Goal: Task Accomplishment & Management: Use online tool/utility

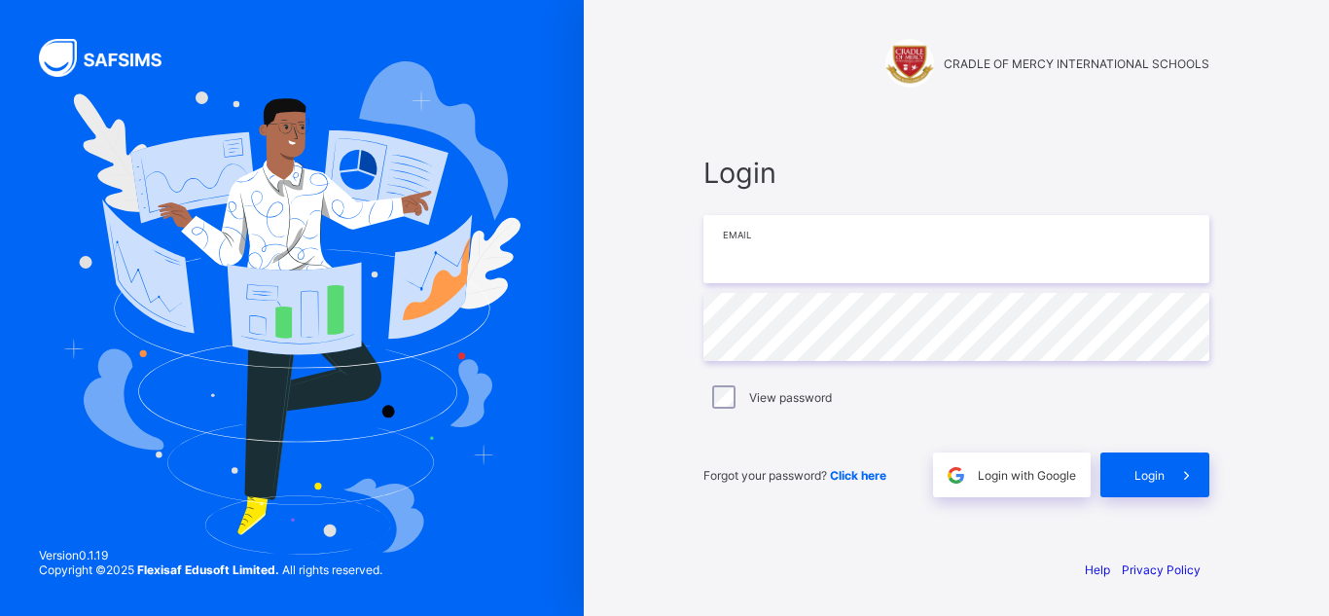
click at [789, 247] on input "email" at bounding box center [956, 249] width 506 height 68
type input "**********"
click at [736, 393] on div "View password" at bounding box center [956, 396] width 496 height 23
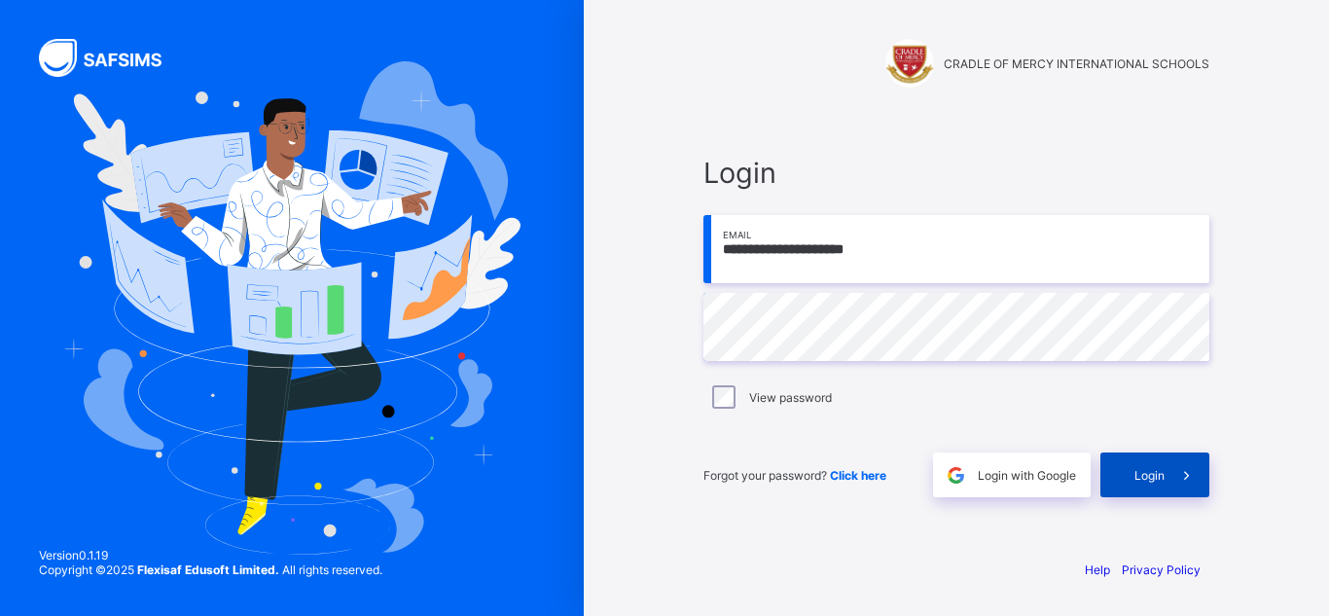
click at [1152, 485] on div "Login" at bounding box center [1154, 474] width 109 height 45
click at [789, 252] on input "**********" at bounding box center [956, 249] width 506 height 68
type input "**********"
click at [1172, 466] on span at bounding box center [1187, 474] width 45 height 45
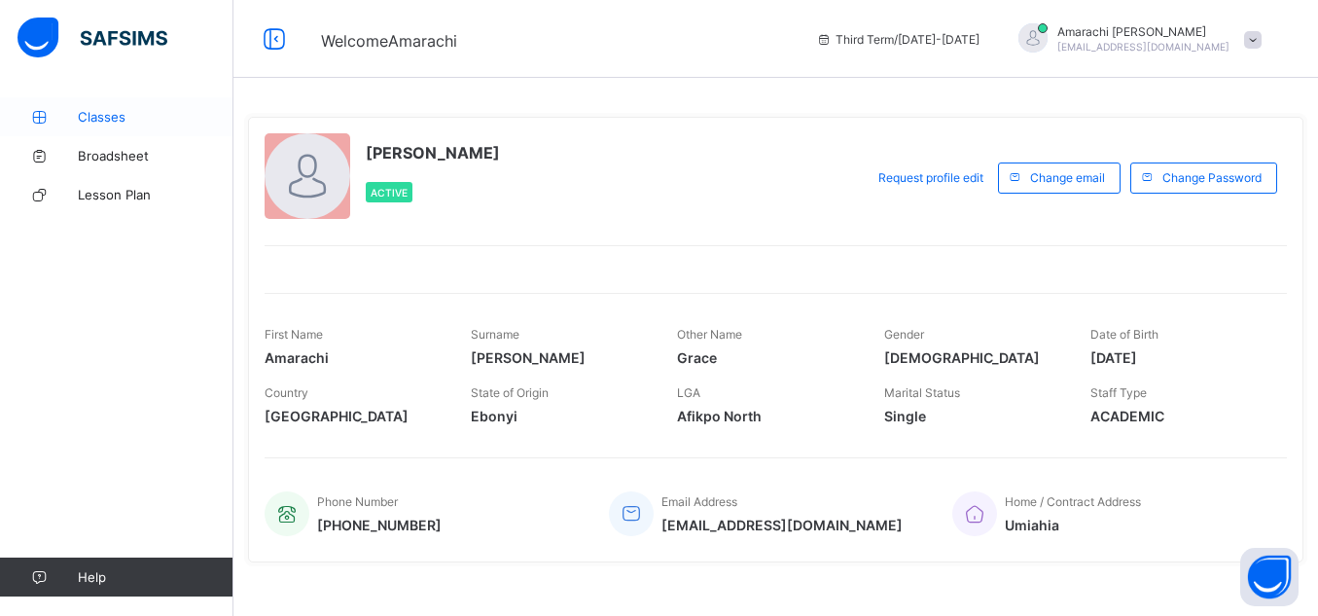
click at [90, 122] on span "Classes" at bounding box center [156, 117] width 156 height 16
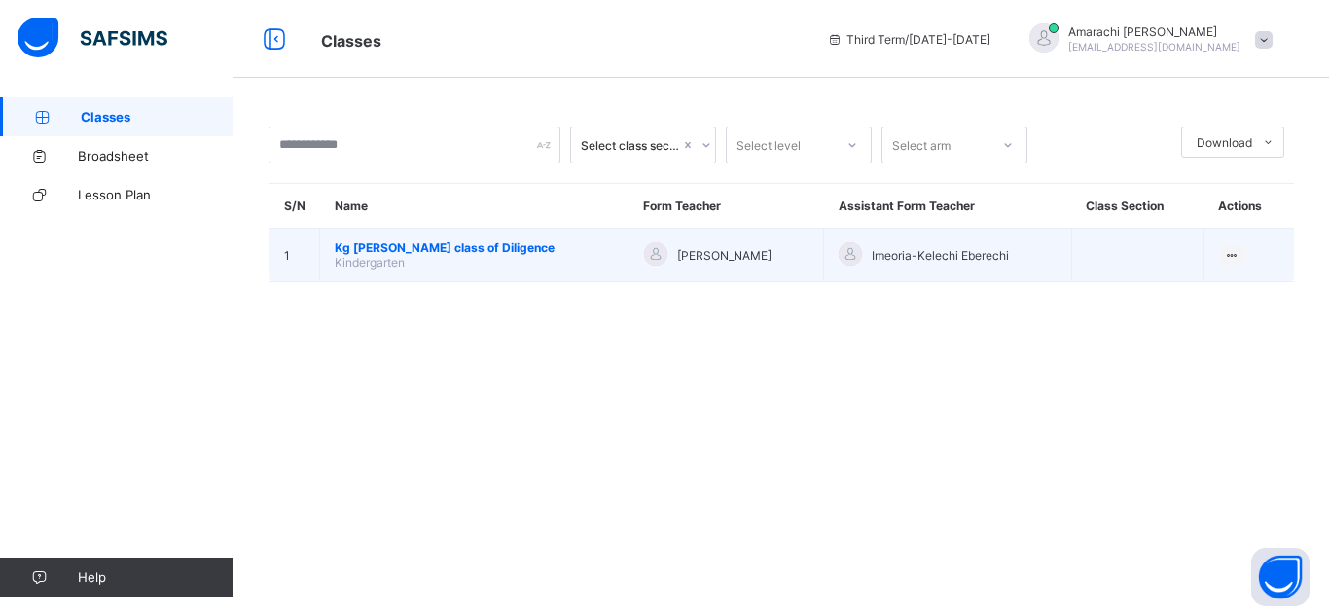
click at [464, 258] on td "[PERSON_NAME] class of Diligence Kindergarten" at bounding box center [474, 256] width 309 height 54
click at [419, 259] on td "[PERSON_NAME] class of Diligence Kindergarten" at bounding box center [474, 256] width 309 height 54
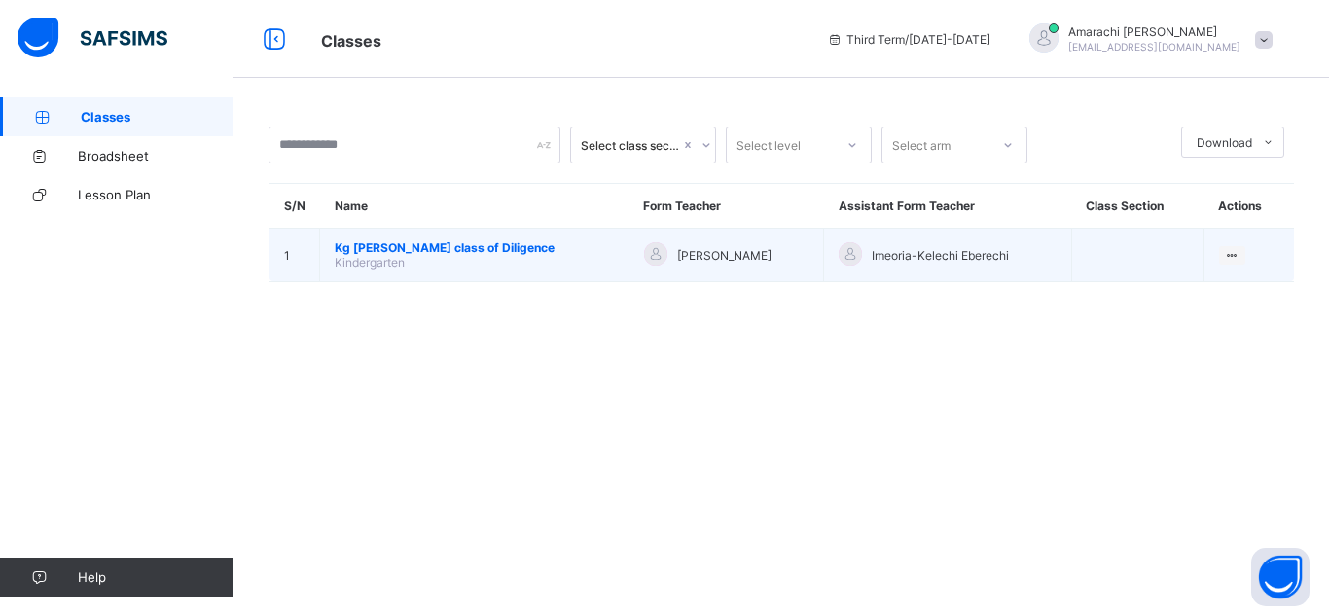
click at [419, 259] on td "[PERSON_NAME] class of Diligence Kindergarten" at bounding box center [474, 256] width 309 height 54
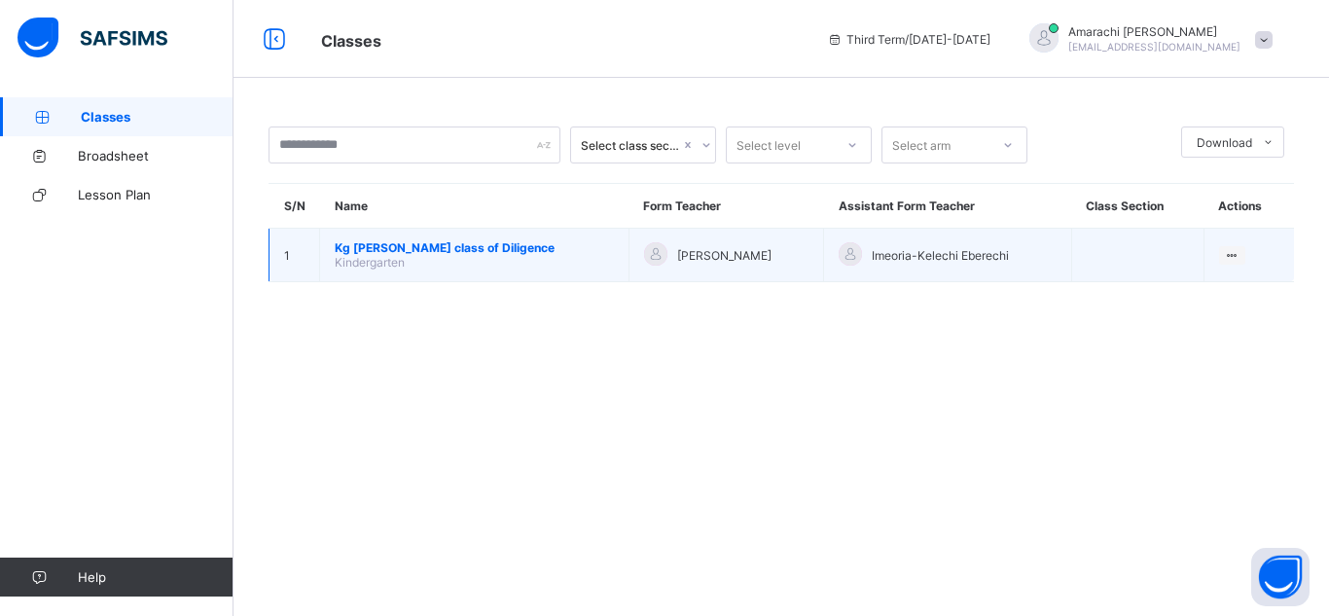
click at [384, 252] on span "[PERSON_NAME] class of Diligence" at bounding box center [474, 247] width 279 height 15
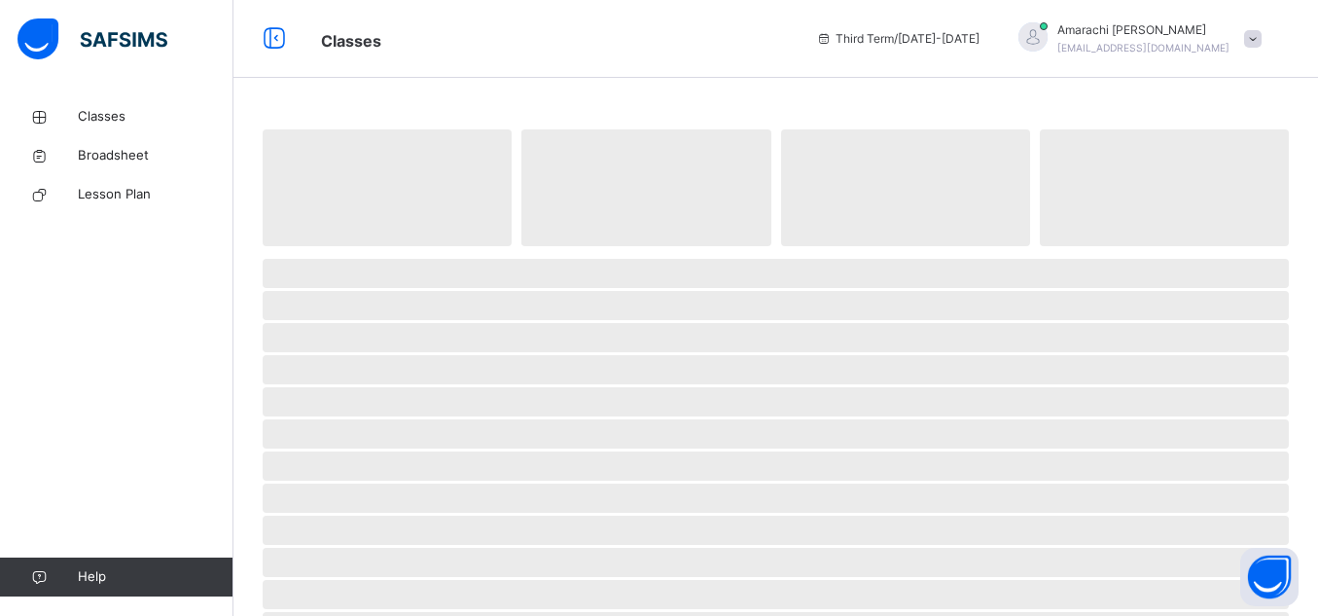
click at [384, 252] on span at bounding box center [776, 251] width 1026 height 10
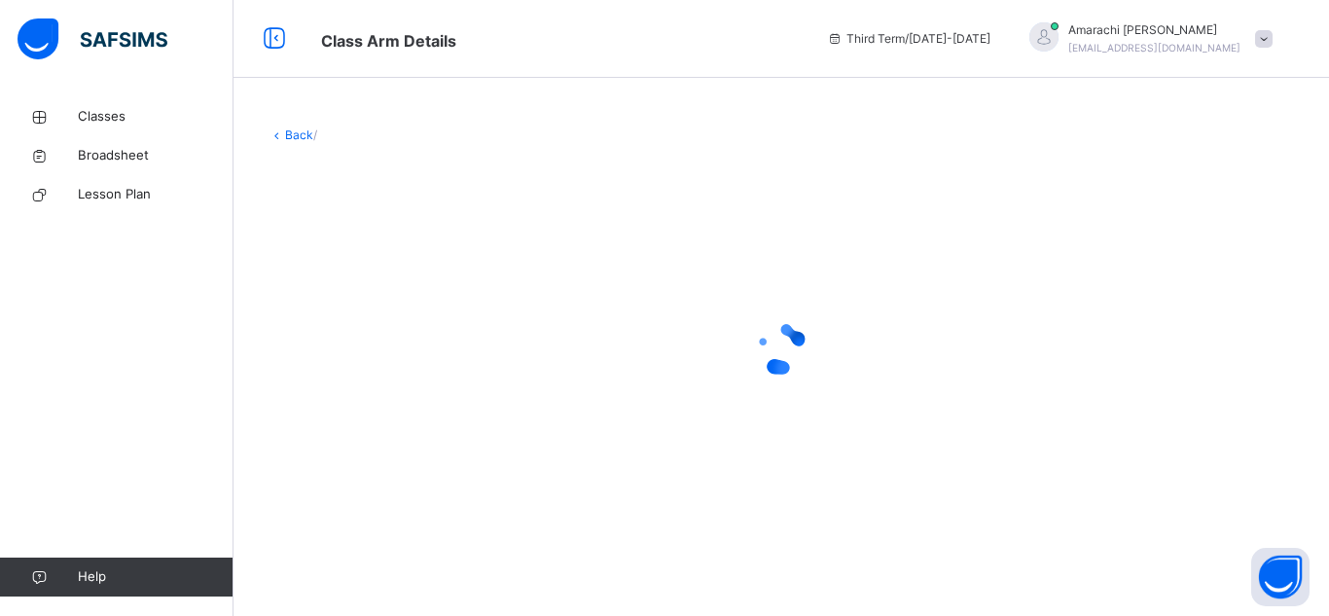
click at [659, 402] on div at bounding box center [782, 348] width 1026 height 370
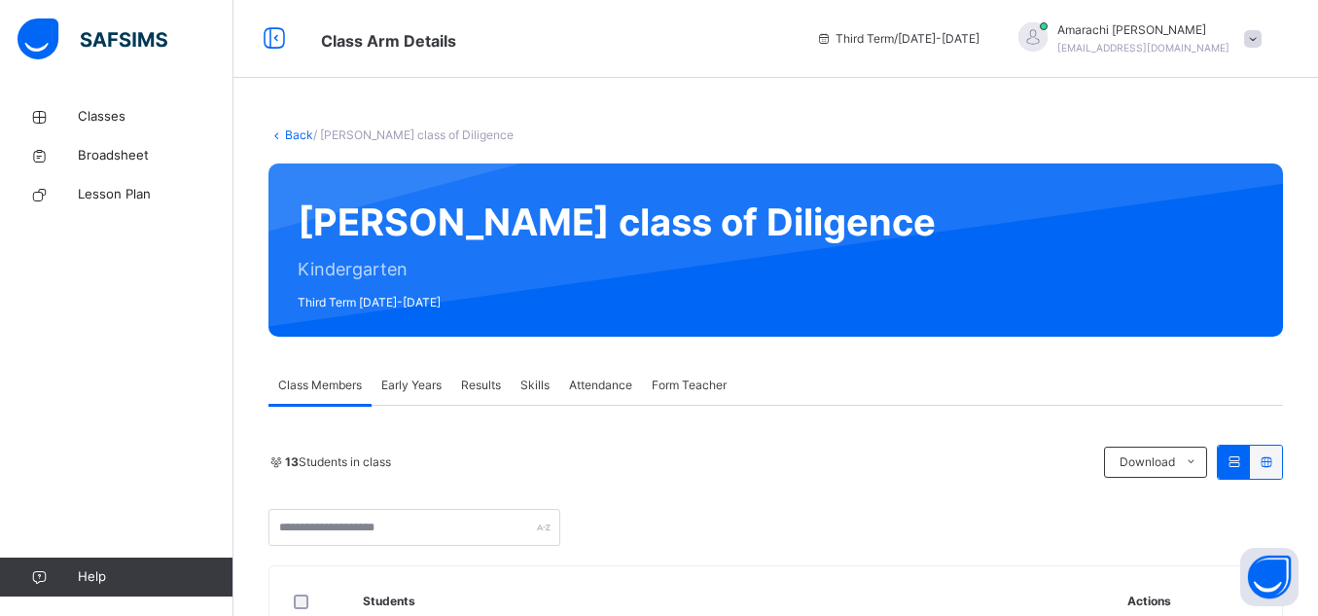
click at [409, 389] on span "Early Years" at bounding box center [411, 386] width 60 height 18
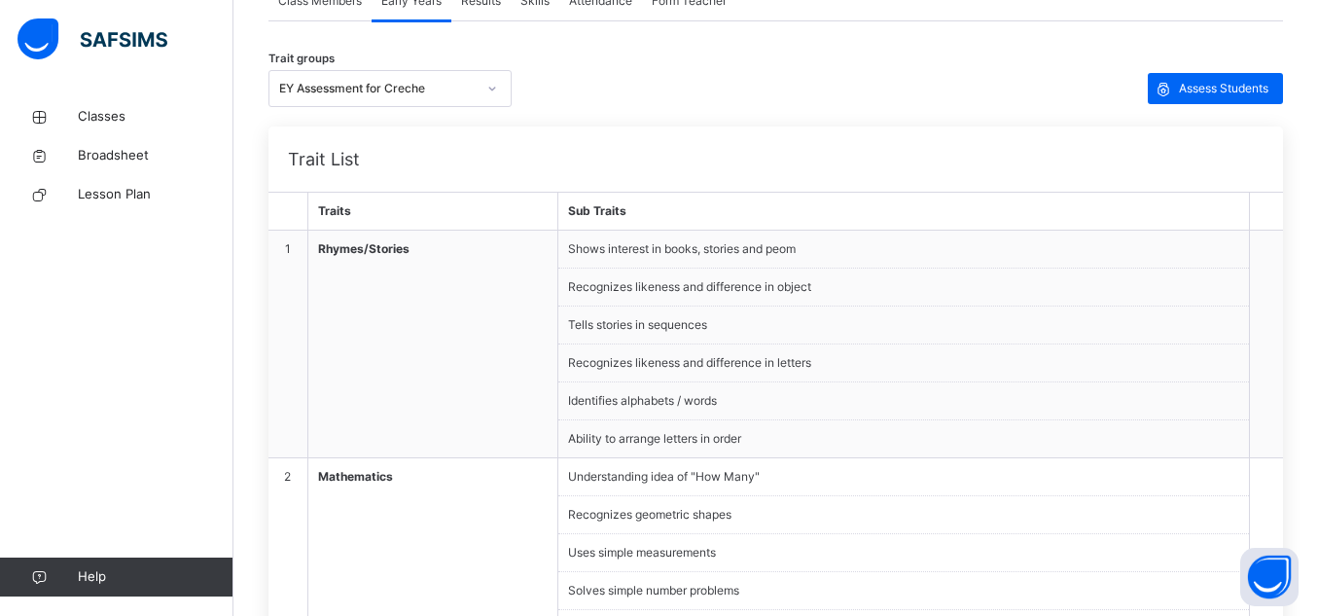
scroll to position [272, 0]
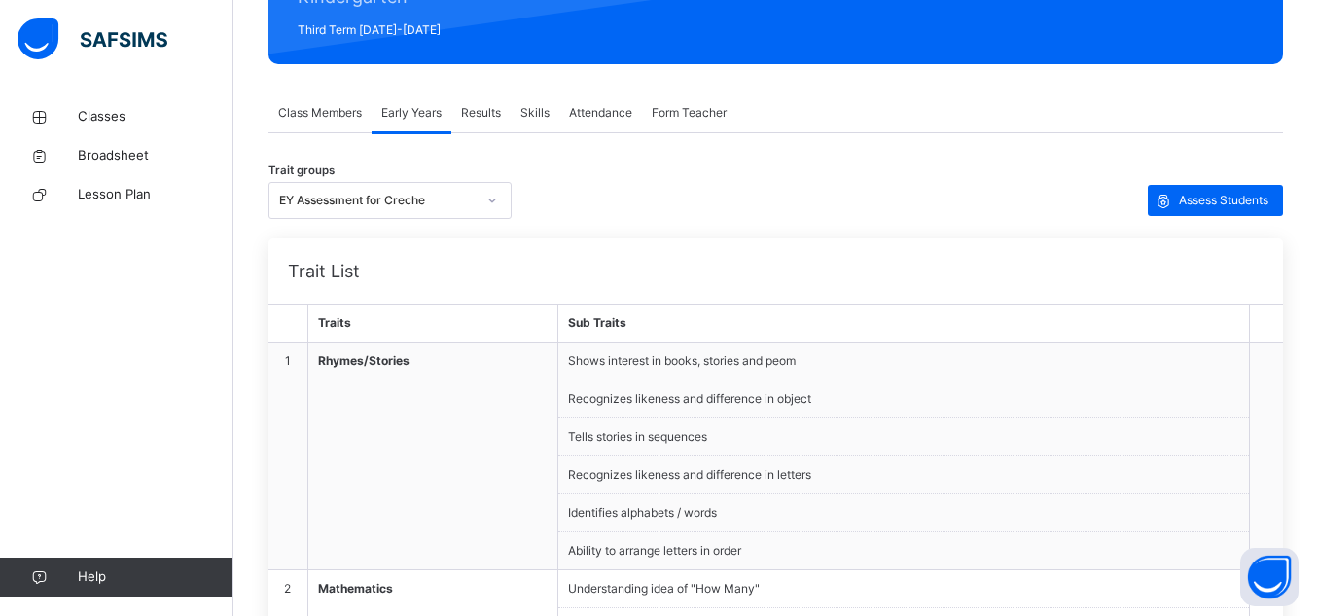
click at [414, 366] on span "Rhymes/Stories" at bounding box center [433, 361] width 230 height 18
click at [1209, 199] on span "Assess Students" at bounding box center [1224, 201] width 90 height 18
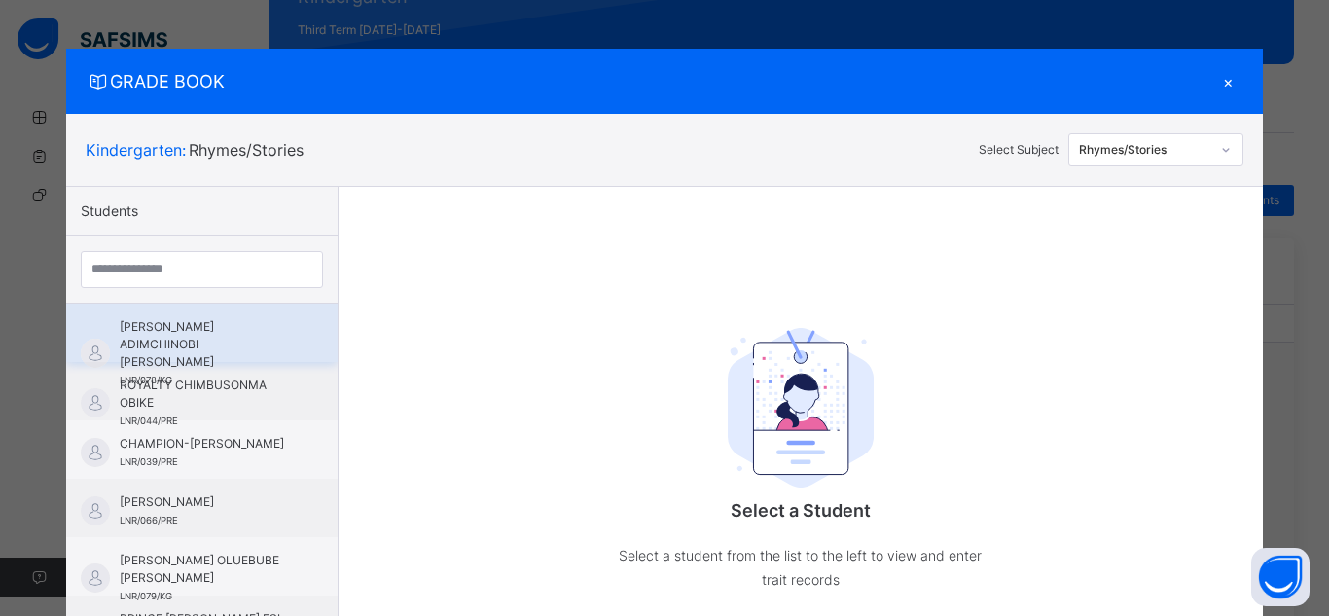
click at [194, 332] on span "[PERSON_NAME] ADIMCHINOBI [PERSON_NAME]" at bounding box center [207, 344] width 174 height 53
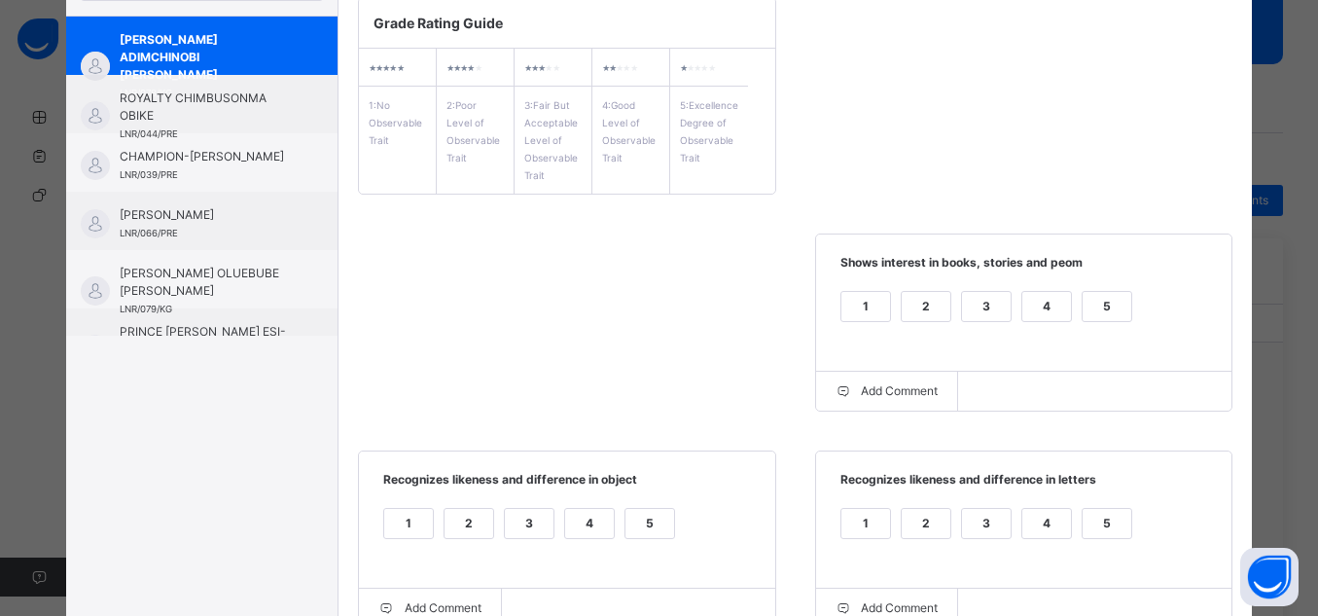
scroll to position [306, 0]
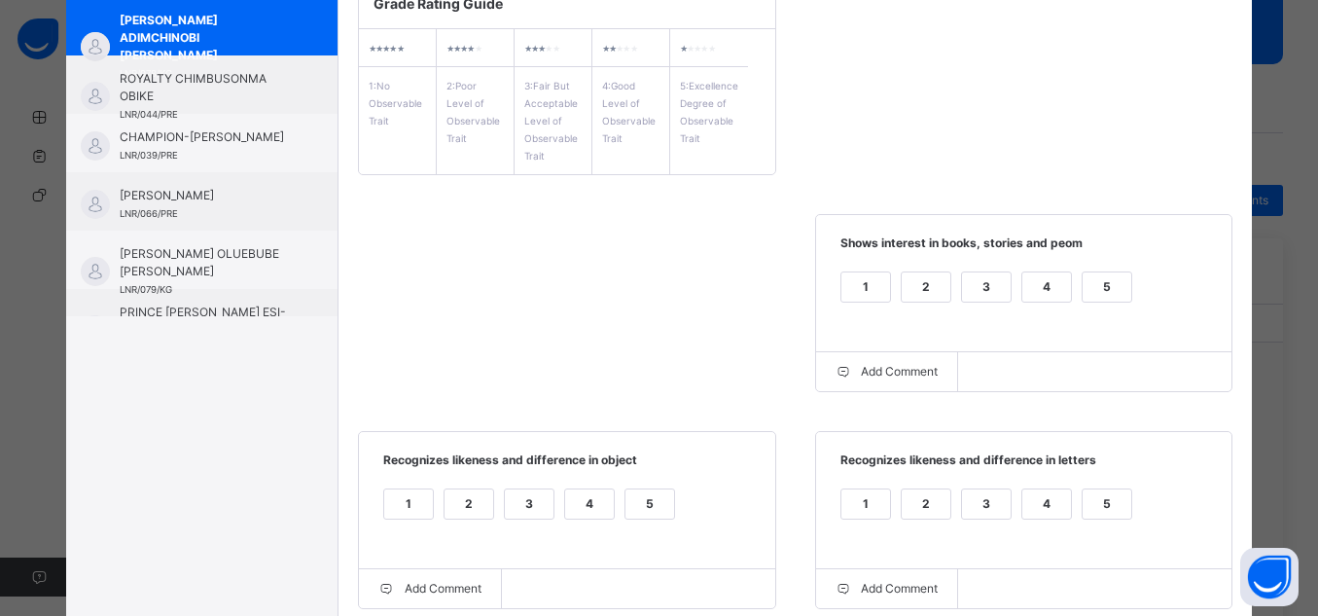
click at [1089, 278] on div "5" at bounding box center [1107, 286] width 49 height 29
click at [630, 502] on div "5" at bounding box center [650, 503] width 49 height 29
click at [1098, 494] on div "5" at bounding box center [1107, 503] width 49 height 29
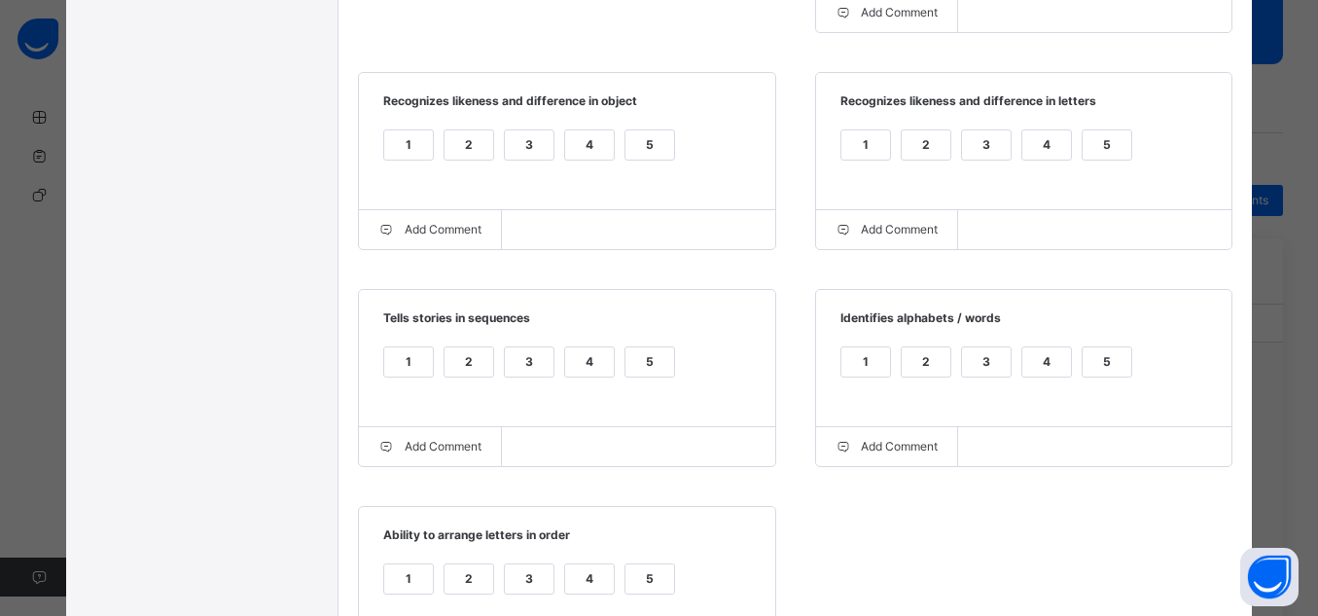
scroll to position [735, 0]
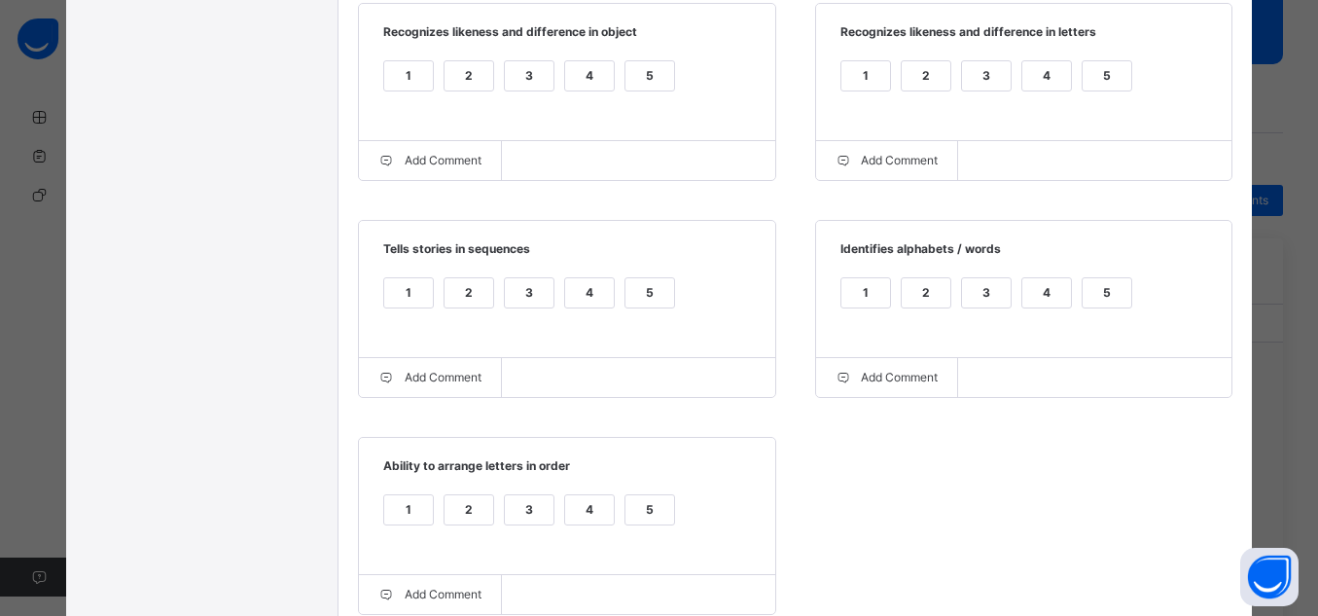
click at [1123, 300] on div "5" at bounding box center [1107, 292] width 49 height 29
click at [635, 292] on div "5" at bounding box center [650, 292] width 49 height 29
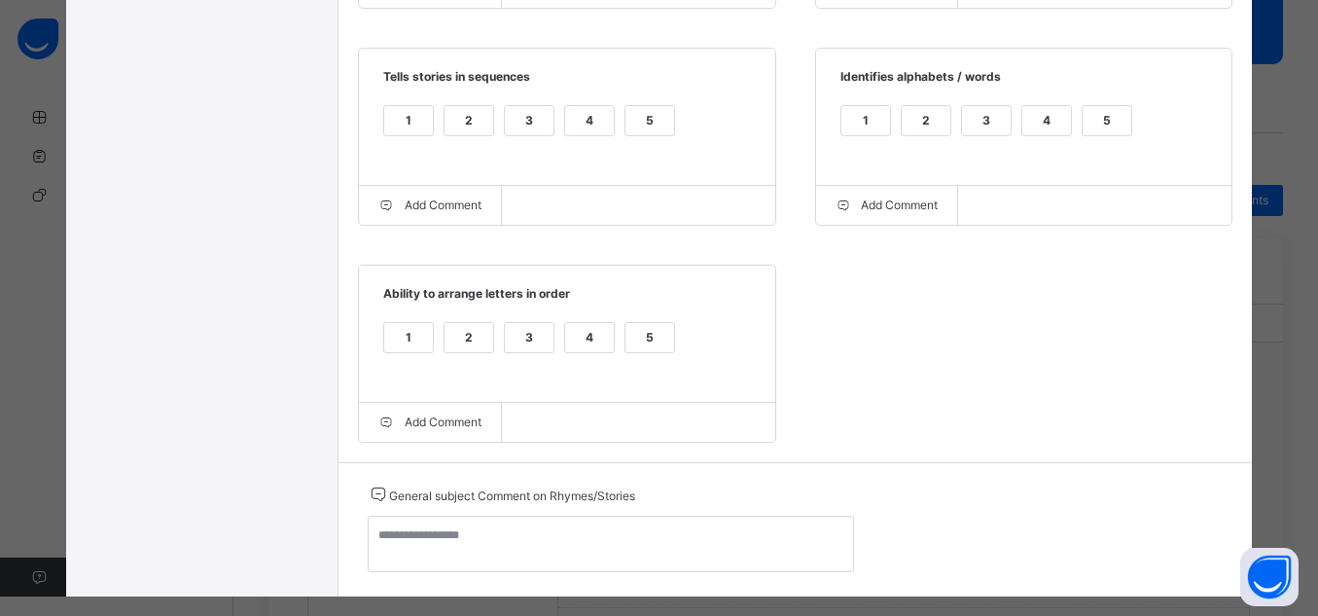
scroll to position [929, 0]
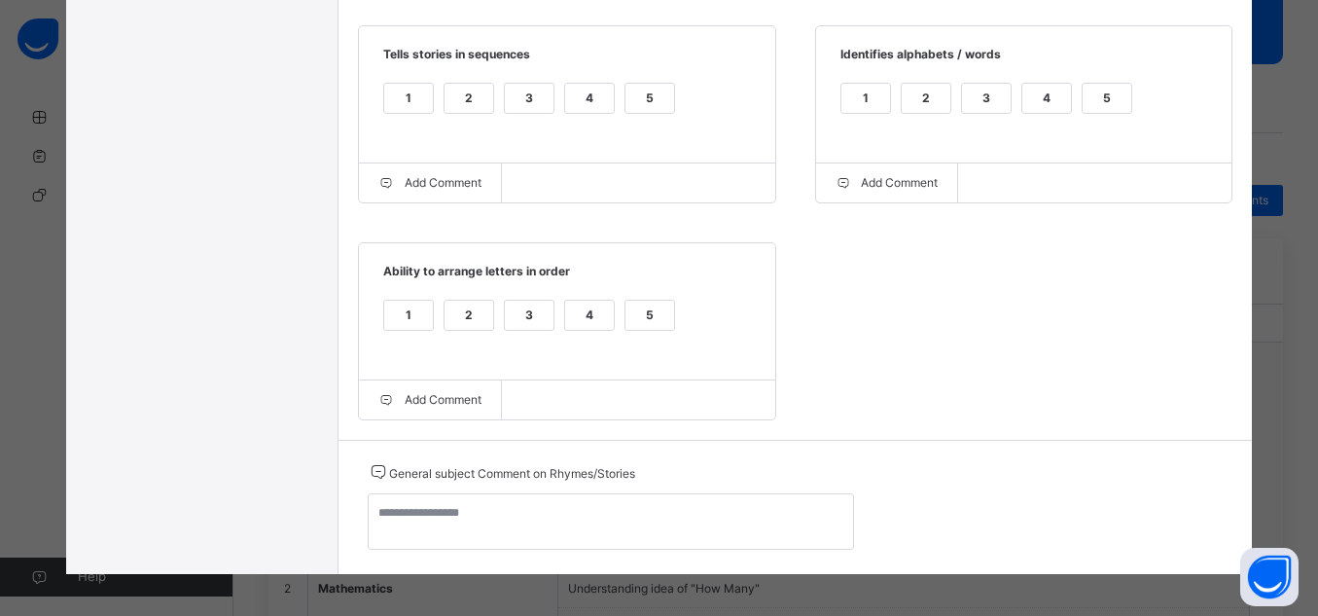
click at [640, 329] on div "5" at bounding box center [650, 315] width 49 height 29
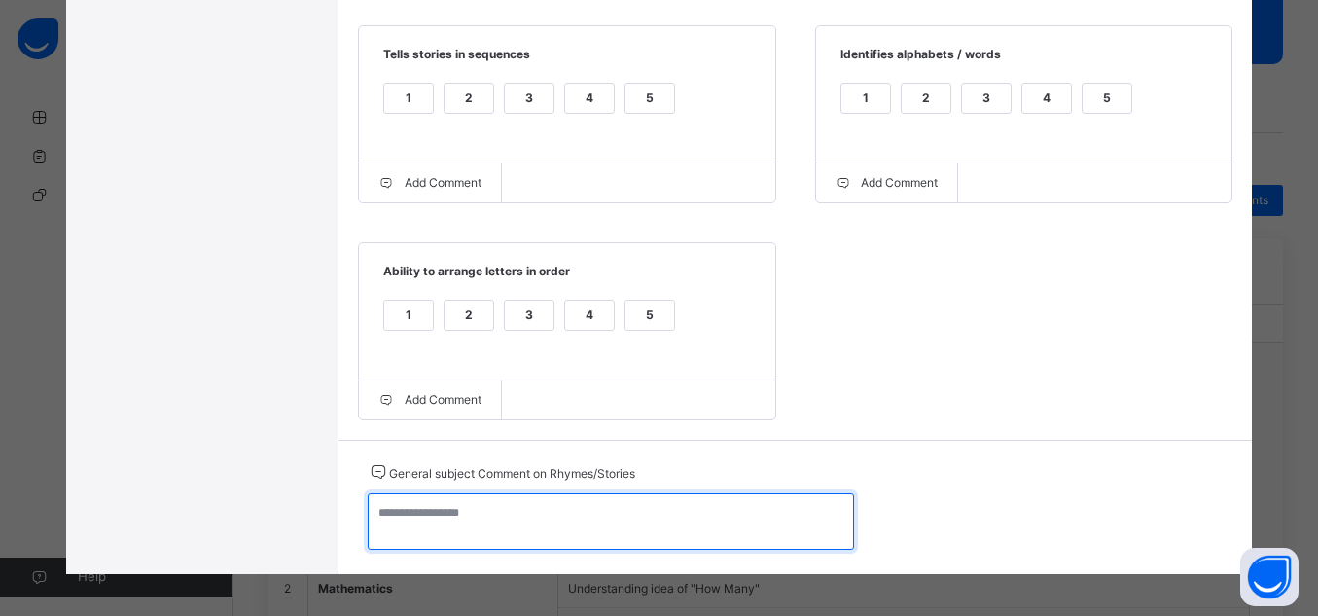
click at [546, 520] on textarea at bounding box center [611, 521] width 486 height 56
type textarea "*"
click at [450, 525] on textarea "**********" at bounding box center [611, 521] width 486 height 56
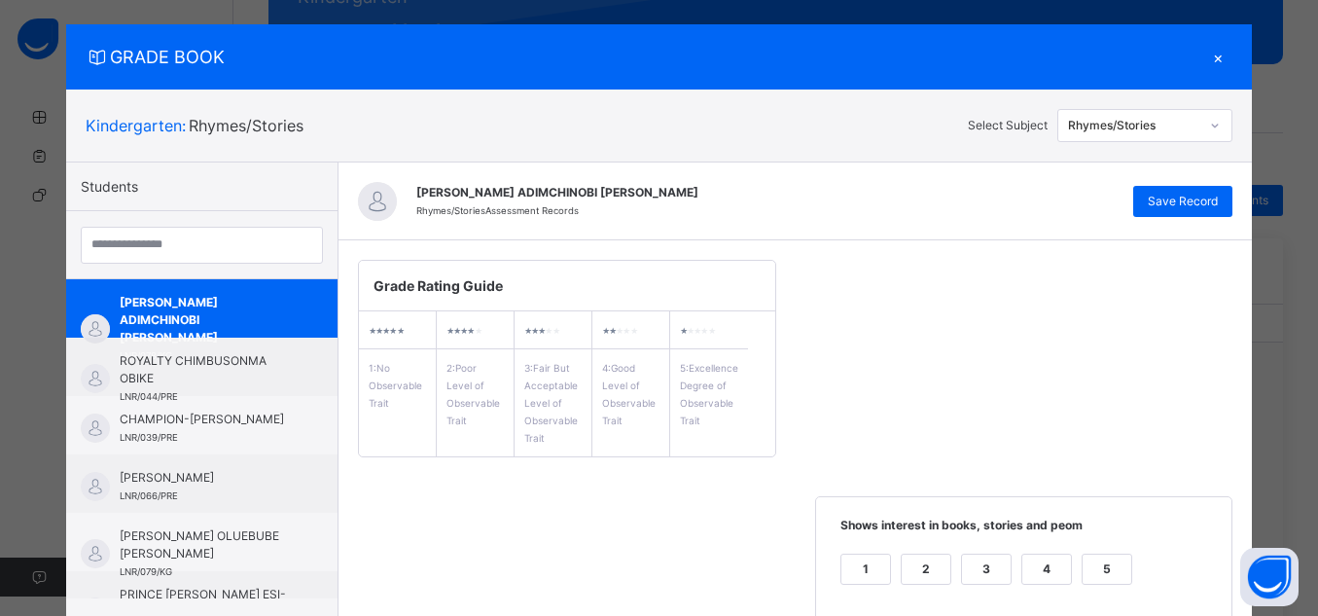
scroll to position [5, 0]
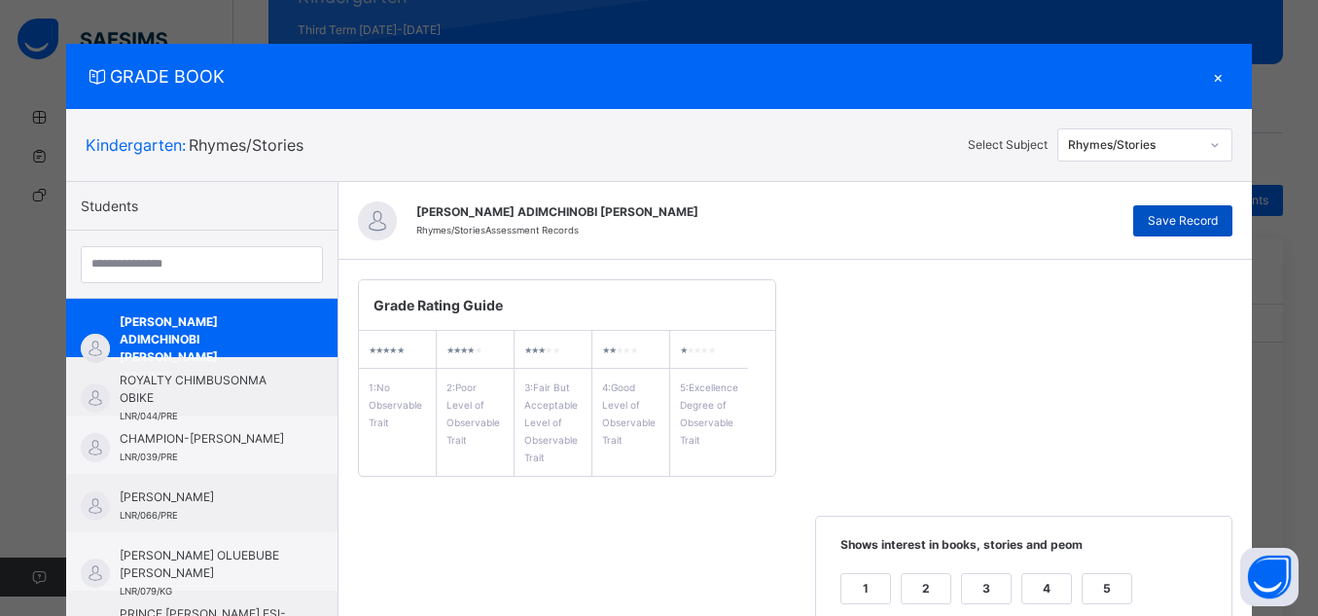
type textarea "**********"
click at [1185, 216] on span "Save Record" at bounding box center [1183, 221] width 70 height 18
click at [1155, 140] on div "Rhymes/Stories" at bounding box center [1134, 145] width 132 height 18
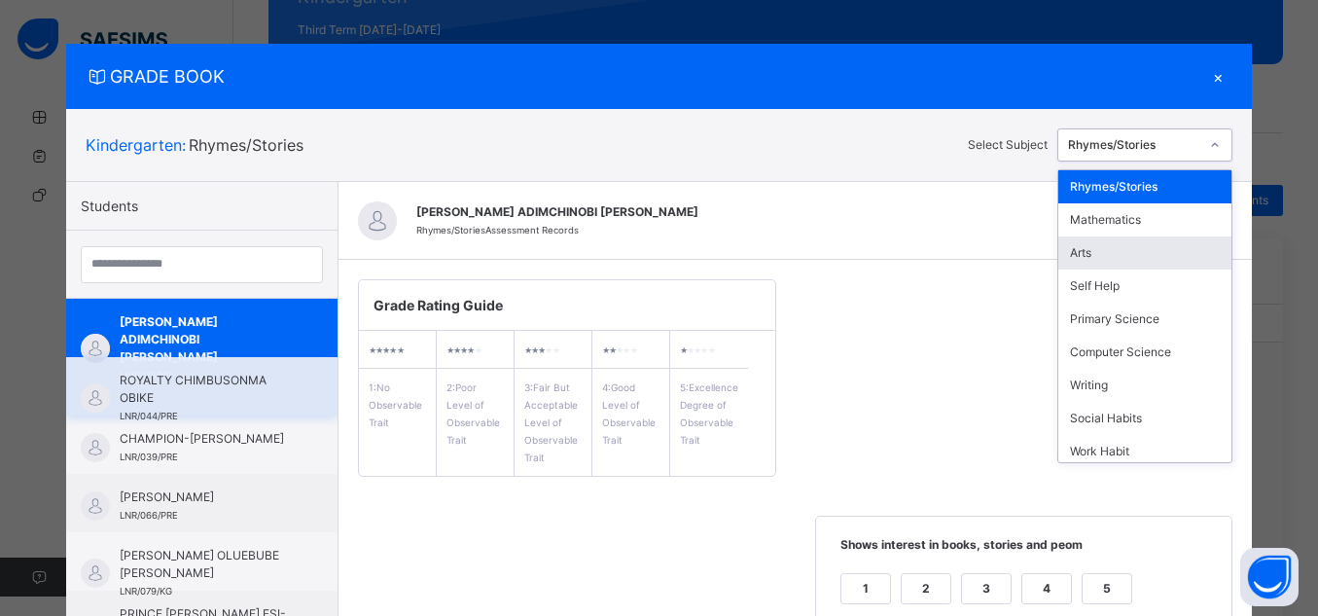
click at [205, 400] on span "ROYALTY CHIMBUSONMA OBIKE" at bounding box center [207, 389] width 174 height 35
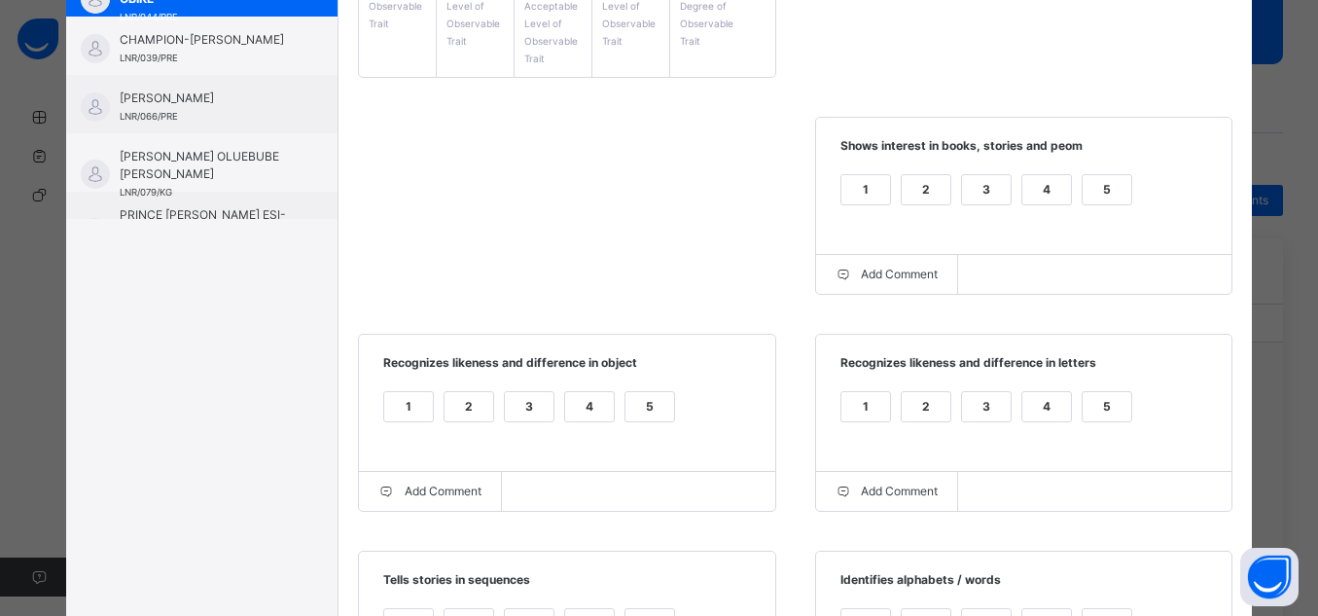
scroll to position [407, 0]
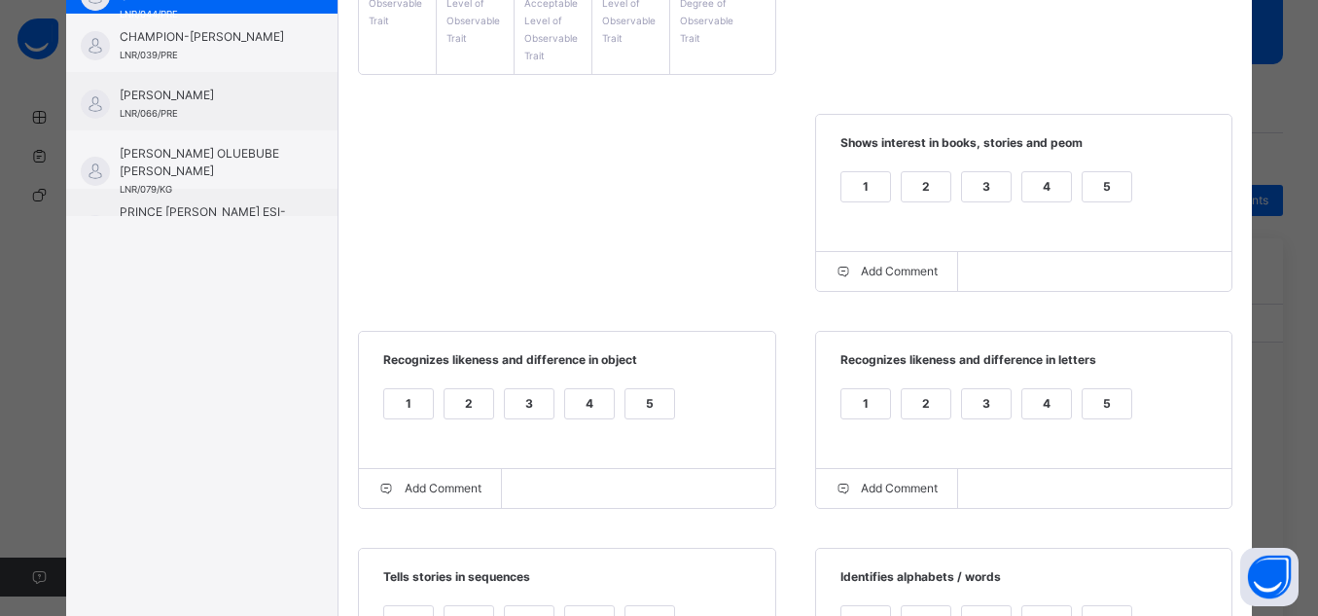
click at [1098, 182] on div "5" at bounding box center [1107, 186] width 49 height 29
click at [644, 406] on div "5" at bounding box center [650, 403] width 49 height 29
click at [1108, 410] on div "5" at bounding box center [1107, 403] width 49 height 29
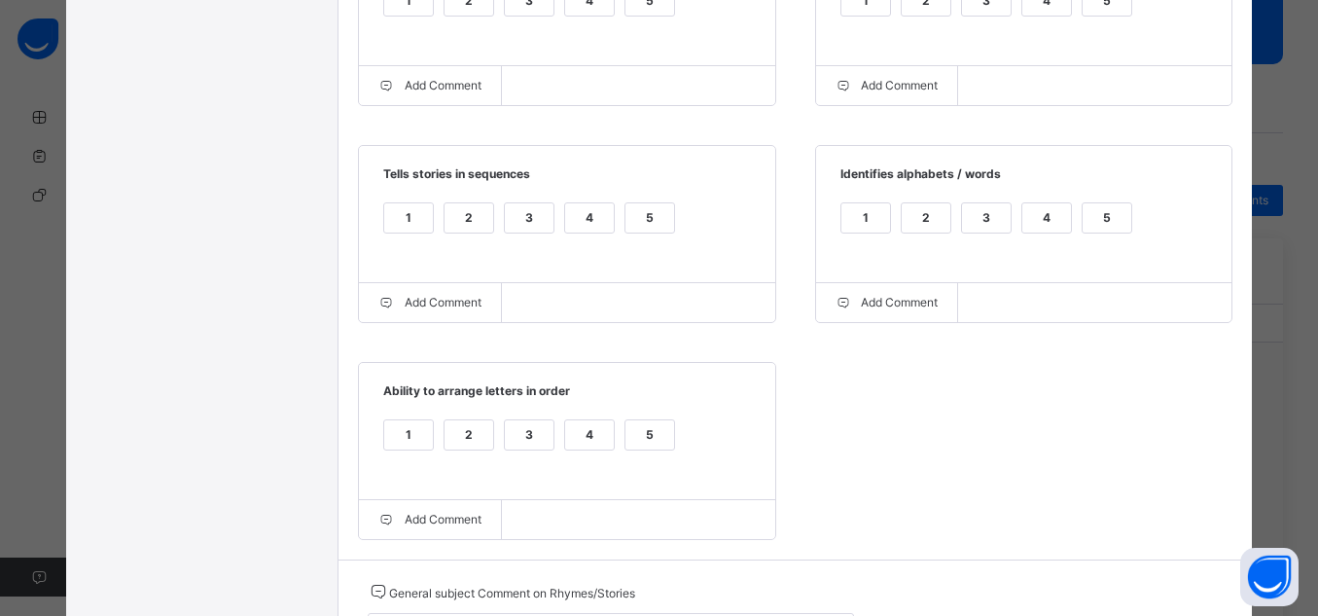
scroll to position [811, 0]
click at [1104, 211] on div "5" at bounding box center [1107, 215] width 49 height 29
click at [636, 222] on div "5" at bounding box center [650, 215] width 49 height 29
click at [637, 445] on div "5" at bounding box center [650, 432] width 49 height 29
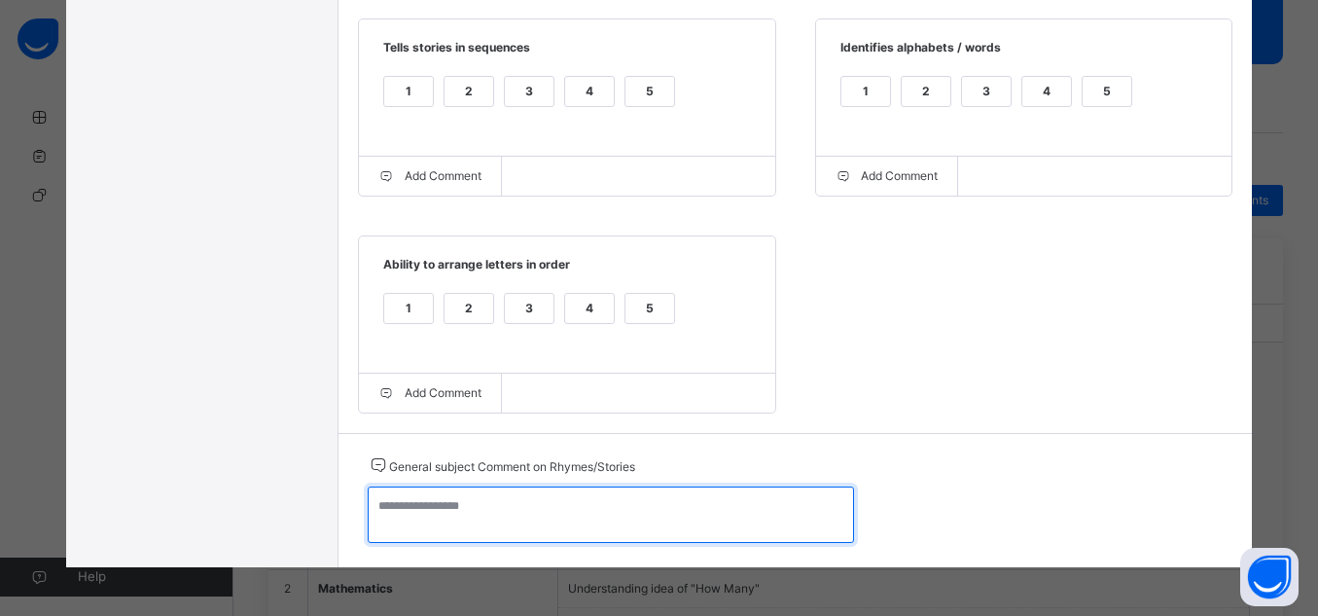
click at [697, 507] on textarea at bounding box center [611, 514] width 486 height 56
type textarea "*"
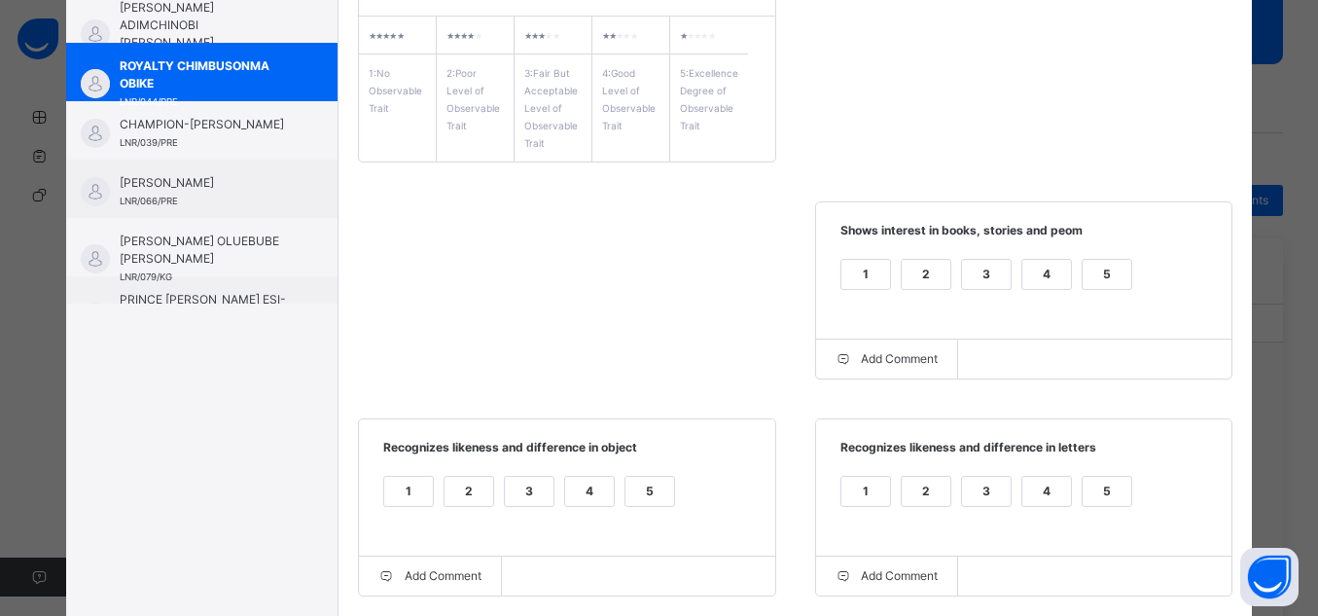
scroll to position [0, 0]
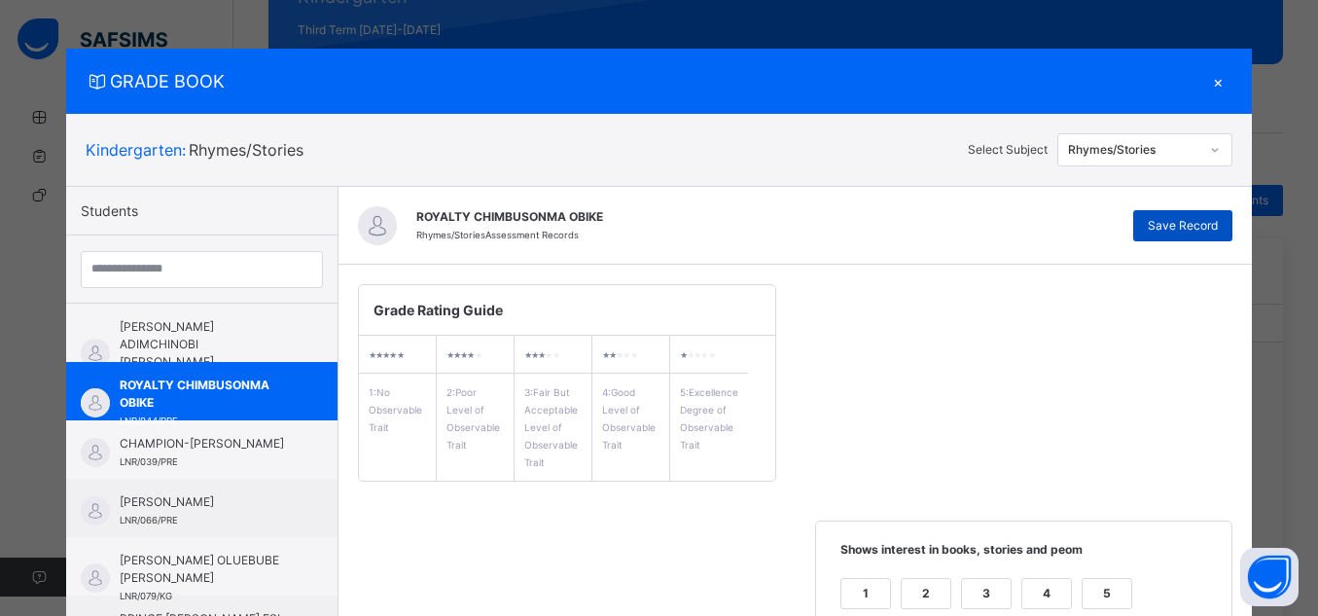
type textarea "**********"
click at [1198, 227] on span "Save Record" at bounding box center [1183, 226] width 70 height 18
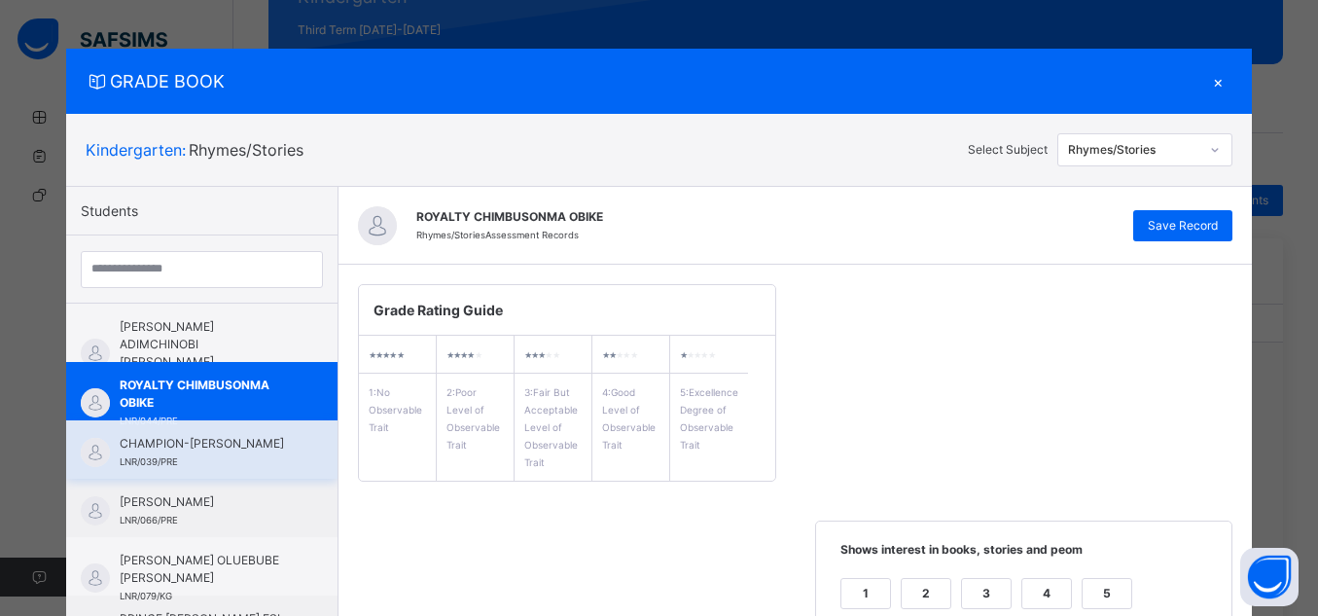
click at [242, 450] on span "CHAMPION-[PERSON_NAME]" at bounding box center [207, 444] width 174 height 18
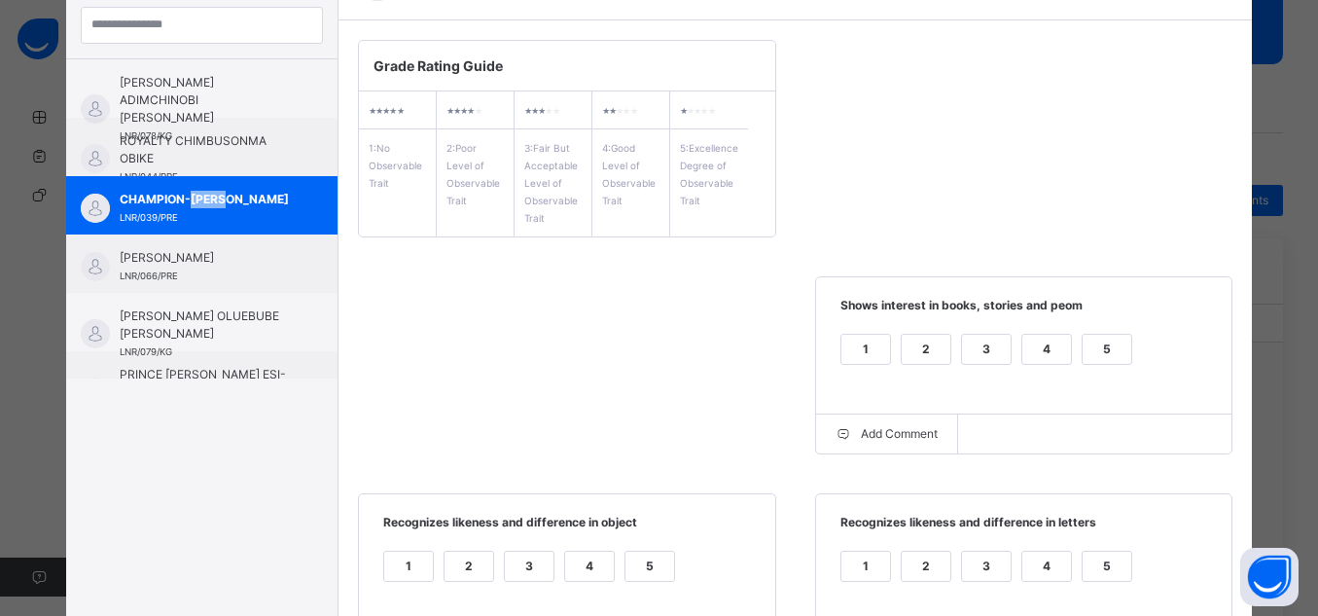
scroll to position [512, 0]
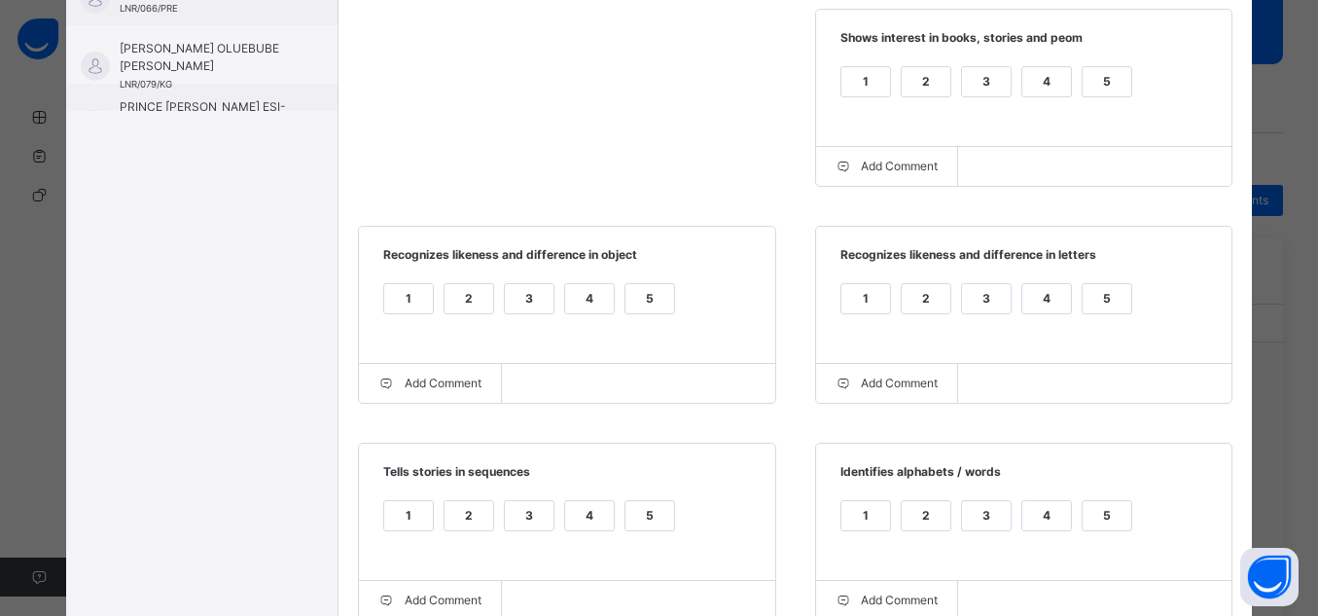
click at [1112, 77] on div "5" at bounding box center [1107, 81] width 49 height 29
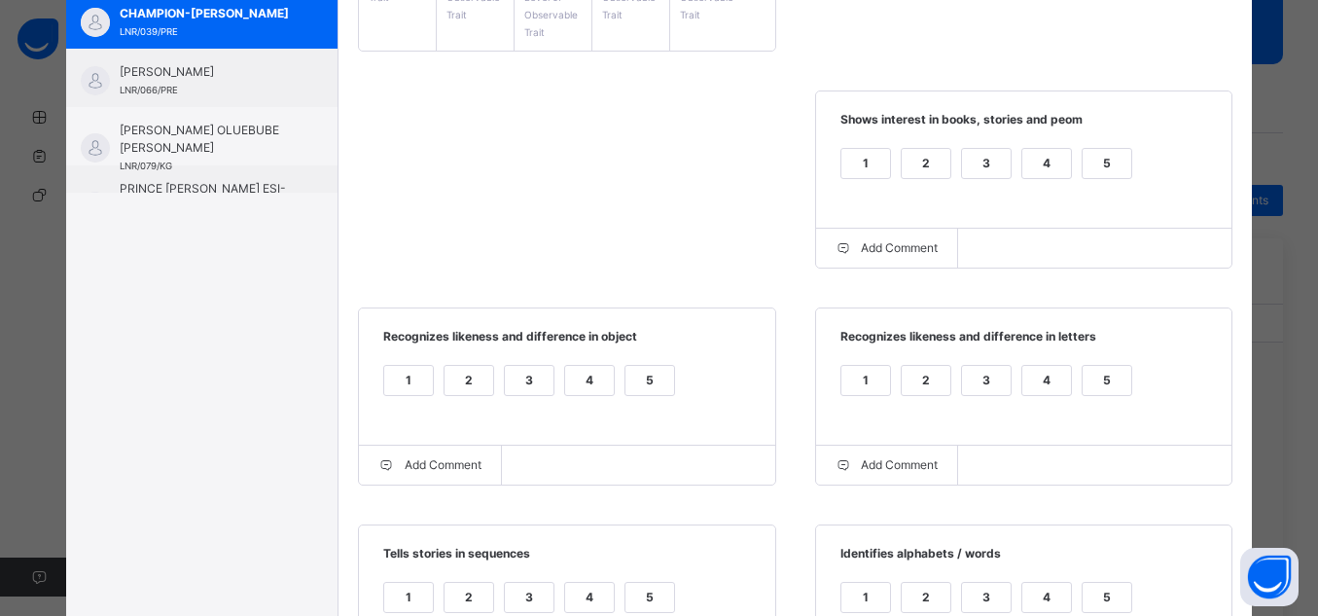
scroll to position [549, 0]
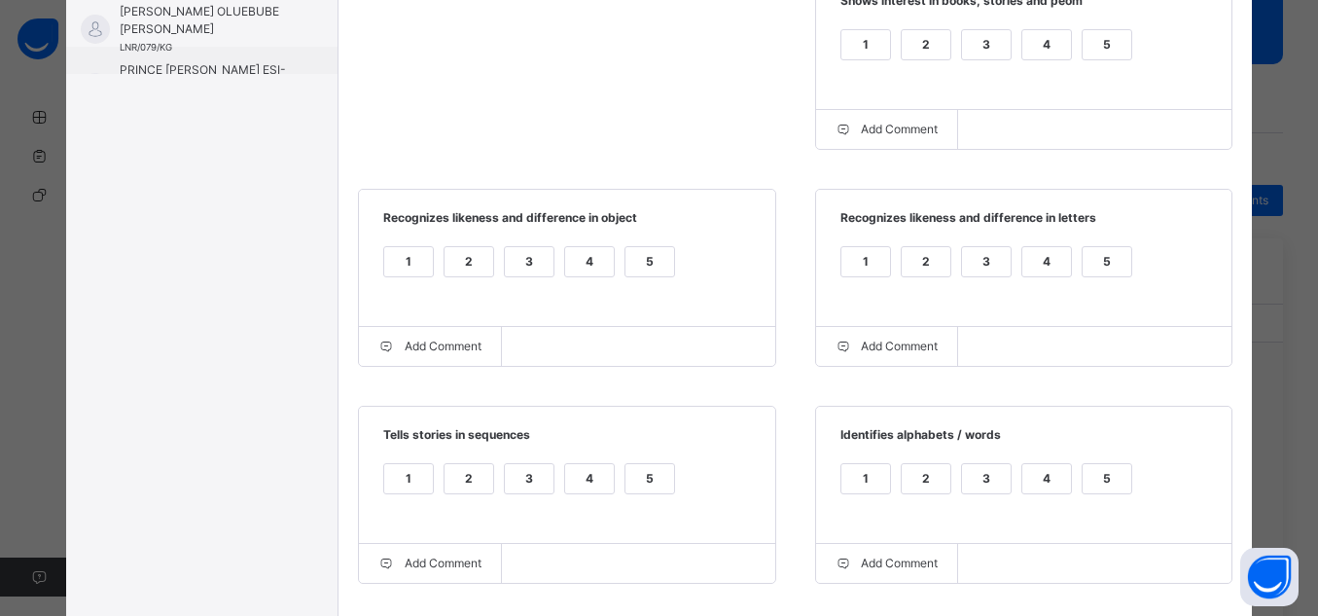
click at [1102, 283] on div "5" at bounding box center [1107, 273] width 51 height 55
click at [1093, 267] on div "5" at bounding box center [1107, 261] width 49 height 29
click at [626, 250] on div "5" at bounding box center [650, 261] width 49 height 29
click at [1103, 482] on div "5" at bounding box center [1107, 478] width 49 height 29
click at [626, 482] on div "5" at bounding box center [650, 478] width 49 height 29
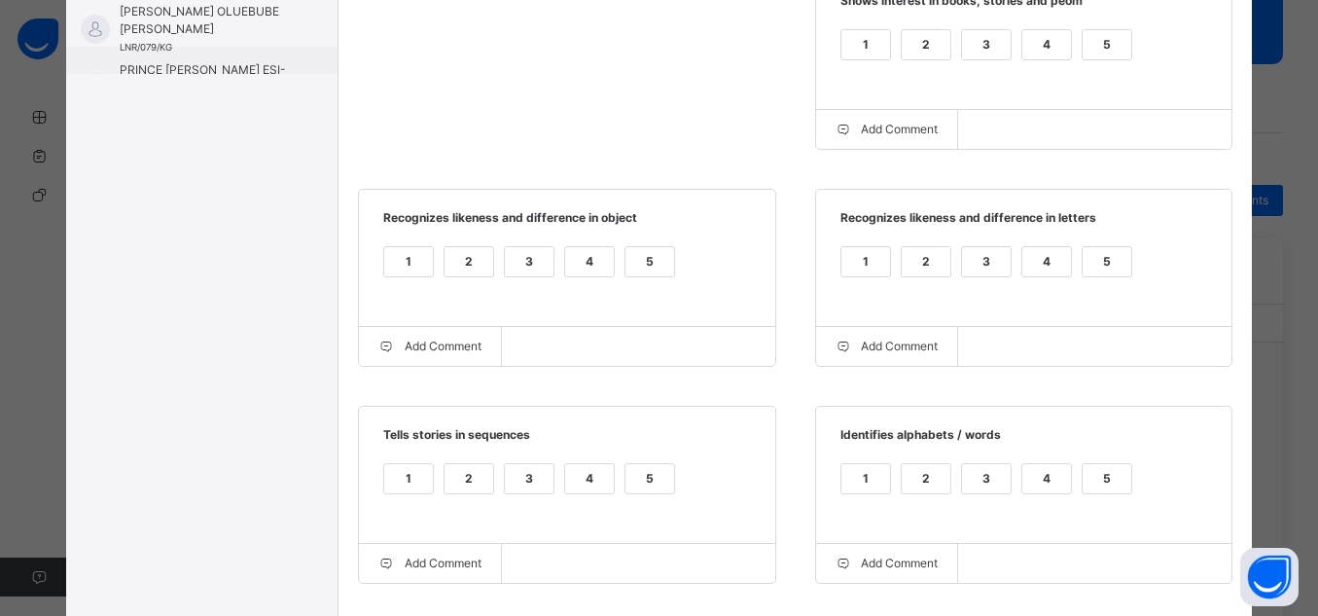
scroll to position [945, 0]
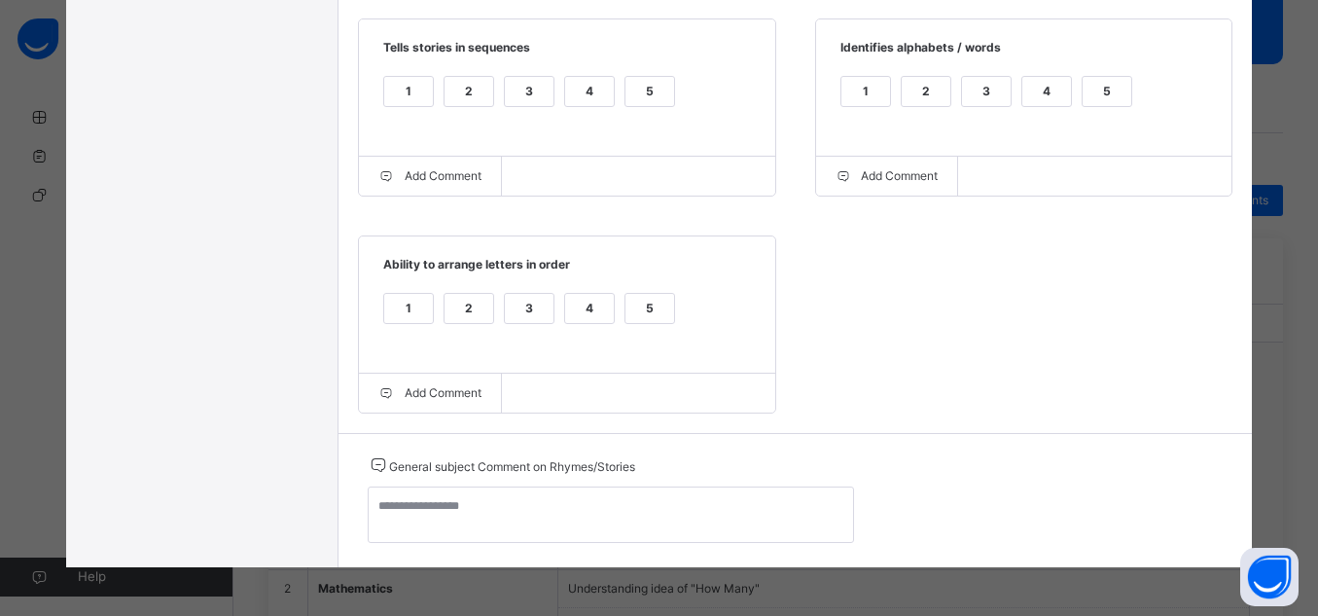
click at [638, 307] on div "5" at bounding box center [650, 308] width 49 height 29
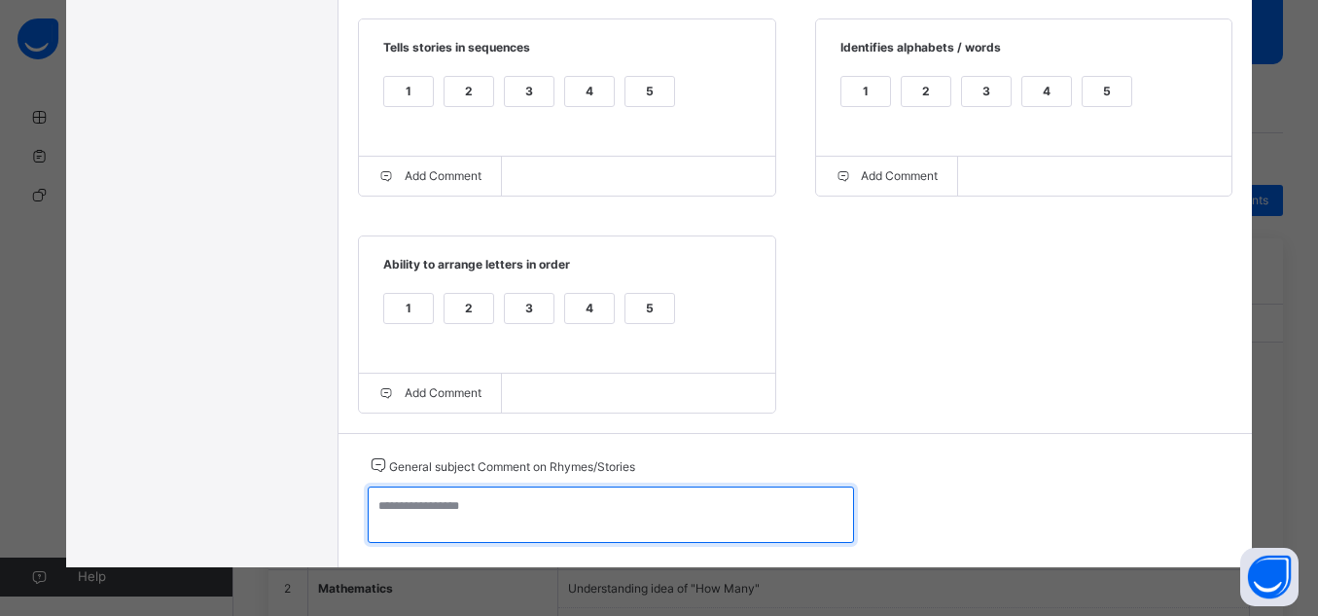
click at [659, 492] on textarea at bounding box center [611, 514] width 486 height 56
type textarea "*"
click at [454, 506] on textarea "**********" at bounding box center [611, 514] width 486 height 56
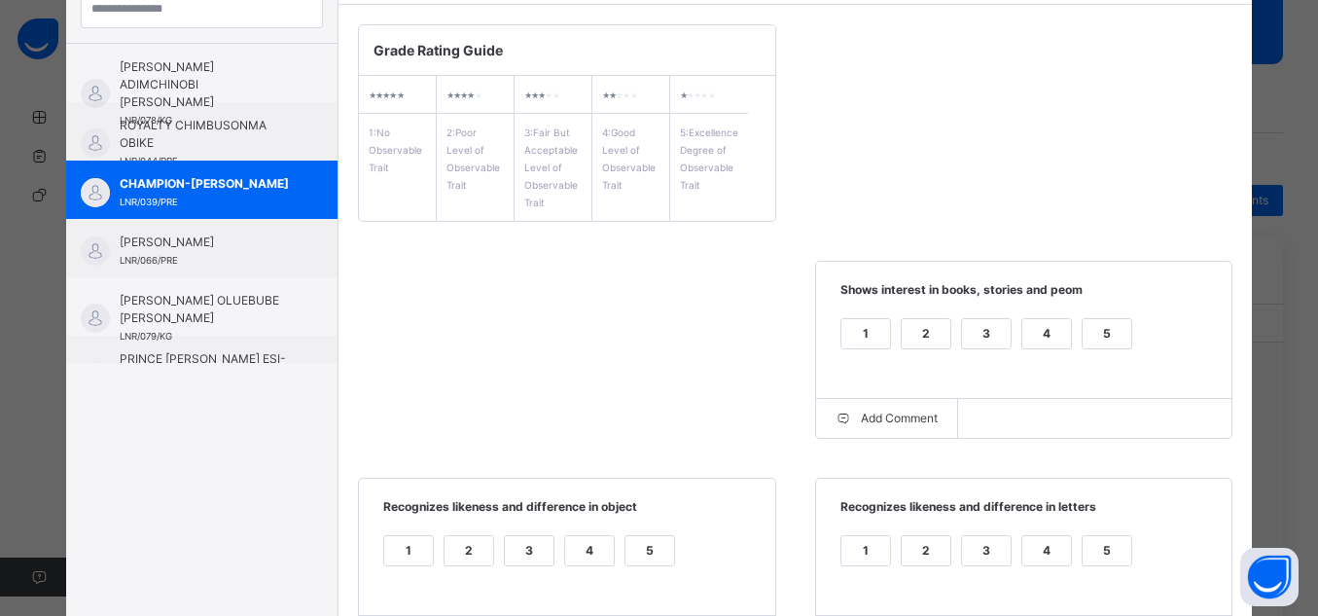
scroll to position [0, 0]
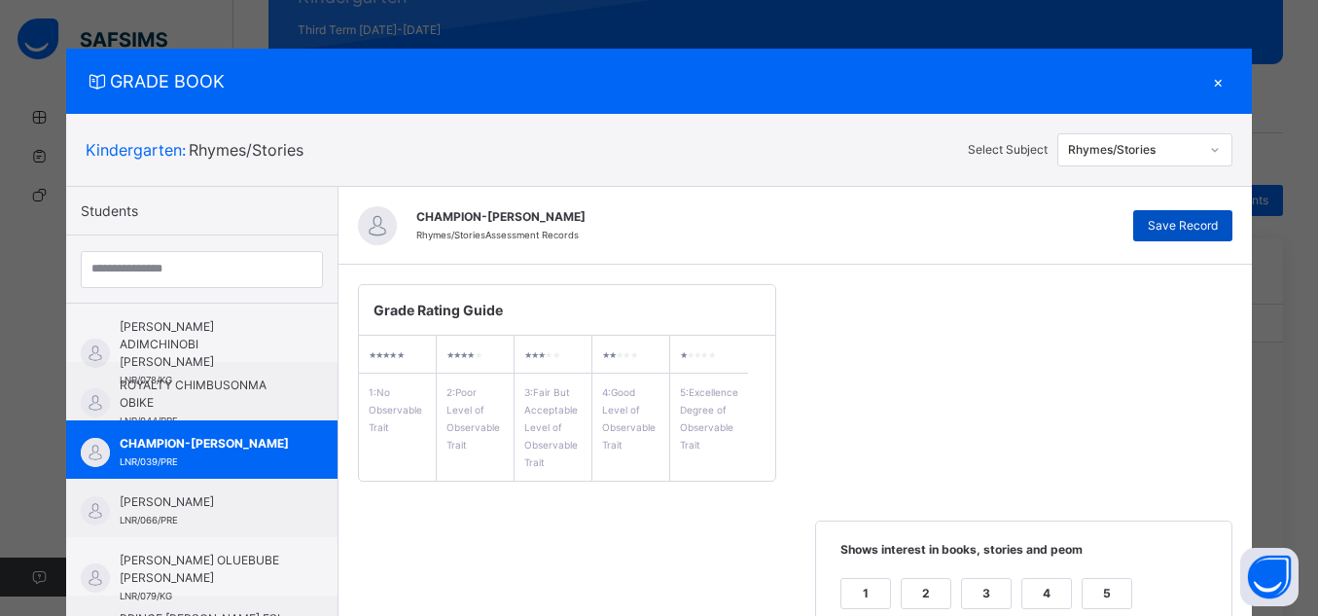
type textarea "**********"
click at [1199, 225] on span "Save Record" at bounding box center [1183, 226] width 70 height 18
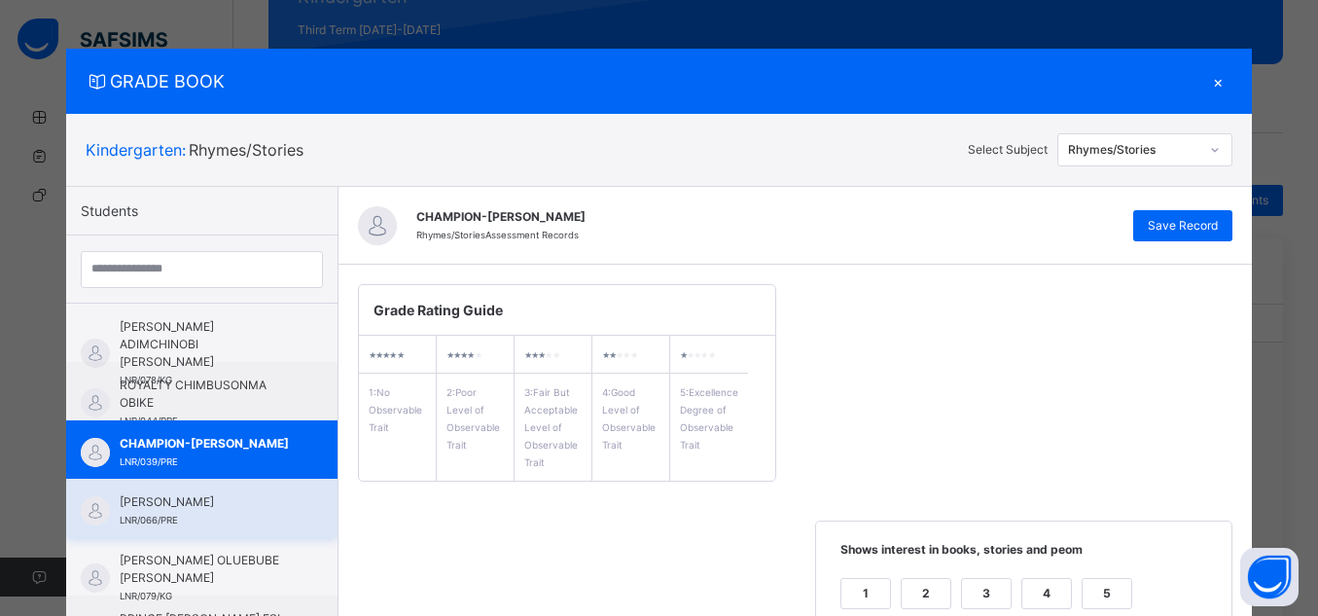
click at [217, 505] on span "[PERSON_NAME]" at bounding box center [207, 502] width 174 height 18
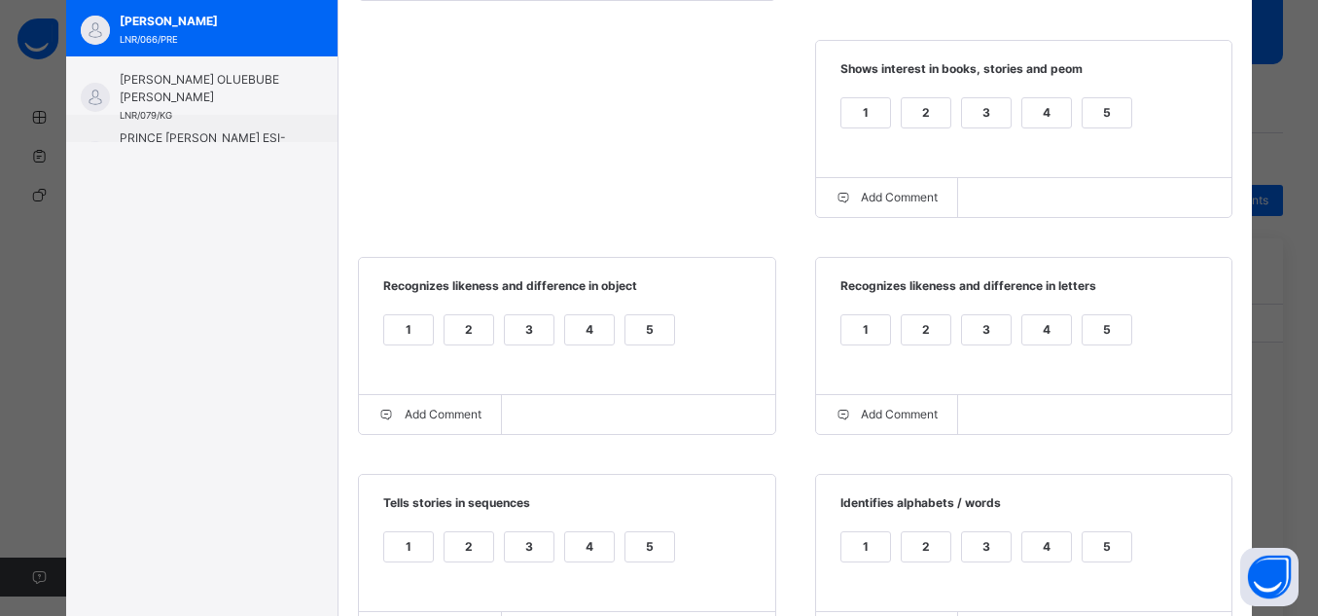
scroll to position [483, 0]
click at [1100, 111] on div "5" at bounding box center [1107, 110] width 49 height 29
click at [1103, 322] on div "5" at bounding box center [1107, 327] width 49 height 29
click at [651, 342] on div "5" at bounding box center [650, 327] width 49 height 29
click at [662, 550] on div "5" at bounding box center [650, 544] width 49 height 29
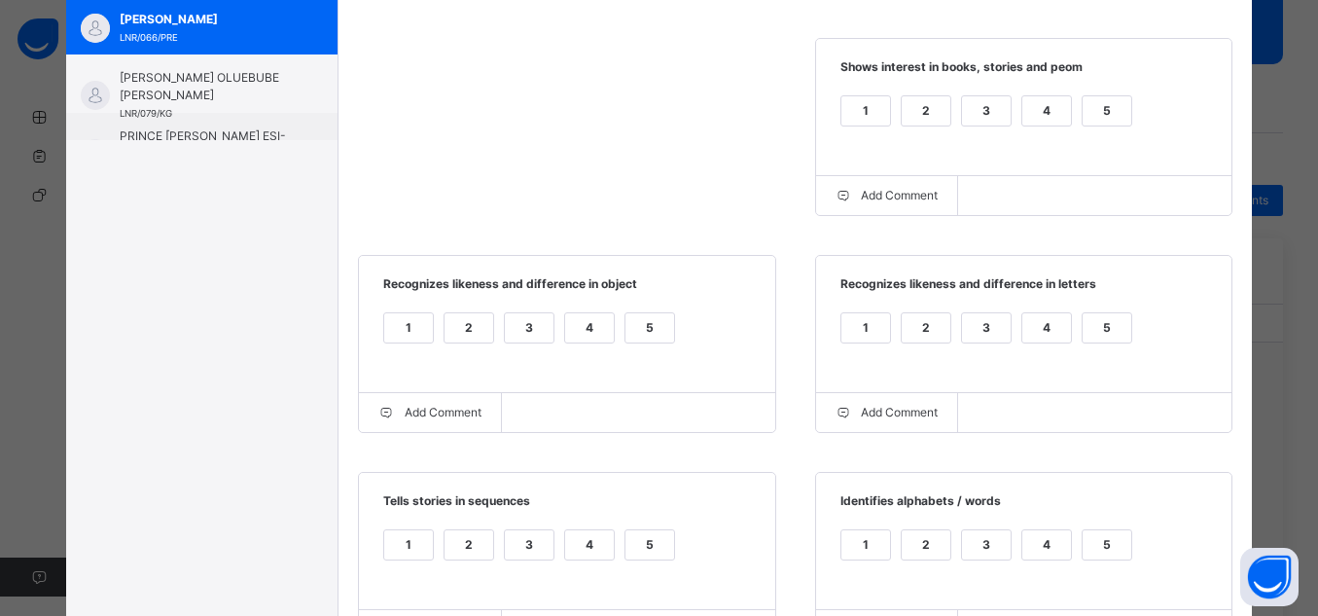
click at [1083, 551] on div "5" at bounding box center [1107, 544] width 49 height 29
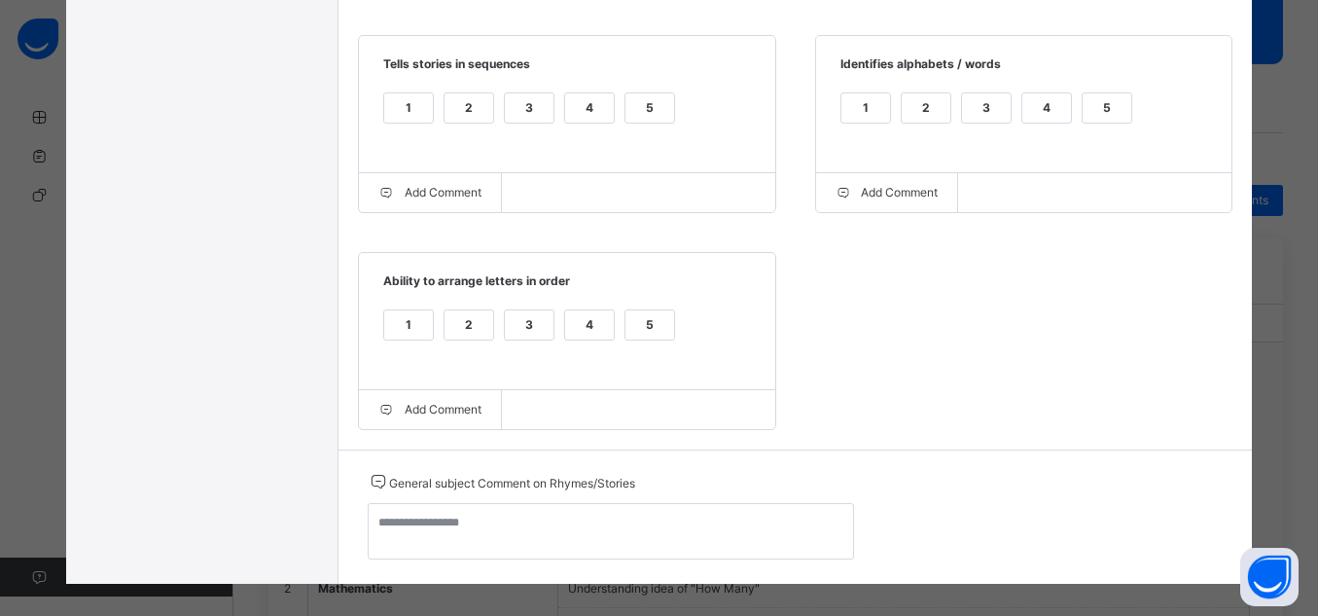
scroll to position [923, 0]
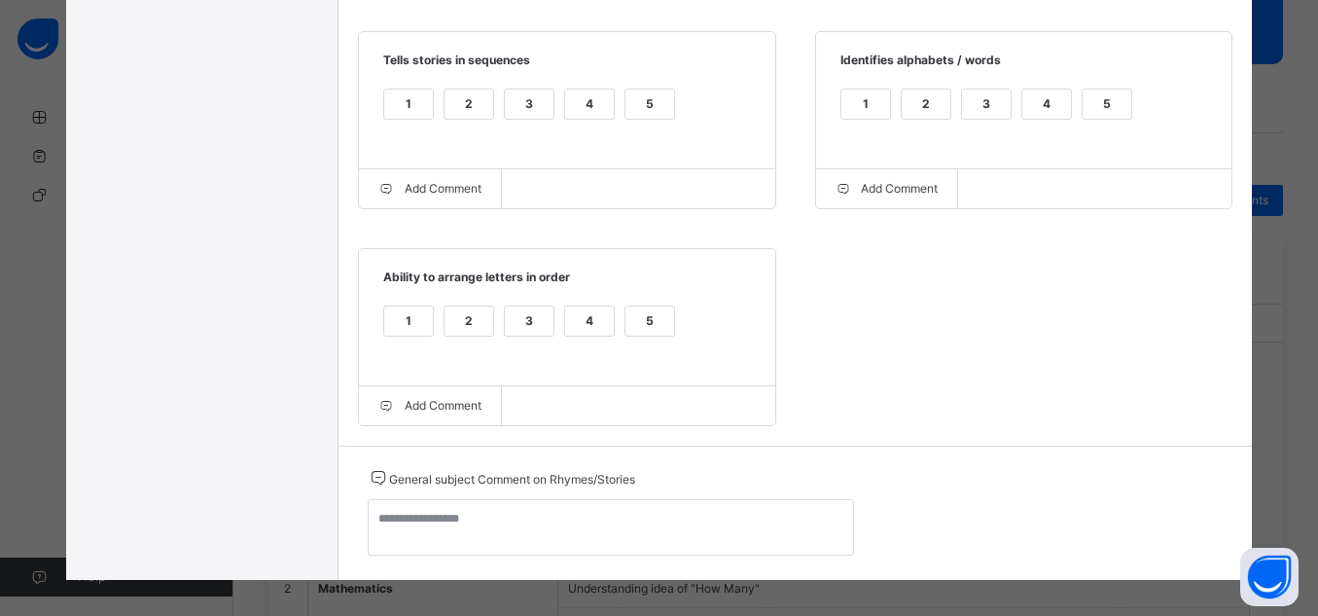
click at [635, 329] on div "5" at bounding box center [650, 320] width 49 height 29
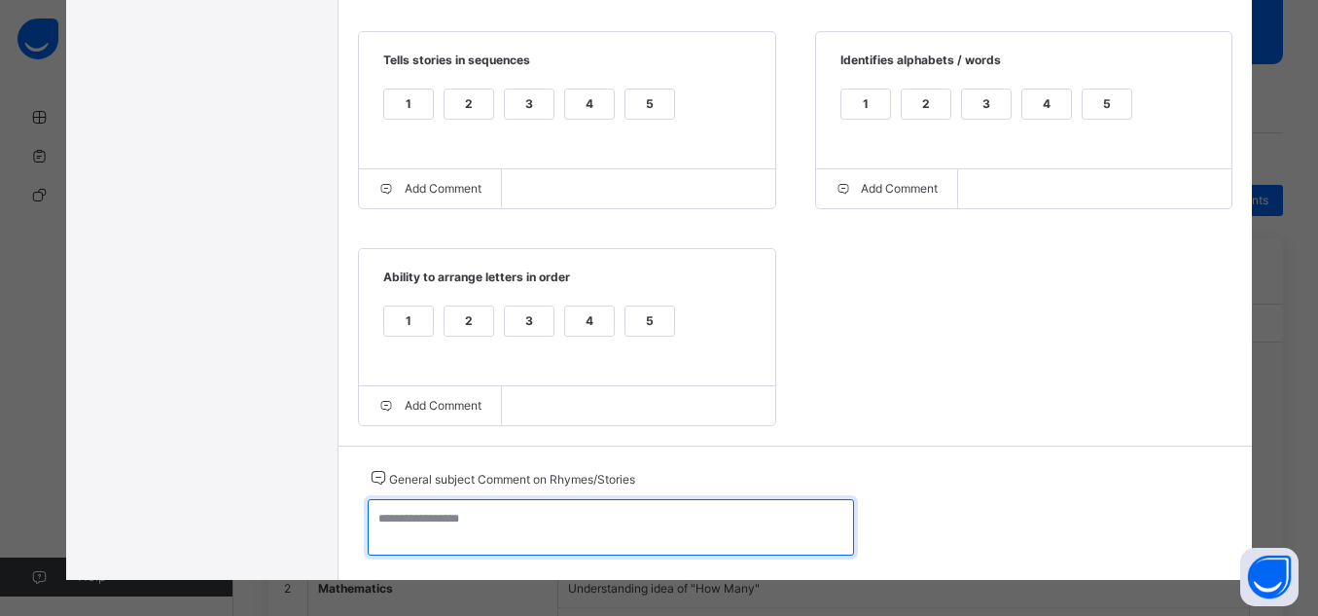
click at [670, 525] on textarea at bounding box center [611, 527] width 486 height 56
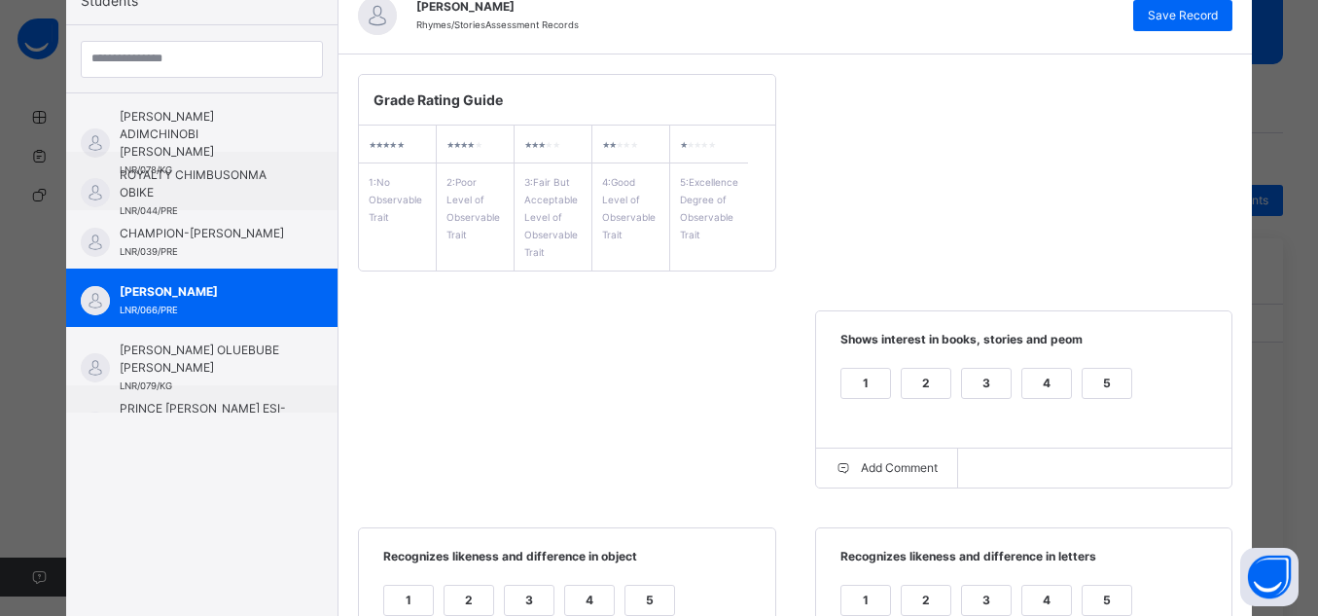
scroll to position [0, 0]
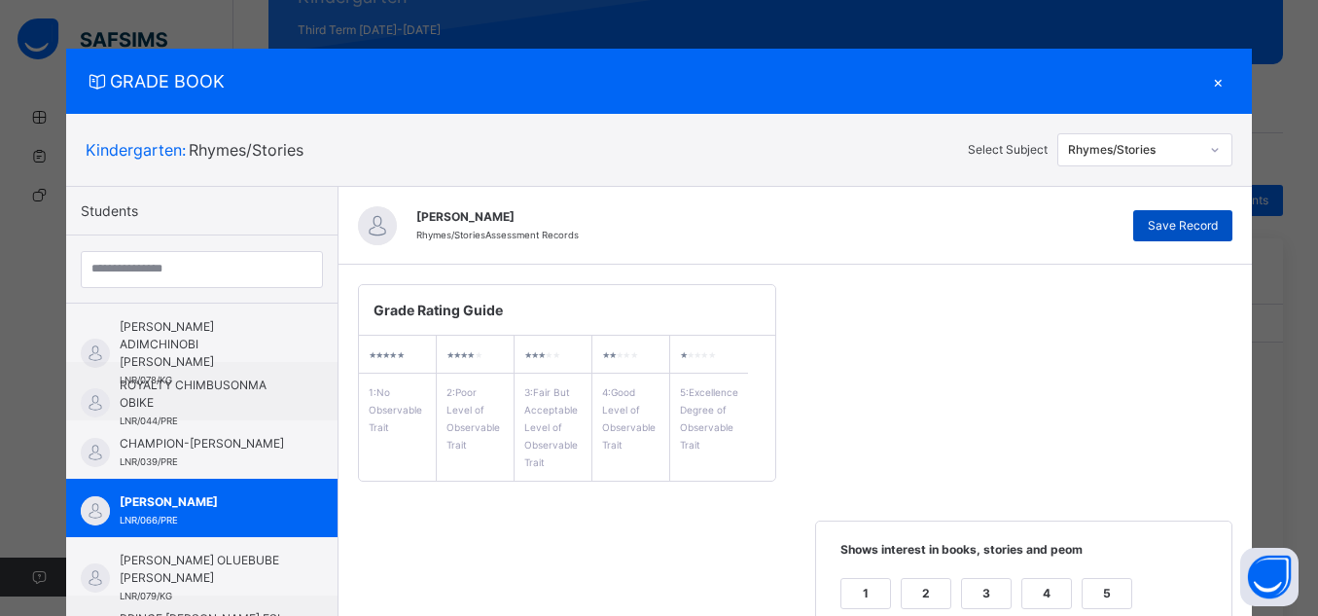
type textarea "**********"
click at [1204, 222] on span "Save Record" at bounding box center [1183, 226] width 70 height 18
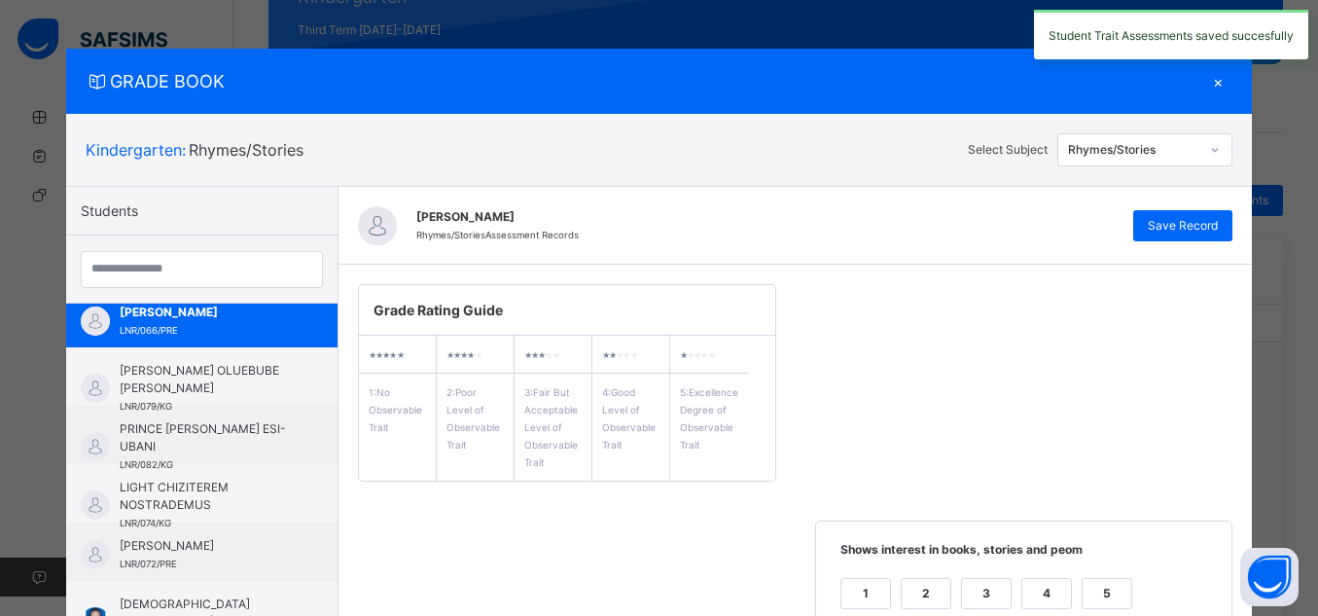
scroll to position [187, 0]
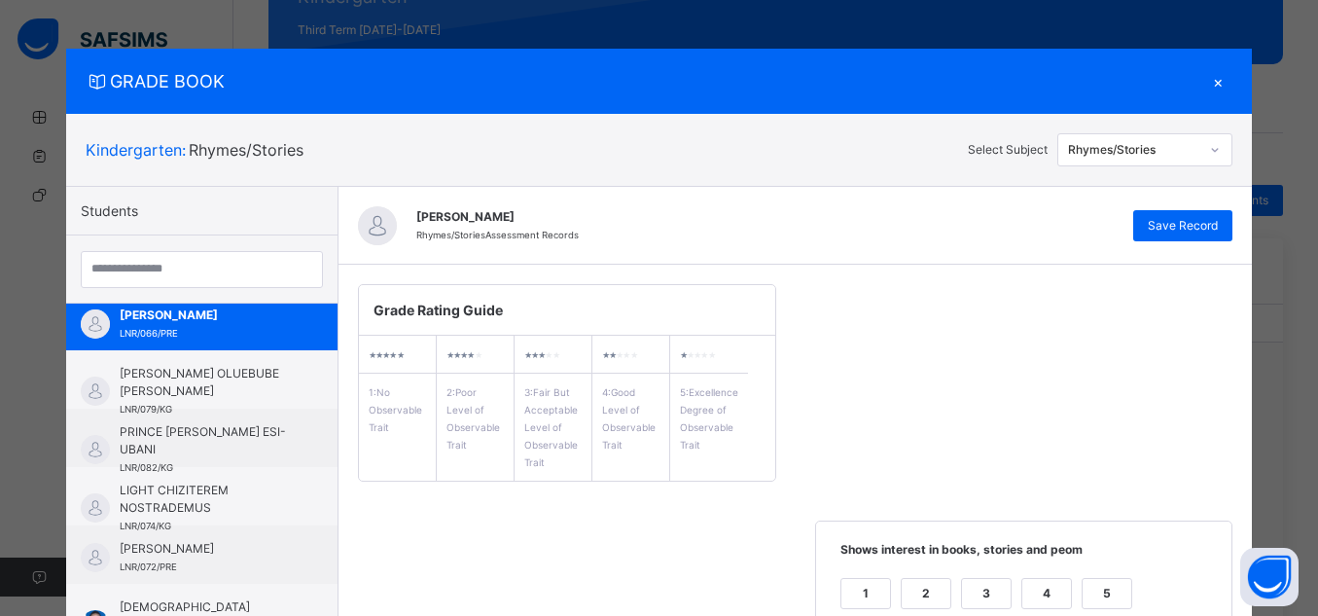
drag, startPoint x: 314, startPoint y: 492, endPoint x: 324, endPoint y: 488, distance: 10.5
click at [324, 488] on div "[PERSON_NAME] ADIMCHINOBI [PERSON_NAME] LNR/078/KG ROYALTY CHIMBUSONMA OBIKE LN…" at bounding box center [201, 463] width 271 height 319
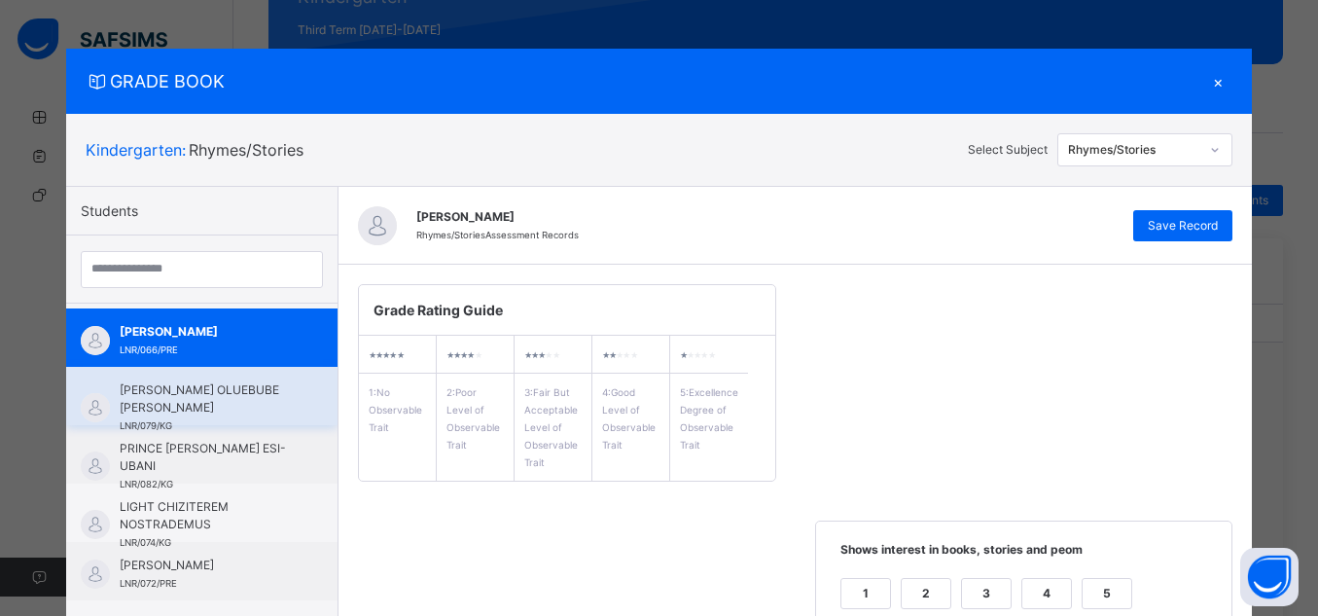
click at [203, 412] on span "[PERSON_NAME] OLUEBUBE [PERSON_NAME]" at bounding box center [207, 398] width 174 height 35
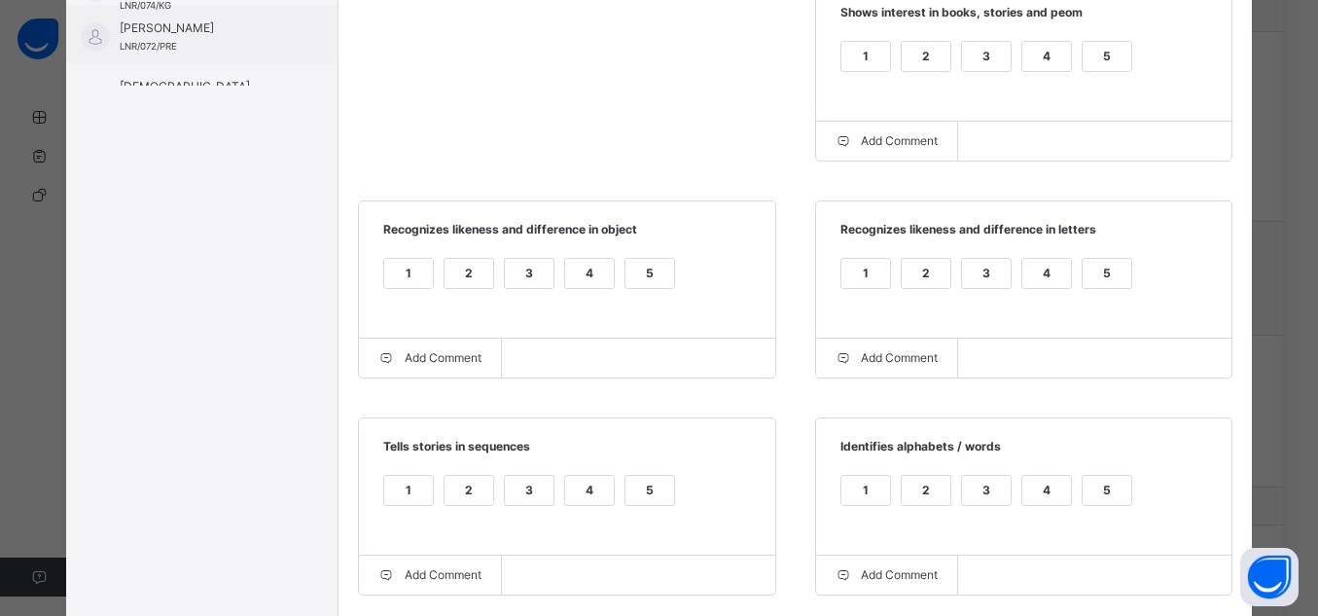
scroll to position [524, 0]
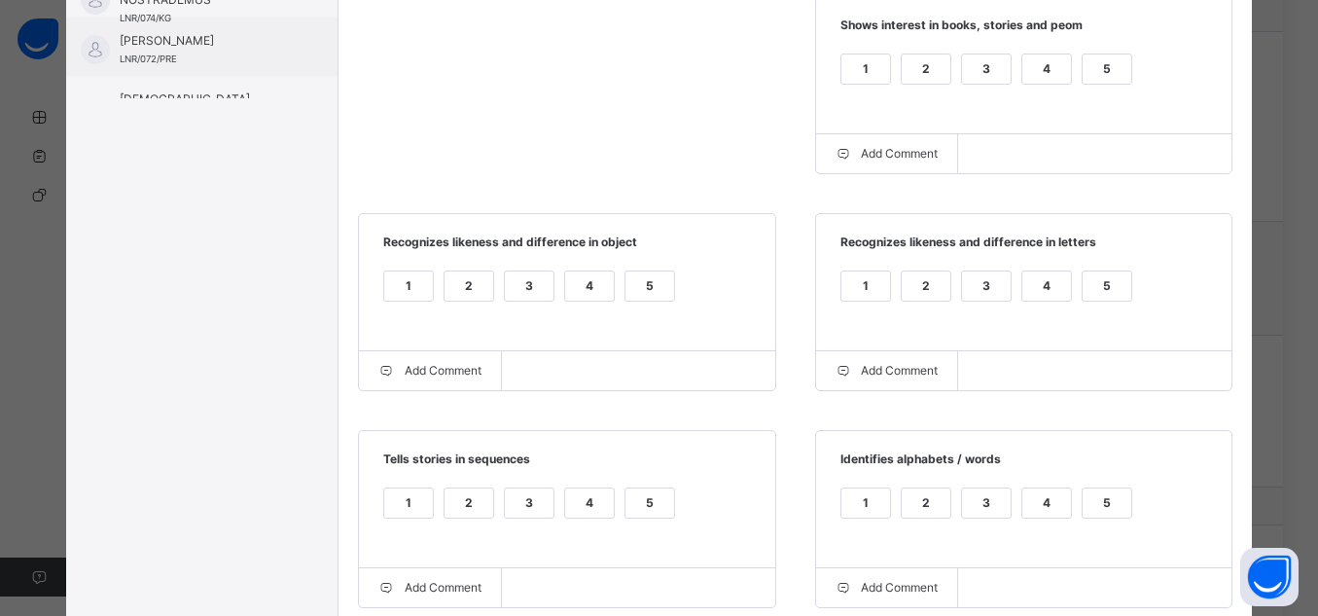
click at [1111, 83] on div "5" at bounding box center [1107, 68] width 49 height 29
click at [1111, 290] on div "5" at bounding box center [1107, 285] width 49 height 29
click at [643, 281] on div "5" at bounding box center [650, 285] width 49 height 29
click at [625, 516] on label "5" at bounding box center [650, 502] width 51 height 31
click at [1105, 504] on div "5" at bounding box center [1107, 502] width 49 height 29
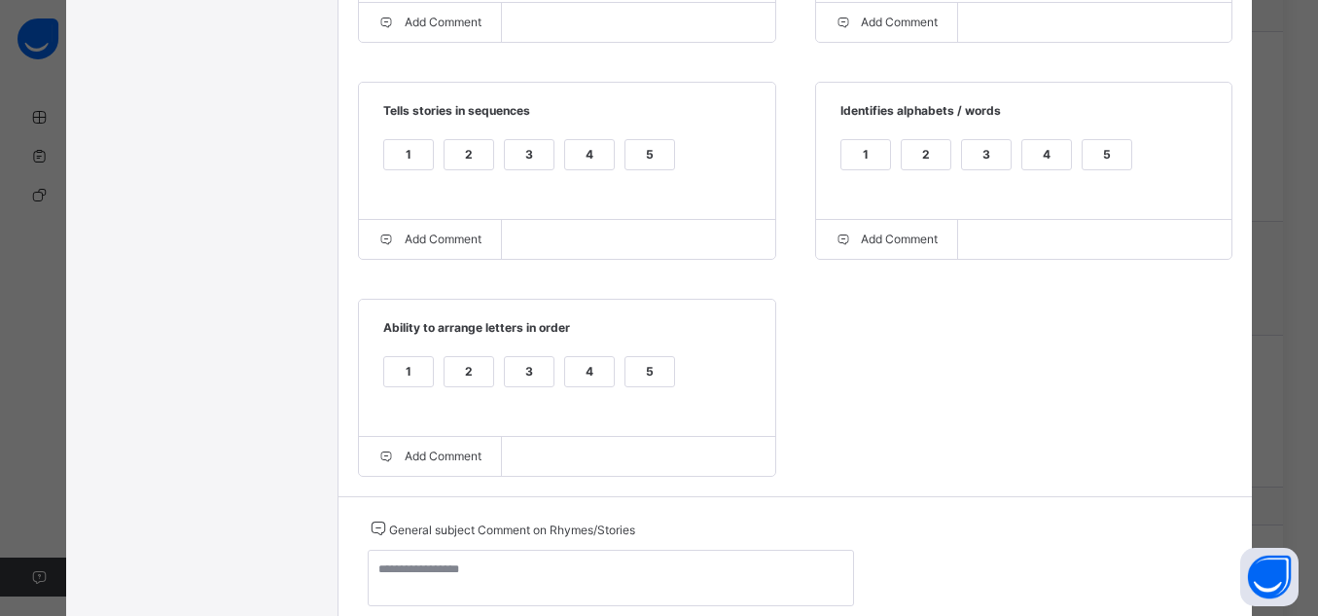
scroll to position [945, 0]
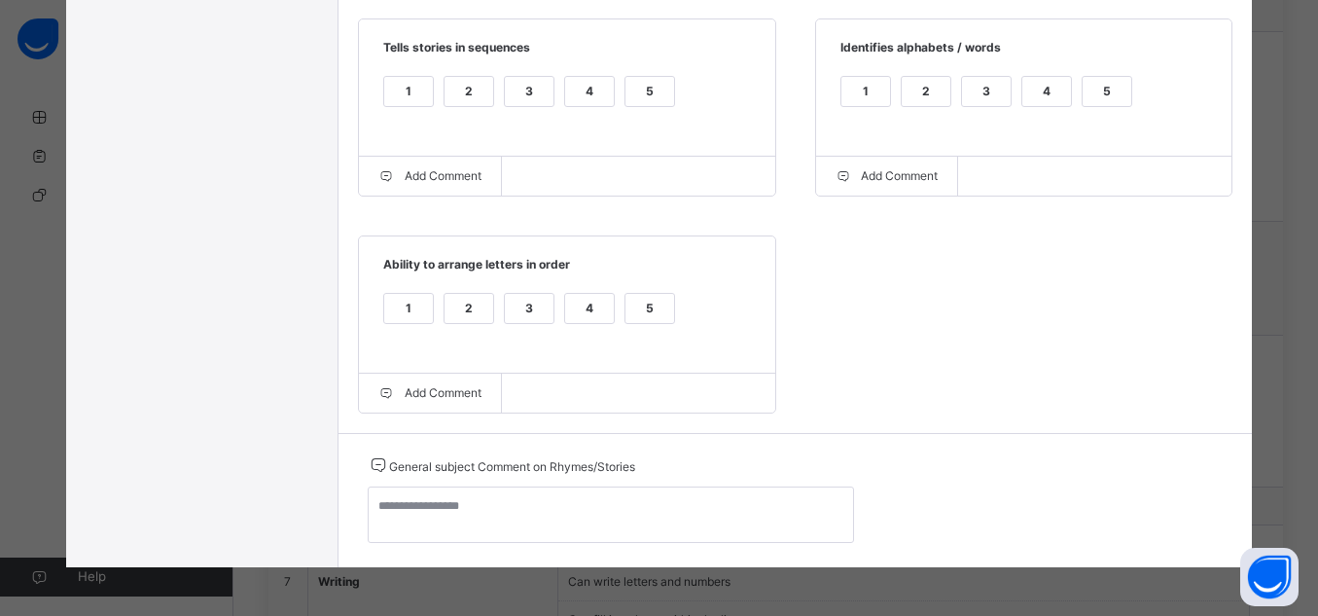
click at [641, 307] on div "5" at bounding box center [650, 308] width 49 height 29
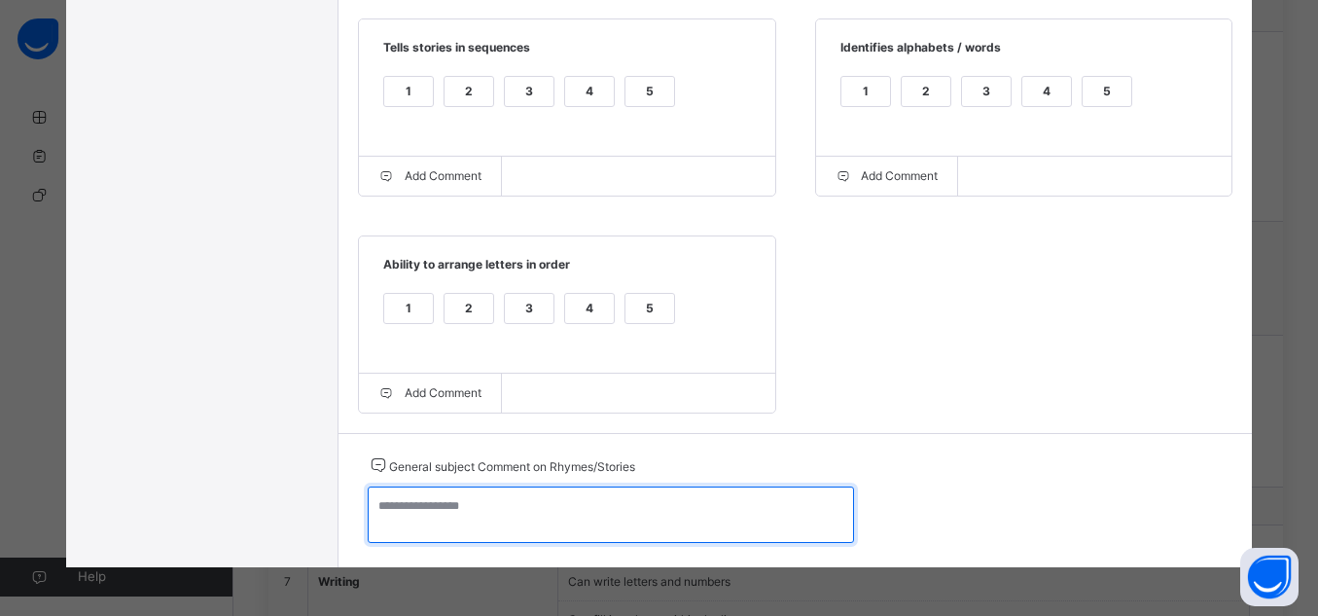
click at [656, 525] on textarea at bounding box center [611, 514] width 486 height 56
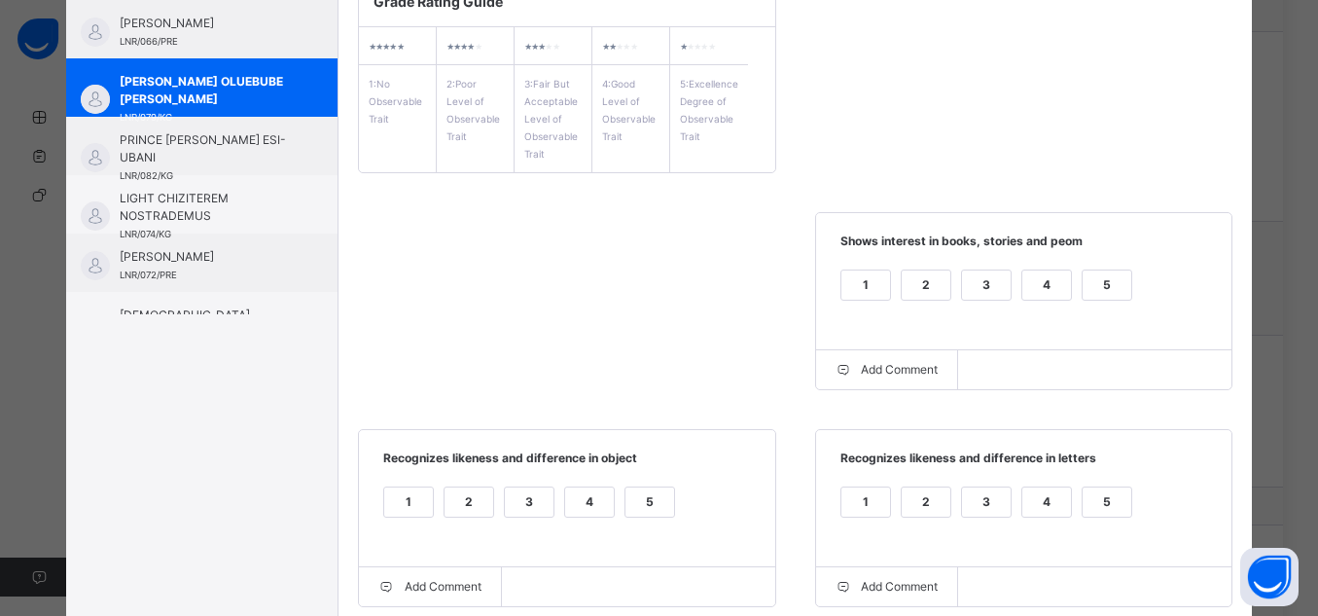
scroll to position [8, 0]
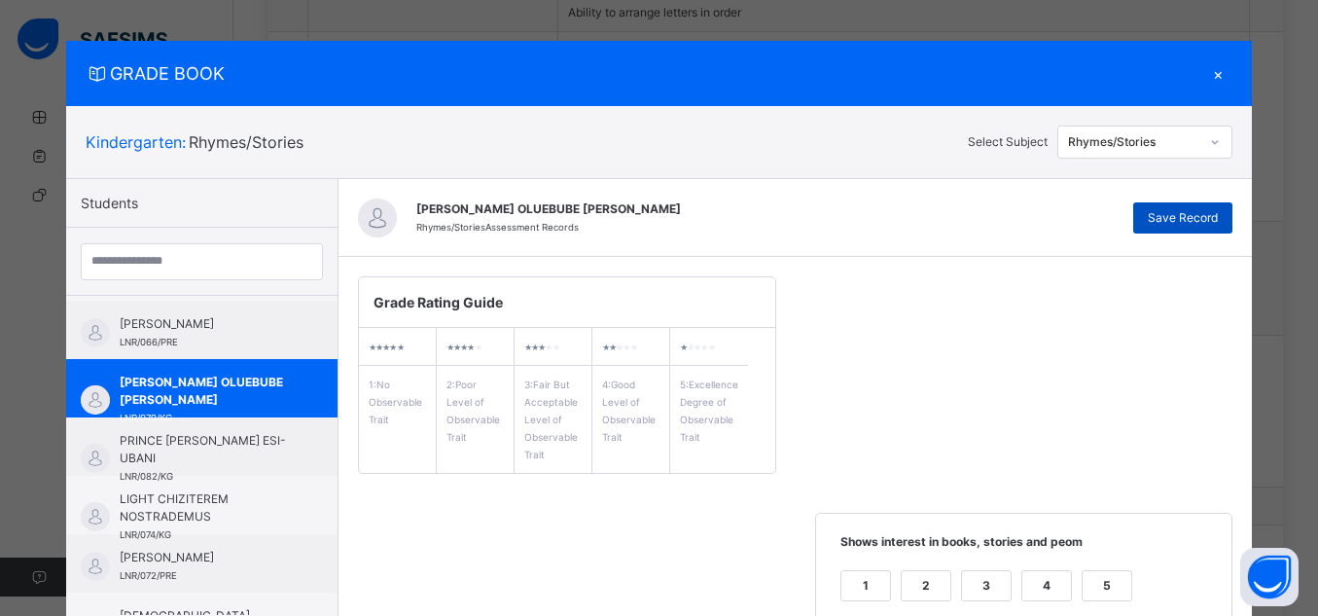
type textarea "**********"
click at [1188, 228] on div "Save Record" at bounding box center [1183, 217] width 99 height 31
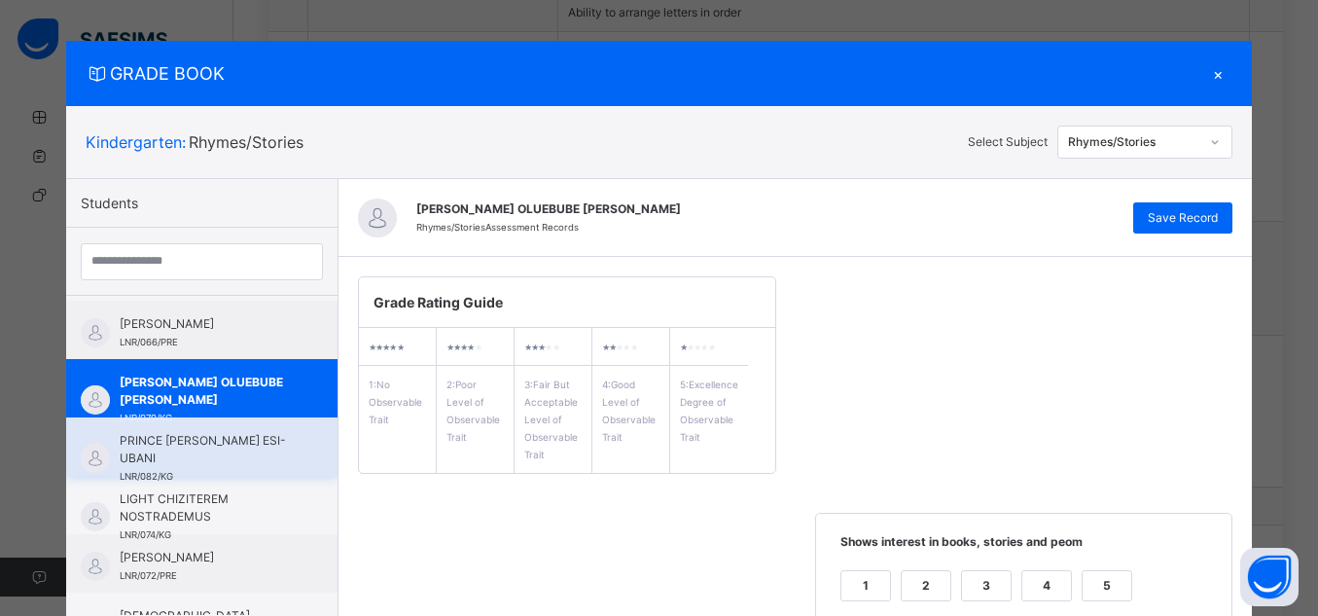
click at [250, 467] on div "PRINCE [PERSON_NAME] ESI-UBANI LNR/082/KG" at bounding box center [207, 458] width 174 height 53
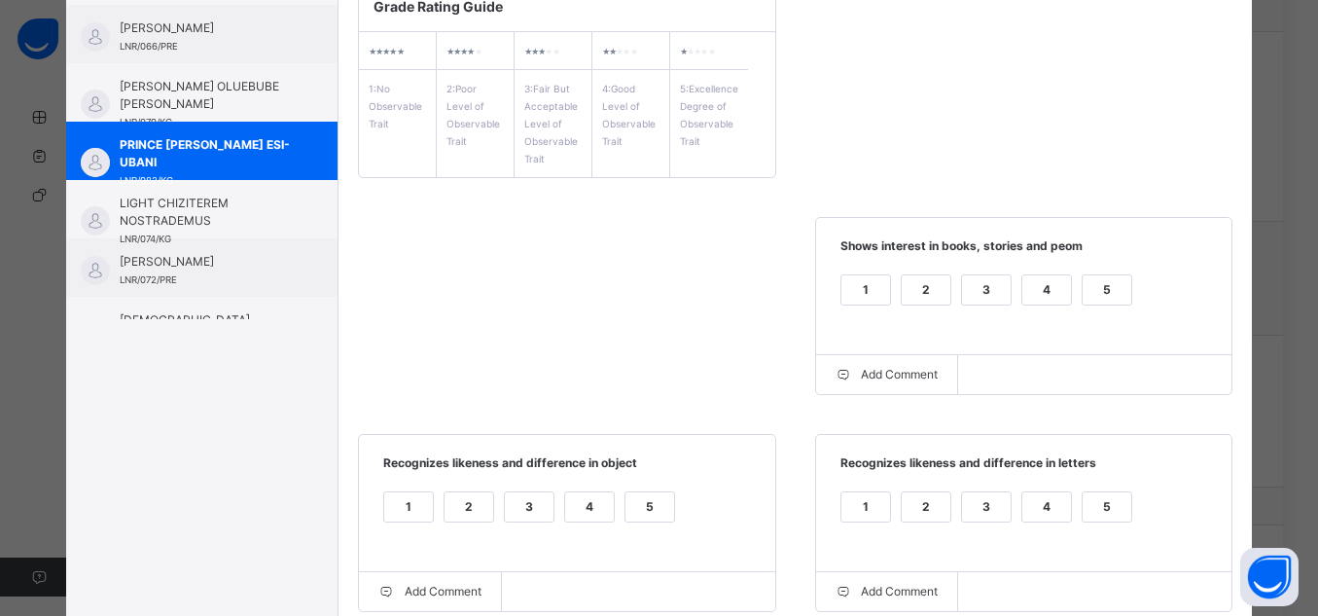
scroll to position [363, 0]
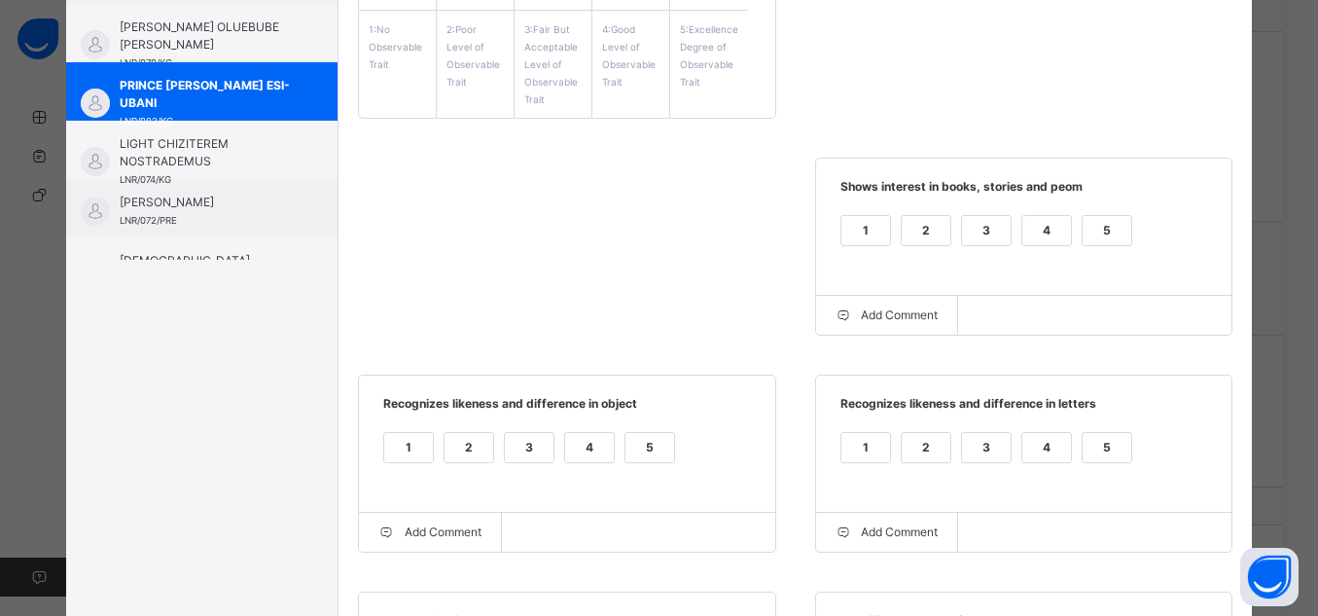
click at [1095, 223] on div "5" at bounding box center [1107, 230] width 49 height 29
click at [1108, 451] on div "5" at bounding box center [1107, 447] width 49 height 29
click at [626, 451] on div "5" at bounding box center [650, 447] width 49 height 29
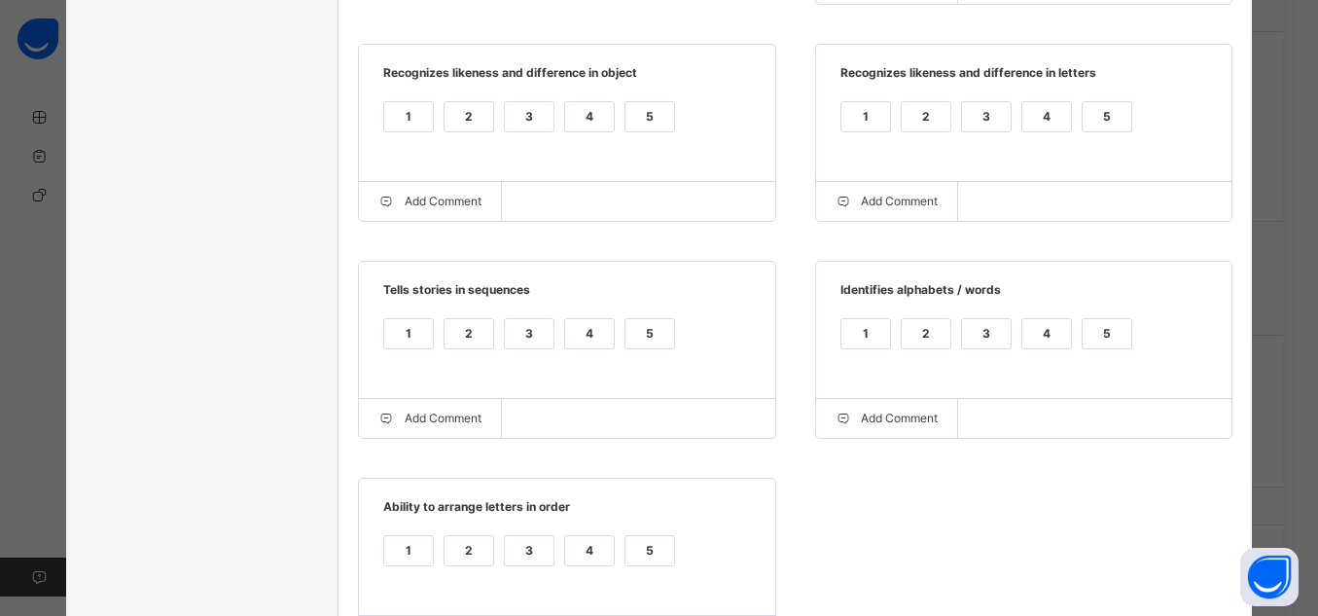
scroll to position [805, 0]
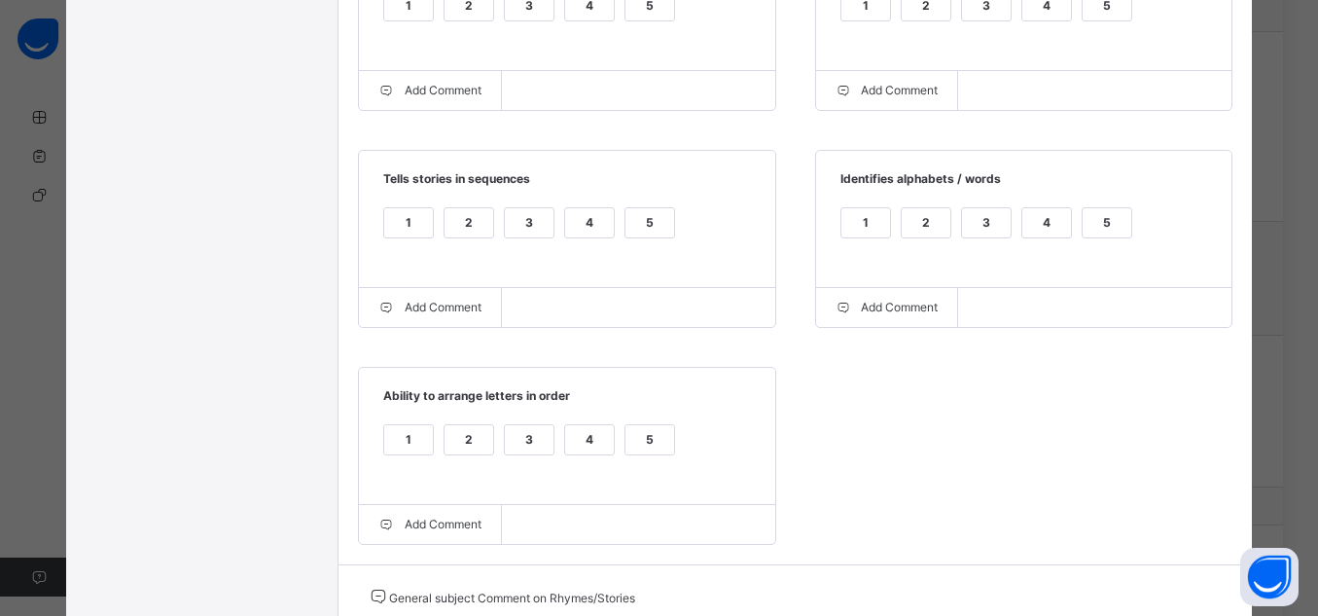
click at [565, 234] on div "4" at bounding box center [589, 222] width 49 height 29
click at [1110, 234] on div "5" at bounding box center [1107, 222] width 49 height 29
click at [642, 440] on div "5" at bounding box center [650, 439] width 49 height 29
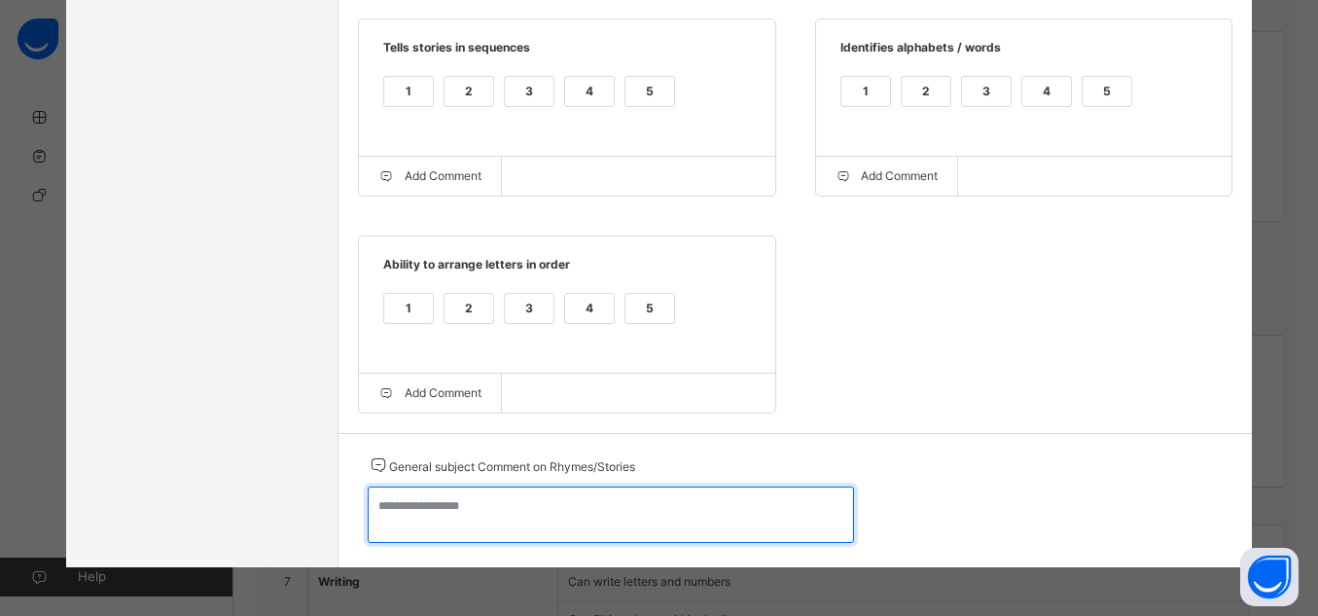
click at [602, 510] on textarea at bounding box center [611, 514] width 486 height 56
type textarea "*"
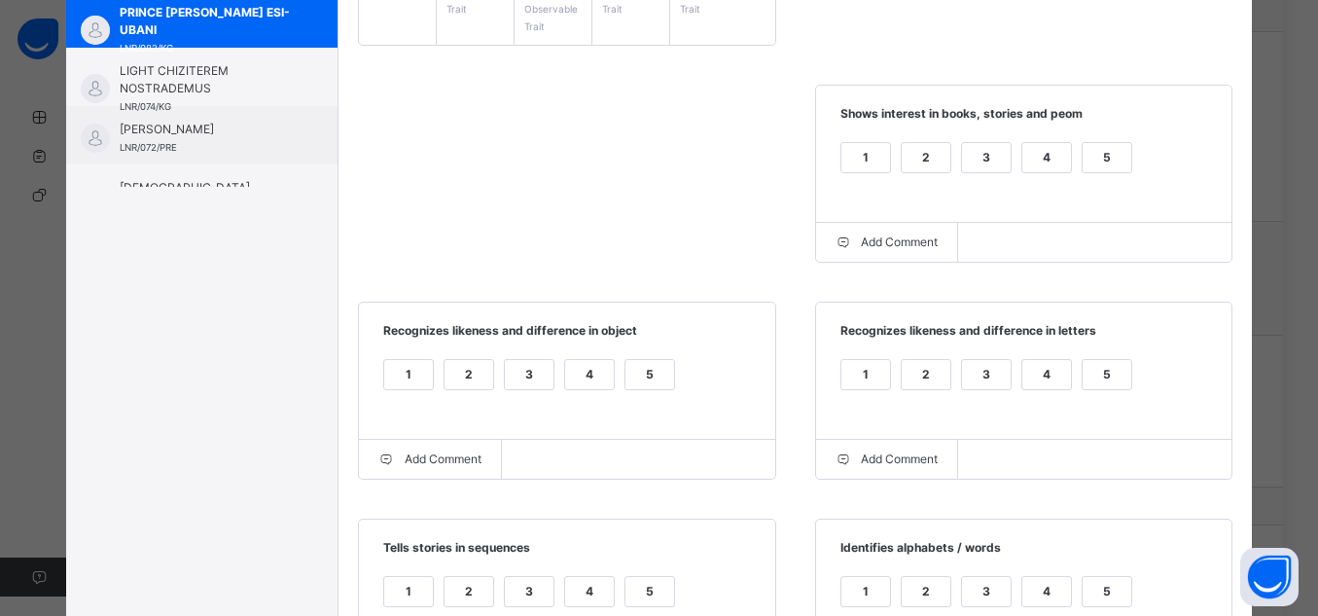
scroll to position [204, 0]
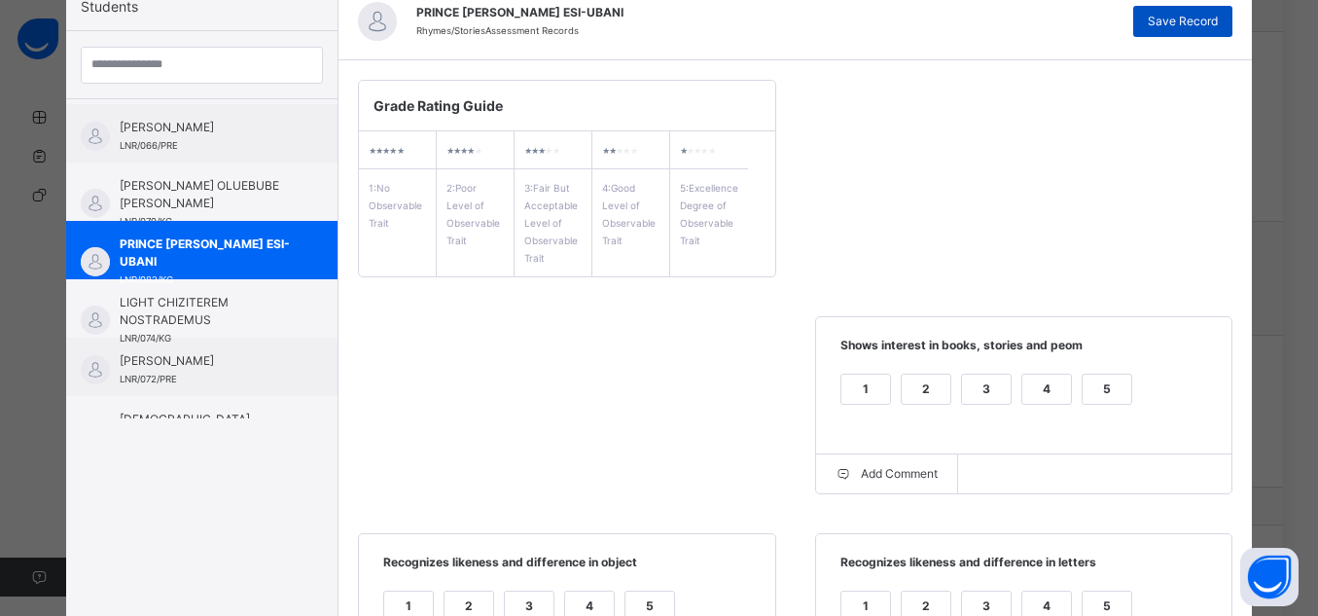
type textarea "**********"
click at [1192, 17] on span "Save Record" at bounding box center [1183, 22] width 70 height 18
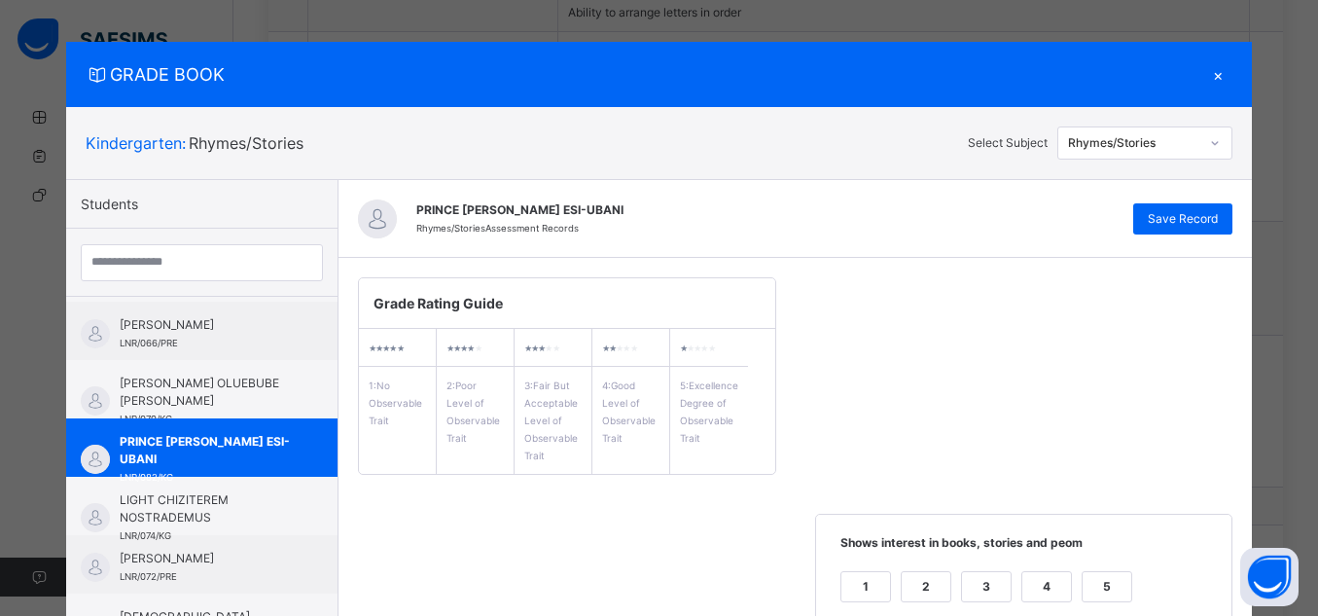
scroll to position [0, 0]
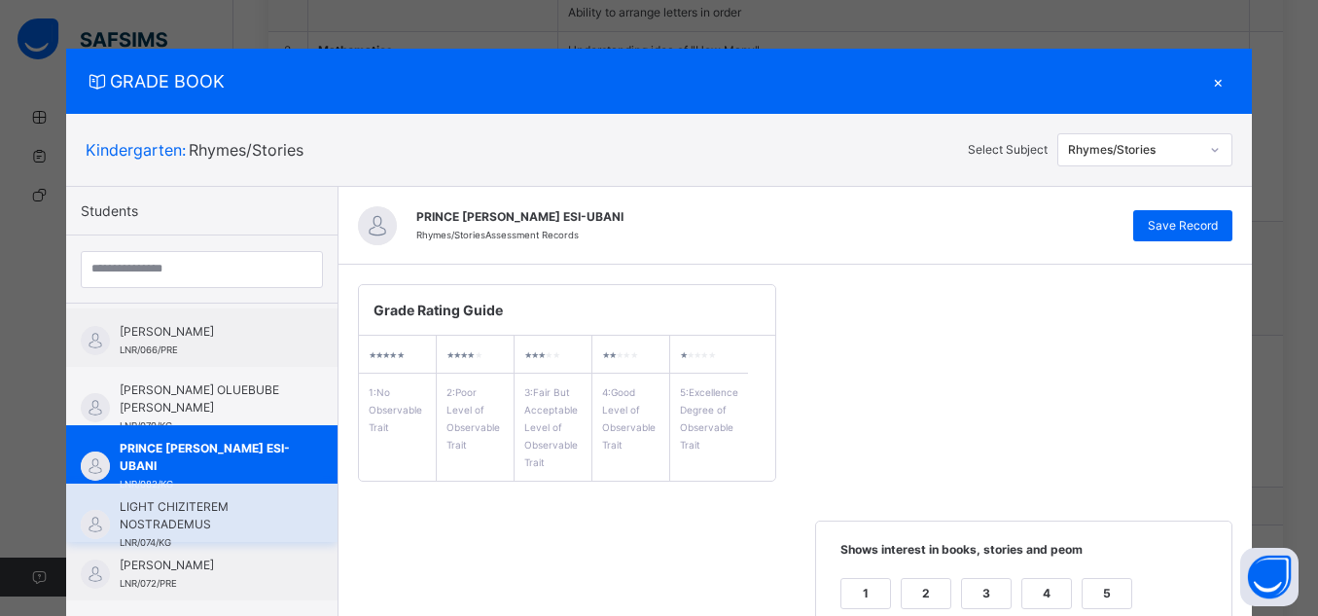
click at [235, 522] on span "LIGHT CHIZITEREM NOSTRADEMUS" at bounding box center [207, 515] width 174 height 35
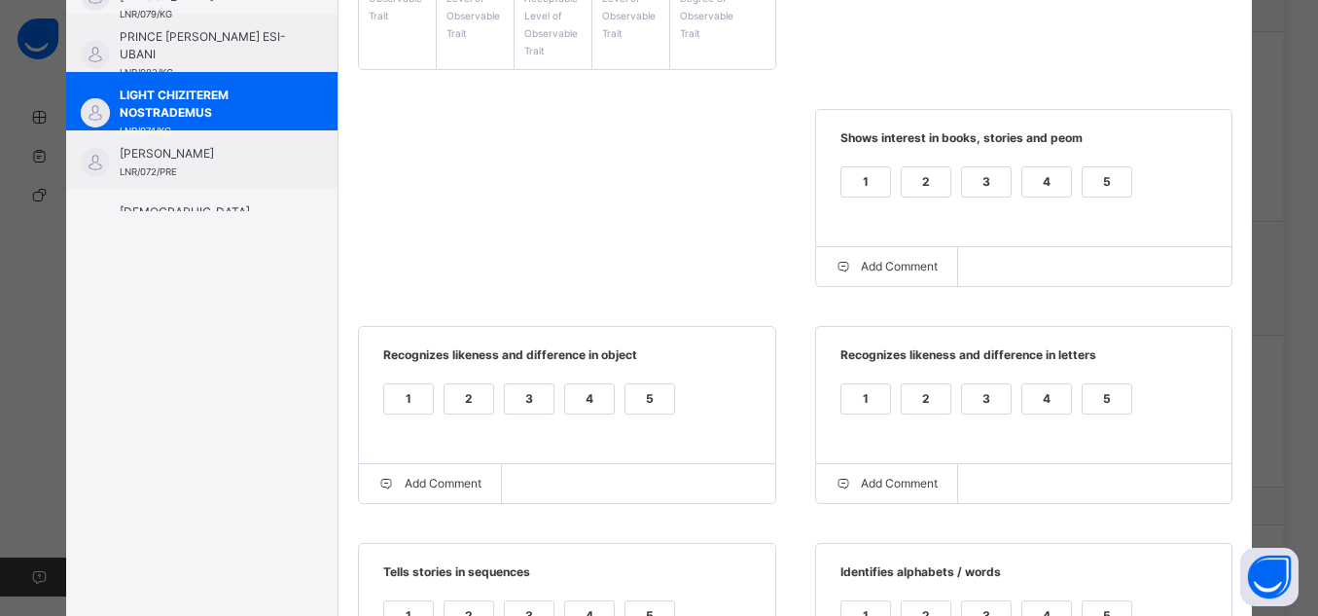
scroll to position [431, 0]
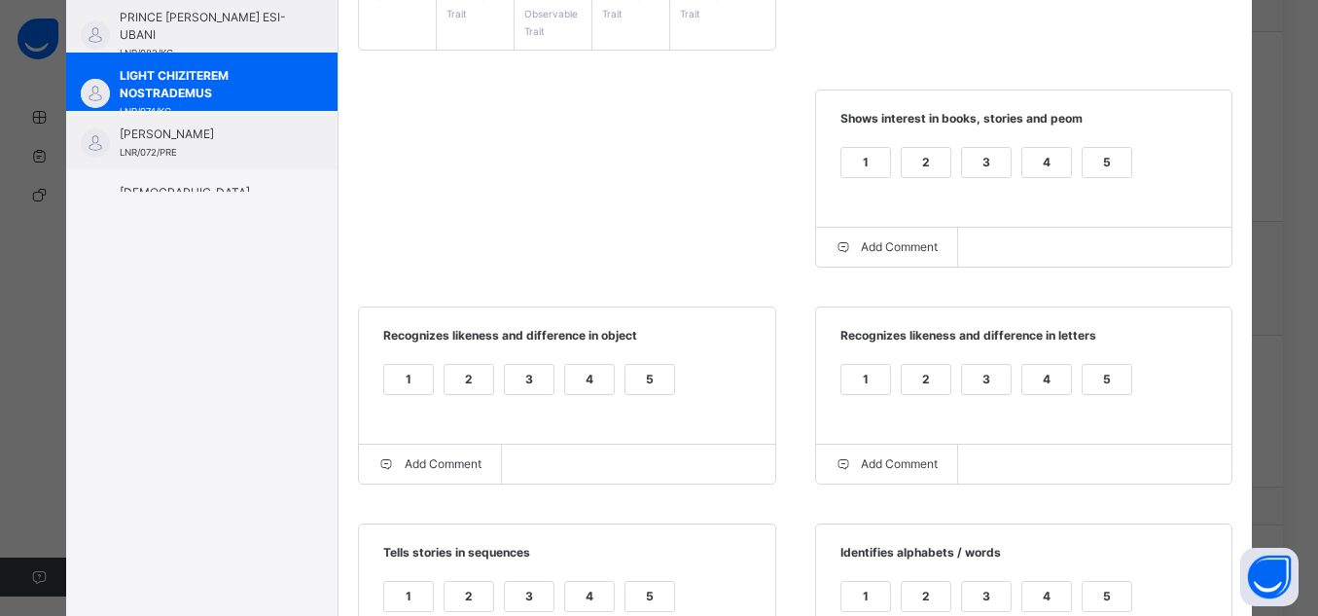
click at [1094, 157] on div "5" at bounding box center [1107, 162] width 49 height 29
click at [632, 388] on div "5" at bounding box center [650, 379] width 49 height 29
click at [1112, 395] on label "5" at bounding box center [1107, 379] width 51 height 31
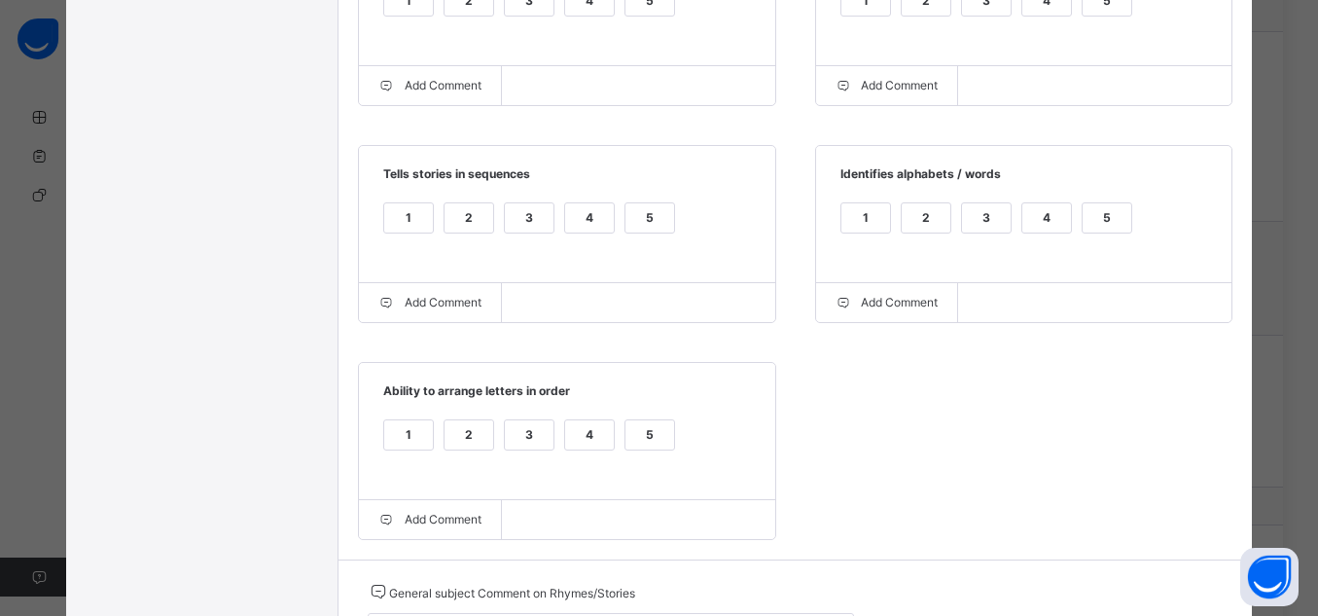
scroll to position [824, 0]
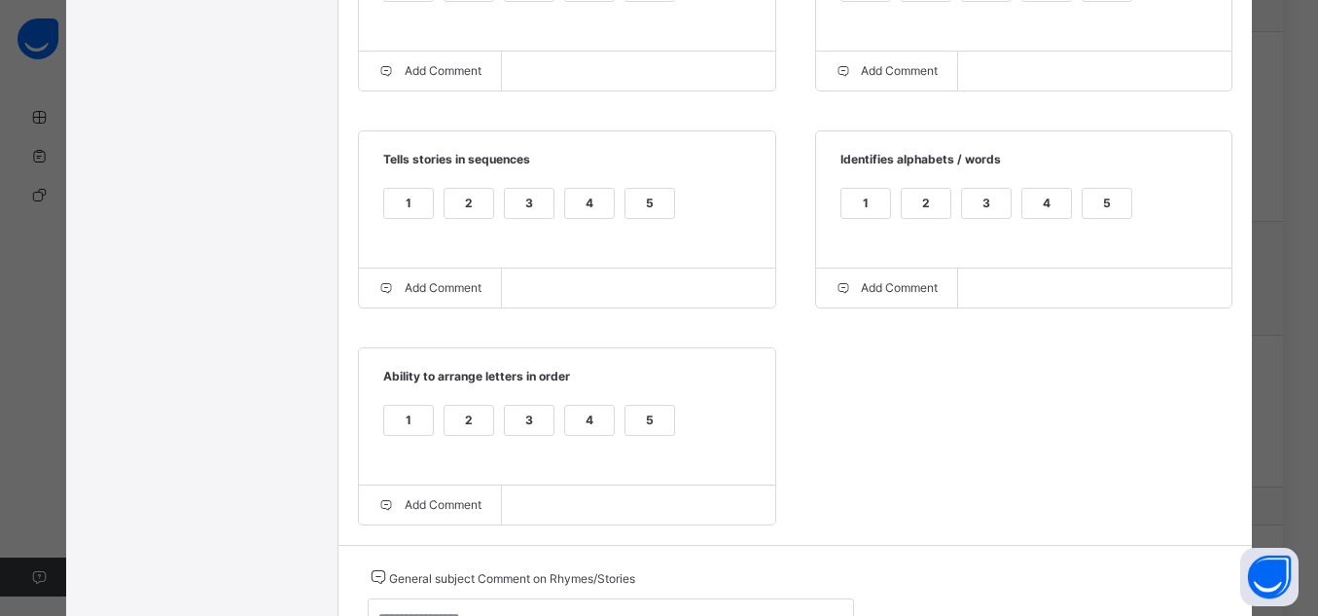
click at [1099, 218] on div "5" at bounding box center [1107, 203] width 49 height 29
click at [626, 200] on div "5" at bounding box center [650, 203] width 49 height 29
click at [635, 435] on div "5" at bounding box center [650, 420] width 49 height 29
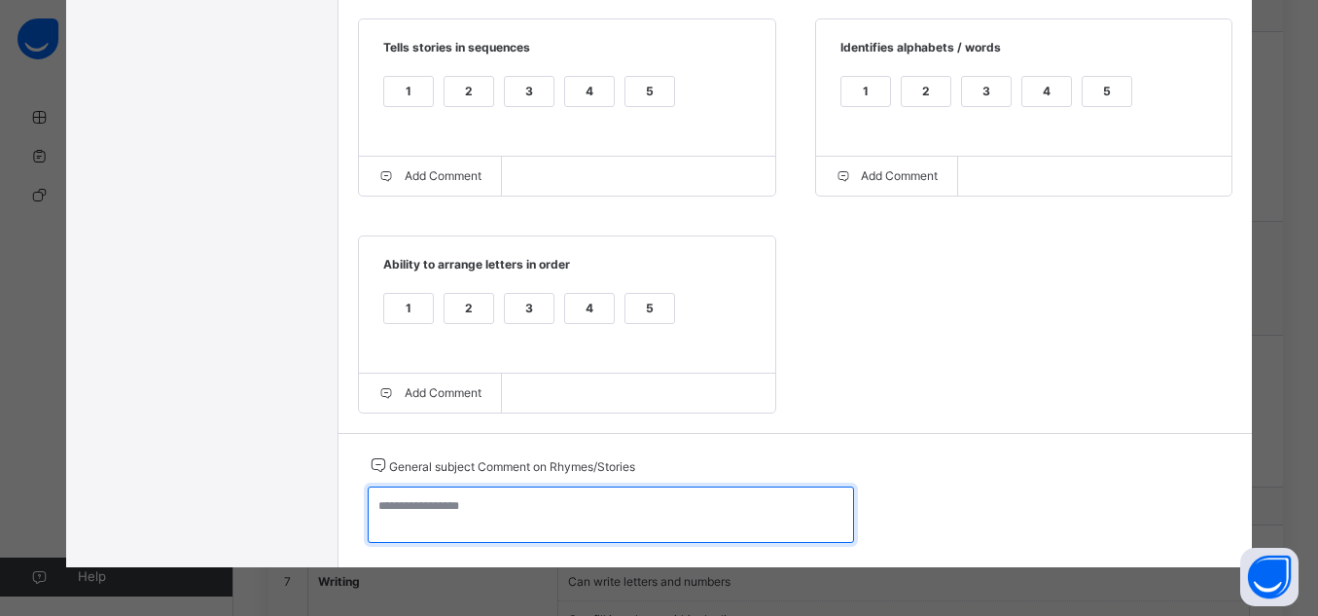
click at [688, 508] on textarea at bounding box center [611, 514] width 486 height 56
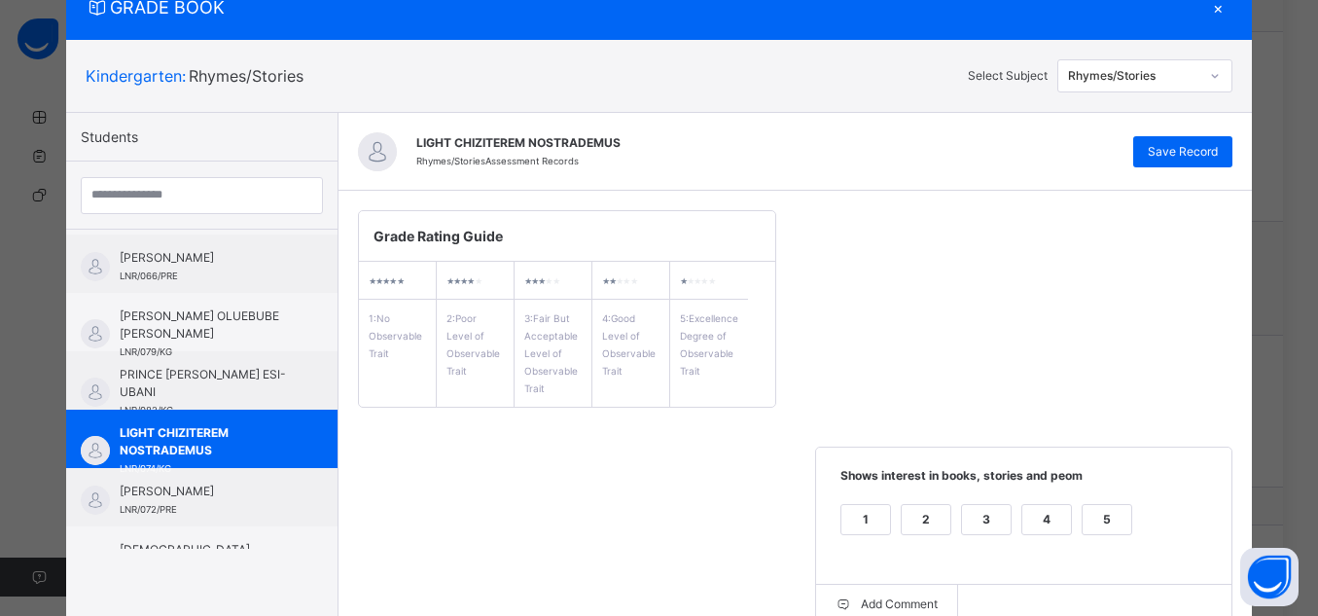
scroll to position [0, 0]
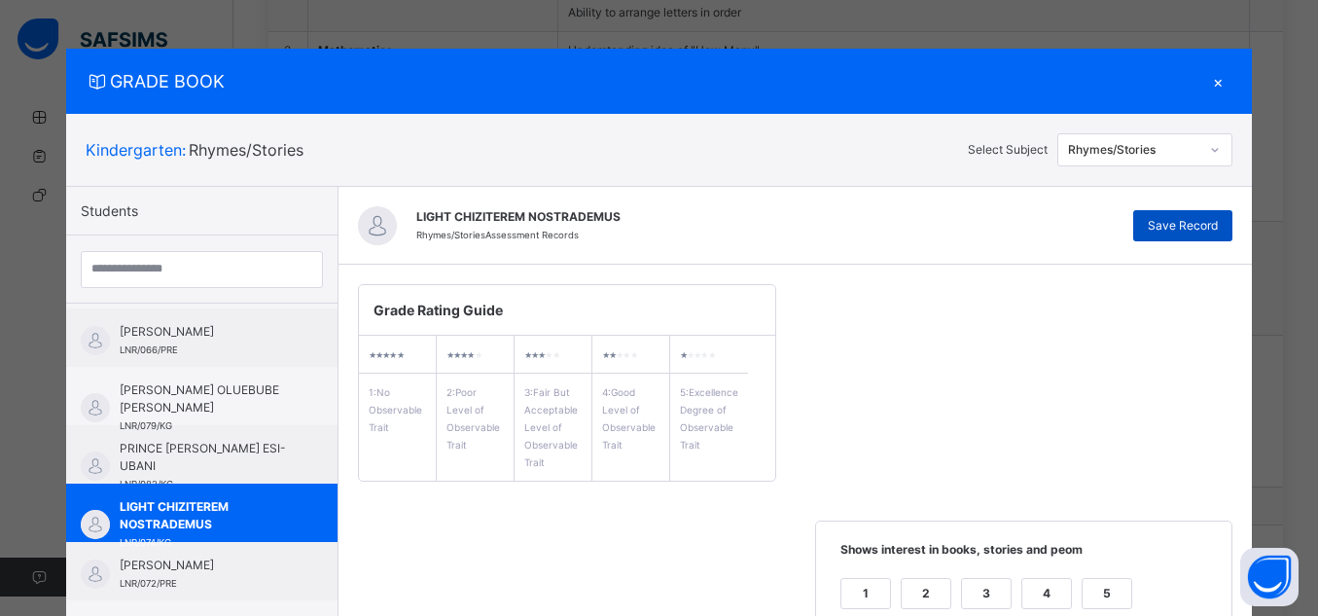
type textarea "**********"
click at [1187, 228] on span "Save Record" at bounding box center [1183, 226] width 70 height 18
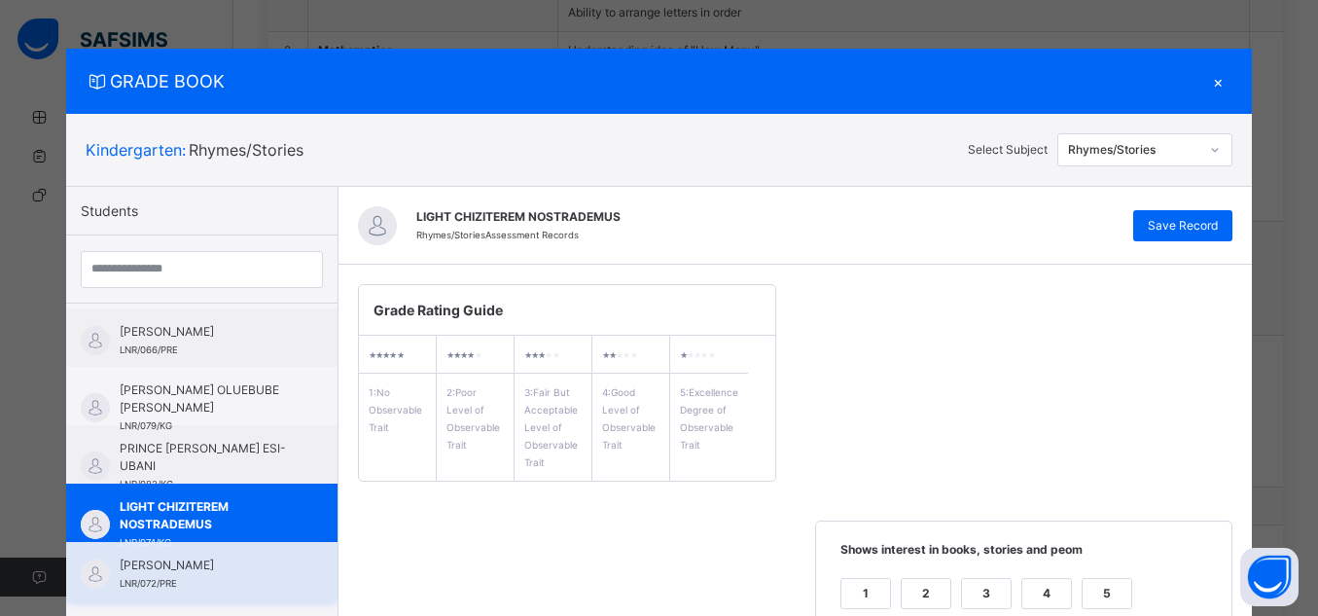
click at [246, 555] on div "[PERSON_NAME] LNR/072/PRE" at bounding box center [201, 571] width 271 height 58
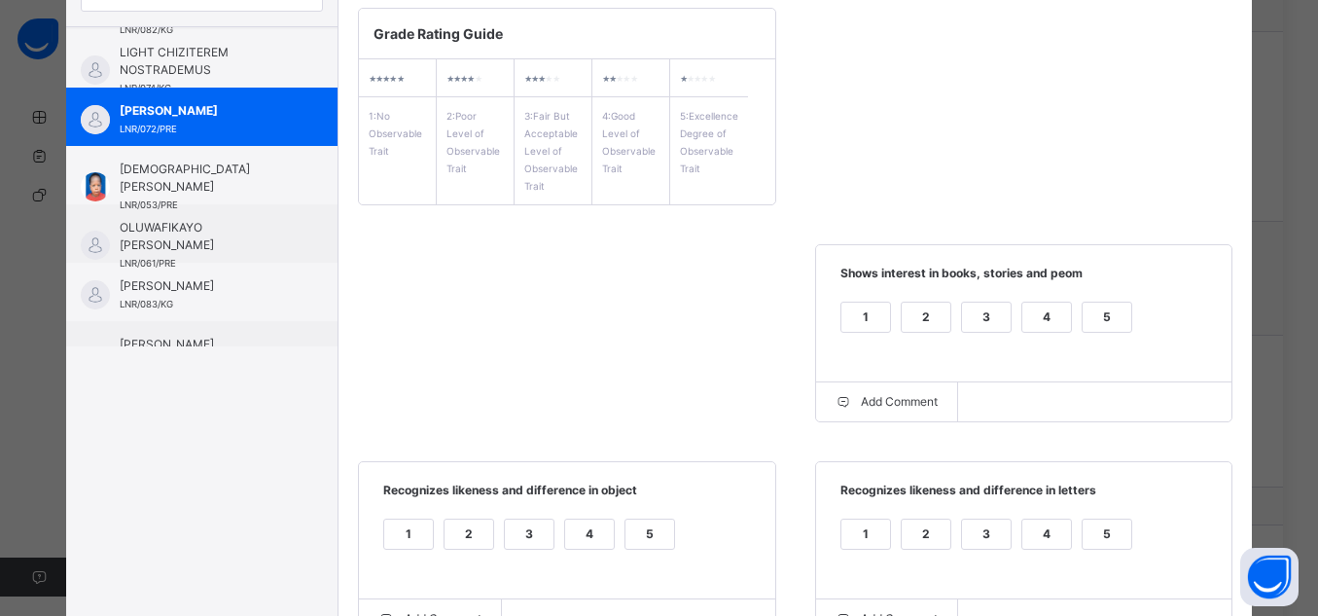
scroll to position [319, 0]
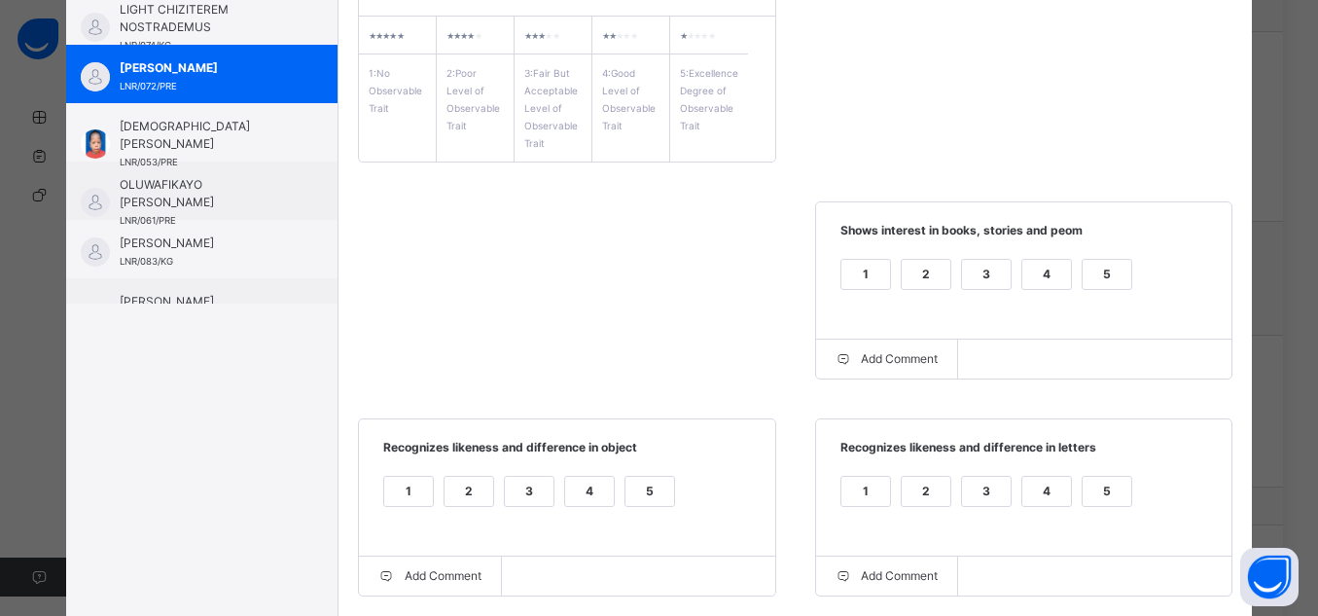
click at [1106, 263] on div "5" at bounding box center [1107, 274] width 49 height 29
click at [1104, 496] on div "5" at bounding box center [1107, 491] width 49 height 29
click at [649, 490] on div "5" at bounding box center [650, 491] width 49 height 29
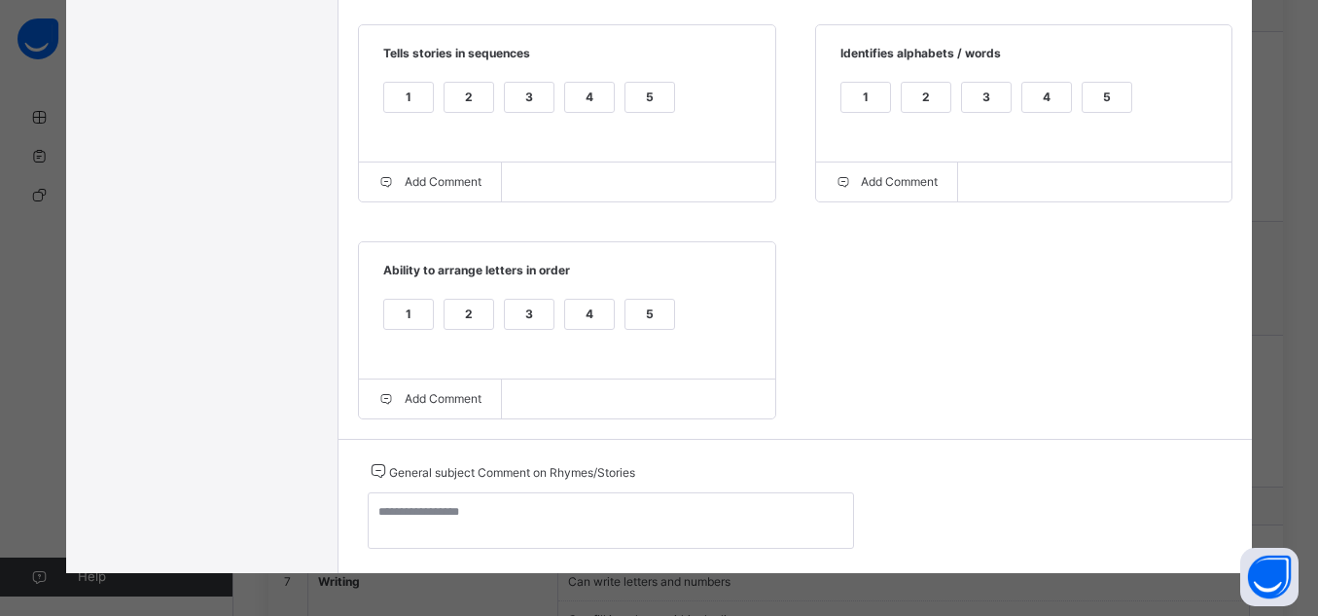
scroll to position [937, 0]
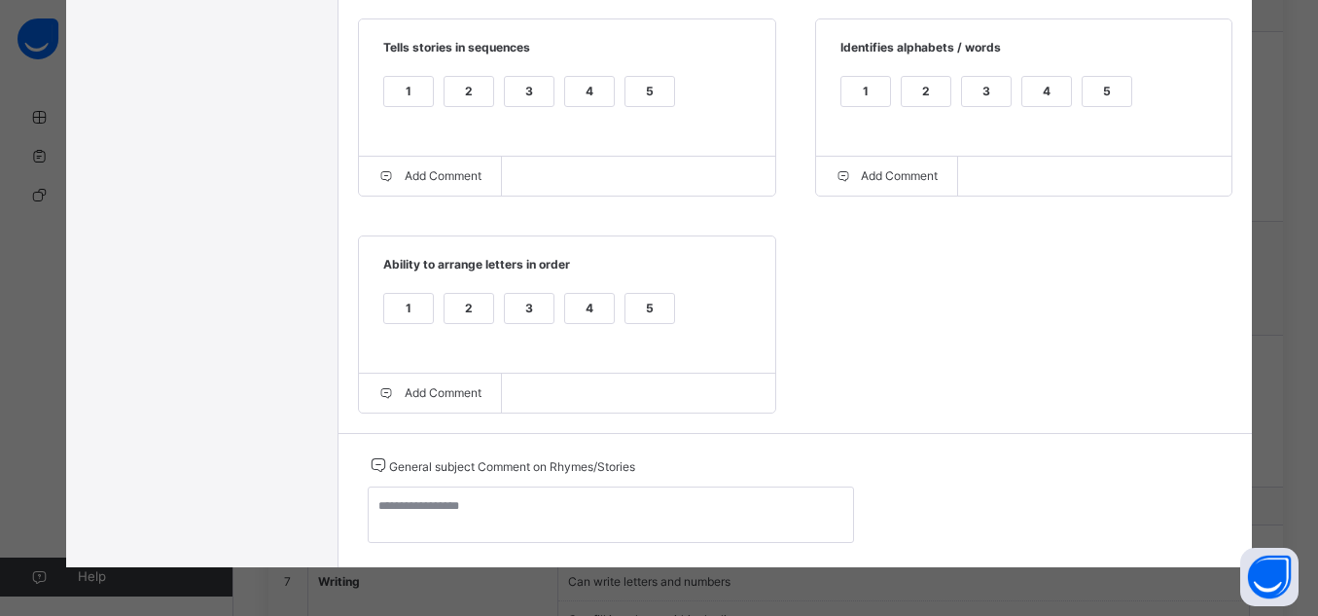
click at [1115, 91] on div "5" at bounding box center [1107, 91] width 49 height 29
click at [641, 82] on div "5" at bounding box center [650, 91] width 49 height 29
click at [654, 311] on div "5" at bounding box center [650, 308] width 49 height 29
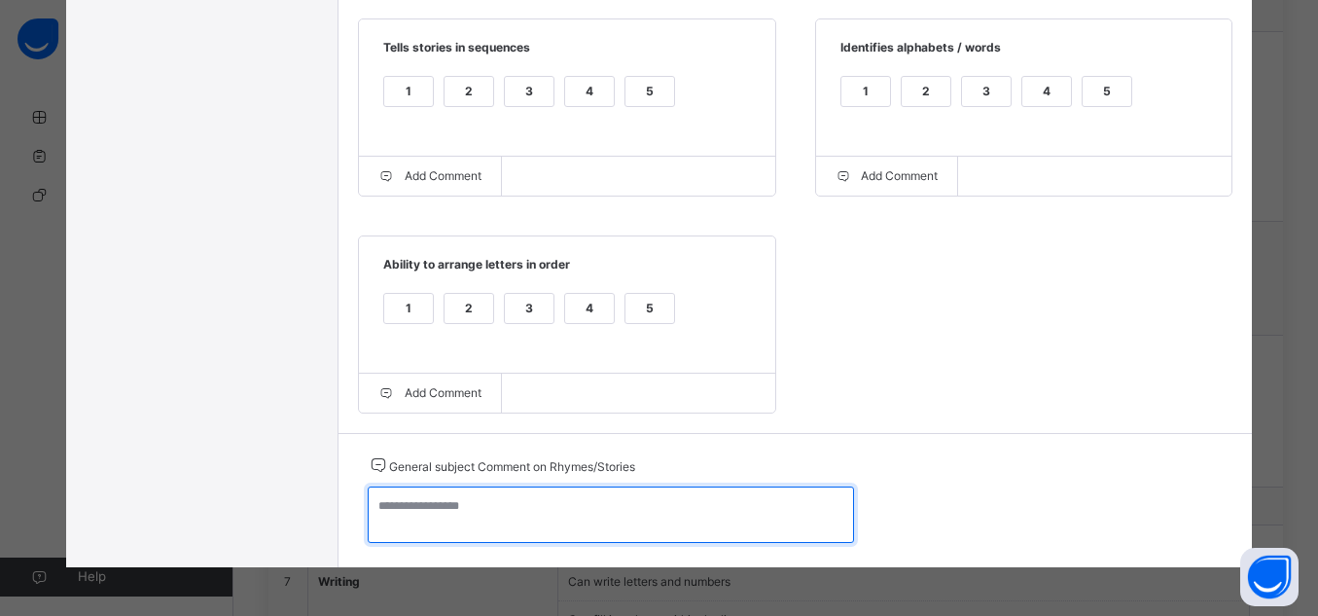
click at [668, 516] on textarea at bounding box center [611, 514] width 486 height 56
type textarea "*"
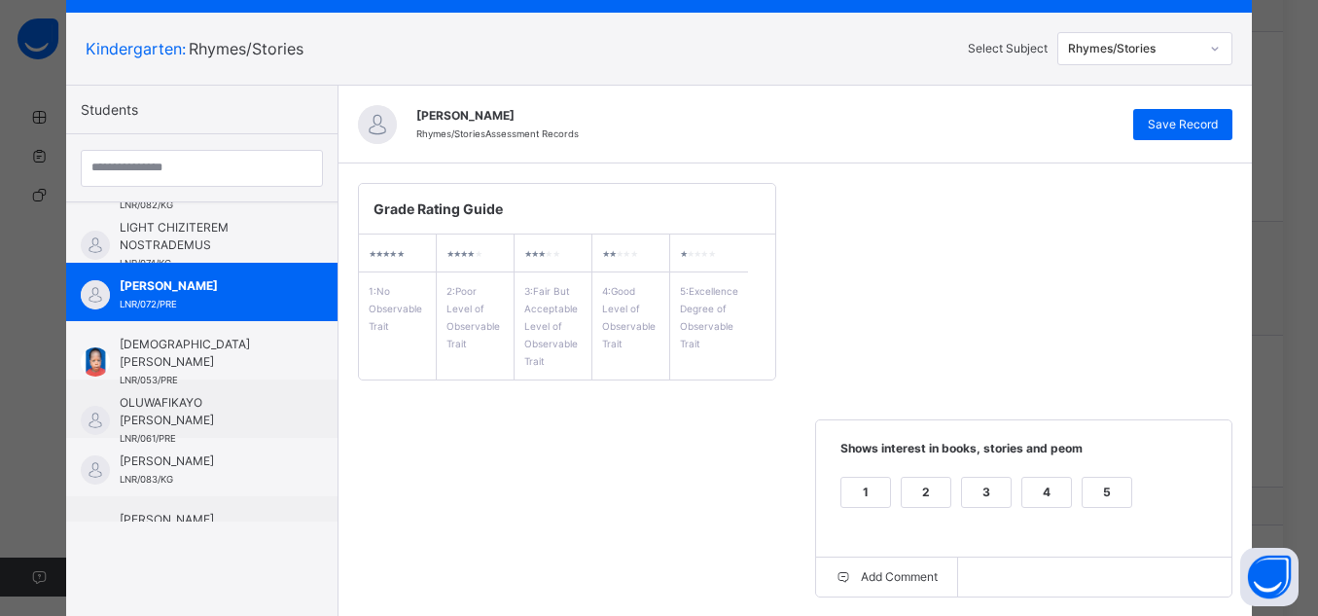
scroll to position [25, 0]
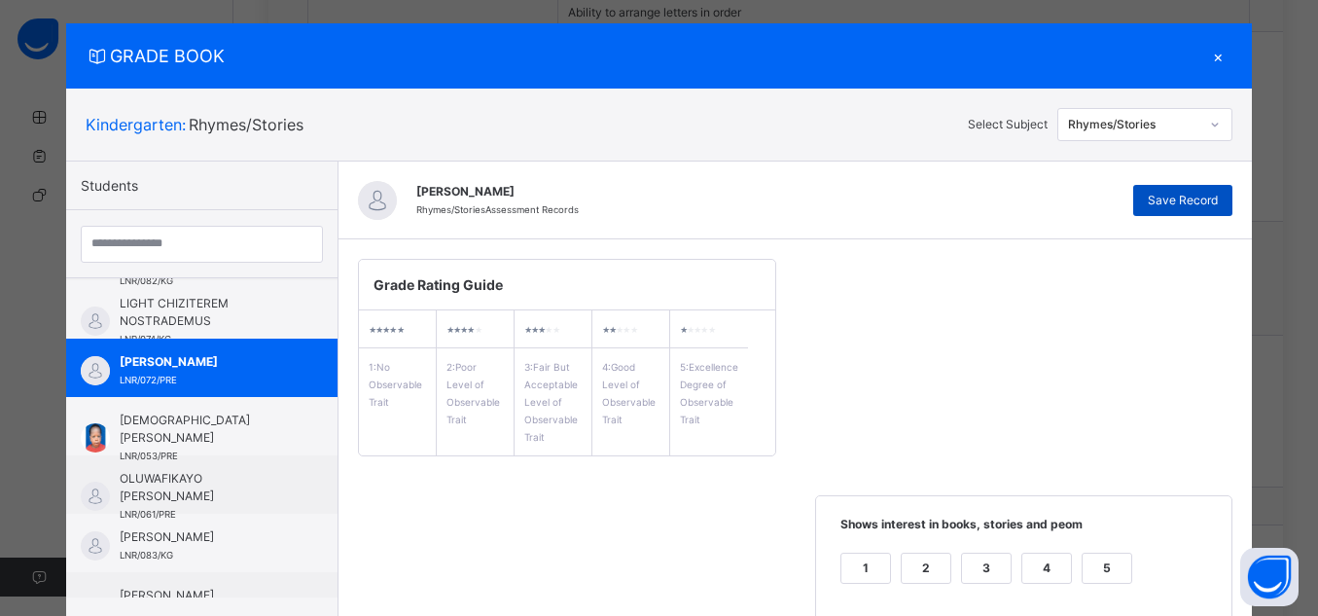
type textarea "**********"
click at [1166, 208] on span "Save Record" at bounding box center [1183, 201] width 70 height 18
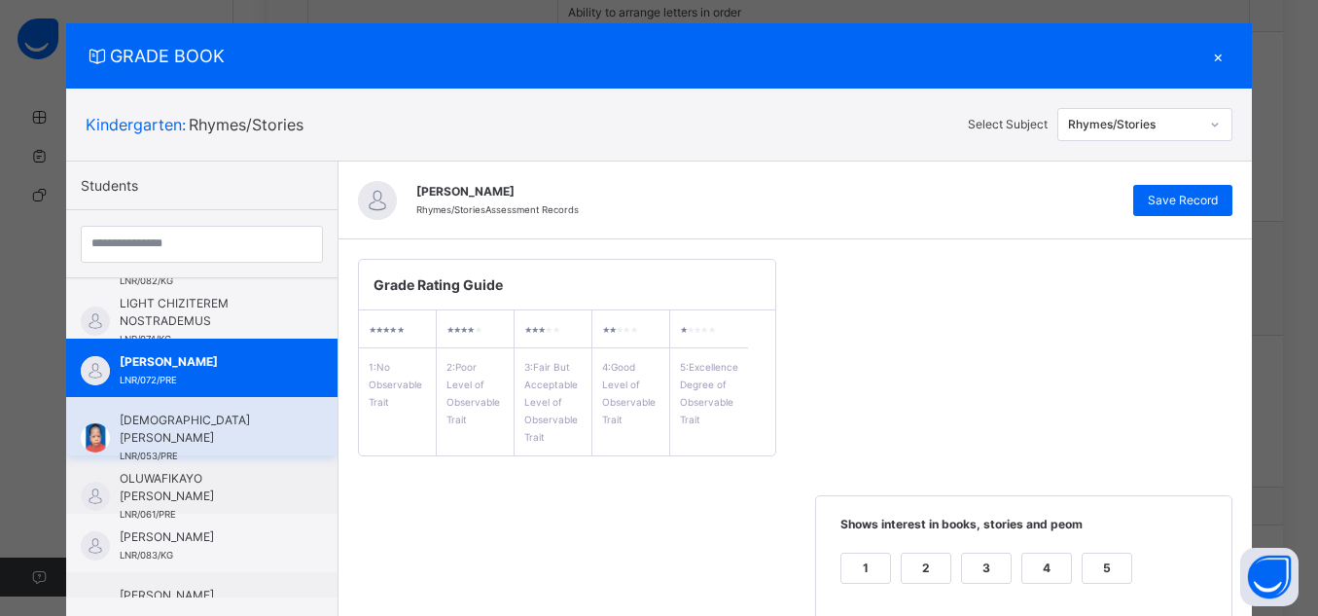
click at [211, 439] on span "[DEMOGRAPHIC_DATA] [PERSON_NAME]" at bounding box center [207, 429] width 174 height 35
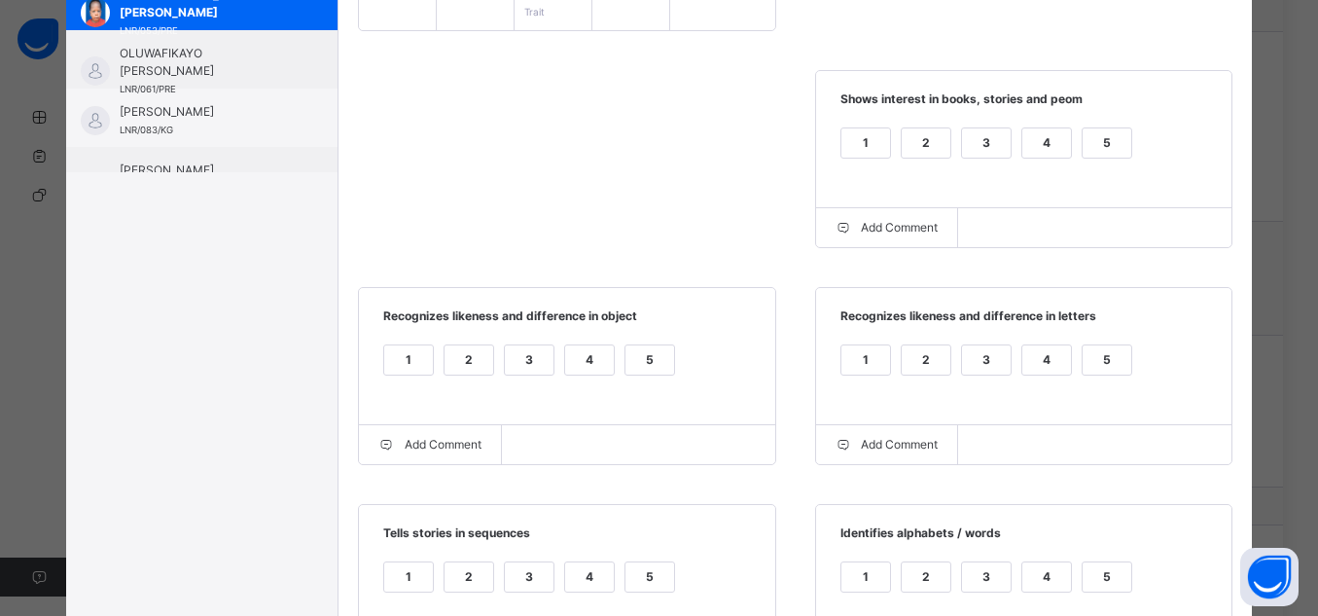
scroll to position [436, 0]
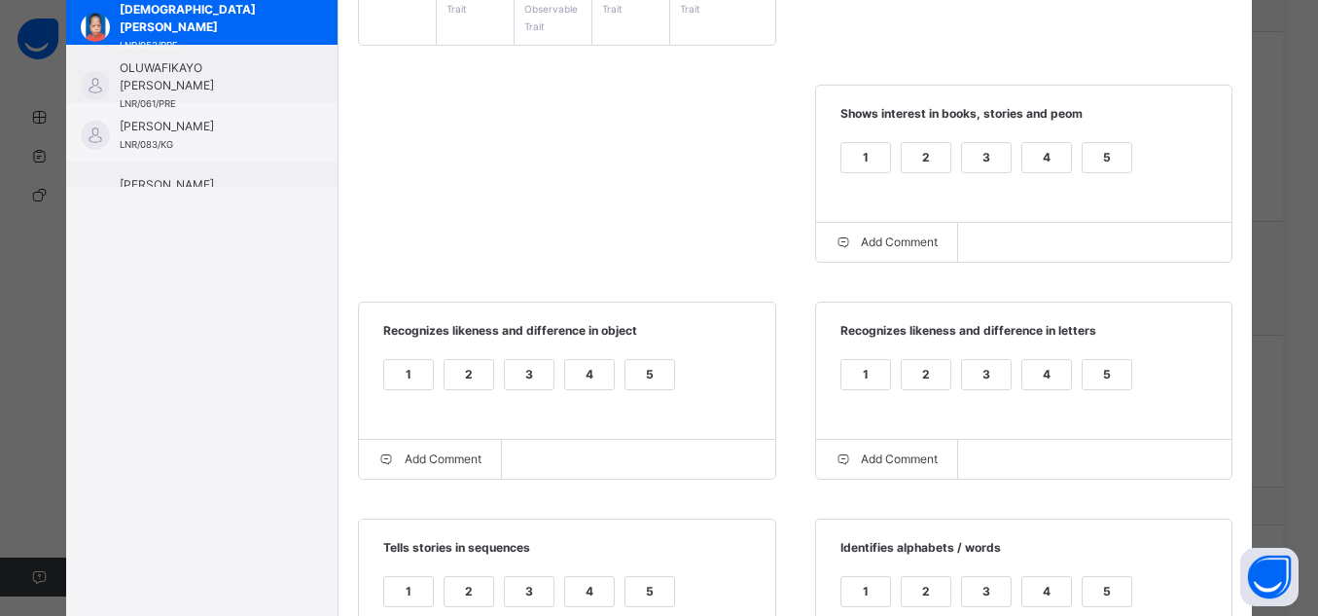
click at [1103, 167] on div "5" at bounding box center [1107, 157] width 49 height 29
click at [1109, 368] on div "5" at bounding box center [1107, 374] width 49 height 29
click at [646, 368] on div "5" at bounding box center [650, 374] width 49 height 29
click at [1114, 598] on div "5" at bounding box center [1107, 591] width 49 height 29
click at [631, 593] on div "5" at bounding box center [650, 591] width 49 height 29
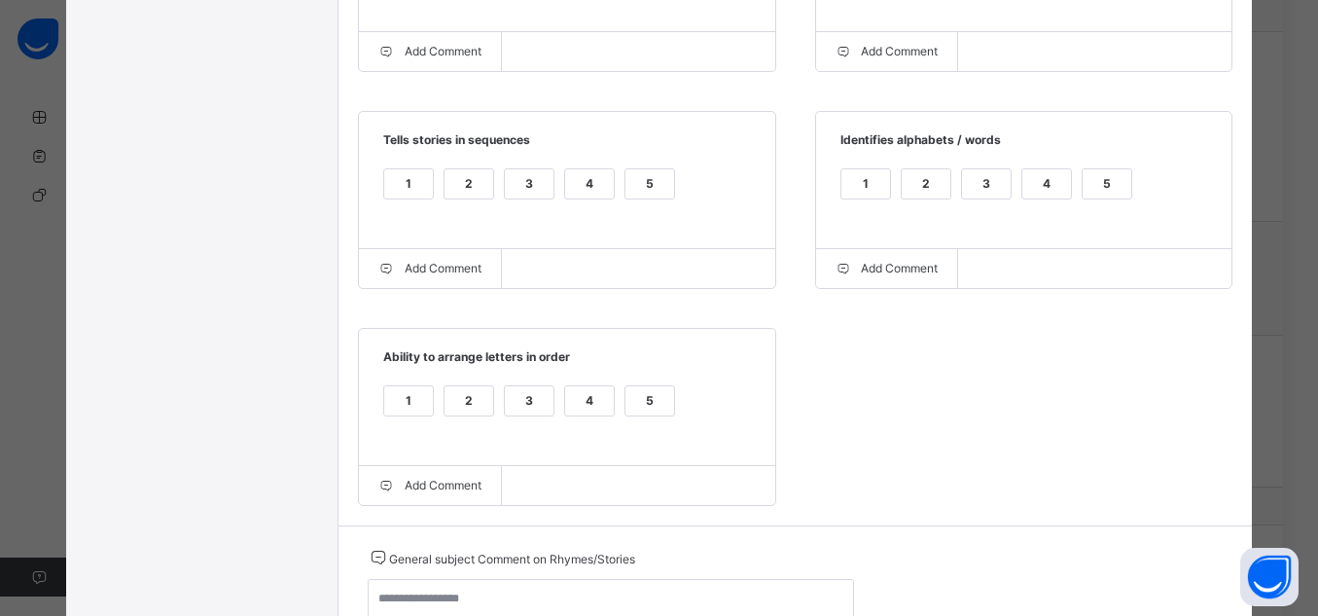
scroll to position [893, 0]
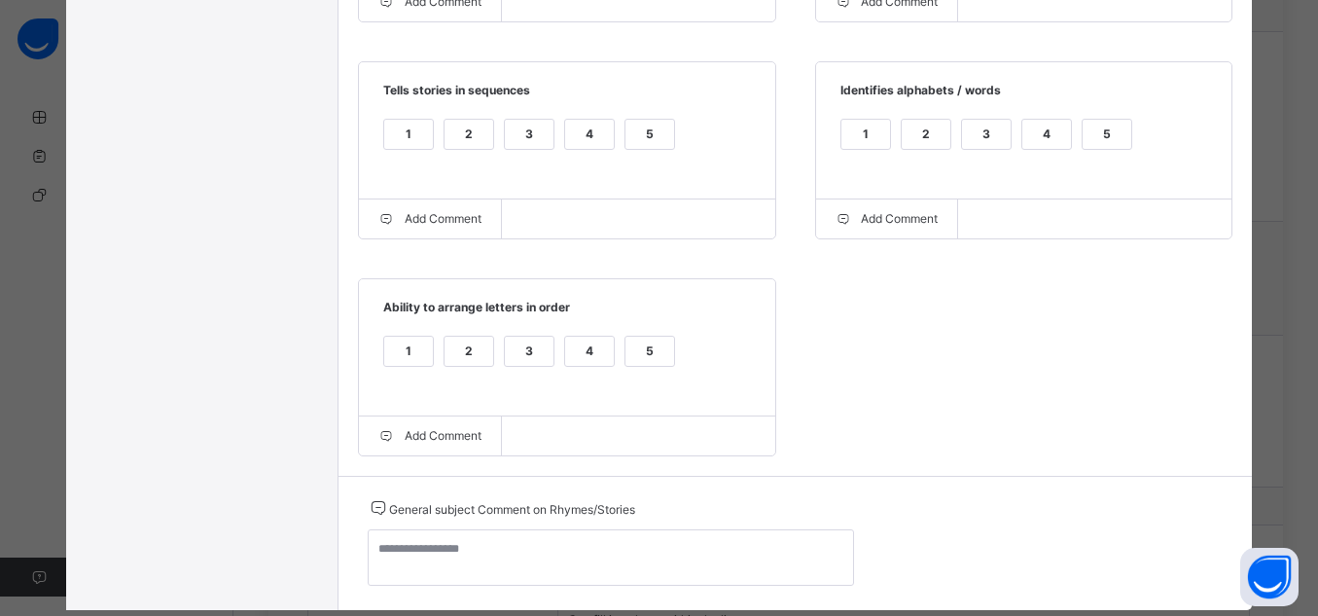
click at [639, 354] on div "5" at bounding box center [650, 351] width 49 height 29
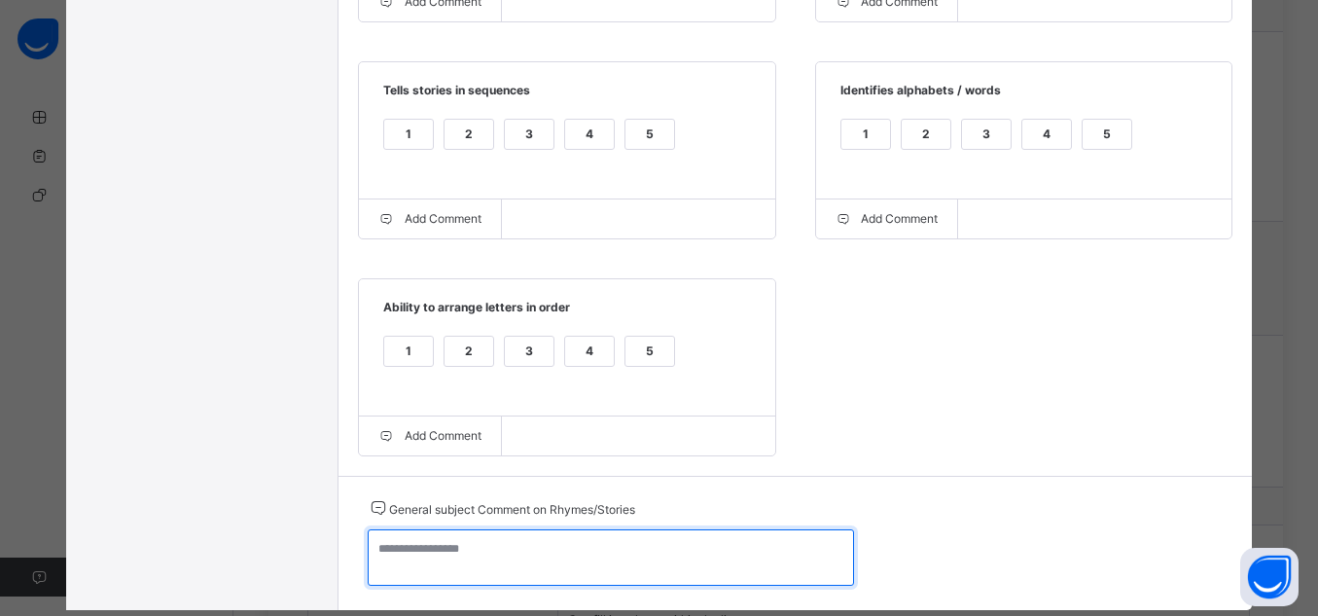
click at [604, 559] on textarea at bounding box center [611, 557] width 486 height 56
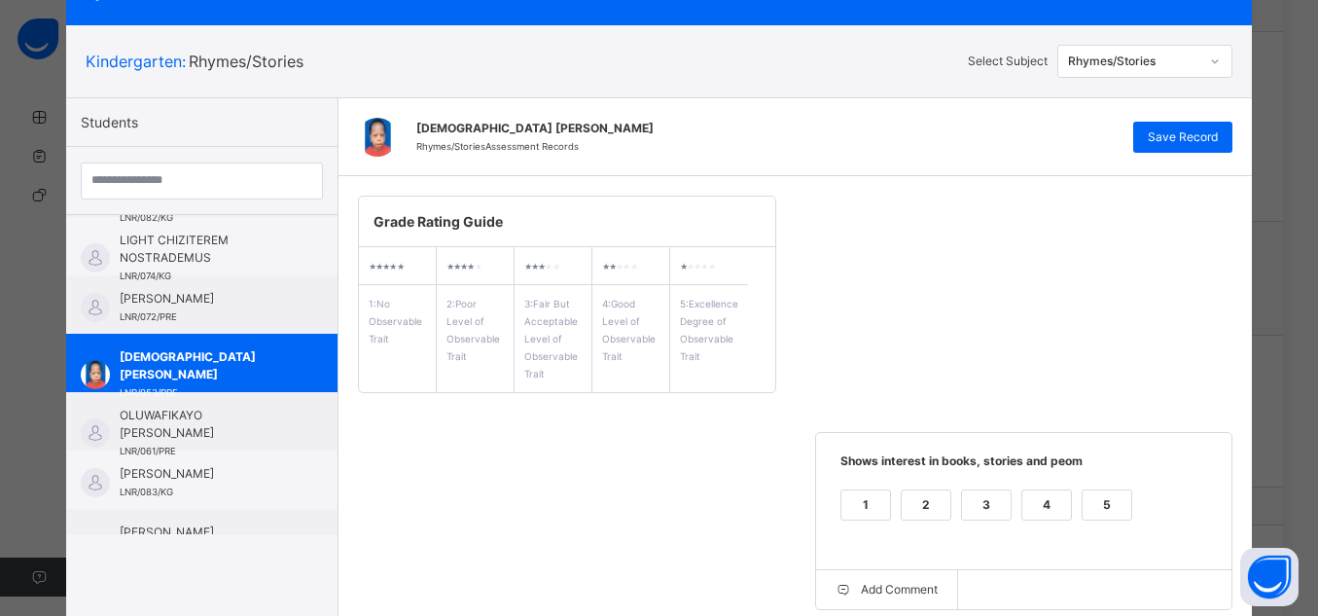
scroll to position [0, 0]
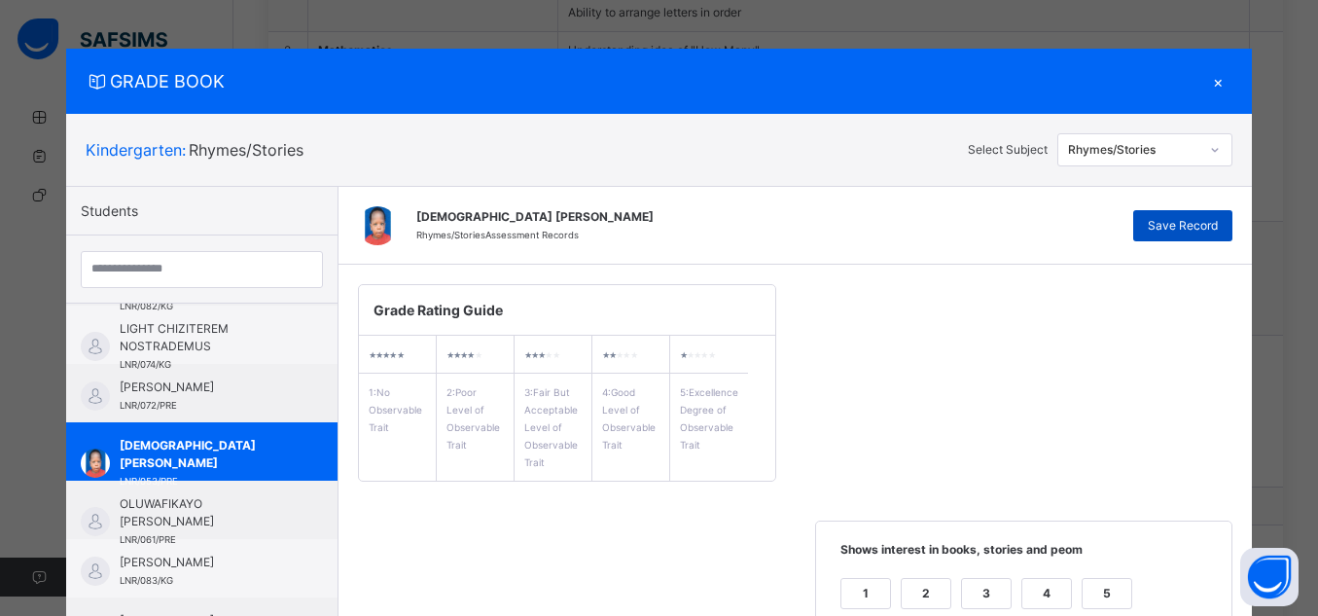
type textarea "**********"
click at [1189, 220] on span "Save Record" at bounding box center [1183, 226] width 70 height 18
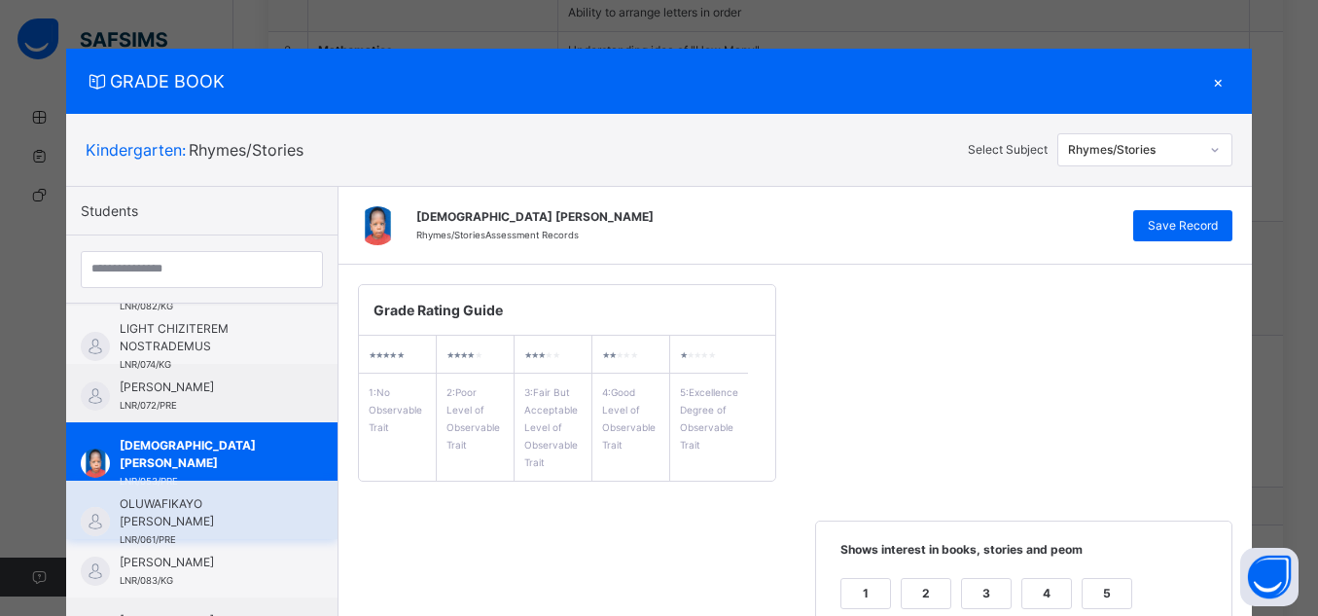
click at [196, 518] on span "OLUWAFIKAYO [PERSON_NAME]" at bounding box center [207, 512] width 174 height 35
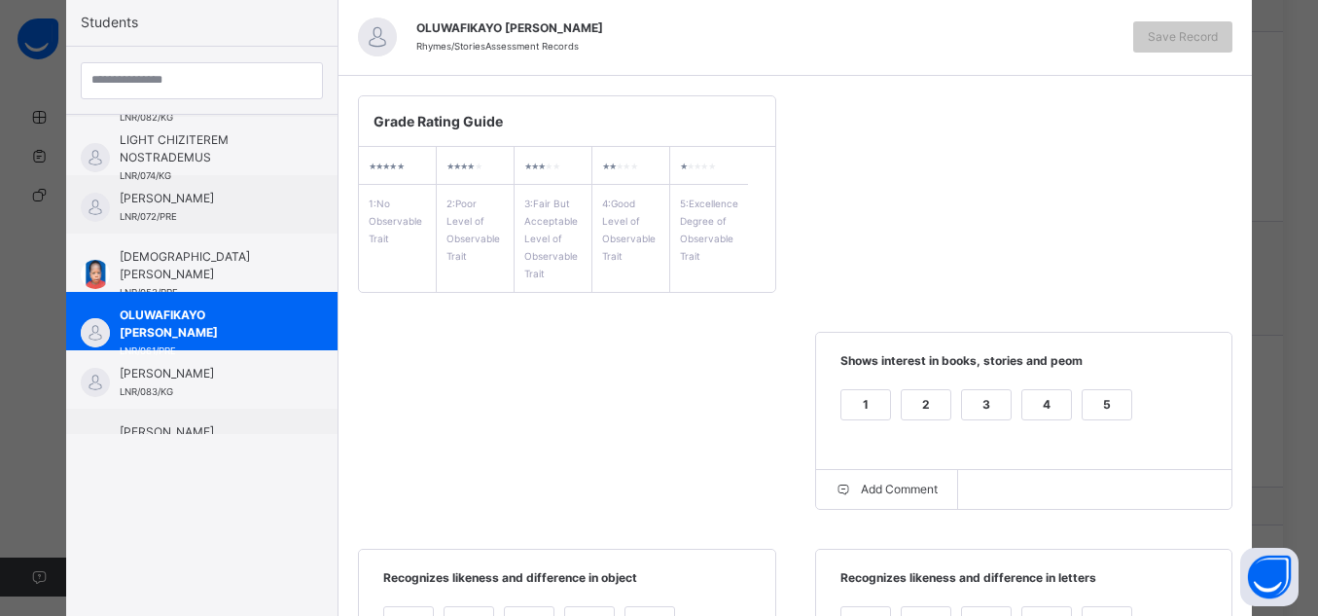
scroll to position [197, 0]
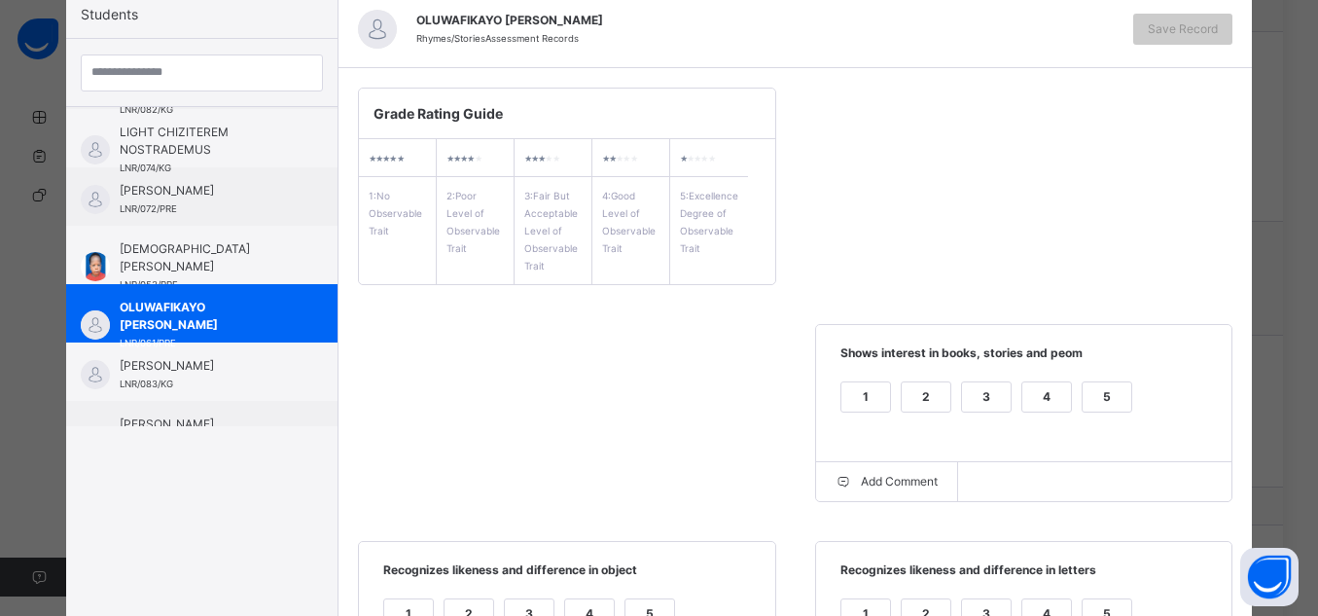
click at [1103, 387] on div "5" at bounding box center [1107, 396] width 49 height 29
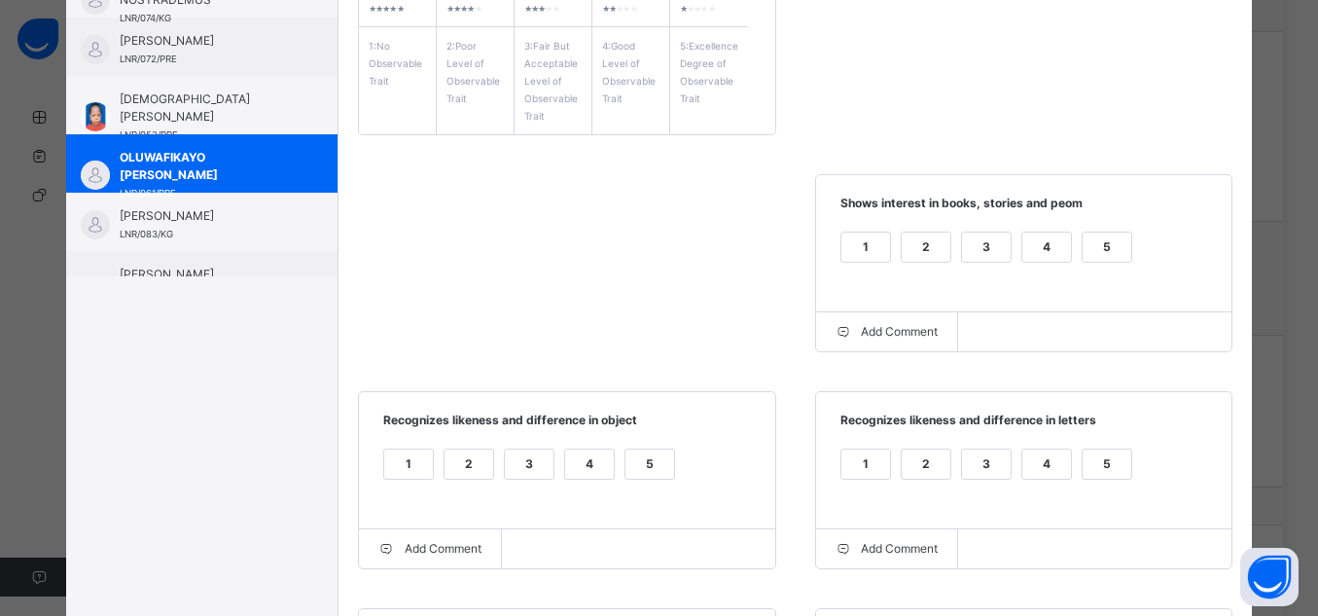
scroll to position [349, 0]
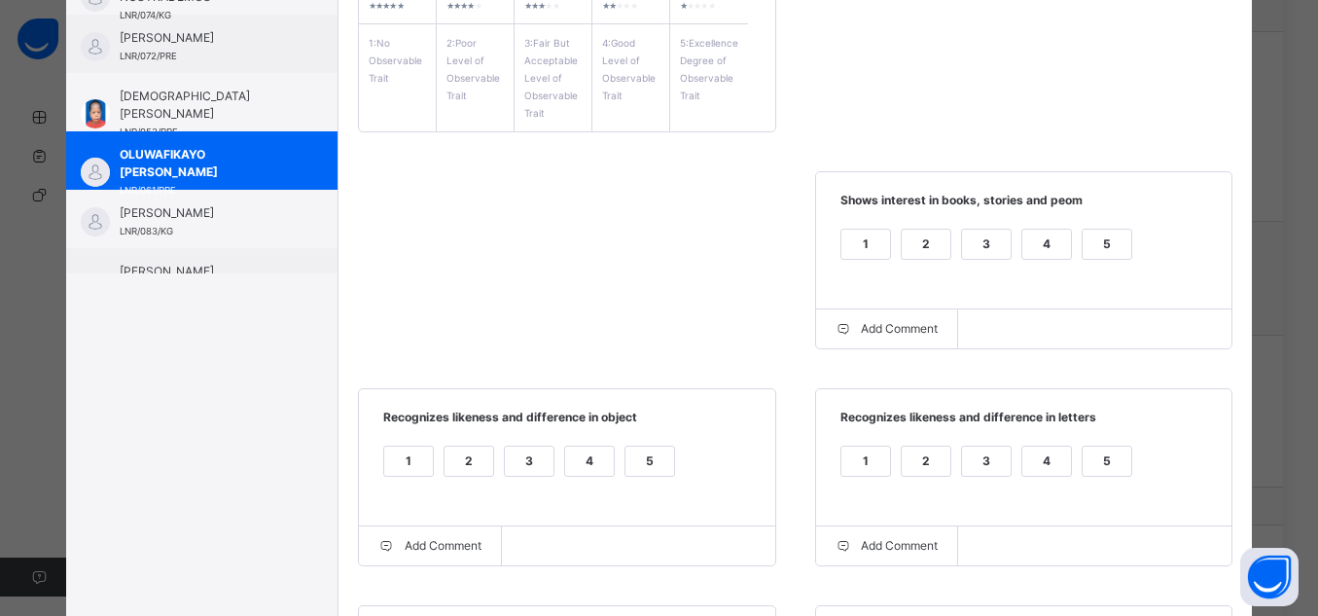
click at [1109, 458] on div "5" at bounding box center [1107, 461] width 49 height 29
click at [636, 454] on div "5" at bounding box center [650, 461] width 49 height 29
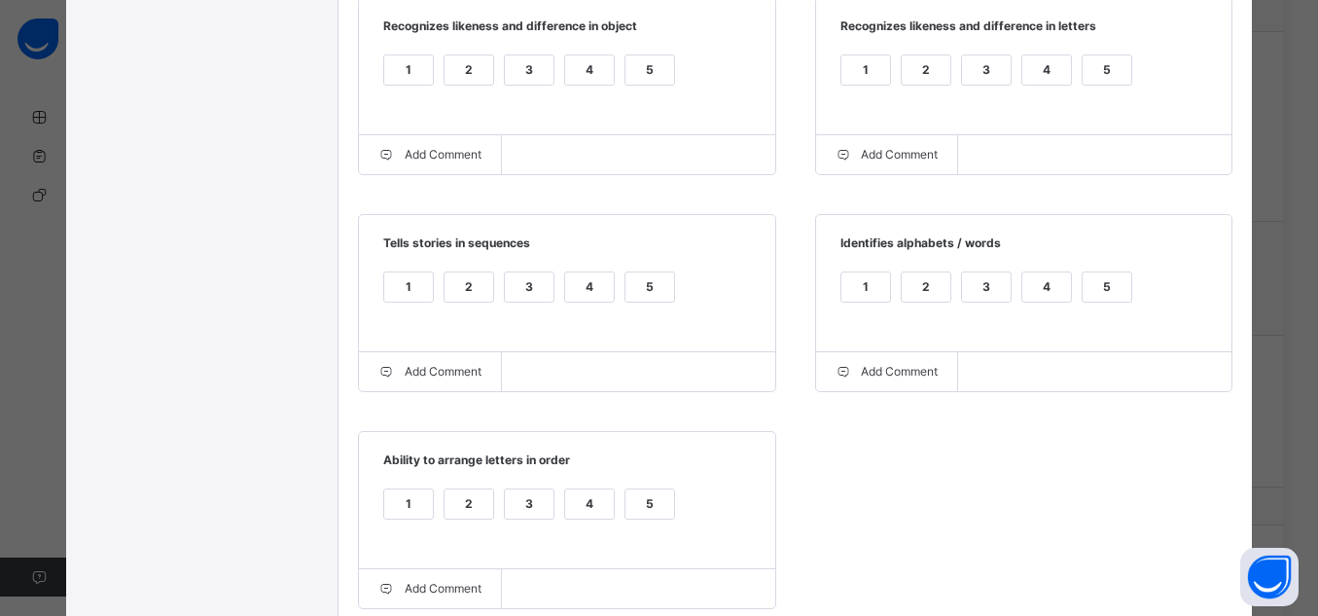
scroll to position [763, 0]
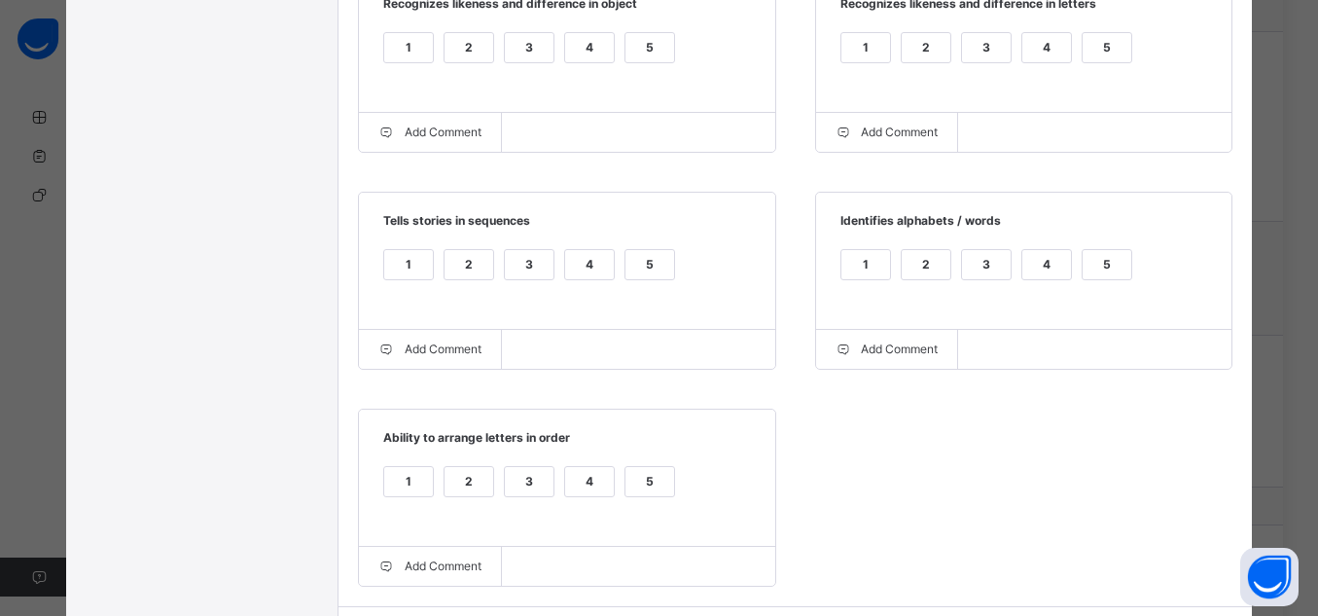
click at [1111, 264] on div "5" at bounding box center [1107, 264] width 49 height 29
click at [658, 258] on div "5" at bounding box center [650, 264] width 49 height 29
click at [632, 473] on div "1 2 3 4 5" at bounding box center [567, 493] width 378 height 65
click at [638, 481] on div "5" at bounding box center [650, 481] width 49 height 29
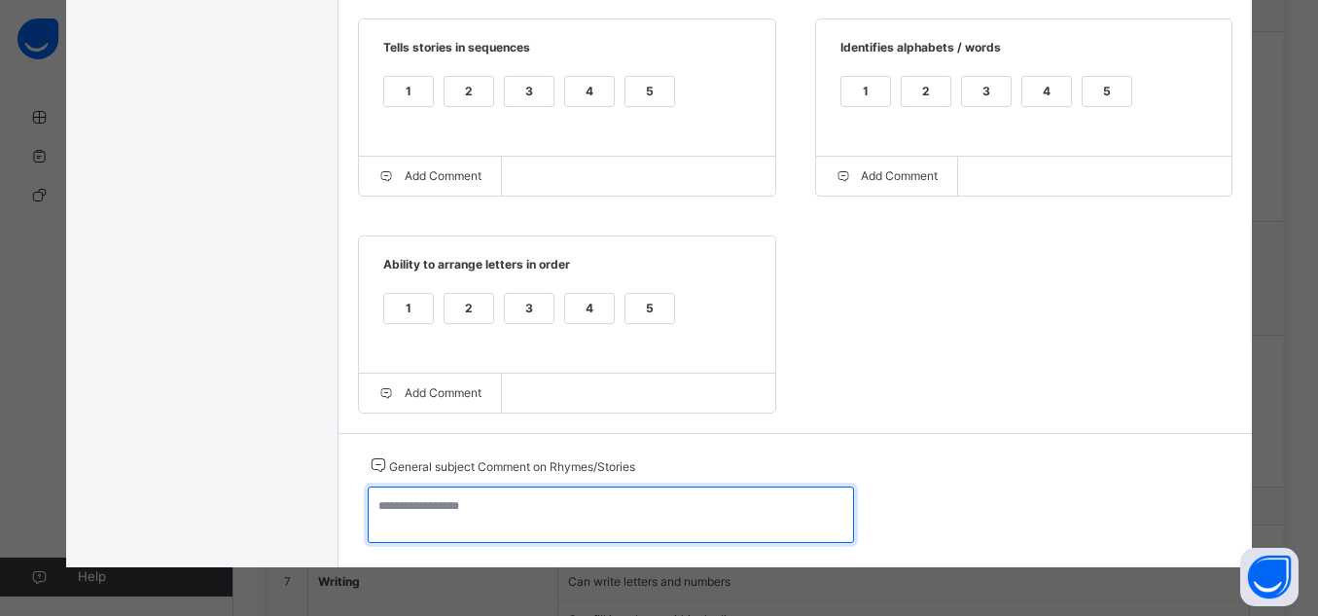
click at [619, 524] on textarea at bounding box center [611, 514] width 486 height 56
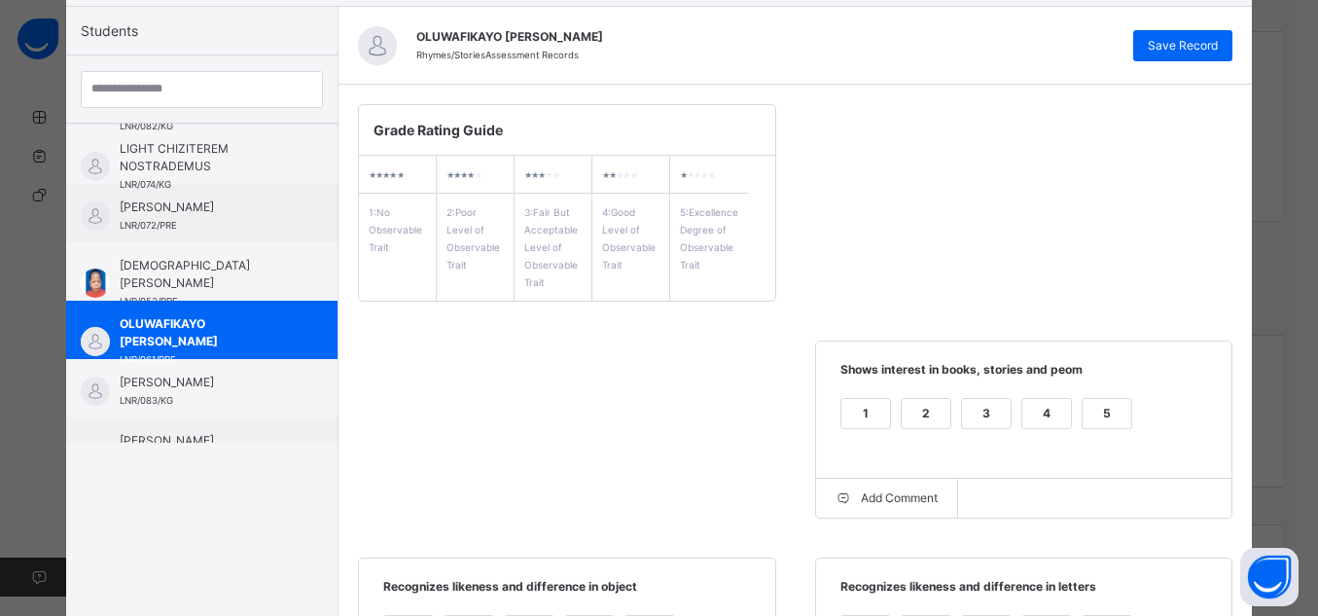
scroll to position [146, 0]
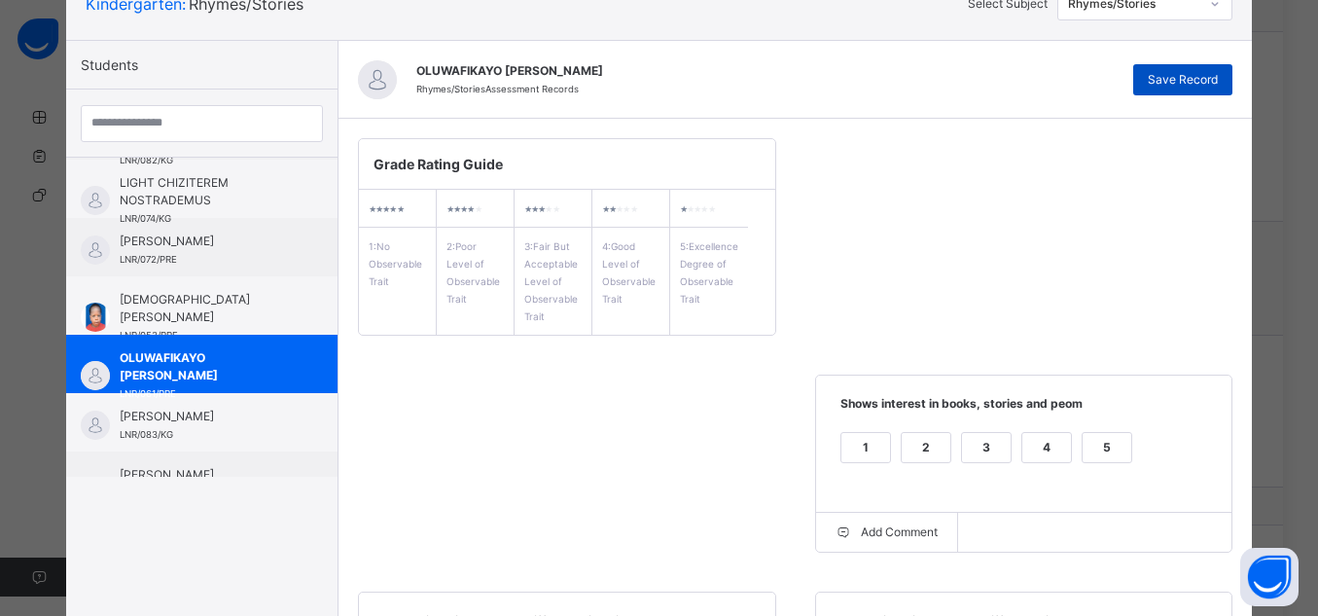
type textarea "**********"
click at [1188, 78] on span "Save Record" at bounding box center [1183, 80] width 70 height 18
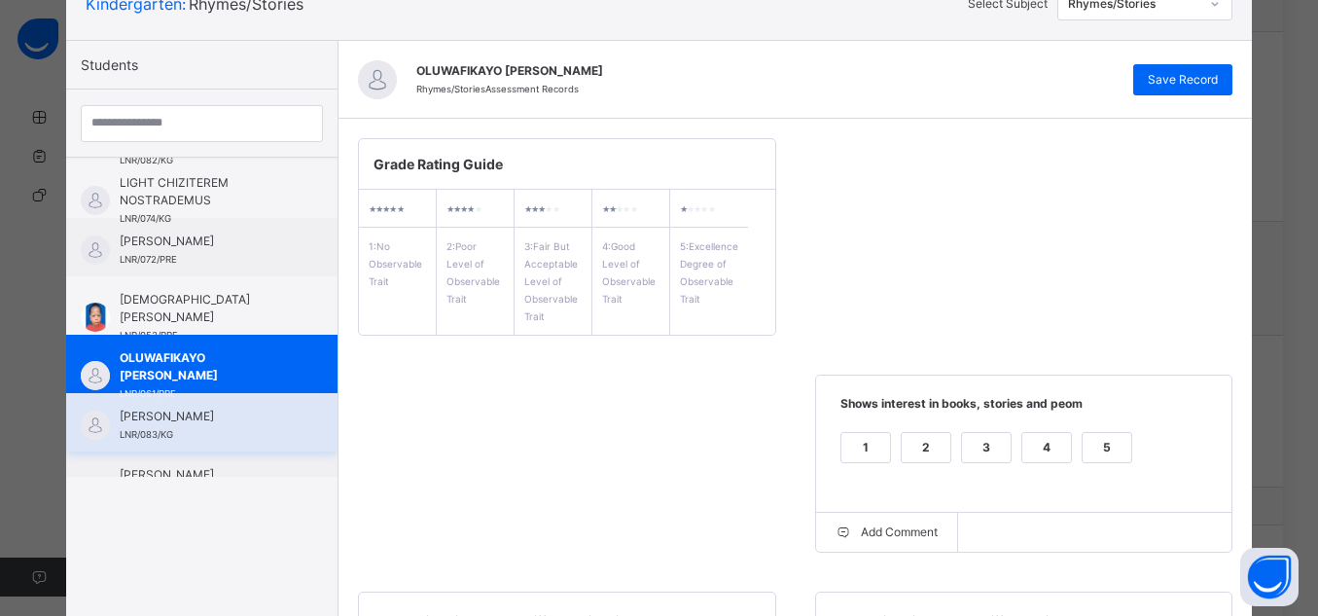
click at [266, 425] on div "[PERSON_NAME] LNR/083/KG" at bounding box center [207, 425] width 174 height 35
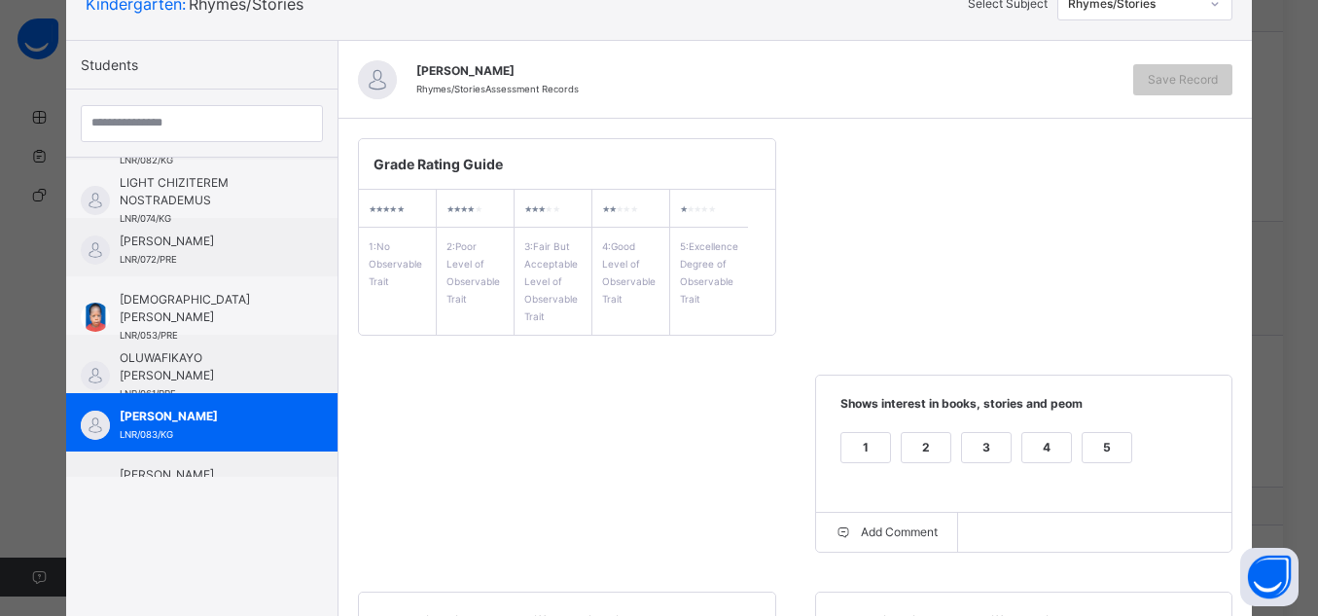
click at [1122, 457] on div "5" at bounding box center [1107, 447] width 49 height 29
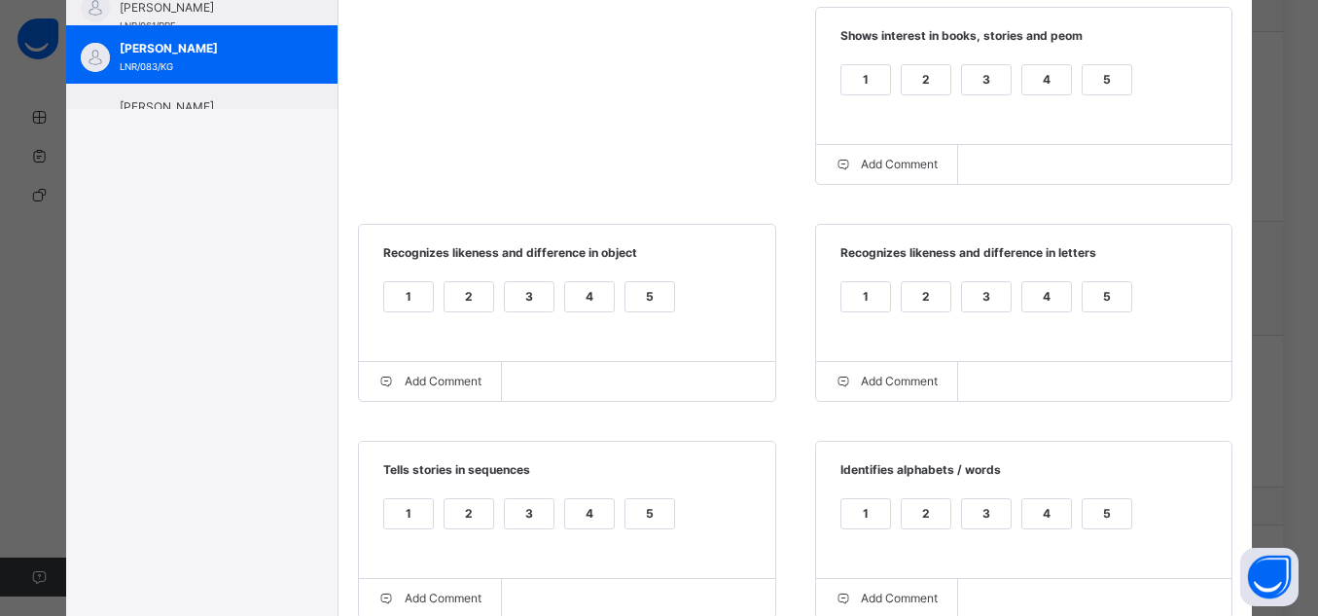
scroll to position [519, 0]
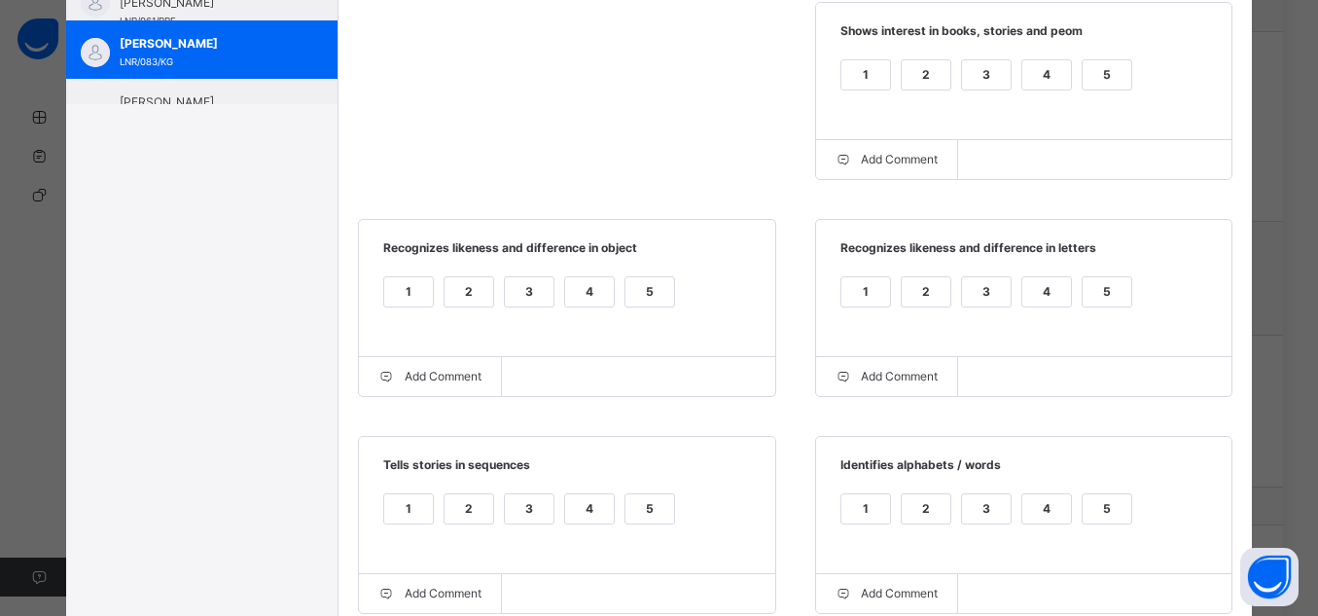
click at [1113, 302] on div "5" at bounding box center [1107, 291] width 49 height 29
click at [650, 288] on div "5" at bounding box center [650, 291] width 49 height 29
click at [649, 522] on div "5" at bounding box center [650, 508] width 49 height 29
click at [1098, 523] on div "5" at bounding box center [1107, 508] width 49 height 29
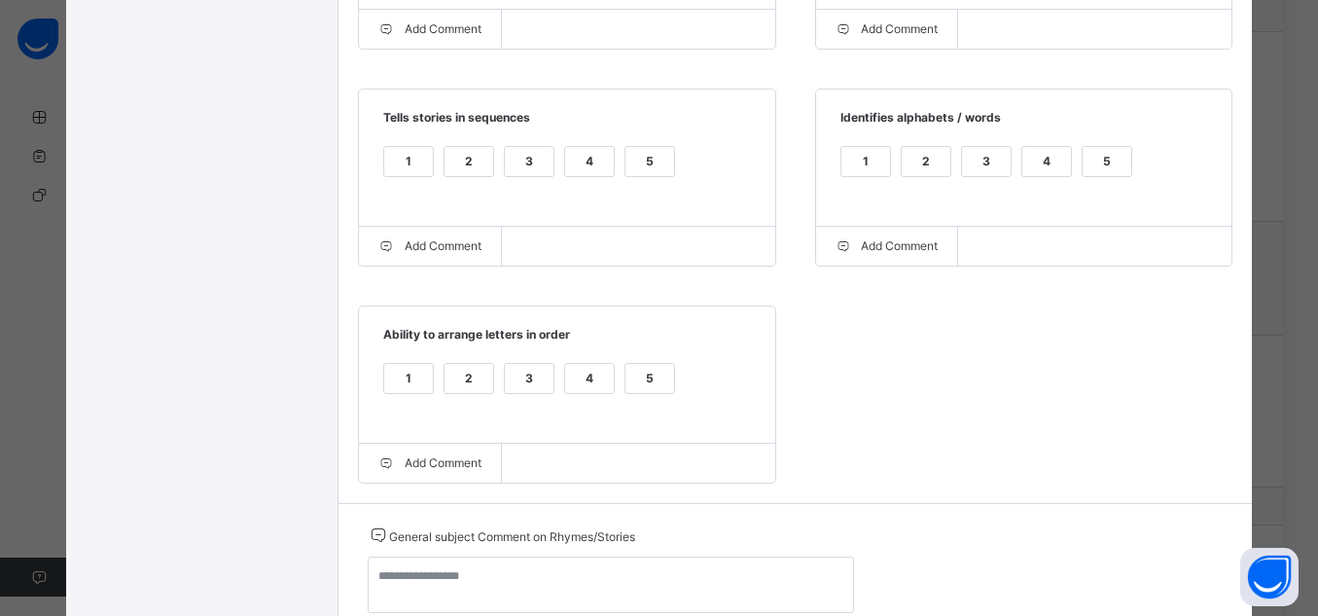
scroll to position [945, 0]
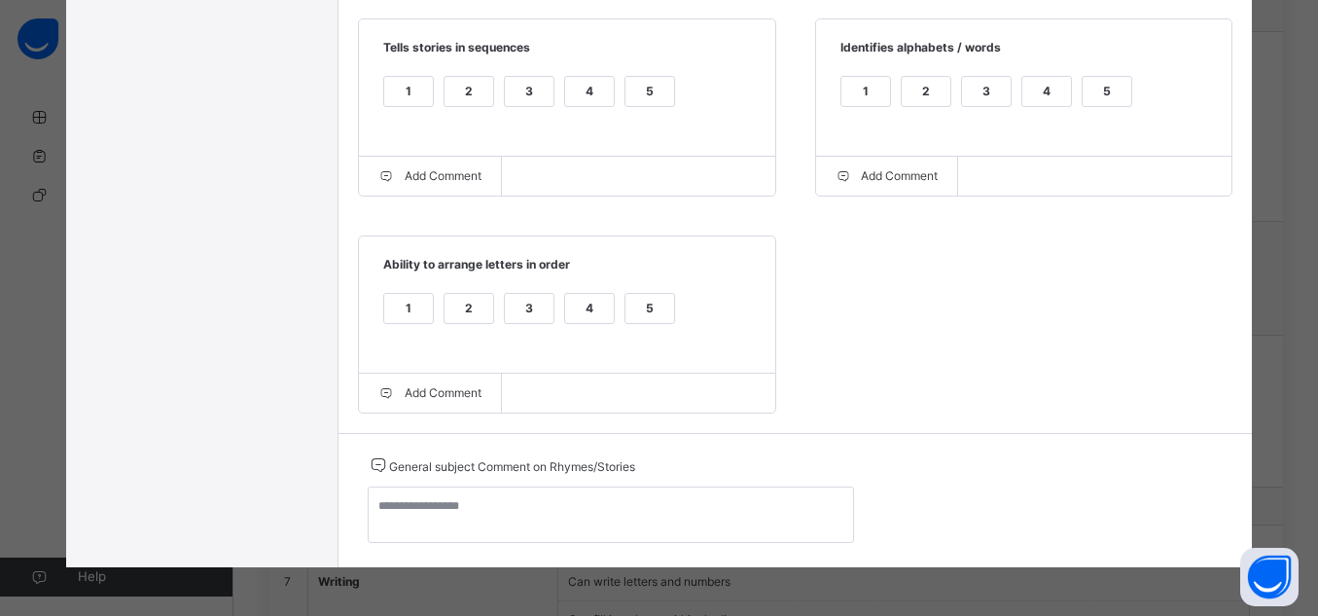
click at [626, 311] on div "5" at bounding box center [650, 308] width 49 height 29
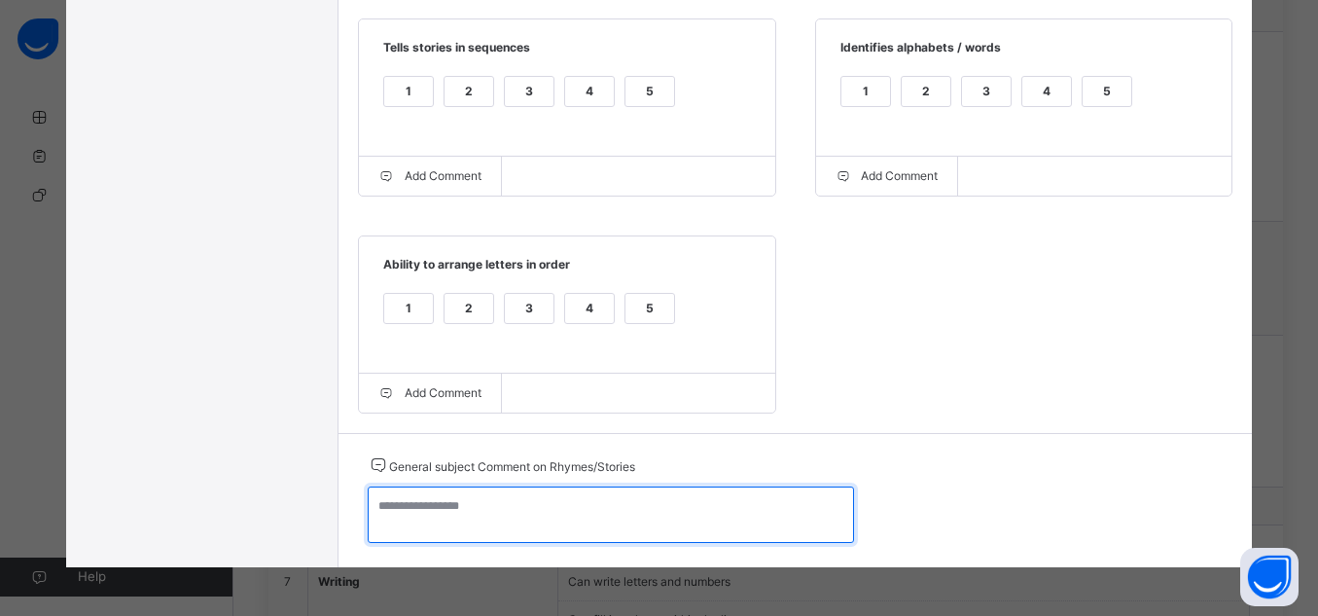
click at [586, 504] on textarea at bounding box center [611, 514] width 486 height 56
type textarea "*"
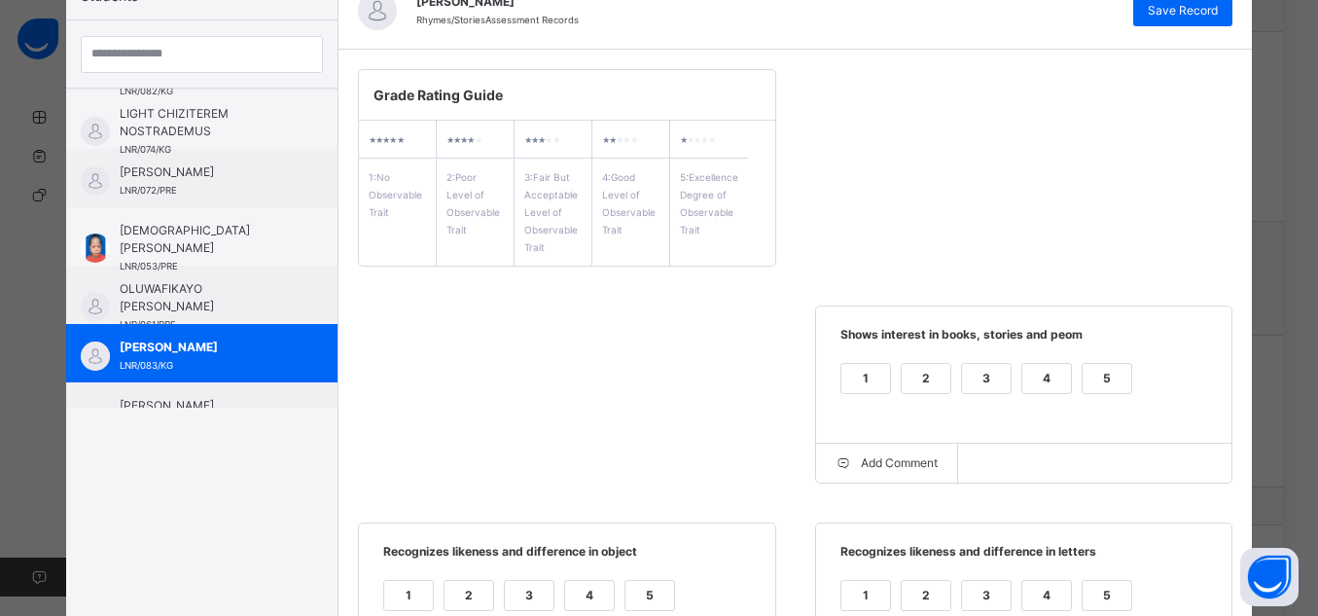
scroll to position [0, 0]
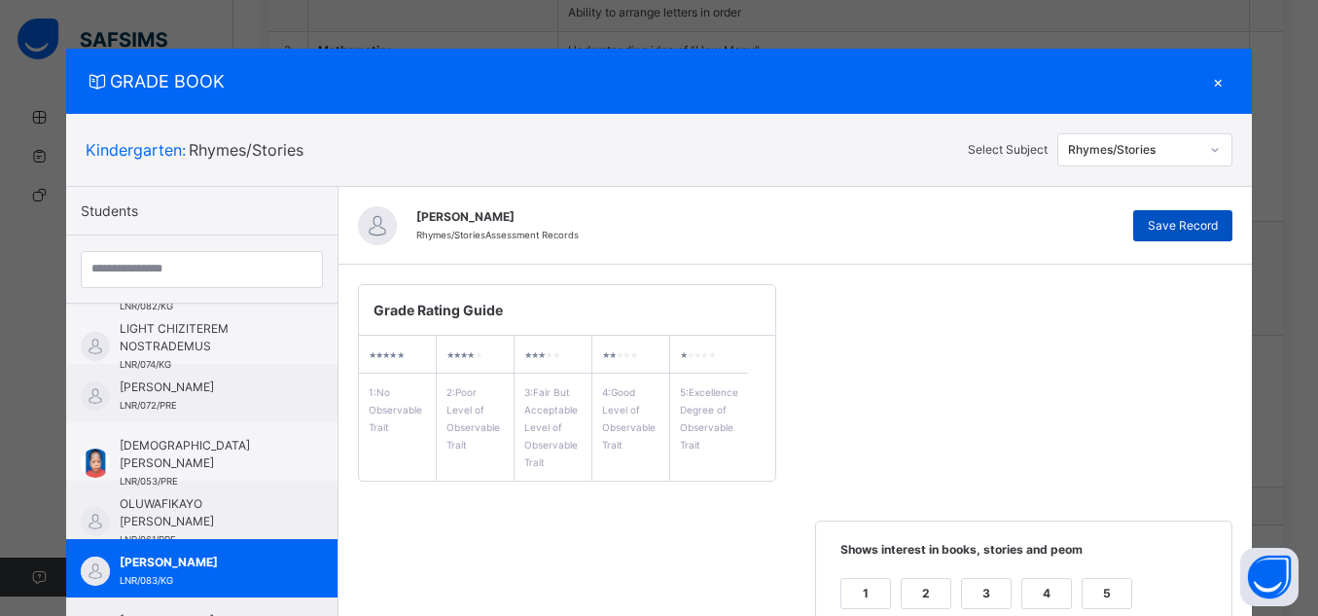
type textarea "**********"
click at [1202, 217] on span "Save Record" at bounding box center [1183, 226] width 70 height 18
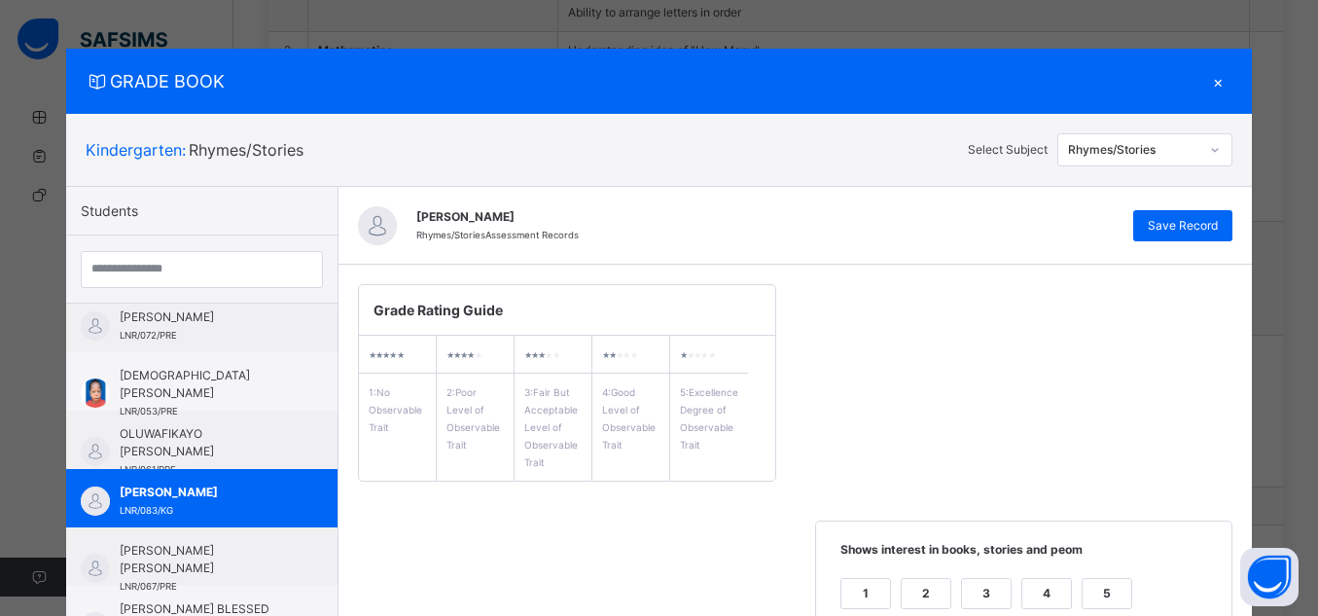
scroll to position [449, 0]
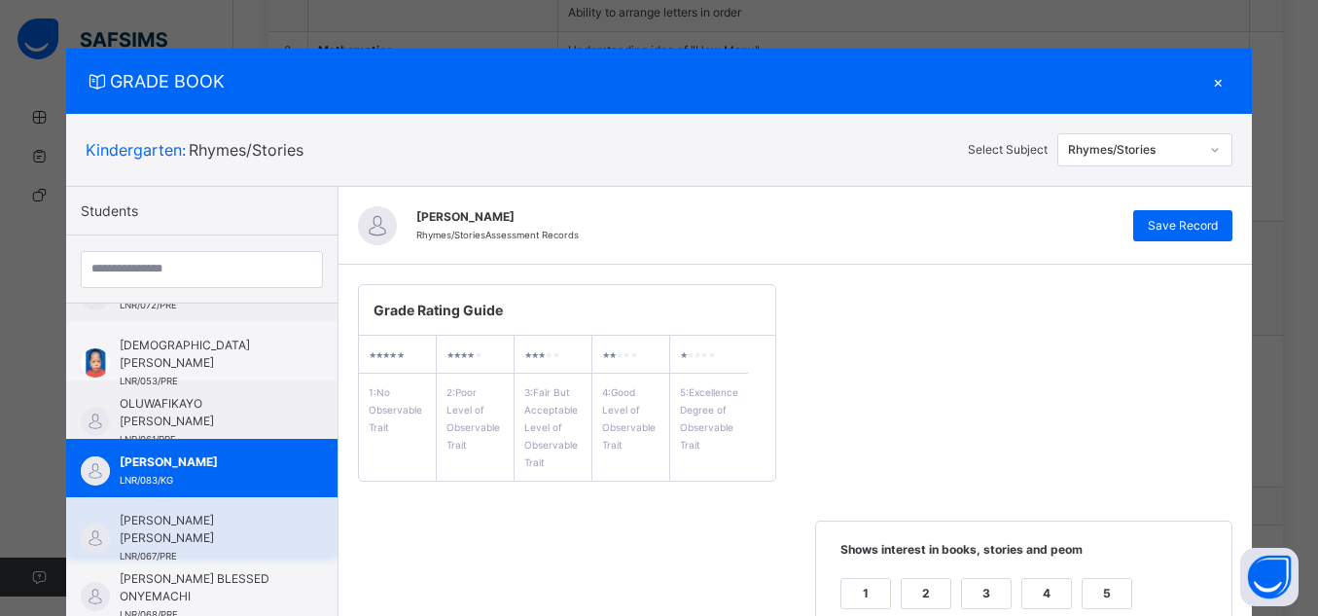
click at [173, 533] on span "[PERSON_NAME] [PERSON_NAME]" at bounding box center [207, 529] width 174 height 35
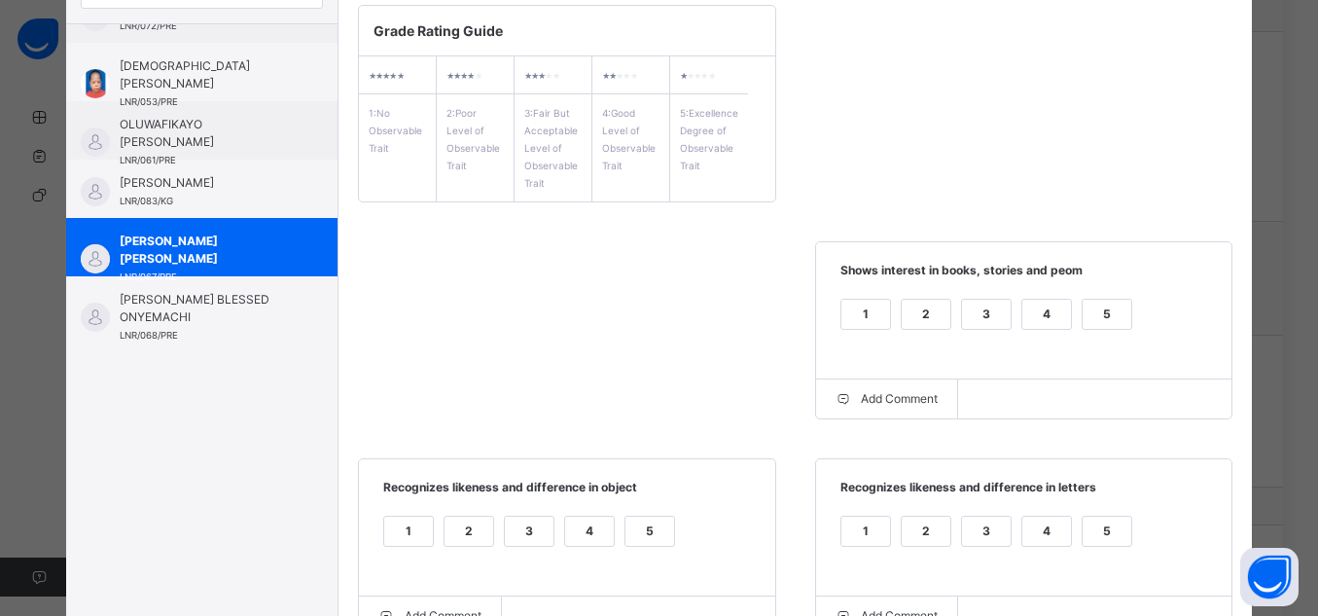
scroll to position [289, 0]
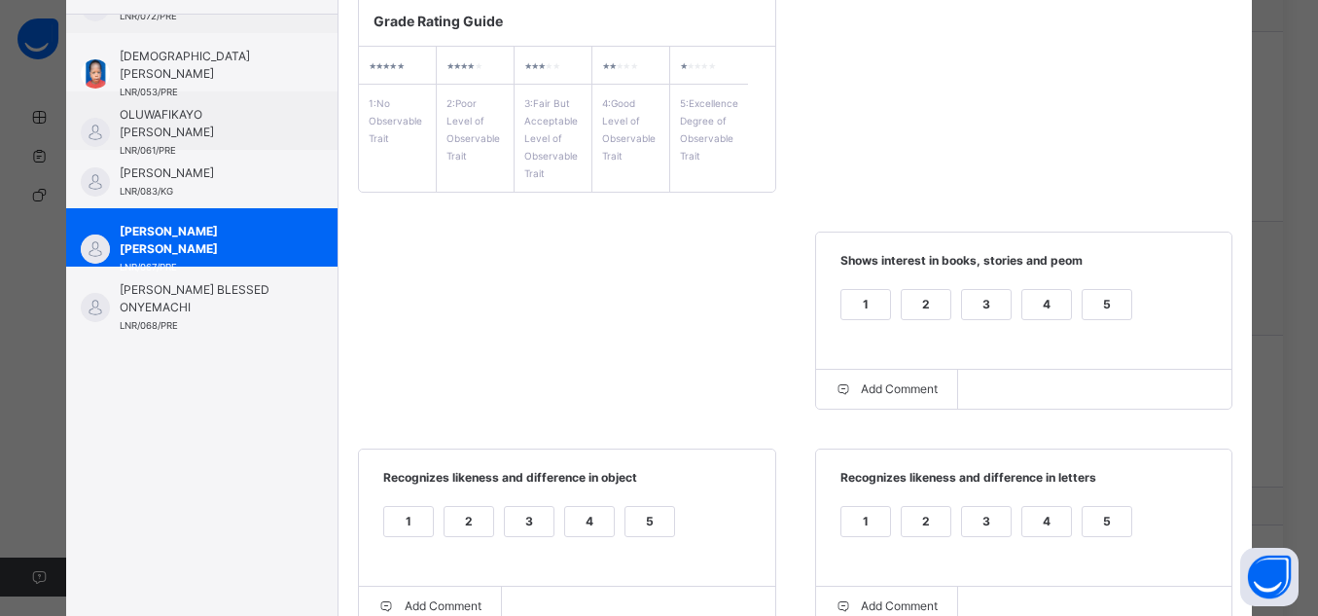
click at [1106, 310] on div "5" at bounding box center [1107, 304] width 49 height 29
click at [1096, 528] on div "5" at bounding box center [1107, 521] width 49 height 29
click at [642, 526] on div "5" at bounding box center [650, 521] width 49 height 29
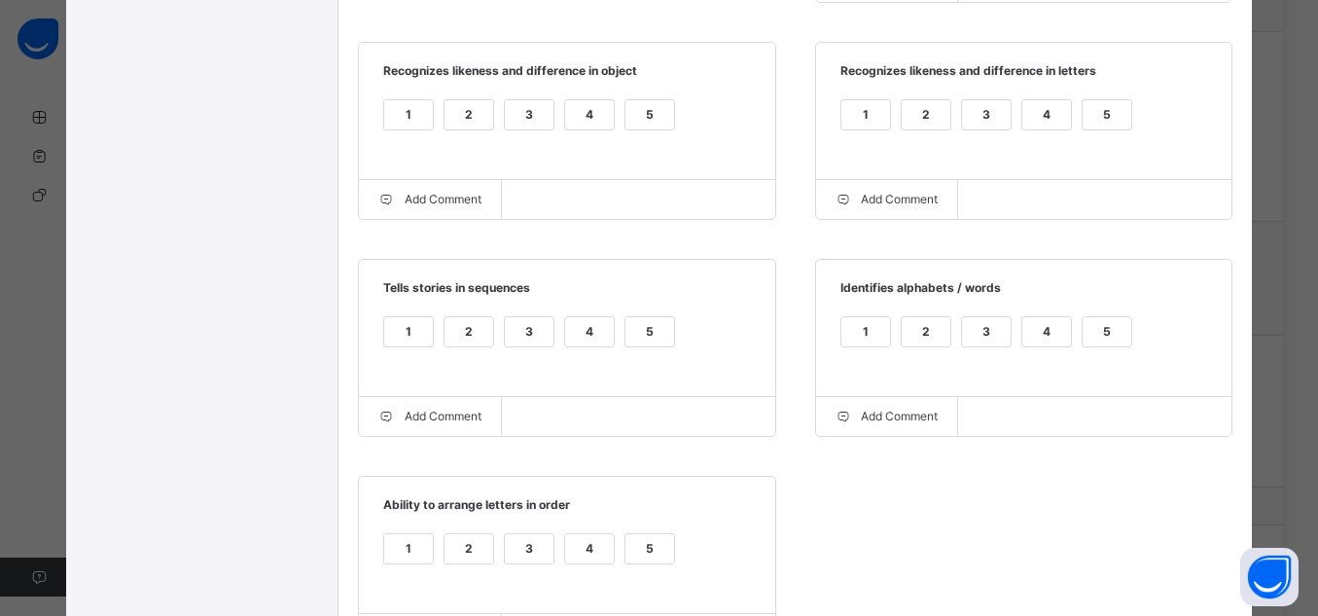
scroll to position [738, 0]
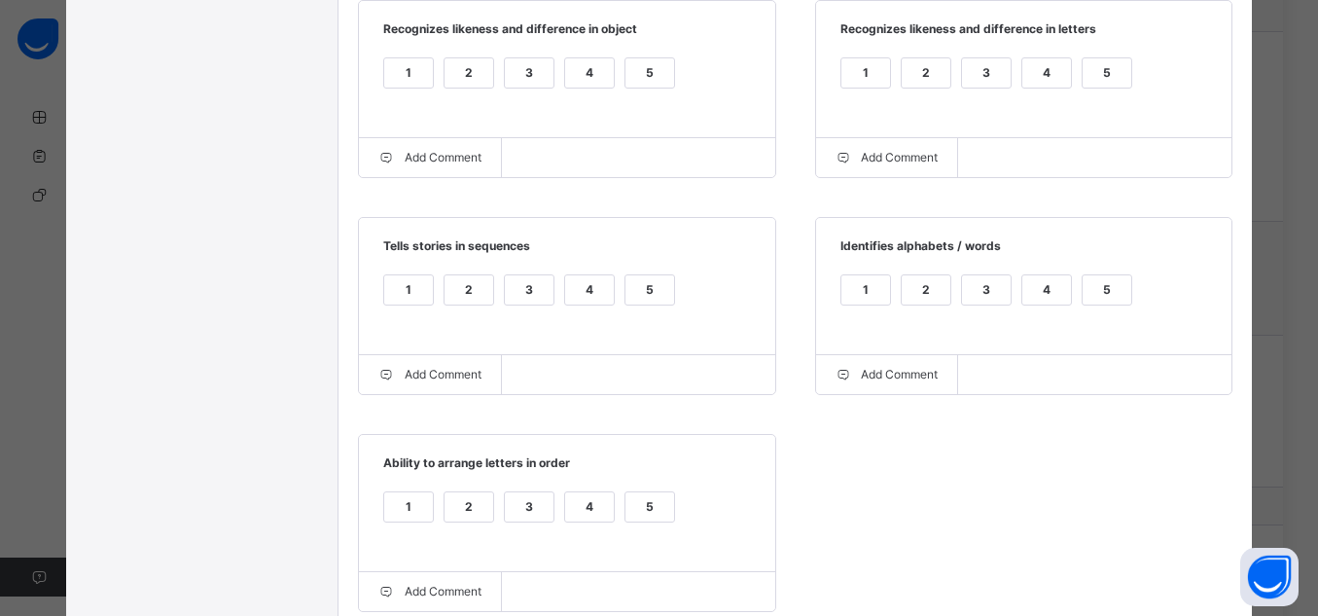
click at [1096, 292] on div "5" at bounding box center [1107, 289] width 49 height 29
click at [637, 296] on div "5" at bounding box center [650, 289] width 49 height 29
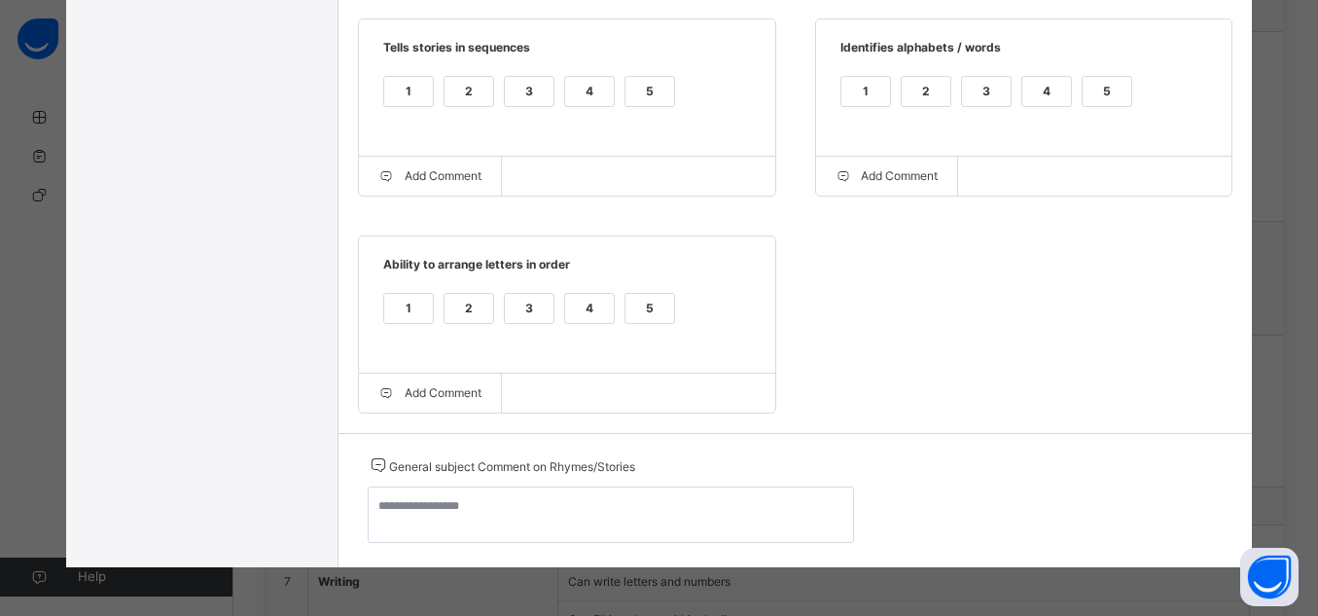
click at [633, 311] on div "5" at bounding box center [650, 308] width 49 height 29
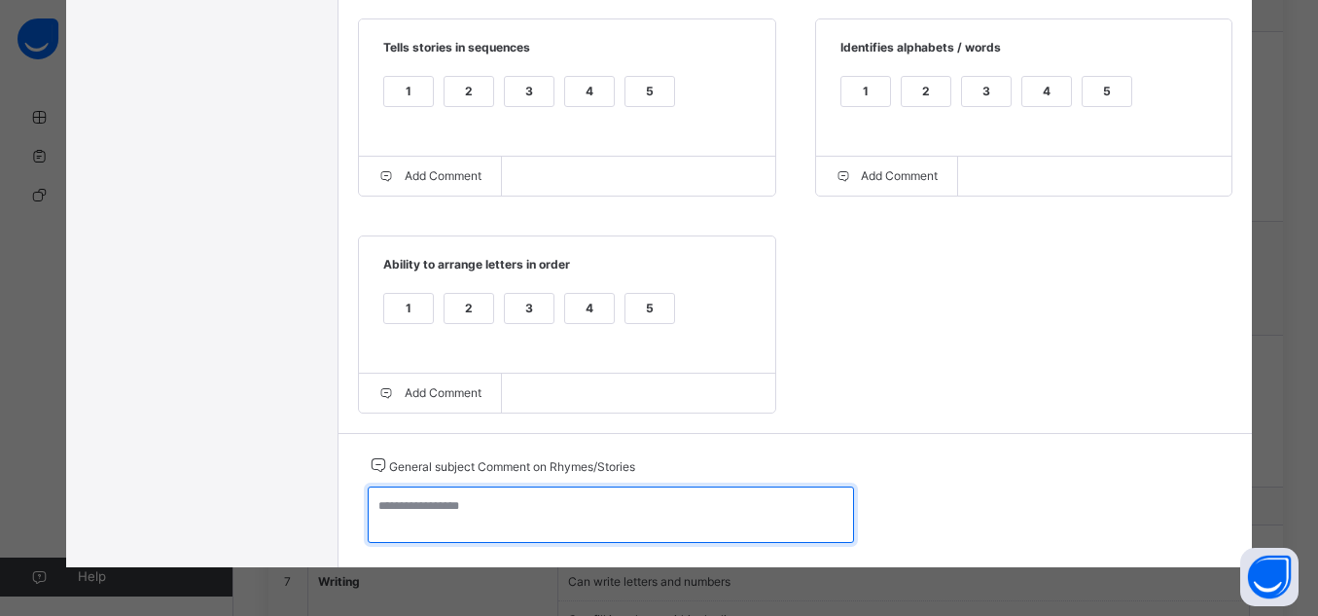
click at [659, 516] on textarea at bounding box center [611, 514] width 486 height 56
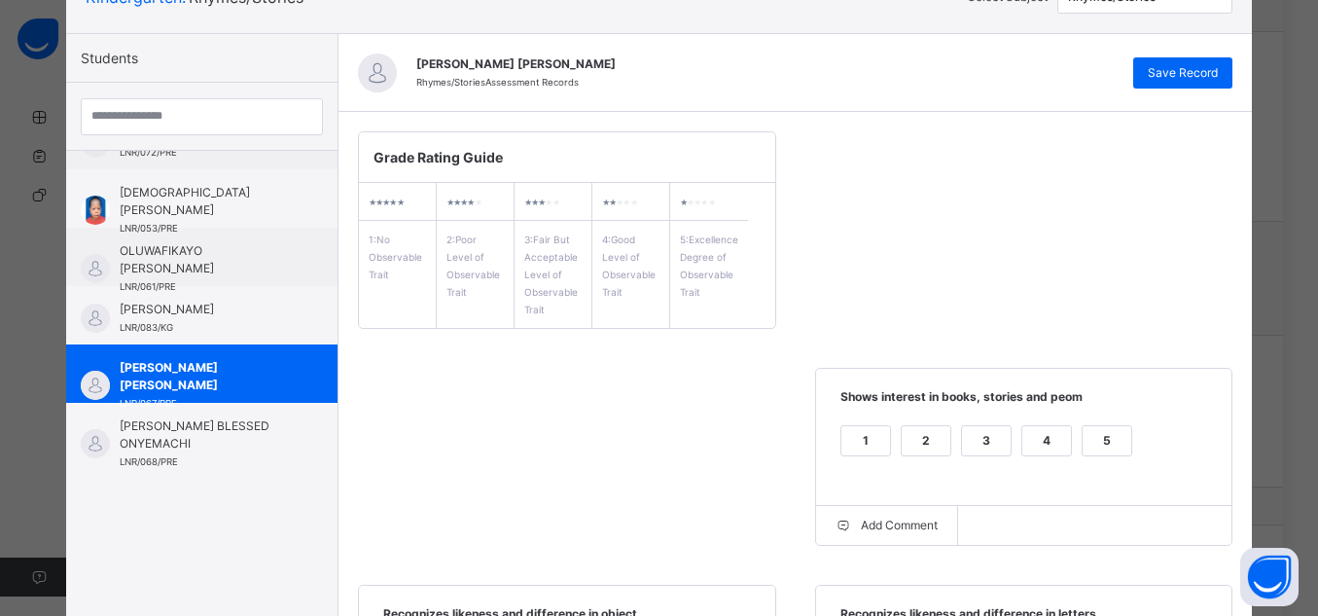
scroll to position [136, 0]
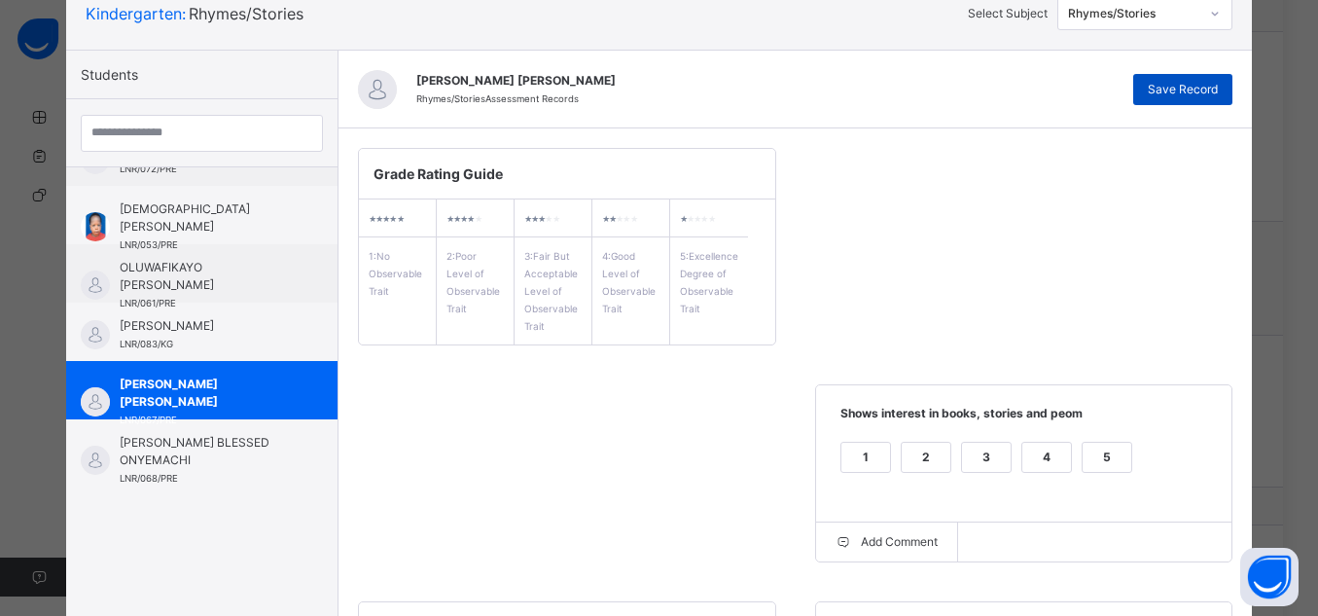
type textarea "**********"
click at [1201, 94] on span "Save Record" at bounding box center [1183, 90] width 70 height 18
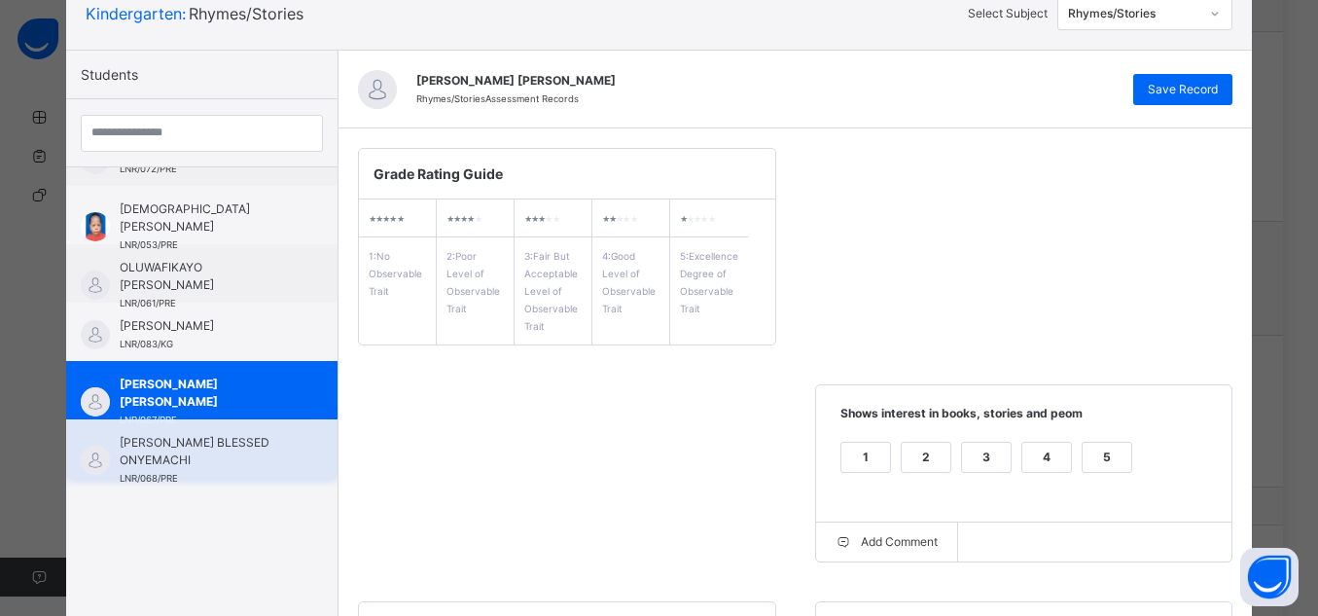
click at [151, 474] on span "LNR/068/PRE" at bounding box center [149, 478] width 58 height 11
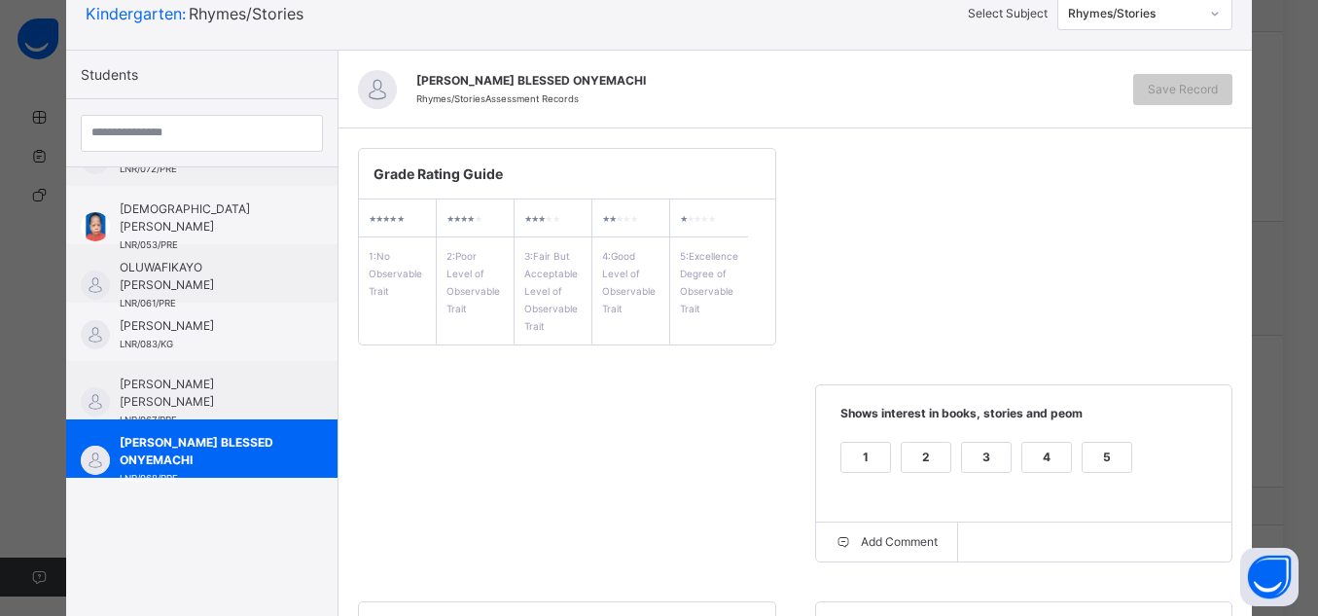
click at [1102, 453] on div "5" at bounding box center [1107, 457] width 49 height 29
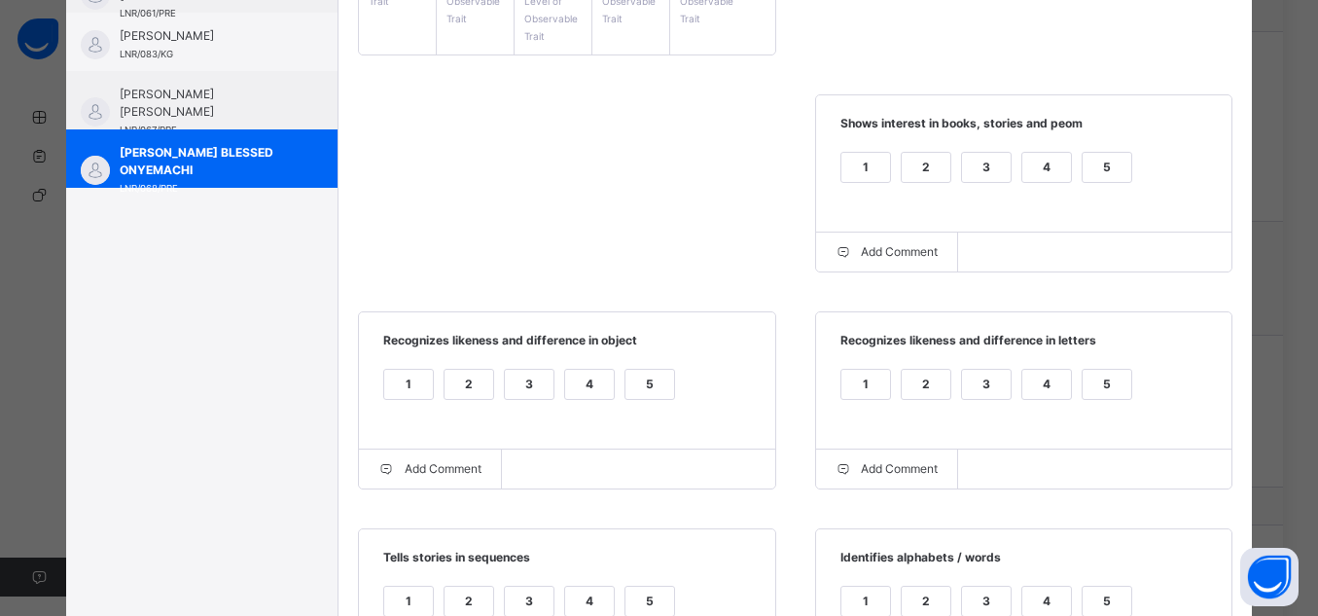
scroll to position [427, 0]
click at [643, 374] on div "5" at bounding box center [650, 383] width 49 height 29
click at [1103, 382] on div "5" at bounding box center [1107, 383] width 49 height 29
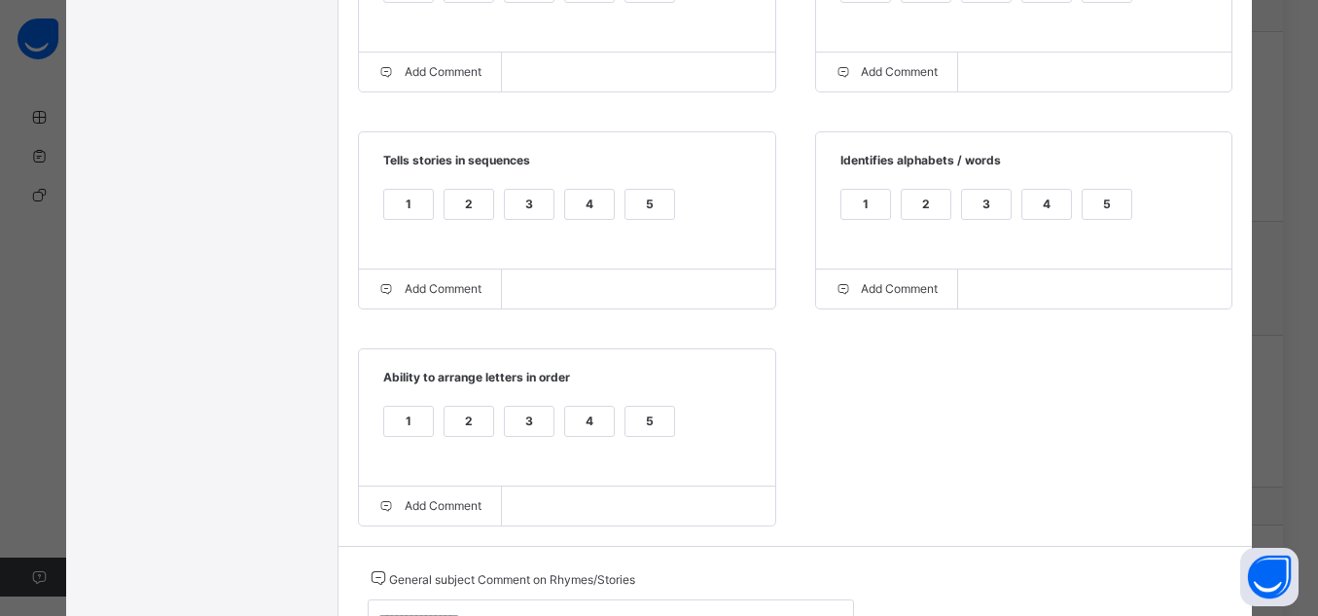
scroll to position [826, 0]
click at [1116, 216] on div "5" at bounding box center [1107, 201] width 49 height 29
click at [644, 207] on div "5" at bounding box center [650, 201] width 49 height 29
click at [631, 430] on div "5" at bounding box center [650, 418] width 49 height 29
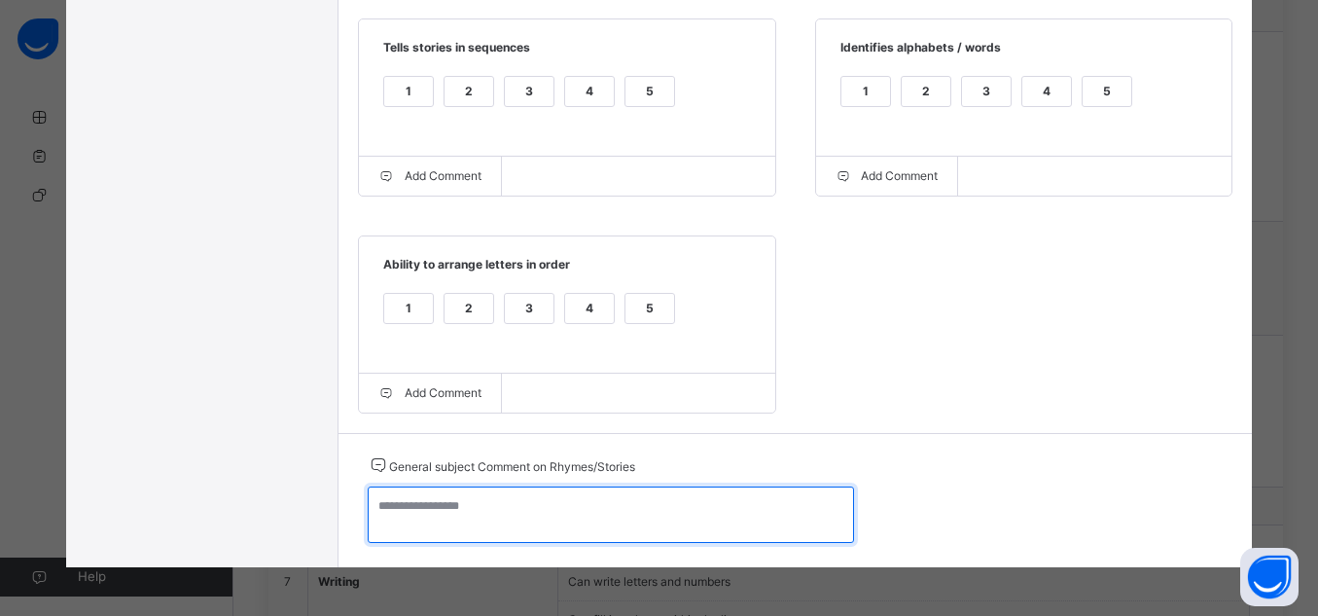
click at [671, 501] on textarea at bounding box center [611, 514] width 486 height 56
type textarea "*"
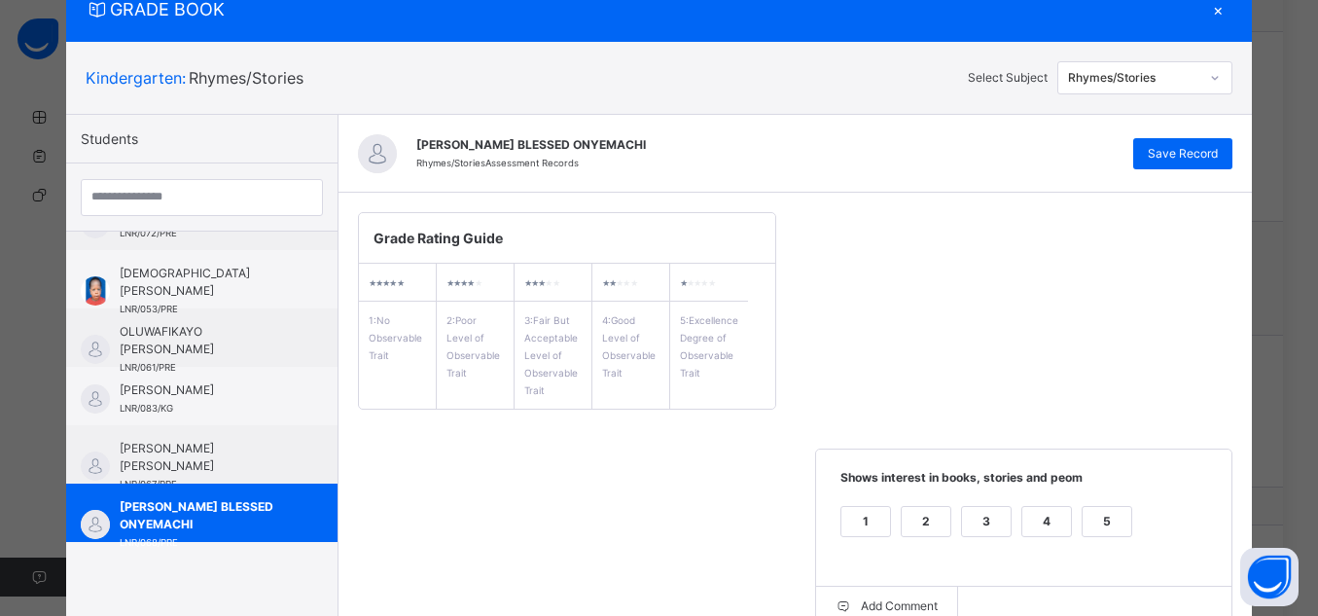
scroll to position [0, 0]
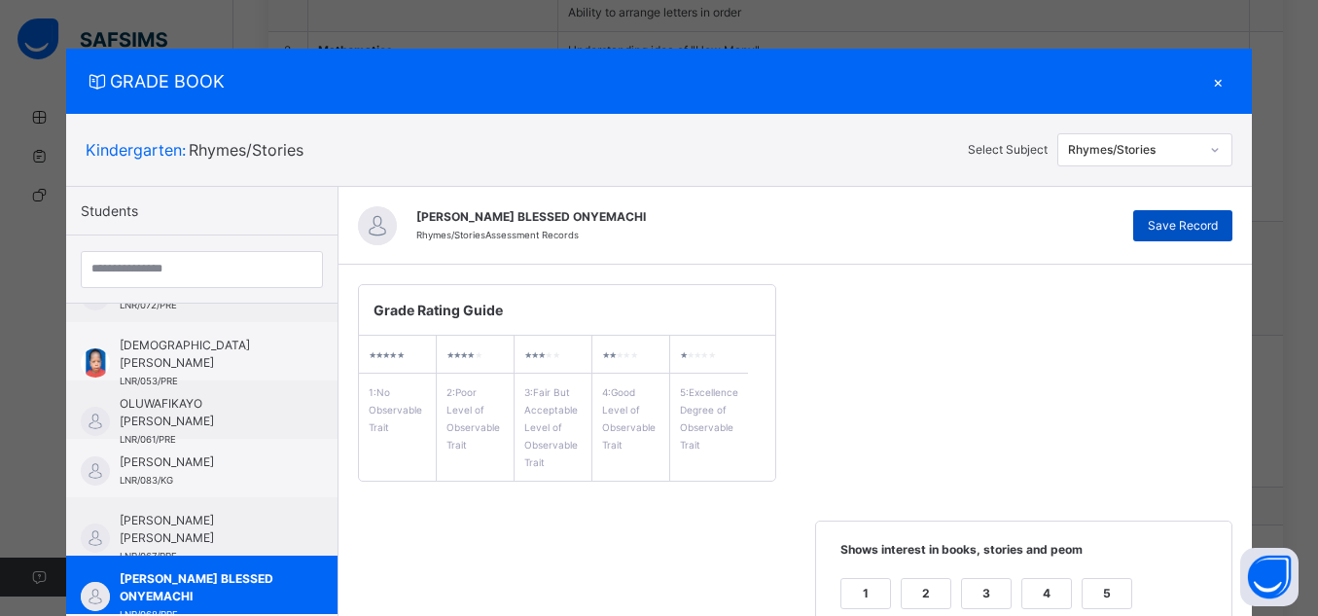
type textarea "**********"
click at [1199, 223] on span "Save Record" at bounding box center [1183, 226] width 70 height 18
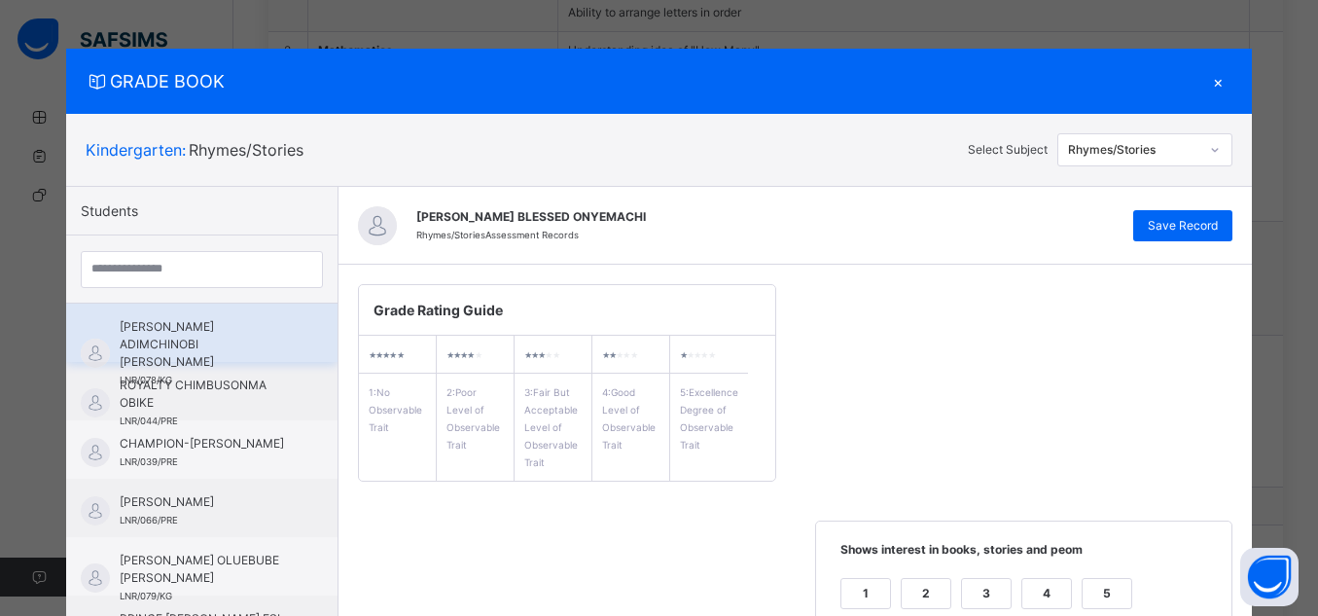
click at [210, 346] on span "[PERSON_NAME] ADIMCHINOBI [PERSON_NAME]" at bounding box center [207, 344] width 174 height 53
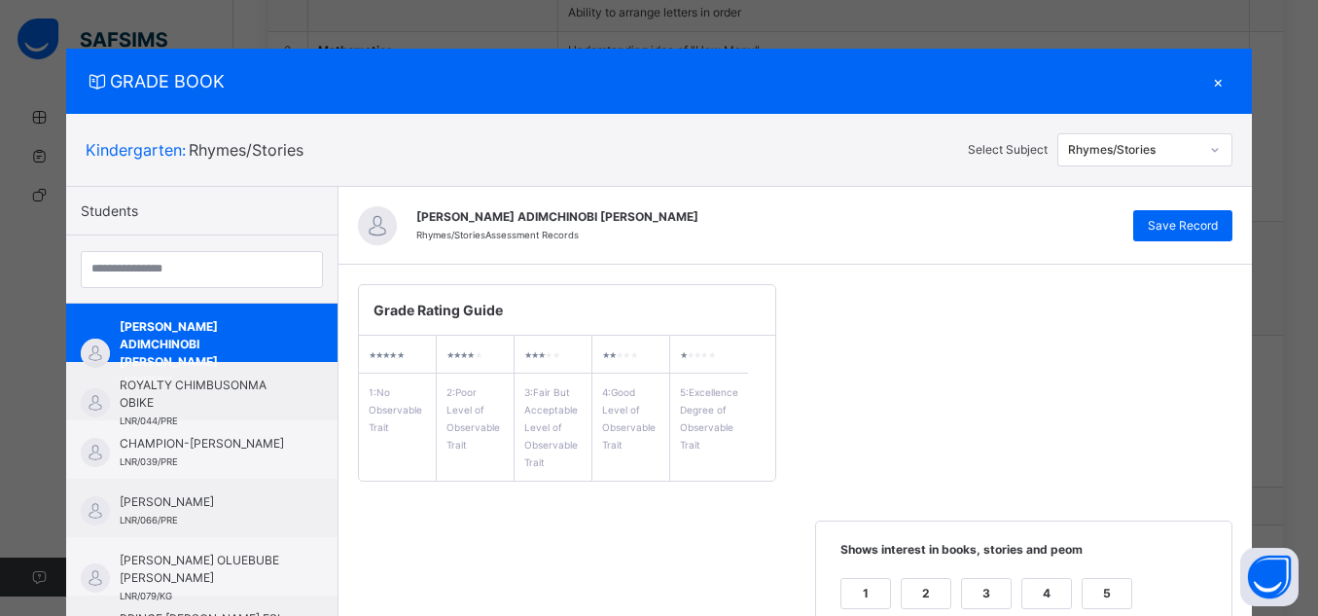
click at [1189, 157] on div "Rhymes/Stories" at bounding box center [1134, 150] width 132 height 18
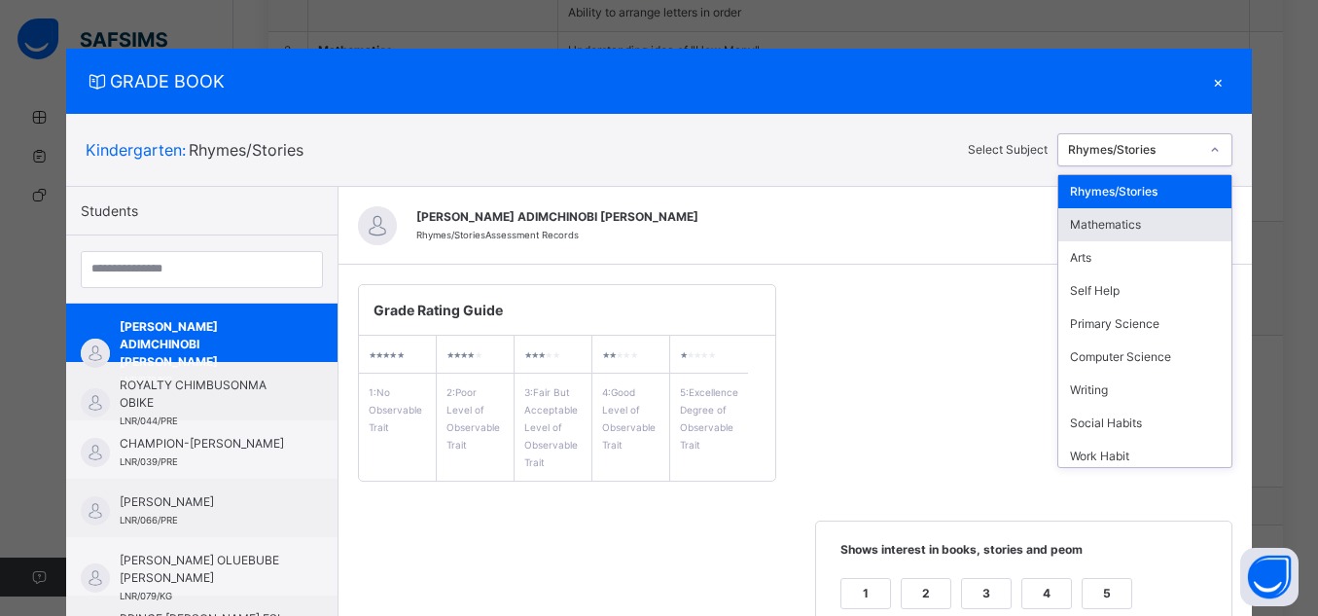
click at [1151, 224] on div "Mathematics" at bounding box center [1145, 224] width 173 height 33
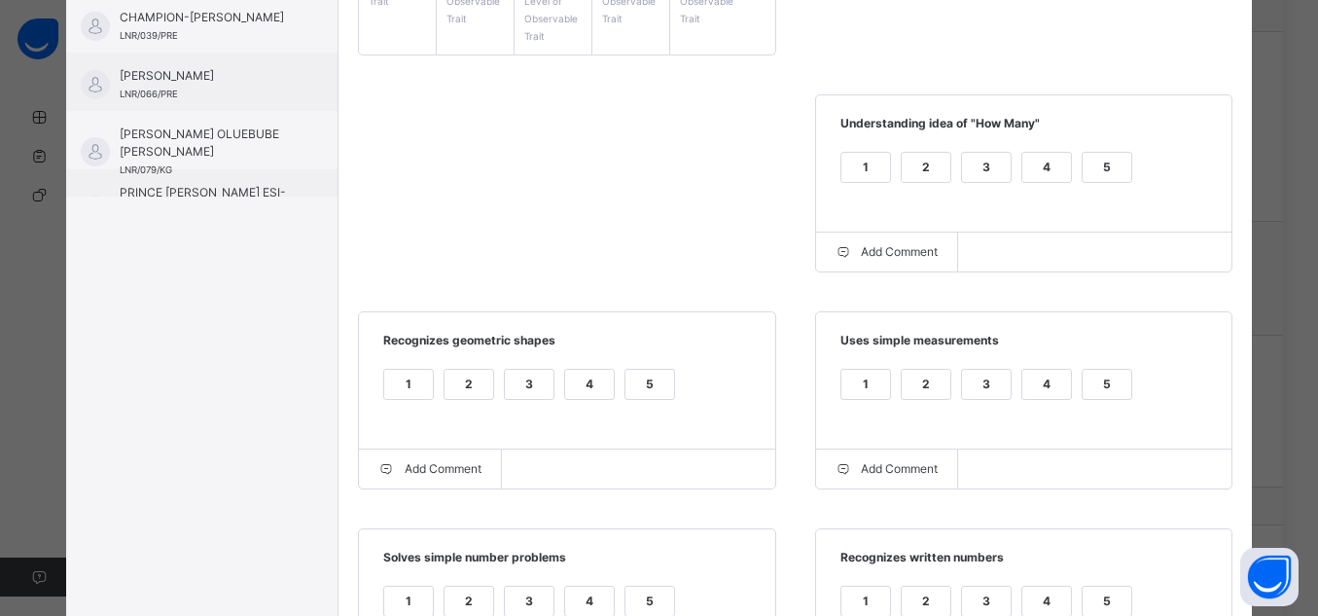
scroll to position [424, 0]
click at [1113, 167] on div "5" at bounding box center [1107, 169] width 49 height 29
click at [1074, 393] on div "1 2 3 4 5" at bounding box center [1025, 398] width 378 height 65
click at [1111, 398] on div "5" at bounding box center [1107, 386] width 49 height 29
click at [626, 393] on div "5" at bounding box center [650, 386] width 49 height 29
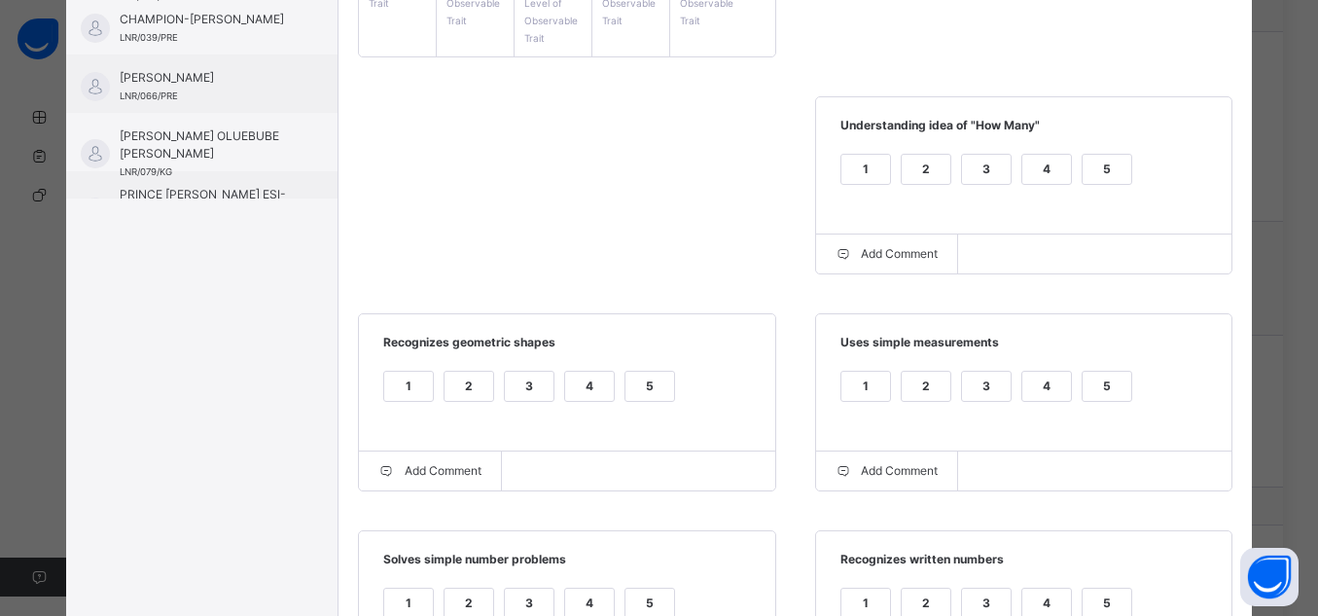
scroll to position [725, 0]
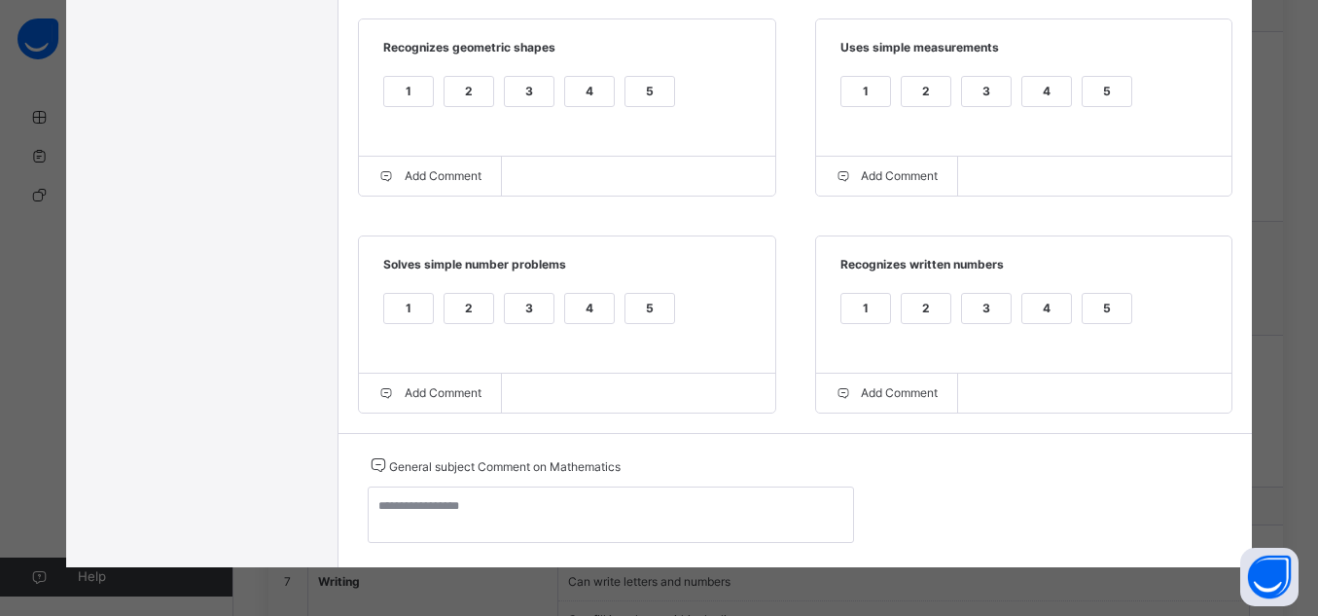
click at [1122, 306] on div "5" at bounding box center [1107, 308] width 49 height 29
click at [628, 307] on div "5" at bounding box center [650, 308] width 49 height 29
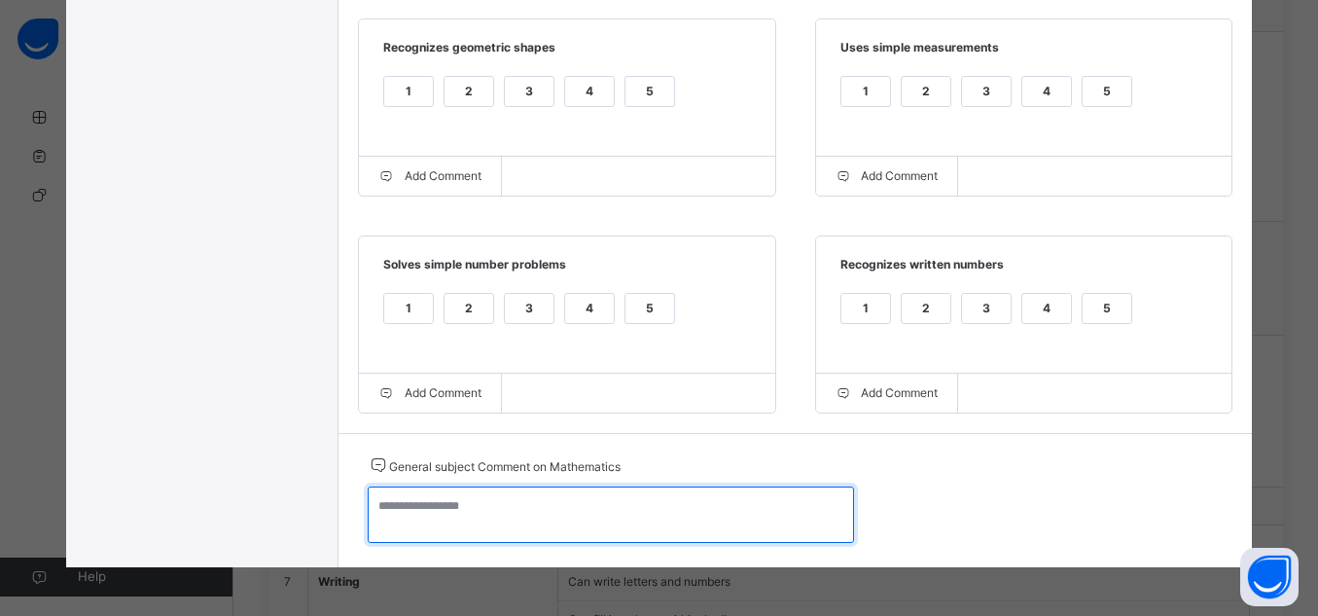
click at [659, 516] on textarea at bounding box center [611, 514] width 486 height 56
type textarea "*"
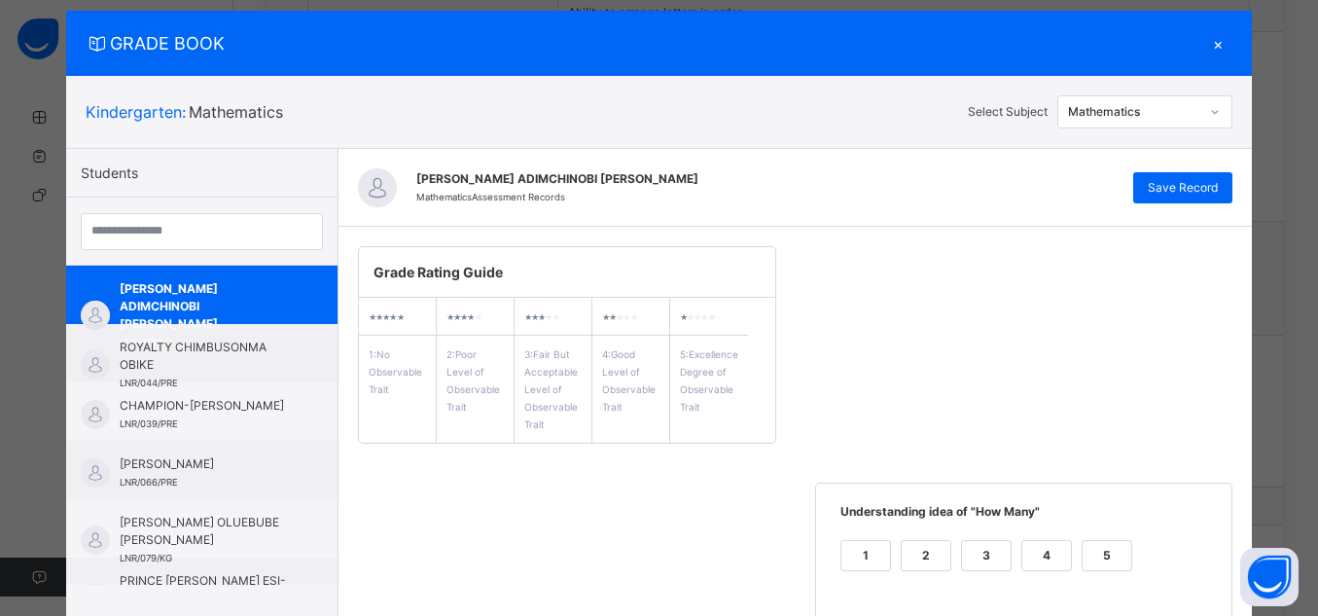
scroll to position [0, 0]
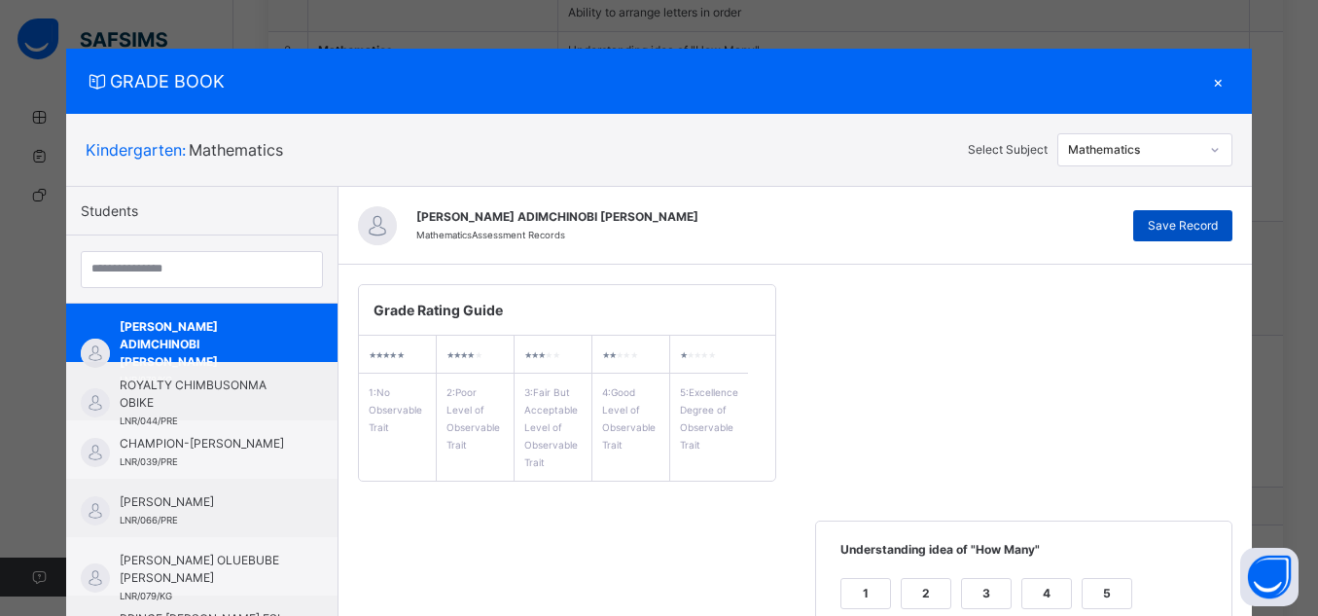
type textarea "**********"
click at [1185, 225] on span "Save Record" at bounding box center [1183, 226] width 70 height 18
click at [796, 99] on div "GRADE BOOK ×" at bounding box center [659, 81] width 1187 height 65
click at [1180, 221] on span "Save Record" at bounding box center [1183, 226] width 70 height 18
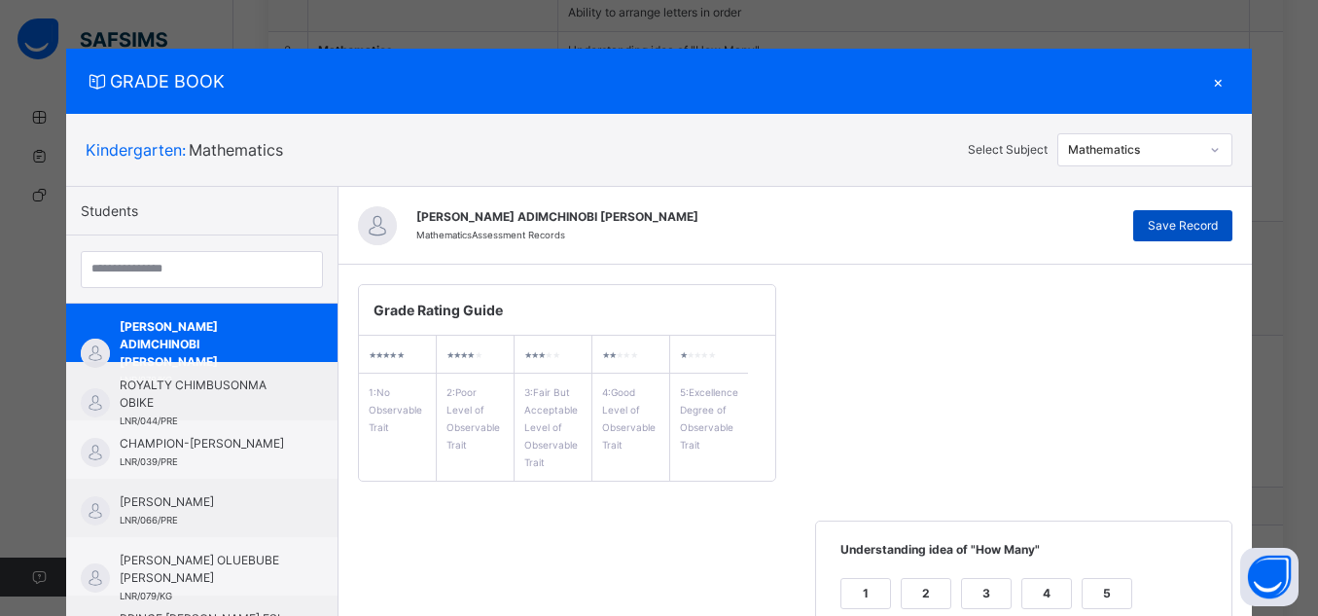
click at [1163, 227] on span "Save Record" at bounding box center [1183, 226] width 70 height 18
click at [1154, 224] on span "Save Record" at bounding box center [1183, 226] width 70 height 18
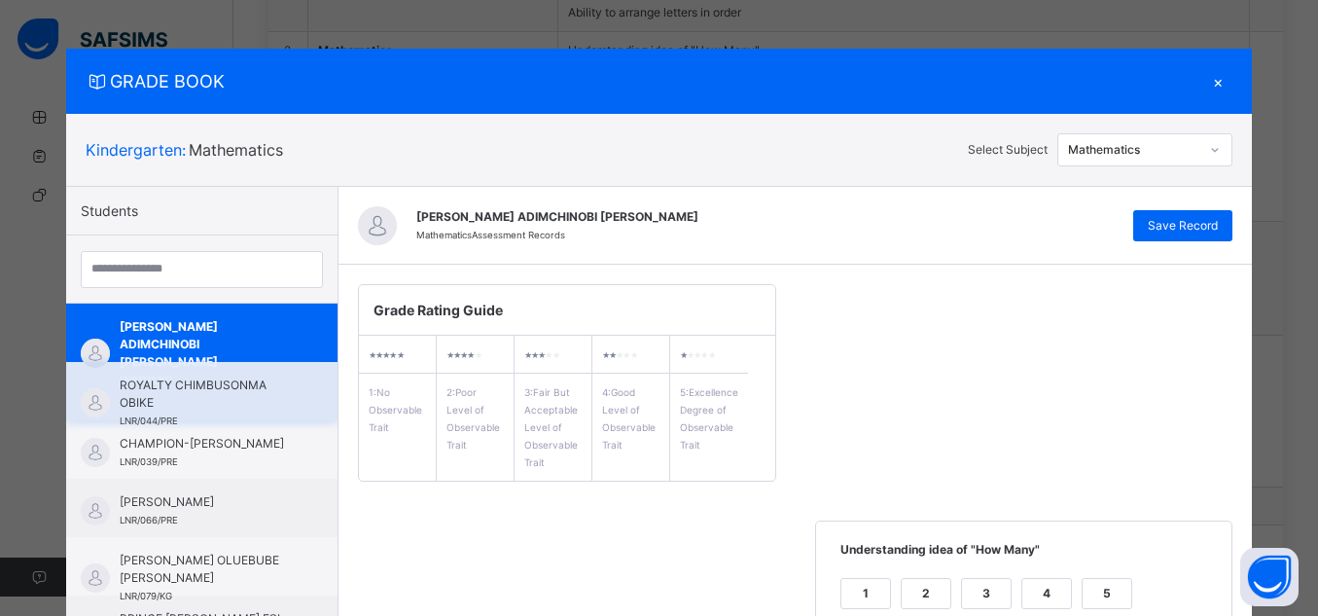
click at [121, 396] on span "ROYALTY CHIMBUSONMA OBIKE" at bounding box center [207, 394] width 174 height 35
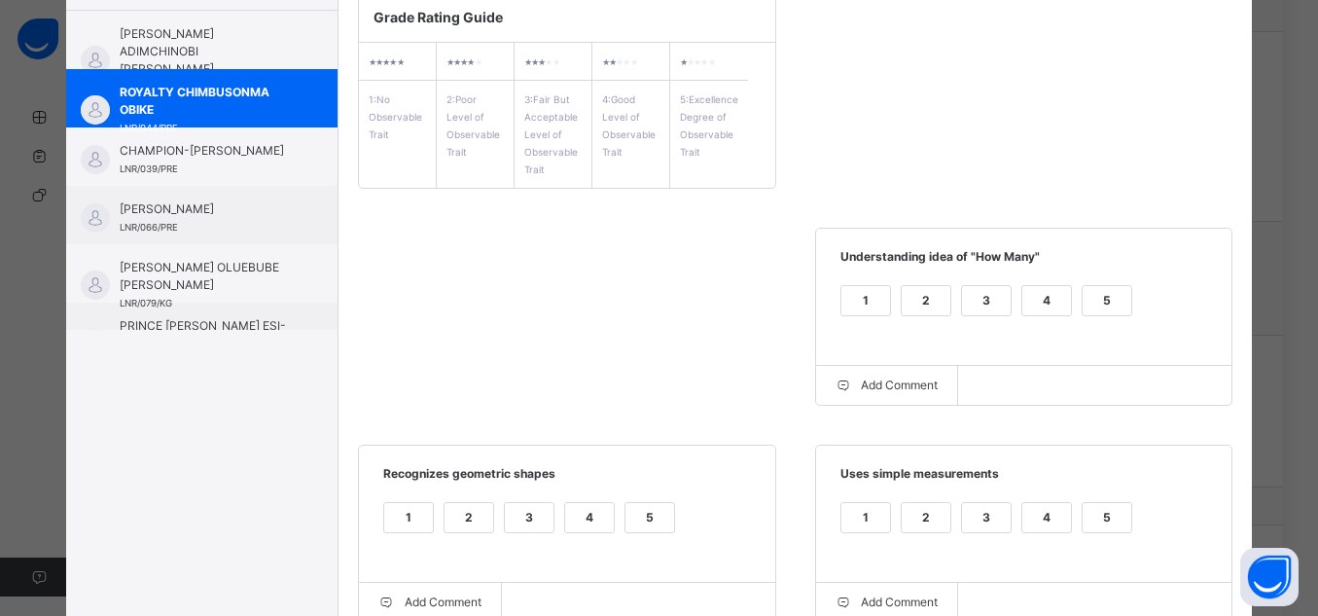
scroll to position [306, 0]
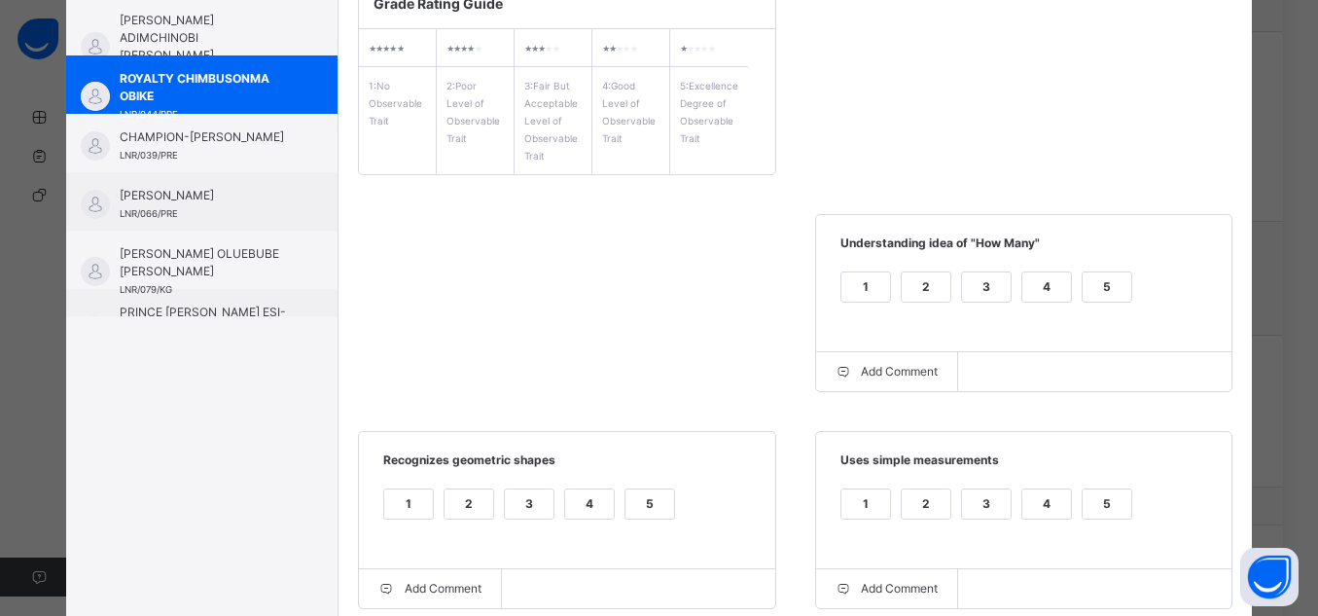
click at [1098, 281] on div "5" at bounding box center [1107, 286] width 49 height 29
click at [1099, 512] on div "5" at bounding box center [1107, 503] width 49 height 29
click at [650, 504] on div "5" at bounding box center [650, 503] width 49 height 29
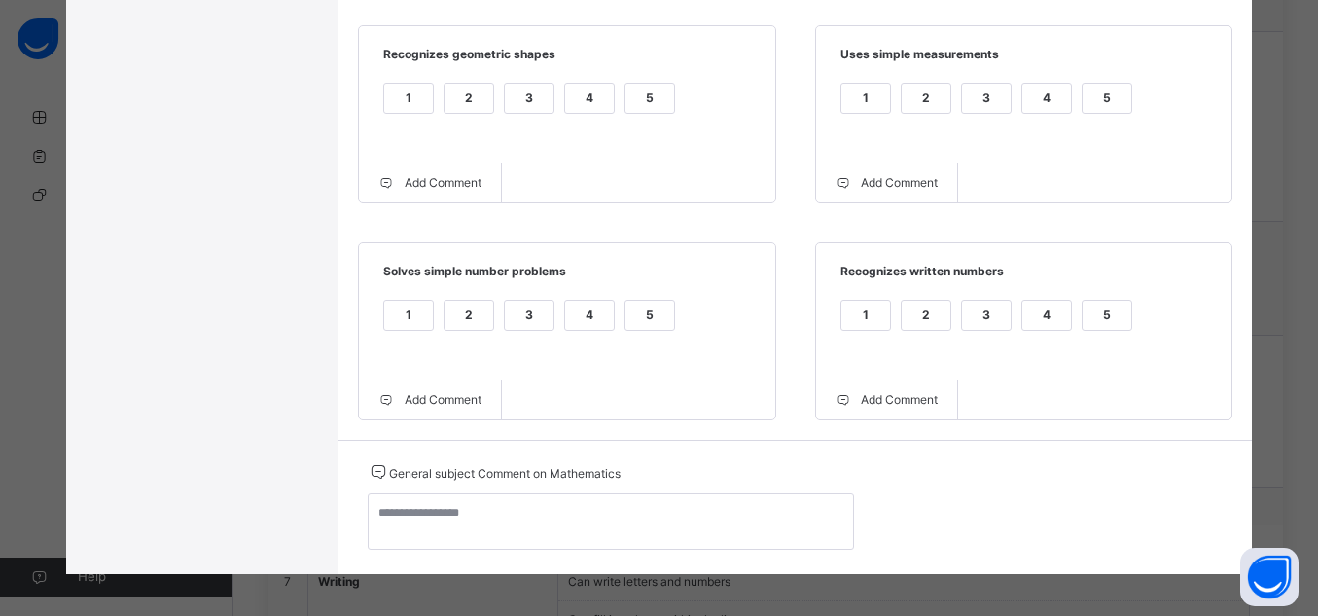
scroll to position [725, 0]
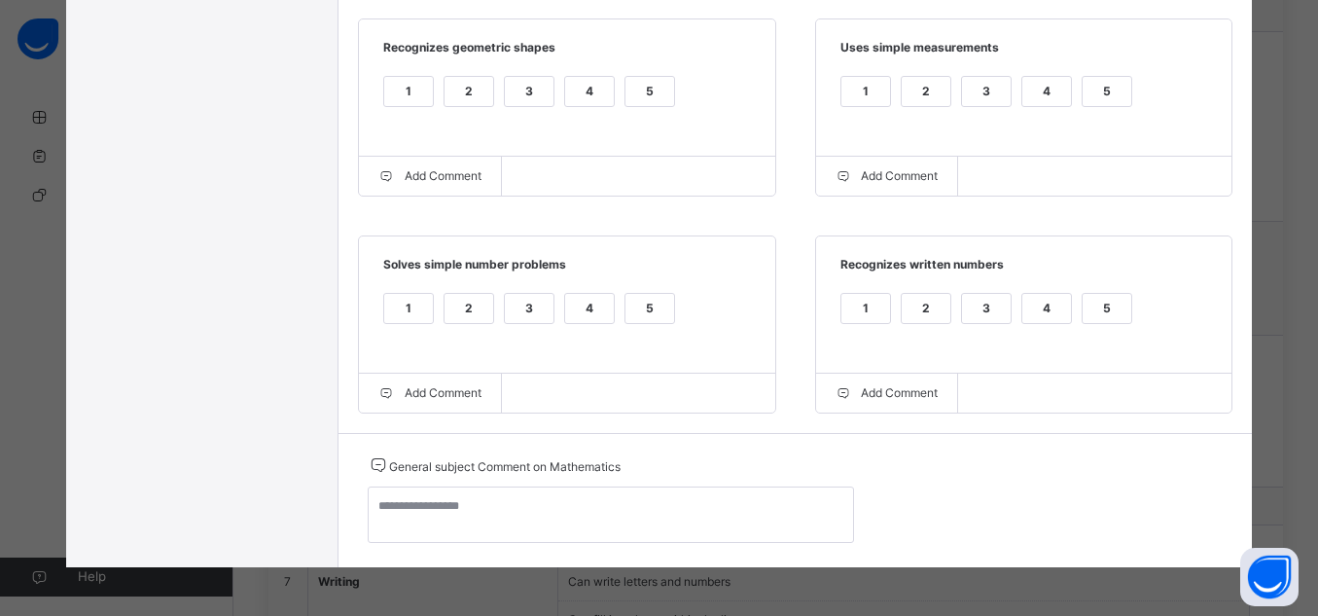
click at [1115, 313] on div "5" at bounding box center [1107, 308] width 49 height 29
click at [648, 306] on div "5" at bounding box center [650, 308] width 49 height 29
click at [624, 483] on div "General subject Comment on Mathematics" at bounding box center [611, 500] width 486 height 94
click at [626, 486] on div "General subject Comment on Mathematics" at bounding box center [611, 500] width 486 height 94
click at [626, 487] on div "General subject Comment on Mathematics" at bounding box center [611, 500] width 486 height 94
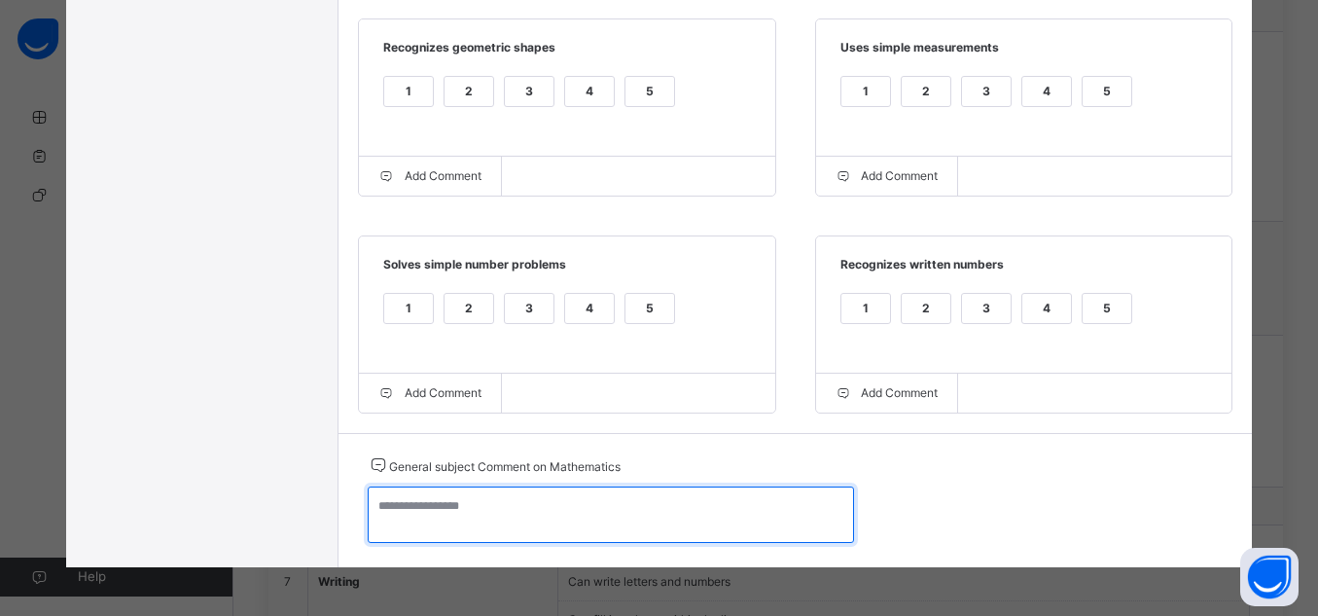
click at [628, 492] on textarea at bounding box center [611, 514] width 486 height 56
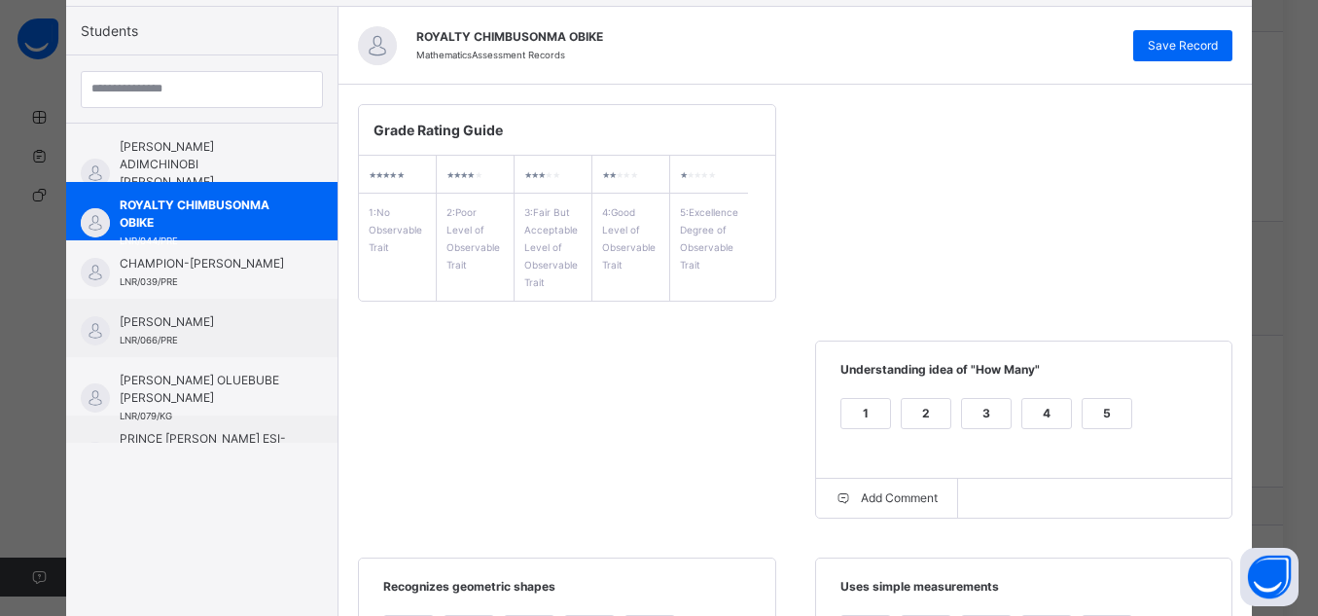
scroll to position [0, 0]
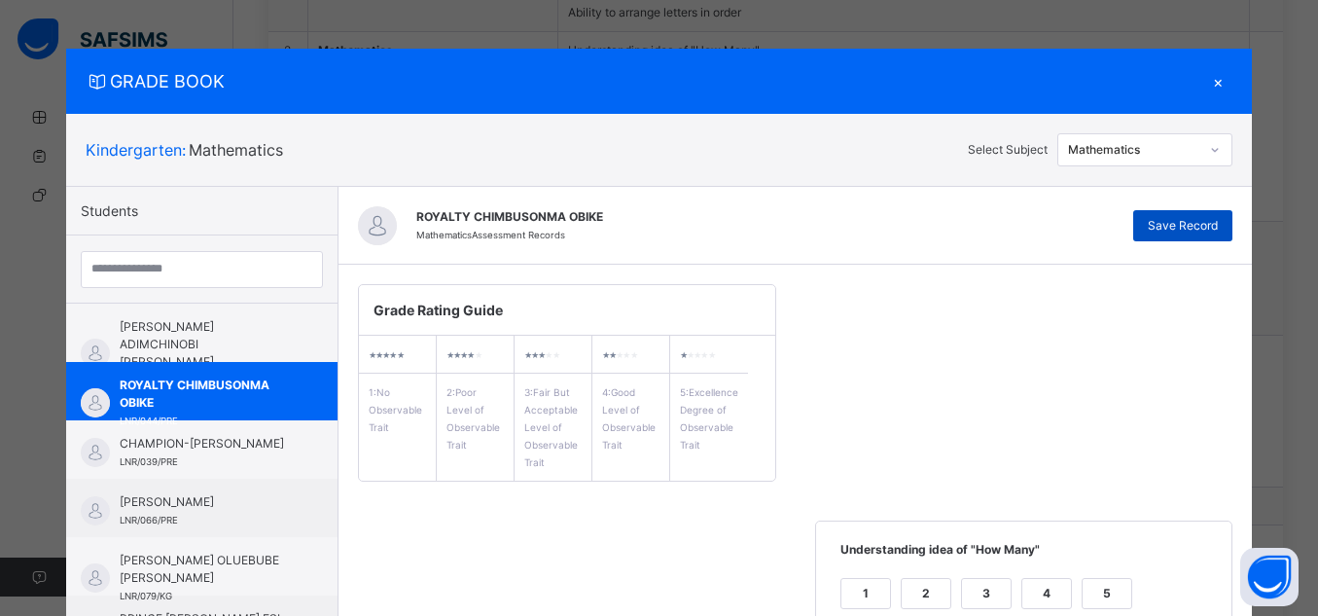
type textarea "**********"
click at [1210, 217] on span "Save Record" at bounding box center [1183, 226] width 70 height 18
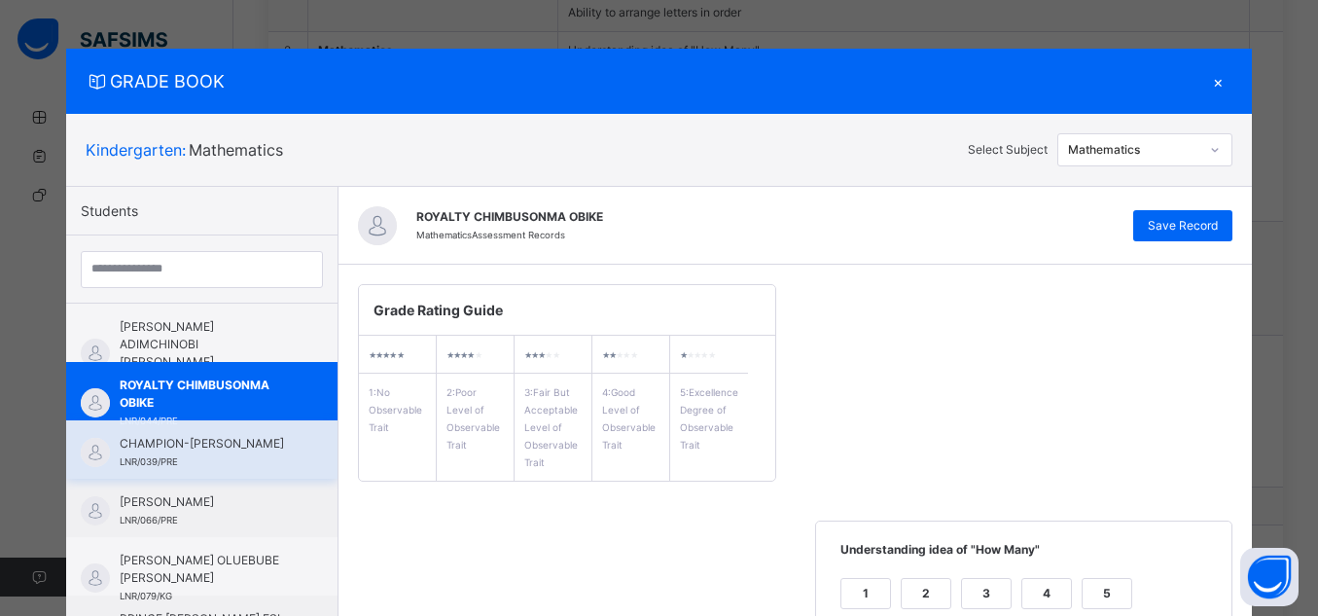
click at [185, 452] on span "CHAMPION-[PERSON_NAME]" at bounding box center [207, 444] width 174 height 18
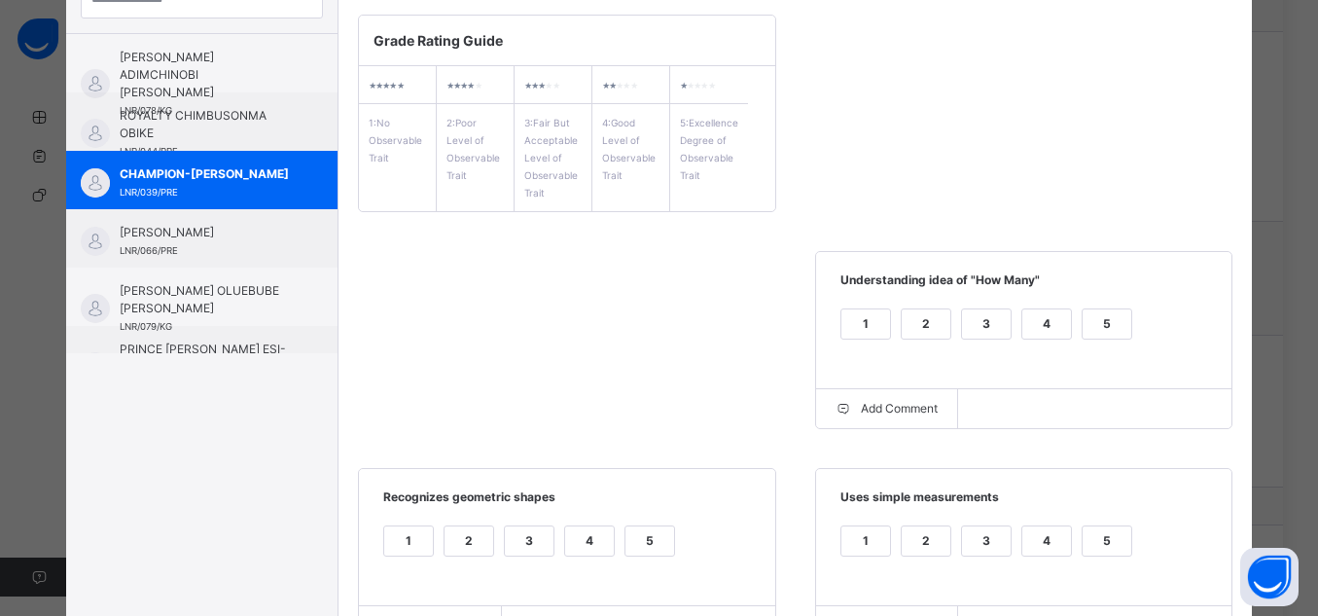
scroll to position [278, 0]
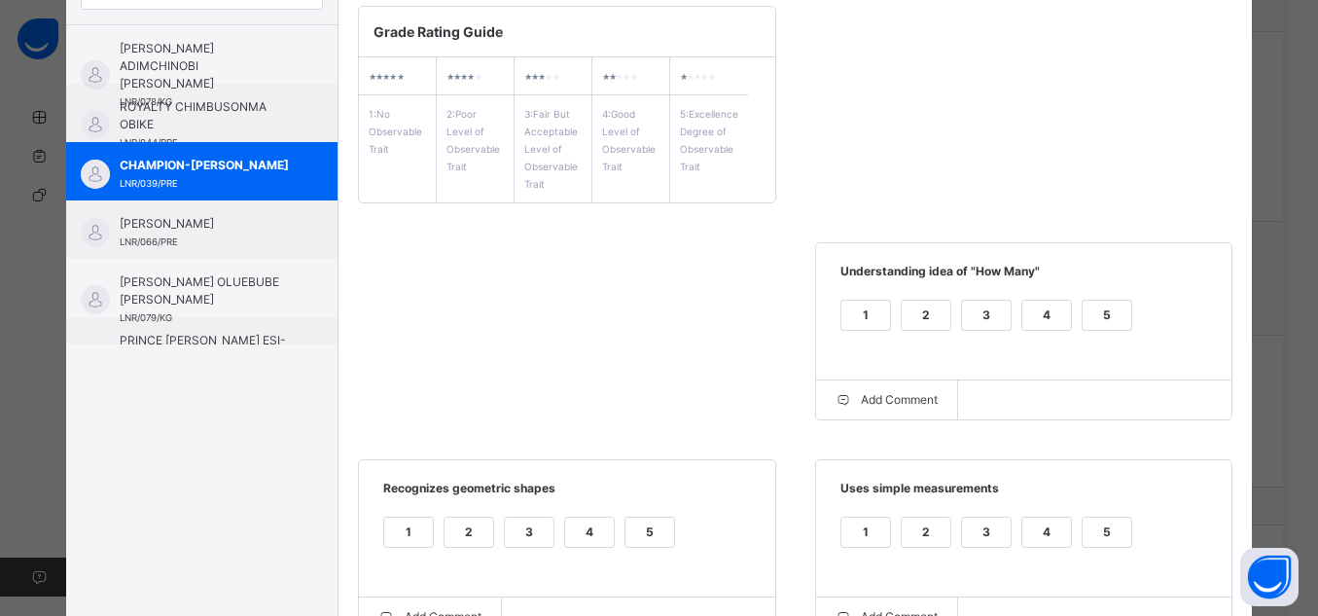
click at [1088, 295] on div "1 2 3 4 5" at bounding box center [1025, 327] width 378 height 65
click at [1102, 311] on div "5" at bounding box center [1107, 315] width 49 height 29
click at [1105, 527] on div "5" at bounding box center [1107, 532] width 49 height 29
click at [648, 546] on div "5" at bounding box center [650, 532] width 49 height 29
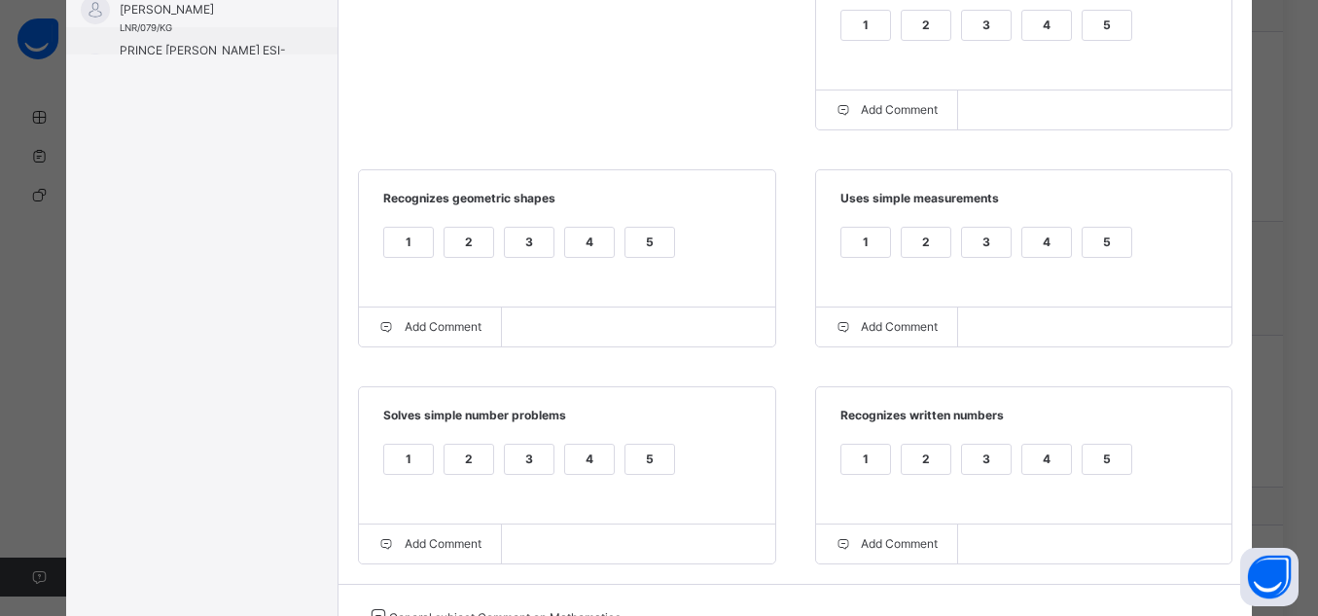
scroll to position [667, 0]
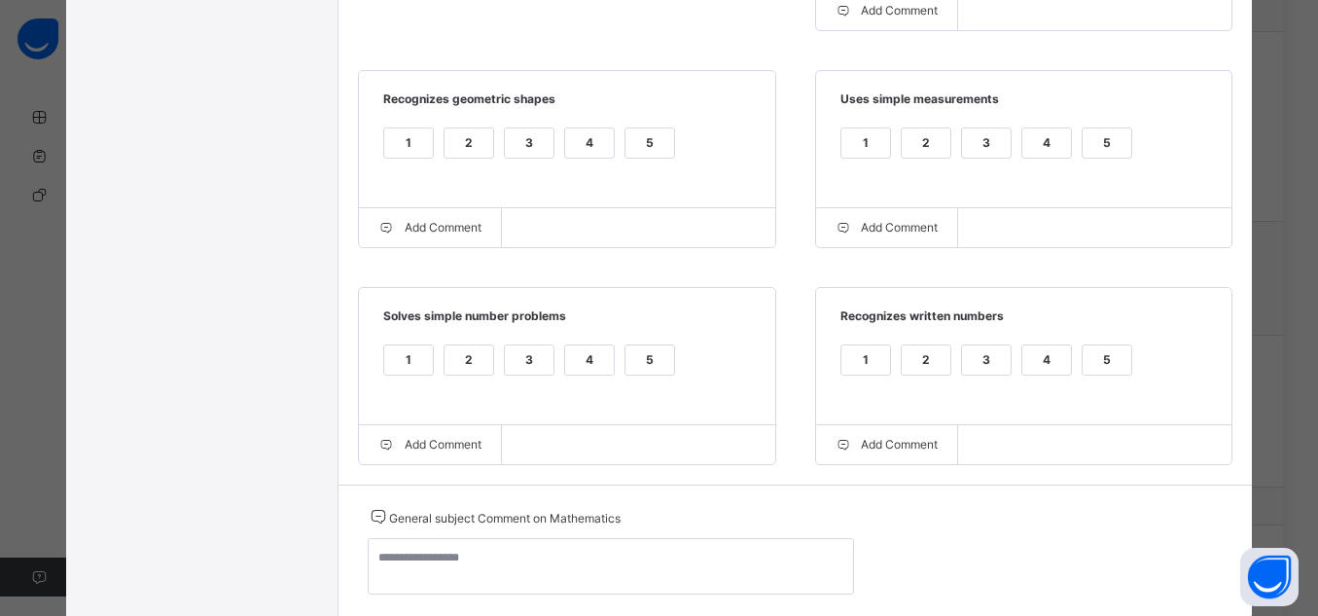
click at [1106, 353] on div "5" at bounding box center [1107, 359] width 49 height 29
click at [657, 371] on div "5" at bounding box center [650, 359] width 49 height 29
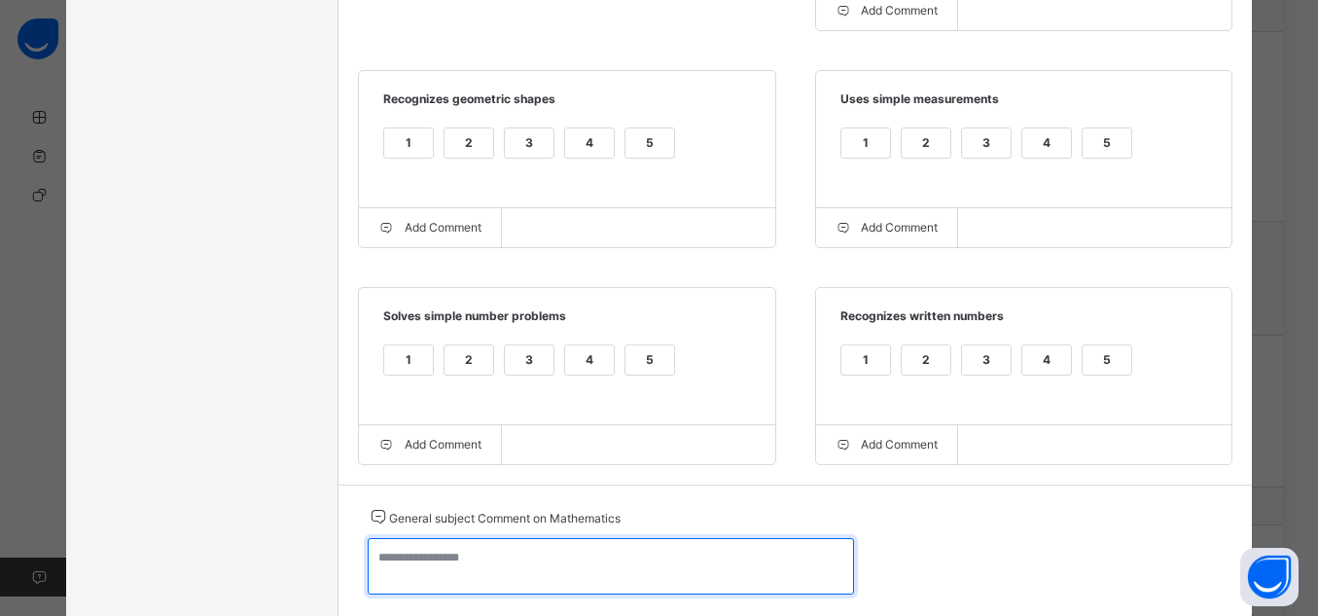
click at [703, 567] on textarea at bounding box center [611, 566] width 486 height 56
type textarea "*"
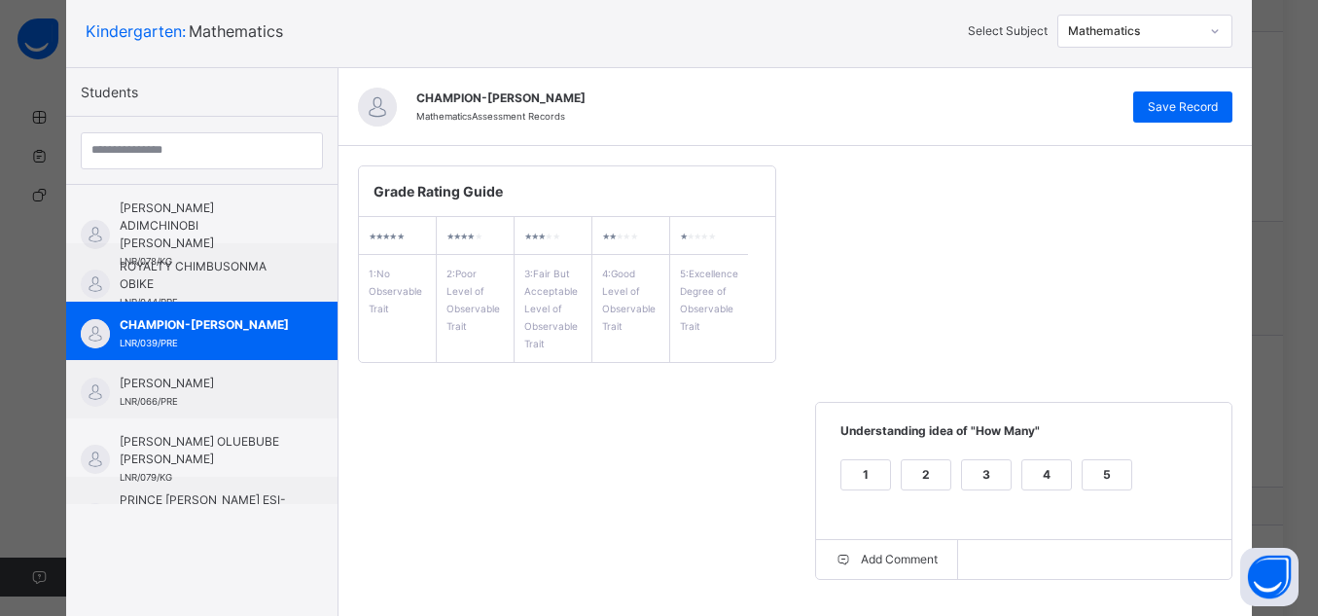
scroll to position [0, 0]
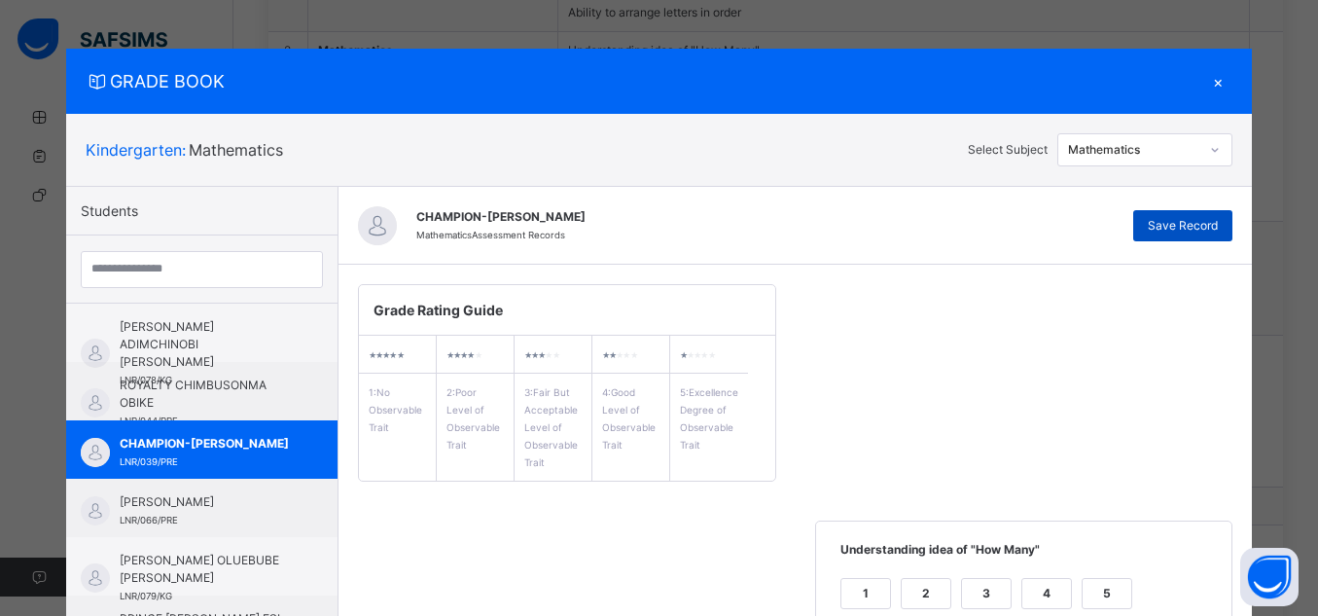
type textarea "**********"
click at [1208, 229] on span "Save Record" at bounding box center [1183, 226] width 70 height 18
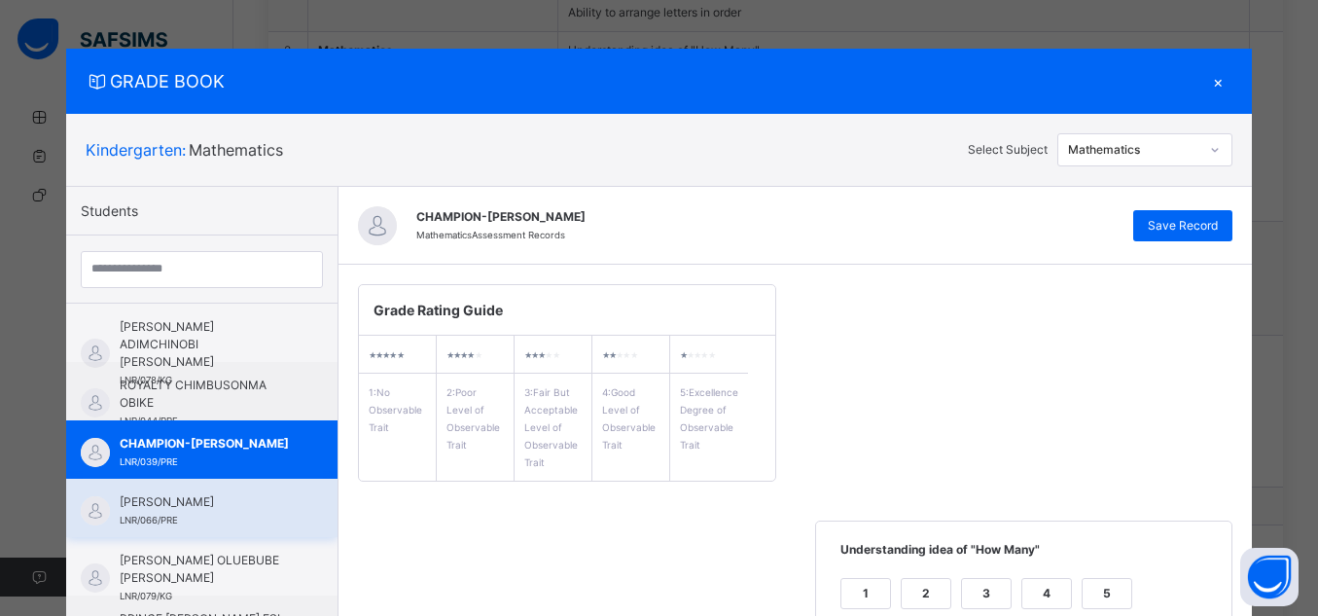
click at [147, 524] on span "LNR/066/PRE" at bounding box center [149, 520] width 58 height 11
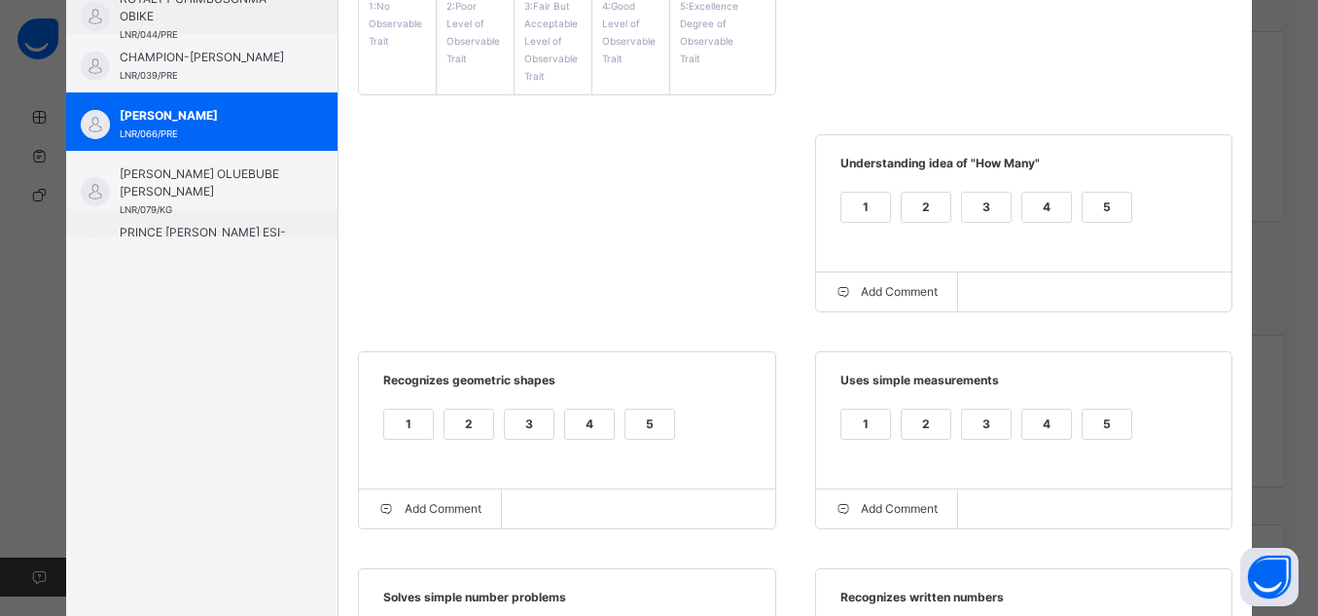
scroll to position [390, 0]
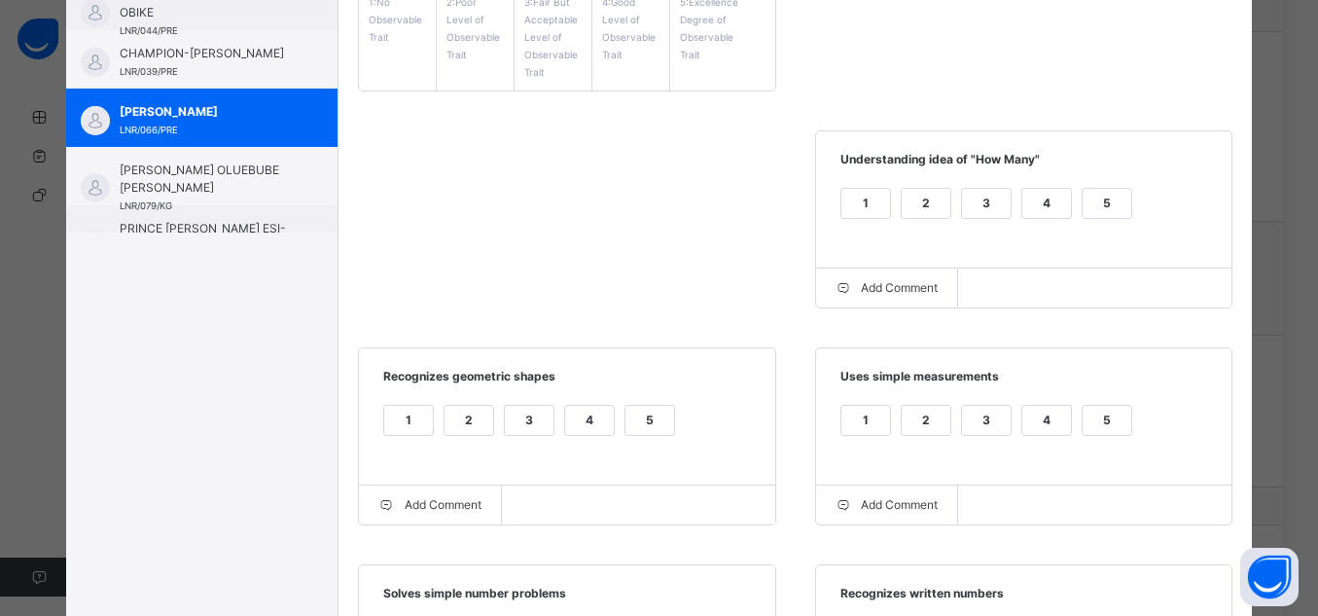
click at [1109, 213] on div "5" at bounding box center [1107, 203] width 49 height 29
click at [1098, 441] on div "5" at bounding box center [1107, 432] width 51 height 55
click at [1098, 435] on div "5" at bounding box center [1107, 420] width 49 height 29
click at [651, 420] on div "5" at bounding box center [650, 420] width 49 height 29
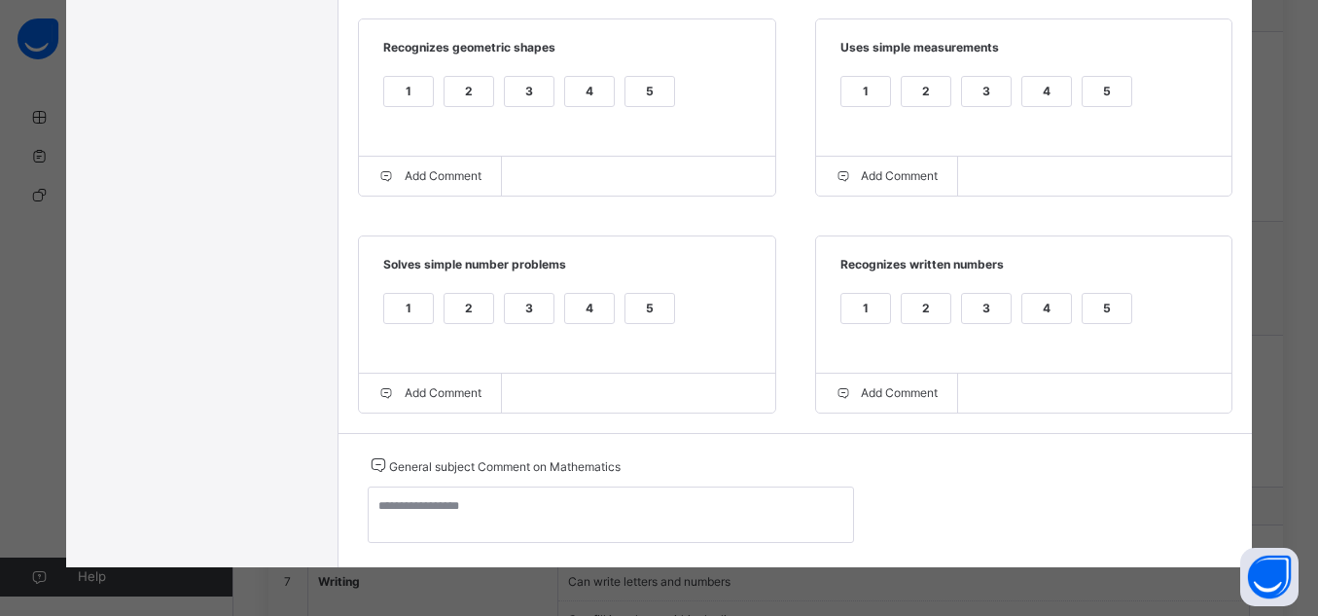
click at [1123, 317] on div "5" at bounding box center [1107, 308] width 49 height 29
click at [632, 295] on div "5" at bounding box center [650, 308] width 49 height 29
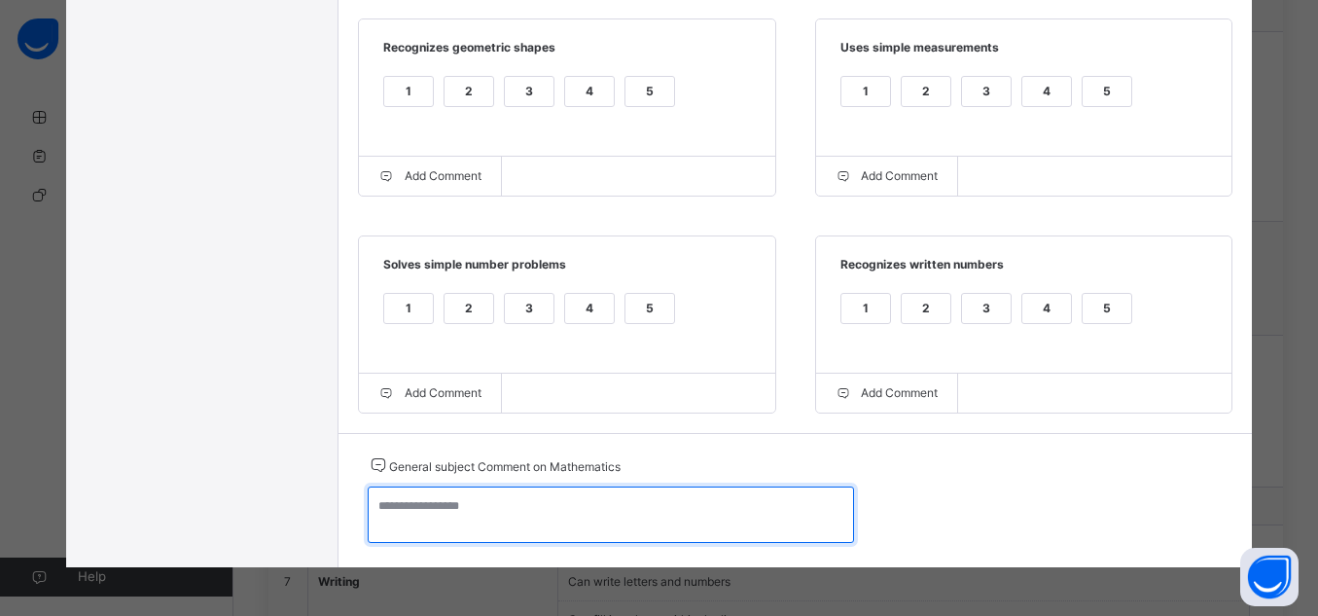
click at [696, 509] on textarea at bounding box center [611, 514] width 486 height 56
type textarea "*"
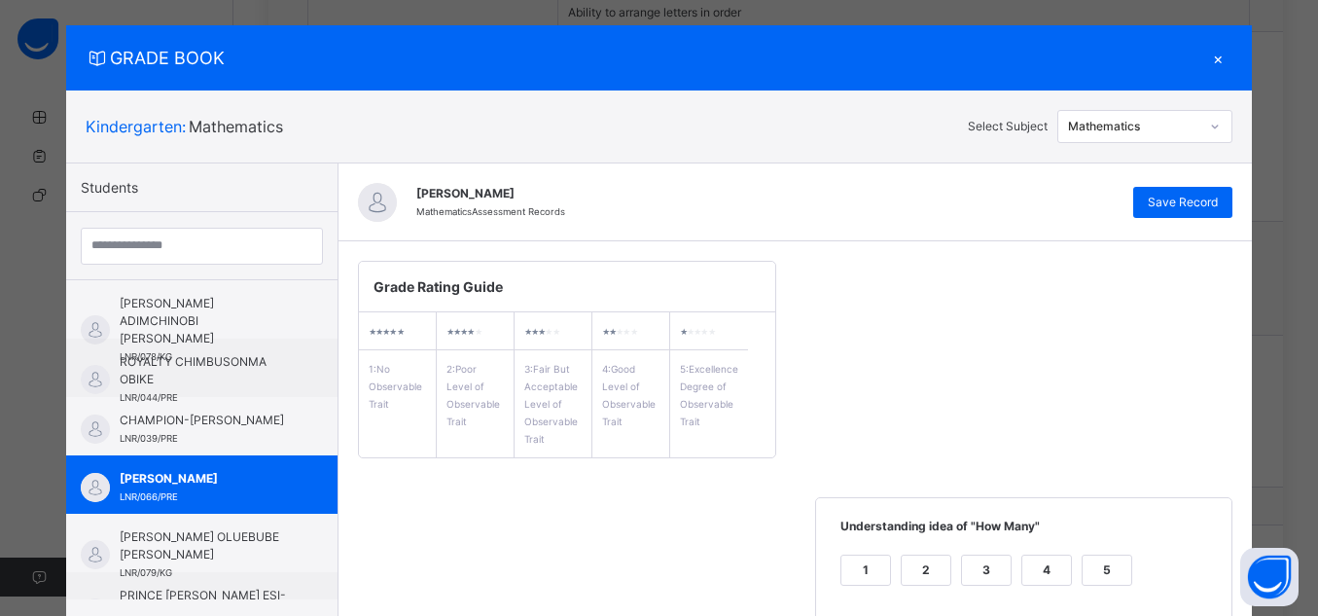
scroll to position [15, 0]
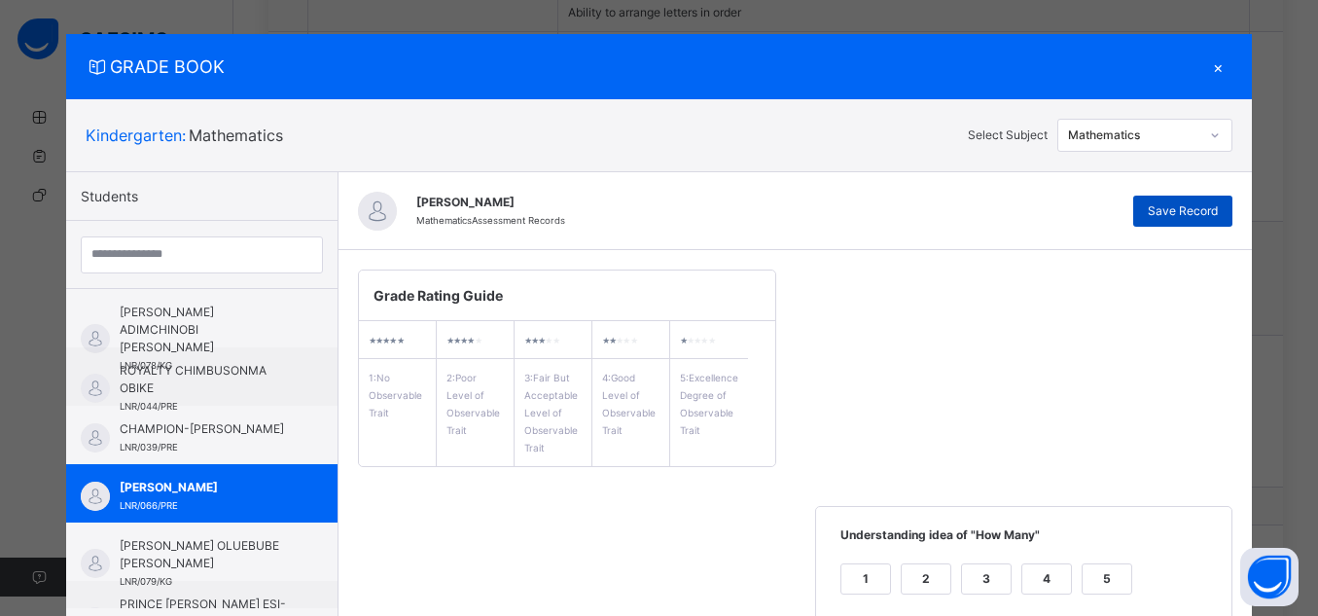
type textarea "**********"
click at [1189, 216] on span "Save Record" at bounding box center [1183, 211] width 70 height 18
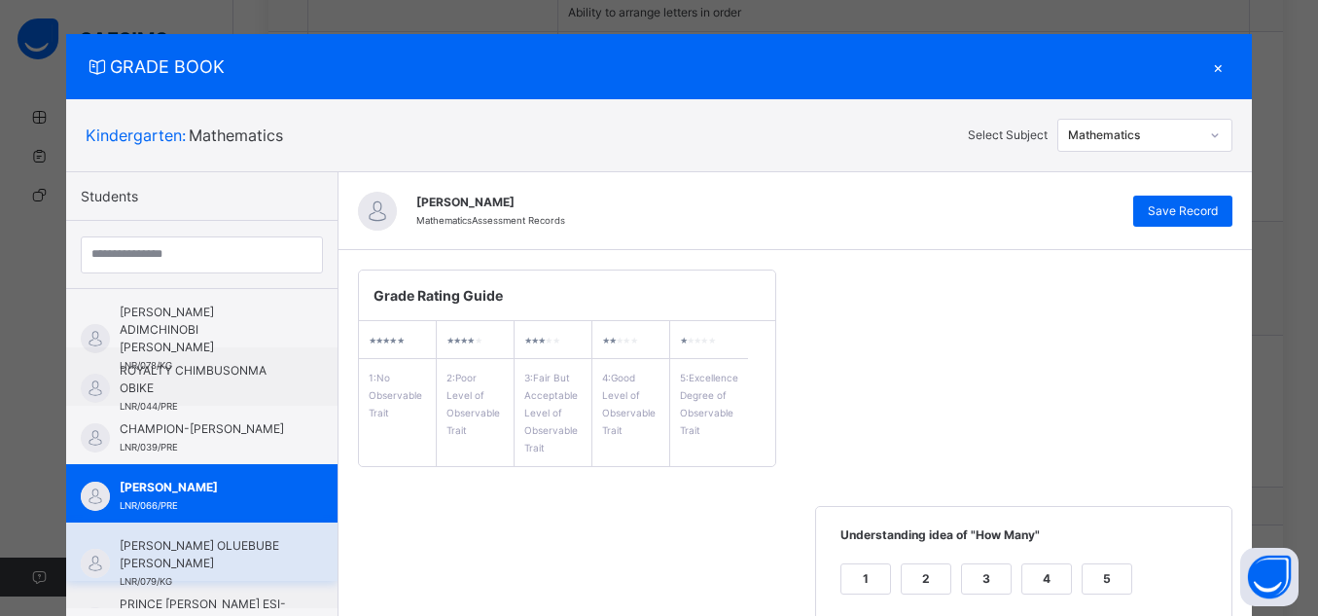
click at [204, 549] on span "[PERSON_NAME] OLUEBUBE [PERSON_NAME]" at bounding box center [207, 554] width 174 height 35
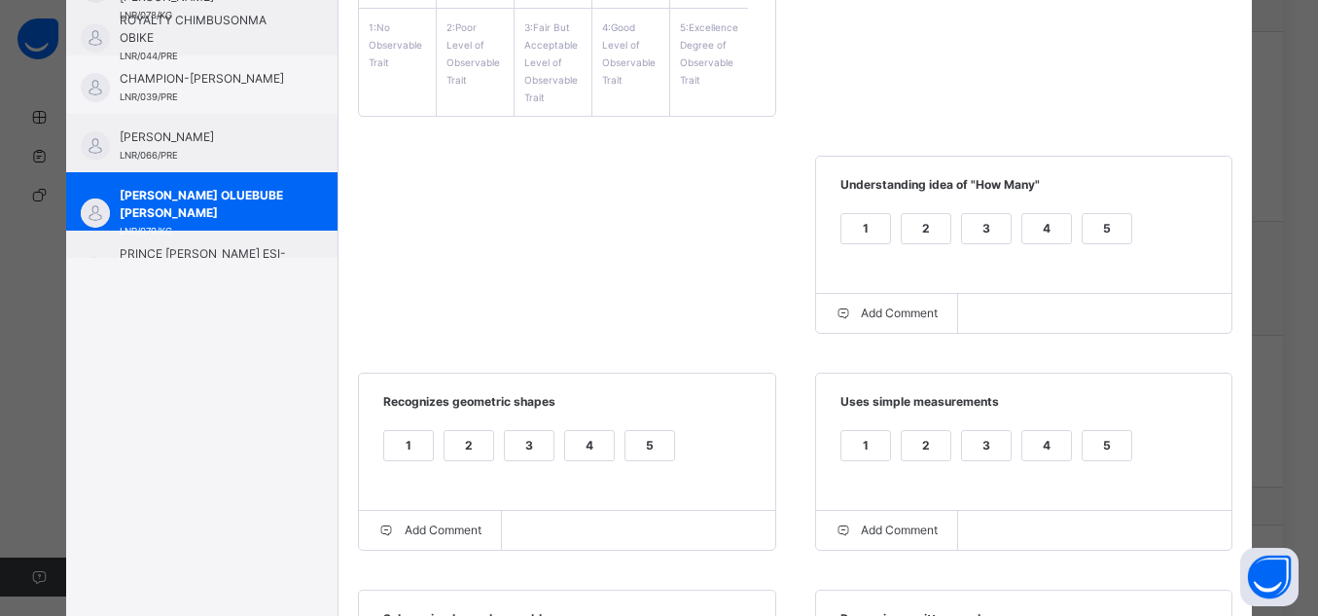
scroll to position [379, 0]
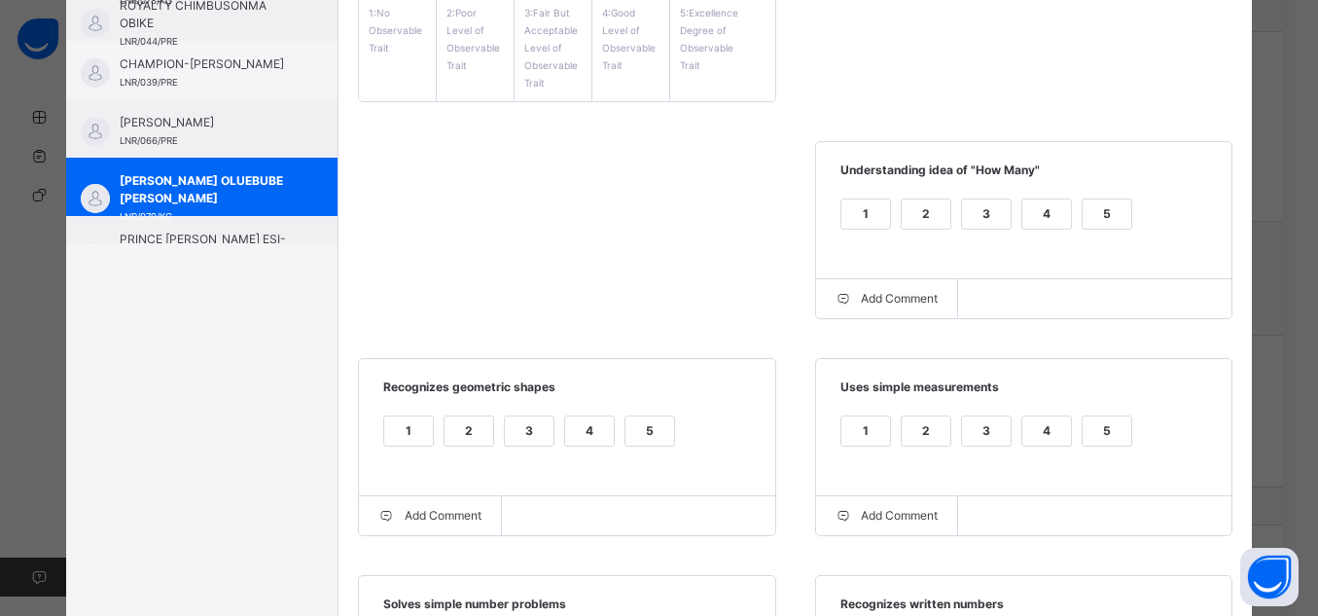
click at [1094, 201] on div "5" at bounding box center [1107, 213] width 49 height 29
click at [1097, 414] on div "1 2 3 4 5" at bounding box center [1025, 443] width 378 height 65
click at [1102, 424] on div "5" at bounding box center [1107, 430] width 49 height 29
click at [649, 416] on div "1 2 3 4 5" at bounding box center [567, 443] width 378 height 65
click at [648, 420] on div "5" at bounding box center [650, 430] width 49 height 29
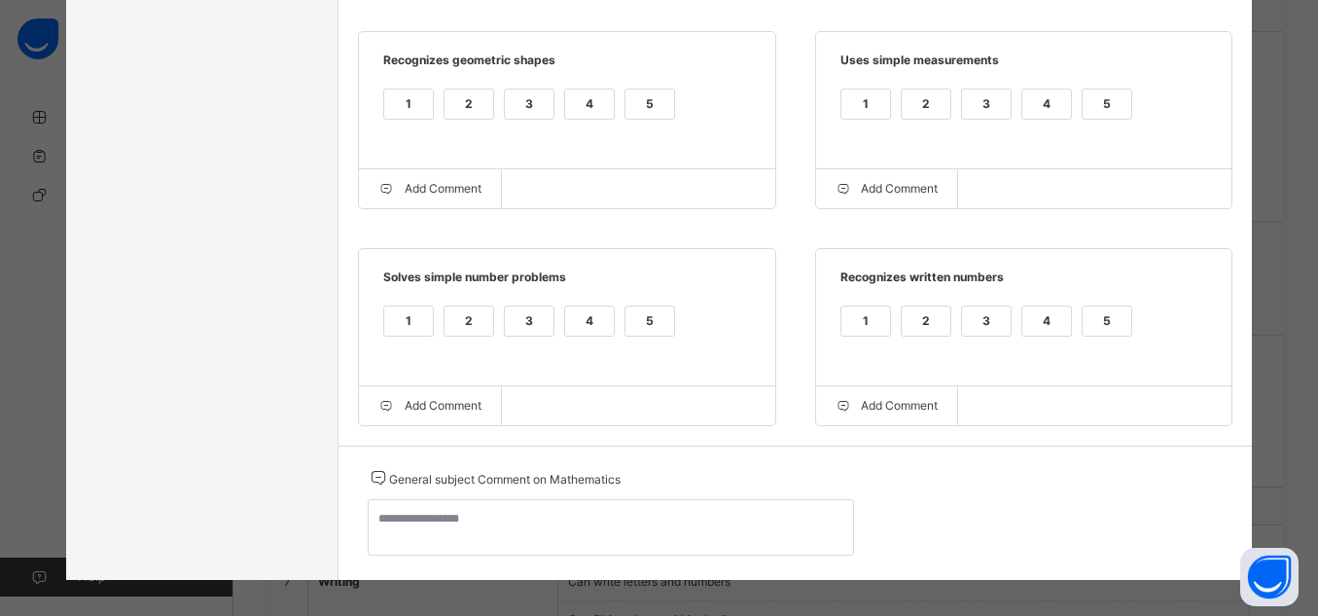
scroll to position [716, 0]
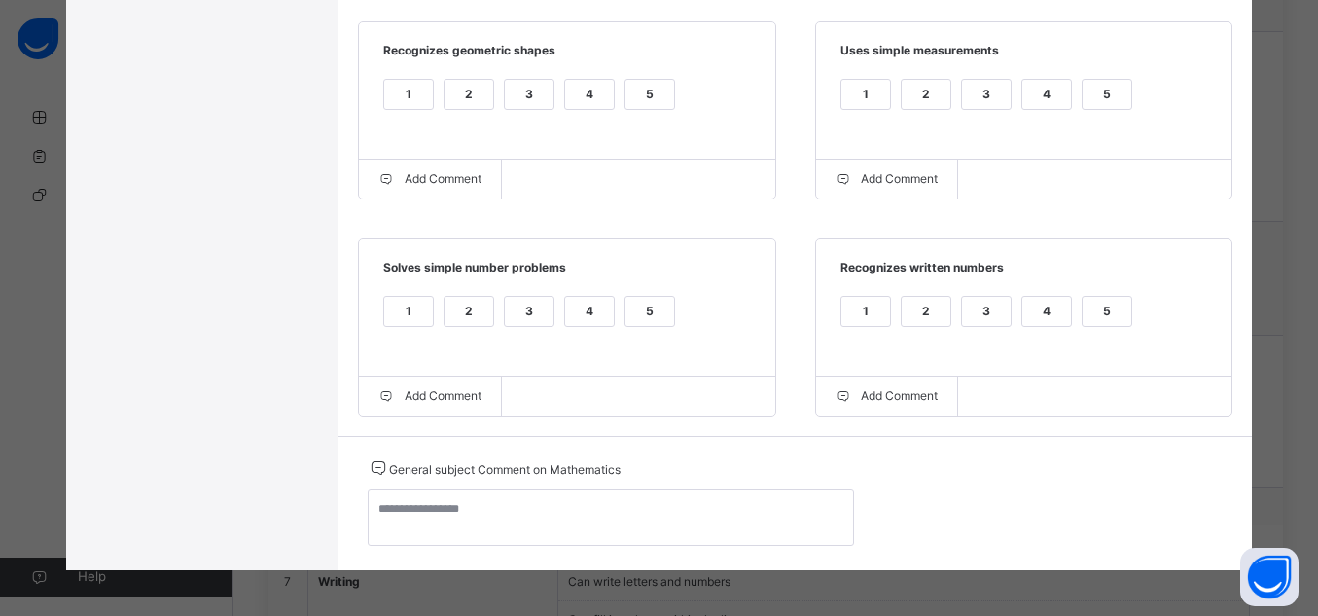
click at [1109, 314] on div "5" at bounding box center [1107, 311] width 49 height 29
click at [661, 327] on label "5" at bounding box center [650, 311] width 51 height 31
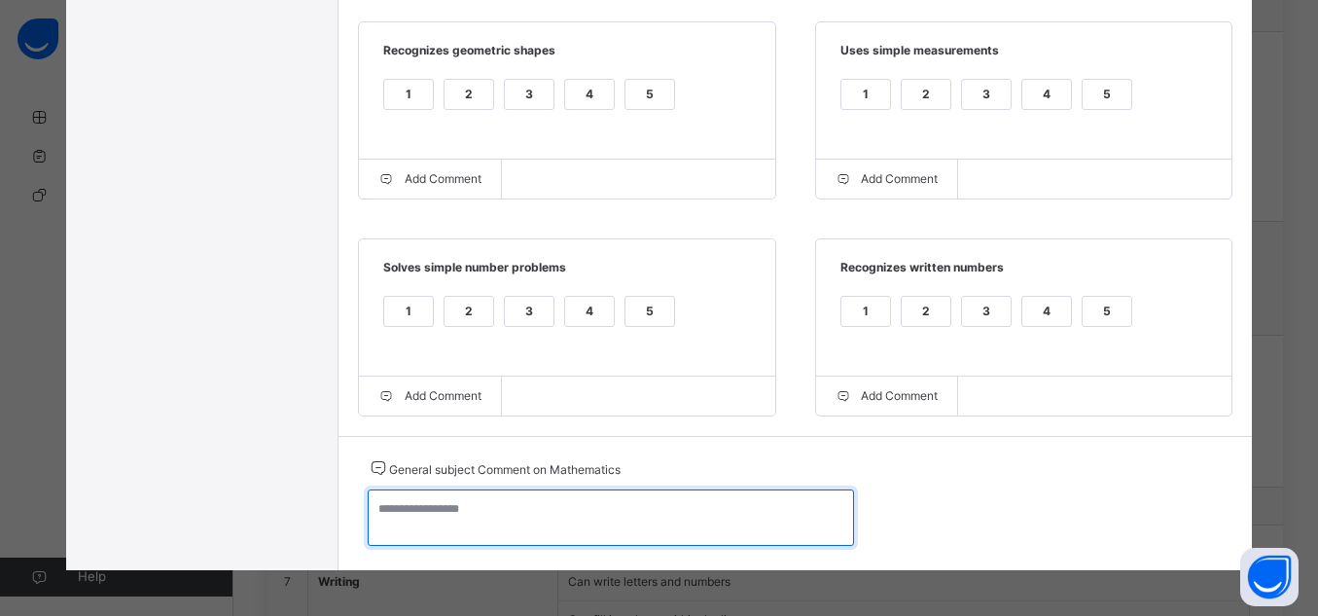
click at [777, 530] on textarea at bounding box center [611, 517] width 486 height 56
type textarea "*"
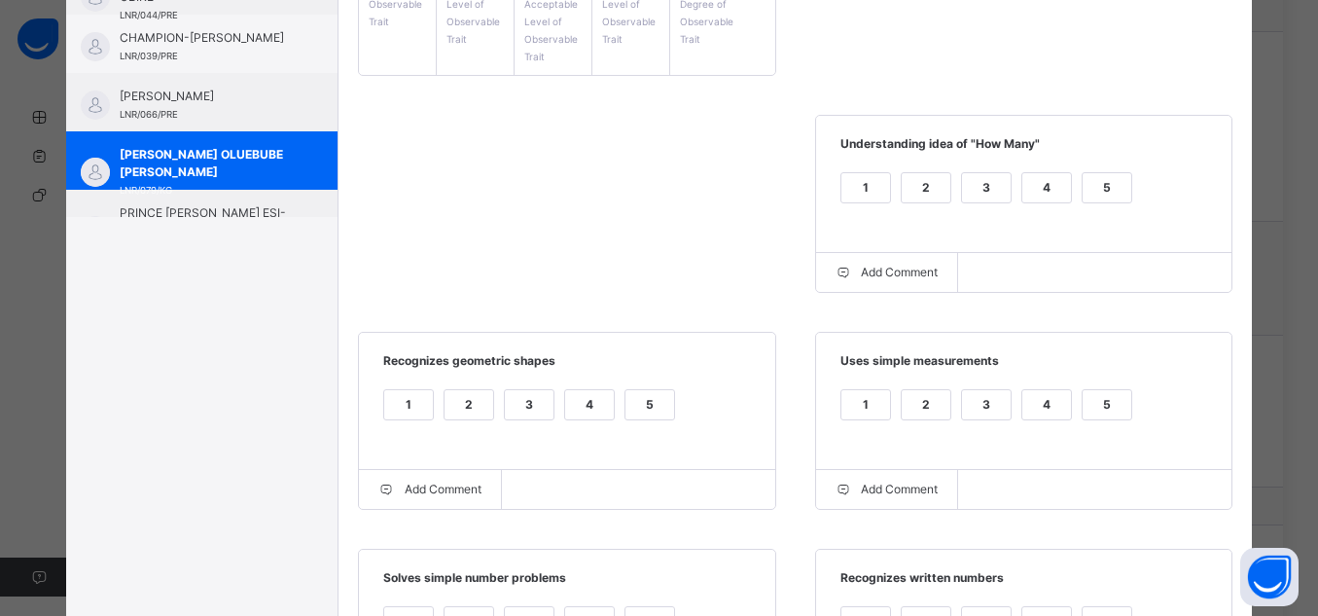
scroll to position [0, 0]
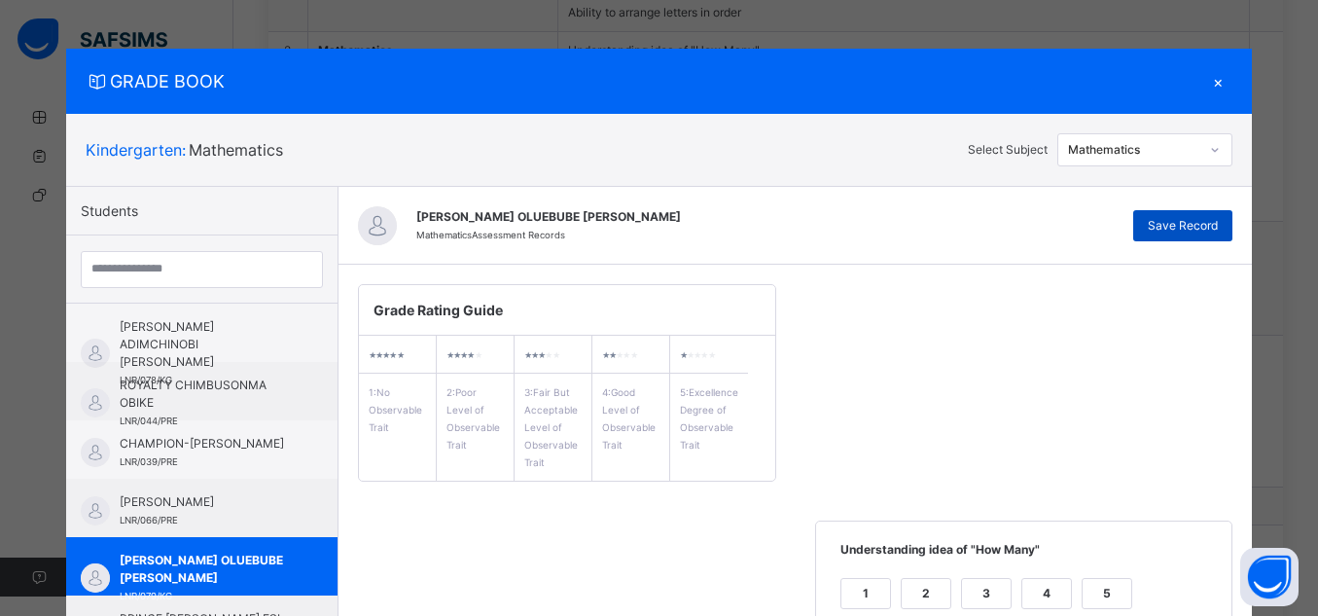
type textarea "**********"
click at [1188, 221] on span "Save Record" at bounding box center [1183, 226] width 70 height 18
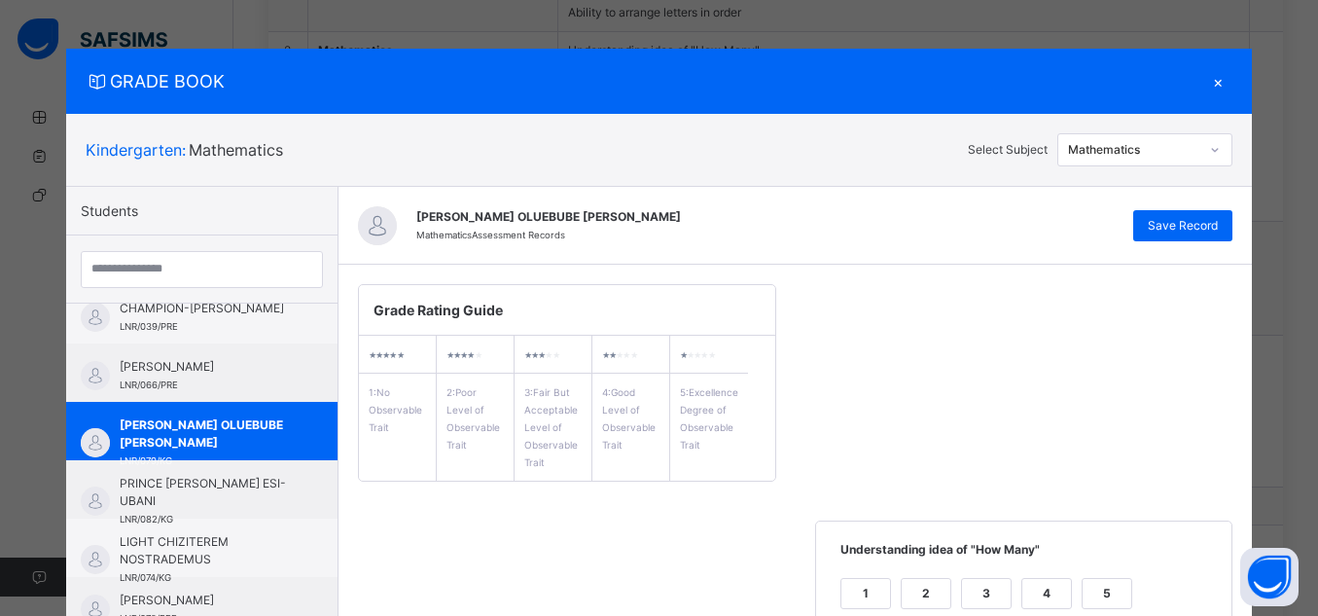
scroll to position [162, 0]
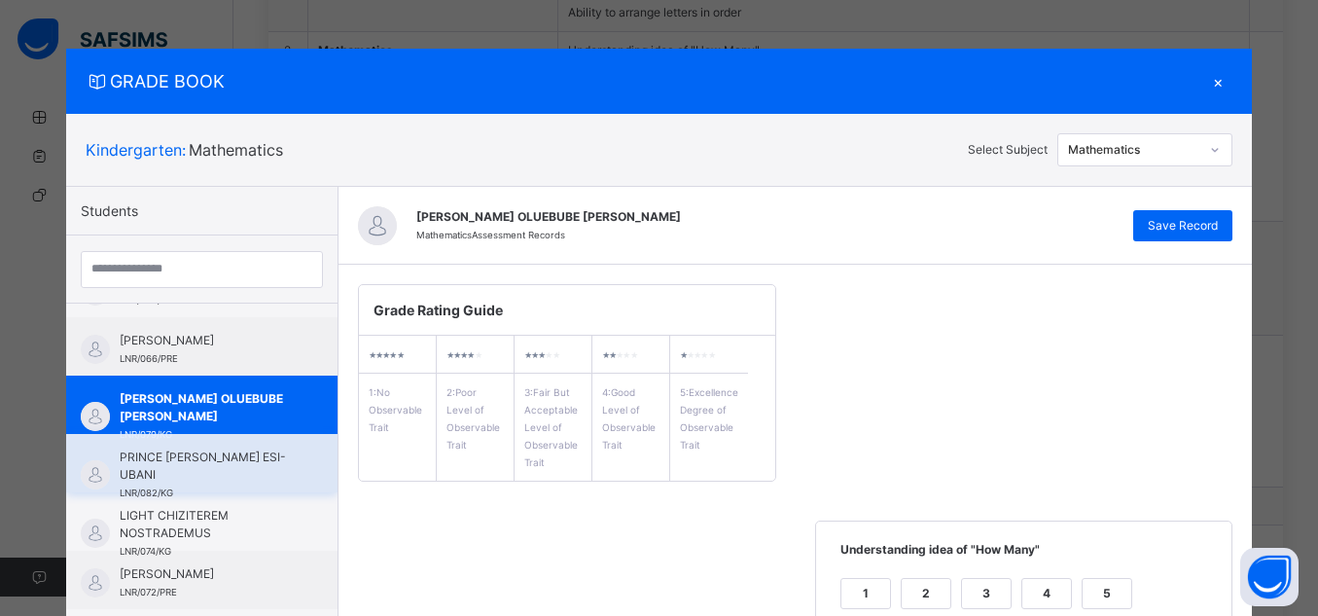
click at [249, 476] on span "PRINCE [PERSON_NAME] ESI-UBANI" at bounding box center [207, 466] width 174 height 35
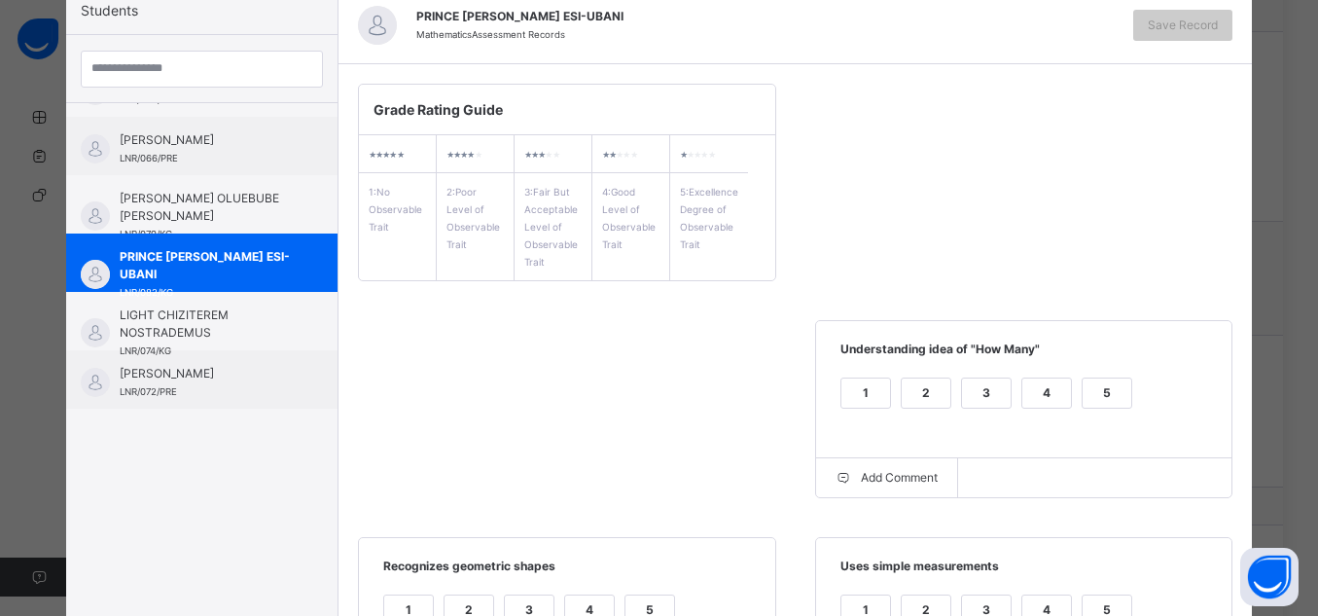
scroll to position [202, 0]
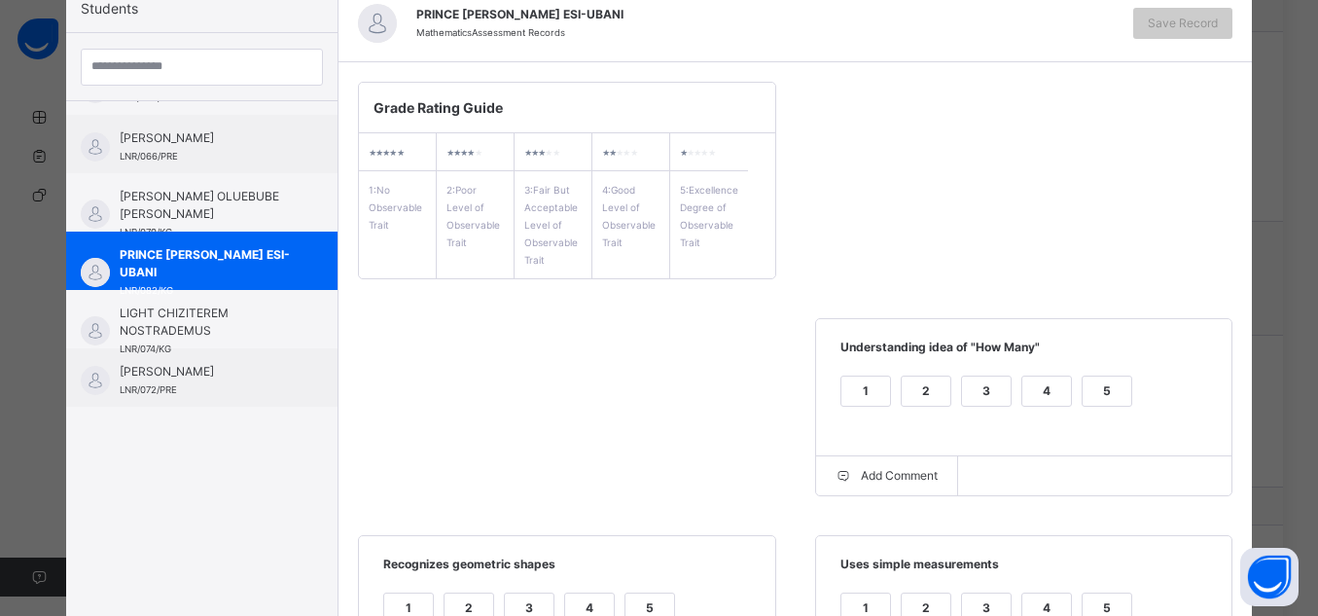
click at [1114, 380] on div "5" at bounding box center [1107, 391] width 49 height 29
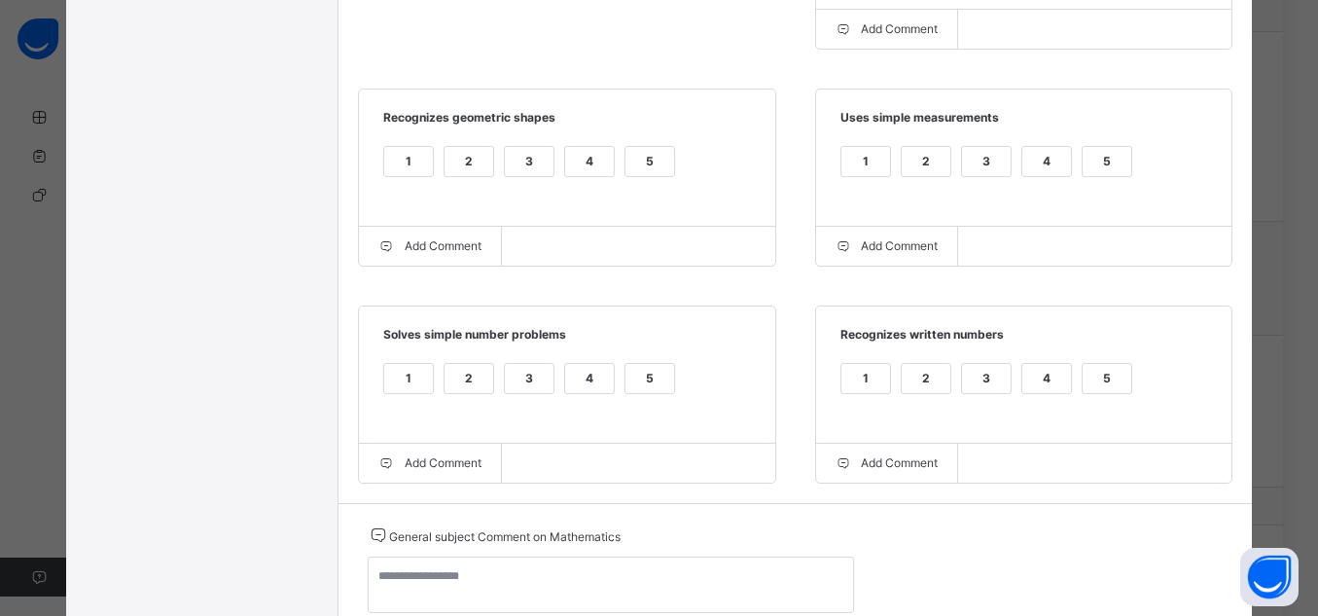
scroll to position [650, 0]
click at [1098, 150] on div "5" at bounding box center [1107, 160] width 49 height 29
click at [1102, 373] on div "5" at bounding box center [1107, 377] width 49 height 29
click at [626, 370] on div "5" at bounding box center [650, 377] width 49 height 29
click at [636, 158] on div "5" at bounding box center [650, 160] width 49 height 29
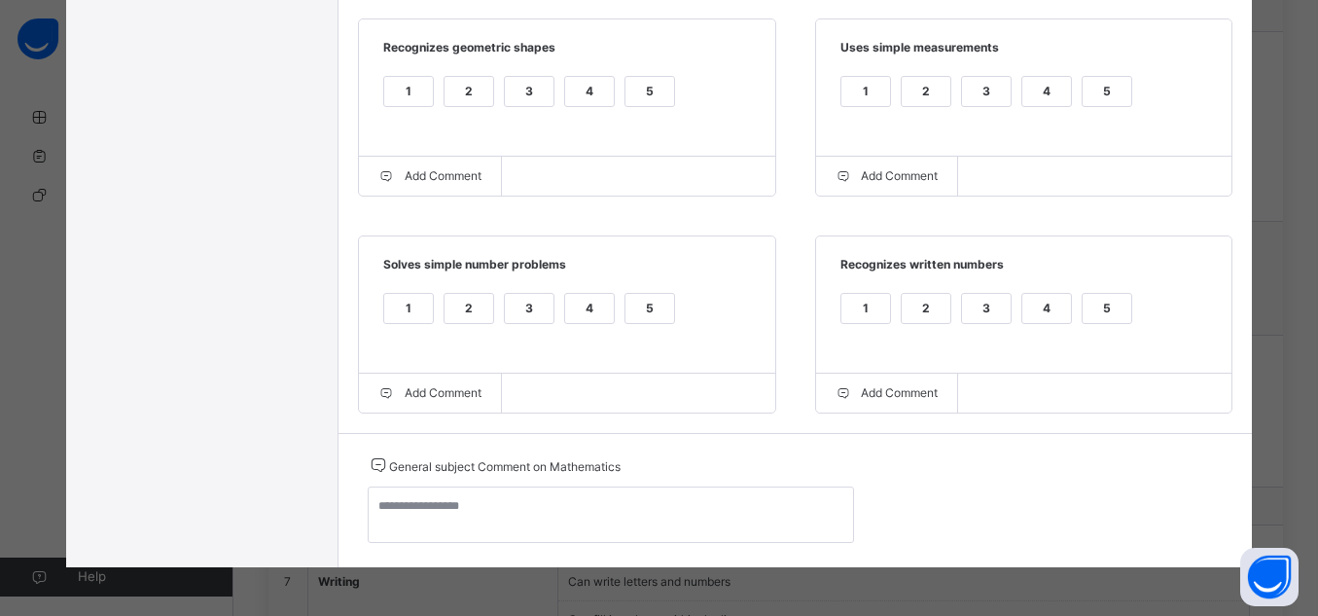
scroll to position [728, 0]
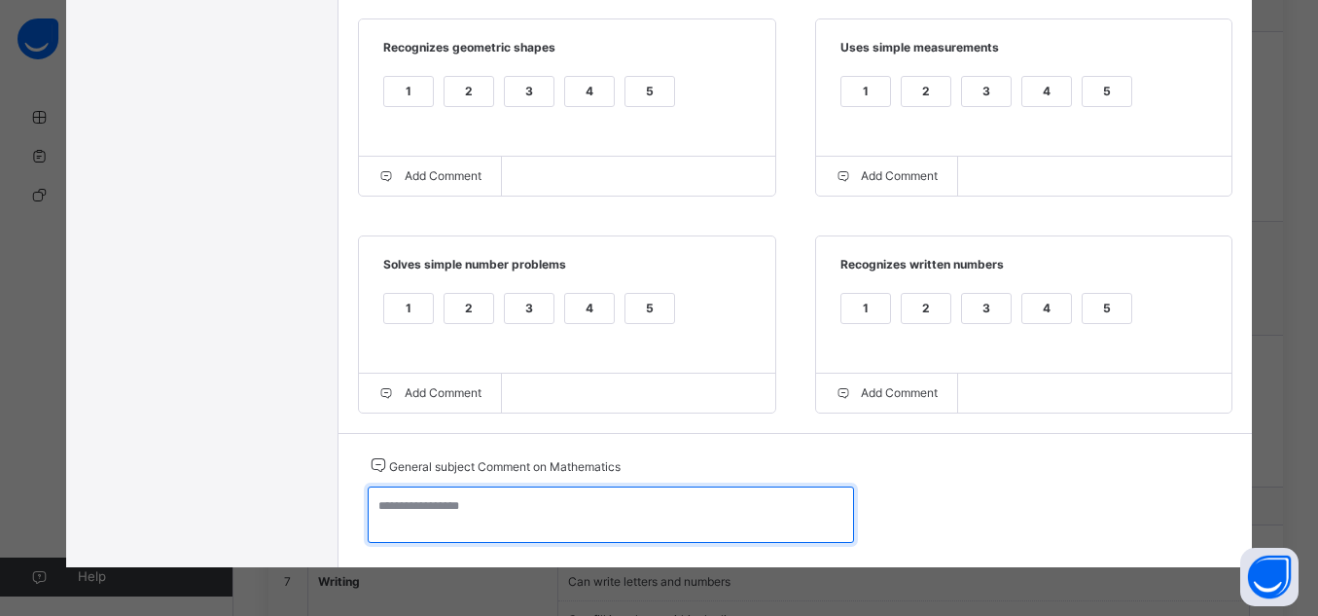
click at [674, 507] on textarea at bounding box center [611, 514] width 486 height 56
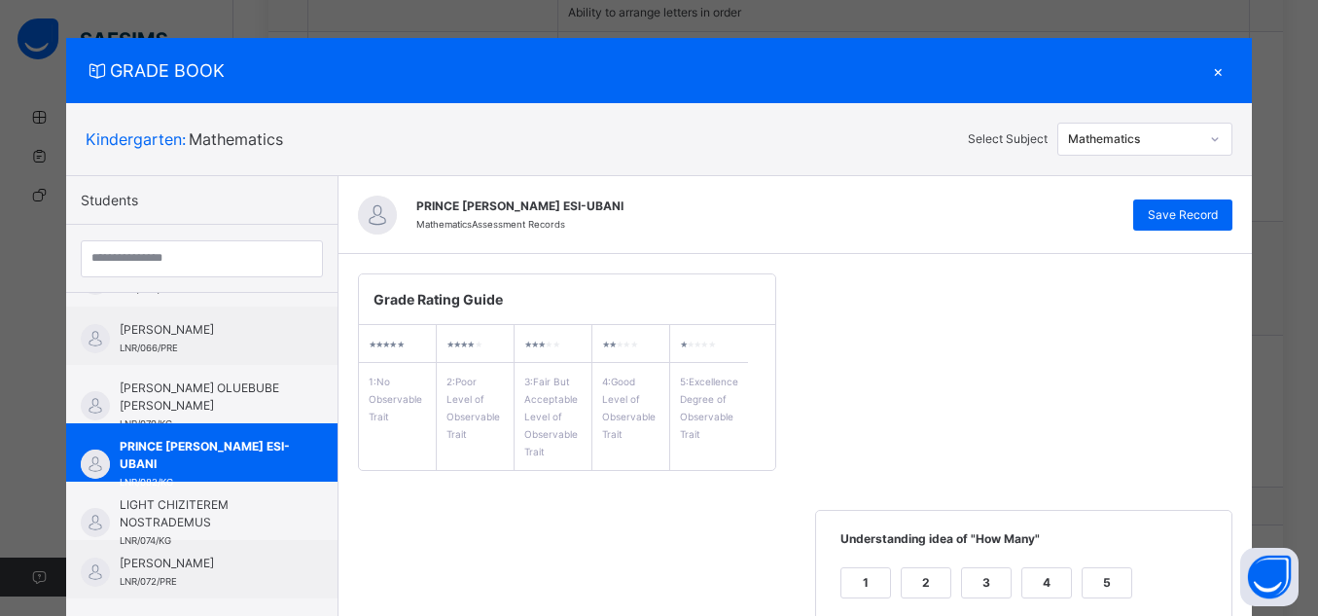
scroll to position [0, 0]
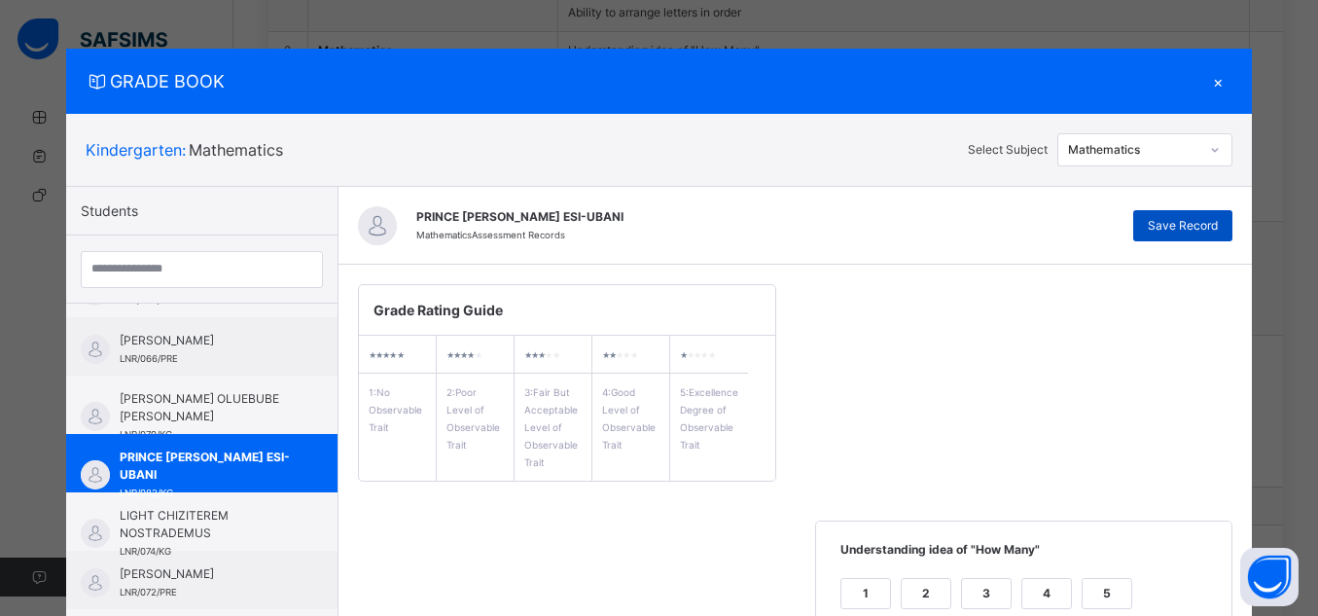
type textarea "**********"
click at [1209, 230] on span "Save Record" at bounding box center [1183, 226] width 70 height 18
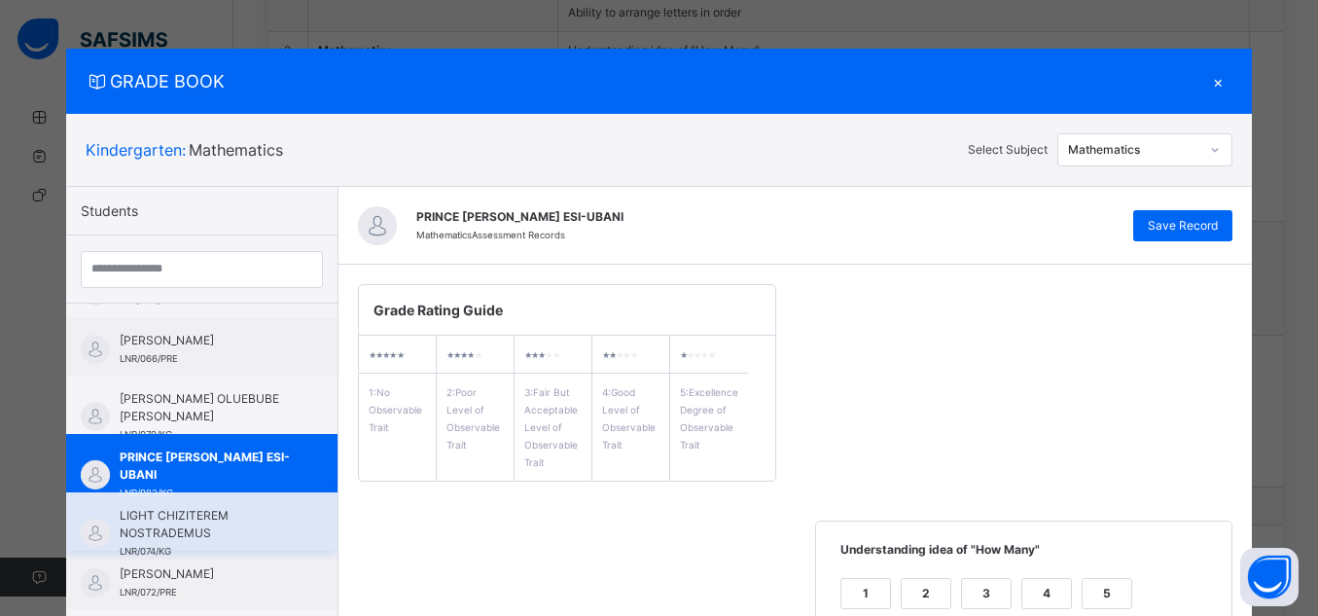
click at [220, 529] on span "LIGHT CHIZITEREM NOSTRADEMUS" at bounding box center [207, 524] width 174 height 35
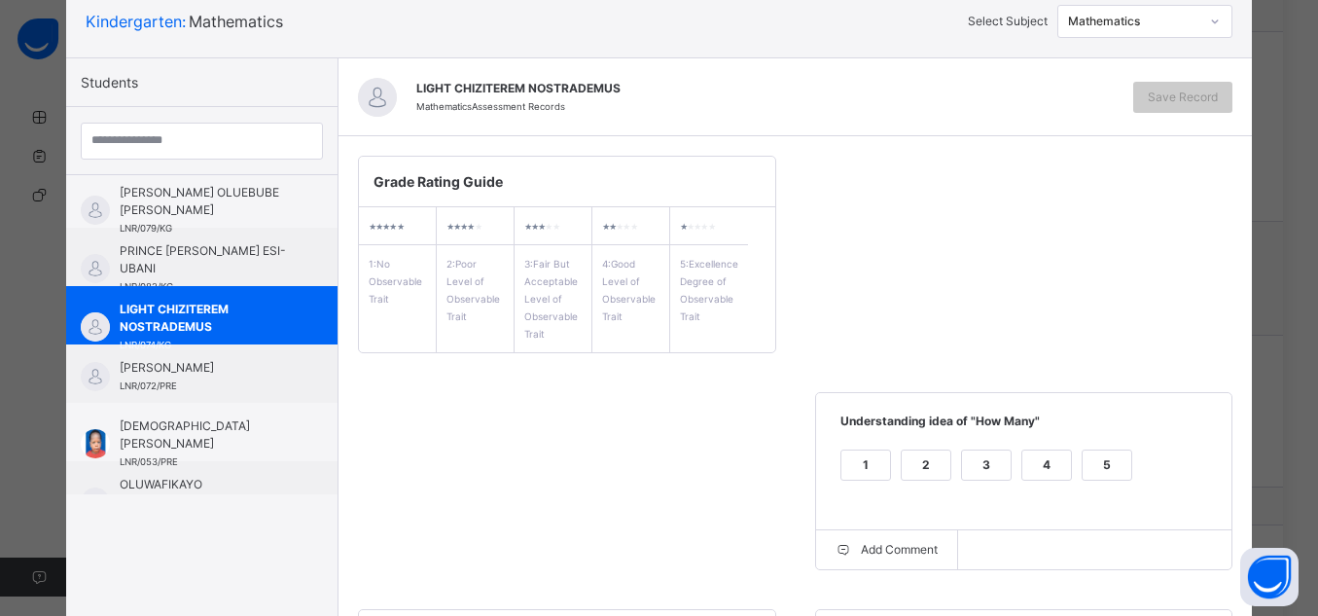
scroll to position [132, 0]
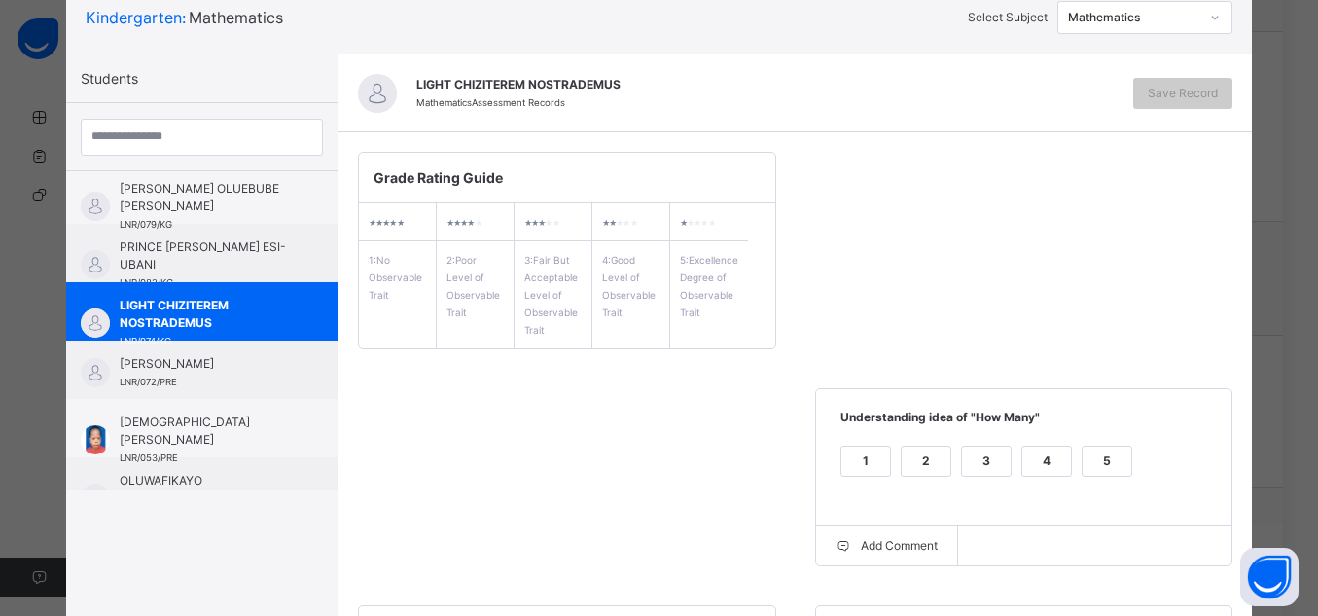
click at [1117, 452] on div "5" at bounding box center [1107, 461] width 49 height 29
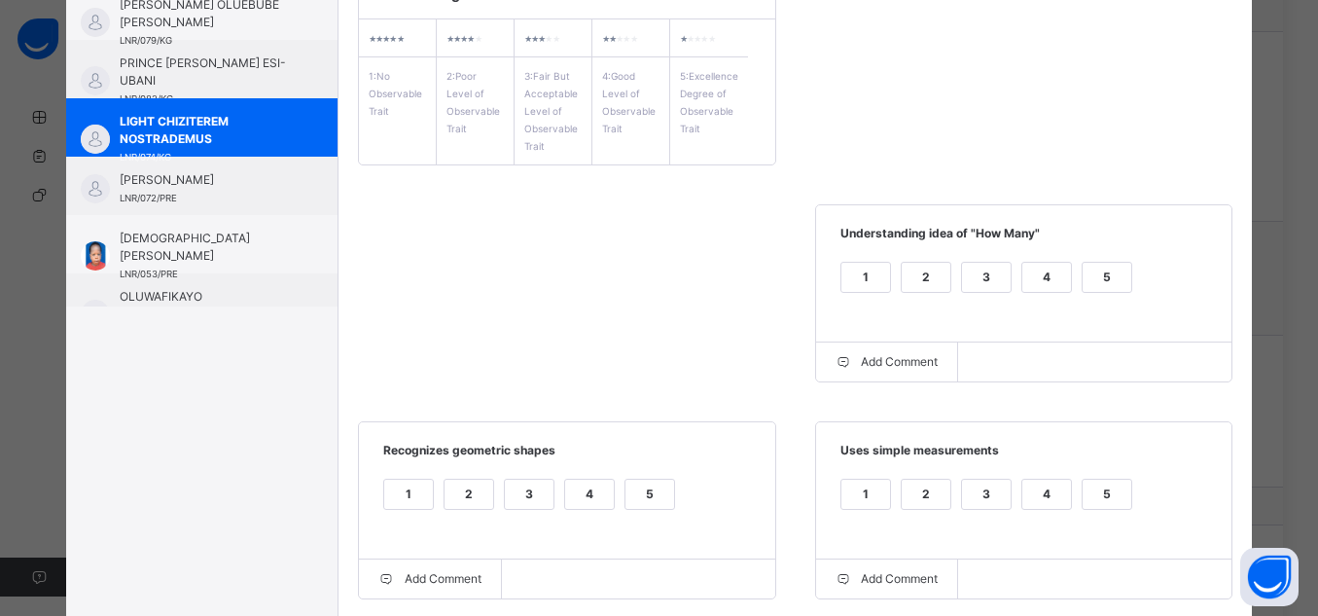
scroll to position [387, 0]
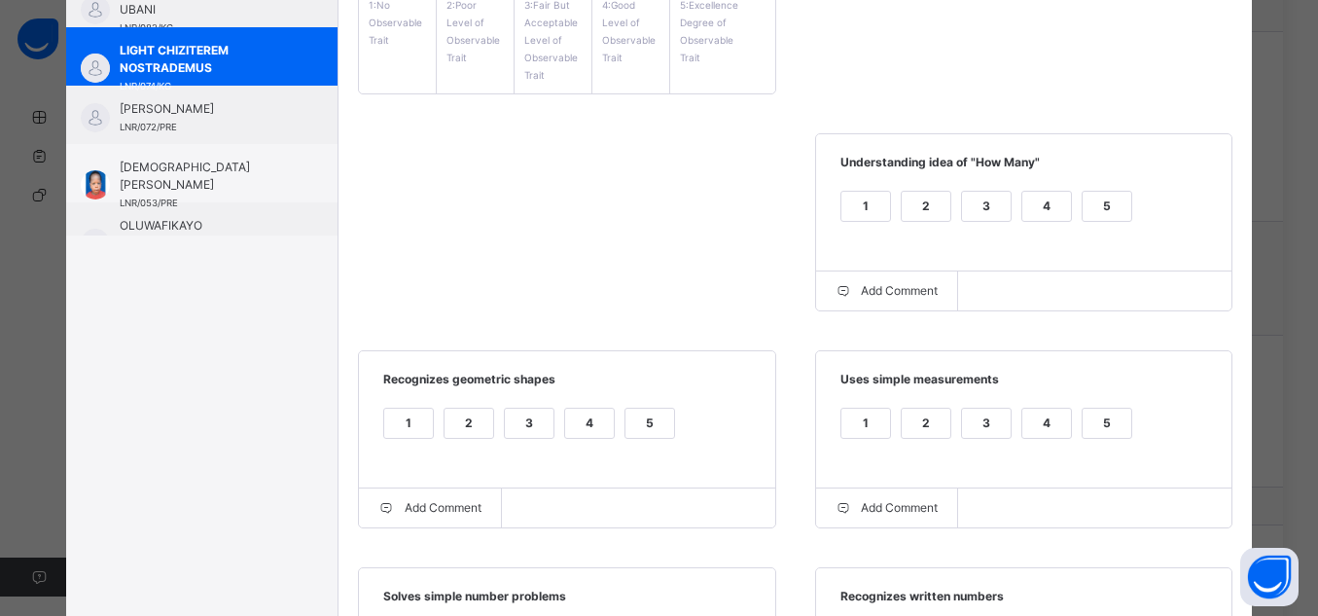
click at [1115, 426] on div "5" at bounding box center [1107, 423] width 49 height 29
click at [655, 430] on div "5" at bounding box center [650, 423] width 49 height 29
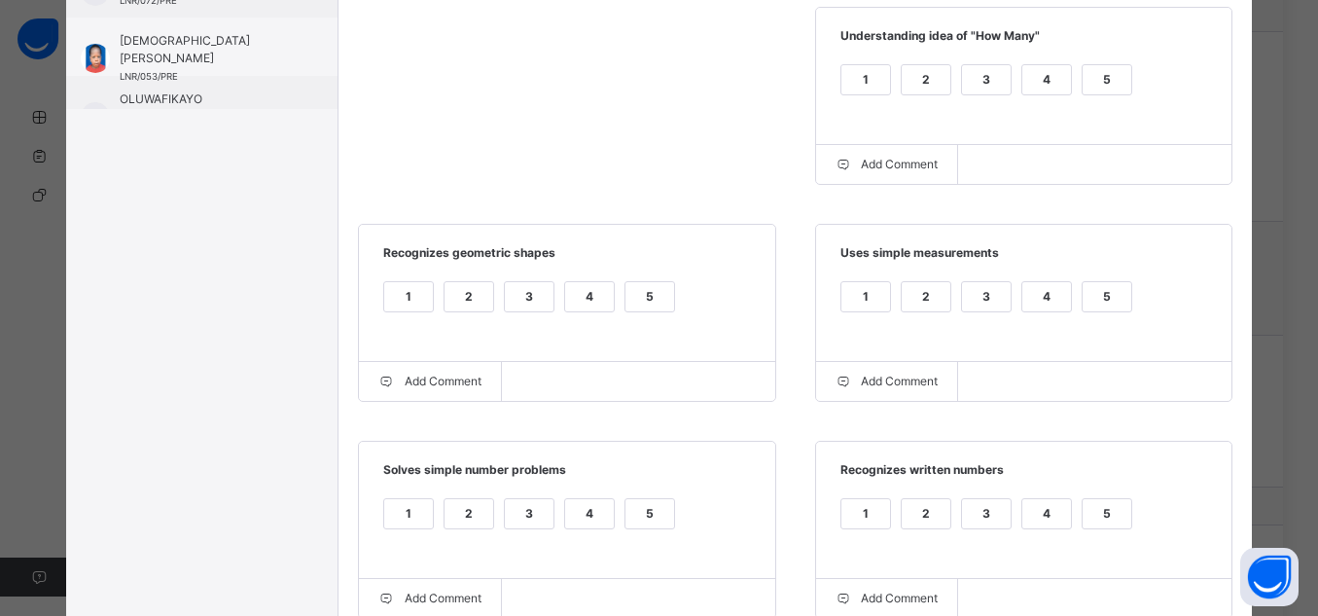
click at [1117, 514] on div "5" at bounding box center [1107, 513] width 49 height 29
click at [638, 514] on div "5" at bounding box center [650, 513] width 49 height 29
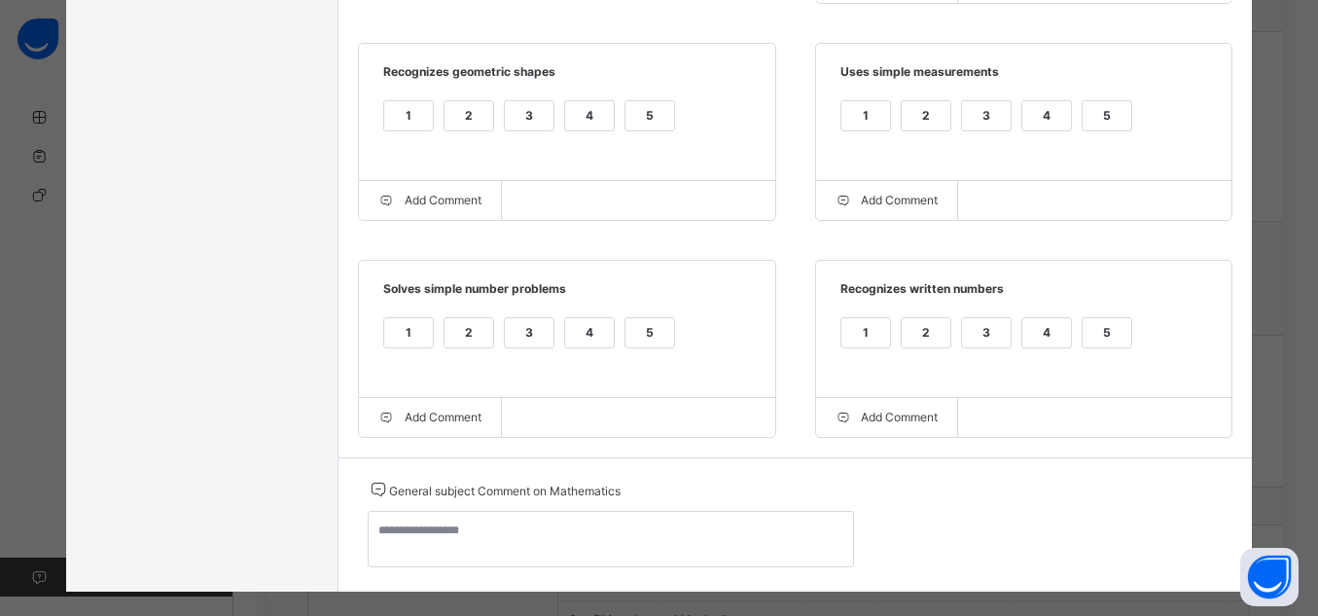
scroll to position [728, 0]
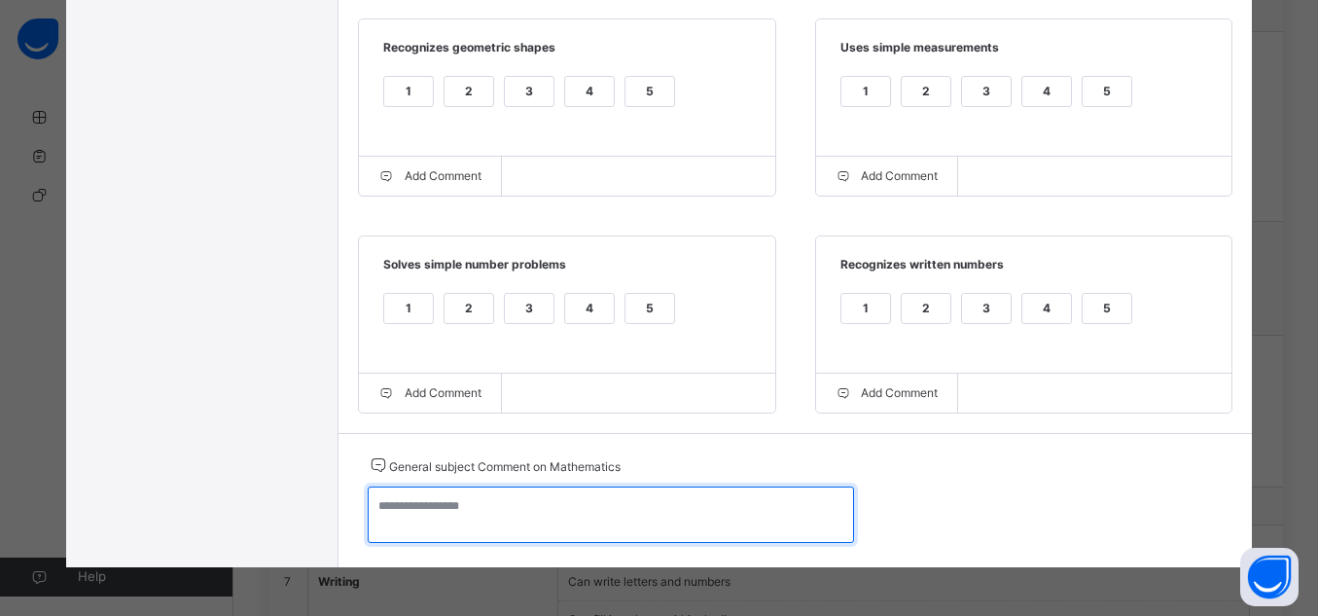
click at [716, 530] on textarea at bounding box center [611, 514] width 486 height 56
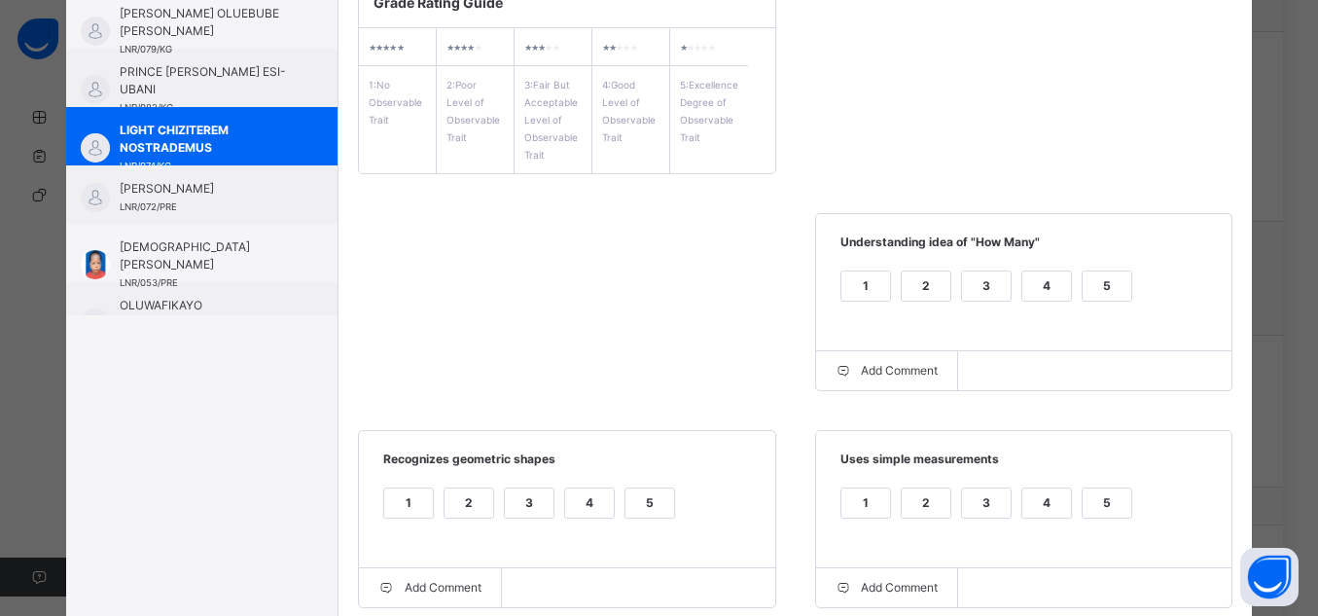
scroll to position [0, 0]
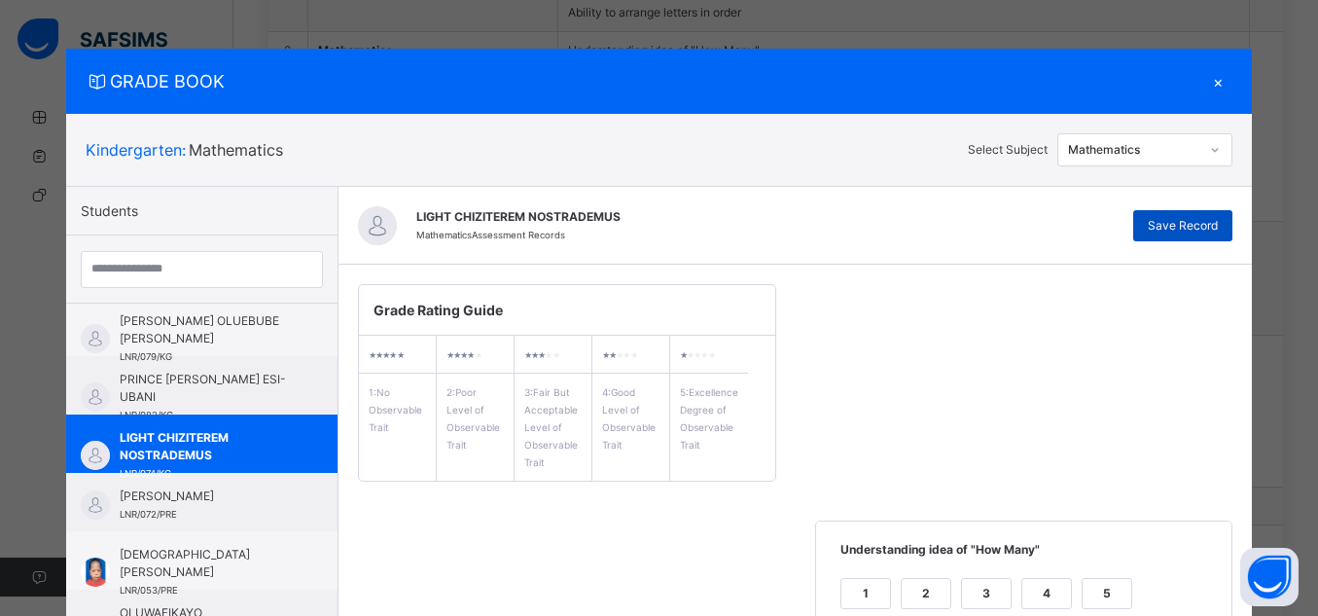
type textarea "**********"
click at [1198, 223] on span "Save Record" at bounding box center [1183, 226] width 70 height 18
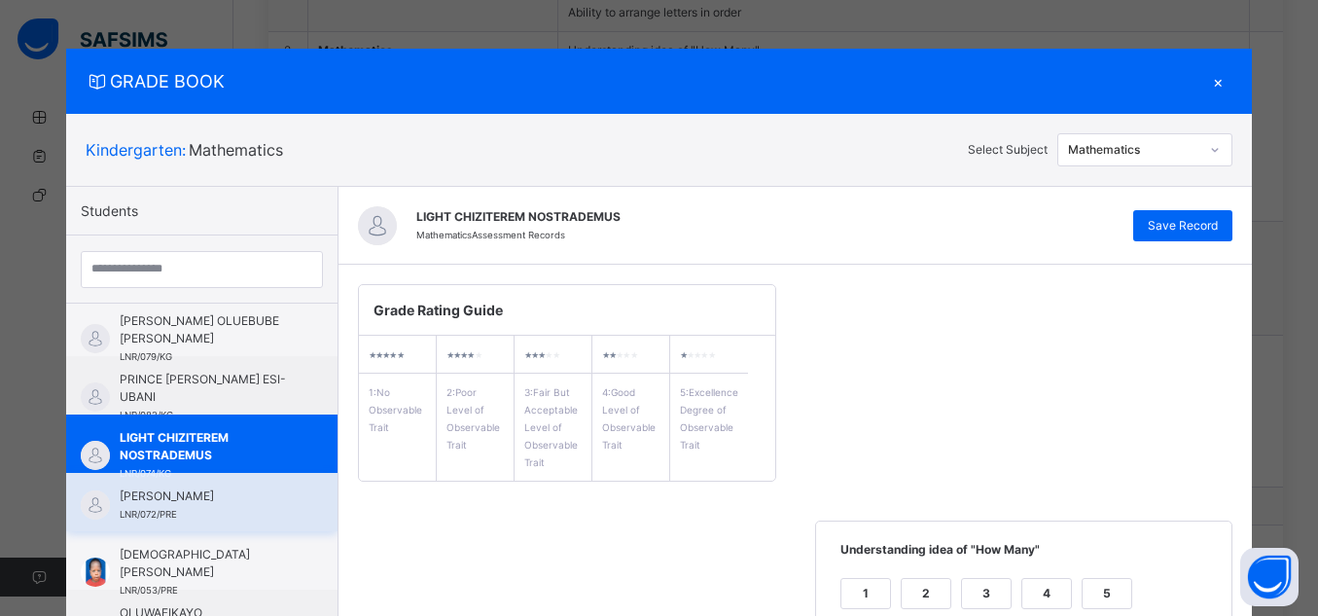
click at [204, 489] on span "[PERSON_NAME]" at bounding box center [207, 496] width 174 height 18
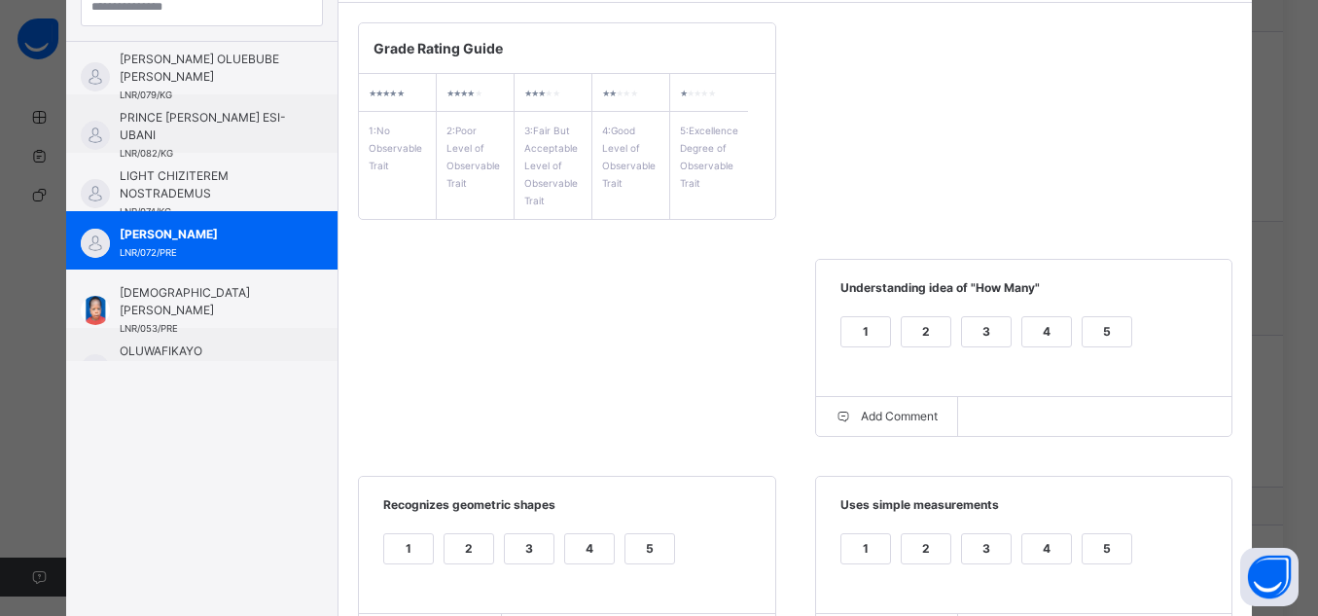
scroll to position [268, 0]
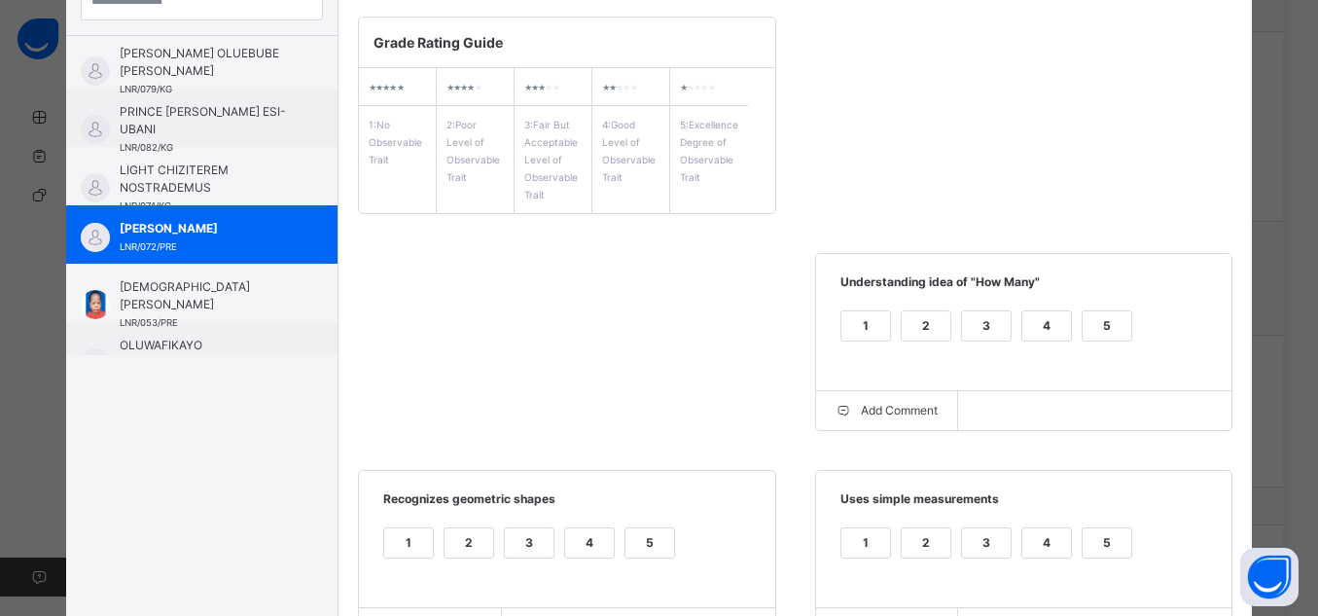
click at [1098, 318] on div "5" at bounding box center [1107, 325] width 49 height 29
click at [1101, 550] on div "5" at bounding box center [1107, 542] width 49 height 29
click at [652, 551] on div "5" at bounding box center [650, 542] width 49 height 29
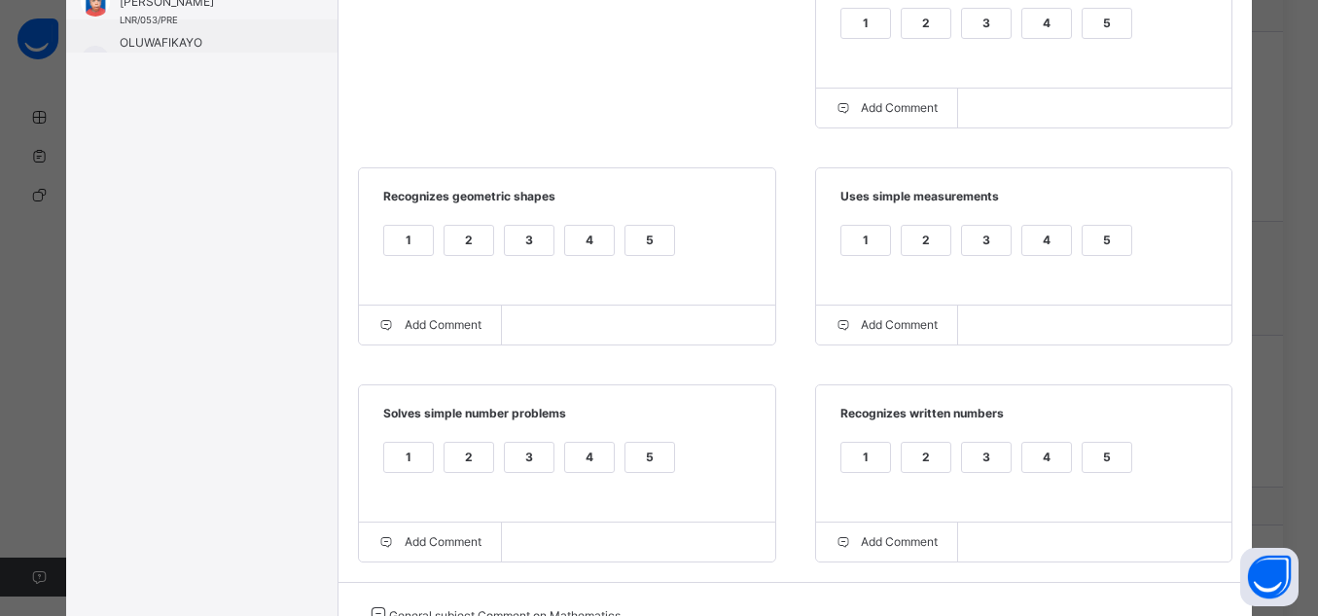
scroll to position [725, 0]
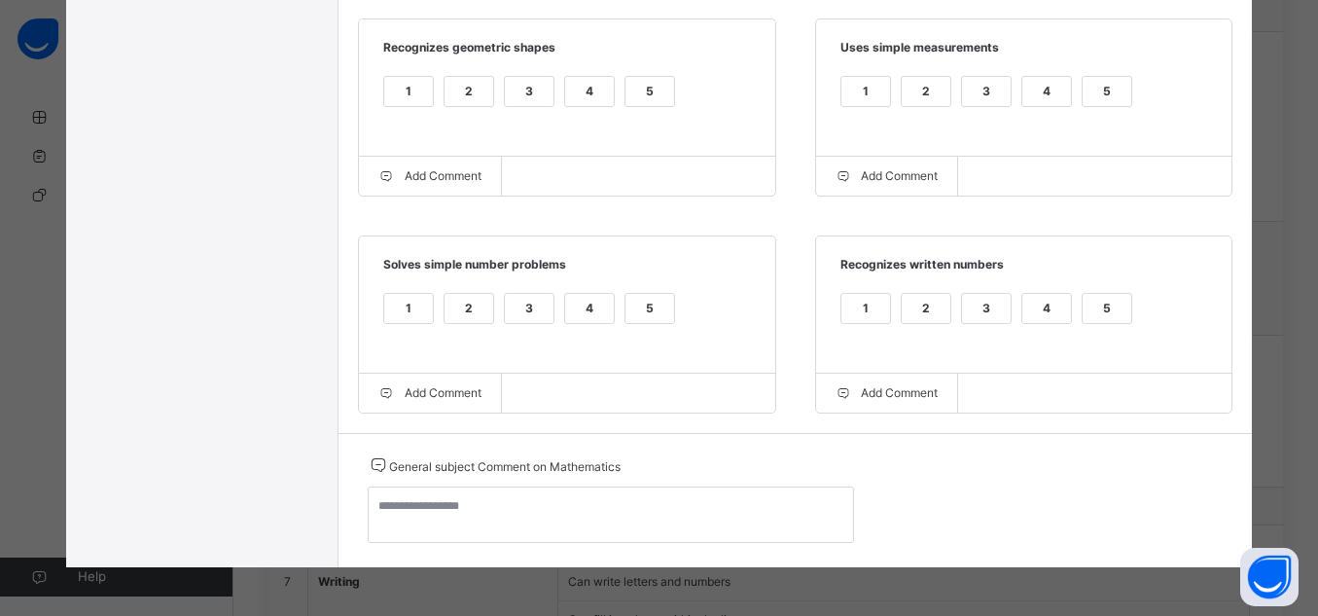
click at [1111, 306] on div "5" at bounding box center [1107, 308] width 49 height 29
click at [644, 300] on div "5" at bounding box center [650, 308] width 49 height 29
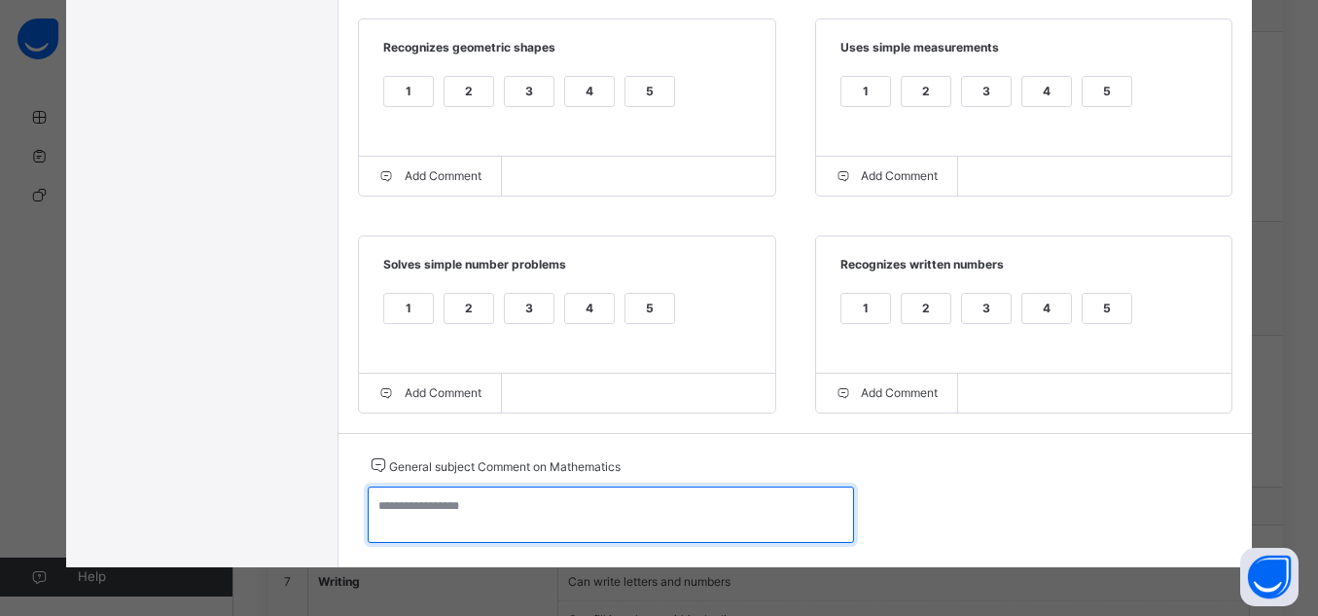
click at [640, 522] on textarea at bounding box center [611, 514] width 486 height 56
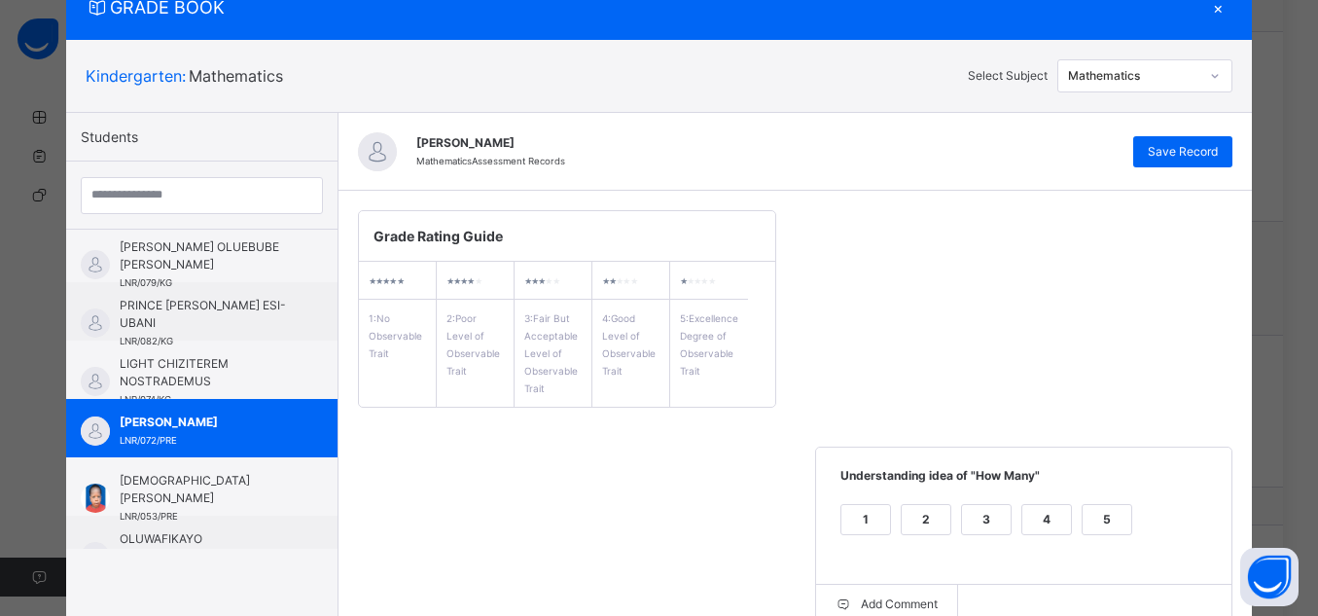
scroll to position [0, 0]
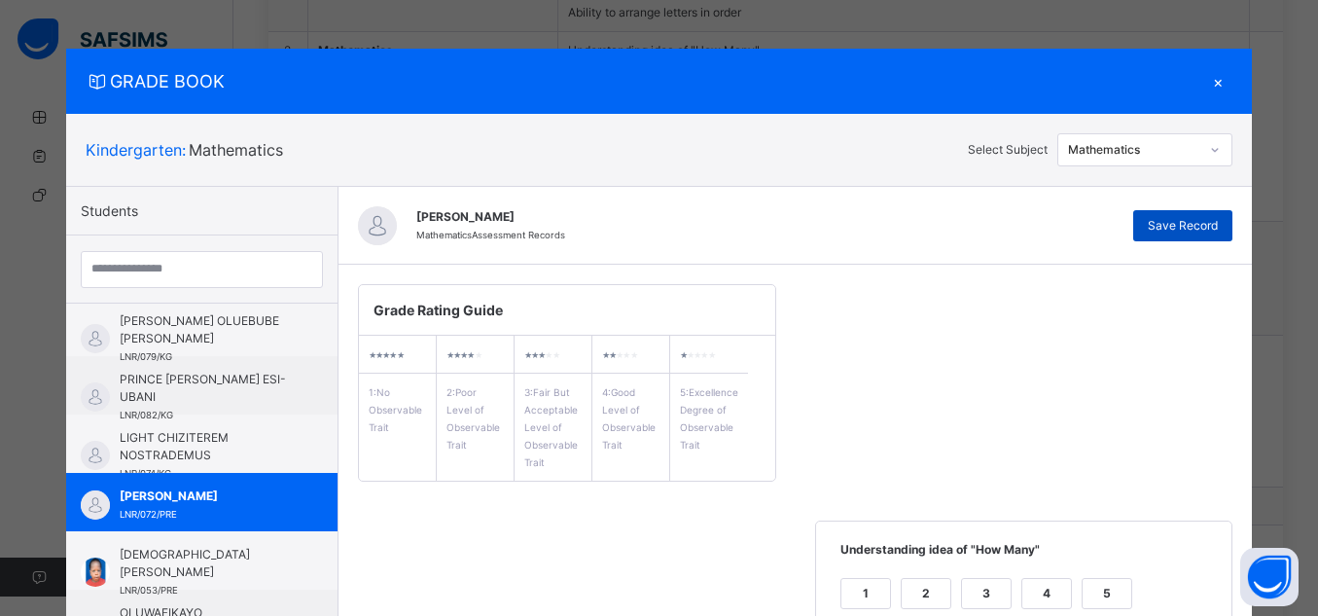
type textarea "**********"
click at [1184, 233] on span "Save Record" at bounding box center [1183, 226] width 70 height 18
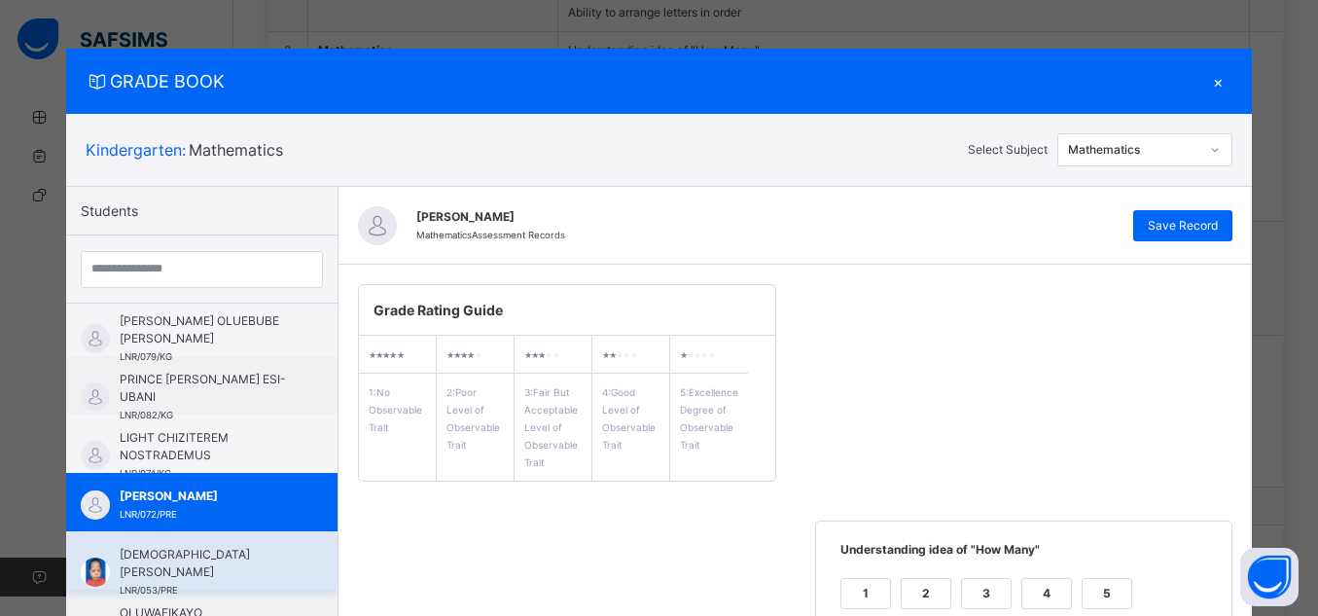
click at [217, 568] on span "[DEMOGRAPHIC_DATA] [PERSON_NAME]" at bounding box center [207, 563] width 174 height 35
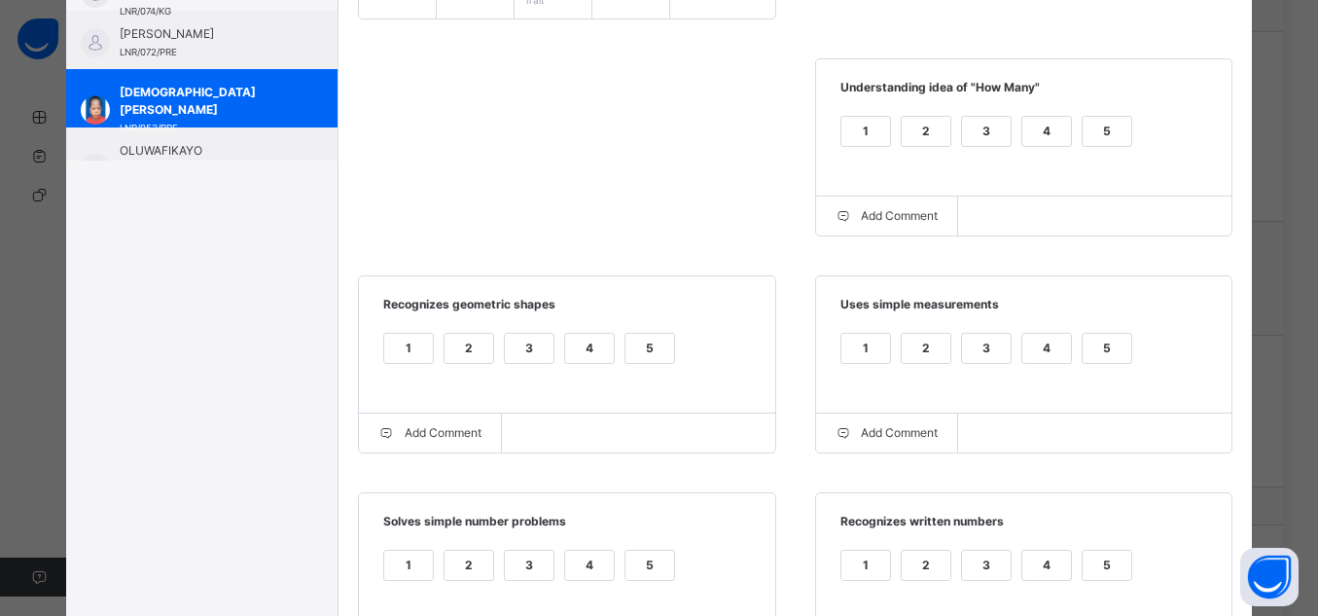
scroll to position [469, 0]
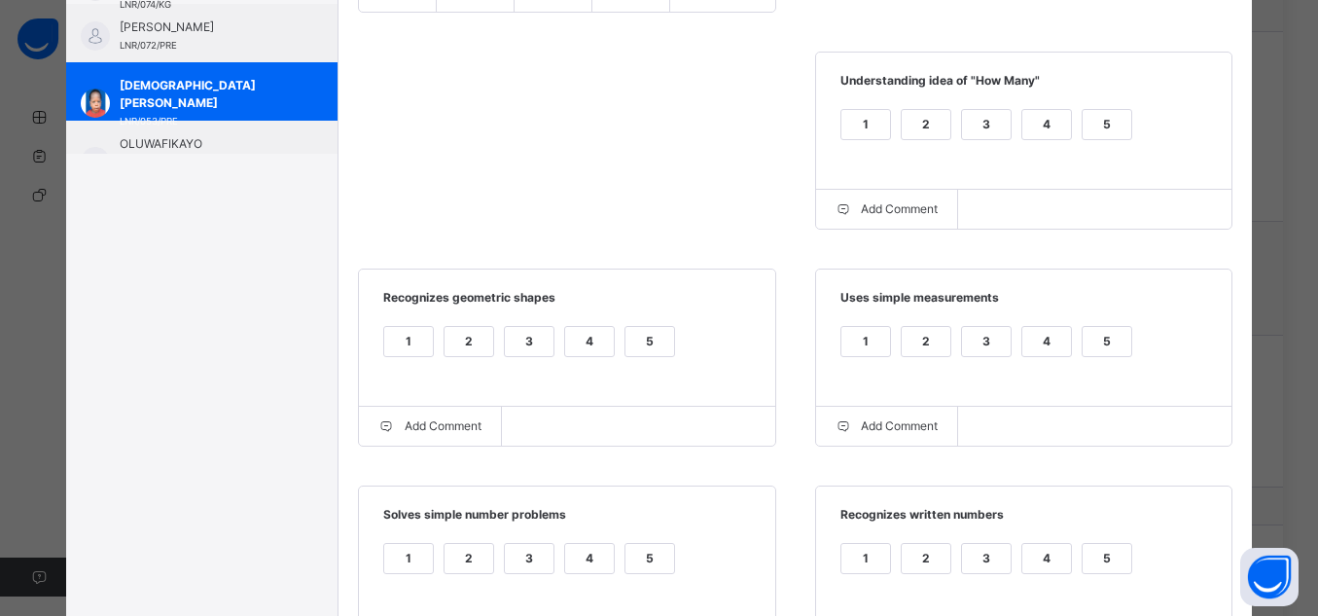
click at [1088, 118] on div "5" at bounding box center [1107, 124] width 49 height 29
click at [1111, 357] on label "5" at bounding box center [1107, 341] width 51 height 31
click at [646, 336] on div "5" at bounding box center [650, 341] width 49 height 29
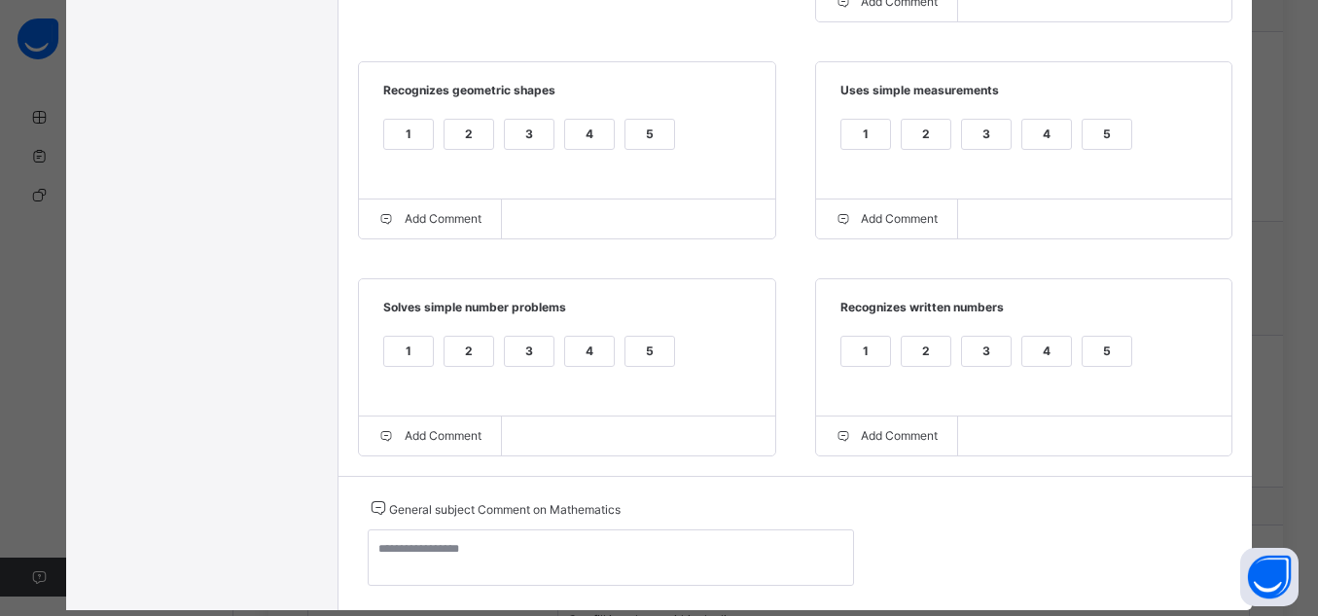
scroll to position [678, 0]
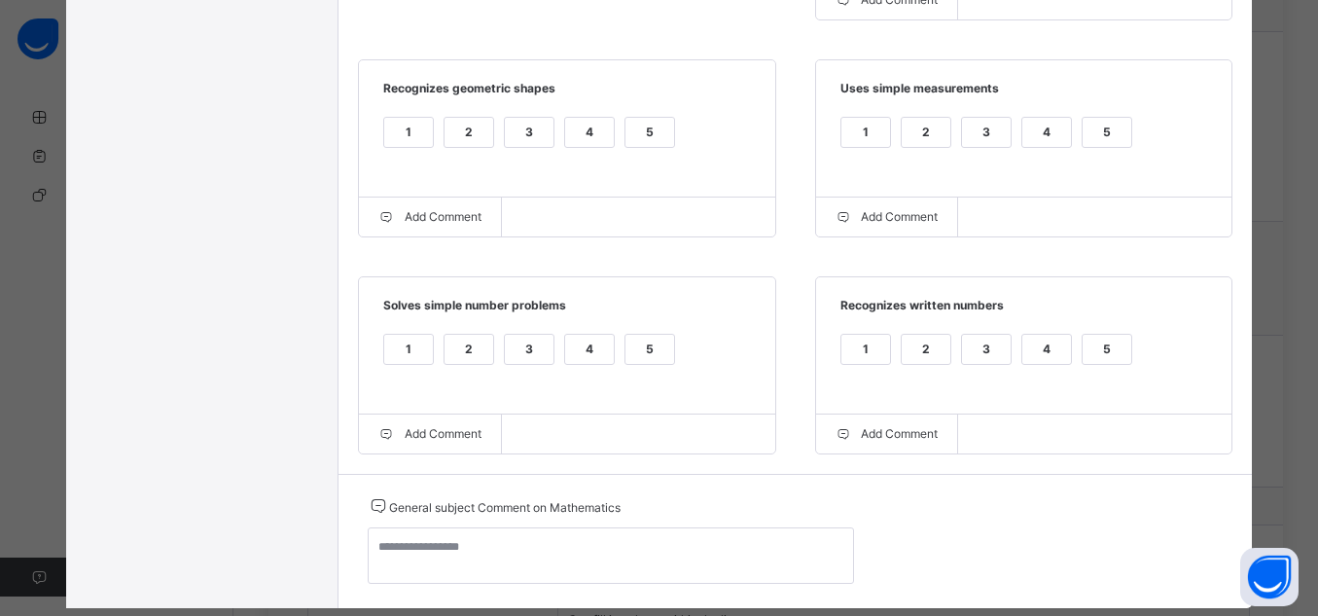
click at [1109, 350] on div "5" at bounding box center [1107, 349] width 49 height 29
click at [646, 345] on div "5" at bounding box center [650, 349] width 49 height 29
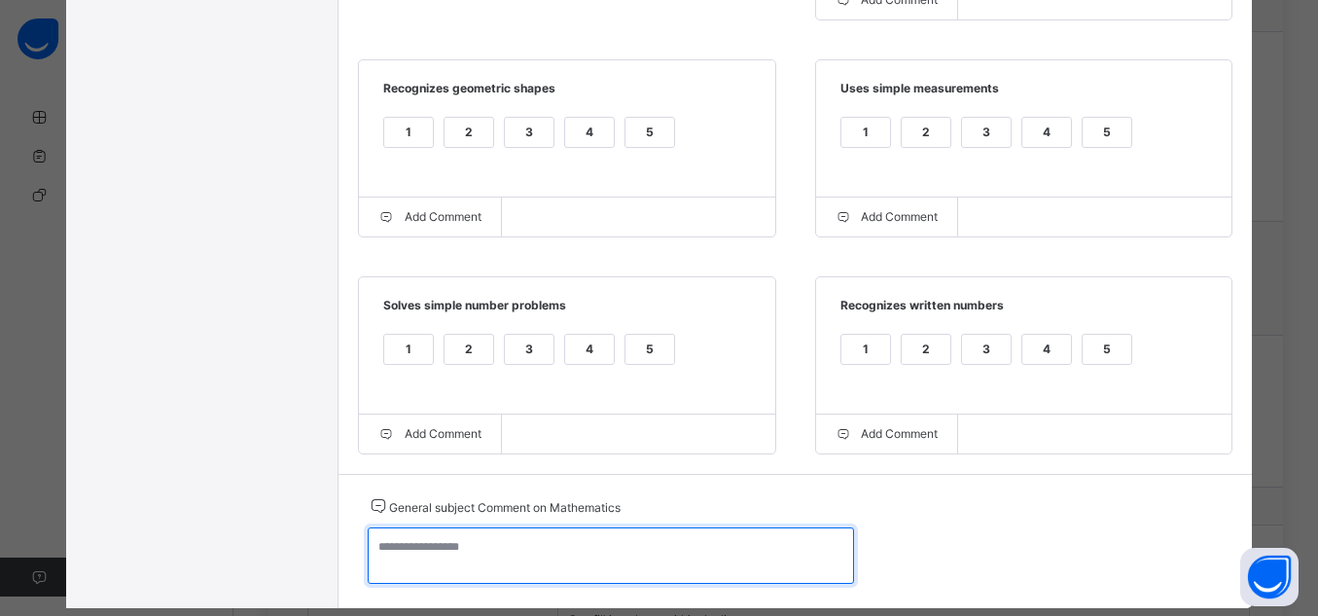
click at [651, 545] on textarea at bounding box center [611, 555] width 486 height 56
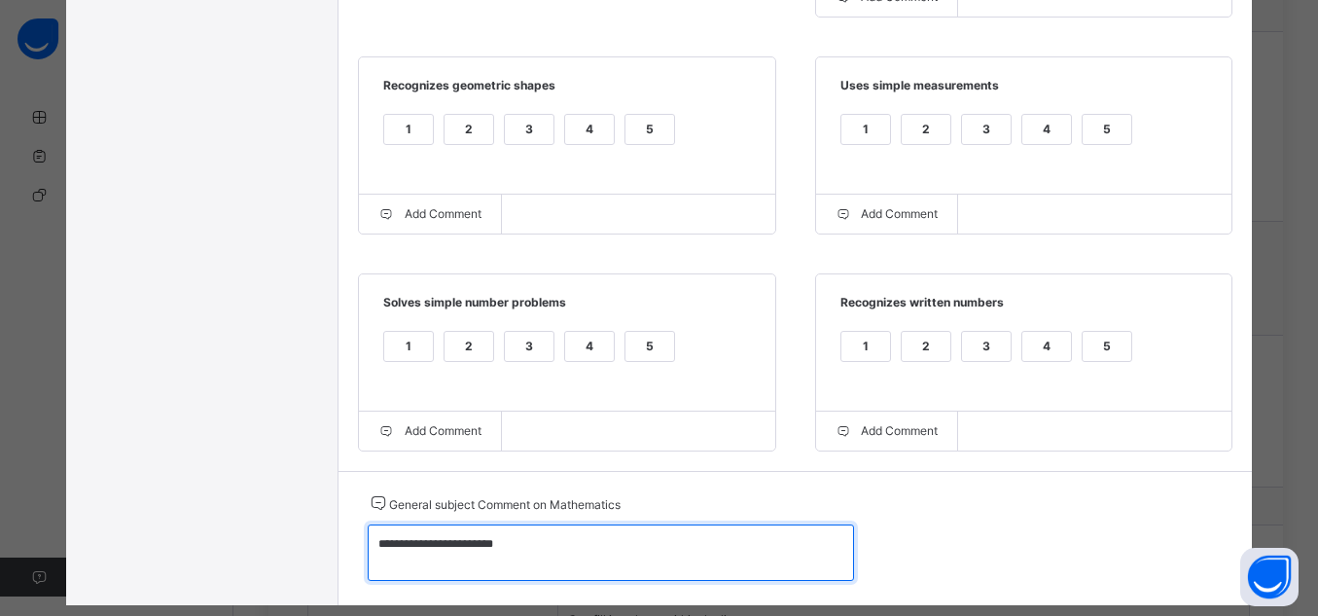
scroll to position [0, 0]
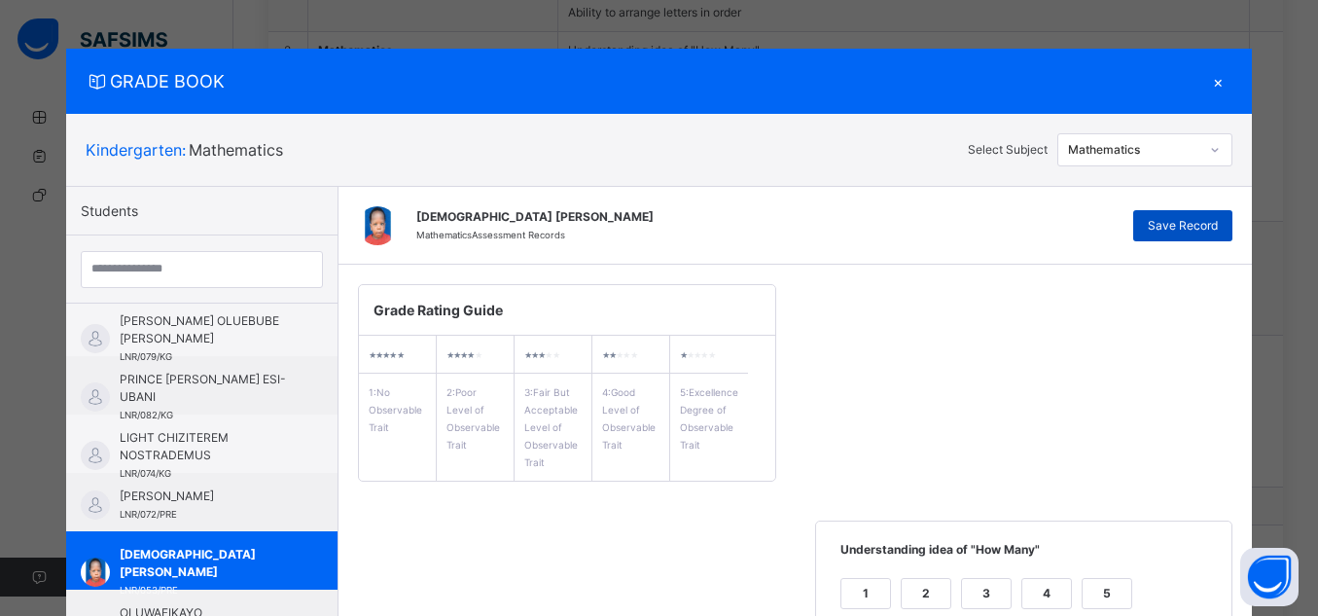
type textarea "**********"
click at [1175, 225] on span "Save Record" at bounding box center [1183, 226] width 70 height 18
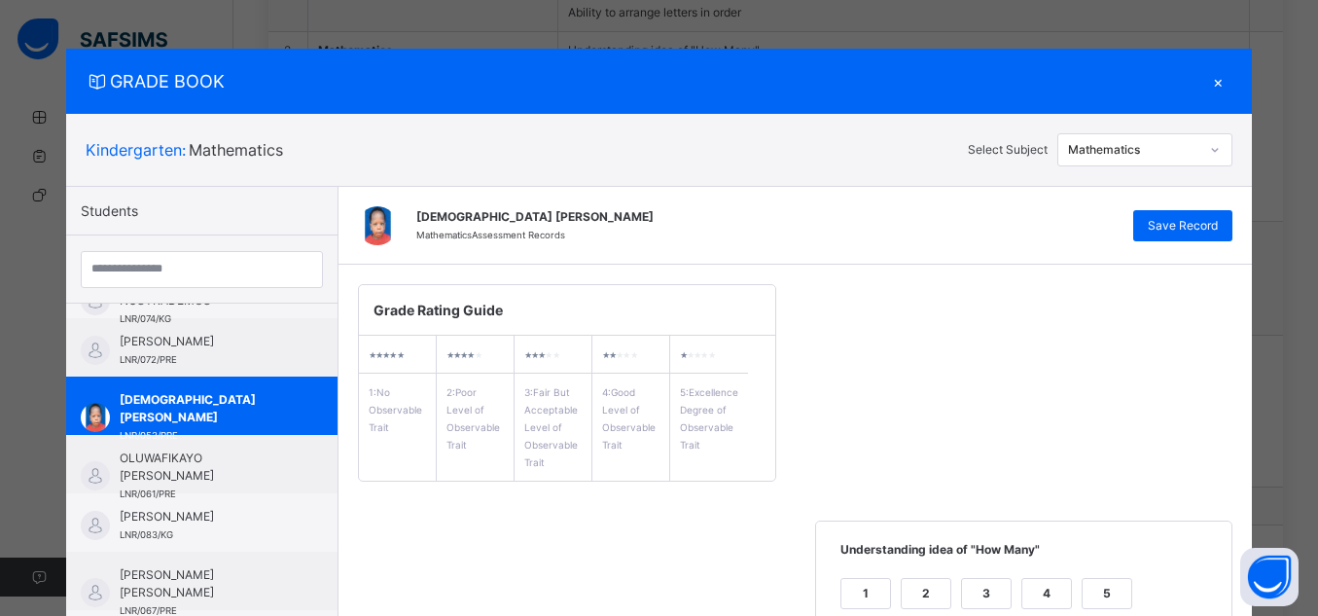
scroll to position [412, 0]
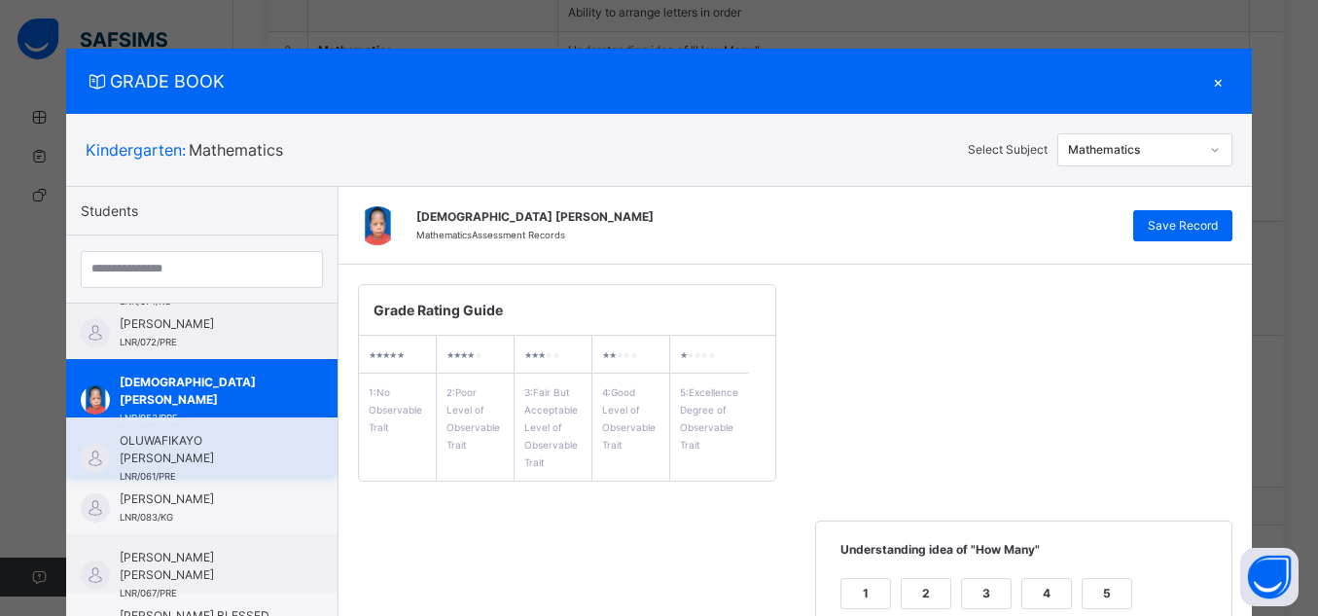
click at [227, 457] on span "OLUWAFIKAYO [PERSON_NAME]" at bounding box center [207, 449] width 174 height 35
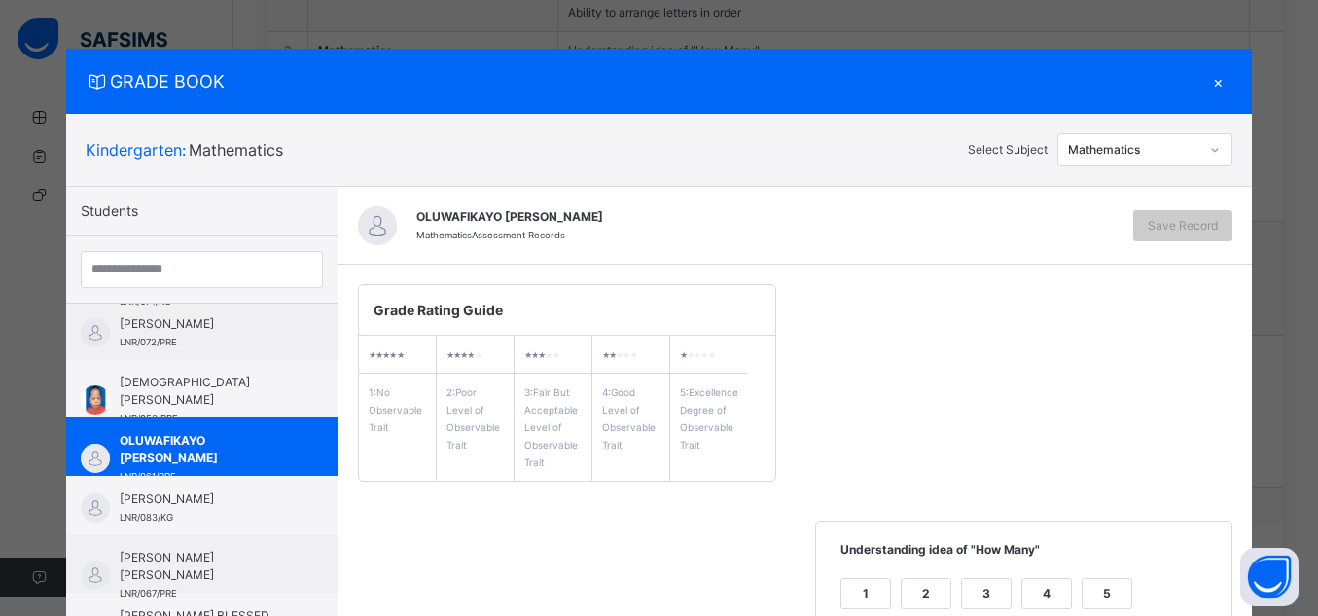
click at [967, 107] on div "GRADE BOOK ×" at bounding box center [659, 81] width 1187 height 65
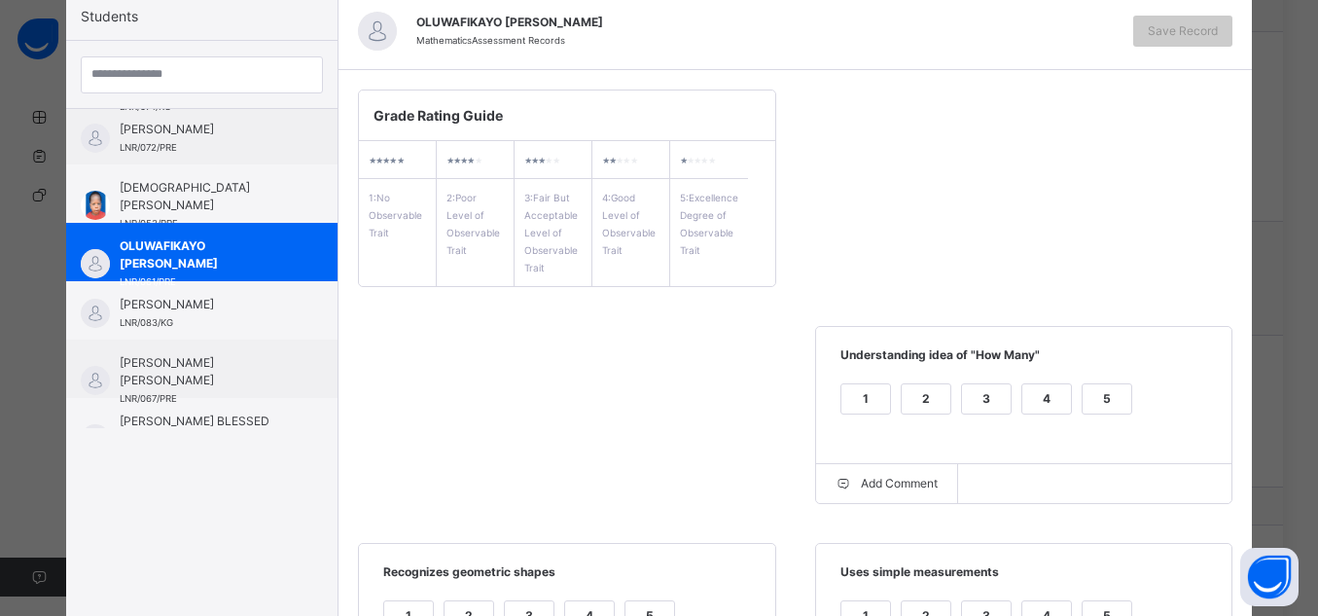
scroll to position [311, 0]
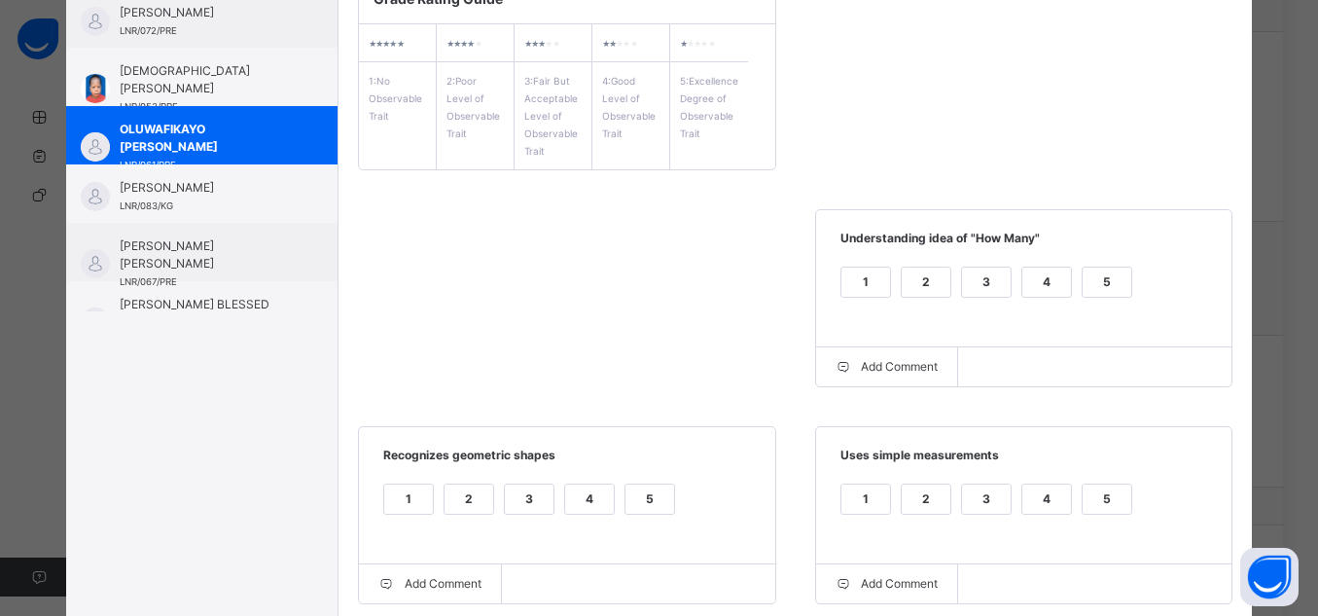
click at [1107, 276] on div "5" at bounding box center [1107, 282] width 49 height 29
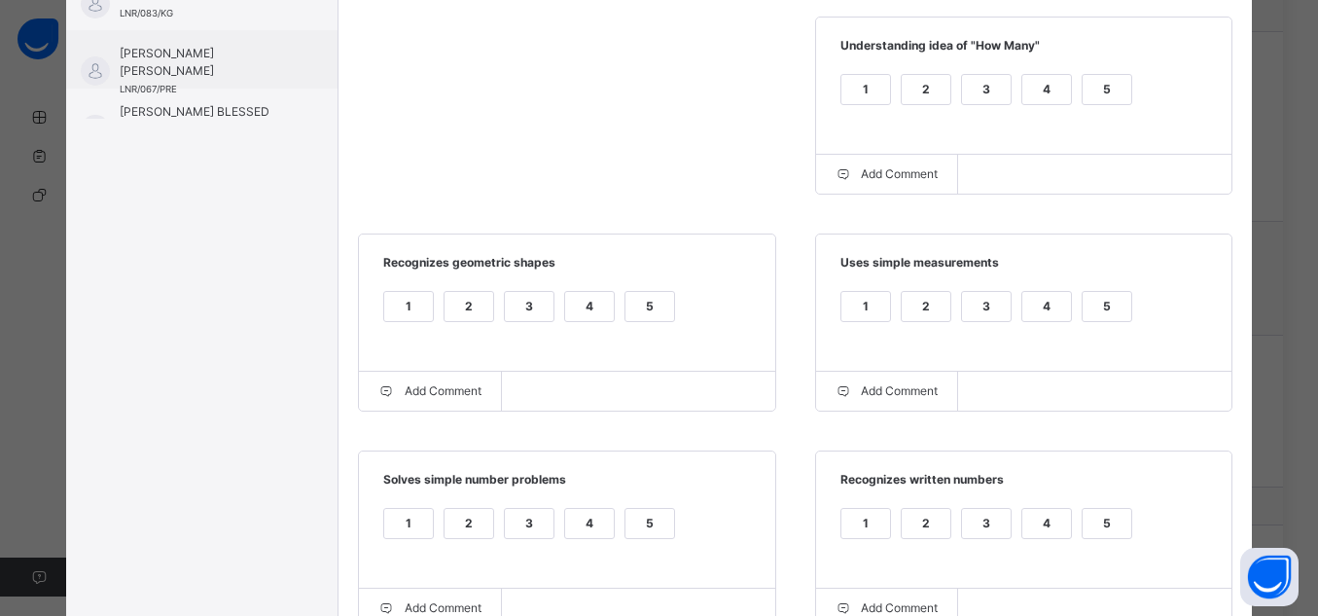
scroll to position [506, 0]
click at [1106, 306] on div "5" at bounding box center [1107, 304] width 49 height 29
click at [650, 306] on div "5" at bounding box center [650, 304] width 49 height 29
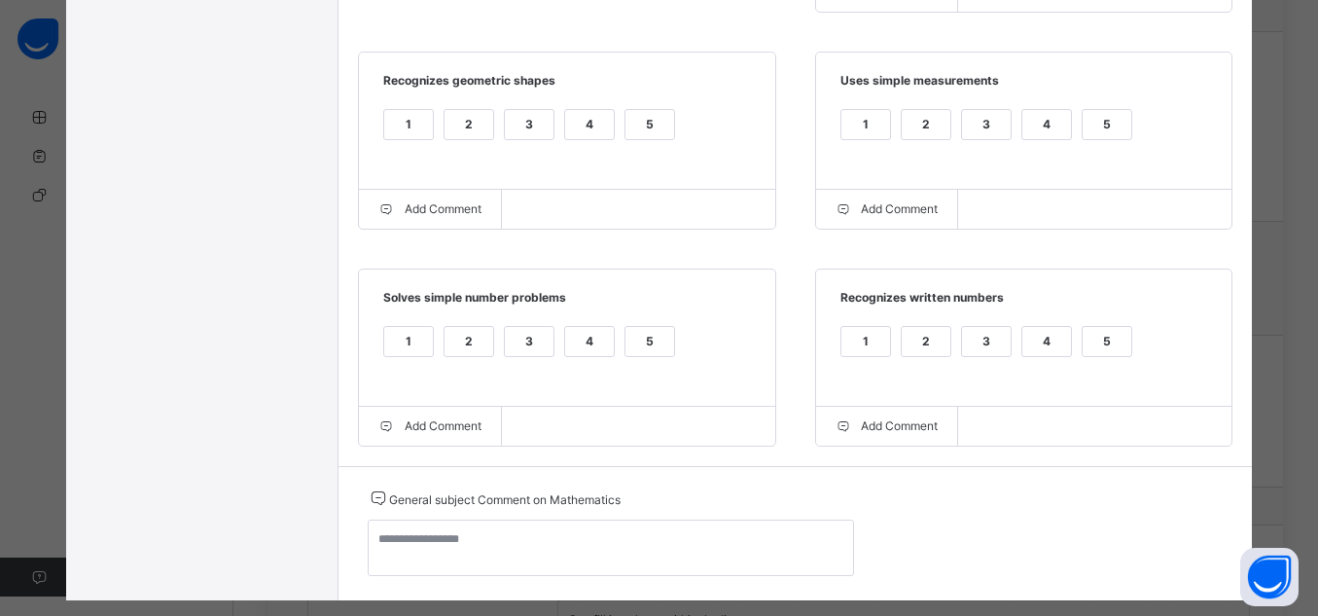
scroll to position [849, 0]
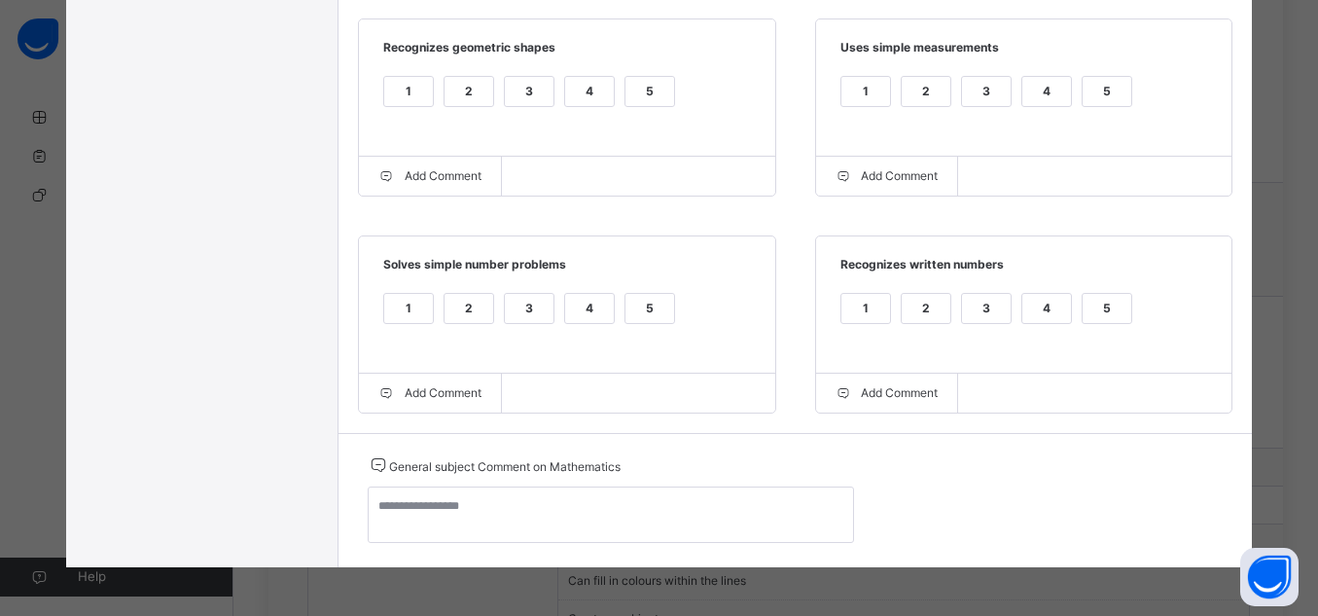
click at [650, 306] on div "5" at bounding box center [650, 308] width 49 height 29
click at [1116, 313] on div "5" at bounding box center [1107, 308] width 49 height 29
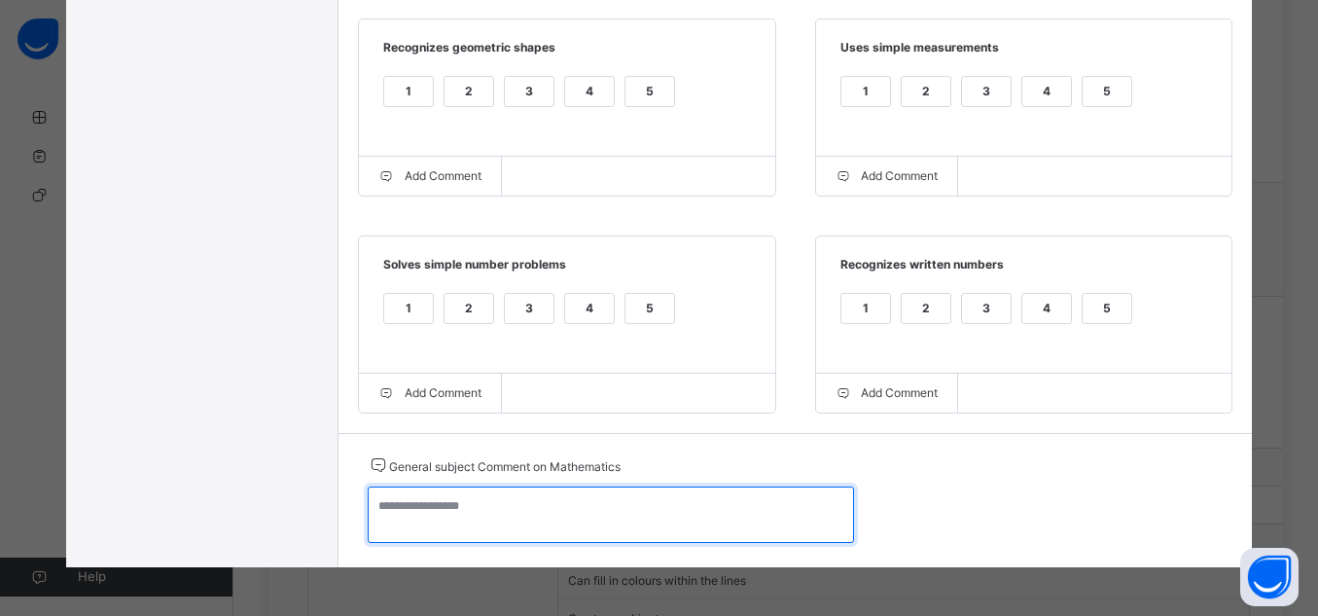
click at [558, 520] on textarea at bounding box center [611, 514] width 486 height 56
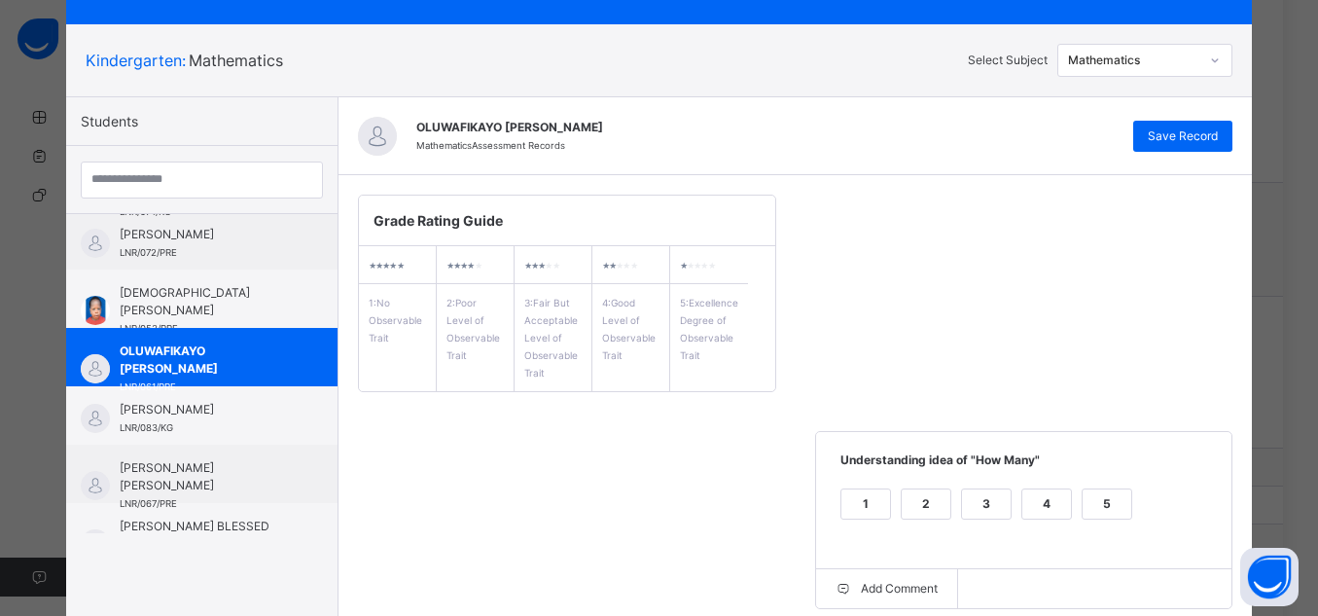
scroll to position [9, 0]
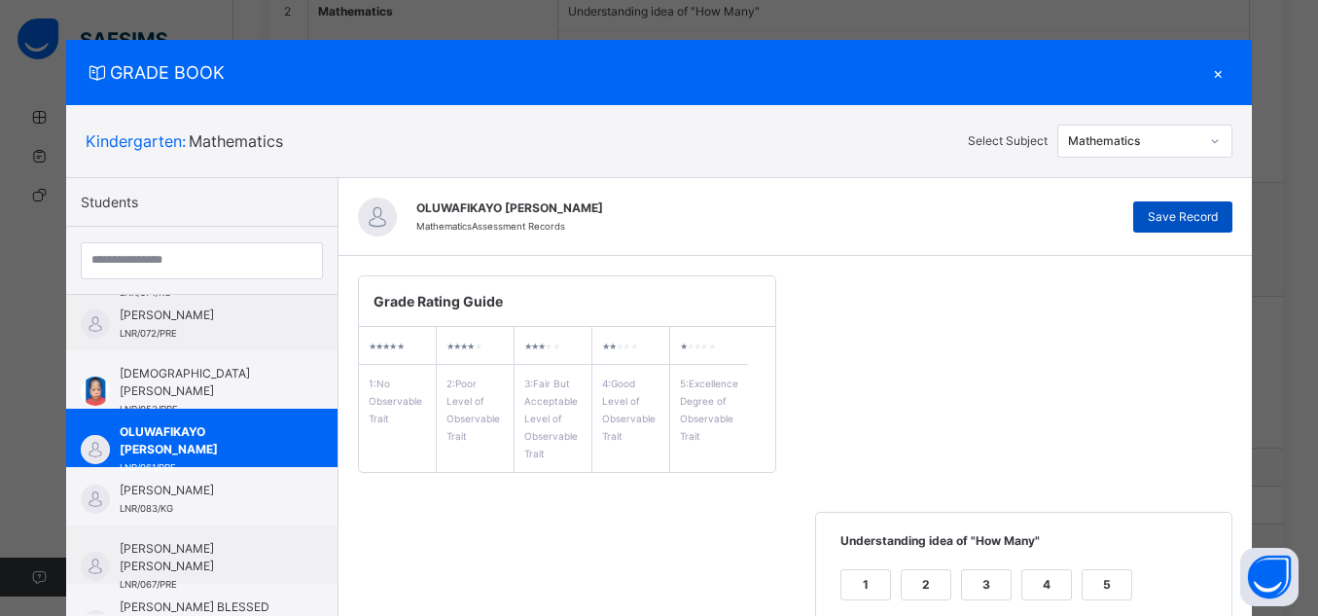
type textarea "**********"
click at [1195, 221] on span "Save Record" at bounding box center [1183, 217] width 70 height 18
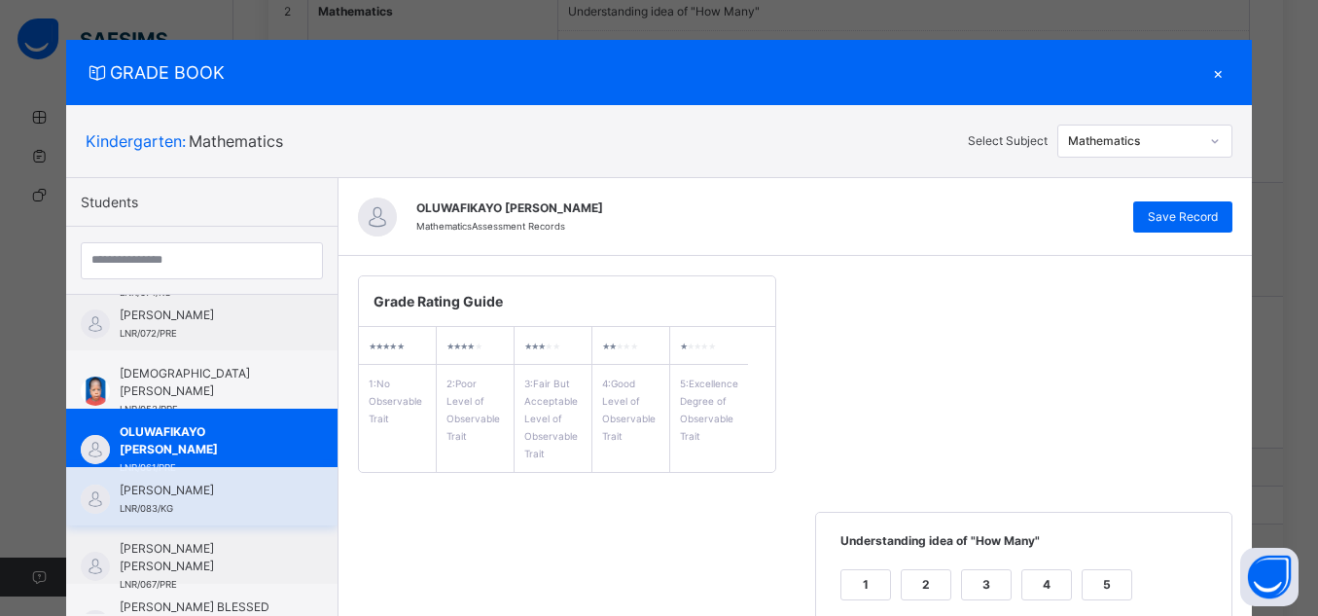
click at [242, 506] on div "[PERSON_NAME] LNR/083/KG" at bounding box center [207, 499] width 174 height 35
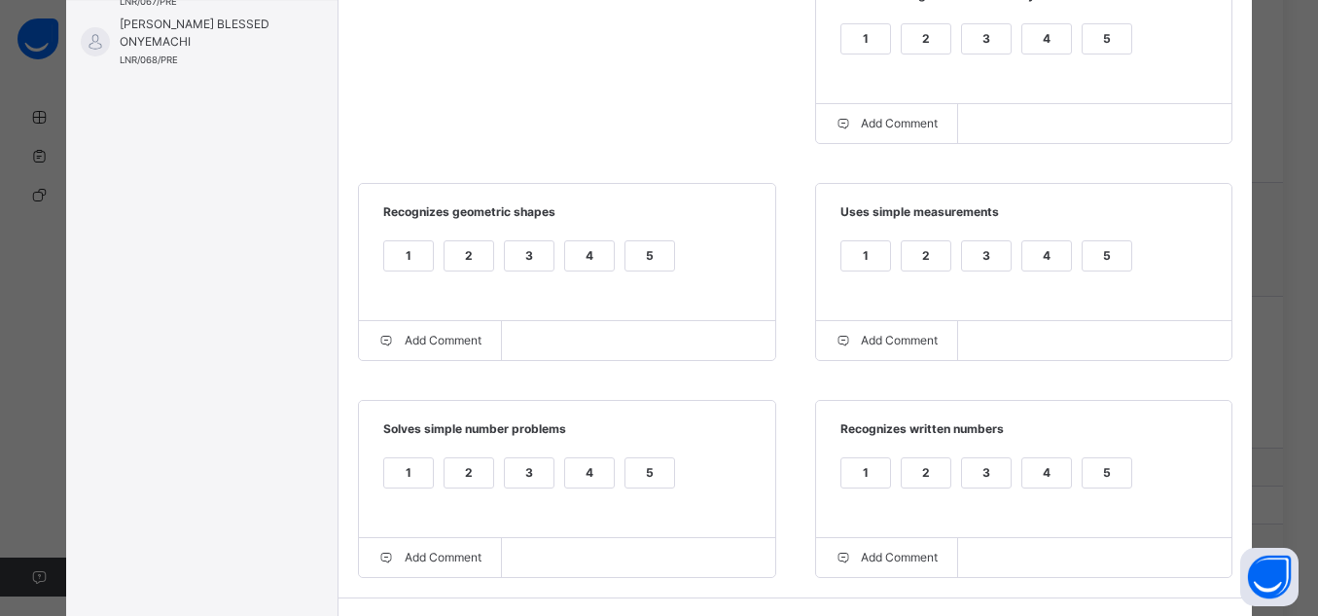
scroll to position [563, 0]
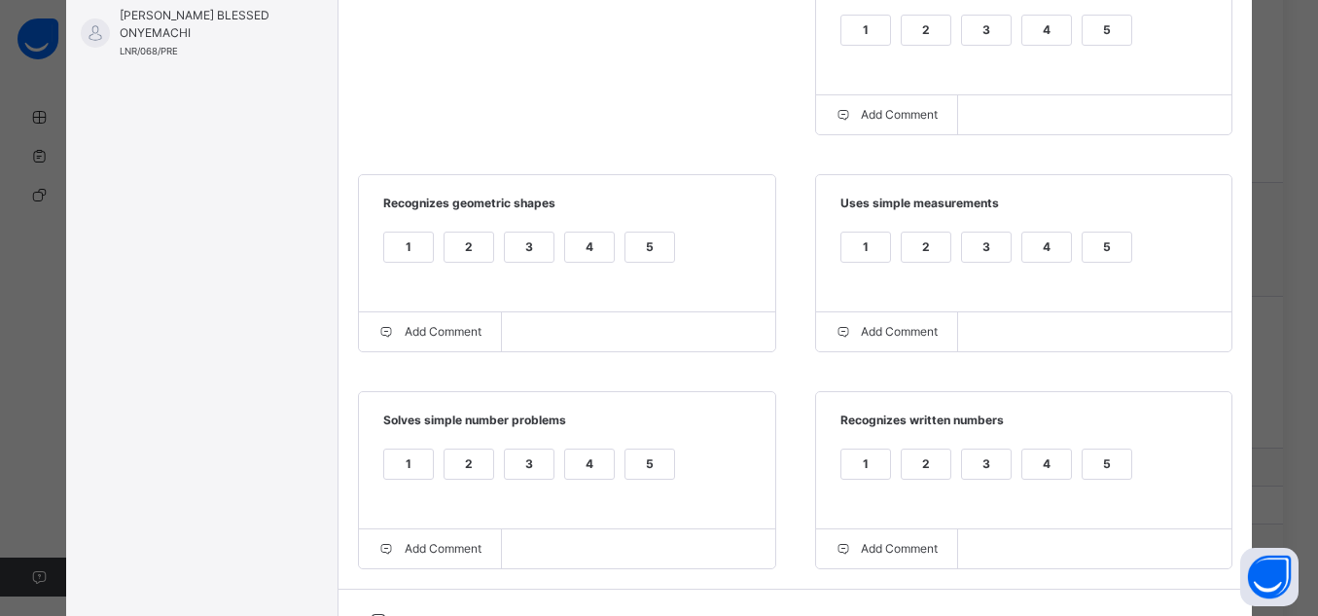
click at [1110, 22] on div "5" at bounding box center [1107, 30] width 49 height 29
click at [1110, 259] on div "5" at bounding box center [1107, 247] width 49 height 29
click at [643, 245] on div "5" at bounding box center [650, 247] width 49 height 29
click at [636, 466] on div "5" at bounding box center [650, 464] width 49 height 29
click at [1095, 471] on div "5" at bounding box center [1107, 464] width 49 height 29
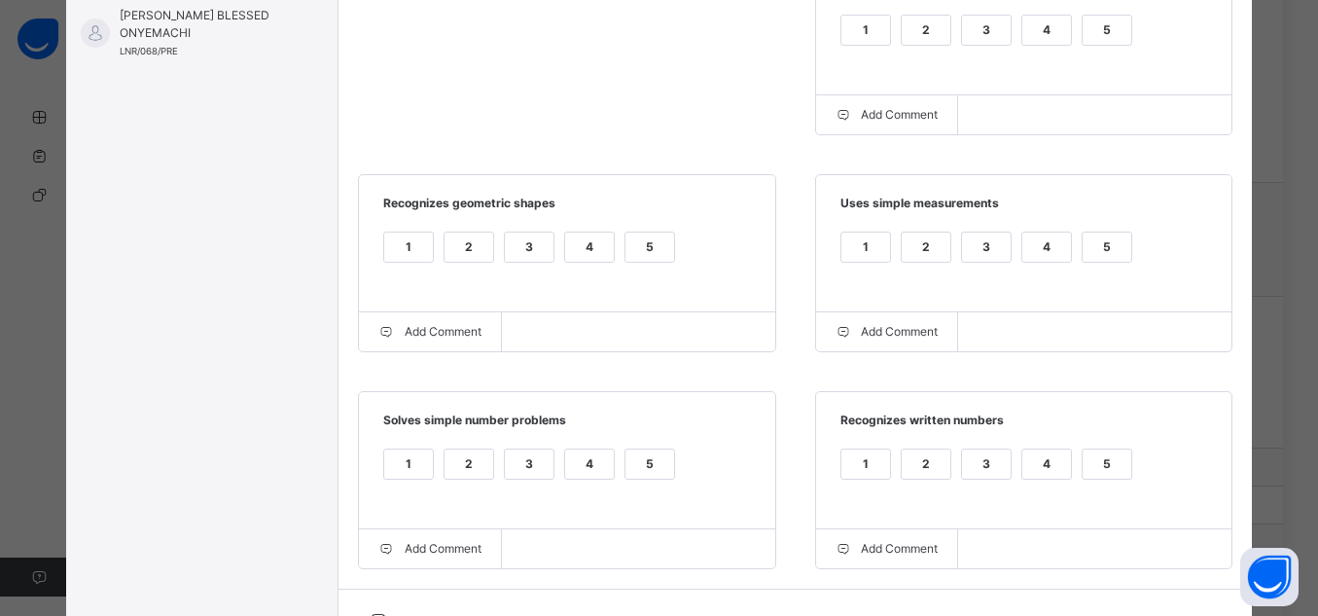
scroll to position [728, 0]
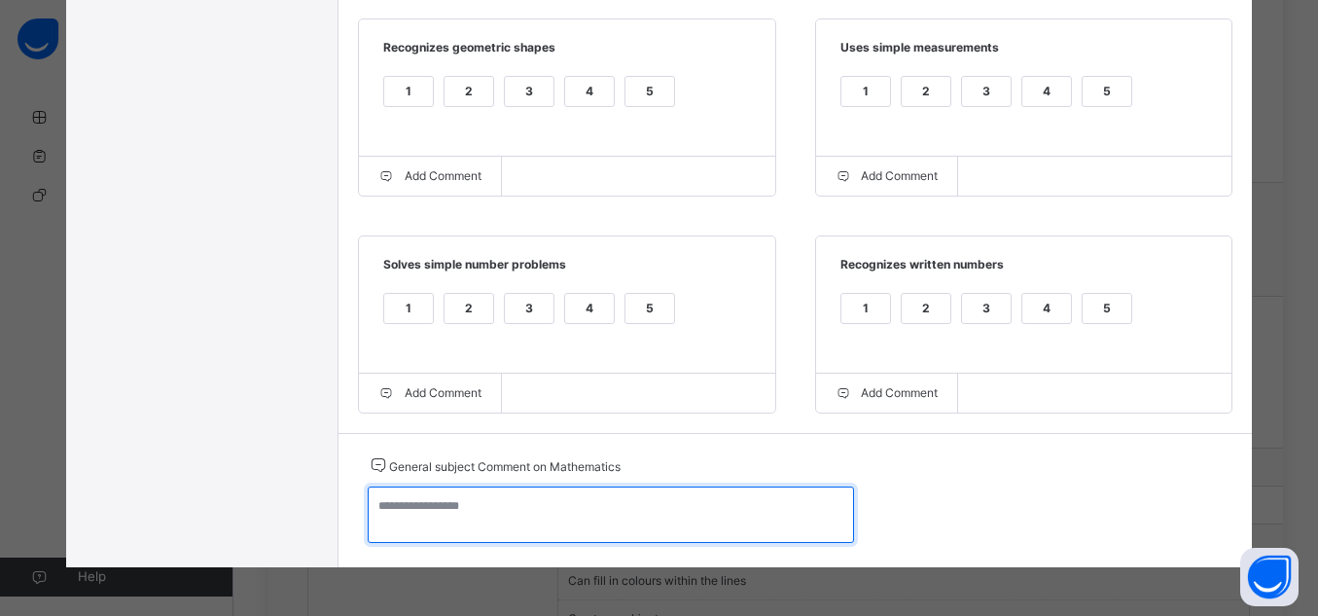
click at [737, 513] on textarea at bounding box center [611, 514] width 486 height 56
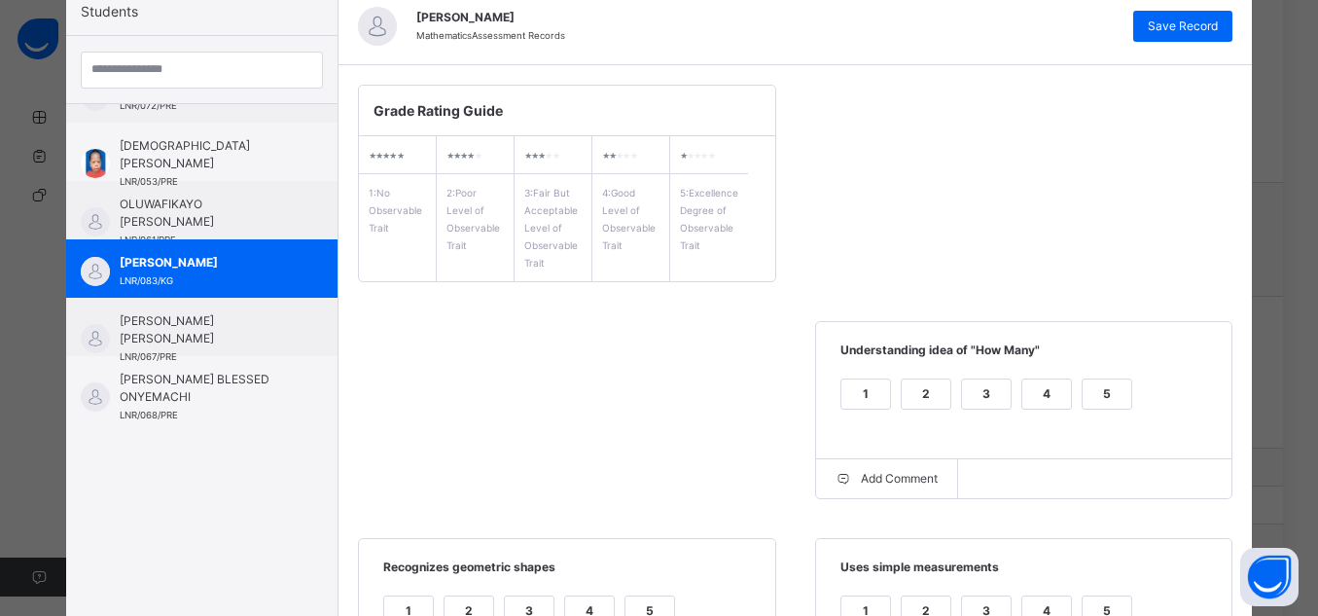
scroll to position [0, 0]
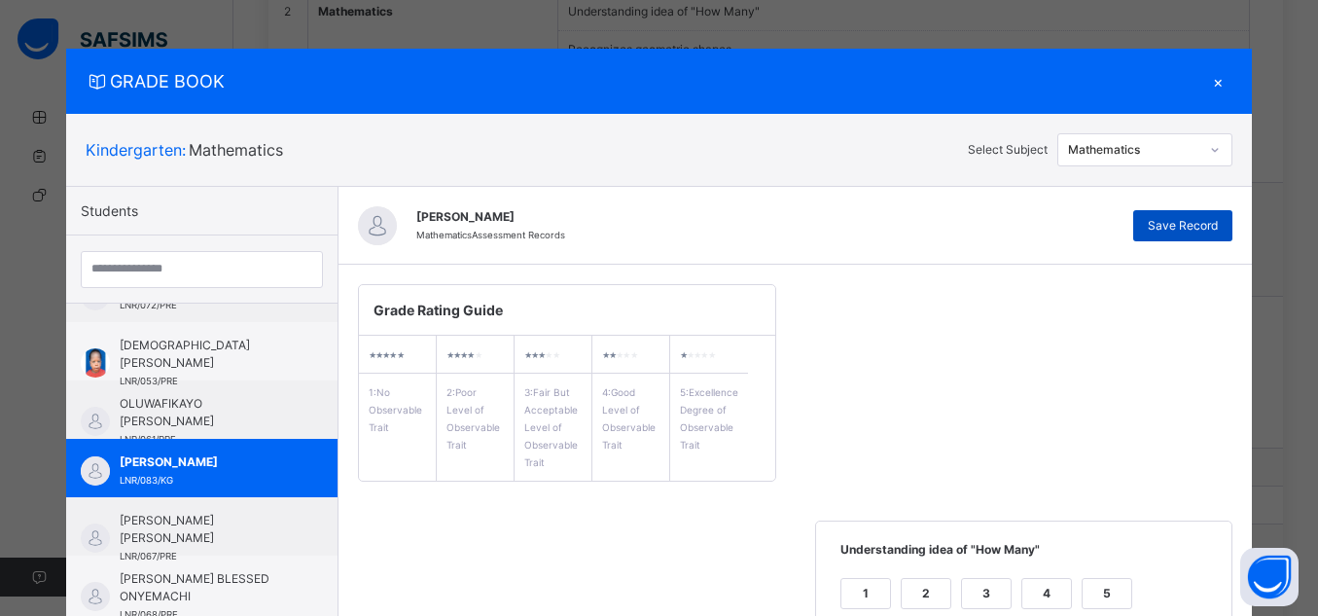
type textarea "**********"
click at [1183, 234] on span "Save Record" at bounding box center [1183, 226] width 70 height 18
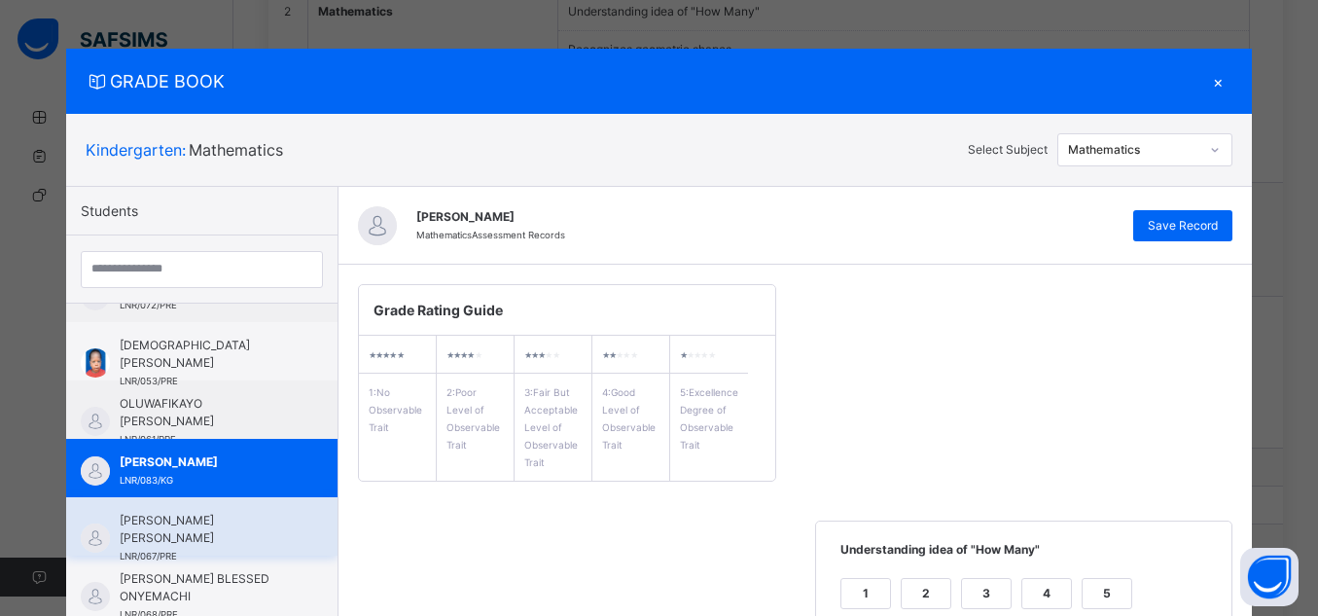
click at [120, 526] on span "[PERSON_NAME] [PERSON_NAME]" at bounding box center [207, 529] width 174 height 35
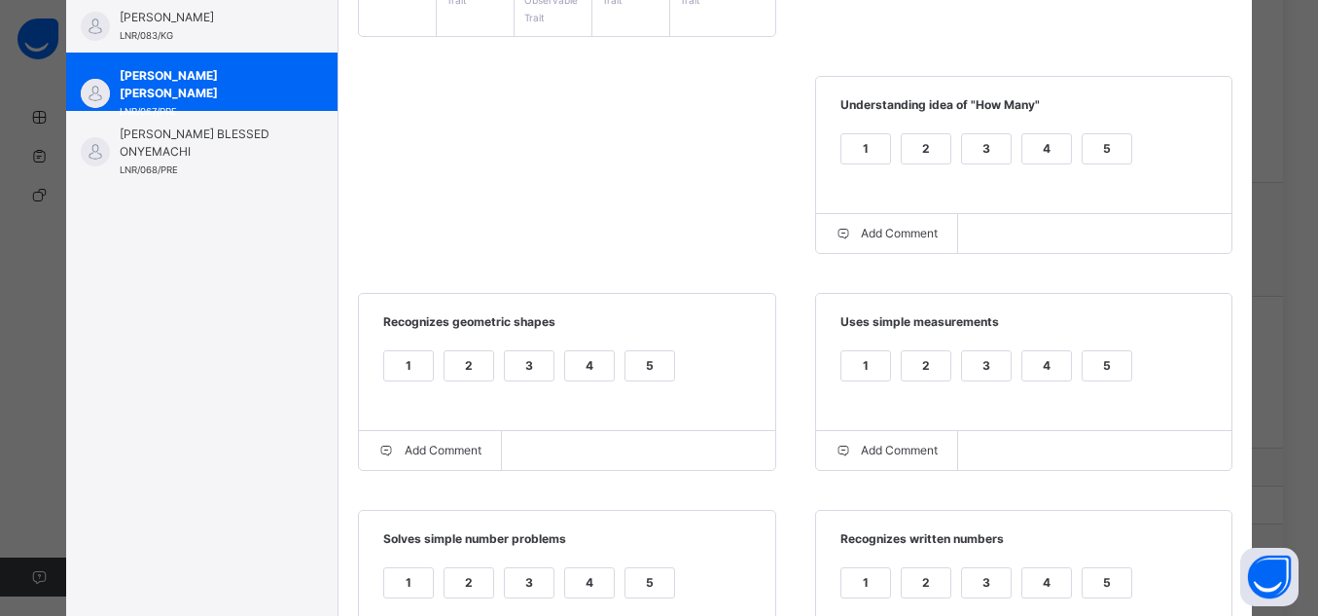
scroll to position [472, 0]
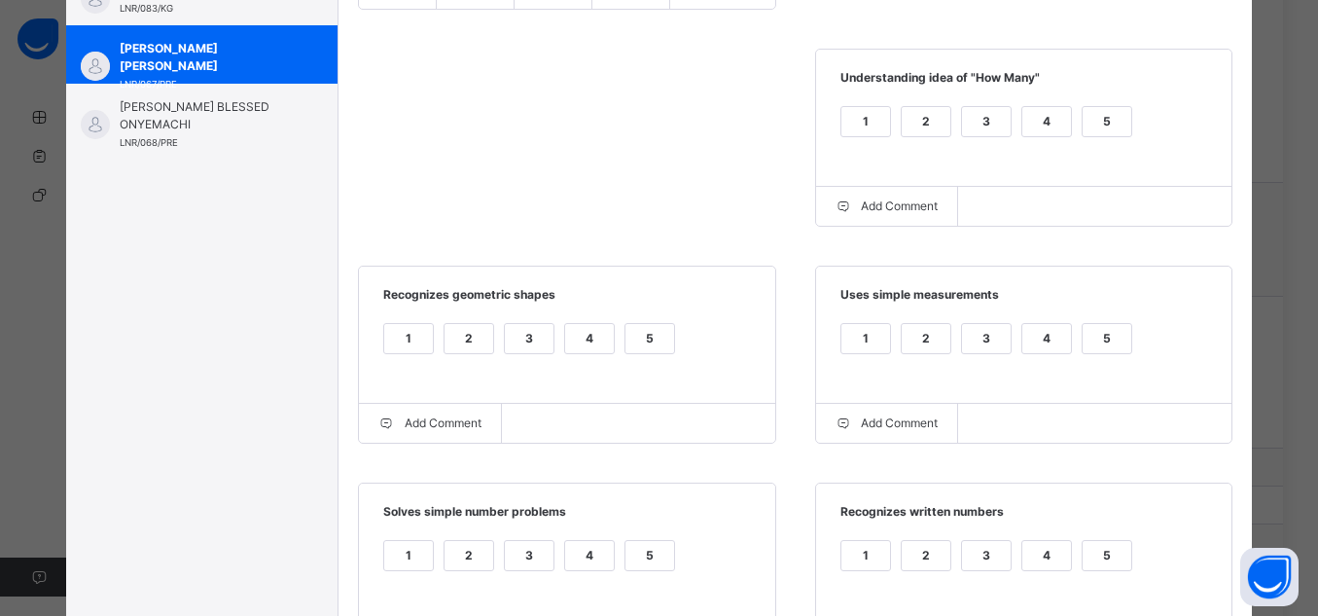
click at [1122, 114] on div "5" at bounding box center [1107, 121] width 49 height 29
click at [1101, 330] on div "5" at bounding box center [1107, 338] width 49 height 29
click at [645, 339] on div "5" at bounding box center [650, 338] width 49 height 29
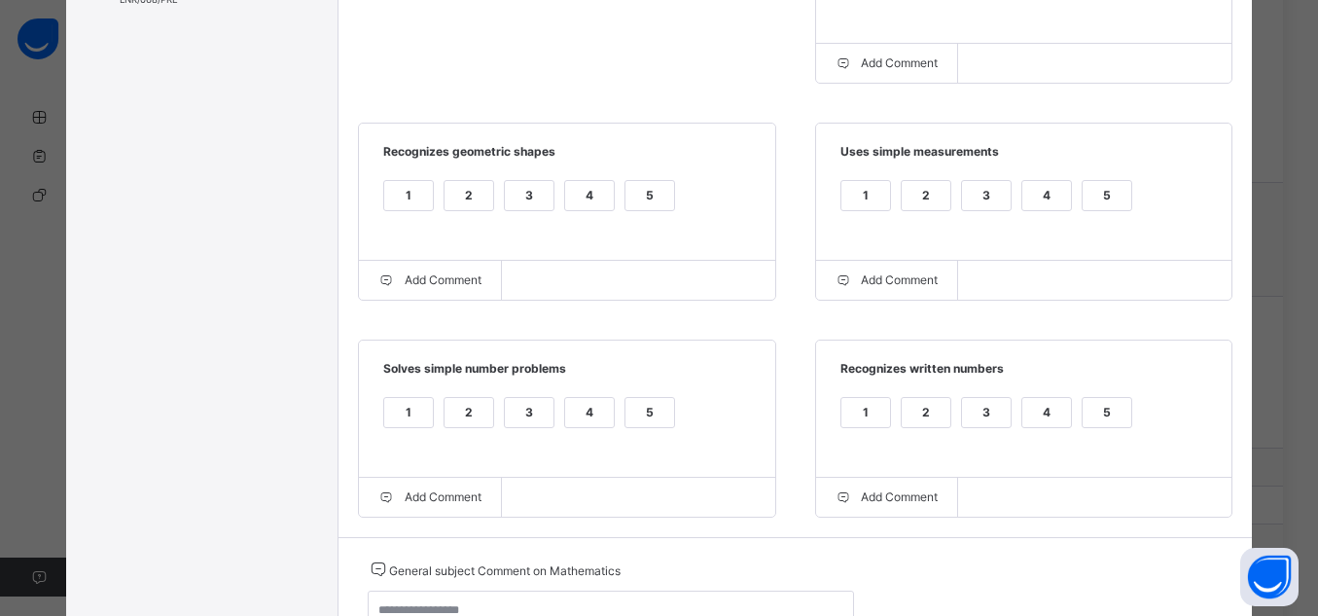
scroll to position [624, 0]
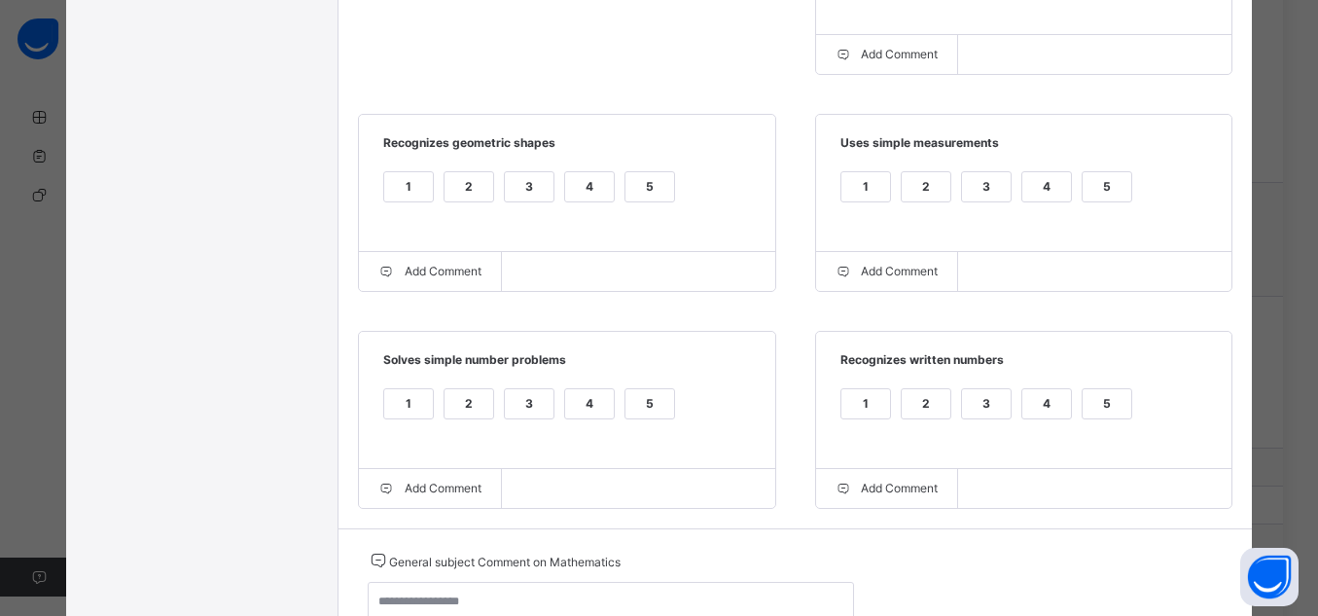
click at [1124, 418] on div "5" at bounding box center [1107, 403] width 49 height 29
click at [660, 407] on div "5" at bounding box center [650, 403] width 49 height 29
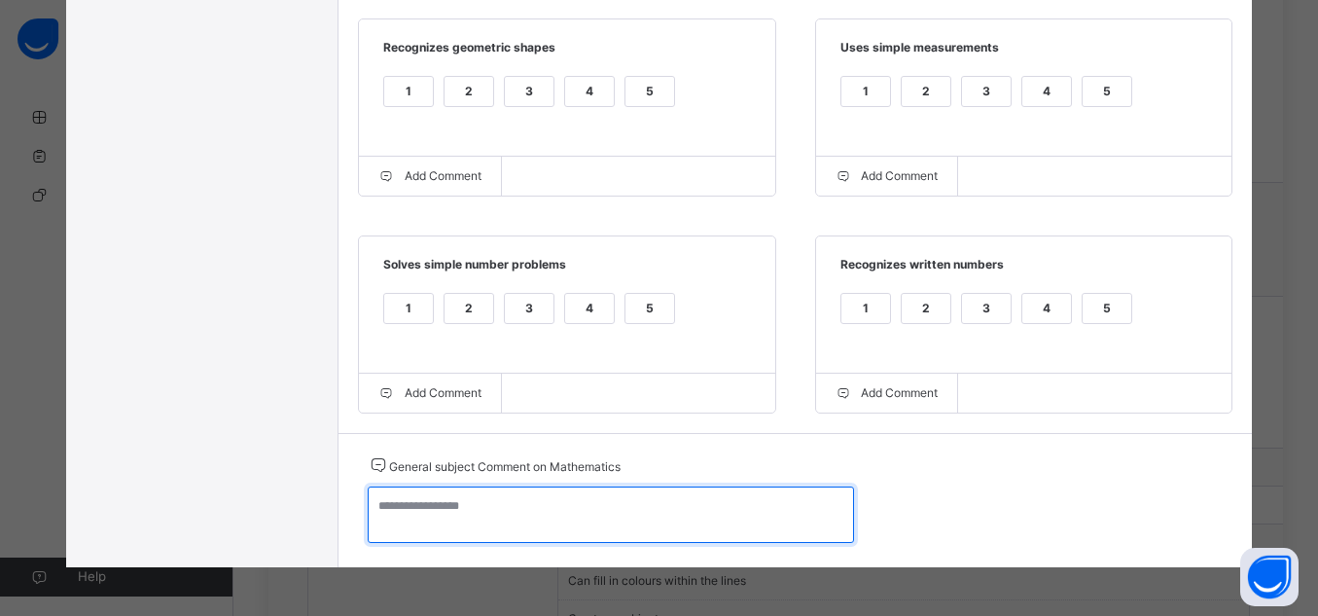
click at [798, 505] on textarea at bounding box center [611, 514] width 486 height 56
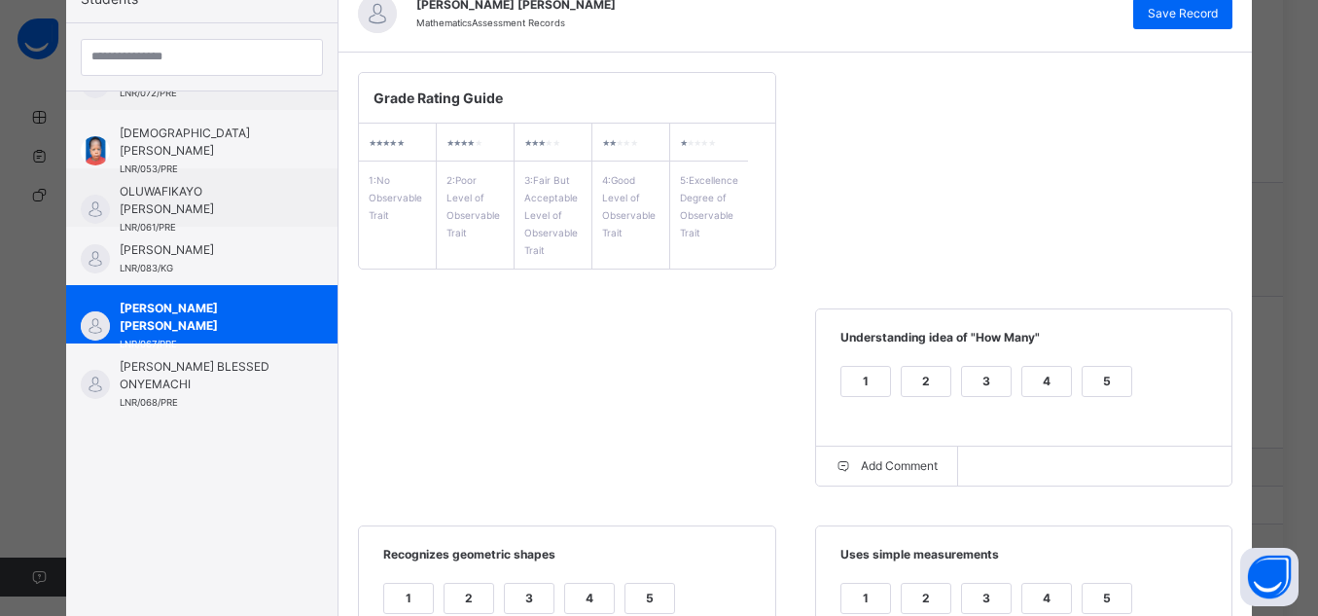
scroll to position [0, 0]
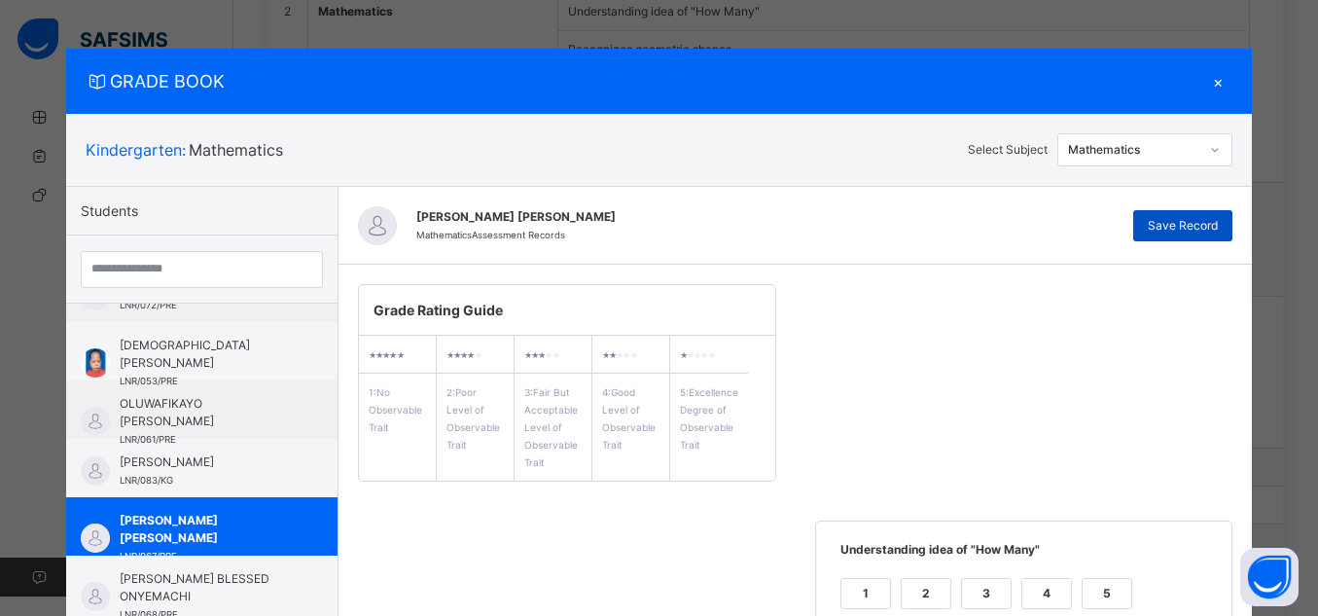
type textarea "**********"
click at [1193, 225] on span "Save Record" at bounding box center [1183, 226] width 70 height 18
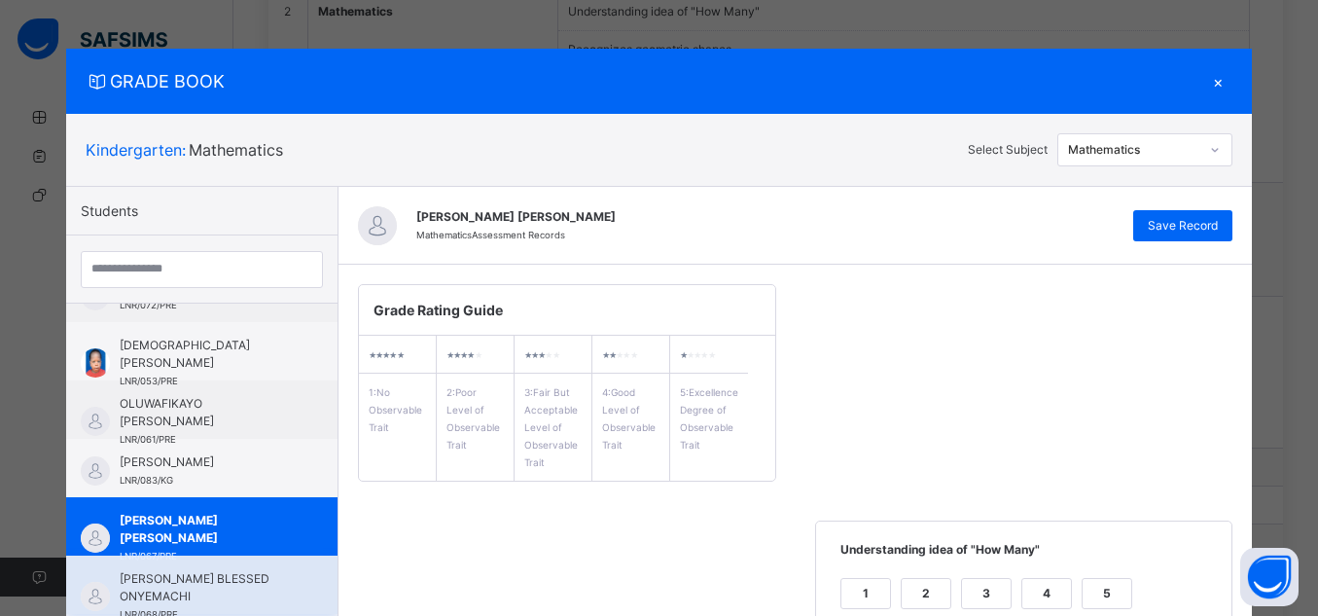
click at [237, 585] on span "[PERSON_NAME] BLESSED ONYEMACHI" at bounding box center [207, 587] width 174 height 35
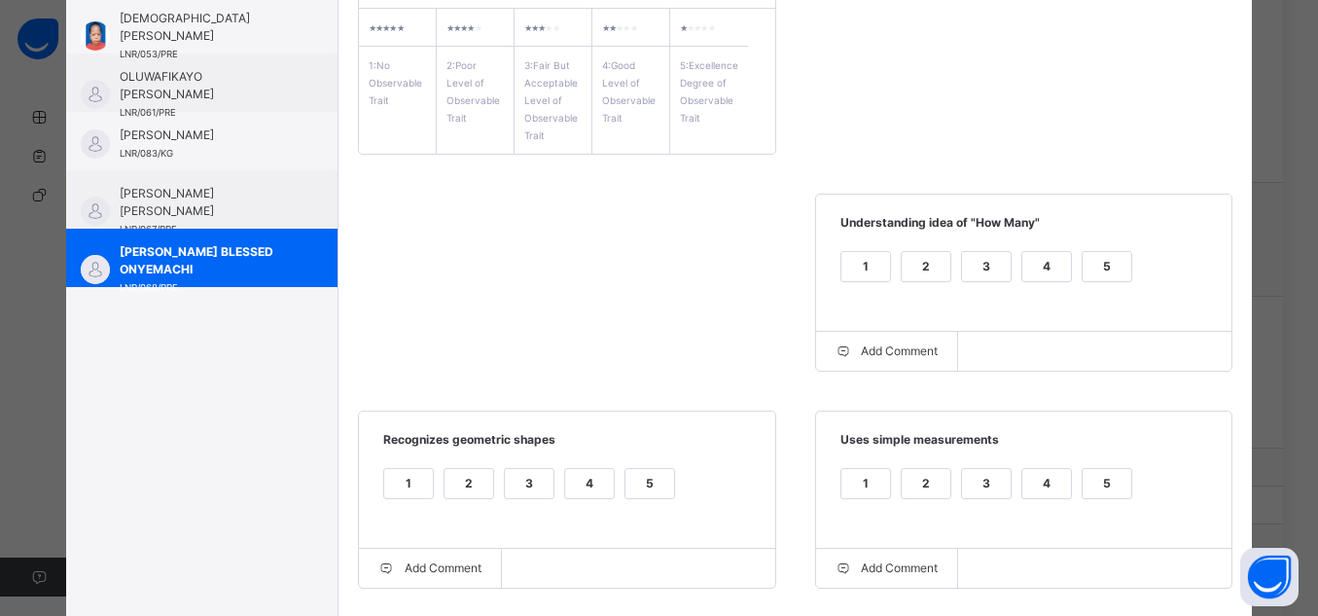
scroll to position [342, 0]
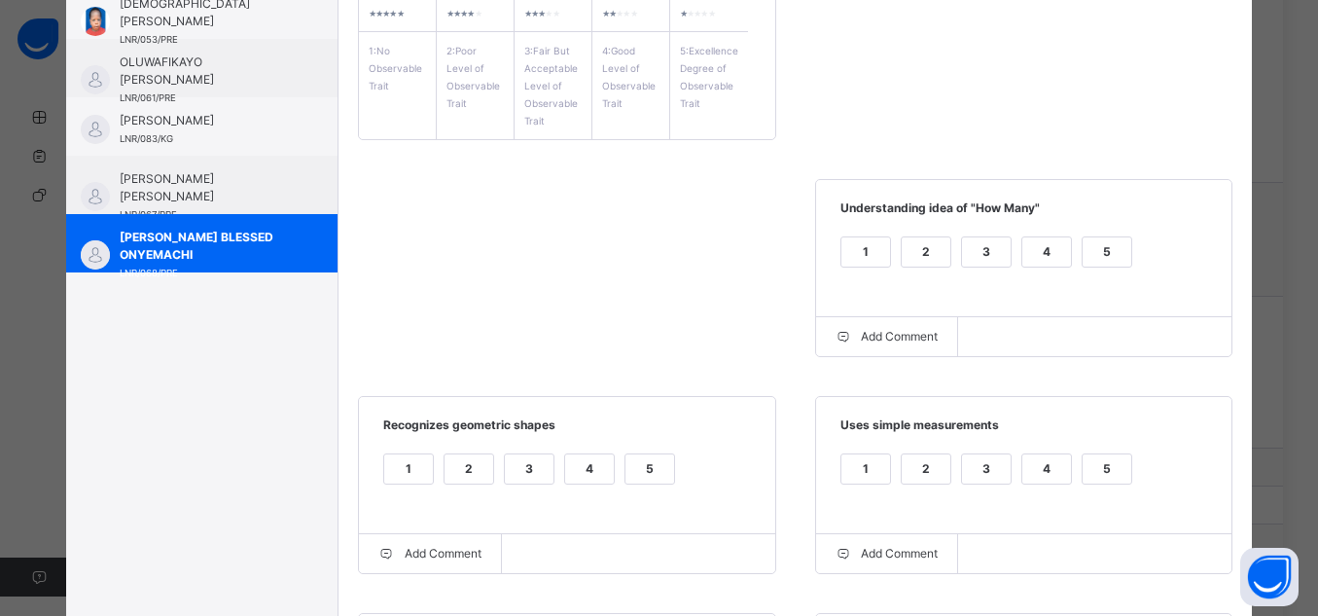
click at [1098, 242] on div "5" at bounding box center [1107, 251] width 49 height 29
click at [1086, 485] on label "5" at bounding box center [1107, 468] width 51 height 31
click at [636, 480] on div "5" at bounding box center [650, 468] width 49 height 29
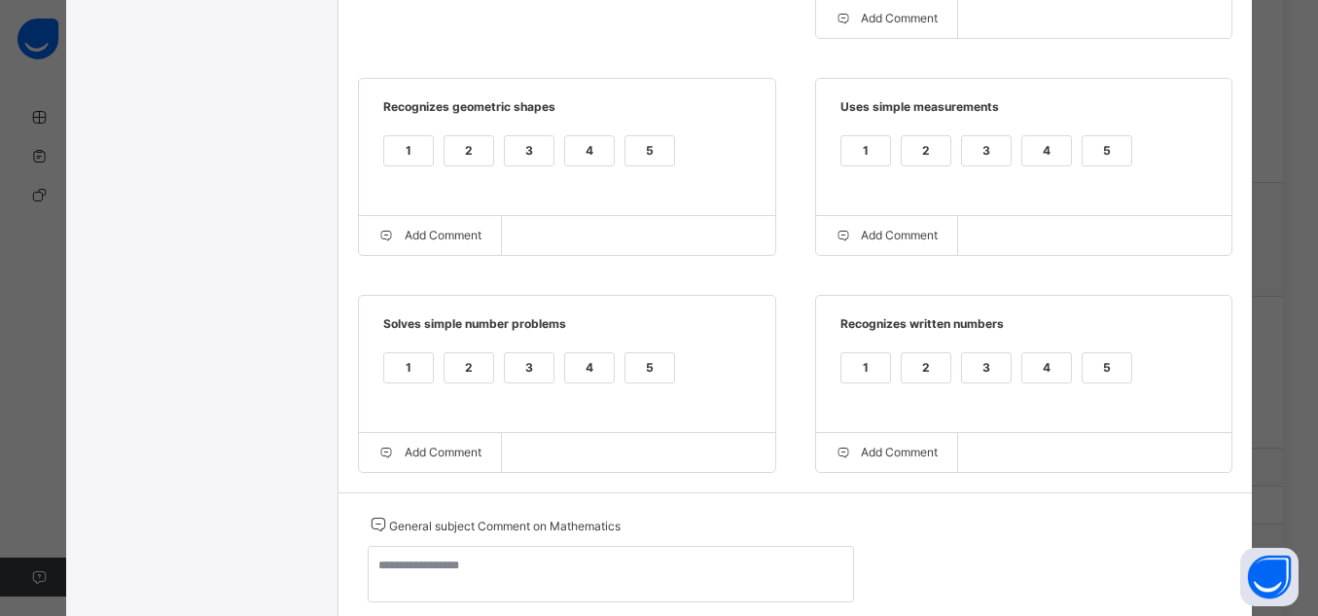
scroll to position [725, 0]
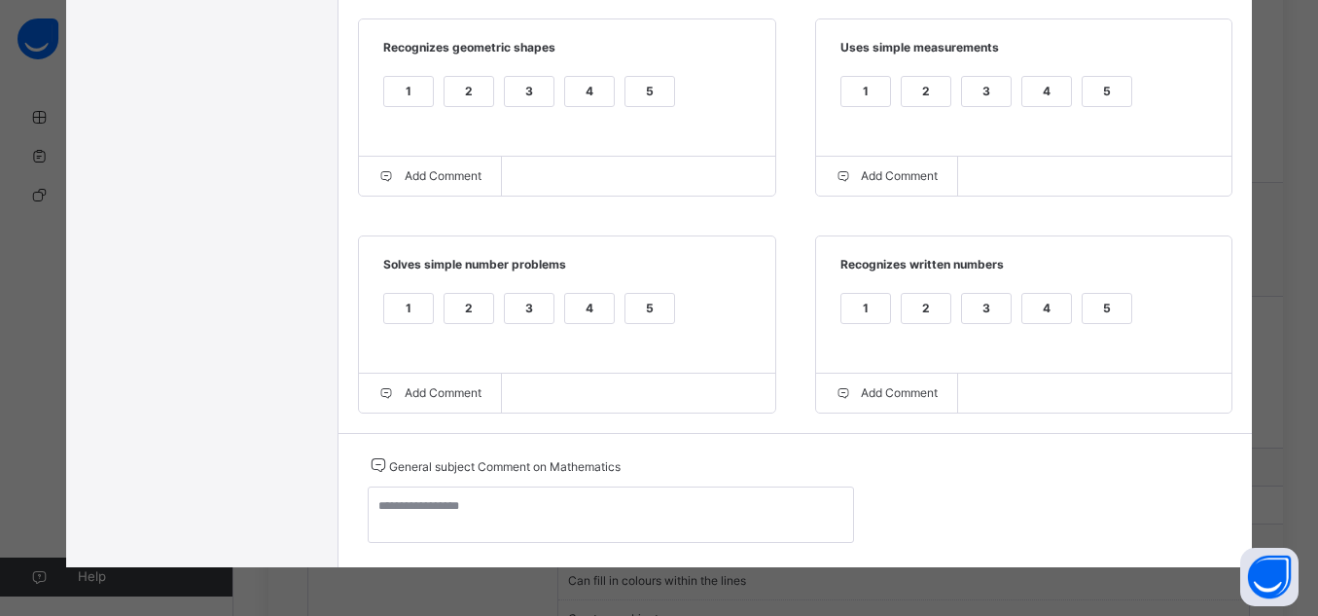
click at [1101, 314] on div "5" at bounding box center [1107, 308] width 49 height 29
click at [638, 307] on div "5" at bounding box center [650, 308] width 49 height 29
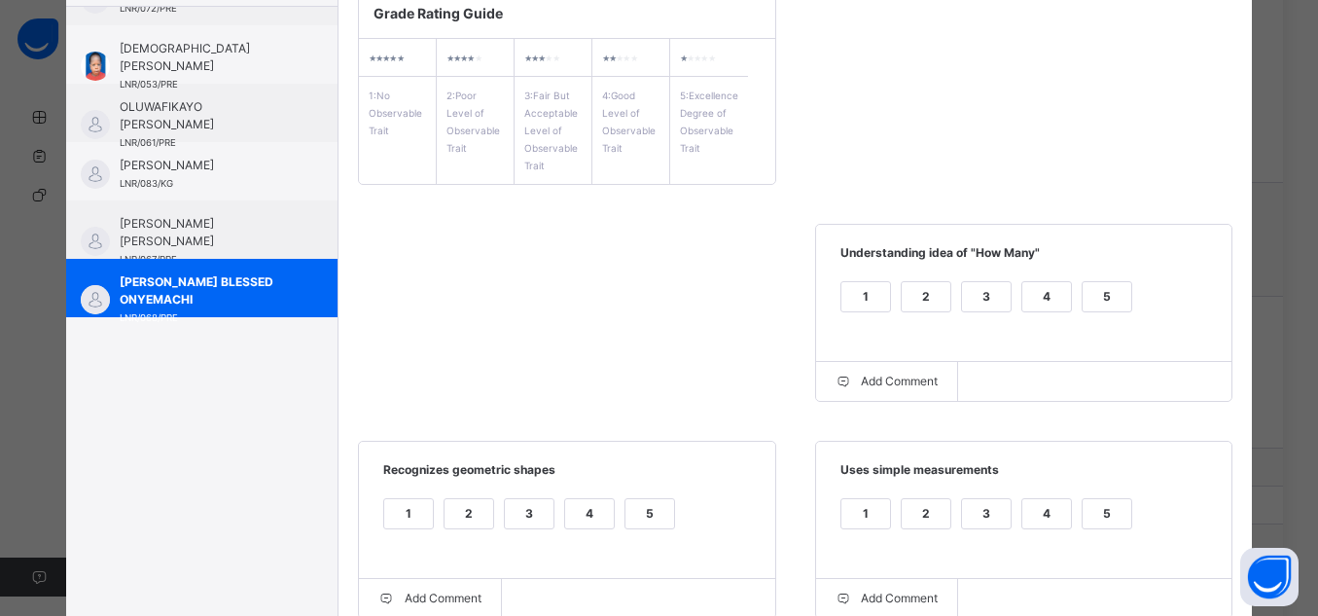
scroll to position [728, 0]
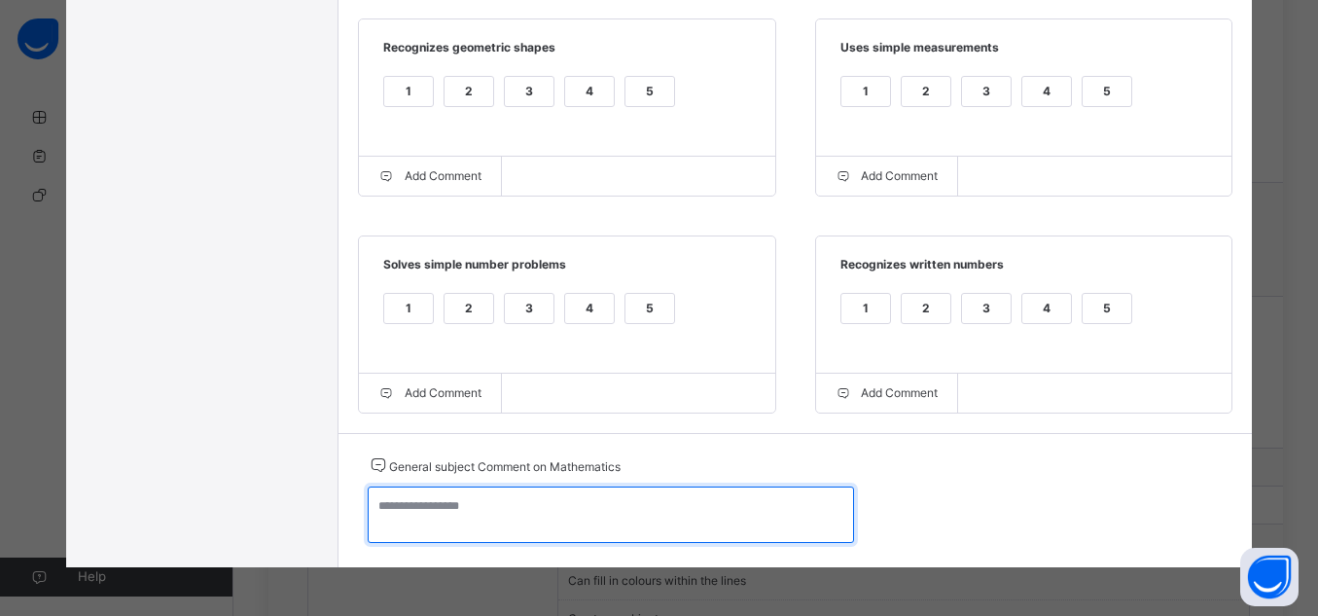
click at [683, 514] on textarea at bounding box center [611, 514] width 486 height 56
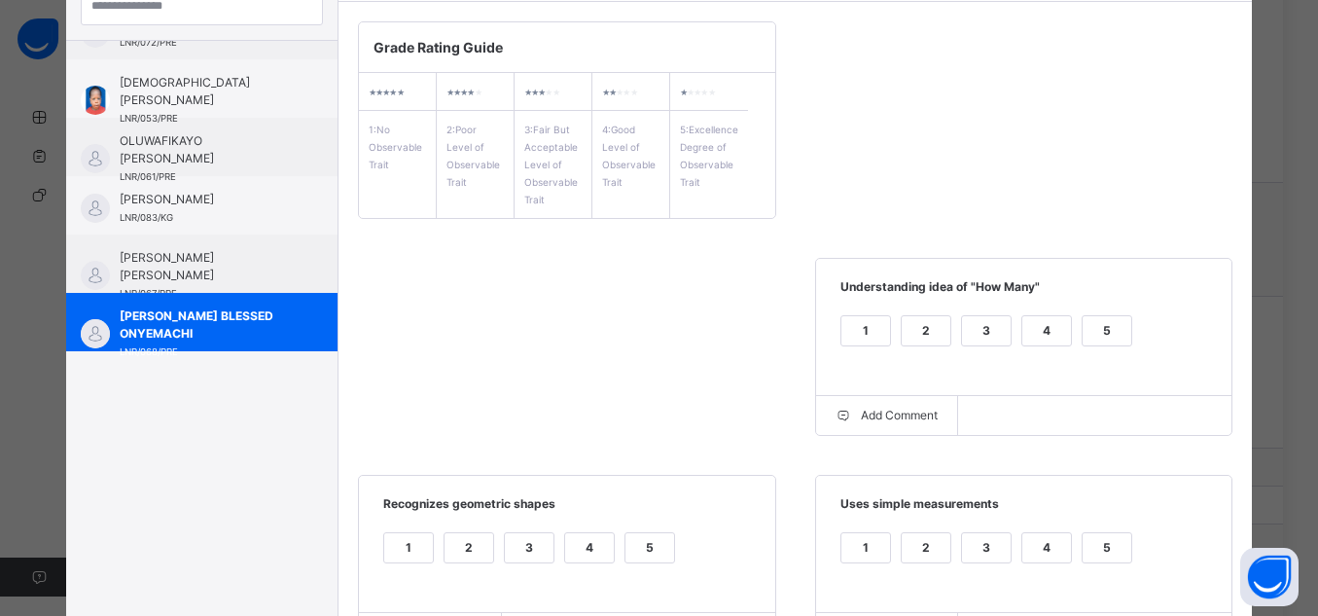
scroll to position [74, 0]
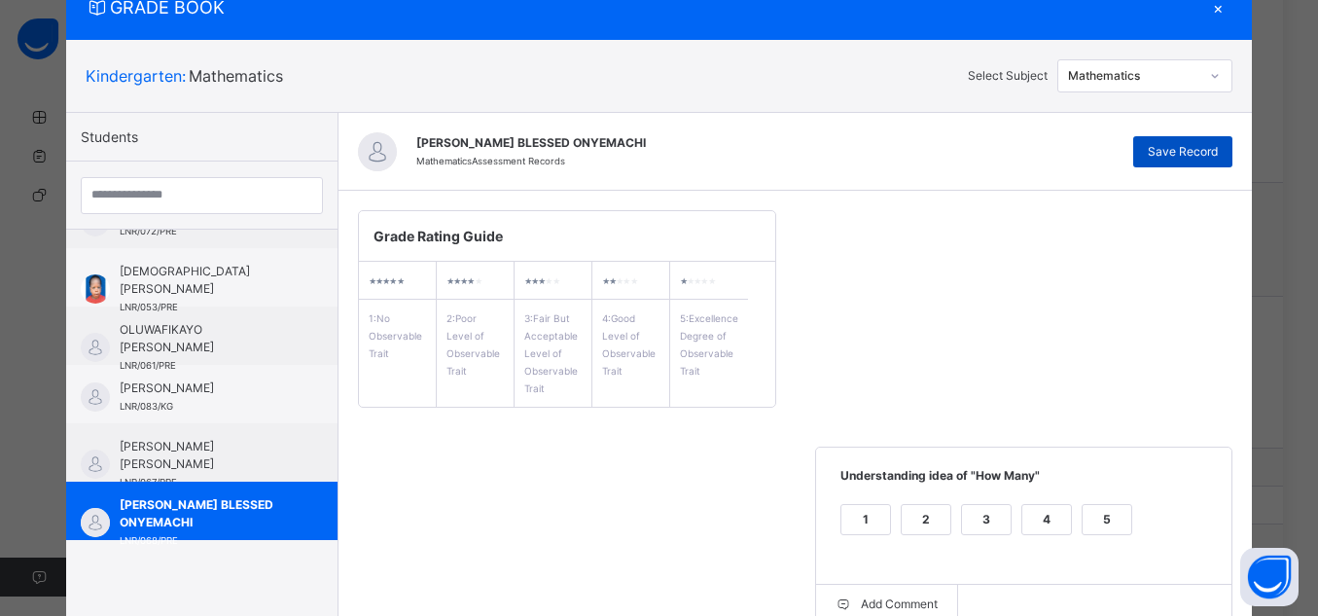
type textarea "**********"
click at [1205, 158] on span "Save Record" at bounding box center [1183, 152] width 70 height 18
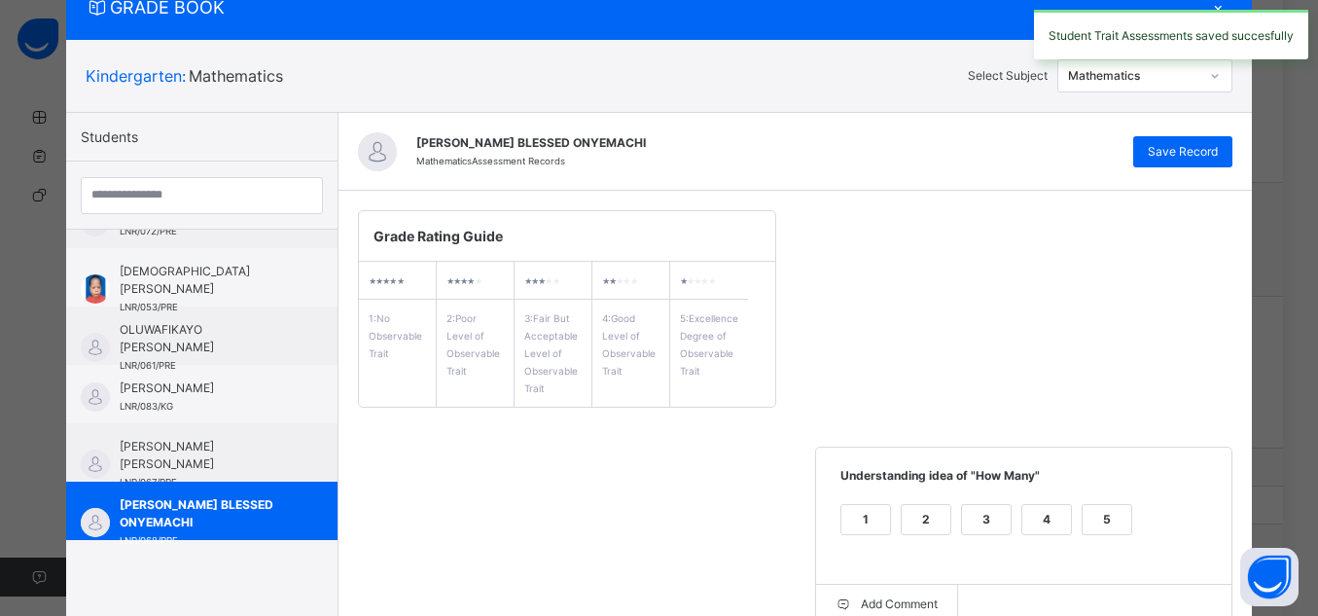
click at [1180, 79] on div "Mathematics" at bounding box center [1134, 76] width 132 height 18
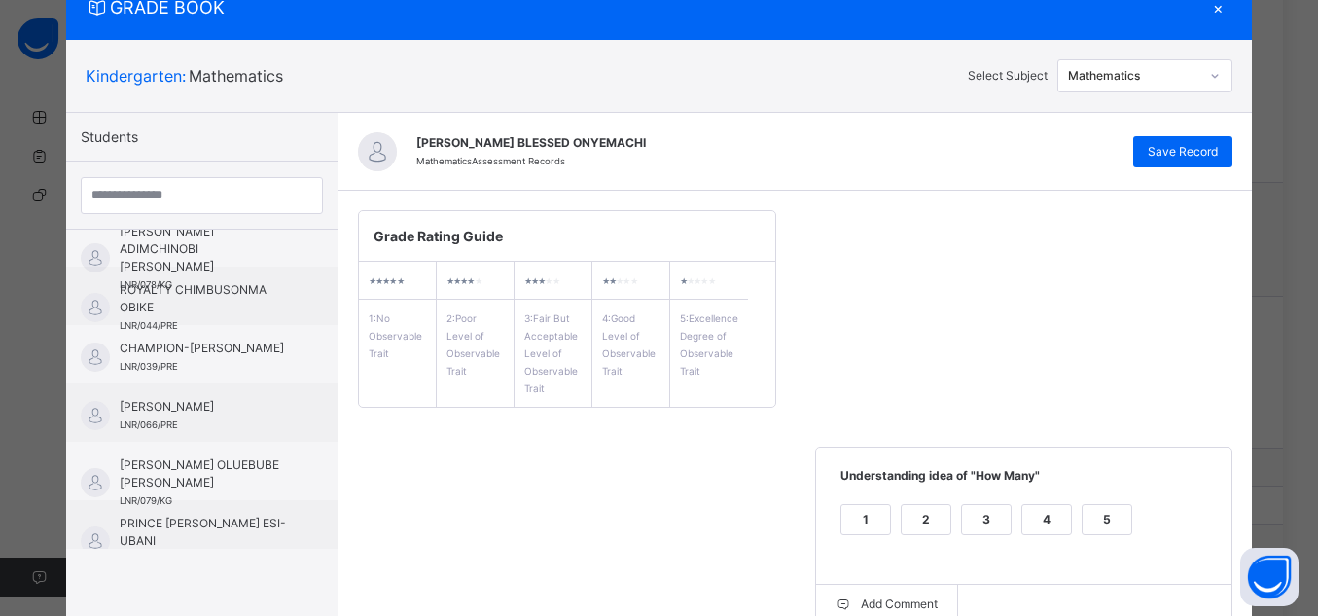
scroll to position [0, 0]
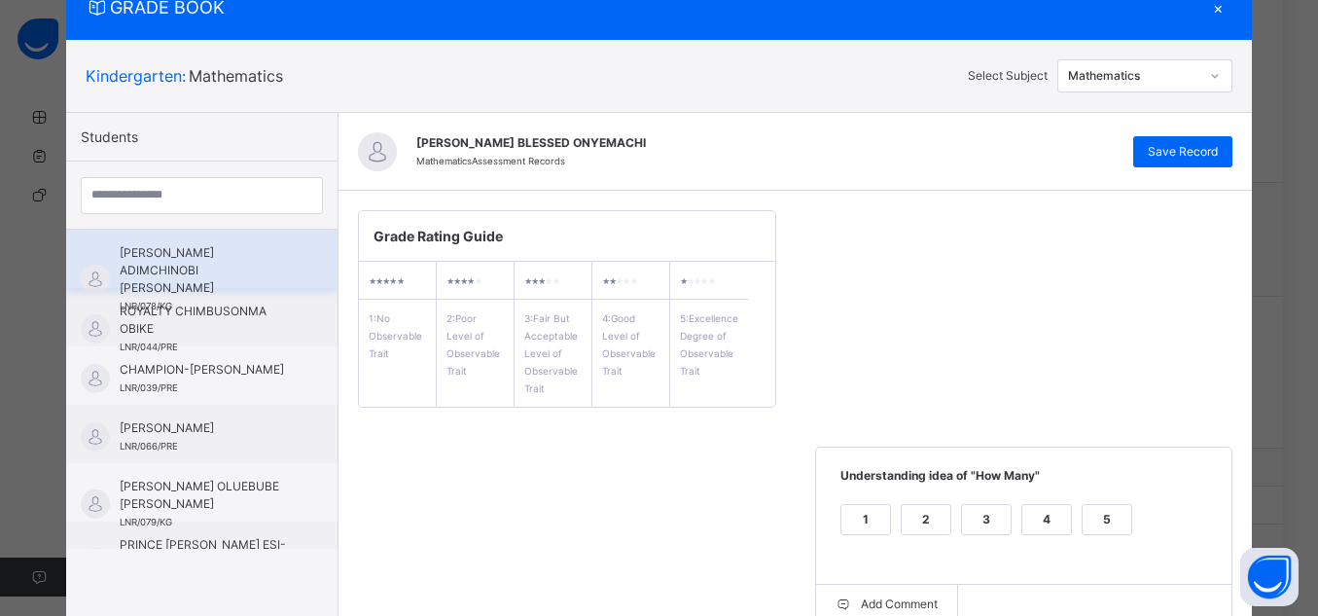
click at [227, 268] on span "[PERSON_NAME] ADIMCHINOBI [PERSON_NAME]" at bounding box center [207, 270] width 174 height 53
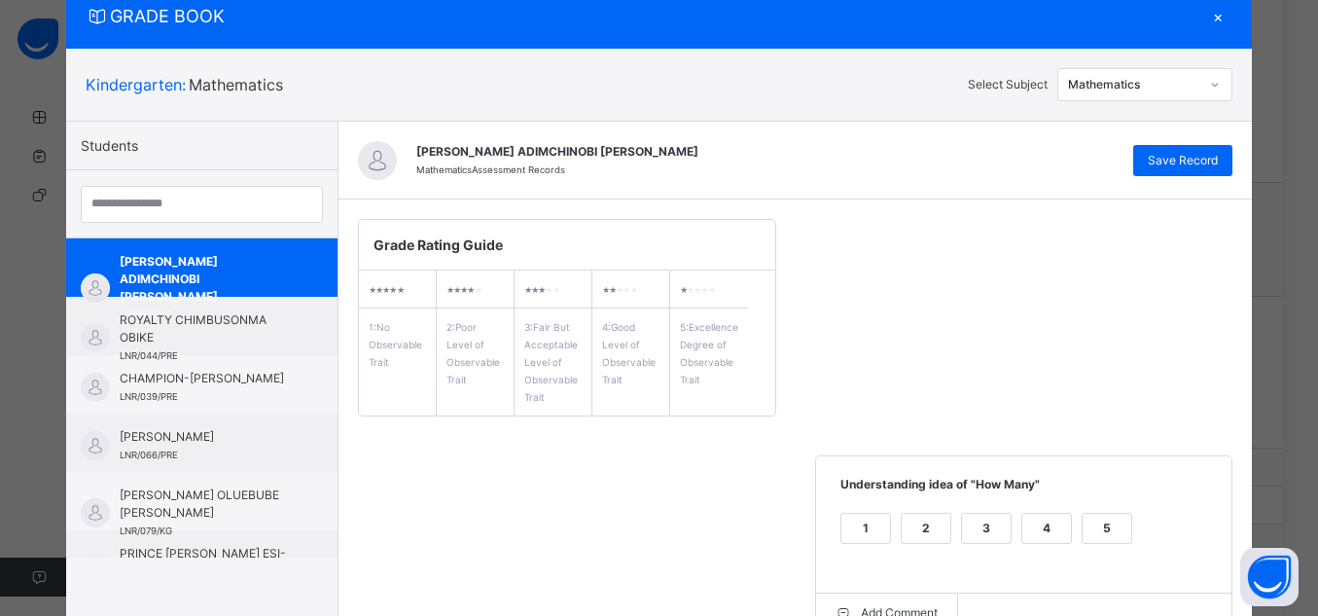
scroll to position [74, 0]
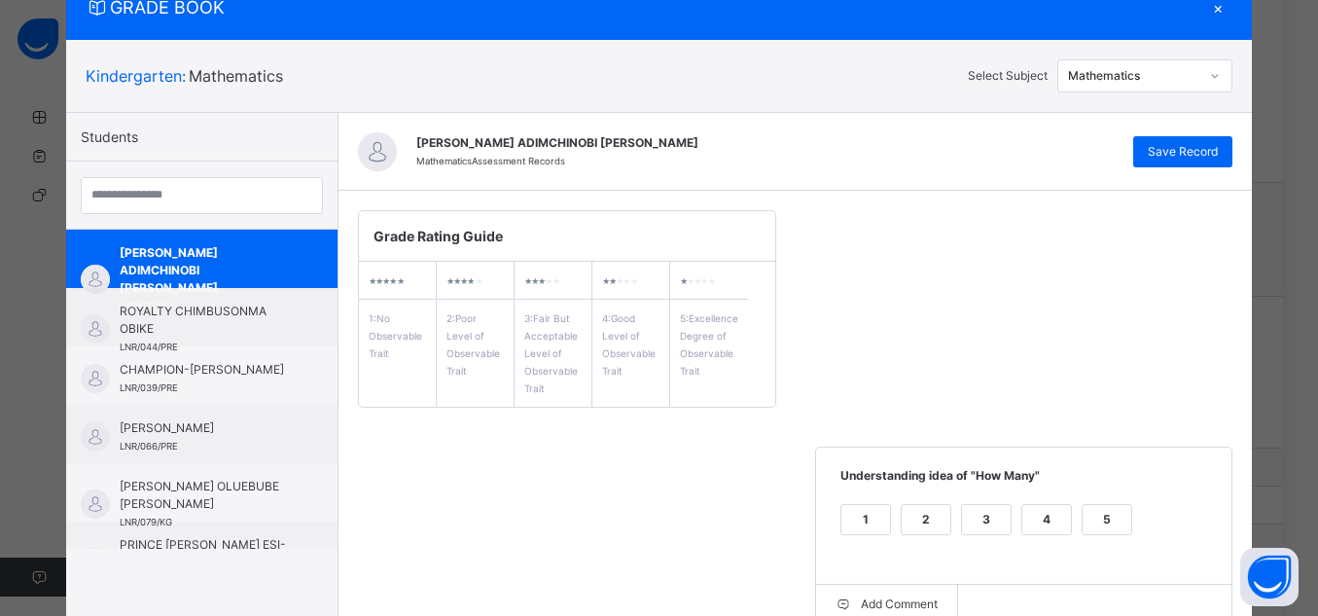
click at [1165, 79] on div "Mathematics" at bounding box center [1134, 76] width 132 height 18
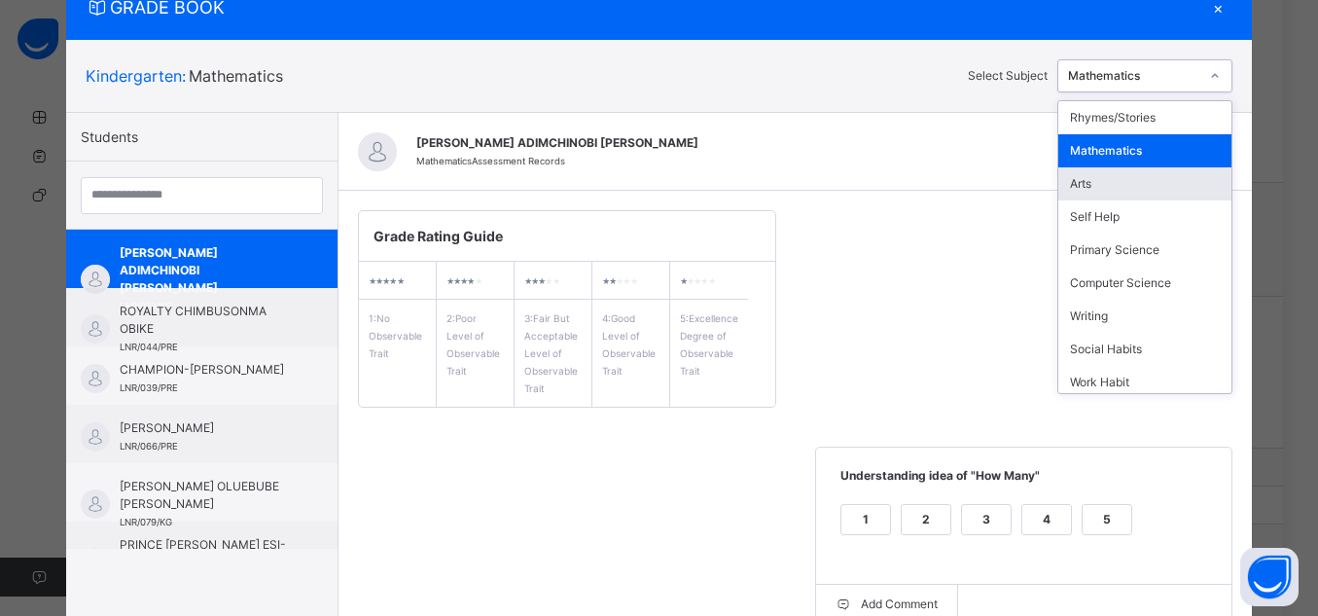
click at [1143, 182] on div "Arts" at bounding box center [1145, 183] width 173 height 33
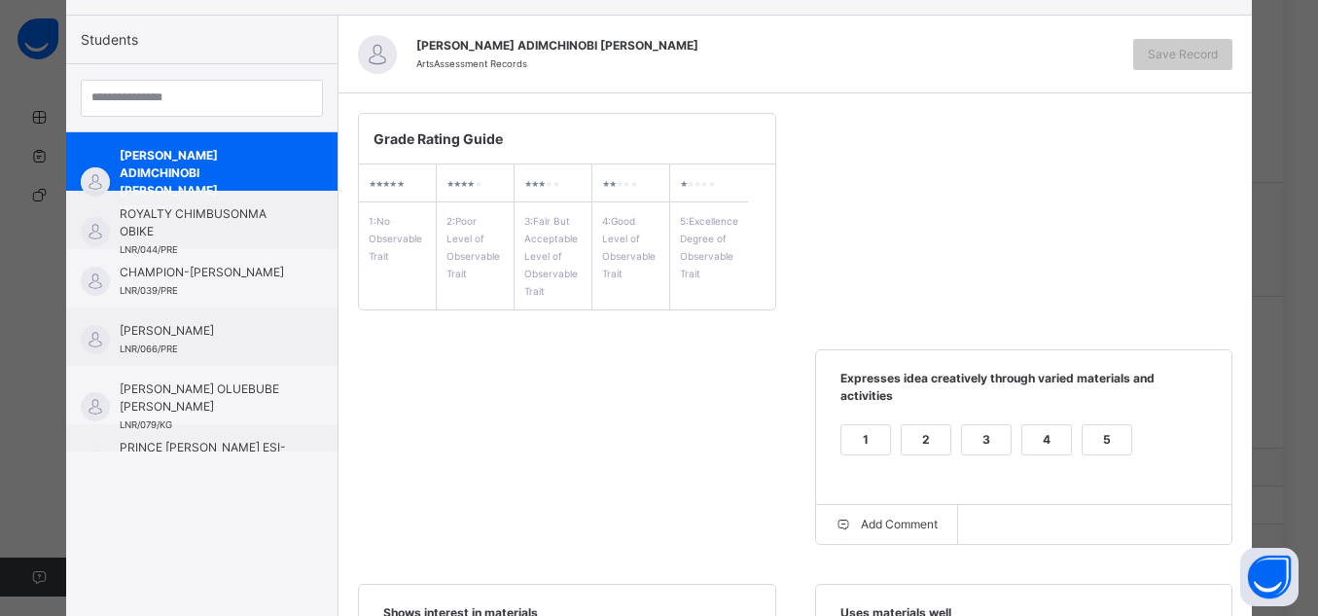
scroll to position [218, 0]
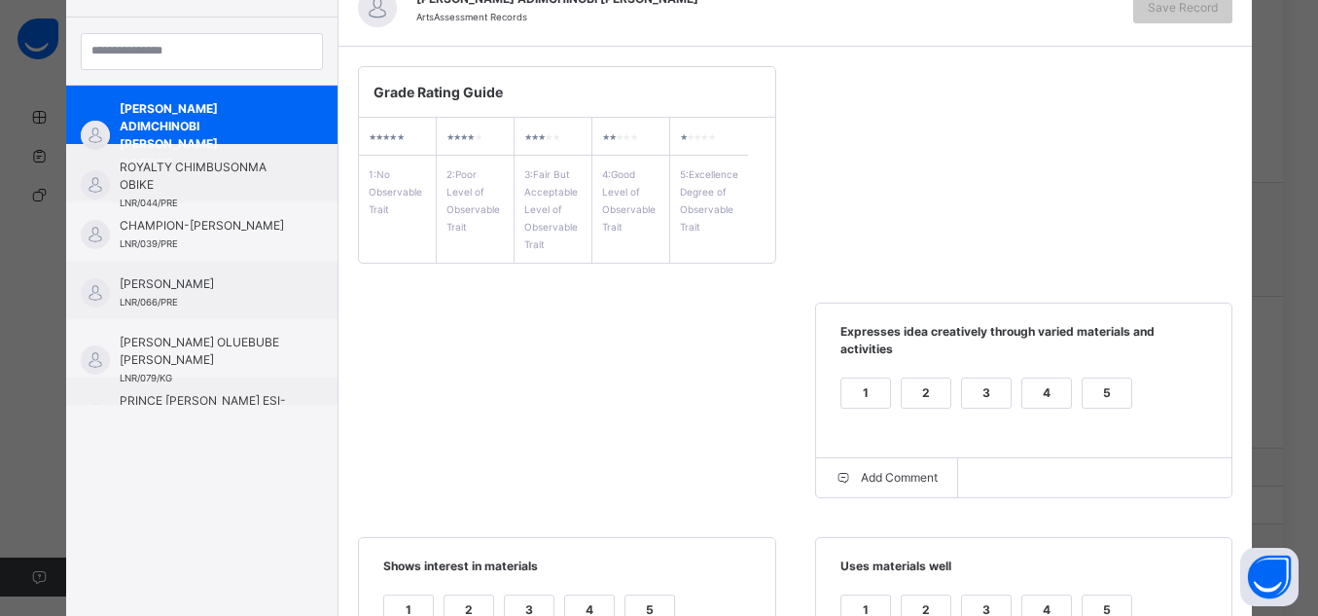
click at [1116, 379] on div "5" at bounding box center [1107, 392] width 49 height 29
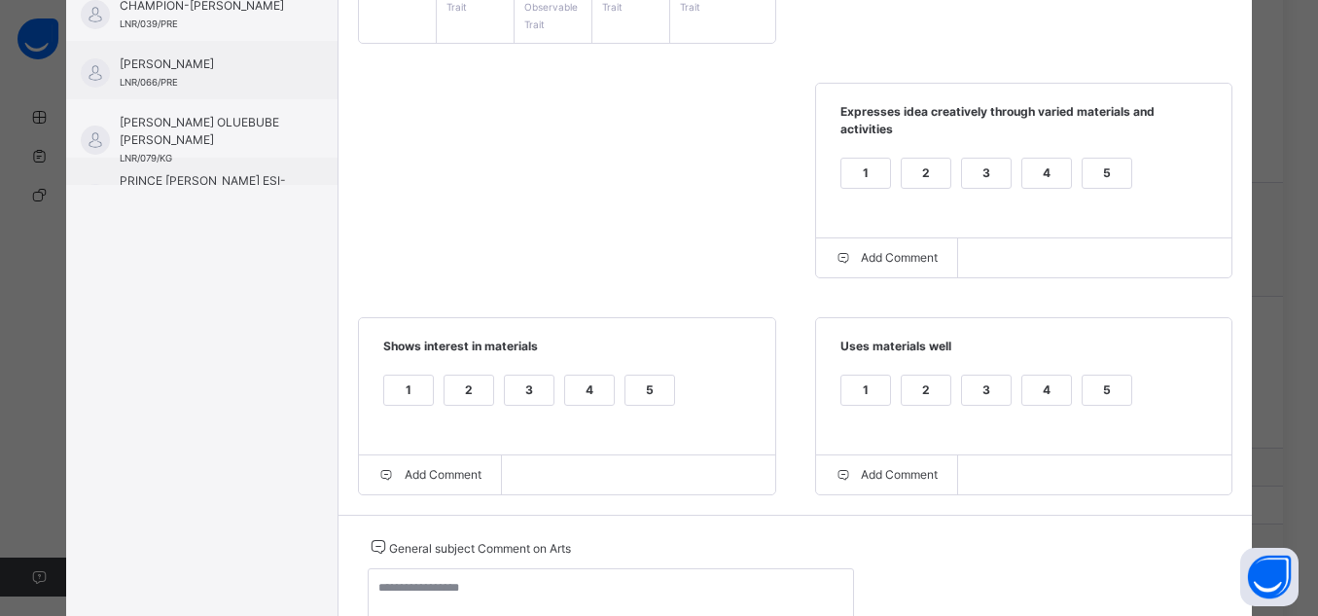
scroll to position [443, 0]
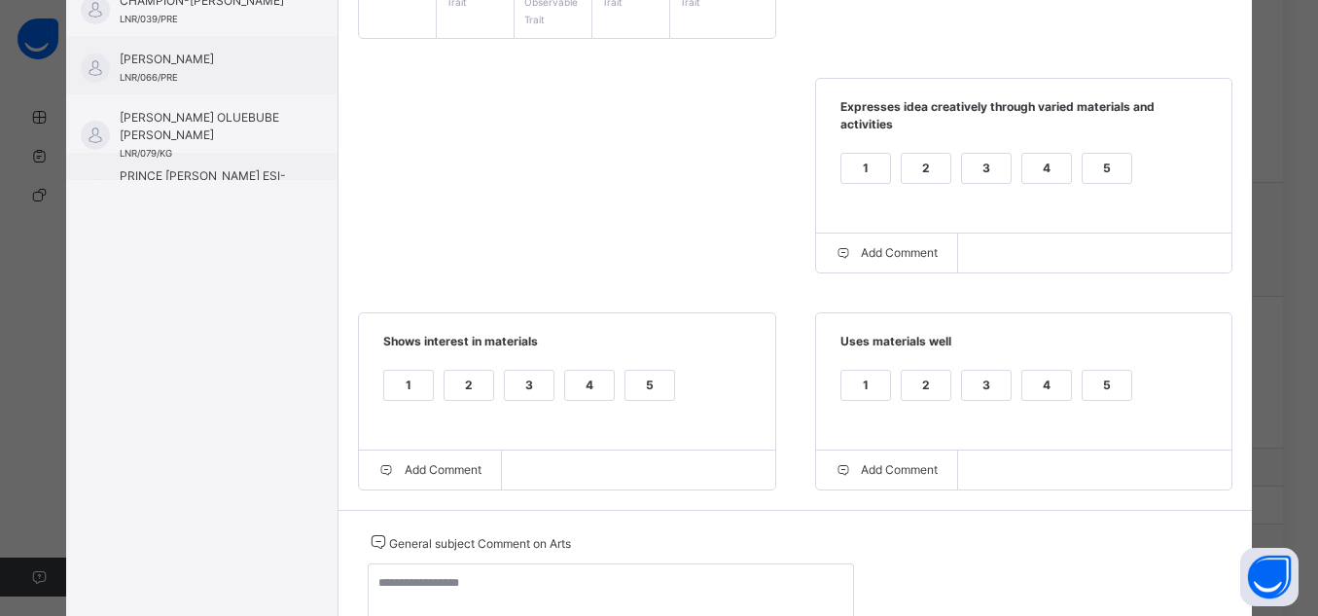
click at [1103, 374] on div "5" at bounding box center [1107, 385] width 49 height 29
click at [646, 371] on div "5" at bounding box center [650, 385] width 49 height 29
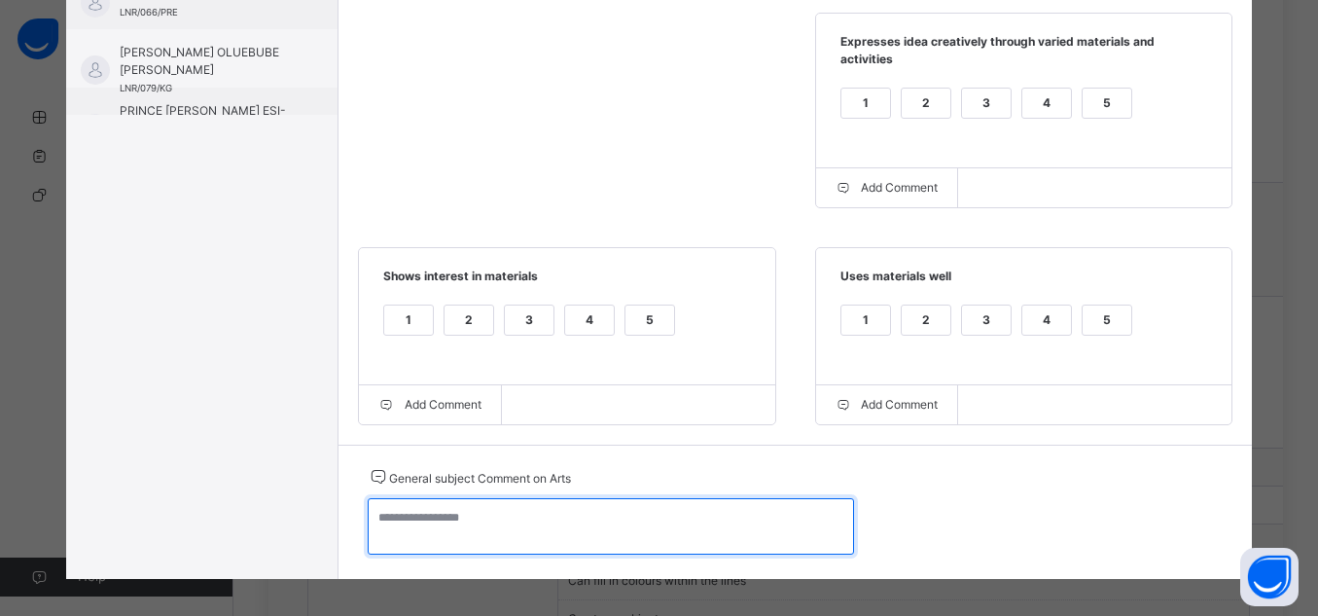
click at [766, 509] on textarea at bounding box center [611, 526] width 486 height 56
type textarea "*"
click at [398, 518] on textarea "******" at bounding box center [611, 526] width 486 height 56
click at [408, 505] on textarea "*" at bounding box center [611, 526] width 486 height 56
type textarea "*"
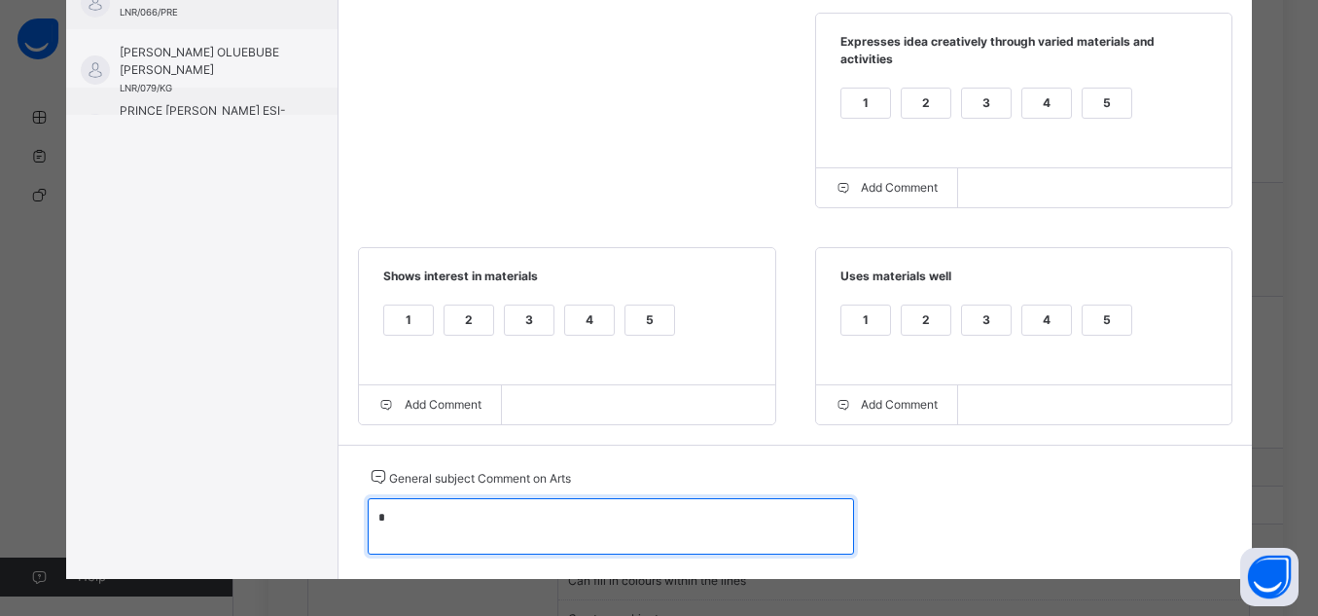
click at [386, 512] on textarea "*" at bounding box center [611, 526] width 486 height 56
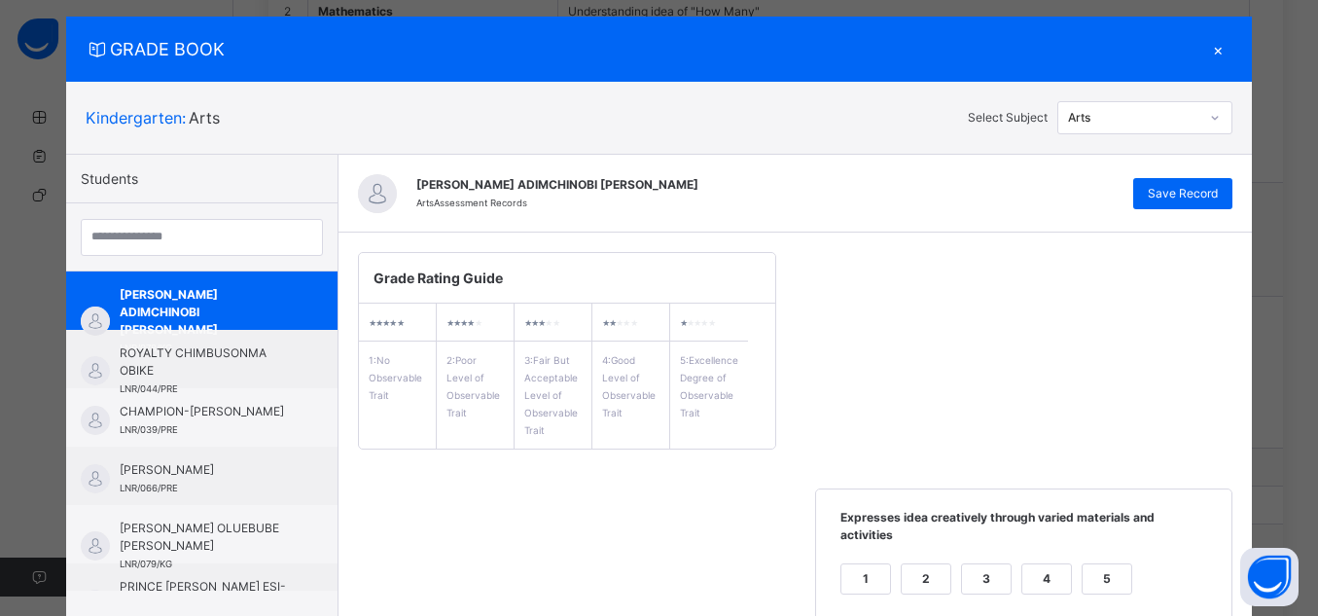
scroll to position [0, 0]
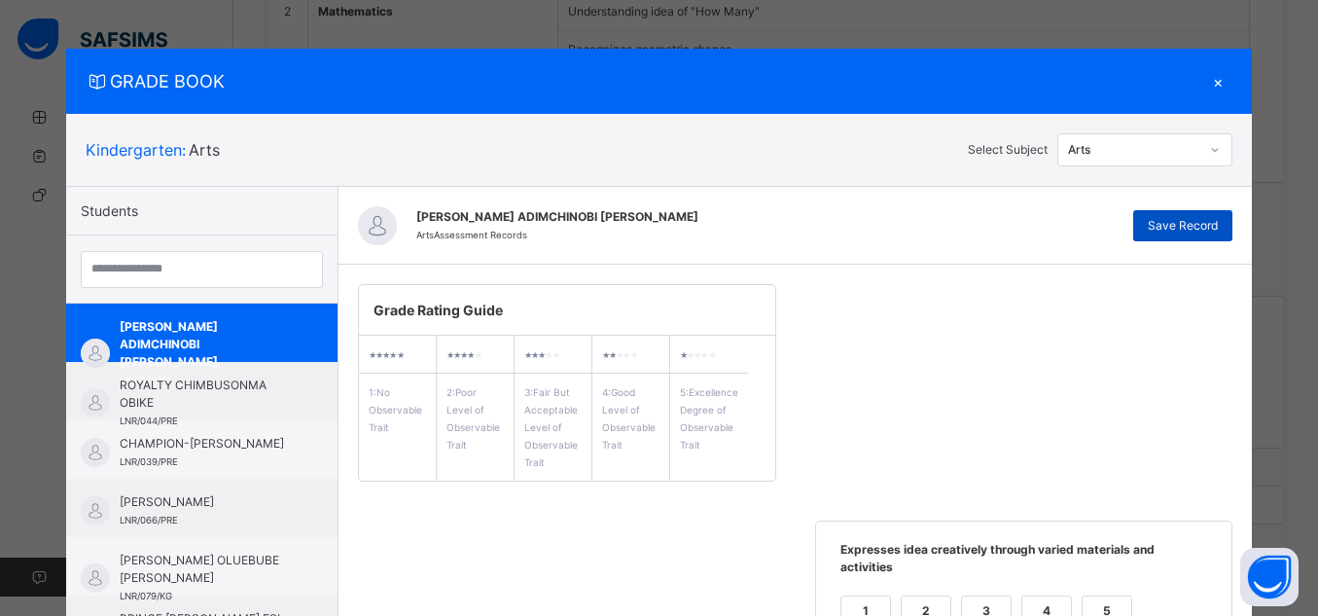
type textarea "**********"
click at [1190, 230] on span "Save Record" at bounding box center [1183, 226] width 70 height 18
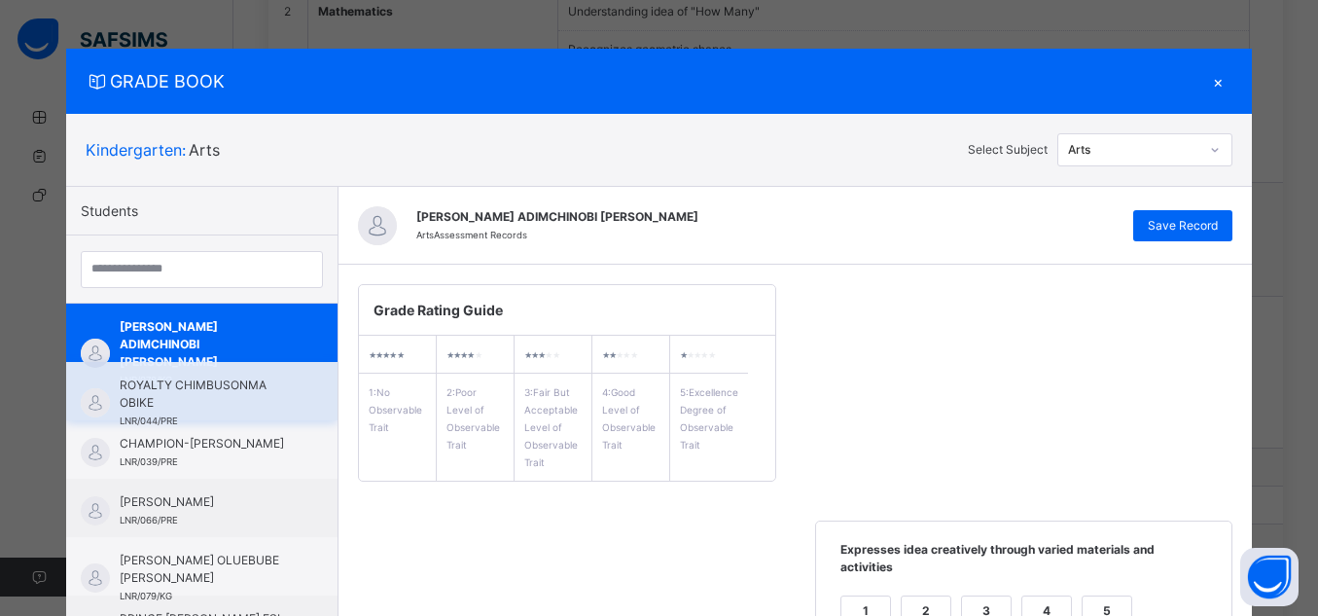
click at [226, 393] on span "ROYALTY CHIMBUSONMA OBIKE" at bounding box center [207, 394] width 174 height 35
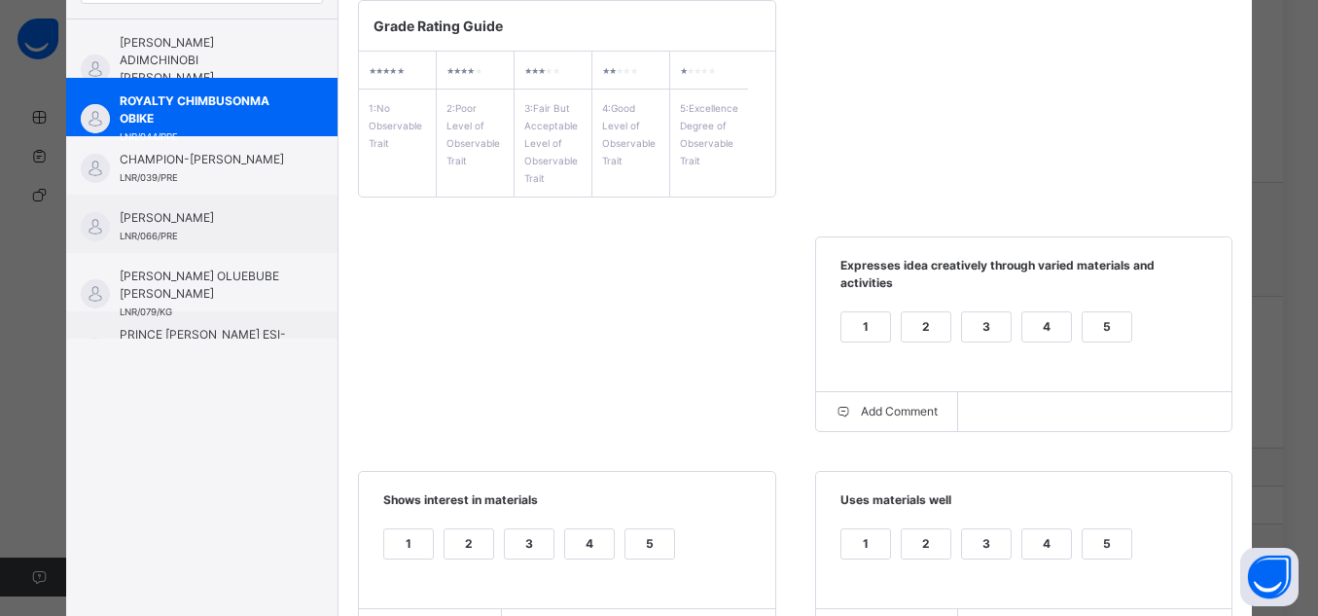
scroll to position [297, 0]
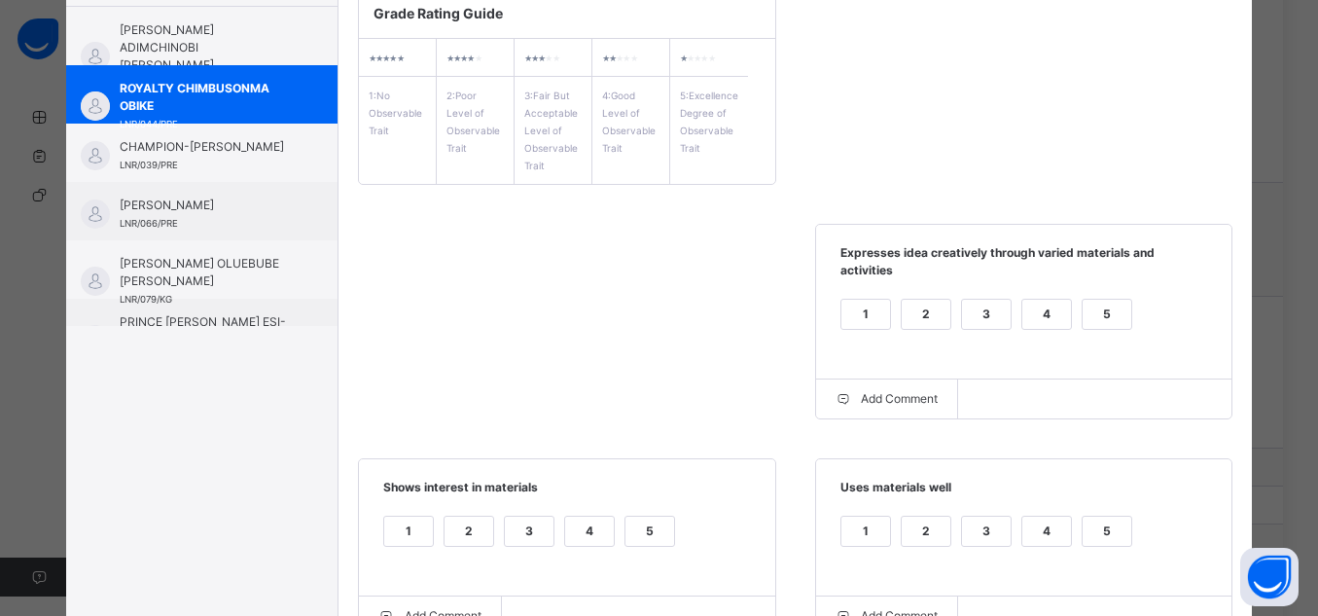
click at [1110, 300] on div "5" at bounding box center [1107, 314] width 49 height 29
click at [1108, 518] on div "5" at bounding box center [1107, 531] width 49 height 29
click at [647, 517] on div "5" at bounding box center [650, 531] width 49 height 29
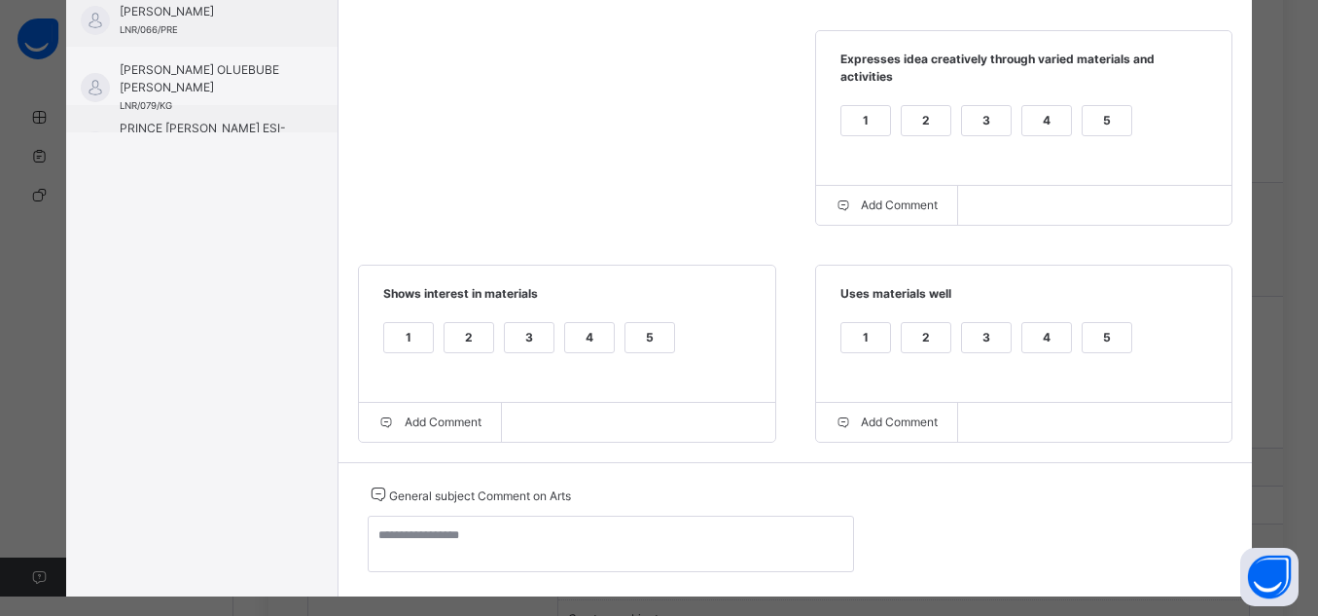
scroll to position [508, 0]
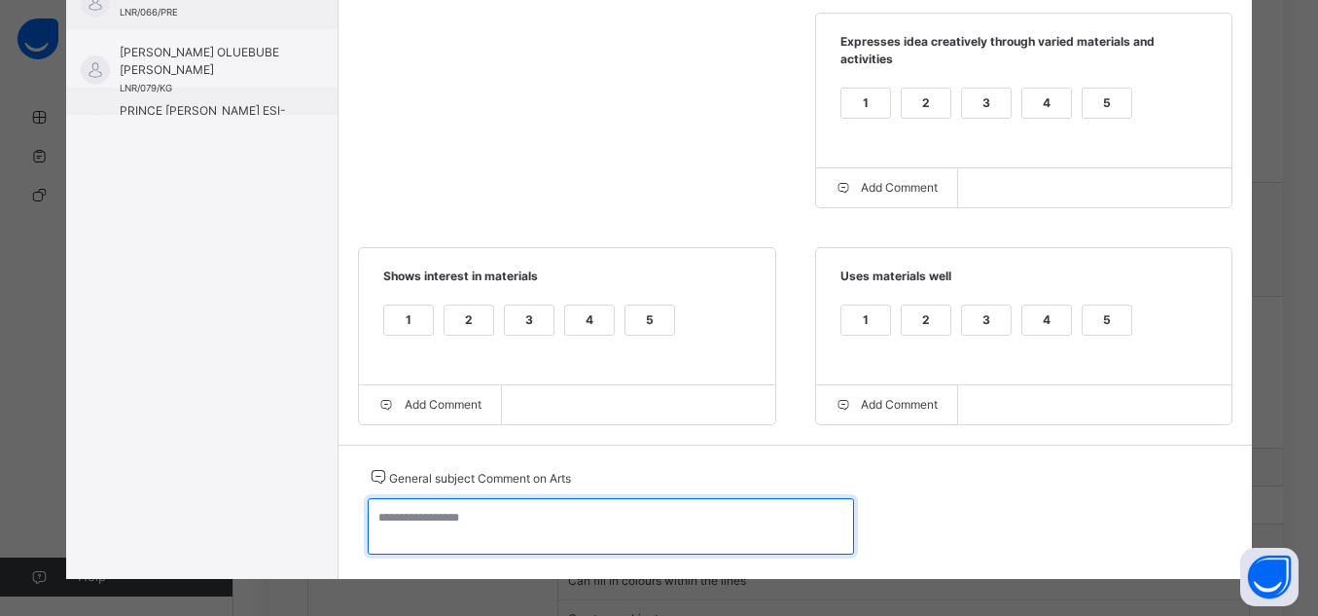
click at [671, 505] on textarea at bounding box center [611, 526] width 486 height 56
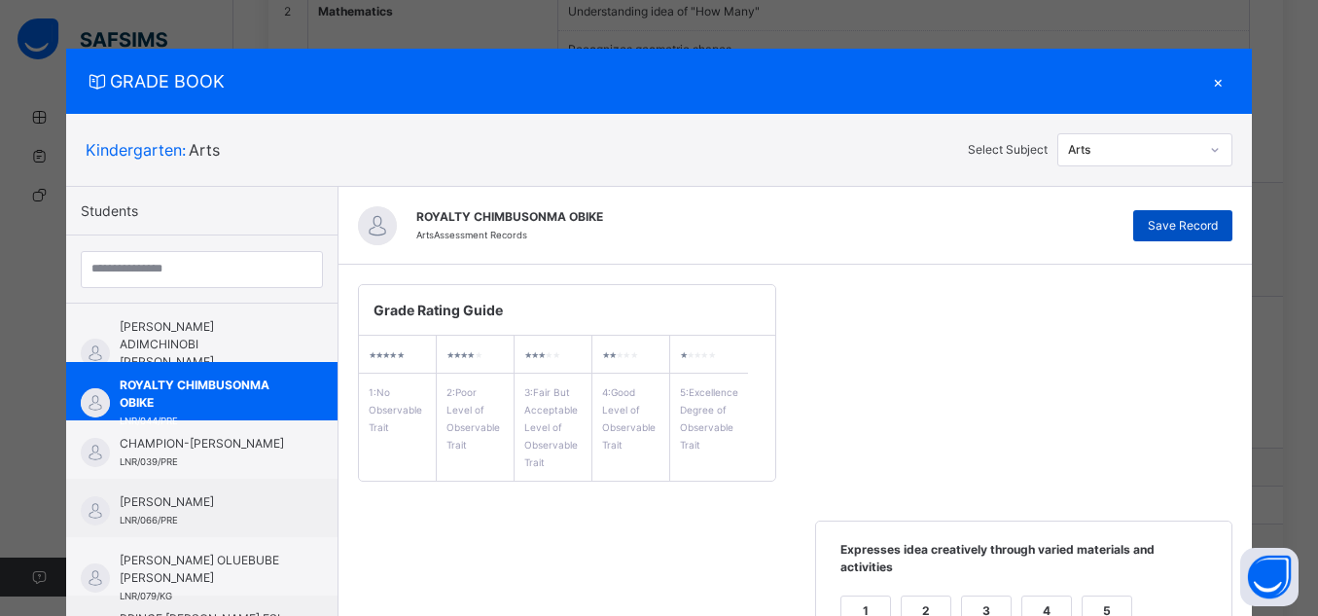
type textarea "**********"
click at [1171, 228] on span "Save Record" at bounding box center [1183, 226] width 70 height 18
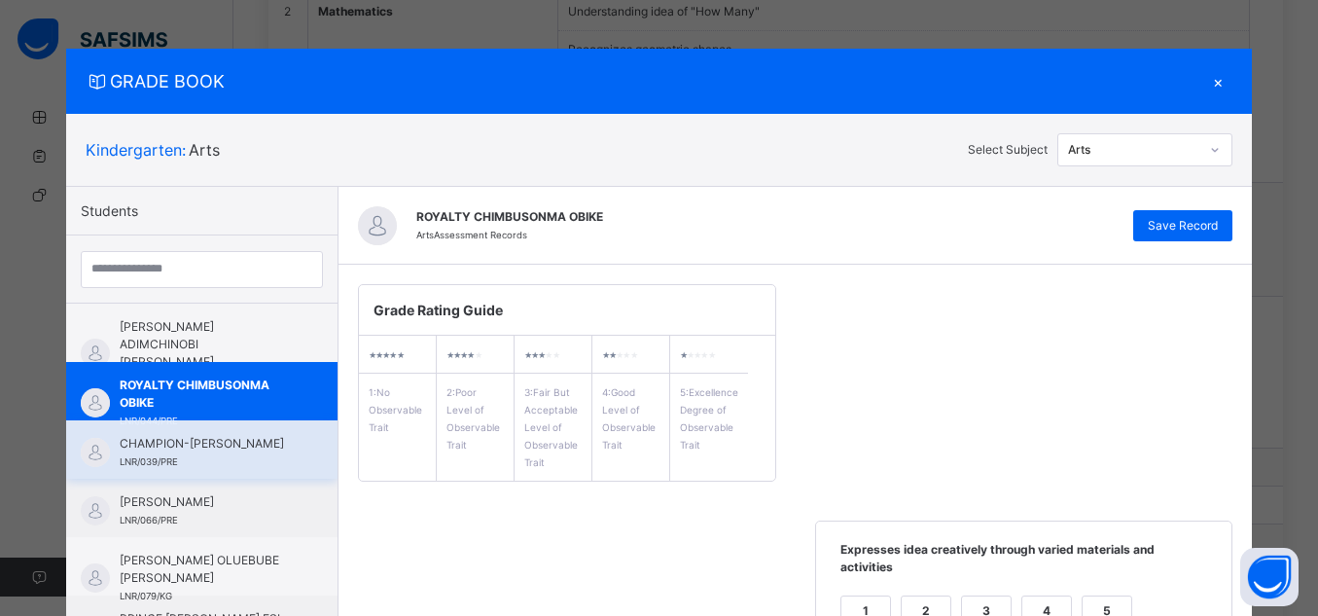
click at [186, 452] on span "CHAMPION-[PERSON_NAME]" at bounding box center [207, 444] width 174 height 18
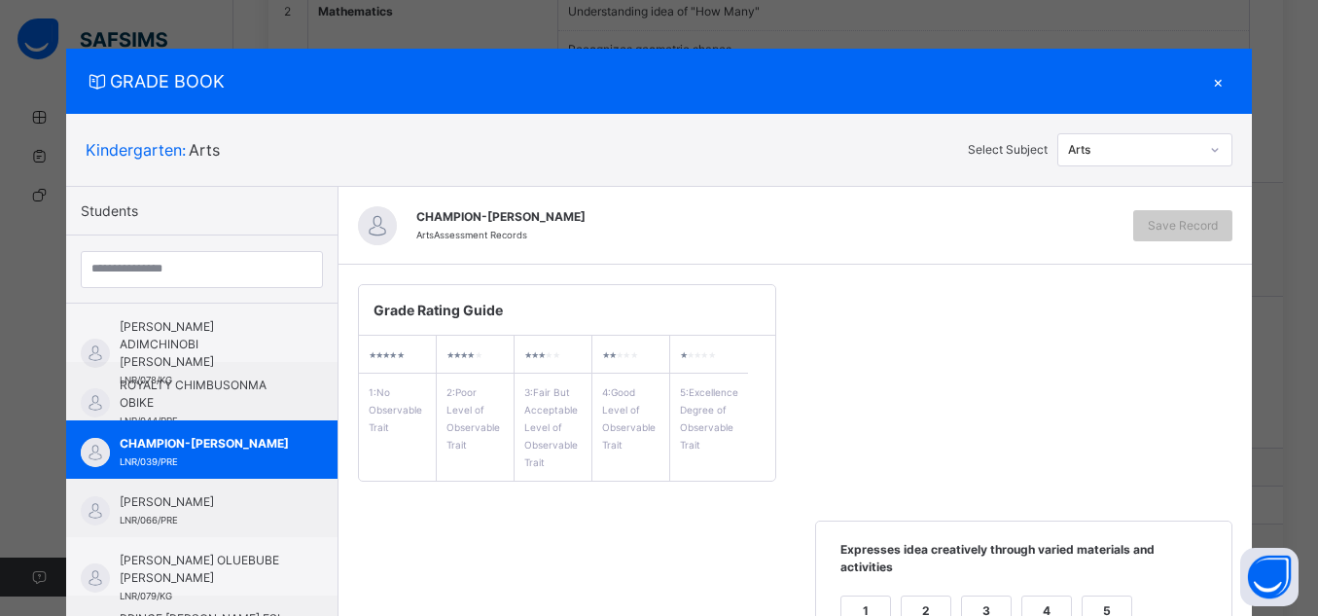
click at [944, 349] on div "Grade Rating Guide ★ ★ ★ ★ ★ 1 : No Observable Trait ★ ★ ★ ★ ★ 2 : Poor Level o…" at bounding box center [796, 609] width 915 height 688
click at [102, 437] on div "CHAMPION-ANGEL CHIMTURUMUGO CHUKWUEMEKA LNR/039/PRE" at bounding box center [201, 449] width 271 height 58
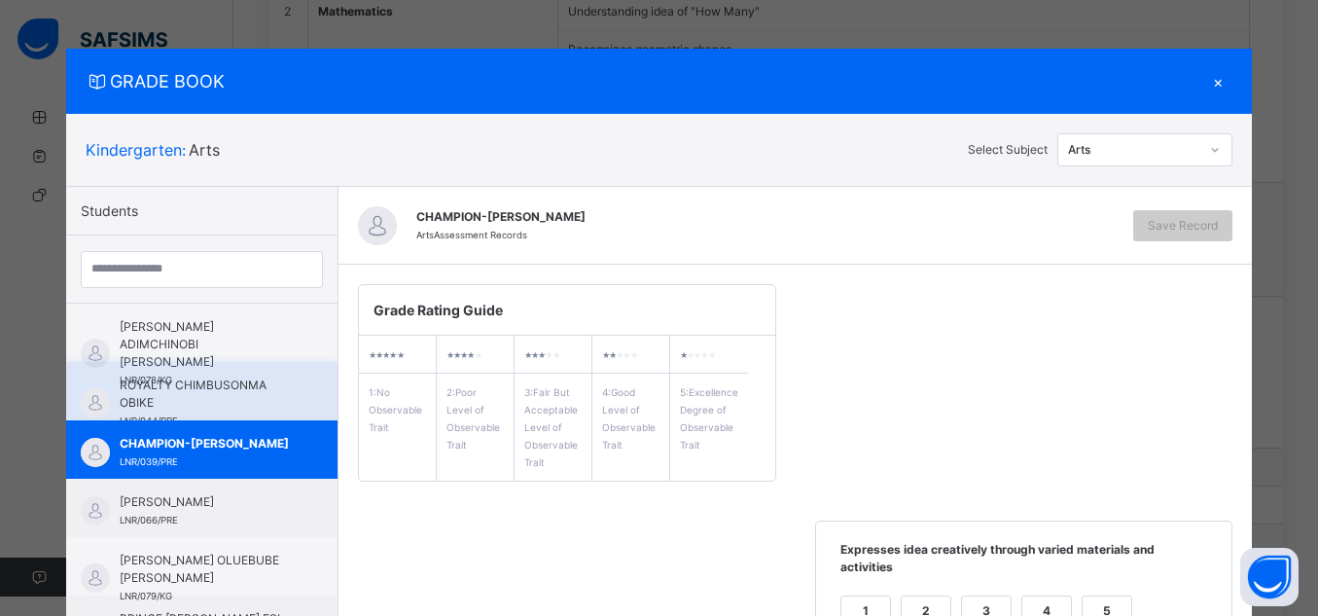
click at [229, 410] on span "ROYALTY CHIMBUSONMA OBIKE" at bounding box center [207, 394] width 174 height 35
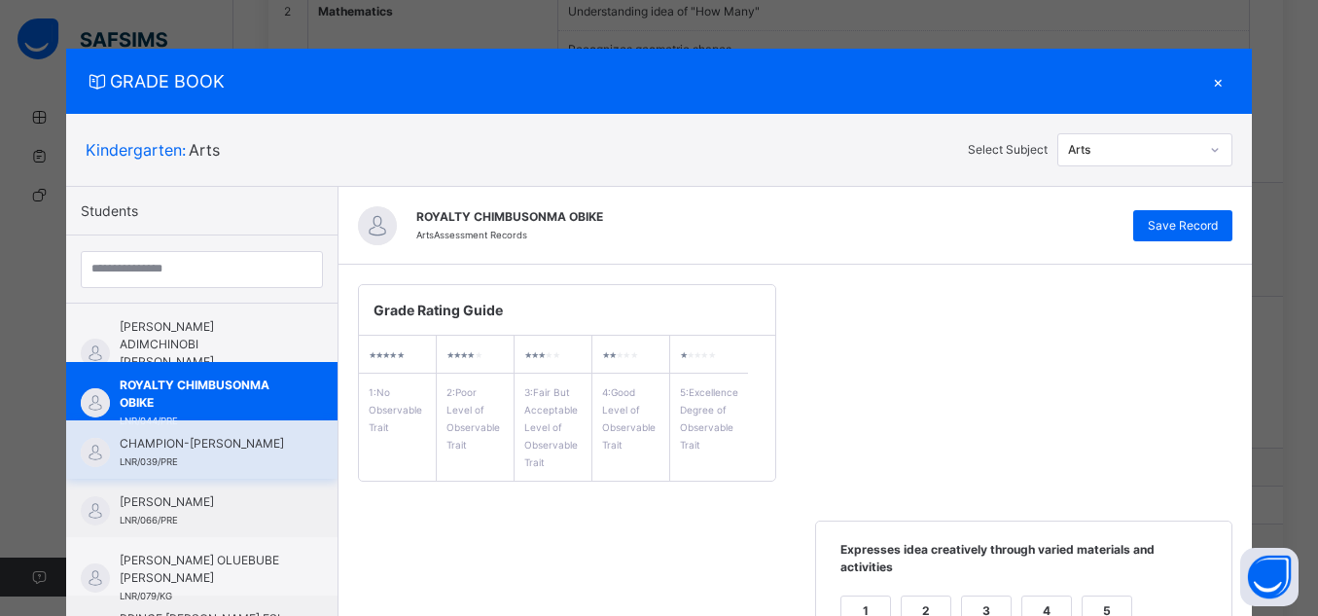
click at [149, 452] on span "CHAMPION-[PERSON_NAME]" at bounding box center [207, 444] width 174 height 18
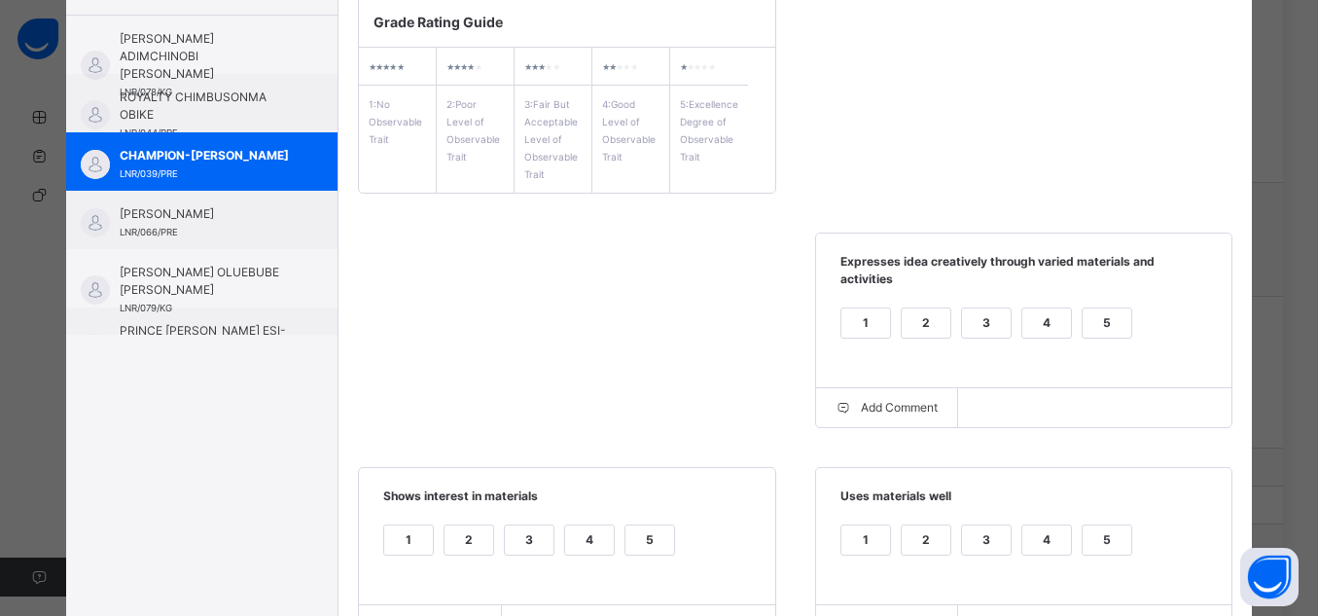
scroll to position [293, 0]
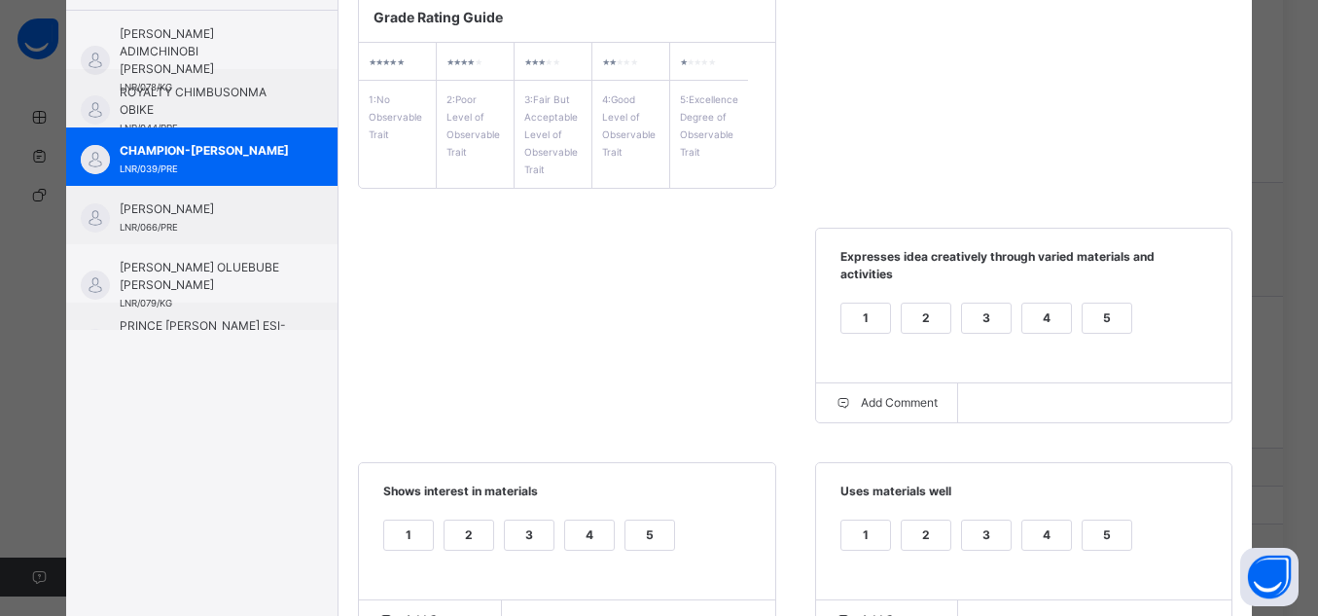
click at [1107, 304] on div "5" at bounding box center [1107, 318] width 49 height 29
click at [1115, 521] on div "5" at bounding box center [1107, 535] width 49 height 29
click at [643, 522] on div "5" at bounding box center [650, 535] width 49 height 29
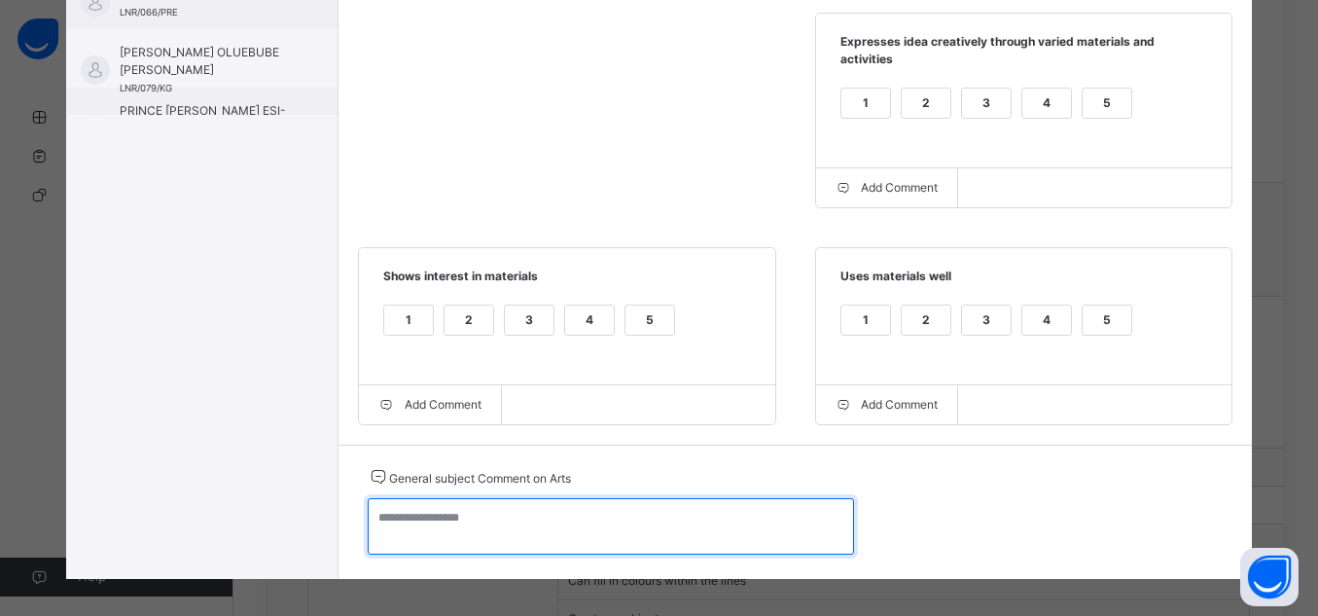
click at [755, 514] on textarea at bounding box center [611, 526] width 486 height 56
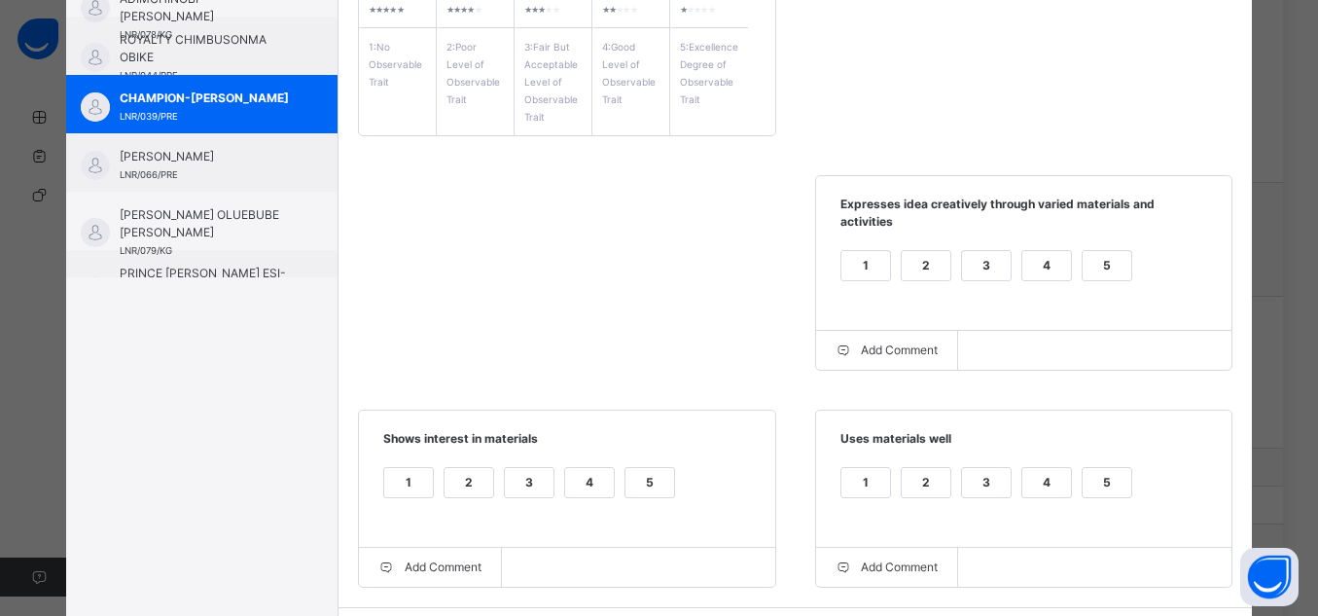
scroll to position [0, 0]
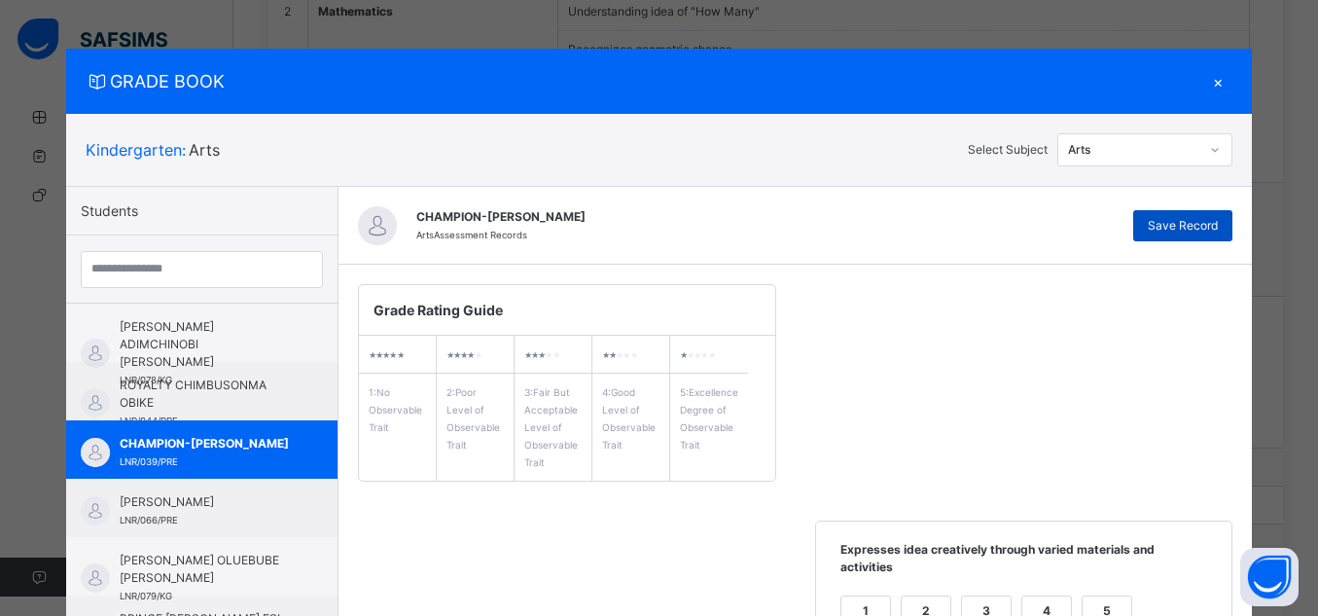
type textarea "**********"
click at [1196, 219] on span "Save Record" at bounding box center [1183, 226] width 70 height 18
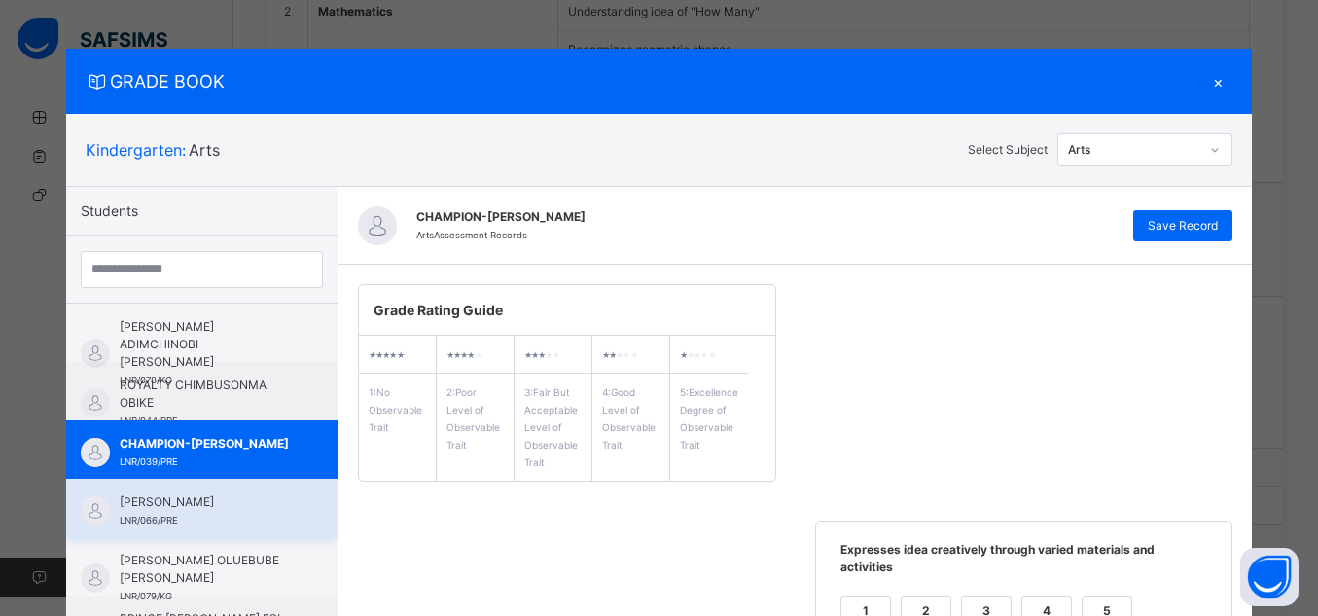
click at [135, 498] on span "[PERSON_NAME]" at bounding box center [207, 502] width 174 height 18
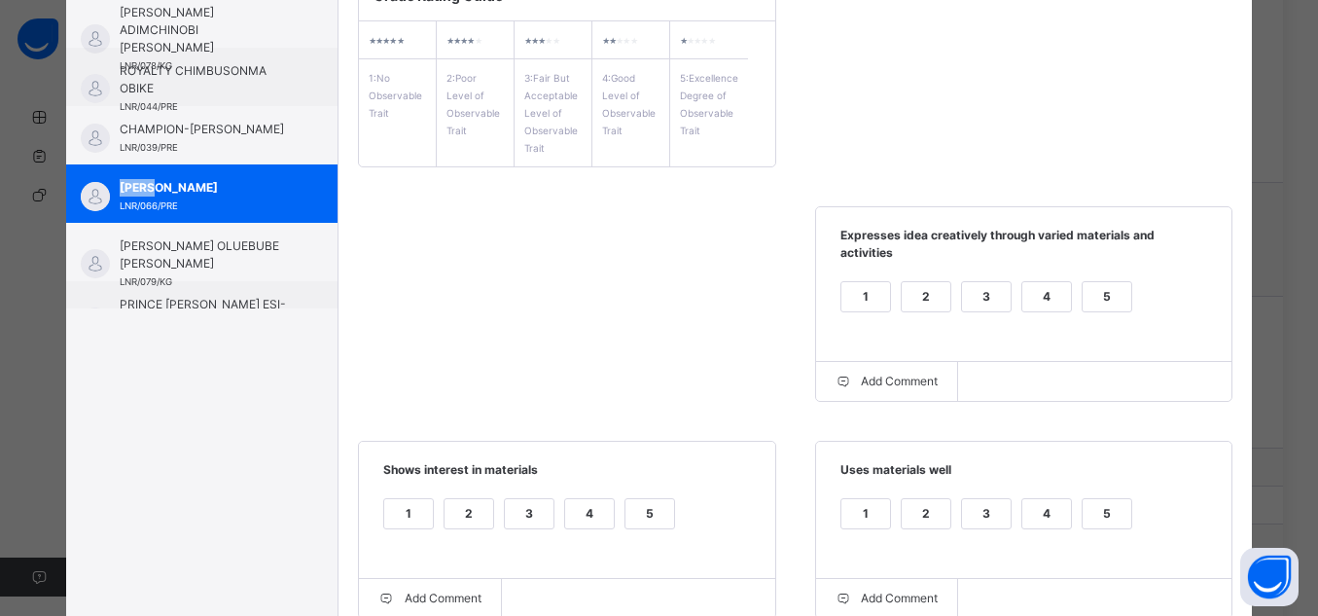
scroll to position [329, 0]
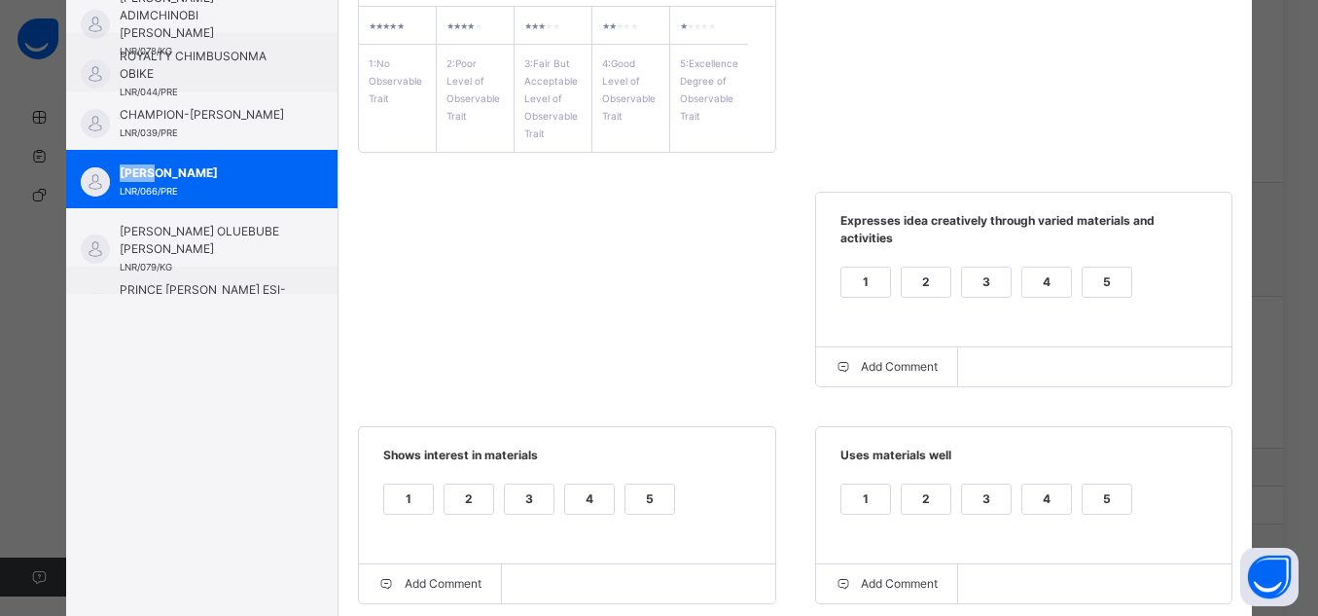
click at [1074, 264] on div "1 2 3 4 5" at bounding box center [1025, 294] width 378 height 65
click at [1161, 265] on div "1 2 3 4 5" at bounding box center [1025, 294] width 378 height 65
click at [1090, 268] on div "5" at bounding box center [1107, 282] width 49 height 29
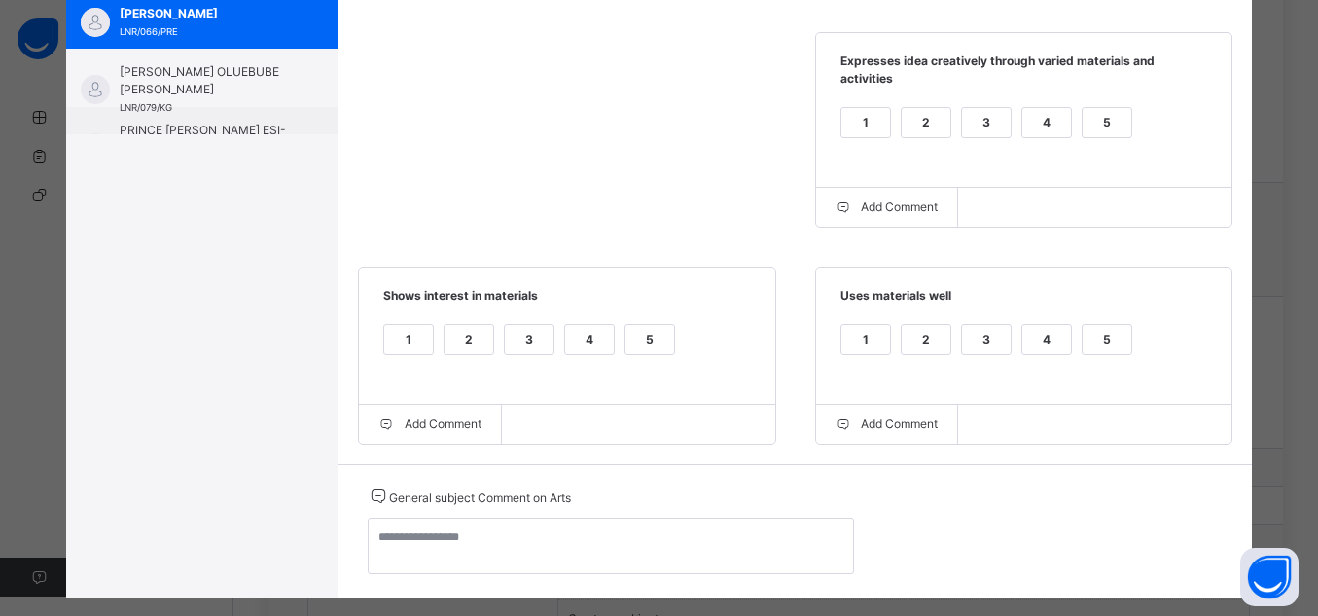
scroll to position [505, 0]
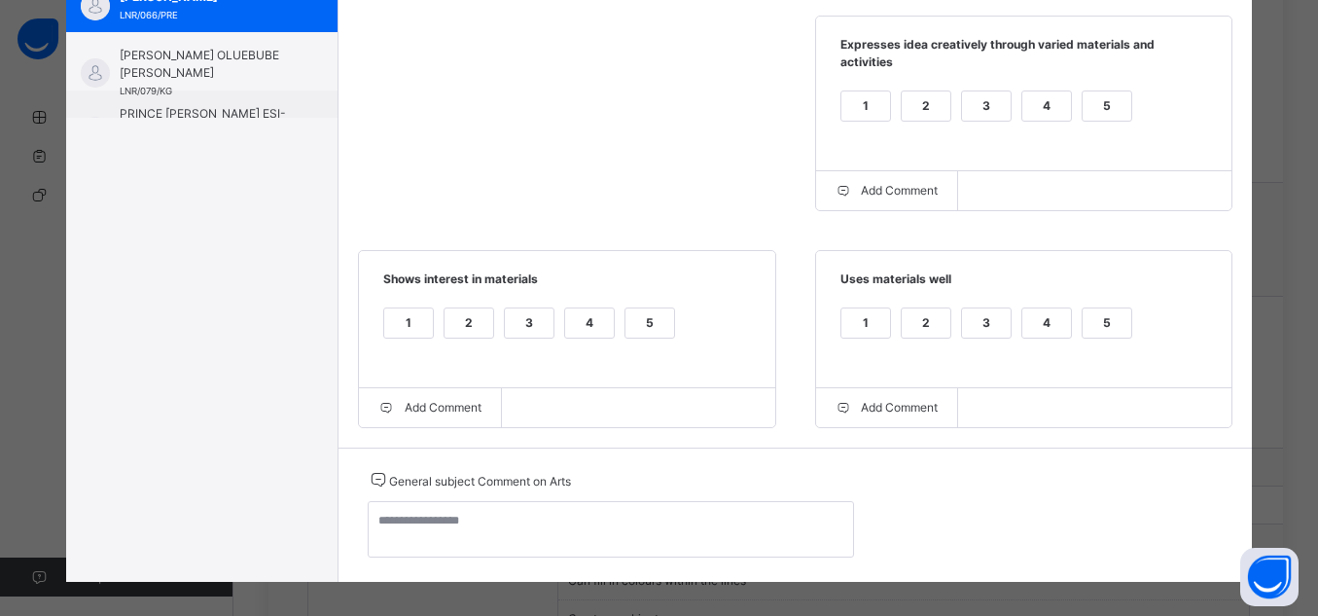
click at [644, 308] on div "5" at bounding box center [650, 322] width 49 height 29
click at [1098, 307] on label "5" at bounding box center [1107, 322] width 51 height 31
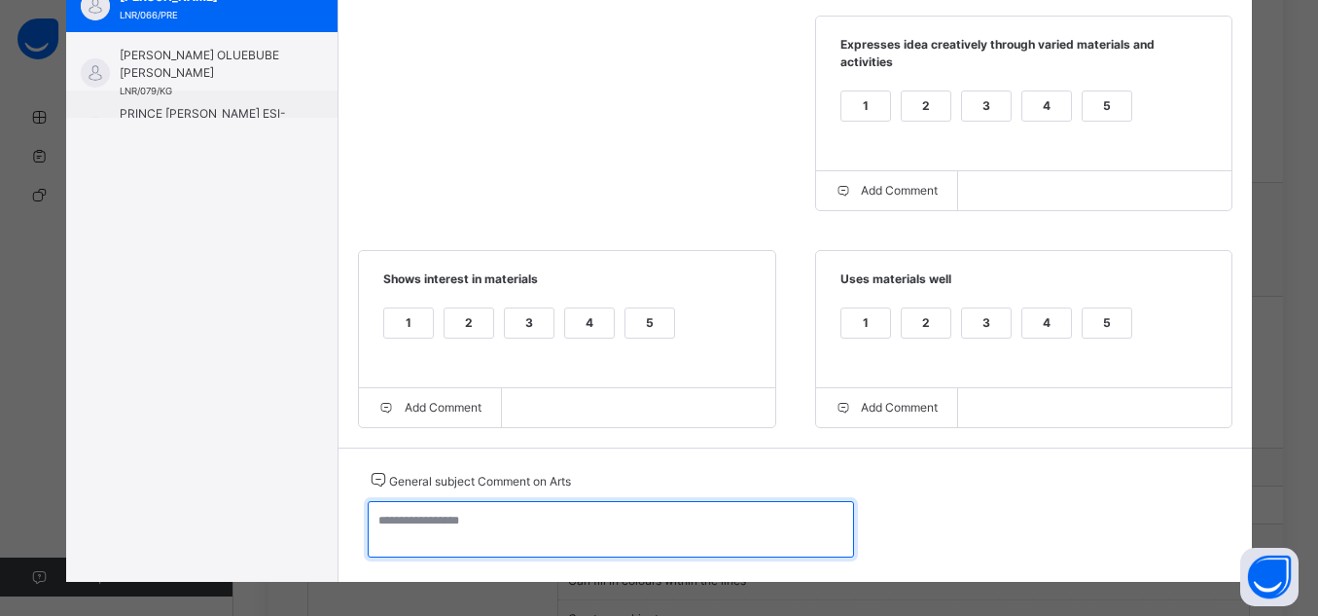
click at [368, 529] on textarea at bounding box center [611, 529] width 486 height 56
click at [644, 509] on textarea "**" at bounding box center [611, 529] width 486 height 56
type textarea "*"
click at [760, 508] on textarea "**********" at bounding box center [611, 529] width 486 height 56
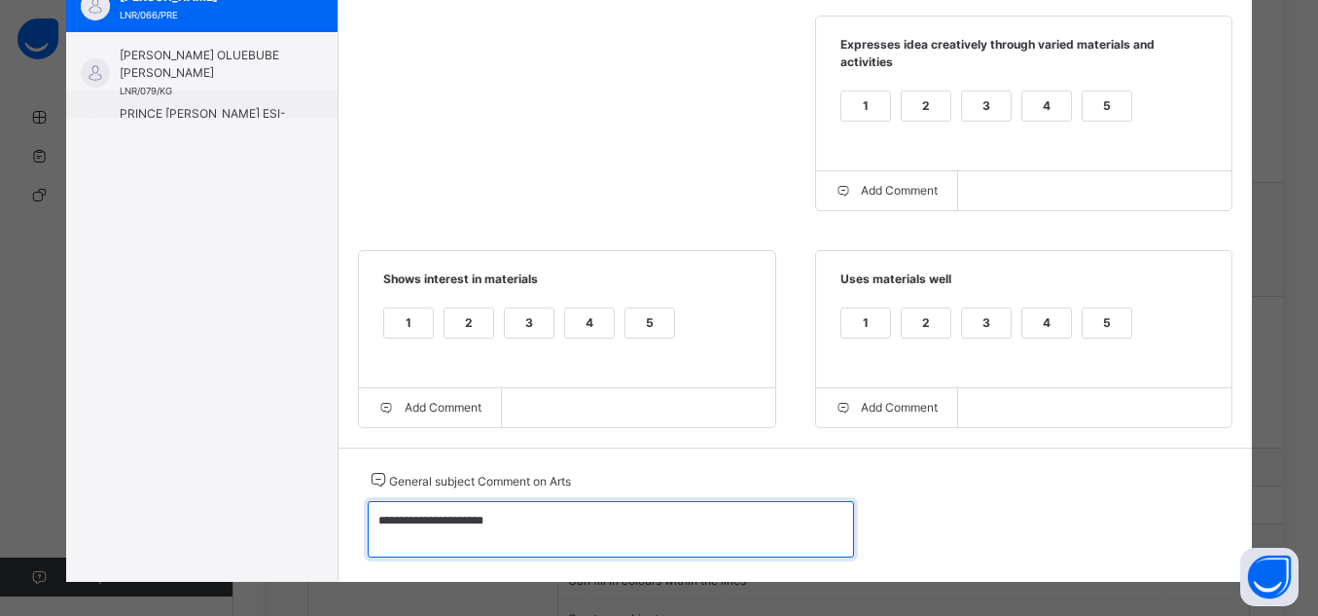
click at [760, 508] on textarea "**********" at bounding box center [611, 529] width 486 height 56
click at [508, 512] on textarea "**********" at bounding box center [611, 529] width 486 height 56
click at [676, 545] on textarea "**********" at bounding box center [611, 529] width 486 height 56
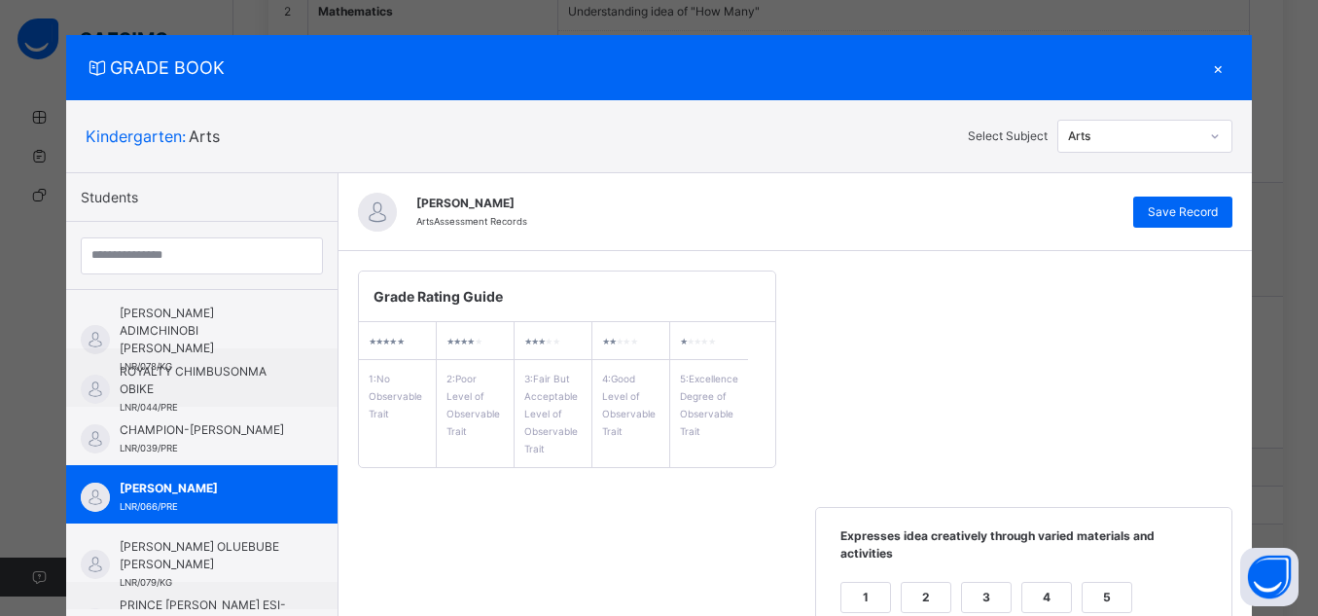
scroll to position [0, 0]
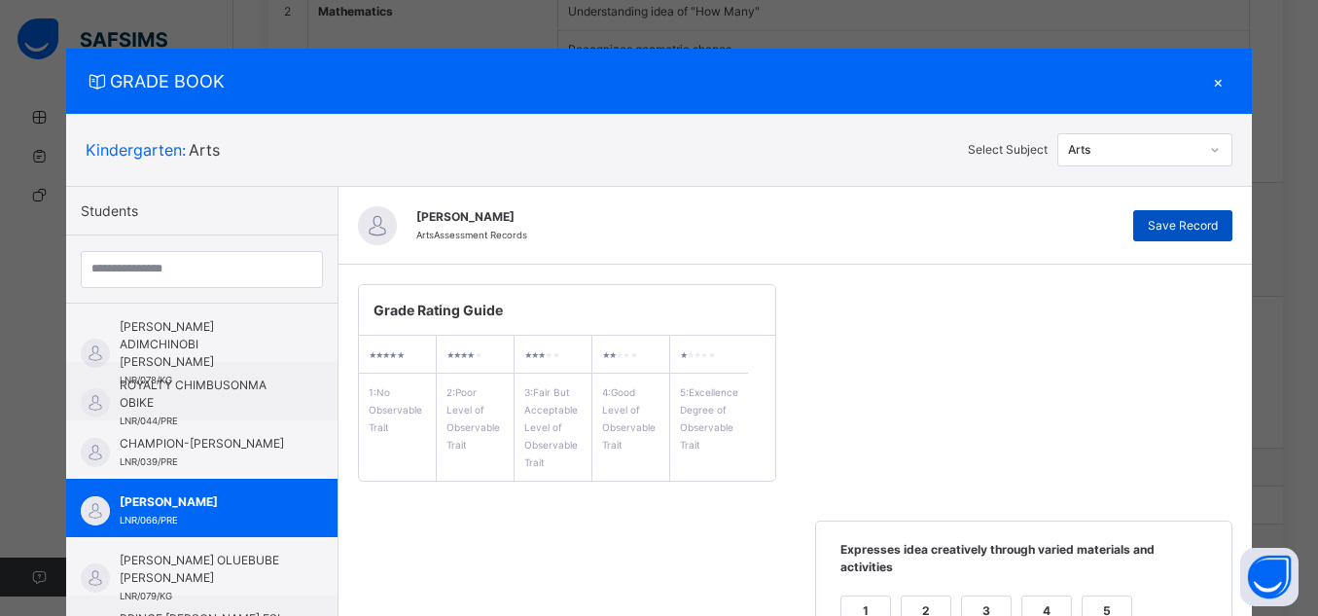
type textarea "**********"
click at [1187, 229] on span "Save Record" at bounding box center [1183, 226] width 70 height 18
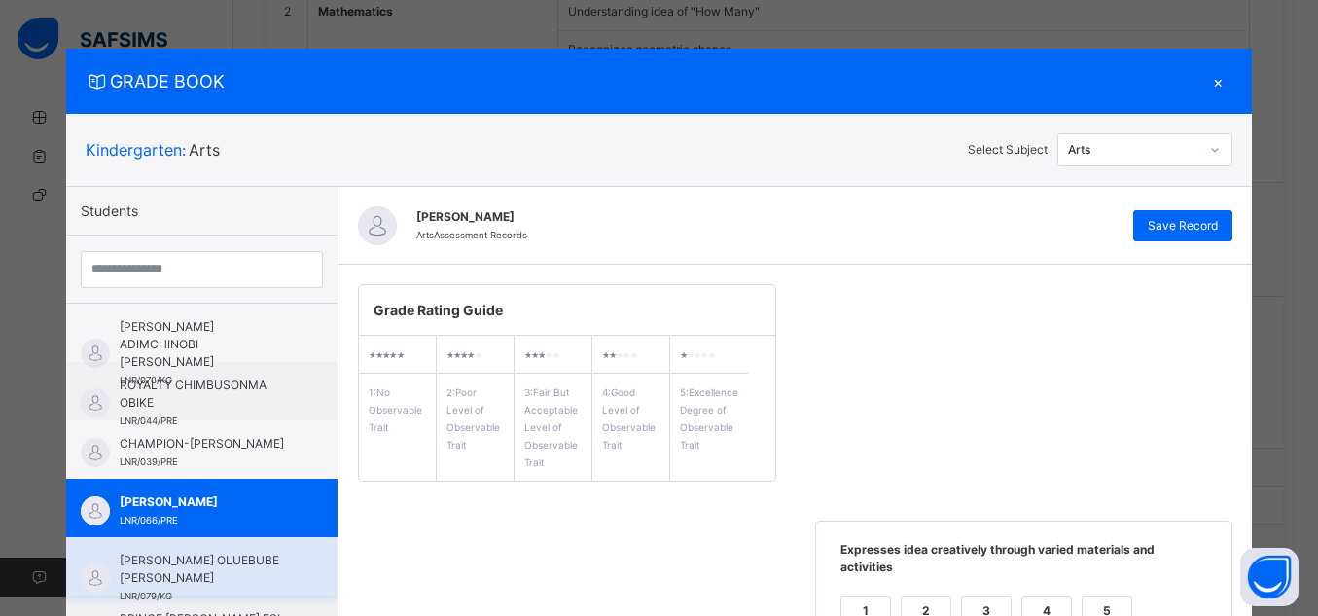
click at [180, 571] on span "[PERSON_NAME] OLUEBUBE [PERSON_NAME]" at bounding box center [207, 569] width 174 height 35
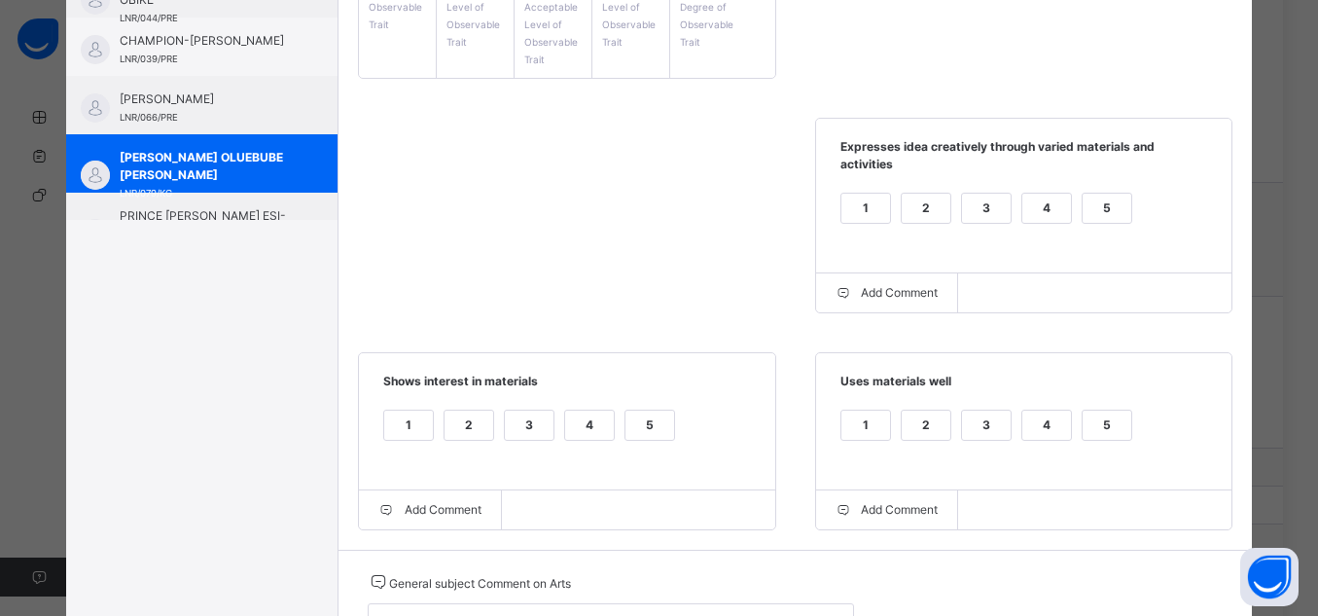
scroll to position [405, 0]
click at [1099, 193] on div "5" at bounding box center [1107, 206] width 49 height 29
click at [1112, 413] on div "5" at bounding box center [1107, 423] width 49 height 29
click at [632, 410] on div "5" at bounding box center [650, 423] width 49 height 29
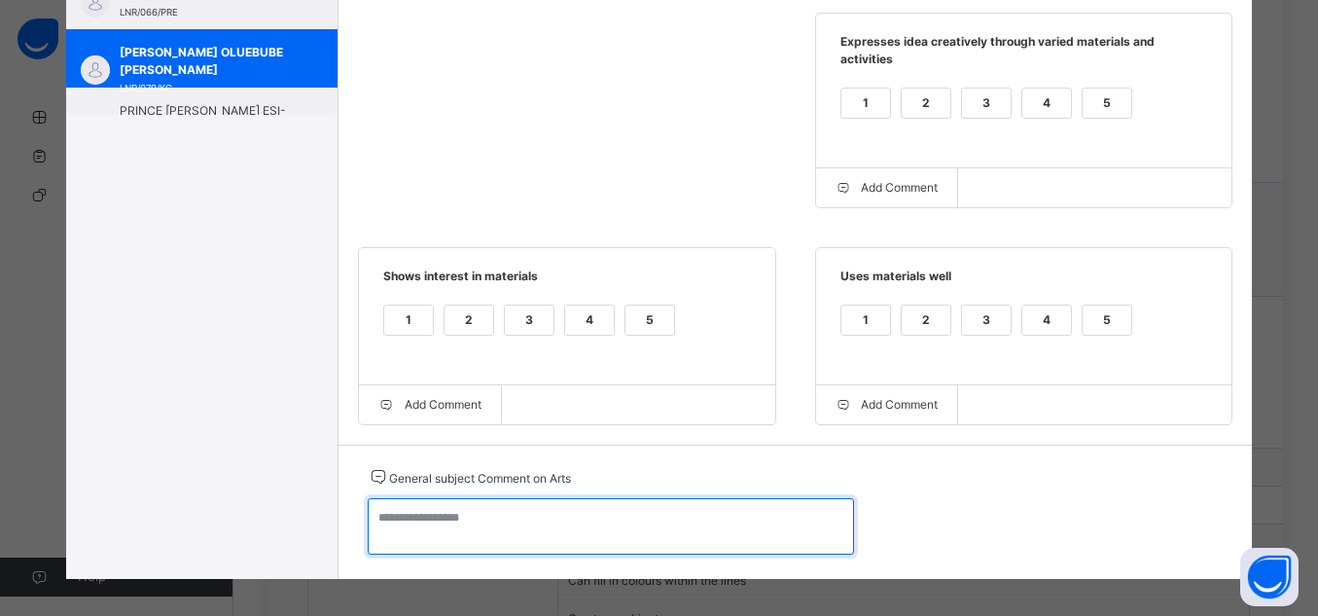
click at [722, 521] on textarea at bounding box center [611, 526] width 486 height 56
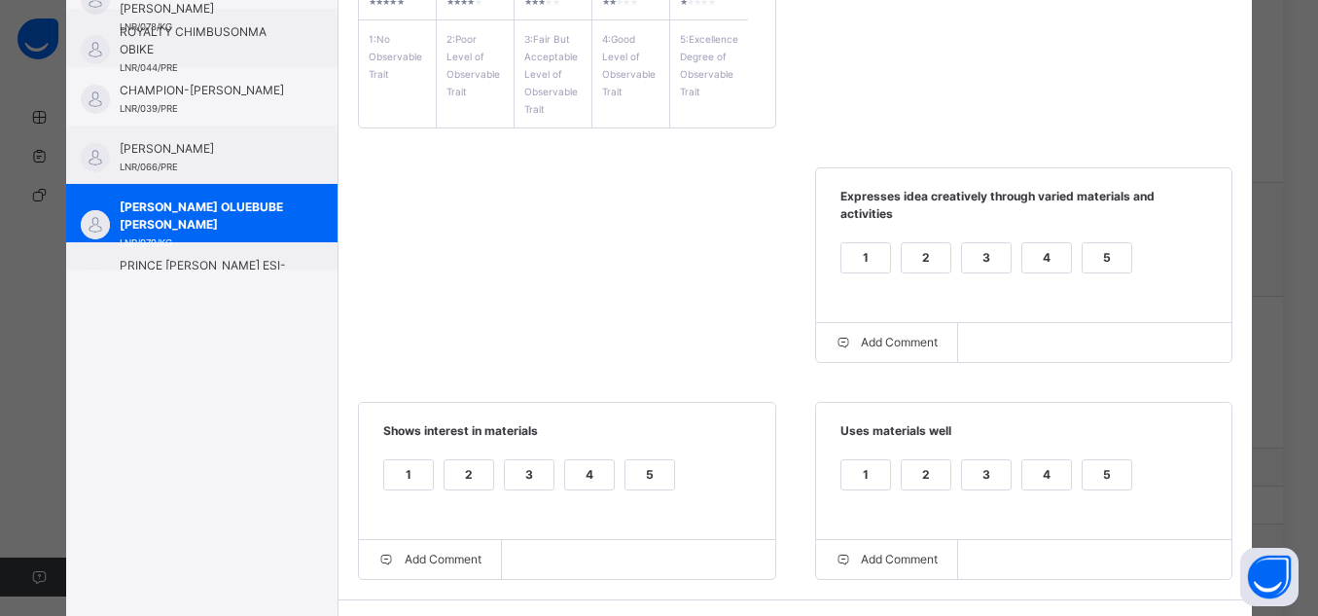
scroll to position [0, 0]
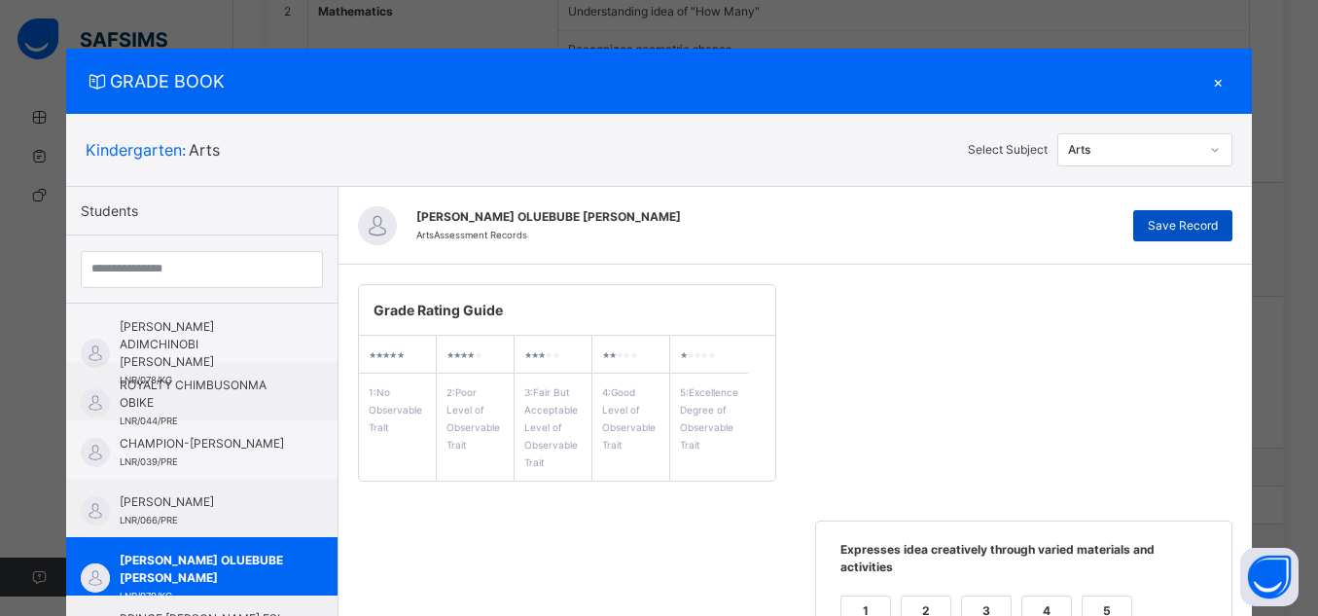
type textarea "**********"
click at [1201, 227] on span "Save Record" at bounding box center [1183, 226] width 70 height 18
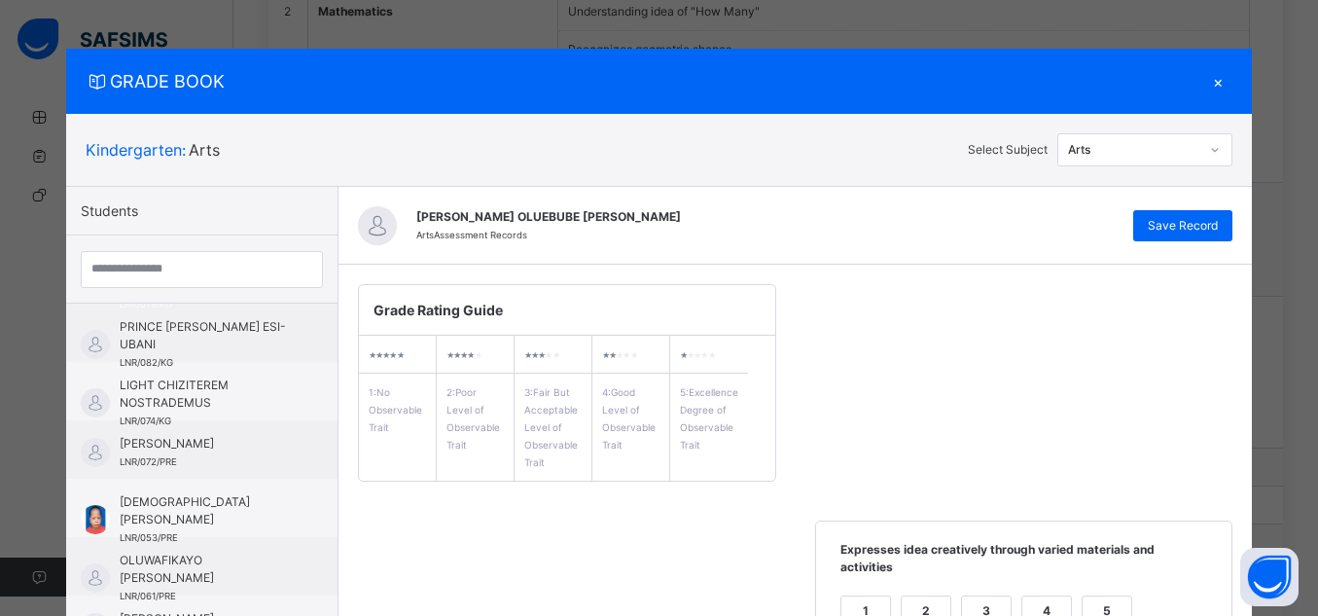
scroll to position [299, 0]
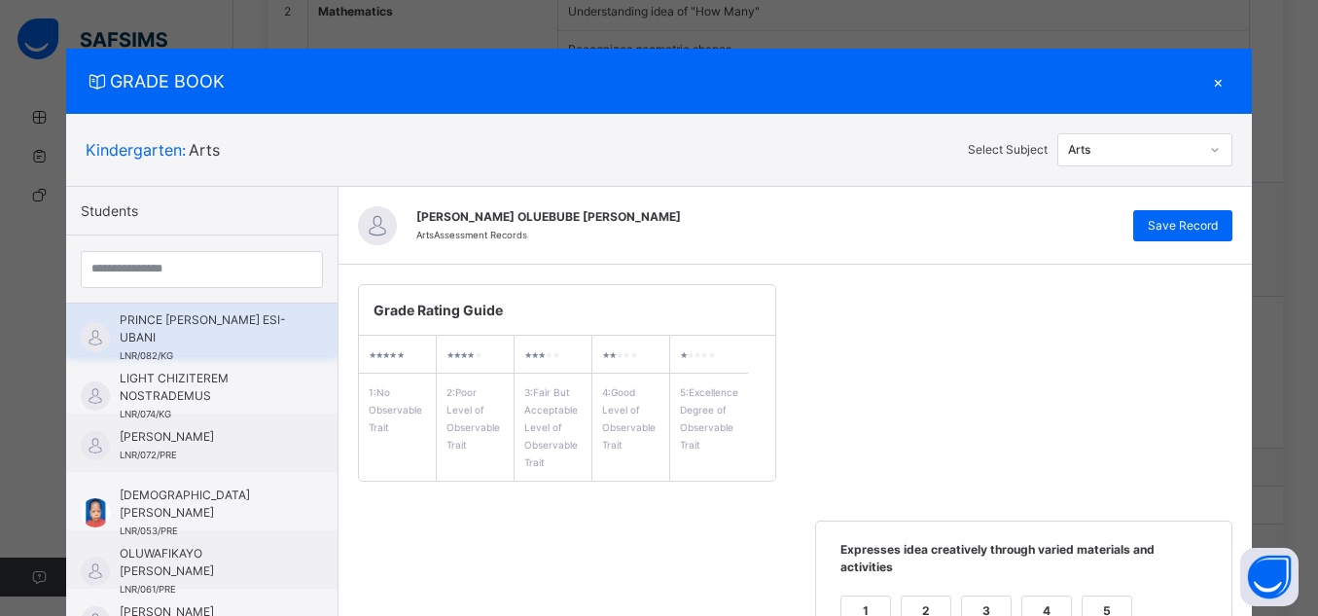
click at [238, 329] on span "PRINCE [PERSON_NAME] ESI-UBANI" at bounding box center [207, 328] width 174 height 35
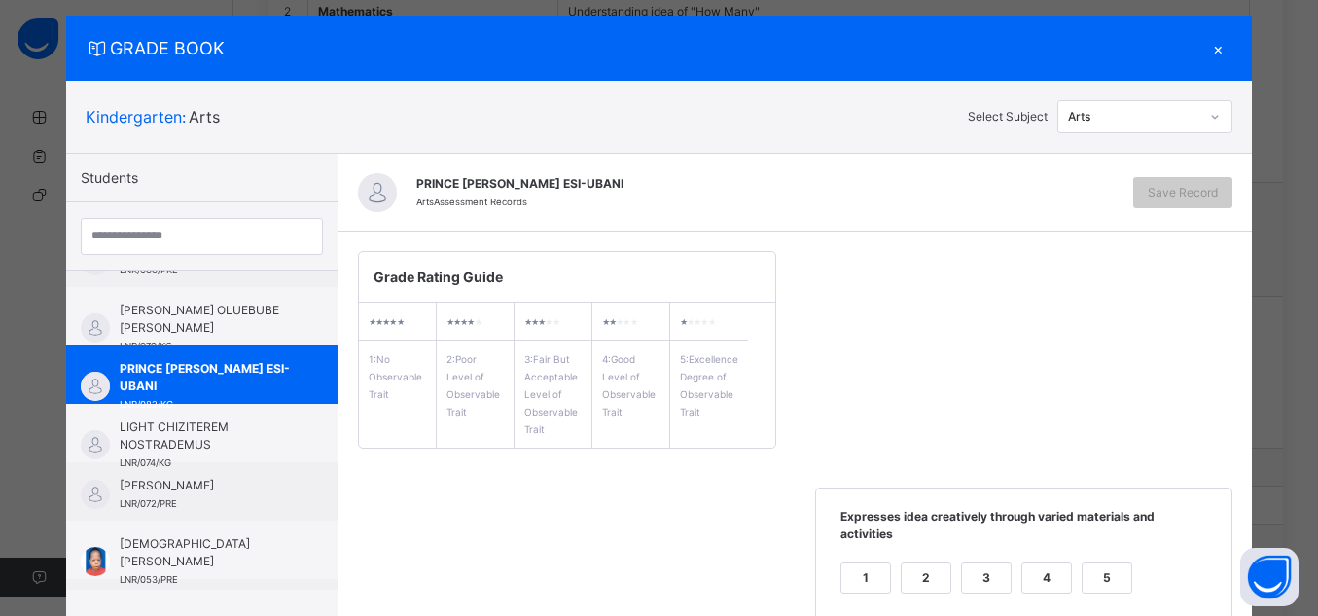
scroll to position [69, 0]
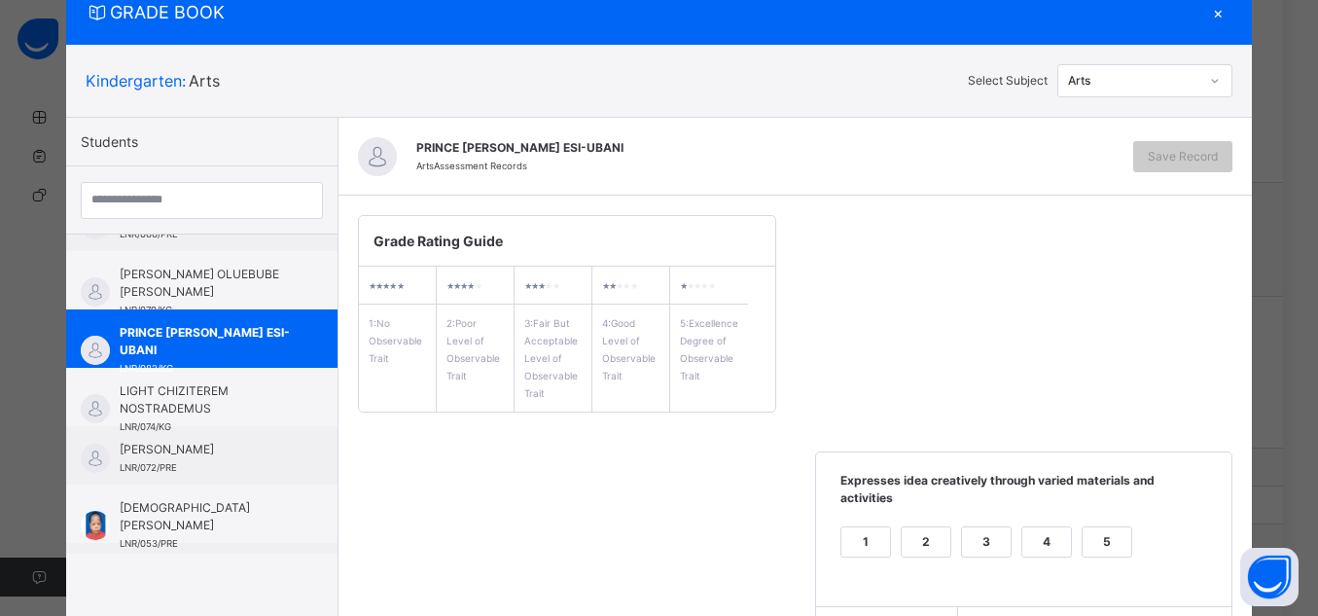
click at [1124, 502] on span "Expresses idea creatively through varied materials and activities" at bounding box center [1025, 497] width 378 height 50
click at [1101, 545] on div "5" at bounding box center [1107, 553] width 51 height 55
click at [1102, 532] on div "5" at bounding box center [1107, 541] width 49 height 29
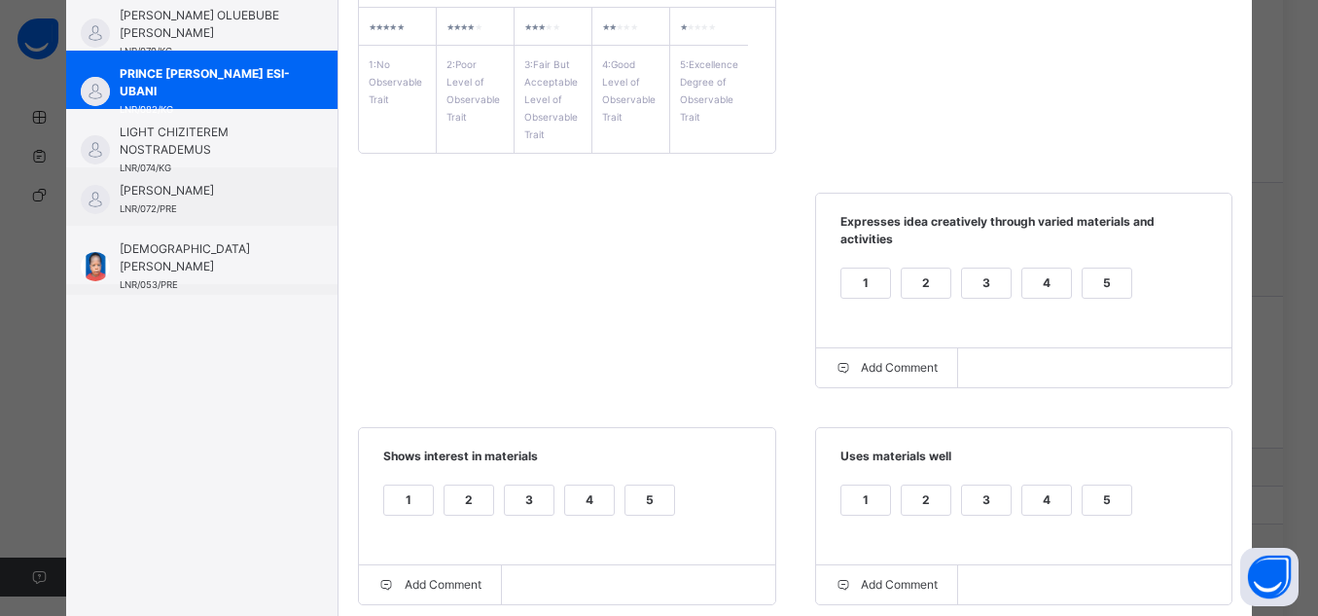
scroll to position [330, 0]
click at [1092, 485] on div "5" at bounding box center [1107, 498] width 49 height 29
click at [633, 484] on div "5" at bounding box center [650, 498] width 49 height 29
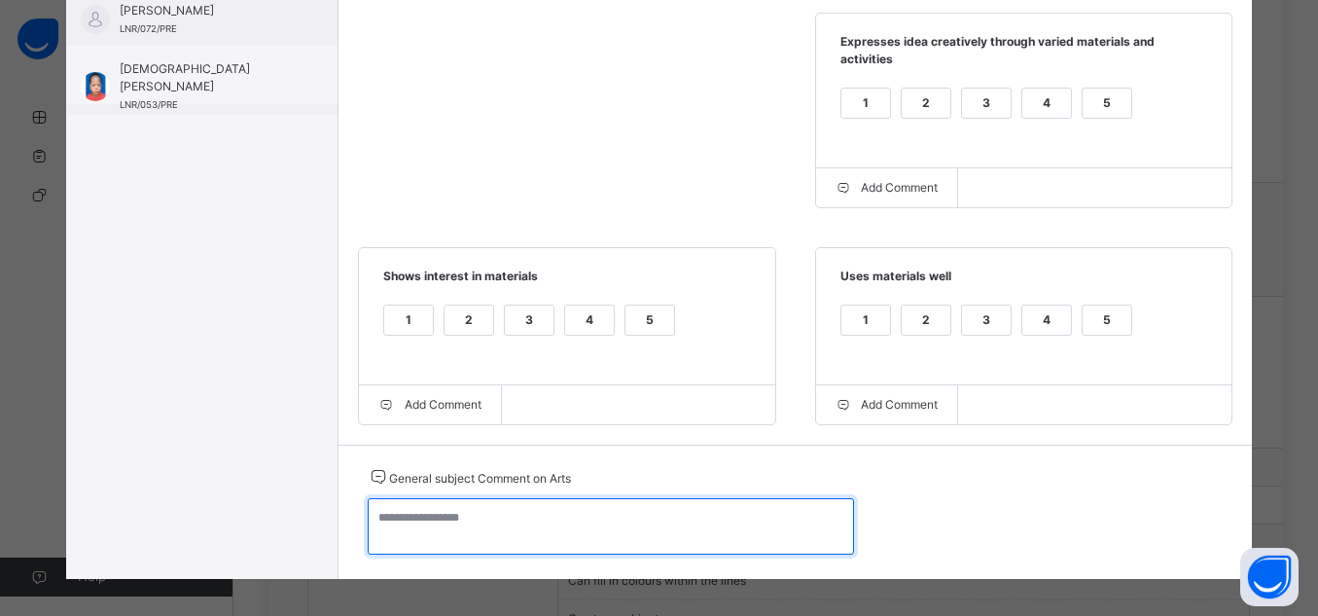
click at [552, 535] on textarea at bounding box center [611, 526] width 486 height 56
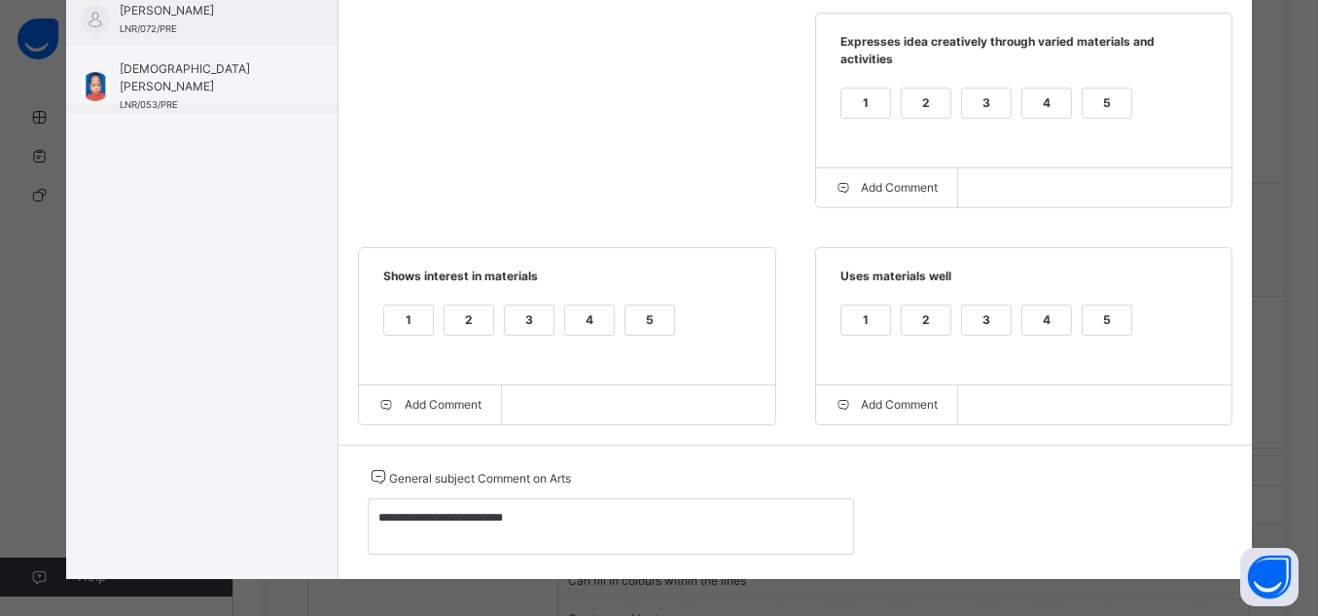
click at [140, 490] on div "Students [PERSON_NAME] ADIMCHINOBI [PERSON_NAME] LNR/078/KG ROYALTY CHIMBUSONMA…" at bounding box center [202, 129] width 272 height 900
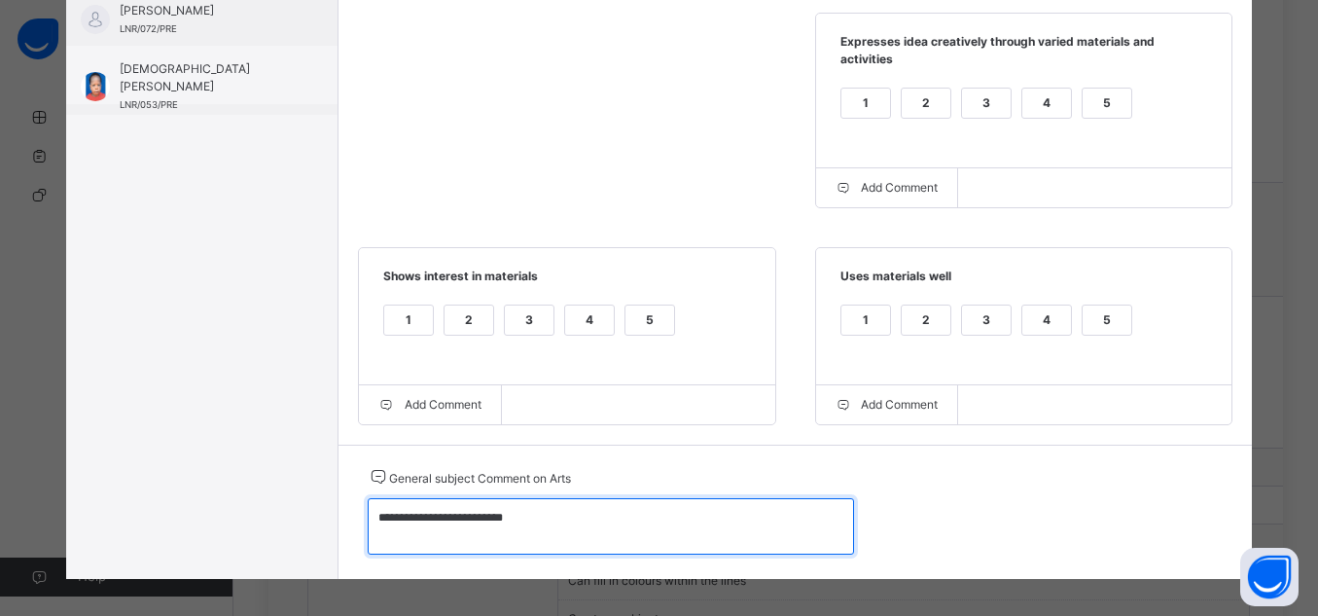
click at [429, 505] on textarea "**********" at bounding box center [611, 526] width 486 height 56
click at [374, 503] on textarea "**********" at bounding box center [611, 526] width 486 height 56
click at [368, 508] on textarea "**********" at bounding box center [611, 526] width 486 height 56
drag, startPoint x: 365, startPoint y: 508, endPoint x: 596, endPoint y: 565, distance: 238.6
click at [596, 565] on div "**********" at bounding box center [796, 512] width 915 height 134
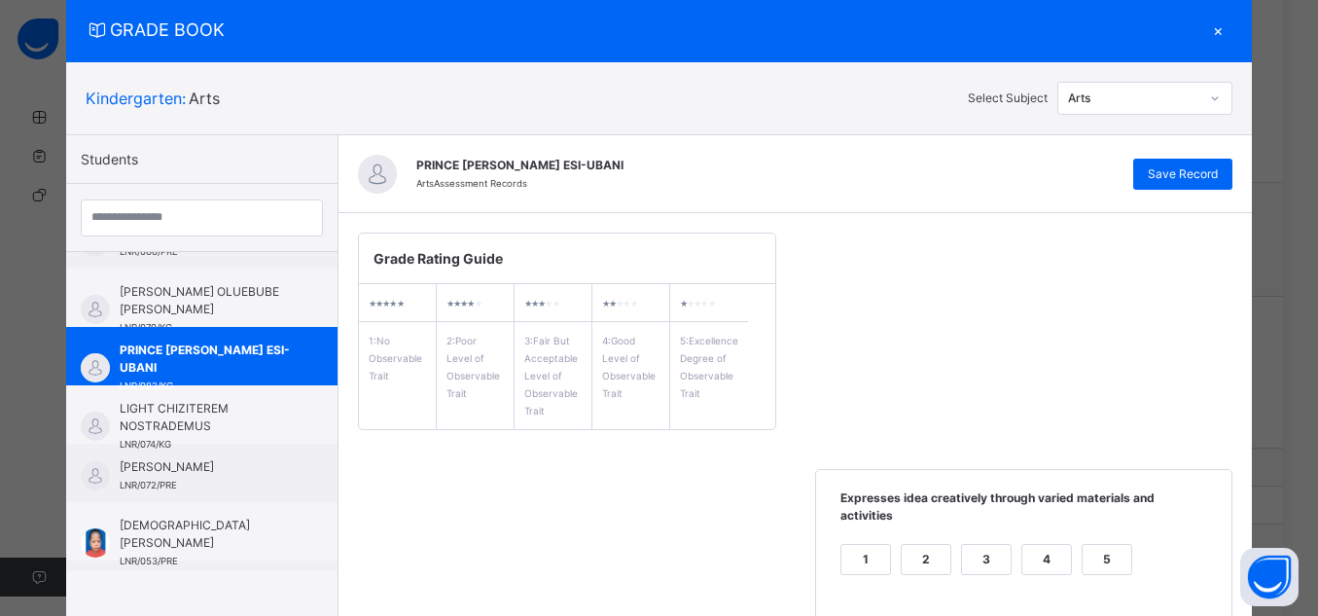
scroll to position [50, 0]
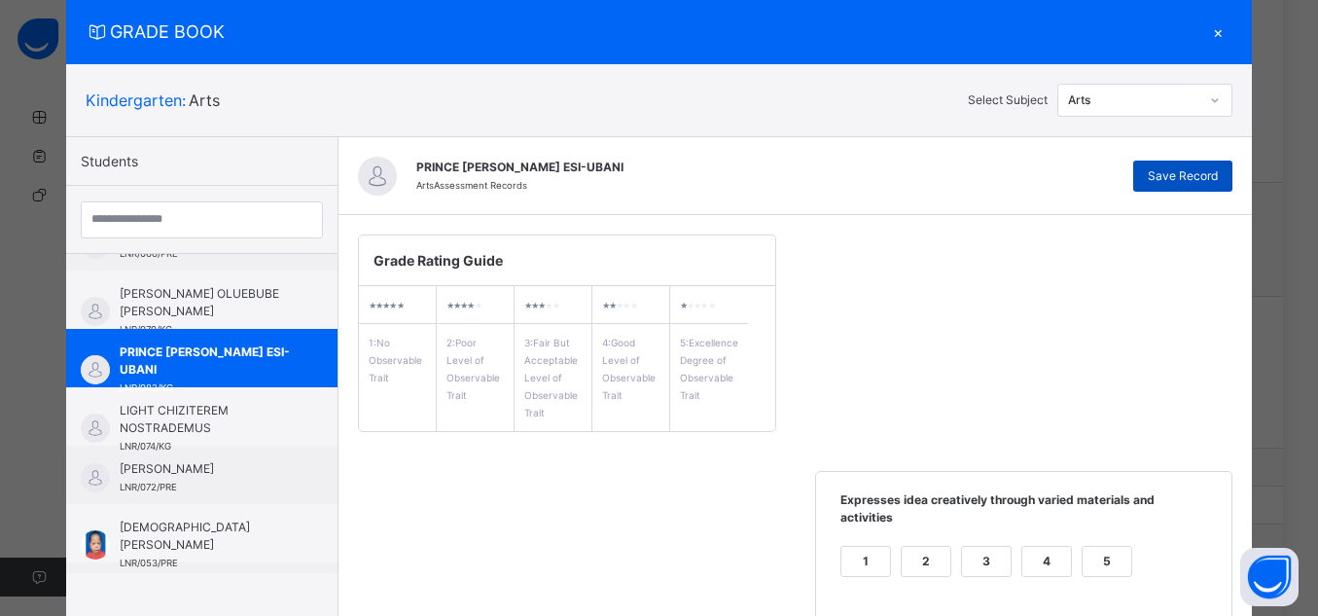
type textarea "**********"
click at [1207, 175] on span "Save Record" at bounding box center [1183, 176] width 70 height 18
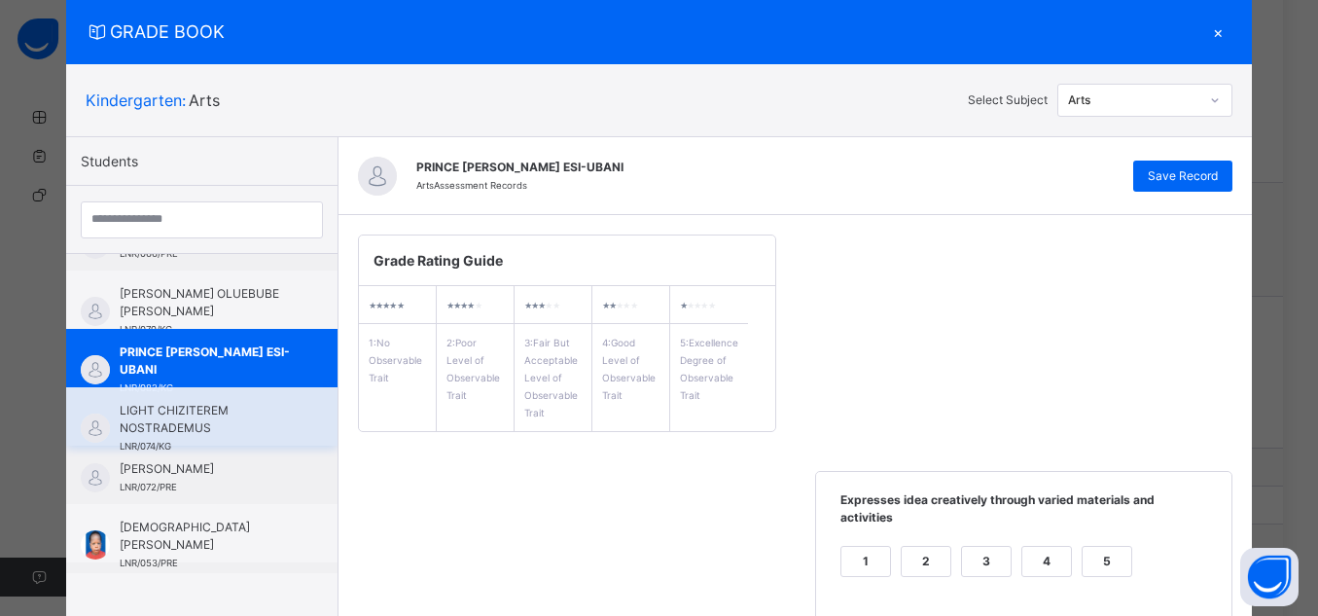
click at [185, 416] on span "LIGHT CHIZITEREM NOSTRADEMUS" at bounding box center [207, 419] width 174 height 35
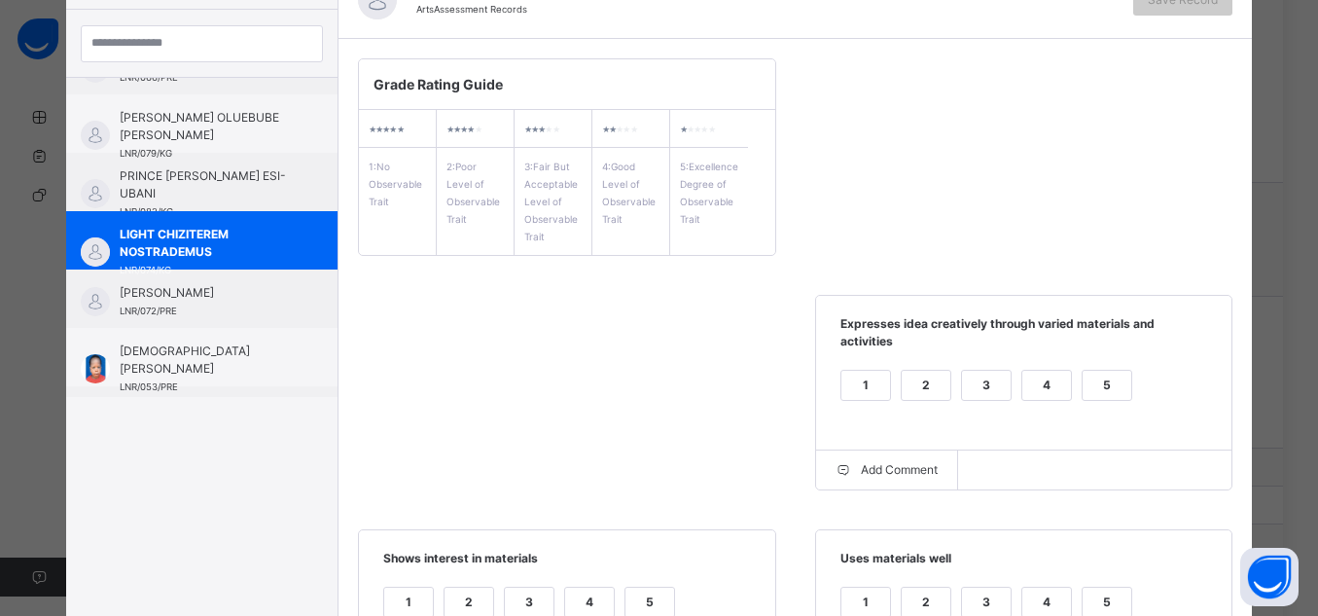
scroll to position [232, 0]
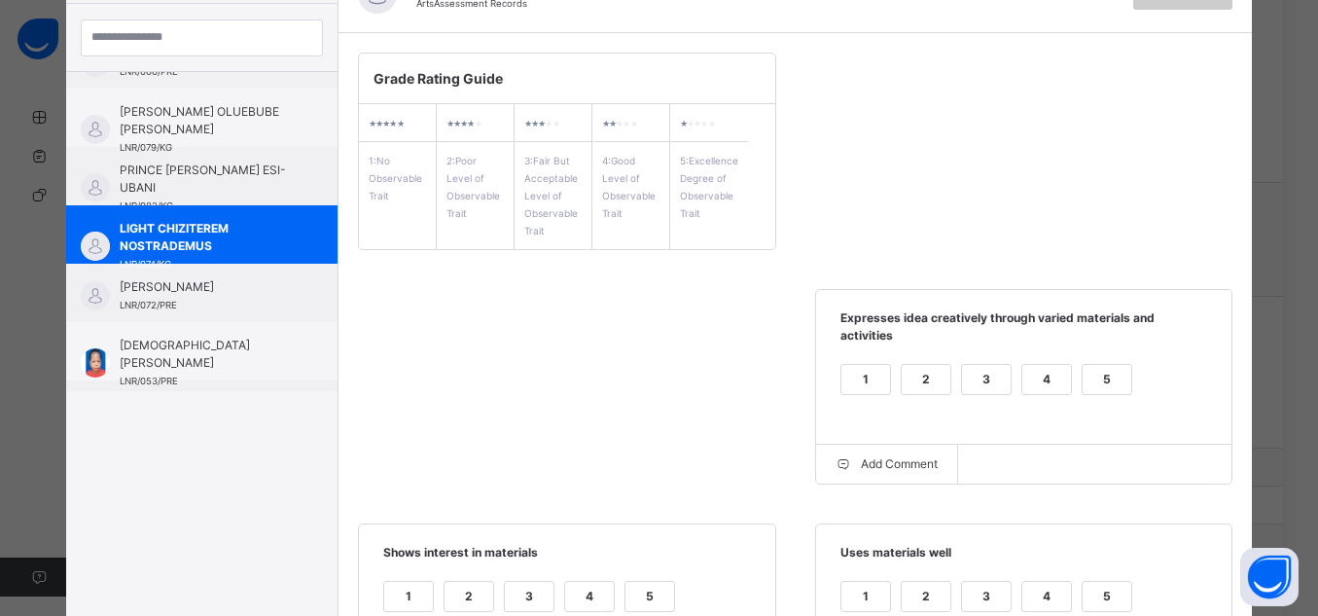
click at [1112, 365] on div "5" at bounding box center [1107, 379] width 49 height 29
click at [1109, 365] on div "5" at bounding box center [1107, 379] width 49 height 29
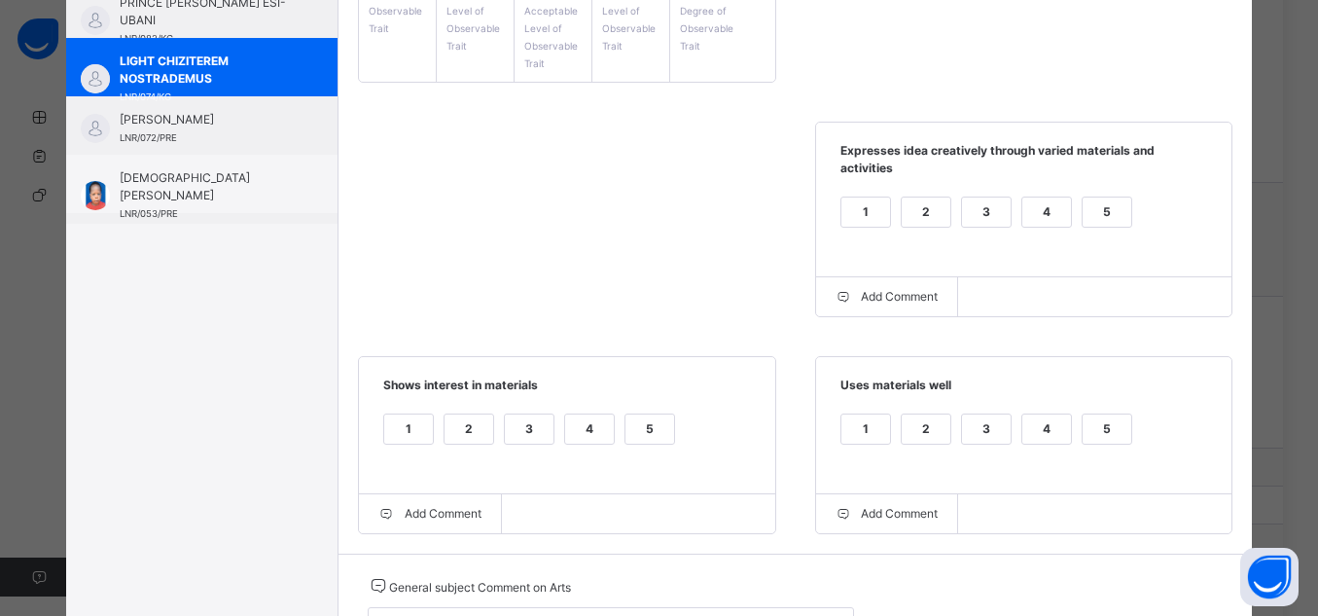
click at [1103, 414] on label "5" at bounding box center [1107, 429] width 51 height 31
click at [638, 414] on div "5" at bounding box center [650, 428] width 49 height 29
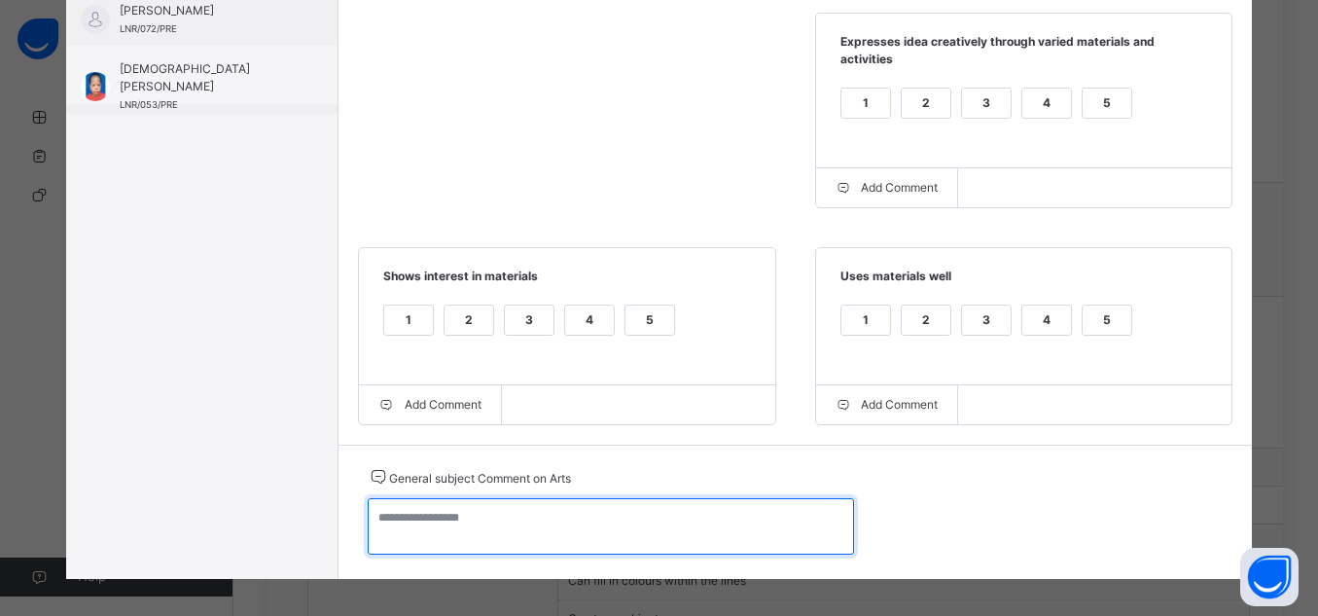
paste textarea "**********"
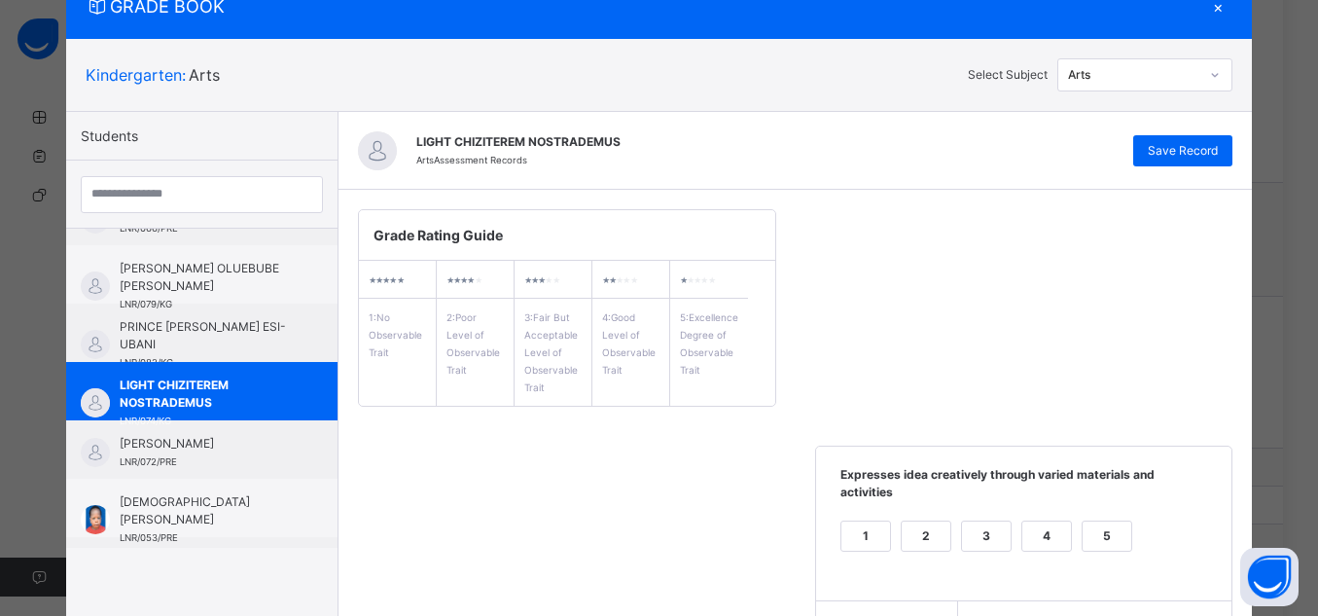
scroll to position [4, 0]
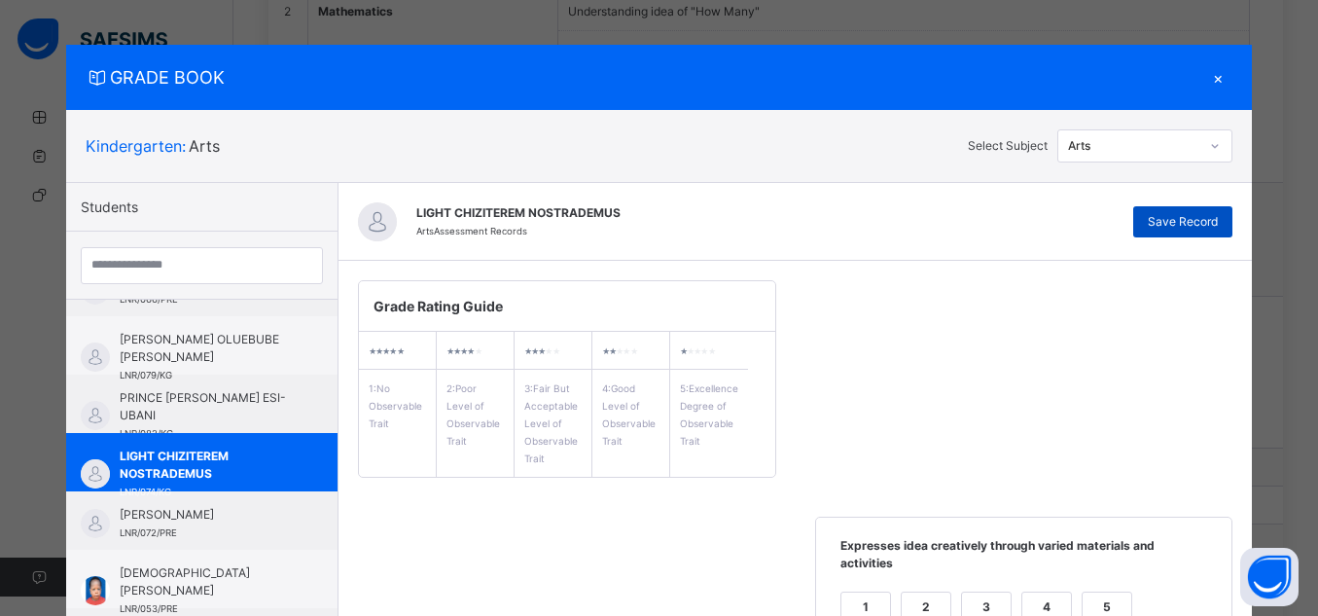
type textarea "**********"
click at [1211, 211] on div "Save Record" at bounding box center [1183, 221] width 99 height 31
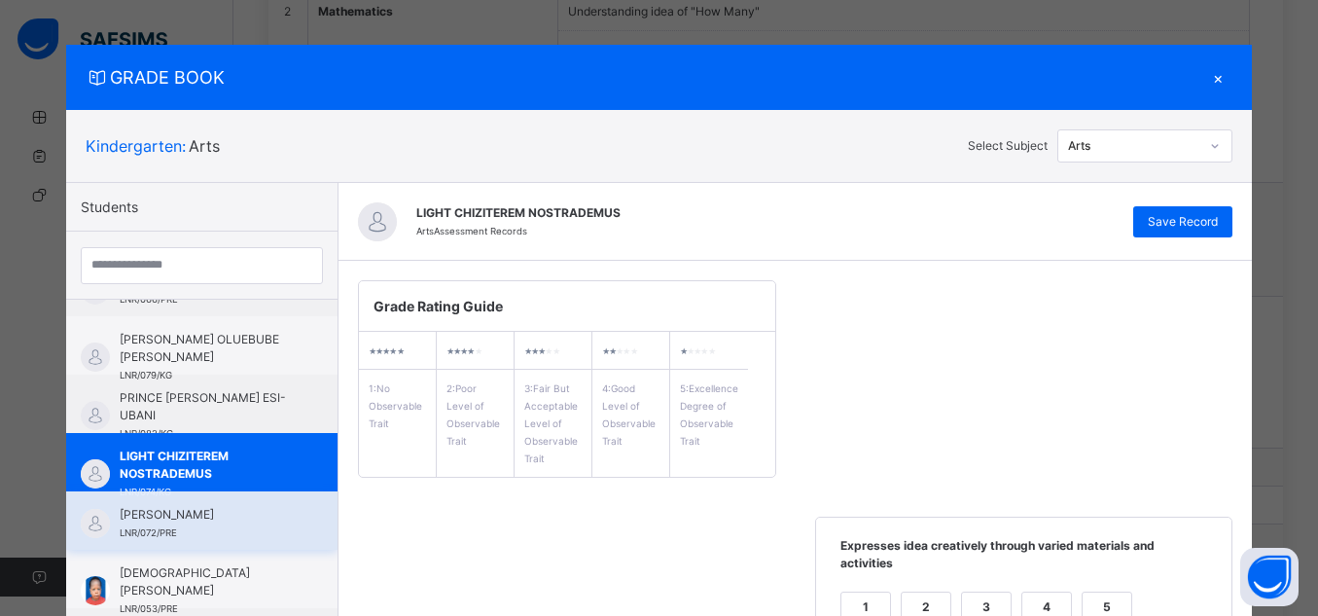
click at [139, 518] on span "[PERSON_NAME]" at bounding box center [207, 515] width 174 height 18
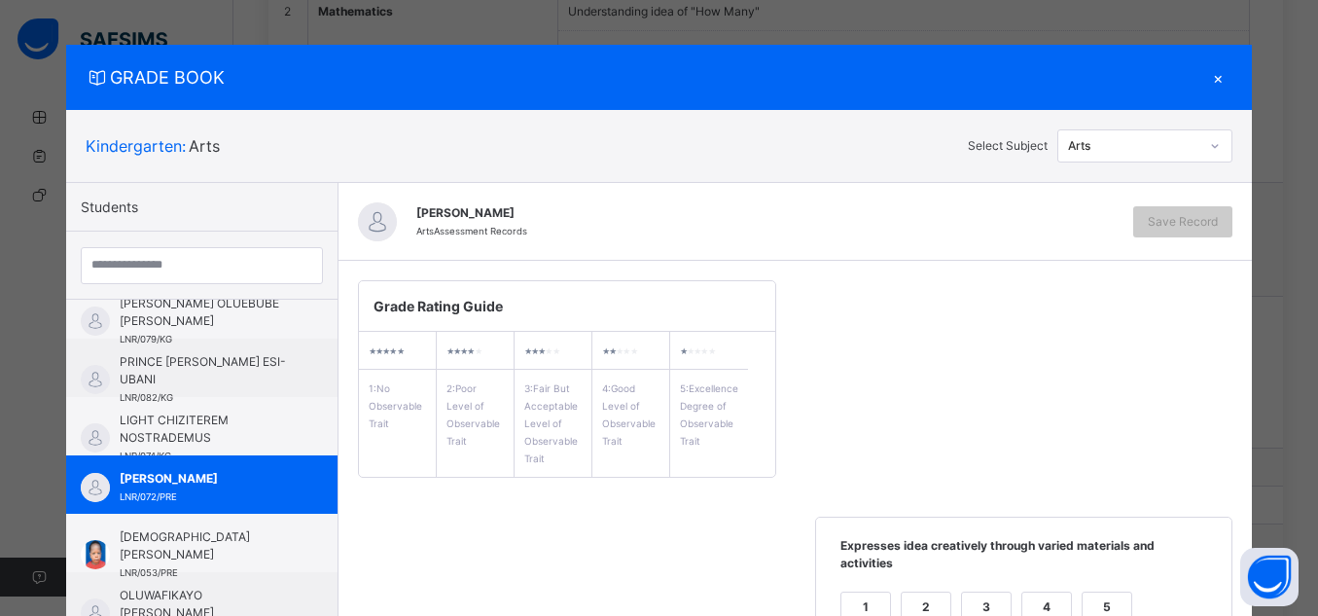
scroll to position [256, 0]
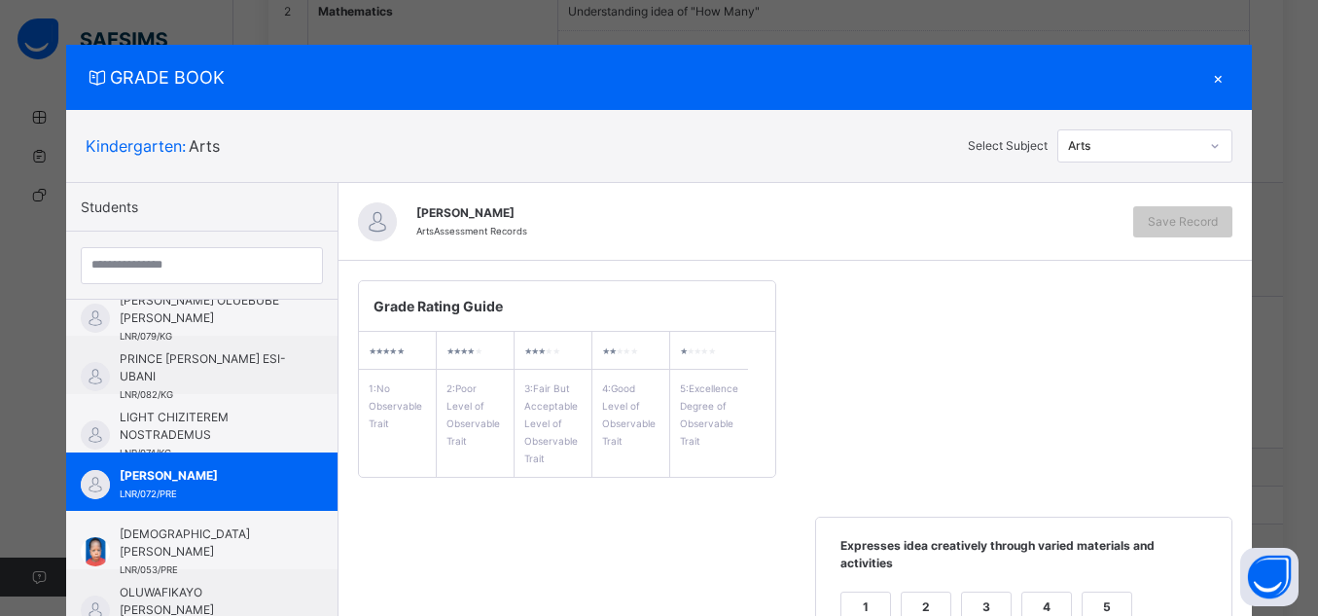
click at [1105, 593] on div "5" at bounding box center [1107, 607] width 49 height 29
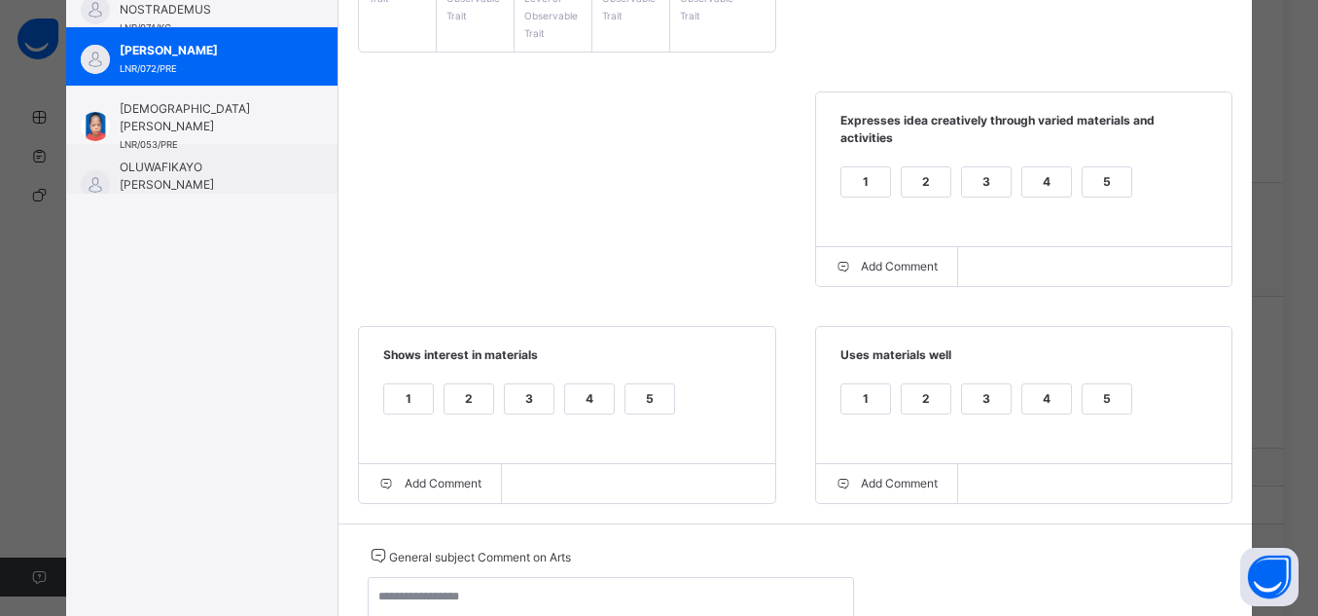
scroll to position [432, 0]
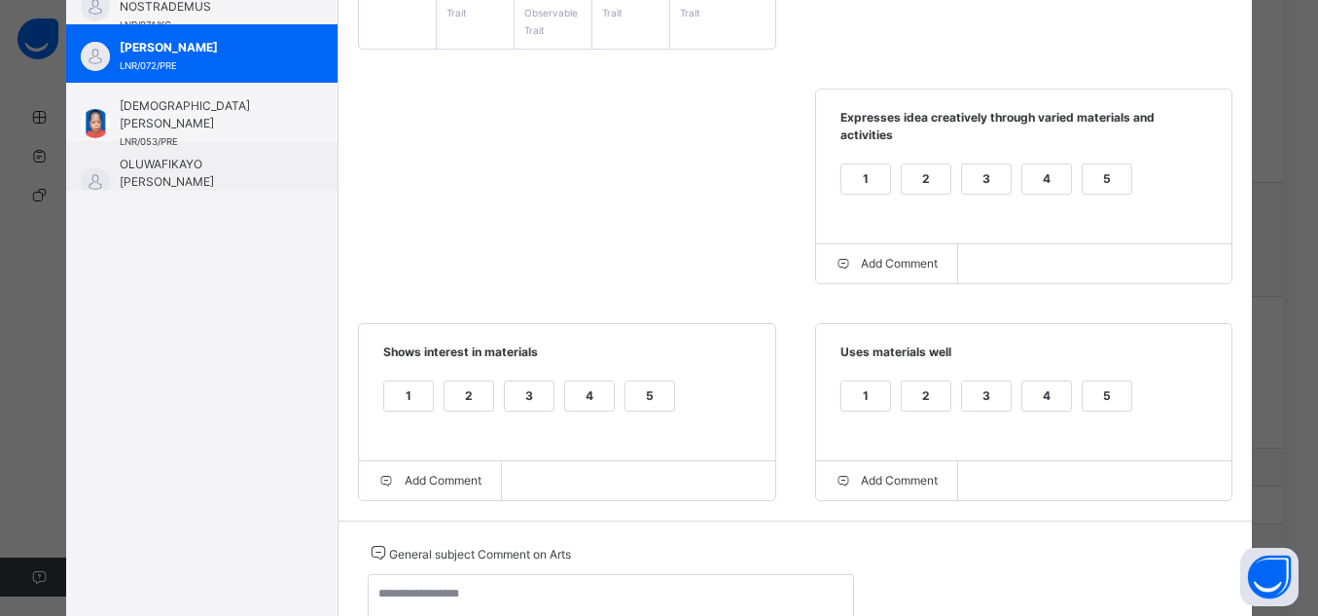
click at [1100, 381] on div "5" at bounding box center [1107, 395] width 49 height 29
click at [655, 380] on label "5" at bounding box center [650, 395] width 51 height 31
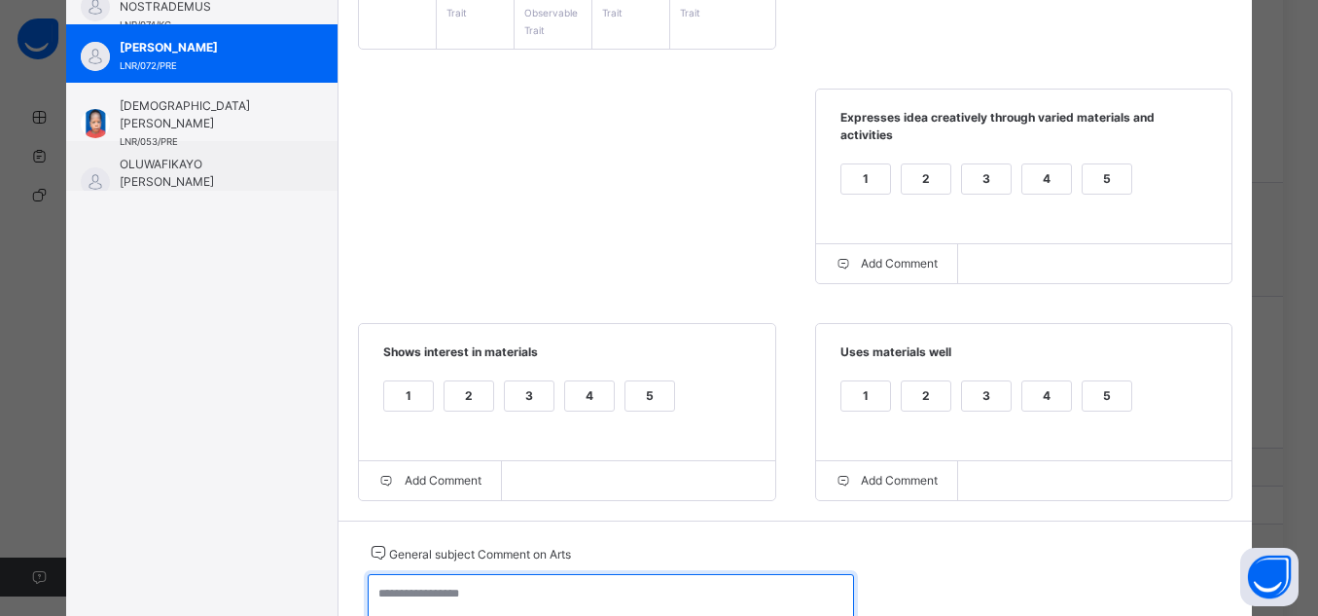
click at [661, 586] on textarea at bounding box center [611, 602] width 486 height 56
paste textarea "**********"
type textarea "**********"
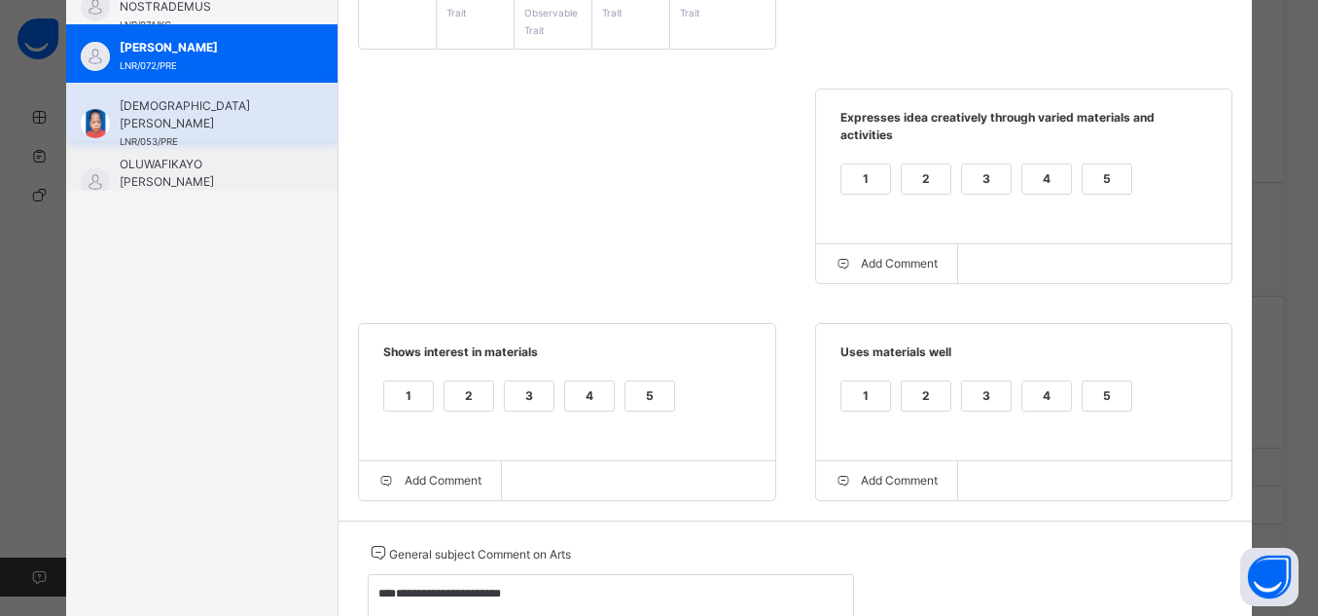
click at [230, 113] on span "[DEMOGRAPHIC_DATA] [PERSON_NAME]" at bounding box center [207, 114] width 174 height 35
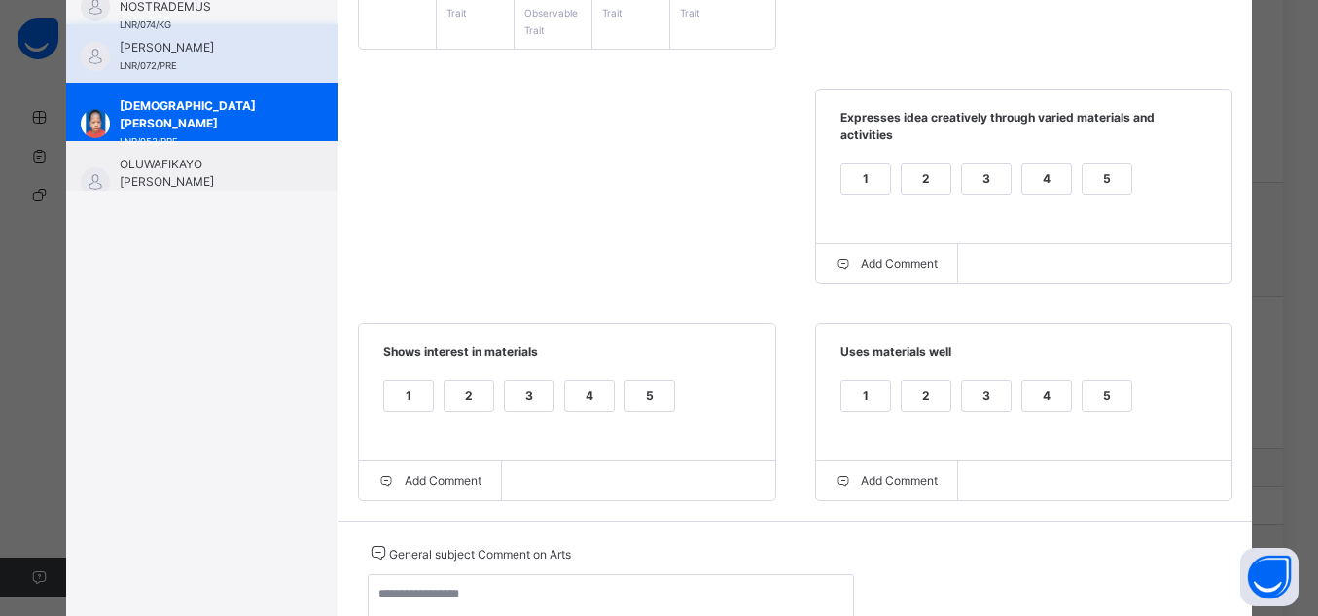
click at [105, 46] on div "[PERSON_NAME] LNR/072/PRE" at bounding box center [201, 53] width 271 height 58
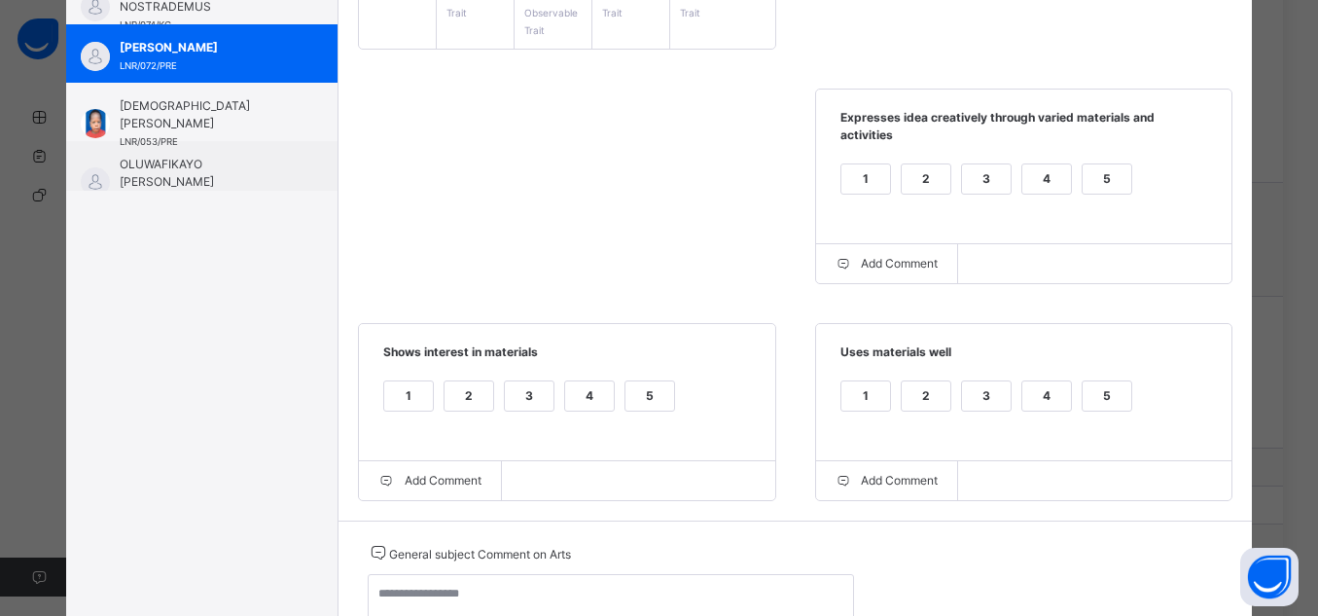
click at [1108, 165] on div "5" at bounding box center [1107, 178] width 49 height 29
click at [1111, 397] on div "5" at bounding box center [1107, 407] width 51 height 55
click at [647, 381] on div "5" at bounding box center [650, 395] width 49 height 29
click at [1112, 381] on div "5" at bounding box center [1107, 395] width 49 height 29
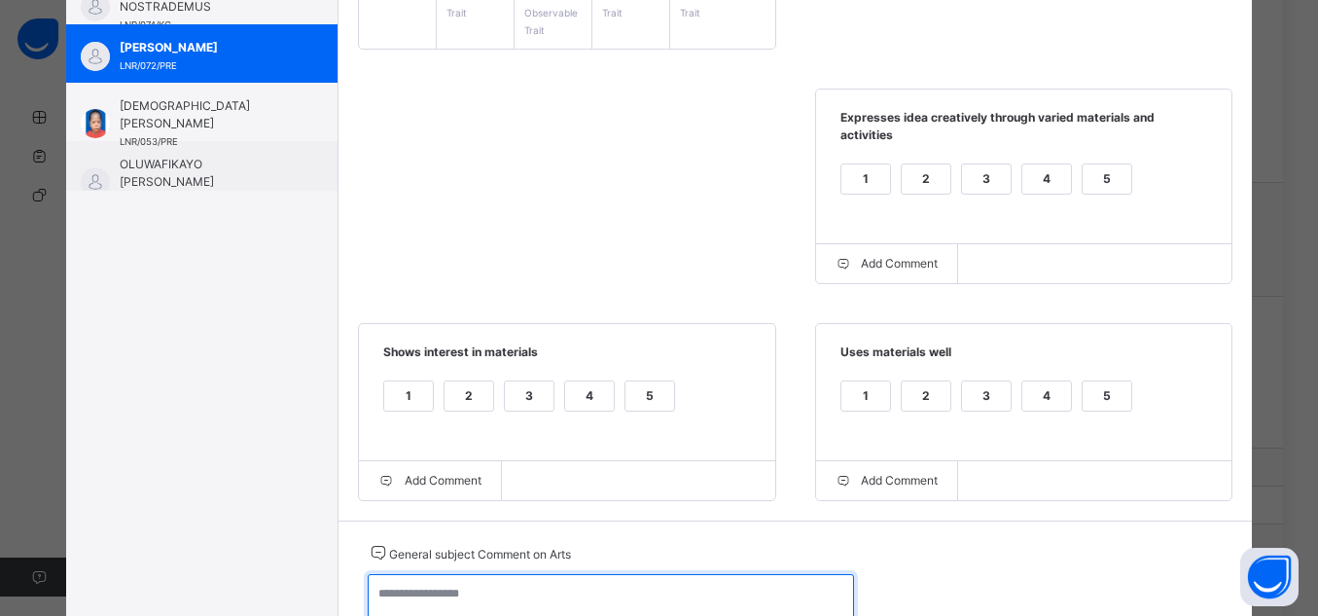
click at [585, 592] on textarea at bounding box center [611, 602] width 486 height 56
paste textarea "**********"
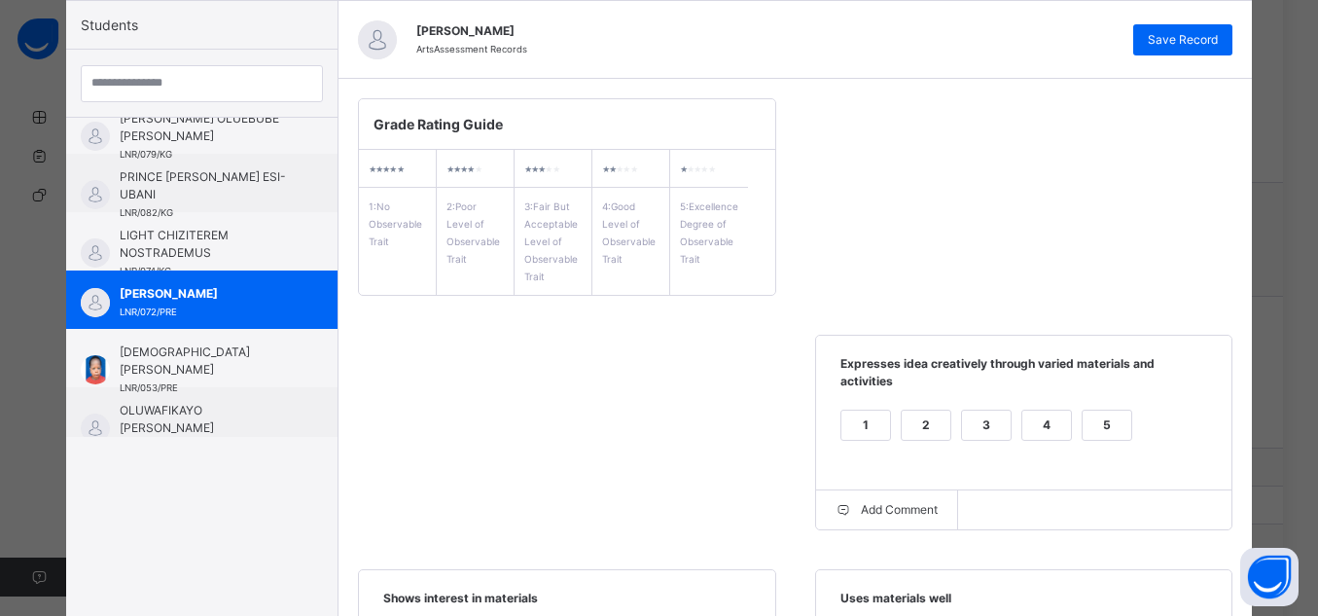
scroll to position [178, 0]
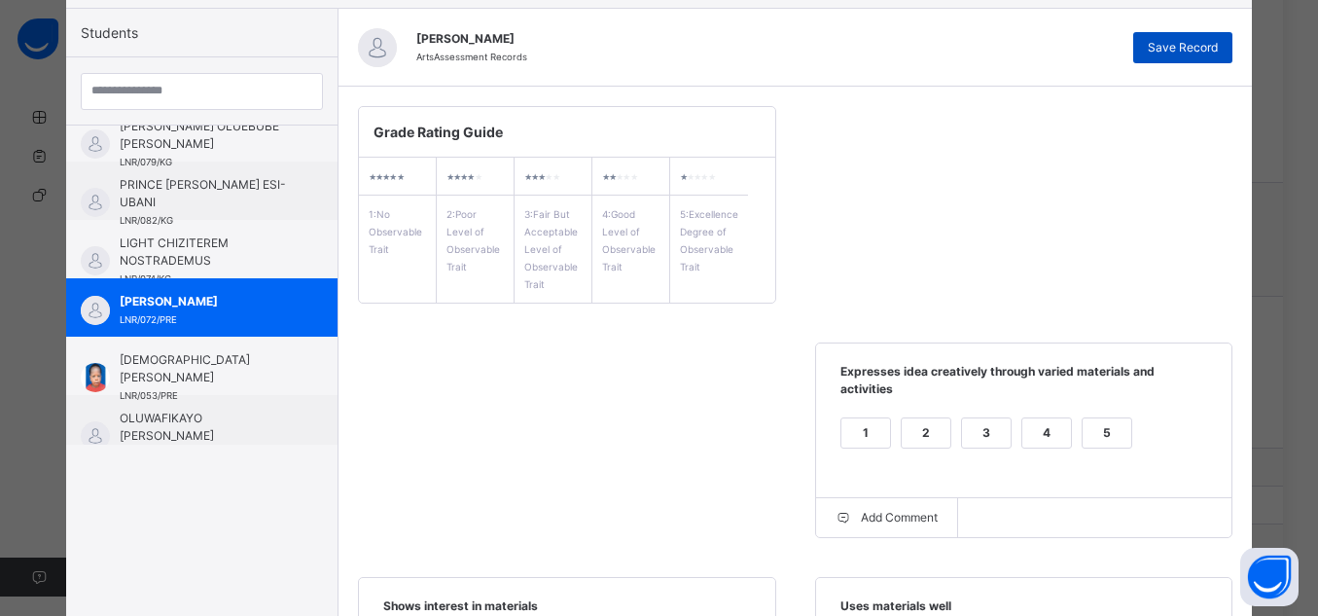
type textarea "**********"
click at [1155, 48] on span "Save Record" at bounding box center [1183, 48] width 70 height 18
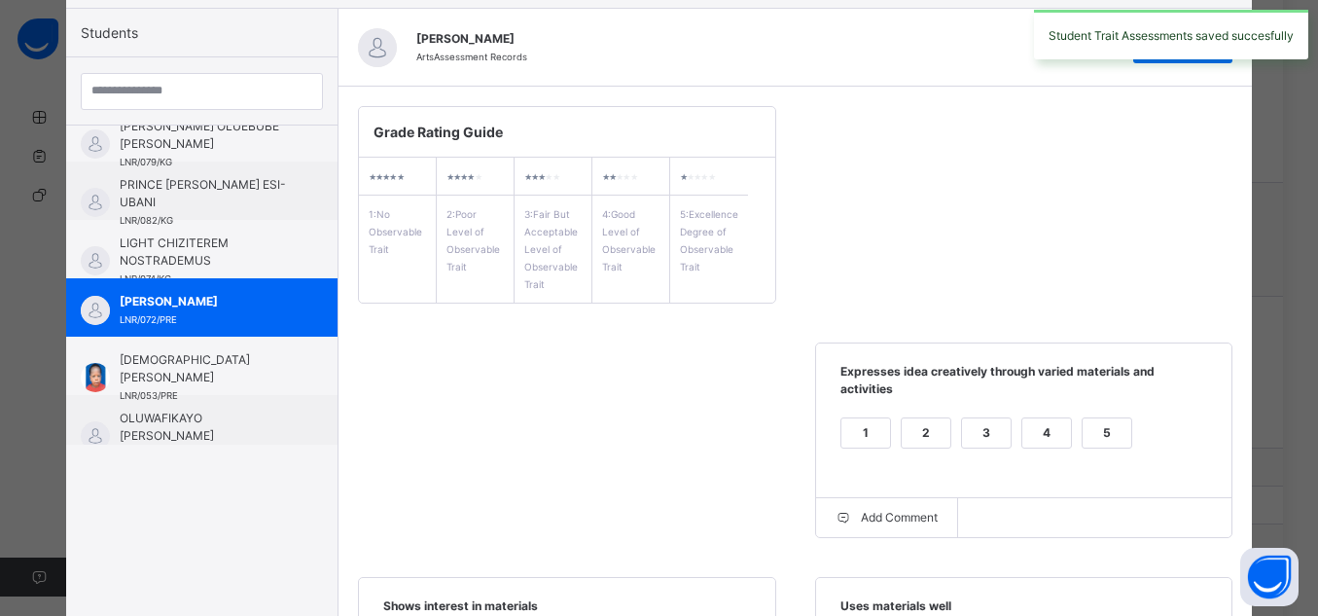
drag, startPoint x: 316, startPoint y: 293, endPoint x: 318, endPoint y: 348, distance: 55.5
click at [318, 348] on div "[PERSON_NAME] ADIMCHINOBI [PERSON_NAME] LNR/078/KG ROYALTY CHIMBUSONMA OBIKE LN…" at bounding box center [201, 285] width 271 height 319
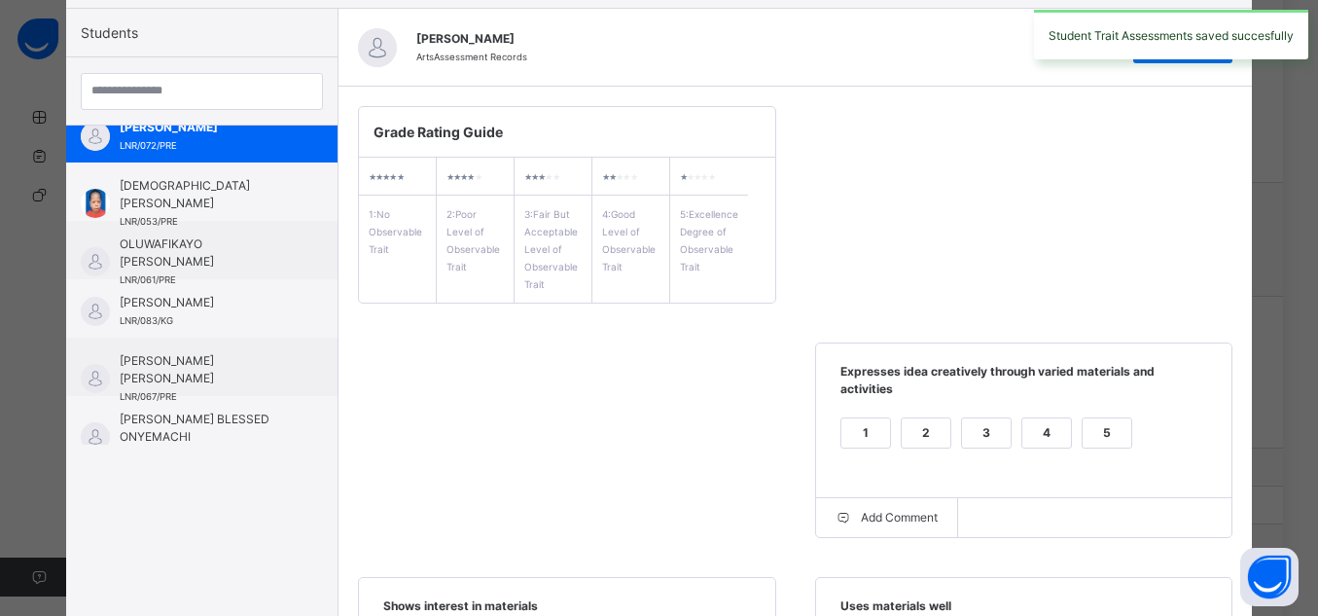
scroll to position [449, 0]
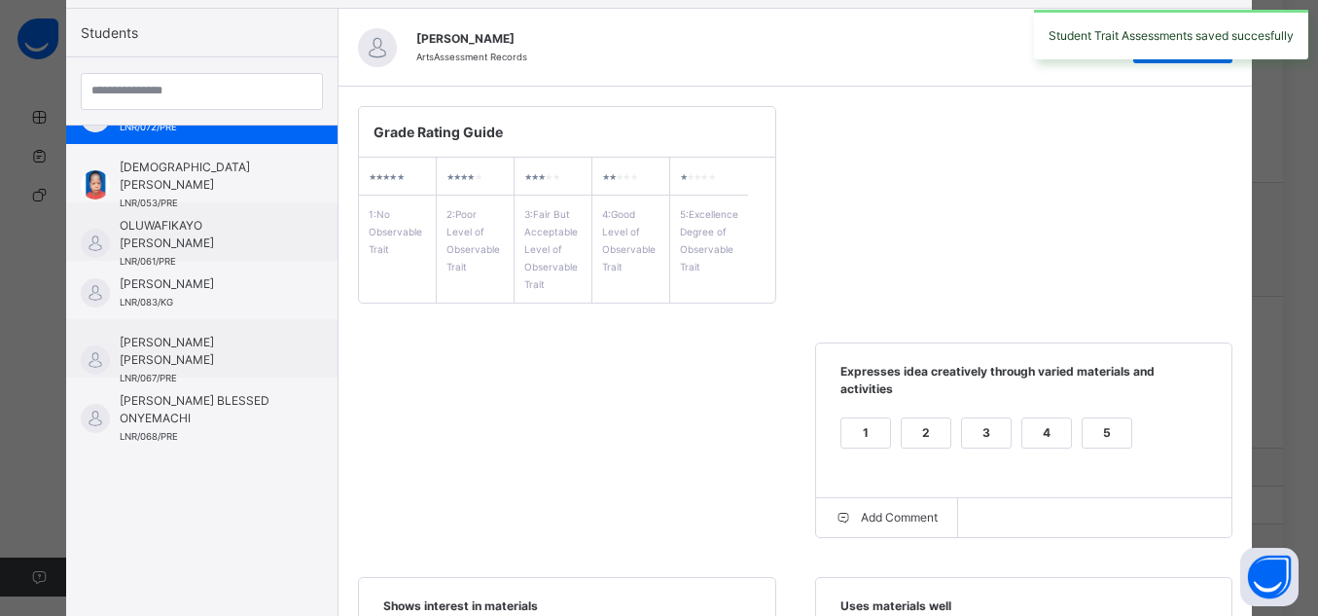
click at [235, 521] on div "Students [PERSON_NAME] ADIMCHINOBI [PERSON_NAME] LNR/078/KG ROYALTY CHIMBUSONMA…" at bounding box center [202, 459] width 272 height 900
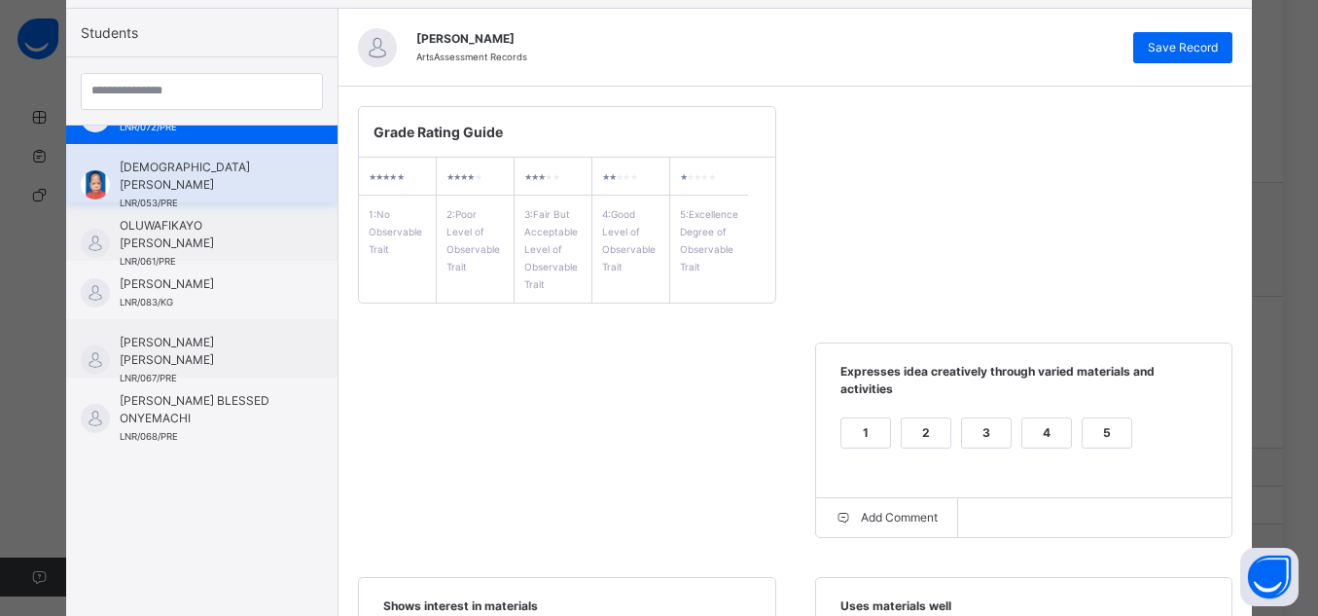
click at [216, 192] on span "[DEMOGRAPHIC_DATA] [PERSON_NAME]" at bounding box center [207, 176] width 174 height 35
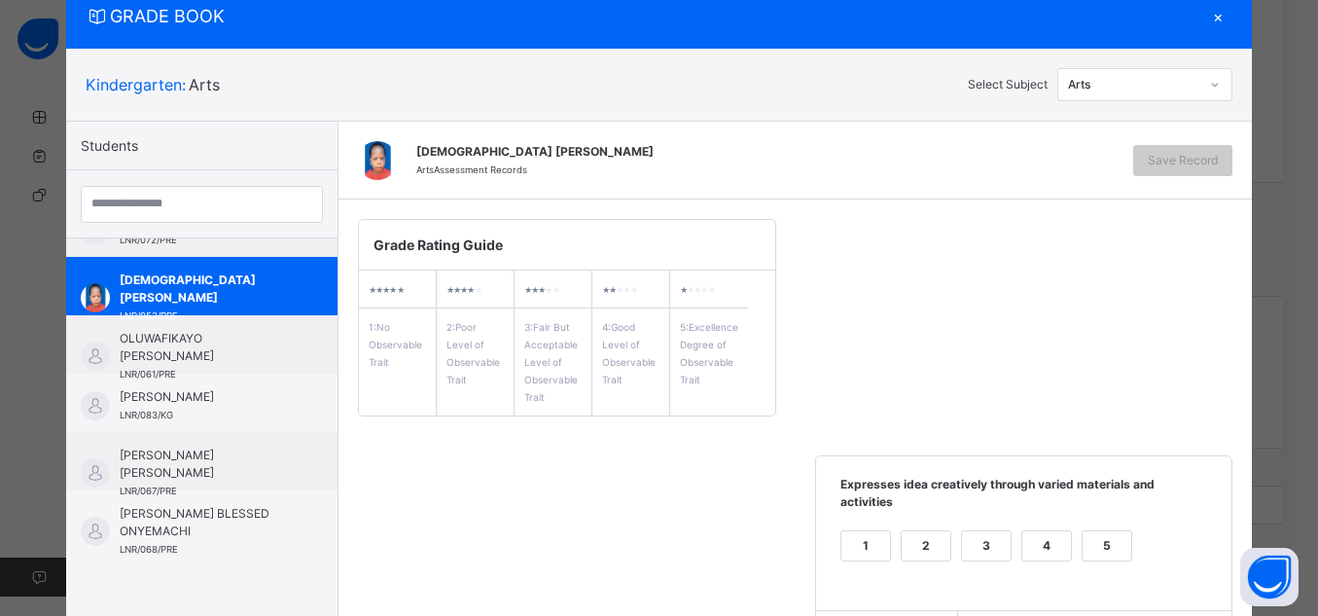
scroll to position [178, 0]
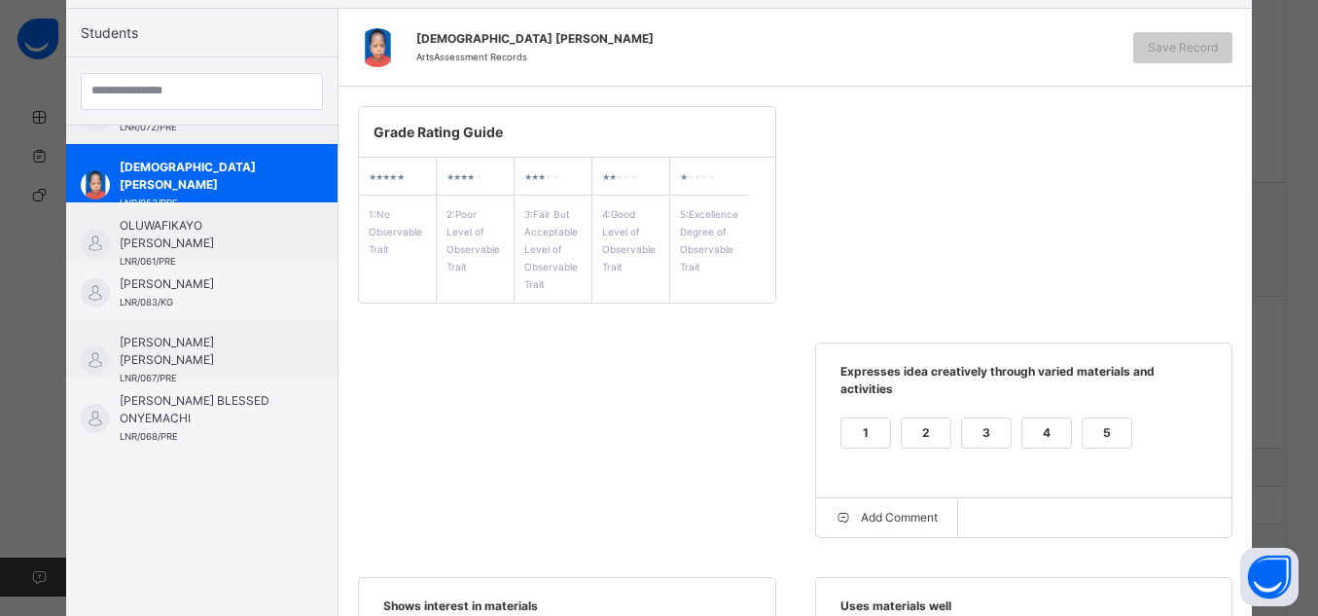
click at [1111, 418] on div "5" at bounding box center [1107, 432] width 49 height 29
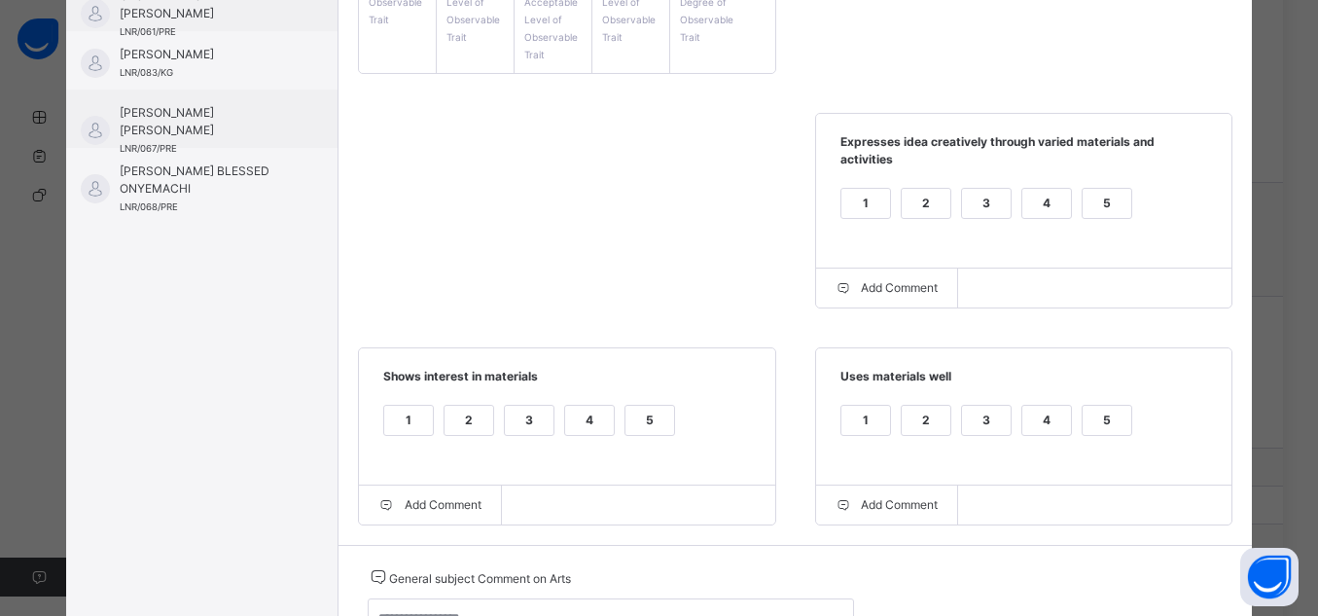
scroll to position [452, 0]
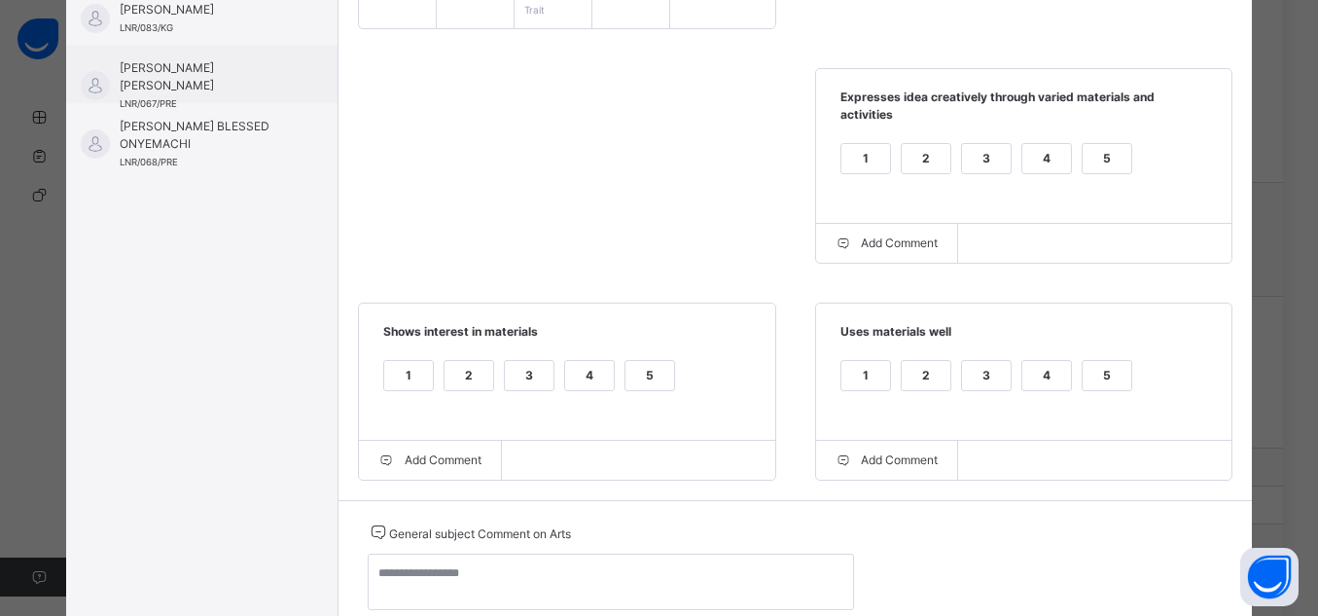
click at [1100, 361] on div "5" at bounding box center [1107, 375] width 49 height 29
click at [644, 361] on div "5" at bounding box center [650, 375] width 49 height 29
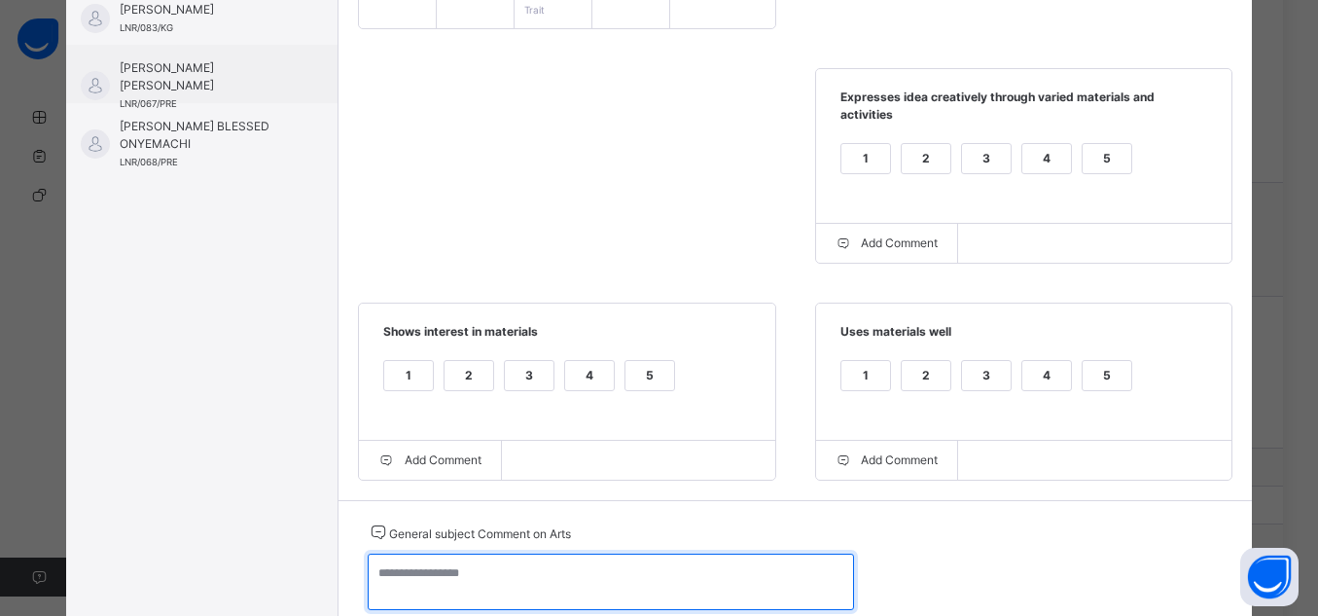
click at [679, 560] on textarea at bounding box center [611, 582] width 486 height 56
paste textarea "**********"
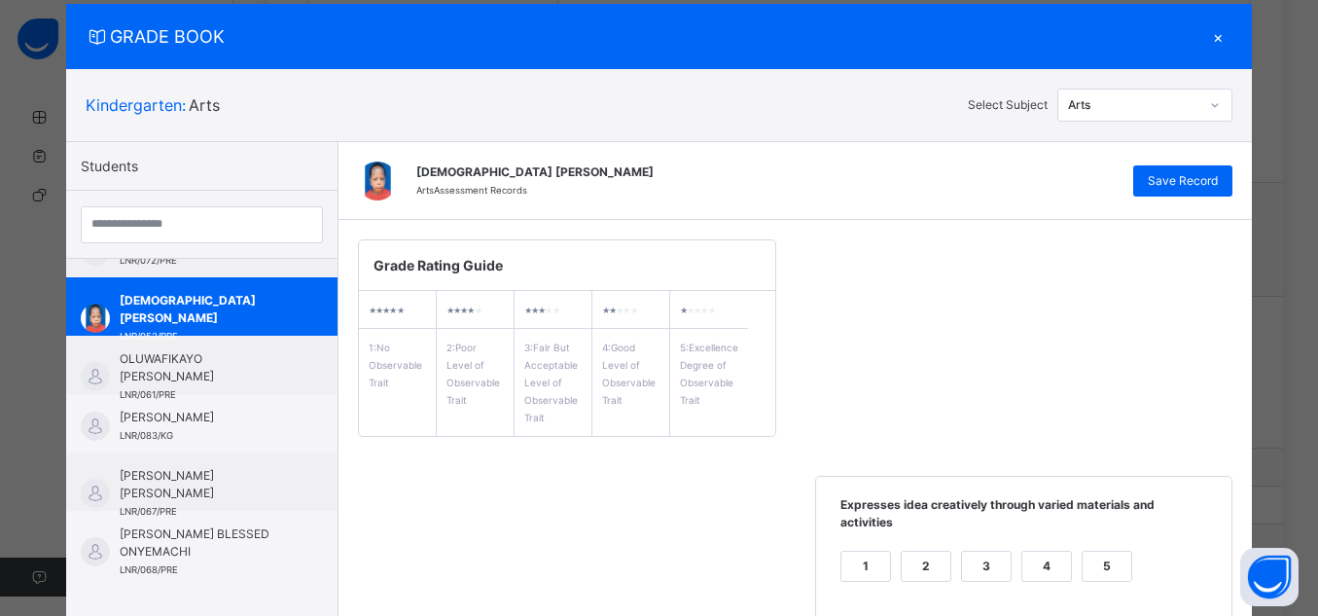
scroll to position [0, 0]
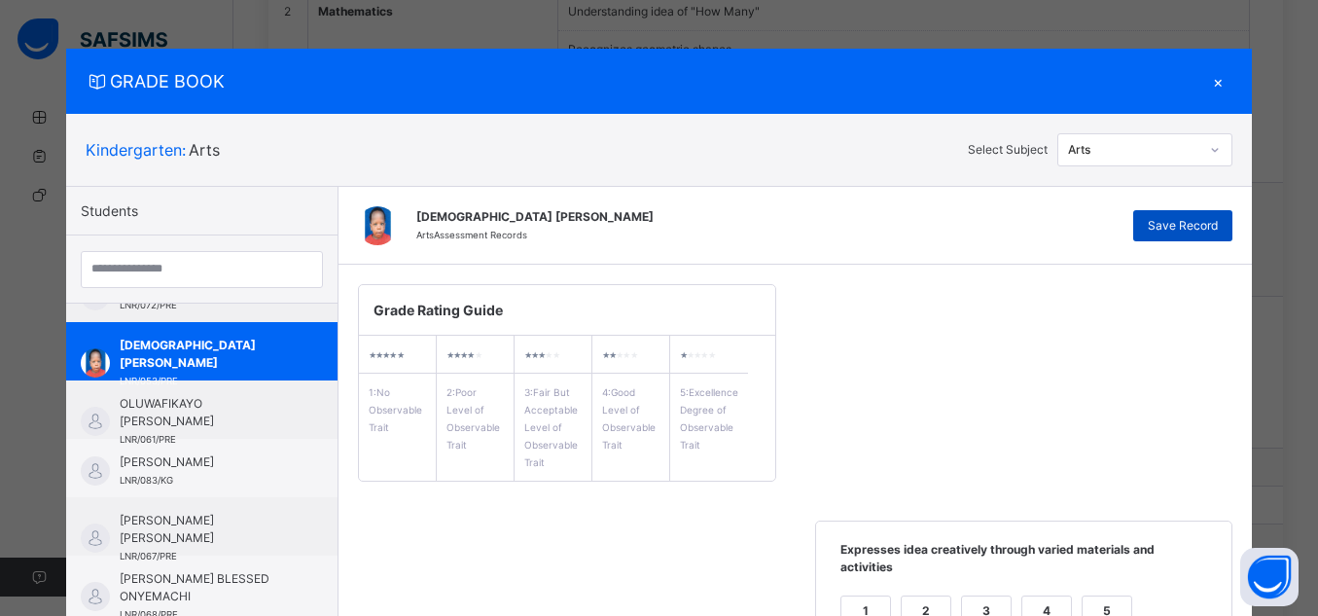
type textarea "**********"
click at [1210, 230] on span "Save Record" at bounding box center [1183, 226] width 70 height 18
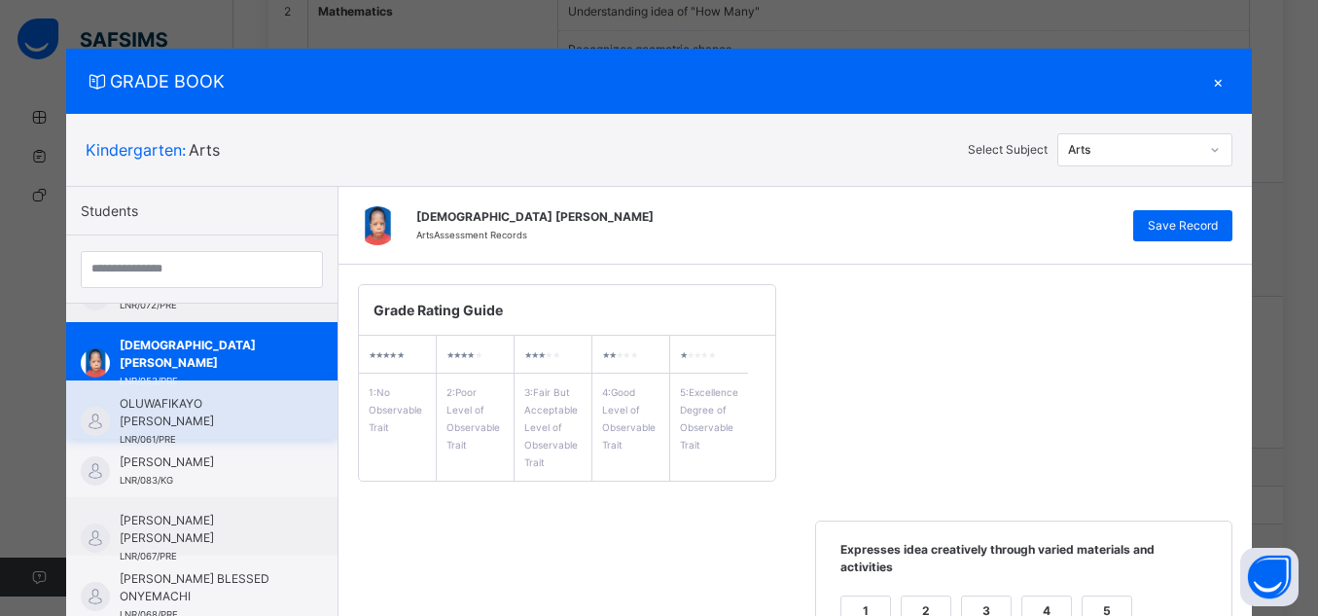
click at [218, 416] on span "OLUWAFIKAYO [PERSON_NAME]" at bounding box center [207, 412] width 174 height 35
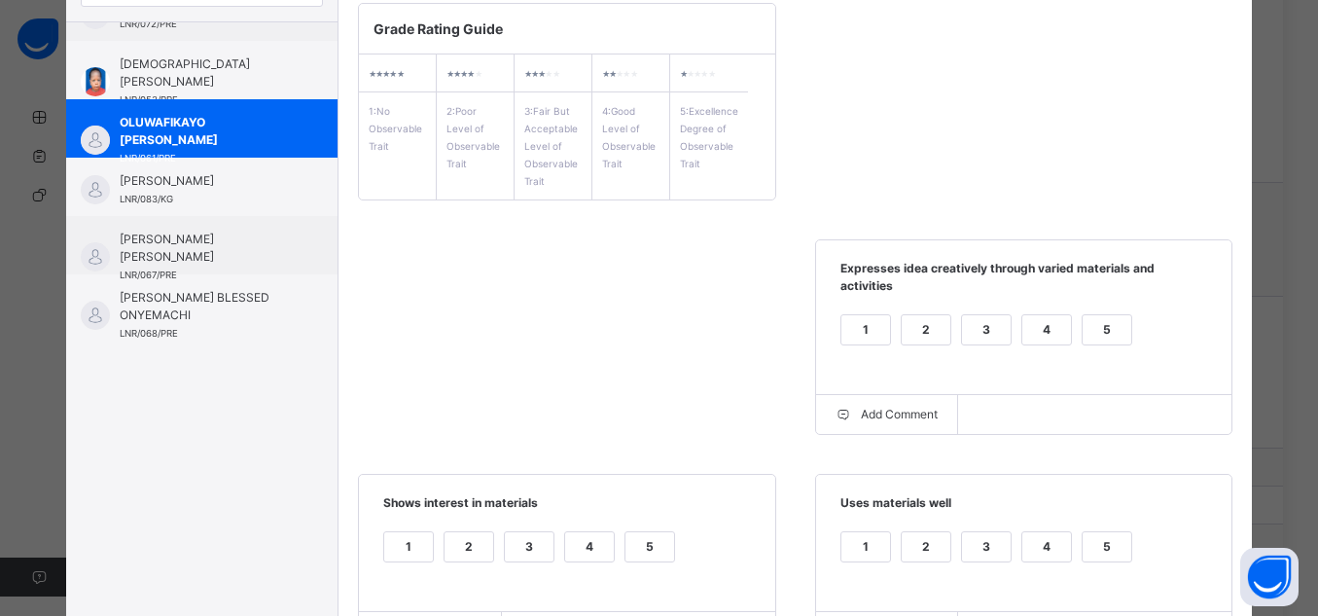
scroll to position [294, 0]
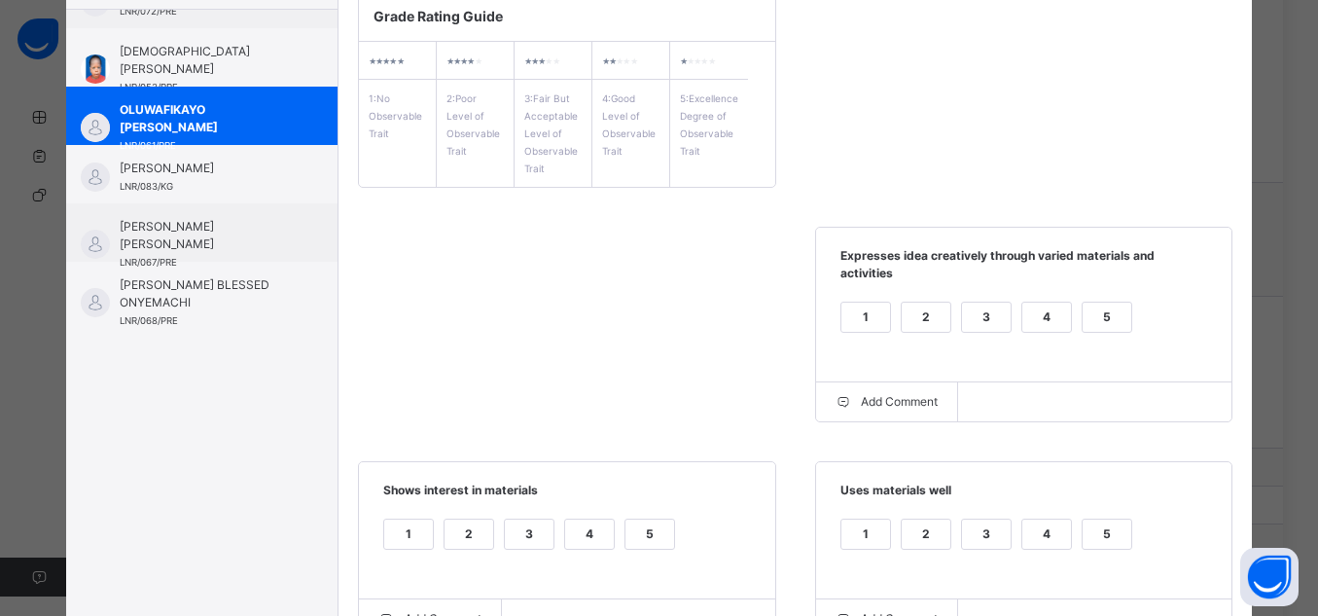
click at [1096, 303] on div "5" at bounding box center [1107, 317] width 49 height 29
click at [1072, 514] on div "1 2 3 4 5" at bounding box center [1025, 546] width 378 height 65
click at [1095, 520] on div "5" at bounding box center [1107, 534] width 49 height 29
click at [647, 520] on div "5" at bounding box center [650, 534] width 49 height 29
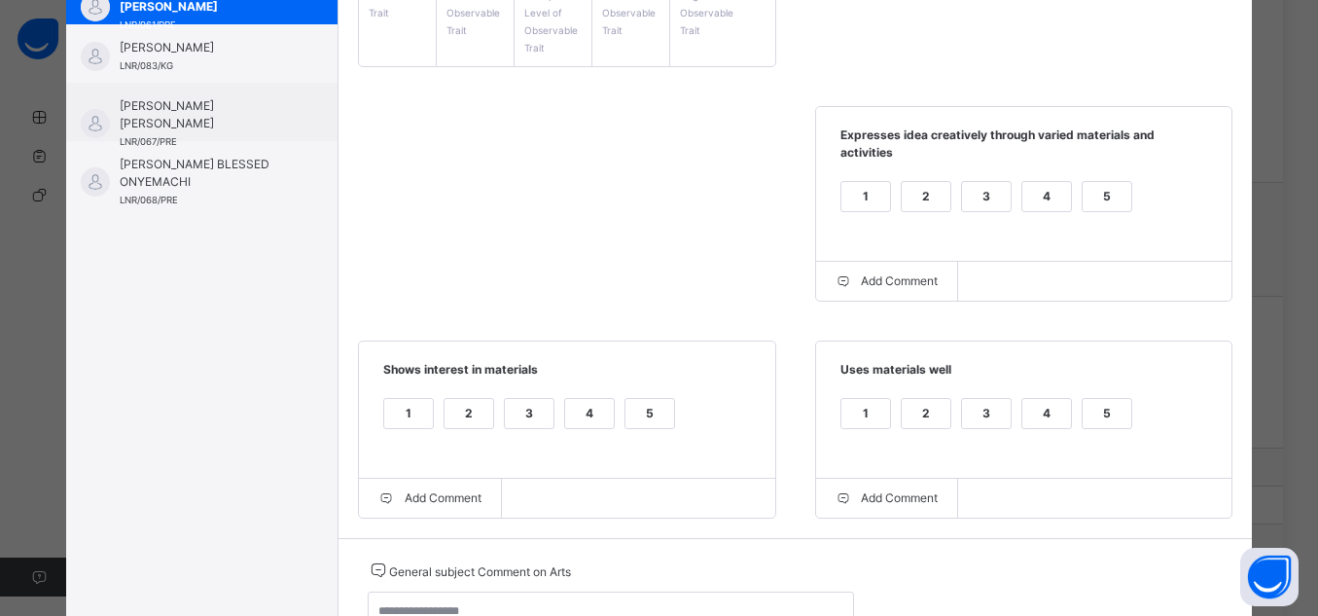
scroll to position [478, 0]
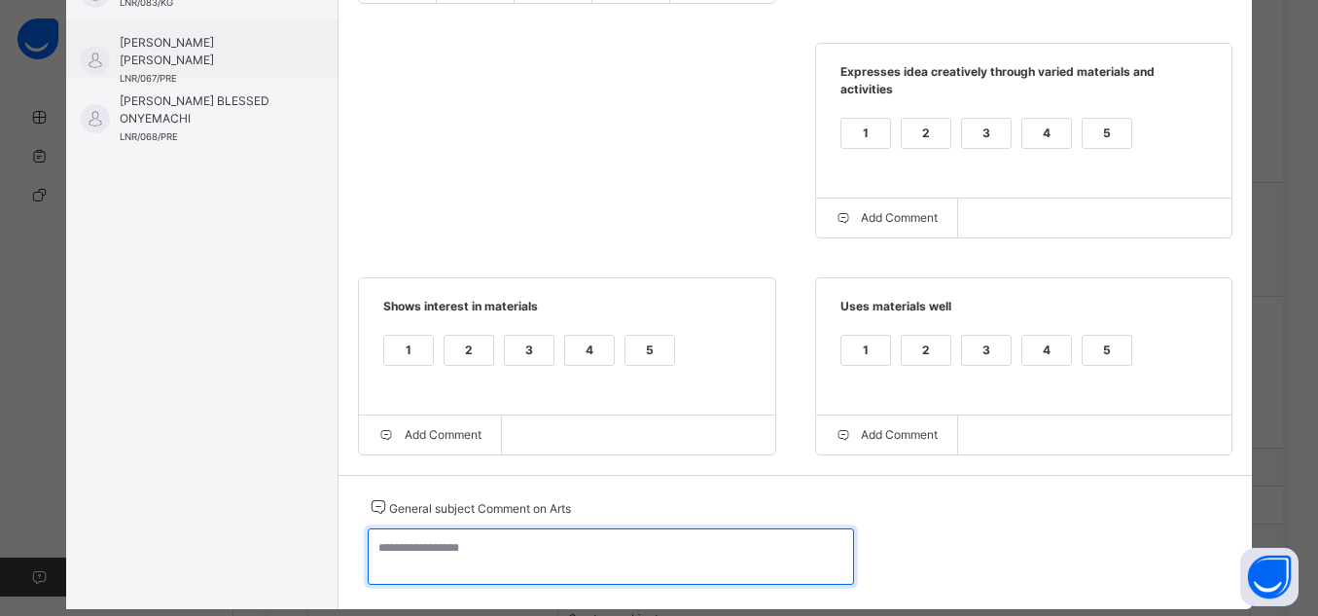
click at [572, 530] on textarea at bounding box center [611, 556] width 486 height 56
paste textarea "**********"
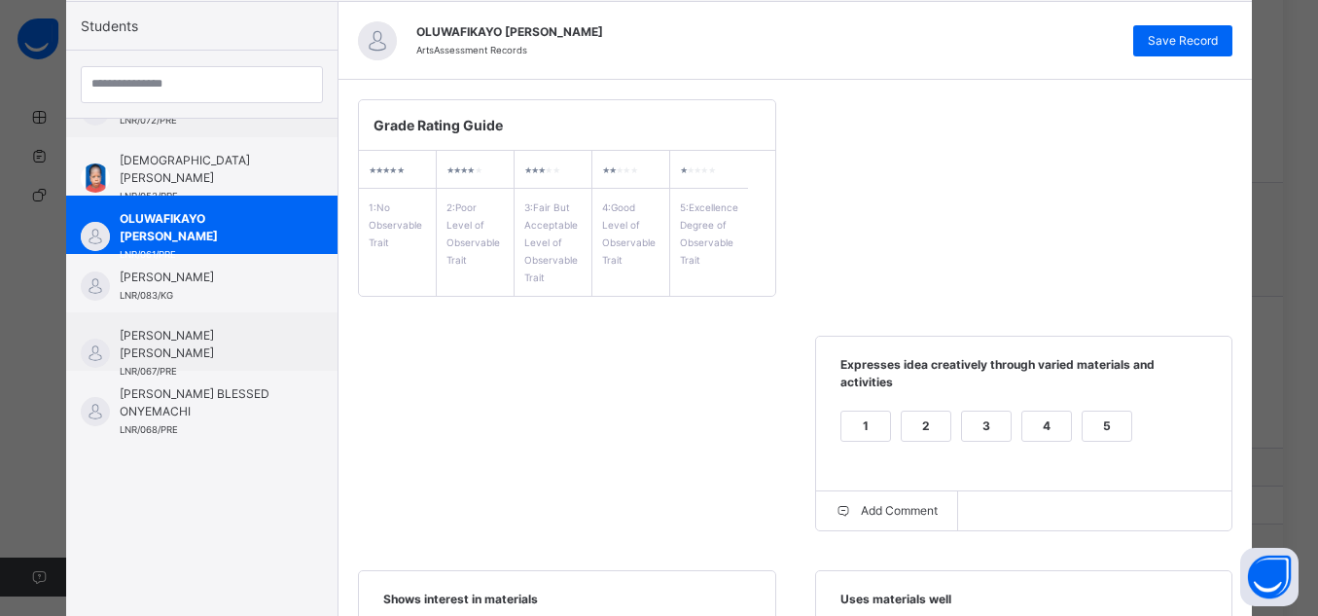
scroll to position [84, 0]
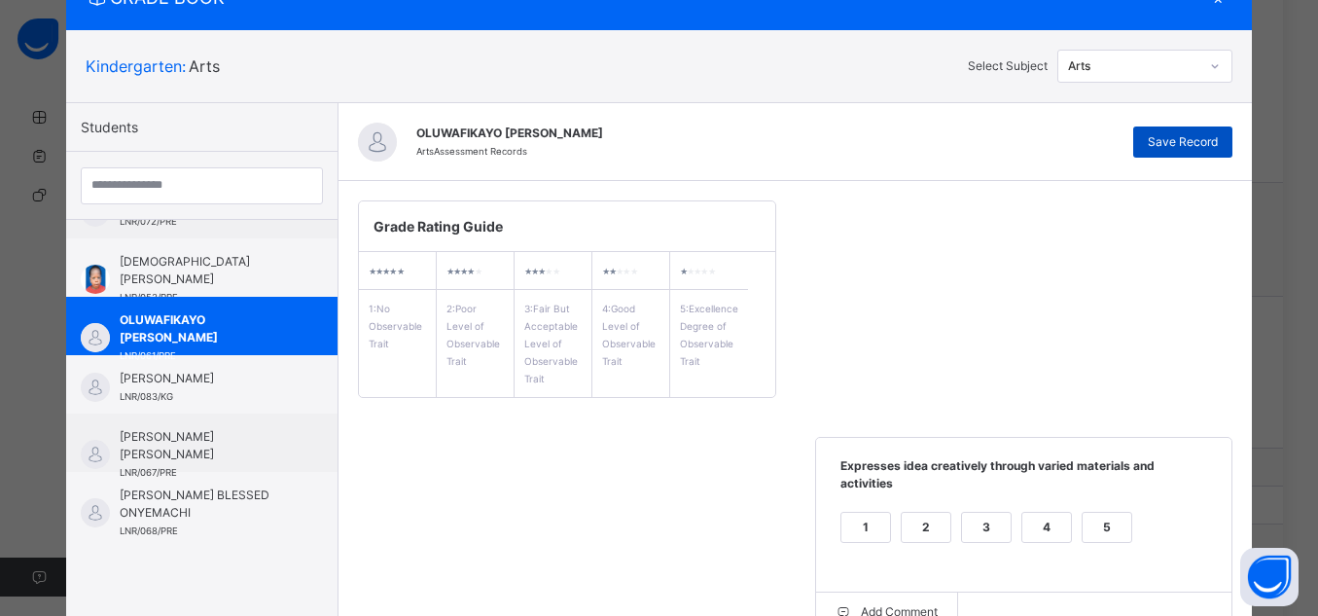
type textarea "**********"
click at [1193, 136] on span "Save Record" at bounding box center [1183, 142] width 70 height 18
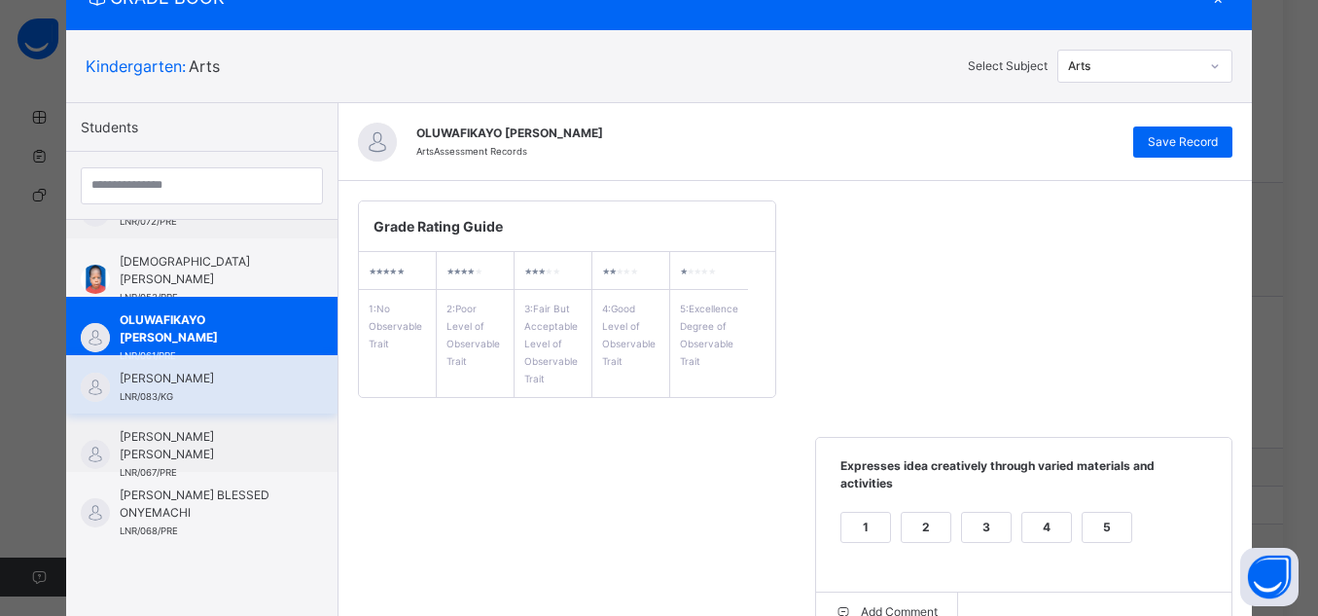
click at [145, 383] on span "[PERSON_NAME]" at bounding box center [207, 379] width 174 height 18
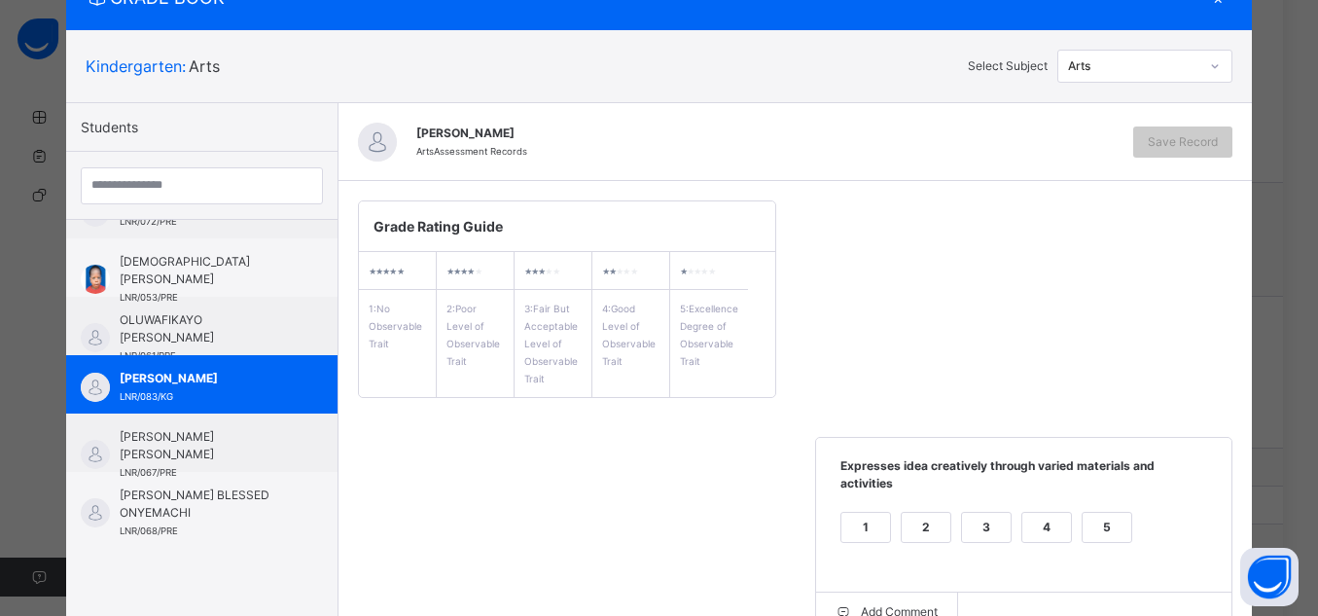
click at [1110, 513] on div "5" at bounding box center [1107, 527] width 49 height 29
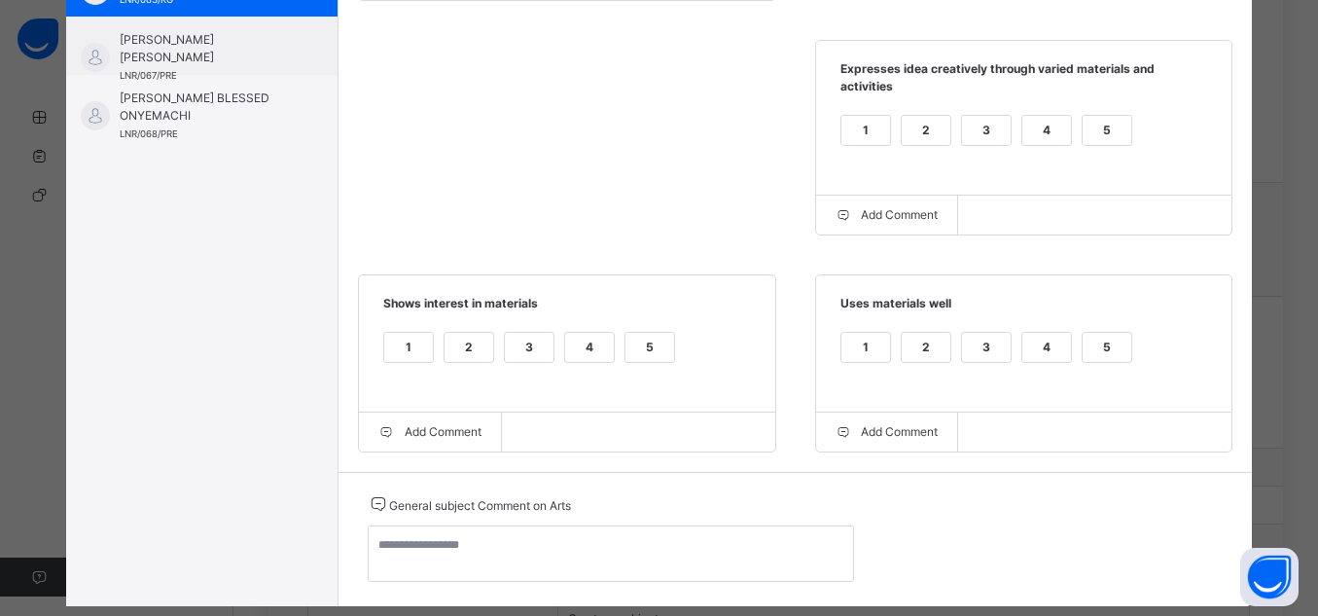
scroll to position [482, 0]
click at [1087, 345] on div "5" at bounding box center [1107, 346] width 49 height 29
click at [626, 335] on div "5" at bounding box center [650, 346] width 49 height 29
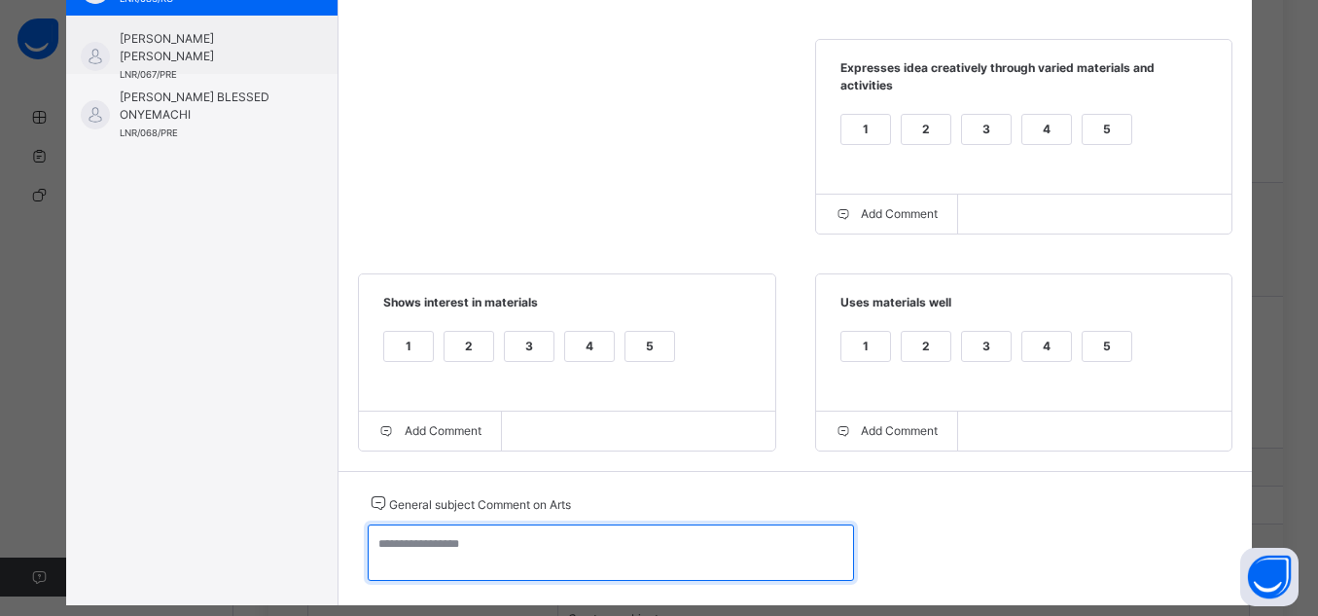
click at [661, 525] on textarea at bounding box center [611, 552] width 486 height 56
paste textarea "**********"
type textarea "**********"
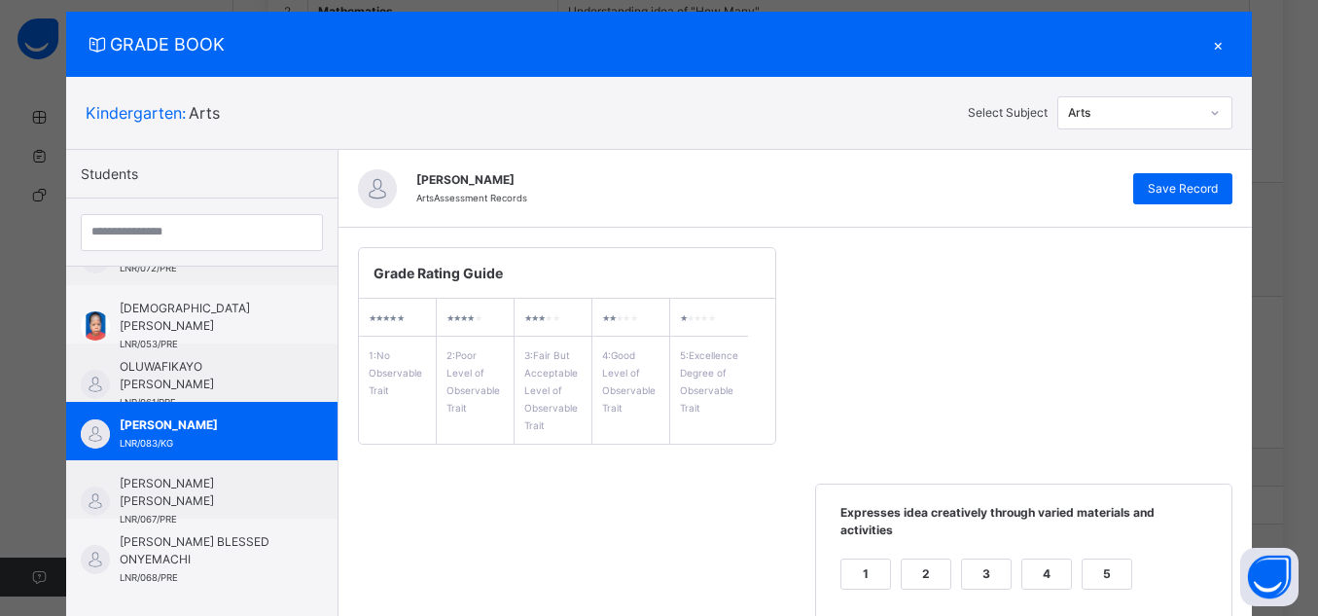
scroll to position [0, 0]
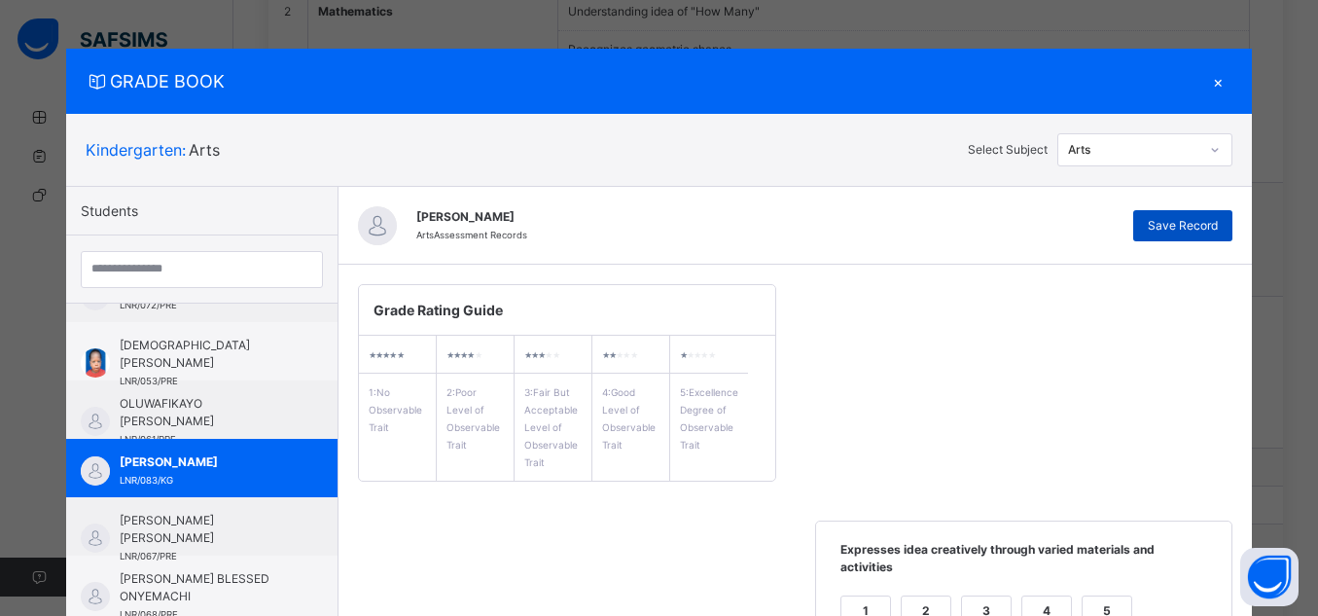
click at [1168, 228] on span "Save Record" at bounding box center [1183, 226] width 70 height 18
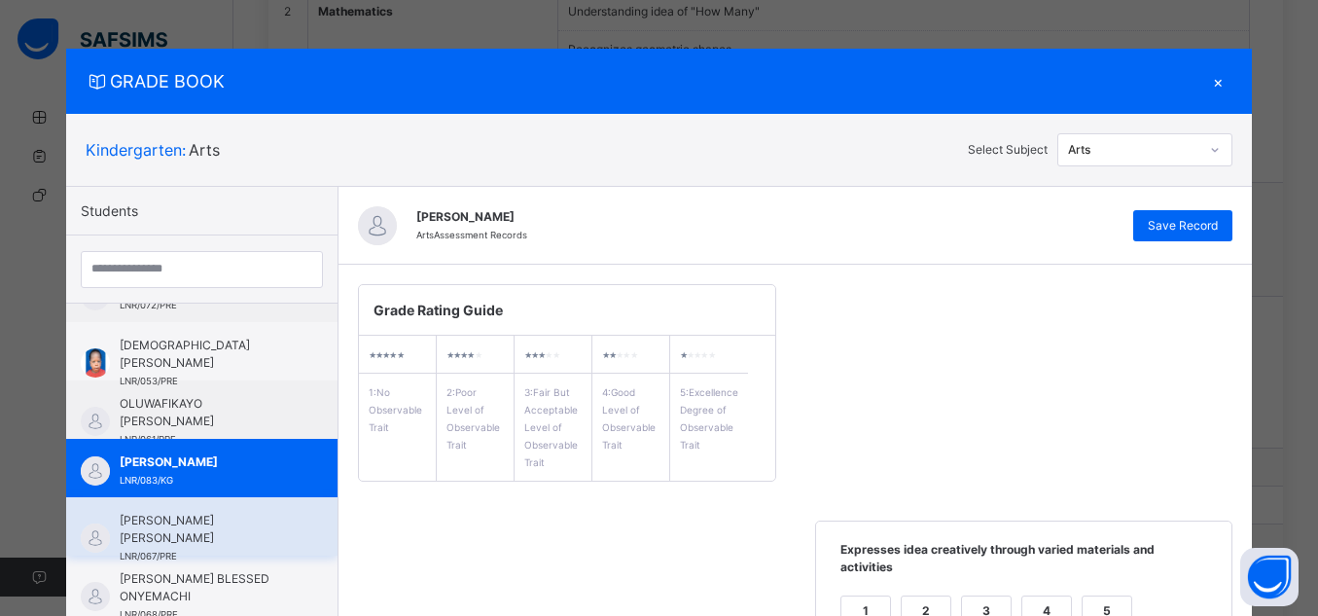
click at [165, 531] on span "[PERSON_NAME] [PERSON_NAME]" at bounding box center [207, 529] width 174 height 35
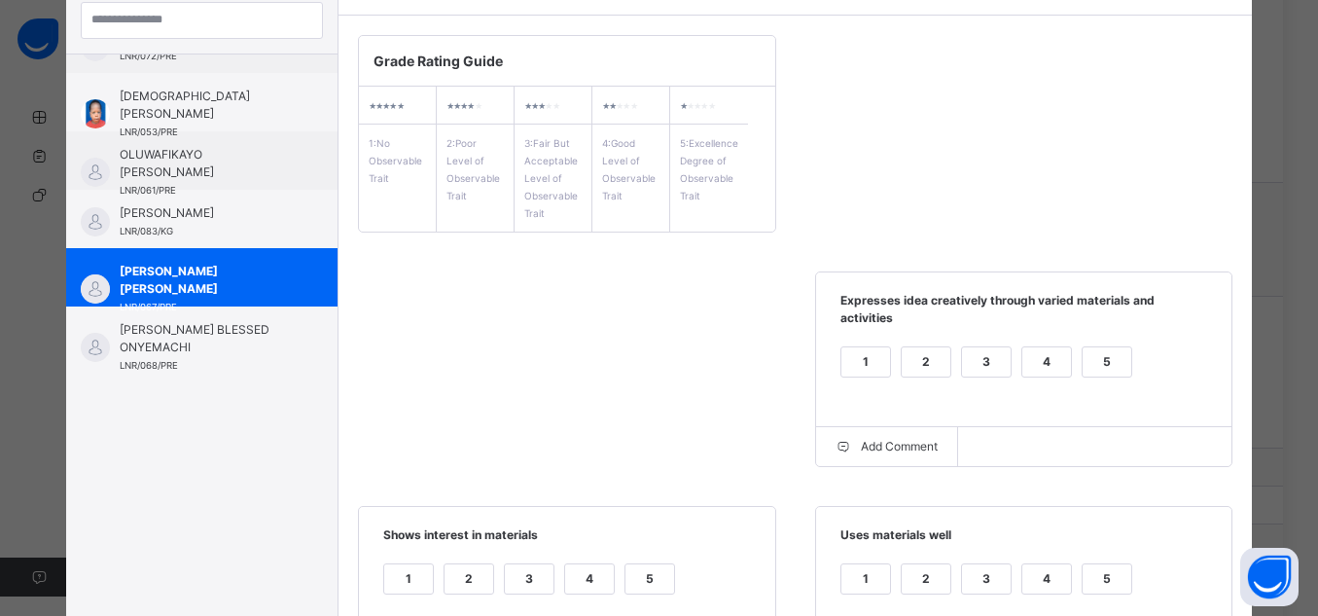
scroll to position [257, 0]
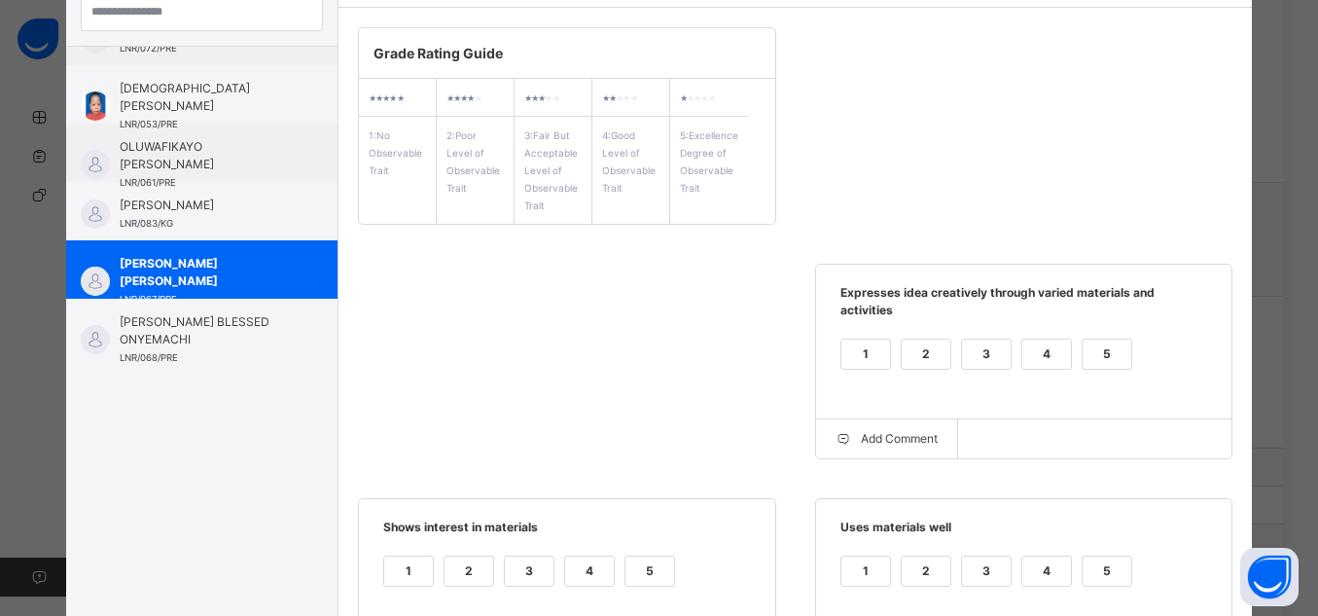
click at [1101, 347] on div "5" at bounding box center [1107, 354] width 49 height 29
click at [1101, 557] on div "5" at bounding box center [1107, 571] width 49 height 29
click at [637, 557] on div "5" at bounding box center [650, 571] width 49 height 29
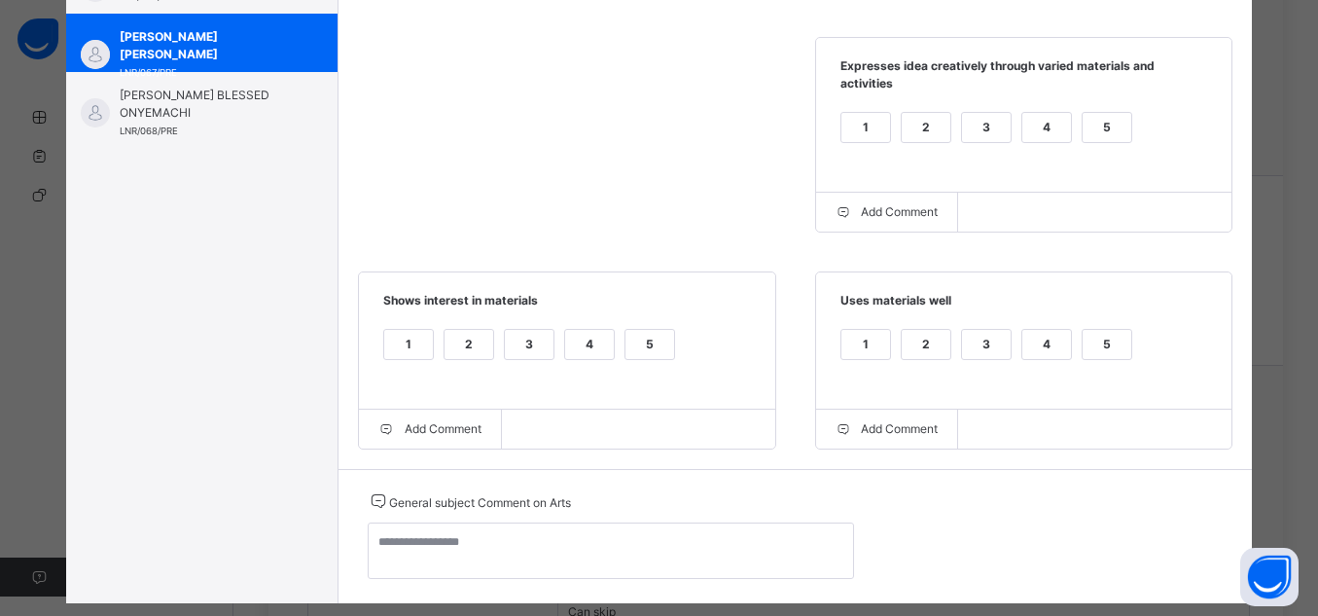
scroll to position [508, 0]
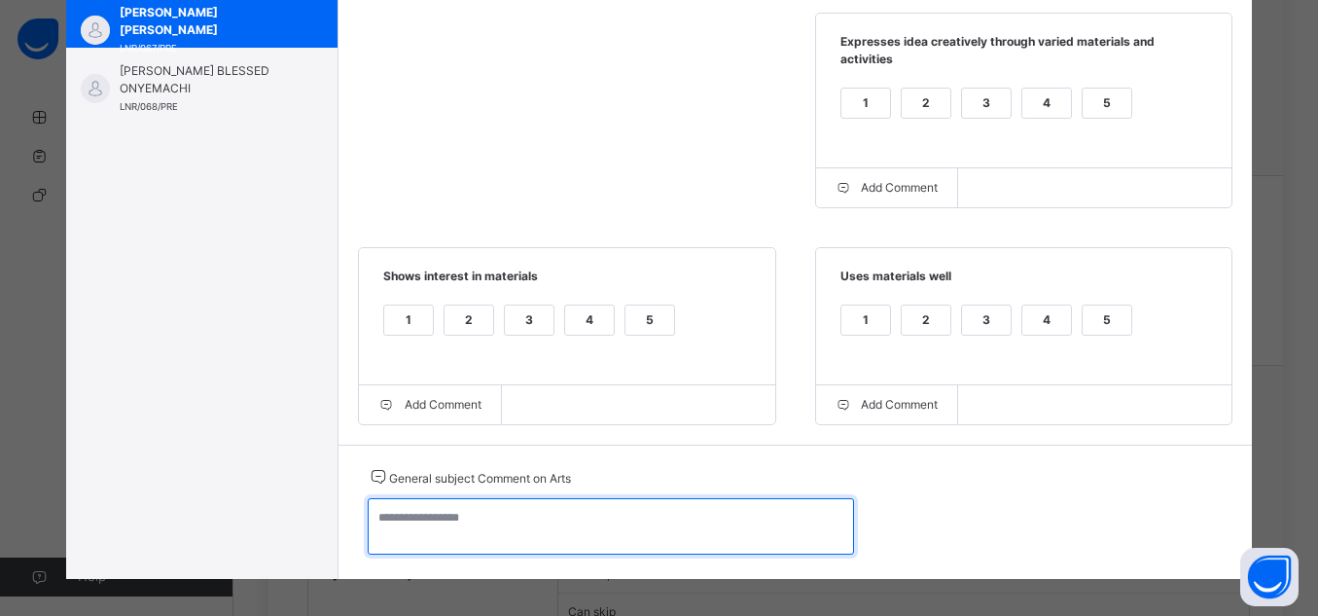
click at [709, 510] on textarea at bounding box center [611, 526] width 486 height 56
paste textarea "**********"
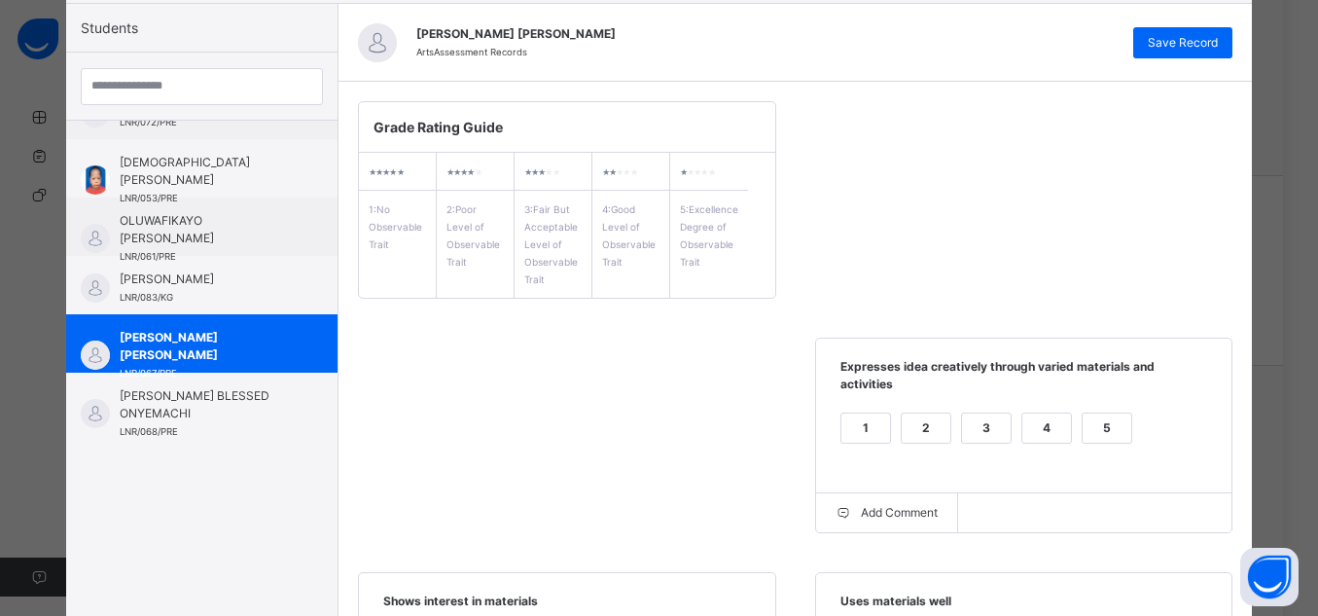
scroll to position [96, 0]
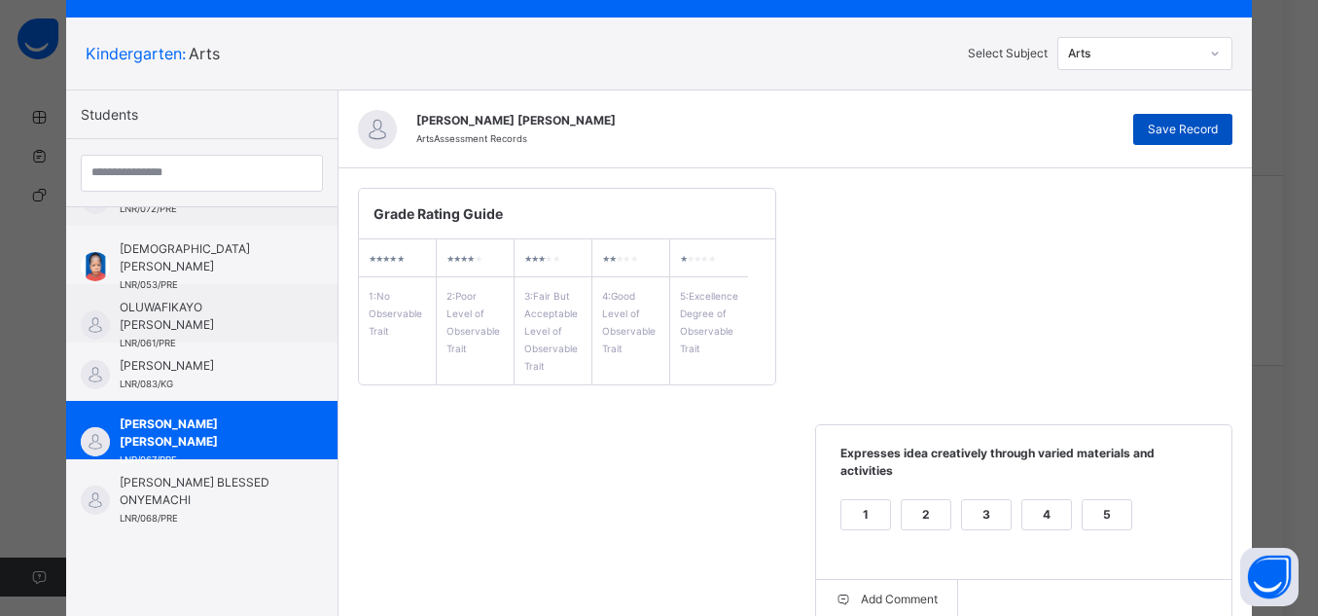
type textarea "**********"
click at [1172, 129] on span "Save Record" at bounding box center [1183, 130] width 70 height 18
click at [882, 293] on div "Grade Rating Guide ★ ★ ★ ★ ★ 1 : No Observable Trait ★ ★ ★ ★ ★ 2 : Poor Level o…" at bounding box center [796, 512] width 915 height 688
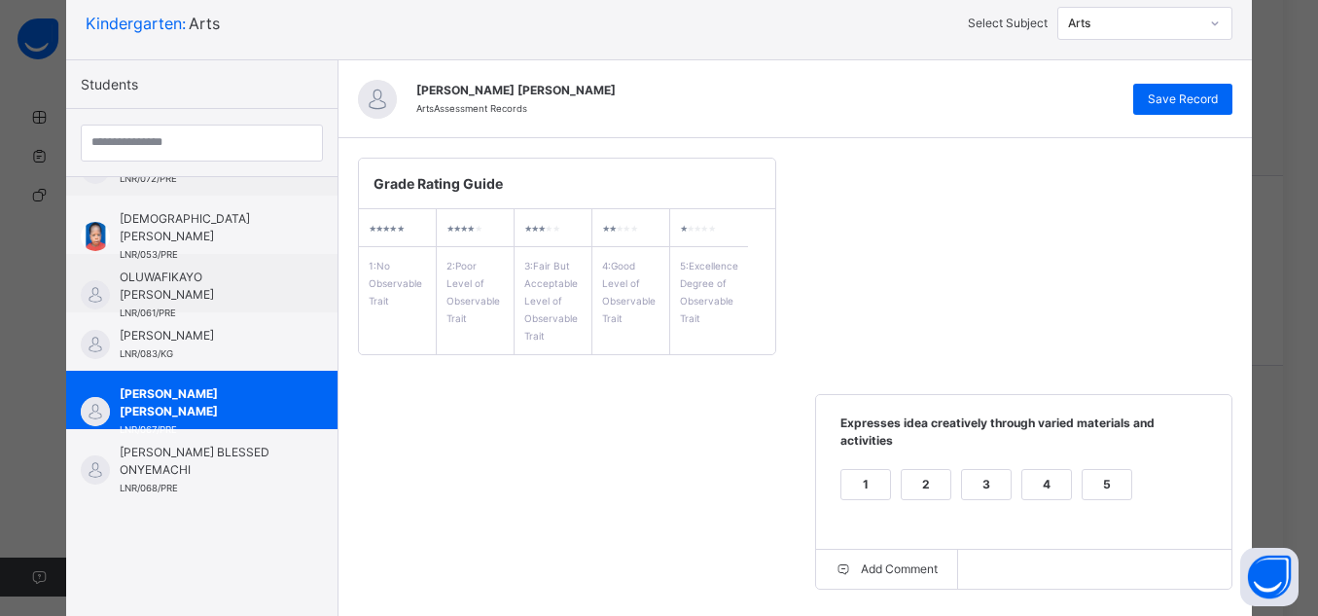
scroll to position [77, 0]
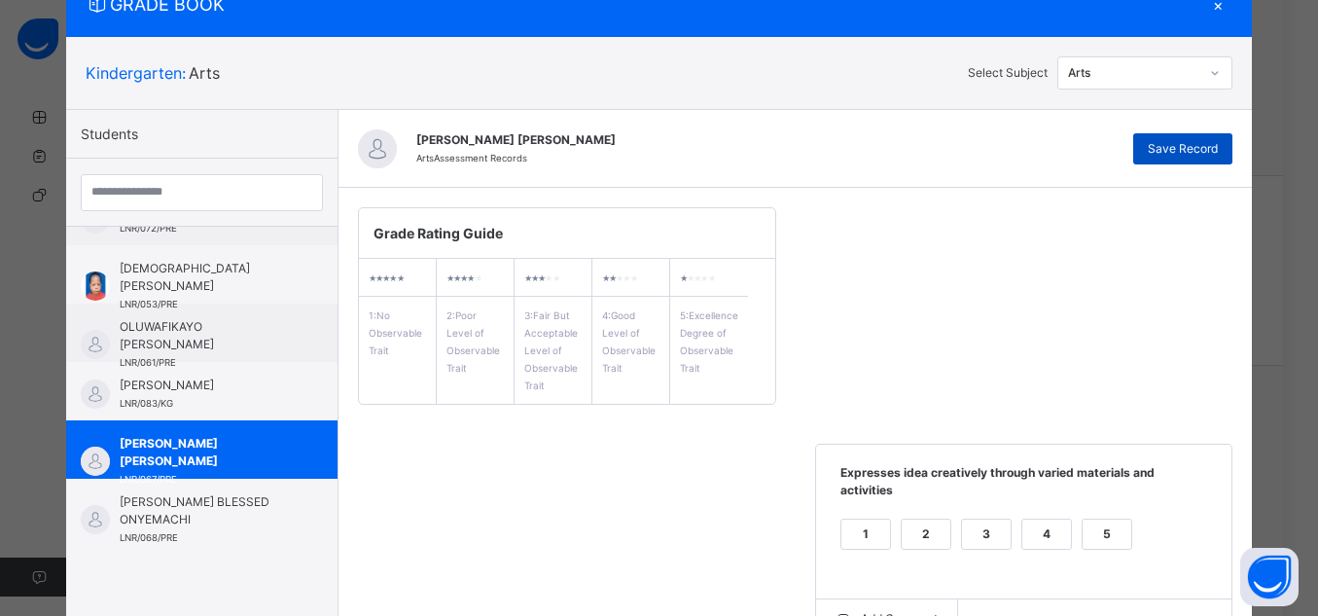
click at [1213, 154] on span "Save Record" at bounding box center [1183, 149] width 70 height 18
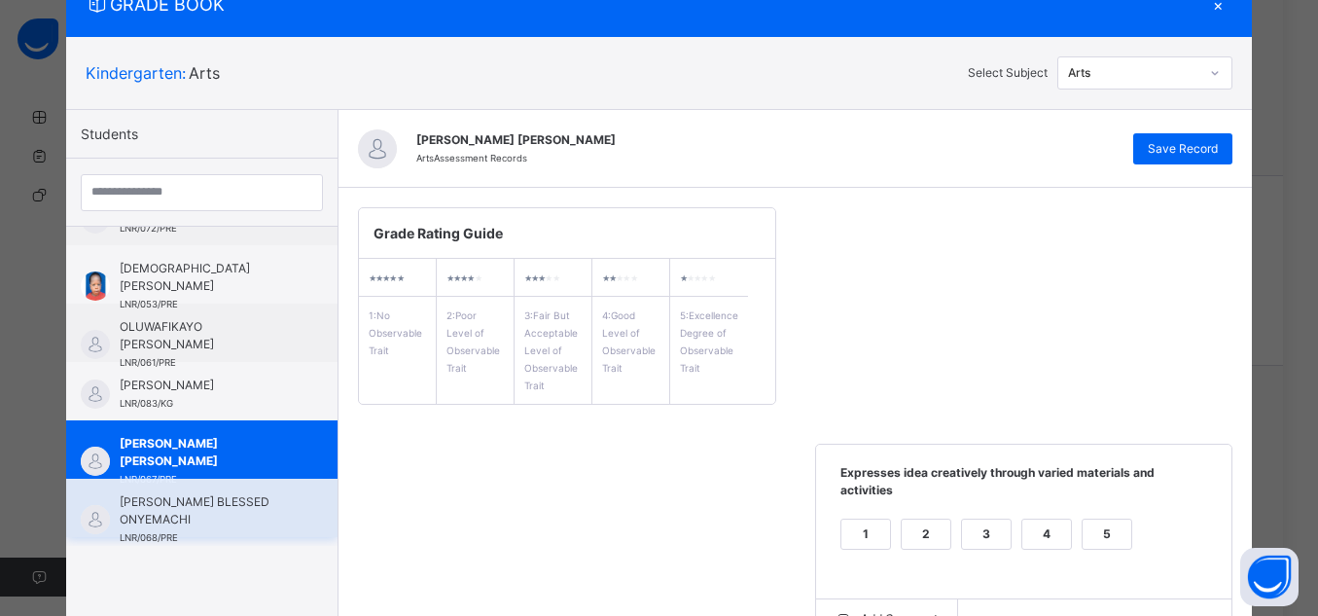
click at [181, 516] on span "[PERSON_NAME] BLESSED ONYEMACHI" at bounding box center [207, 510] width 174 height 35
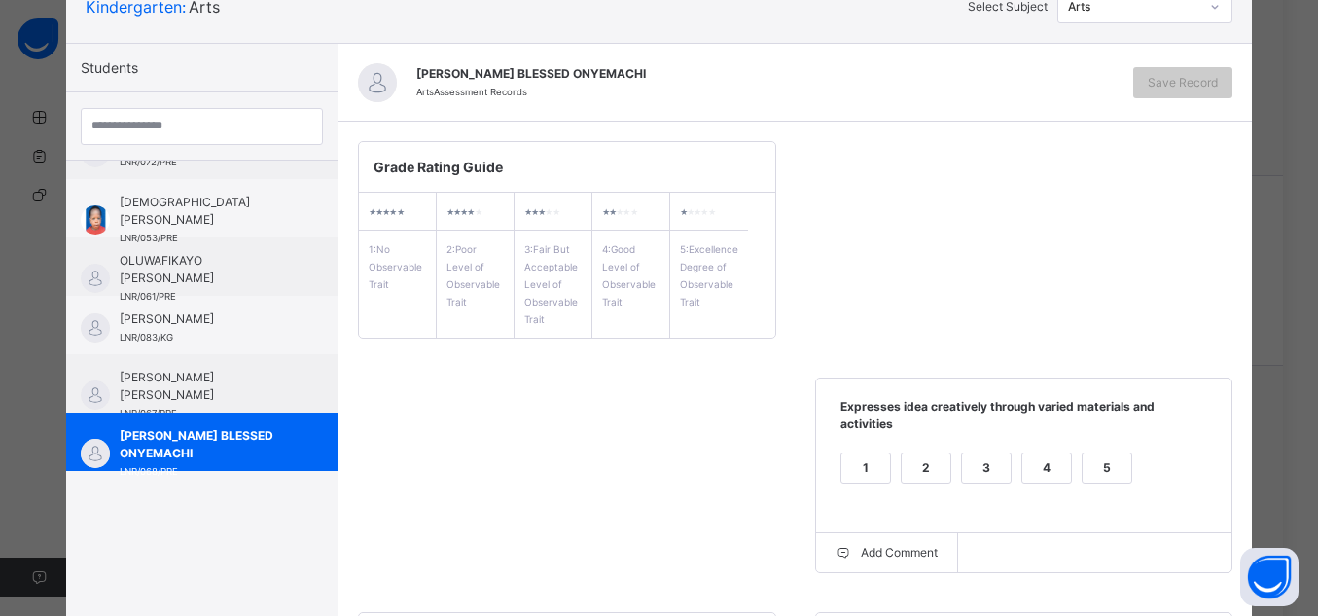
scroll to position [230, 0]
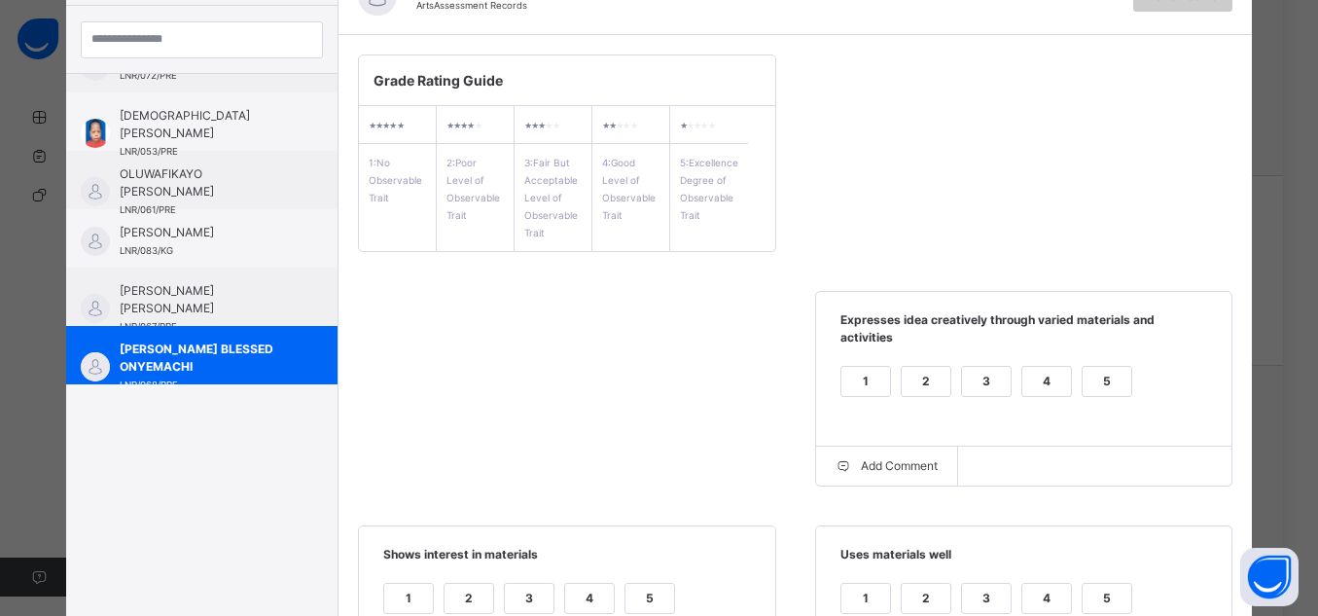
click at [1097, 372] on div "5" at bounding box center [1107, 381] width 49 height 29
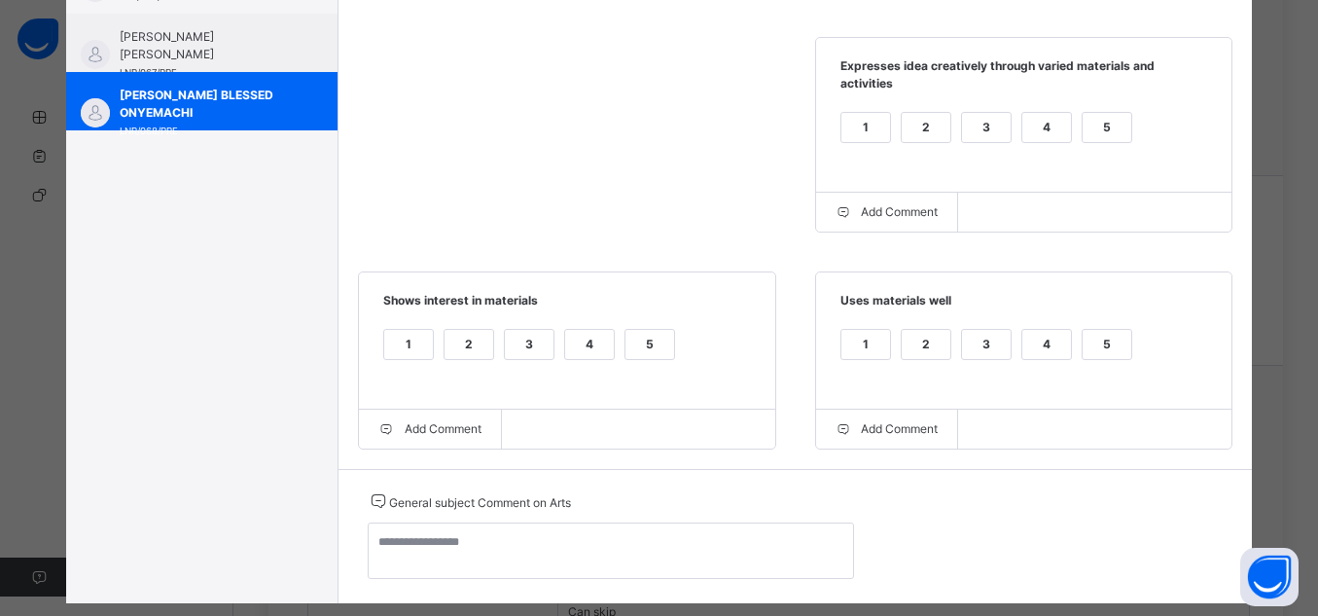
click at [1107, 331] on div "5" at bounding box center [1107, 344] width 49 height 29
click at [657, 330] on div "5" at bounding box center [650, 344] width 49 height 29
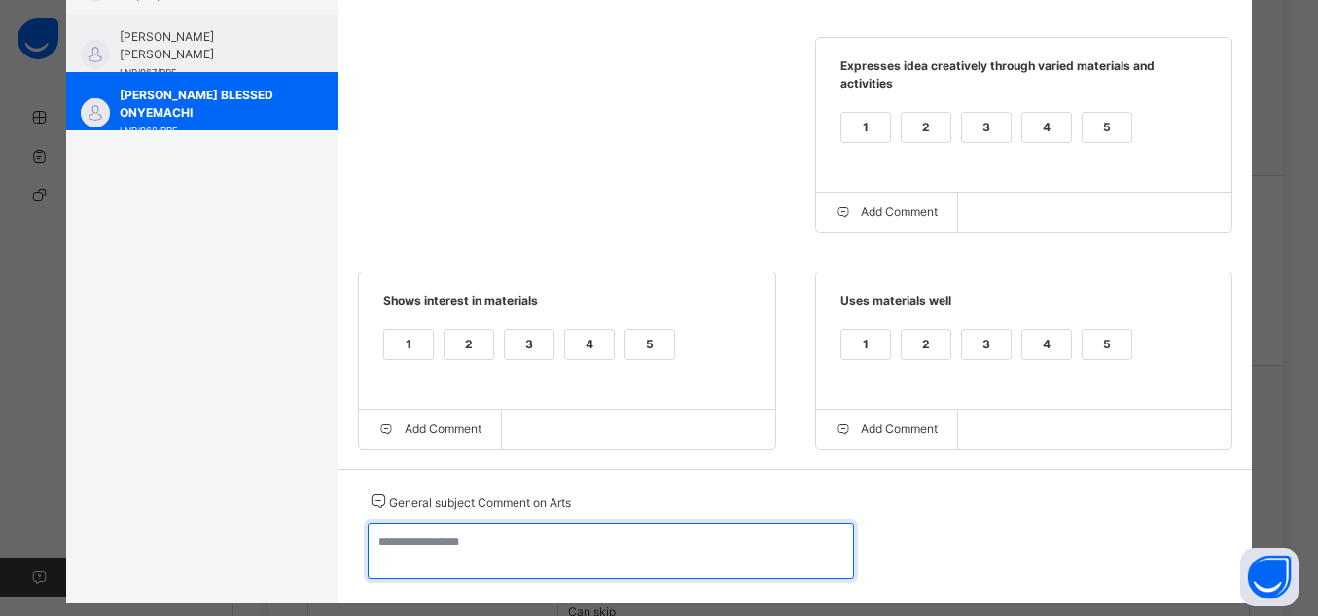
click at [667, 522] on textarea at bounding box center [611, 550] width 486 height 56
paste textarea "**********"
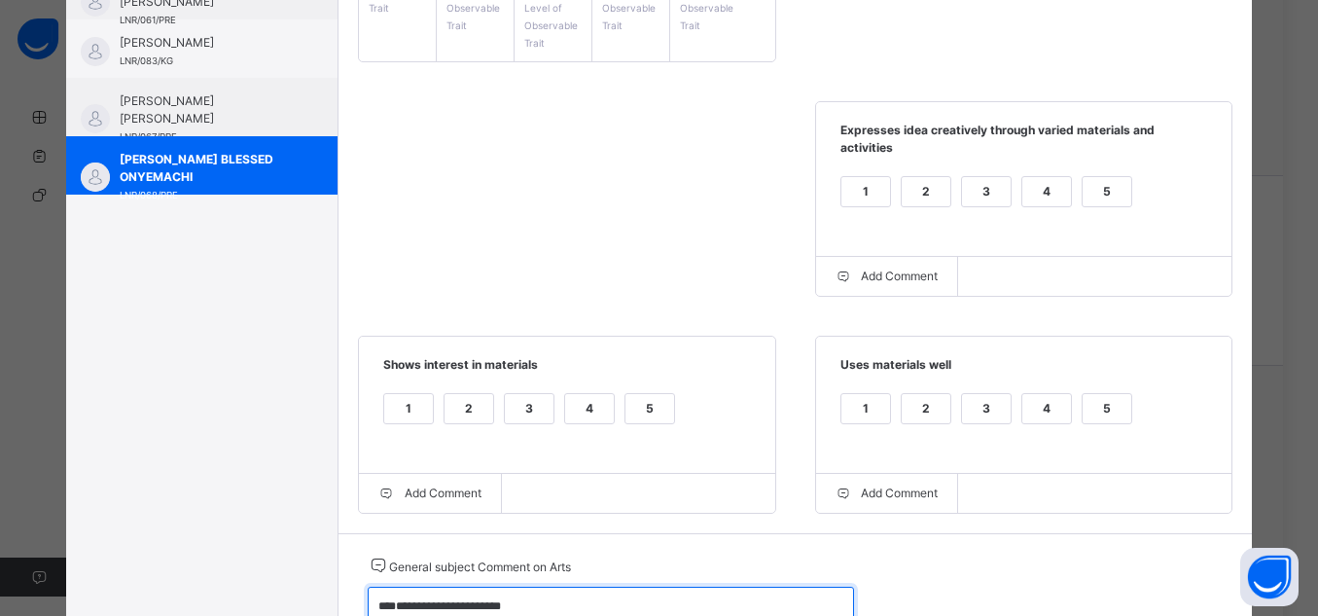
scroll to position [0, 0]
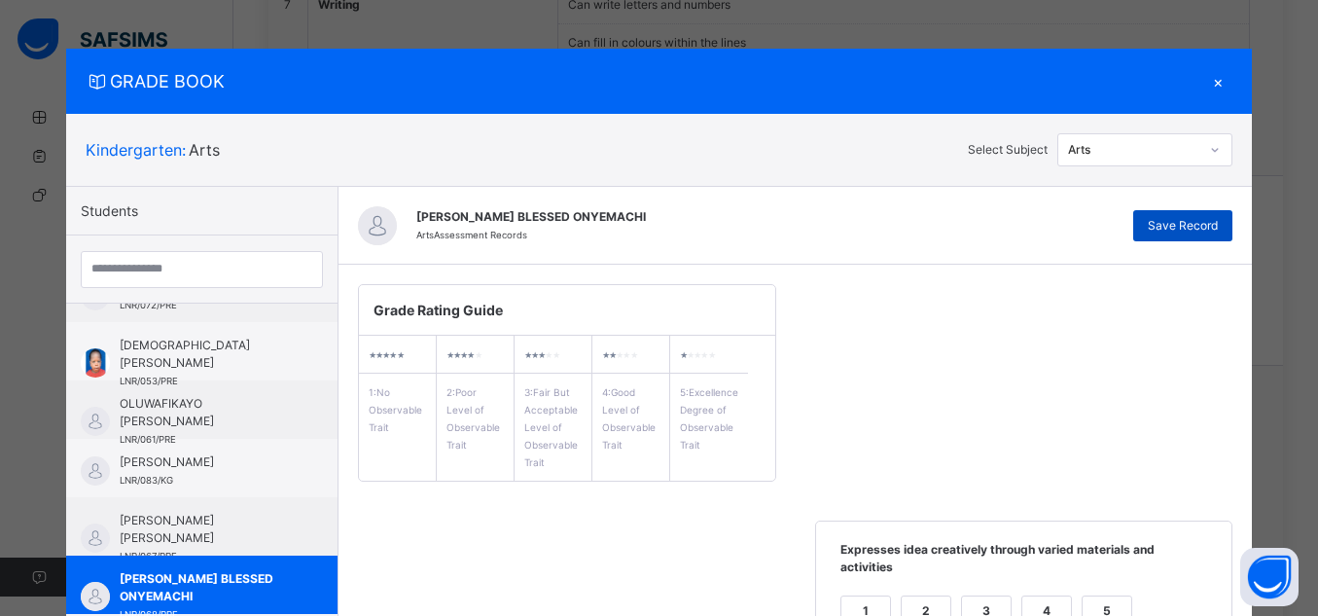
type textarea "**********"
click at [1205, 222] on span "Save Record" at bounding box center [1183, 226] width 70 height 18
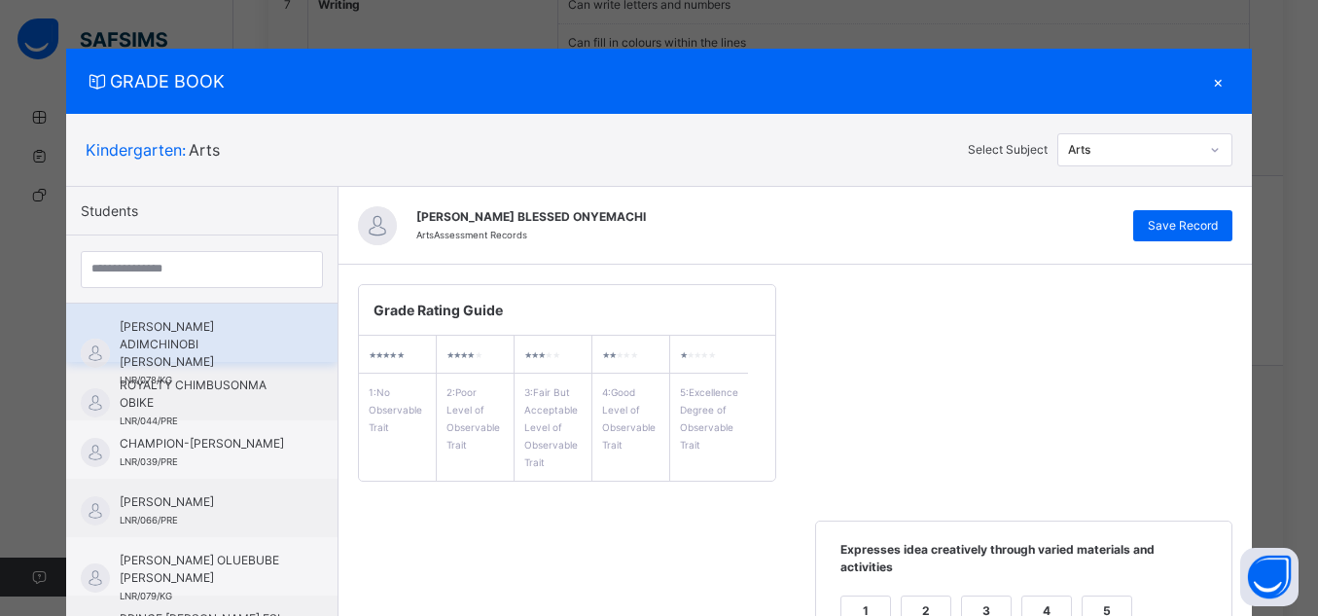
click at [270, 329] on span "[PERSON_NAME] ADIMCHINOBI [PERSON_NAME]" at bounding box center [207, 344] width 174 height 53
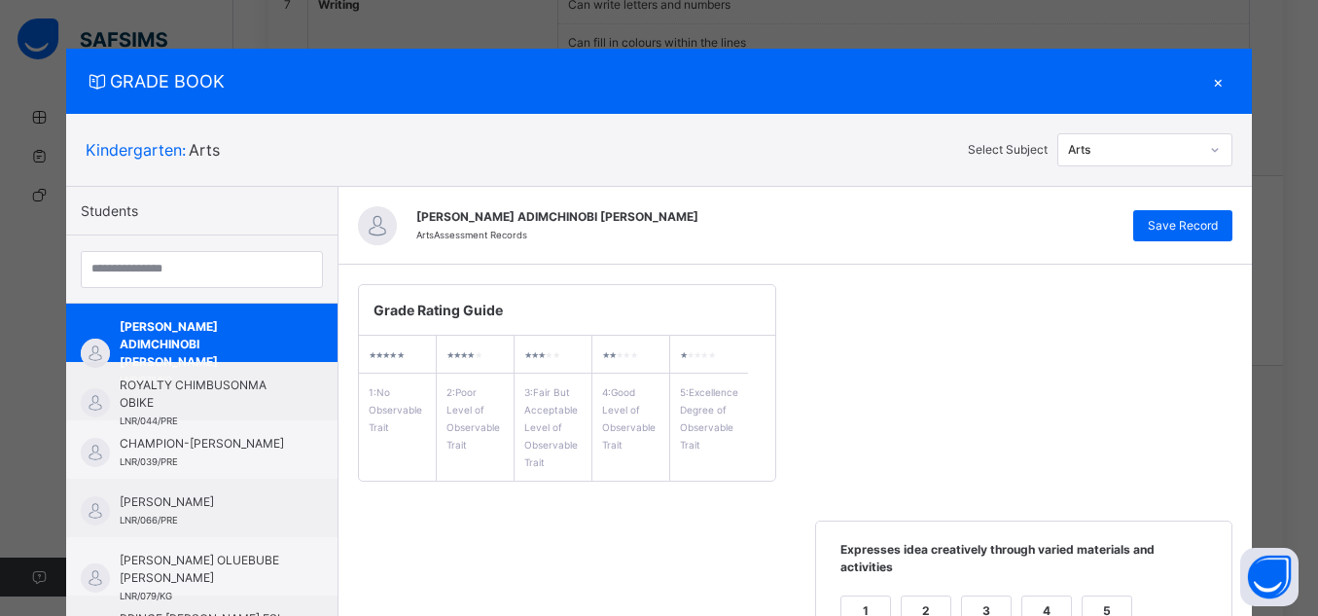
click at [1202, 156] on div at bounding box center [1215, 149] width 29 height 27
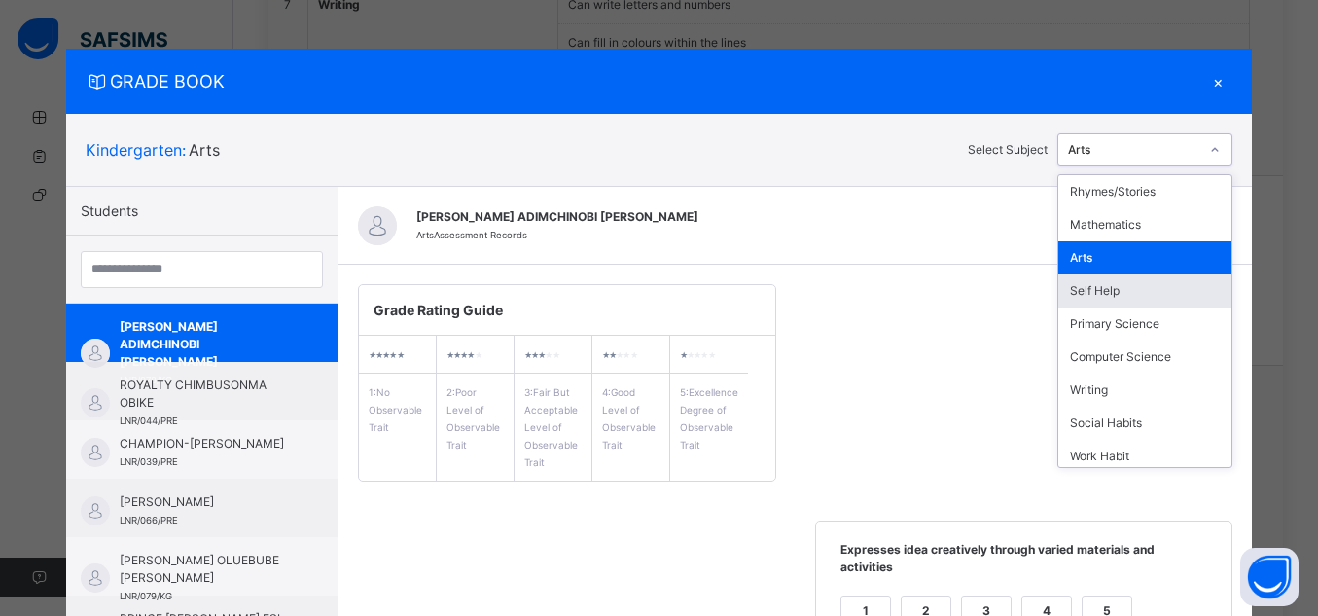
click at [1114, 292] on div "Self Help" at bounding box center [1145, 290] width 173 height 33
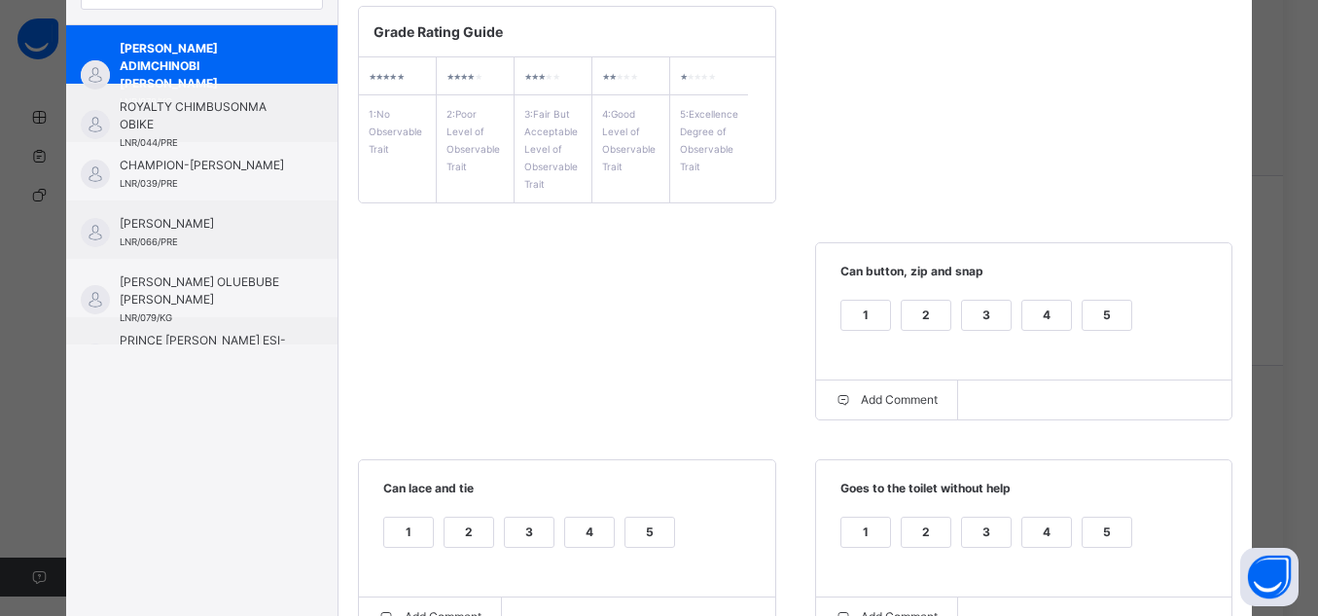
scroll to position [283, 0]
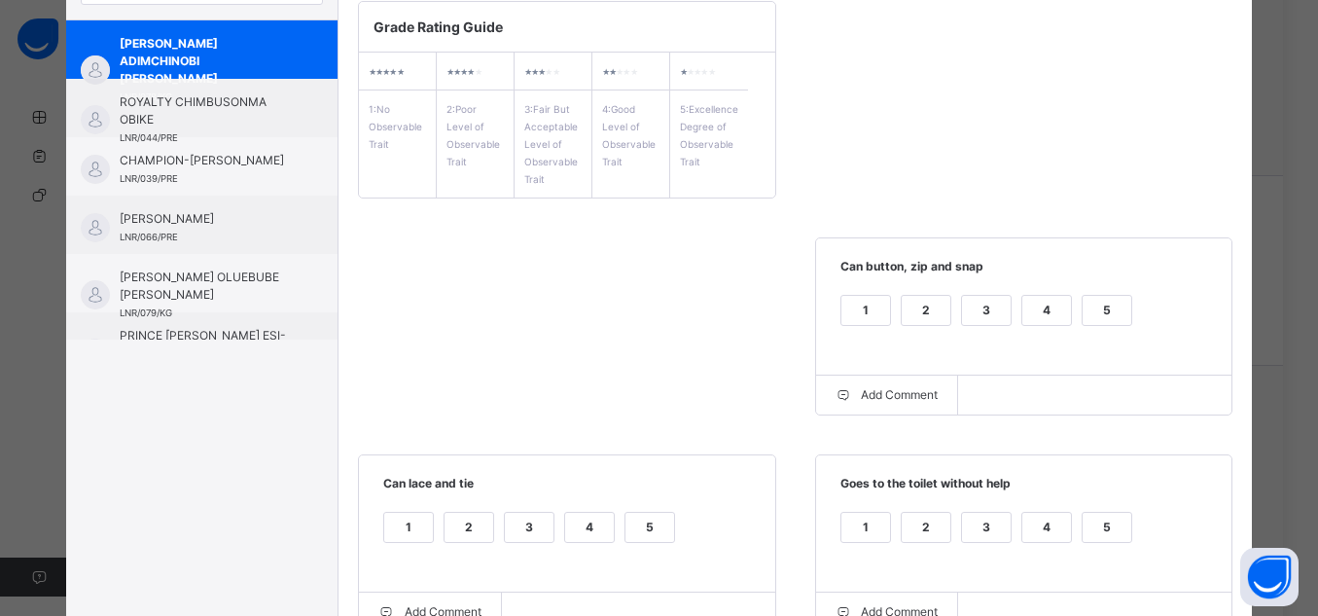
click at [1101, 312] on div "5" at bounding box center [1107, 310] width 49 height 29
click at [651, 530] on div "5" at bounding box center [650, 527] width 49 height 29
click at [1114, 537] on div "5" at bounding box center [1107, 527] width 49 height 29
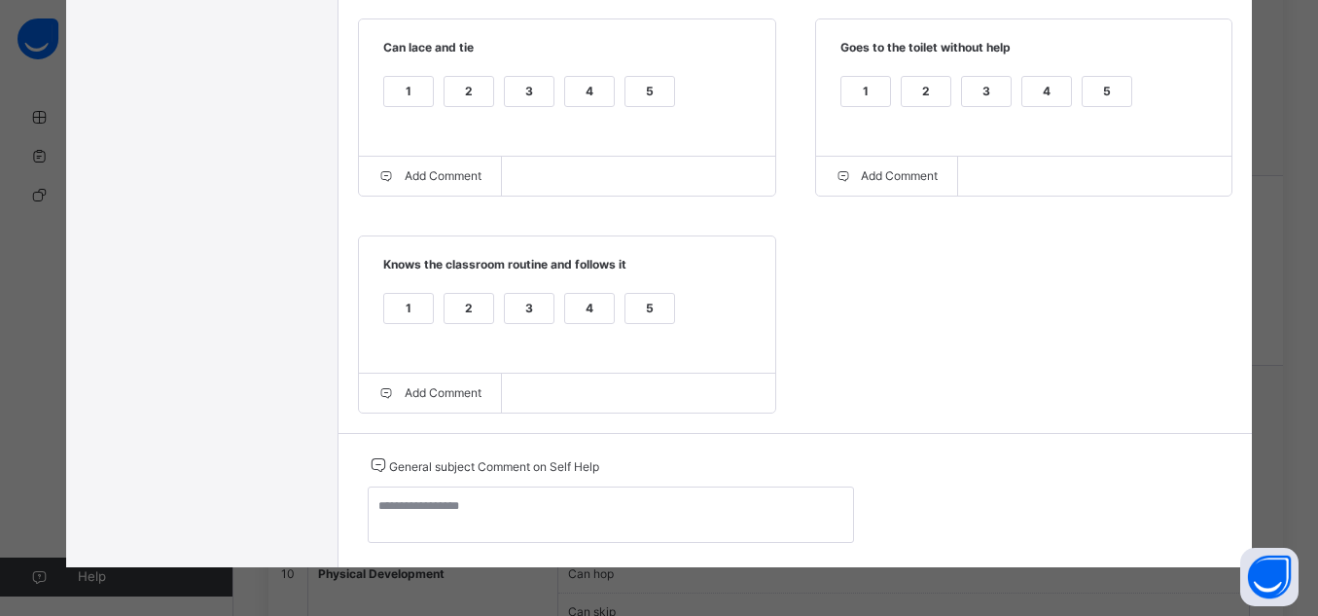
click at [657, 305] on div "5" at bounding box center [650, 308] width 49 height 29
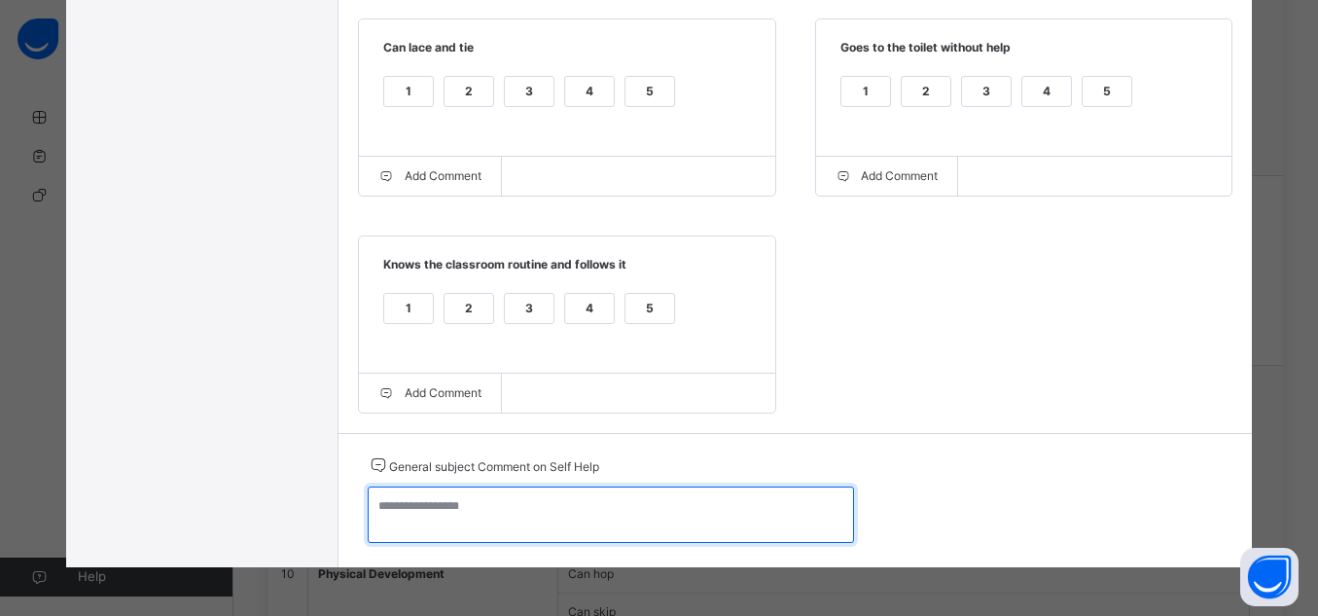
click at [685, 507] on textarea at bounding box center [611, 514] width 486 height 56
paste textarea "**********"
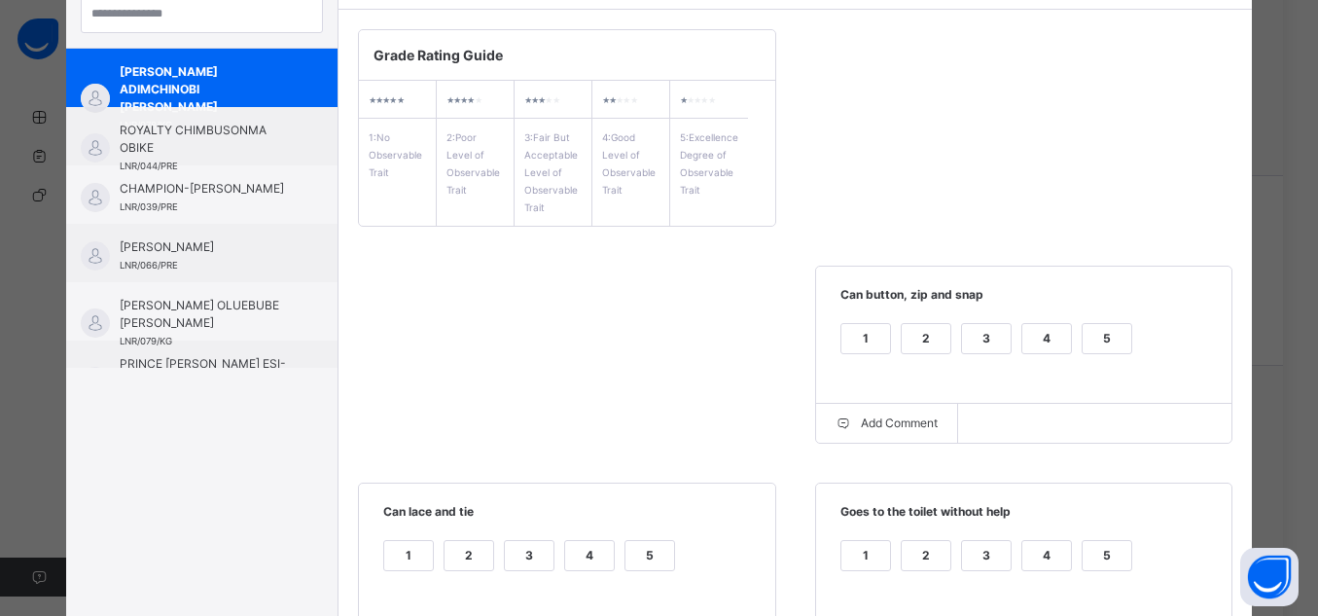
scroll to position [225, 0]
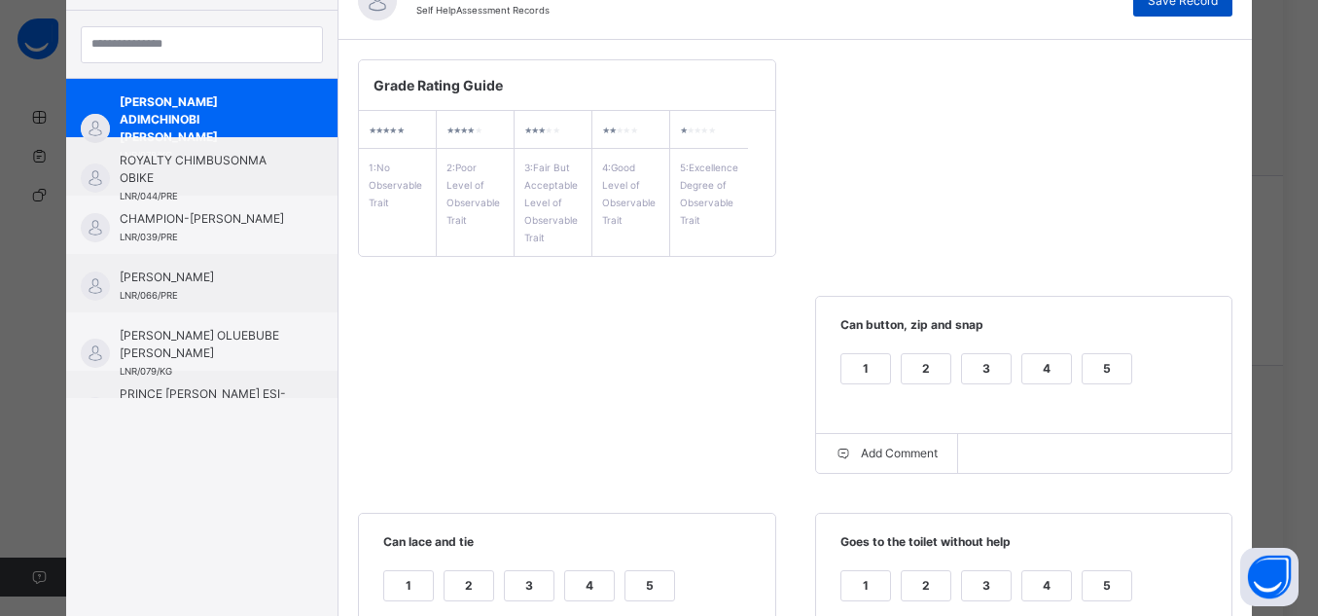
type textarea "**********"
click at [1210, 6] on span "Save Record" at bounding box center [1183, 1] width 70 height 18
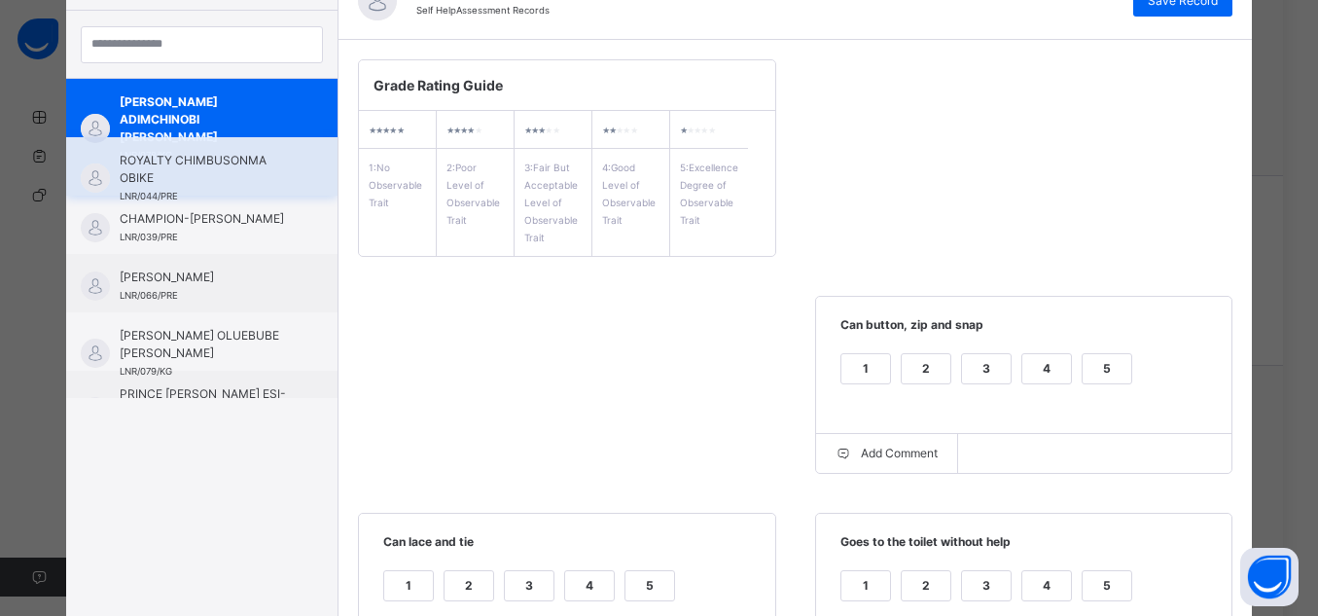
click at [241, 180] on span "ROYALTY CHIMBUSONMA OBIKE" at bounding box center [207, 169] width 174 height 35
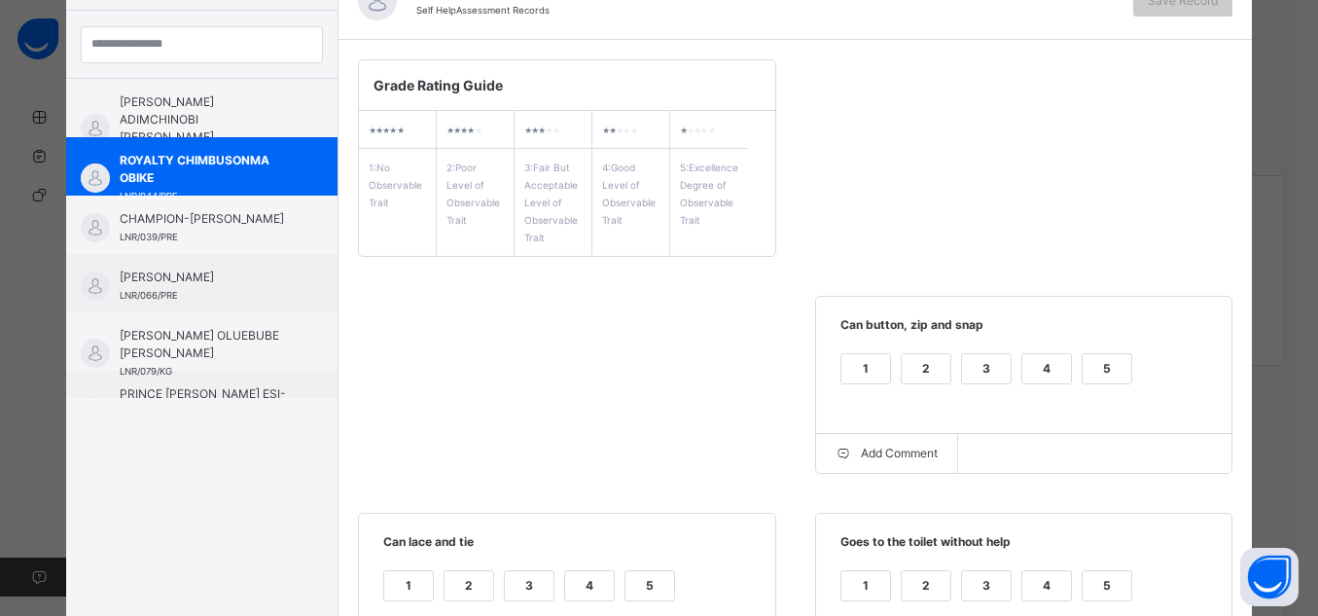
click at [1106, 375] on div "5" at bounding box center [1107, 368] width 49 height 29
click at [1097, 596] on div "5" at bounding box center [1107, 585] width 49 height 29
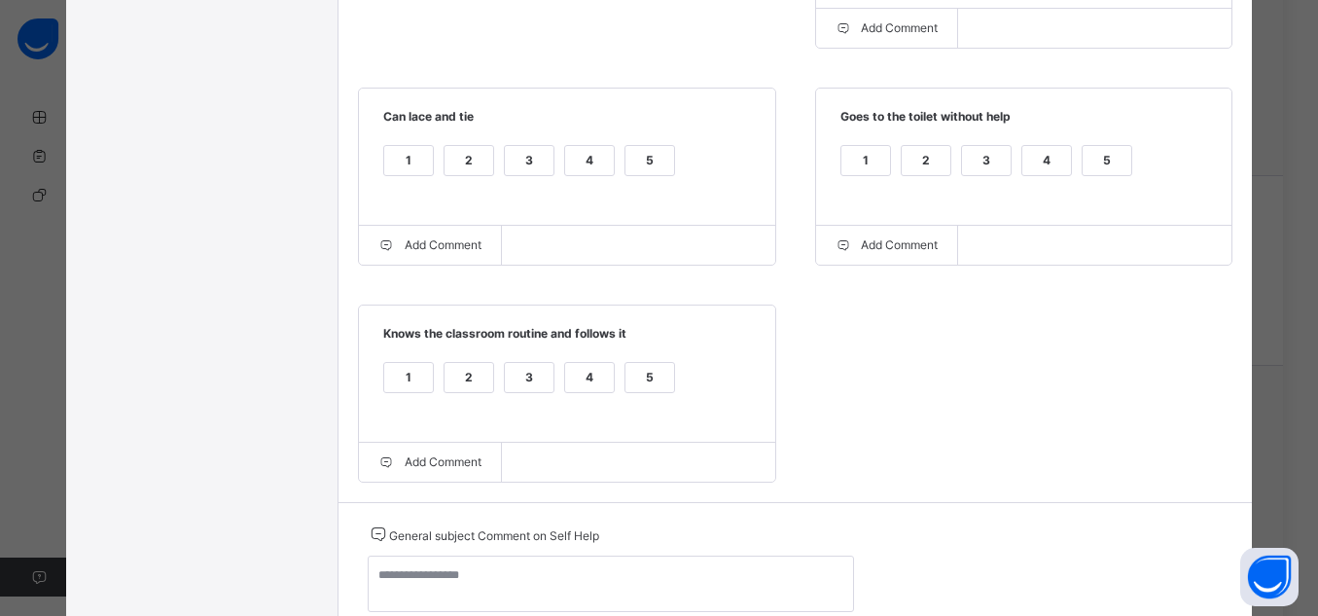
scroll to position [692, 0]
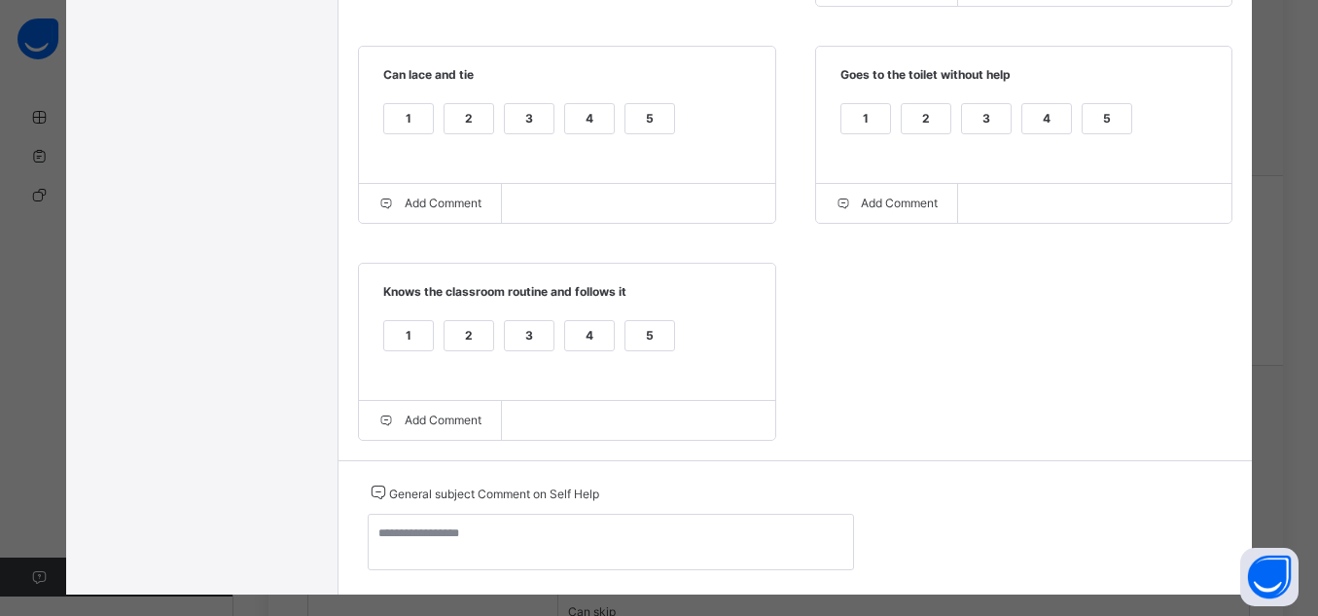
click at [630, 133] on div "5" at bounding box center [650, 118] width 49 height 29
click at [641, 343] on div "5" at bounding box center [650, 335] width 49 height 29
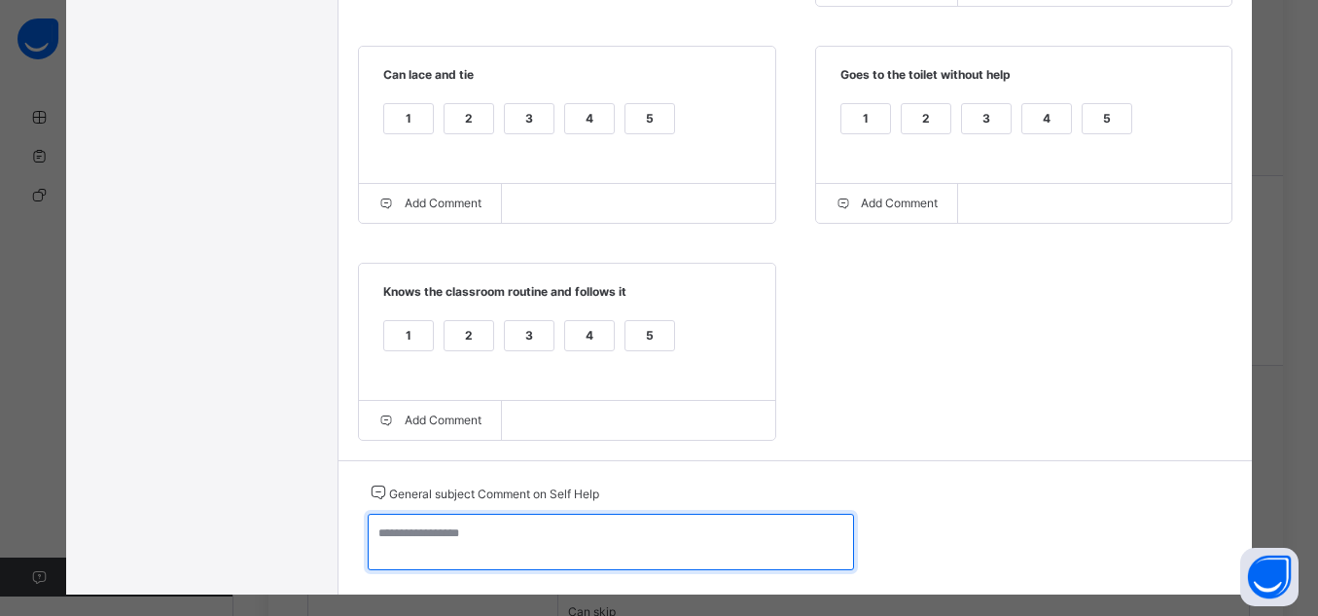
click at [735, 538] on textarea at bounding box center [611, 542] width 486 height 56
paste textarea "**********"
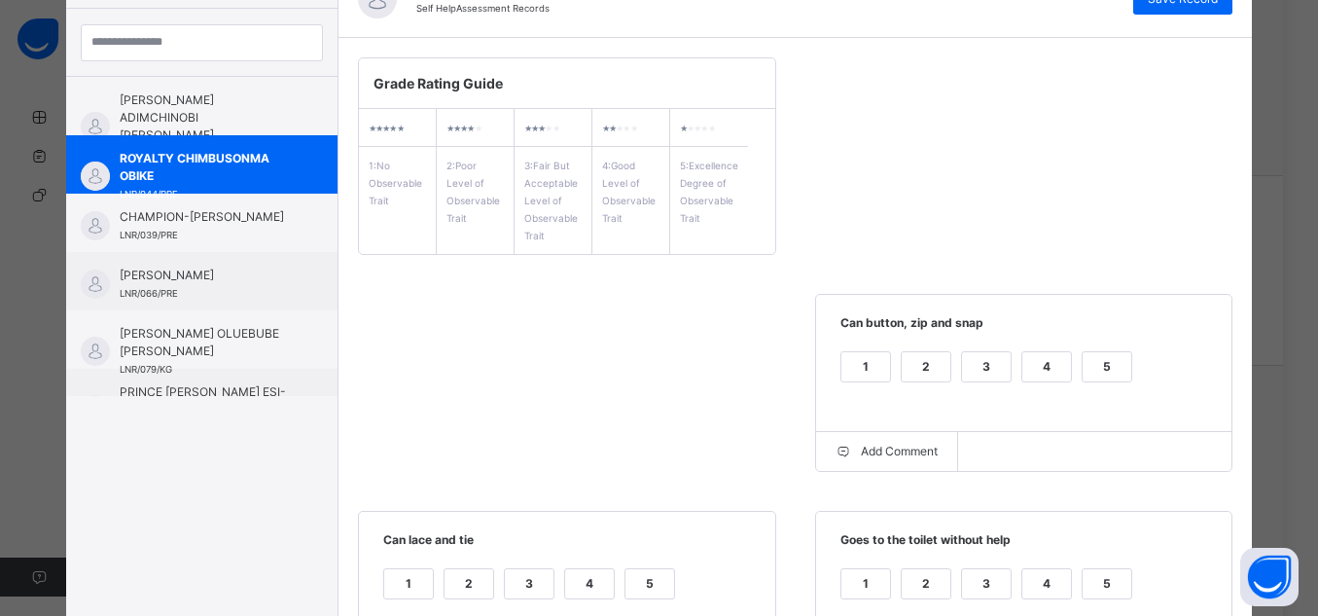
scroll to position [36, 0]
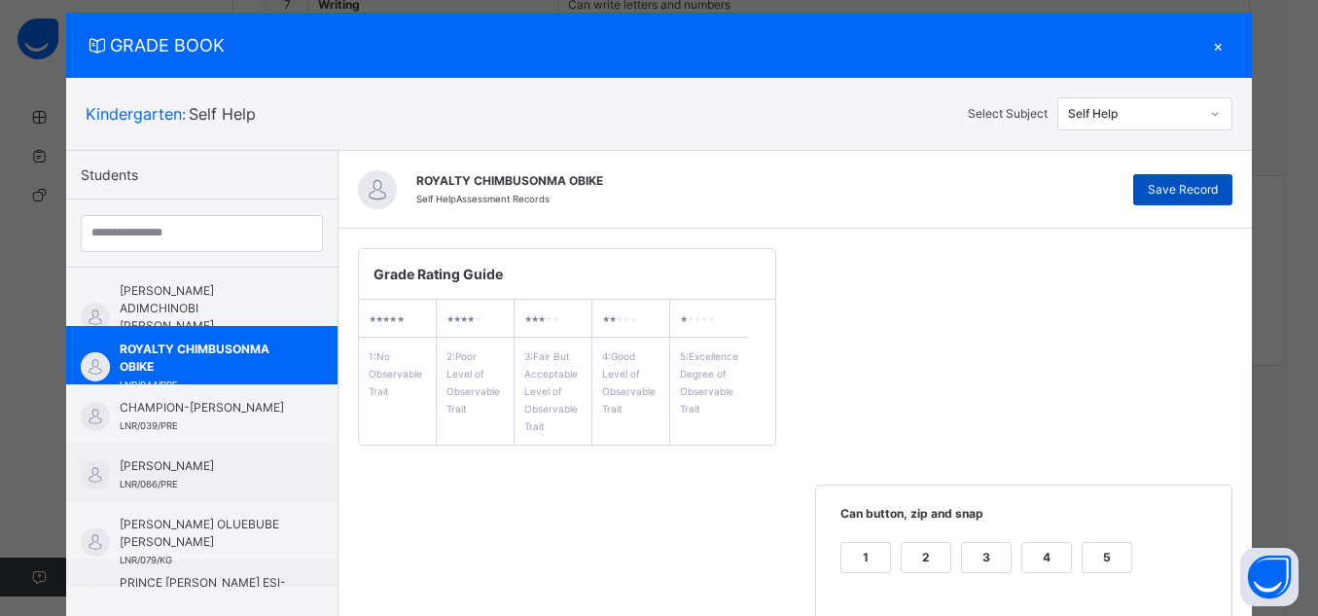
type textarea "**********"
click at [1208, 195] on span "Save Record" at bounding box center [1183, 190] width 70 height 18
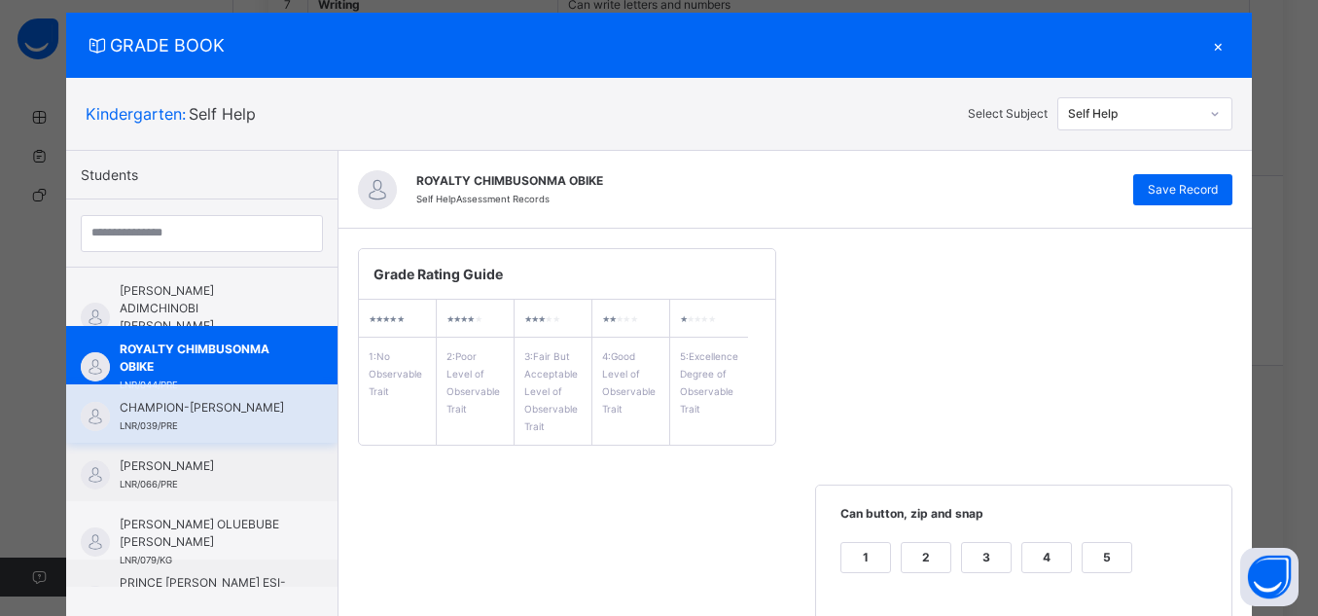
click at [190, 416] on span "CHAMPION-[PERSON_NAME]" at bounding box center [207, 408] width 174 height 18
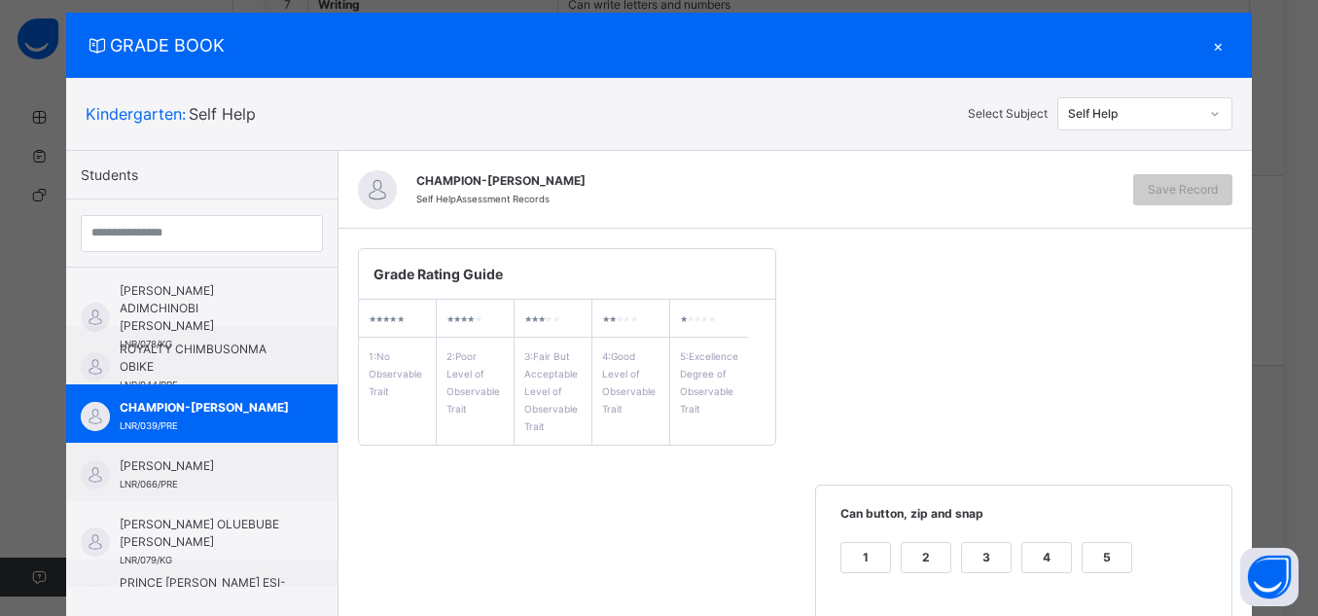
click at [1100, 553] on div "5" at bounding box center [1107, 557] width 49 height 29
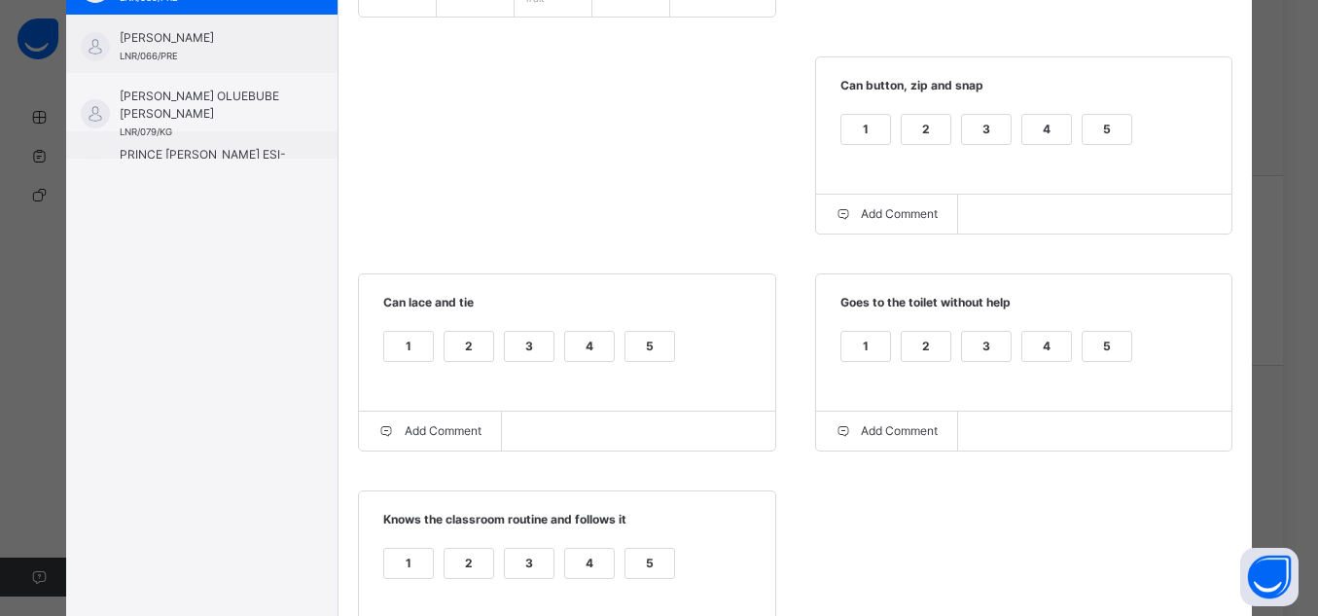
scroll to position [468, 0]
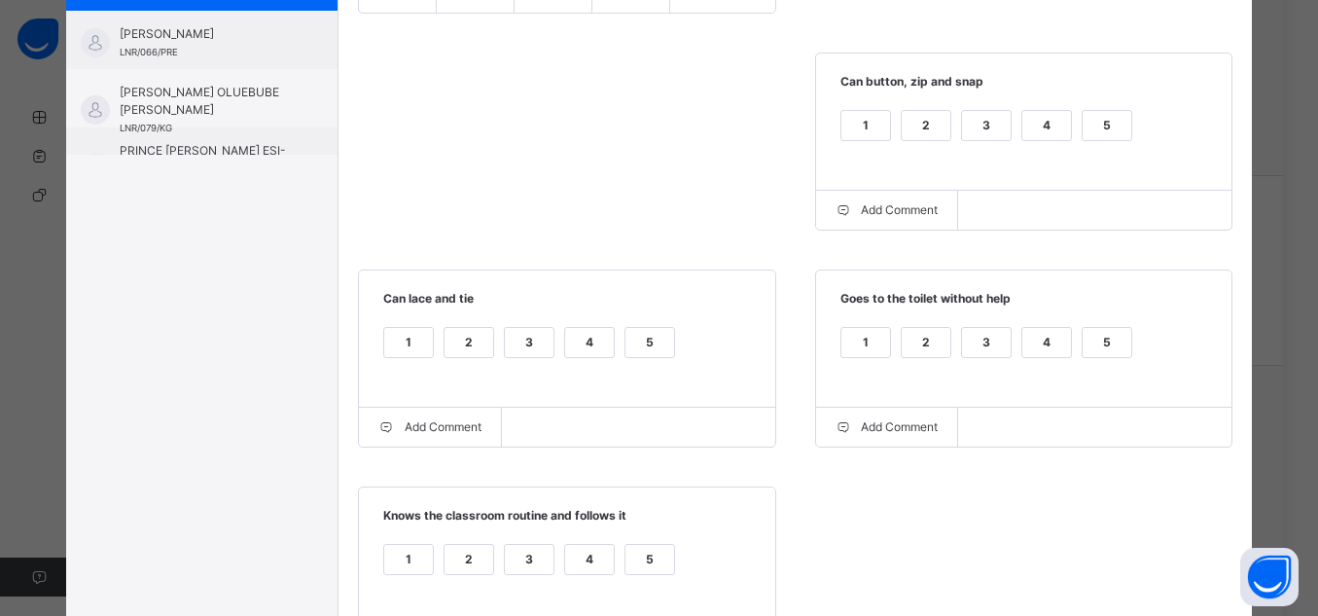
click at [663, 342] on div "5" at bounding box center [650, 342] width 49 height 29
click at [1117, 343] on div "5" at bounding box center [1107, 342] width 49 height 29
click at [648, 568] on div "5" at bounding box center [650, 559] width 49 height 29
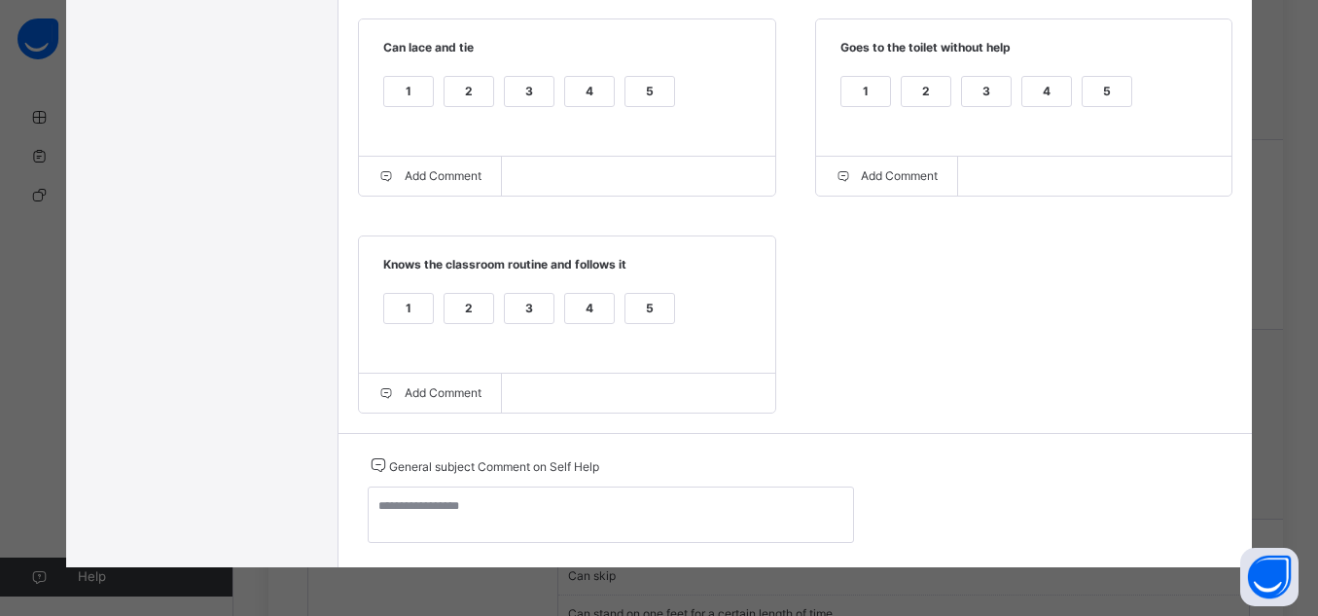
scroll to position [1426, 0]
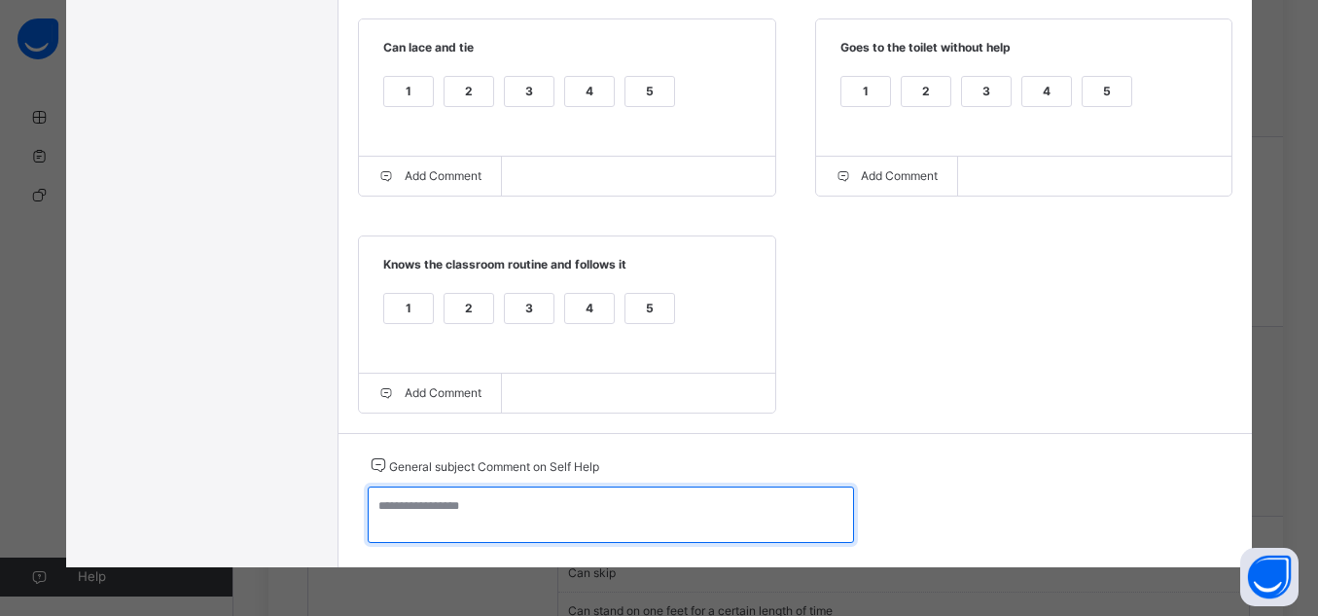
click at [674, 522] on textarea at bounding box center [611, 514] width 486 height 56
paste textarea "**********"
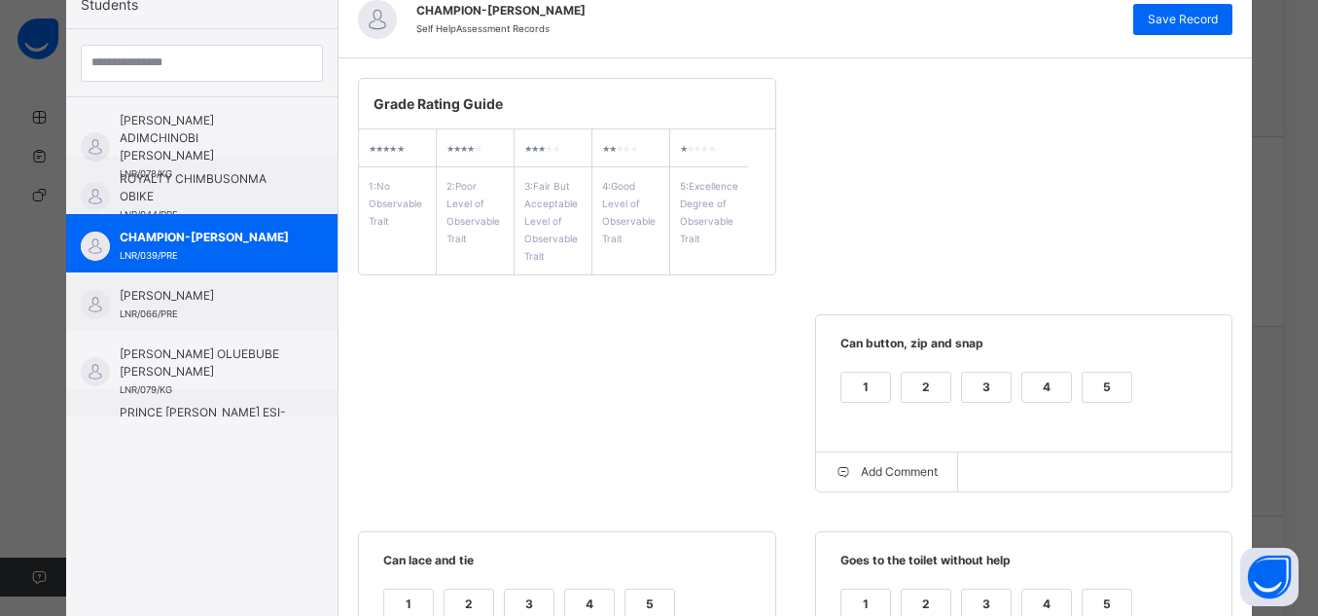
scroll to position [203, 0]
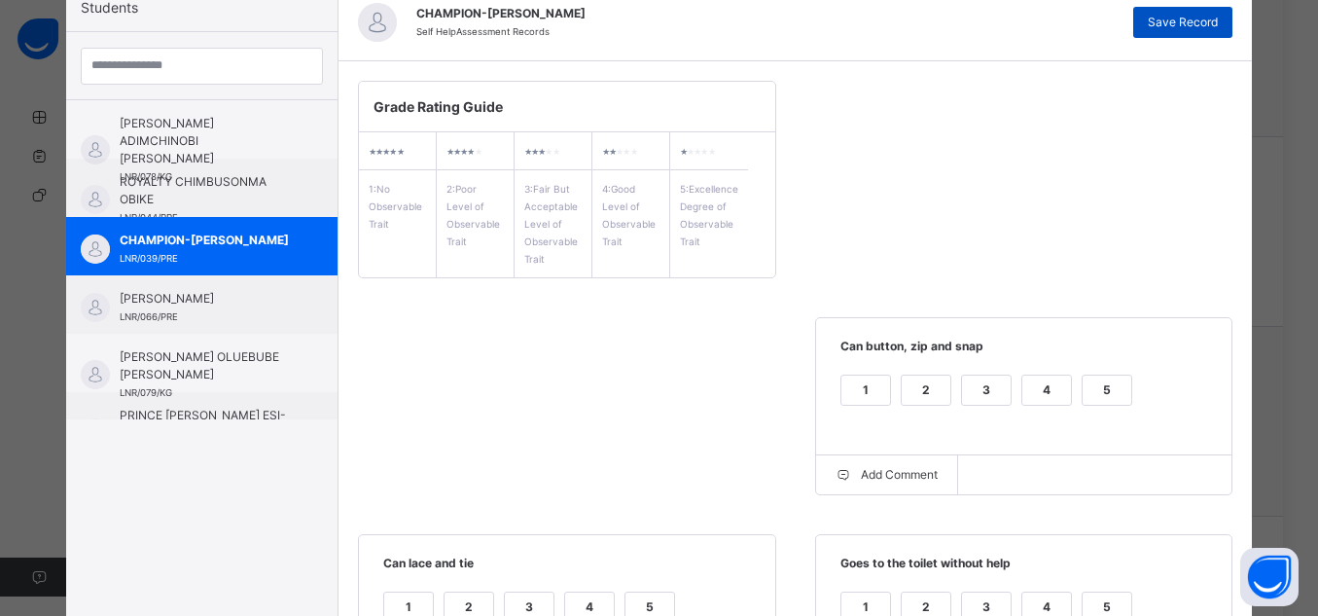
type textarea "**********"
click at [1161, 19] on span "Save Record" at bounding box center [1183, 23] width 70 height 18
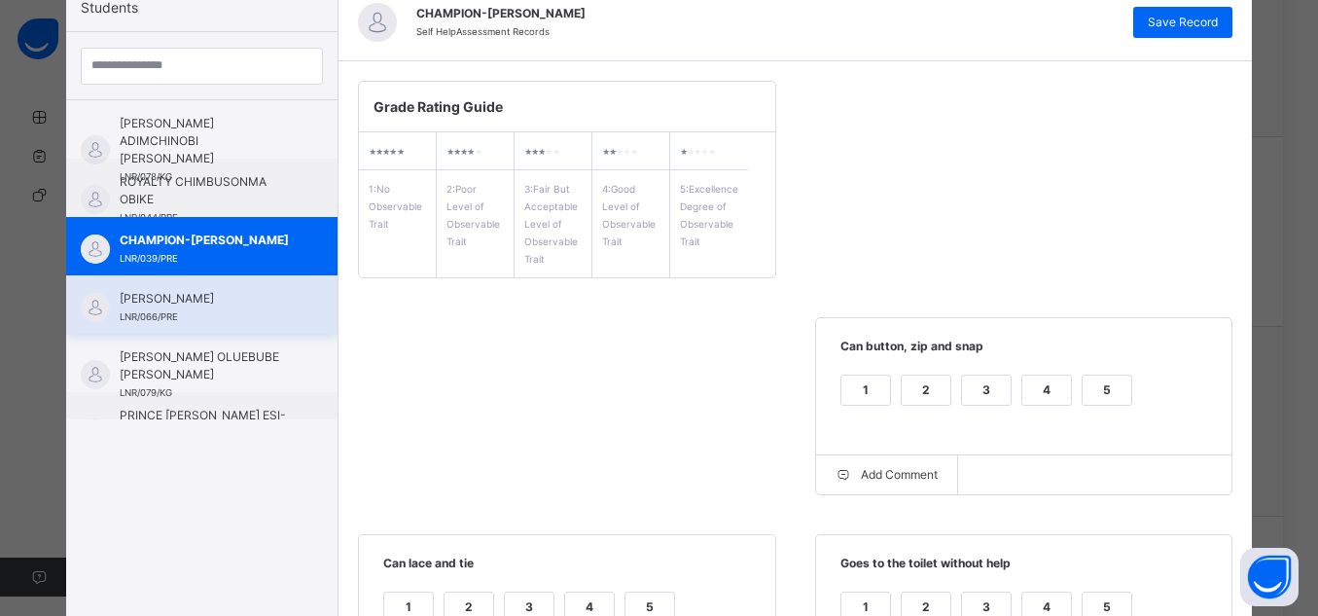
click at [219, 300] on span "[PERSON_NAME]" at bounding box center [207, 299] width 174 height 18
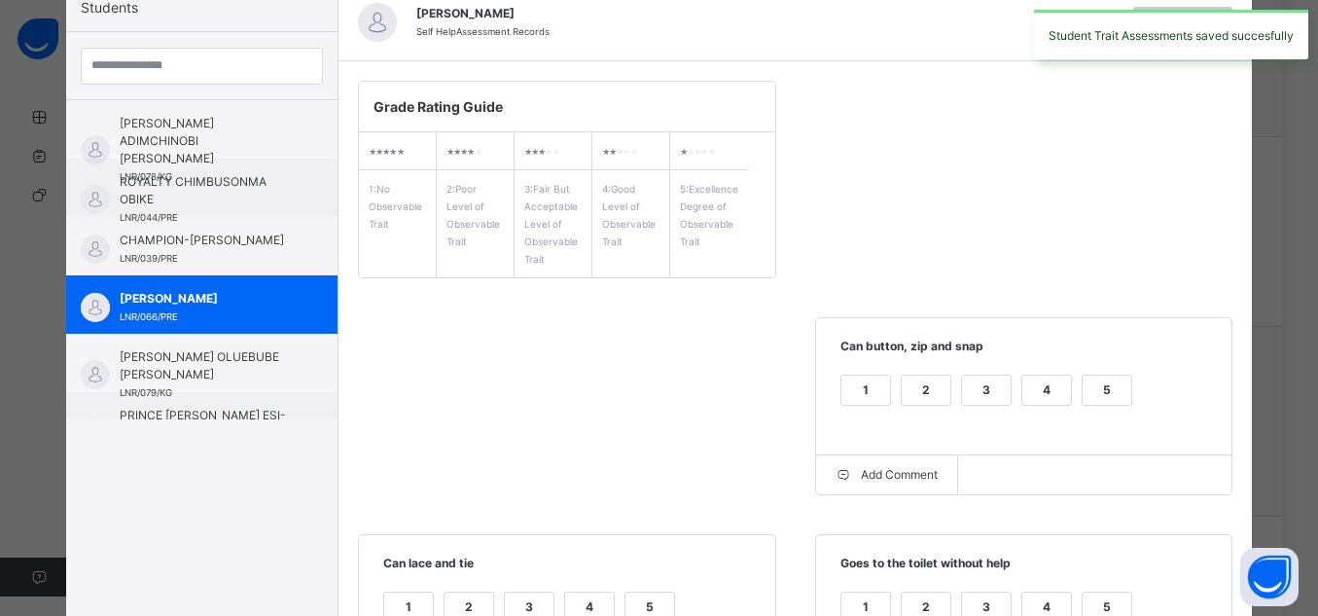
click at [1104, 386] on div "5" at bounding box center [1107, 390] width 49 height 29
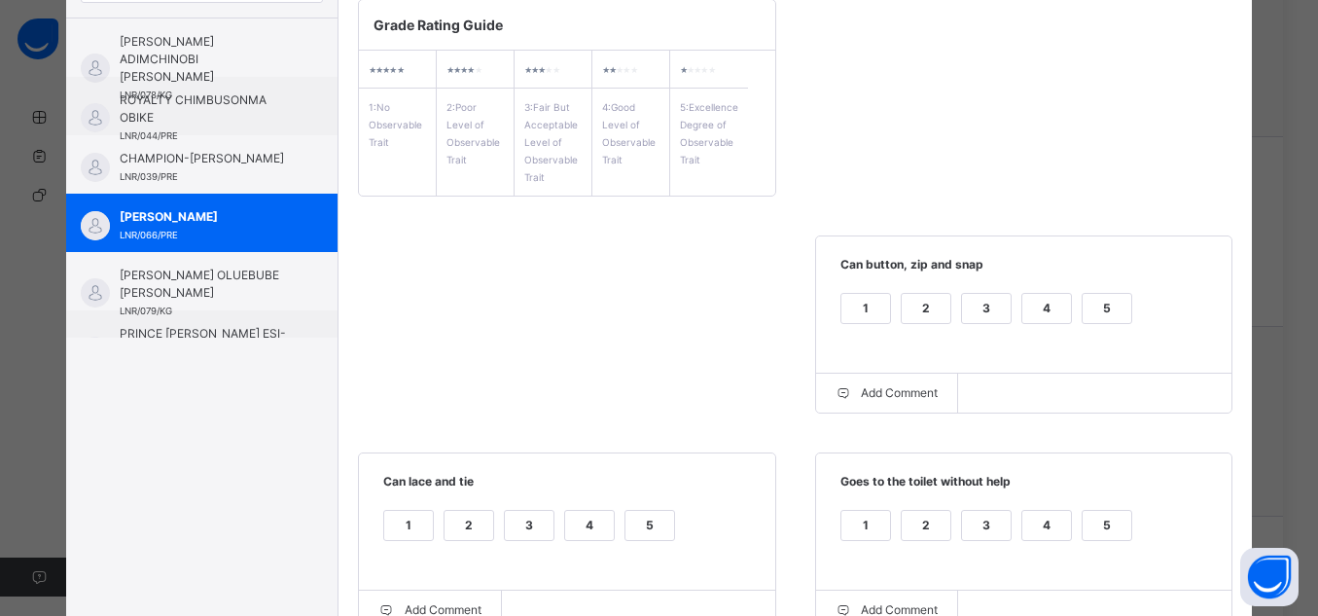
scroll to position [292, 0]
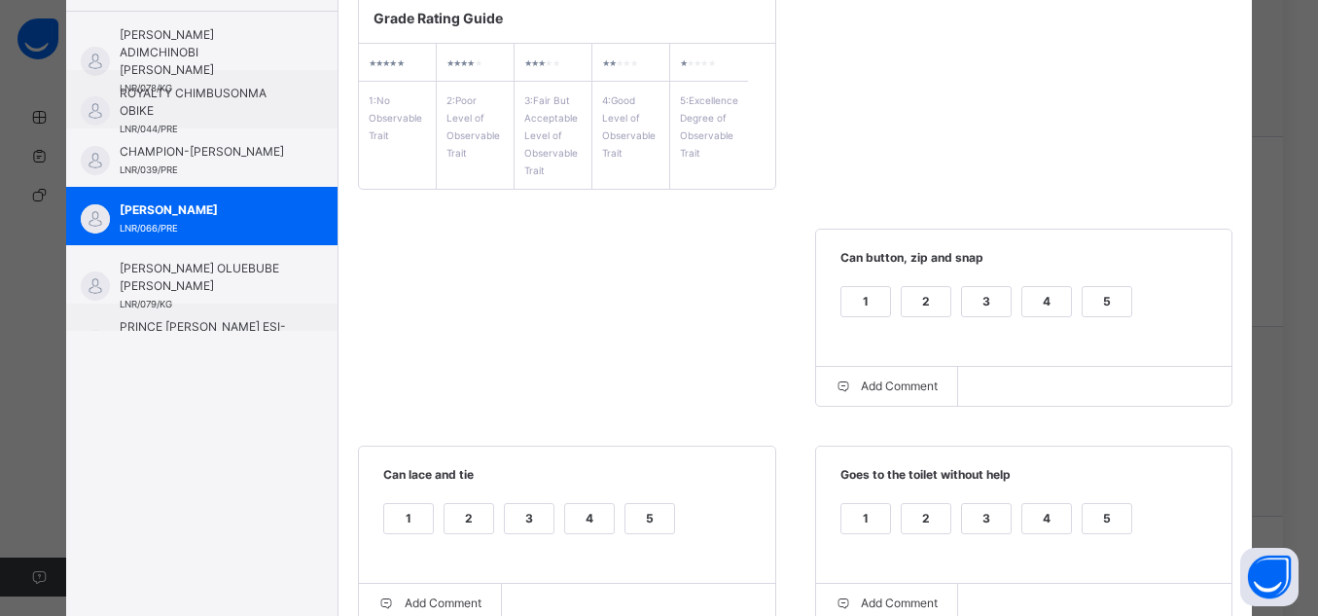
click at [1098, 511] on div "5" at bounding box center [1107, 518] width 49 height 29
click at [629, 532] on div "5" at bounding box center [650, 518] width 49 height 29
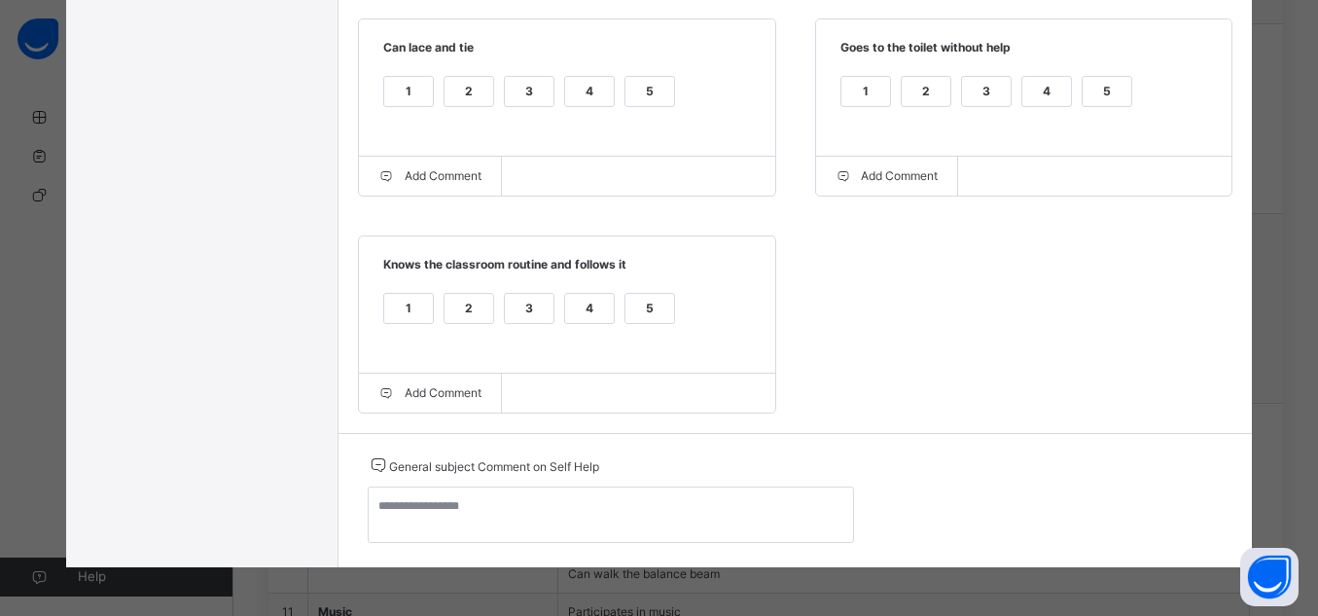
scroll to position [1543, 0]
click at [643, 315] on div "5" at bounding box center [650, 308] width 49 height 29
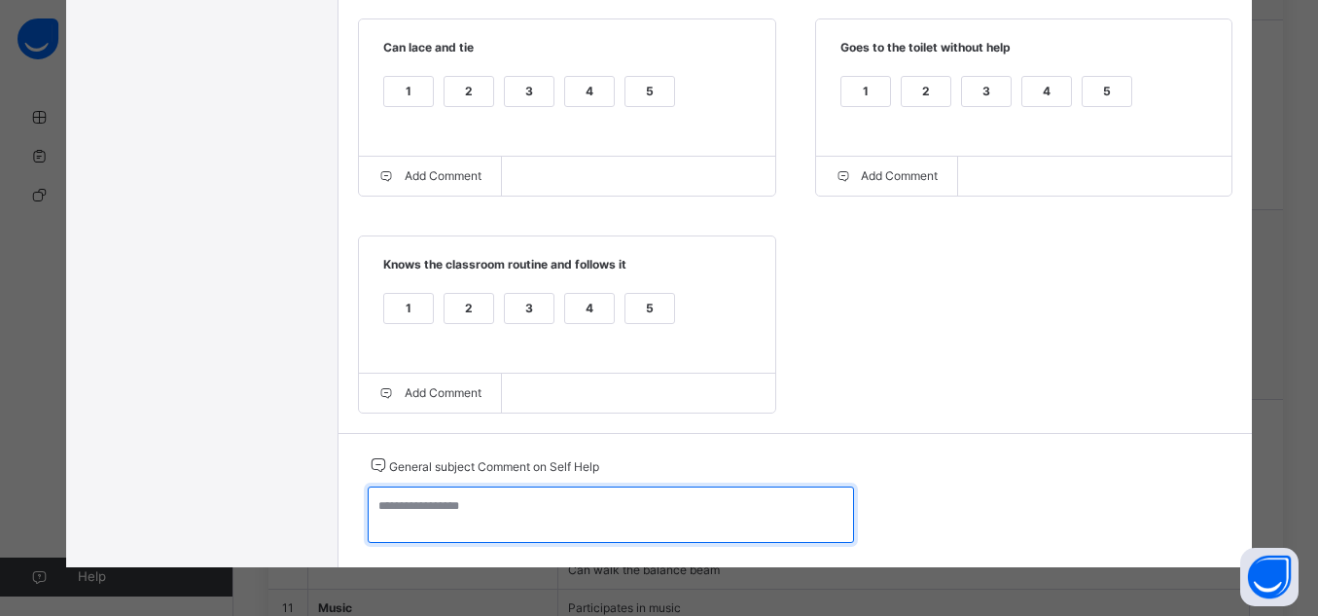
click at [689, 513] on textarea at bounding box center [611, 514] width 486 height 56
paste textarea "**********"
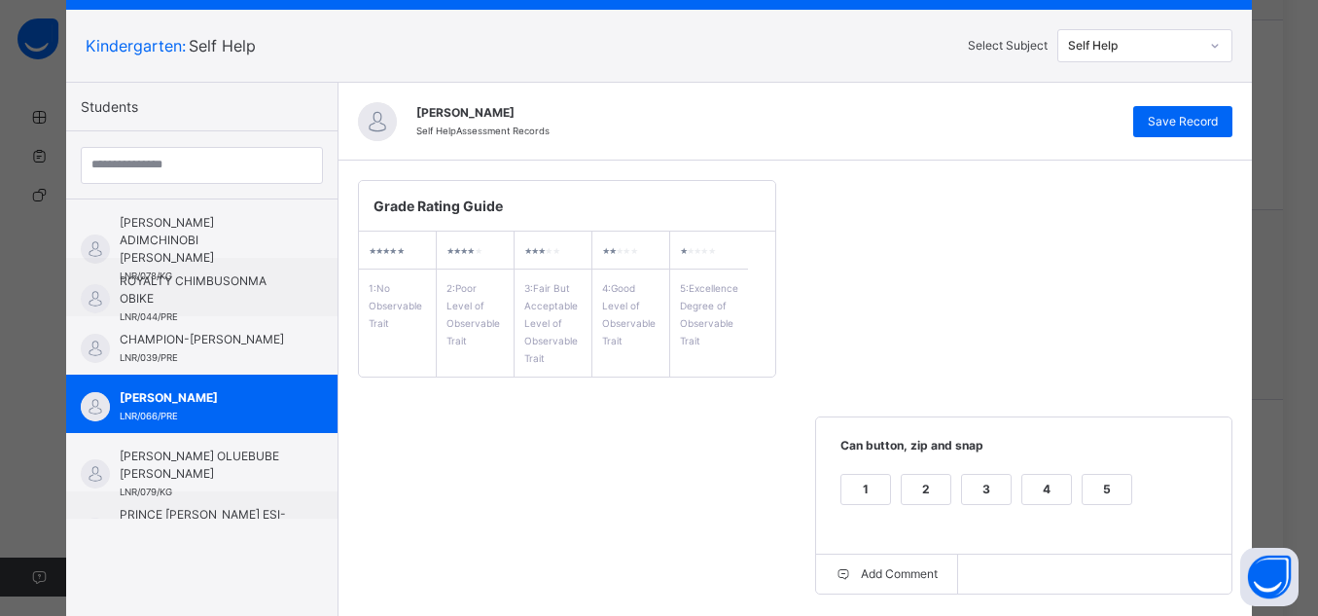
scroll to position [47, 0]
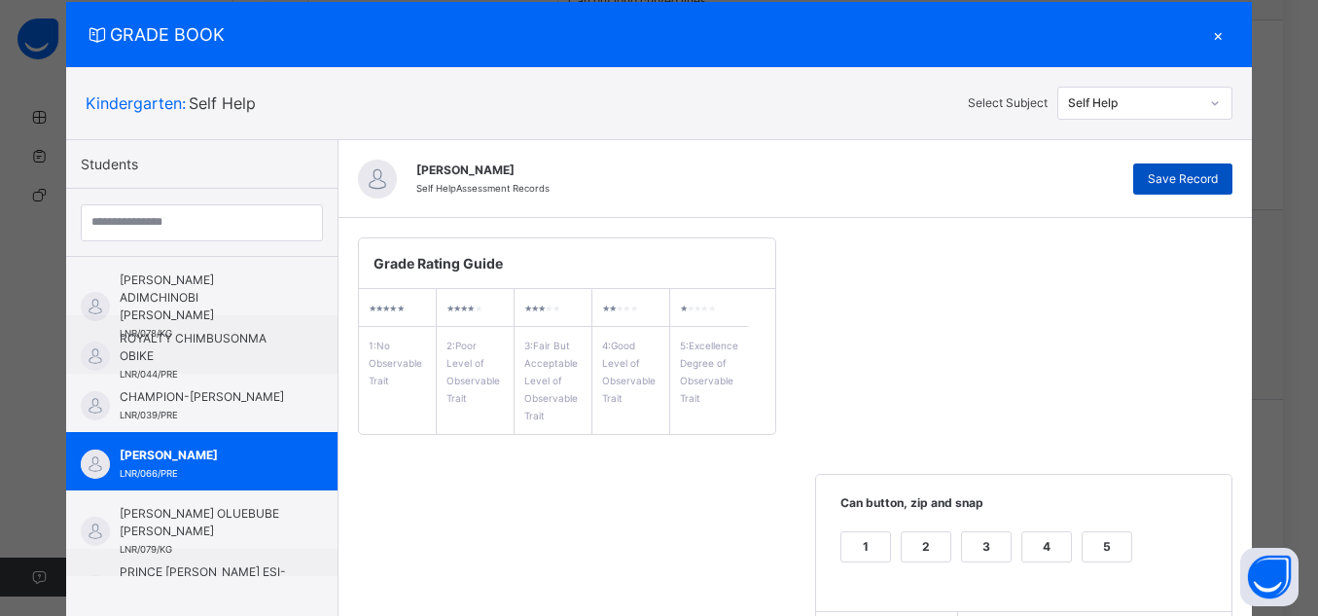
type textarea "**********"
click at [1194, 185] on span "Save Record" at bounding box center [1183, 179] width 70 height 18
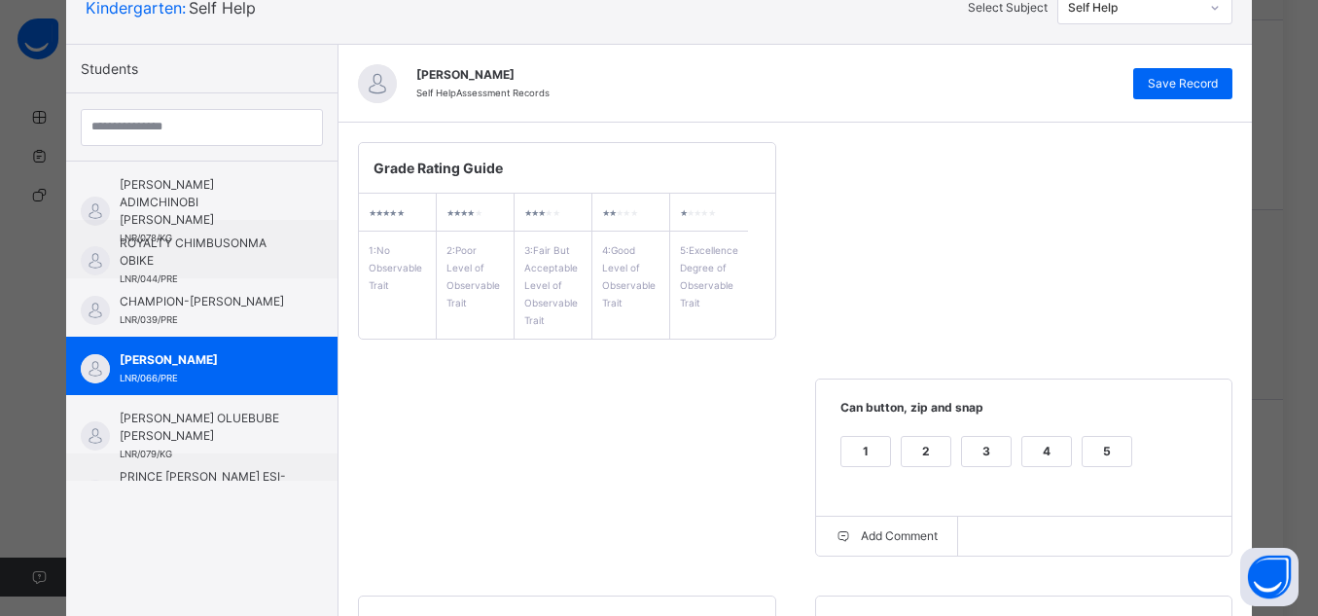
scroll to position [131, 0]
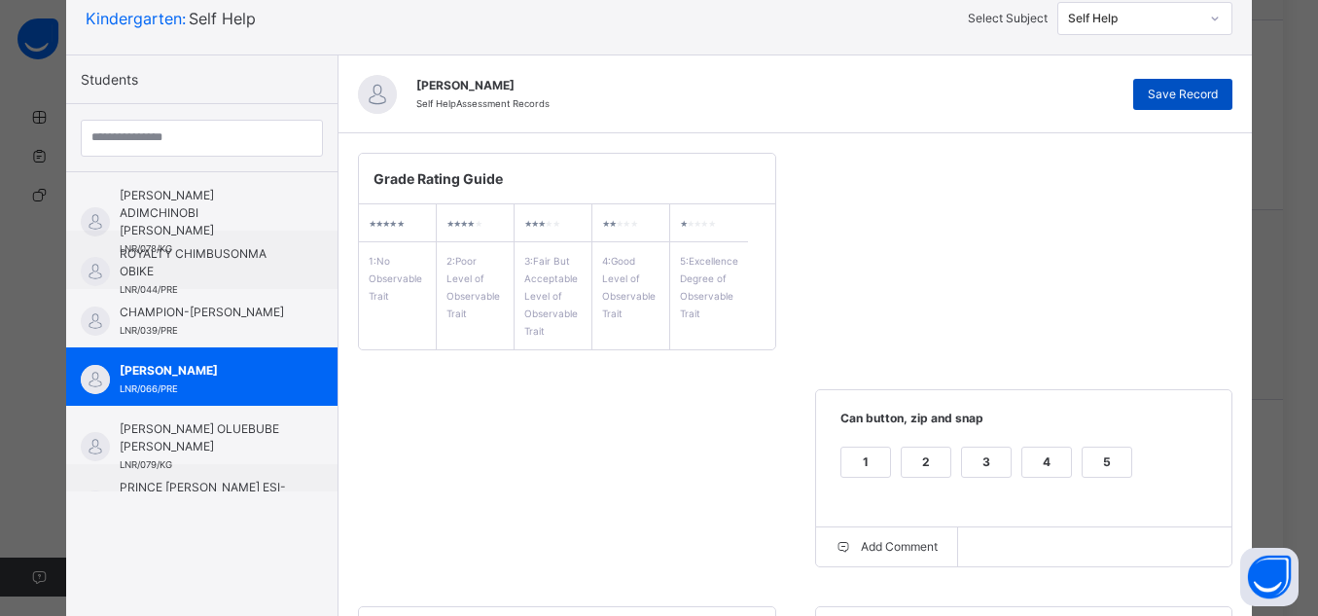
click at [1179, 93] on span "Save Record" at bounding box center [1183, 95] width 70 height 18
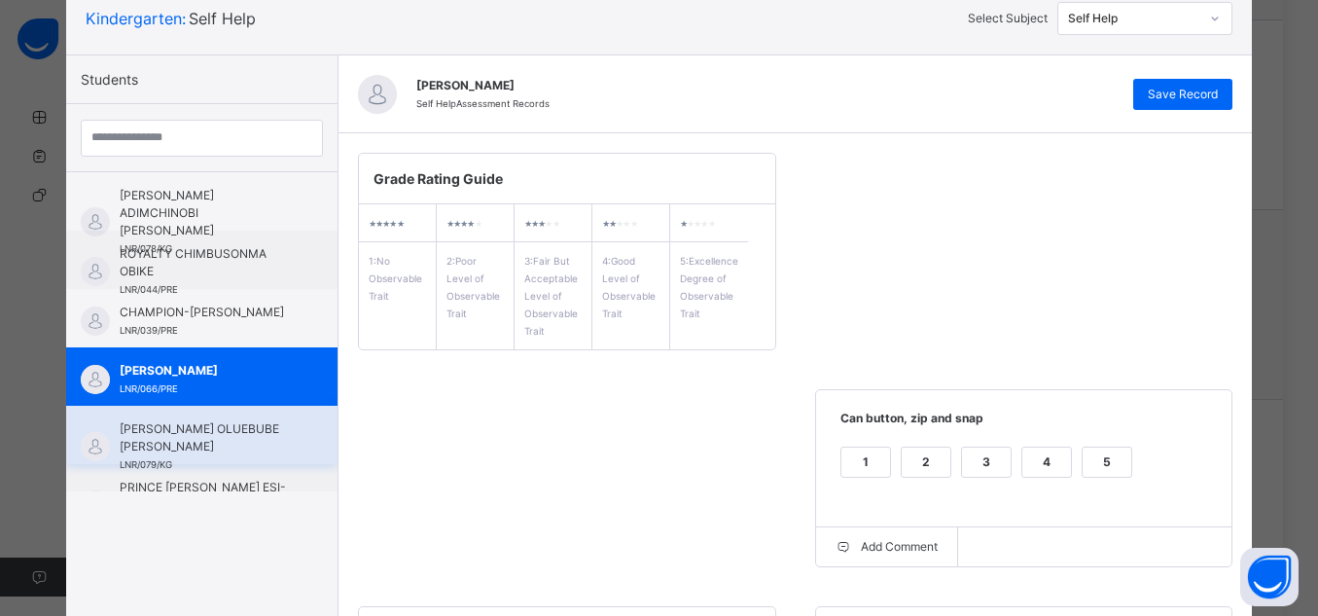
click at [229, 440] on span "[PERSON_NAME] OLUEBUBE [PERSON_NAME]" at bounding box center [207, 437] width 174 height 35
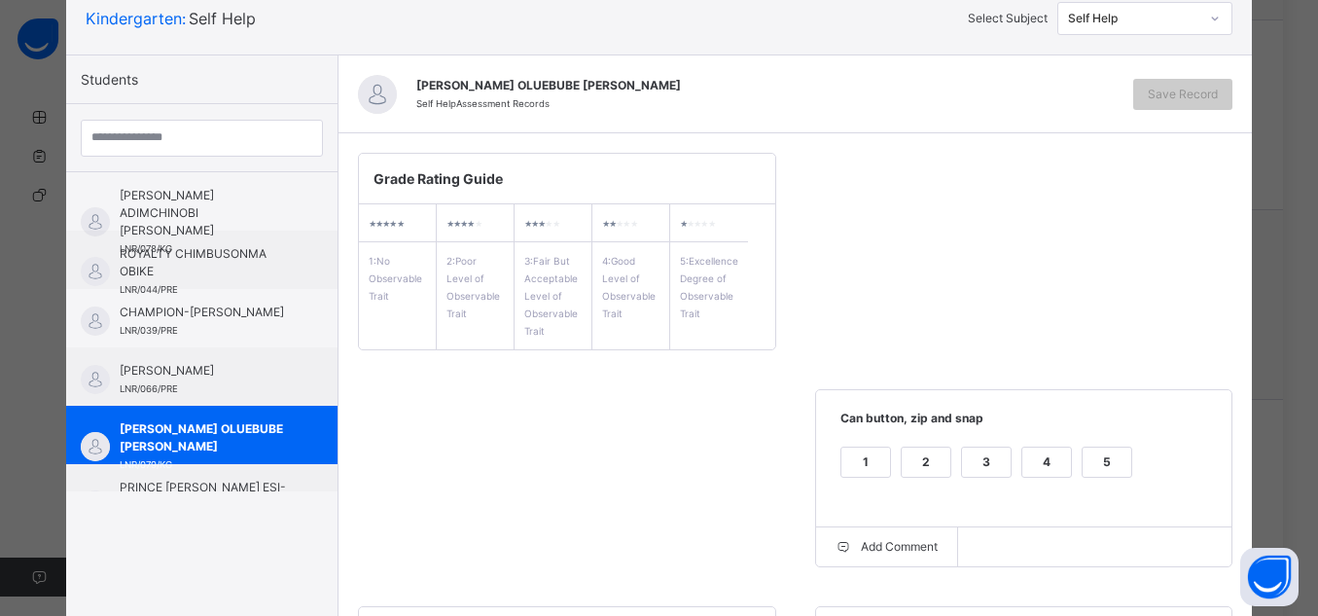
click at [1111, 453] on div "5" at bounding box center [1107, 462] width 49 height 29
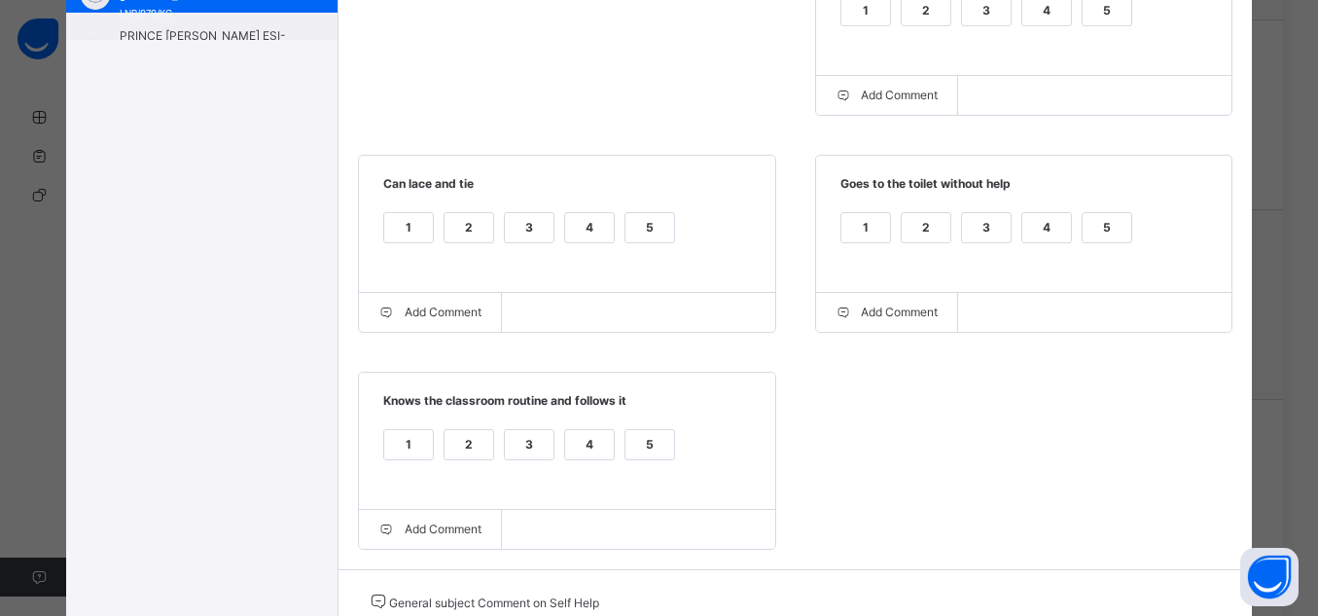
scroll to position [675, 0]
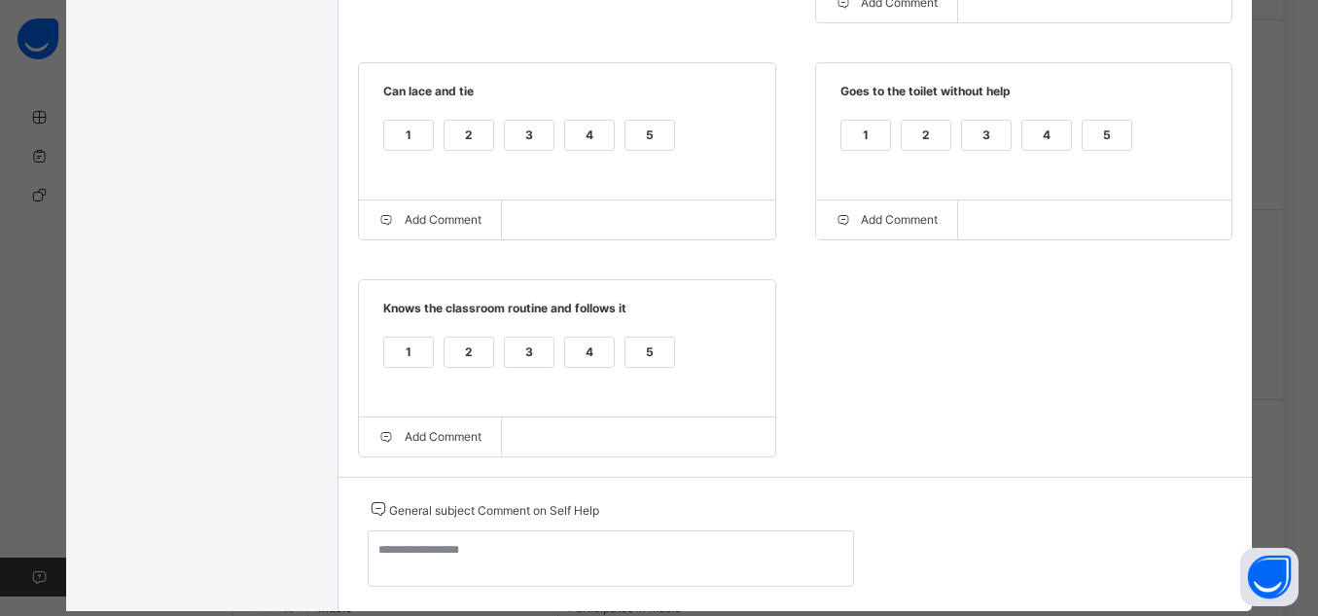
click at [1098, 131] on div "5" at bounding box center [1107, 135] width 49 height 29
click at [626, 357] on div "5" at bounding box center [650, 352] width 49 height 29
click at [636, 150] on div "5" at bounding box center [650, 135] width 49 height 29
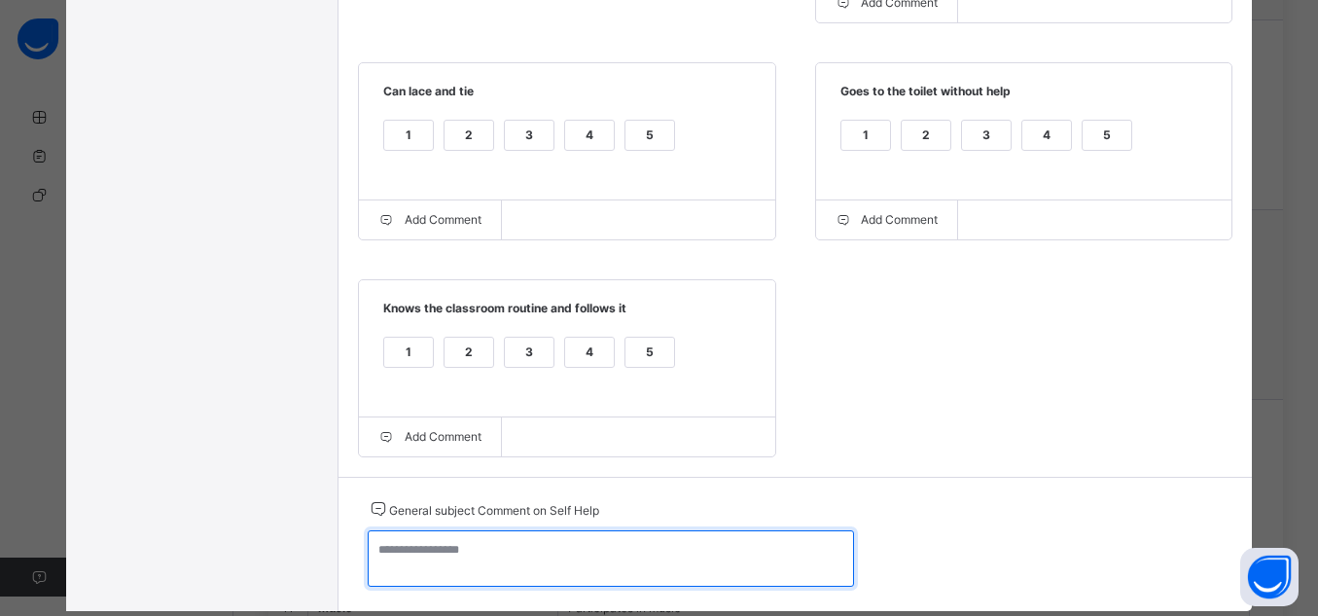
click at [652, 563] on textarea at bounding box center [611, 558] width 486 height 56
paste textarea "**********"
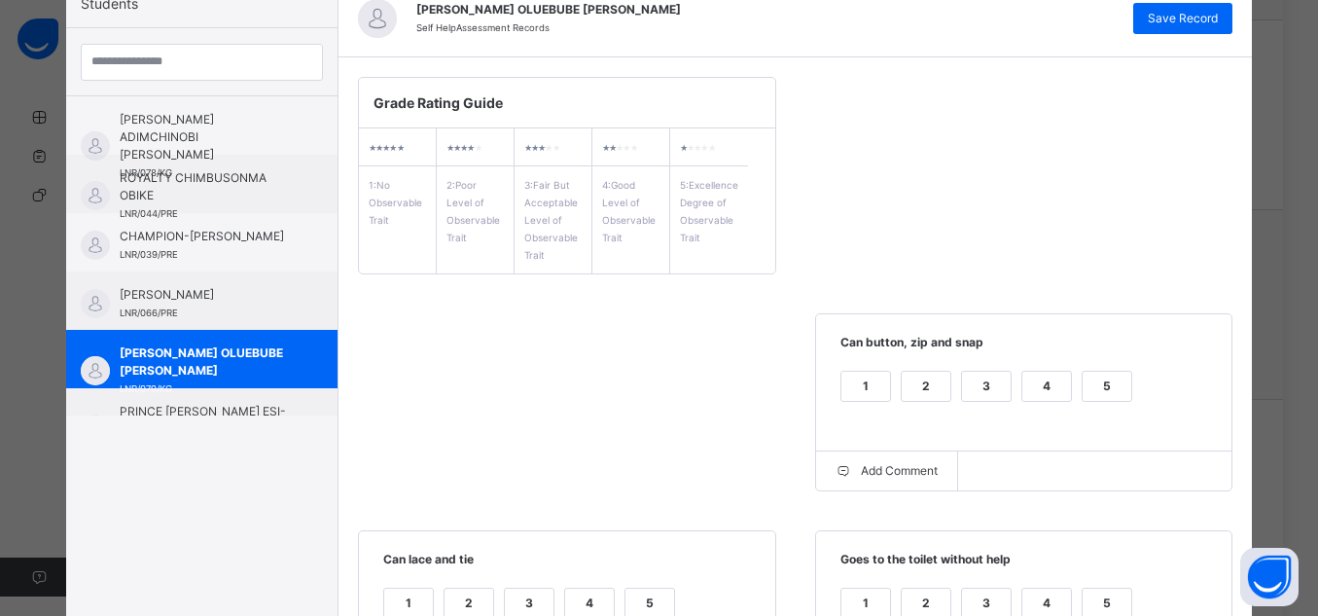
scroll to position [204, 0]
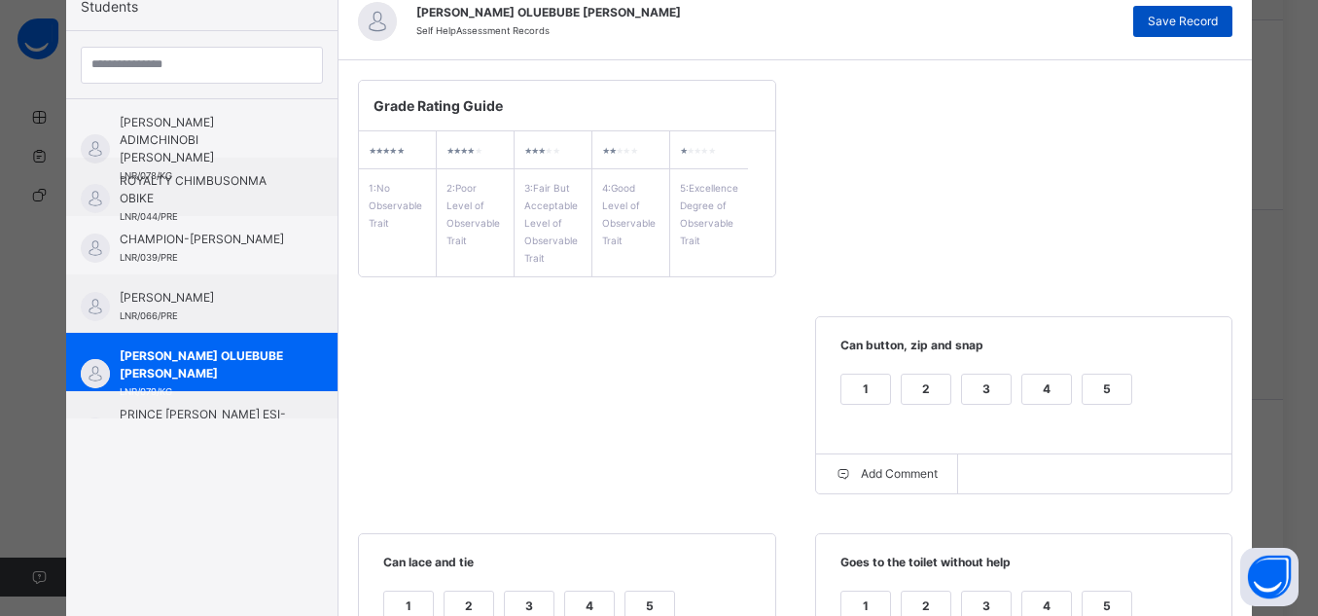
type textarea "**********"
click at [1197, 11] on div "Save Record" at bounding box center [1183, 21] width 99 height 31
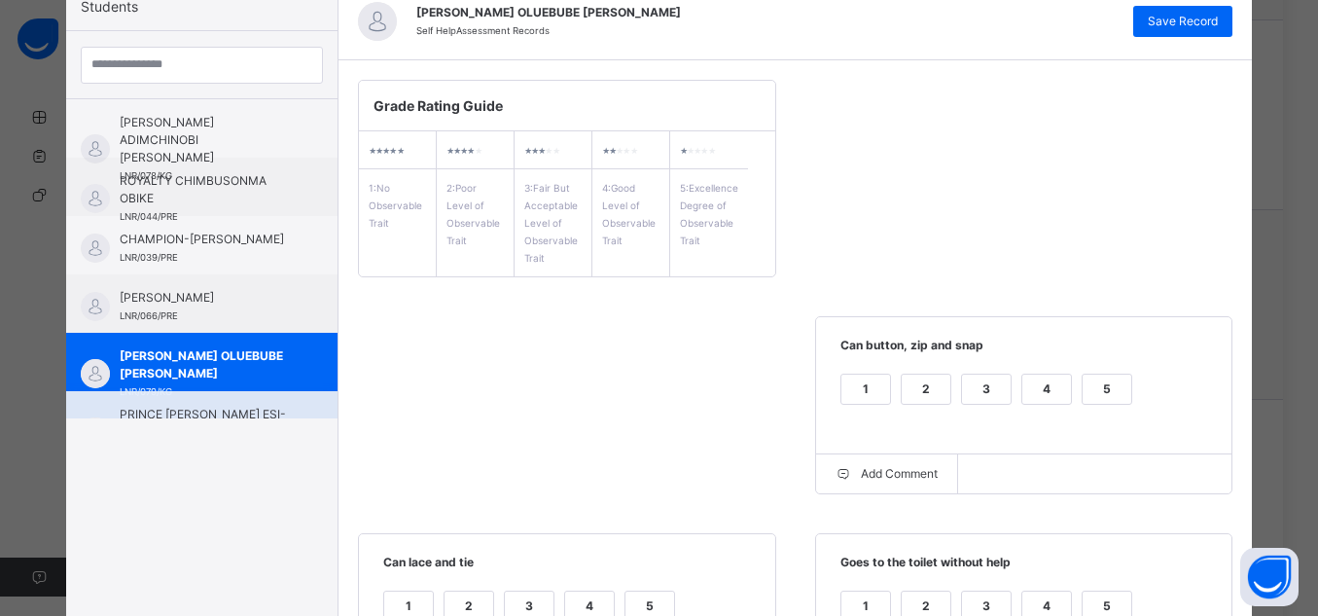
click at [240, 414] on span "PRINCE [PERSON_NAME] ESI-UBANI" at bounding box center [207, 423] width 174 height 35
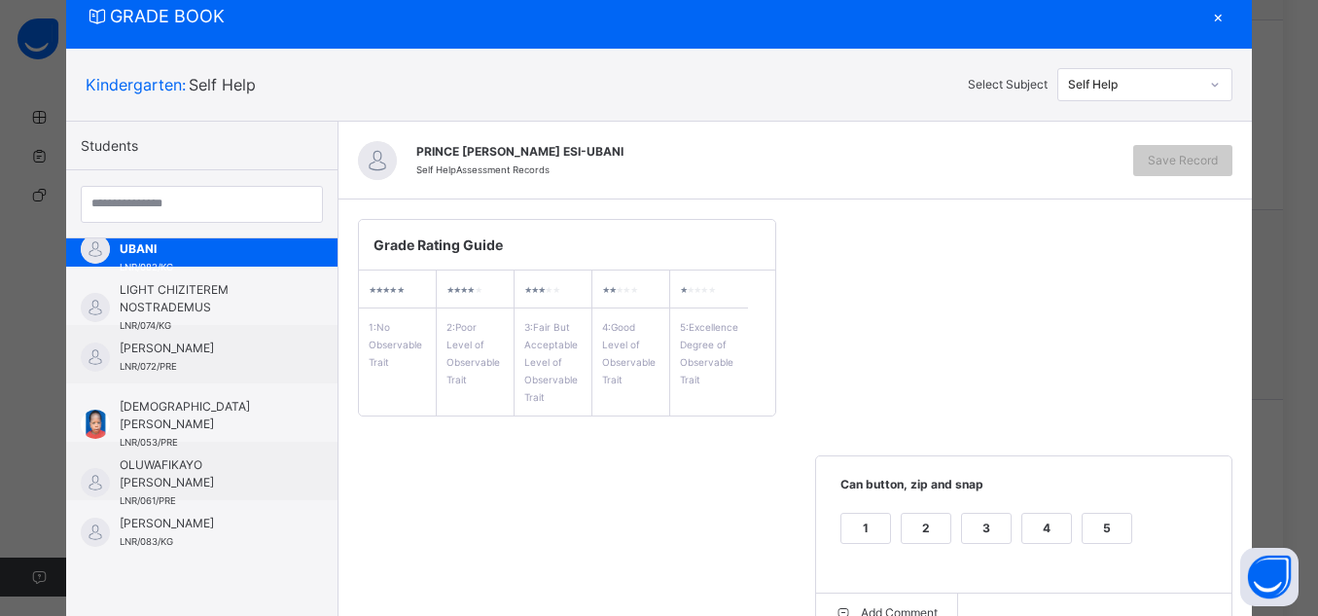
scroll to position [327, 0]
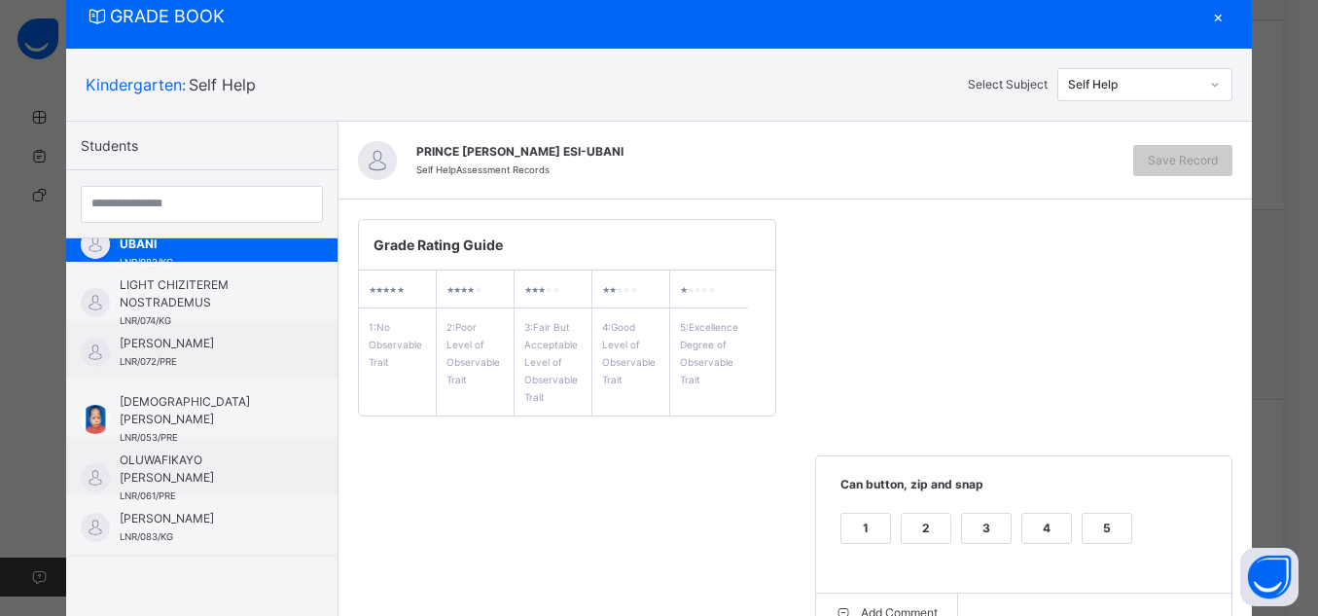
click at [1122, 518] on div "5" at bounding box center [1107, 528] width 49 height 29
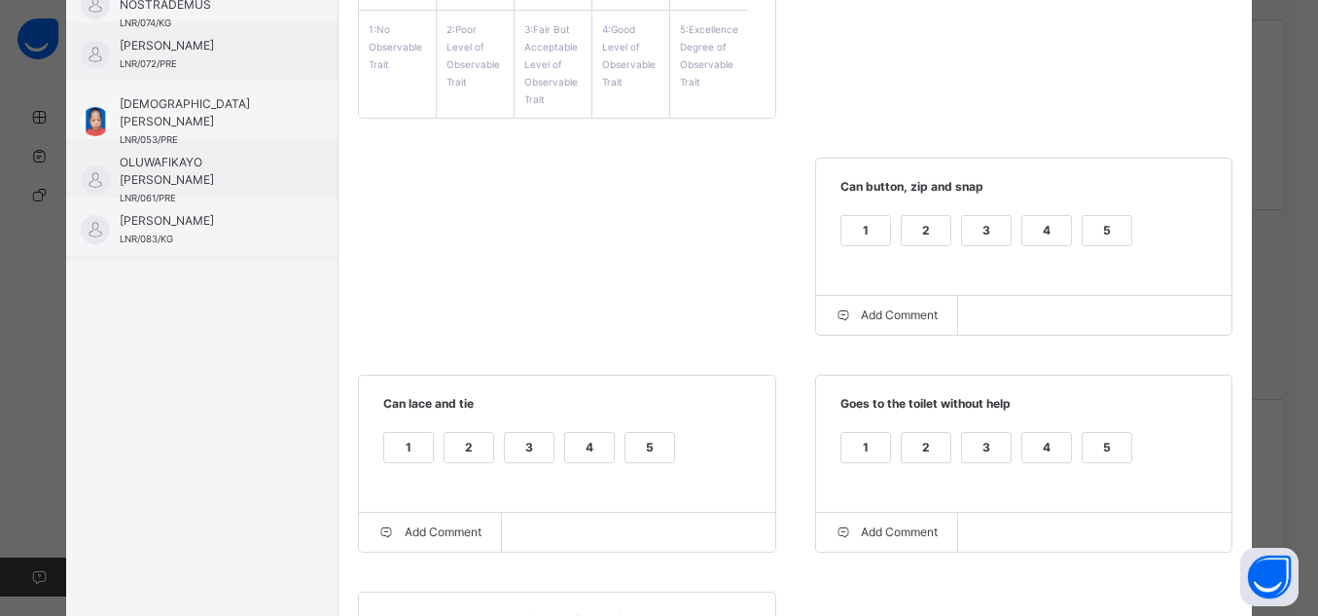
scroll to position [431, 0]
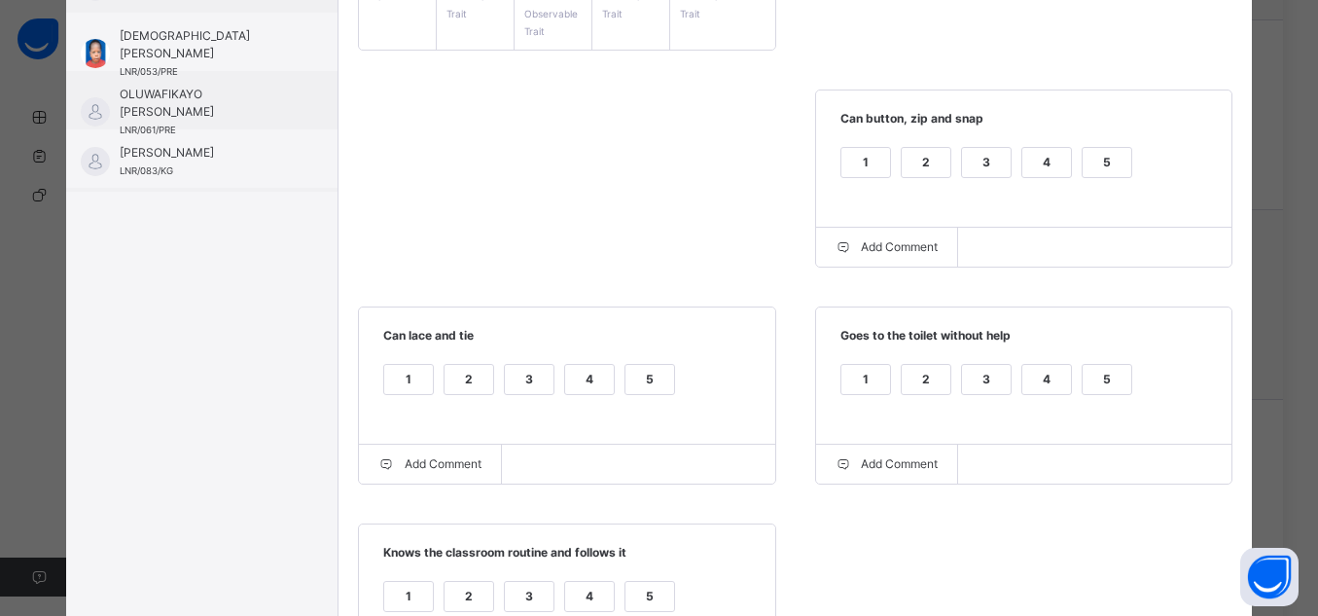
click at [1089, 379] on div "5" at bounding box center [1107, 379] width 49 height 29
click at [633, 377] on div "5" at bounding box center [650, 379] width 49 height 29
click at [642, 592] on div "5" at bounding box center [650, 596] width 49 height 29
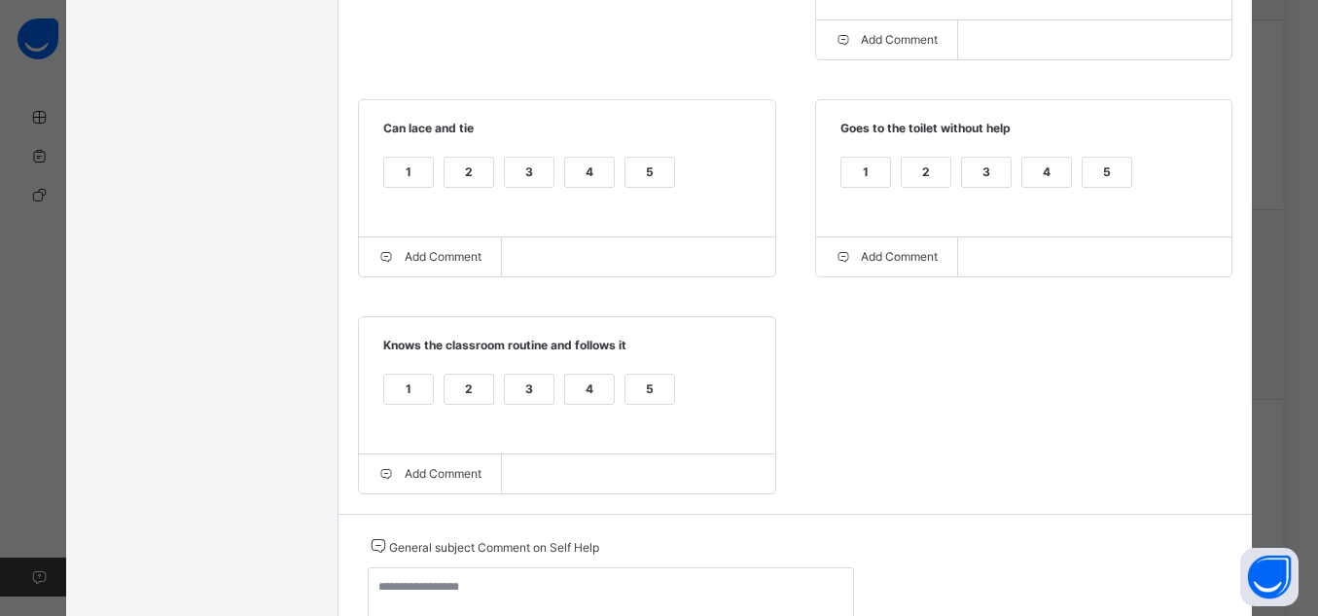
scroll to position [728, 0]
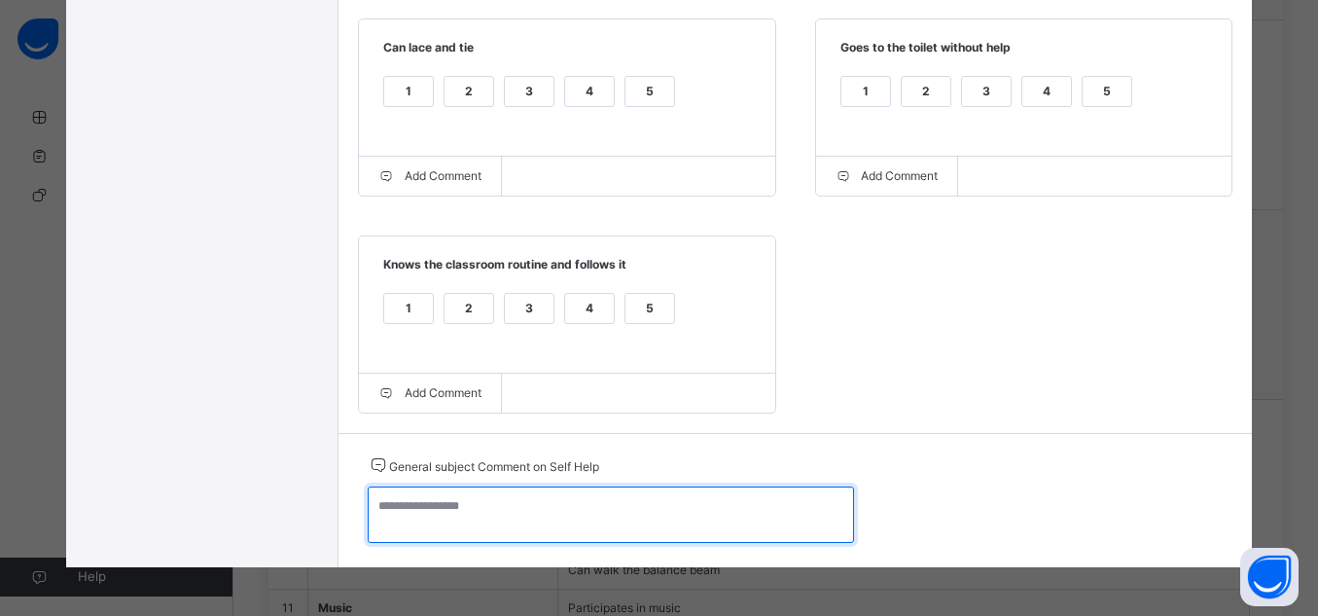
click at [767, 488] on textarea at bounding box center [611, 514] width 486 height 56
paste textarea "**********"
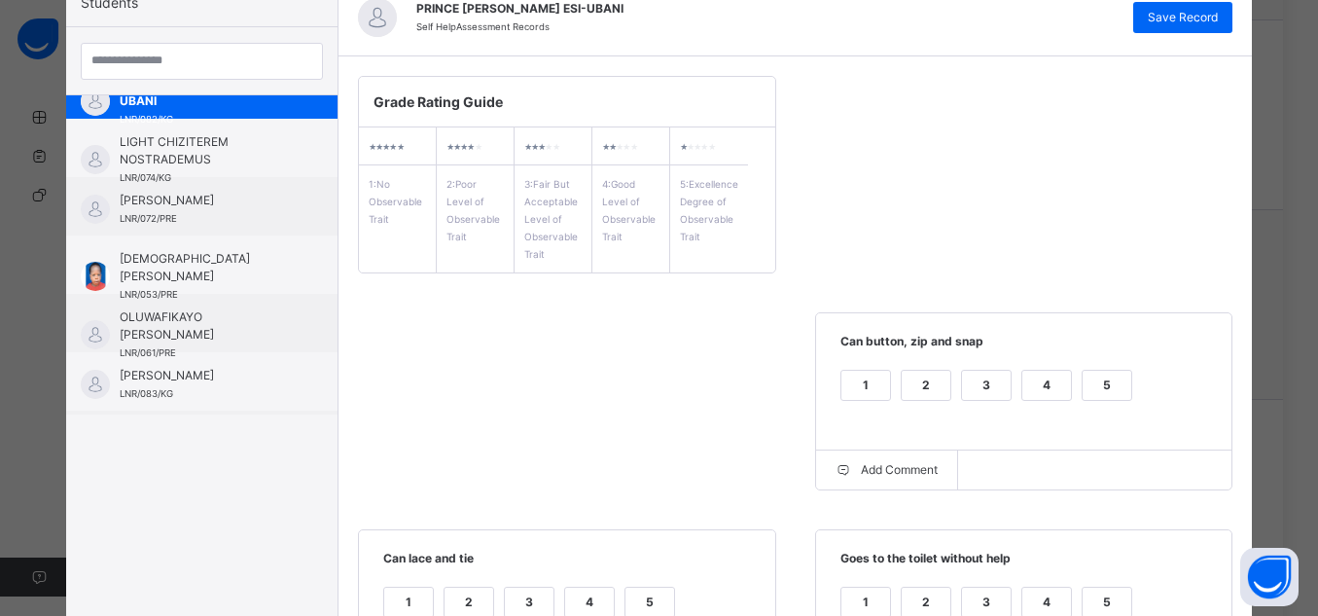
scroll to position [149, 0]
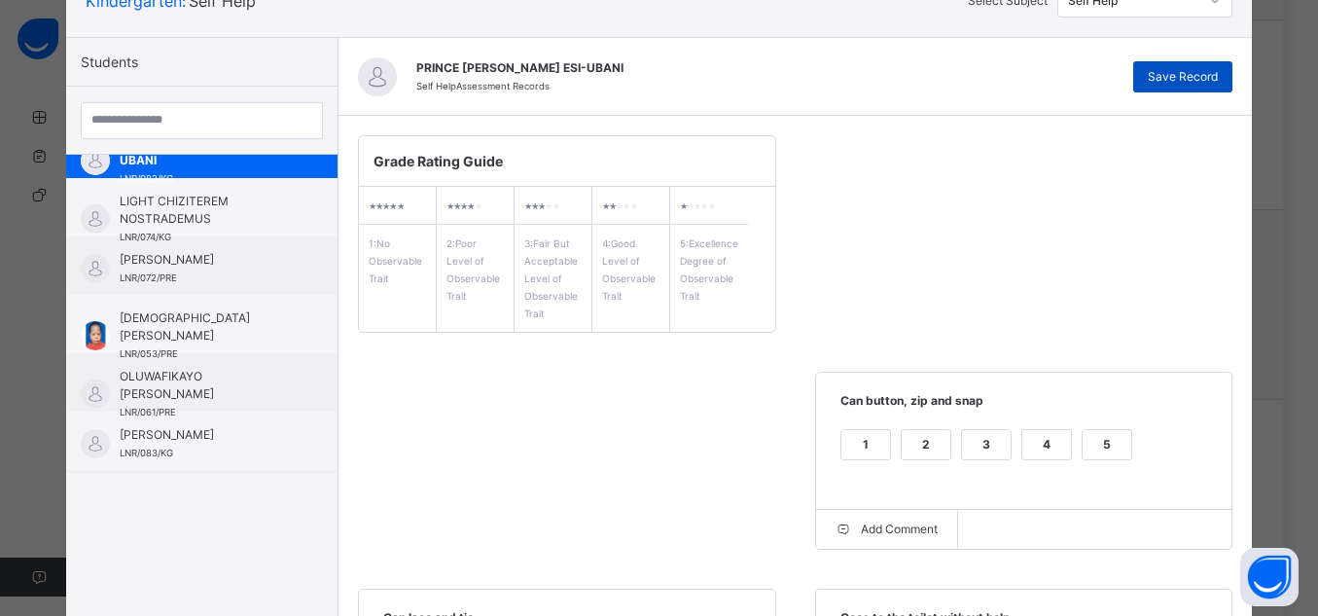
type textarea "**********"
click at [1191, 73] on span "Save Record" at bounding box center [1183, 77] width 70 height 18
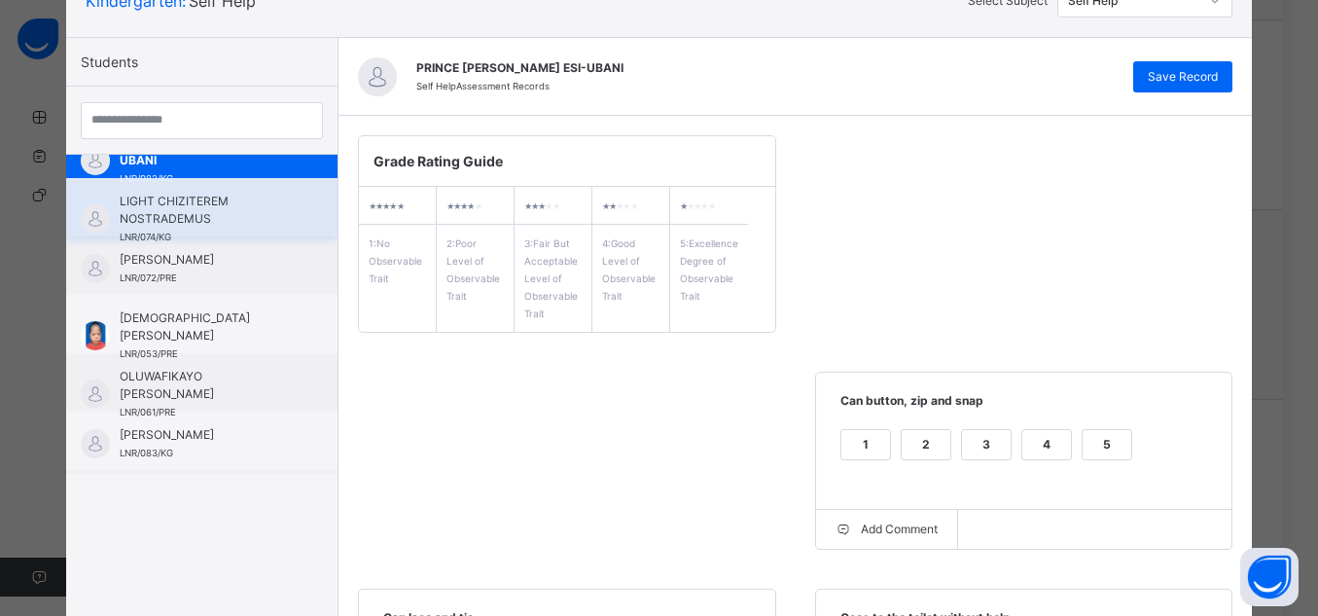
click at [136, 212] on span "LIGHT CHIZITEREM NOSTRADEMUS" at bounding box center [207, 210] width 174 height 35
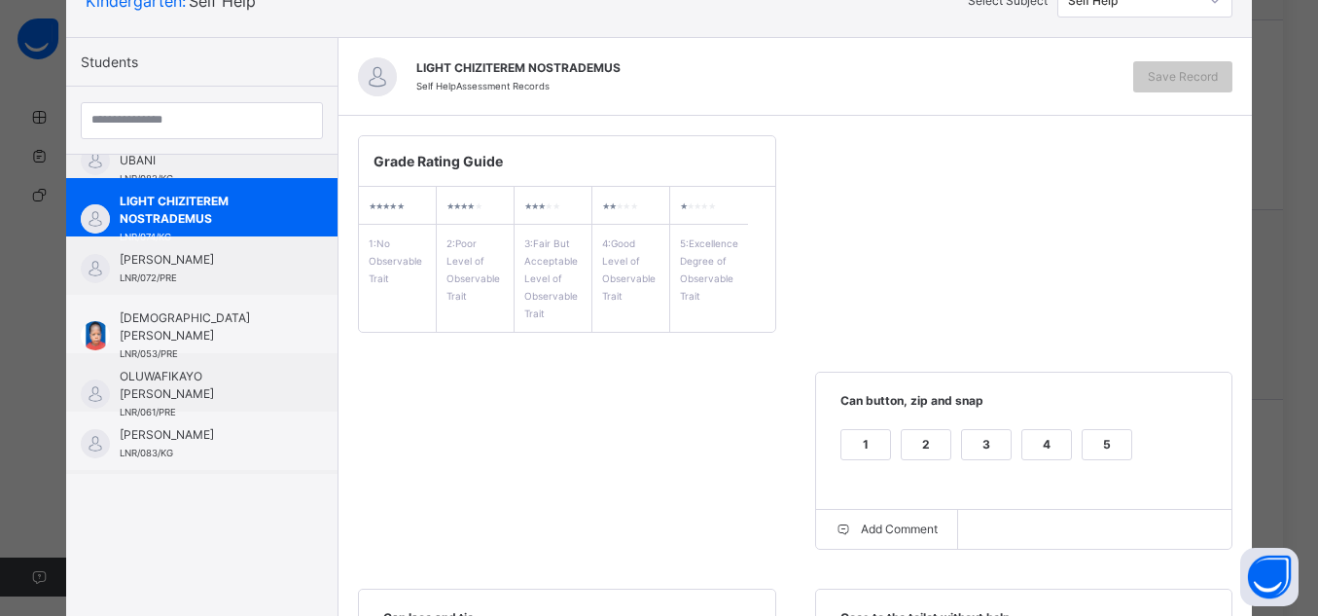
click at [1102, 444] on div "5" at bounding box center [1107, 444] width 49 height 29
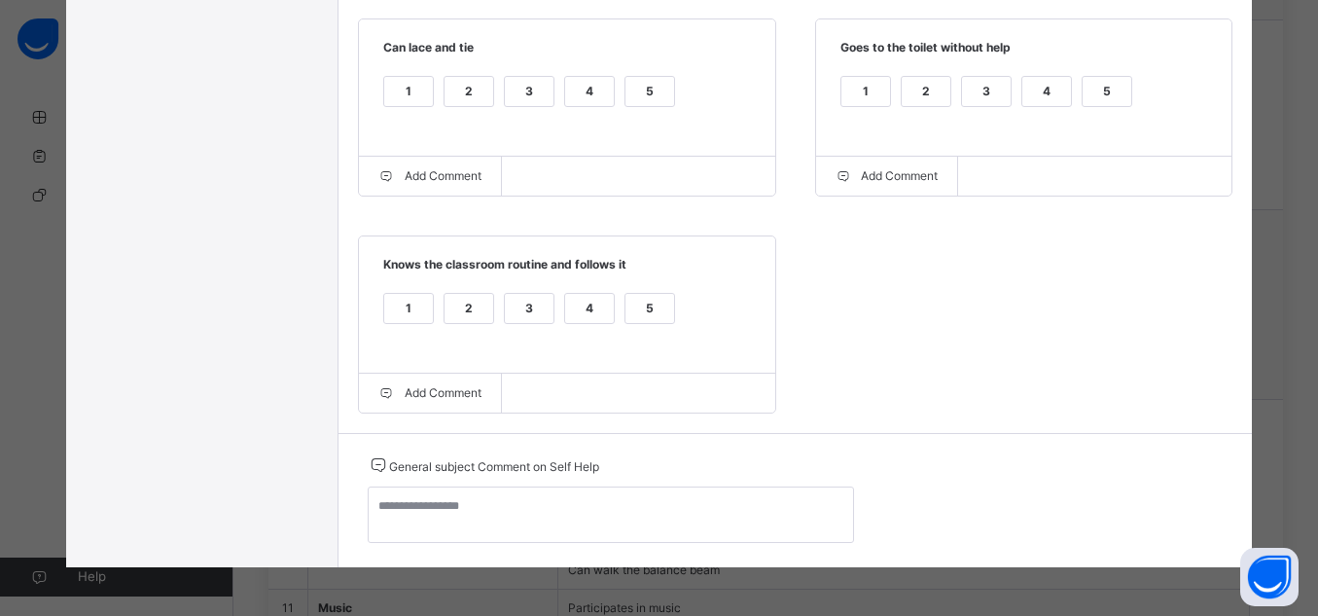
scroll to position [722, 0]
click at [1111, 80] on div "5" at bounding box center [1107, 91] width 49 height 29
click at [642, 81] on div "5" at bounding box center [650, 91] width 49 height 29
click at [644, 297] on div "5" at bounding box center [650, 308] width 49 height 29
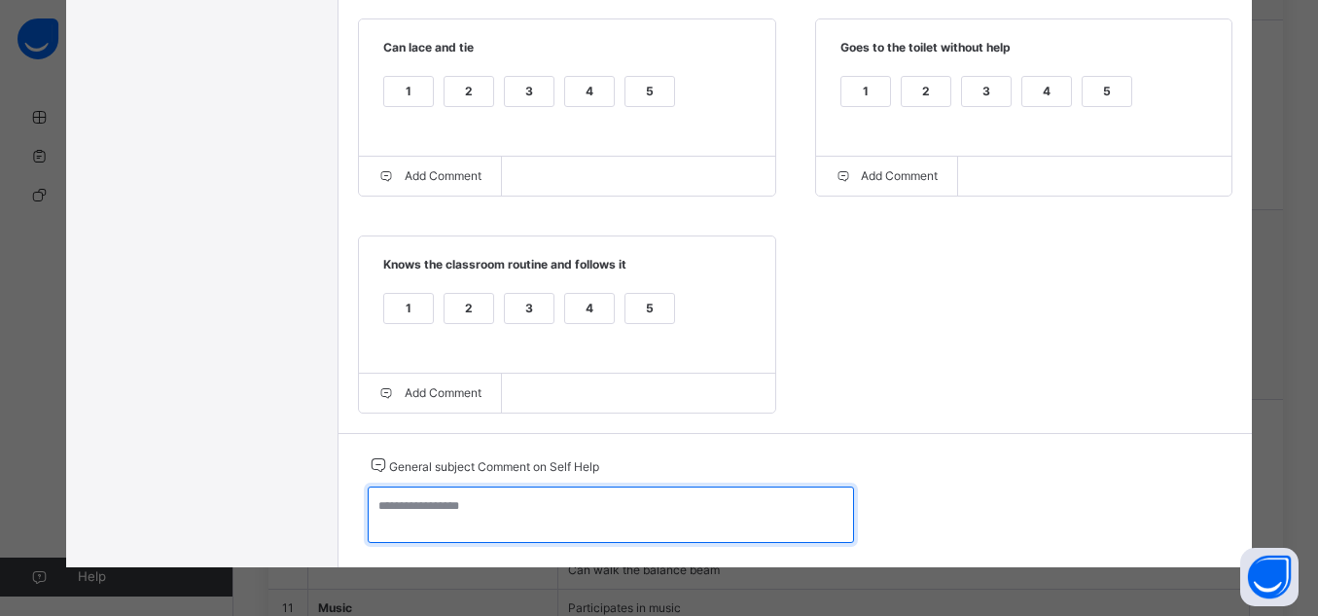
click at [662, 512] on textarea at bounding box center [611, 514] width 486 height 56
paste textarea "**********"
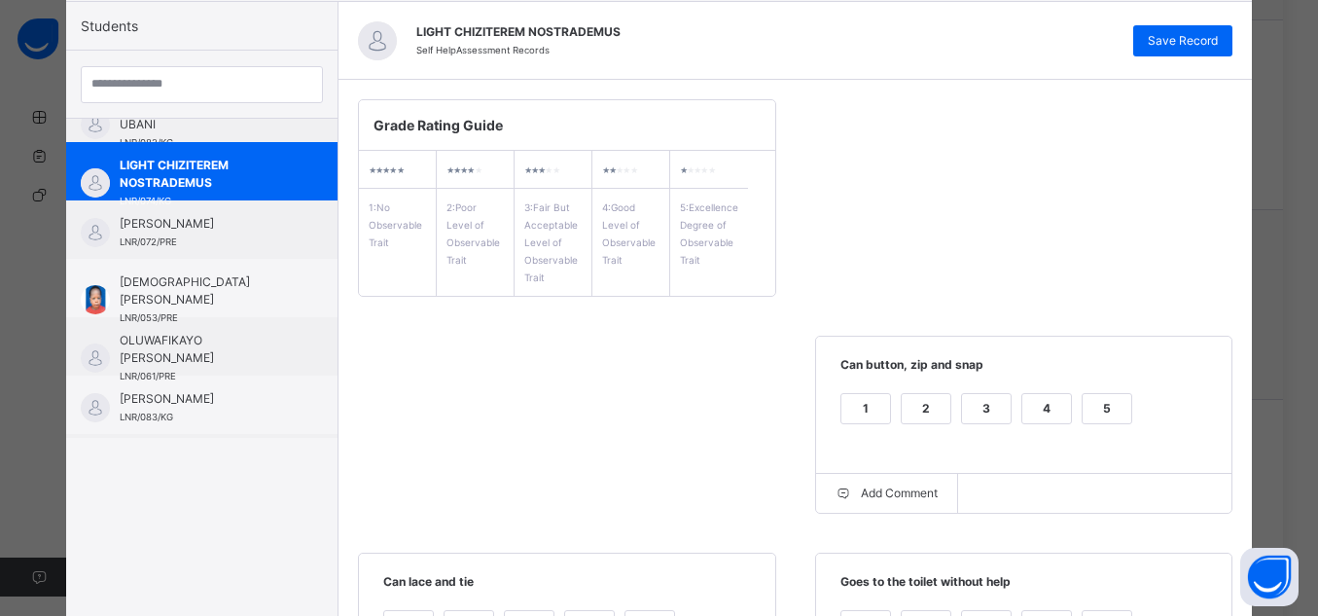
scroll to position [99, 0]
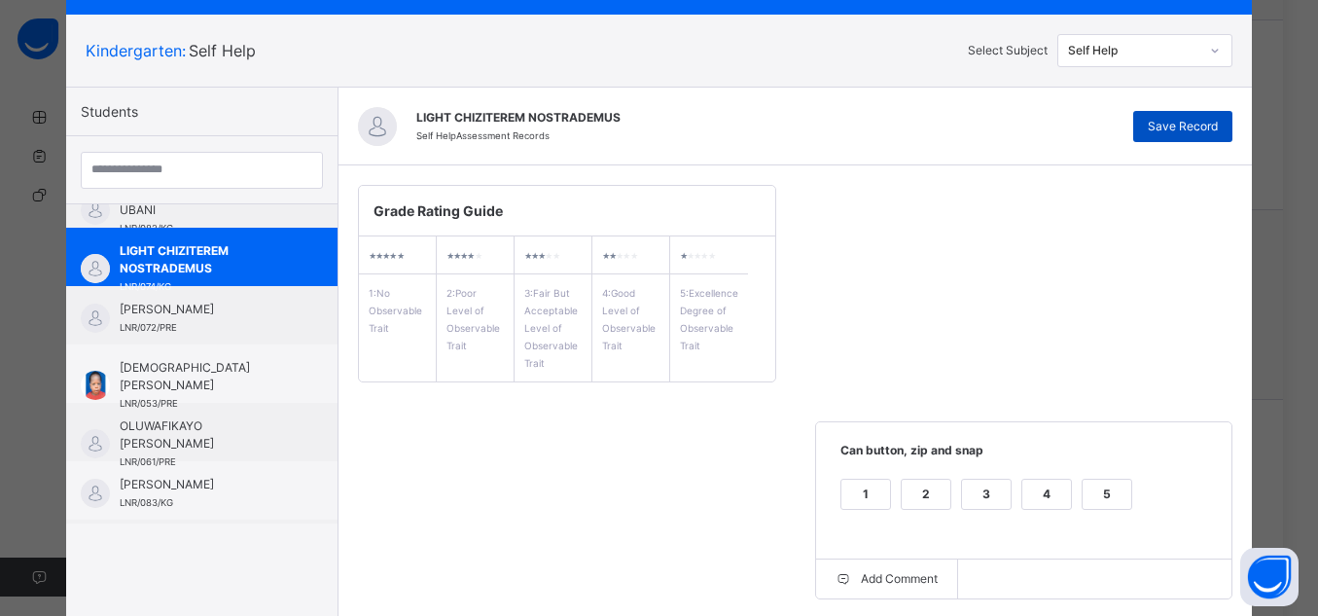
type textarea "**********"
click at [1190, 121] on span "Save Record" at bounding box center [1183, 127] width 70 height 18
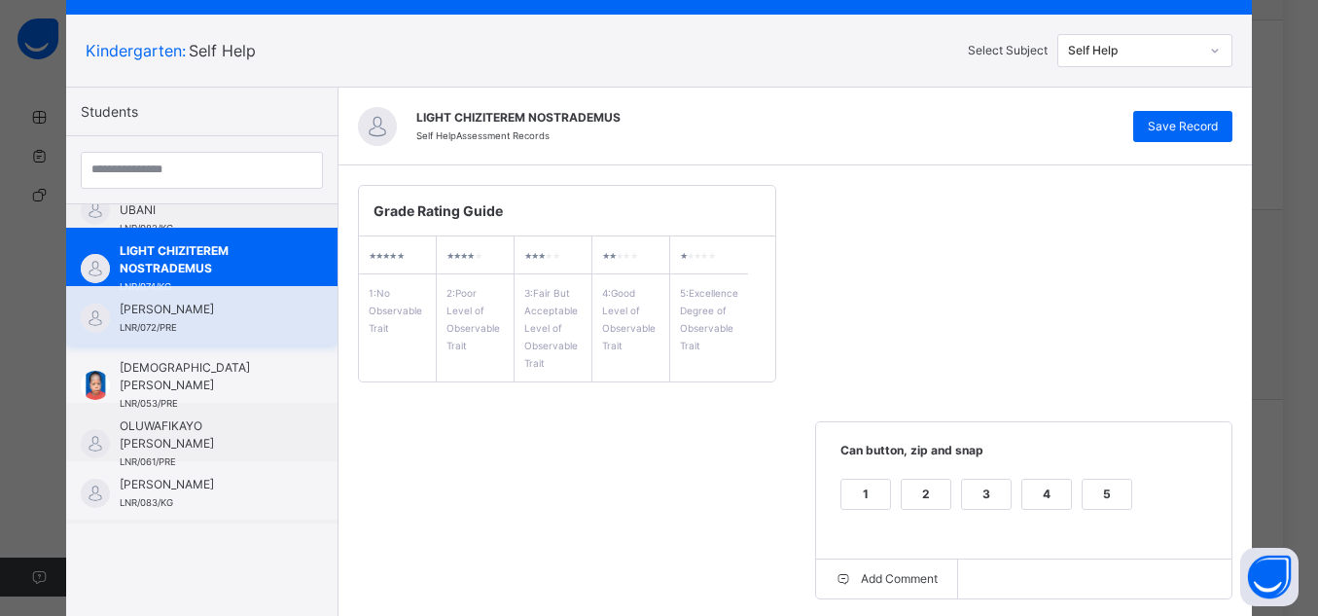
click at [245, 312] on span "[PERSON_NAME]" at bounding box center [207, 310] width 174 height 18
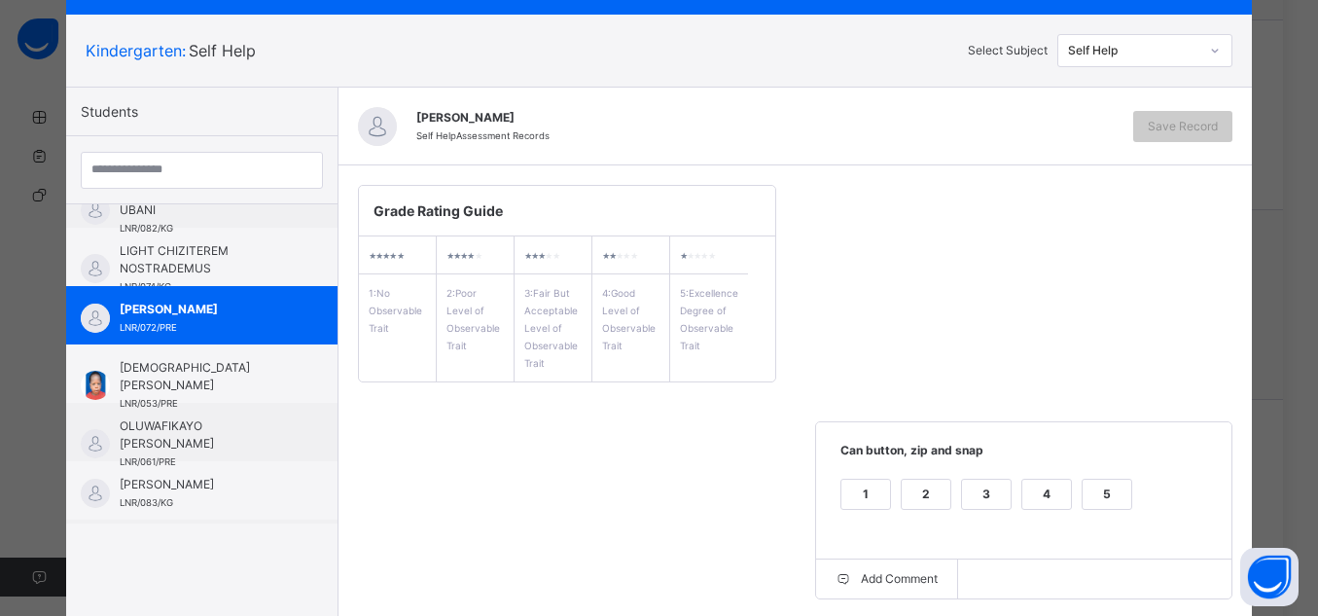
click at [1100, 491] on div "5" at bounding box center [1107, 494] width 49 height 29
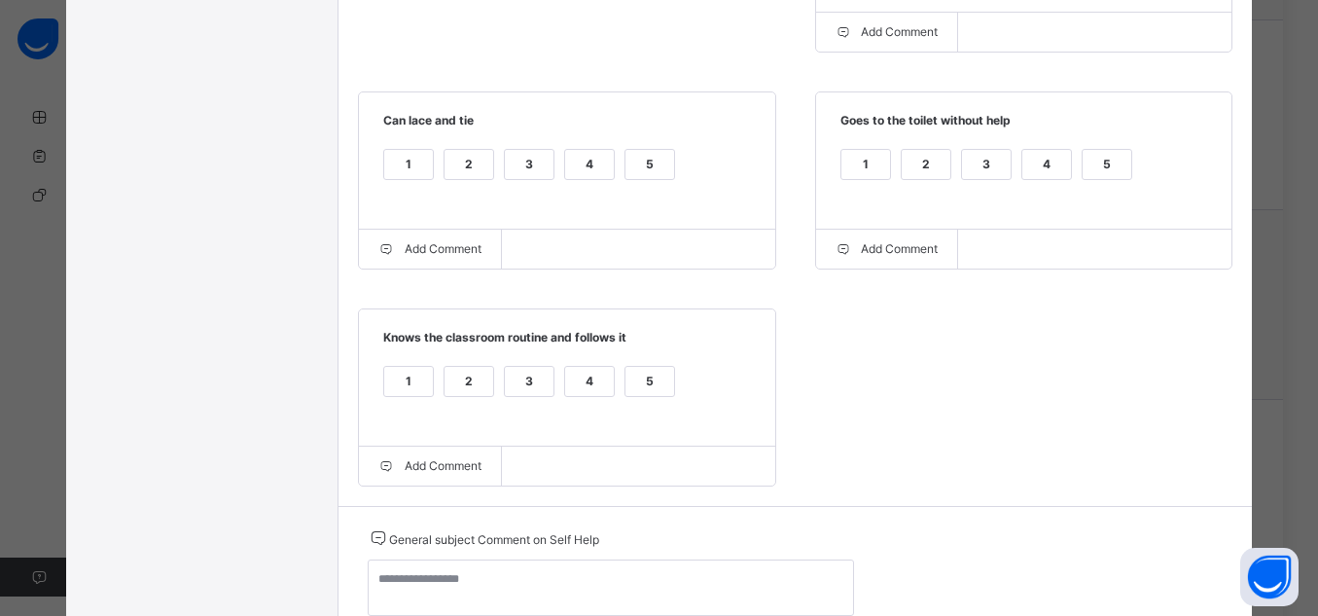
scroll to position [648, 0]
click at [1105, 153] on div "5" at bounding box center [1107, 162] width 49 height 29
click at [657, 382] on div "5" at bounding box center [650, 379] width 49 height 29
click at [644, 166] on div "5" at bounding box center [650, 162] width 49 height 29
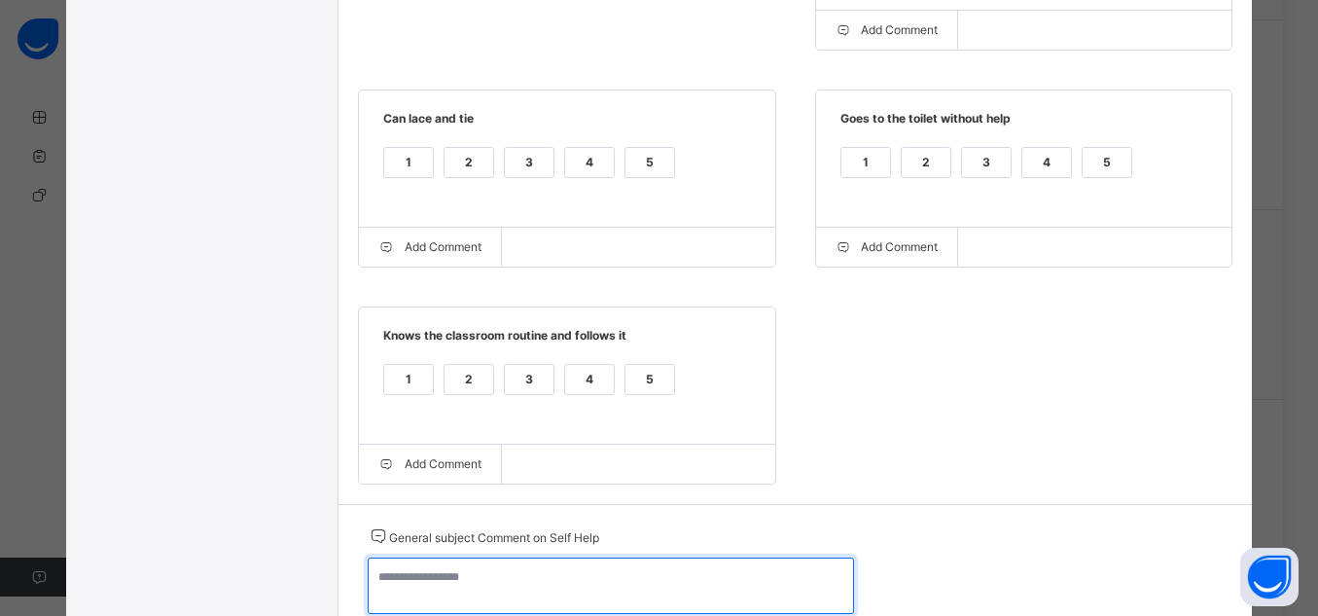
click at [703, 585] on textarea at bounding box center [611, 586] width 486 height 56
paste textarea "**********"
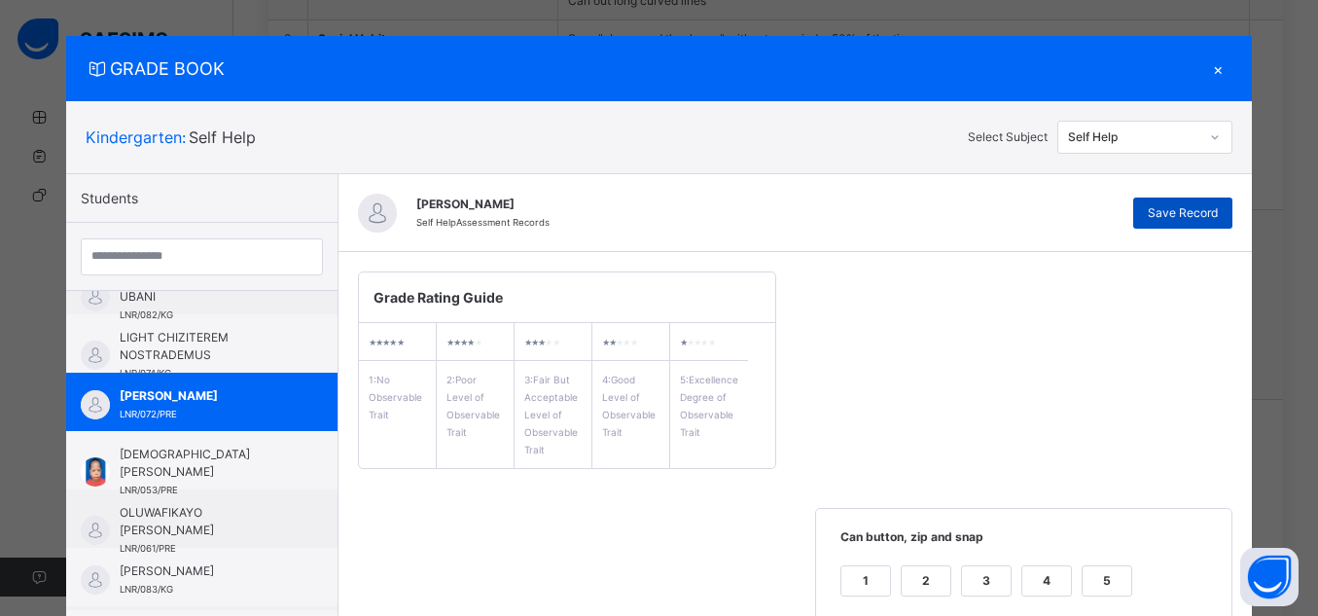
type textarea "**********"
click at [1157, 206] on span "Save Record" at bounding box center [1183, 213] width 70 height 18
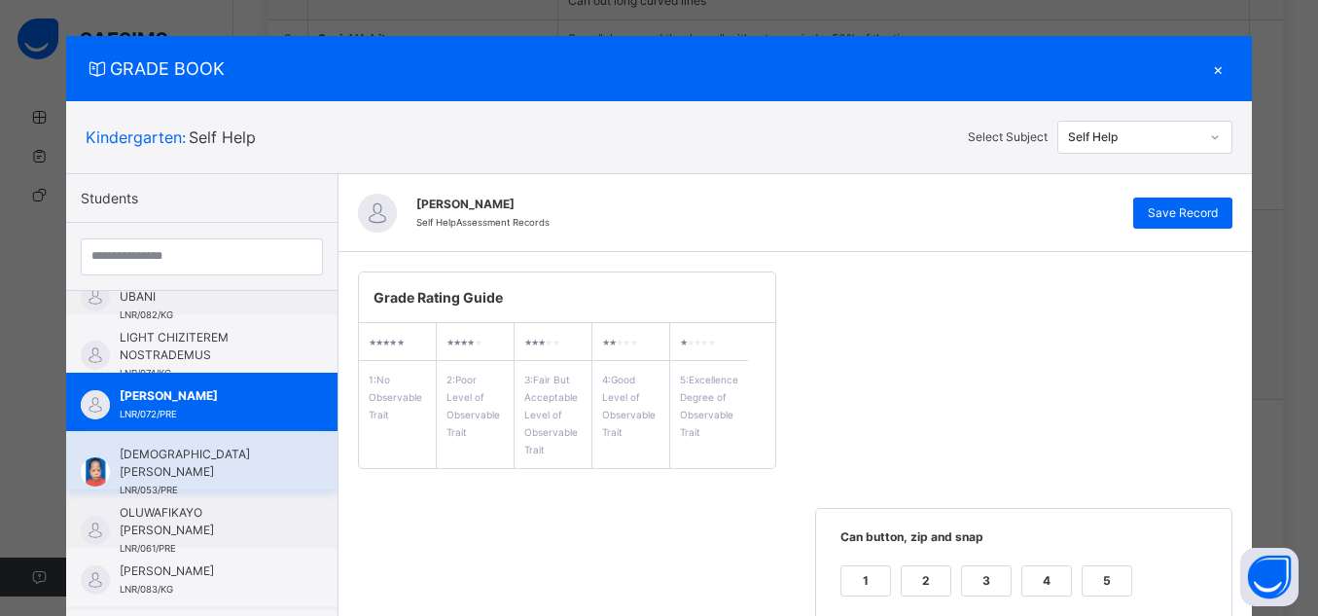
click at [239, 463] on span "[DEMOGRAPHIC_DATA] [PERSON_NAME]" at bounding box center [207, 463] width 174 height 35
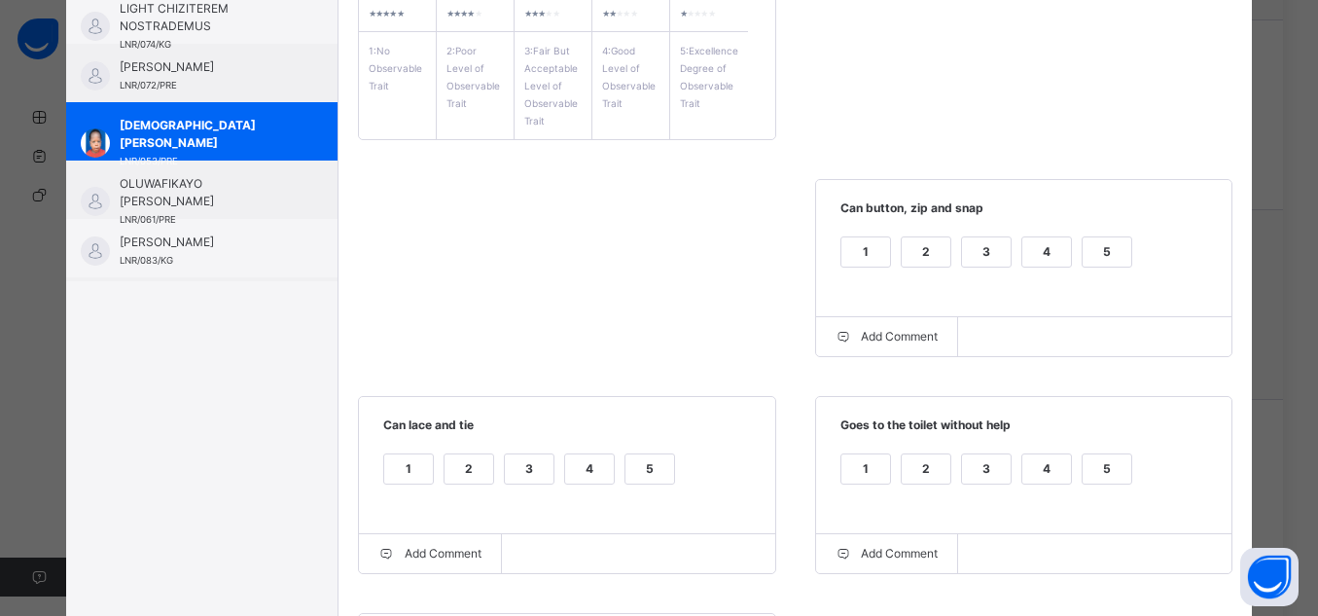
scroll to position [352, 0]
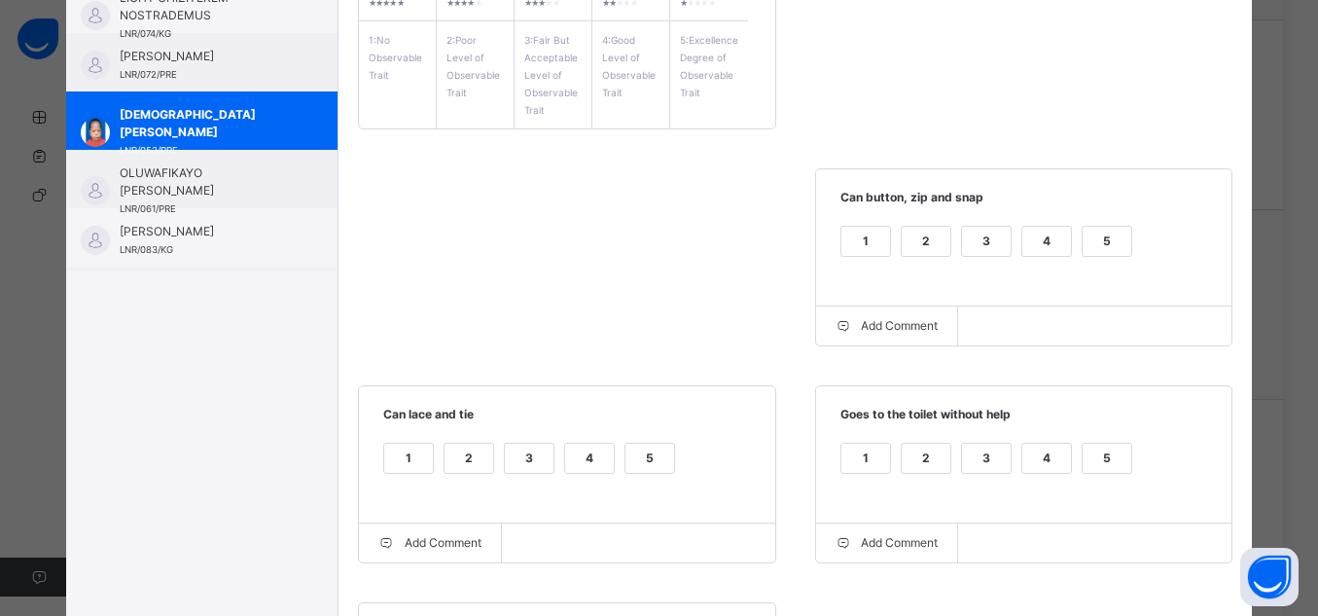
click at [1102, 242] on div "5" at bounding box center [1107, 241] width 49 height 29
click at [1109, 457] on div "5" at bounding box center [1107, 458] width 49 height 29
click at [633, 450] on div "5" at bounding box center [650, 458] width 49 height 29
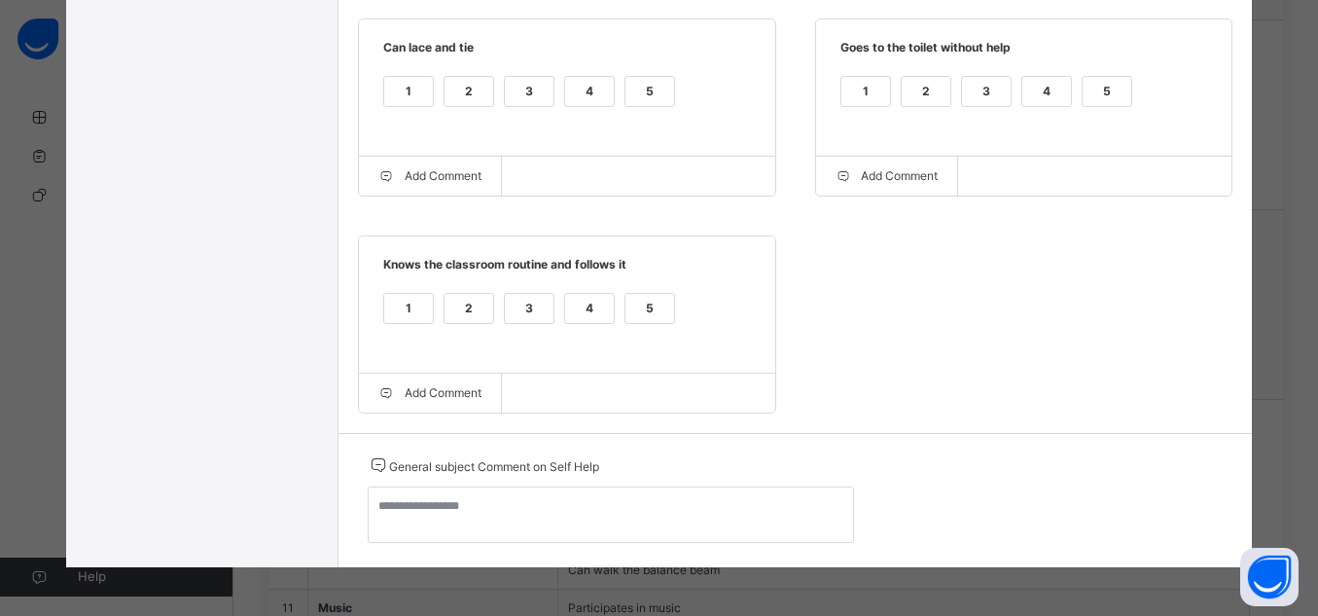
click at [651, 308] on div "5" at bounding box center [650, 308] width 49 height 29
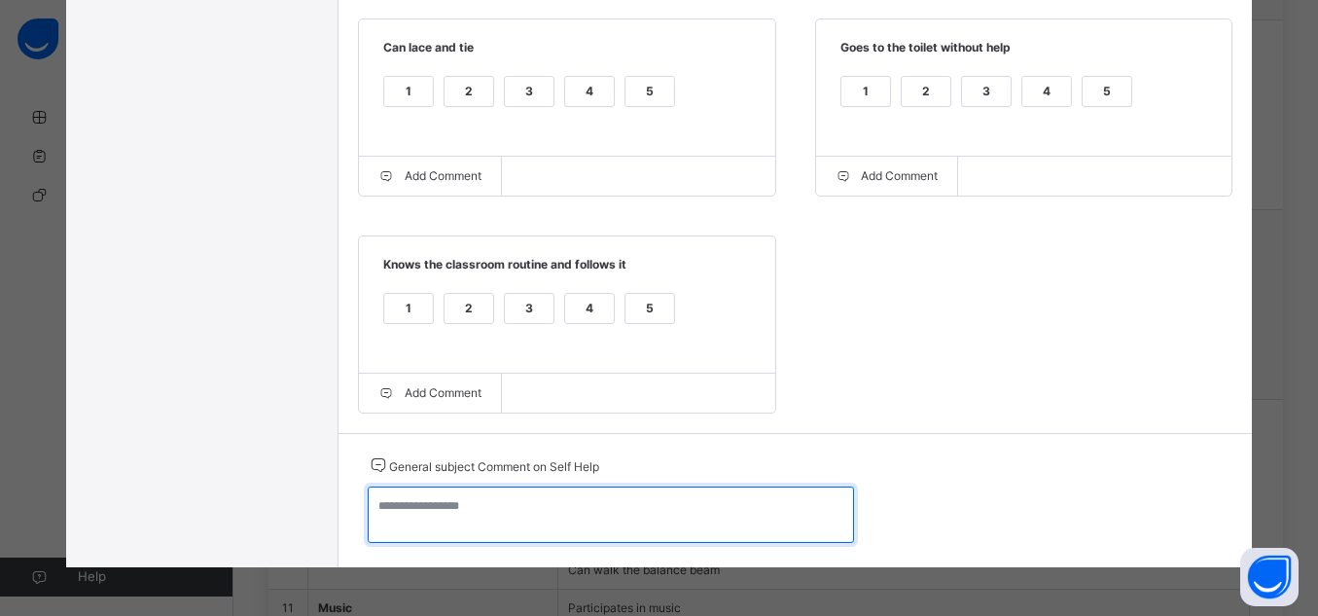
click at [689, 499] on textarea at bounding box center [611, 514] width 486 height 56
paste textarea "**********"
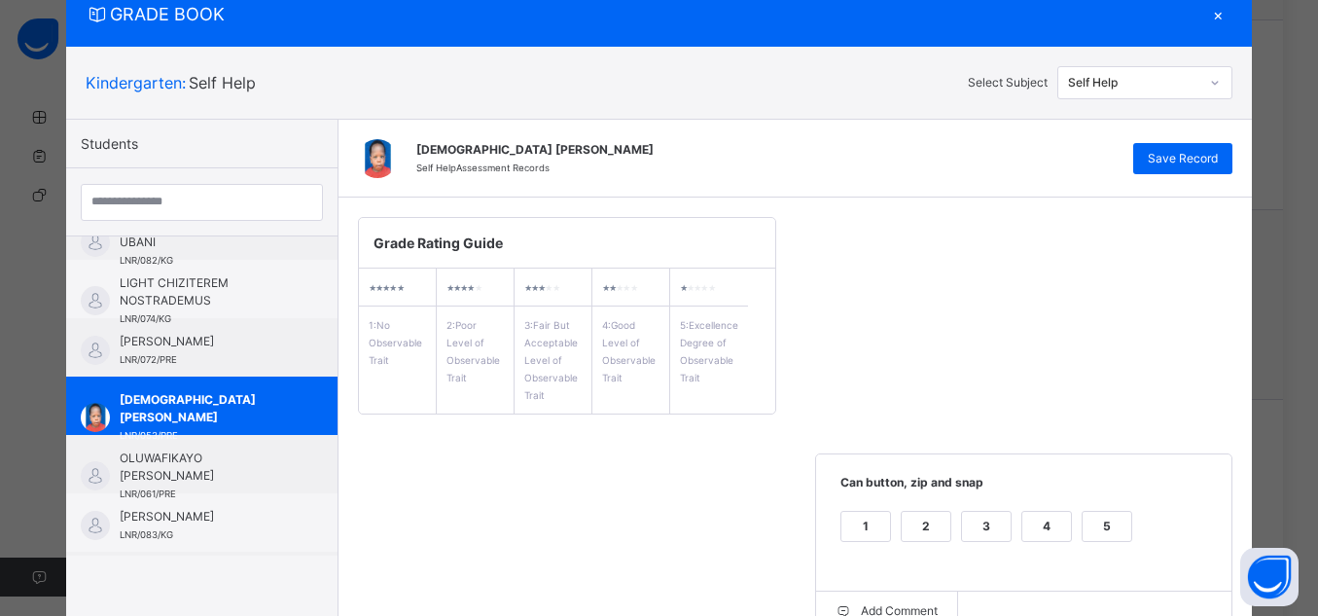
scroll to position [0, 0]
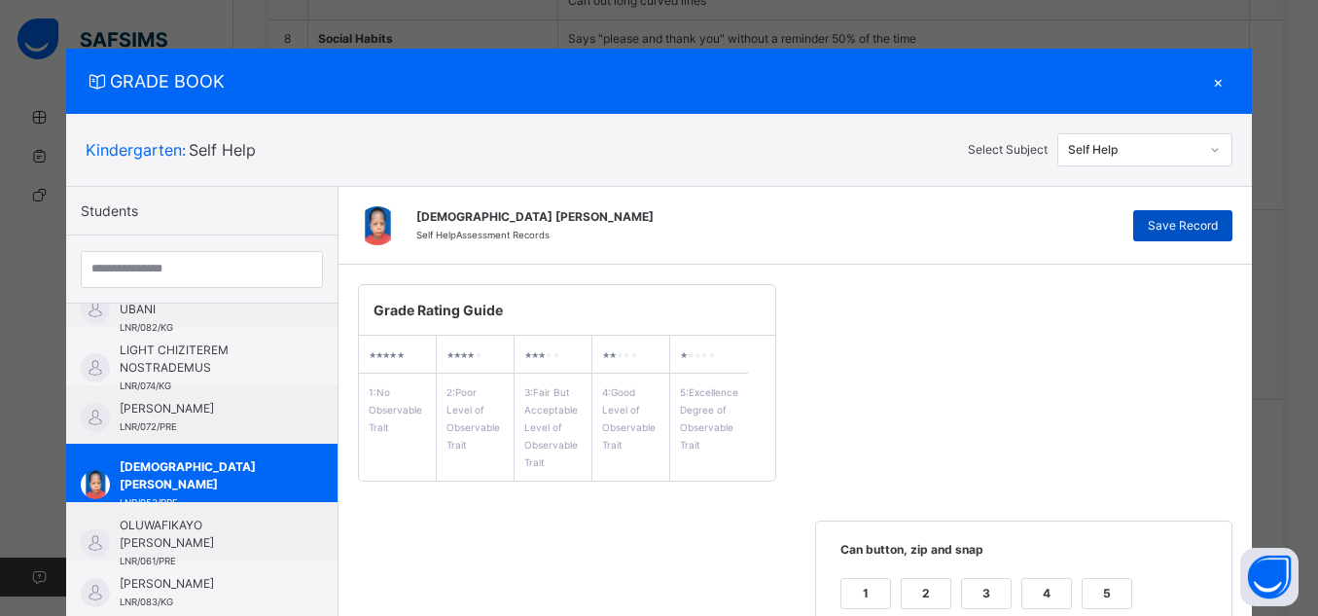
type textarea "**********"
click at [1192, 229] on span "Save Record" at bounding box center [1183, 226] width 70 height 18
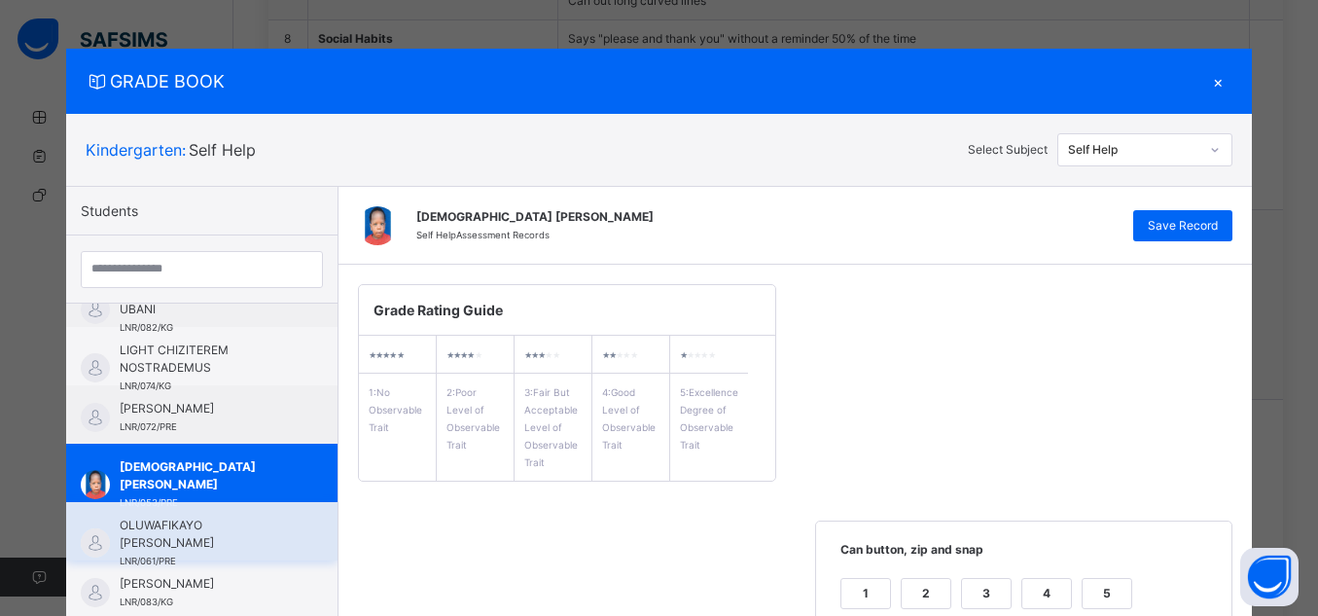
click at [284, 522] on div "OLUWAFIKAYO [PERSON_NAME] LNR/061/PRE" at bounding box center [201, 531] width 271 height 58
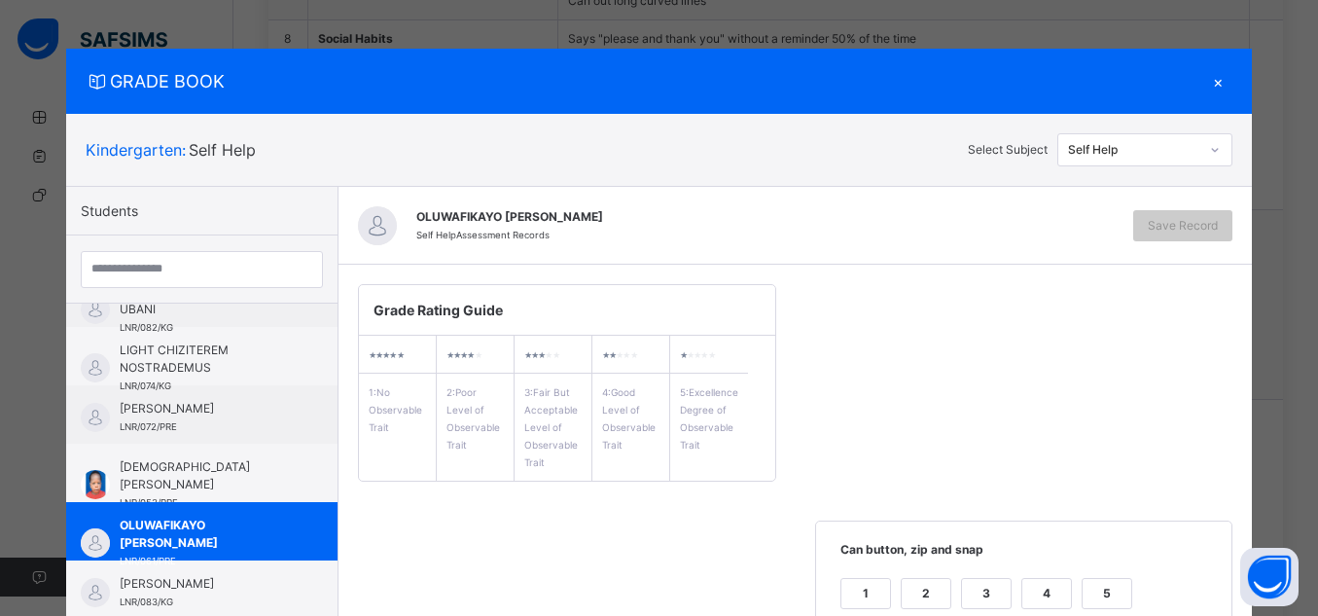
click at [1095, 586] on div "5" at bounding box center [1107, 593] width 49 height 29
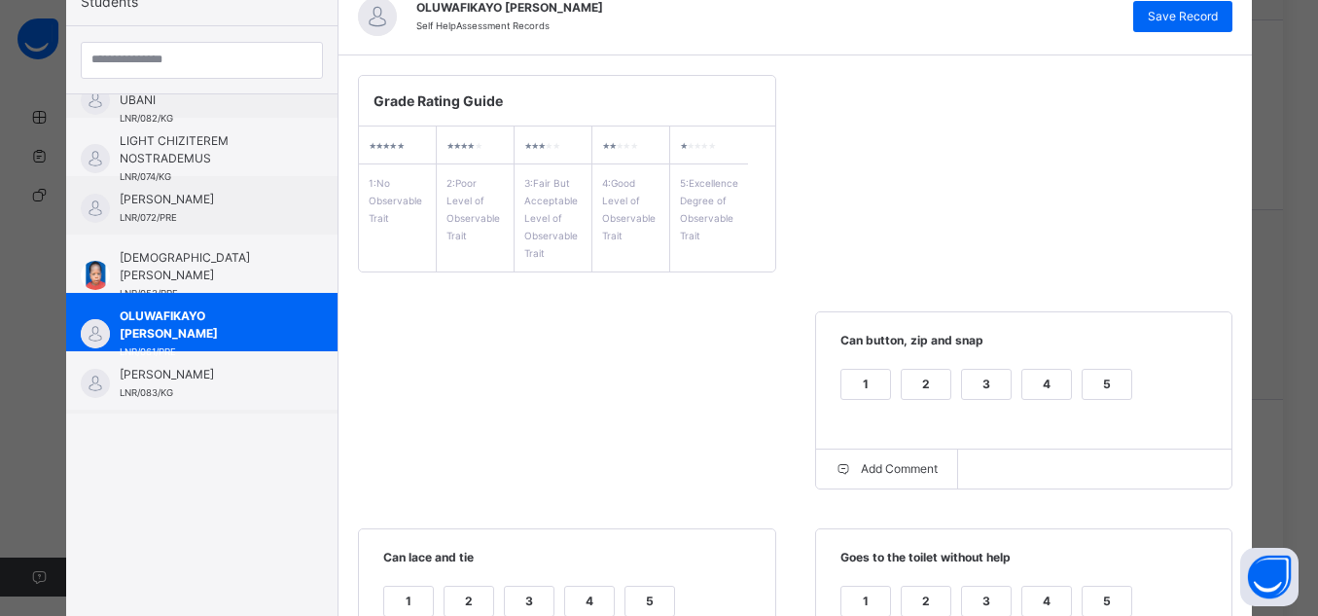
click at [1098, 396] on div "5" at bounding box center [1107, 384] width 49 height 29
click at [1100, 395] on div "5" at bounding box center [1107, 384] width 49 height 29
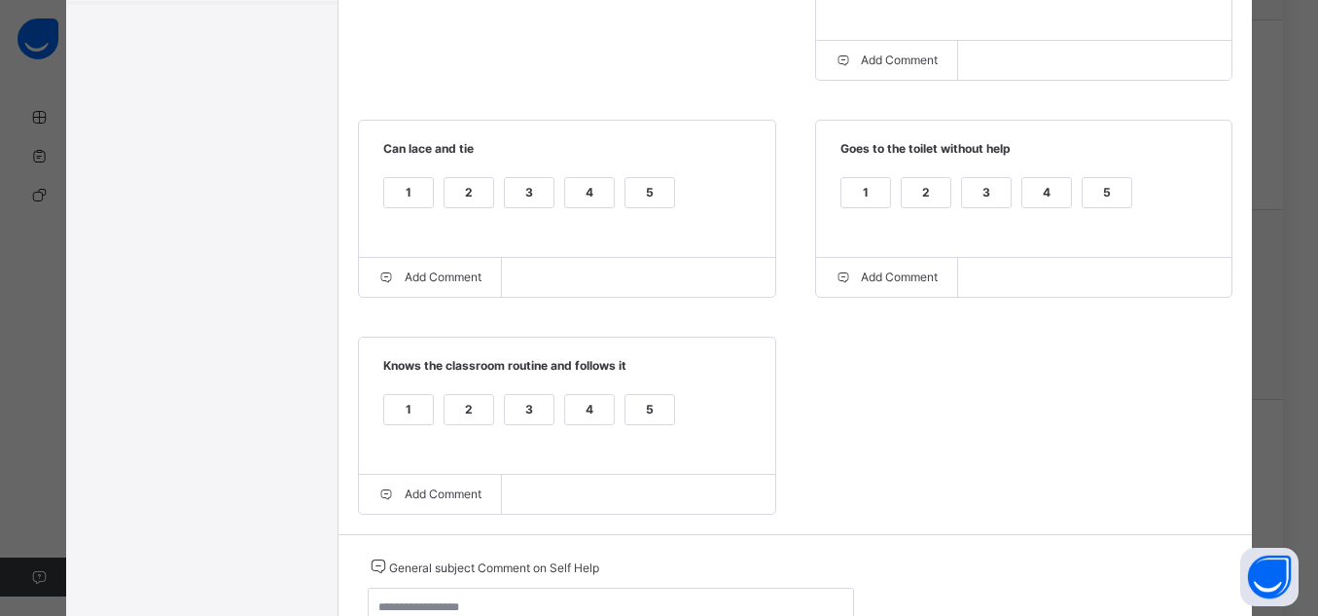
scroll to position [621, 0]
click at [1116, 198] on div "5" at bounding box center [1107, 189] width 49 height 29
click at [667, 195] on div "1 2 3 4 5" at bounding box center [567, 201] width 378 height 65
click at [641, 177] on div "5" at bounding box center [650, 189] width 49 height 29
click at [640, 411] on div "5" at bounding box center [650, 406] width 49 height 29
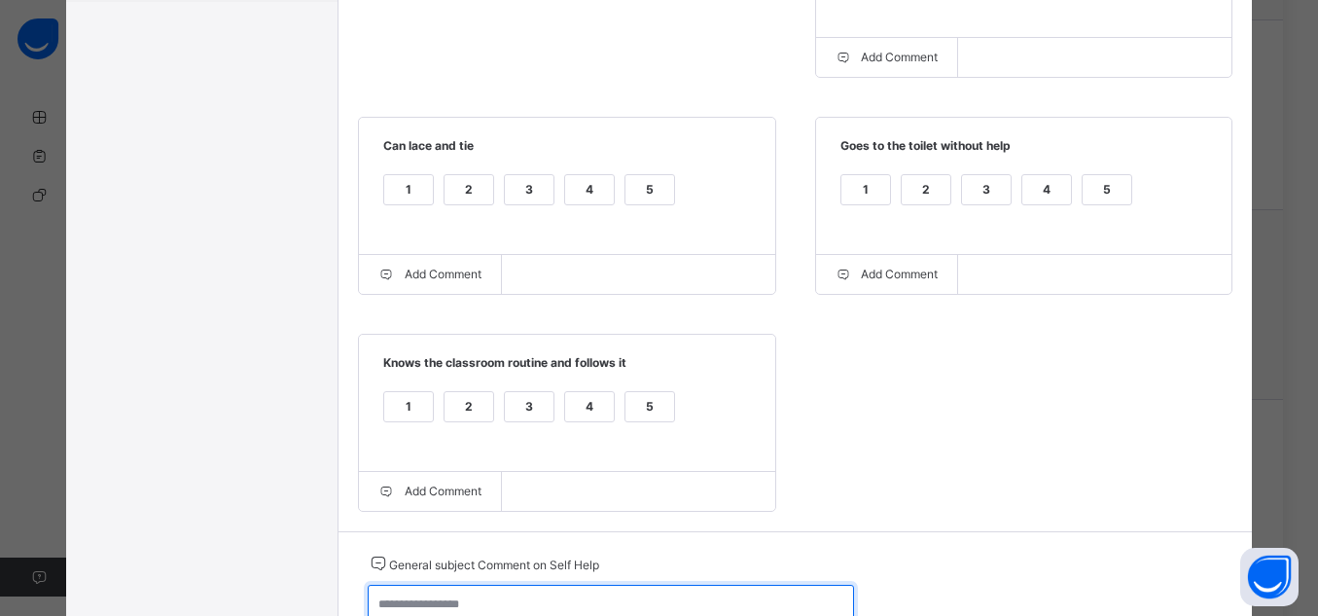
click at [662, 599] on textarea at bounding box center [611, 613] width 486 height 56
paste textarea "**********"
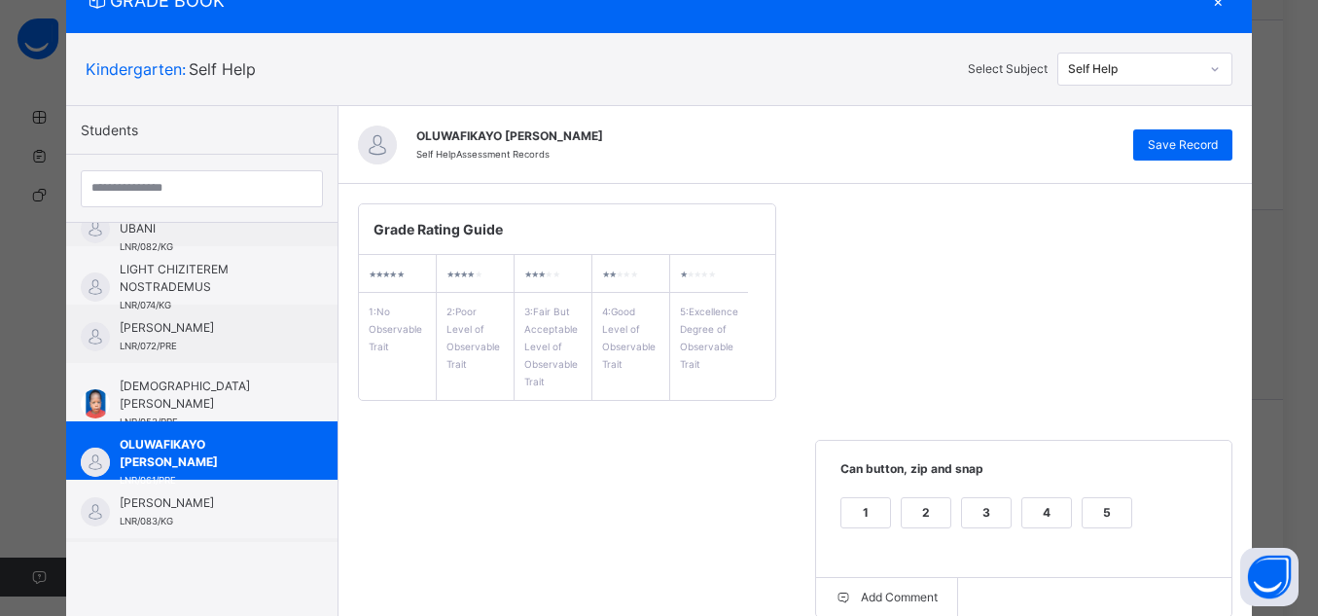
scroll to position [0, 0]
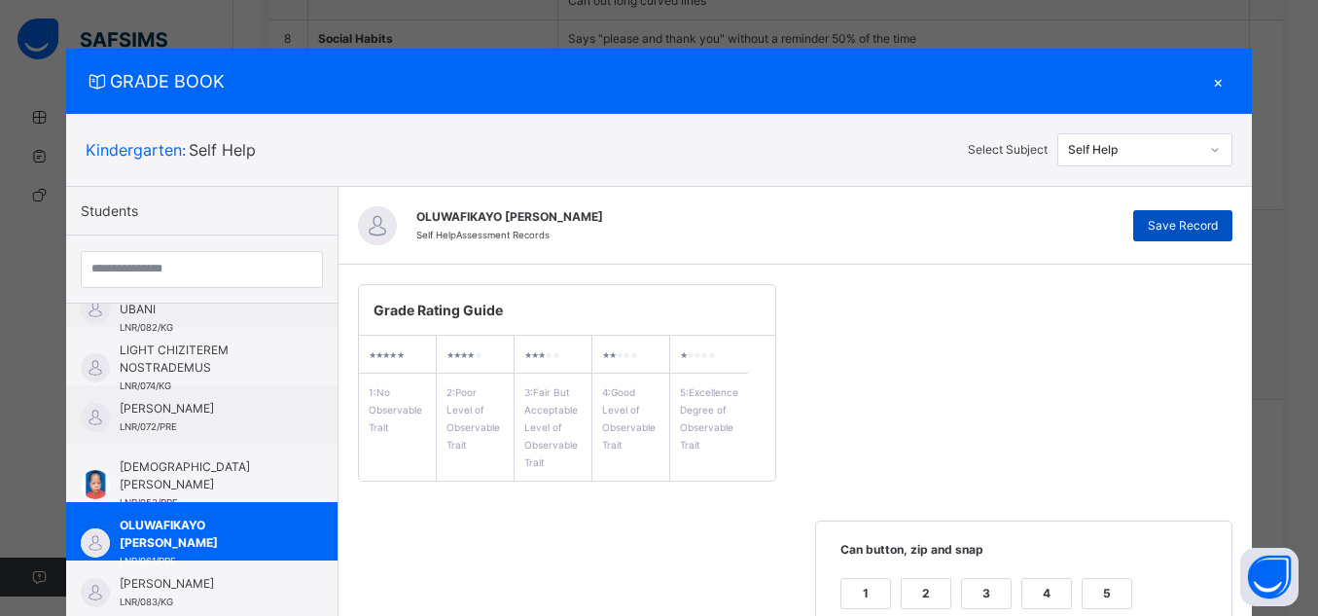
type textarea "**********"
click at [1204, 224] on span "Save Record" at bounding box center [1183, 226] width 70 height 18
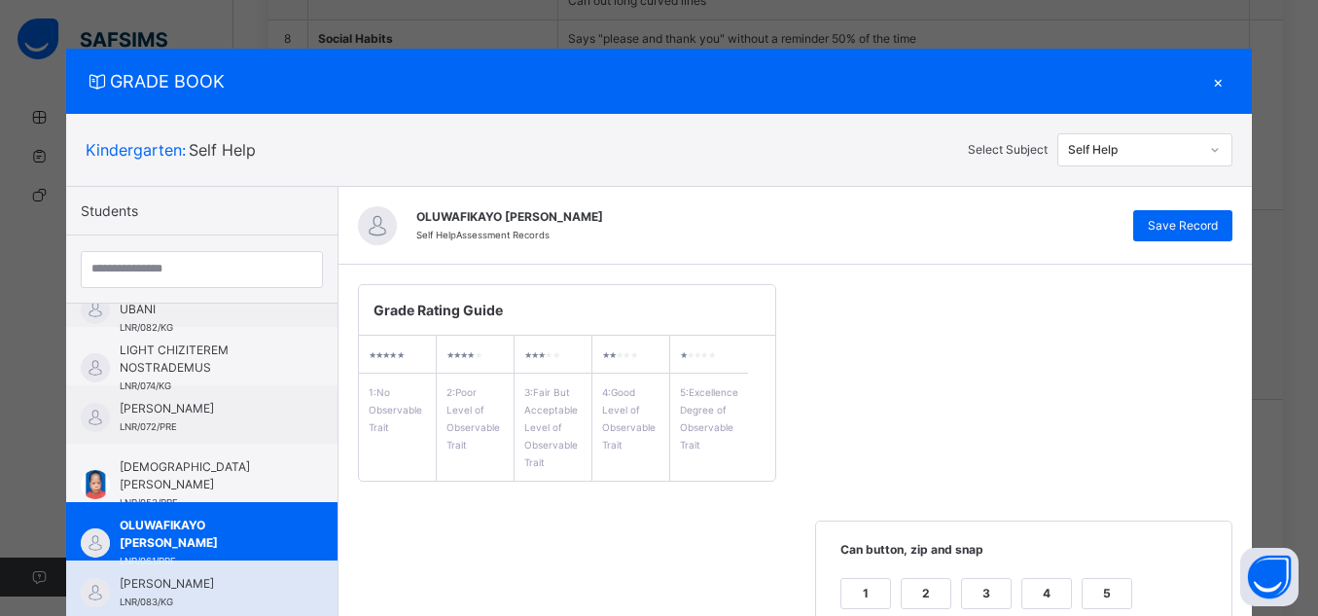
click at [234, 591] on span "[PERSON_NAME]" at bounding box center [207, 584] width 174 height 18
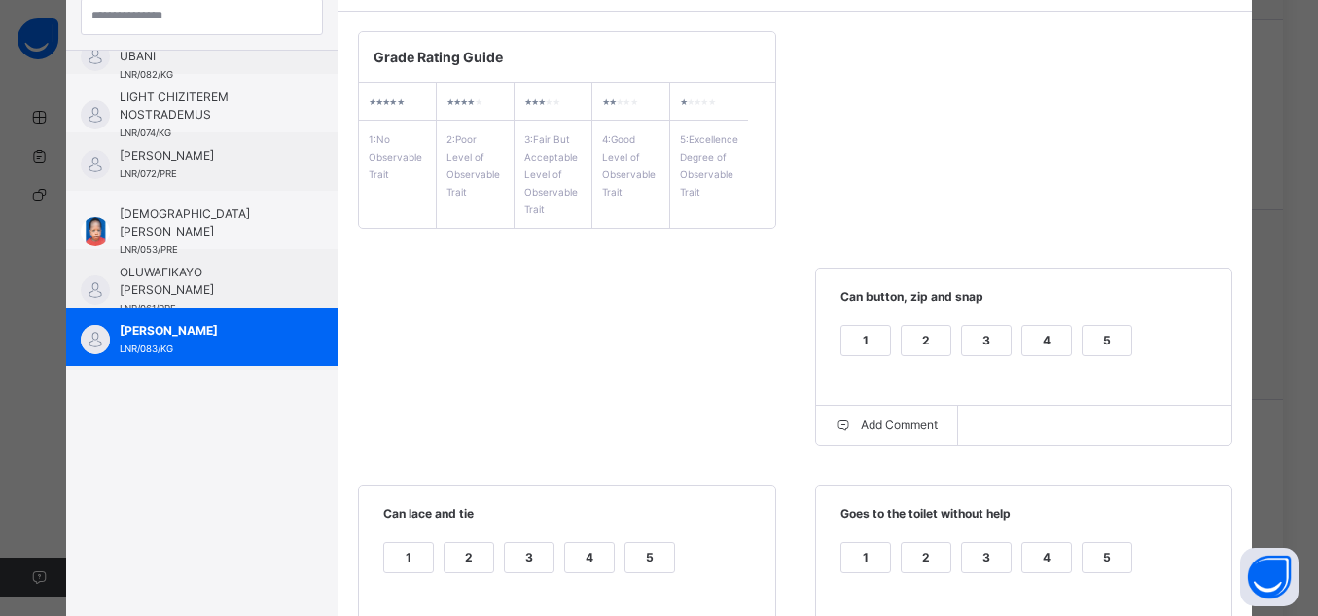
scroll to position [325, 0]
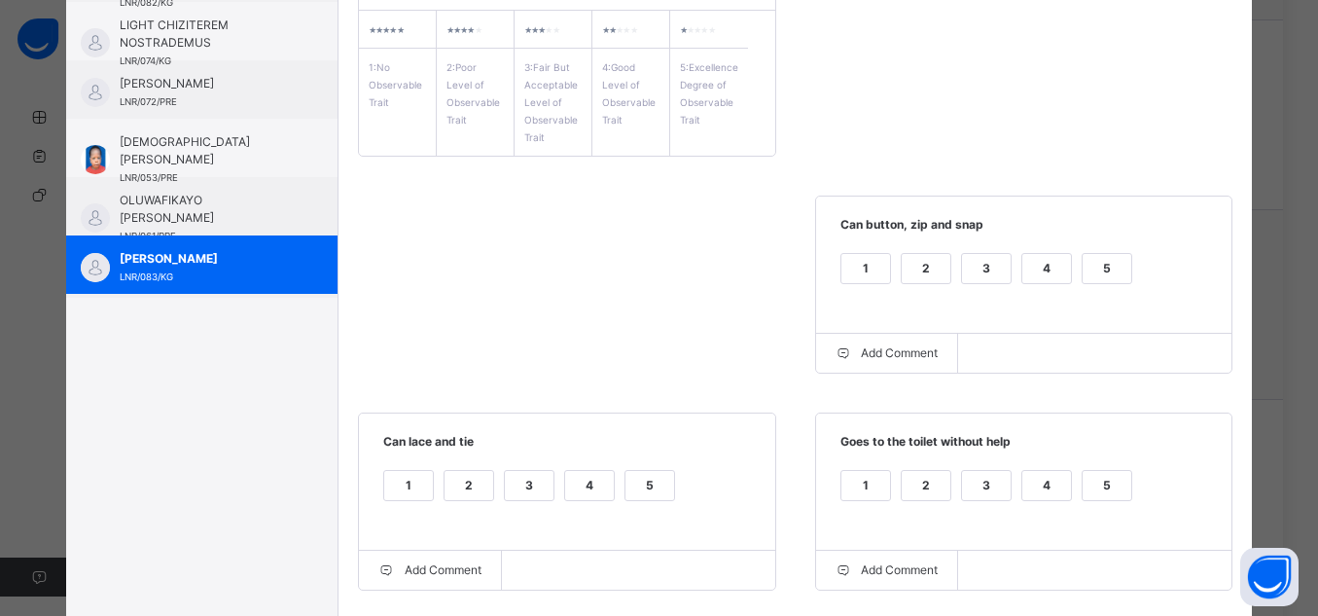
click at [1096, 265] on div "5" at bounding box center [1107, 268] width 49 height 29
click at [1102, 478] on div "5" at bounding box center [1107, 485] width 49 height 29
click at [642, 488] on div "5" at bounding box center [650, 485] width 49 height 29
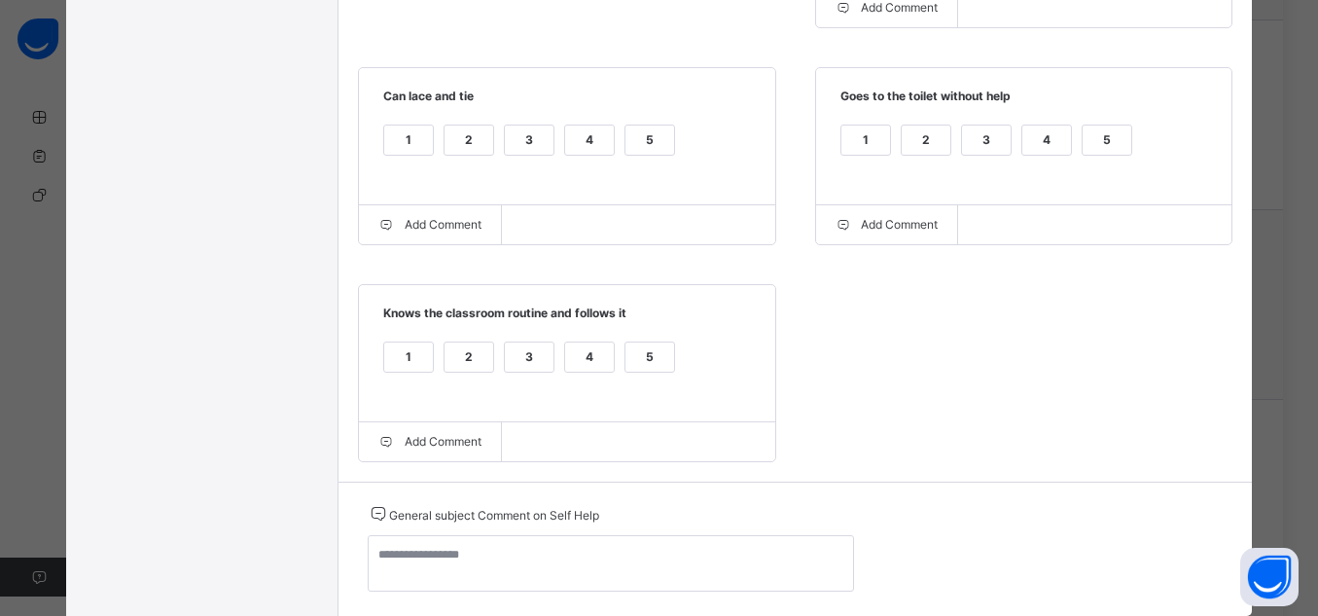
scroll to position [675, 0]
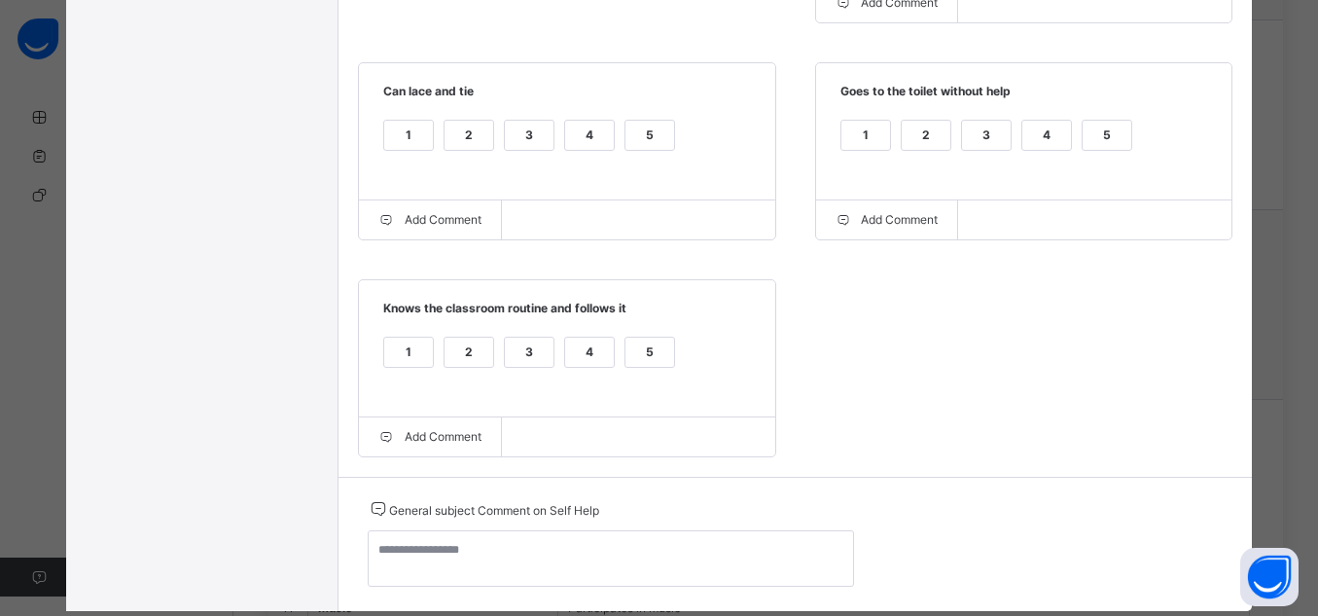
click at [628, 367] on div "5" at bounding box center [650, 352] width 49 height 29
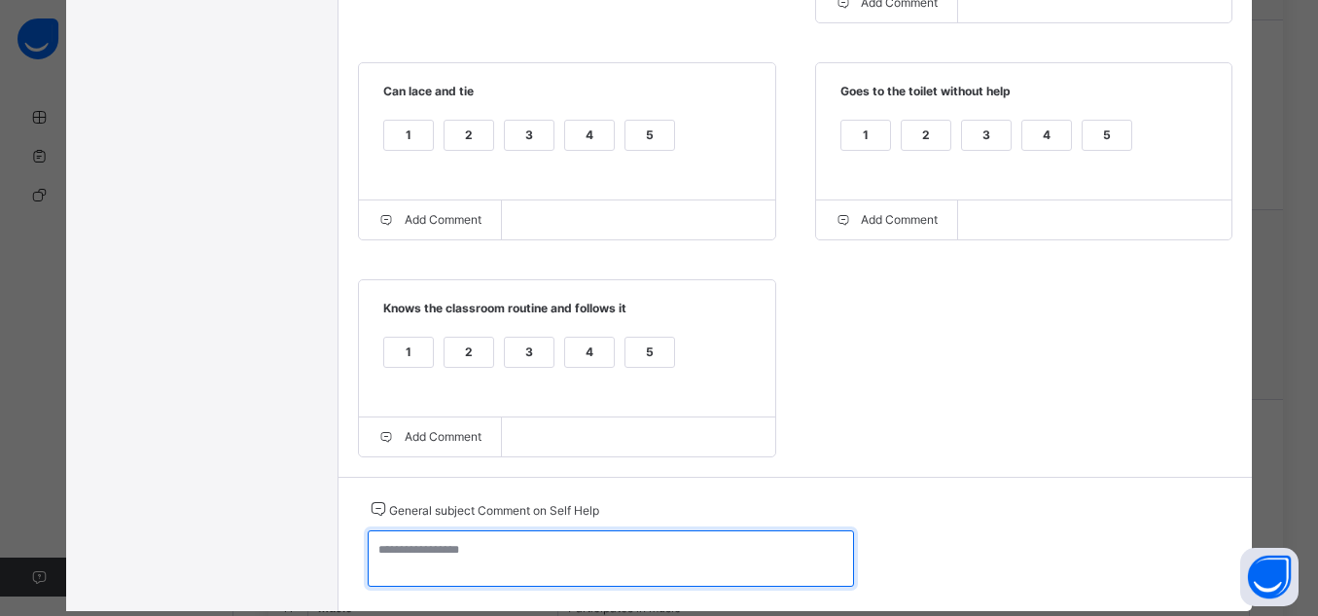
click at [695, 560] on textarea at bounding box center [611, 558] width 486 height 56
paste textarea "**********"
click at [521, 543] on textarea "**********" at bounding box center [611, 558] width 486 height 56
click at [589, 556] on textarea "**********" at bounding box center [611, 558] width 486 height 56
drag, startPoint x: 379, startPoint y: 557, endPoint x: 516, endPoint y: 563, distance: 136.4
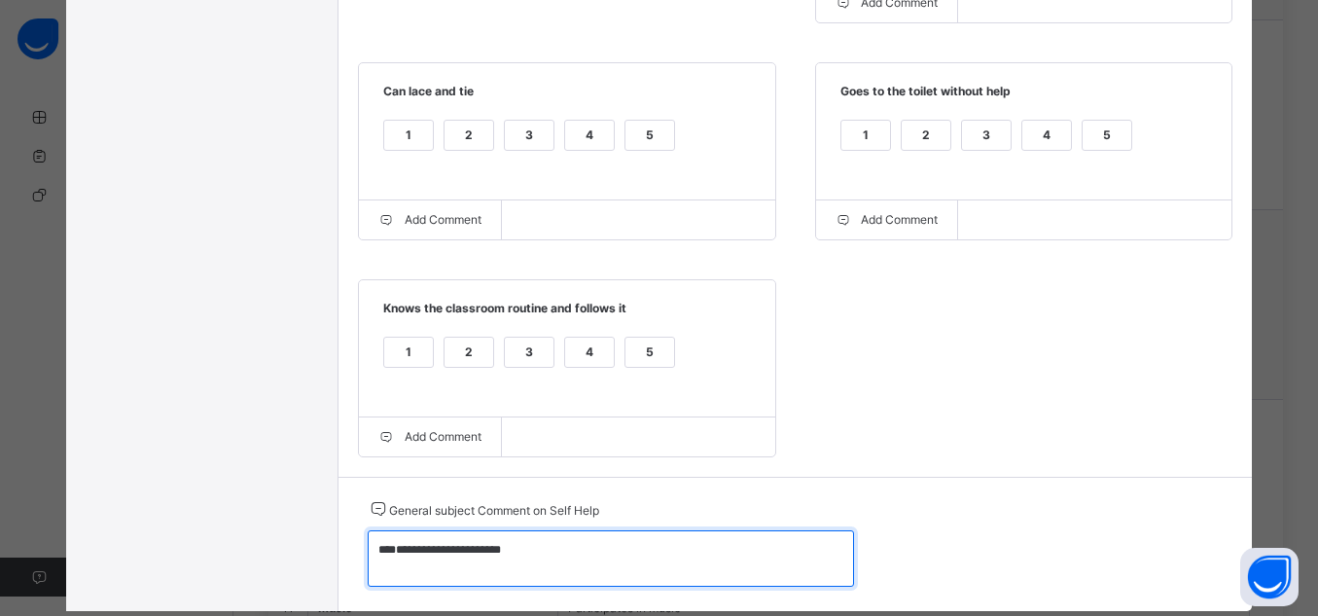
click at [516, 563] on textarea "**********" at bounding box center [611, 558] width 486 height 56
click at [503, 560] on textarea "**********" at bounding box center [611, 558] width 486 height 56
click at [507, 562] on textarea "**********" at bounding box center [611, 558] width 486 height 56
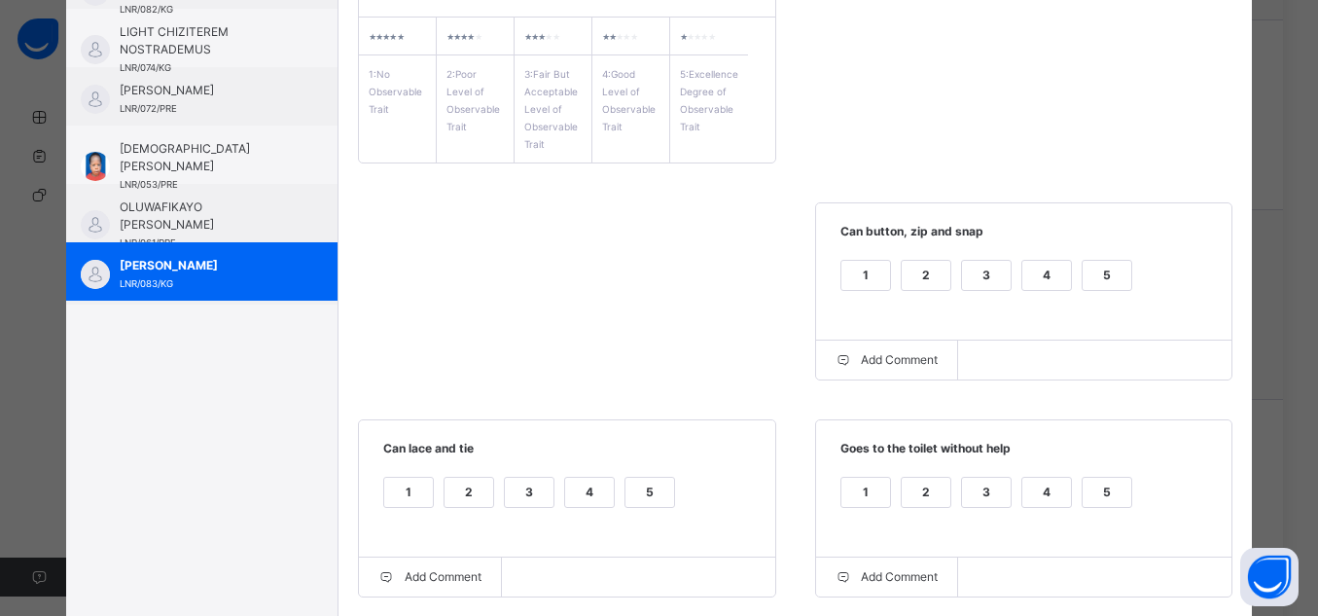
scroll to position [217, 0]
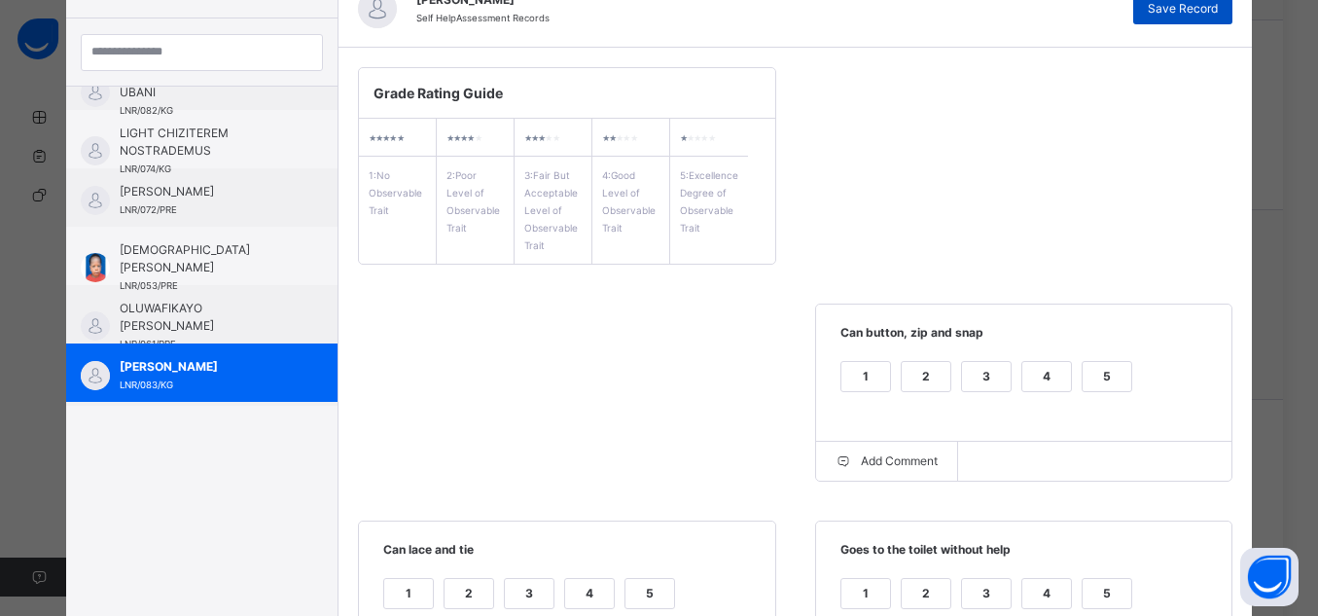
type textarea "**********"
click at [1217, 13] on span "Save Record" at bounding box center [1183, 9] width 70 height 18
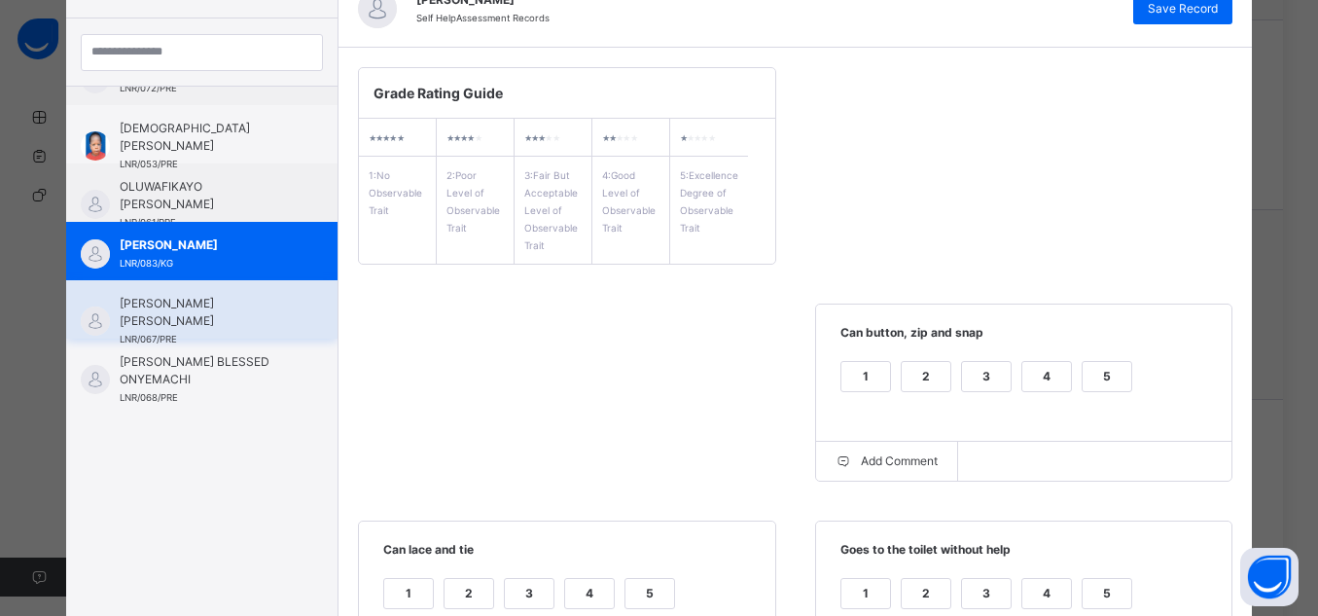
click at [213, 311] on span "[PERSON_NAME] [PERSON_NAME]" at bounding box center [207, 312] width 174 height 35
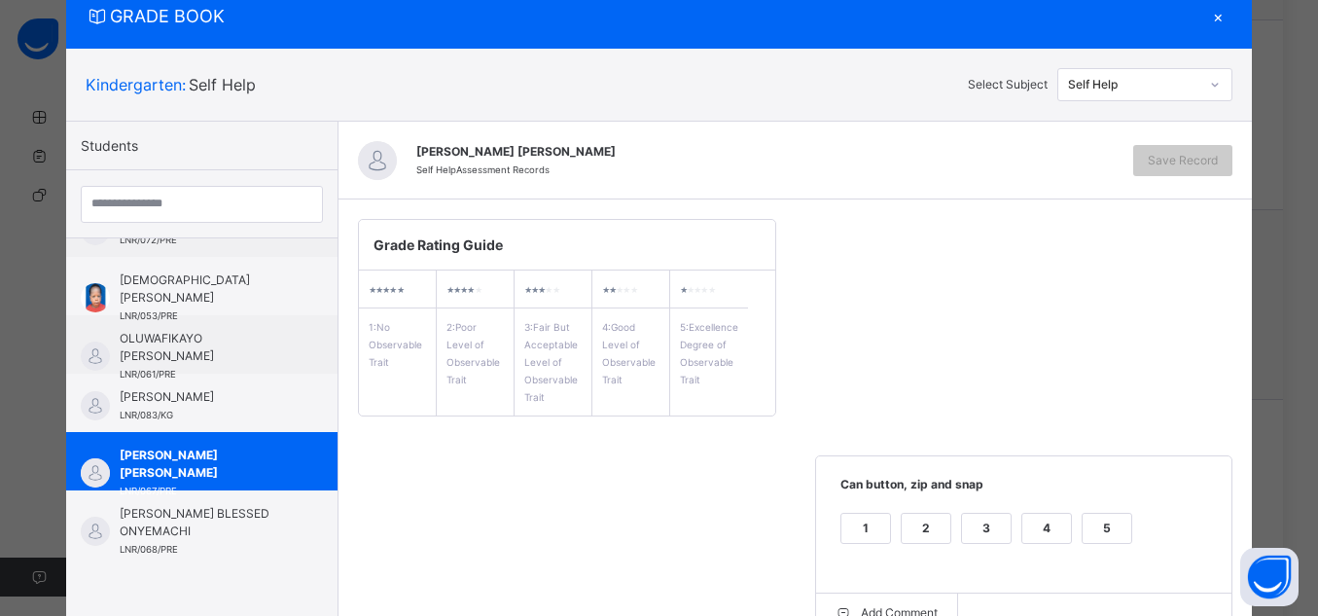
scroll to position [217, 0]
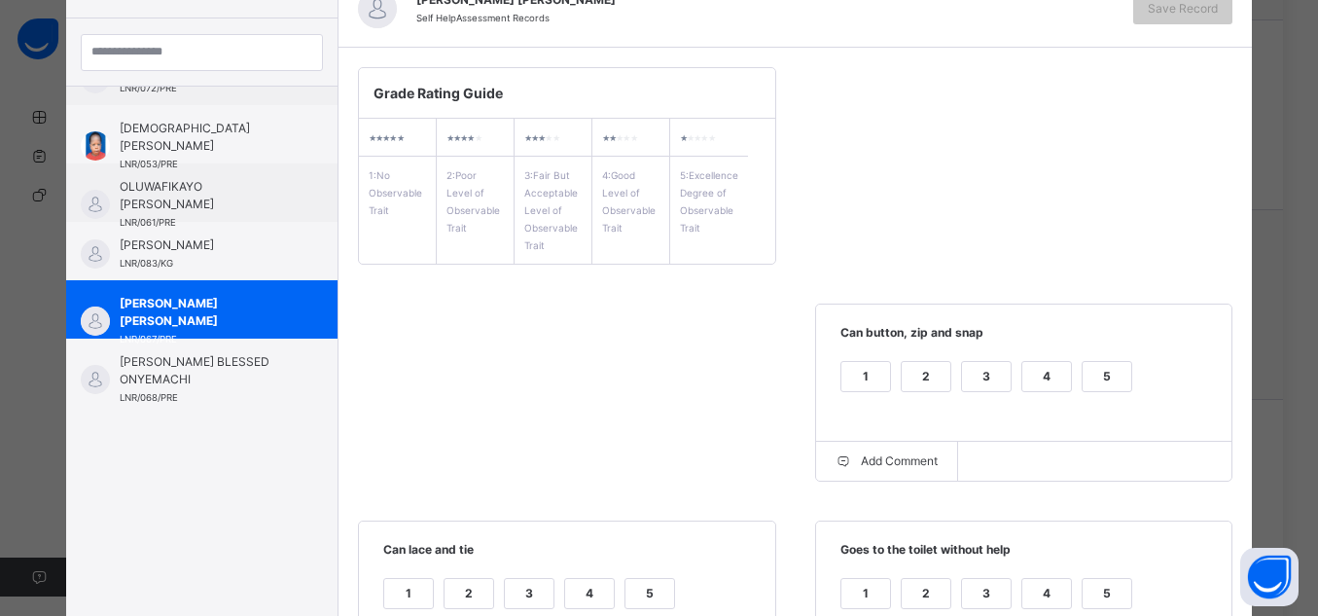
click at [1115, 366] on div "5" at bounding box center [1107, 376] width 49 height 29
click at [1100, 588] on div "5" at bounding box center [1107, 593] width 49 height 29
click at [648, 601] on div "5" at bounding box center [650, 593] width 49 height 29
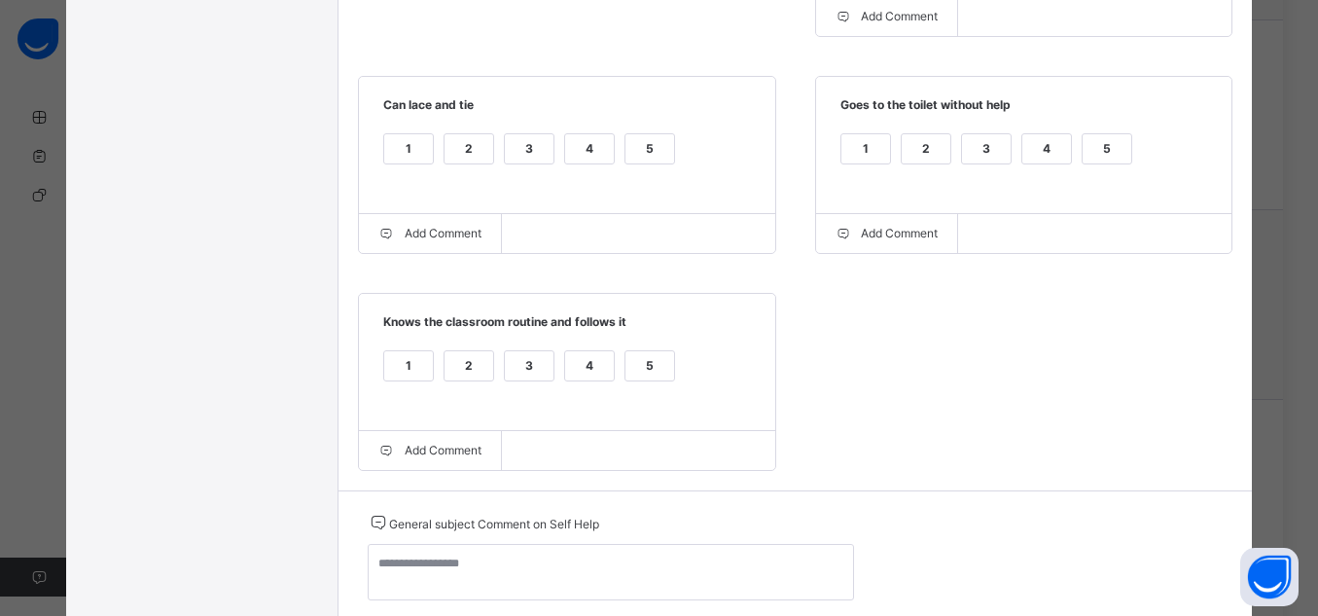
scroll to position [667, 0]
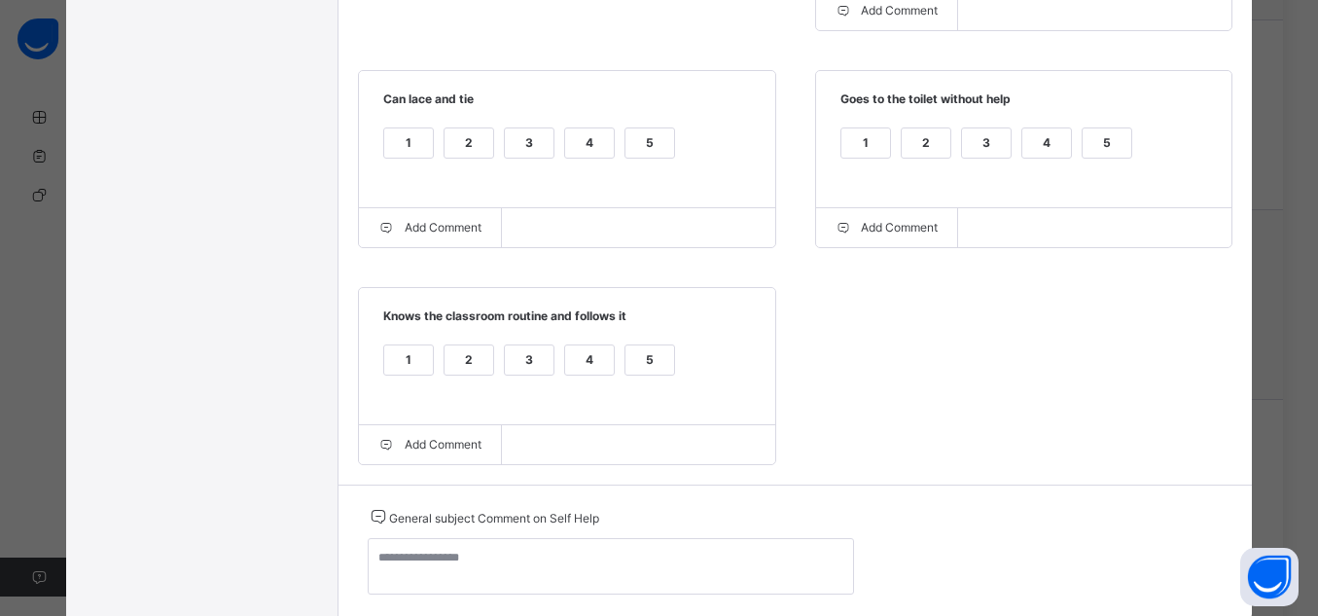
click at [649, 373] on div "5" at bounding box center [650, 359] width 49 height 29
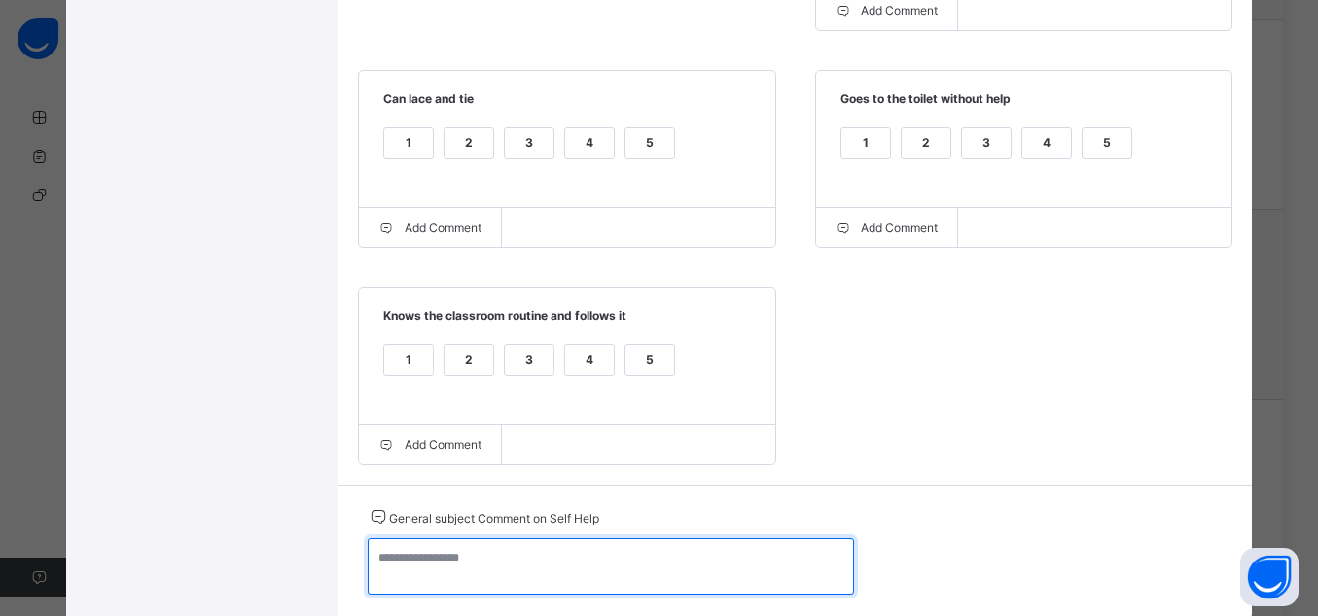
click at [716, 574] on textarea at bounding box center [611, 566] width 486 height 56
paste textarea "**********"
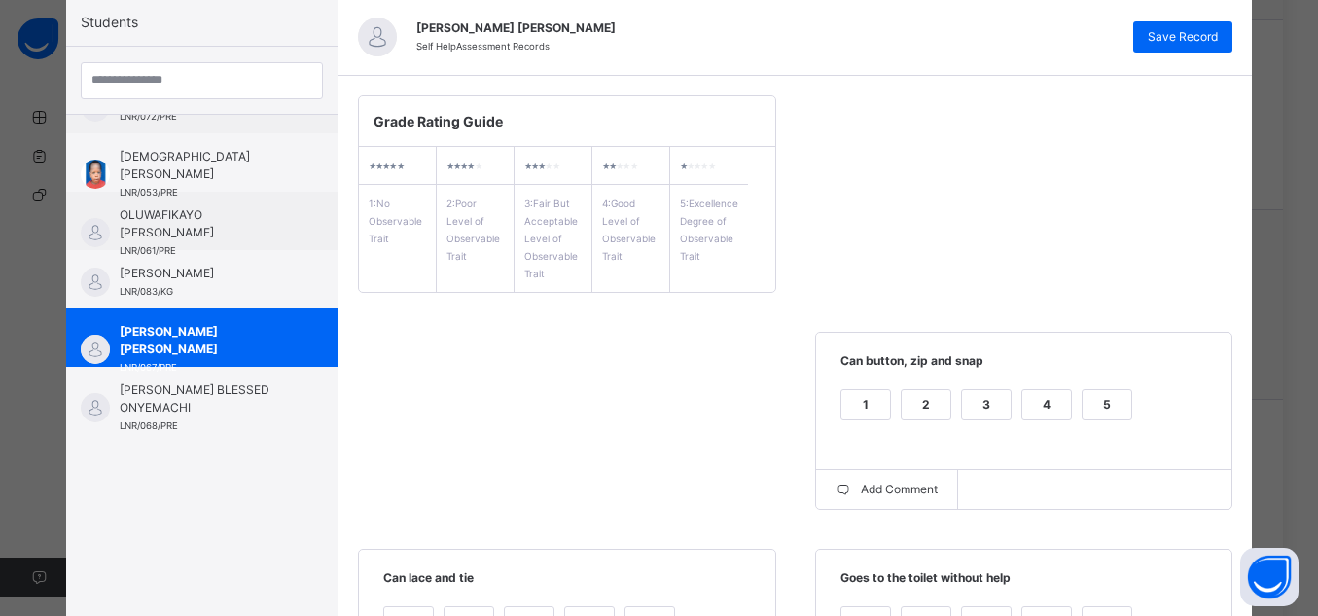
scroll to position [97, 0]
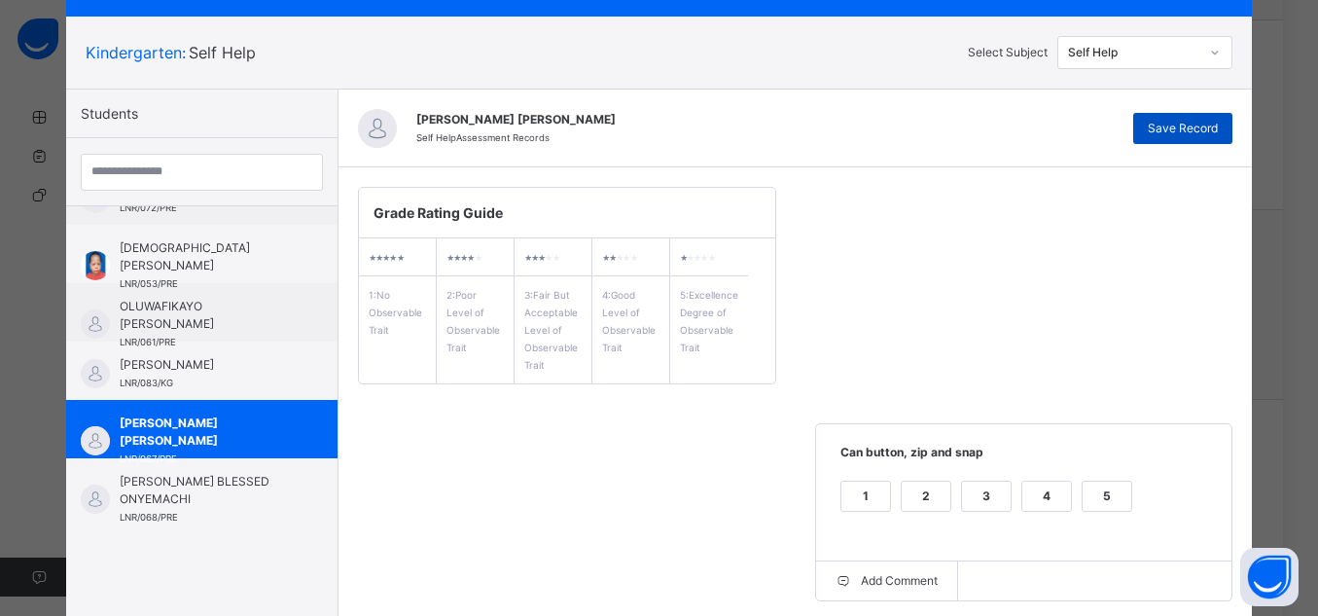
type textarea "**********"
click at [1140, 116] on div "Save Record" at bounding box center [1183, 128] width 99 height 31
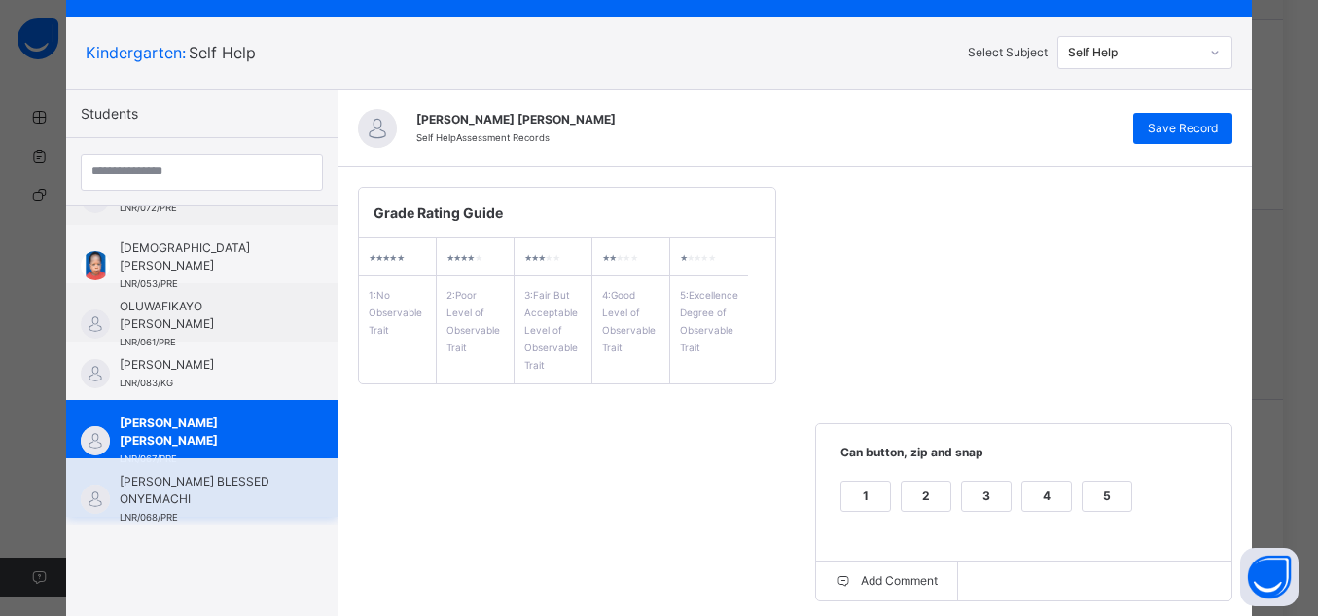
click at [250, 490] on span "[PERSON_NAME] BLESSED ONYEMACHI" at bounding box center [207, 490] width 174 height 35
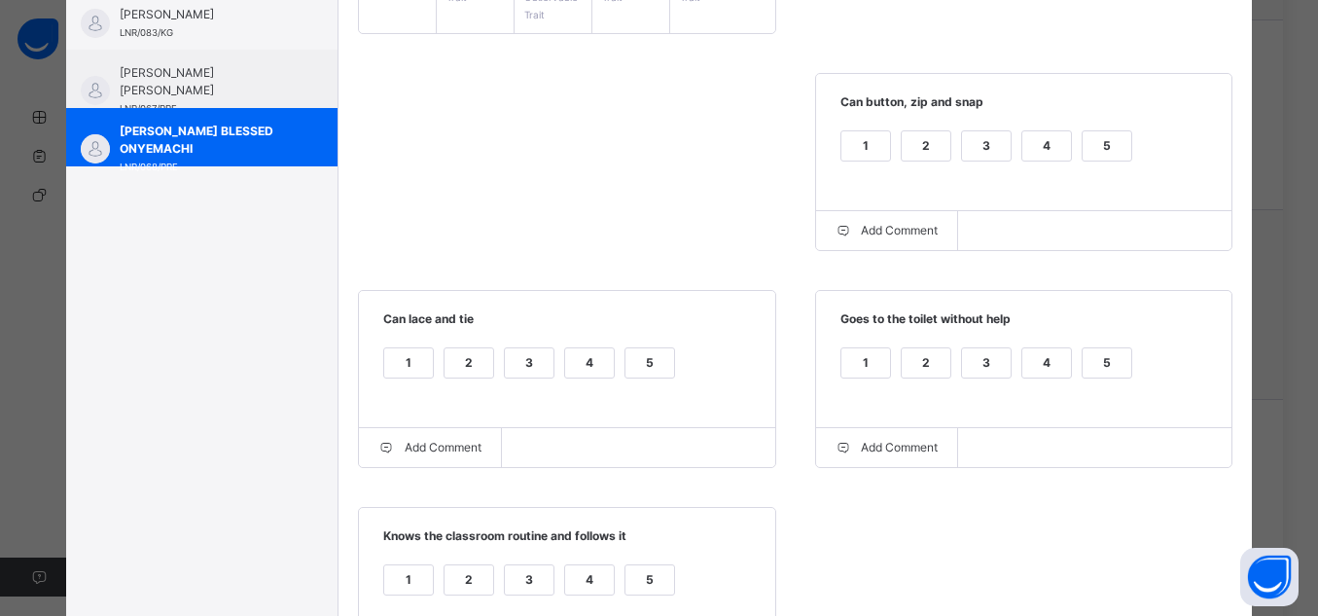
scroll to position [504, 0]
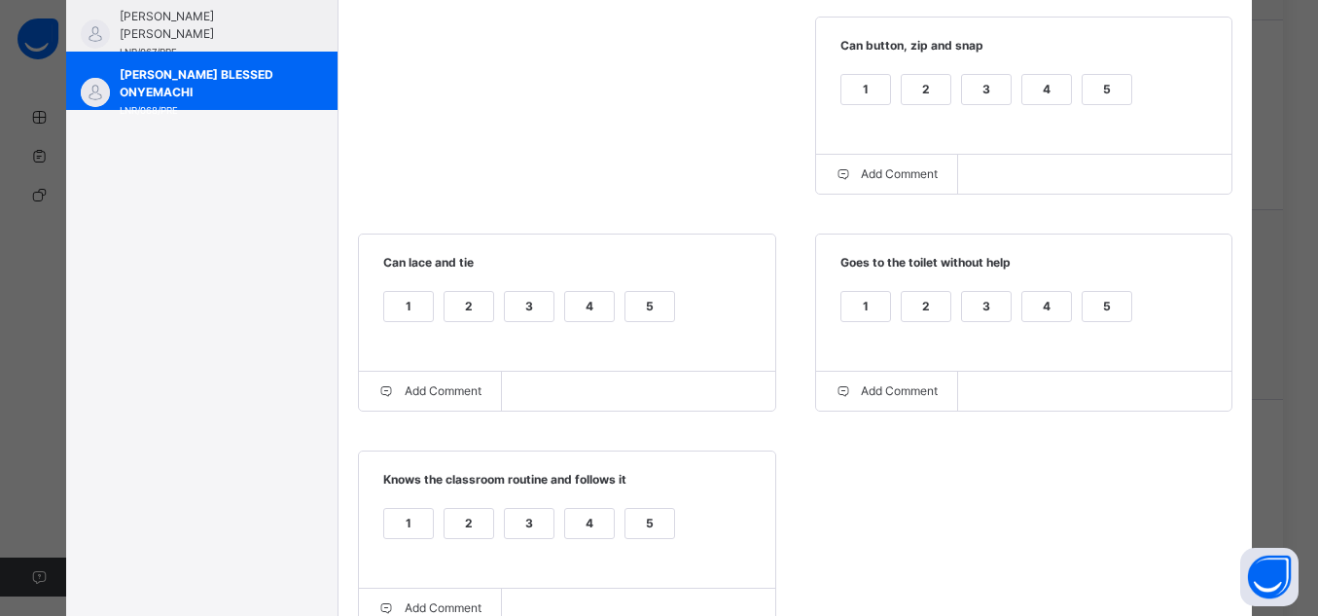
click at [1104, 305] on div "5" at bounding box center [1107, 306] width 49 height 29
click at [1099, 88] on div "5" at bounding box center [1107, 89] width 49 height 29
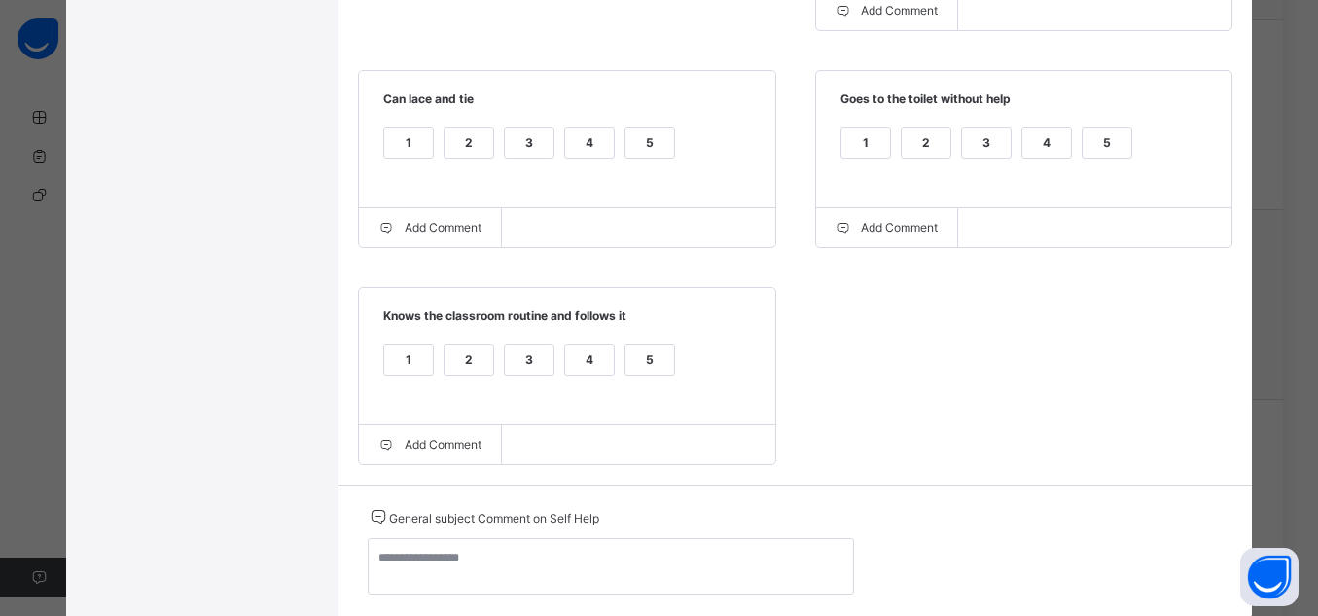
scroll to position [702, 0]
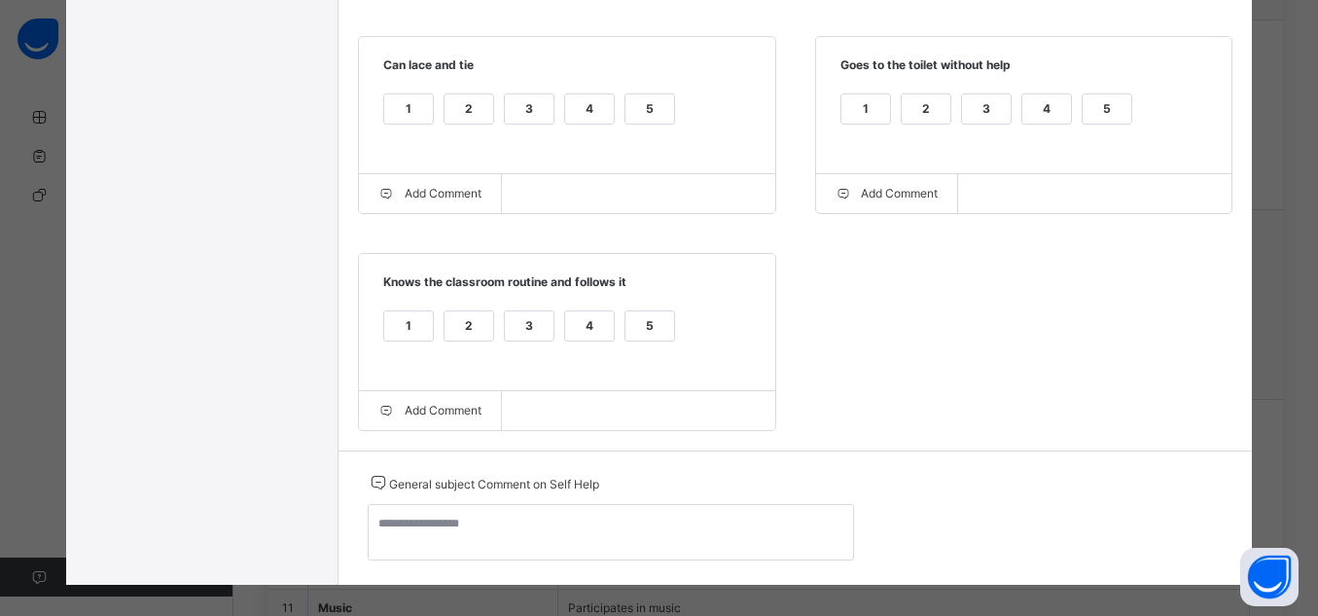
click at [631, 95] on label "5" at bounding box center [650, 108] width 51 height 31
click at [648, 314] on div "1 2 3 4 5" at bounding box center [567, 338] width 378 height 65
click at [644, 341] on div "5" at bounding box center [650, 325] width 49 height 29
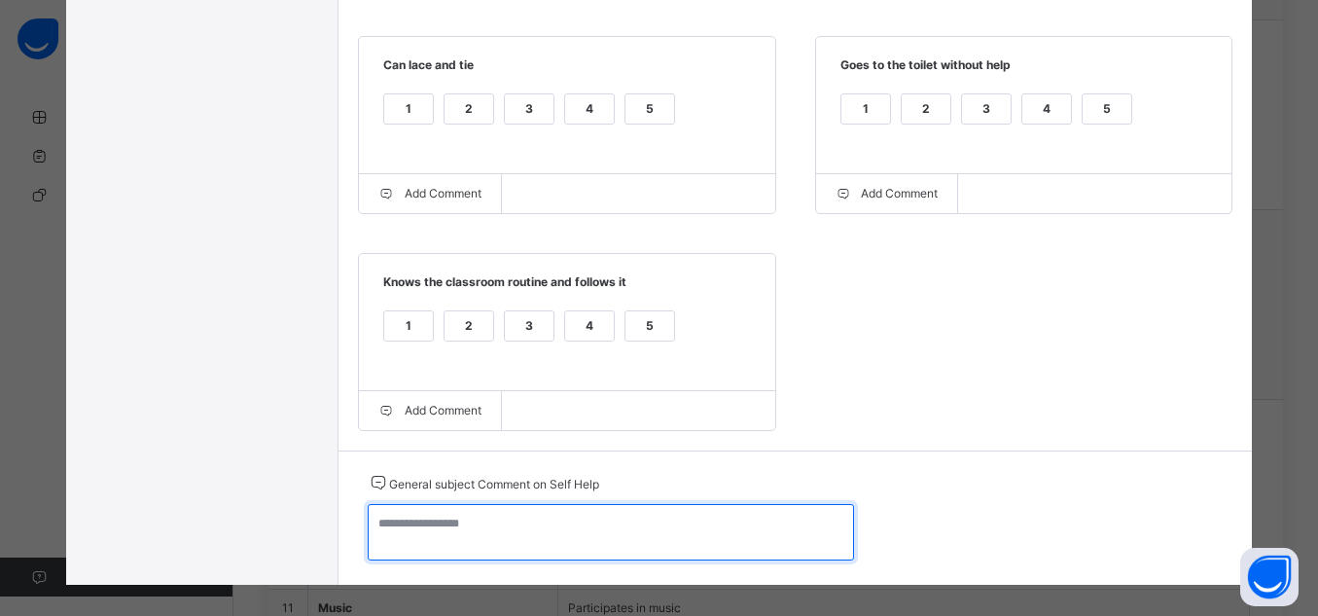
click at [686, 536] on textarea at bounding box center [611, 532] width 486 height 56
paste textarea "**********"
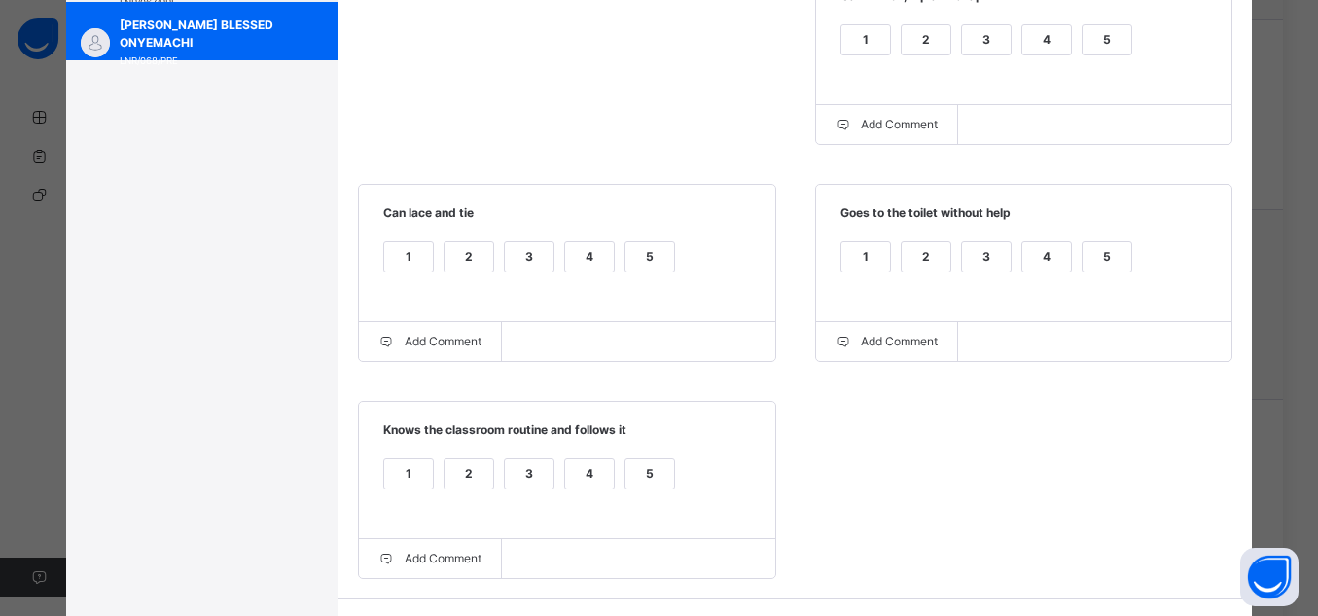
scroll to position [728, 0]
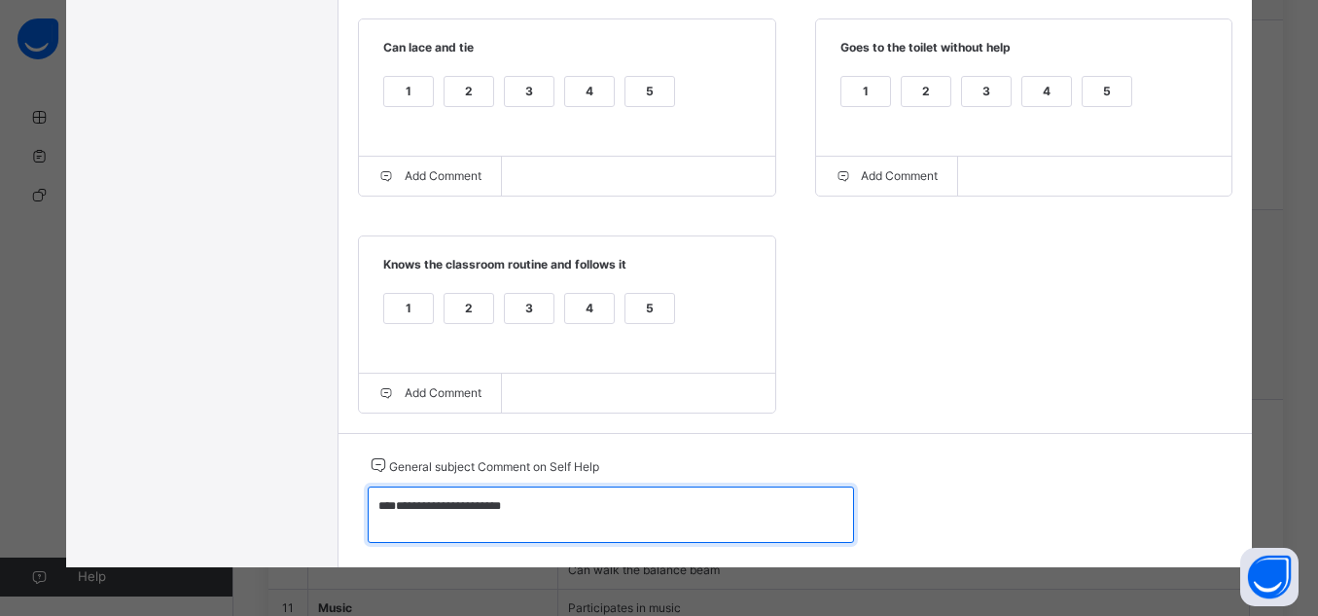
drag, startPoint x: 520, startPoint y: 503, endPoint x: 363, endPoint y: 511, distance: 156.8
click at [368, 511] on textarea "**********" at bounding box center [611, 514] width 486 height 56
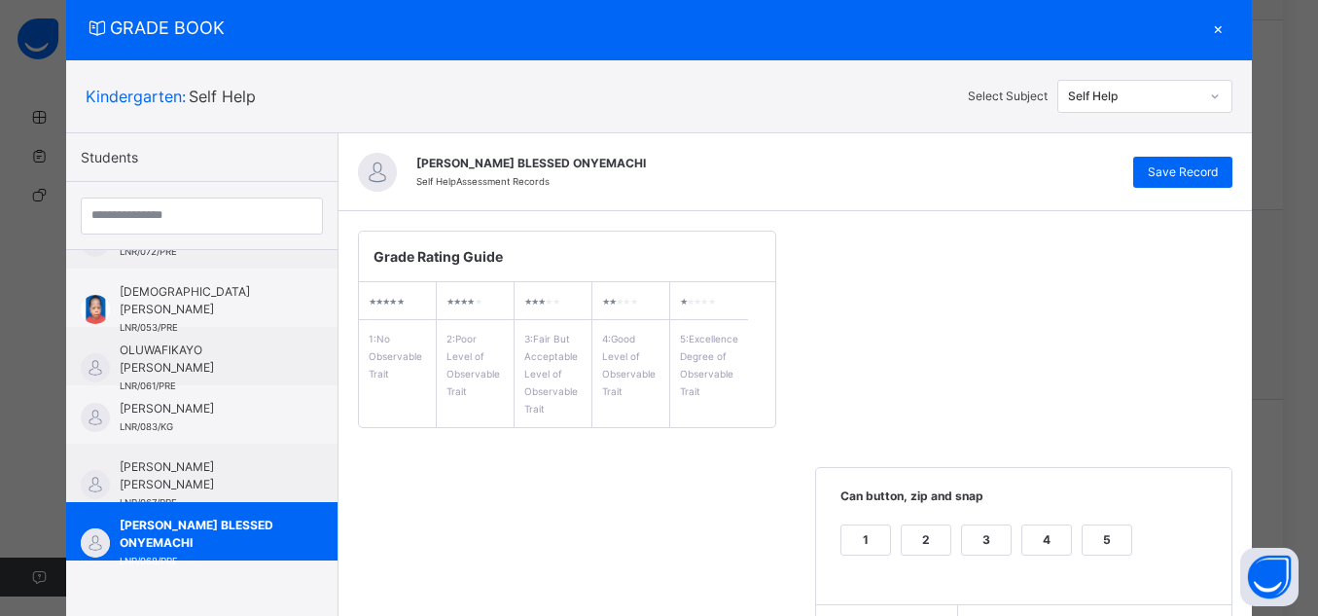
scroll to position [39, 0]
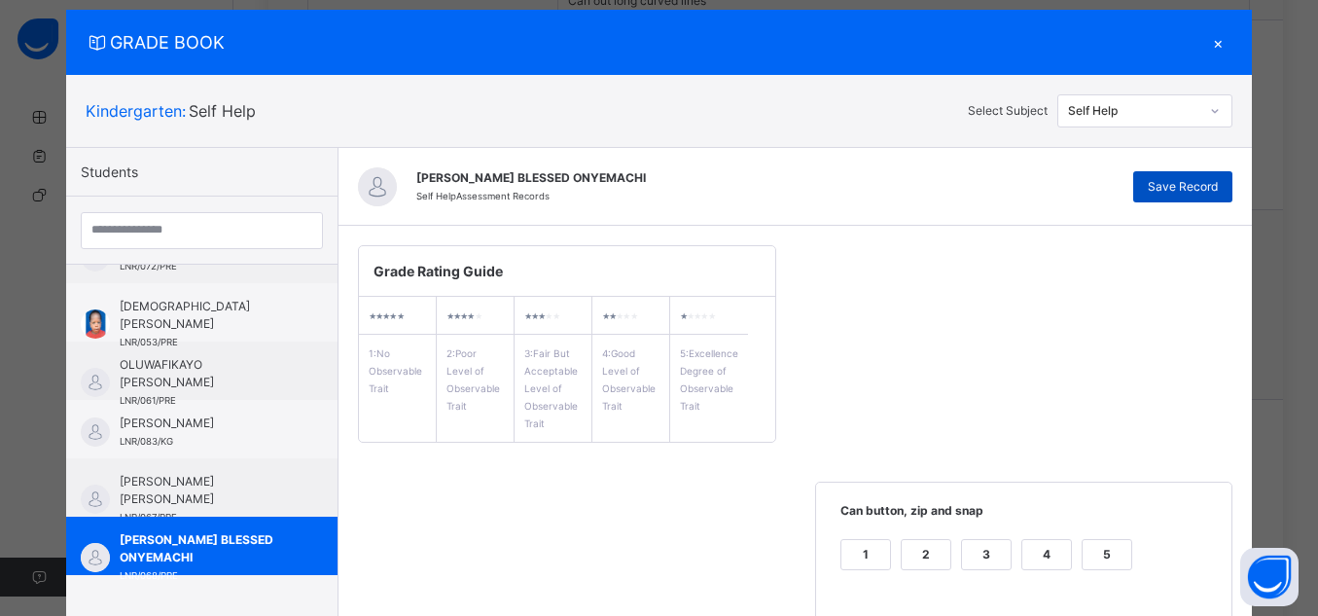
type textarea "**********"
click at [1220, 175] on div "Save Record" at bounding box center [1183, 186] width 99 height 31
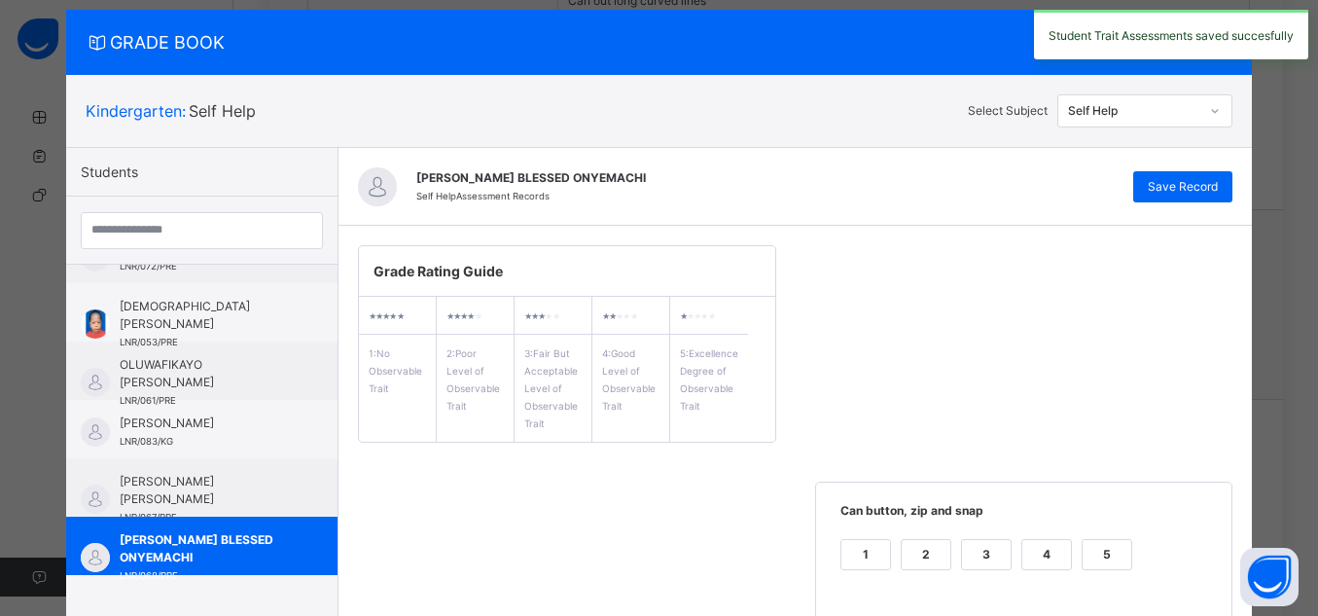
click at [1158, 107] on div "Self Help" at bounding box center [1134, 111] width 132 height 18
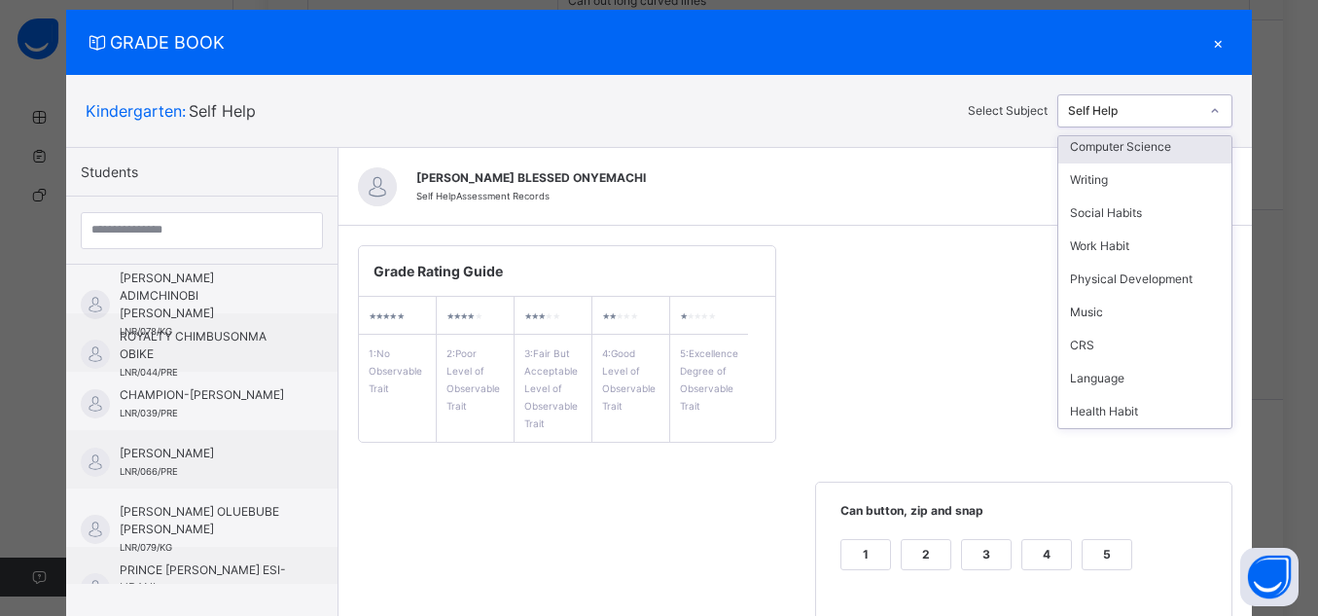
scroll to position [0, 0]
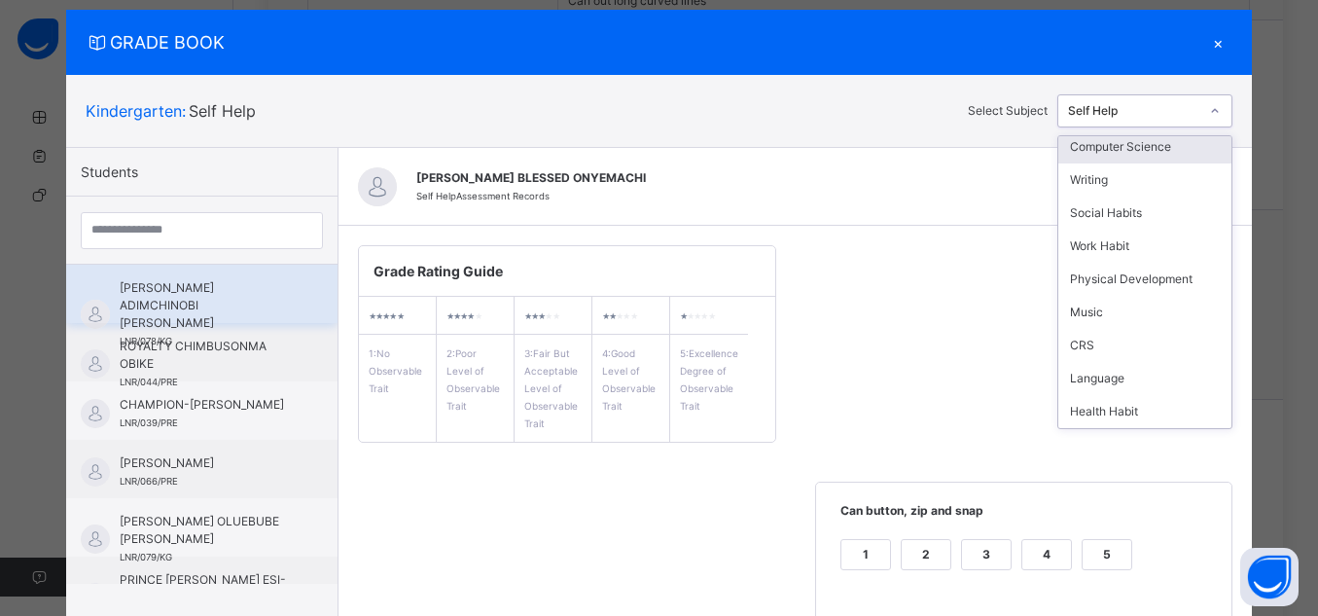
click at [286, 292] on div "[PERSON_NAME] ADIMCHINOBI [PERSON_NAME] LNR/078/KG" at bounding box center [201, 294] width 271 height 58
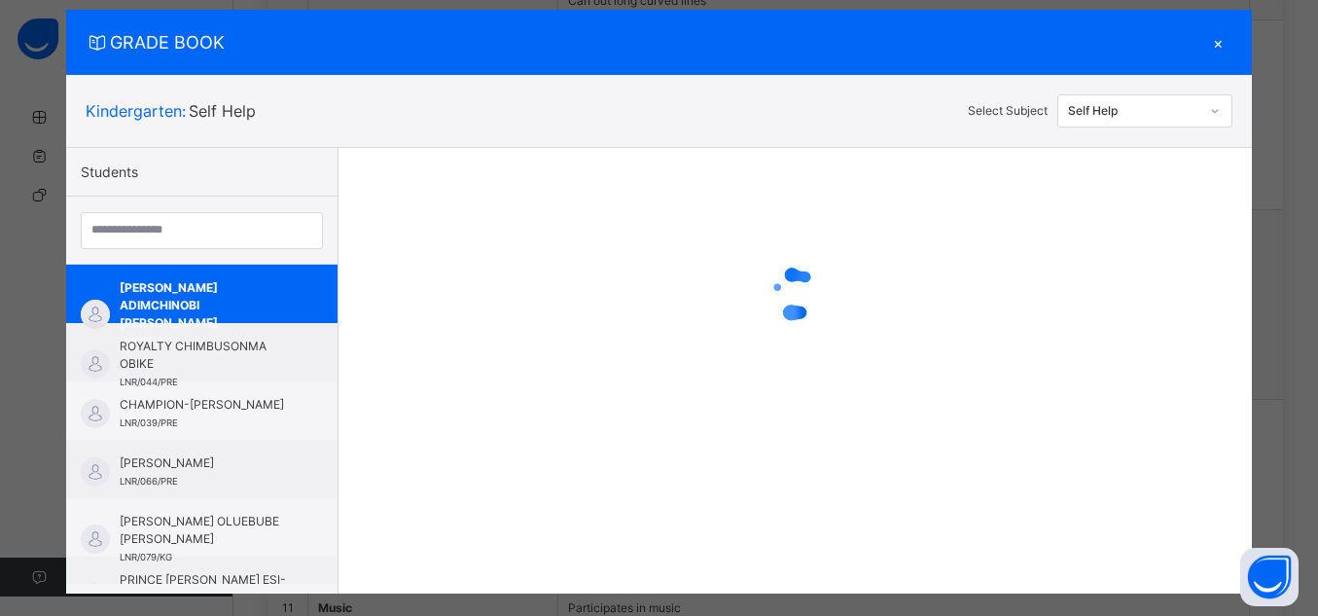
click at [1137, 113] on div "Self Help" at bounding box center [1134, 111] width 132 height 18
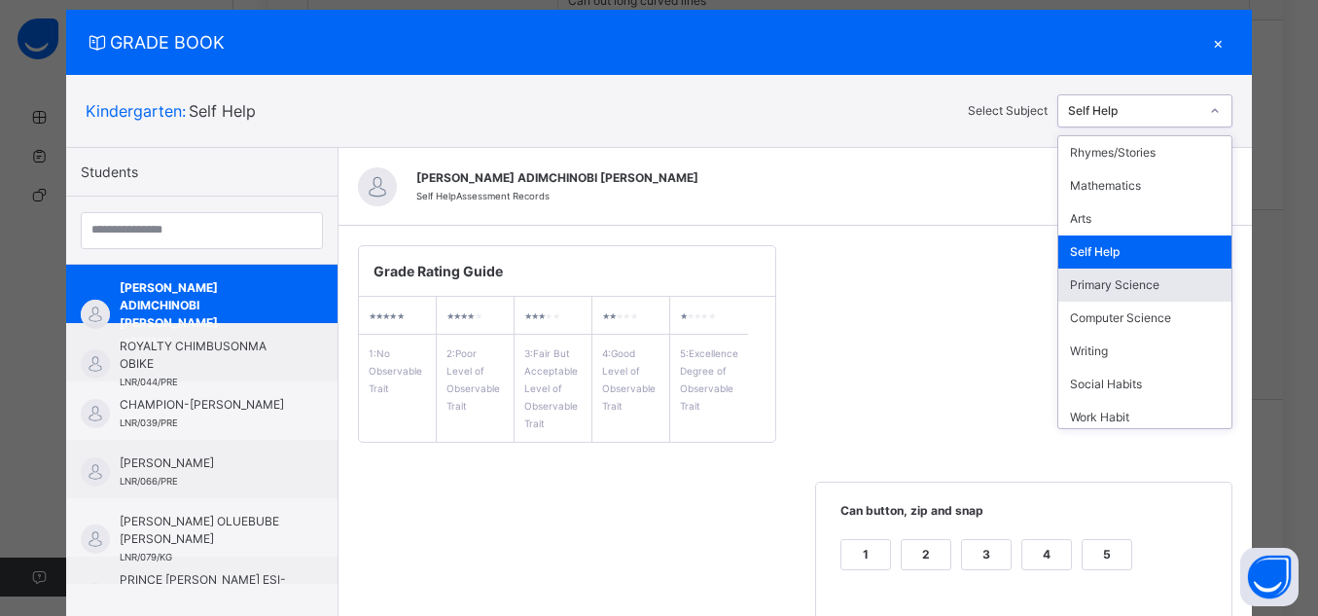
click at [1145, 283] on div "Primary Science" at bounding box center [1145, 285] width 173 height 33
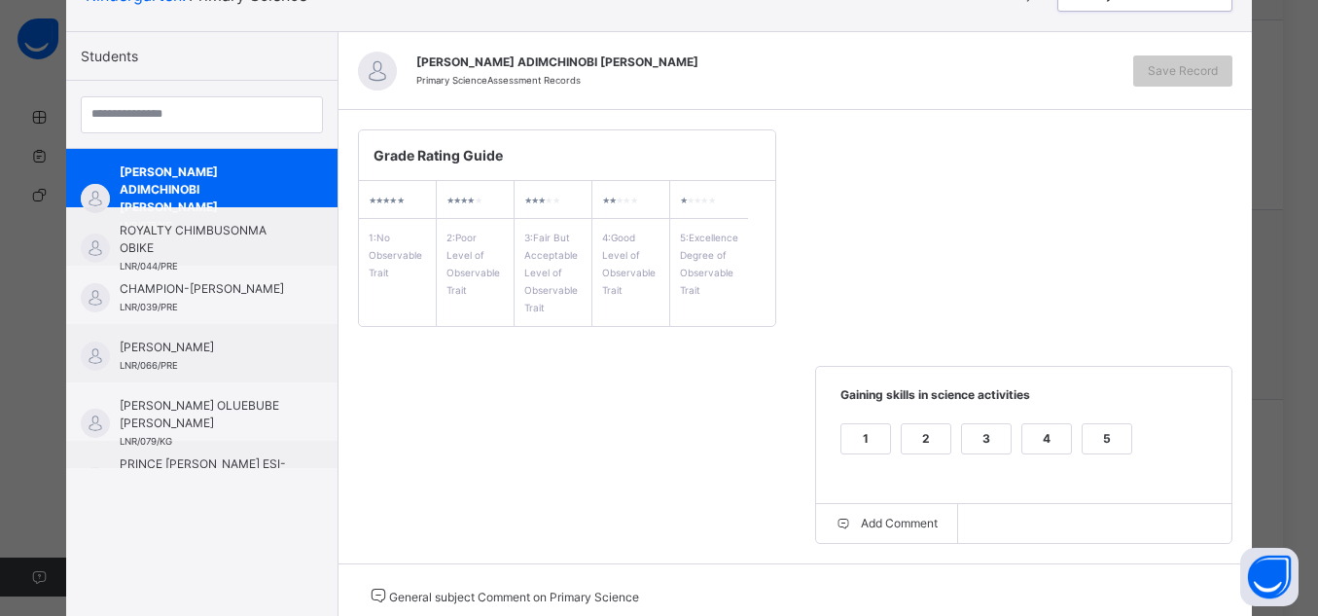
scroll to position [158, 0]
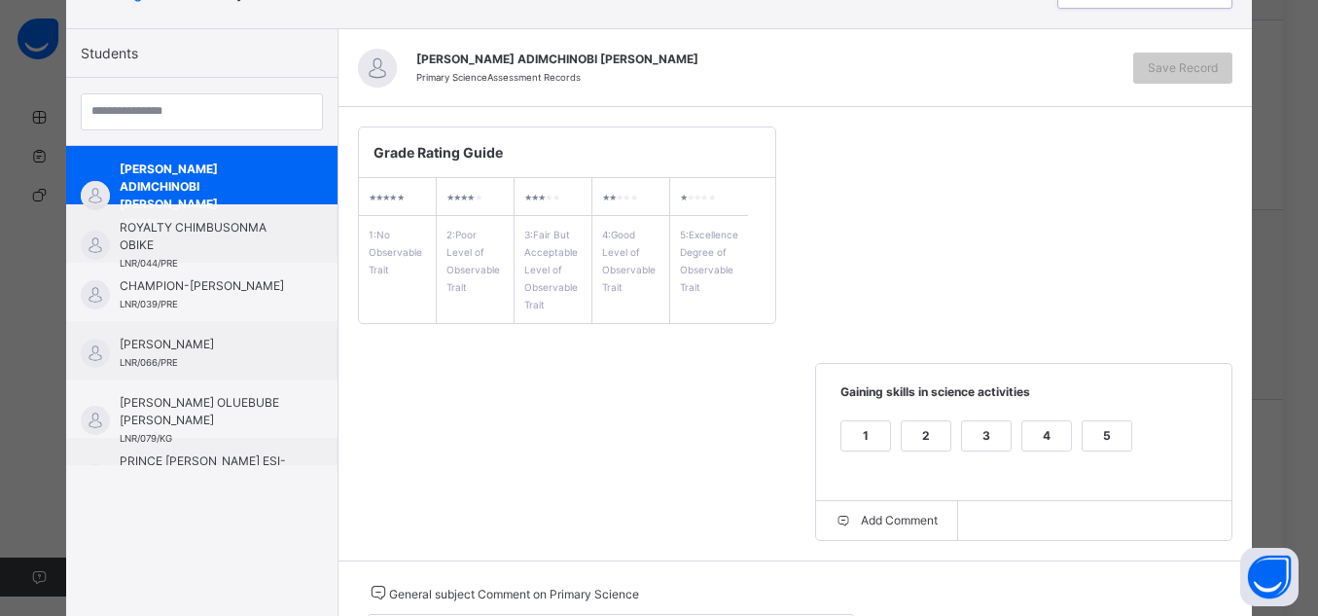
click at [1096, 440] on div "5" at bounding box center [1107, 435] width 49 height 29
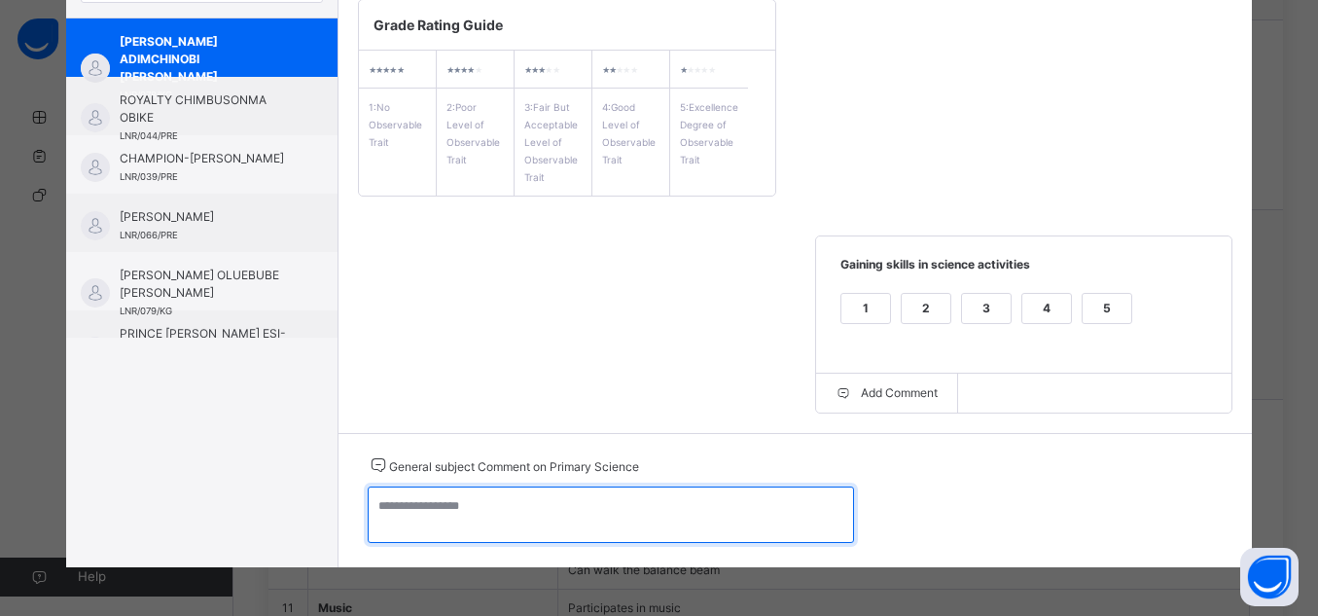
click at [712, 527] on textarea at bounding box center [611, 514] width 486 height 56
type textarea "*"
click at [545, 534] on textarea at bounding box center [611, 514] width 486 height 56
click at [424, 534] on textarea "**********" at bounding box center [611, 514] width 486 height 56
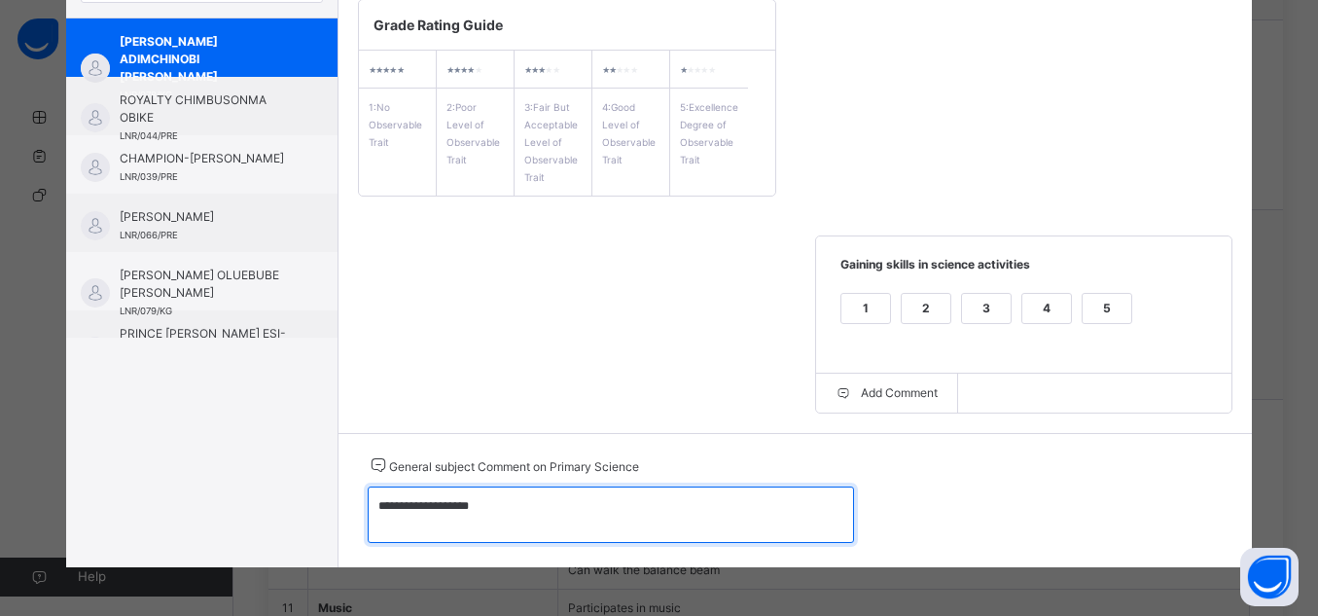
drag, startPoint x: 485, startPoint y: 508, endPoint x: 340, endPoint y: 511, distance: 145.0
click at [340, 511] on div "**********" at bounding box center [796, 500] width 915 height 134
paste textarea "***"
paste textarea "**********"
click at [507, 506] on textarea "**********" at bounding box center [611, 514] width 486 height 56
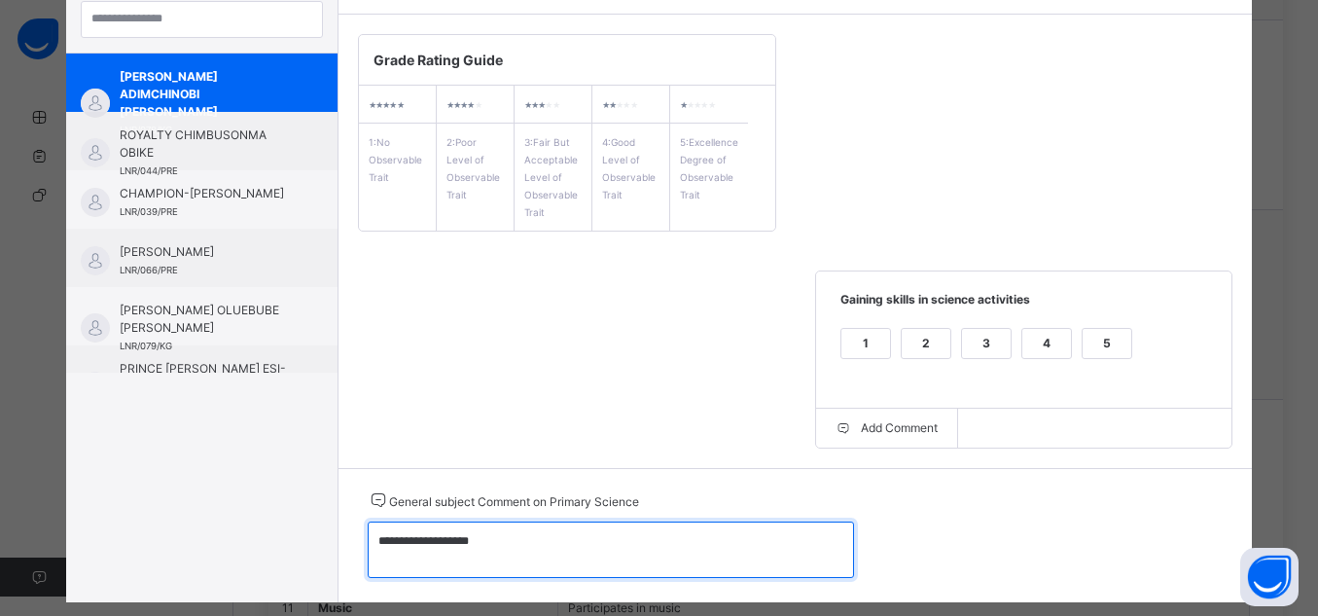
scroll to position [0, 0]
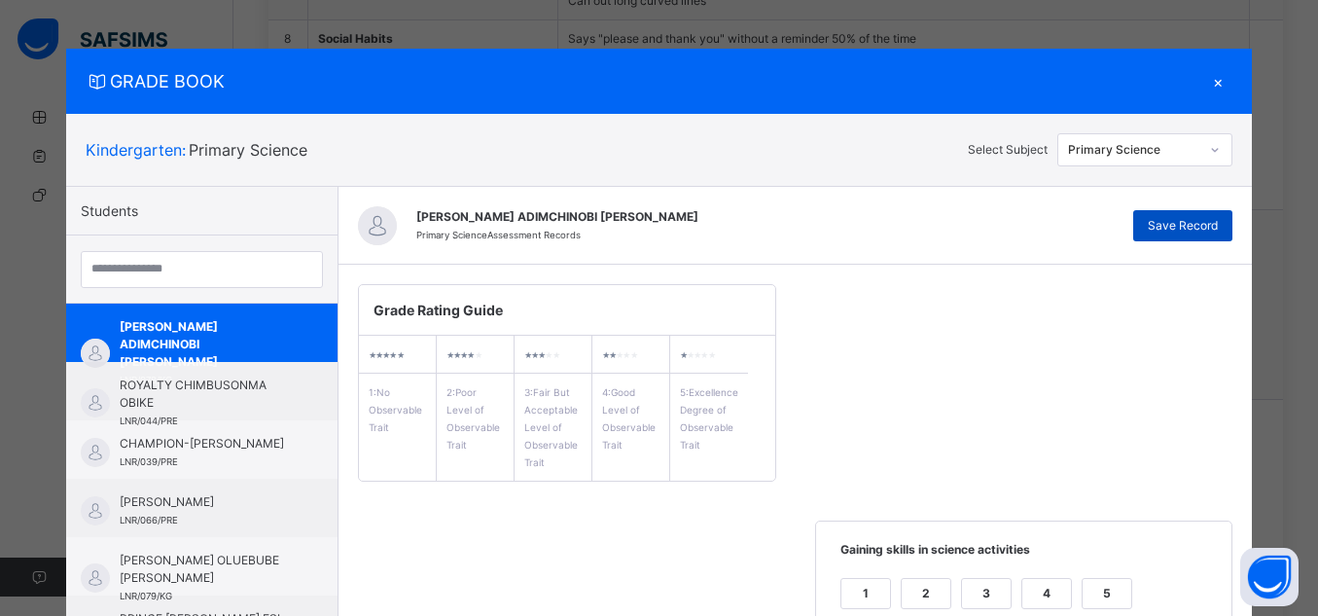
type textarea "**********"
click at [1213, 222] on span "Save Record" at bounding box center [1183, 226] width 70 height 18
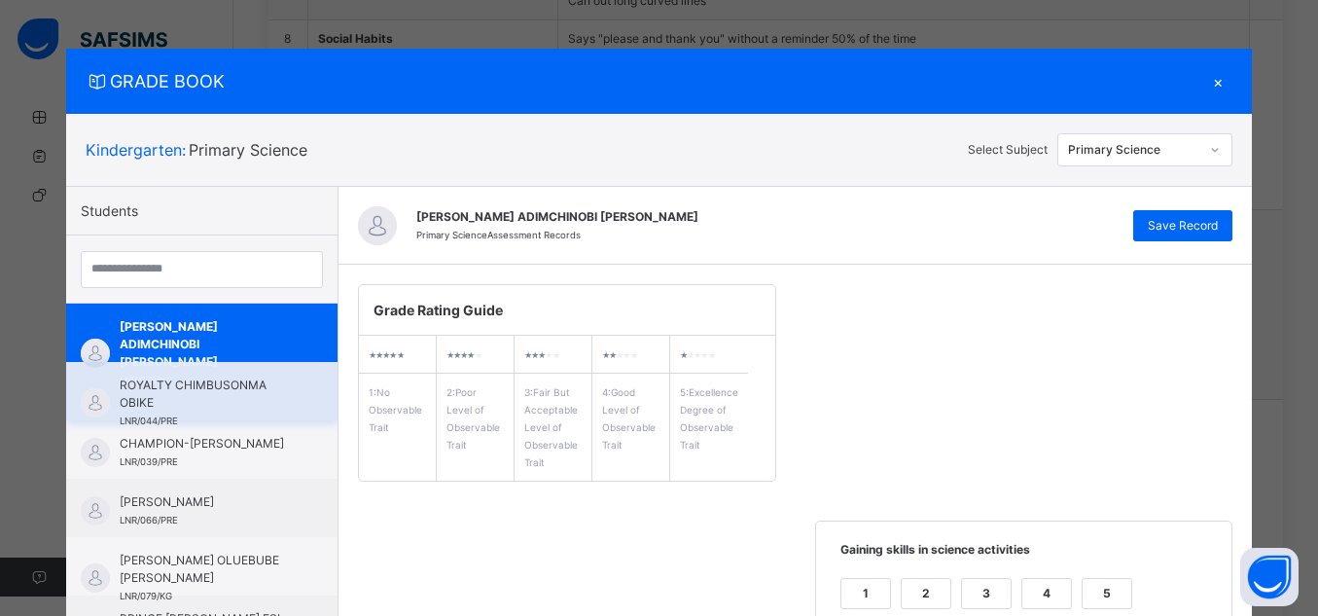
click at [234, 393] on span "ROYALTY CHIMBUSONMA OBIKE" at bounding box center [207, 394] width 174 height 35
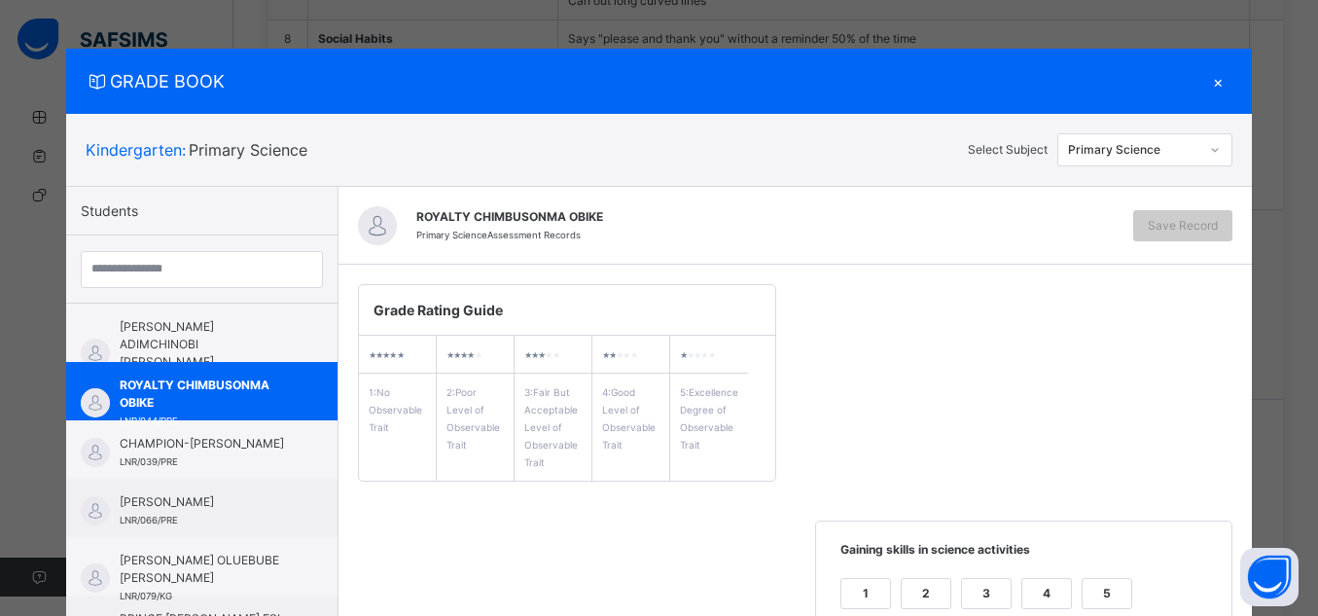
scroll to position [285, 0]
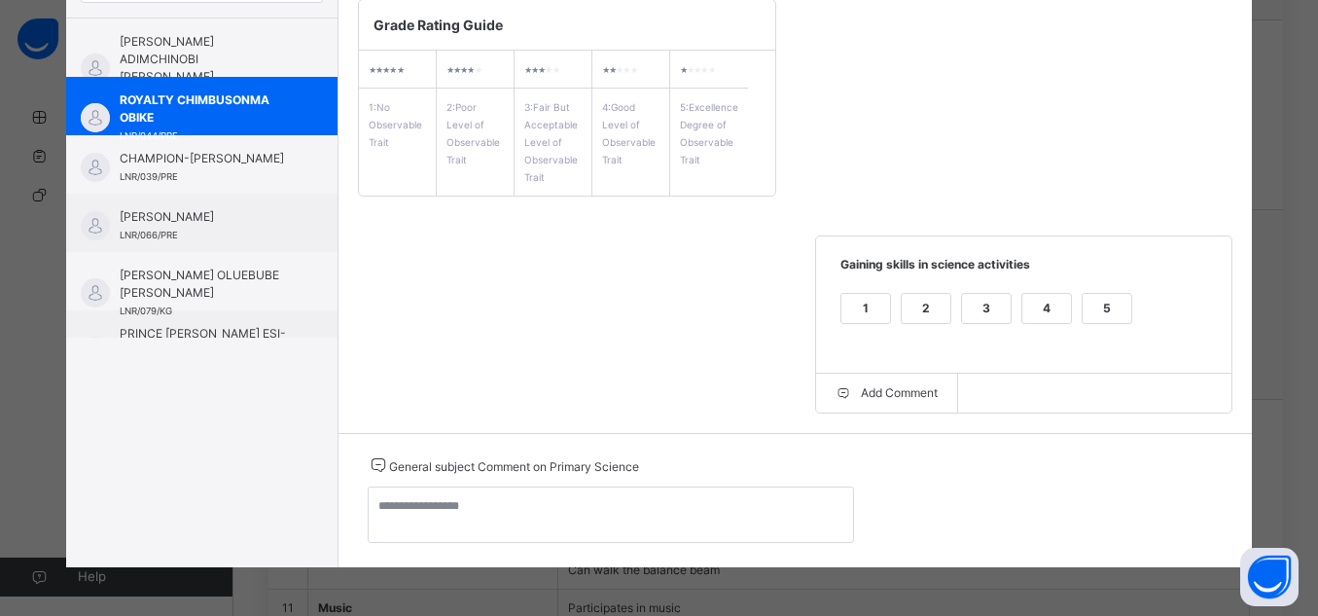
click at [1114, 318] on div "5" at bounding box center [1107, 308] width 49 height 29
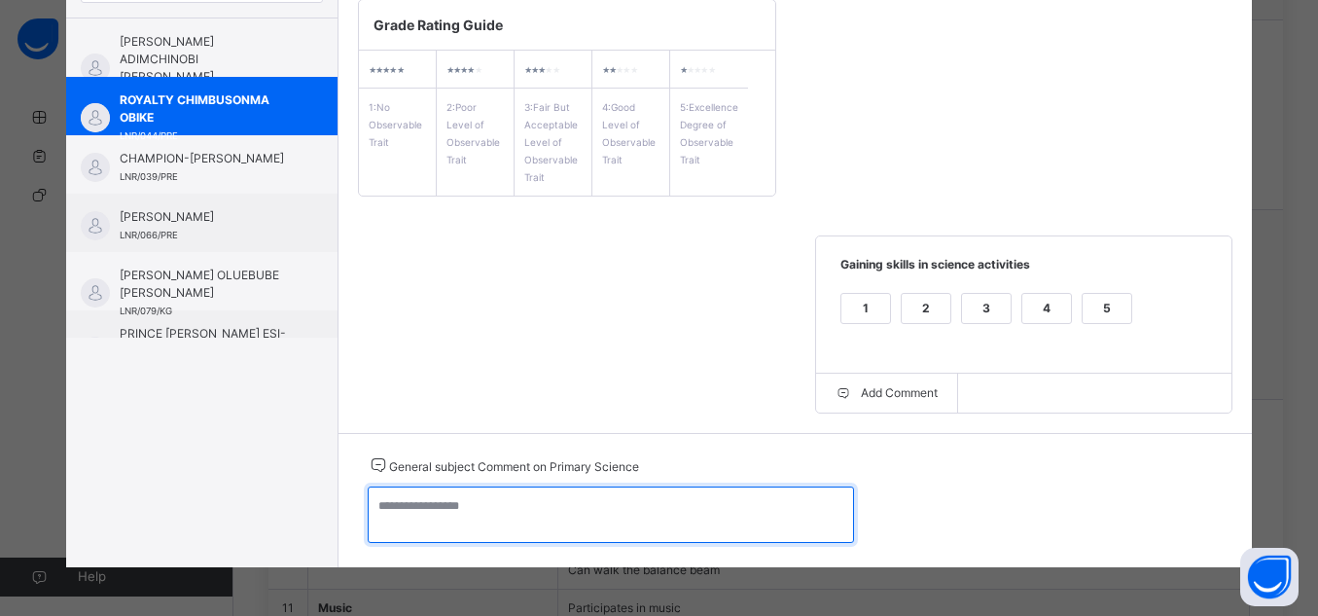
click at [650, 502] on textarea at bounding box center [611, 514] width 486 height 56
paste textarea "**********"
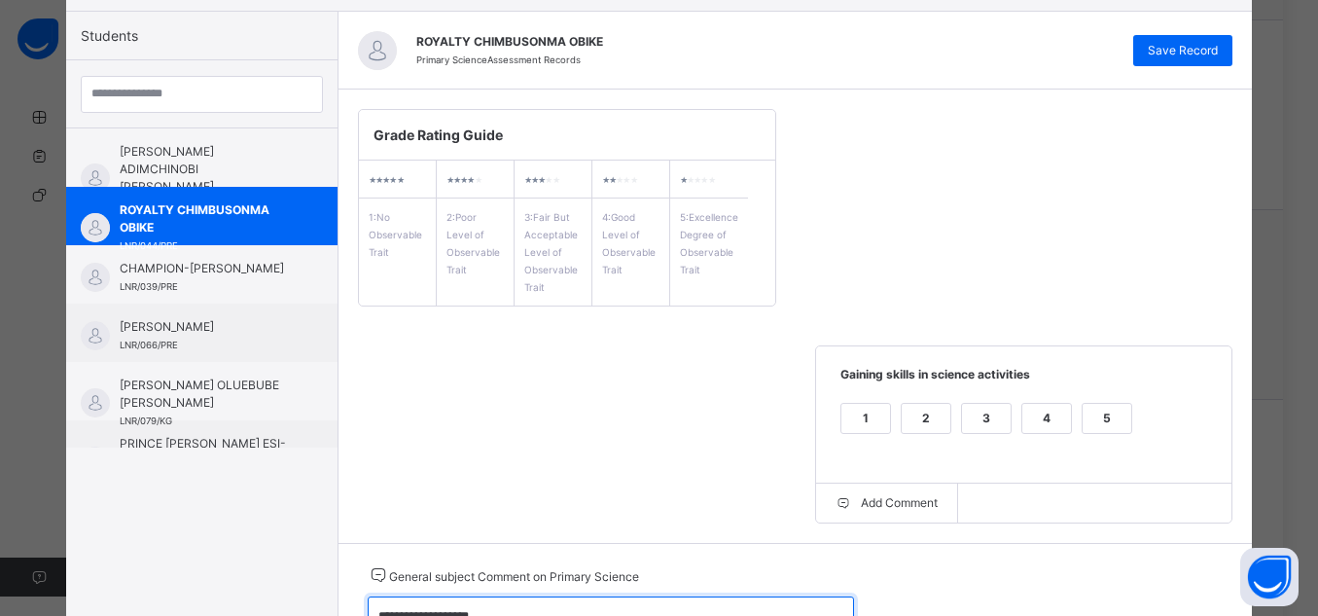
scroll to position [0, 0]
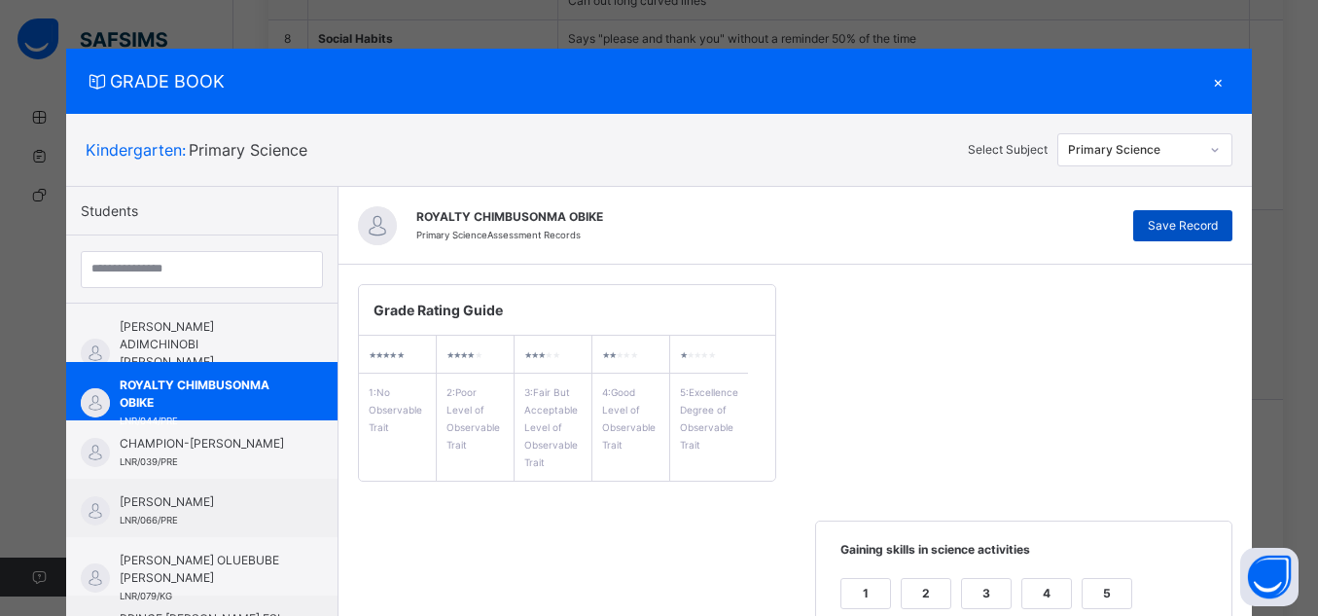
type textarea "**********"
click at [1199, 229] on span "Save Record" at bounding box center [1183, 226] width 70 height 18
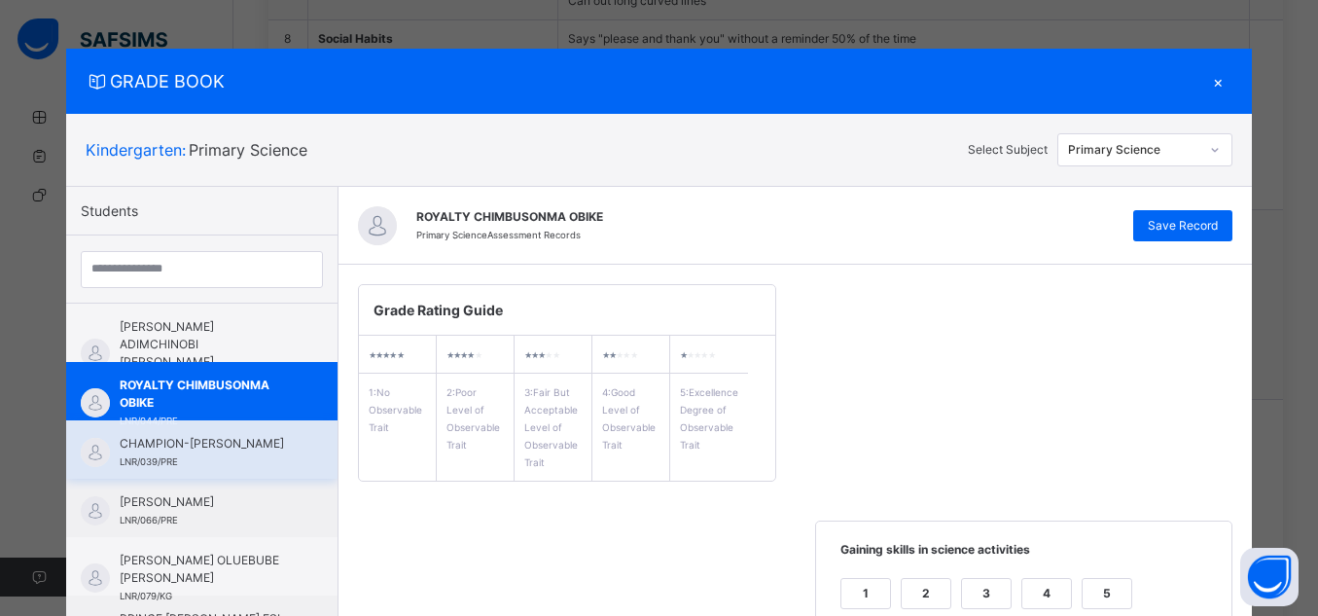
click at [200, 452] on span "CHAMPION-[PERSON_NAME]" at bounding box center [207, 444] width 174 height 18
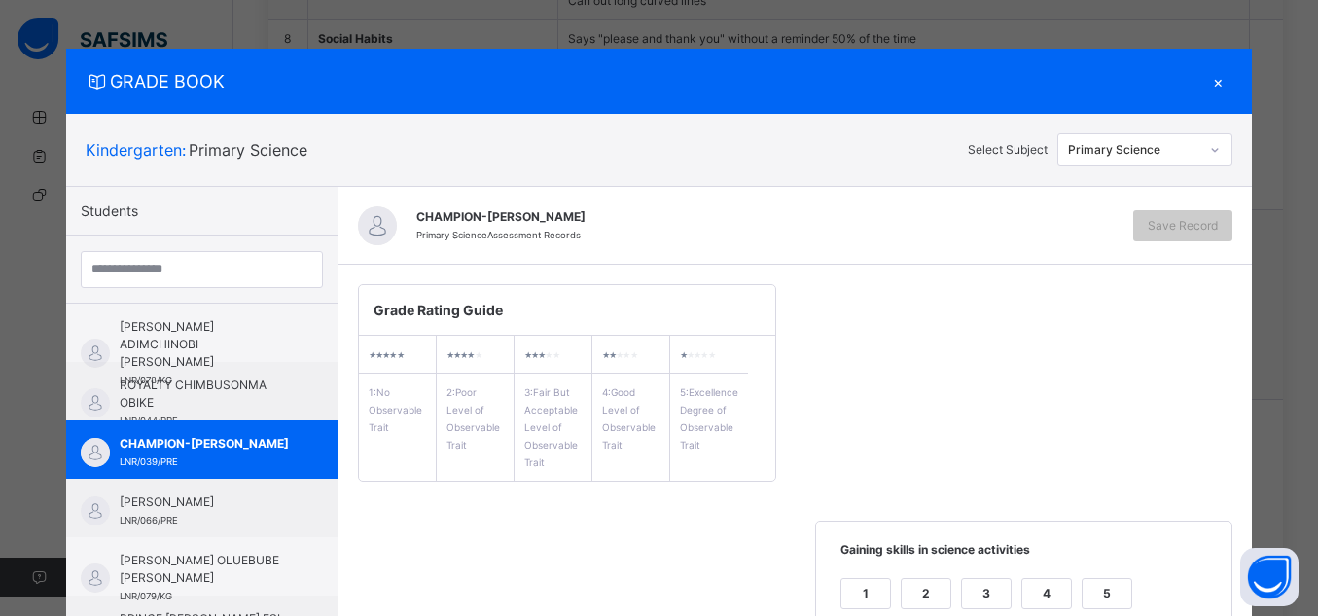
scroll to position [285, 0]
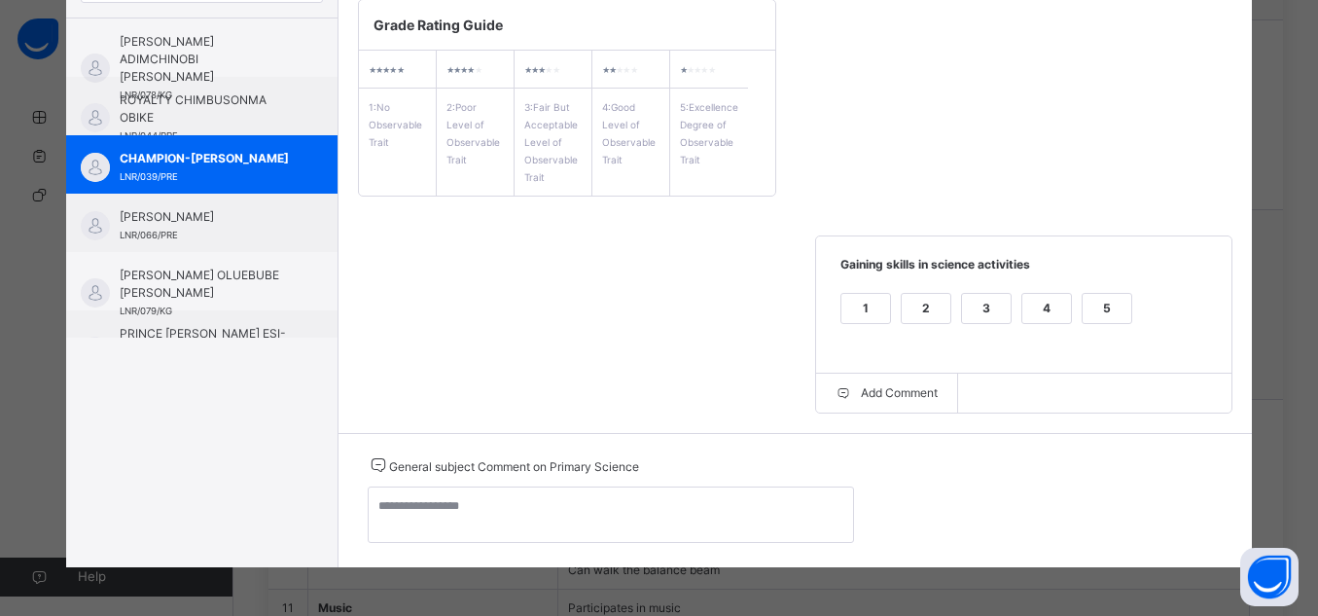
click at [1106, 309] on div "5" at bounding box center [1107, 308] width 49 height 29
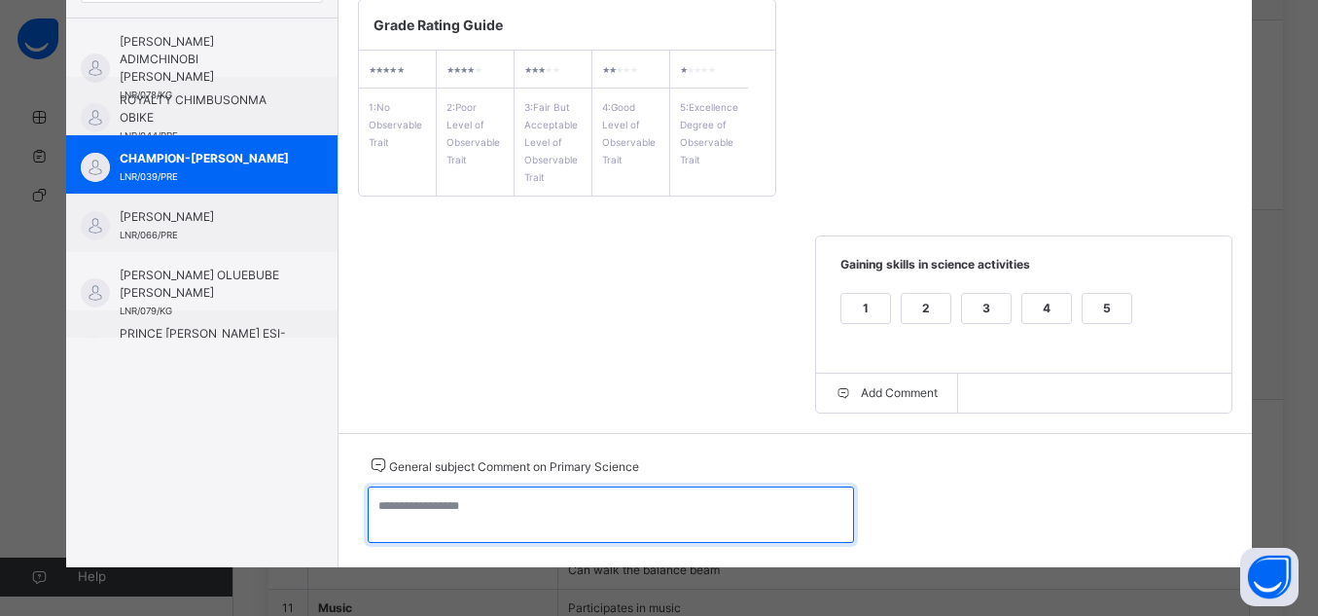
click at [748, 510] on textarea at bounding box center [611, 514] width 486 height 56
paste textarea "**********"
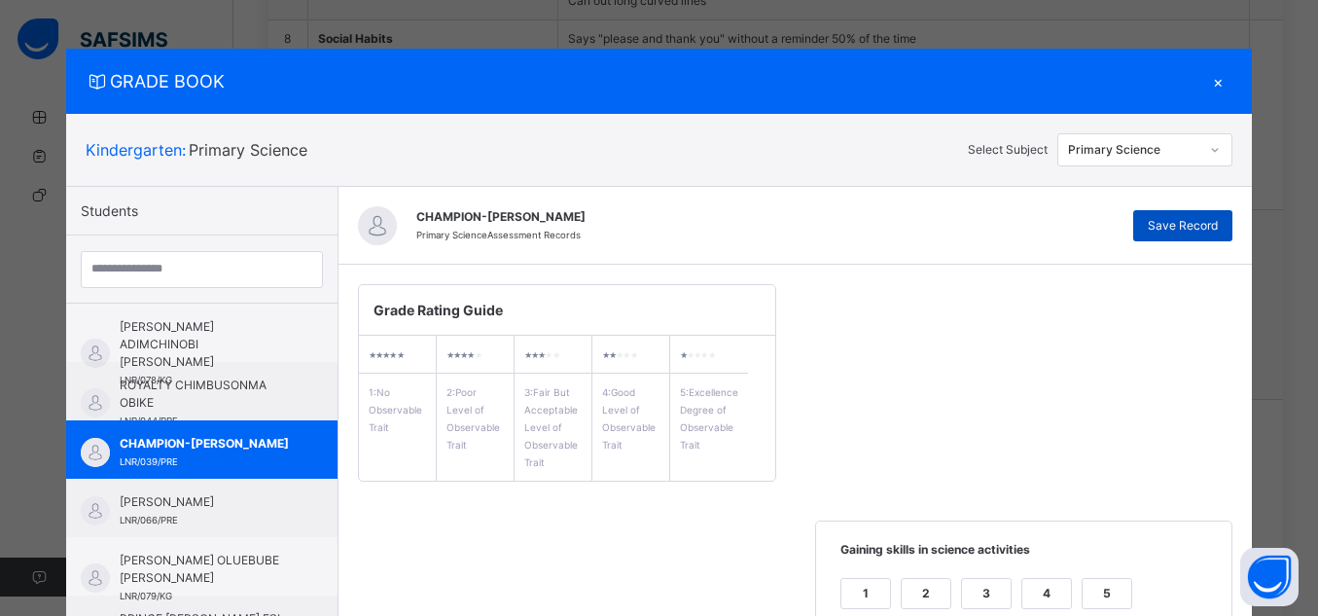
type textarea "**********"
click at [1191, 224] on span "Save Record" at bounding box center [1183, 226] width 70 height 18
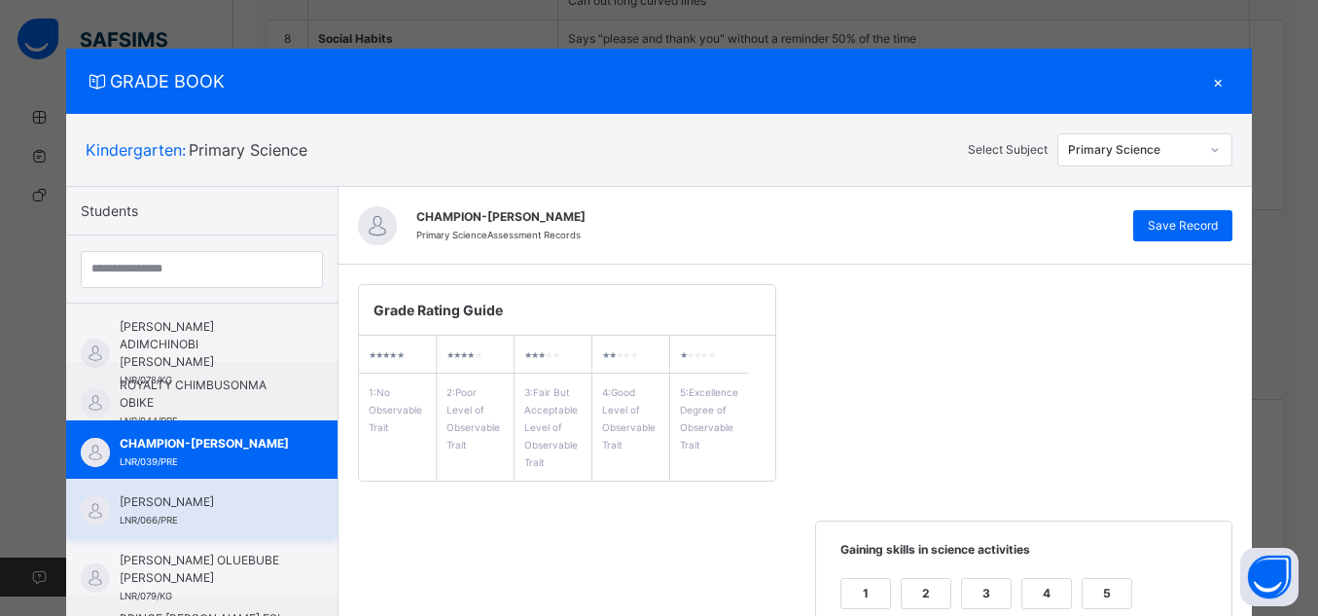
click at [206, 512] on div "[PERSON_NAME] LNR/066/PRE" at bounding box center [207, 510] width 174 height 35
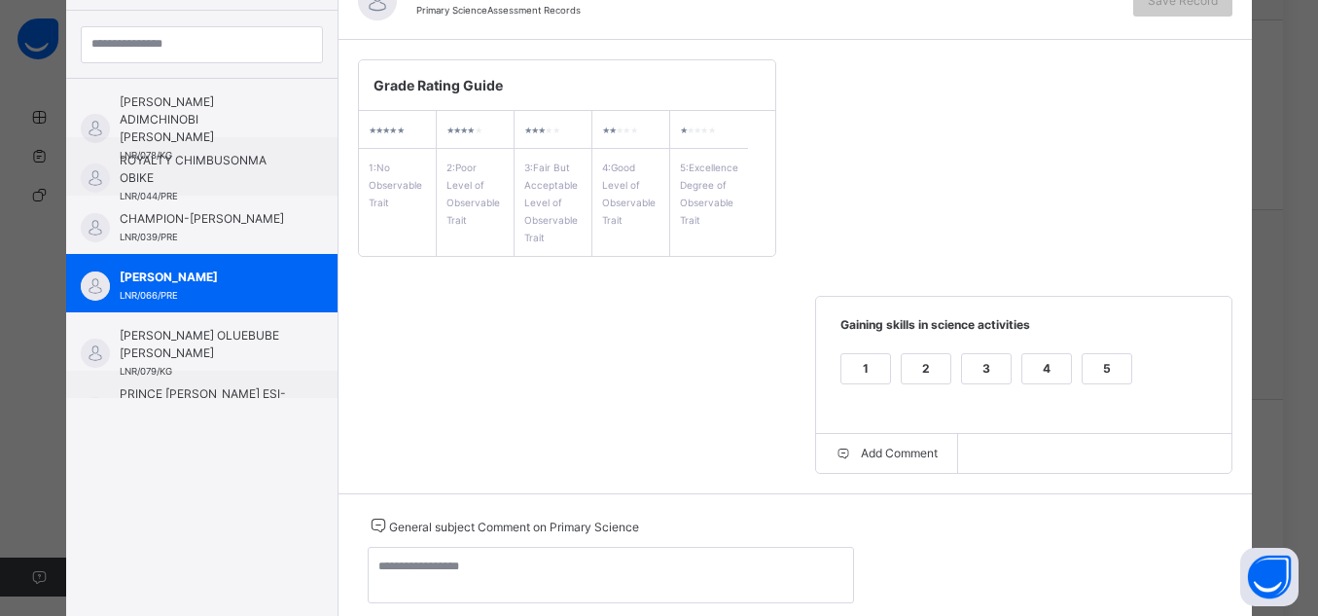
scroll to position [243, 0]
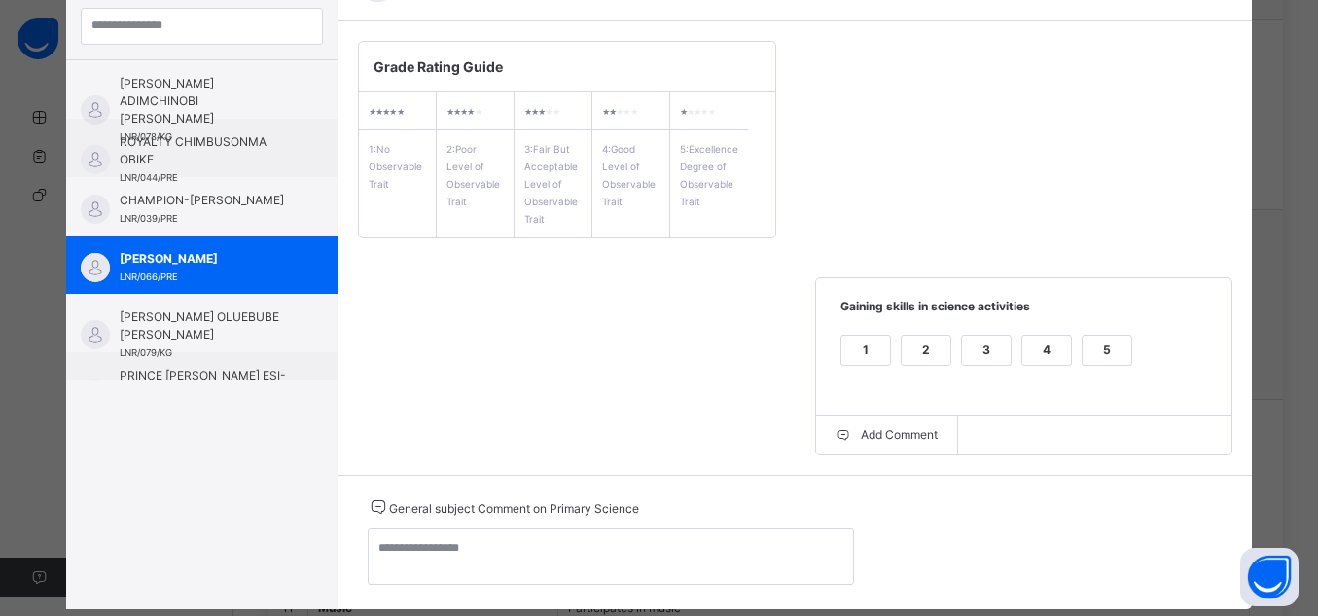
click at [1108, 349] on div "5" at bounding box center [1107, 350] width 49 height 29
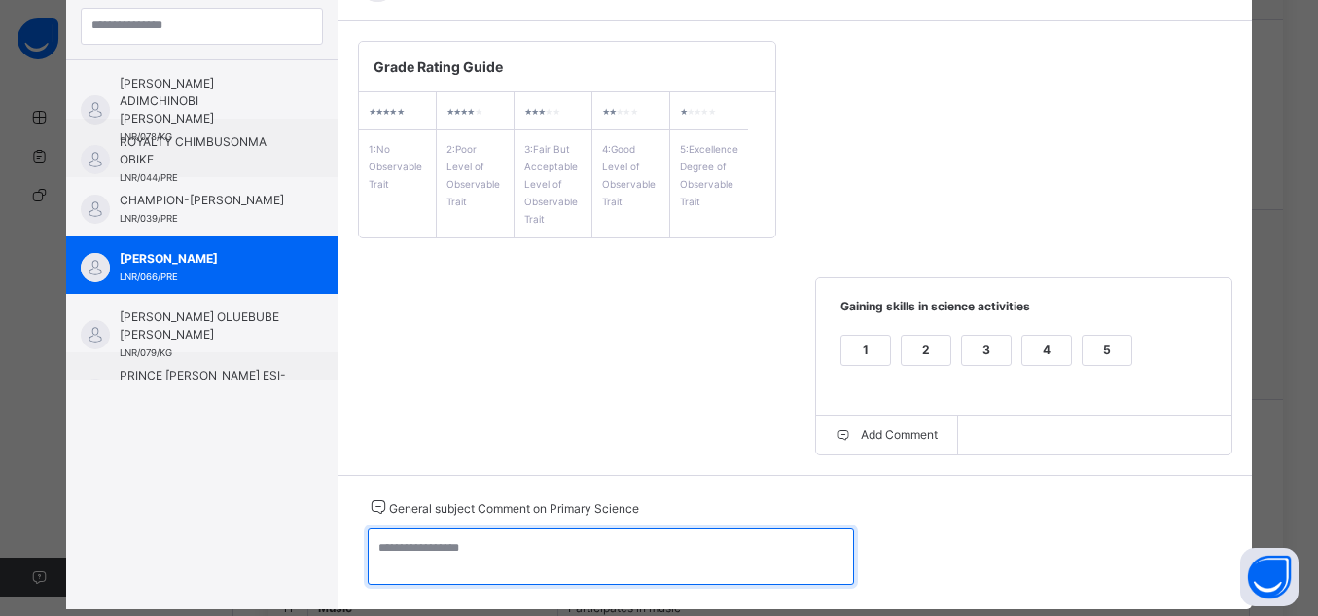
click at [672, 550] on textarea at bounding box center [611, 556] width 486 height 56
paste textarea "**********"
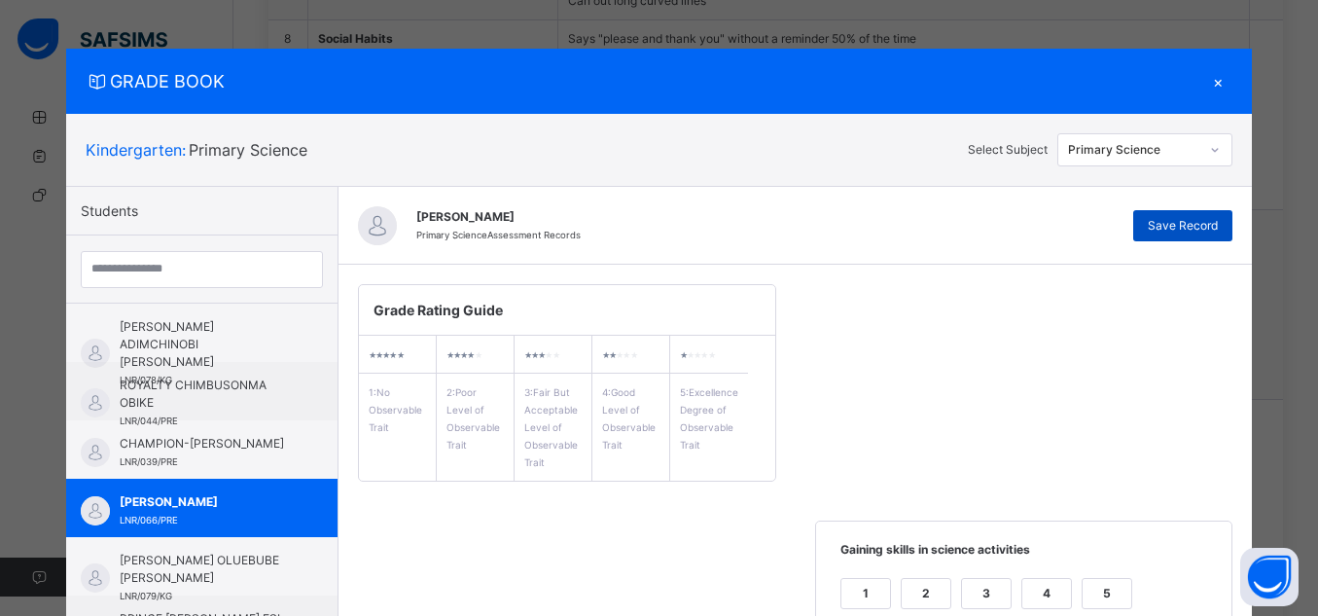
type textarea "**********"
click at [1192, 228] on span "Save Record" at bounding box center [1183, 226] width 70 height 18
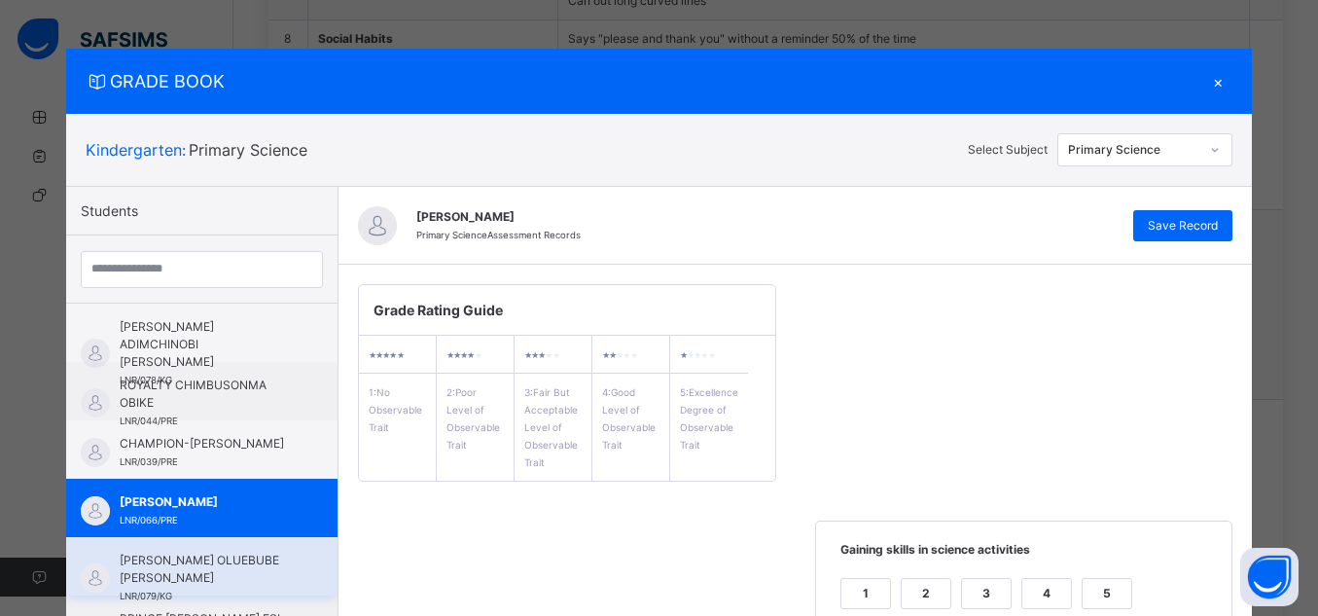
click at [236, 578] on span "[PERSON_NAME] OLUEBUBE [PERSON_NAME]" at bounding box center [207, 569] width 174 height 35
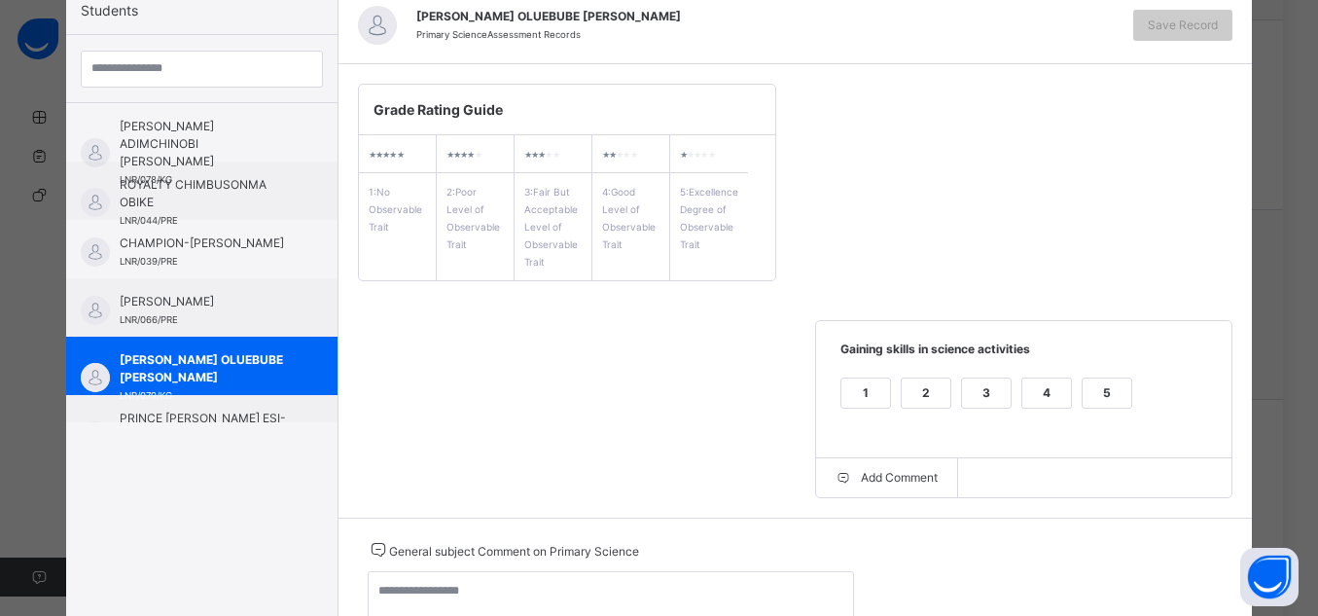
scroll to position [221, 0]
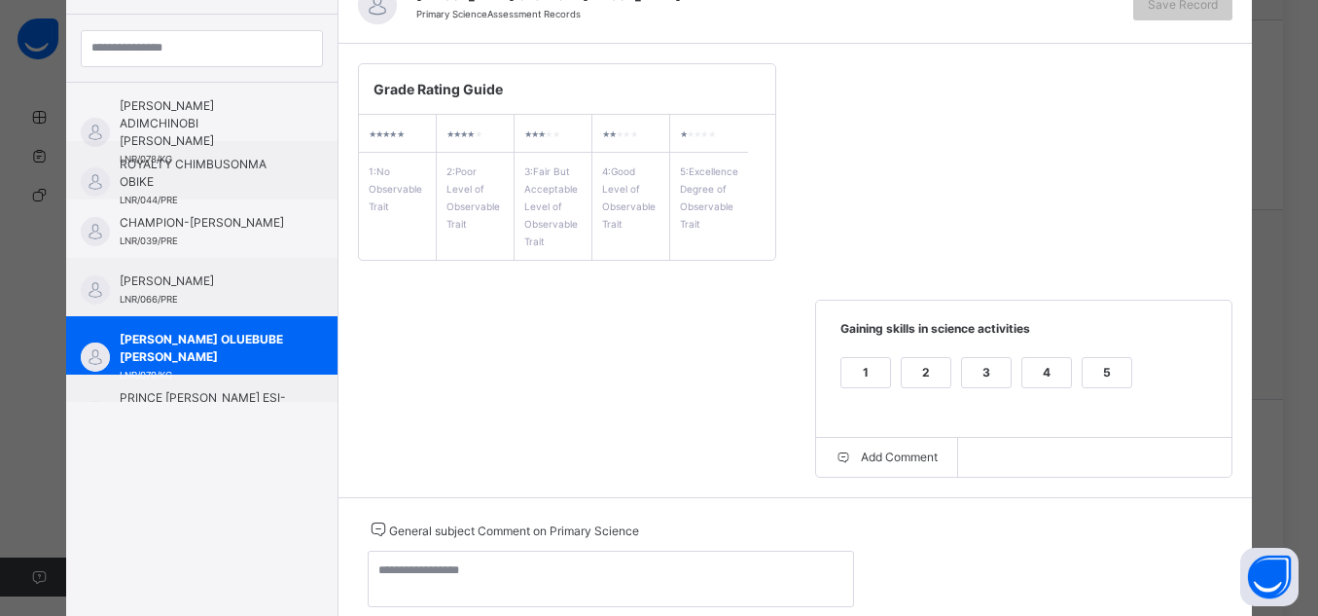
click at [1070, 373] on div "1 2 3 4 5" at bounding box center [1025, 384] width 378 height 65
click at [1086, 374] on div "5" at bounding box center [1107, 372] width 49 height 29
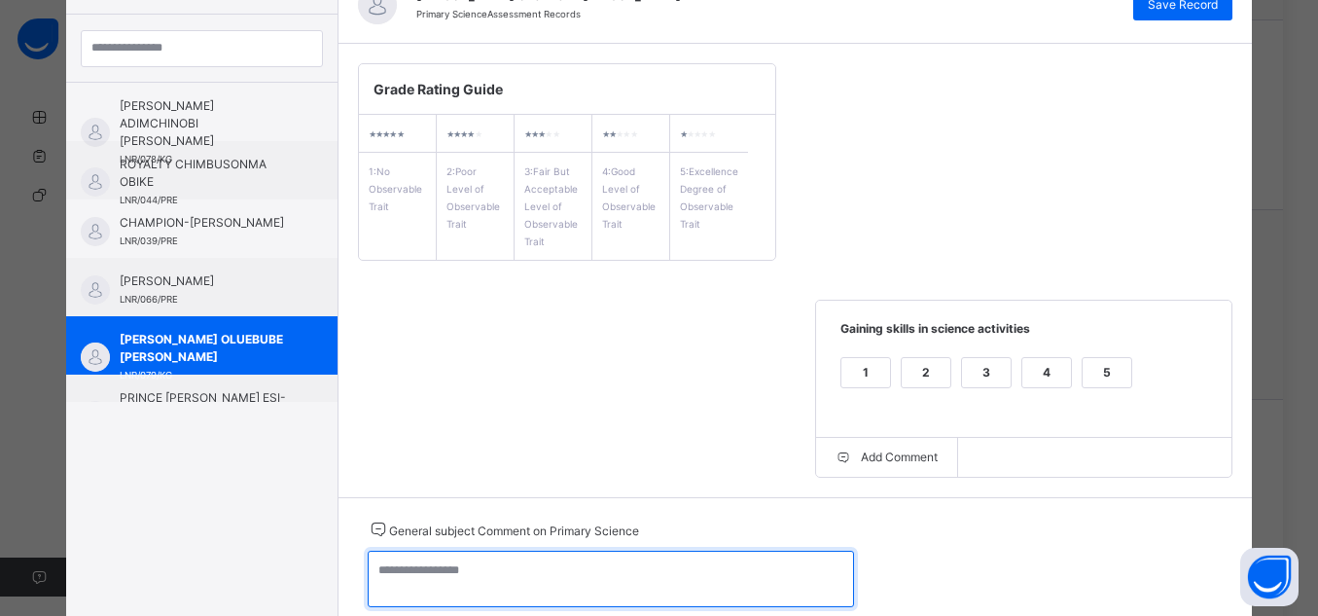
click at [594, 557] on textarea at bounding box center [611, 579] width 486 height 56
paste textarea "**********"
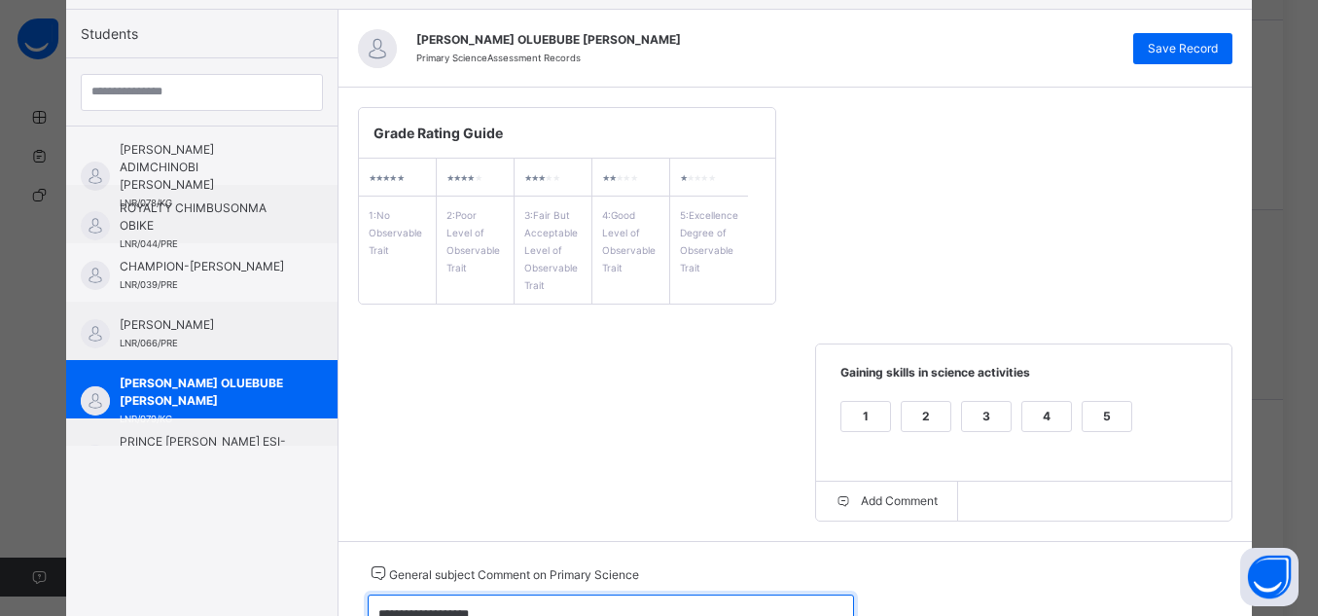
scroll to position [0, 0]
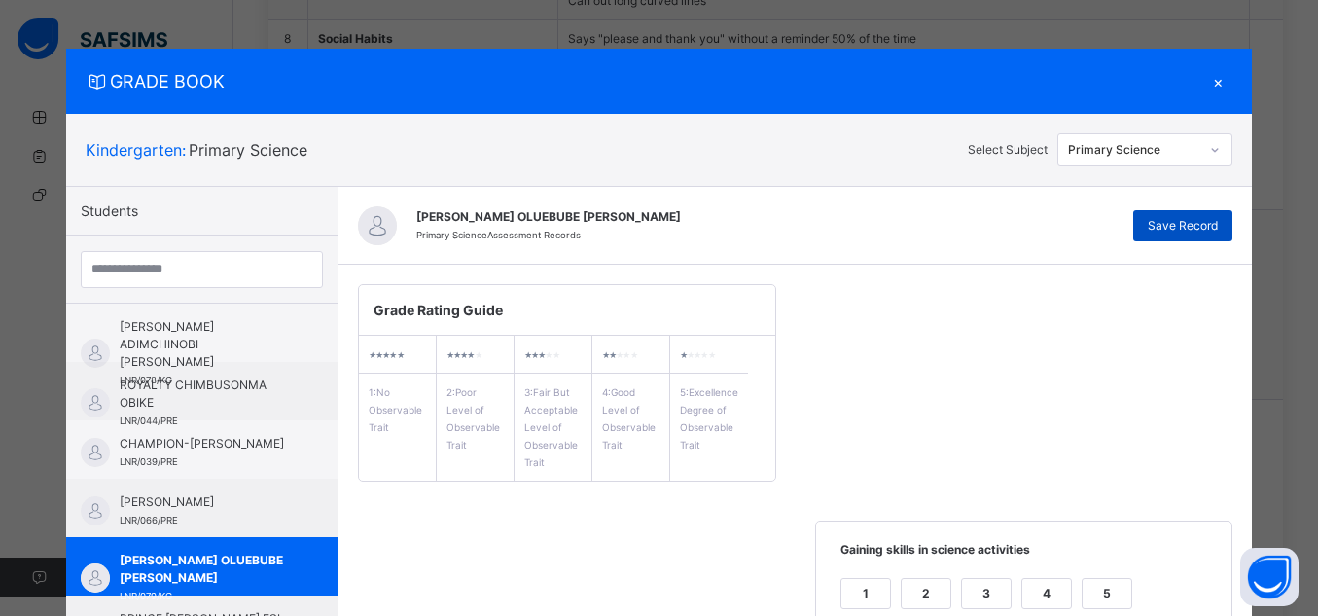
type textarea "**********"
click at [1198, 222] on span "Save Record" at bounding box center [1183, 226] width 70 height 18
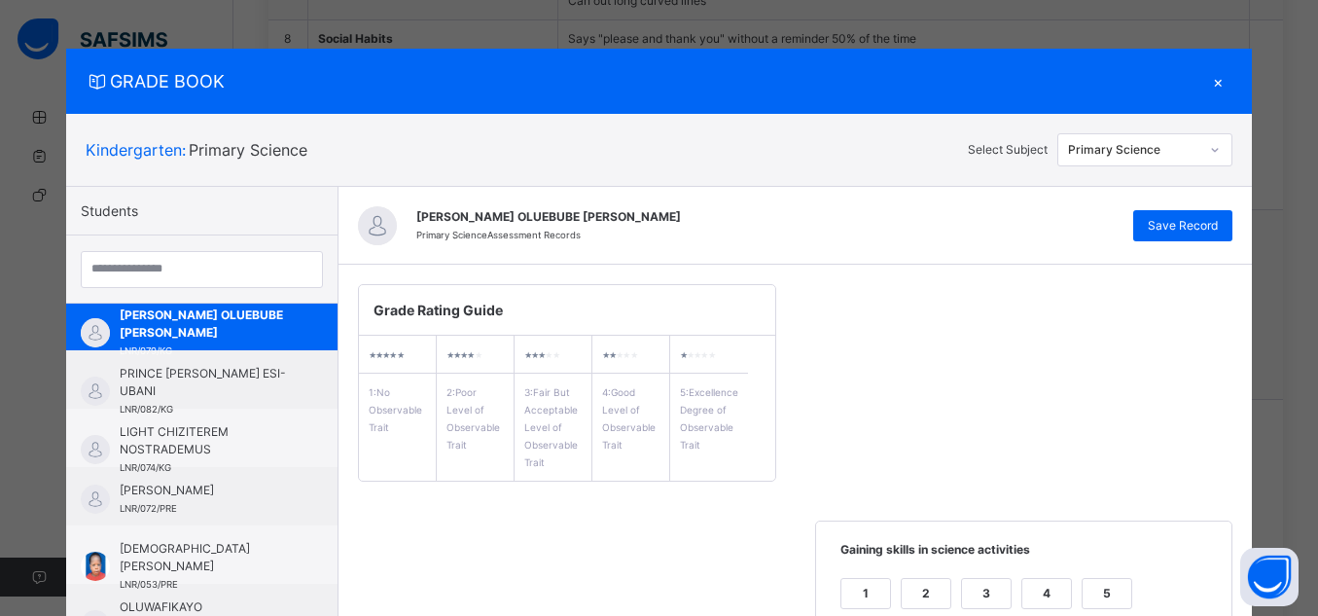
scroll to position [229, 0]
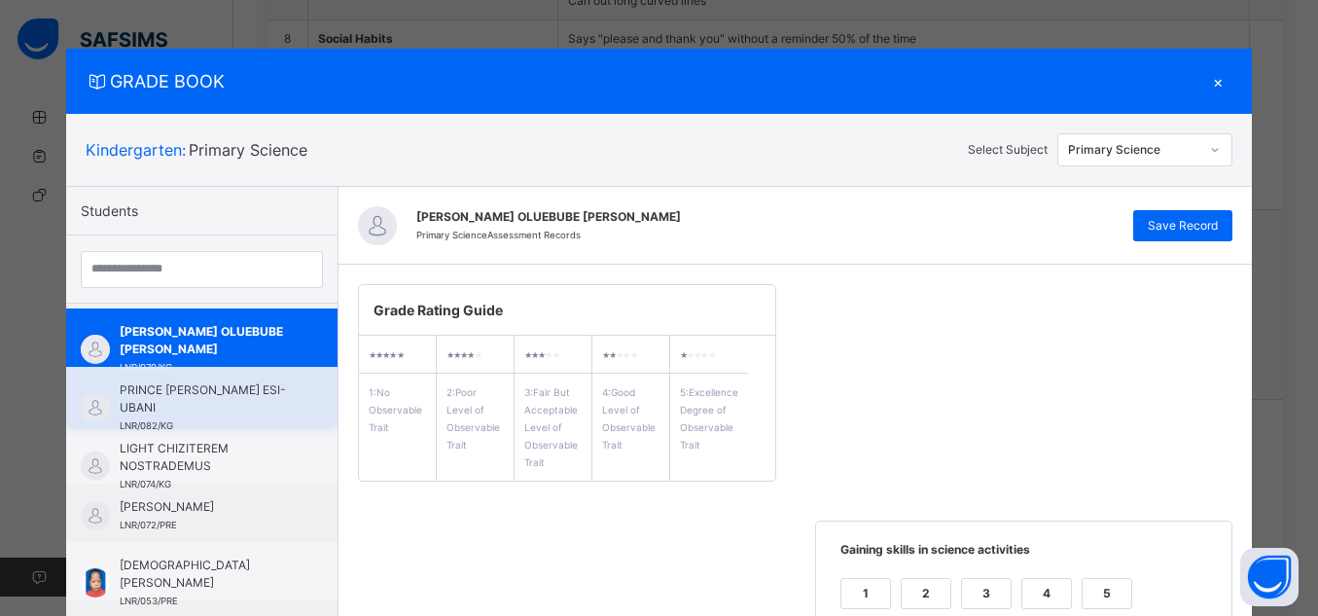
click at [242, 399] on span "PRINCE [PERSON_NAME] ESI-UBANI" at bounding box center [207, 398] width 174 height 35
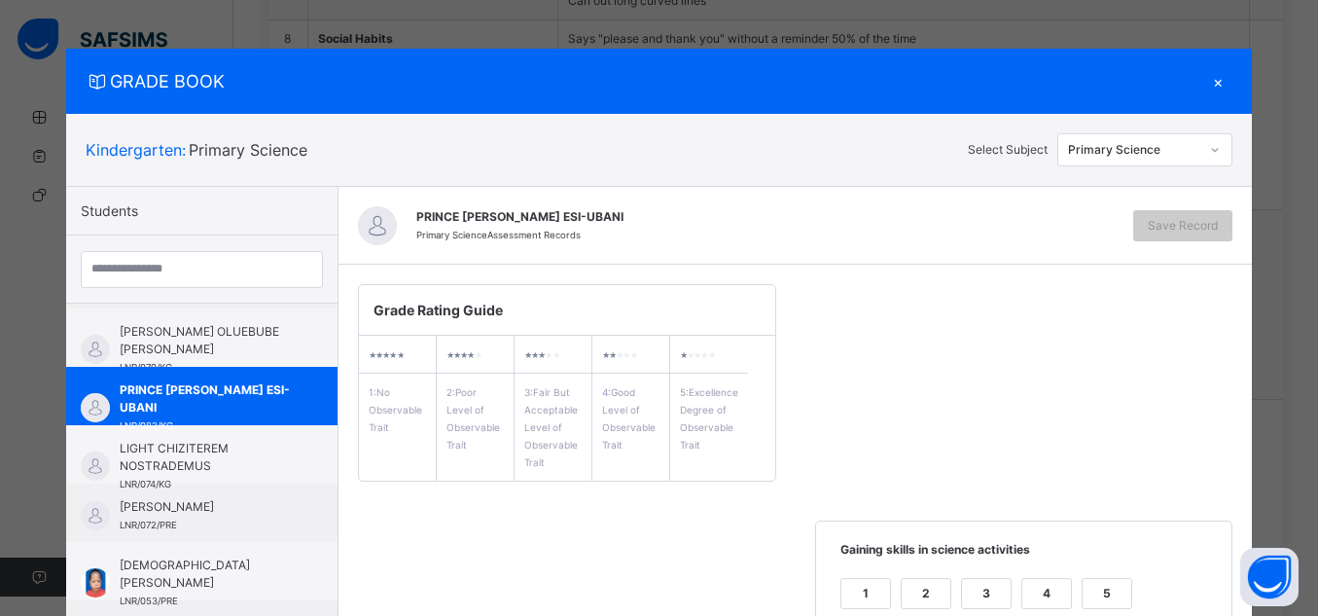
click at [1311, 224] on div "GRADE BOOK × Kindergarten : Primary Science Select Subject Primary Science Stud…" at bounding box center [659, 308] width 1318 height 616
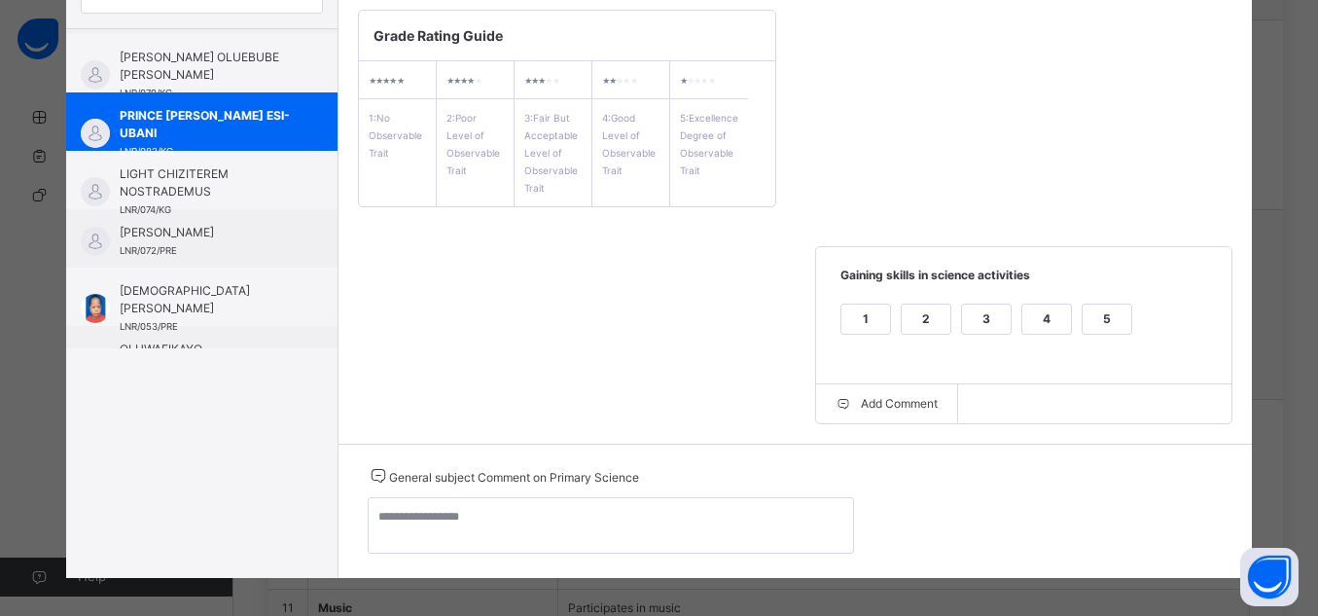
click at [1113, 323] on div "5" at bounding box center [1107, 319] width 49 height 29
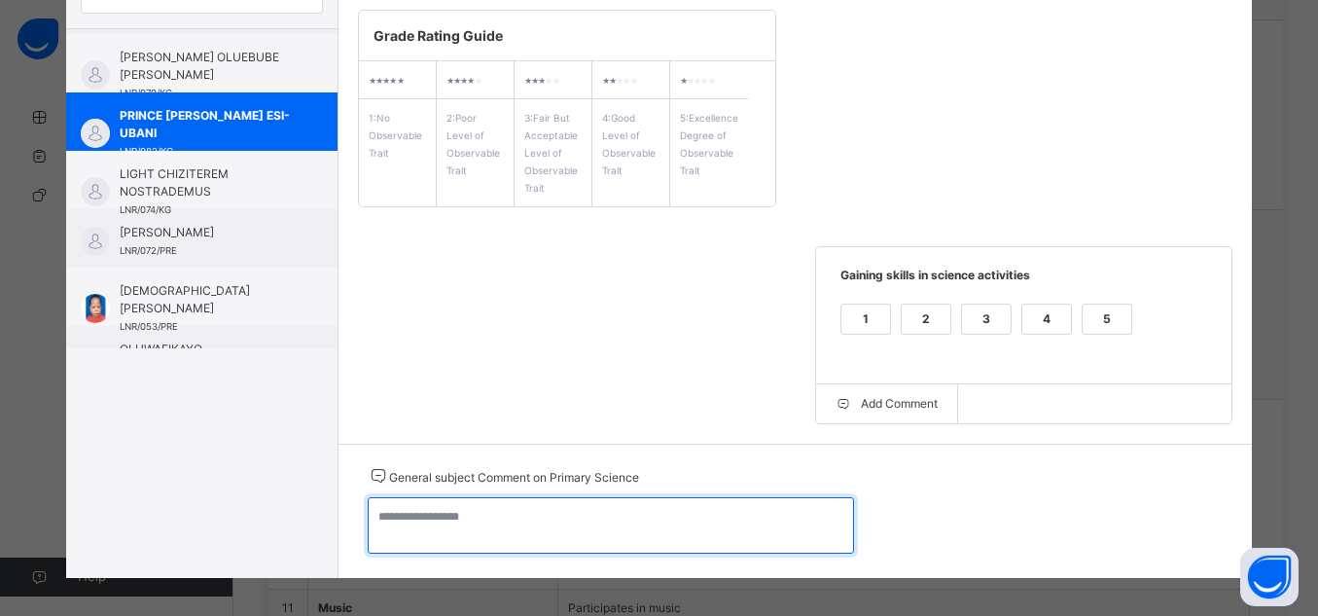
click at [536, 538] on textarea at bounding box center [611, 525] width 486 height 56
paste textarea "**********"
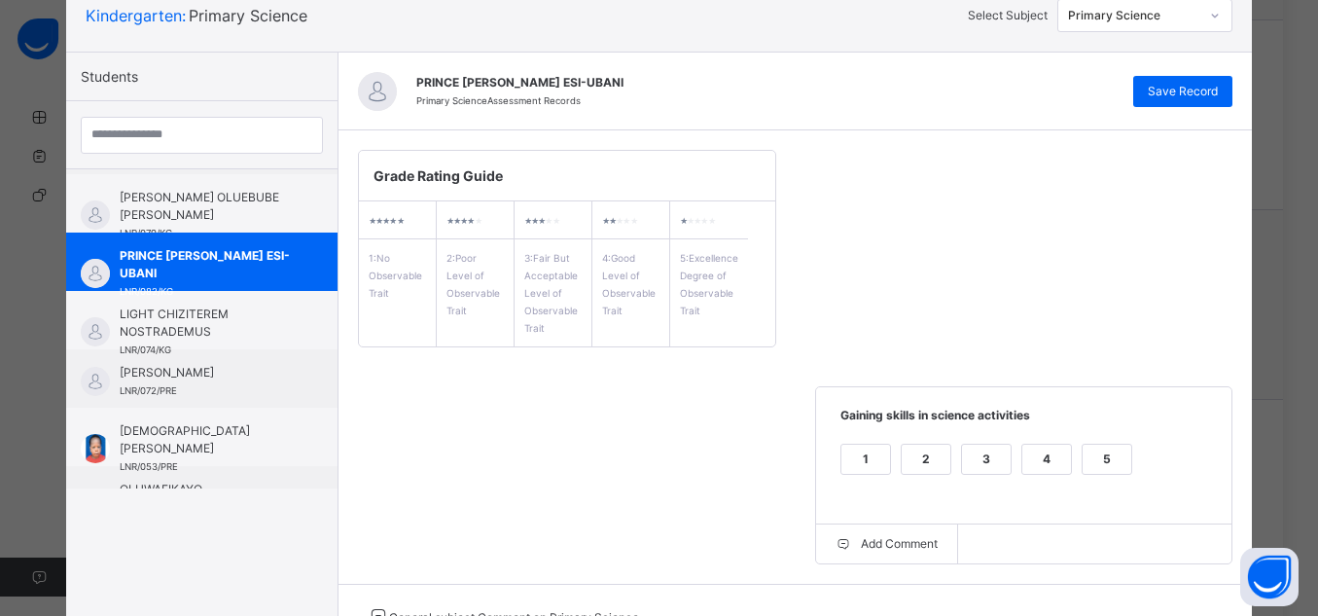
scroll to position [90, 0]
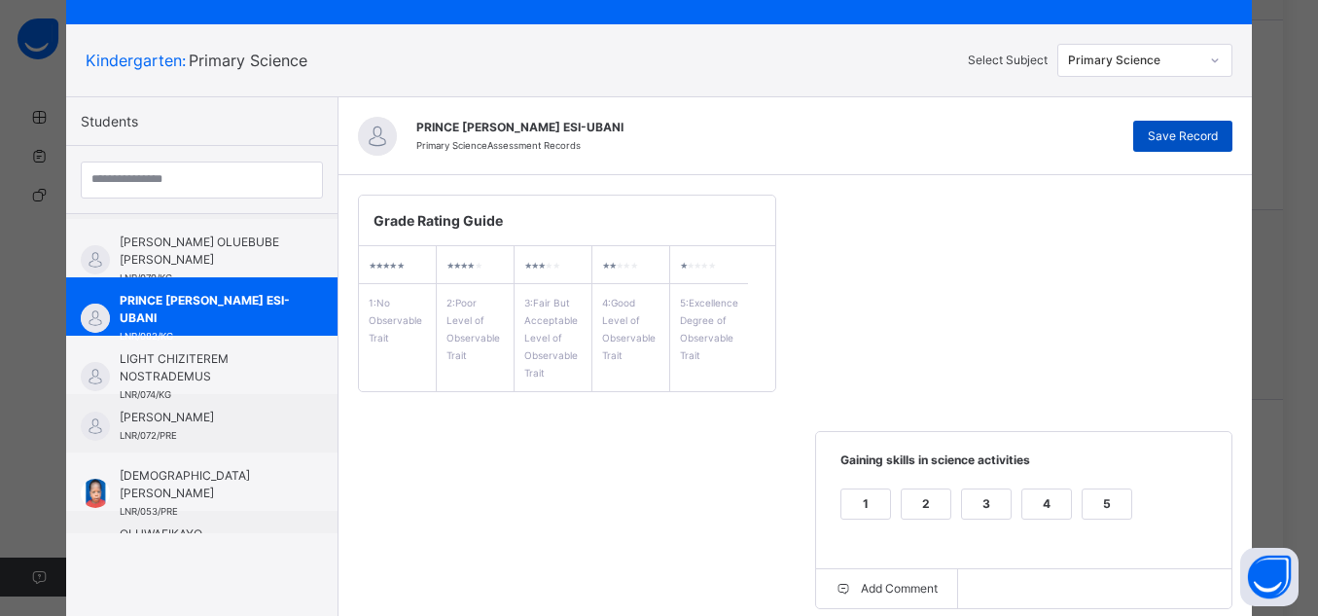
type textarea "**********"
click at [1200, 130] on span "Save Record" at bounding box center [1183, 136] width 70 height 18
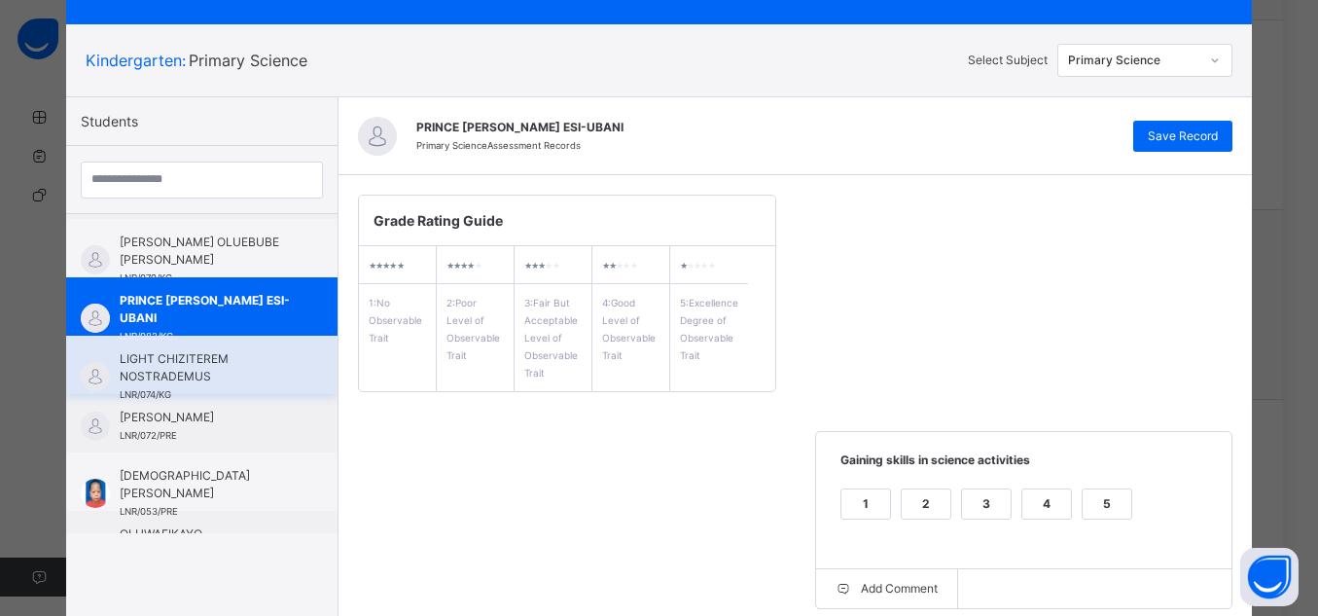
click at [193, 364] on span "LIGHT CHIZITEREM NOSTRADEMUS" at bounding box center [207, 367] width 174 height 35
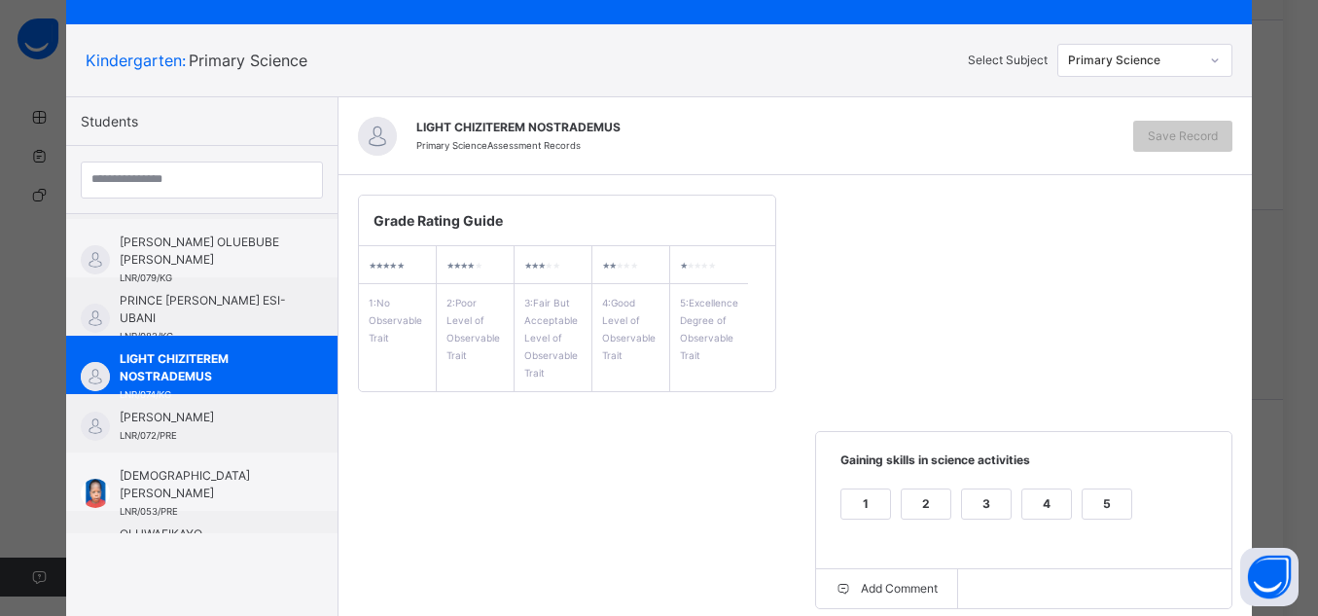
click at [1106, 513] on div "5" at bounding box center [1107, 503] width 49 height 29
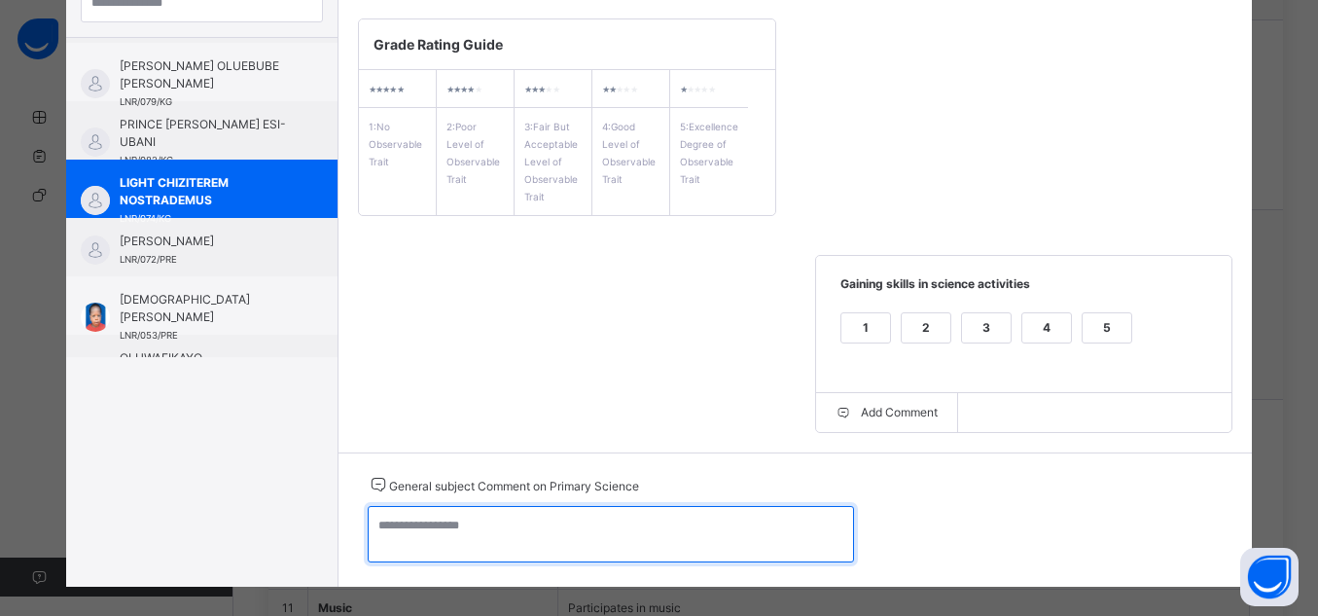
click at [688, 548] on textarea at bounding box center [611, 534] width 486 height 56
paste textarea "**********"
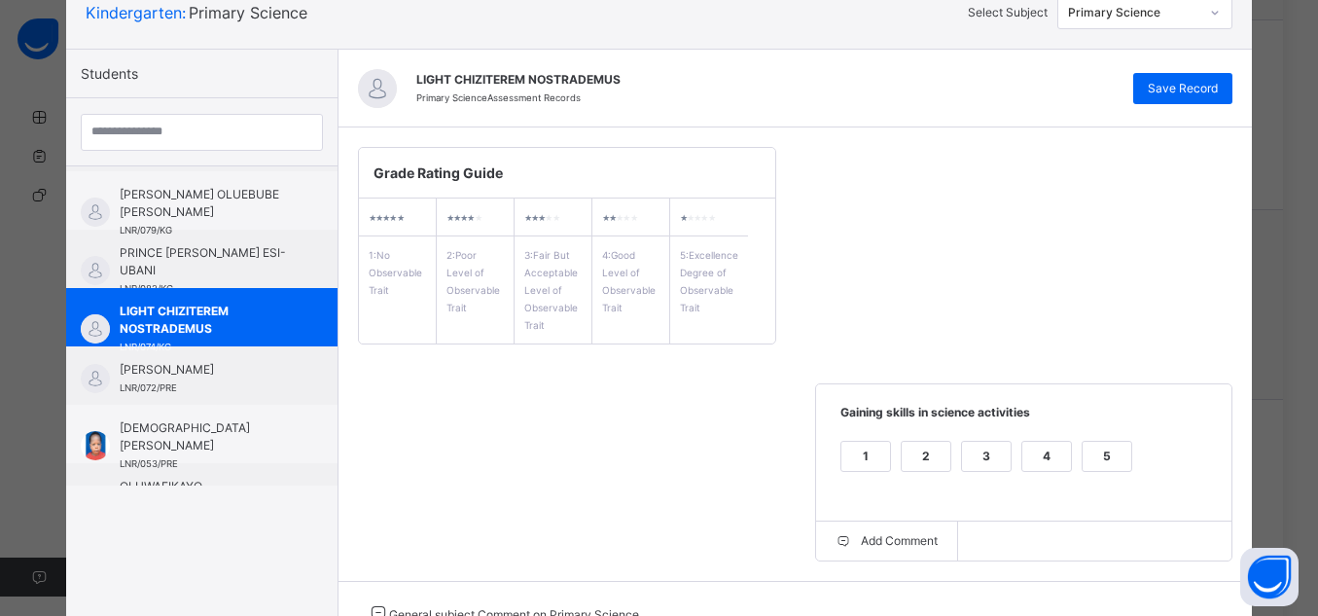
scroll to position [71, 0]
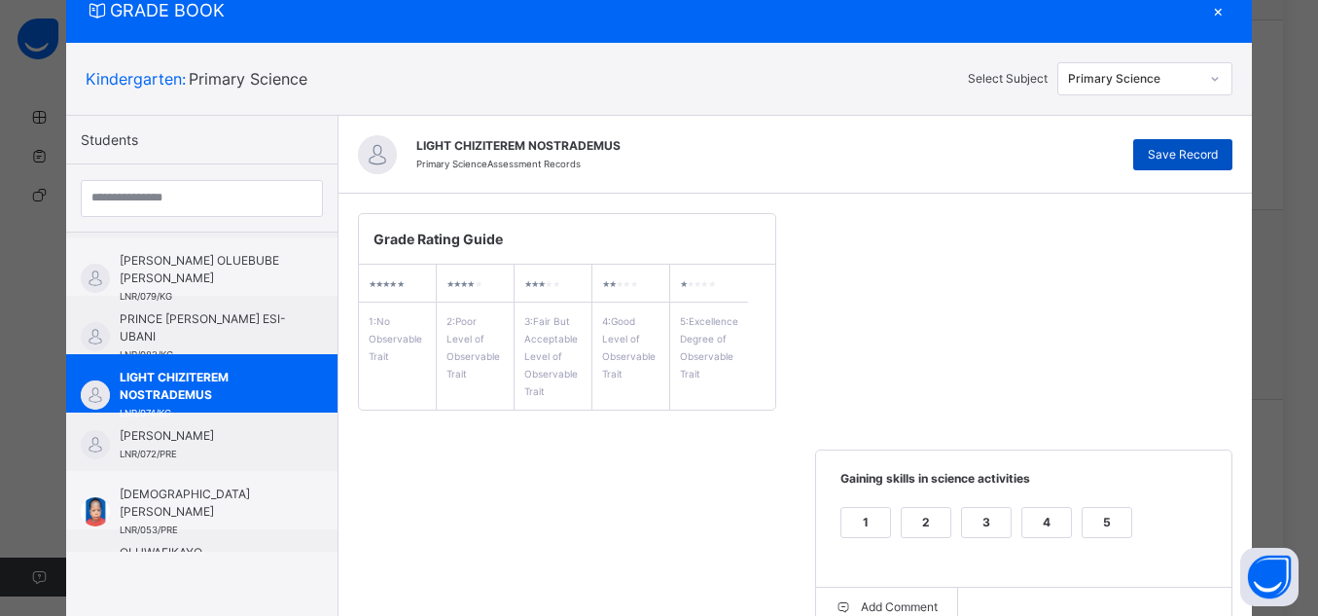
type textarea "**********"
click at [1214, 161] on span "Save Record" at bounding box center [1183, 155] width 70 height 18
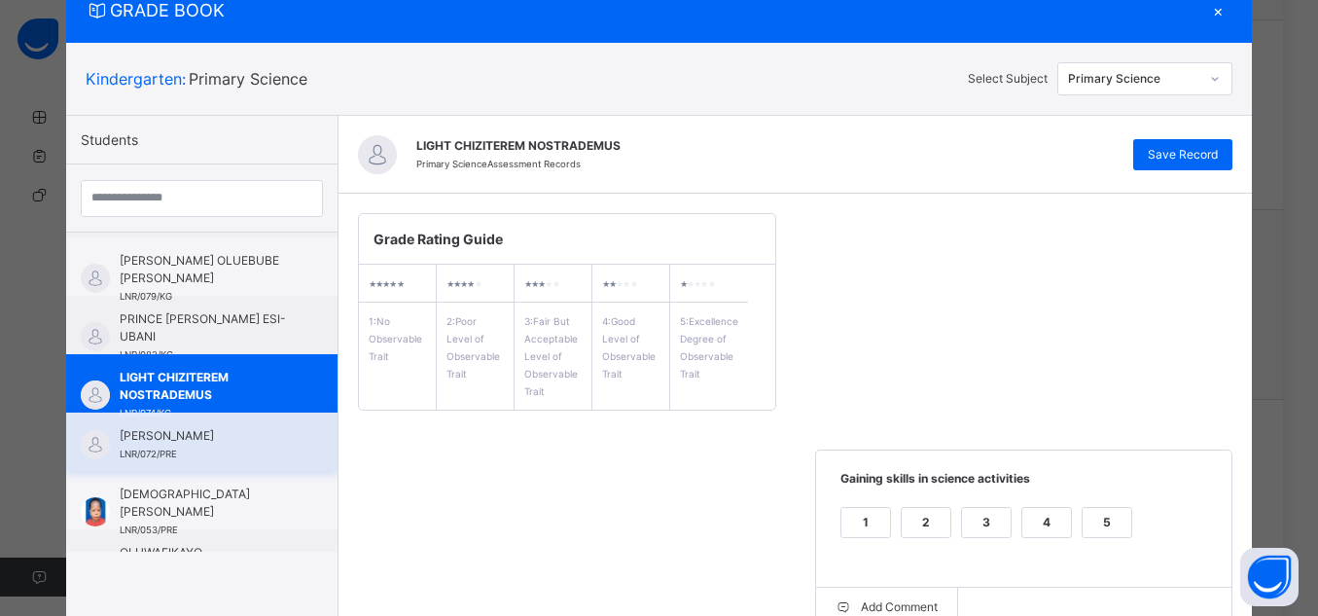
click at [240, 432] on span "[PERSON_NAME]" at bounding box center [207, 436] width 174 height 18
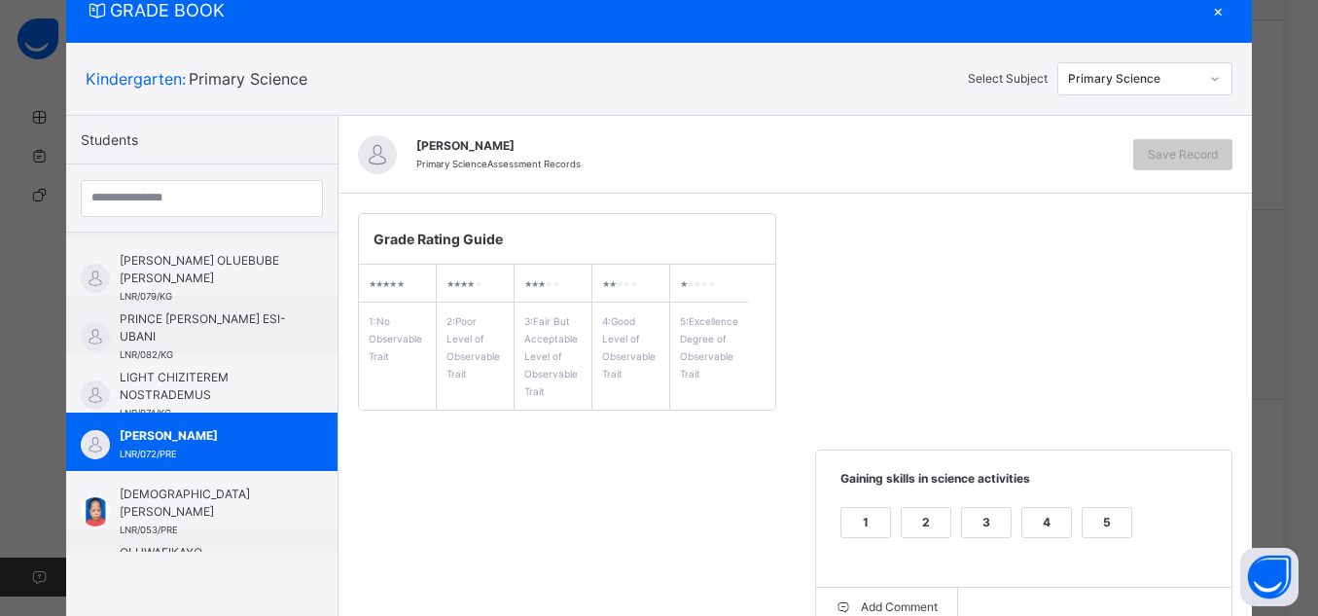
click at [1101, 512] on div "5" at bounding box center [1107, 522] width 49 height 29
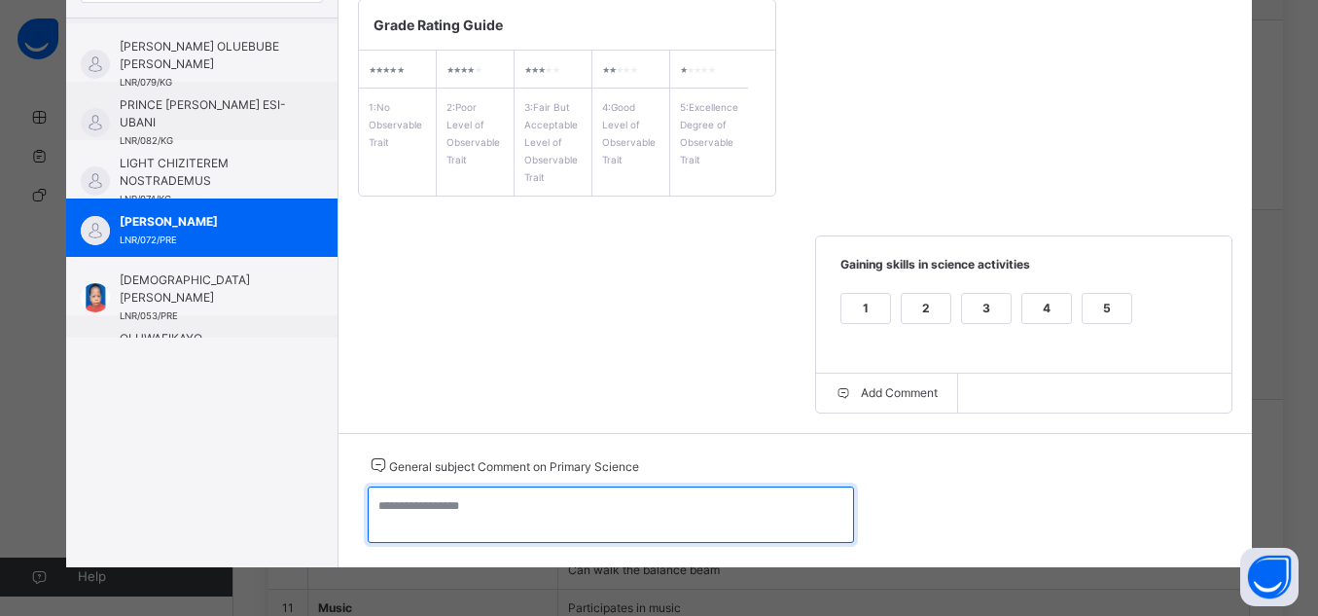
click at [745, 517] on textarea at bounding box center [611, 514] width 486 height 56
paste textarea "**********"
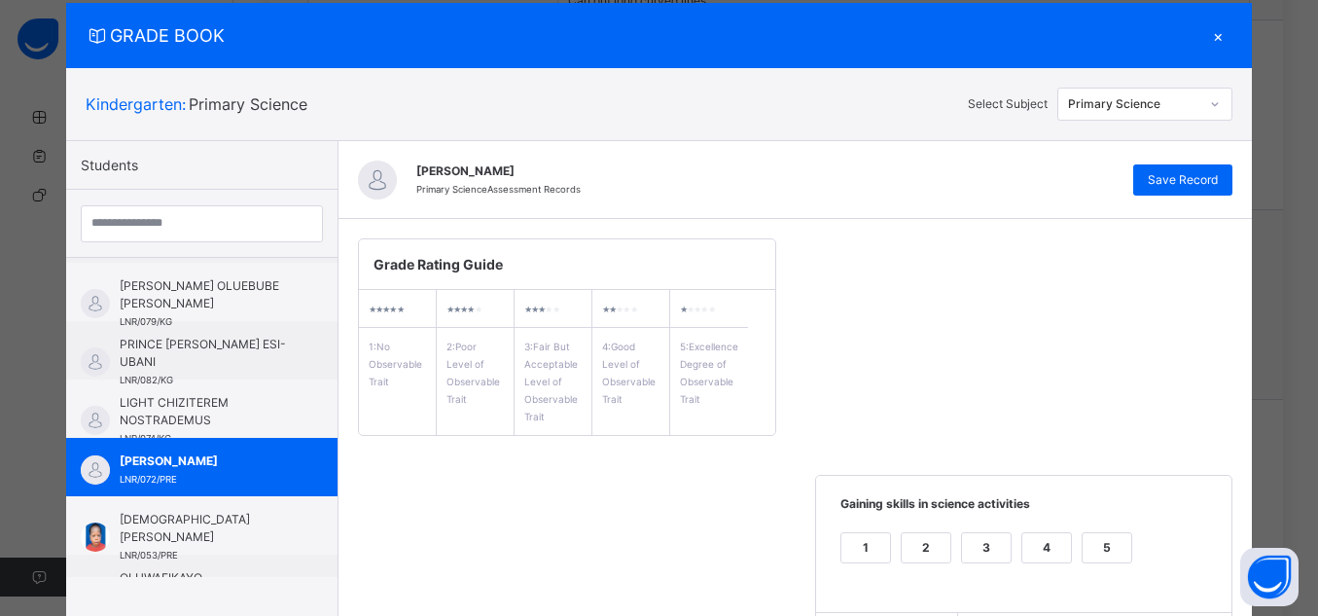
scroll to position [0, 0]
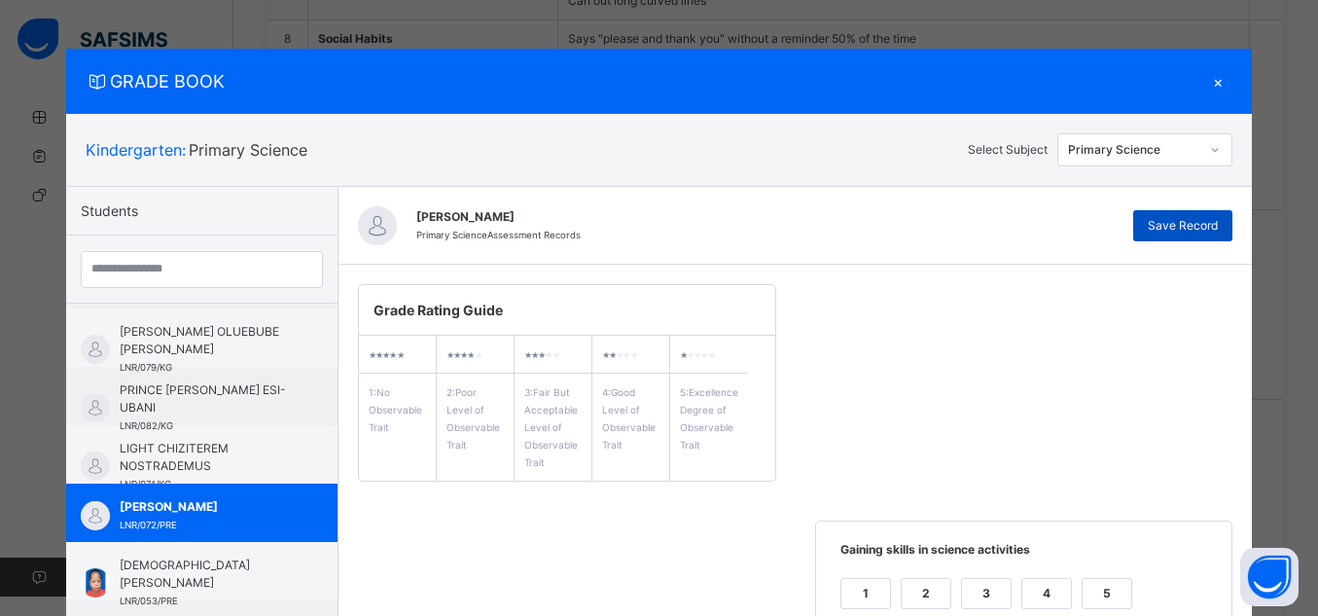
type textarea "**********"
click at [1195, 217] on span "Save Record" at bounding box center [1183, 226] width 70 height 18
click at [752, 144] on div "Kindergarten : Primary Science" at bounding box center [523, 149] width 874 height 23
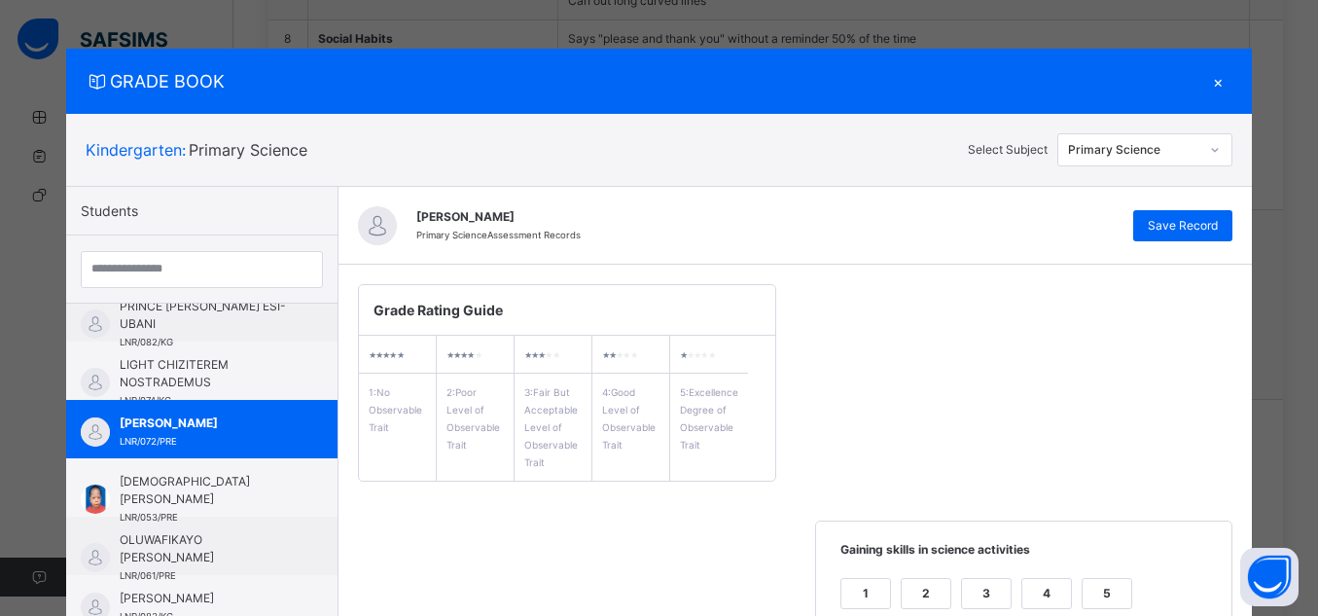
scroll to position [358, 0]
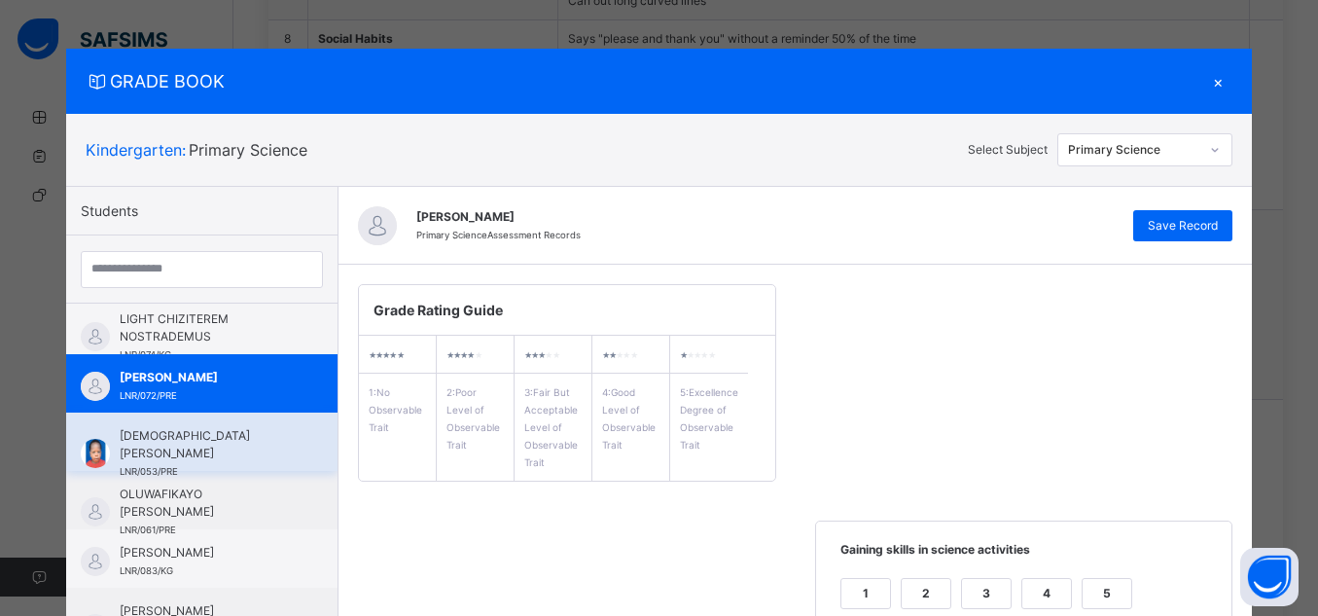
click at [209, 429] on span "[DEMOGRAPHIC_DATA] [PERSON_NAME]" at bounding box center [207, 444] width 174 height 35
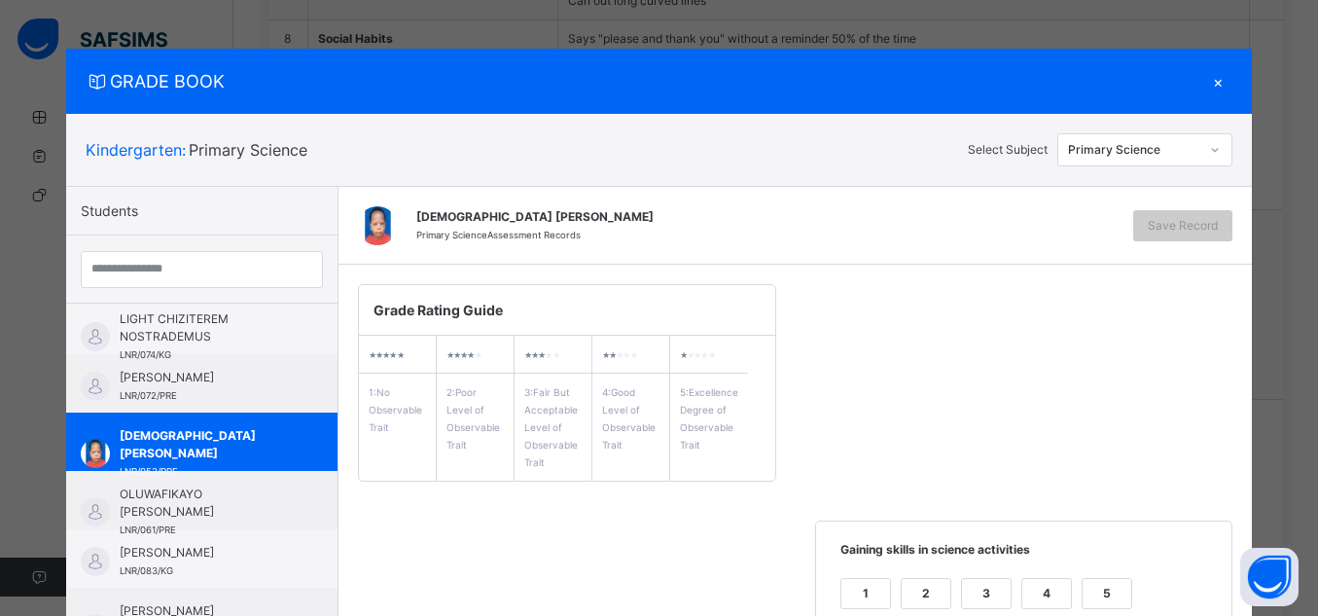
scroll to position [449, 0]
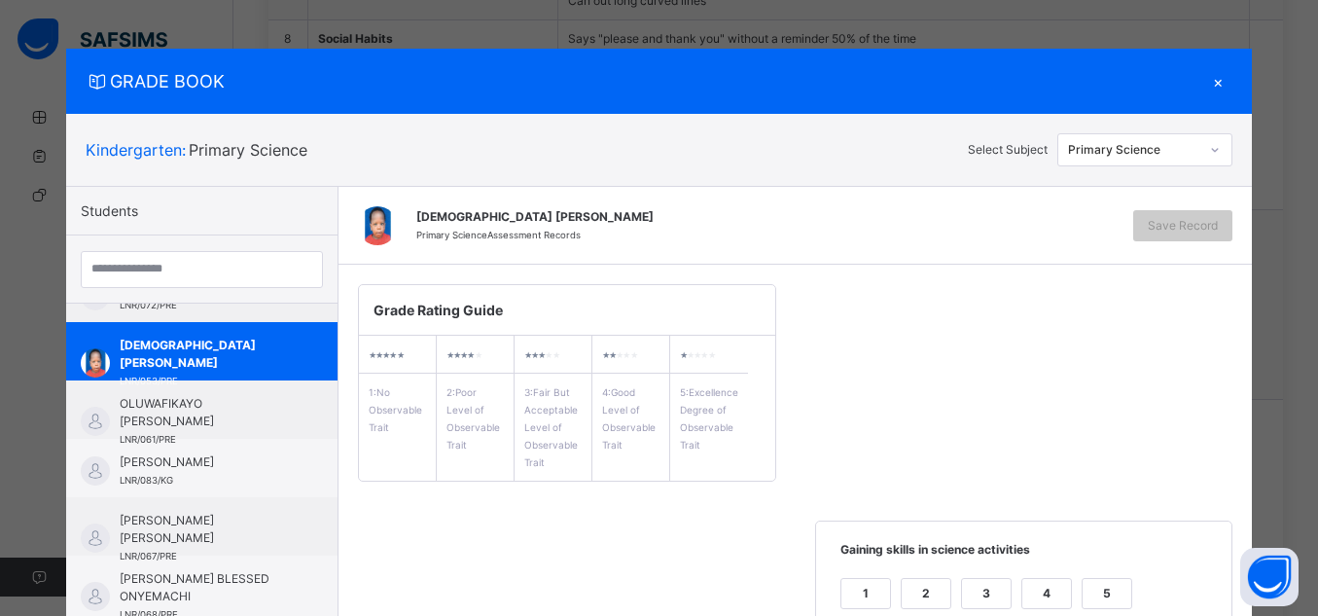
click at [1099, 593] on div "5" at bounding box center [1107, 593] width 49 height 29
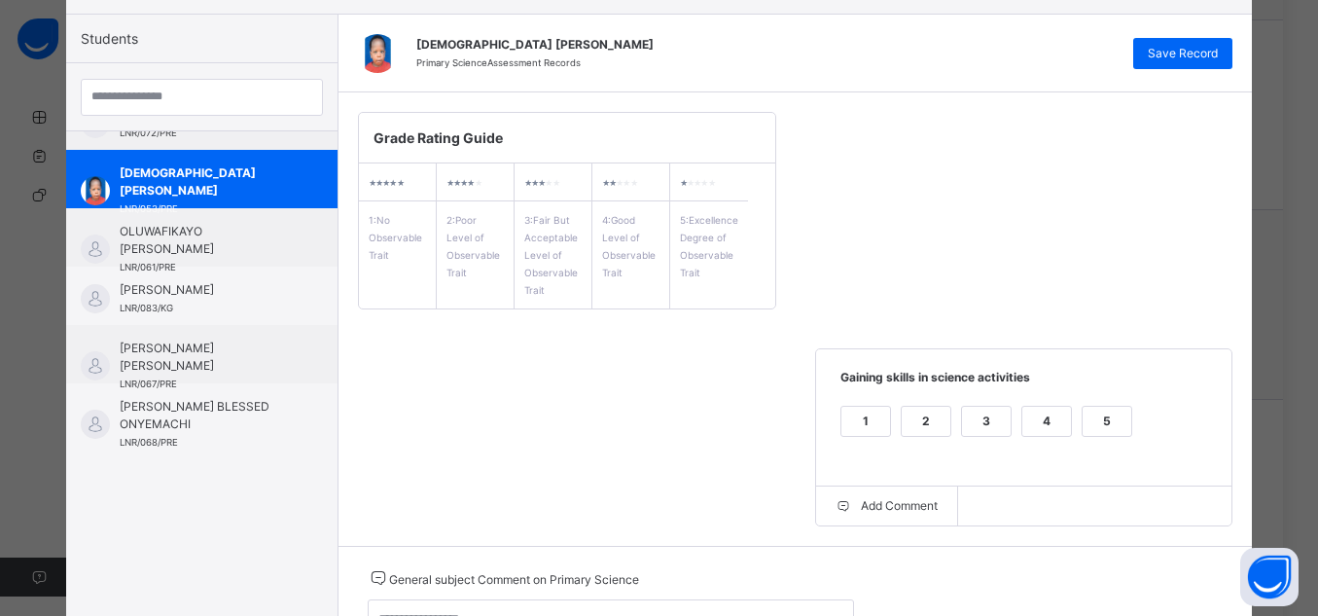
scroll to position [258, 0]
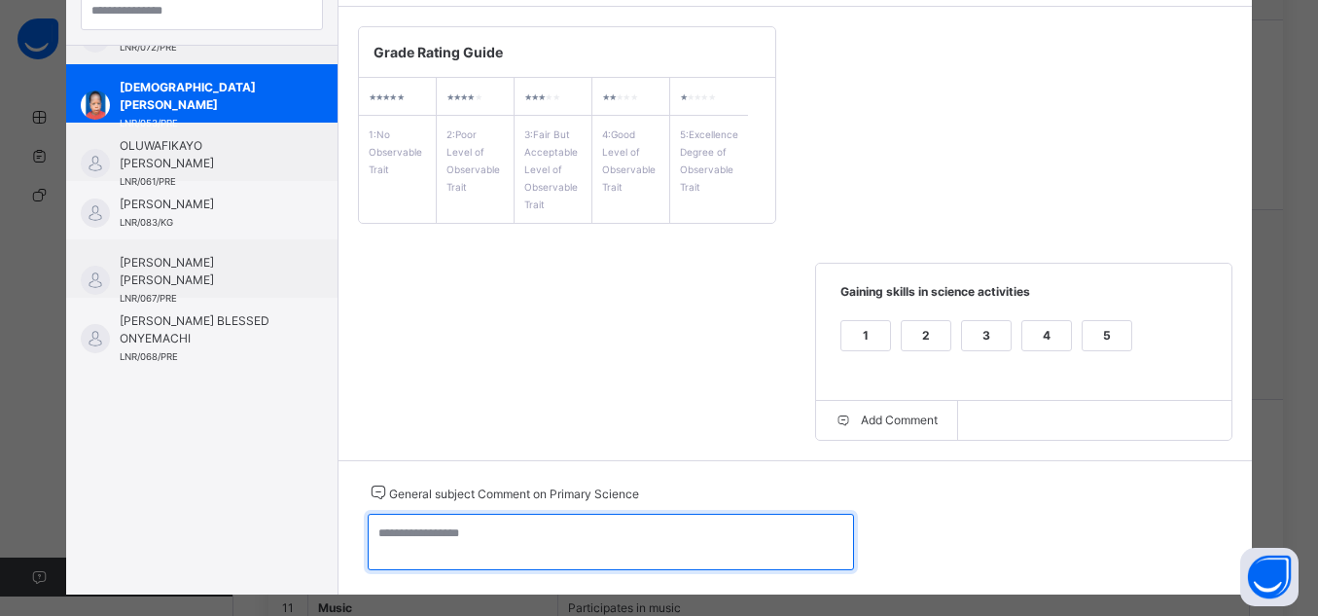
click at [680, 532] on textarea at bounding box center [611, 542] width 486 height 56
paste textarea "**********"
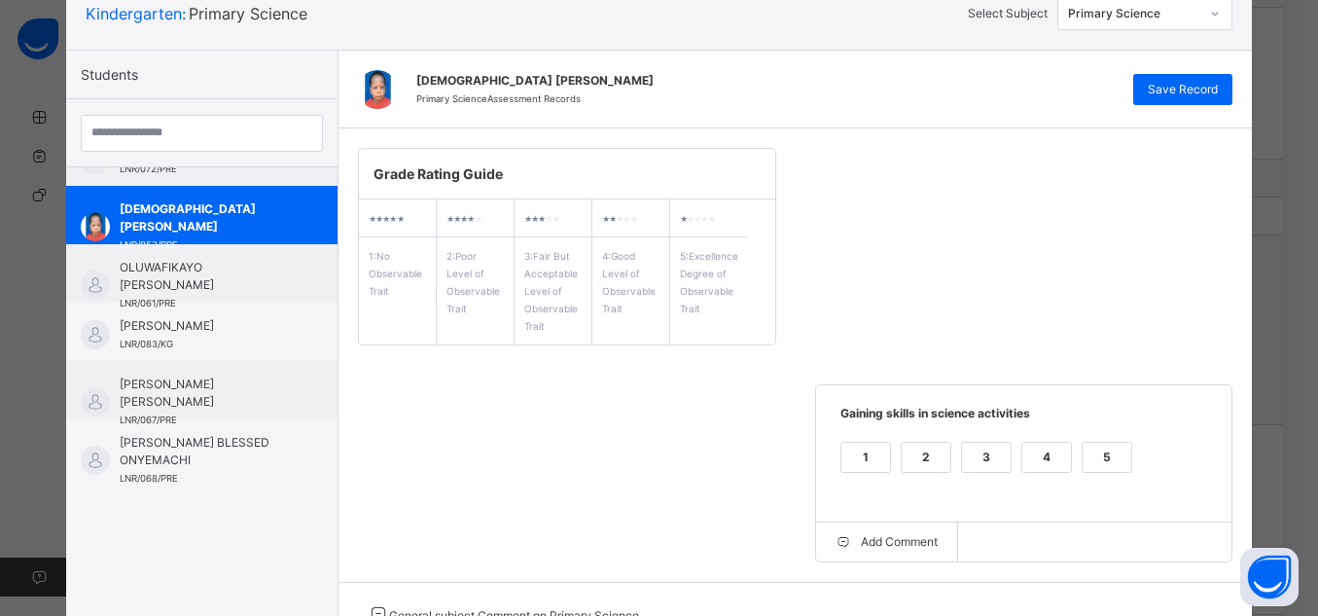
scroll to position [130, 0]
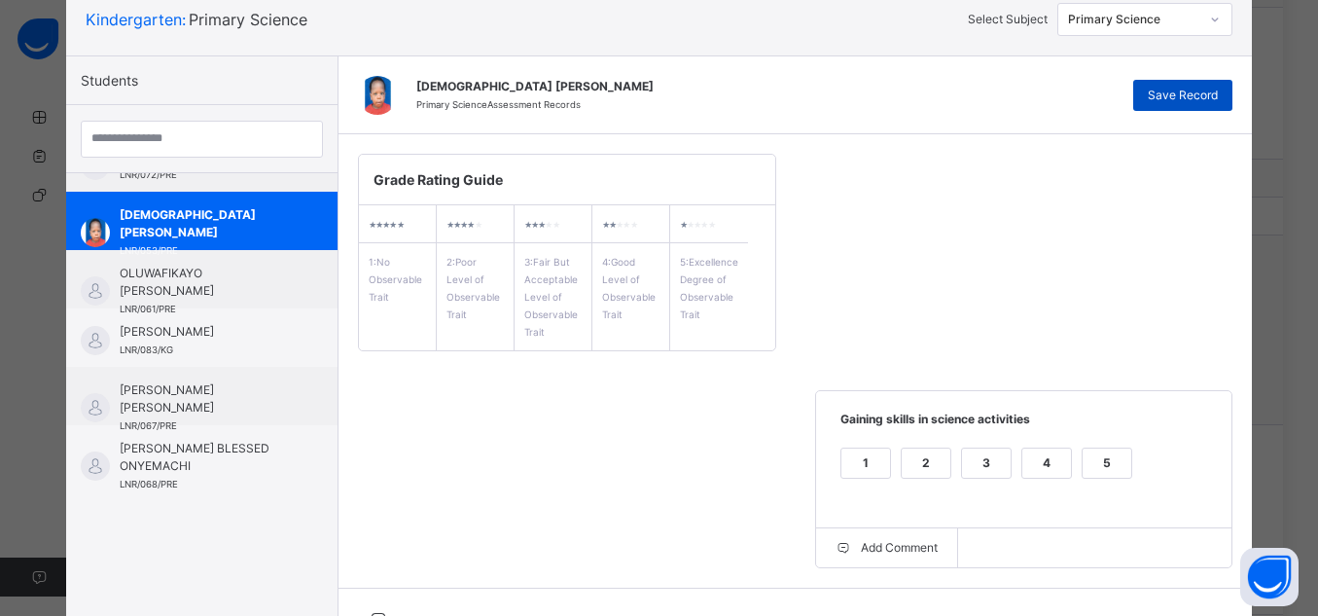
type textarea "**********"
click at [1167, 99] on span "Save Record" at bounding box center [1183, 96] width 70 height 18
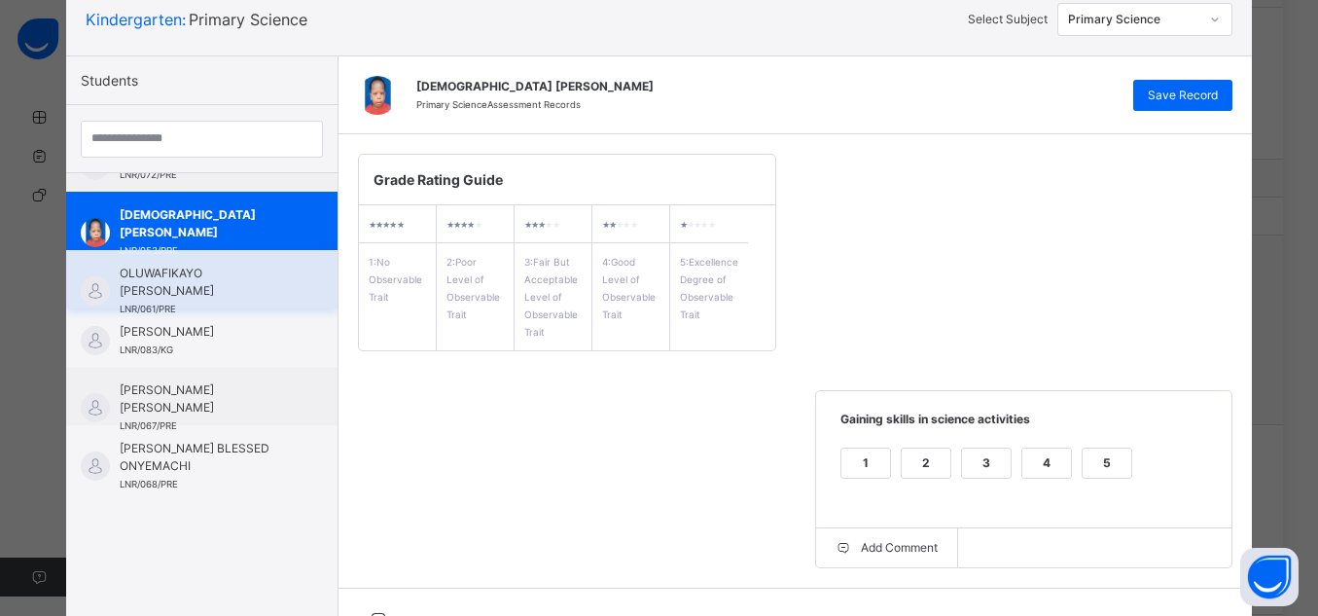
click at [168, 291] on span "OLUWAFIKAYO [PERSON_NAME]" at bounding box center [207, 282] width 174 height 35
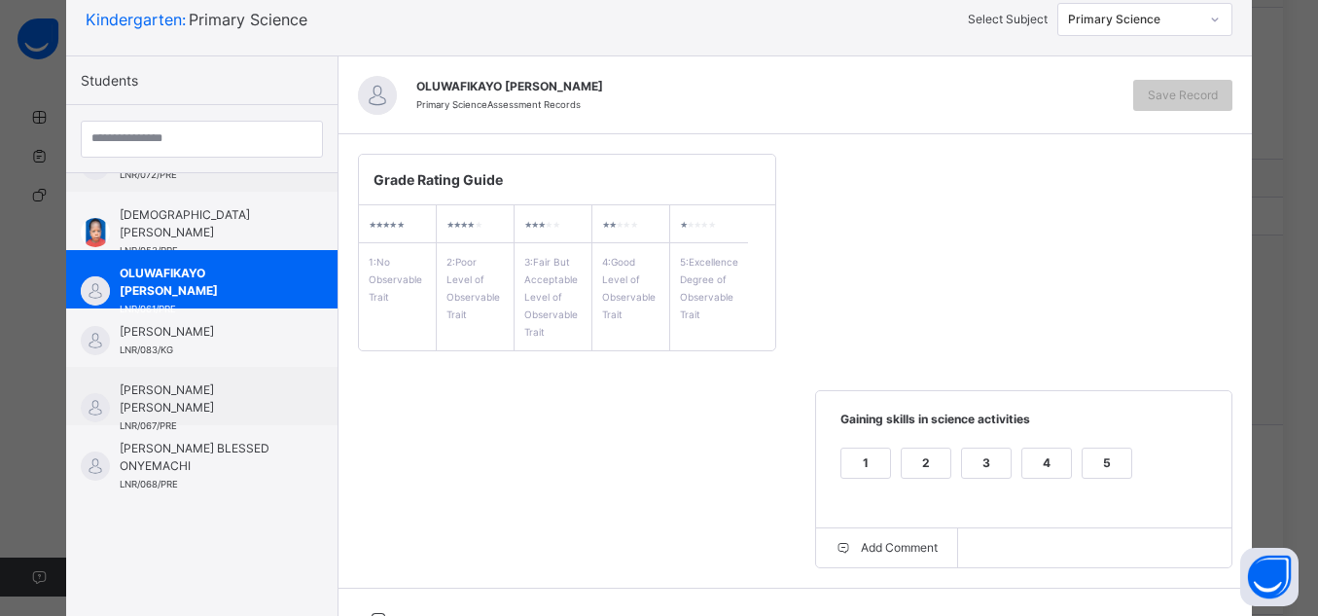
click at [1108, 454] on div "5" at bounding box center [1107, 463] width 49 height 29
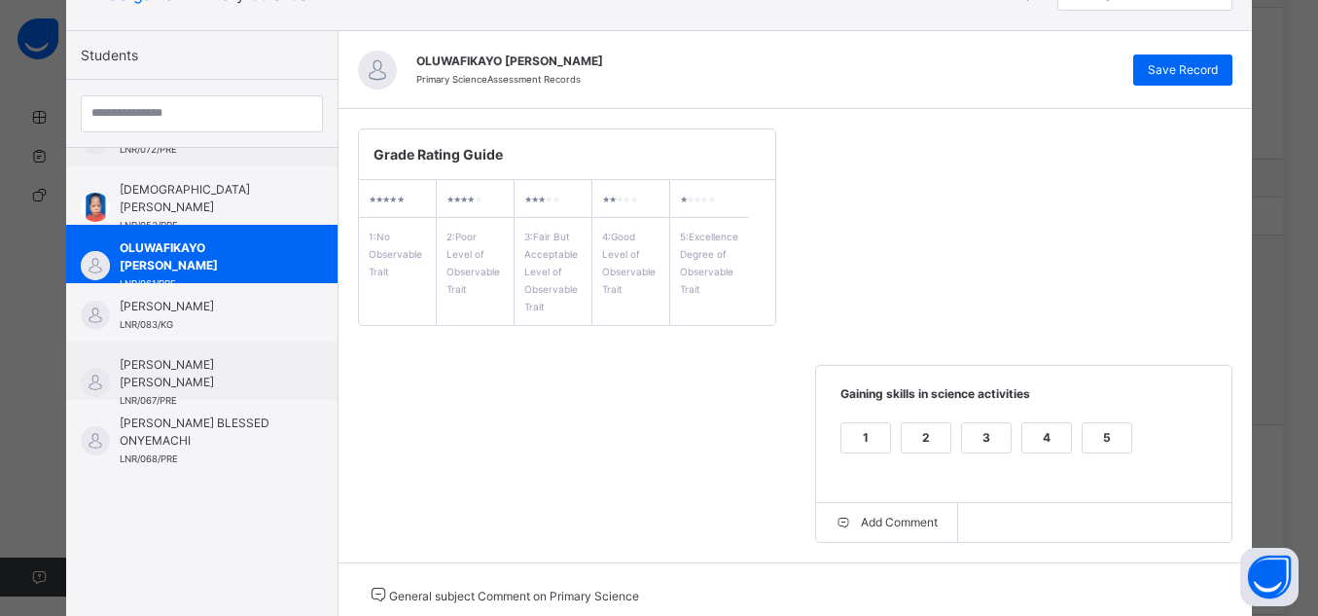
scroll to position [229, 0]
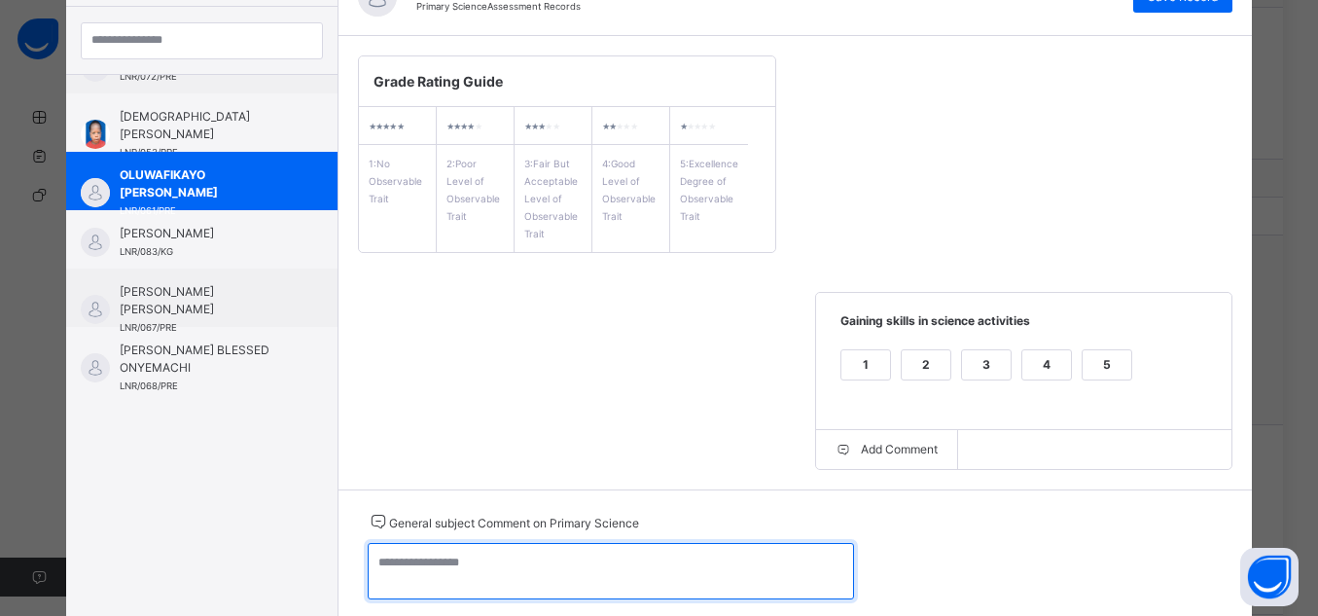
click at [769, 557] on textarea at bounding box center [611, 571] width 486 height 56
paste textarea "**********"
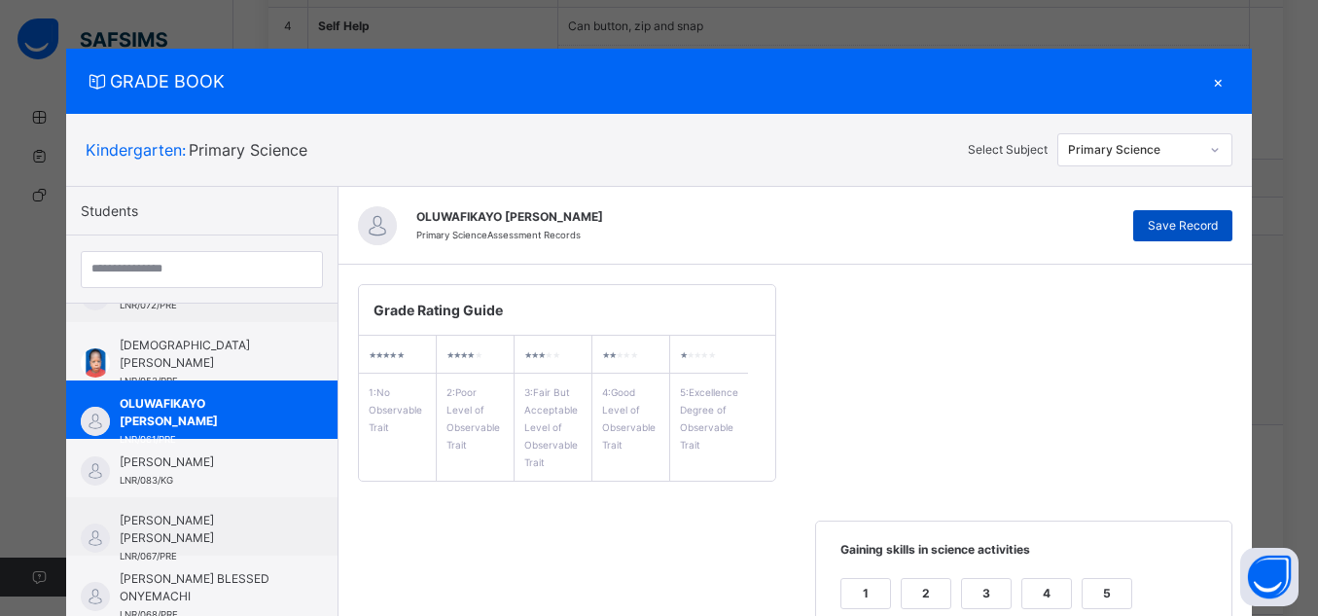
type textarea "**********"
click at [1199, 225] on span "Save Record" at bounding box center [1183, 226] width 70 height 18
click at [861, 450] on div "Grade Rating Guide ★ ★ ★ ★ ★ 1 : No Observable Trait ★ ★ ★ ★ ★ 2 : Poor Level o…" at bounding box center [796, 491] width 915 height 453
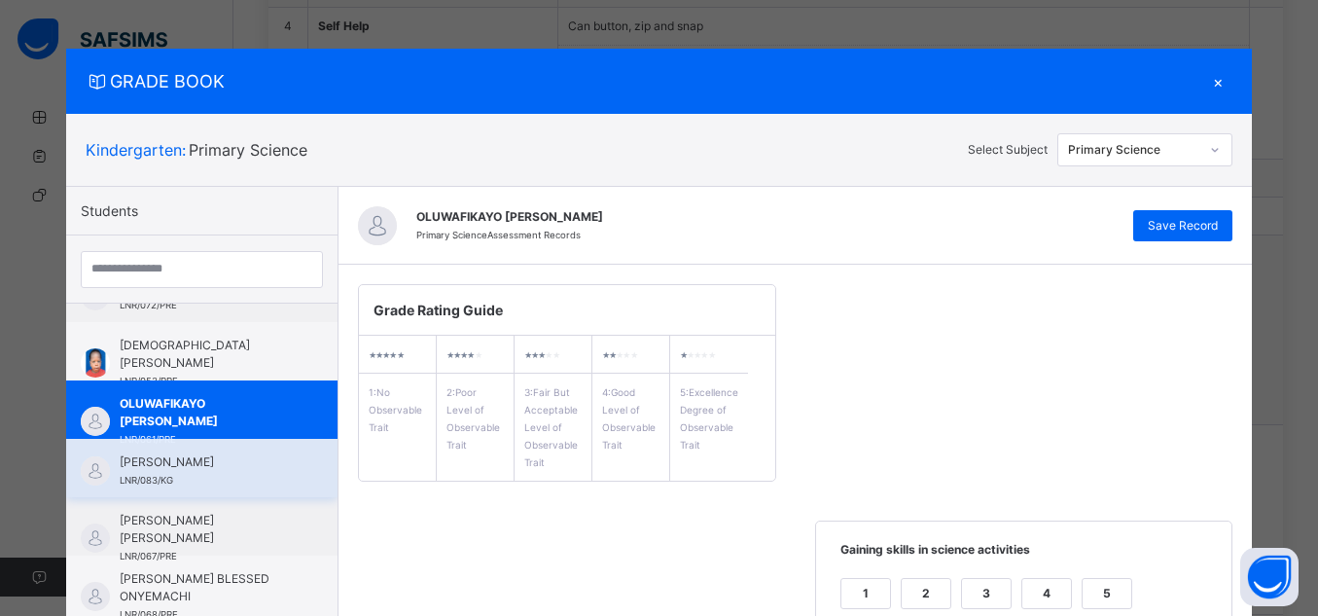
click at [213, 464] on span "[PERSON_NAME]" at bounding box center [207, 462] width 174 height 18
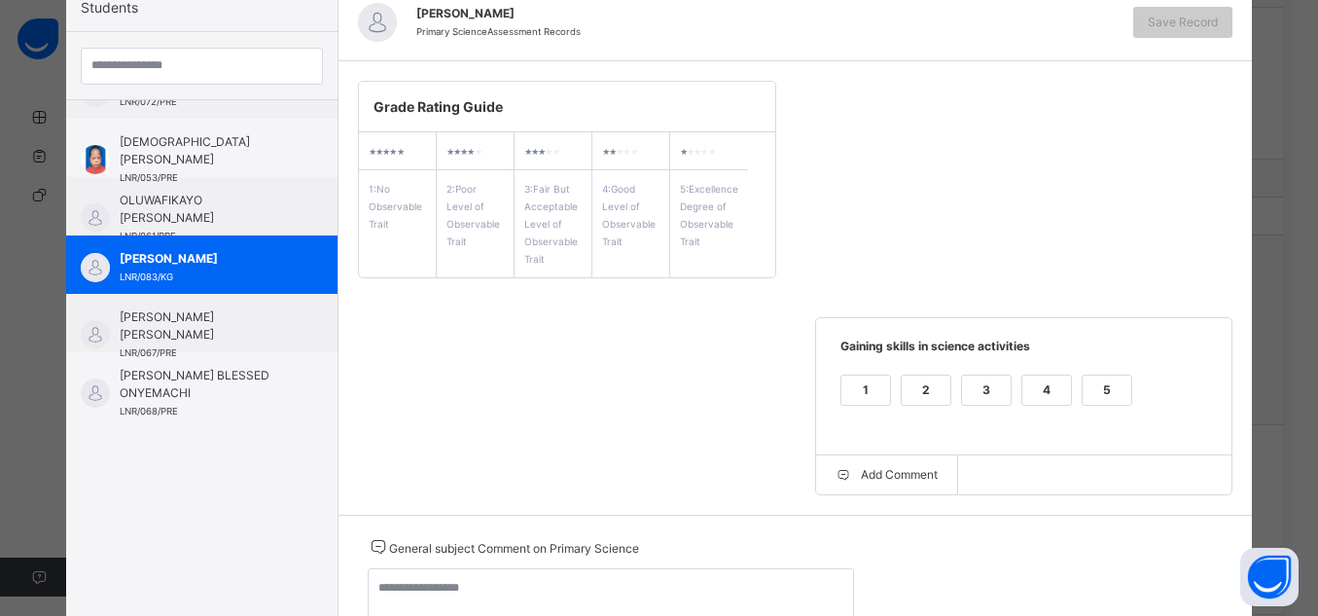
scroll to position [265, 0]
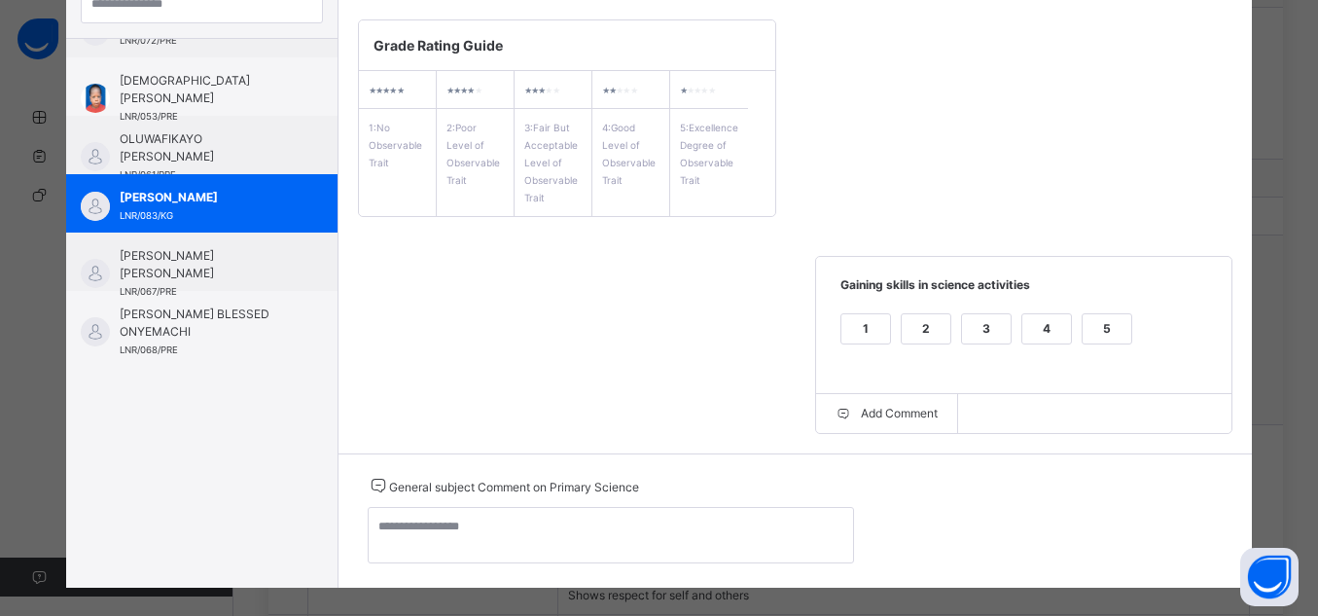
click at [1105, 332] on div "5" at bounding box center [1107, 328] width 49 height 29
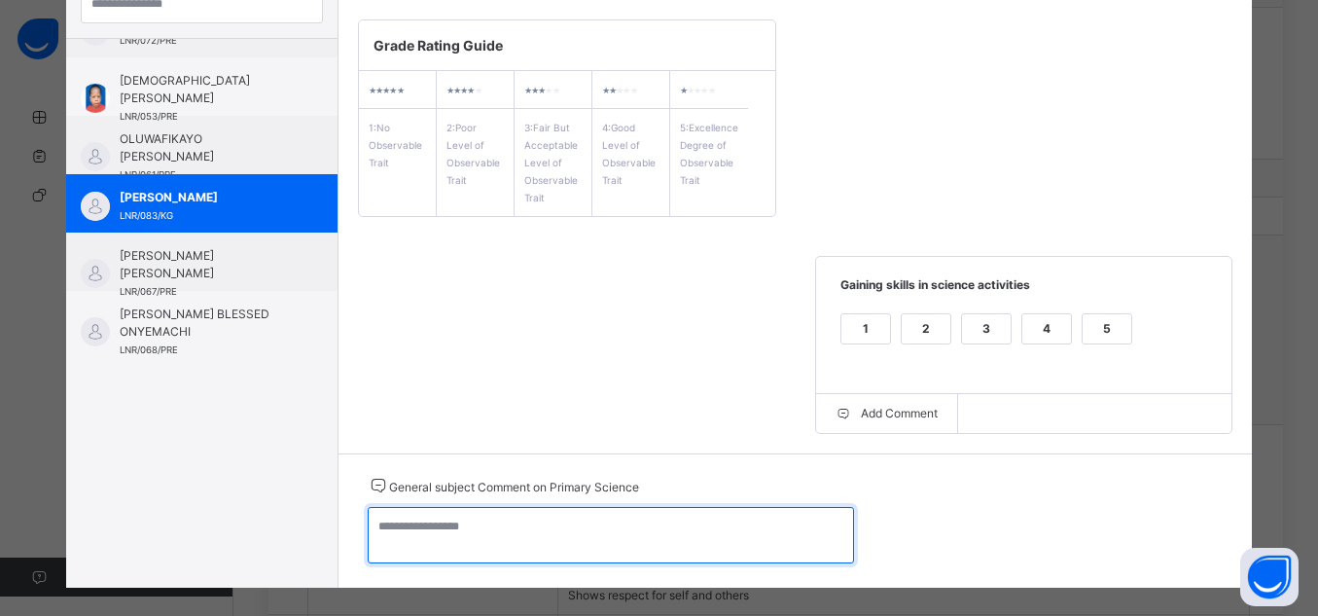
click at [727, 528] on textarea at bounding box center [611, 535] width 486 height 56
paste textarea "**********"
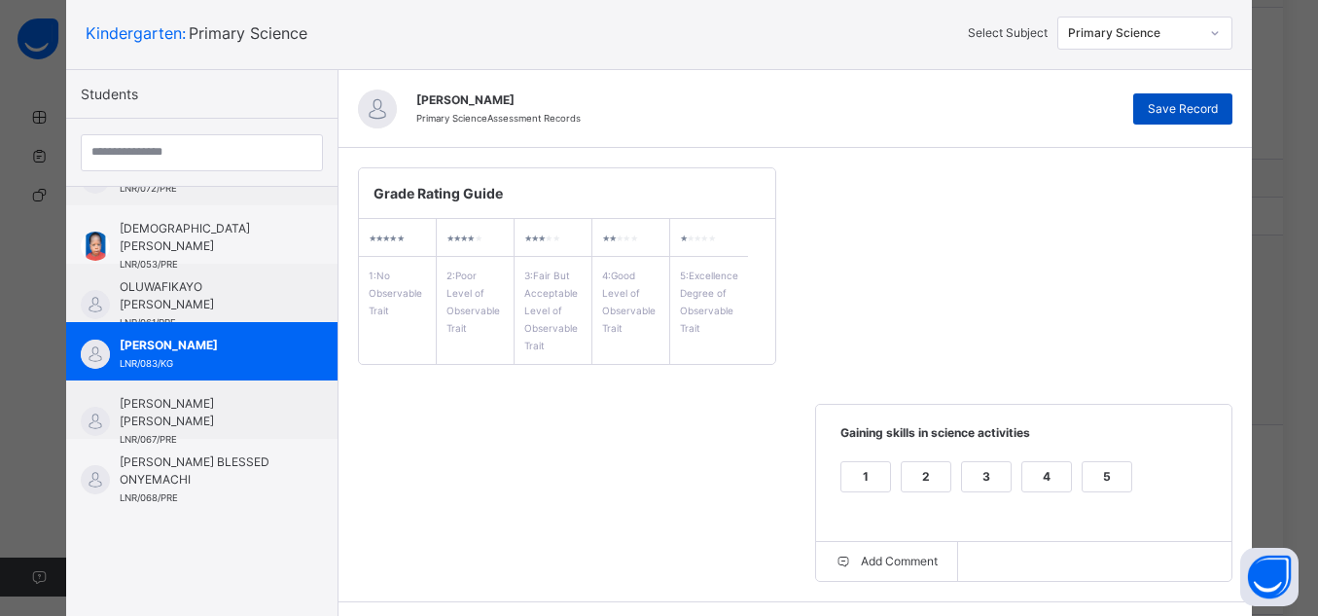
type textarea "**********"
click at [1195, 105] on span "Save Record" at bounding box center [1183, 109] width 70 height 18
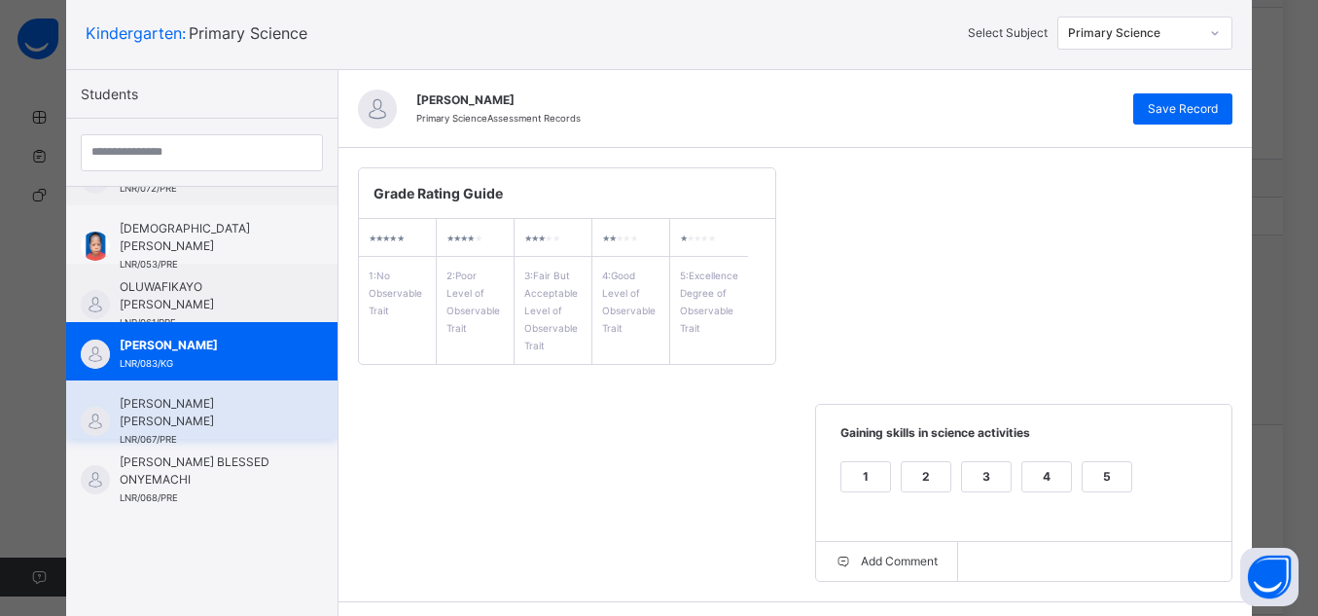
click at [194, 404] on span "[PERSON_NAME] [PERSON_NAME]" at bounding box center [207, 412] width 174 height 35
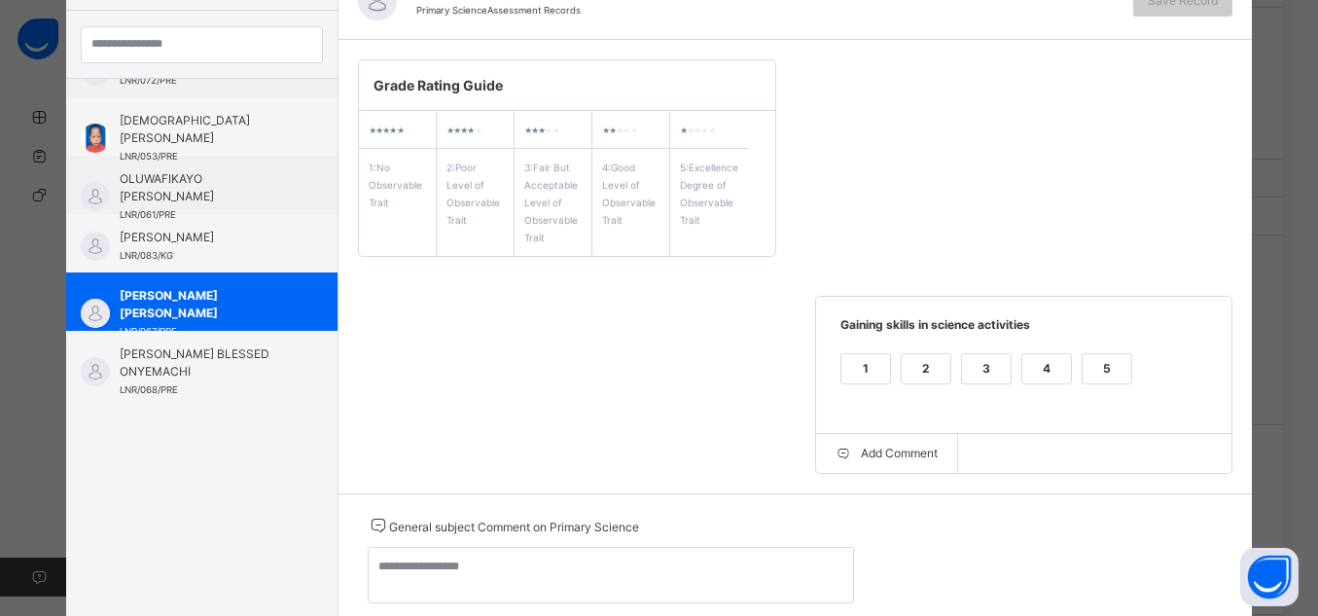
scroll to position [285, 0]
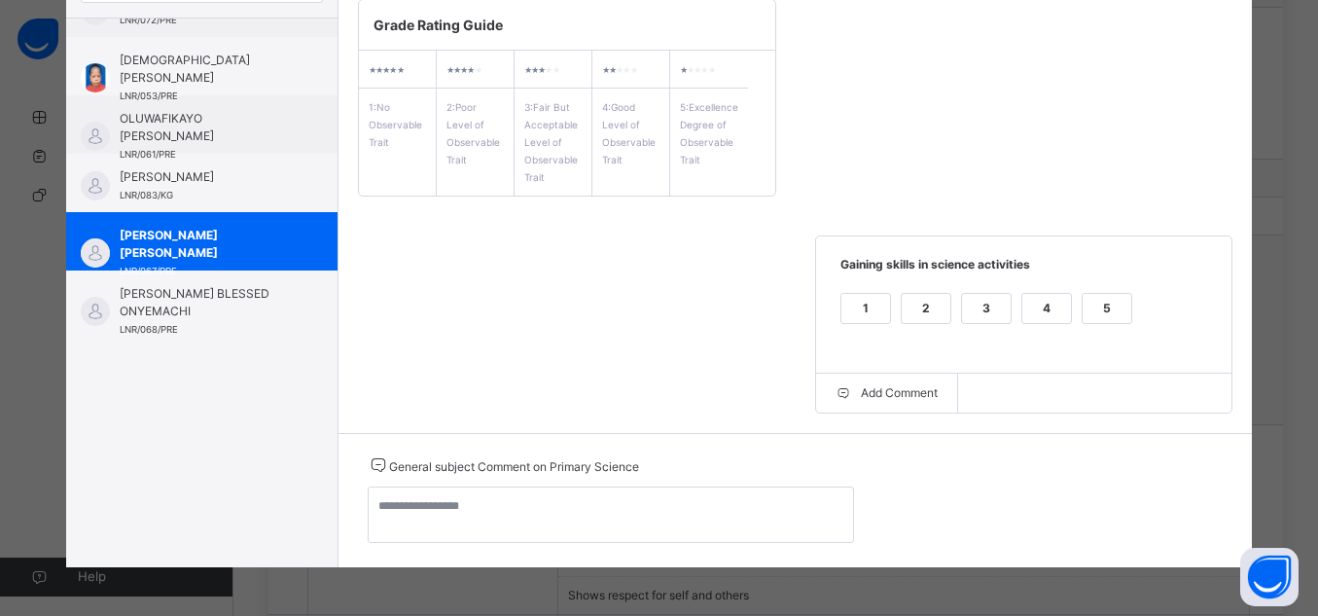
click at [1116, 325] on div "5" at bounding box center [1107, 320] width 51 height 55
click at [1112, 297] on div "5" at bounding box center [1107, 308] width 49 height 29
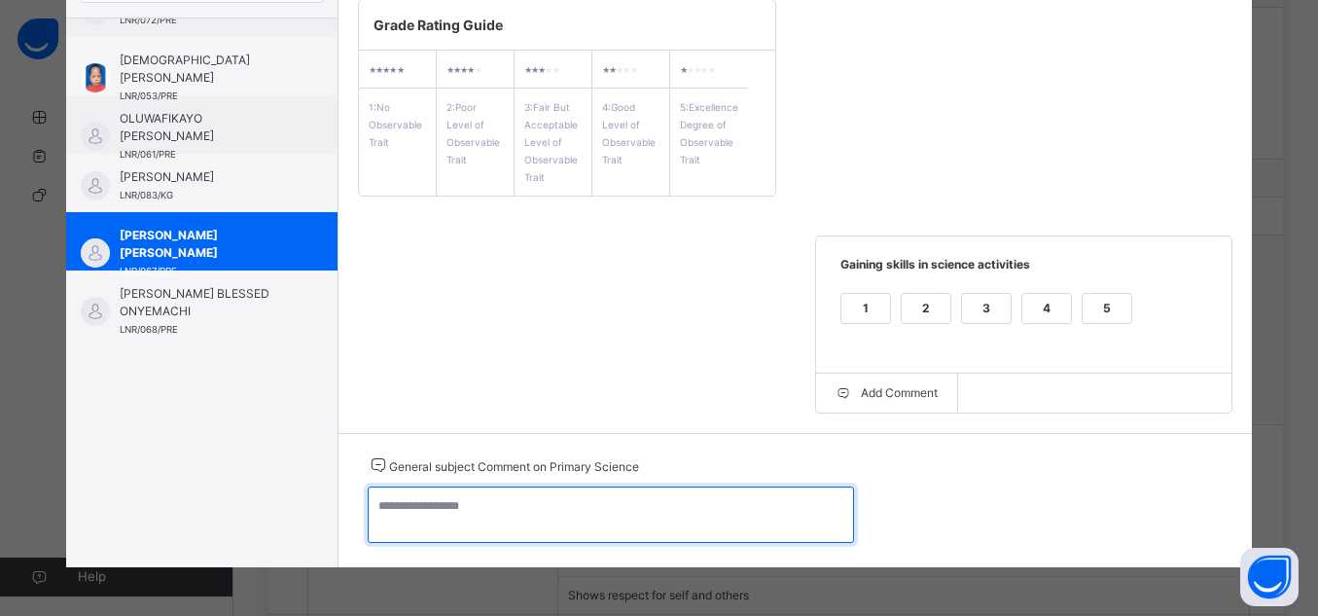
click at [711, 522] on textarea at bounding box center [611, 514] width 486 height 56
paste textarea "**********"
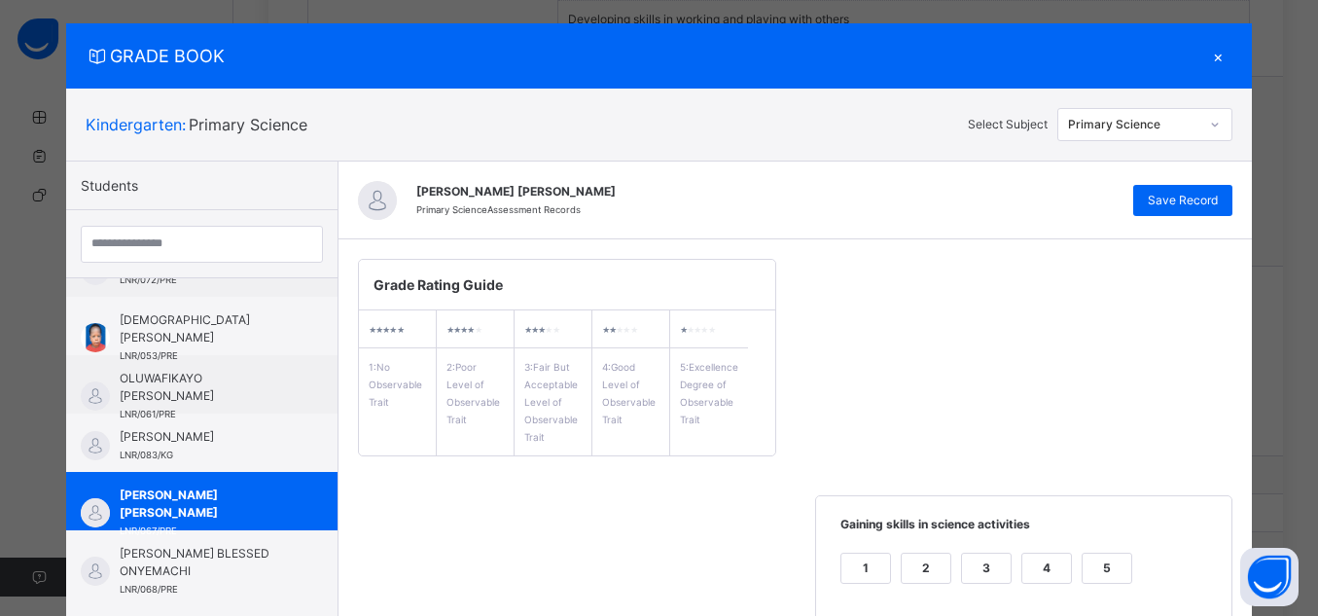
scroll to position [20, 0]
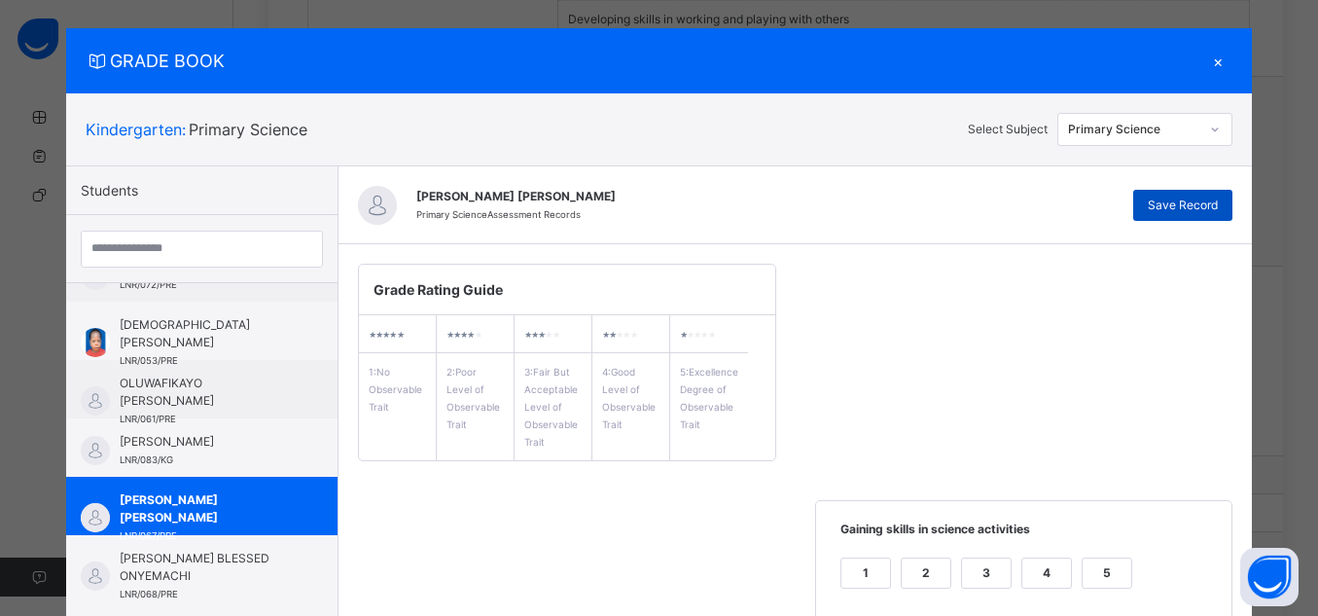
type textarea "**********"
click at [1185, 211] on span "Save Record" at bounding box center [1183, 206] width 70 height 18
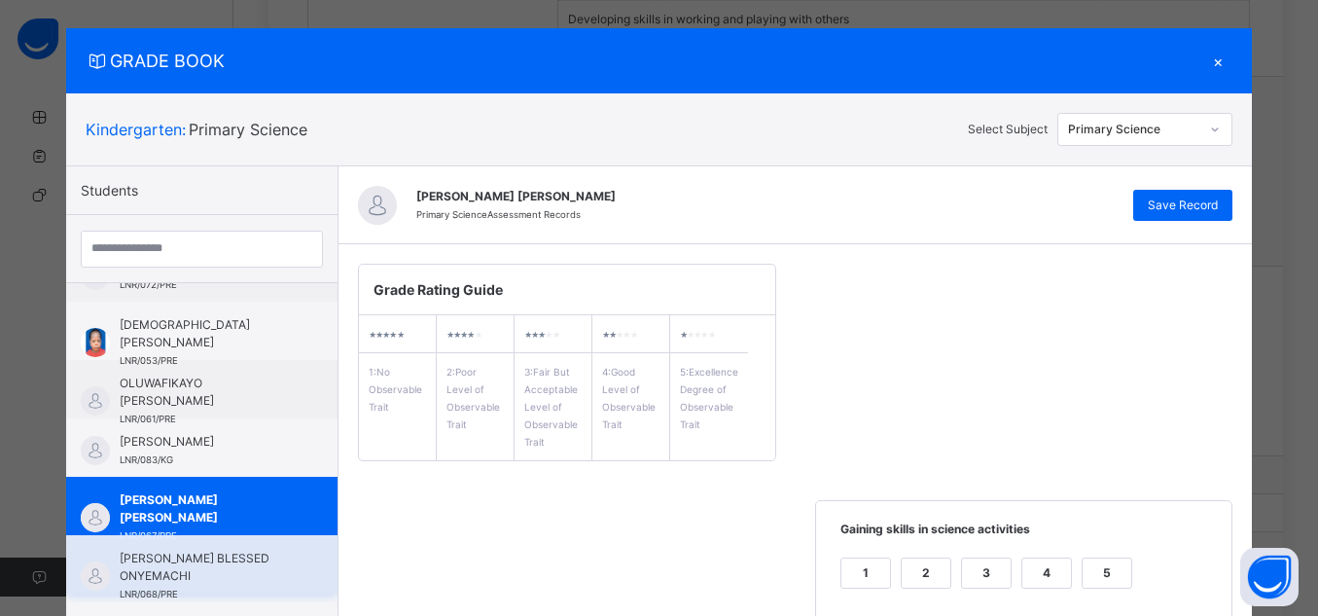
click at [189, 560] on span "[PERSON_NAME] BLESSED ONYEMACHI" at bounding box center [207, 567] width 174 height 35
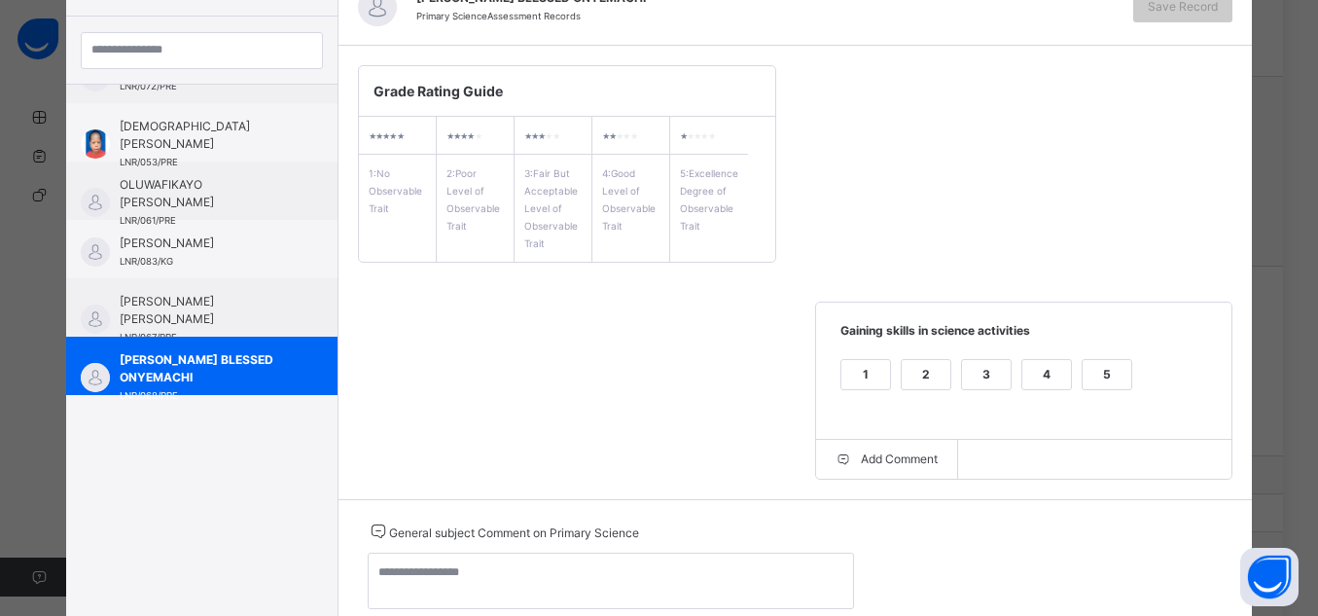
scroll to position [285, 0]
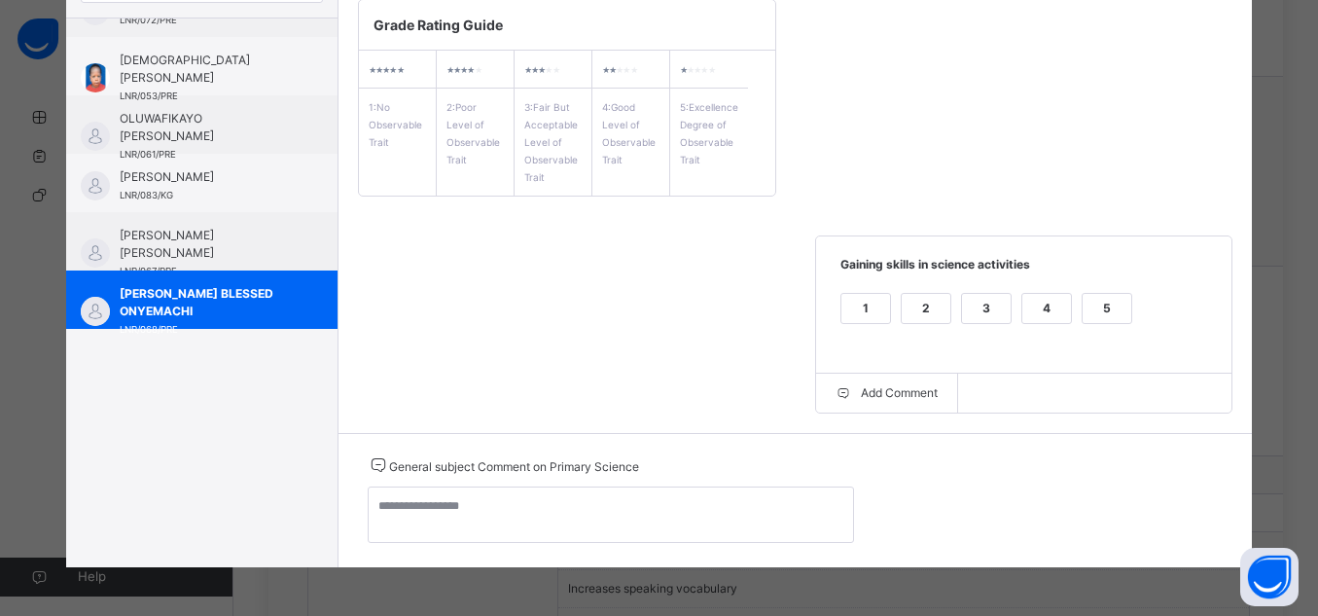
click at [1100, 328] on div "5" at bounding box center [1107, 320] width 51 height 55
click at [1093, 312] on div "5" at bounding box center [1107, 308] width 49 height 29
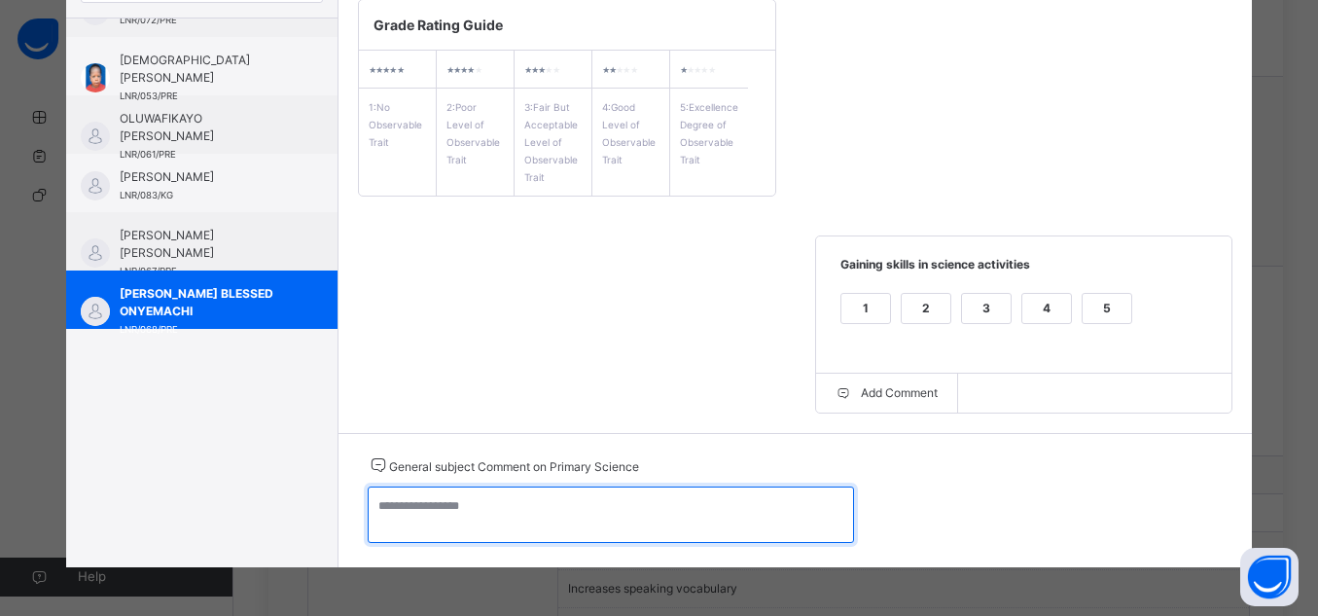
click at [773, 500] on textarea at bounding box center [611, 514] width 486 height 56
paste textarea "**********"
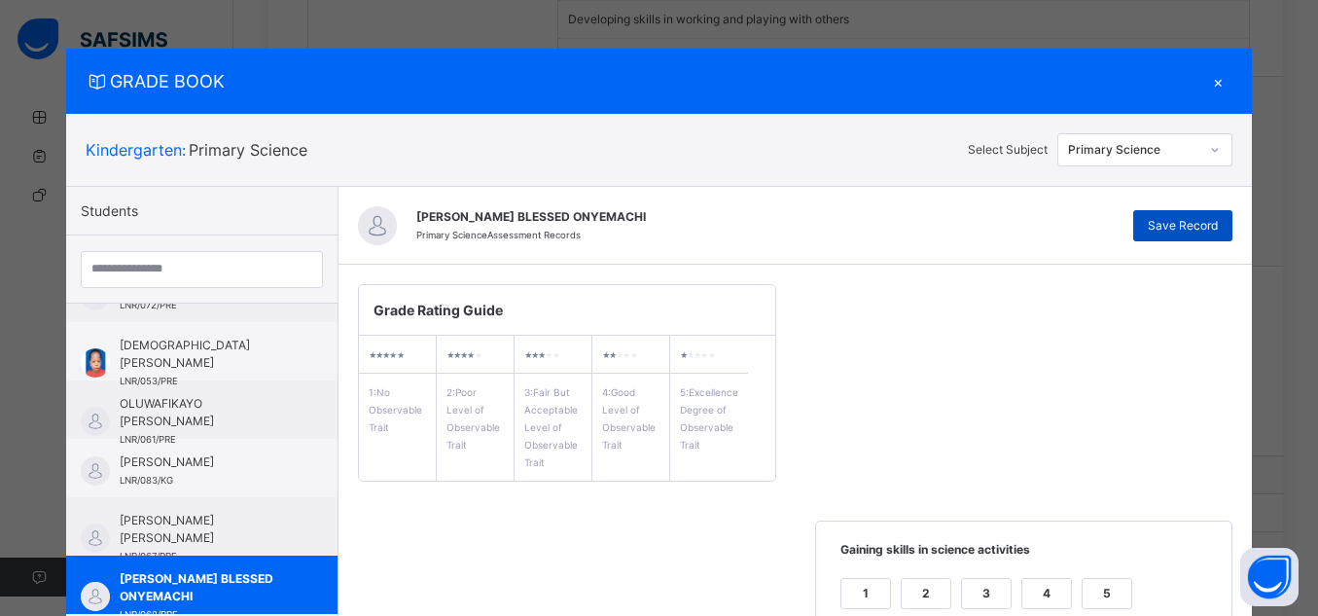
type textarea "**********"
click at [1183, 217] on span "Save Record" at bounding box center [1183, 226] width 70 height 18
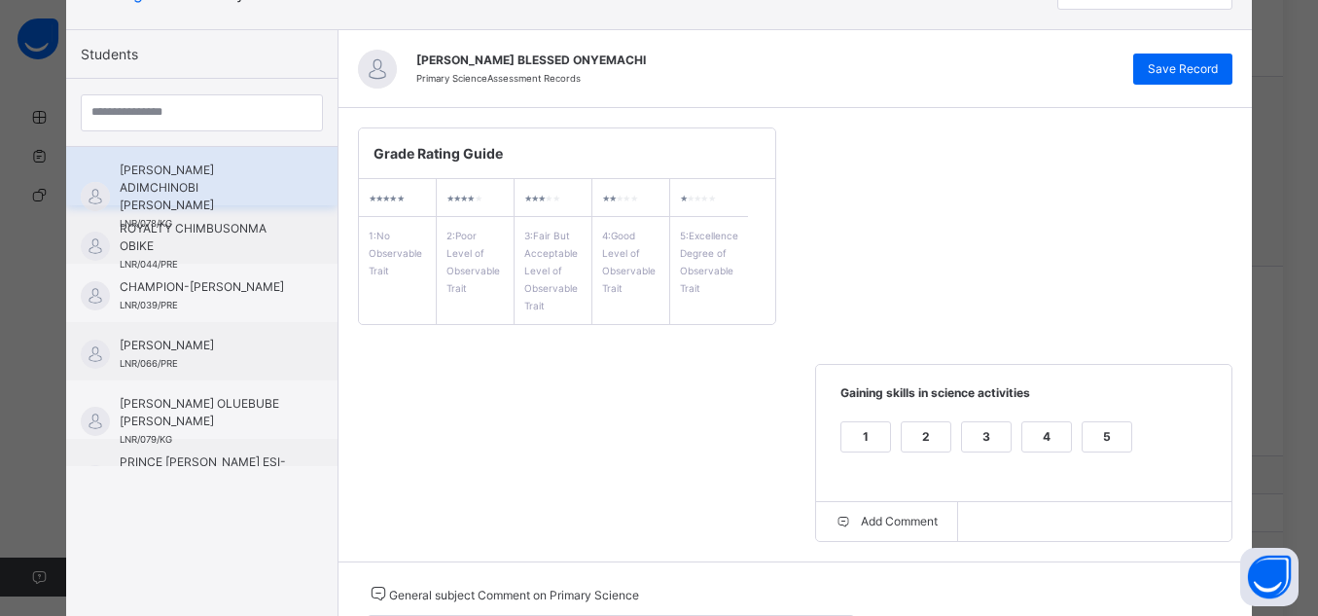
click at [250, 180] on span "[PERSON_NAME] ADIMCHINOBI [PERSON_NAME]" at bounding box center [207, 188] width 174 height 53
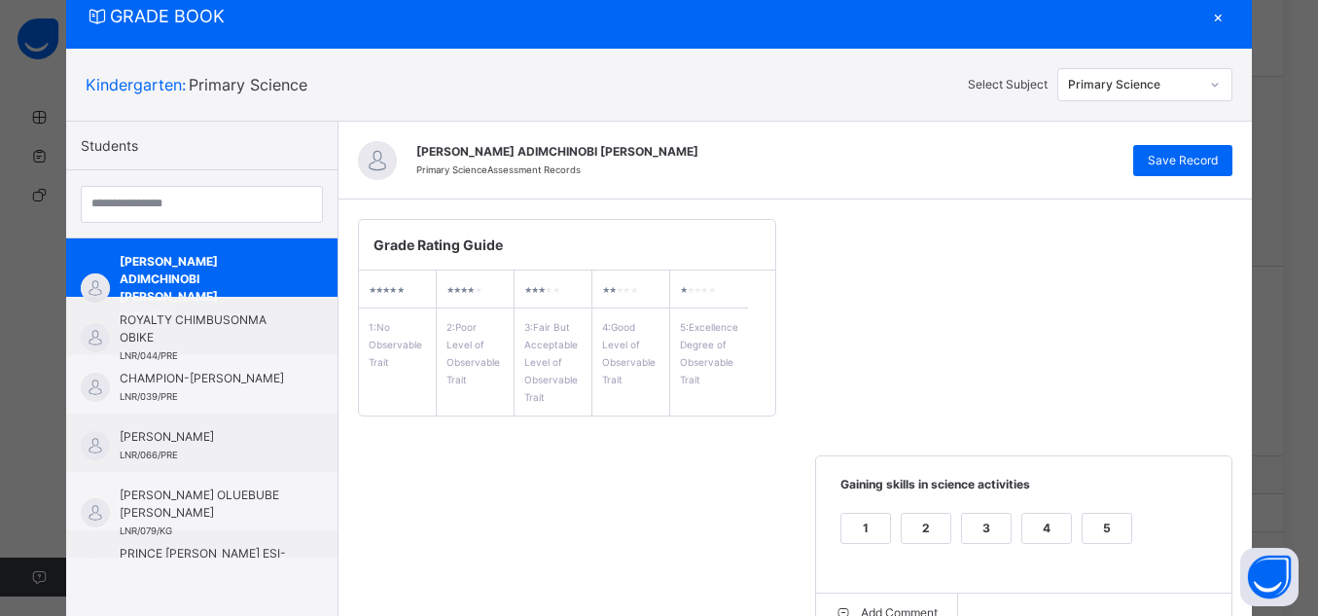
scroll to position [157, 0]
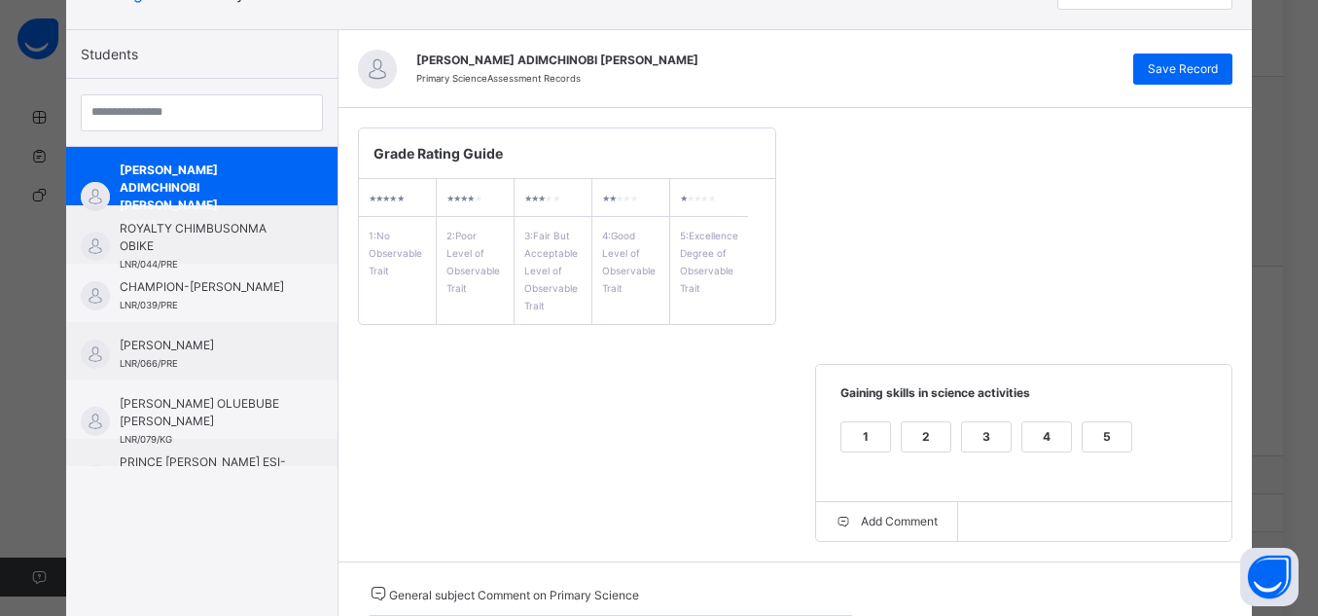
click at [1202, 86] on div "[PERSON_NAME] [PERSON_NAME] Primary Science Assessment Records Save Record" at bounding box center [796, 69] width 915 height 78
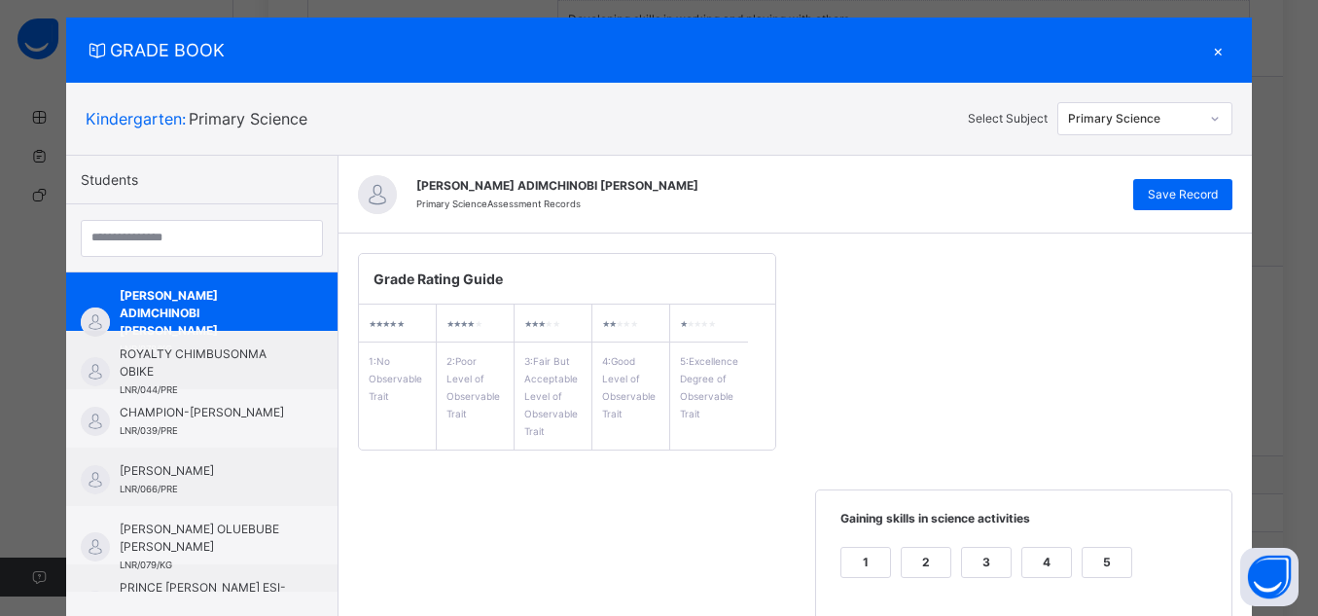
scroll to position [22, 0]
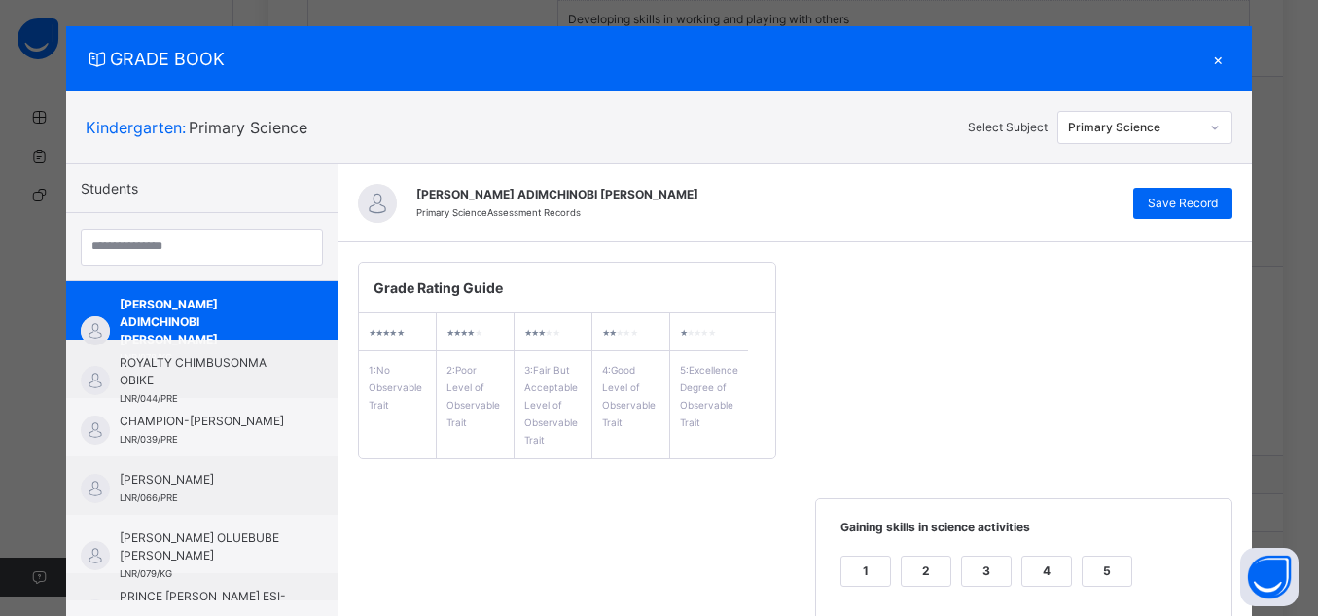
click at [1134, 123] on div "Primary Science" at bounding box center [1134, 128] width 132 height 18
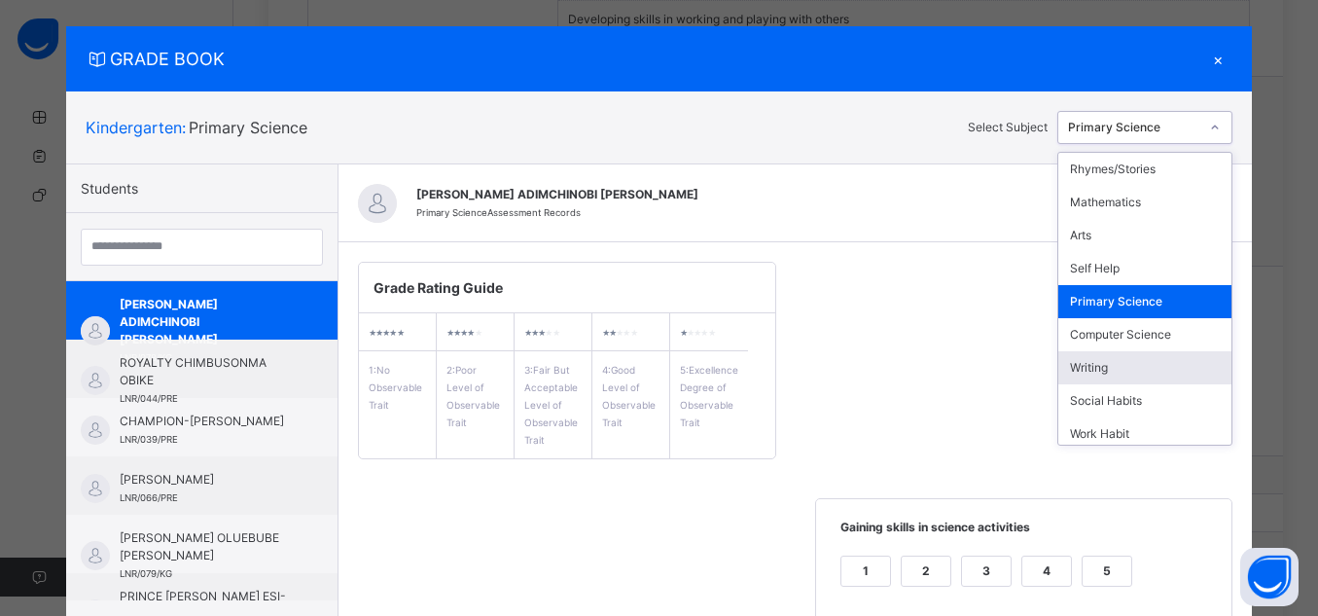
click at [1163, 357] on div "Writing" at bounding box center [1145, 367] width 173 height 33
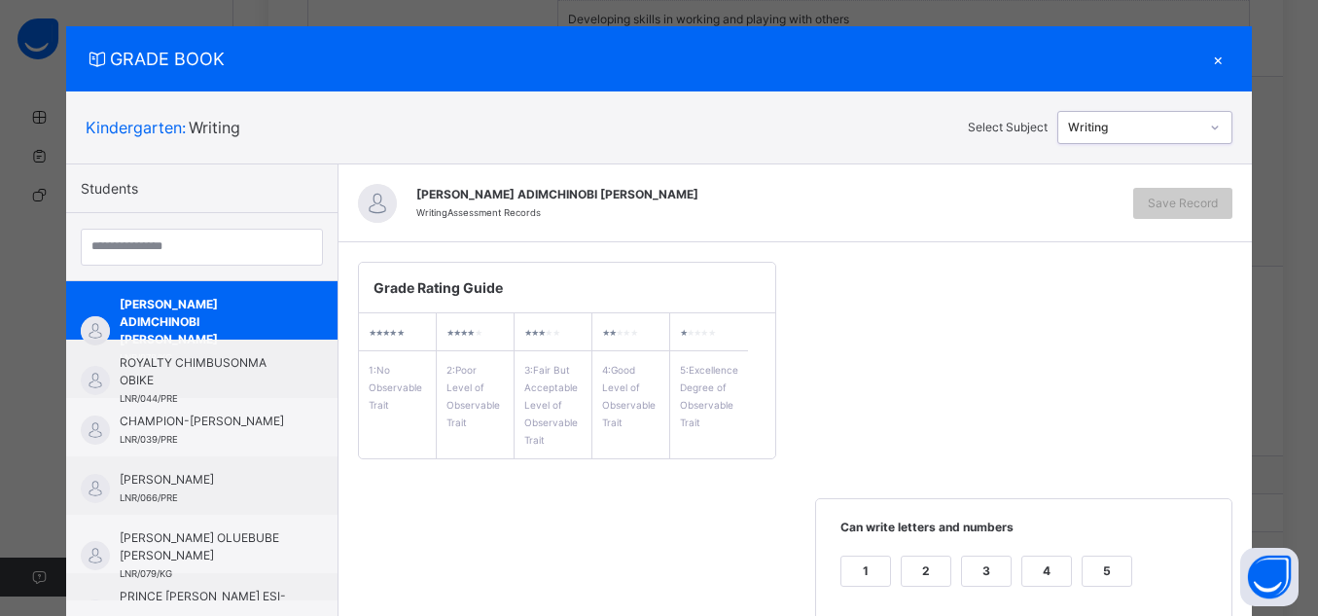
click at [1193, 128] on div "Writing" at bounding box center [1134, 128] width 132 height 18
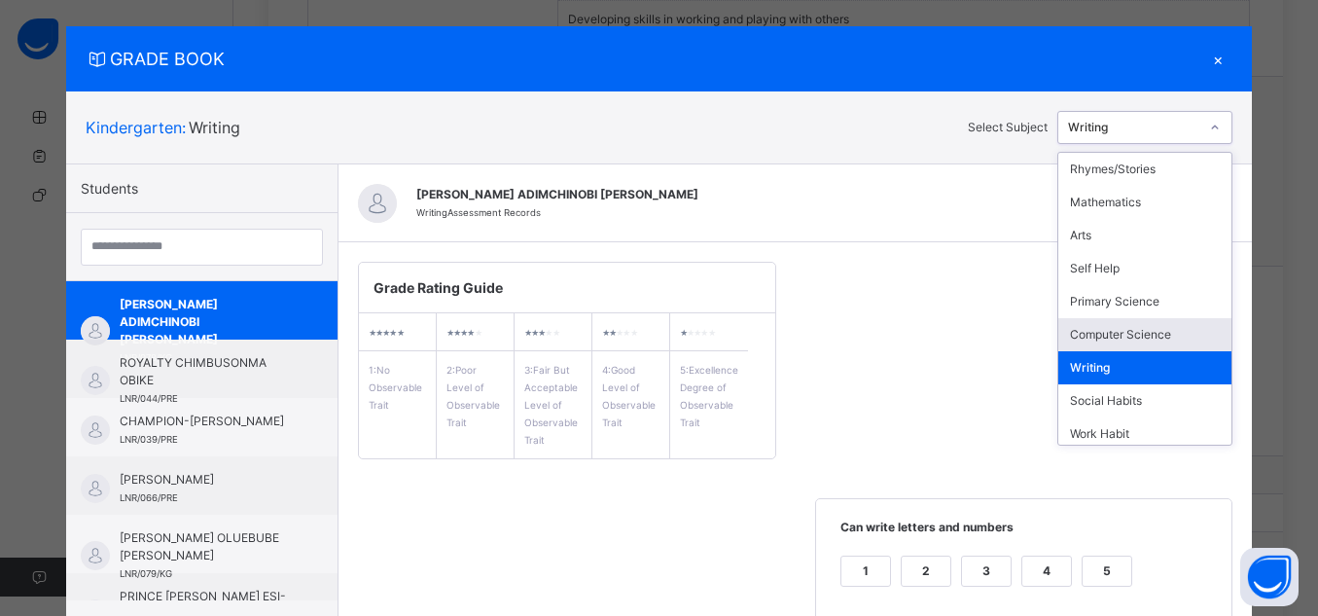
click at [1185, 327] on div "Computer Science" at bounding box center [1145, 334] width 173 height 33
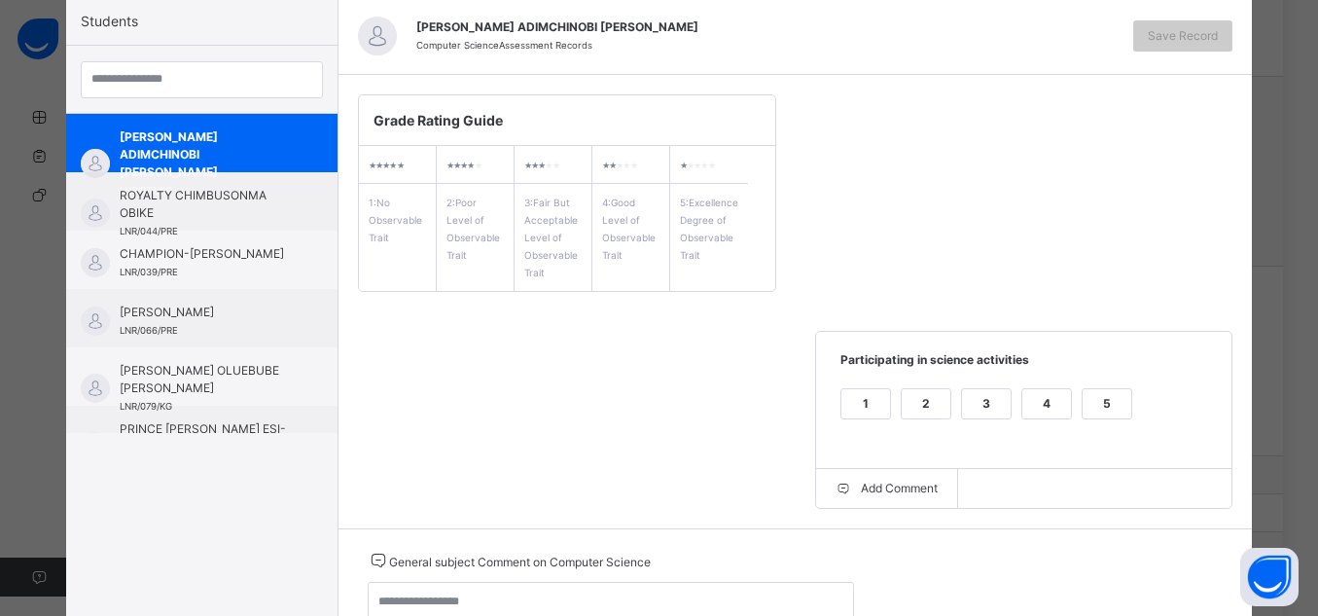
scroll to position [285, 0]
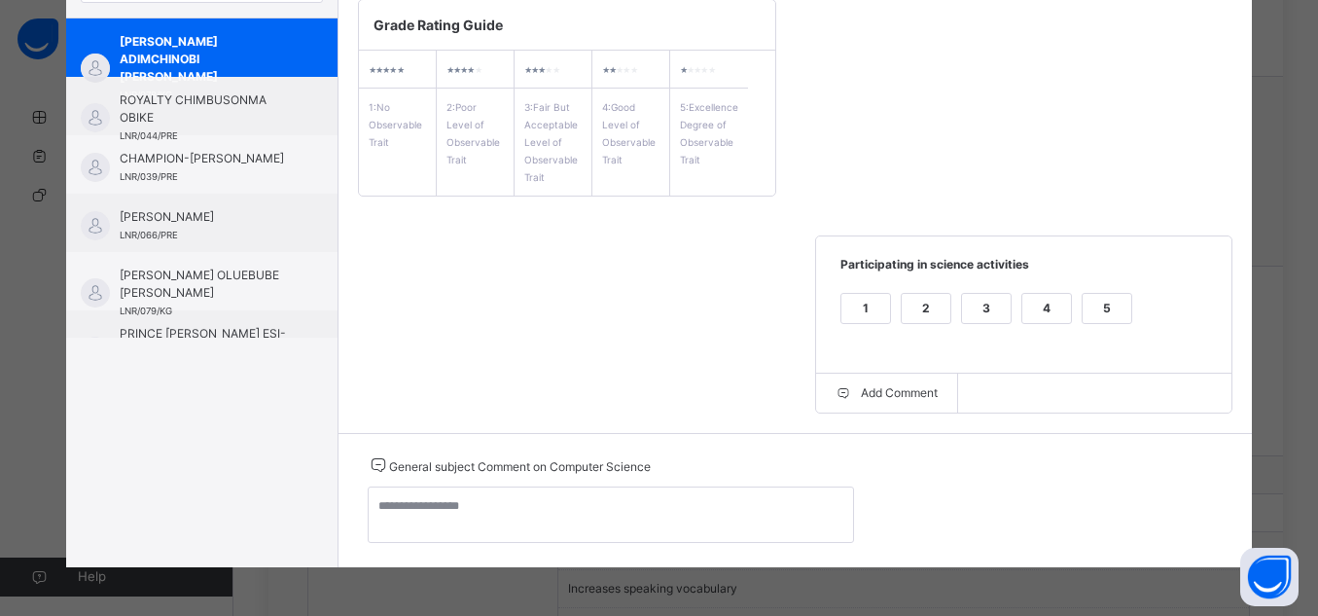
click at [1083, 299] on div "5" at bounding box center [1107, 308] width 49 height 29
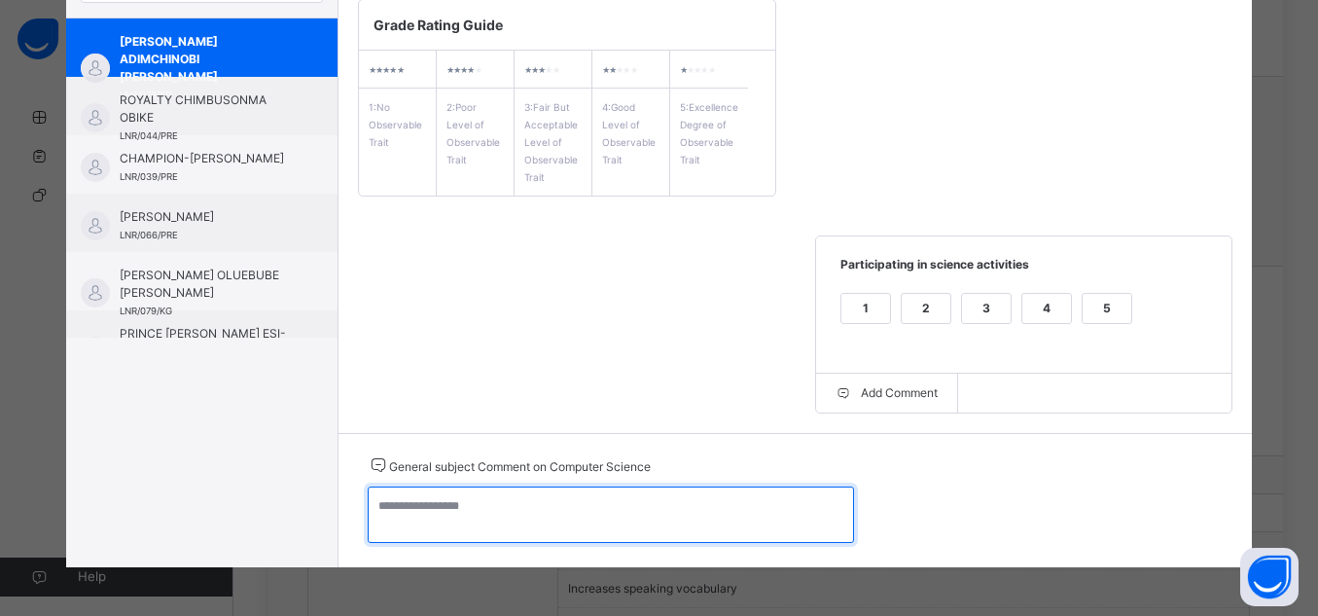
click at [690, 509] on textarea at bounding box center [611, 514] width 486 height 56
paste textarea "**********"
click at [478, 511] on textarea "**********" at bounding box center [611, 514] width 486 height 56
click at [380, 511] on textarea "**********" at bounding box center [611, 514] width 486 height 56
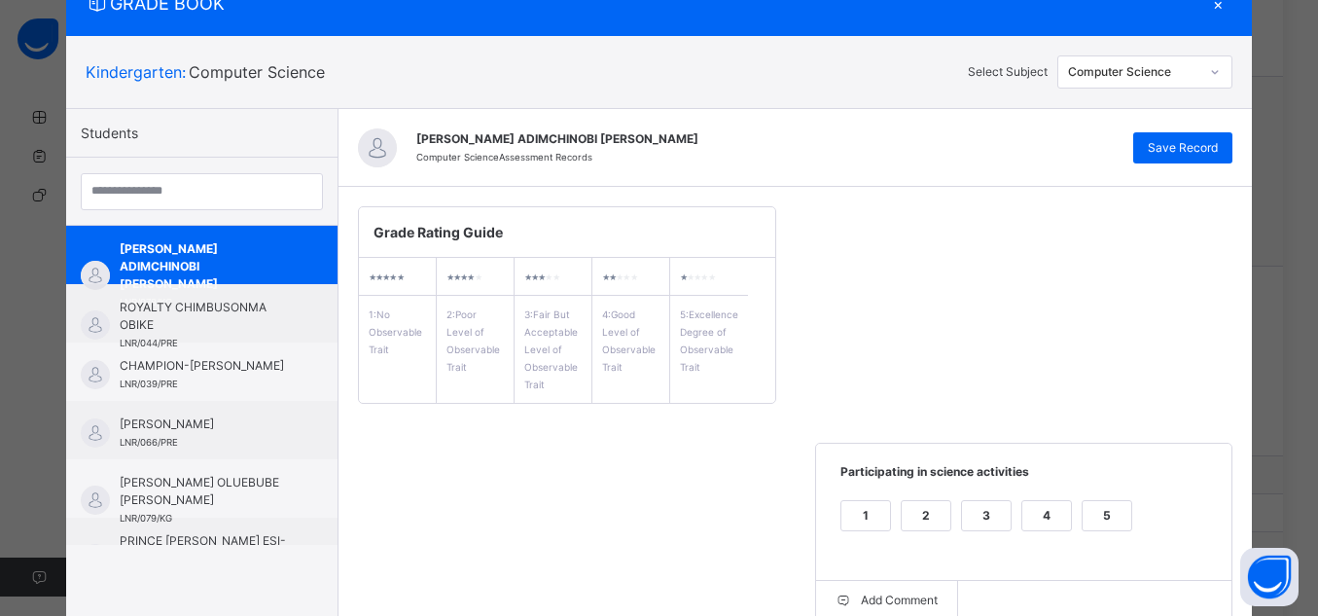
scroll to position [68, 0]
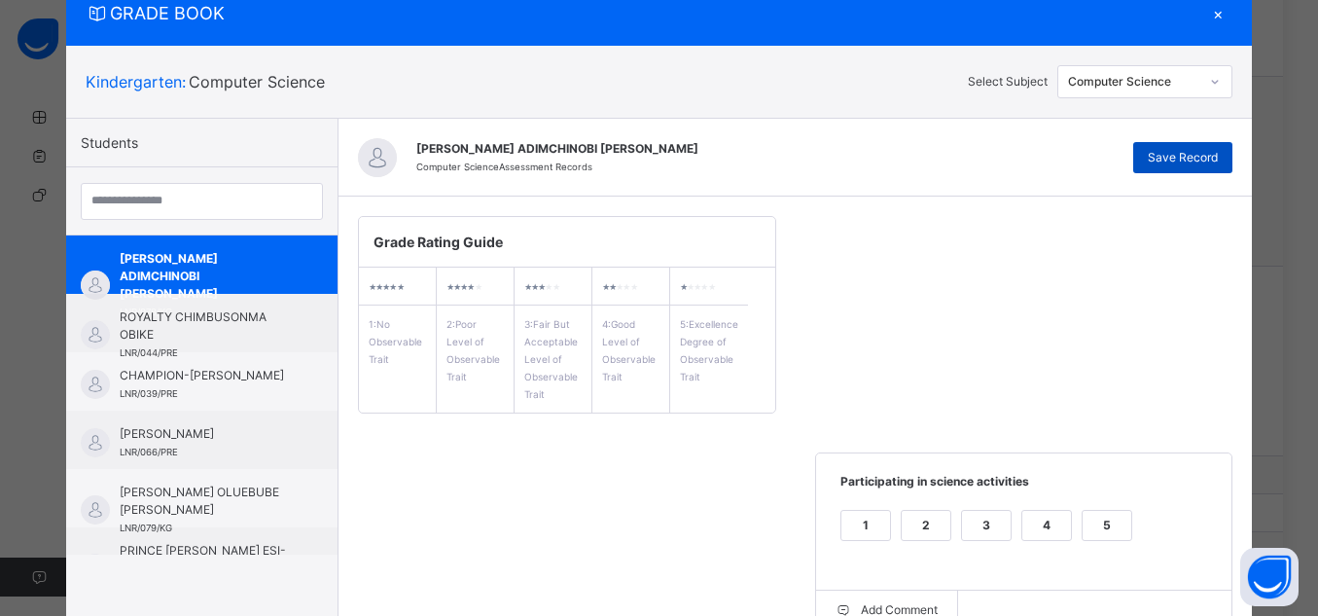
type textarea "**********"
click at [1190, 156] on span "Save Record" at bounding box center [1183, 158] width 70 height 18
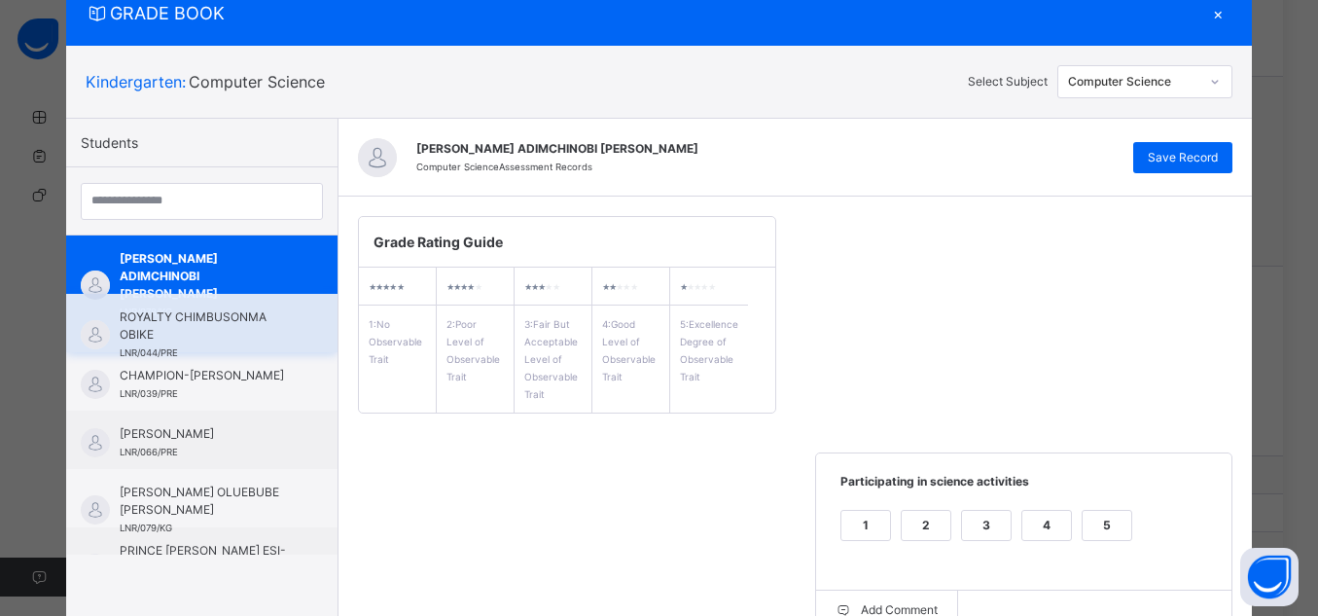
click at [184, 326] on span "ROYALTY CHIMBUSONMA OBIKE" at bounding box center [207, 325] width 174 height 35
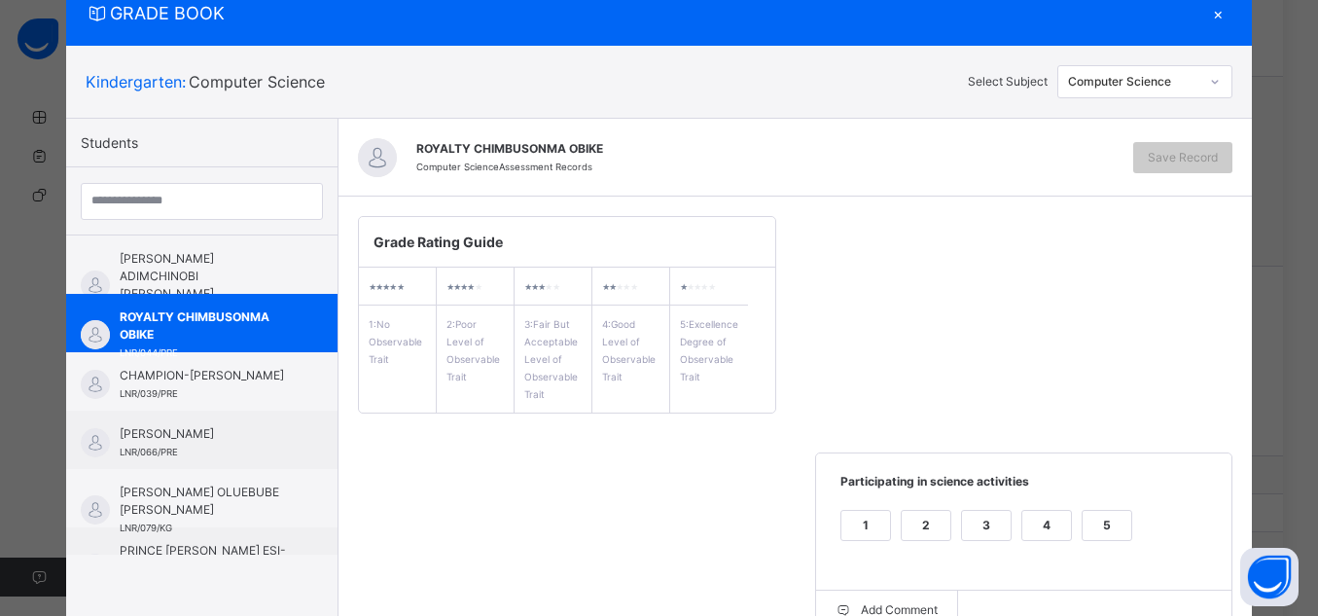
click at [1215, 85] on icon at bounding box center [1215, 81] width 12 height 19
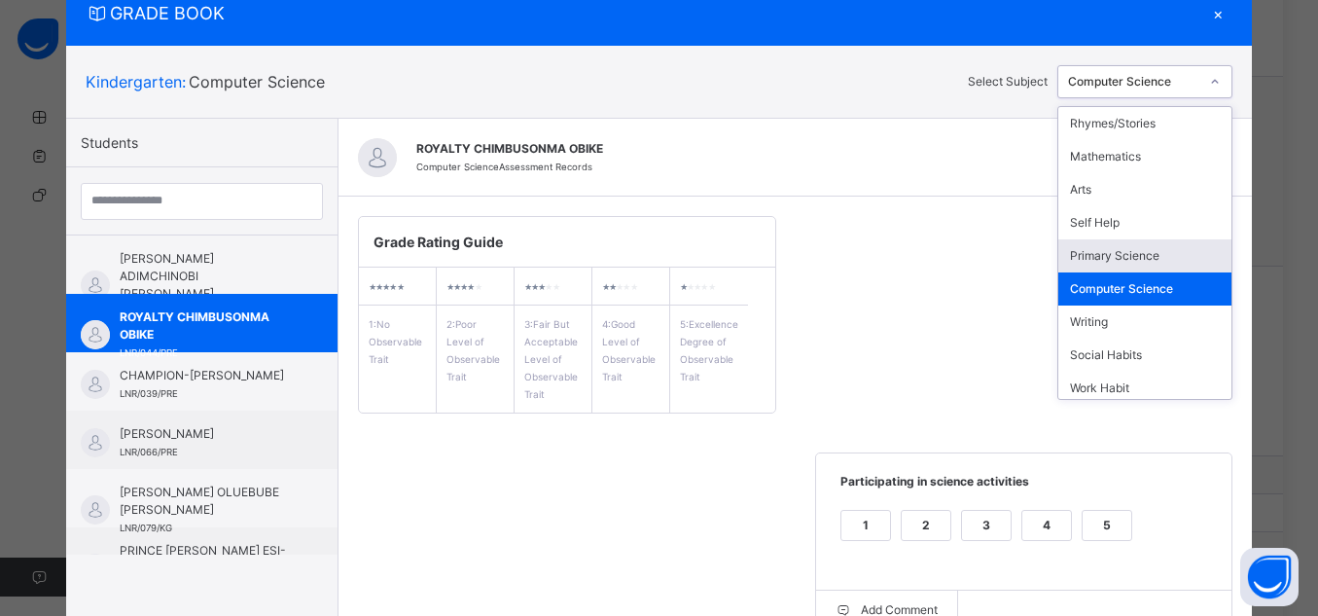
click at [960, 279] on div "Grade Rating Guide ★ ★ ★ ★ ★ 1 : No Observable Trait ★ ★ ★ ★ ★ 2 : Poor Level o…" at bounding box center [796, 423] width 915 height 453
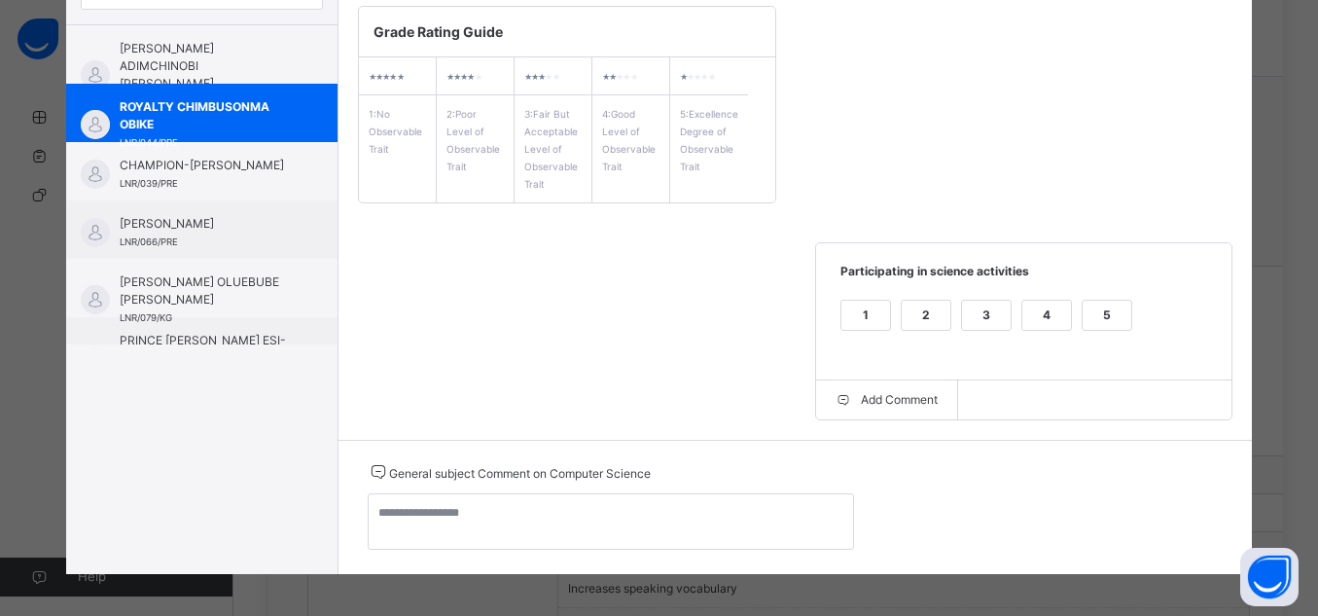
scroll to position [285, 0]
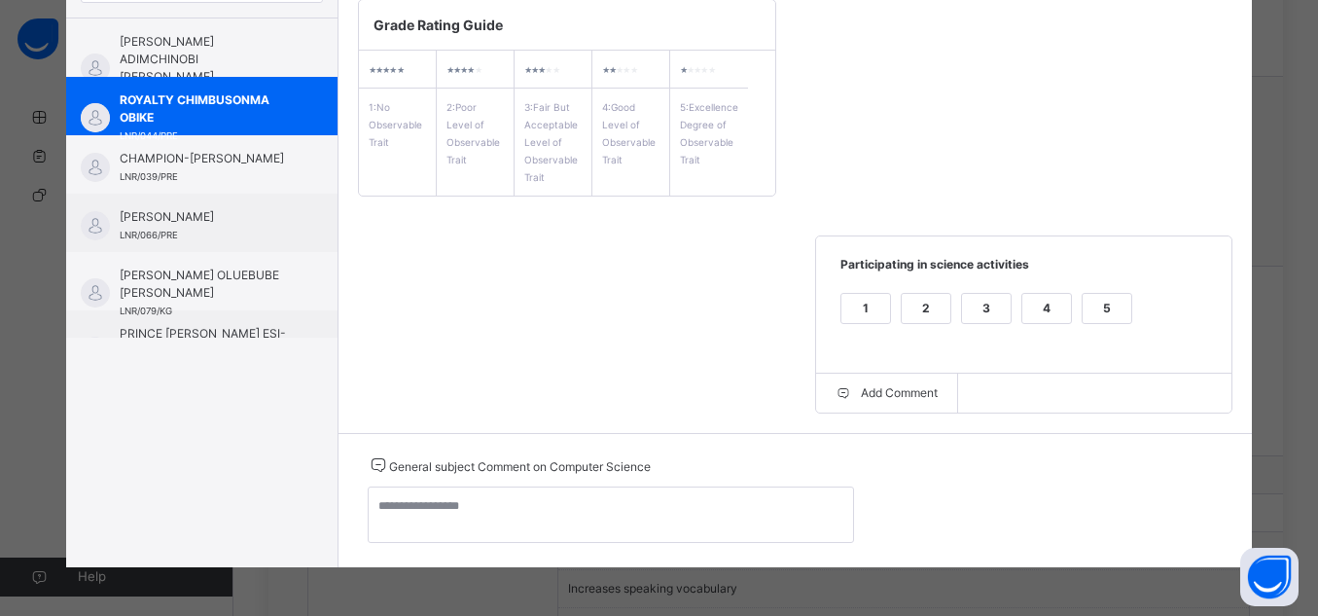
click at [1113, 307] on div "5" at bounding box center [1107, 308] width 49 height 29
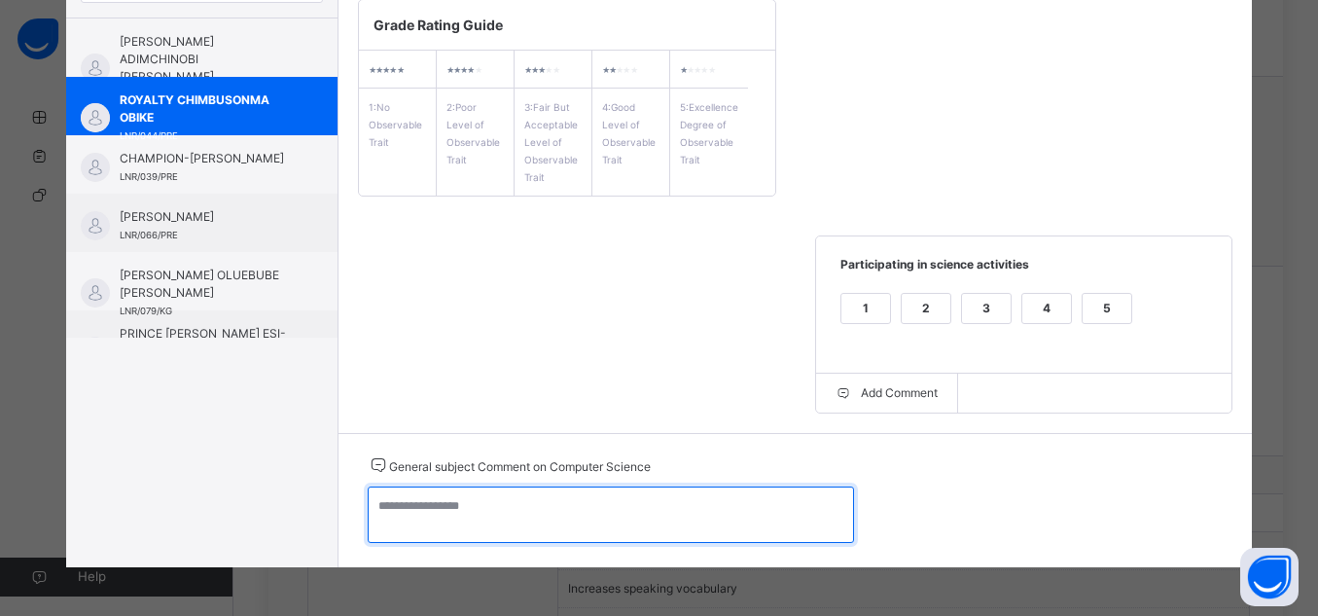
click at [690, 504] on textarea at bounding box center [611, 514] width 486 height 56
paste textarea "**********"
type textarea "*"
paste textarea "**********"
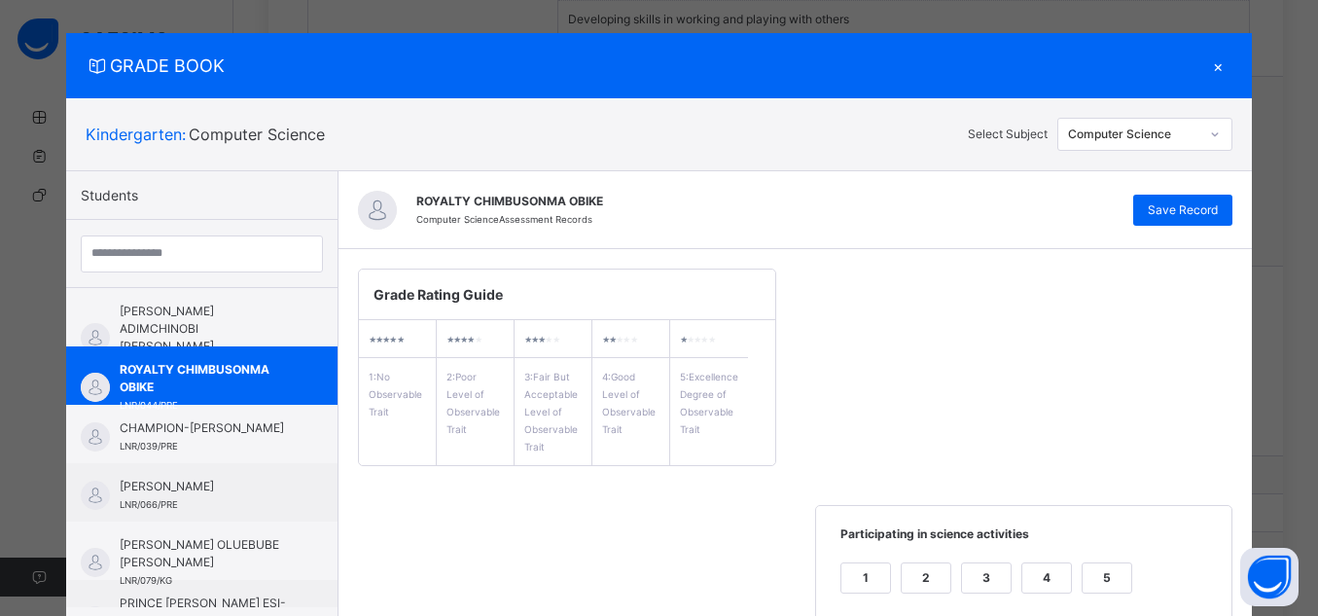
scroll to position [8, 0]
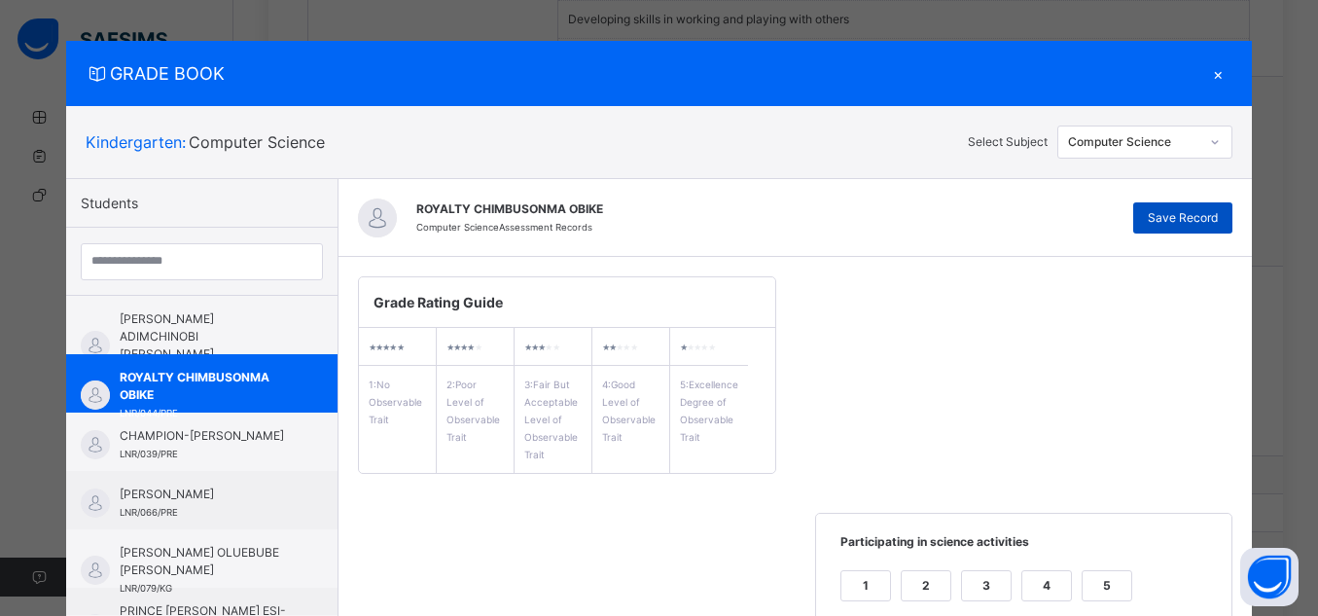
type textarea "**********"
click at [1194, 206] on div "Save Record" at bounding box center [1183, 217] width 99 height 31
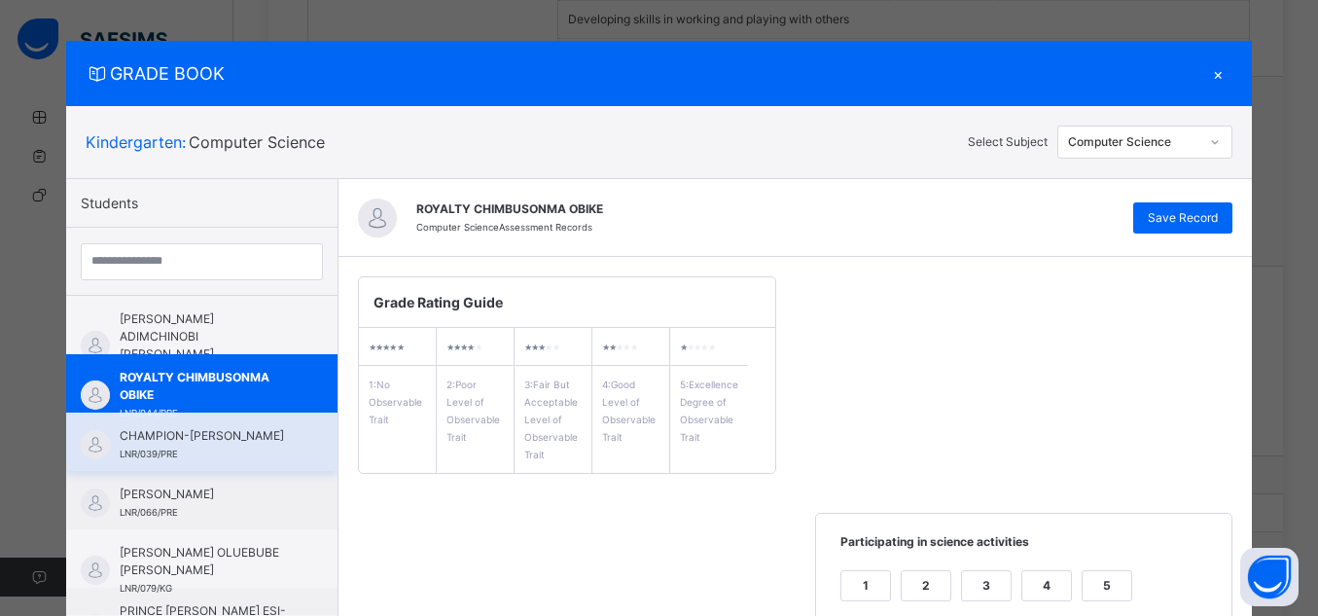
click at [156, 445] on span "CHAMPION-[PERSON_NAME]" at bounding box center [207, 436] width 174 height 18
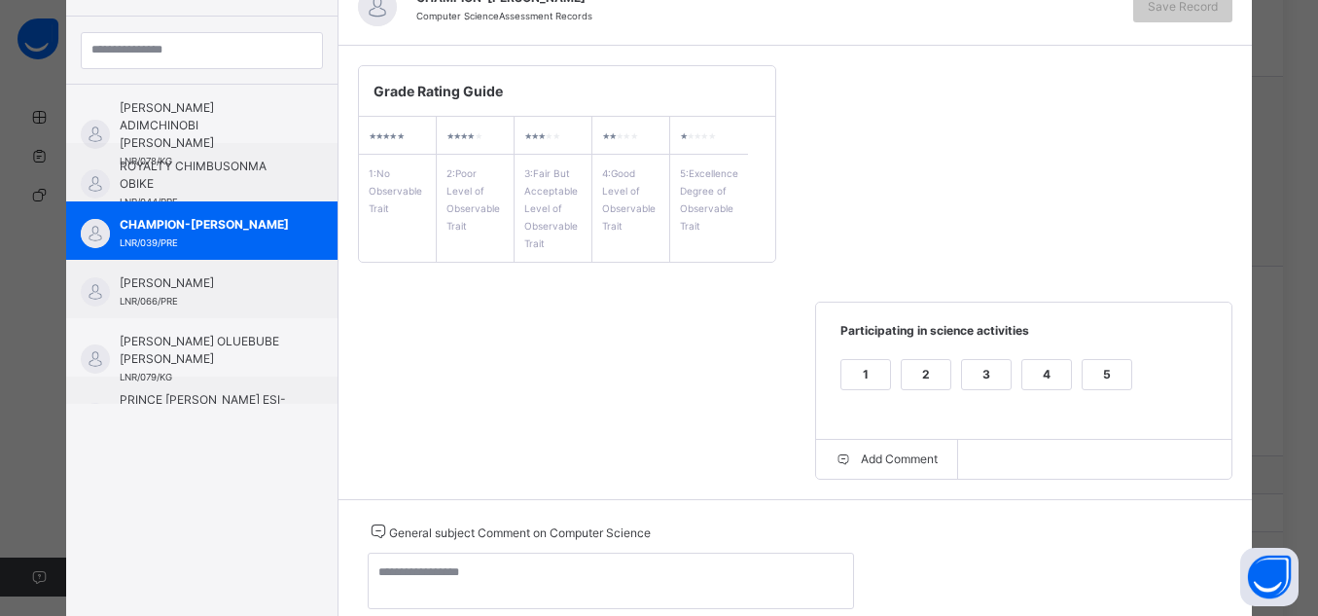
scroll to position [225, 0]
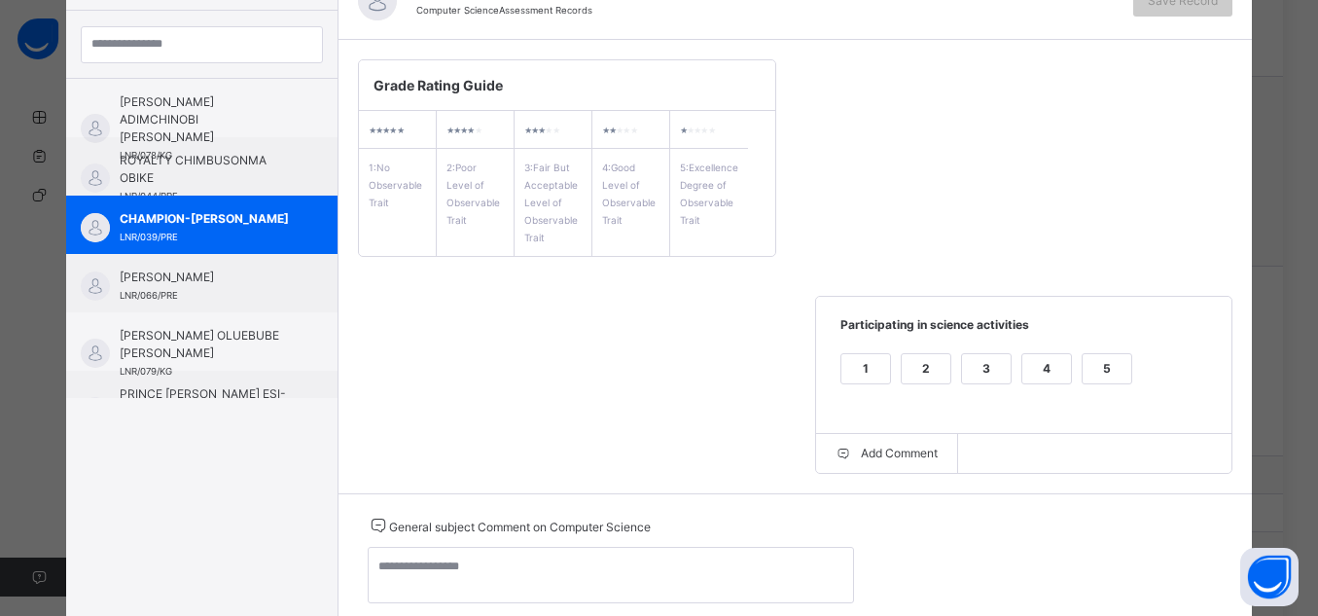
click at [1115, 377] on div "5" at bounding box center [1107, 368] width 49 height 29
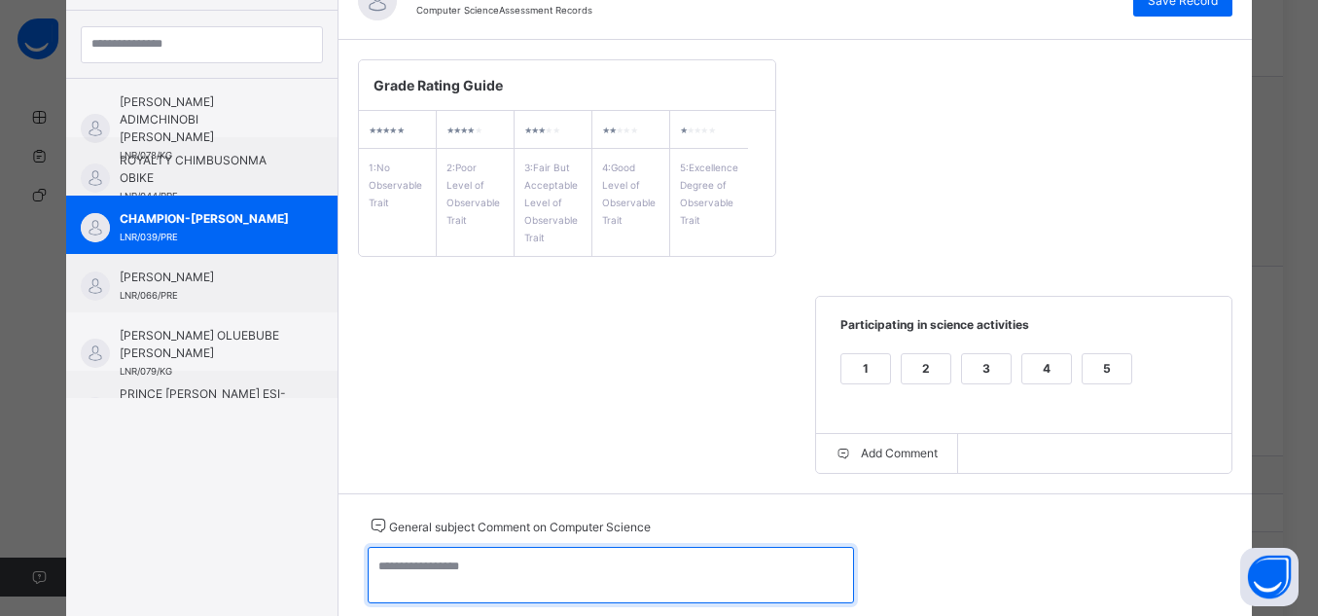
click at [748, 569] on textarea at bounding box center [611, 575] width 486 height 56
paste textarea "**********"
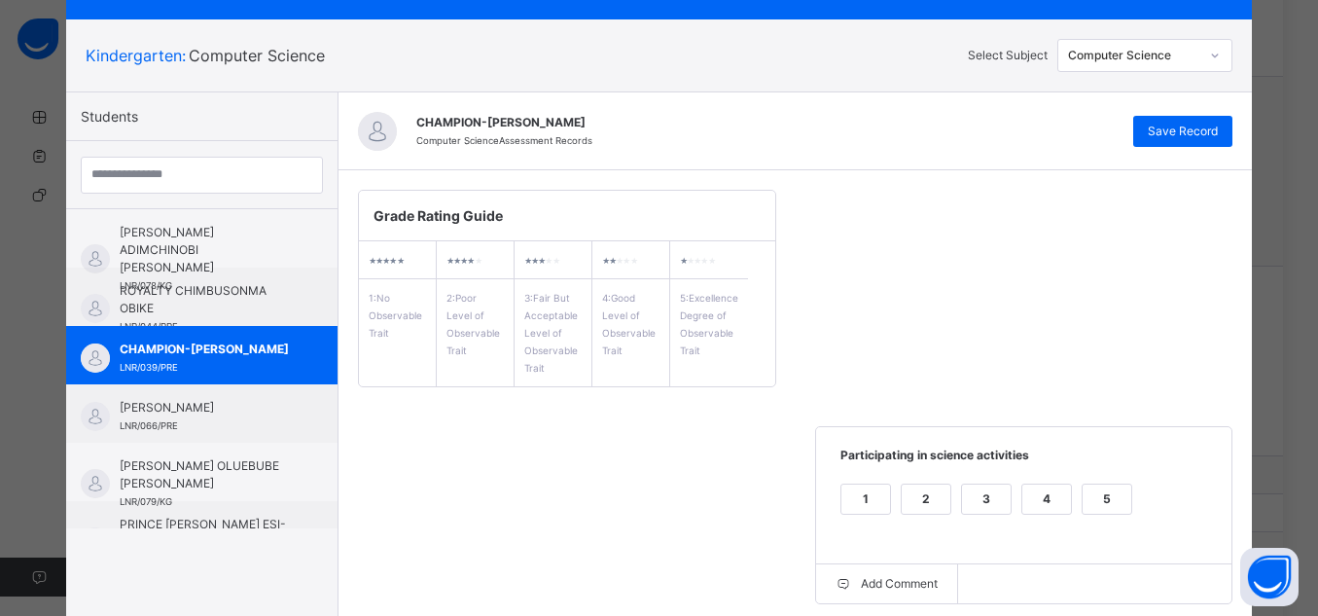
scroll to position [34, 0]
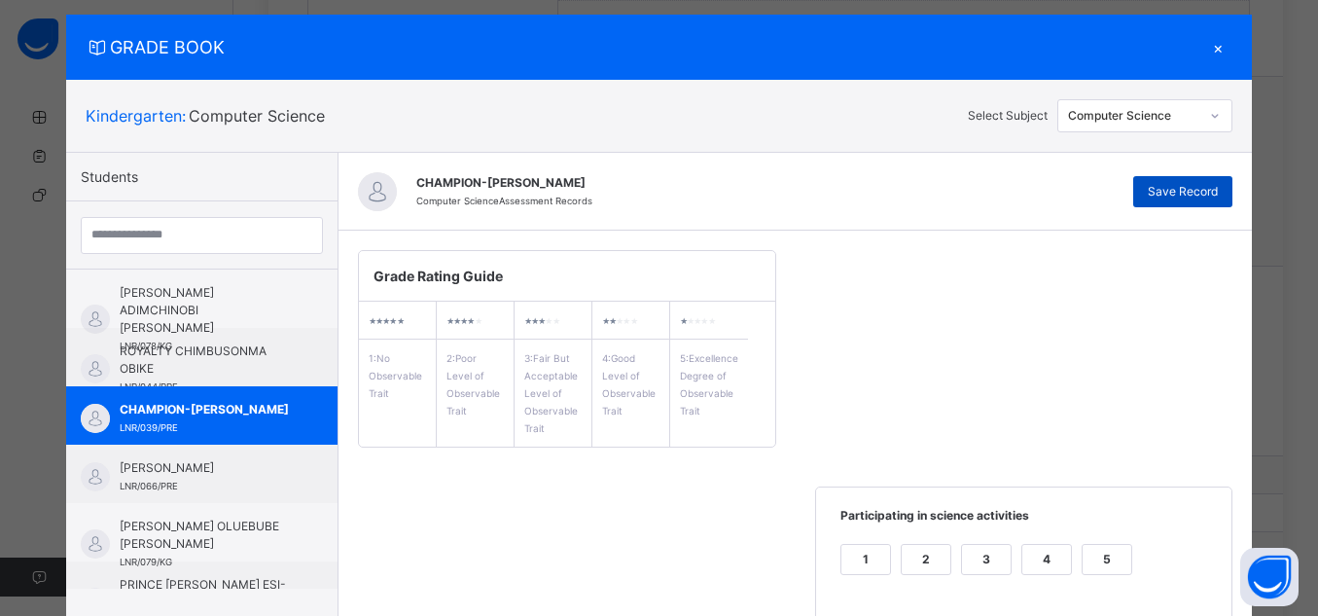
type textarea "**********"
click at [1198, 196] on span "Save Record" at bounding box center [1183, 192] width 70 height 18
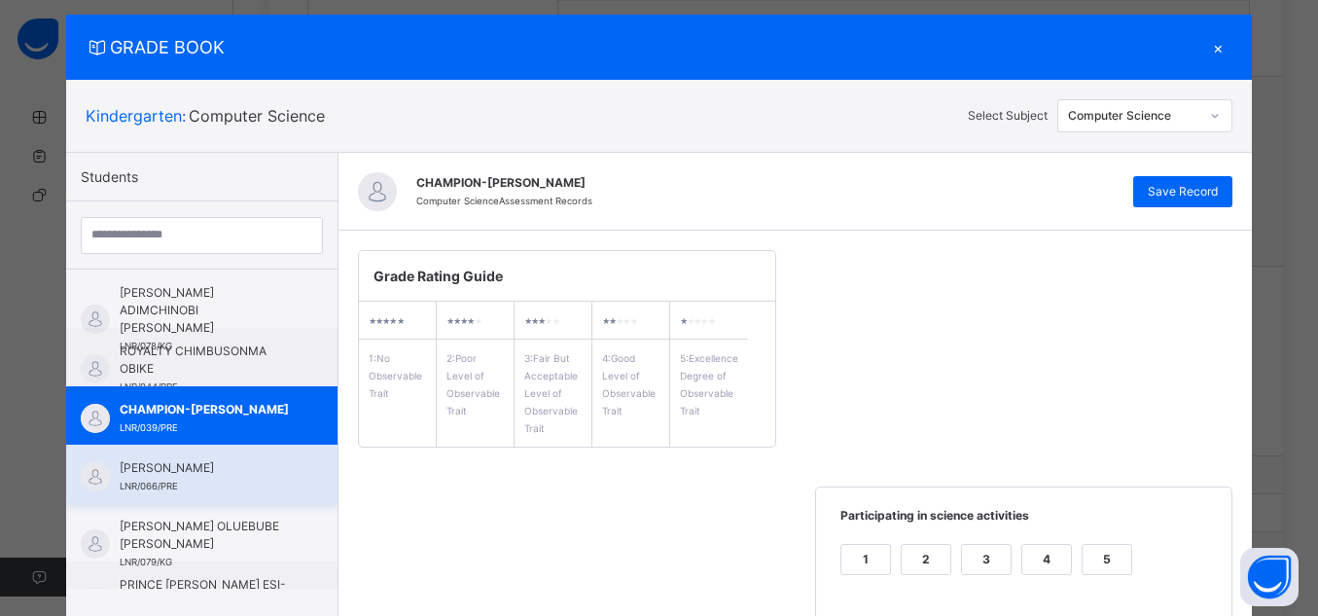
click at [242, 489] on div "[PERSON_NAME] LNR/066/PRE" at bounding box center [207, 476] width 174 height 35
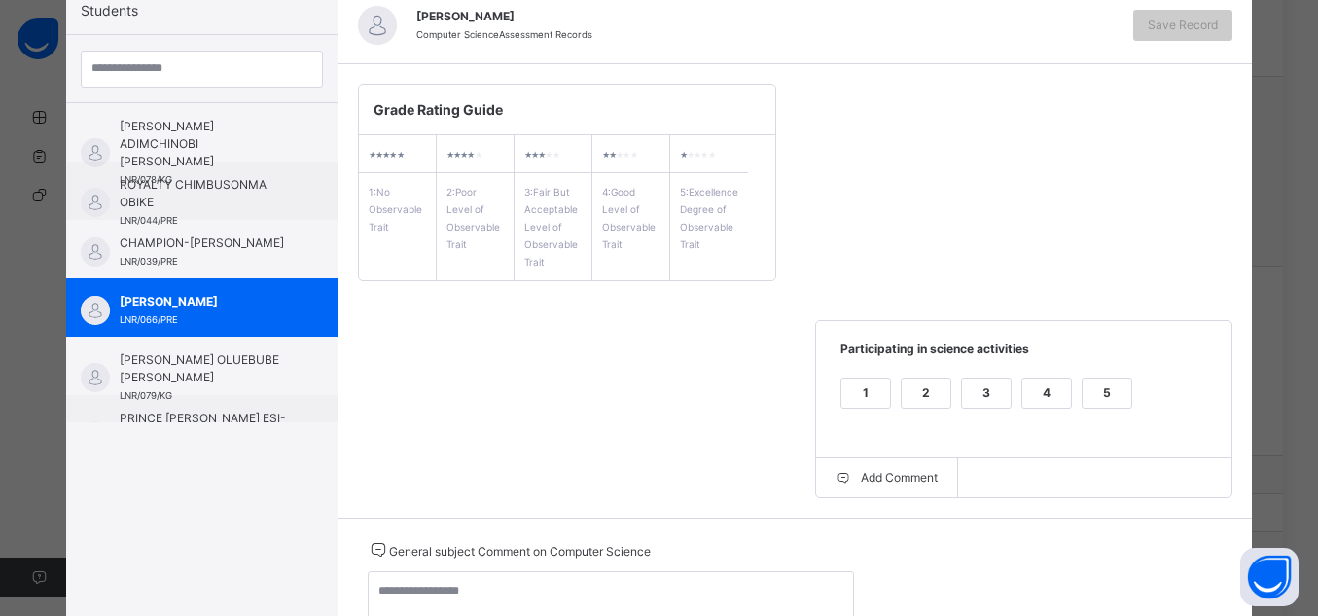
scroll to position [279, 0]
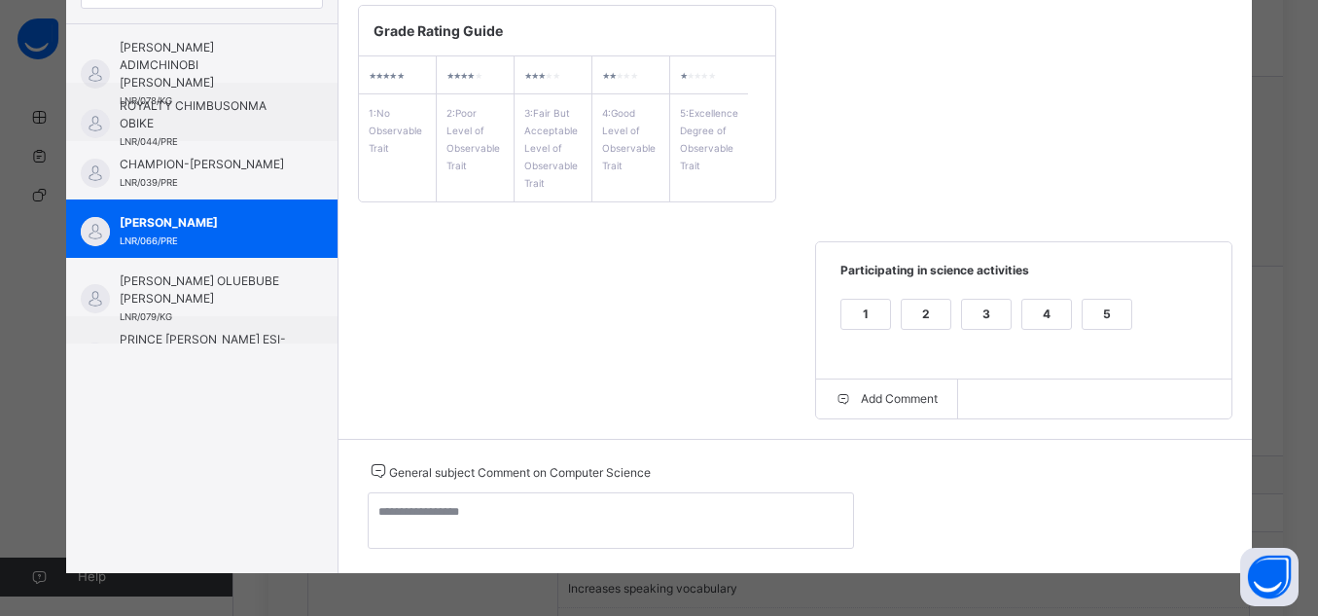
click at [1114, 312] on div "5" at bounding box center [1107, 314] width 49 height 29
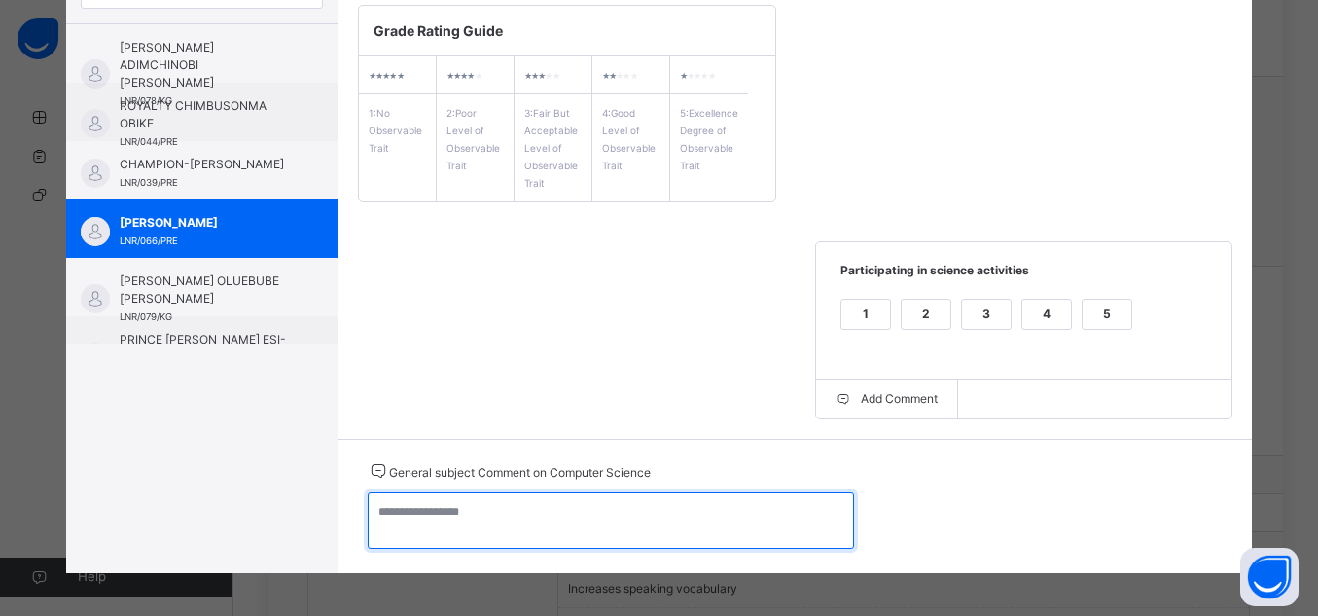
click at [626, 518] on textarea at bounding box center [611, 520] width 486 height 56
paste textarea "**********"
type textarea "*********"
paste textarea "**********"
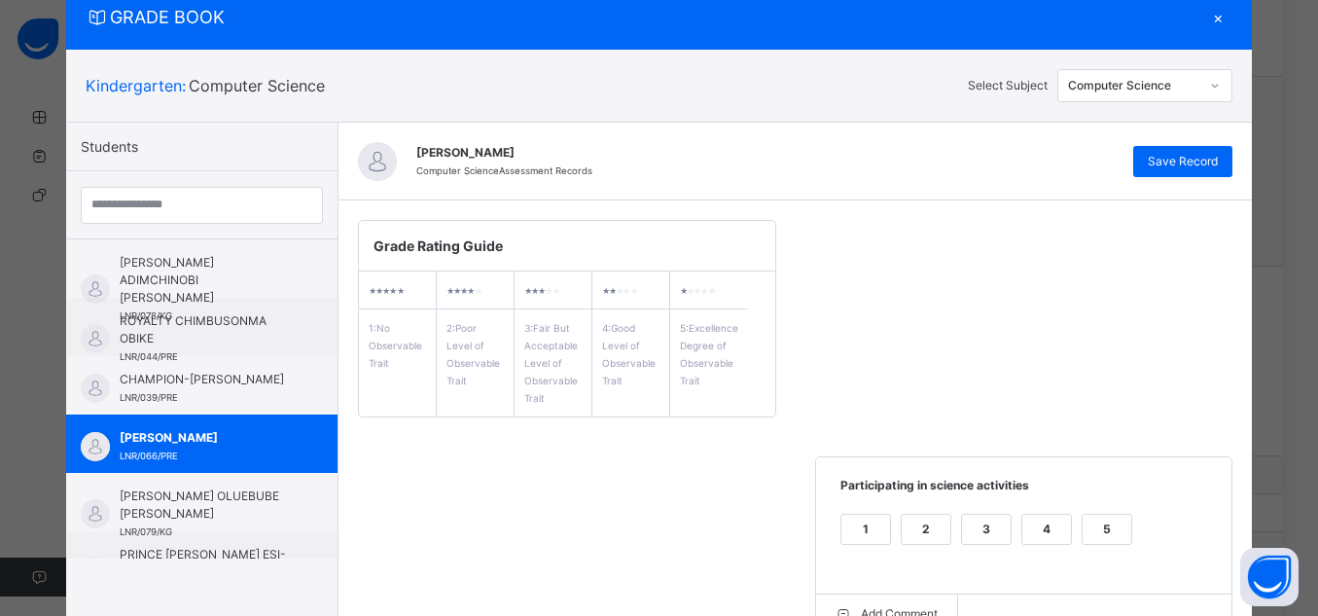
scroll to position [13, 0]
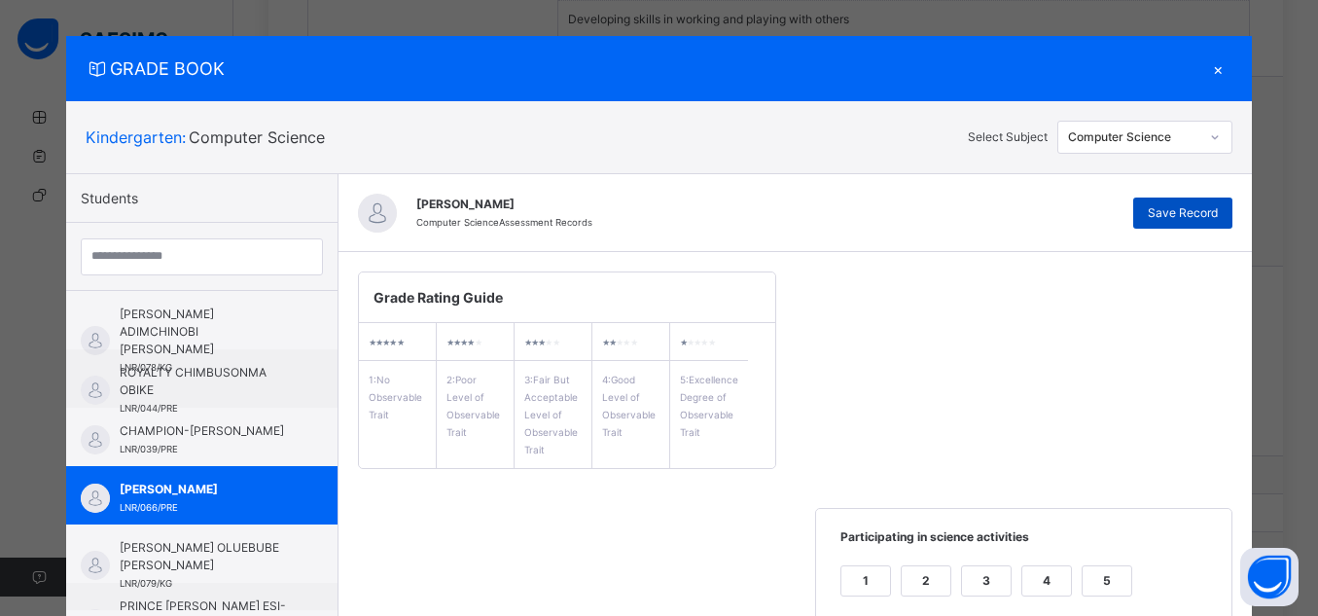
type textarea "**********"
click at [1194, 223] on div "Save Record" at bounding box center [1183, 213] width 99 height 31
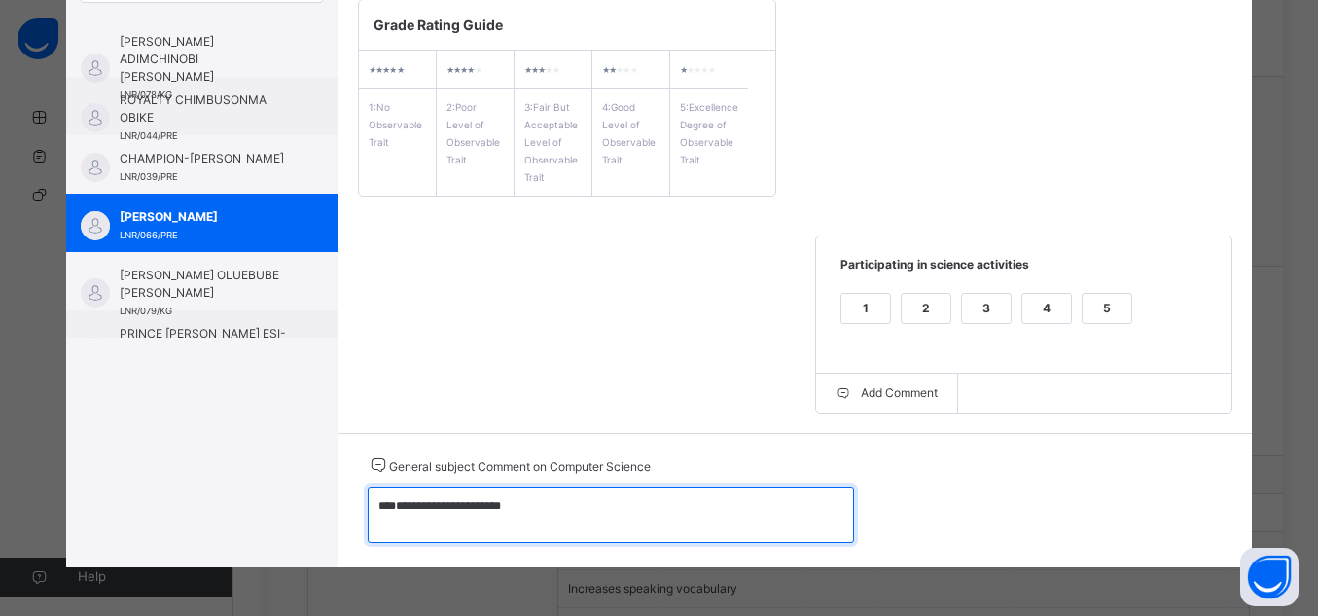
click at [666, 520] on textarea "**********" at bounding box center [611, 514] width 486 height 56
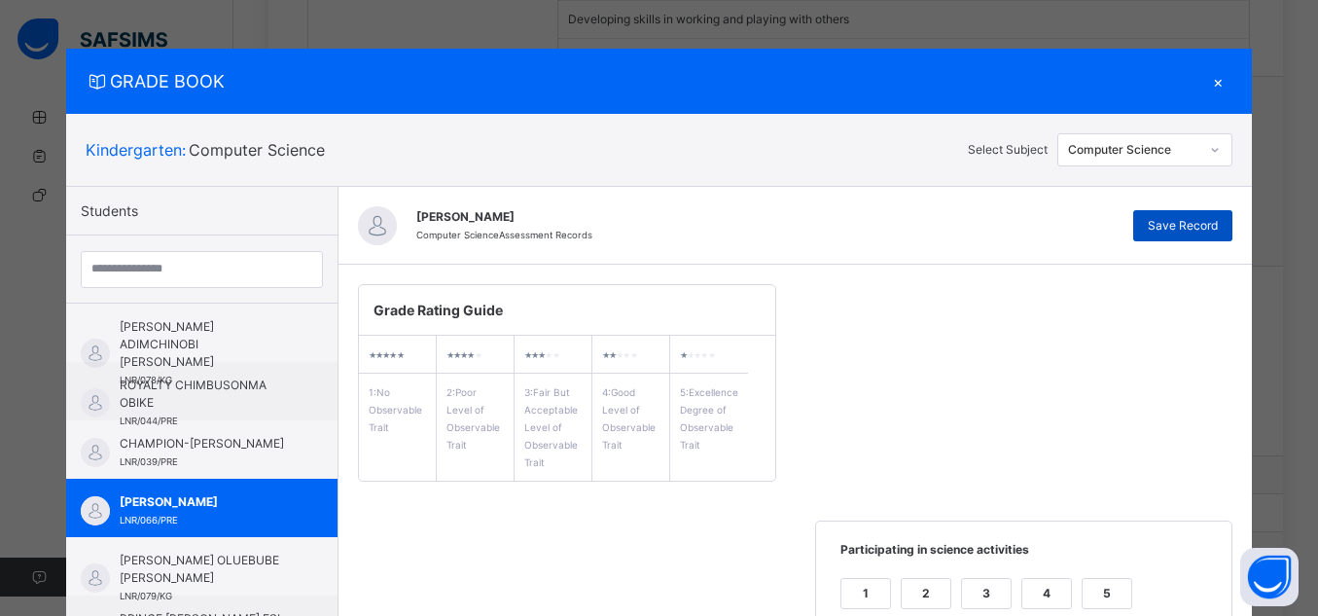
click at [1195, 217] on span "Save Record" at bounding box center [1183, 226] width 70 height 18
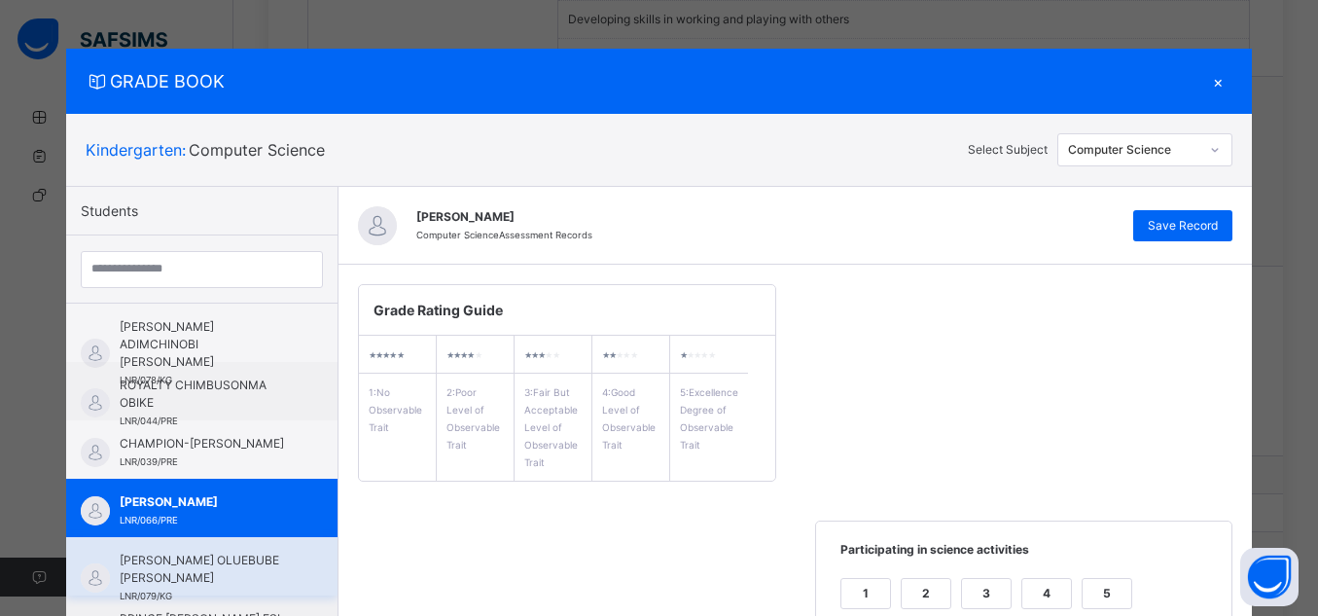
click at [220, 567] on span "[PERSON_NAME] OLUEBUBE [PERSON_NAME]" at bounding box center [207, 569] width 174 height 35
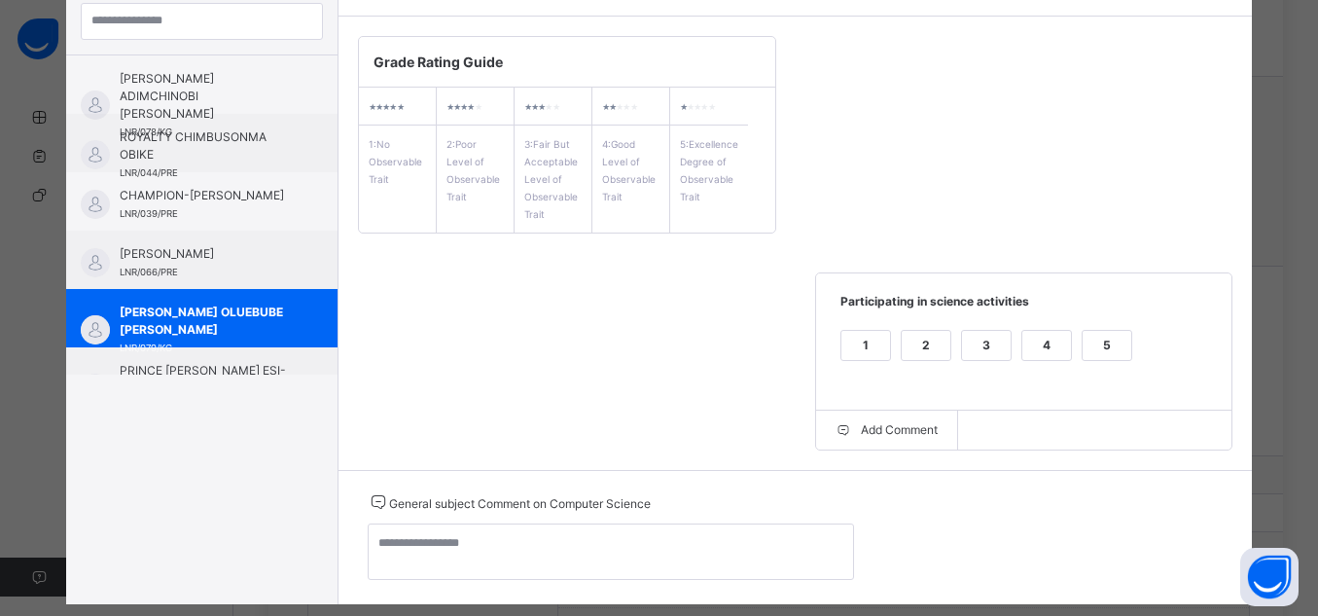
scroll to position [1138, 0]
click at [1103, 344] on div "5" at bounding box center [1107, 345] width 49 height 29
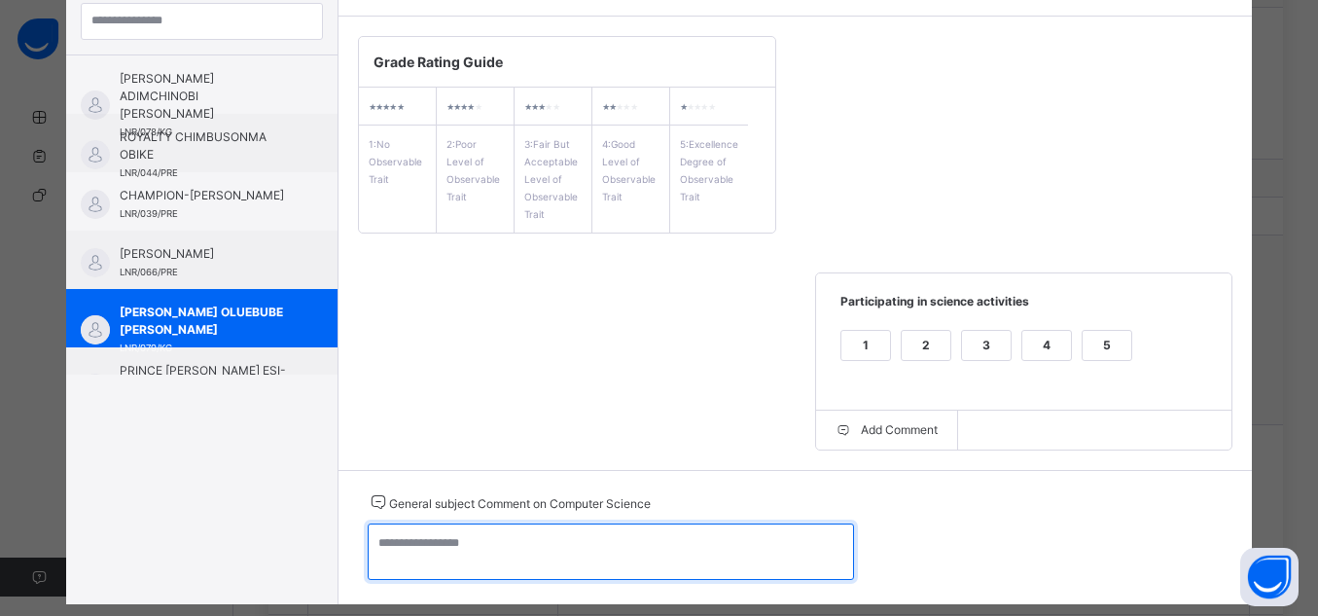
click at [745, 566] on textarea at bounding box center [611, 551] width 486 height 56
paste textarea "**********"
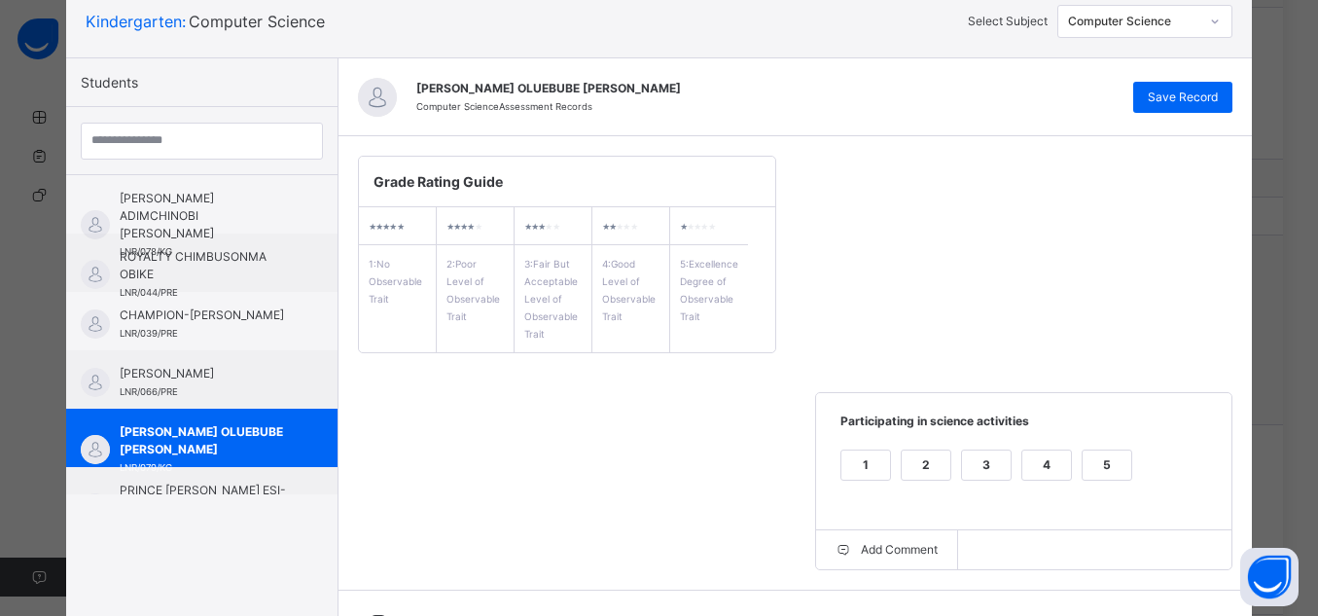
scroll to position [81, 0]
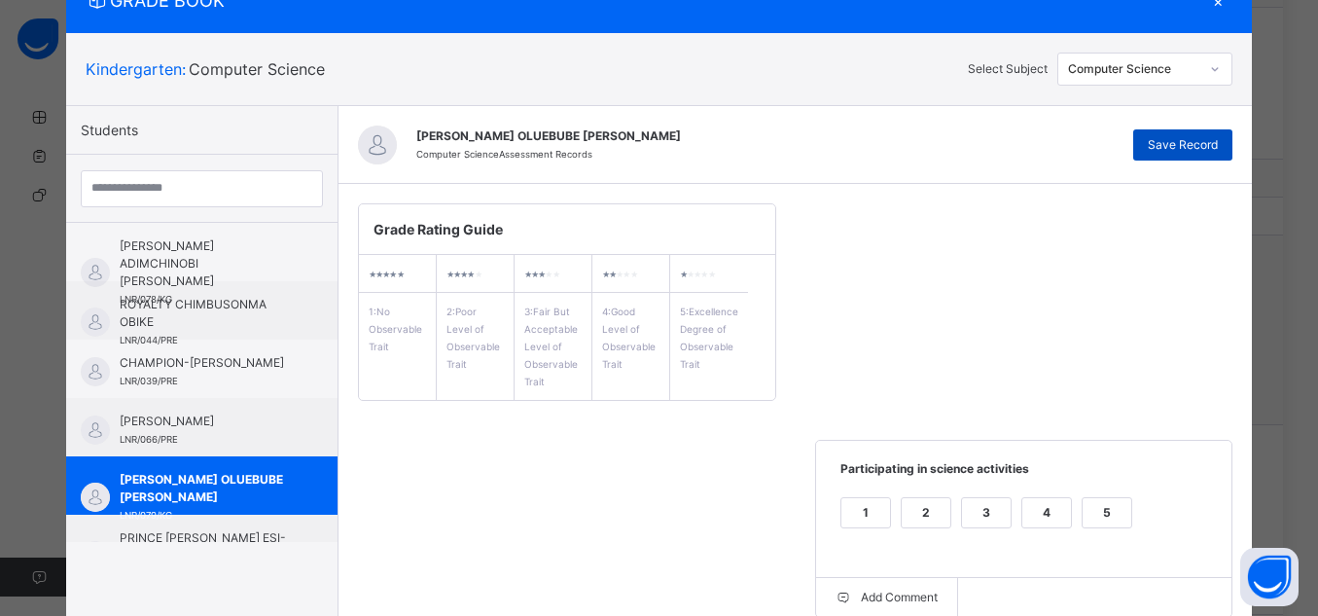
type textarea "**********"
click at [1171, 142] on span "Save Record" at bounding box center [1183, 145] width 70 height 18
click at [218, 548] on div "Students [PERSON_NAME] ADIMCHINOBI [PERSON_NAME] LNR/078/KG ROYALTY CHIMBUSONMA…" at bounding box center [202, 439] width 272 height 666
click at [206, 544] on div "Students [PERSON_NAME] ADIMCHINOBI [PERSON_NAME] LNR/078/KG ROYALTY CHIMBUSONMA…" at bounding box center [202, 439] width 272 height 666
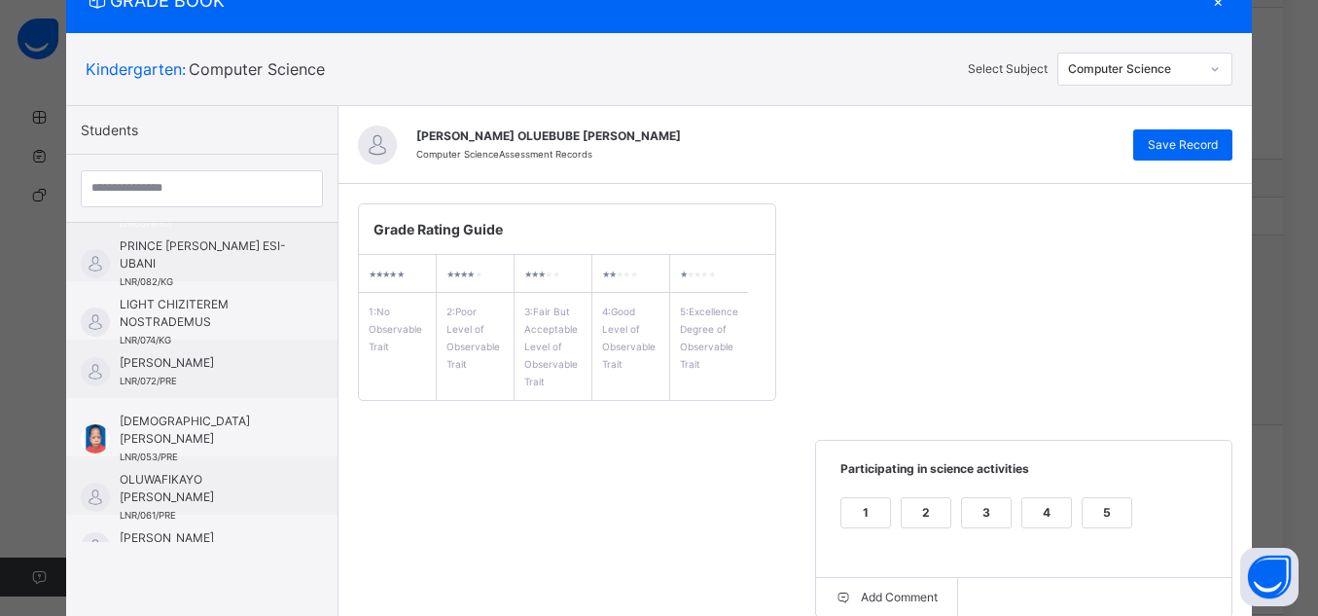
scroll to position [302, 0]
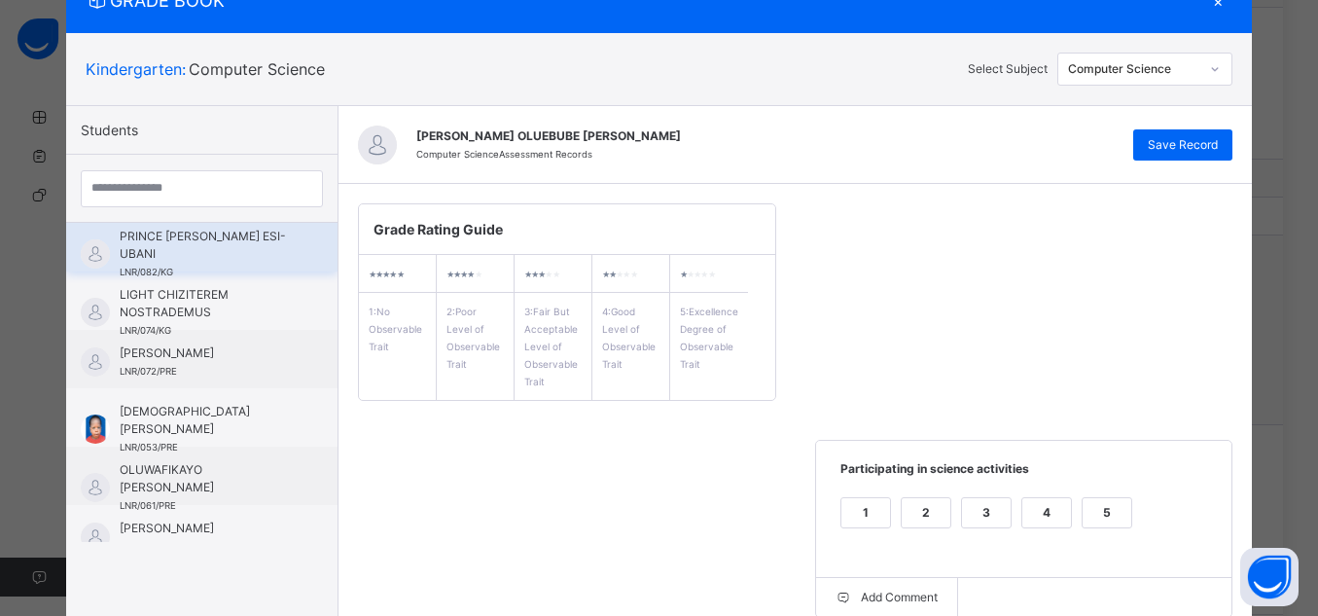
click at [195, 240] on span "PRINCE [PERSON_NAME] ESI-UBANI" at bounding box center [207, 245] width 174 height 35
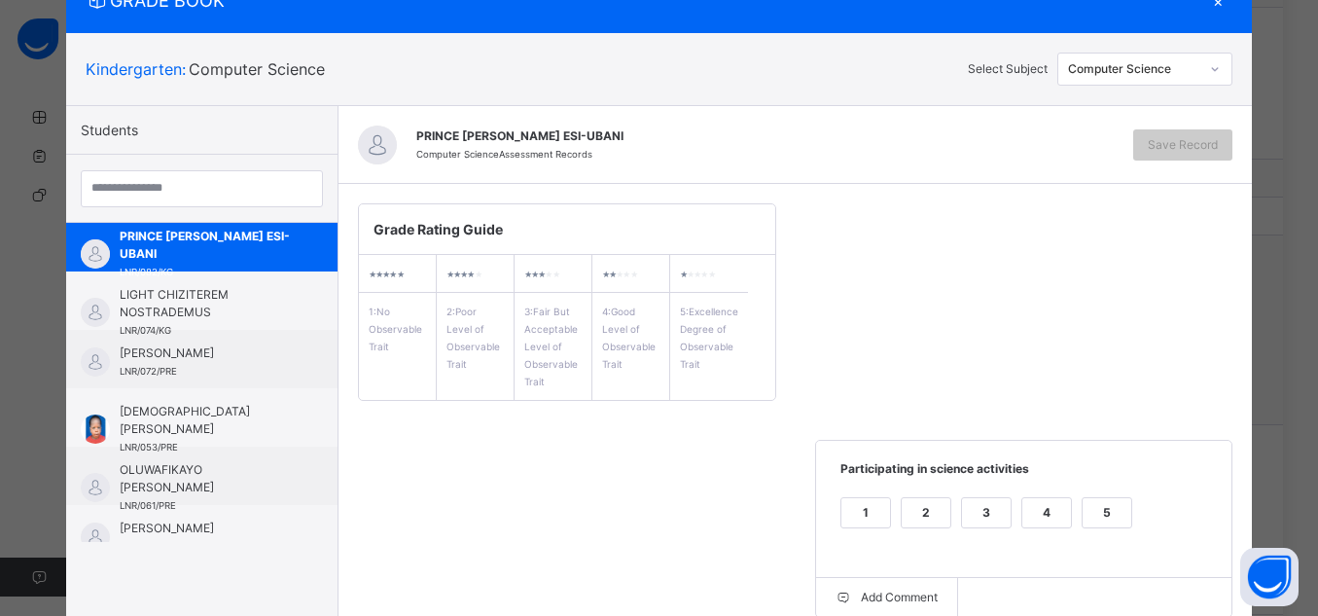
scroll to position [285, 0]
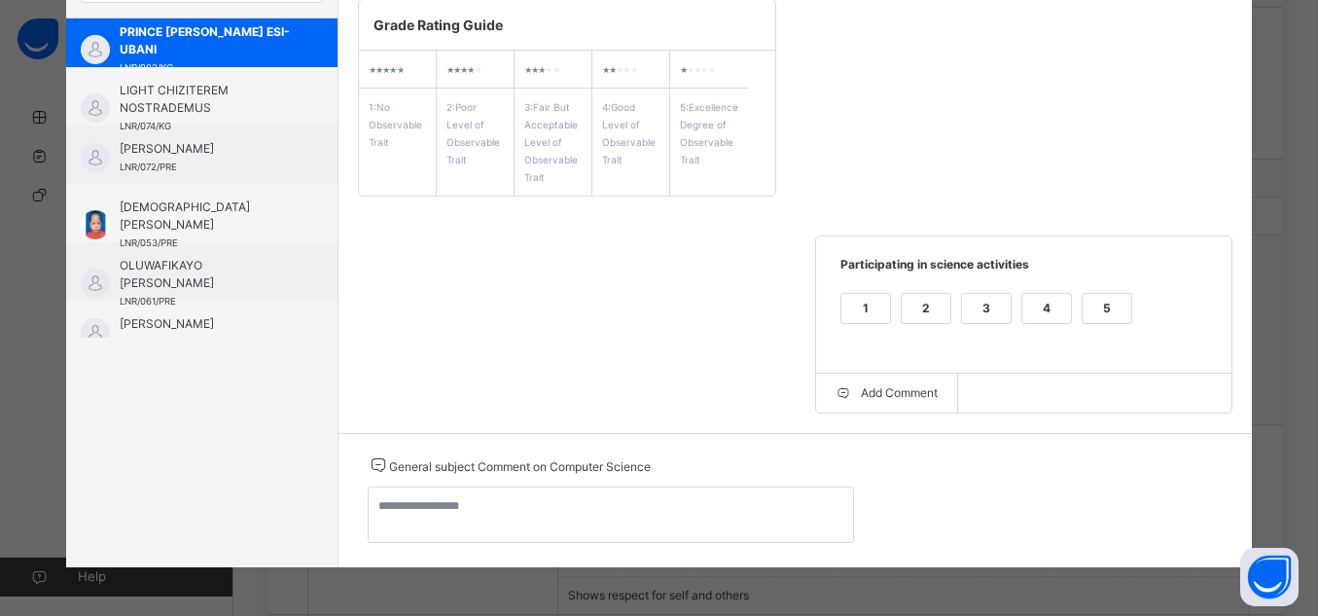
click at [1097, 314] on div "5" at bounding box center [1107, 308] width 49 height 29
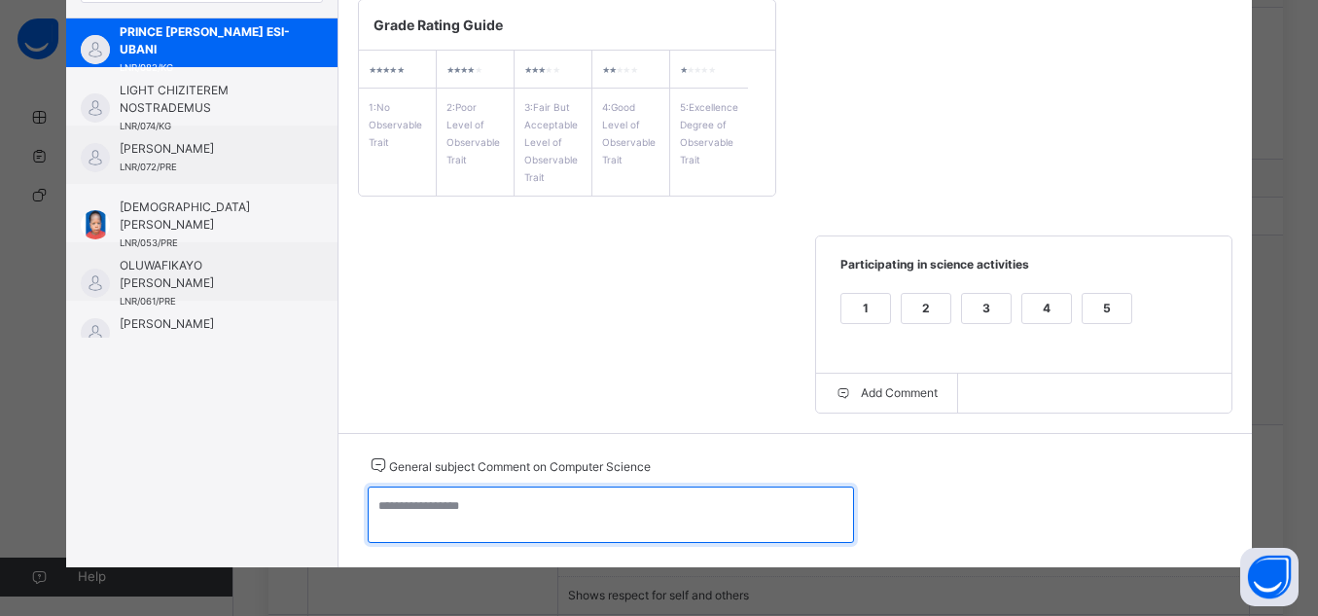
click at [697, 509] on textarea at bounding box center [611, 514] width 486 height 56
paste textarea "**********"
type textarea "*"
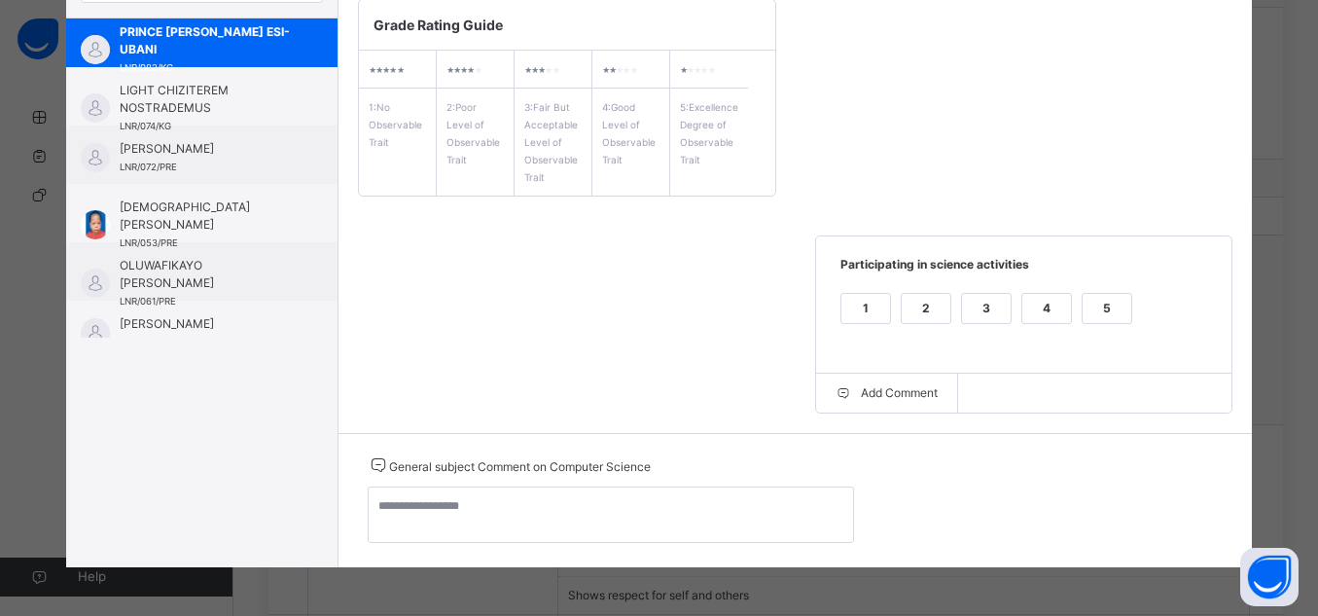
click at [1218, 124] on div "Grade Rating Guide ★ ★ ★ ★ ★ 1 : No Observable Trait ★ ★ ★ ★ ★ 2 : Poor Level o…" at bounding box center [796, 206] width 915 height 453
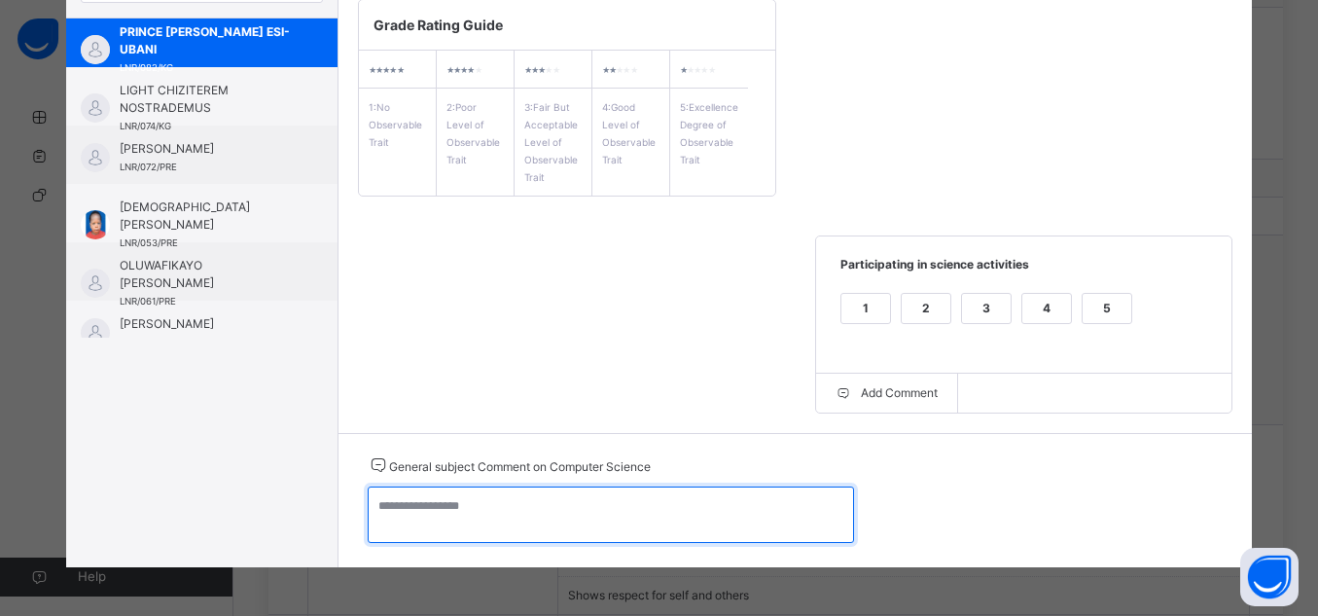
click at [489, 511] on textarea at bounding box center [611, 514] width 486 height 56
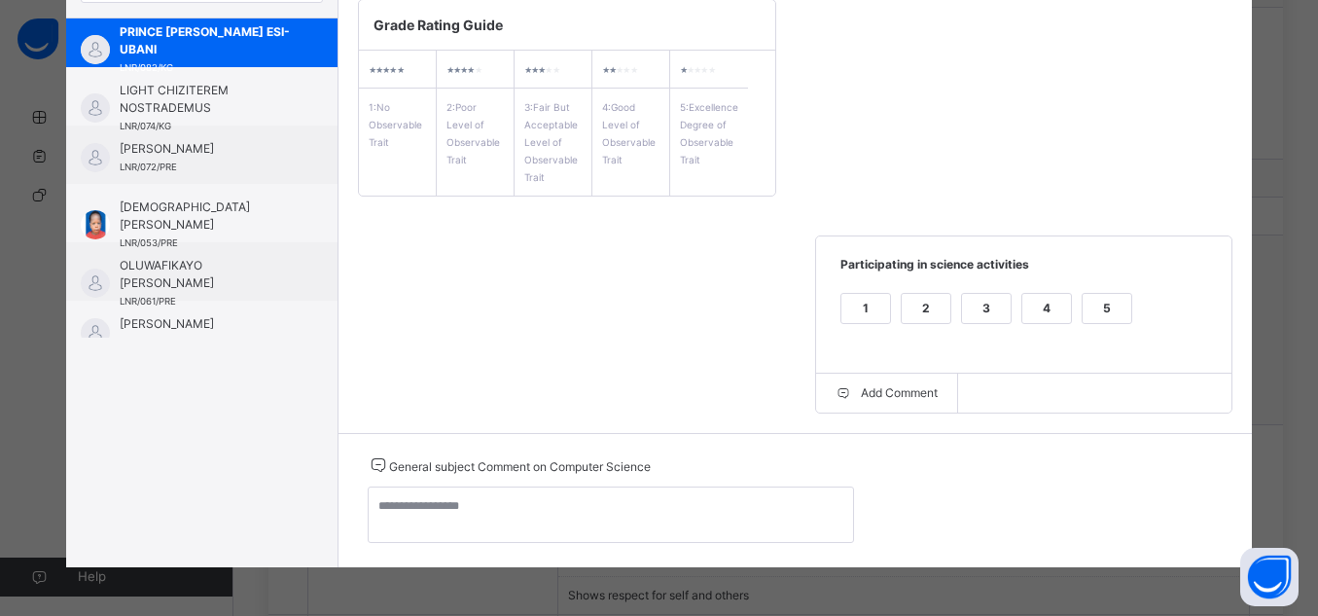
click at [1197, 101] on div "Grade Rating Guide ★ ★ ★ ★ ★ 1 : No Observable Trait ★ ★ ★ ★ ★ 2 : Poor Level o…" at bounding box center [796, 206] width 915 height 453
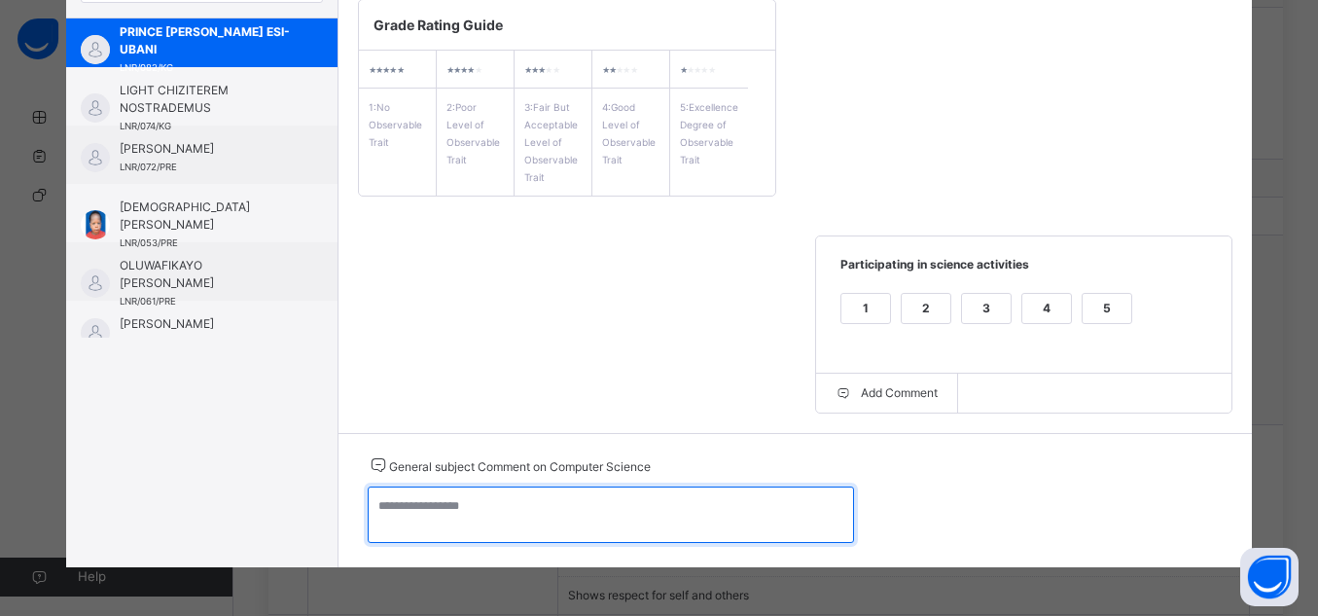
click at [588, 505] on textarea at bounding box center [611, 514] width 486 height 56
click at [520, 522] on textarea "**********" at bounding box center [611, 514] width 486 height 56
drag, startPoint x: 500, startPoint y: 509, endPoint x: 352, endPoint y: 517, distance: 148.1
click at [352, 517] on div "**********" at bounding box center [796, 500] width 915 height 134
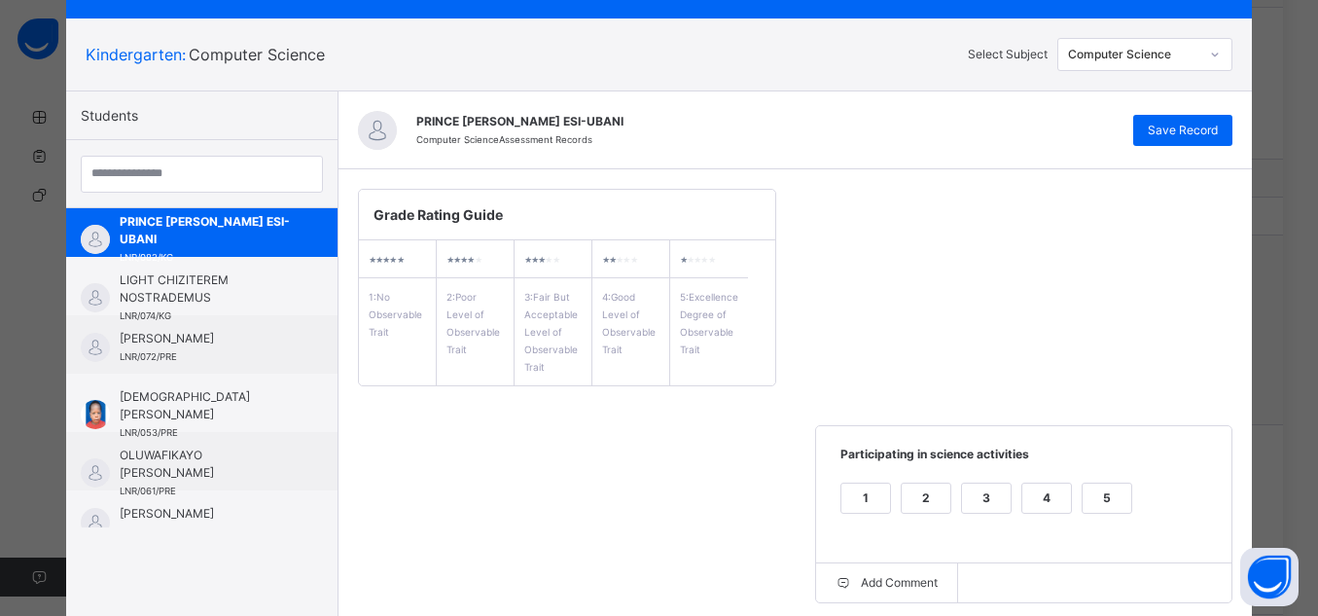
scroll to position [20, 0]
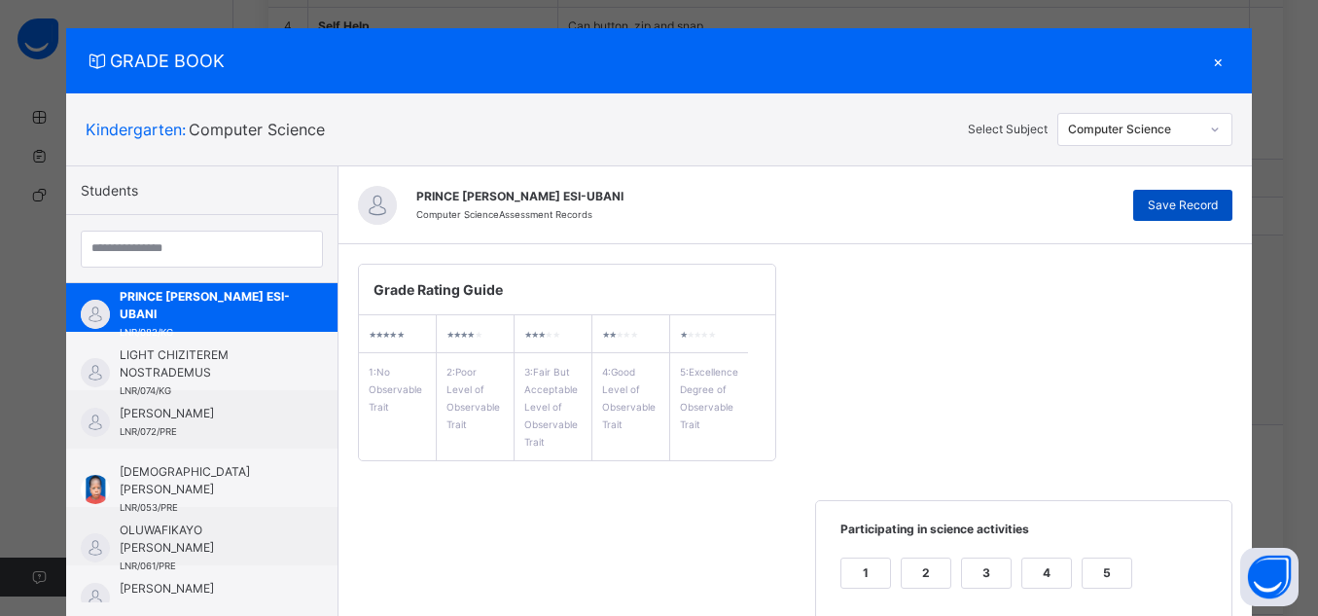
type textarea "**********"
click at [1206, 204] on span "Save Record" at bounding box center [1183, 206] width 70 height 18
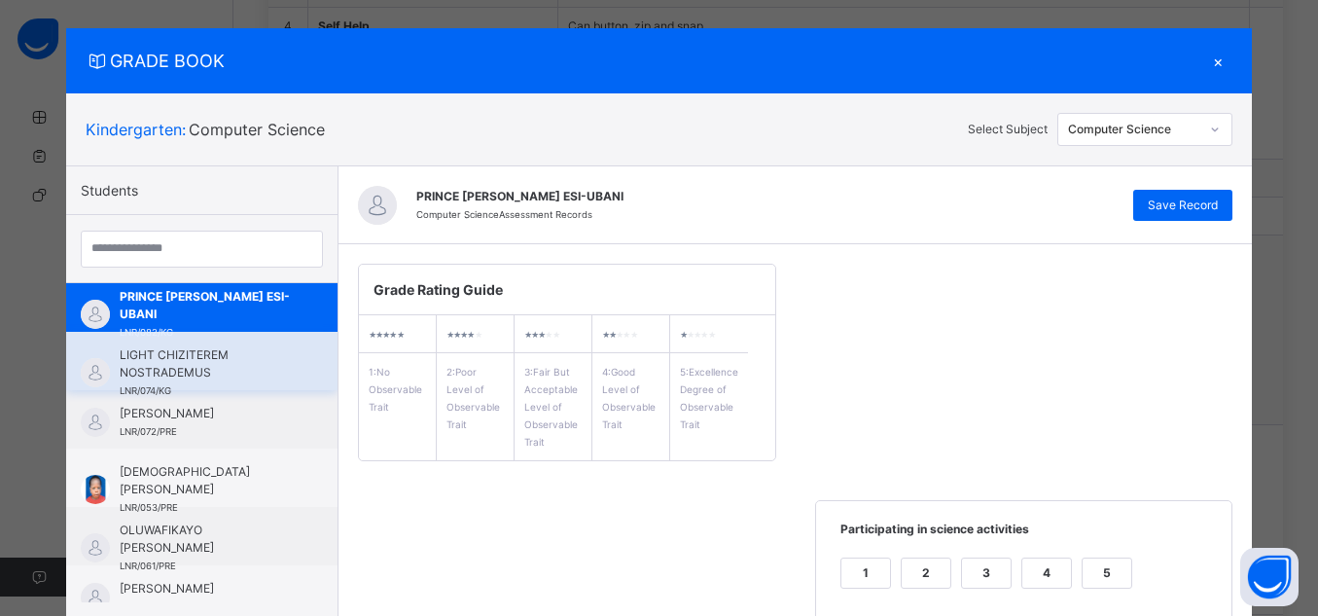
click at [239, 386] on div "LIGHT CHIZITEREM NOSTRADEMUS LNR/074/KG" at bounding box center [207, 372] width 174 height 53
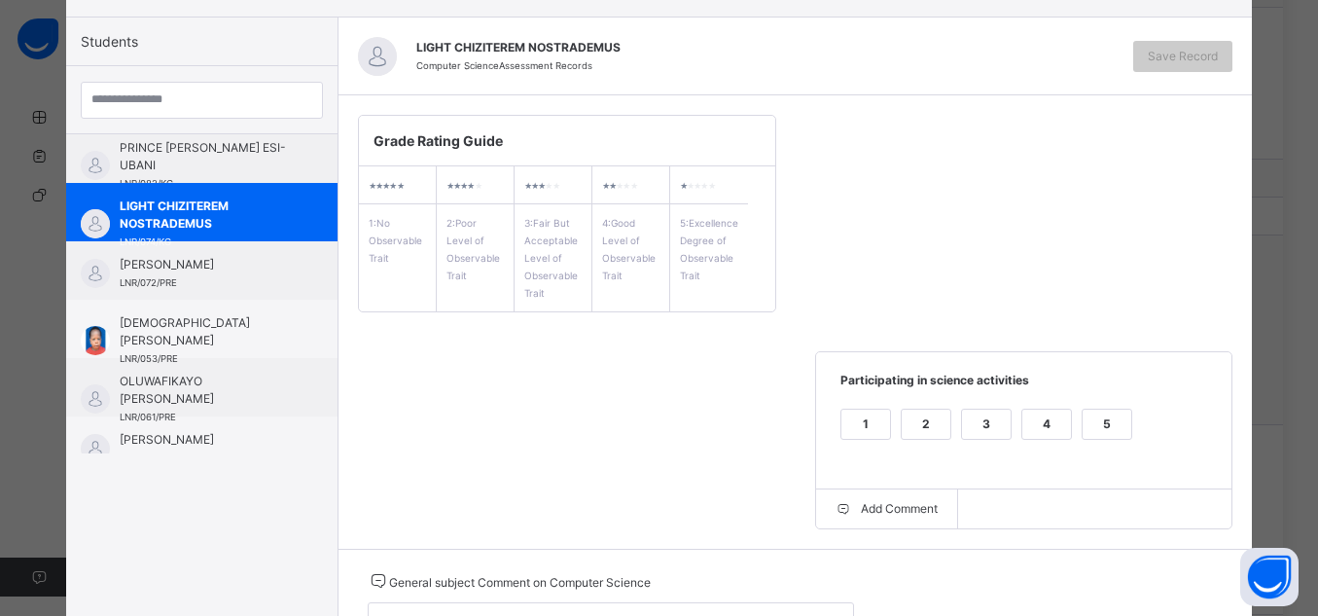
scroll to position [239, 0]
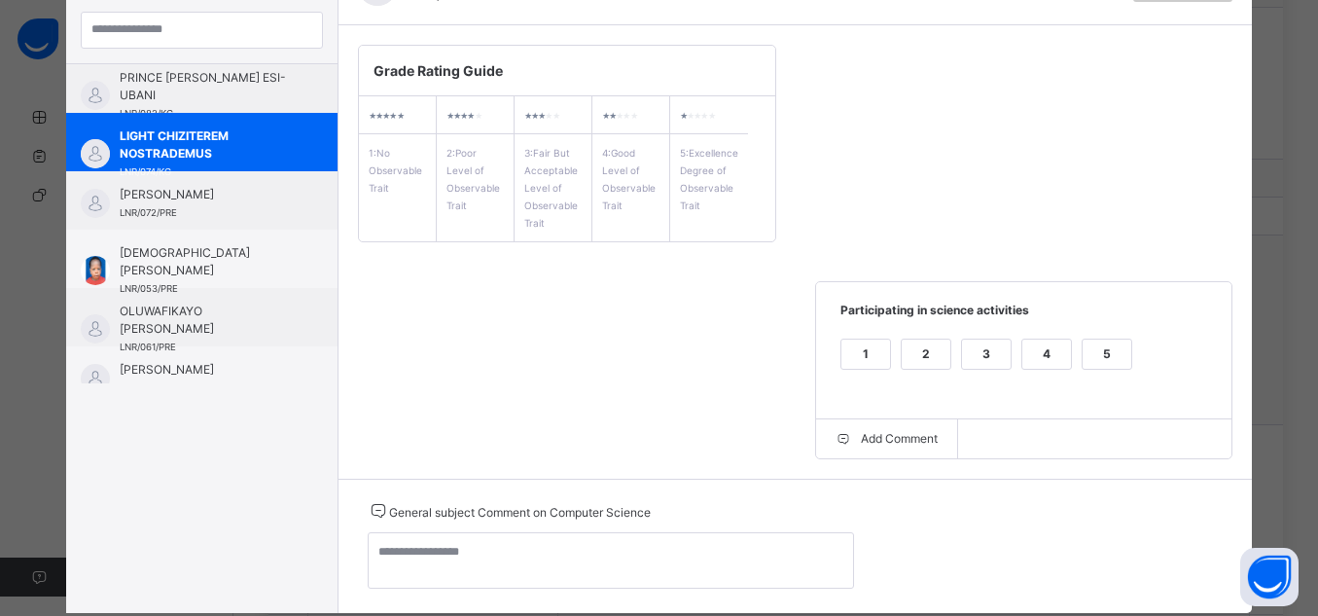
click at [1093, 348] on div "5" at bounding box center [1107, 354] width 49 height 29
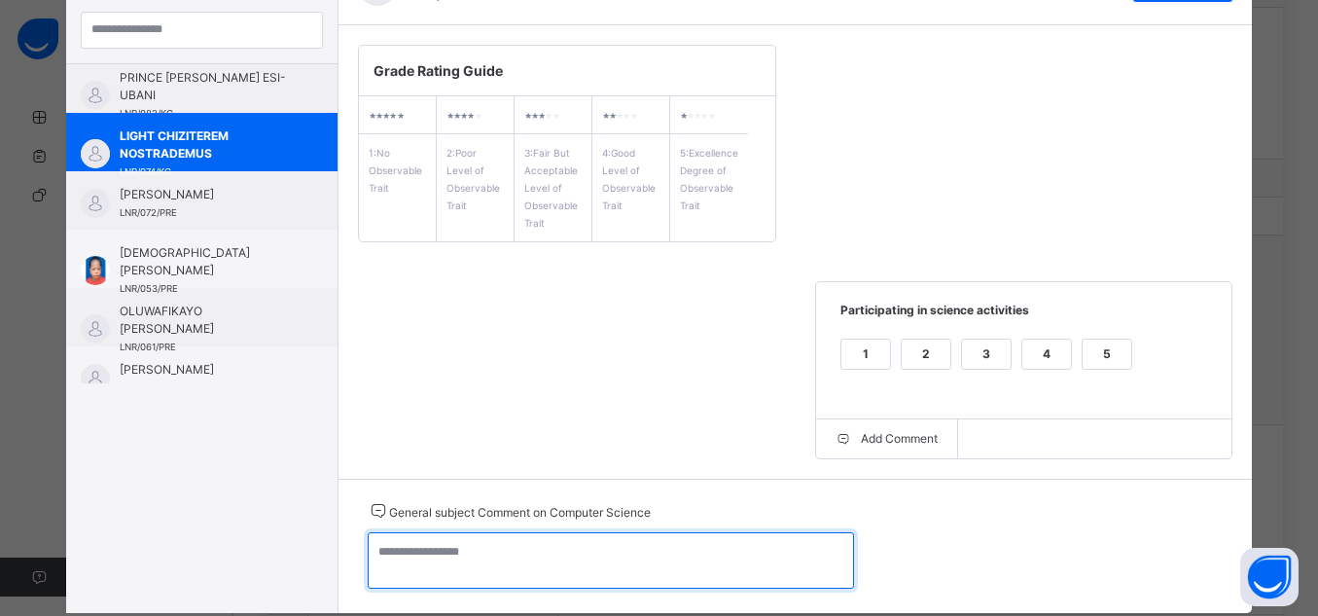
click at [559, 565] on textarea at bounding box center [611, 560] width 486 height 56
paste textarea "**********"
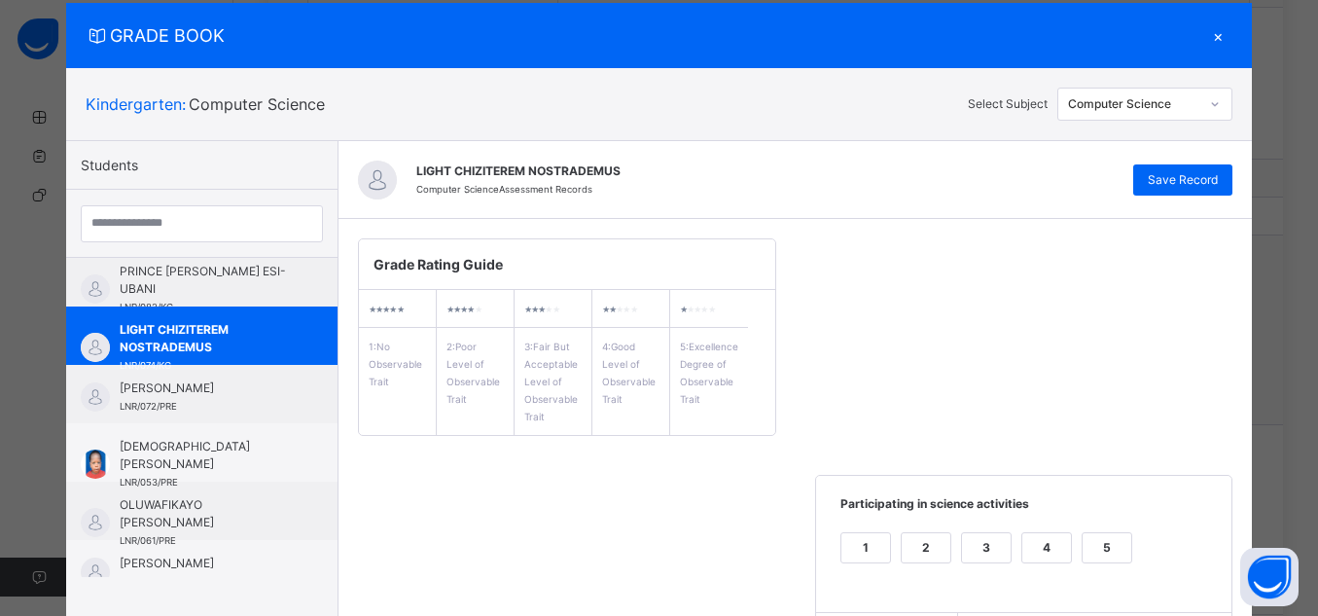
scroll to position [28, 0]
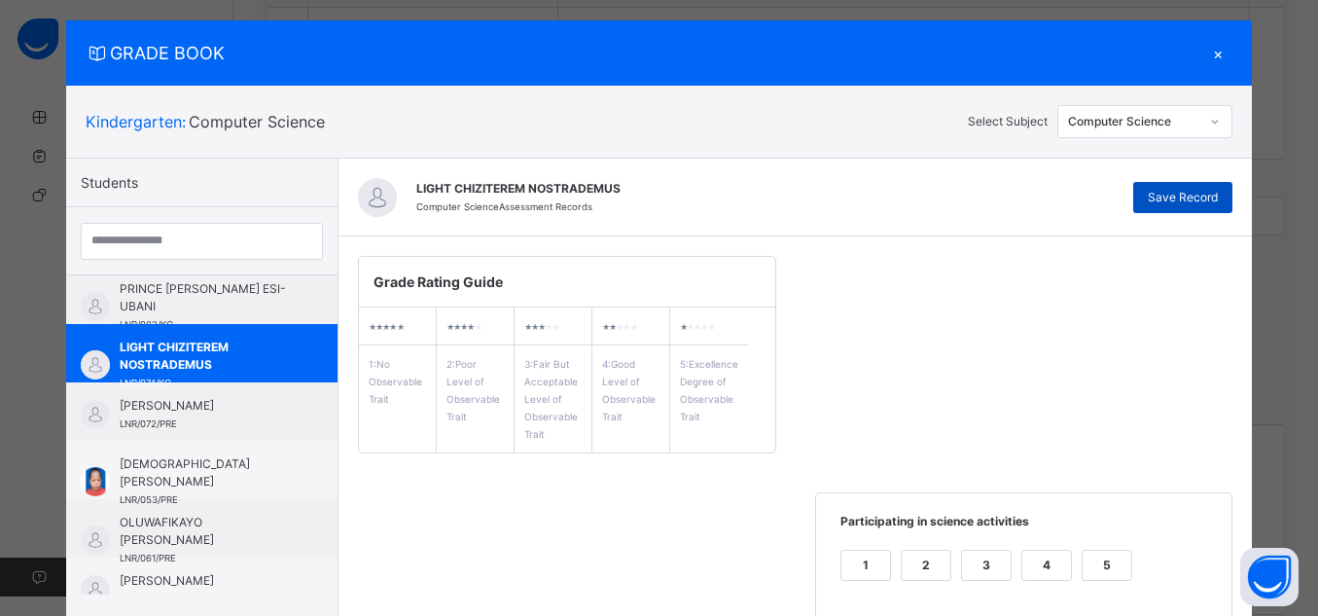
type textarea "**********"
click at [1204, 201] on span "Save Record" at bounding box center [1183, 198] width 70 height 18
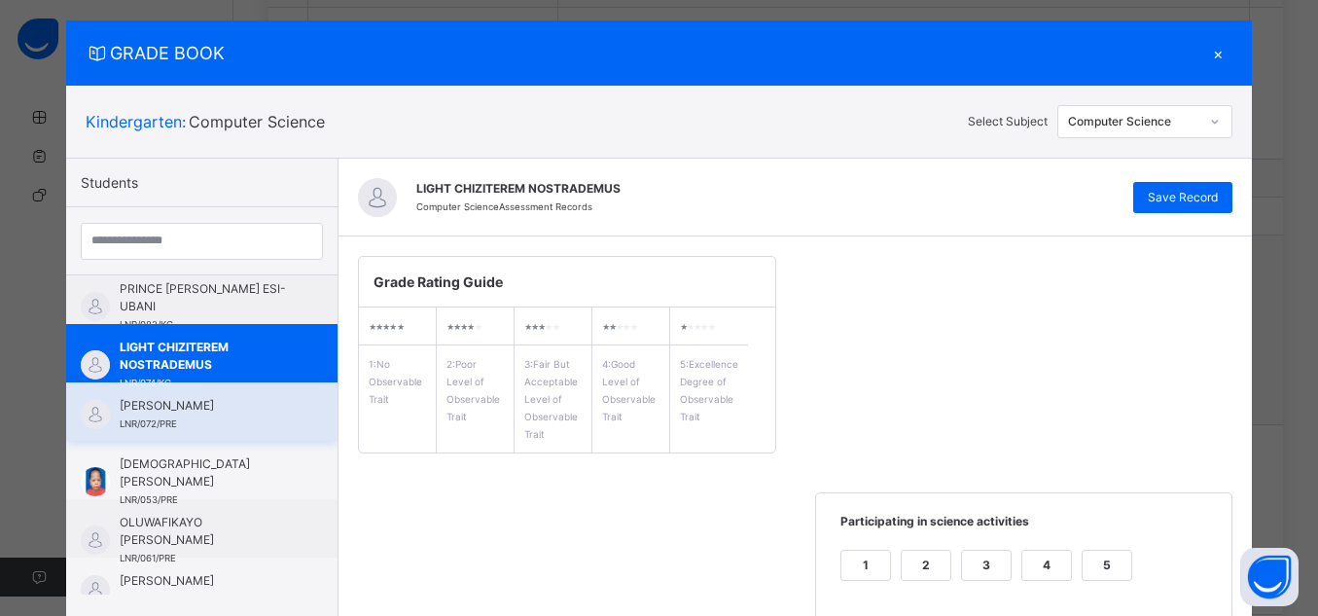
click at [246, 411] on span "[PERSON_NAME]" at bounding box center [207, 406] width 174 height 18
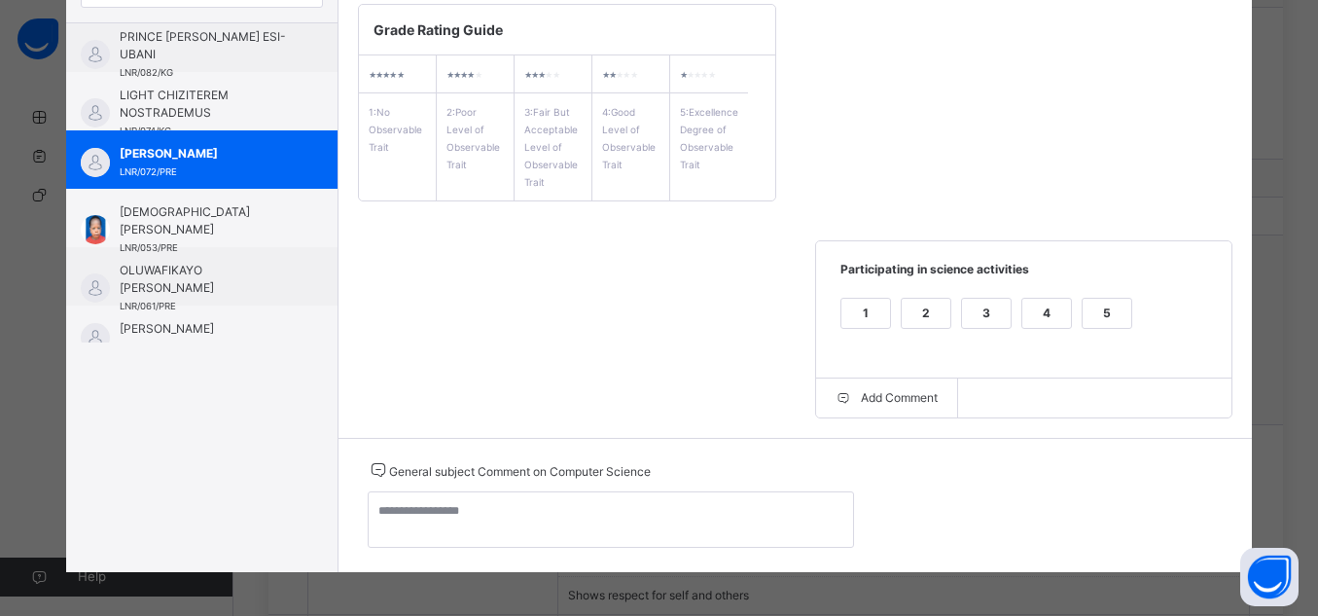
scroll to position [283, 0]
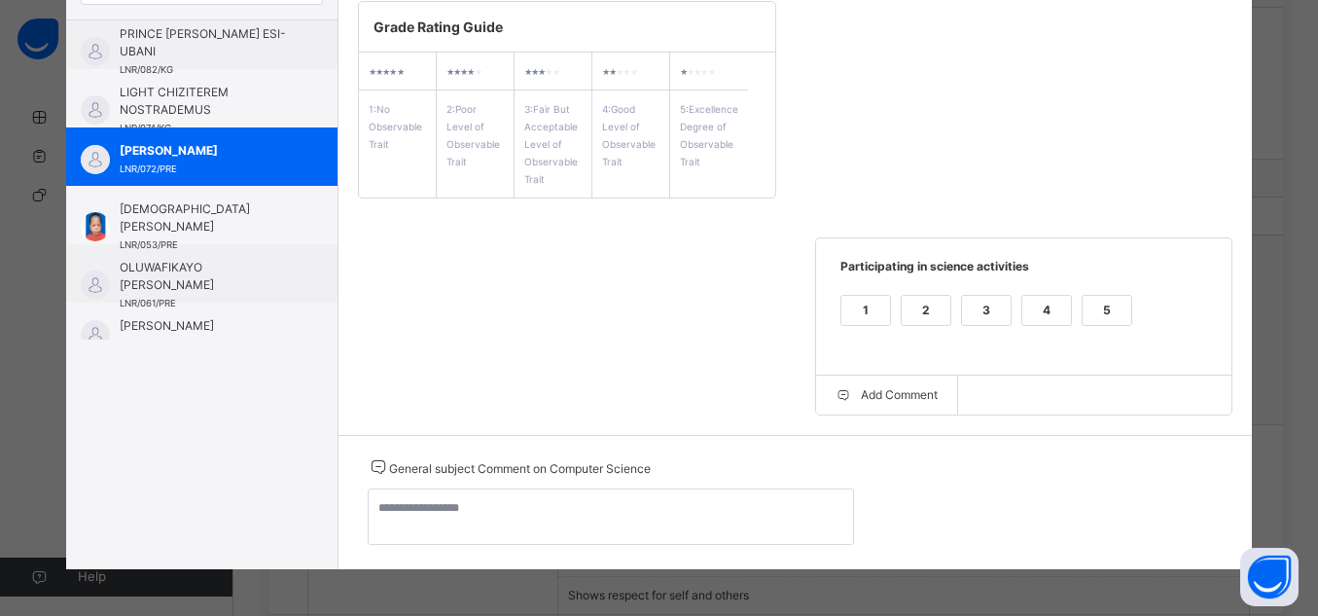
click at [1106, 306] on div "5" at bounding box center [1107, 310] width 49 height 29
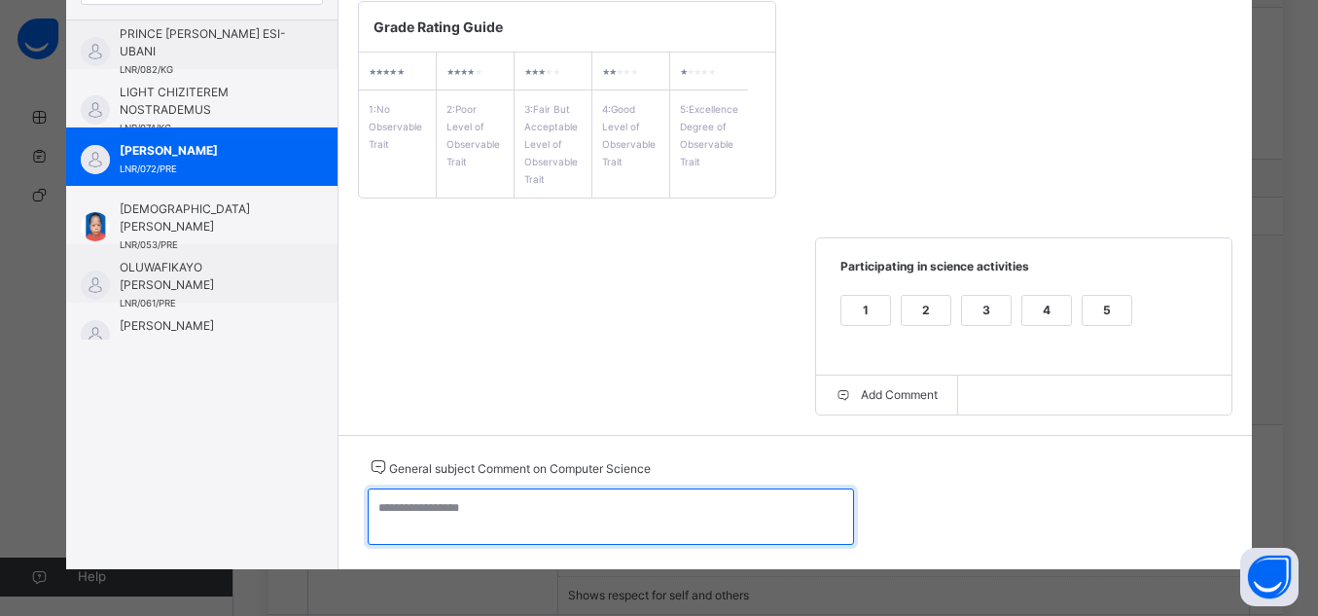
click at [693, 512] on textarea at bounding box center [611, 516] width 486 height 56
paste textarea "**********"
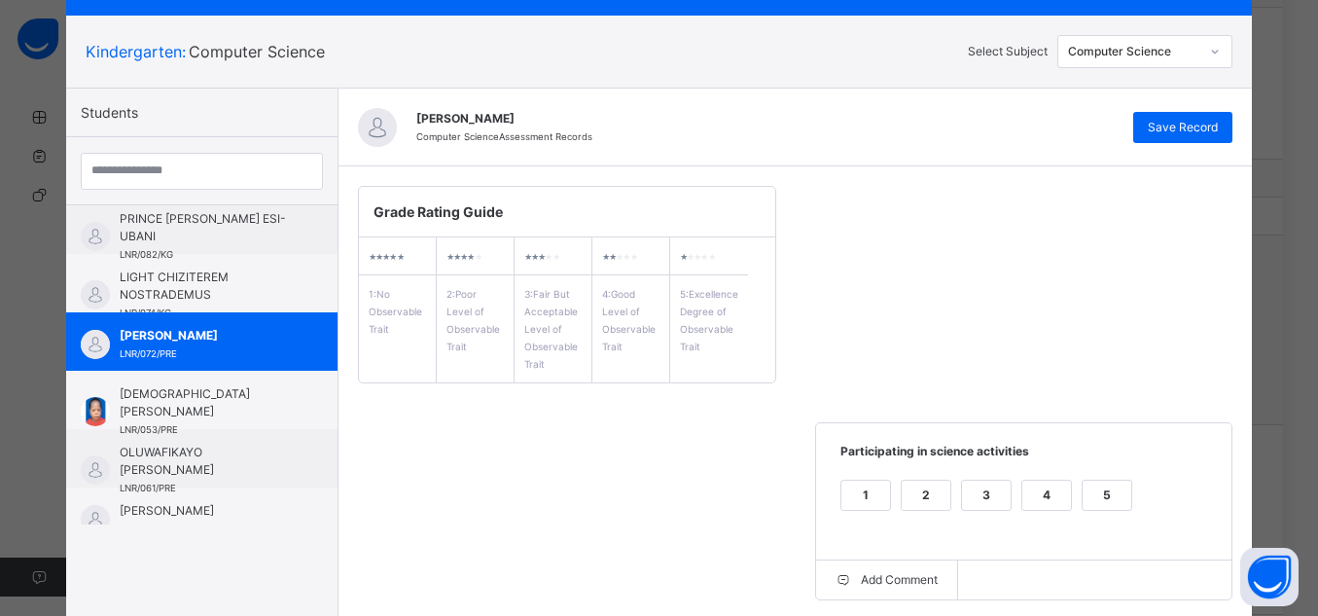
scroll to position [0, 0]
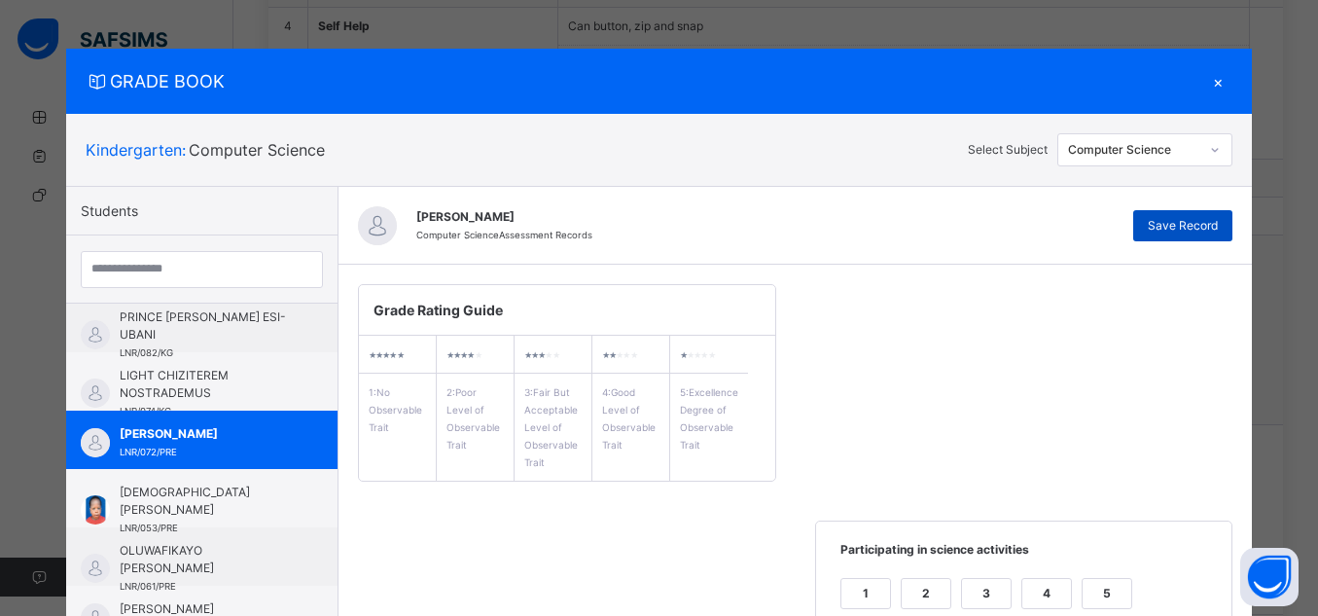
type textarea "**********"
click at [1219, 233] on div "Save Record" at bounding box center [1183, 225] width 99 height 31
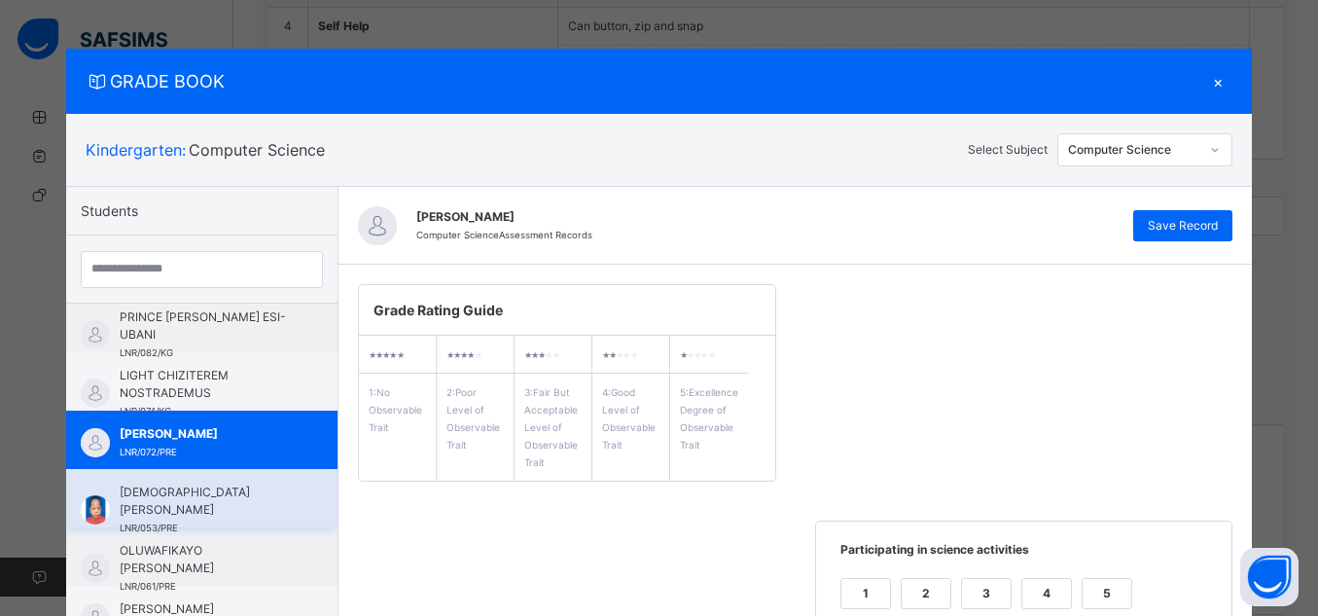
click at [120, 505] on span "[DEMOGRAPHIC_DATA] [PERSON_NAME]" at bounding box center [207, 501] width 174 height 35
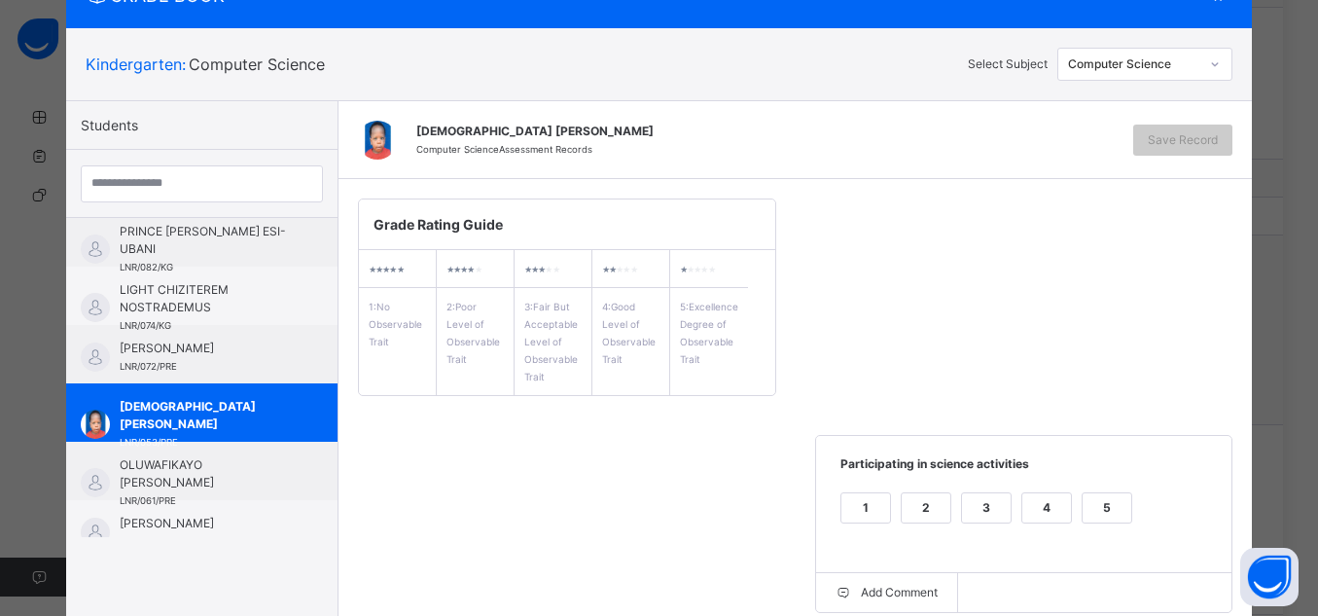
scroll to position [285, 0]
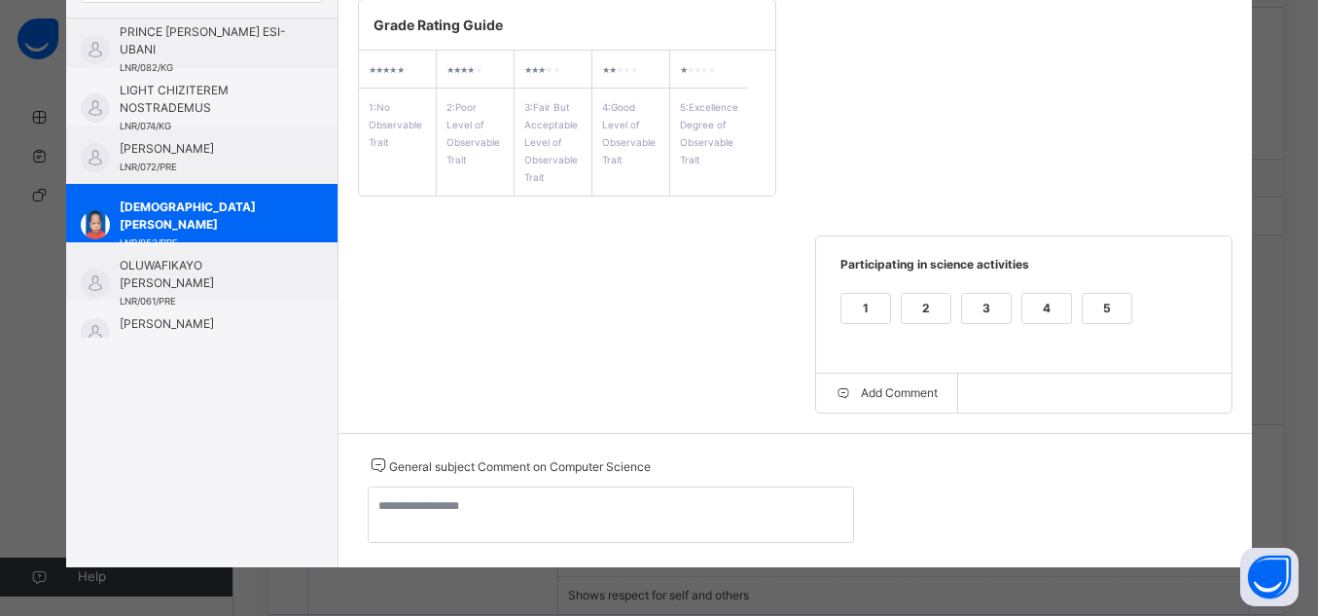
click at [1086, 303] on div "5" at bounding box center [1107, 308] width 49 height 29
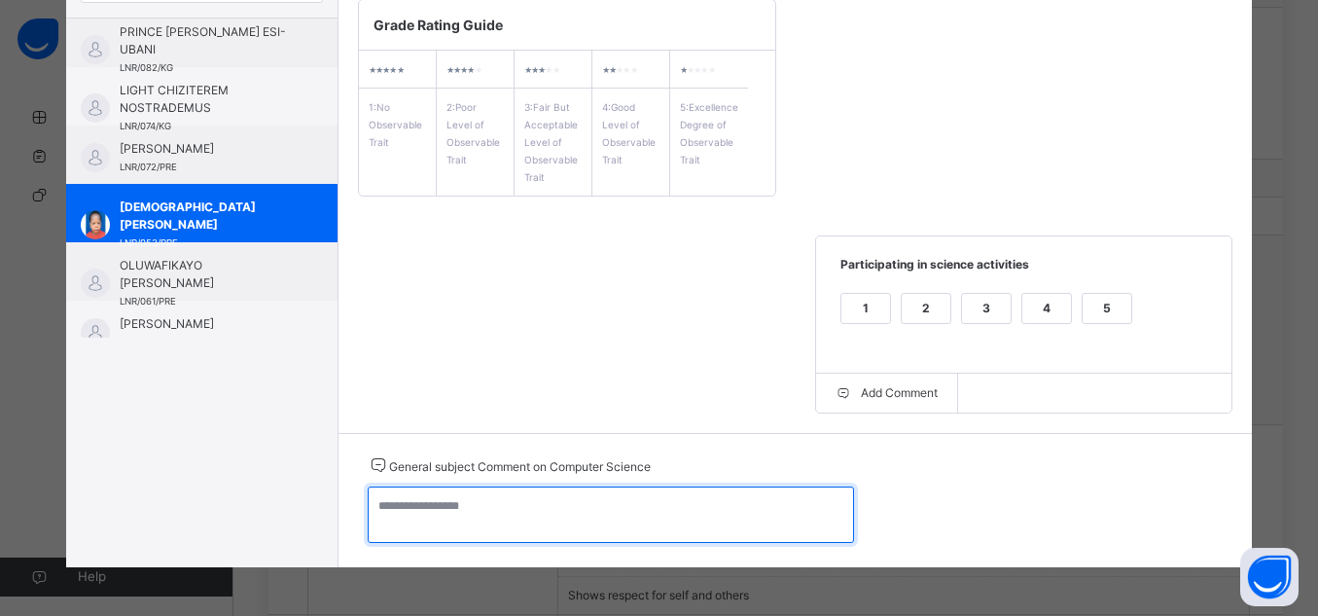
click at [734, 520] on textarea at bounding box center [611, 514] width 486 height 56
paste textarea "**********"
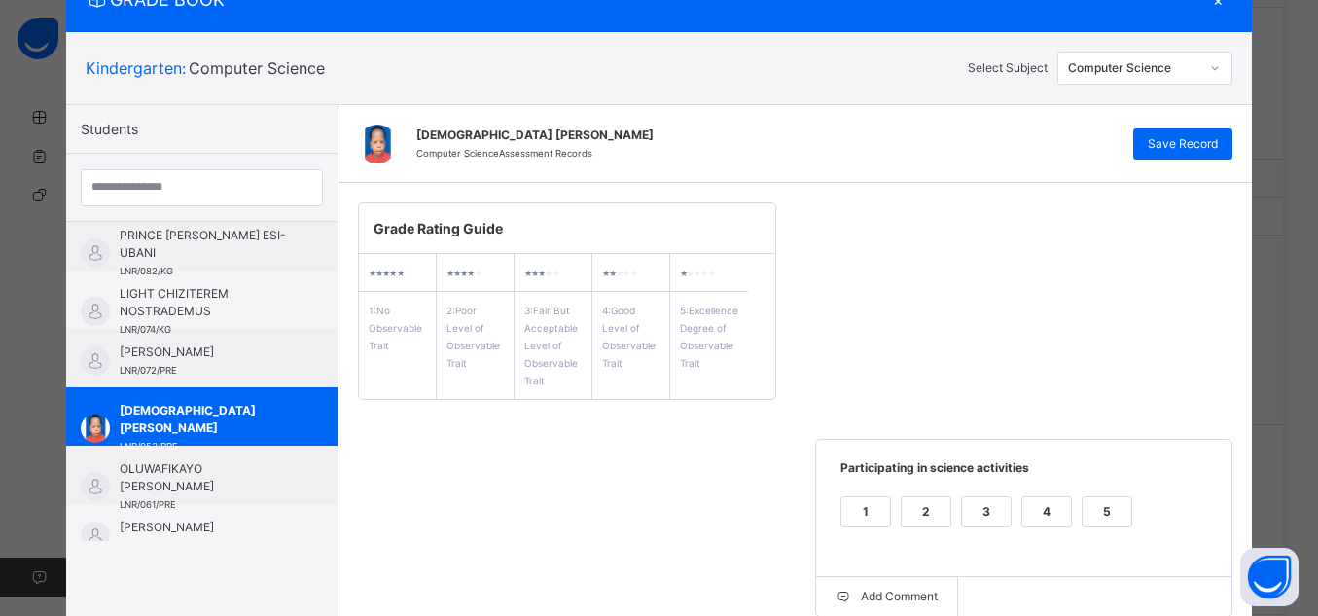
scroll to position [80, 0]
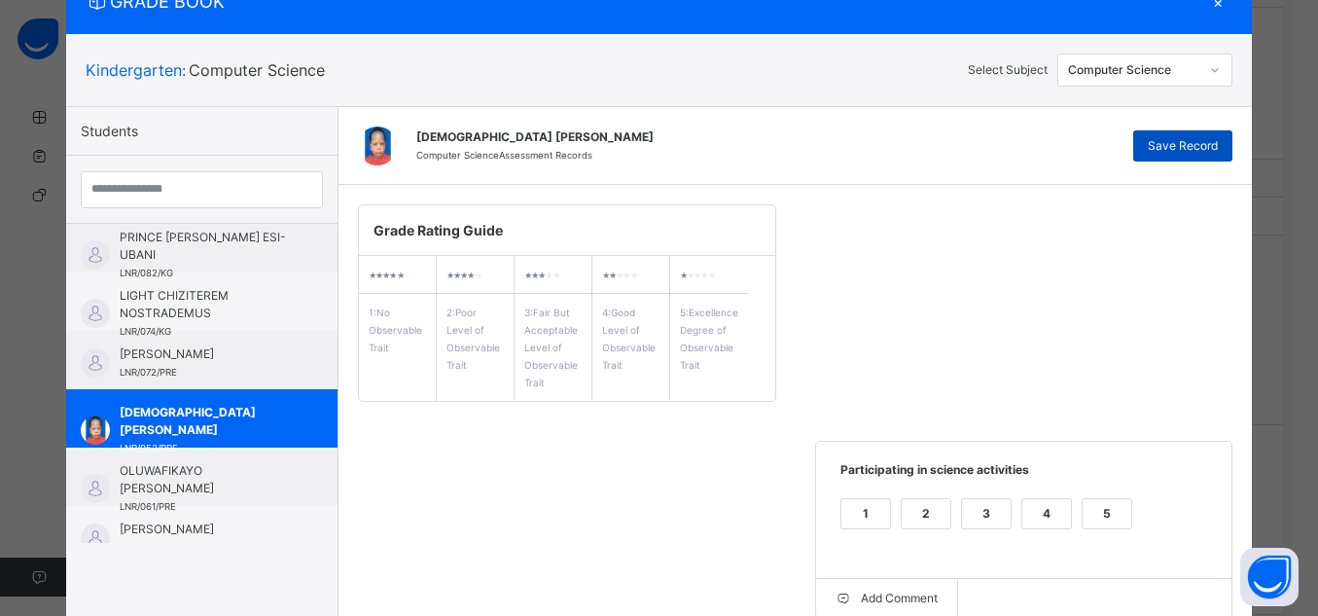
type textarea "**********"
click at [1191, 155] on div "Save Record" at bounding box center [1183, 145] width 99 height 31
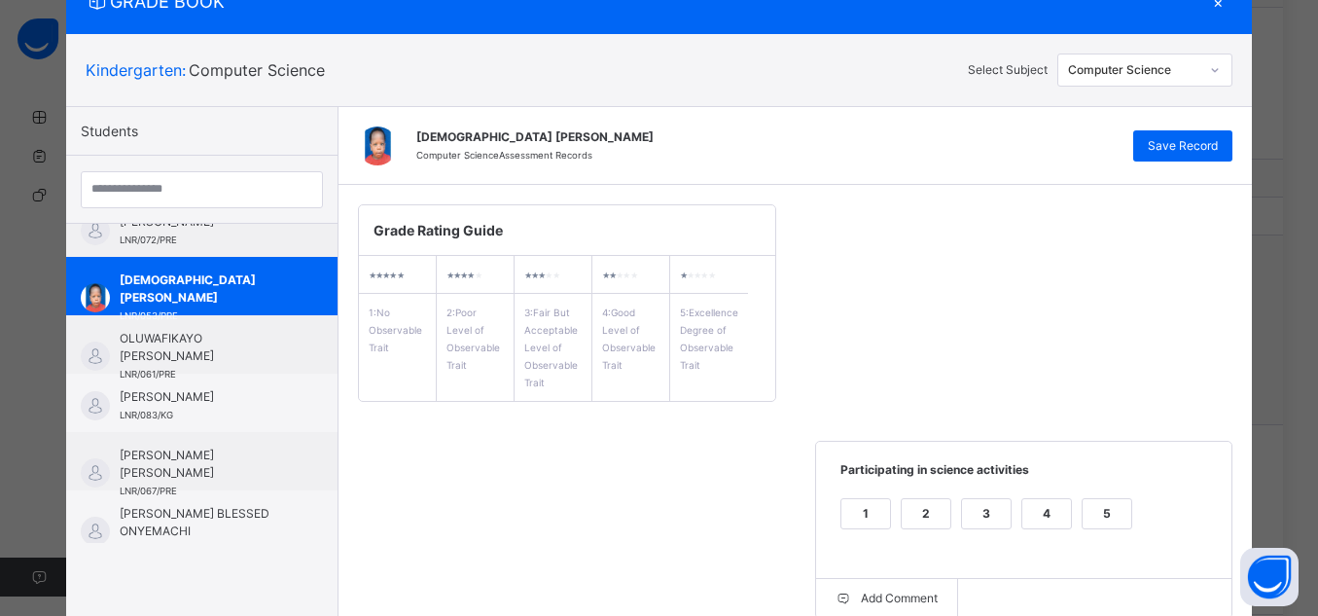
scroll to position [449, 0]
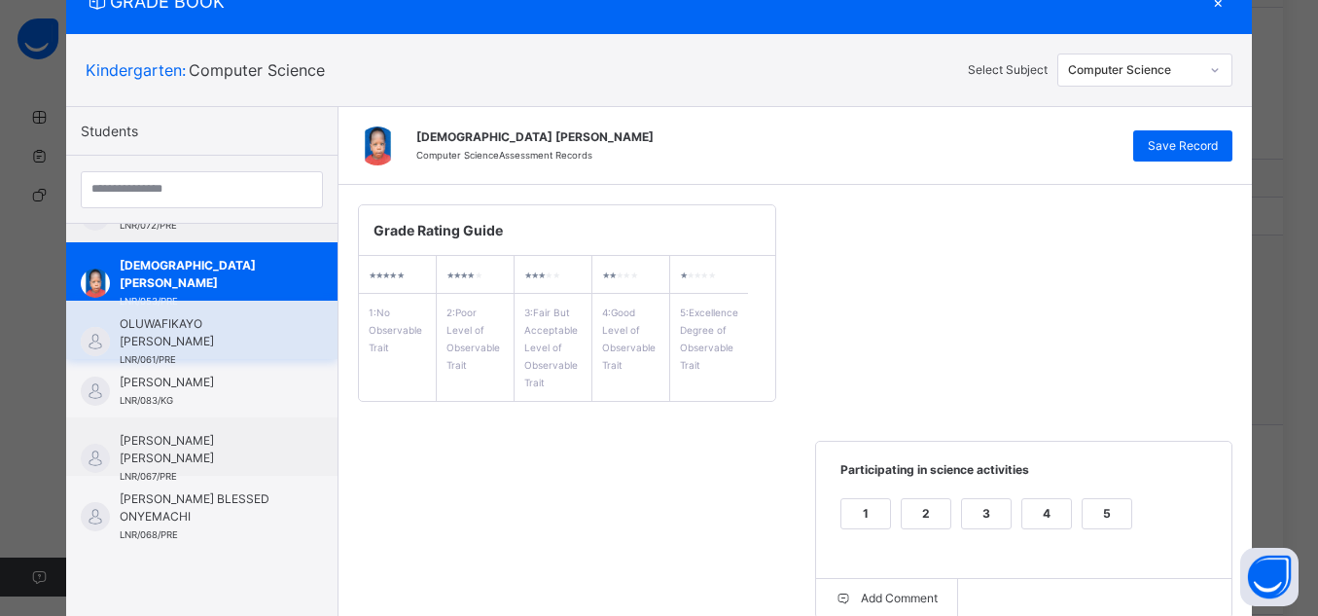
click at [233, 338] on span "OLUWAFIKAYO [PERSON_NAME]" at bounding box center [207, 332] width 174 height 35
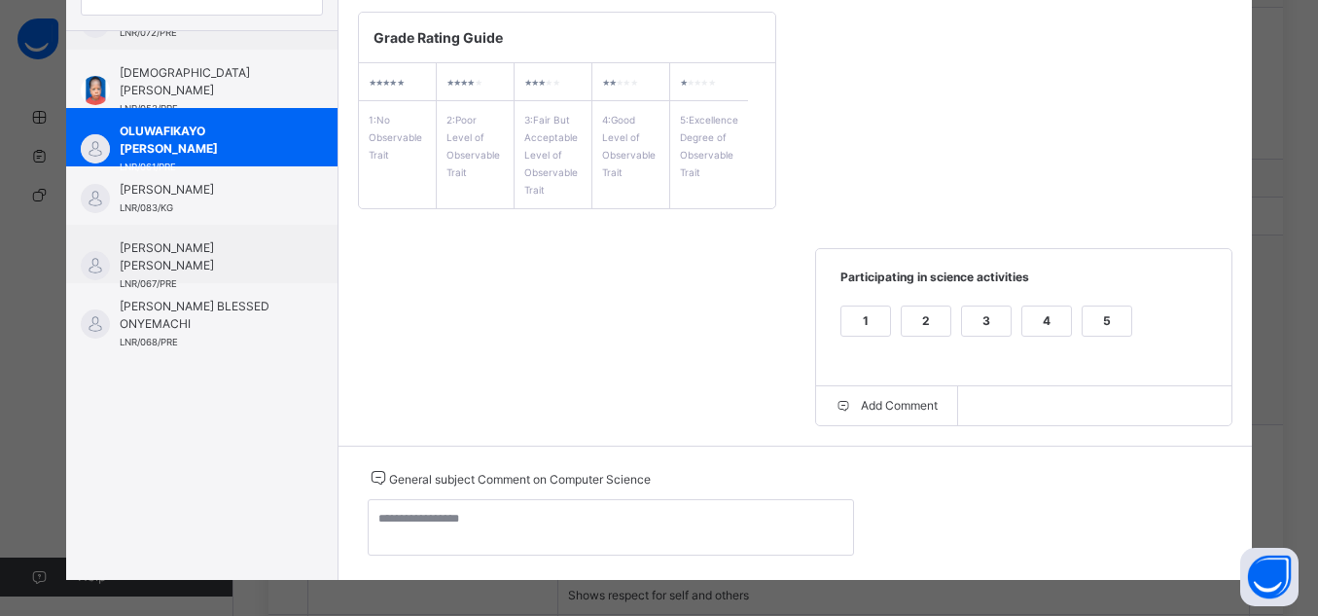
scroll to position [285, 0]
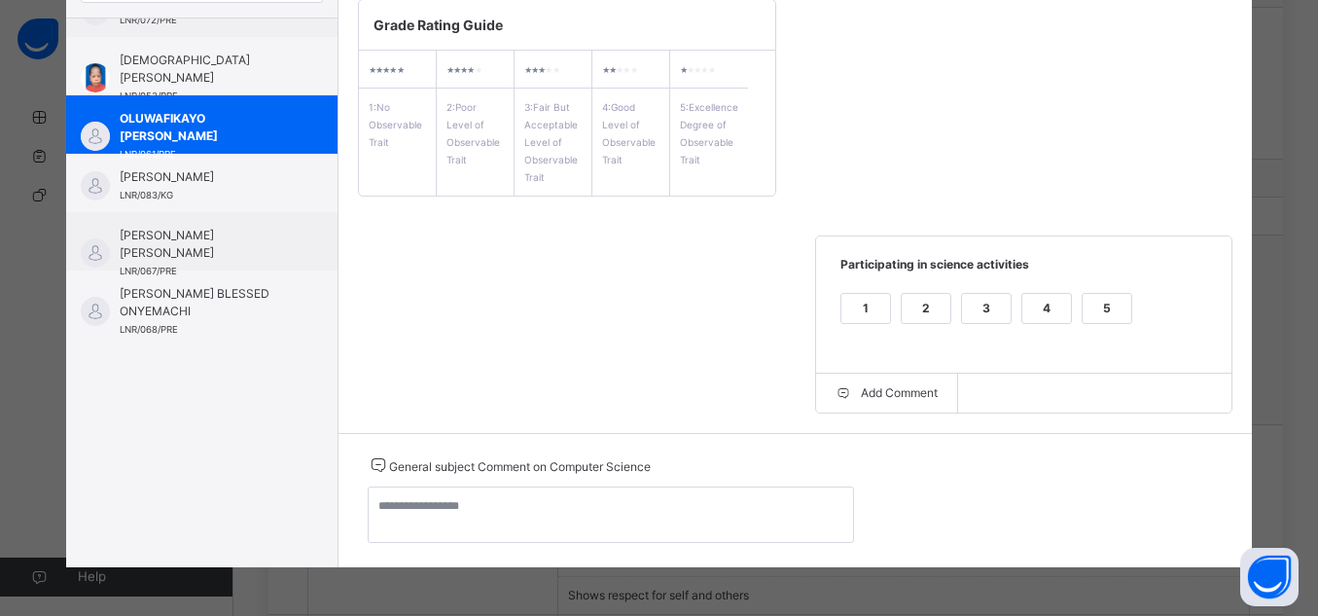
click at [1116, 316] on div "5" at bounding box center [1107, 308] width 49 height 29
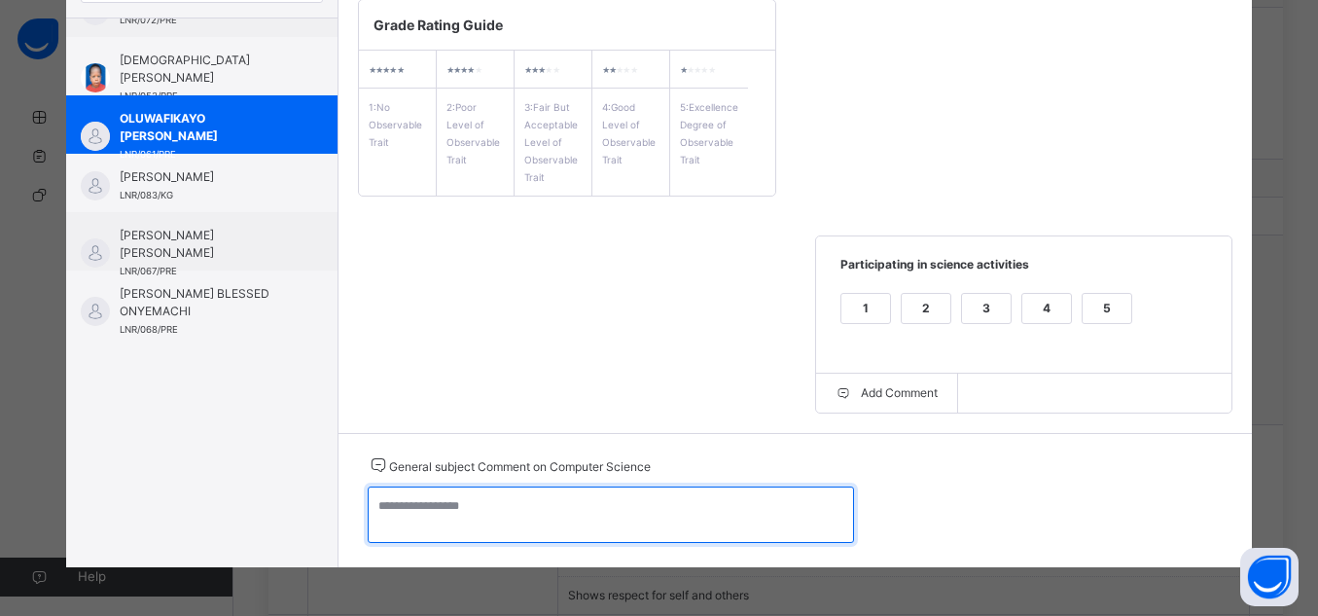
click at [757, 504] on textarea at bounding box center [611, 514] width 486 height 56
paste textarea "**********"
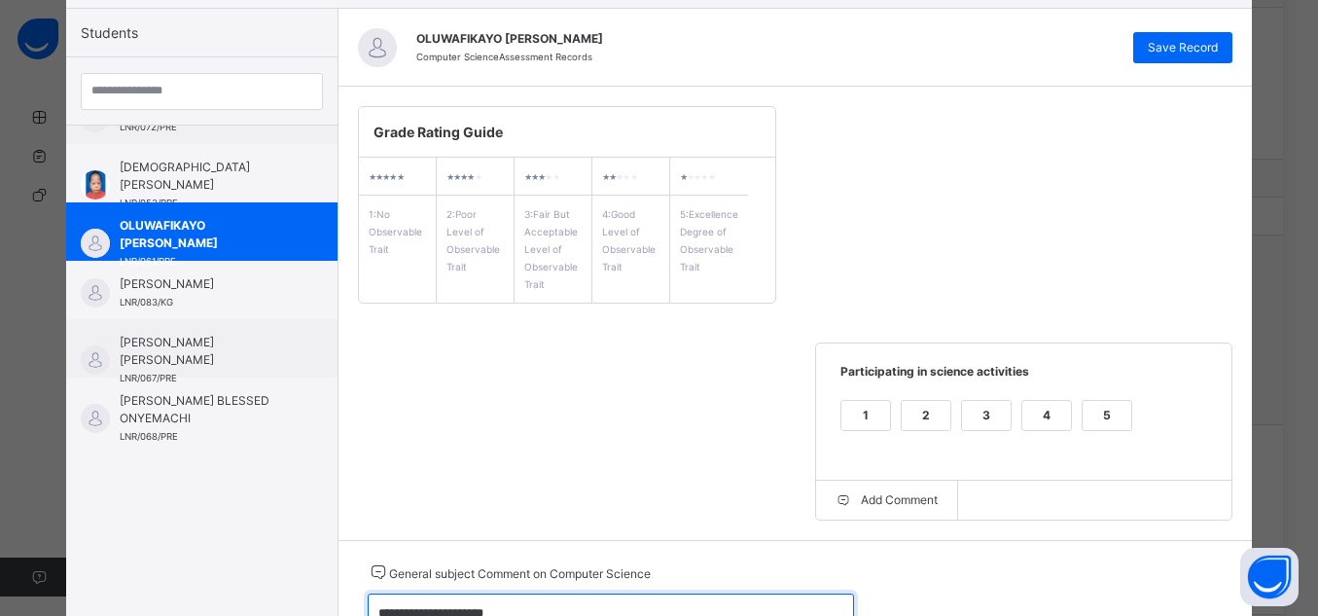
scroll to position [163, 0]
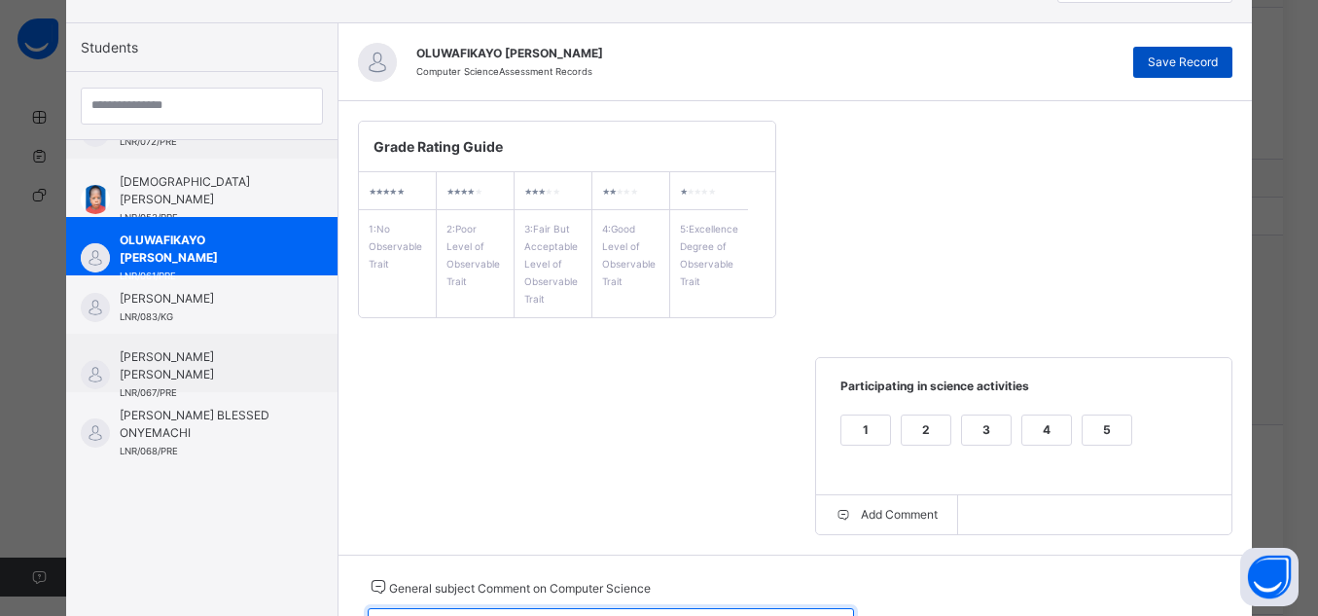
type textarea "**********"
click at [1193, 50] on div "Save Record" at bounding box center [1183, 62] width 99 height 31
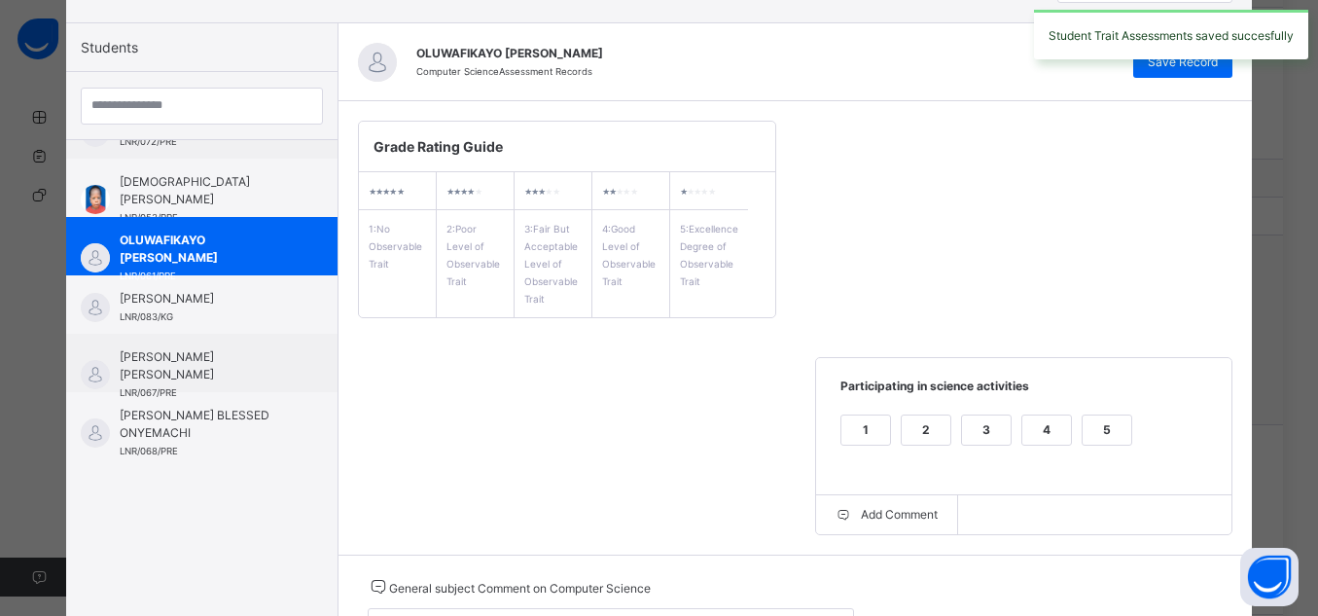
scroll to position [288, 0]
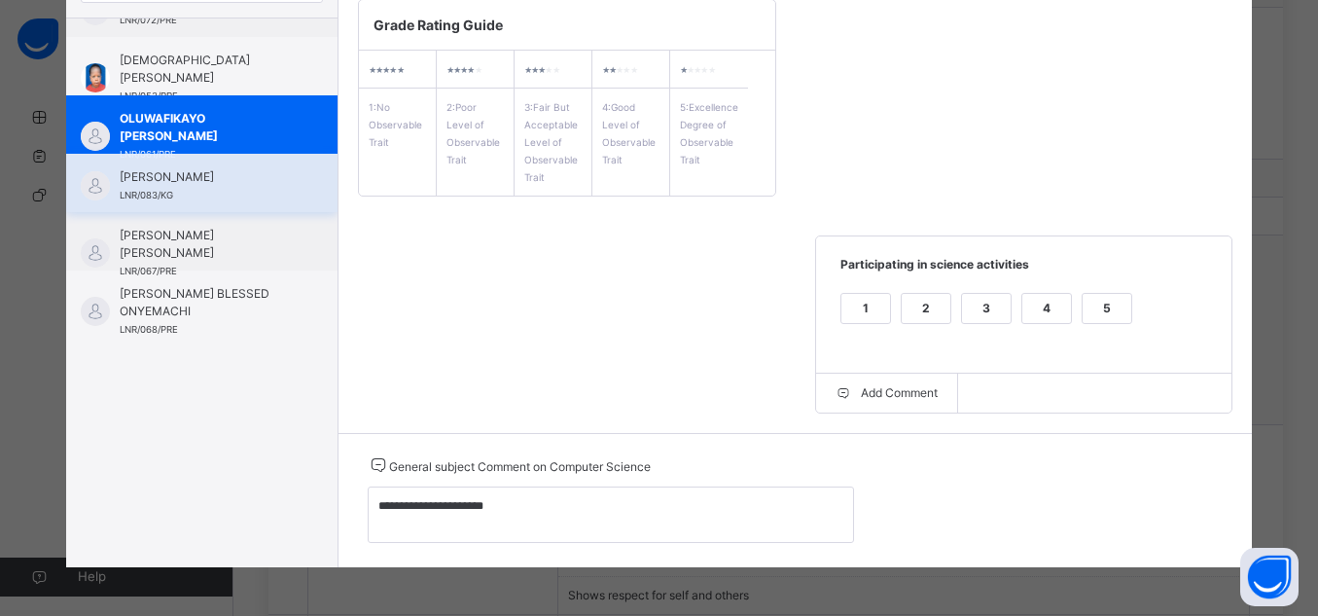
click at [216, 175] on span "[PERSON_NAME]" at bounding box center [207, 177] width 174 height 18
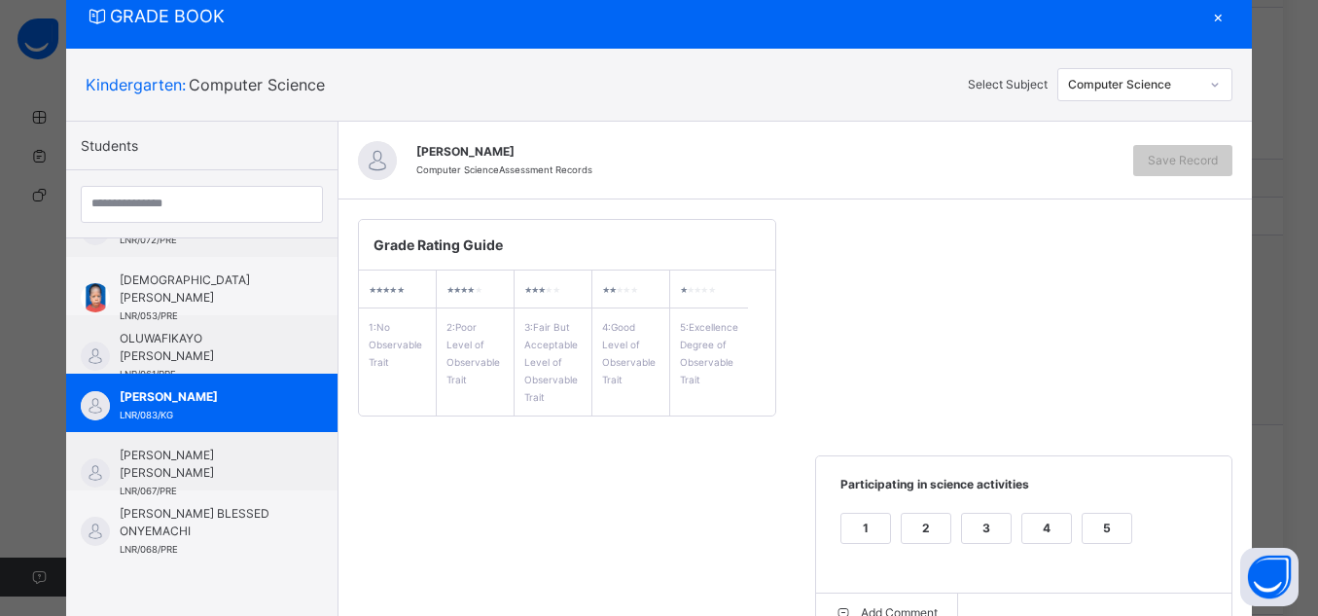
scroll to position [285, 0]
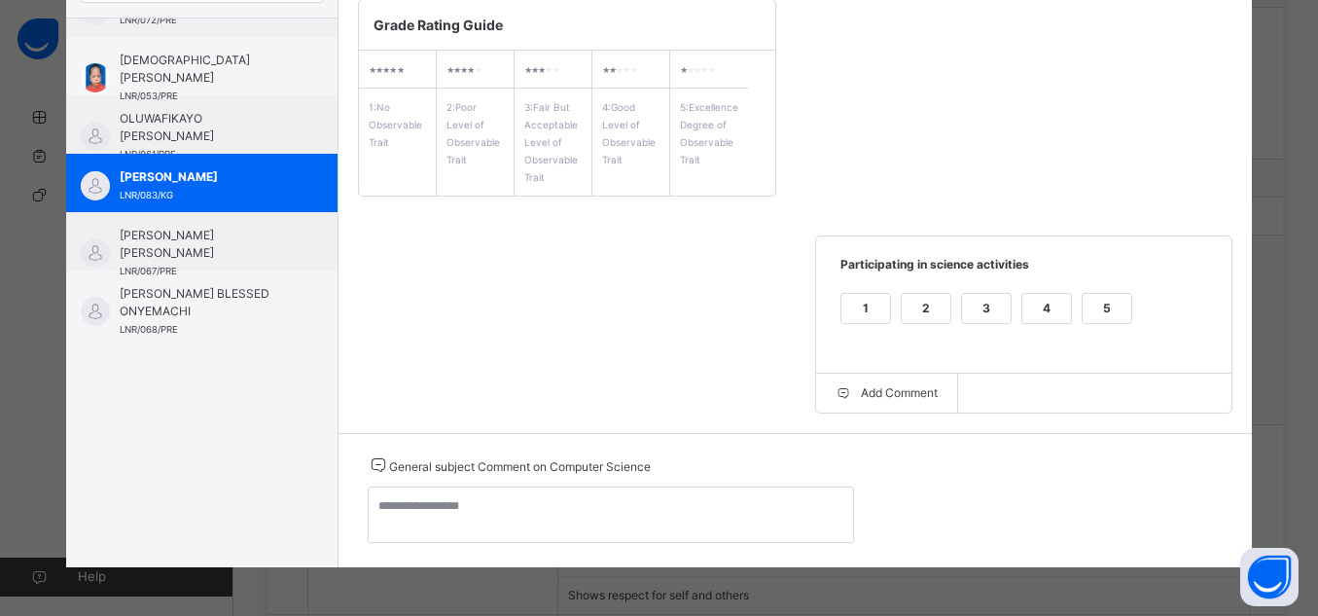
click at [1095, 312] on div "5" at bounding box center [1107, 308] width 49 height 29
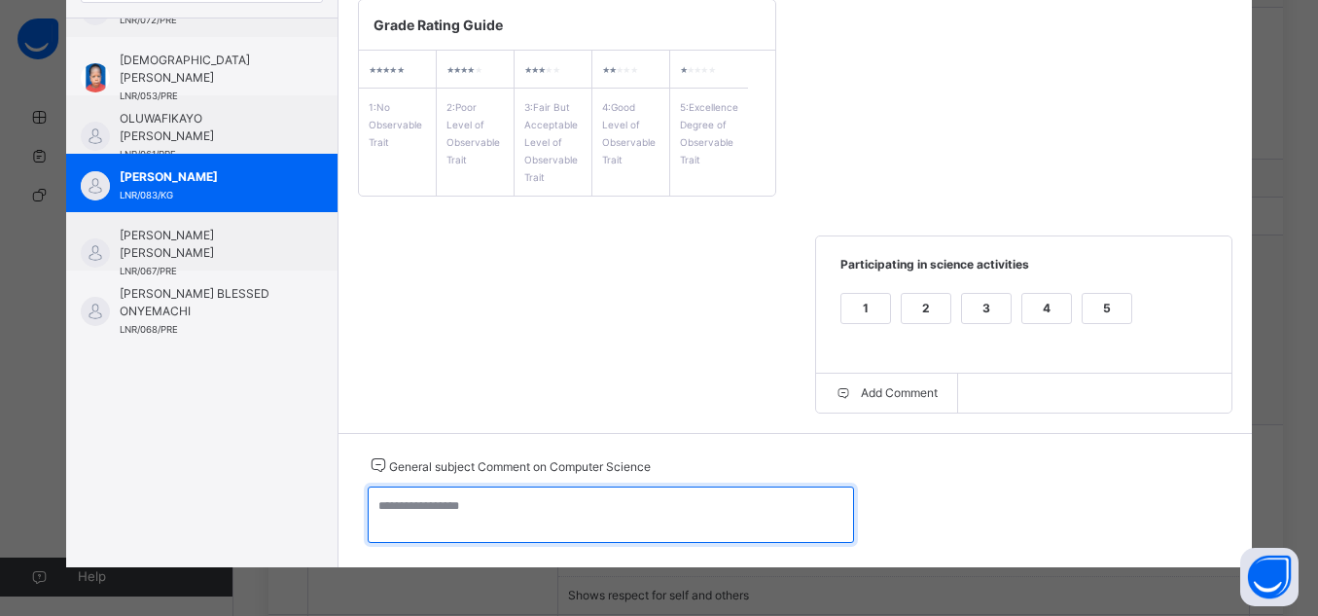
click at [731, 509] on textarea at bounding box center [611, 514] width 486 height 56
paste textarea "**********"
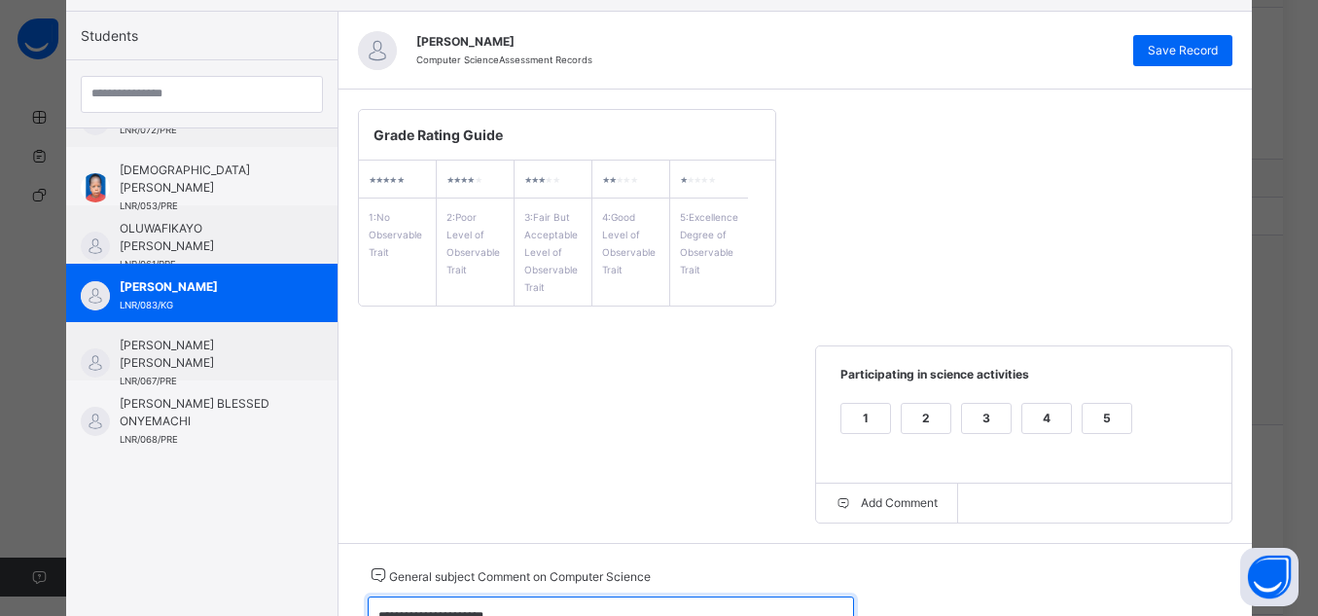
scroll to position [171, 0]
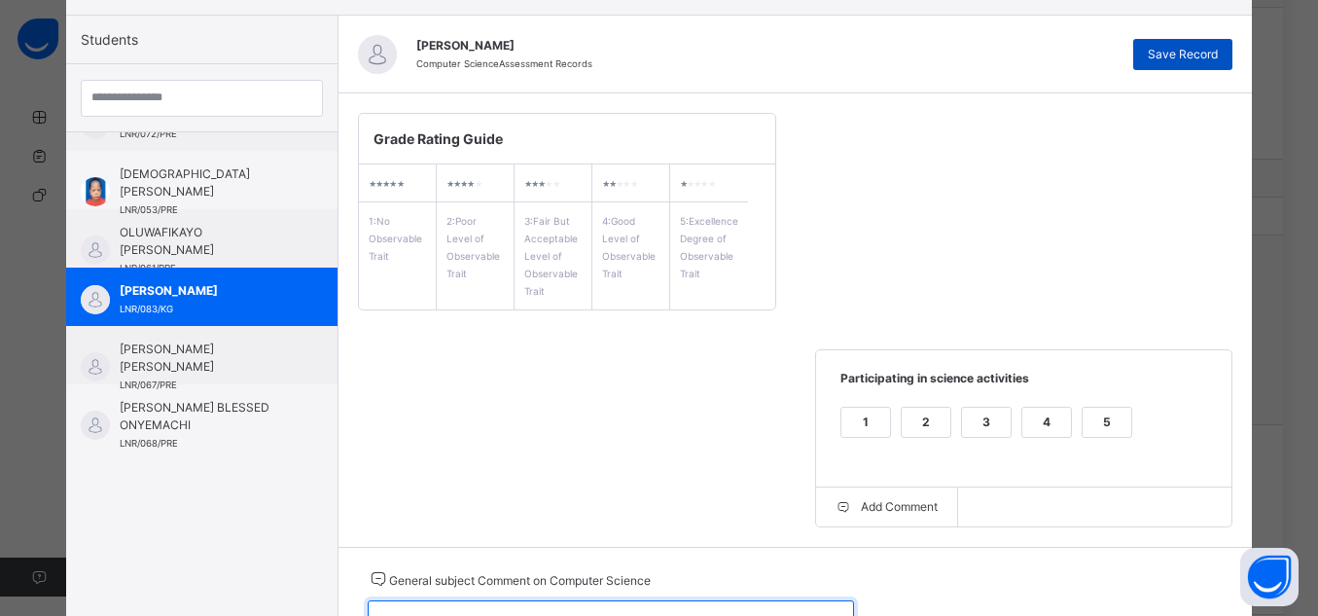
type textarea "**********"
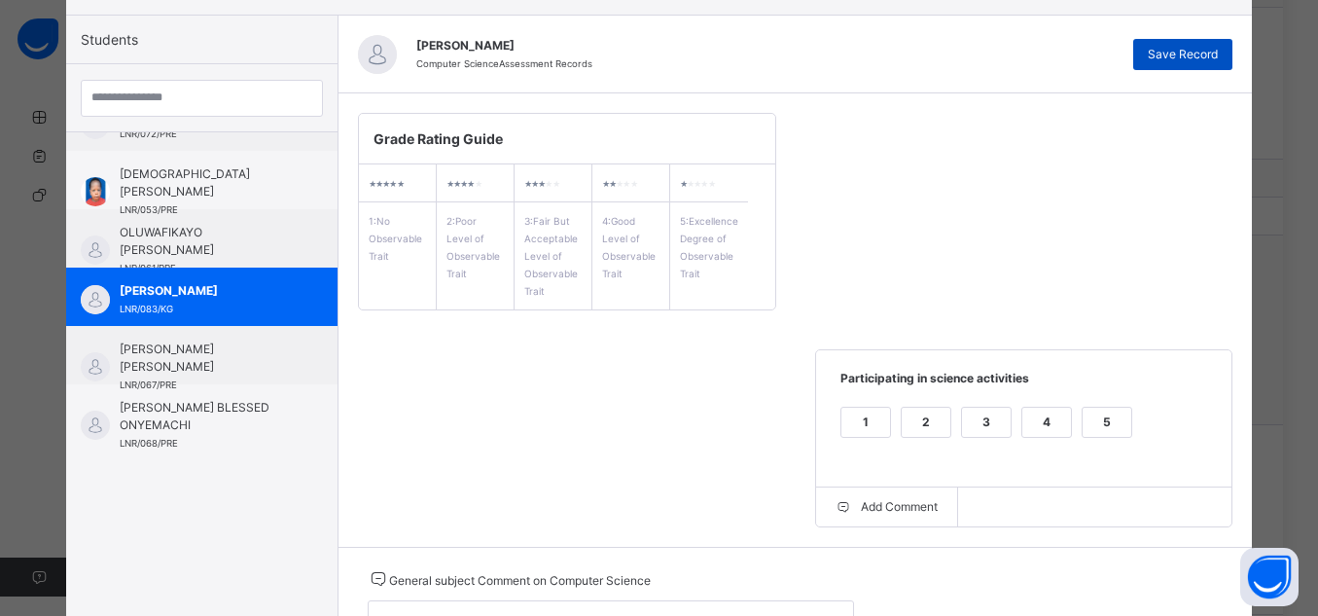
click at [1182, 50] on span "Save Record" at bounding box center [1183, 55] width 70 height 18
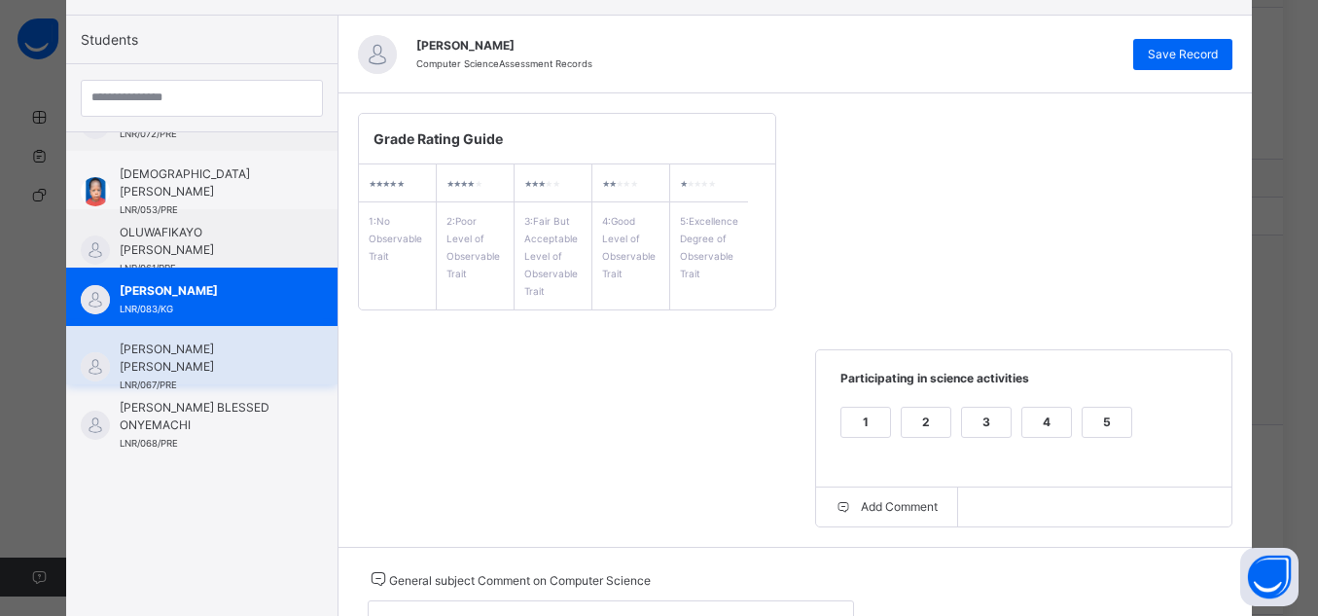
click at [233, 356] on span "[PERSON_NAME] [PERSON_NAME]" at bounding box center [207, 358] width 174 height 35
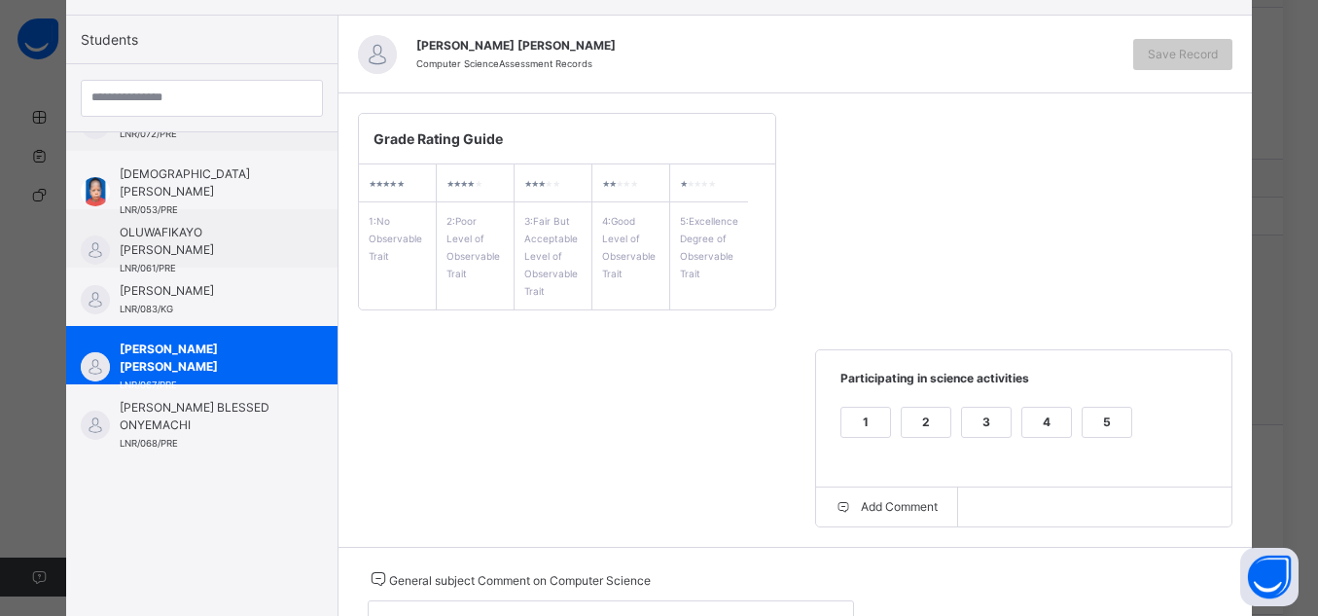
click at [1104, 422] on div "5" at bounding box center [1107, 422] width 49 height 29
drag, startPoint x: 1306, startPoint y: 443, endPoint x: 1317, endPoint y: 521, distance: 78.7
click at [1317, 521] on html "Class Arm Details Third Term / [DATE]-[DATE] [PERSON_NAME] [EMAIL_ADDRESS][DOMA…" at bounding box center [659, 161] width 1318 height 2598
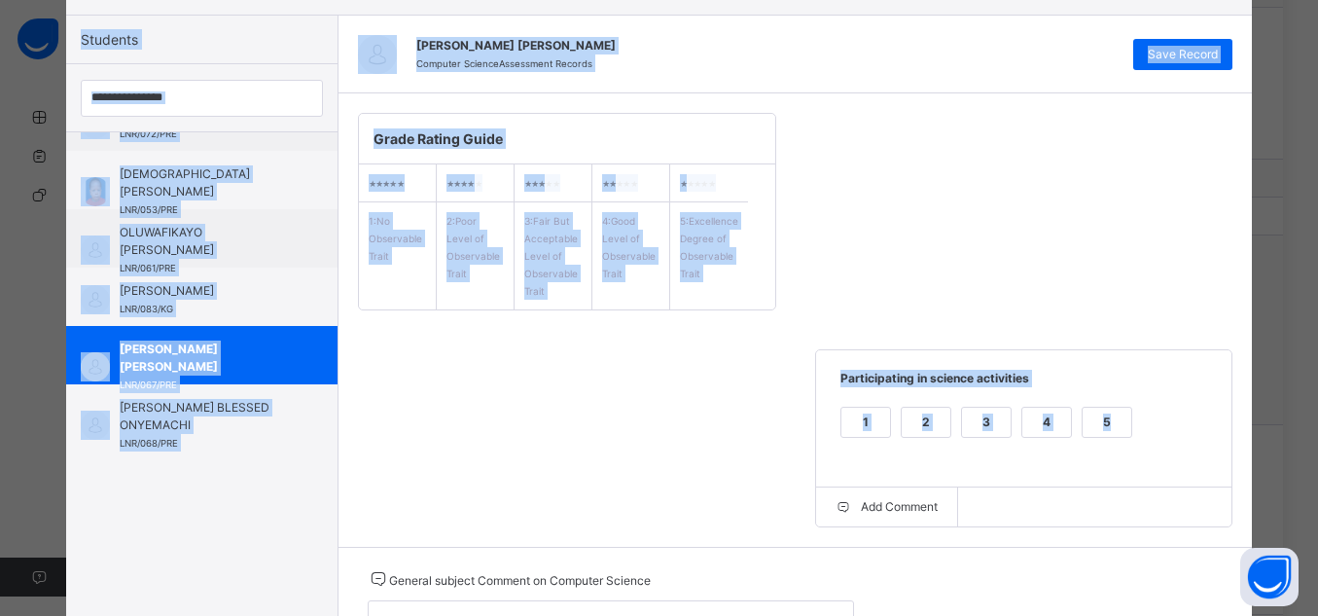
scroll to position [264, 0]
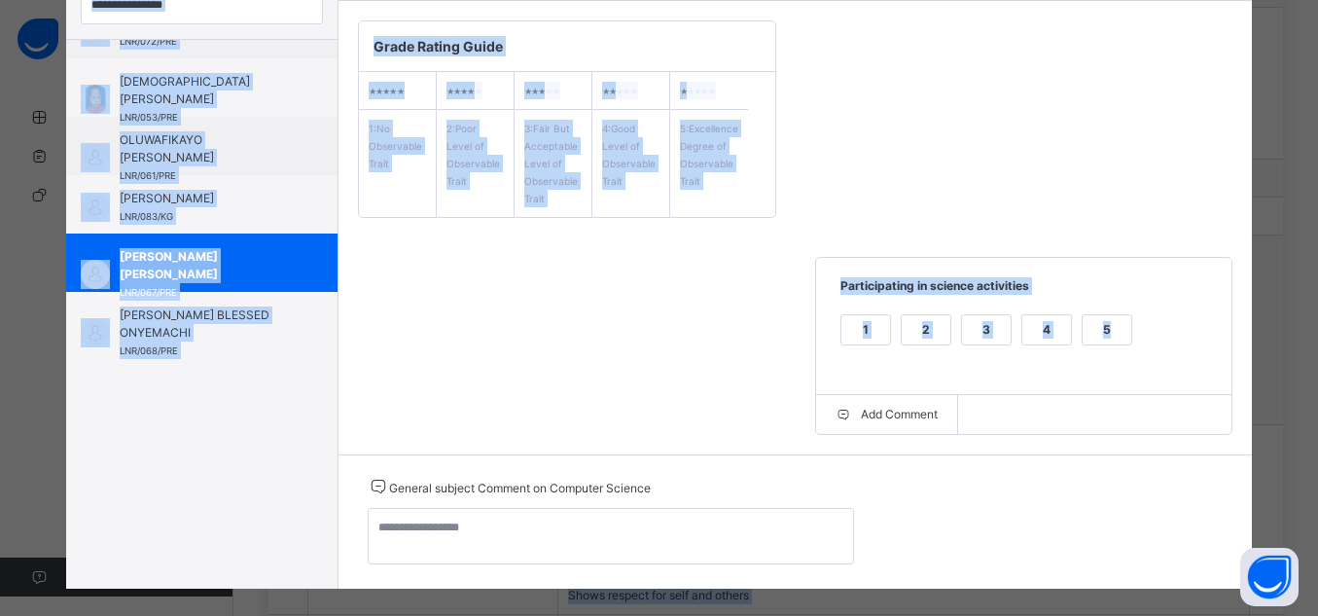
click at [709, 296] on div "Grade Rating Guide ★ ★ ★ ★ ★ 1 : No Observable Trait ★ ★ ★ ★ ★ 2 : Poor Level o…" at bounding box center [796, 227] width 915 height 453
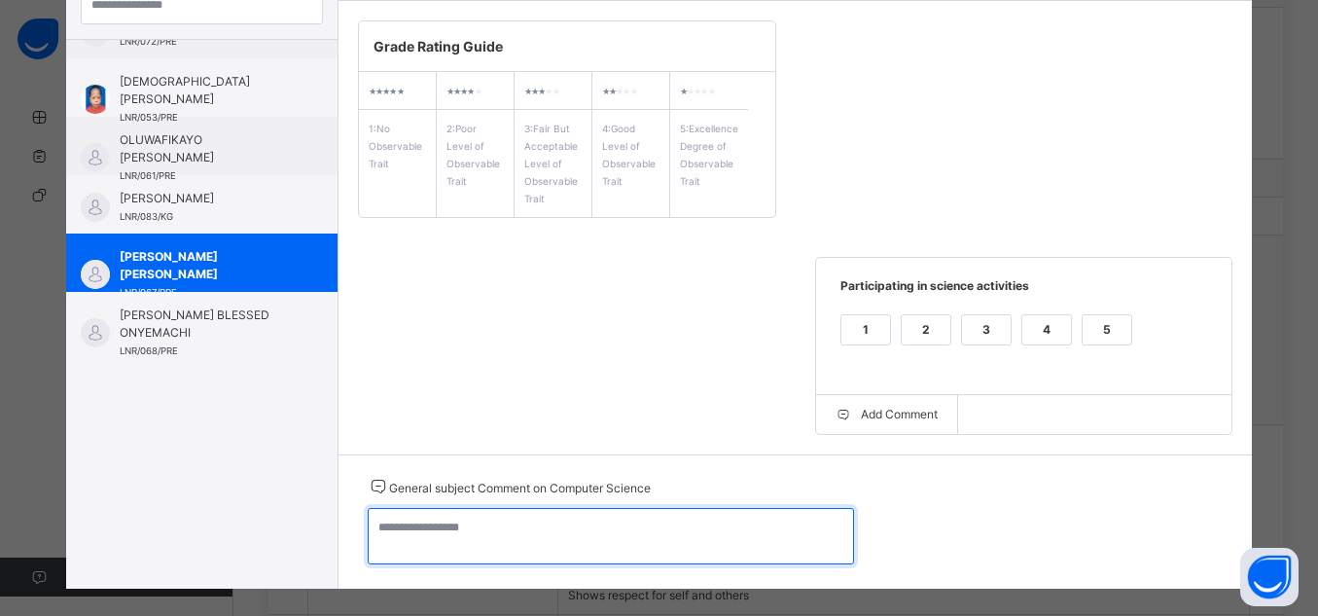
click at [673, 535] on textarea at bounding box center [611, 536] width 486 height 56
paste textarea "**********"
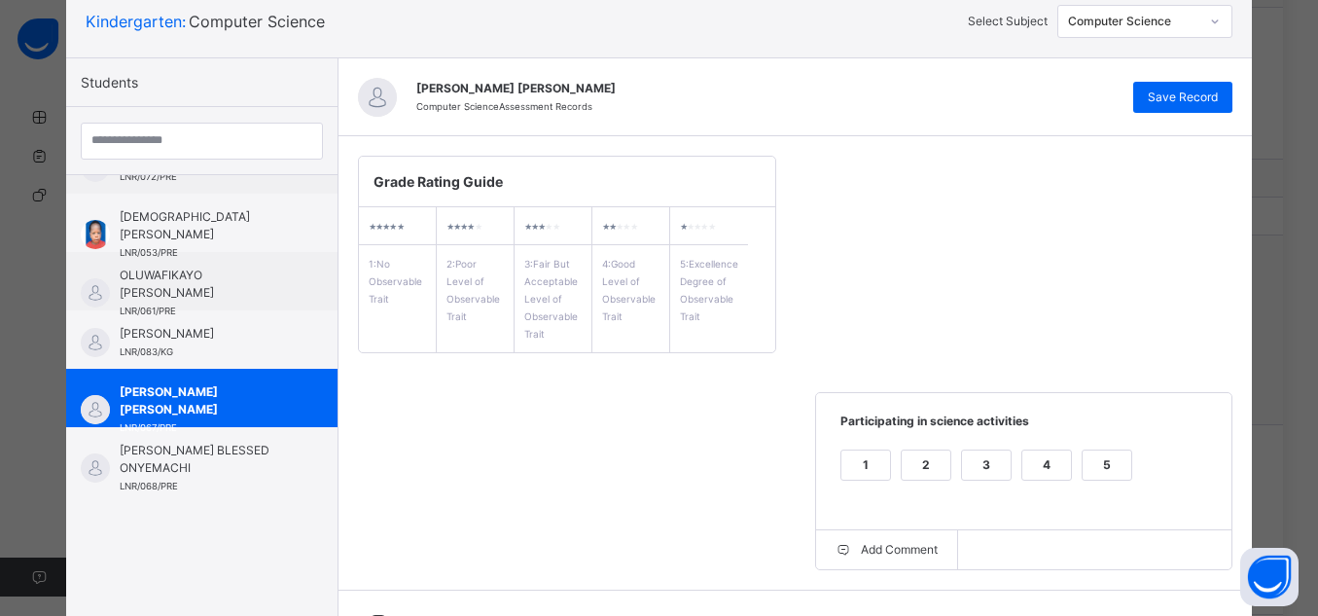
scroll to position [125, 0]
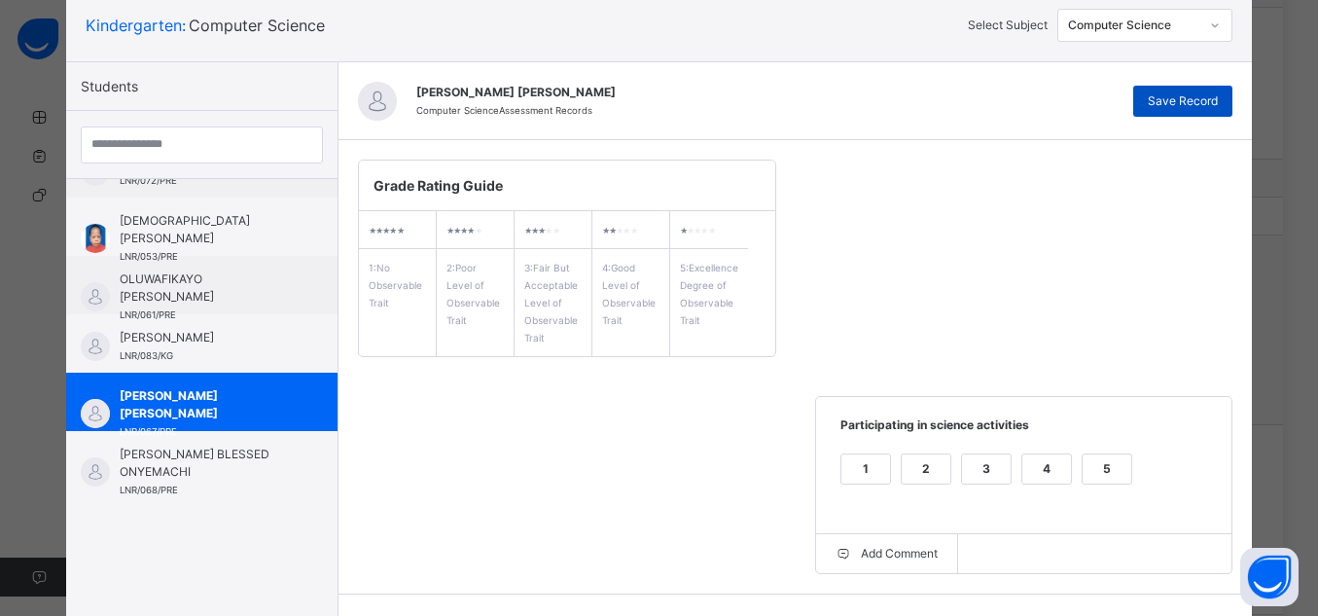
type textarea "**********"
click at [1191, 98] on span "Save Record" at bounding box center [1183, 101] width 70 height 18
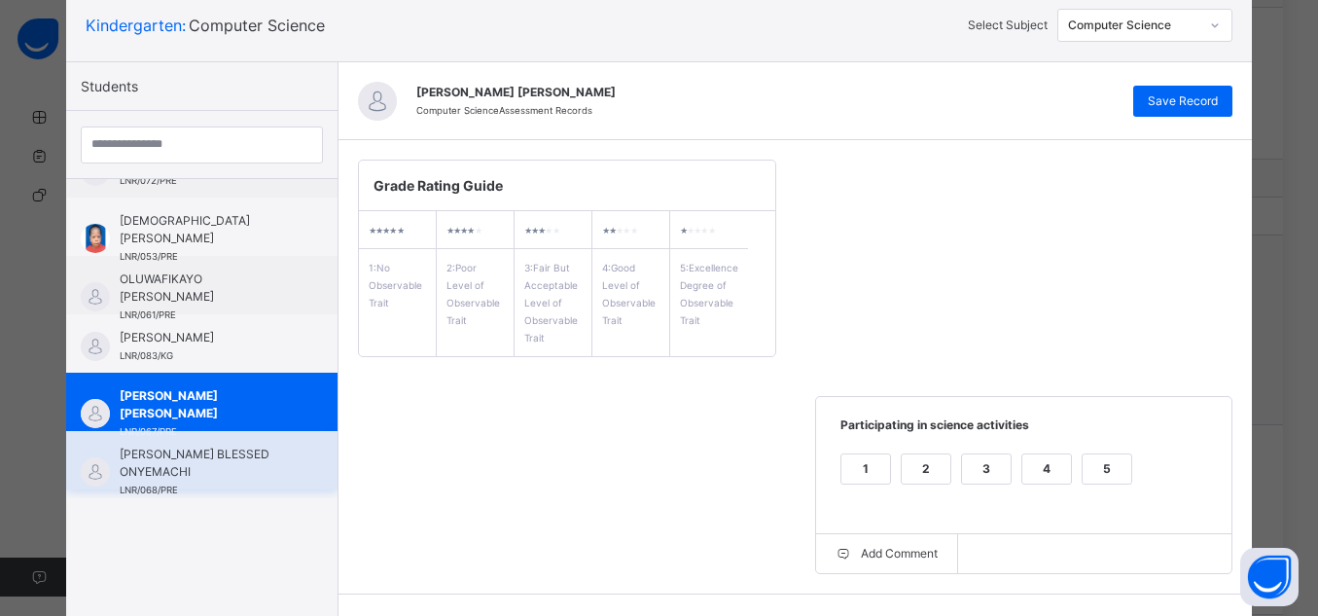
click at [200, 471] on span "[PERSON_NAME] BLESSED ONYEMACHI" at bounding box center [207, 463] width 174 height 35
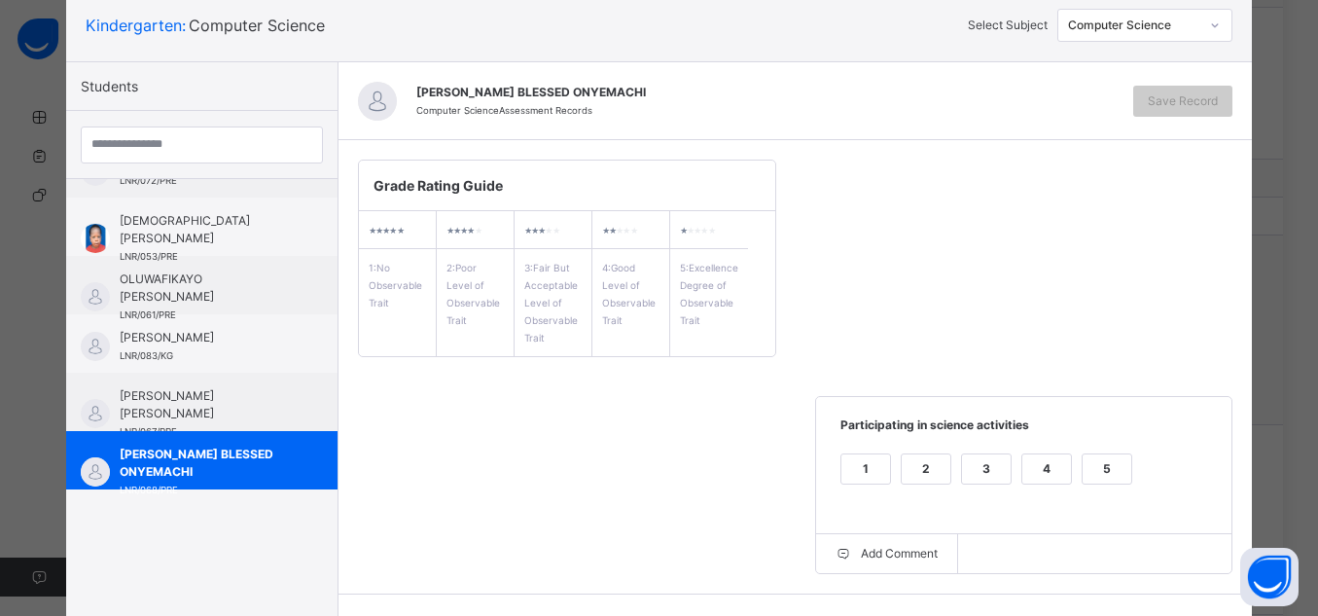
click at [1103, 474] on div "5" at bounding box center [1107, 468] width 49 height 29
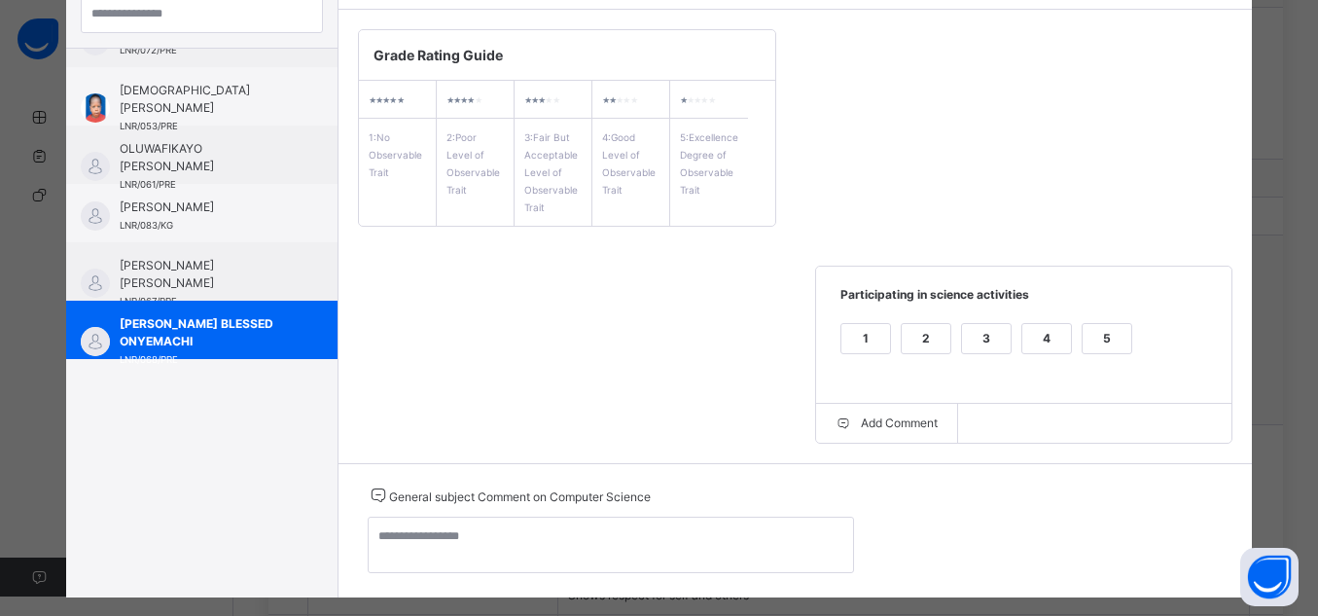
scroll to position [258, 0]
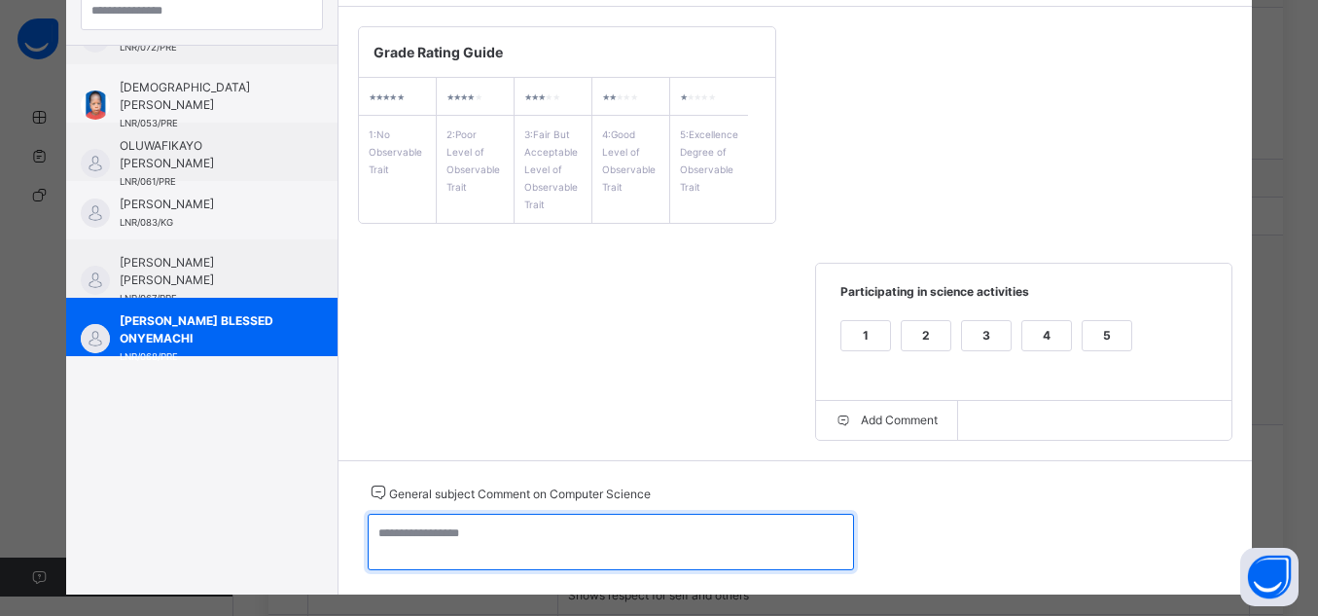
click at [723, 541] on textarea at bounding box center [611, 542] width 486 height 56
paste textarea "**********"
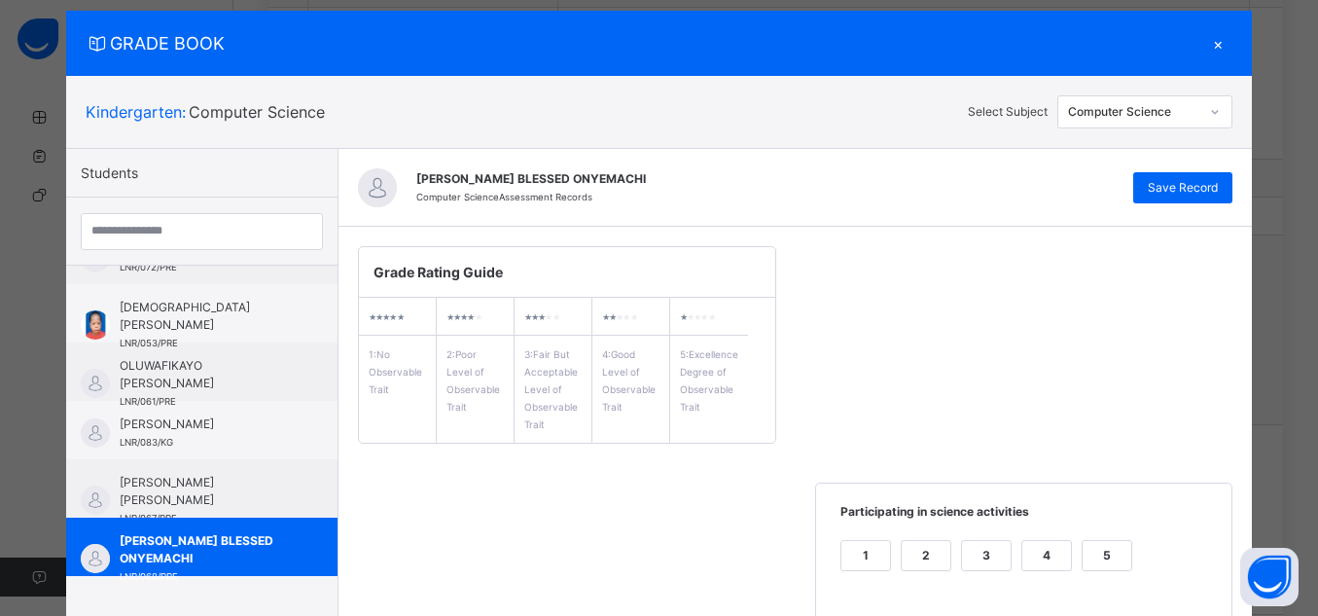
scroll to position [31, 0]
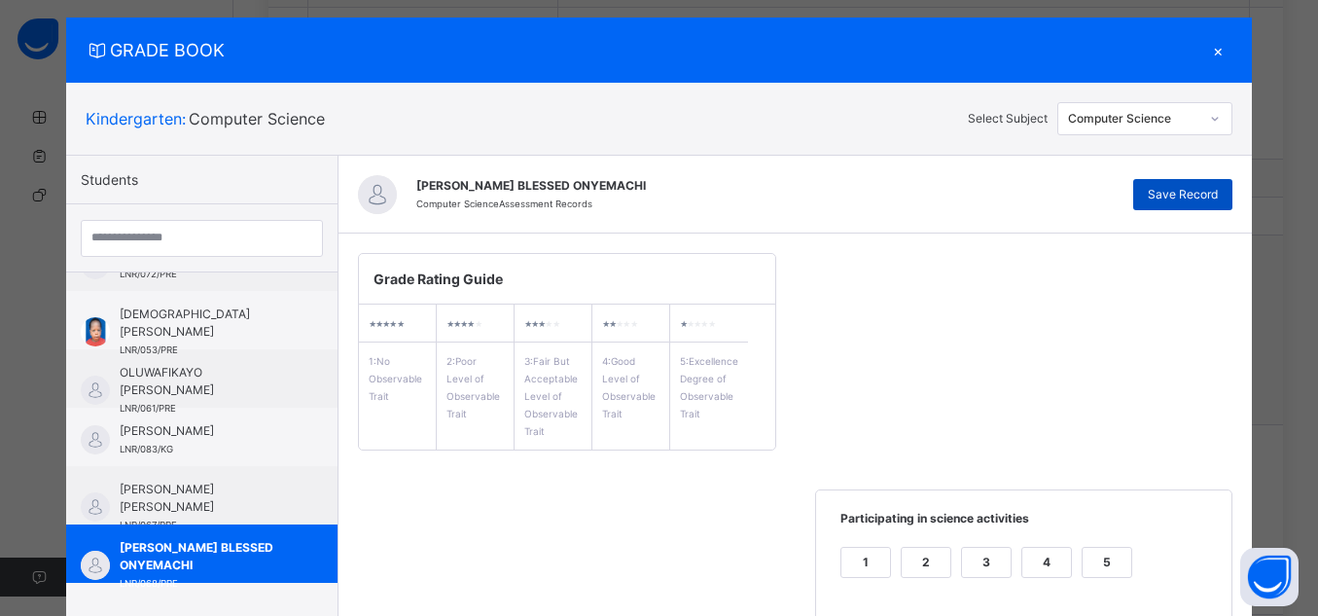
type textarea "**********"
click at [1197, 202] on span "Save Record" at bounding box center [1183, 195] width 70 height 18
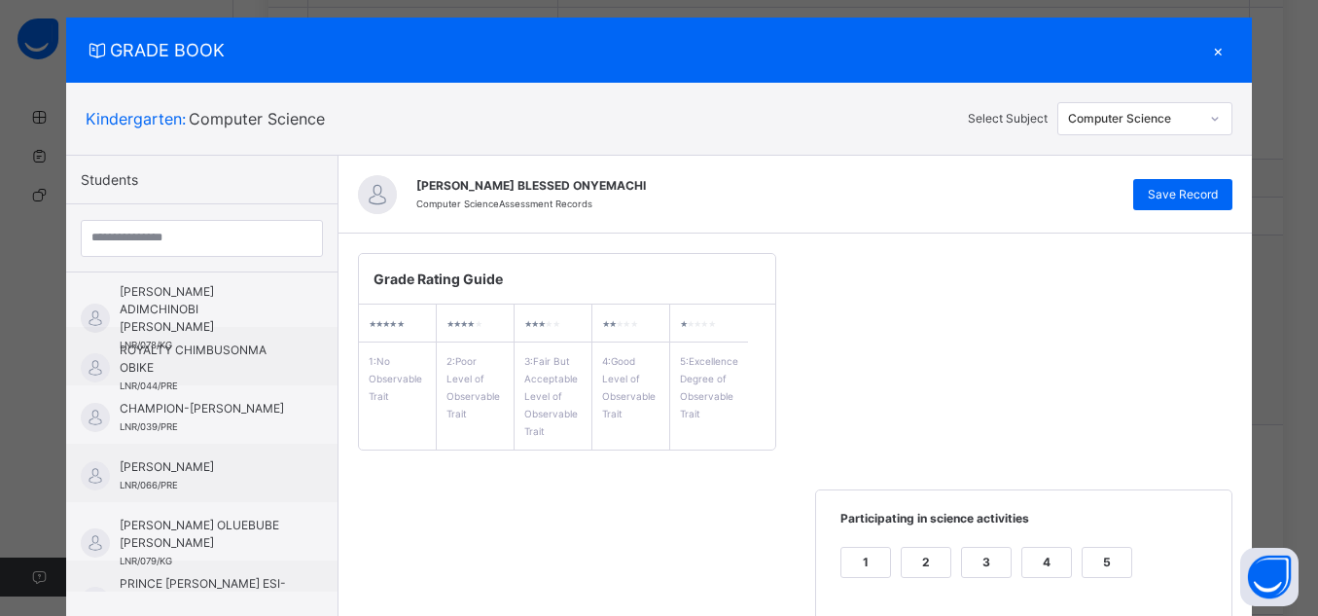
scroll to position [0, 0]
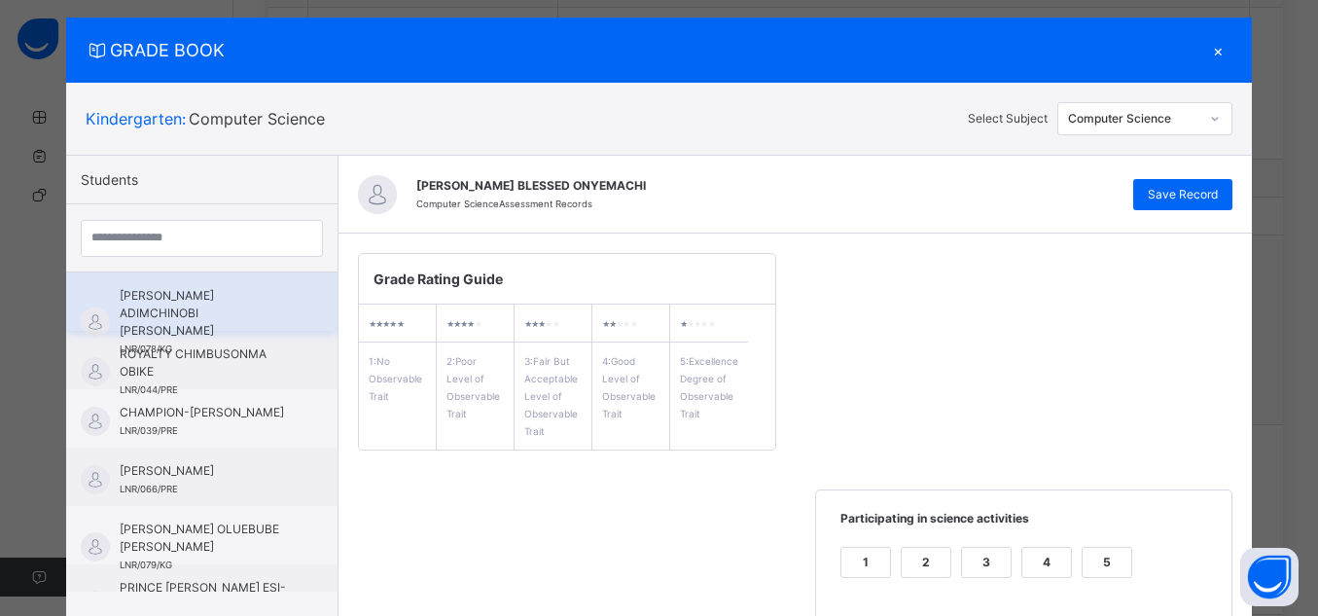
click at [243, 302] on span "[PERSON_NAME] ADIMCHINOBI [PERSON_NAME]" at bounding box center [207, 313] width 174 height 53
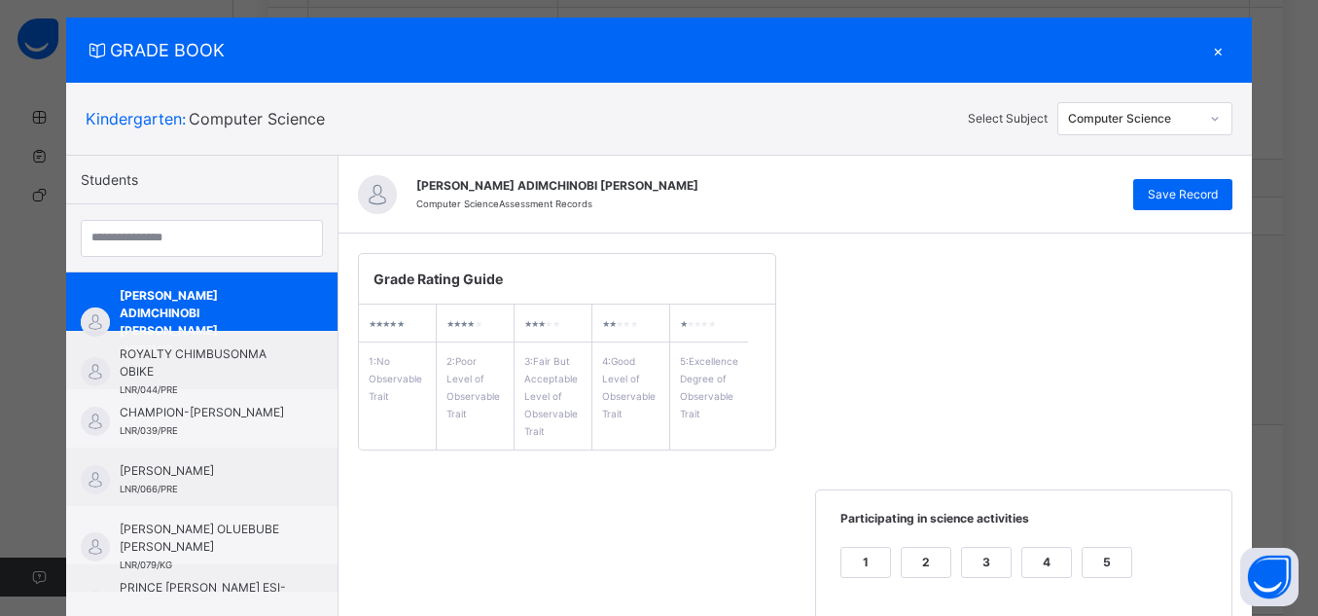
click at [1211, 115] on icon at bounding box center [1215, 118] width 12 height 19
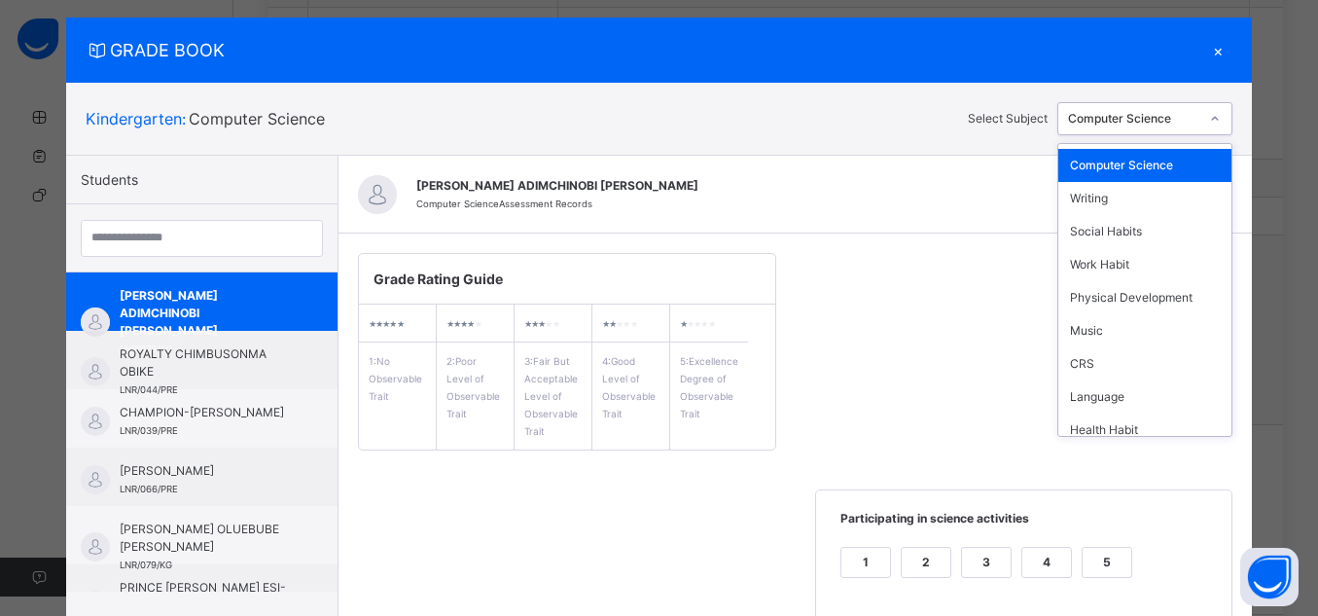
scroll to position [171, 0]
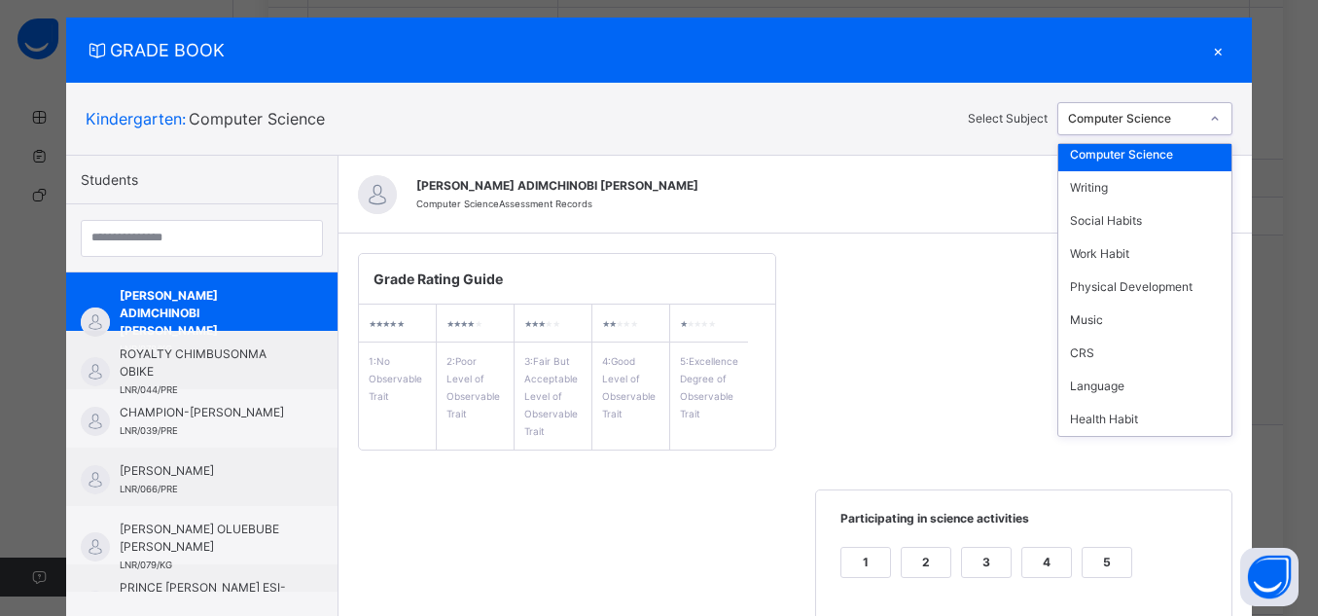
click at [969, 425] on div "Grade Rating Guide ★ ★ ★ ★ ★ 1 : No Observable Trait ★ ★ ★ ★ ★ 2 : Poor Level o…" at bounding box center [796, 460] width 915 height 453
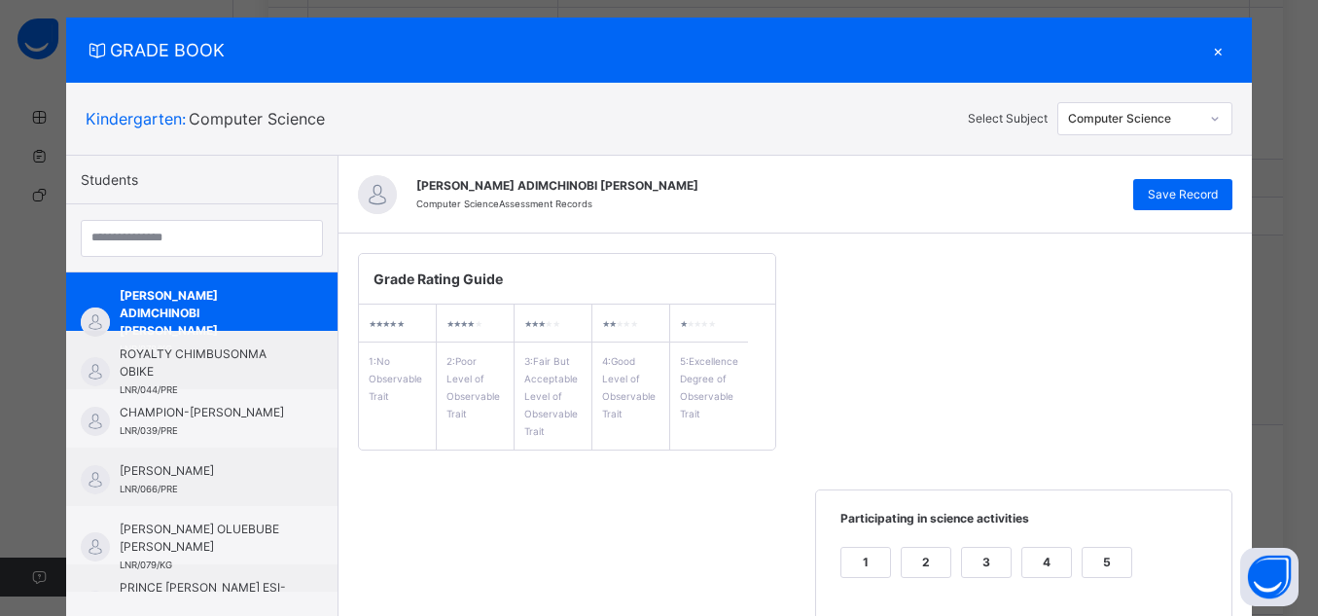
click at [1189, 119] on div "Computer Science" at bounding box center [1134, 119] width 132 height 18
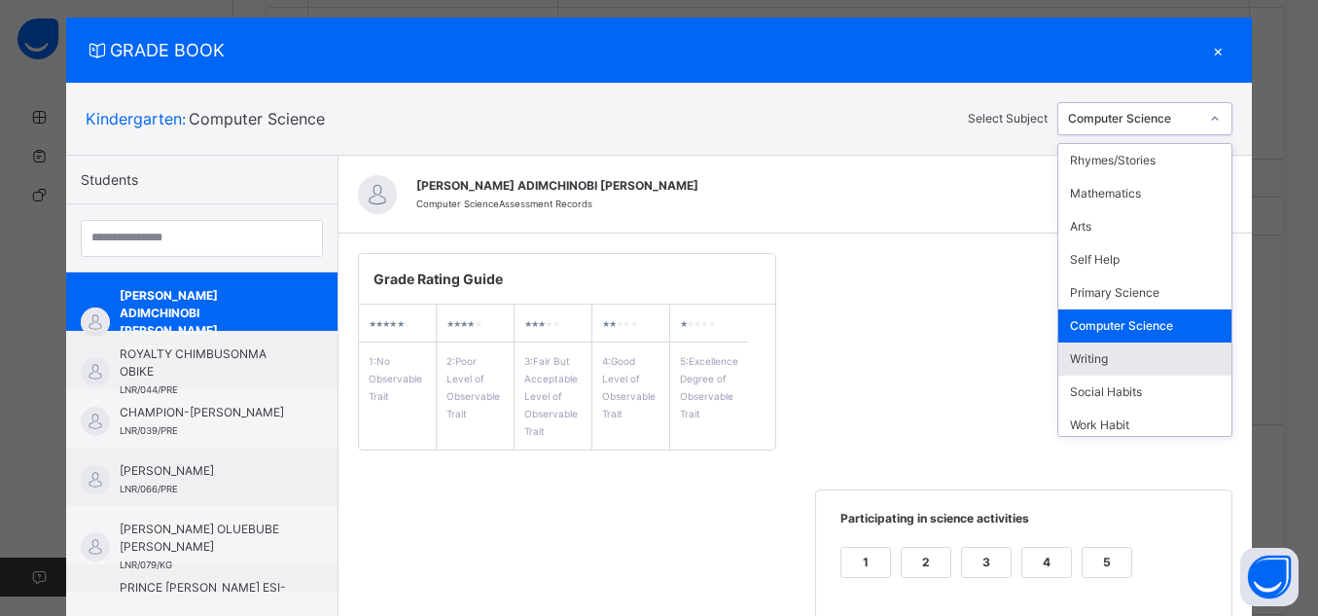
click at [1132, 356] on div "Writing" at bounding box center [1145, 358] width 173 height 33
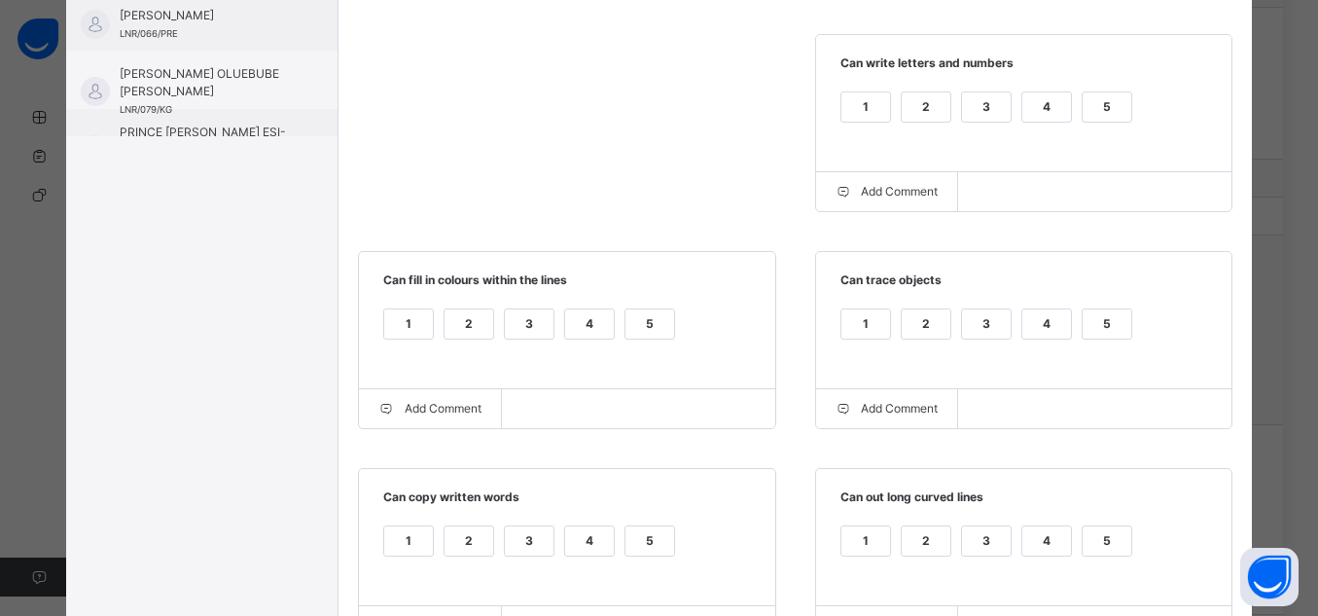
scroll to position [489, 0]
click at [1083, 103] on div "5" at bounding box center [1107, 104] width 49 height 29
click at [1112, 318] on div "5" at bounding box center [1107, 320] width 49 height 29
click at [626, 323] on div "5" at bounding box center [650, 320] width 49 height 29
click at [644, 535] on div "5" at bounding box center [650, 537] width 49 height 29
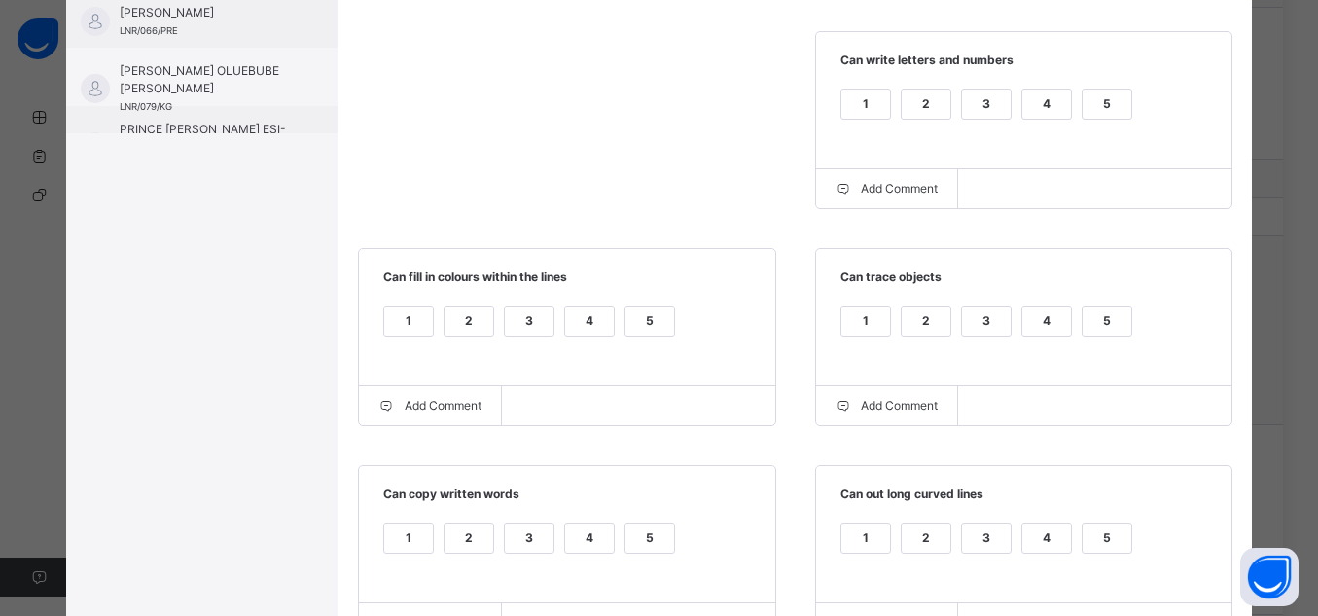
click at [1121, 543] on div "5" at bounding box center [1107, 537] width 49 height 29
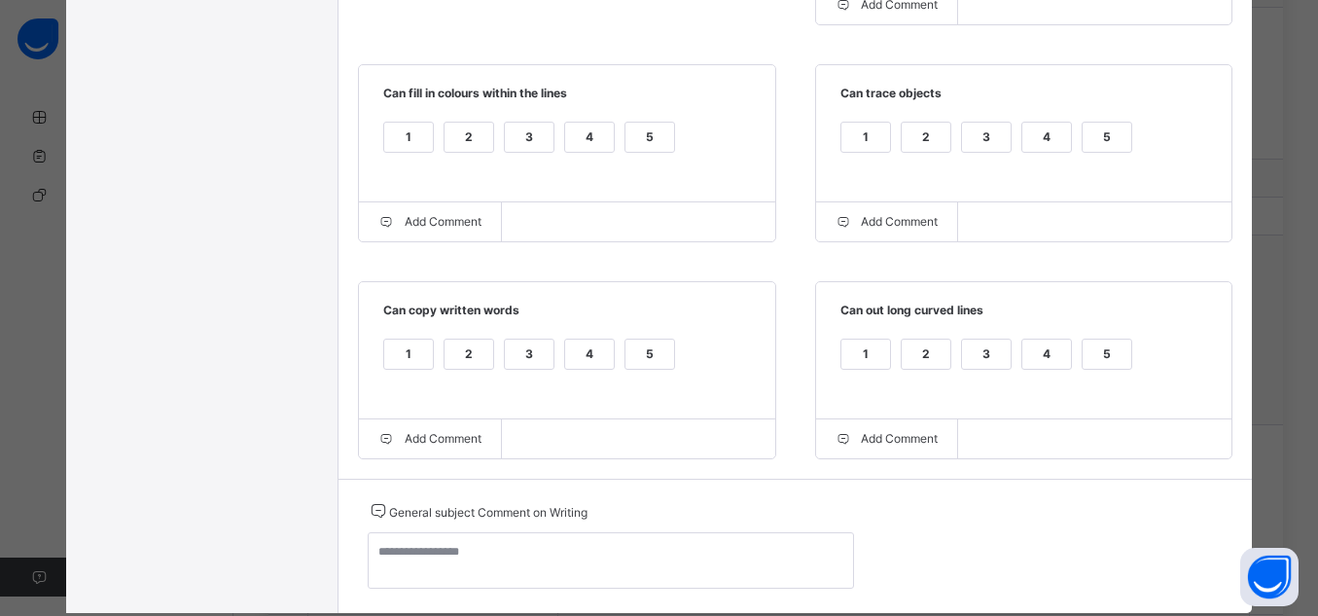
scroll to position [728, 0]
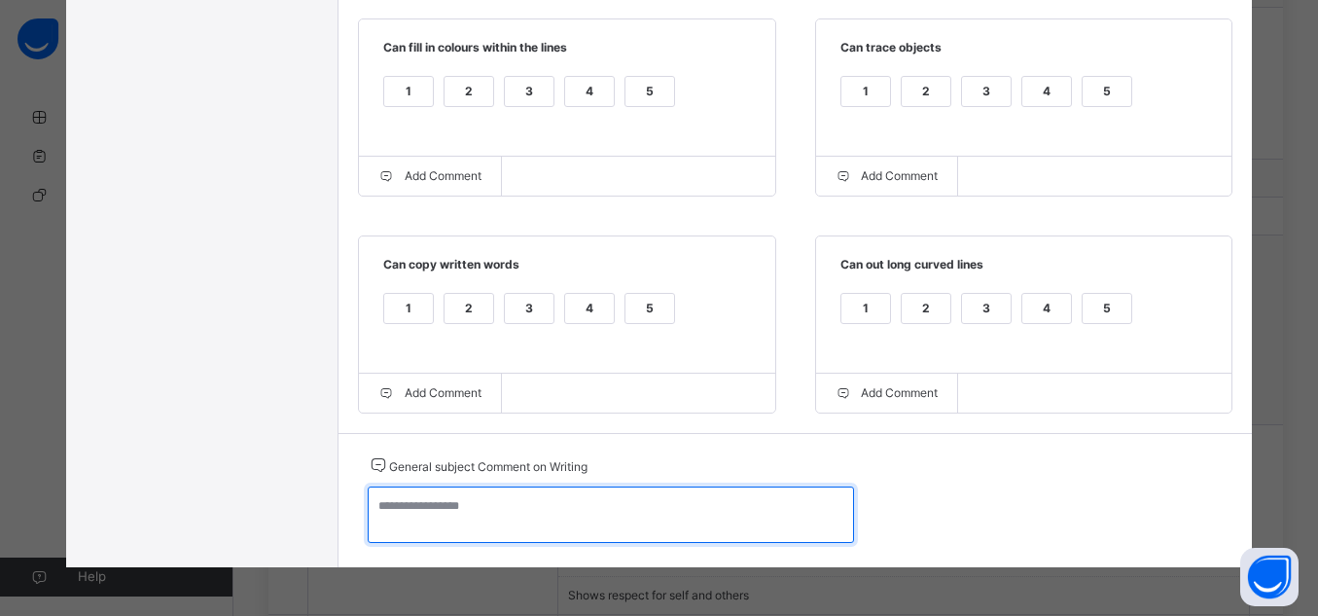
click at [752, 517] on textarea at bounding box center [611, 514] width 486 height 56
paste textarea "**********"
click at [545, 501] on textarea "**********" at bounding box center [611, 514] width 486 height 56
drag, startPoint x: 485, startPoint y: 503, endPoint x: 358, endPoint y: 505, distance: 126.5
click at [368, 505] on textarea "**********" at bounding box center [611, 514] width 486 height 56
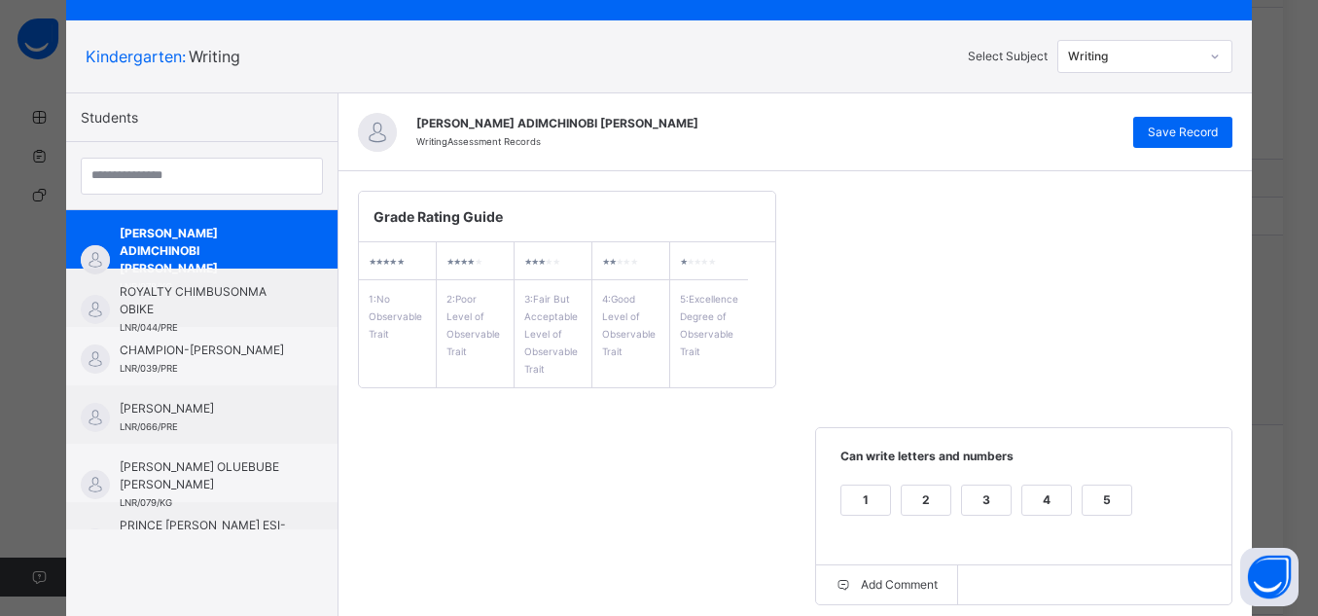
scroll to position [87, 0]
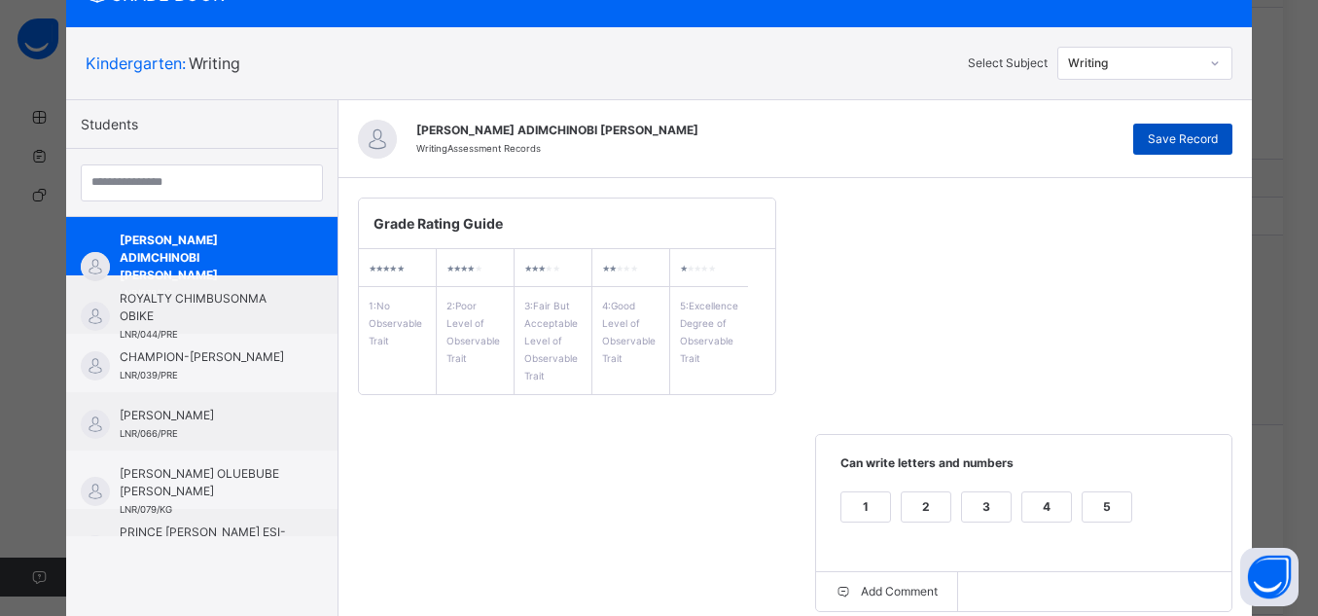
type textarea "**********"
click at [1172, 135] on span "Save Record" at bounding box center [1183, 139] width 70 height 18
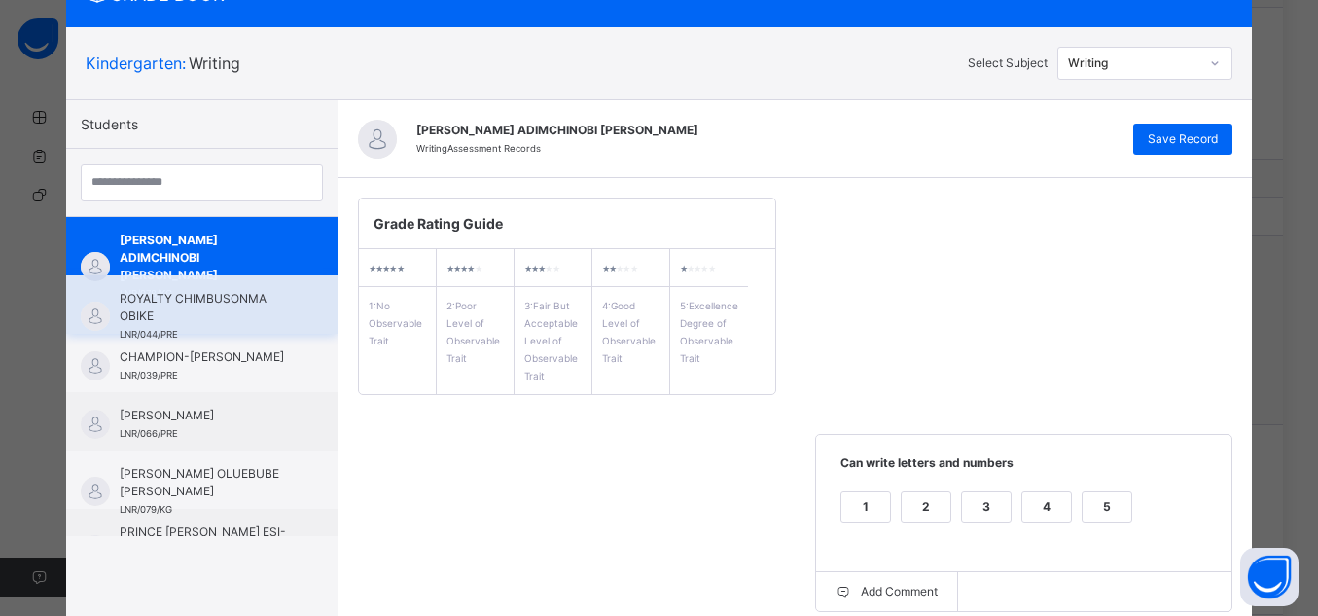
click at [209, 296] on span "ROYALTY CHIMBUSONMA OBIKE" at bounding box center [207, 307] width 174 height 35
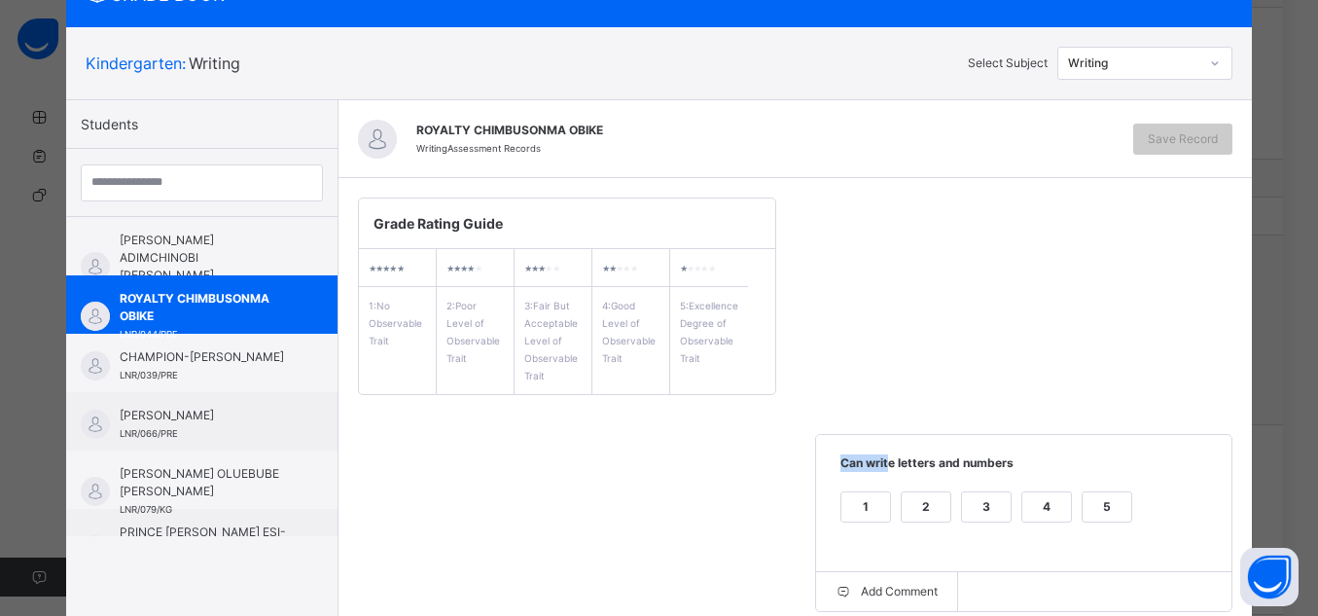
drag, startPoint x: 816, startPoint y: 343, endPoint x: 884, endPoint y: 475, distance: 148.0
click at [884, 475] on div "Grade Rating Guide ★ ★ ★ ★ ★ 1 : No Observable Trait ★ ★ ★ ★ ★ 2 : Poor Level o…" at bounding box center [796, 621] width 915 height 887
click at [1071, 426] on div "Grade Rating Guide ★ ★ ★ ★ ★ 1 : No Observable Trait ★ ★ ★ ★ ★ 2 : Poor Level o…" at bounding box center [796, 621] width 915 height 887
click at [1110, 517] on div "5" at bounding box center [1107, 506] width 49 height 29
drag, startPoint x: 1307, startPoint y: 260, endPoint x: 1316, endPoint y: 300, distance: 41.1
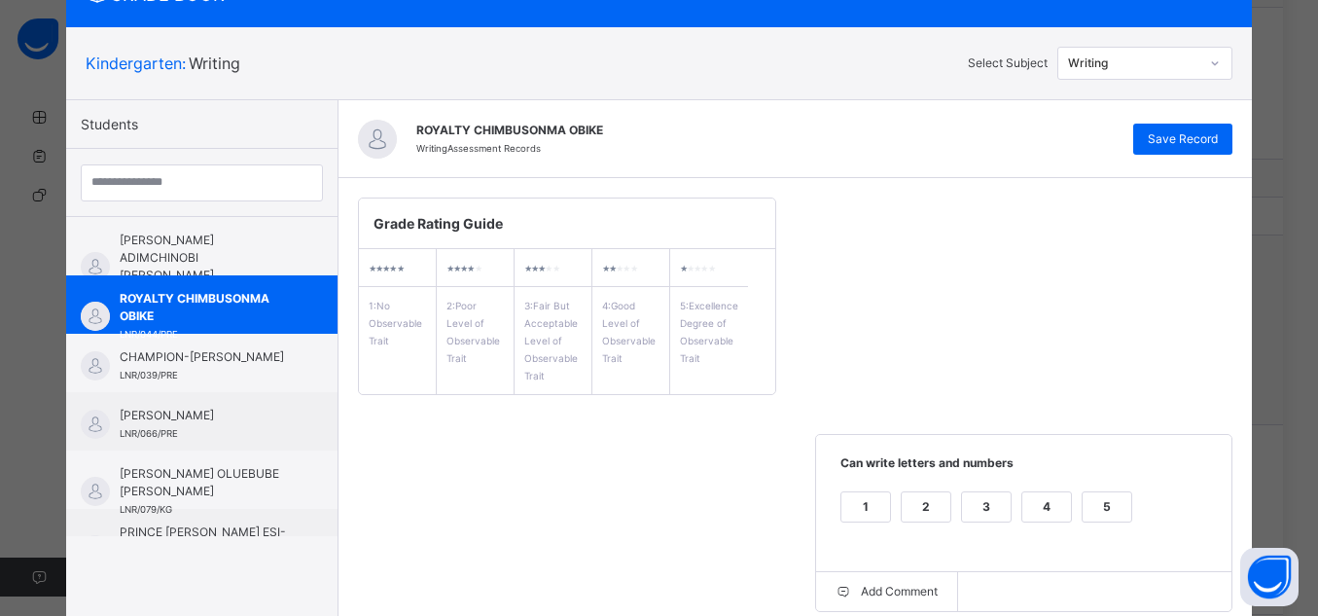
click at [1316, 300] on div "GRADE BOOK × Kindergarten : Writing Select Subject Writing Students [PERSON_NAM…" at bounding box center [659, 308] width 1318 height 616
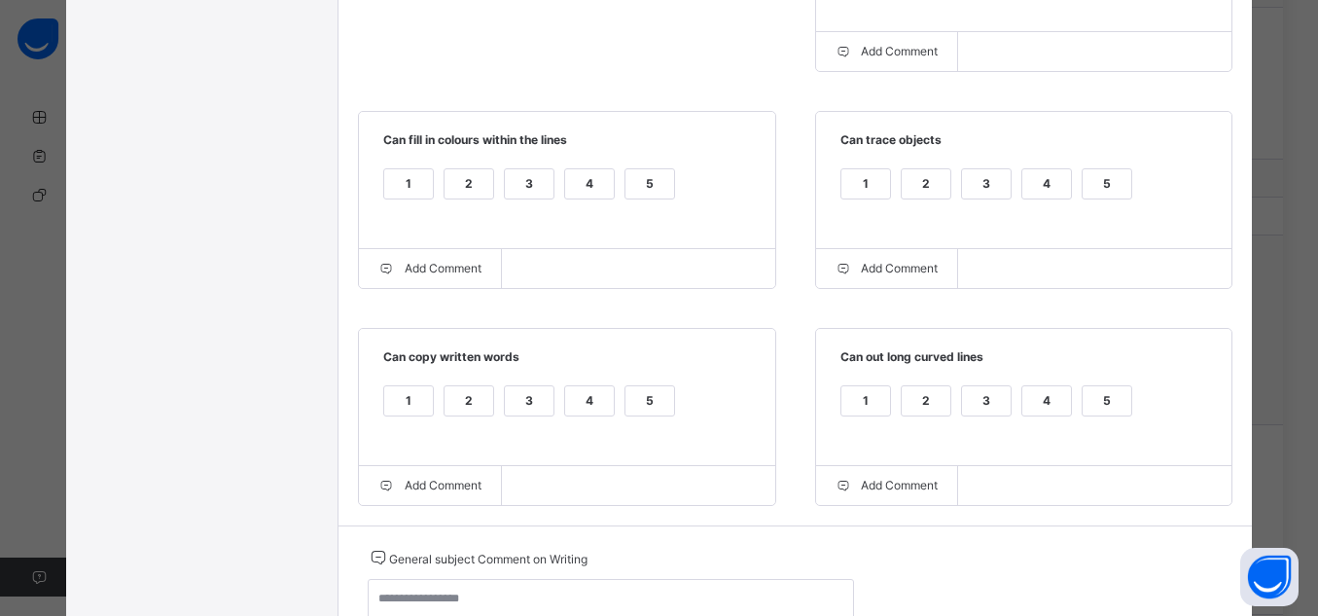
scroll to position [650, 0]
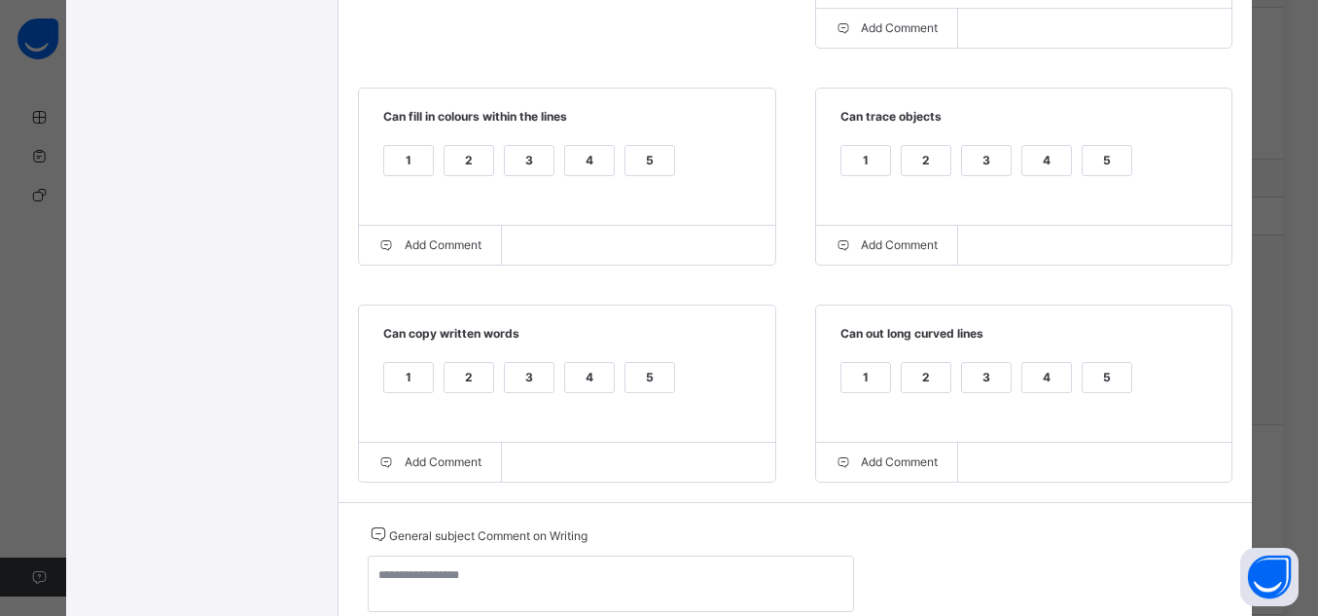
click at [1101, 158] on div "5" at bounding box center [1107, 160] width 49 height 29
click at [1098, 371] on div "5" at bounding box center [1107, 377] width 49 height 29
click at [626, 384] on div "5" at bounding box center [650, 377] width 49 height 29
click at [650, 164] on div "5" at bounding box center [650, 160] width 49 height 29
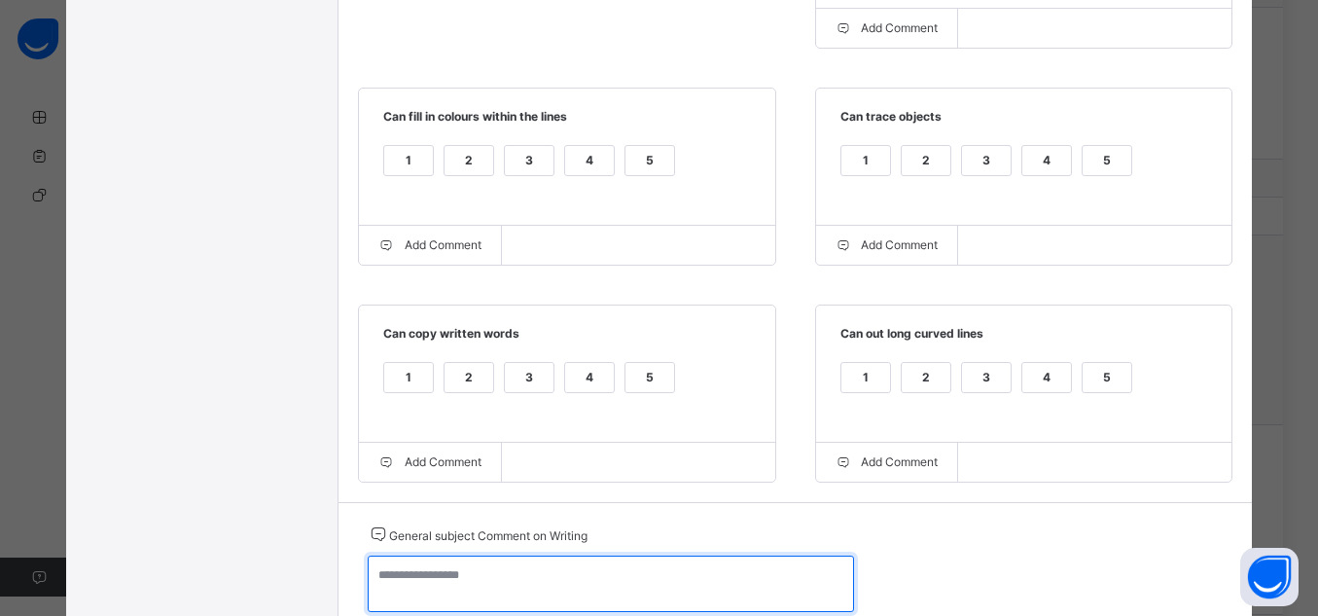
click at [718, 572] on textarea at bounding box center [611, 584] width 486 height 56
paste textarea "**********"
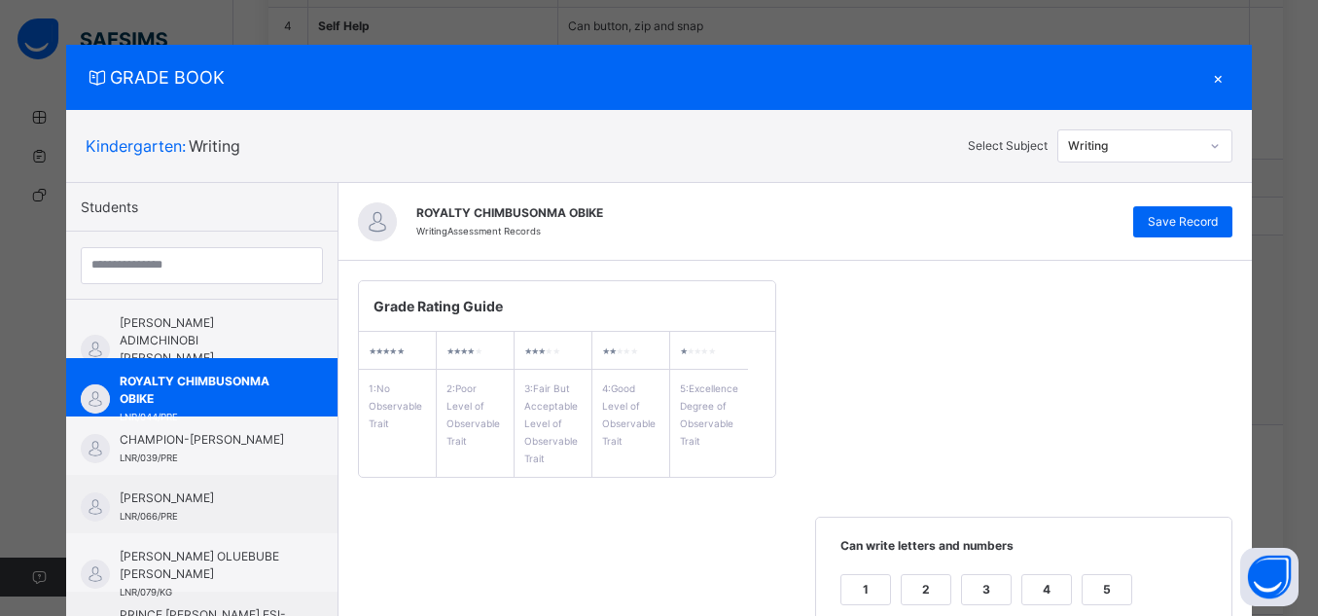
scroll to position [0, 0]
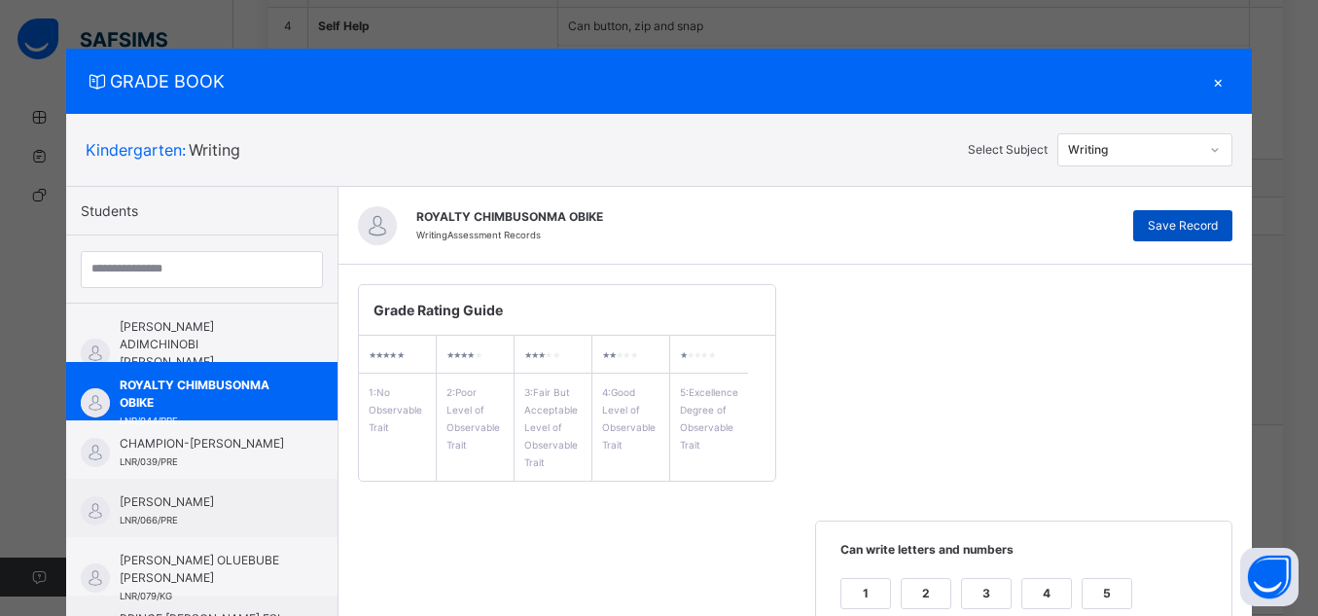
type textarea "**********"
click at [1190, 223] on span "Save Record" at bounding box center [1183, 226] width 70 height 18
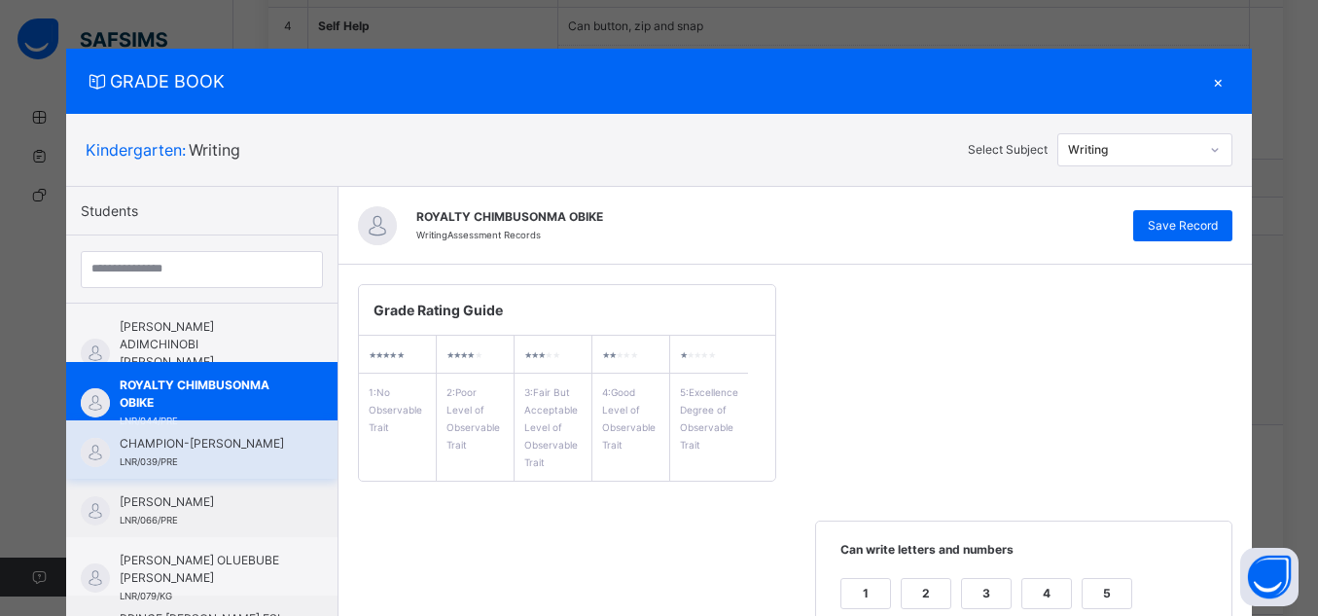
click at [237, 439] on span "CHAMPION-[PERSON_NAME]" at bounding box center [207, 444] width 174 height 18
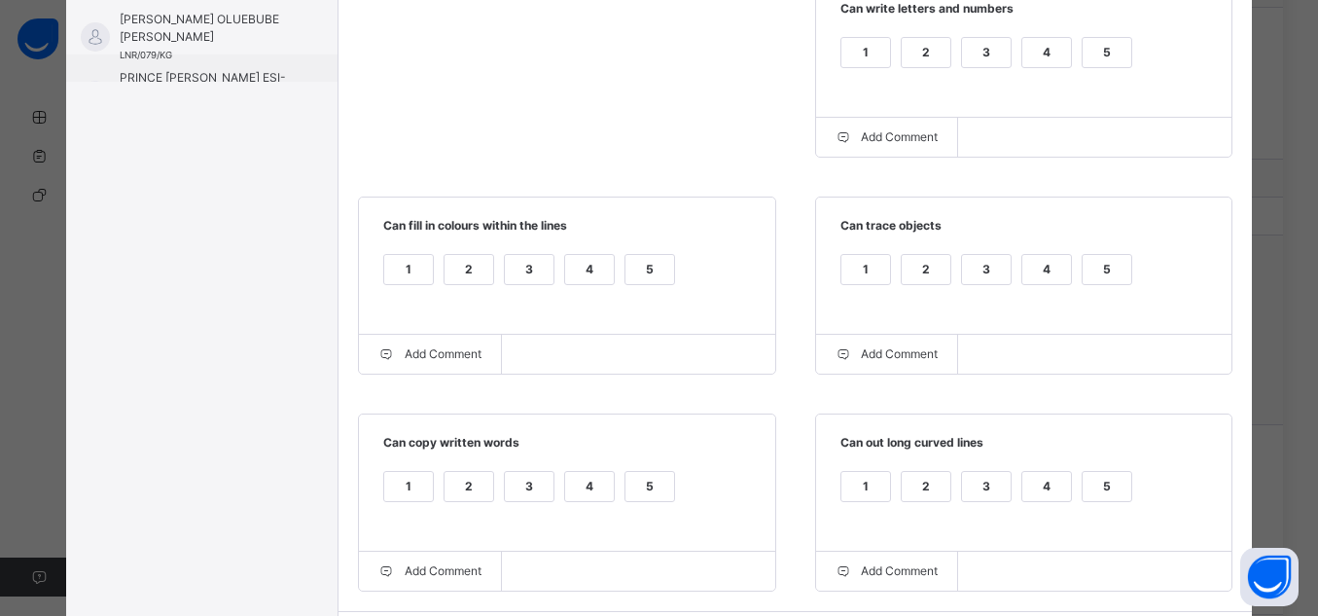
scroll to position [540, 0]
click at [1110, 62] on div "5" at bounding box center [1107, 53] width 49 height 29
click at [1114, 283] on div "5" at bounding box center [1107, 270] width 49 height 29
click at [666, 282] on div "1 2 3 4 5" at bounding box center [567, 282] width 378 height 65
click at [639, 273] on div "5" at bounding box center [650, 270] width 49 height 29
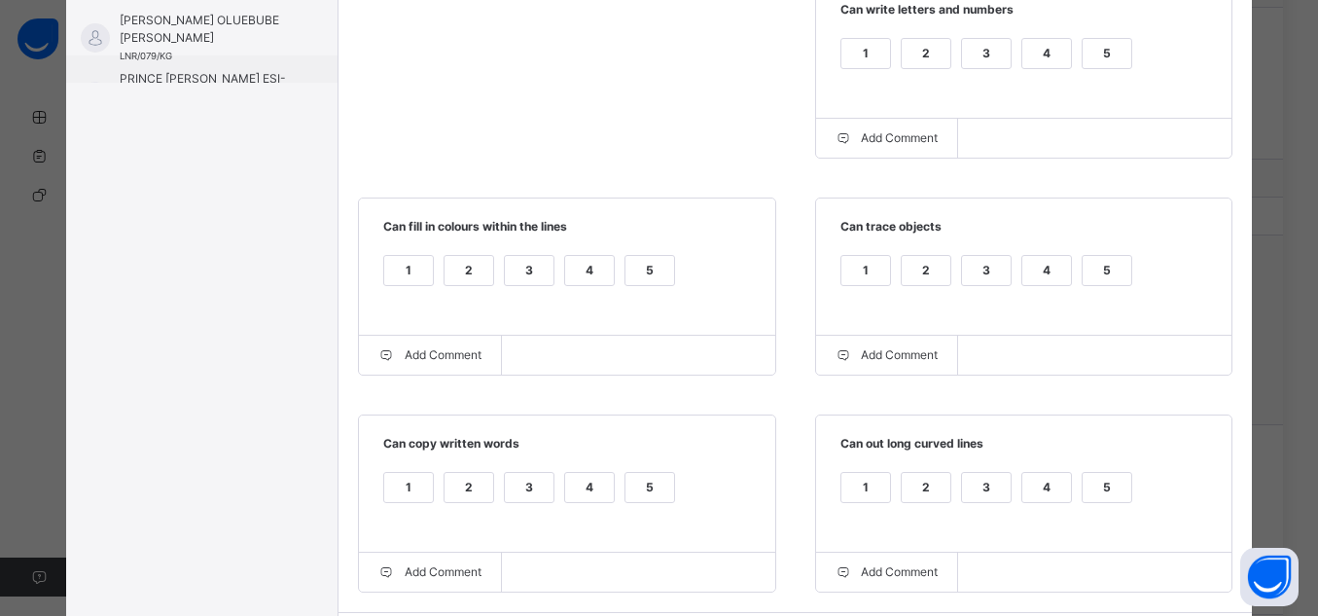
click at [664, 500] on label "5" at bounding box center [650, 487] width 51 height 31
click at [1117, 490] on div "5" at bounding box center [1107, 487] width 49 height 29
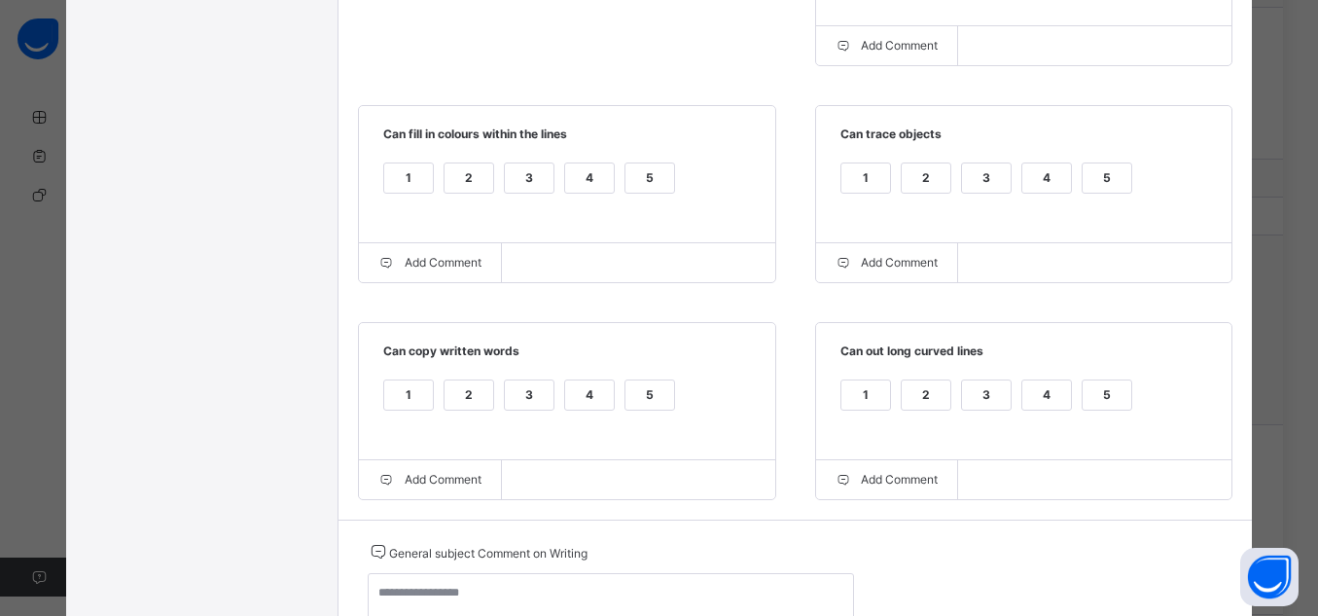
scroll to position [728, 0]
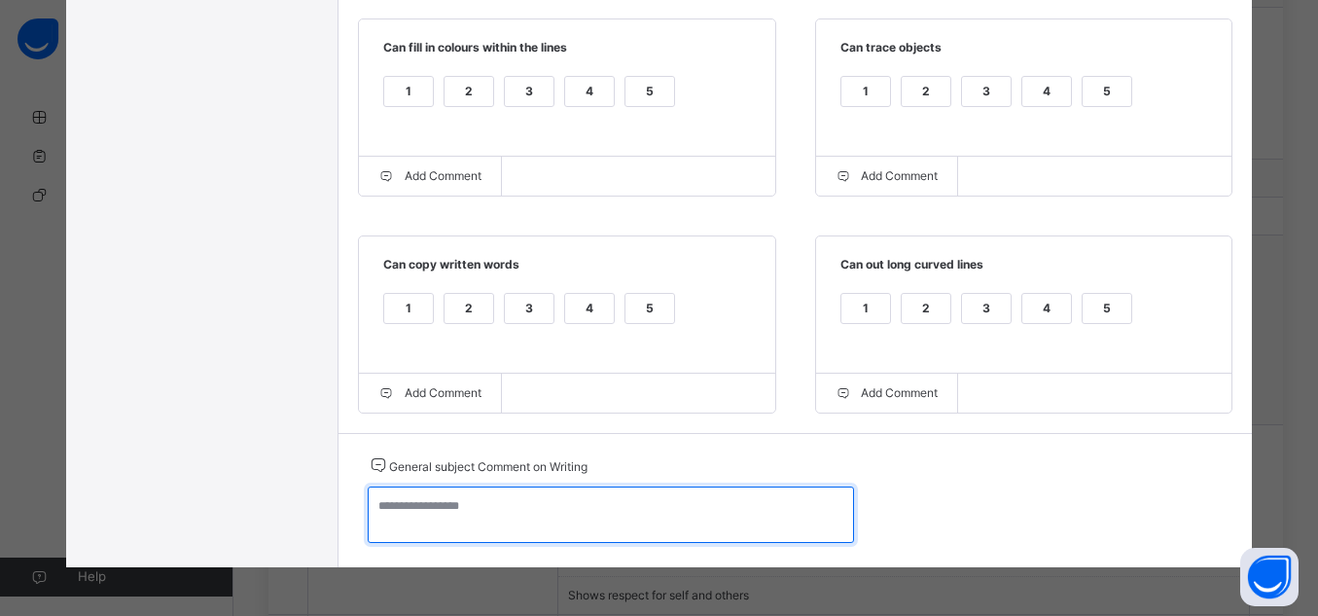
click at [556, 532] on textarea at bounding box center [611, 514] width 486 height 56
paste textarea "**********"
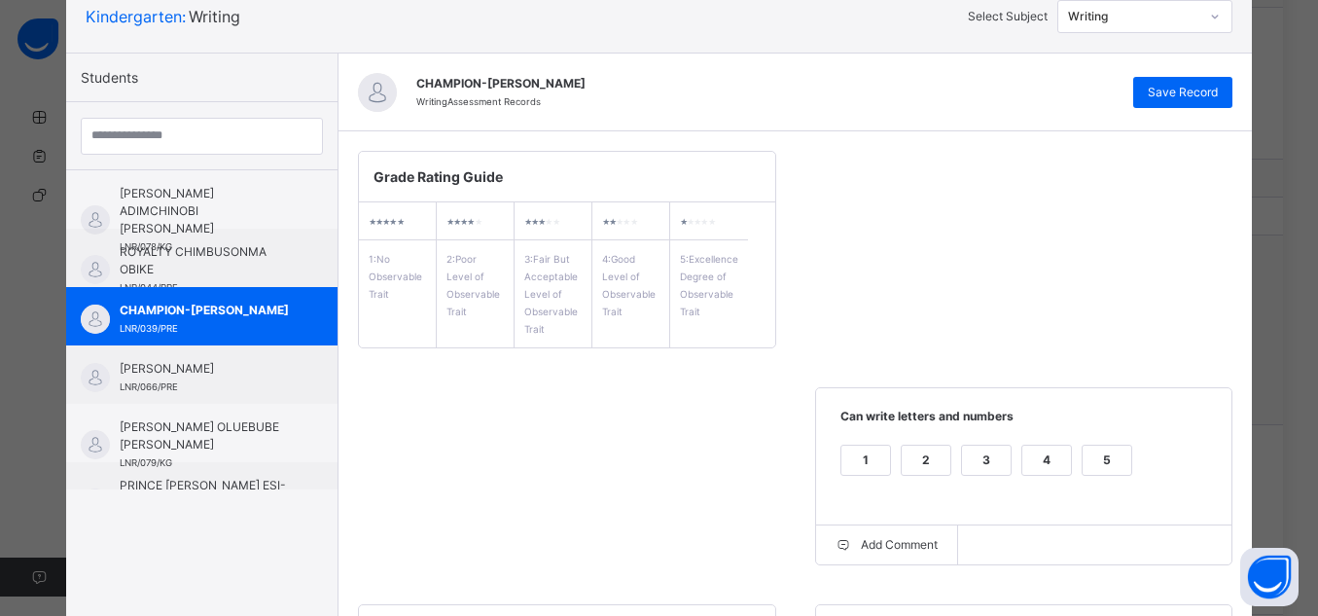
scroll to position [61, 0]
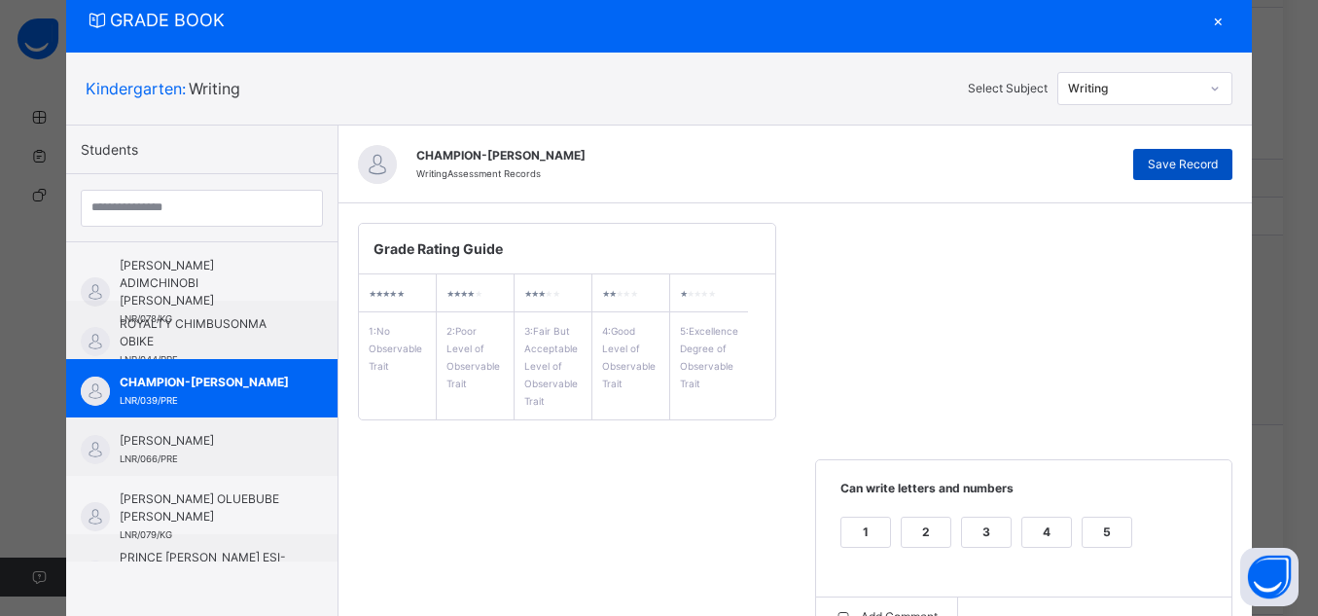
type textarea "**********"
click at [1166, 167] on span "Save Record" at bounding box center [1183, 165] width 70 height 18
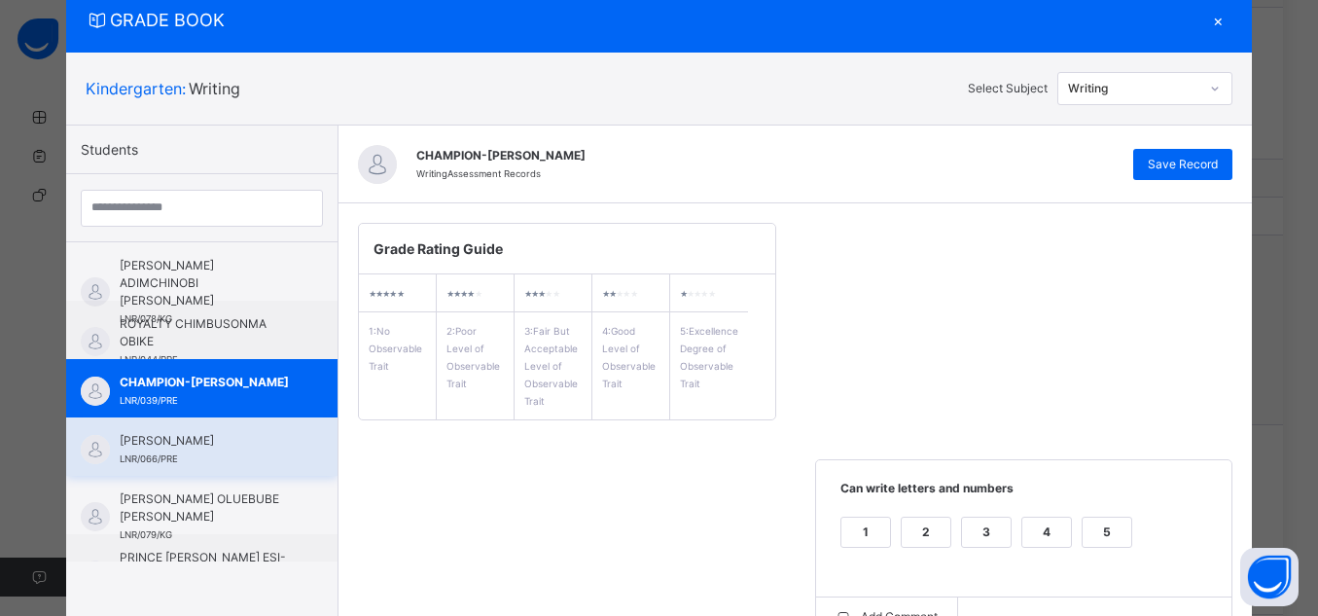
click at [178, 448] on span "[PERSON_NAME]" at bounding box center [207, 441] width 174 height 18
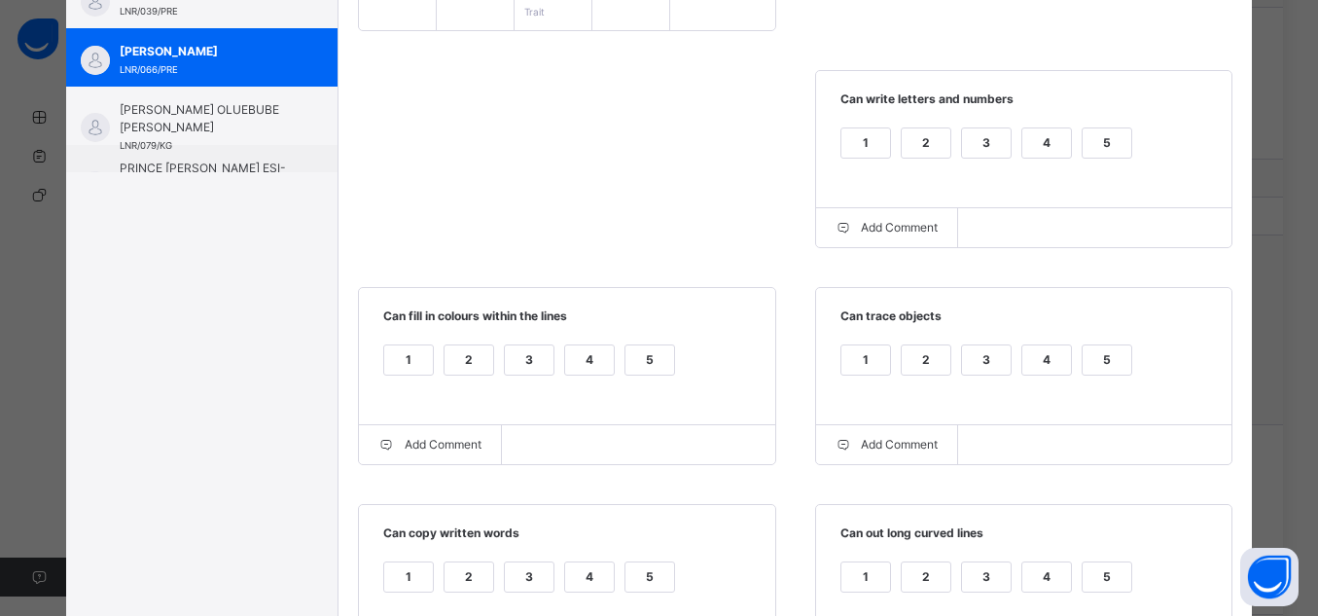
scroll to position [719, 0]
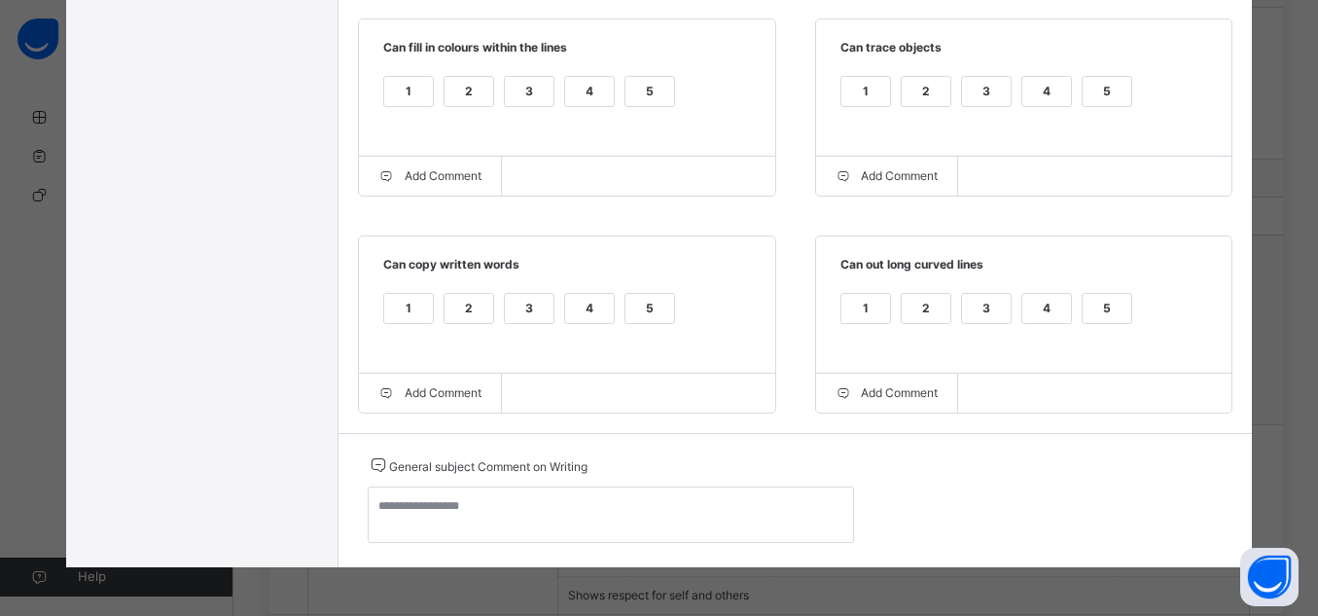
drag, startPoint x: 848, startPoint y: 392, endPoint x: 918, endPoint y: 416, distance: 74.2
click at [1095, 303] on div "5" at bounding box center [1107, 308] width 49 height 29
click at [645, 303] on div "5" at bounding box center [650, 308] width 49 height 29
click at [639, 49] on span "Can fill in colours within the lines" at bounding box center [567, 55] width 378 height 32
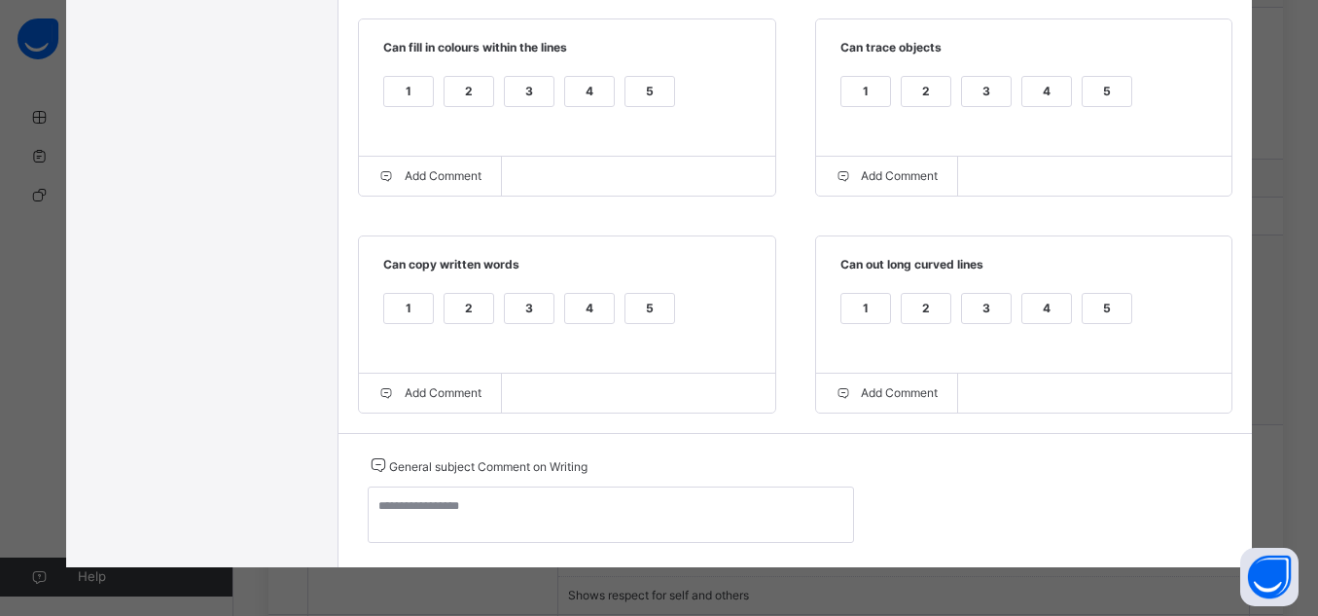
click at [648, 116] on div "5" at bounding box center [650, 103] width 51 height 55
click at [646, 111] on div "5" at bounding box center [650, 103] width 51 height 55
click at [643, 96] on div "5" at bounding box center [650, 91] width 49 height 29
click at [1085, 90] on div "5" at bounding box center [1107, 91] width 49 height 29
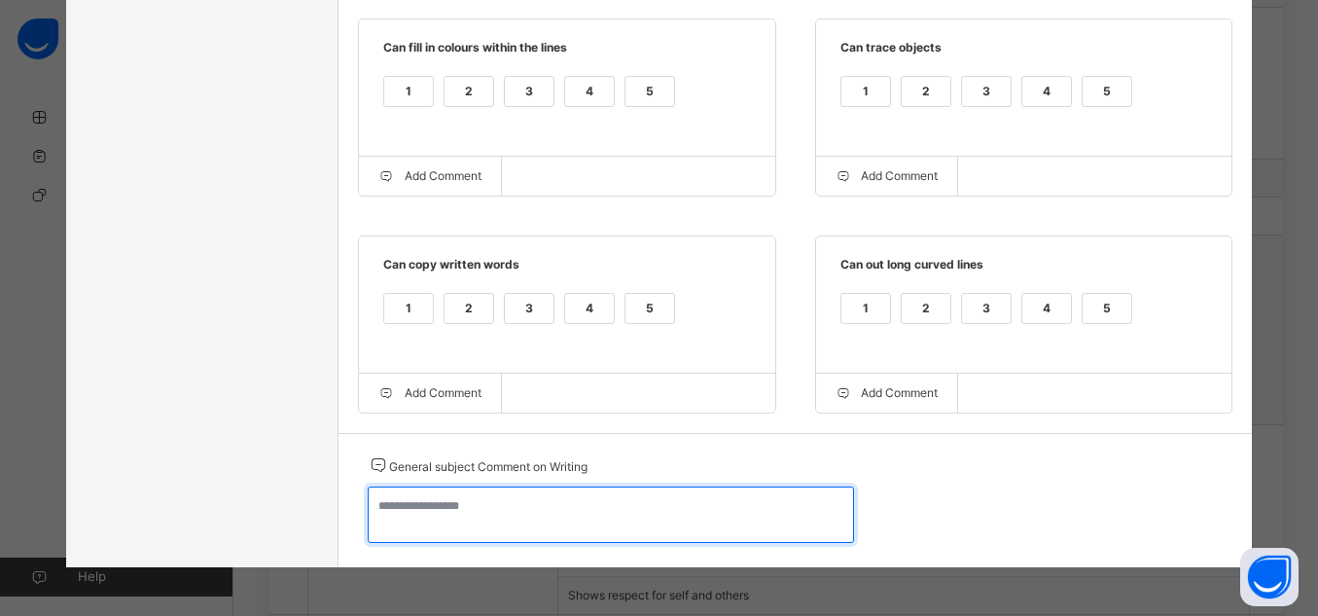
click at [629, 512] on textarea at bounding box center [611, 514] width 486 height 56
paste textarea "**********"
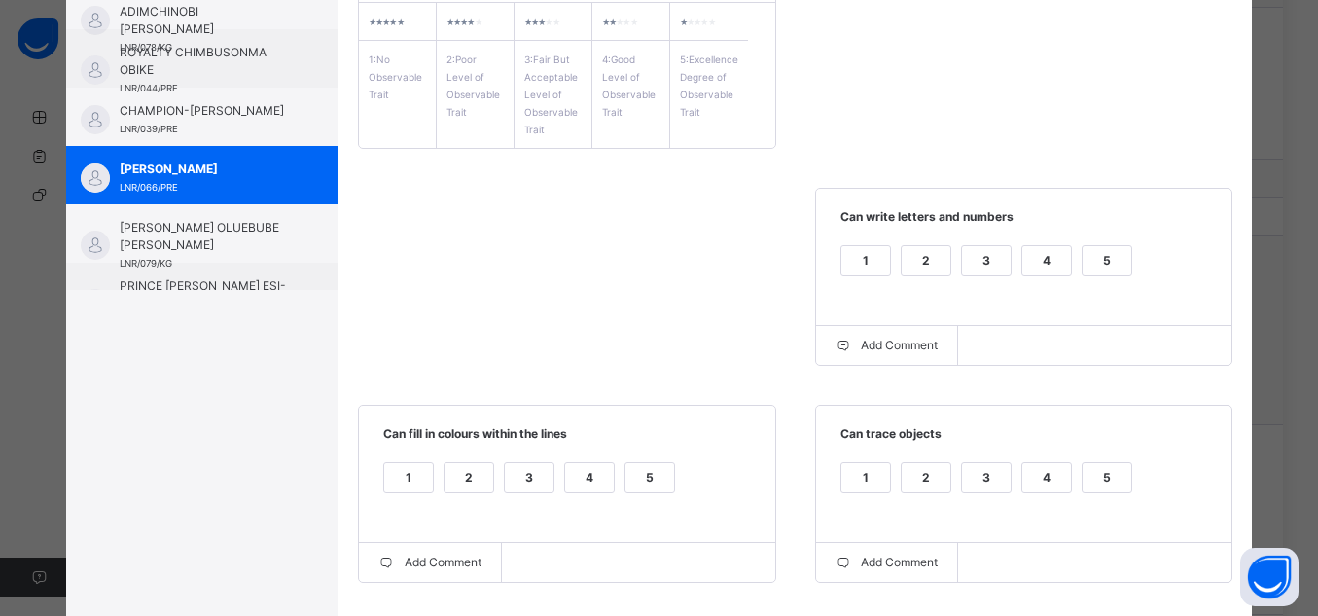
scroll to position [254, 0]
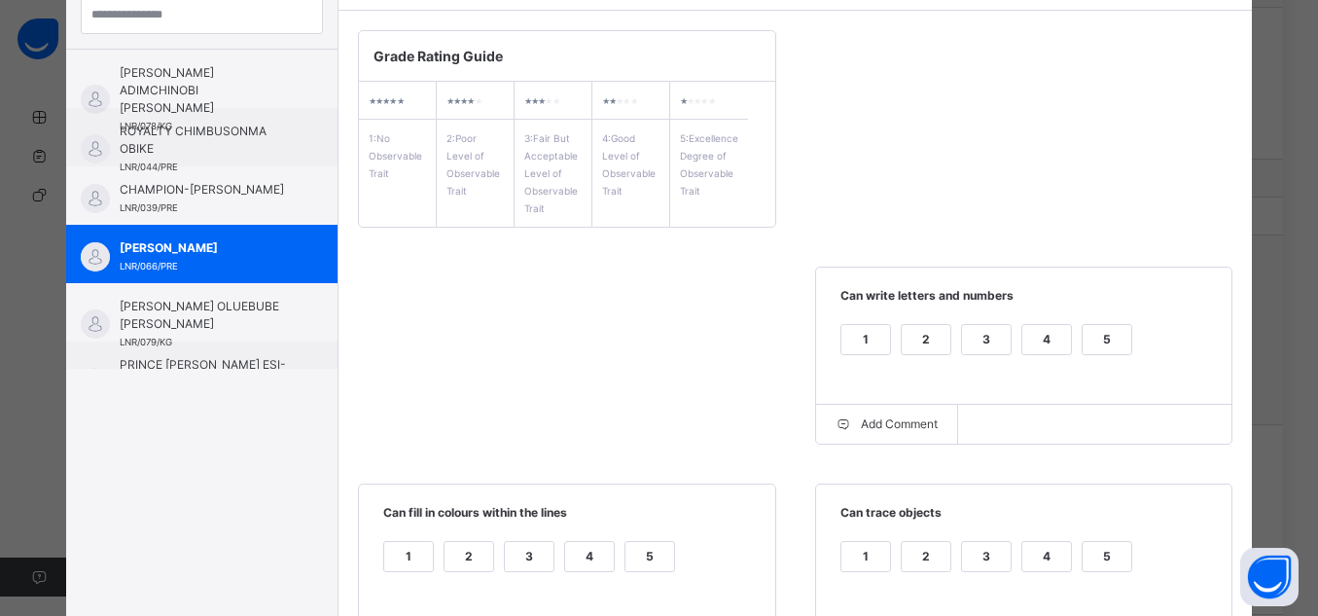
type textarea "**********"
click at [1104, 349] on div "5" at bounding box center [1107, 339] width 49 height 29
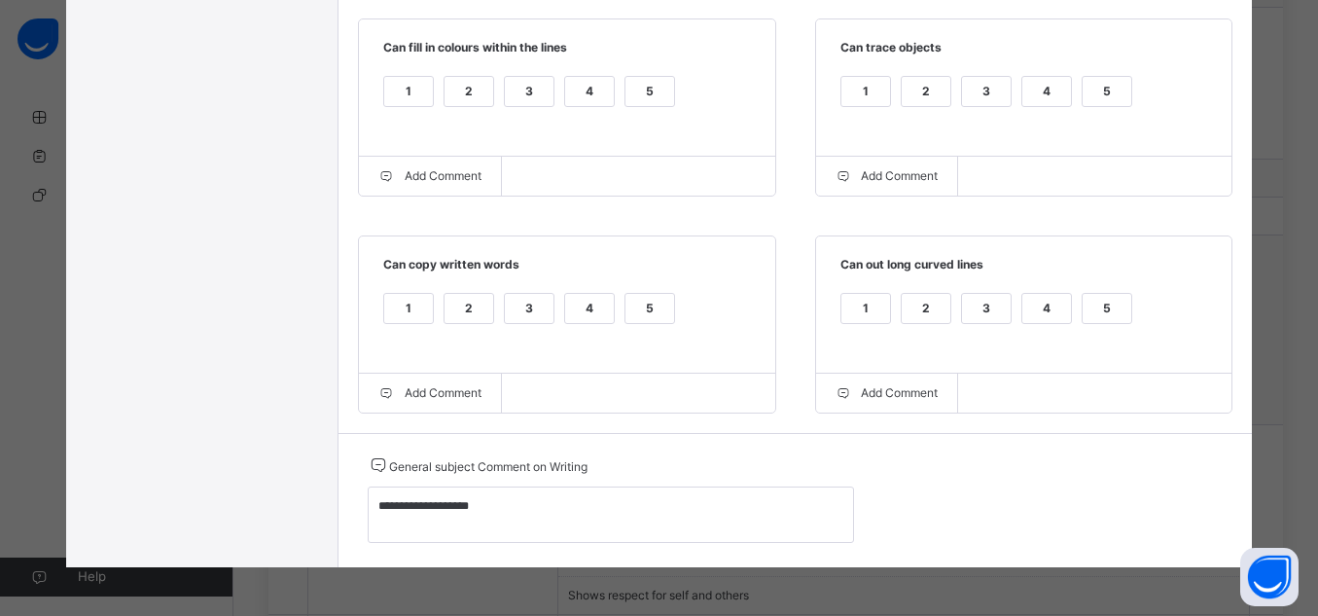
scroll to position [0, 0]
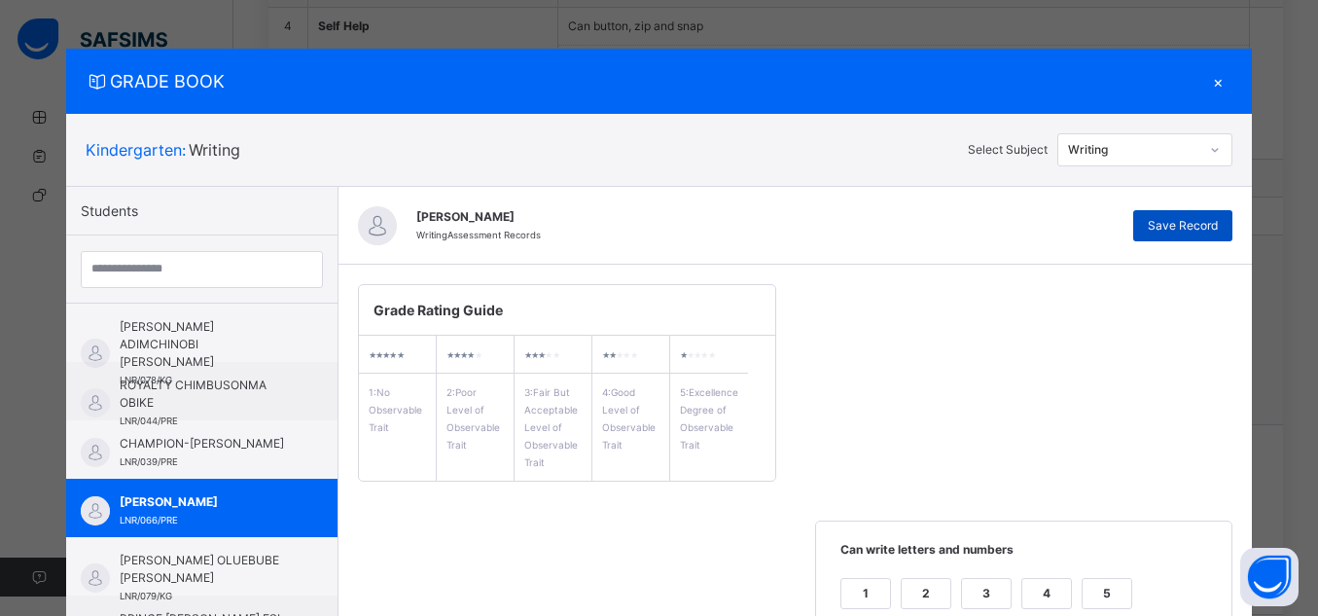
click at [1160, 217] on span "Save Record" at bounding box center [1183, 226] width 70 height 18
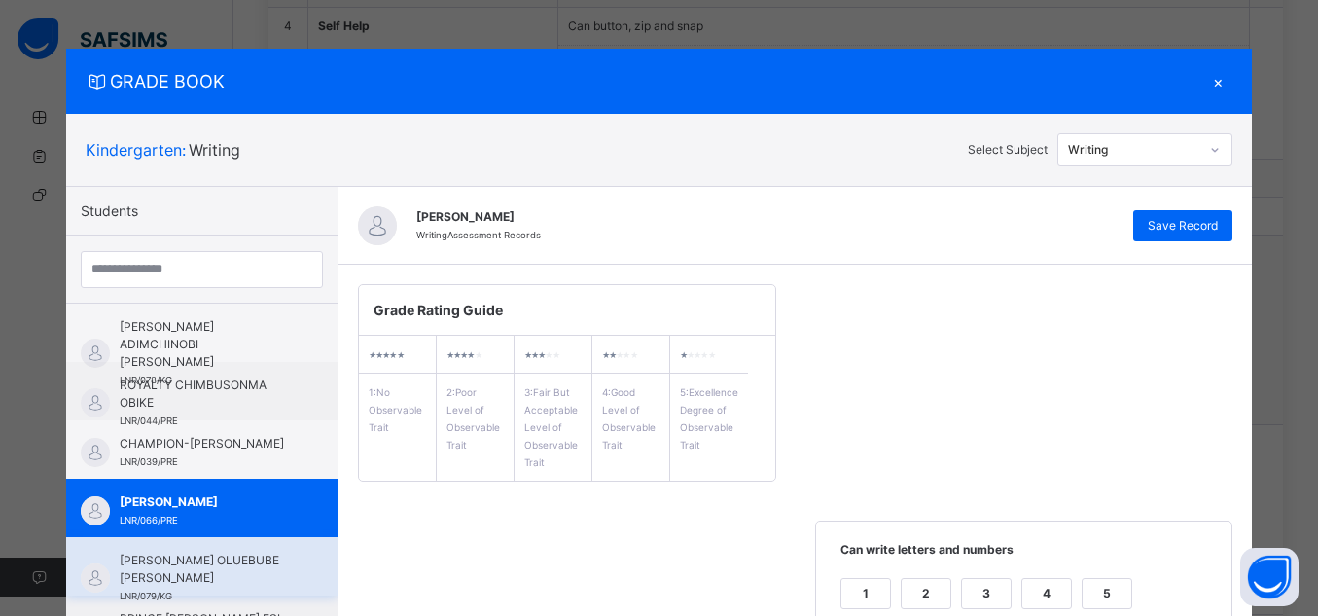
click at [290, 557] on div "[PERSON_NAME] OLUEBUBE [PERSON_NAME] LNR/079/KG" at bounding box center [201, 566] width 271 height 58
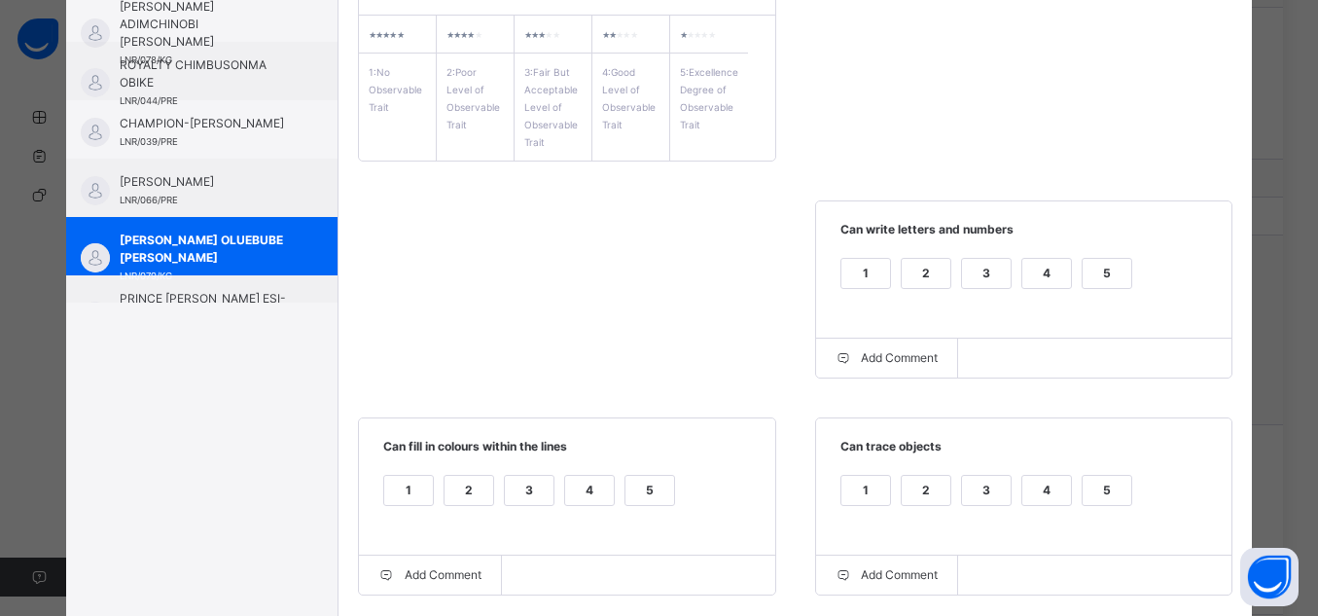
scroll to position [352, 0]
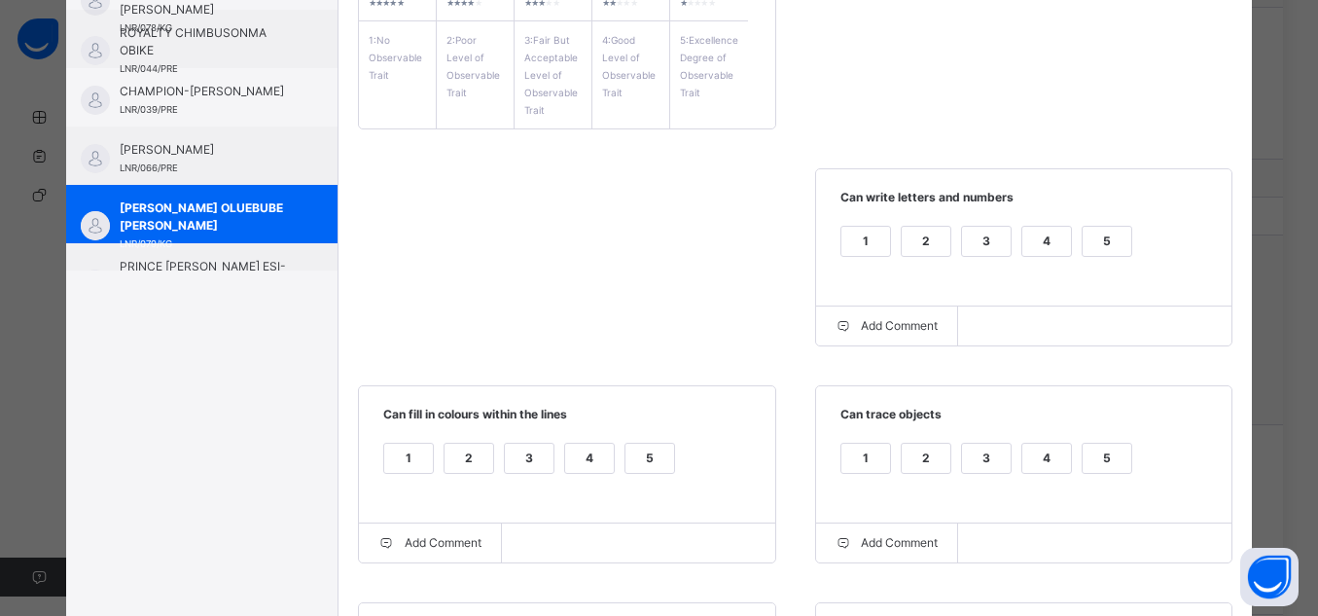
click at [1107, 238] on div "5" at bounding box center [1107, 241] width 49 height 29
click at [1088, 474] on label "5" at bounding box center [1107, 458] width 51 height 31
click at [635, 463] on div "5" at bounding box center [650, 458] width 49 height 29
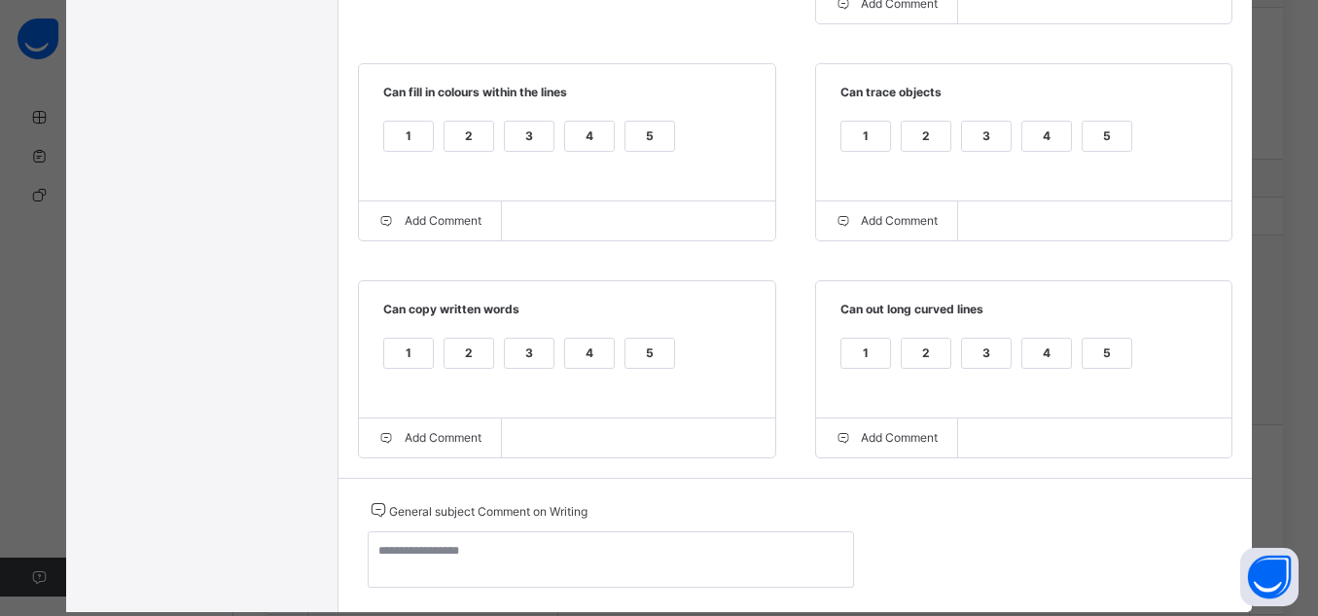
scroll to position [707, 0]
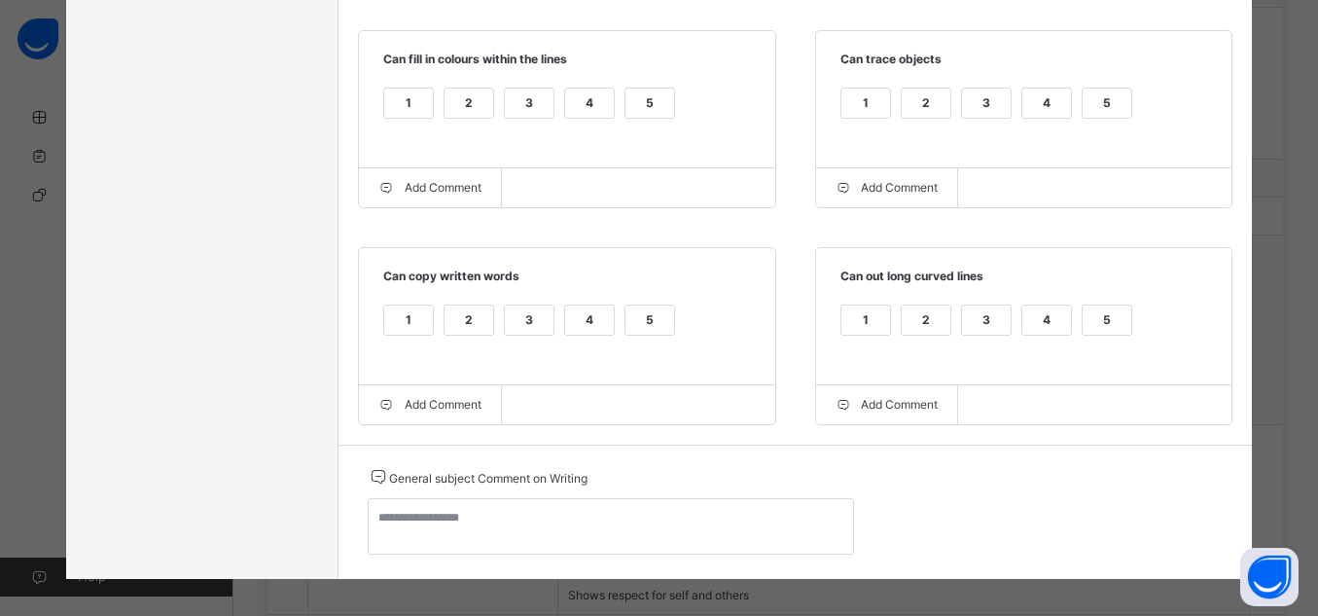
click at [1093, 314] on div "5" at bounding box center [1107, 320] width 49 height 29
click at [668, 339] on div "1 2 3 4 5" at bounding box center [567, 332] width 378 height 65
click at [630, 318] on div "5" at bounding box center [650, 320] width 49 height 29
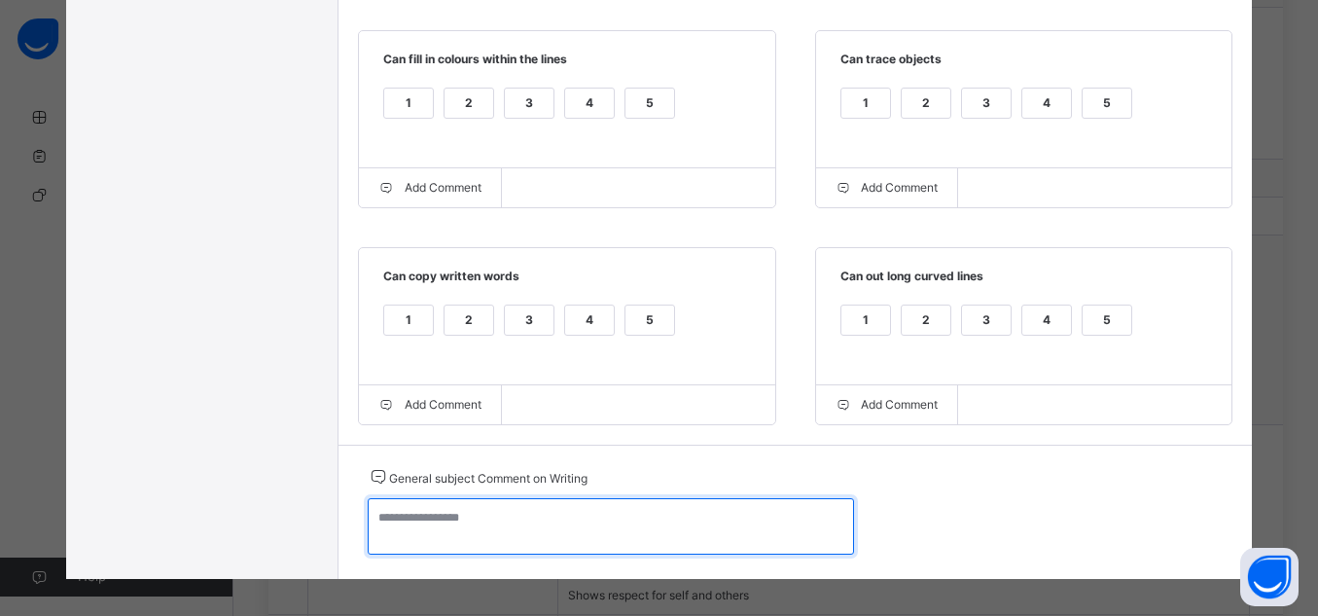
click at [709, 523] on textarea at bounding box center [611, 526] width 486 height 56
paste textarea "**********"
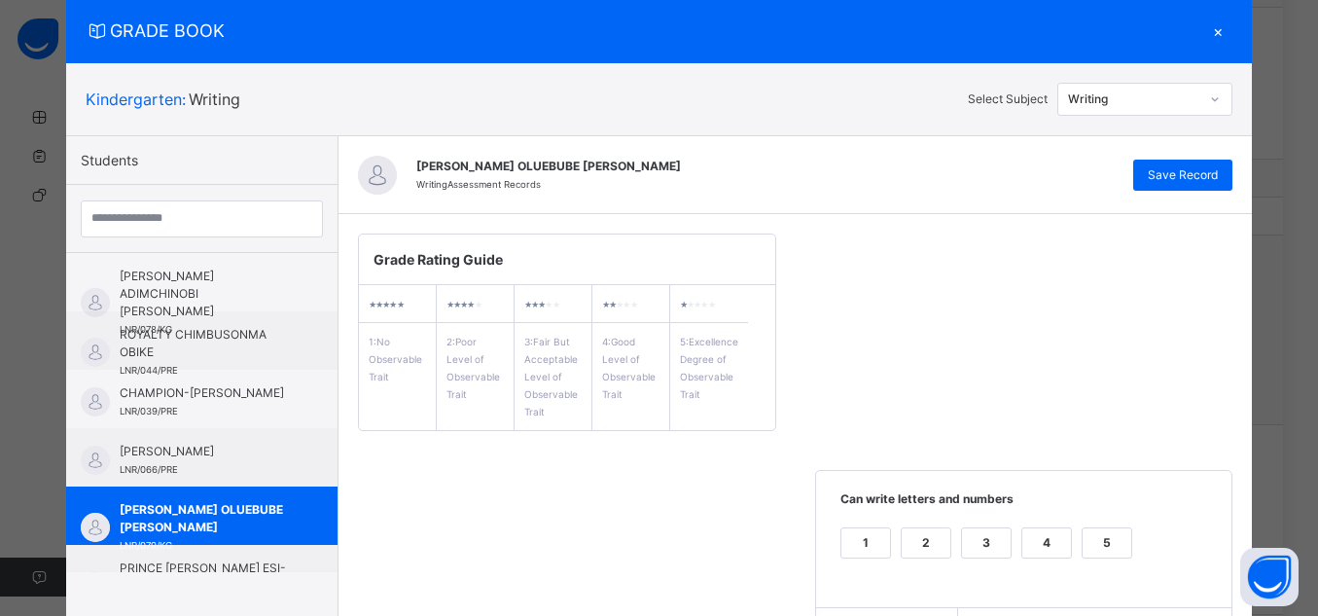
scroll to position [52, 0]
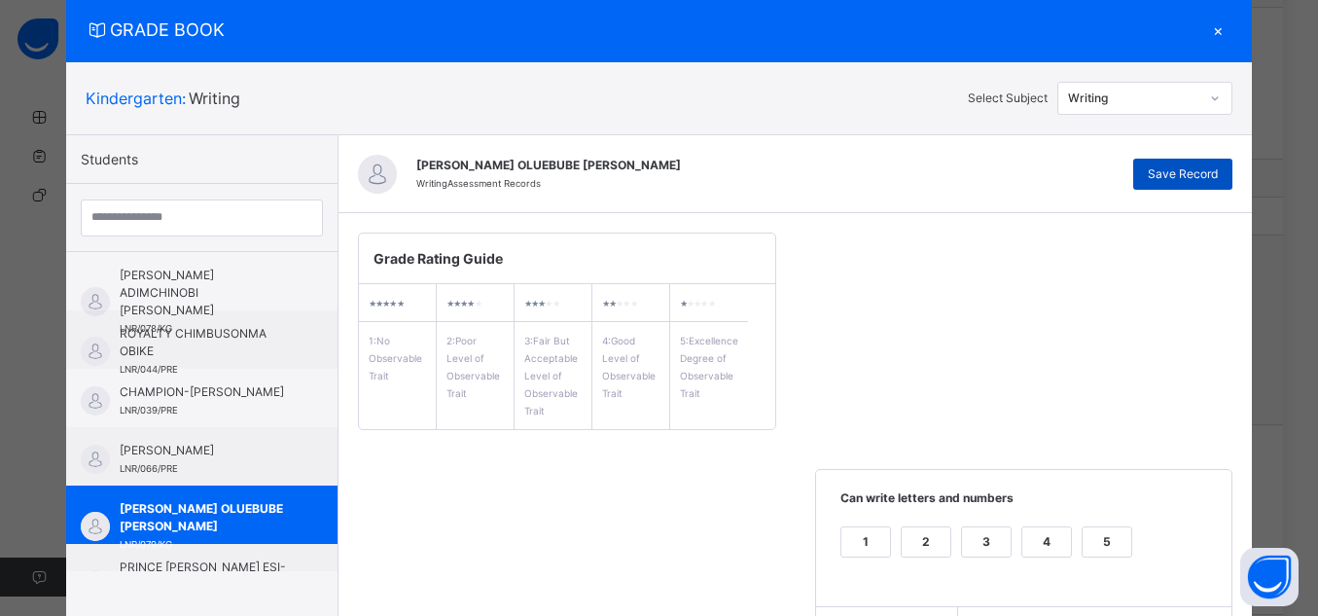
type textarea "**********"
click at [1202, 167] on span "Save Record" at bounding box center [1183, 174] width 70 height 18
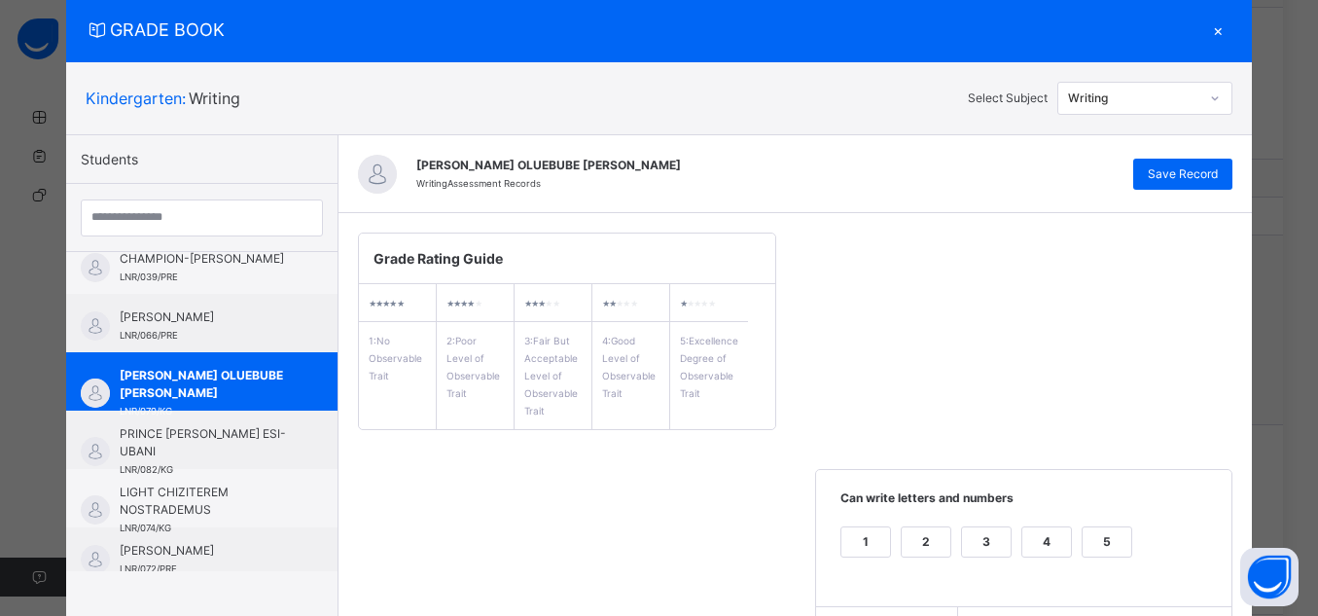
scroll to position [145, 0]
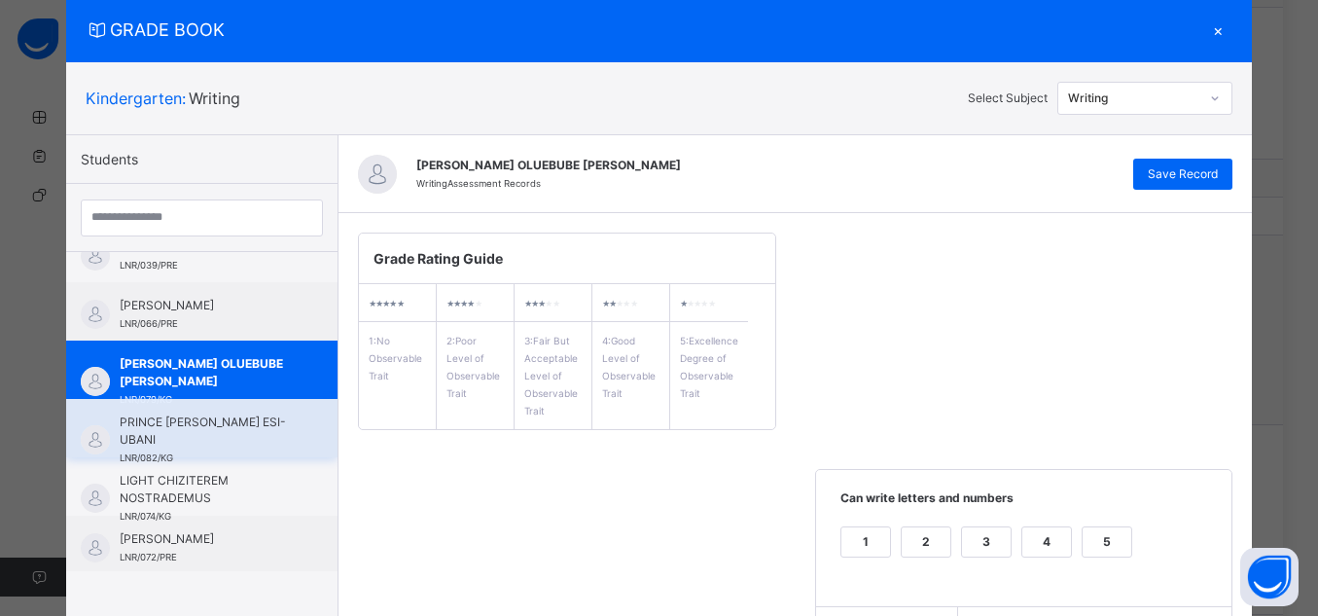
click at [240, 432] on span "PRINCE [PERSON_NAME] ESI-UBANI" at bounding box center [207, 431] width 174 height 35
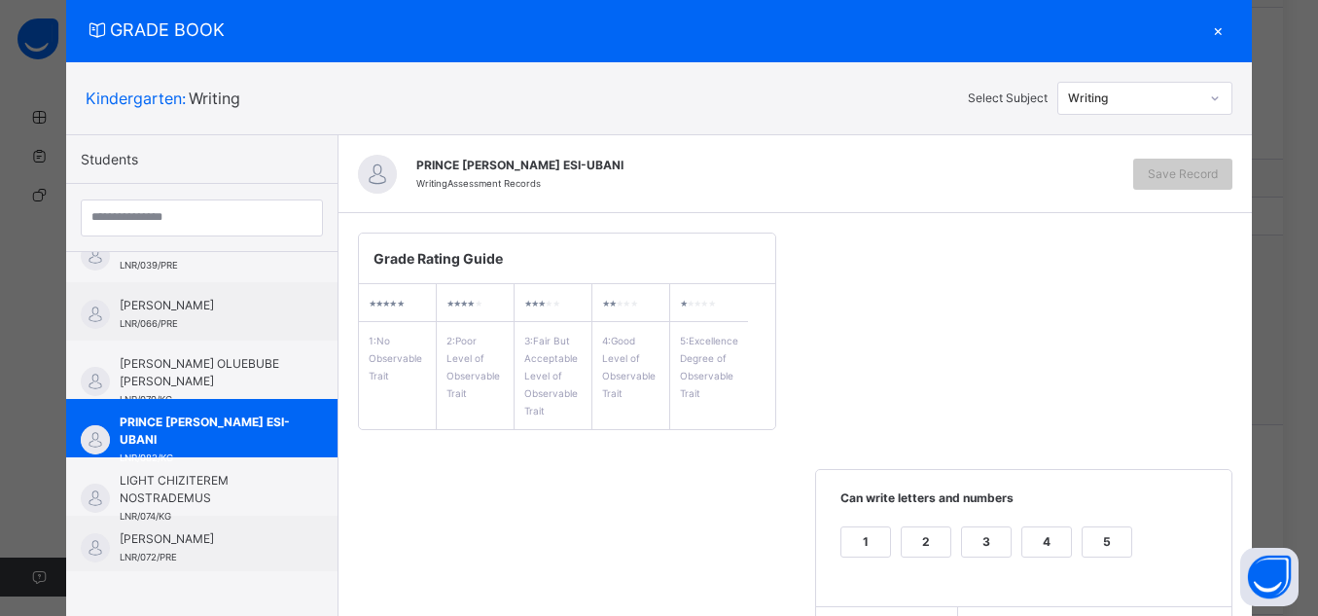
click at [1095, 533] on div "5" at bounding box center [1107, 541] width 49 height 29
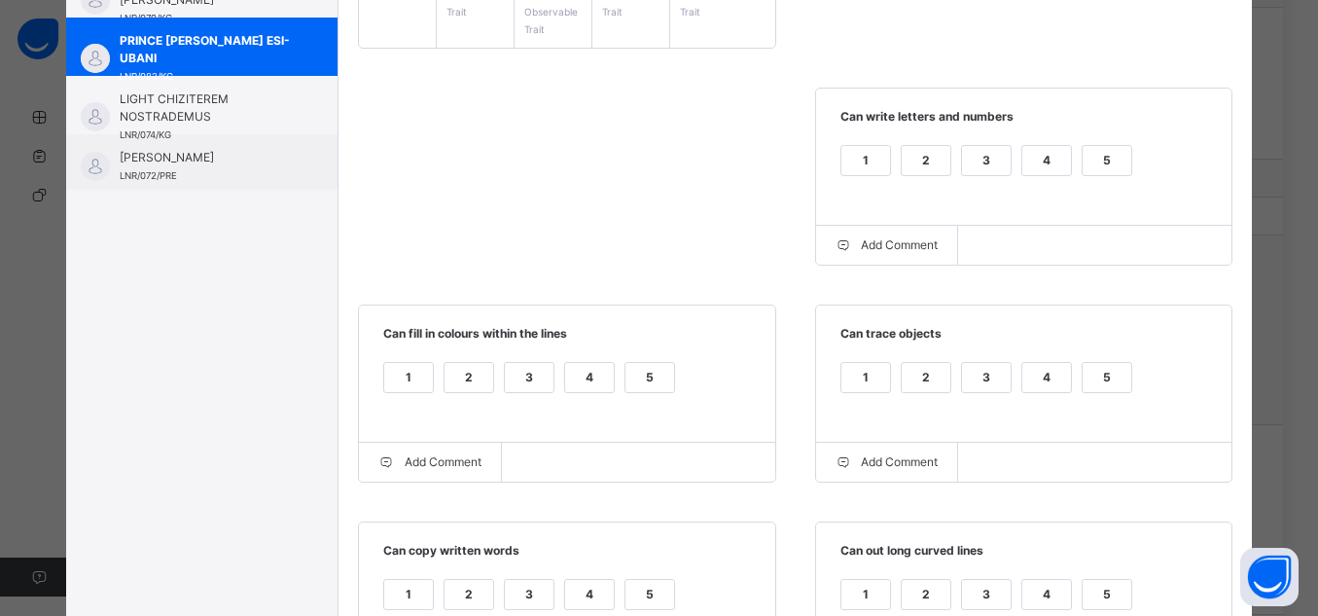
scroll to position [478, 0]
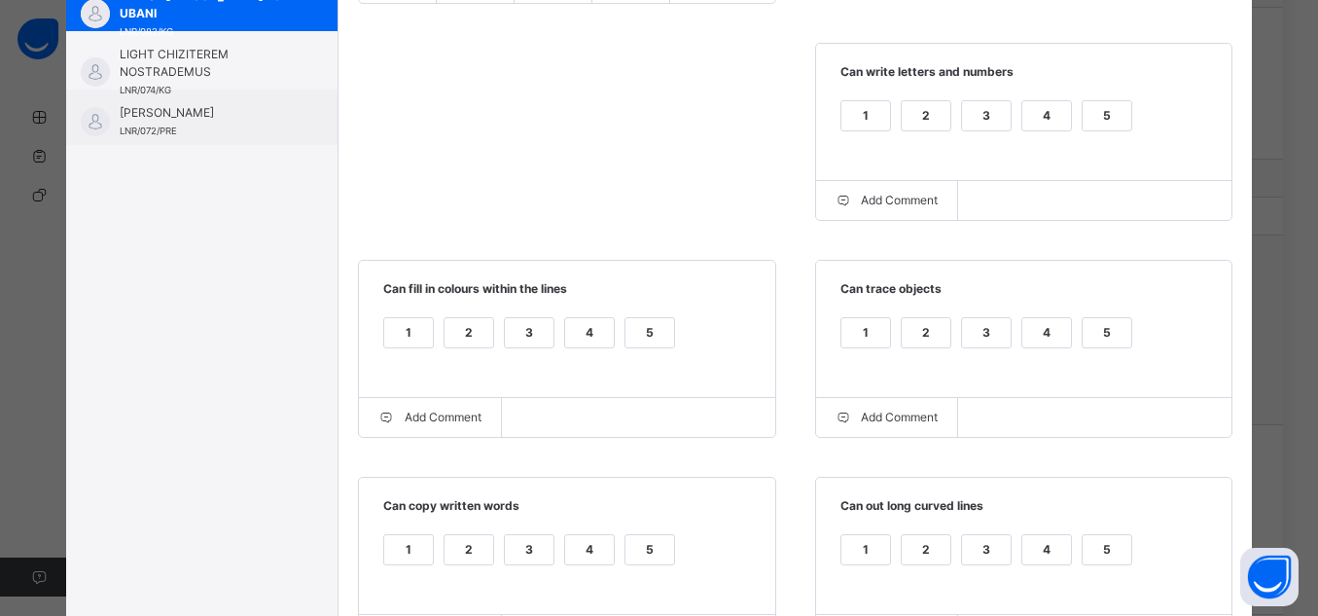
click at [1098, 342] on div "5" at bounding box center [1107, 332] width 49 height 29
click at [630, 338] on div "5" at bounding box center [650, 332] width 49 height 29
click at [627, 546] on div "5" at bounding box center [650, 549] width 49 height 29
click at [1110, 557] on div "5" at bounding box center [1107, 549] width 49 height 29
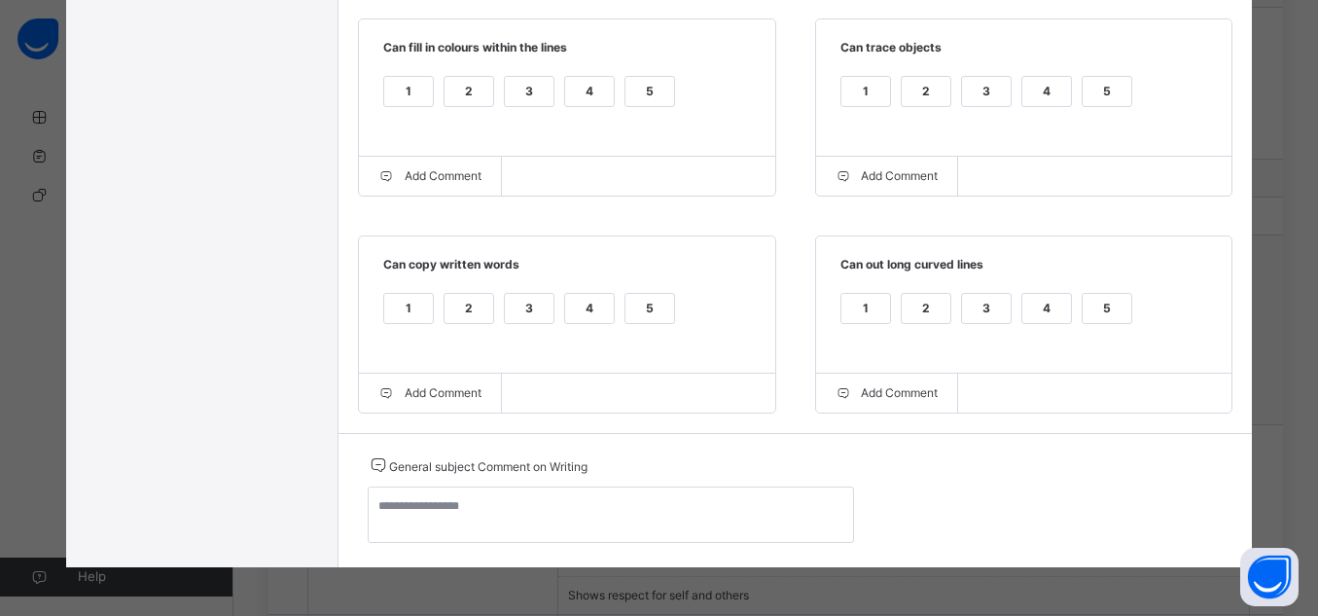
click at [721, 544] on div at bounding box center [611, 516] width 486 height 61
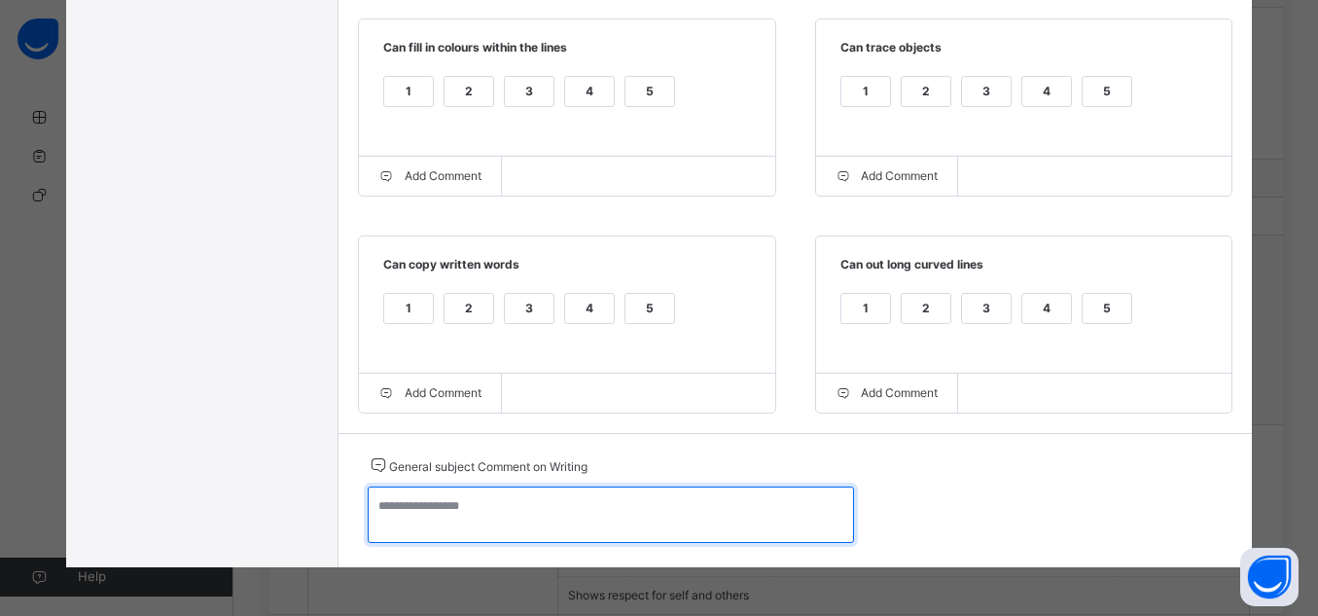
click at [675, 531] on textarea at bounding box center [611, 514] width 486 height 56
paste textarea "**********"
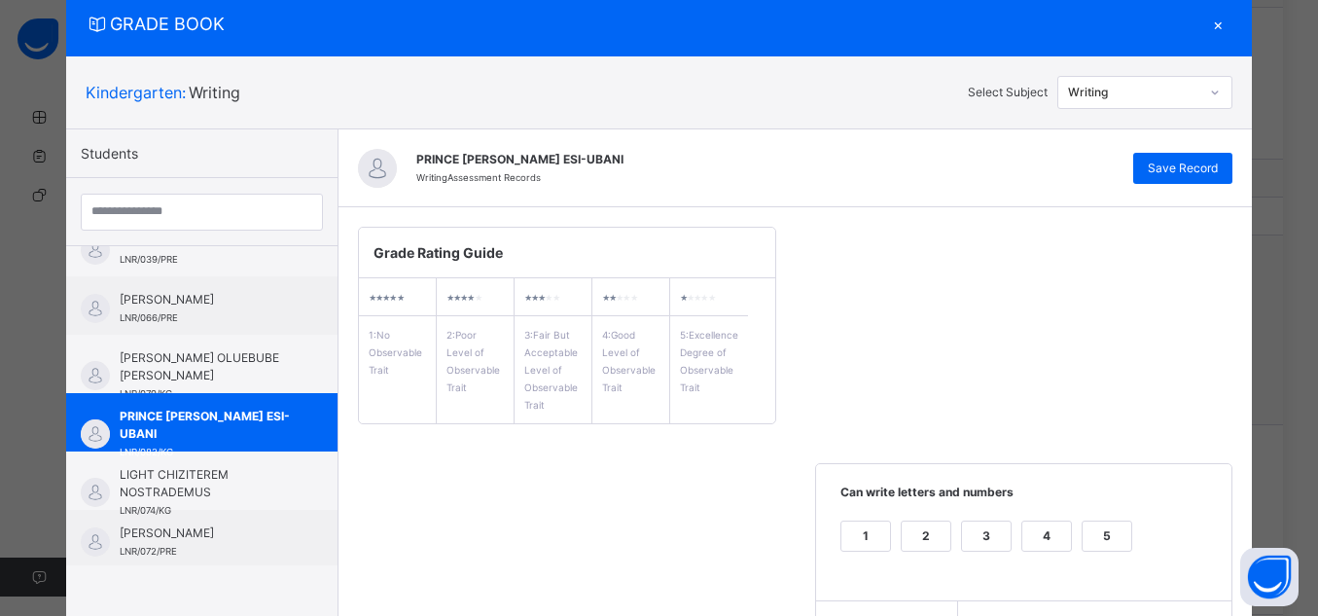
scroll to position [43, 0]
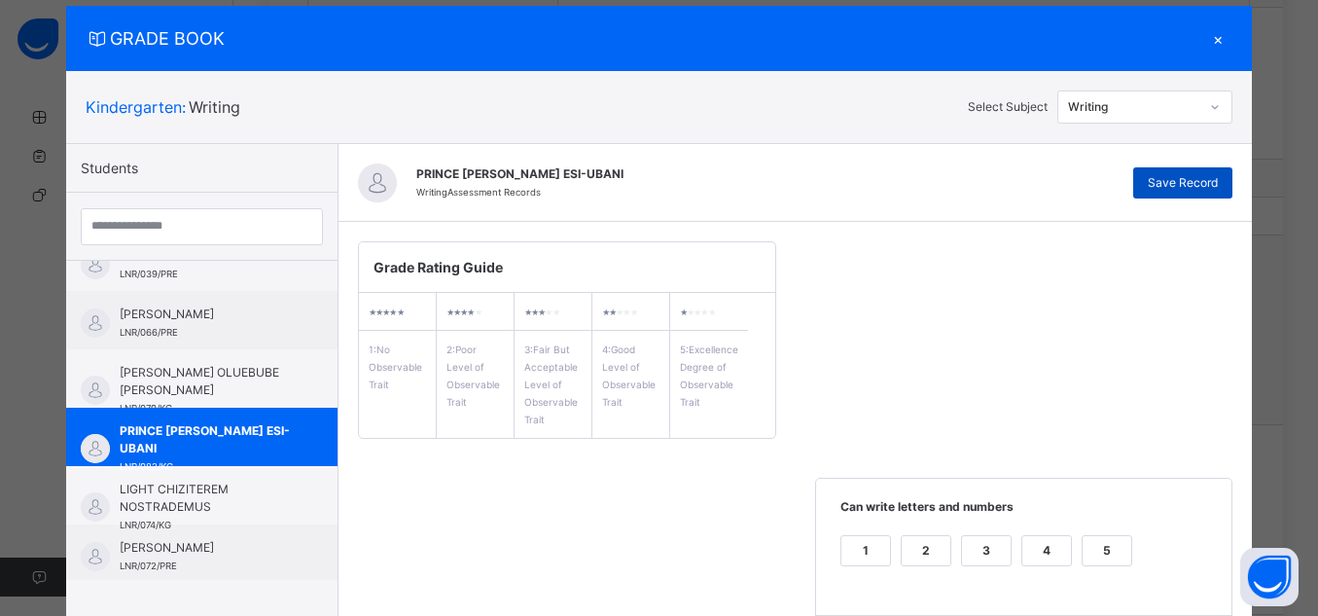
type textarea "**********"
click at [1181, 194] on div "Save Record" at bounding box center [1183, 182] width 99 height 31
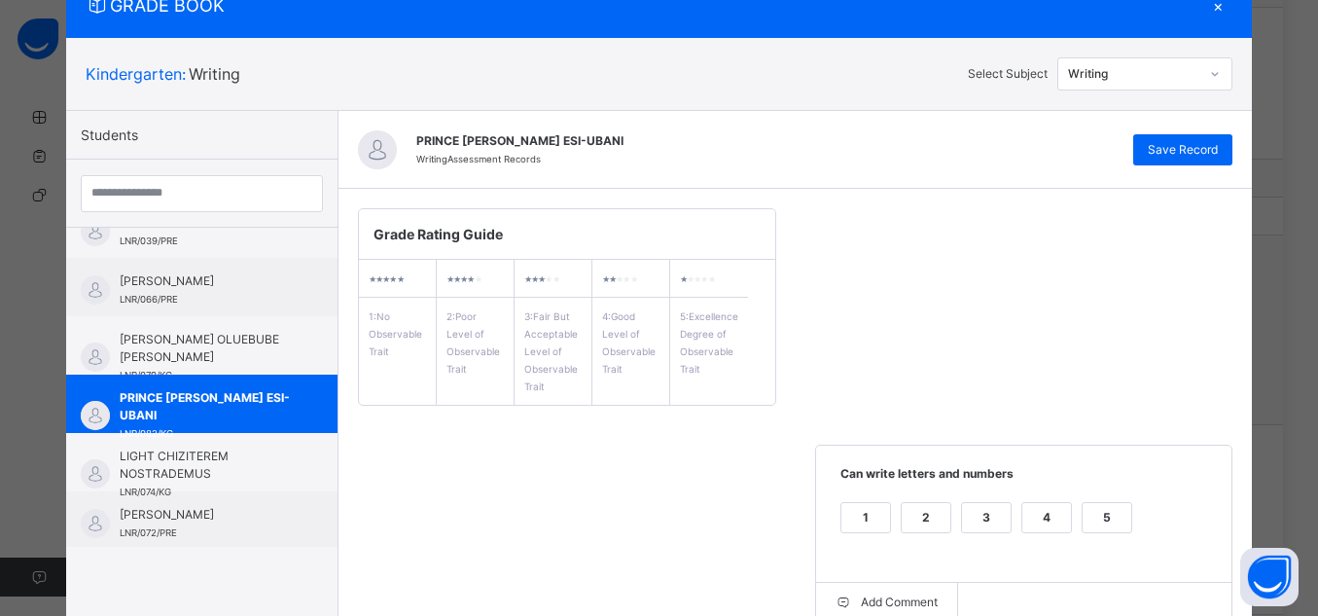
scroll to position [69, 0]
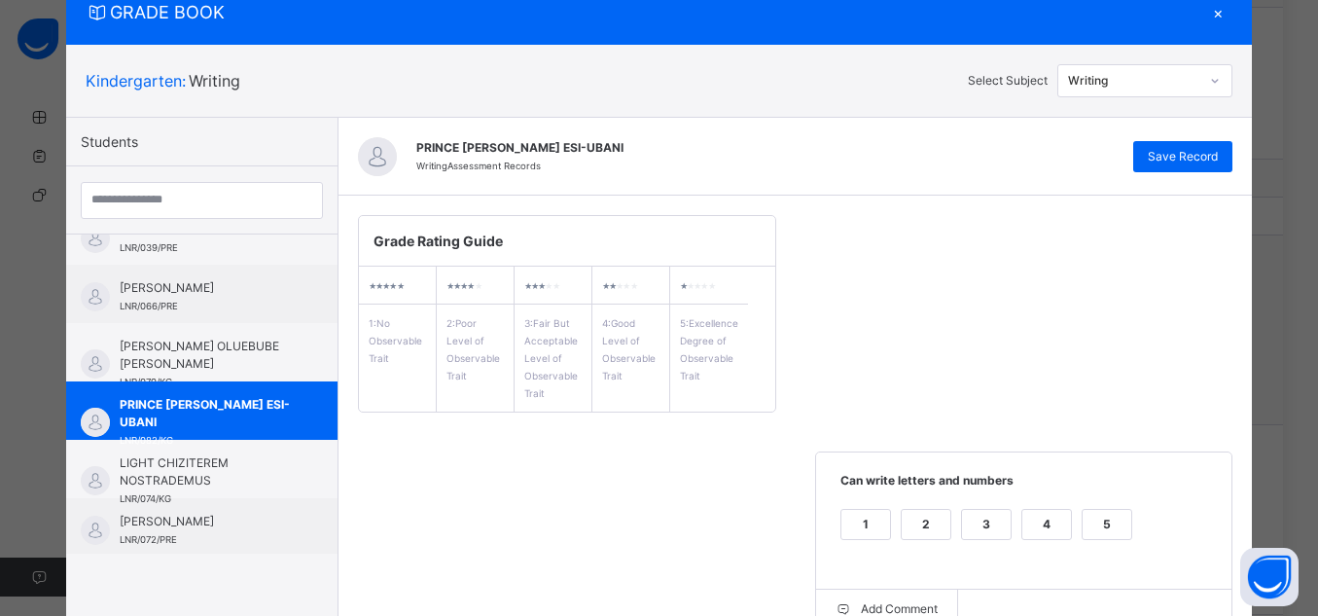
click at [1162, 153] on span "Save Record" at bounding box center [1183, 157] width 70 height 18
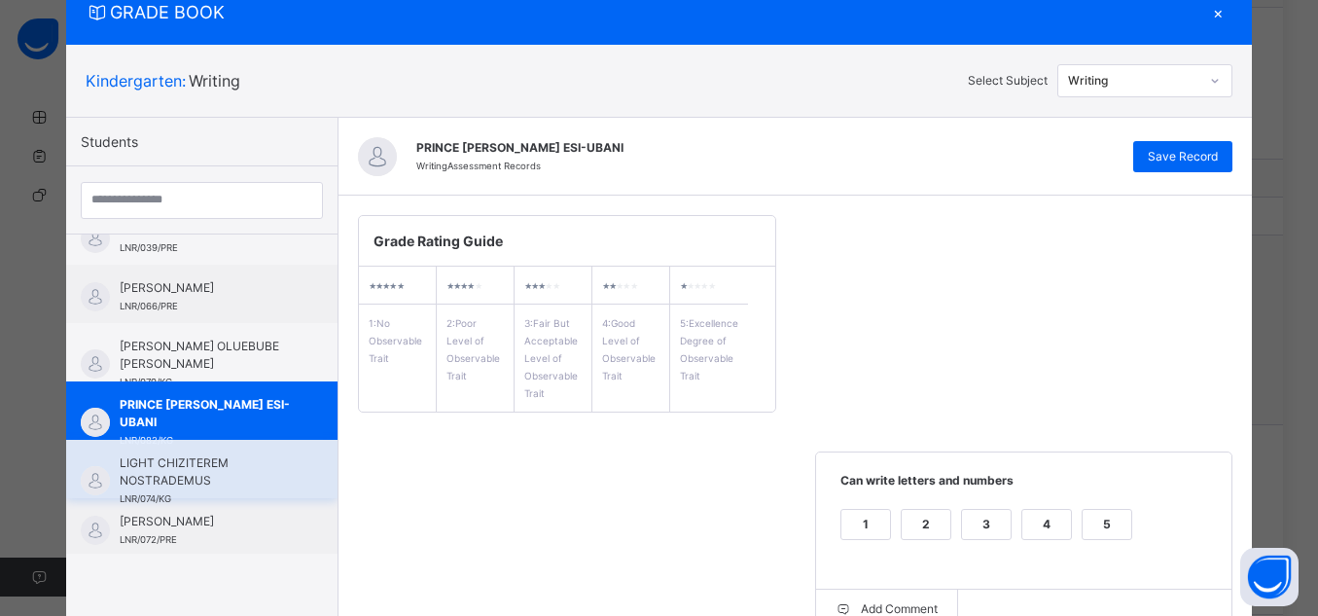
click at [120, 465] on span "LIGHT CHIZITEREM NOSTRADEMUS" at bounding box center [207, 471] width 174 height 35
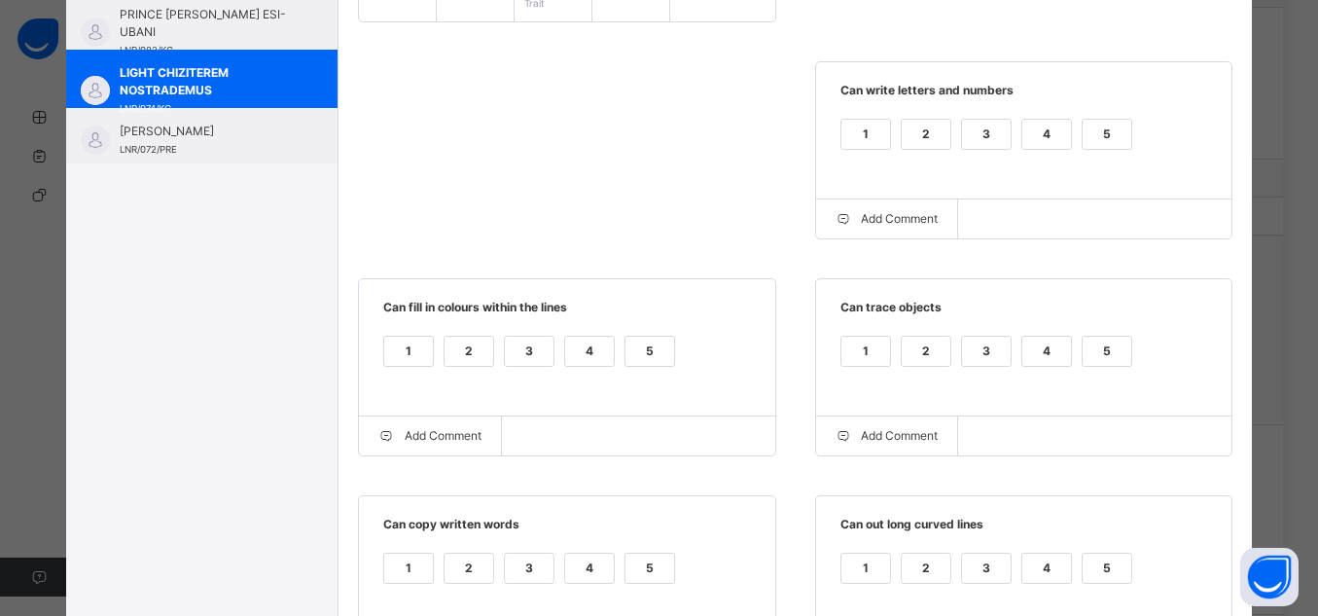
scroll to position [411, 0]
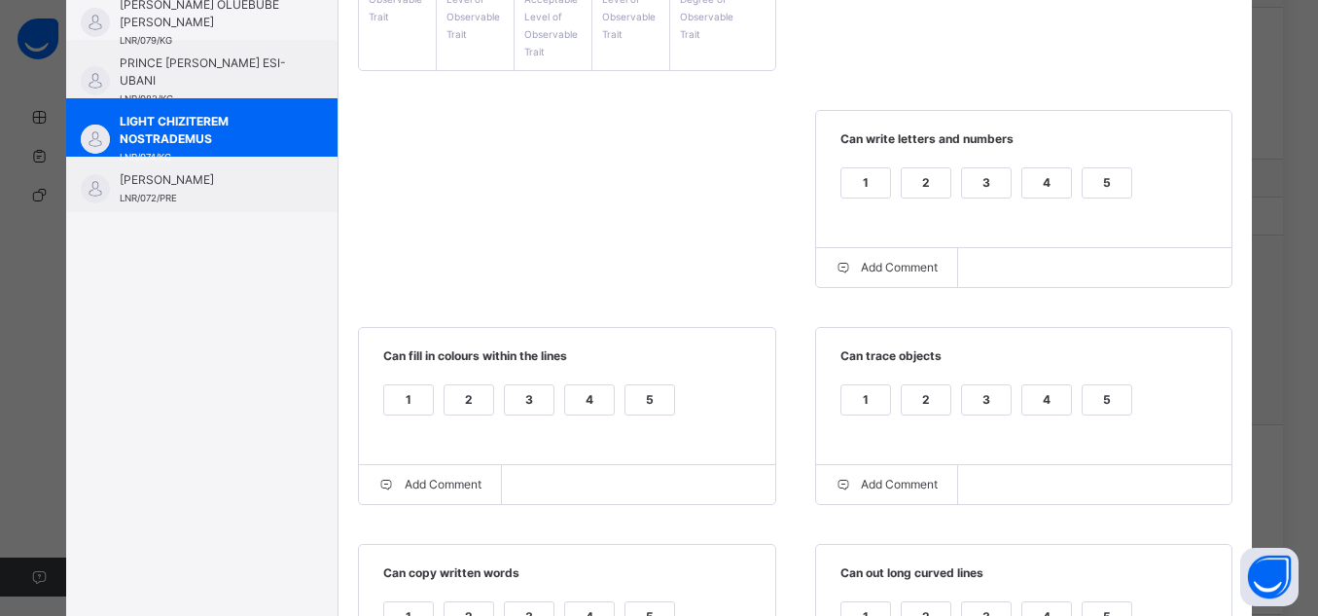
click at [1100, 170] on div "5" at bounding box center [1107, 182] width 49 height 29
click at [1105, 377] on span "Can trace objects" at bounding box center [1025, 363] width 378 height 32
click at [1107, 402] on div "5" at bounding box center [1107, 399] width 49 height 29
click at [644, 399] on div "5" at bounding box center [650, 399] width 49 height 29
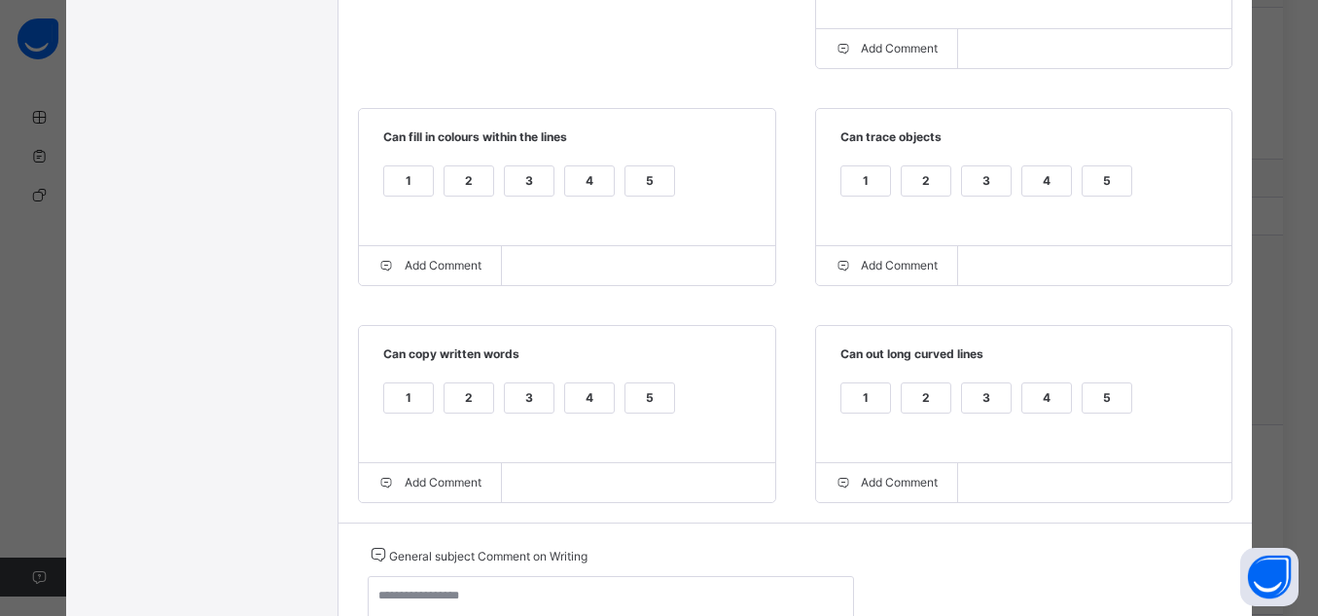
click at [1103, 399] on div "5" at bounding box center [1107, 397] width 49 height 29
click at [662, 401] on div "5" at bounding box center [650, 397] width 49 height 29
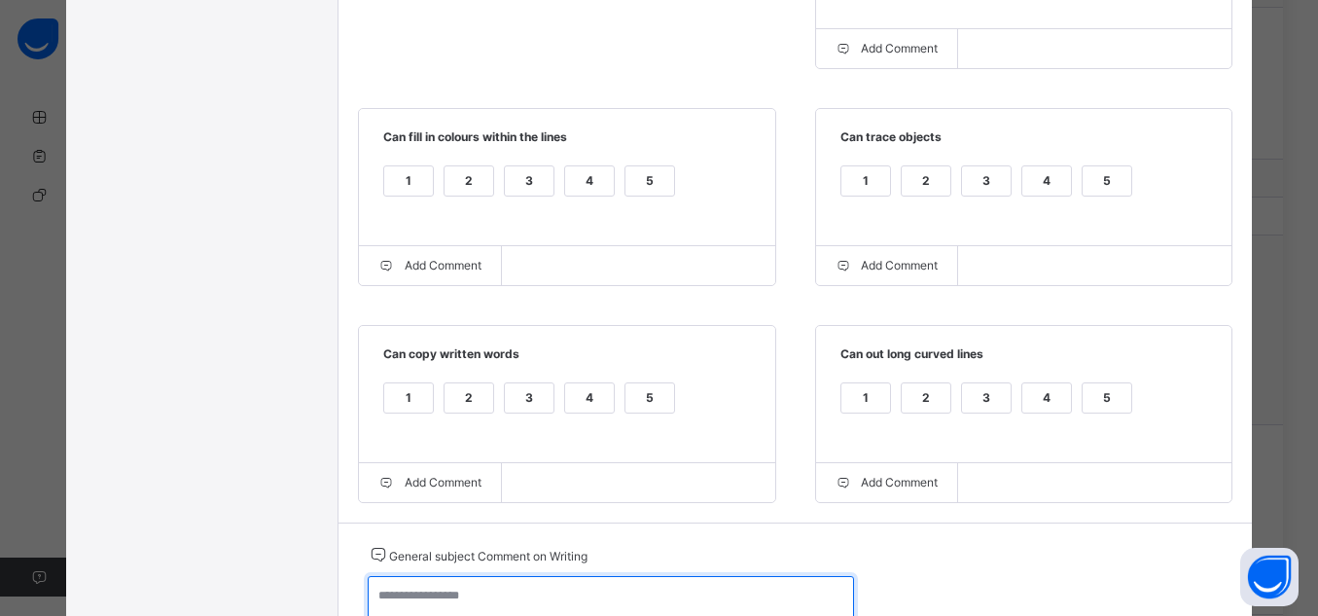
click at [730, 602] on textarea at bounding box center [611, 604] width 486 height 56
paste textarea "**********"
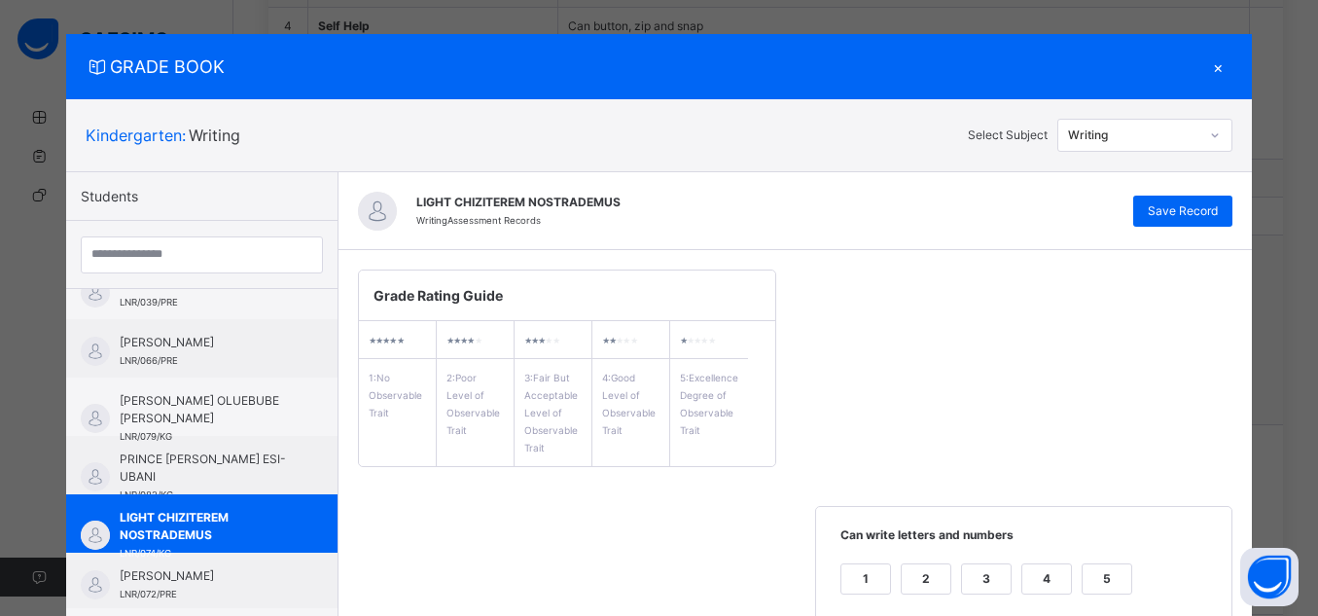
scroll to position [9, 0]
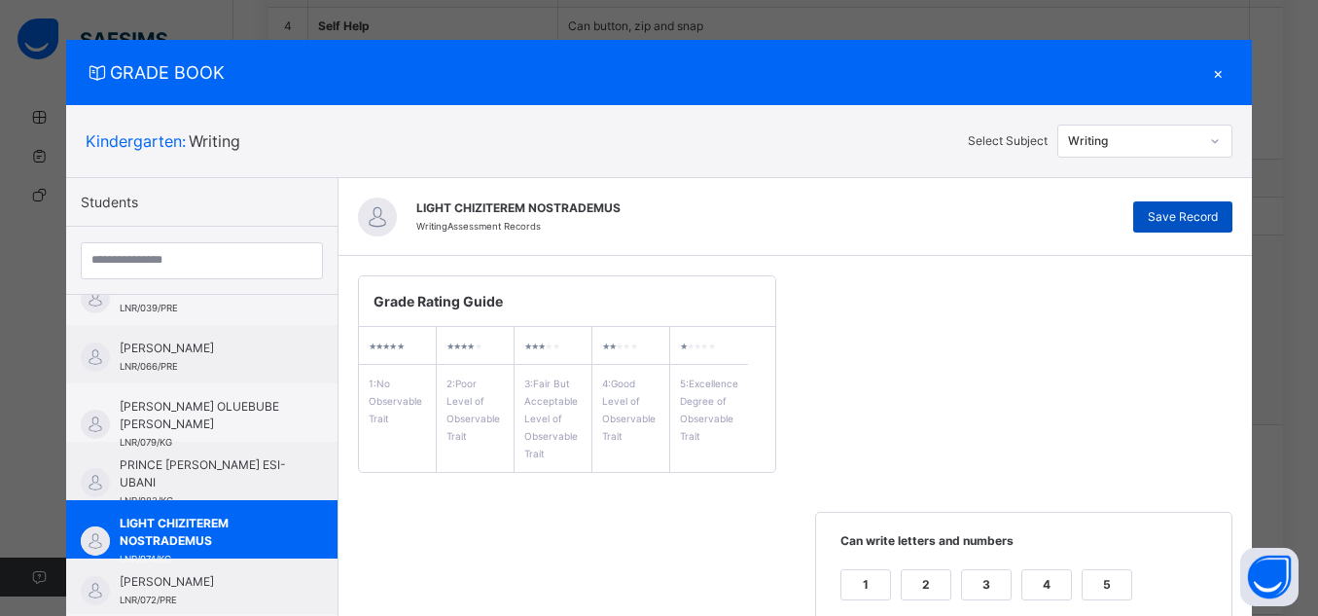
type textarea "**********"
click at [1188, 210] on span "Save Record" at bounding box center [1183, 217] width 70 height 18
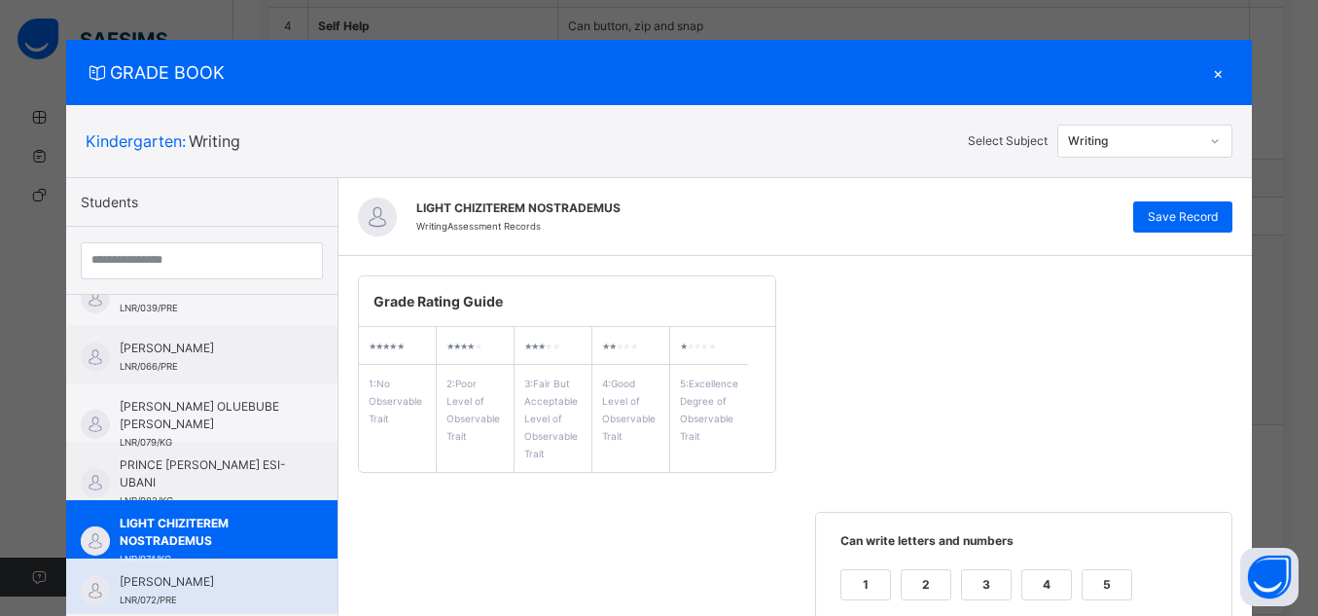
click at [226, 592] on div "[PERSON_NAME] LNR/072/PRE" at bounding box center [207, 590] width 174 height 35
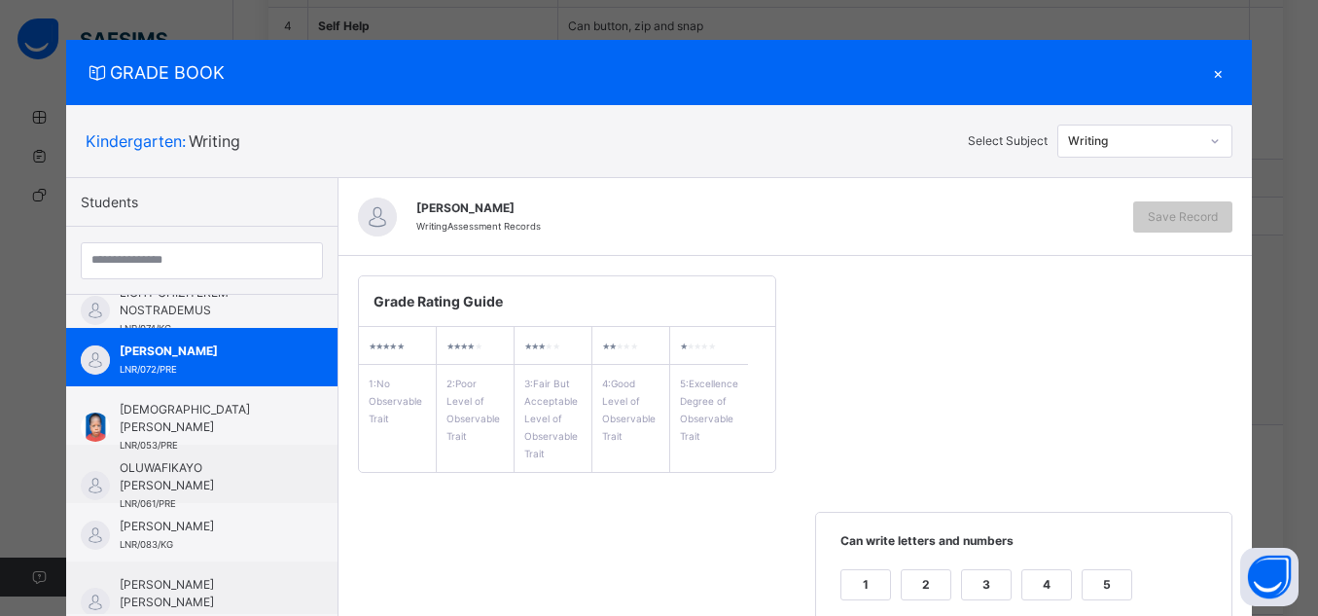
scroll to position [393, 0]
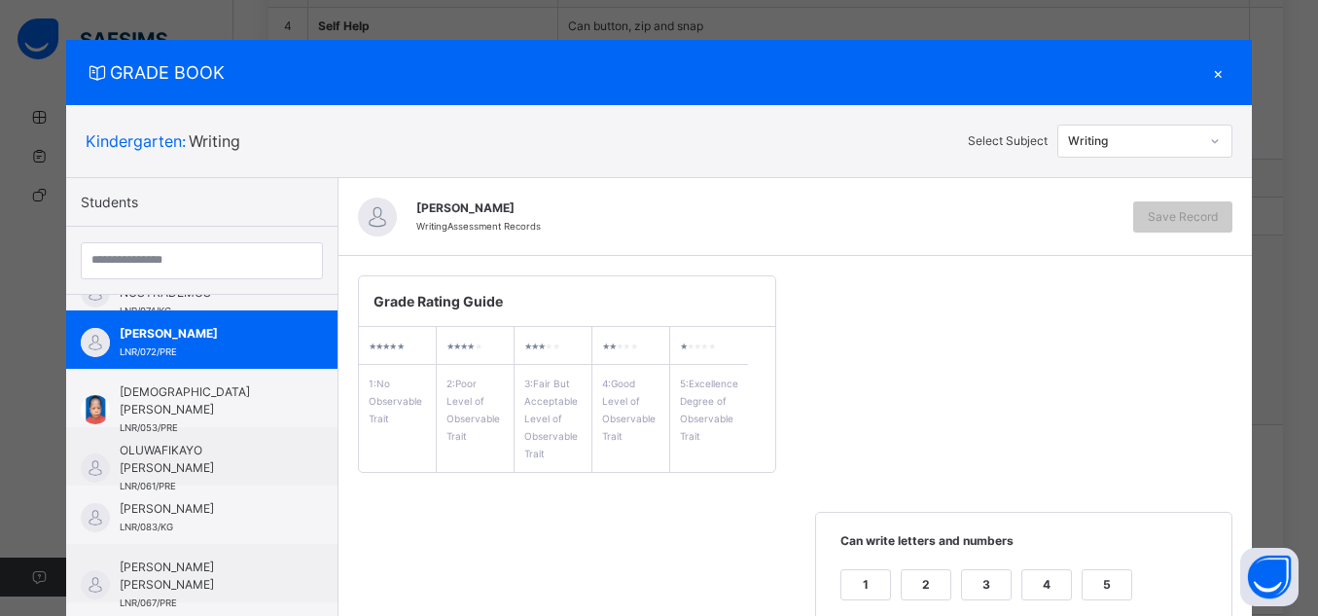
click at [1115, 577] on div "5" at bounding box center [1107, 584] width 49 height 29
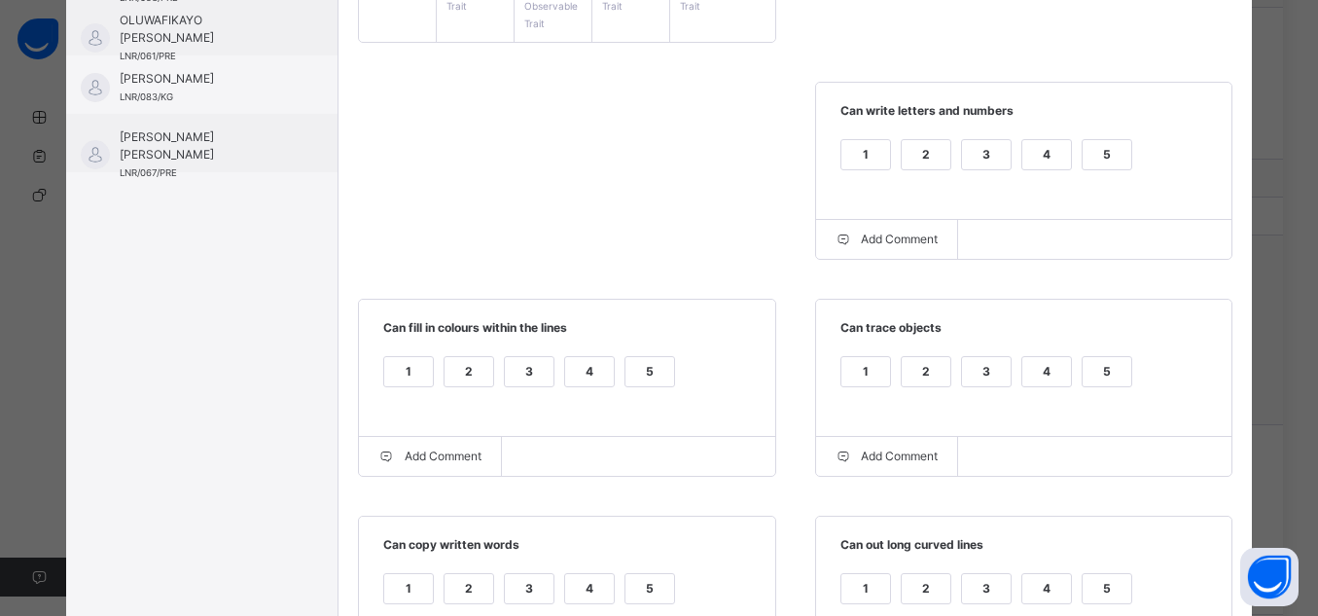
scroll to position [593, 0]
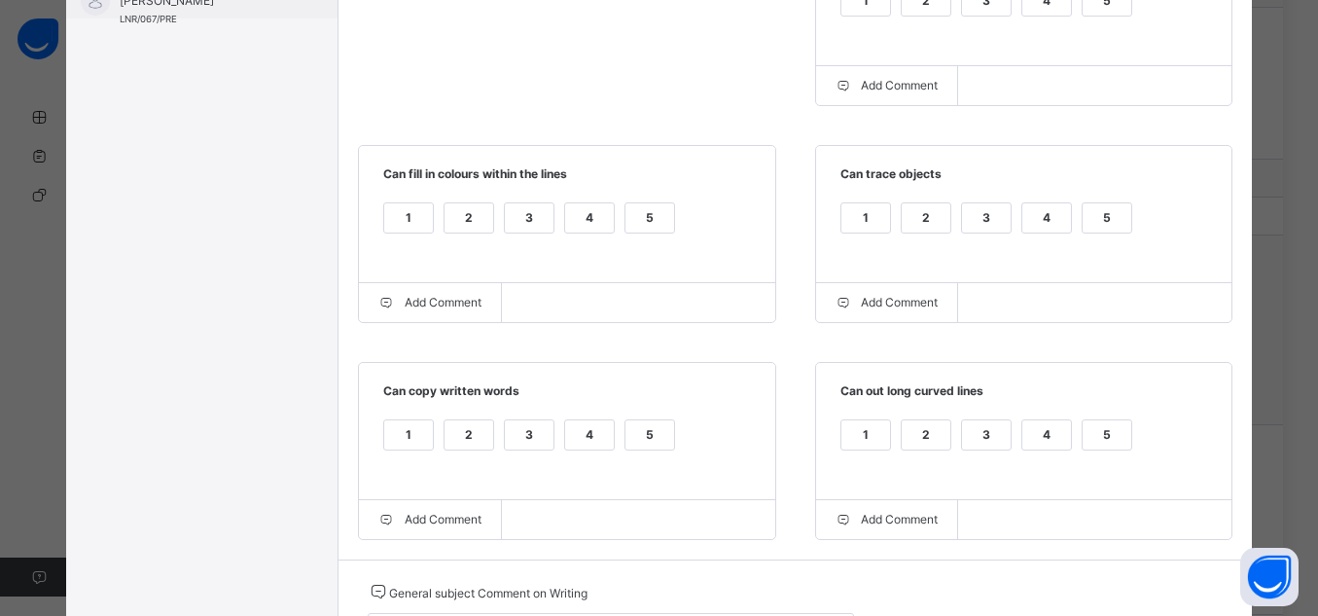
click at [1090, 233] on div "5" at bounding box center [1107, 217] width 49 height 29
click at [636, 220] on div "5" at bounding box center [650, 217] width 49 height 29
click at [647, 449] on div "5" at bounding box center [650, 434] width 49 height 29
click at [1105, 443] on div "5" at bounding box center [1107, 434] width 49 height 29
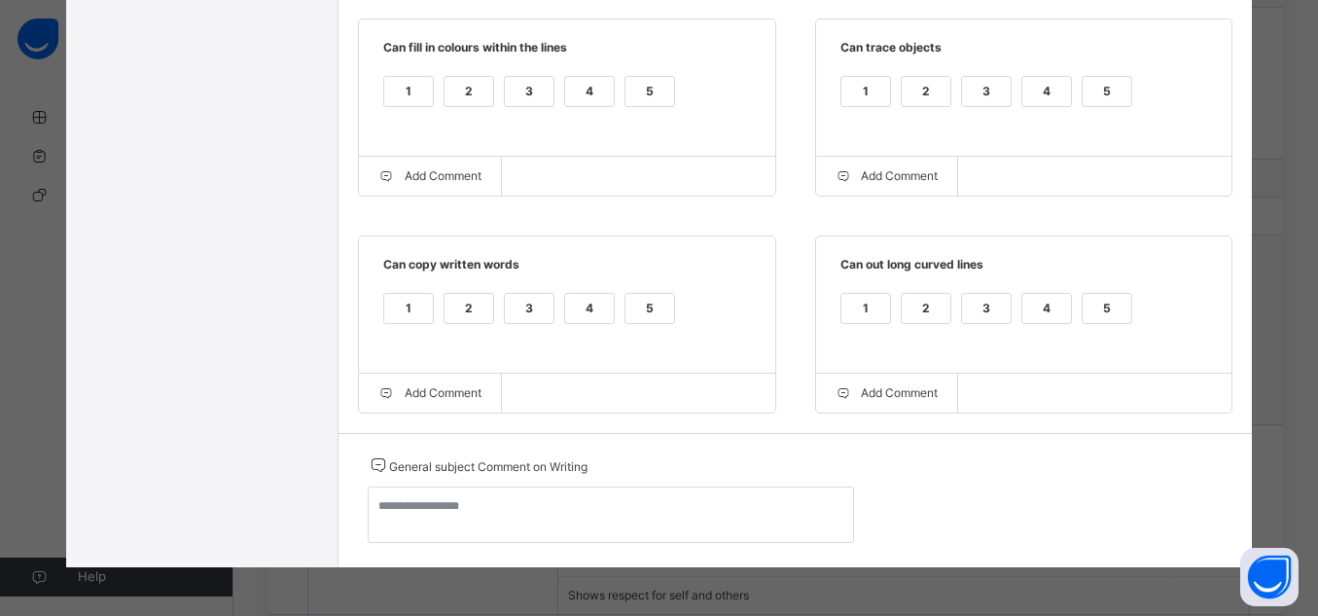
click at [584, 484] on div "General subject Comment on Writing" at bounding box center [611, 500] width 486 height 94
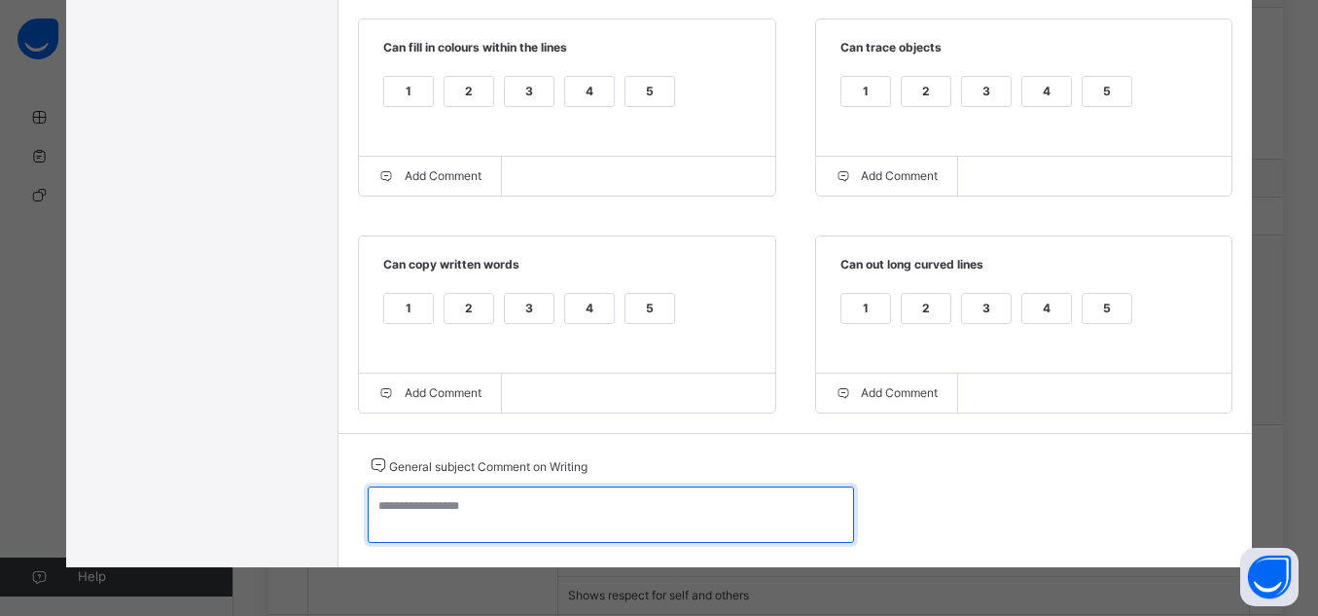
click at [589, 498] on textarea at bounding box center [611, 514] width 486 height 56
paste textarea "**********"
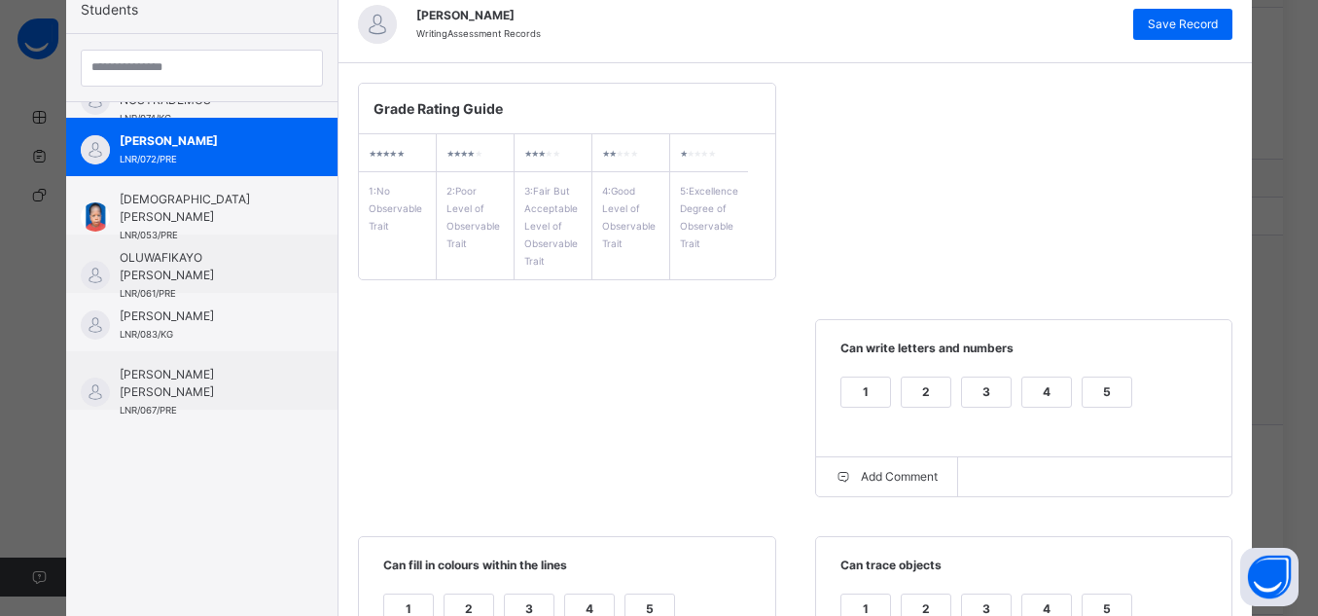
scroll to position [38, 0]
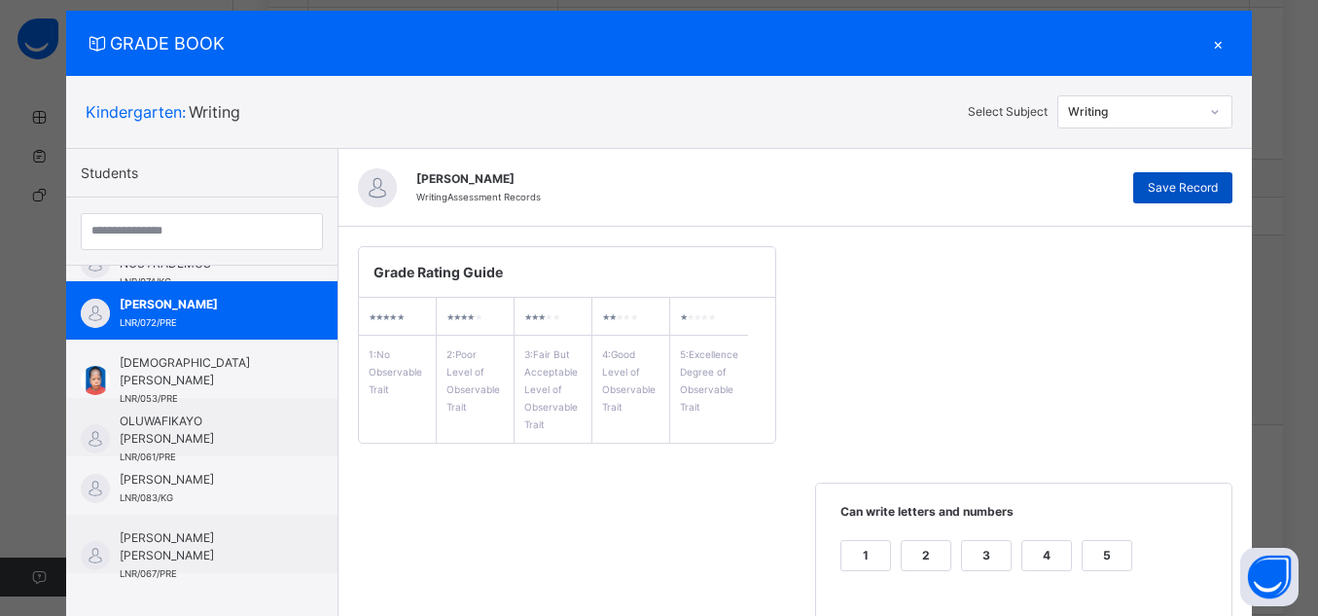
type textarea "**********"
click at [1176, 177] on div "Save Record" at bounding box center [1183, 187] width 99 height 31
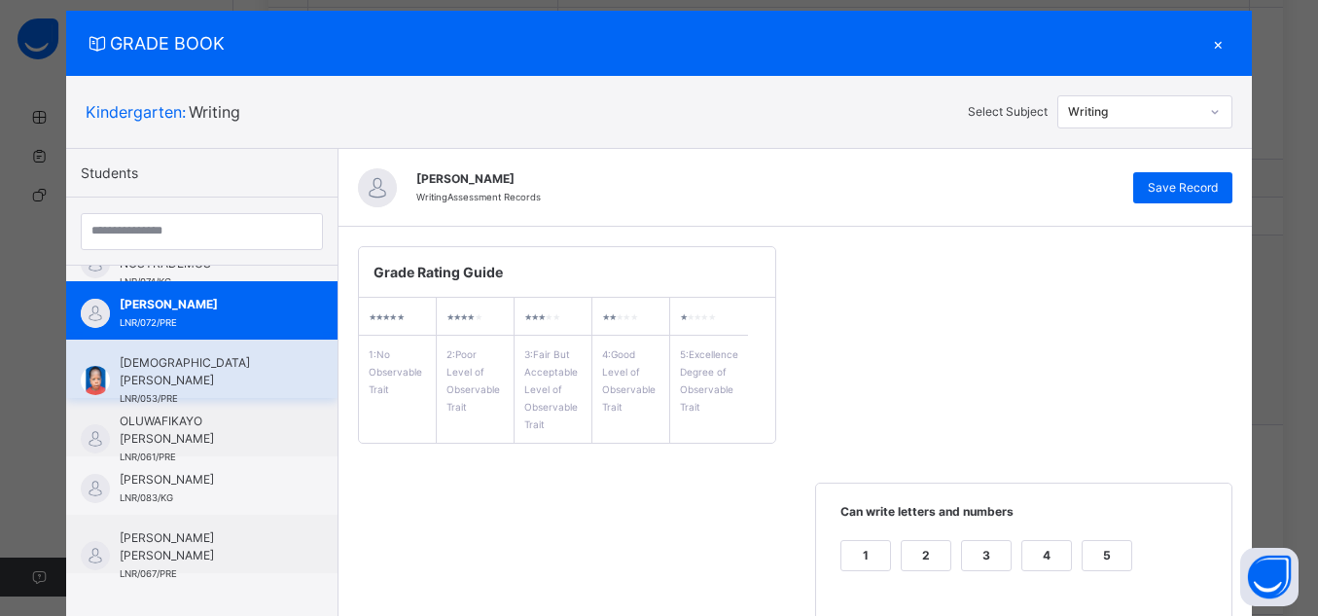
click at [238, 389] on div "[DEMOGRAPHIC_DATA] [PERSON_NAME] LNR/053/PRE" at bounding box center [207, 380] width 174 height 53
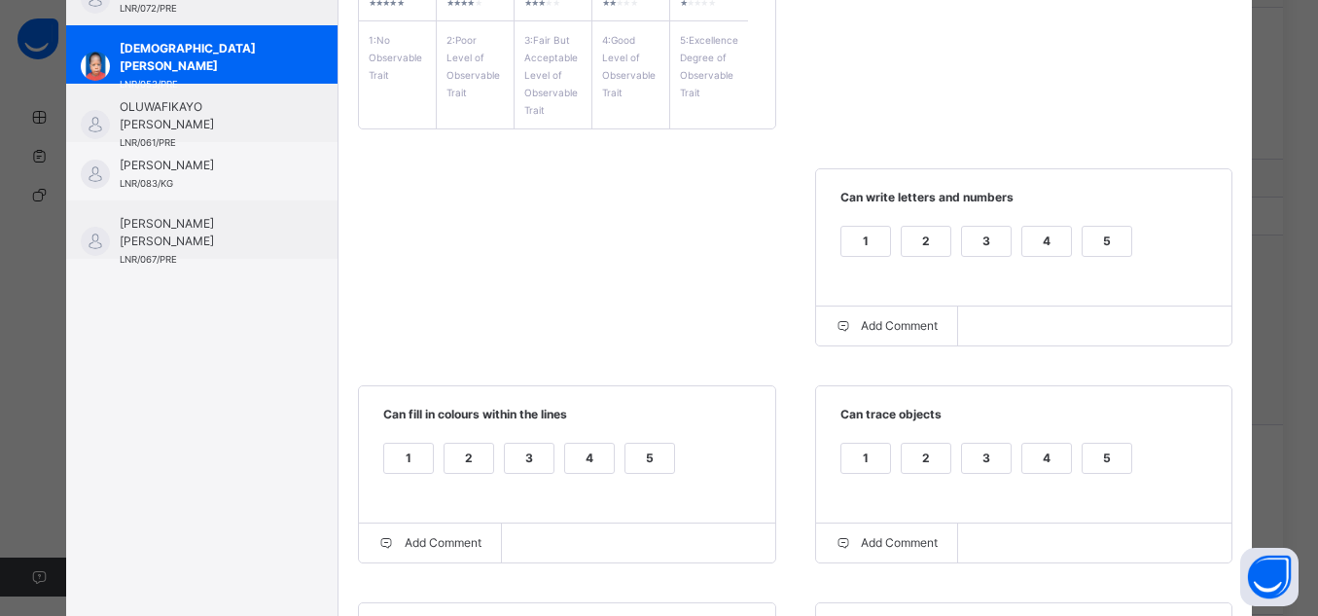
scroll to position [357, 0]
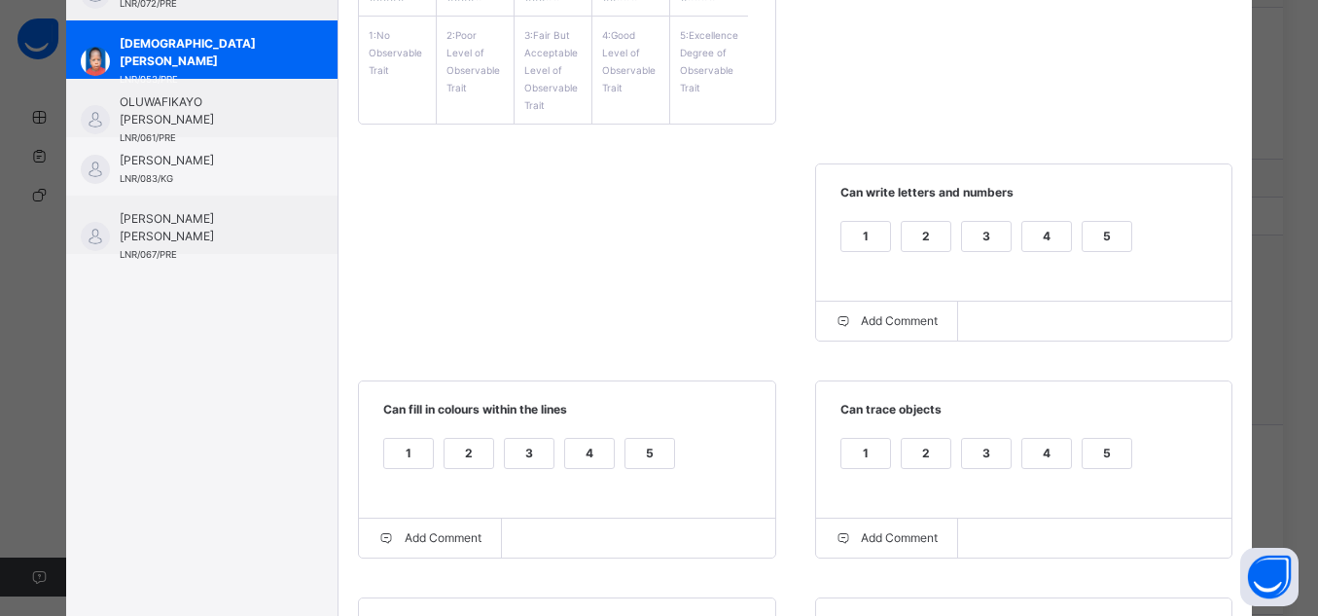
click at [1083, 234] on div "5" at bounding box center [1107, 236] width 49 height 29
click at [1098, 455] on div "5" at bounding box center [1107, 453] width 49 height 29
click at [647, 466] on div "5" at bounding box center [650, 453] width 49 height 29
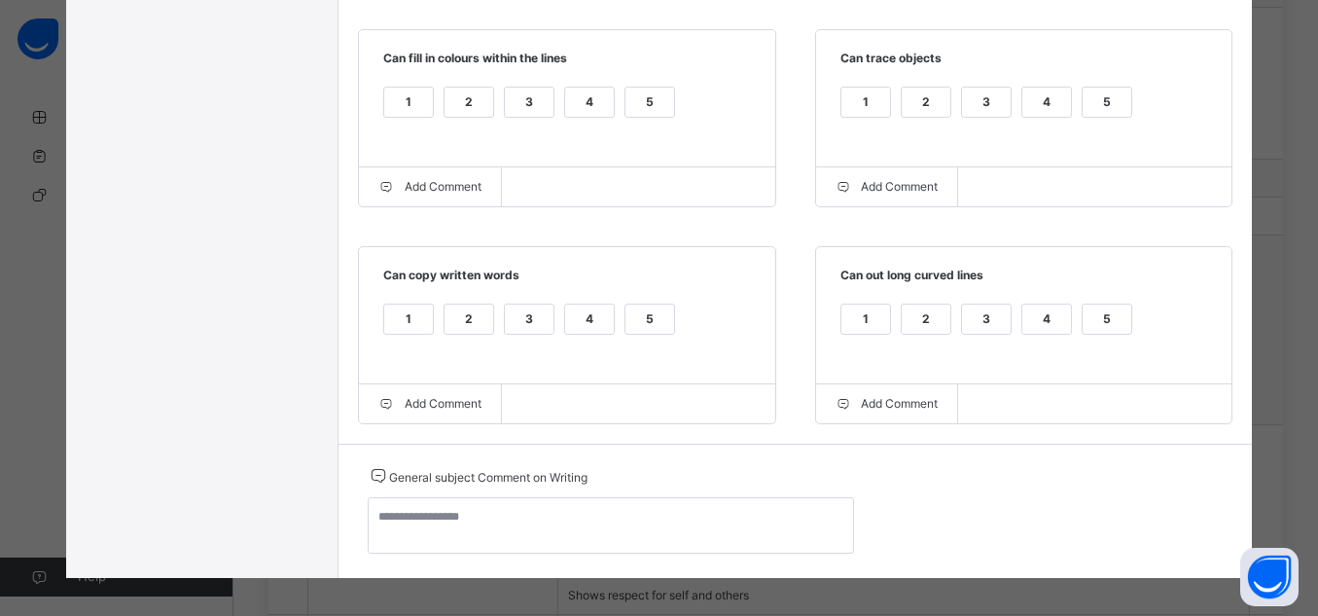
scroll to position [725, 0]
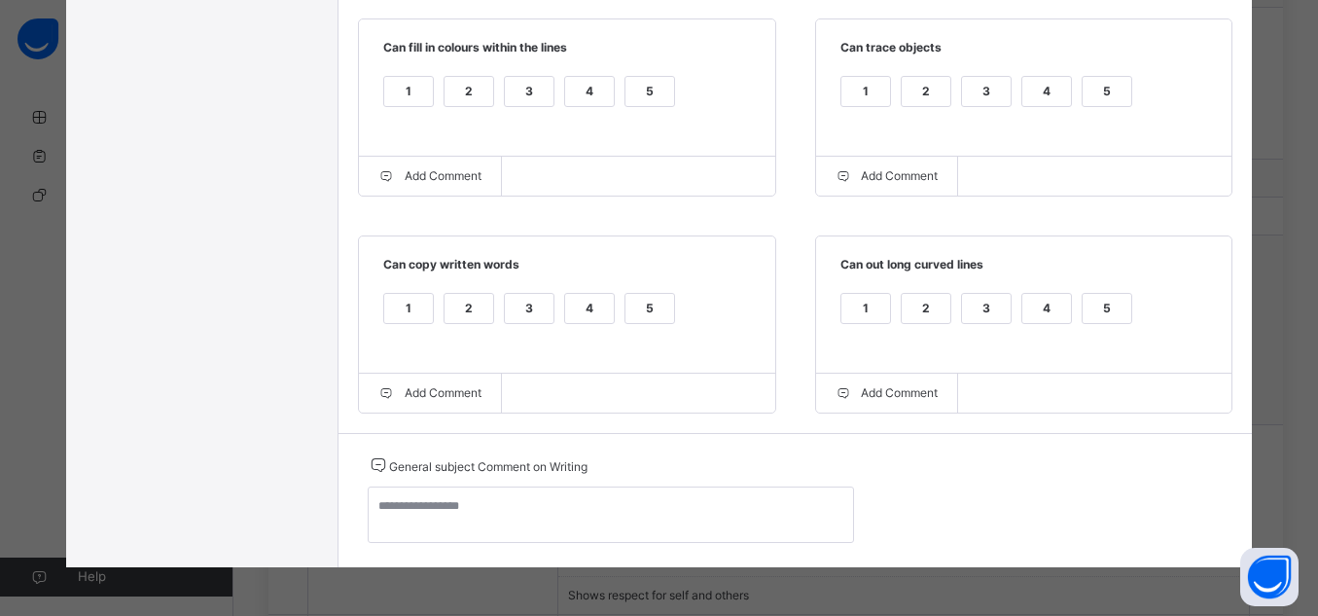
click at [1104, 299] on div "5" at bounding box center [1107, 308] width 49 height 29
click at [634, 318] on div "5" at bounding box center [650, 308] width 49 height 29
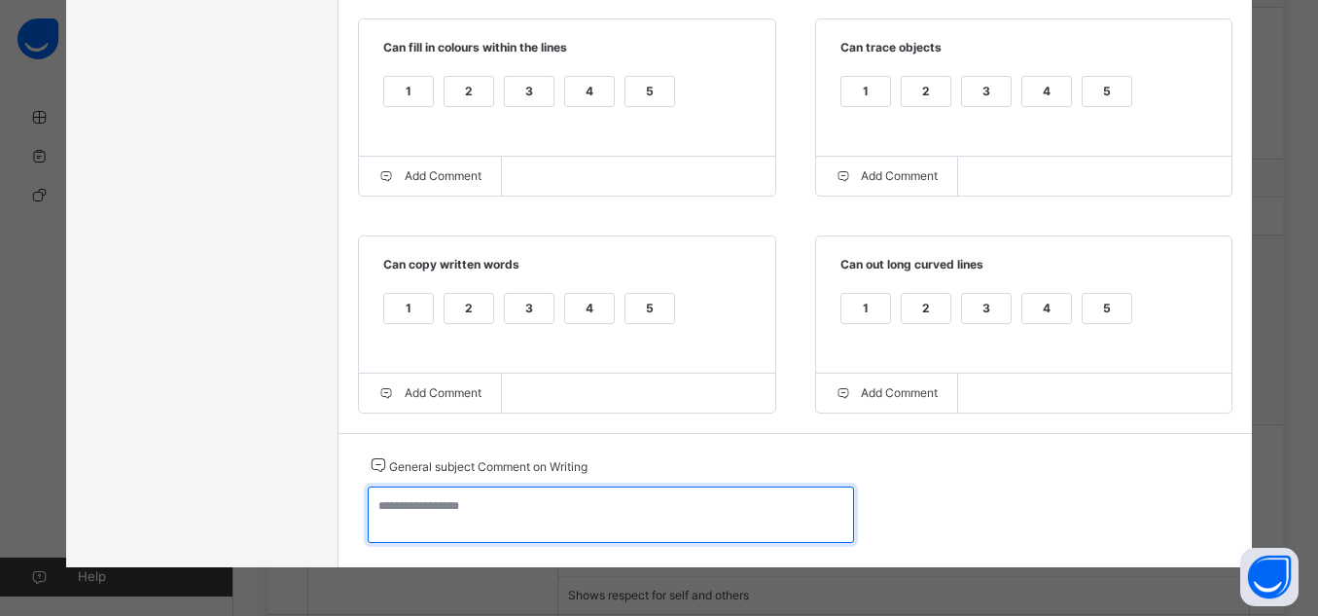
click at [711, 504] on textarea at bounding box center [611, 514] width 486 height 56
paste textarea "**********"
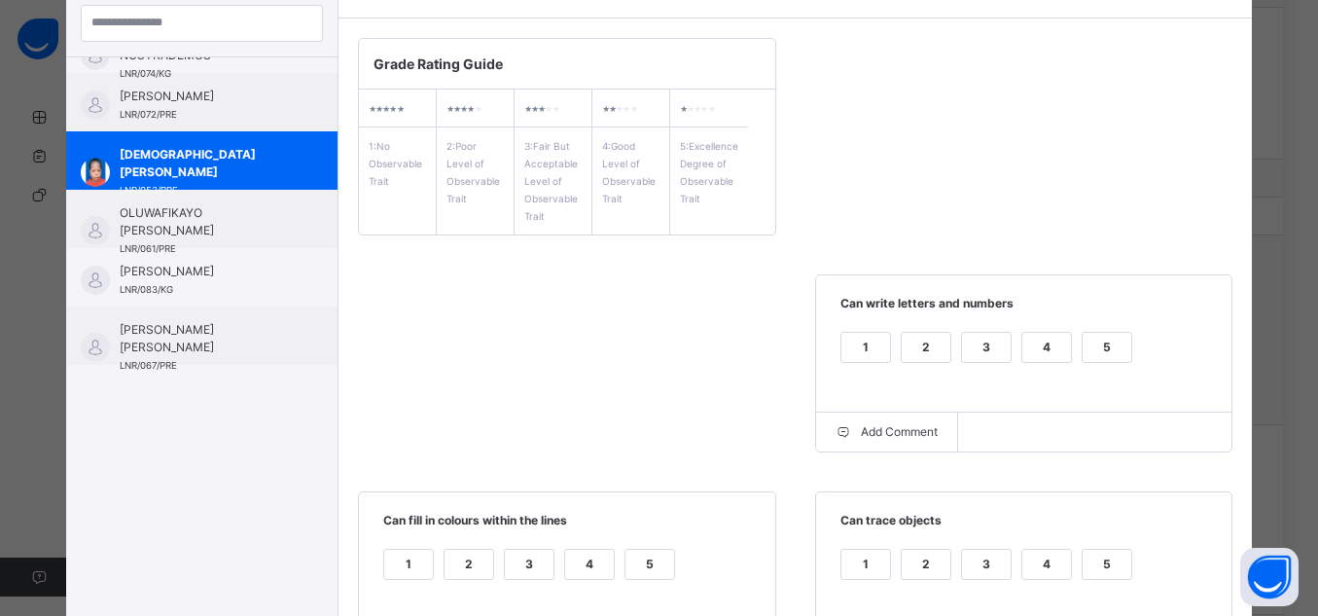
scroll to position [0, 0]
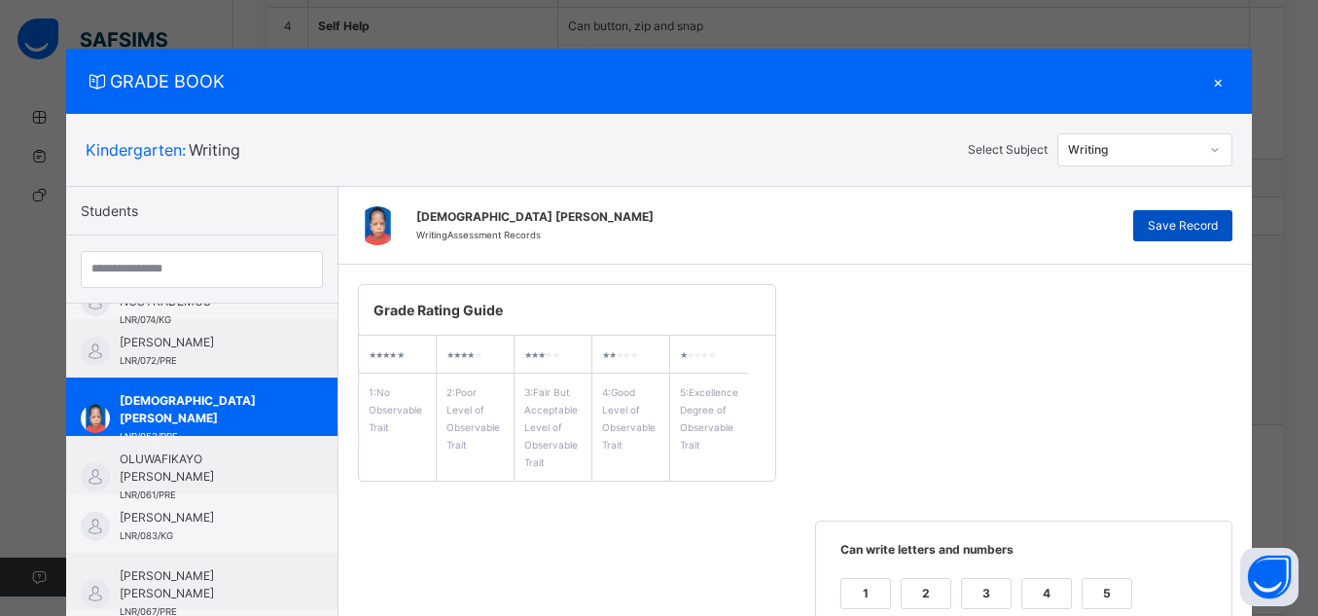
type textarea "**********"
click at [1199, 222] on span "Save Record" at bounding box center [1183, 226] width 70 height 18
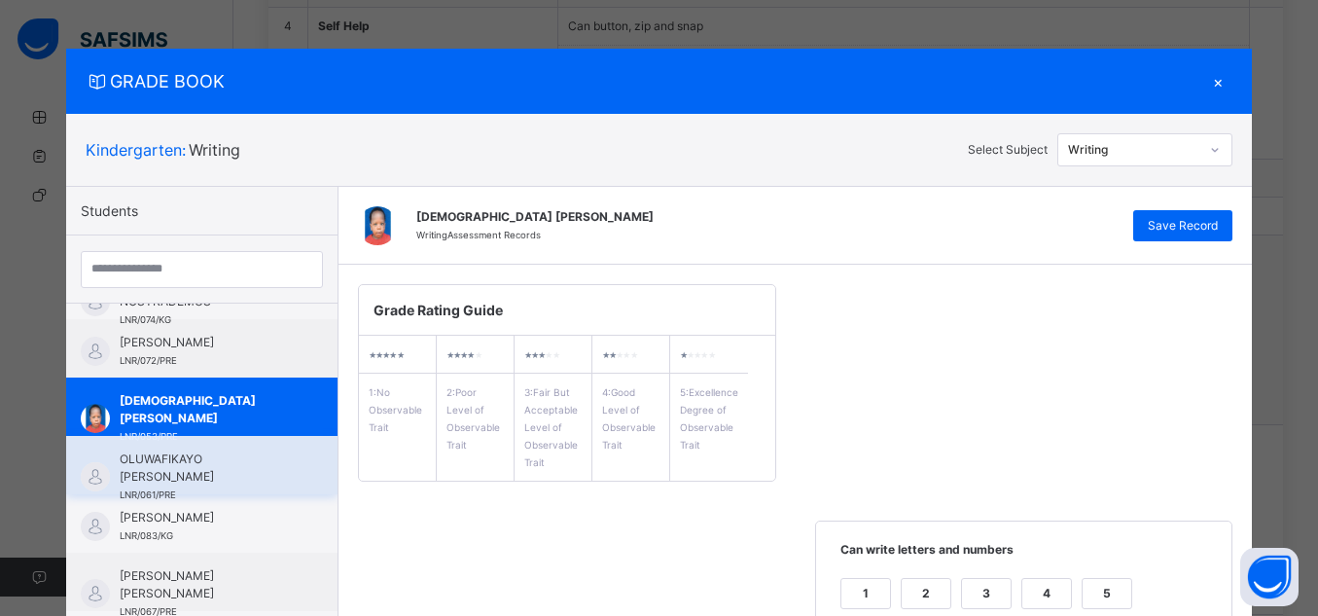
click at [230, 449] on div "OLUWAFIKAYO [PERSON_NAME] LNR/061/PRE" at bounding box center [201, 465] width 271 height 58
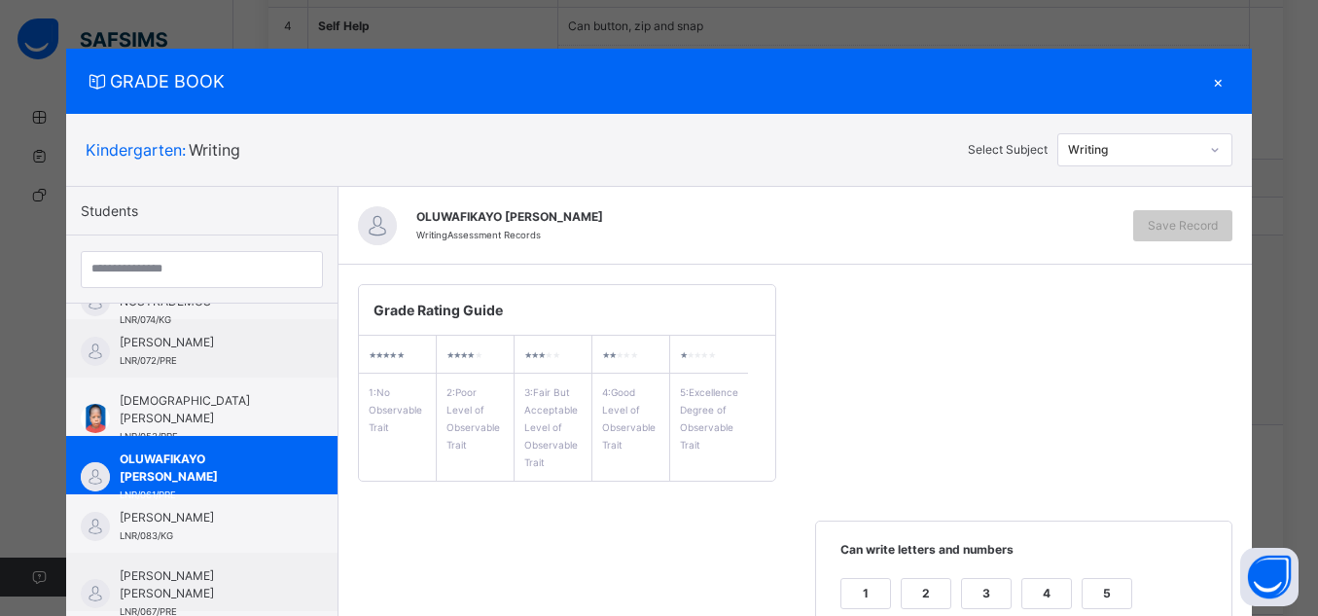
click at [1111, 586] on div "5" at bounding box center [1107, 593] width 49 height 29
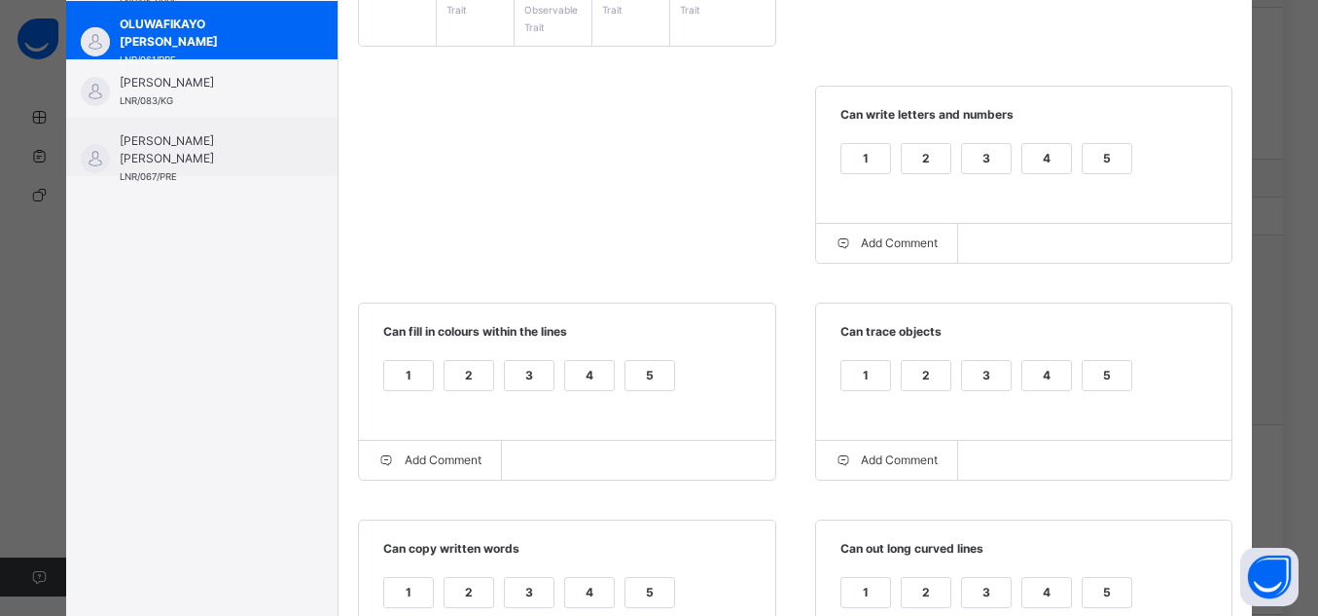
scroll to position [520, 0]
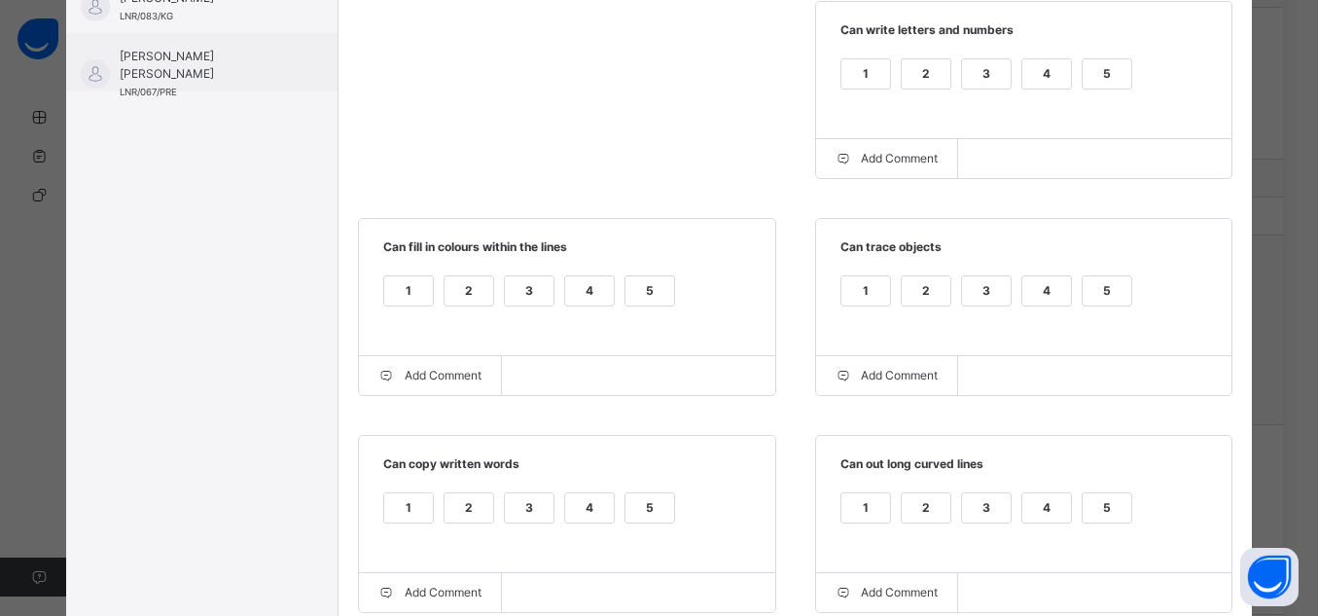
click at [1110, 284] on div "5" at bounding box center [1107, 290] width 49 height 29
click at [1116, 507] on div "5" at bounding box center [1107, 507] width 49 height 29
click at [655, 292] on div "5" at bounding box center [650, 290] width 49 height 29
click at [642, 520] on div "5" at bounding box center [650, 507] width 49 height 29
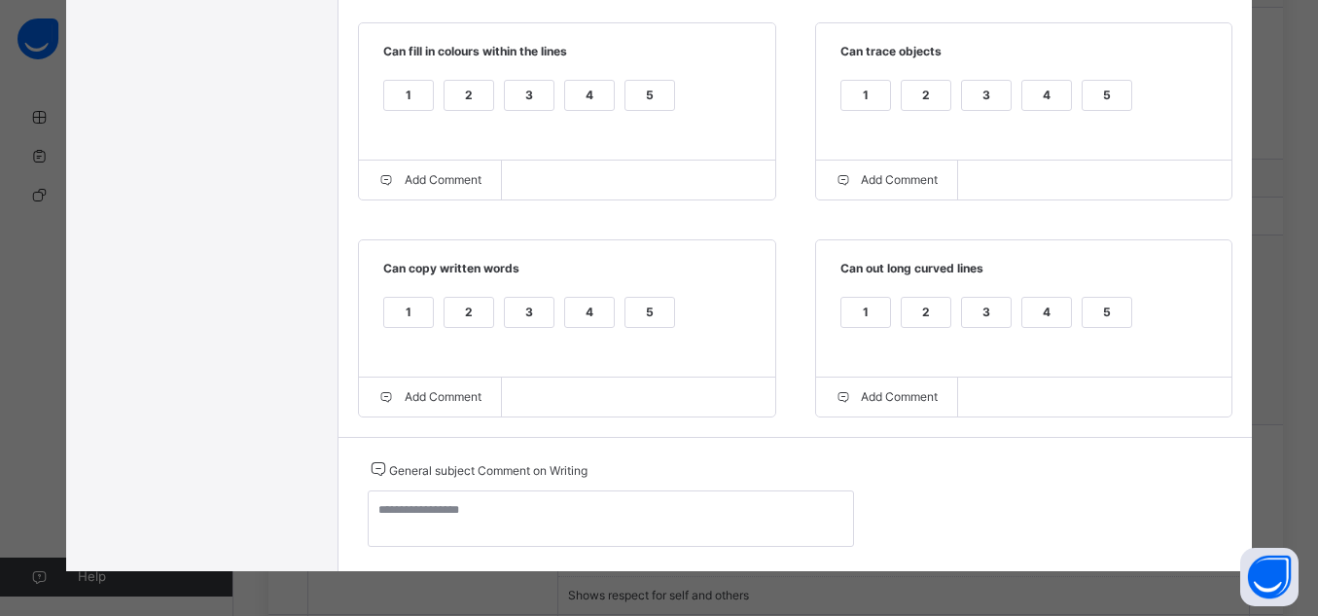
scroll to position [728, 0]
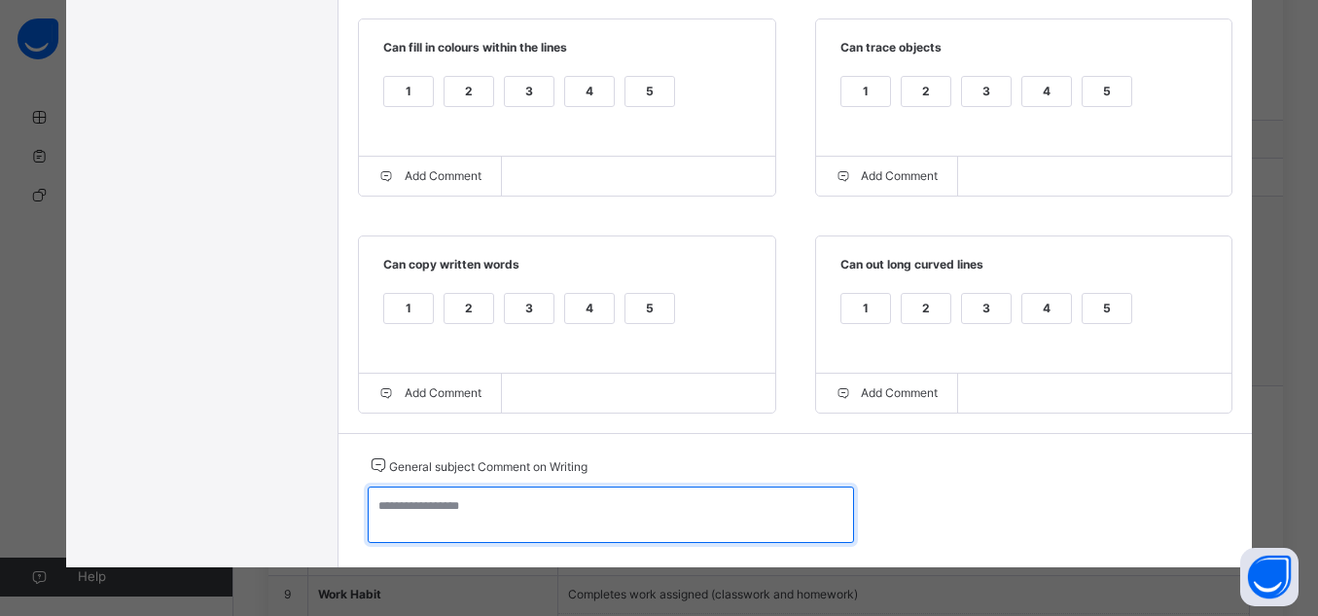
click at [638, 519] on textarea at bounding box center [611, 514] width 486 height 56
paste textarea "**********"
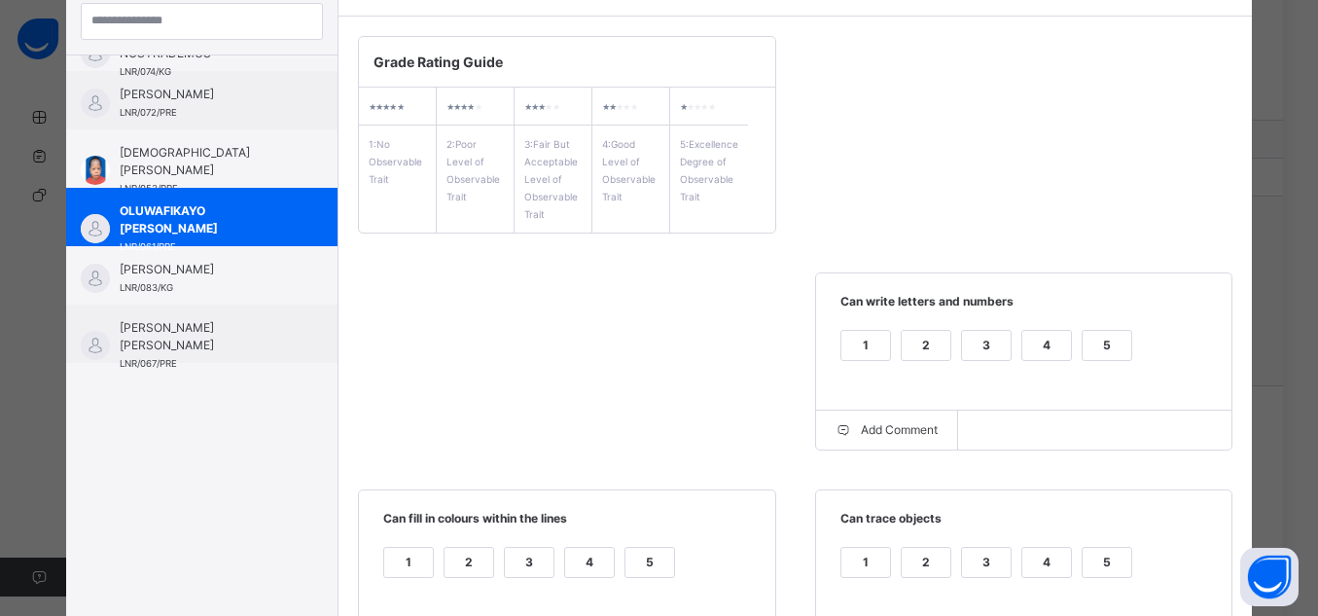
scroll to position [39, 0]
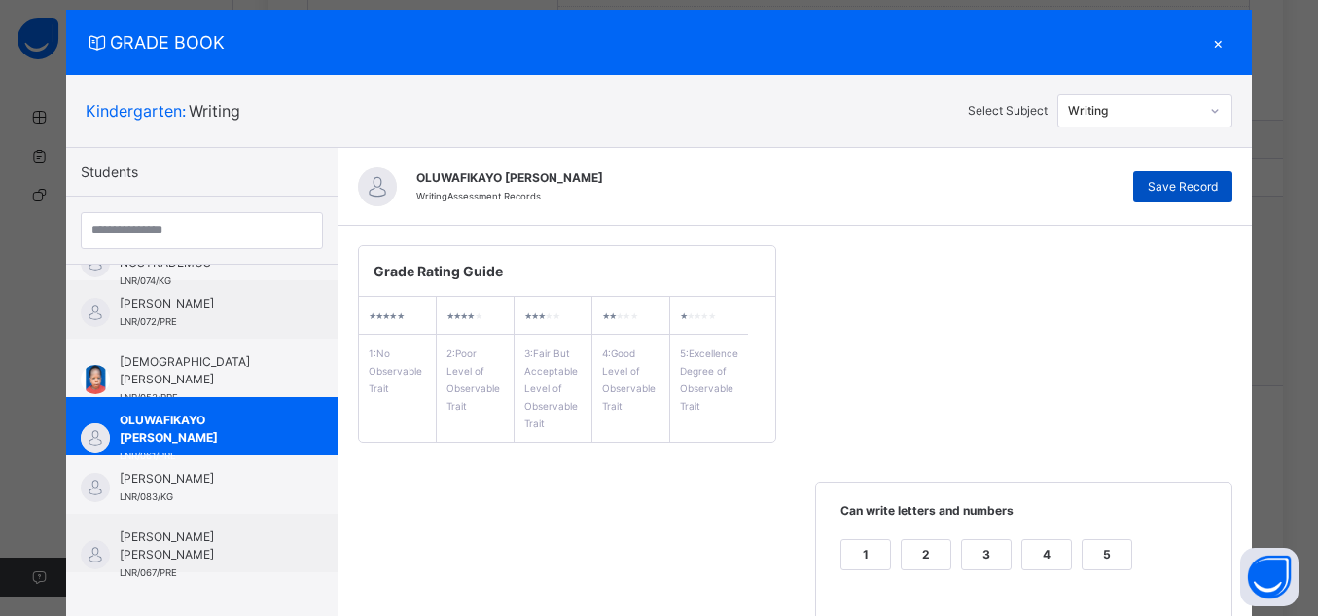
type textarea "**********"
click at [1186, 192] on span "Save Record" at bounding box center [1183, 187] width 70 height 18
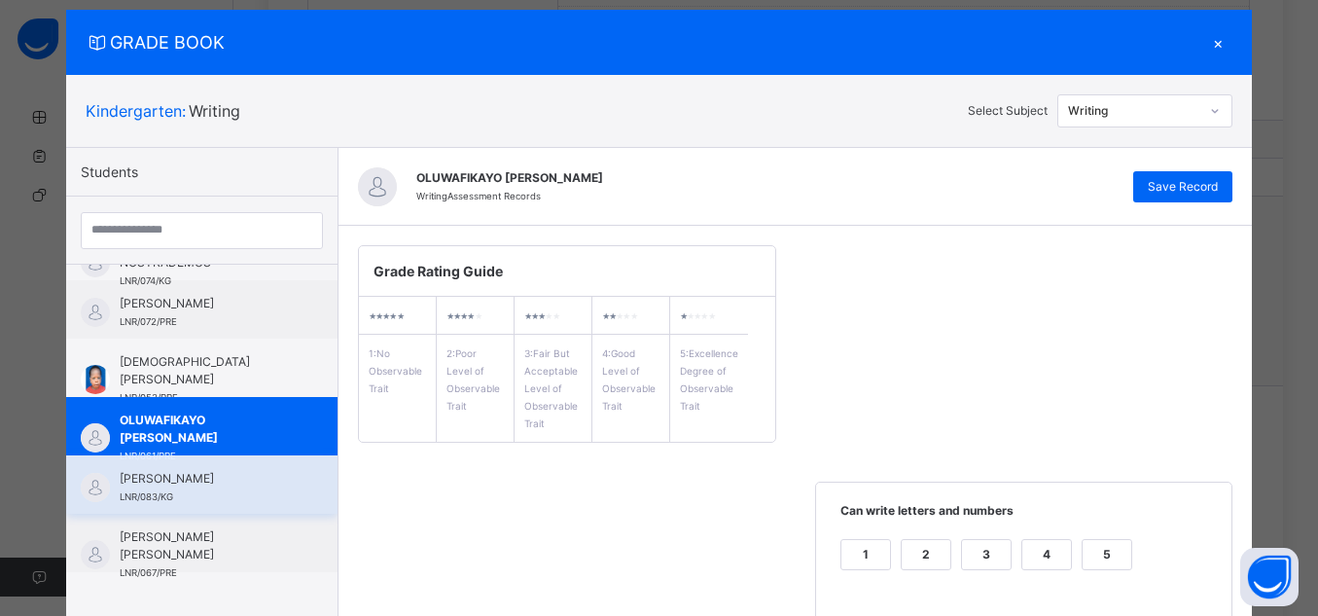
click at [211, 486] on span "[PERSON_NAME]" at bounding box center [207, 479] width 174 height 18
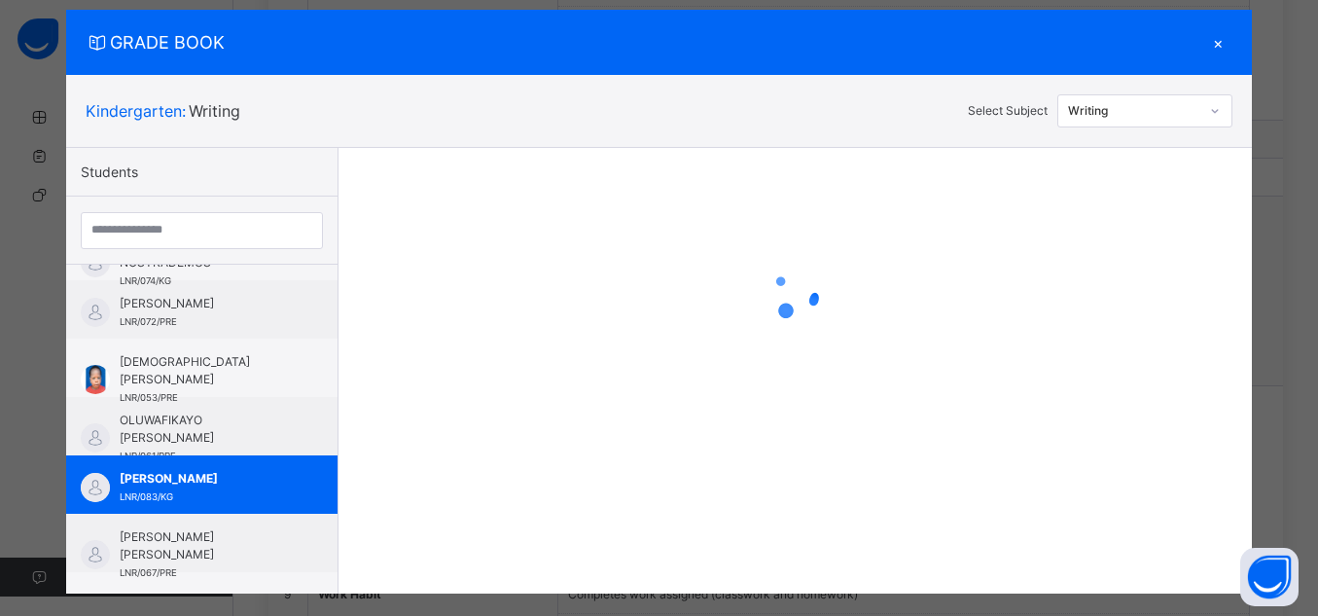
scroll to position [449, 0]
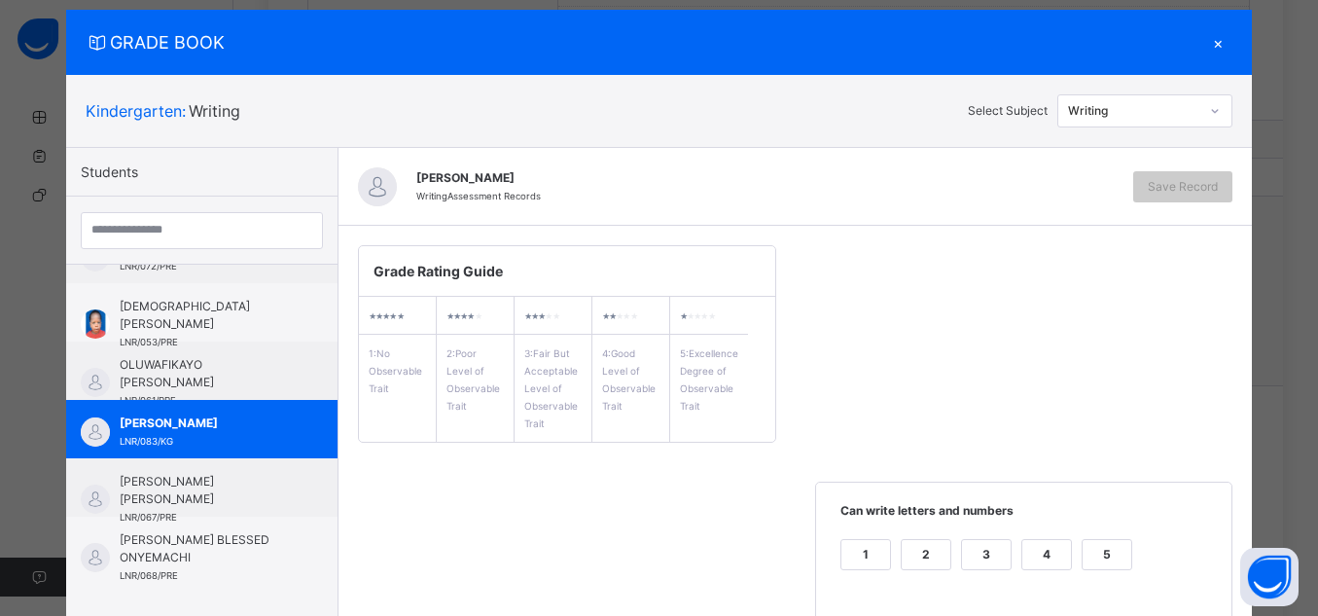
click at [1109, 554] on div "5" at bounding box center [1107, 554] width 49 height 29
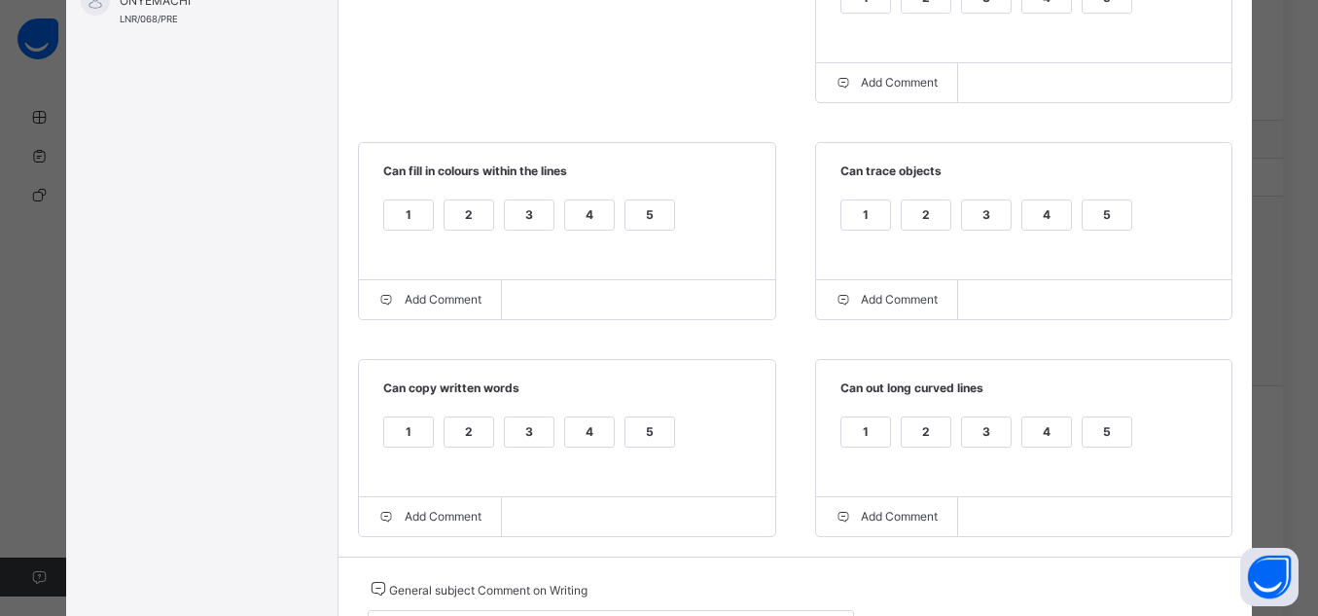
scroll to position [675, 0]
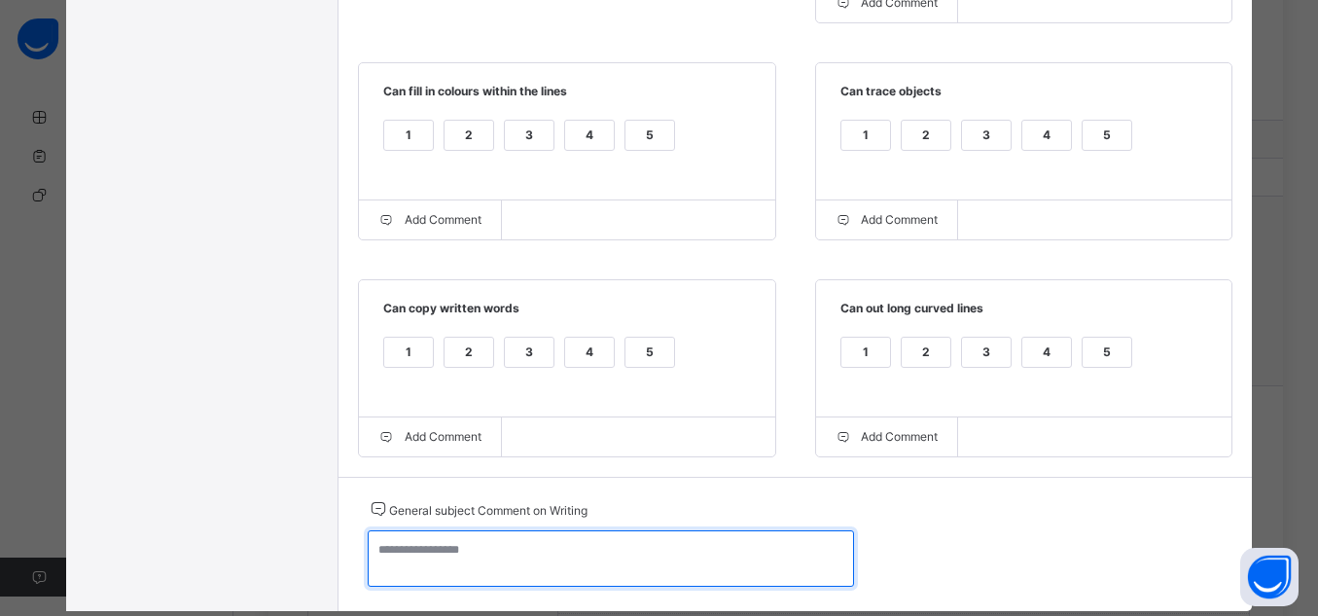
click at [652, 542] on textarea at bounding box center [611, 558] width 486 height 56
paste textarea "**********"
type textarea "**********"
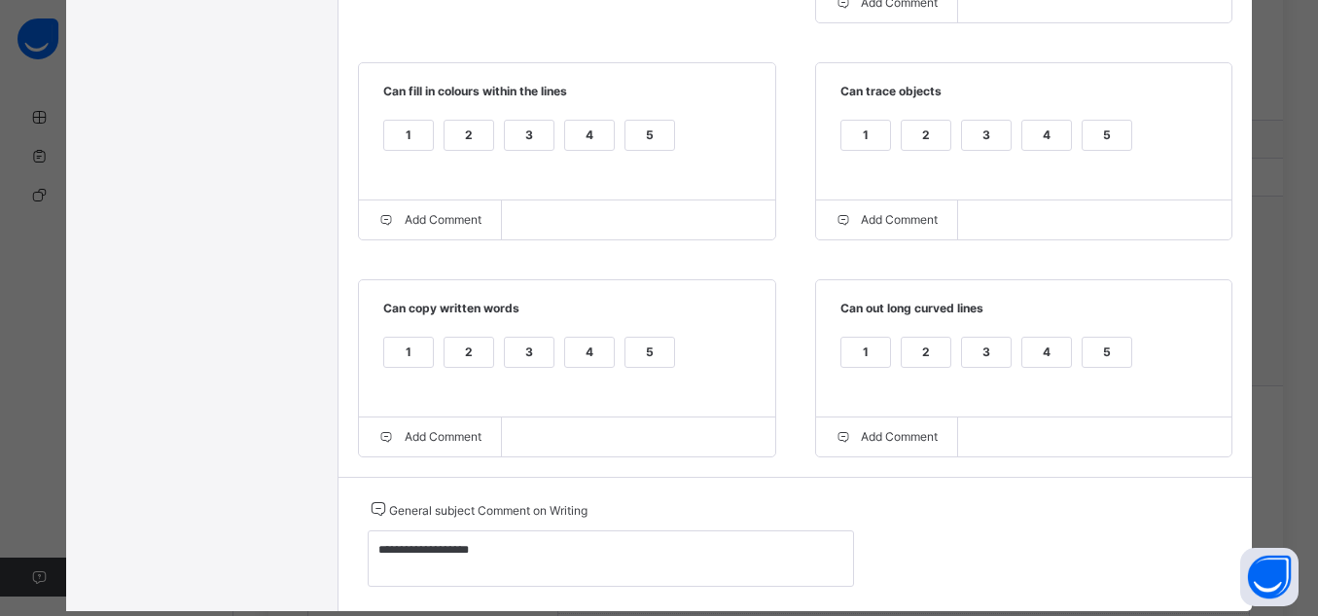
click at [1108, 348] on div "5" at bounding box center [1107, 352] width 49 height 29
click at [1099, 138] on div "5" at bounding box center [1107, 135] width 49 height 29
click at [632, 139] on div "5" at bounding box center [650, 135] width 49 height 29
click at [633, 367] on div "5" at bounding box center [650, 352] width 49 height 29
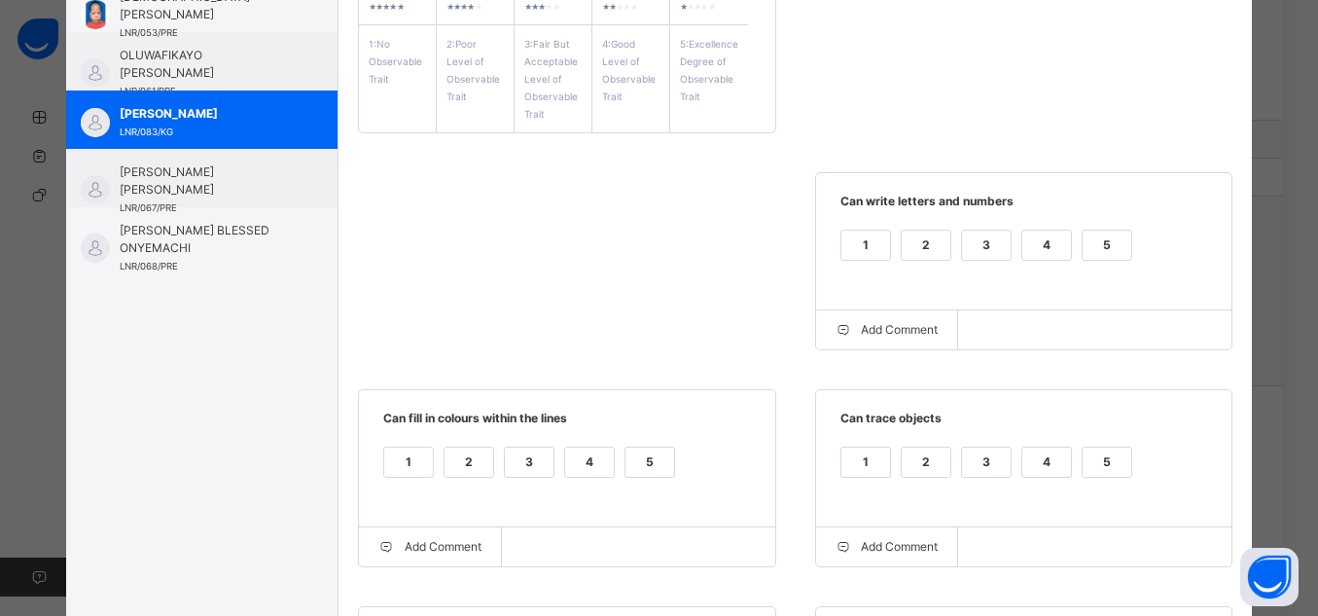
scroll to position [142, 0]
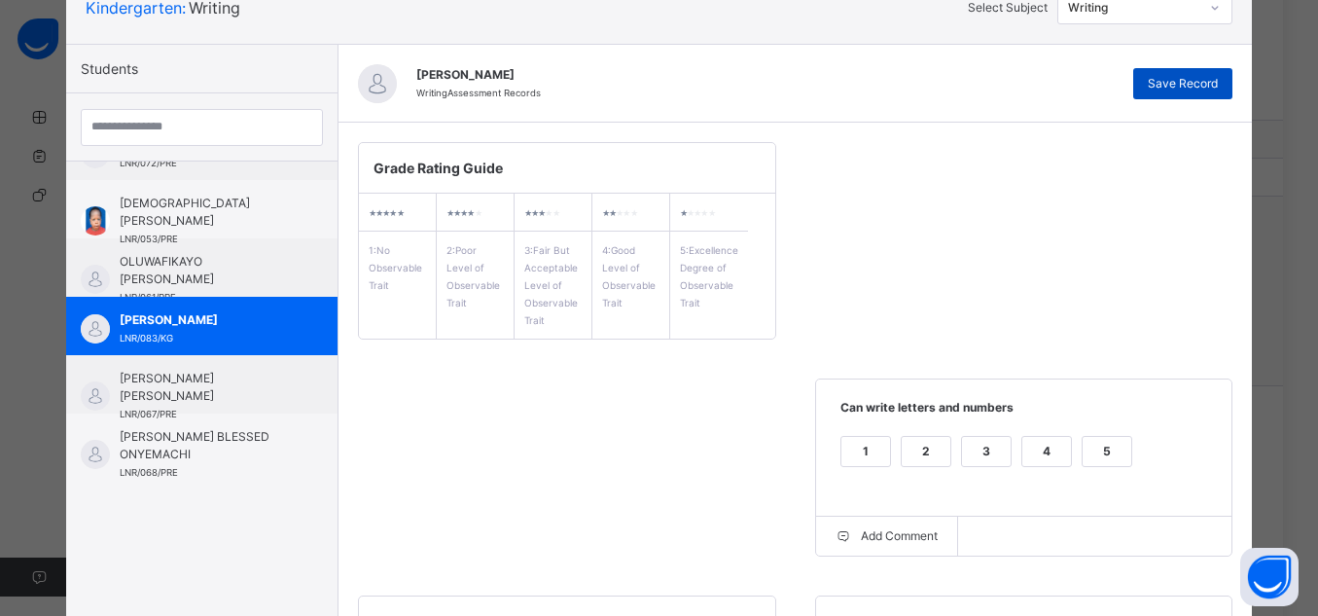
click at [1194, 90] on span "Save Record" at bounding box center [1183, 84] width 70 height 18
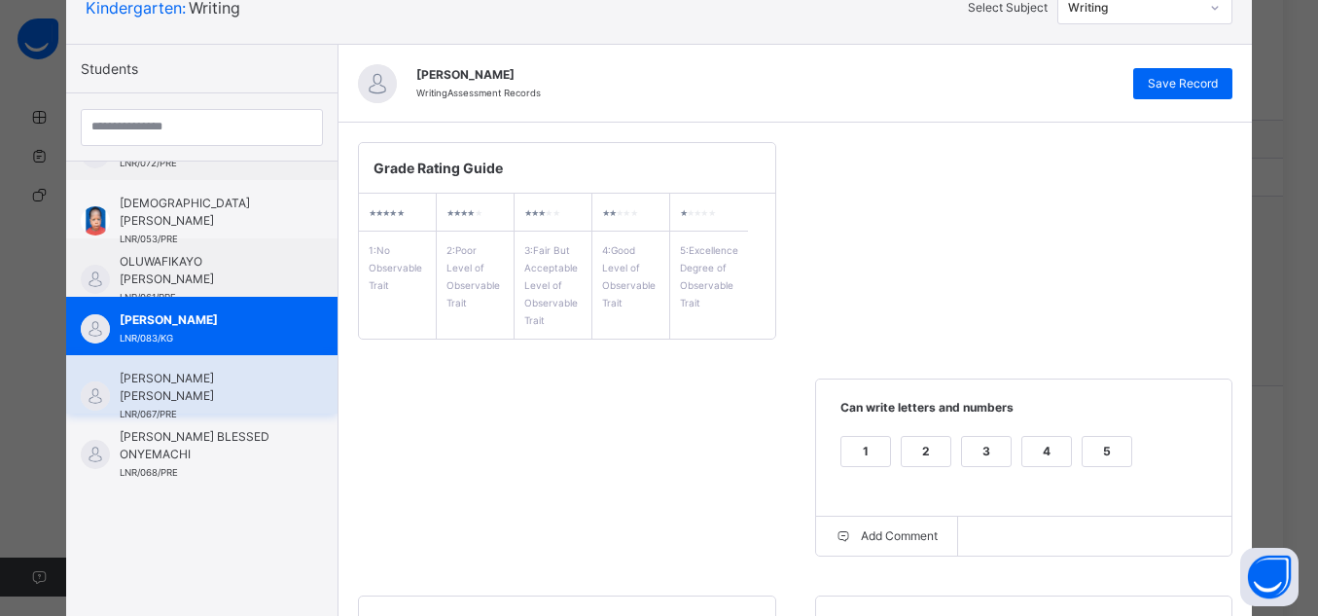
click at [220, 381] on span "[PERSON_NAME] [PERSON_NAME]" at bounding box center [207, 387] width 174 height 35
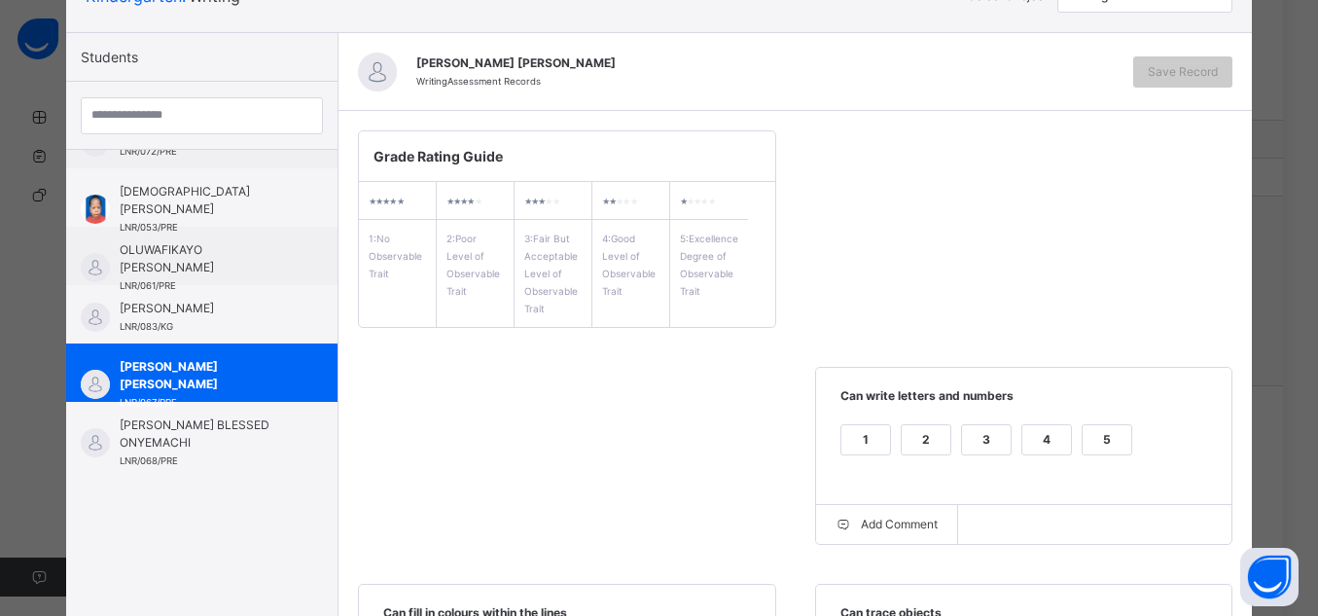
scroll to position [159, 0]
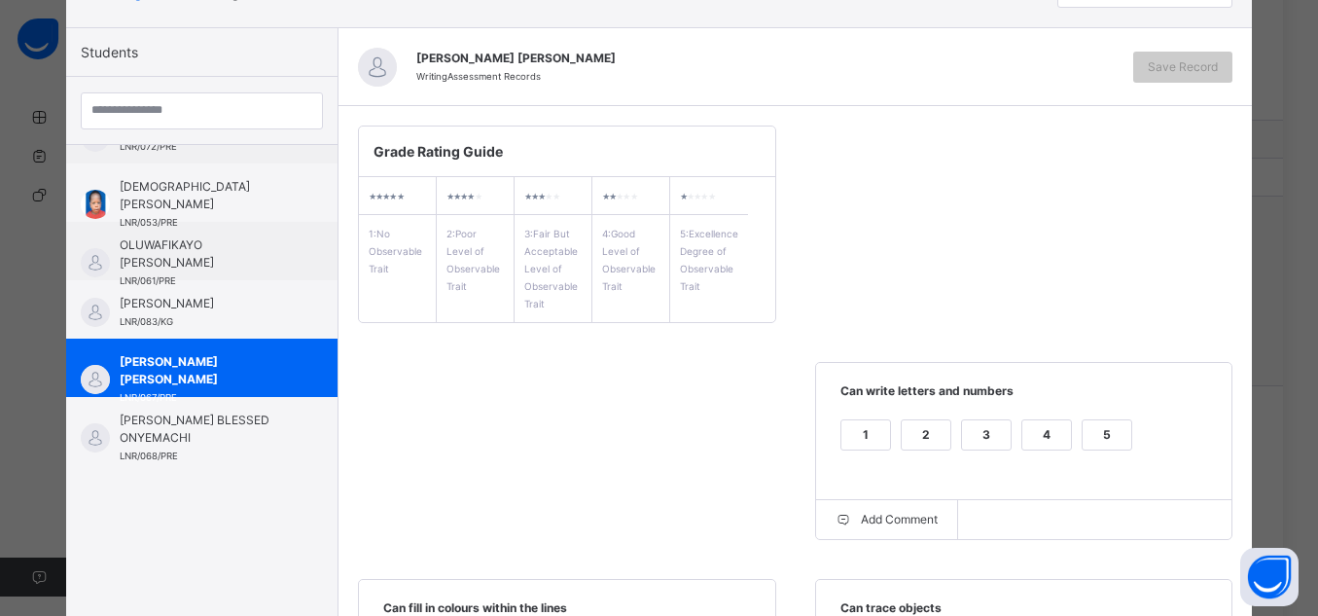
click at [1094, 438] on div "5" at bounding box center [1107, 434] width 49 height 29
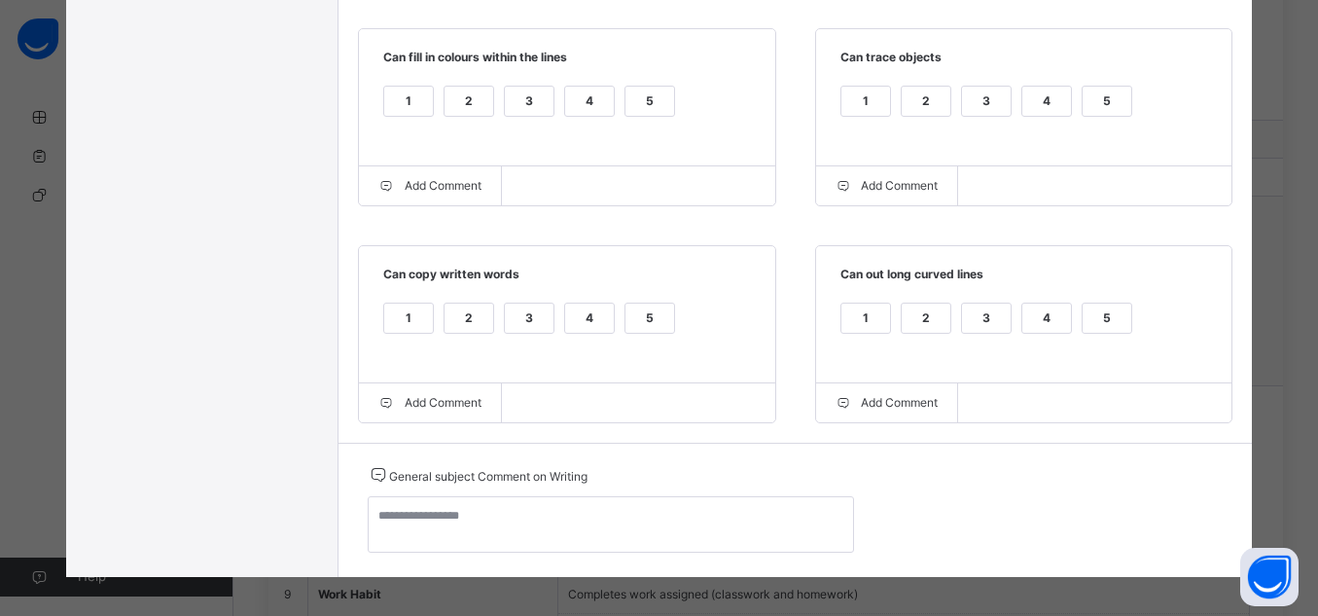
scroll to position [716, 0]
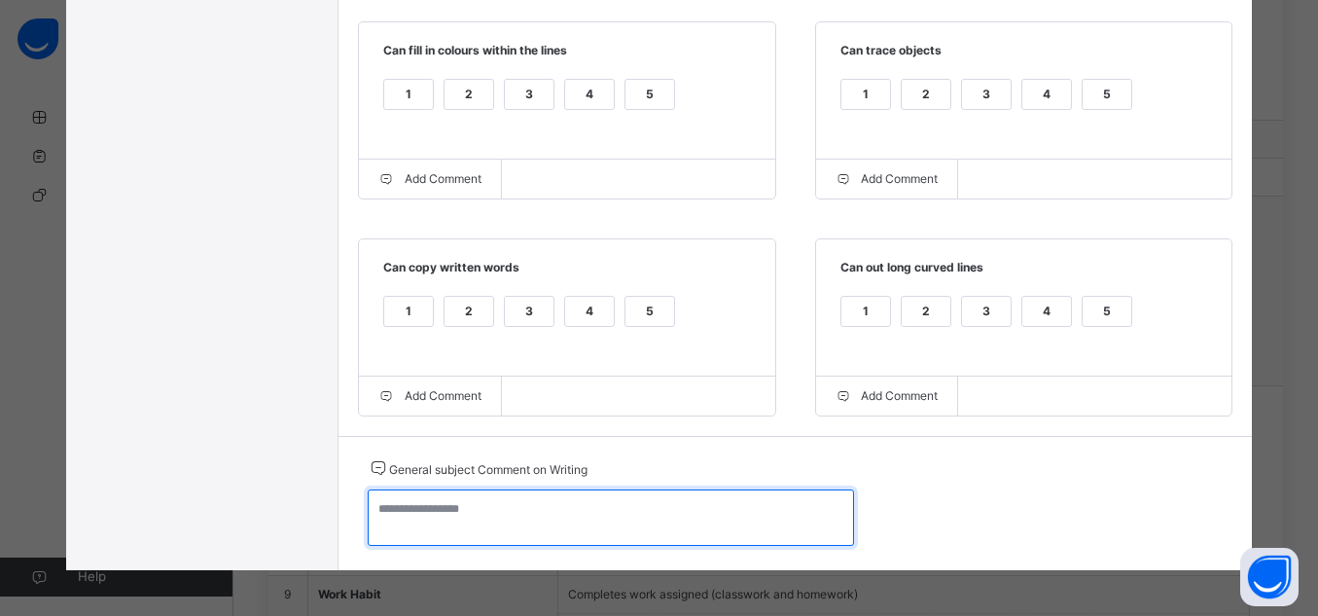
click at [682, 510] on textarea at bounding box center [611, 517] width 486 height 56
paste textarea "**********"
type textarea "**********"
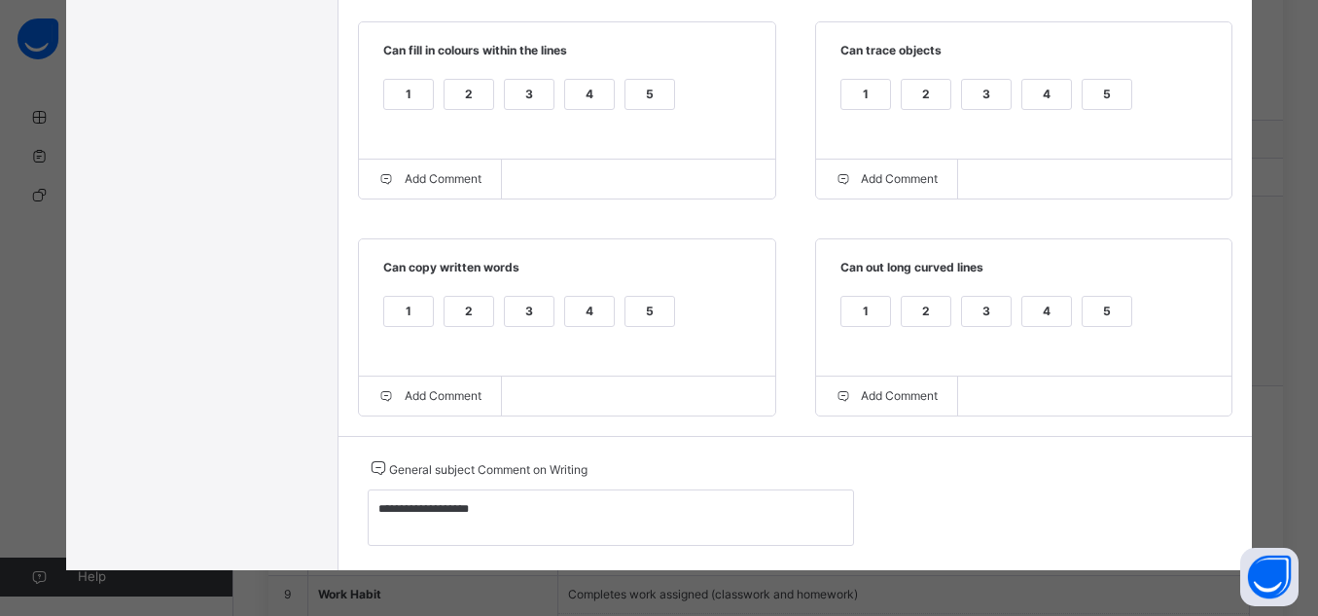
click at [1112, 300] on div "5" at bounding box center [1107, 311] width 49 height 29
click at [1107, 97] on div "5" at bounding box center [1107, 94] width 49 height 29
click at [626, 93] on div "5" at bounding box center [650, 94] width 49 height 29
click at [630, 309] on div "5" at bounding box center [650, 311] width 49 height 29
click at [1216, 508] on div "**********" at bounding box center [796, 503] width 915 height 134
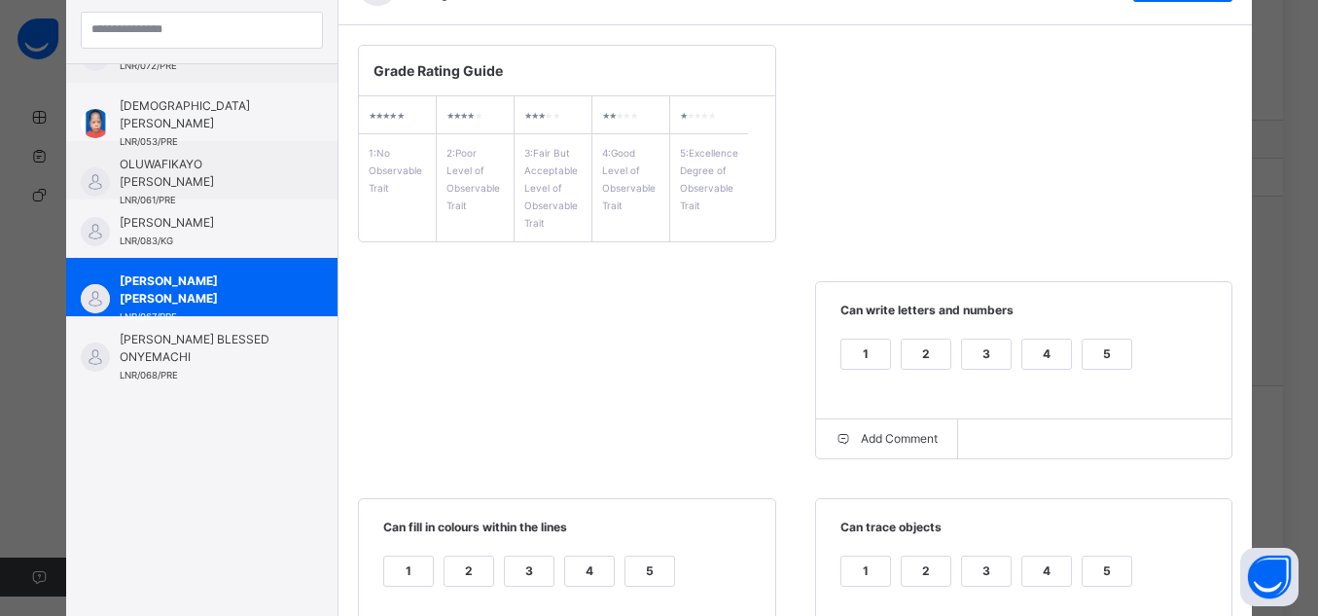
scroll to position [176, 0]
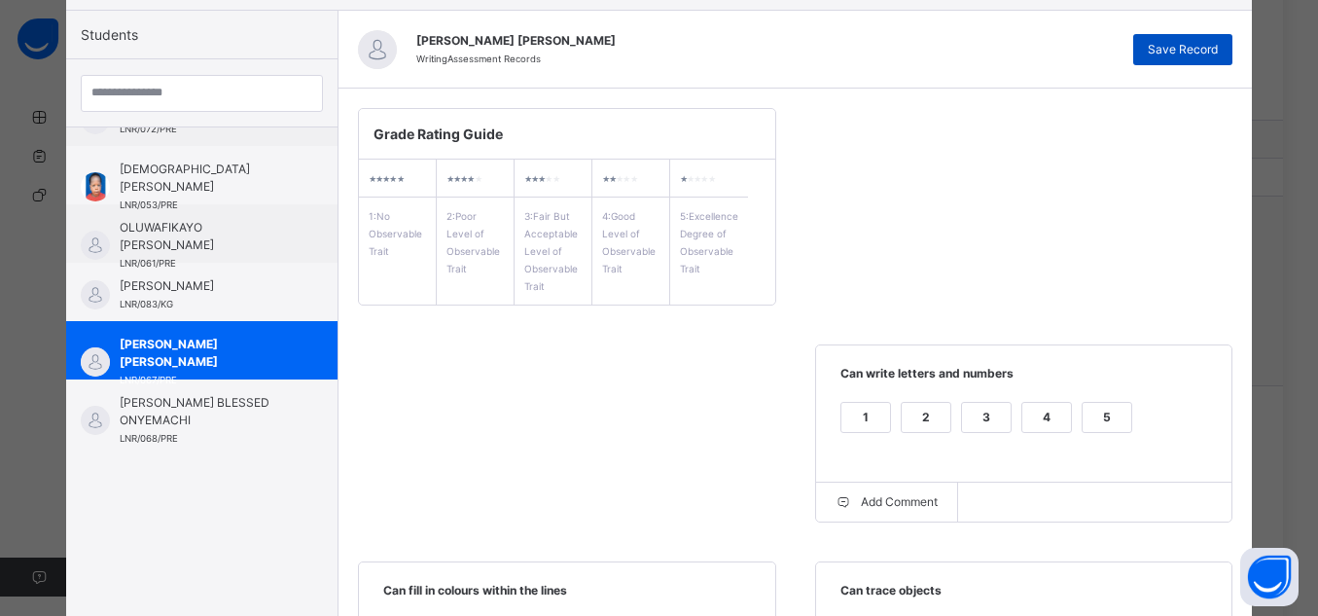
click at [1202, 57] on span "Save Record" at bounding box center [1183, 50] width 70 height 18
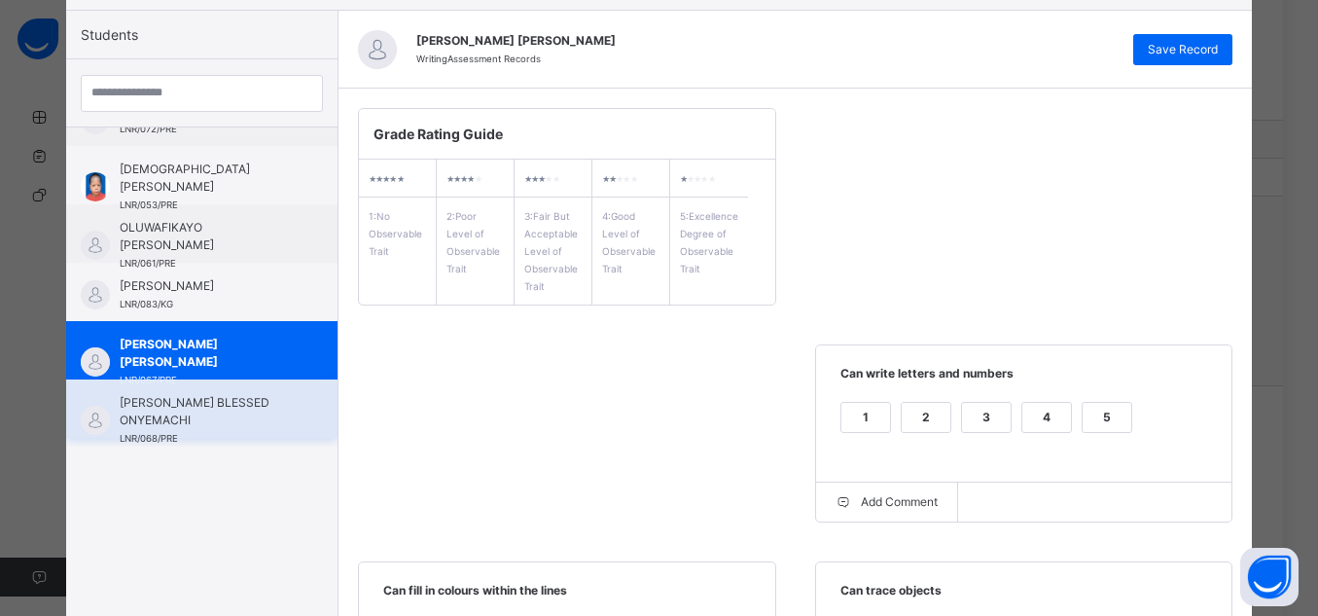
click at [228, 421] on span "[PERSON_NAME] BLESSED ONYEMACHI" at bounding box center [207, 411] width 174 height 35
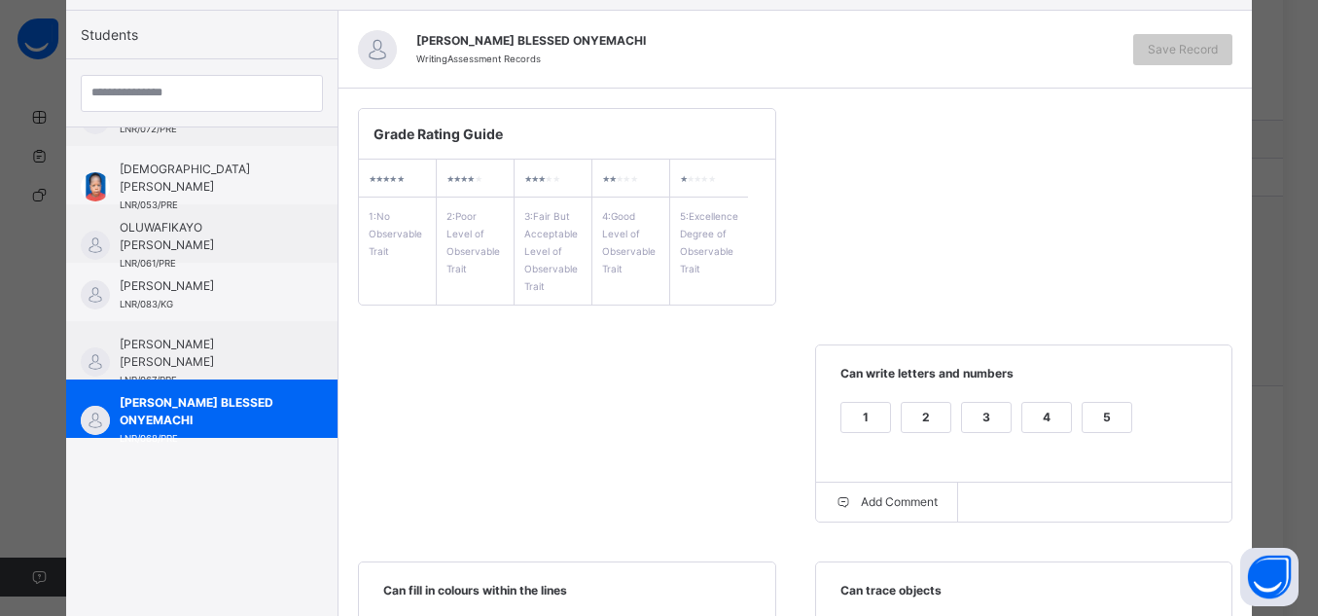
click at [1118, 422] on div "5" at bounding box center [1107, 417] width 49 height 29
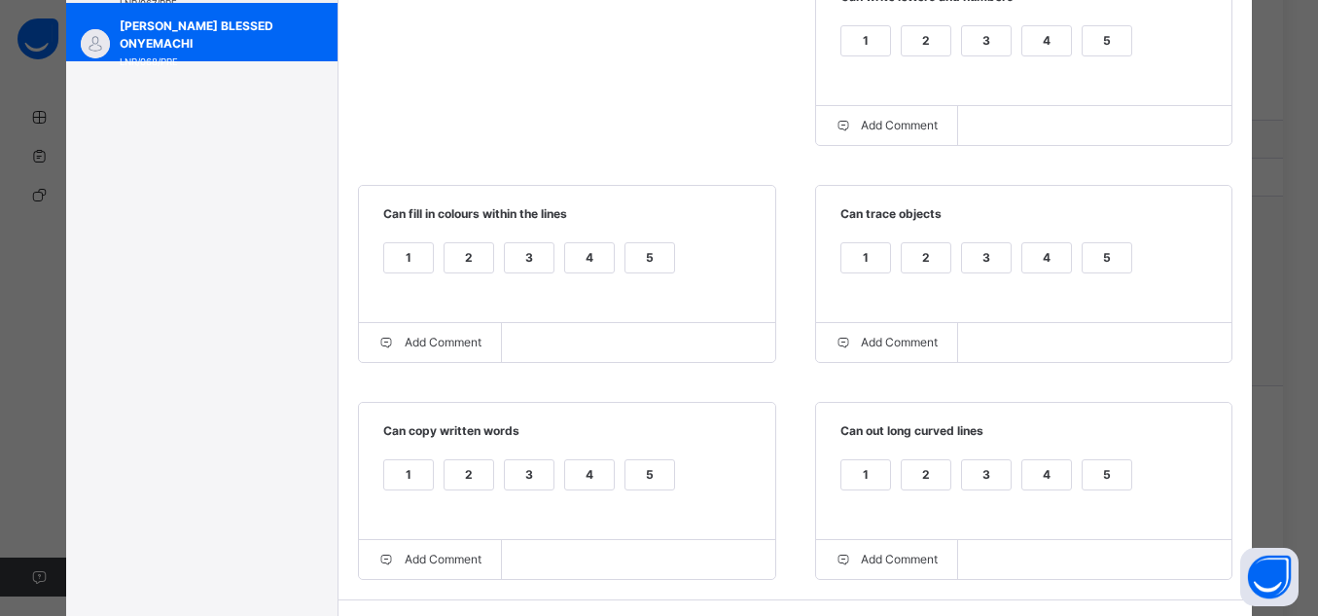
scroll to position [597, 0]
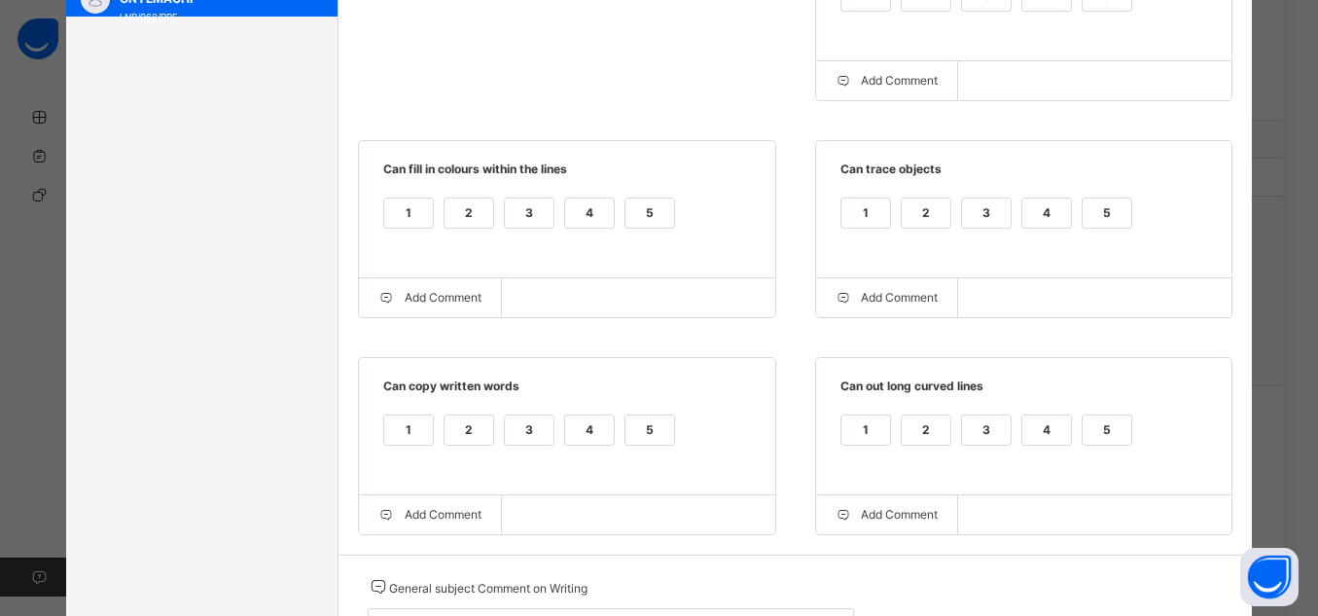
click at [1100, 433] on div "5" at bounding box center [1107, 429] width 49 height 29
click at [1092, 224] on div "5" at bounding box center [1107, 212] width 49 height 29
click at [664, 436] on div "5" at bounding box center [650, 429] width 49 height 29
click at [644, 212] on div "5" at bounding box center [650, 212] width 49 height 29
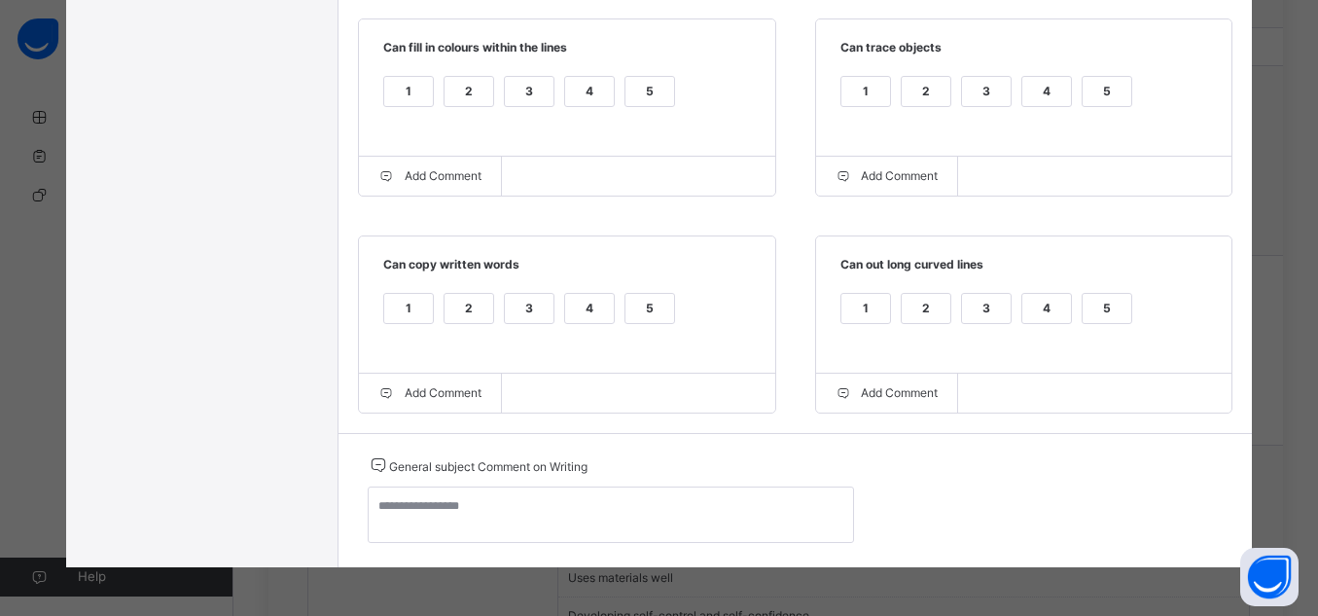
scroll to position [1333, 0]
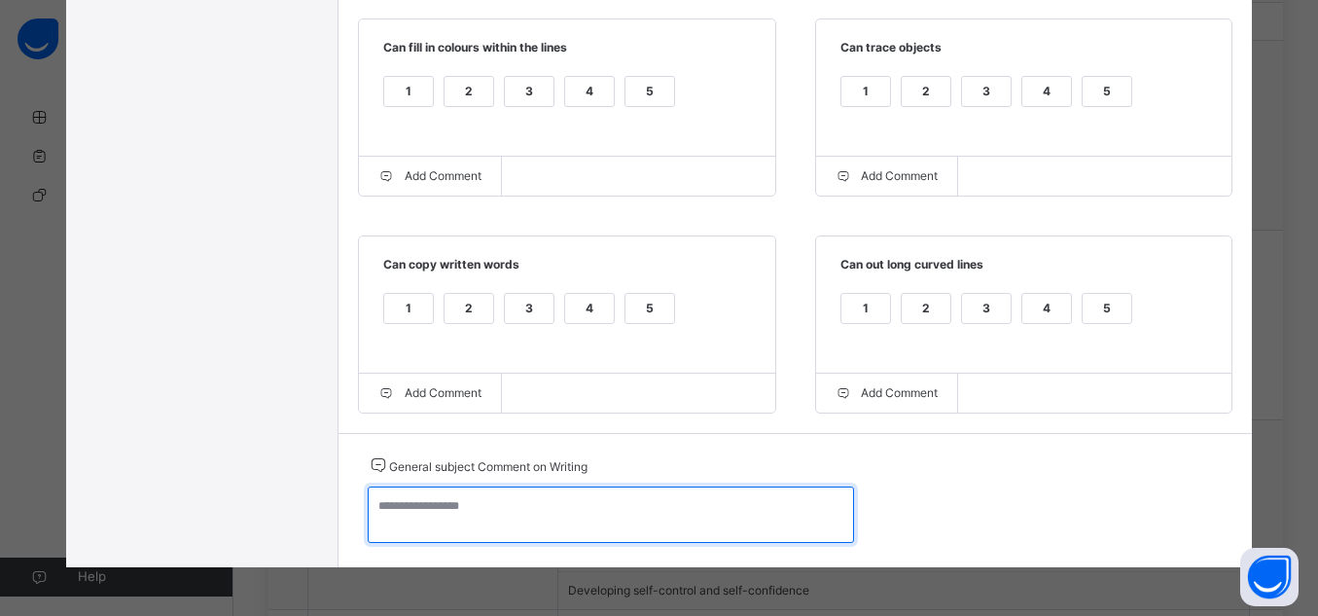
click at [616, 530] on textarea at bounding box center [611, 514] width 486 height 56
paste textarea "**********"
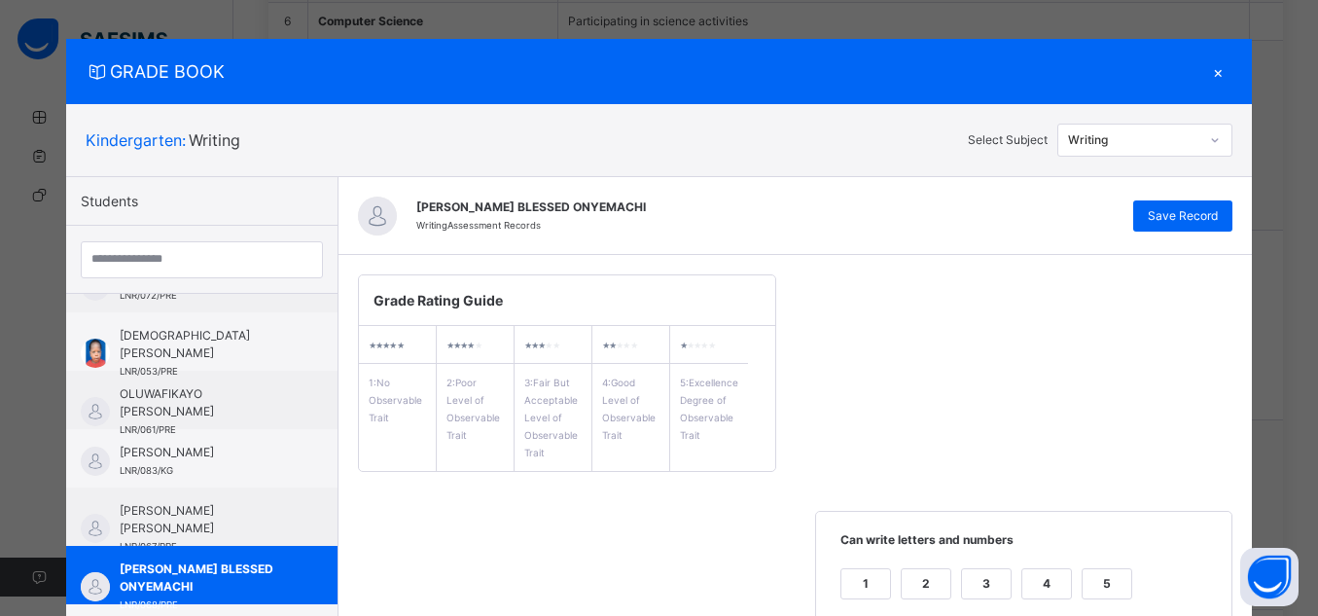
scroll to position [0, 0]
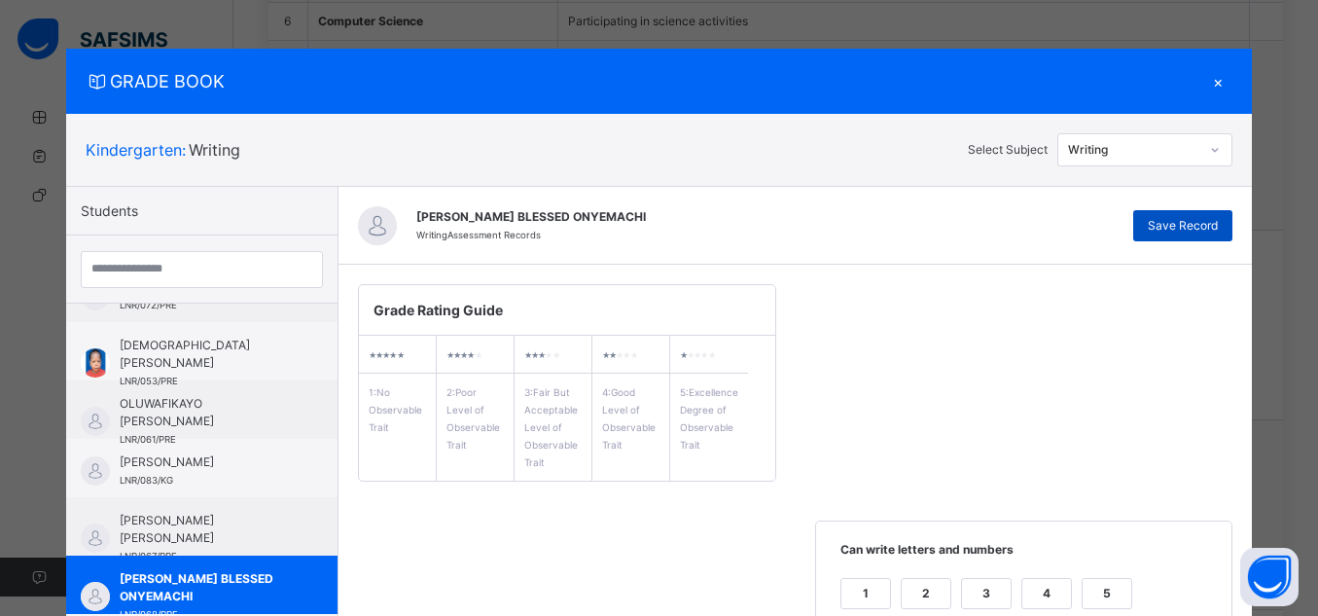
type textarea "**********"
click at [1171, 217] on span "Save Record" at bounding box center [1183, 226] width 70 height 18
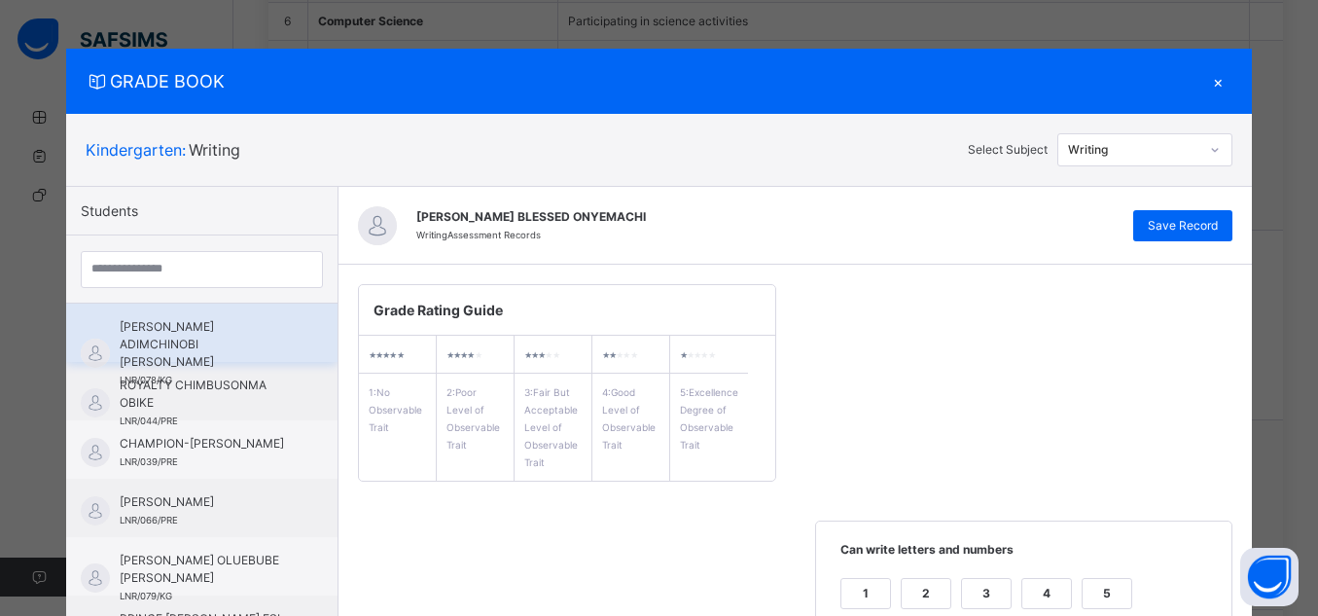
click at [138, 375] on span "LNR/078/KG" at bounding box center [146, 380] width 53 height 11
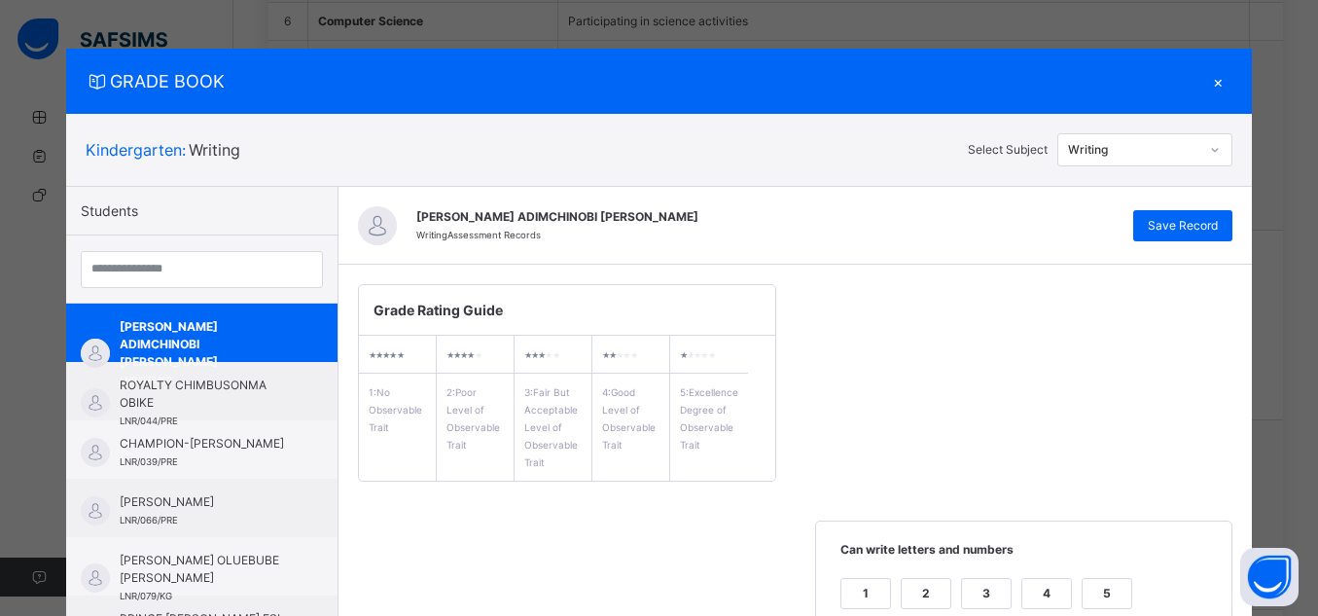
click at [1205, 147] on div at bounding box center [1215, 149] width 29 height 27
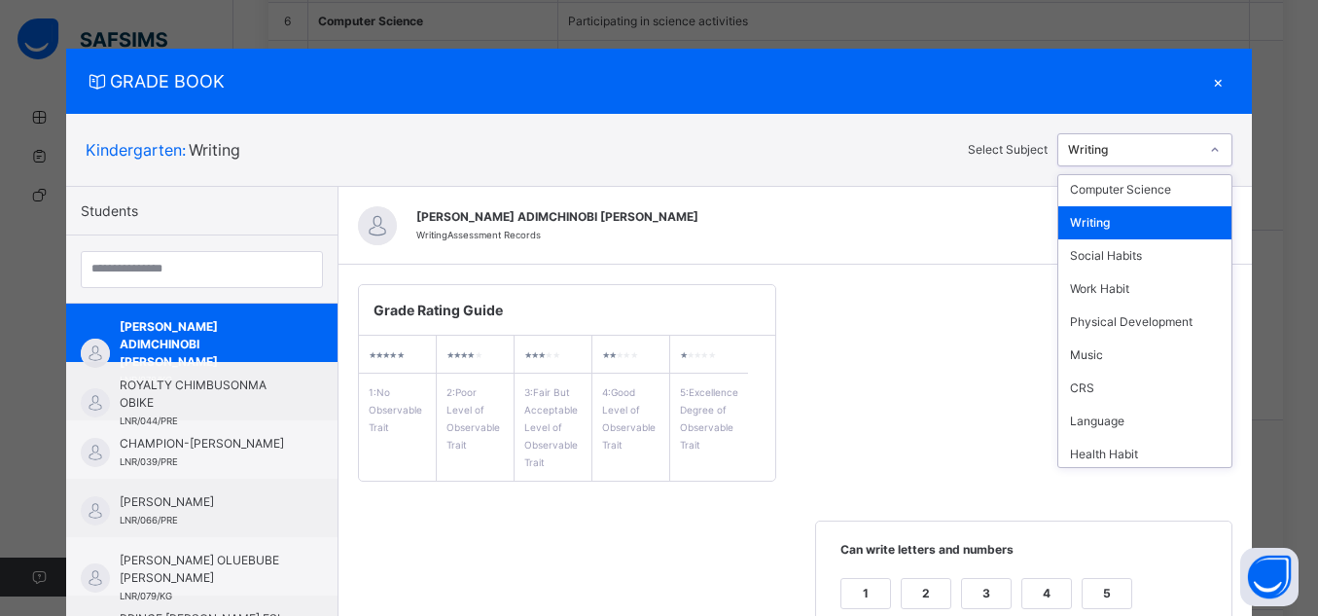
scroll to position [171, 0]
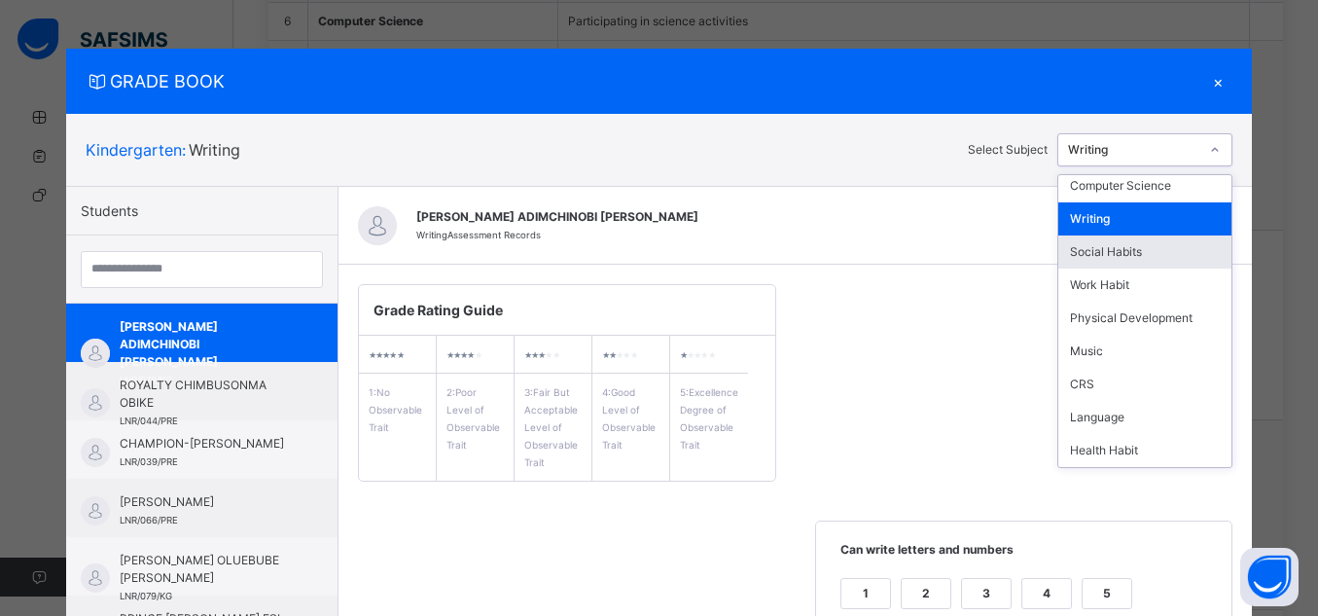
click at [1145, 248] on div "Social Habits" at bounding box center [1145, 251] width 173 height 33
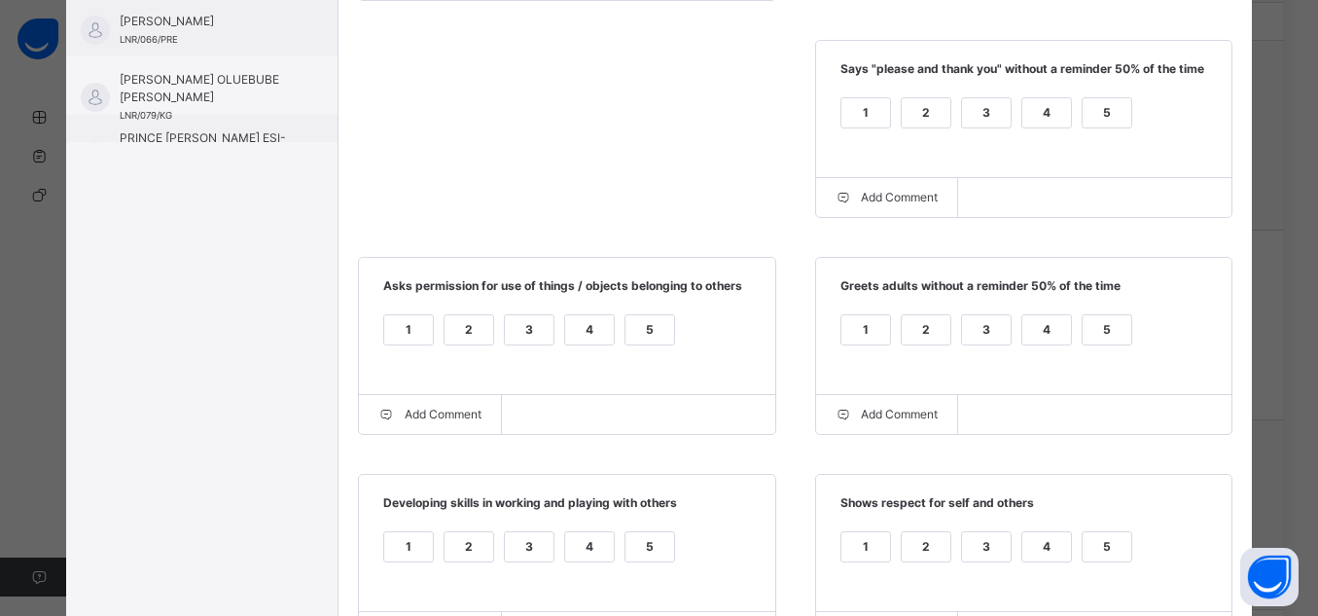
scroll to position [443, 0]
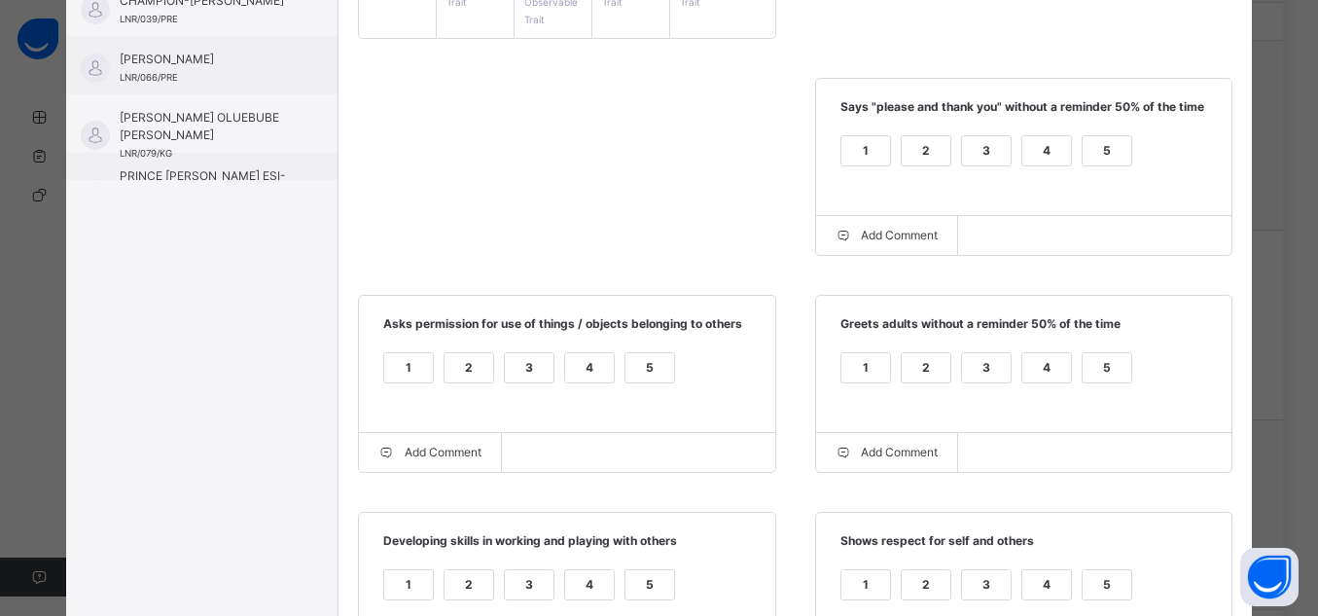
click at [1112, 157] on div "5" at bounding box center [1107, 150] width 49 height 29
click at [1086, 358] on div "5" at bounding box center [1107, 367] width 49 height 29
click at [646, 366] on div "5" at bounding box center [650, 367] width 49 height 29
click at [662, 599] on div "5" at bounding box center [650, 584] width 49 height 29
click at [1125, 586] on div "5" at bounding box center [1107, 584] width 49 height 29
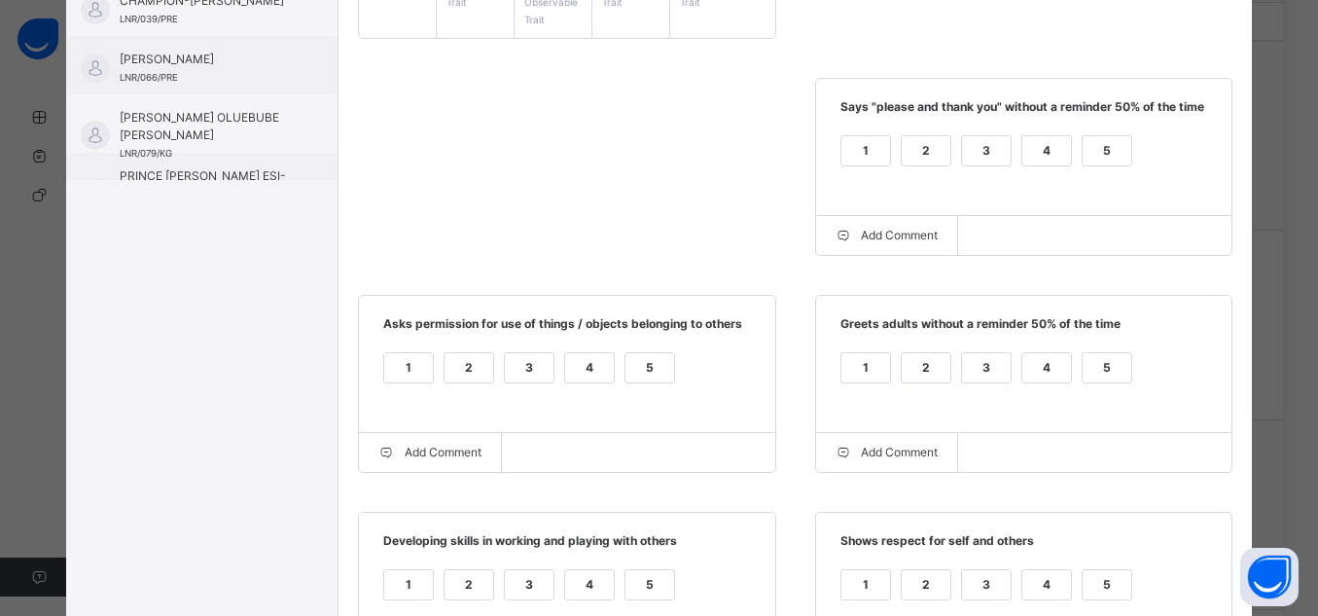
scroll to position [728, 0]
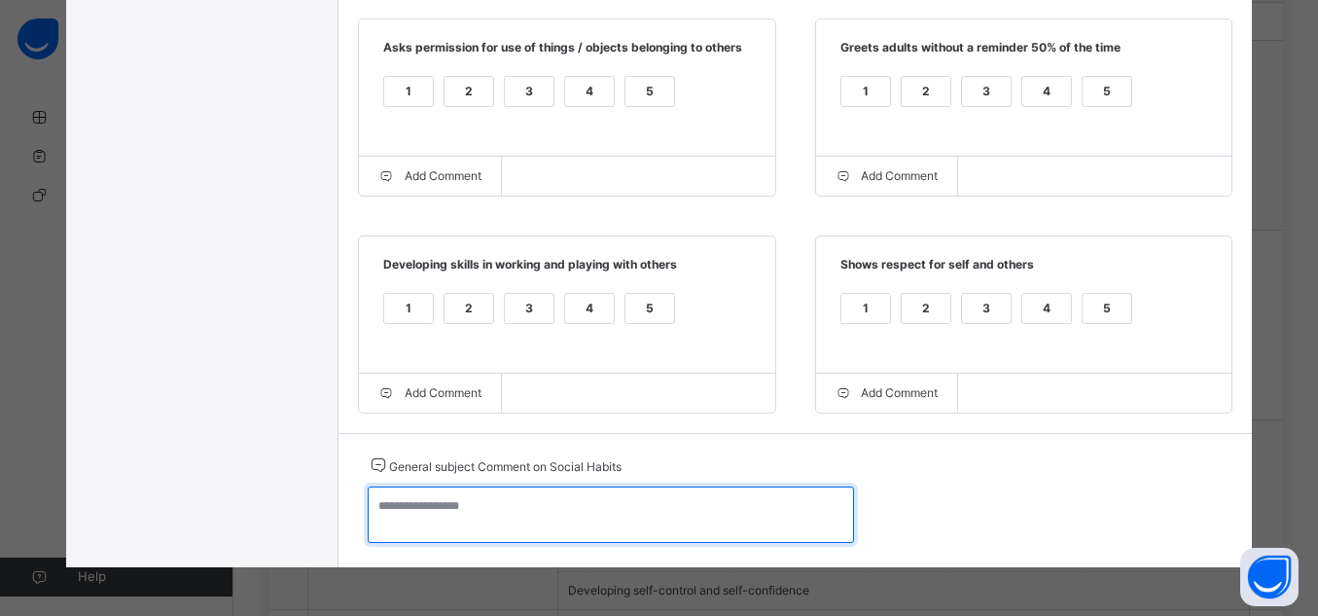
click at [751, 520] on textarea at bounding box center [611, 514] width 486 height 56
click at [466, 503] on textarea at bounding box center [611, 514] width 486 height 56
type textarea "*"
drag, startPoint x: 523, startPoint y: 503, endPoint x: 360, endPoint y: 500, distance: 163.5
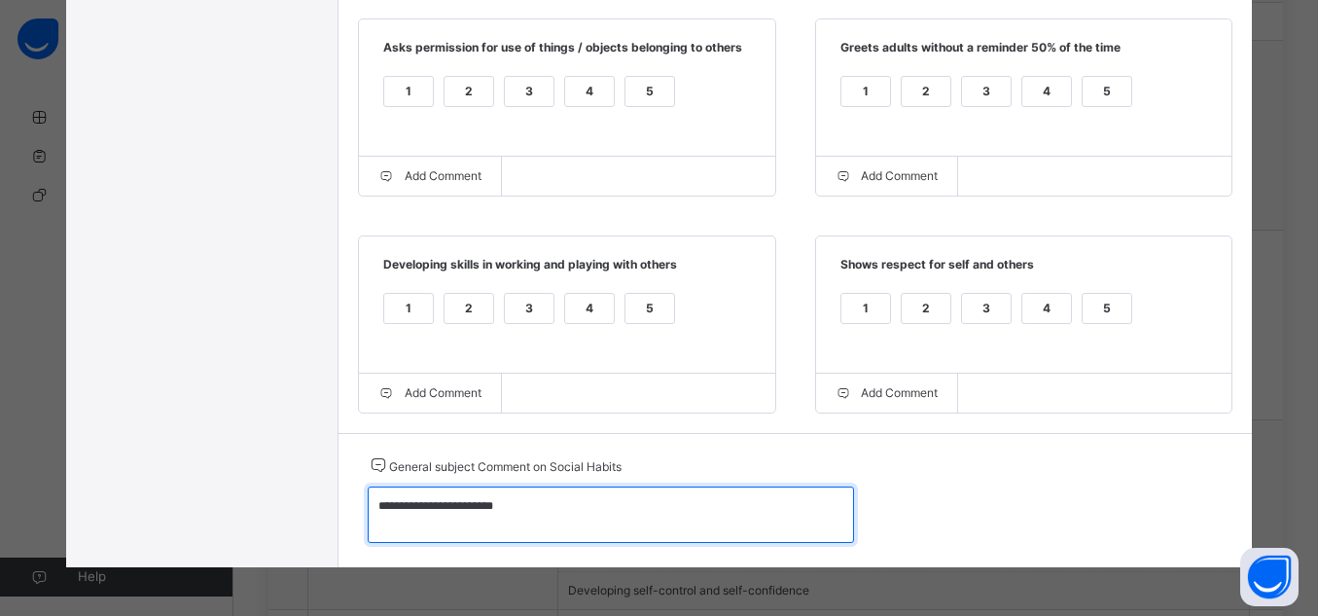
click at [368, 500] on textarea "**********" at bounding box center [611, 514] width 486 height 56
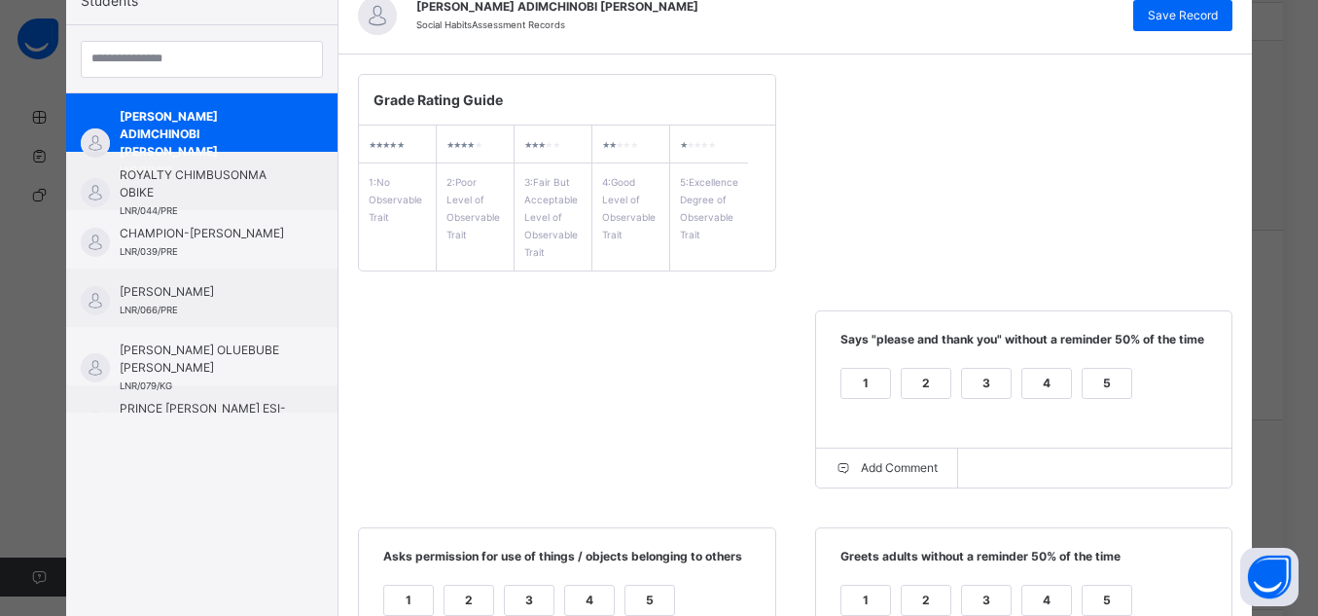
scroll to position [185, 0]
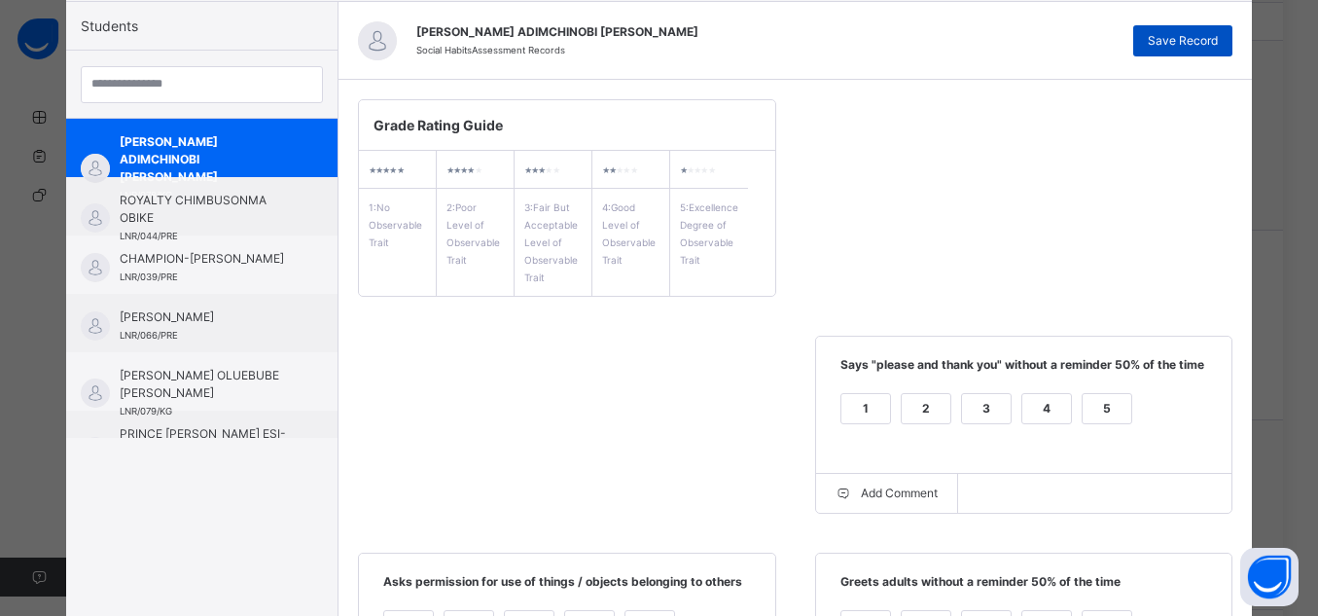
type textarea "**********"
click at [1187, 42] on span "Save Record" at bounding box center [1183, 41] width 70 height 18
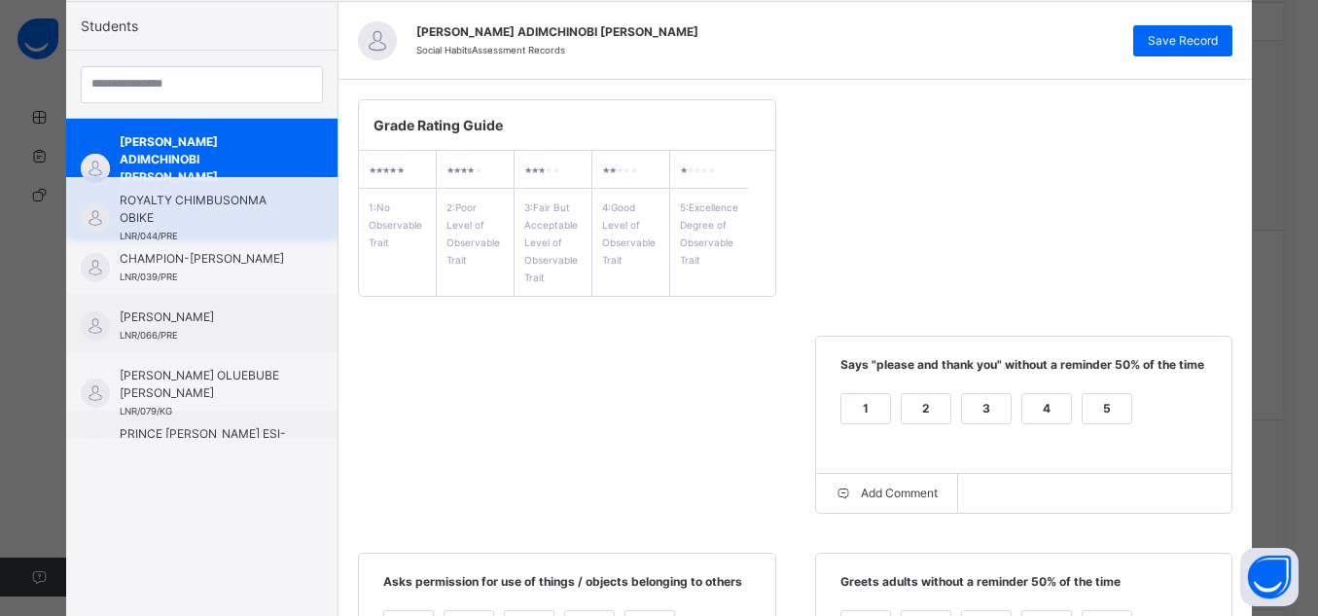
click at [139, 215] on span "ROYALTY CHIMBUSONMA OBIKE" at bounding box center [207, 209] width 174 height 35
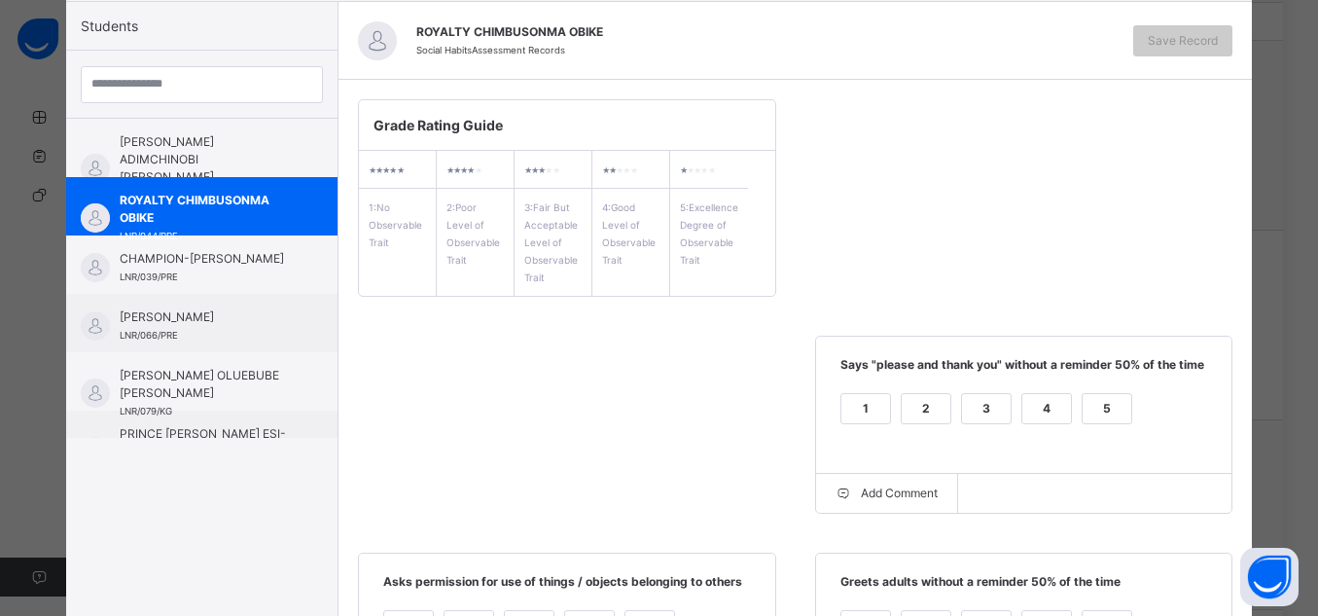
click at [1115, 406] on div "5" at bounding box center [1107, 408] width 49 height 29
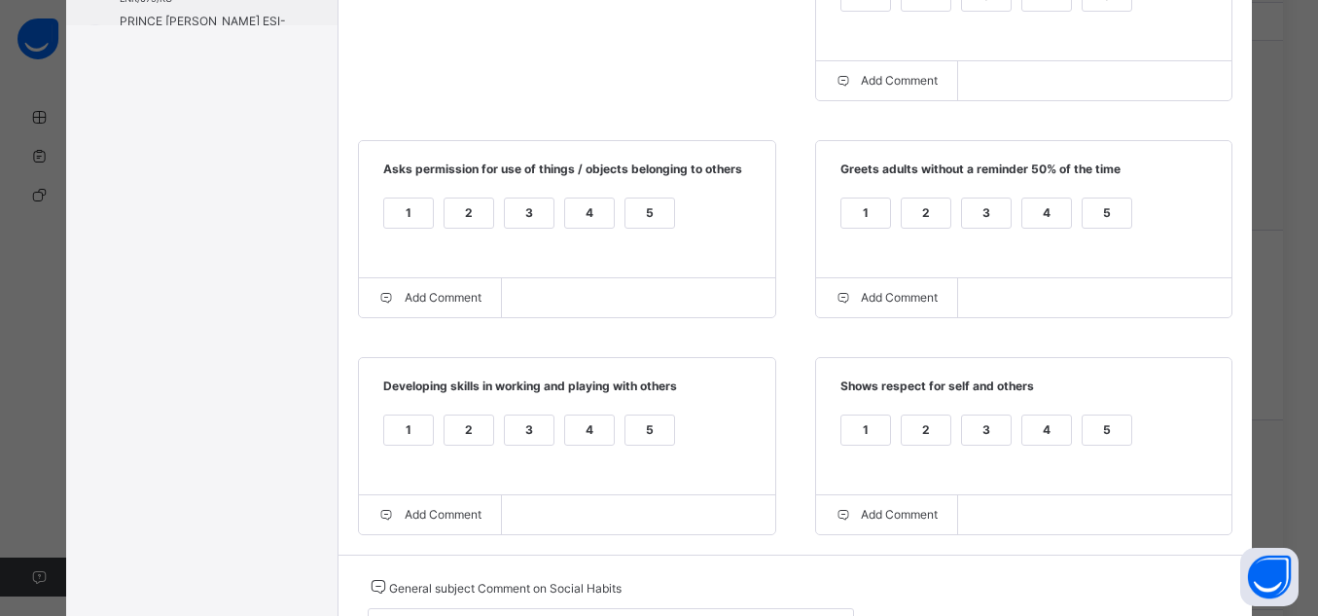
scroll to position [605, 0]
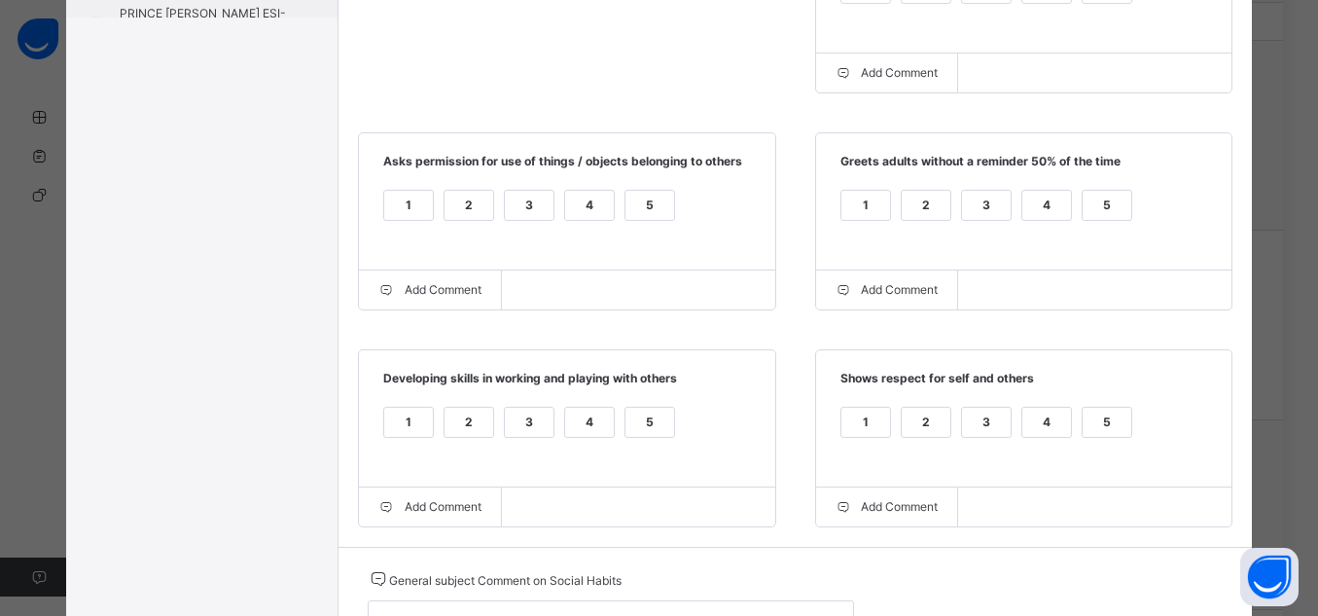
click at [1092, 205] on div "5" at bounding box center [1107, 205] width 49 height 29
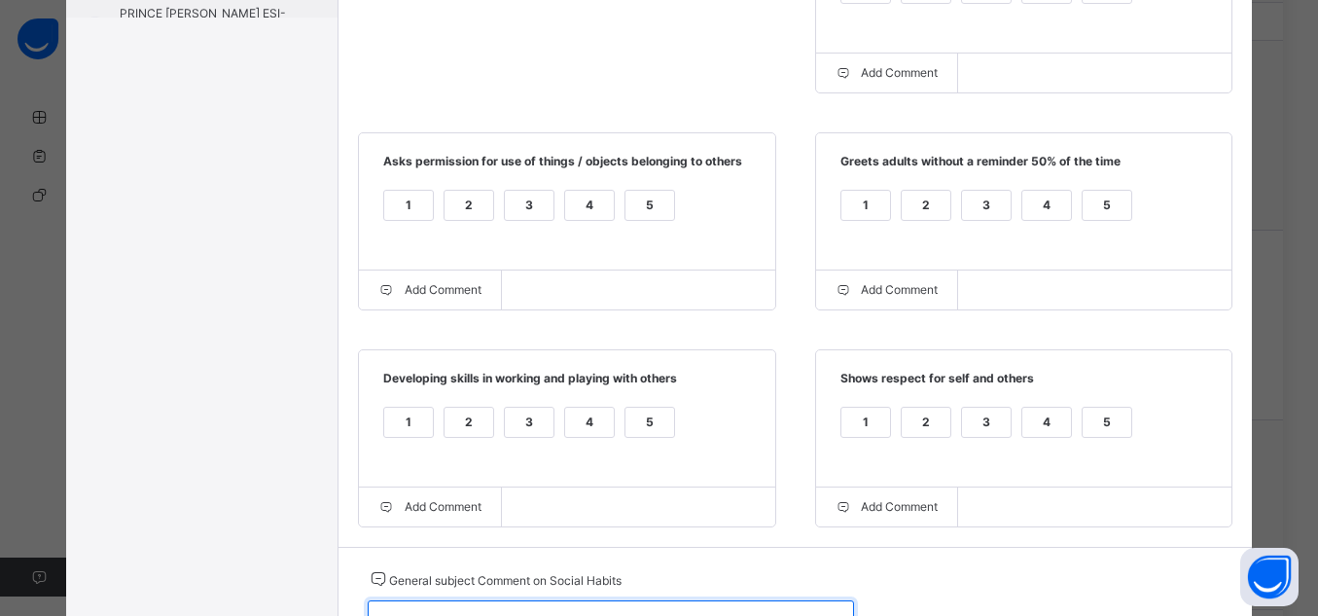
paste textarea "**********"
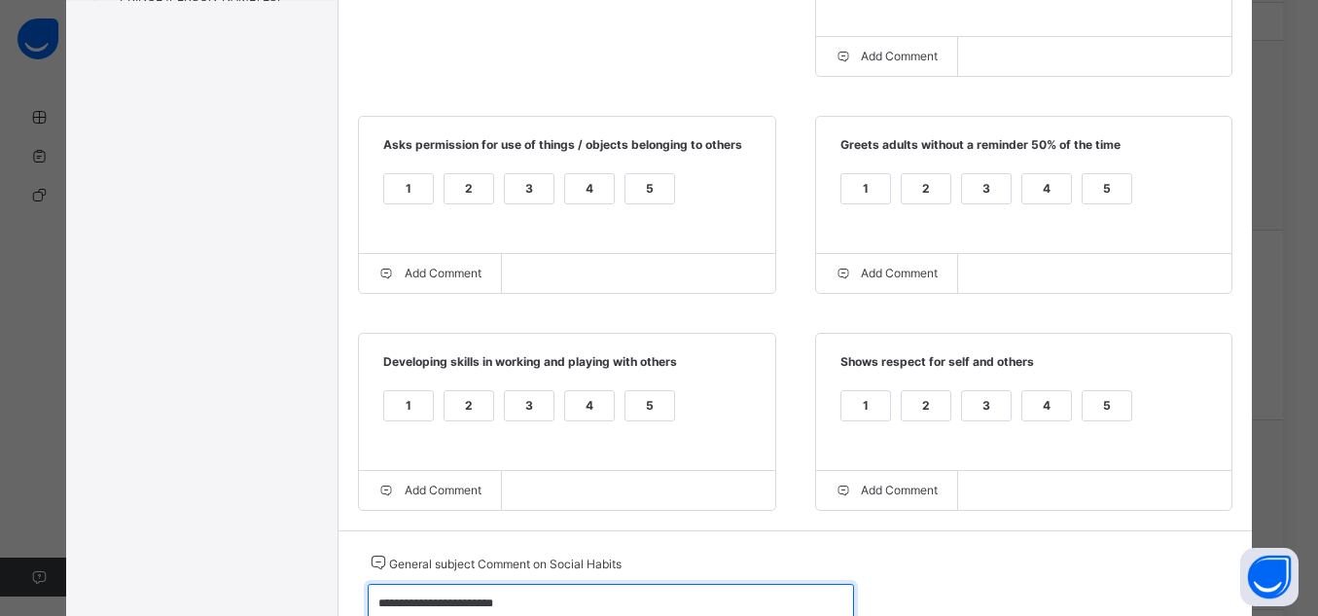
type textarea "**********"
click at [640, 405] on div "5" at bounding box center [650, 405] width 49 height 29
click at [1092, 399] on div "5" at bounding box center [1107, 405] width 49 height 29
click at [627, 185] on div "5" at bounding box center [650, 188] width 49 height 29
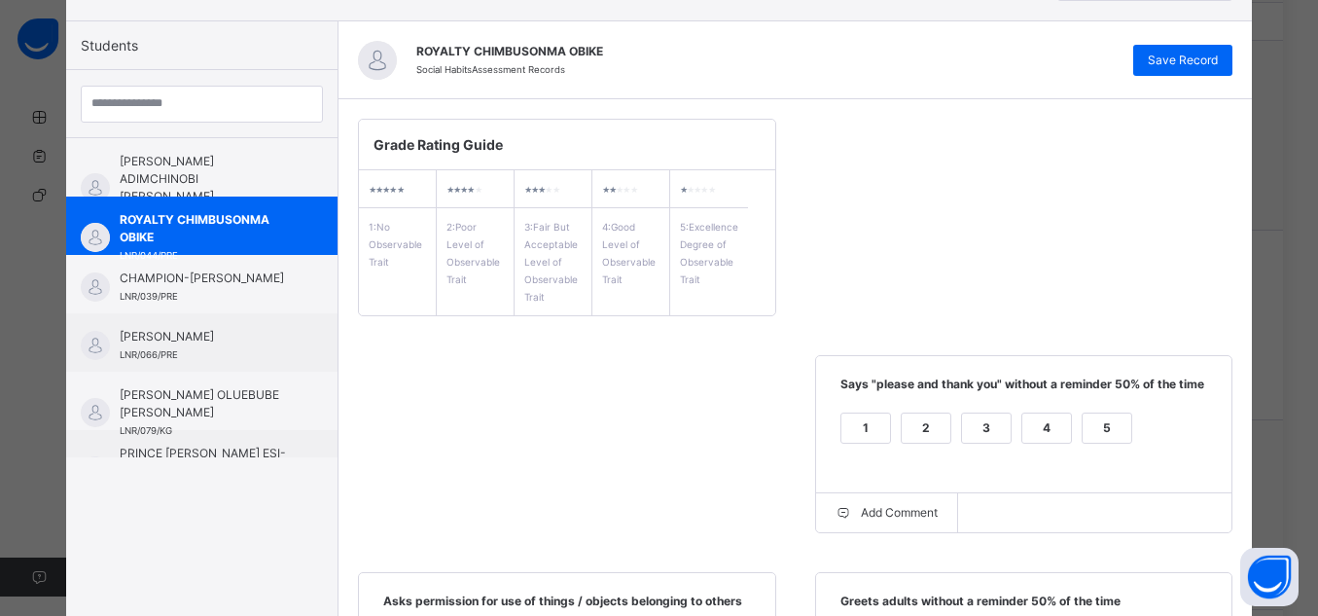
scroll to position [23, 0]
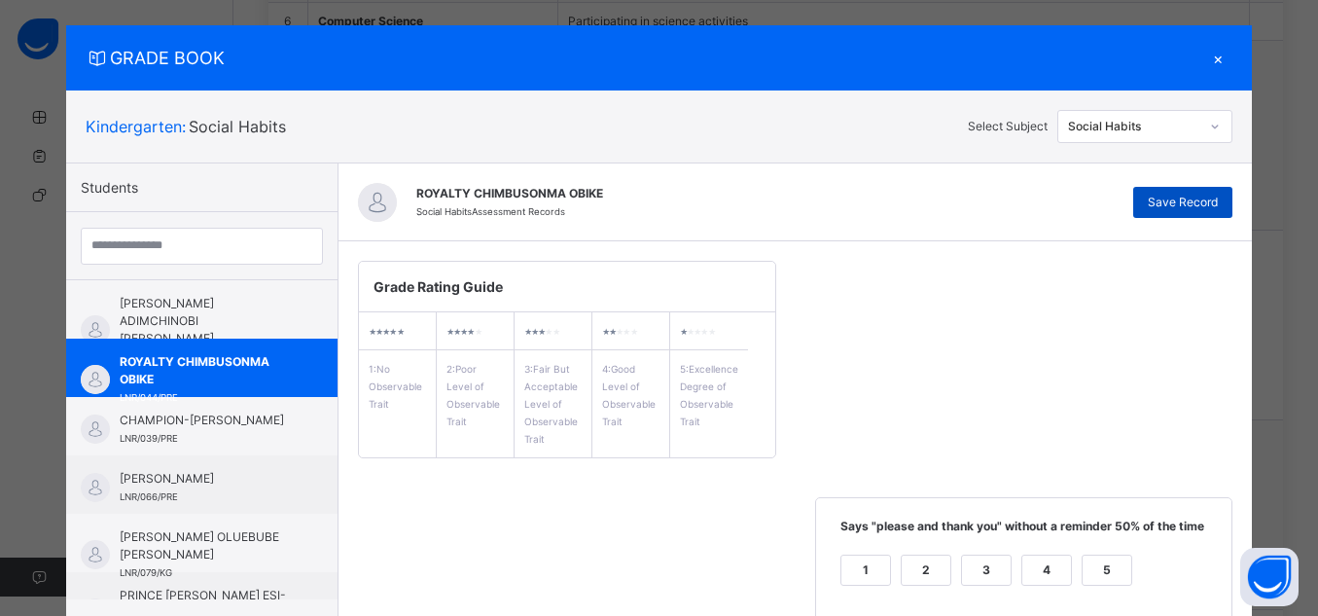
click at [1206, 202] on span "Save Record" at bounding box center [1183, 203] width 70 height 18
click at [1202, 201] on span "Save Record" at bounding box center [1183, 203] width 70 height 18
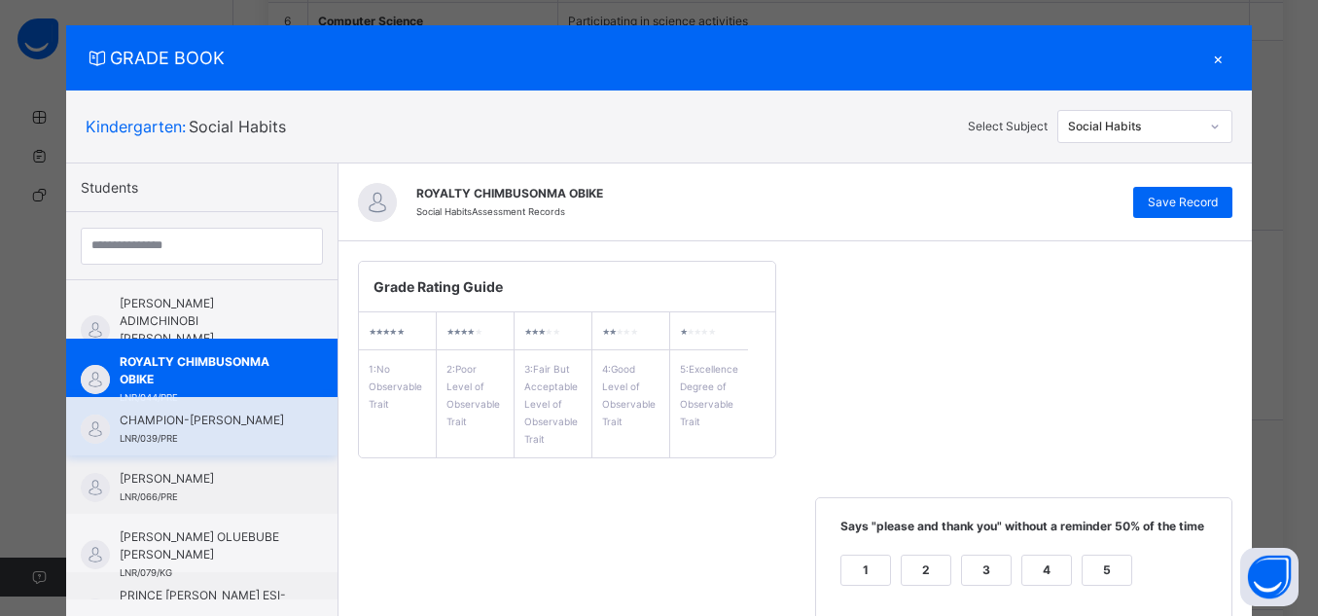
click at [221, 429] on span "CHAMPION-[PERSON_NAME]" at bounding box center [207, 421] width 174 height 18
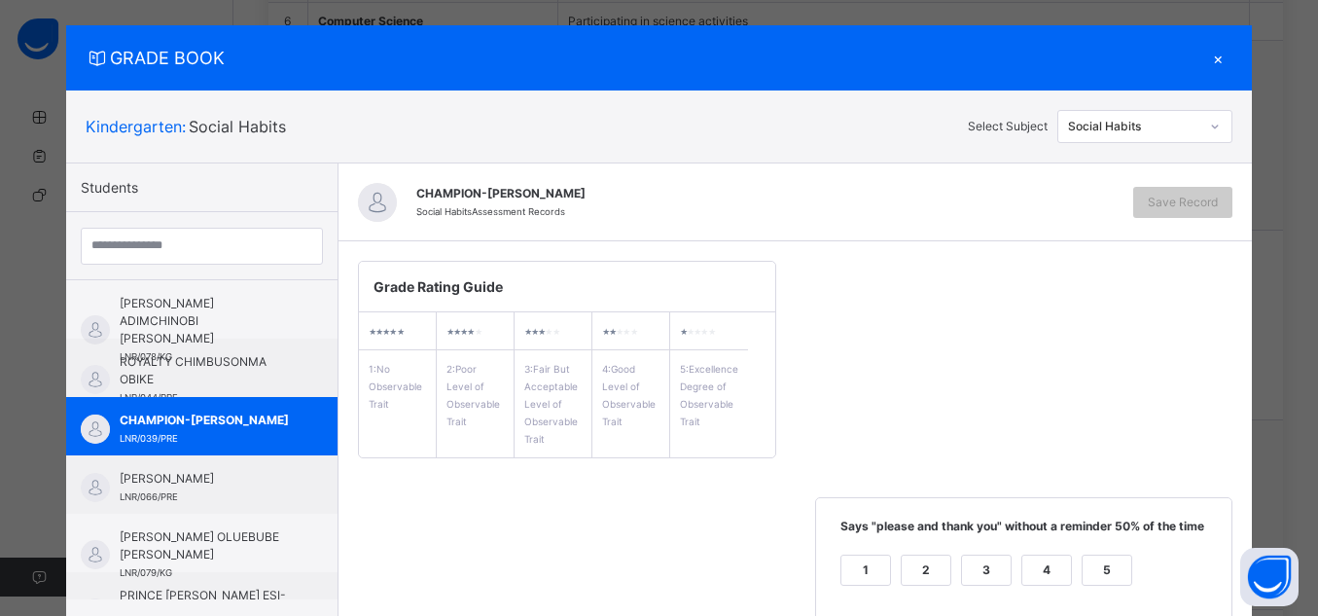
click at [1083, 584] on div "5" at bounding box center [1107, 570] width 49 height 29
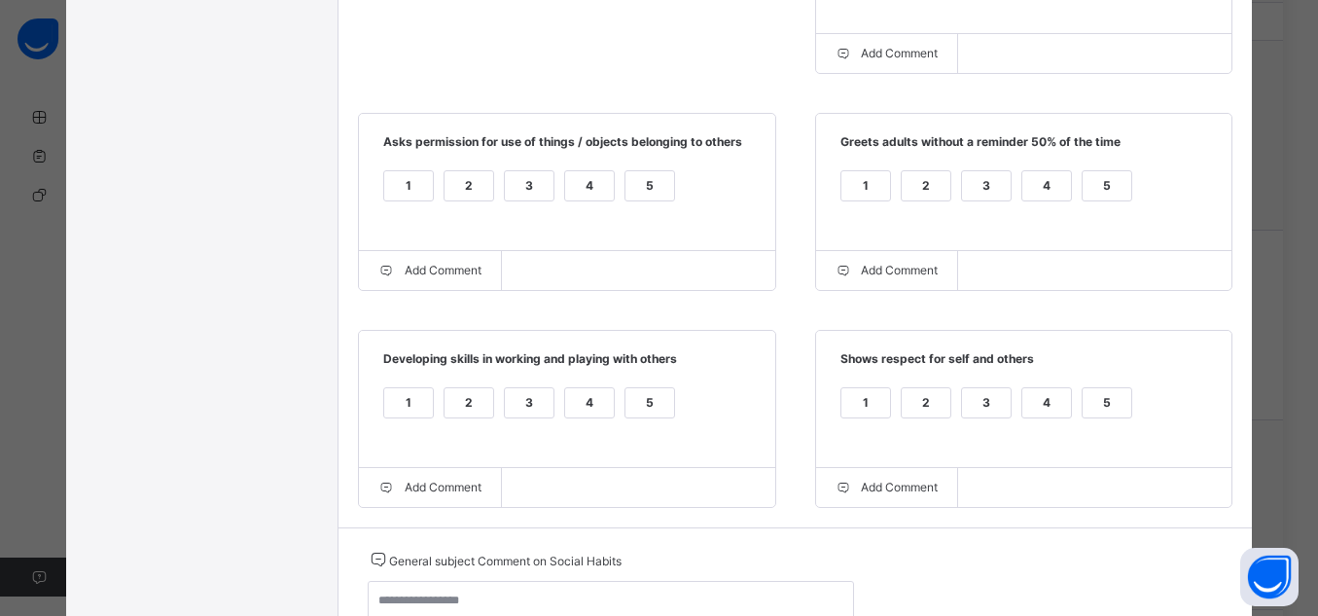
scroll to position [646, 0]
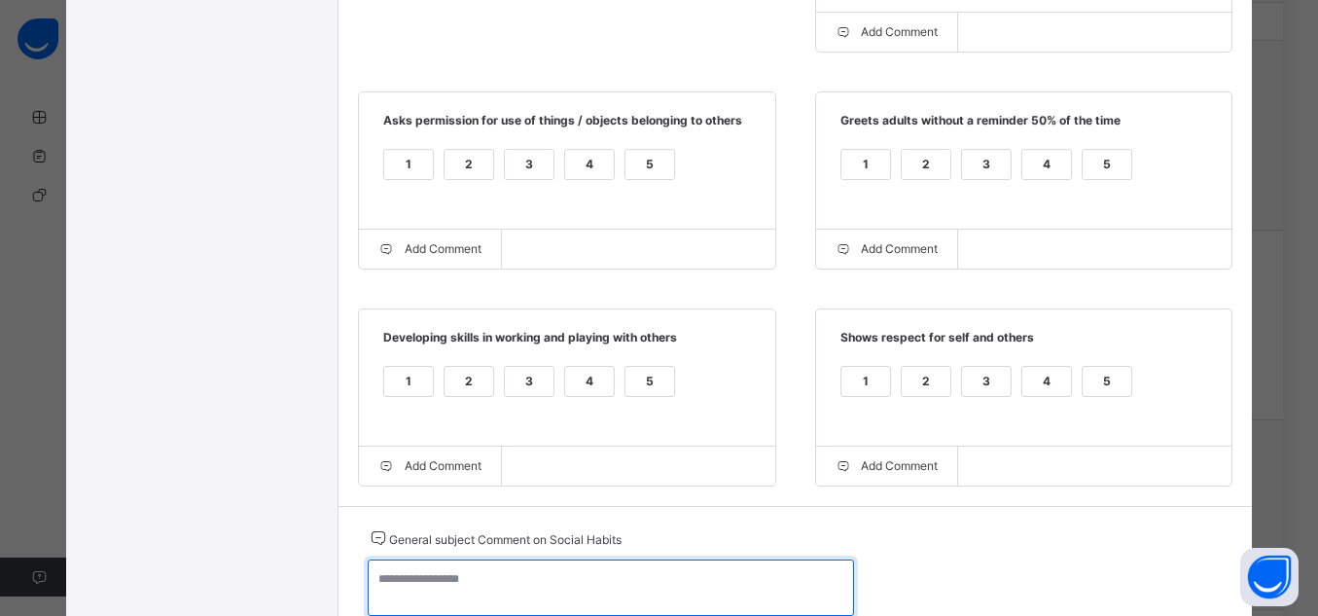
click at [730, 572] on textarea at bounding box center [611, 587] width 486 height 56
paste textarea "**********"
type textarea "**********"
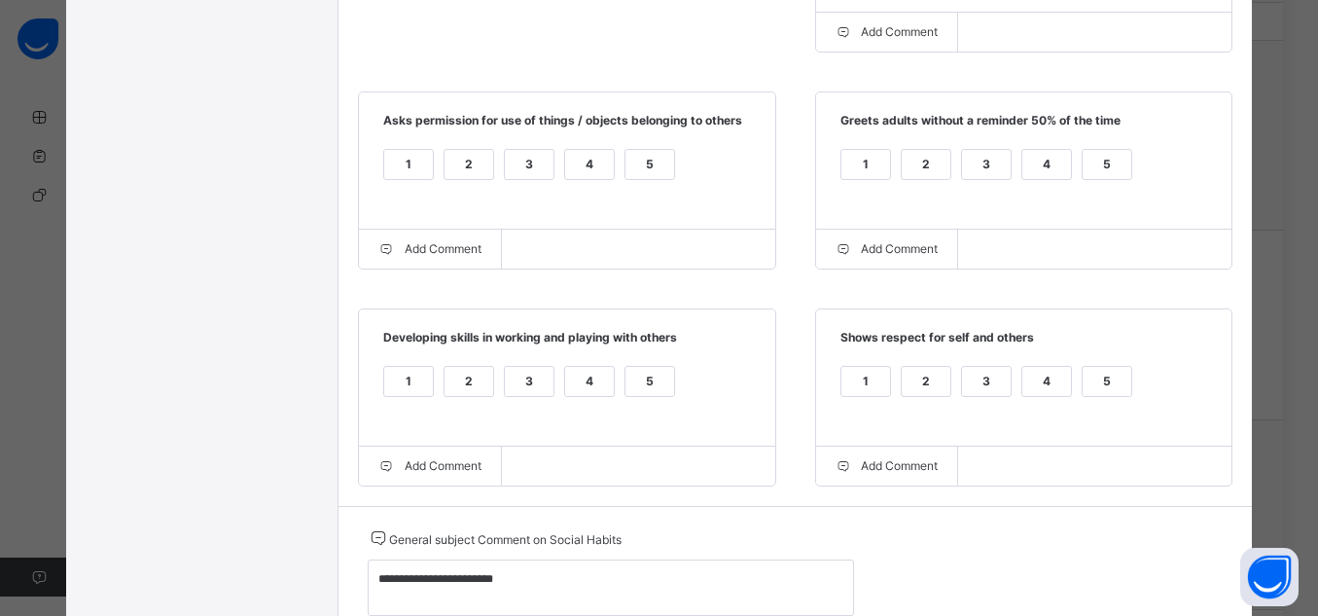
click at [626, 392] on div "5" at bounding box center [650, 381] width 49 height 29
click at [626, 179] on div "5" at bounding box center [650, 164] width 49 height 29
click at [1101, 178] on div "5" at bounding box center [1107, 164] width 49 height 29
click at [1117, 387] on div "5" at bounding box center [1107, 381] width 49 height 29
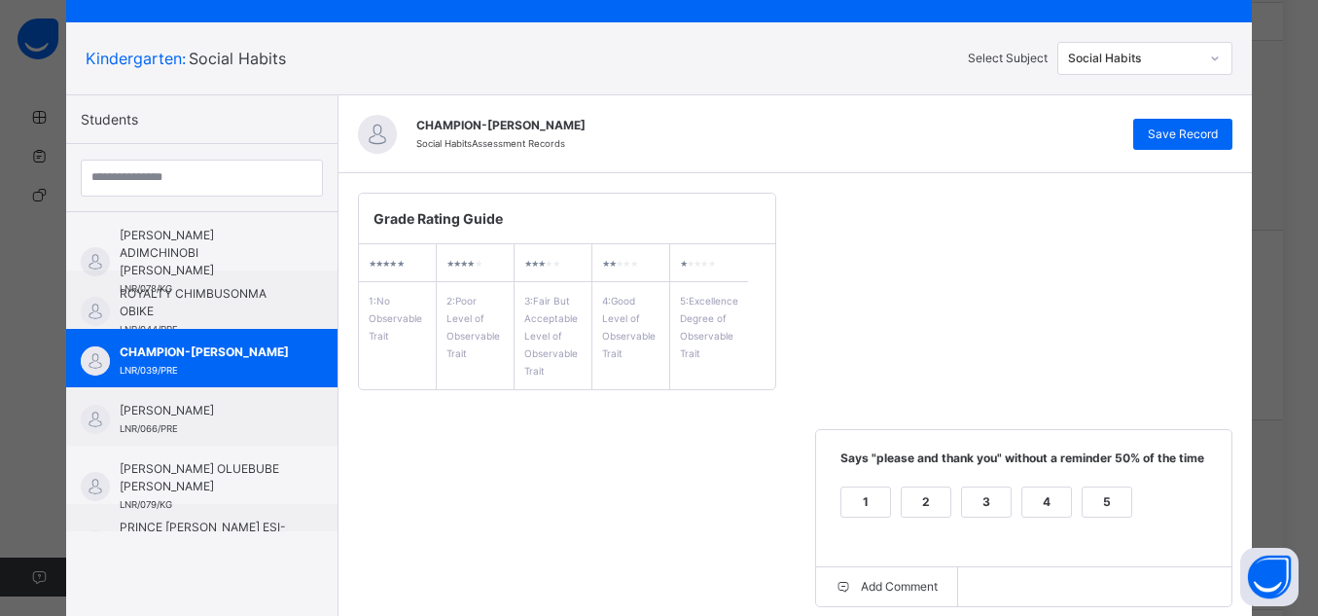
scroll to position [0, 0]
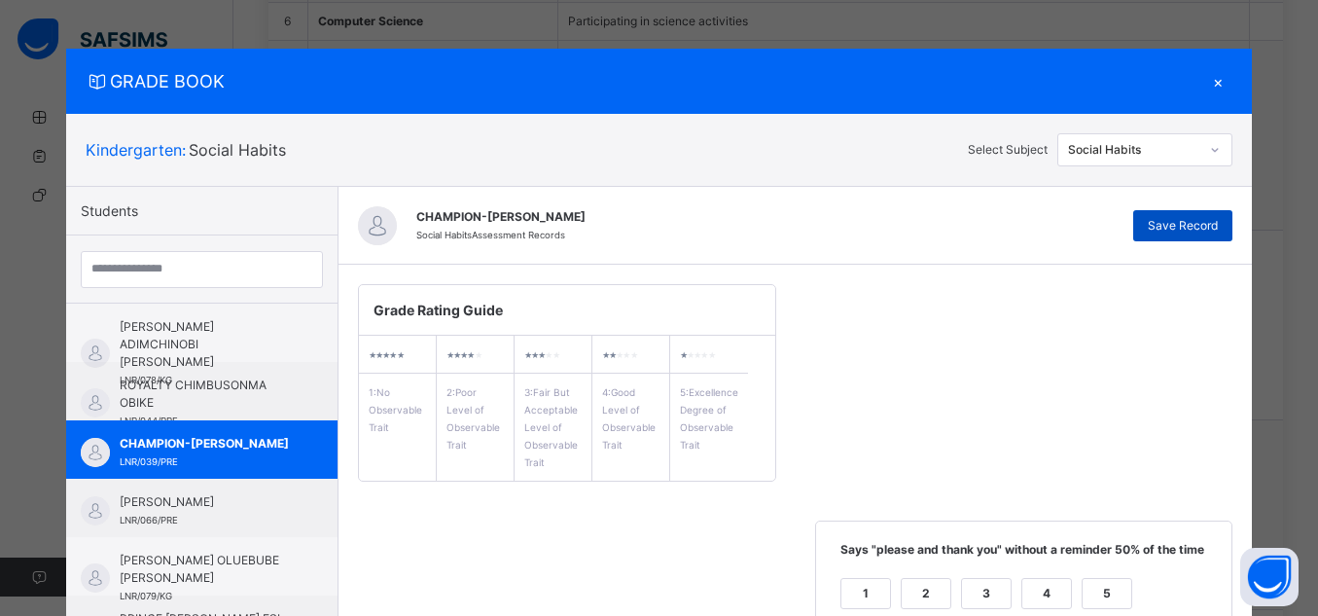
click at [1192, 227] on span "Save Record" at bounding box center [1183, 226] width 70 height 18
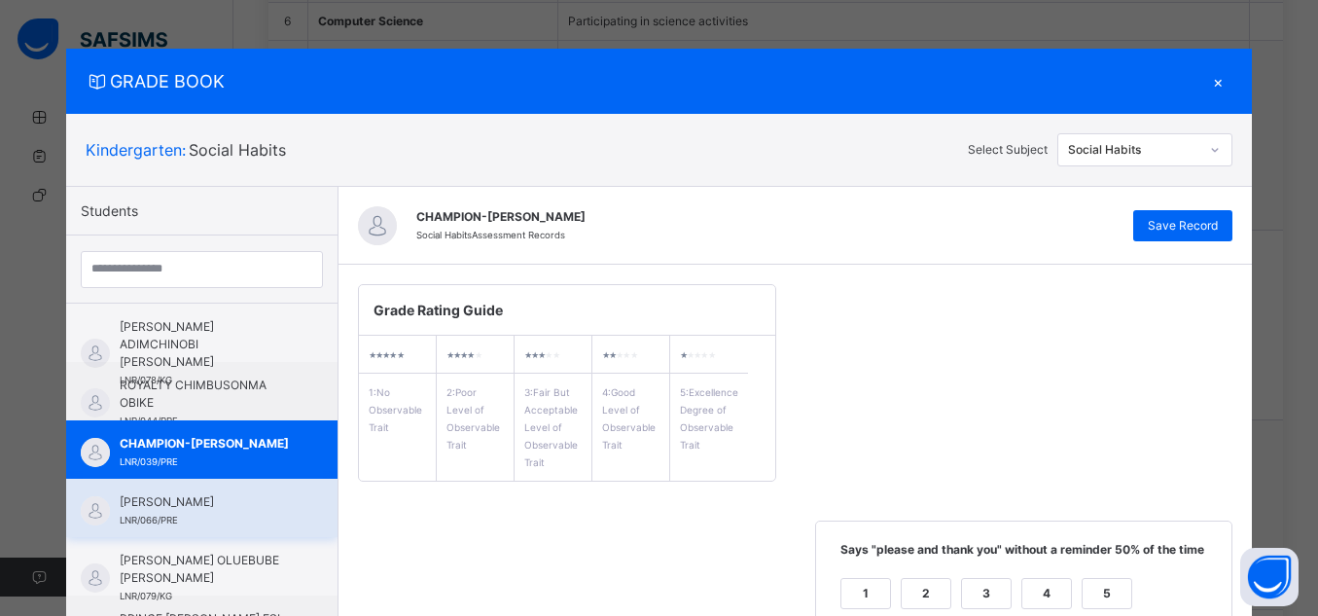
click at [223, 513] on div "[PERSON_NAME] LNR/066/PRE" at bounding box center [207, 510] width 174 height 35
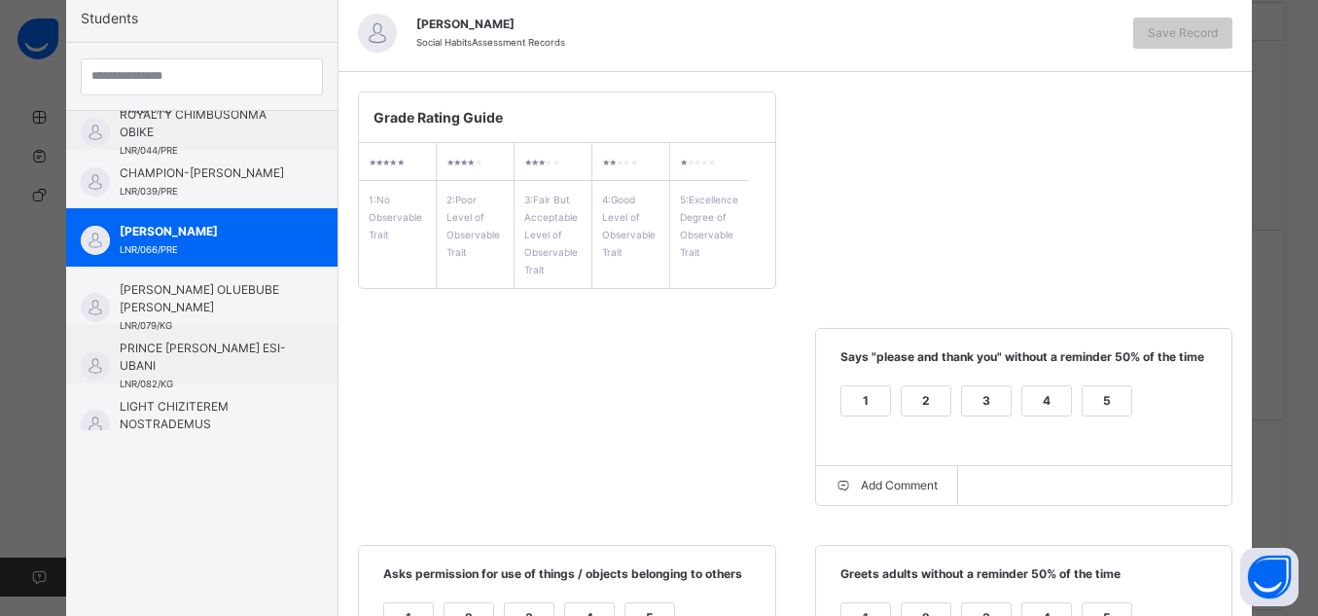
scroll to position [212, 0]
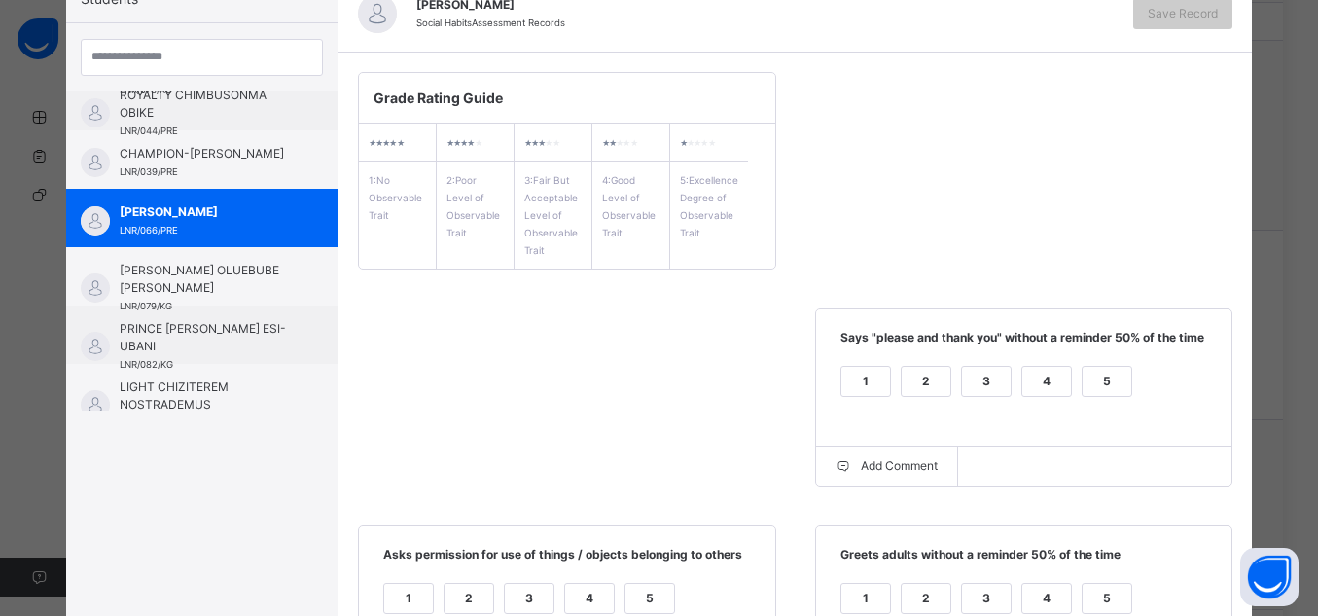
click at [1110, 372] on div "5" at bounding box center [1107, 381] width 49 height 29
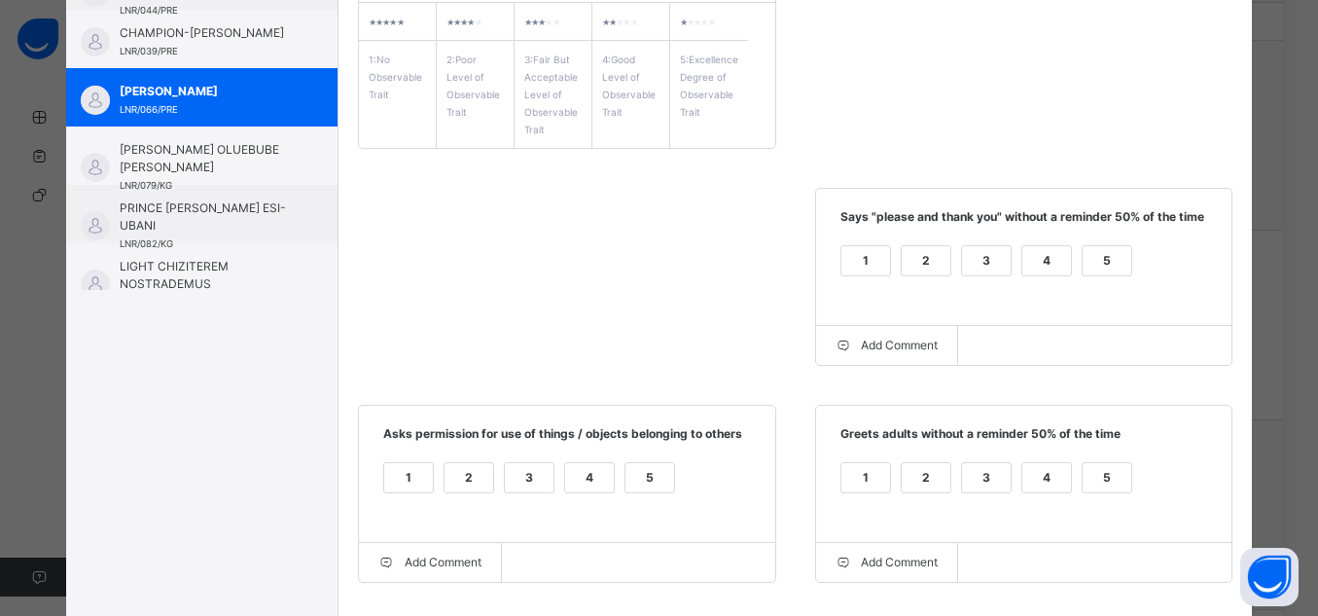
scroll to position [368, 0]
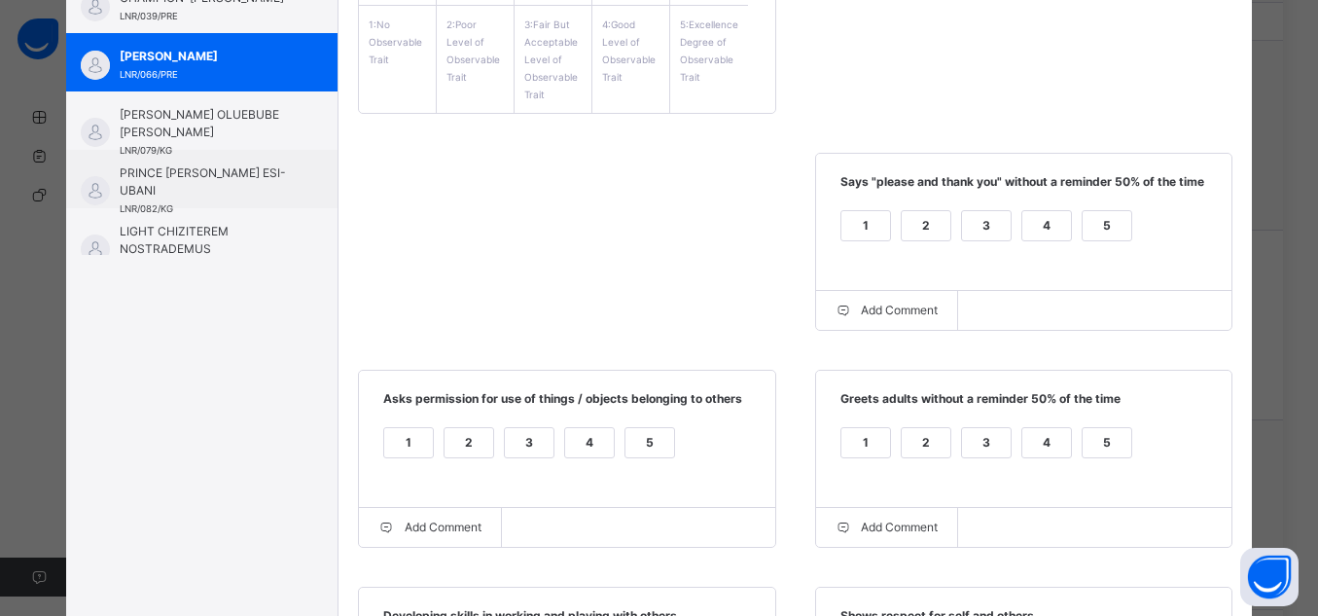
click at [1099, 442] on div "5" at bounding box center [1107, 442] width 49 height 29
click at [653, 447] on div "5" at bounding box center [650, 442] width 49 height 29
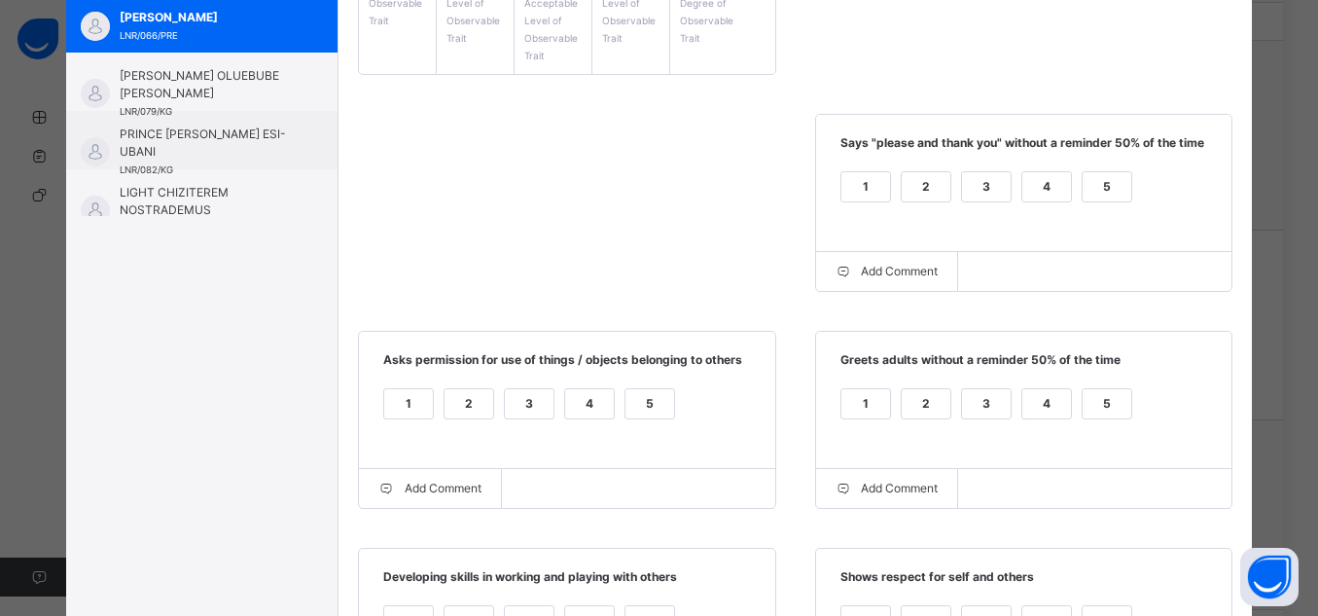
scroll to position [446, 0]
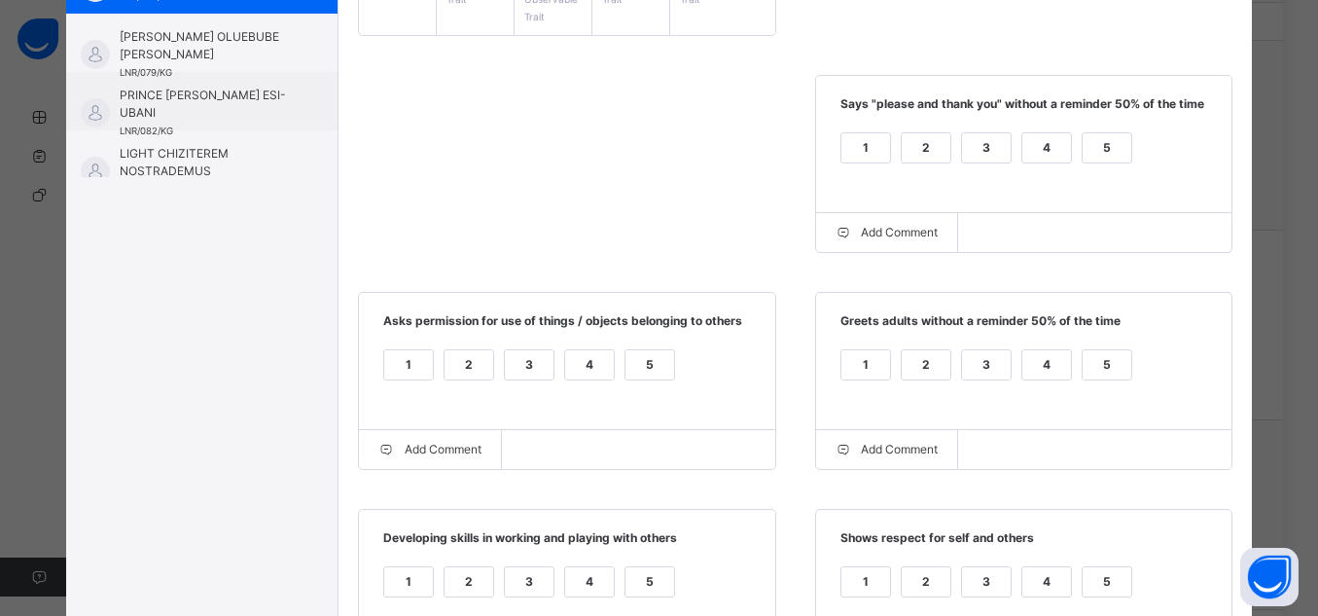
click at [1123, 585] on div "5" at bounding box center [1107, 581] width 49 height 29
click at [610, 574] on div "1 2 3 4 5" at bounding box center [567, 593] width 378 height 65
click at [626, 579] on div "5" at bounding box center [650, 581] width 49 height 29
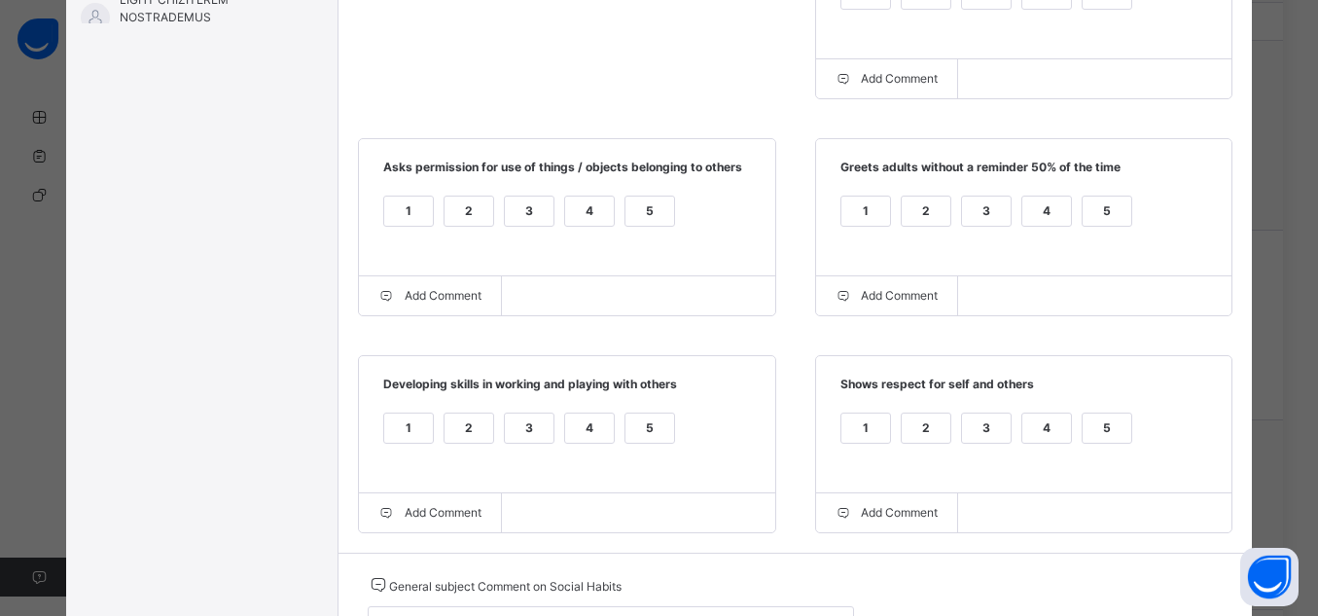
scroll to position [601, 0]
click at [594, 594] on span "General subject Comment on Social Habits" at bounding box center [611, 582] width 486 height 23
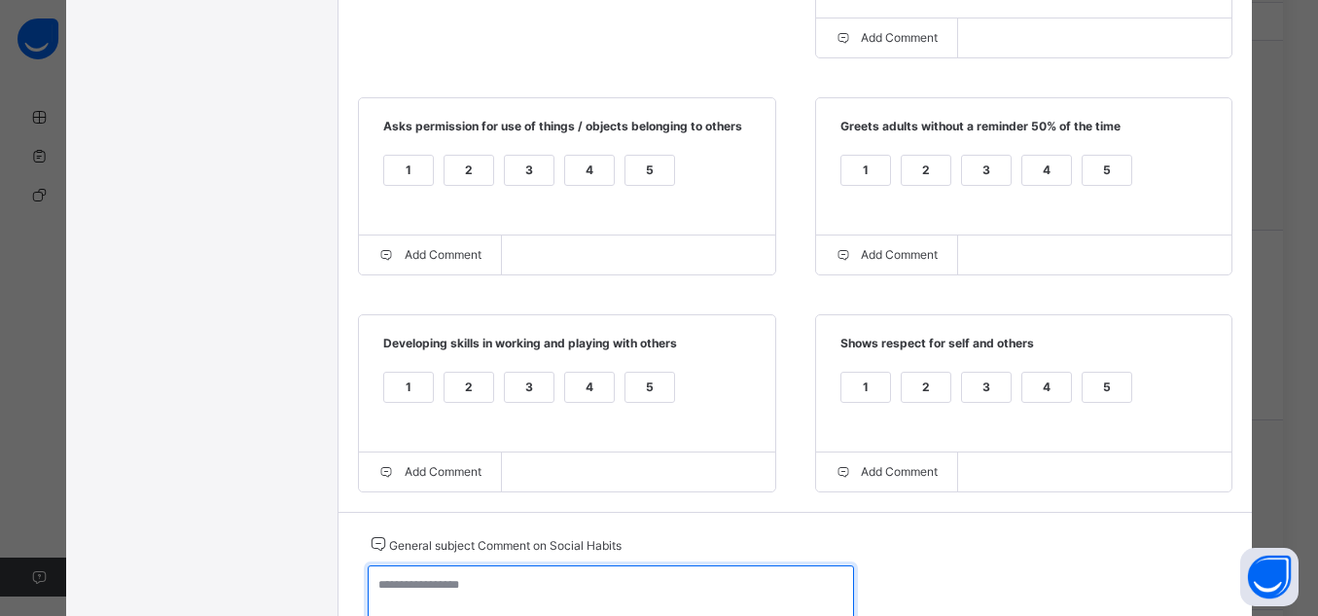
click at [594, 594] on textarea at bounding box center [611, 593] width 486 height 56
paste textarea "**********"
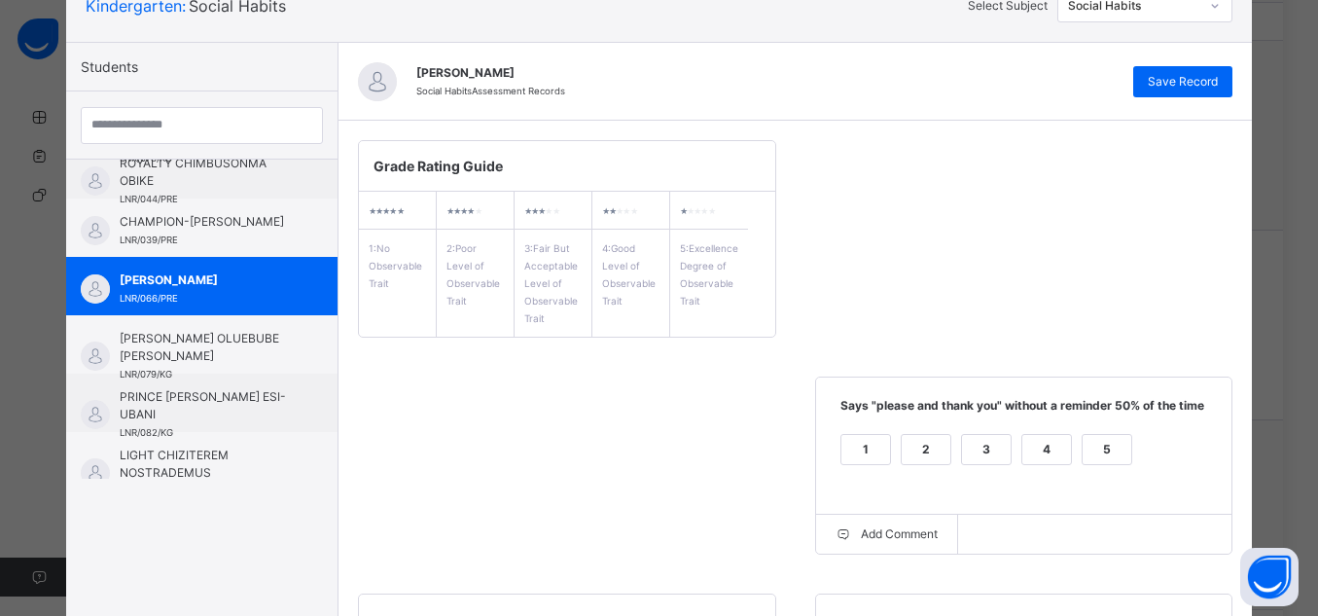
scroll to position [117, 0]
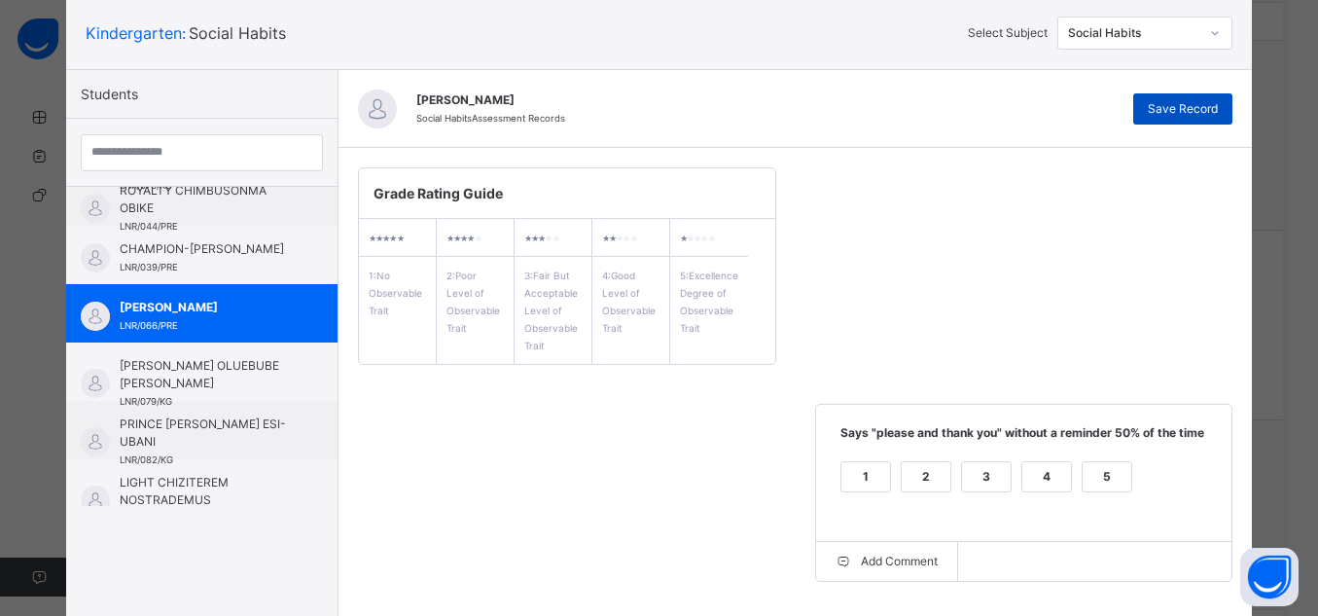
type textarea "**********"
click at [1193, 107] on span "Save Record" at bounding box center [1183, 109] width 70 height 18
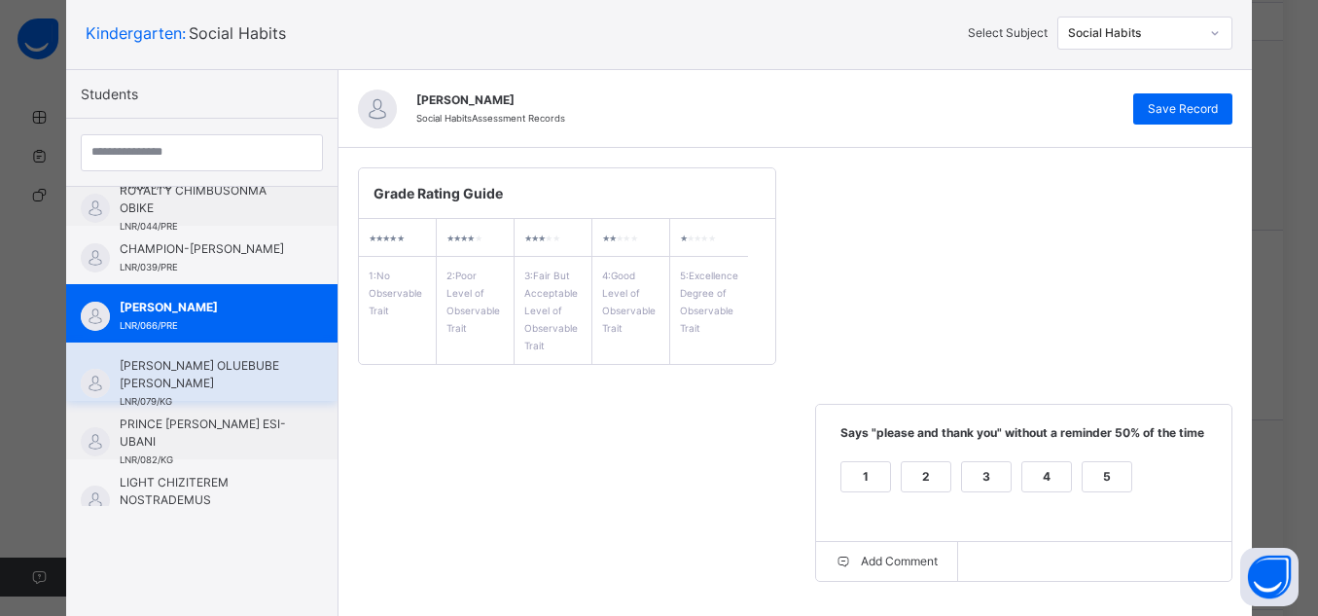
click at [175, 373] on span "[PERSON_NAME] OLUEBUBE [PERSON_NAME]" at bounding box center [207, 374] width 174 height 35
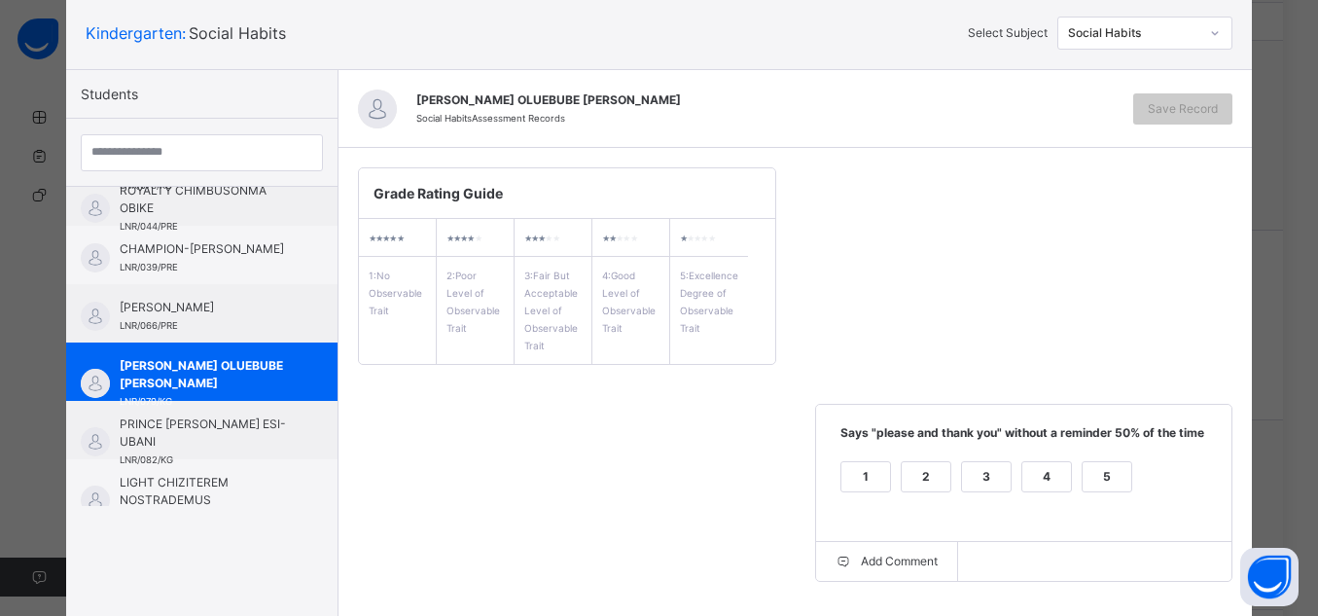
click at [1089, 486] on div "5" at bounding box center [1107, 476] width 49 height 29
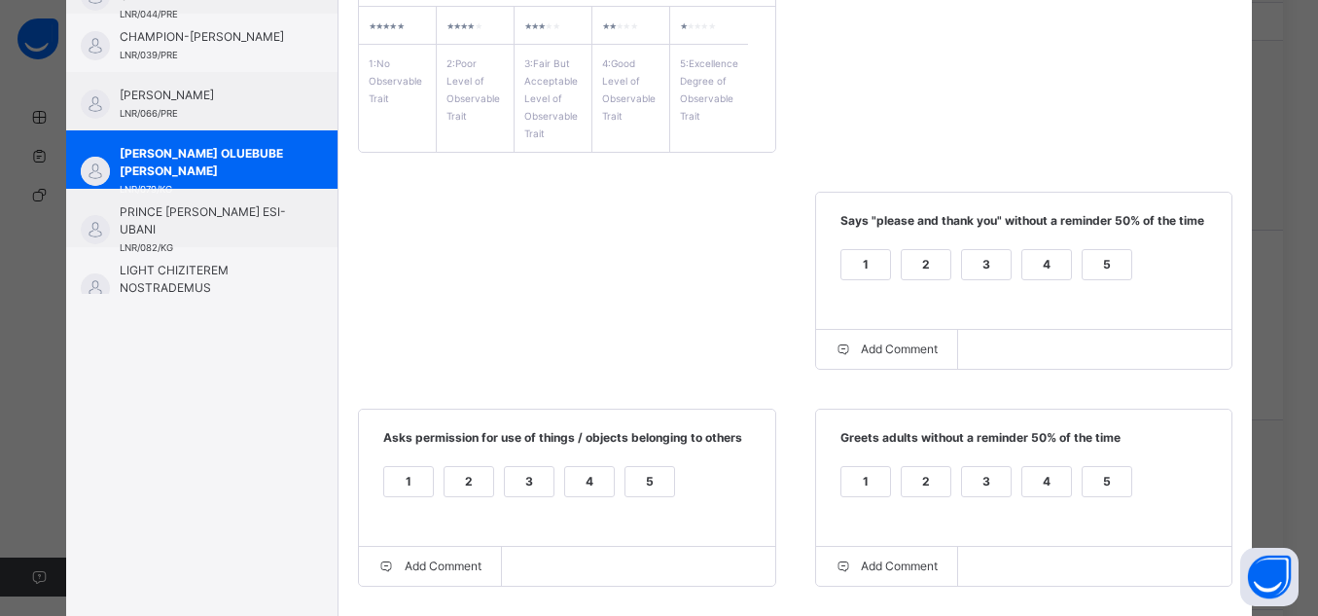
scroll to position [341, 0]
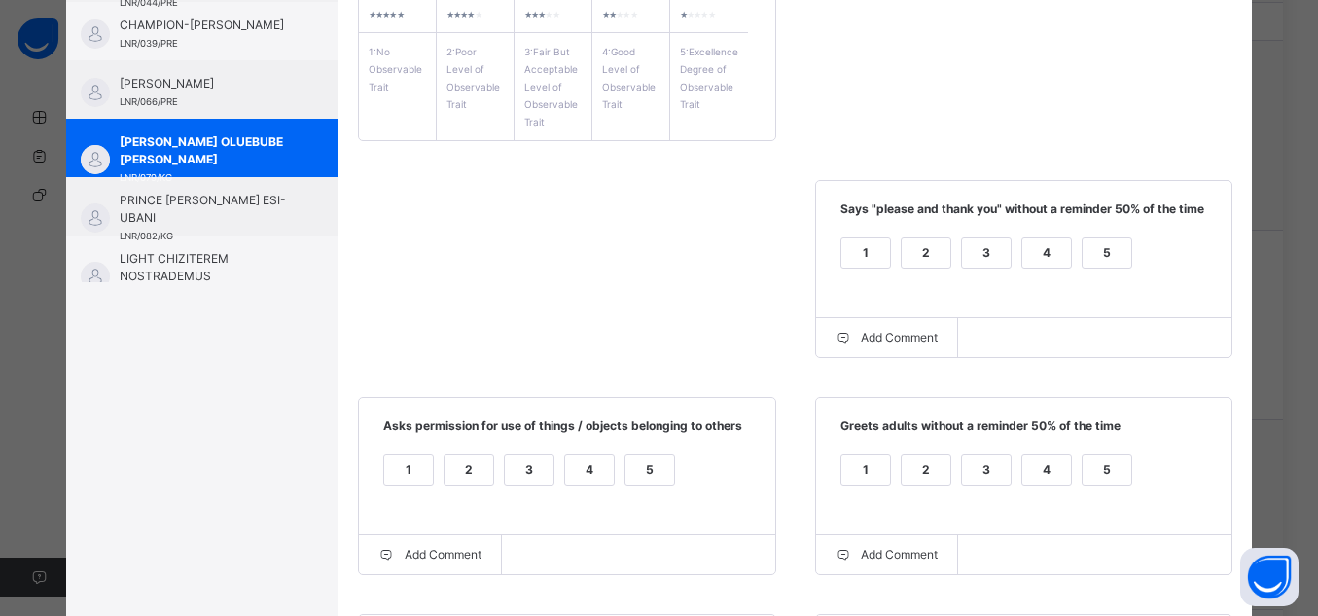
click at [1111, 461] on div "5" at bounding box center [1107, 469] width 49 height 29
click at [630, 477] on div "5" at bounding box center [650, 469] width 49 height 29
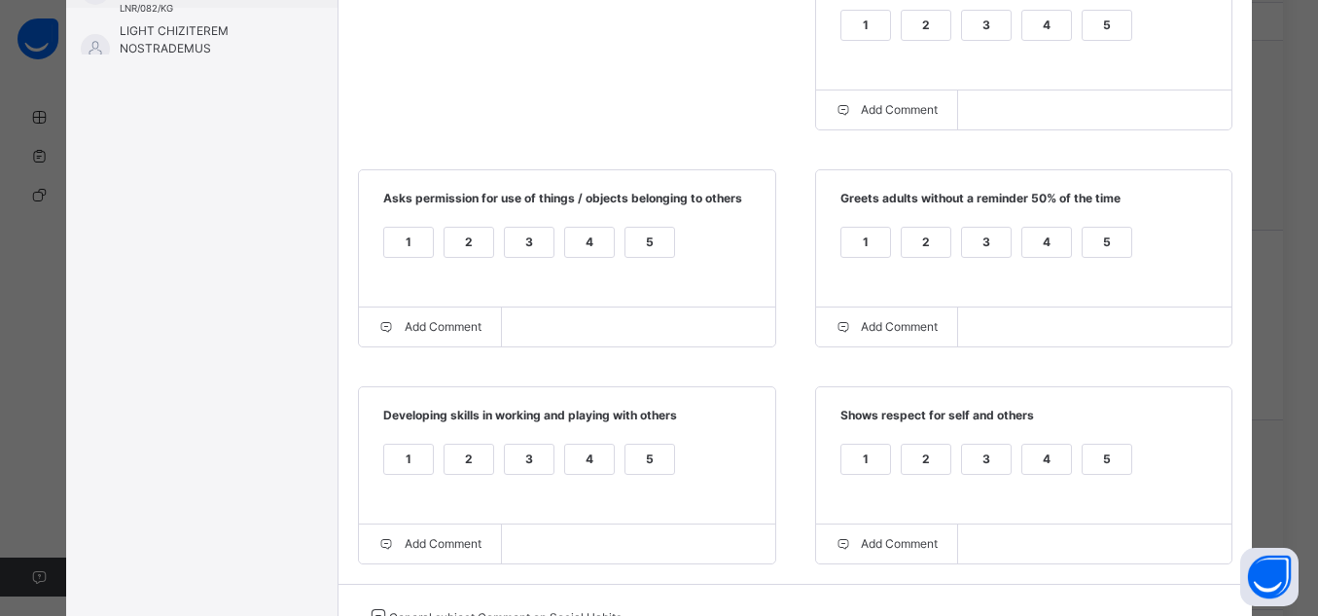
scroll to position [576, 0]
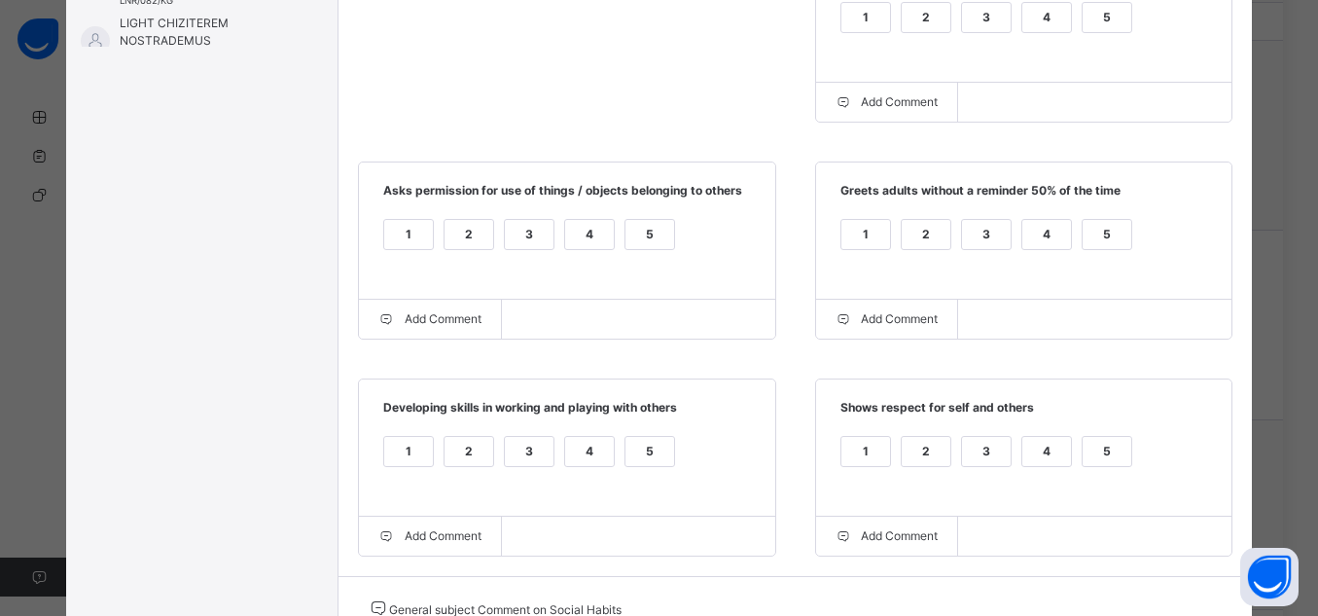
click at [1109, 443] on div "5" at bounding box center [1107, 451] width 49 height 29
click at [643, 453] on div "5" at bounding box center [650, 451] width 49 height 29
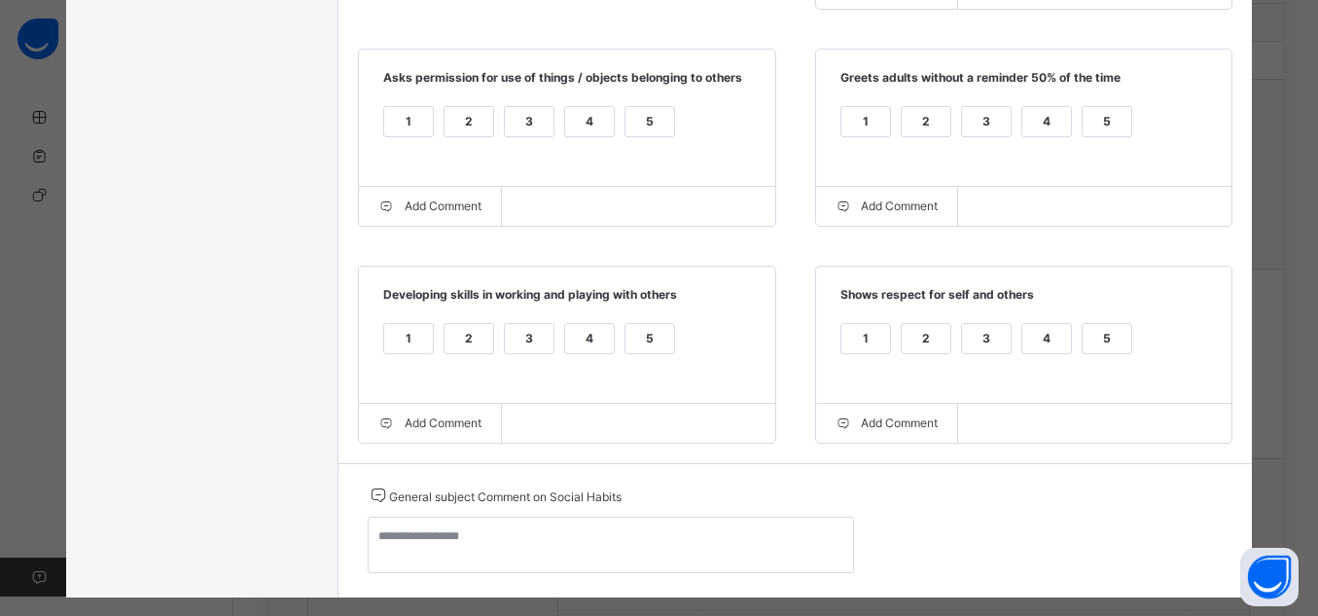
scroll to position [693, 0]
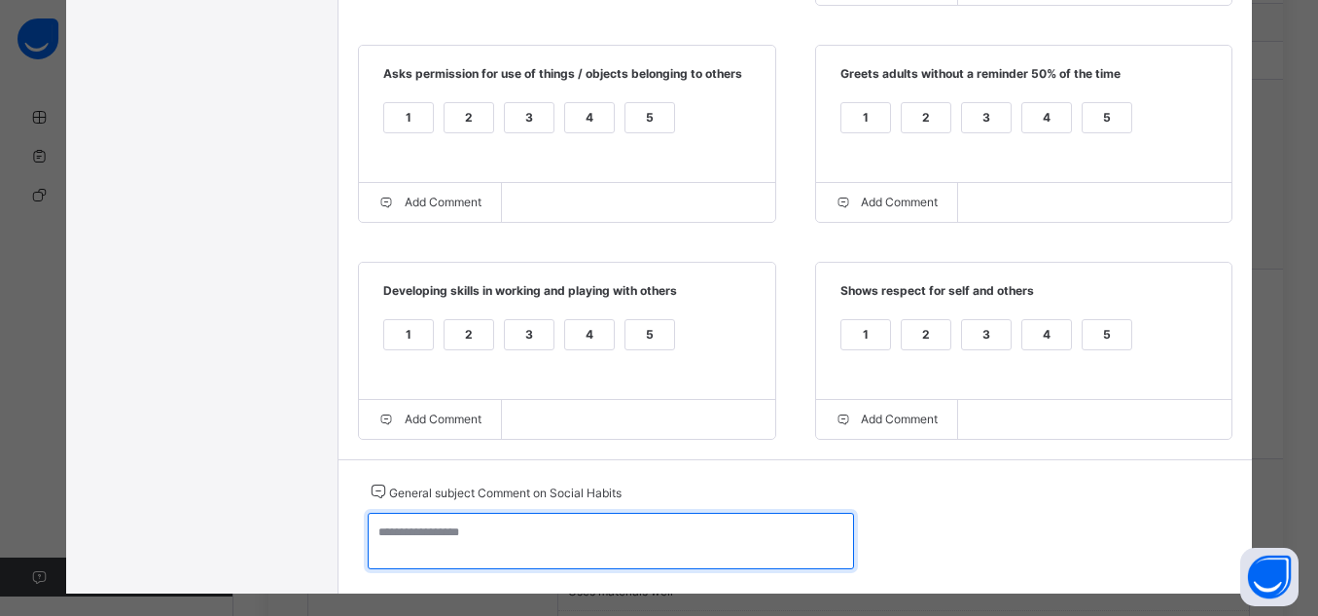
click at [759, 559] on textarea at bounding box center [611, 541] width 486 height 56
paste textarea "**********"
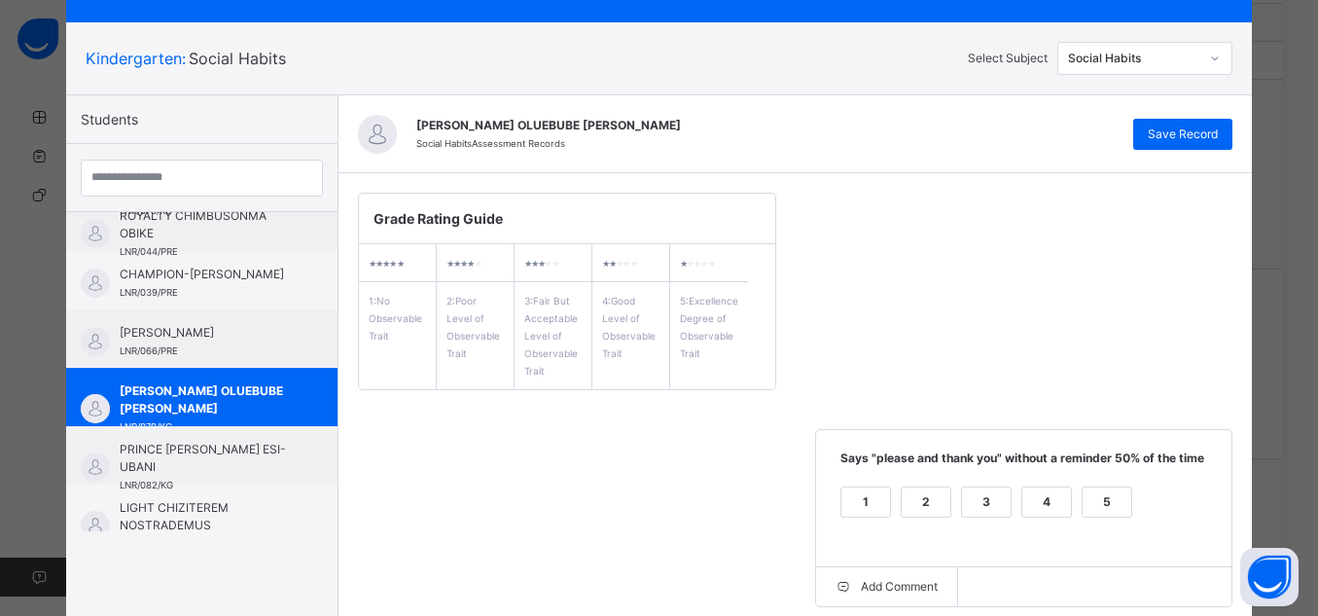
scroll to position [79, 0]
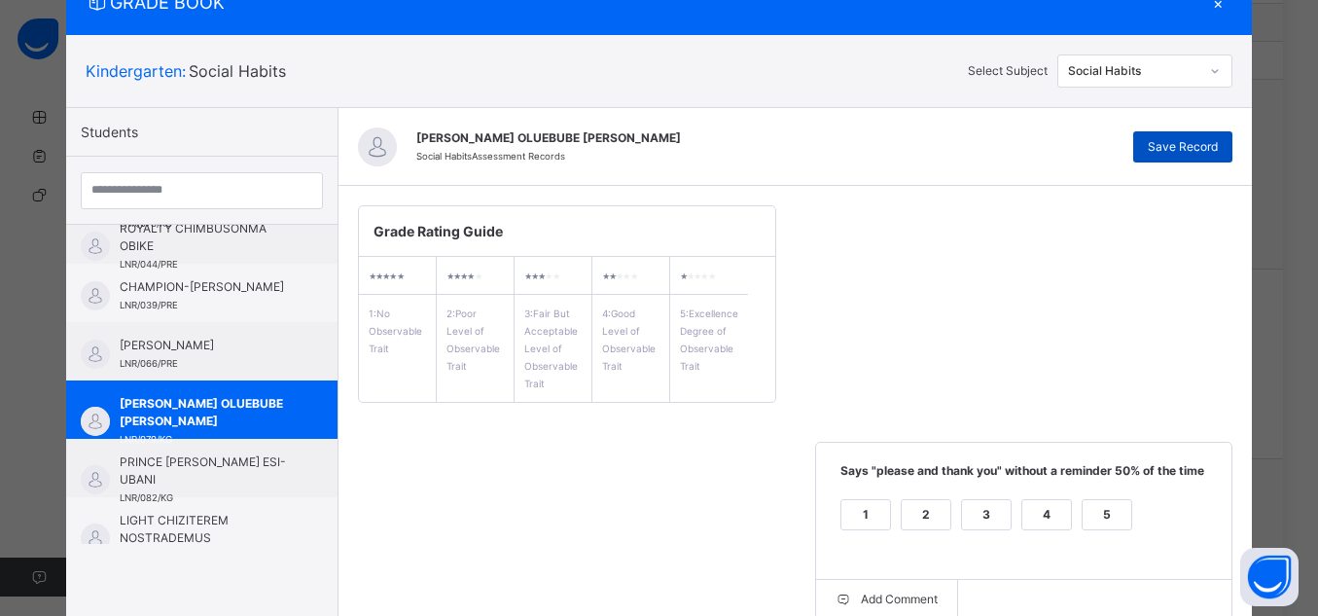
type textarea "**********"
click at [1196, 143] on span "Save Record" at bounding box center [1183, 147] width 70 height 18
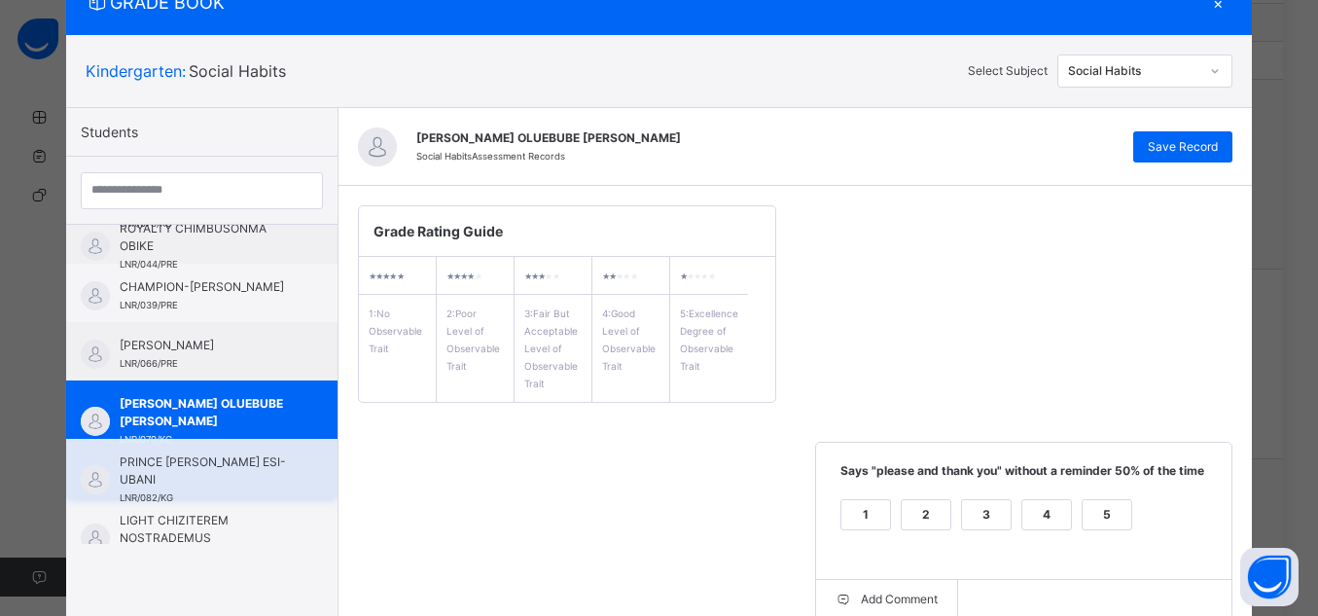
click at [241, 476] on span "PRINCE [PERSON_NAME] ESI-UBANI" at bounding box center [207, 470] width 174 height 35
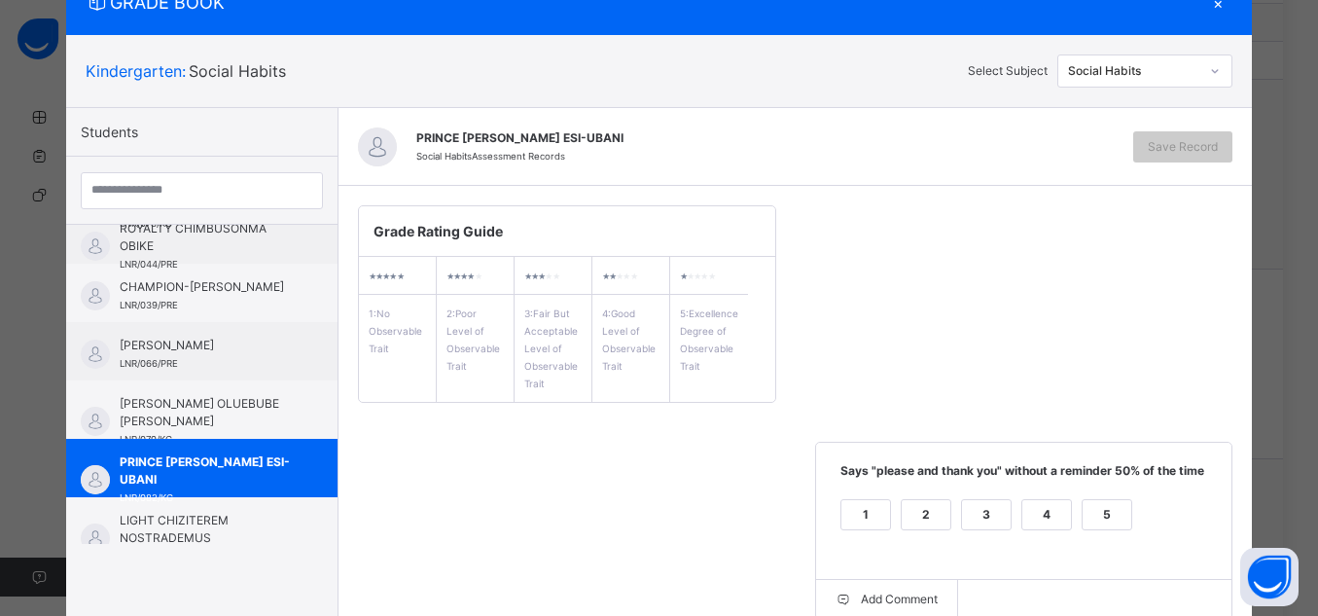
click at [1123, 512] on div "5" at bounding box center [1107, 514] width 49 height 29
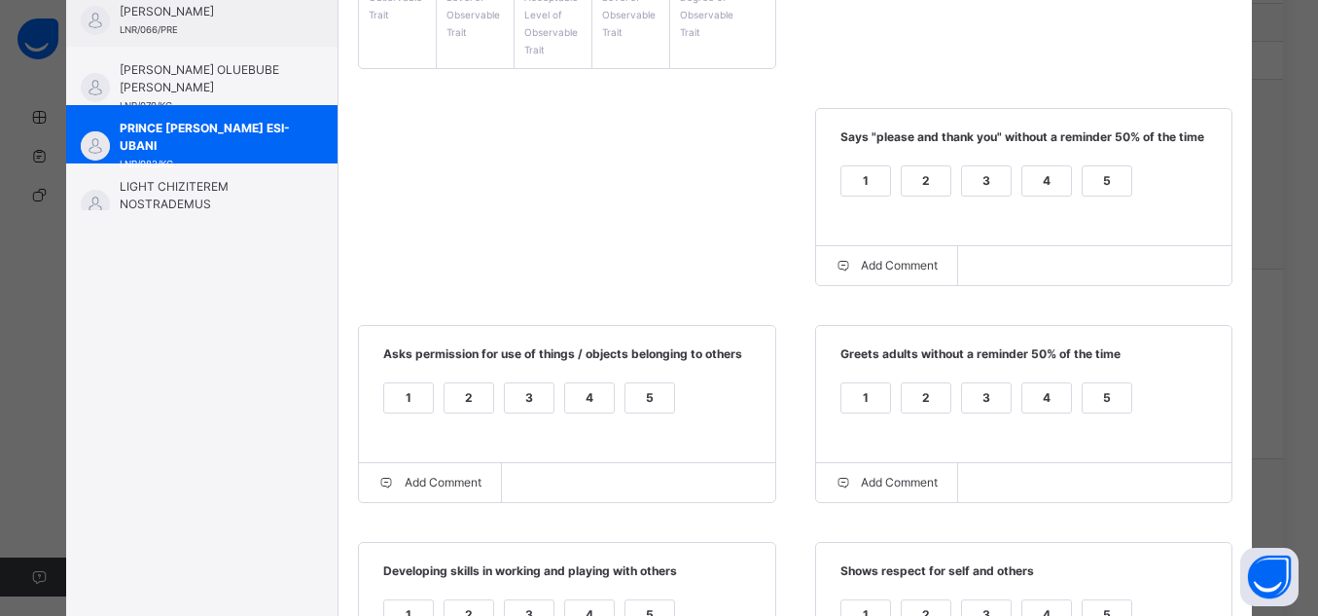
scroll to position [507, 0]
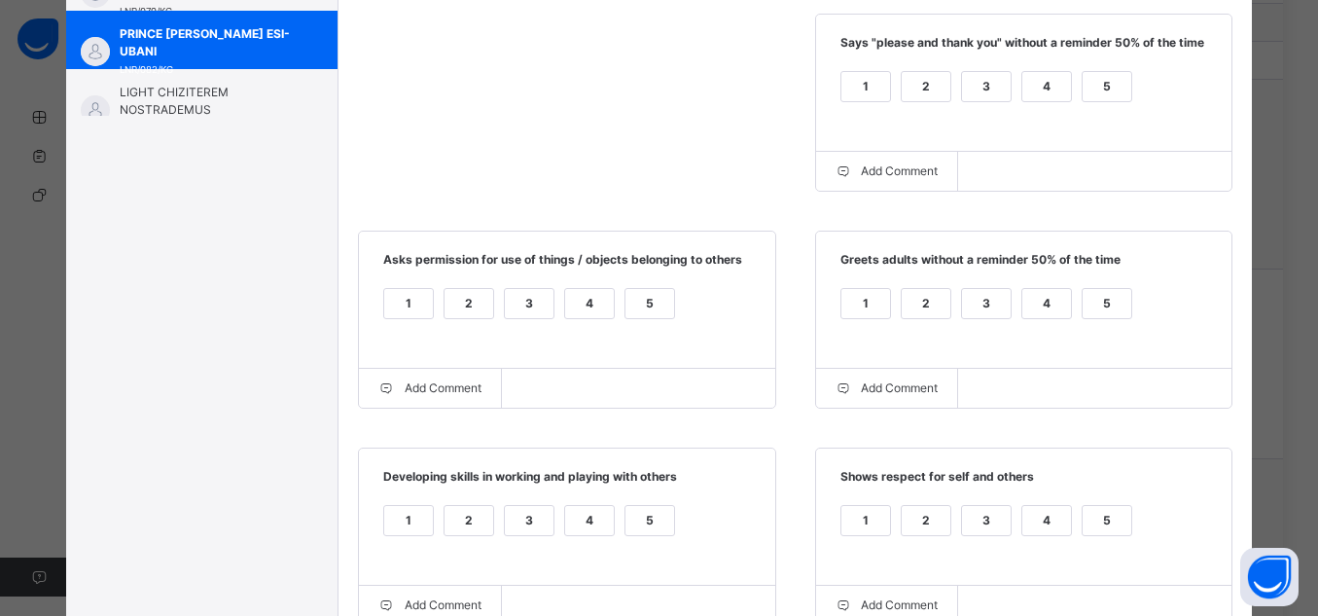
click at [1099, 302] on div "5" at bounding box center [1107, 303] width 49 height 29
click at [653, 332] on div "5" at bounding box center [650, 315] width 51 height 55
click at [647, 319] on label "5" at bounding box center [650, 303] width 51 height 31
click at [640, 526] on div "5" at bounding box center [650, 520] width 49 height 29
click at [1107, 521] on div "5" at bounding box center [1107, 520] width 49 height 29
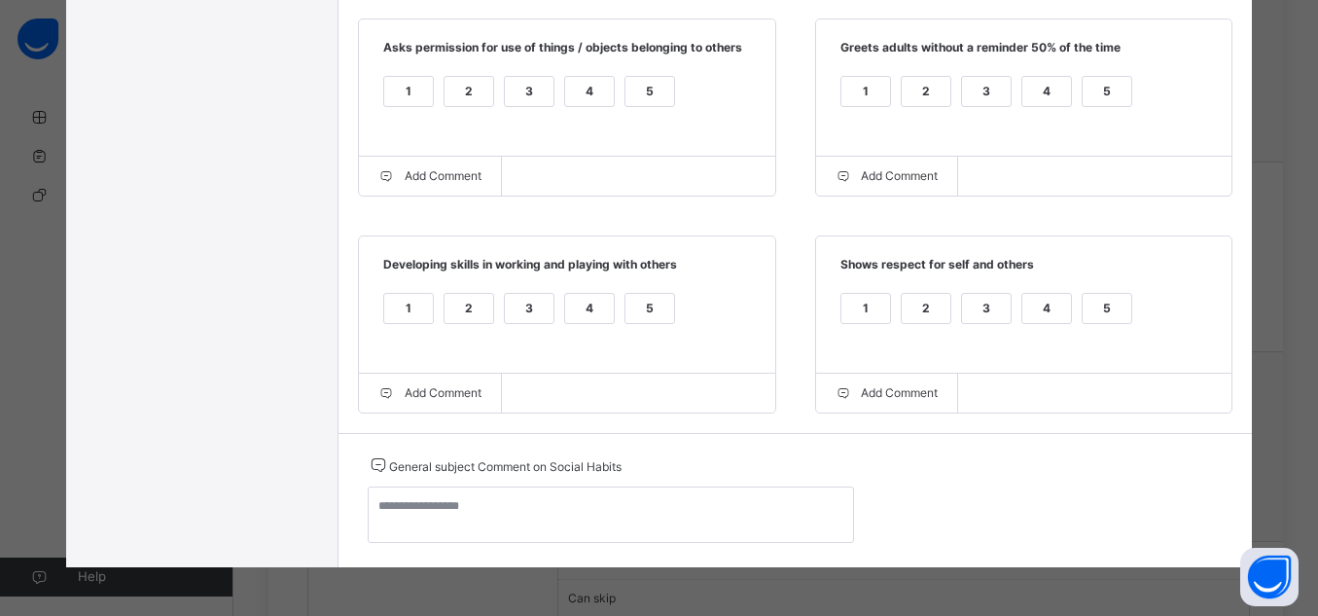
scroll to position [1450, 0]
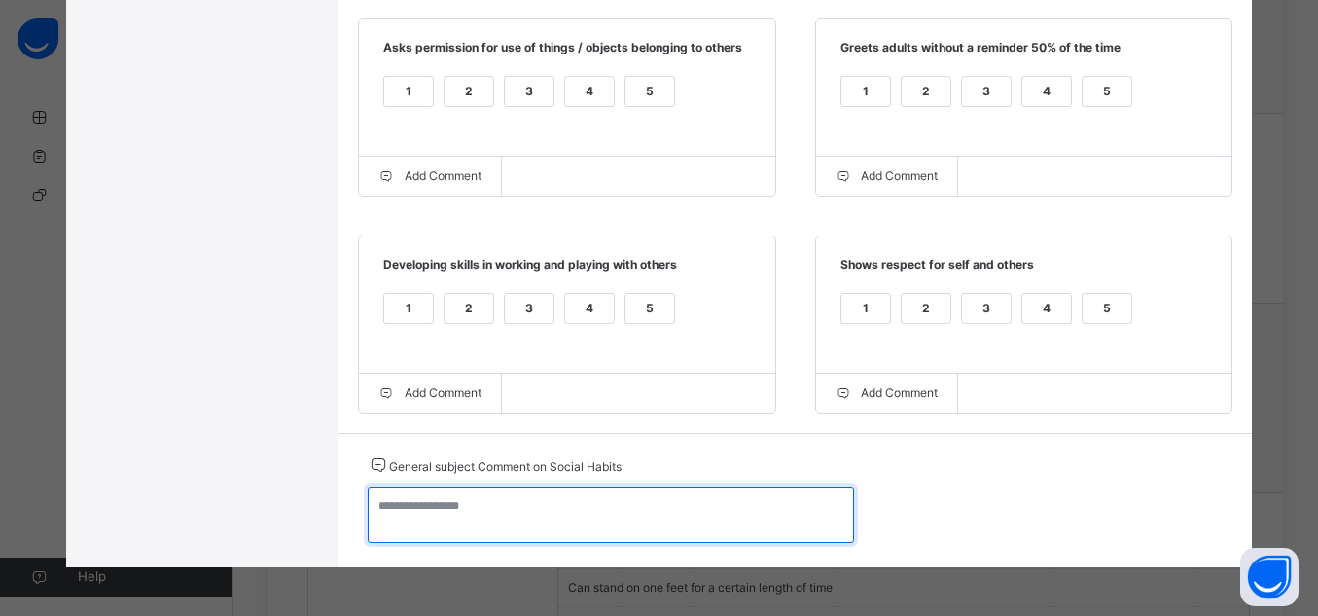
click at [739, 510] on textarea at bounding box center [611, 514] width 486 height 56
paste textarea "**********"
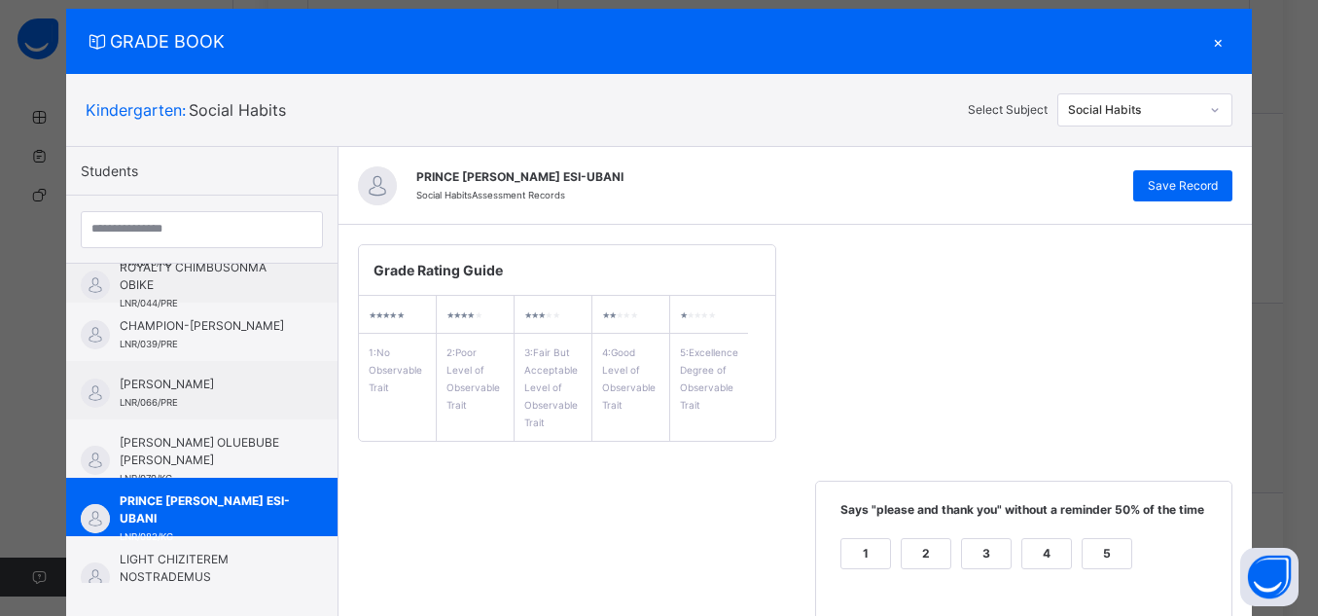
scroll to position [41, 0]
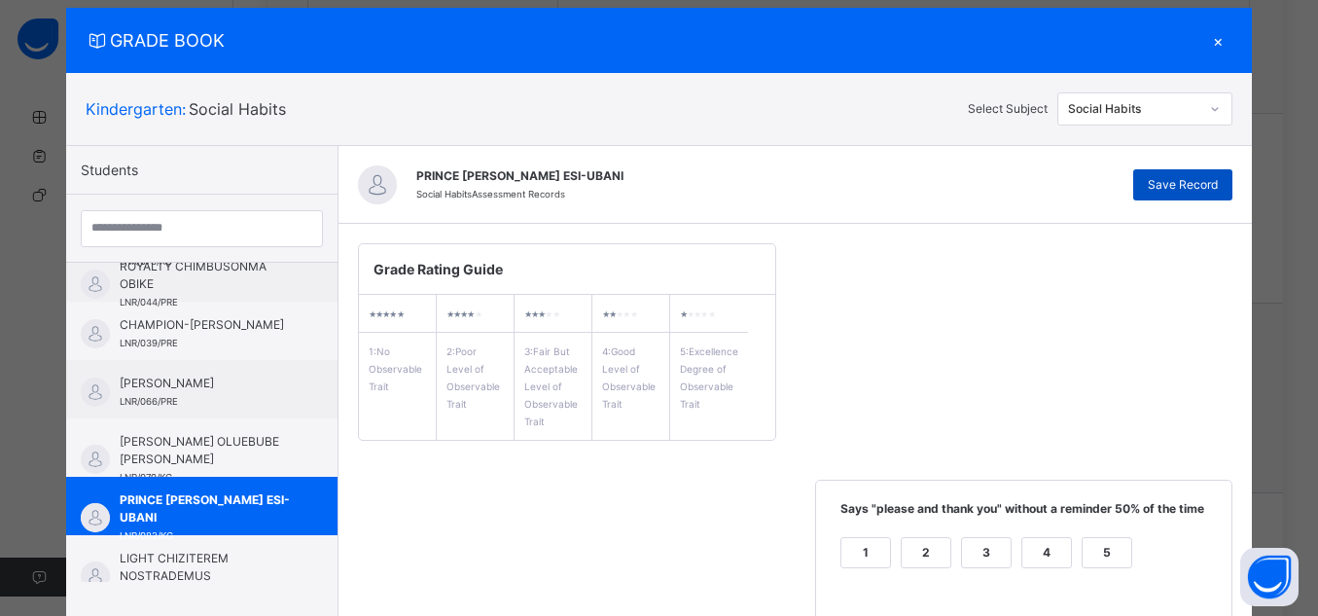
type textarea "**********"
click at [1221, 185] on div "Save Record" at bounding box center [1183, 184] width 99 height 31
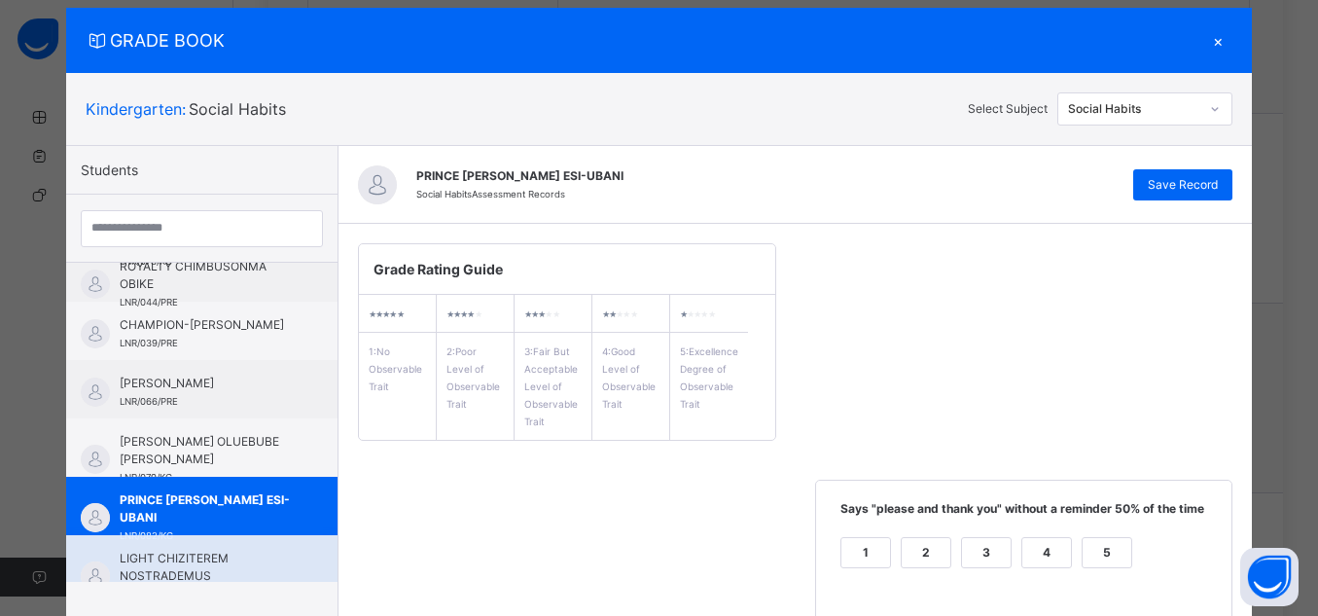
click at [132, 564] on span "LIGHT CHIZITEREM NOSTRADEMUS" at bounding box center [207, 567] width 174 height 35
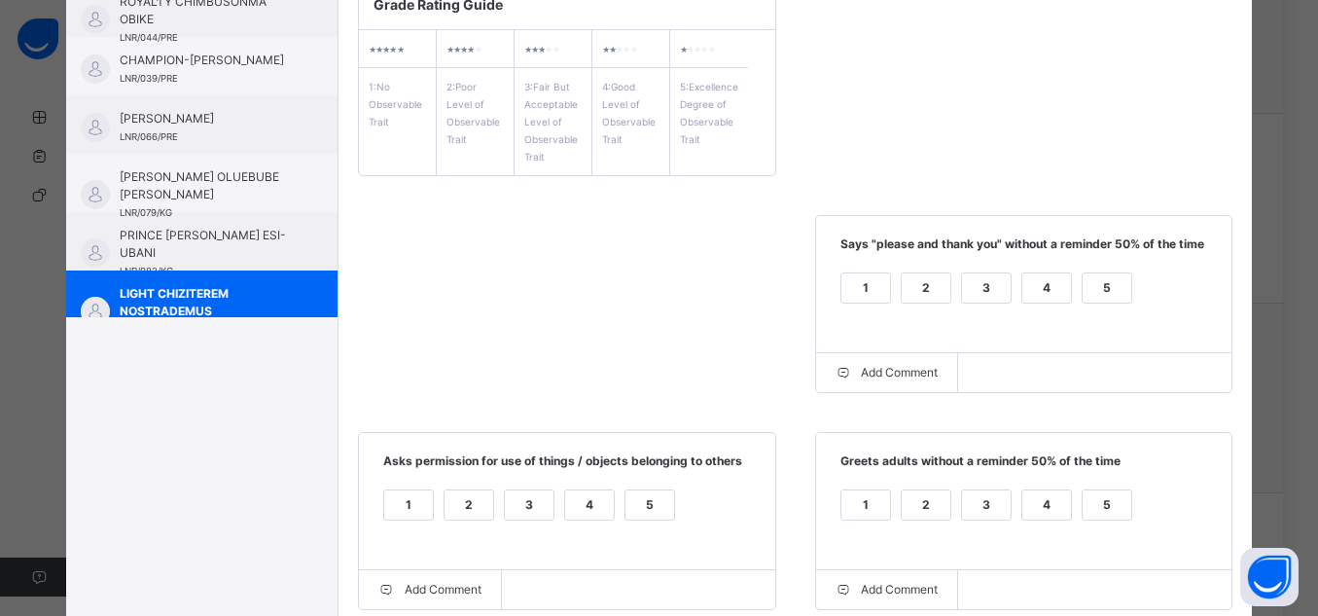
scroll to position [314, 0]
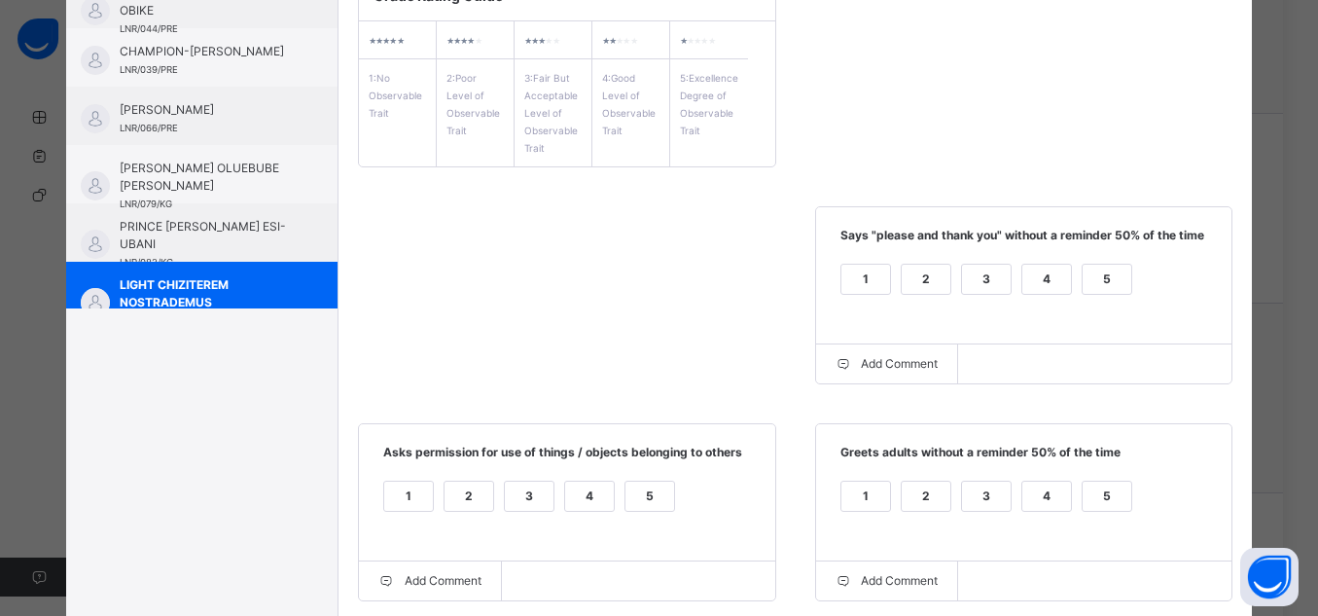
click at [1094, 270] on div "5" at bounding box center [1107, 279] width 49 height 29
click at [1099, 508] on div "5" at bounding box center [1107, 496] width 49 height 29
click at [639, 489] on div "5" at bounding box center [650, 496] width 49 height 29
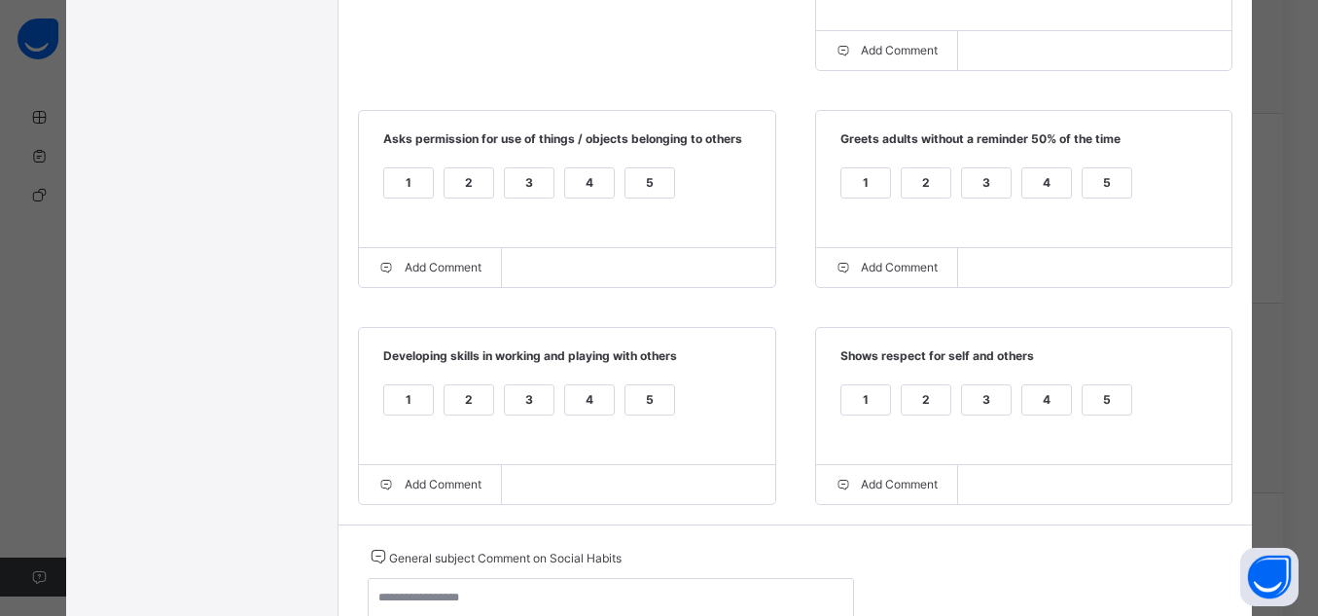
scroll to position [664, 0]
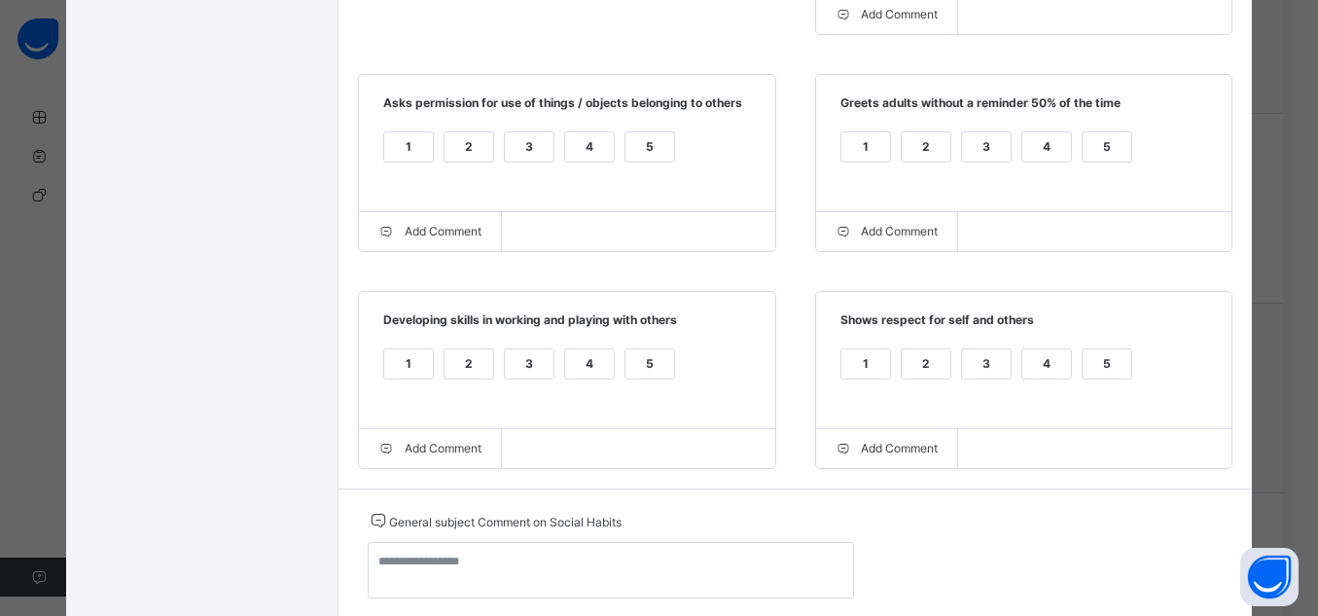
click at [1101, 360] on div "5" at bounding box center [1107, 363] width 49 height 29
click at [631, 371] on div "5" at bounding box center [650, 363] width 49 height 29
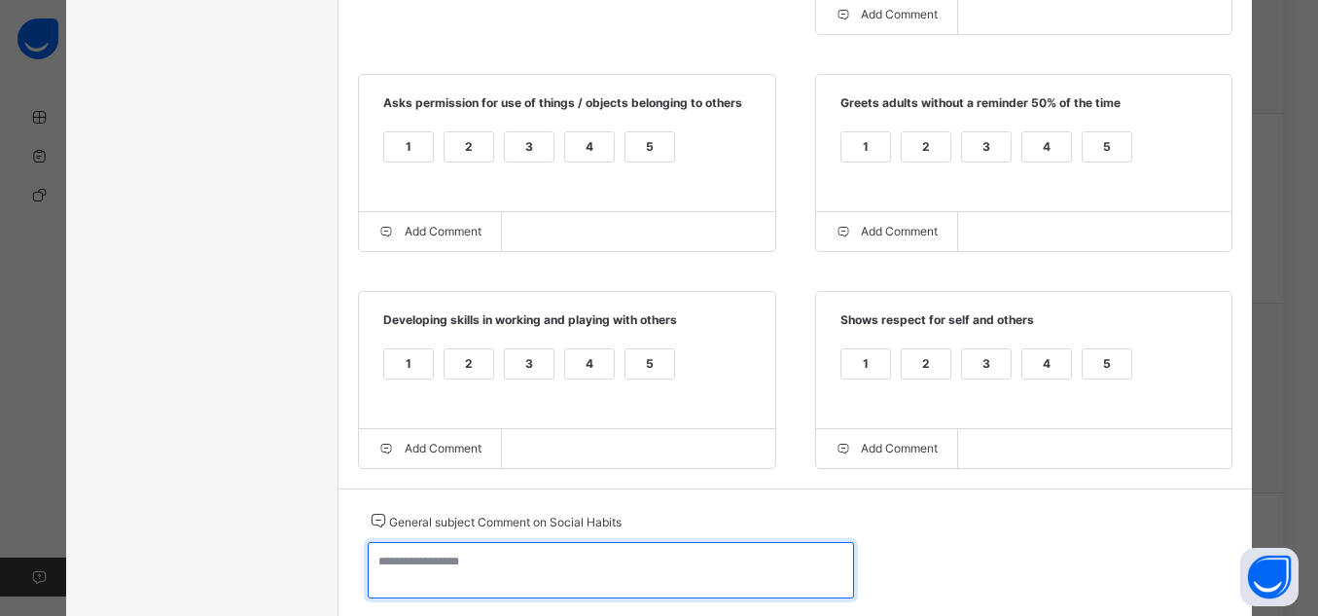
click at [696, 562] on textarea at bounding box center [611, 570] width 486 height 56
paste textarea "**********"
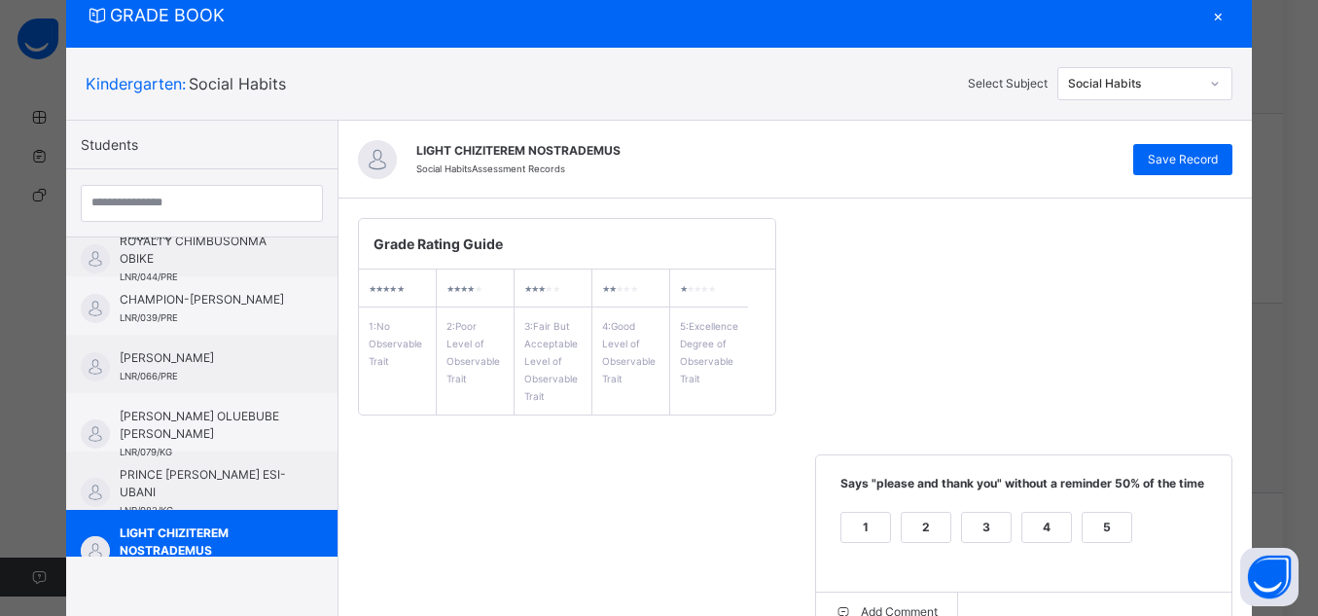
scroll to position [57, 0]
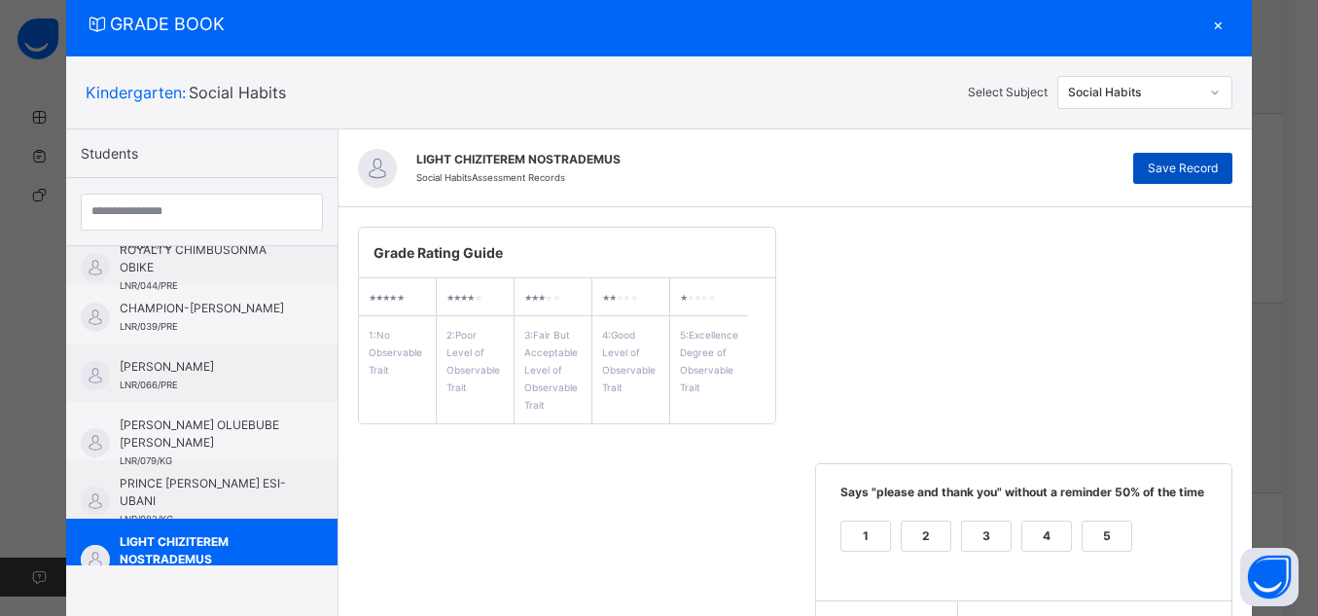
type textarea "**********"
click at [1204, 166] on span "Save Record" at bounding box center [1183, 169] width 70 height 18
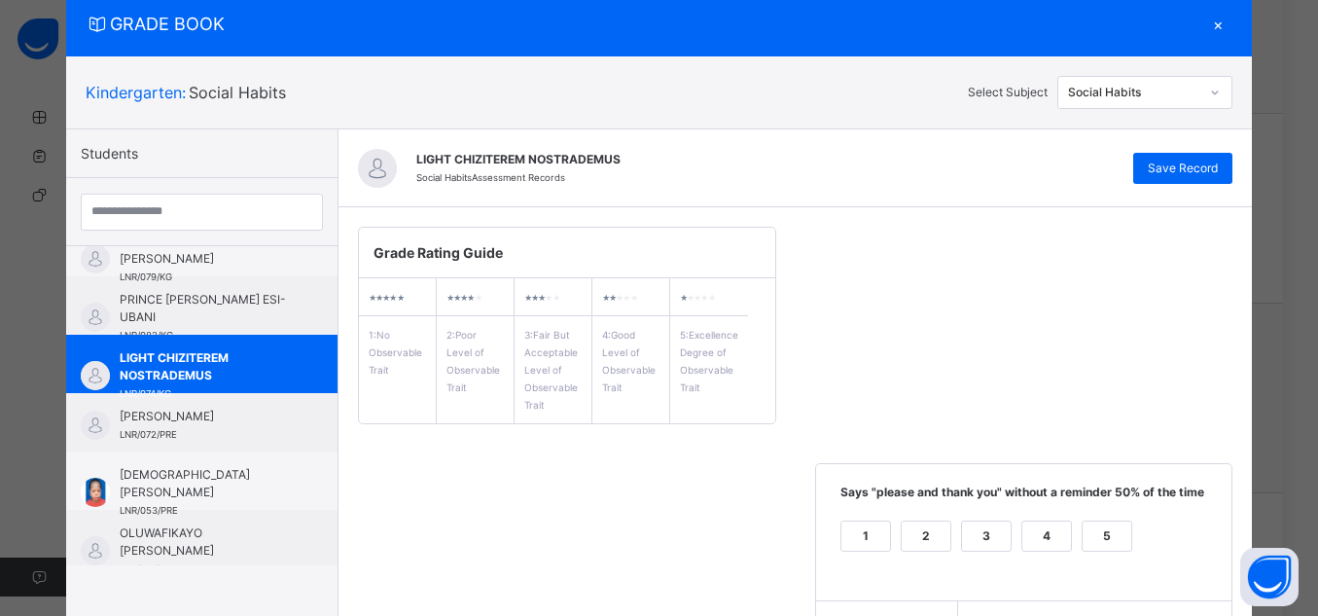
scroll to position [275, 0]
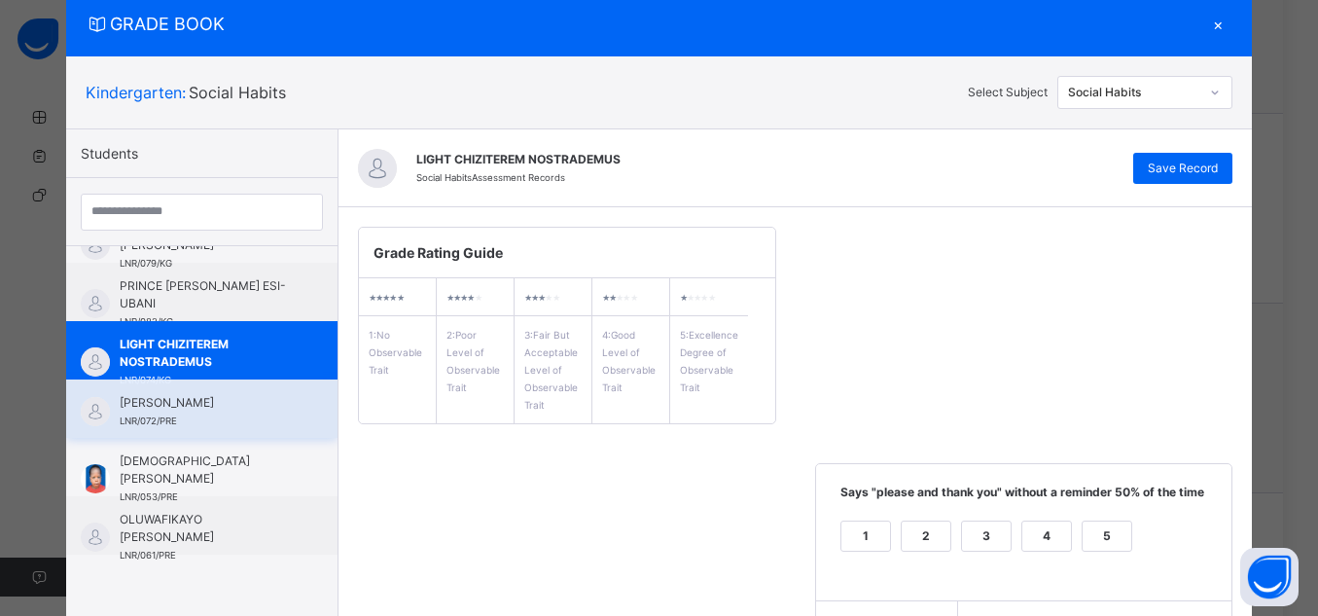
click at [171, 407] on span "[PERSON_NAME]" at bounding box center [207, 403] width 174 height 18
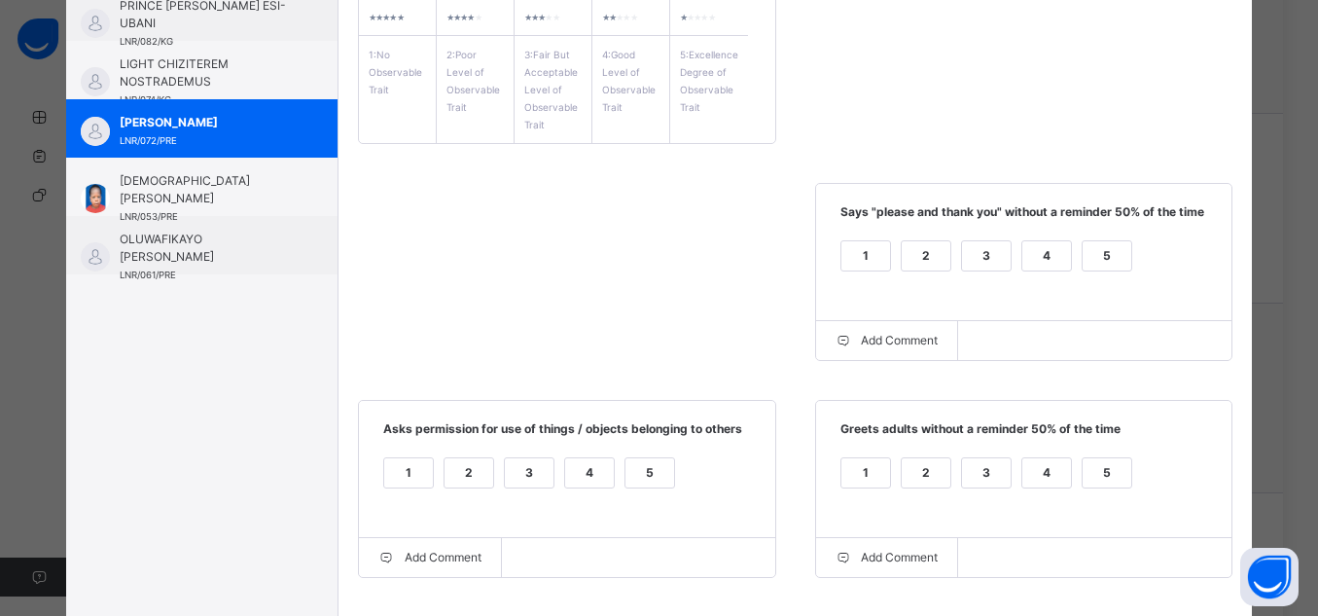
scroll to position [359, 0]
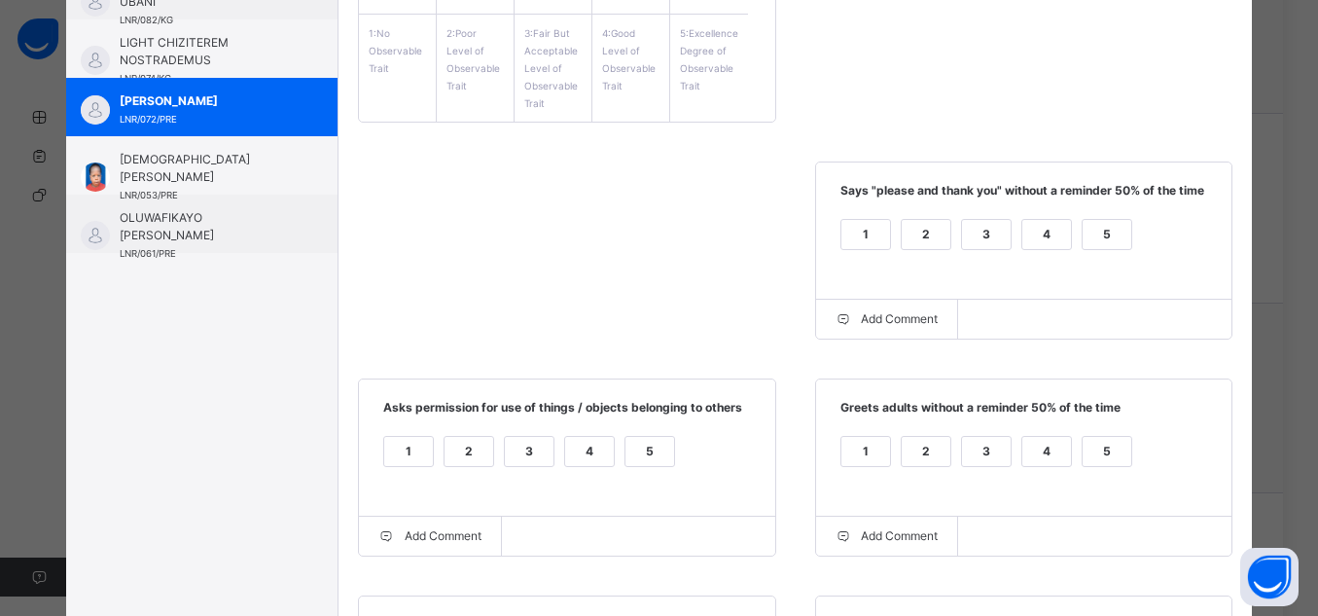
click at [1083, 233] on div "5" at bounding box center [1107, 234] width 49 height 29
click at [1109, 458] on div "5" at bounding box center [1107, 451] width 49 height 29
click at [636, 448] on div "5" at bounding box center [650, 451] width 49 height 29
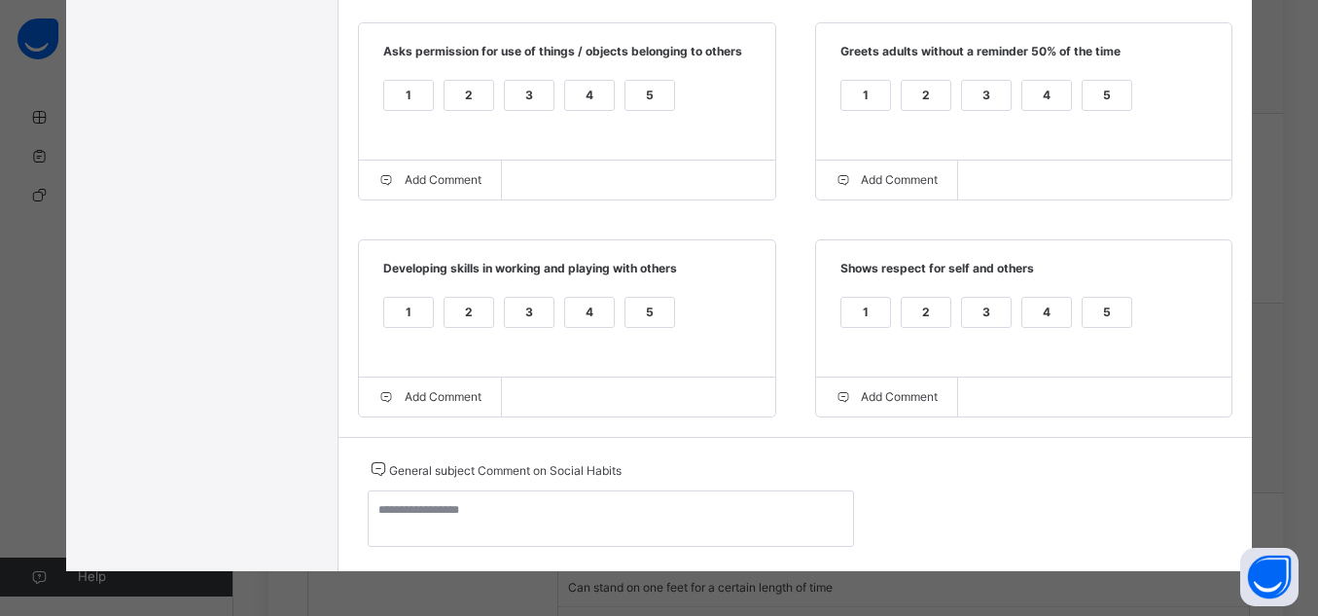
scroll to position [721, 0]
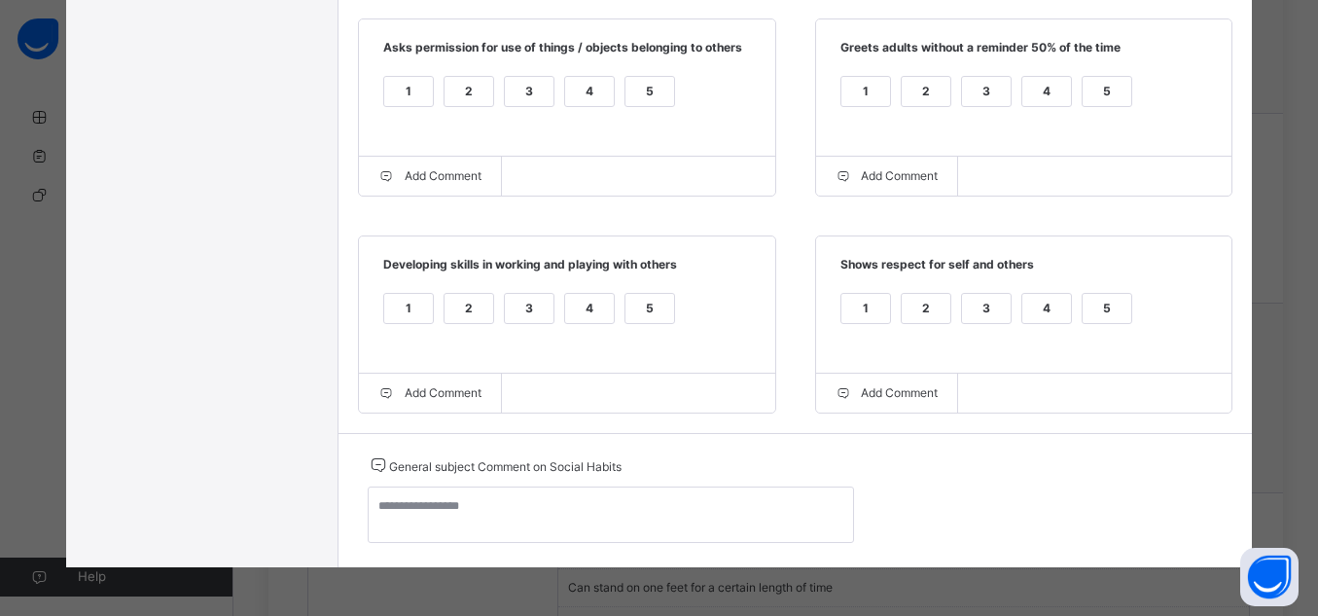
click at [1112, 328] on div "5" at bounding box center [1107, 320] width 51 height 55
click at [1106, 313] on div "5" at bounding box center [1107, 308] width 49 height 29
click at [651, 310] on div "5" at bounding box center [650, 308] width 49 height 29
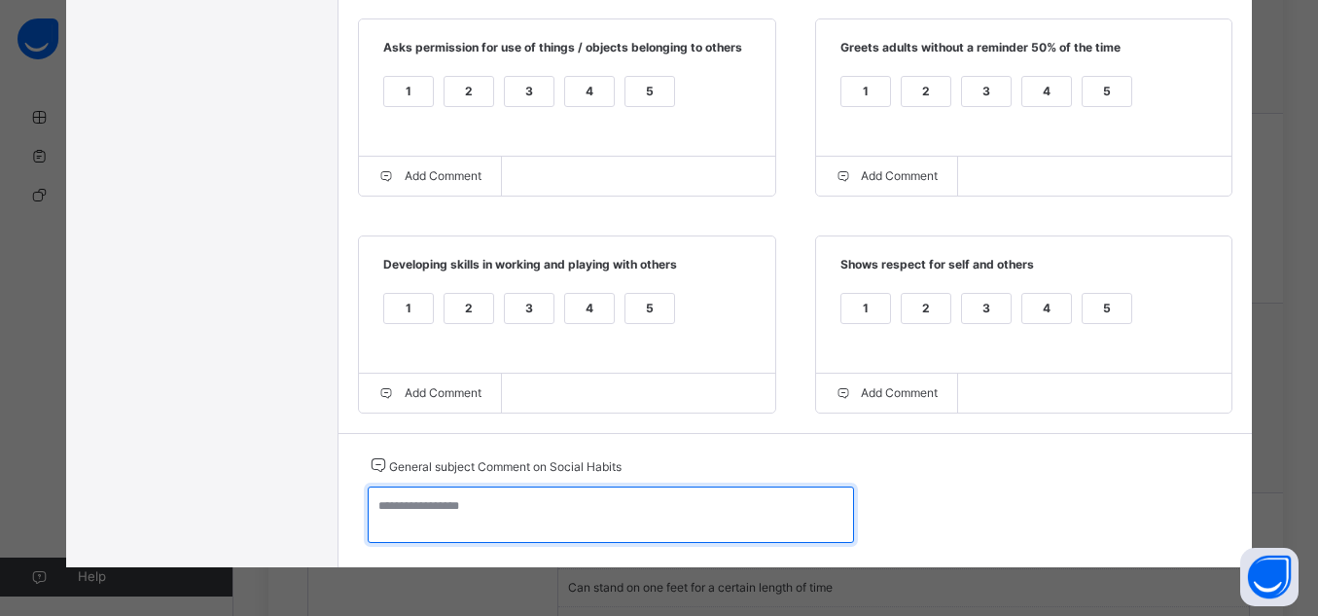
click at [682, 509] on textarea at bounding box center [611, 514] width 486 height 56
paste textarea "**********"
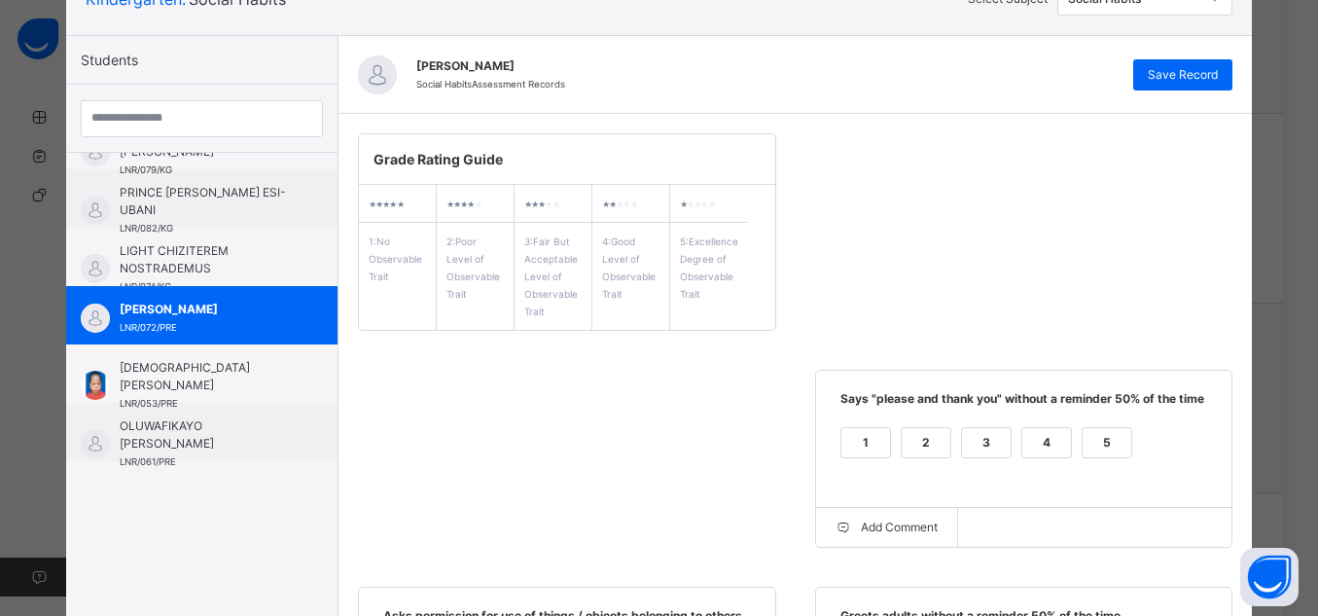
scroll to position [133, 0]
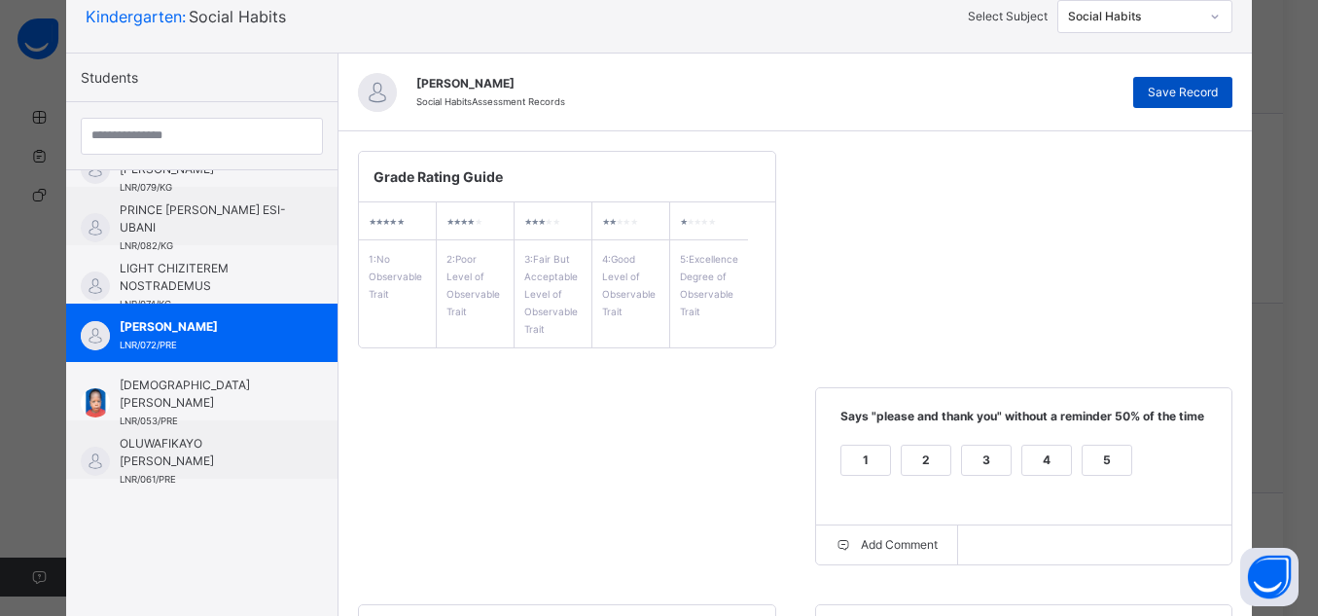
type textarea "**********"
click at [1215, 87] on span "Save Record" at bounding box center [1183, 93] width 70 height 18
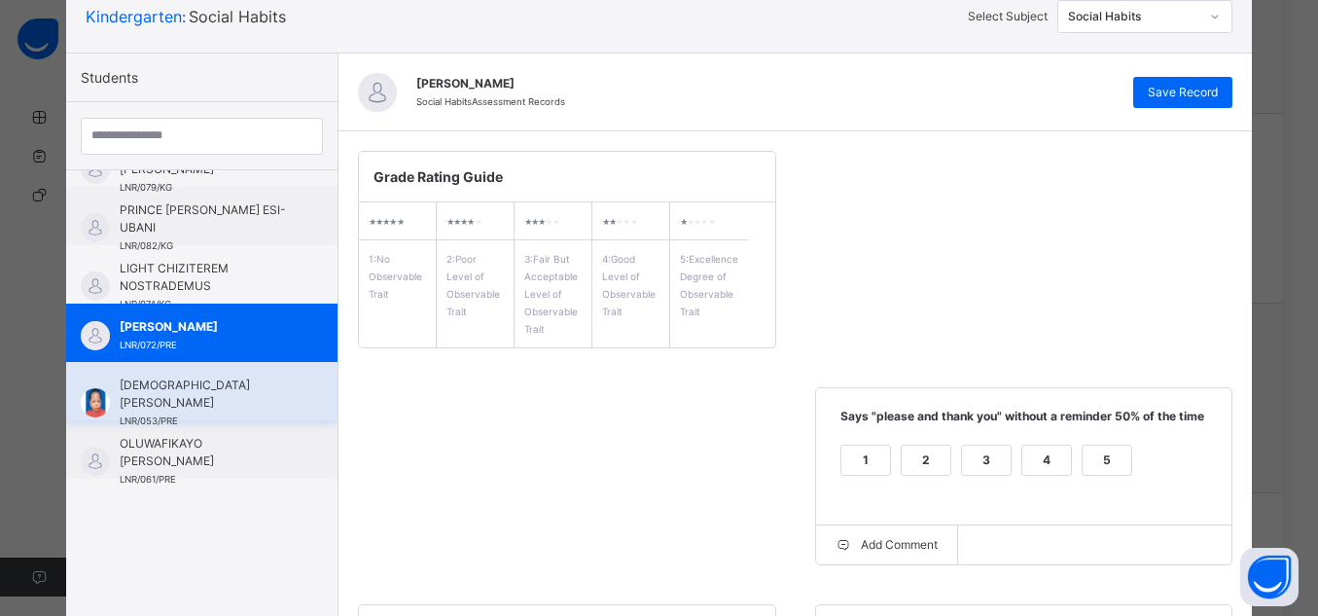
click at [237, 401] on span "[DEMOGRAPHIC_DATA] [PERSON_NAME]" at bounding box center [207, 394] width 174 height 35
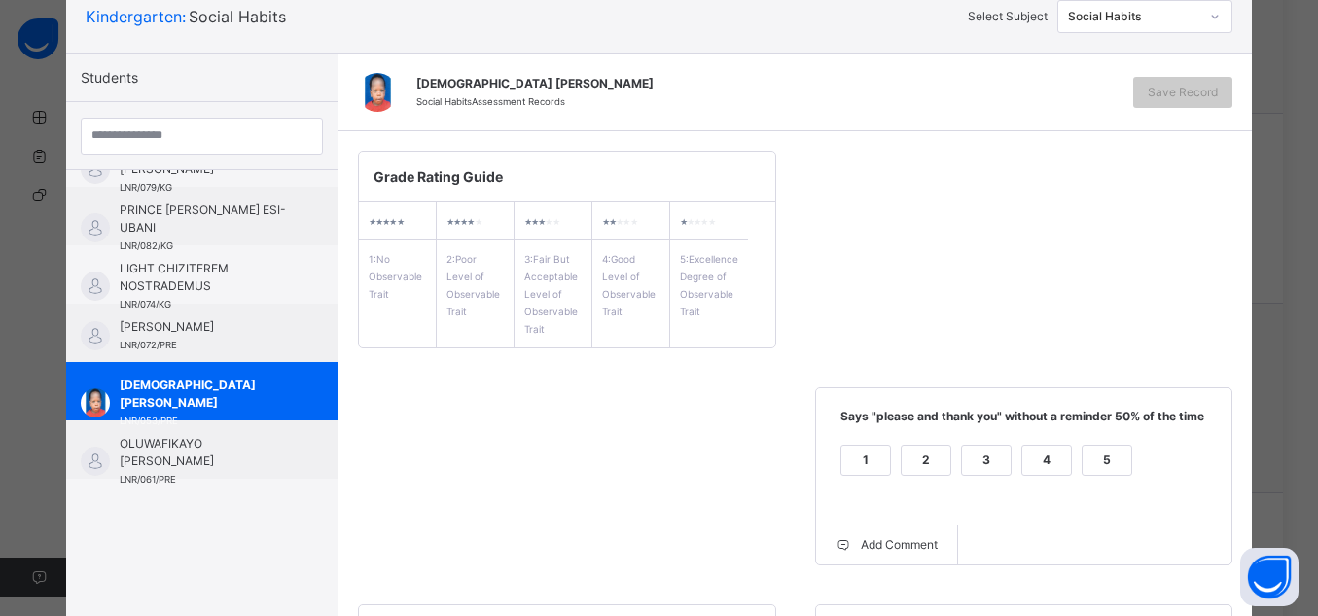
click at [1096, 453] on div "5" at bounding box center [1107, 460] width 49 height 29
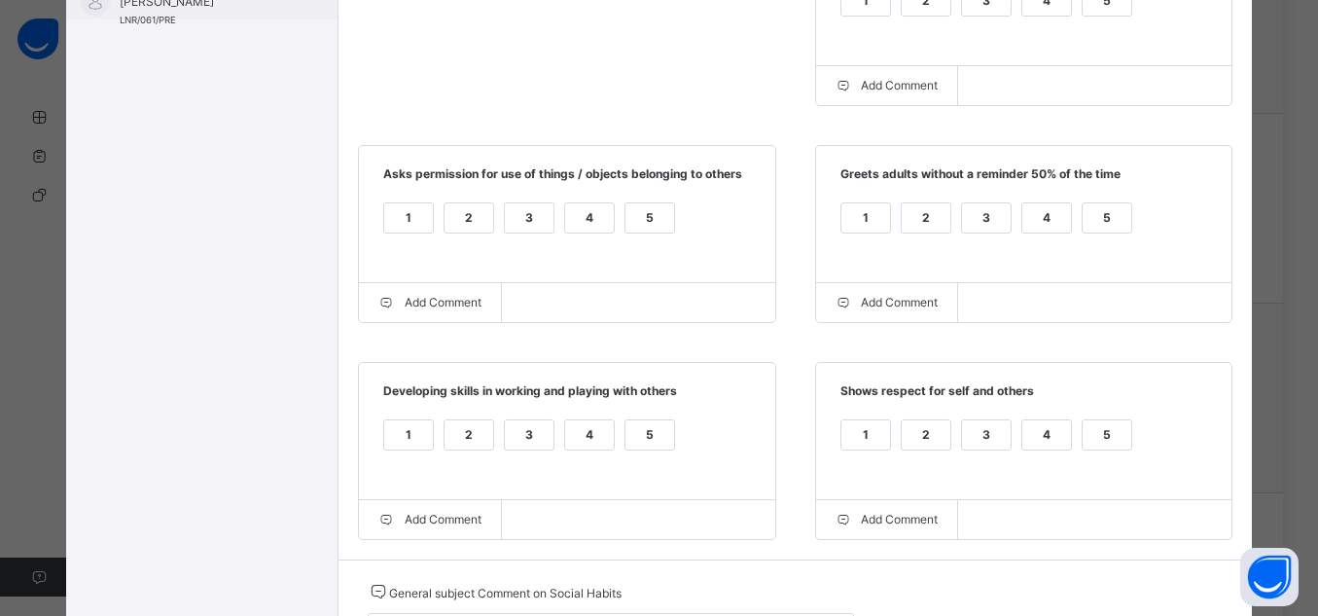
scroll to position [590, 0]
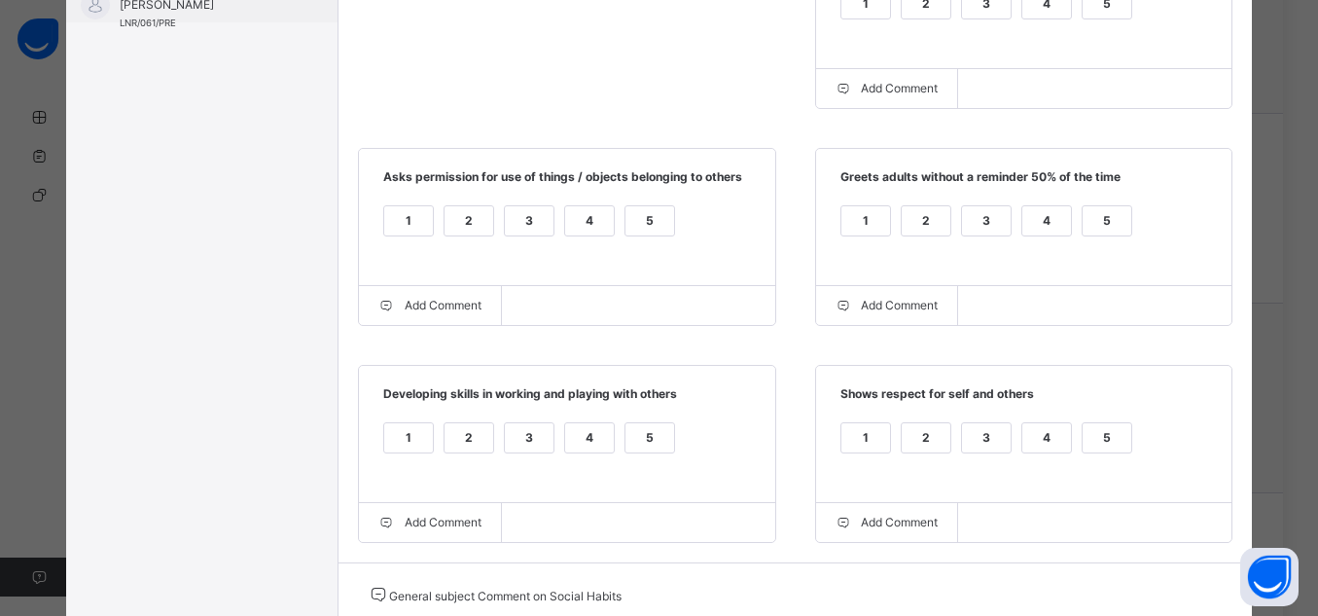
click at [1122, 449] on div "5" at bounding box center [1107, 437] width 49 height 29
click at [1101, 204] on div "1 2 3 4 5" at bounding box center [1025, 232] width 378 height 65
click at [1109, 220] on div "5" at bounding box center [1107, 220] width 49 height 29
click at [633, 225] on div "5" at bounding box center [650, 220] width 49 height 29
click at [639, 450] on div "5" at bounding box center [650, 437] width 49 height 29
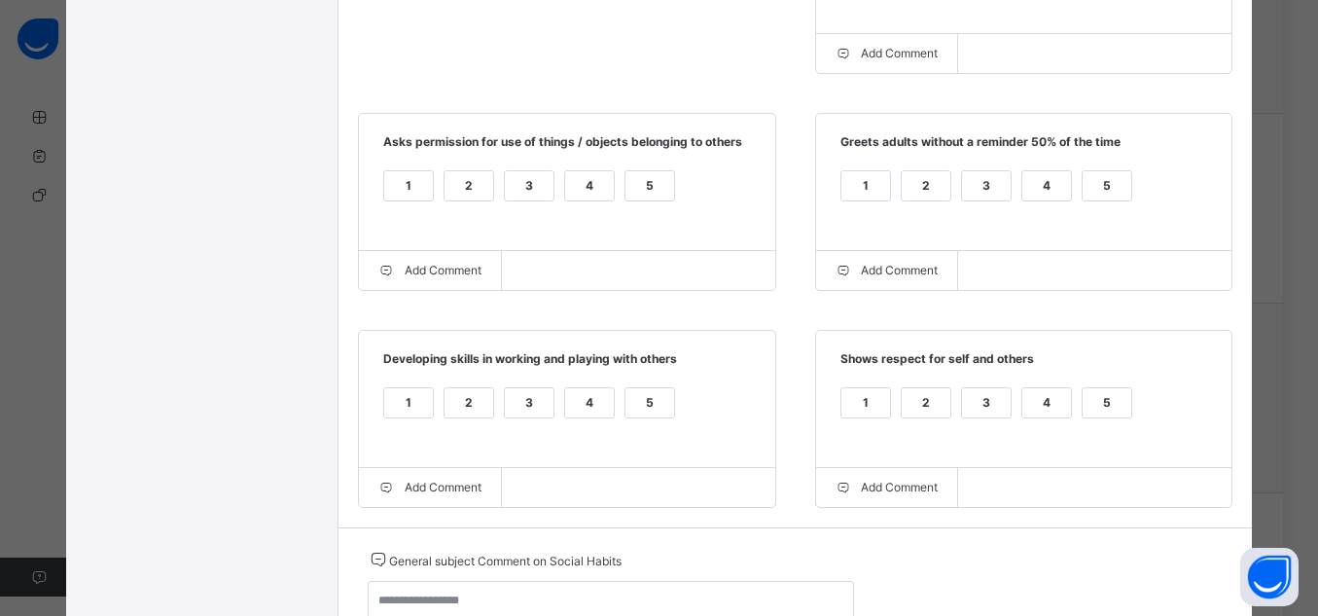
scroll to position [629, 0]
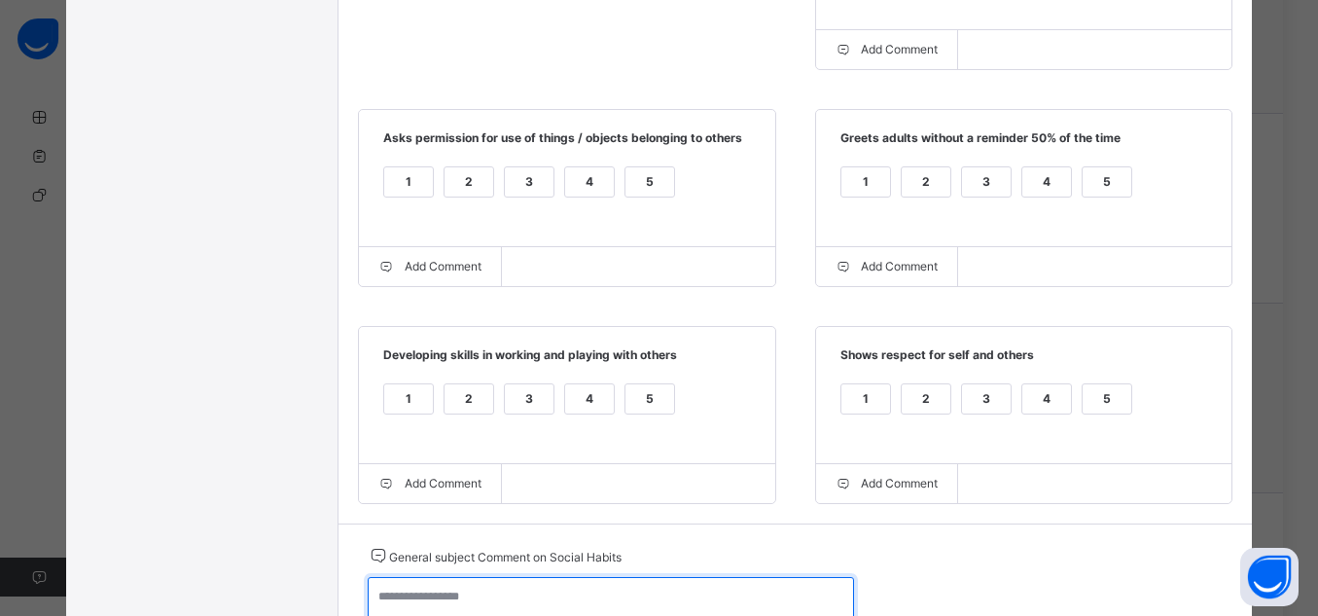
click at [638, 586] on textarea at bounding box center [611, 605] width 486 height 56
paste textarea "**********"
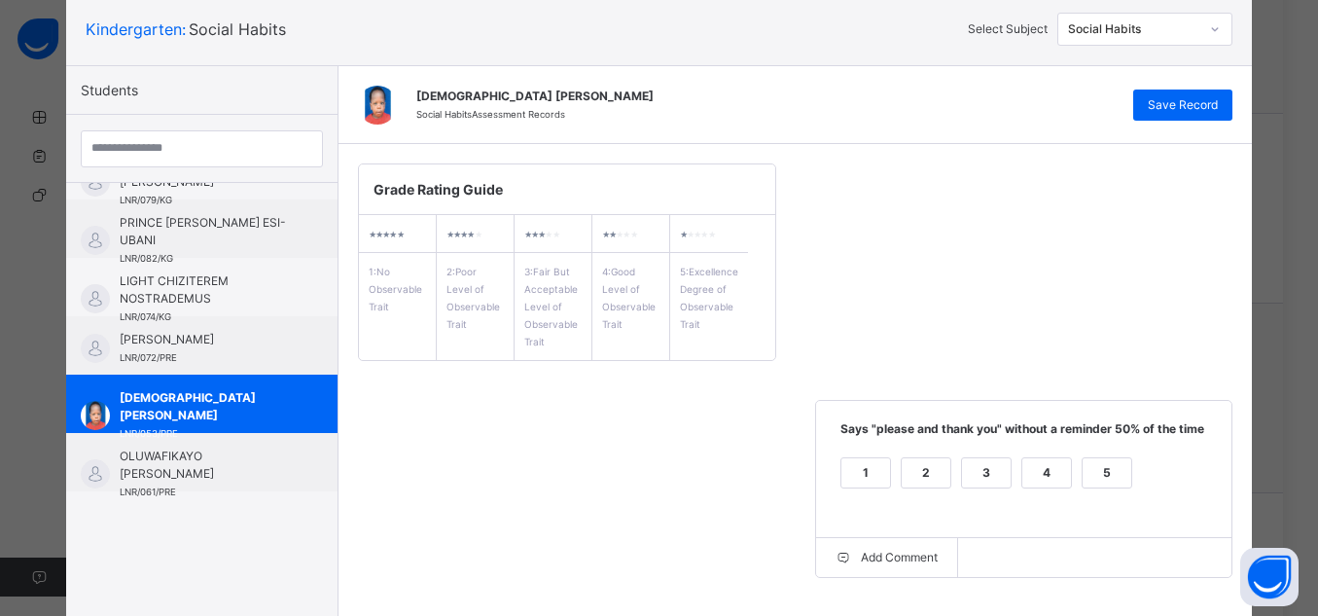
scroll to position [117, 0]
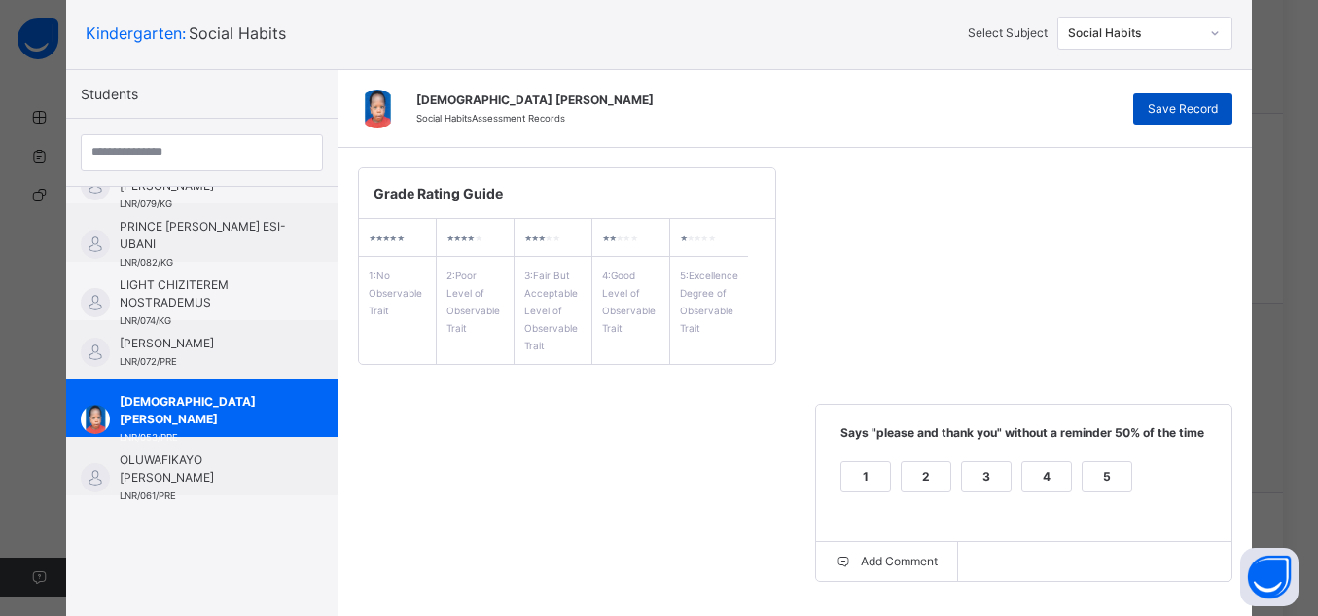
type textarea "**********"
click at [1210, 96] on div "Save Record" at bounding box center [1183, 108] width 99 height 31
click at [1201, 33] on div at bounding box center [1215, 32] width 29 height 27
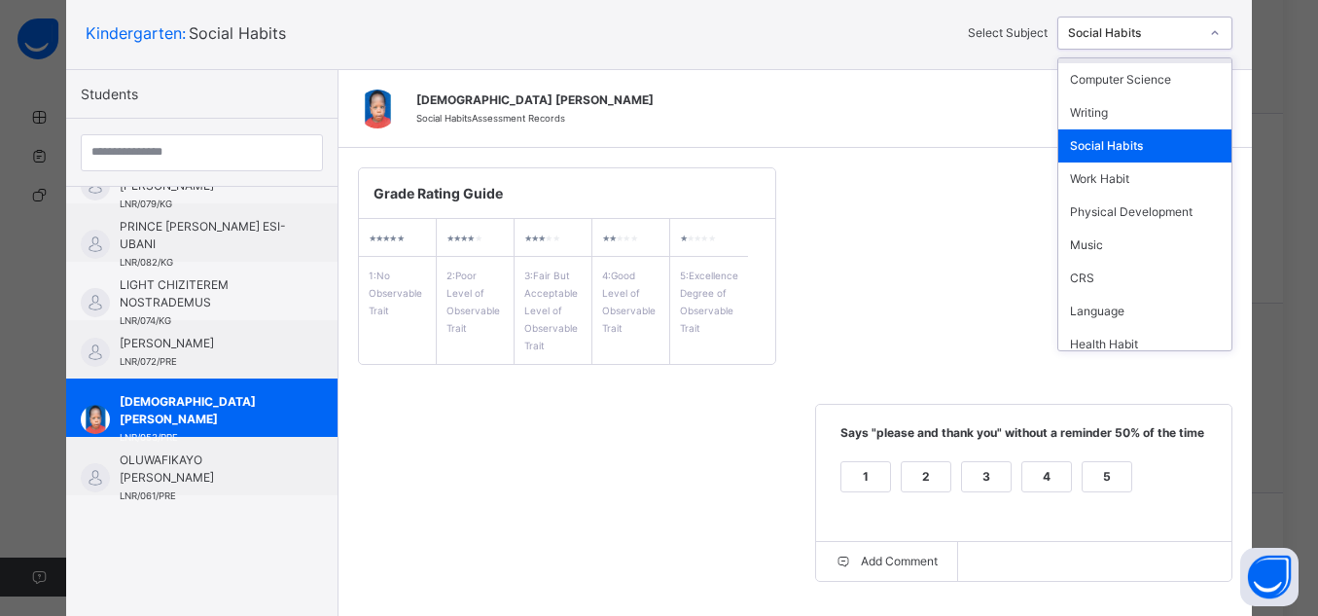
scroll to position [171, 0]
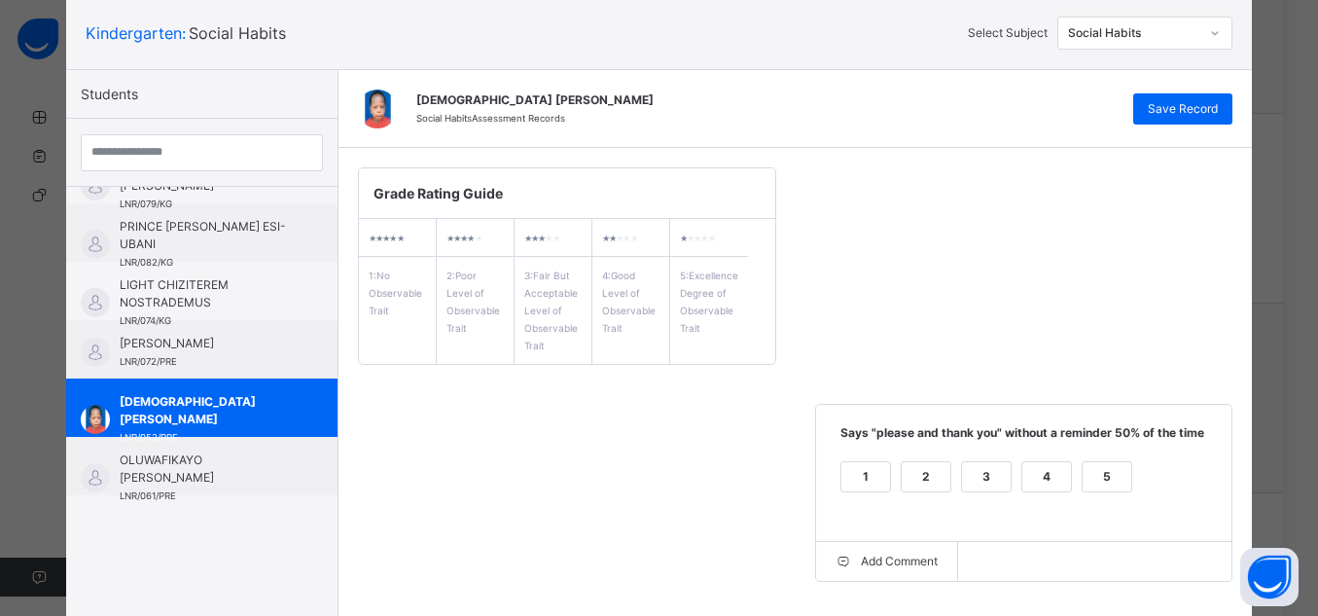
click at [850, 323] on div "Grade Rating Guide ★ ★ ★ ★ ★ 1 : No Observable Trait ★ ★ ★ ★ ★ 2 : Poor Level o…" at bounding box center [796, 591] width 915 height 887
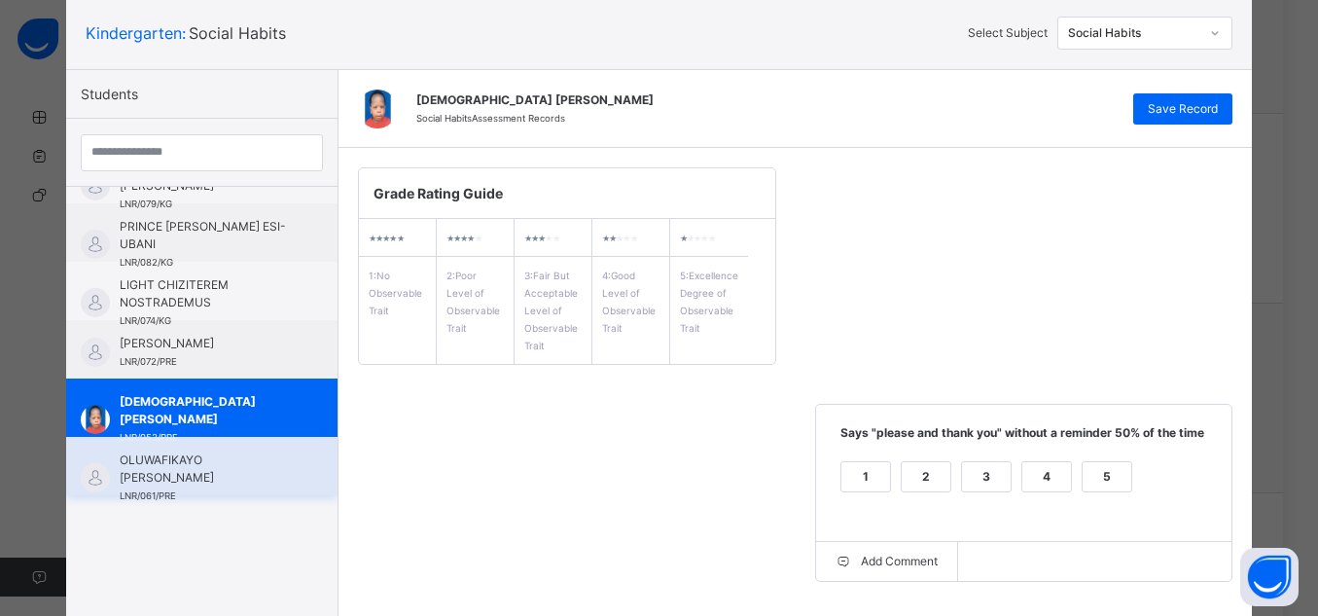
click at [216, 485] on span "OLUWAFIKAYO [PERSON_NAME]" at bounding box center [207, 468] width 174 height 35
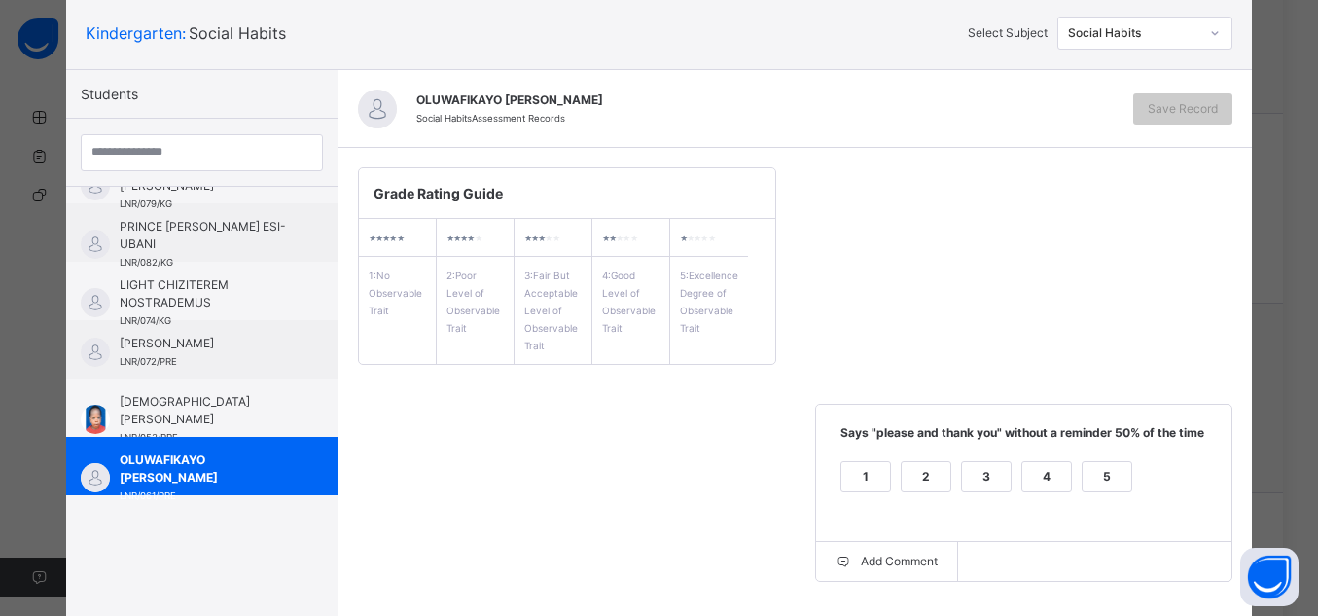
scroll to position [449, 0]
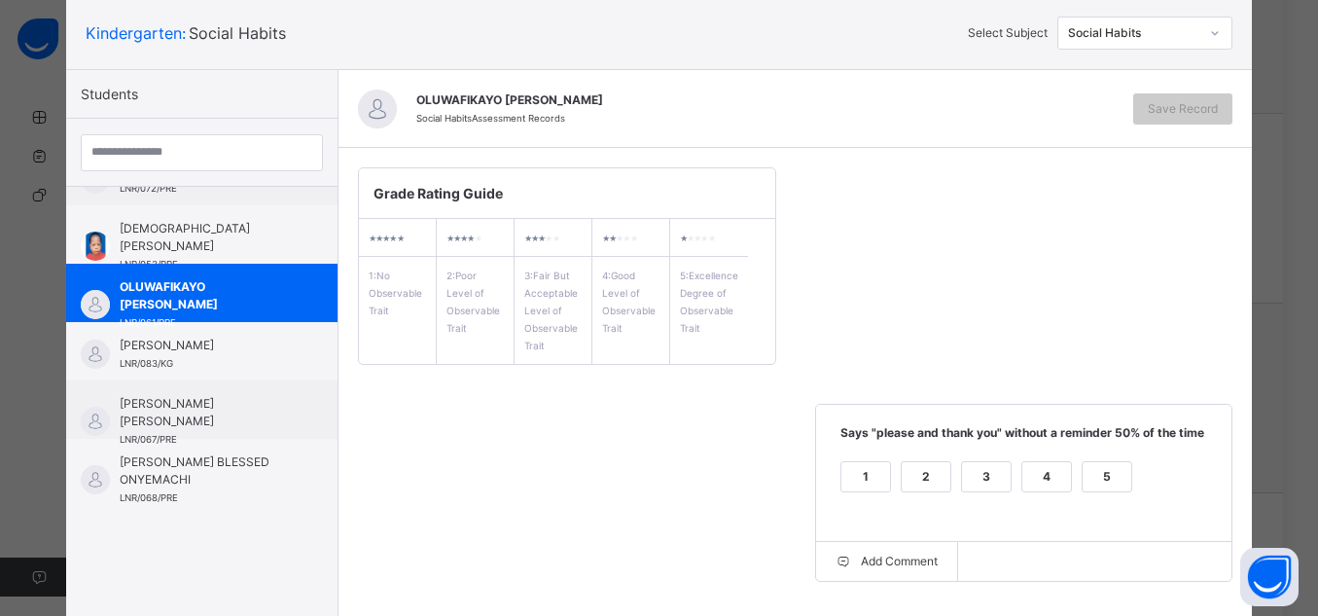
click at [1113, 465] on div "5" at bounding box center [1107, 476] width 49 height 29
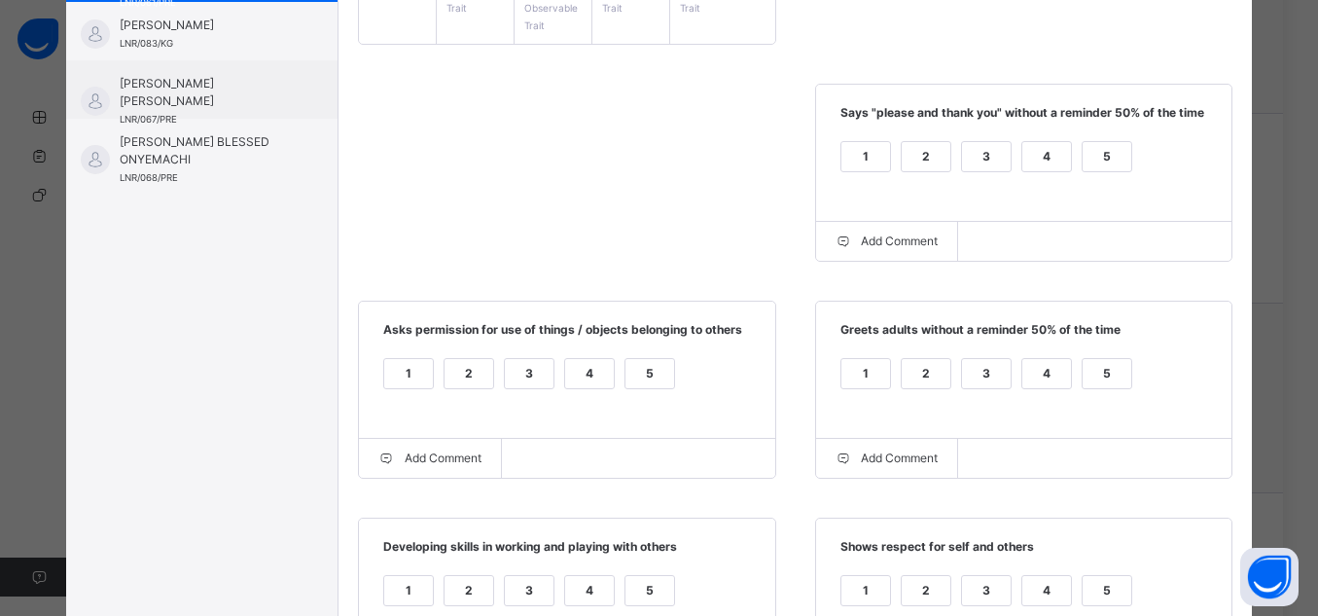
scroll to position [440, 0]
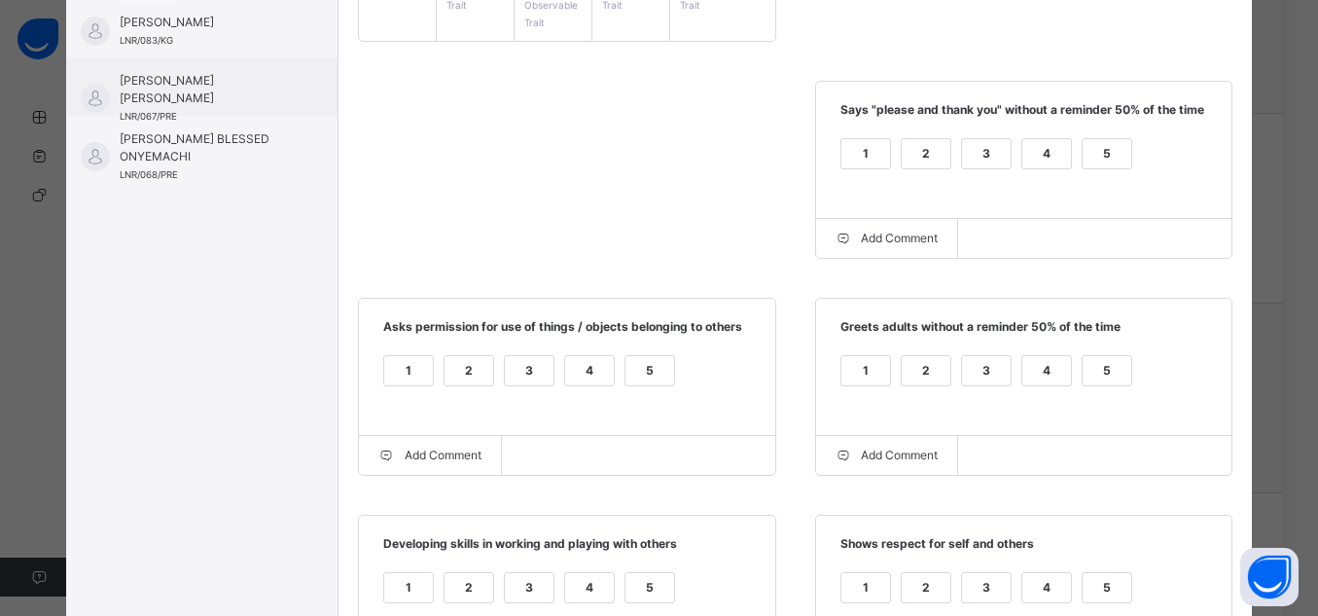
click at [1102, 371] on div "5" at bounding box center [1107, 370] width 49 height 29
click at [679, 374] on div "1 2 3 4 5" at bounding box center [567, 382] width 378 height 65
click at [639, 371] on div "5" at bounding box center [650, 370] width 49 height 29
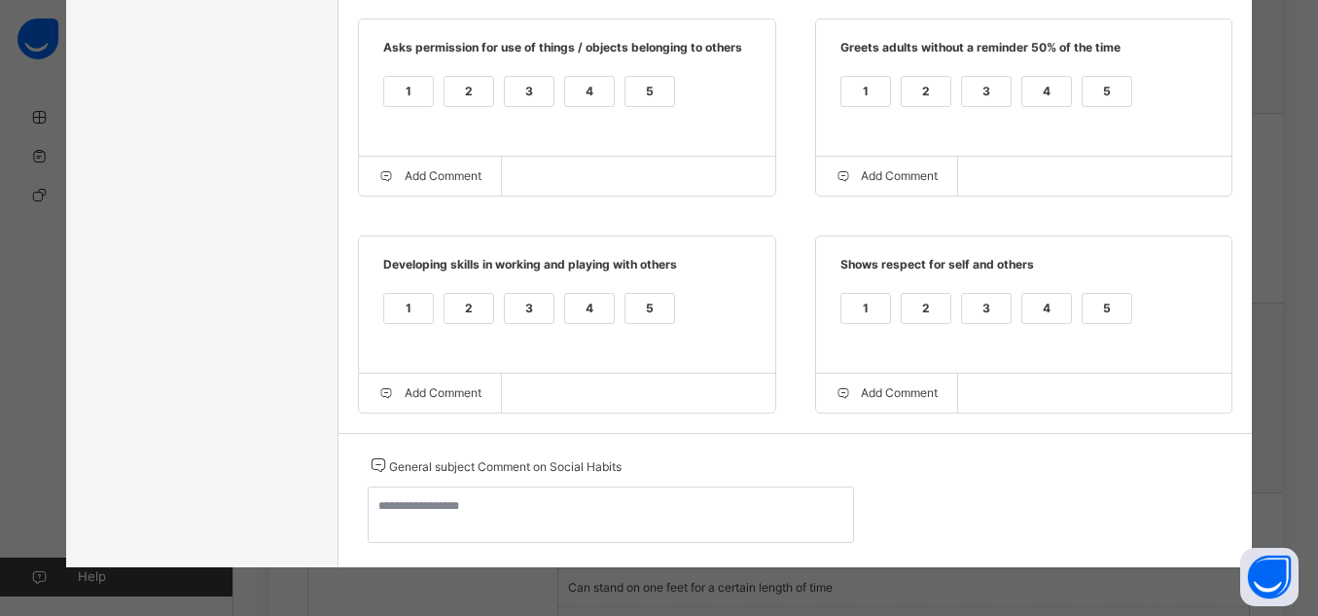
click at [1131, 304] on div "1 2 3 4 5" at bounding box center [1025, 320] width 378 height 65
click at [1116, 304] on div "5" at bounding box center [1107, 308] width 49 height 29
click at [1116, 305] on div "5" at bounding box center [1107, 308] width 49 height 29
click at [630, 303] on div "5" at bounding box center [650, 308] width 49 height 29
click at [1082, 316] on label "5" at bounding box center [1107, 308] width 51 height 31
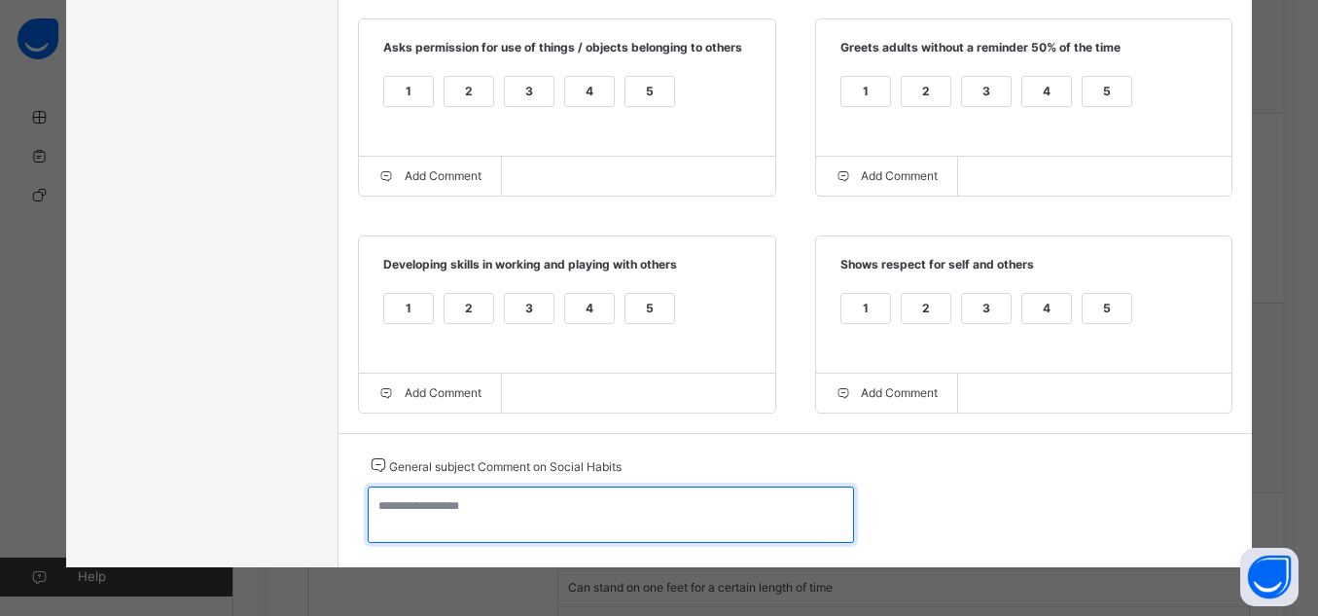
click at [726, 522] on textarea at bounding box center [611, 514] width 486 height 56
paste textarea "**********"
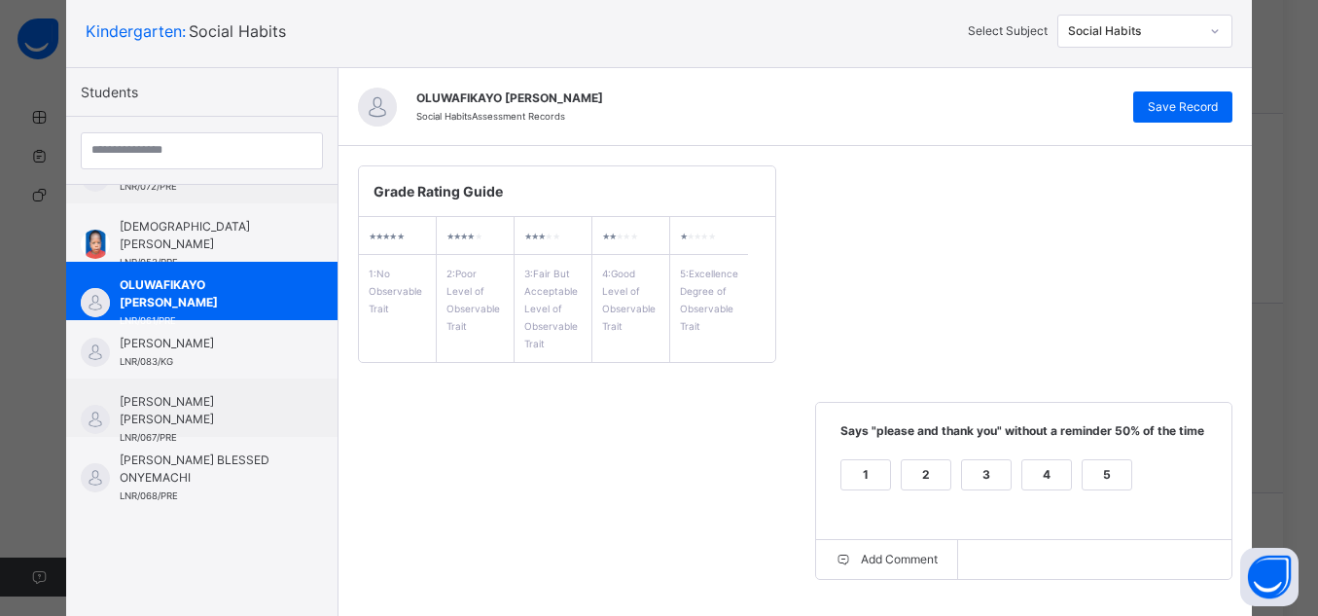
scroll to position [108, 0]
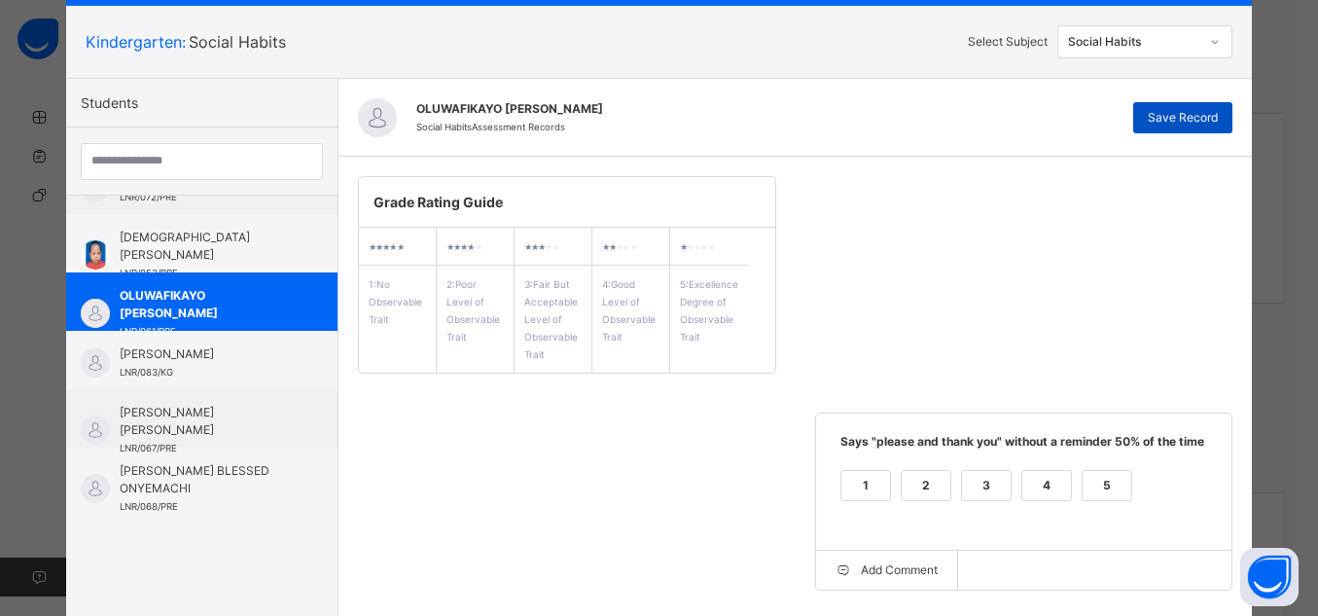
type textarea "**********"
click at [1198, 115] on span "Save Record" at bounding box center [1183, 118] width 70 height 18
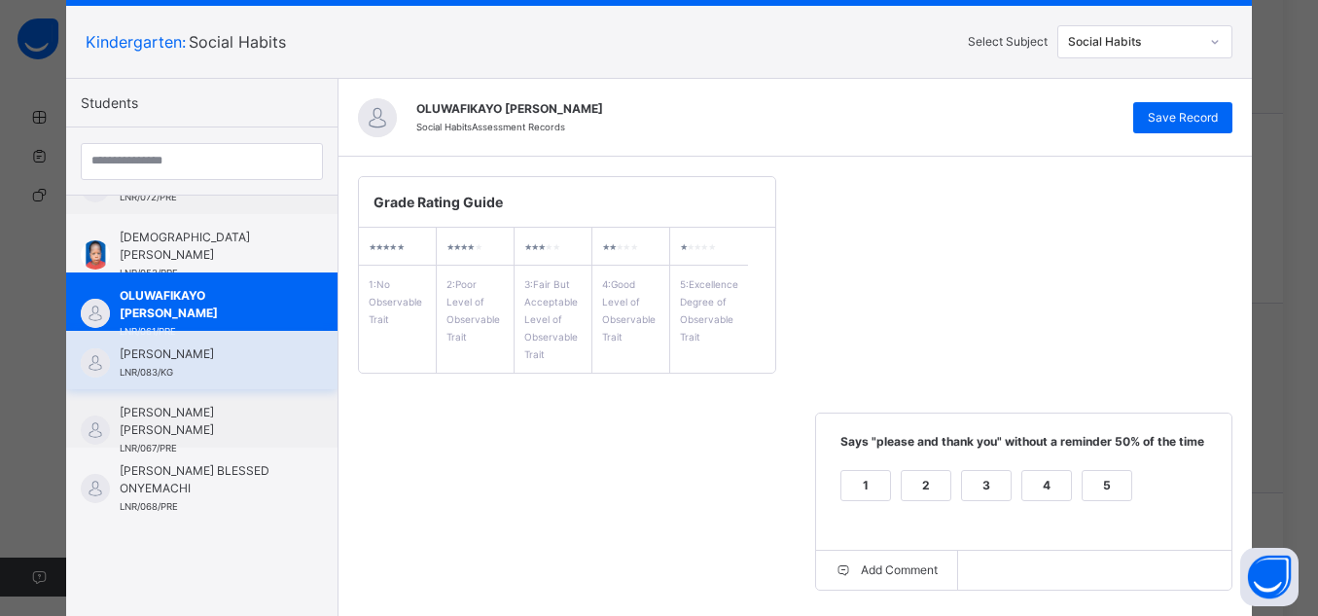
click at [208, 365] on div "[PERSON_NAME] LNR/083/KG" at bounding box center [207, 362] width 174 height 35
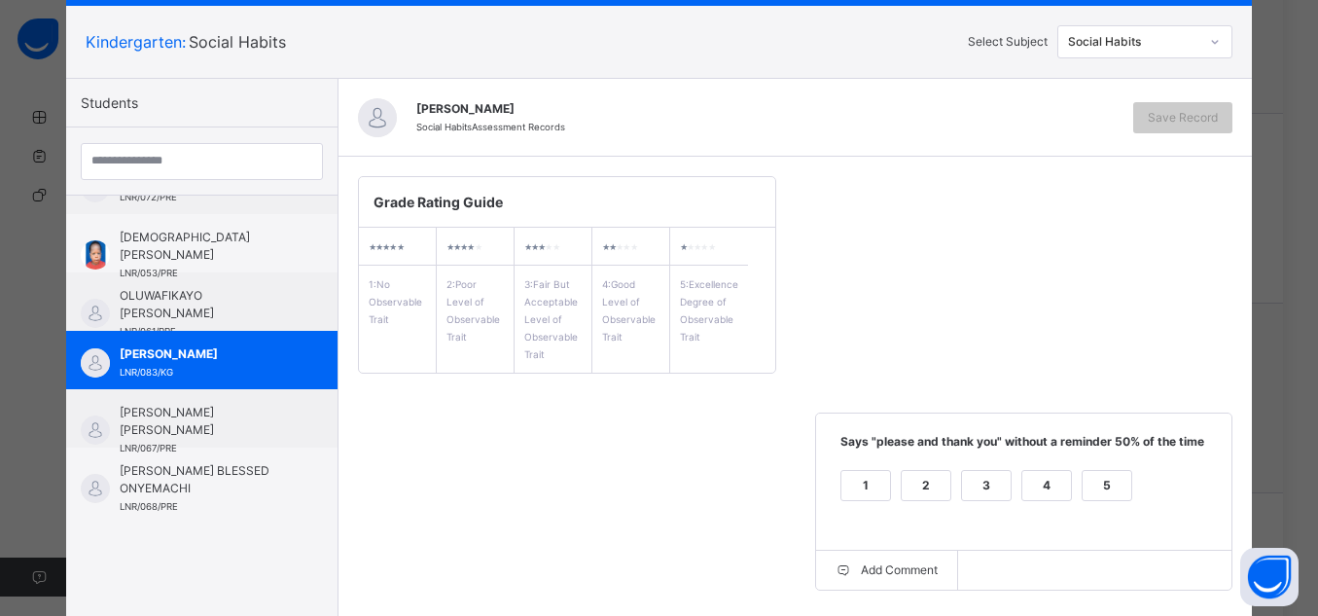
click at [1101, 486] on div "5" at bounding box center [1107, 485] width 49 height 29
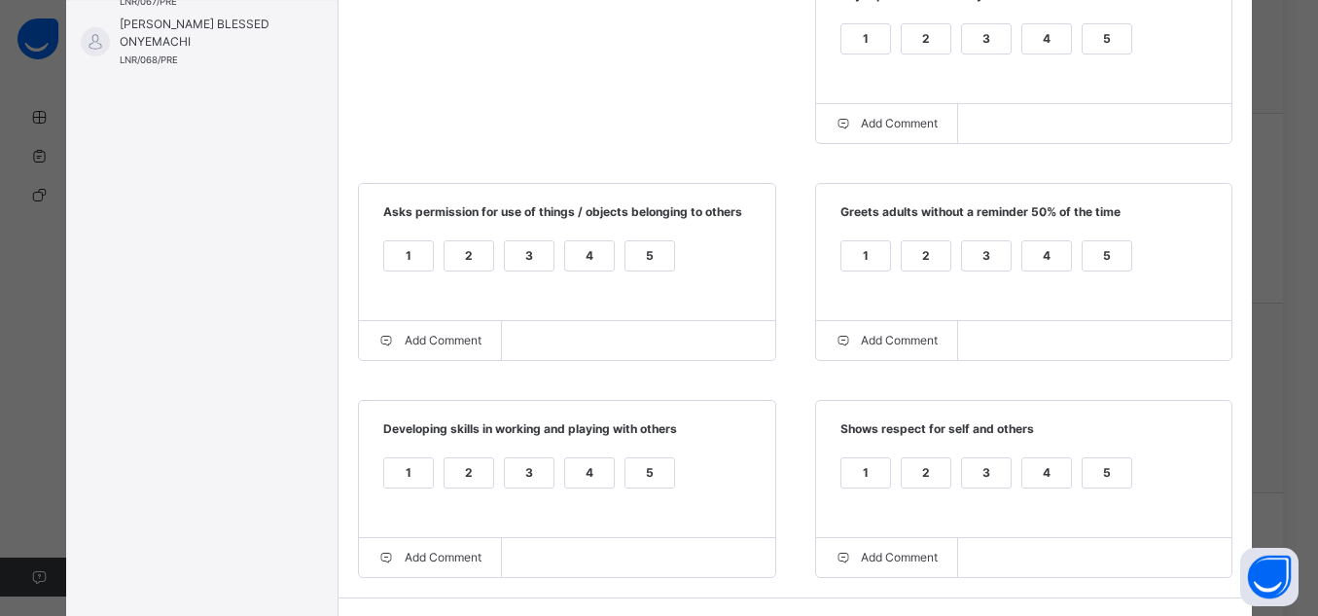
scroll to position [559, 0]
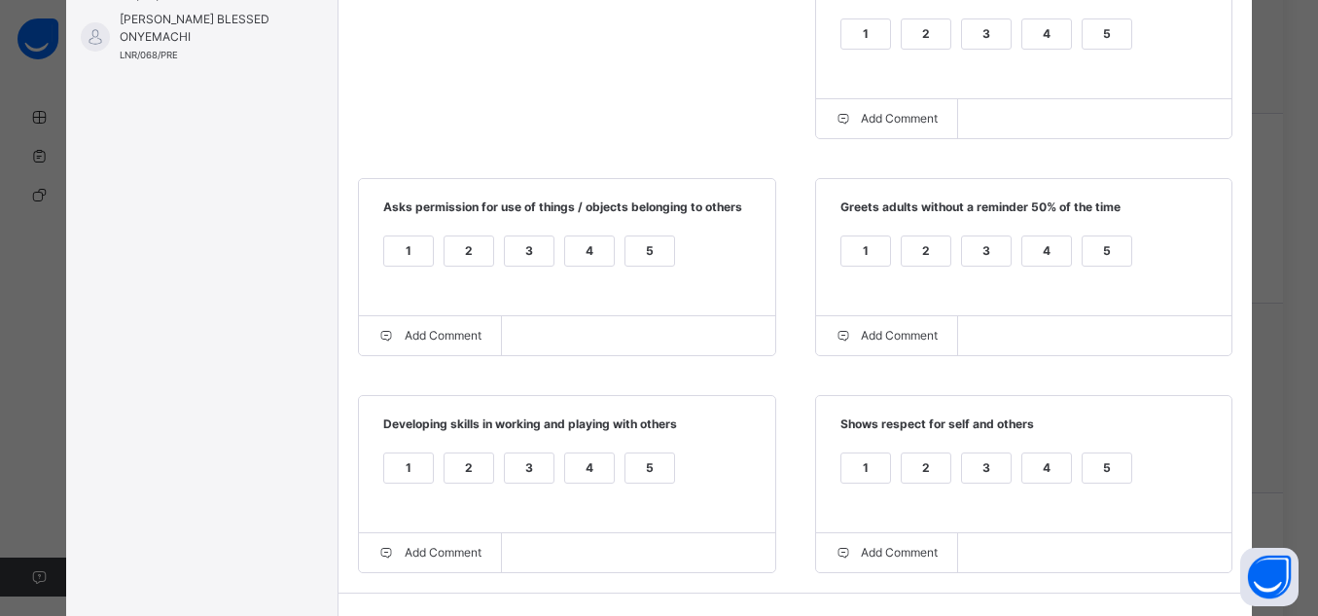
click at [1102, 458] on div "5" at bounding box center [1107, 467] width 49 height 29
click at [1104, 257] on div "5" at bounding box center [1107, 250] width 49 height 29
click at [644, 251] on div "5" at bounding box center [650, 250] width 49 height 29
click at [625, 493] on div "5" at bounding box center [650, 479] width 51 height 55
click at [635, 474] on div "5" at bounding box center [650, 467] width 49 height 29
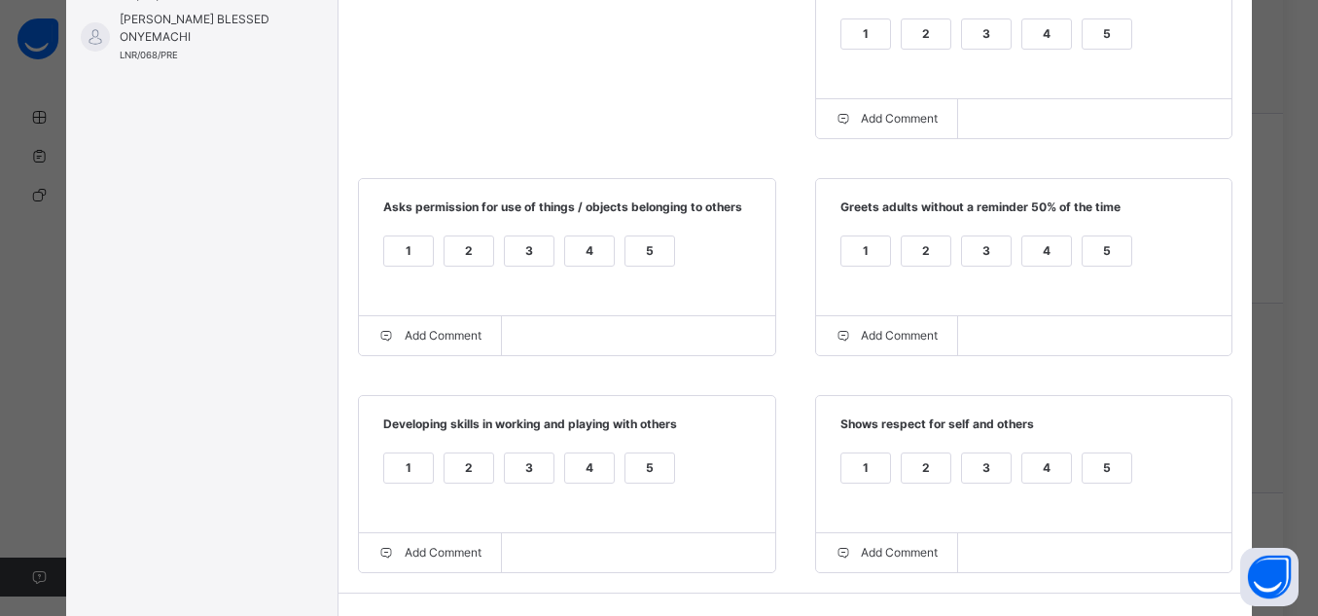
scroll to position [728, 0]
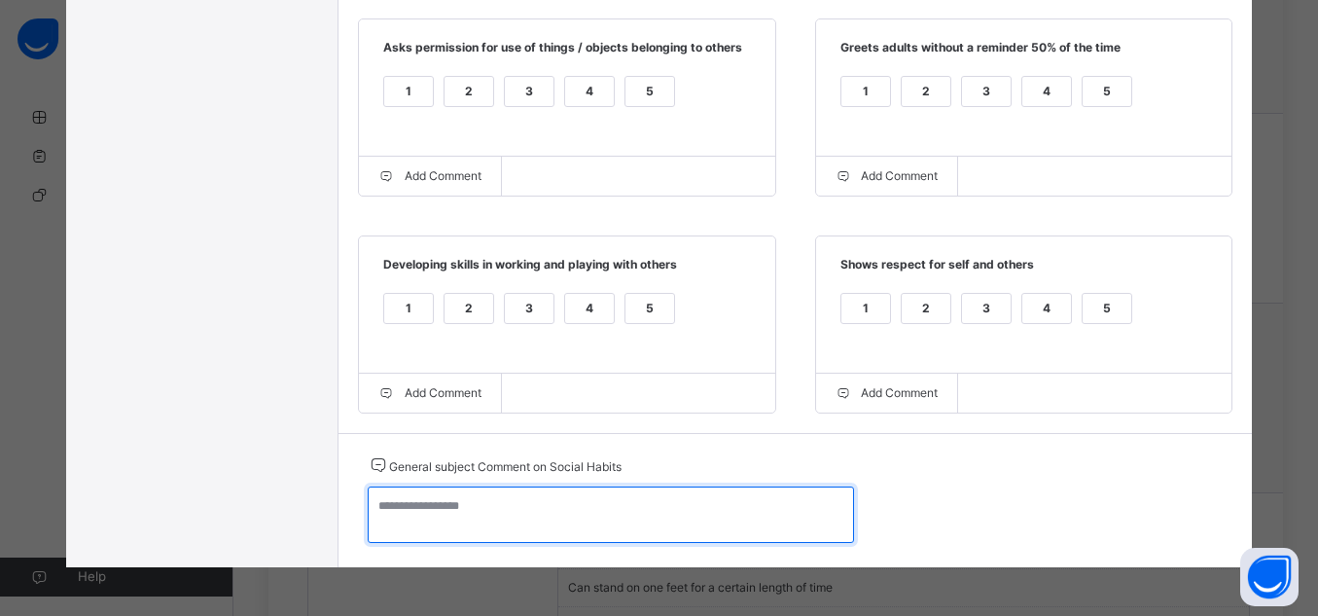
click at [655, 504] on textarea at bounding box center [611, 514] width 486 height 56
paste textarea "**********"
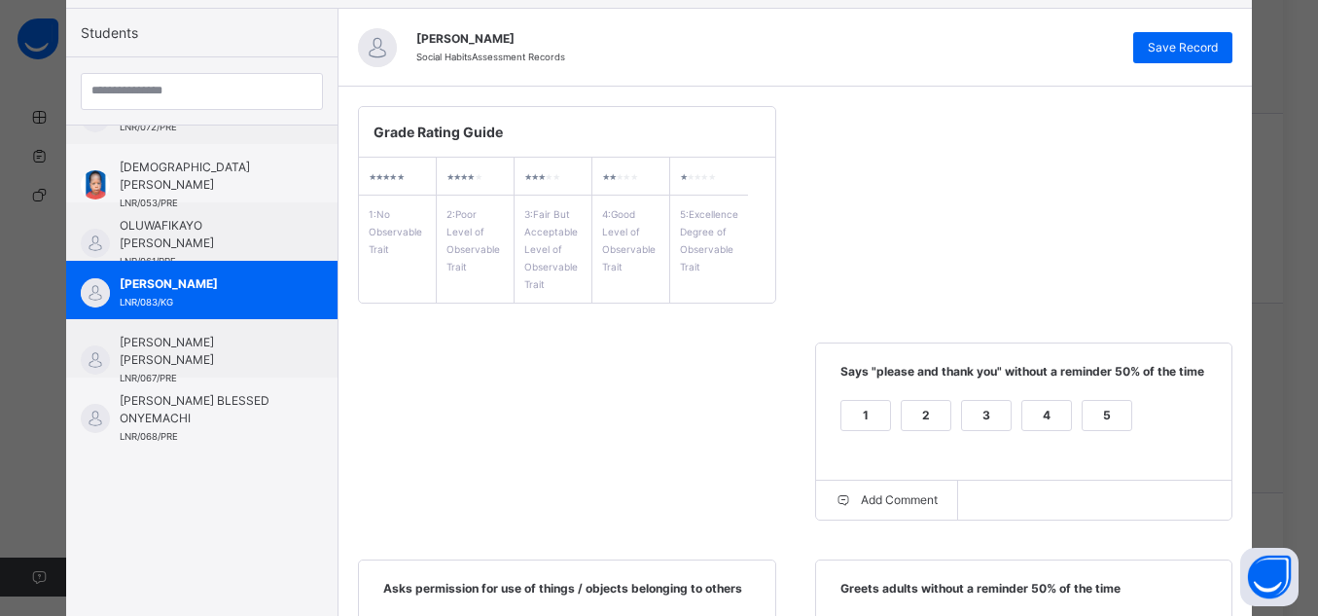
scroll to position [63, 0]
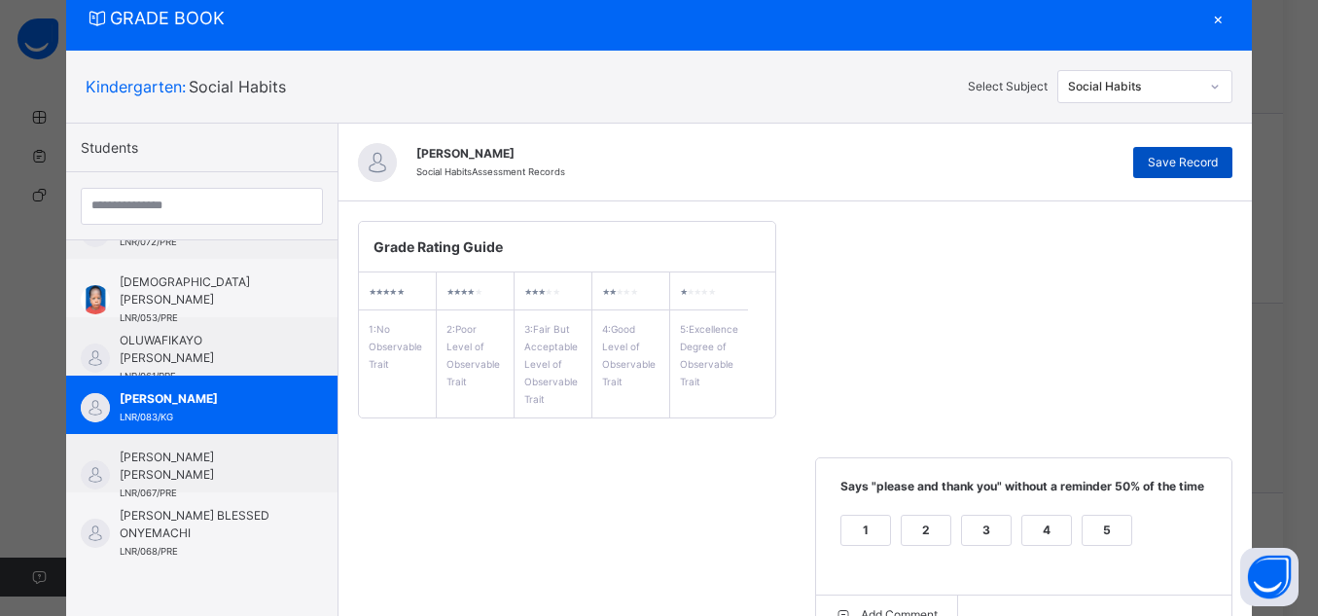
type textarea "**********"
click at [1206, 172] on div "Save Record" at bounding box center [1183, 162] width 99 height 31
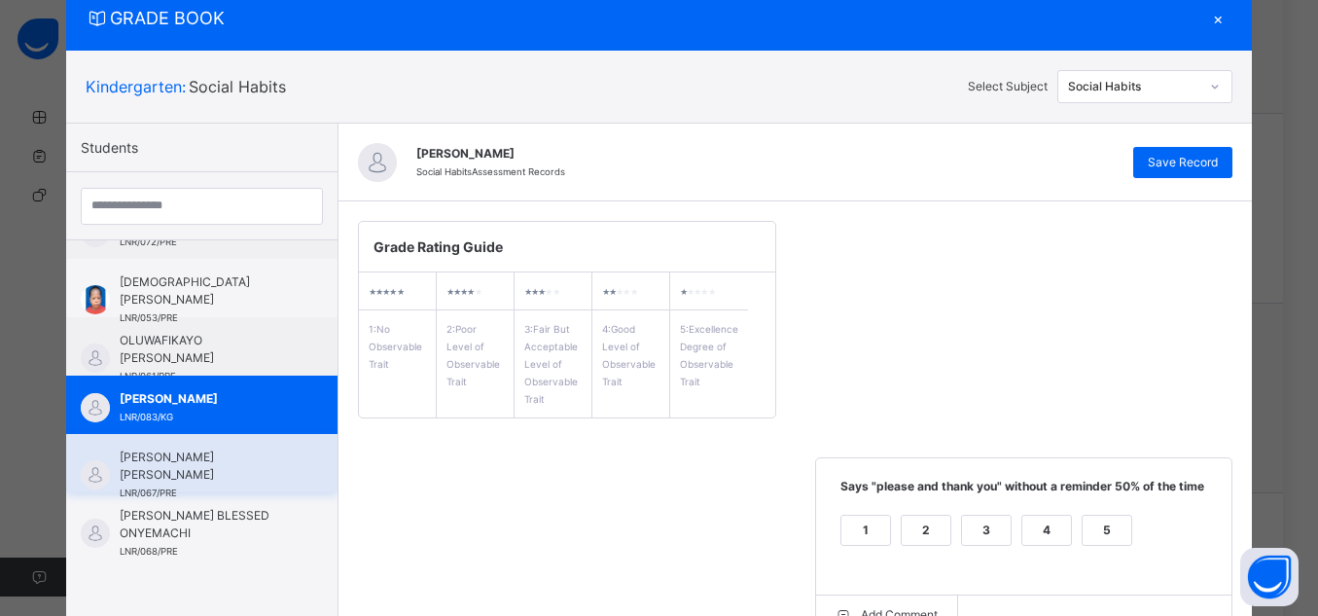
click at [170, 467] on span "[PERSON_NAME] [PERSON_NAME]" at bounding box center [207, 466] width 174 height 35
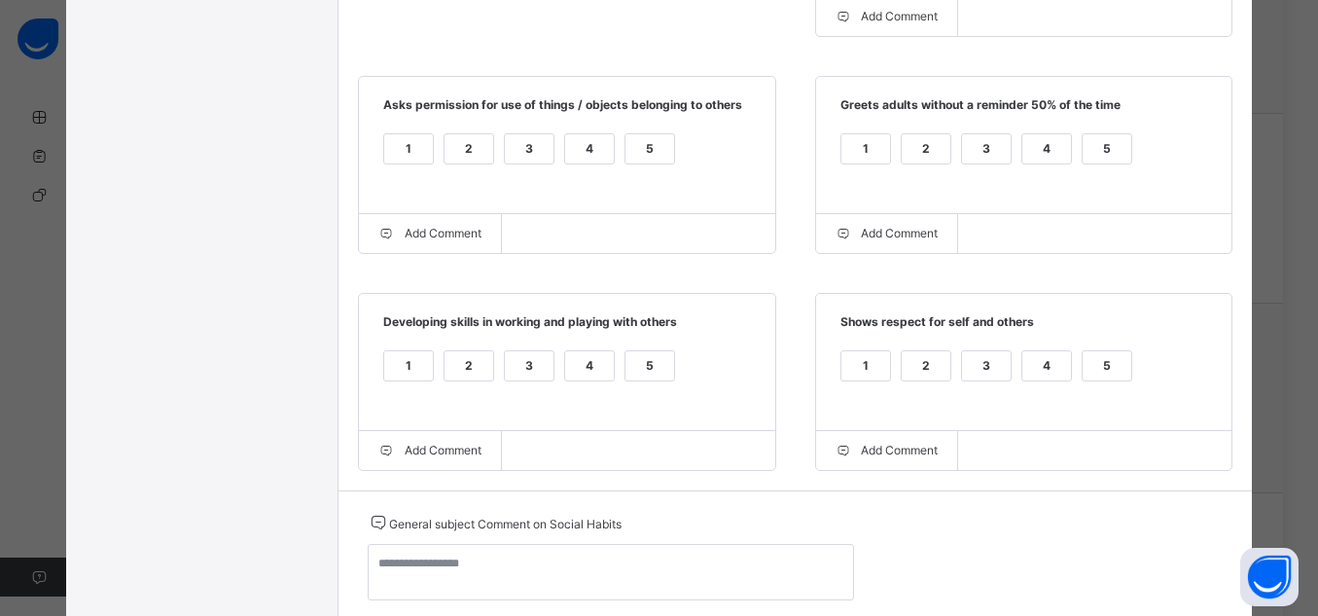
scroll to position [670, 0]
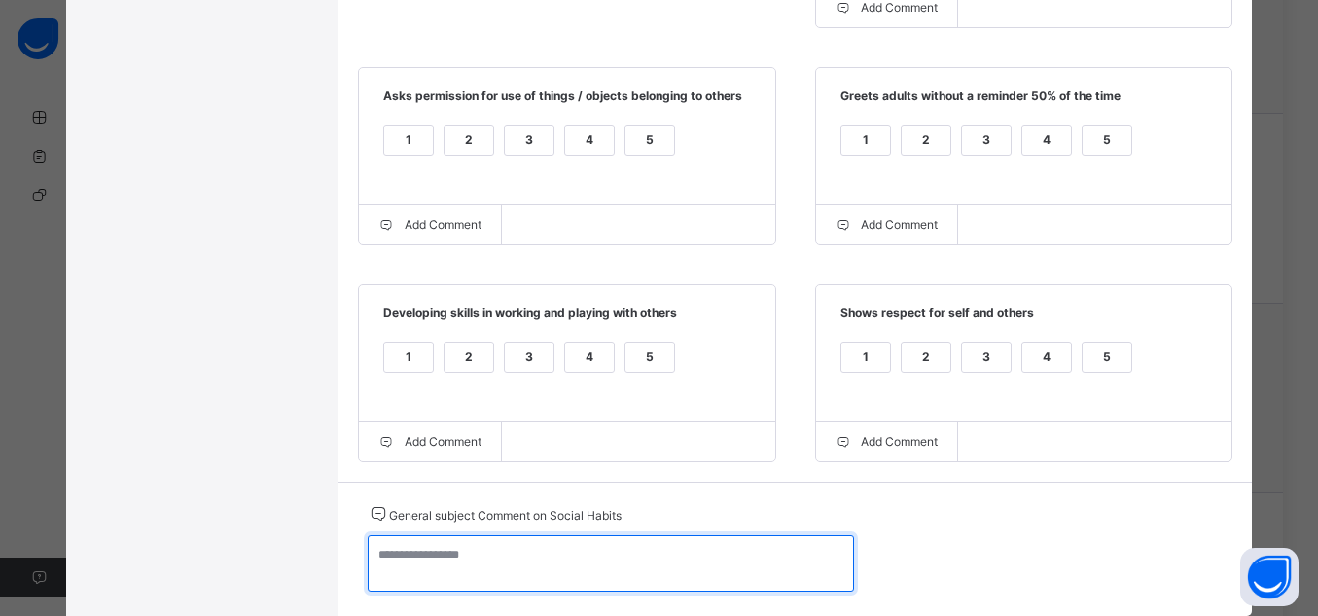
click at [451, 571] on textarea at bounding box center [611, 563] width 486 height 56
paste textarea "**********"
type textarea "**********"
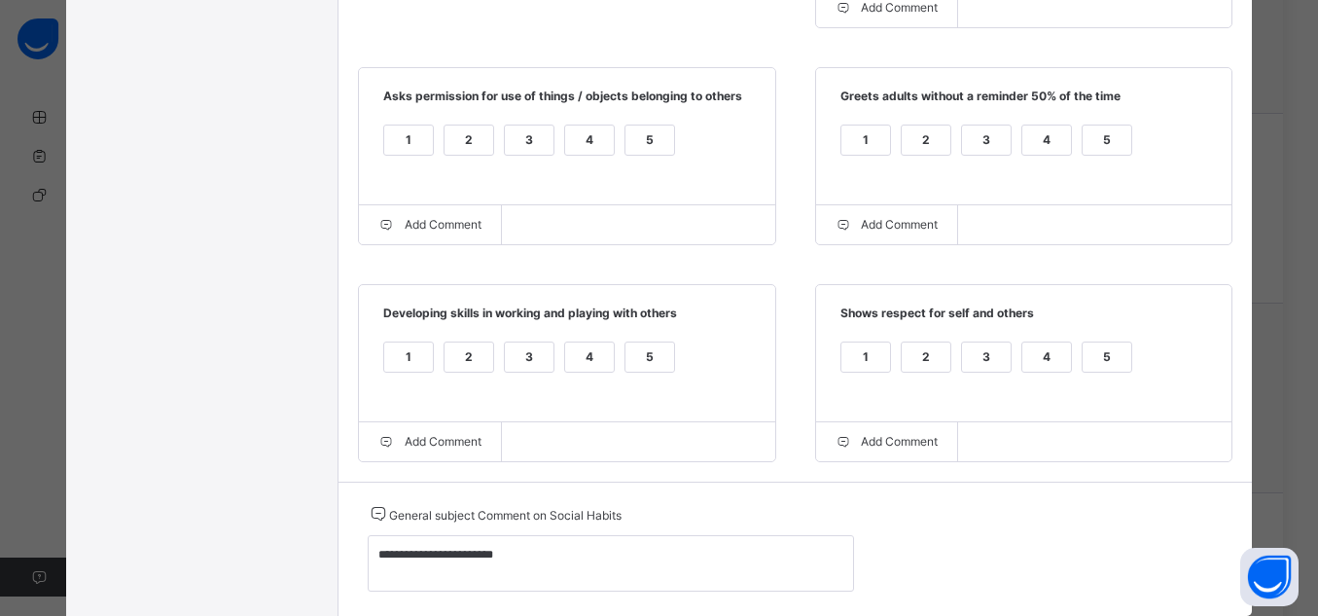
click at [1124, 350] on div "5" at bounding box center [1107, 356] width 49 height 29
click at [633, 350] on div "5" at bounding box center [650, 356] width 49 height 29
click at [649, 137] on div "5" at bounding box center [650, 140] width 49 height 29
click at [1098, 126] on div "5" at bounding box center [1107, 140] width 49 height 29
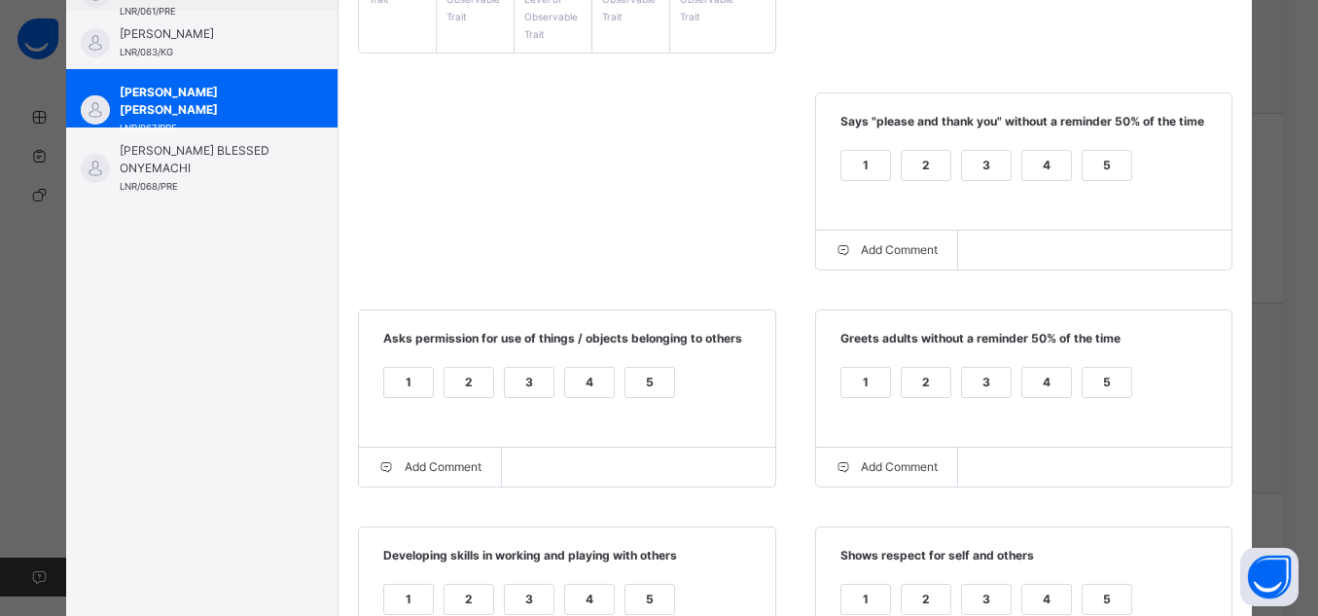
scroll to position [415, 0]
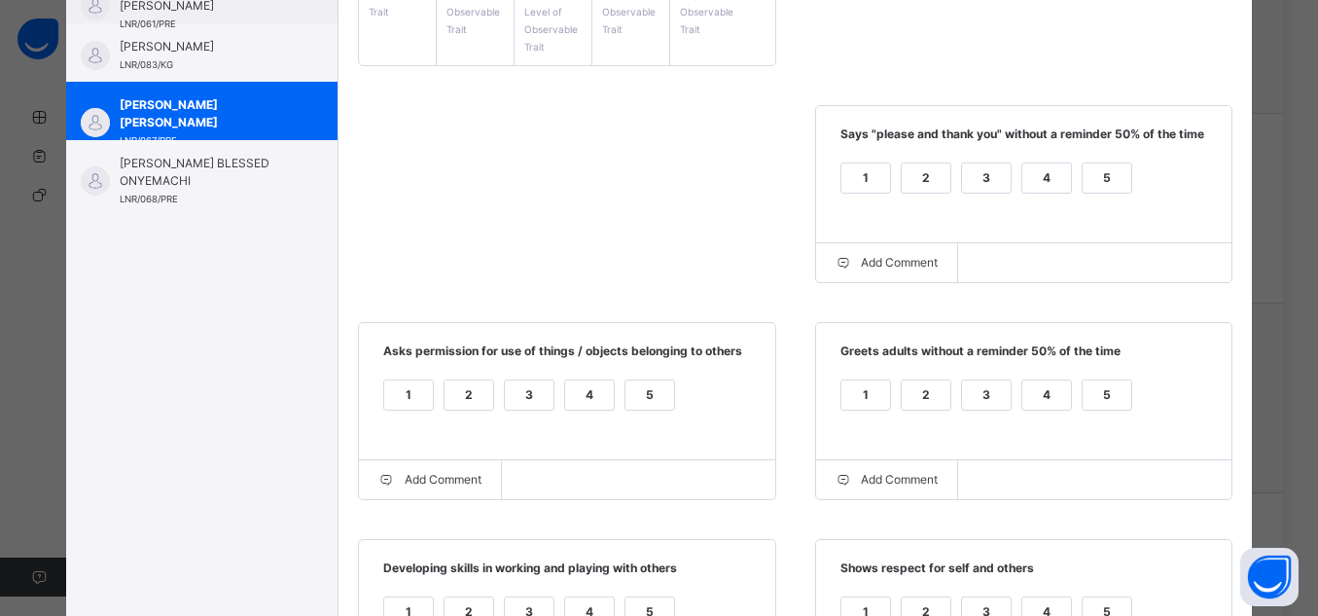
click at [1097, 170] on div "5" at bounding box center [1107, 177] width 49 height 29
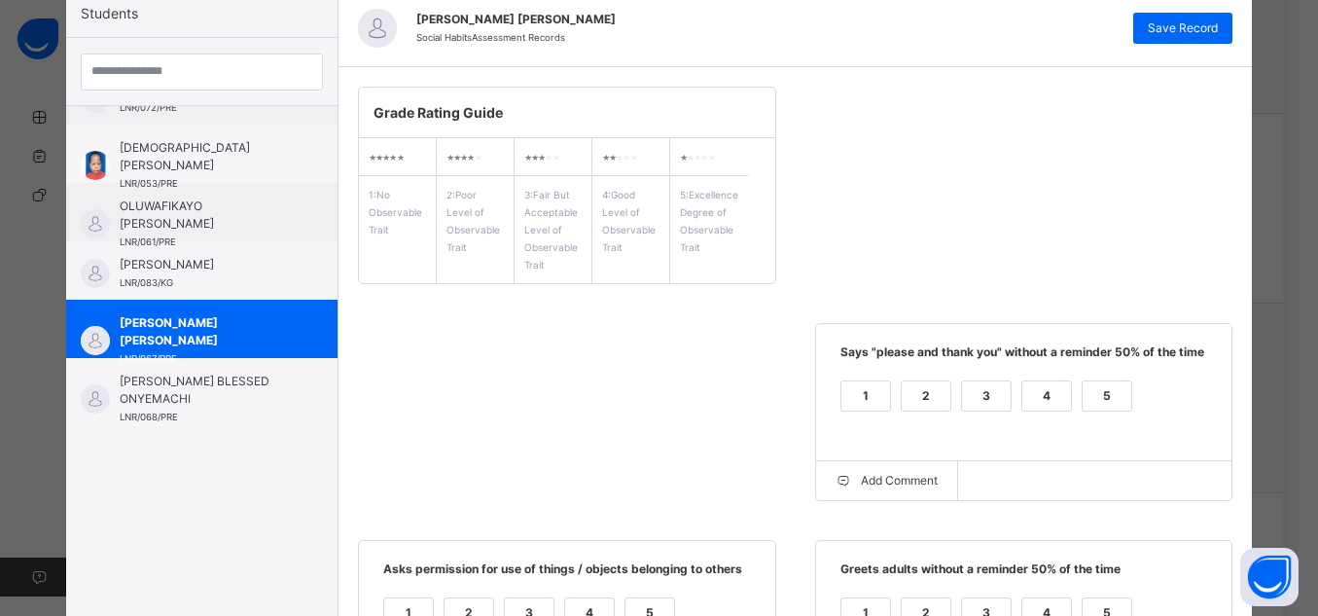
scroll to position [140, 0]
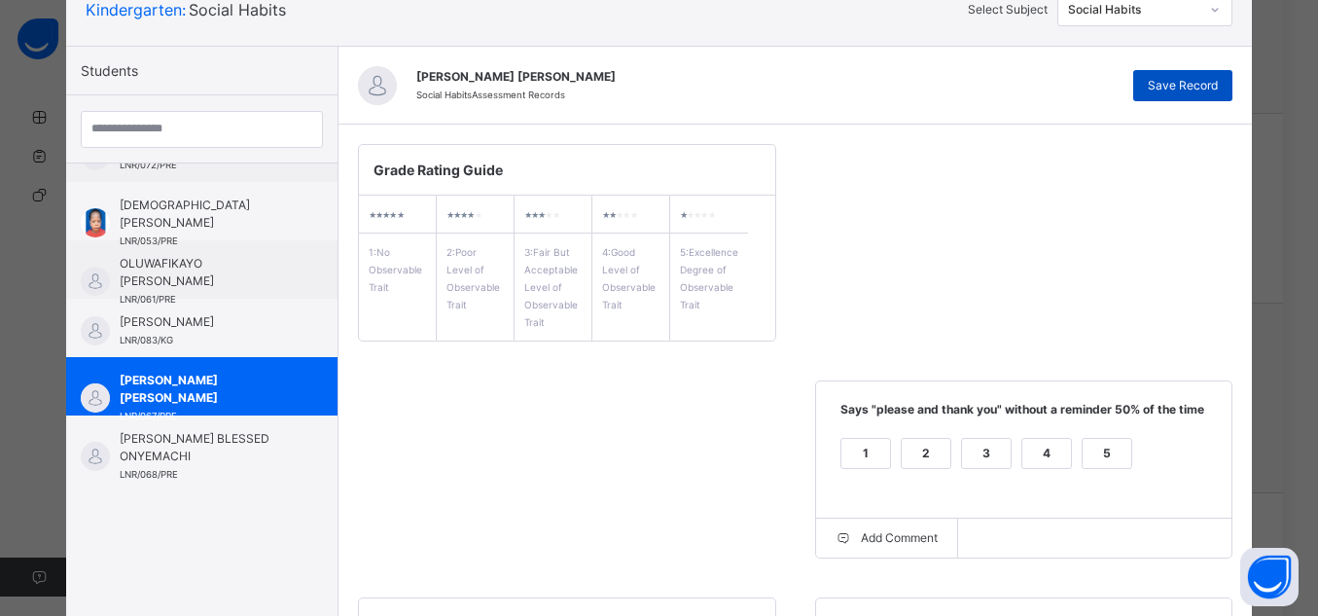
click at [1191, 71] on div "Save Record" at bounding box center [1183, 85] width 99 height 31
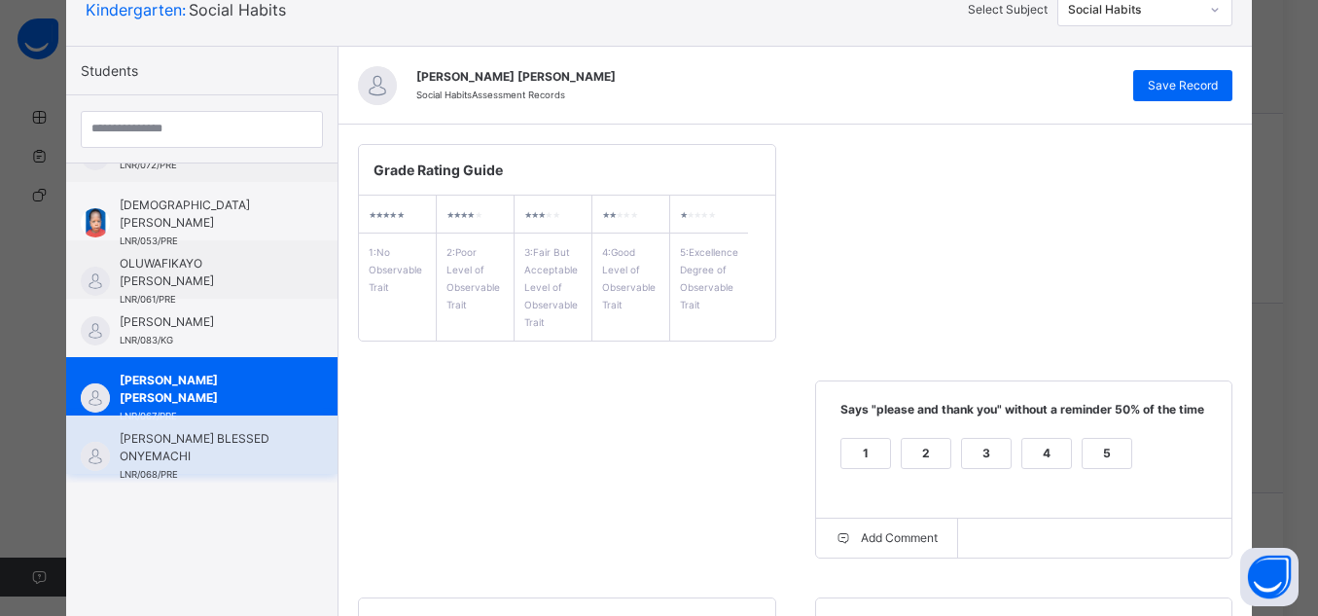
click at [193, 471] on div "[PERSON_NAME] BLESSED ONYEMACHI LNR/068/PRE" at bounding box center [207, 456] width 174 height 53
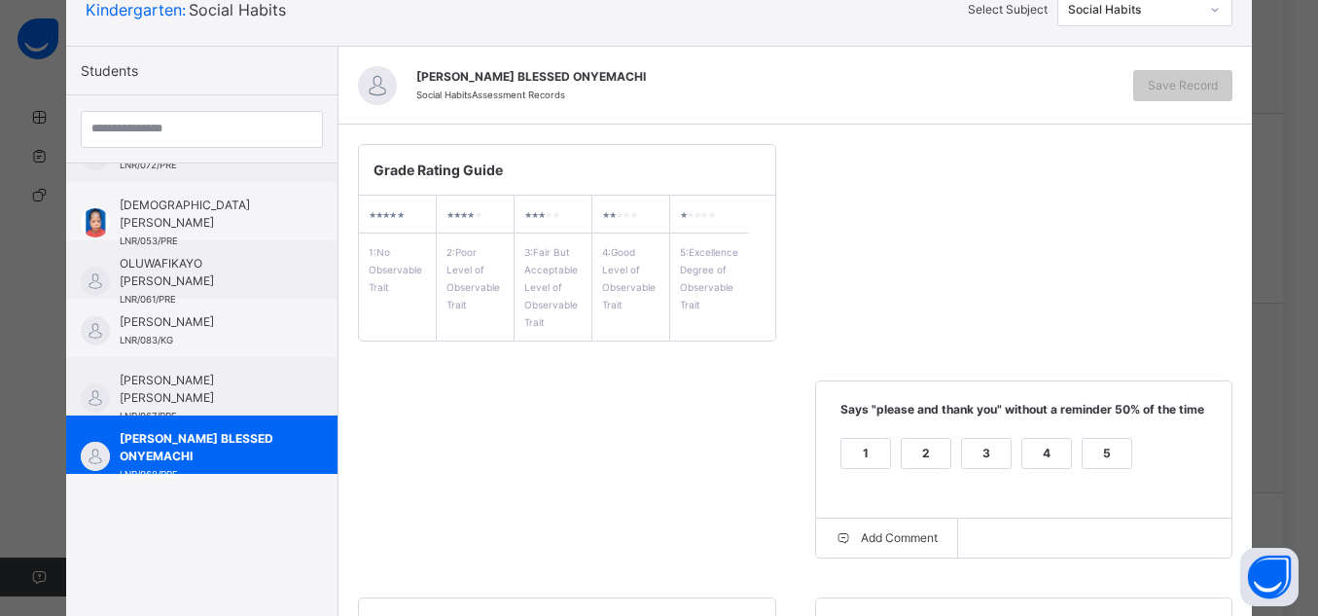
click at [1106, 449] on div "5" at bounding box center [1107, 453] width 49 height 29
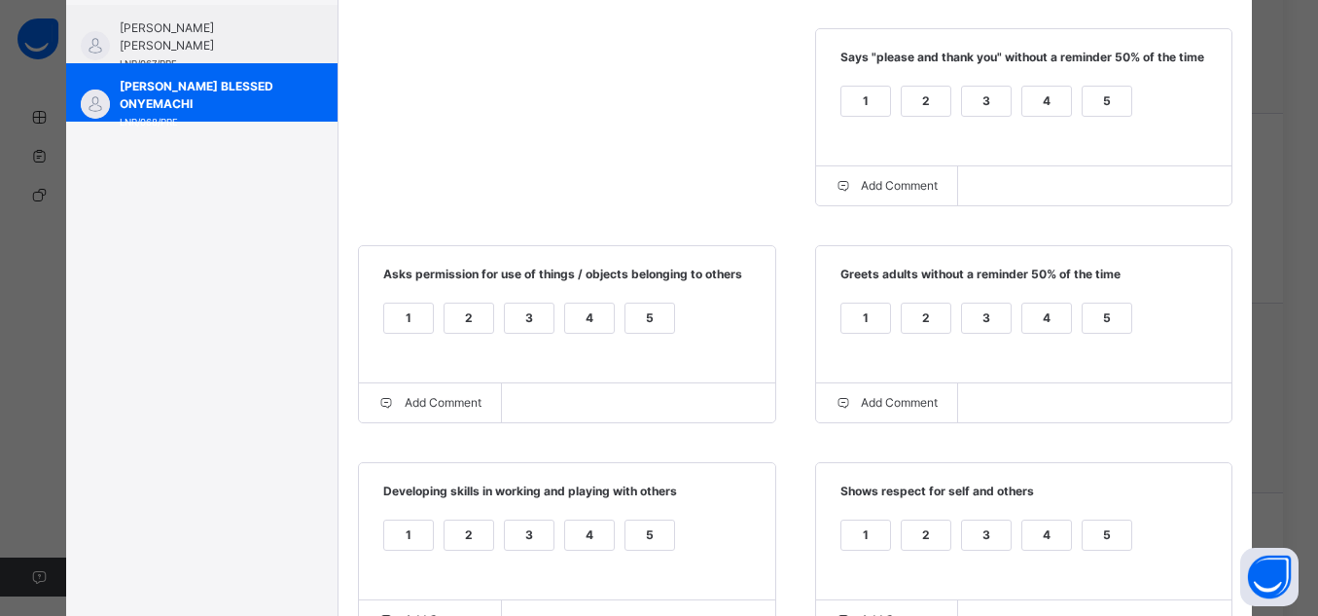
scroll to position [496, 0]
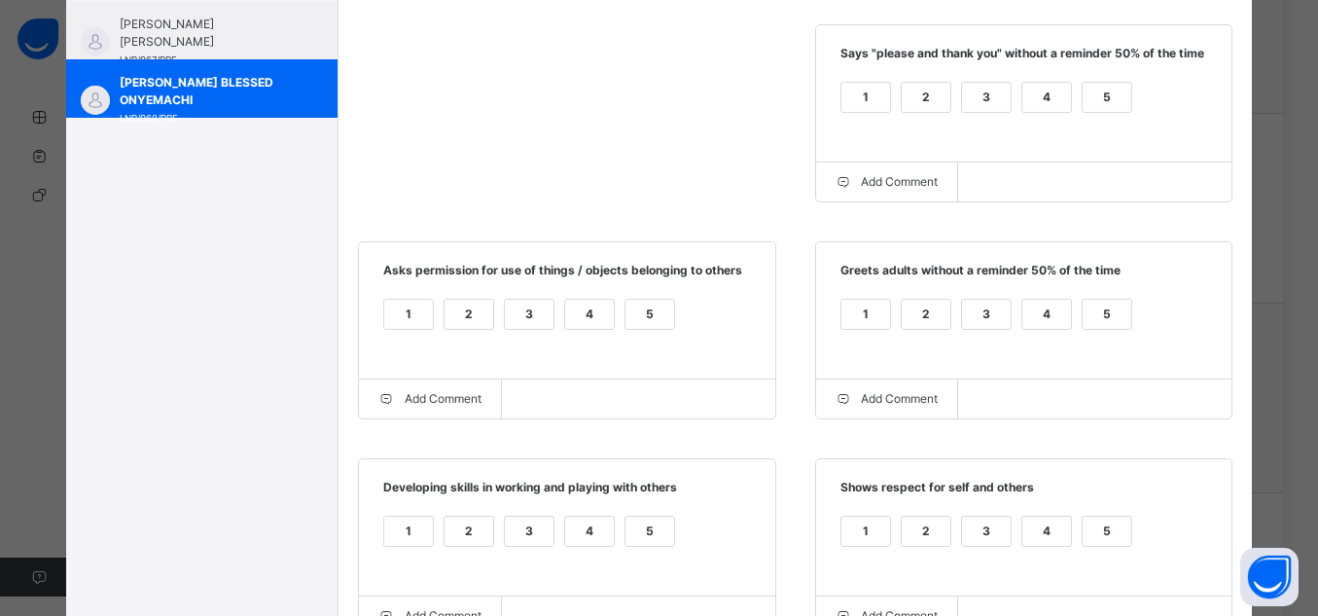
click at [1110, 319] on div "5" at bounding box center [1107, 314] width 49 height 29
click at [644, 317] on div "5" at bounding box center [650, 314] width 49 height 29
click at [653, 531] on div "5" at bounding box center [650, 531] width 49 height 29
click at [1121, 534] on div "5" at bounding box center [1107, 531] width 49 height 29
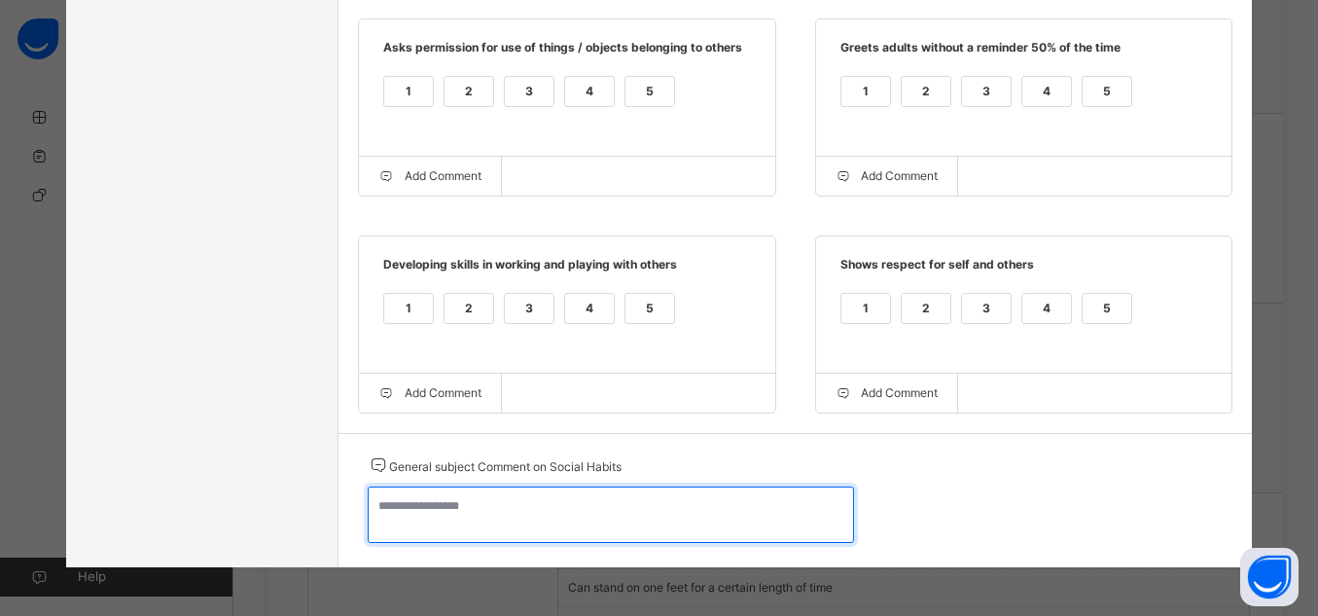
click at [632, 520] on textarea at bounding box center [611, 514] width 486 height 56
paste textarea "**********"
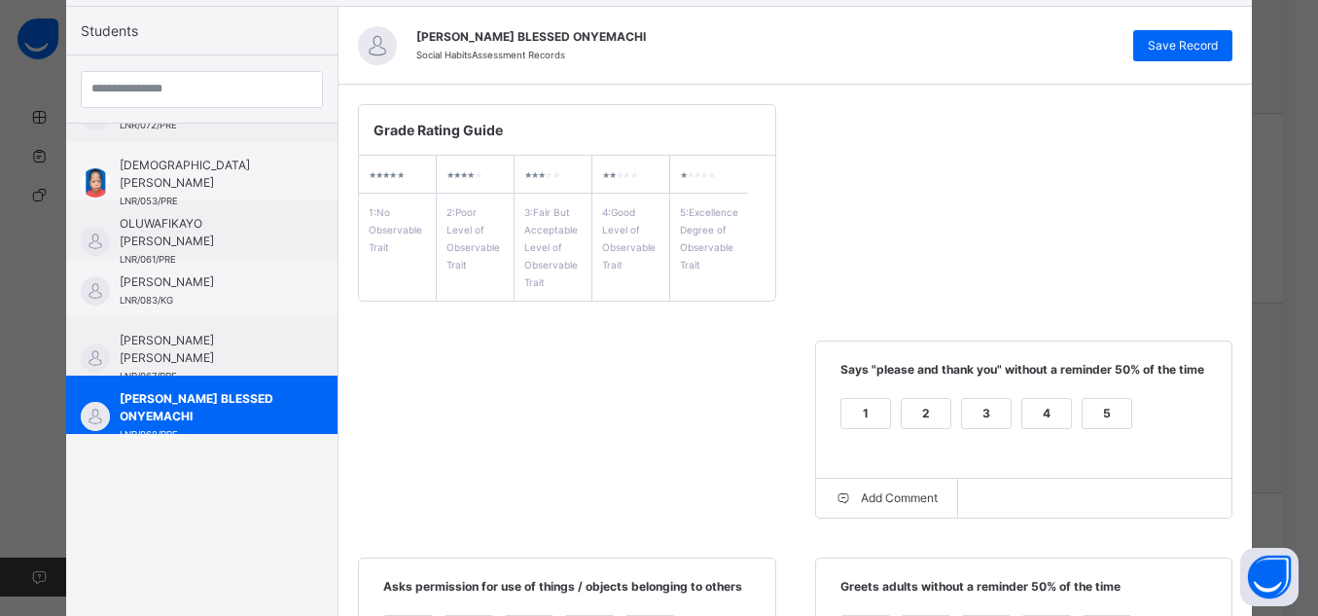
scroll to position [155, 0]
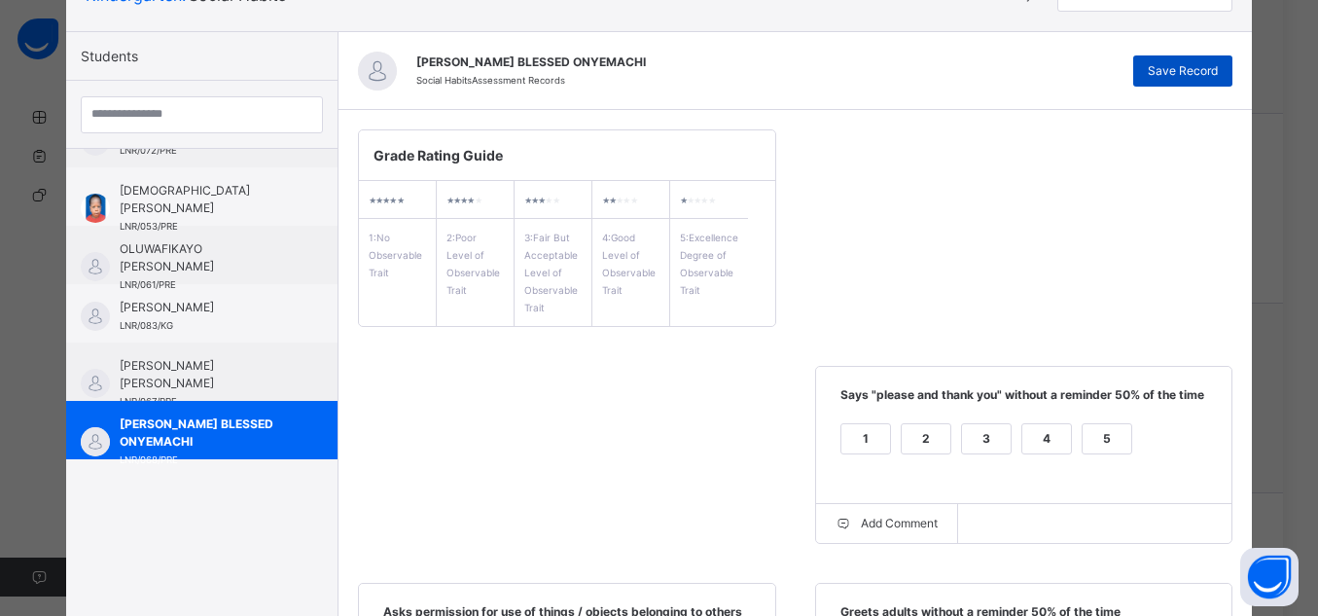
type textarea "**********"
click at [1216, 73] on span "Save Record" at bounding box center [1183, 71] width 70 height 18
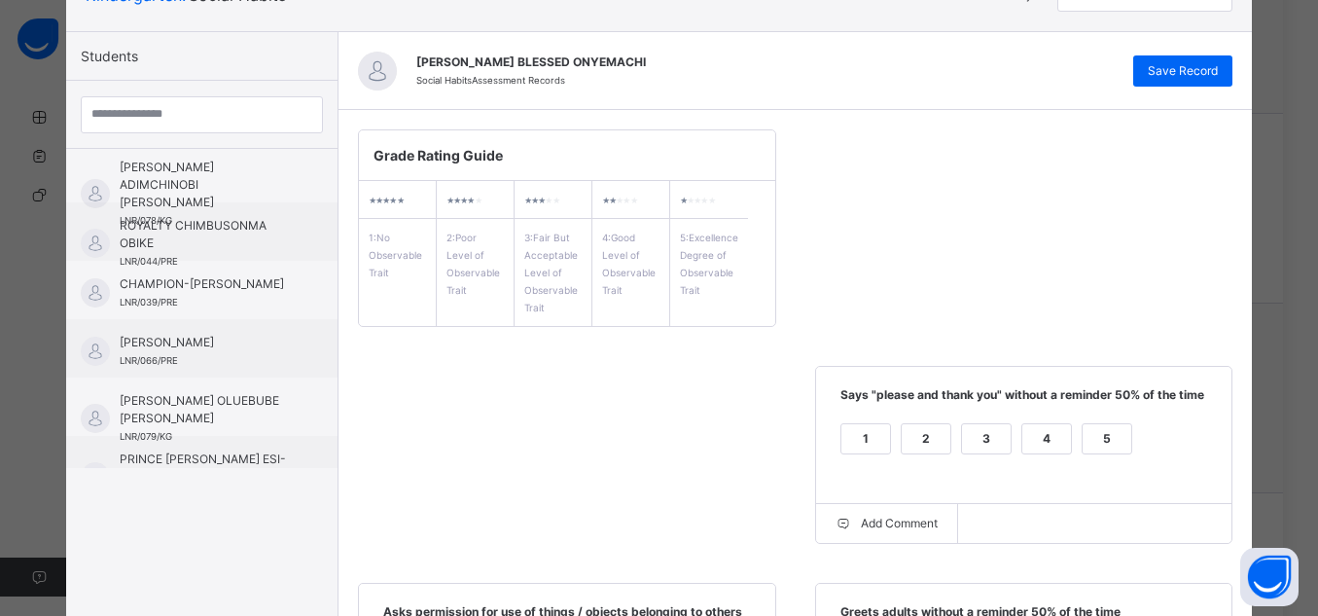
scroll to position [0, 0]
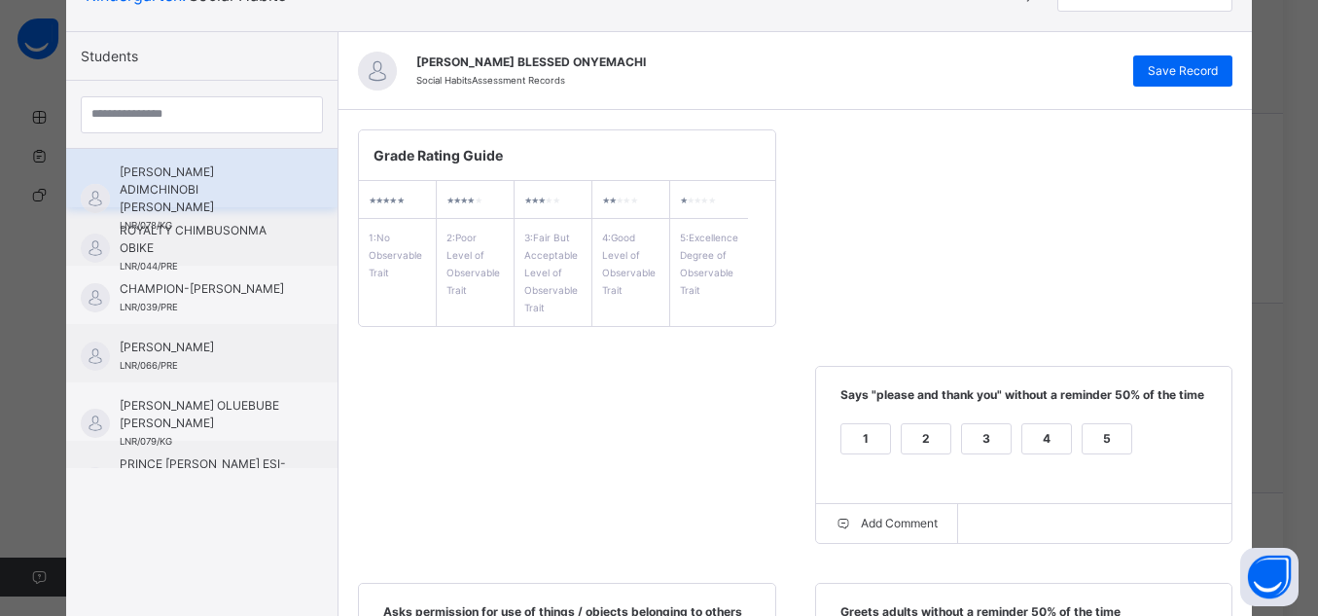
click at [232, 192] on span "[PERSON_NAME] ADIMCHINOBI [PERSON_NAME]" at bounding box center [207, 189] width 174 height 53
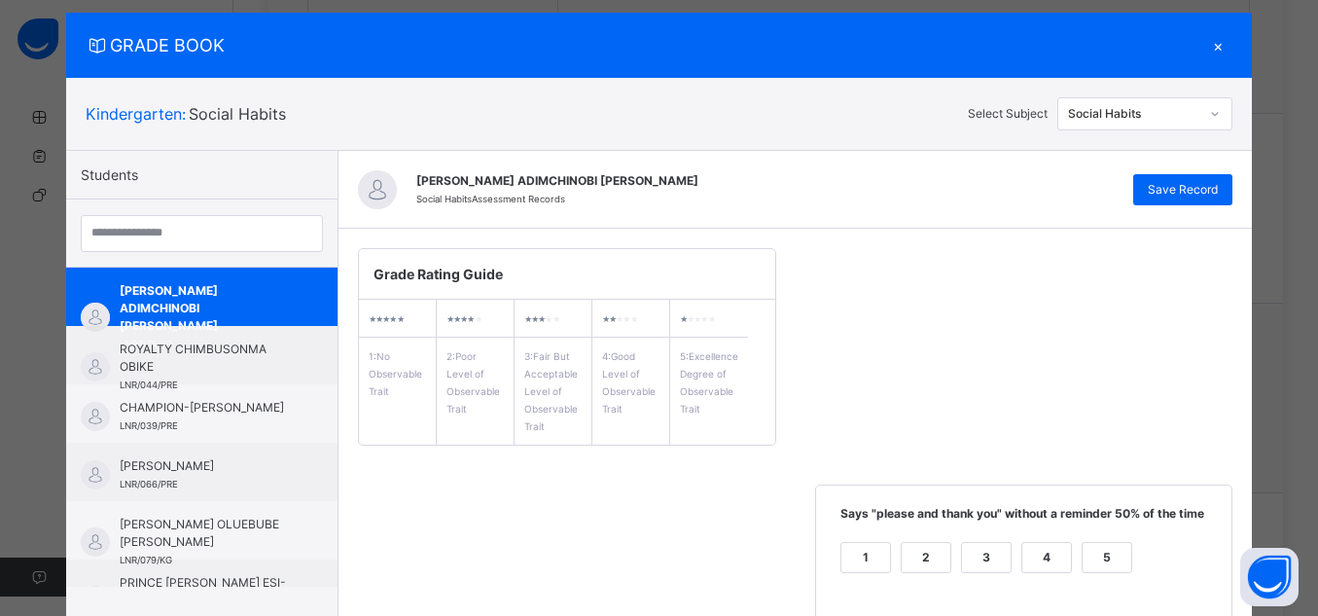
scroll to position [29, 0]
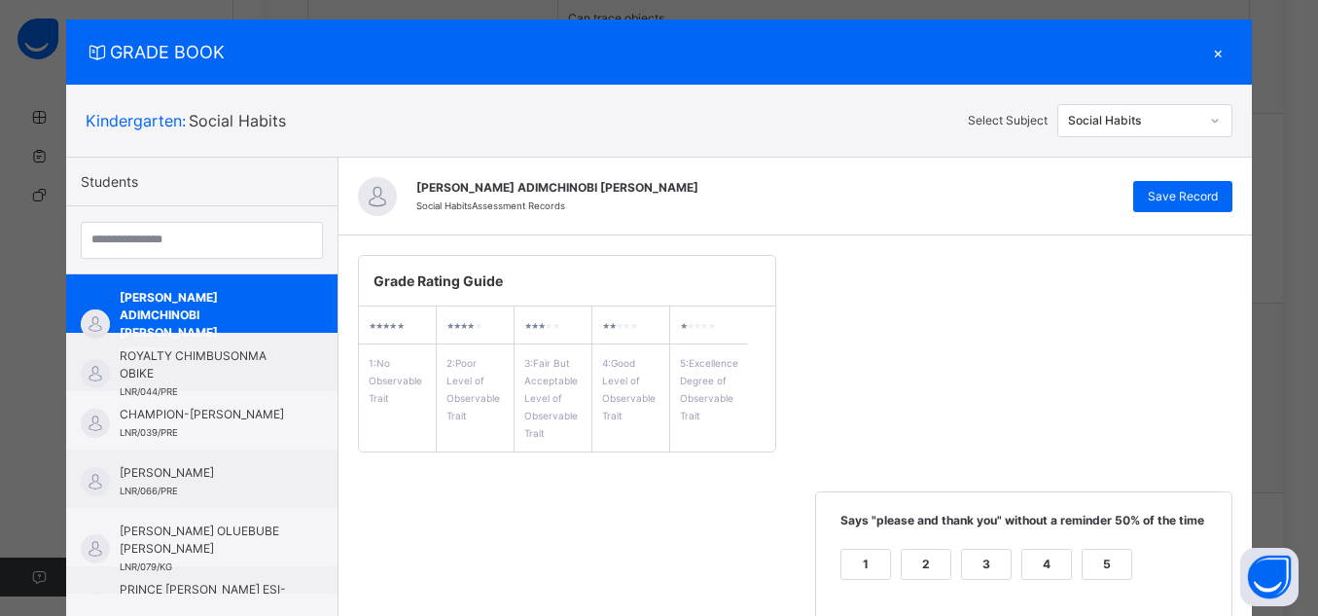
click at [1211, 111] on icon at bounding box center [1215, 120] width 12 height 19
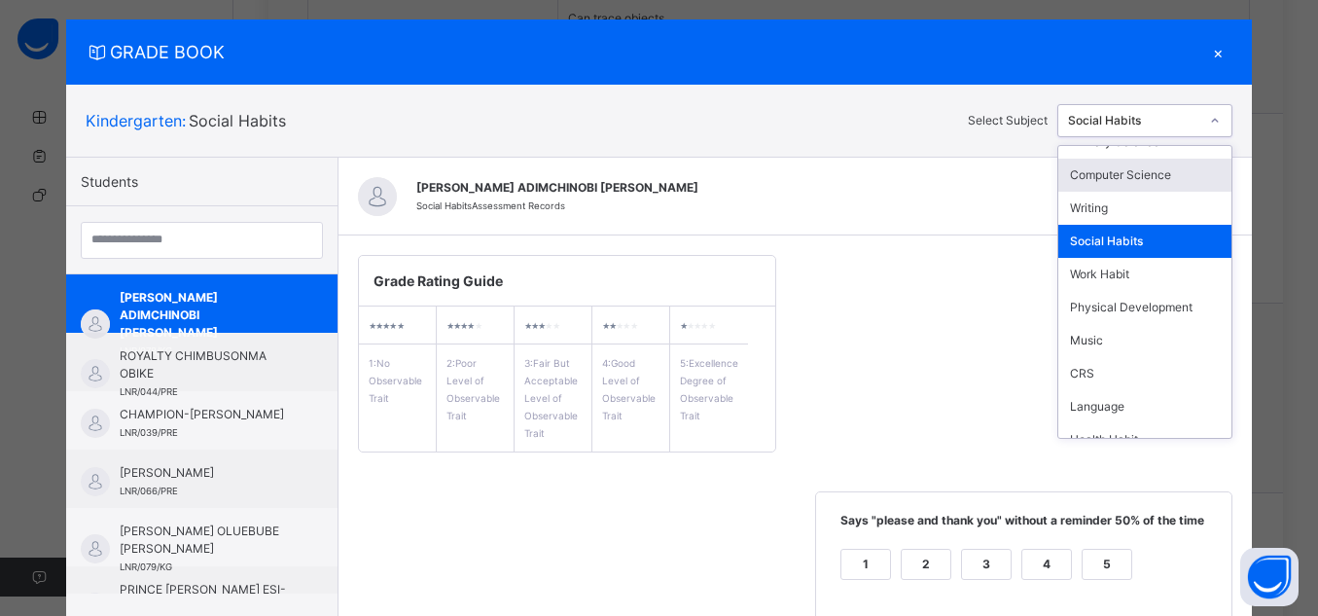
scroll to position [171, 0]
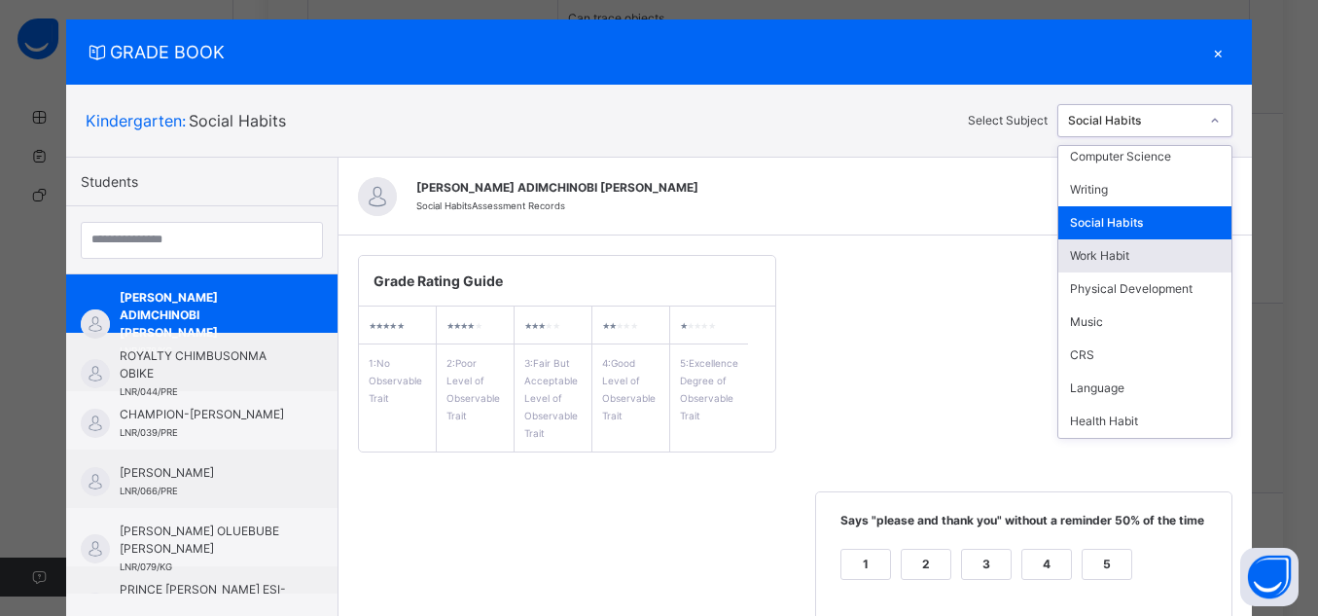
click at [1123, 261] on div "Work Habit" at bounding box center [1145, 255] width 173 height 33
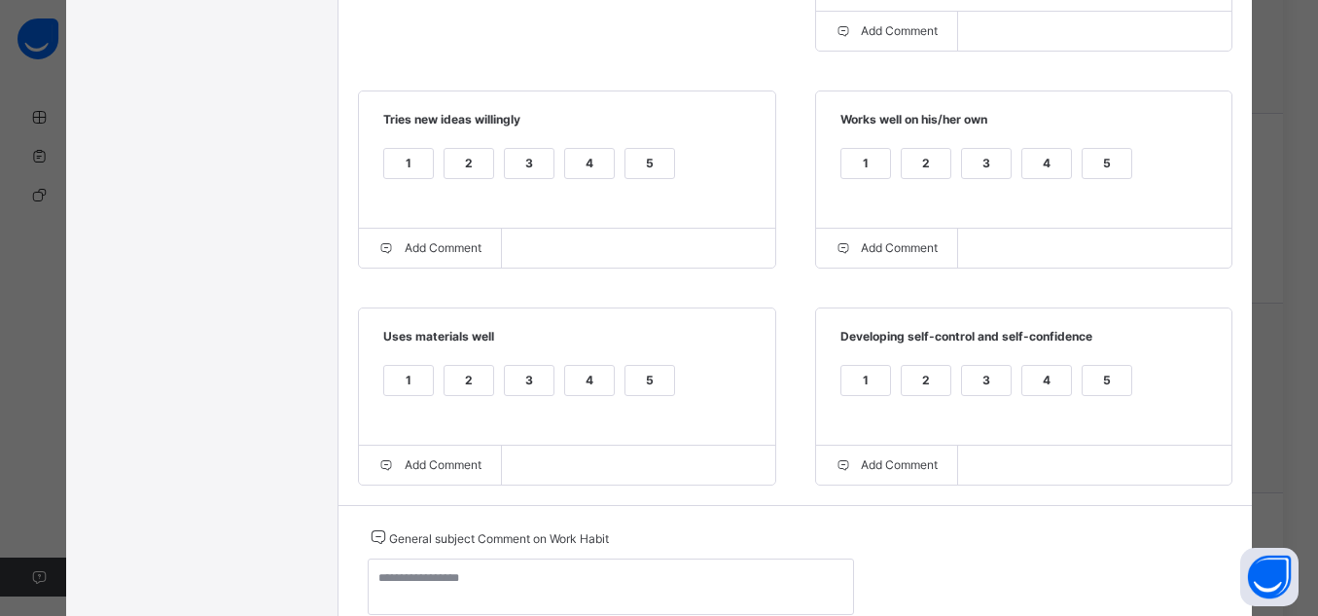
scroll to position [719, 0]
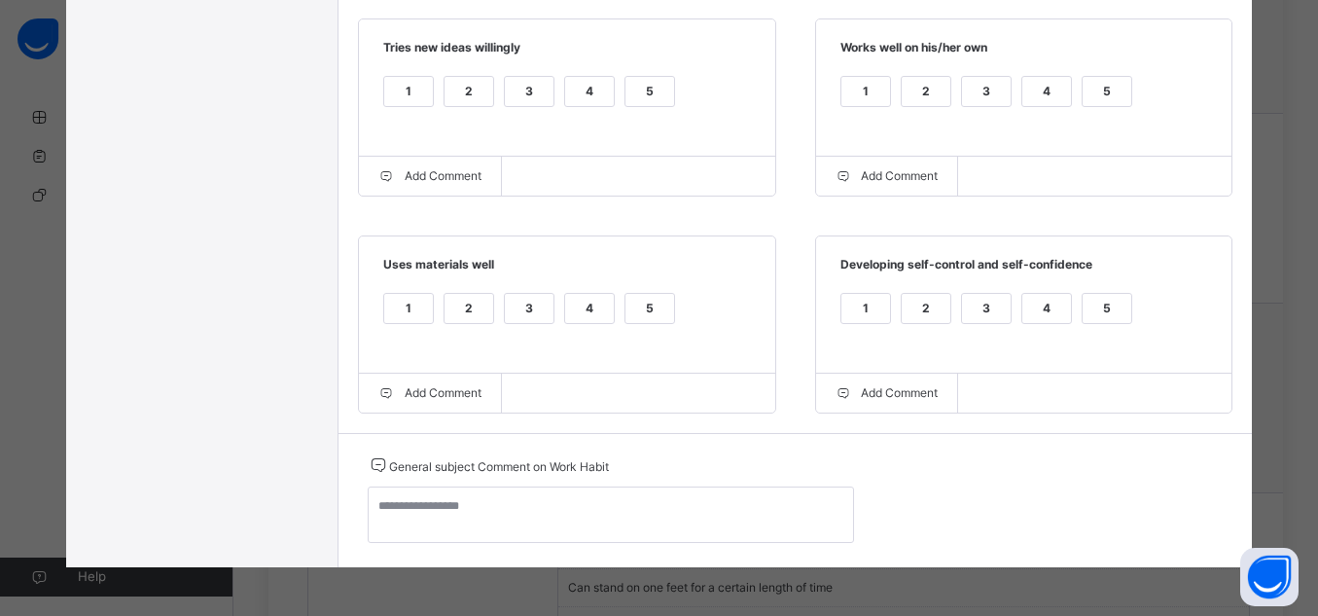
click at [1109, 298] on div "5" at bounding box center [1107, 308] width 49 height 29
click at [647, 308] on div "5" at bounding box center [650, 308] width 49 height 29
click at [639, 89] on div "5" at bounding box center [650, 91] width 49 height 29
click at [1112, 86] on div "5" at bounding box center [1107, 91] width 49 height 29
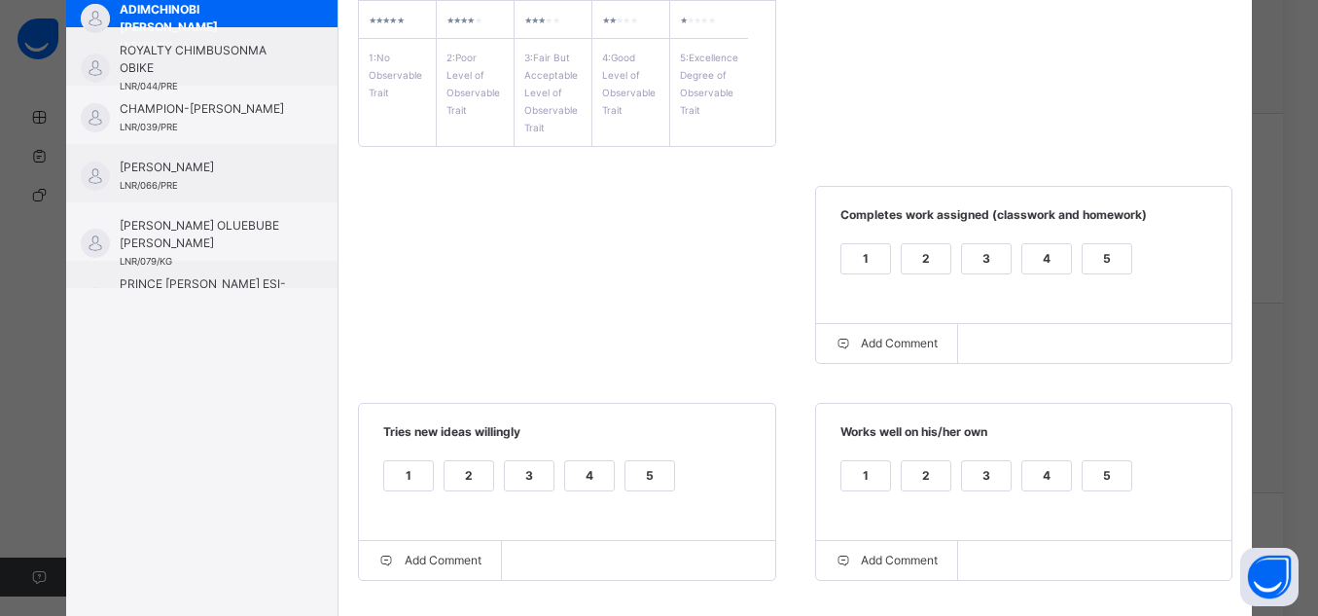
scroll to position [305, 0]
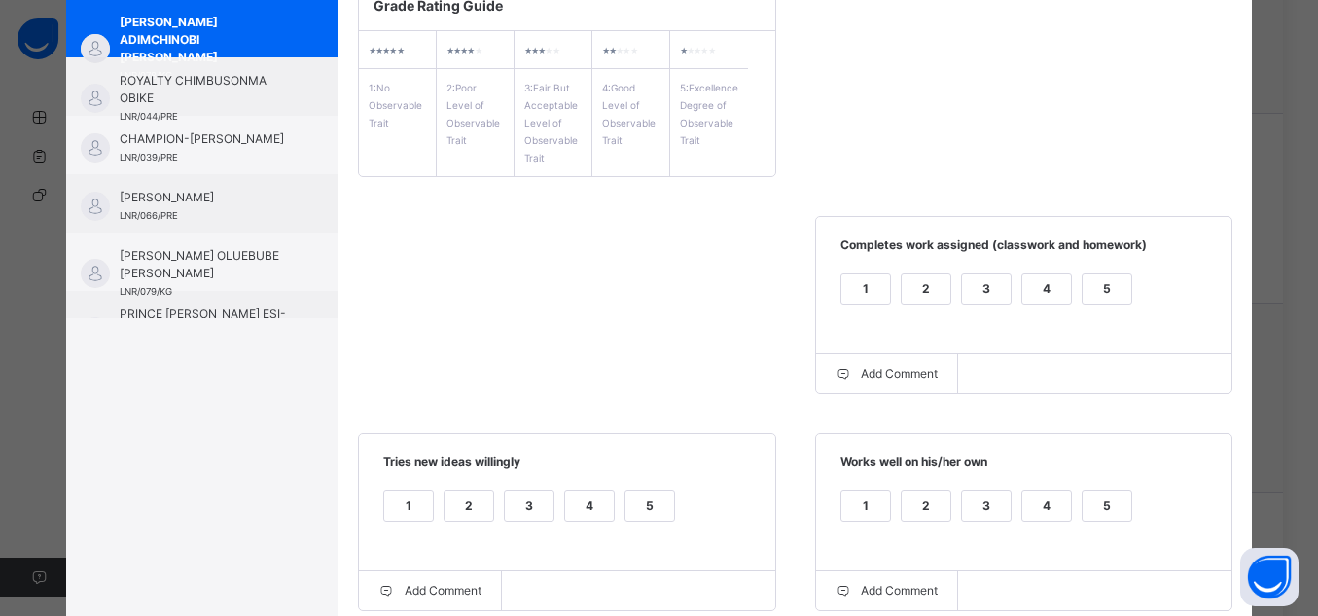
click at [1109, 282] on div "5" at bounding box center [1107, 288] width 49 height 29
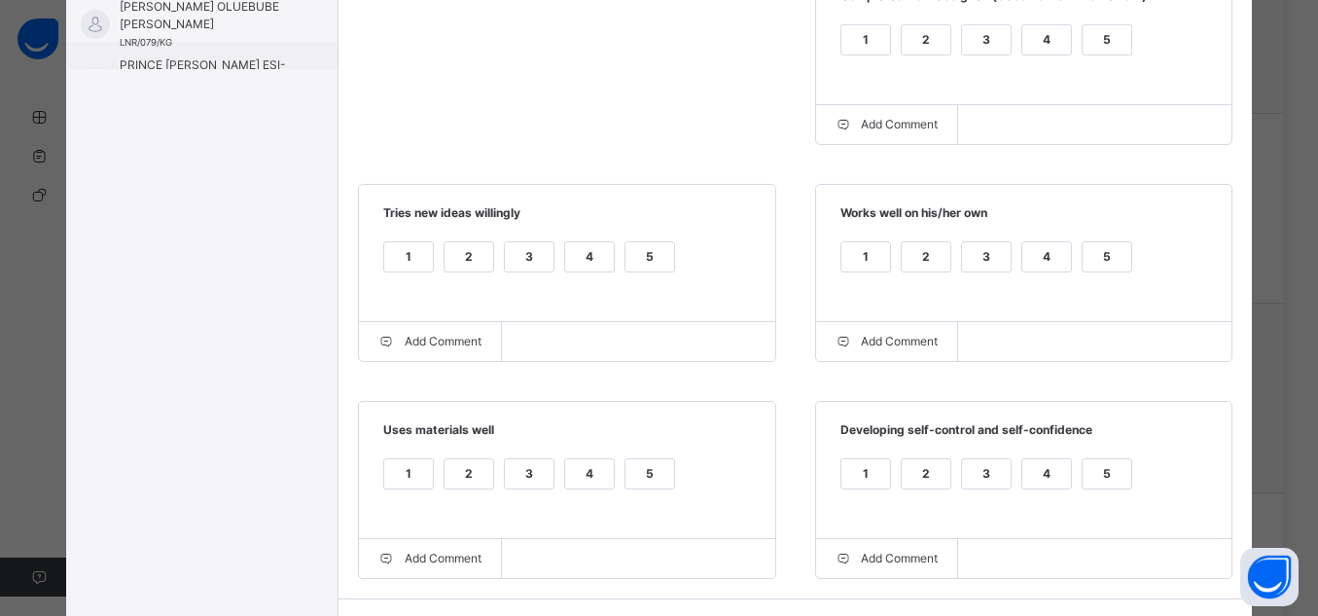
scroll to position [728, 0]
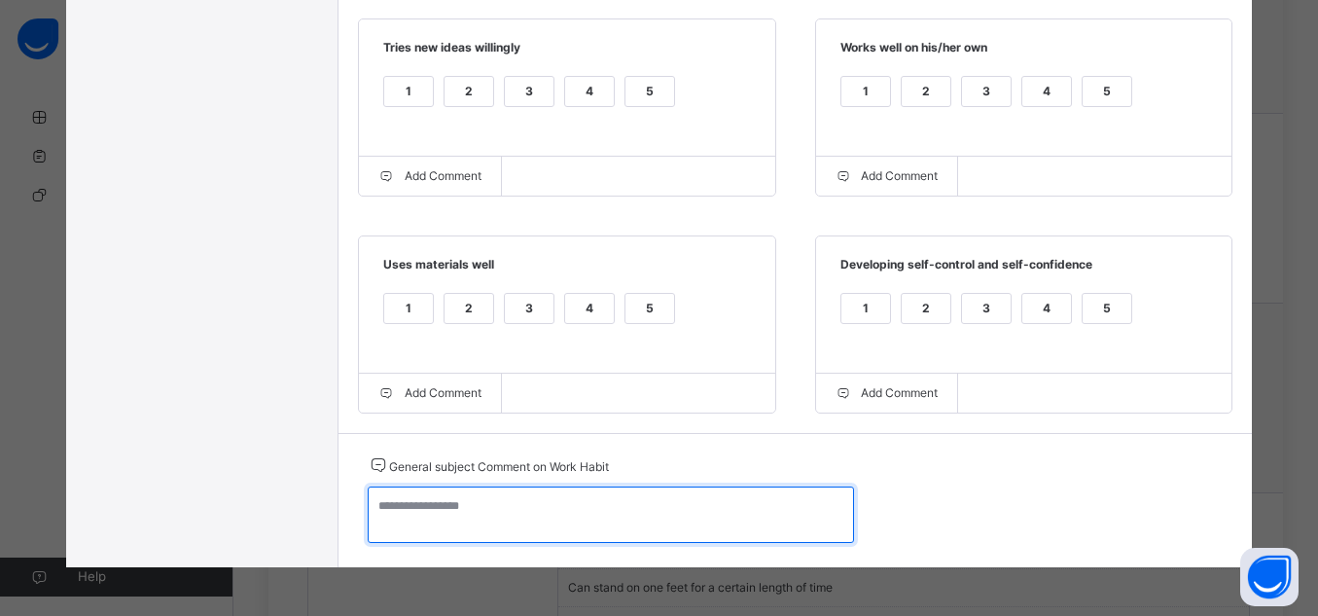
click at [618, 527] on textarea at bounding box center [611, 514] width 486 height 56
type textarea "*"
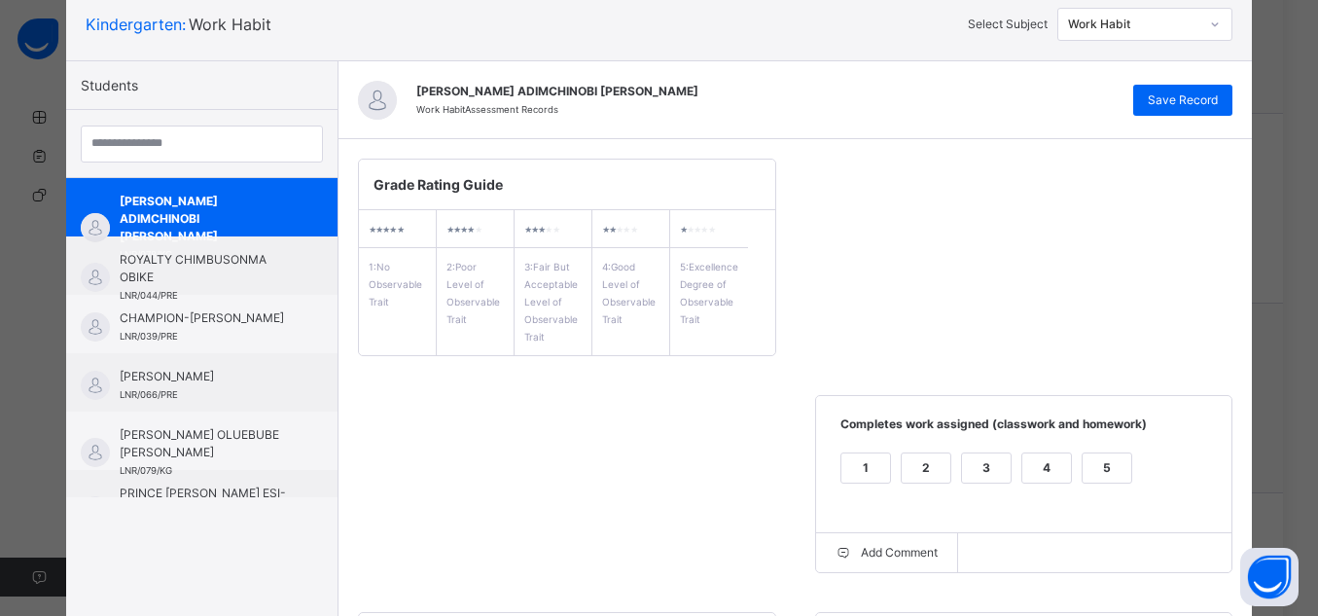
scroll to position [90, 0]
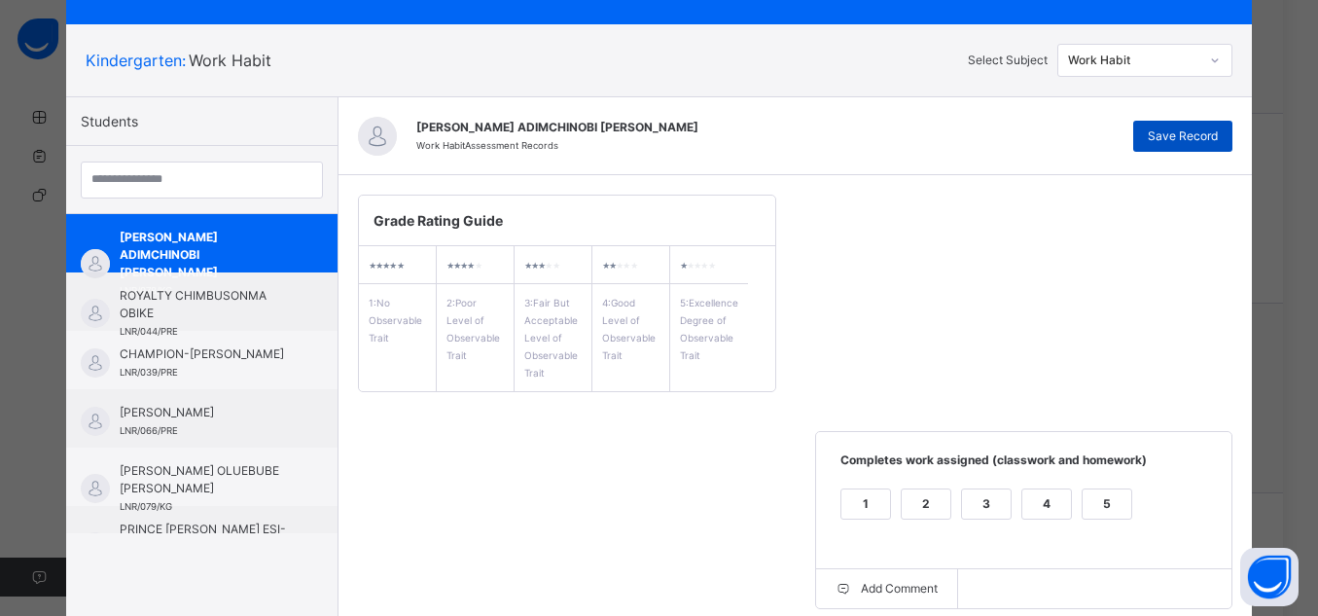
type textarea "**********"
click at [1206, 137] on span "Save Record" at bounding box center [1183, 136] width 70 height 18
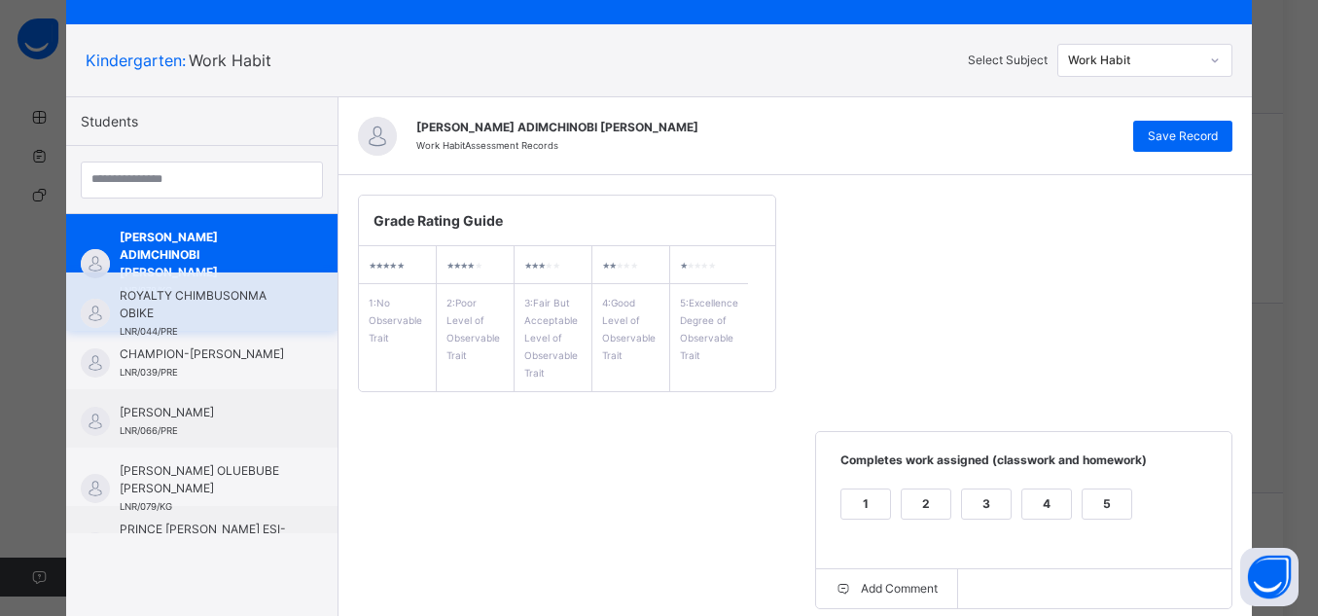
click at [190, 307] on span "ROYALTY CHIMBUSONMA OBIKE" at bounding box center [207, 304] width 174 height 35
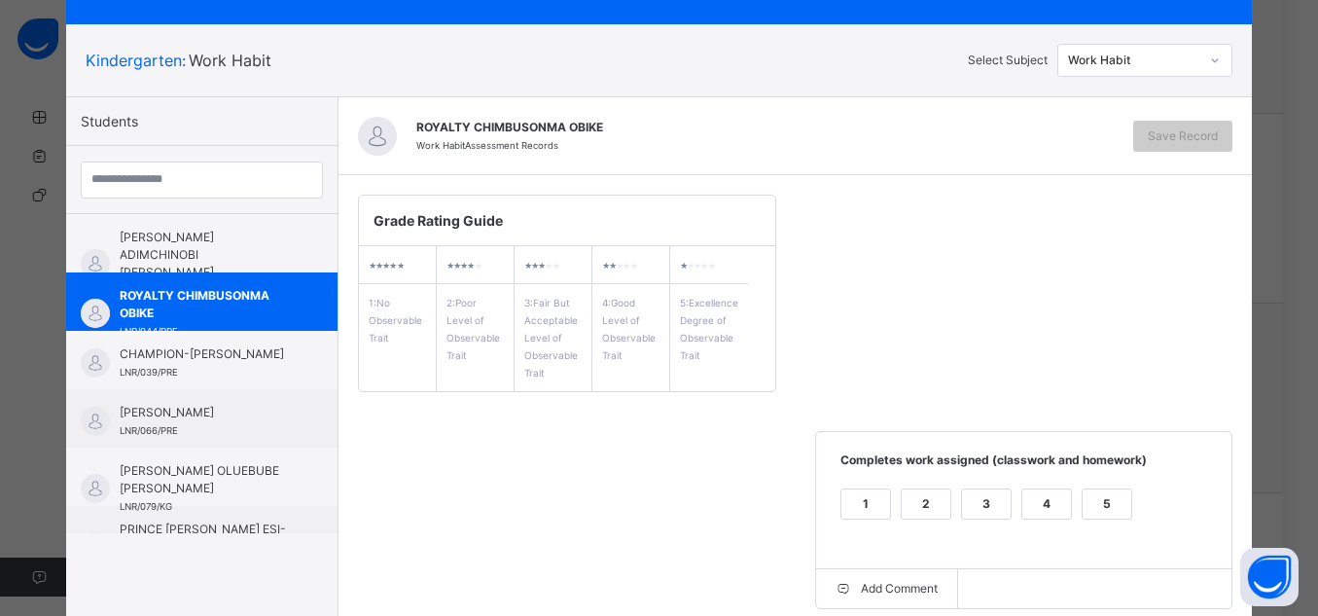
click at [1113, 488] on label "5" at bounding box center [1107, 503] width 51 height 31
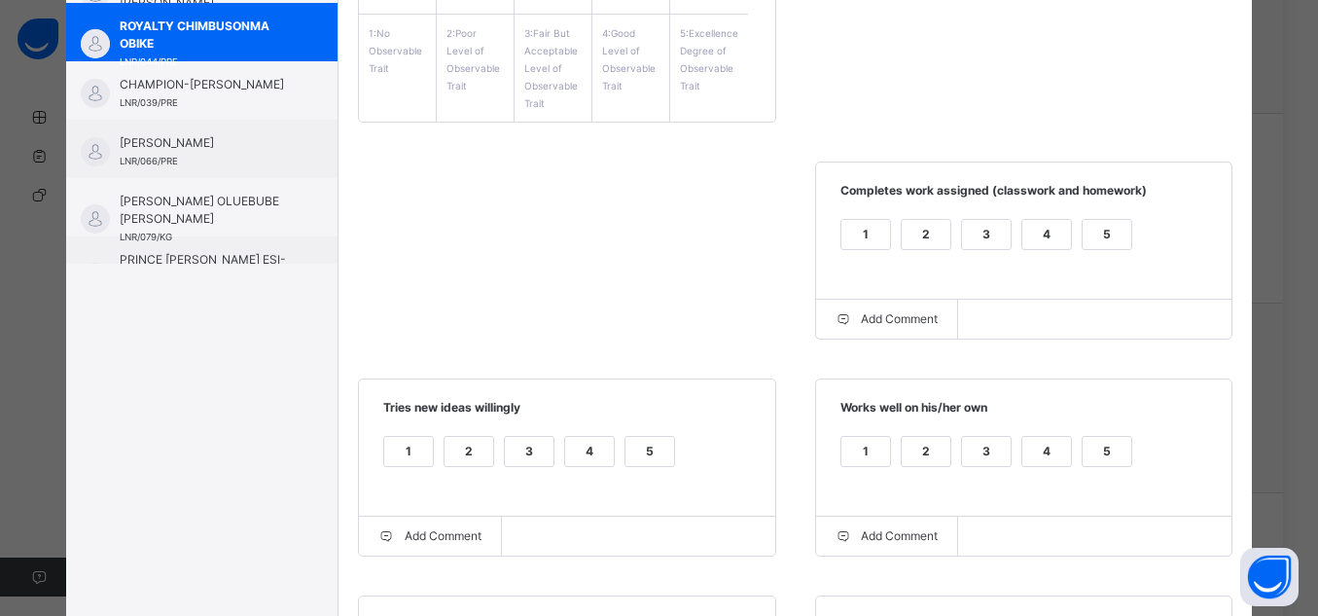
scroll to position [365, 0]
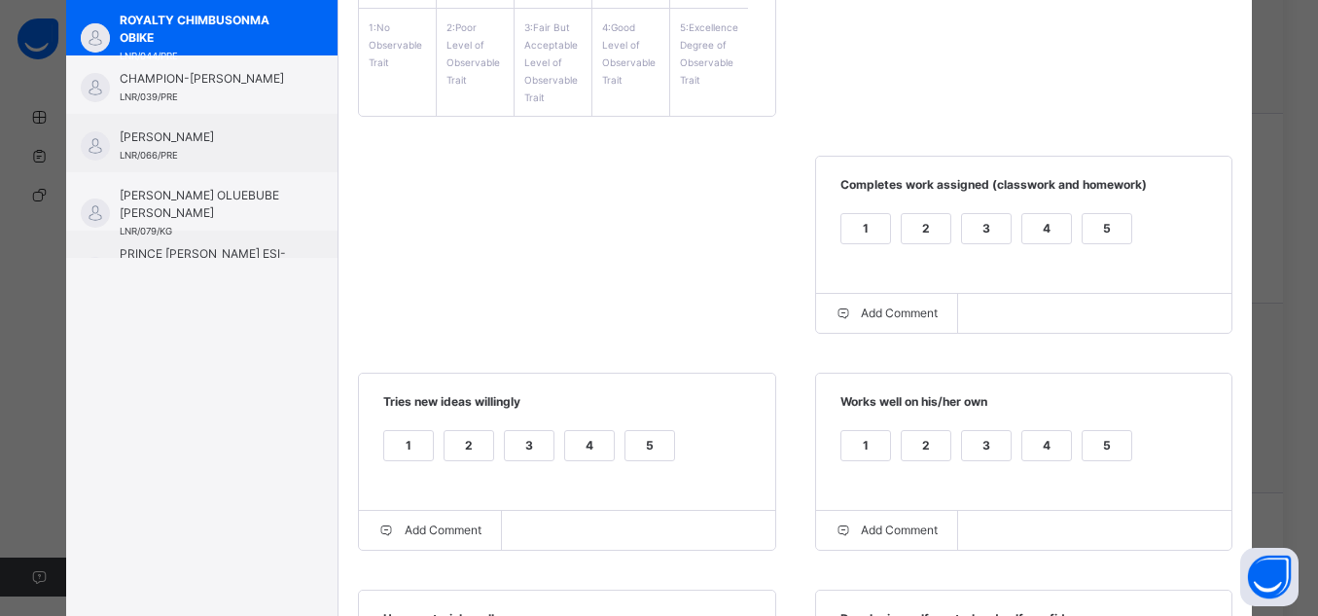
click at [1092, 450] on div "5" at bounding box center [1107, 445] width 49 height 29
click at [658, 457] on div "5" at bounding box center [650, 445] width 49 height 29
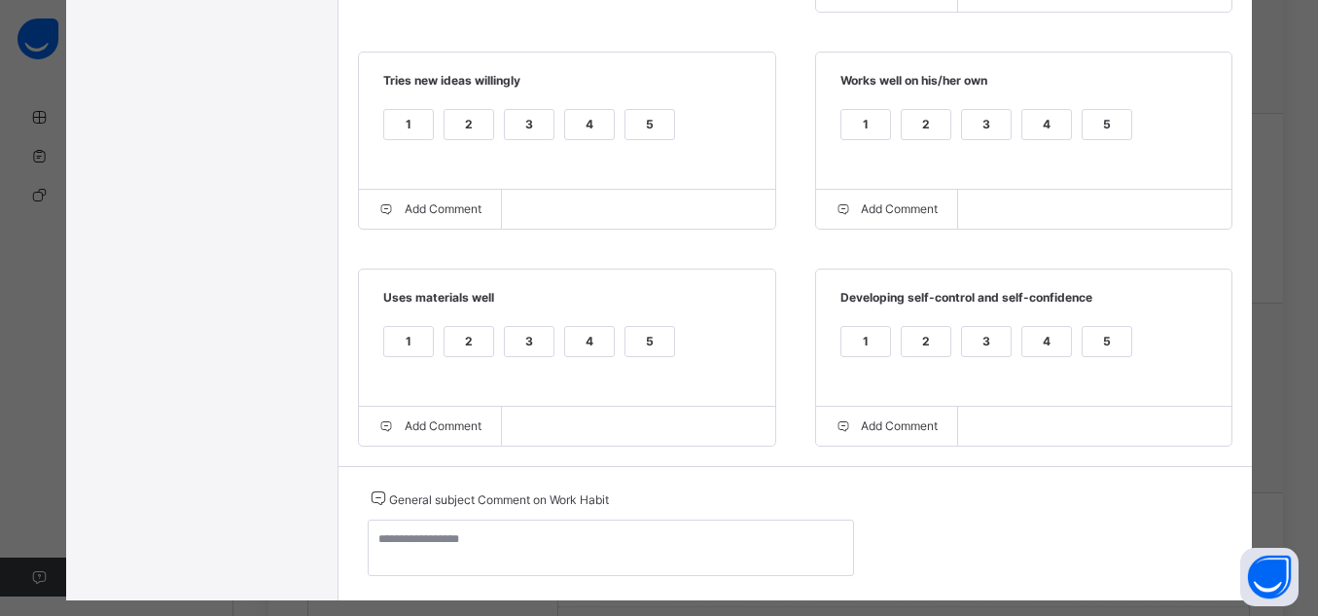
scroll to position [725, 0]
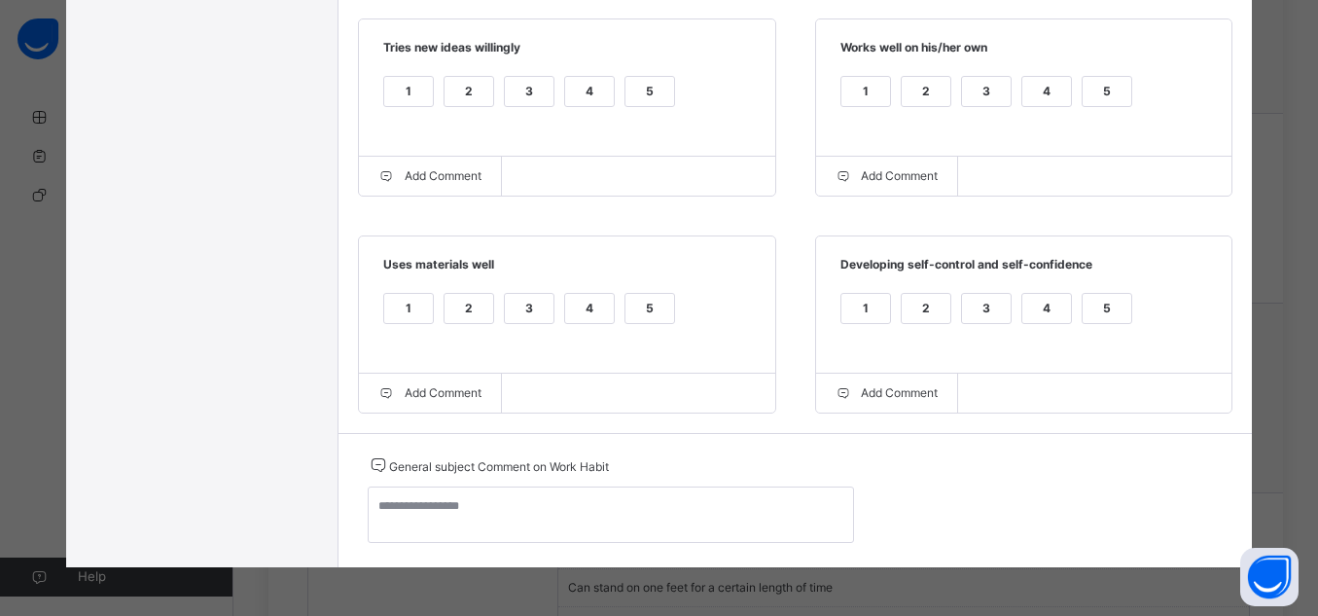
click at [1112, 314] on div "5" at bounding box center [1107, 308] width 49 height 29
click at [642, 311] on div "5" at bounding box center [650, 308] width 49 height 29
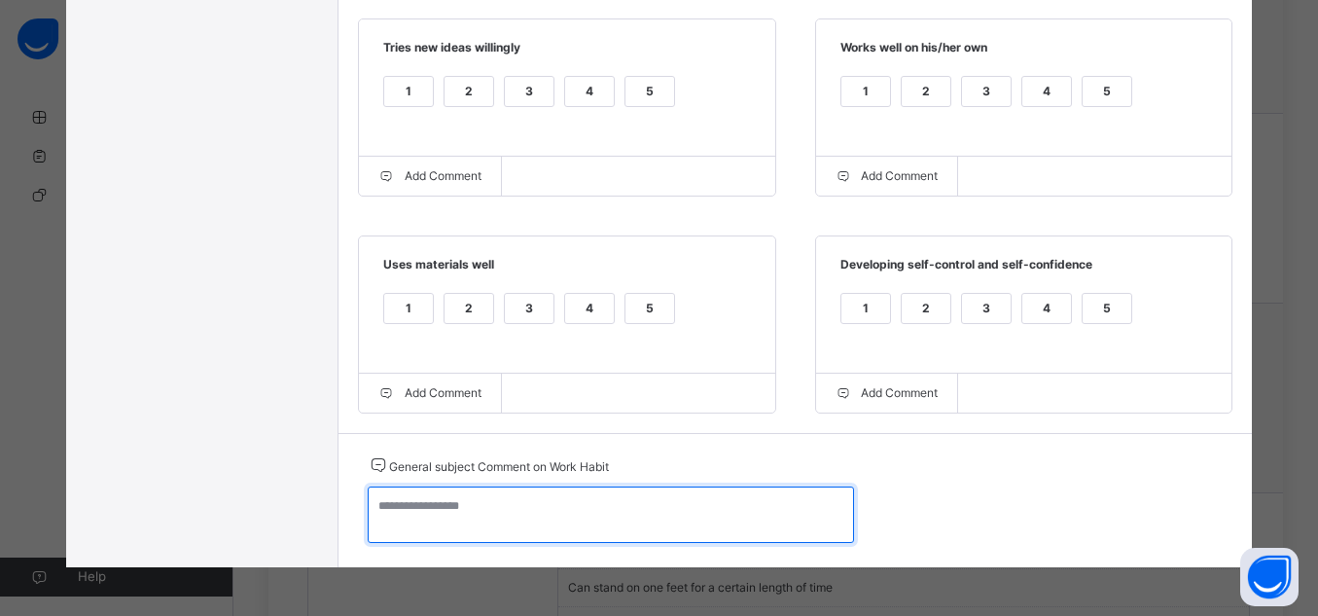
click at [688, 512] on textarea at bounding box center [611, 514] width 486 height 56
drag, startPoint x: 528, startPoint y: 510, endPoint x: 358, endPoint y: 510, distance: 170.3
click at [368, 510] on textarea "**********" at bounding box center [611, 514] width 486 height 56
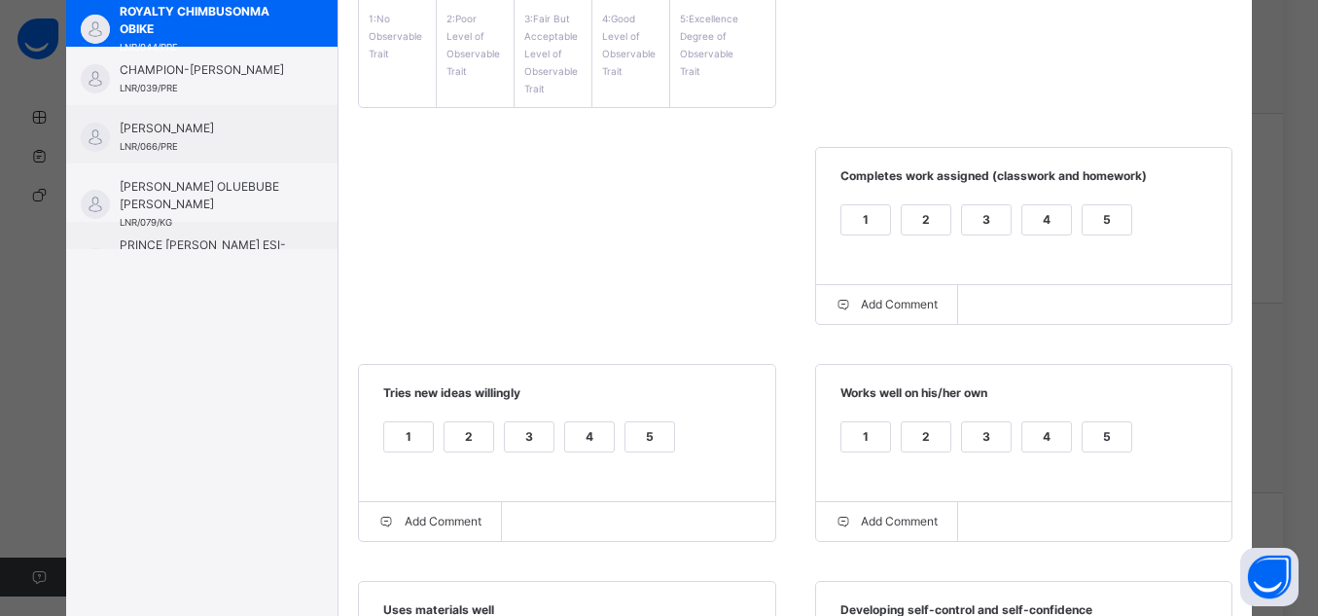
scroll to position [0, 0]
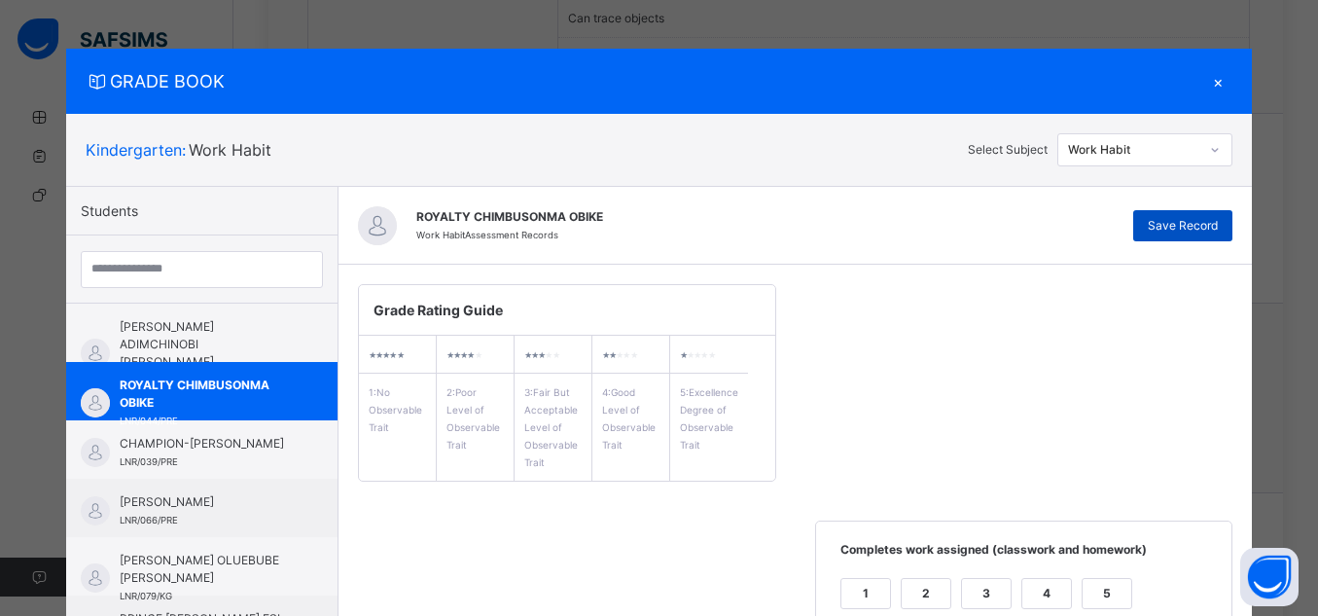
type textarea "**********"
click at [1202, 221] on span "Save Record" at bounding box center [1183, 226] width 70 height 18
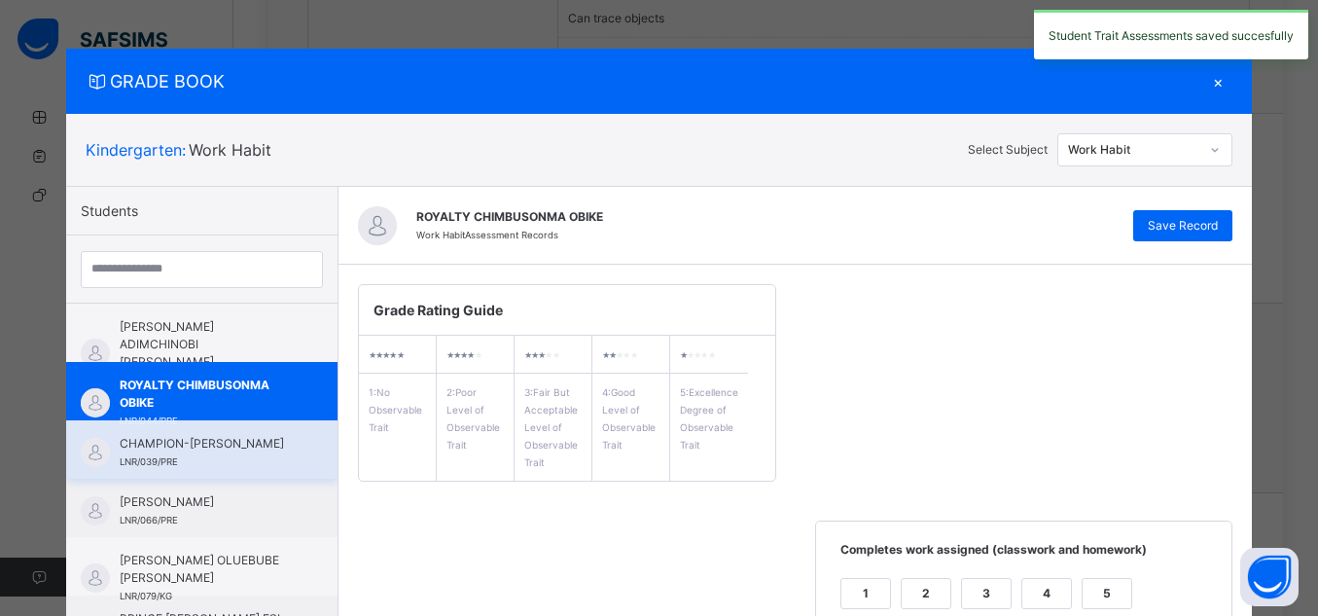
click at [164, 442] on span "CHAMPION-[PERSON_NAME]" at bounding box center [207, 444] width 174 height 18
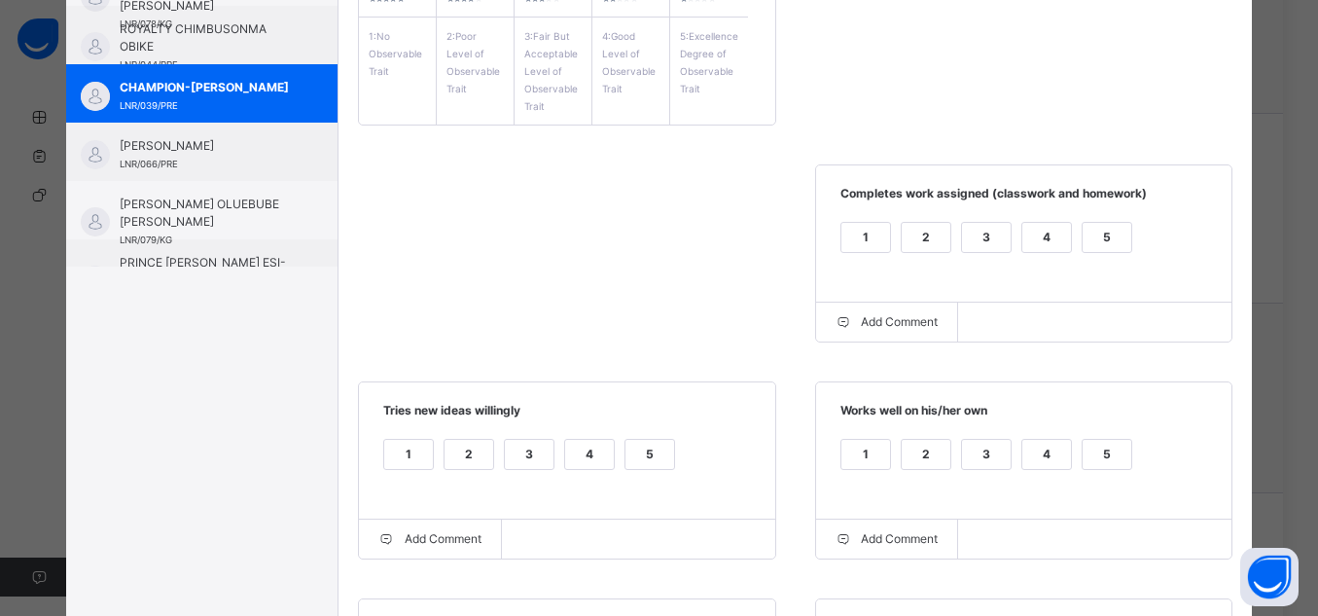
scroll to position [359, 0]
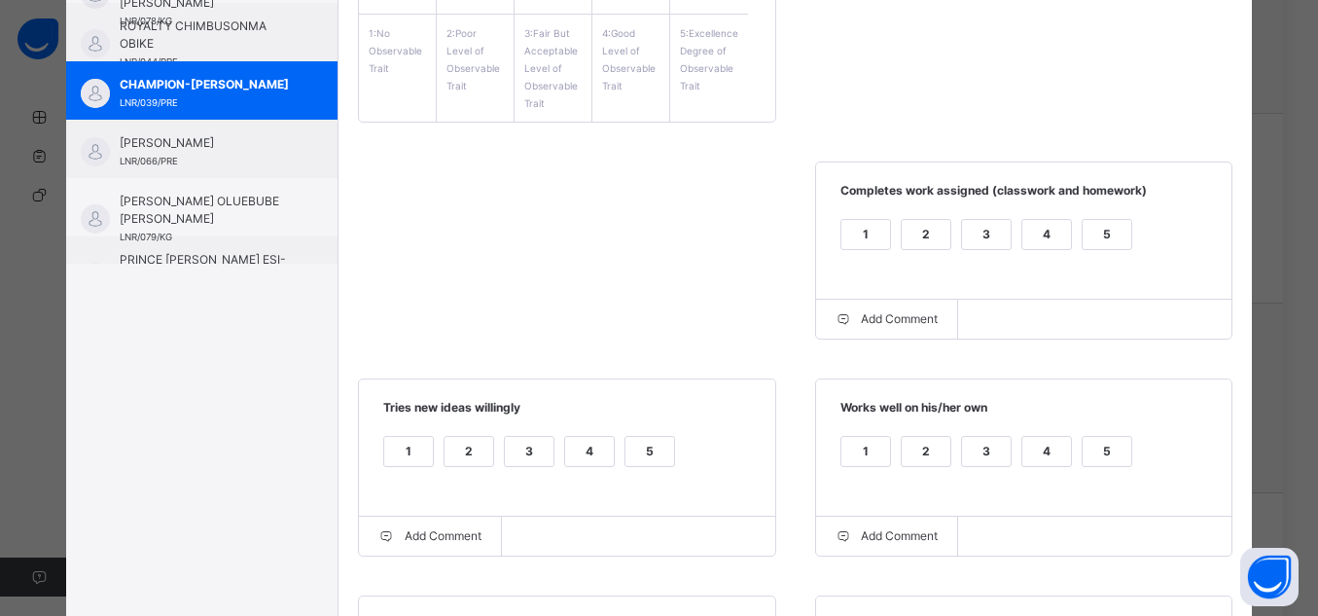
click at [1092, 246] on div "5" at bounding box center [1107, 234] width 49 height 29
click at [1107, 470] on div "5" at bounding box center [1107, 463] width 51 height 55
click at [1102, 462] on div "5" at bounding box center [1107, 451] width 49 height 29
click at [643, 457] on div "5" at bounding box center [650, 451] width 49 height 29
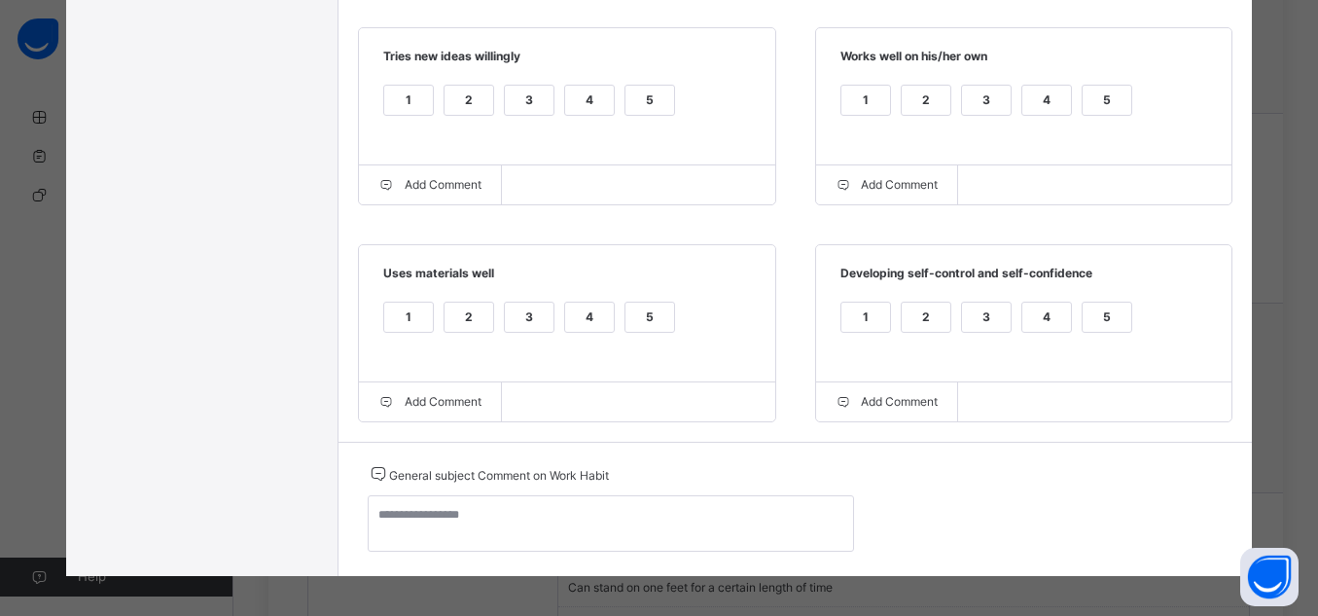
scroll to position [721, 0]
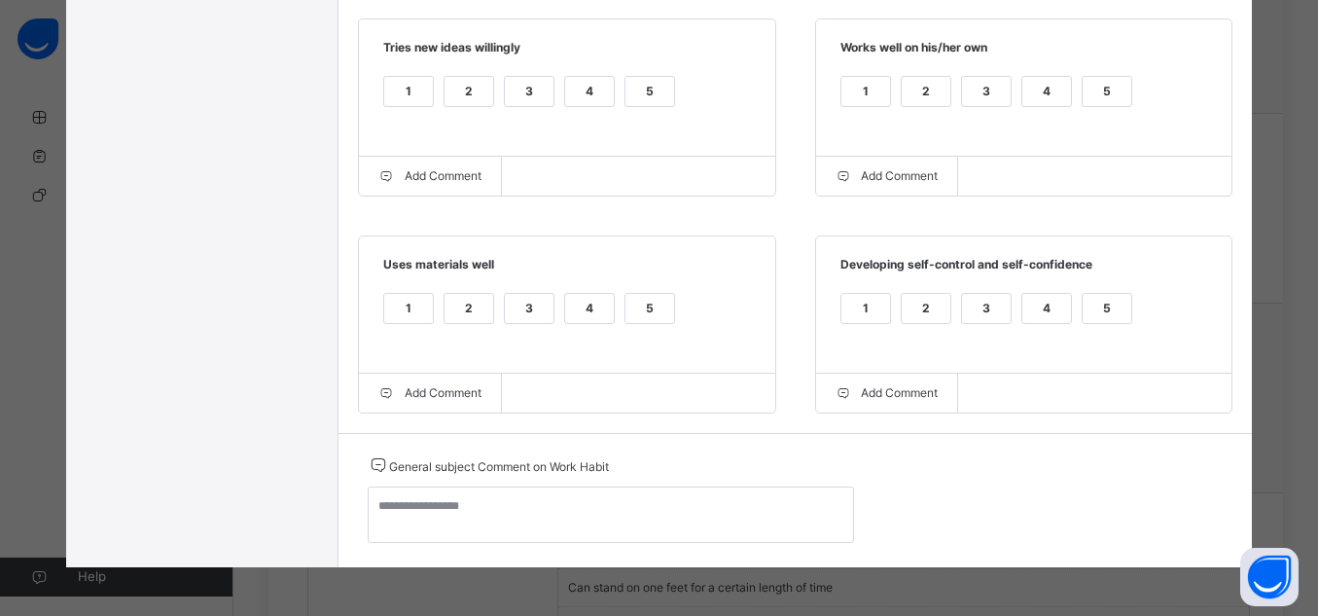
click at [1087, 323] on div "5" at bounding box center [1107, 308] width 49 height 29
click at [652, 315] on div "5" at bounding box center [650, 308] width 49 height 29
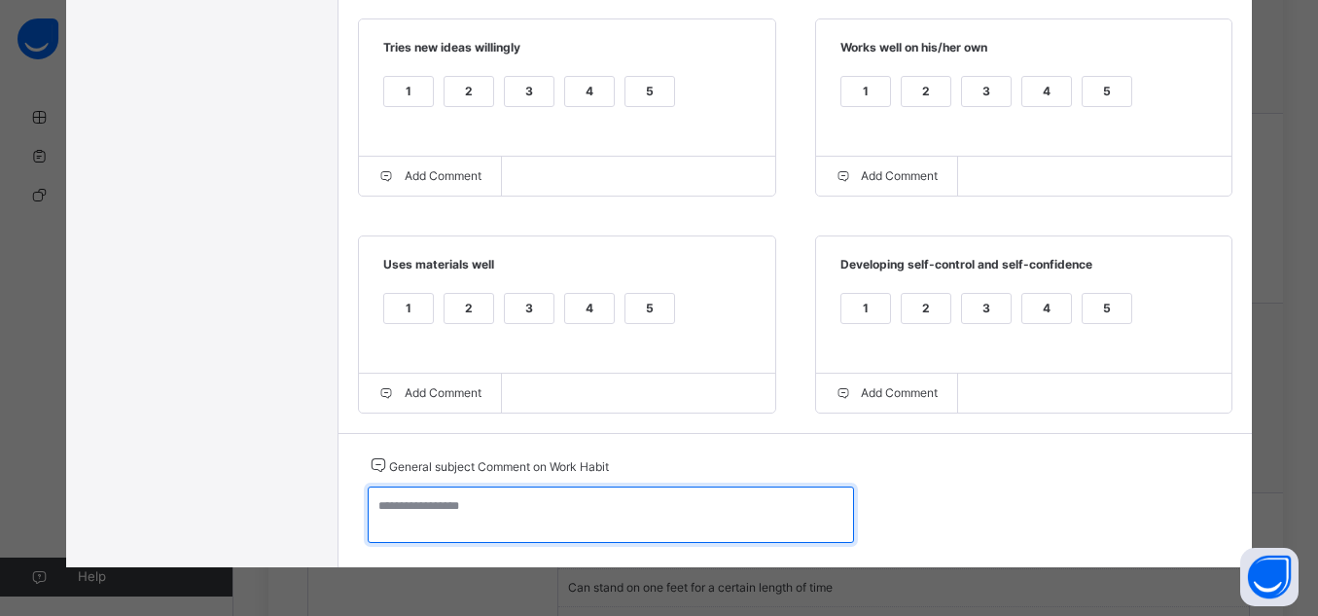
click at [692, 505] on textarea at bounding box center [611, 514] width 486 height 56
paste textarea "**********"
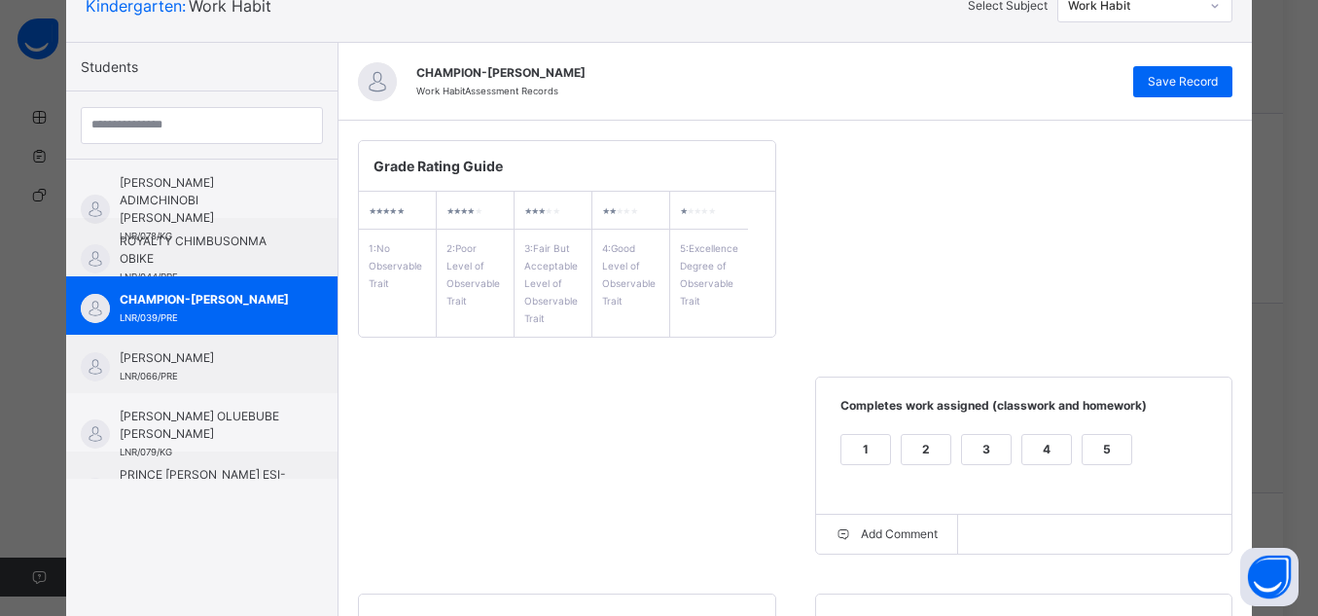
scroll to position [87, 0]
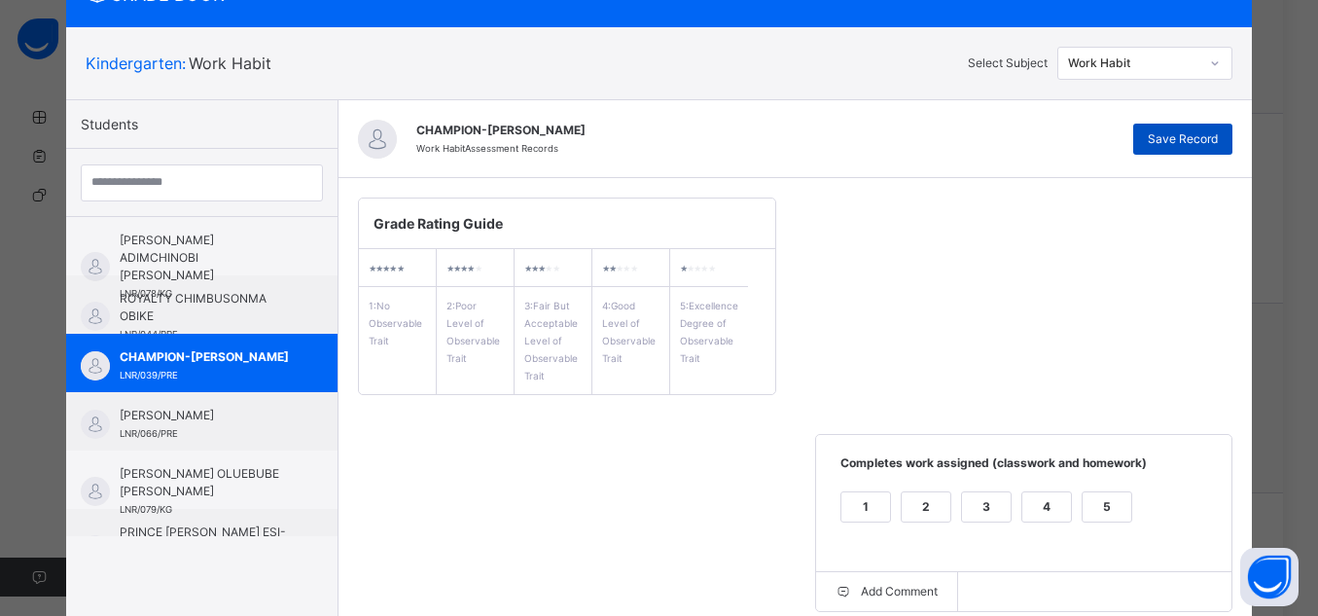
click at [1189, 138] on span "Save Record" at bounding box center [1183, 139] width 70 height 18
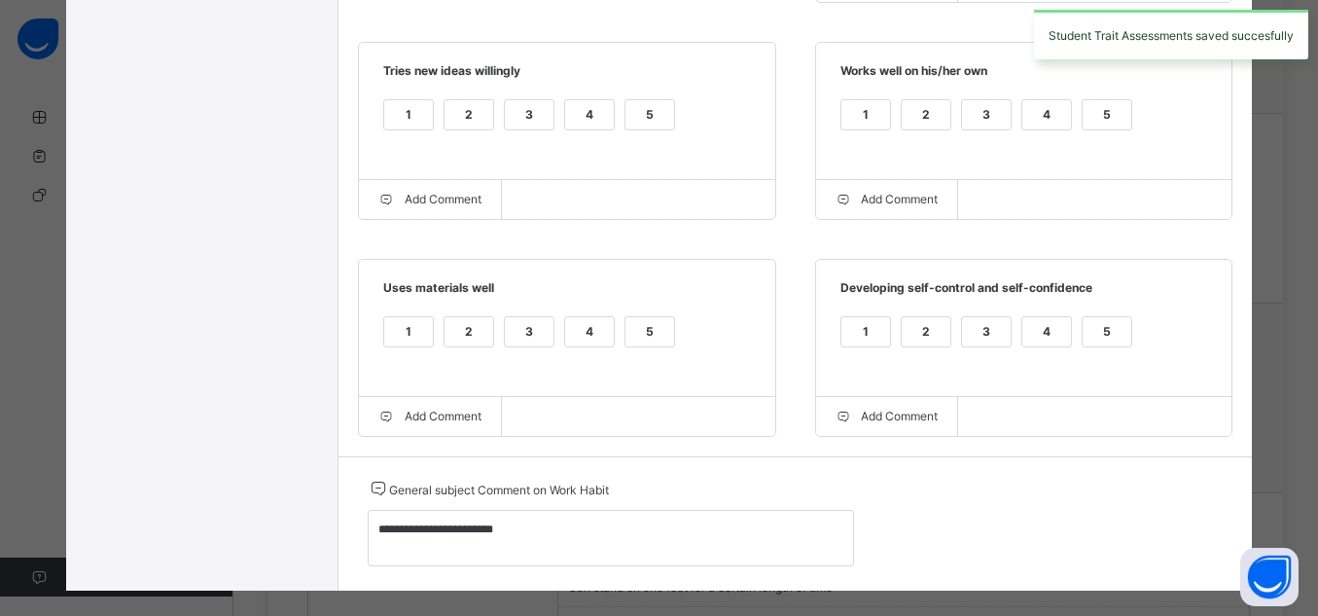
scroll to position [699, 0]
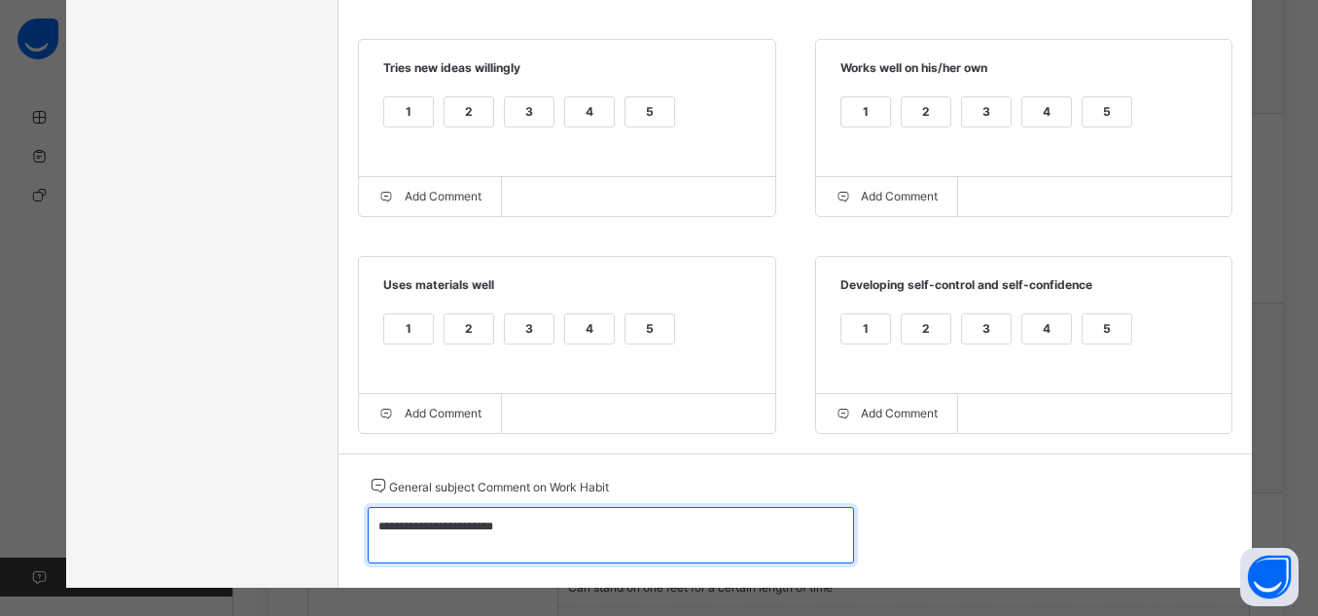
click at [404, 540] on textarea "**********" at bounding box center [611, 535] width 486 height 56
click at [471, 534] on textarea "**********" at bounding box center [611, 535] width 486 height 56
drag, startPoint x: 526, startPoint y: 530, endPoint x: 337, endPoint y: 521, distance: 190.0
click at [339, 521] on div "**********" at bounding box center [796, 520] width 915 height 134
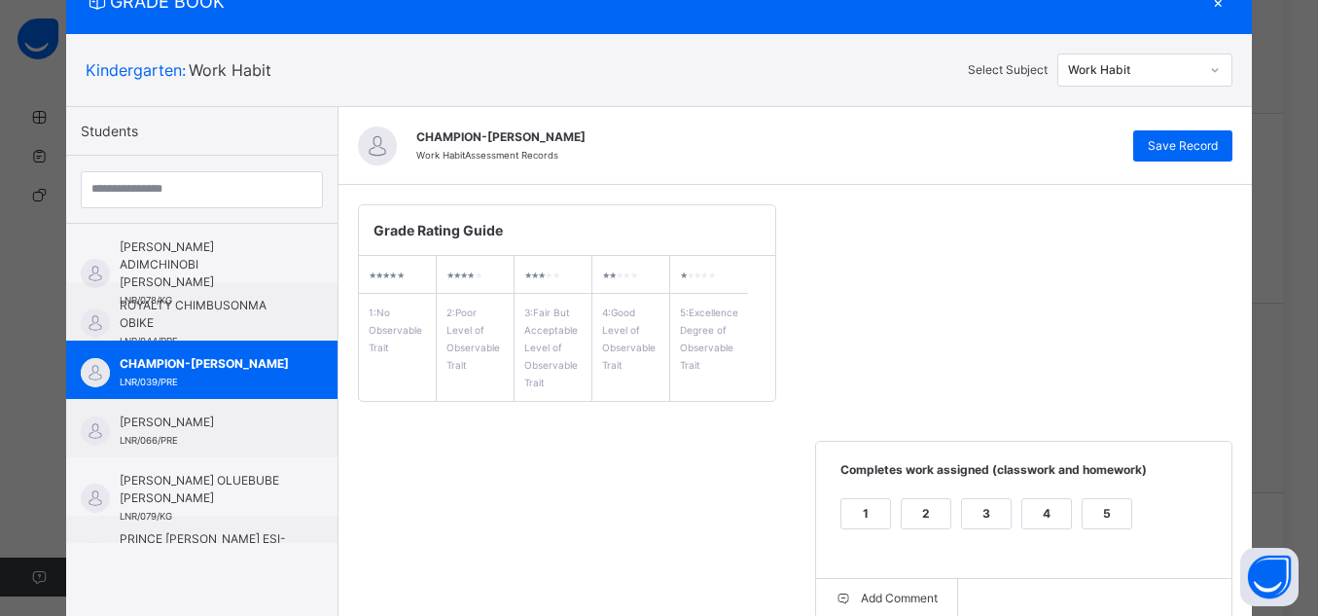
scroll to position [49, 0]
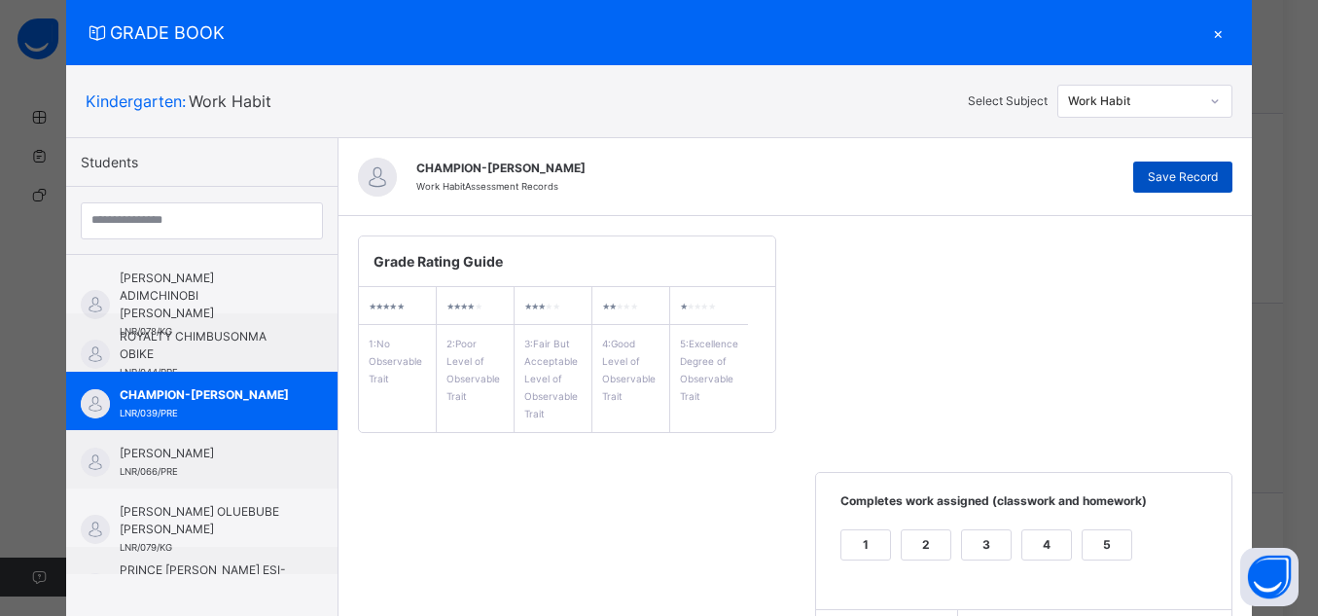
type textarea "**********"
click at [1192, 174] on span "Save Record" at bounding box center [1183, 177] width 70 height 18
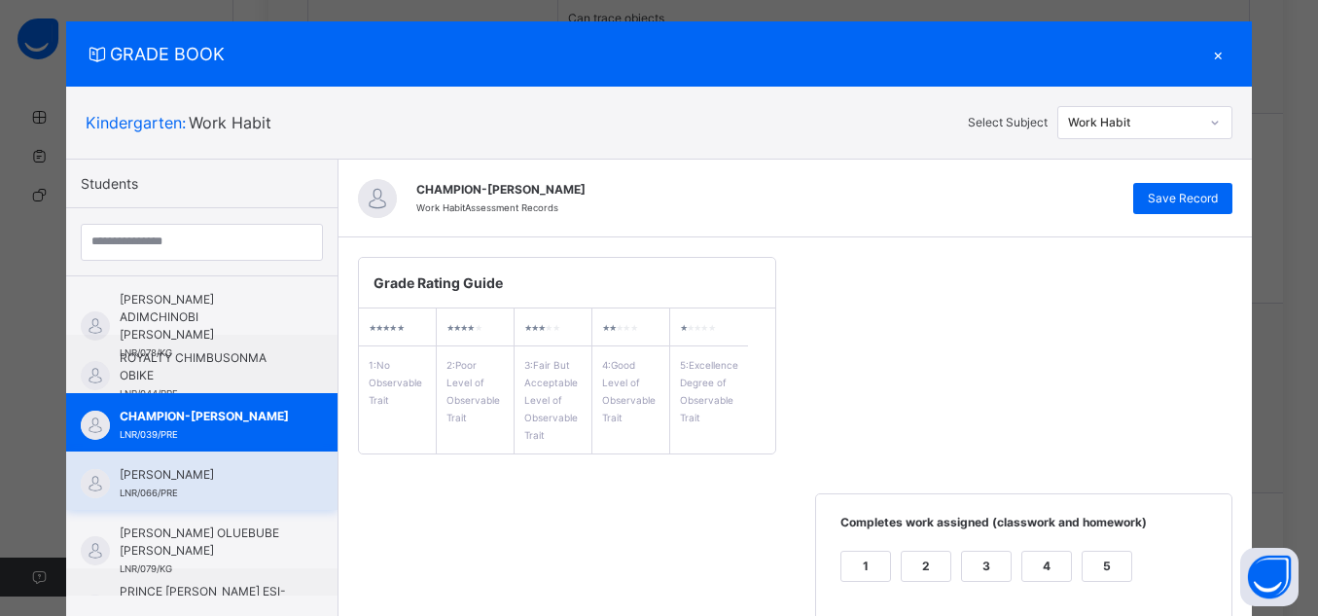
click at [146, 500] on div "[PERSON_NAME] LNR/066/PRE" at bounding box center [207, 483] width 174 height 35
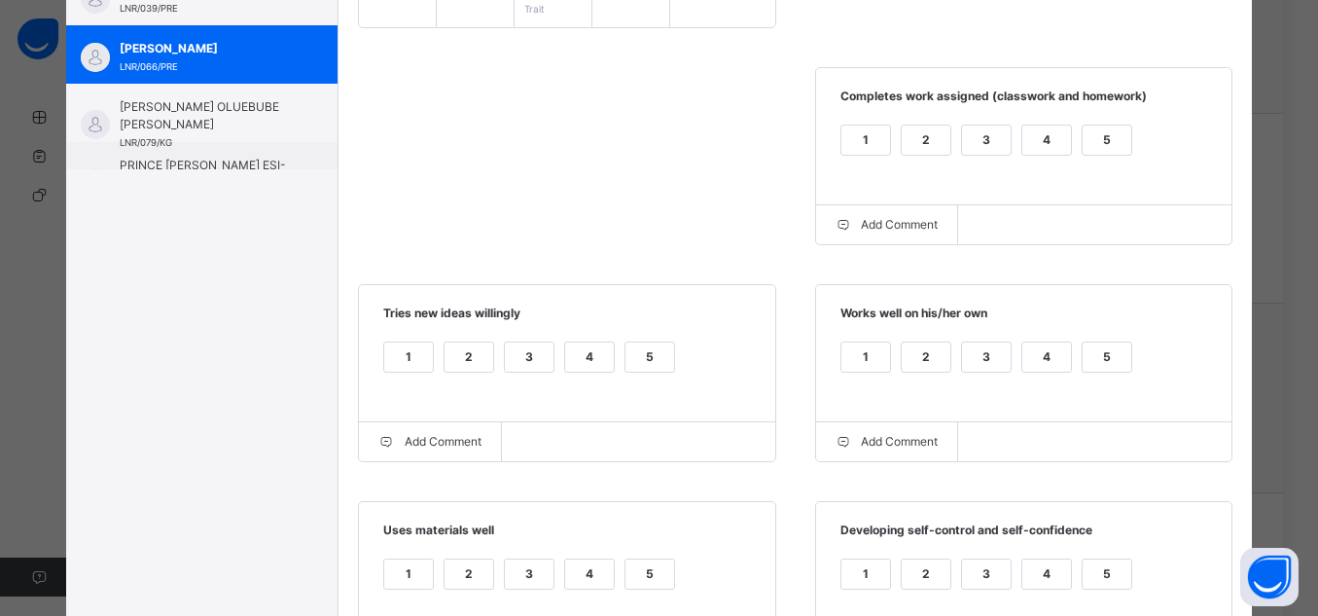
scroll to position [460, 0]
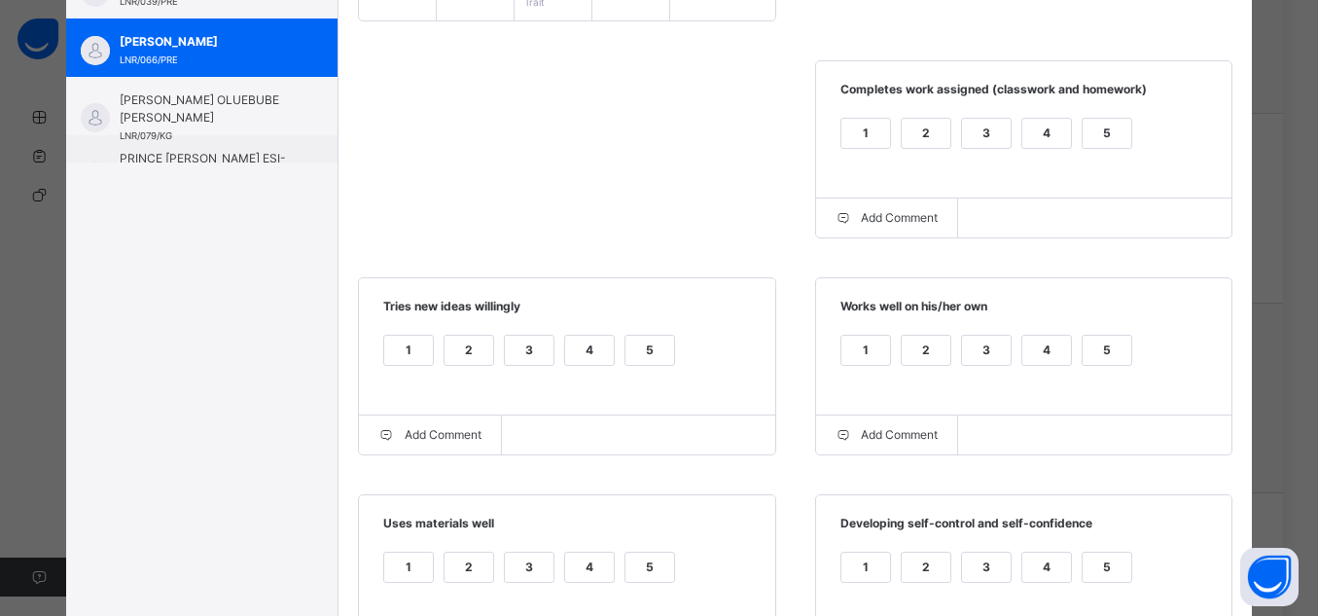
click at [1083, 128] on div "5" at bounding box center [1107, 133] width 49 height 29
click at [1099, 348] on div "5" at bounding box center [1107, 350] width 49 height 29
click at [654, 352] on div "5" at bounding box center [650, 350] width 49 height 29
click at [643, 569] on div "5" at bounding box center [650, 567] width 49 height 29
click at [1098, 571] on div "5" at bounding box center [1107, 567] width 49 height 29
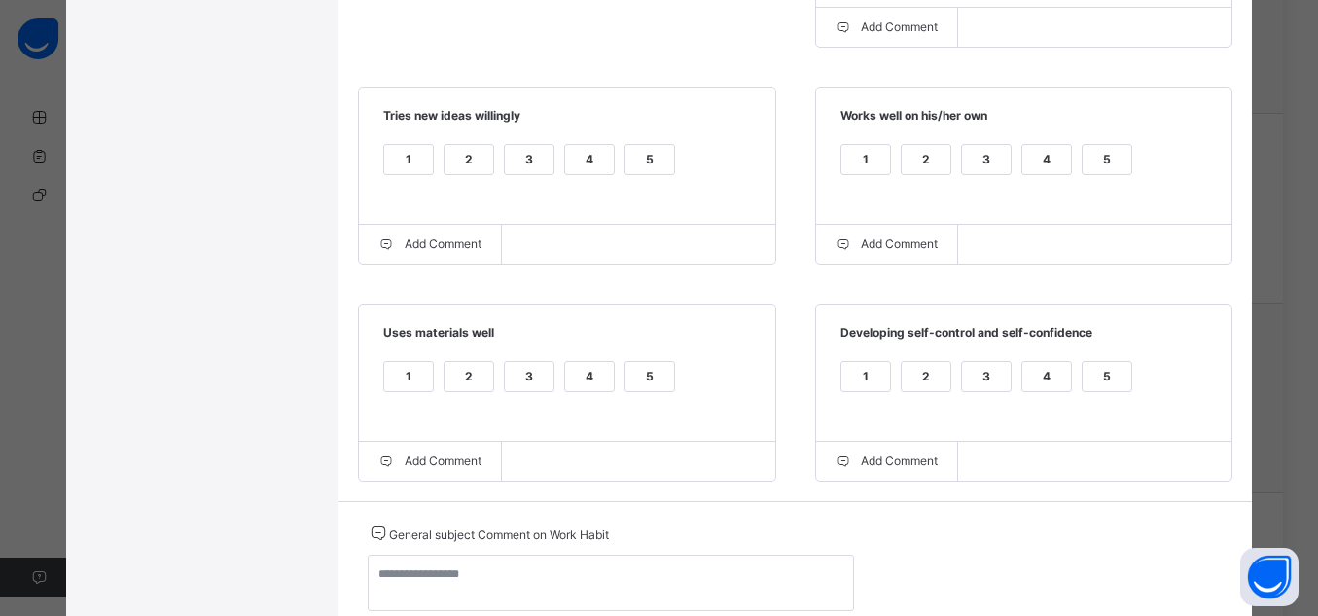
scroll to position [728, 0]
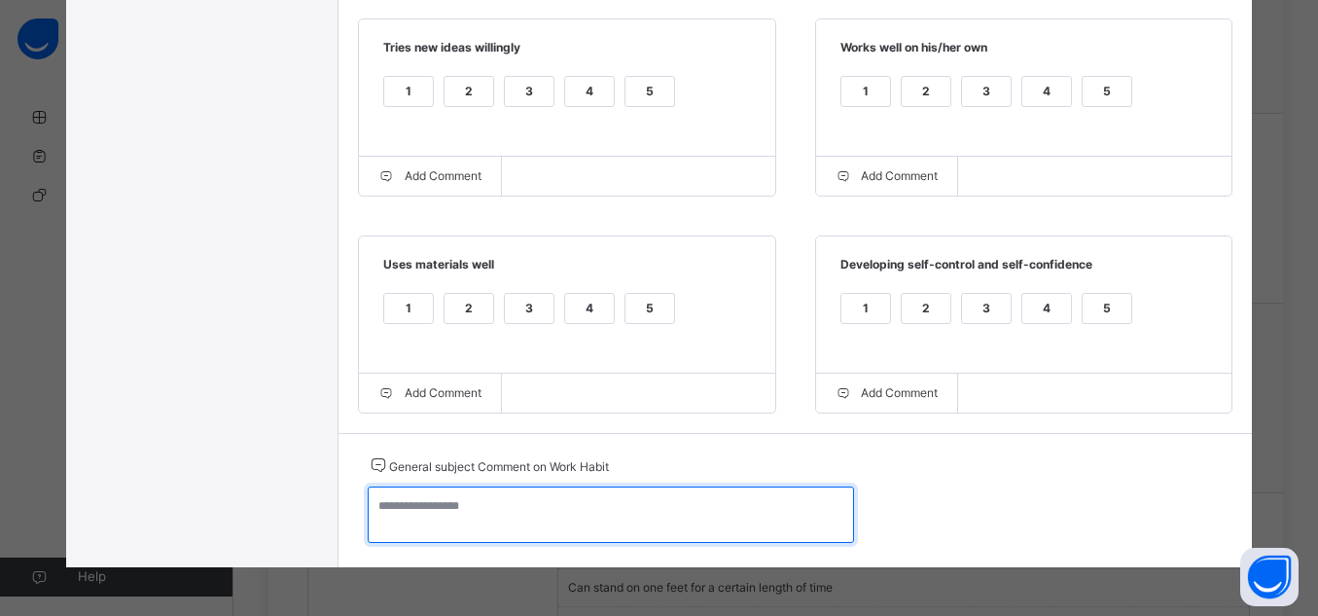
click at [719, 519] on textarea at bounding box center [611, 514] width 486 height 56
paste textarea "**********"
type textarea "**********"
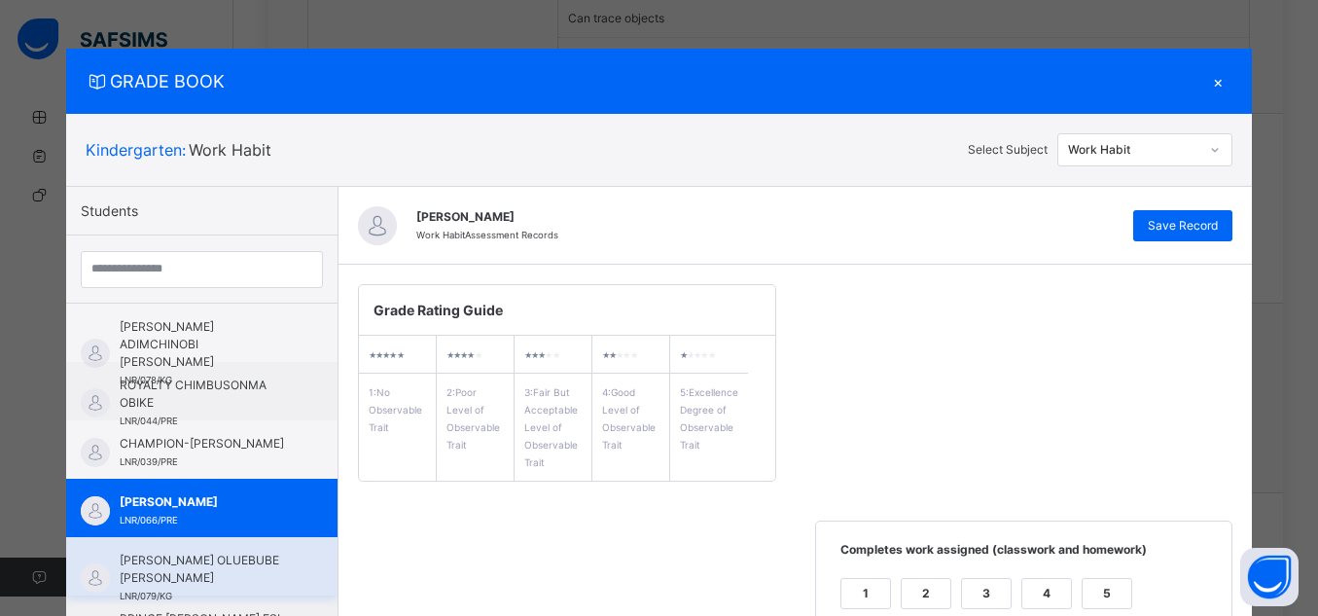
click at [120, 580] on span "[PERSON_NAME] OLUEBUBE [PERSON_NAME]" at bounding box center [207, 569] width 174 height 35
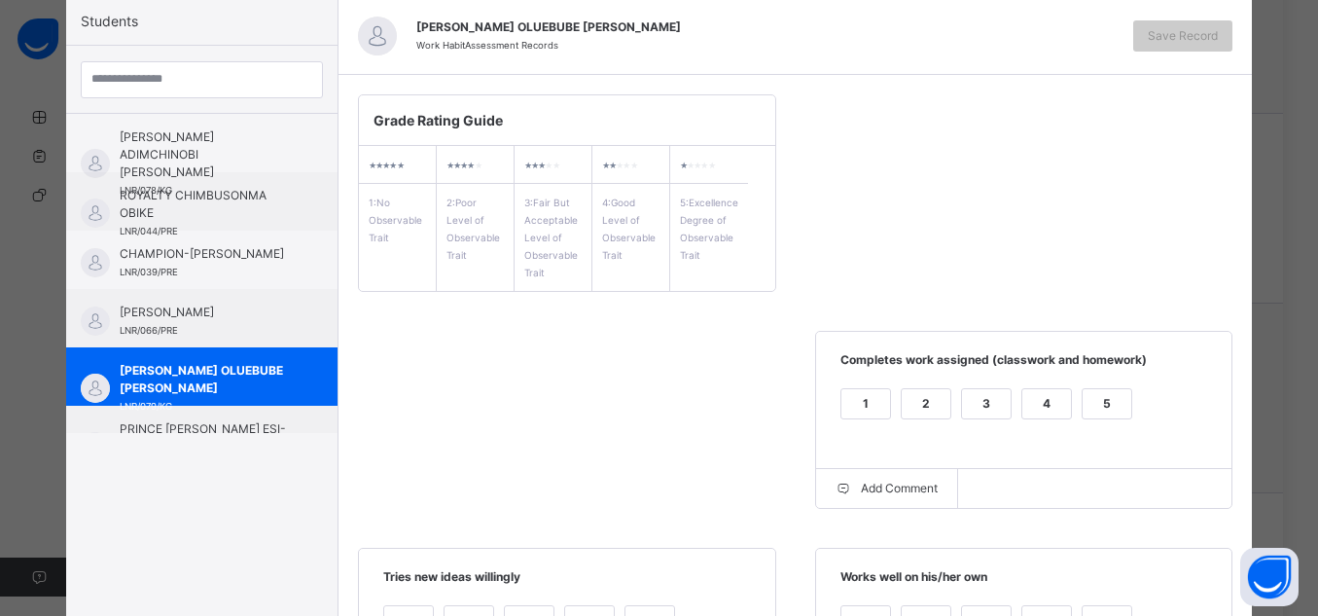
scroll to position [198, 0]
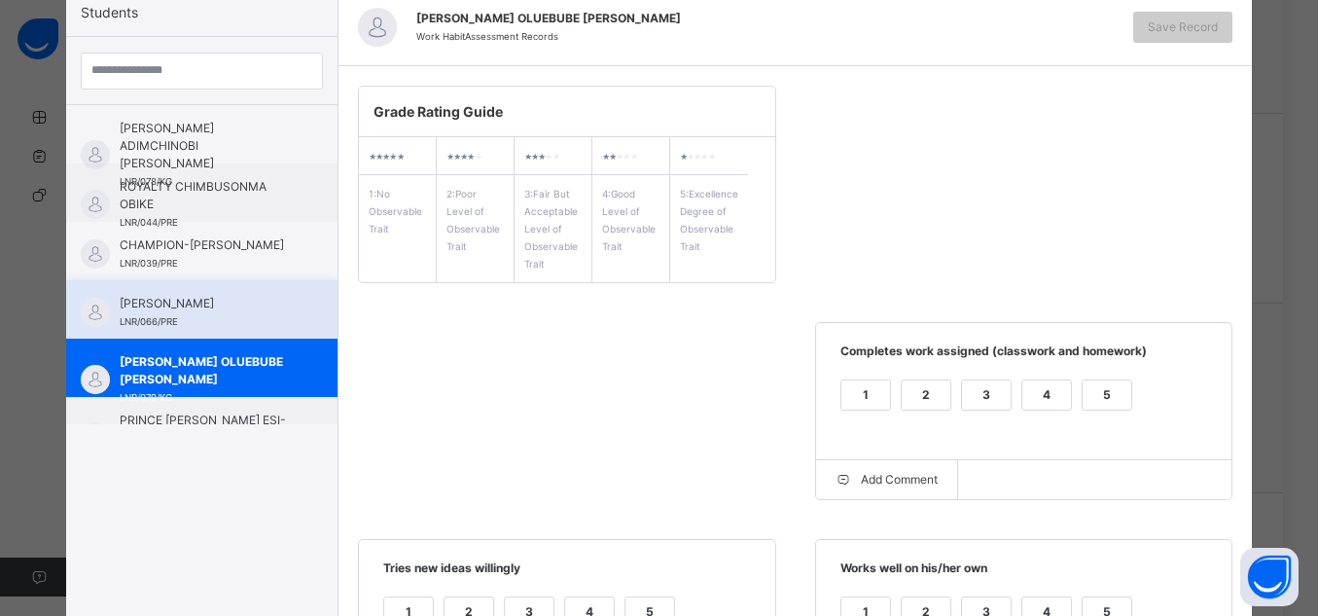
click at [130, 319] on span "LNR/066/PRE" at bounding box center [149, 321] width 58 height 11
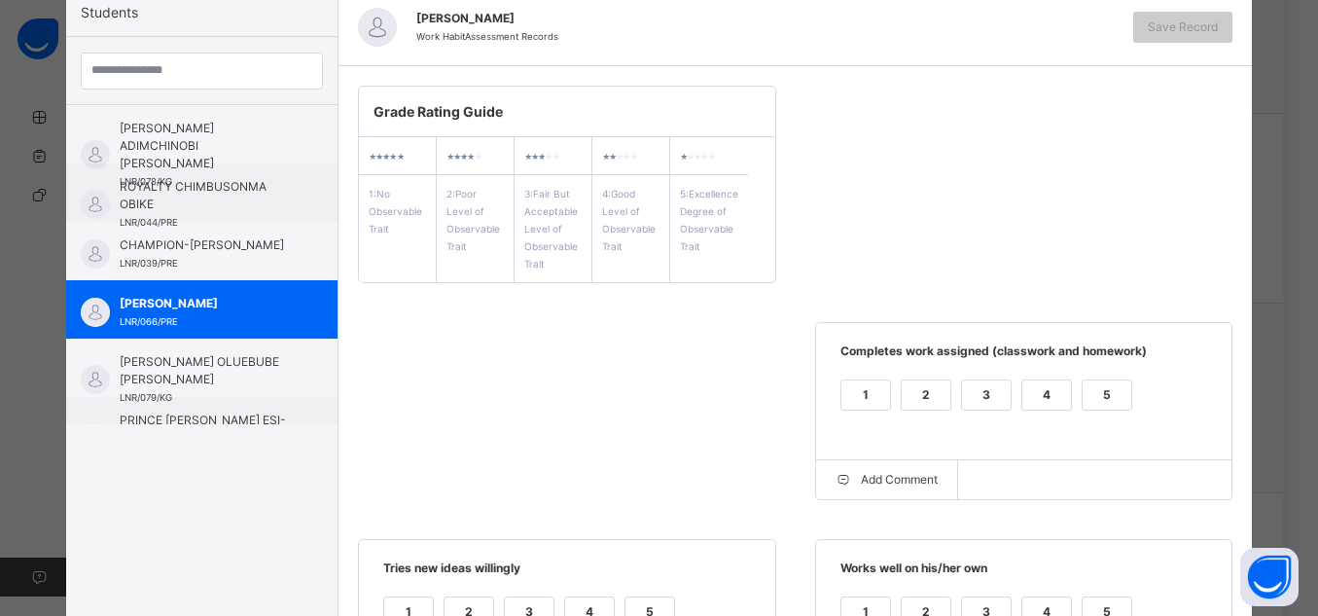
click at [1119, 381] on div "5" at bounding box center [1107, 394] width 49 height 29
click at [1110, 604] on div "5" at bounding box center [1107, 611] width 49 height 29
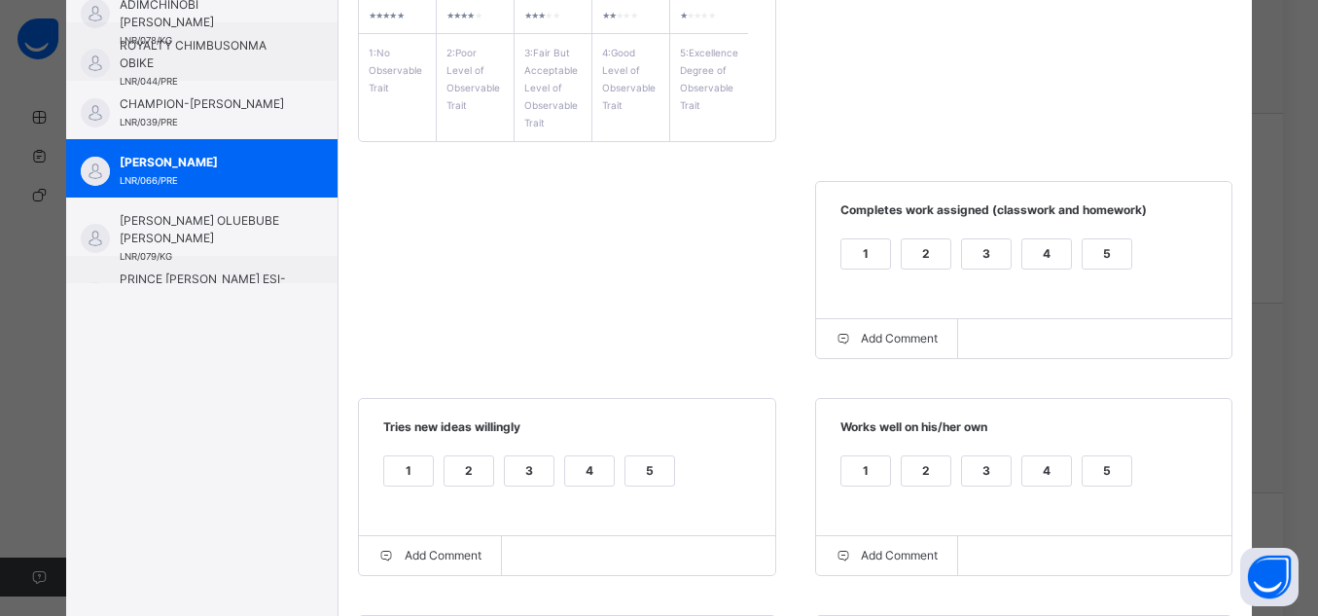
scroll to position [383, 0]
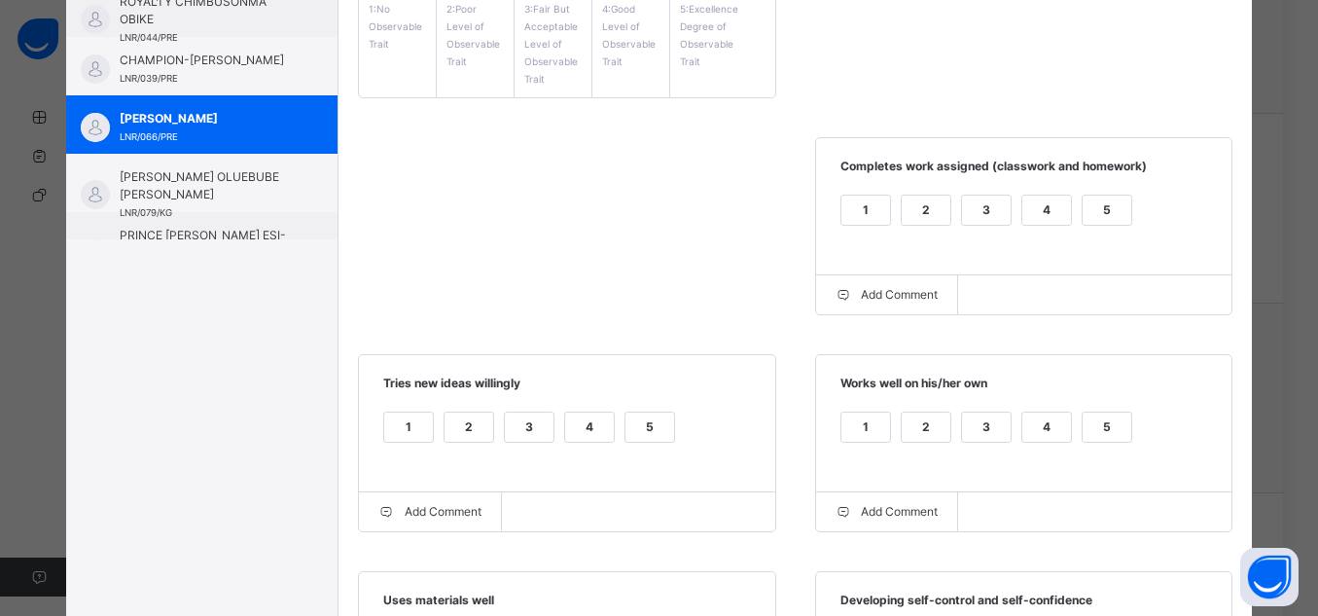
click at [659, 434] on div "5" at bounding box center [650, 427] width 49 height 29
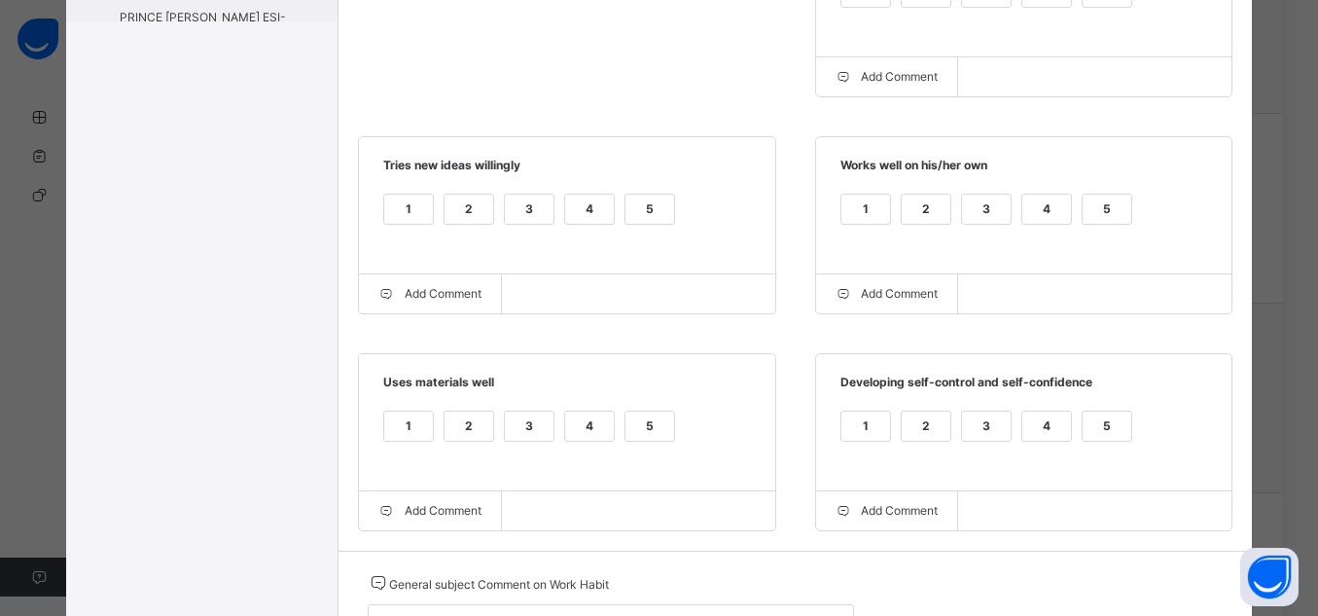
scroll to position [626, 0]
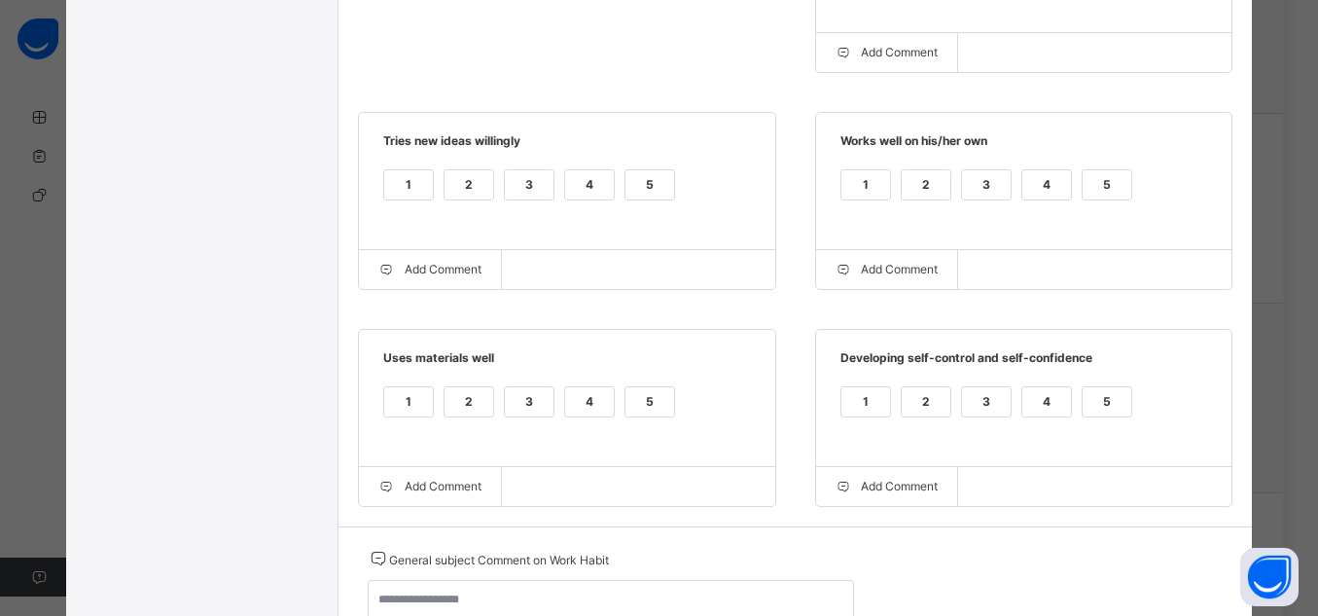
click at [1113, 416] on div "5" at bounding box center [1107, 401] width 49 height 29
click at [652, 414] on div "5" at bounding box center [650, 401] width 49 height 29
click at [710, 594] on textarea at bounding box center [611, 608] width 486 height 56
paste textarea "**********"
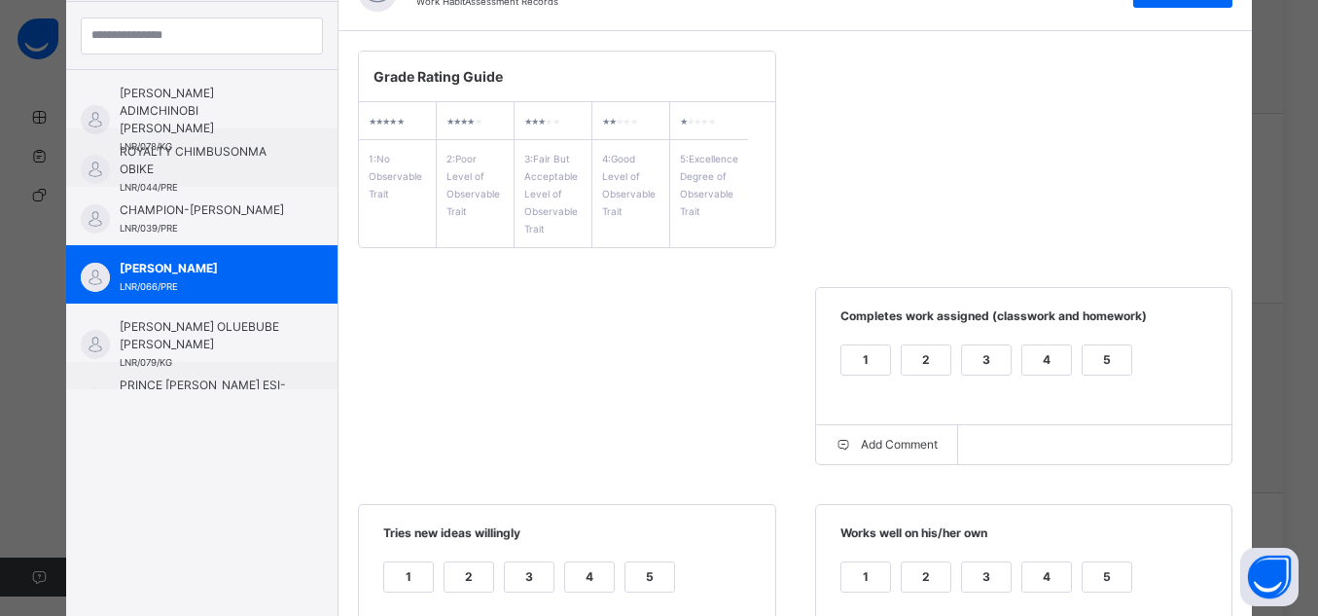
scroll to position [0, 0]
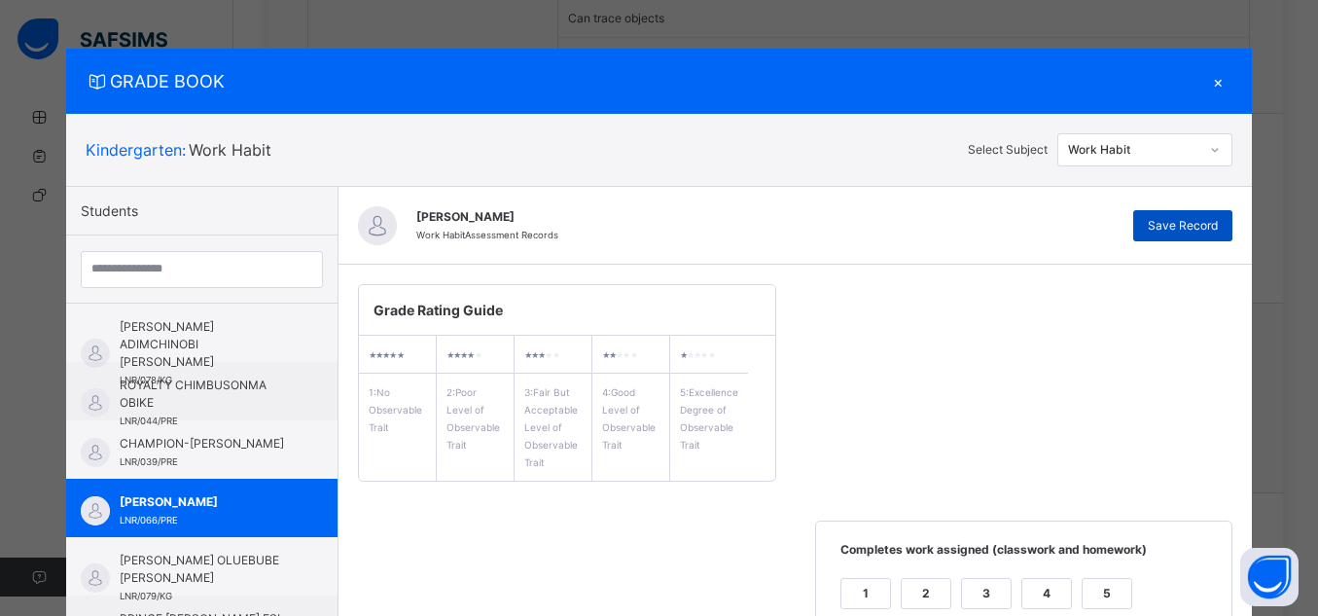
type textarea "**********"
click at [1206, 226] on span "Save Record" at bounding box center [1183, 226] width 70 height 18
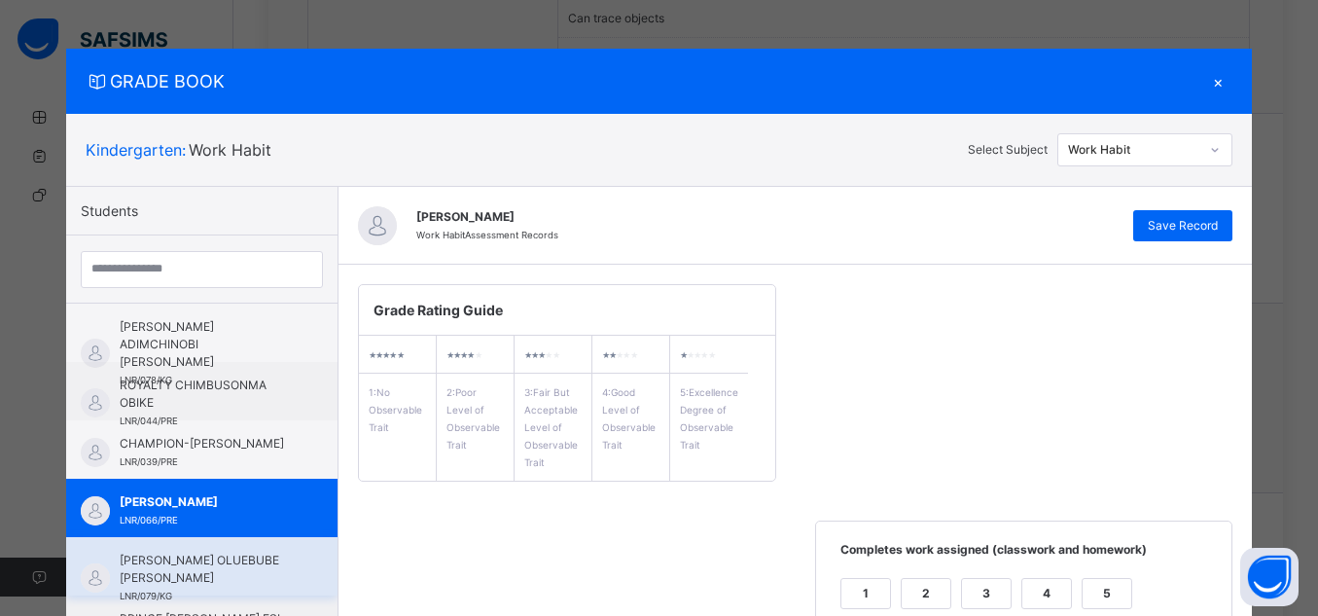
click at [204, 563] on span "[PERSON_NAME] OLUEBUBE [PERSON_NAME]" at bounding box center [207, 569] width 174 height 35
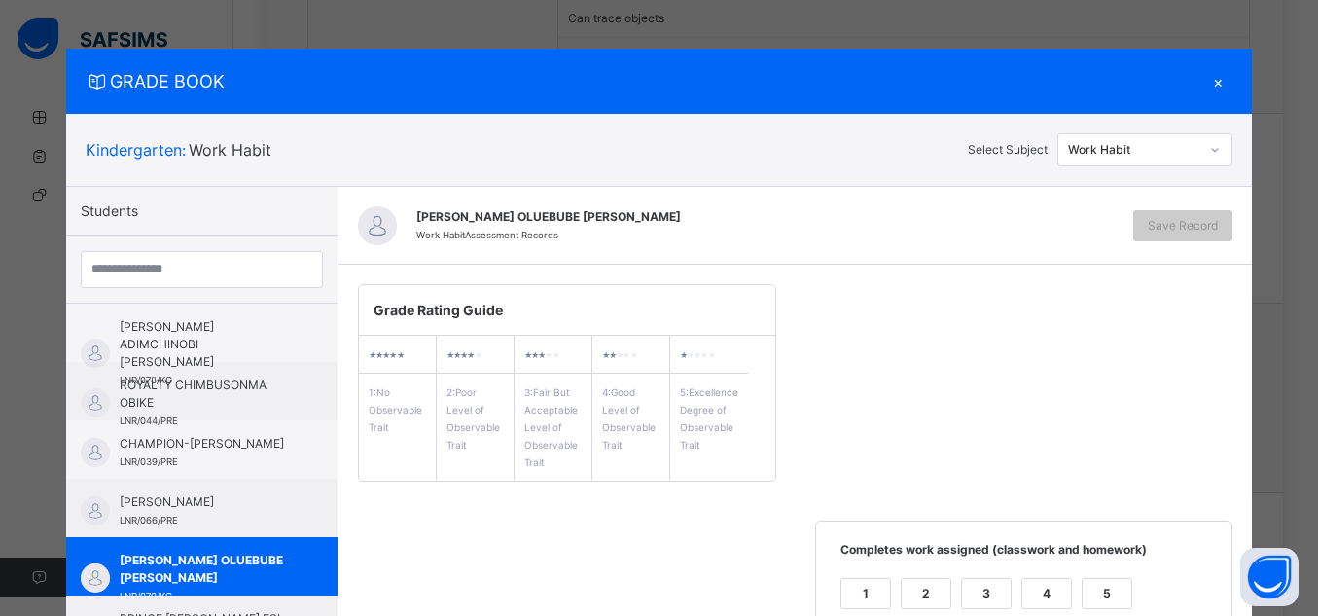
click at [1090, 604] on div "5" at bounding box center [1107, 593] width 49 height 29
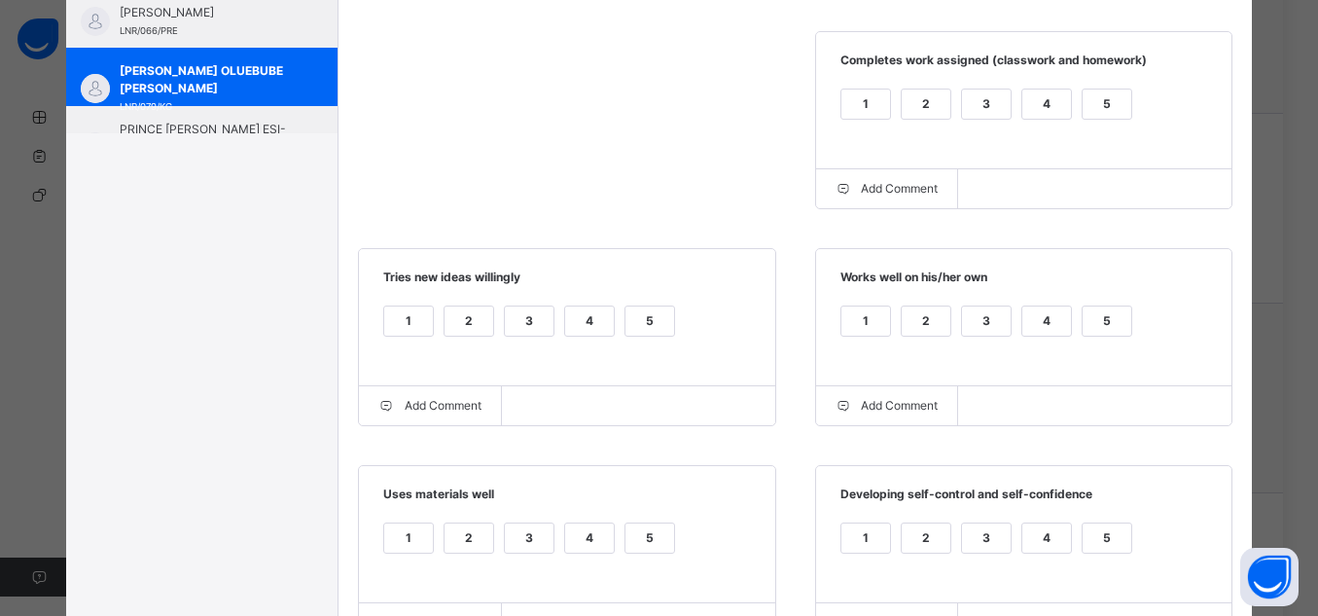
scroll to position [492, 0]
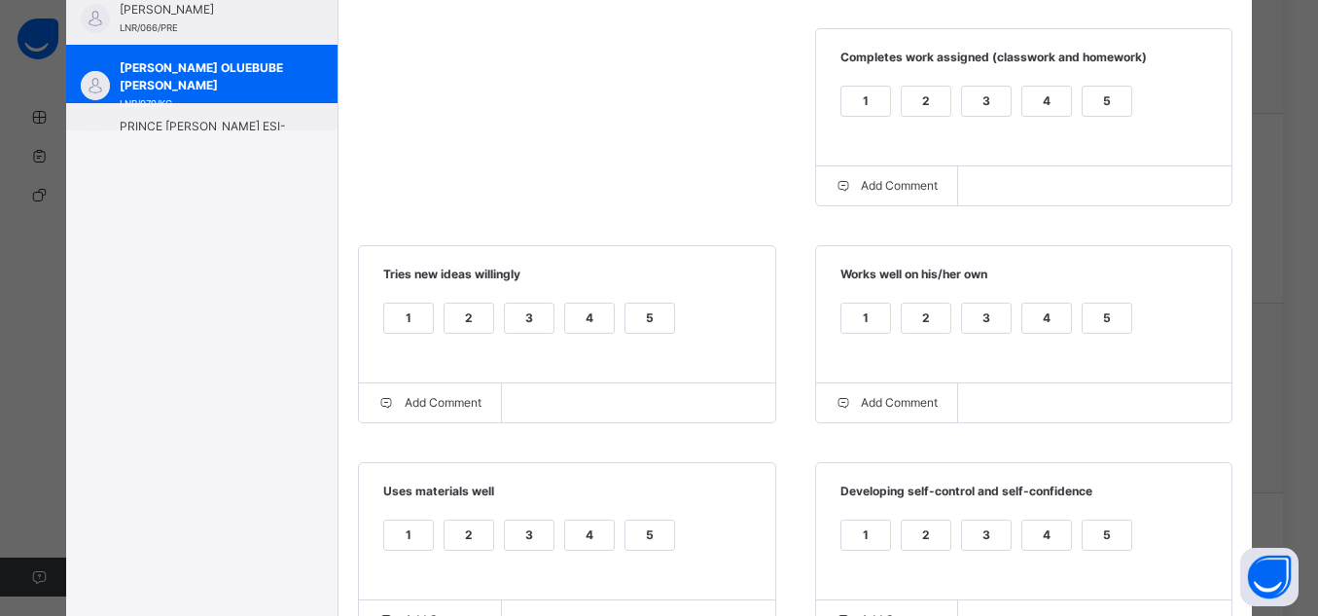
click at [1082, 341] on div "5" at bounding box center [1107, 330] width 51 height 55
click at [1092, 327] on div "5" at bounding box center [1107, 318] width 49 height 29
click at [647, 327] on div "5" at bounding box center [650, 318] width 49 height 29
click at [647, 550] on div "5" at bounding box center [650, 535] width 49 height 29
click at [1100, 537] on div "5" at bounding box center [1107, 535] width 49 height 29
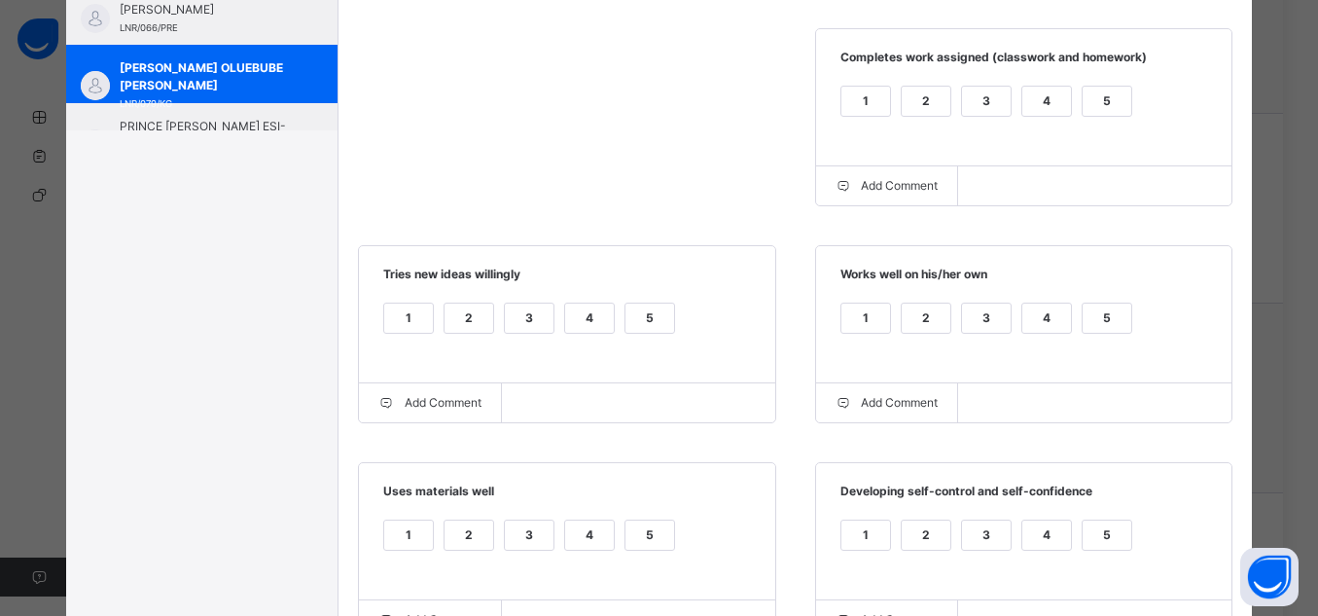
scroll to position [728, 0]
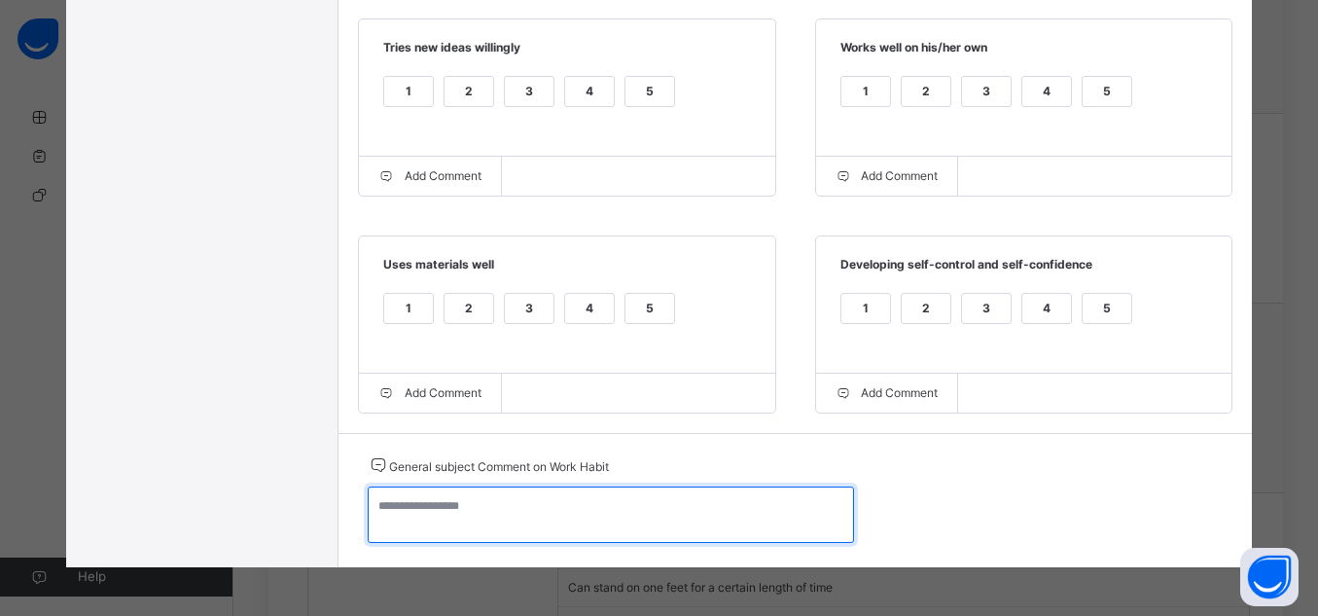
click at [608, 524] on textarea at bounding box center [611, 514] width 486 height 56
paste textarea "**********"
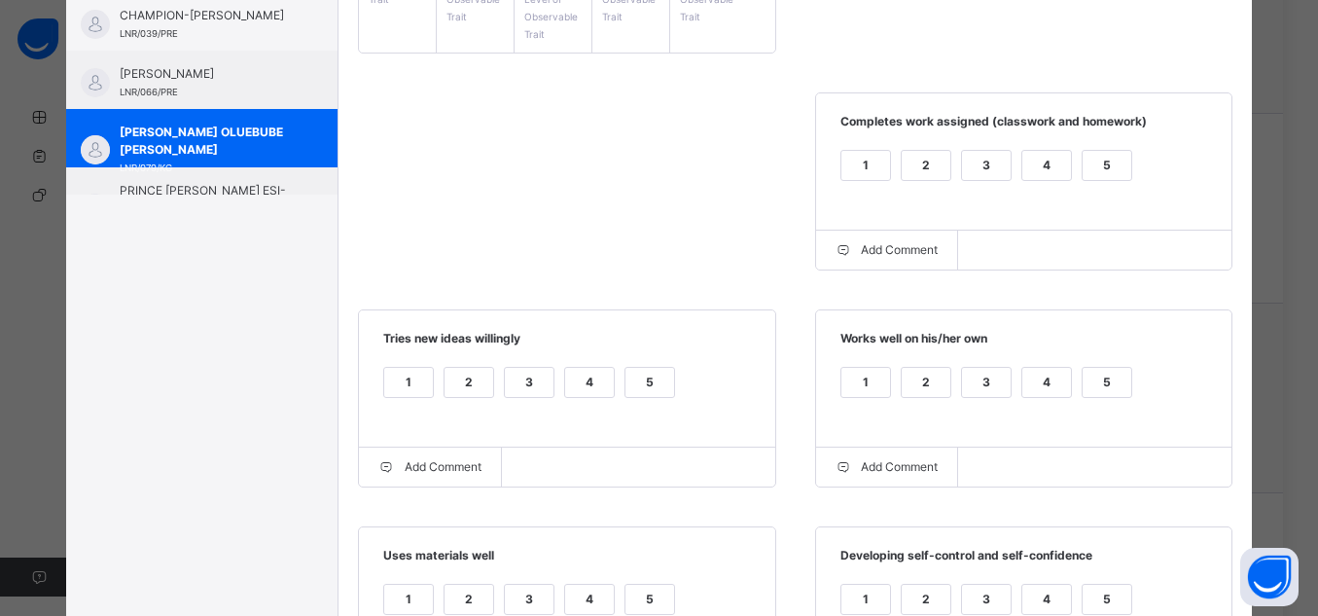
scroll to position [169, 0]
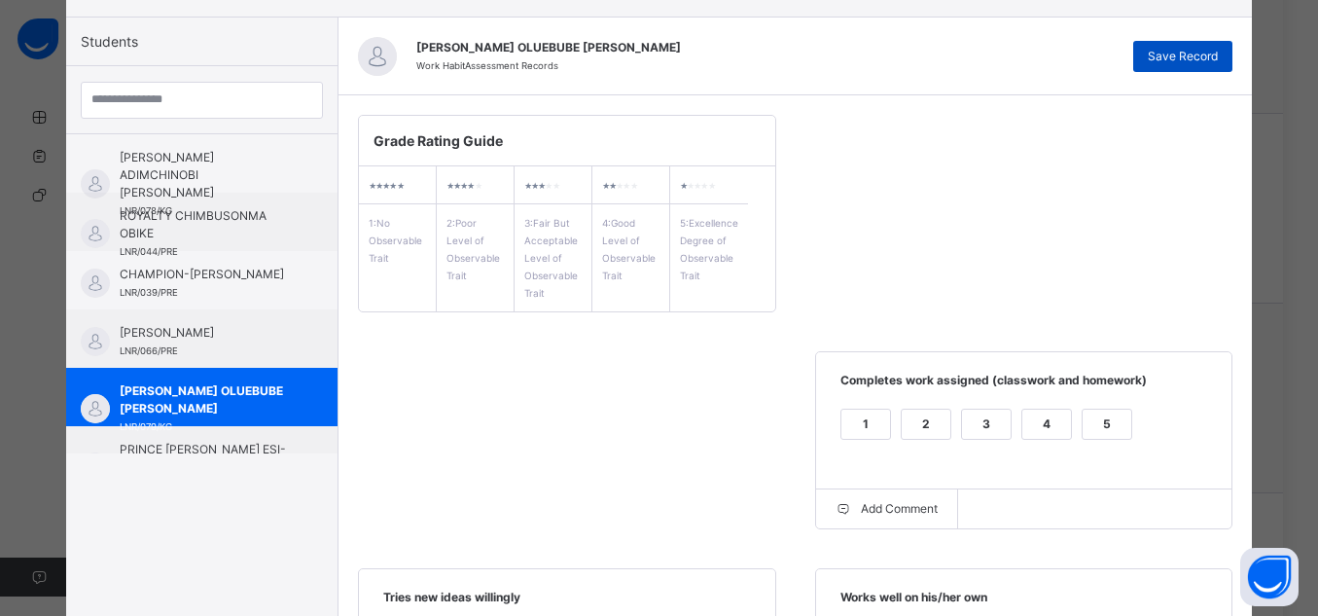
type textarea "**********"
click at [1191, 61] on span "Save Record" at bounding box center [1183, 57] width 70 height 18
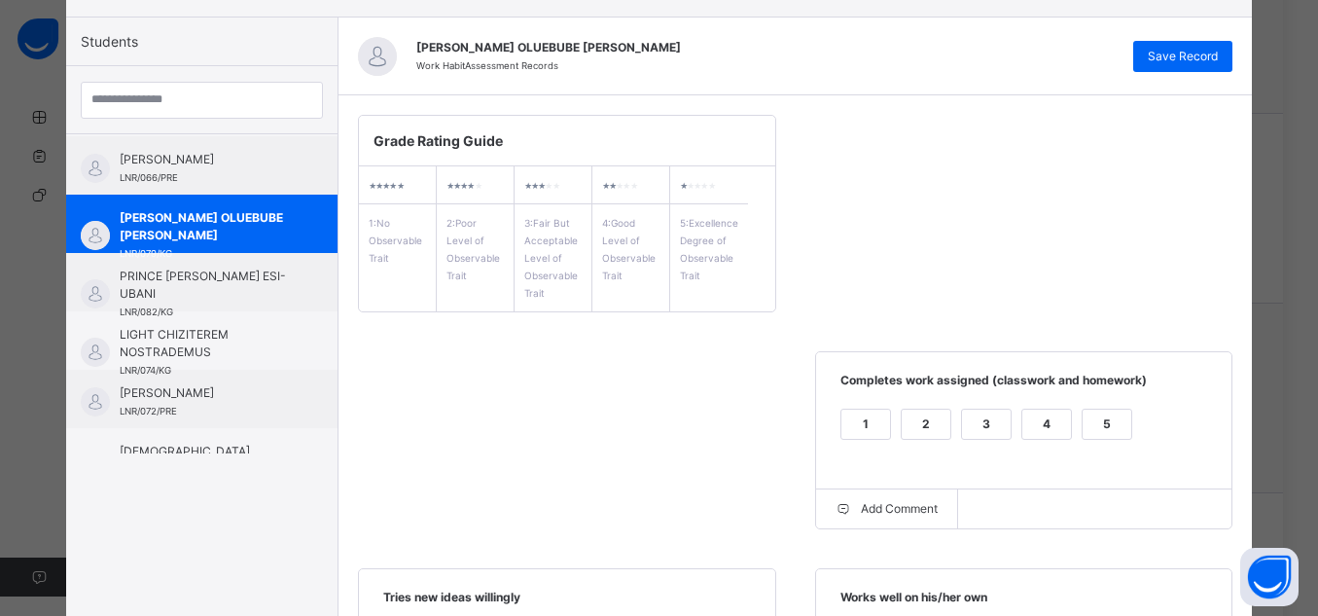
scroll to position [180, 0]
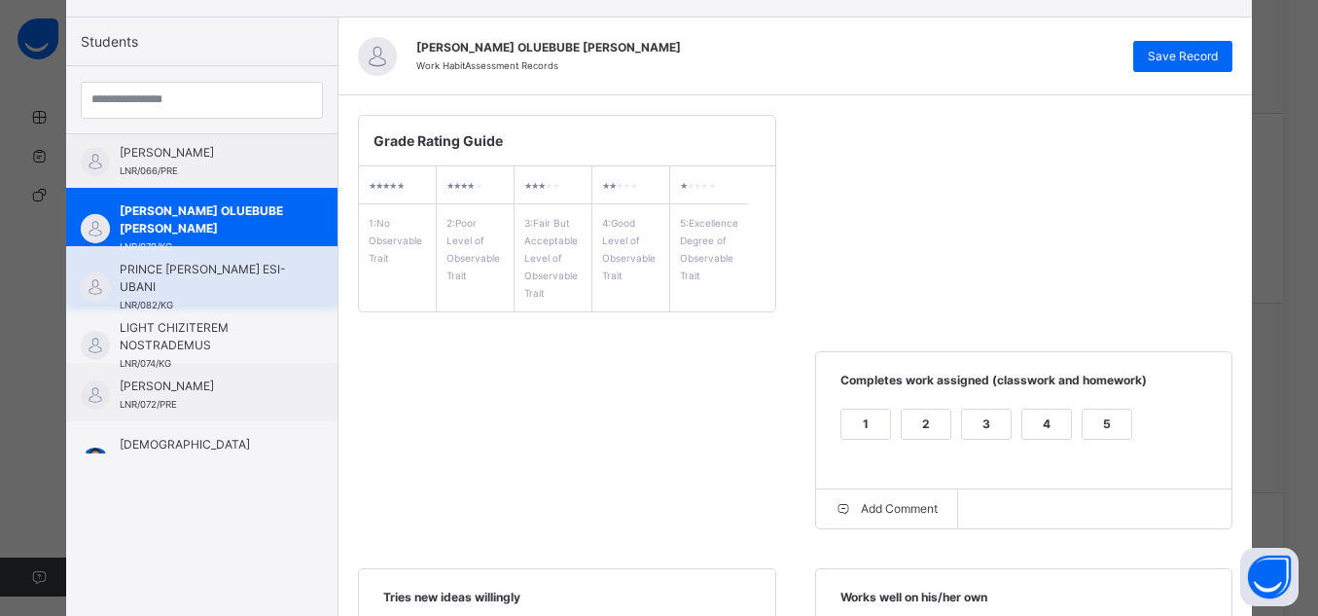
click at [189, 284] on span "PRINCE [PERSON_NAME] ESI-UBANI" at bounding box center [207, 278] width 174 height 35
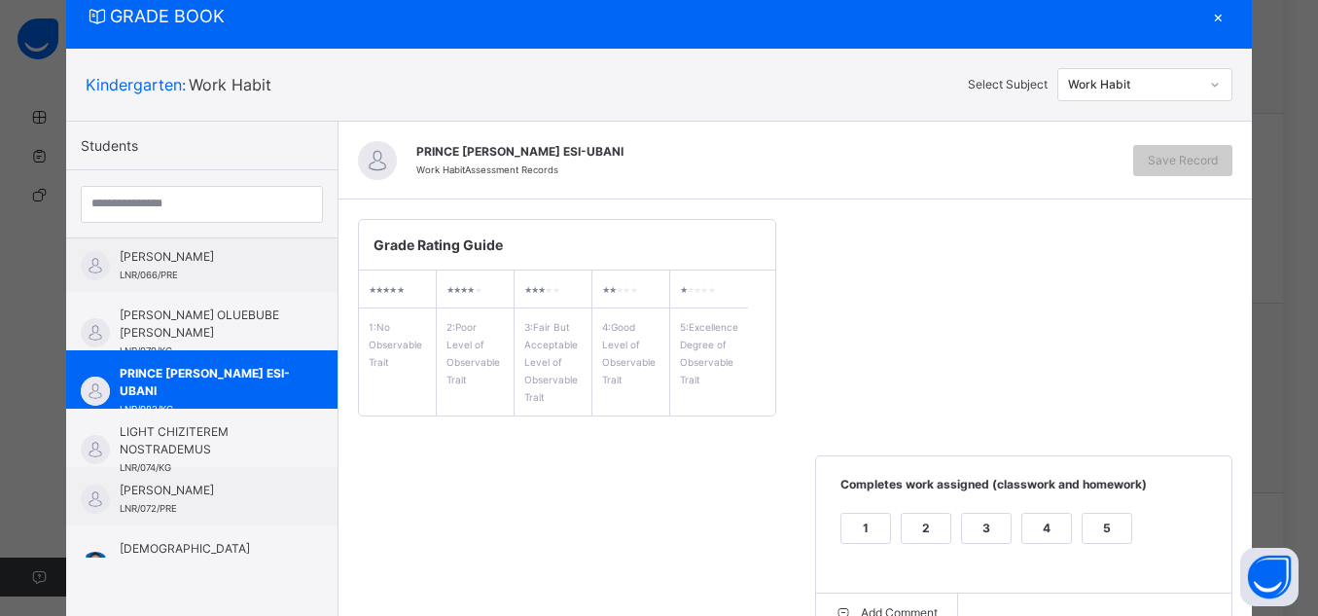
scroll to position [169, 0]
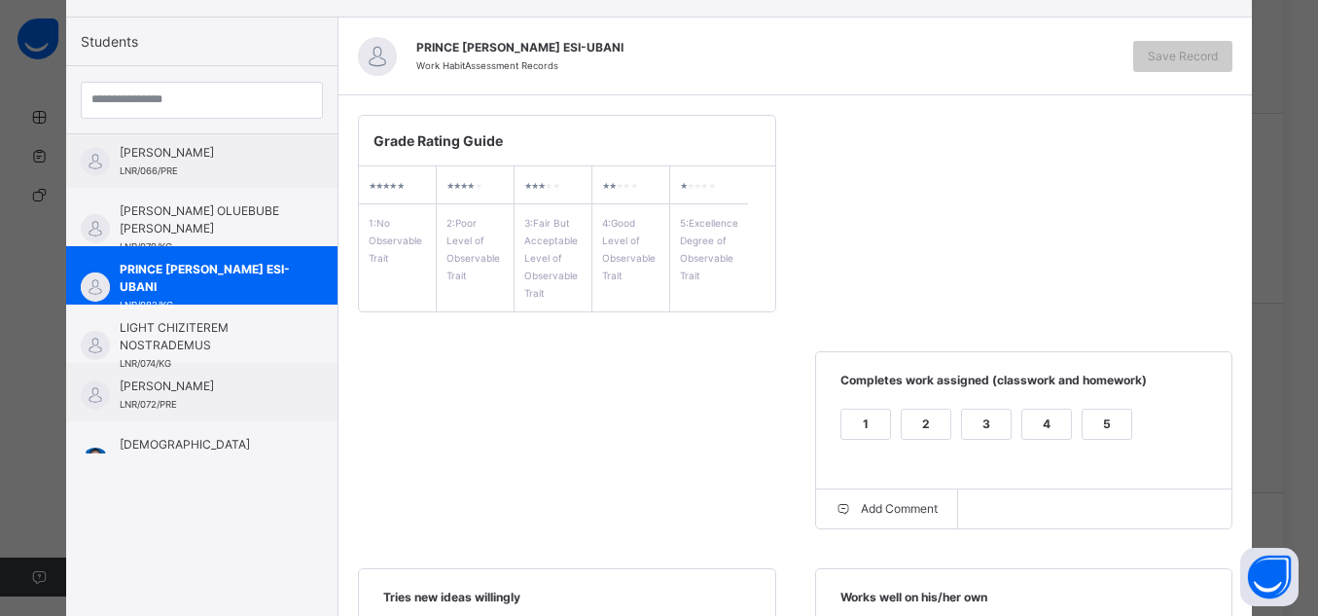
click at [1099, 421] on div "5" at bounding box center [1107, 424] width 49 height 29
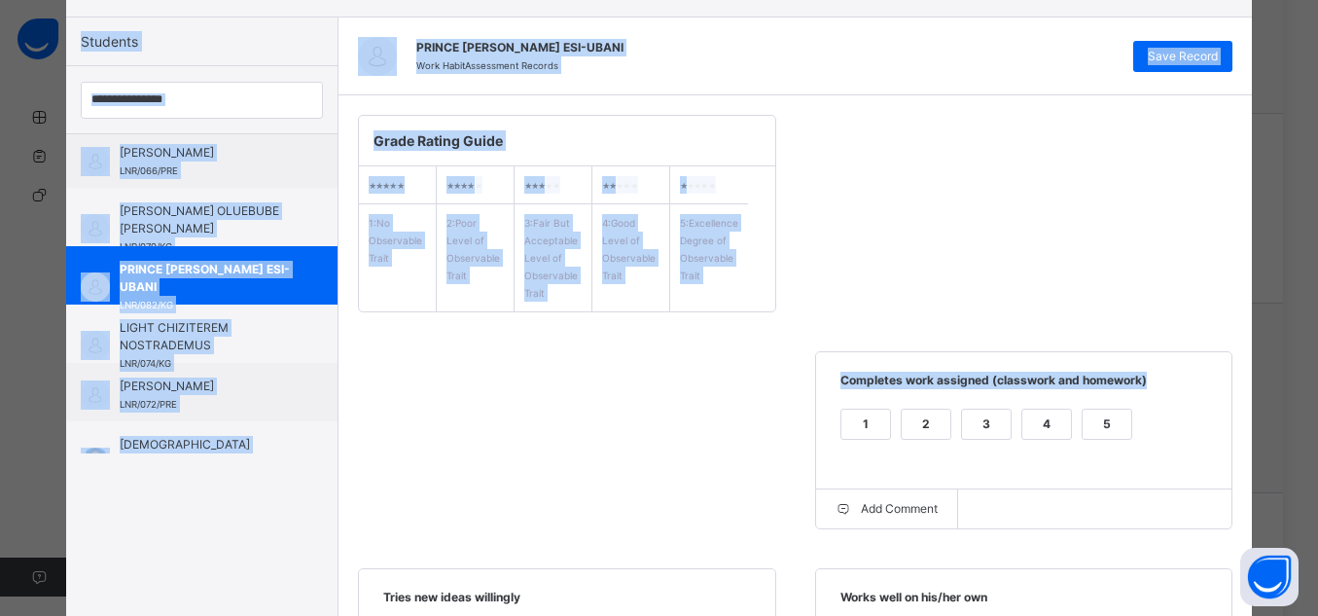
drag, startPoint x: 1307, startPoint y: 339, endPoint x: 1328, endPoint y: 516, distance: 178.4
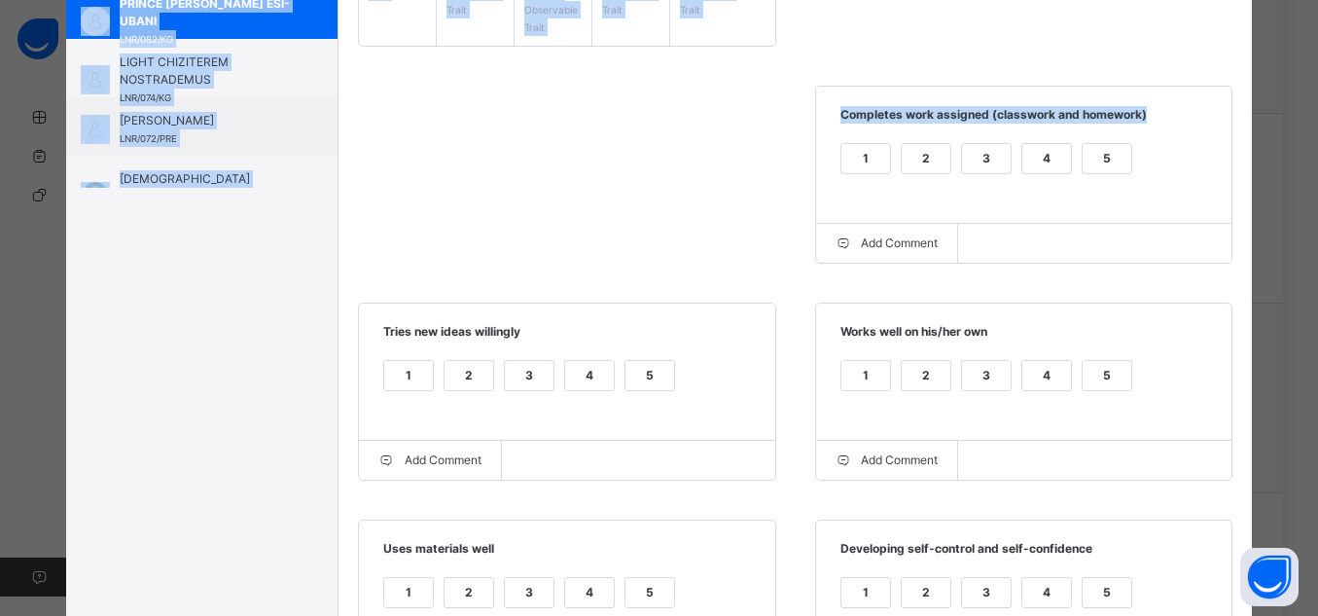
scroll to position [437, 0]
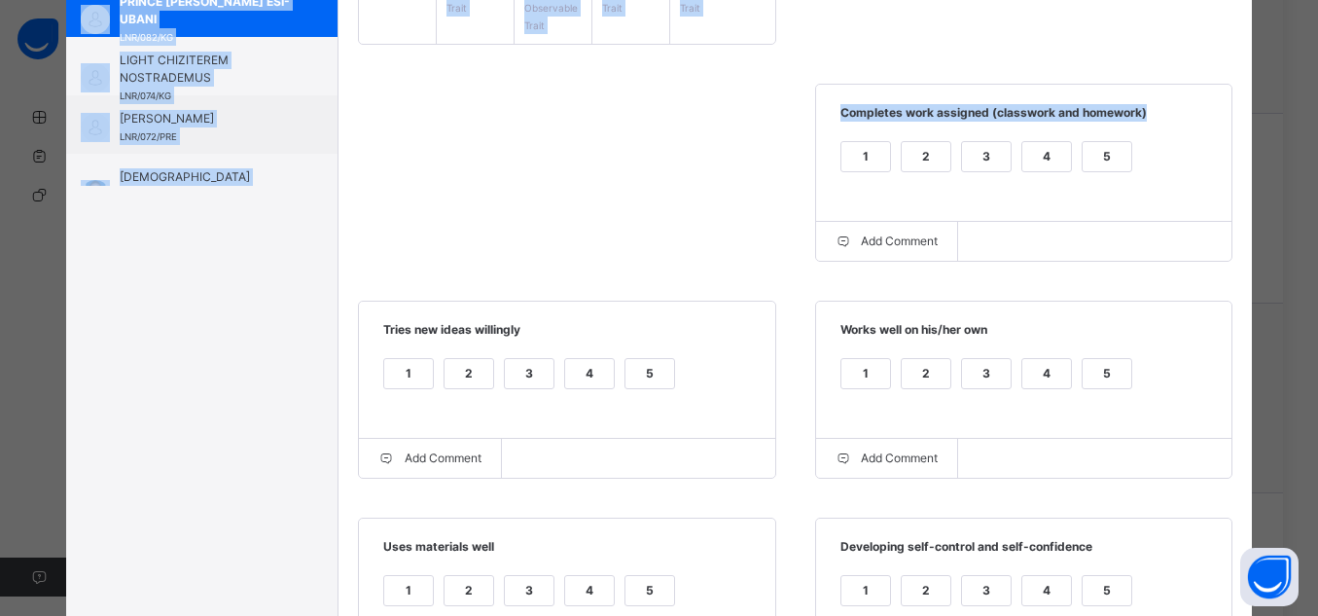
click at [1083, 381] on div "5" at bounding box center [1107, 373] width 49 height 29
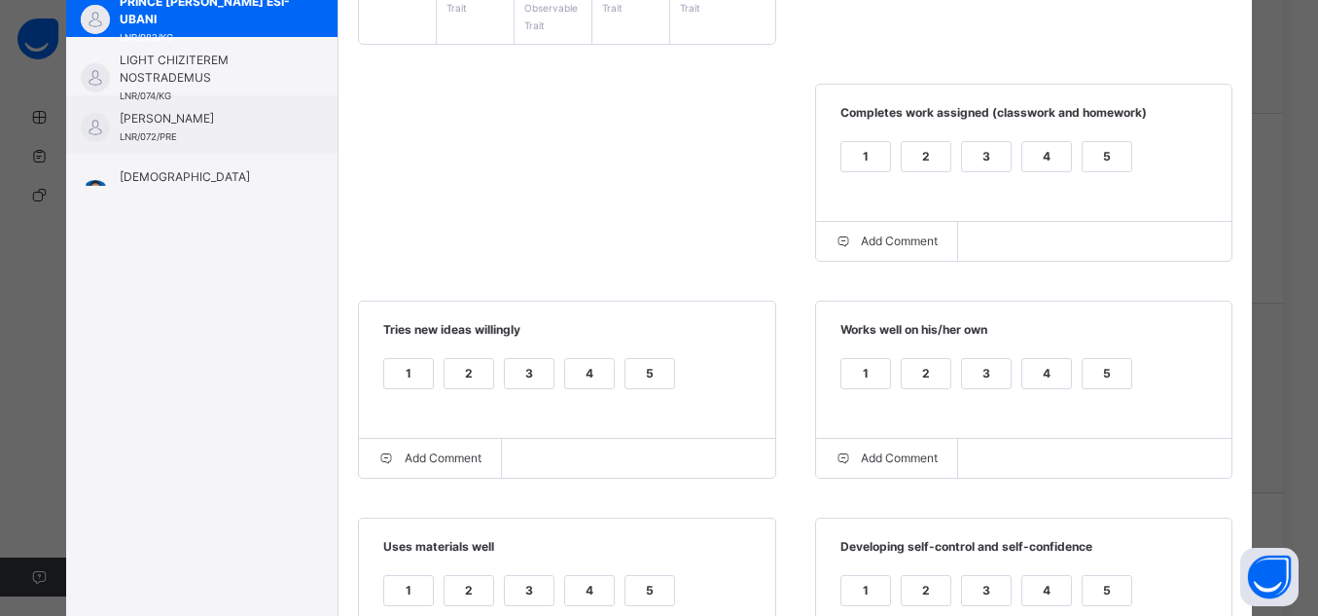
click at [660, 372] on div "5" at bounding box center [650, 373] width 49 height 29
click at [644, 602] on div "5" at bounding box center [650, 590] width 49 height 29
click at [1102, 594] on div "5" at bounding box center [1107, 590] width 49 height 29
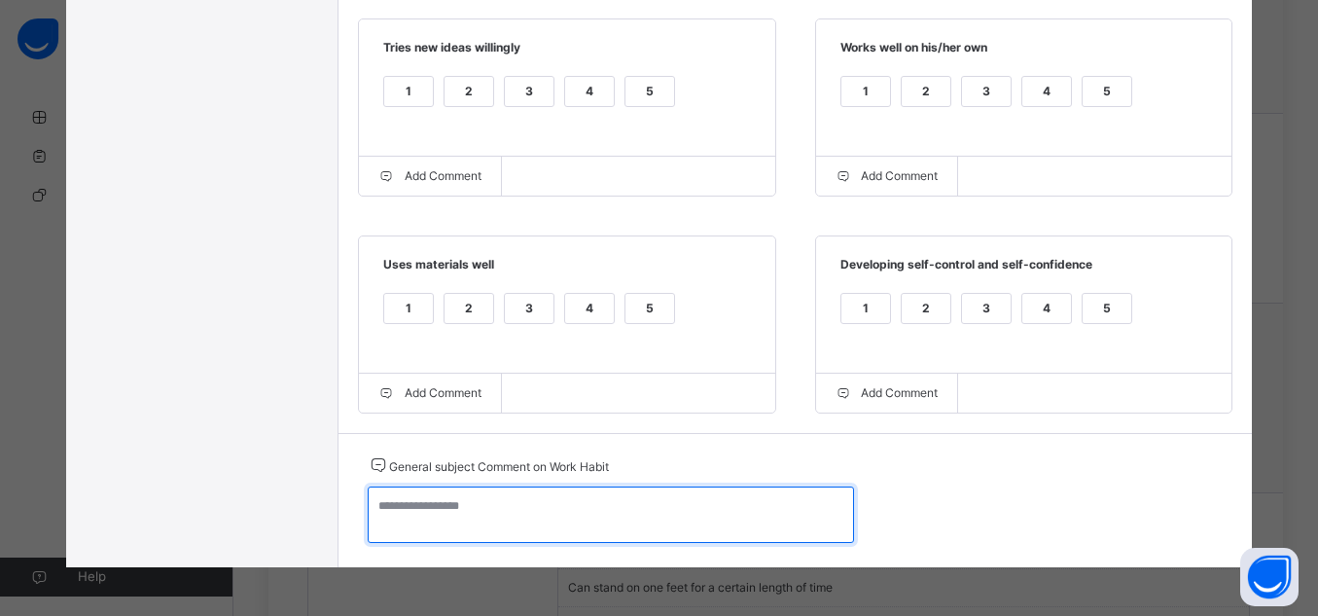
click at [707, 527] on textarea at bounding box center [611, 514] width 486 height 56
paste textarea "**********"
type textarea "**********"
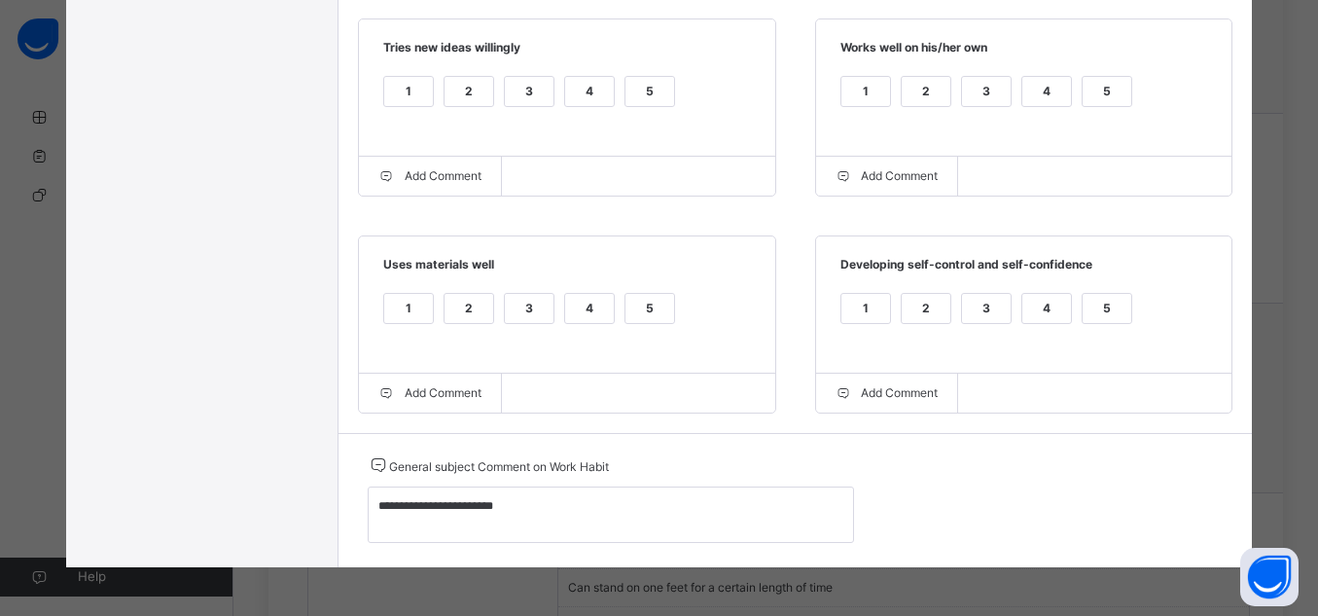
click at [881, 582] on div "GRADE BOOK × Kindergarten : Work Habit Select Subject Work Habit Students [PERS…" at bounding box center [659, 308] width 1318 height 616
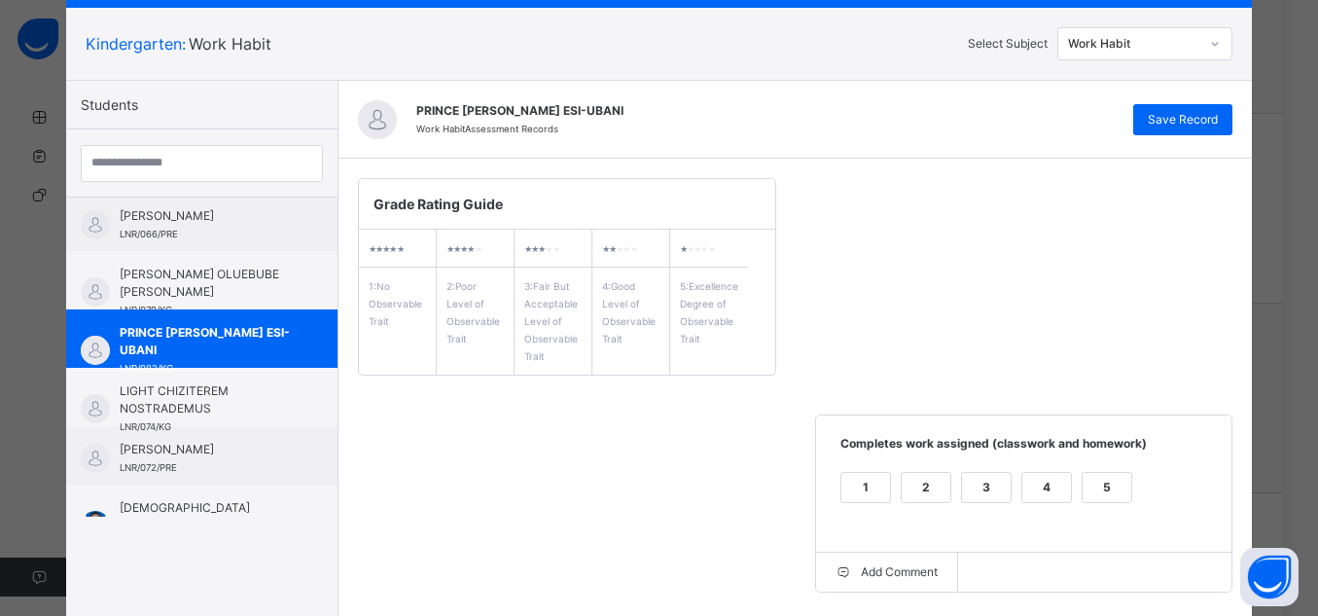
scroll to position [102, 0]
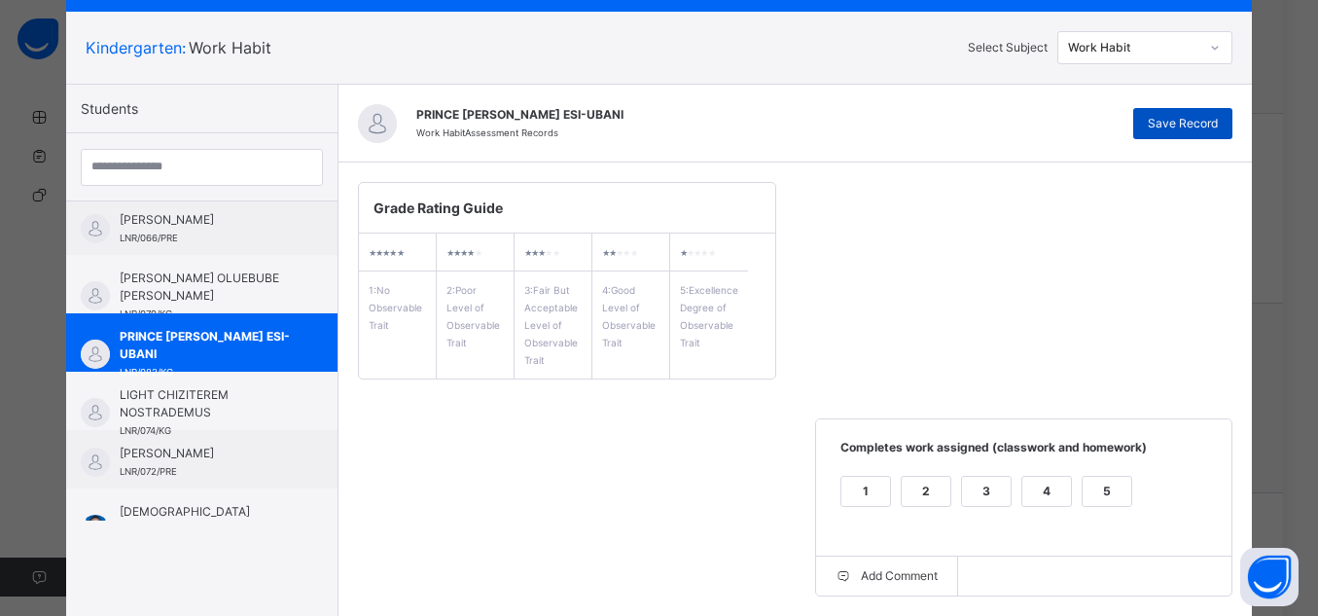
click at [1211, 120] on span "Save Record" at bounding box center [1183, 124] width 70 height 18
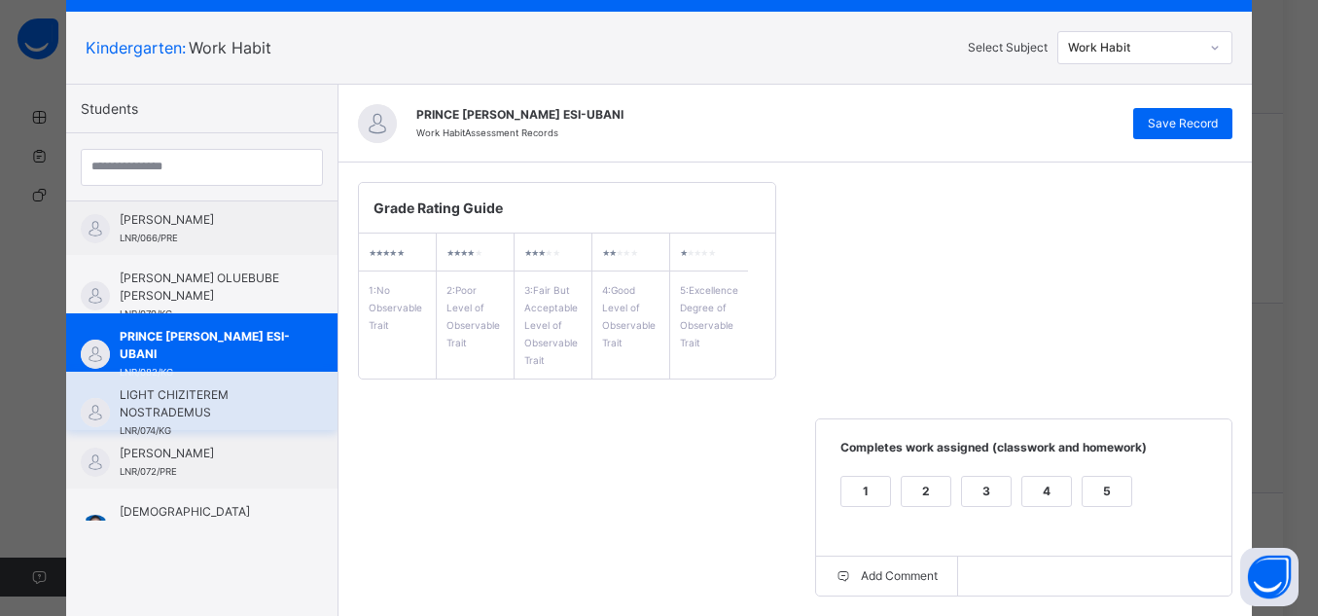
click at [172, 401] on span "LIGHT CHIZITEREM NOSTRADEMUS" at bounding box center [207, 403] width 174 height 35
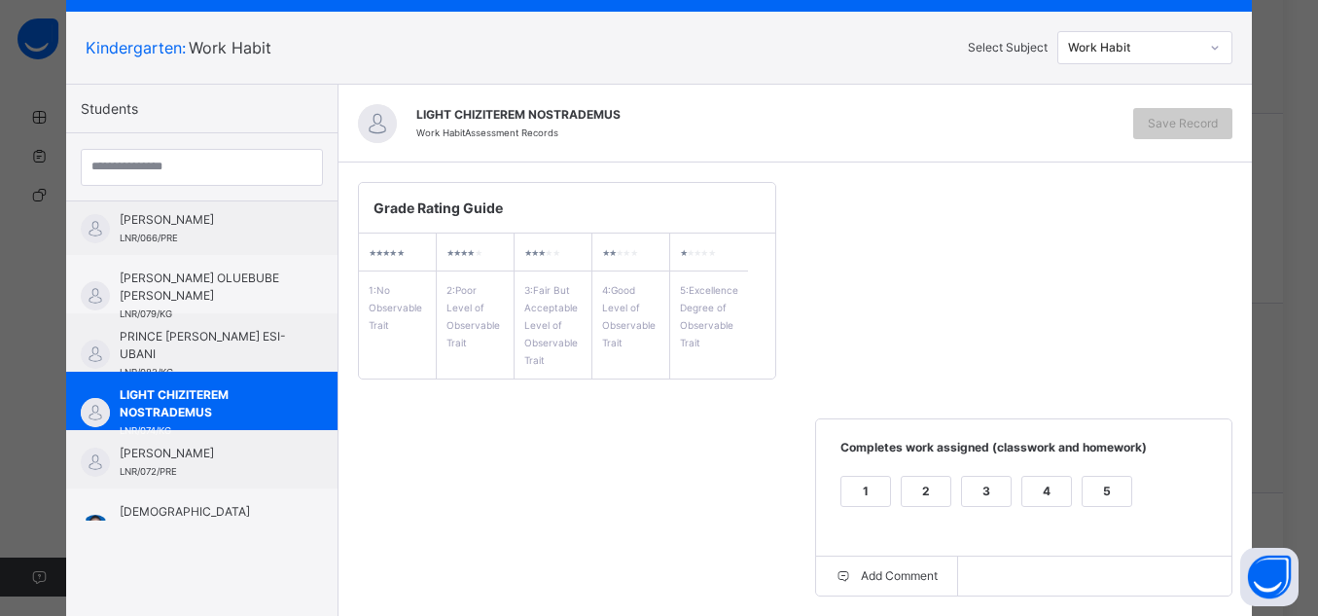
click at [1104, 500] on div "5" at bounding box center [1107, 491] width 49 height 29
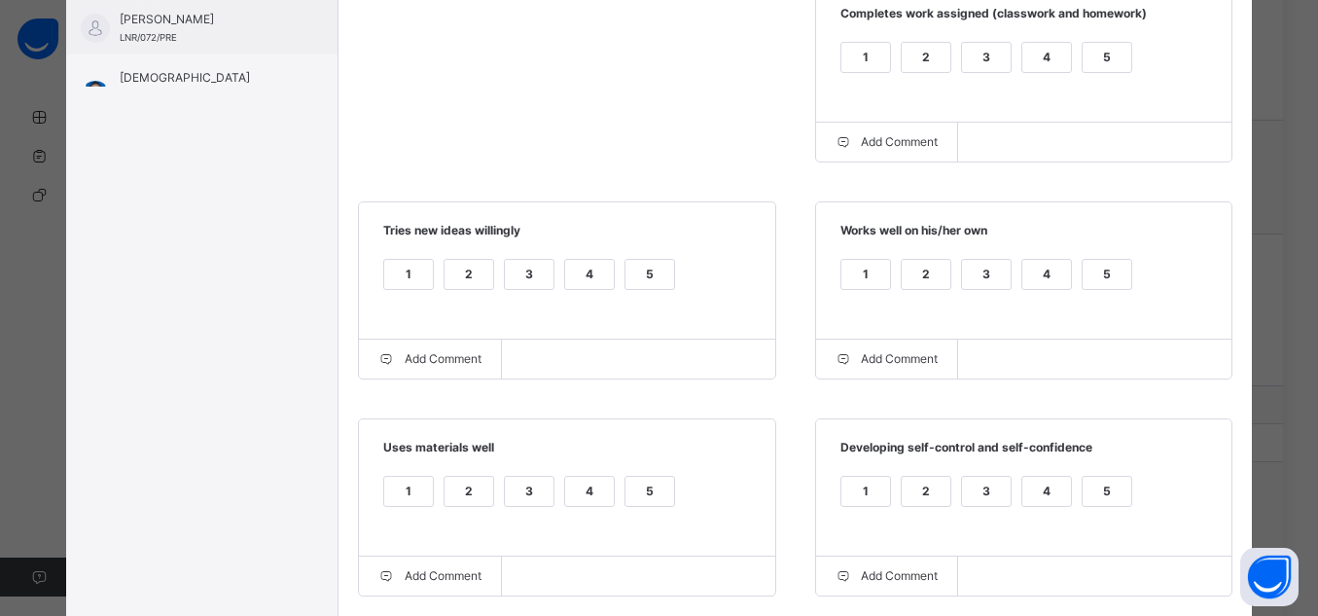
scroll to position [541, 0]
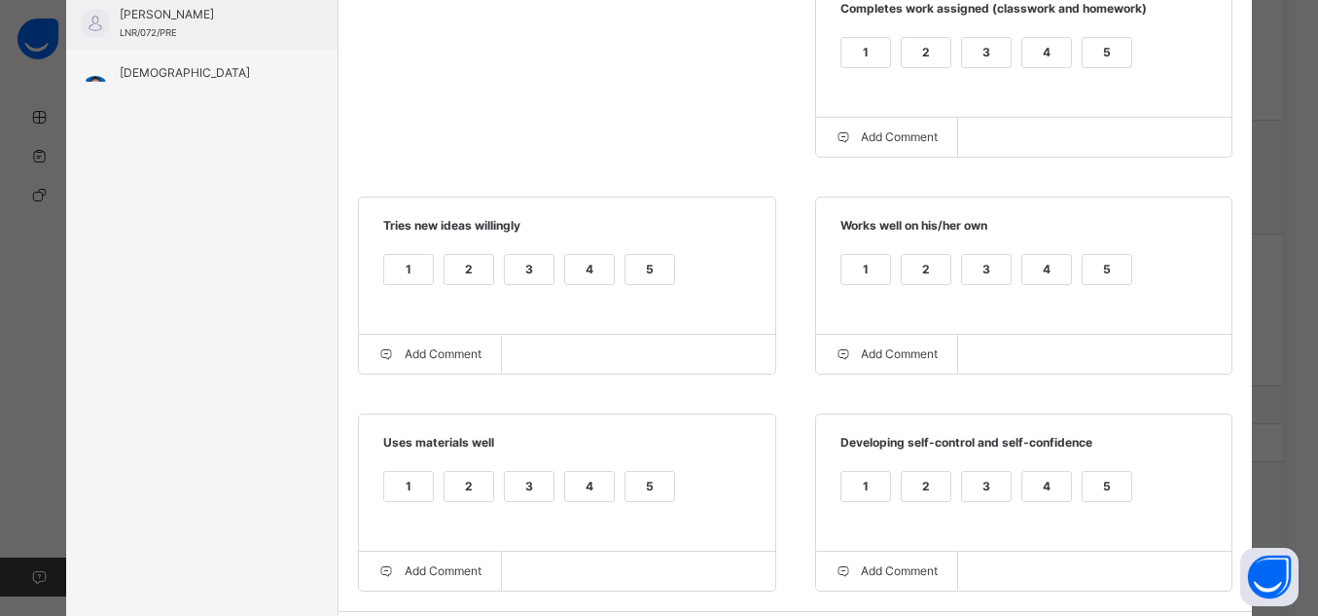
click at [1102, 273] on div "5" at bounding box center [1107, 269] width 49 height 29
click at [653, 281] on div "5" at bounding box center [650, 269] width 49 height 29
click at [639, 484] on div "5" at bounding box center [650, 486] width 49 height 29
click at [1098, 486] on div "5" at bounding box center [1107, 486] width 49 height 29
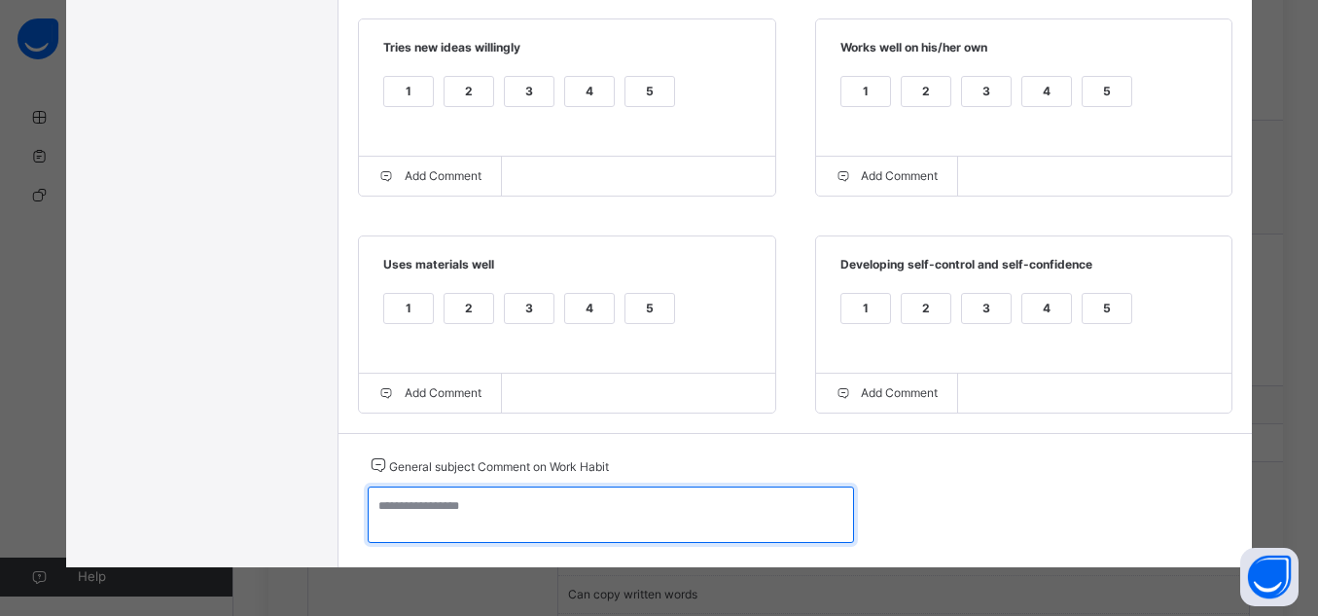
click at [813, 514] on textarea at bounding box center [611, 514] width 486 height 56
paste textarea "**********"
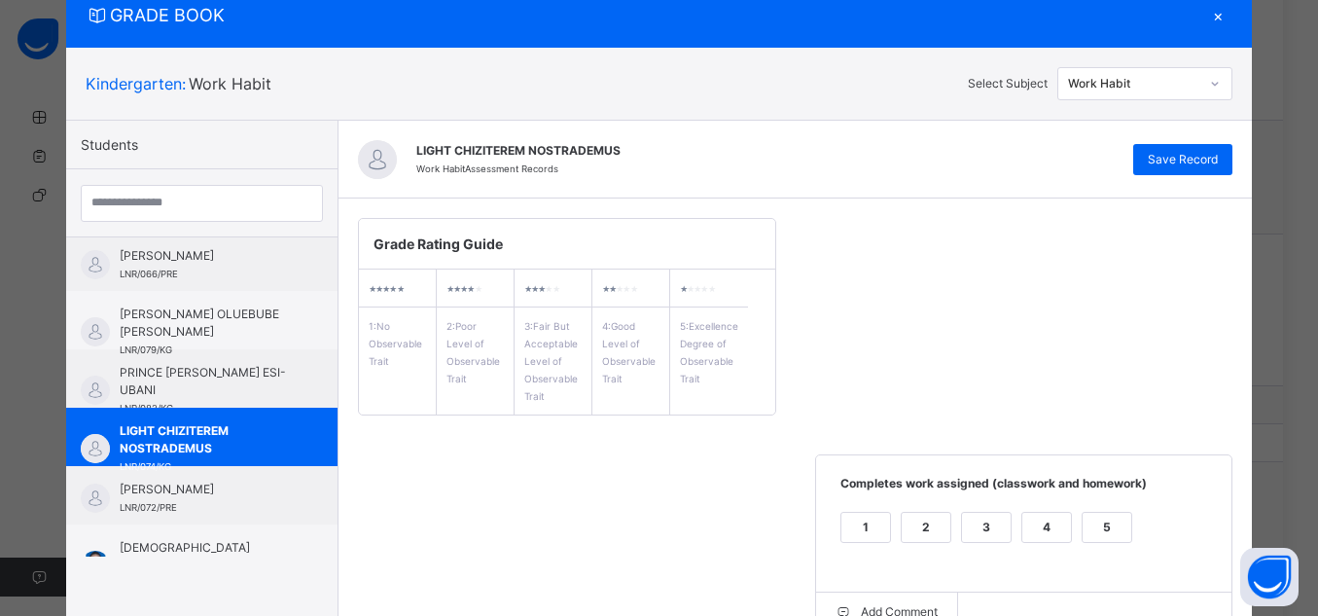
scroll to position [64, 0]
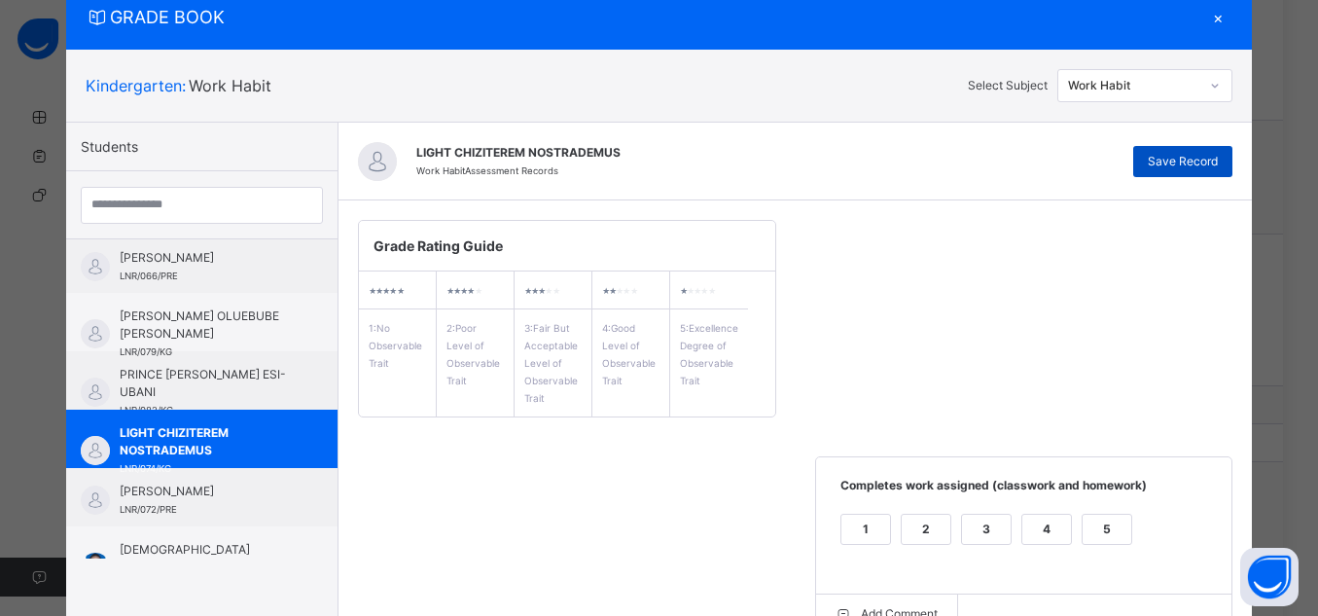
type textarea "**********"
click at [1200, 158] on span "Save Record" at bounding box center [1183, 162] width 70 height 18
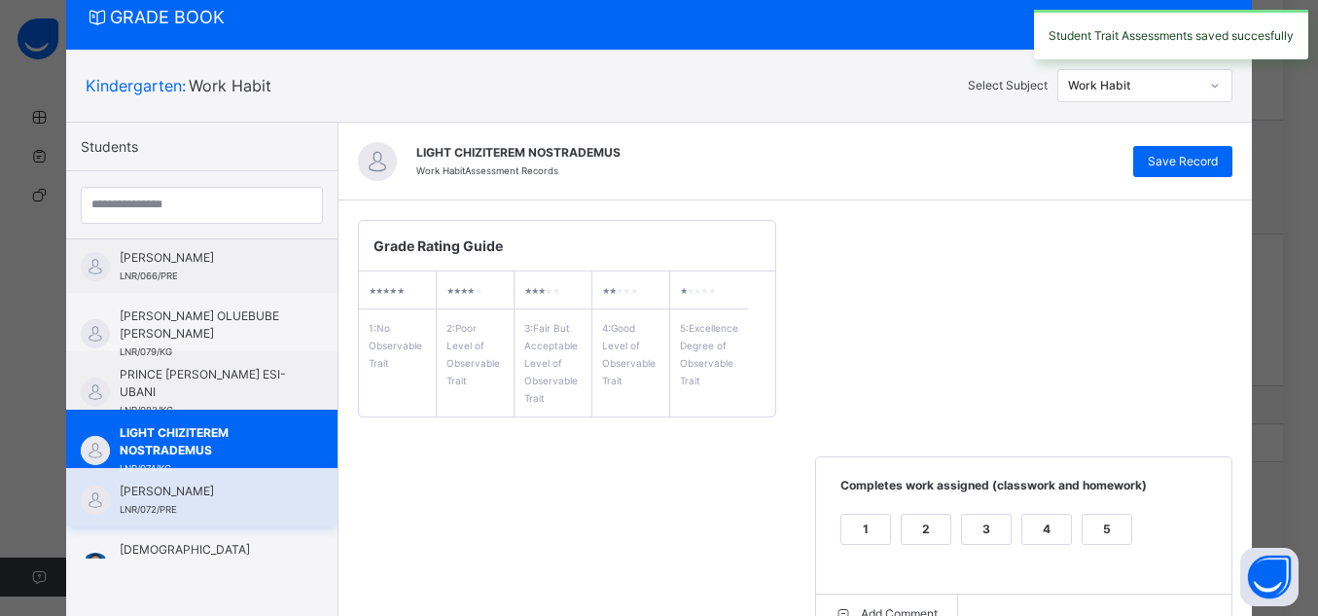
click at [235, 491] on span "[PERSON_NAME]" at bounding box center [207, 492] width 174 height 18
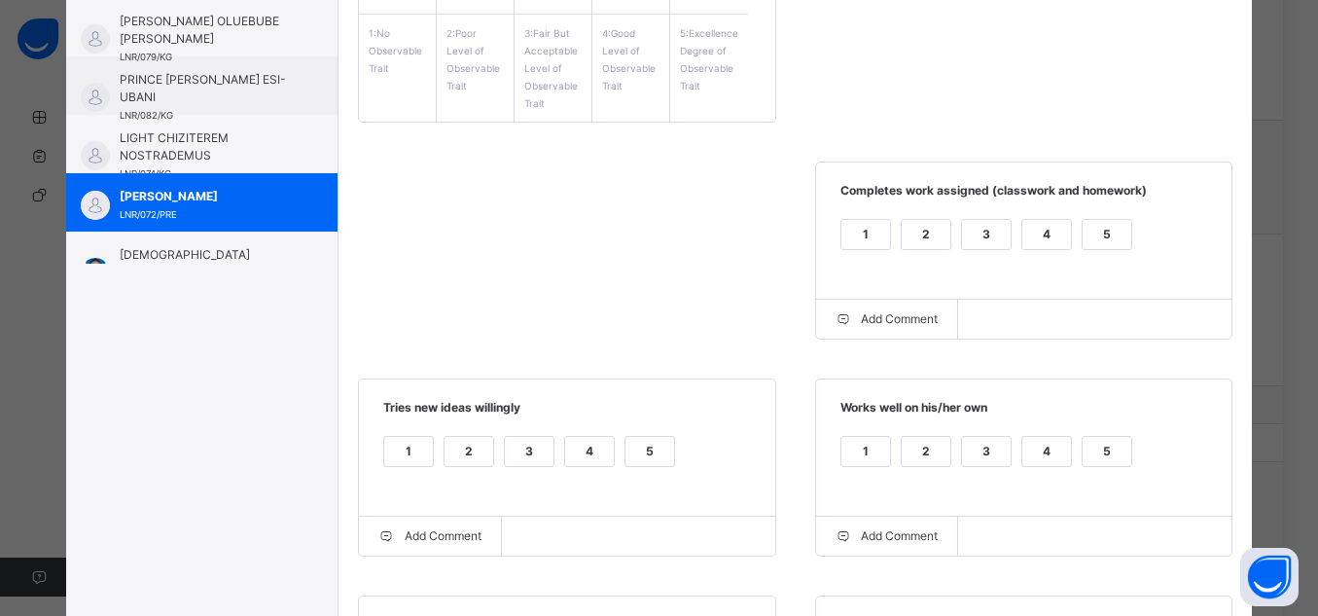
scroll to position [365, 0]
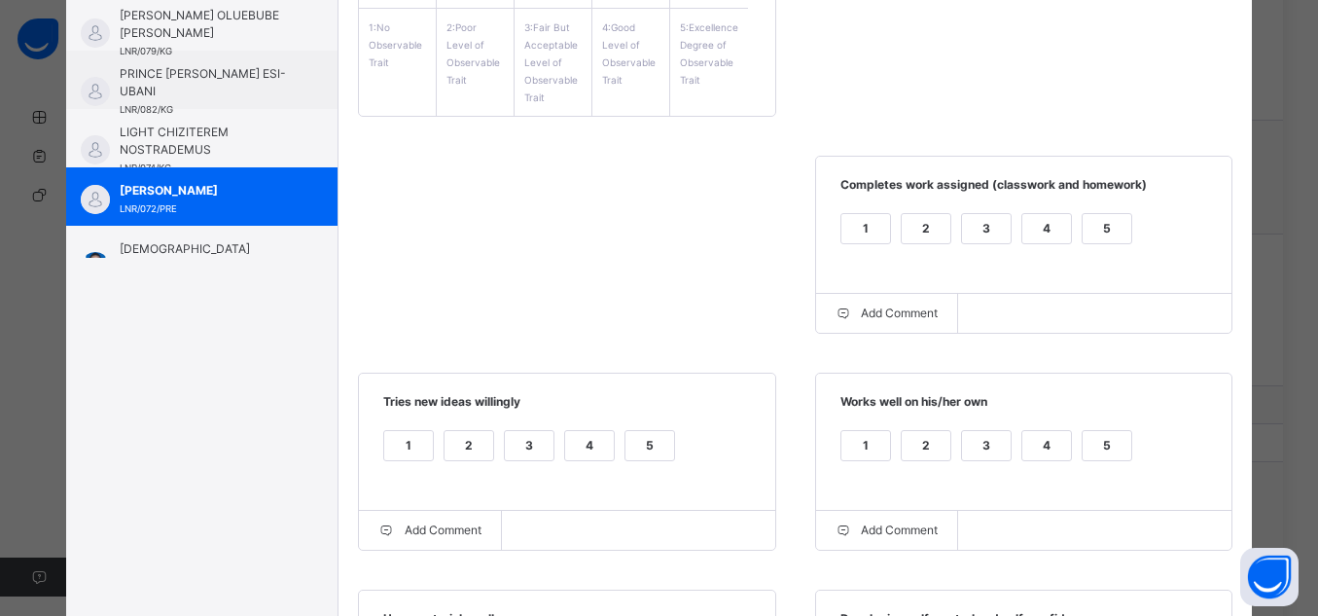
click at [1091, 235] on div "5" at bounding box center [1107, 228] width 49 height 29
click at [1093, 435] on div "5" at bounding box center [1107, 445] width 49 height 29
click at [666, 448] on div "1 2 3 4 5" at bounding box center [567, 457] width 378 height 65
click at [651, 447] on div "5" at bounding box center [650, 445] width 49 height 29
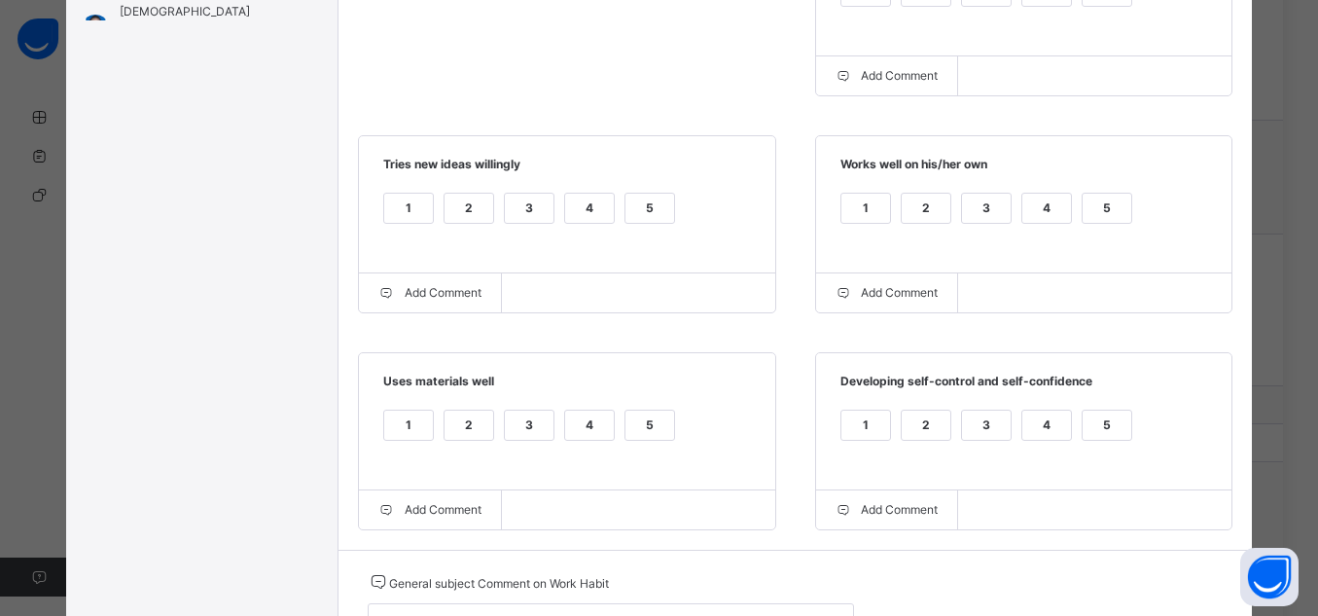
scroll to position [725, 0]
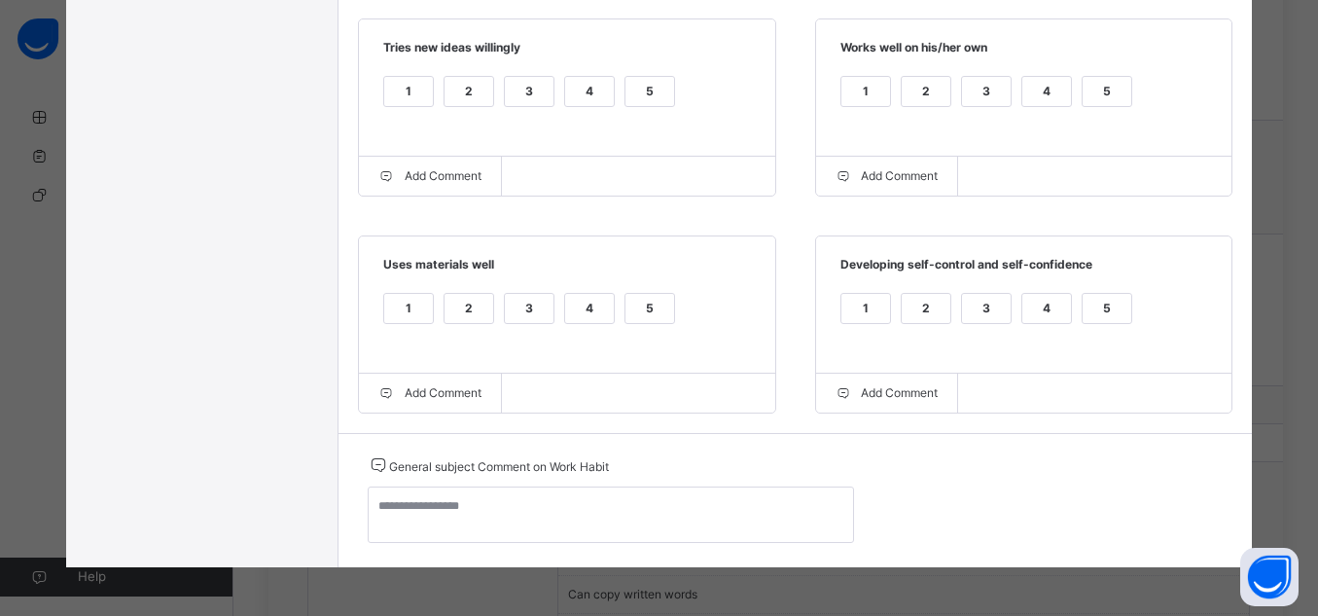
click at [1102, 319] on div "5" at bounding box center [1107, 308] width 49 height 29
click at [628, 300] on div "5" at bounding box center [650, 308] width 49 height 29
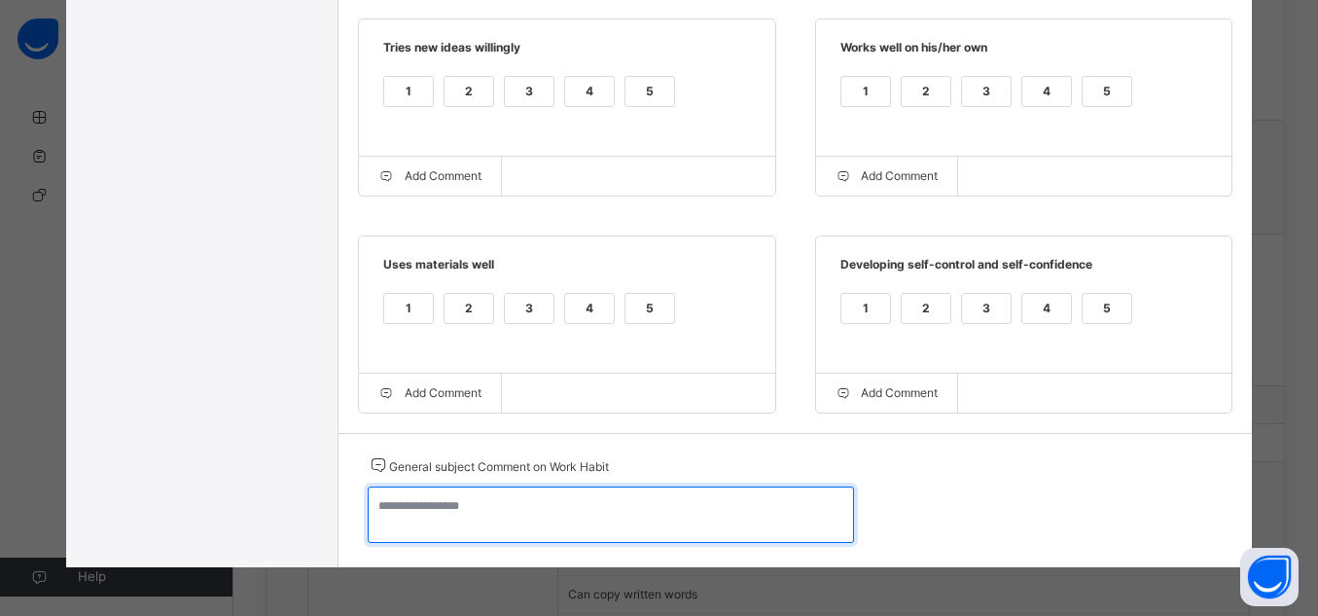
click at [707, 509] on textarea at bounding box center [611, 514] width 486 height 56
paste textarea "**********"
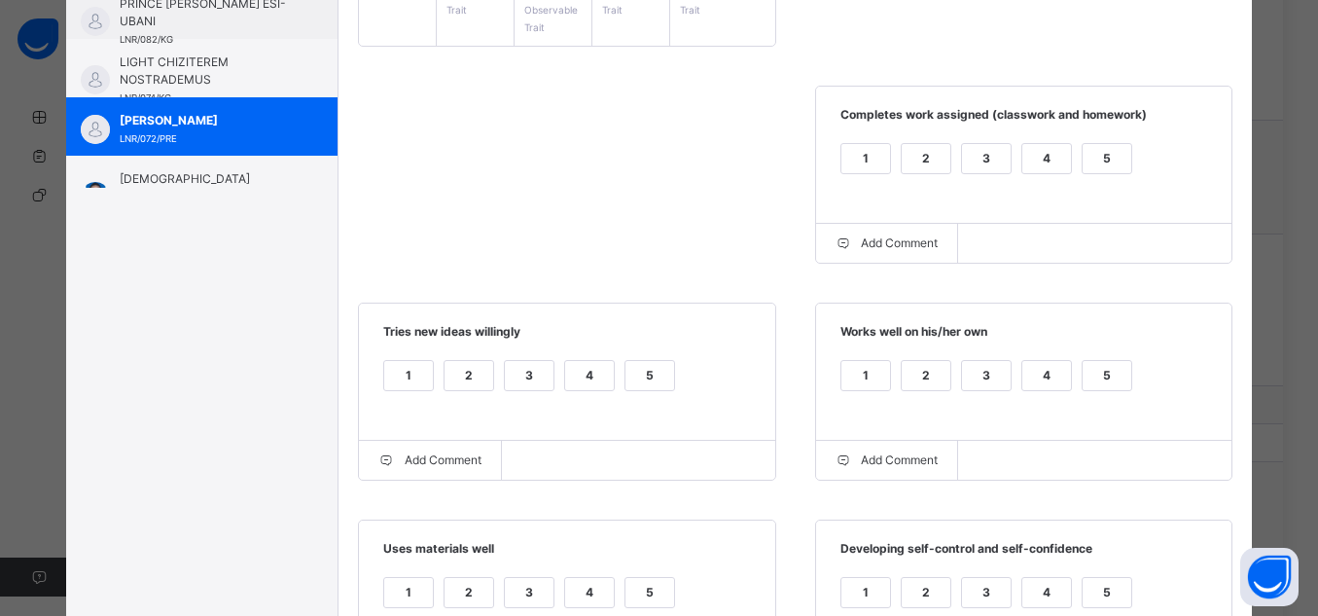
scroll to position [0, 0]
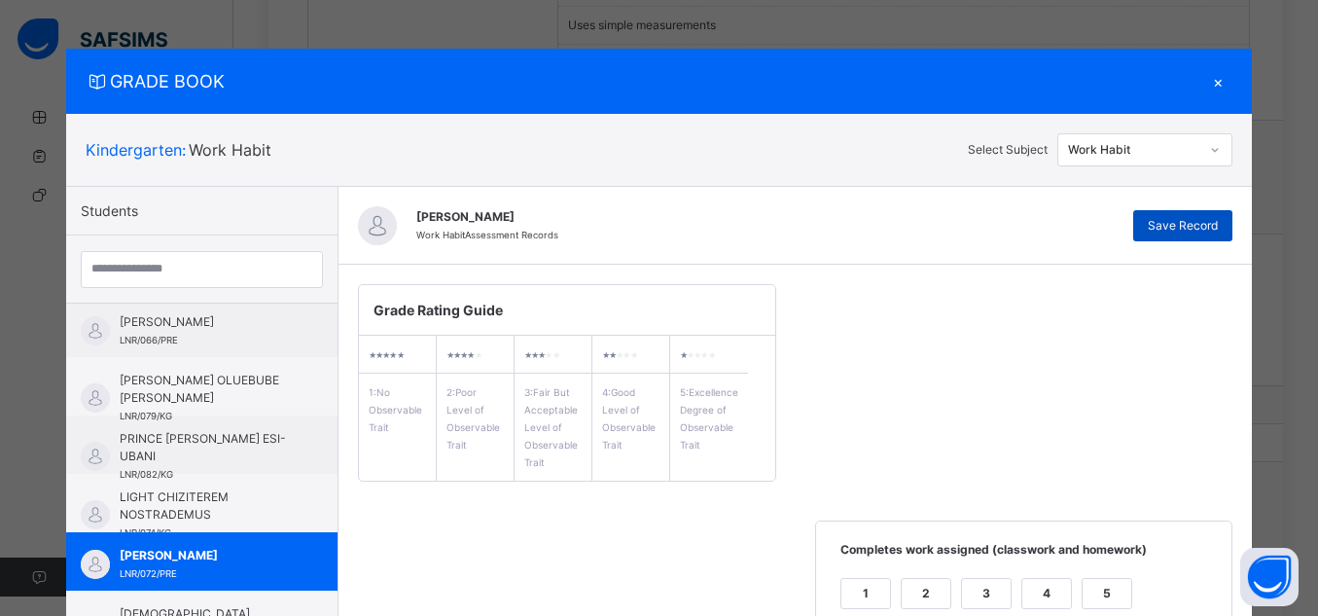
type textarea "**********"
click at [1174, 234] on span "Save Record" at bounding box center [1183, 226] width 70 height 18
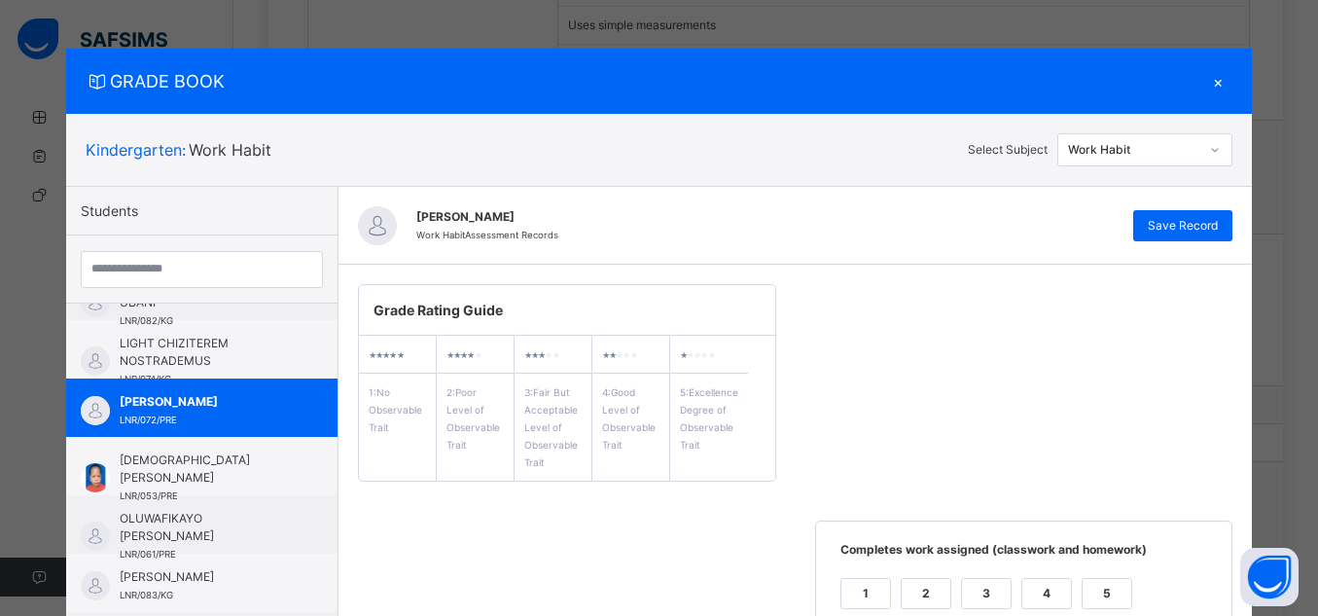
scroll to position [350, 0]
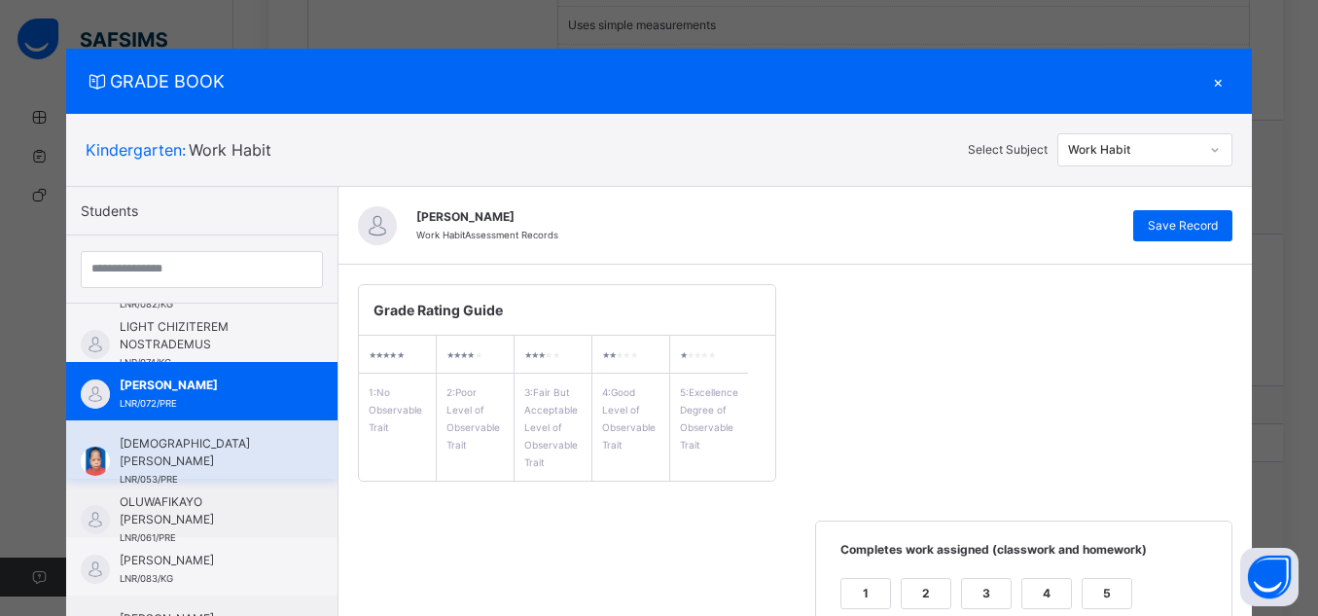
click at [198, 435] on span "[DEMOGRAPHIC_DATA] [PERSON_NAME]" at bounding box center [207, 452] width 174 height 35
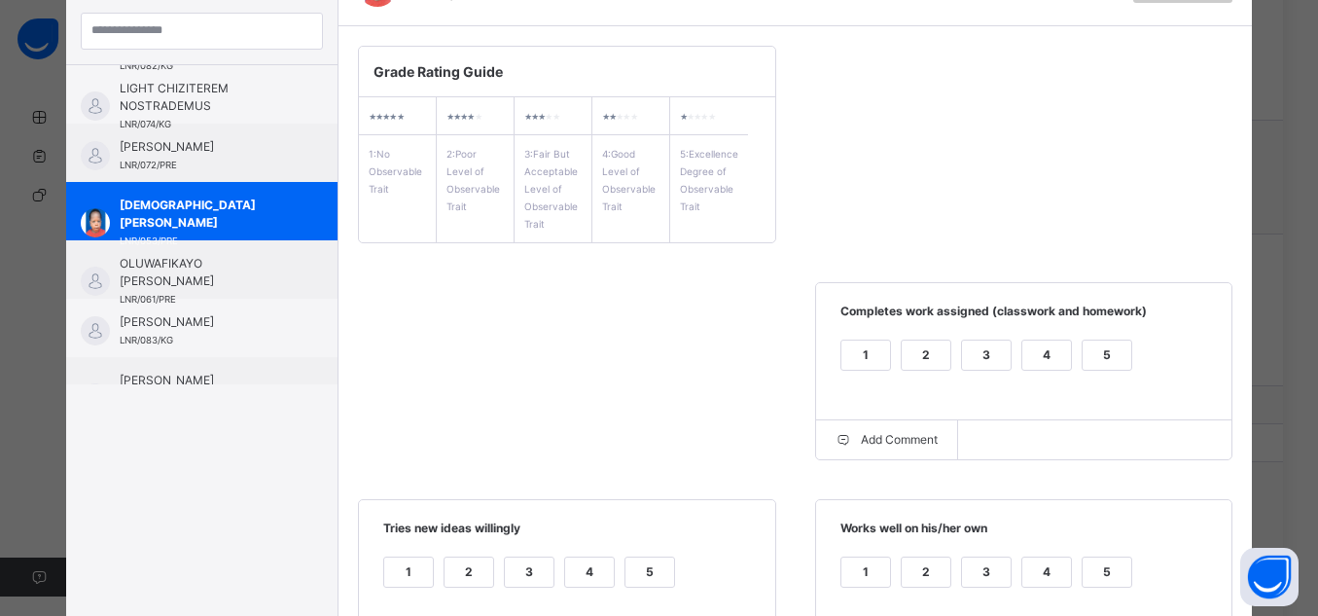
scroll to position [266, 0]
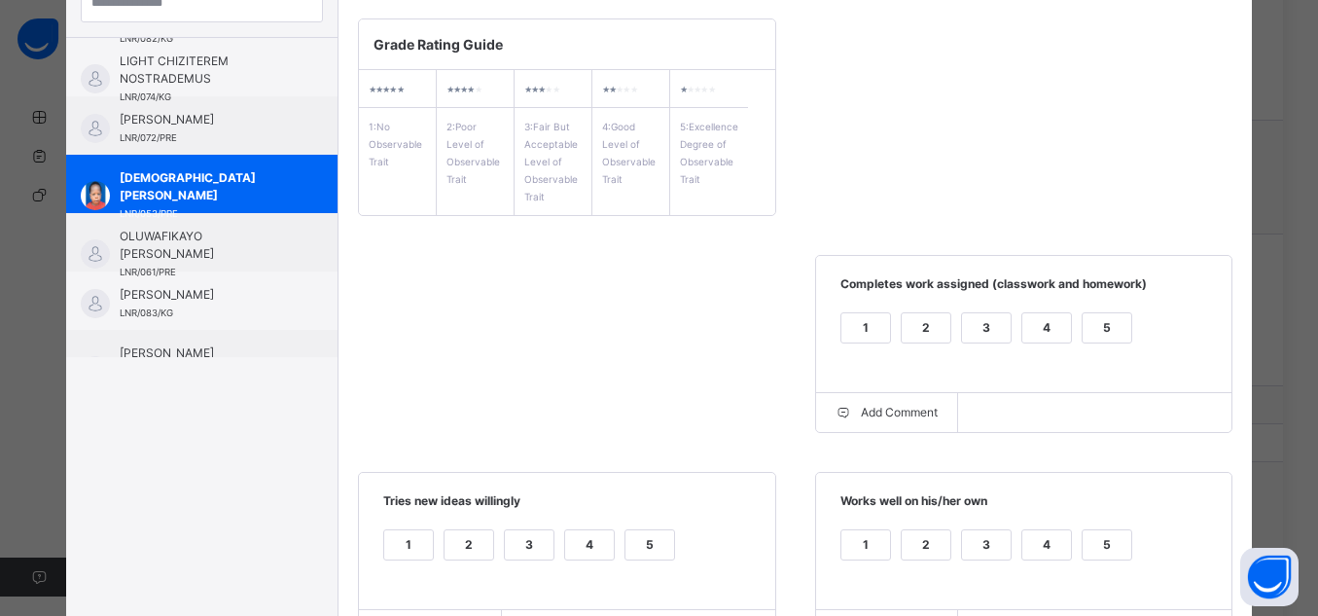
click at [1101, 332] on div "5" at bounding box center [1107, 327] width 49 height 29
click at [1112, 541] on div "5" at bounding box center [1107, 544] width 49 height 29
click at [666, 543] on div "1 2 3 4 5" at bounding box center [567, 556] width 378 height 65
click at [655, 545] on div "5" at bounding box center [650, 544] width 49 height 29
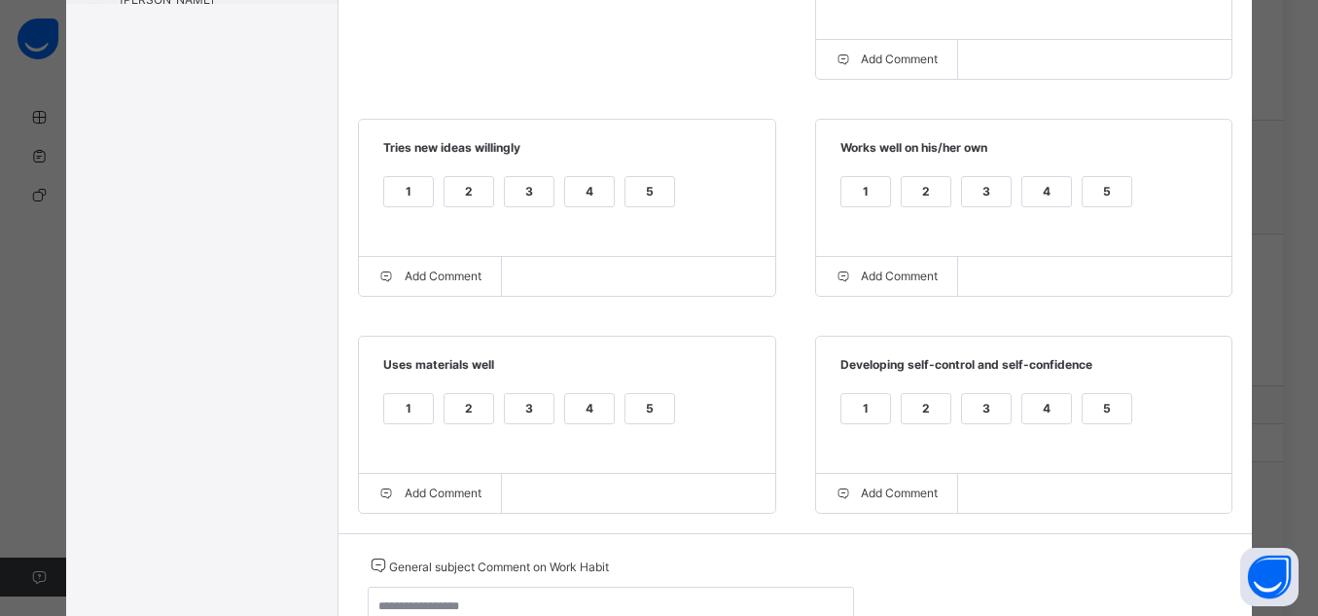
scroll to position [657, 0]
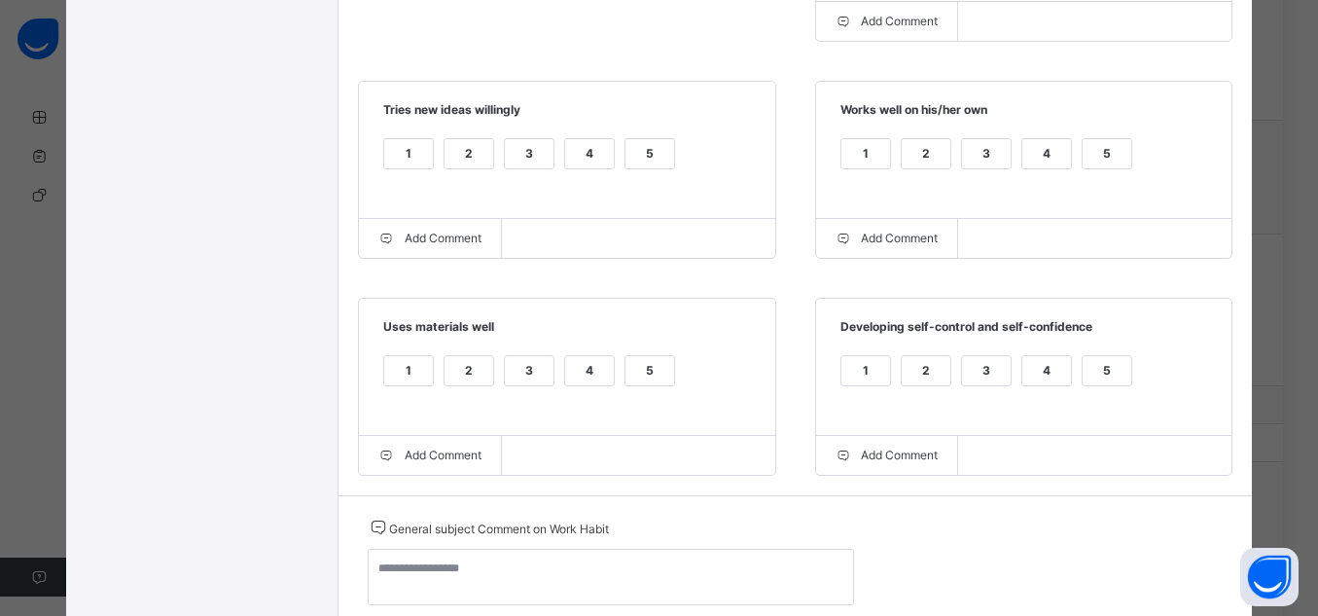
click at [1108, 379] on div "5" at bounding box center [1107, 370] width 49 height 29
click at [651, 373] on div "5" at bounding box center [650, 370] width 49 height 29
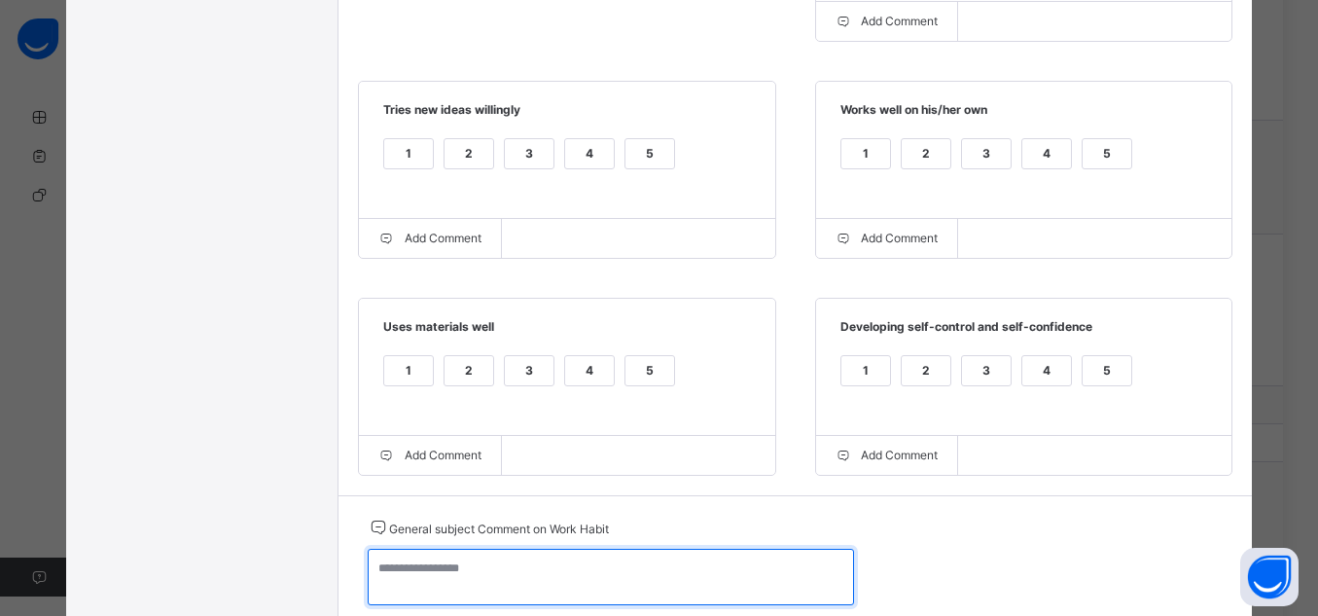
click at [701, 565] on textarea at bounding box center [611, 577] width 486 height 56
paste textarea "**********"
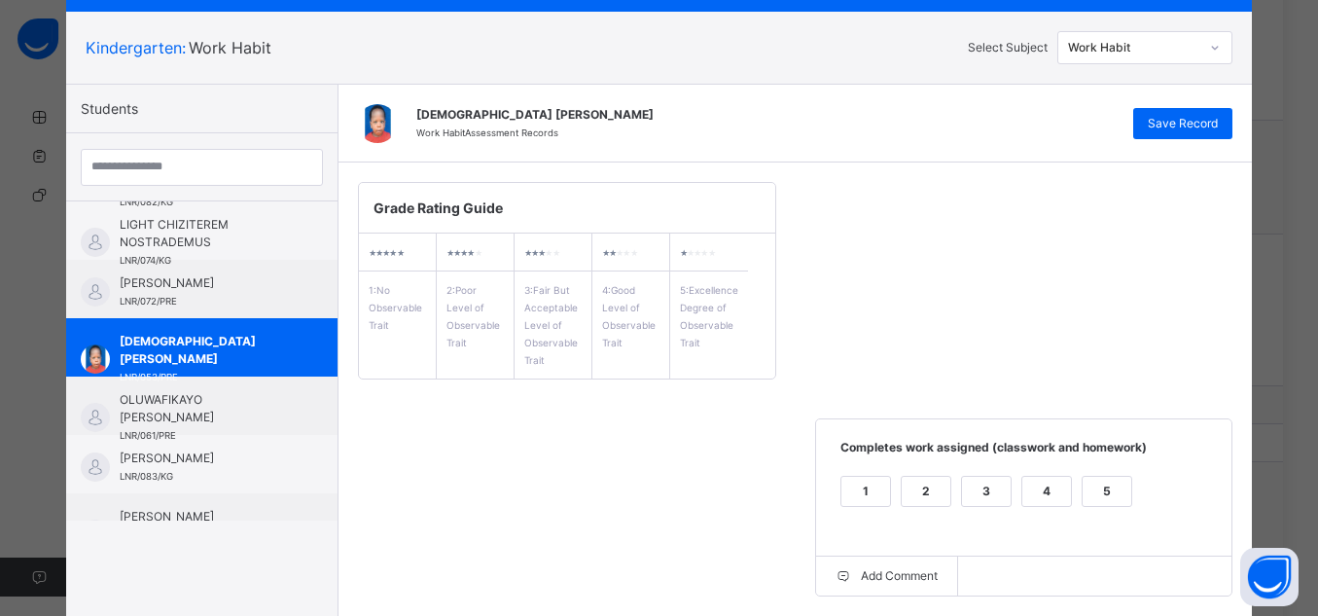
scroll to position [74, 0]
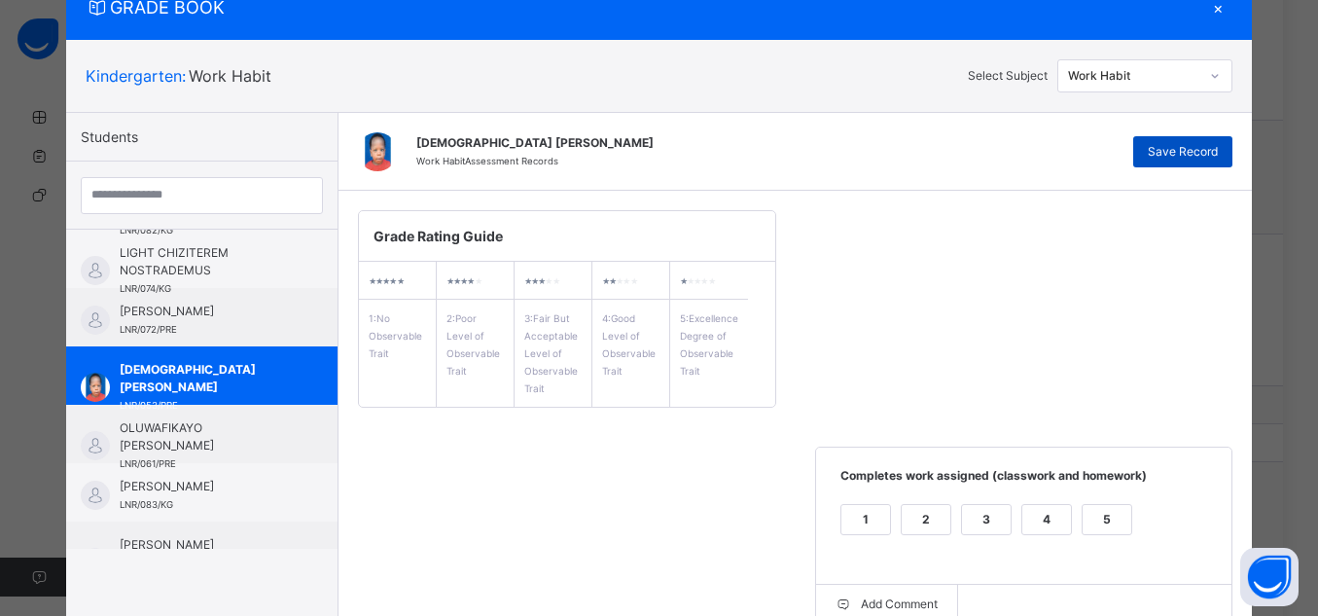
type textarea "**********"
click at [1199, 149] on span "Save Record" at bounding box center [1183, 152] width 70 height 18
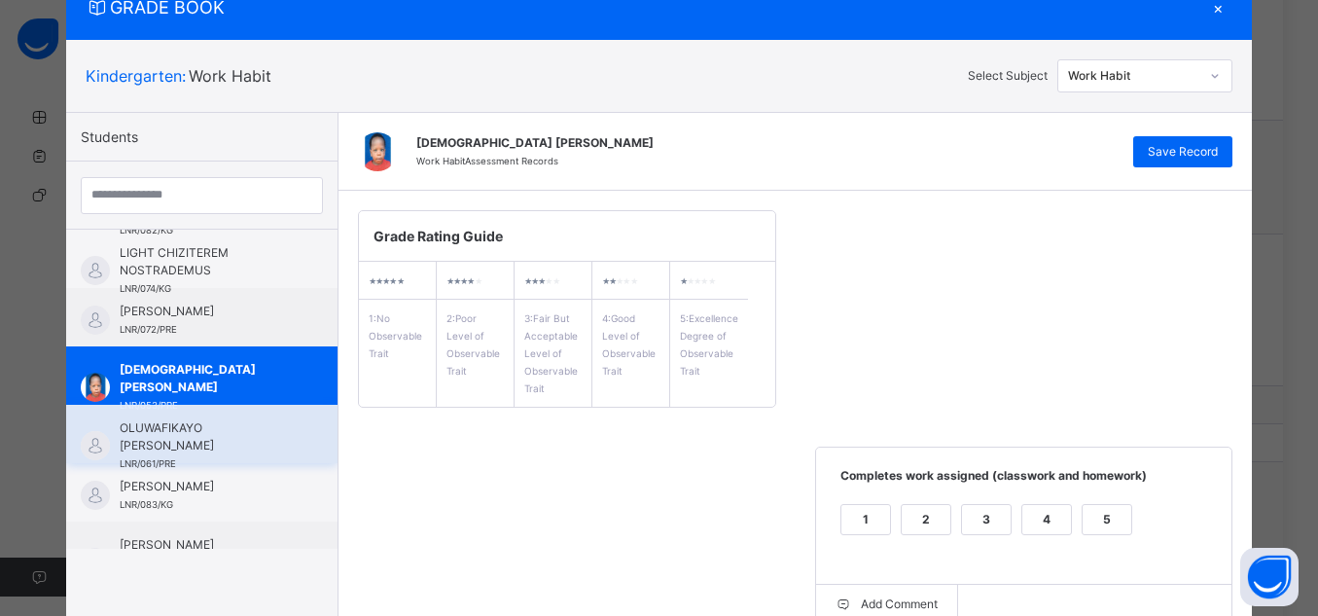
click at [213, 438] on span "OLUWAFIKAYO [PERSON_NAME]" at bounding box center [207, 436] width 174 height 35
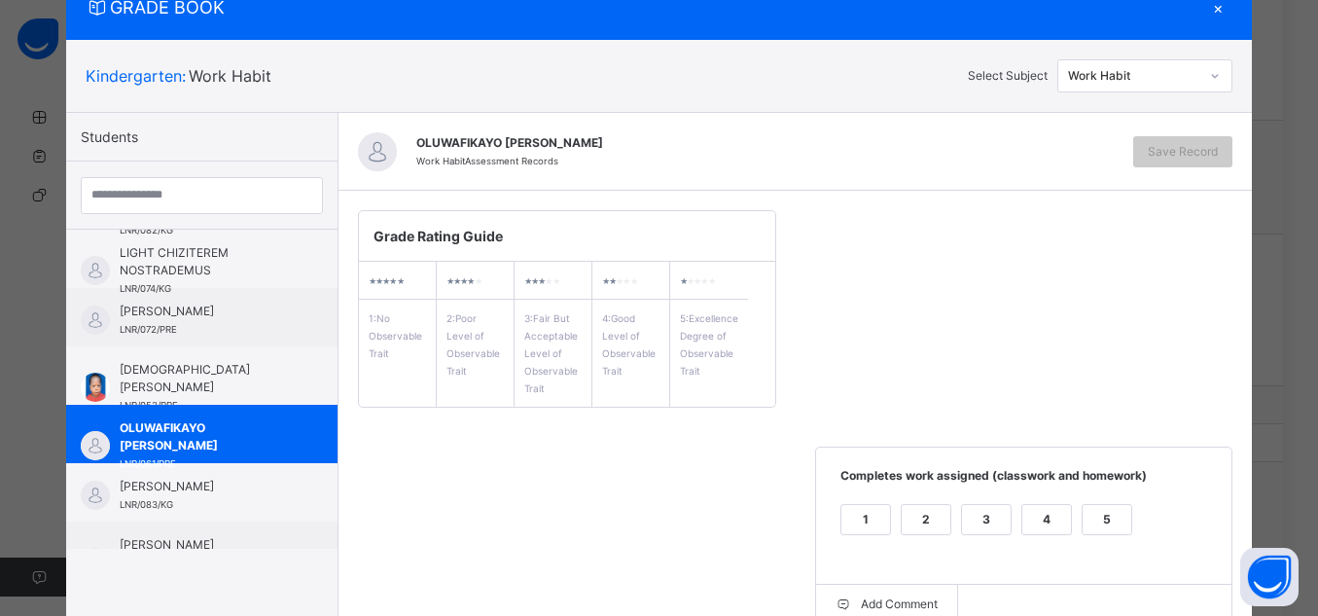
click at [1114, 519] on div "5" at bounding box center [1107, 519] width 49 height 29
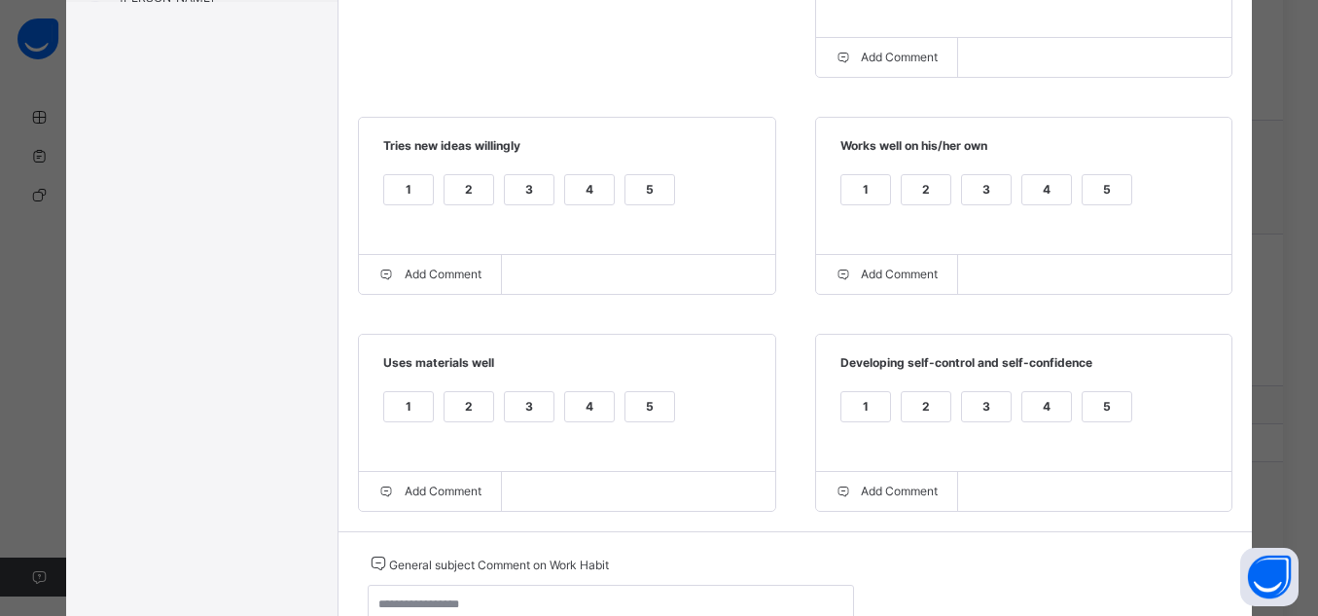
scroll to position [652, 0]
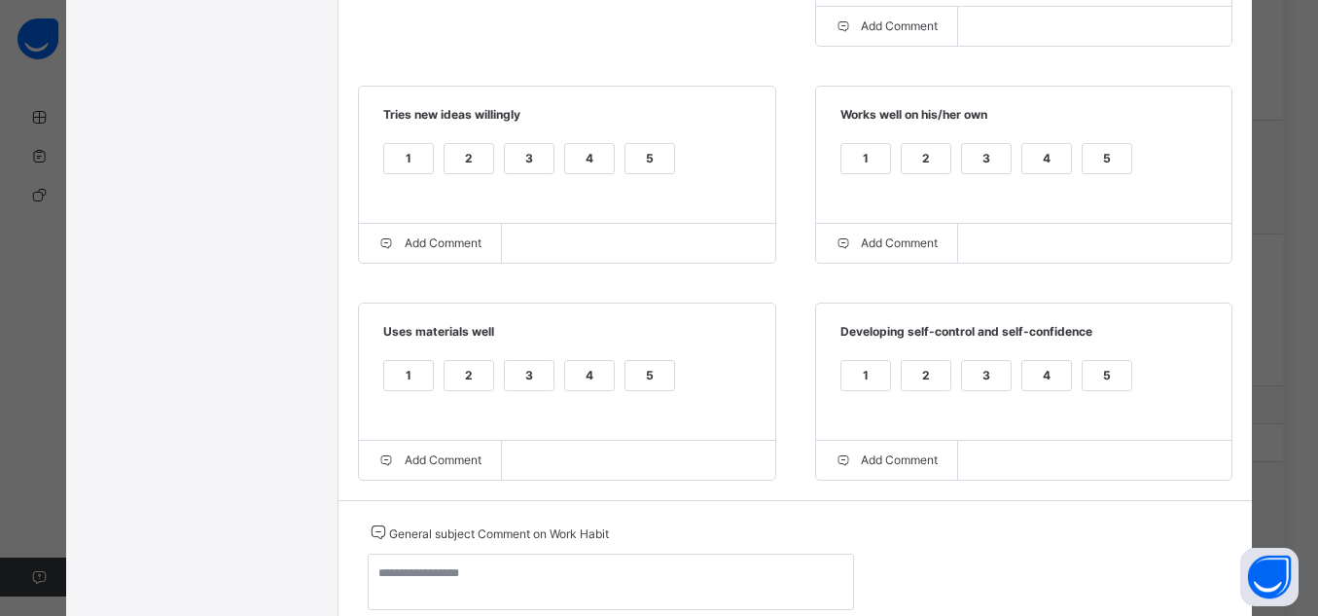
click at [1103, 153] on div "5" at bounding box center [1107, 158] width 49 height 29
click at [601, 166] on div "4" at bounding box center [589, 158] width 49 height 29
click at [634, 166] on div "5" at bounding box center [650, 158] width 49 height 29
click at [641, 389] on div "5" at bounding box center [650, 375] width 49 height 29
click at [1118, 378] on div "5" at bounding box center [1107, 375] width 49 height 29
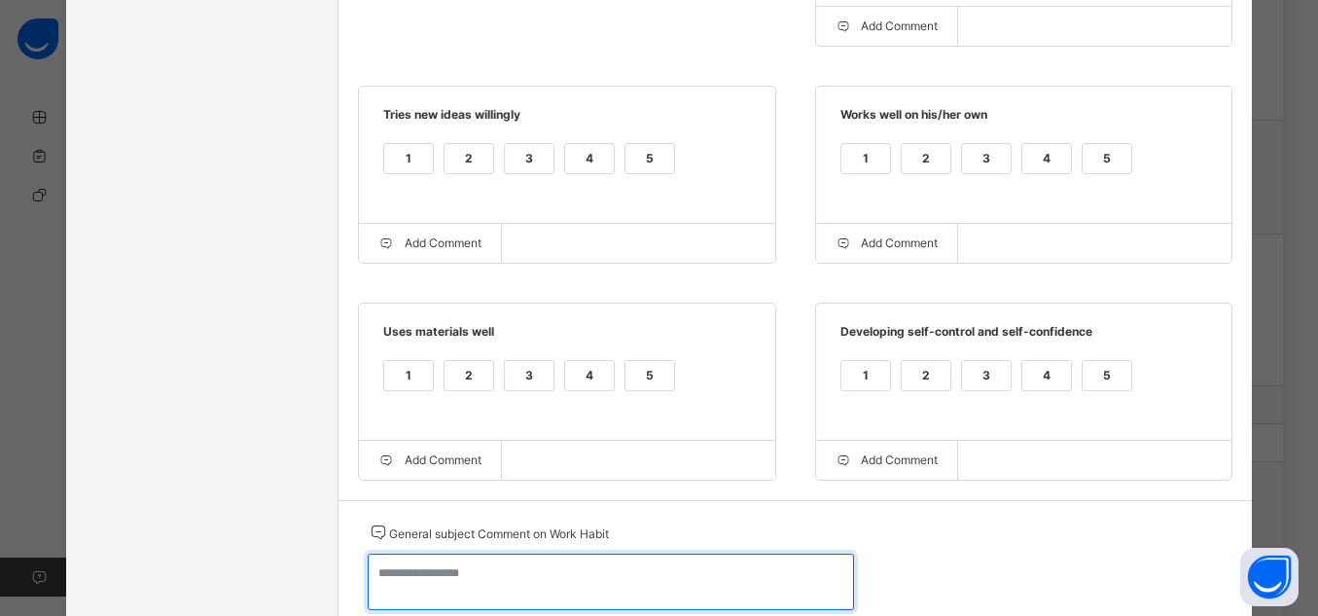
click at [659, 575] on textarea at bounding box center [611, 582] width 486 height 56
paste textarea "**********"
type textarea "**********"
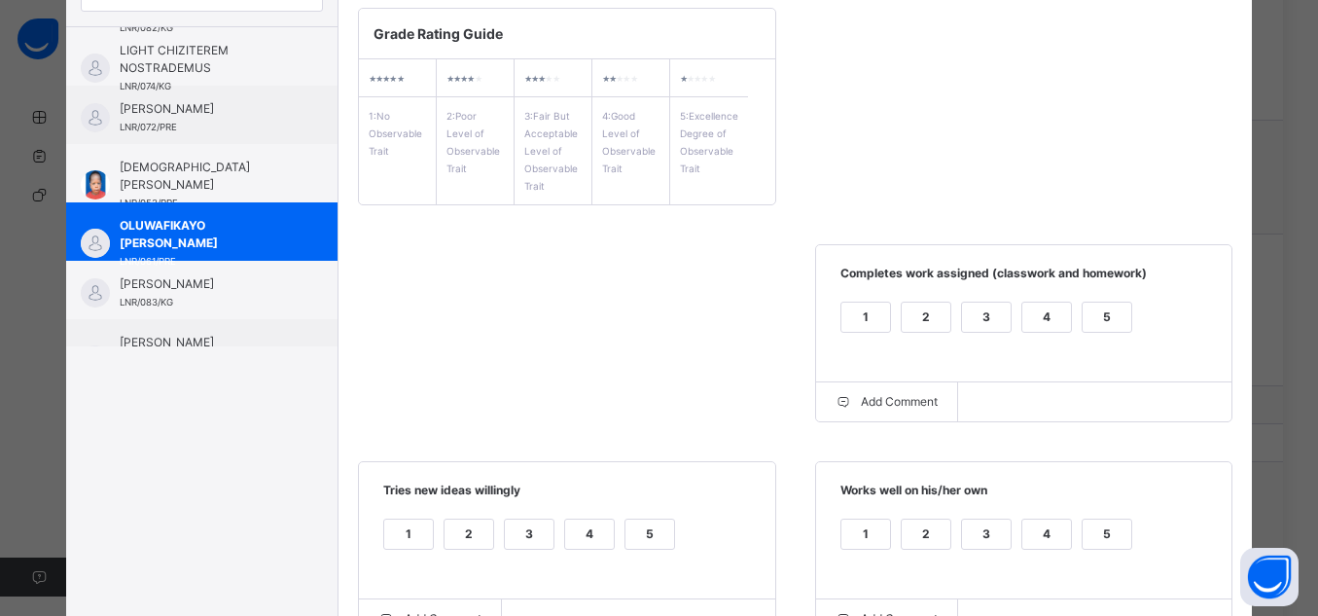
scroll to position [100, 0]
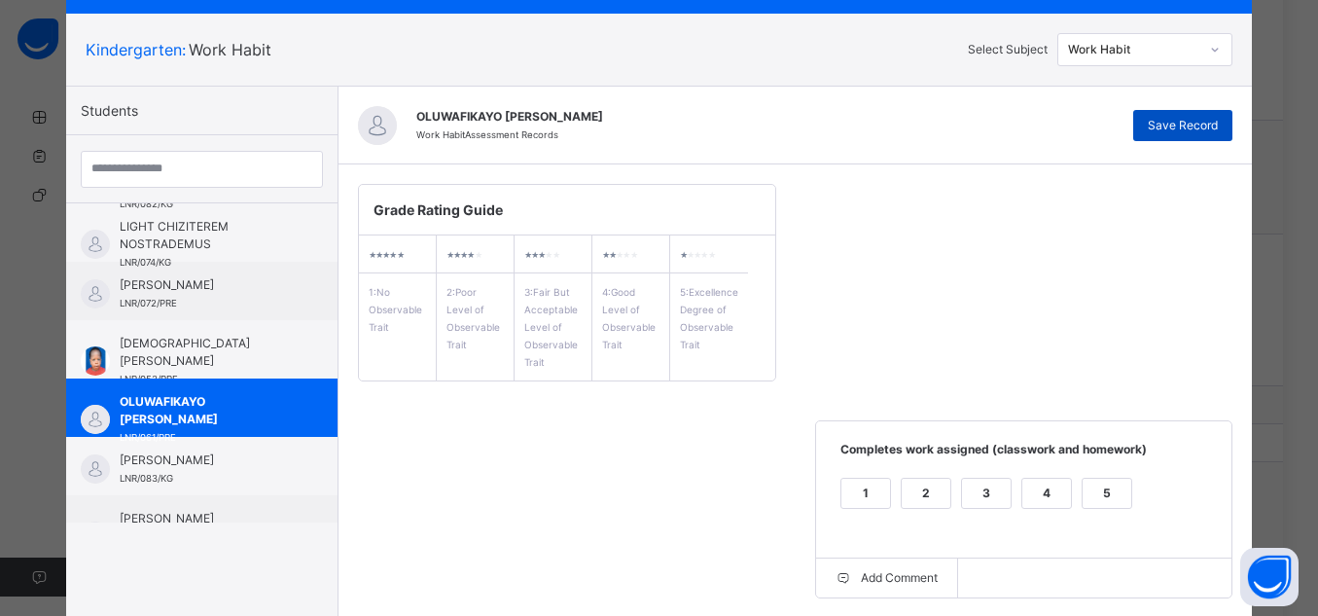
click at [1149, 123] on span "Save Record" at bounding box center [1183, 126] width 70 height 18
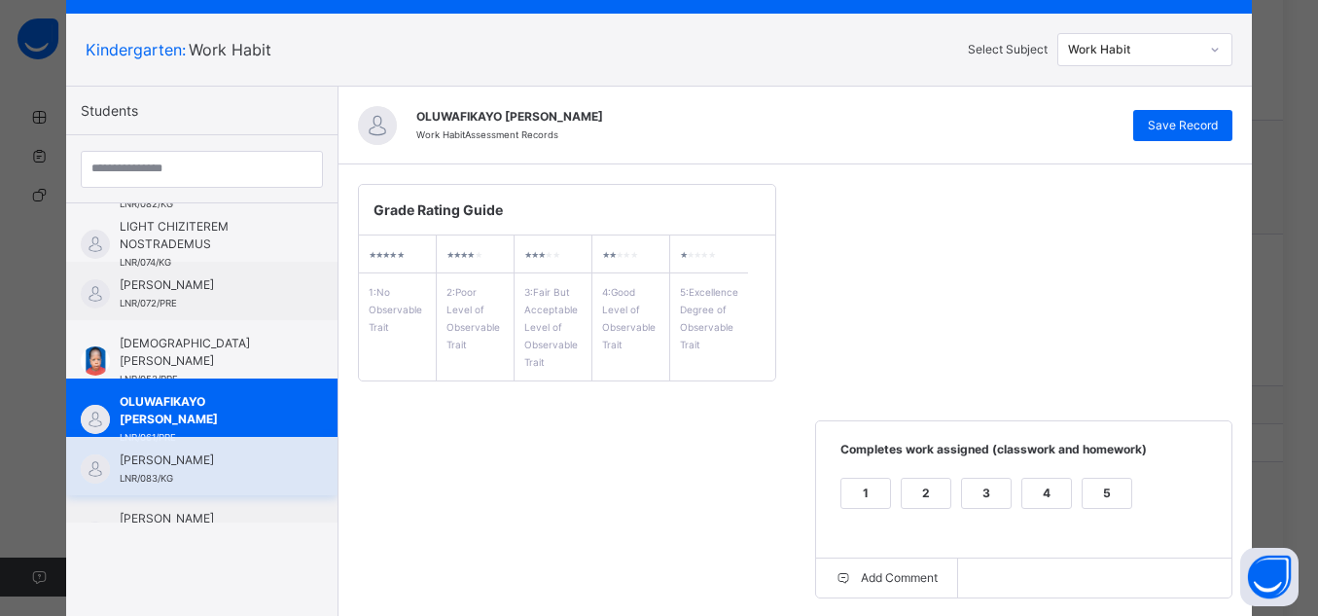
click at [147, 480] on span "LNR/083/KG" at bounding box center [147, 478] width 54 height 11
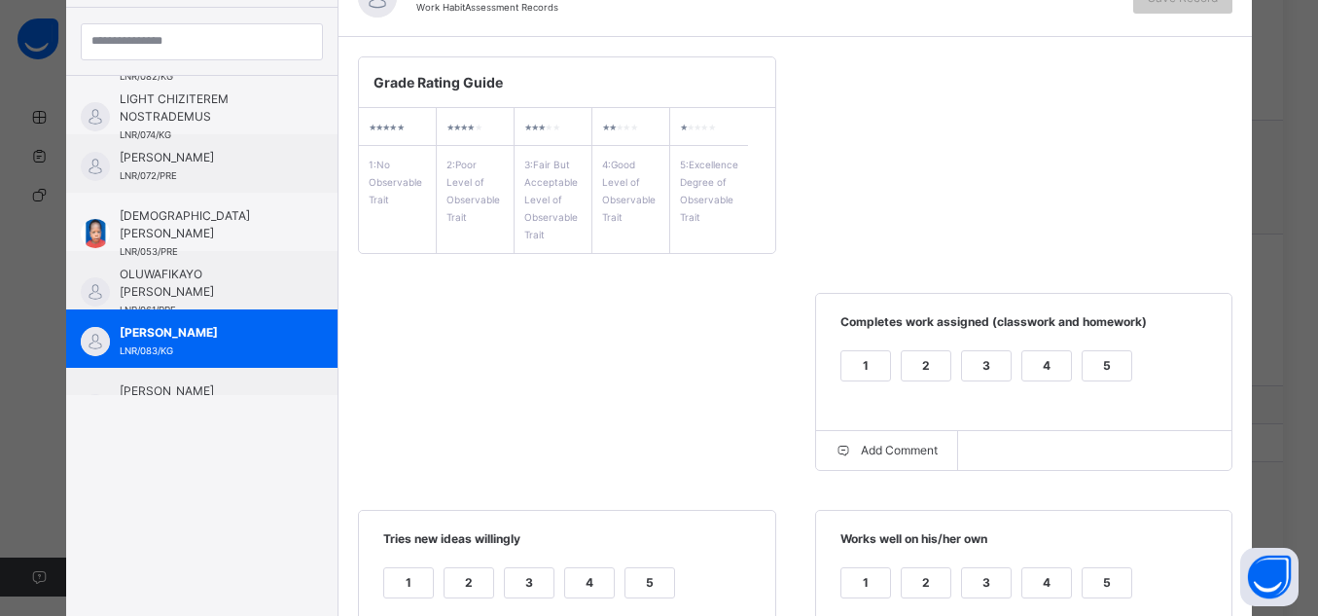
scroll to position [251, 0]
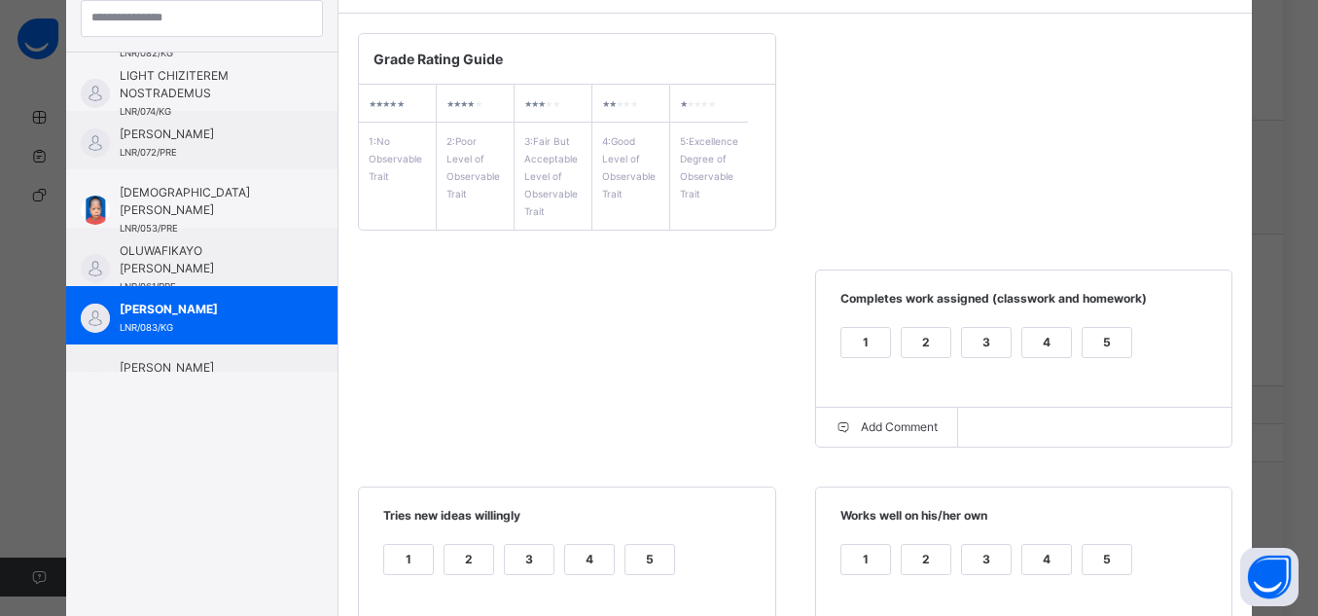
click at [1121, 342] on div "5" at bounding box center [1107, 342] width 49 height 29
click at [1103, 548] on div "5" at bounding box center [1107, 559] width 49 height 29
click at [658, 557] on div "5" at bounding box center [650, 559] width 49 height 29
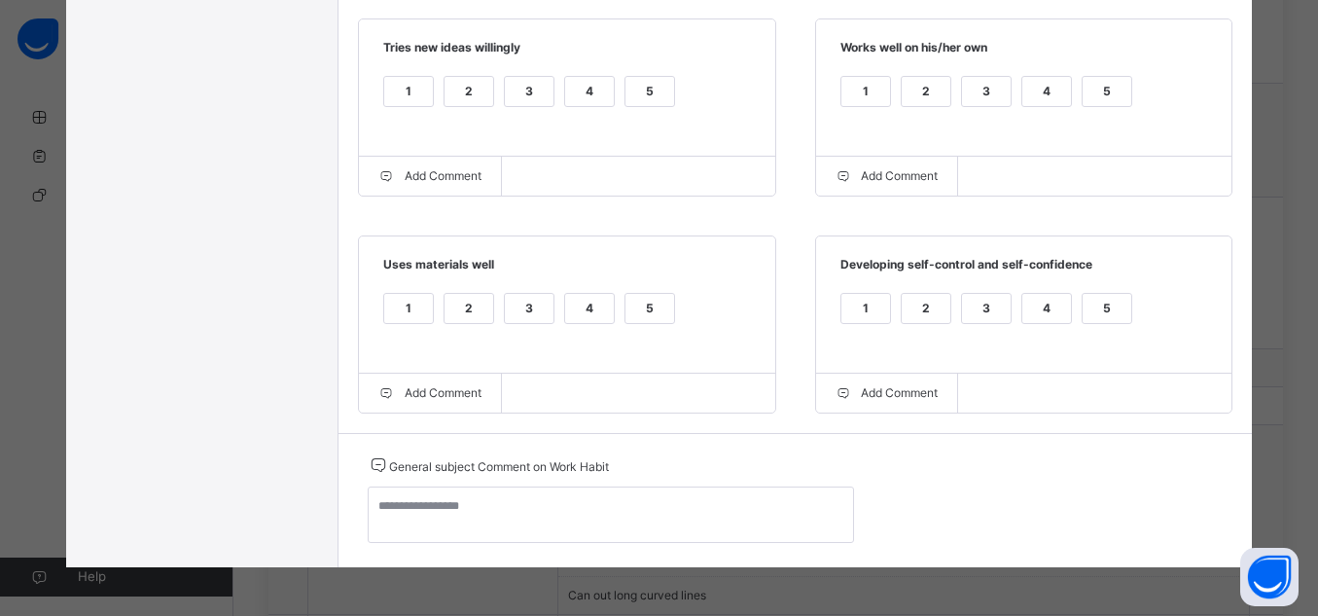
scroll to position [1067, 0]
click at [1109, 304] on div "5" at bounding box center [1107, 308] width 49 height 29
click at [630, 312] on div "5" at bounding box center [650, 308] width 49 height 29
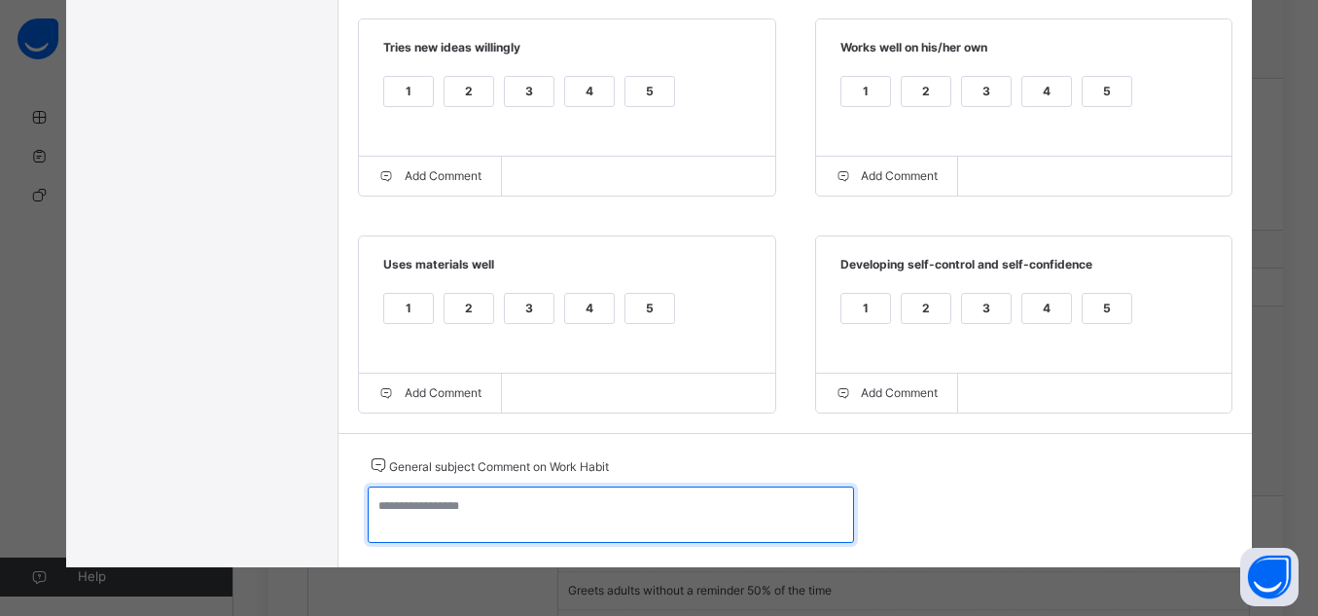
click at [660, 509] on textarea at bounding box center [611, 514] width 486 height 56
paste textarea "**********"
type textarea "**********"
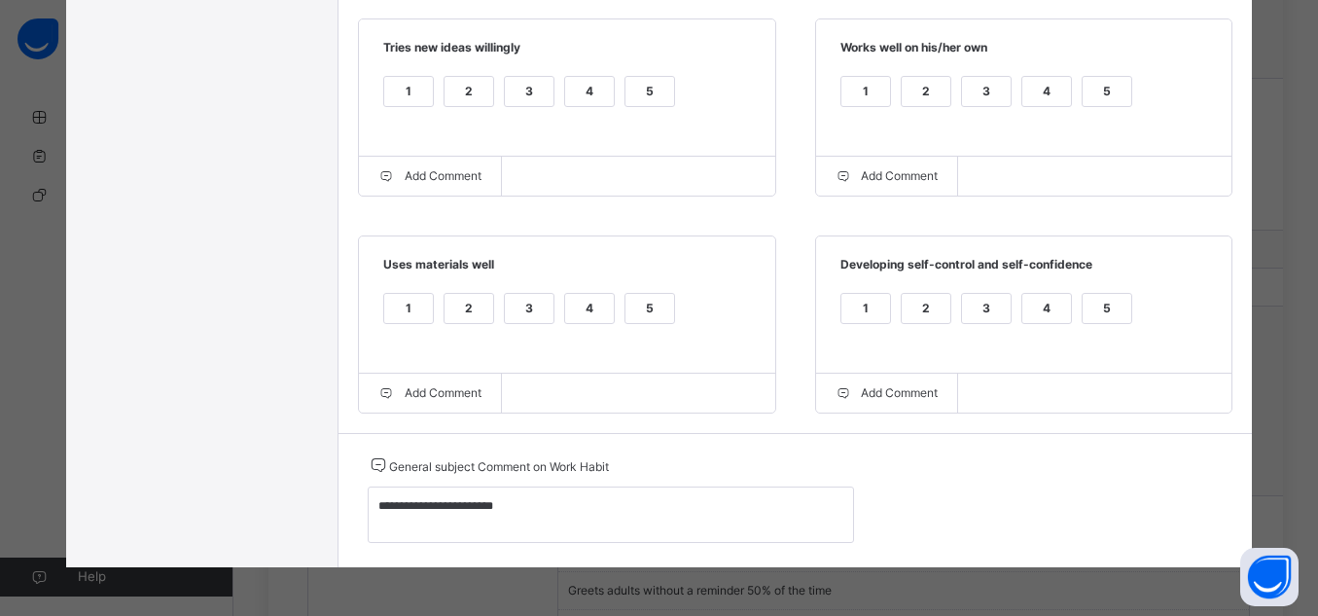
drag, startPoint x: 1307, startPoint y: 565, endPoint x: 1317, endPoint y: 512, distance: 54.6
click at [1317, 512] on div "GRADE BOOK × Kindergarten : Work Habit Select Subject Work Habit Students [PERS…" at bounding box center [659, 308] width 1318 height 616
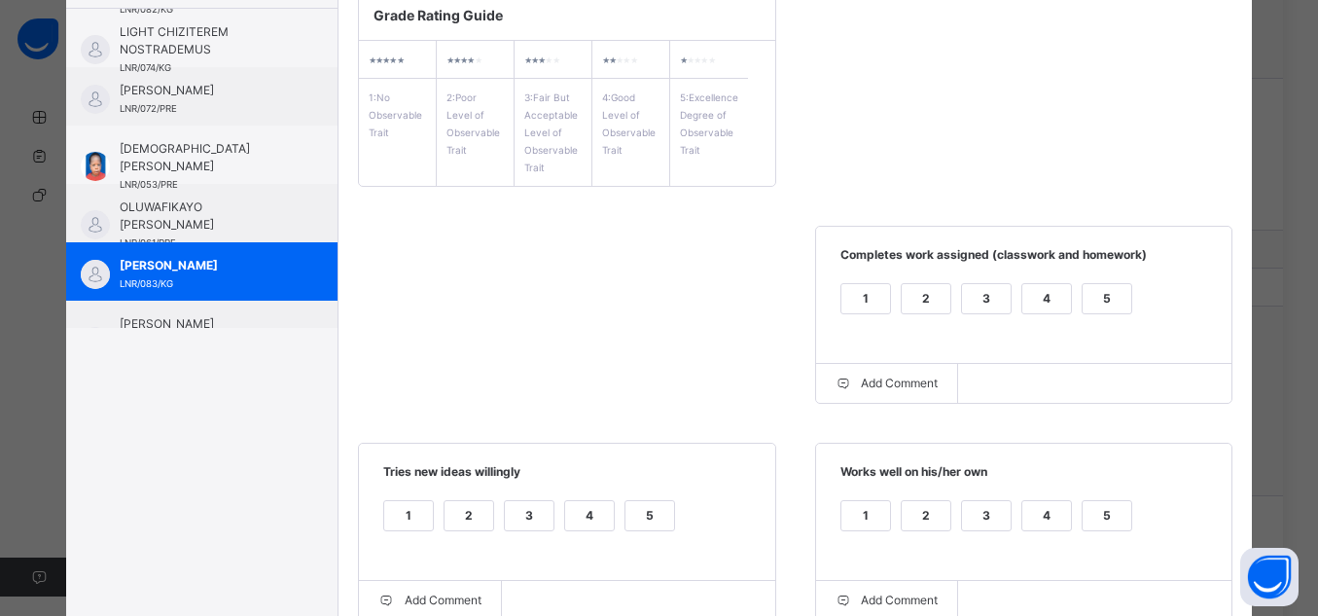
scroll to position [212, 0]
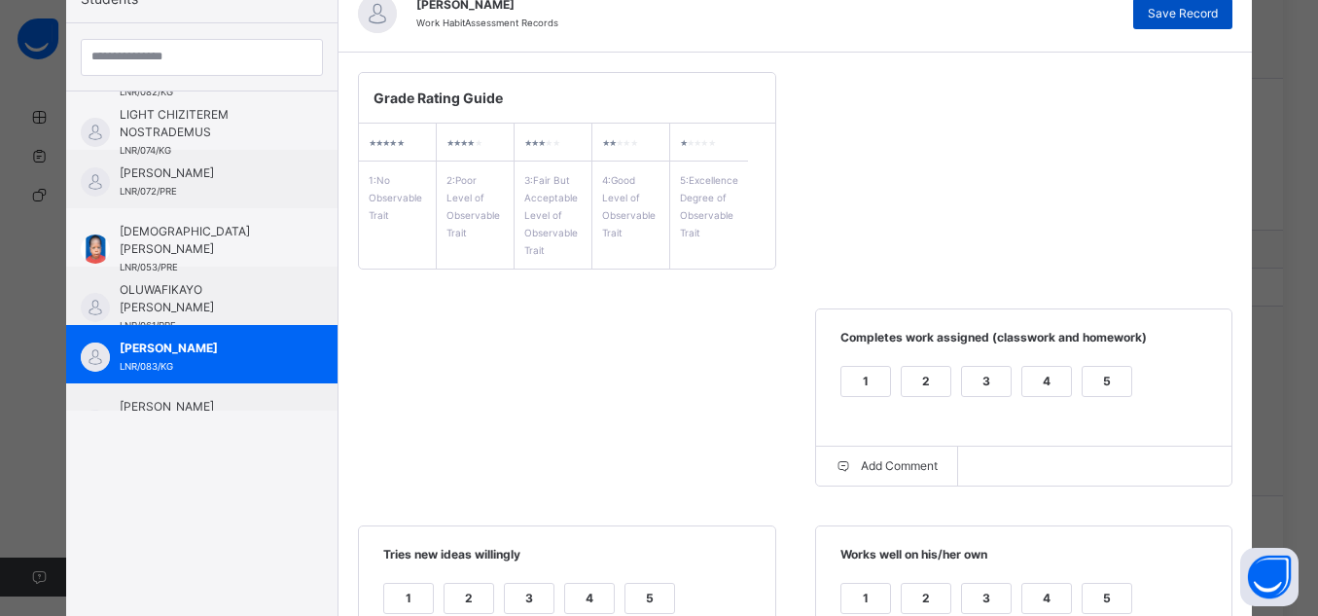
click at [1142, 9] on div "Save Record" at bounding box center [1183, 13] width 99 height 31
click at [989, 180] on div "Grade Rating Guide ★ ★ ★ ★ ★ 1 : No Observable Trait ★ ★ ★ ★ ★ 2 : Poor Level o…" at bounding box center [796, 496] width 915 height 887
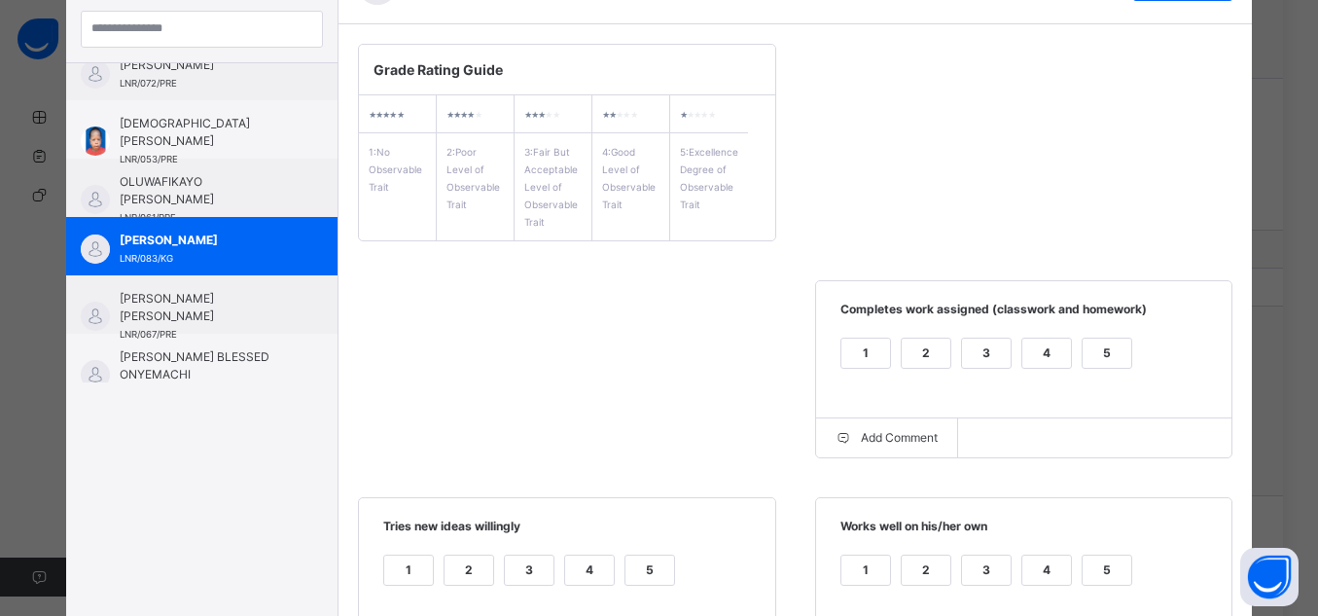
scroll to position [435, 0]
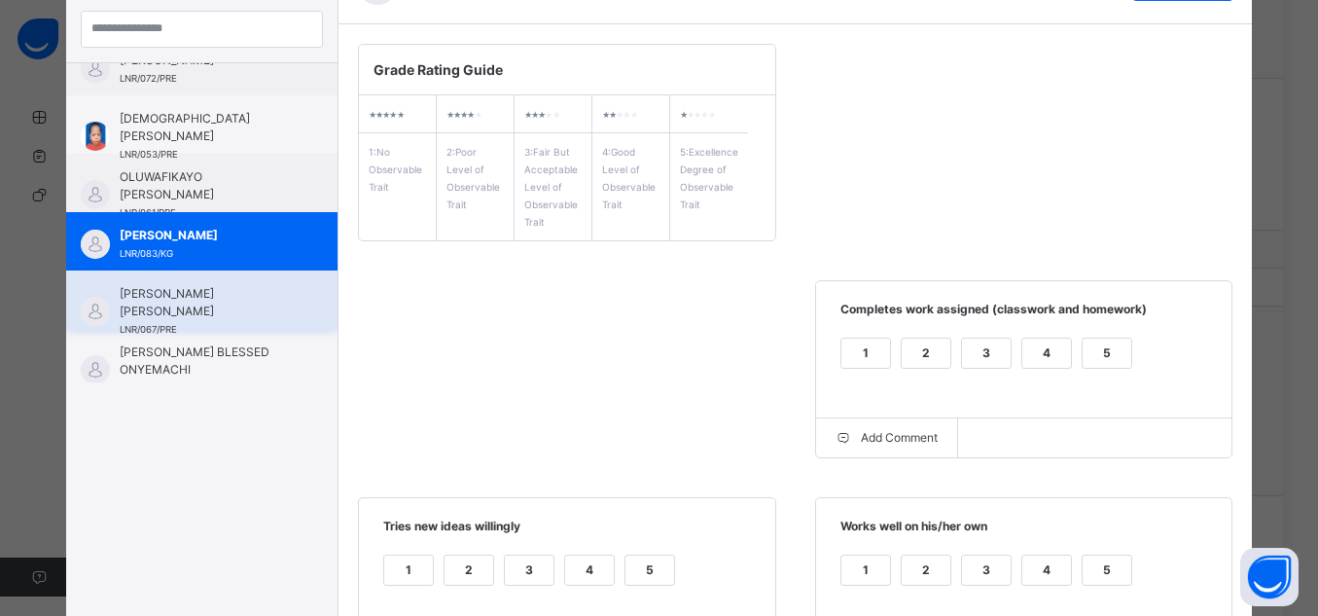
click at [241, 298] on span "[PERSON_NAME] [PERSON_NAME]" at bounding box center [207, 302] width 174 height 35
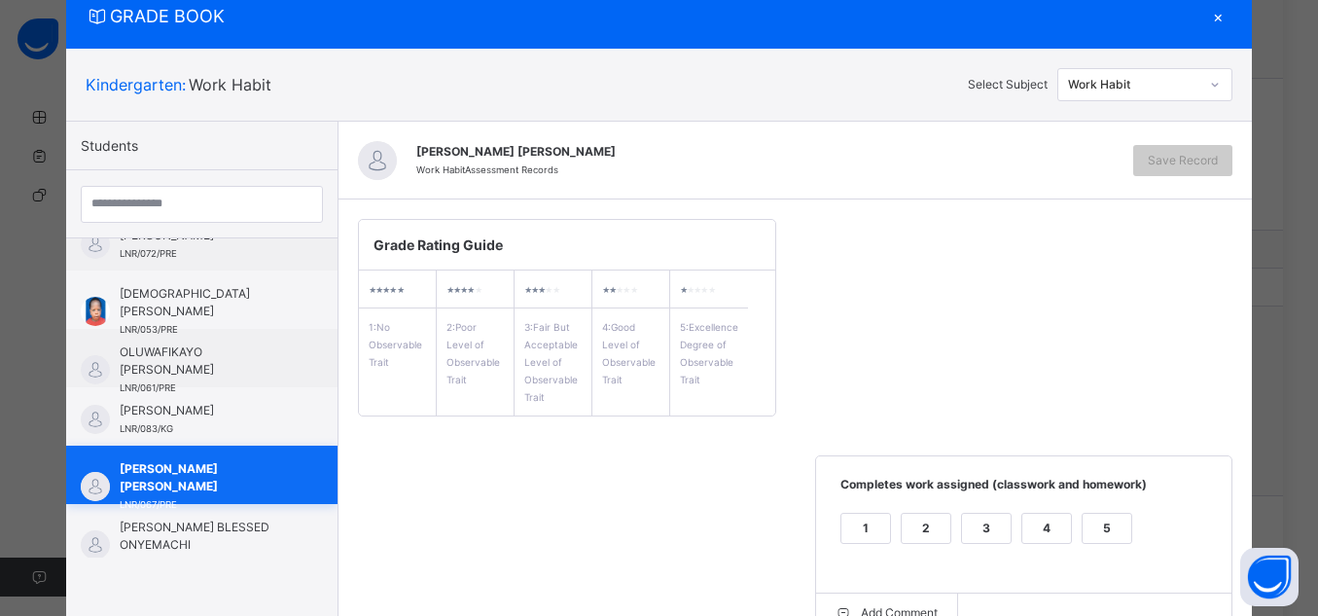
scroll to position [240, 0]
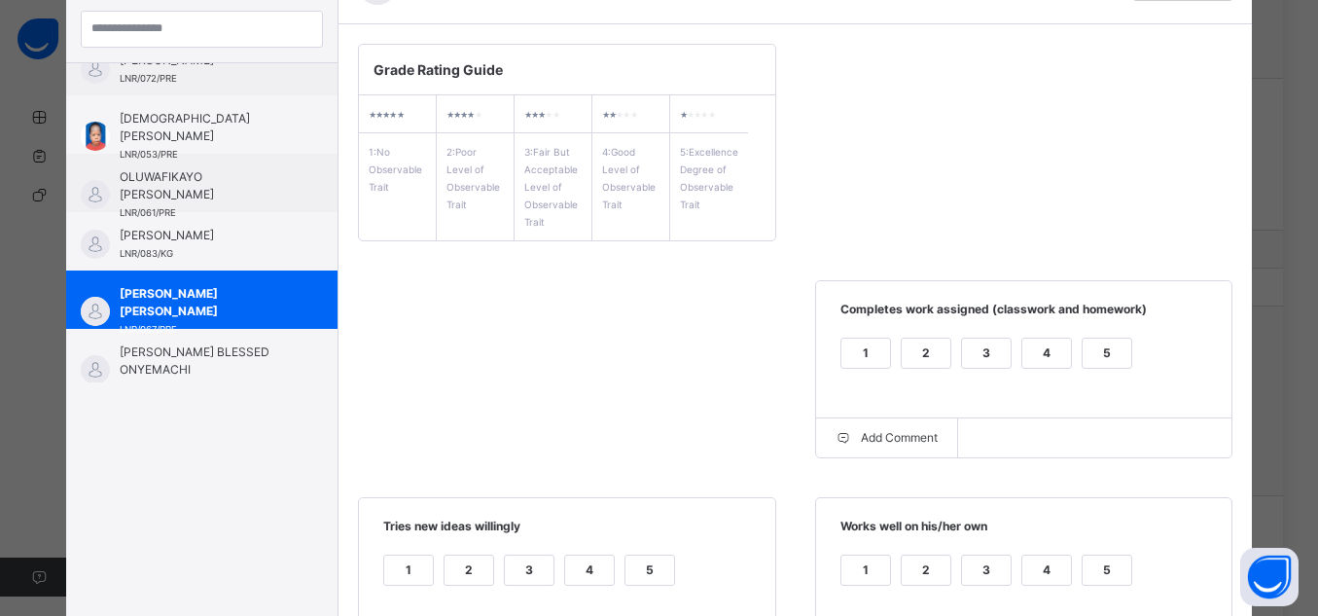
click at [1100, 349] on div "5" at bounding box center [1107, 353] width 49 height 29
click at [1110, 576] on div "5" at bounding box center [1107, 570] width 49 height 29
click at [660, 571] on div "5" at bounding box center [650, 570] width 49 height 29
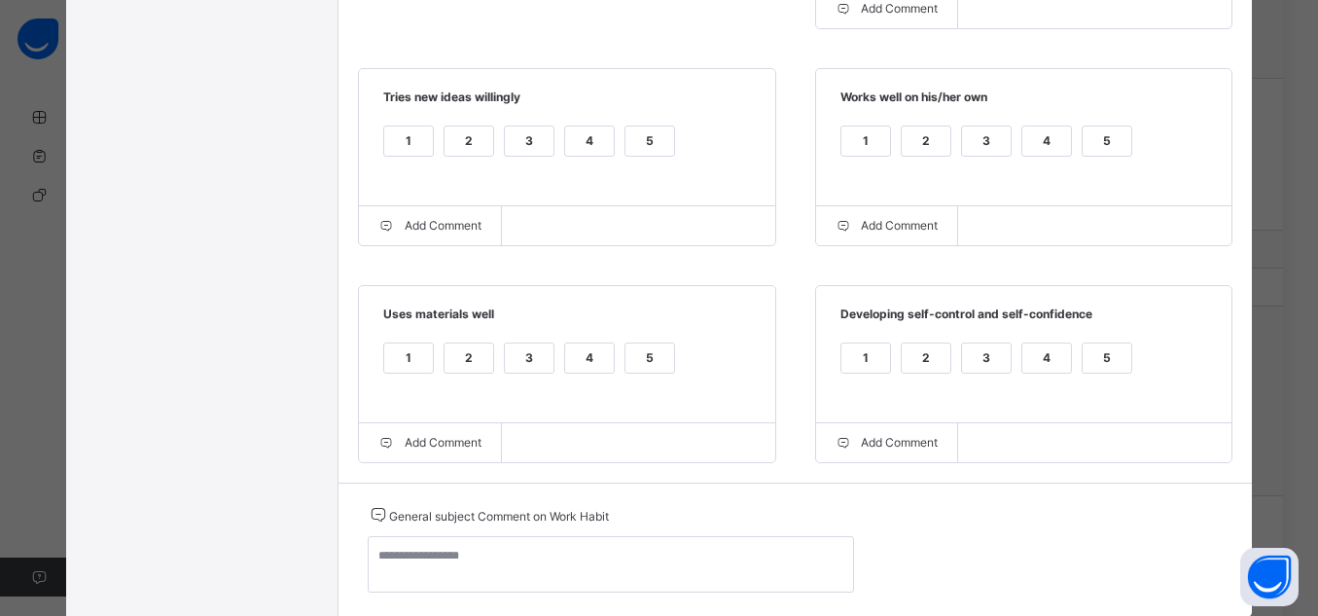
scroll to position [670, 0]
click at [1109, 365] on div "5" at bounding box center [1107, 356] width 49 height 29
click at [652, 372] on div "5" at bounding box center [650, 356] width 49 height 29
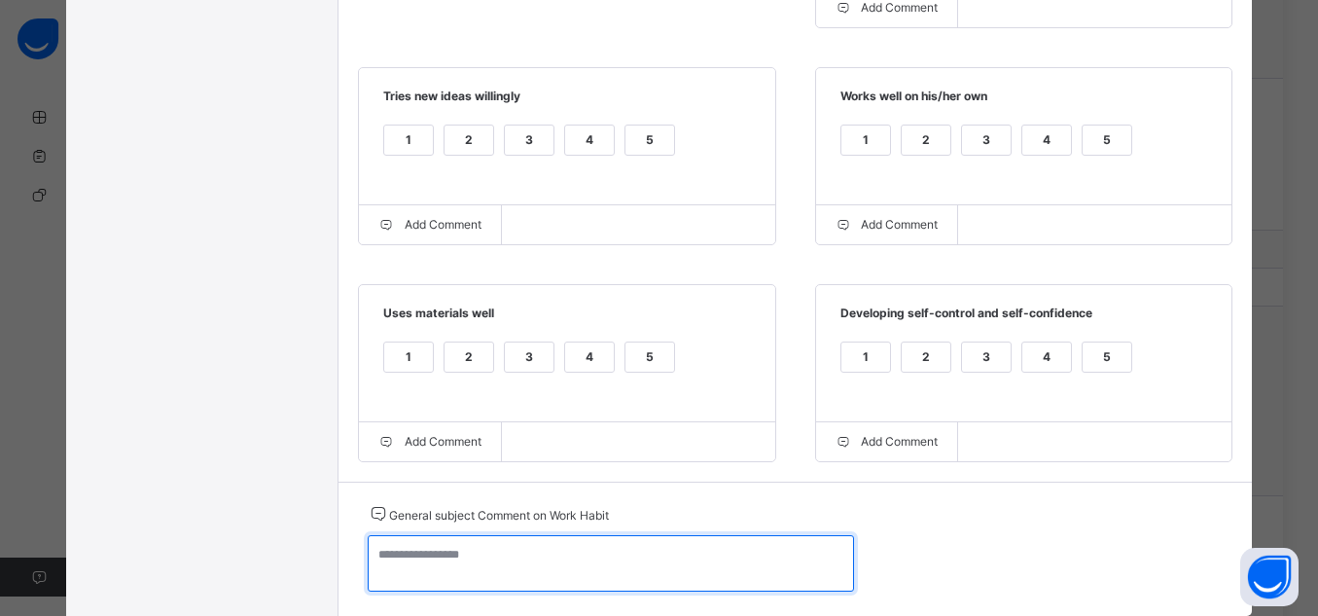
click at [691, 559] on textarea at bounding box center [611, 563] width 486 height 56
paste textarea "**********"
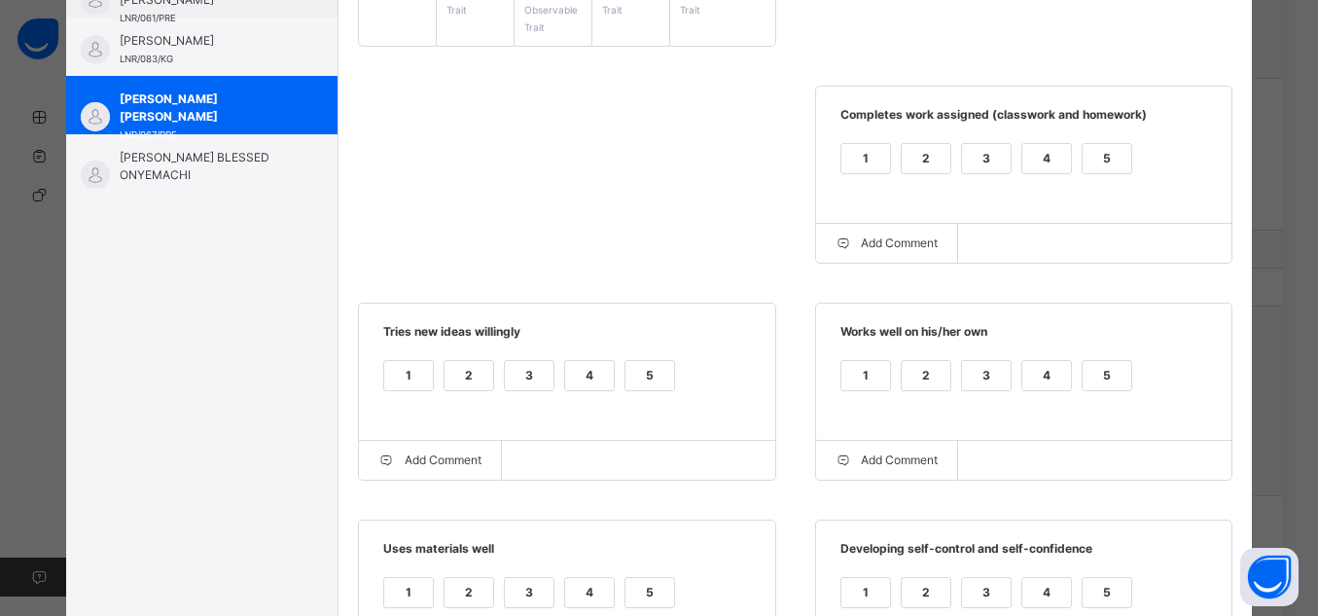
scroll to position [0, 0]
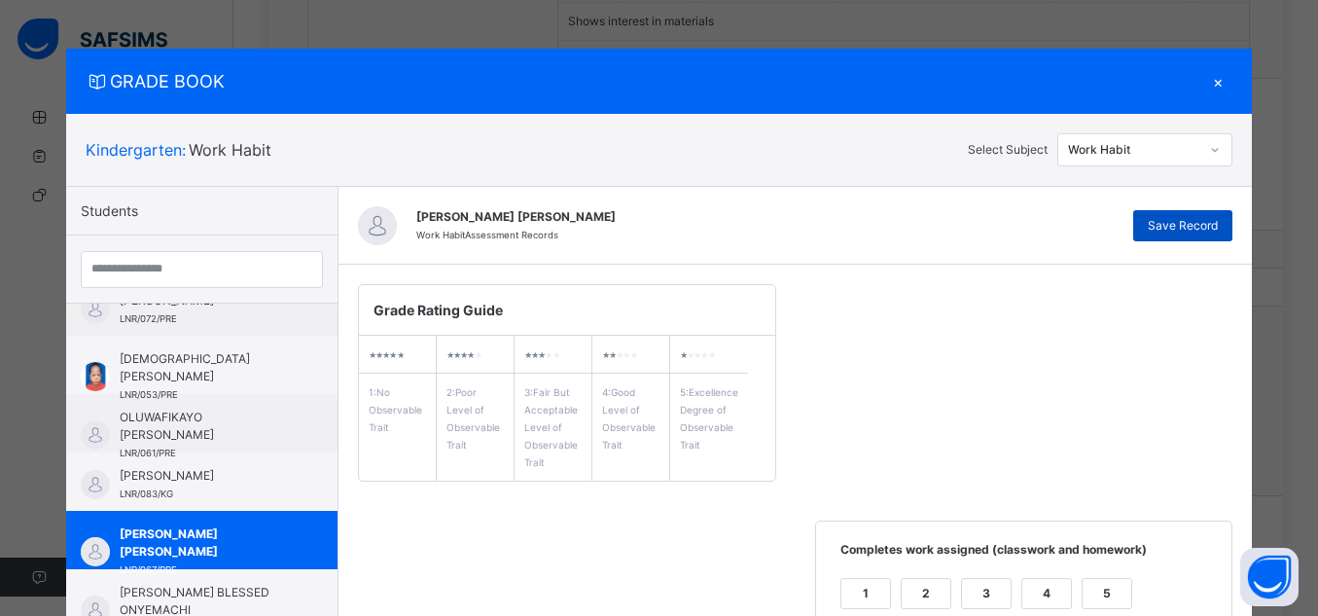
type textarea "**********"
click at [1149, 218] on span "Save Record" at bounding box center [1183, 226] width 70 height 18
click at [1278, 347] on div "GRADE BOOK × Kindergarten : Work Habit Select Subject Work Habit Students [PERS…" at bounding box center [659, 308] width 1318 height 616
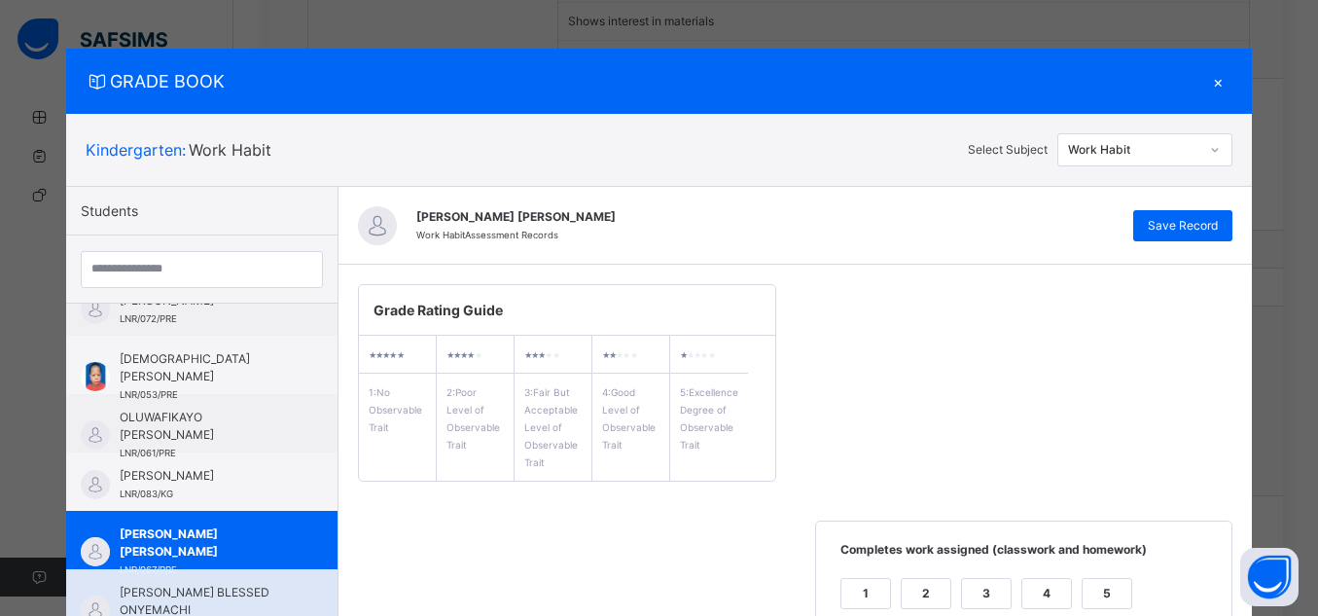
click at [254, 593] on span "[PERSON_NAME] BLESSED ONYEMACHI" at bounding box center [207, 601] width 174 height 35
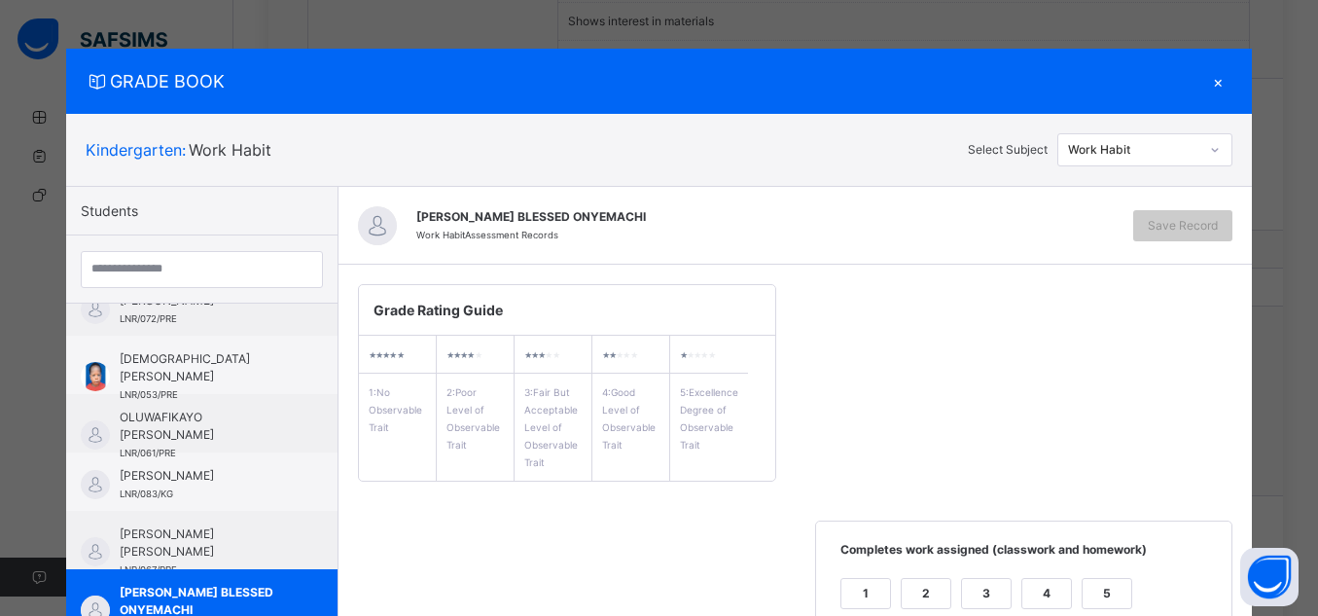
click at [1111, 588] on div "5" at bounding box center [1107, 593] width 49 height 29
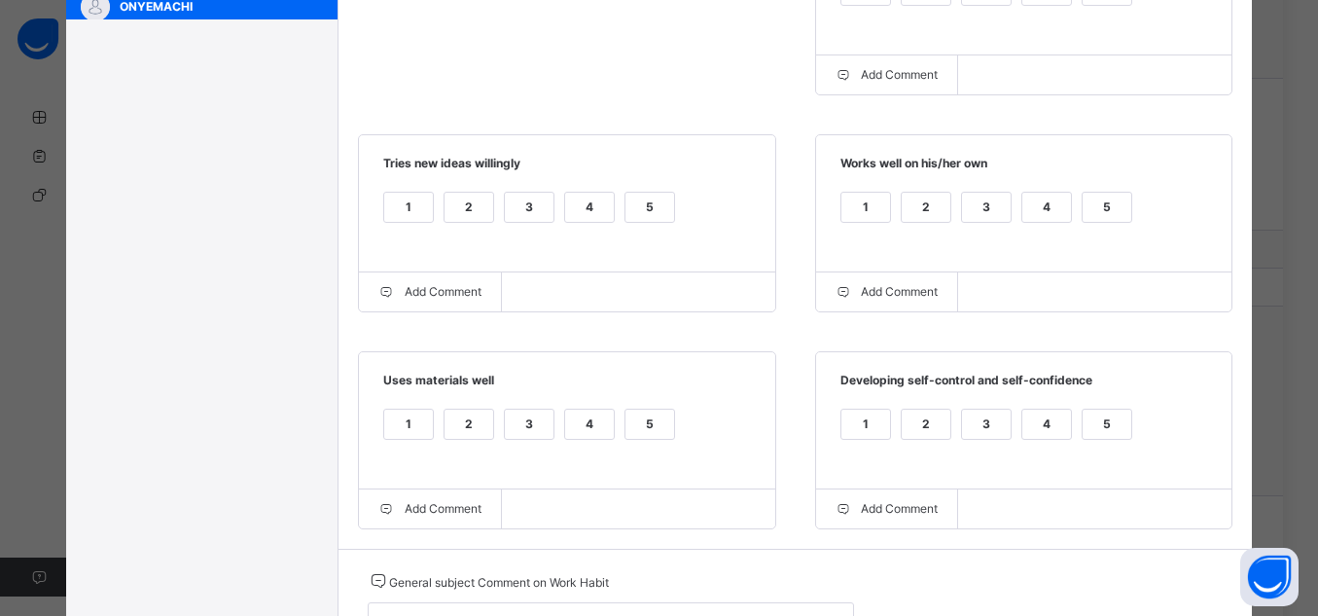
scroll to position [604, 0]
click at [1100, 221] on div "5" at bounding box center [1107, 206] width 49 height 29
click at [1098, 436] on div "5" at bounding box center [1107, 423] width 49 height 29
click at [649, 422] on div "5" at bounding box center [650, 423] width 49 height 29
click at [642, 196] on div "5" at bounding box center [650, 206] width 49 height 29
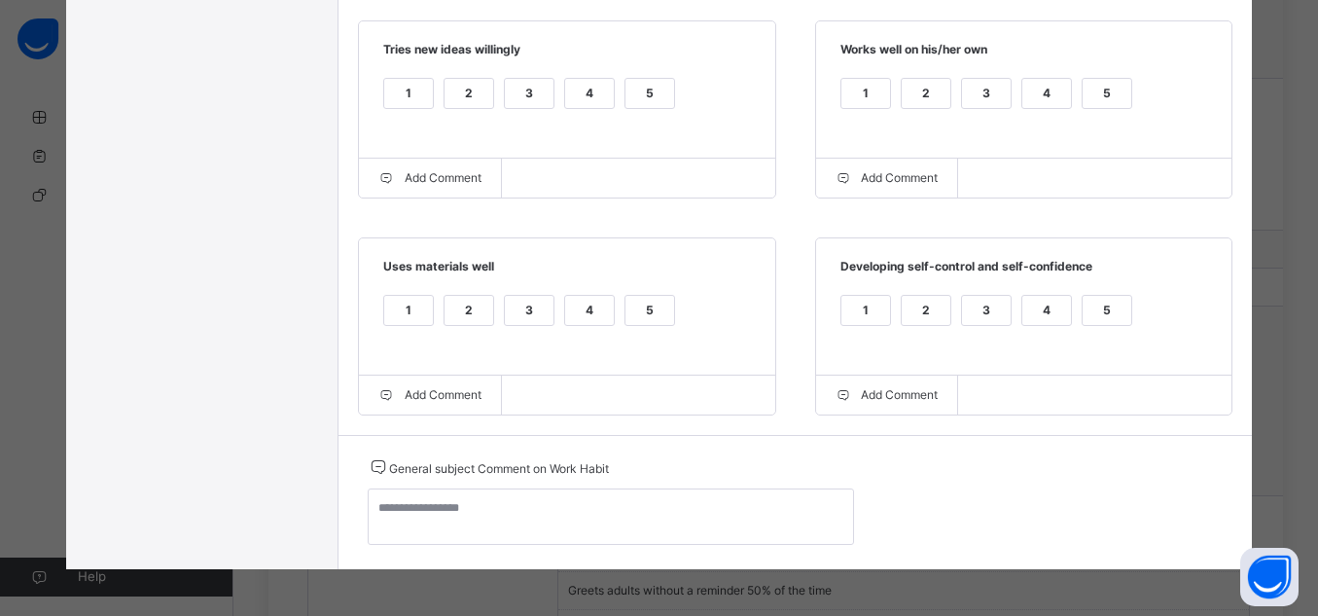
scroll to position [728, 0]
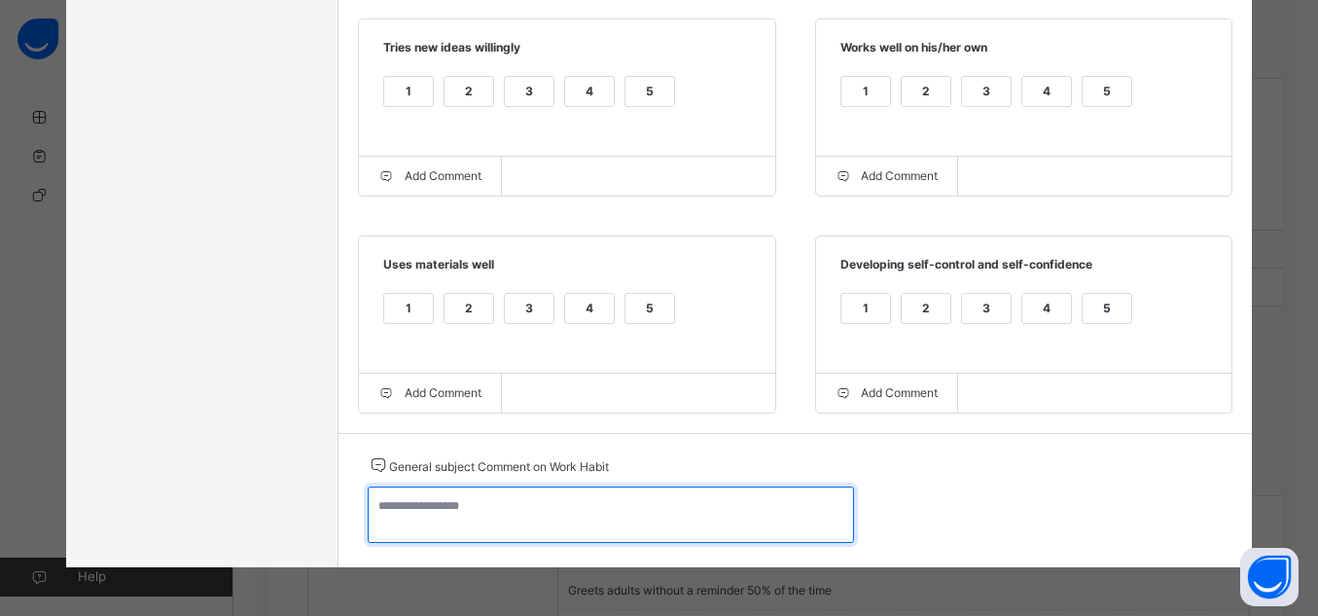
click at [778, 511] on textarea at bounding box center [611, 514] width 486 height 56
paste textarea "**********"
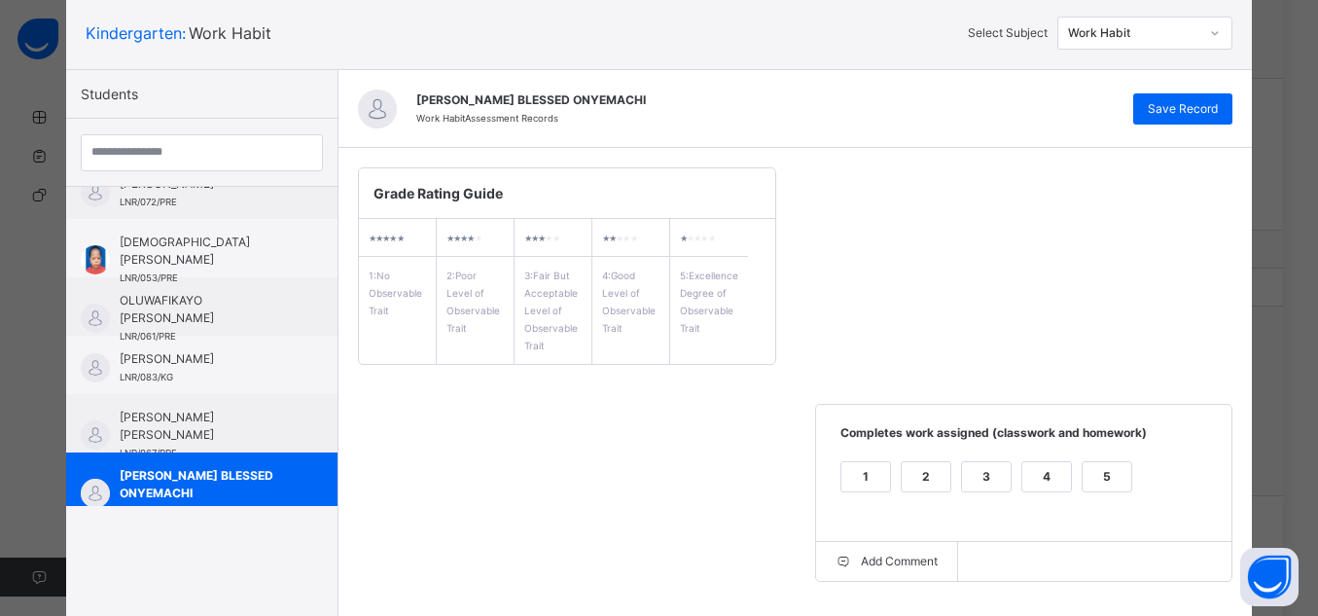
scroll to position [110, 0]
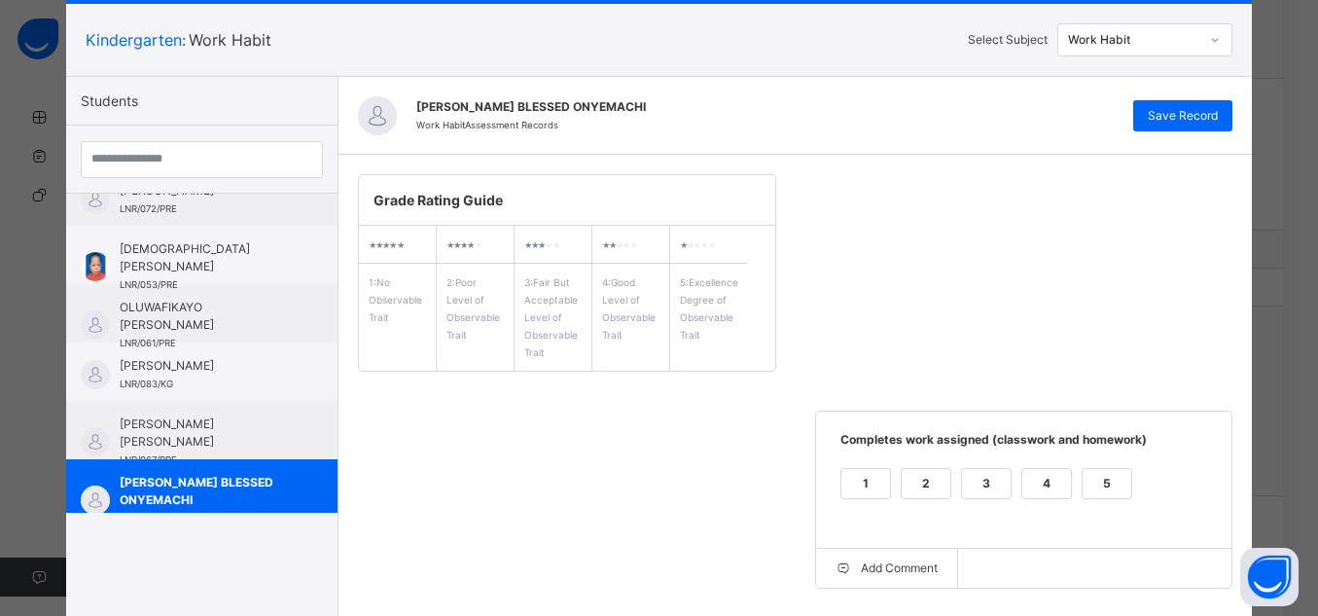
type textarea "**********"
click at [1235, 122] on div "[PERSON_NAME] BLESSED ONYEMACHI Work Habit Assessment Records Save Record" at bounding box center [796, 116] width 915 height 78
click at [1195, 114] on span "Save Record" at bounding box center [1183, 116] width 70 height 18
click at [1193, 109] on span "Save Record" at bounding box center [1183, 116] width 70 height 18
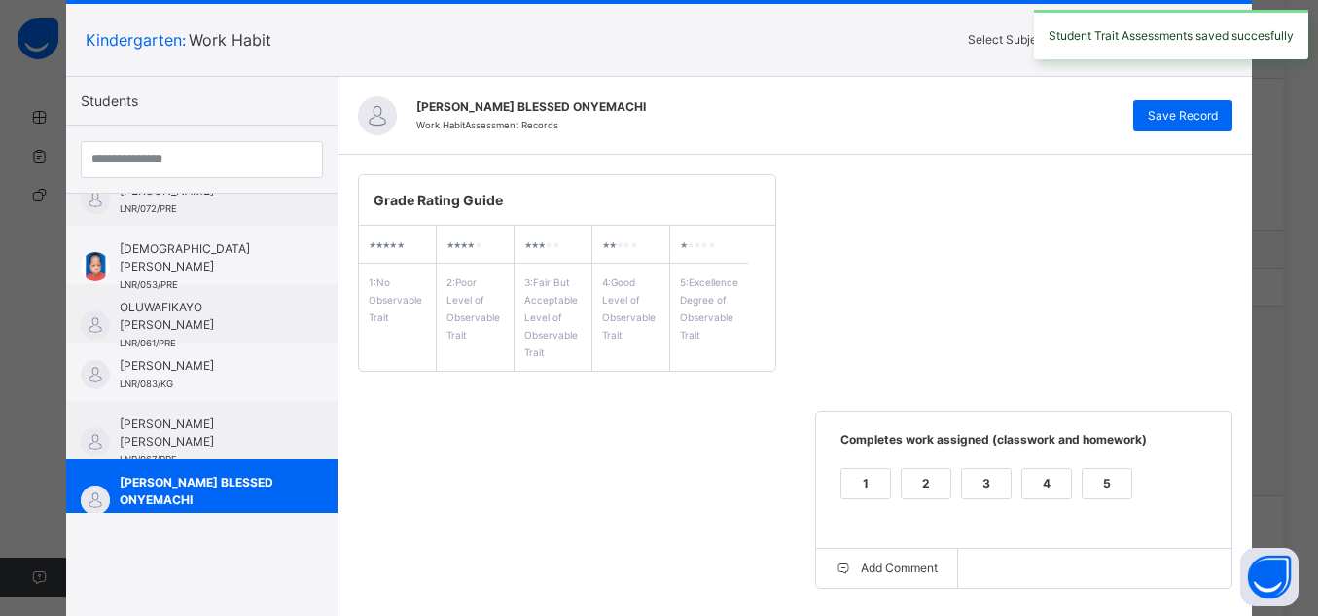
click at [1158, 230] on div "Grade Rating Guide ★ ★ ★ ★ ★ 1 : No Observable Trait ★ ★ ★ ★ ★ 2 : Poor Level o…" at bounding box center [796, 598] width 915 height 887
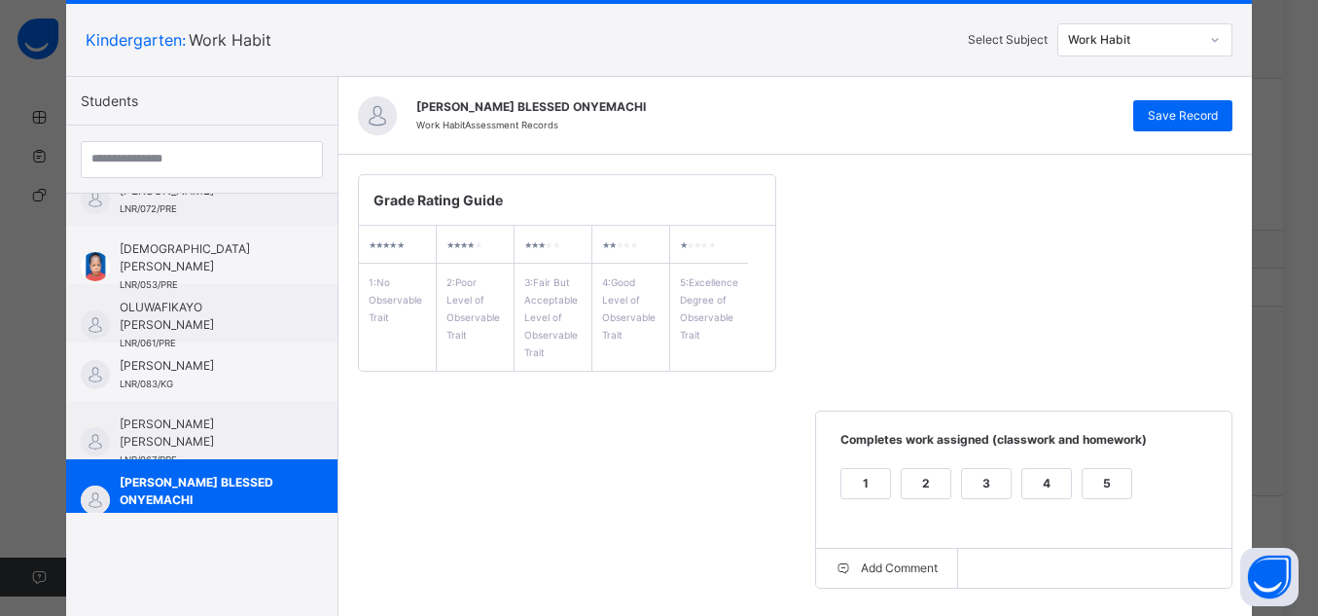
click at [1158, 230] on div "Grade Rating Guide ★ ★ ★ ★ ★ 1 : No Observable Trait ★ ★ ★ ★ ★ 2 : Poor Level o…" at bounding box center [796, 598] width 915 height 887
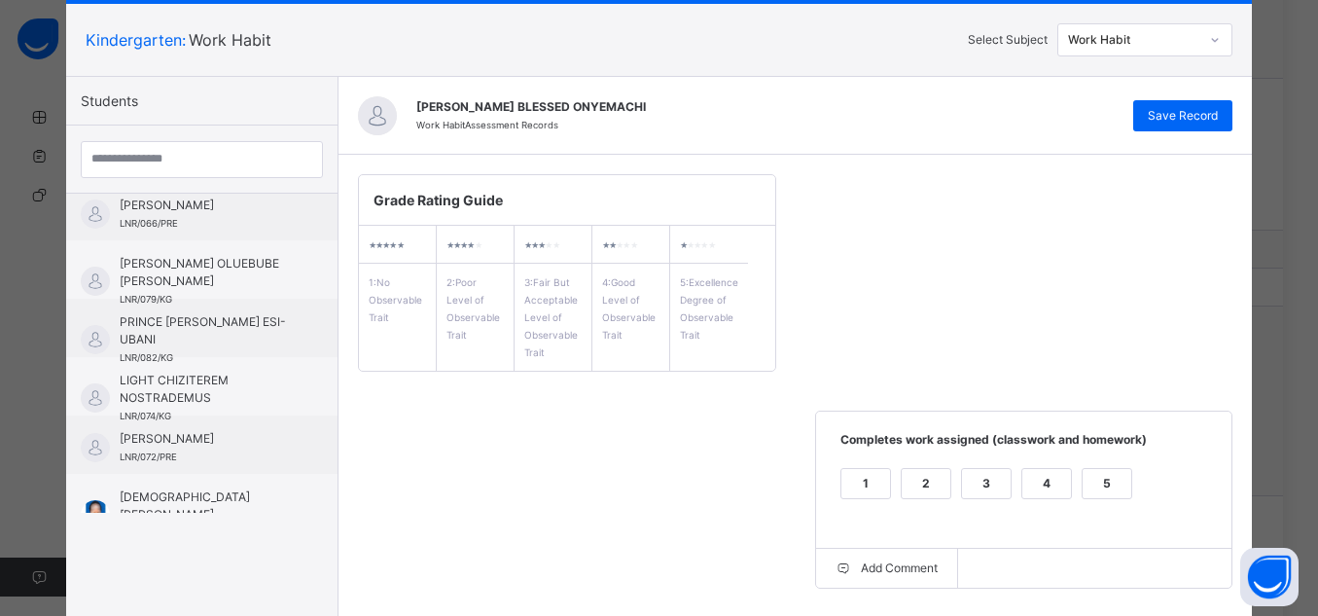
scroll to position [0, 0]
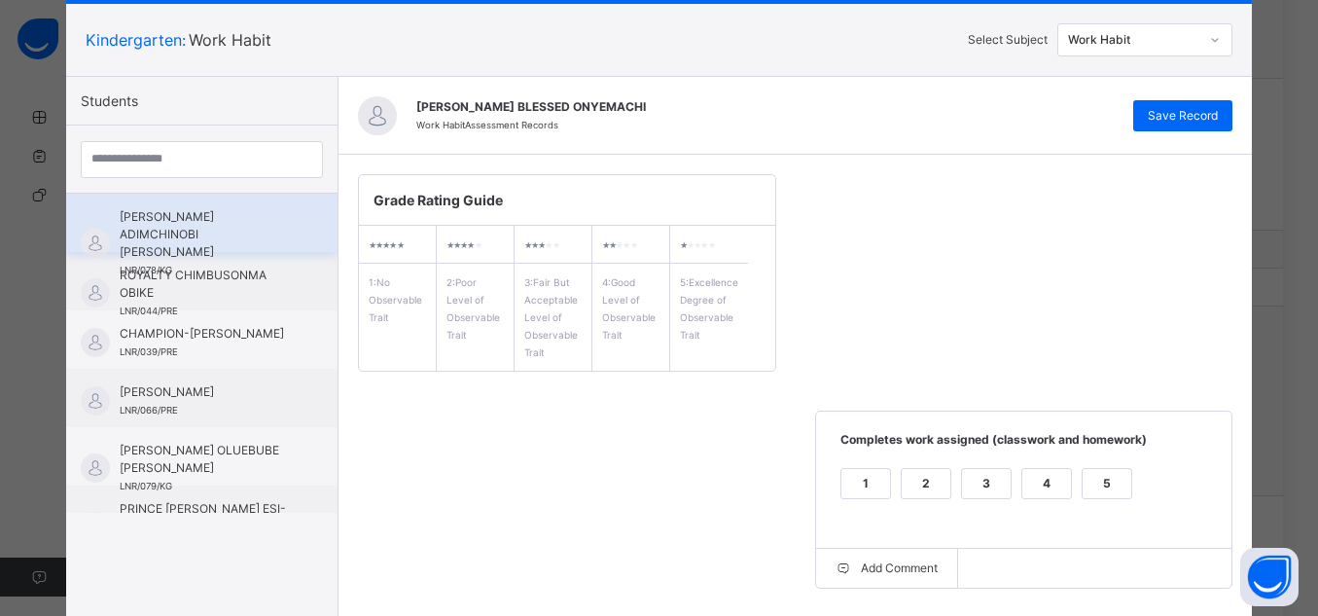
click at [242, 230] on span "[PERSON_NAME] ADIMCHINOBI [PERSON_NAME]" at bounding box center [207, 234] width 174 height 53
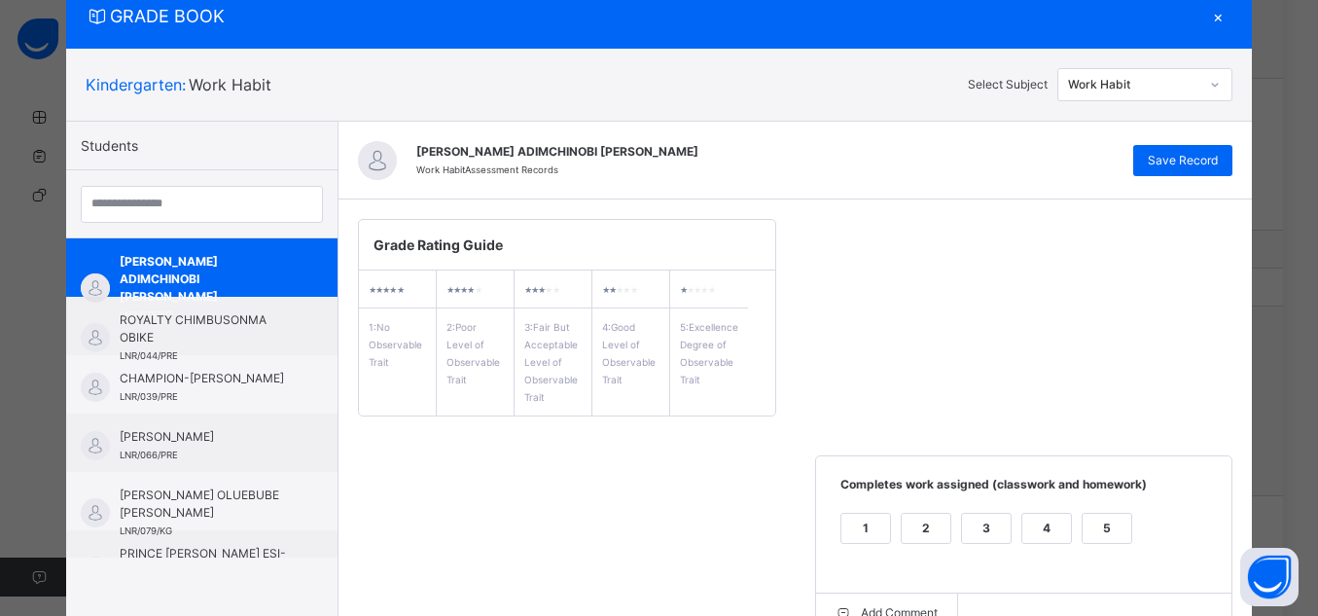
scroll to position [110, 0]
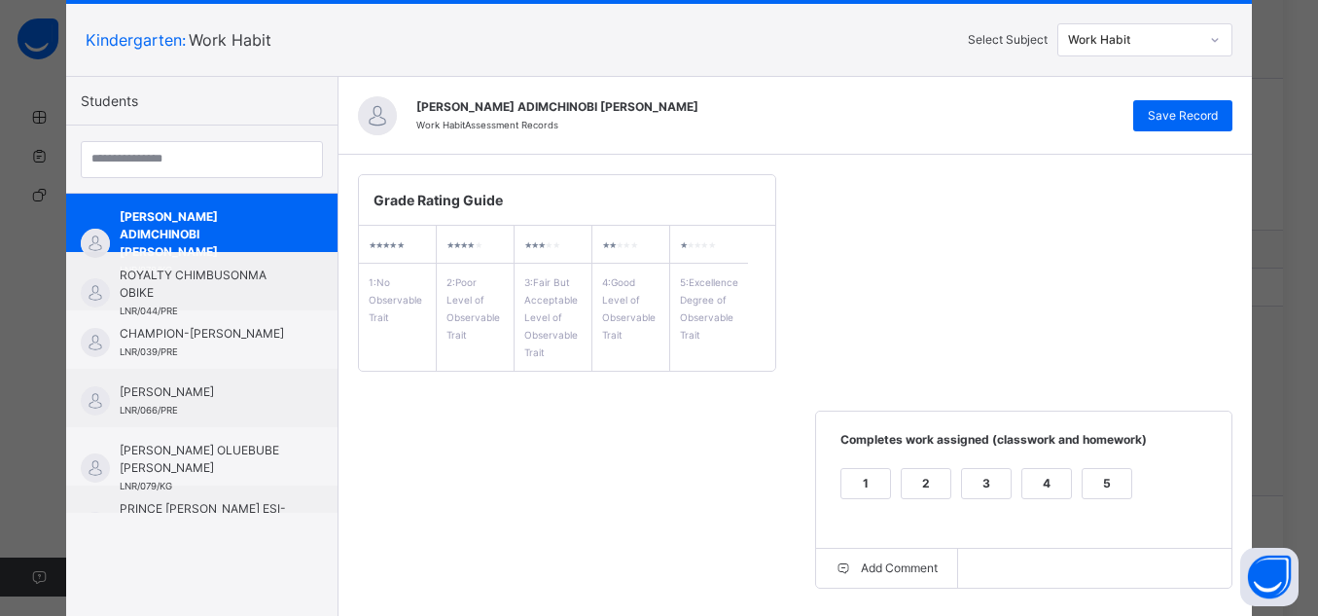
click at [1192, 33] on div "Work Habit" at bounding box center [1134, 40] width 132 height 18
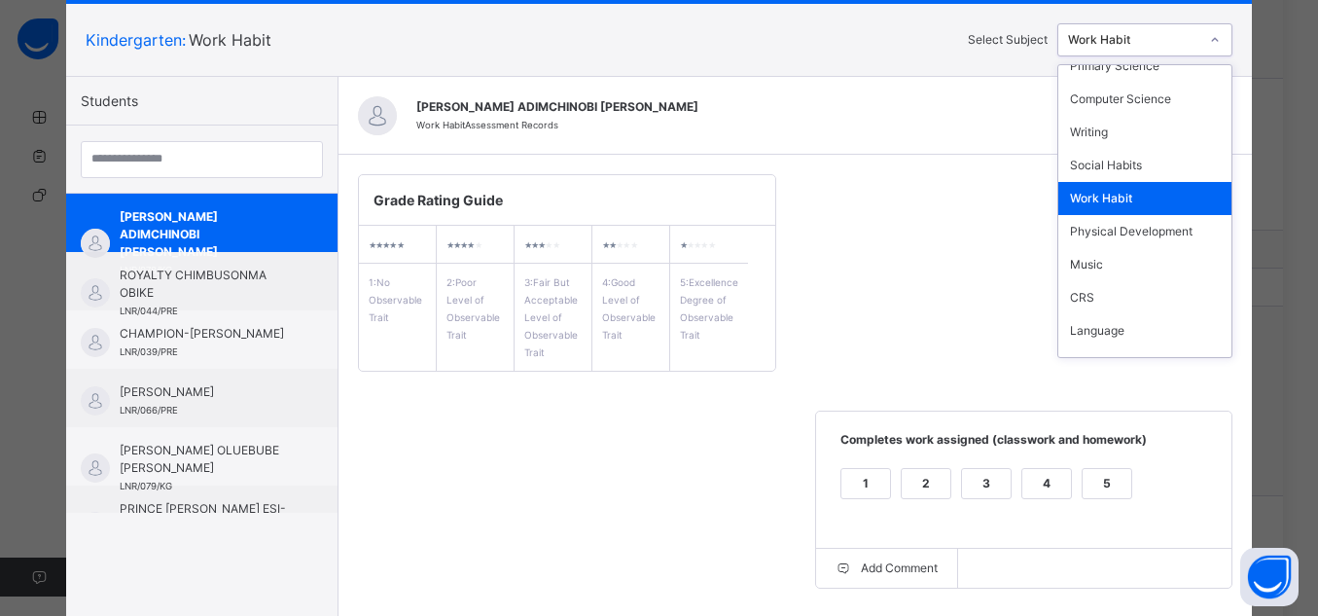
scroll to position [171, 0]
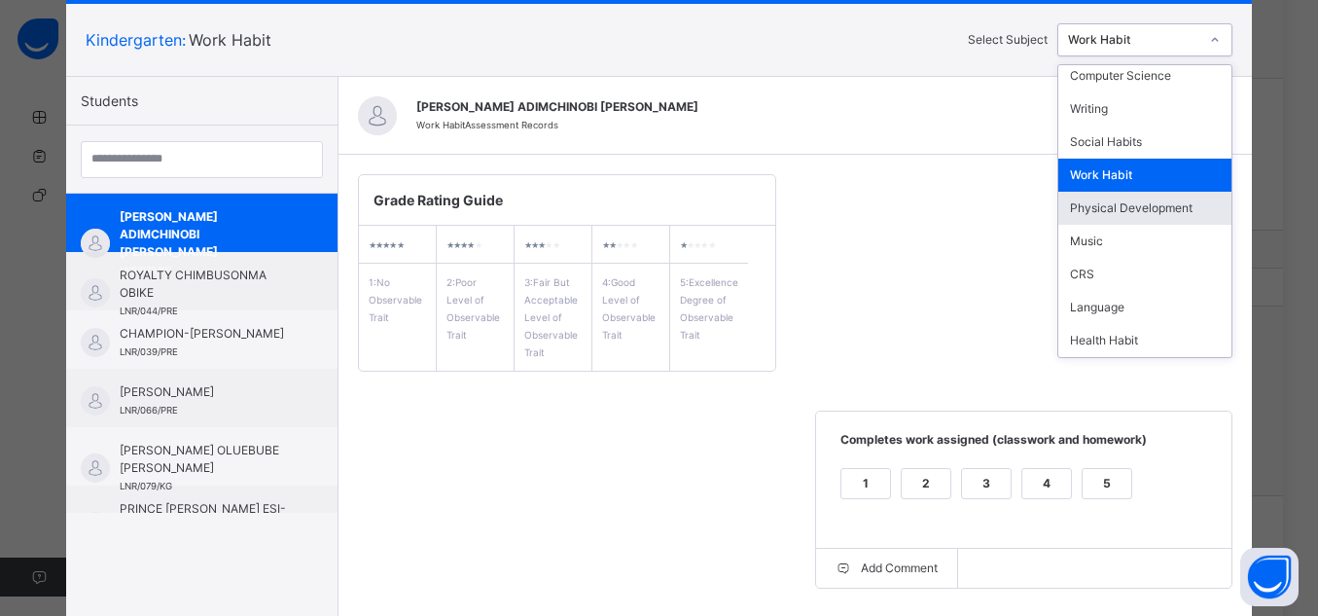
click at [1144, 208] on div "Physical Development" at bounding box center [1145, 208] width 173 height 33
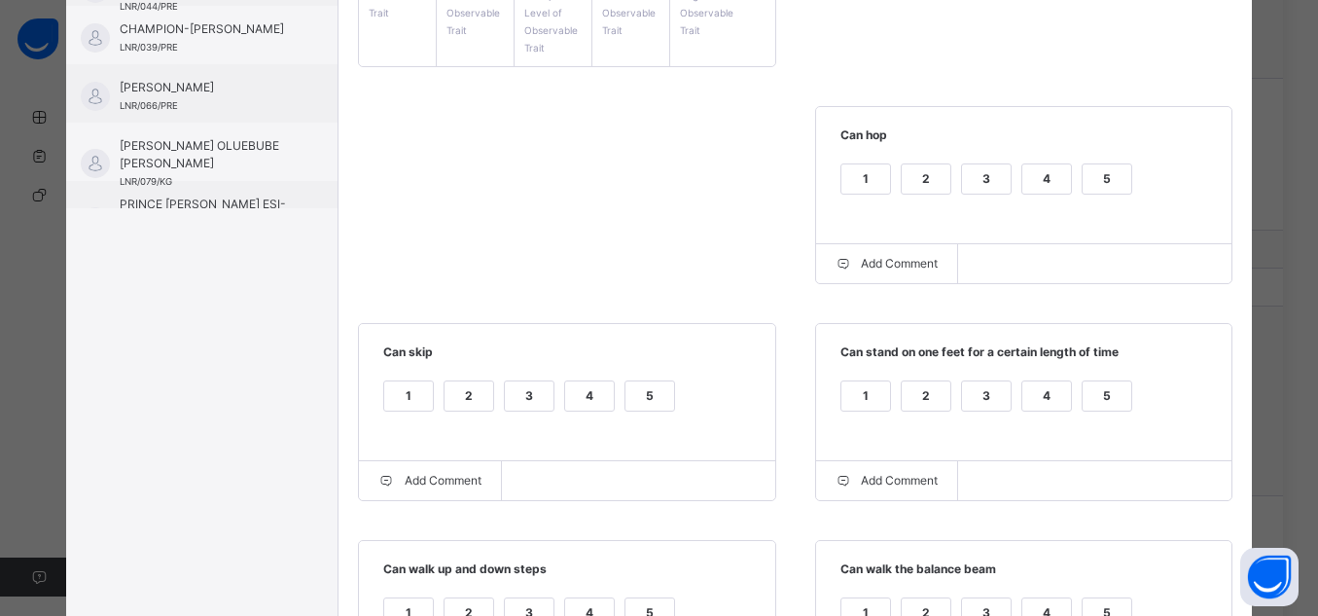
scroll to position [418, 0]
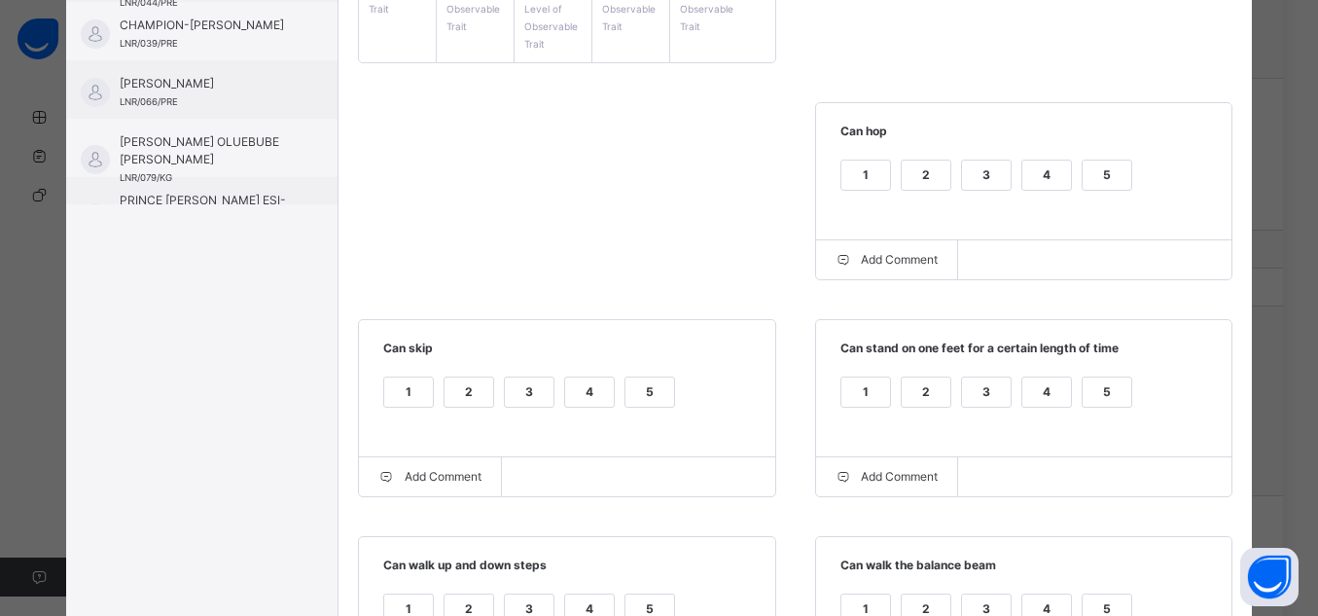
click at [1119, 181] on div "5" at bounding box center [1107, 175] width 49 height 29
click at [1112, 386] on div "5" at bounding box center [1107, 392] width 49 height 29
click at [639, 392] on div "5" at bounding box center [650, 392] width 49 height 29
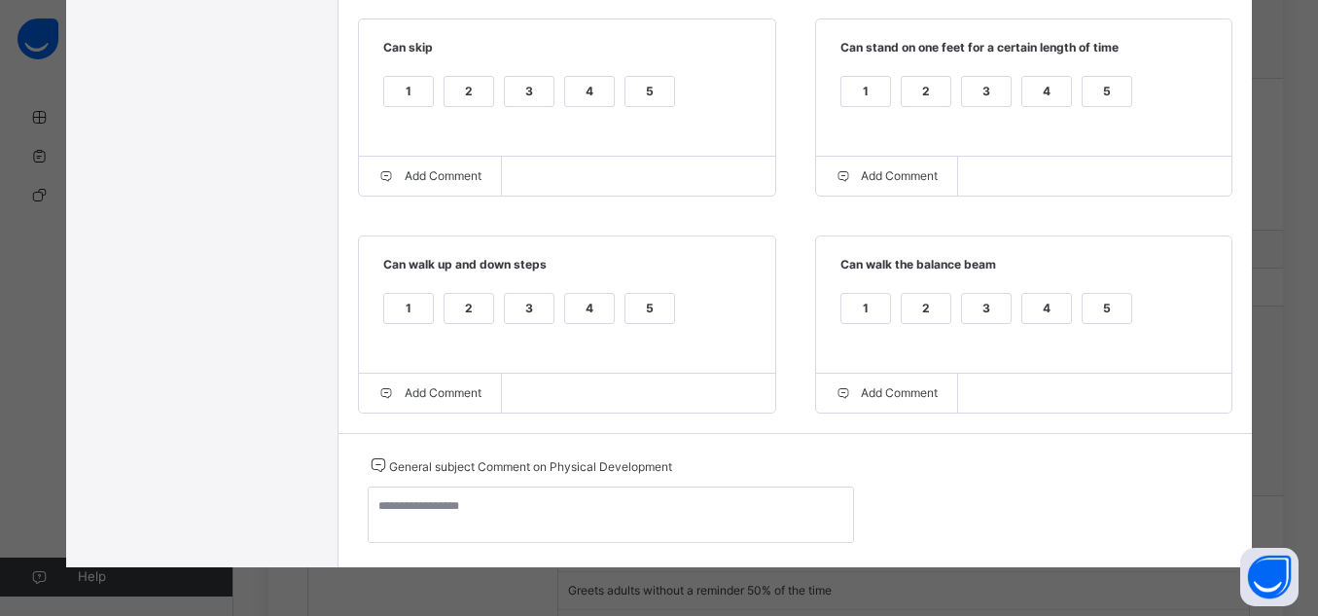
click at [1096, 319] on div "5" at bounding box center [1107, 308] width 49 height 29
click at [640, 290] on div "1 2 3 4 5" at bounding box center [567, 320] width 378 height 65
click at [647, 307] on div "5" at bounding box center [650, 308] width 49 height 29
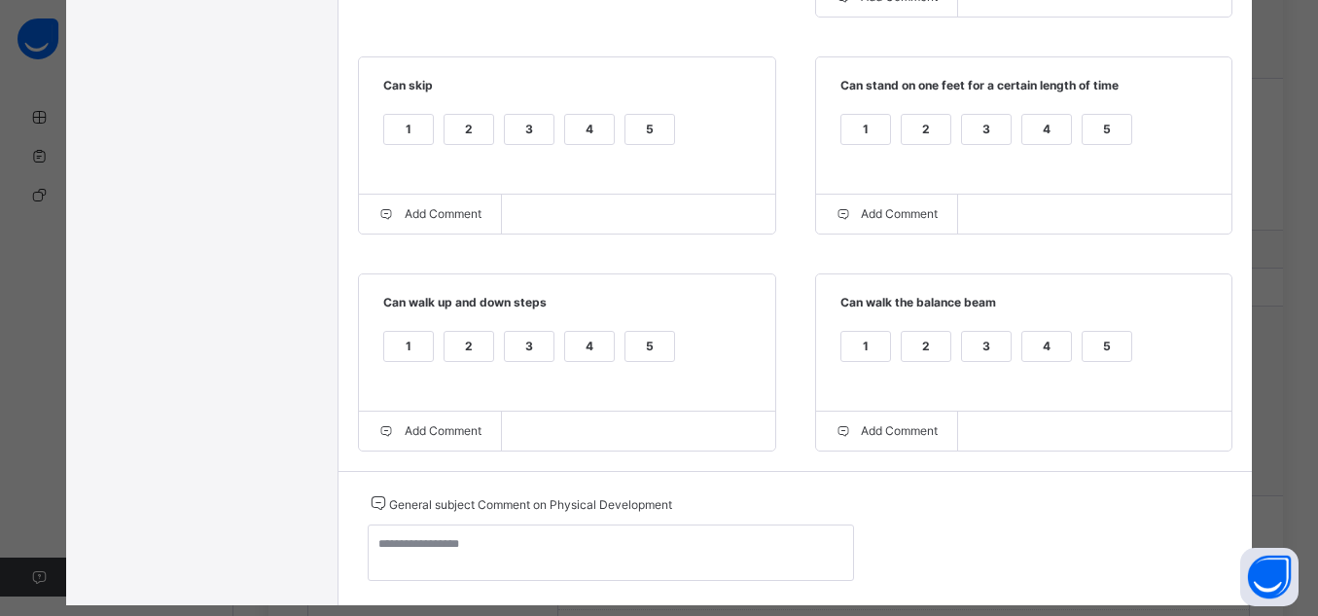
scroll to position [692, 0]
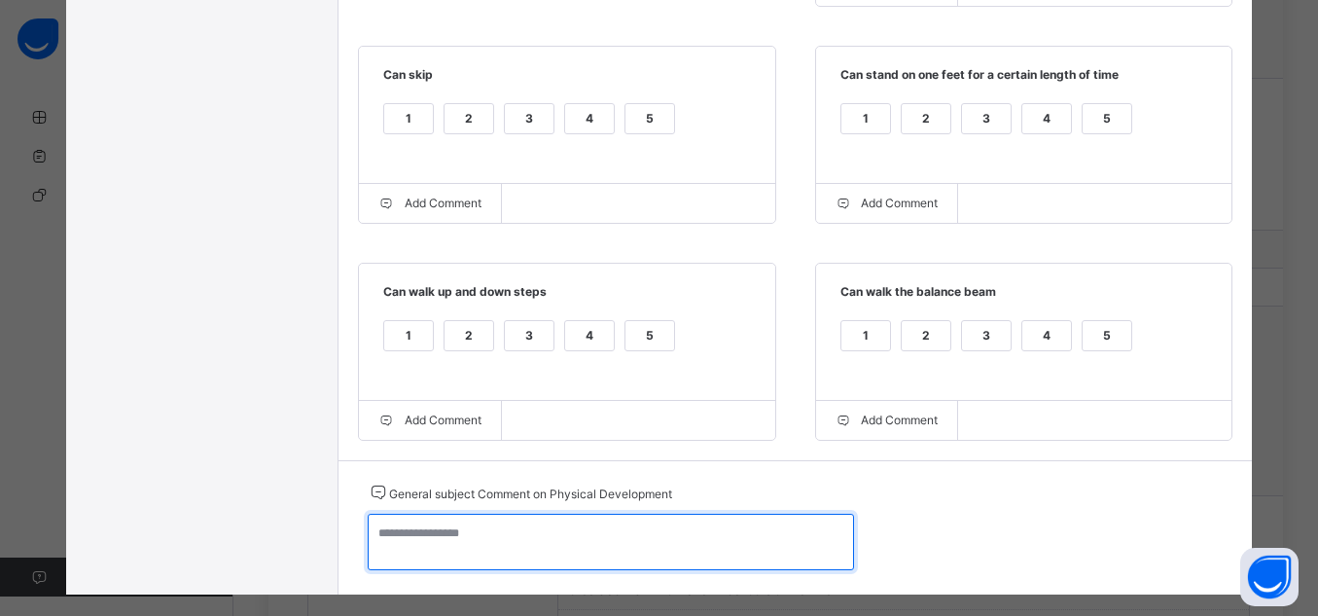
click at [739, 553] on textarea at bounding box center [611, 542] width 486 height 56
click at [659, 558] on textarea at bounding box center [611, 542] width 486 height 56
click at [386, 541] on textarea "*****" at bounding box center [611, 542] width 486 height 56
click at [435, 549] on textarea "******" at bounding box center [611, 542] width 486 height 56
drag, startPoint x: 505, startPoint y: 544, endPoint x: 359, endPoint y: 538, distance: 146.1
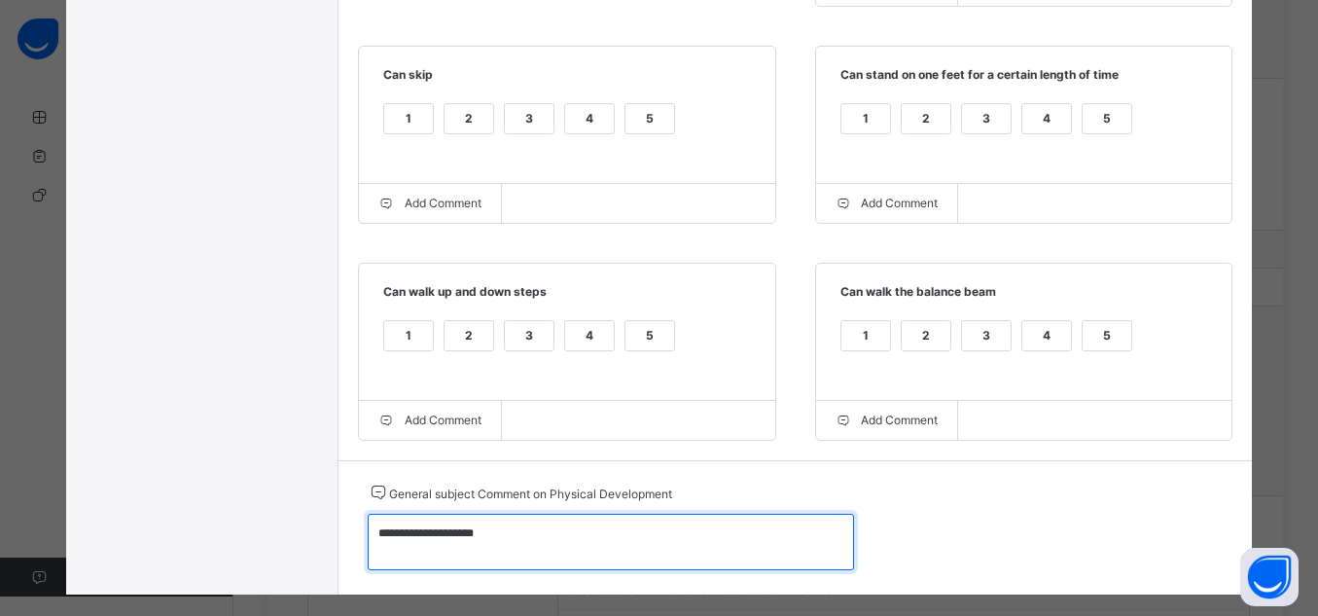
click at [368, 538] on textarea "**********" at bounding box center [611, 542] width 486 height 56
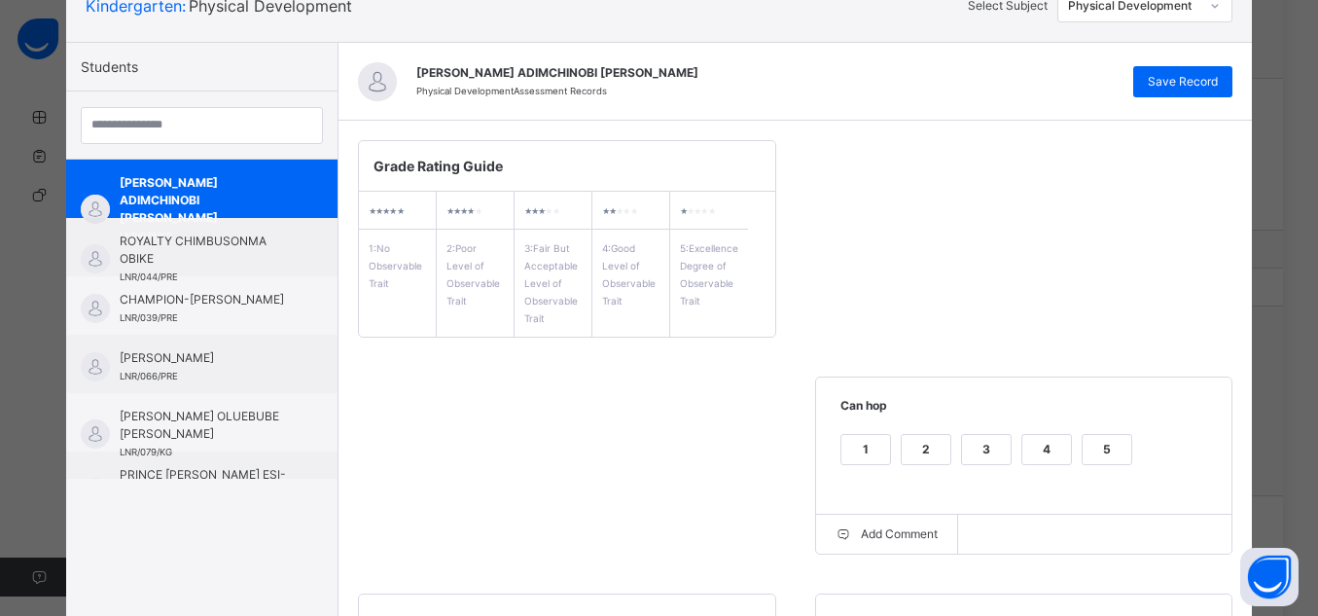
scroll to position [121, 0]
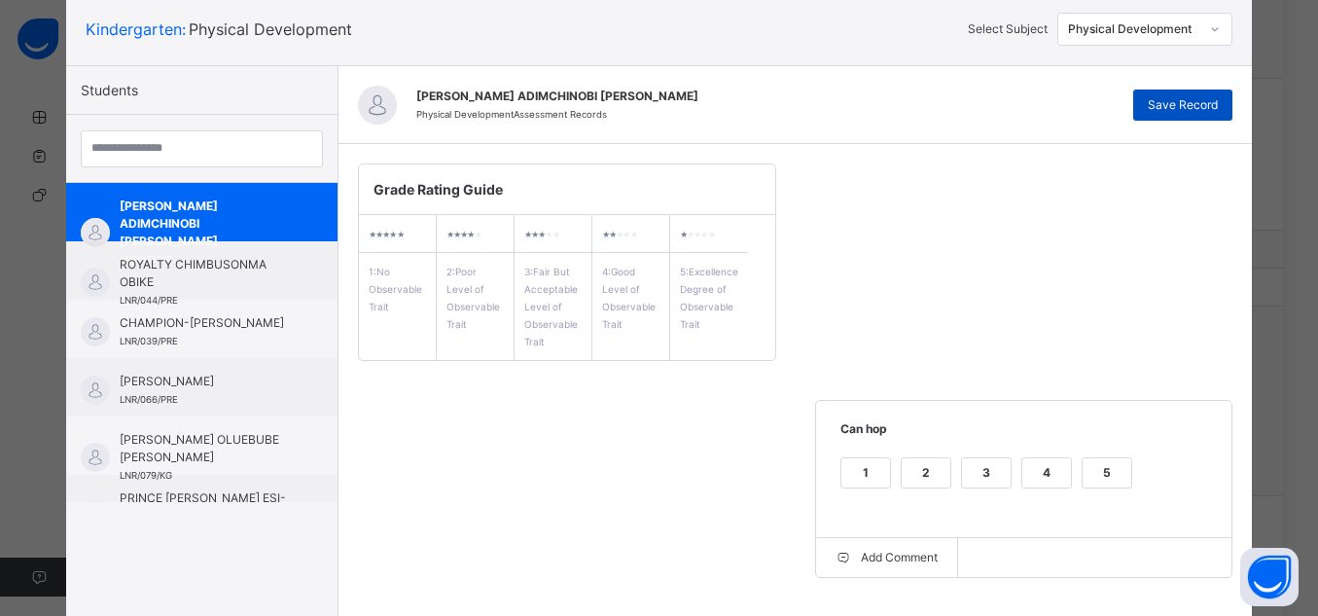
type textarea "**********"
click at [1210, 111] on span "Save Record" at bounding box center [1183, 105] width 70 height 18
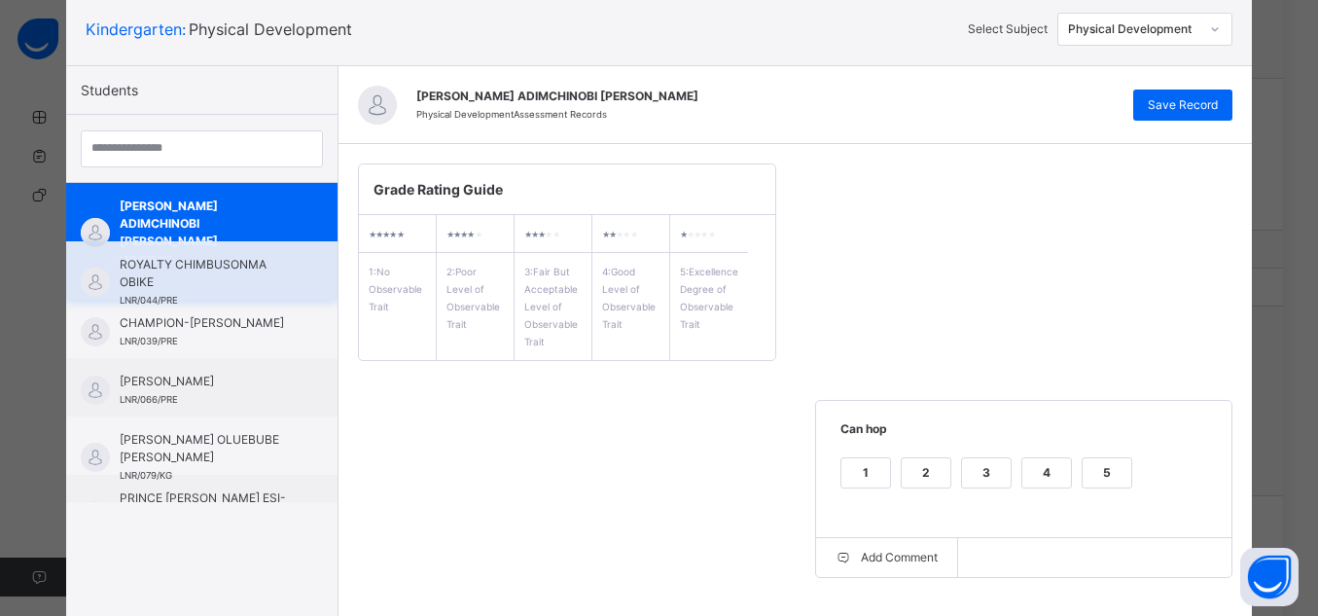
click at [260, 285] on span "ROYALTY CHIMBUSONMA OBIKE" at bounding box center [207, 273] width 174 height 35
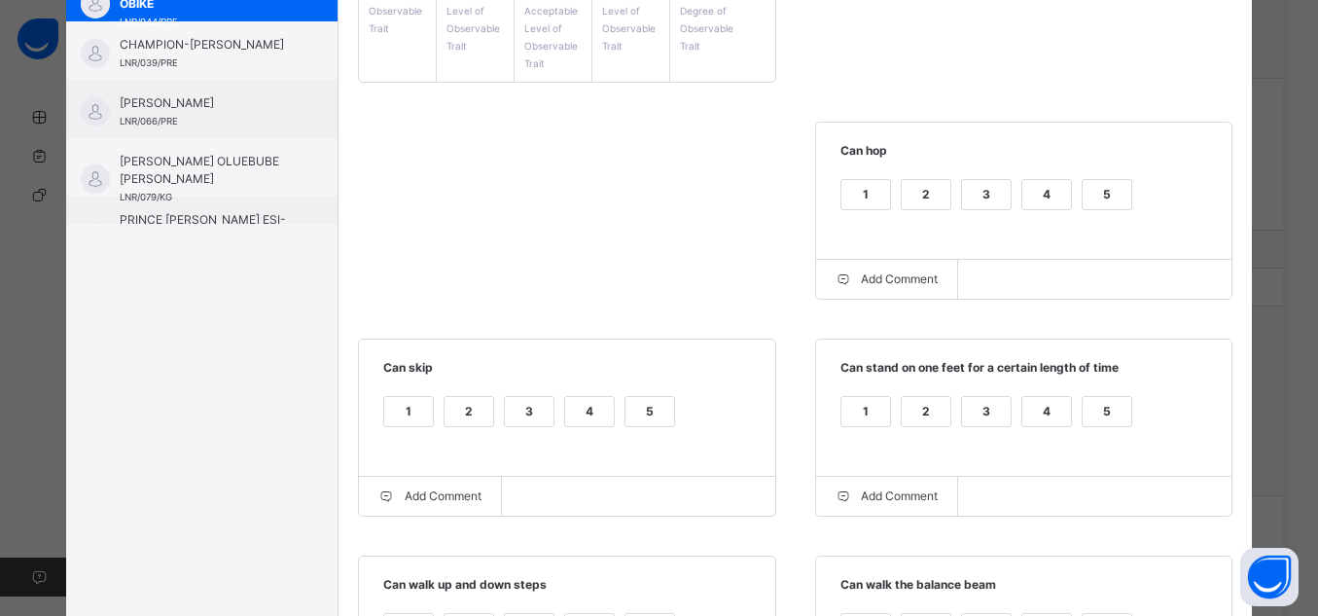
scroll to position [446, 0]
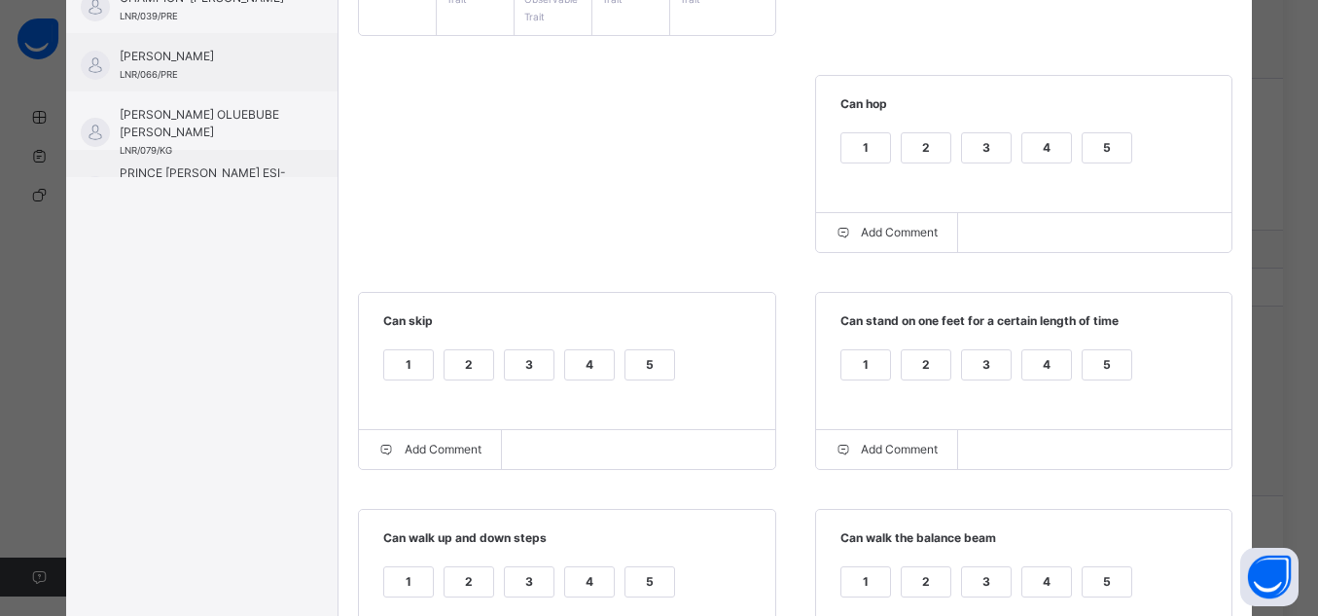
click at [1086, 154] on div "5" at bounding box center [1107, 147] width 49 height 29
click at [1084, 376] on div "5" at bounding box center [1107, 364] width 49 height 29
click at [652, 367] on div "5" at bounding box center [650, 364] width 49 height 29
click at [649, 582] on div "5" at bounding box center [650, 581] width 49 height 29
click at [1108, 580] on div "5" at bounding box center [1107, 581] width 49 height 29
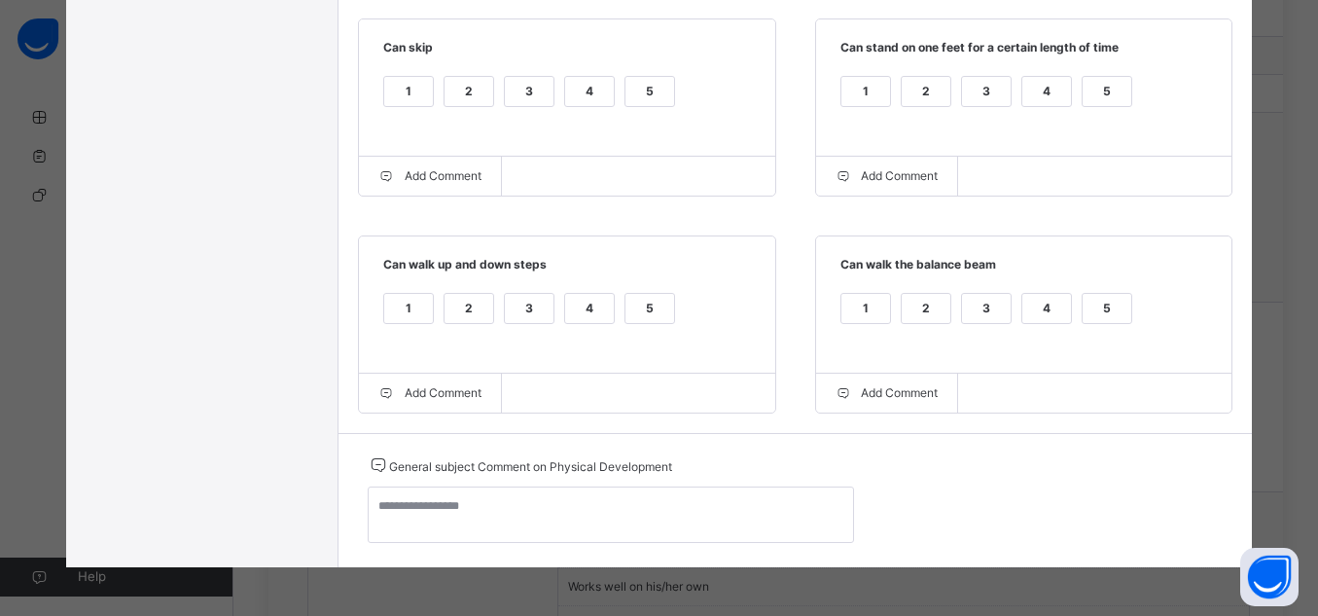
scroll to position [1262, 0]
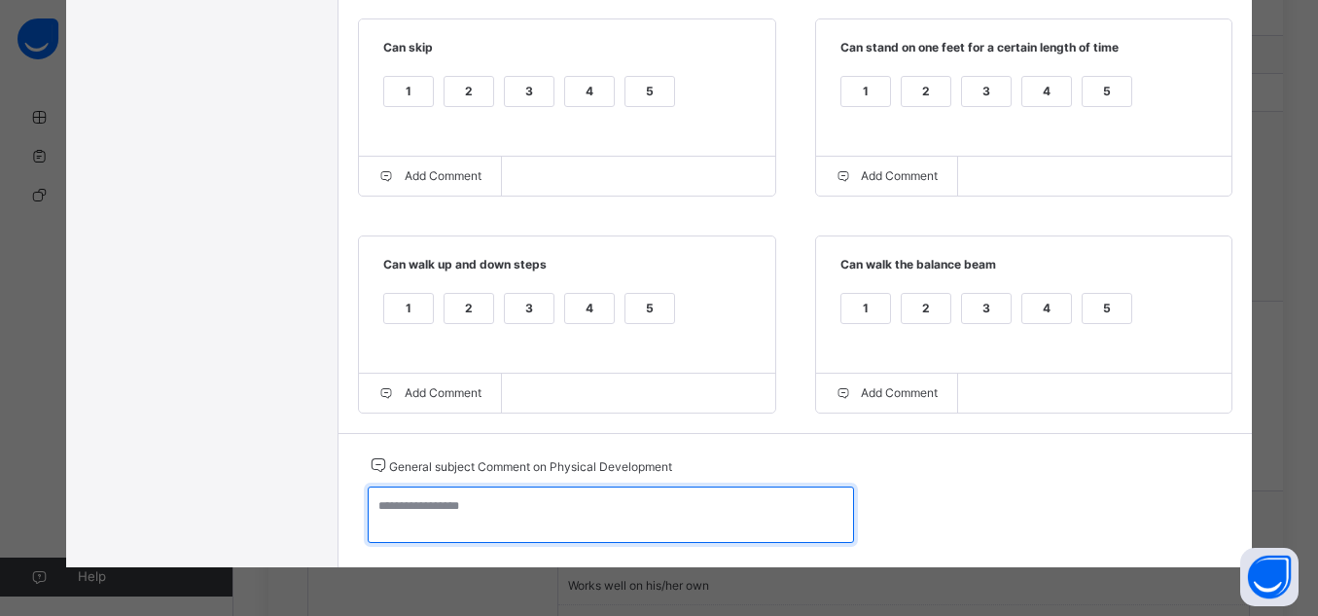
click at [624, 501] on textarea at bounding box center [611, 514] width 486 height 56
paste textarea "**********"
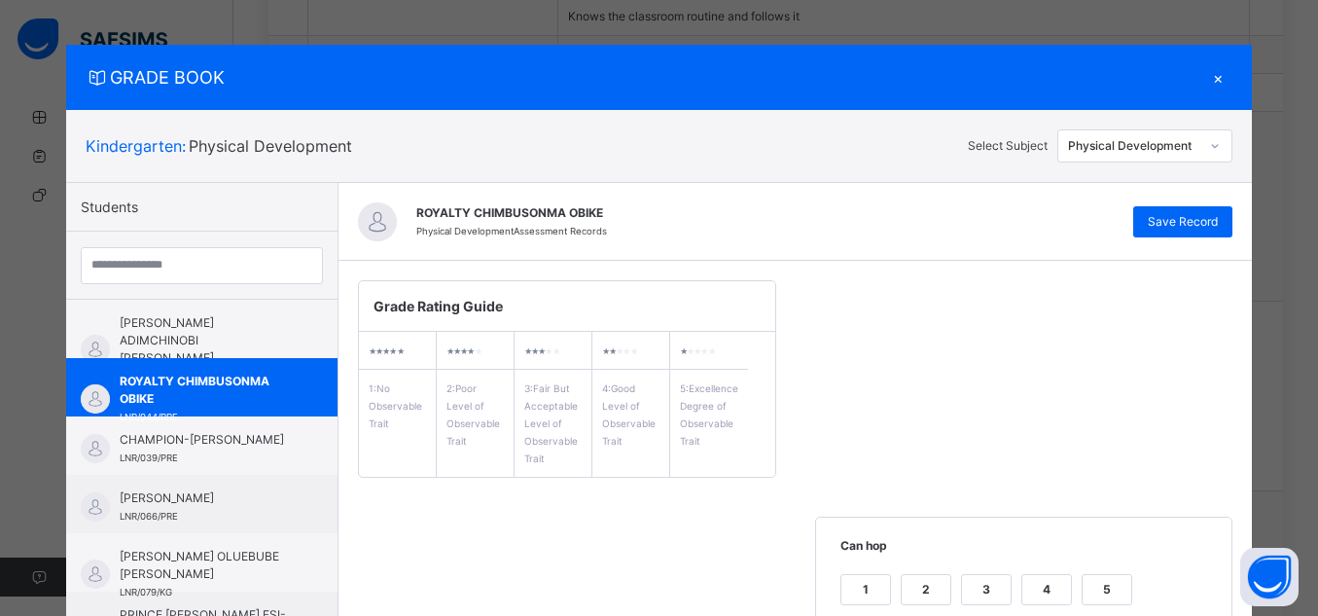
scroll to position [0, 0]
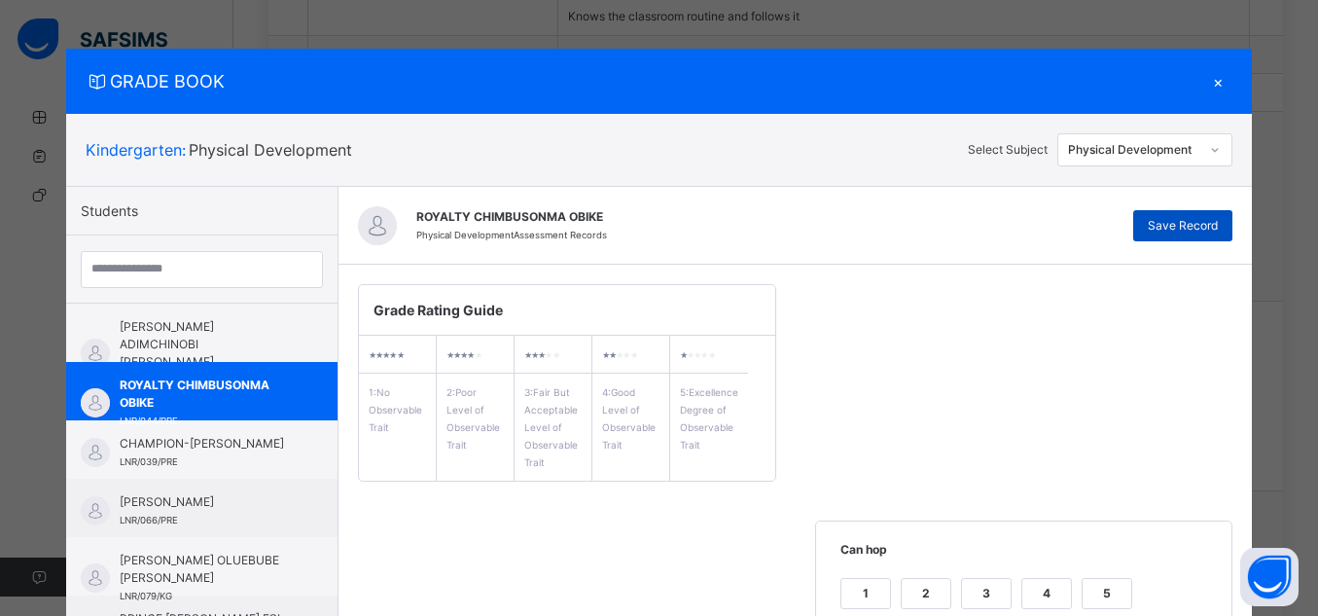
type textarea "**********"
click at [1194, 220] on span "Save Record" at bounding box center [1183, 226] width 70 height 18
click at [1179, 217] on span "Save Record" at bounding box center [1183, 226] width 70 height 18
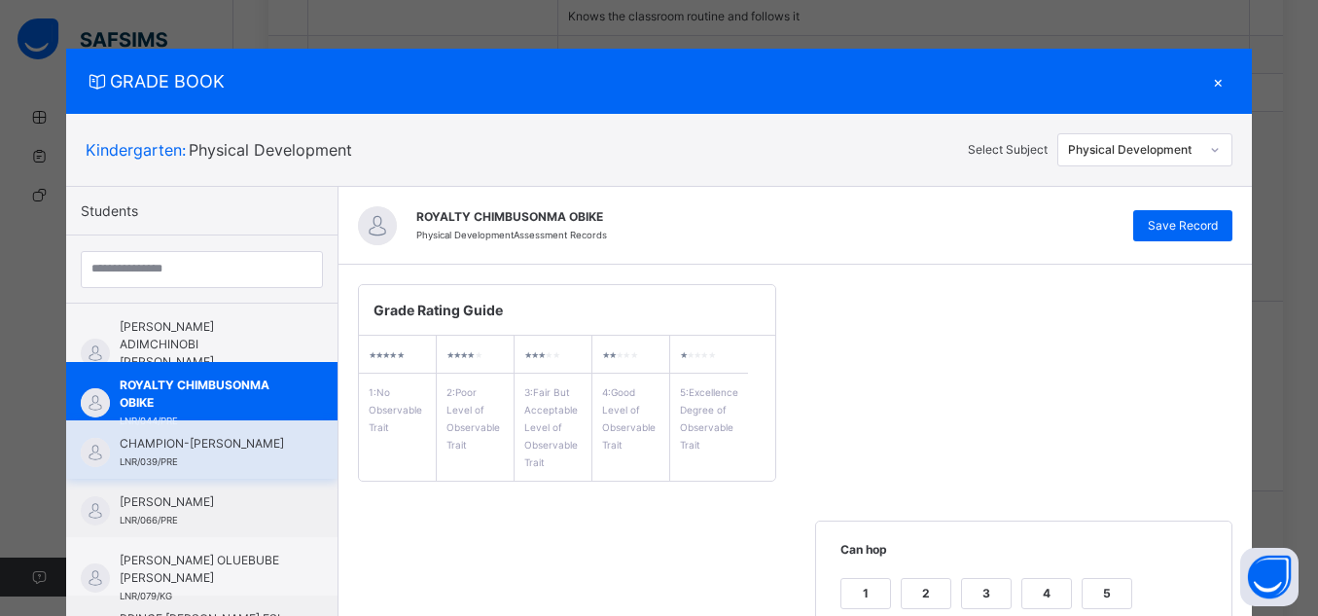
click at [216, 446] on span "CHAMPION-[PERSON_NAME]" at bounding box center [207, 444] width 174 height 18
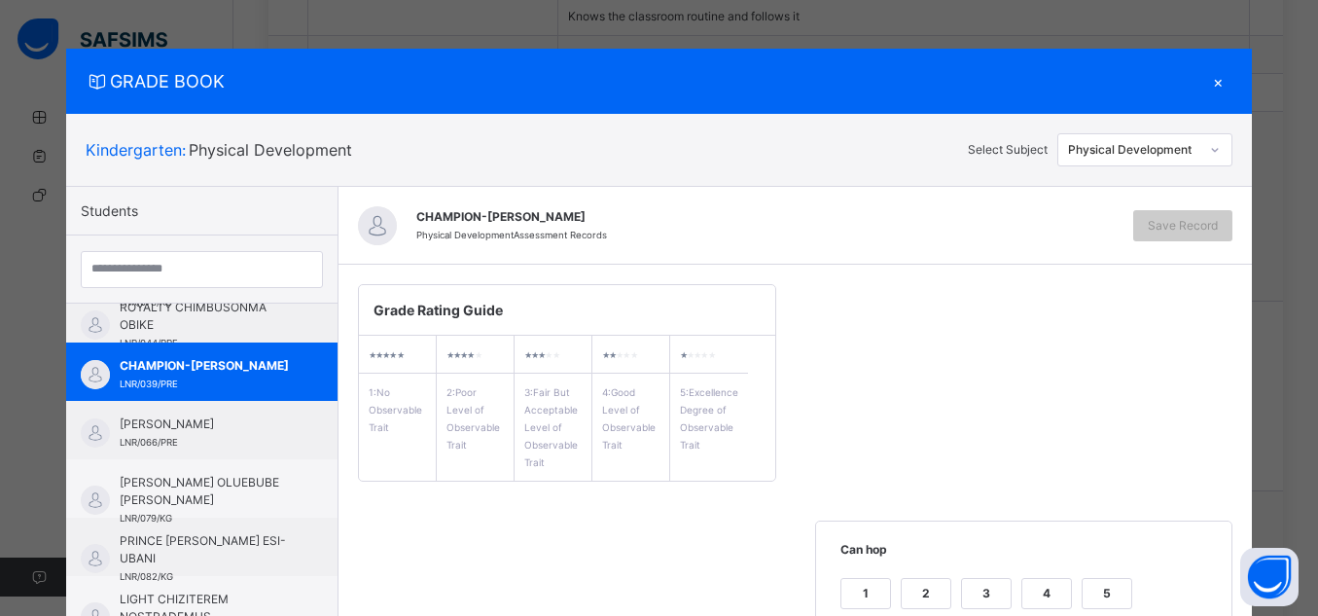
scroll to position [117, 0]
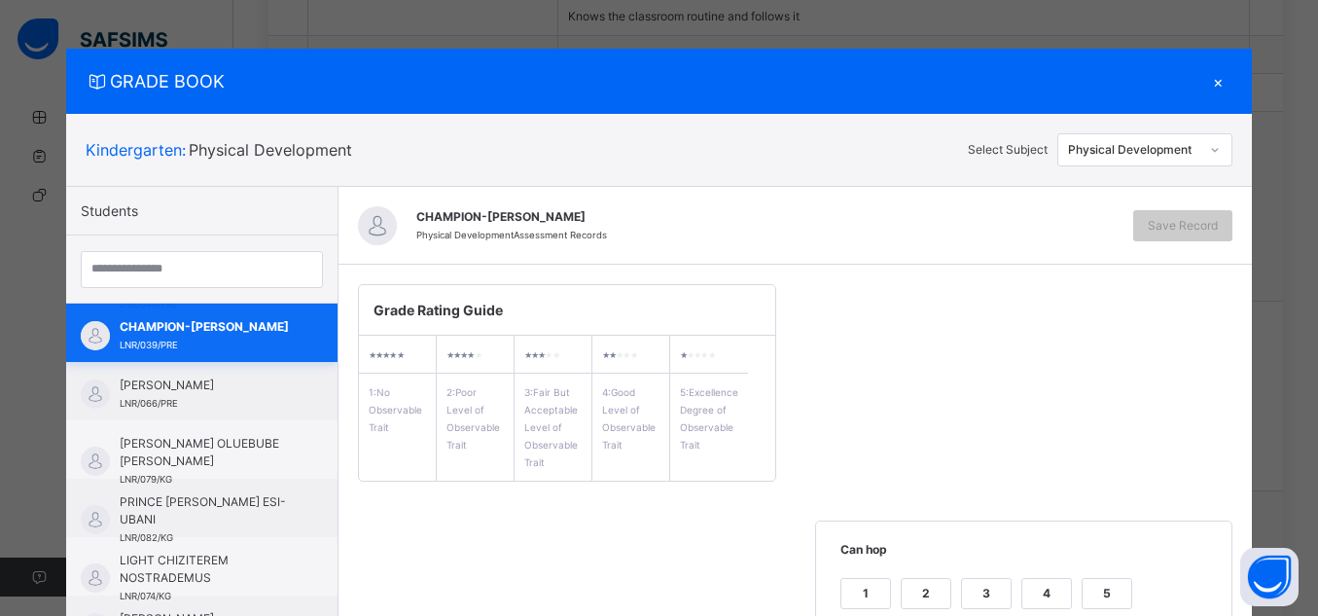
click at [162, 335] on span "CHAMPION-[PERSON_NAME]" at bounding box center [207, 327] width 174 height 18
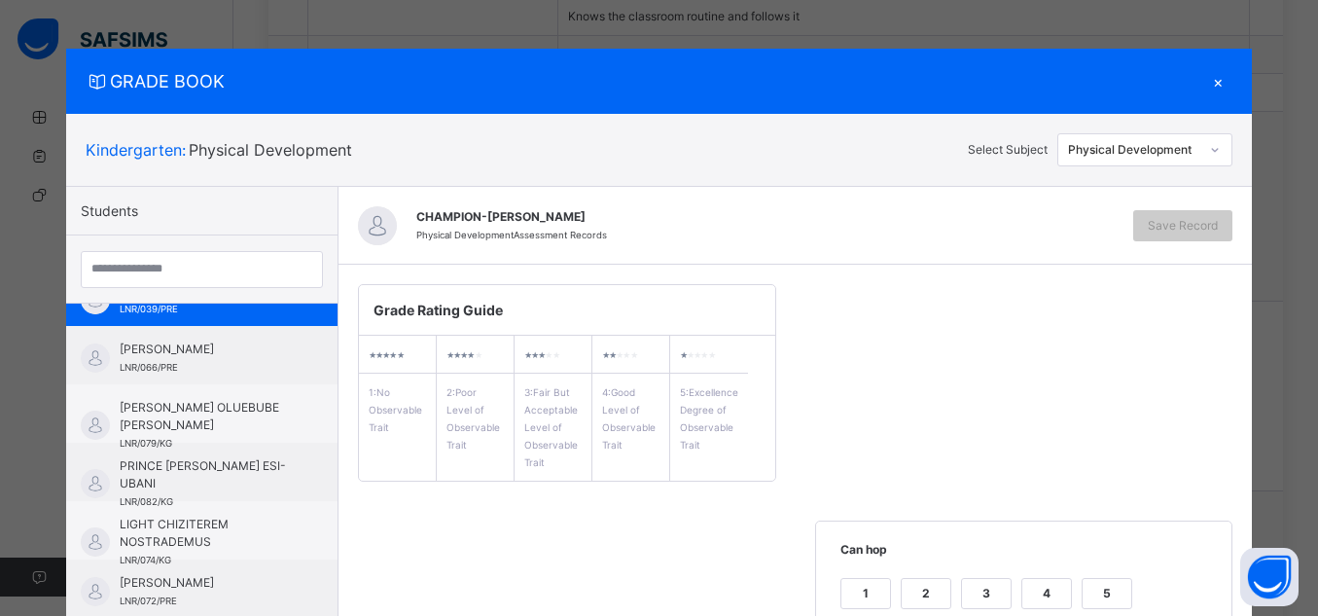
scroll to position [156, 0]
click at [1075, 578] on div "1 2 3 4 5" at bounding box center [1025, 605] width 378 height 65
click at [1107, 589] on div "5" at bounding box center [1107, 593] width 49 height 29
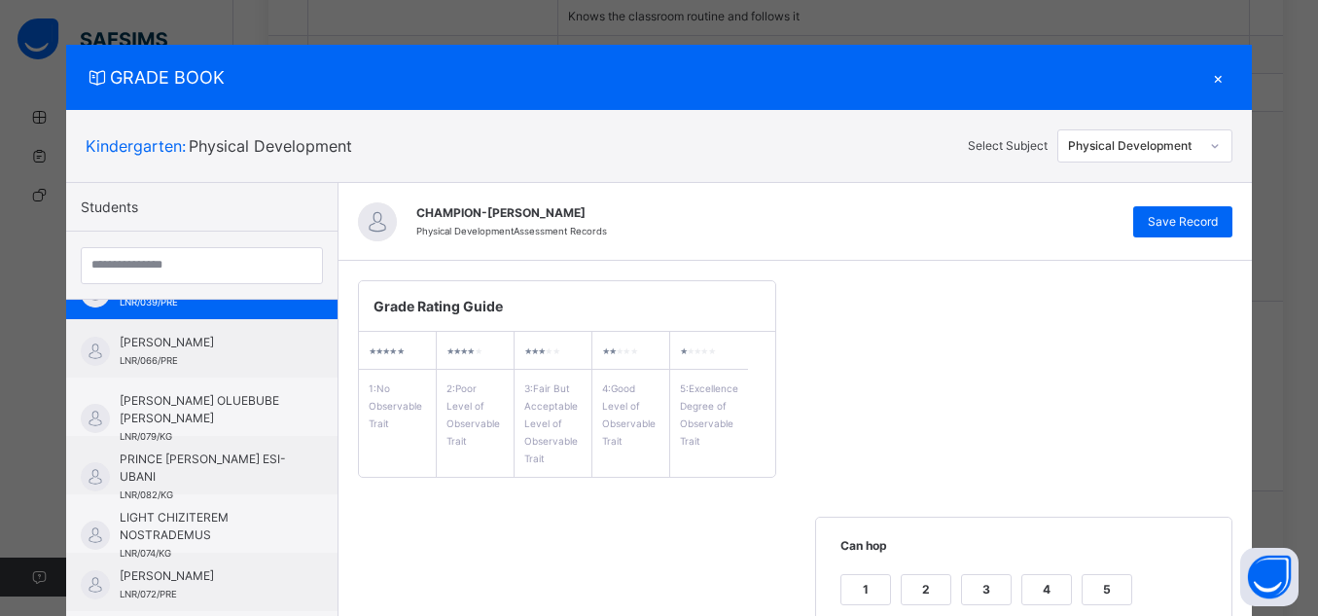
scroll to position [0, 0]
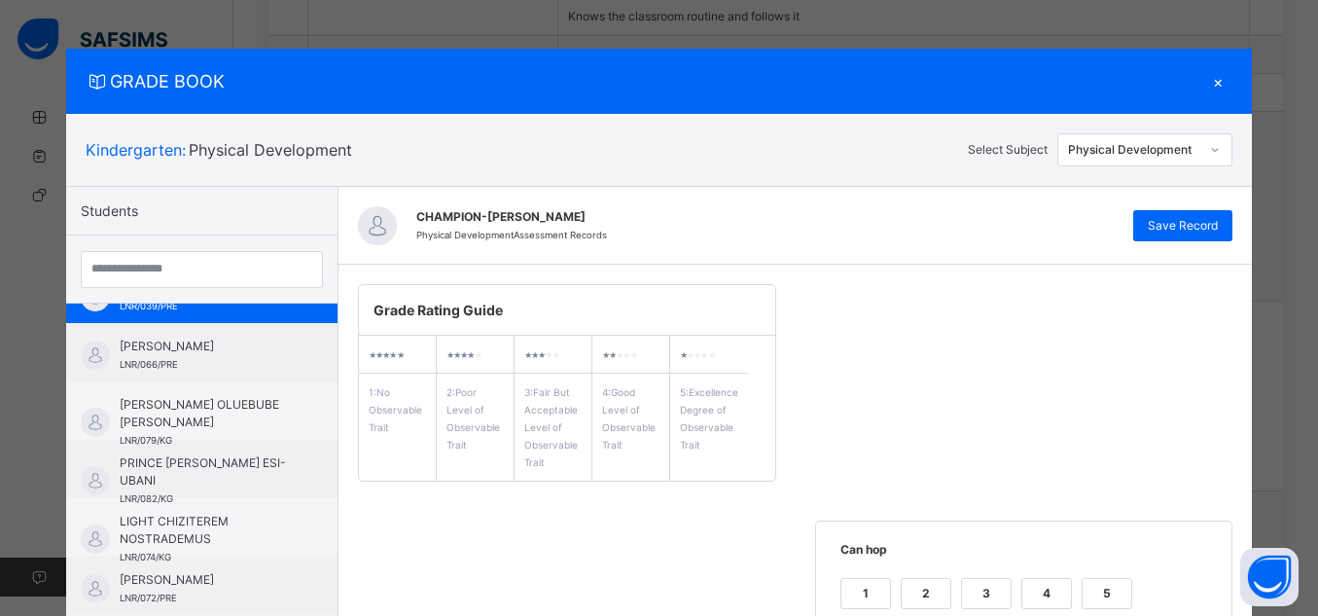
click at [255, 299] on div at bounding box center [201, 269] width 271 height 68
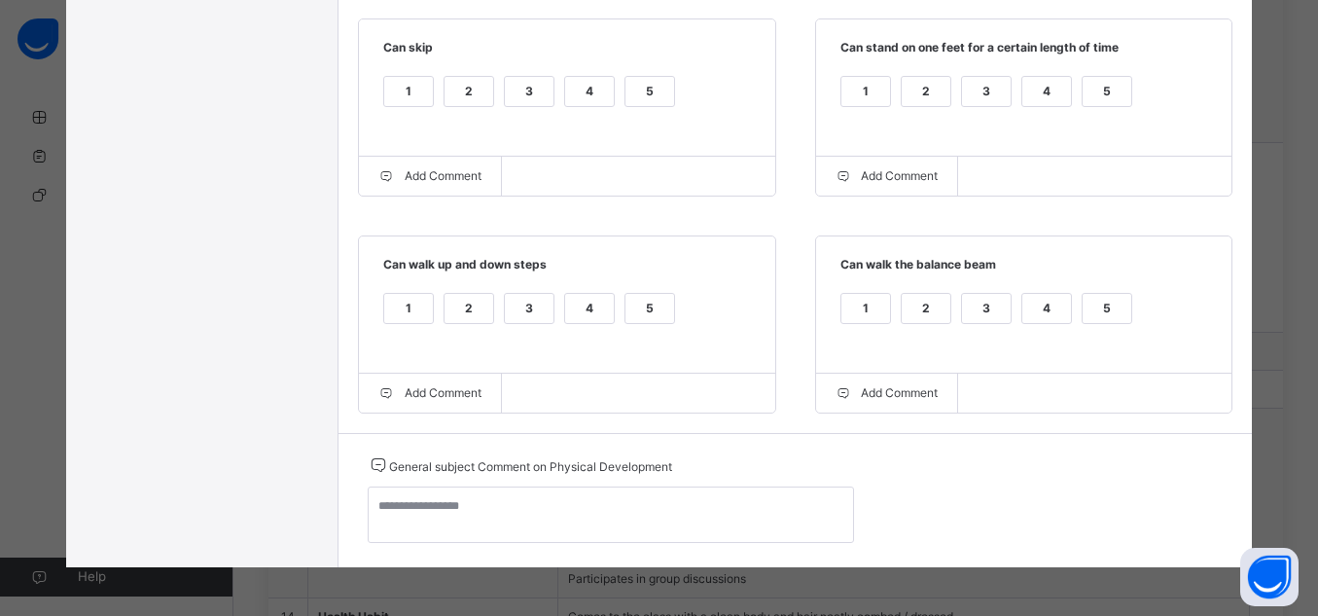
scroll to position [1982, 0]
click at [1115, 93] on div "5" at bounding box center [1107, 91] width 49 height 29
click at [1096, 298] on div "5" at bounding box center [1107, 308] width 49 height 29
click at [650, 90] on div "5" at bounding box center [650, 91] width 49 height 29
click at [648, 303] on div "5" at bounding box center [650, 308] width 49 height 29
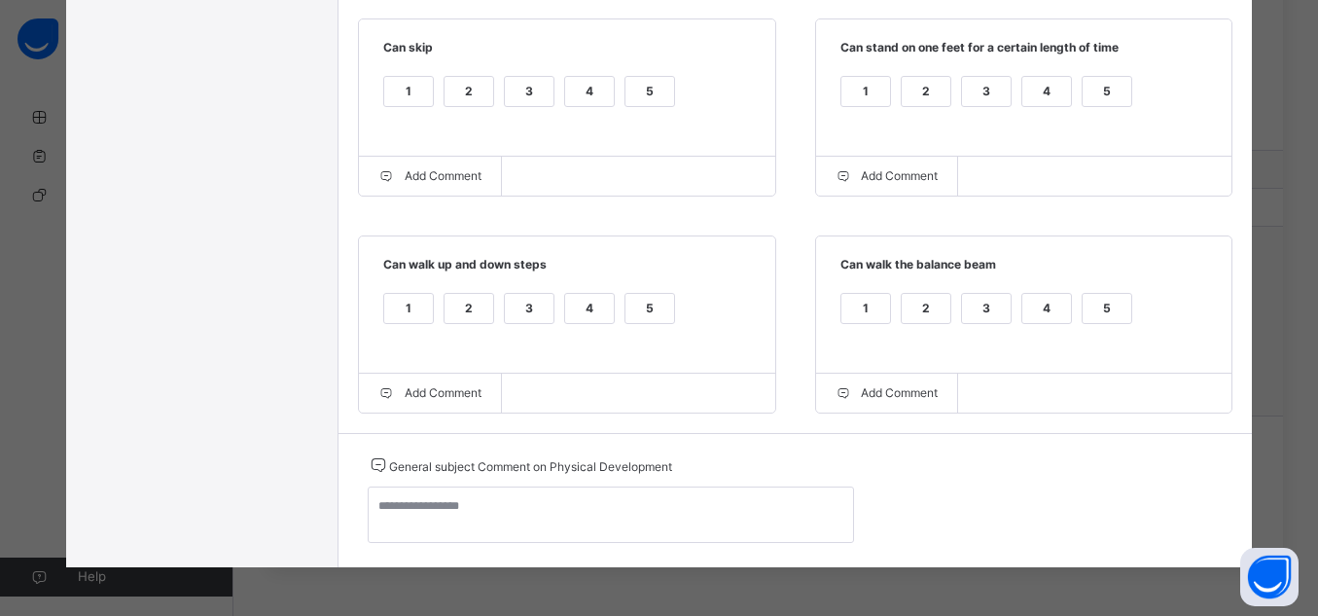
click at [648, 303] on div "5" at bounding box center [650, 308] width 49 height 29
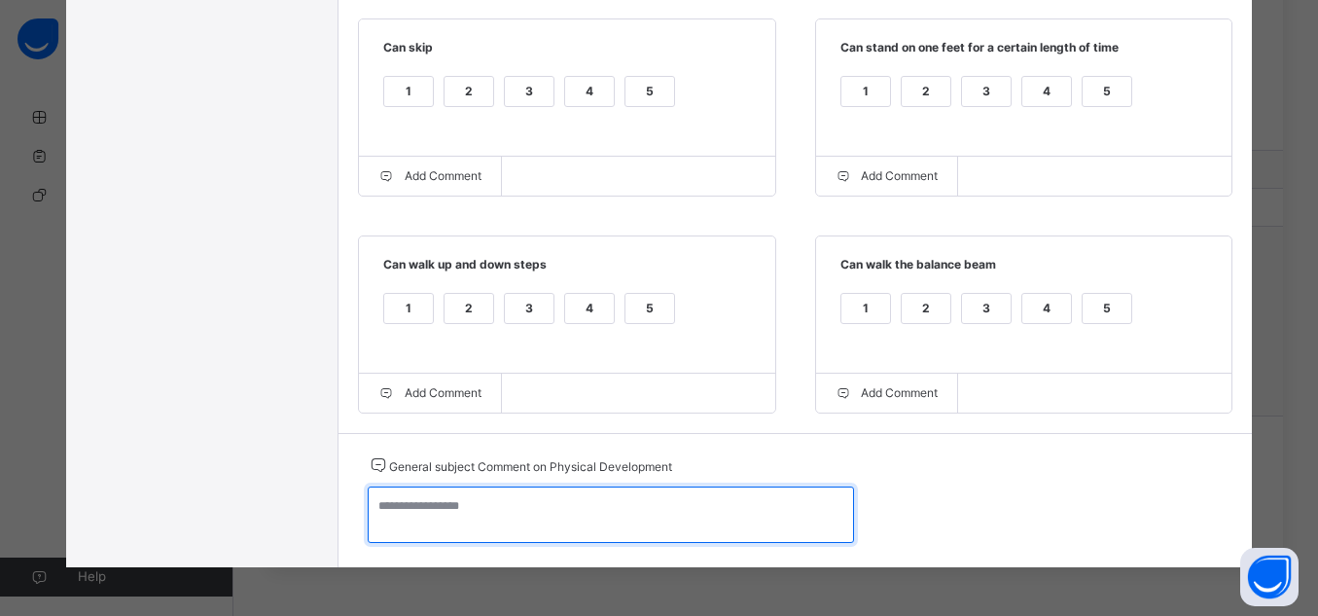
click at [485, 522] on textarea at bounding box center [611, 514] width 486 height 56
paste textarea "**********"
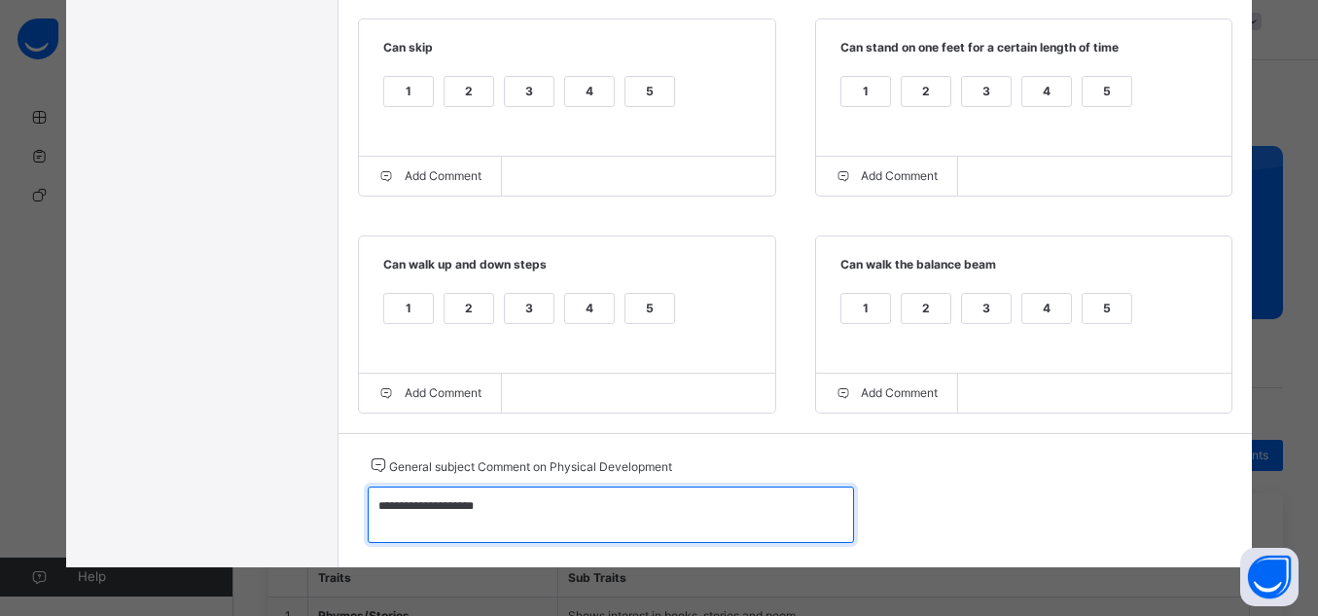
scroll to position [0, 0]
type textarea "**********"
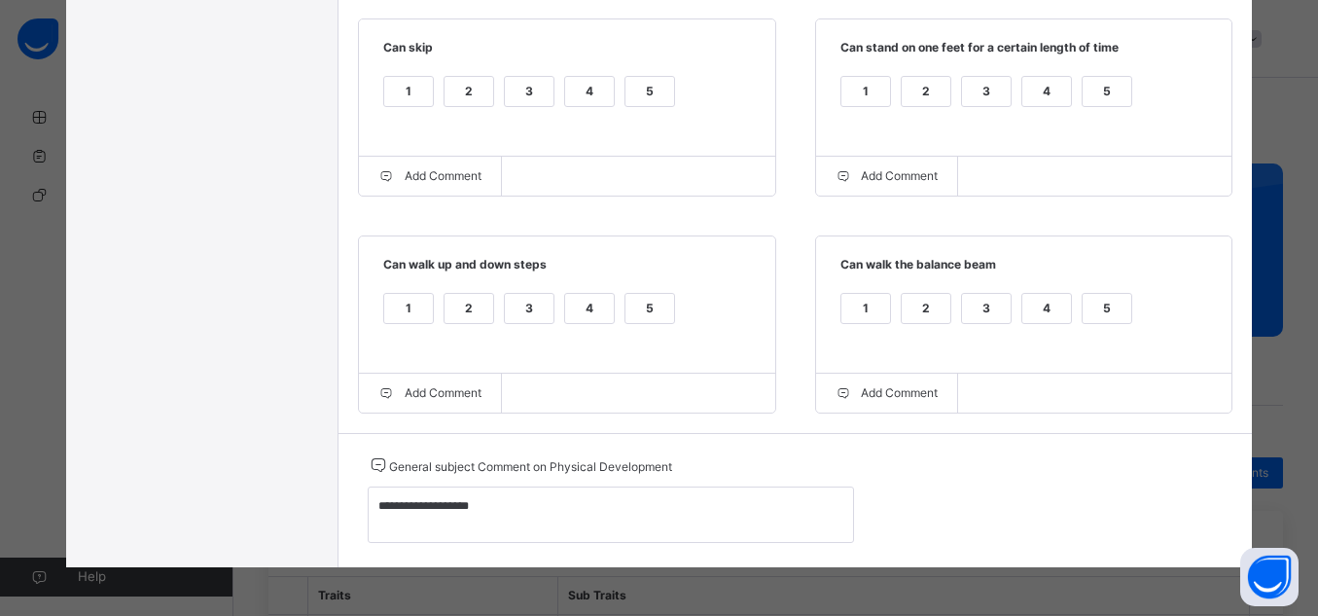
click at [1303, 192] on div "GRADE BOOK × Kindergarten : Physical Development Select Subject Physical Develo…" at bounding box center [659, 308] width 1318 height 616
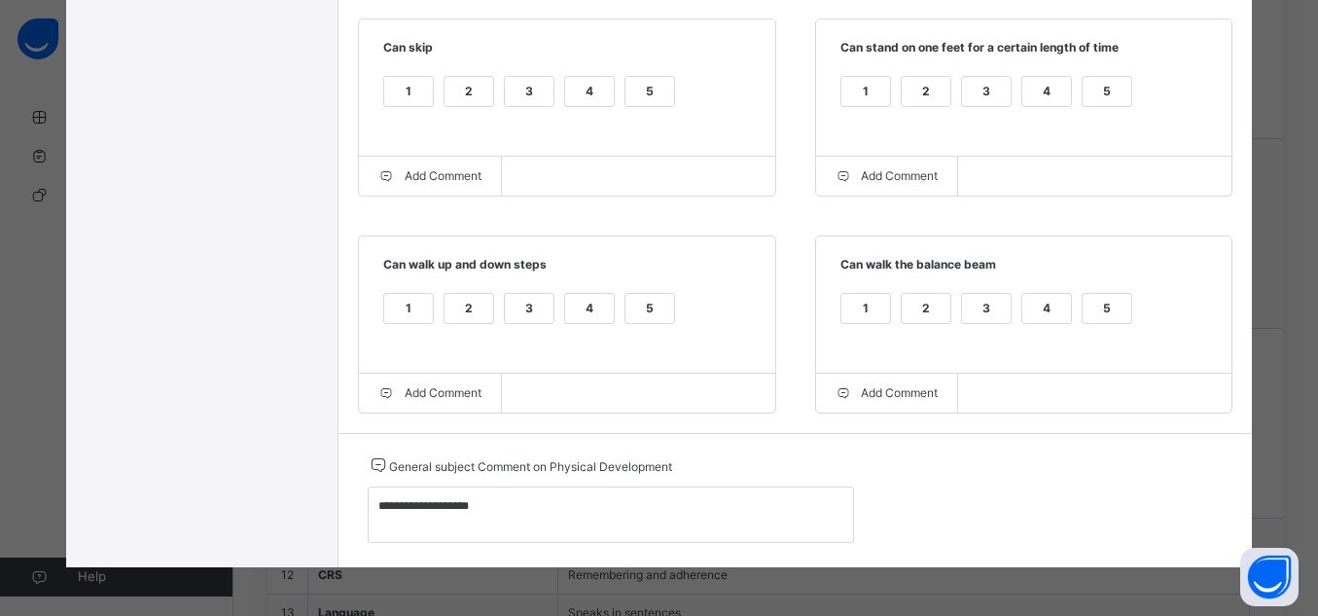
scroll to position [189, 0]
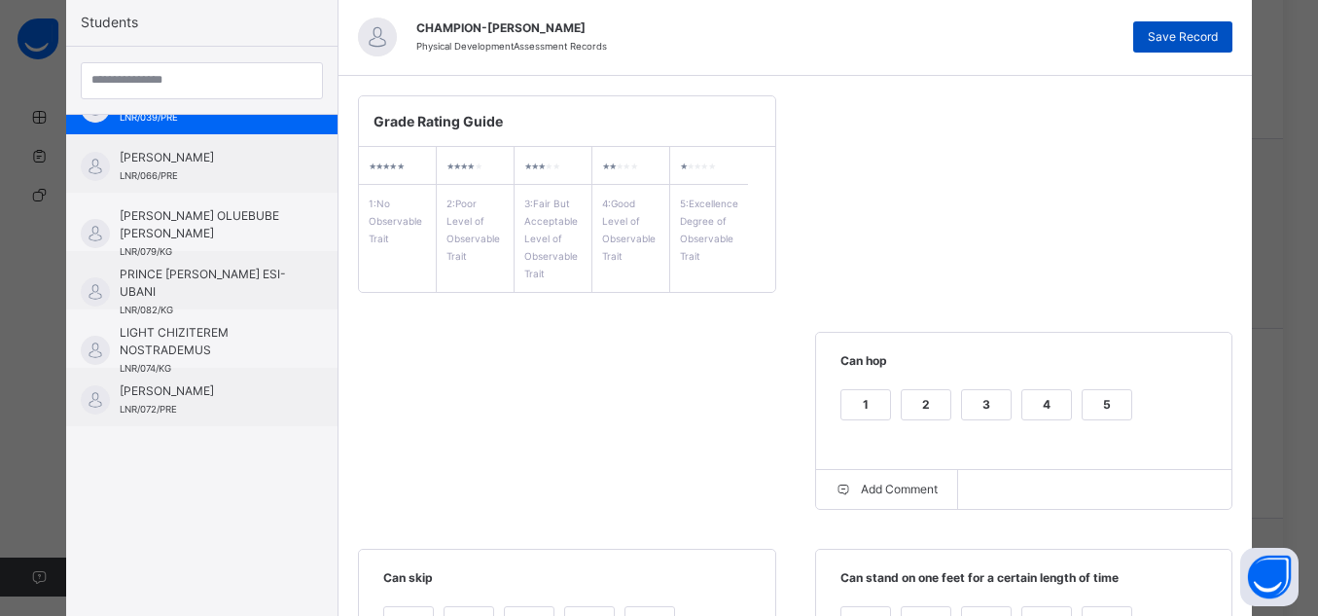
click at [1179, 32] on span "Save Record" at bounding box center [1183, 37] width 70 height 18
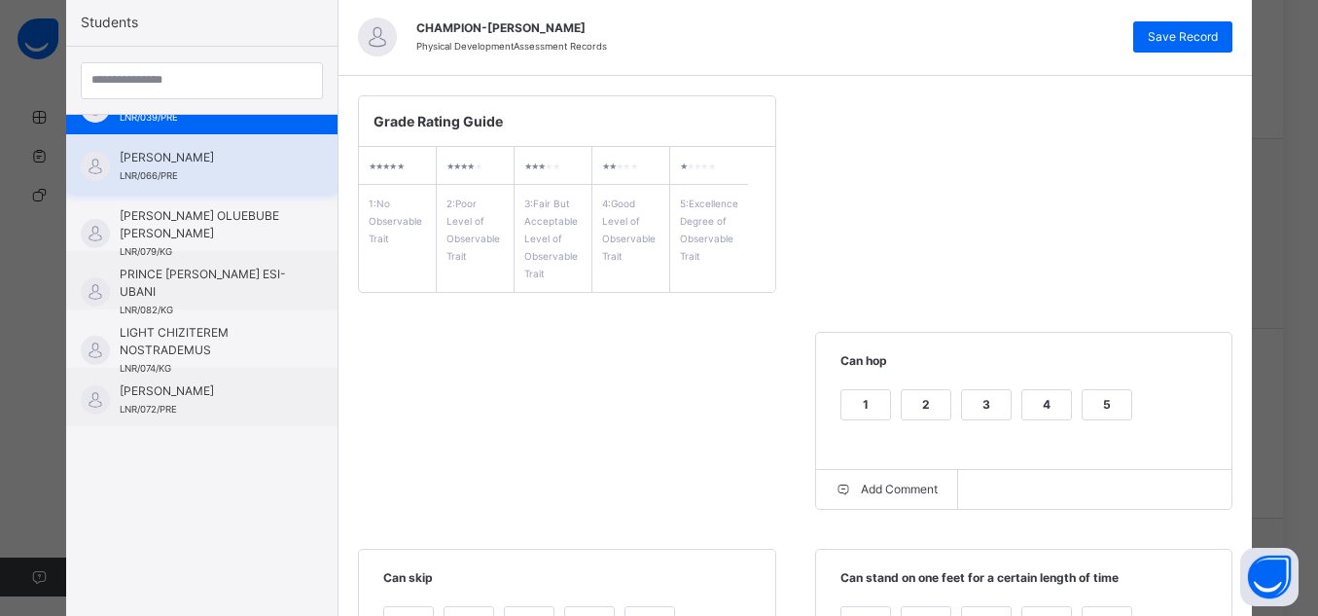
click at [205, 170] on div "[PERSON_NAME] LNR/066/PRE" at bounding box center [207, 166] width 174 height 35
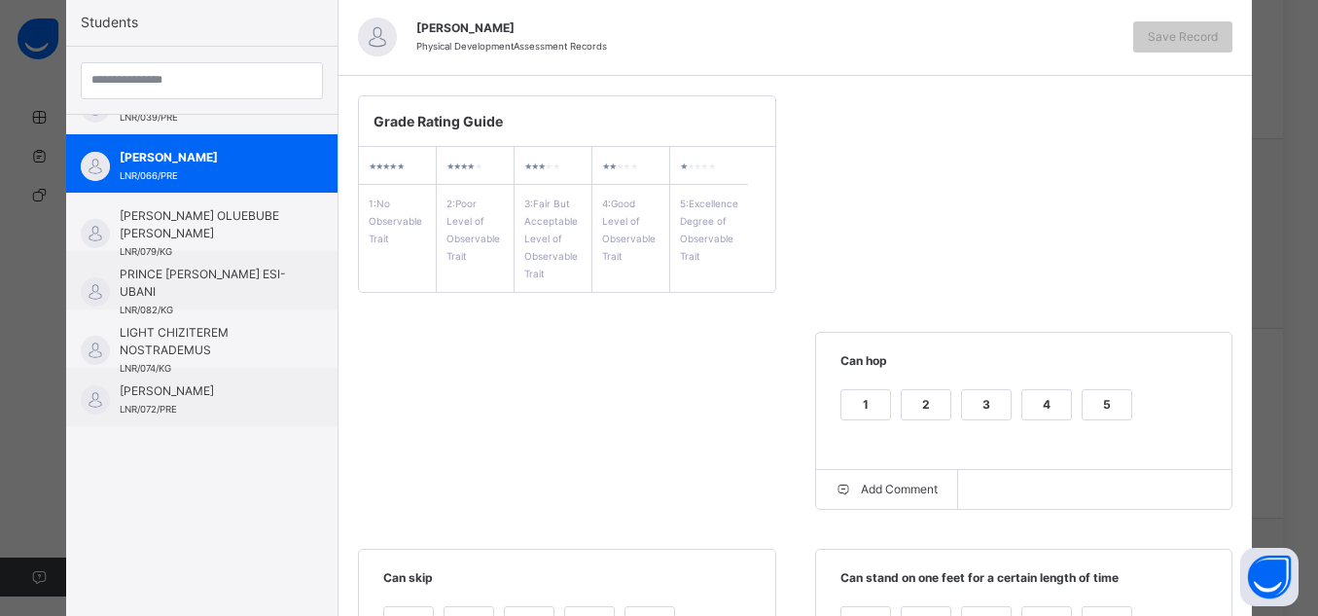
click at [1112, 418] on div "5" at bounding box center [1107, 404] width 49 height 29
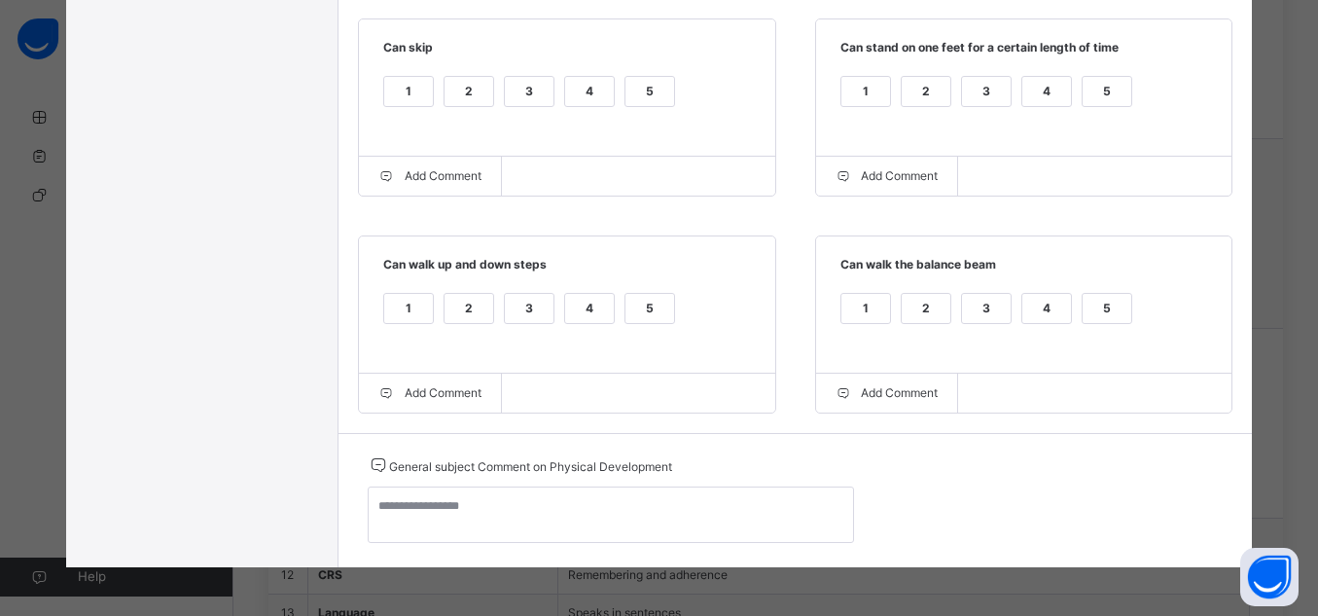
click at [1100, 95] on div "5" at bounding box center [1107, 91] width 49 height 29
click at [641, 81] on div "5" at bounding box center [650, 91] width 49 height 29
click at [1096, 312] on div "5" at bounding box center [1107, 308] width 49 height 29
click at [1089, 314] on div "5" at bounding box center [1107, 308] width 49 height 29
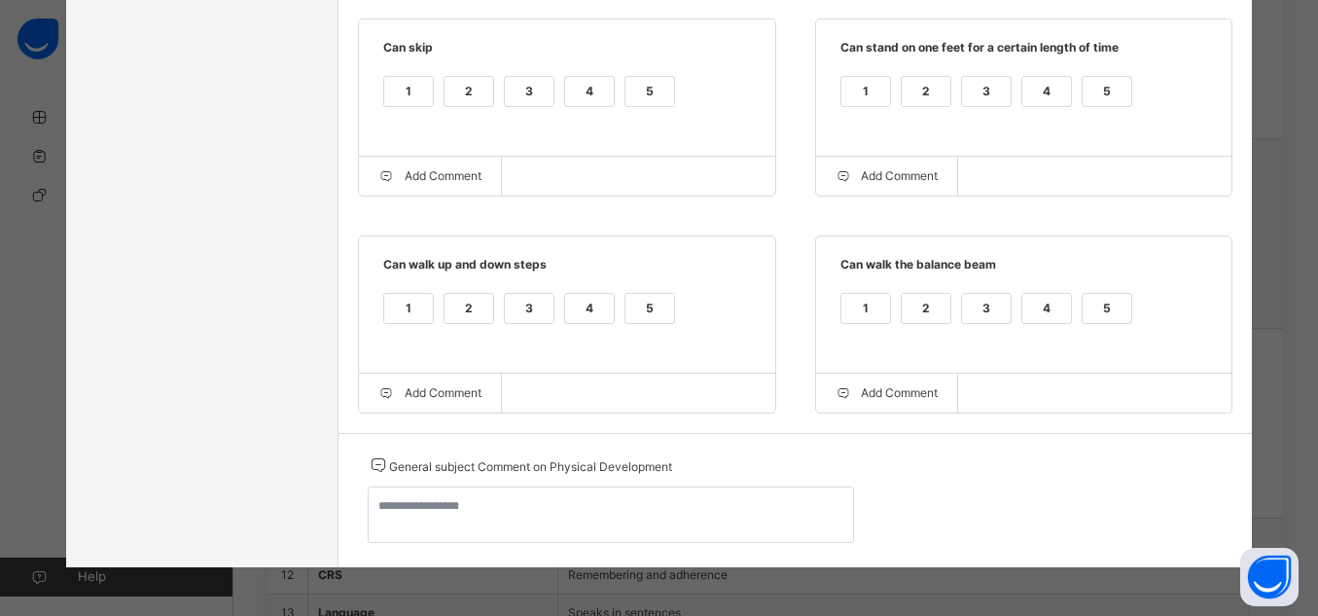
click at [637, 320] on div "5" at bounding box center [650, 308] width 49 height 29
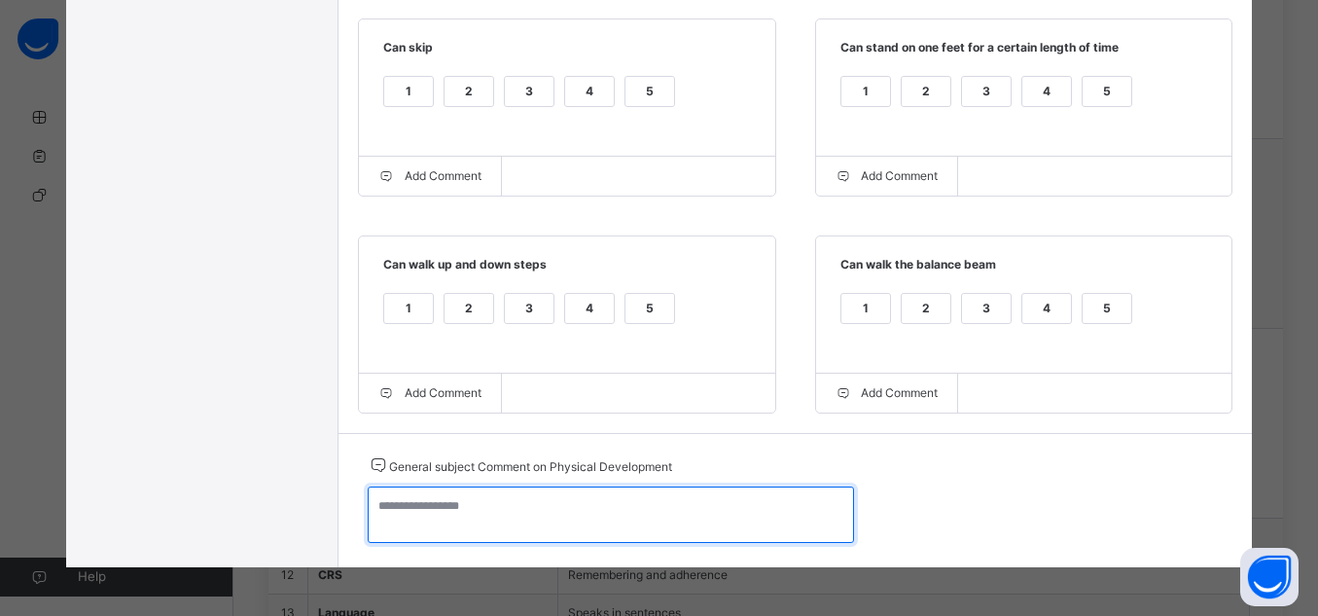
click at [476, 519] on textarea at bounding box center [611, 514] width 486 height 56
paste textarea "**********"
type textarea "**********"
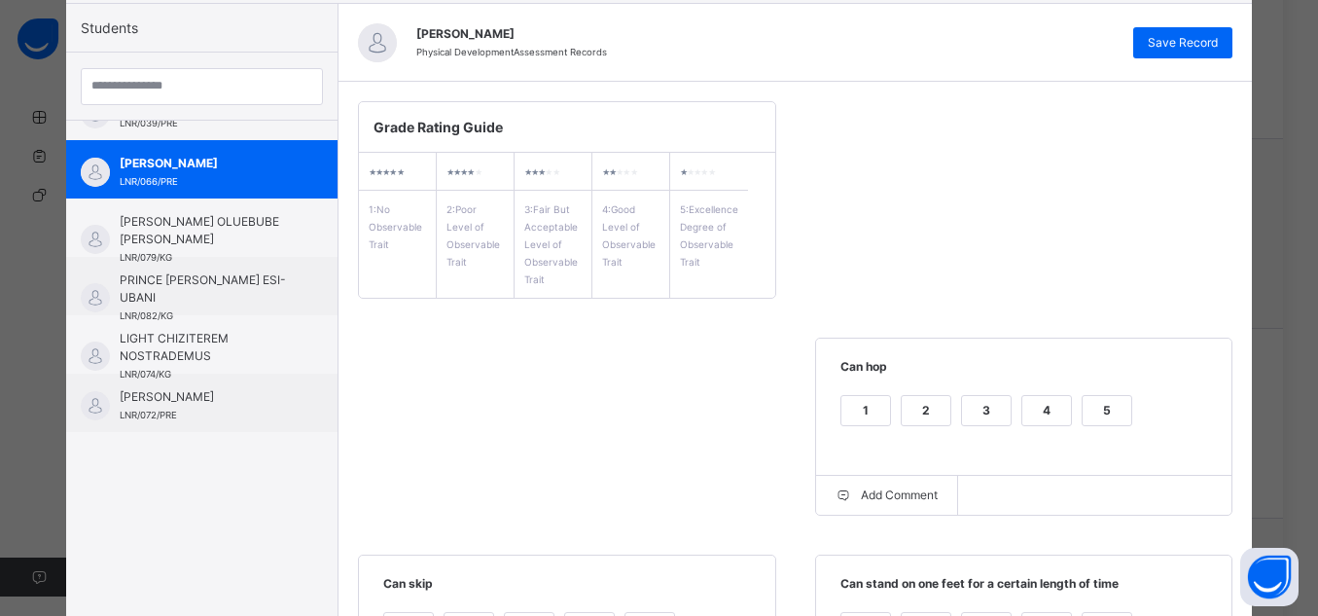
scroll to position [0, 0]
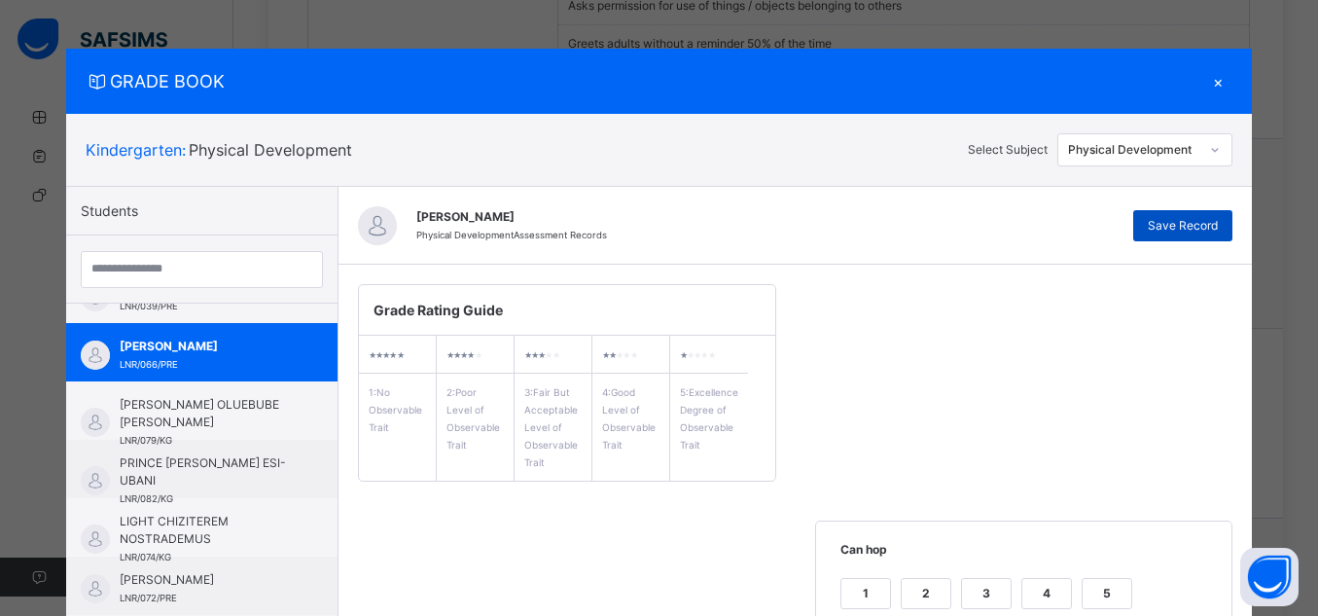
click at [1168, 231] on span "Save Record" at bounding box center [1183, 226] width 70 height 18
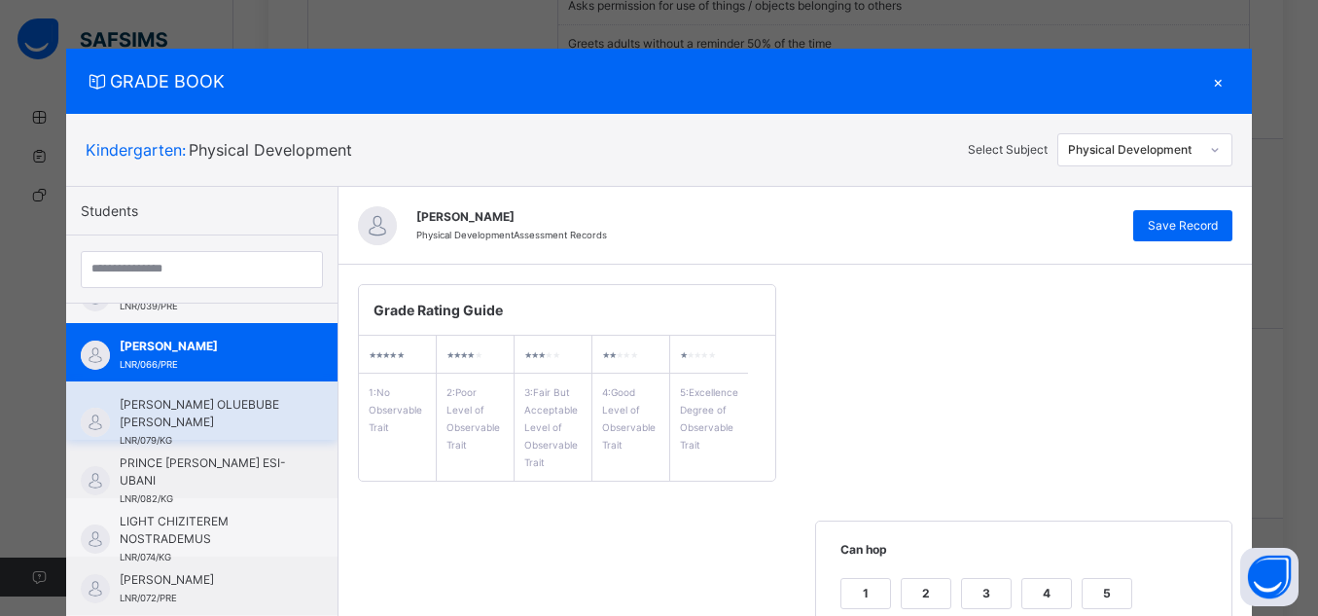
click at [234, 417] on span "[PERSON_NAME] OLUEBUBE [PERSON_NAME]" at bounding box center [207, 413] width 174 height 35
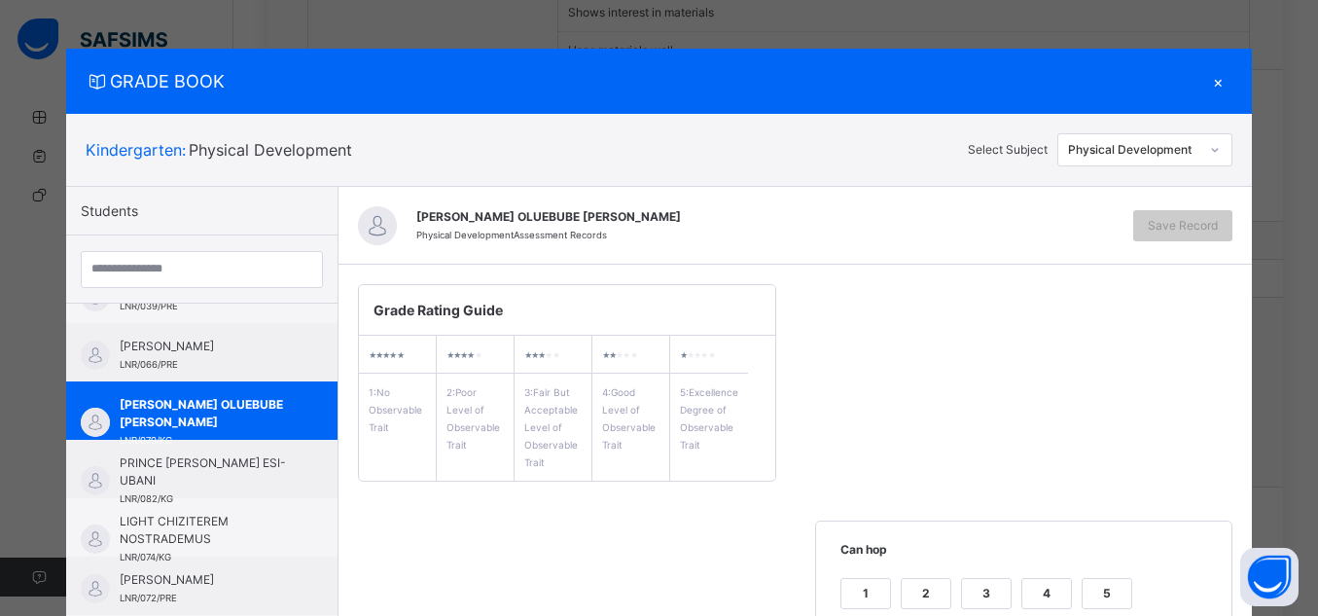
scroll to position [539, 0]
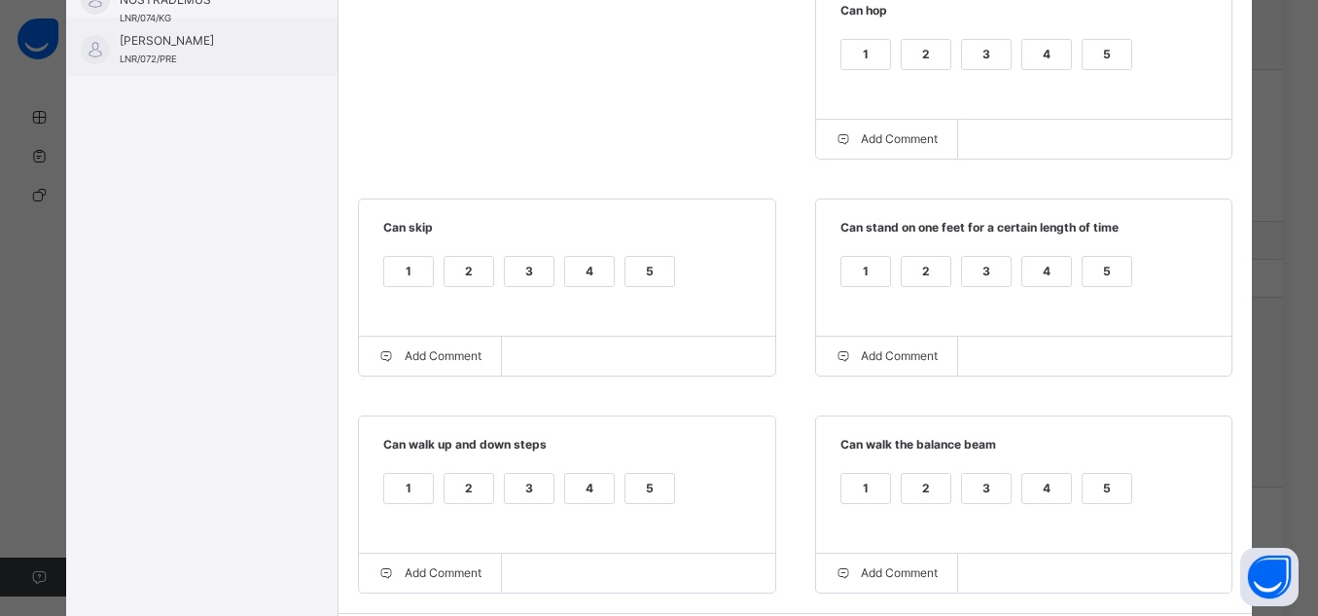
click at [1093, 68] on div "5" at bounding box center [1107, 54] width 49 height 29
click at [0, 0] on div at bounding box center [0, 0] width 0 height 0
click at [1109, 37] on div "1 2 3 4 5" at bounding box center [1025, 66] width 378 height 65
click at [1109, 44] on div "5" at bounding box center [1107, 54] width 49 height 29
click at [1094, 292] on div "5" at bounding box center [1107, 283] width 51 height 55
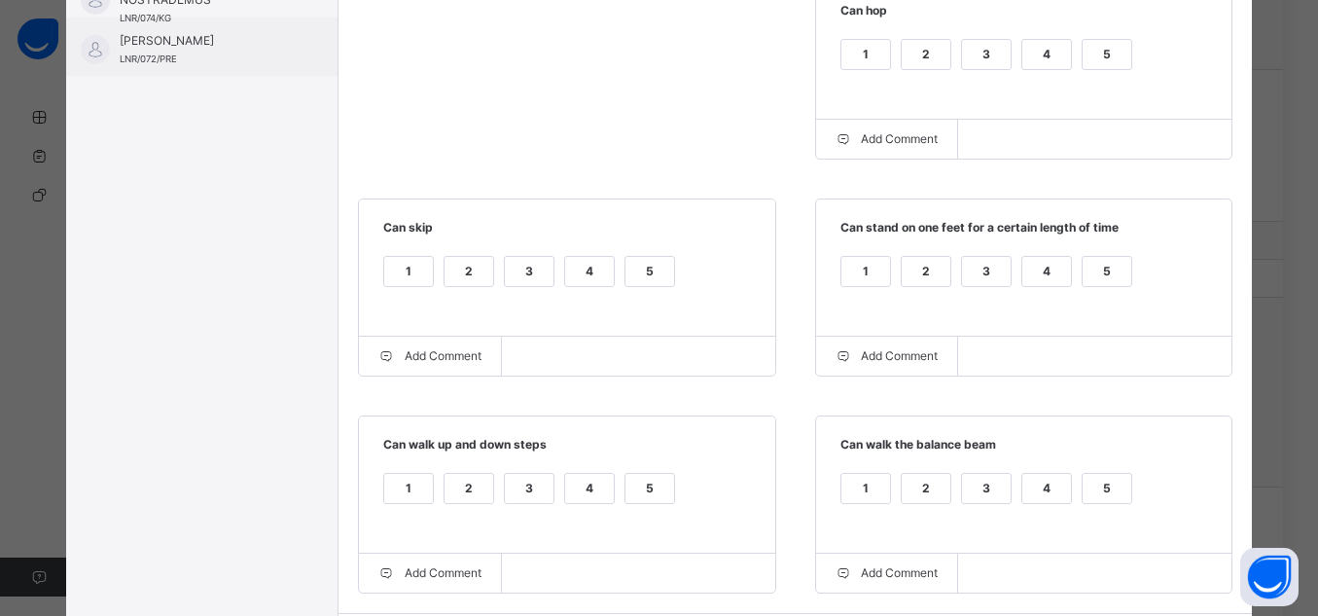
click at [1092, 276] on div "5" at bounding box center [1107, 271] width 49 height 29
click at [652, 270] on div "5" at bounding box center [650, 271] width 49 height 29
click at [643, 503] on div "5" at bounding box center [650, 488] width 49 height 29
click at [1083, 503] on div "5" at bounding box center [1107, 488] width 49 height 29
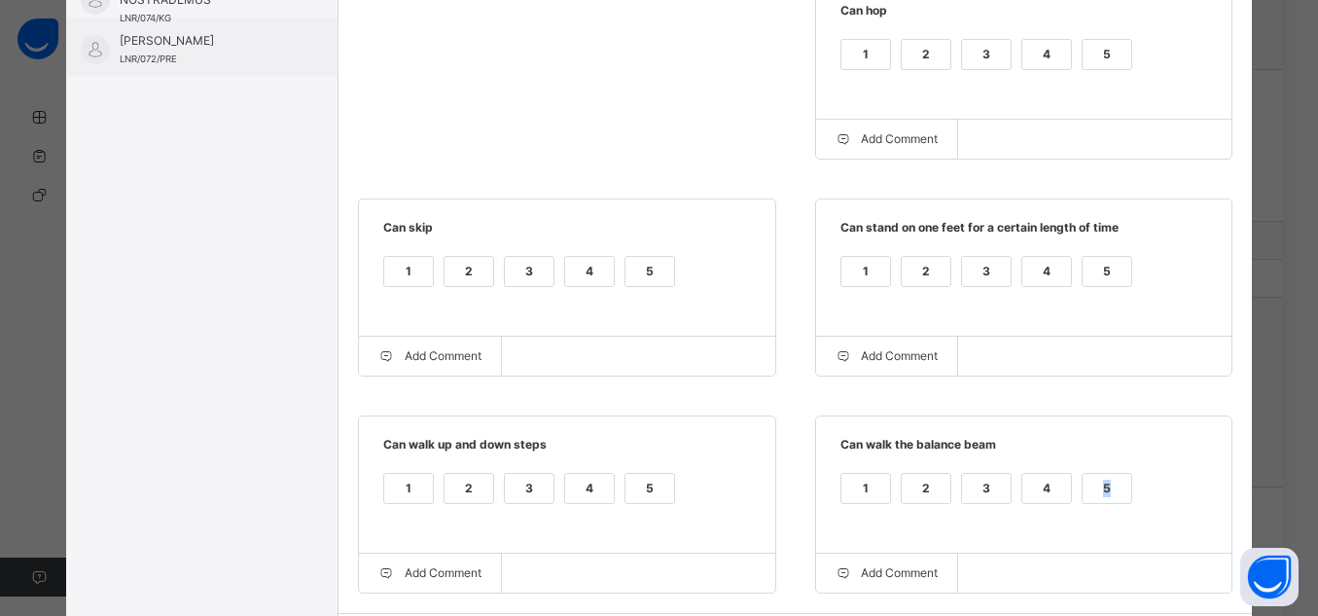
click at [1108, 483] on div "5" at bounding box center [1107, 488] width 49 height 29
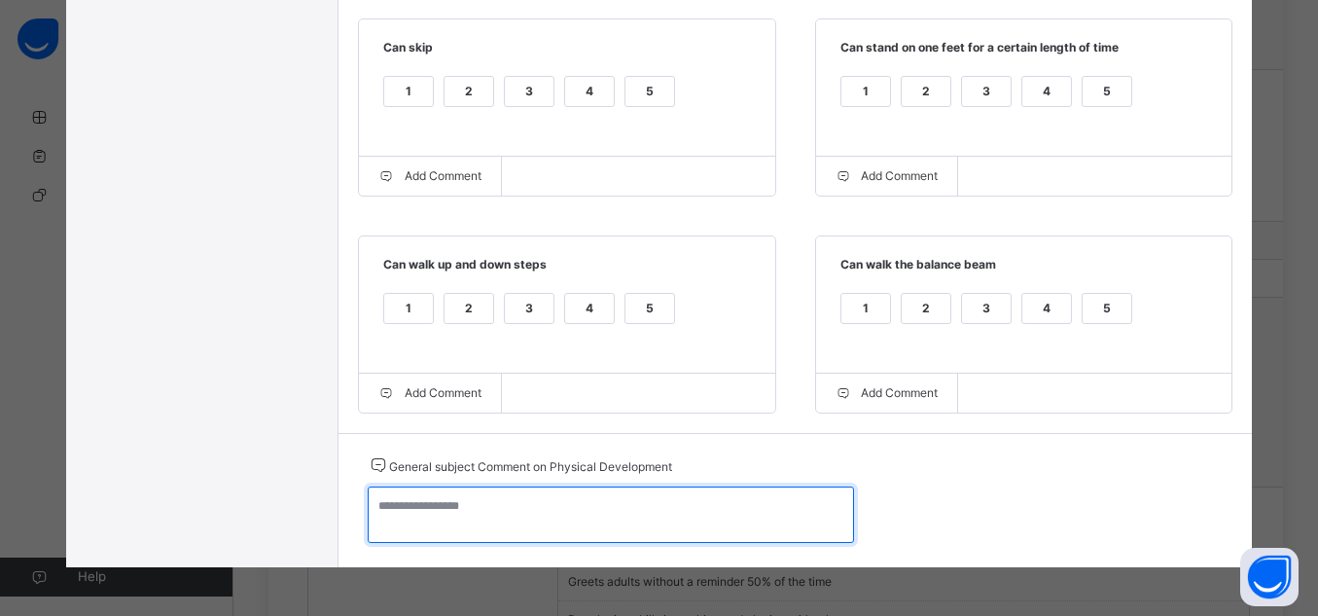
click at [521, 514] on textarea at bounding box center [611, 514] width 486 height 56
paste textarea "**********"
type textarea "**********"
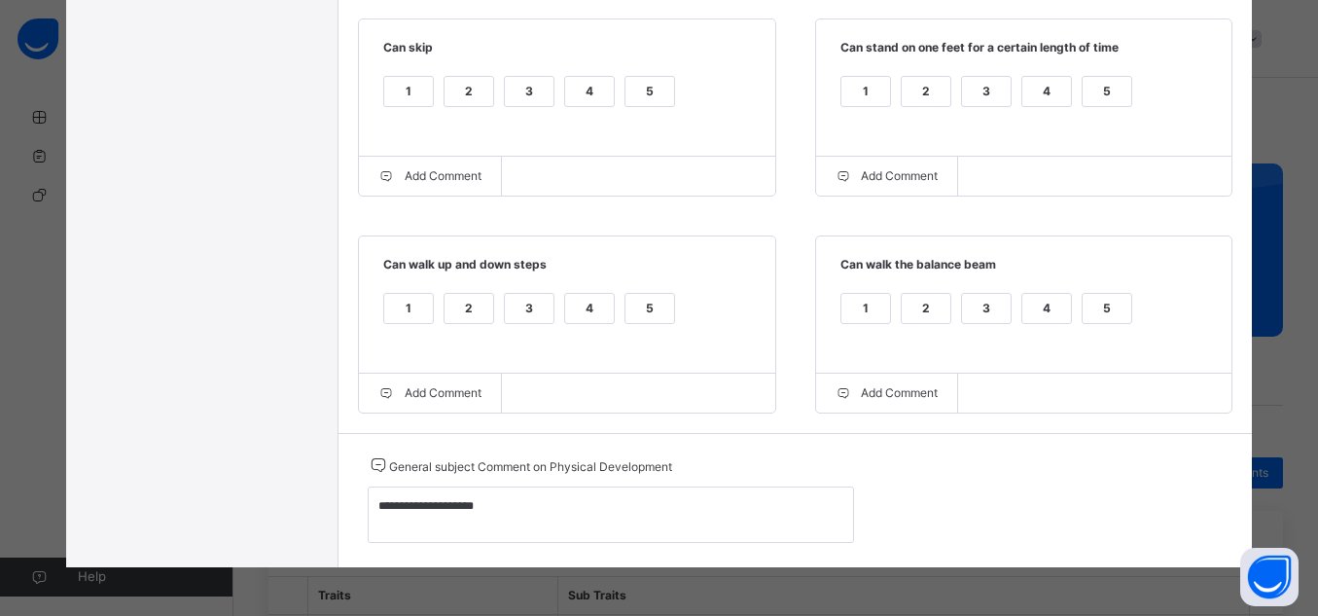
click at [1307, 15] on div "GRADE BOOK × Kindergarten : Physical Development Select Subject Physical Develo…" at bounding box center [659, 308] width 1318 height 616
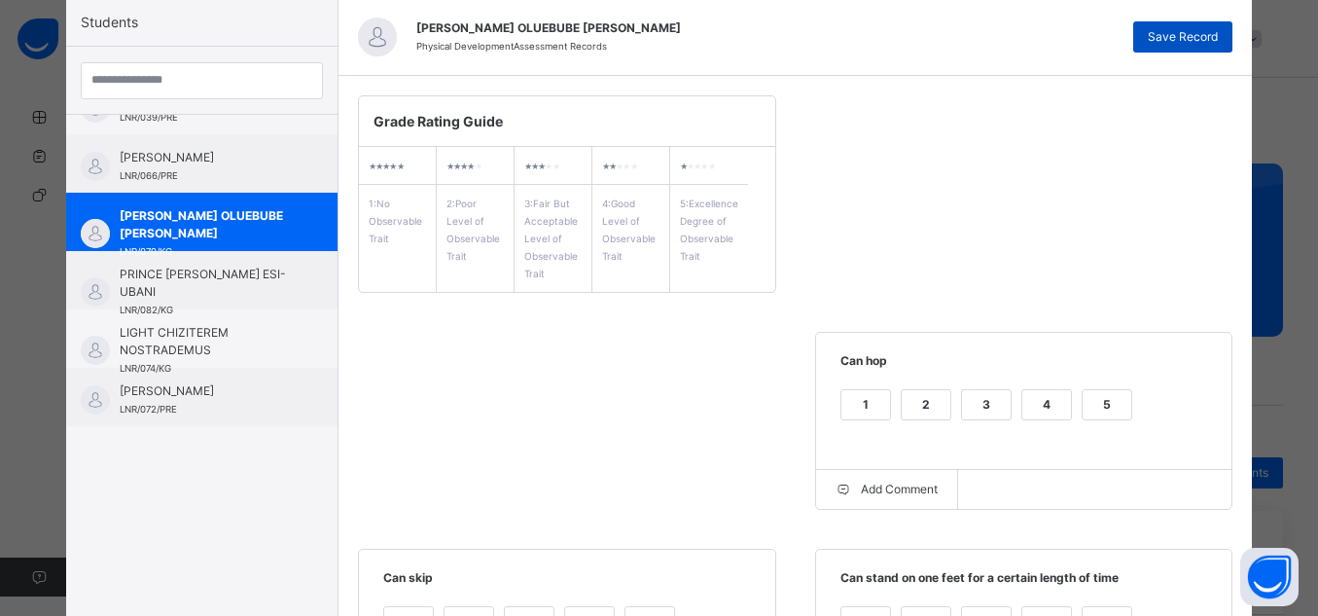
click at [1203, 39] on span "Save Record" at bounding box center [1183, 37] width 70 height 18
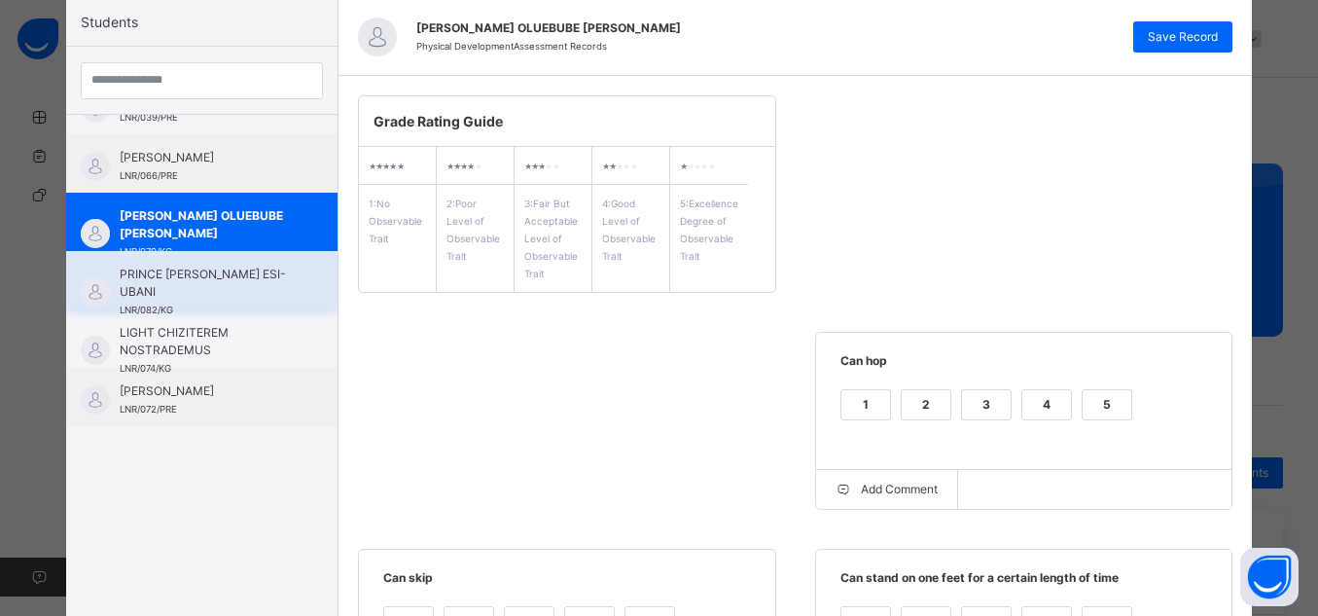
click at [220, 284] on span "PRINCE [PERSON_NAME] ESI-UBANI" at bounding box center [207, 283] width 174 height 35
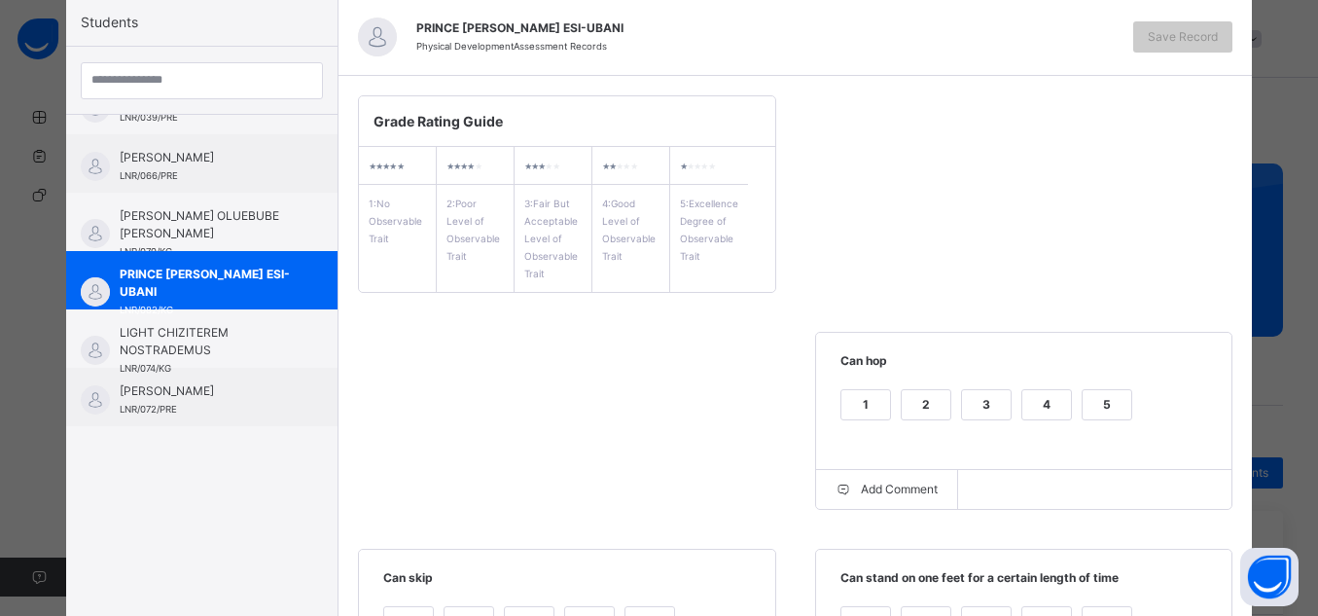
click at [1120, 402] on div "5" at bounding box center [1107, 404] width 49 height 29
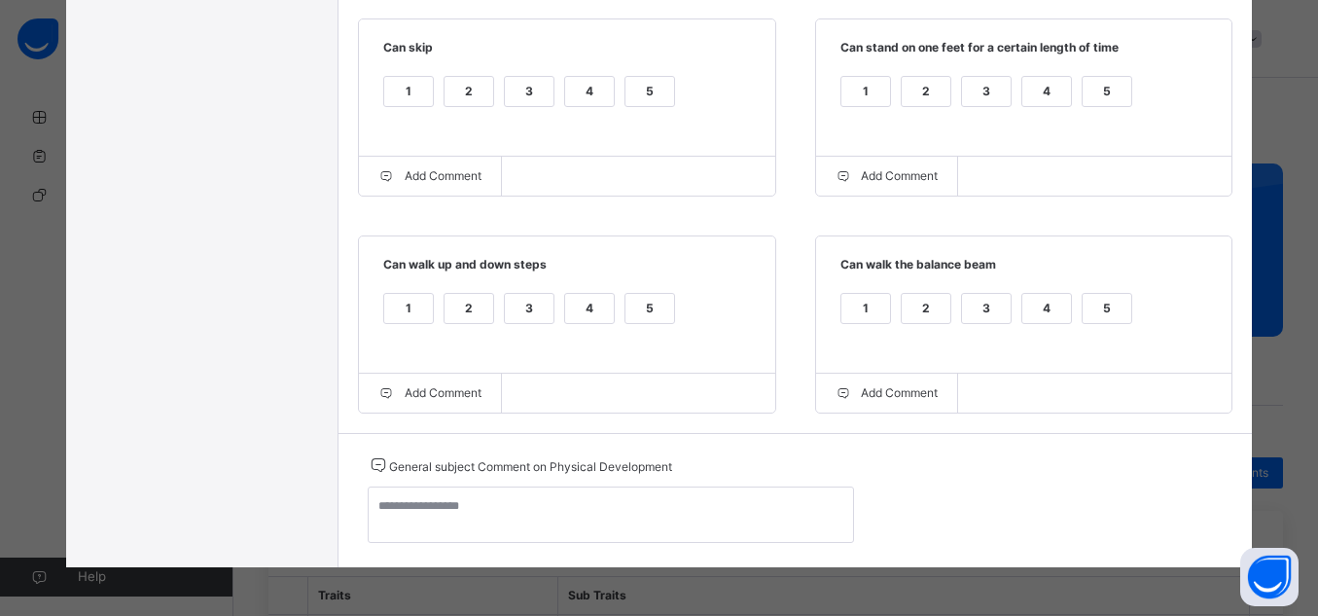
click at [1104, 81] on div "5" at bounding box center [1107, 91] width 49 height 29
click at [626, 83] on div "5" at bounding box center [650, 91] width 49 height 29
click at [630, 304] on div "5" at bounding box center [650, 308] width 49 height 29
click at [1109, 307] on div "5" at bounding box center [1107, 308] width 49 height 29
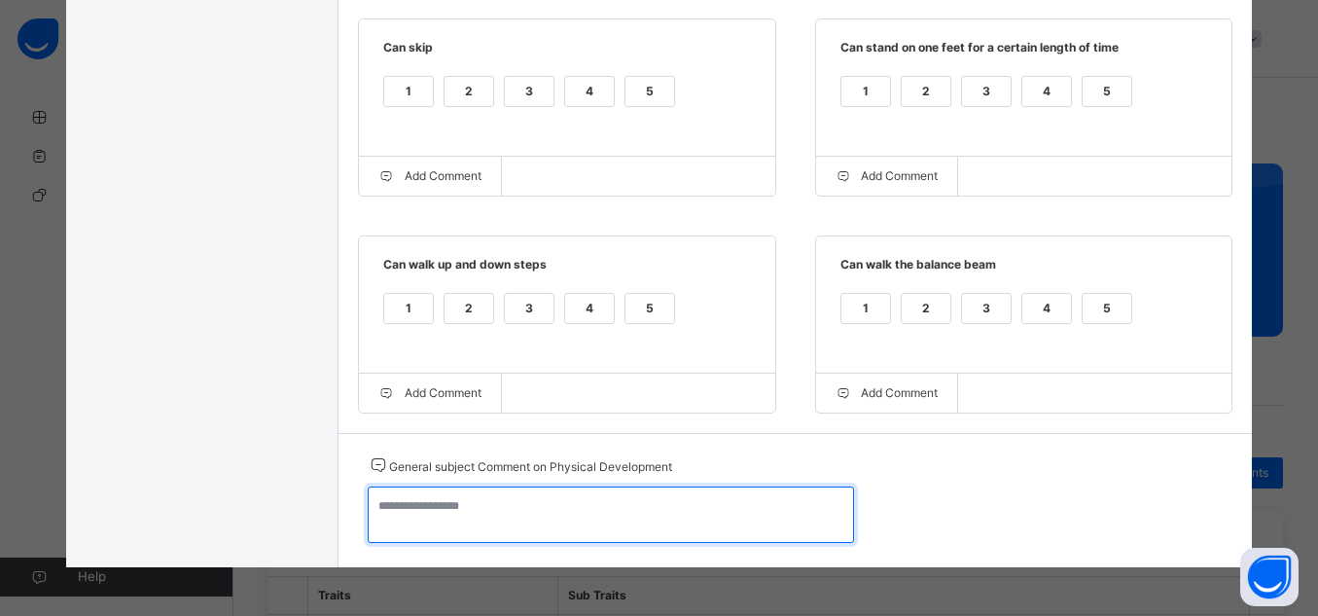
click at [710, 512] on textarea at bounding box center [611, 514] width 486 height 56
paste textarea "**********"
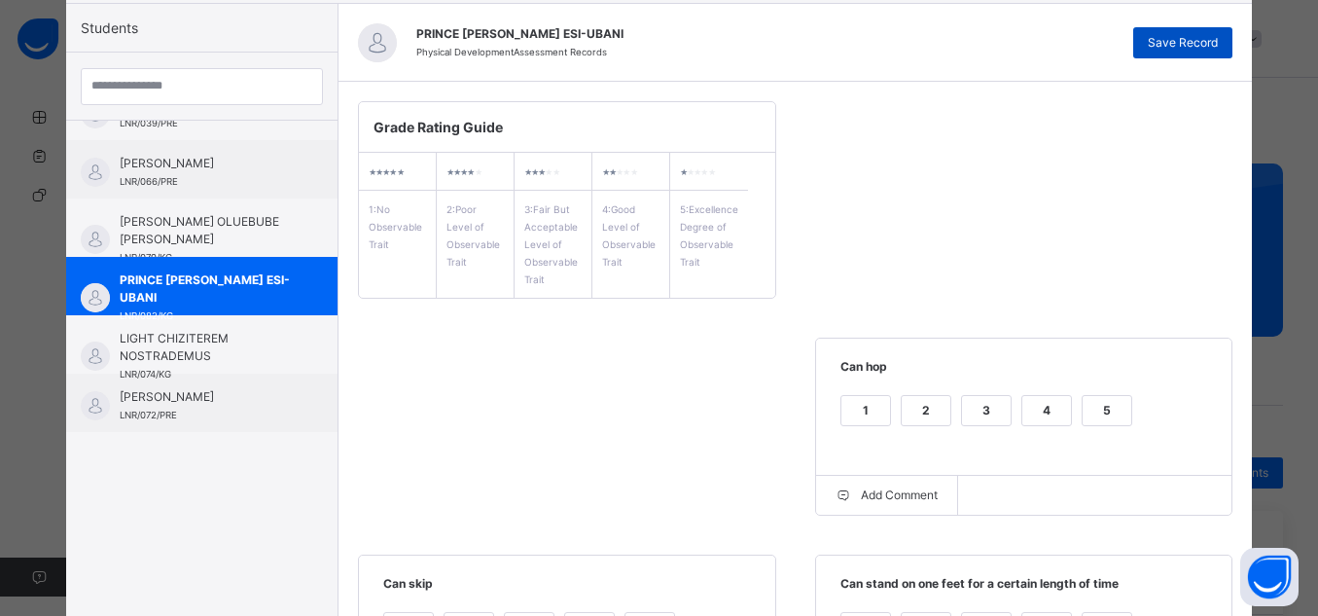
type textarea "**********"
click at [1199, 44] on span "Save Record" at bounding box center [1183, 43] width 70 height 18
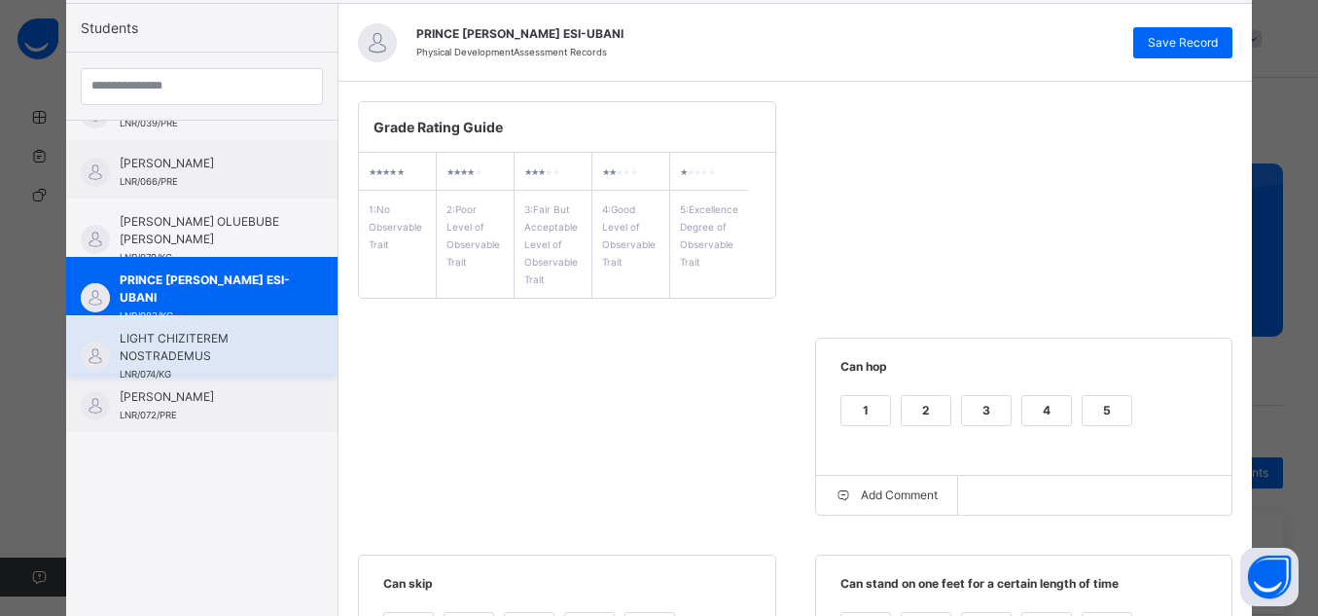
click at [219, 342] on span "LIGHT CHIZITEREM NOSTRADEMUS" at bounding box center [207, 347] width 174 height 35
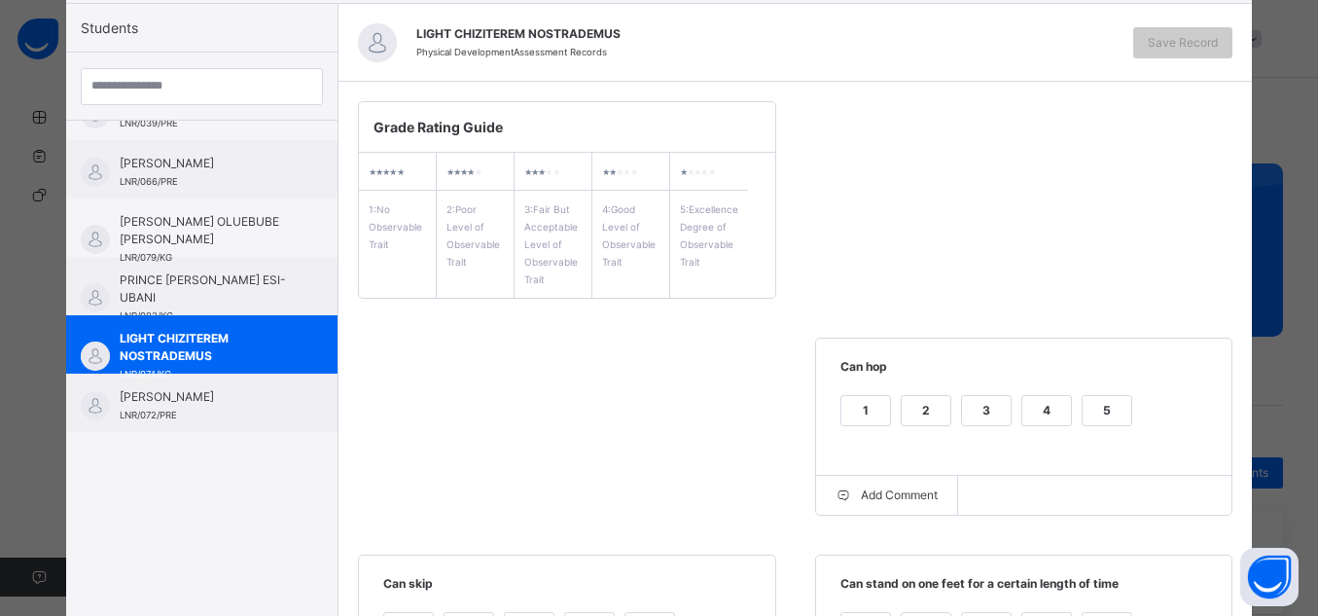
click at [1087, 429] on div "5" at bounding box center [1107, 422] width 51 height 55
click at [1094, 418] on div "5" at bounding box center [1107, 410] width 49 height 29
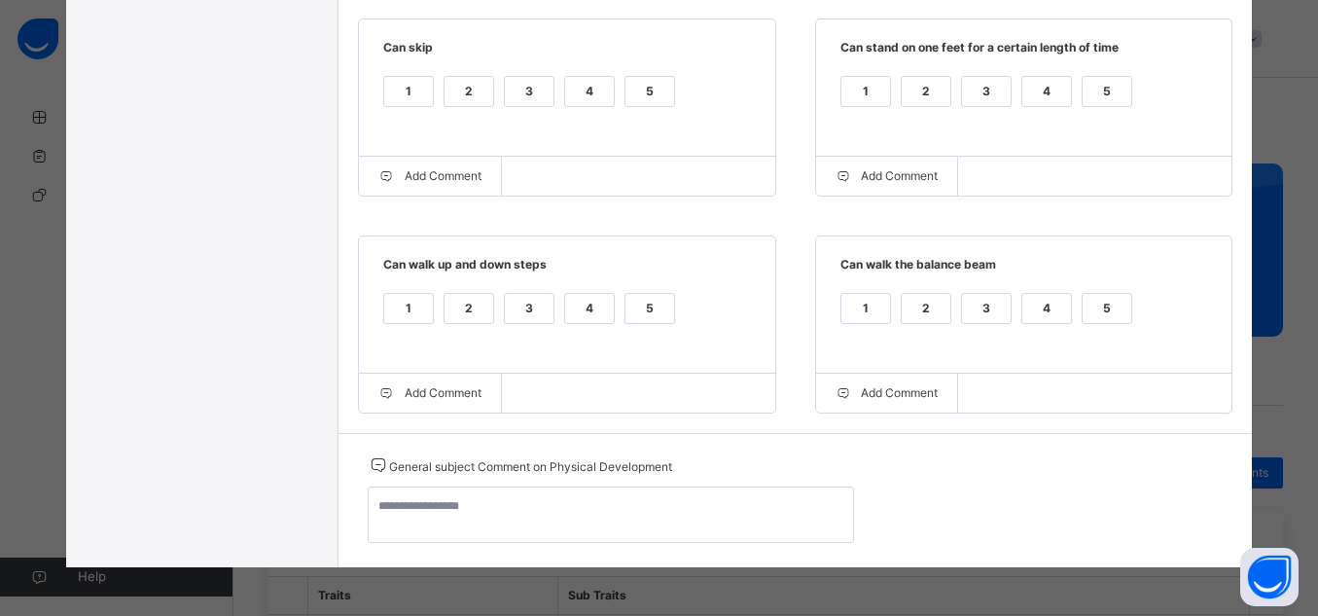
click at [1117, 84] on div "5" at bounding box center [1107, 91] width 49 height 29
click at [1113, 301] on div "5" at bounding box center [1107, 308] width 49 height 29
click at [626, 319] on div "5" at bounding box center [650, 308] width 49 height 29
click at [638, 100] on div "5" at bounding box center [650, 91] width 49 height 29
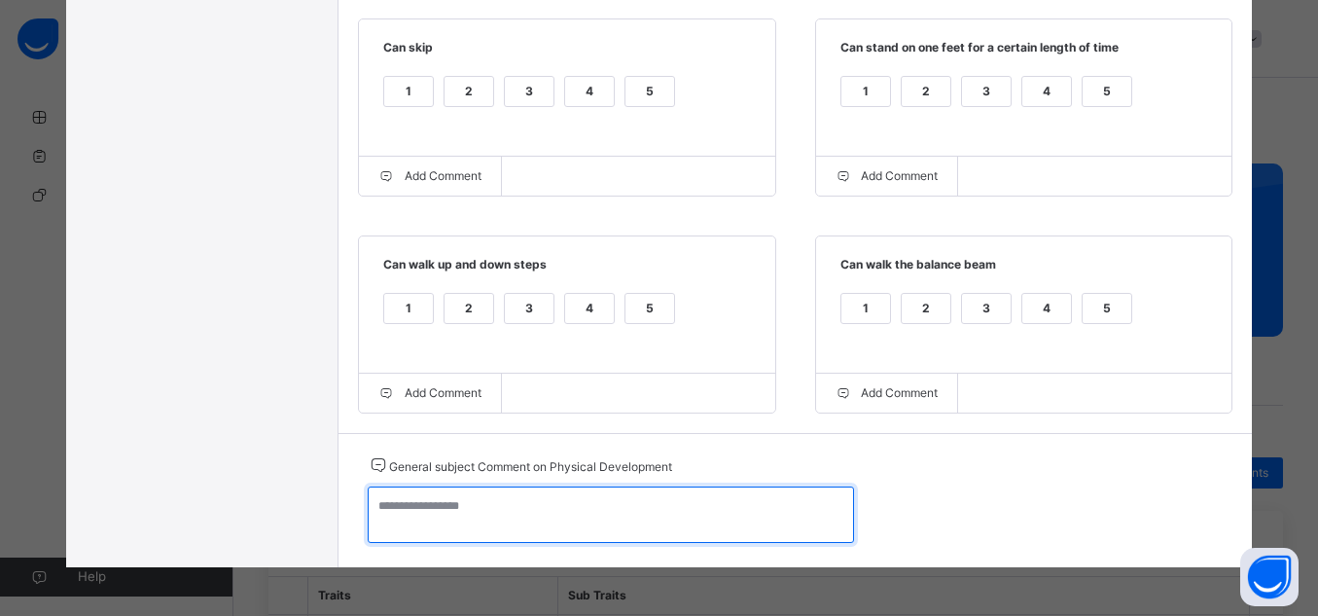
click at [521, 515] on textarea at bounding box center [611, 514] width 486 height 56
paste textarea "**********"
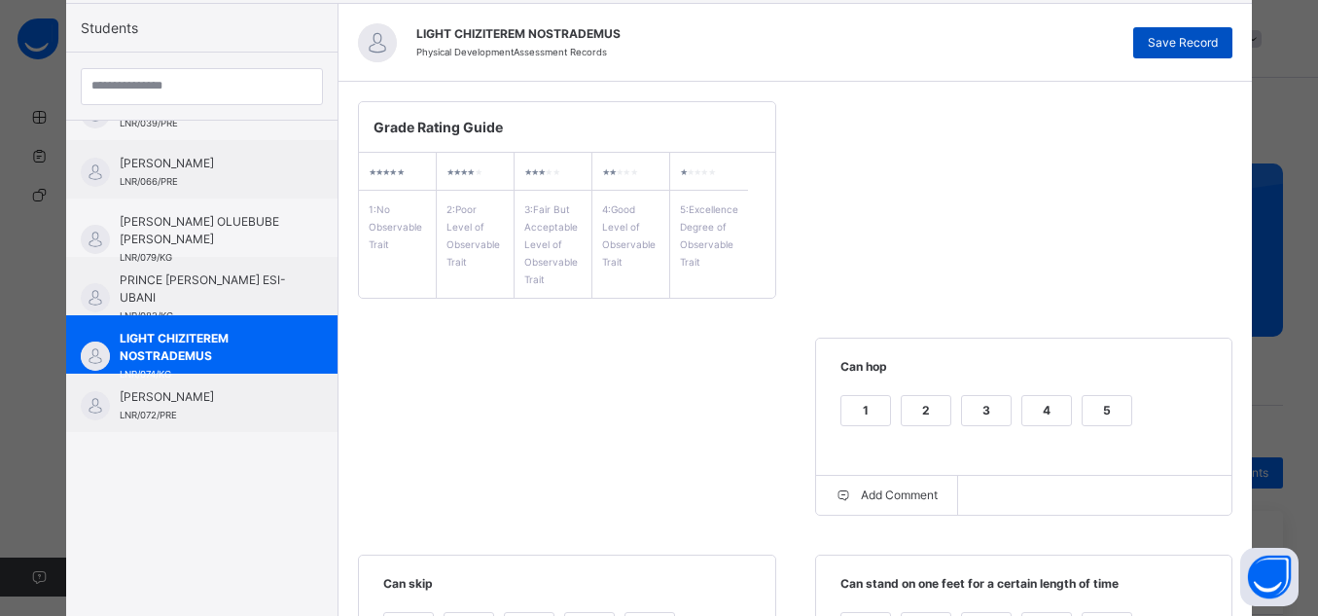
type textarea "**********"
click at [1219, 39] on div "Save Record" at bounding box center [1183, 42] width 99 height 31
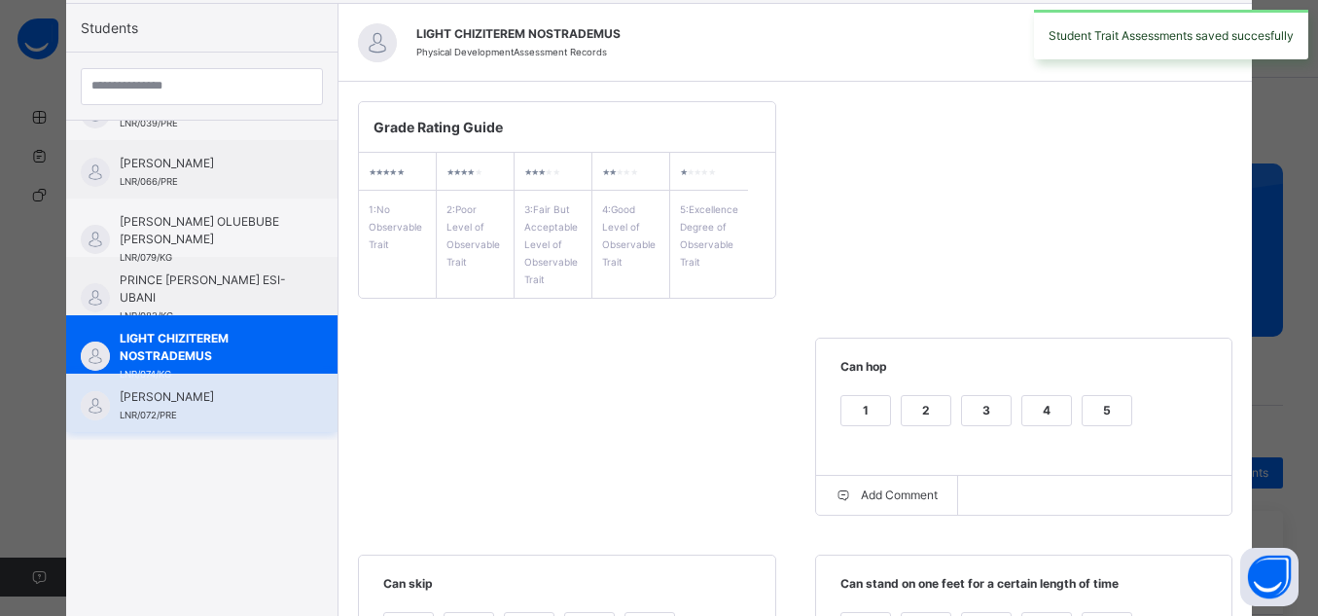
click at [242, 399] on span "[PERSON_NAME]" at bounding box center [207, 397] width 174 height 18
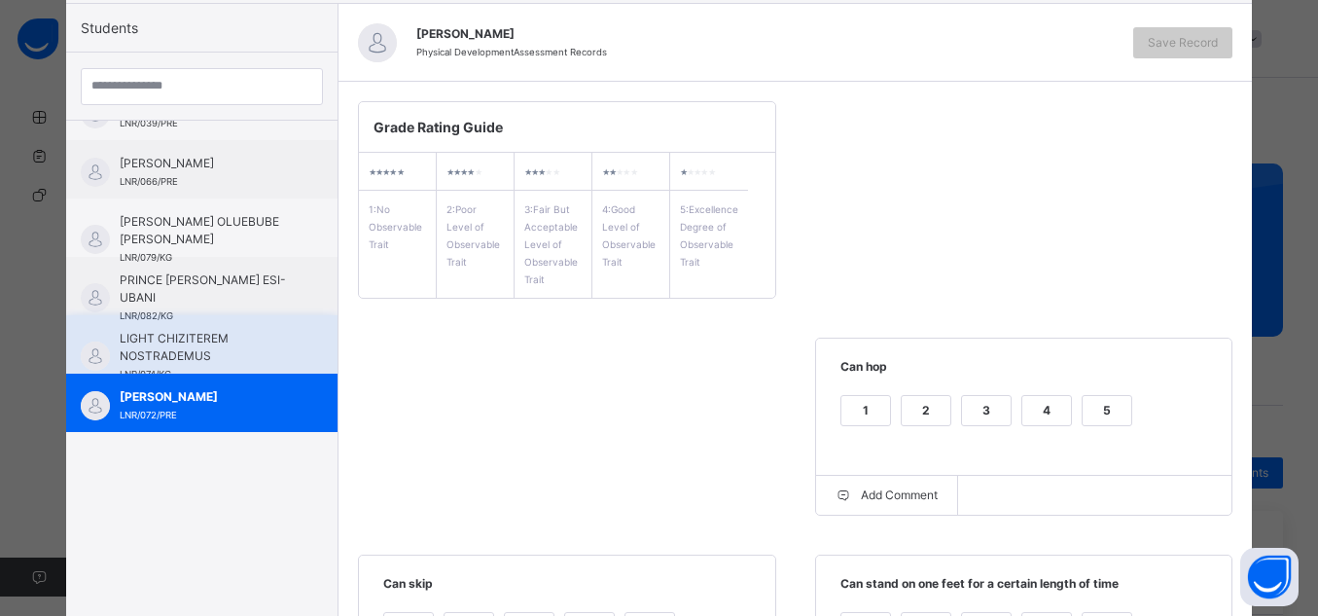
click at [225, 334] on span "LIGHT CHIZITEREM NOSTRADEMUS" at bounding box center [207, 347] width 174 height 35
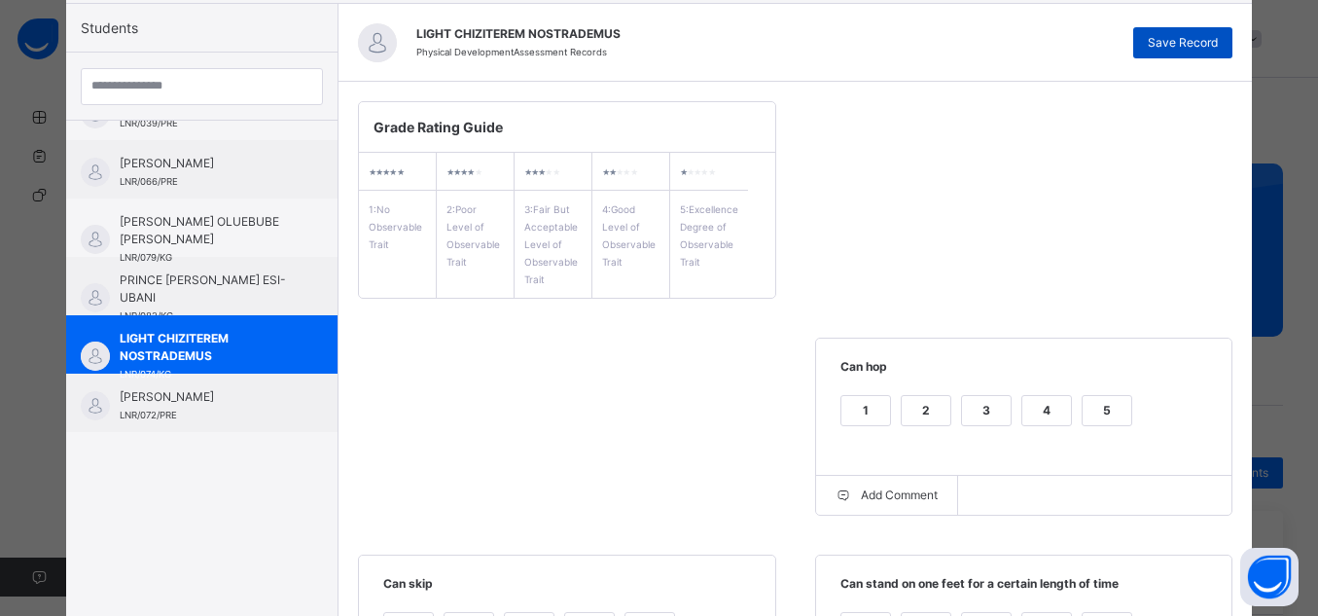
click at [1203, 35] on span "Save Record" at bounding box center [1183, 43] width 70 height 18
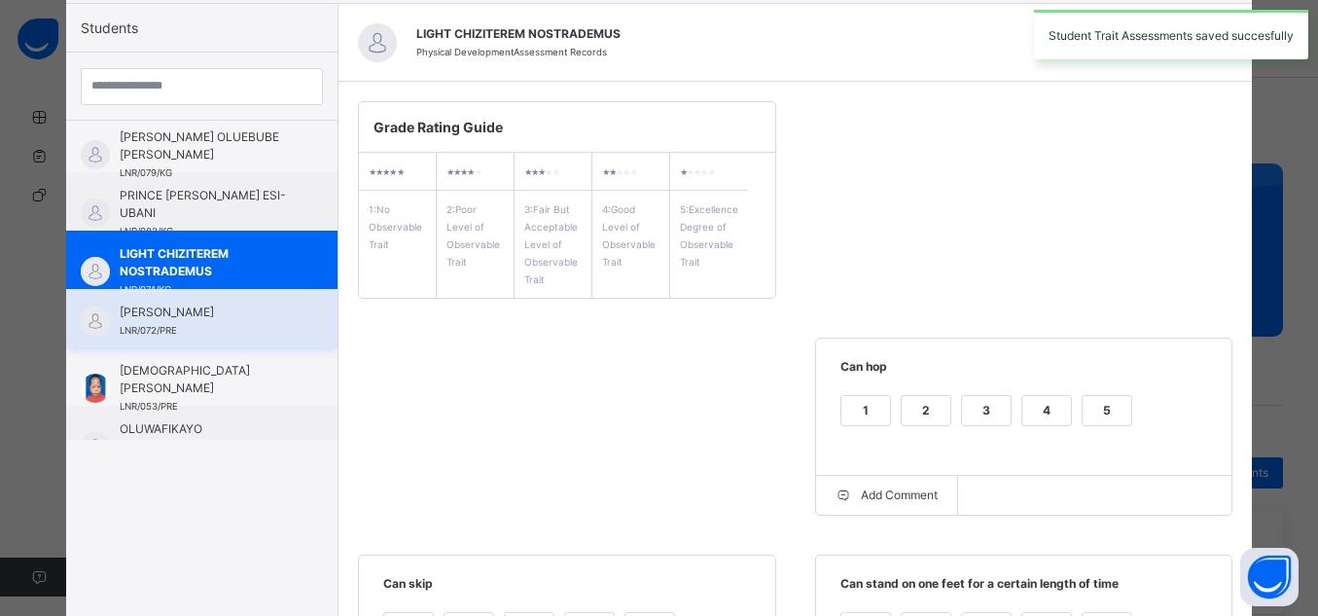
scroll to position [245, 0]
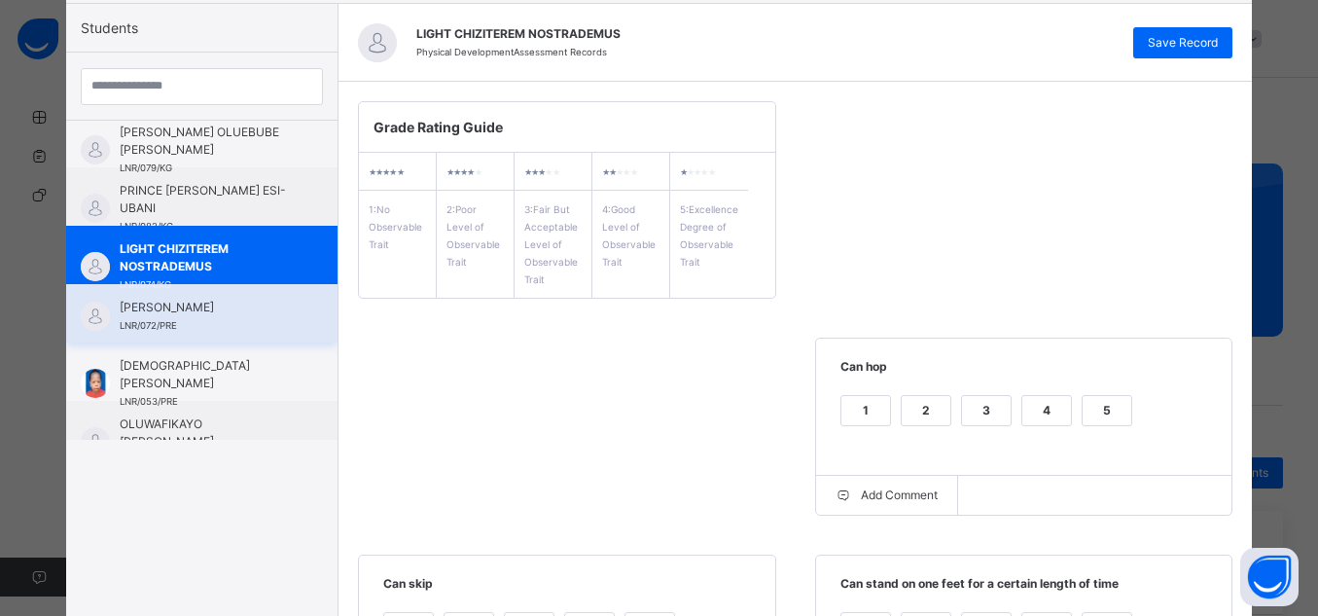
click at [249, 297] on div "[PERSON_NAME] LNR/072/PRE" at bounding box center [201, 313] width 271 height 58
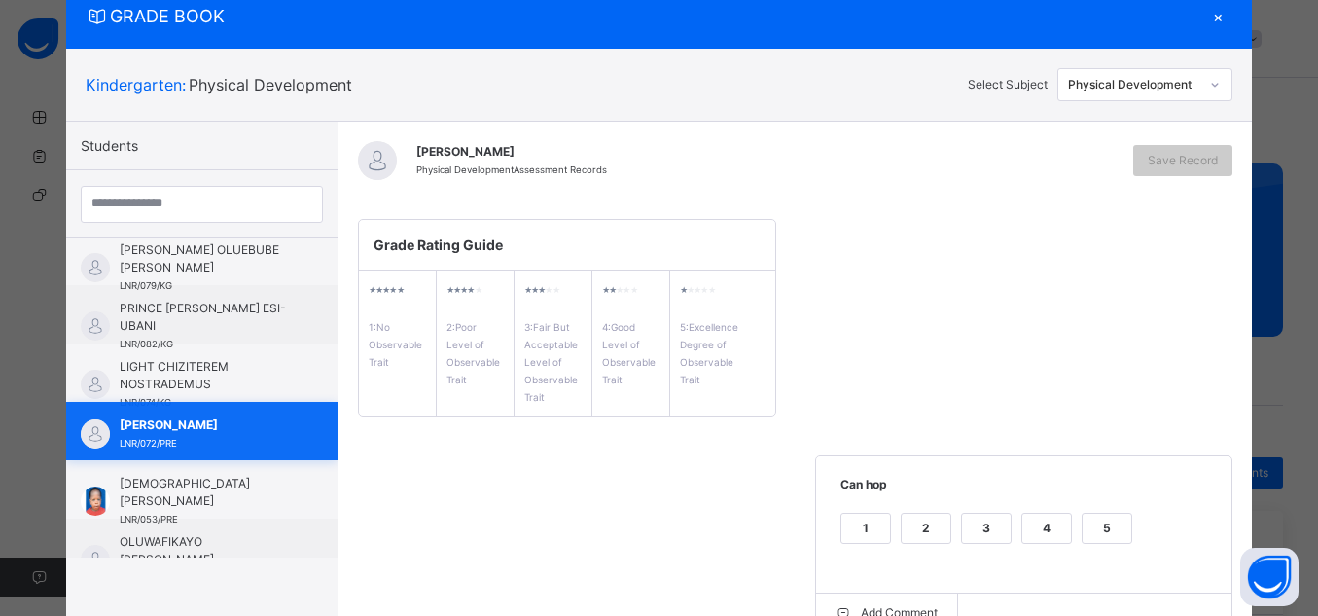
scroll to position [183, 0]
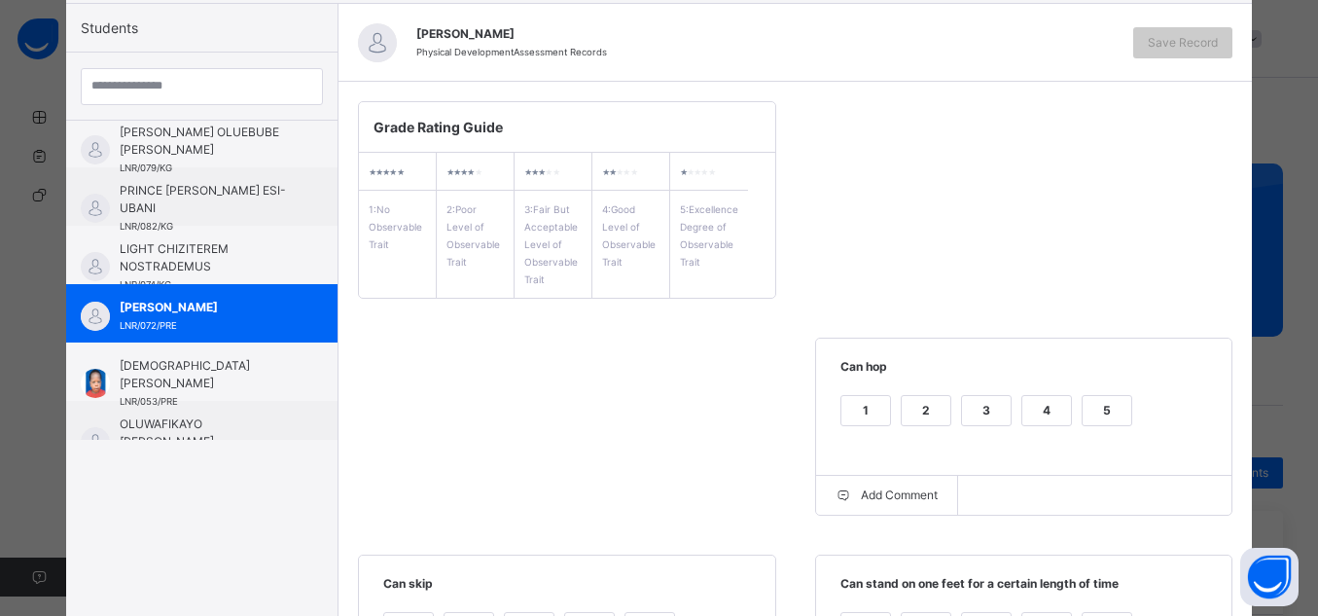
click at [1117, 420] on div "5" at bounding box center [1107, 410] width 49 height 29
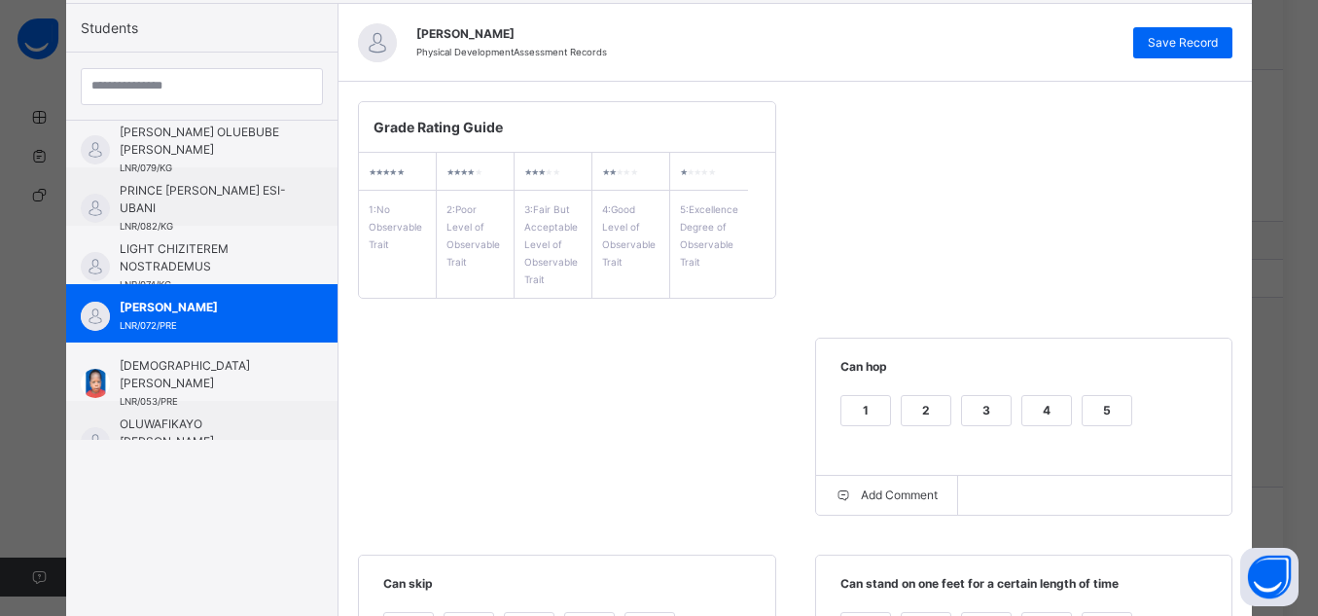
scroll to position [722, 0]
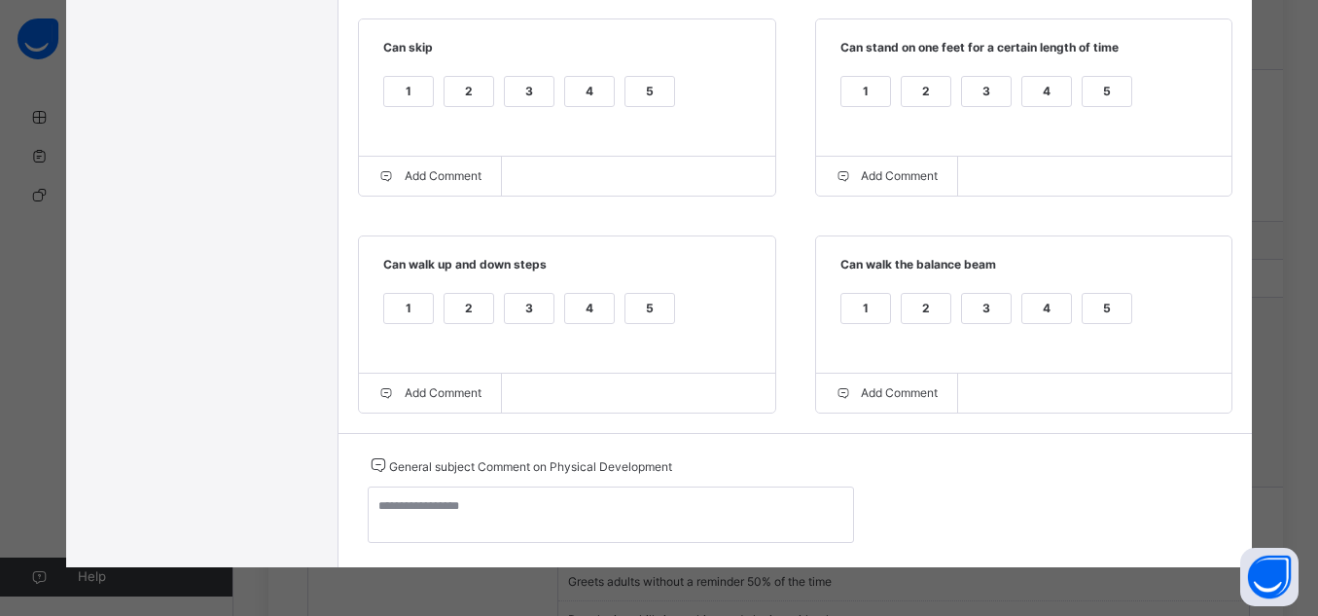
click at [1092, 80] on div "5" at bounding box center [1107, 91] width 49 height 29
click at [647, 90] on div "5" at bounding box center [650, 91] width 49 height 29
click at [626, 303] on div "5" at bounding box center [650, 308] width 49 height 29
click at [1094, 324] on label "5" at bounding box center [1107, 308] width 51 height 31
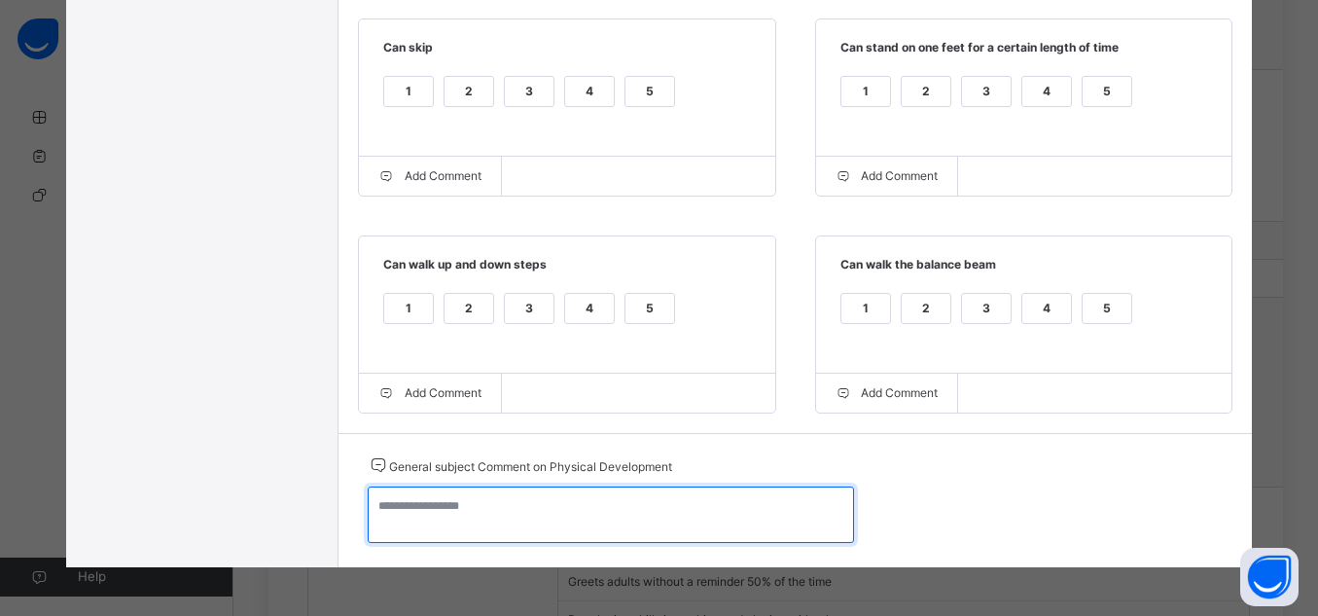
click at [655, 506] on textarea at bounding box center [611, 514] width 486 height 56
paste textarea "**********"
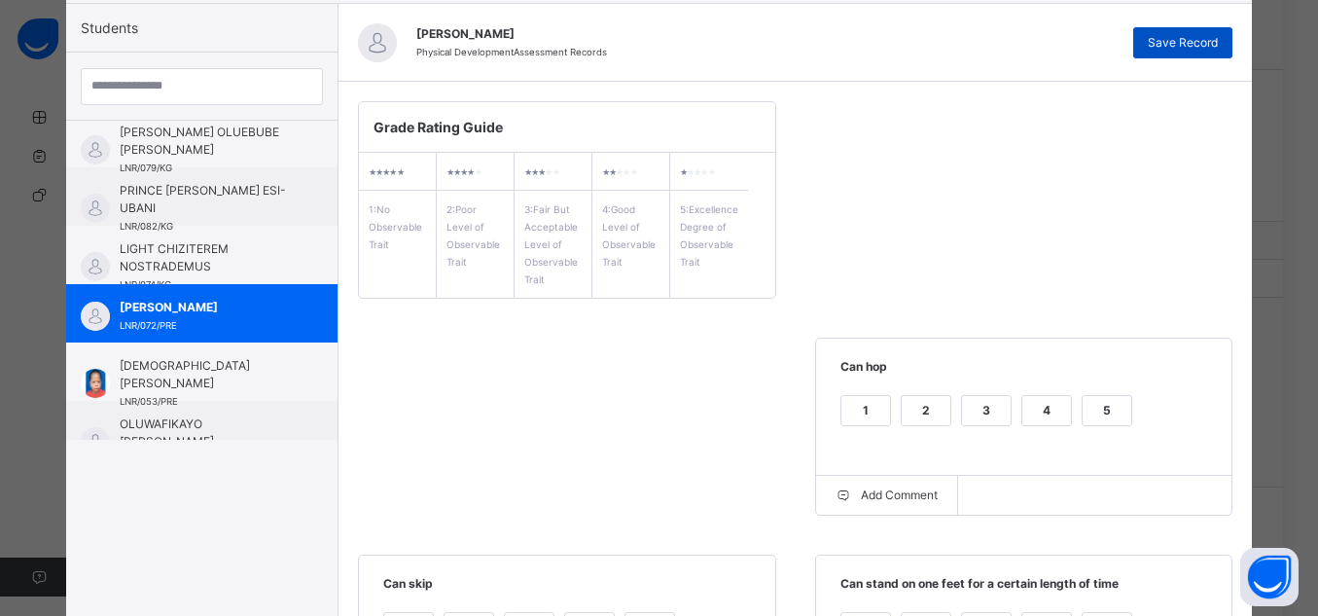
type textarea "**********"
click at [1195, 50] on span "Save Record" at bounding box center [1183, 43] width 70 height 18
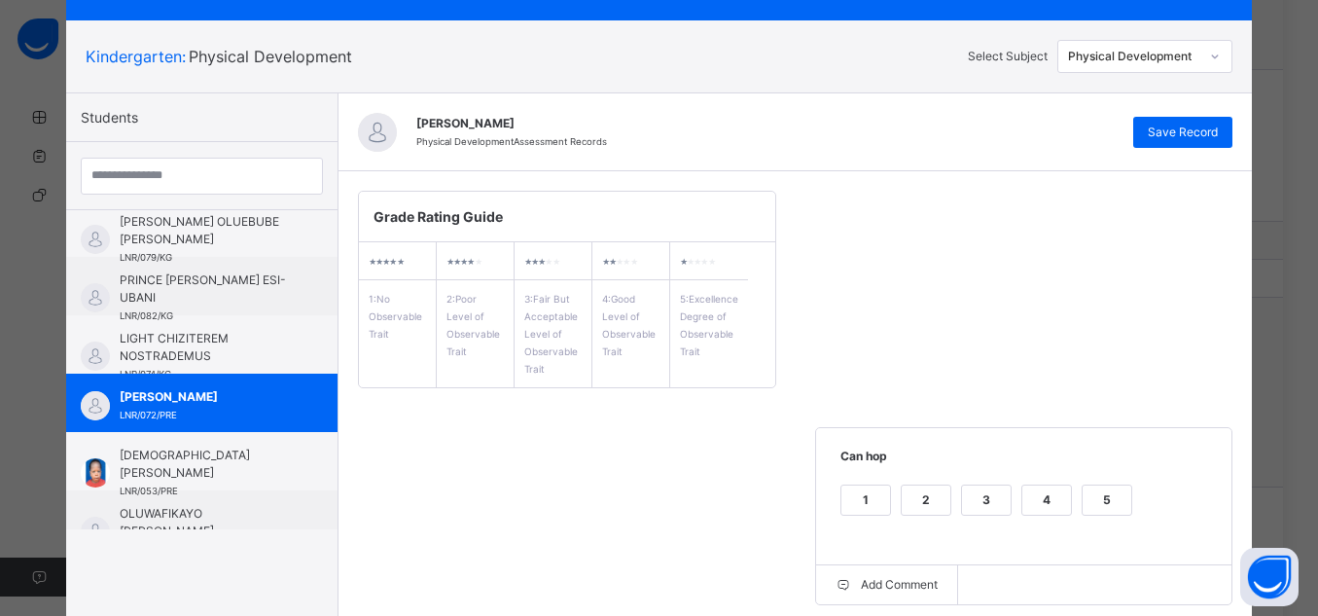
scroll to position [61, 0]
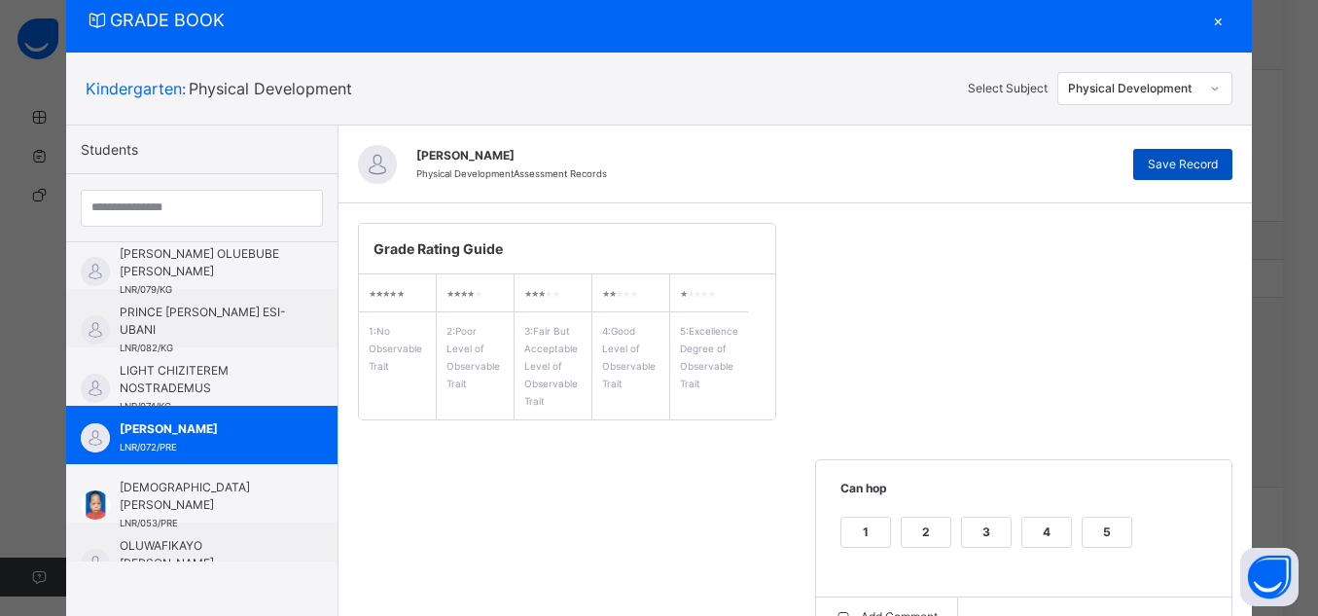
click at [1210, 168] on span "Save Record" at bounding box center [1183, 165] width 70 height 18
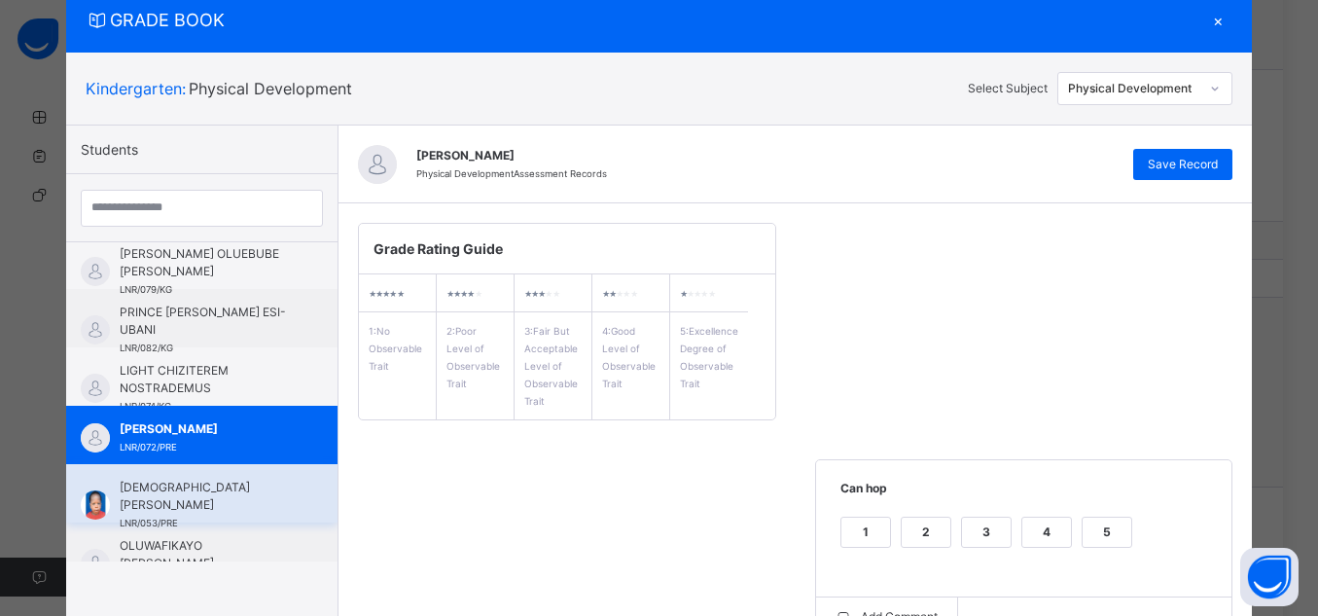
click at [163, 514] on div "[DEMOGRAPHIC_DATA] [PERSON_NAME] LNR/053/PRE" at bounding box center [207, 505] width 174 height 53
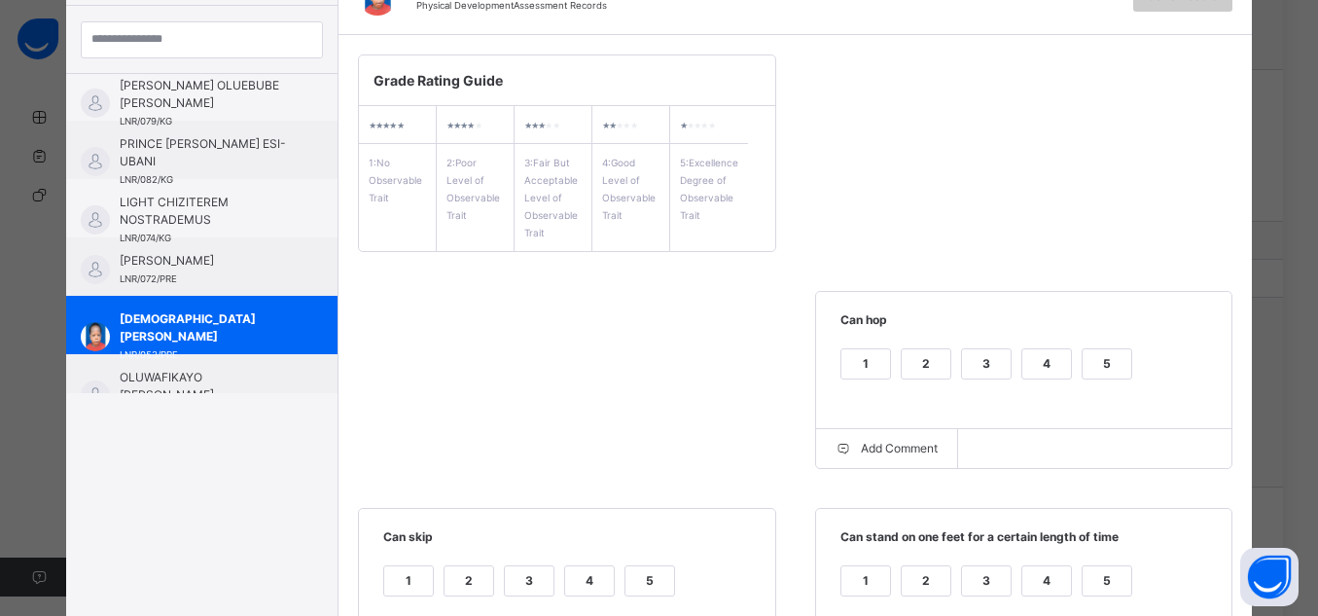
scroll to position [257, 0]
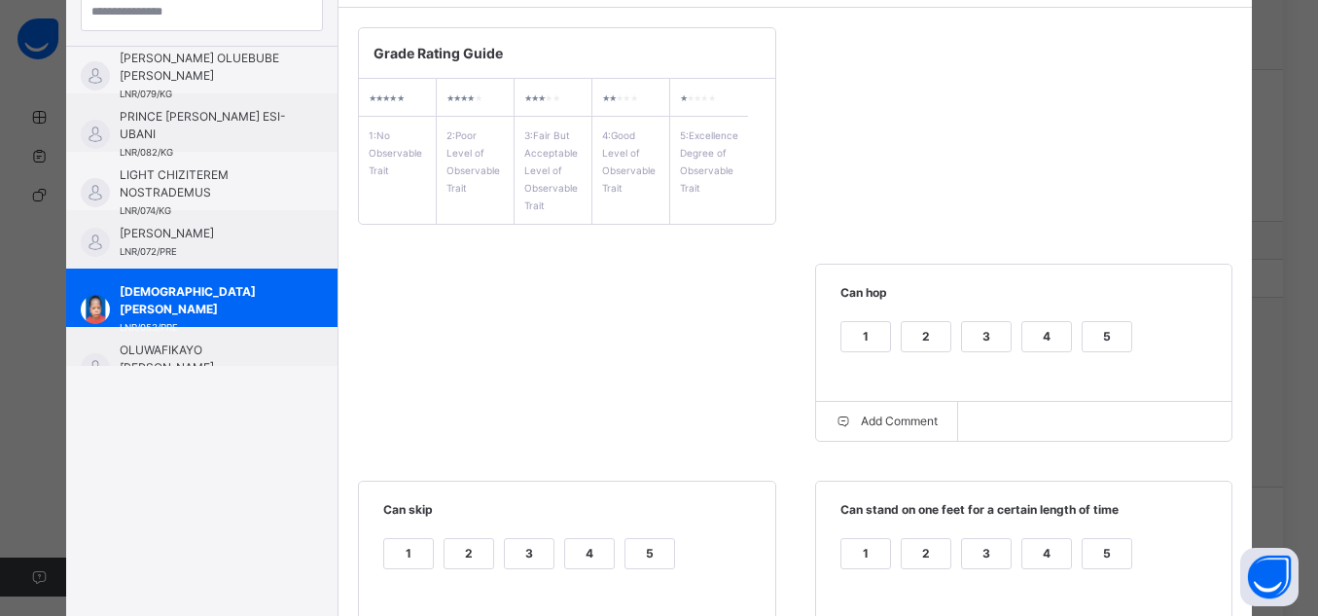
click at [1085, 341] on div "5" at bounding box center [1107, 336] width 49 height 29
click at [1112, 554] on div "5" at bounding box center [1107, 553] width 49 height 29
click at [665, 555] on label "5" at bounding box center [650, 553] width 51 height 31
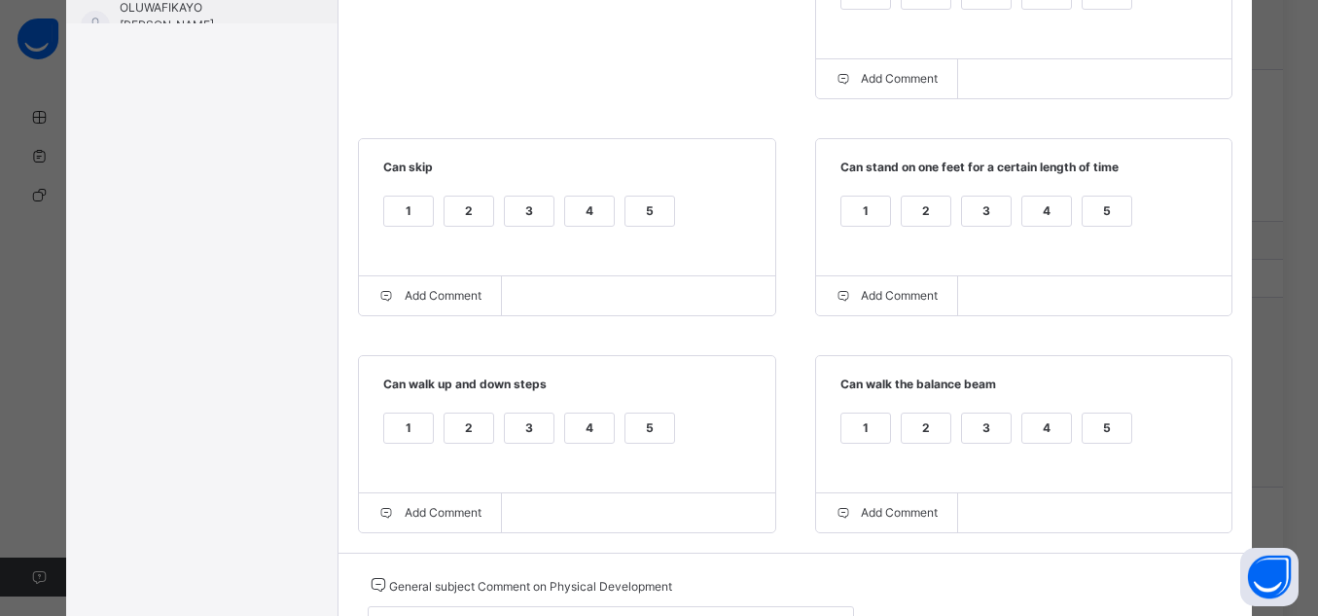
scroll to position [687, 0]
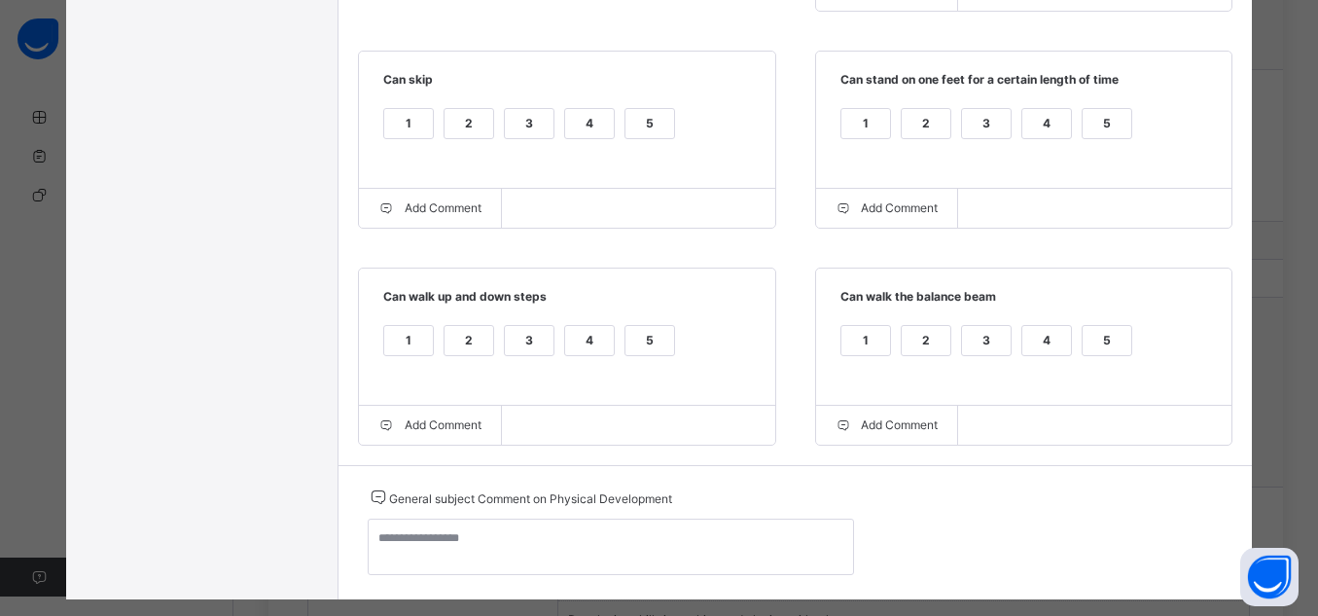
click at [1100, 341] on div "5" at bounding box center [1107, 340] width 49 height 29
click at [626, 349] on div "5" at bounding box center [650, 340] width 49 height 29
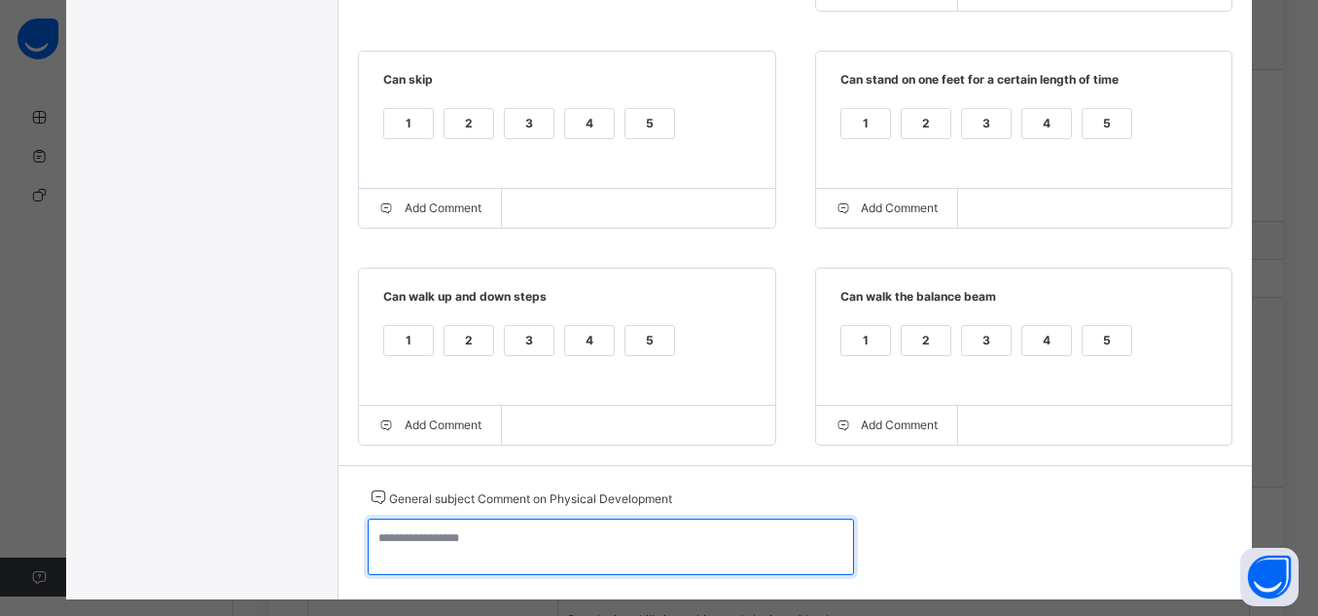
click at [694, 545] on textarea at bounding box center [611, 547] width 486 height 56
paste textarea "**********"
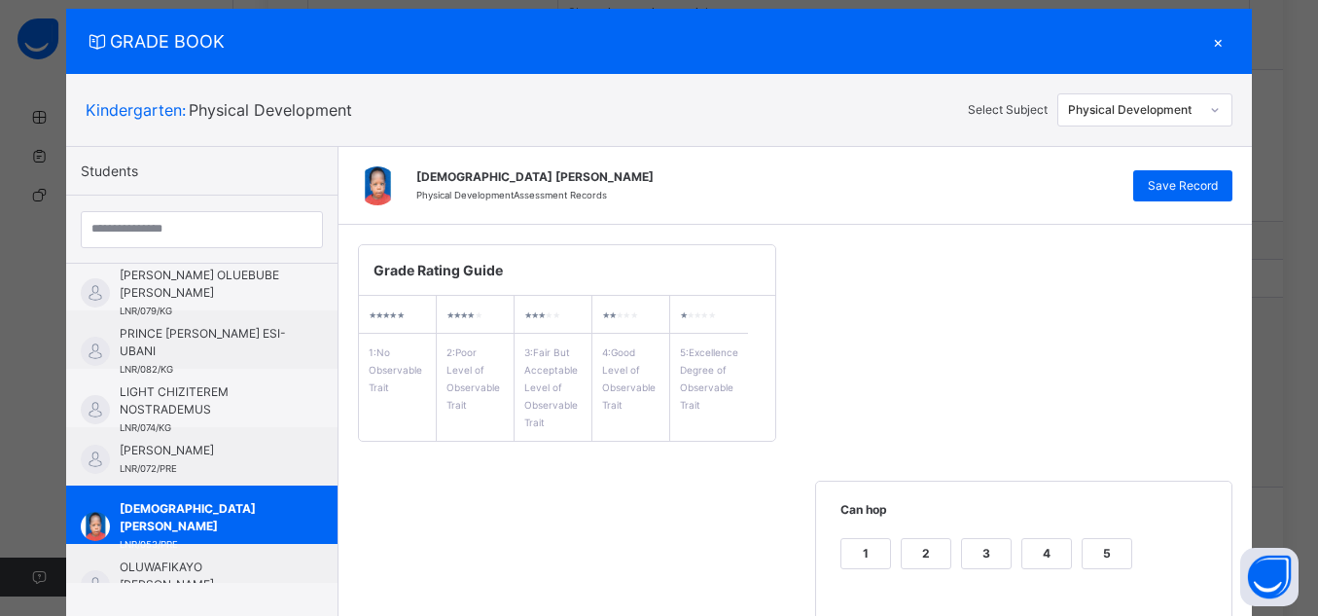
scroll to position [36, 0]
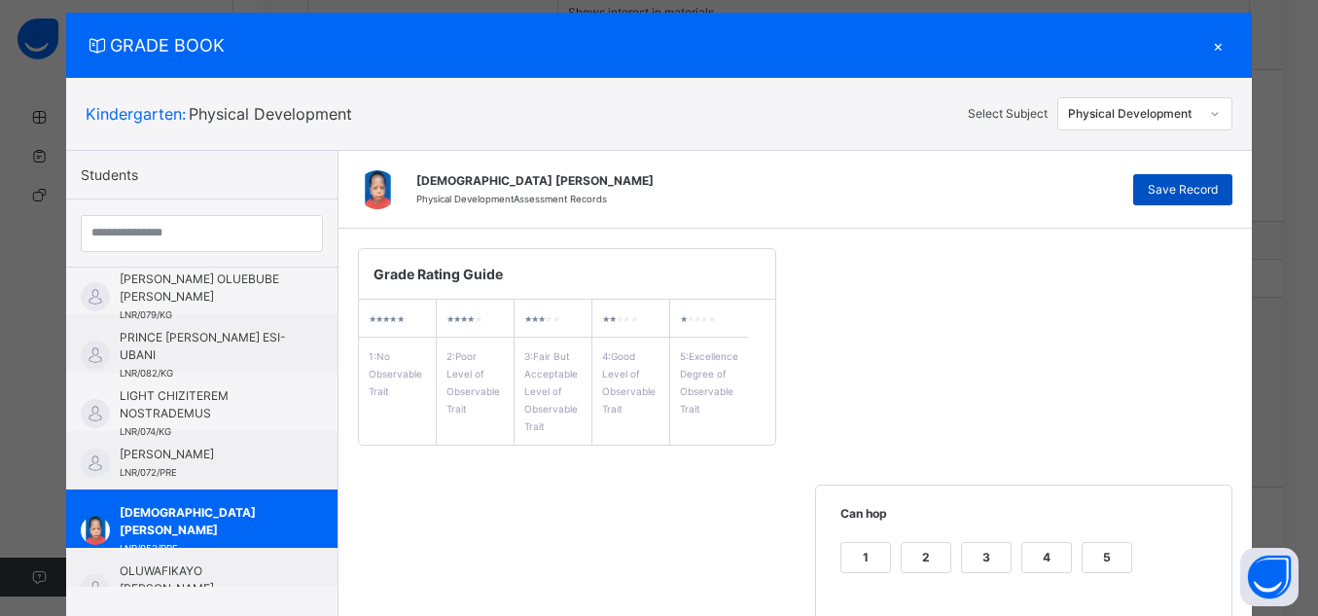
type textarea "**********"
click at [1196, 195] on span "Save Record" at bounding box center [1183, 190] width 70 height 18
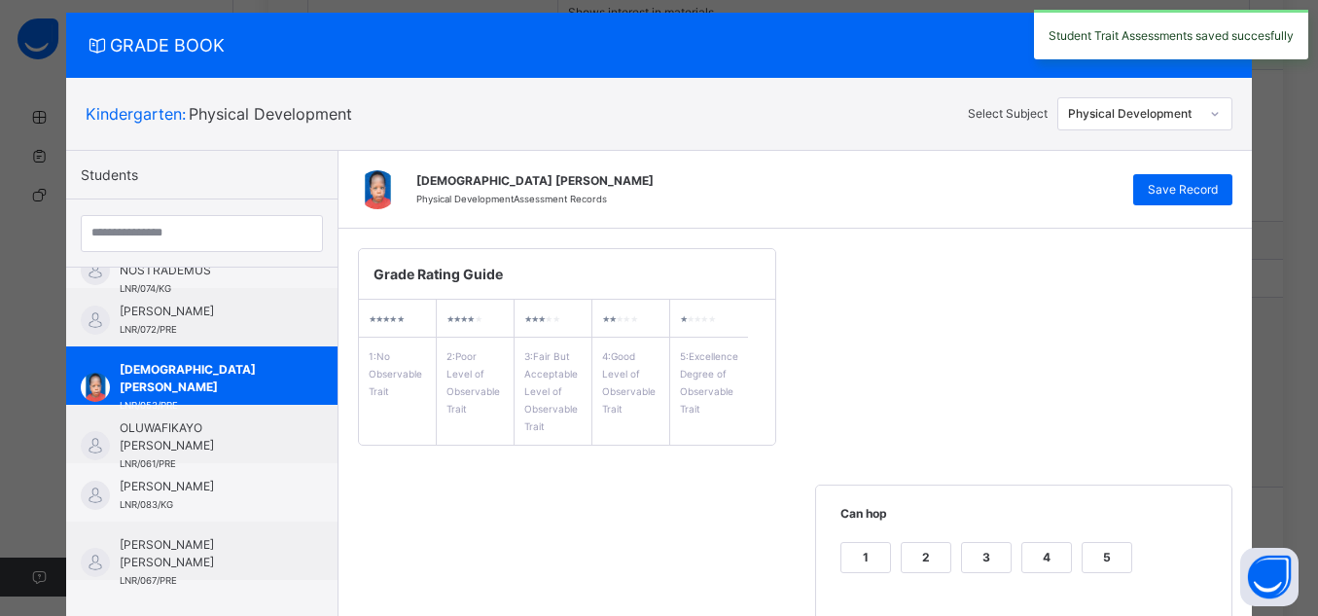
scroll to position [420, 0]
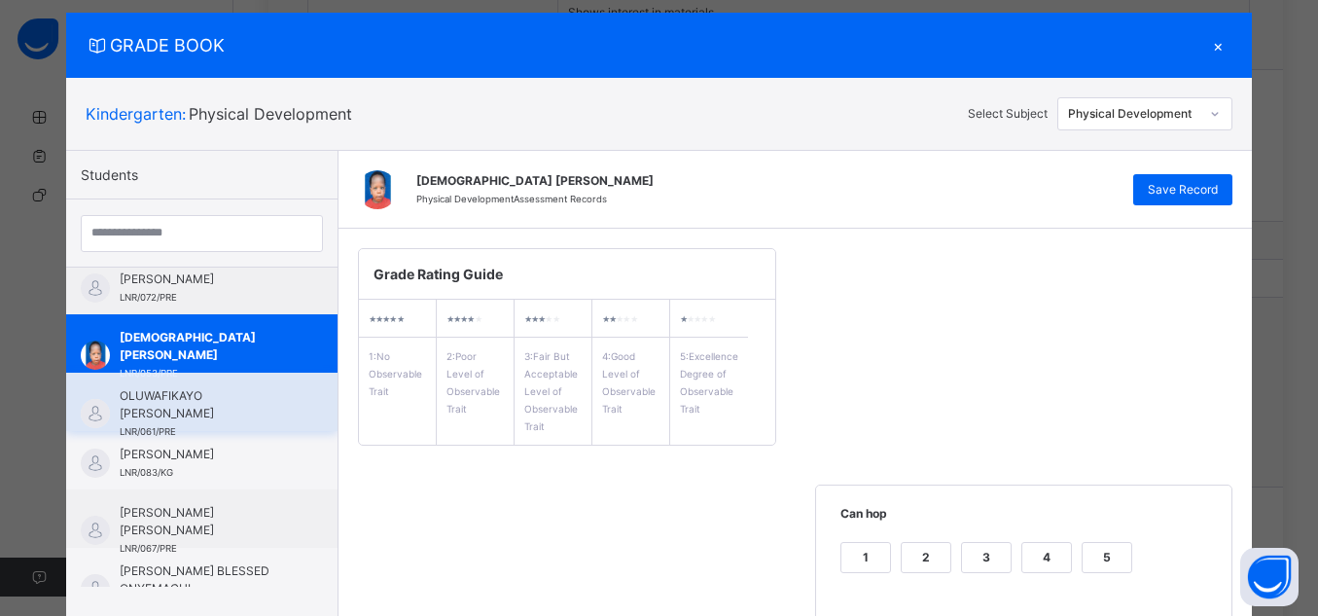
click at [220, 394] on span "OLUWAFIKAYO [PERSON_NAME]" at bounding box center [207, 404] width 174 height 35
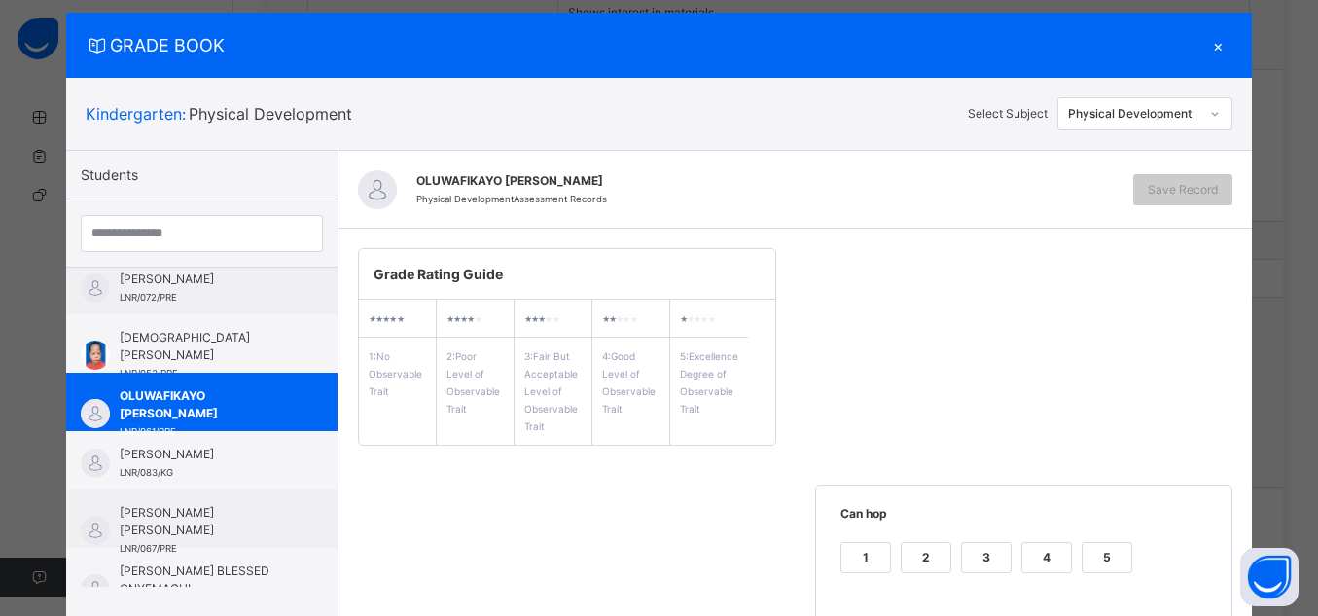
scroll to position [260, 0]
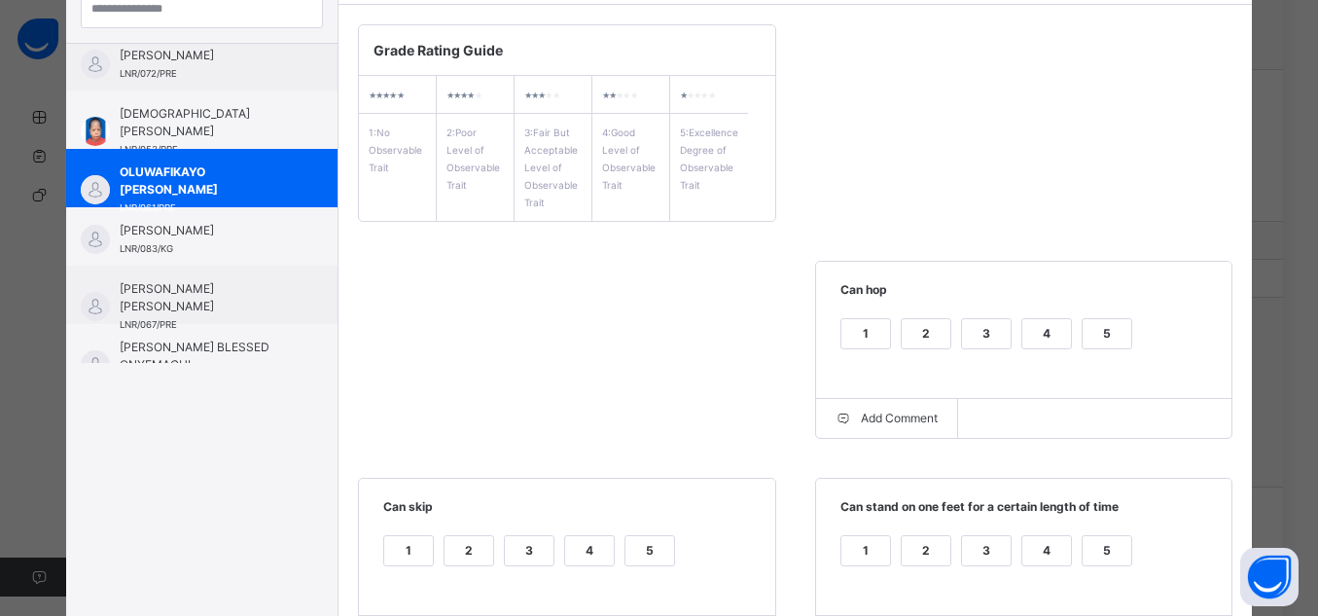
click at [1111, 325] on div "5" at bounding box center [1107, 333] width 49 height 29
click at [1103, 558] on div "5" at bounding box center [1107, 550] width 49 height 29
click at [645, 555] on div "5" at bounding box center [650, 550] width 49 height 29
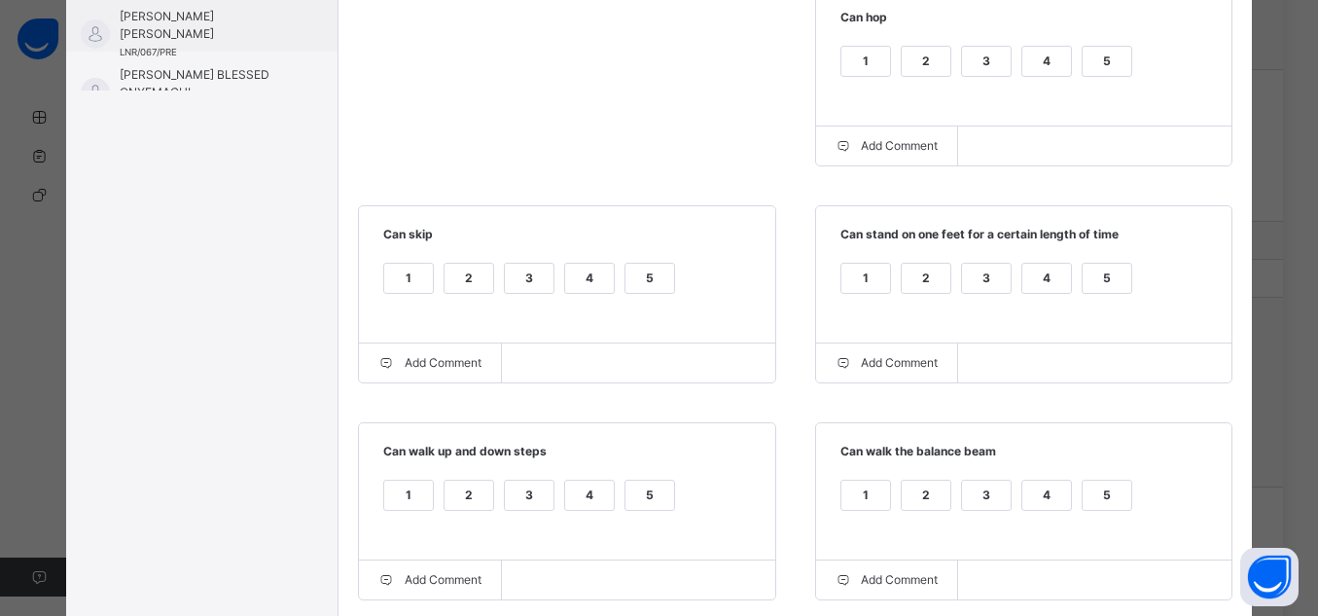
scroll to position [628, 0]
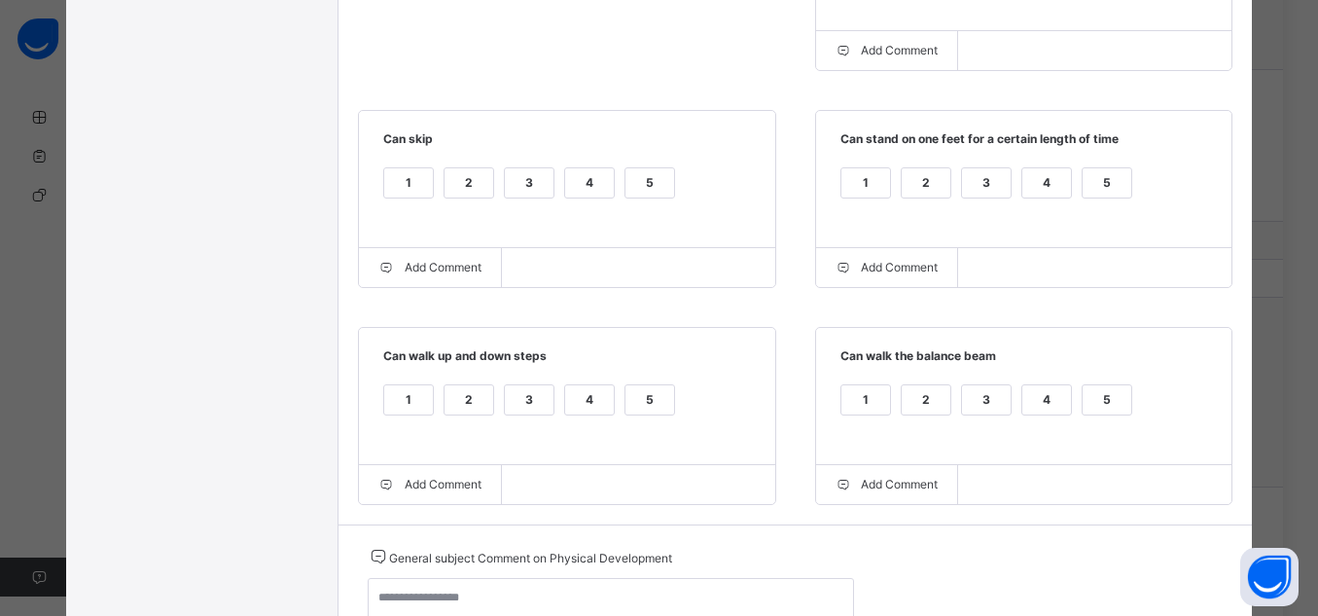
click at [1114, 395] on div "5" at bounding box center [1107, 399] width 49 height 29
click at [650, 412] on div "5" at bounding box center [650, 399] width 49 height 29
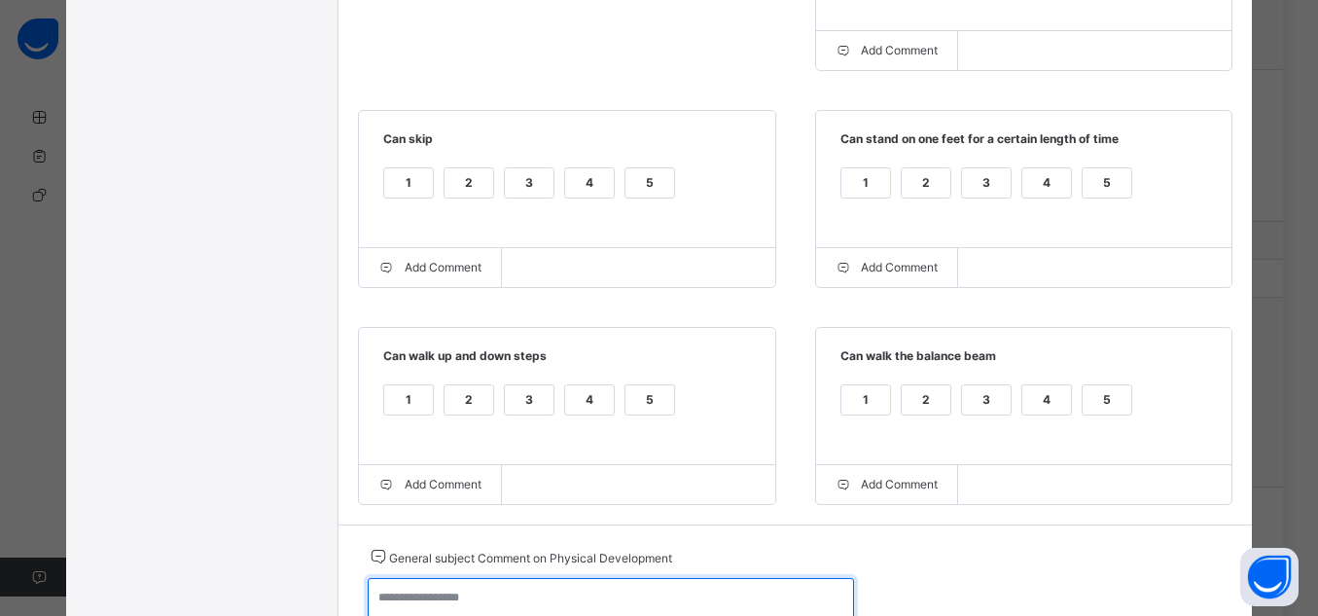
click at [666, 597] on textarea at bounding box center [611, 606] width 486 height 56
paste textarea "**********"
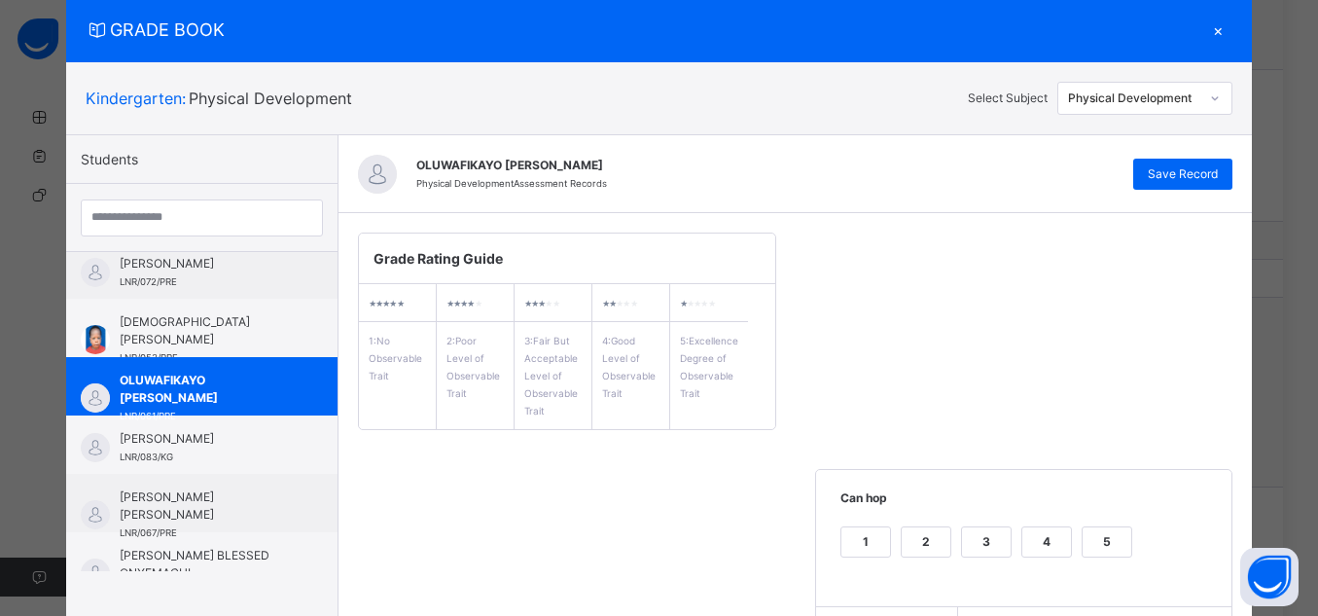
scroll to position [40, 0]
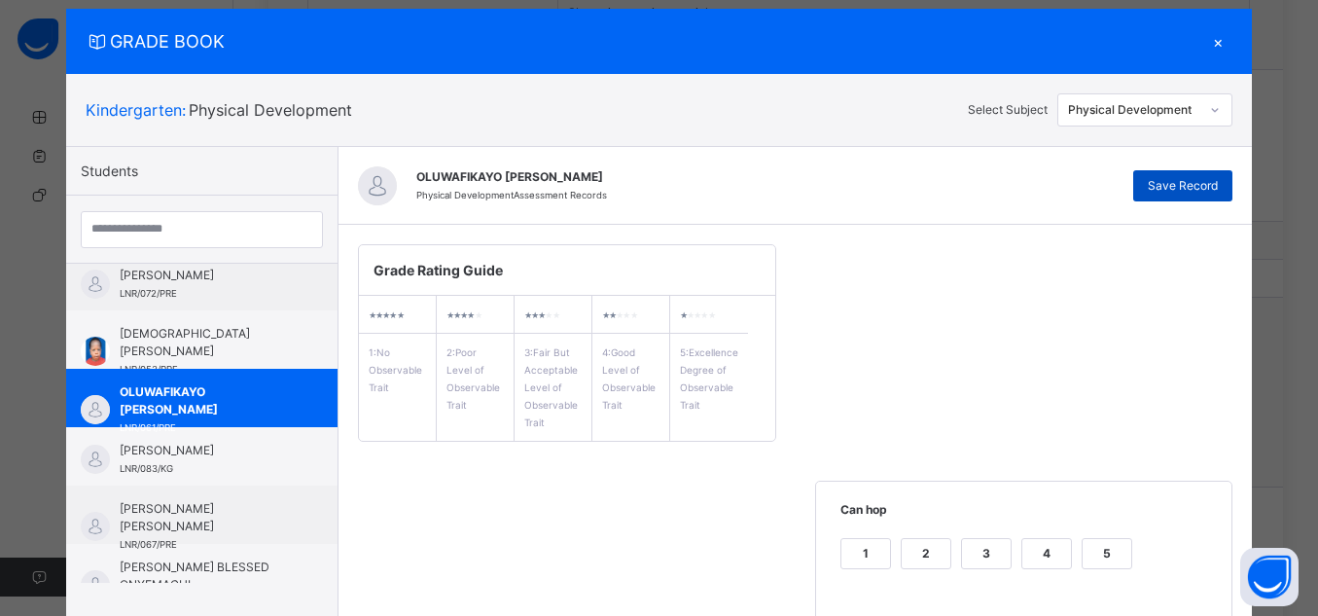
type textarea "**********"
click at [1195, 186] on span "Save Record" at bounding box center [1183, 186] width 70 height 18
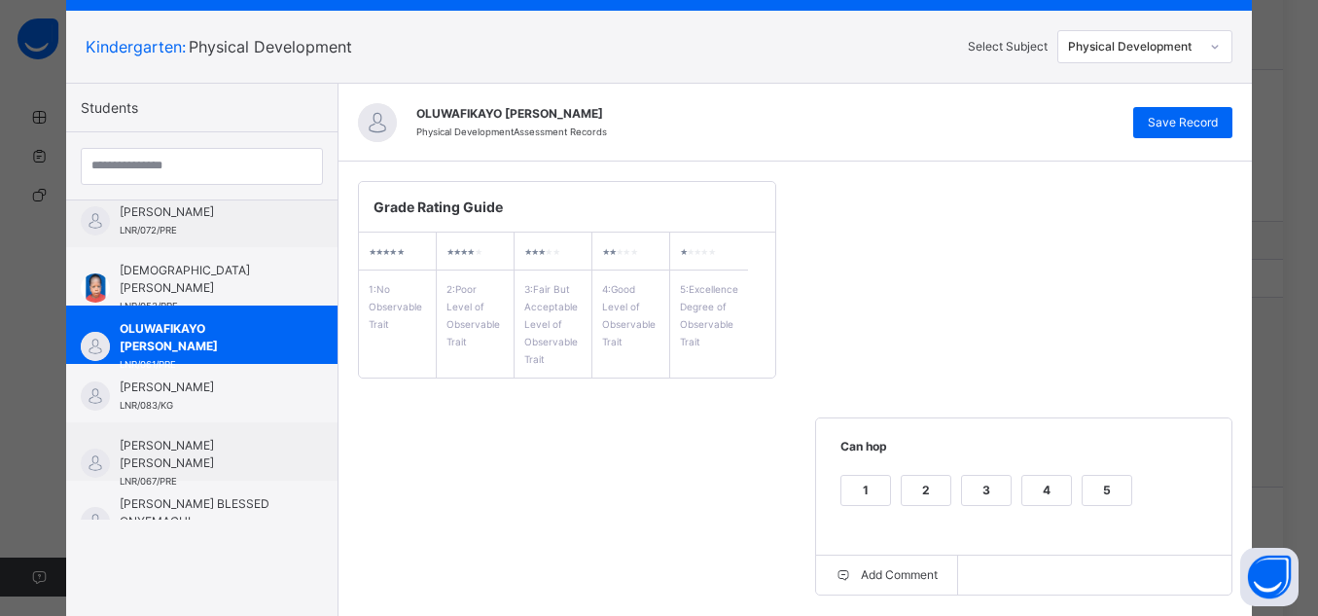
scroll to position [100, 0]
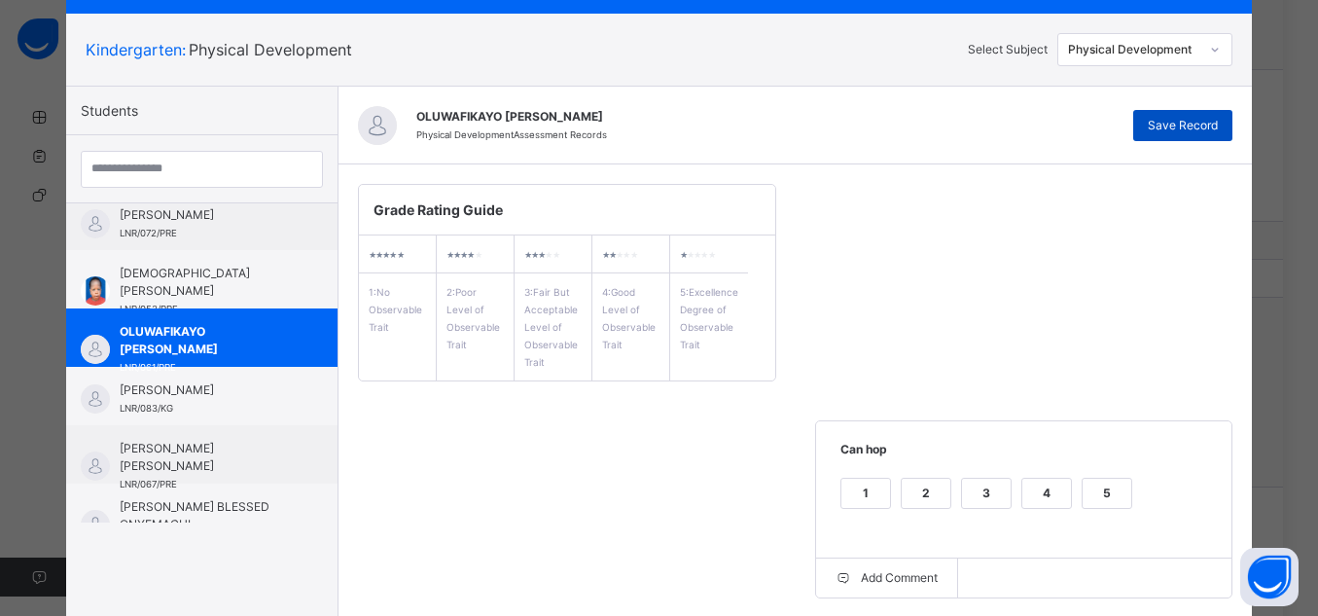
click at [1196, 130] on span "Save Record" at bounding box center [1183, 126] width 70 height 18
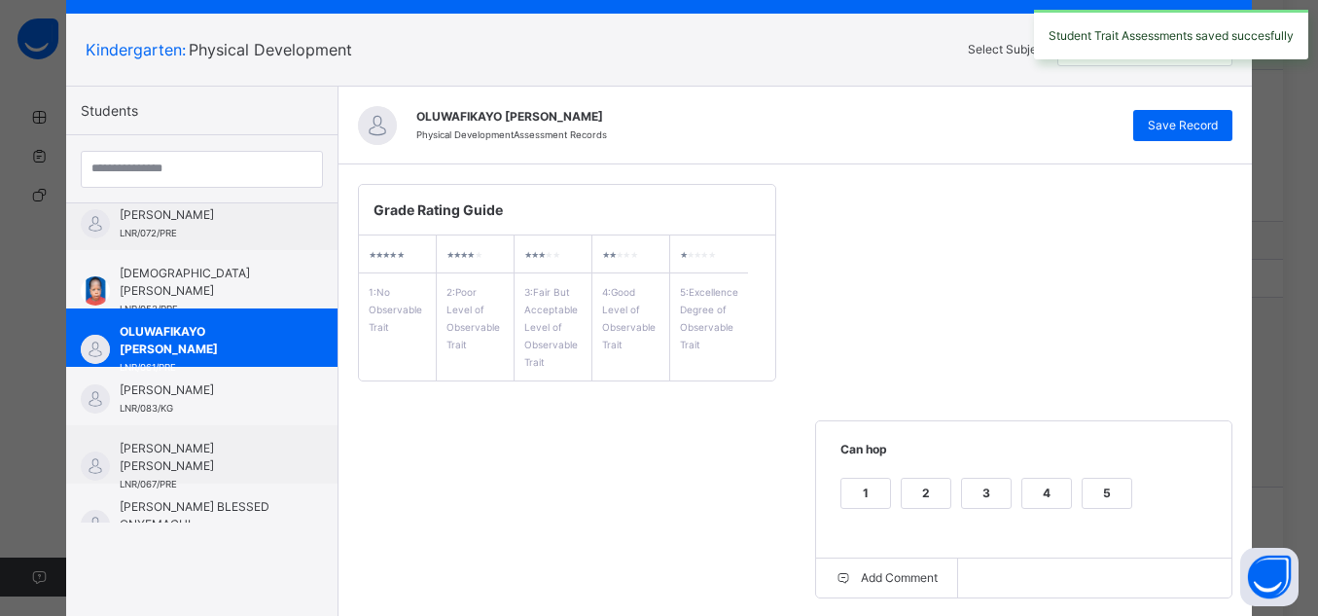
scroll to position [449, 0]
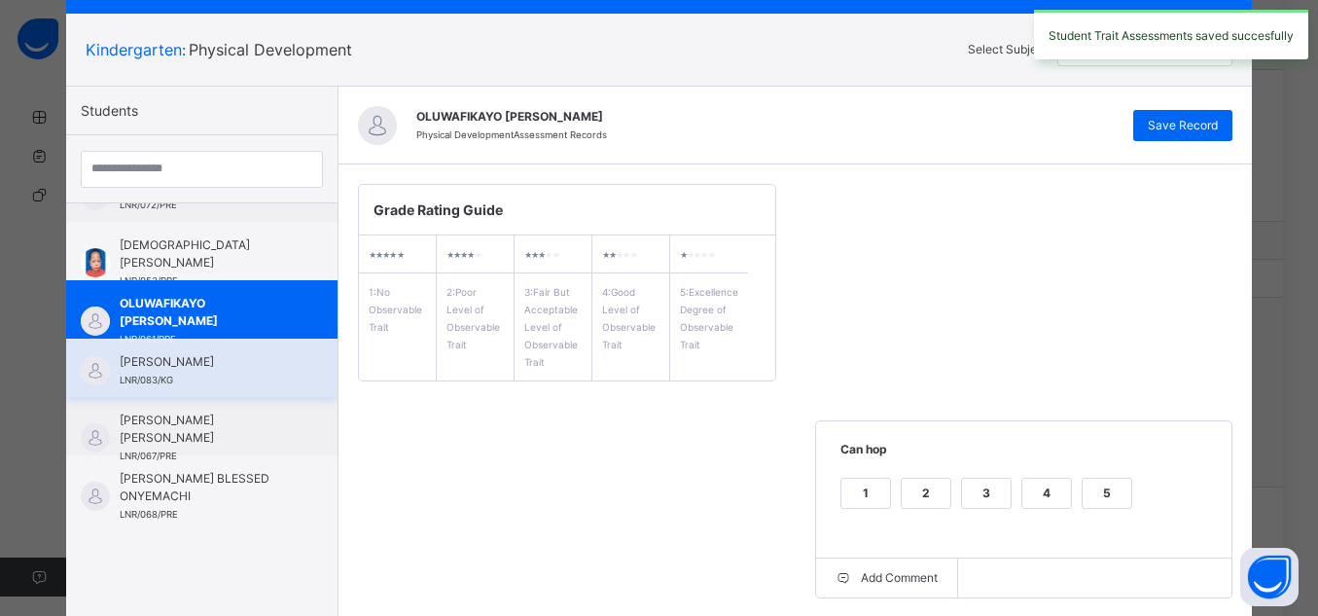
click at [220, 347] on div "[PERSON_NAME] LNR/083/KG" at bounding box center [201, 368] width 271 height 58
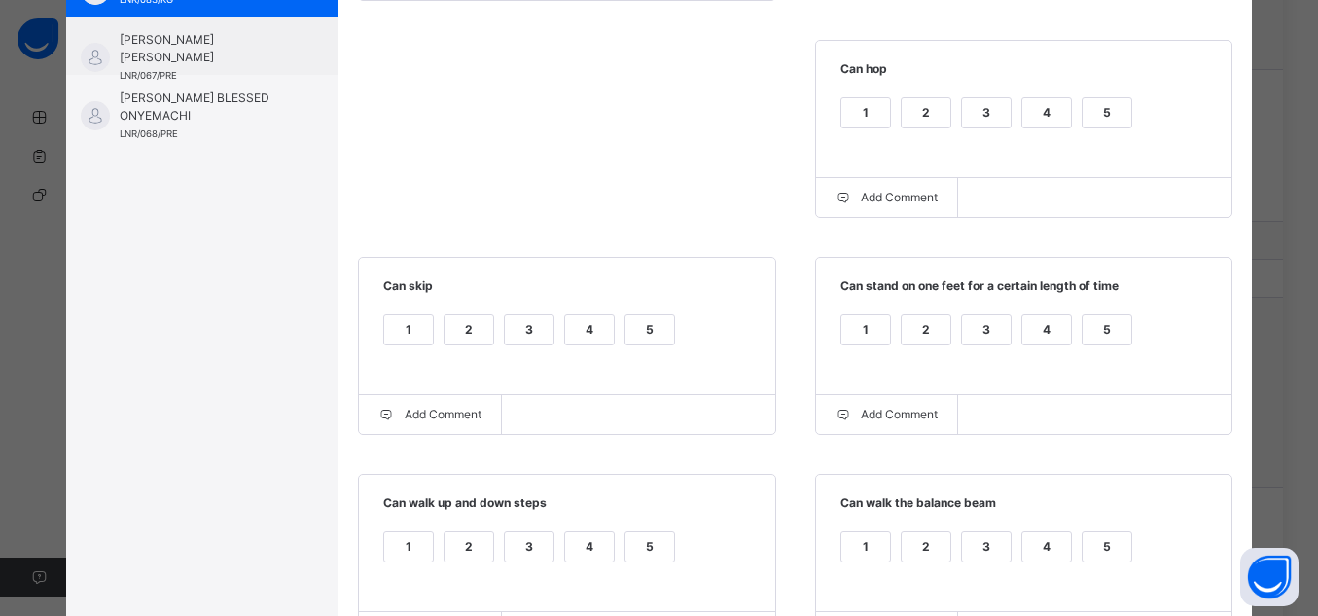
scroll to position [436, 0]
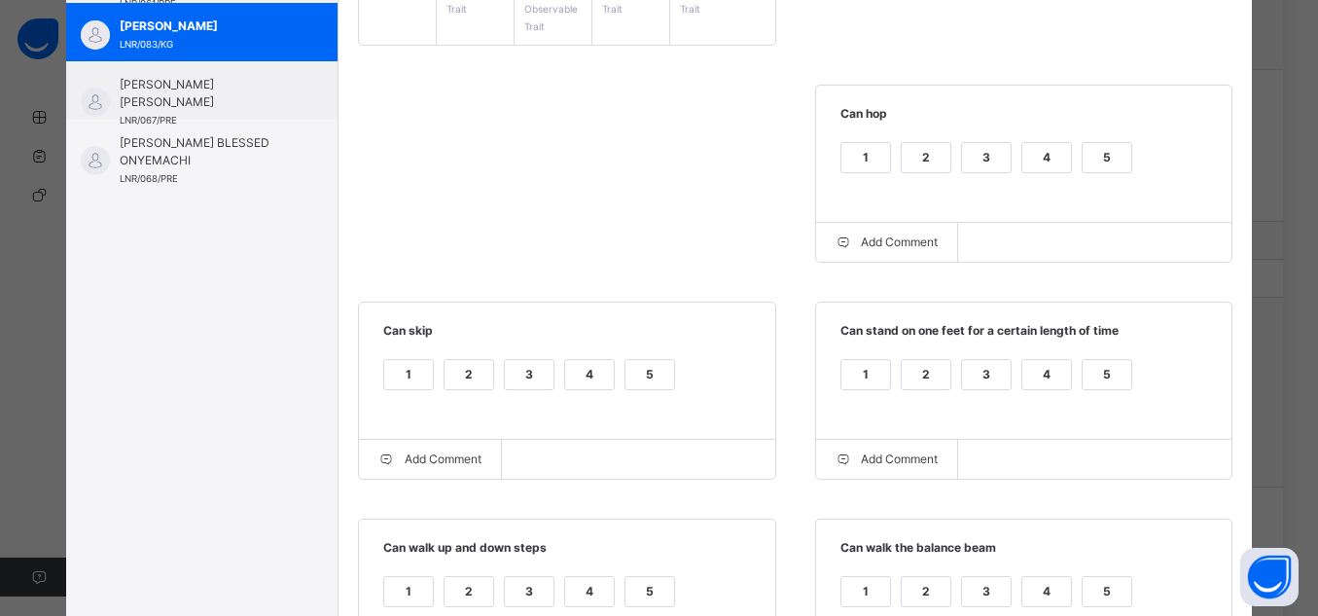
click at [1106, 167] on div "5" at bounding box center [1107, 157] width 49 height 29
click at [1095, 371] on div "5" at bounding box center [1107, 374] width 49 height 29
click at [665, 382] on label "5" at bounding box center [650, 374] width 51 height 31
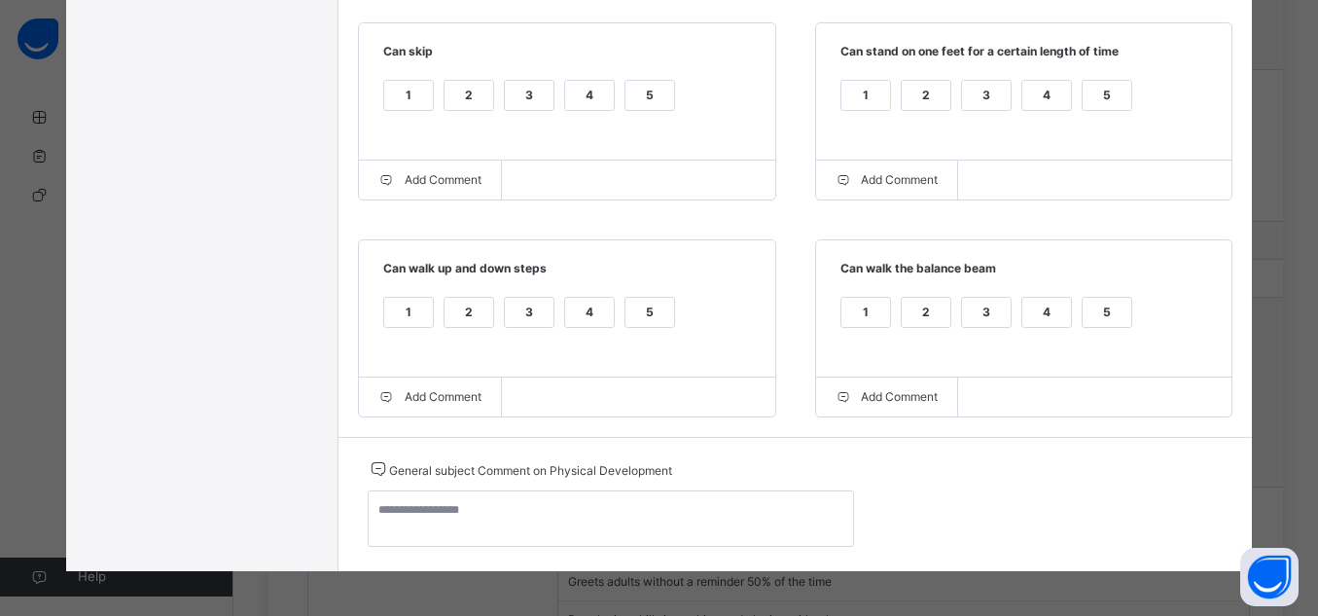
click at [1109, 311] on div "5" at bounding box center [1107, 312] width 49 height 29
click at [633, 322] on div "5" at bounding box center [650, 312] width 49 height 29
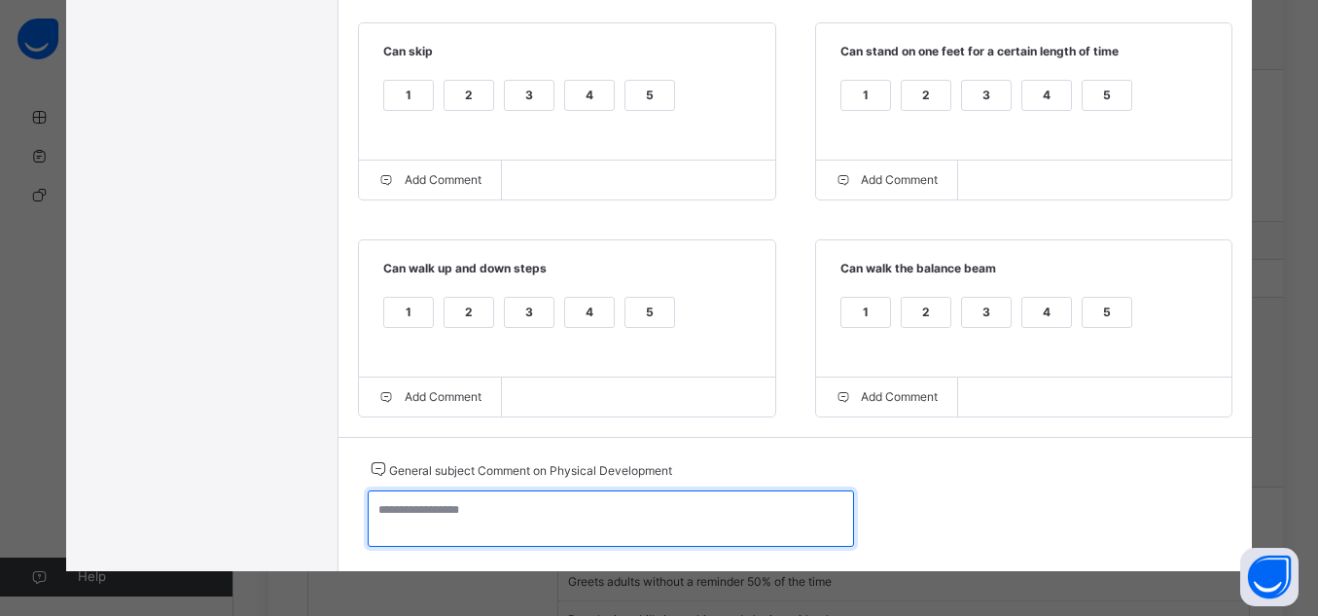
click at [655, 522] on textarea at bounding box center [611, 518] width 486 height 56
paste textarea "**********"
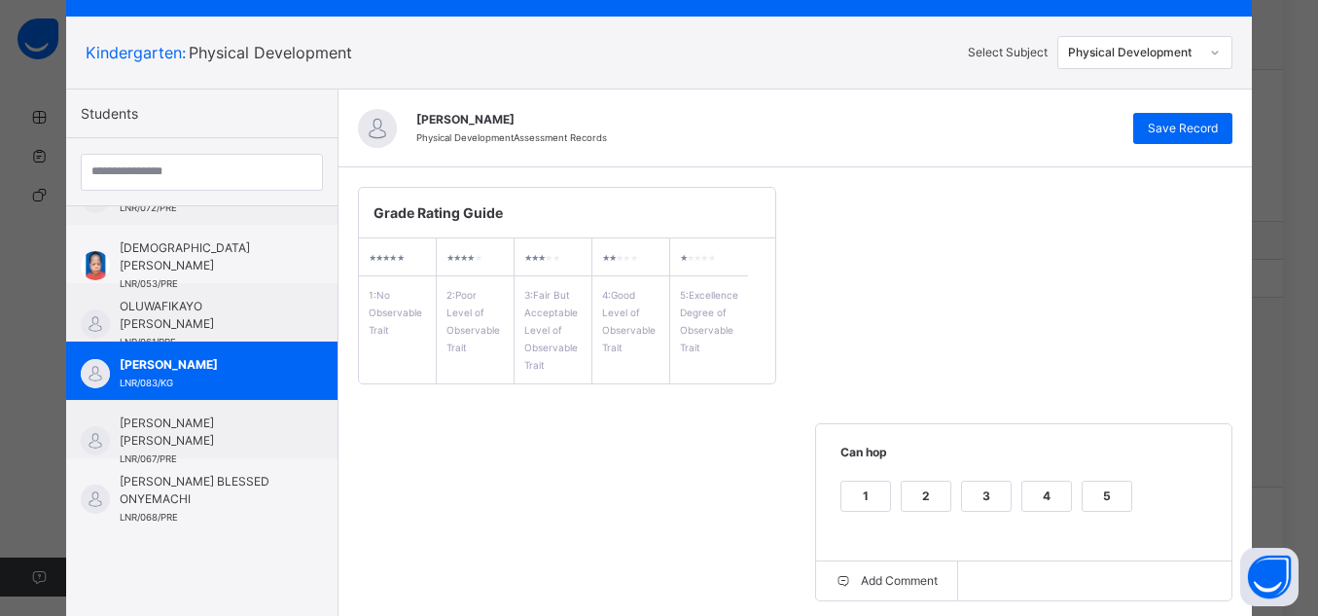
scroll to position [0, 0]
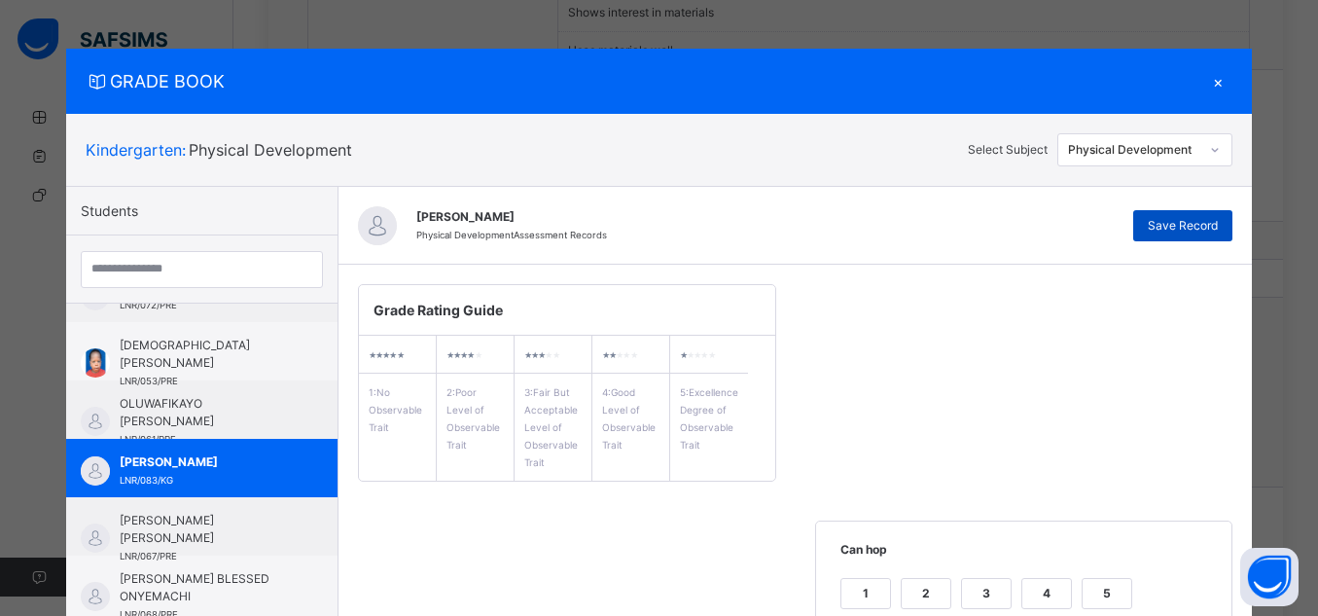
type textarea "**********"
click at [1146, 222] on div "Save Record" at bounding box center [1183, 225] width 99 height 31
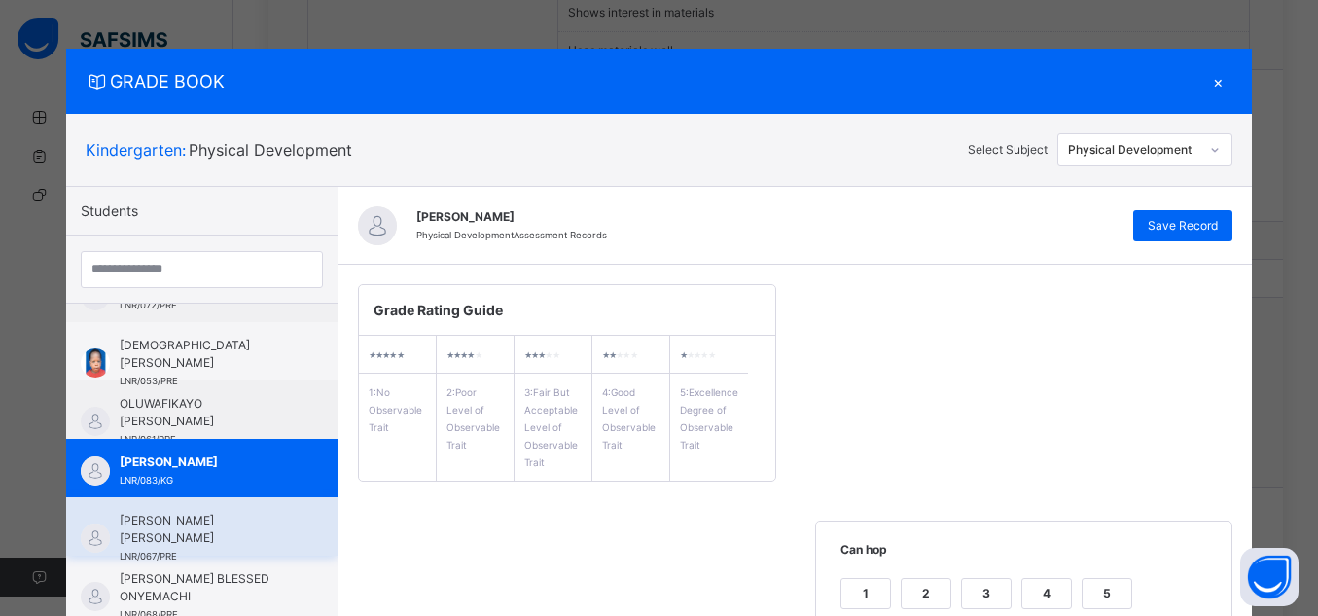
click at [220, 522] on span "[PERSON_NAME] [PERSON_NAME]" at bounding box center [207, 529] width 174 height 35
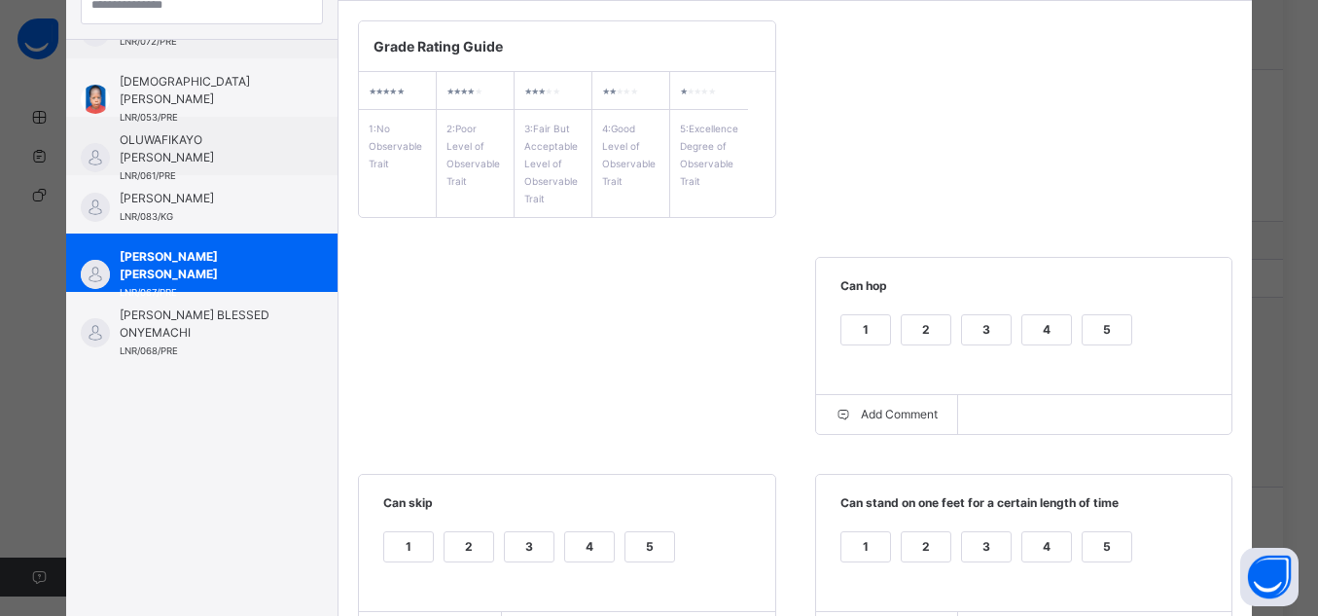
scroll to position [363, 0]
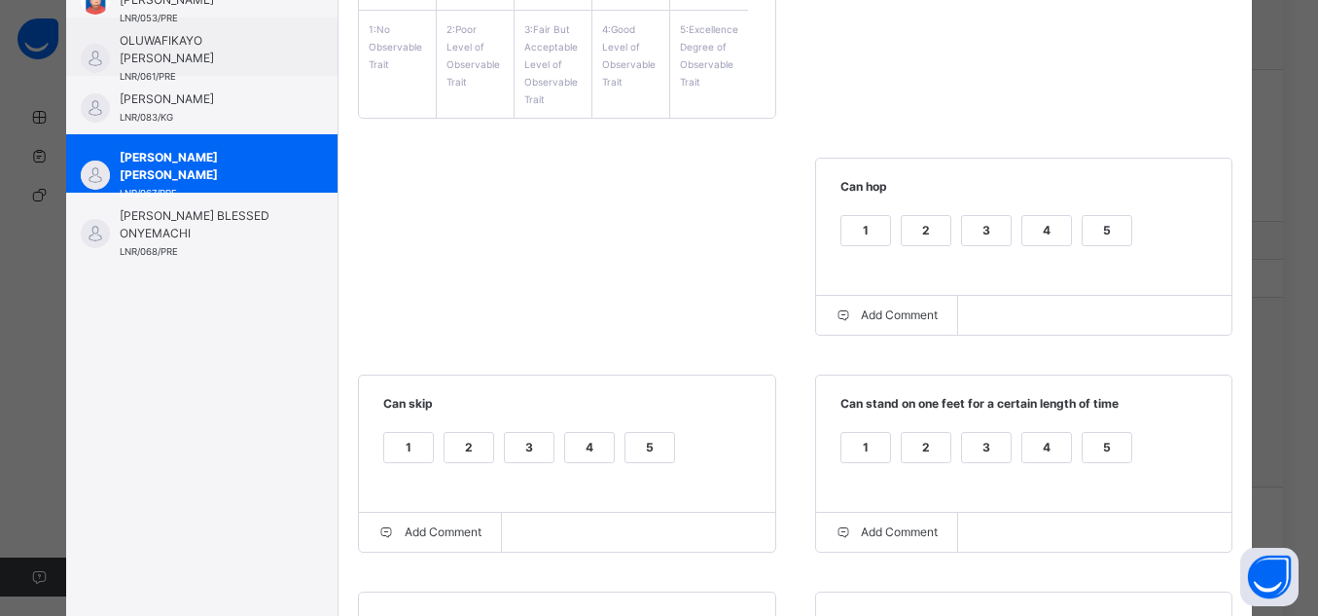
click at [1099, 221] on div "5" at bounding box center [1107, 230] width 49 height 29
click at [1104, 456] on div "5" at bounding box center [1107, 447] width 49 height 29
click at [640, 453] on div "5" at bounding box center [650, 447] width 49 height 29
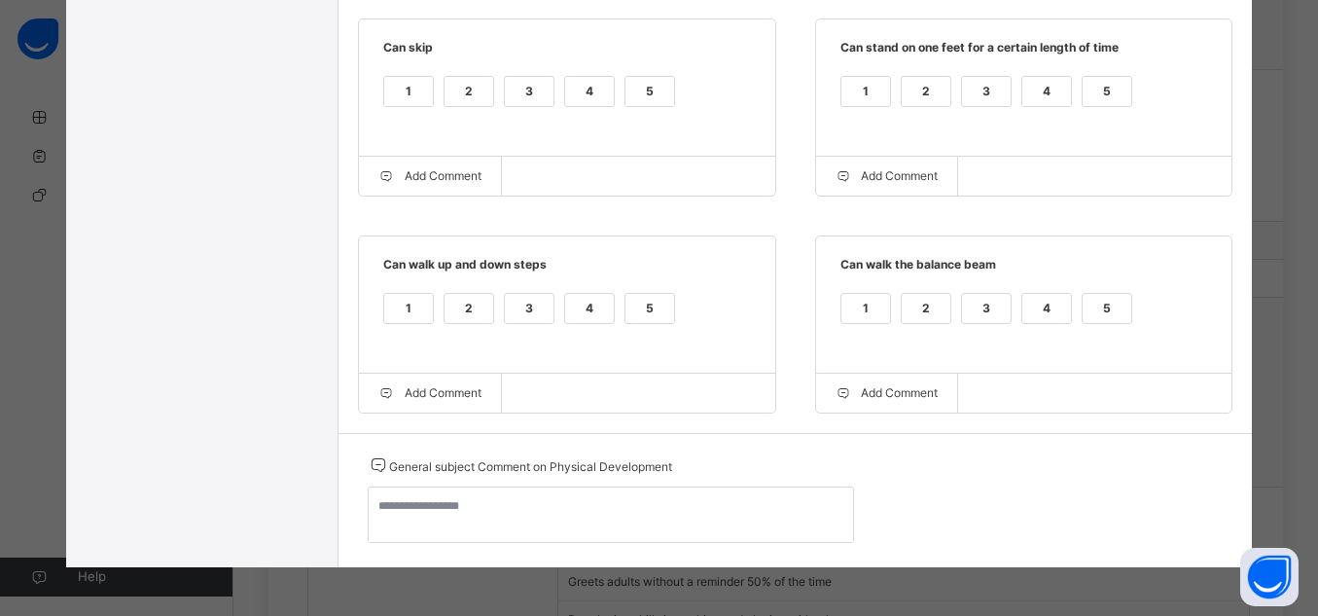
click at [1099, 298] on div "5" at bounding box center [1107, 308] width 49 height 29
click at [671, 317] on div "1 2 3 4 5" at bounding box center [567, 320] width 378 height 65
click at [630, 299] on div "5" at bounding box center [650, 308] width 49 height 29
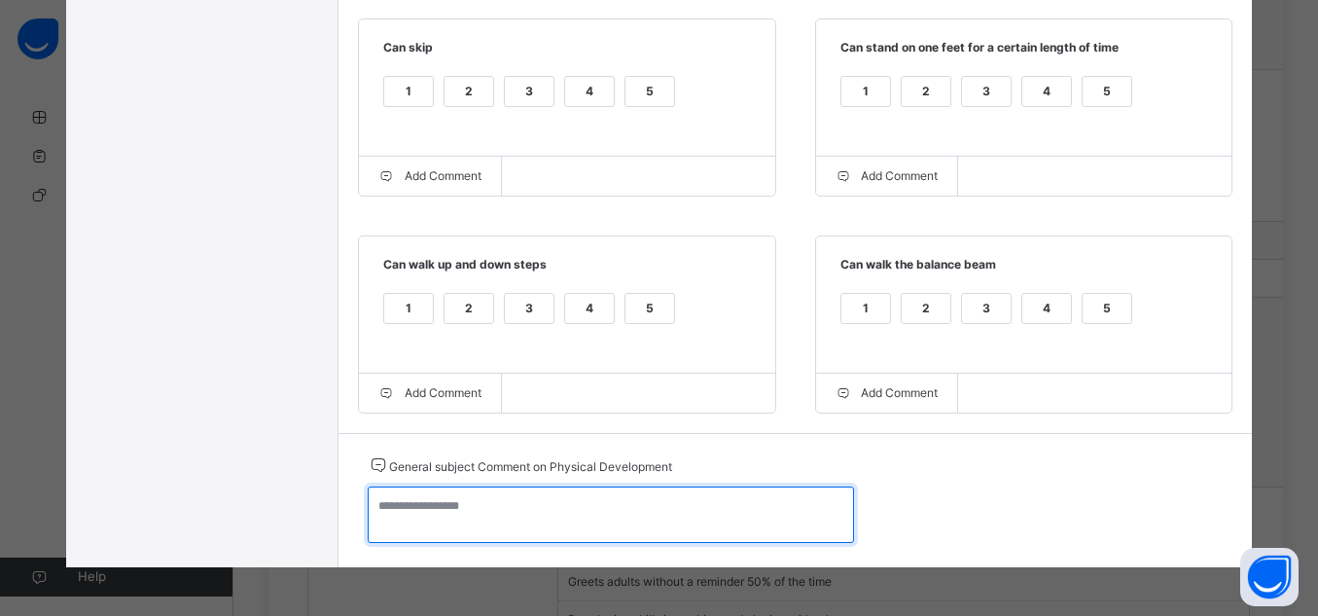
click at [630, 508] on textarea at bounding box center [611, 514] width 486 height 56
paste textarea "**********"
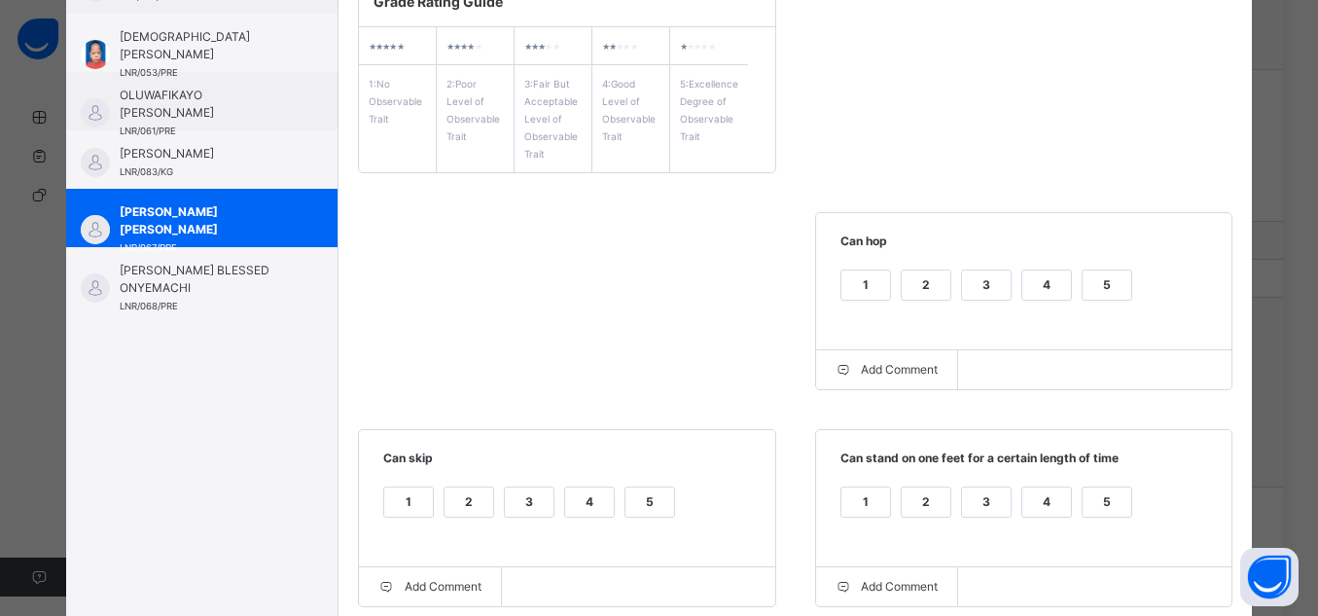
scroll to position [74, 0]
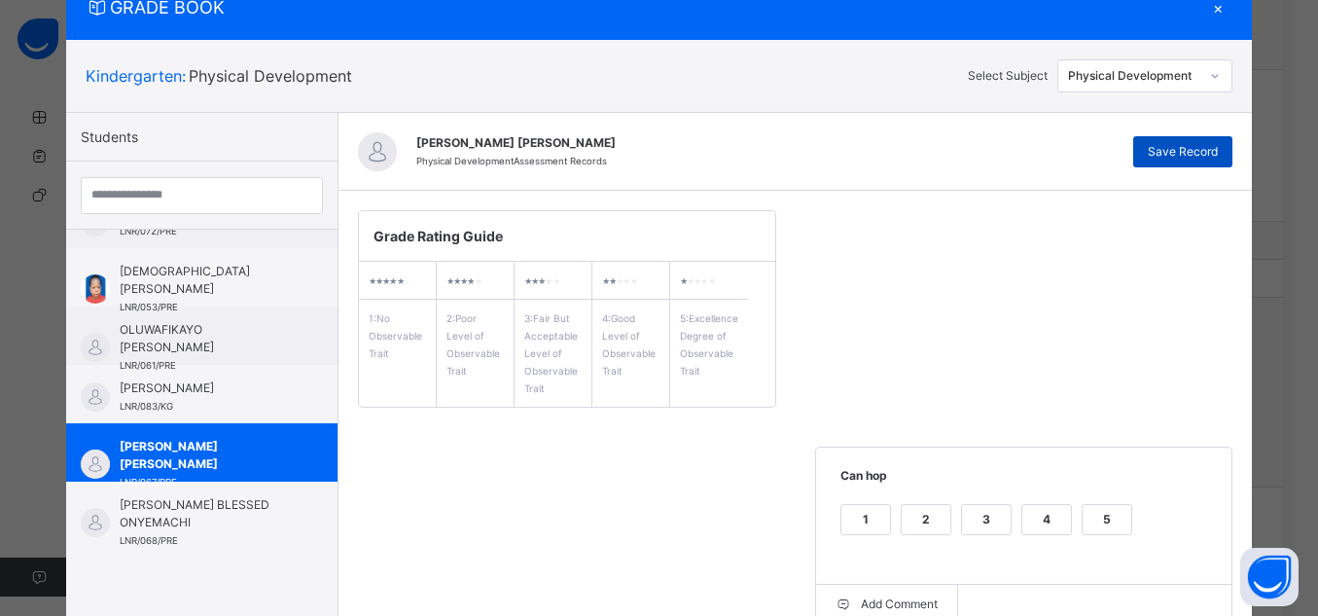
type textarea "**********"
click at [1197, 160] on span "Save Record" at bounding box center [1183, 152] width 70 height 18
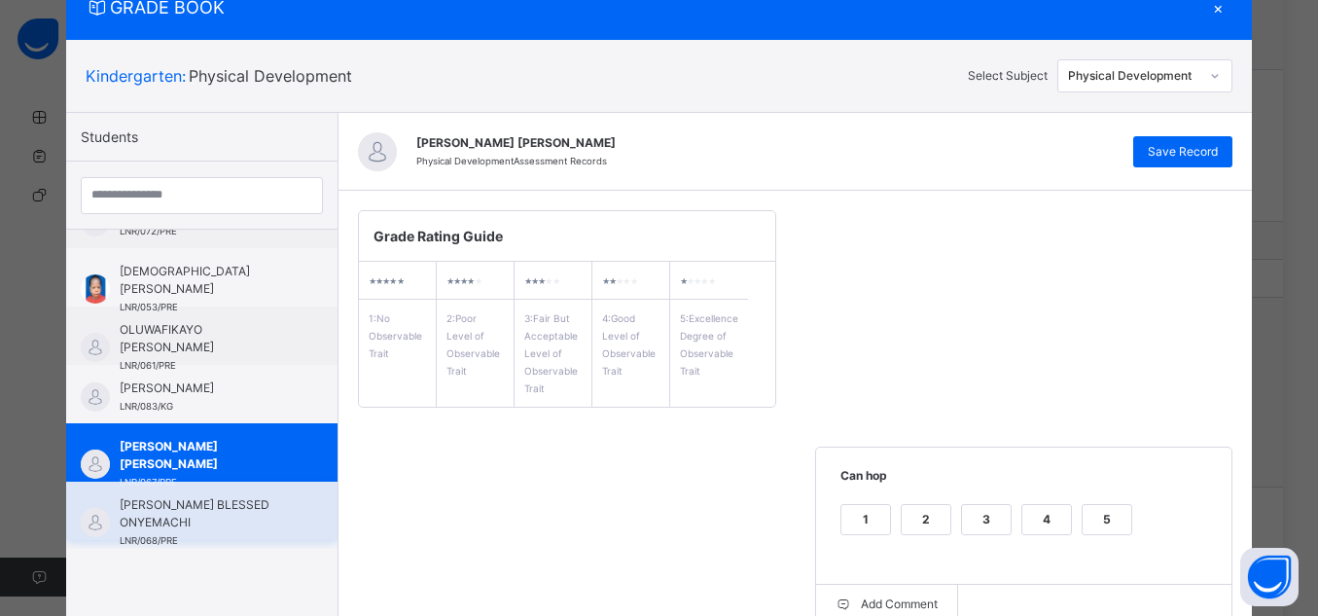
click at [159, 516] on span "[PERSON_NAME] BLESSED ONYEMACHI" at bounding box center [207, 513] width 174 height 35
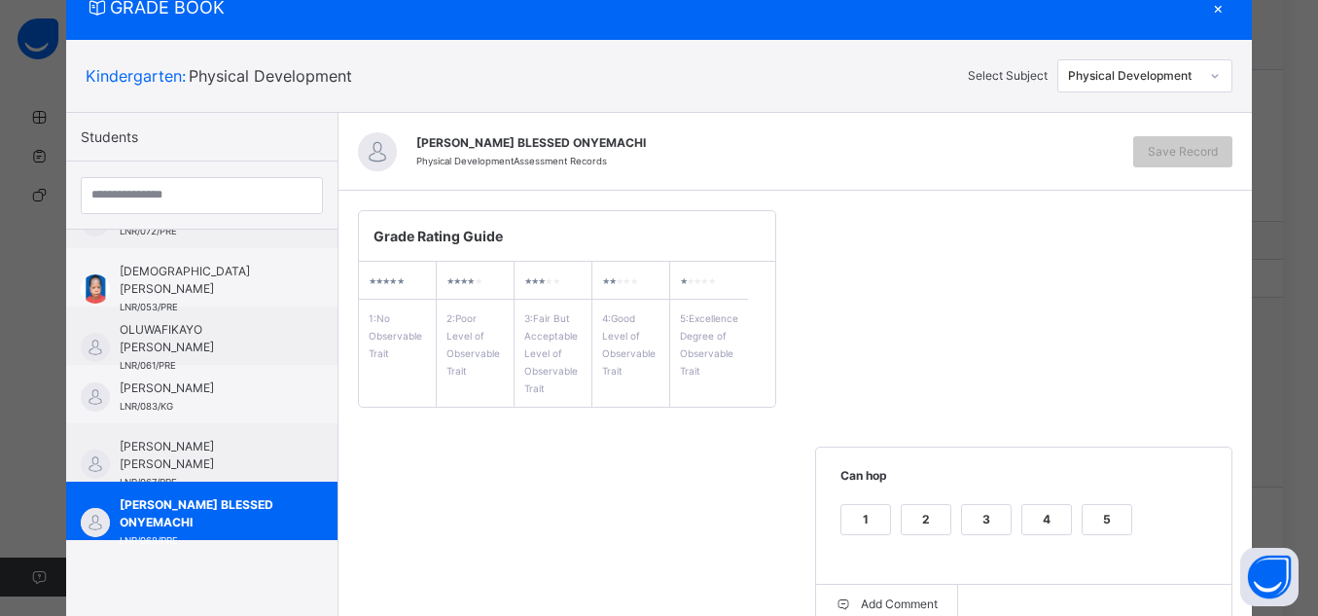
click at [1116, 506] on div "5" at bounding box center [1107, 519] width 49 height 29
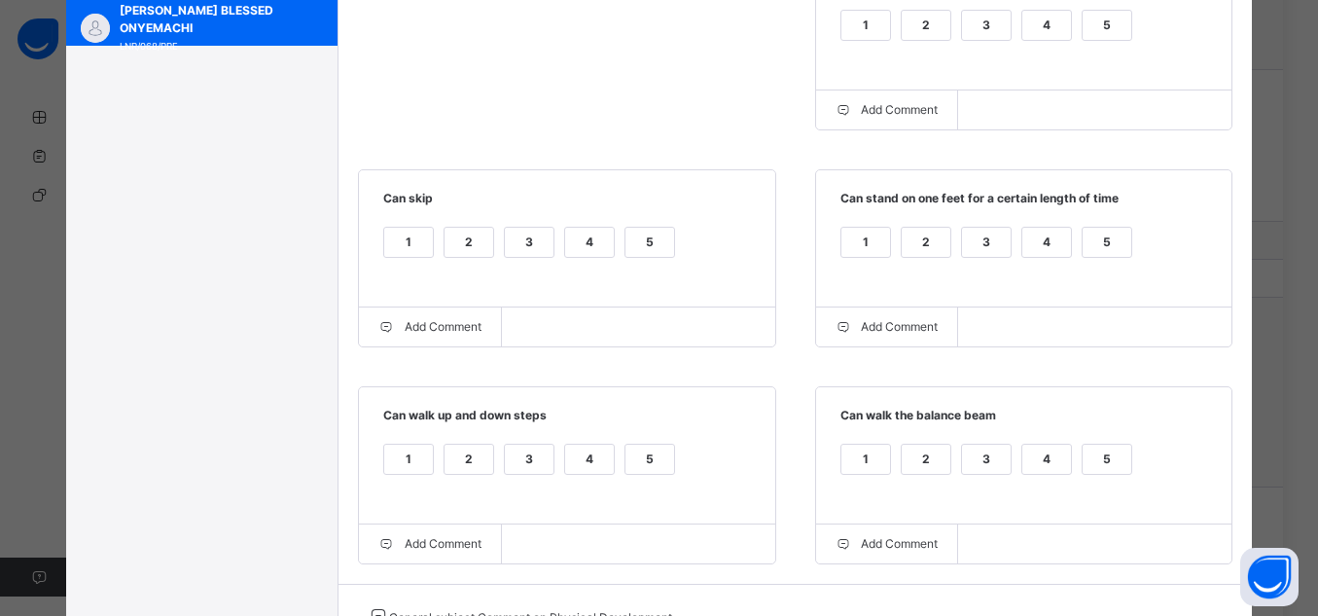
scroll to position [589, 0]
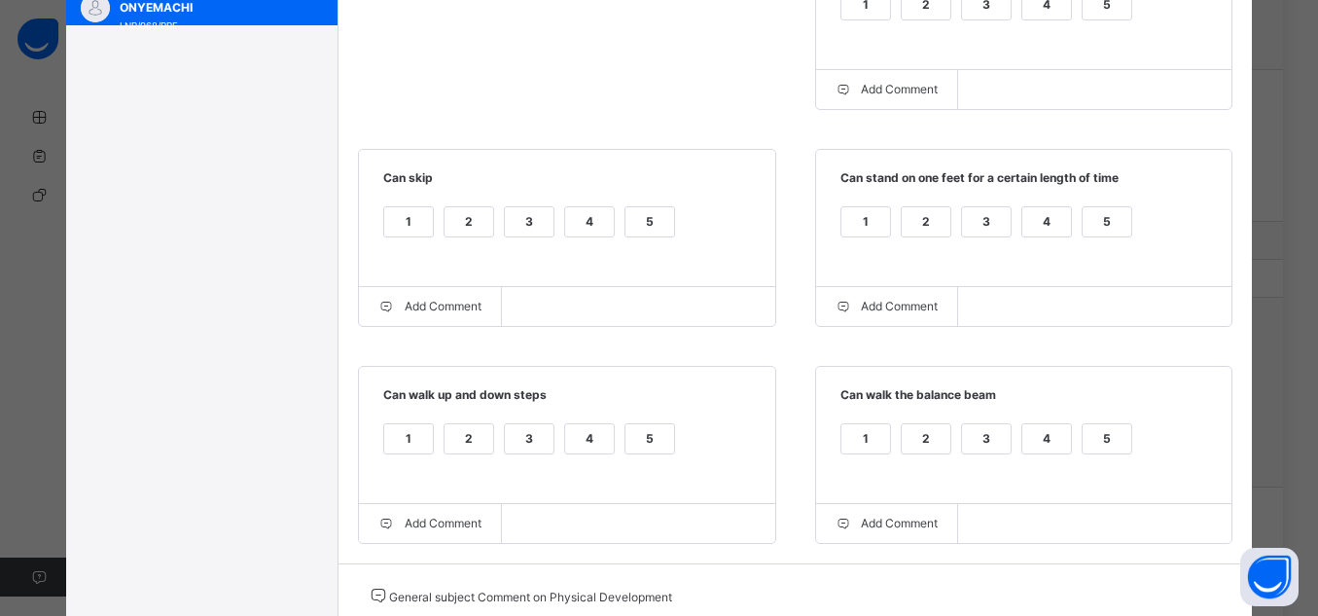
click at [1119, 236] on div "5" at bounding box center [1107, 221] width 49 height 29
click at [627, 225] on div "5" at bounding box center [650, 221] width 49 height 29
click at [1091, 423] on div "1 2 3 4 5" at bounding box center [1025, 450] width 378 height 65
click at [1098, 446] on div "5" at bounding box center [1107, 438] width 49 height 29
click at [642, 443] on div "5" at bounding box center [650, 438] width 49 height 29
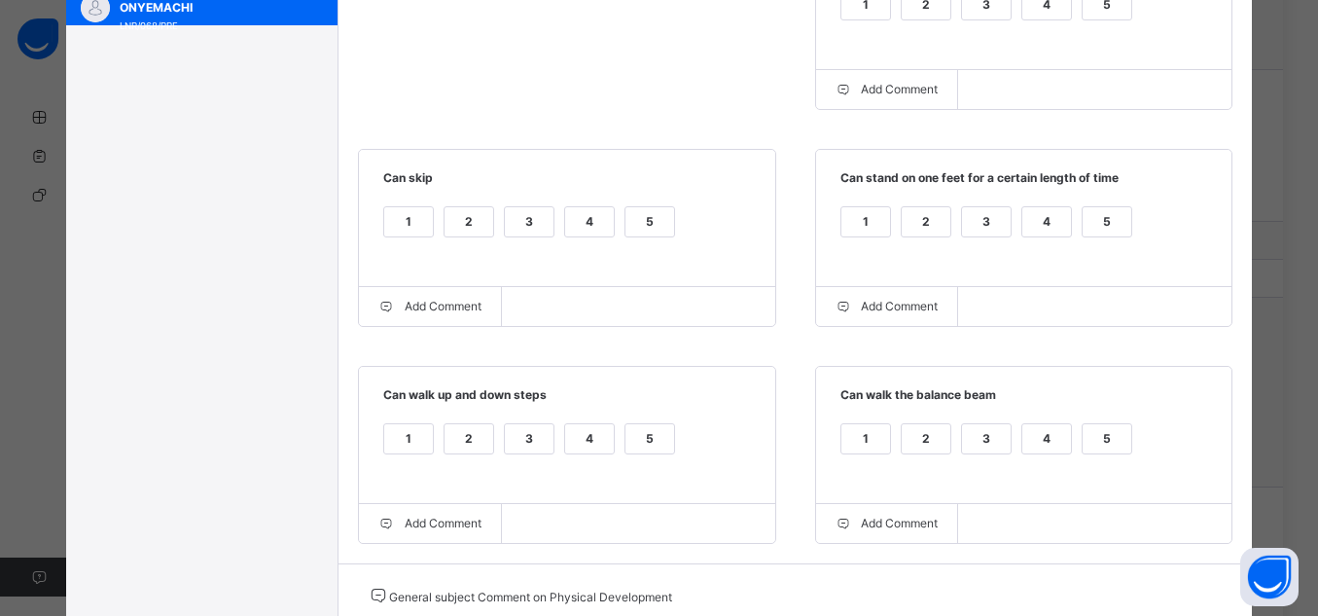
scroll to position [728, 0]
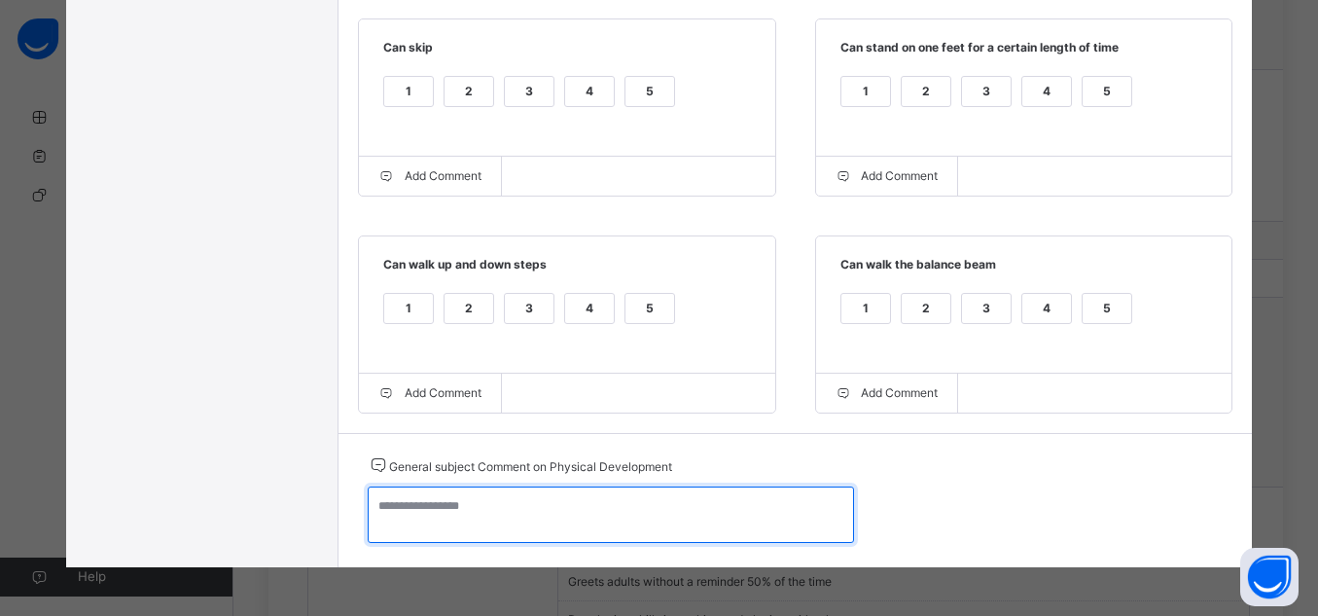
click at [551, 515] on textarea at bounding box center [611, 514] width 486 height 56
paste
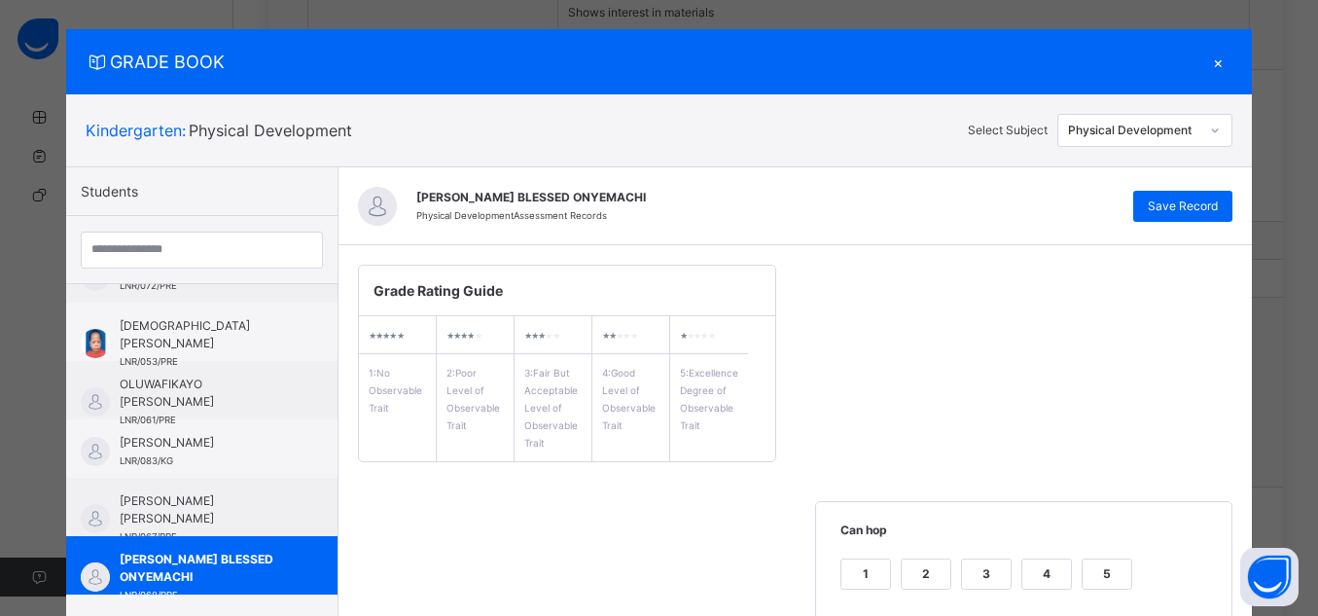
scroll to position [17, 0]
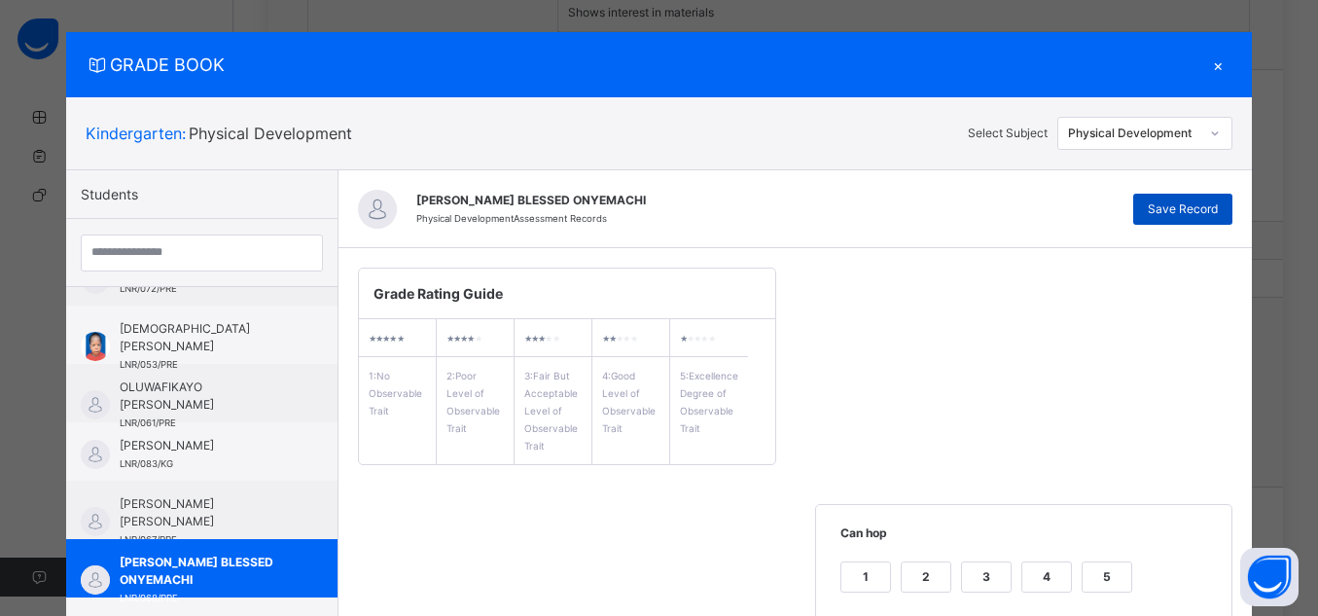
type textarea "**********"
click at [1162, 223] on div "Save Record" at bounding box center [1183, 209] width 99 height 31
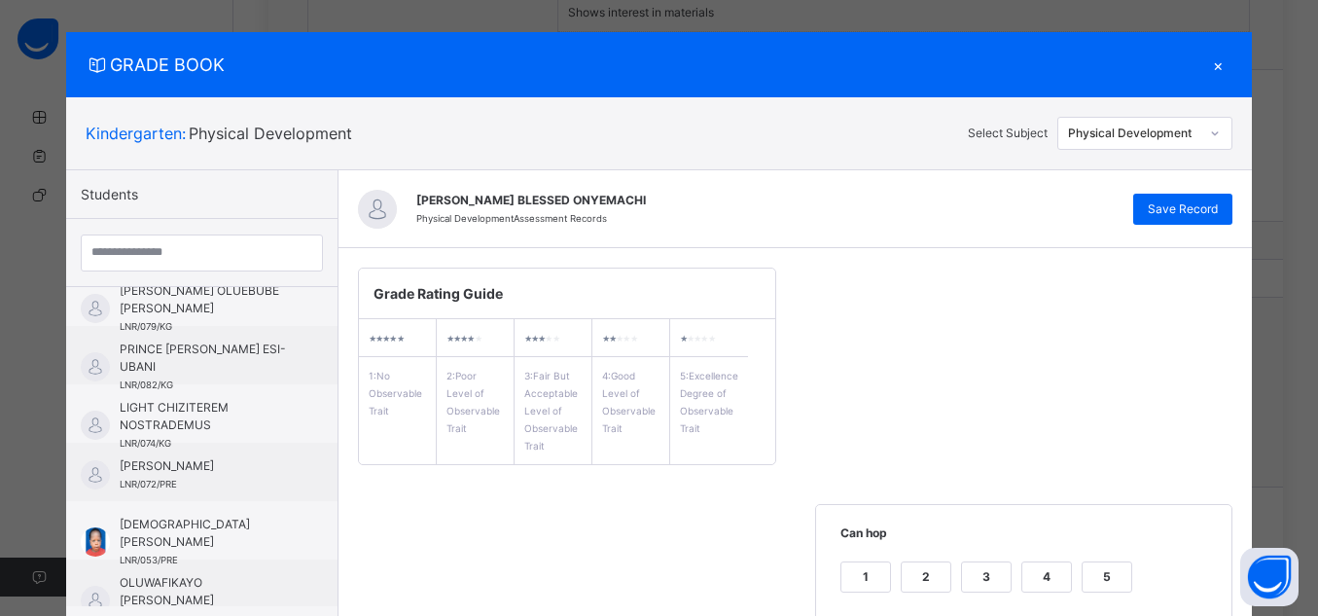
scroll to position [0, 0]
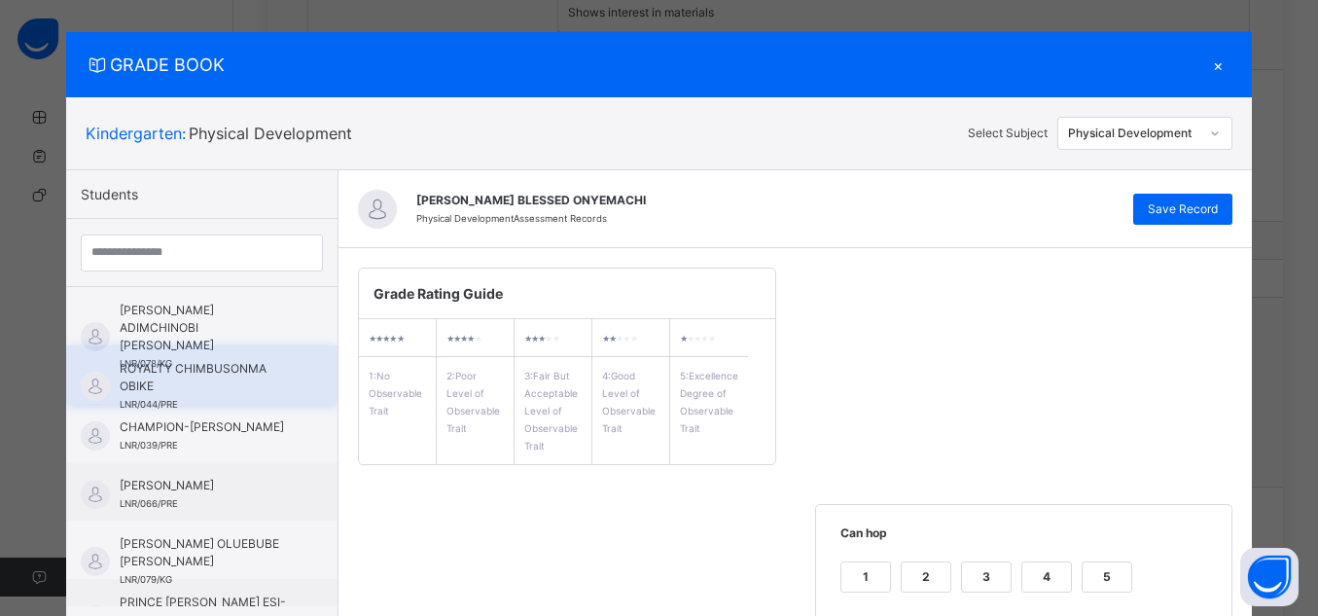
click at [179, 345] on div "ROYALTY CHIMBUSONMA OBIKE LNR/044/PRE" at bounding box center [201, 374] width 271 height 58
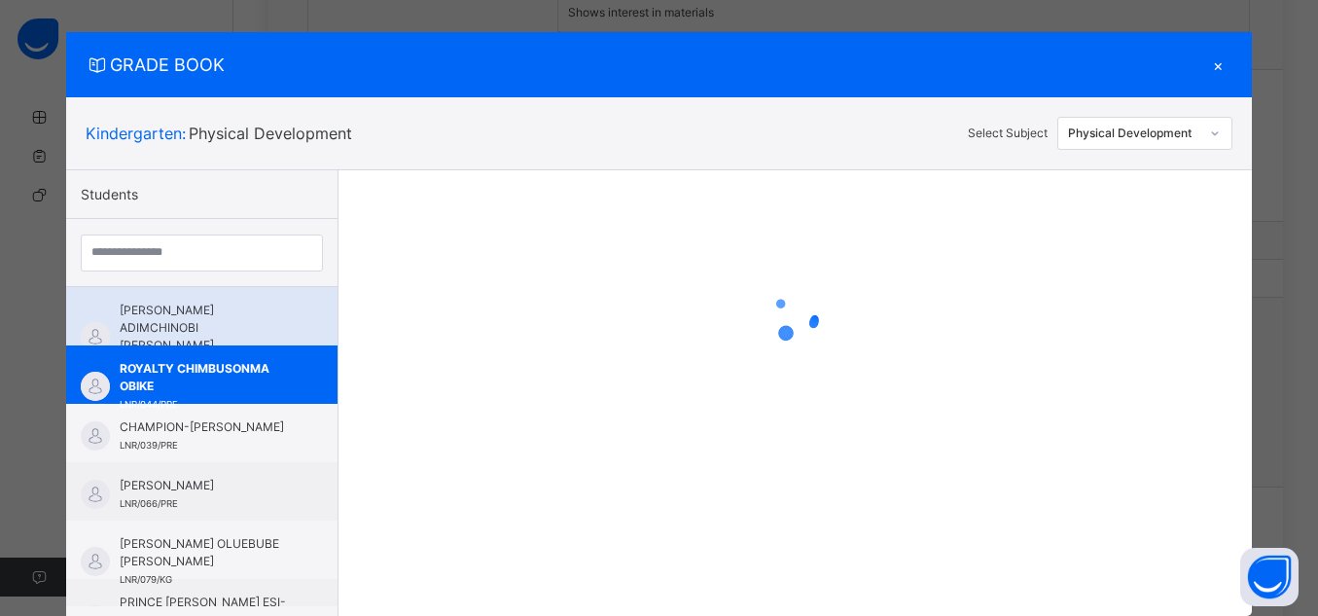
click at [182, 309] on span "[PERSON_NAME] ADIMCHINOBI [PERSON_NAME]" at bounding box center [207, 328] width 174 height 53
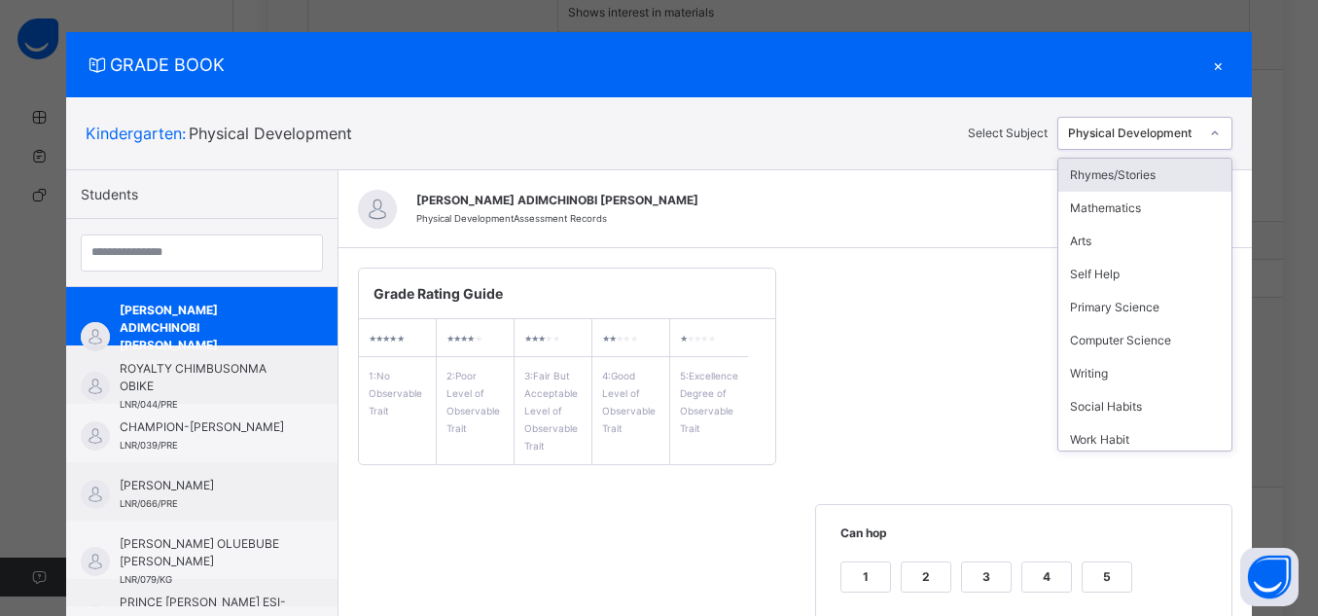
click at [1221, 130] on div at bounding box center [1215, 133] width 29 height 27
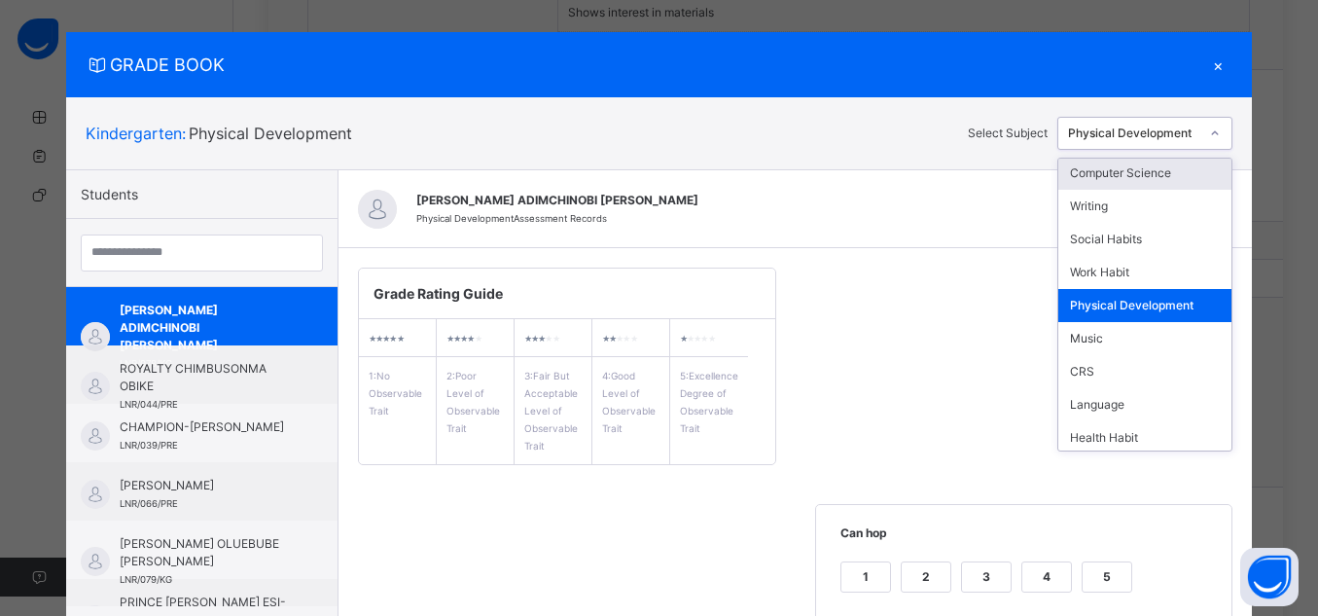
scroll to position [171, 0]
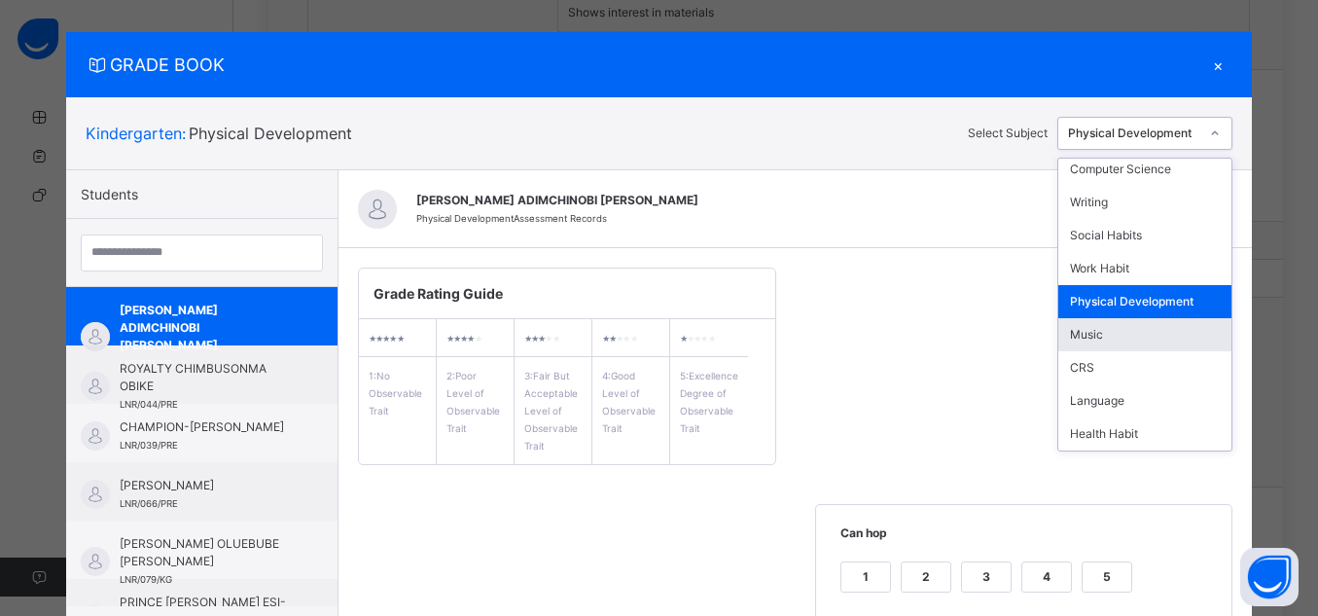
click at [1106, 330] on div "Music" at bounding box center [1145, 334] width 173 height 33
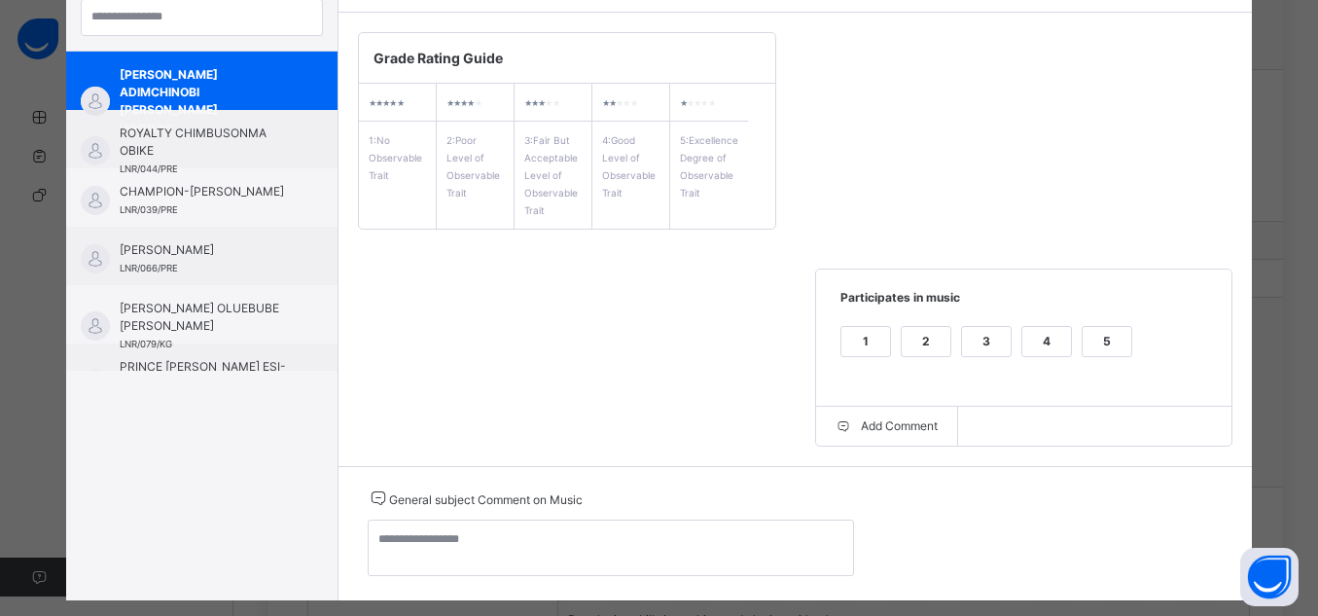
scroll to position [285, 0]
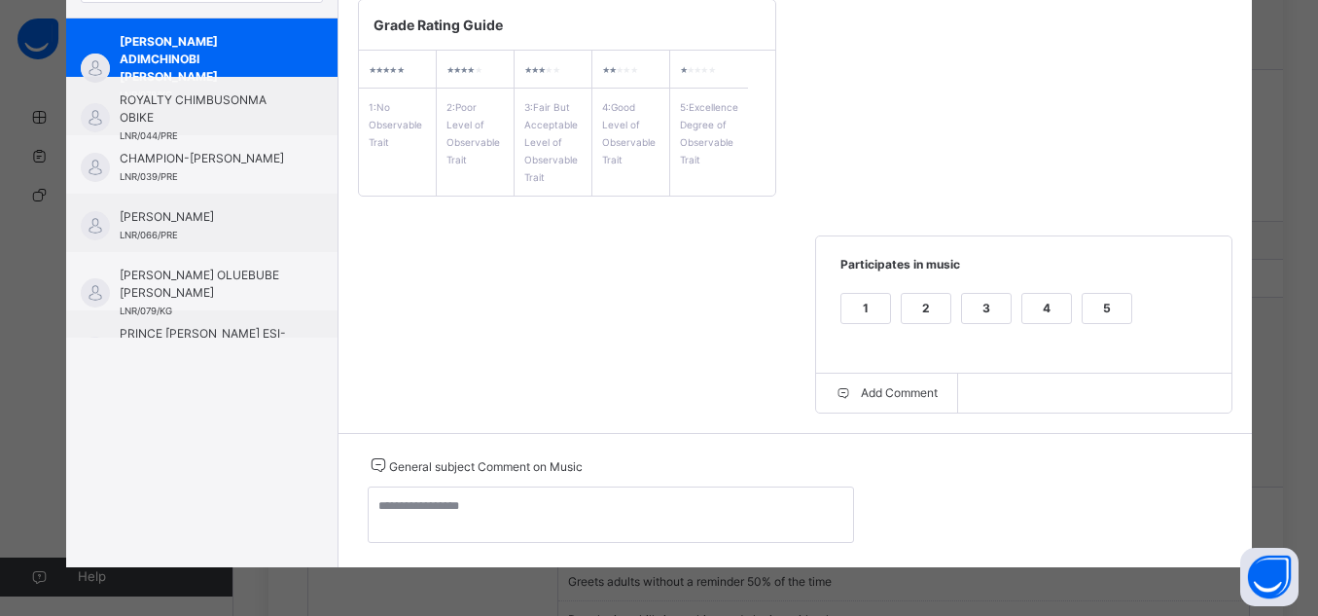
click at [1106, 306] on div "5" at bounding box center [1107, 308] width 49 height 29
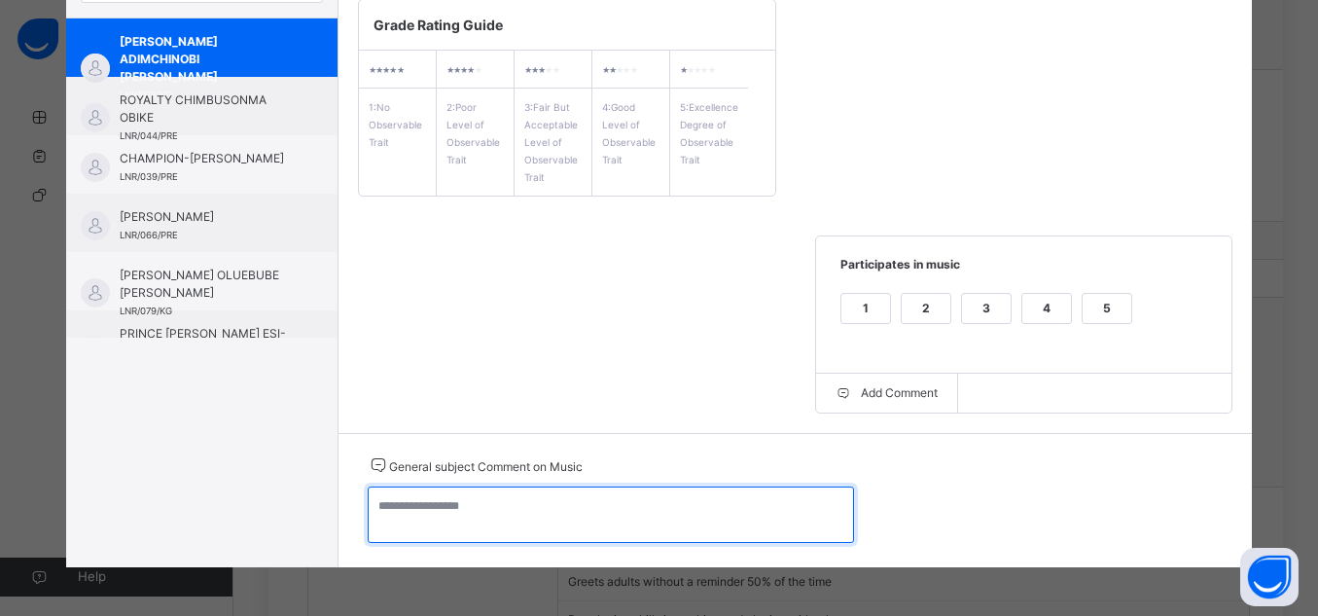
click at [685, 509] on textarea at bounding box center [611, 514] width 486 height 56
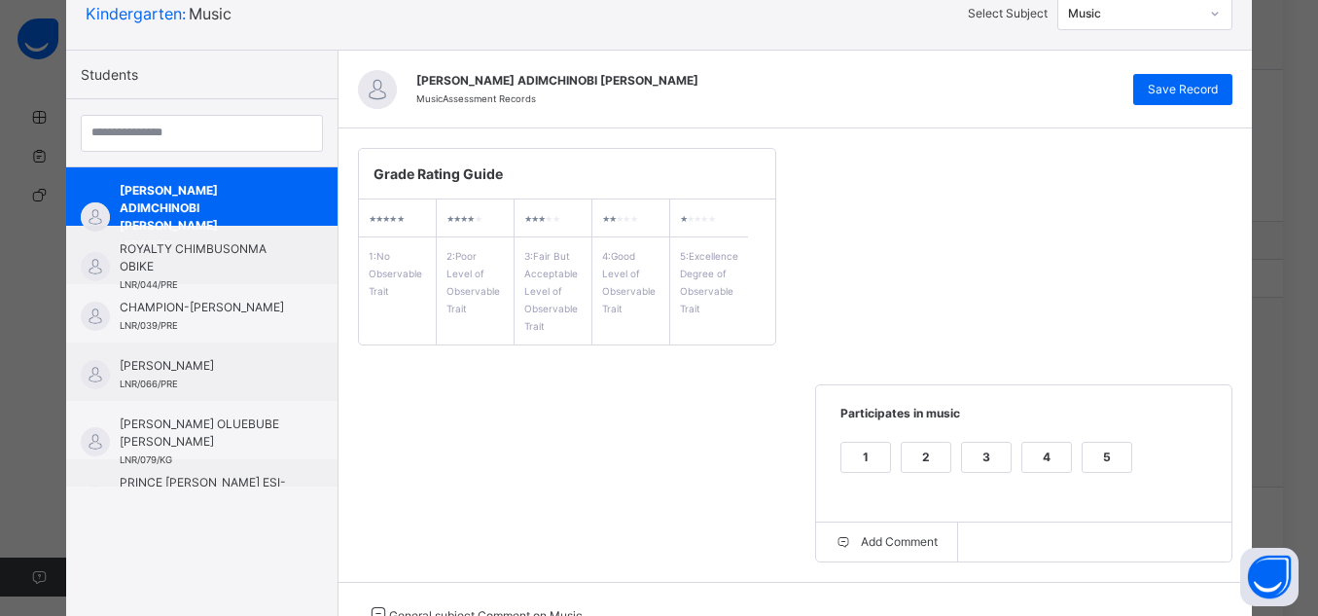
scroll to position [125, 0]
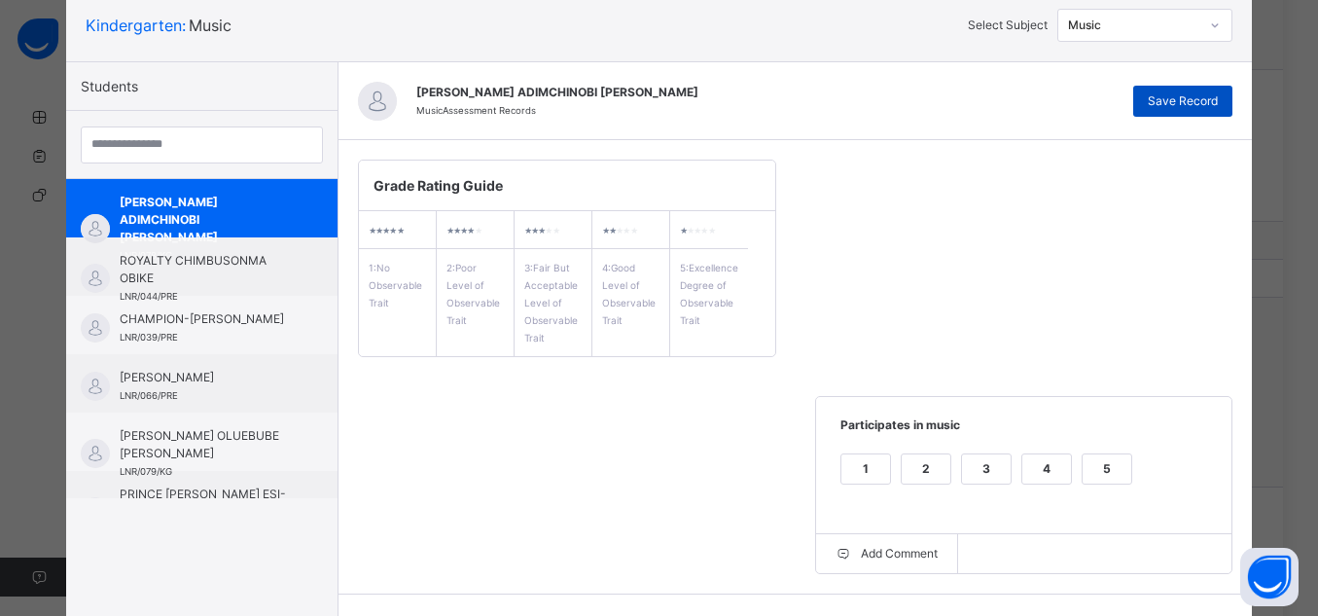
type textarea "**********"
click at [1180, 110] on div "Save Record" at bounding box center [1183, 101] width 99 height 31
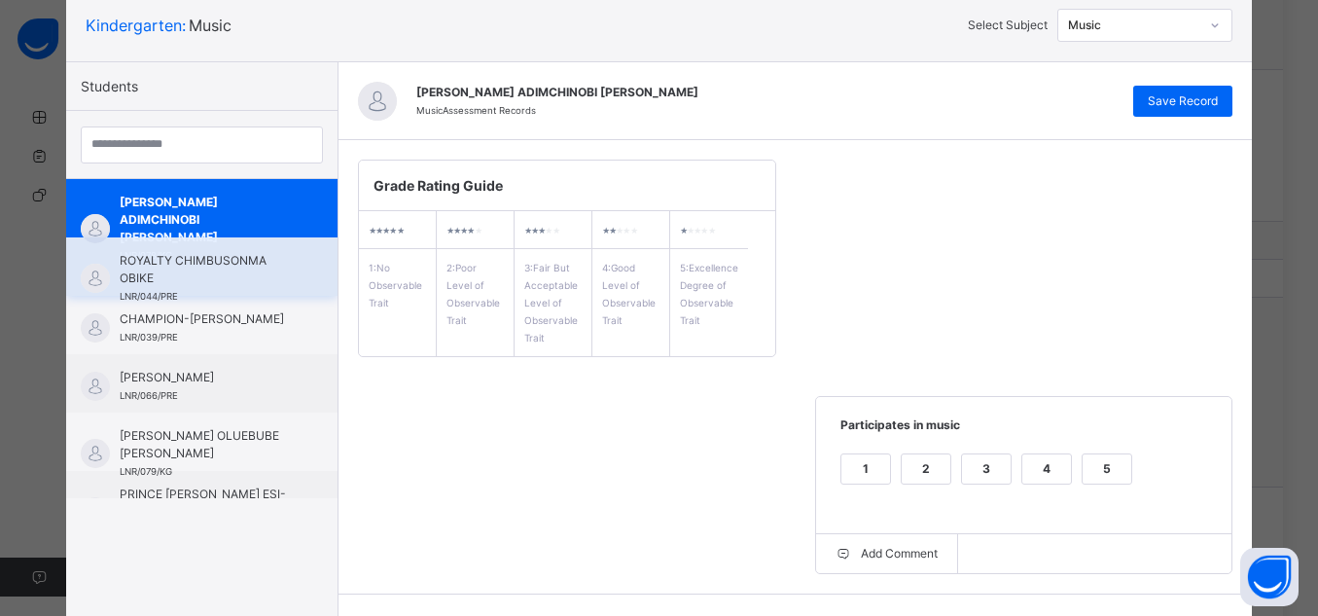
click at [228, 286] on div "ROYALTY CHIMBUSONMA OBIKE LNR/044/PRE" at bounding box center [207, 278] width 174 height 53
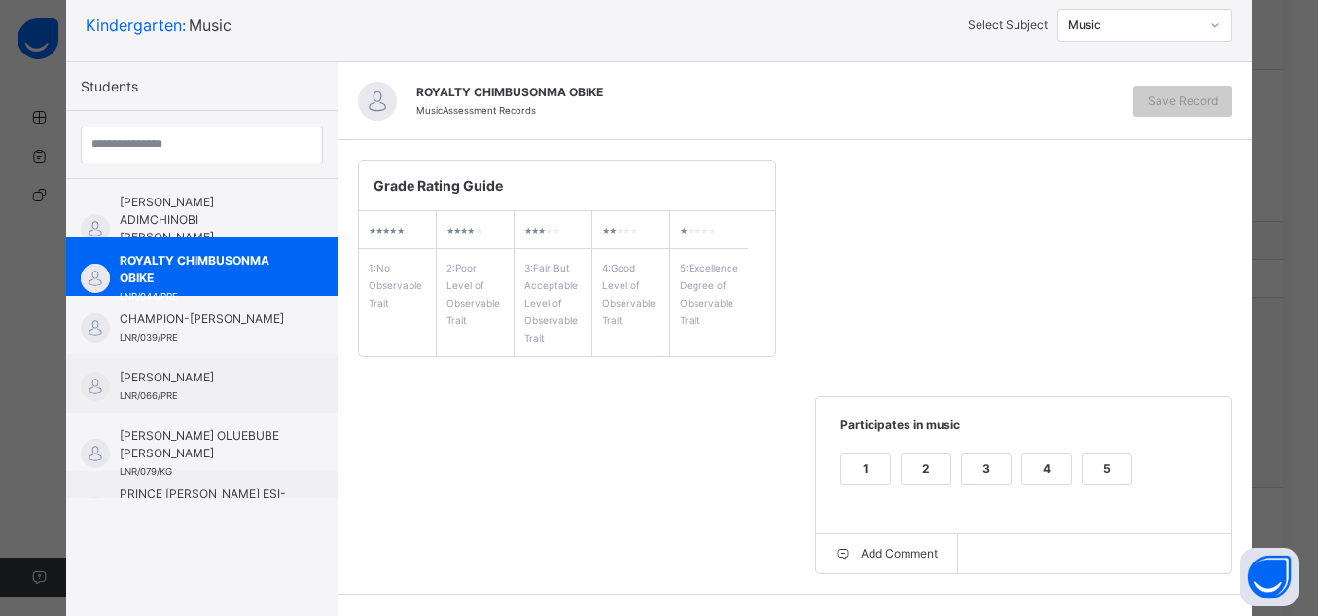
click at [1109, 463] on div "5" at bounding box center [1107, 468] width 49 height 29
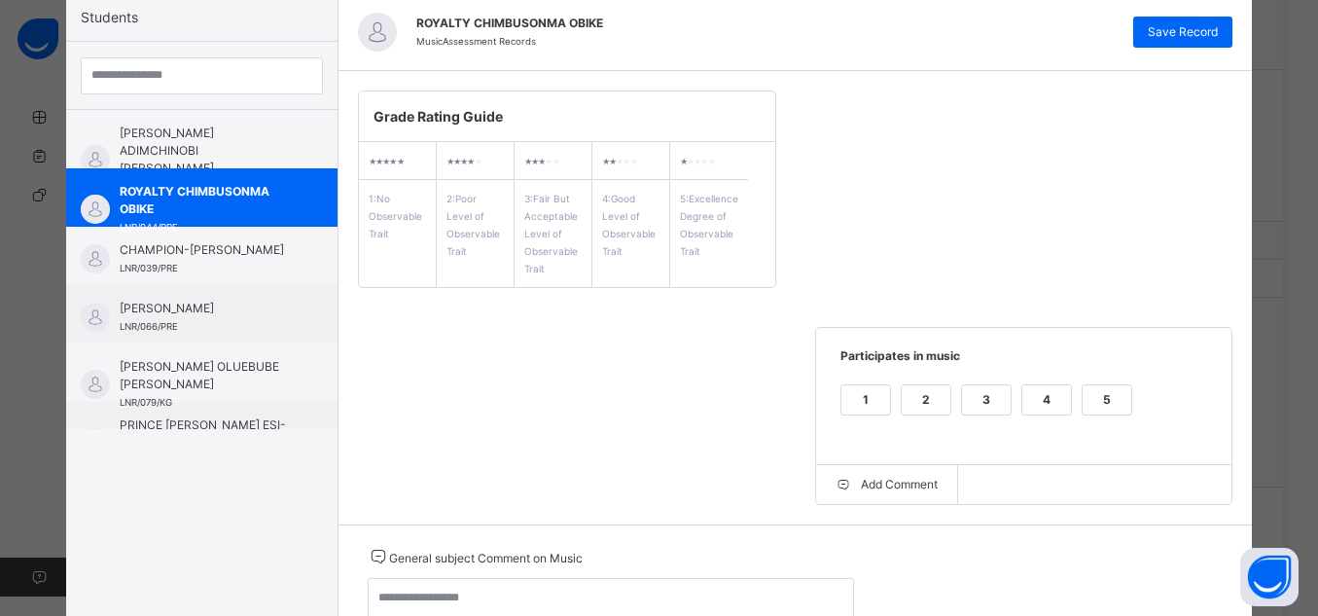
scroll to position [197, 0]
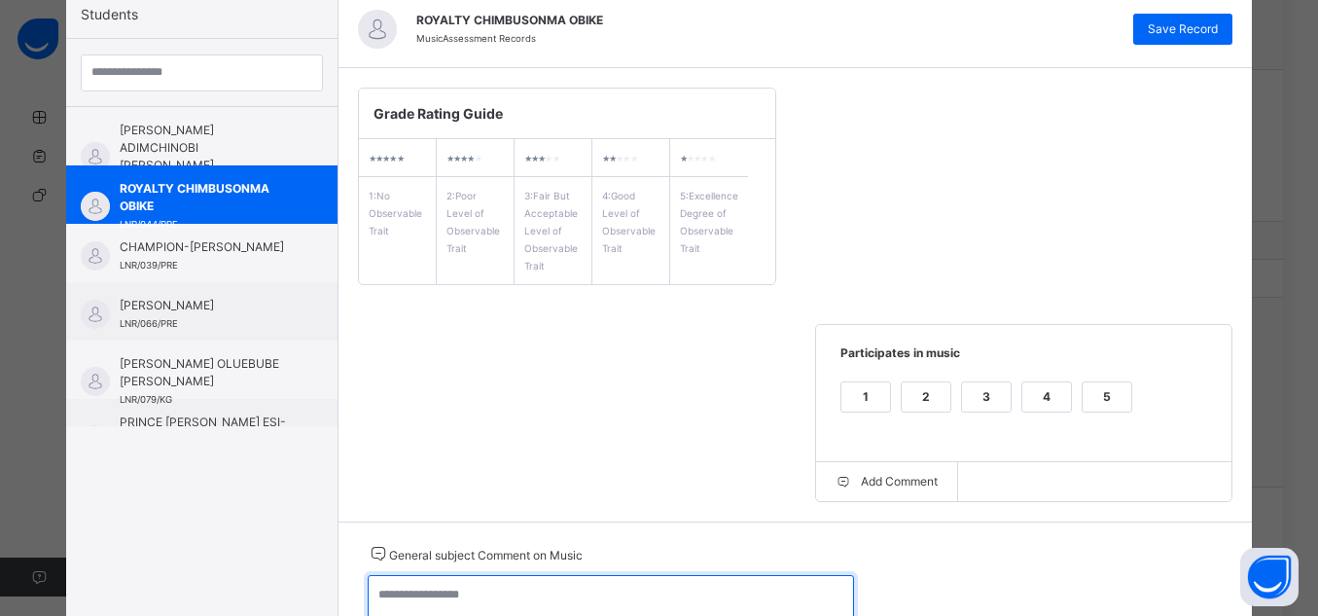
click at [685, 583] on textarea at bounding box center [611, 603] width 486 height 56
type textarea "**********"
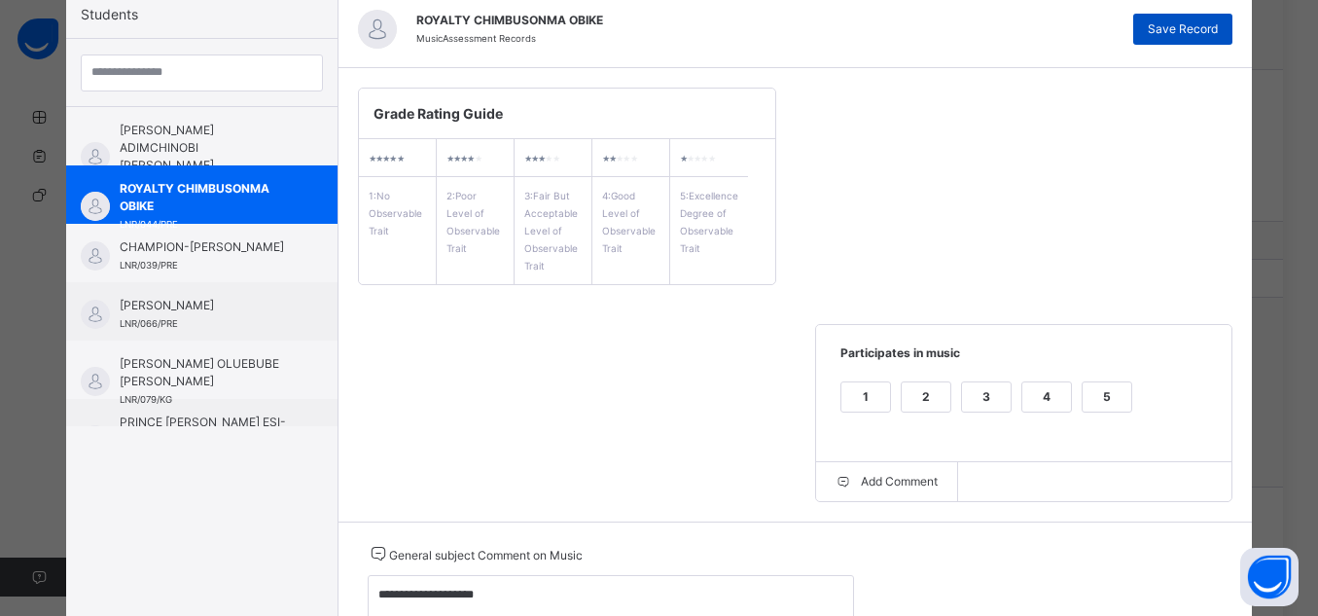
click at [1168, 21] on span "Save Record" at bounding box center [1183, 29] width 70 height 18
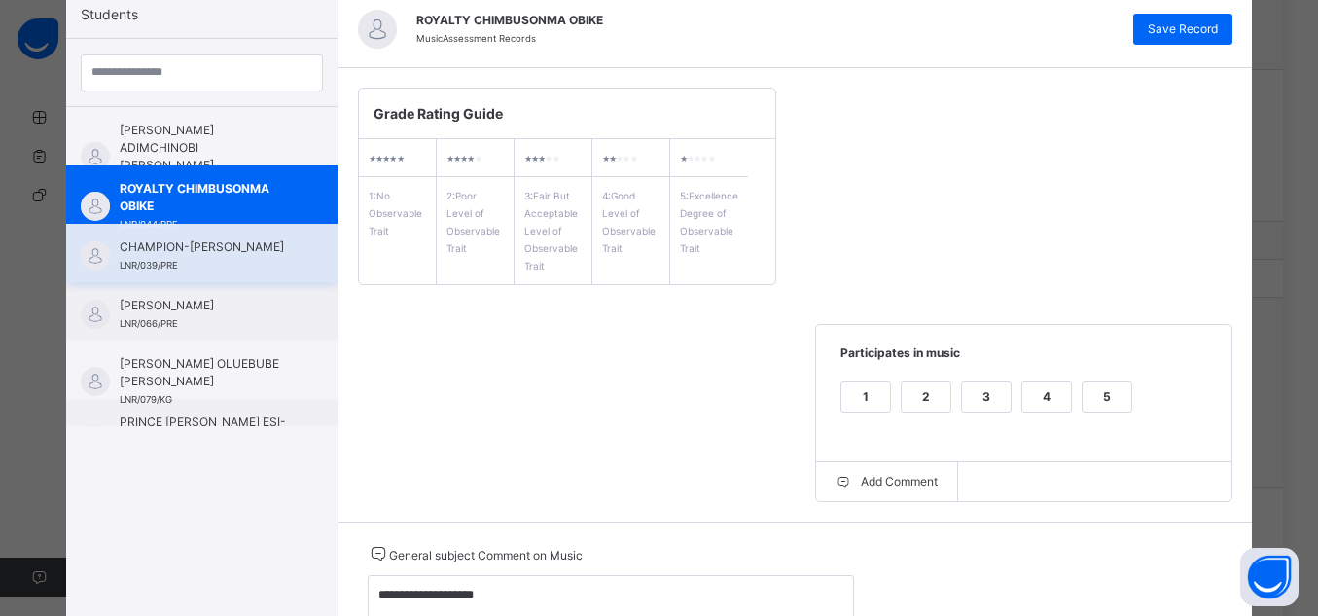
click at [161, 256] on span "CHAMPION-[PERSON_NAME]" at bounding box center [207, 247] width 174 height 18
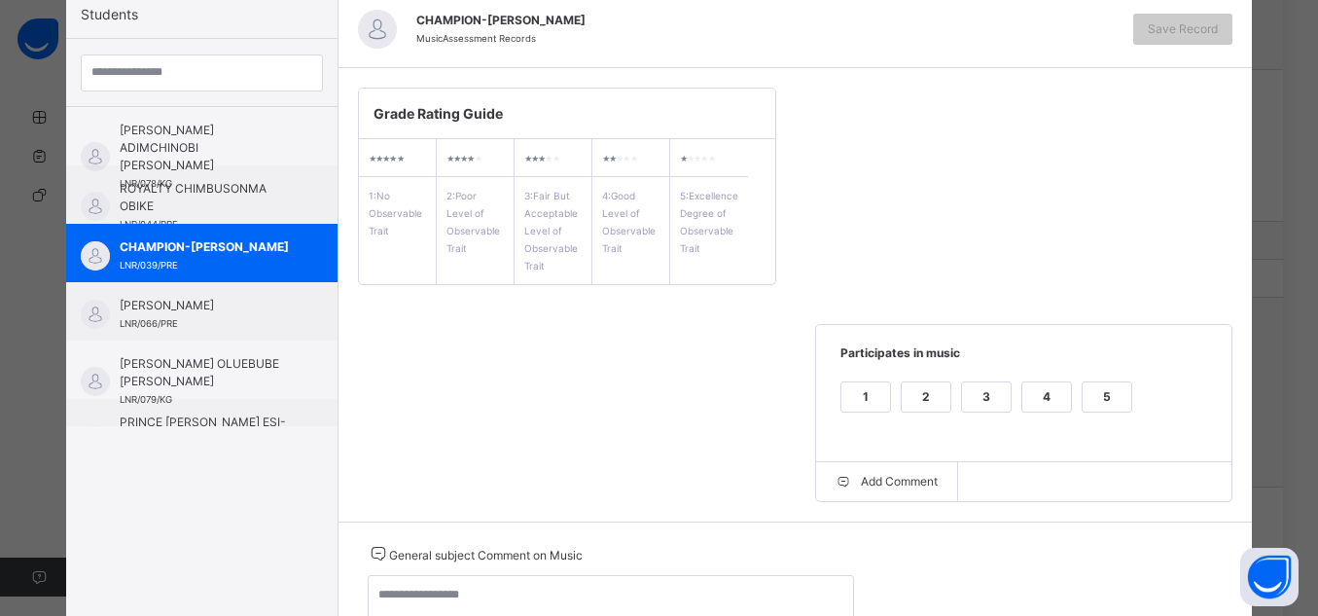
click at [1083, 399] on div "5" at bounding box center [1107, 396] width 49 height 29
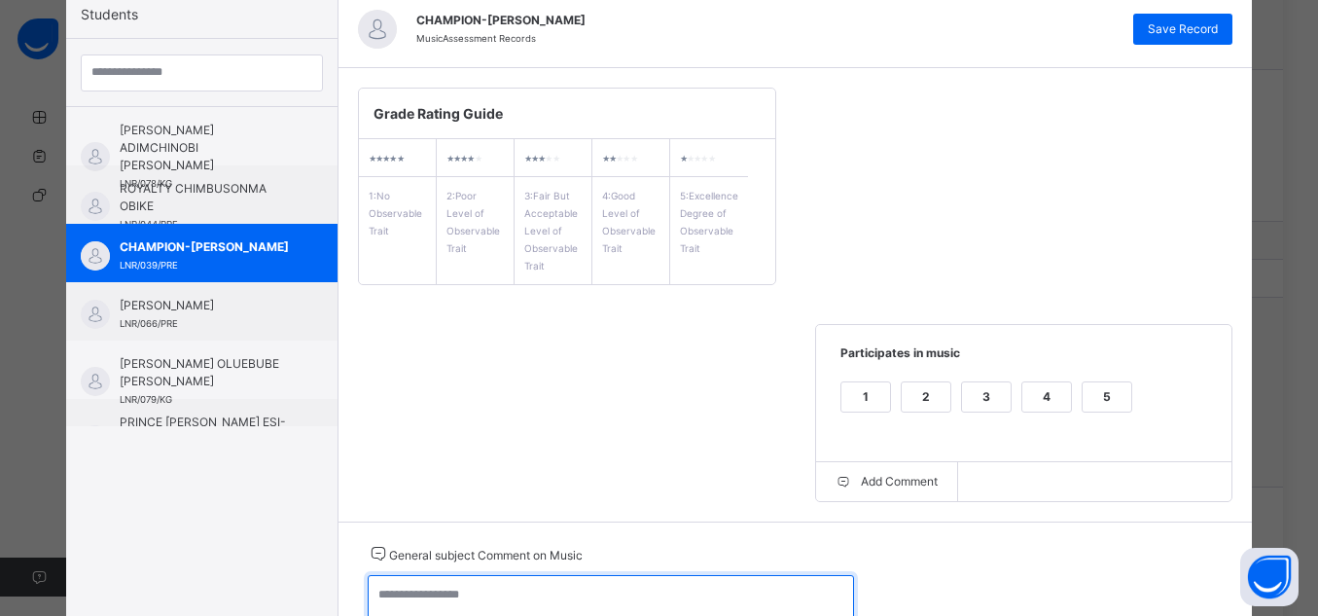
click at [697, 593] on textarea at bounding box center [611, 603] width 486 height 56
type textarea "**********"
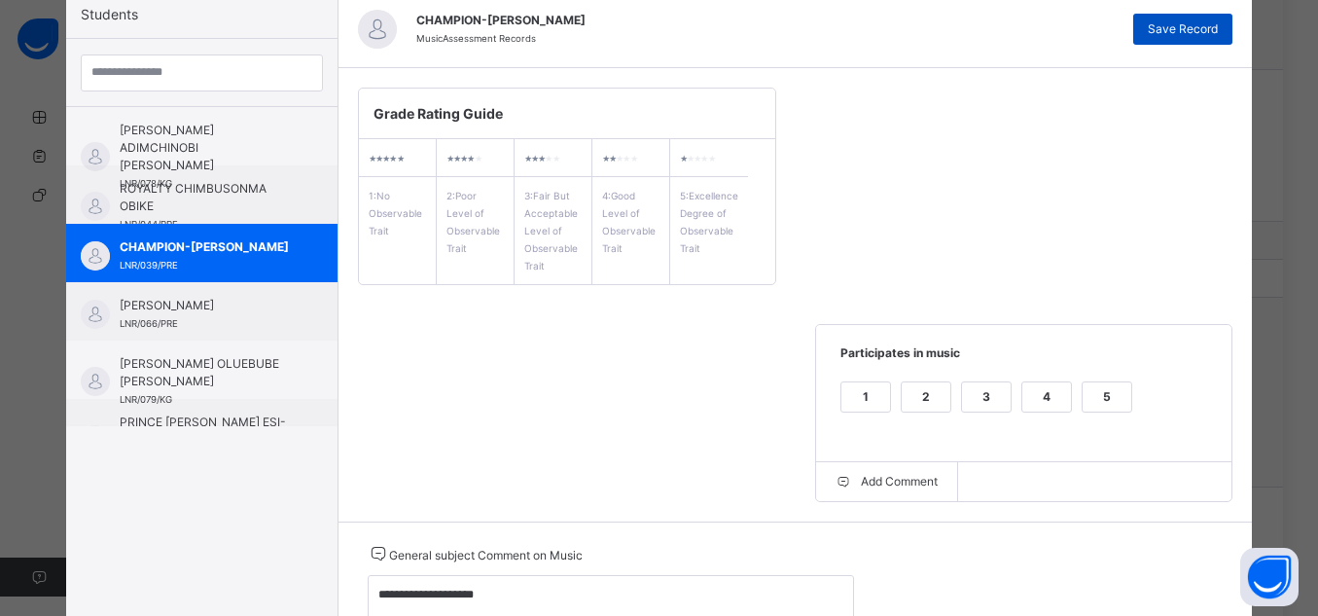
click at [1163, 22] on span "Save Record" at bounding box center [1183, 29] width 70 height 18
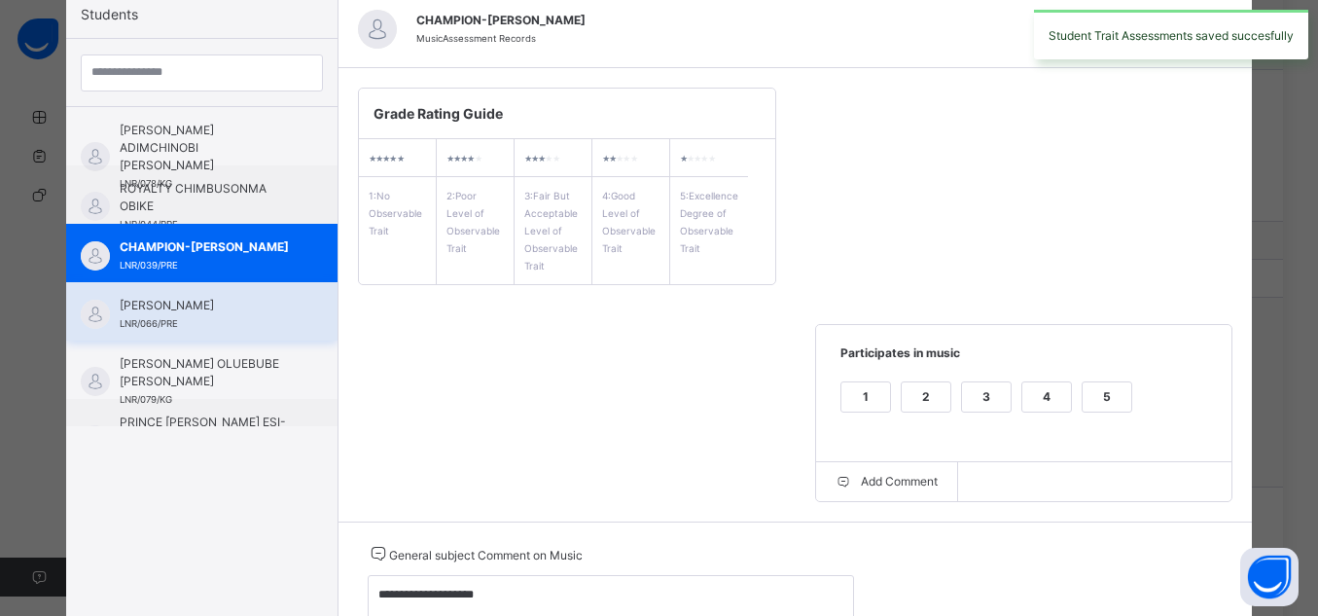
click at [146, 304] on span "[PERSON_NAME]" at bounding box center [207, 306] width 174 height 18
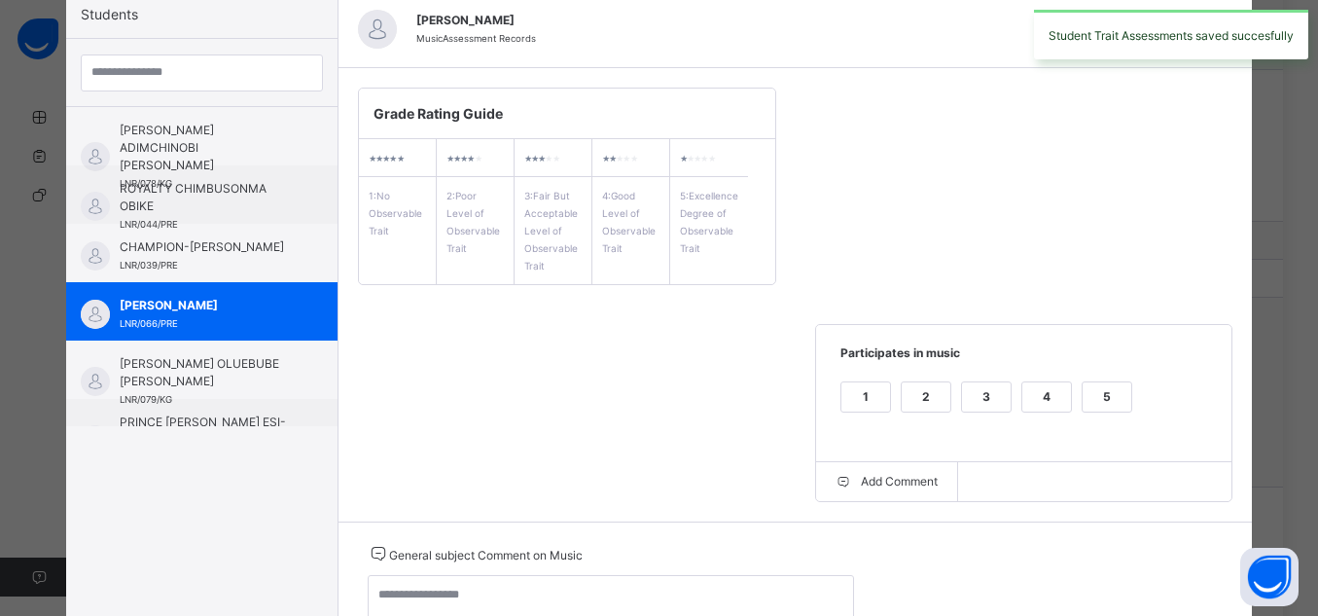
click at [1113, 398] on div "5" at bounding box center [1107, 396] width 49 height 29
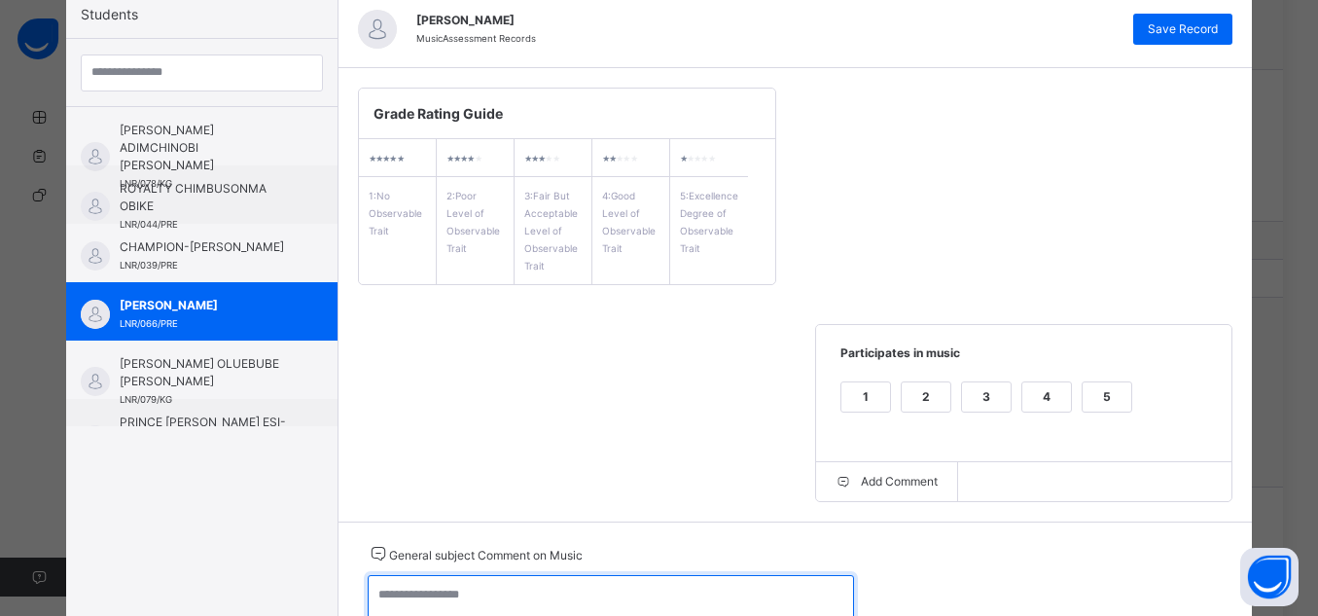
click at [769, 595] on textarea at bounding box center [611, 603] width 486 height 56
type textarea "**********"
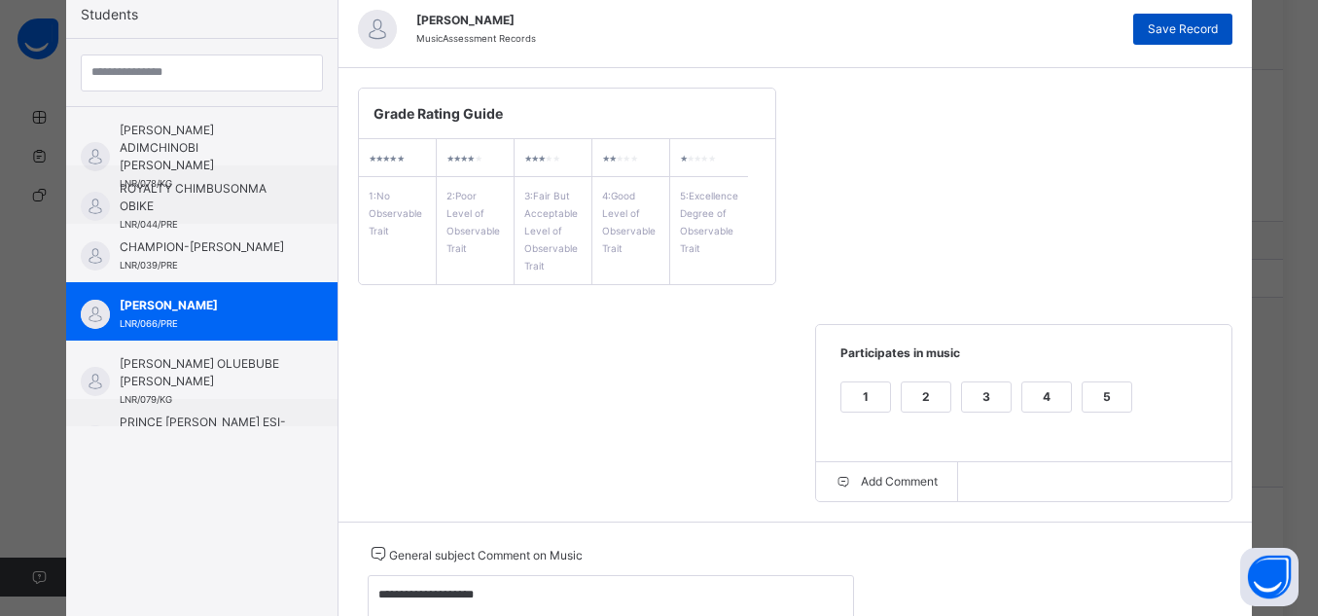
click at [1201, 31] on span "Save Record" at bounding box center [1183, 29] width 70 height 18
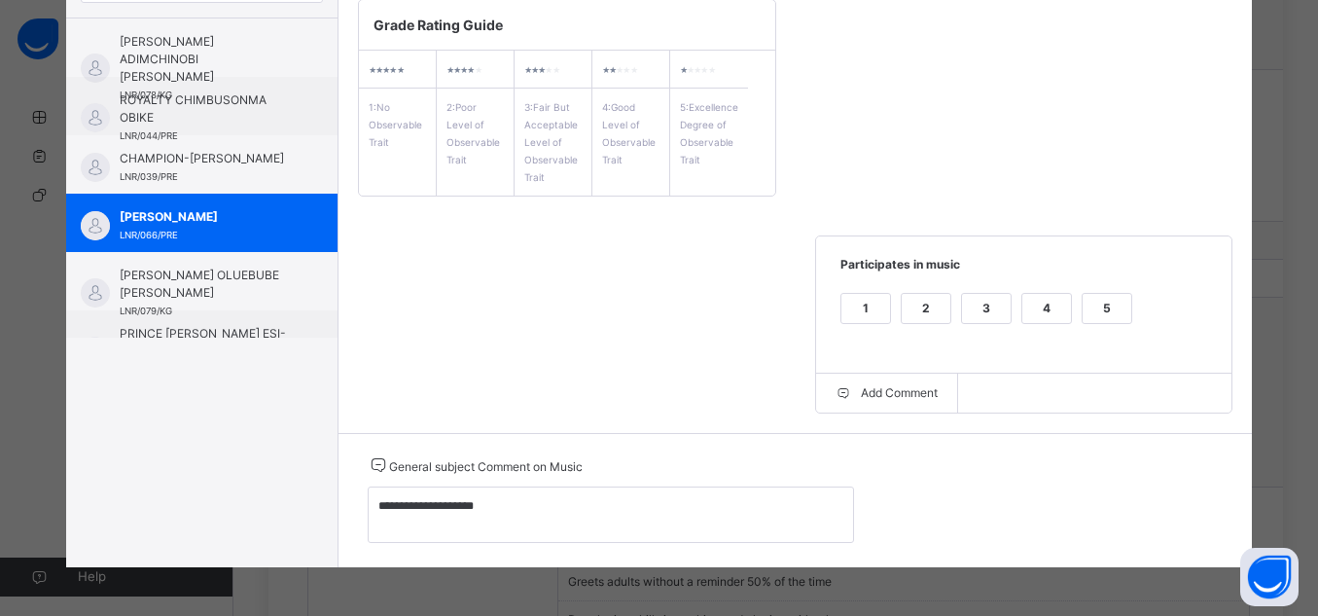
scroll to position [282, 0]
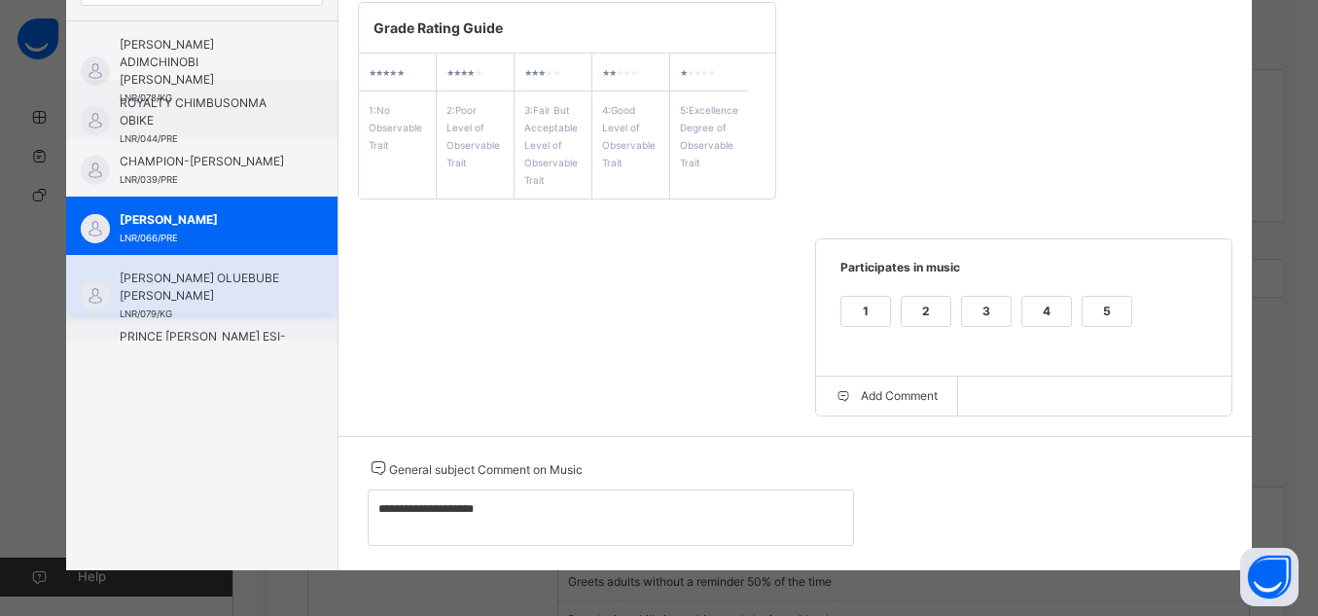
click at [273, 291] on div "[PERSON_NAME] OLUEBUBE [PERSON_NAME] LNR/079/KG" at bounding box center [201, 284] width 271 height 58
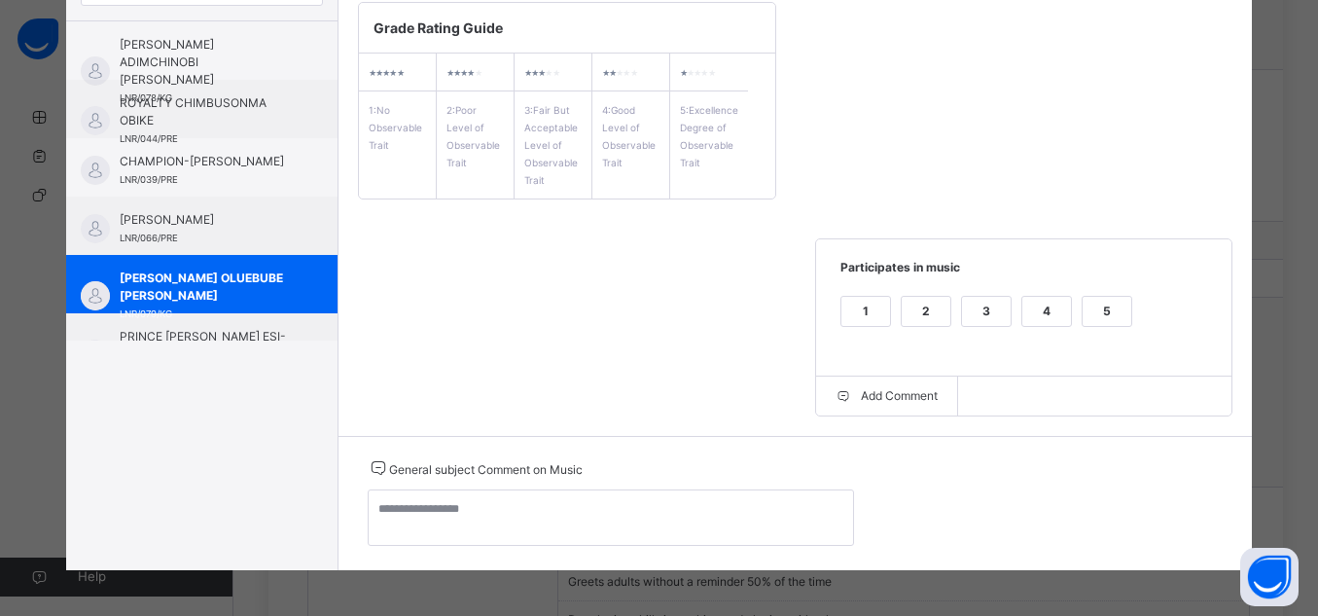
click at [1116, 310] on div "5" at bounding box center [1107, 311] width 49 height 29
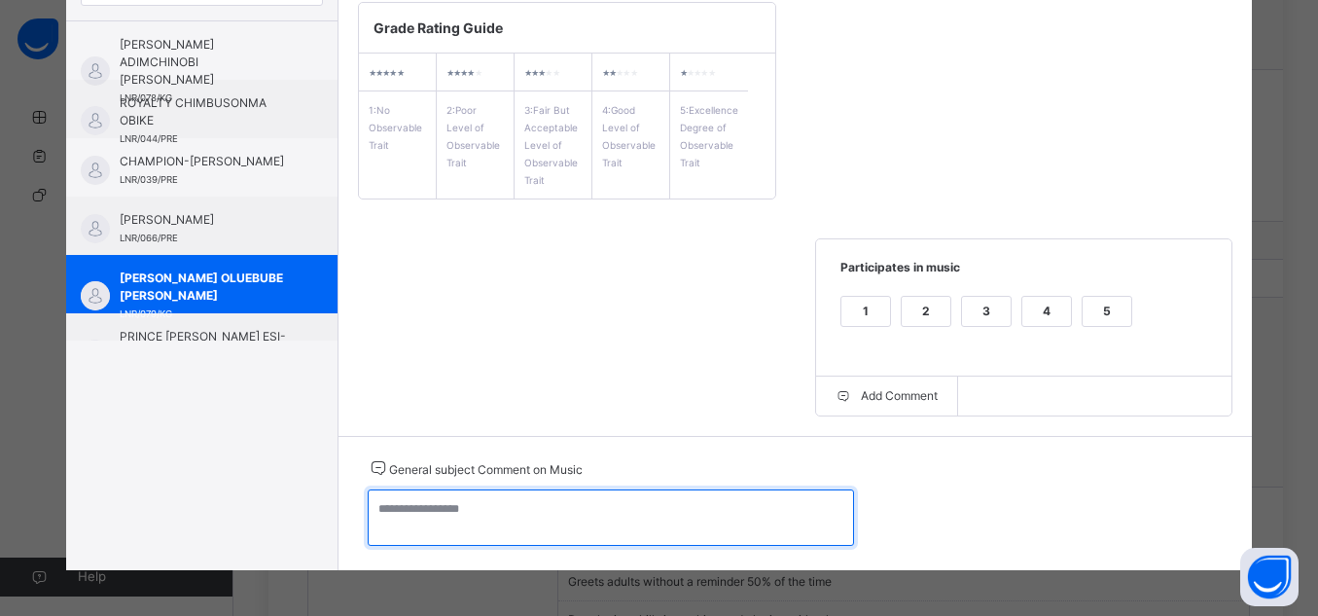
click at [753, 512] on textarea at bounding box center [611, 517] width 486 height 56
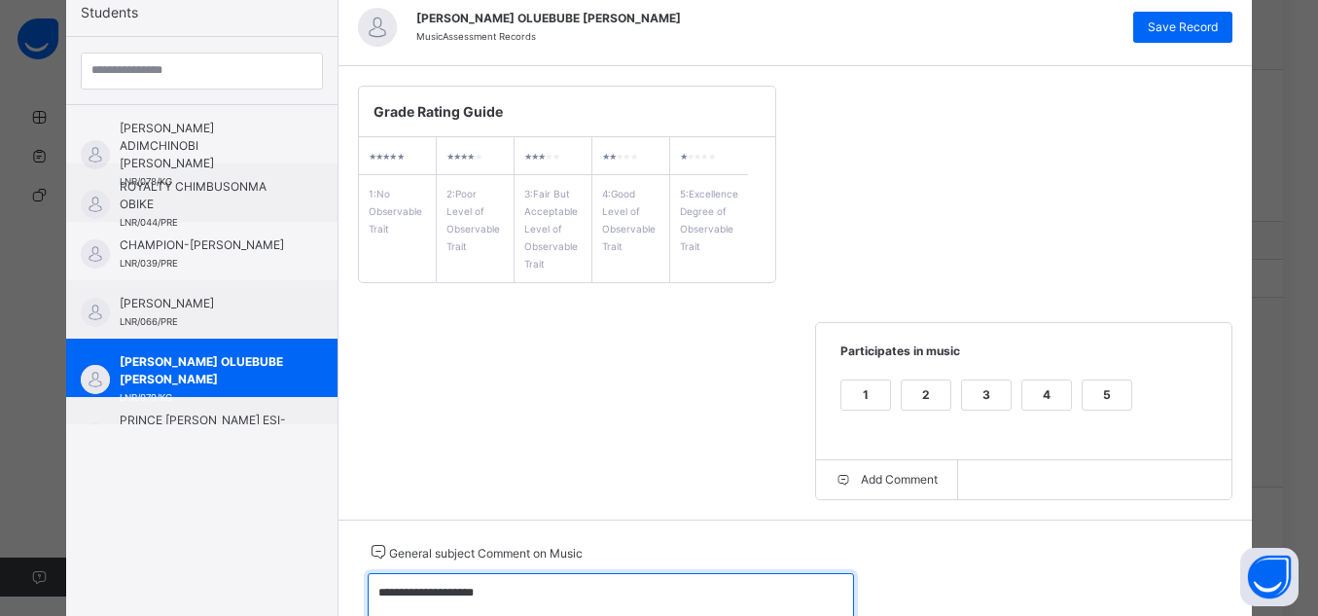
scroll to position [194, 0]
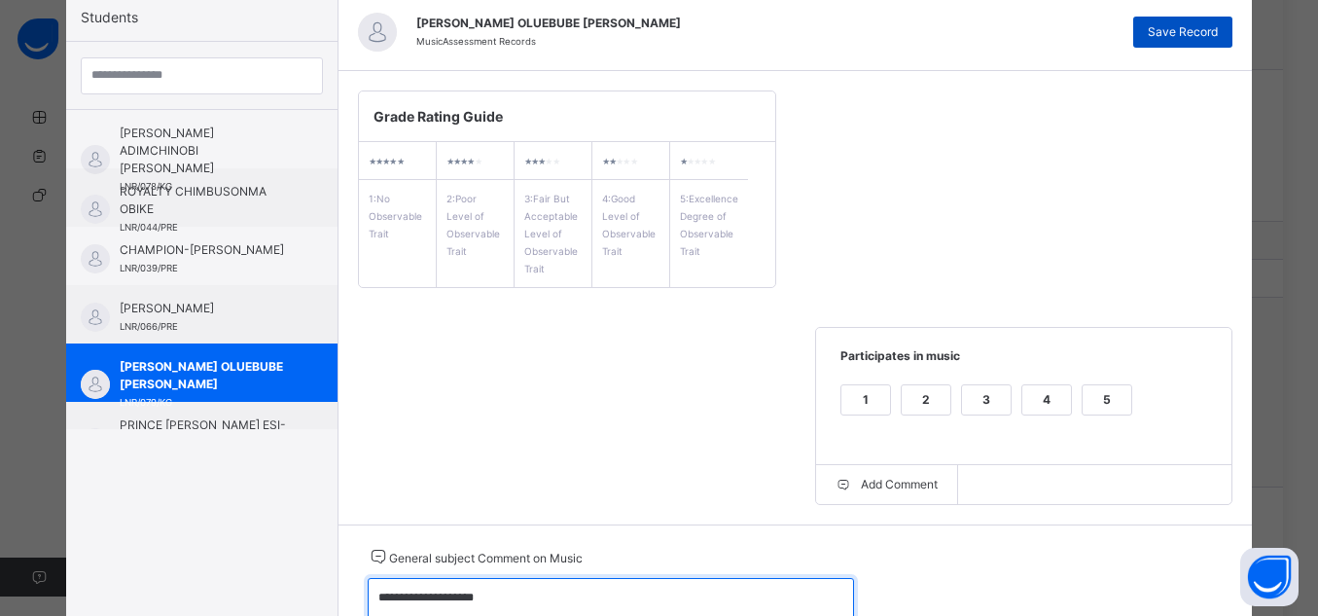
type textarea "**********"
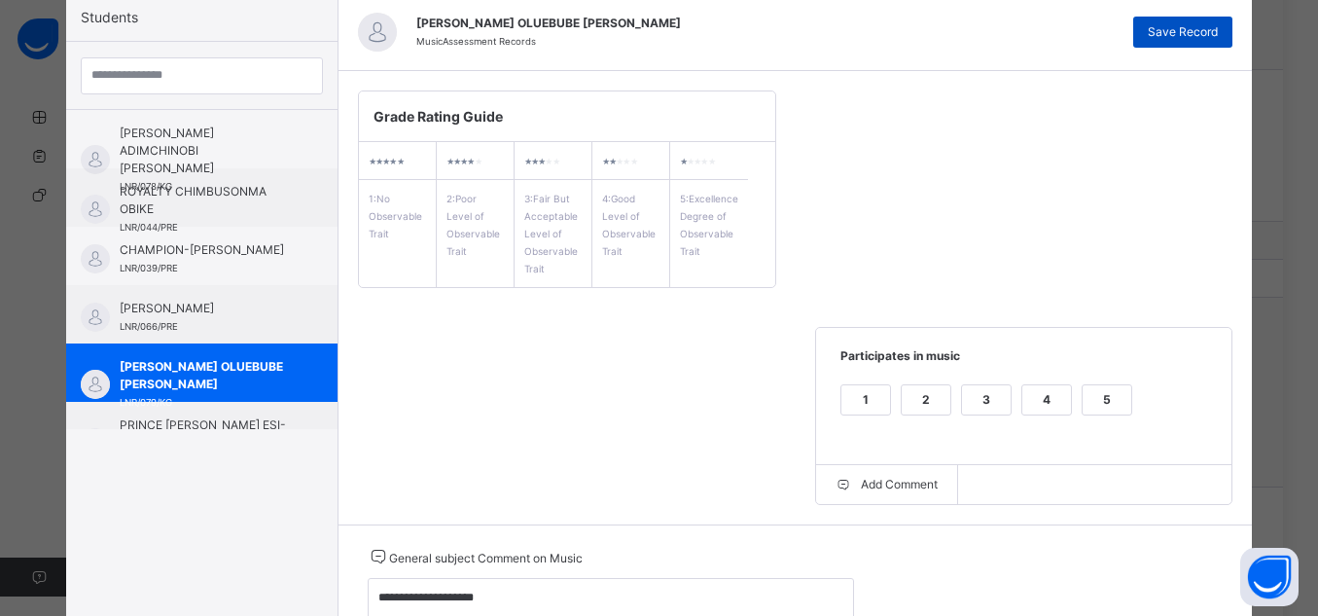
click at [1175, 39] on span "Save Record" at bounding box center [1183, 32] width 70 height 18
click at [227, 418] on span "PRINCE [PERSON_NAME] ESI-UBANI" at bounding box center [207, 433] width 174 height 35
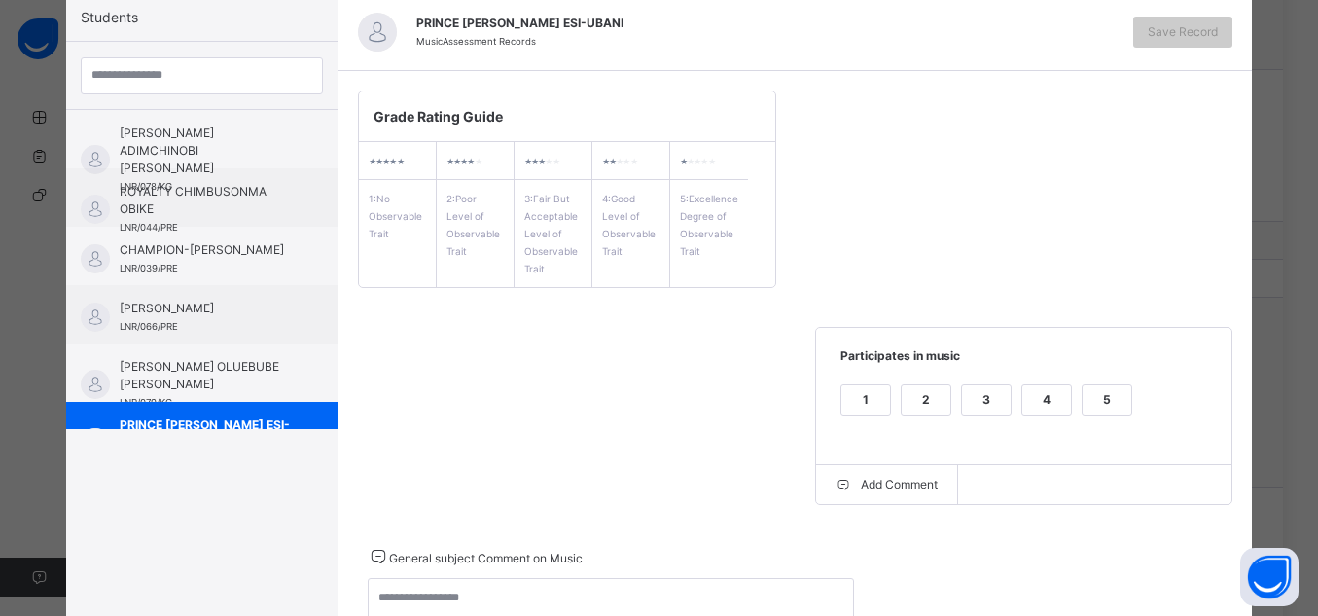
click at [1112, 401] on div "5" at bounding box center [1107, 399] width 49 height 29
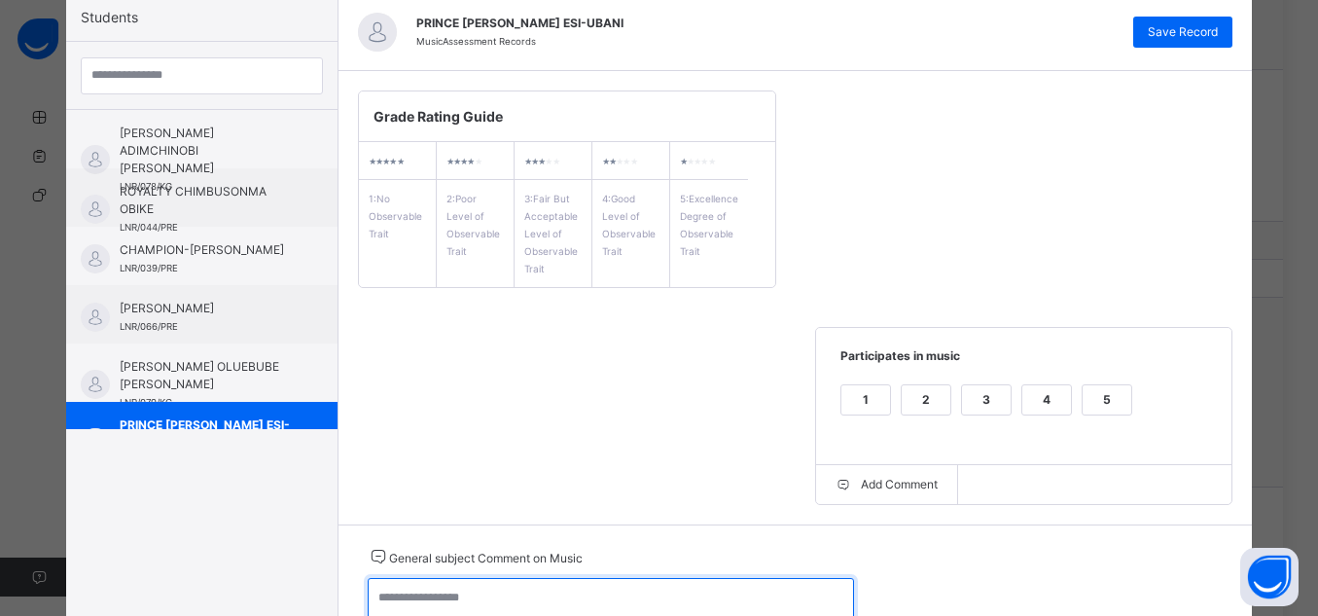
click at [669, 587] on textarea at bounding box center [611, 606] width 486 height 56
type textarea "**********"
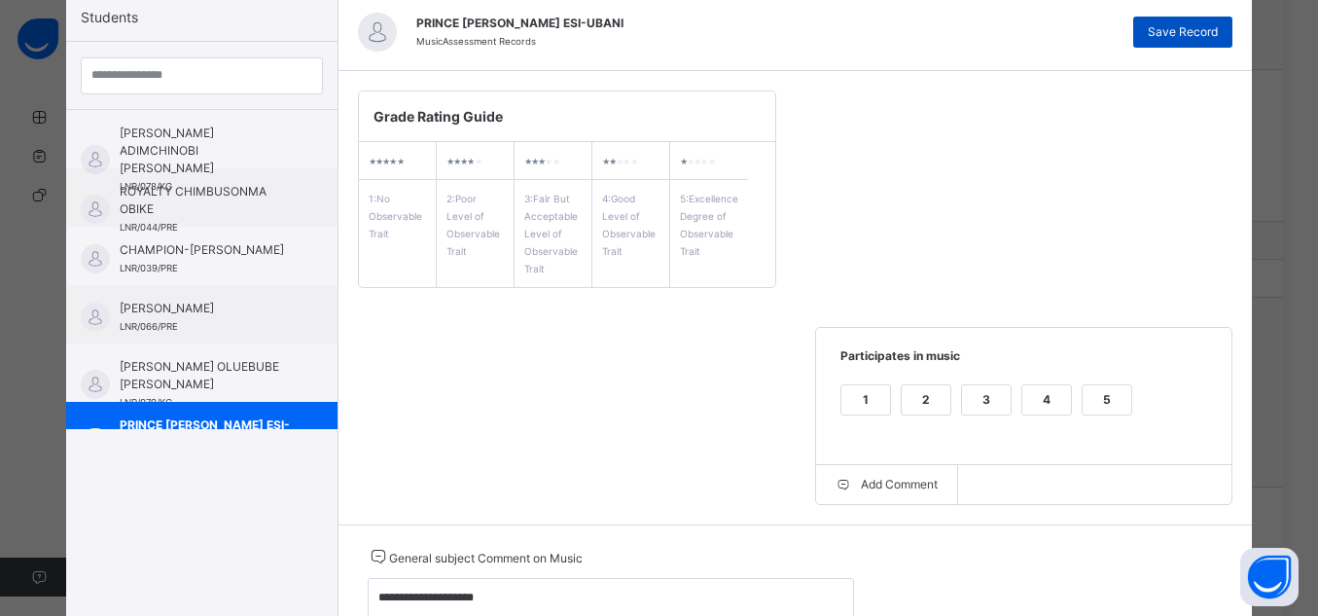
click at [1200, 37] on span "Save Record" at bounding box center [1183, 32] width 70 height 18
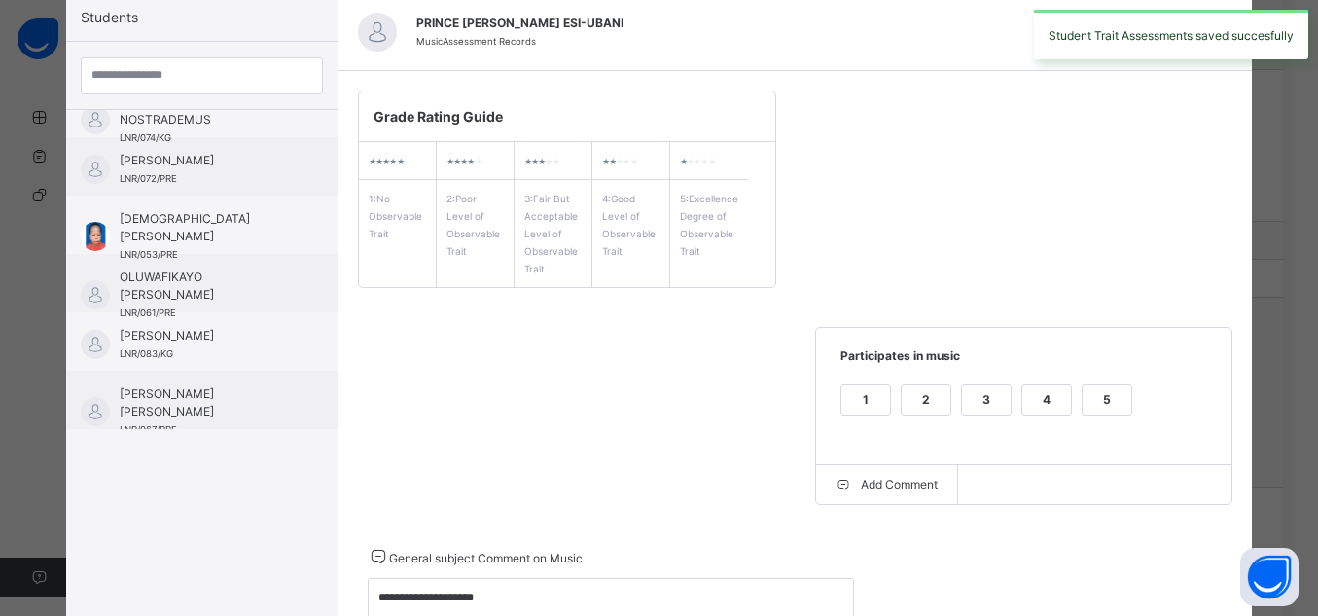
scroll to position [383, 0]
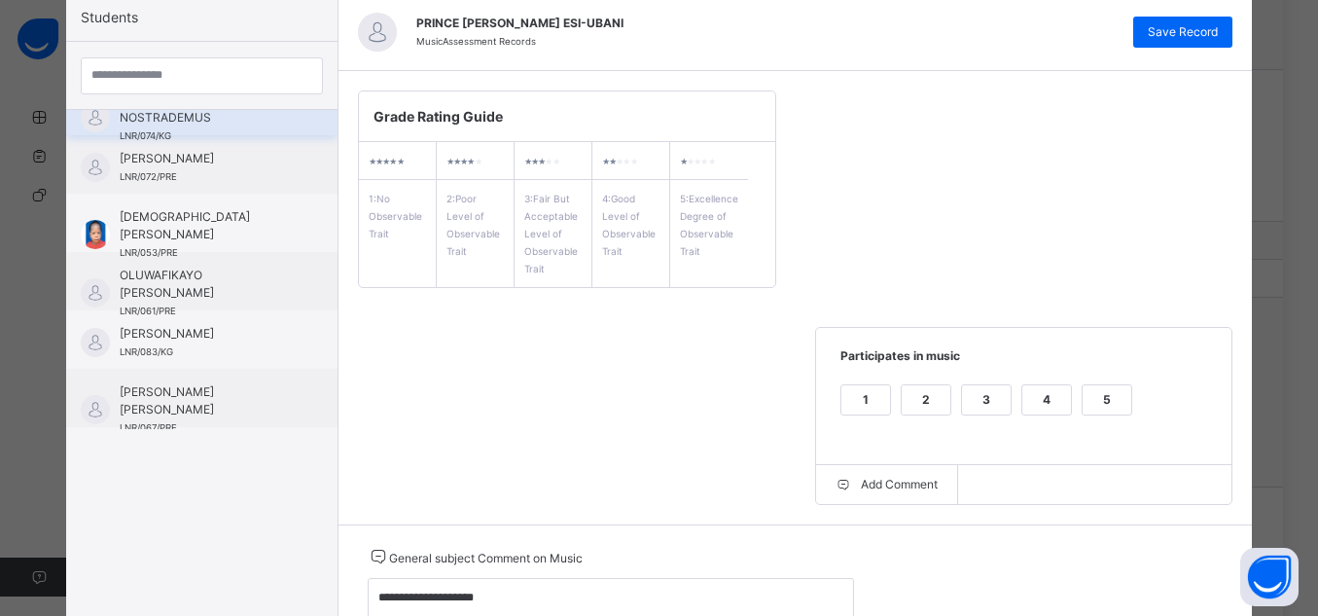
click at [194, 119] on span "LIGHT CHIZITEREM NOSTRADEMUS" at bounding box center [207, 108] width 174 height 35
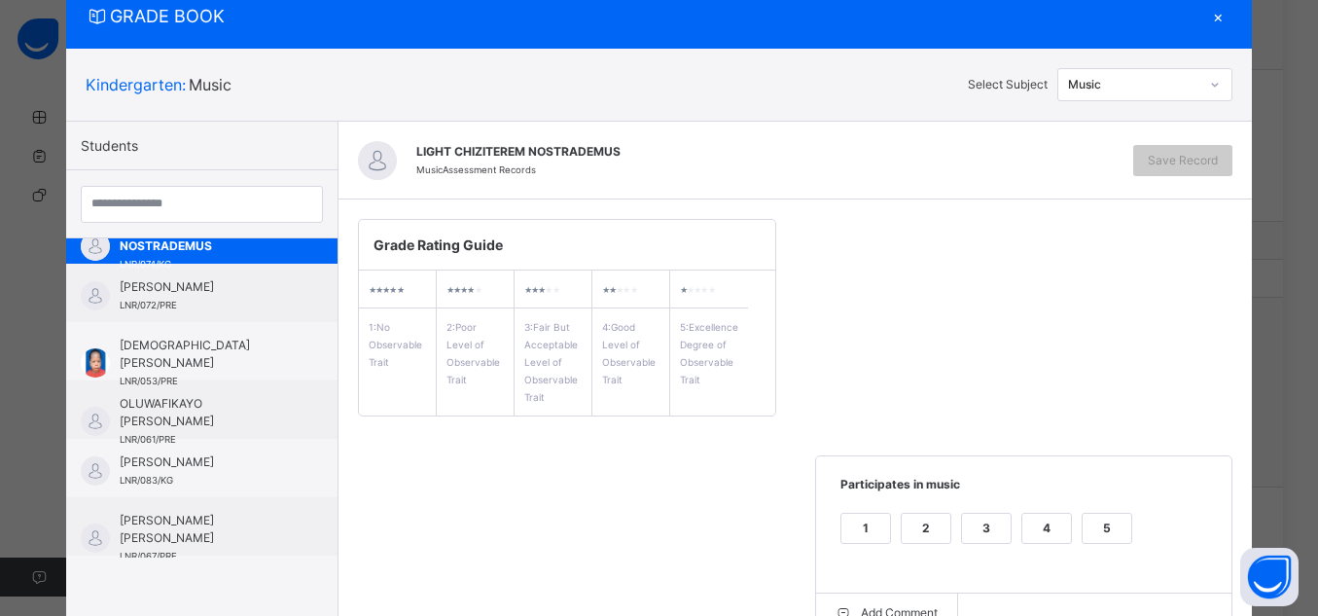
scroll to position [194, 0]
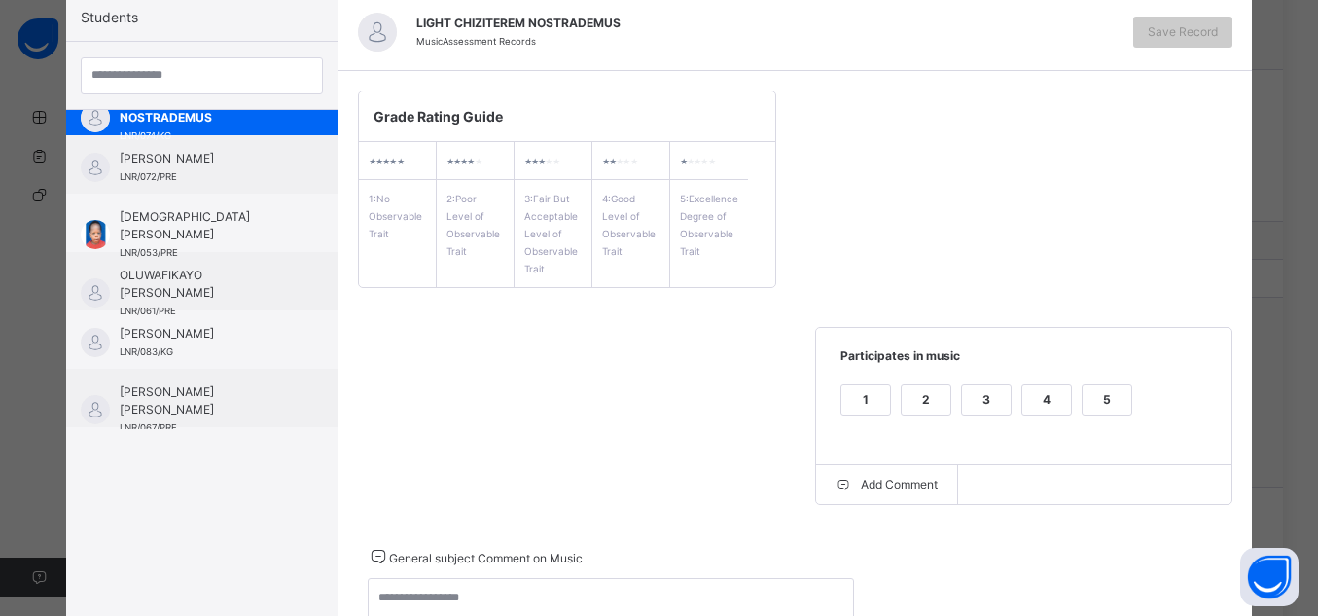
click at [1112, 405] on div "5" at bounding box center [1107, 399] width 49 height 29
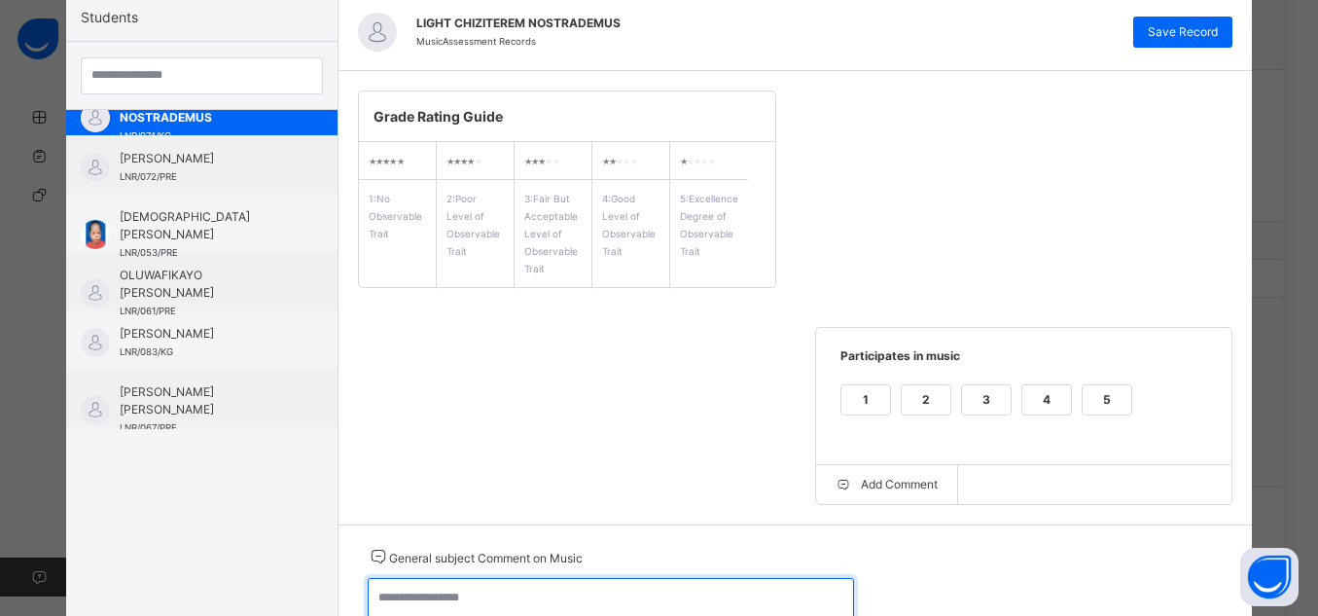
click at [719, 587] on textarea at bounding box center [611, 606] width 486 height 56
type textarea "**********"
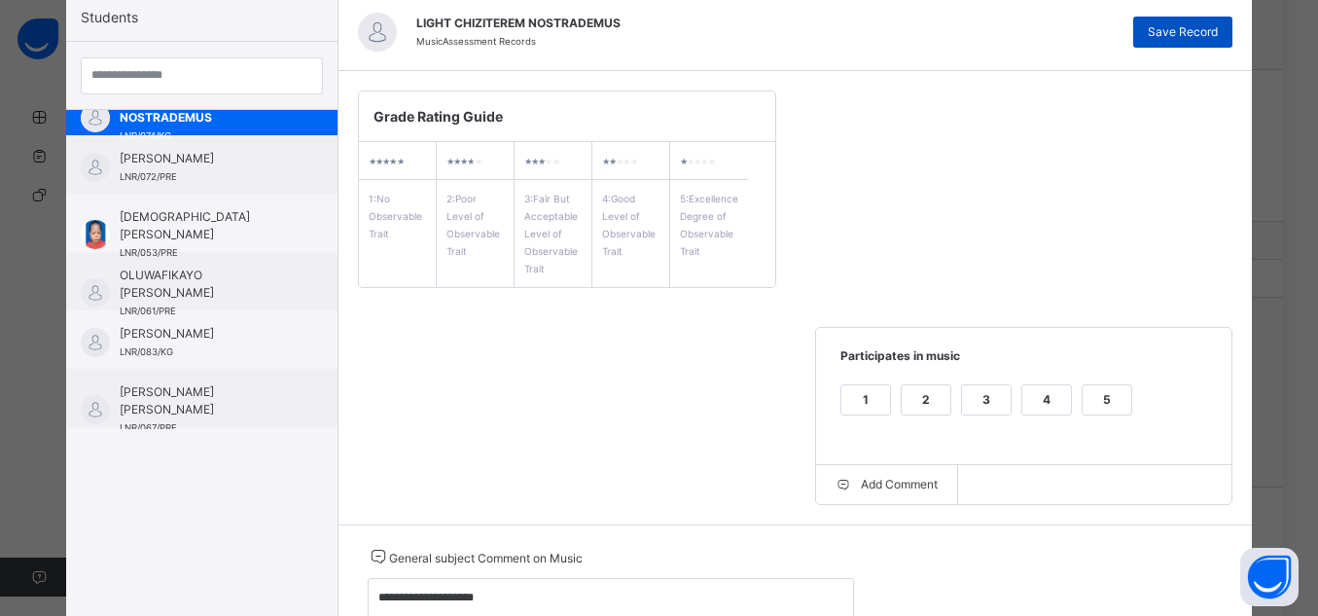
click at [1184, 21] on div "Save Record" at bounding box center [1183, 32] width 99 height 31
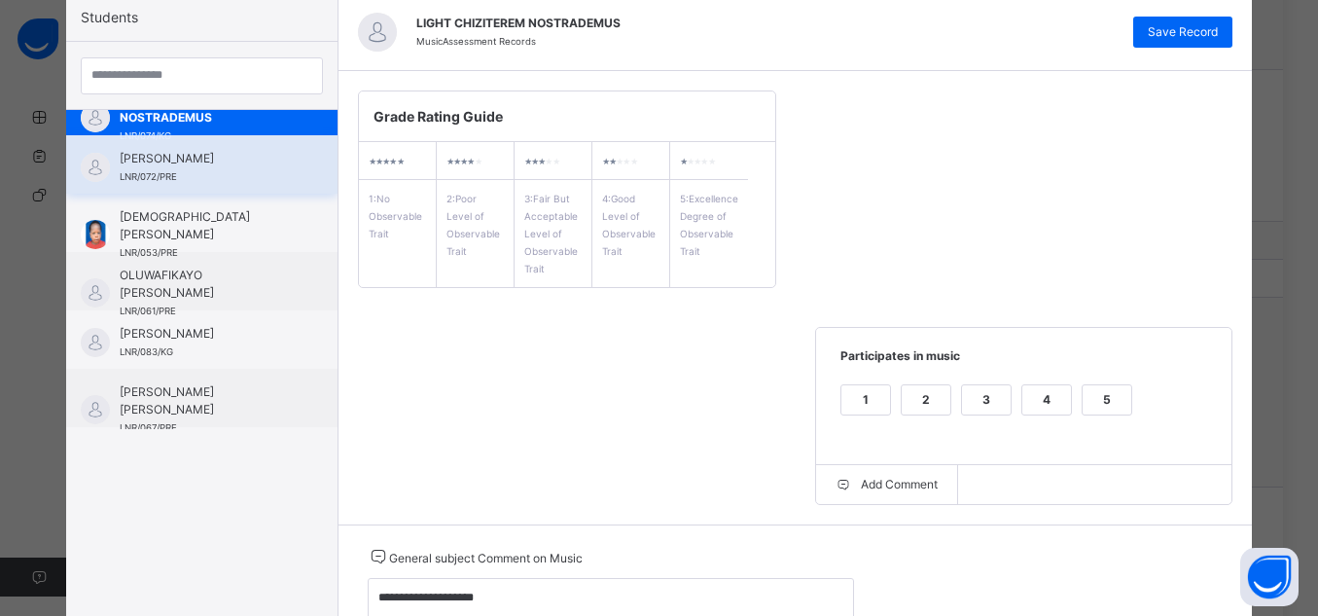
click at [230, 185] on div "[PERSON_NAME] LNR/072/PRE" at bounding box center [201, 164] width 271 height 58
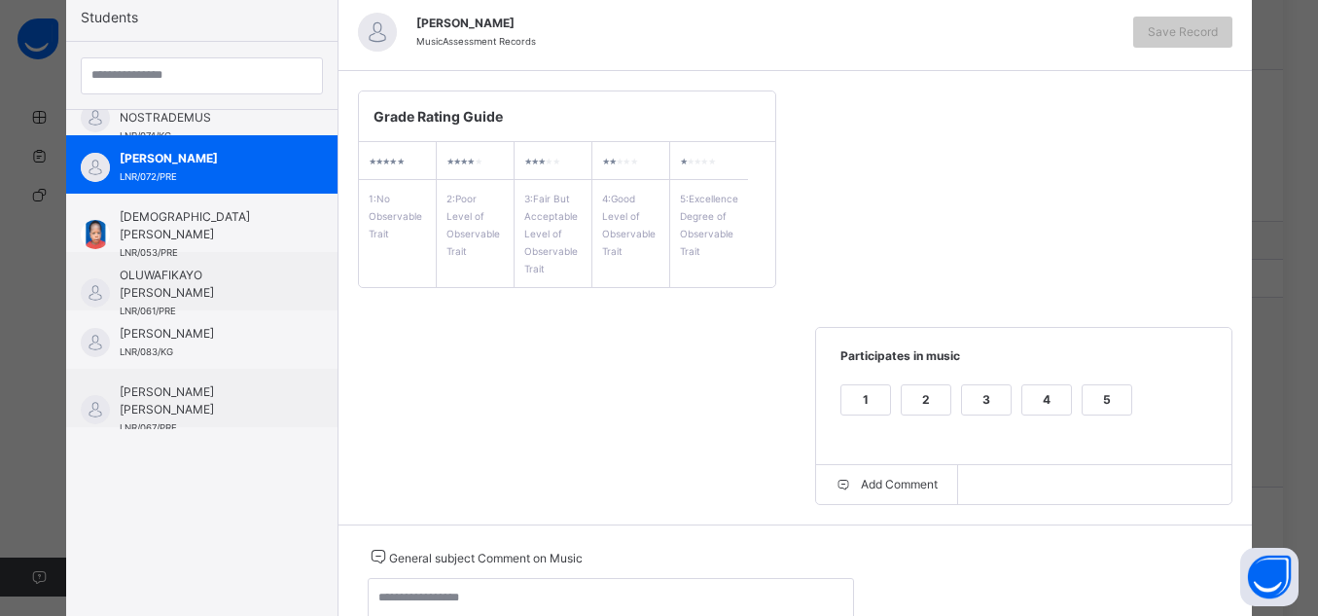
click at [1086, 404] on div "5" at bounding box center [1107, 399] width 49 height 29
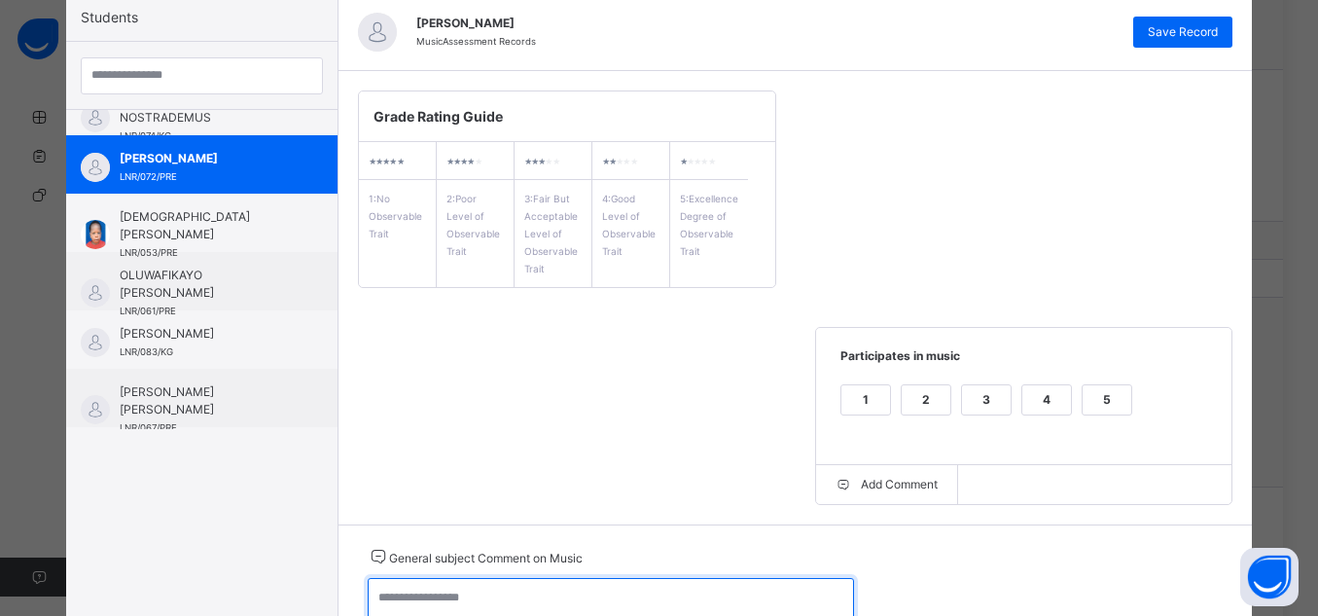
click at [715, 593] on textarea at bounding box center [611, 606] width 486 height 56
type textarea "**********"
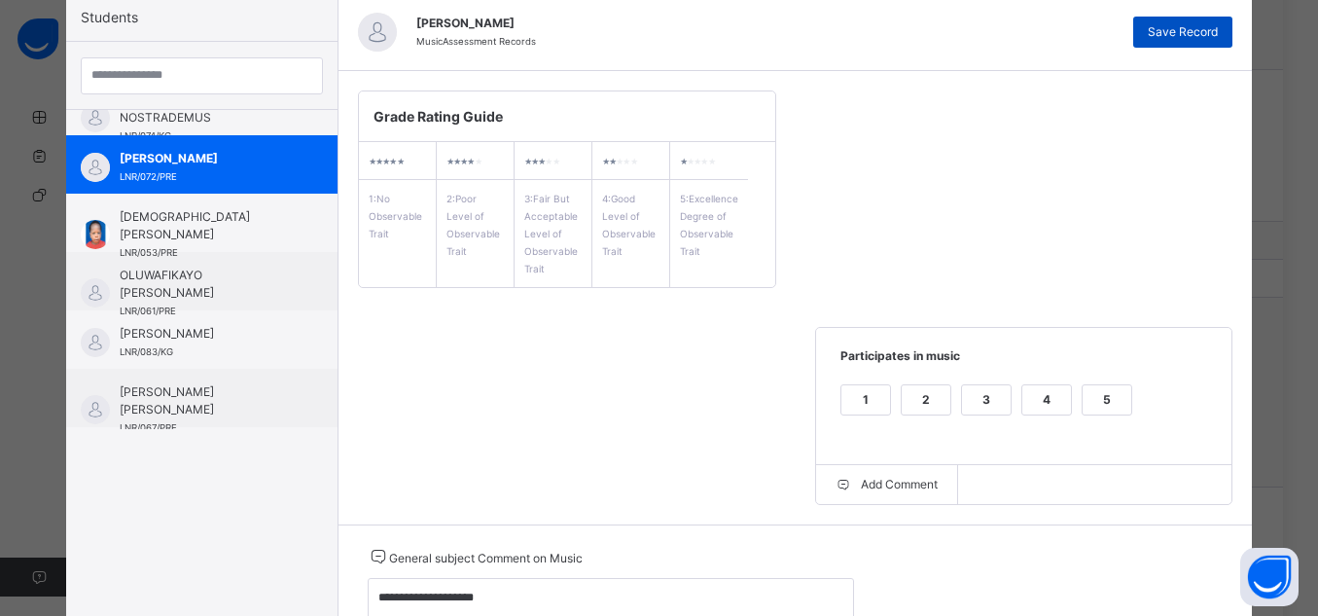
click at [1216, 34] on span "Save Record" at bounding box center [1183, 32] width 70 height 18
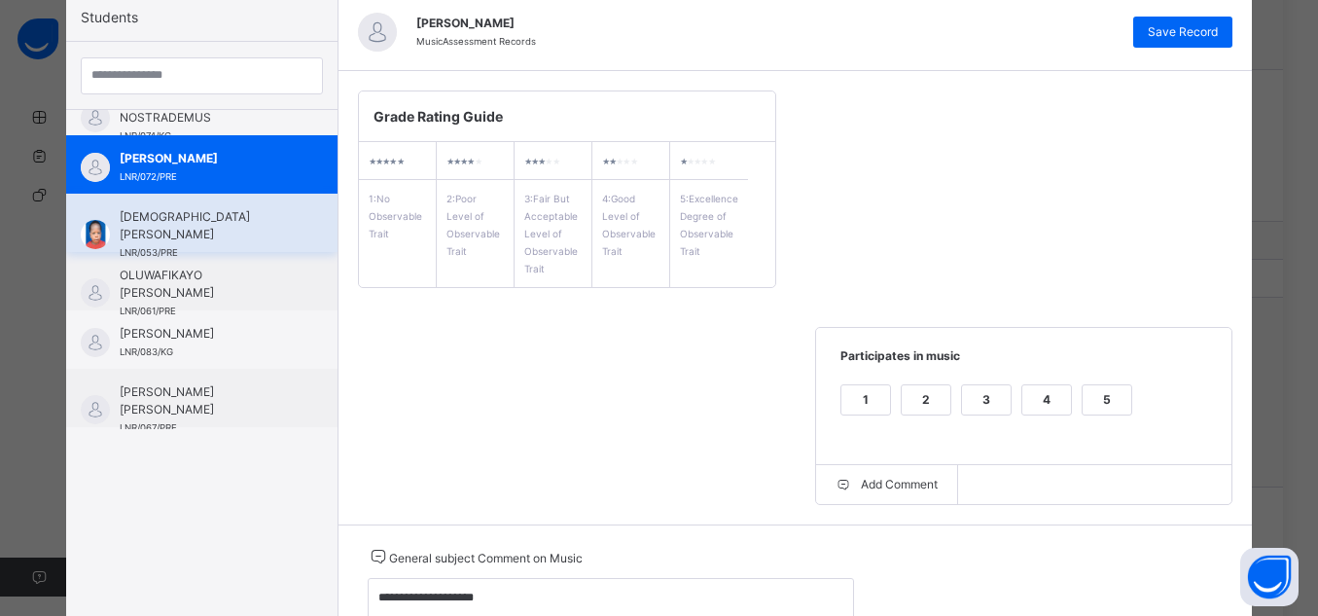
click at [175, 216] on span "[DEMOGRAPHIC_DATA] [PERSON_NAME]" at bounding box center [207, 225] width 174 height 35
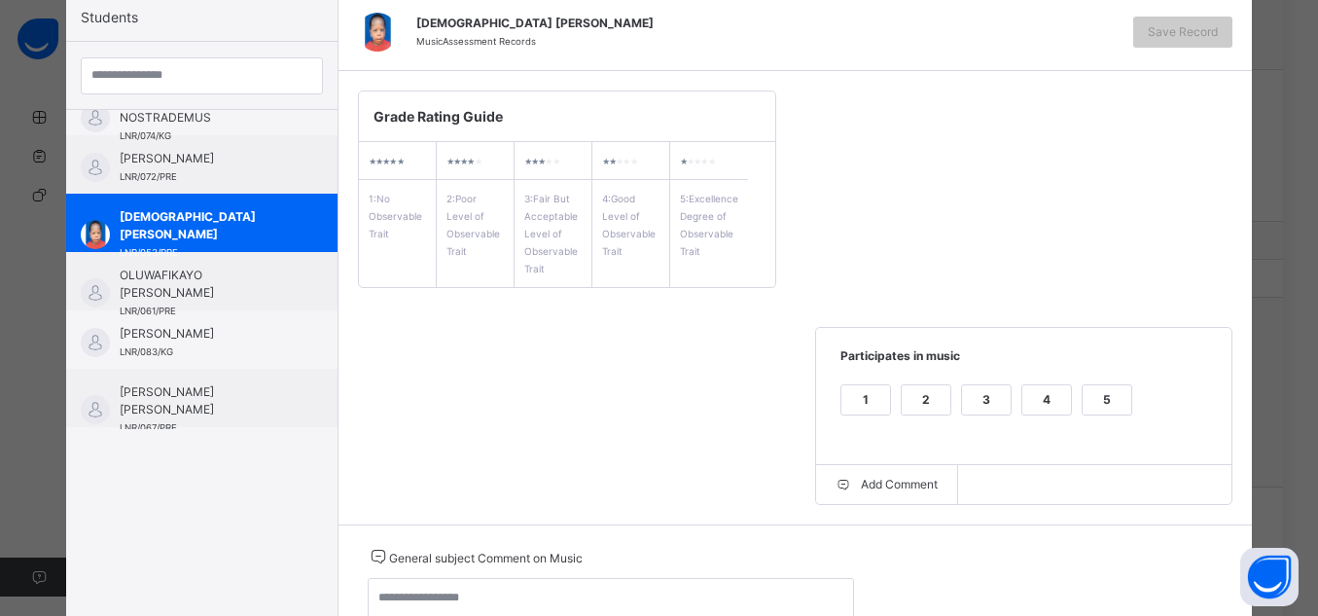
click at [1065, 400] on label "4" at bounding box center [1047, 399] width 51 height 31
click at [1071, 400] on div "1 2 3 4 5" at bounding box center [1025, 411] width 378 height 65
click at [1087, 400] on div "5" at bounding box center [1107, 399] width 49 height 29
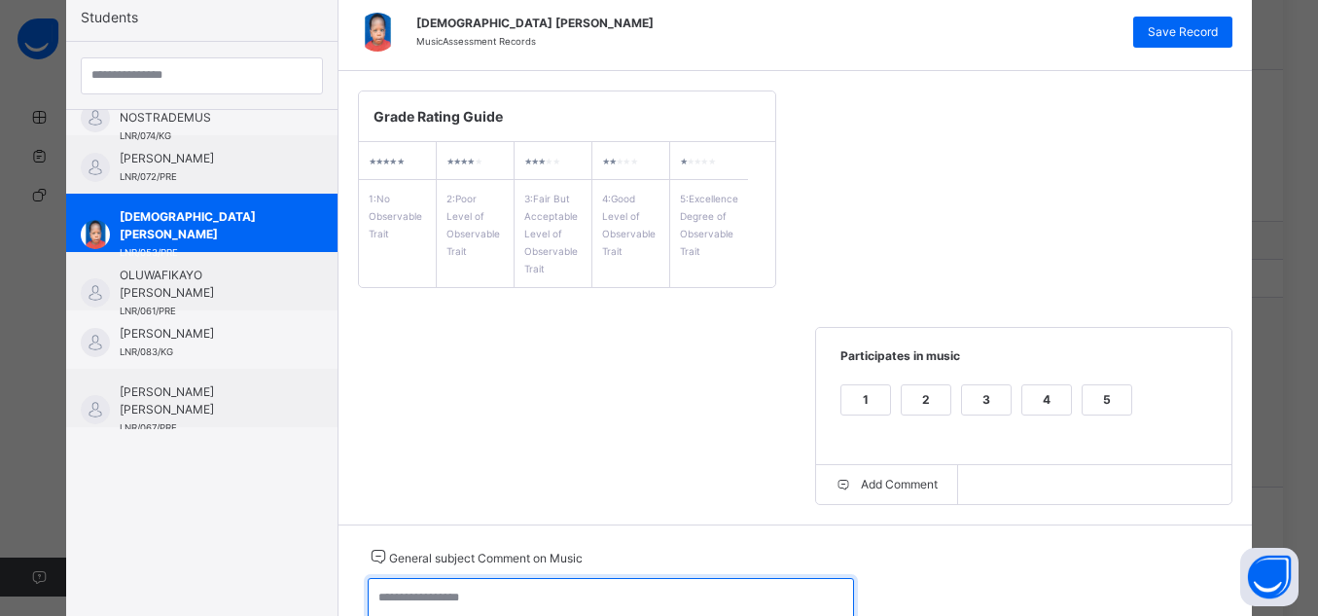
click at [573, 592] on textarea at bounding box center [611, 606] width 486 height 56
type textarea "**********"
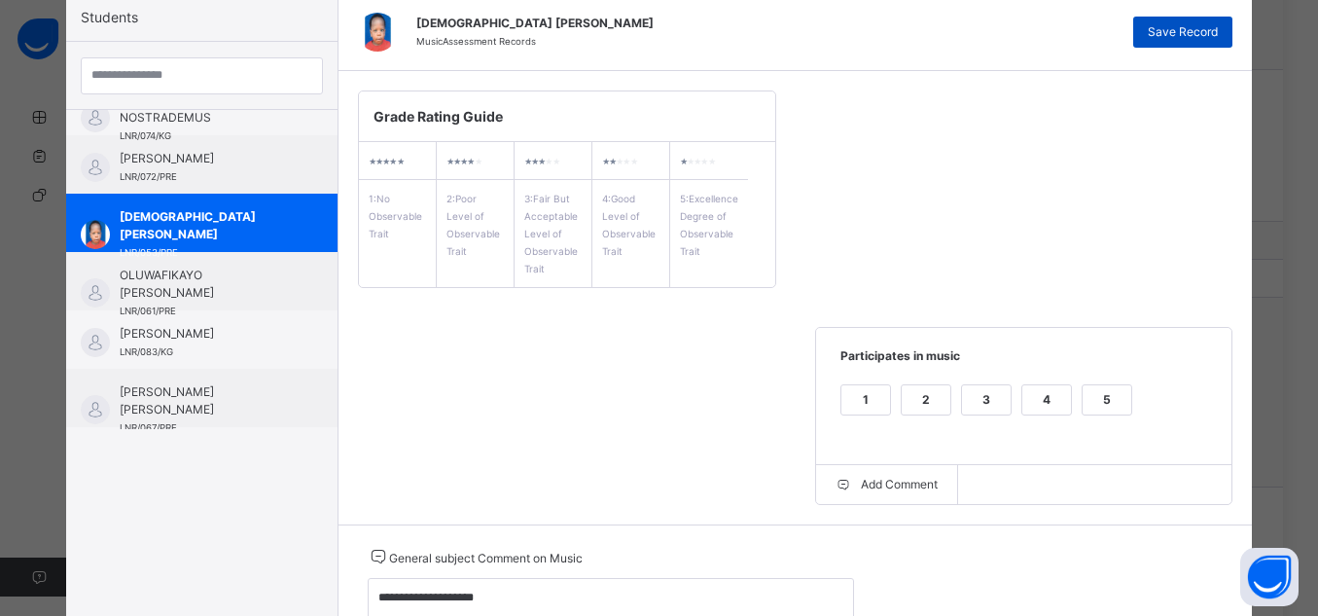
click at [1193, 29] on span "Save Record" at bounding box center [1183, 32] width 70 height 18
click at [869, 192] on div "Grade Rating Guide ★ ★ ★ ★ ★ 1 : No Observable Trait ★ ★ ★ ★ ★ 2 : Poor Level o…" at bounding box center [796, 297] width 915 height 453
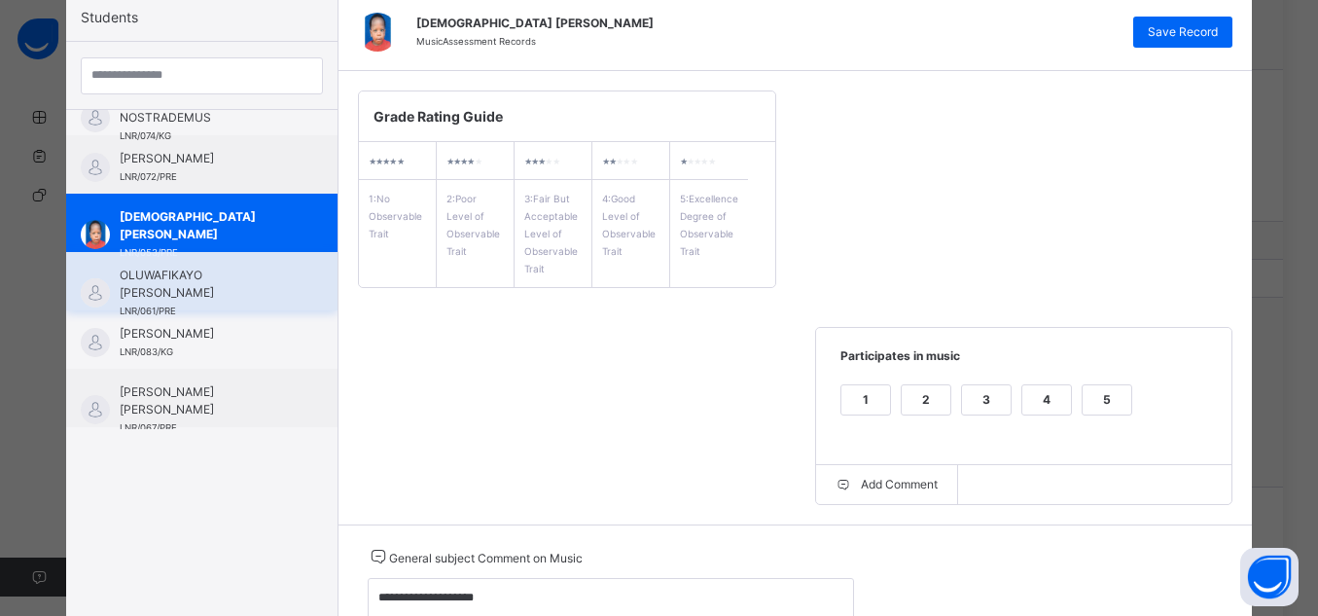
click at [180, 294] on span "OLUWAFIKAYO [PERSON_NAME]" at bounding box center [207, 284] width 174 height 35
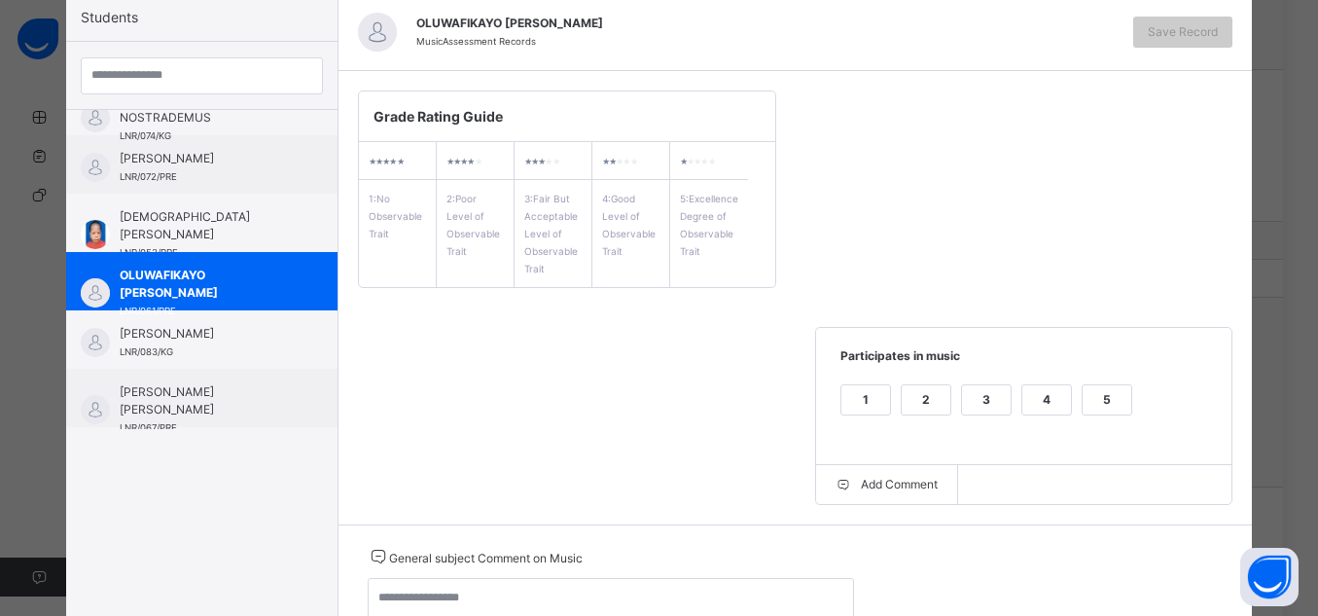
click at [1109, 386] on div "5" at bounding box center [1107, 399] width 49 height 29
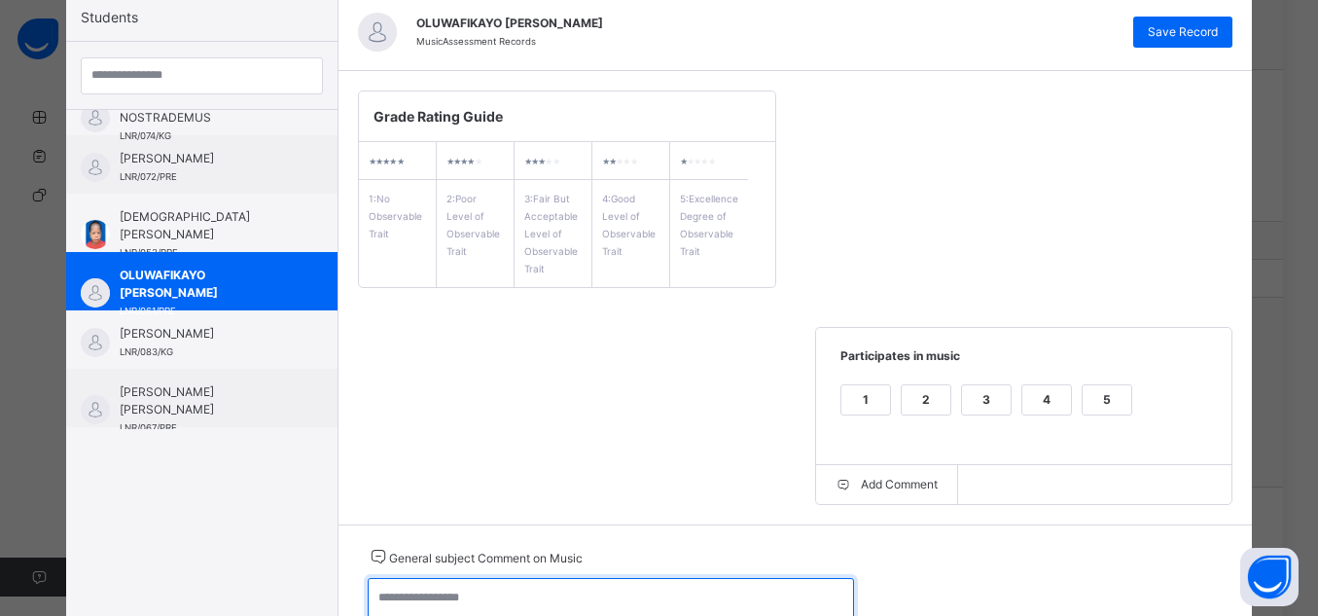
click at [765, 592] on textarea at bounding box center [611, 606] width 486 height 56
type textarea "**********"
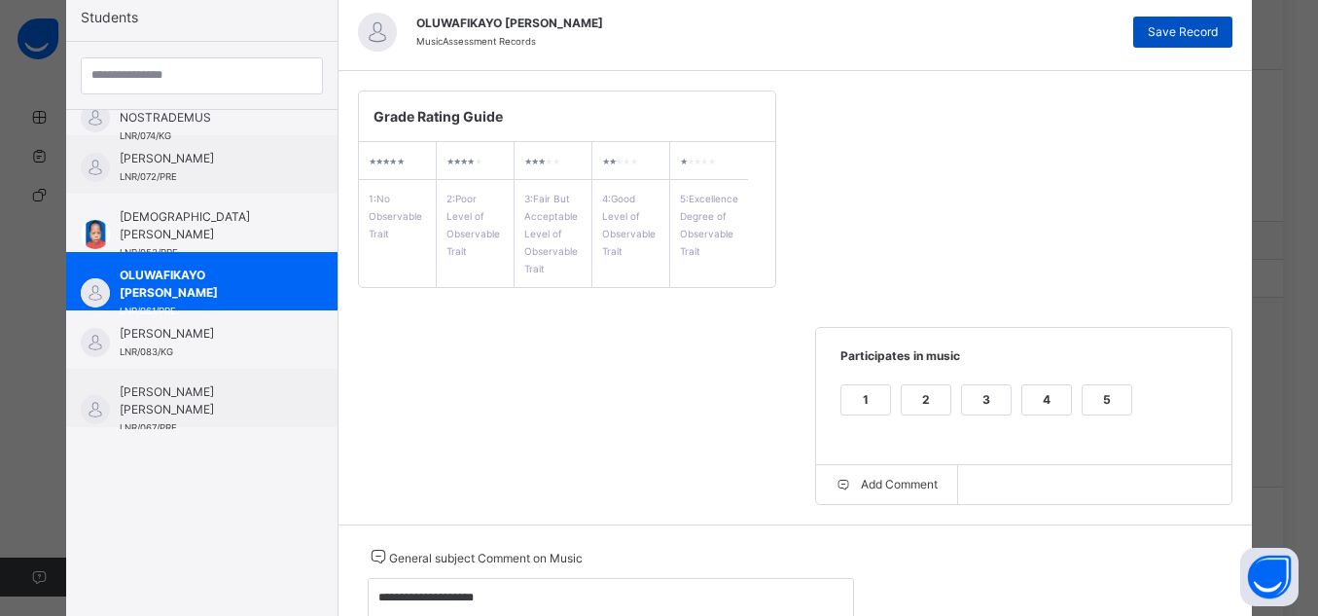
click at [1174, 45] on div "Save Record" at bounding box center [1183, 32] width 99 height 31
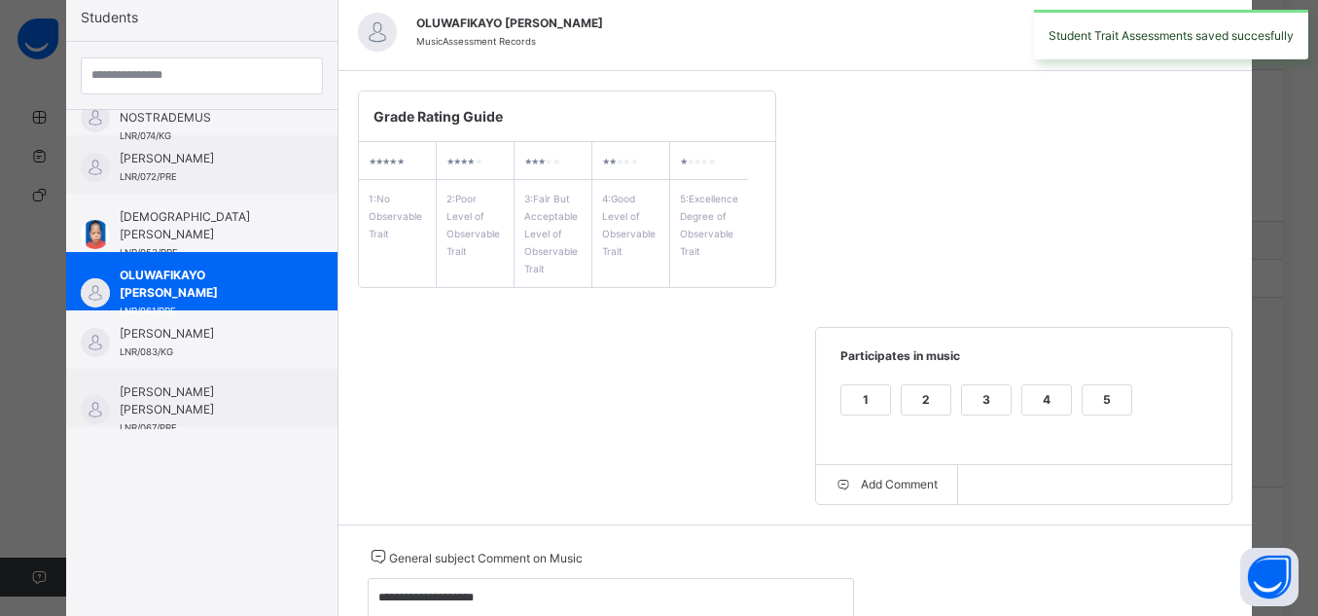
scroll to position [449, 0]
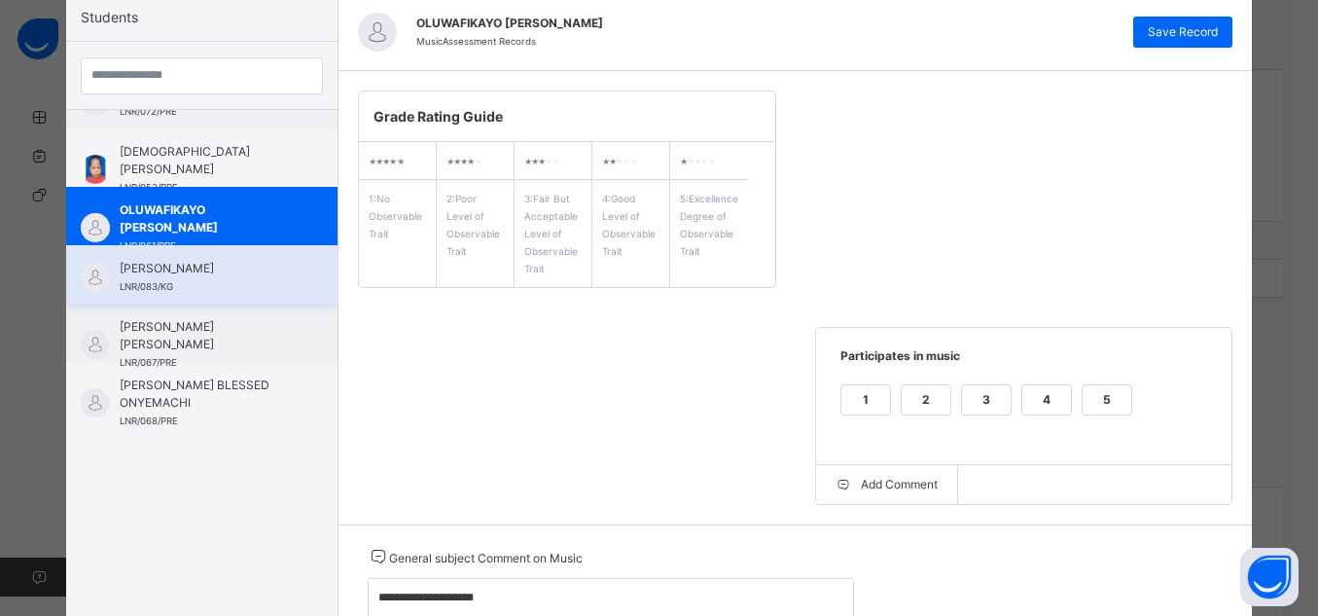
click at [191, 275] on span "[PERSON_NAME]" at bounding box center [207, 269] width 174 height 18
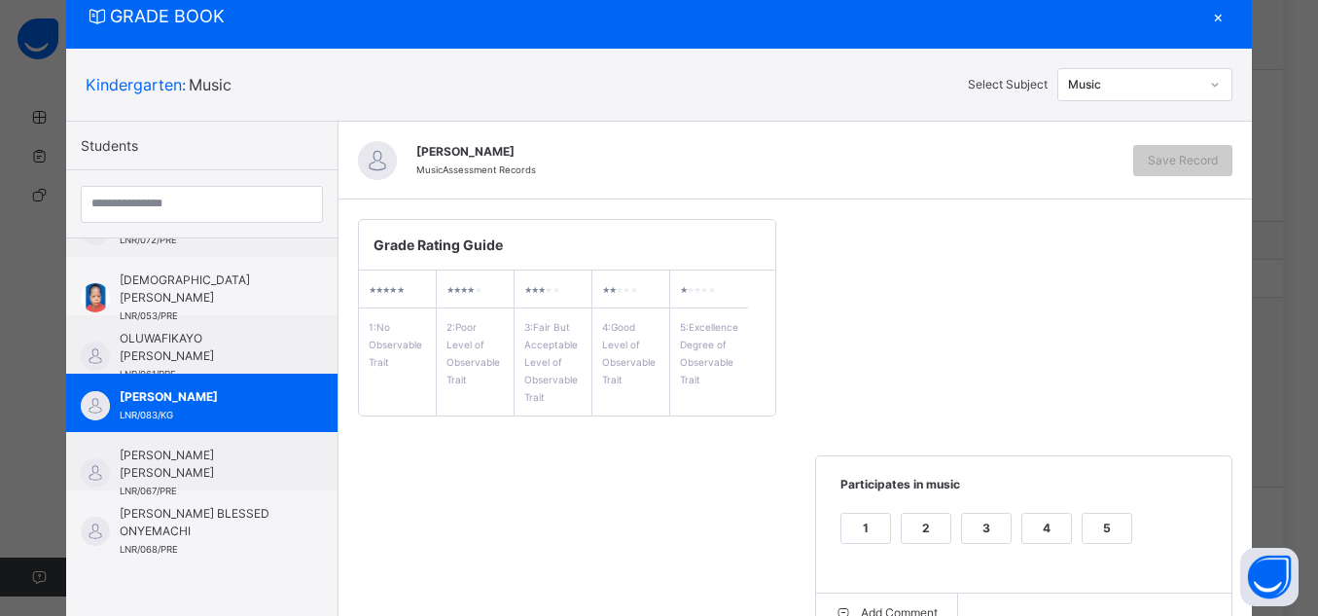
scroll to position [194, 0]
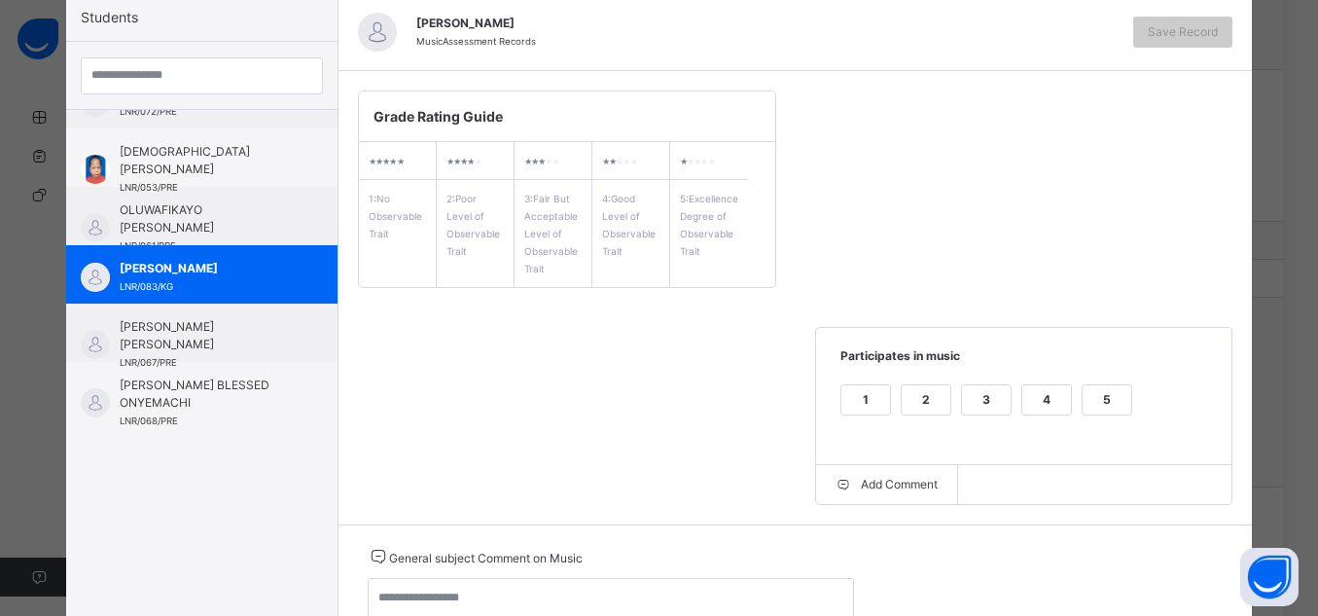
click at [1107, 390] on div "5" at bounding box center [1107, 399] width 49 height 29
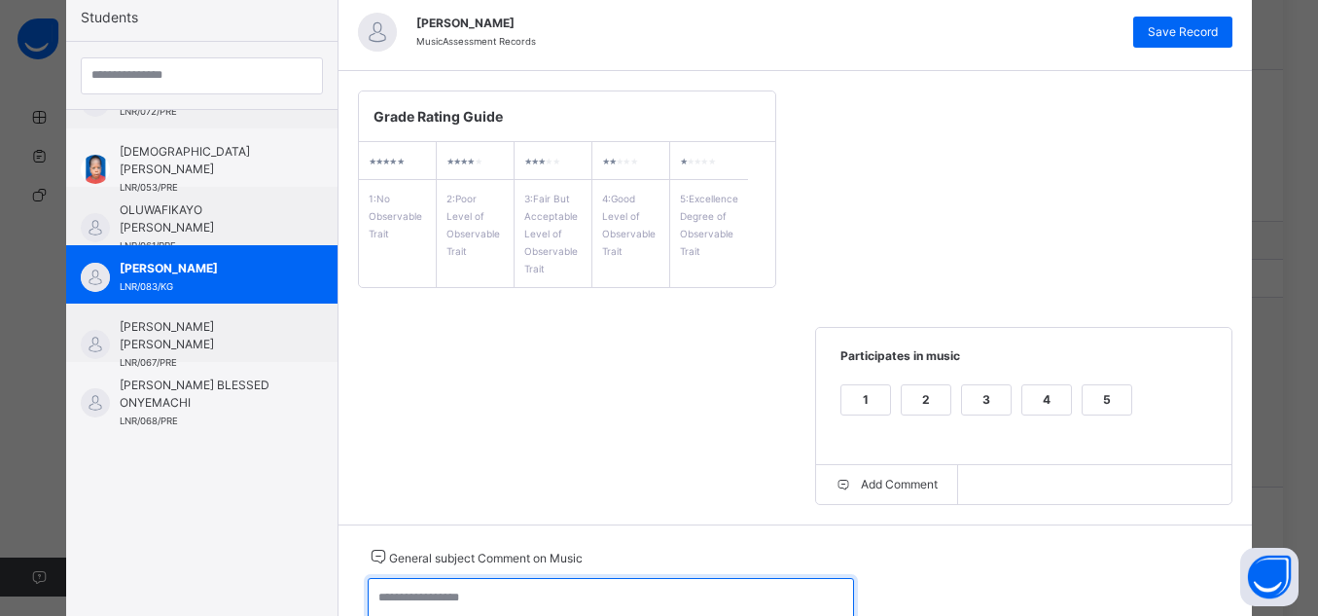
click at [798, 584] on textarea at bounding box center [611, 606] width 486 height 56
type textarea "**********"
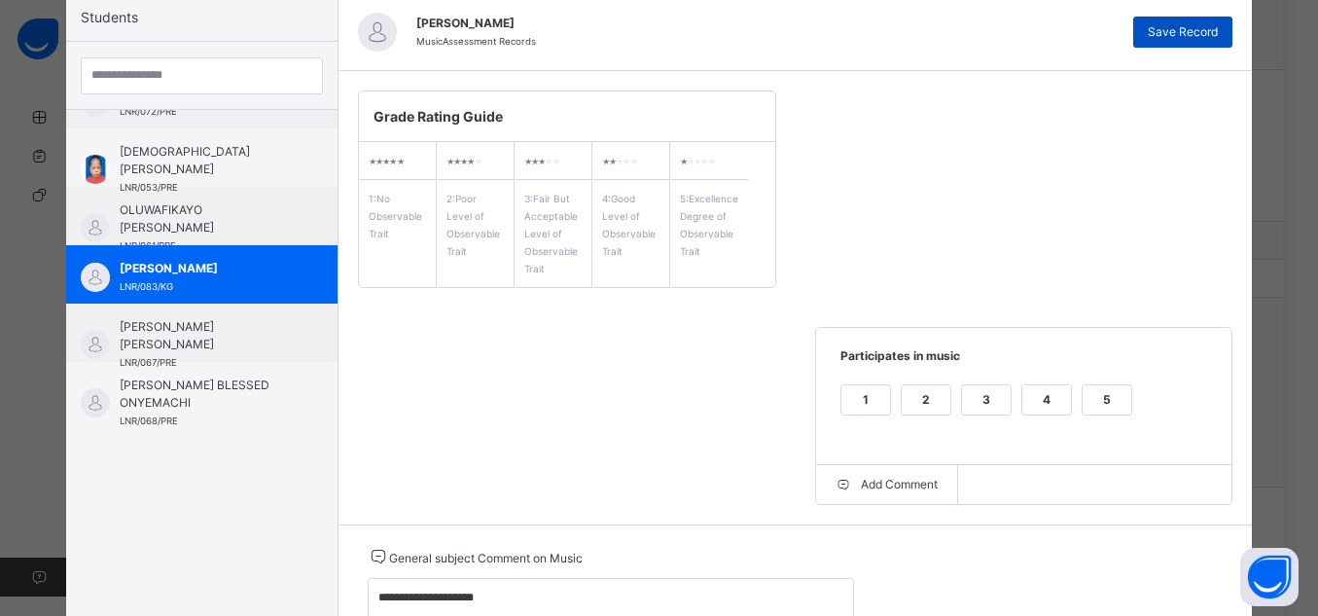
click at [1190, 23] on span "Save Record" at bounding box center [1183, 32] width 70 height 18
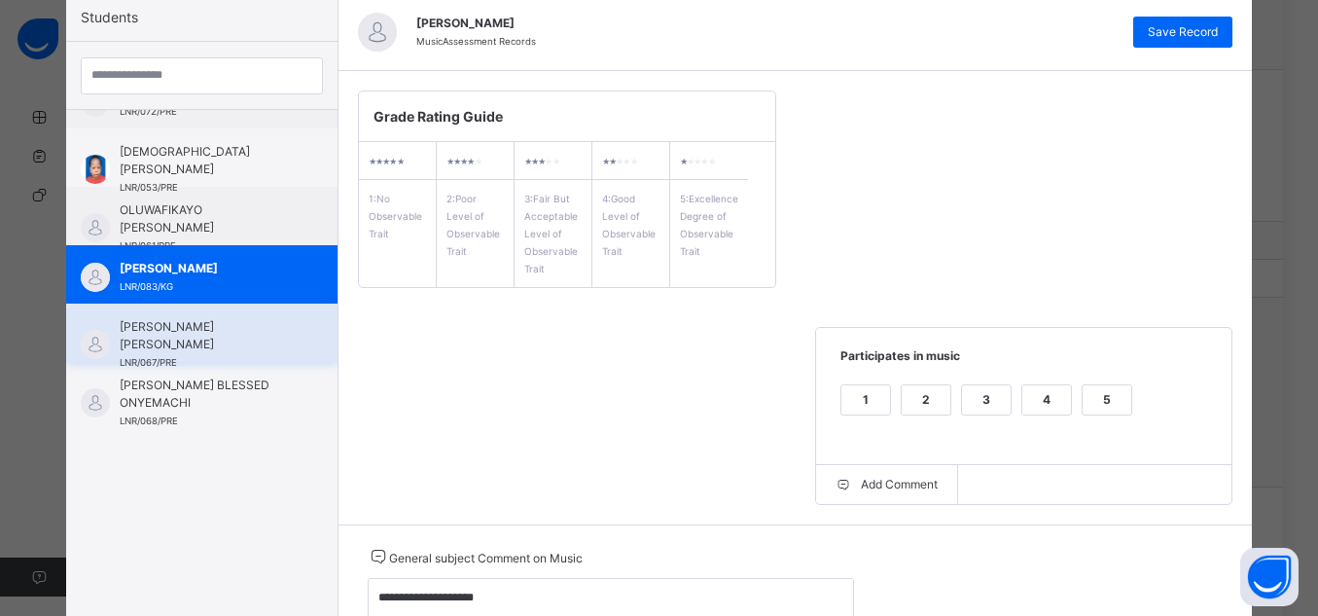
click at [179, 348] on span "[PERSON_NAME] [PERSON_NAME]" at bounding box center [207, 335] width 174 height 35
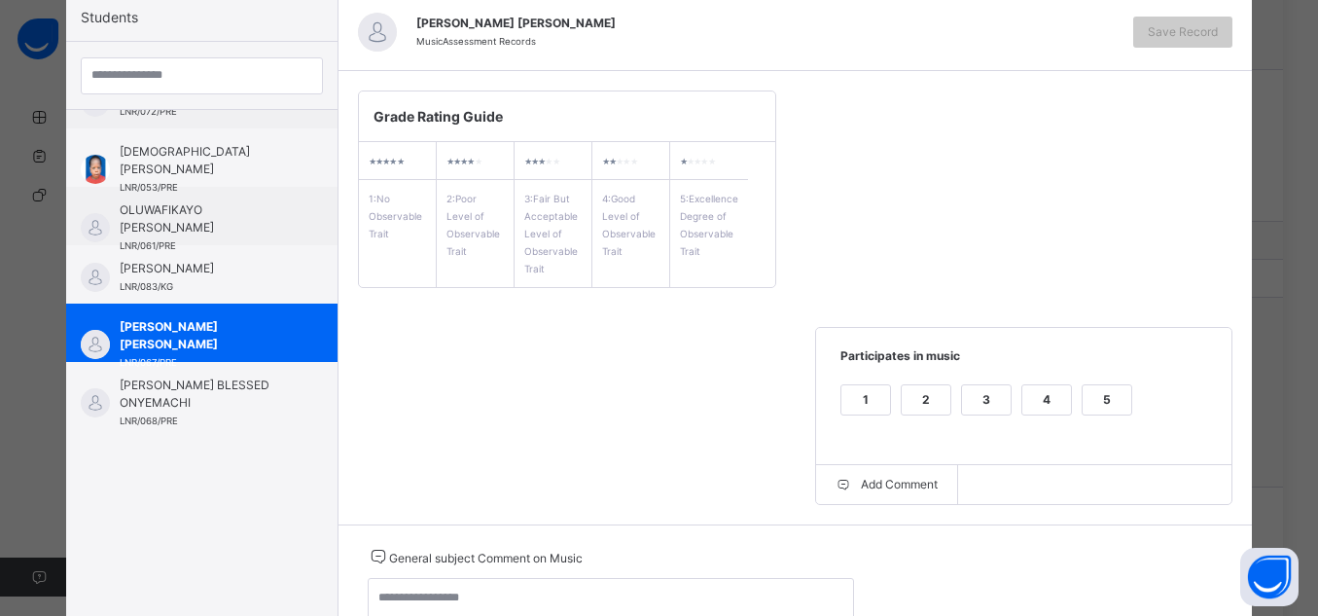
click at [1113, 413] on div "5" at bounding box center [1107, 399] width 49 height 29
click at [720, 579] on div "General subject Comment on Music" at bounding box center [611, 592] width 486 height 94
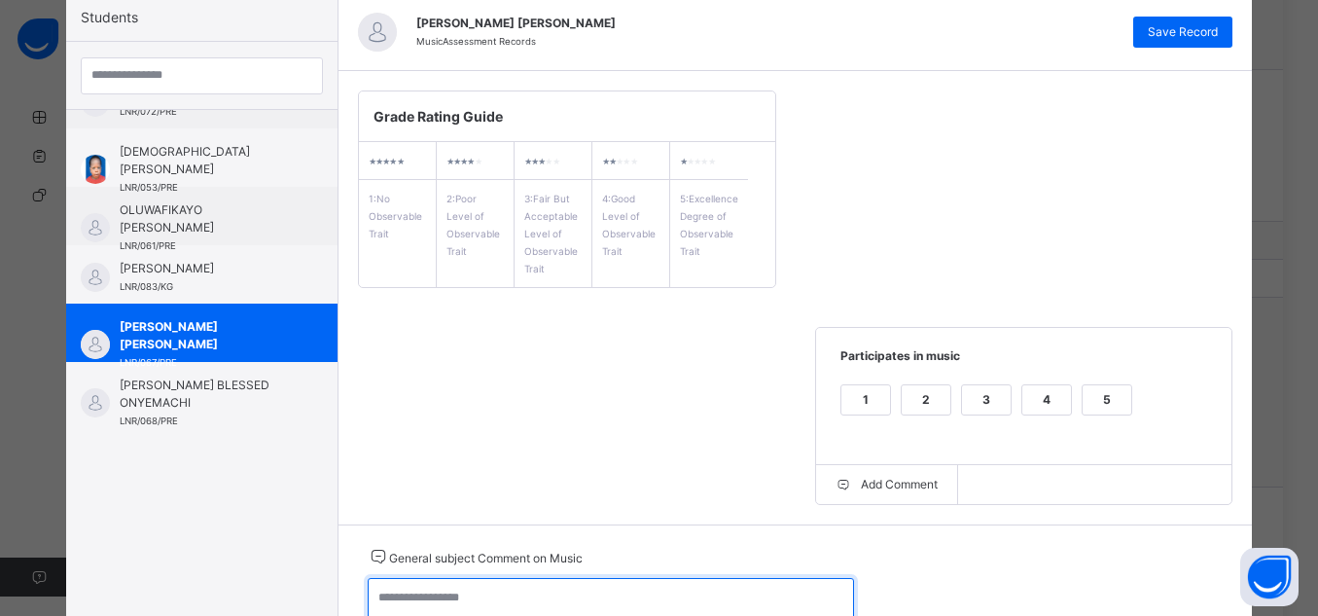
click at [733, 590] on textarea at bounding box center [611, 606] width 486 height 56
type textarea "**********"
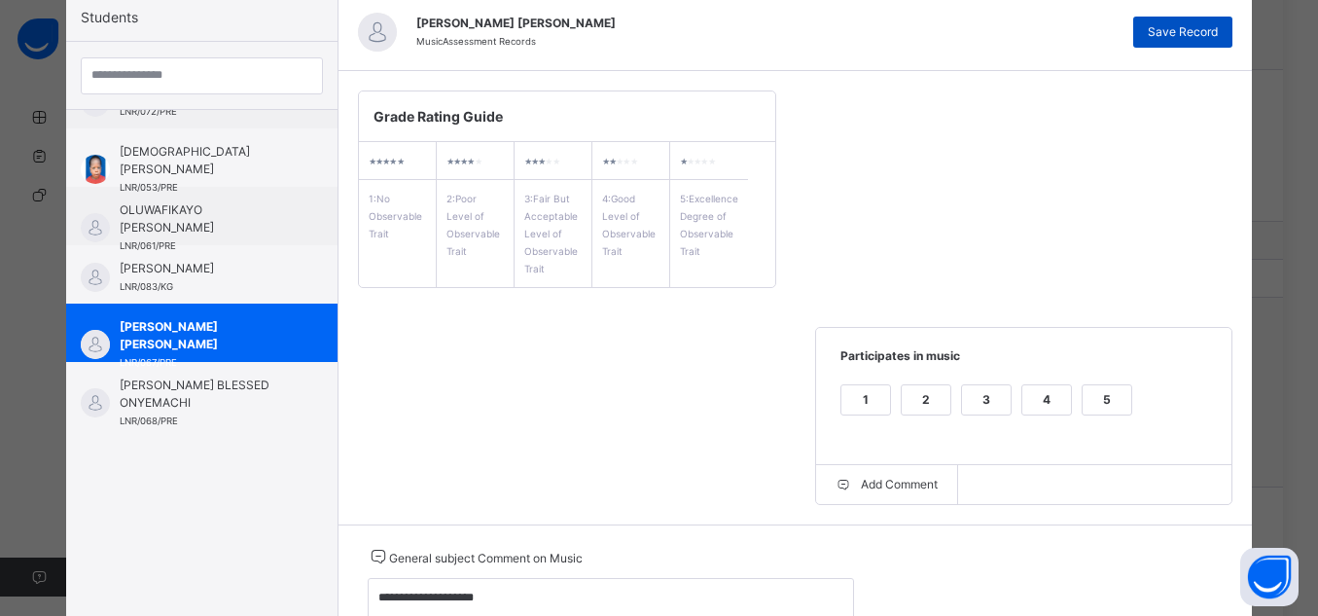
click at [1162, 31] on span "Save Record" at bounding box center [1183, 32] width 70 height 18
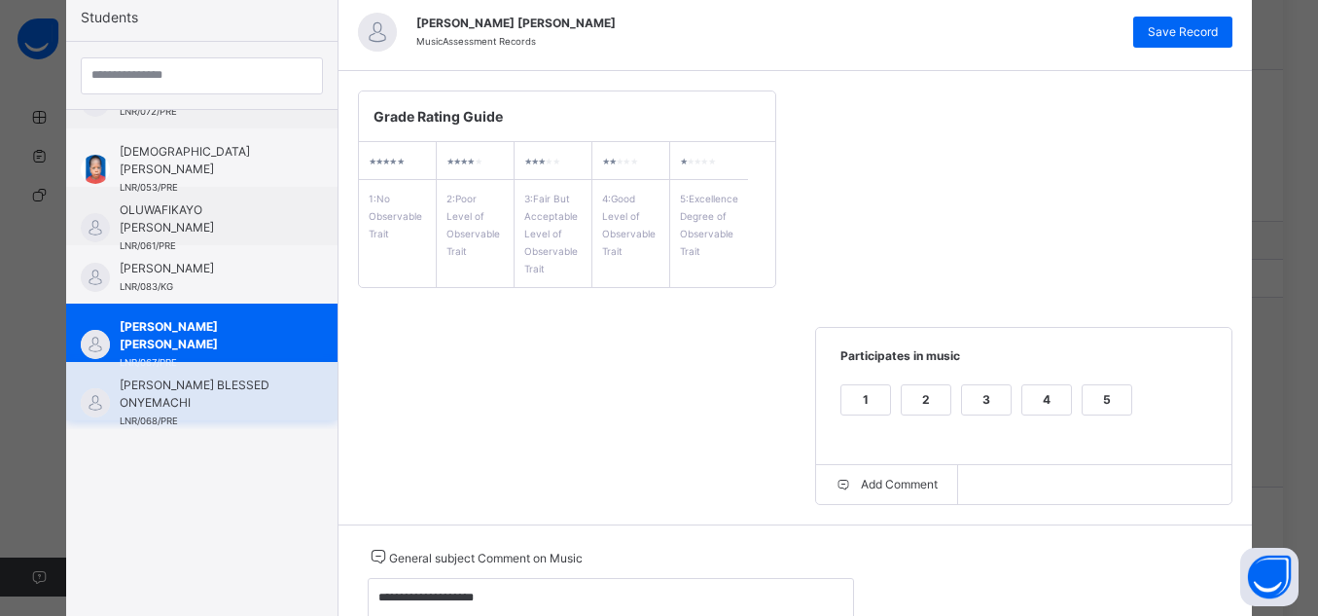
click at [265, 399] on span "[PERSON_NAME] BLESSED ONYEMACHI" at bounding box center [207, 394] width 174 height 35
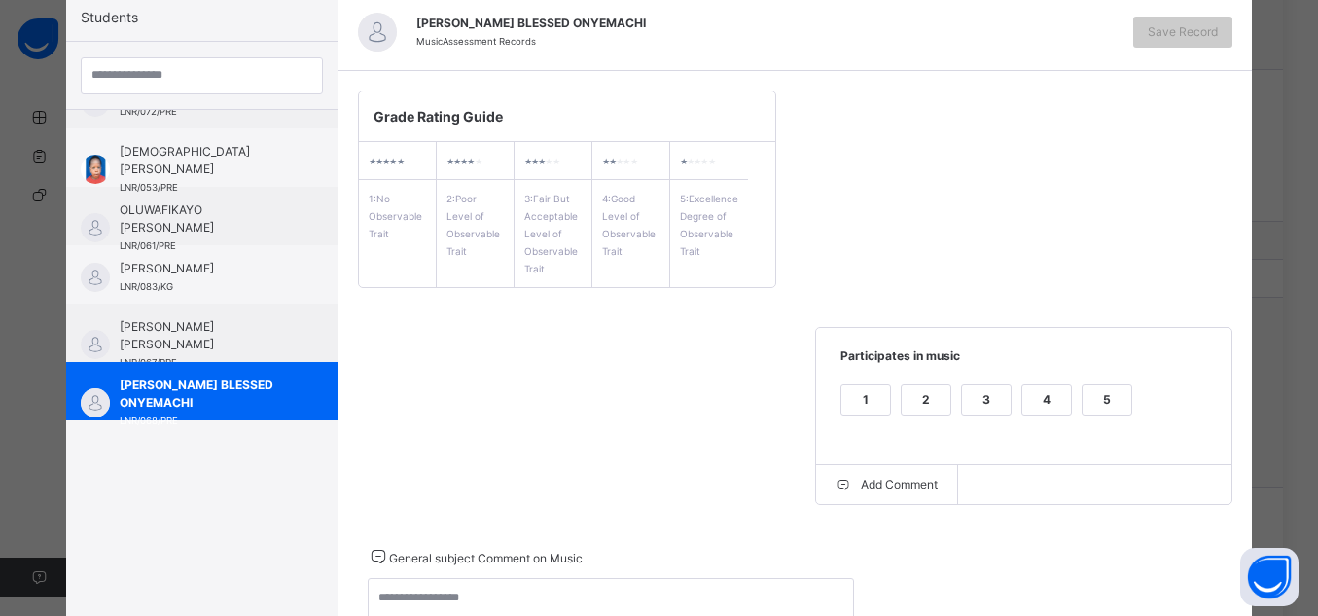
click at [1114, 405] on div "5" at bounding box center [1107, 399] width 49 height 29
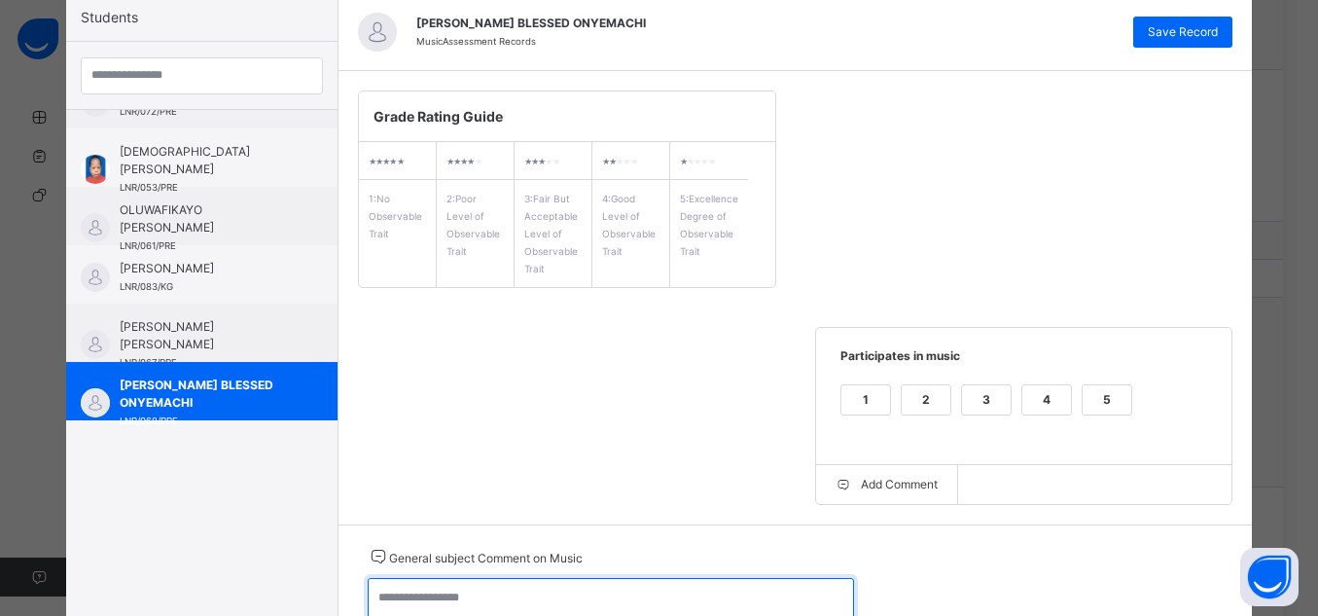
click at [734, 586] on textarea at bounding box center [611, 606] width 486 height 56
type textarea "**********"
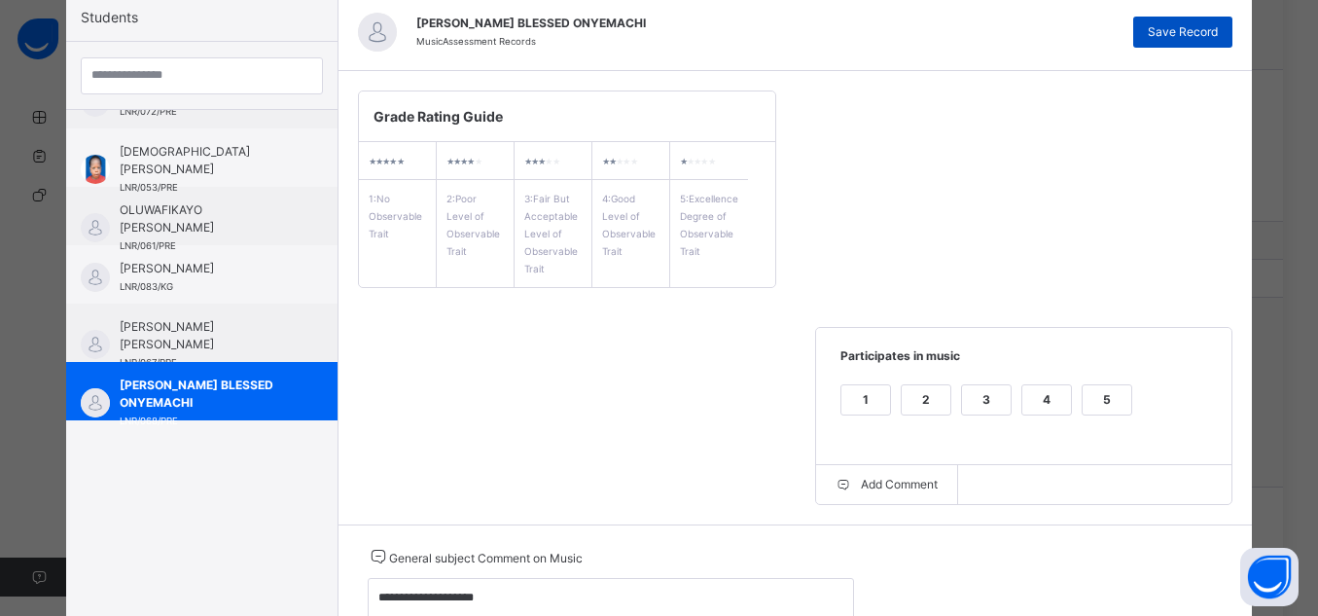
click at [1167, 27] on span "Save Record" at bounding box center [1183, 32] width 70 height 18
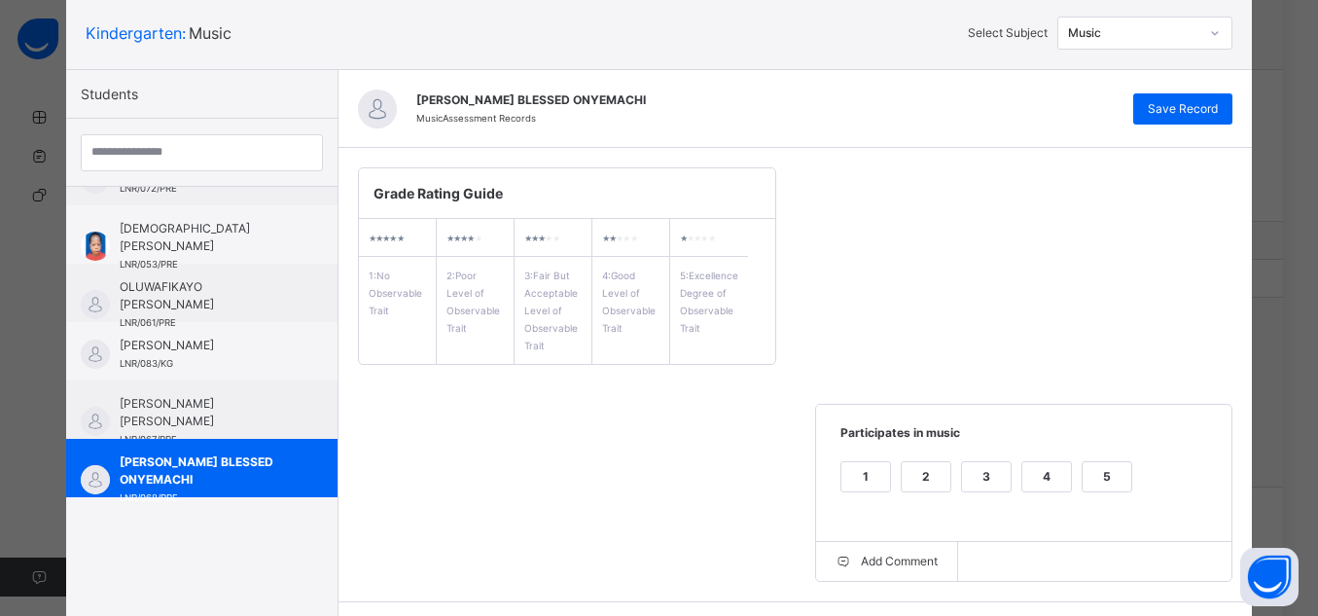
scroll to position [110, 0]
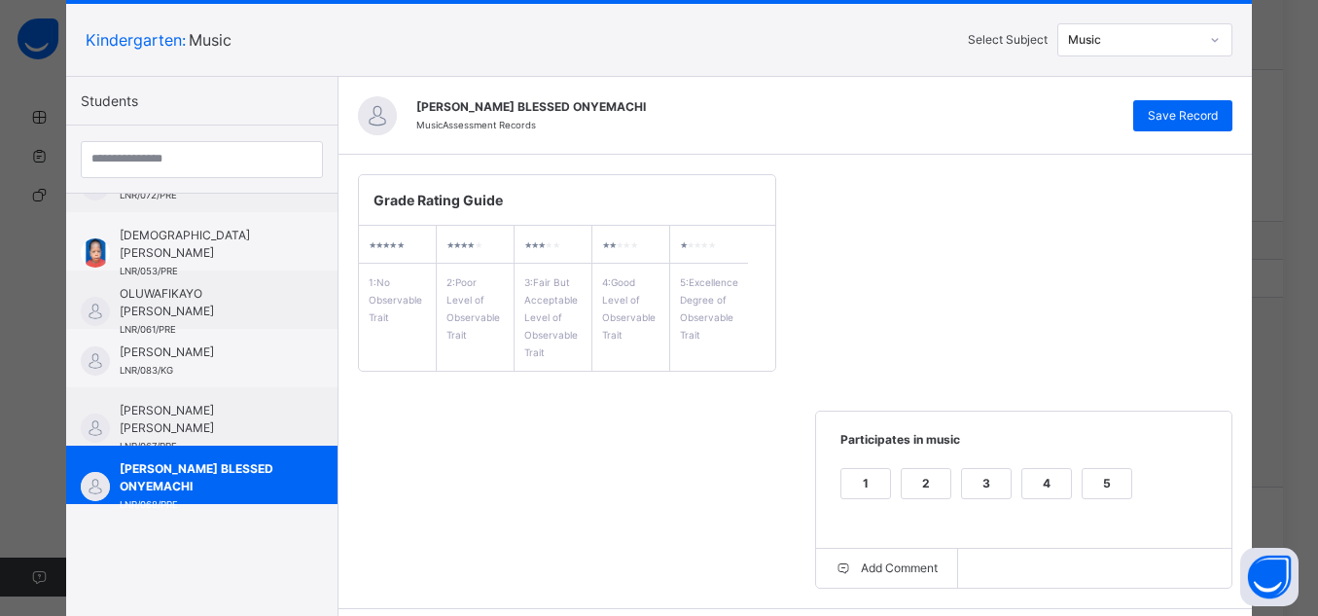
click at [1194, 32] on div "Music" at bounding box center [1134, 40] width 132 height 18
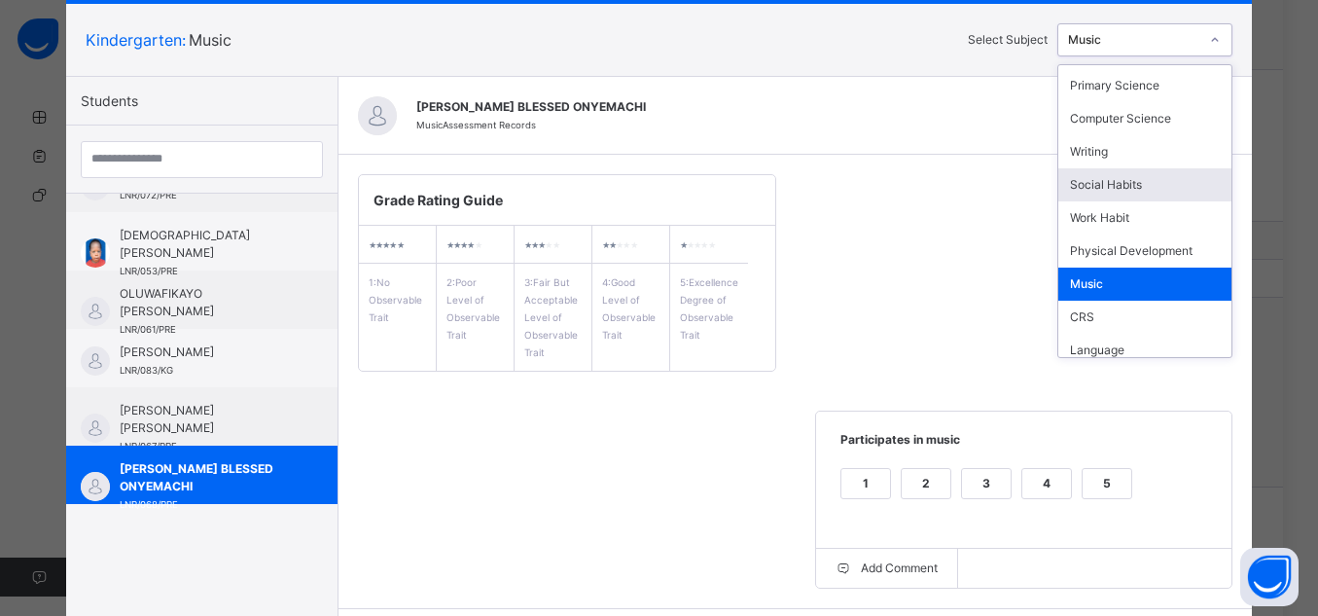
scroll to position [171, 0]
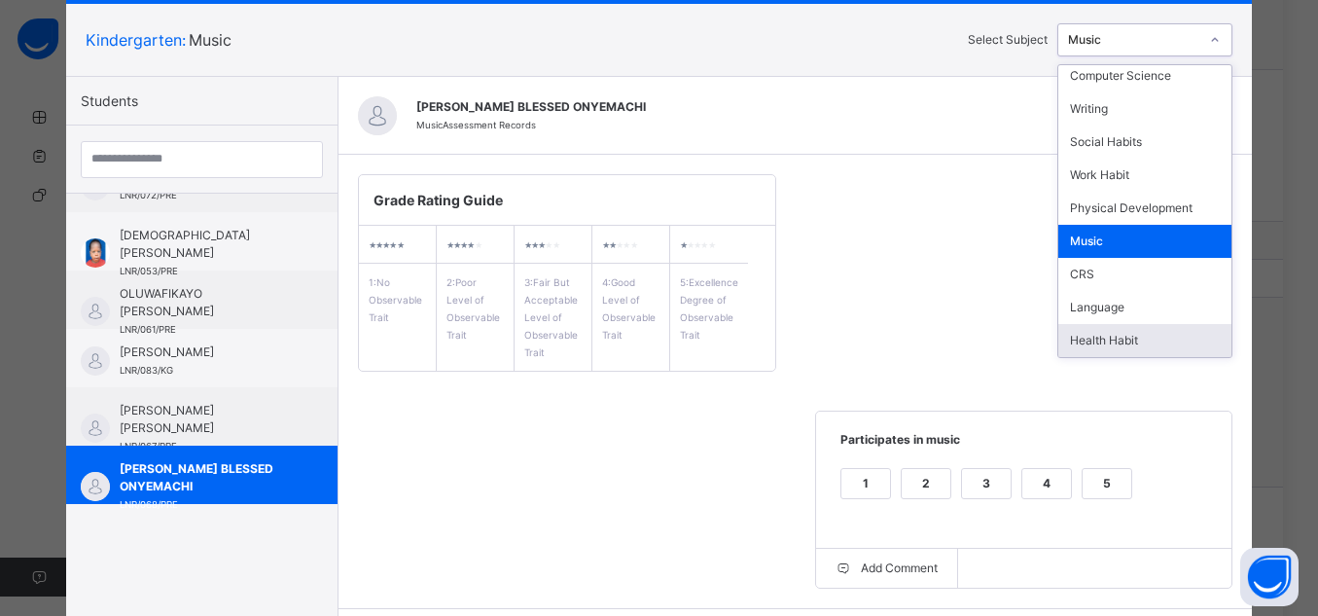
click at [1115, 343] on div "Health Habit" at bounding box center [1145, 340] width 173 height 33
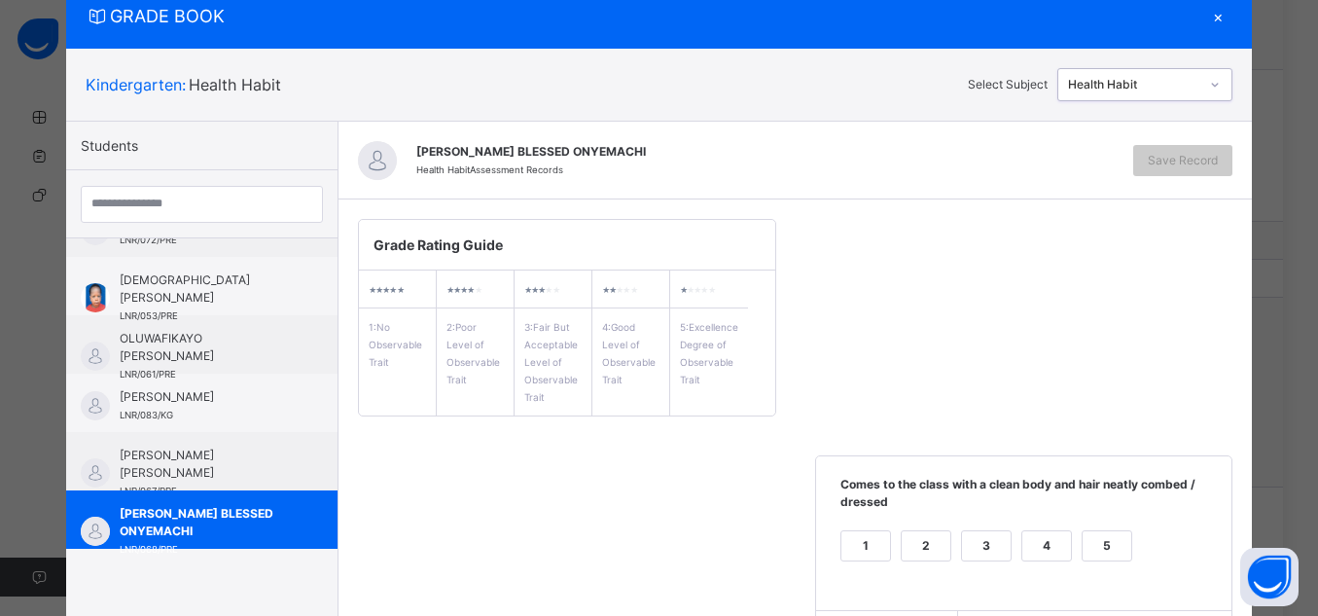
scroll to position [110, 0]
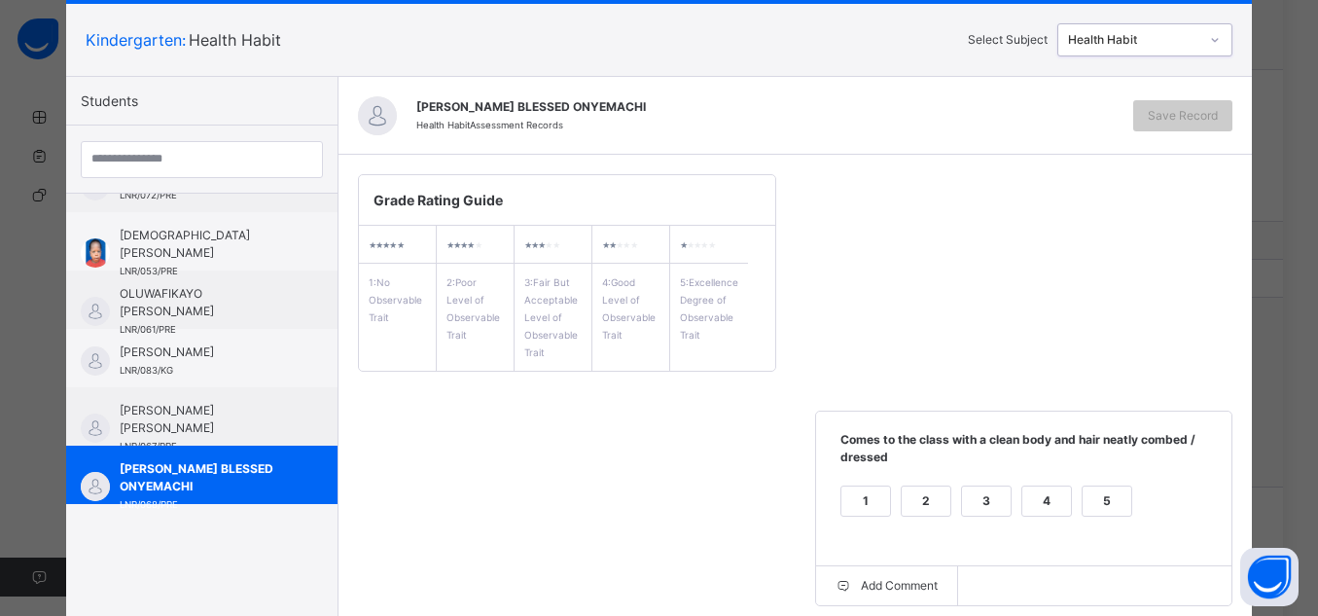
click at [1090, 488] on div "5" at bounding box center [1107, 500] width 49 height 29
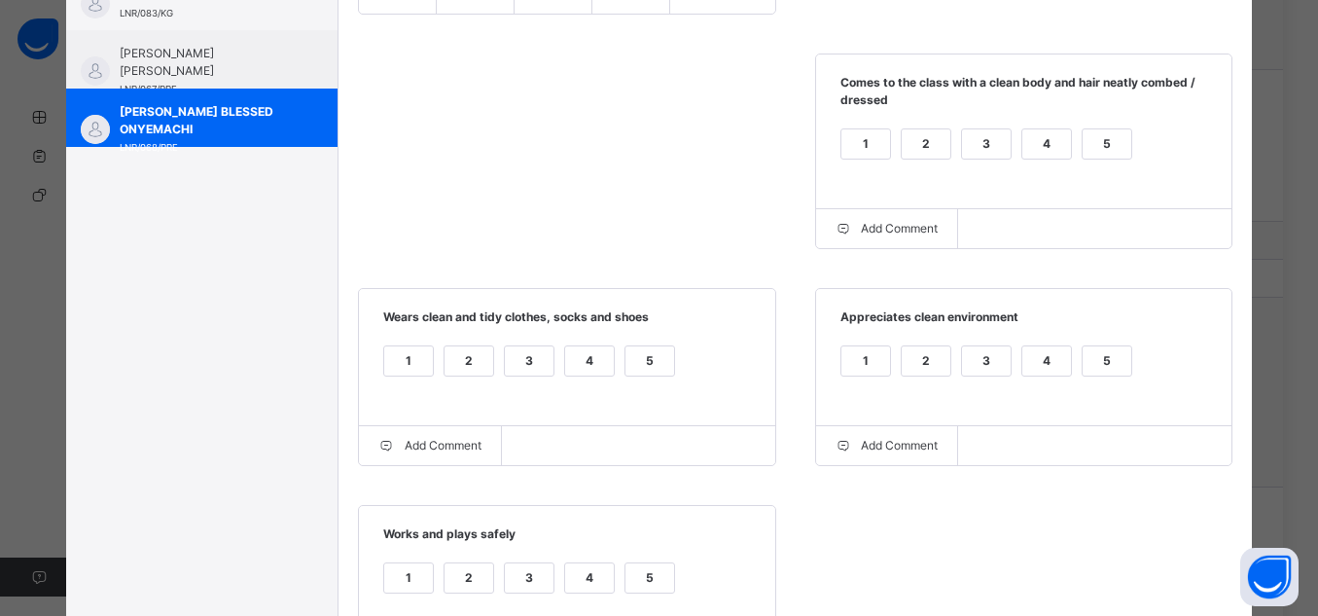
scroll to position [468, 0]
click at [1104, 358] on div "5" at bounding box center [1107, 359] width 49 height 29
click at [644, 359] on div "5" at bounding box center [650, 359] width 49 height 29
click at [647, 582] on div "5" at bounding box center [650, 576] width 49 height 29
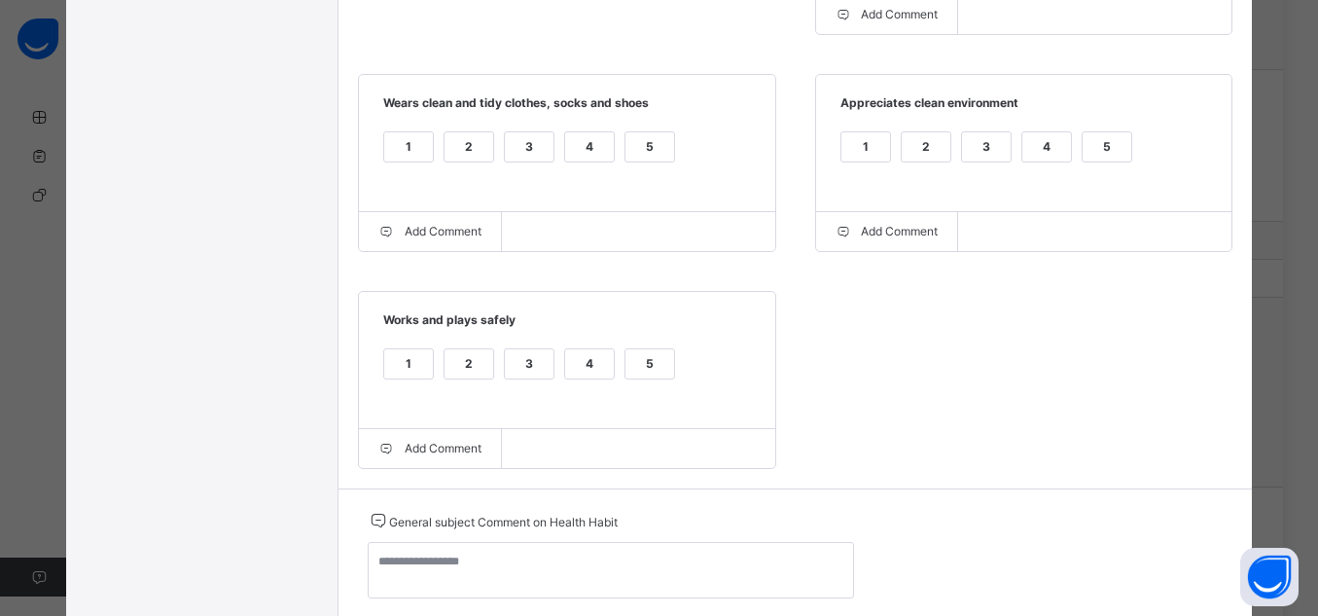
scroll to position [688, 0]
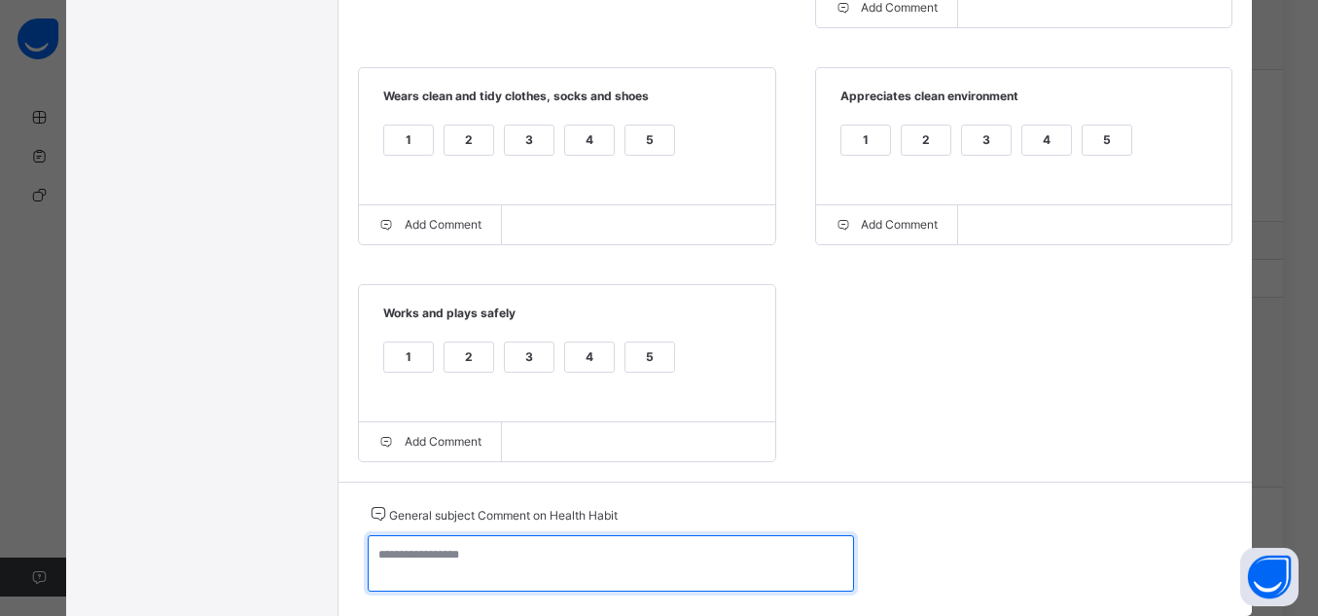
click at [707, 558] on textarea at bounding box center [611, 563] width 486 height 56
drag, startPoint x: 484, startPoint y: 561, endPoint x: 364, endPoint y: 567, distance: 119.8
click at [368, 567] on textarea "**********" at bounding box center [611, 563] width 486 height 56
type textarea "**********"
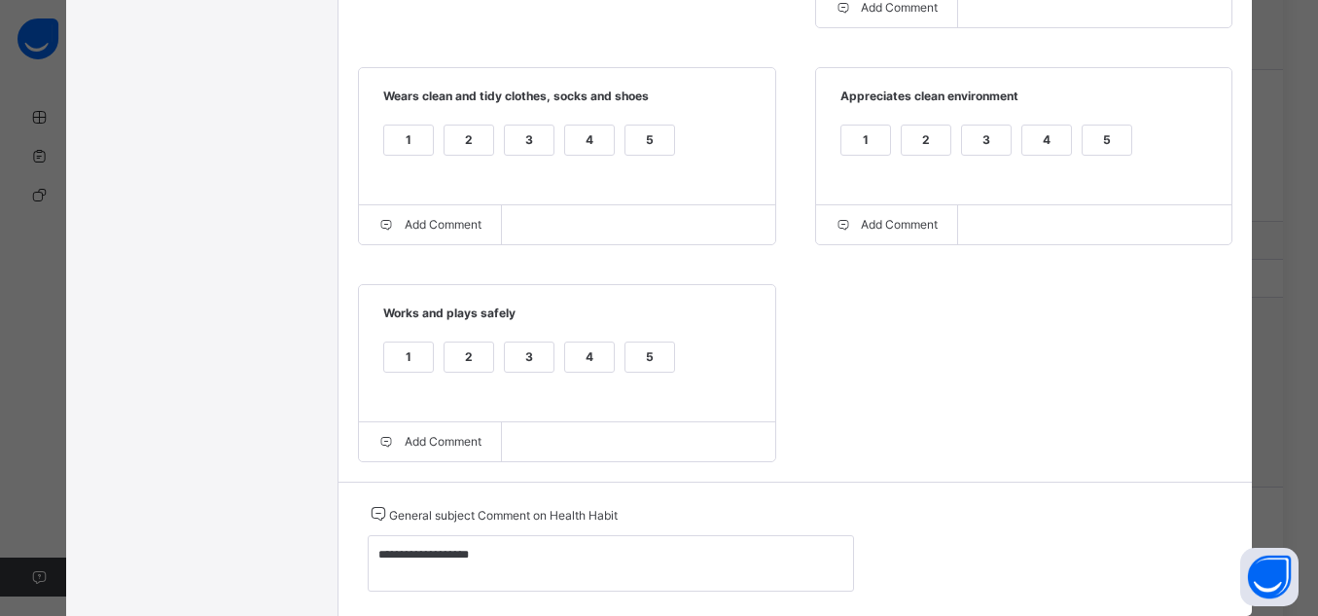
click at [854, 288] on div "Grade Rating Guide ★ ★ ★ ★ ★ 1 : No Observable Trait ★ ★ ★ ★ ★ 2 : Poor Level o…" at bounding box center [796, 29] width 915 height 905
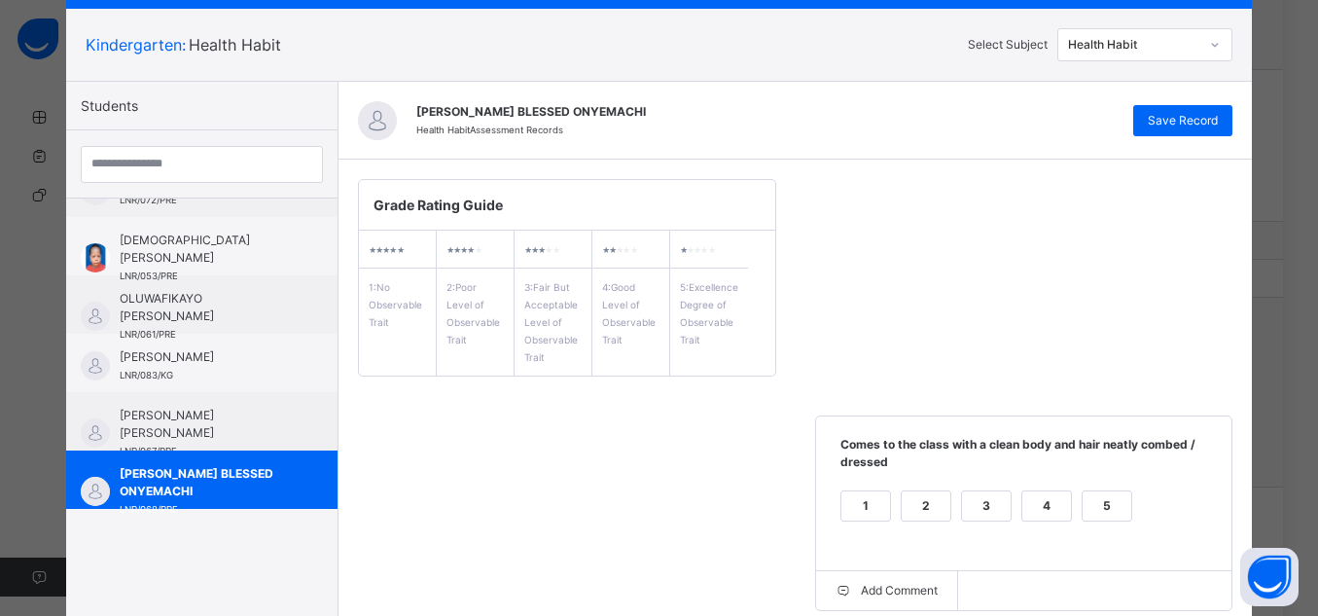
scroll to position [84, 0]
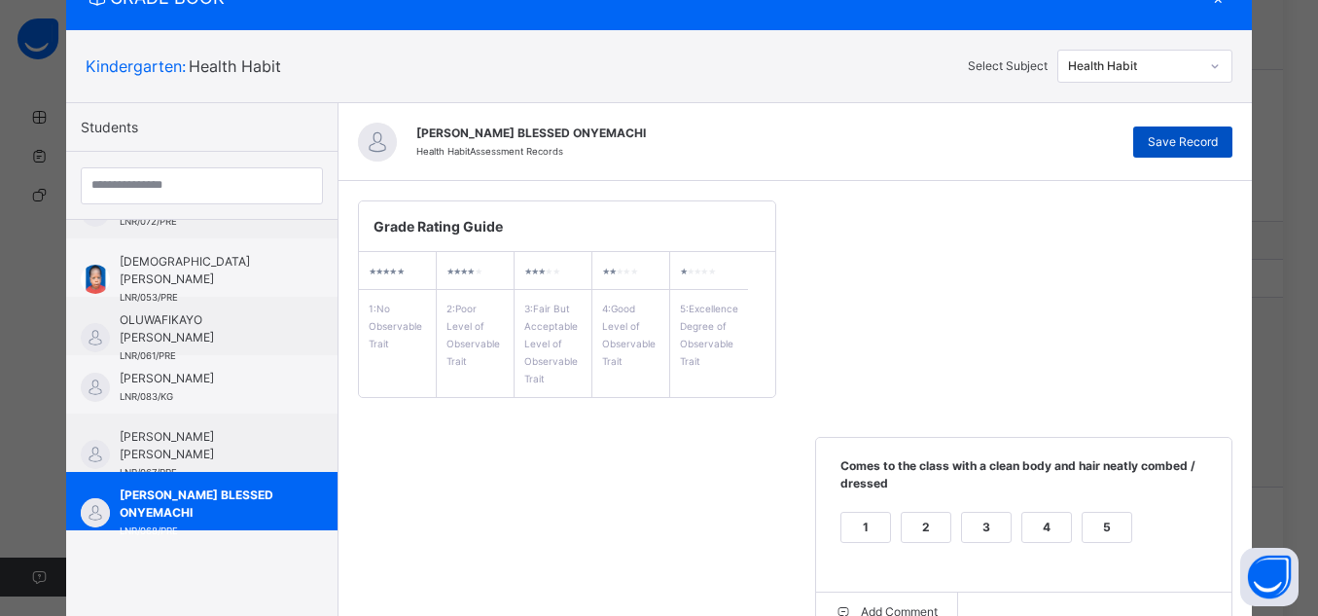
click at [1185, 140] on span "Save Record" at bounding box center [1183, 142] width 70 height 18
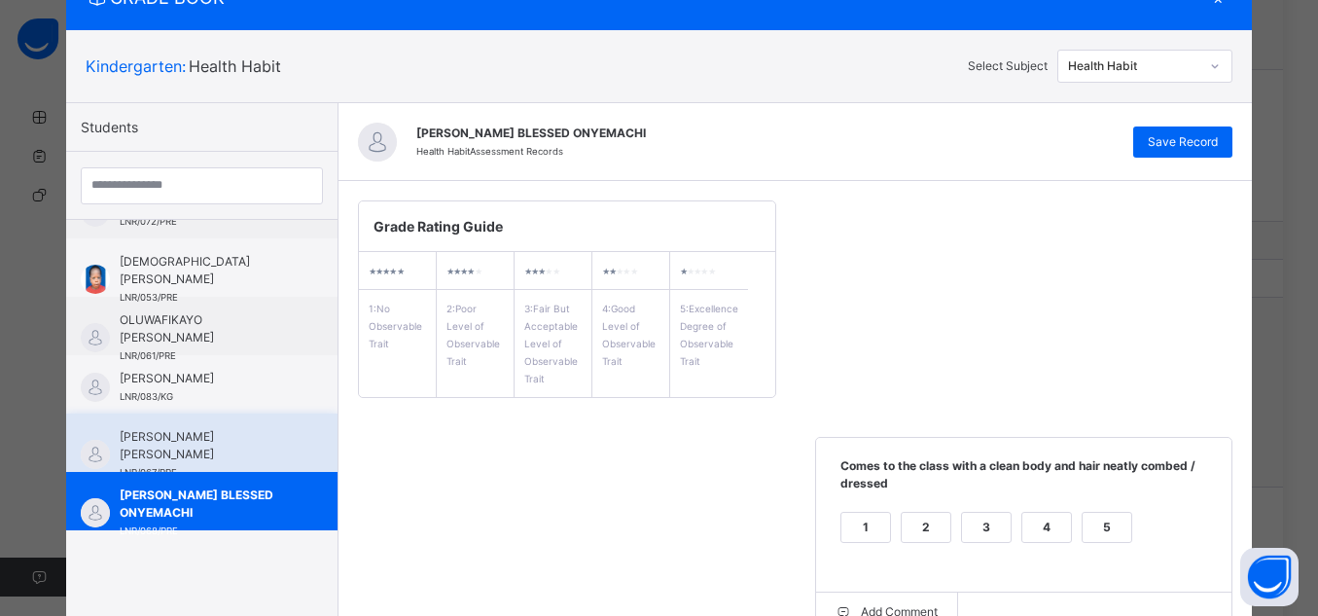
click at [169, 442] on span "[PERSON_NAME] [PERSON_NAME]" at bounding box center [207, 445] width 174 height 35
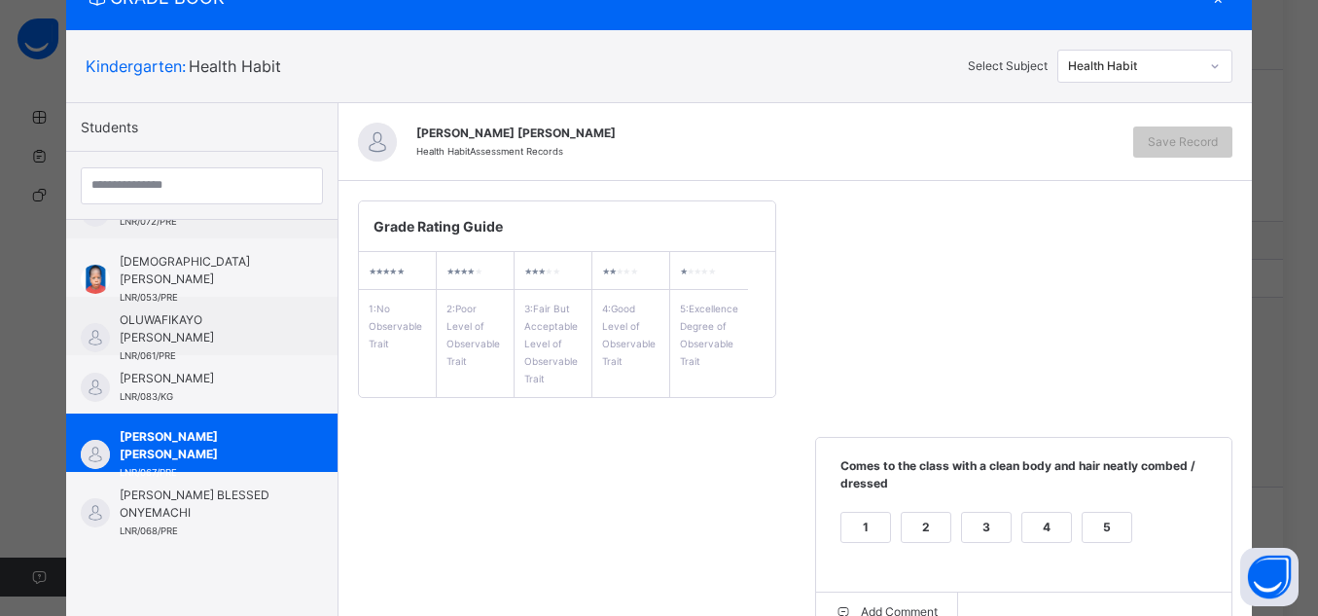
click at [1100, 528] on div "5" at bounding box center [1107, 527] width 49 height 29
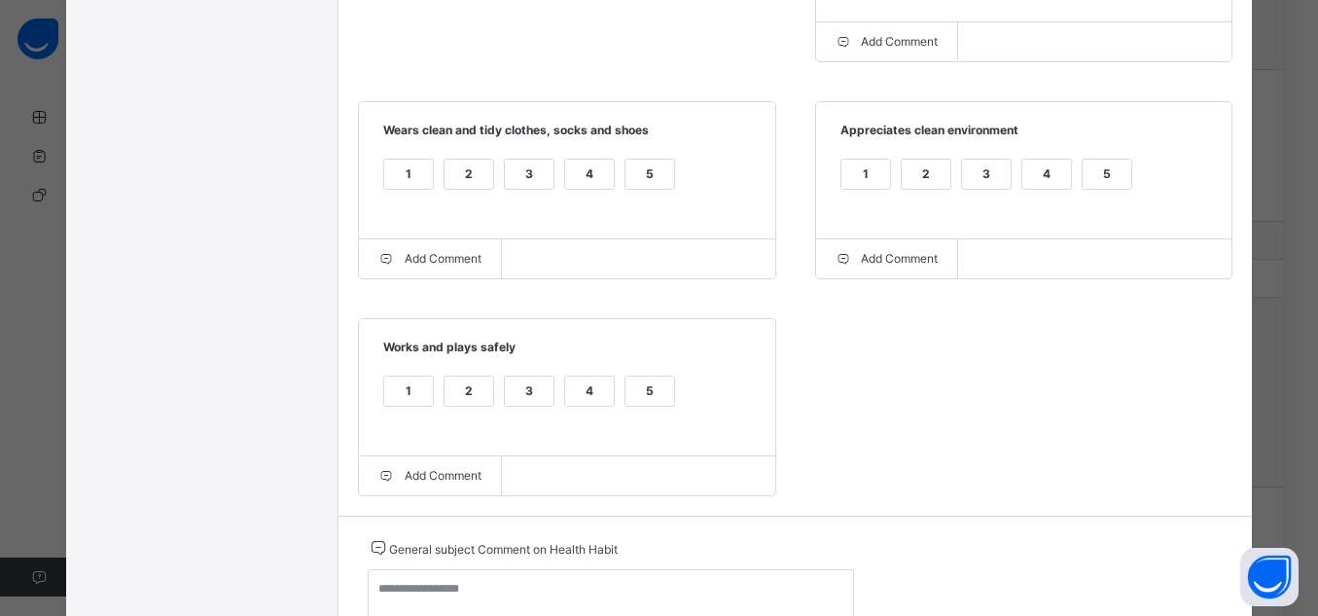
scroll to position [731, 0]
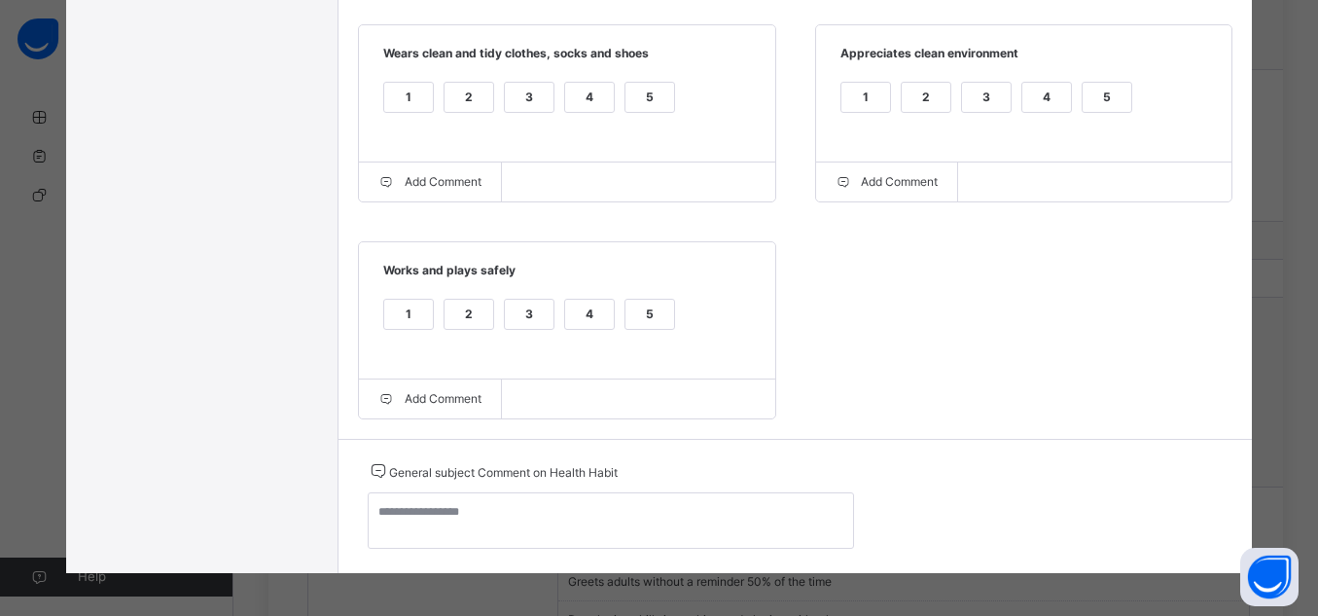
click at [1099, 96] on div "5" at bounding box center [1107, 97] width 49 height 29
click at [632, 100] on div "5" at bounding box center [650, 97] width 49 height 29
click at [644, 324] on div "5" at bounding box center [650, 314] width 49 height 29
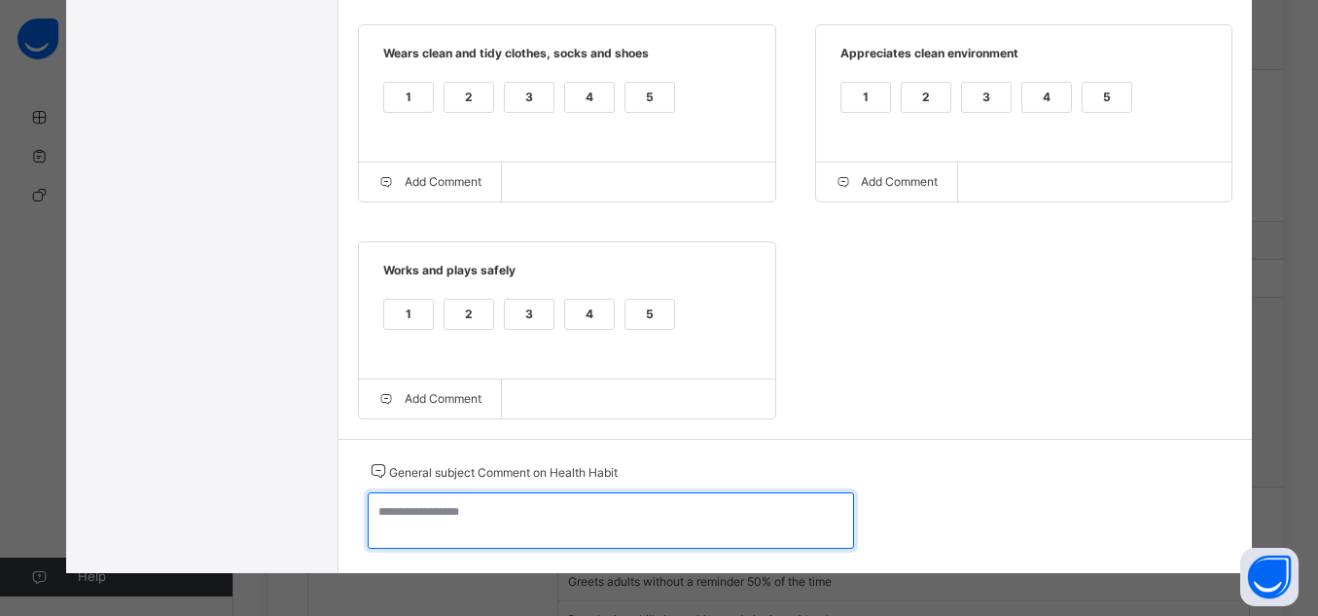
click at [707, 529] on textarea at bounding box center [611, 520] width 486 height 56
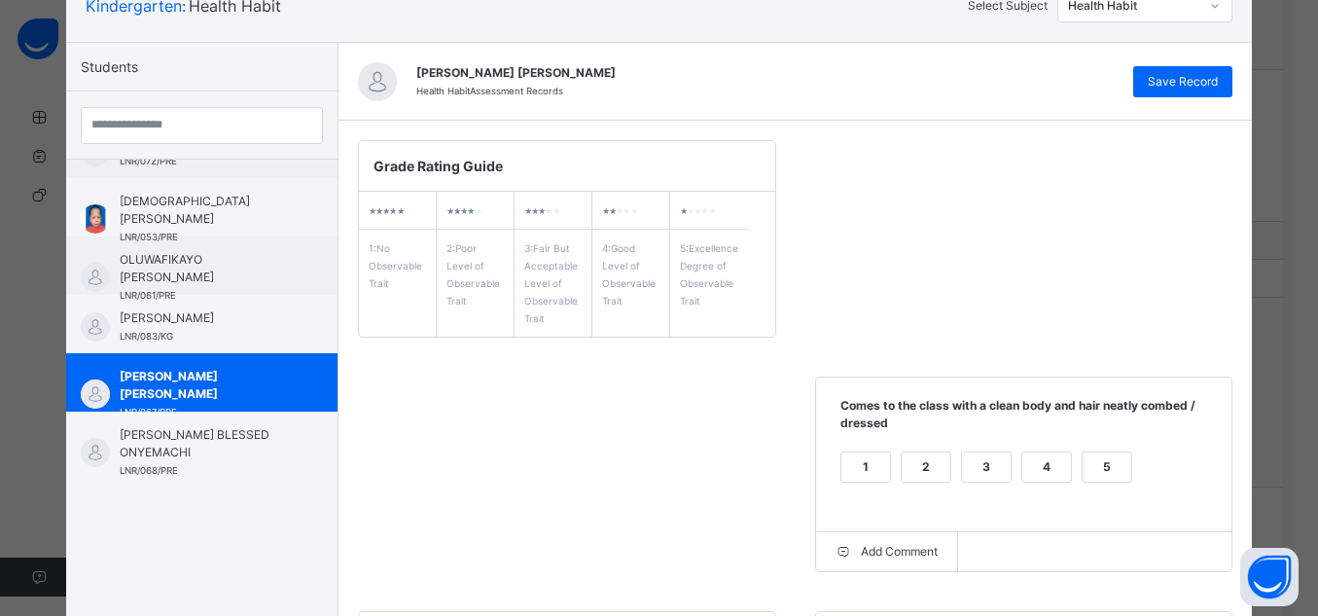
scroll to position [133, 0]
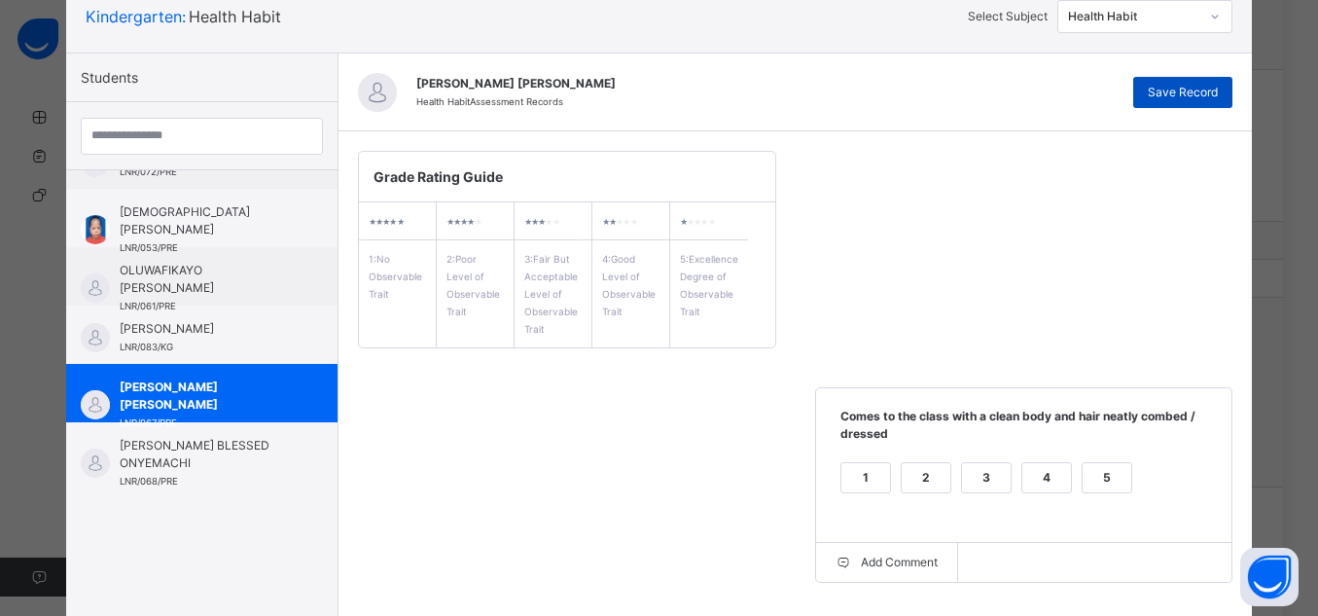
type textarea "**********"
click at [1222, 100] on div "Save Record" at bounding box center [1183, 92] width 99 height 31
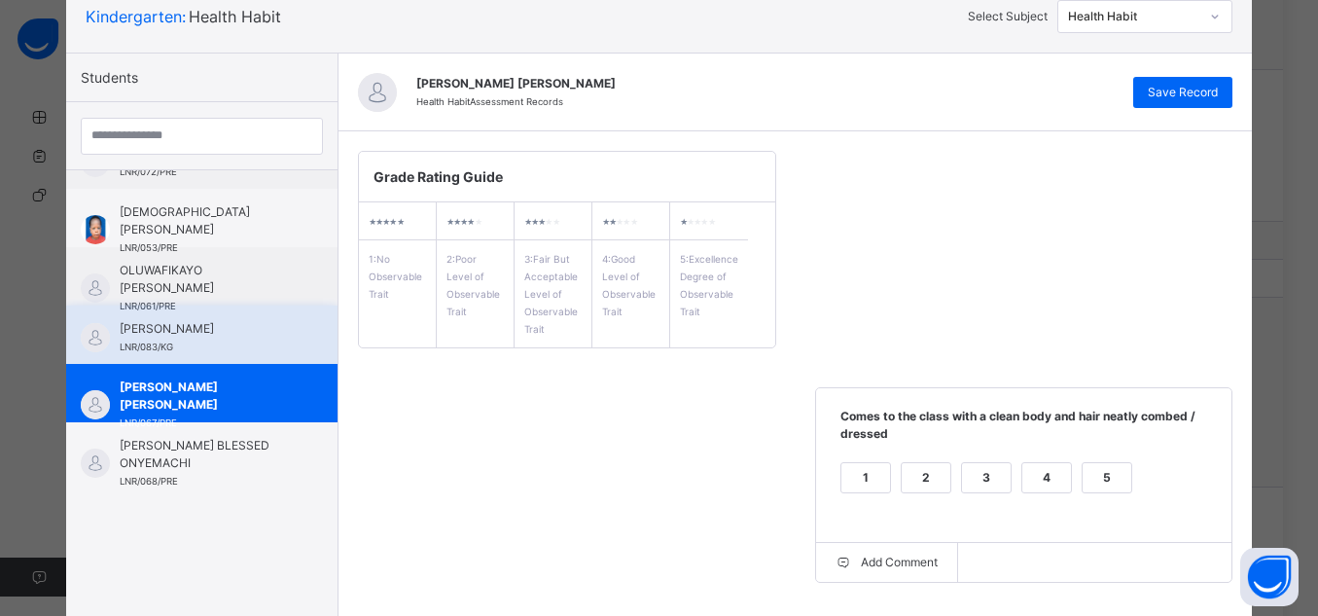
click at [171, 351] on div "[PERSON_NAME] LNR/083/KG" at bounding box center [207, 337] width 174 height 35
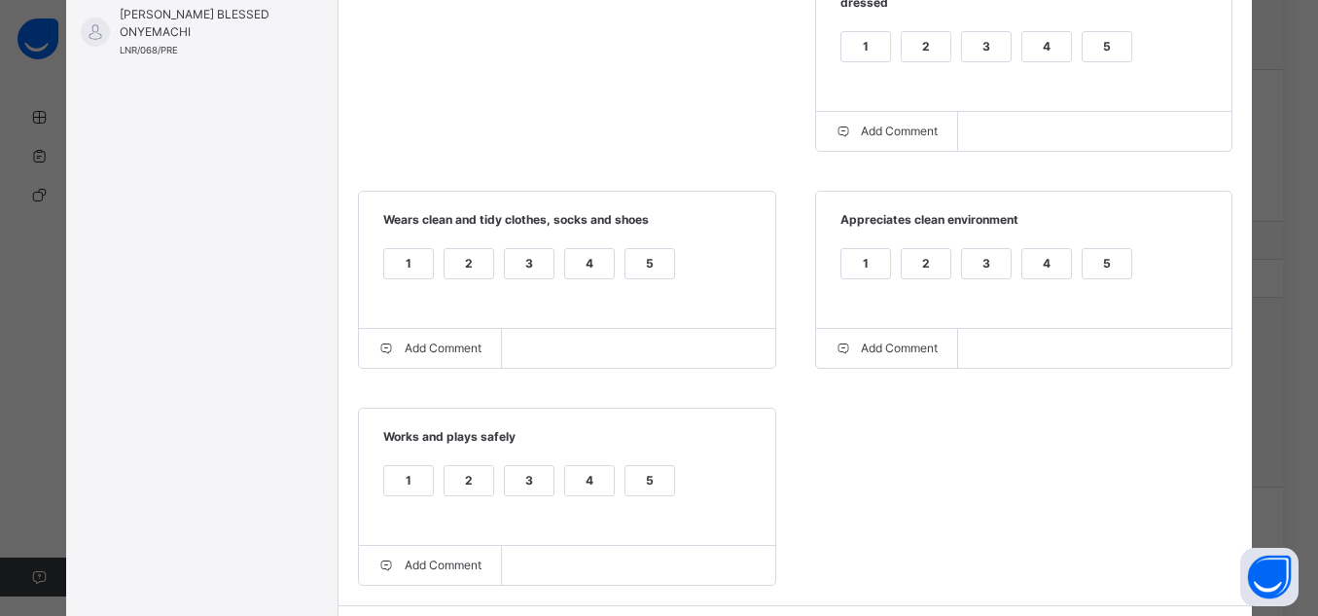
scroll to position [568, 0]
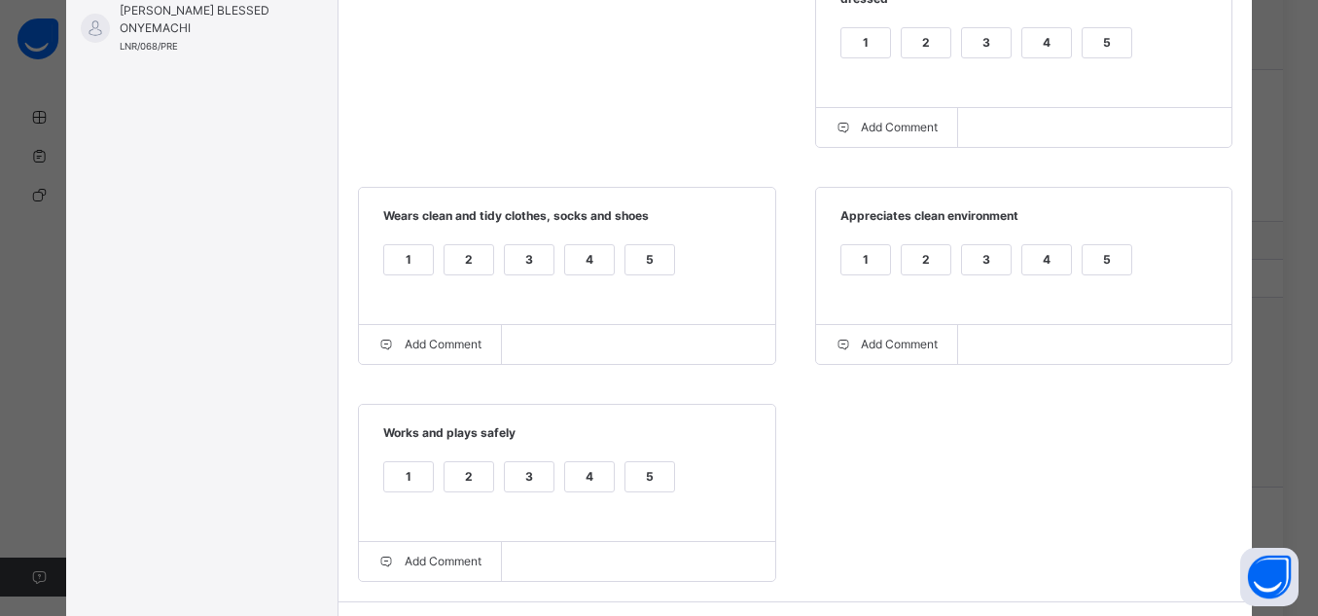
click at [1097, 54] on div "5" at bounding box center [1107, 42] width 49 height 29
click at [1109, 253] on div "5" at bounding box center [1107, 259] width 49 height 29
click at [644, 258] on div "5" at bounding box center [650, 259] width 49 height 29
click at [655, 480] on div "5" at bounding box center [650, 476] width 49 height 29
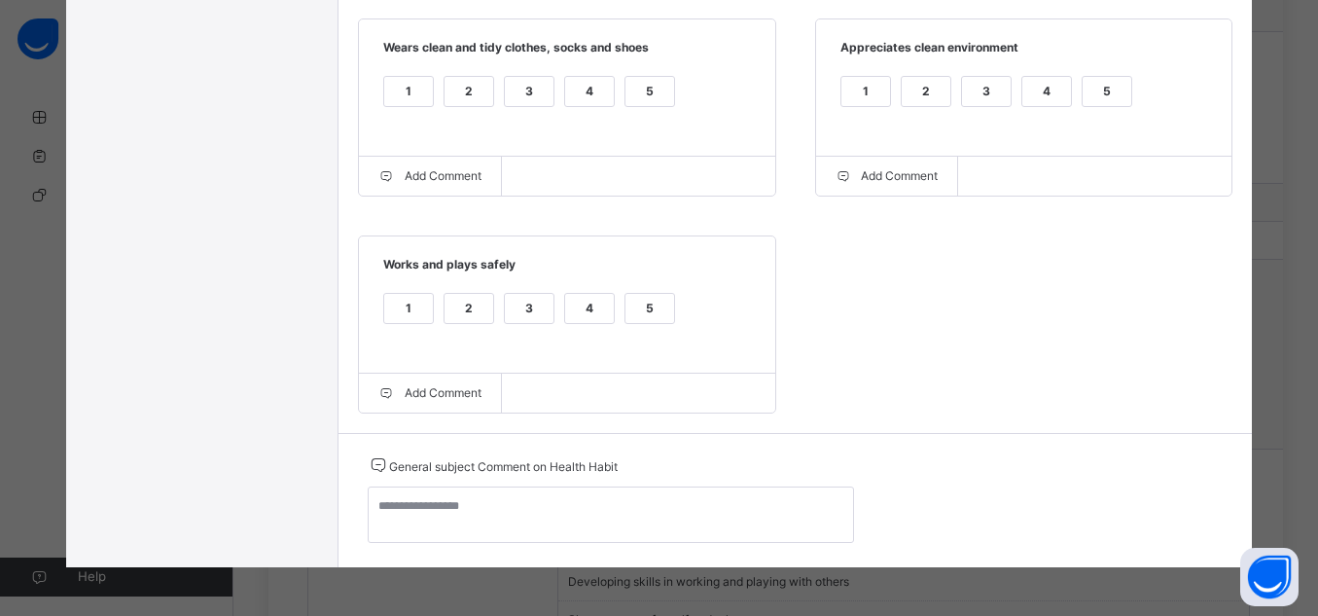
scroll to position [1115, 0]
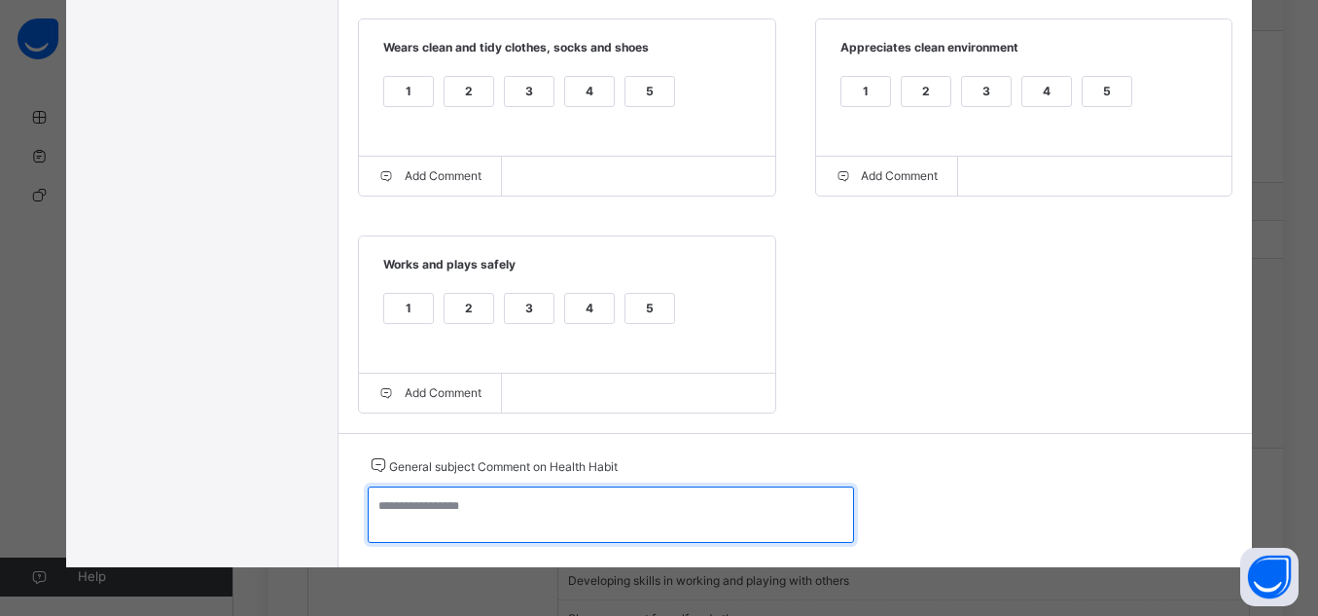
click at [651, 506] on textarea at bounding box center [611, 514] width 486 height 56
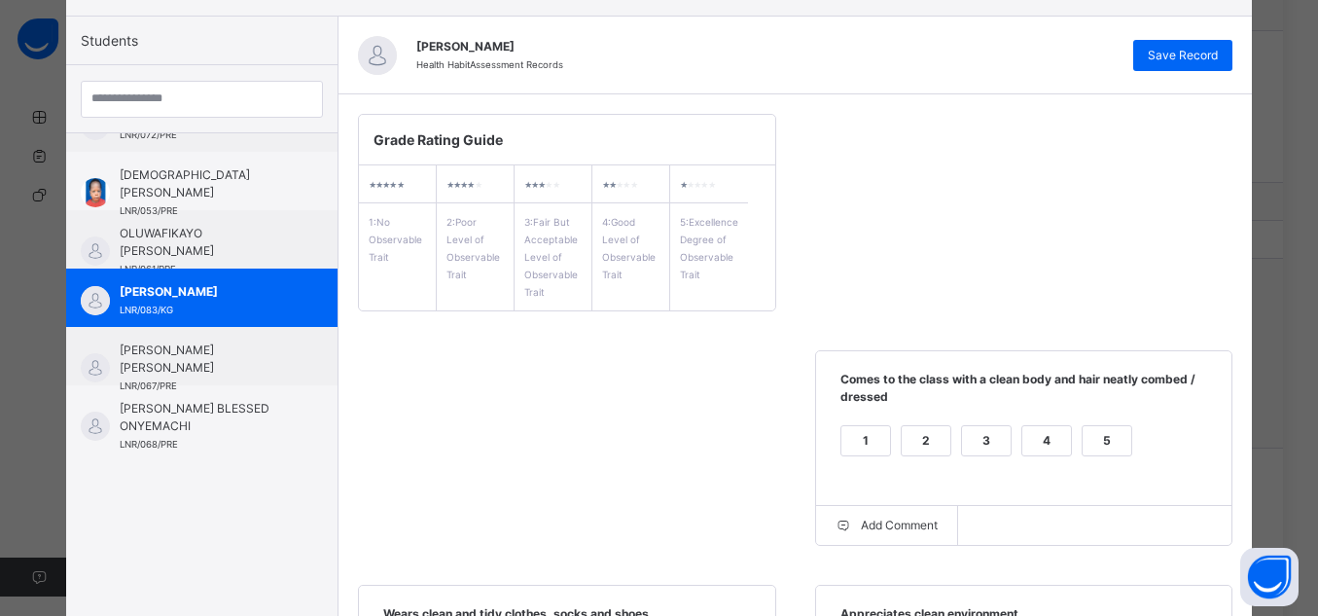
scroll to position [133, 0]
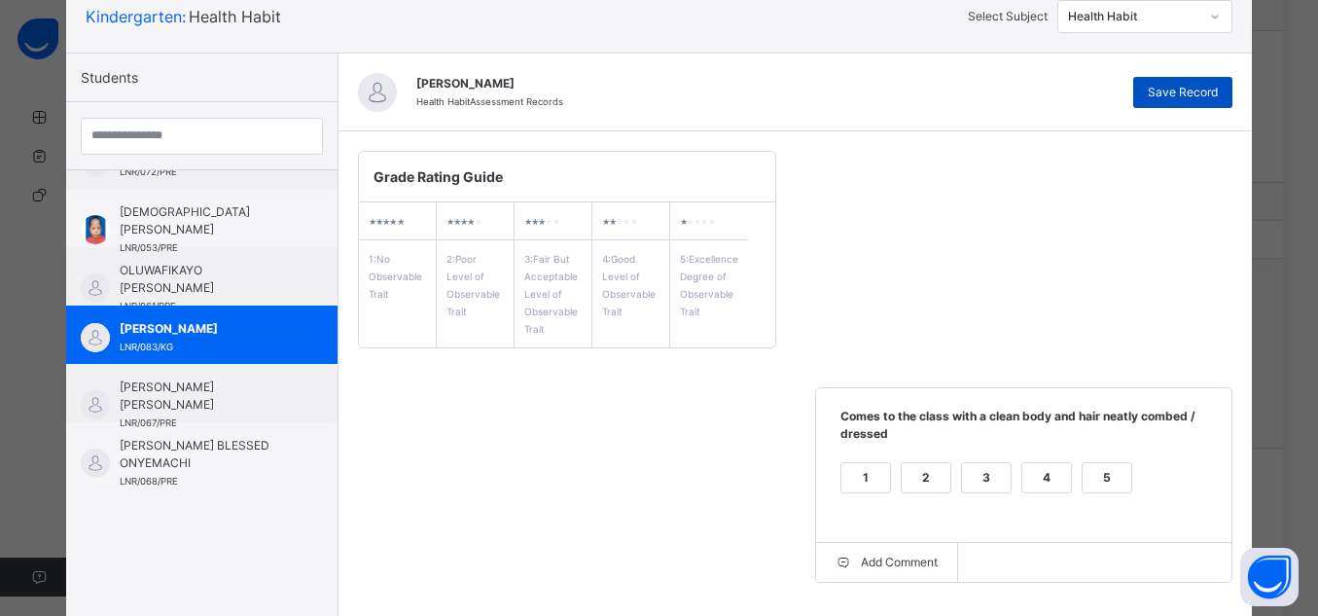
type textarea "**********"
click at [1205, 80] on div "Save Record" at bounding box center [1183, 92] width 99 height 31
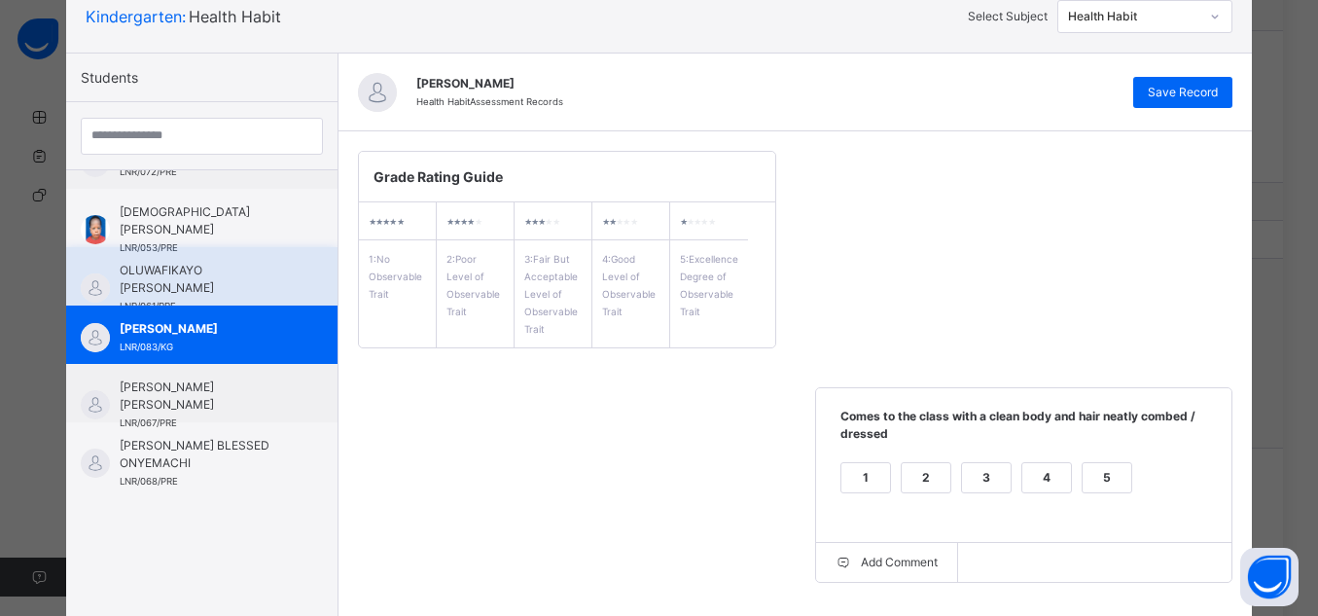
click at [203, 253] on div "OLUWAFIKAYO [PERSON_NAME] LNR/061/PRE" at bounding box center [201, 276] width 271 height 58
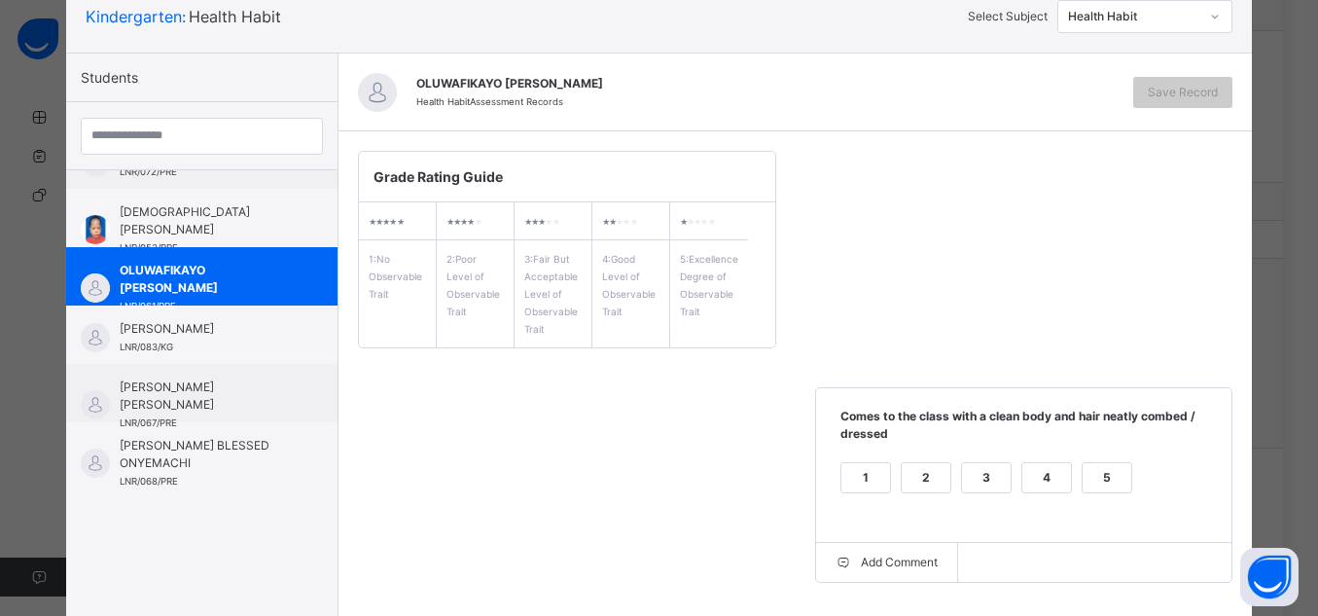
click at [1109, 472] on div "5" at bounding box center [1107, 477] width 49 height 29
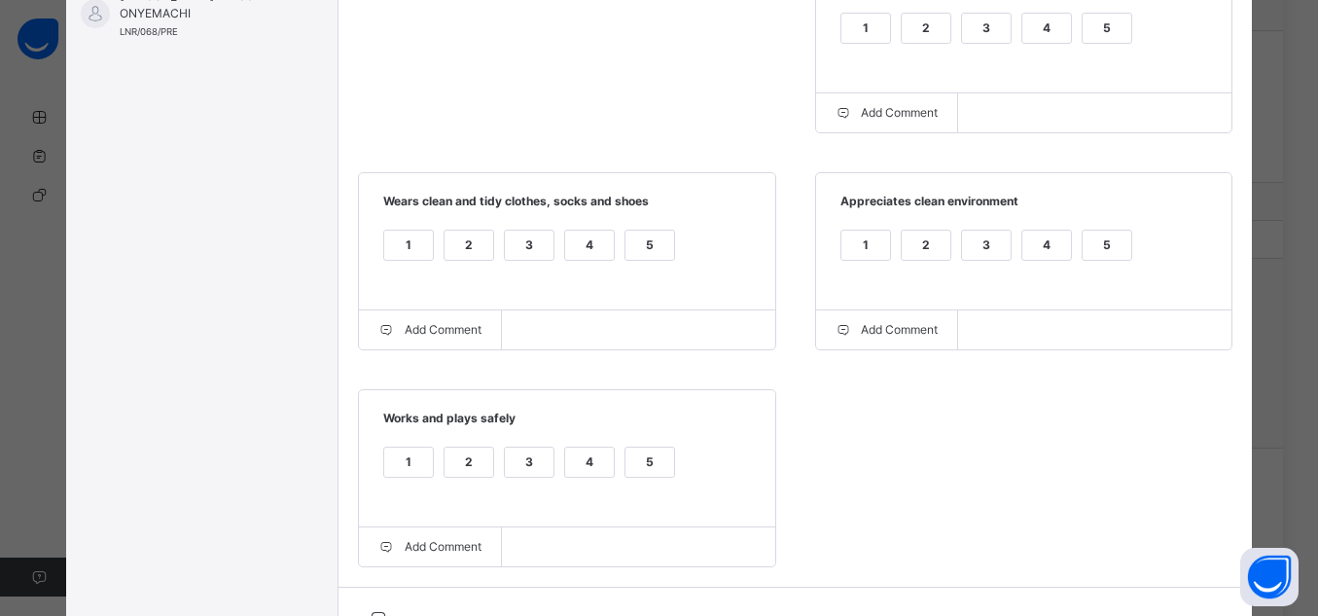
scroll to position [587, 0]
click at [652, 472] on div "5" at bounding box center [650, 458] width 49 height 29
click at [632, 233] on div "5" at bounding box center [650, 241] width 49 height 29
click at [1130, 245] on div "1 2 3 4 5" at bounding box center [1025, 253] width 378 height 65
click at [1122, 242] on div "5" at bounding box center [1107, 241] width 49 height 29
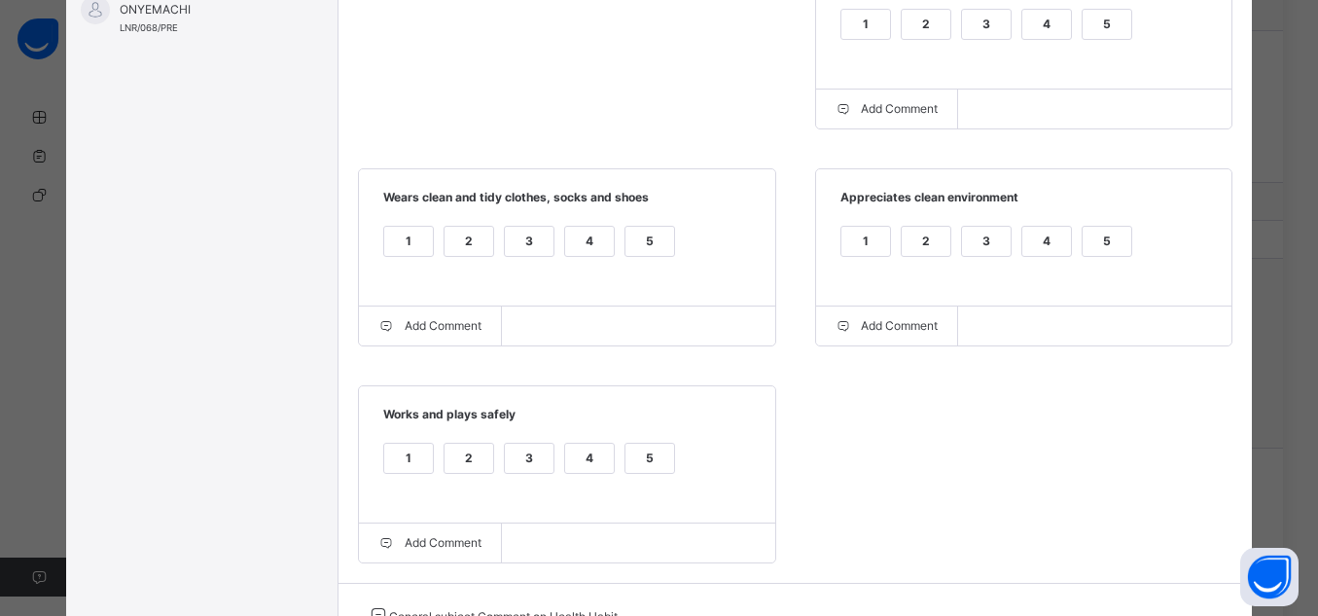
scroll to position [745, 0]
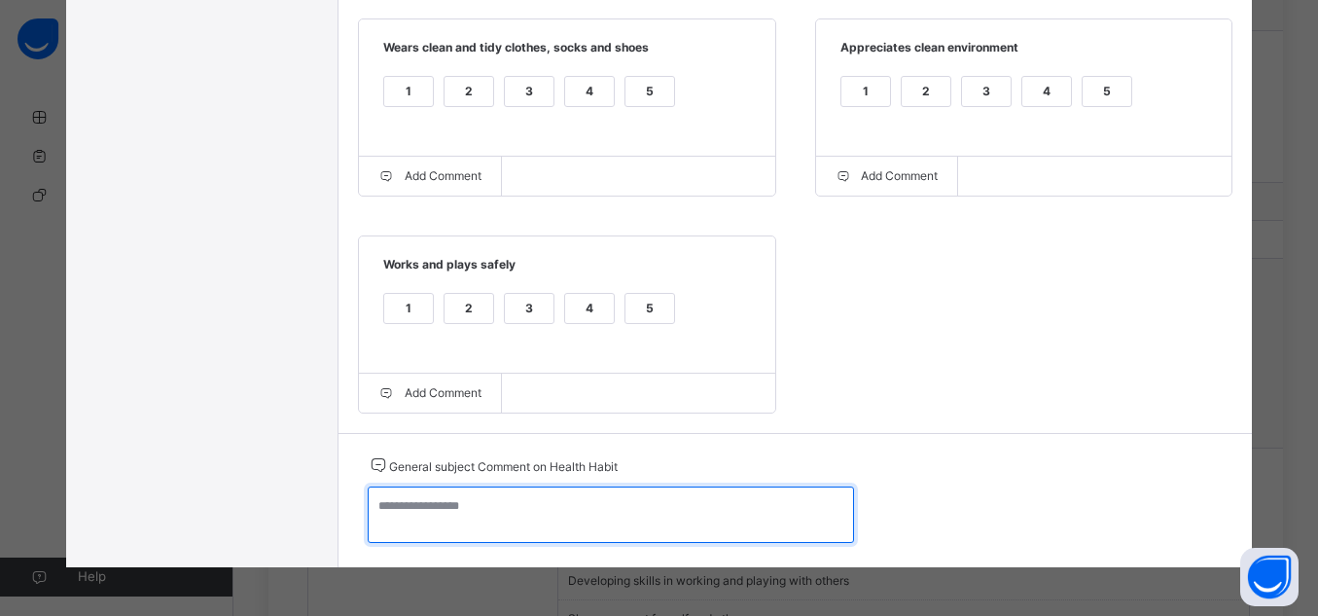
click at [724, 510] on textarea at bounding box center [611, 514] width 486 height 56
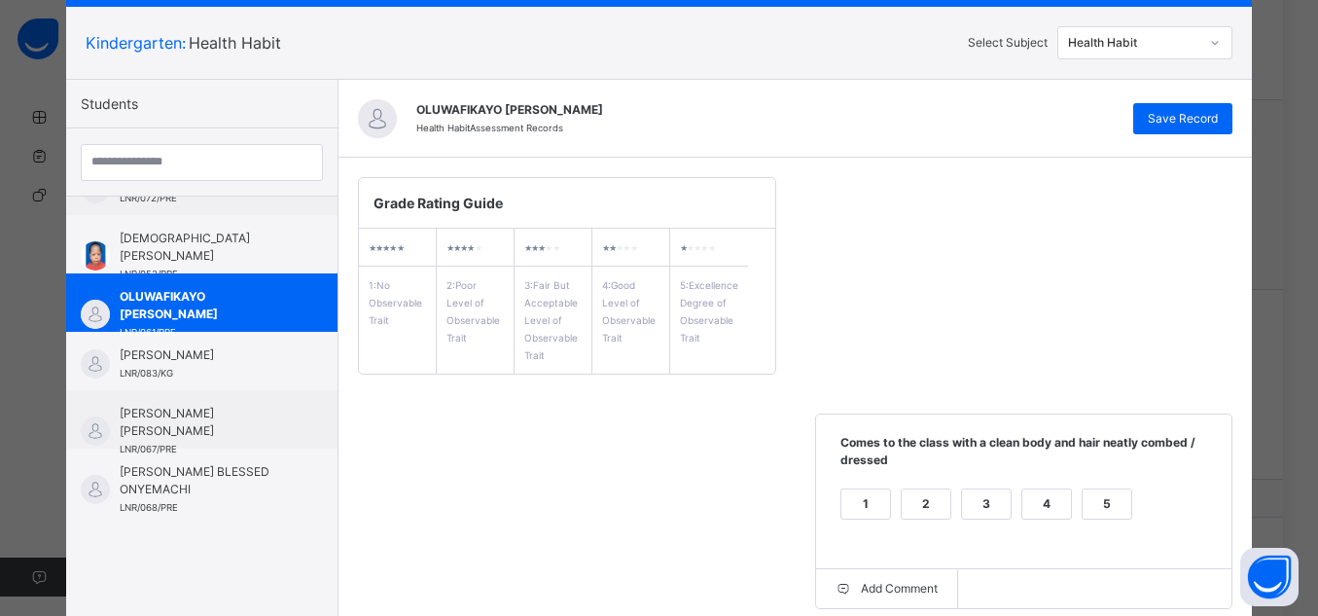
scroll to position [96, 0]
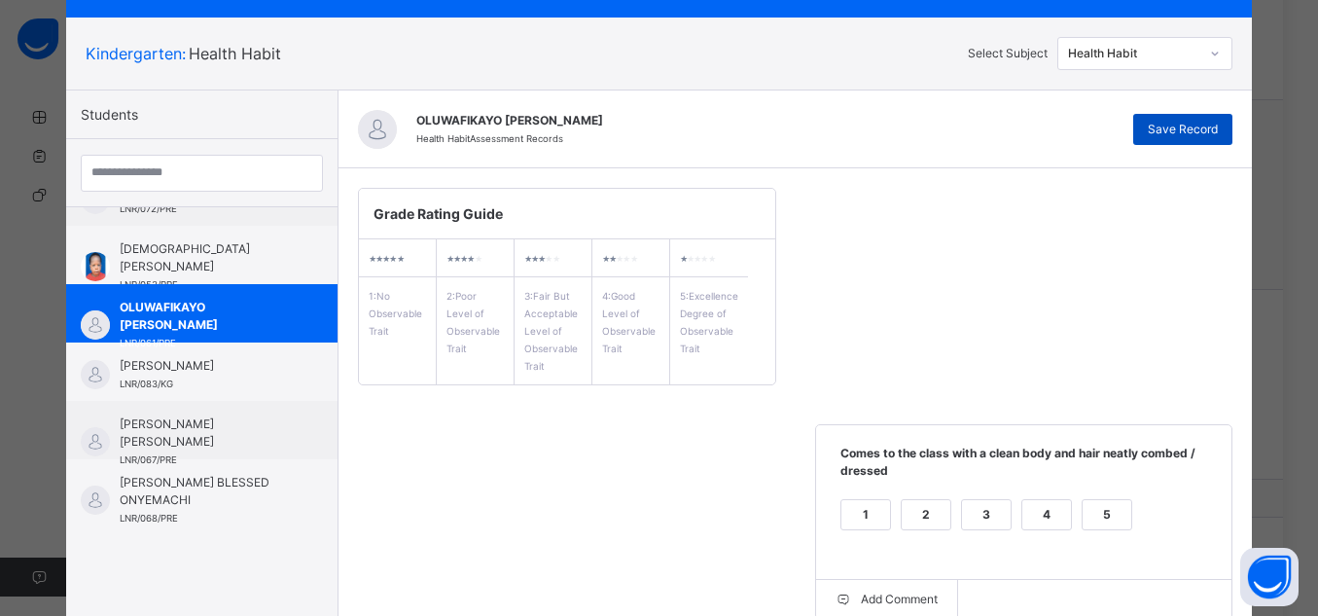
type textarea "**********"
click at [1206, 126] on span "Save Record" at bounding box center [1183, 130] width 70 height 18
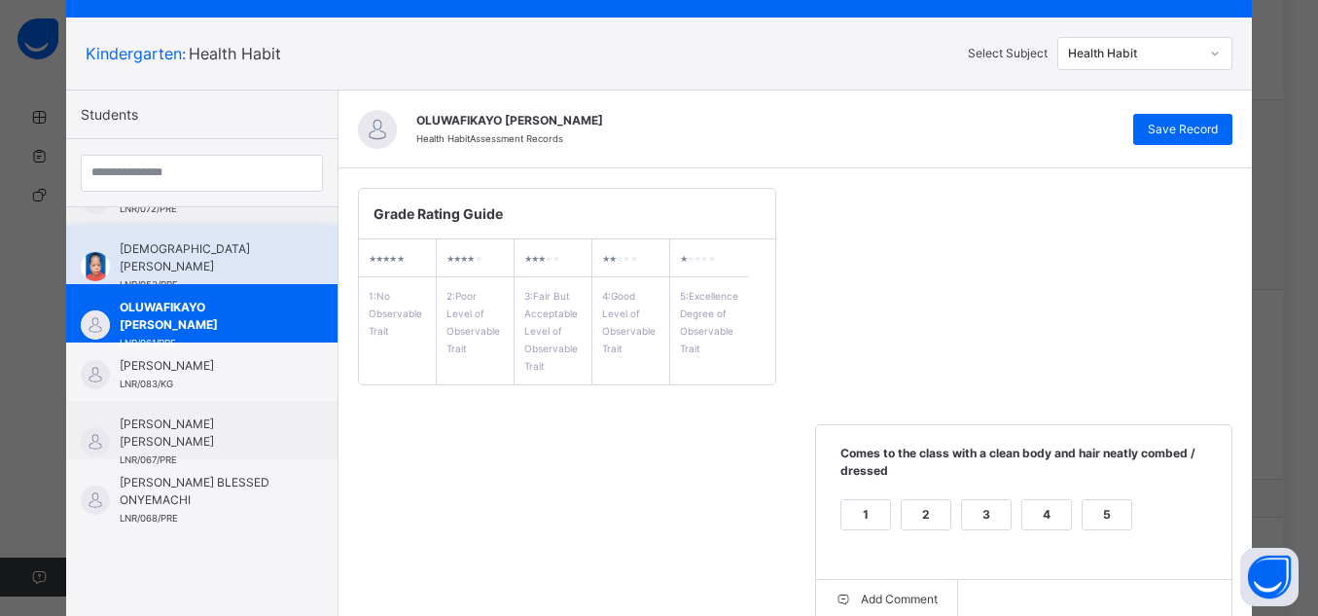
click at [155, 247] on span "[DEMOGRAPHIC_DATA] [PERSON_NAME]" at bounding box center [207, 257] width 174 height 35
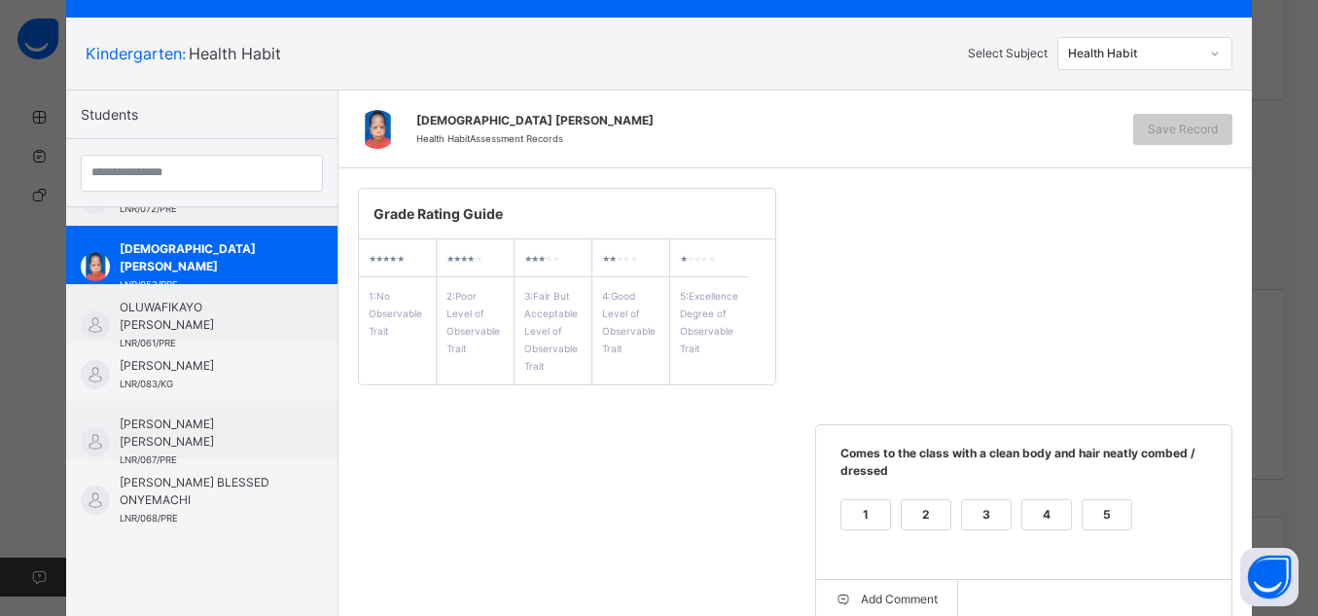
click at [1100, 511] on div "5" at bounding box center [1107, 514] width 49 height 29
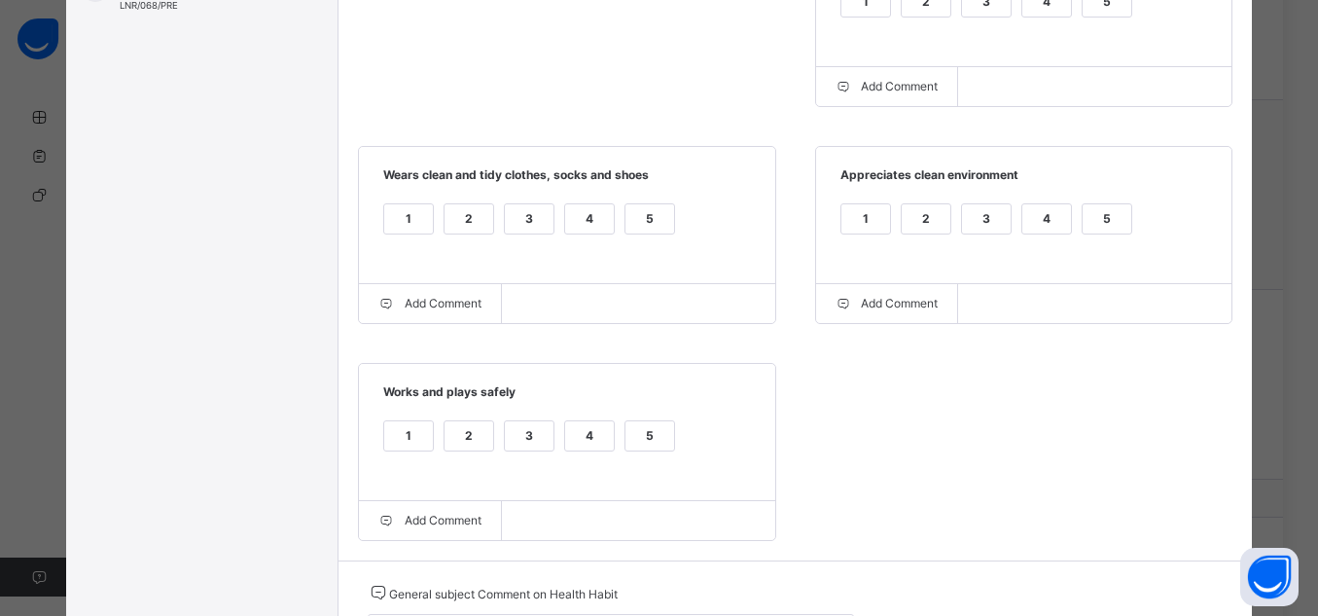
scroll to position [648, 0]
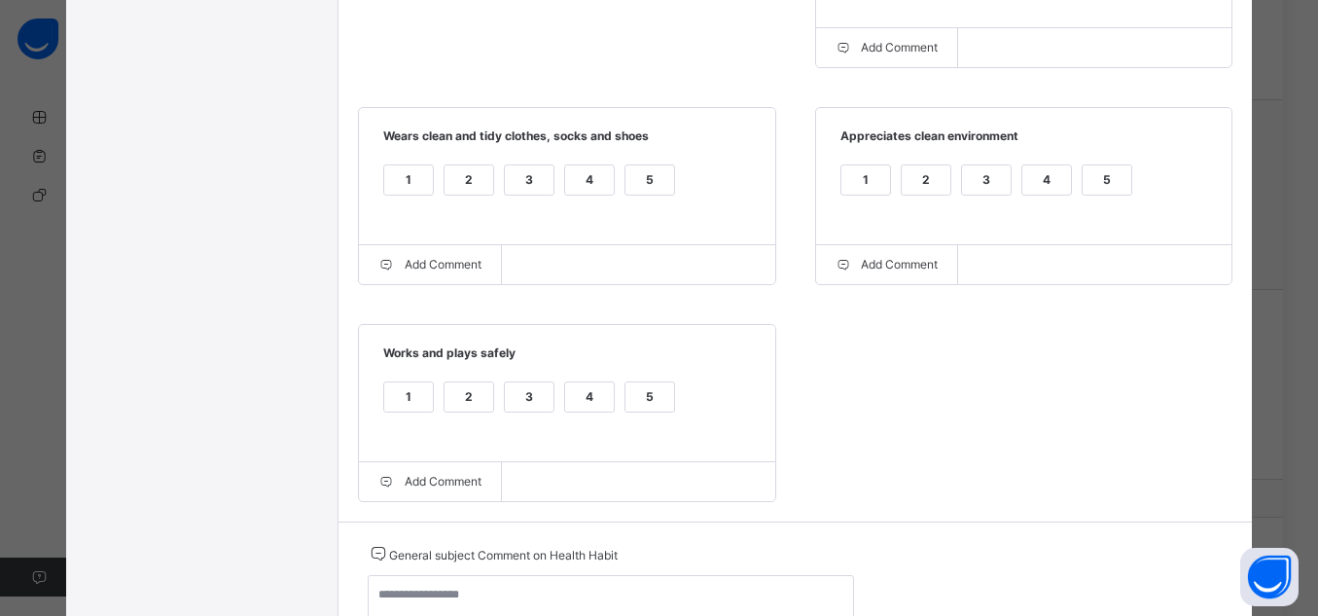
click at [1111, 191] on div "5" at bounding box center [1107, 179] width 49 height 29
click at [659, 184] on div "5" at bounding box center [650, 179] width 49 height 29
click at [637, 413] on label "5" at bounding box center [650, 396] width 51 height 31
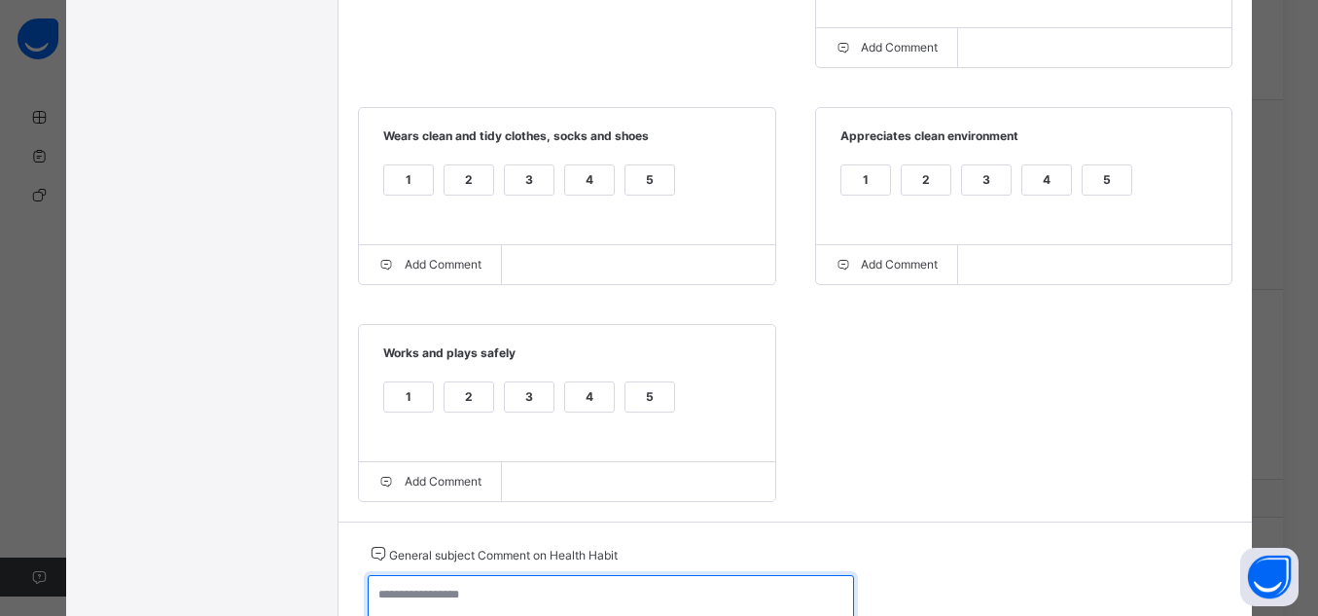
click at [670, 600] on textarea at bounding box center [611, 603] width 486 height 56
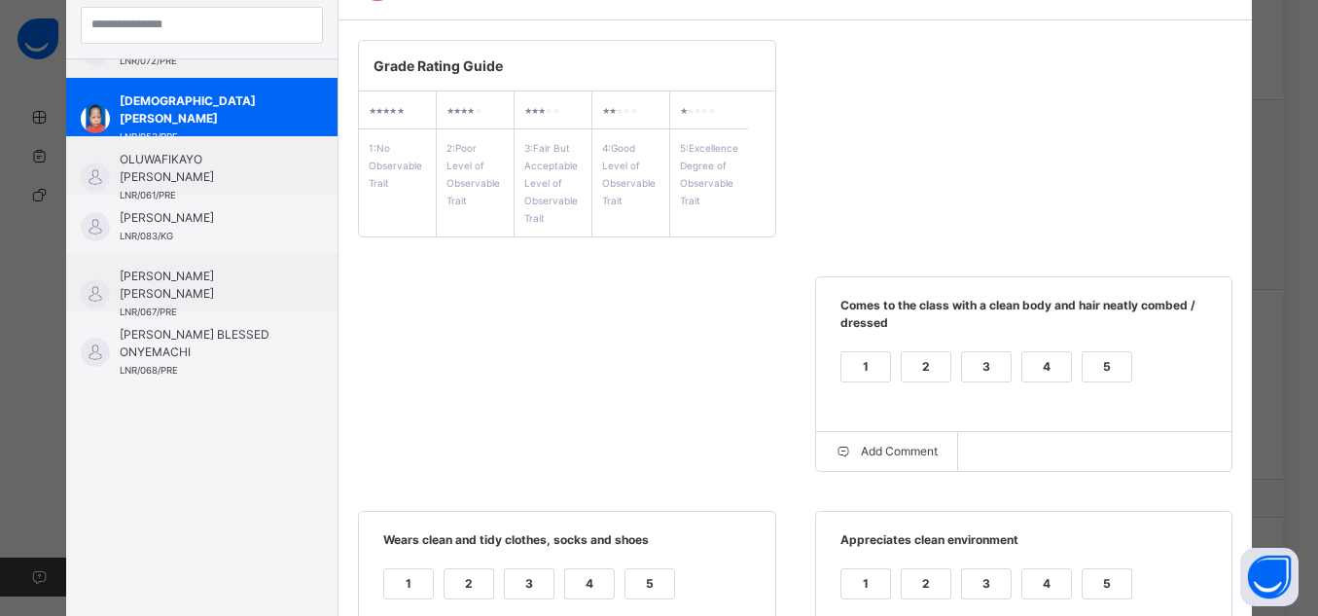
scroll to position [39, 0]
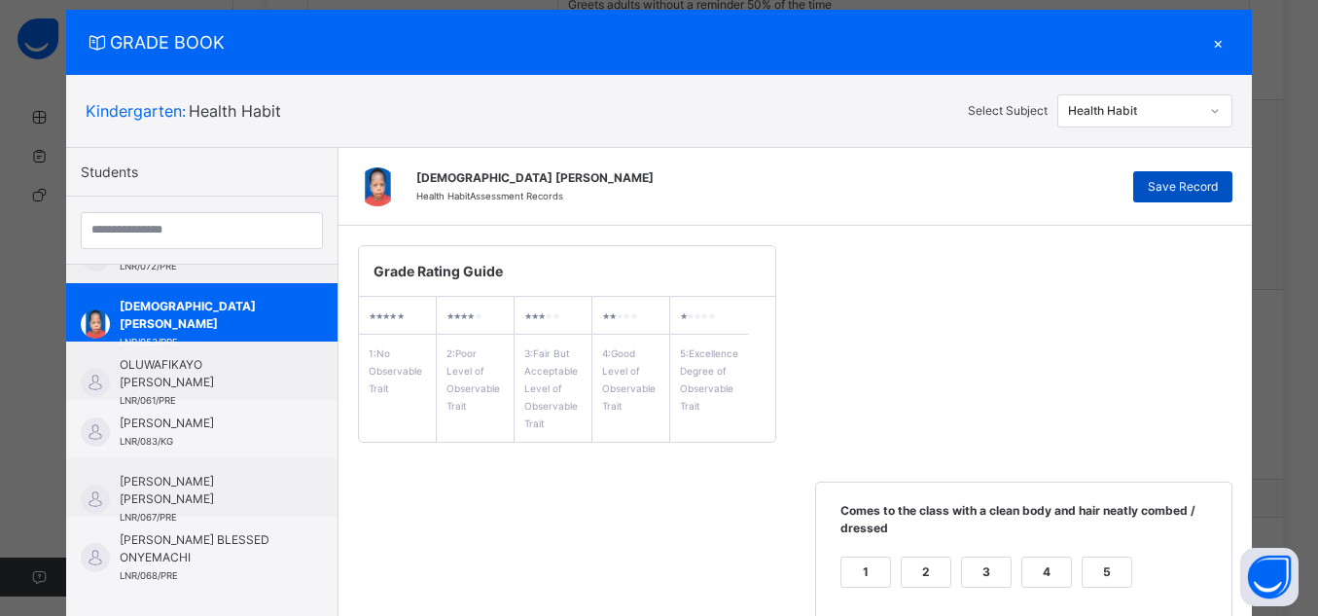
type textarea "**********"
click at [1204, 191] on span "Save Record" at bounding box center [1183, 187] width 70 height 18
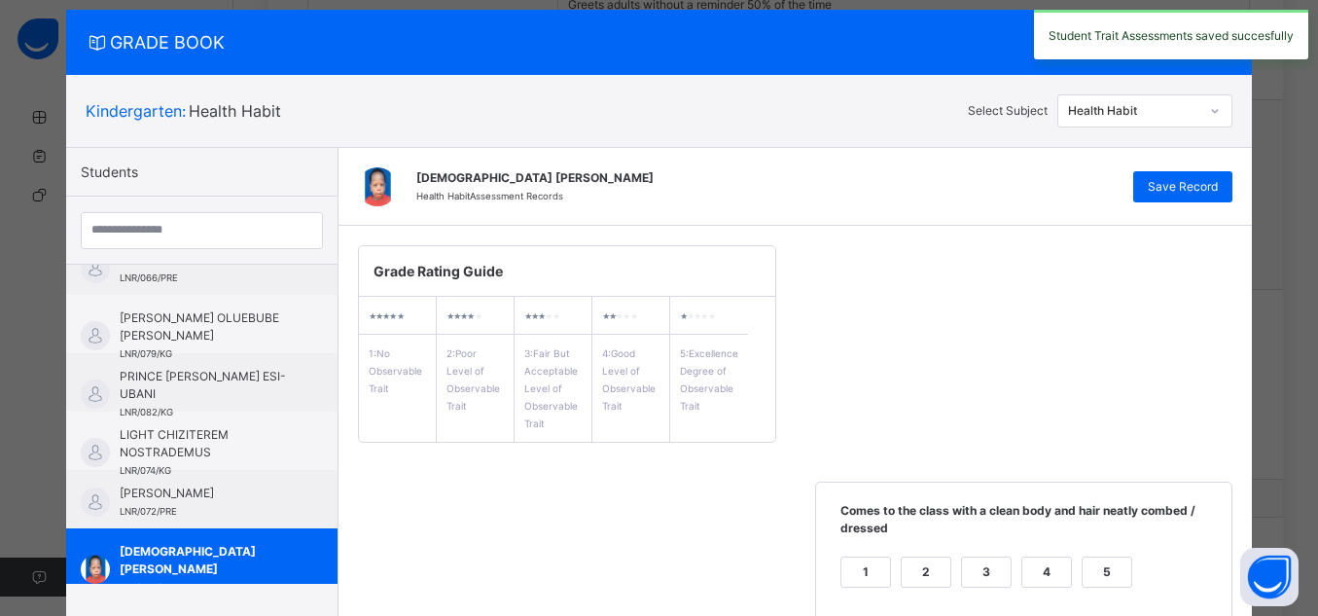
scroll to position [205, 0]
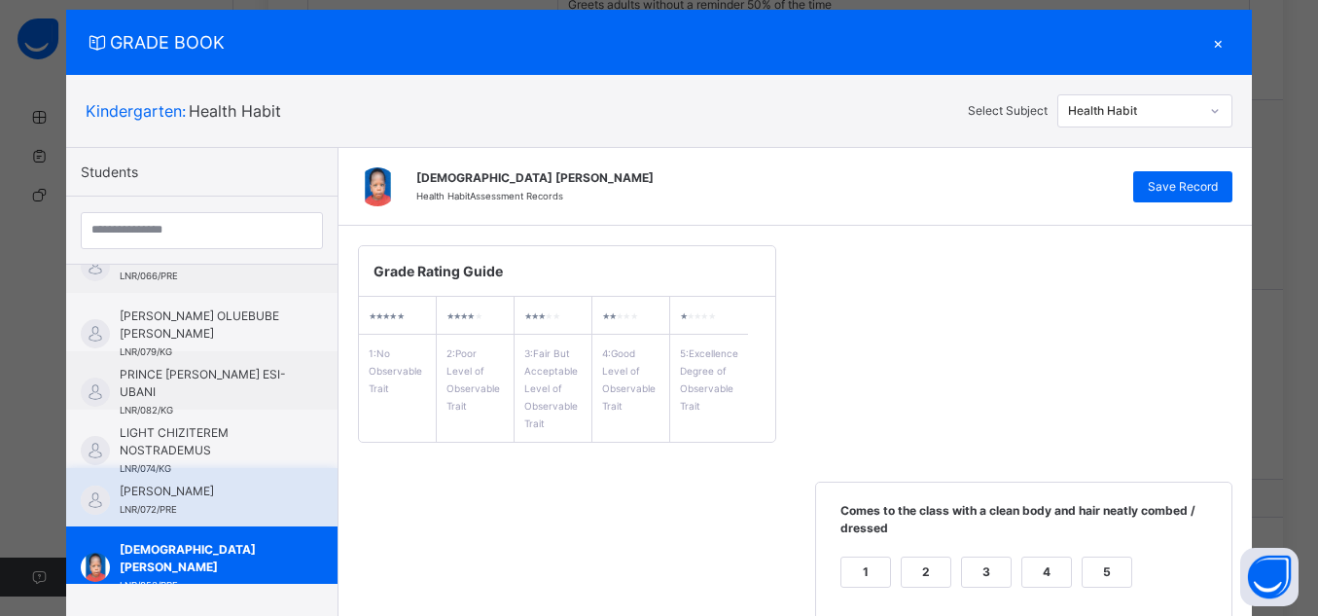
click at [216, 500] on div "[PERSON_NAME] LNR/072/PRE" at bounding box center [207, 500] width 174 height 35
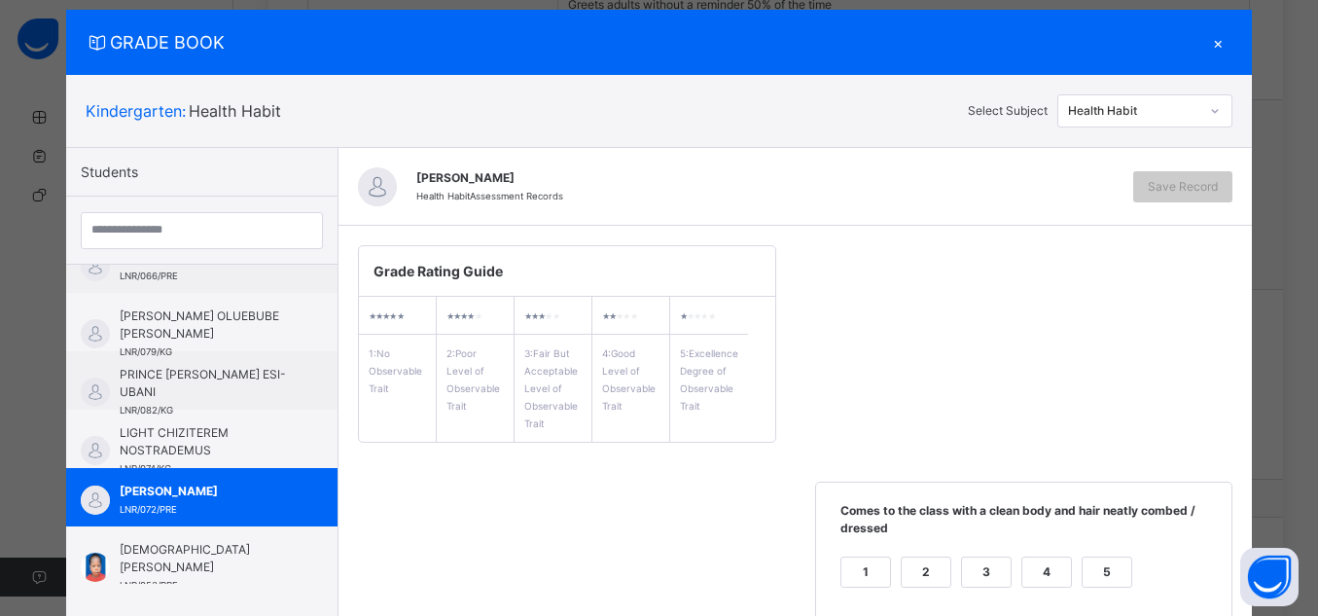
click at [1107, 561] on div "5" at bounding box center [1107, 572] width 49 height 29
drag, startPoint x: 1308, startPoint y: 278, endPoint x: 1296, endPoint y: 492, distance: 214.4
click at [1296, 492] on div "GRADE BOOK × Kindergarten : Health Habit Select Subject Health Habit Students […" at bounding box center [659, 308] width 1318 height 616
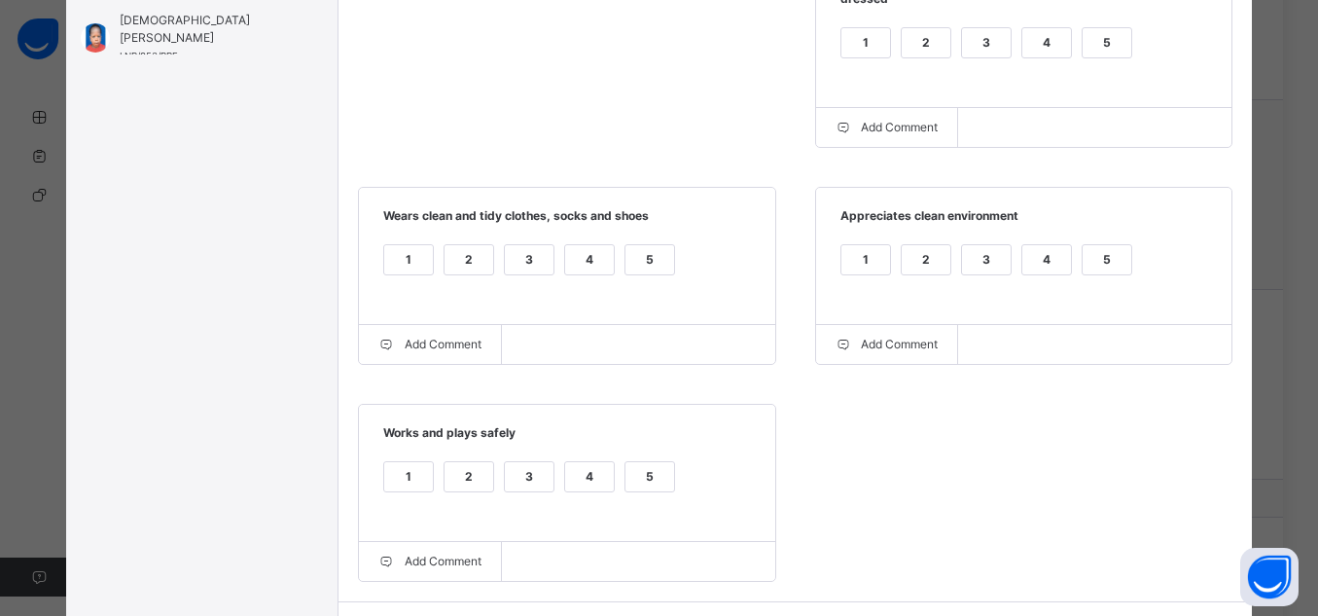
scroll to position [627, 0]
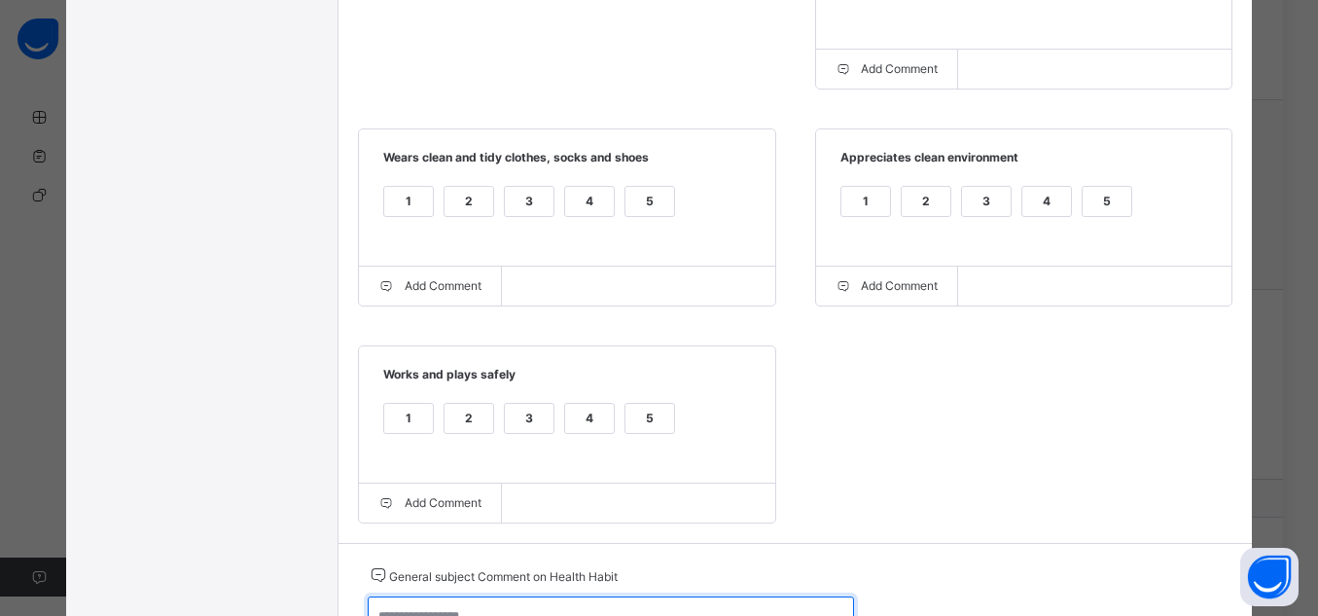
click at [779, 604] on textarea at bounding box center [611, 624] width 486 height 56
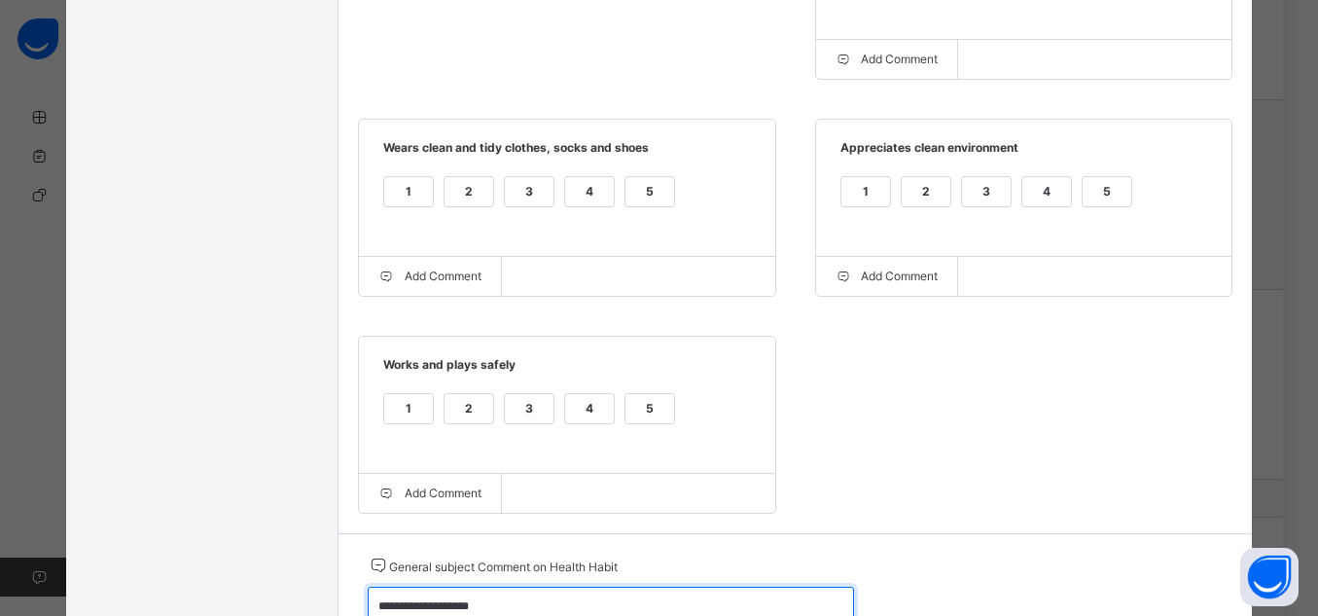
type textarea "**********"
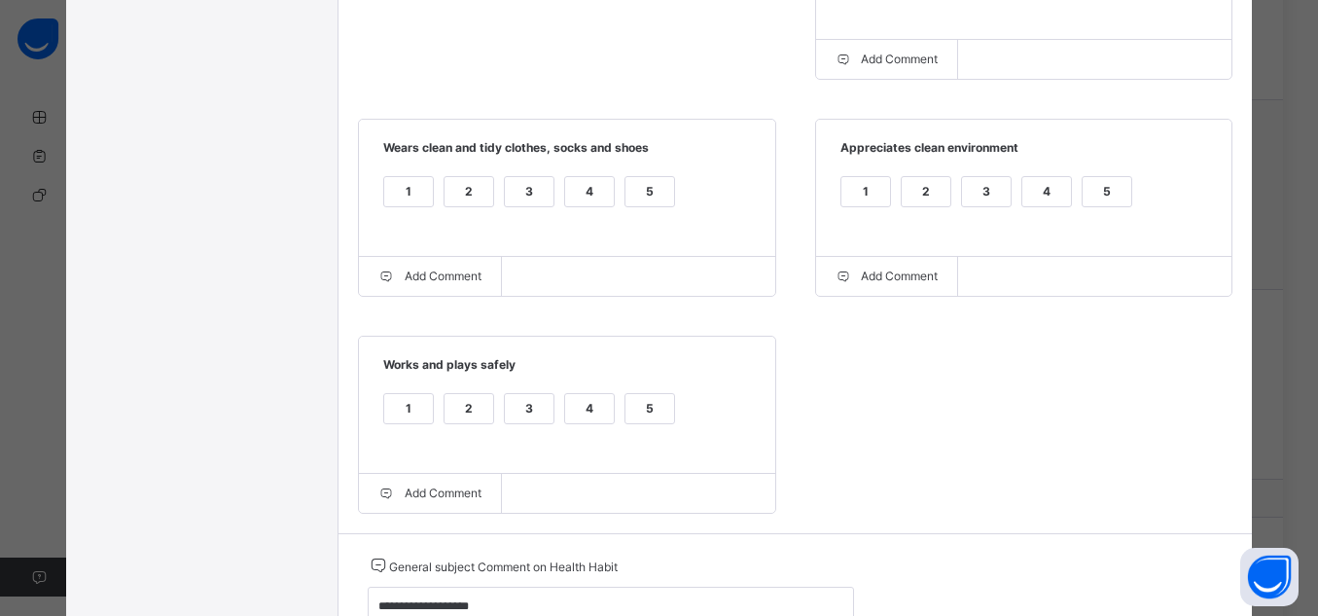
click at [626, 410] on div "5" at bounding box center [650, 408] width 49 height 29
click at [648, 198] on div "5" at bounding box center [650, 191] width 49 height 29
click at [1098, 177] on div "1 2 3 4 5" at bounding box center [1025, 203] width 378 height 65
click at [1116, 206] on div "5" at bounding box center [1107, 191] width 49 height 29
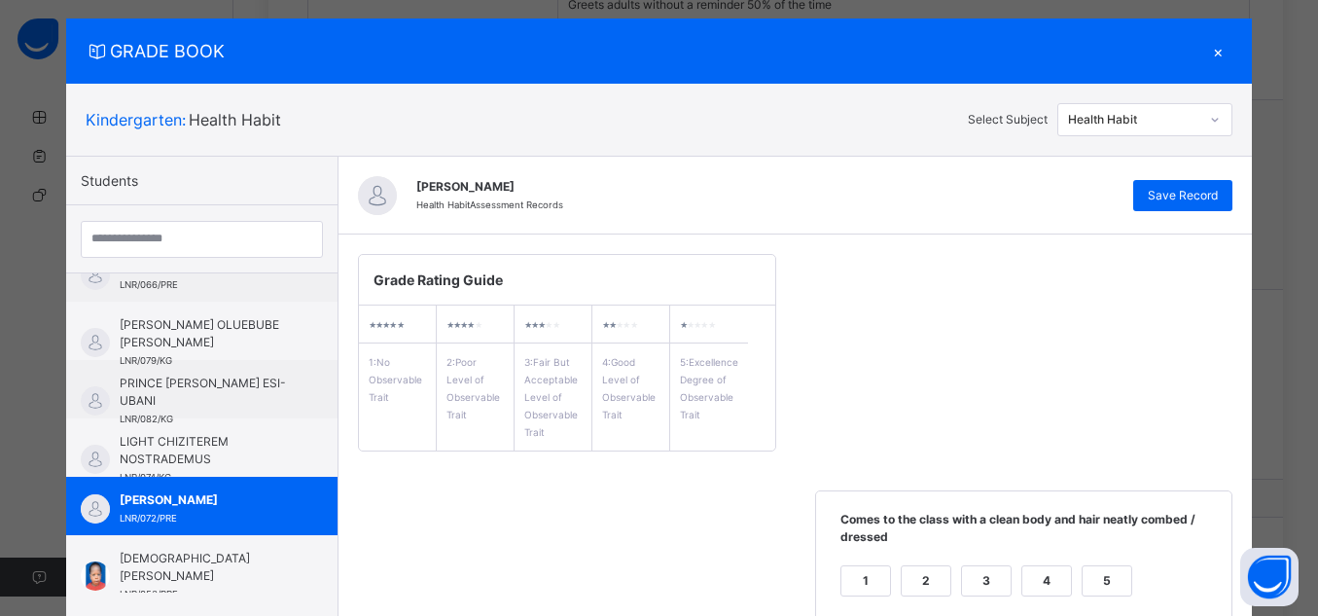
scroll to position [0, 0]
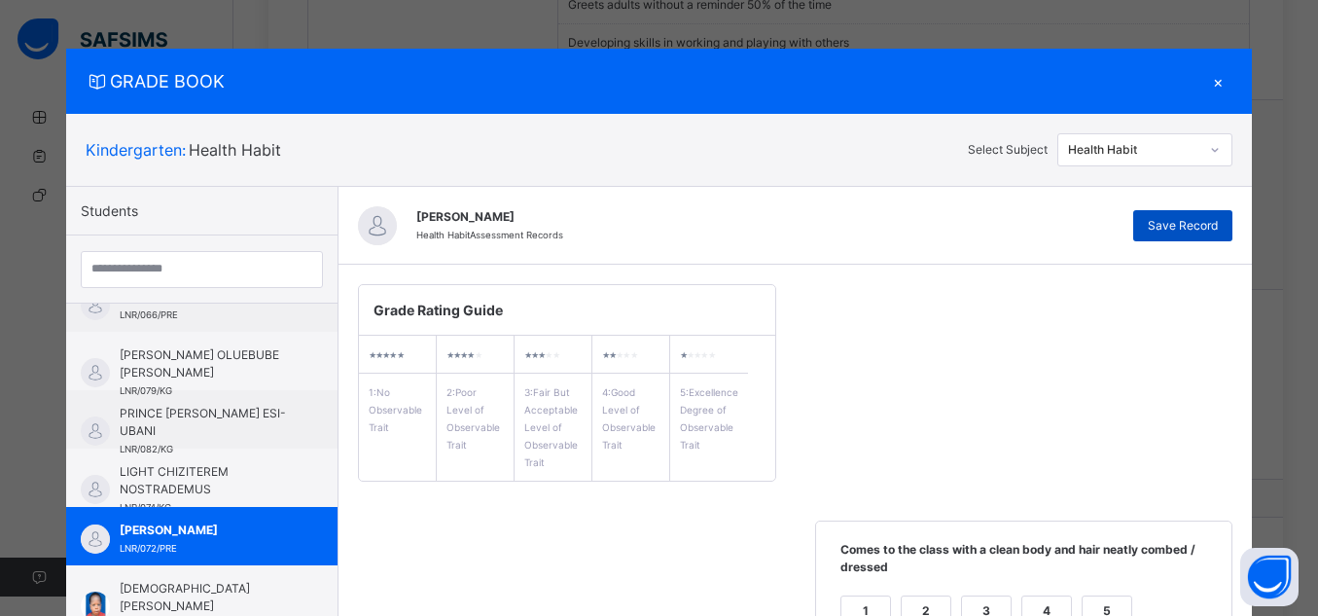
click at [1216, 221] on span "Save Record" at bounding box center [1183, 226] width 70 height 18
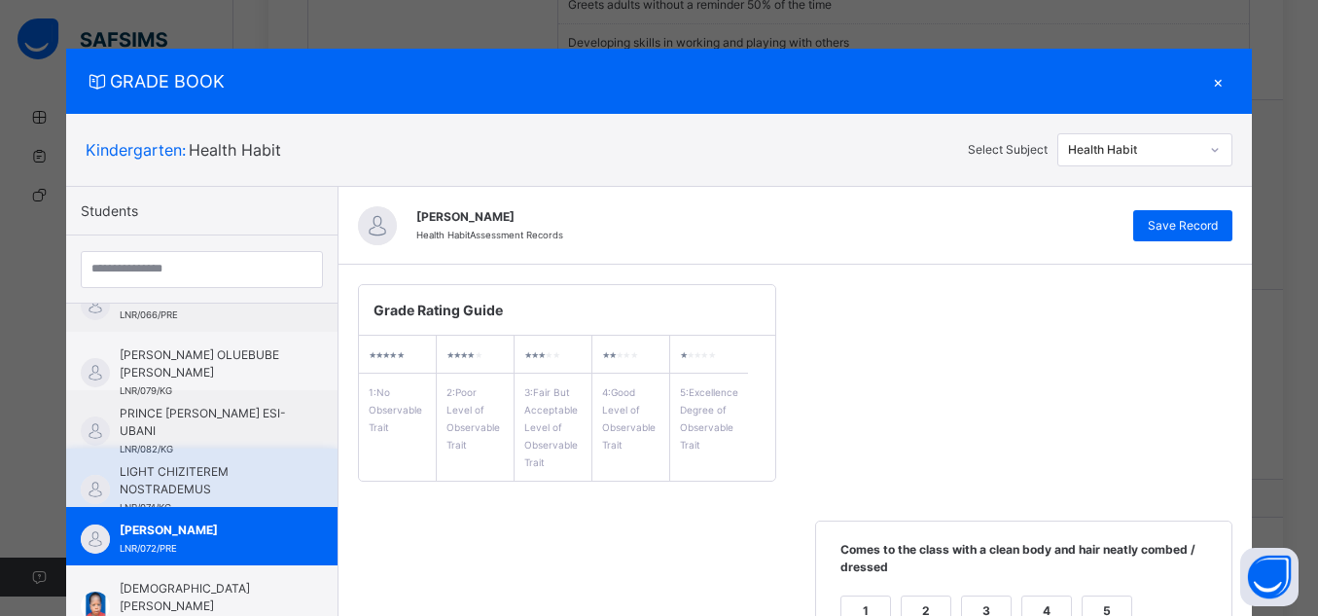
click at [179, 469] on span "LIGHT CHIZITEREM NOSTRADEMUS" at bounding box center [207, 480] width 174 height 35
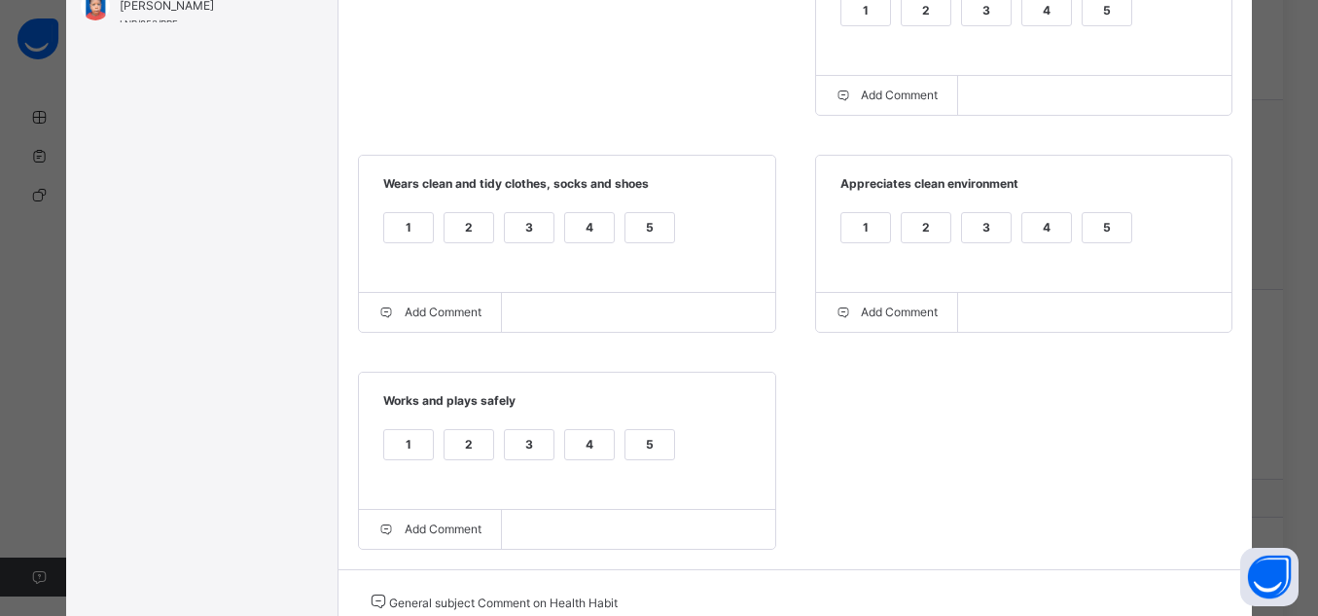
scroll to position [636, 0]
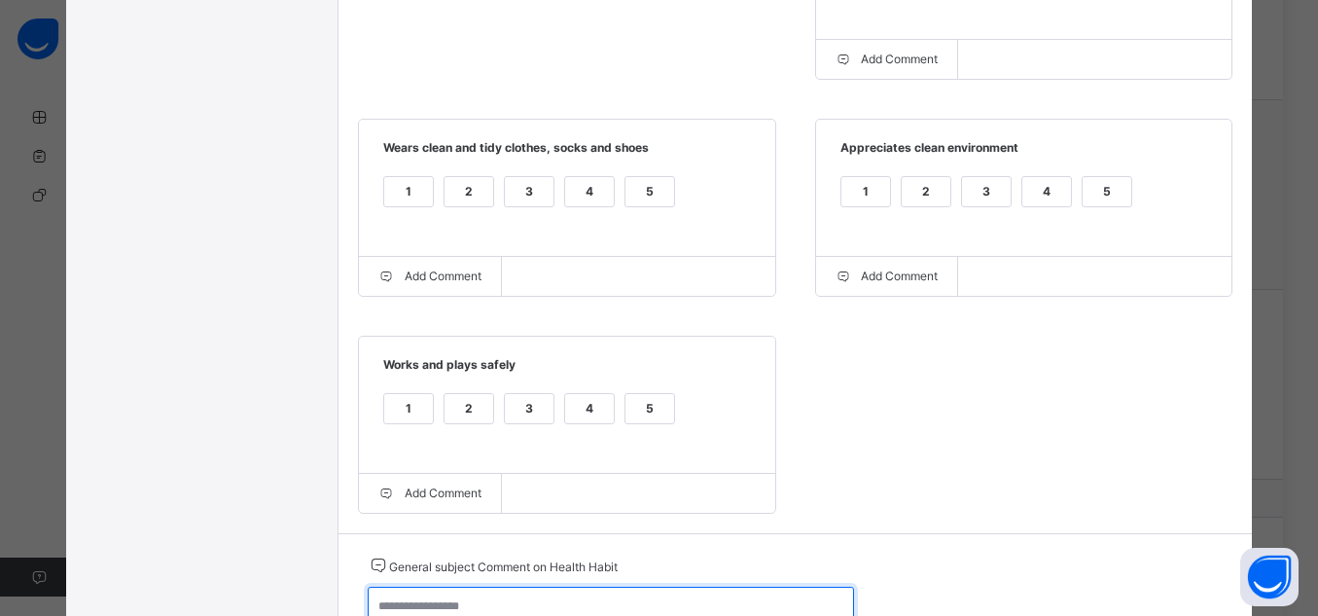
click at [809, 601] on textarea at bounding box center [611, 615] width 486 height 56
type textarea "**********"
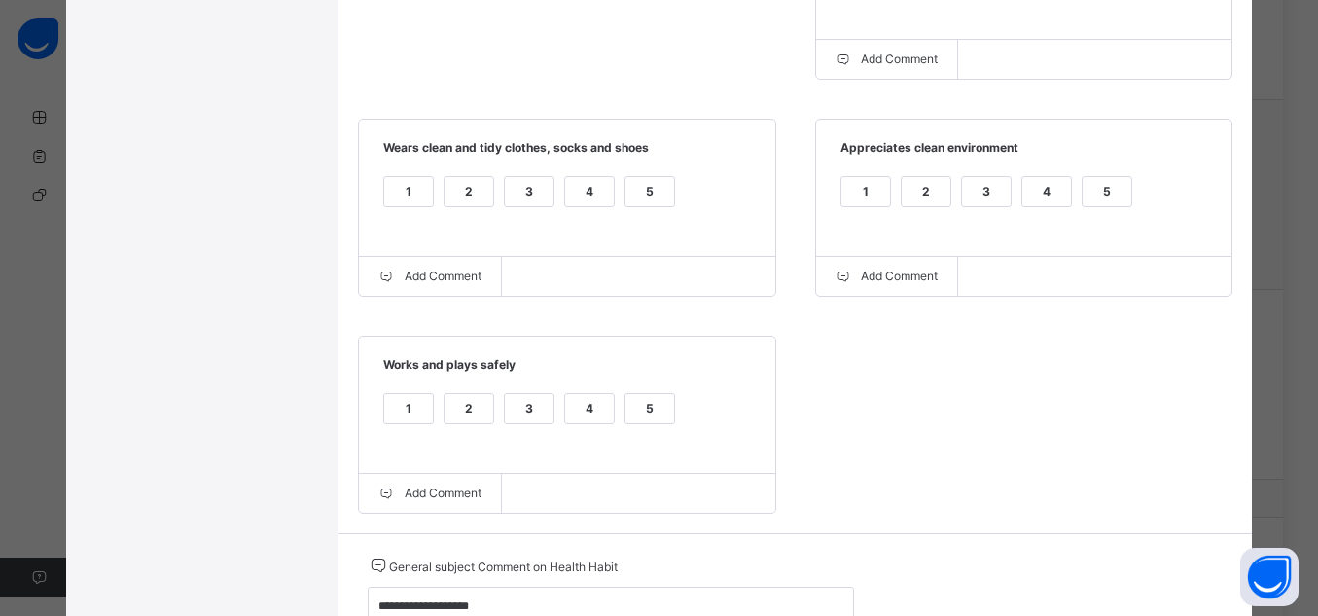
click at [658, 406] on div "5" at bounding box center [650, 408] width 49 height 29
click at [633, 191] on div "5" at bounding box center [650, 191] width 49 height 29
click at [1102, 187] on div "5" at bounding box center [1107, 191] width 49 height 29
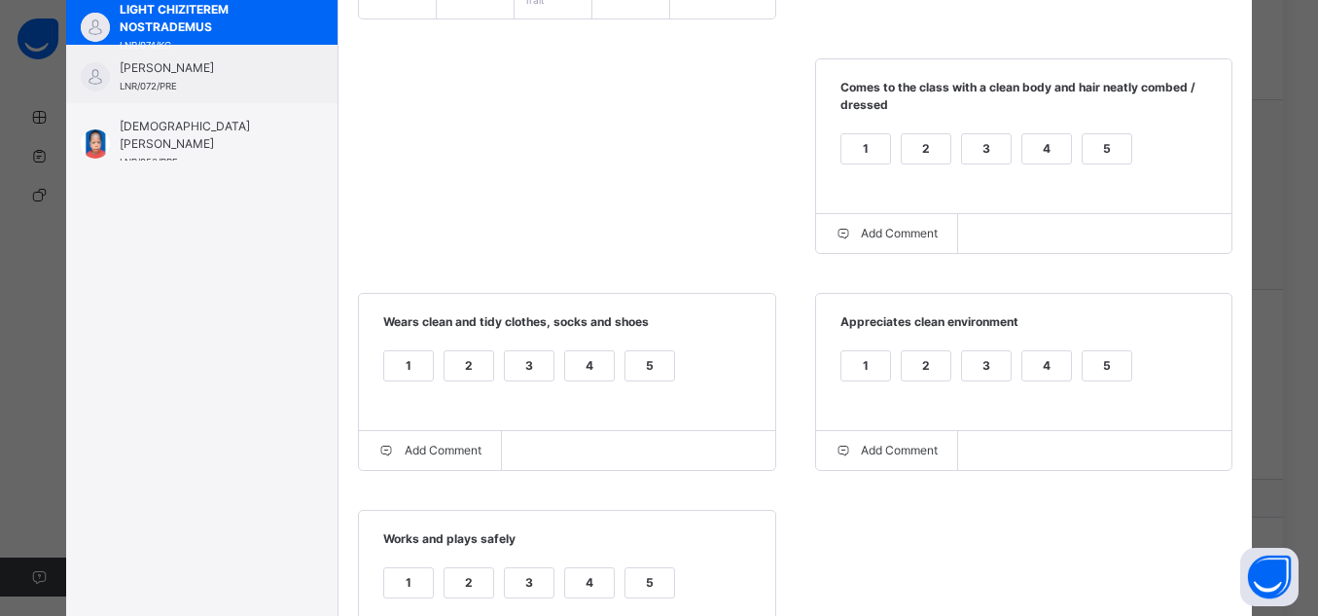
scroll to position [442, 0]
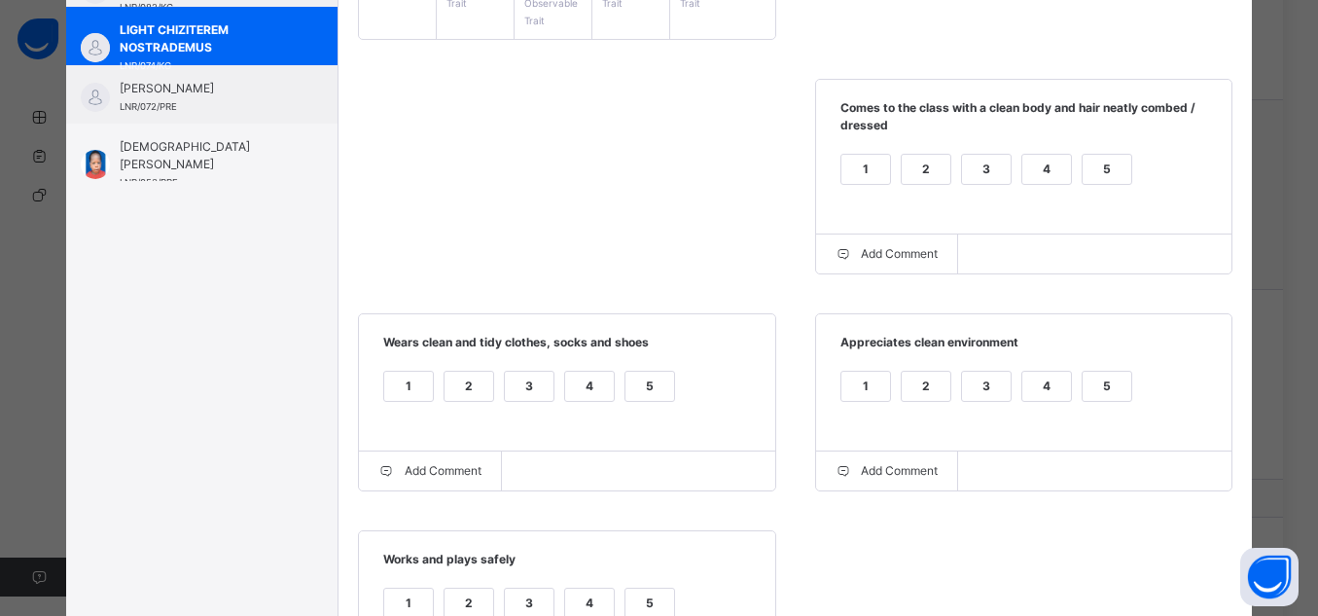
click at [1104, 187] on div "5" at bounding box center [1107, 181] width 51 height 55
click at [1101, 184] on label "5" at bounding box center [1107, 169] width 51 height 31
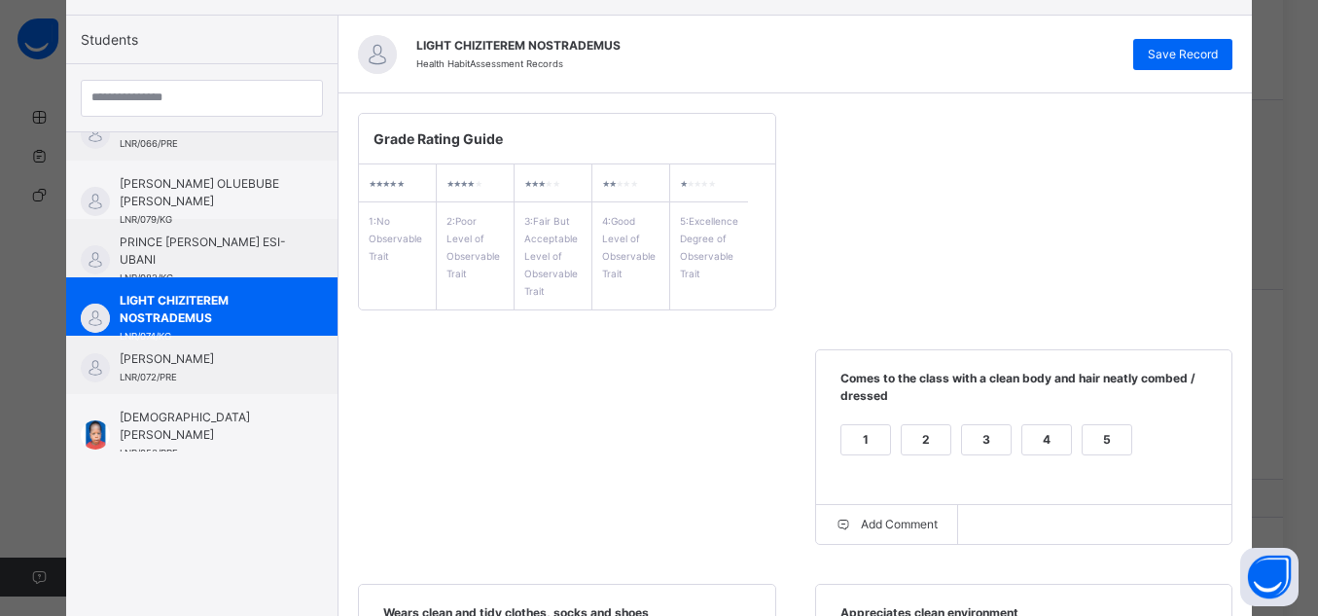
scroll to position [130, 0]
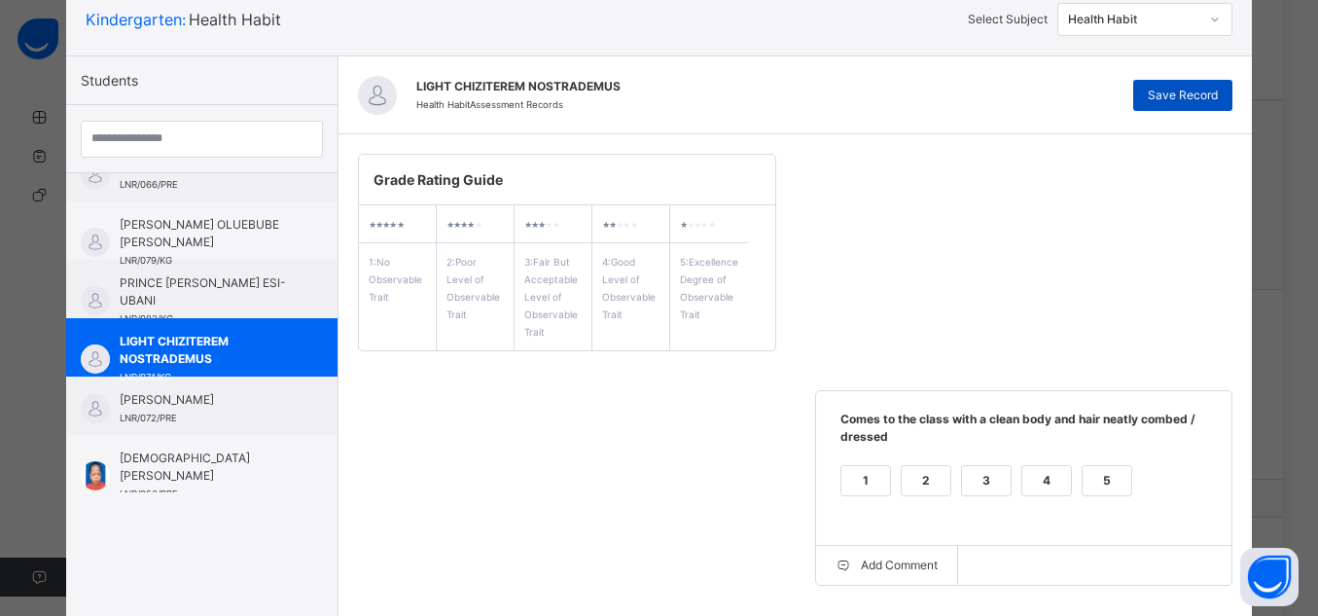
click at [1146, 91] on div "Save Record" at bounding box center [1183, 95] width 99 height 31
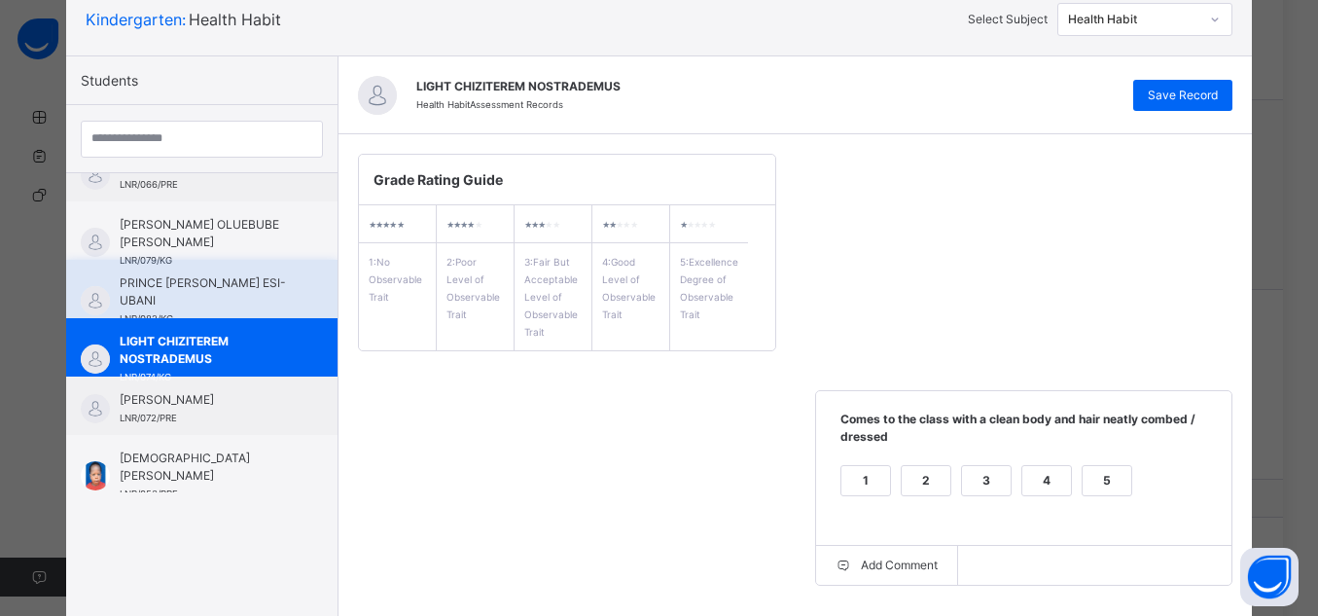
click at [268, 275] on span "PRINCE [PERSON_NAME] ESI-UBANI" at bounding box center [207, 291] width 174 height 35
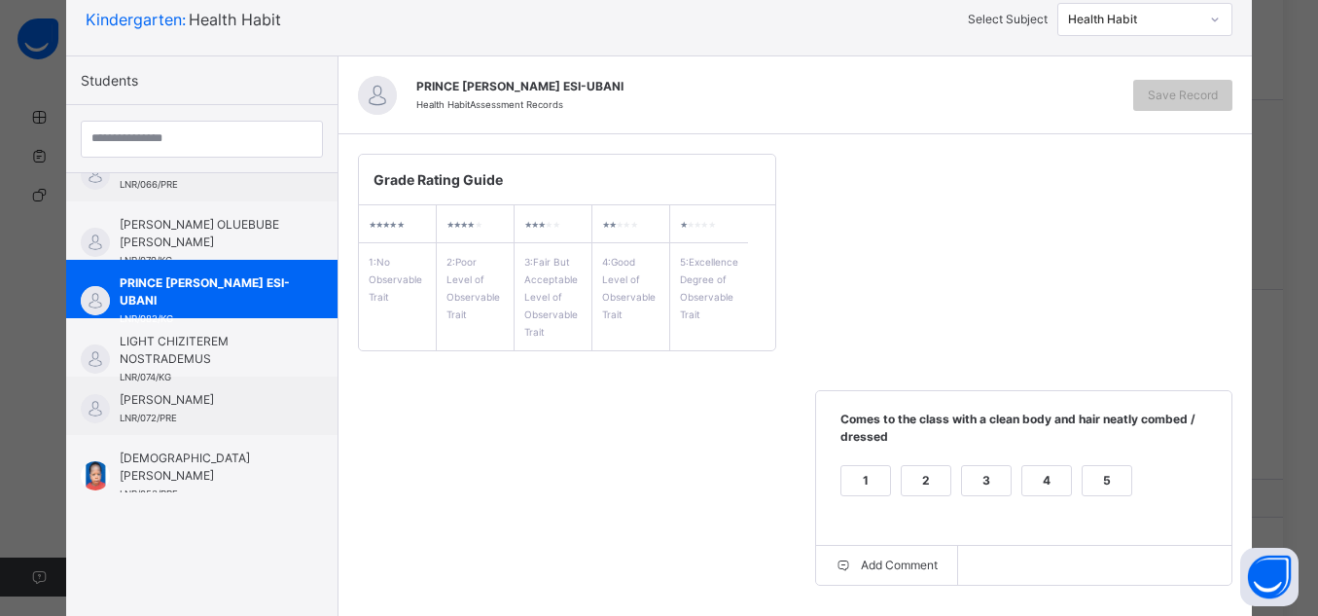
click at [1083, 488] on div "5" at bounding box center [1107, 480] width 49 height 29
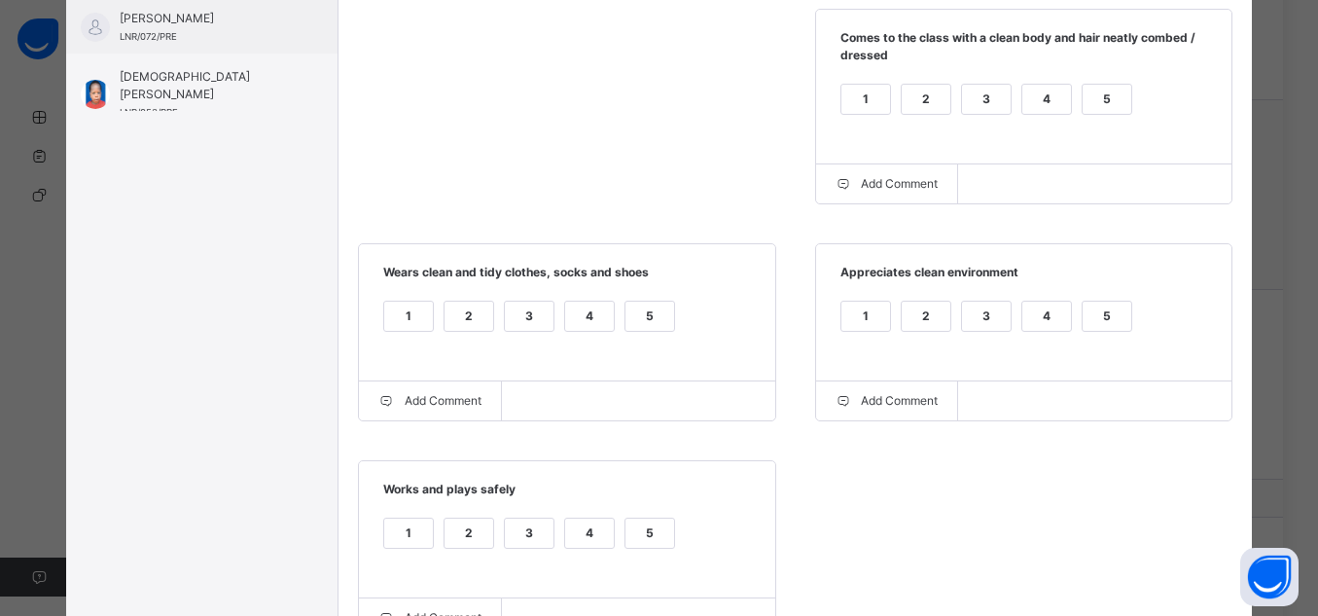
scroll to position [641, 0]
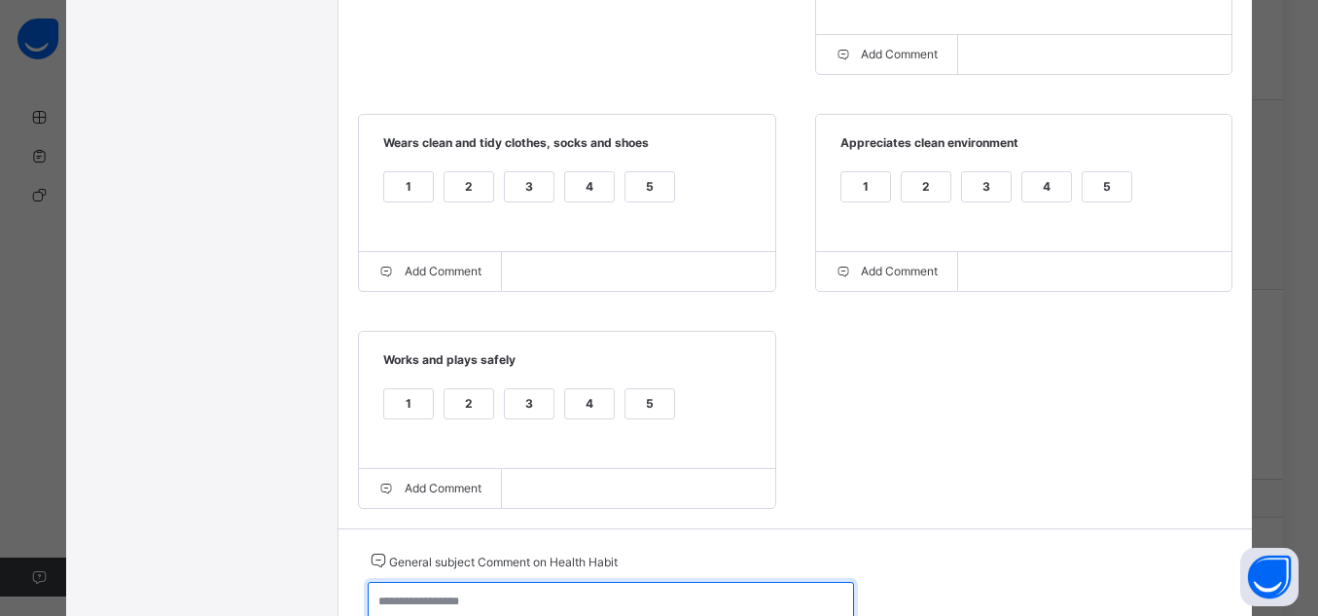
click at [682, 602] on textarea at bounding box center [611, 610] width 486 height 56
type textarea "**********"
click at [641, 395] on div "5" at bounding box center [650, 403] width 49 height 29
click at [644, 177] on div "5" at bounding box center [650, 186] width 49 height 29
click at [1095, 178] on div "5" at bounding box center [1107, 186] width 49 height 29
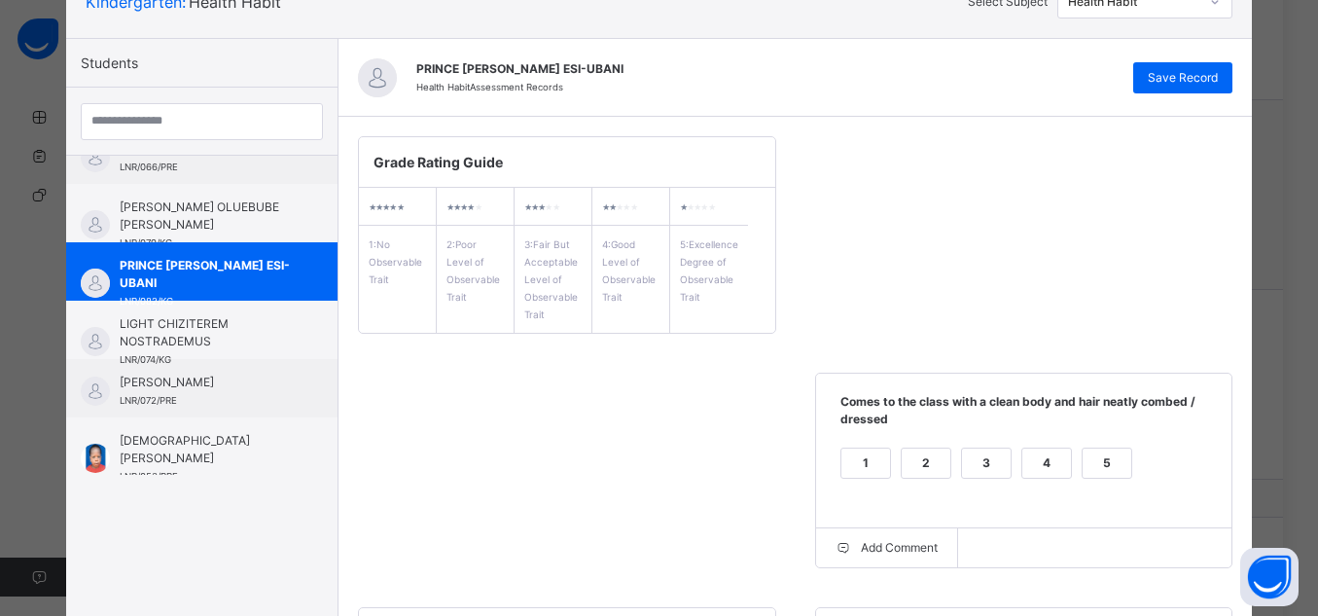
scroll to position [142, 0]
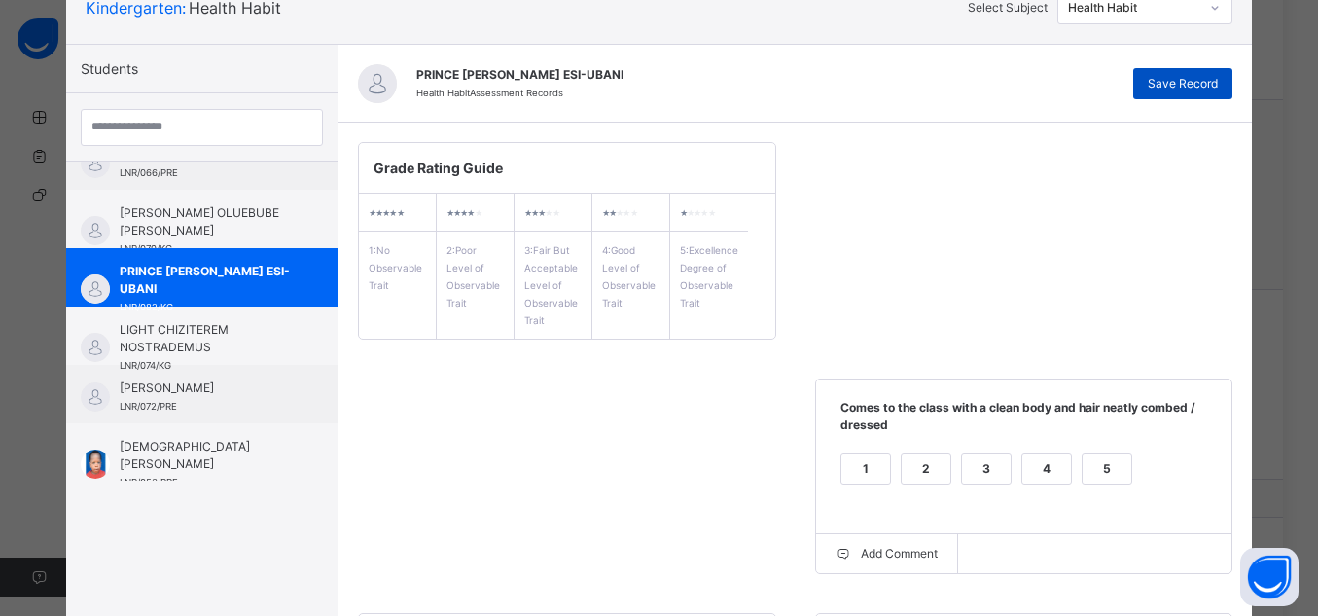
click at [1188, 72] on div "Save Record" at bounding box center [1183, 83] width 99 height 31
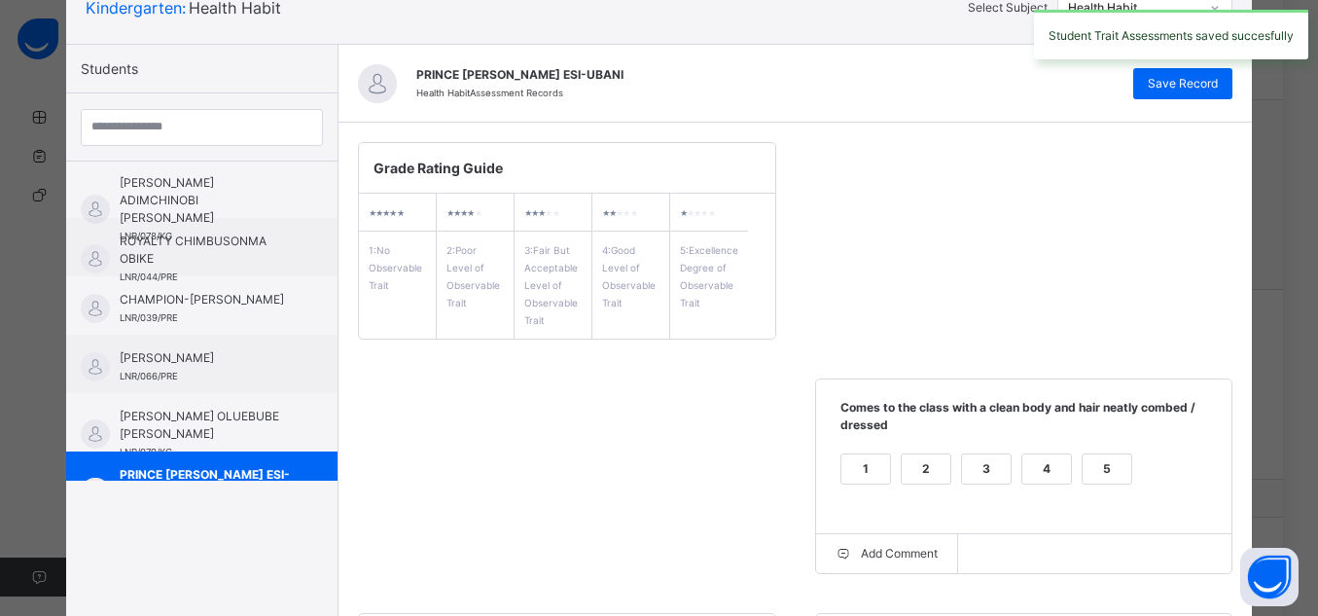
scroll to position [0, 0]
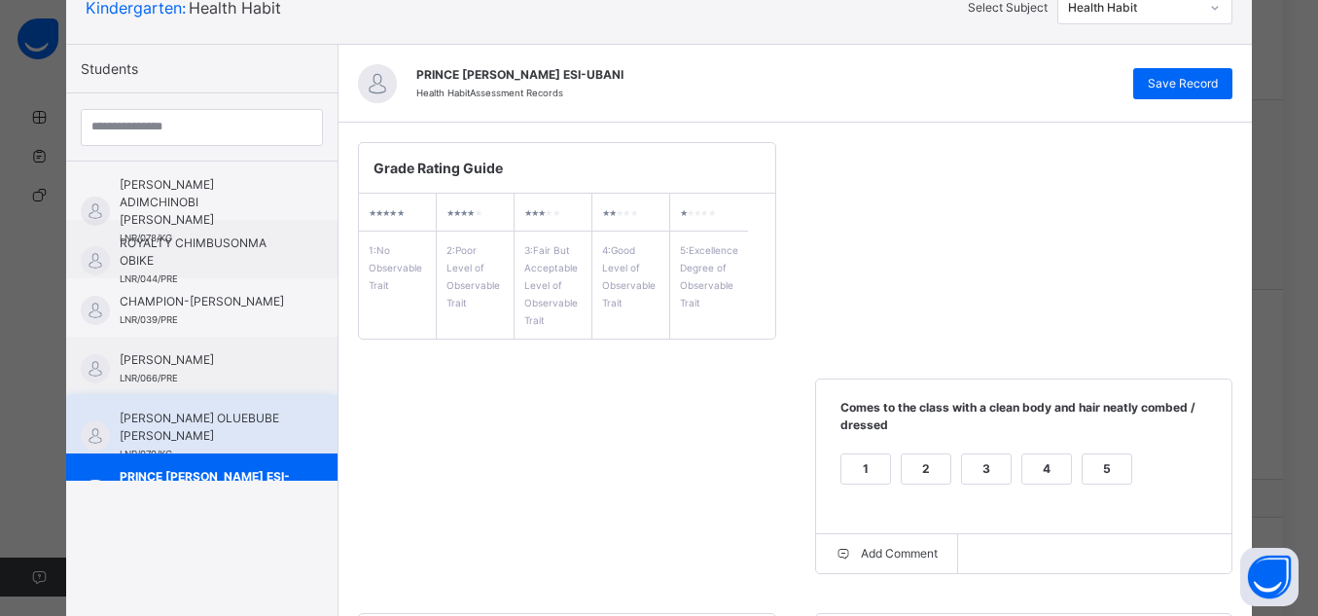
click at [259, 420] on span "[PERSON_NAME] OLUEBUBE [PERSON_NAME]" at bounding box center [207, 427] width 174 height 35
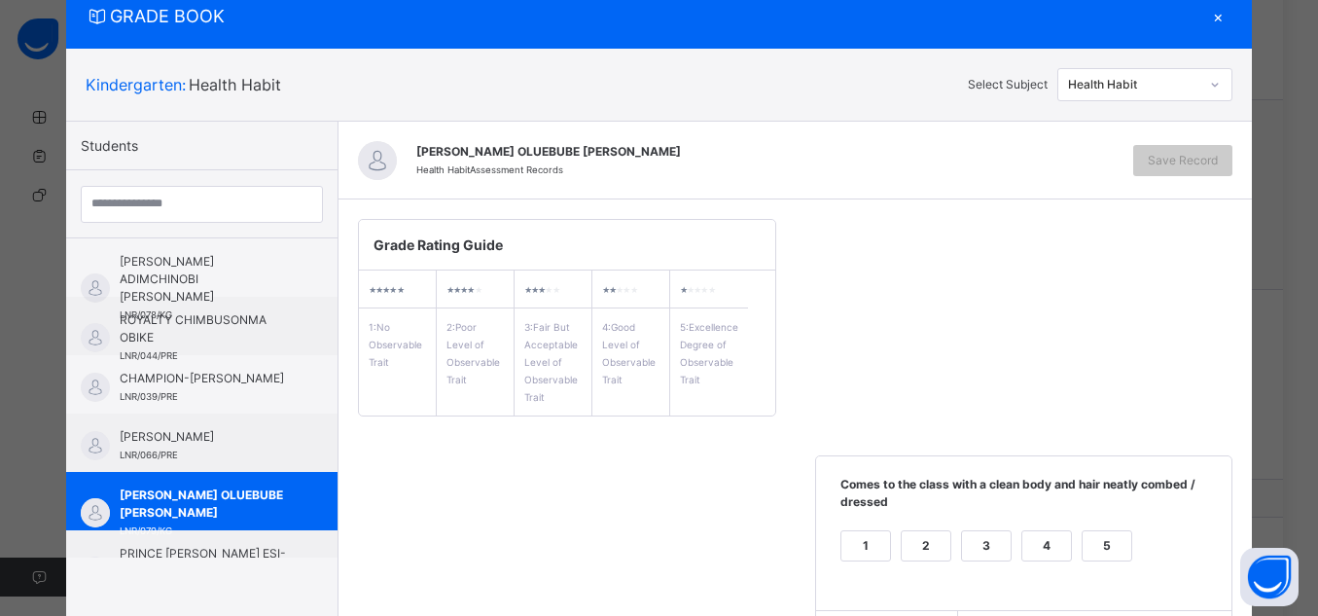
scroll to position [142, 0]
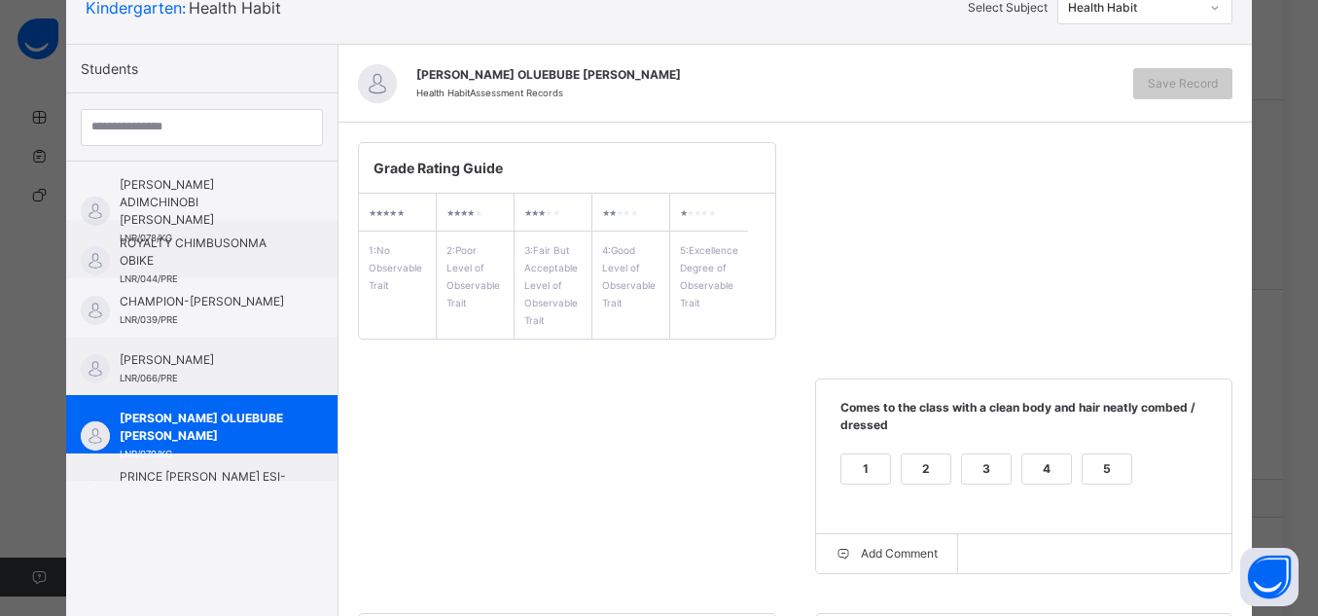
click at [1102, 469] on div "5" at bounding box center [1107, 468] width 49 height 29
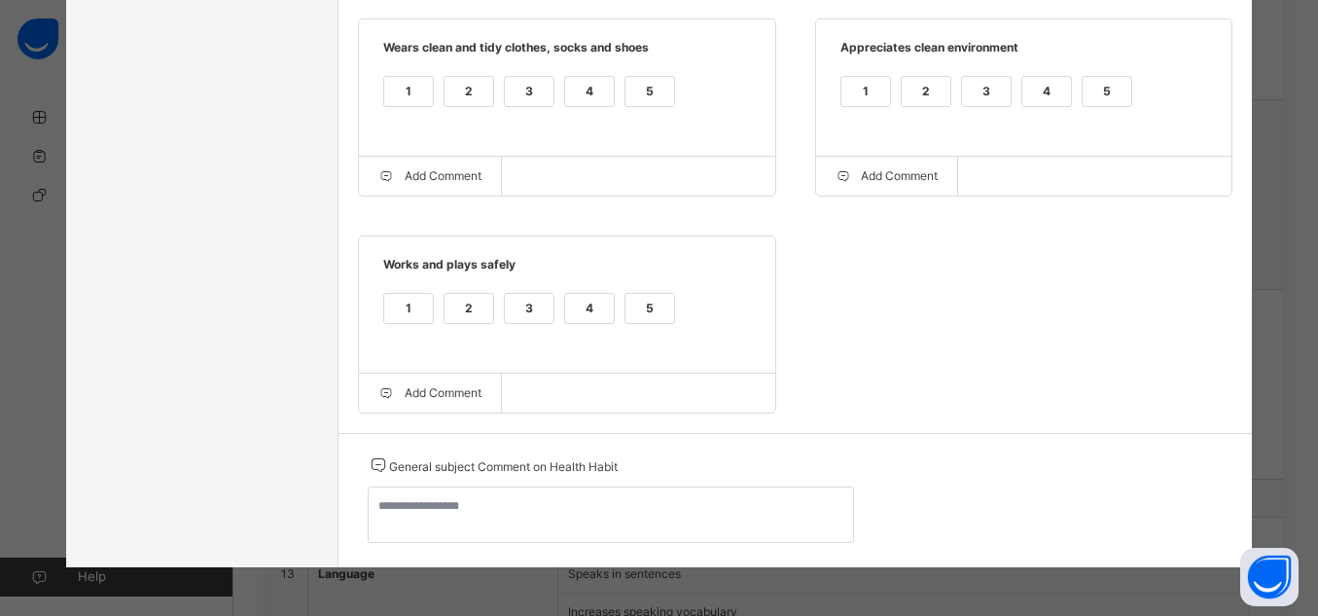
scroll to position [739, 0]
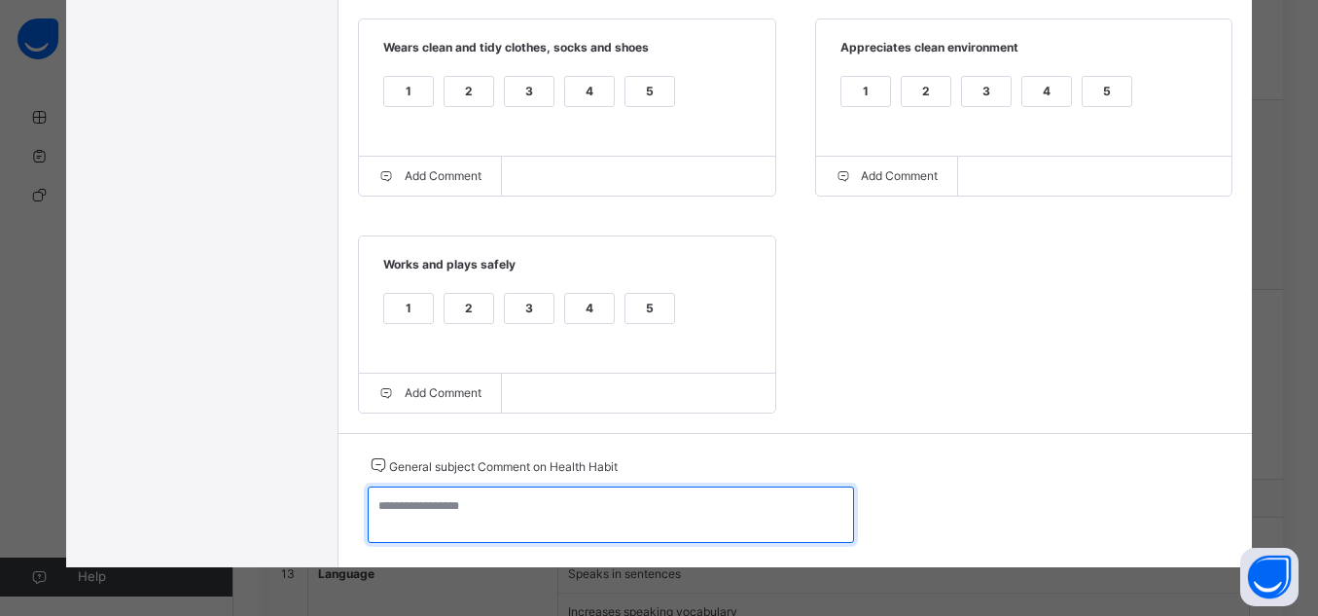
click at [747, 504] on textarea at bounding box center [611, 514] width 486 height 56
type textarea "**********"
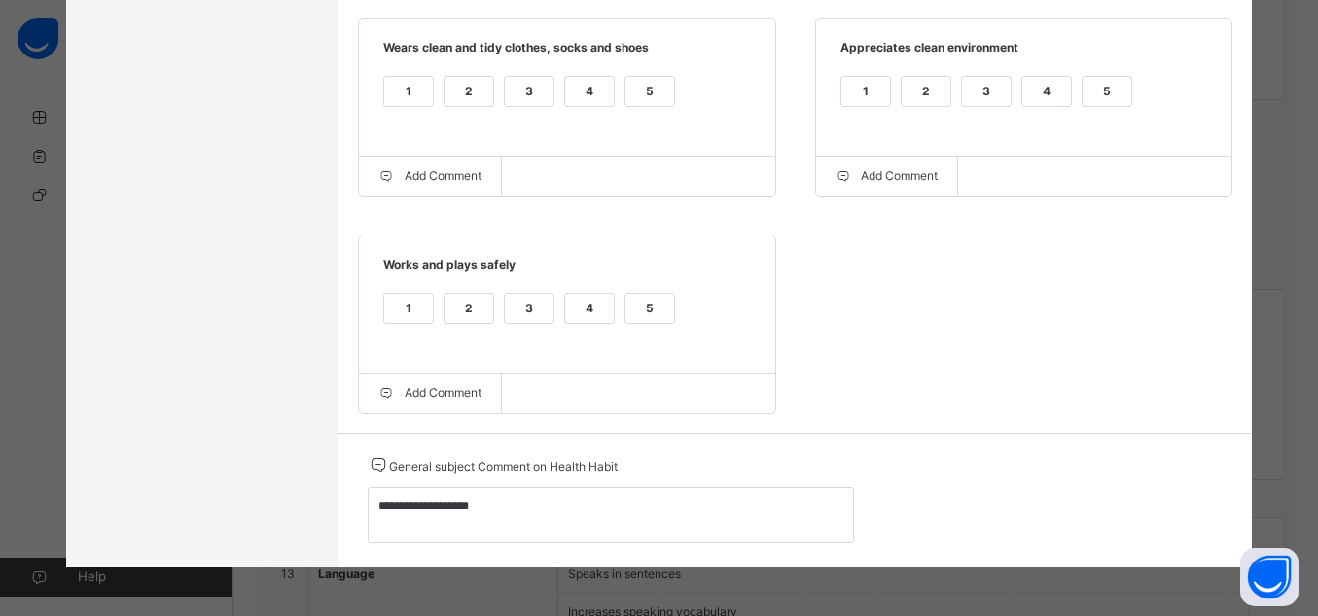
click at [637, 308] on div "5" at bounding box center [650, 308] width 49 height 29
click at [645, 91] on div "5" at bounding box center [650, 91] width 49 height 29
click at [1096, 89] on div "5" at bounding box center [1107, 91] width 49 height 29
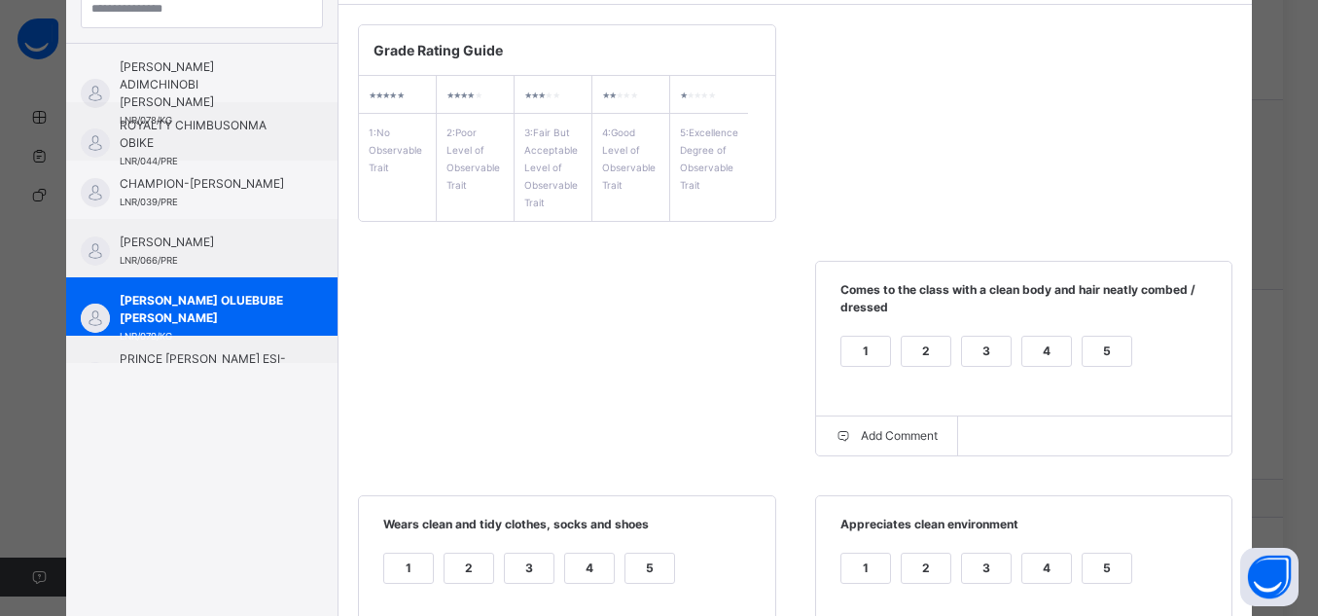
scroll to position [116, 0]
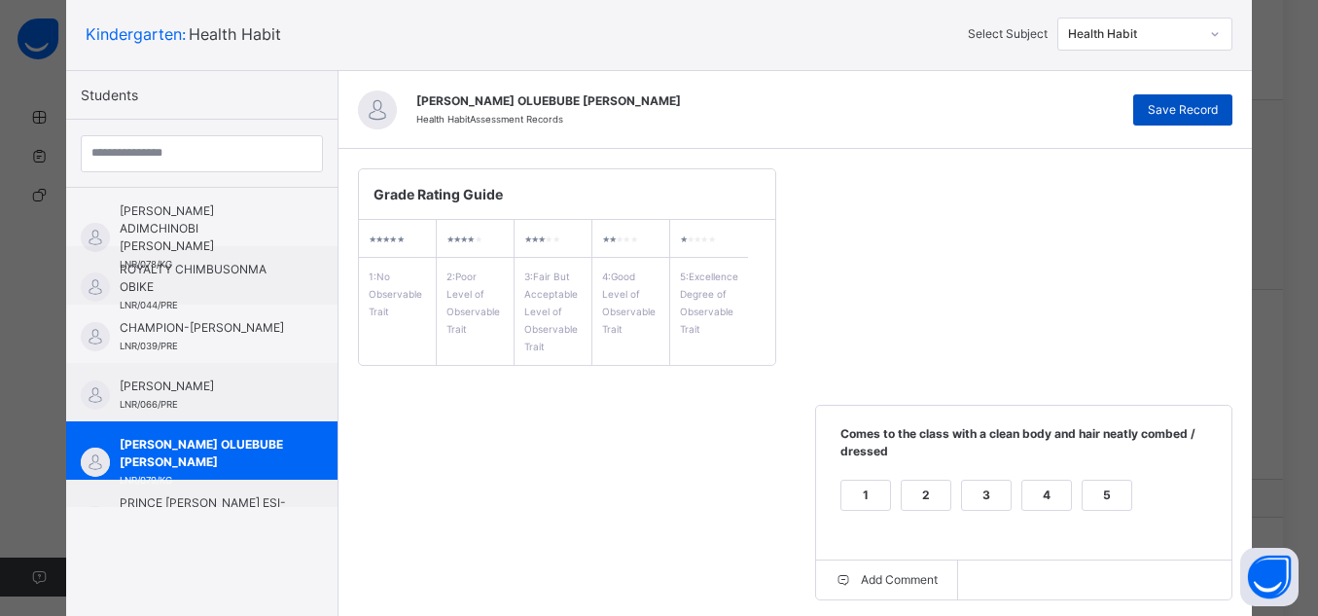
click at [1155, 104] on span "Save Record" at bounding box center [1183, 110] width 70 height 18
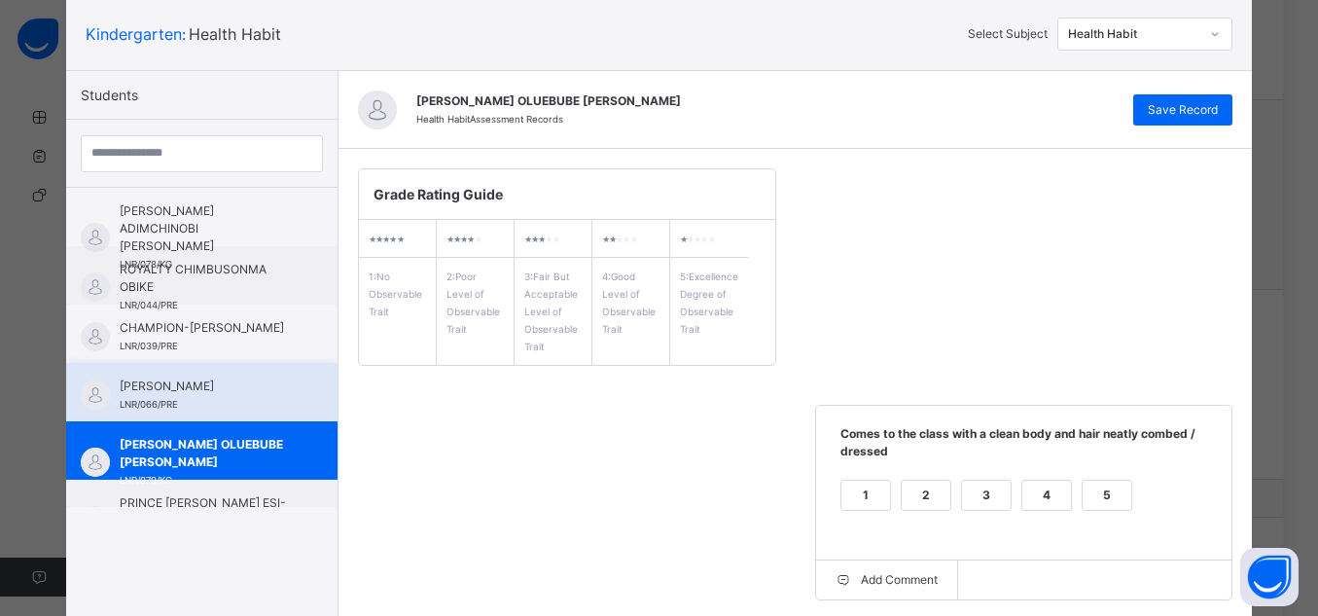
click at [296, 408] on div "[PERSON_NAME] LNR/066/PRE" at bounding box center [201, 392] width 271 height 58
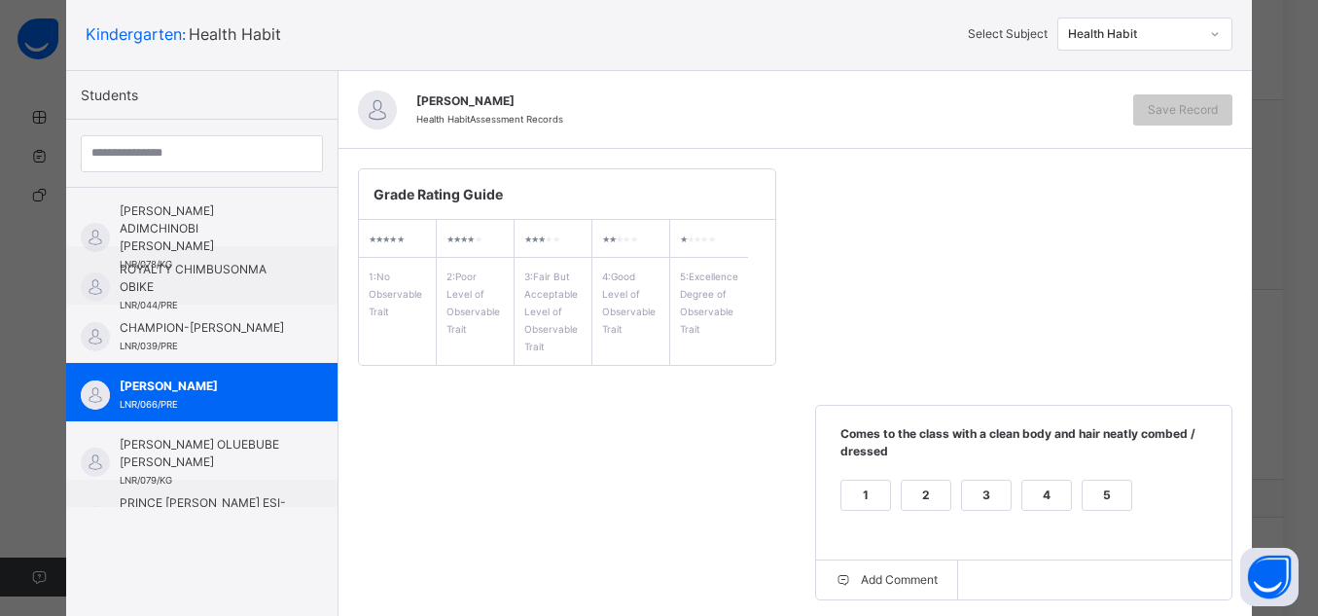
click at [1099, 494] on div "5" at bounding box center [1107, 495] width 49 height 29
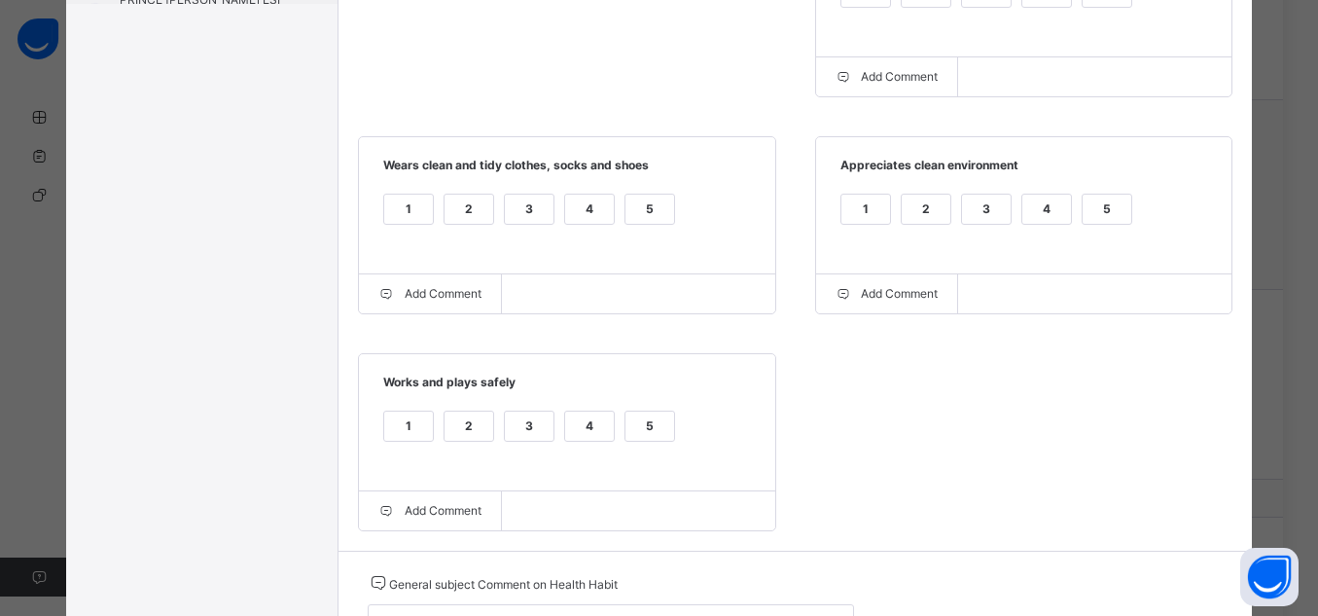
scroll to position [622, 0]
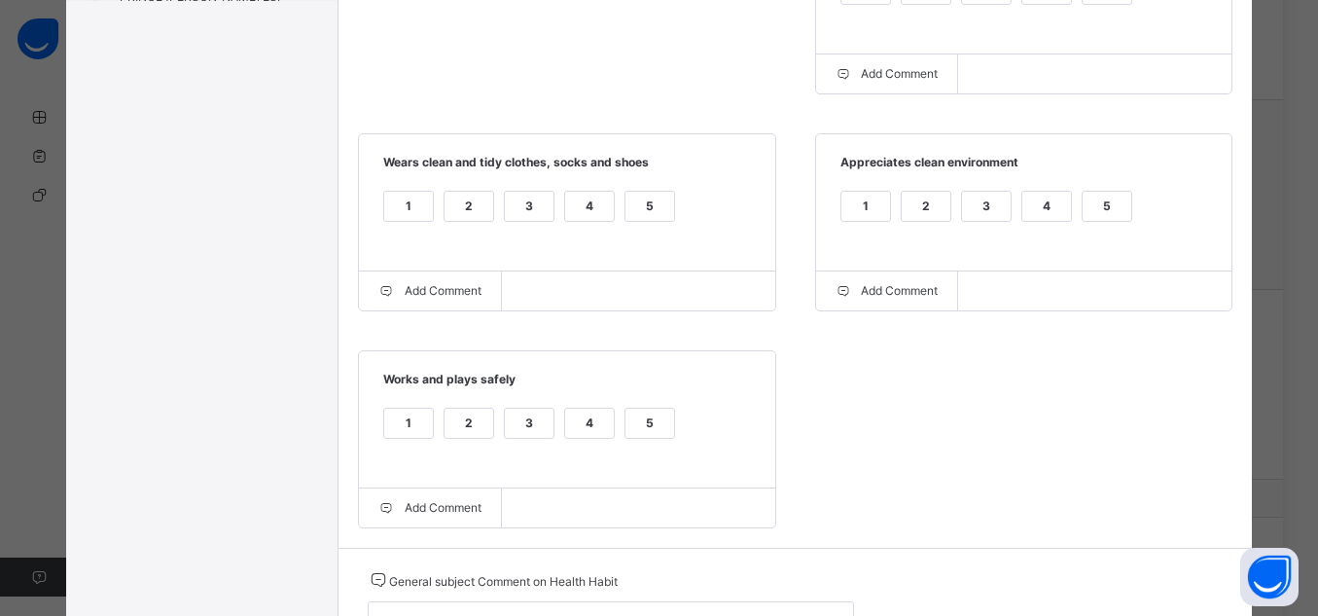
click at [1109, 207] on div "5" at bounding box center [1107, 206] width 49 height 29
click at [641, 198] on div "5" at bounding box center [650, 206] width 49 height 29
click at [648, 436] on div "5" at bounding box center [650, 423] width 49 height 29
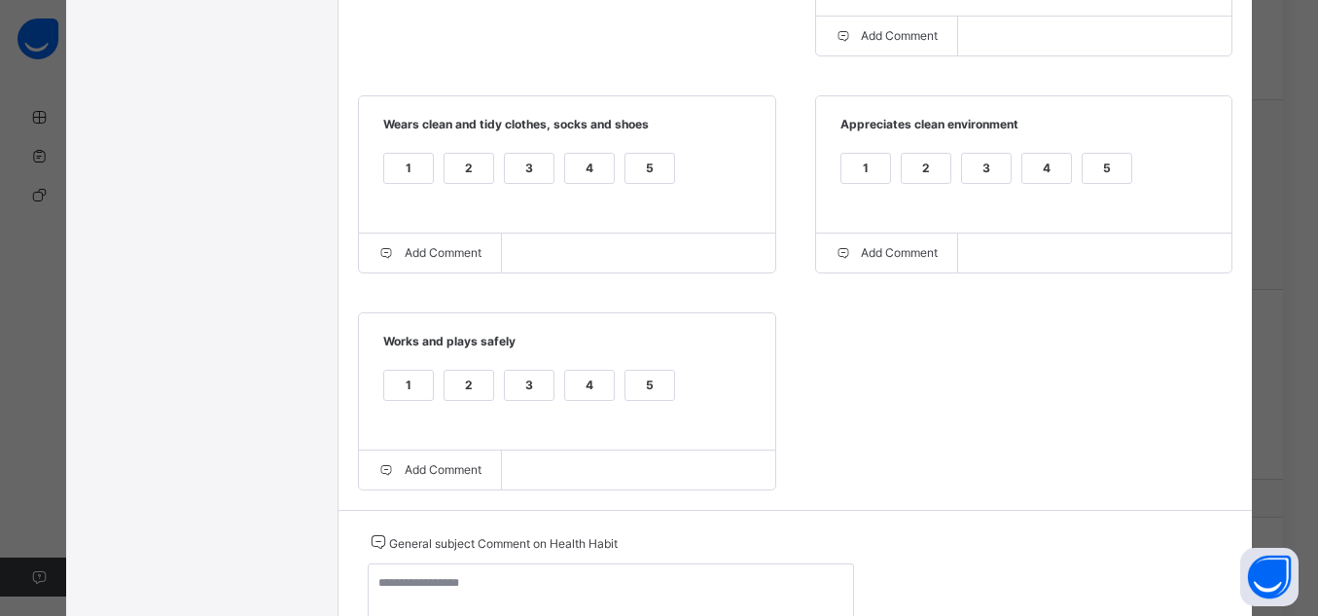
scroll to position [672, 0]
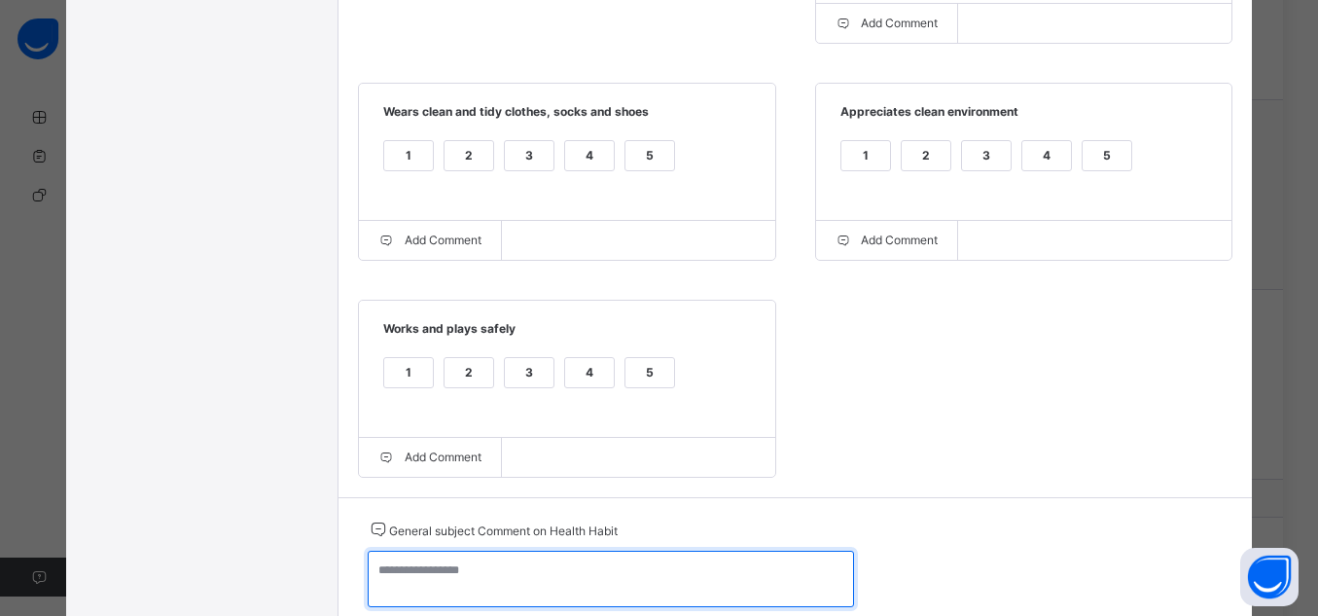
click at [783, 578] on textarea at bounding box center [611, 579] width 486 height 56
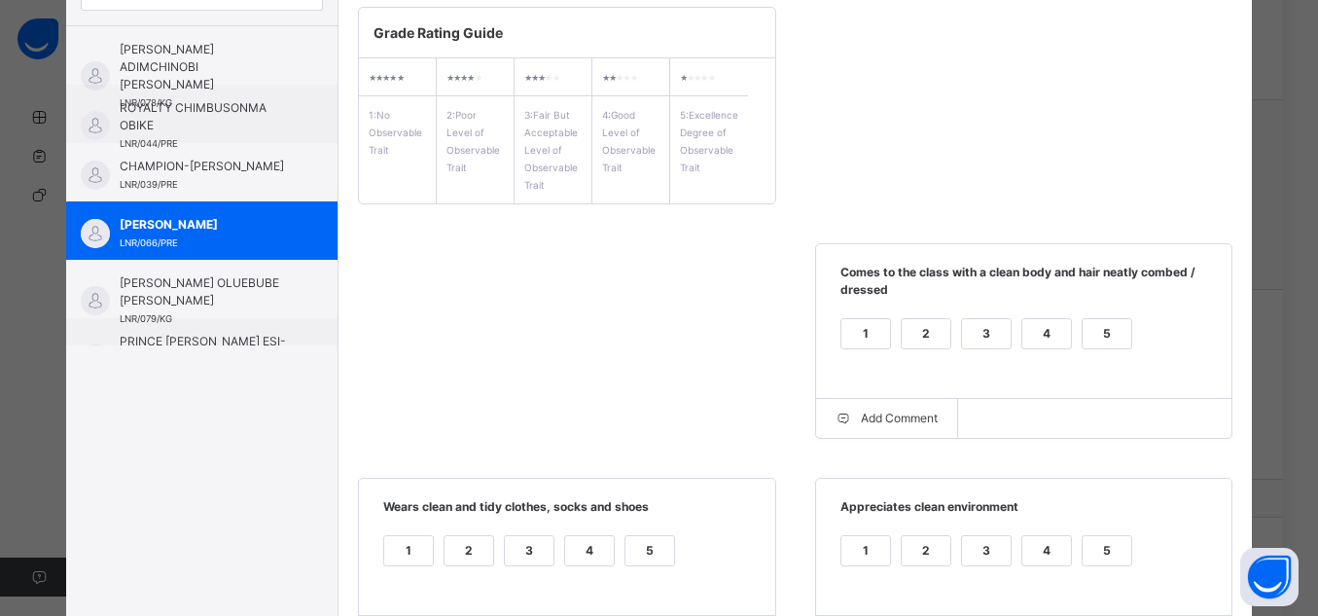
scroll to position [0, 0]
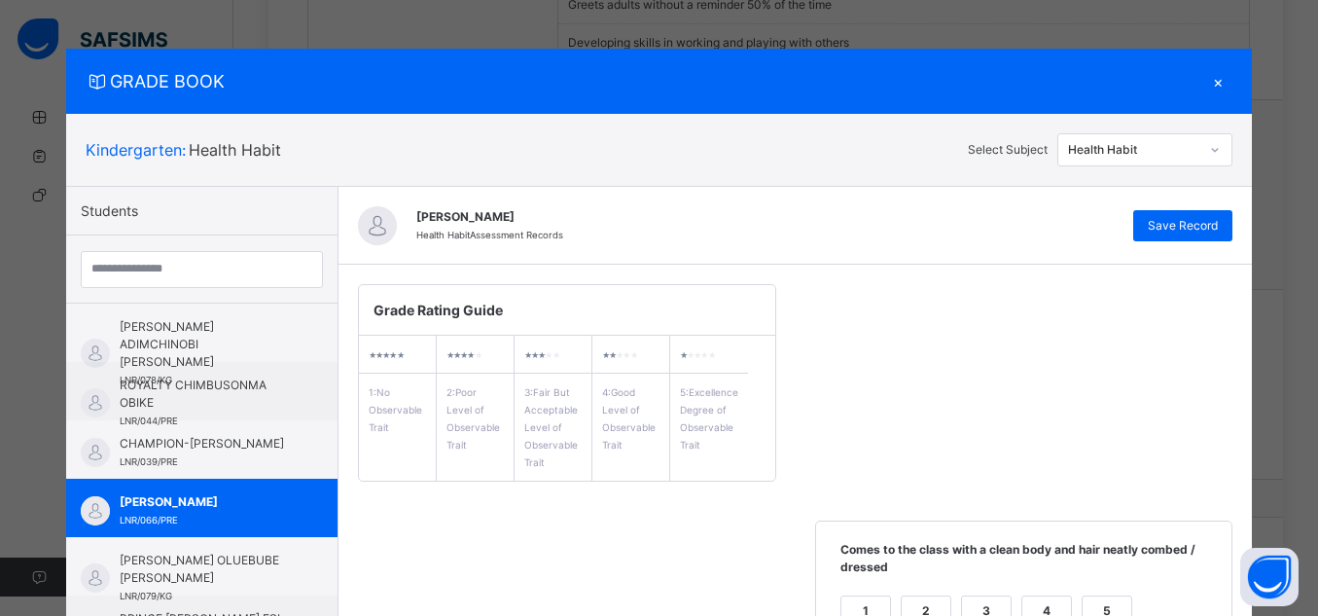
type textarea "**********"
click at [1169, 242] on div "[PERSON_NAME] Health Habit Assessment Records Save Record" at bounding box center [796, 226] width 915 height 78
click at [1160, 232] on span "Save Record" at bounding box center [1183, 226] width 70 height 18
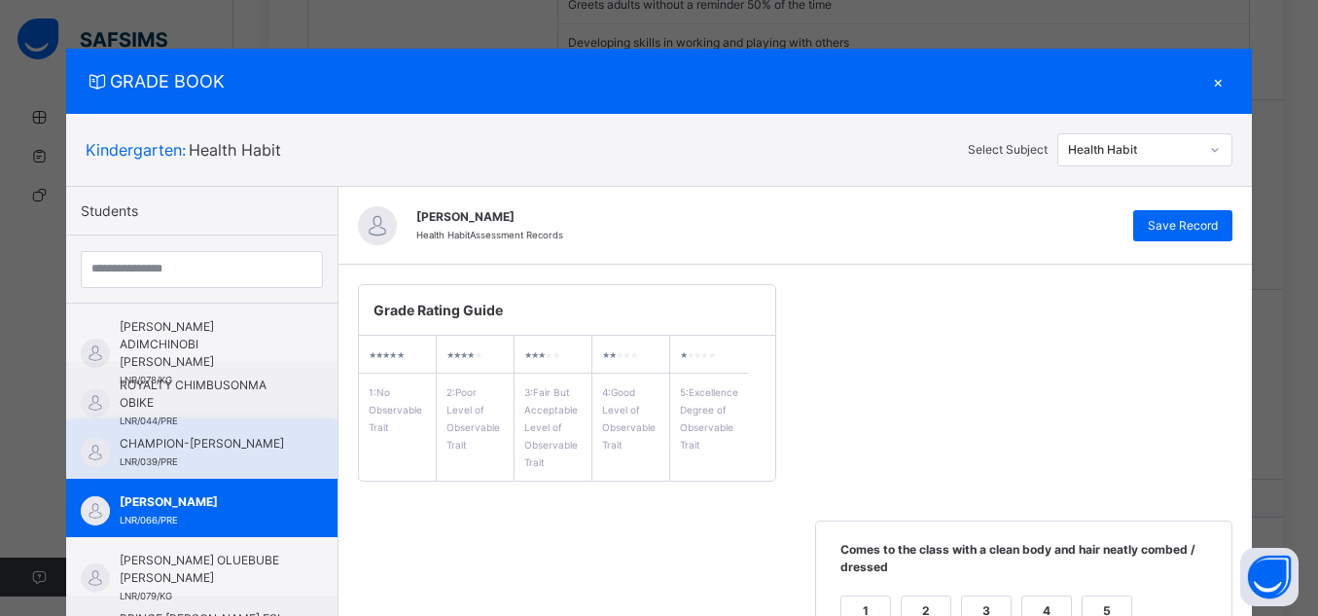
click at [230, 448] on span "CHAMPION-[PERSON_NAME]" at bounding box center [207, 444] width 174 height 18
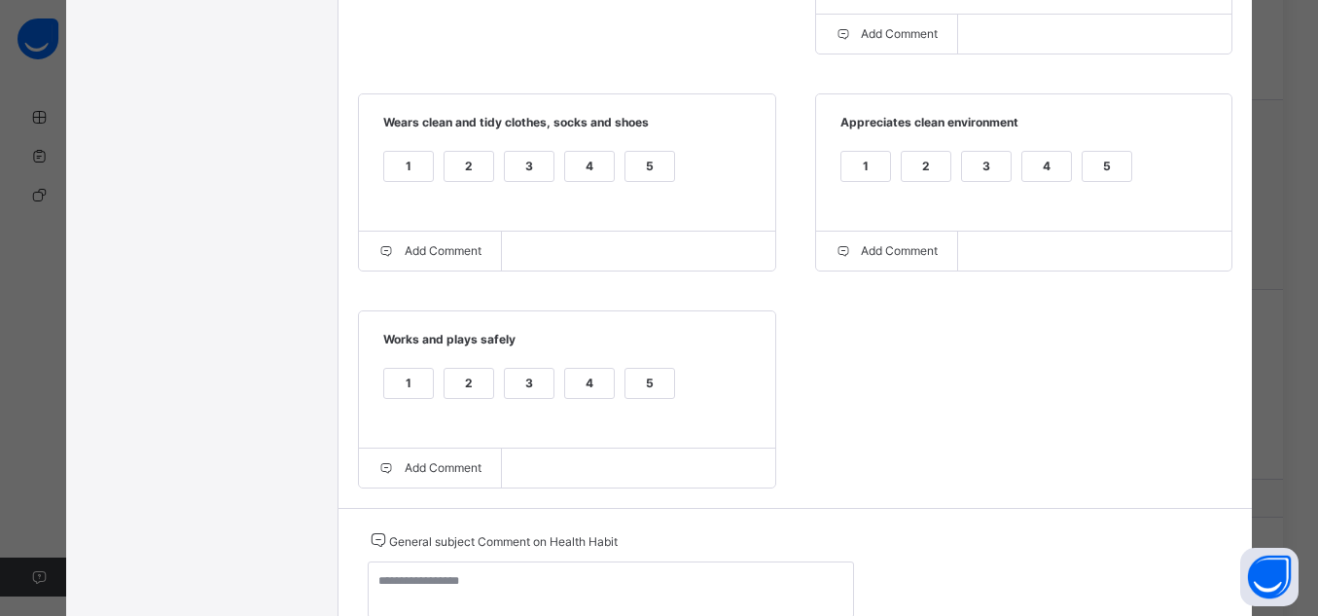
scroll to position [666, 0]
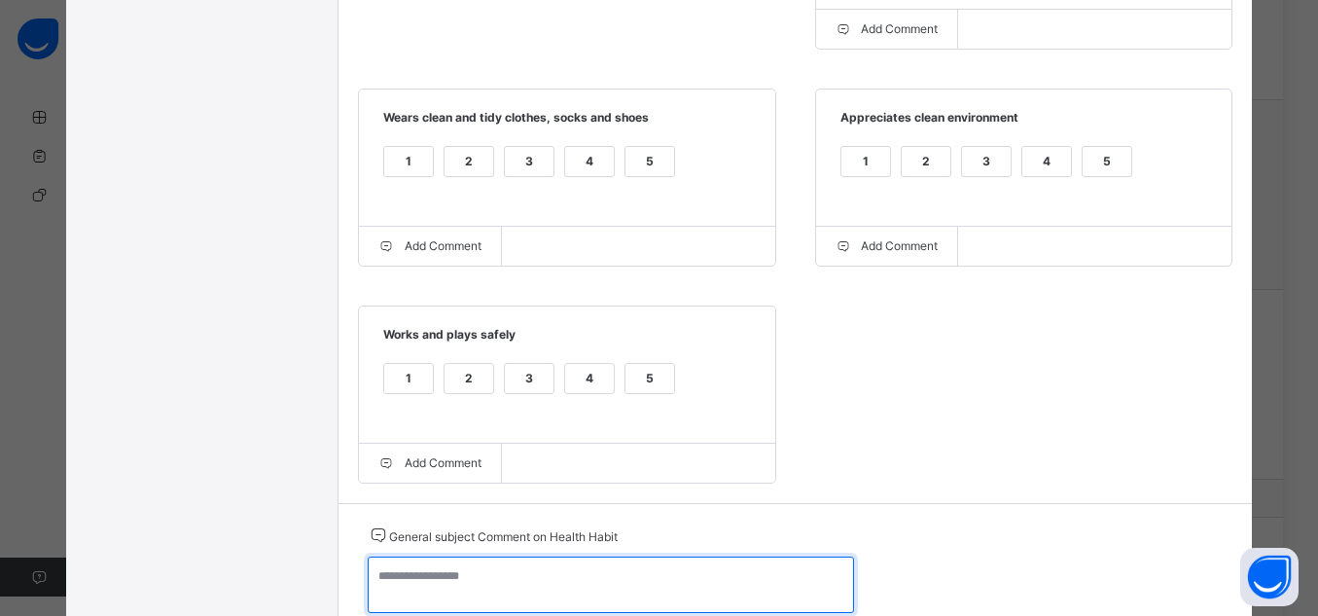
click at [771, 579] on textarea at bounding box center [611, 585] width 486 height 56
click at [771, 579] on textarea "**********" at bounding box center [611, 585] width 486 height 56
type textarea "**********"
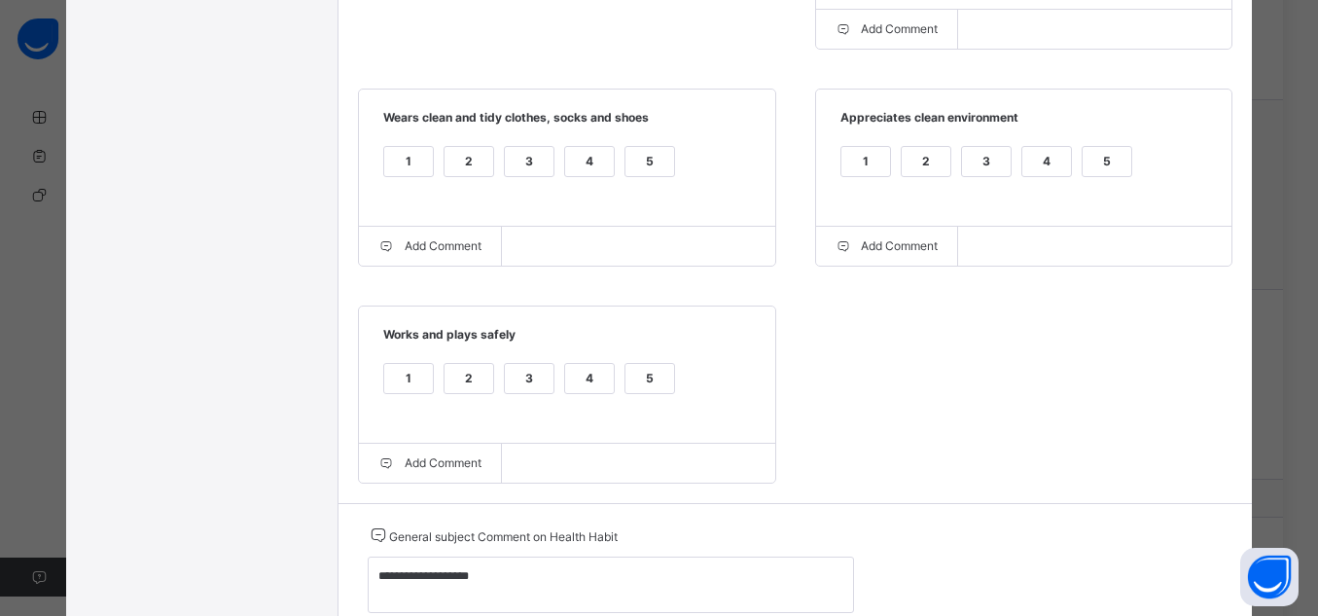
click at [632, 385] on div "5" at bounding box center [650, 378] width 49 height 29
click at [651, 158] on div "5" at bounding box center [650, 161] width 49 height 29
click at [1100, 153] on div "5" at bounding box center [1107, 161] width 49 height 29
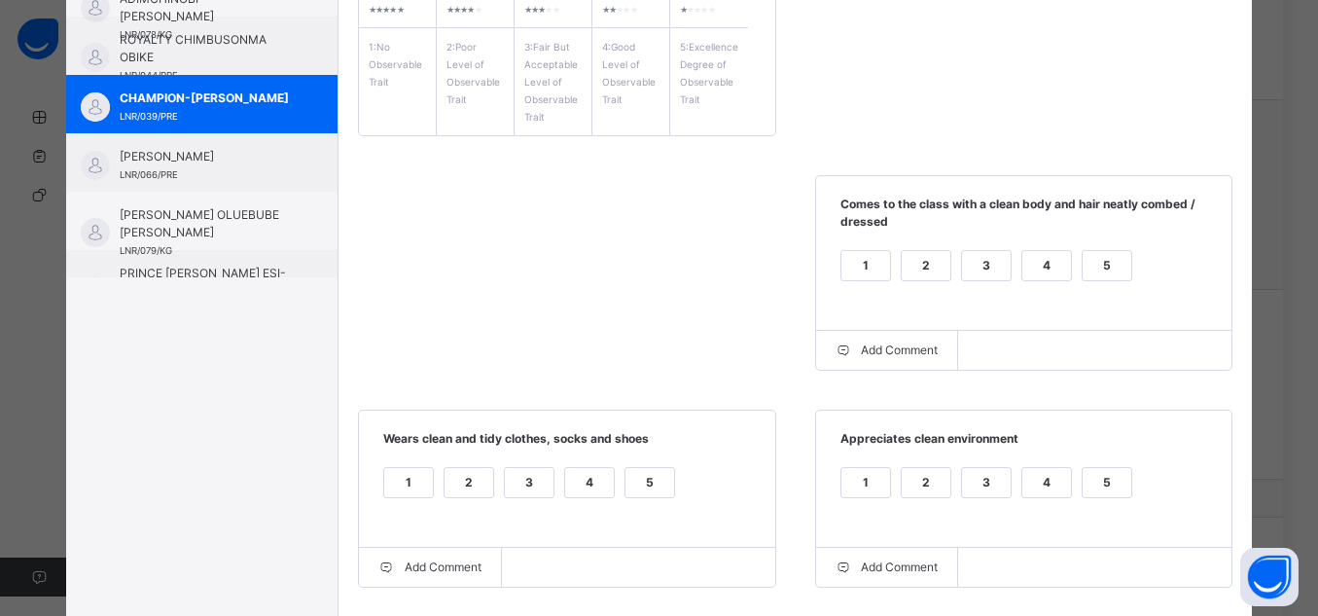
scroll to position [342, 0]
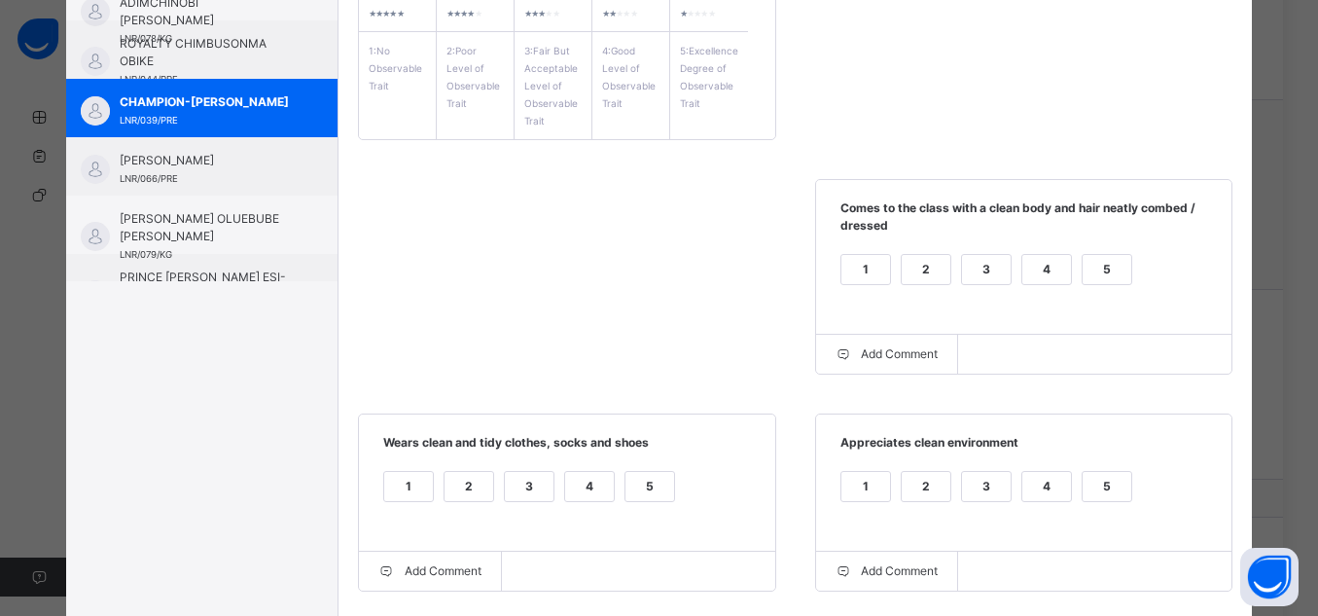
click at [1114, 267] on div "5" at bounding box center [1107, 269] width 49 height 29
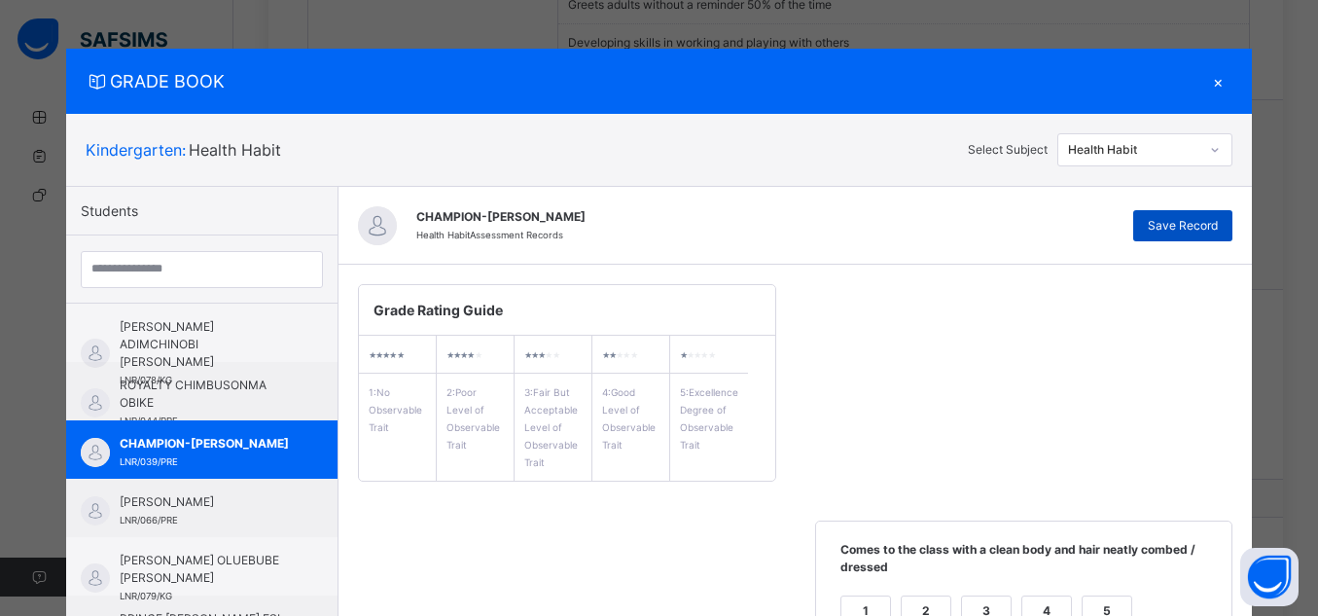
click at [1231, 216] on div "Save Record" at bounding box center [1183, 225] width 99 height 31
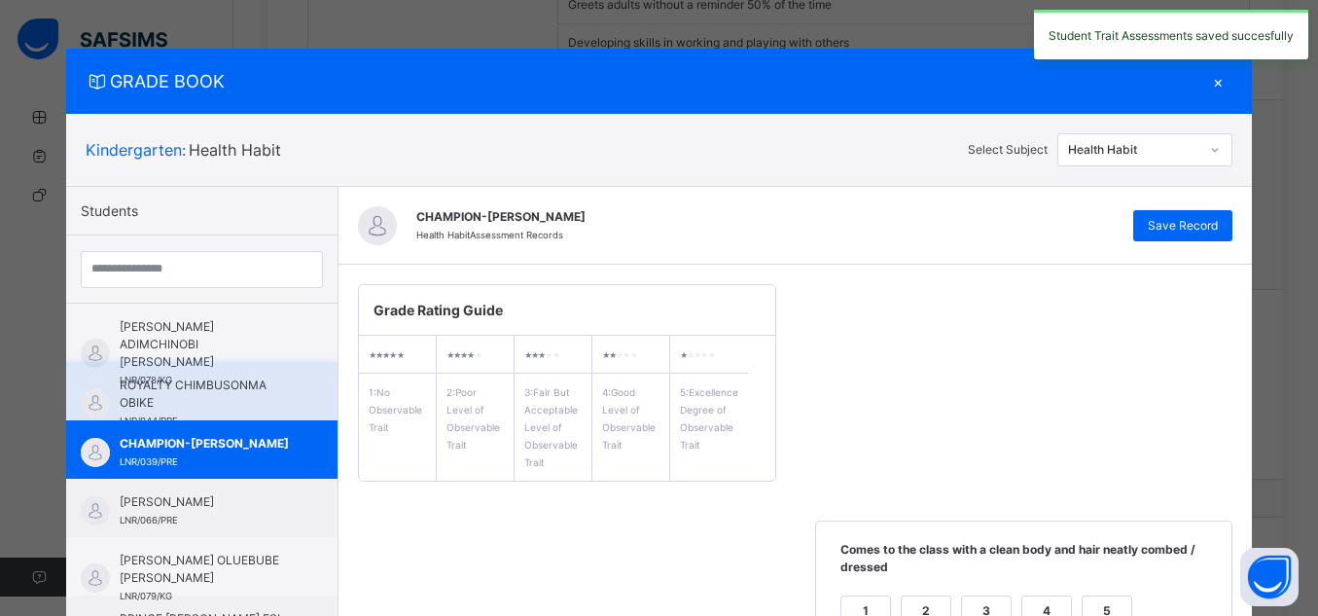
click at [167, 394] on span "ROYALTY CHIMBUSONMA OBIKE" at bounding box center [207, 394] width 174 height 35
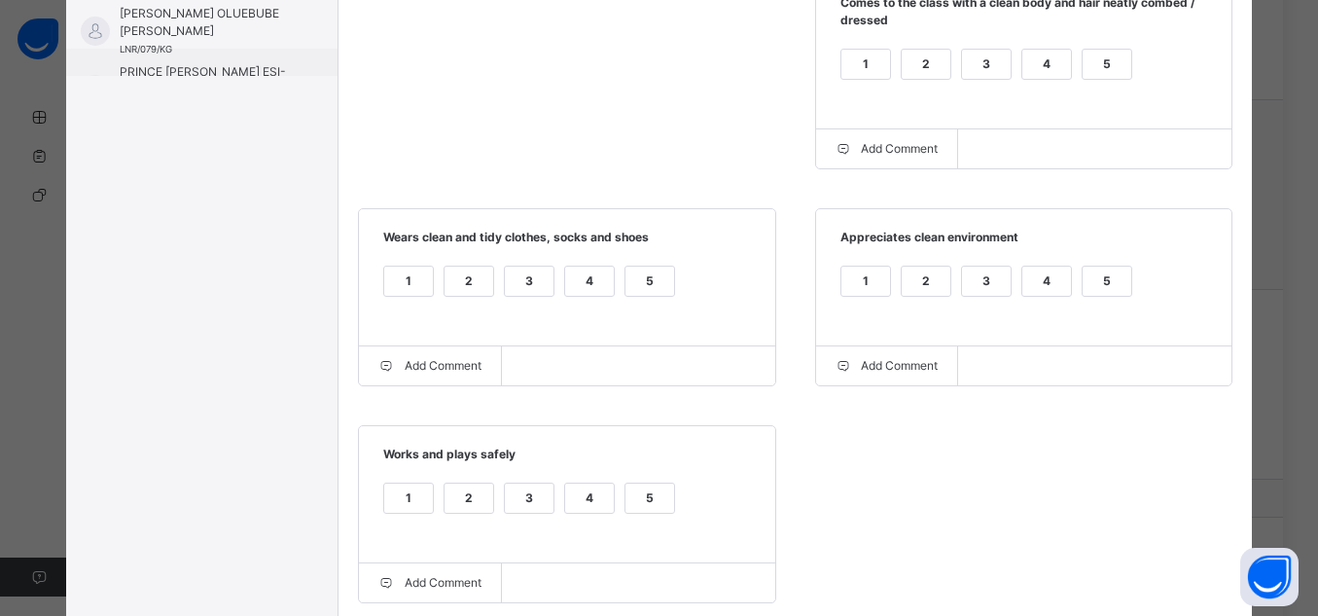
scroll to position [640, 0]
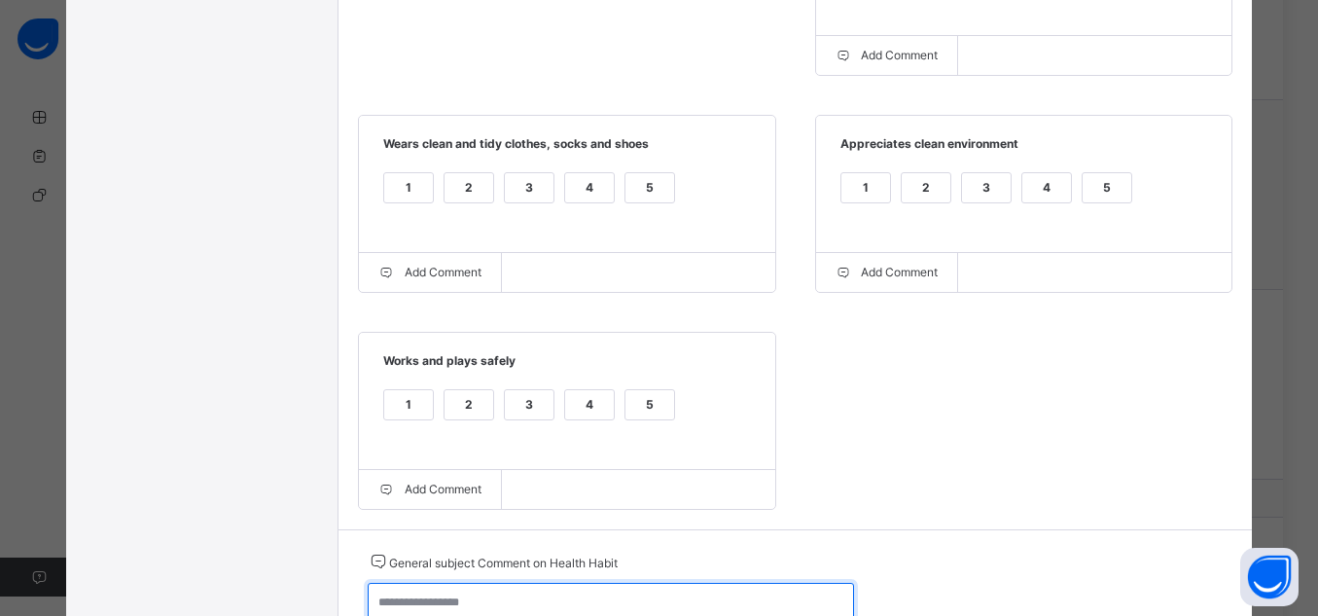
click at [678, 589] on textarea at bounding box center [611, 611] width 486 height 56
type textarea "**********"
click at [631, 407] on div "5" at bounding box center [650, 404] width 49 height 29
click at [635, 170] on div "1 2 3 4 5" at bounding box center [567, 199] width 378 height 65
click at [641, 187] on div "5" at bounding box center [650, 187] width 49 height 29
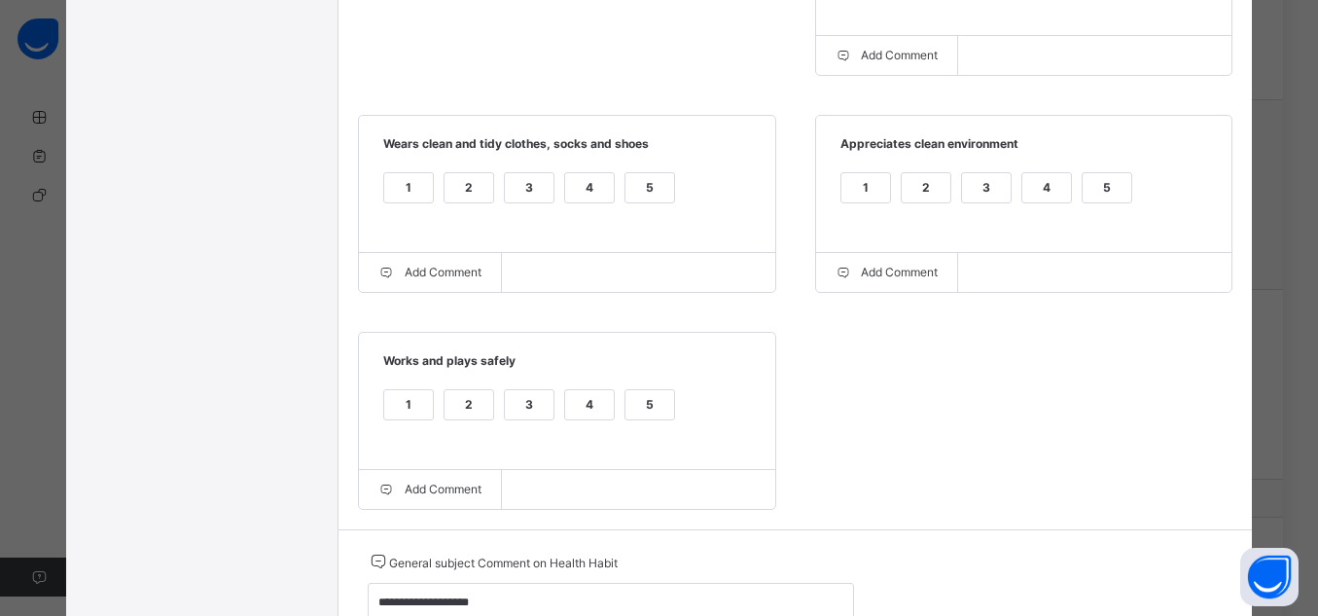
click at [1111, 186] on div "5" at bounding box center [1107, 187] width 49 height 29
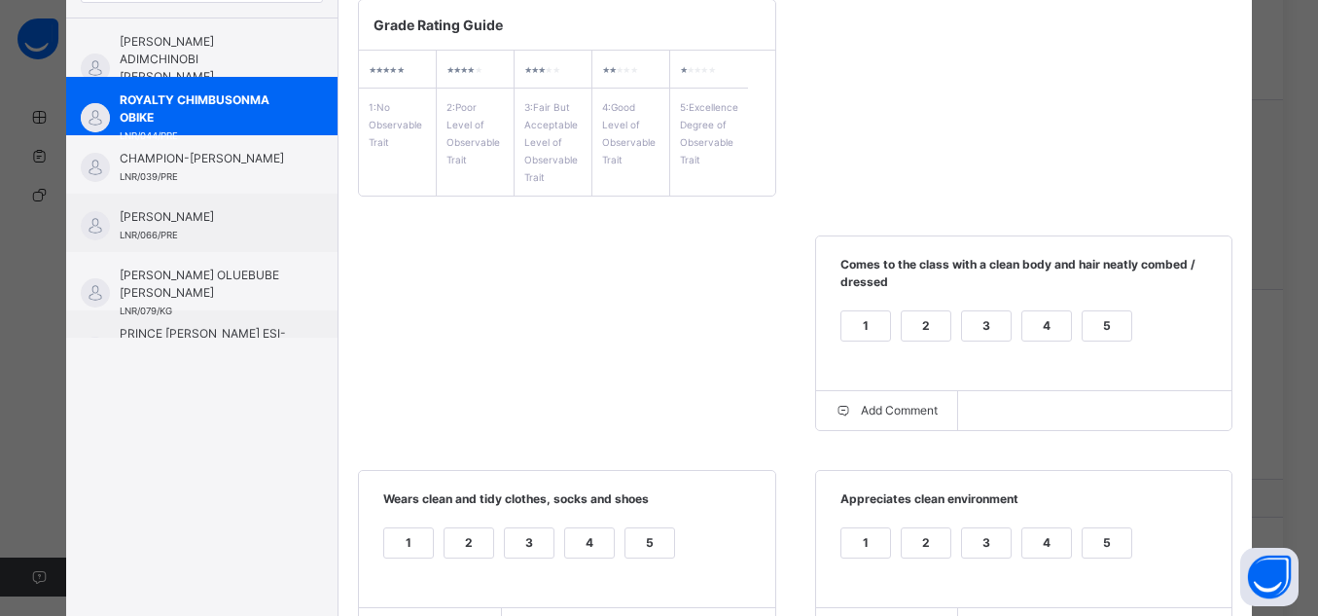
scroll to position [251, 0]
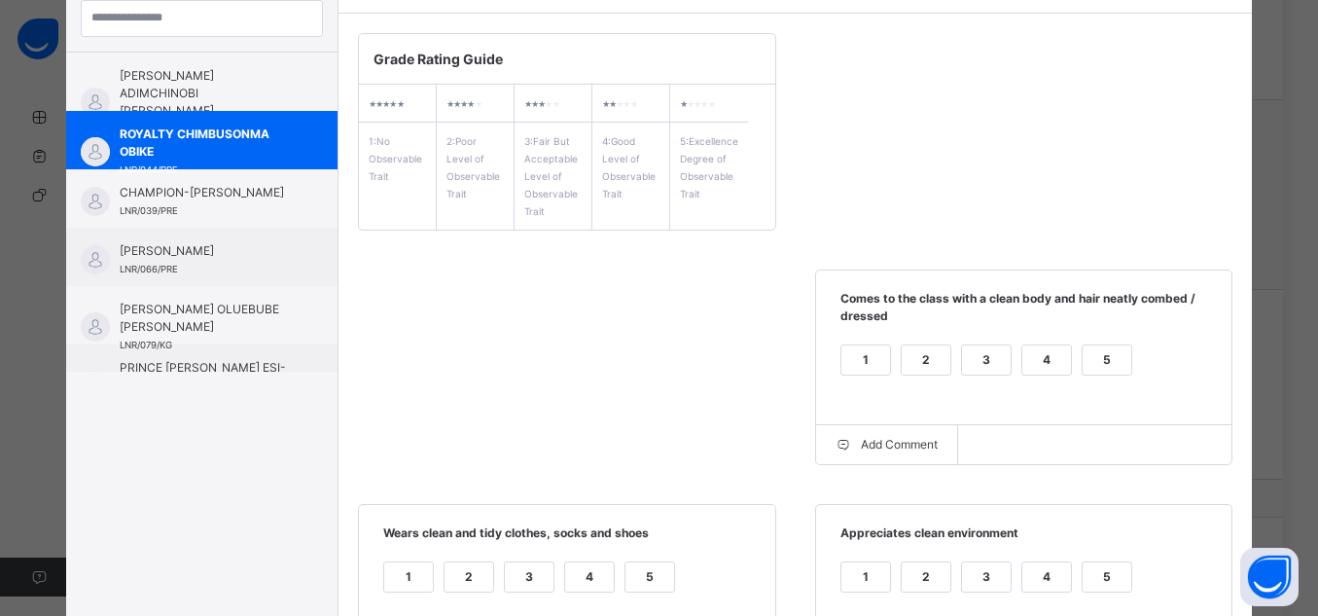
click at [1113, 352] on div "5" at bounding box center [1107, 359] width 49 height 29
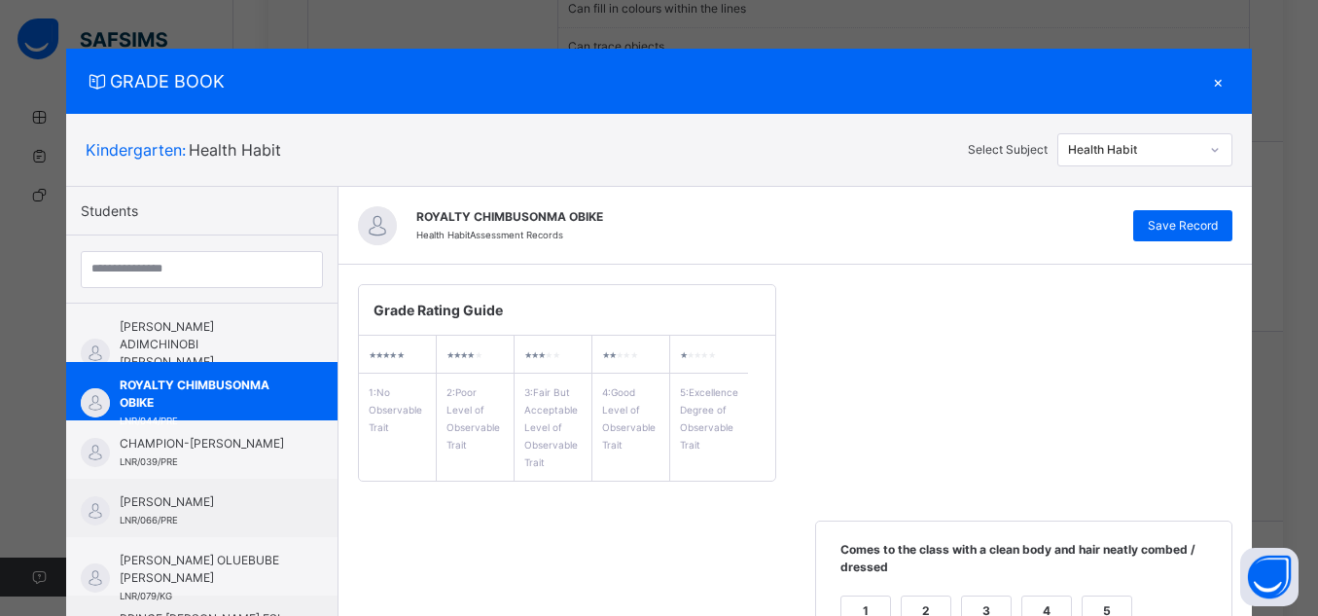
scroll to position [1381, 0]
click at [1187, 214] on div "Save Record" at bounding box center [1183, 225] width 99 height 31
click at [1196, 222] on span "Save Record" at bounding box center [1183, 226] width 70 height 18
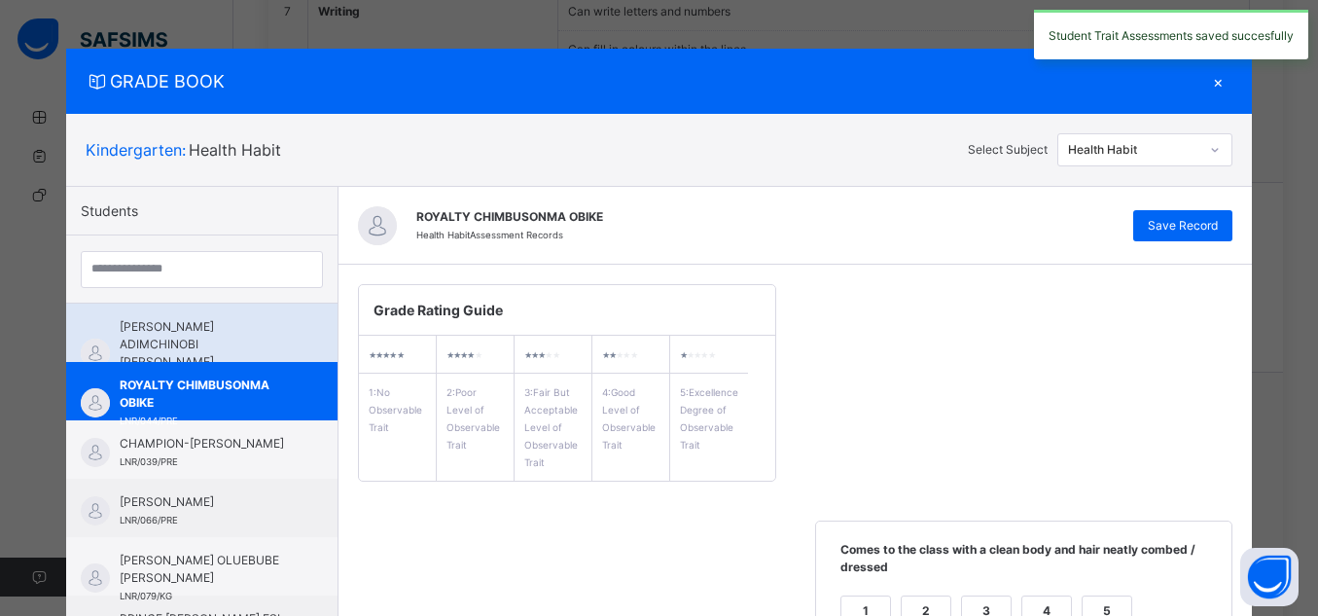
click at [145, 341] on span "[PERSON_NAME] ADIMCHINOBI [PERSON_NAME]" at bounding box center [207, 344] width 174 height 53
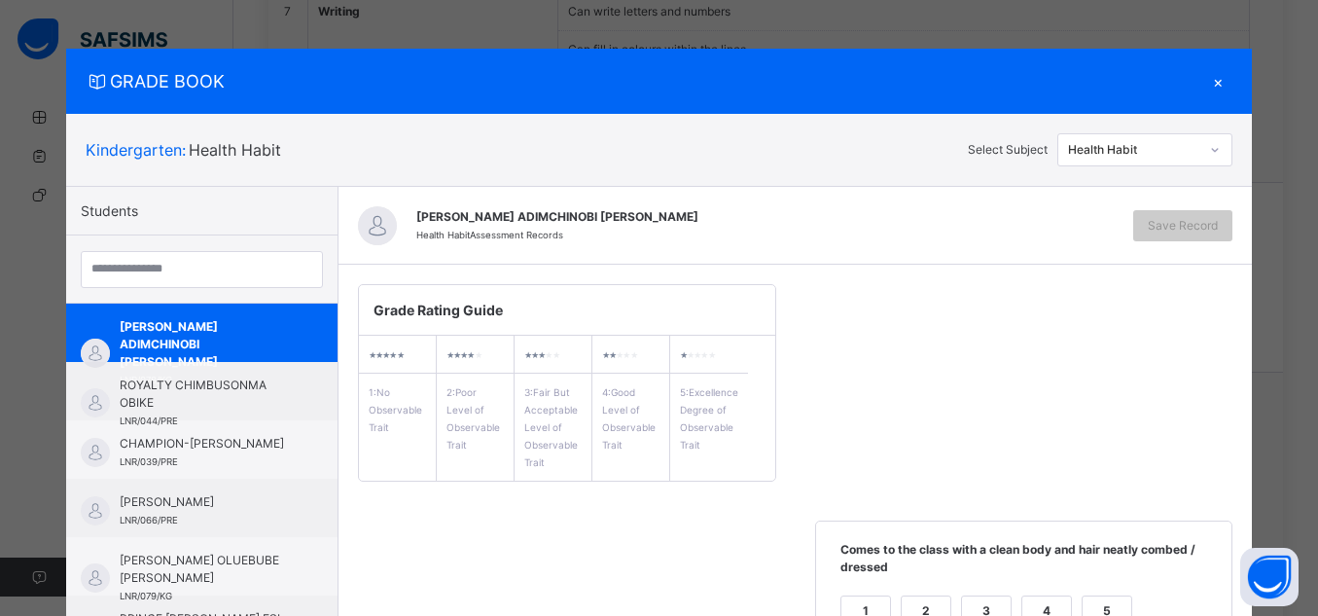
scroll to position [39, 0]
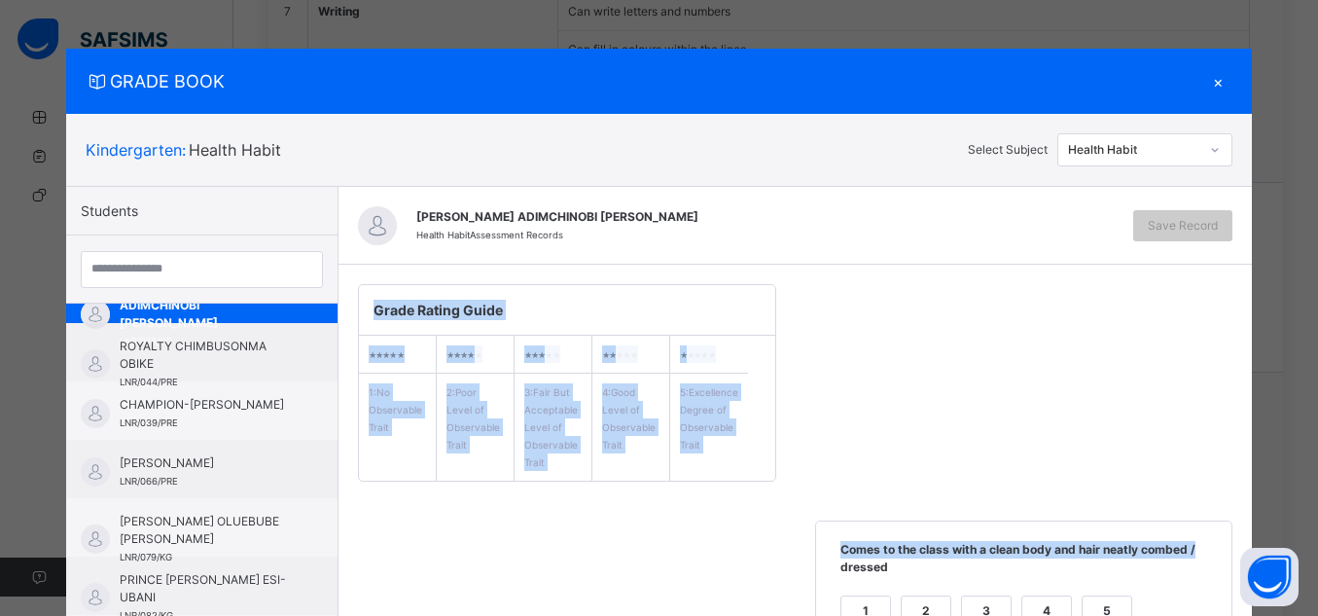
drag, startPoint x: 1308, startPoint y: 263, endPoint x: 1313, endPoint y: 467, distance: 204.4
click at [1313, 467] on div "GRADE BOOK × Kindergarten : Health Habit Select Subject Health Habit Students […" at bounding box center [659, 308] width 1318 height 616
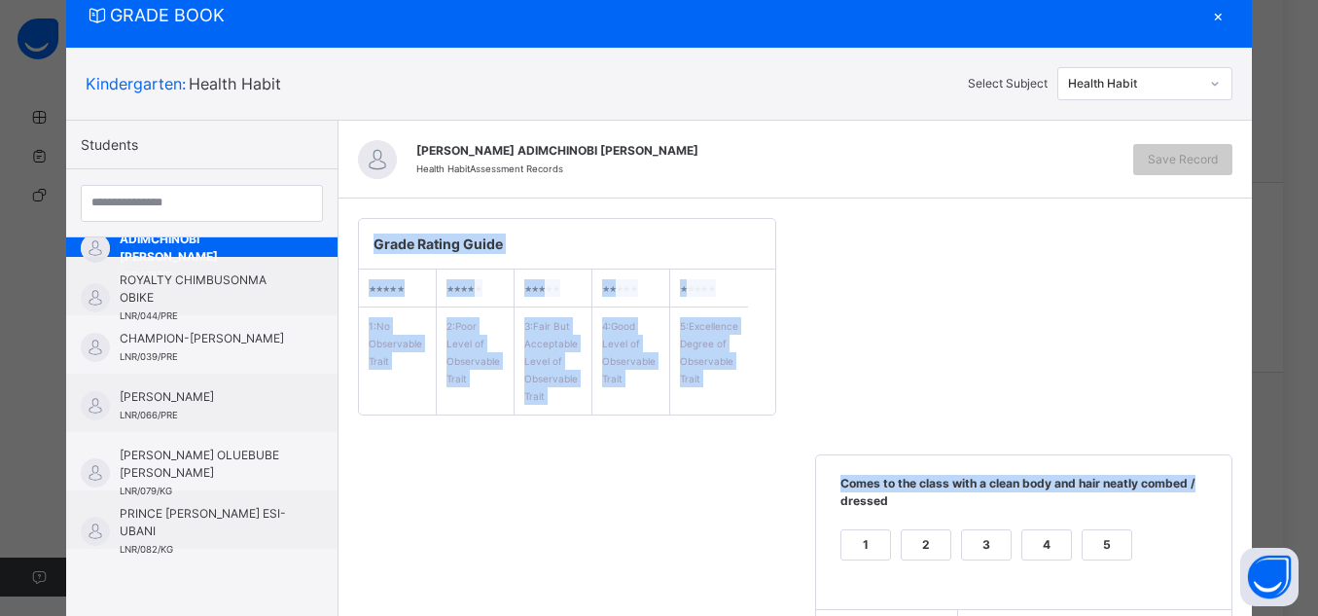
scroll to position [737, 0]
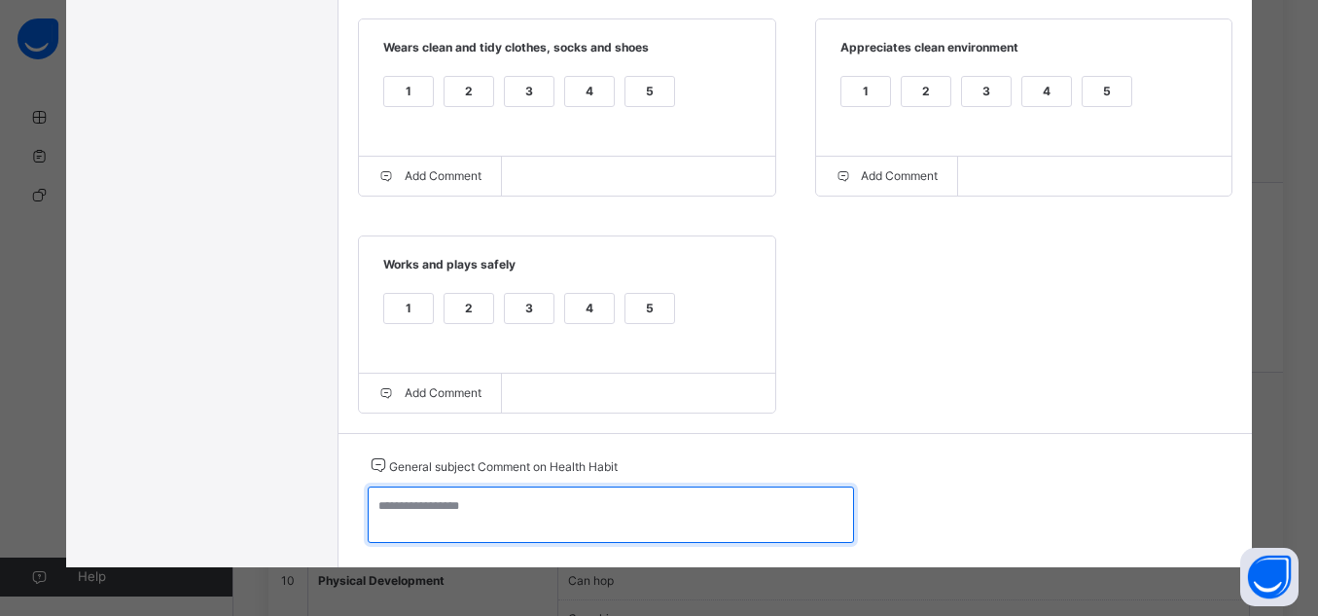
click at [731, 512] on textarea at bounding box center [611, 514] width 486 height 56
type textarea "**********"
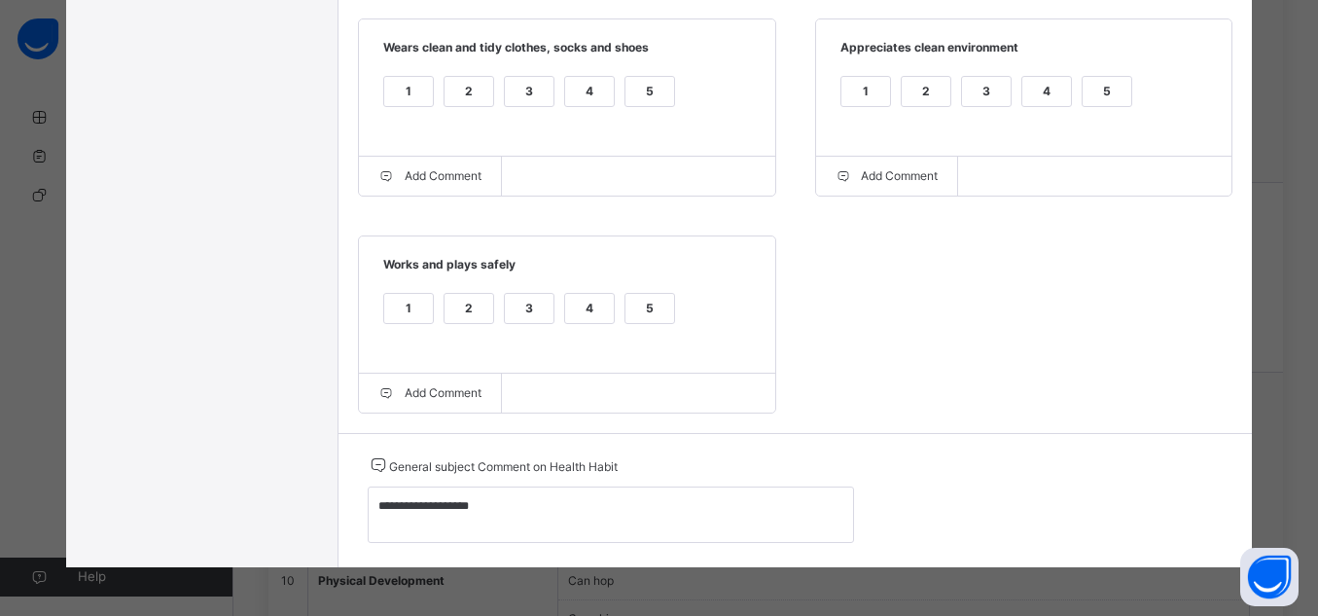
click at [626, 302] on div "5" at bounding box center [650, 308] width 49 height 29
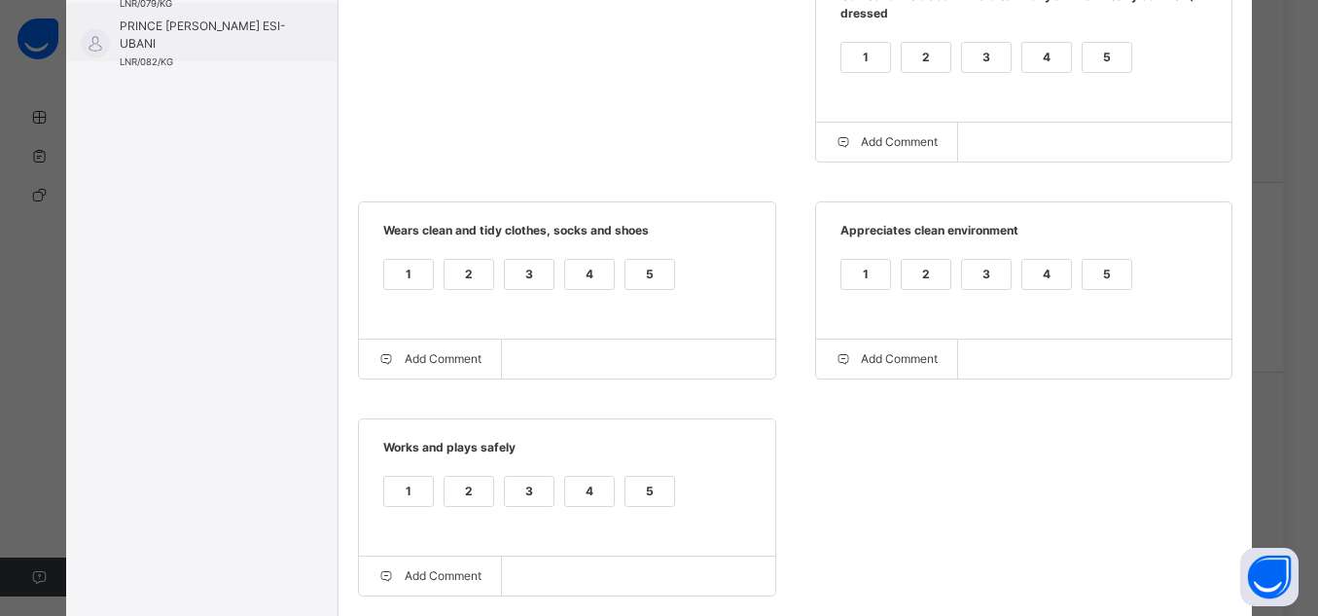
scroll to position [542, 0]
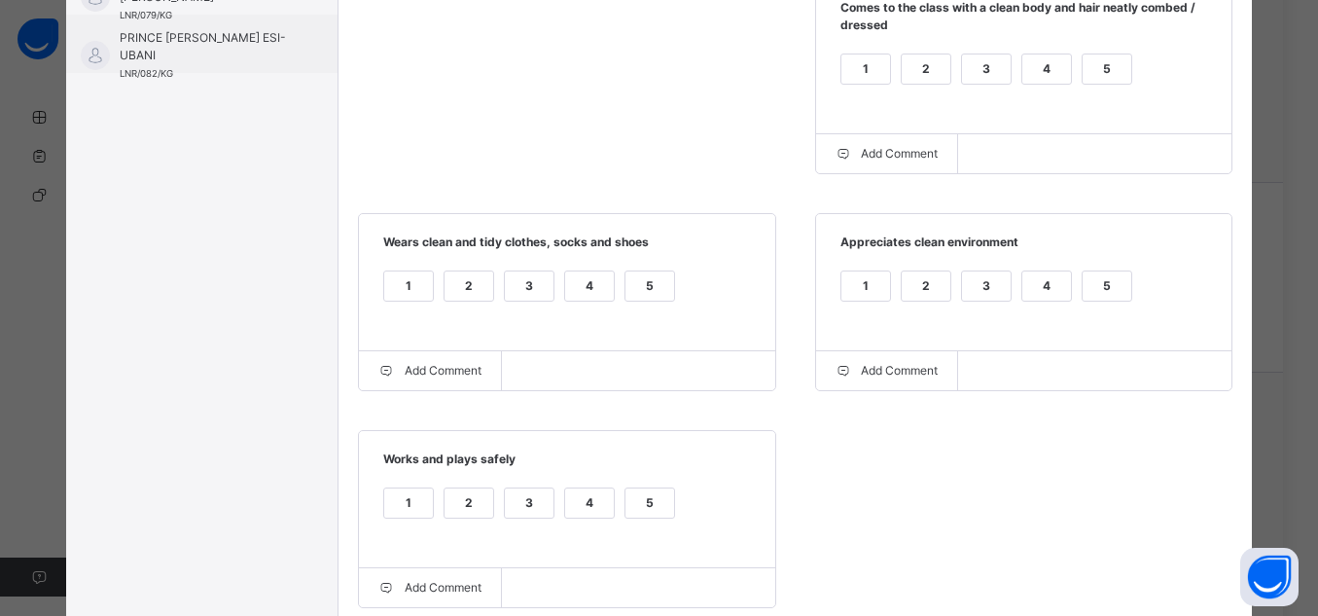
click at [652, 306] on div "5" at bounding box center [650, 297] width 51 height 55
click at [639, 272] on div "5" at bounding box center [650, 285] width 49 height 29
click at [1117, 285] on div "5" at bounding box center [1107, 285] width 49 height 29
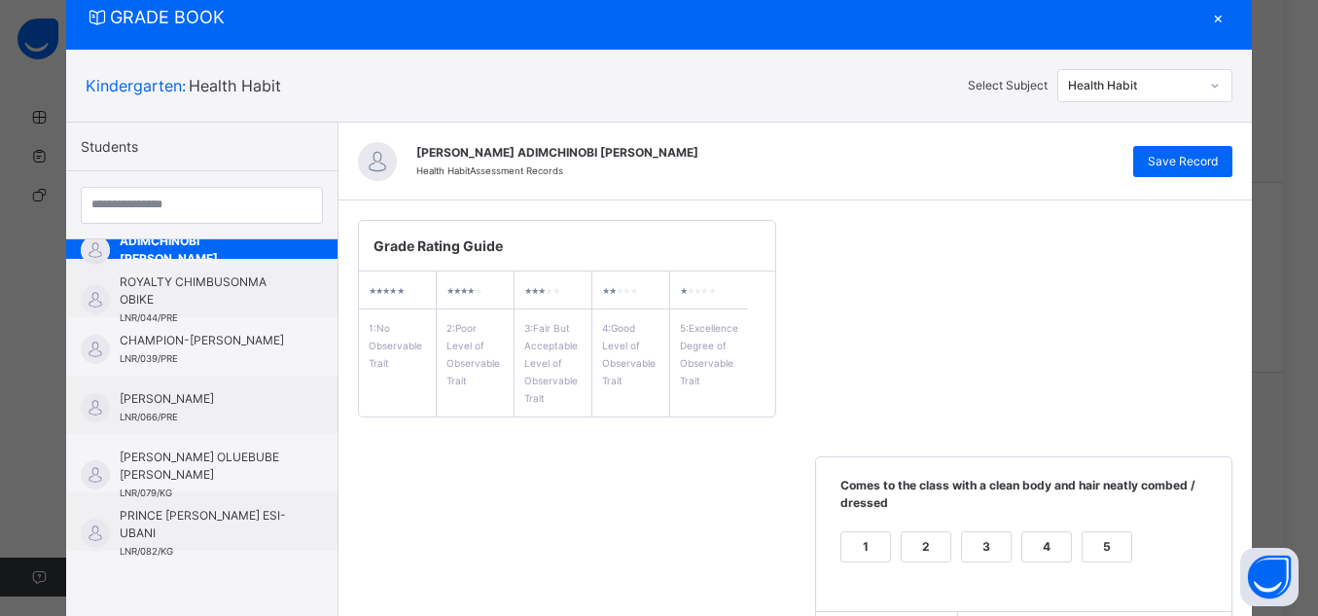
scroll to position [36, 0]
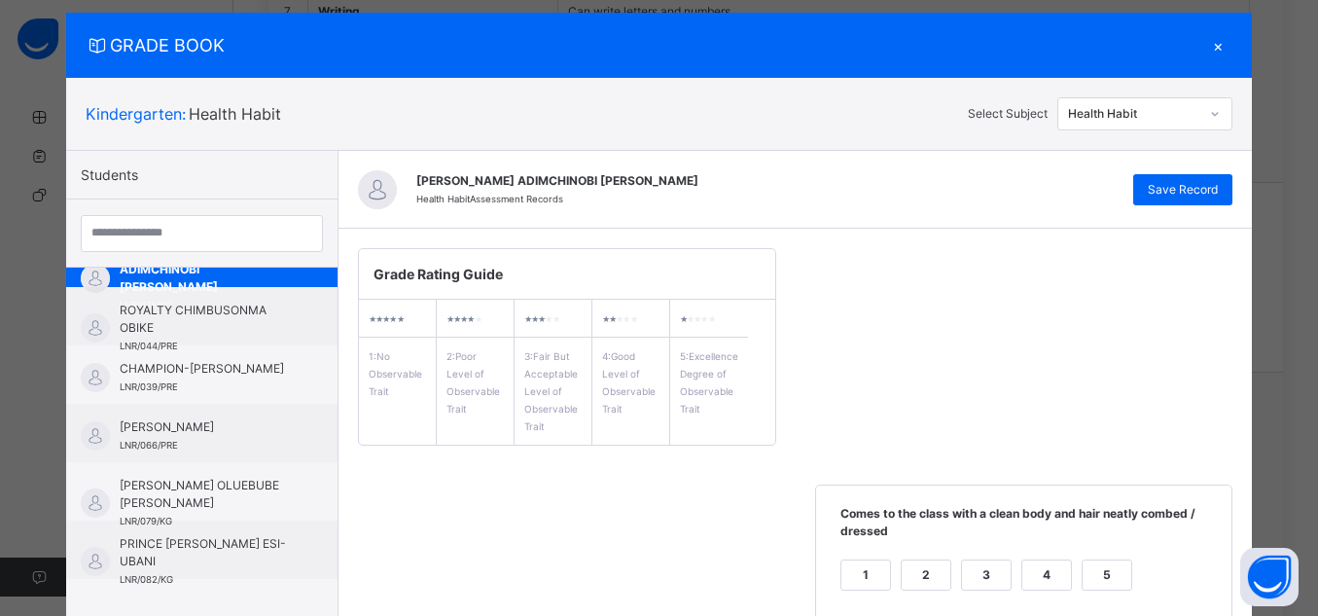
click at [1112, 580] on div "5" at bounding box center [1107, 574] width 49 height 29
click at [1204, 185] on span "Save Record" at bounding box center [1183, 190] width 70 height 18
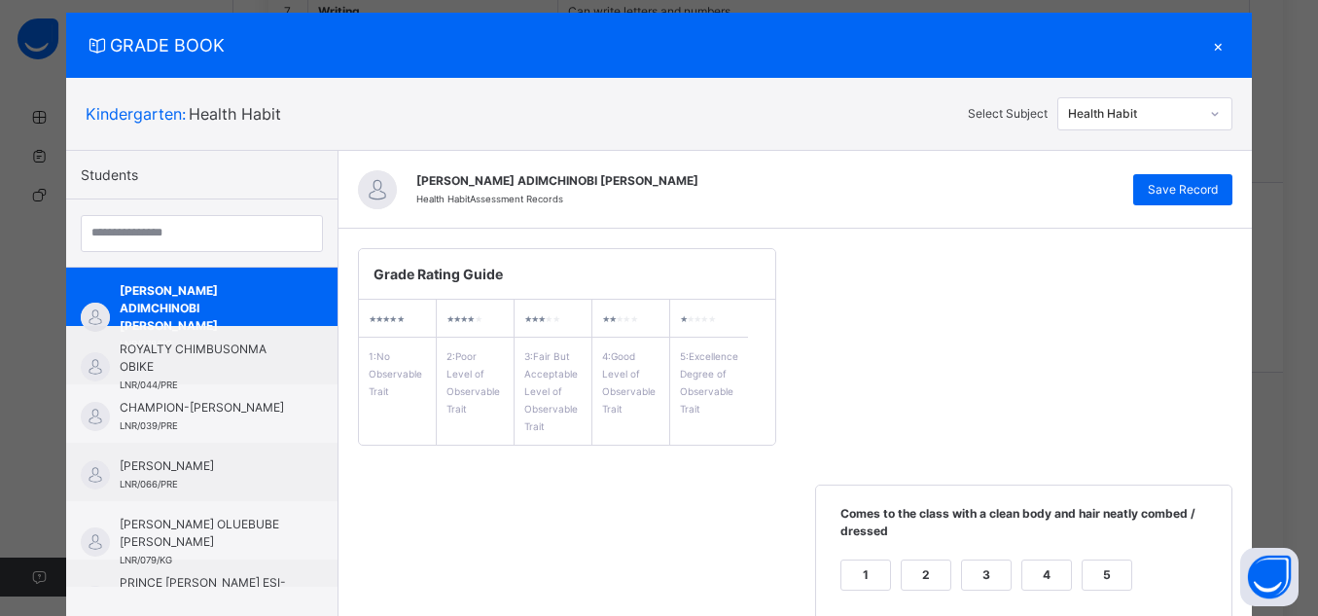
click at [1206, 121] on div at bounding box center [1215, 113] width 29 height 27
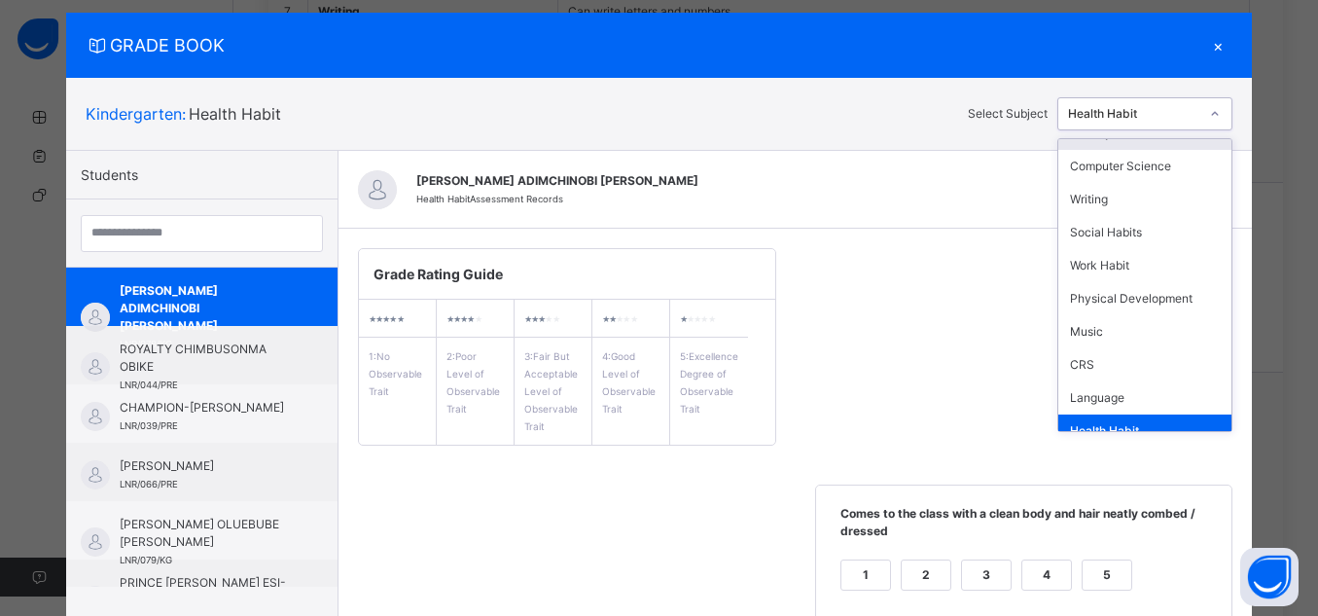
scroll to position [171, 0]
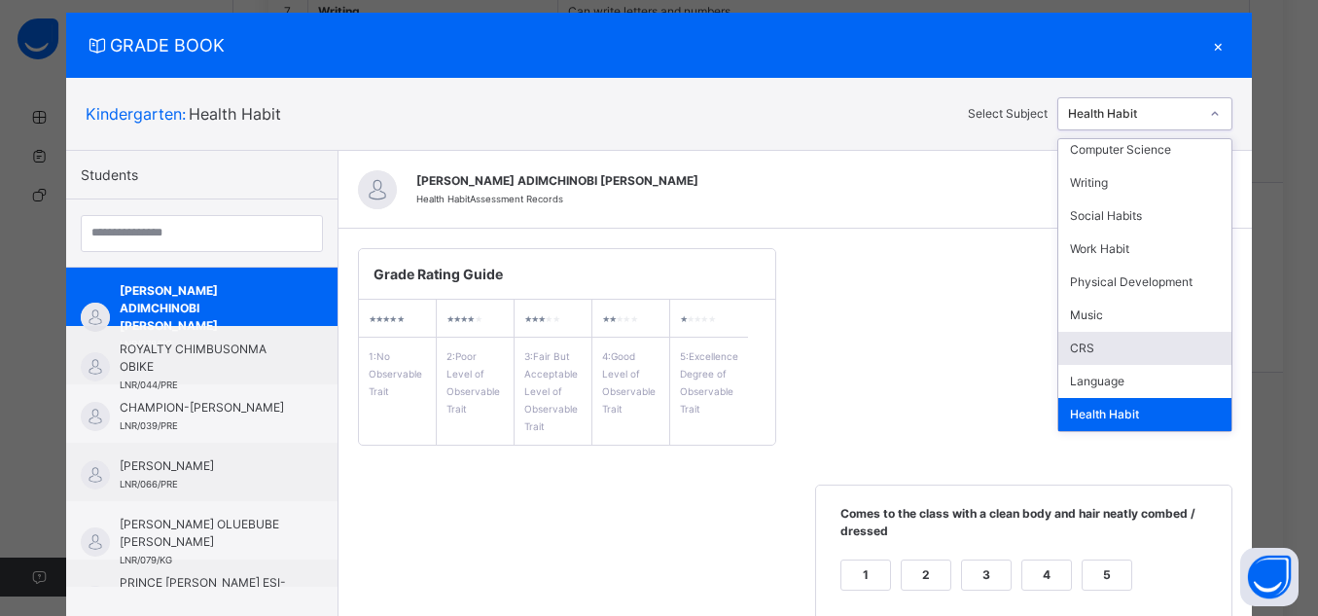
click at [1094, 346] on div "CRS" at bounding box center [1145, 348] width 173 height 33
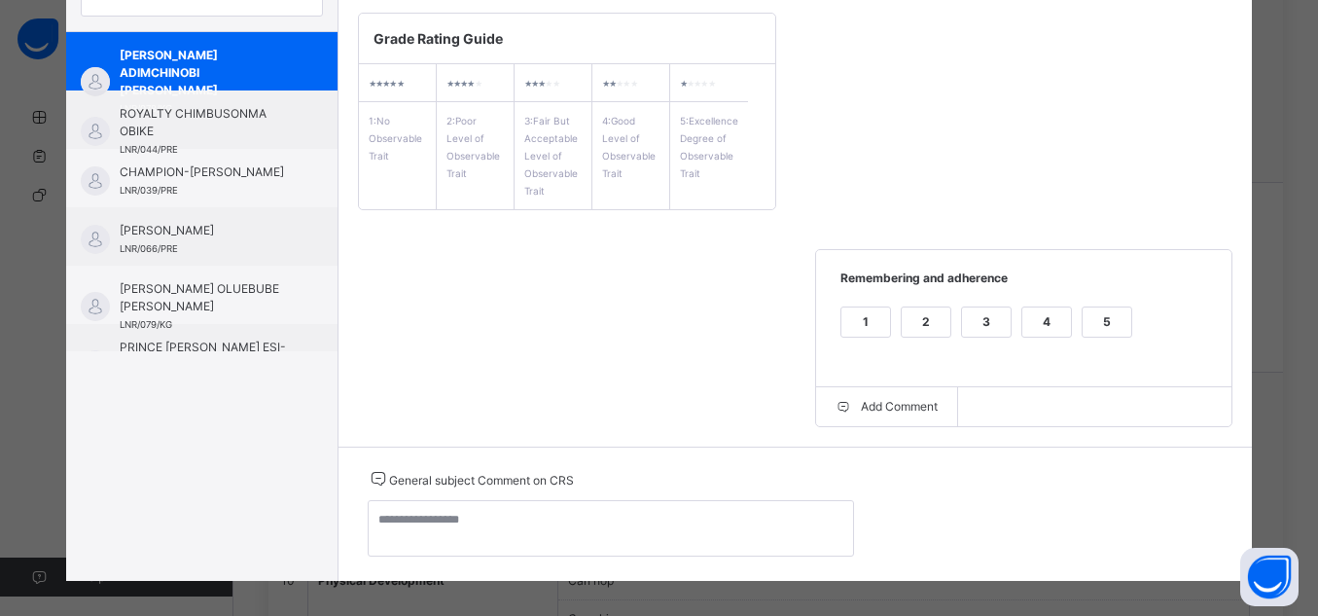
scroll to position [285, 0]
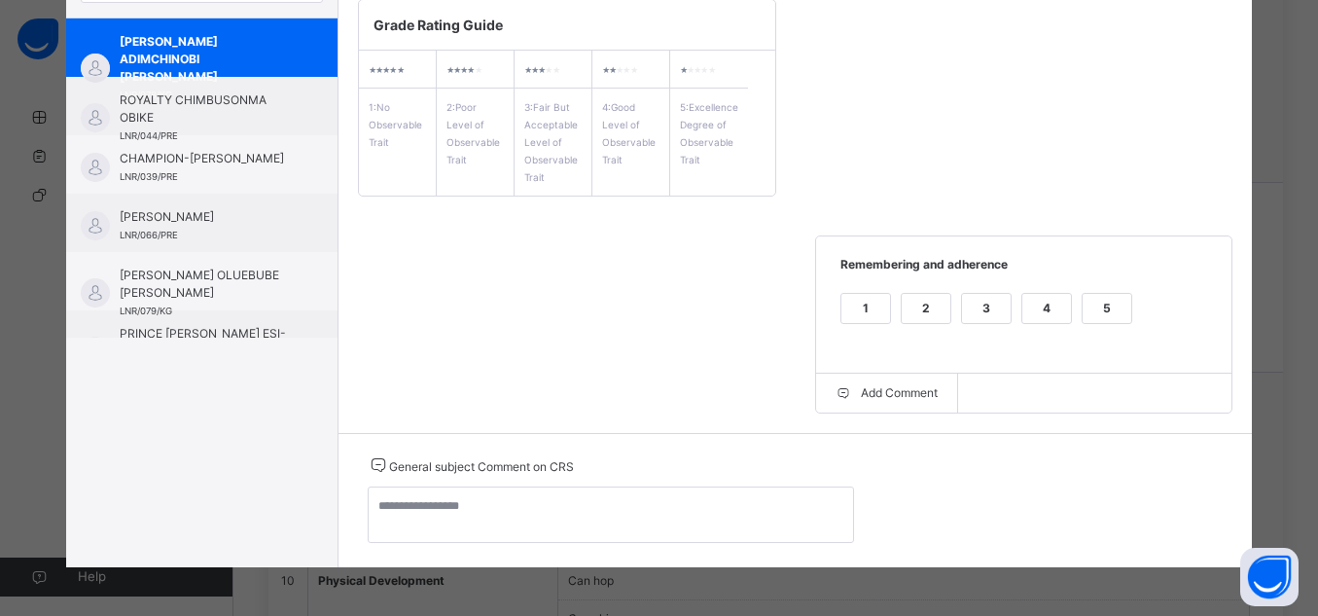
click at [1115, 306] on div "5" at bounding box center [1107, 308] width 49 height 29
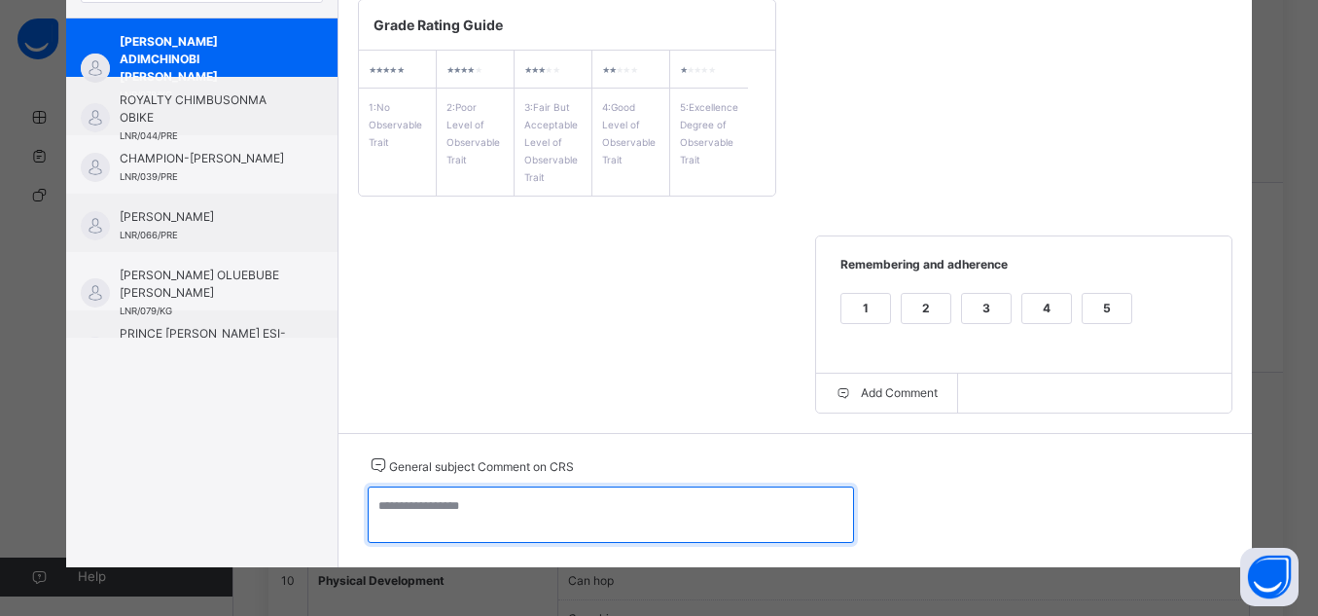
click at [735, 513] on textarea at bounding box center [611, 514] width 486 height 56
type textarea "**********"
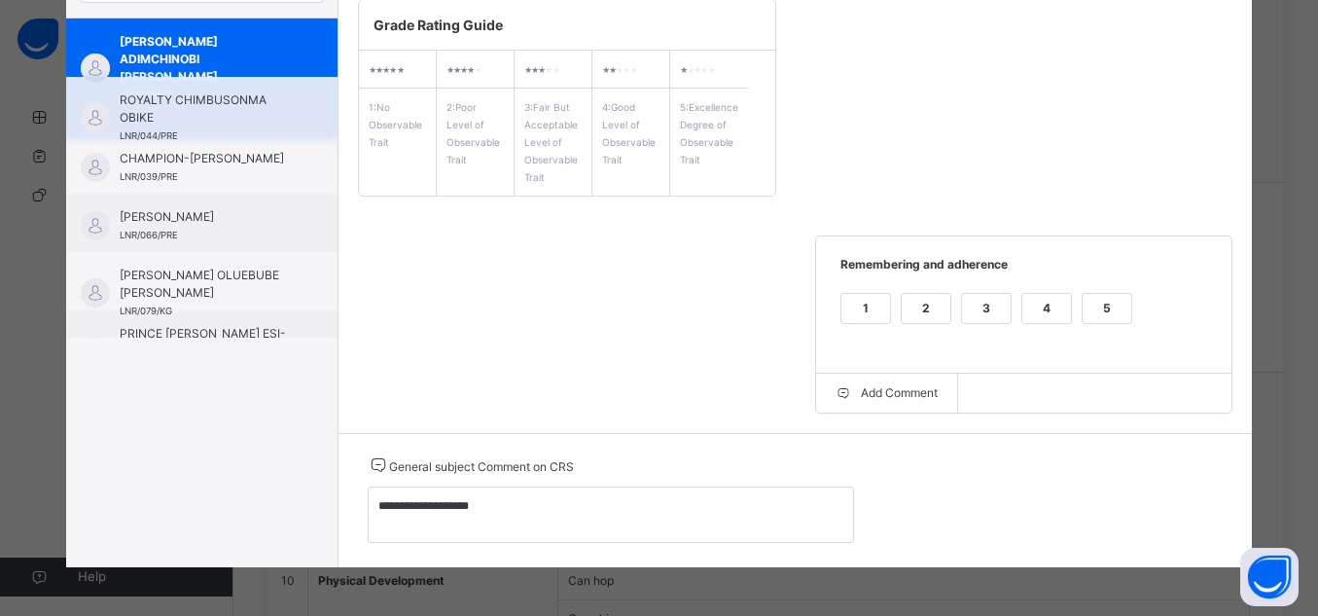
click at [236, 103] on span "ROYALTY CHIMBUSONMA OBIKE" at bounding box center [207, 108] width 174 height 35
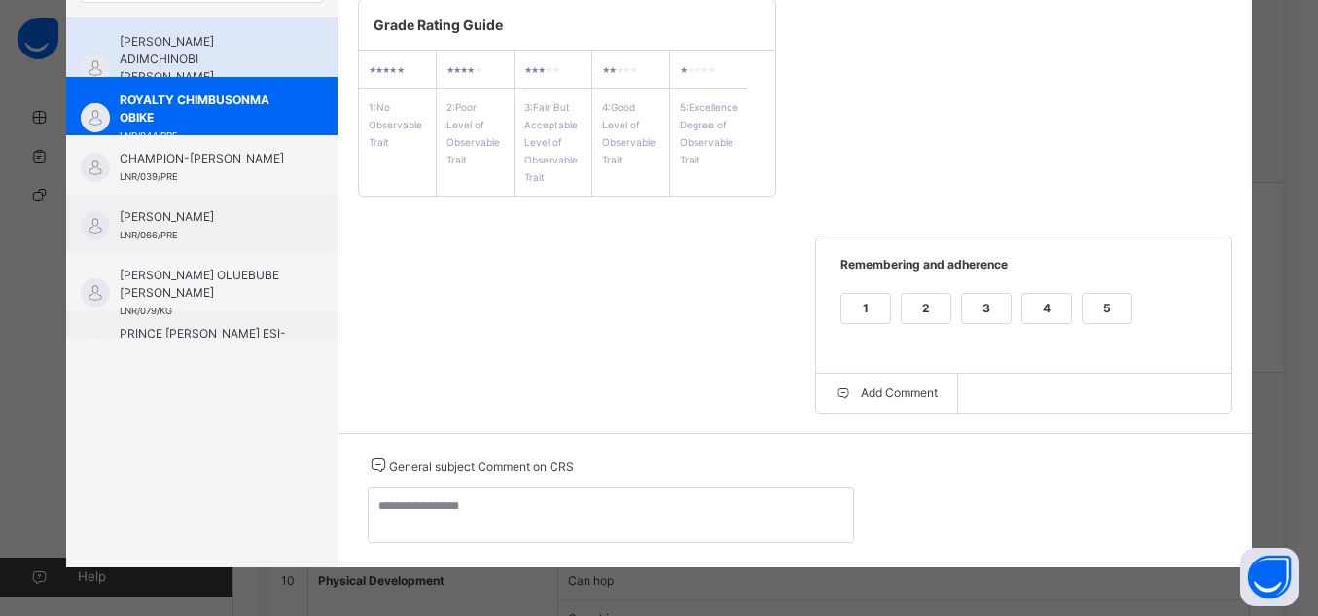
click at [162, 62] on span "[PERSON_NAME] ADIMCHINOBI [PERSON_NAME]" at bounding box center [207, 59] width 174 height 53
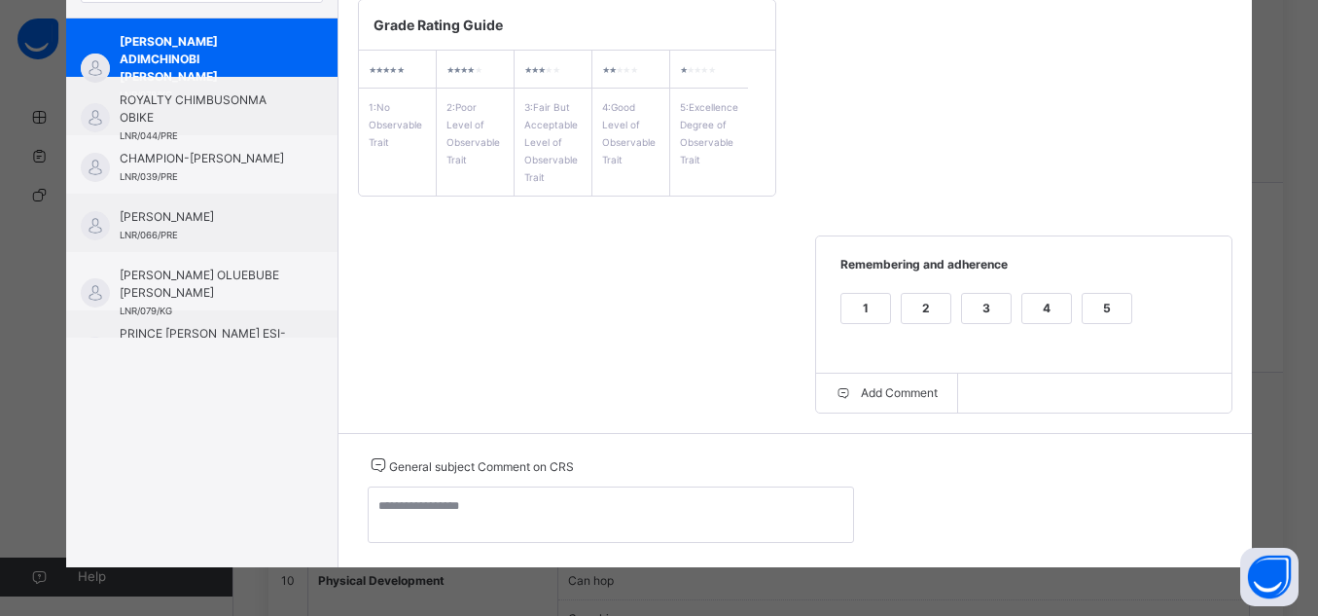
click at [1114, 290] on div "1 2 3 4 5" at bounding box center [1025, 320] width 378 height 65
click at [1107, 311] on div "5" at bounding box center [1107, 308] width 49 height 29
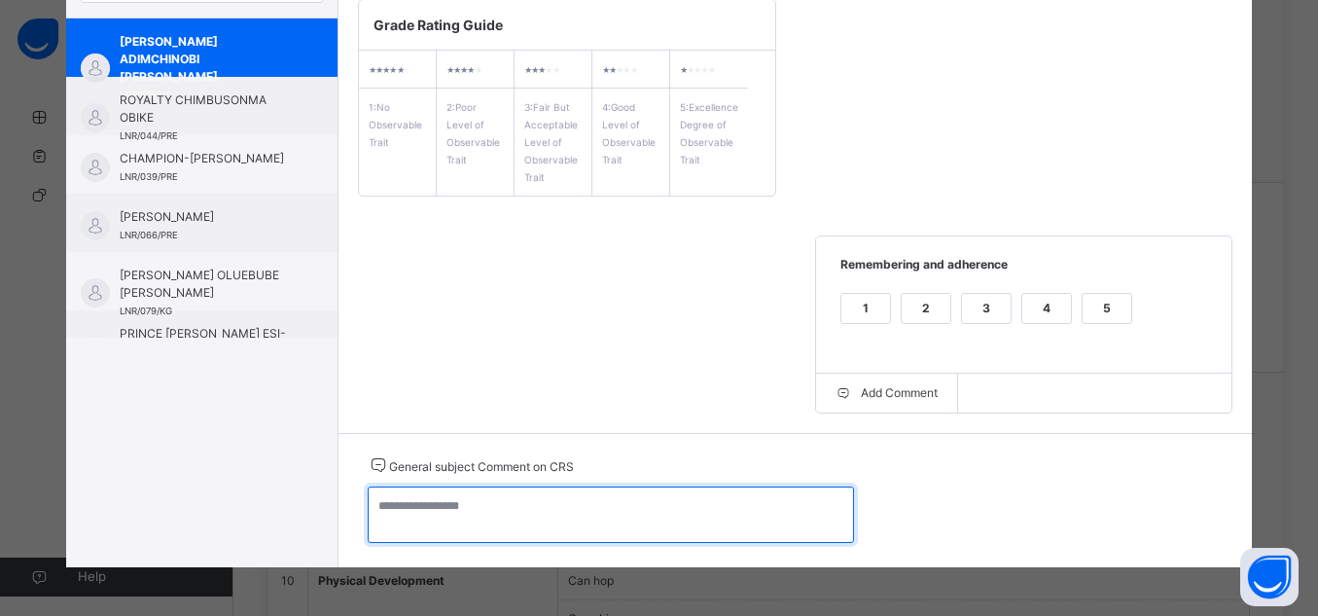
click at [707, 525] on textarea at bounding box center [611, 514] width 486 height 56
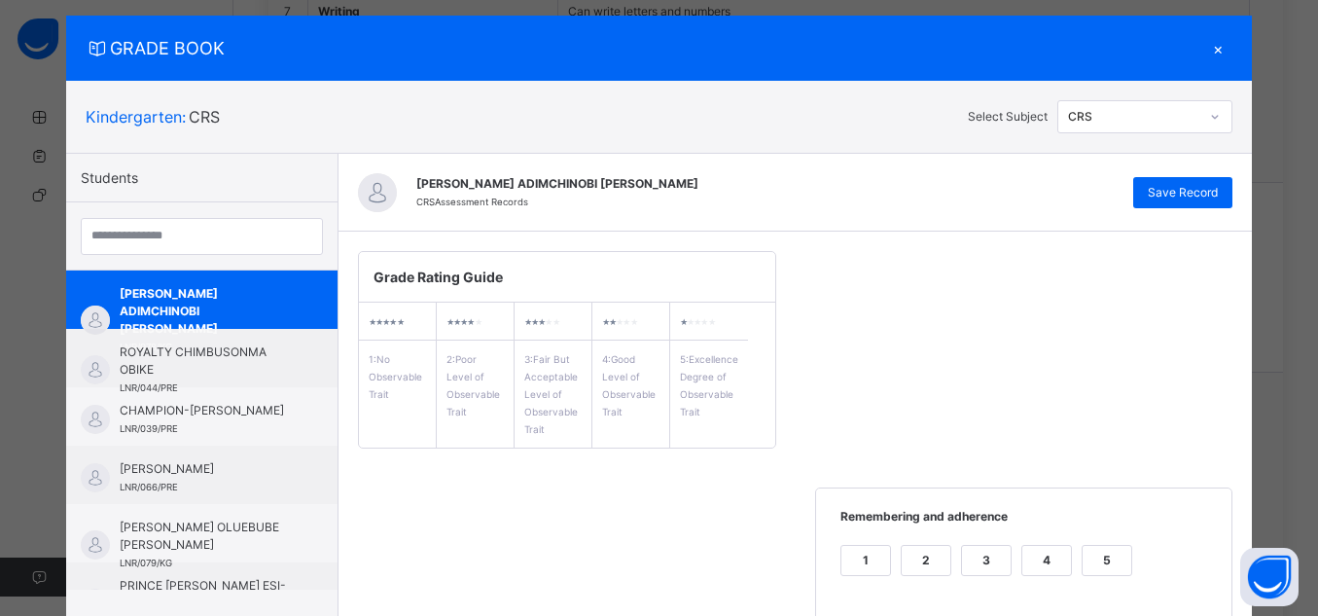
scroll to position [24, 0]
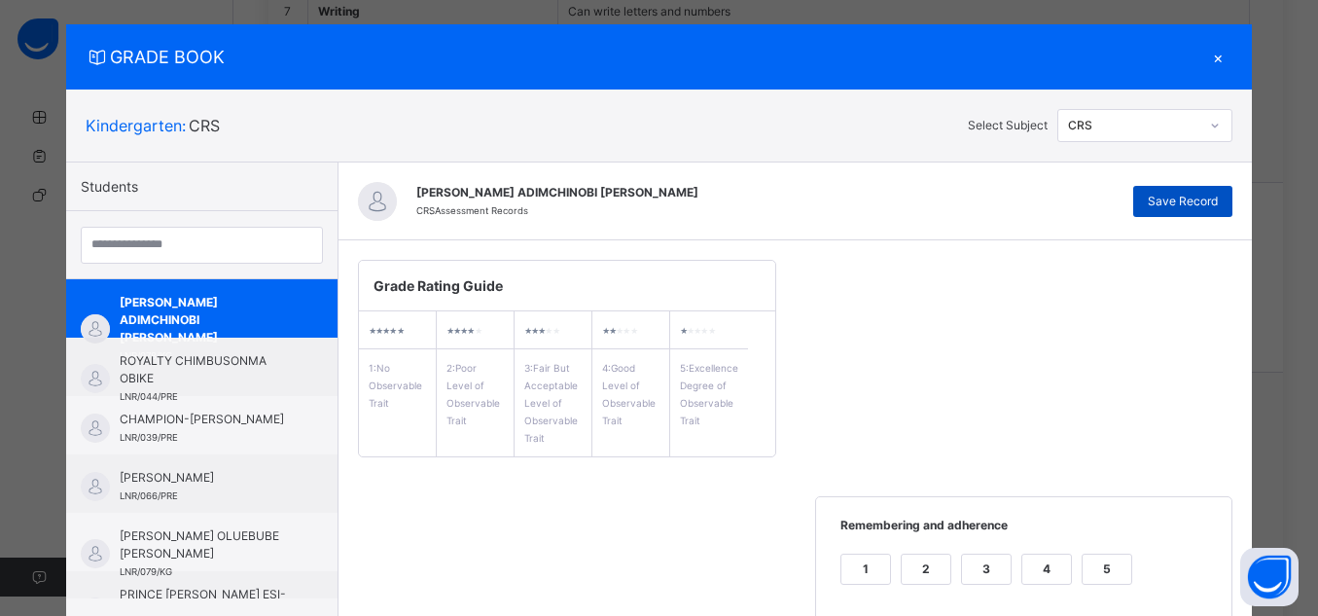
type textarea "**********"
click at [1211, 207] on span "Save Record" at bounding box center [1183, 202] width 70 height 18
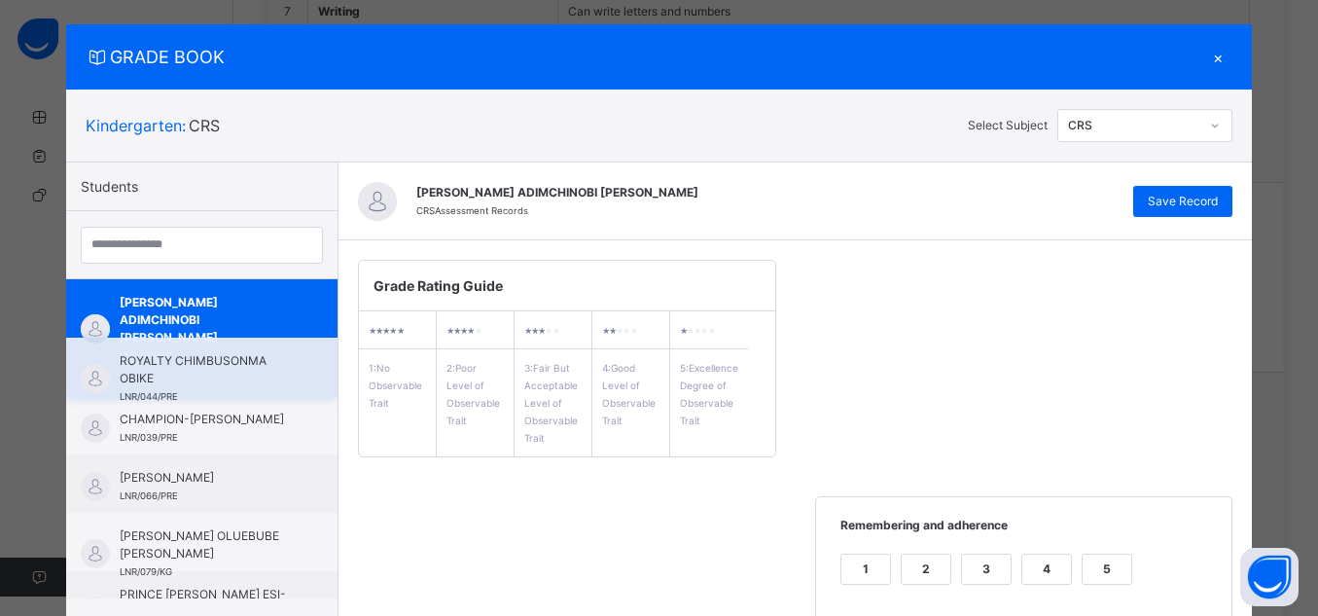
click at [191, 368] on span "ROYALTY CHIMBUSONMA OBIKE" at bounding box center [207, 369] width 174 height 35
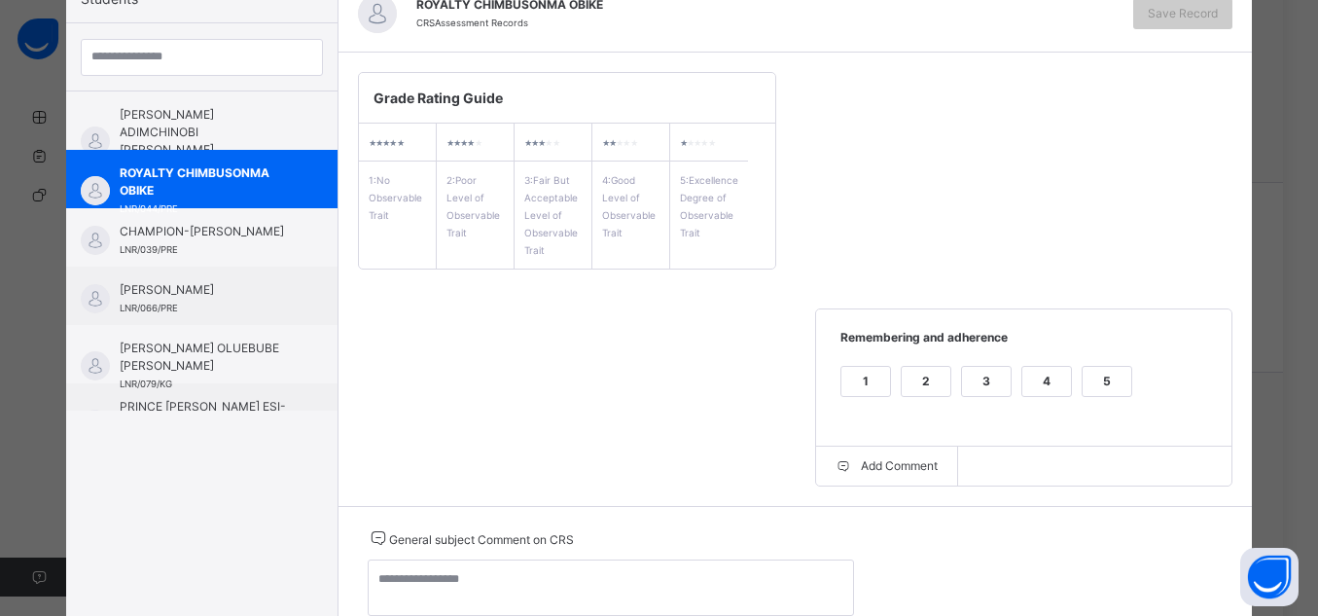
scroll to position [216, 0]
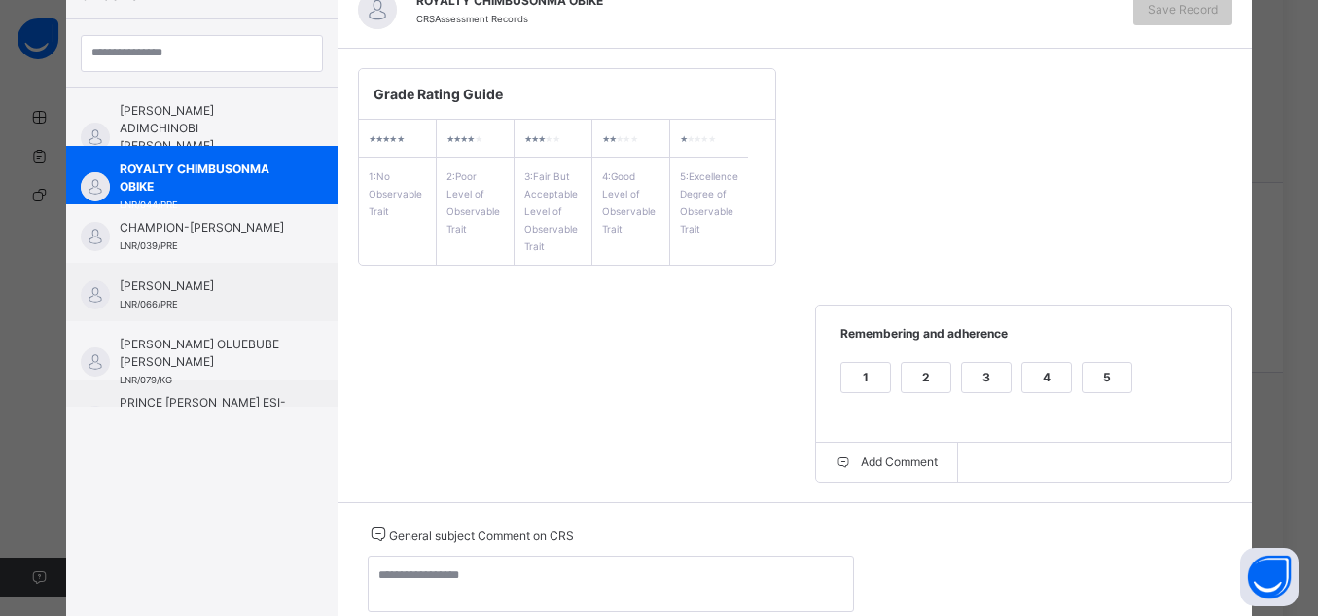
click at [1109, 364] on div "5" at bounding box center [1107, 377] width 49 height 29
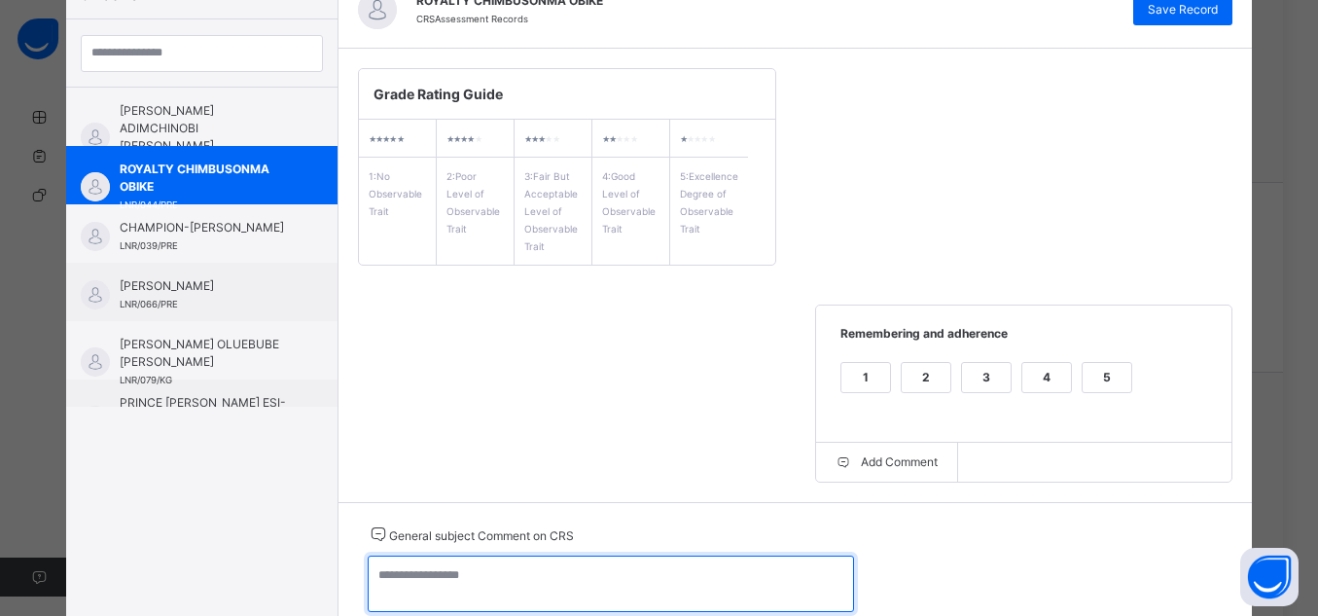
click at [734, 558] on textarea at bounding box center [611, 584] width 486 height 56
type textarea "**********"
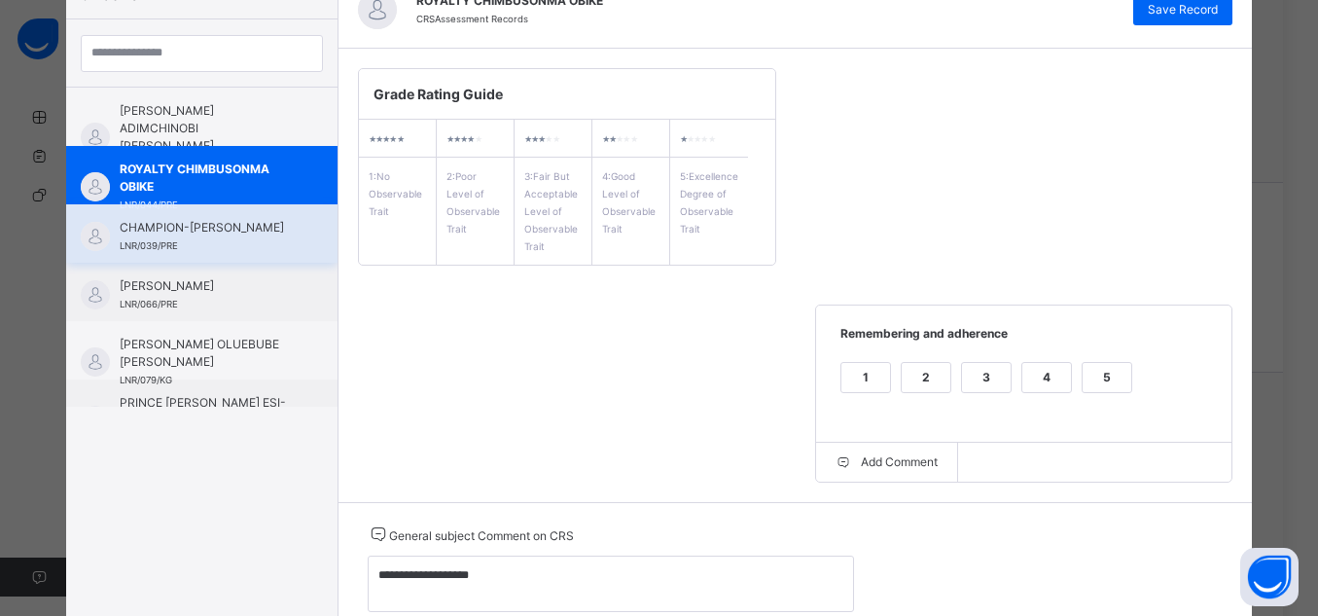
click at [170, 233] on span "CHAMPION-[PERSON_NAME]" at bounding box center [207, 228] width 174 height 18
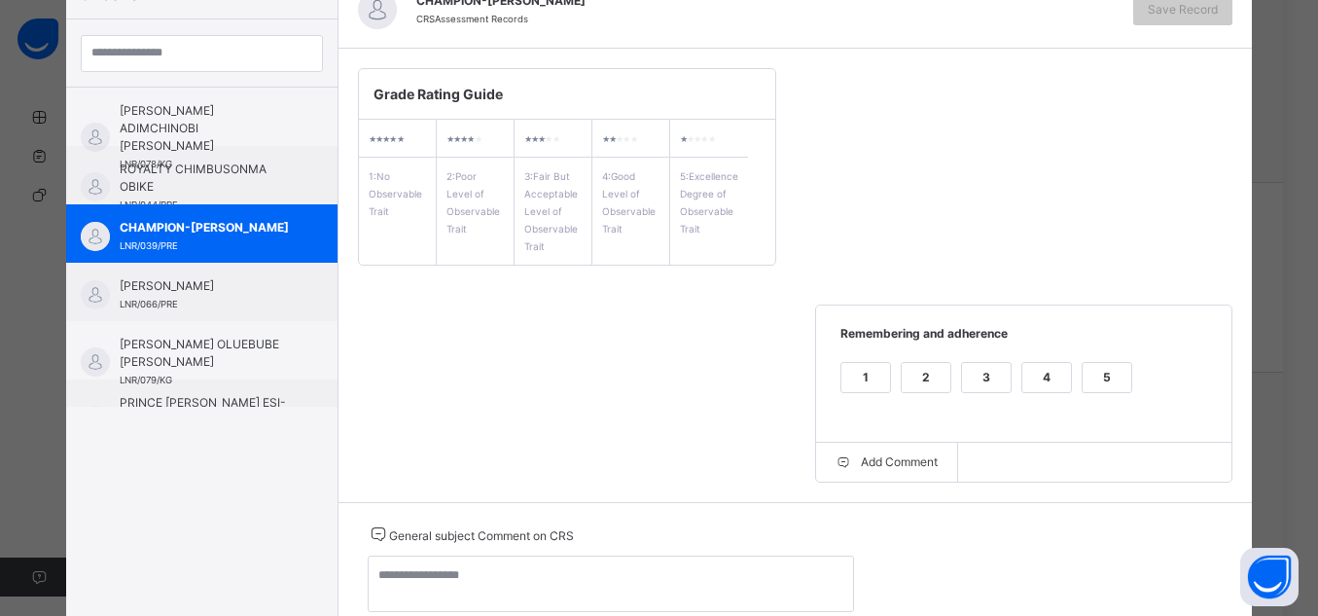
click at [1101, 390] on div "5" at bounding box center [1107, 377] width 49 height 29
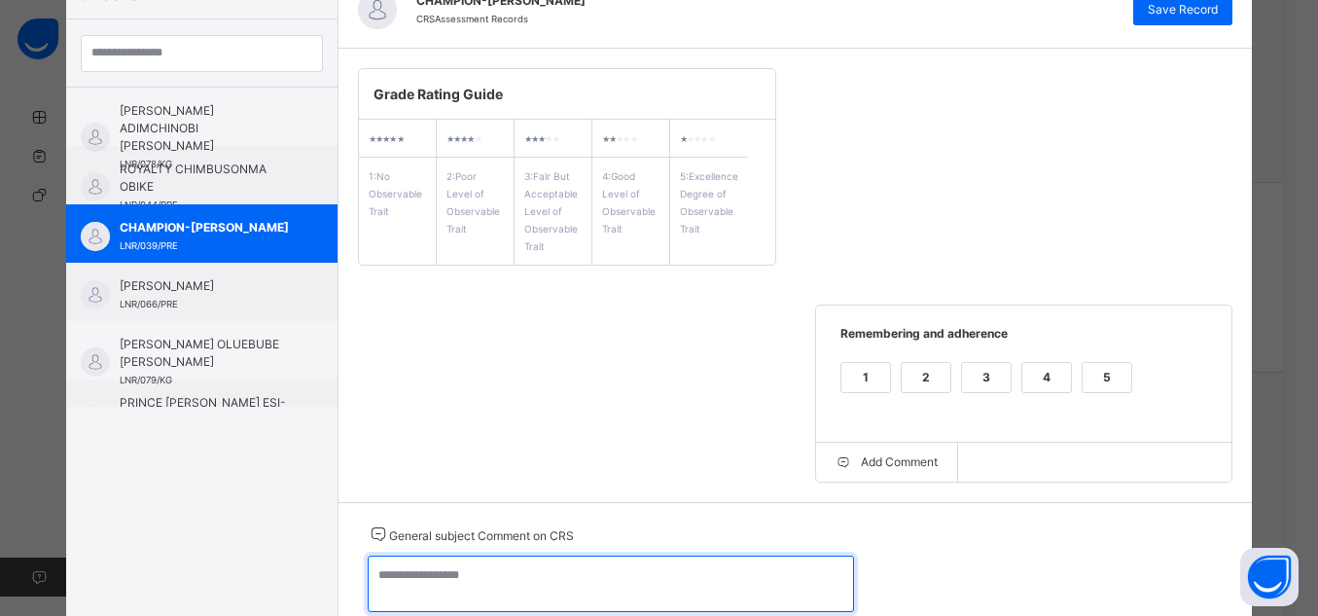
click at [534, 574] on textarea at bounding box center [611, 584] width 486 height 56
type textarea "**********"
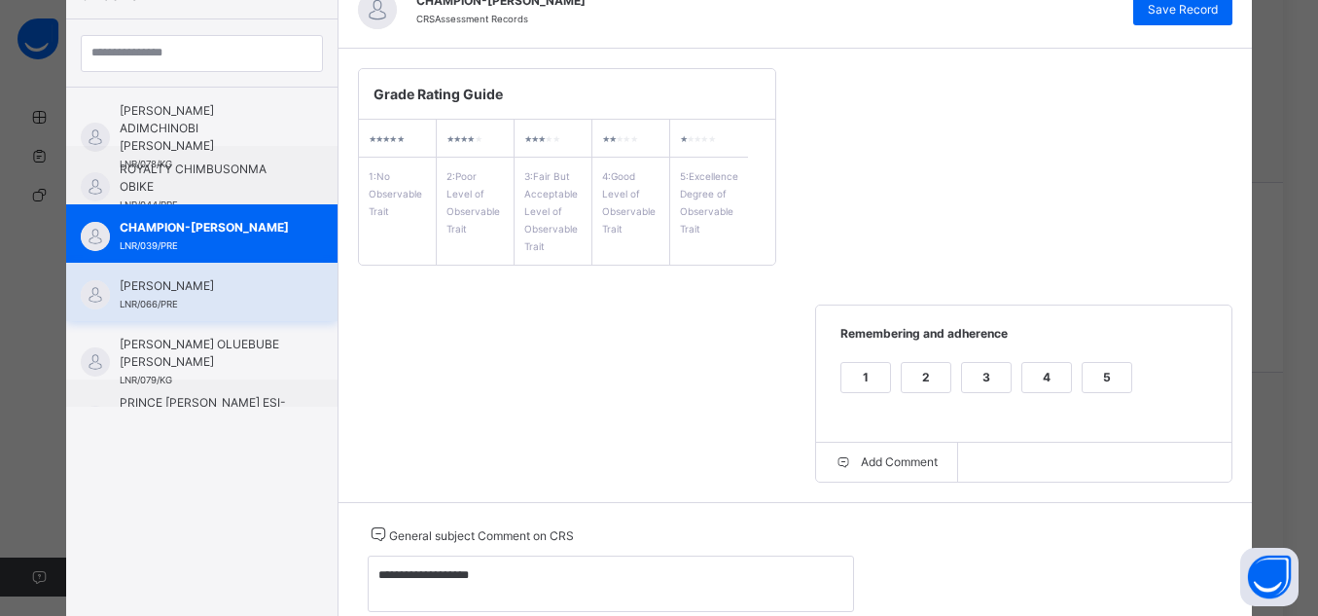
click at [173, 277] on span "[PERSON_NAME]" at bounding box center [207, 286] width 174 height 18
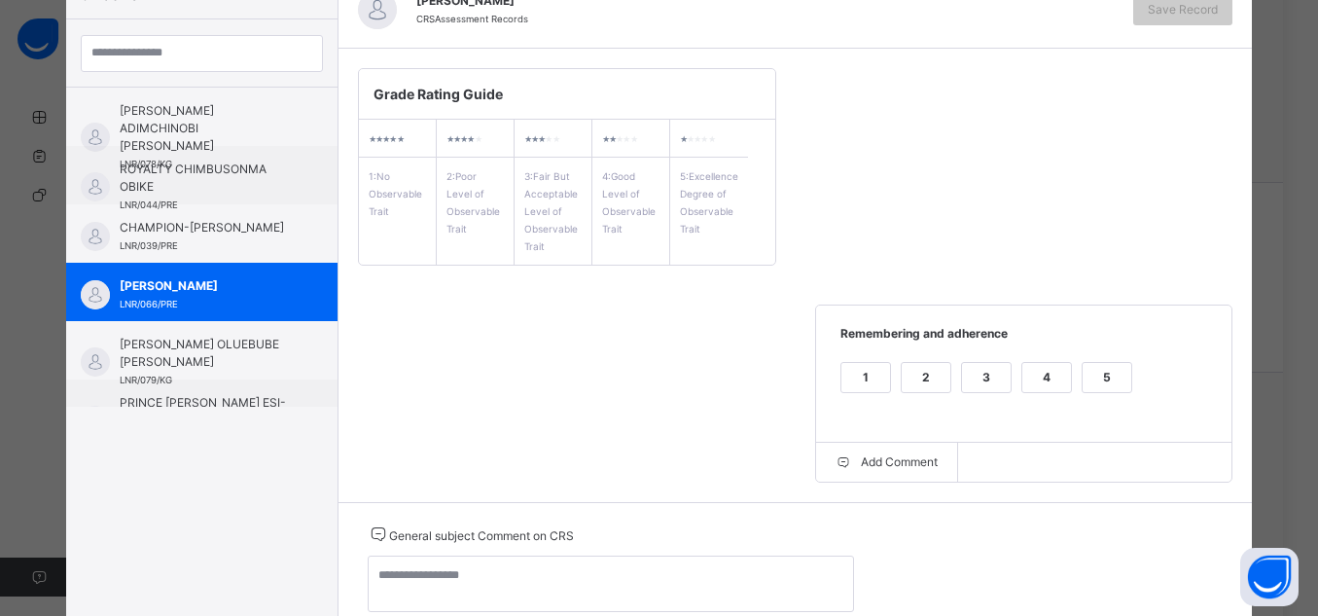
click at [1114, 355] on span "Remembering and adherence" at bounding box center [1025, 341] width 378 height 32
click at [1108, 369] on div "5" at bounding box center [1107, 377] width 49 height 29
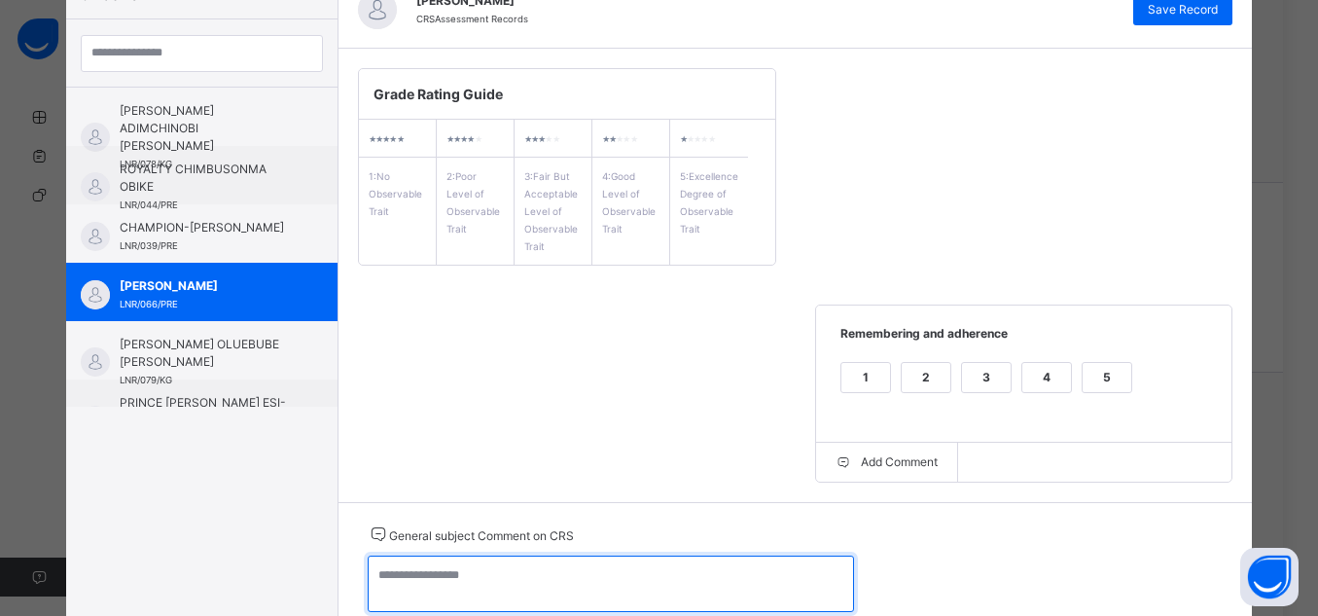
click at [542, 587] on textarea at bounding box center [611, 584] width 486 height 56
type textarea "**********"
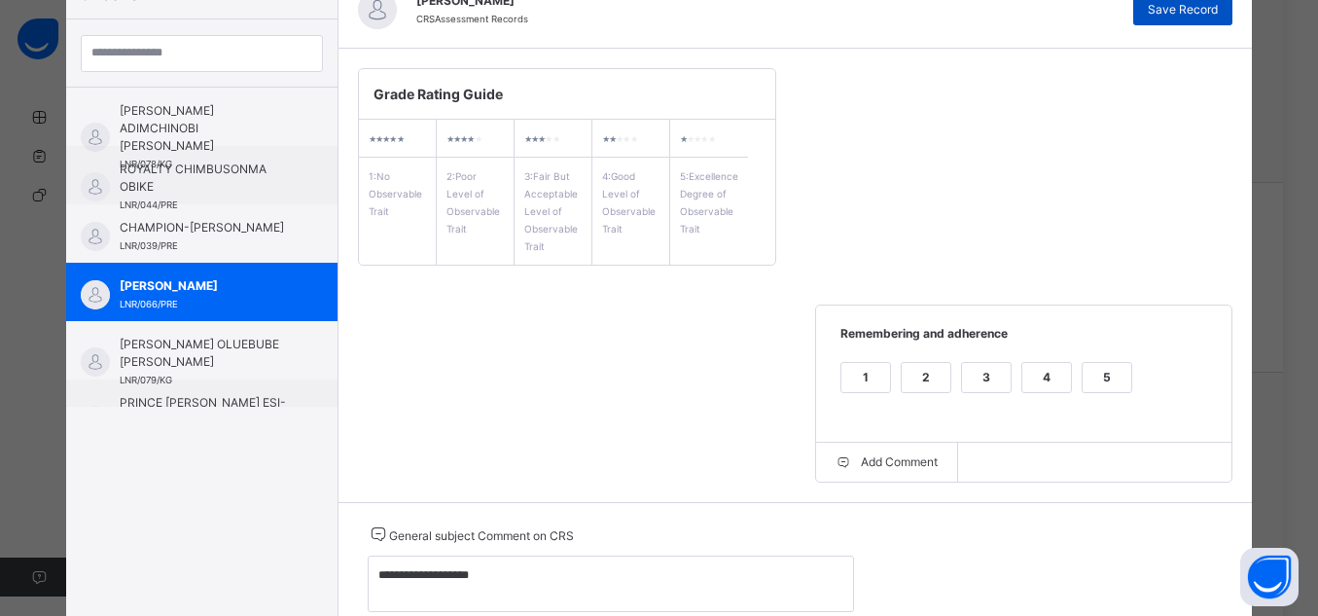
click at [1157, 9] on span "Save Record" at bounding box center [1183, 10] width 70 height 18
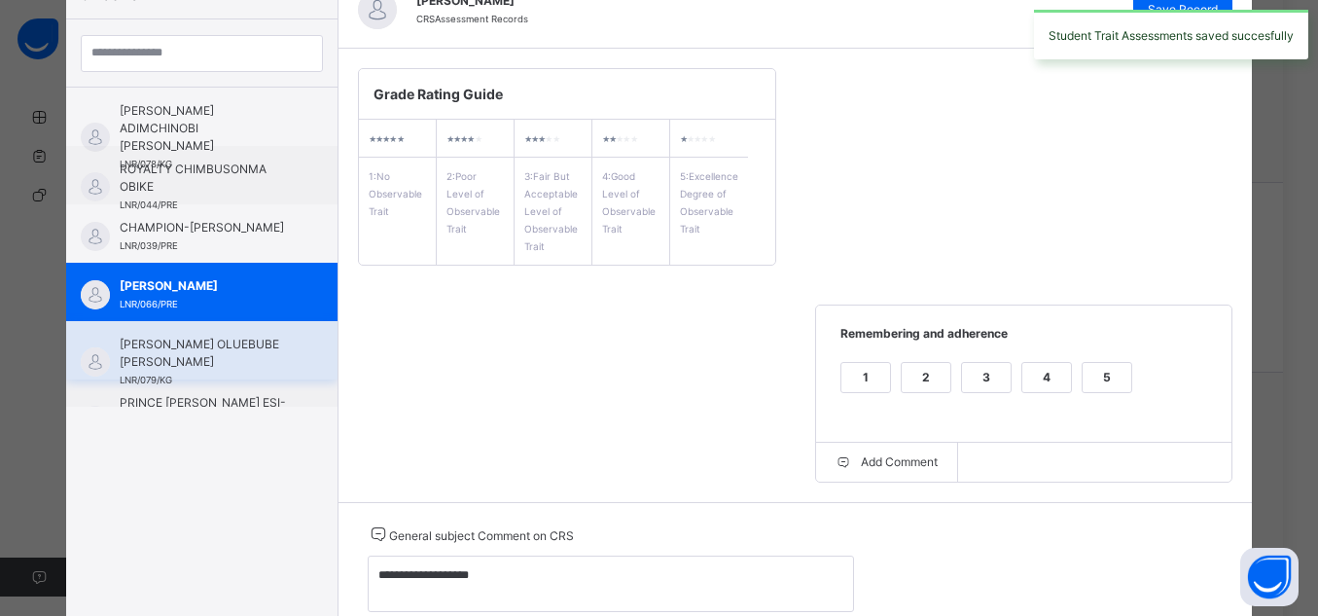
click at [207, 355] on span "[PERSON_NAME] OLUEBUBE [PERSON_NAME]" at bounding box center [207, 353] width 174 height 35
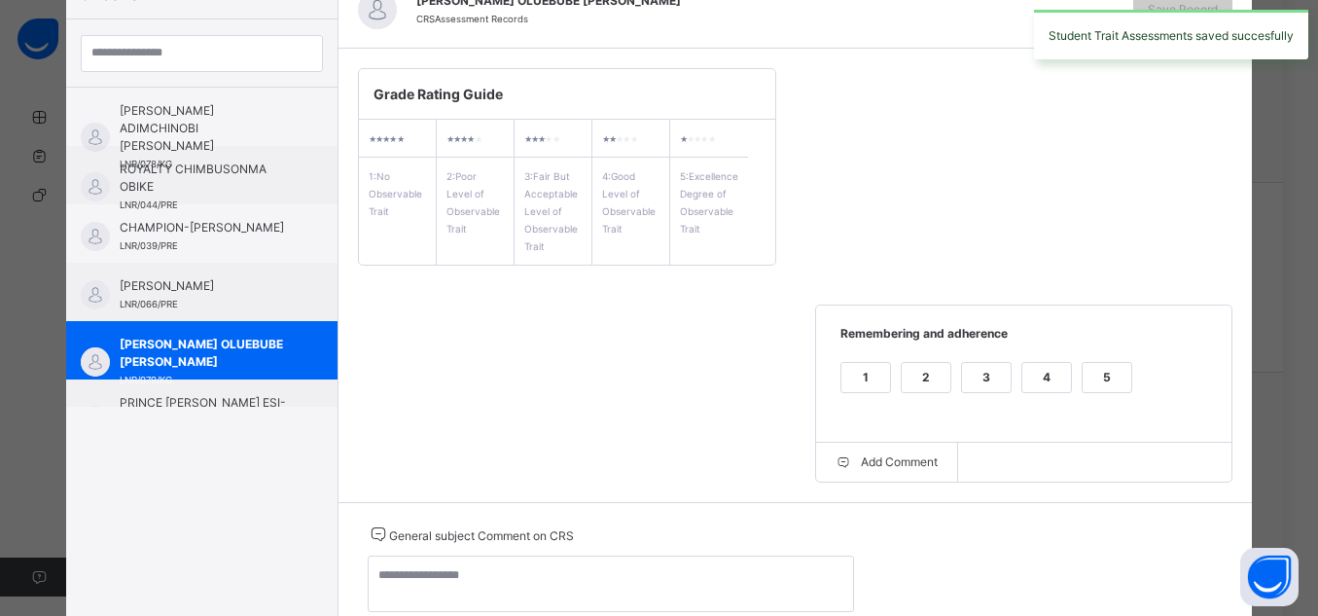
click at [1092, 366] on div "5" at bounding box center [1107, 377] width 49 height 29
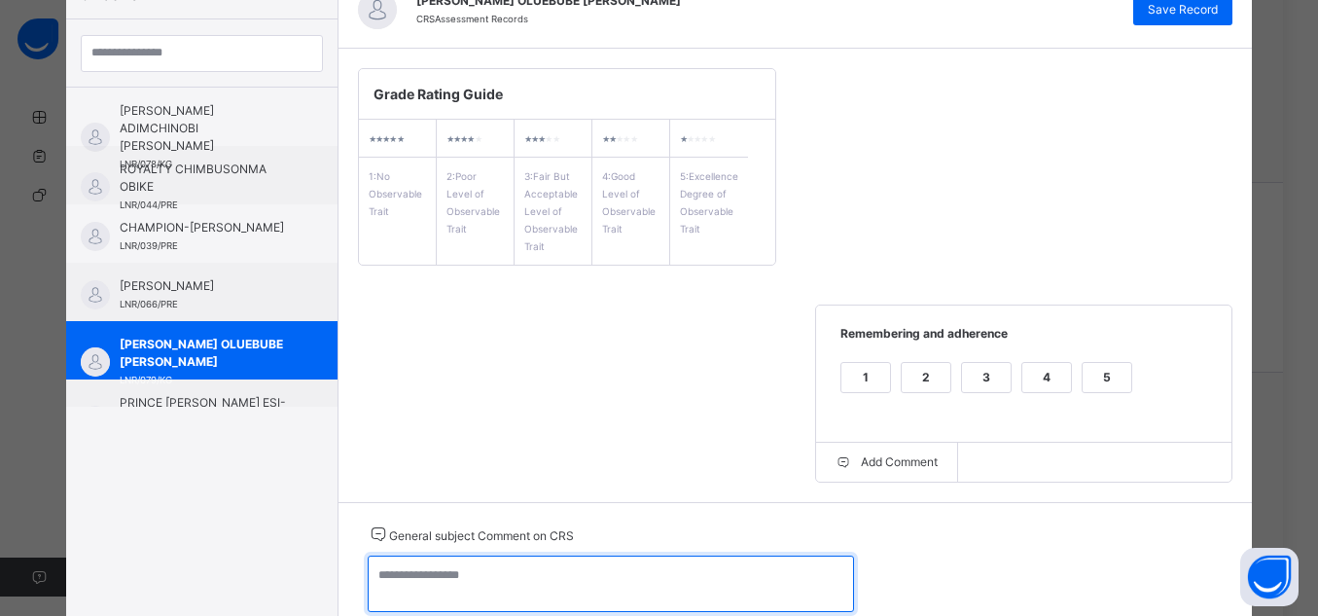
click at [646, 585] on textarea at bounding box center [611, 584] width 486 height 56
type textarea "**********"
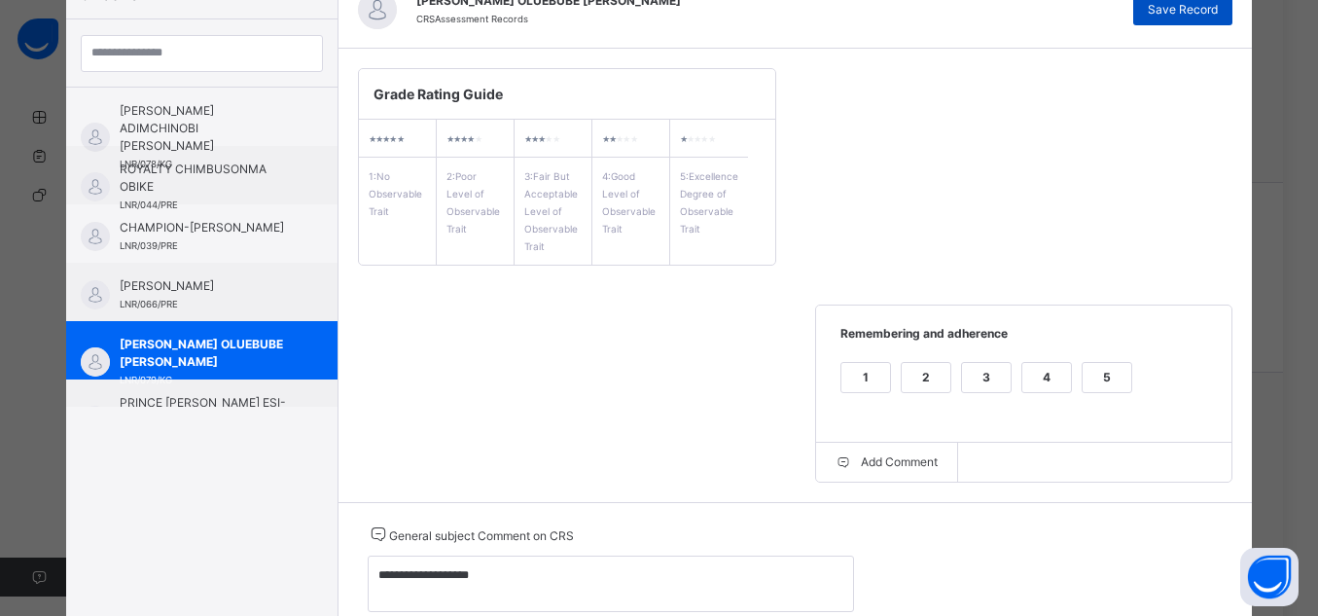
click at [1199, 18] on div "Save Record" at bounding box center [1183, 9] width 99 height 31
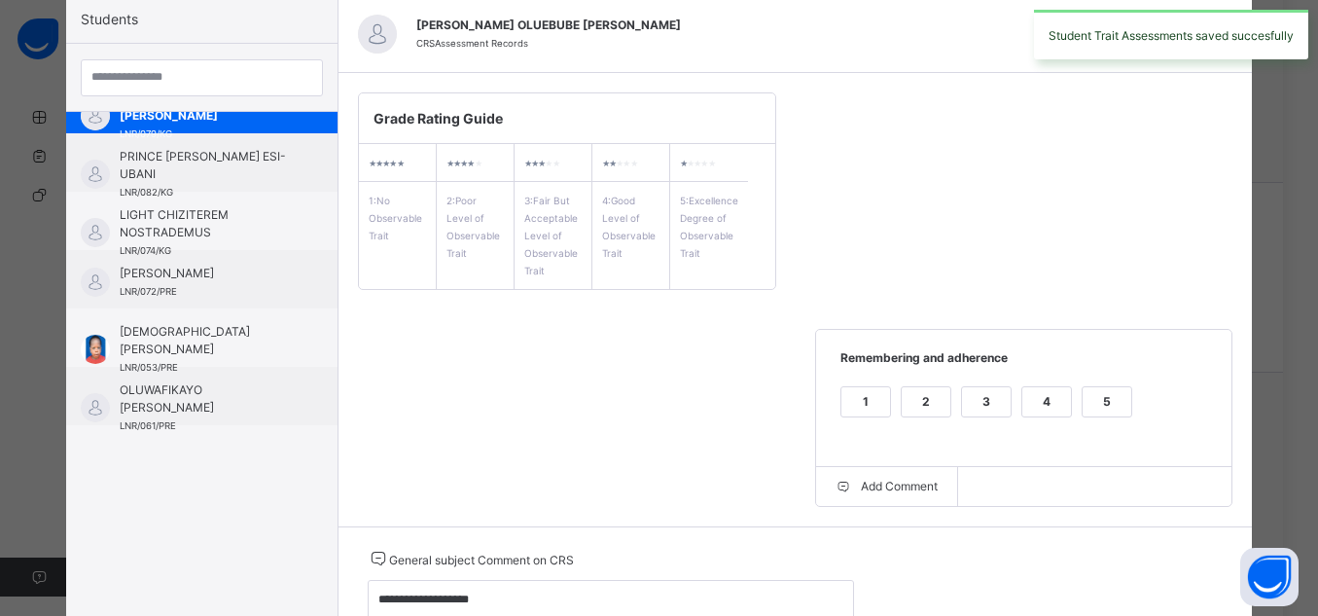
scroll to position [287, 0]
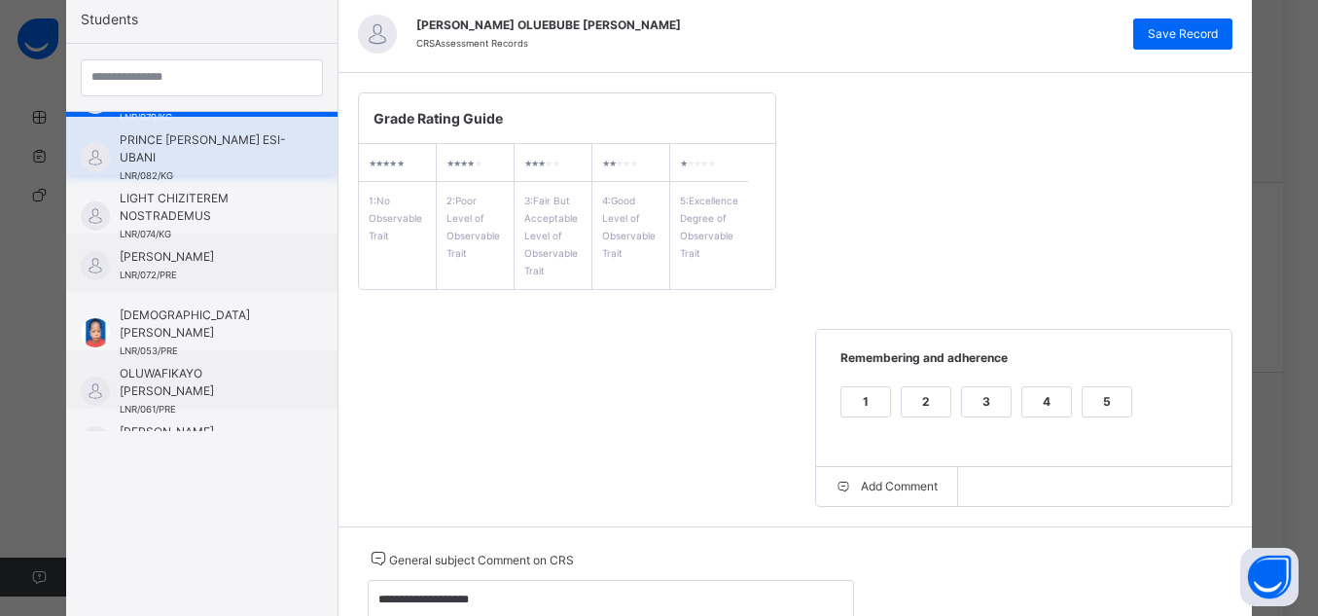
click at [208, 160] on span "PRINCE [PERSON_NAME] ESI-UBANI" at bounding box center [207, 148] width 174 height 35
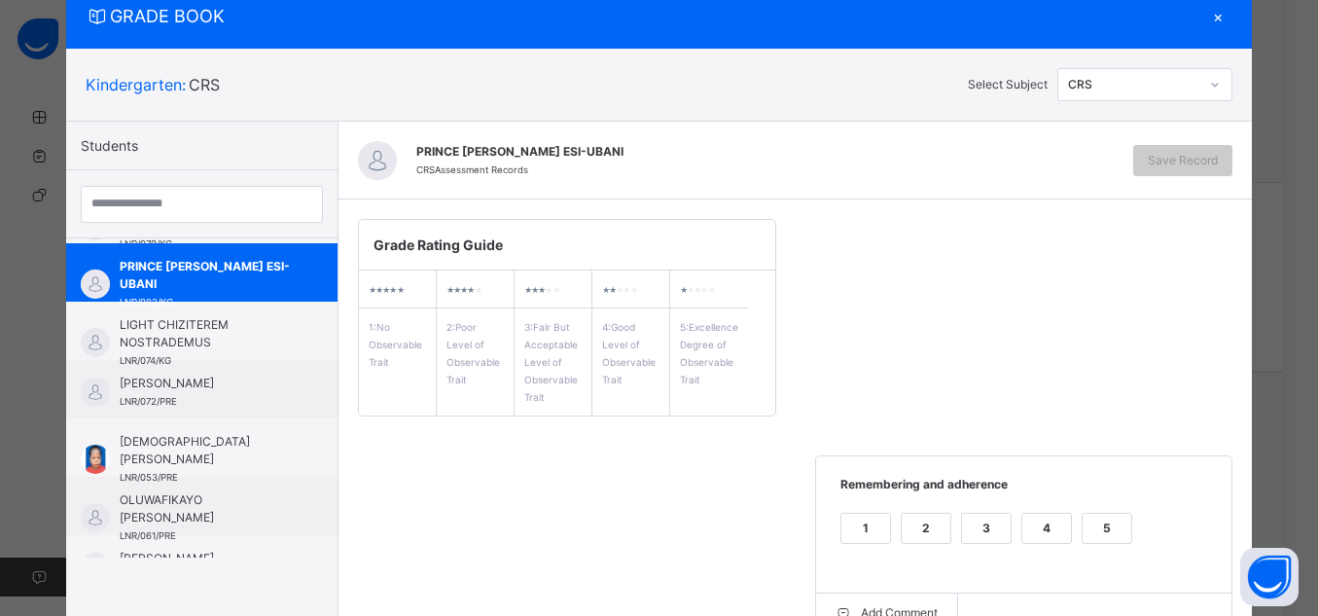
scroll to position [192, 0]
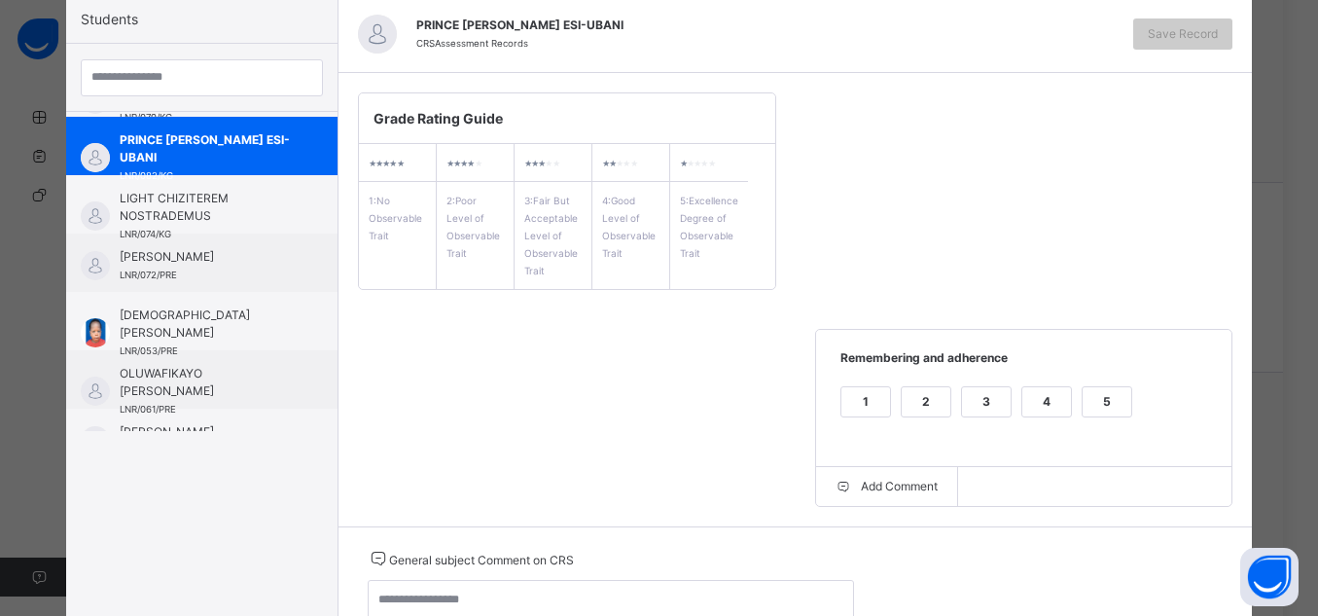
click at [1108, 414] on div "5" at bounding box center [1107, 401] width 49 height 29
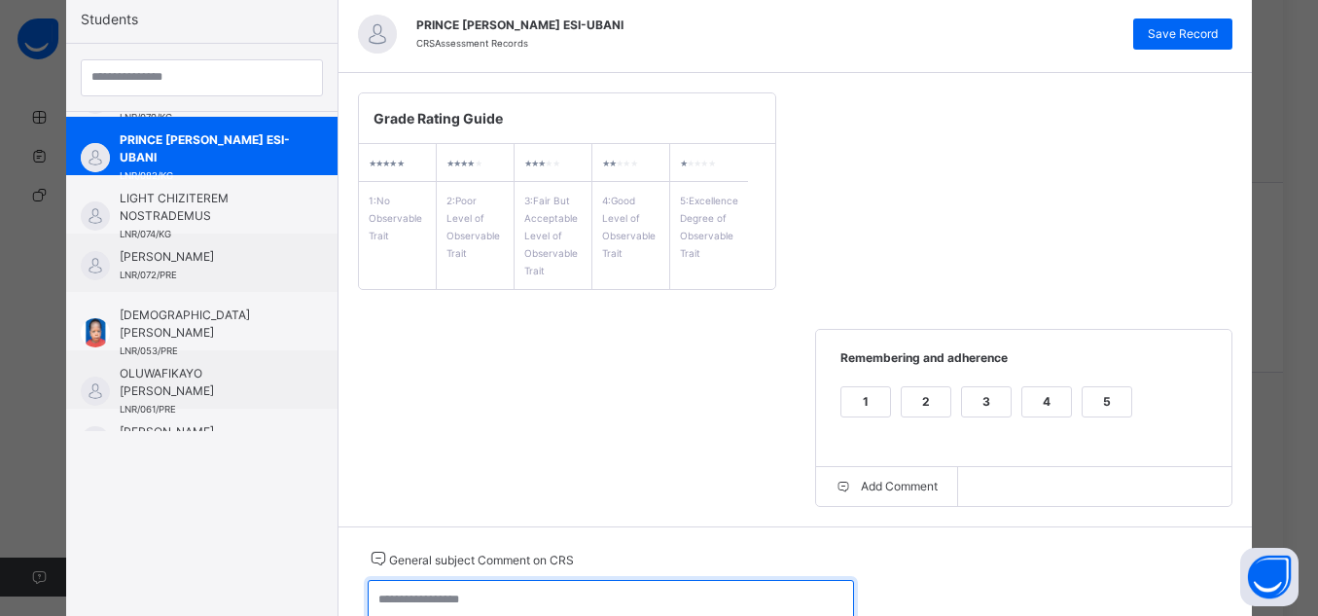
click at [748, 591] on textarea at bounding box center [611, 608] width 486 height 56
type textarea "**********"
click at [1180, 51] on div "PRINCE [PERSON_NAME] ESI-UBANI CRS Assessment Records Save Record" at bounding box center [796, 34] width 915 height 78
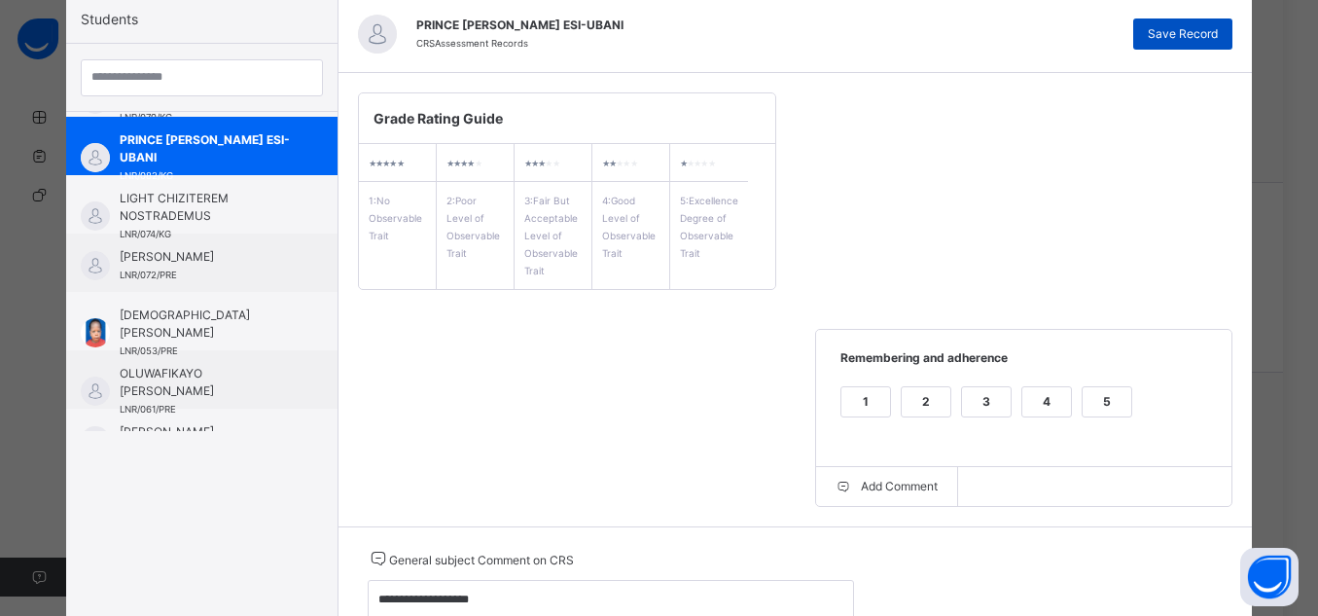
click at [1175, 47] on div "Save Record" at bounding box center [1183, 33] width 99 height 31
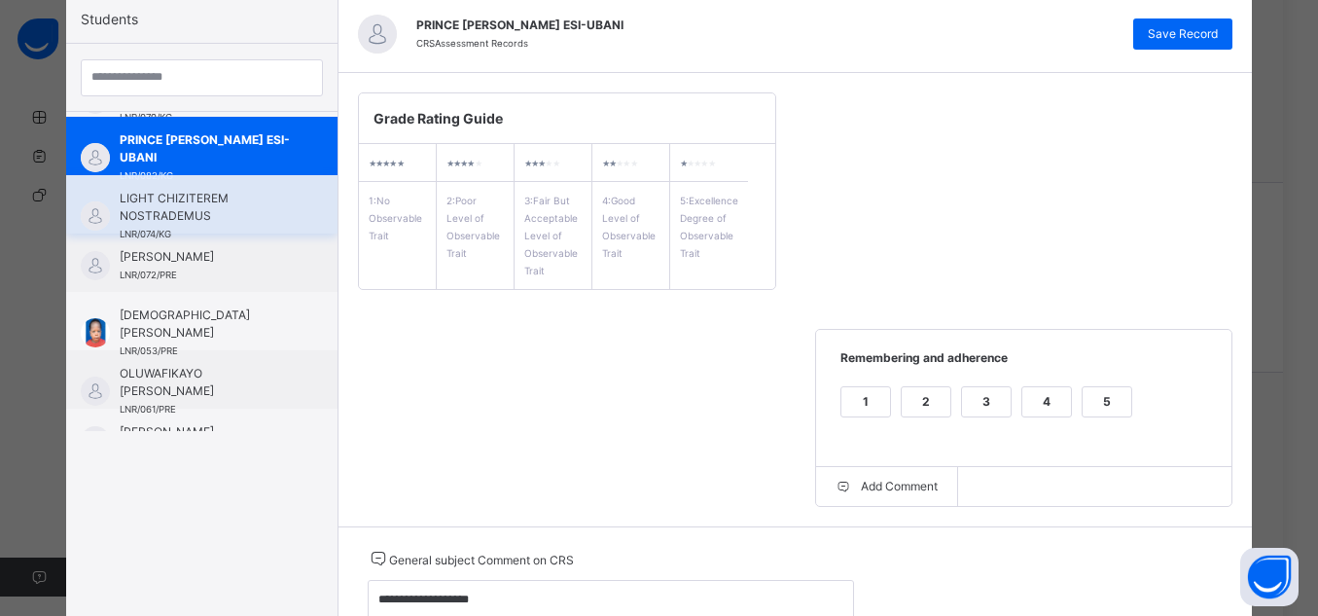
click at [172, 217] on span "LIGHT CHIZITEREM NOSTRADEMUS" at bounding box center [207, 207] width 174 height 35
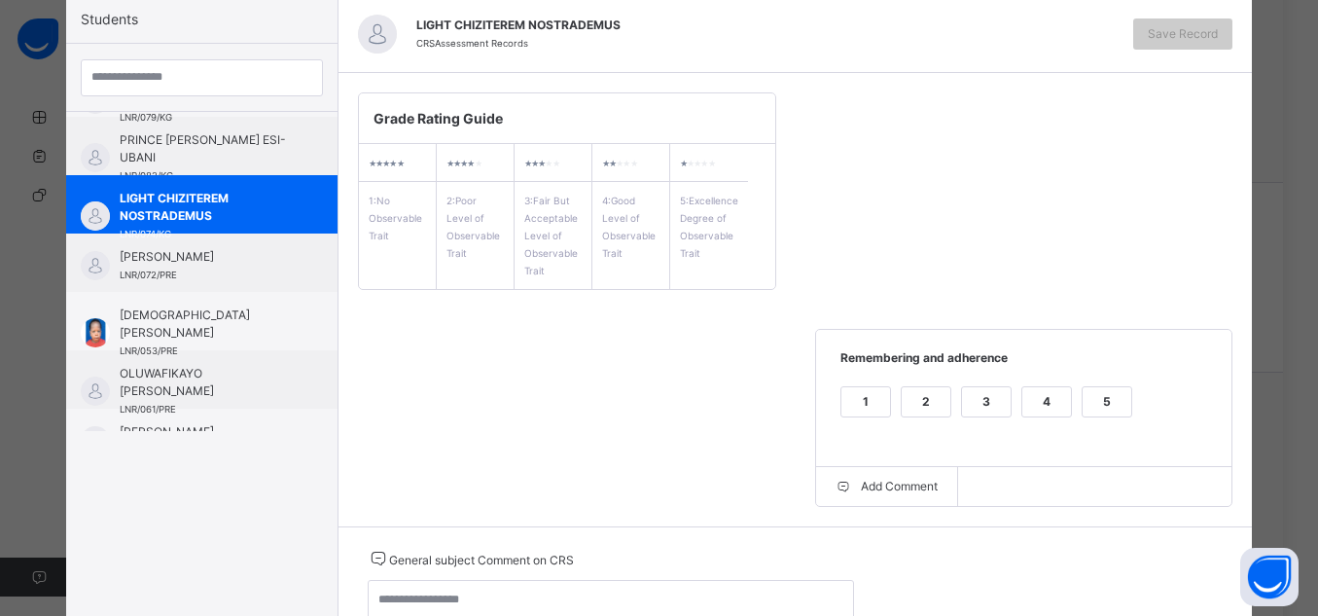
click at [1123, 405] on div "5" at bounding box center [1107, 401] width 49 height 29
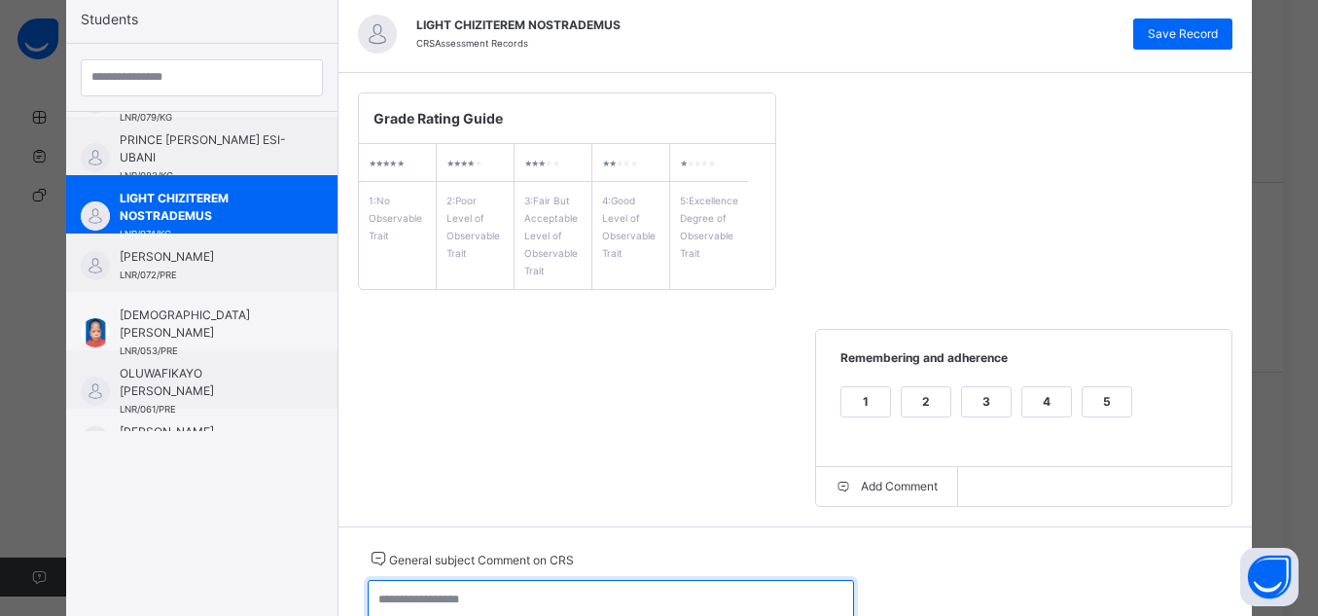
click at [663, 592] on textarea at bounding box center [611, 608] width 486 height 56
type textarea "**********"
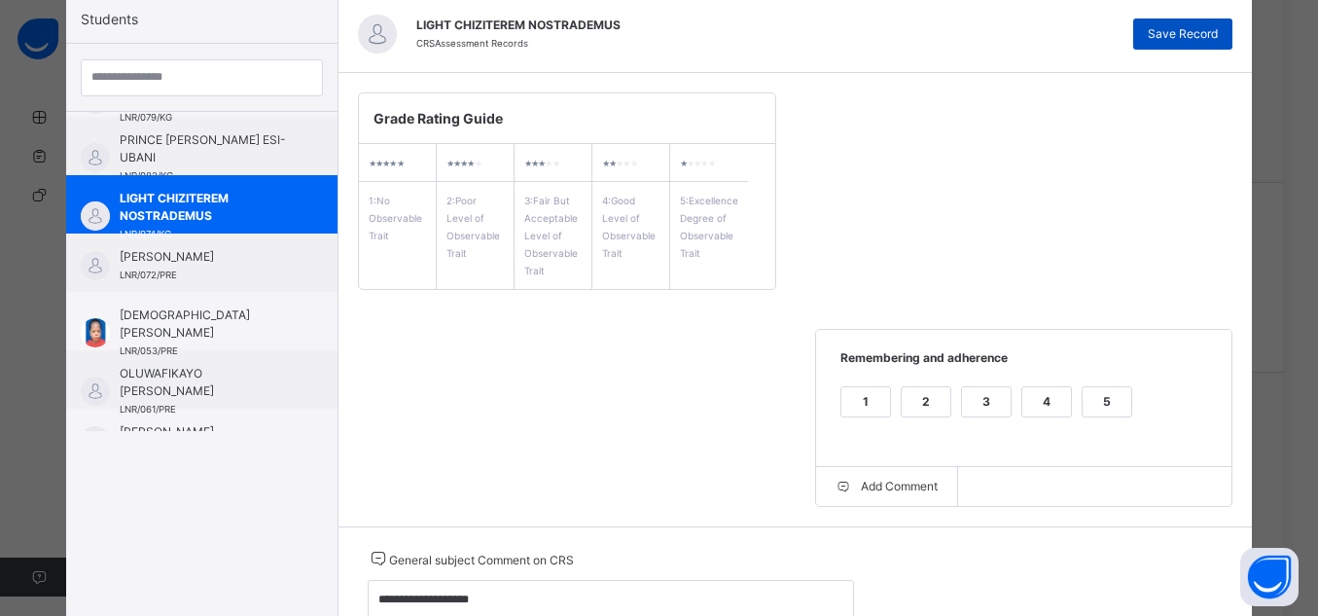
click at [1219, 20] on div "Save Record" at bounding box center [1183, 33] width 99 height 31
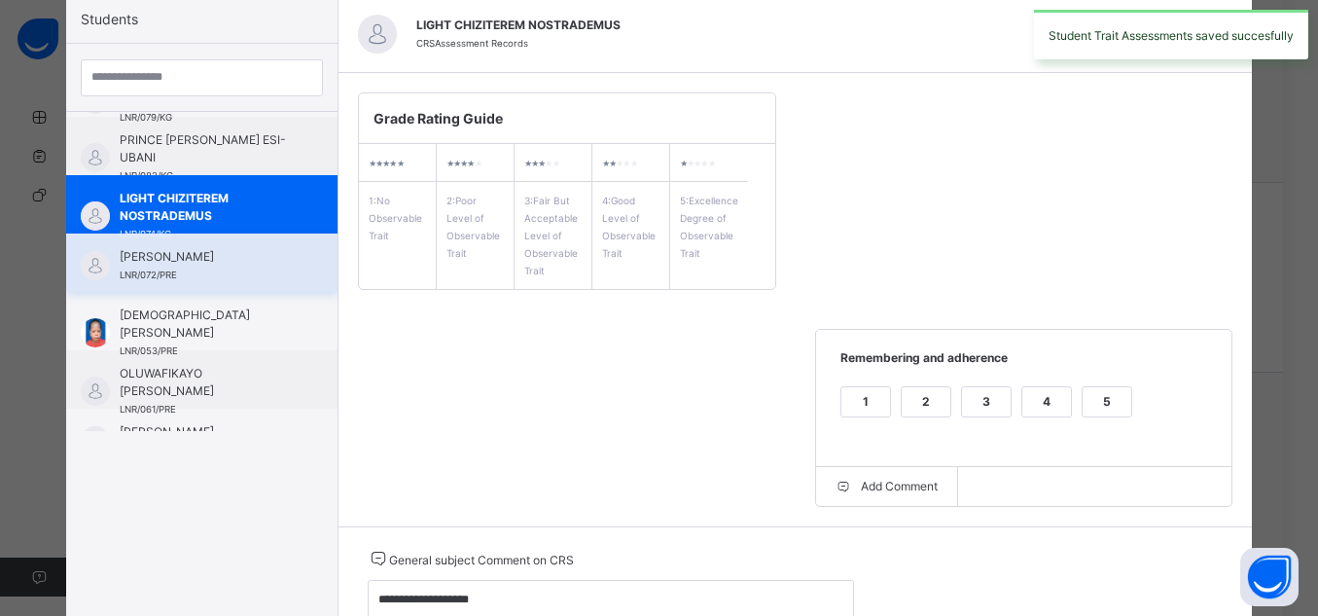
click at [160, 273] on span "LNR/072/PRE" at bounding box center [148, 275] width 57 height 11
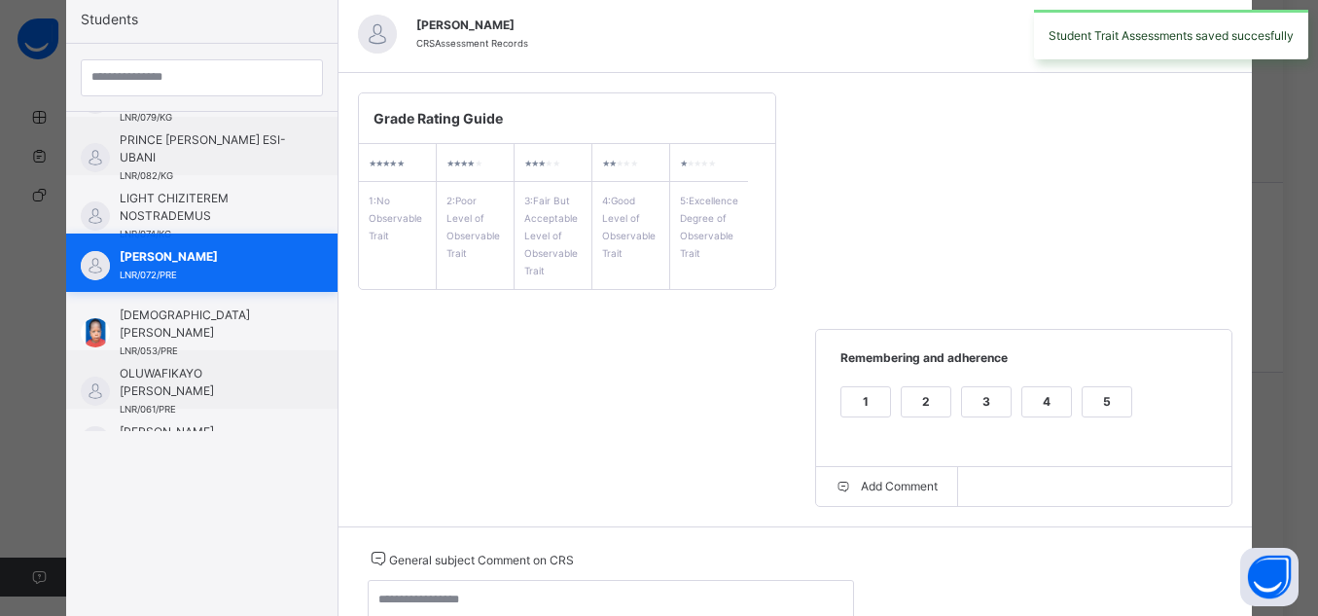
scroll to position [326, 0]
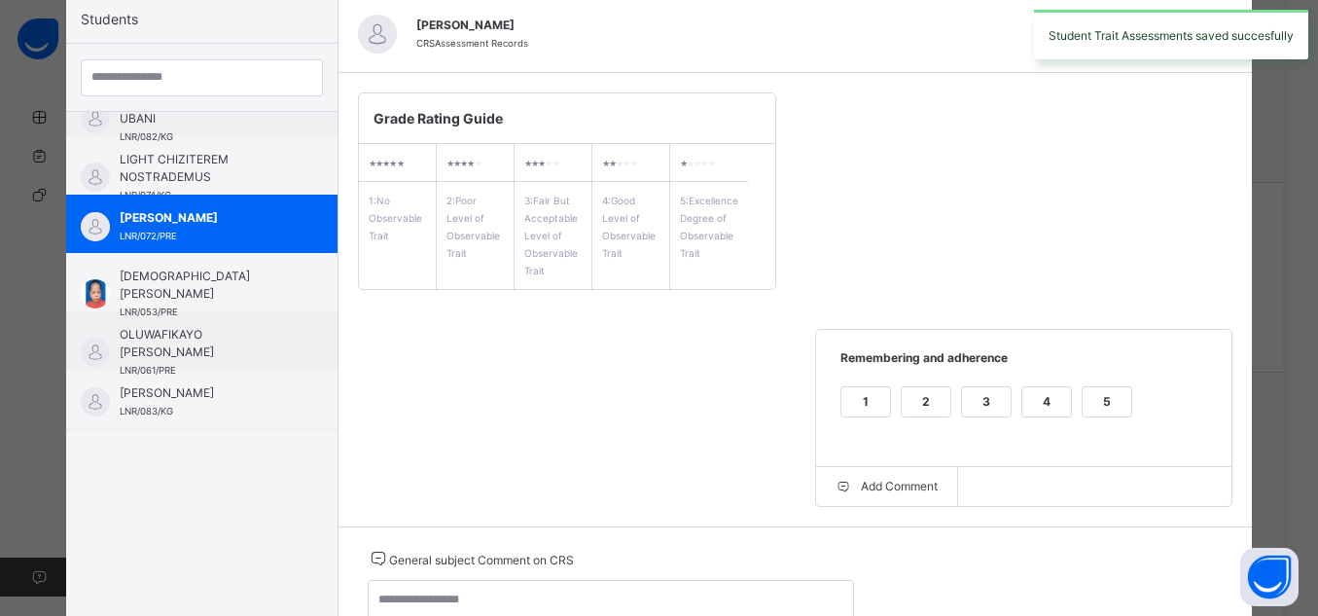
click at [1083, 402] on div "5" at bounding box center [1107, 401] width 49 height 29
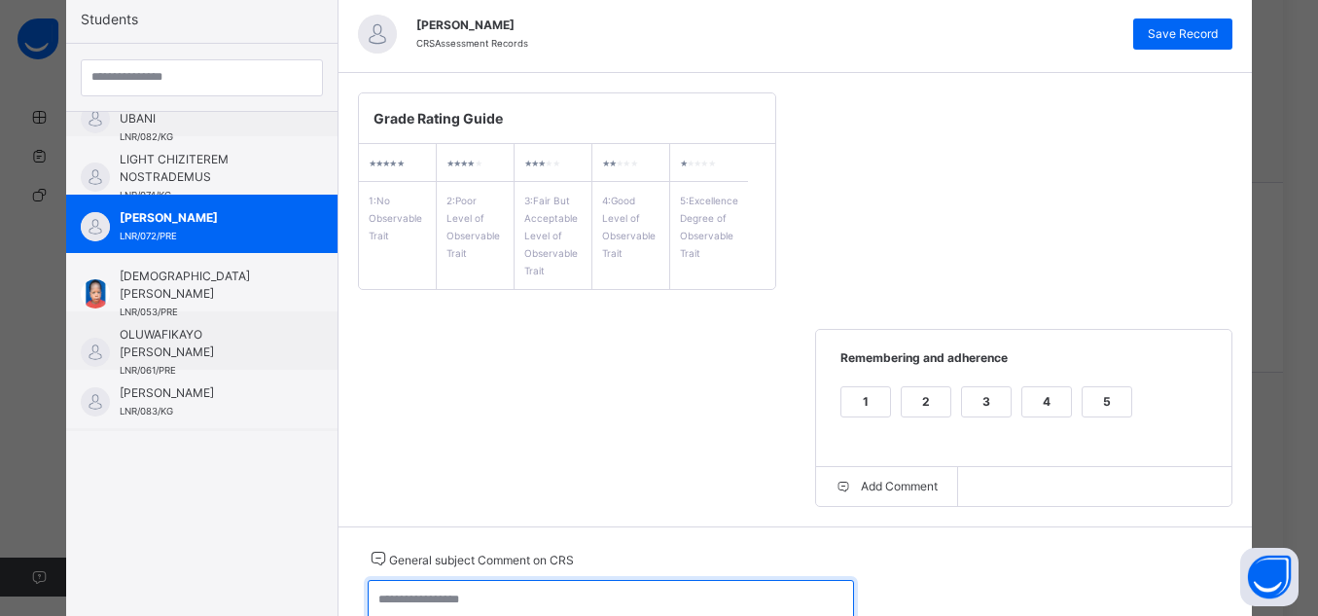
click at [704, 589] on textarea at bounding box center [611, 608] width 486 height 56
type textarea "**********"
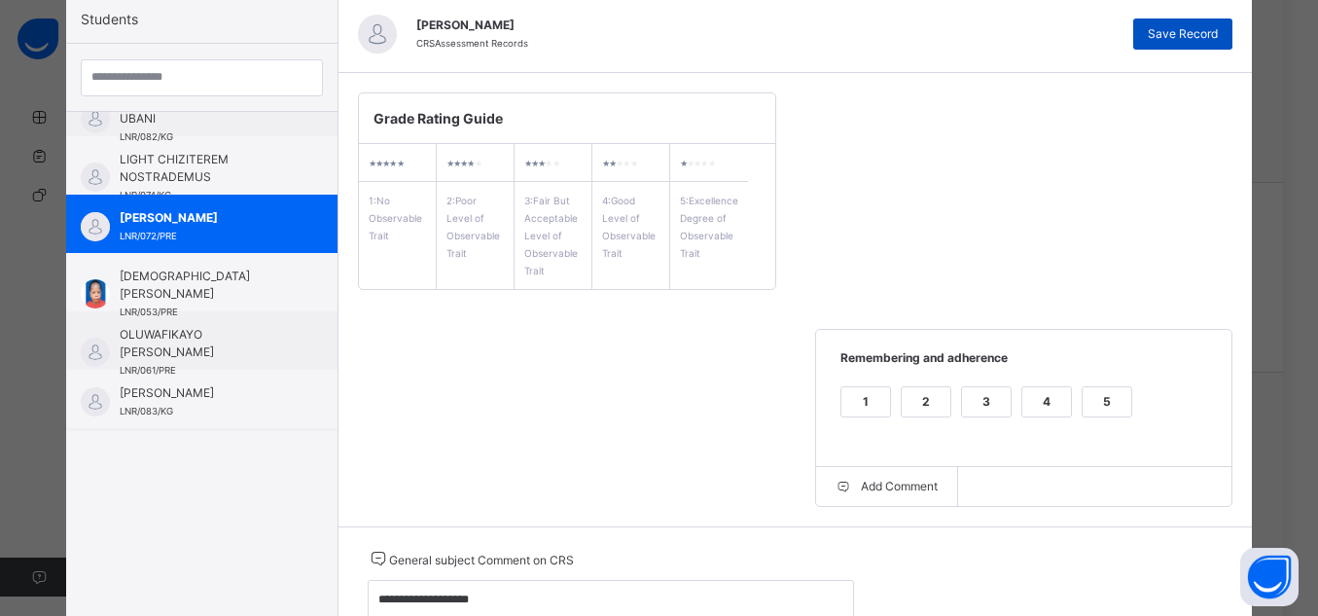
click at [1189, 30] on span "Save Record" at bounding box center [1183, 34] width 70 height 18
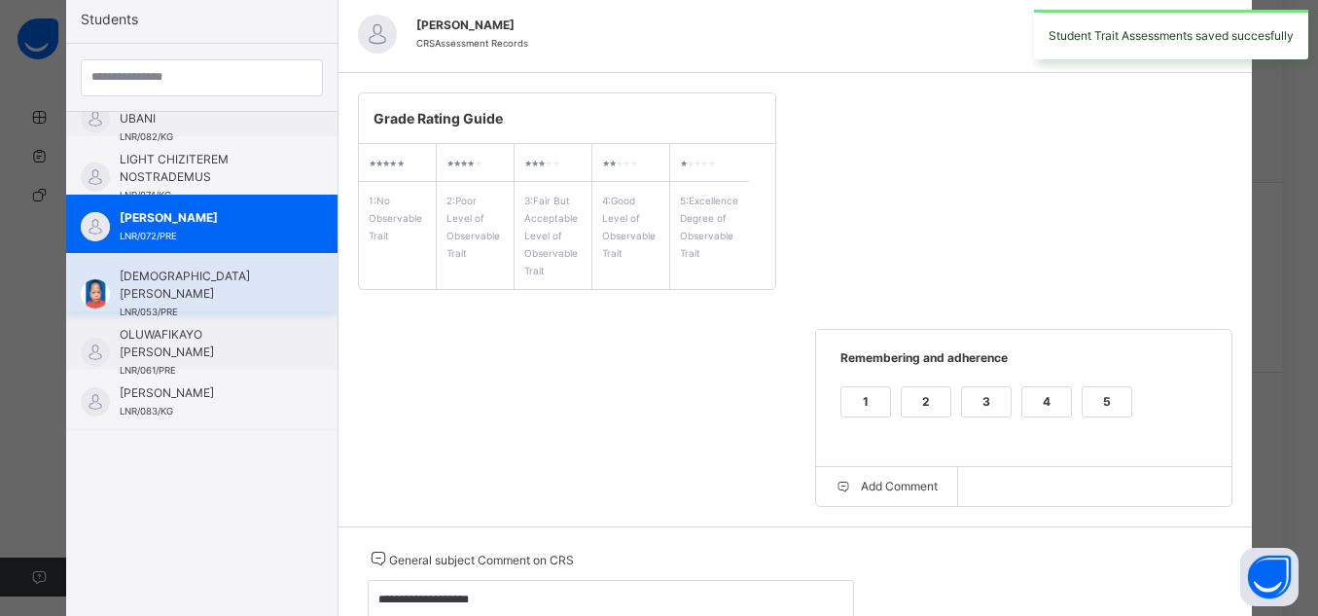
click at [174, 279] on span "[DEMOGRAPHIC_DATA] [PERSON_NAME]" at bounding box center [207, 285] width 174 height 35
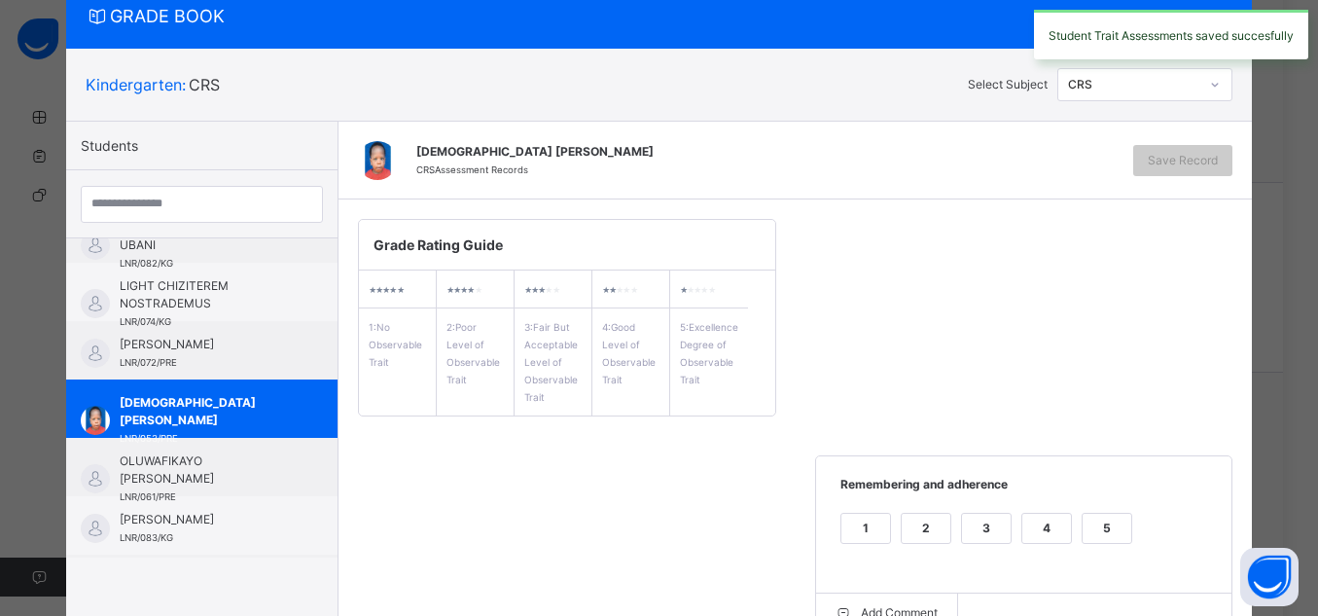
scroll to position [192, 0]
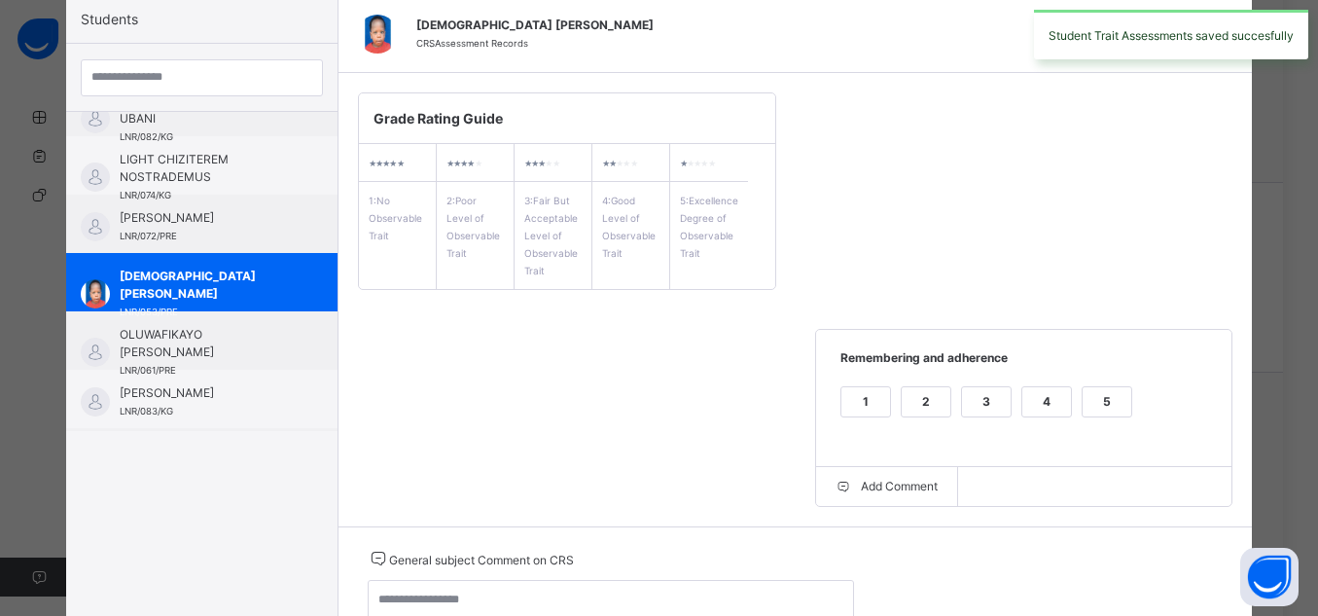
click at [1101, 405] on div "5" at bounding box center [1107, 401] width 49 height 29
click at [798, 591] on textarea at bounding box center [611, 608] width 486 height 56
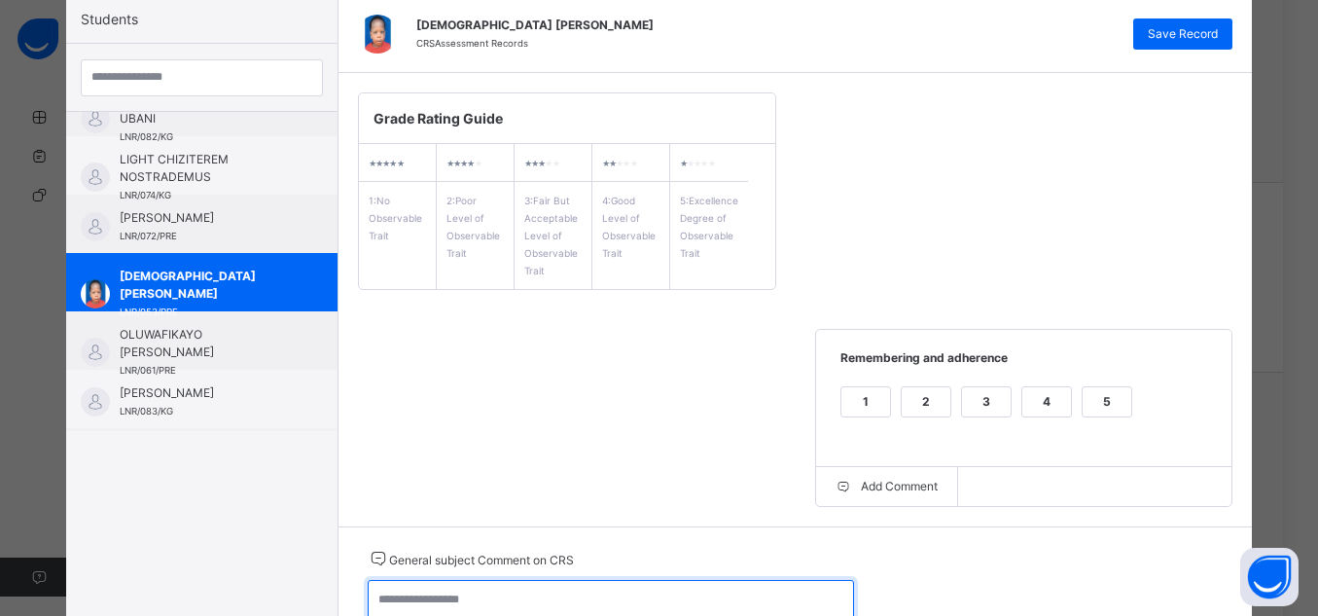
type textarea "**********"
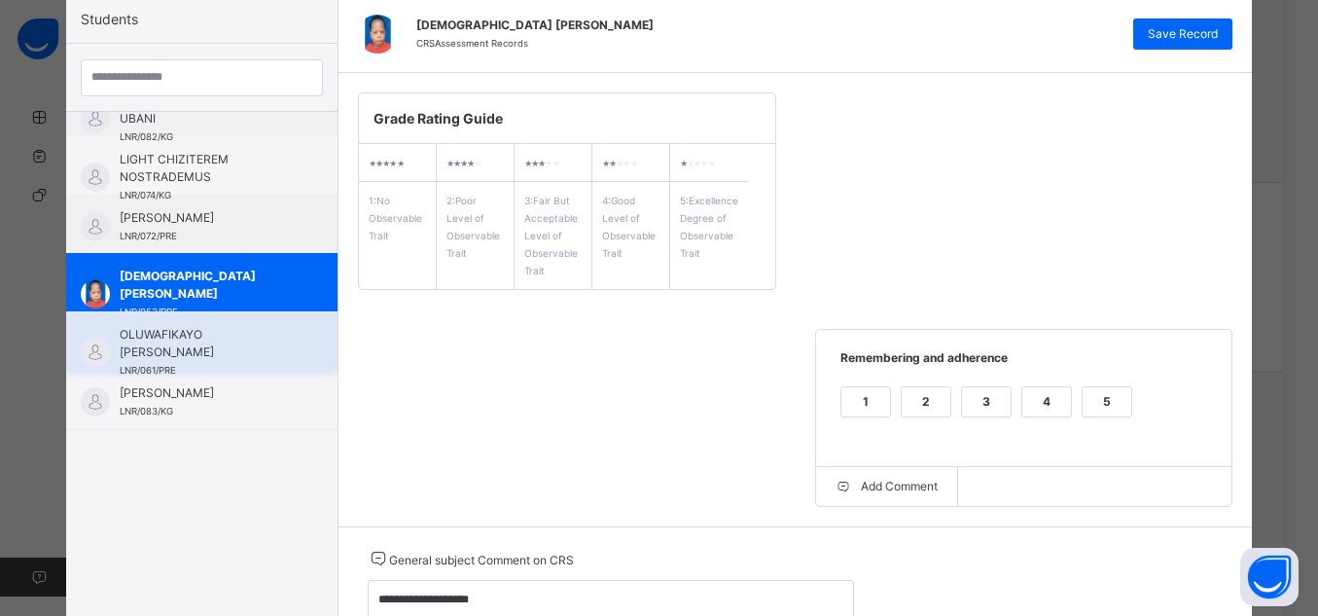
click at [92, 361] on img at bounding box center [95, 352] width 29 height 29
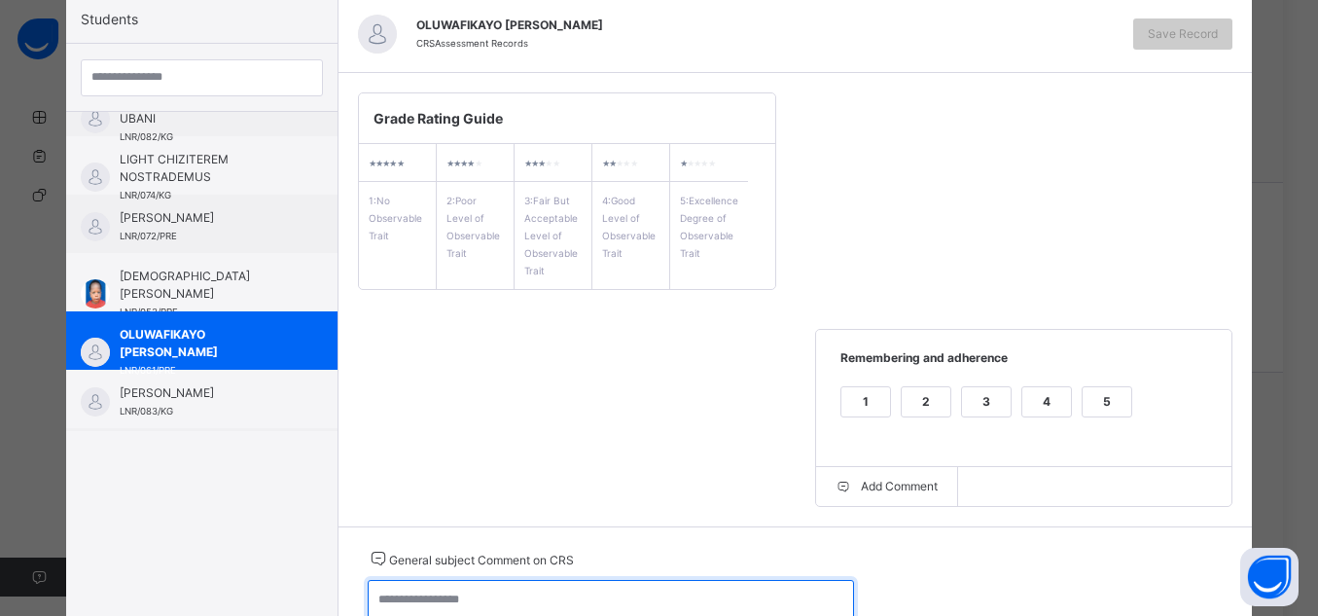
click at [429, 590] on textarea at bounding box center [611, 608] width 486 height 56
type textarea "**********"
click at [1084, 404] on div "5" at bounding box center [1107, 401] width 49 height 29
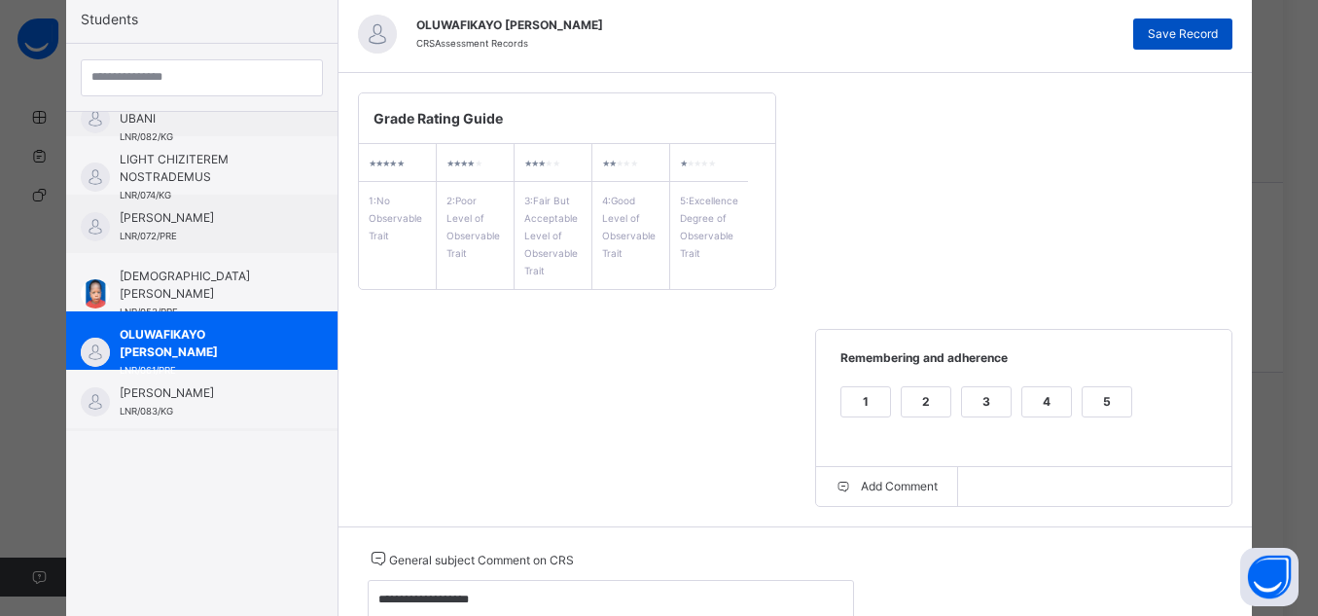
click at [1157, 35] on span "Save Record" at bounding box center [1183, 34] width 70 height 18
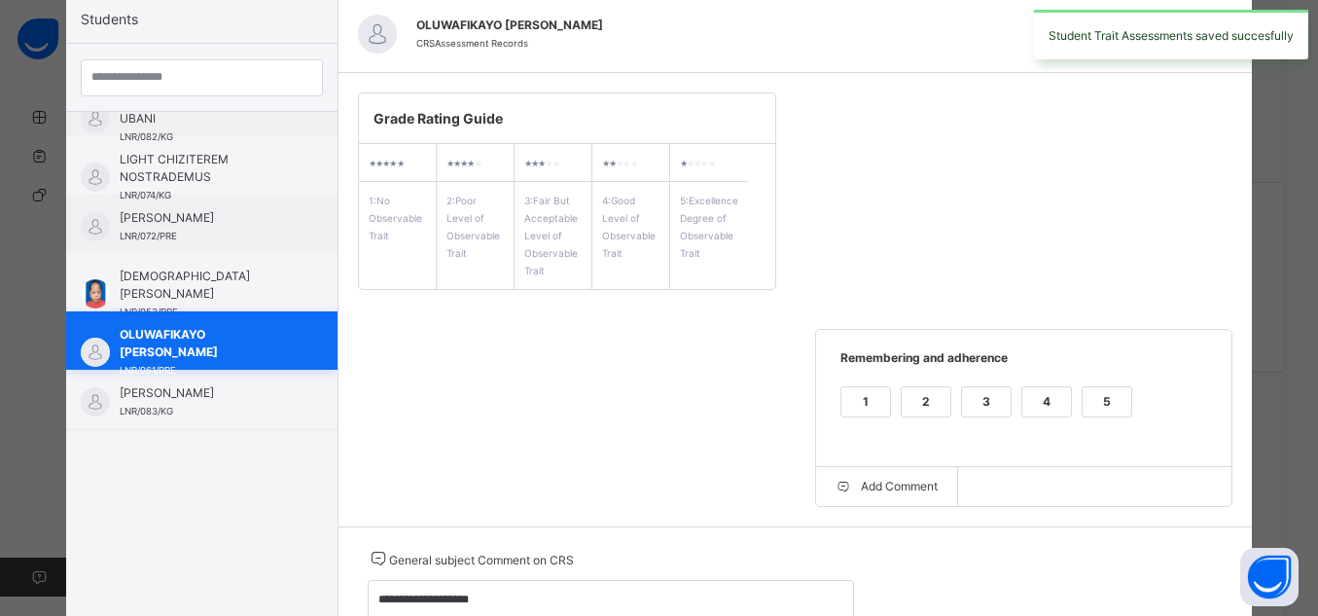
click at [274, 346] on div "OLUWAFIKAYO [PERSON_NAME] LNR/061/PRE" at bounding box center [201, 340] width 271 height 58
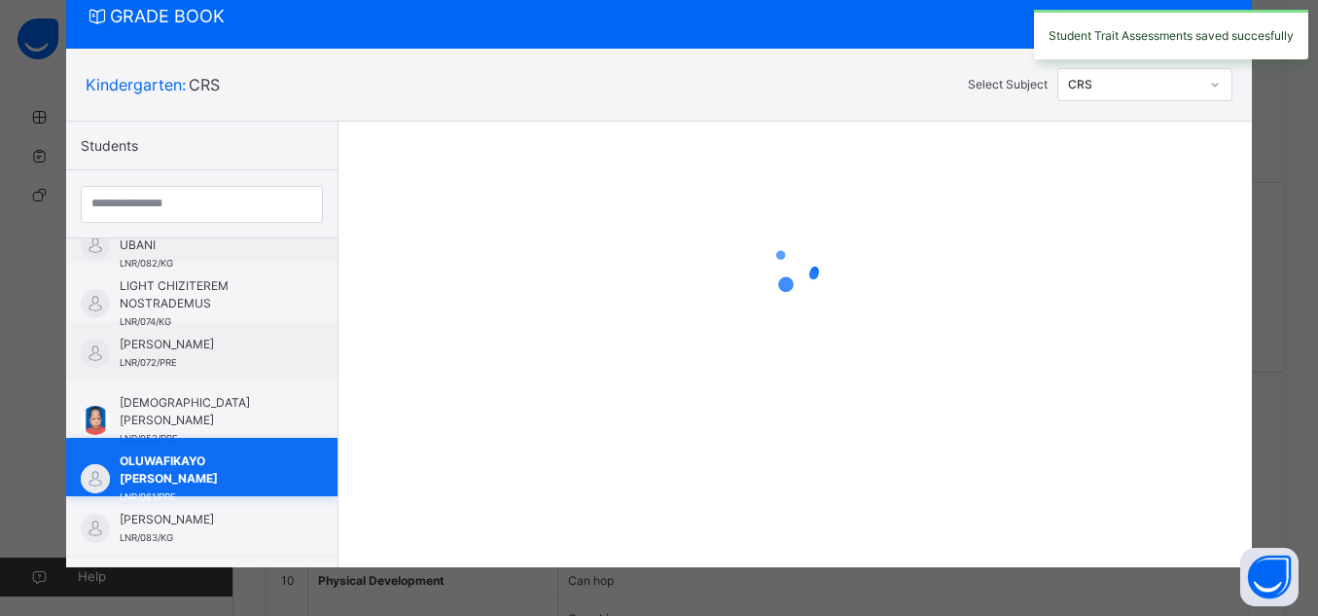
scroll to position [65, 0]
click at [274, 346] on div "[PERSON_NAME] LNR/072/PRE" at bounding box center [201, 350] width 271 height 58
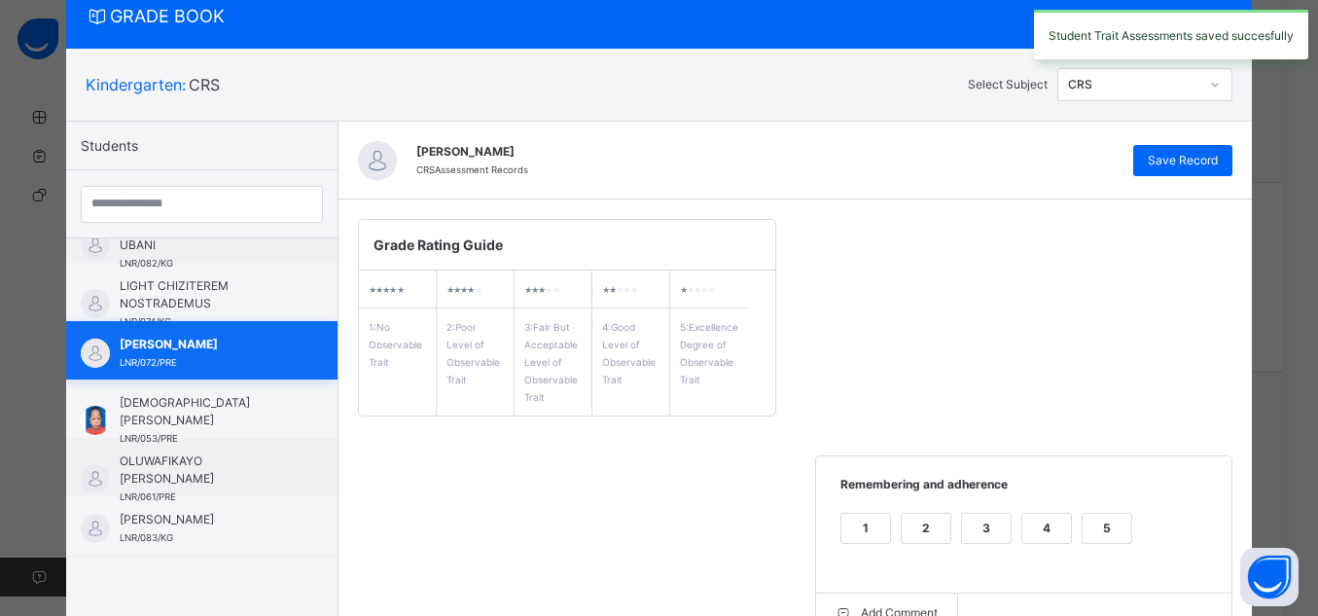
scroll to position [192, 0]
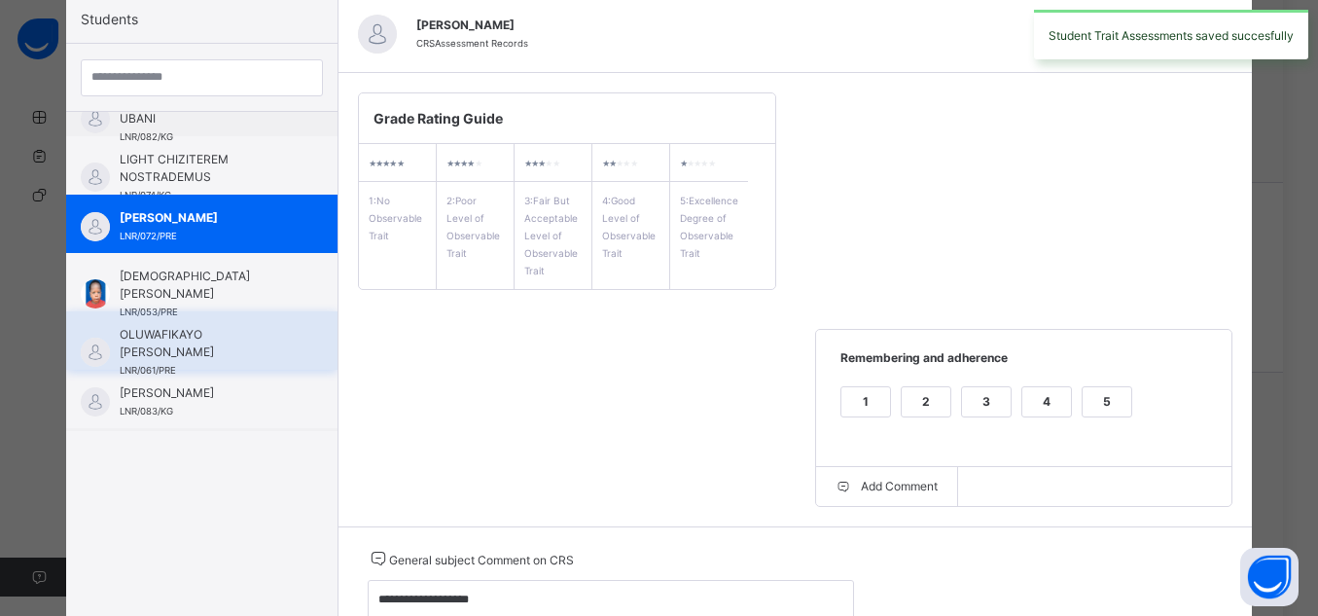
click at [243, 335] on span "OLUWAFIKAYO [PERSON_NAME]" at bounding box center [207, 343] width 174 height 35
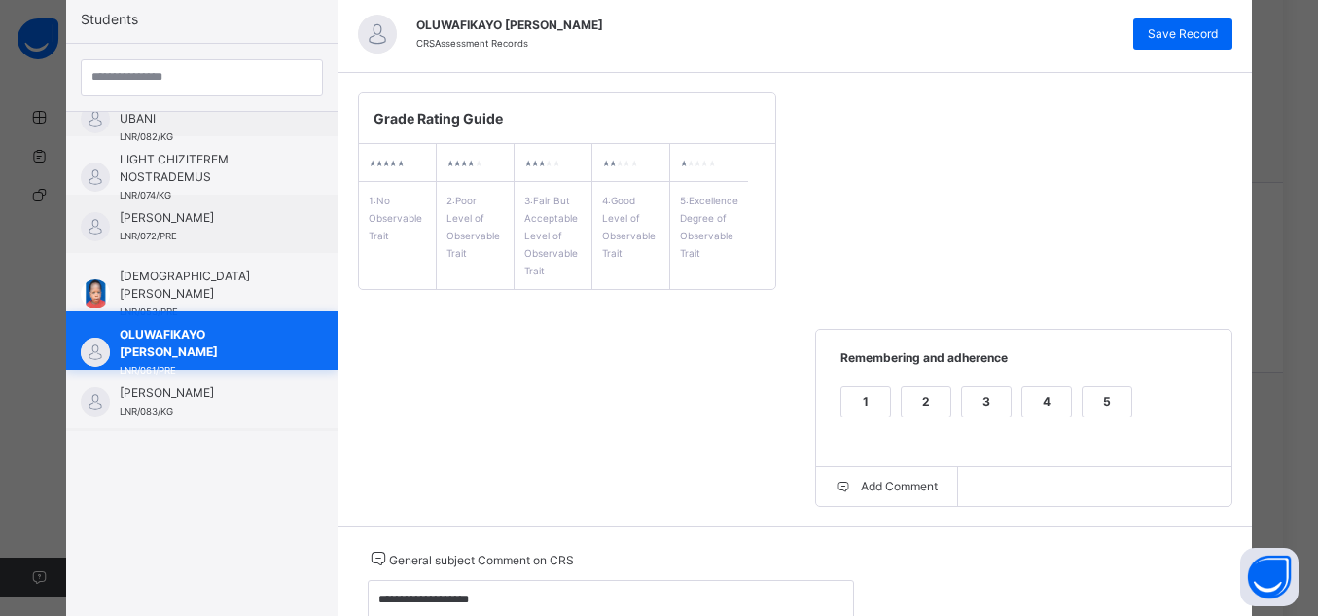
click at [207, 366] on div "OLUWAFIKAYO [PERSON_NAME] LNR/061/PRE" at bounding box center [207, 352] width 174 height 53
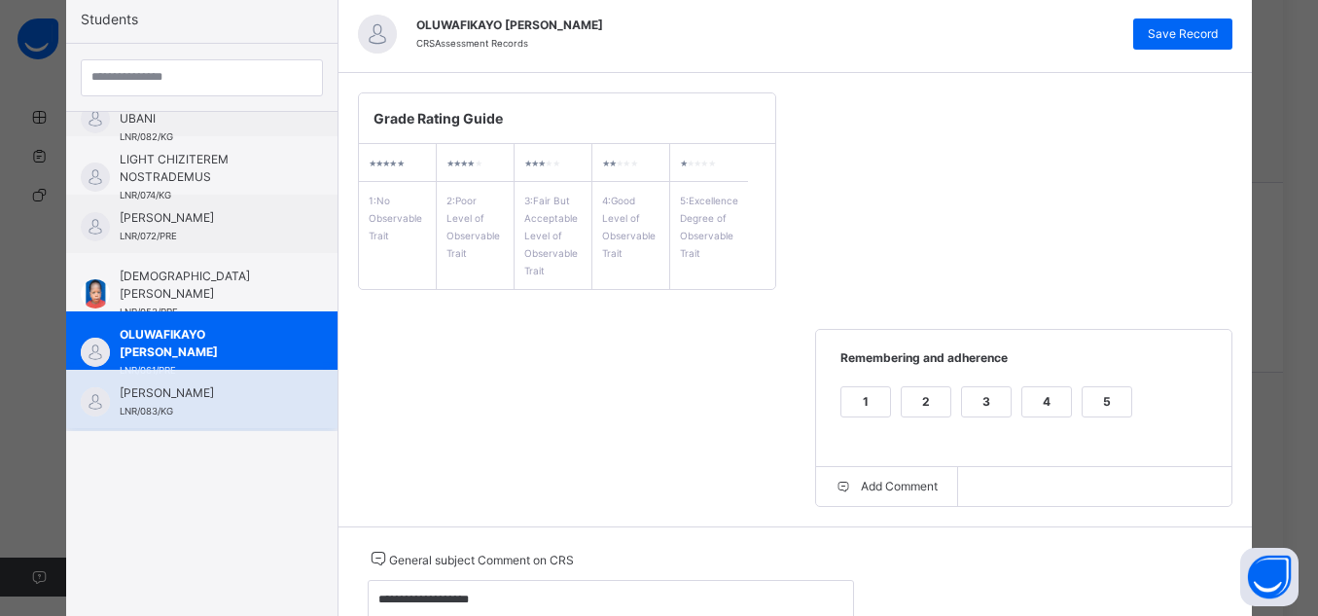
click at [172, 386] on span "[PERSON_NAME]" at bounding box center [207, 393] width 174 height 18
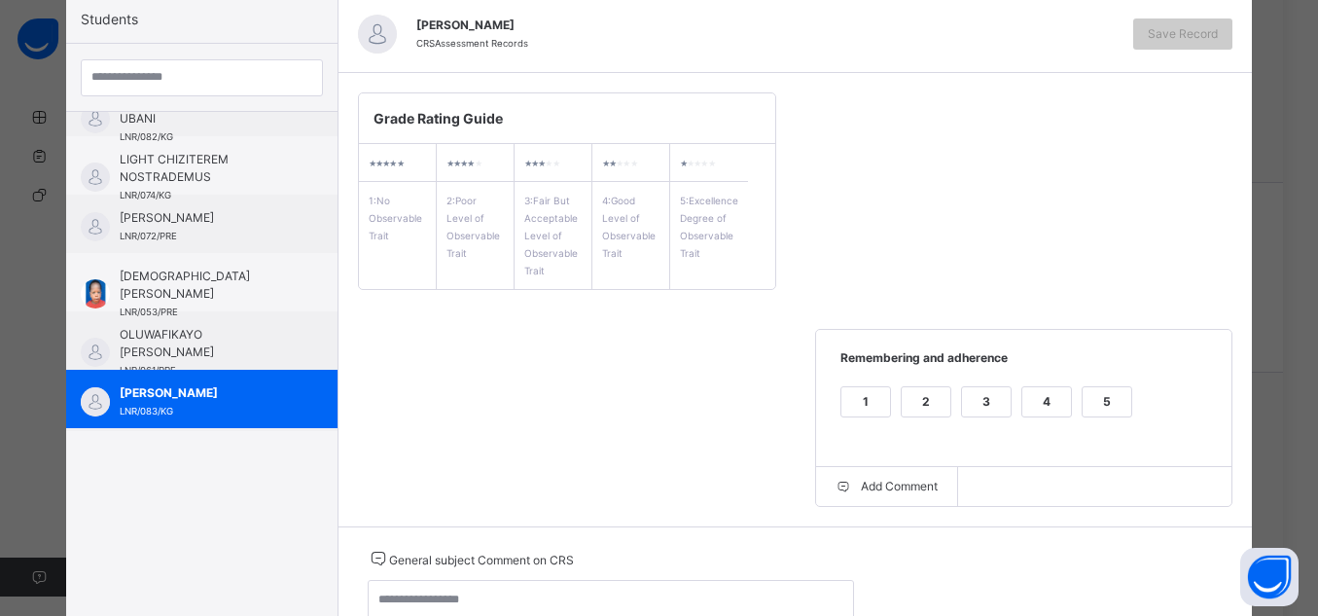
click at [1101, 408] on div "5" at bounding box center [1107, 401] width 49 height 29
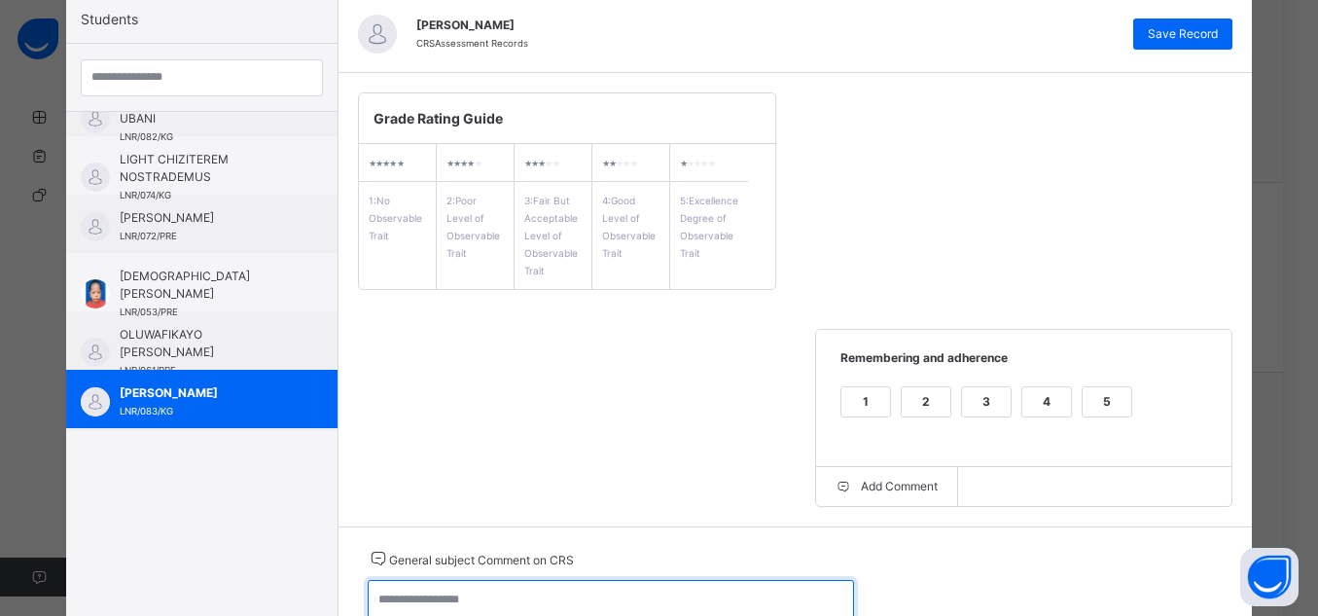
click at [789, 594] on textarea at bounding box center [611, 608] width 486 height 56
type textarea "**********"
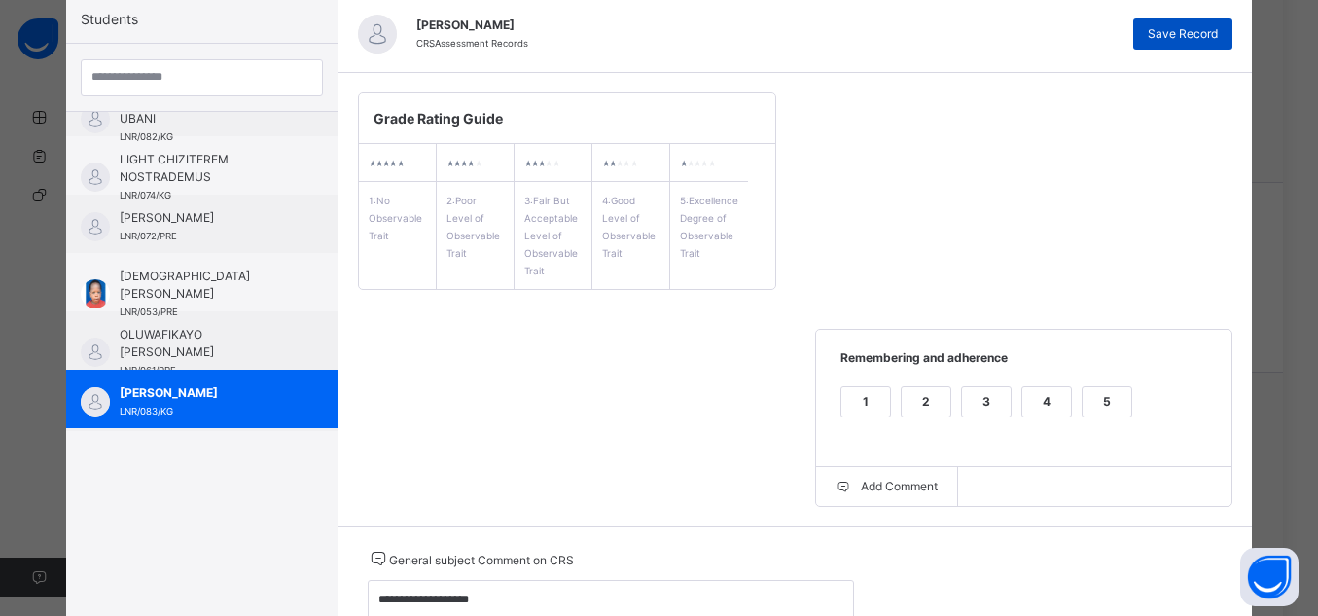
click at [1185, 25] on span "Save Record" at bounding box center [1183, 34] width 70 height 18
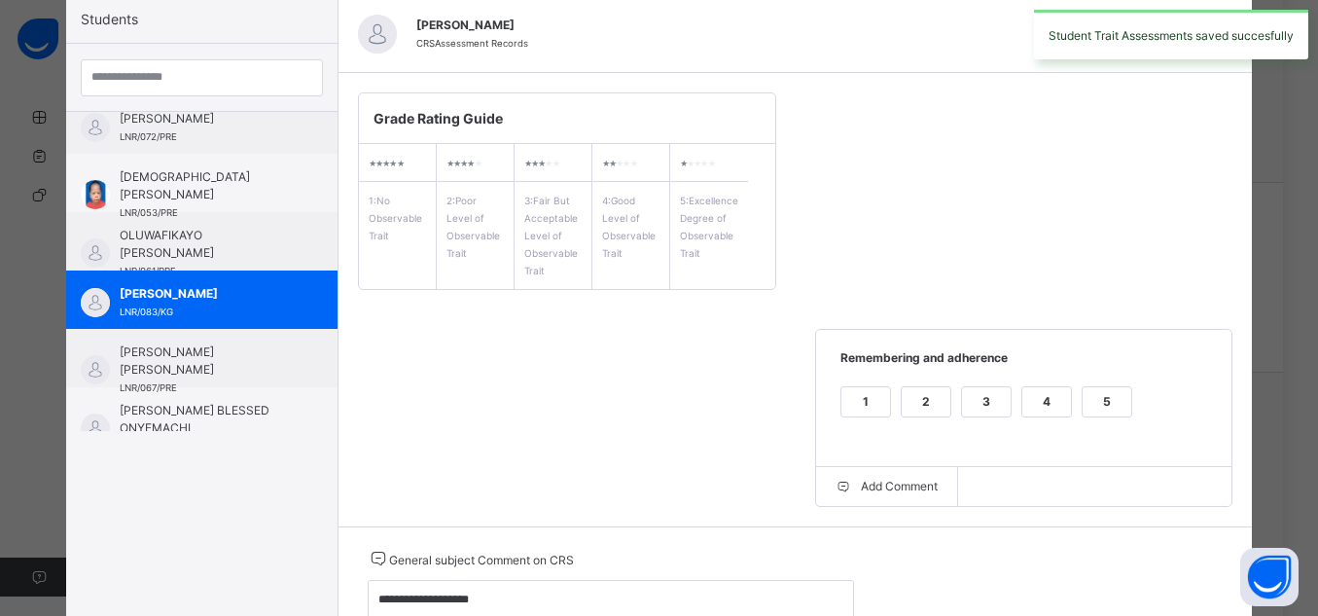
scroll to position [435, 0]
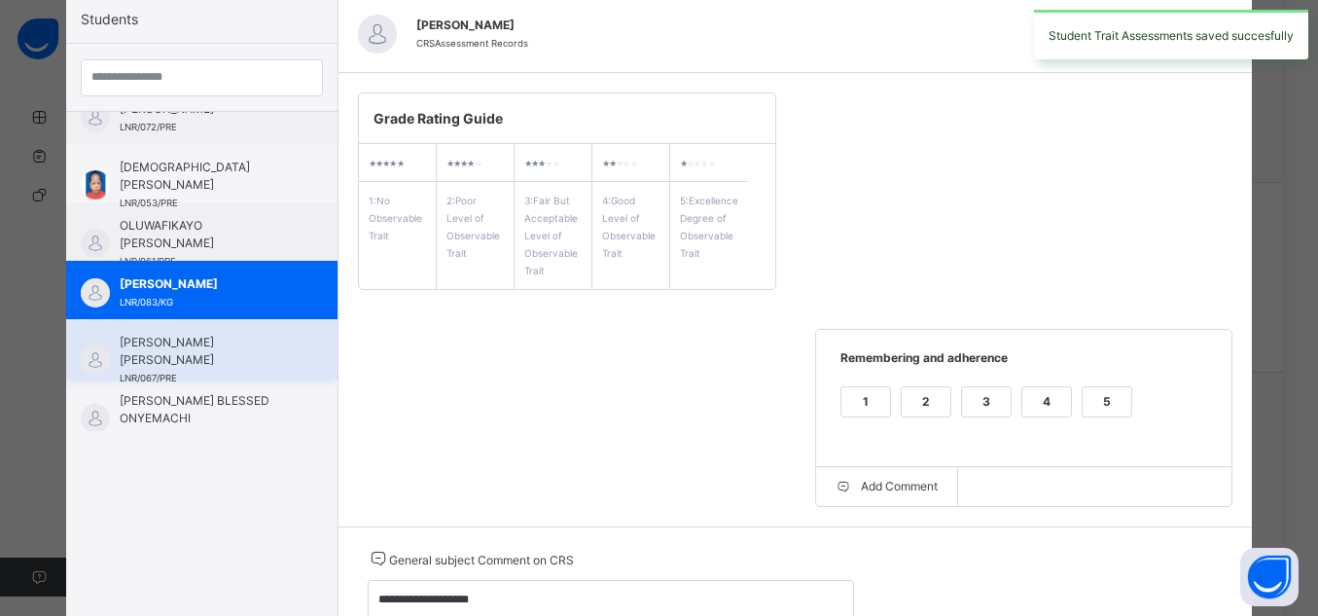
click at [191, 359] on span "[PERSON_NAME] [PERSON_NAME]" at bounding box center [207, 351] width 174 height 35
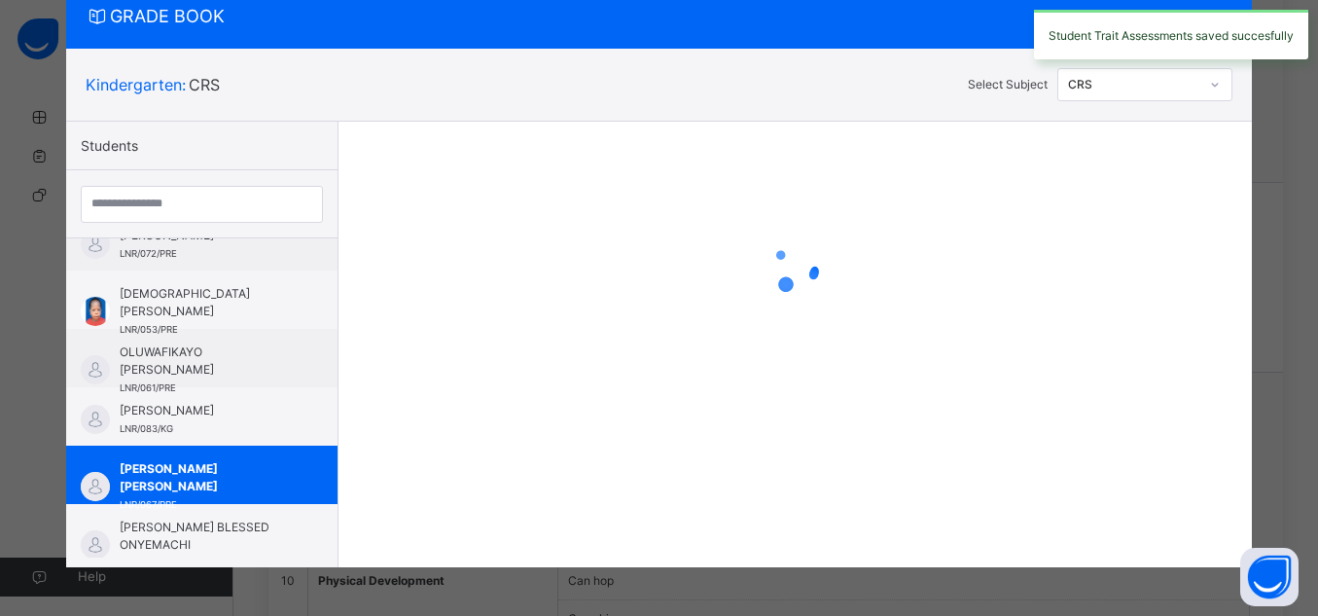
scroll to position [192, 0]
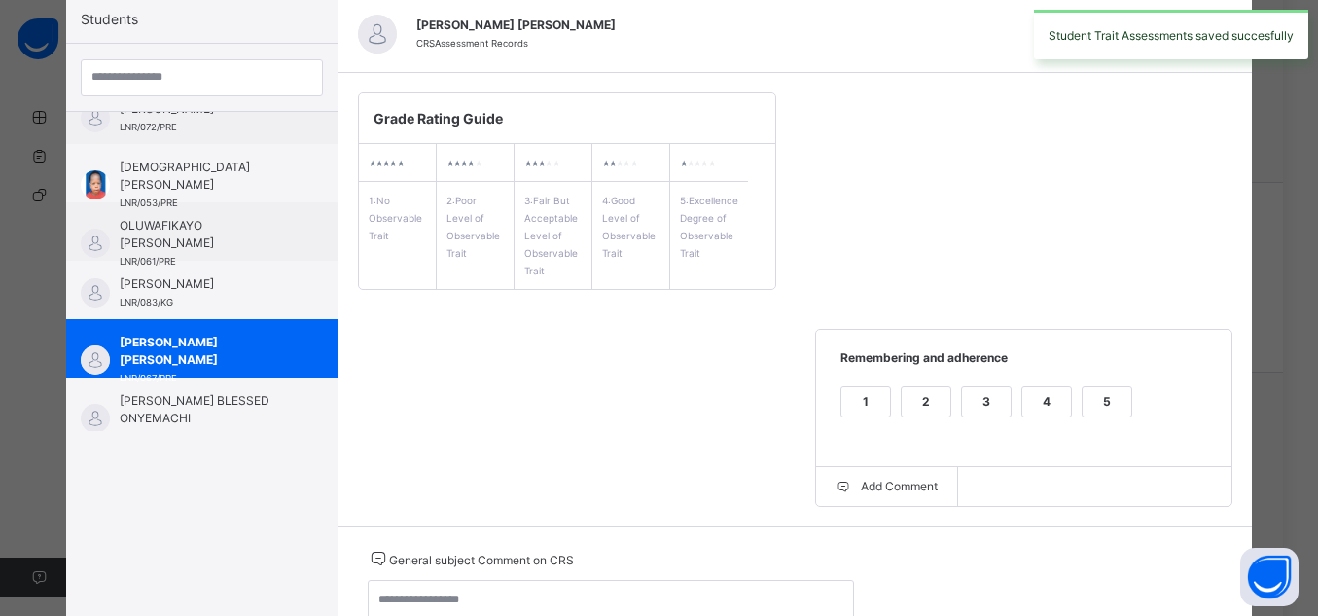
click at [1098, 395] on div "5" at bounding box center [1107, 401] width 49 height 29
click at [774, 601] on textarea at bounding box center [611, 608] width 486 height 56
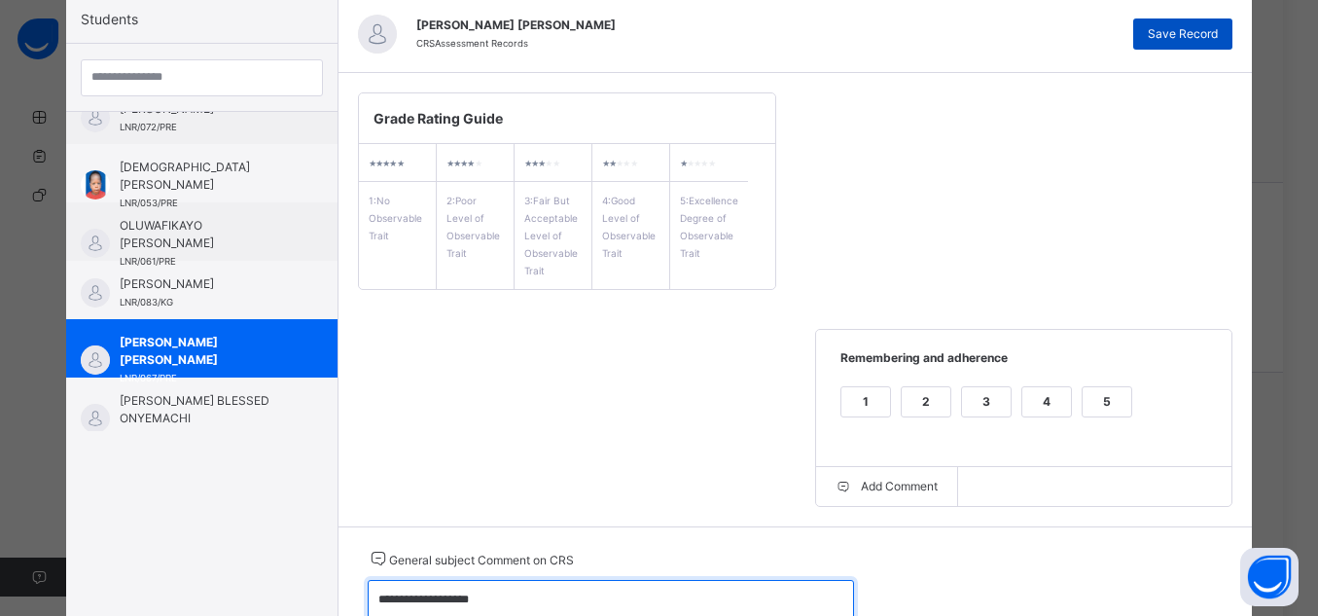
type textarea "**********"
click at [1191, 35] on span "Save Record" at bounding box center [1183, 34] width 70 height 18
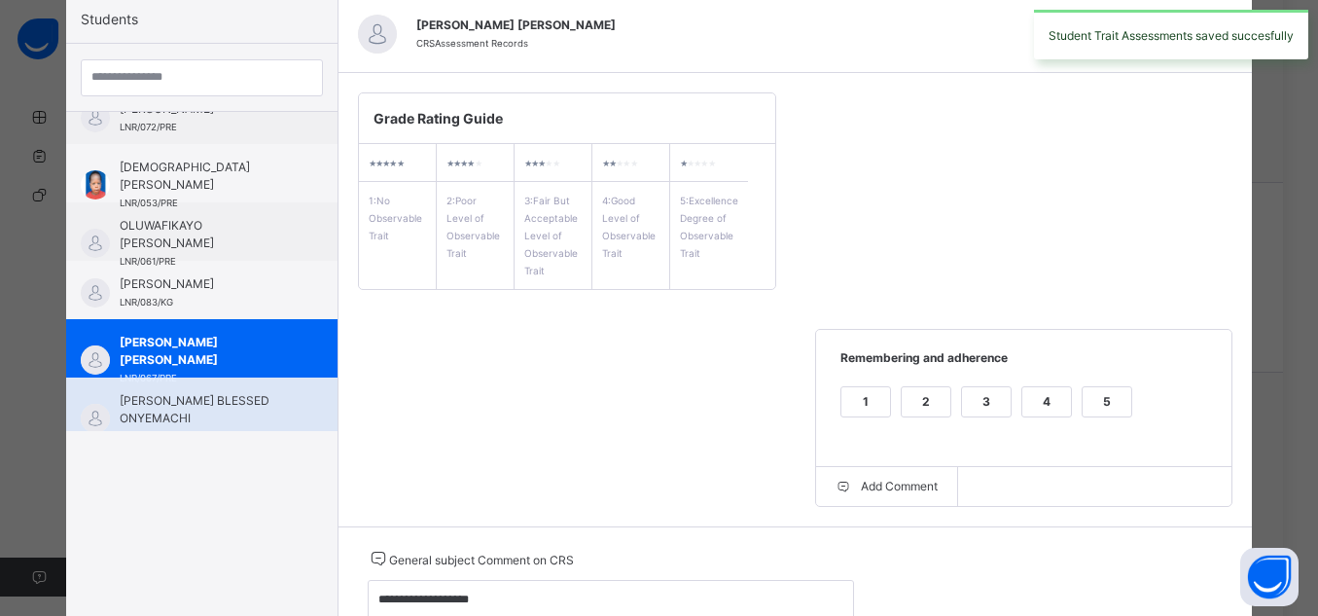
click at [151, 411] on span "[PERSON_NAME] BLESSED ONYEMACHI" at bounding box center [207, 409] width 174 height 35
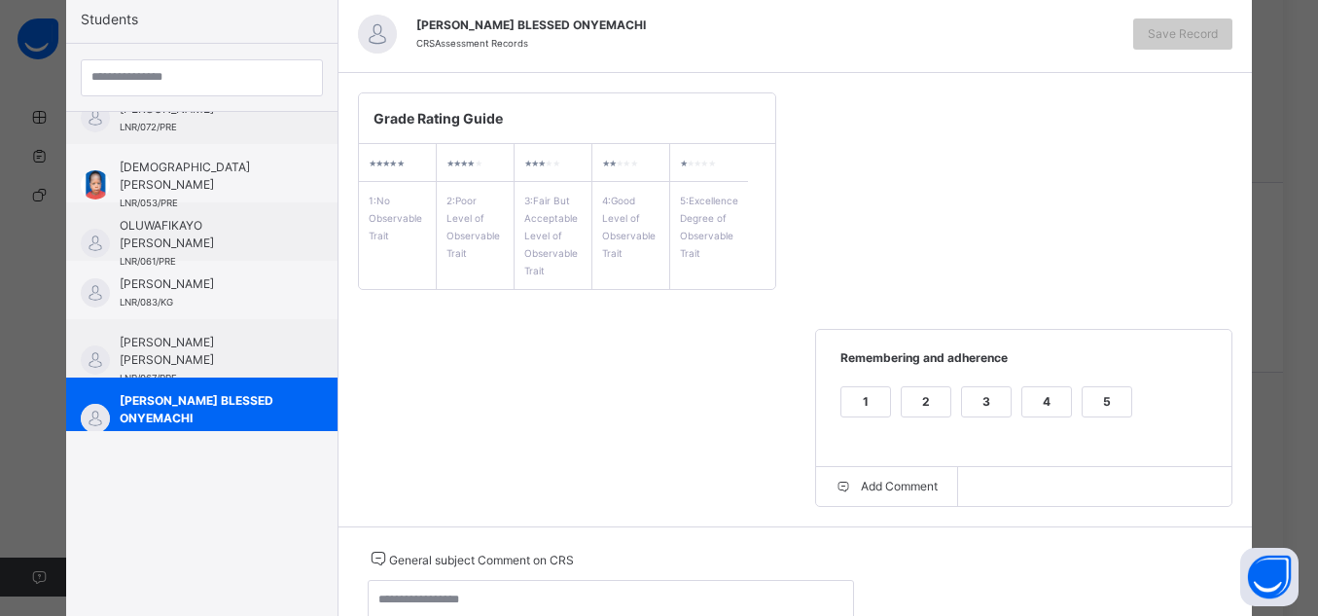
click at [1111, 404] on div "5" at bounding box center [1107, 401] width 49 height 29
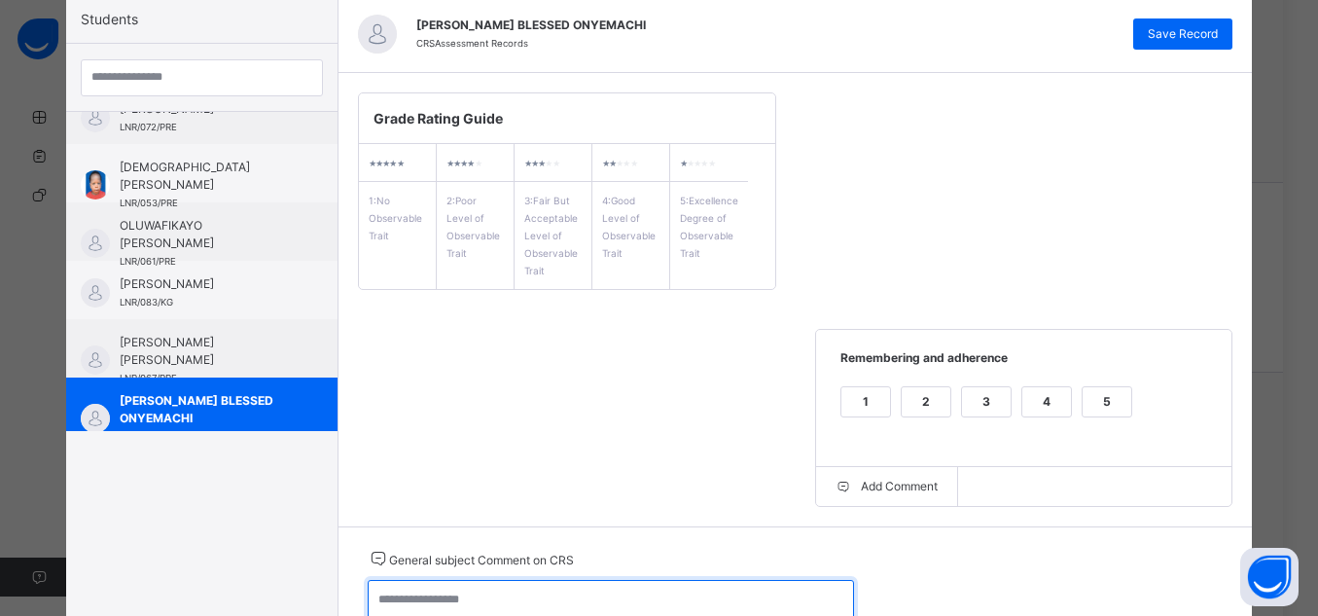
click at [699, 594] on textarea at bounding box center [611, 608] width 486 height 56
type textarea "**********"
click at [1214, 51] on div "[PERSON_NAME] BLESSED ONYEMACHI CRS Assessment Records Save Record" at bounding box center [796, 34] width 915 height 78
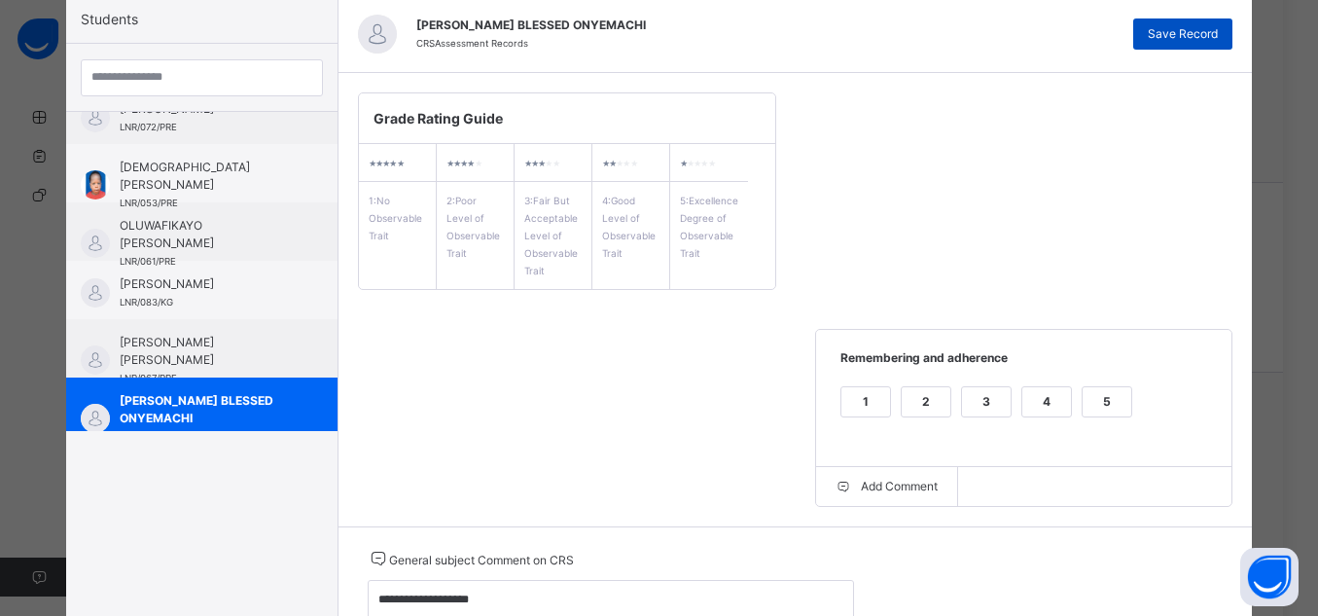
click at [1175, 30] on span "Save Record" at bounding box center [1183, 34] width 70 height 18
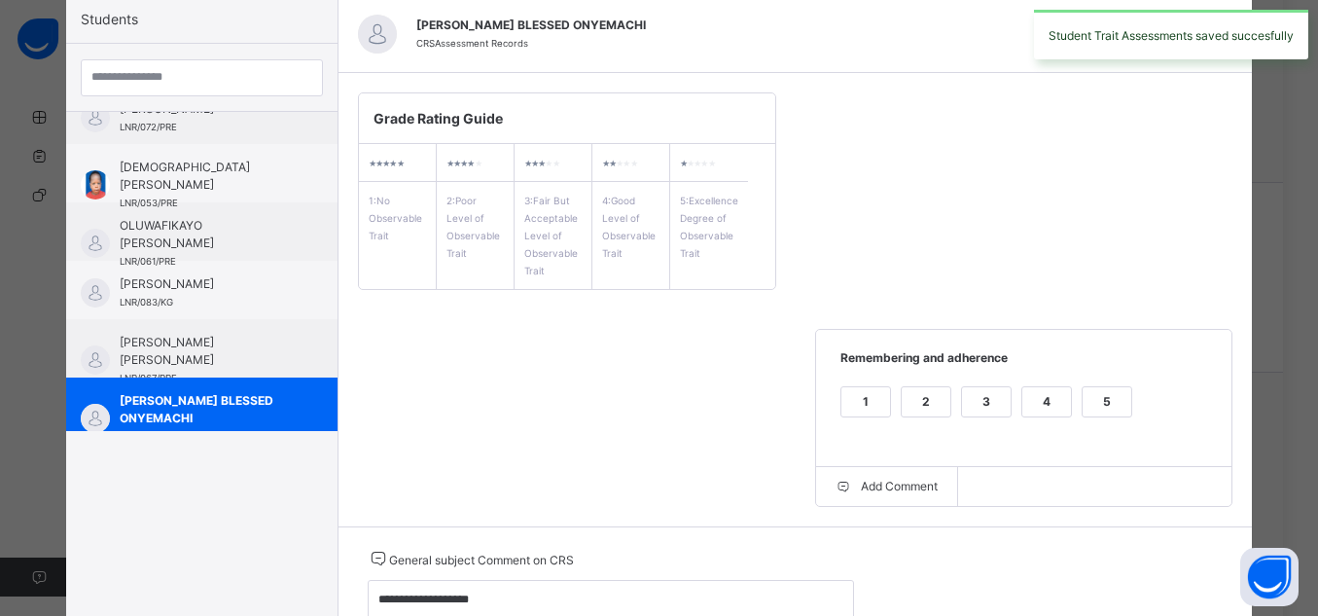
scroll to position [0, 0]
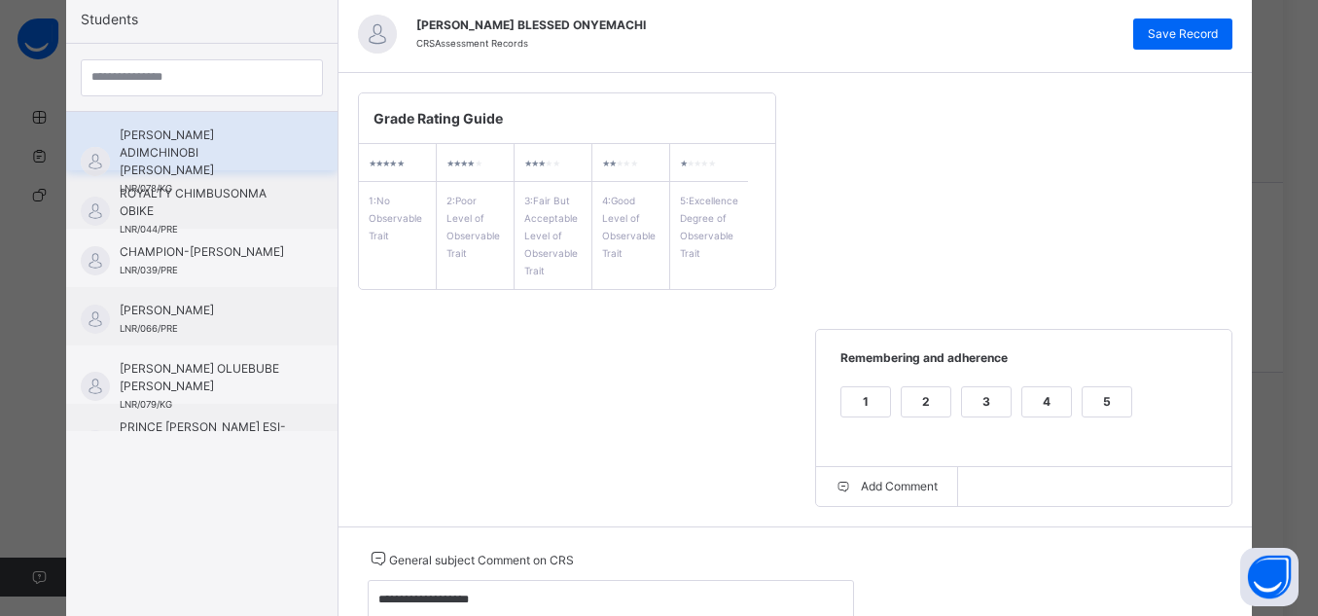
click at [143, 126] on span "[PERSON_NAME] ADIMCHINOBI [PERSON_NAME]" at bounding box center [207, 152] width 174 height 53
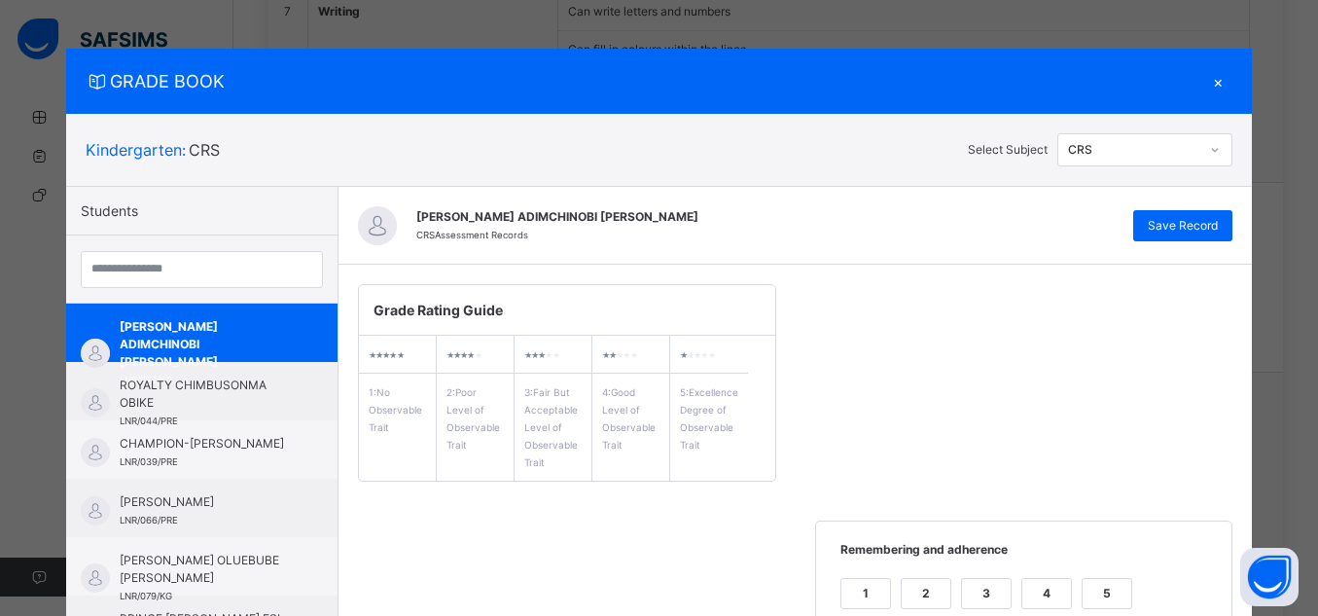
click at [1183, 148] on div "CRS" at bounding box center [1134, 150] width 132 height 18
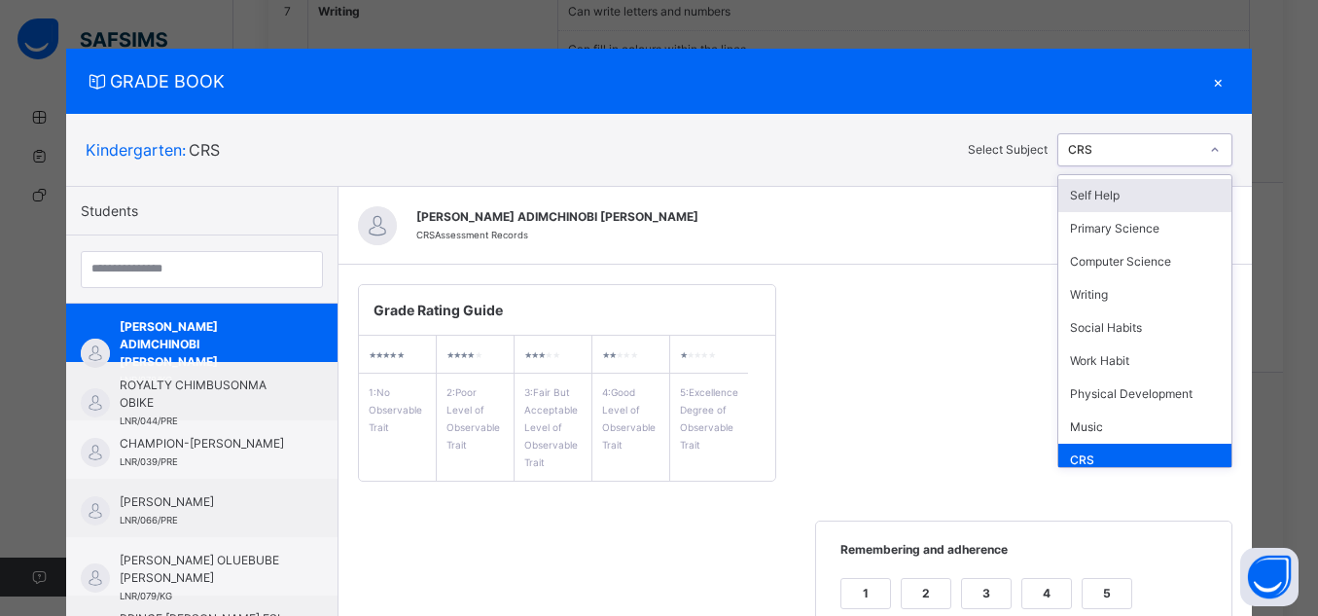
scroll to position [171, 0]
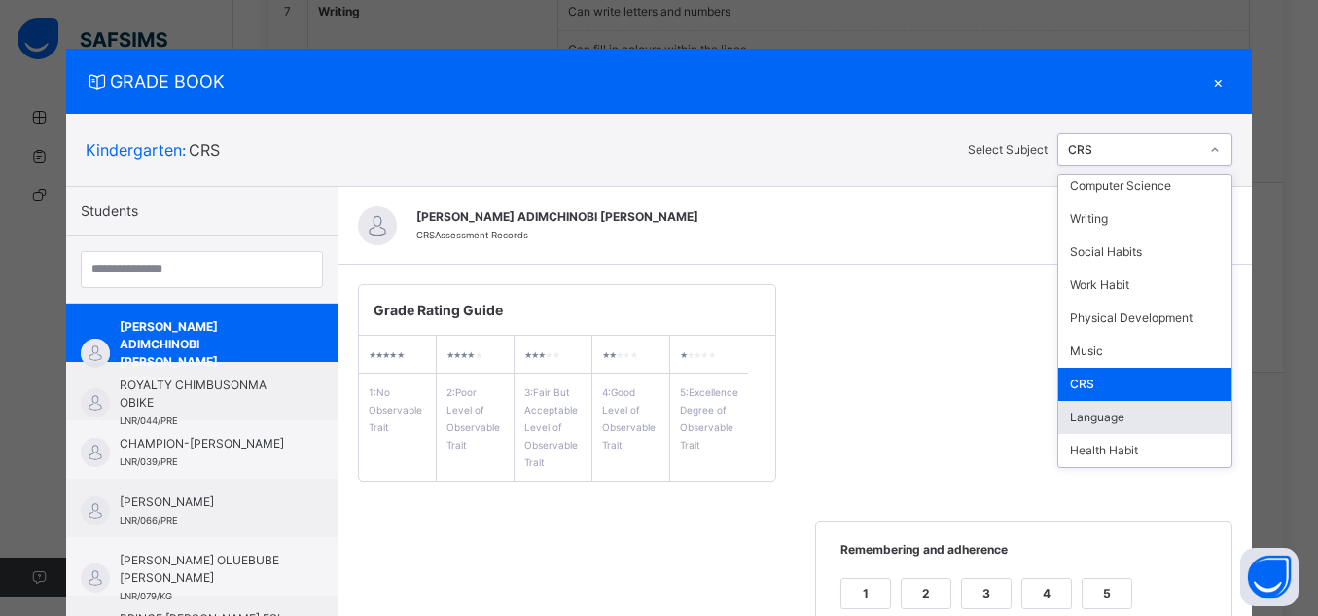
click at [1146, 401] on div "Language" at bounding box center [1145, 417] width 173 height 33
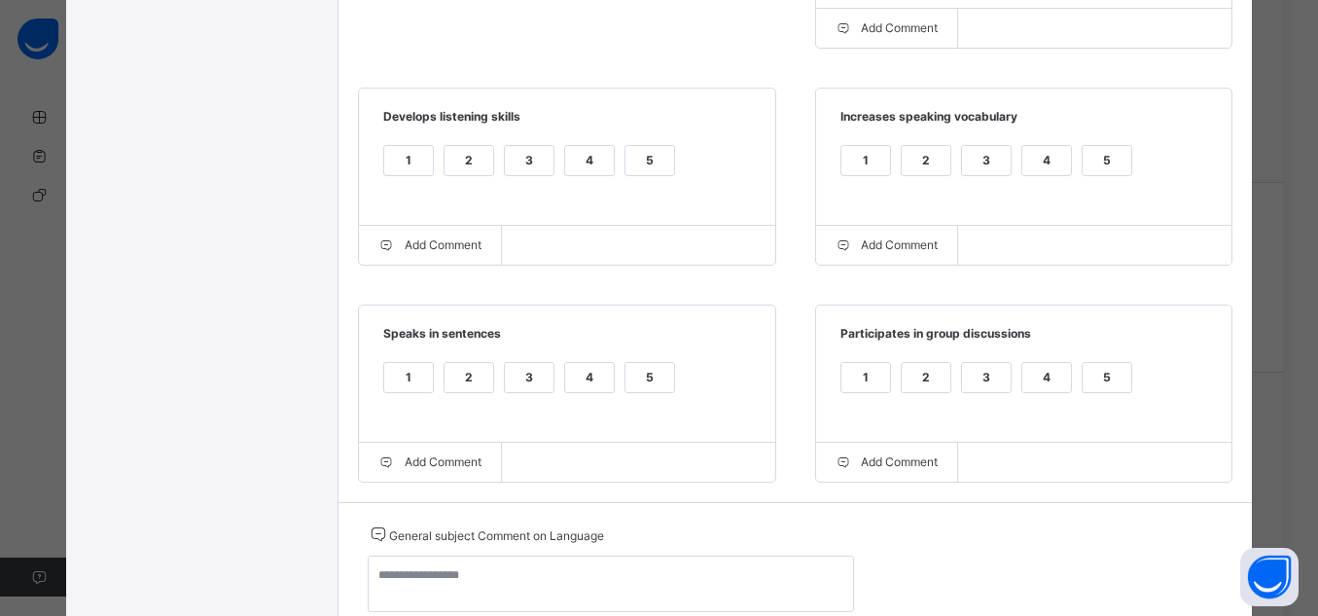
scroll to position [668, 0]
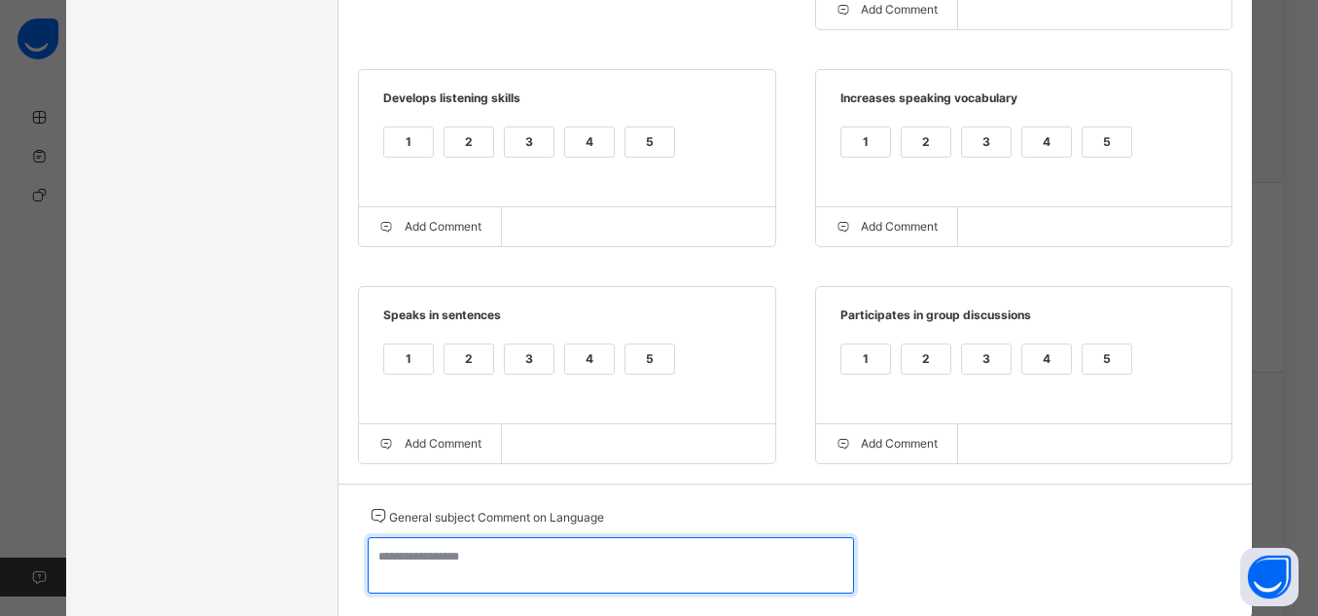
click at [637, 550] on textarea at bounding box center [611, 565] width 486 height 56
click at [637, 550] on textarea "**********" at bounding box center [611, 565] width 486 height 56
type textarea "**********"
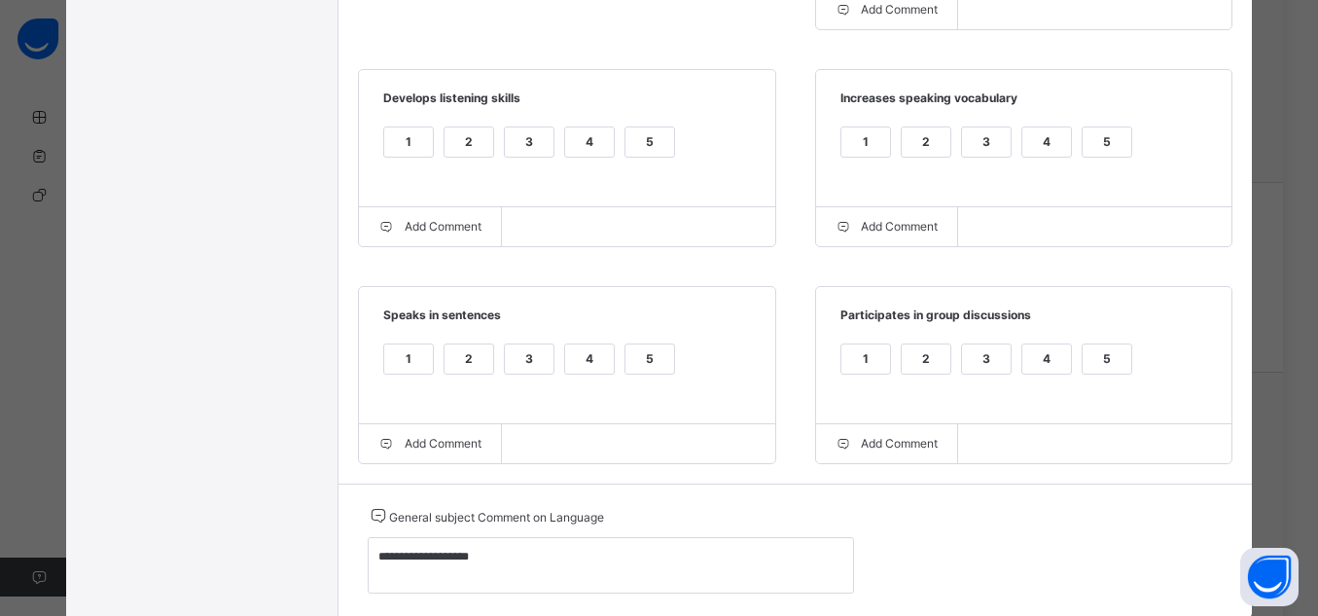
click at [1101, 363] on div "5" at bounding box center [1107, 358] width 49 height 29
click at [651, 358] on div "5" at bounding box center [650, 358] width 49 height 29
click at [643, 160] on div "5" at bounding box center [650, 153] width 51 height 55
click at [655, 157] on label "5" at bounding box center [650, 141] width 51 height 31
click at [1104, 138] on div "5" at bounding box center [1107, 141] width 49 height 29
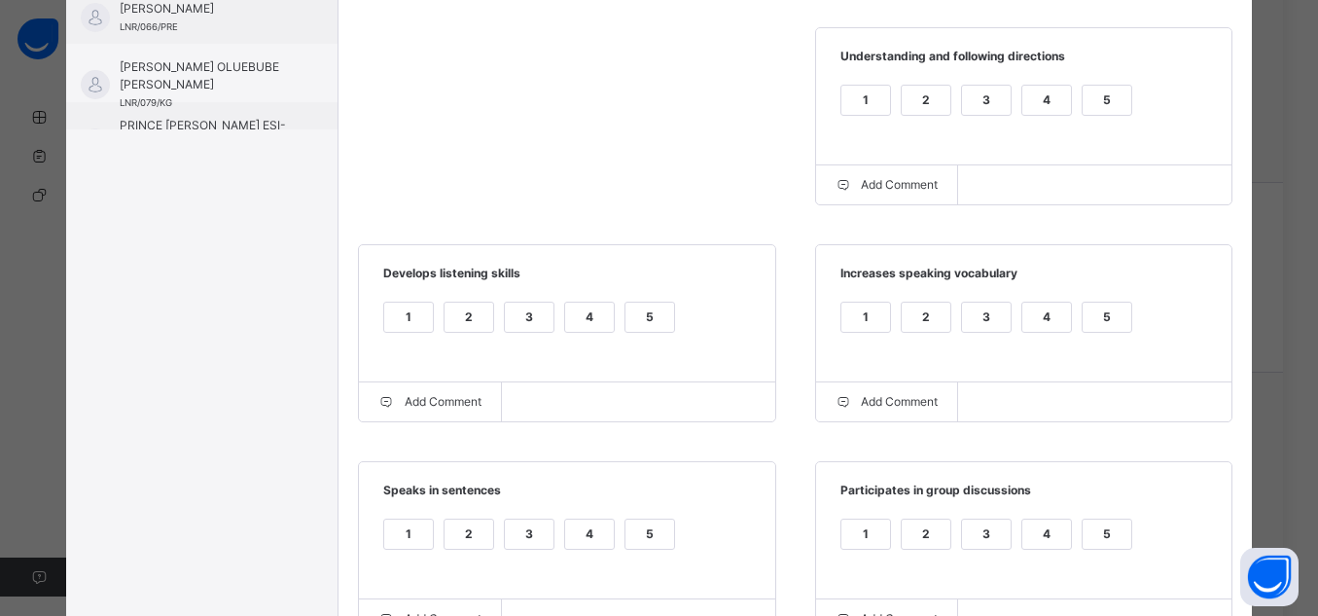
scroll to position [428, 0]
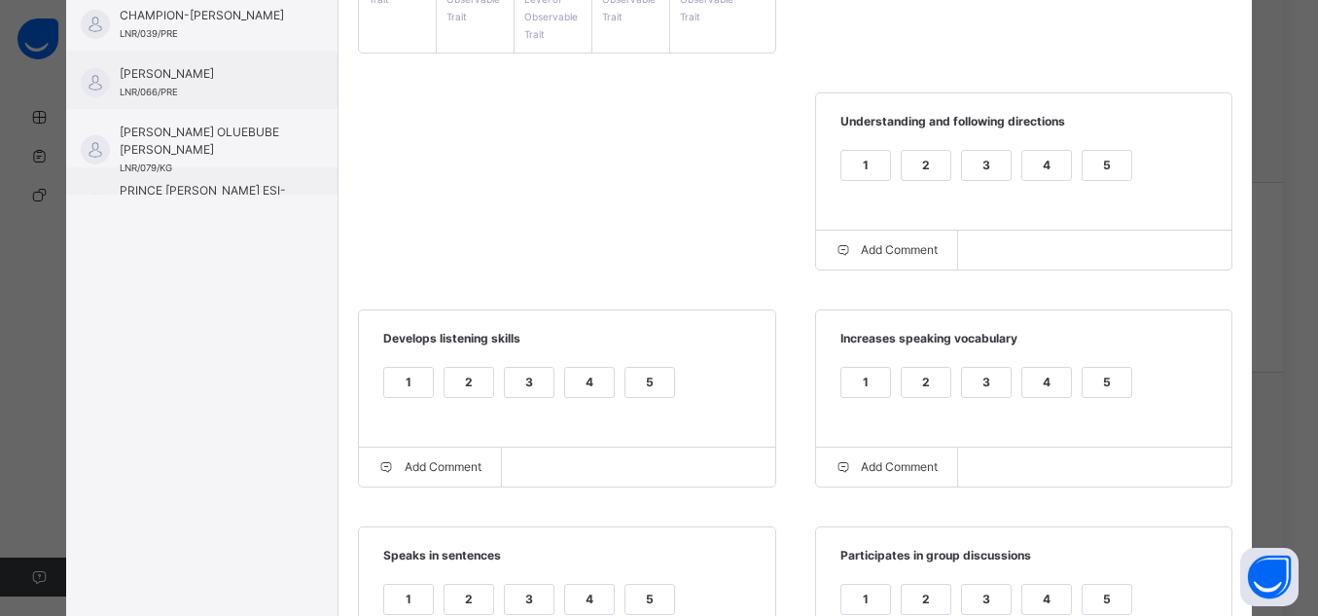
click at [1122, 164] on div "5" at bounding box center [1107, 165] width 49 height 29
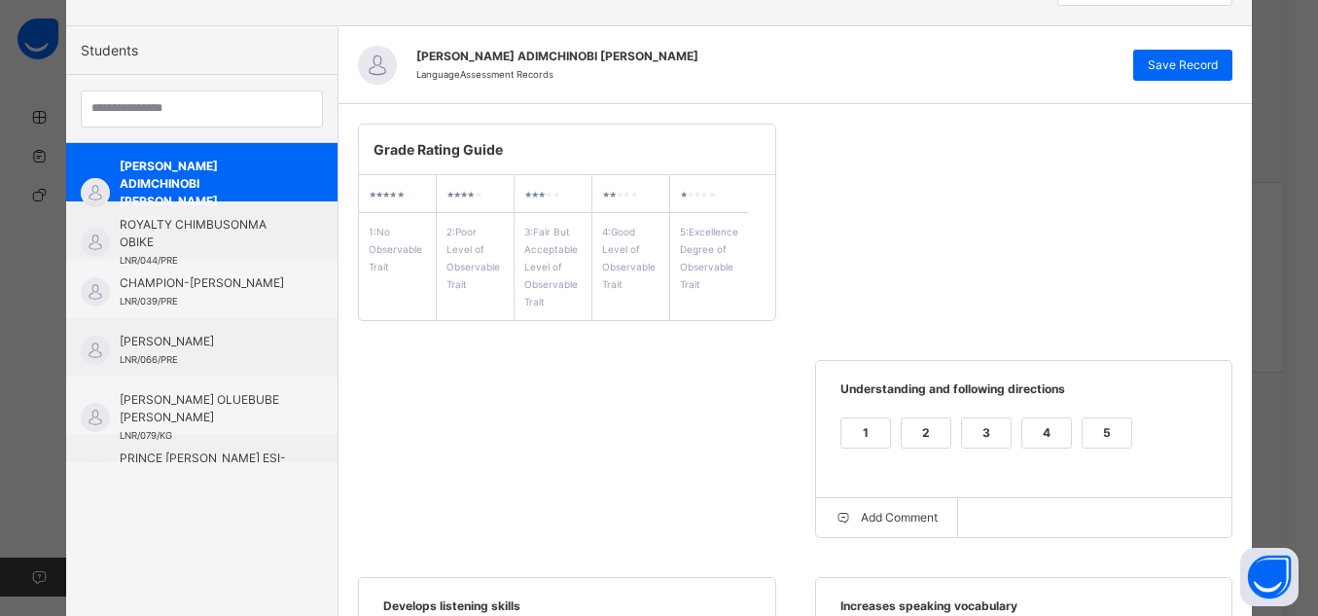
scroll to position [153, 0]
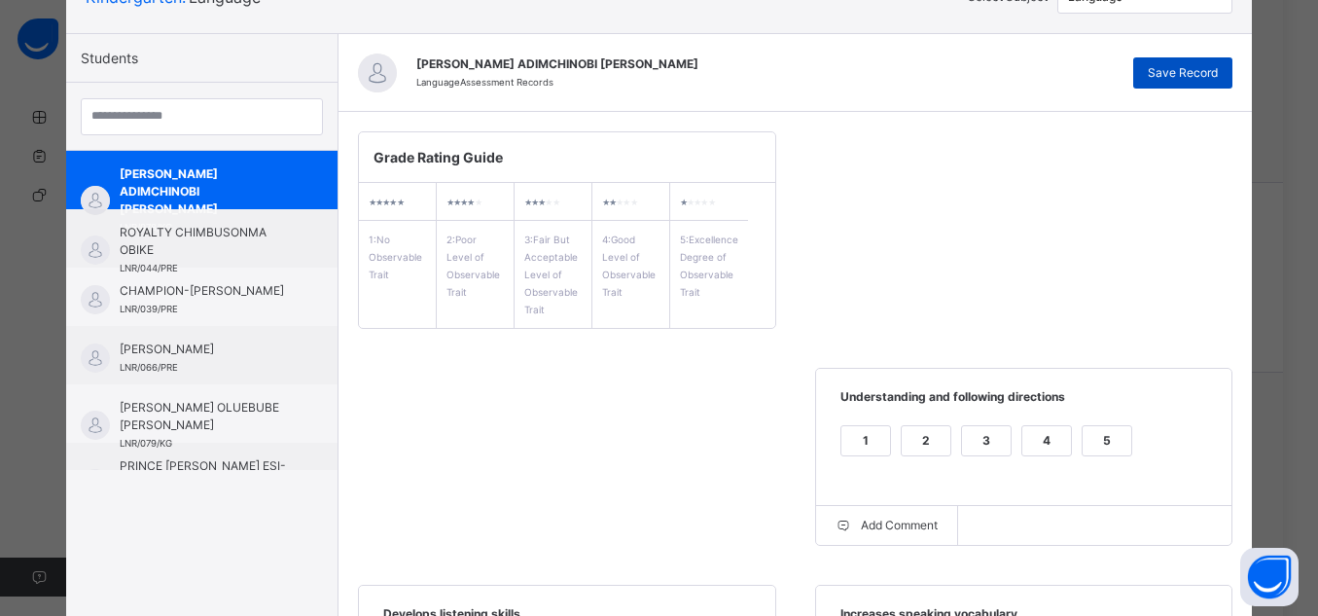
click at [1195, 66] on span "Save Record" at bounding box center [1183, 73] width 70 height 18
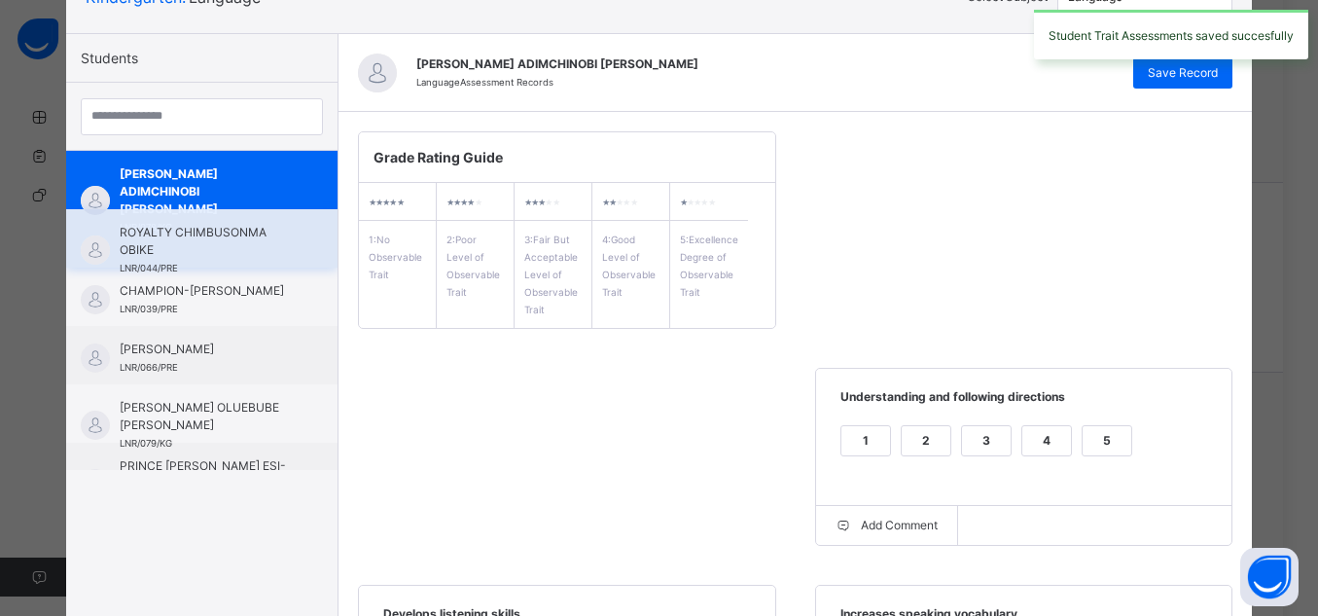
click at [189, 247] on span "ROYALTY CHIMBUSONMA OBIKE" at bounding box center [207, 241] width 174 height 35
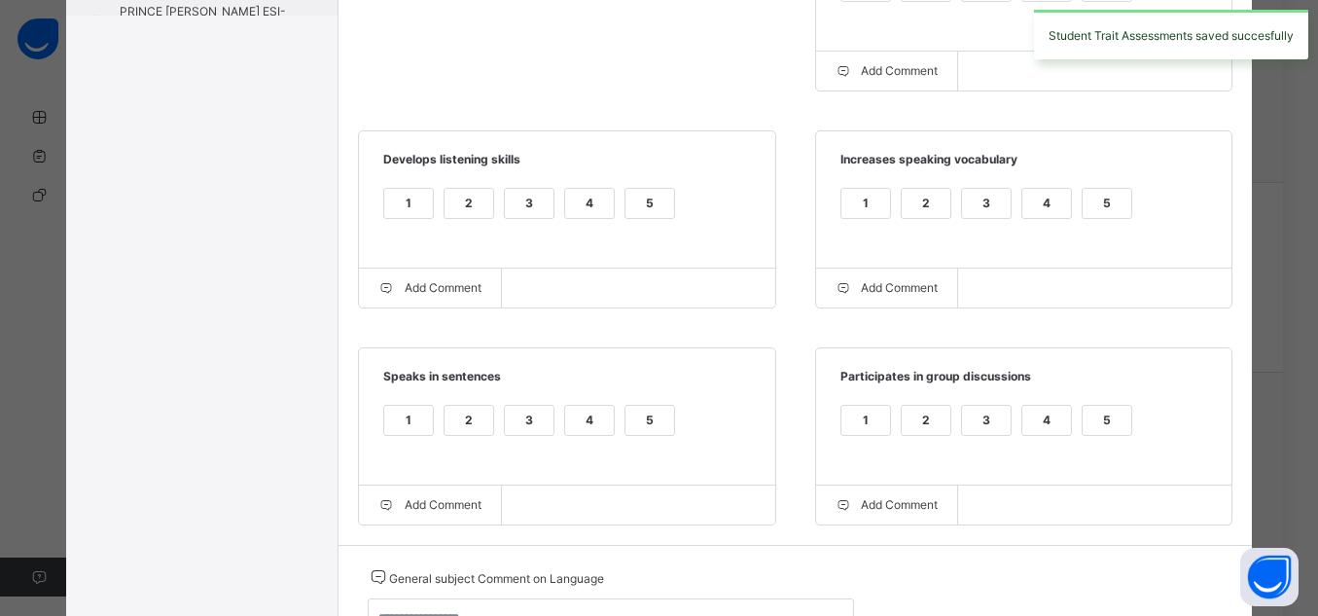
scroll to position [656, 0]
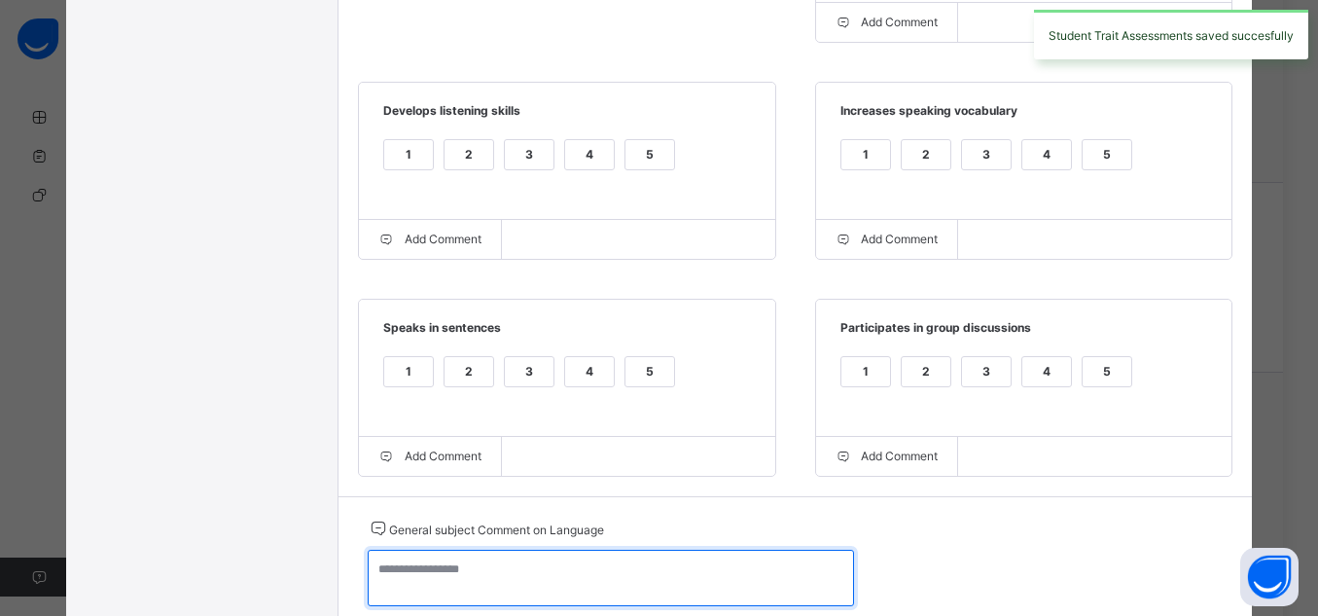
click at [747, 568] on textarea at bounding box center [611, 578] width 486 height 56
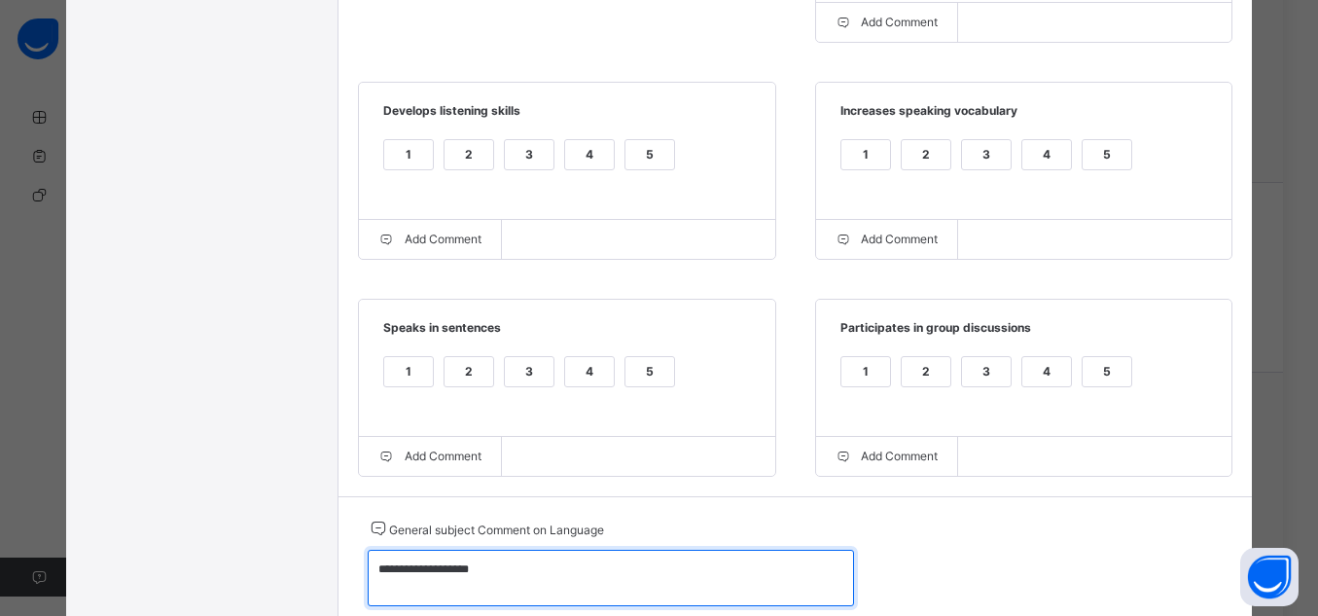
type textarea "**********"
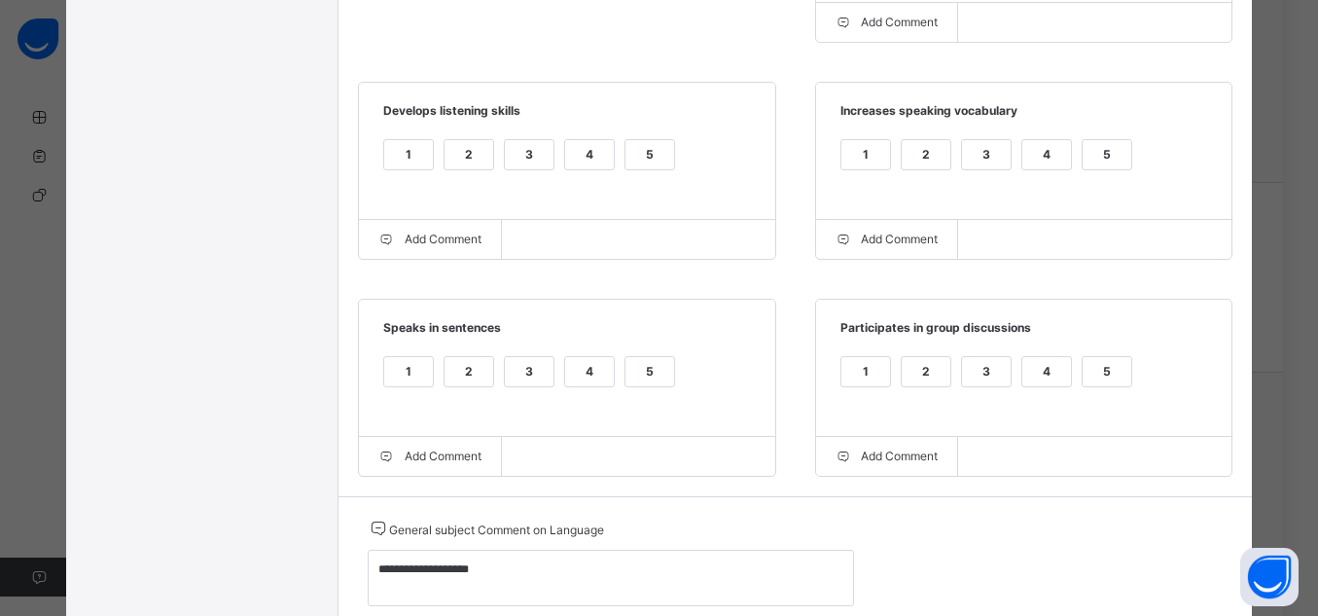
click at [1104, 382] on div "5" at bounding box center [1107, 371] width 49 height 29
click at [639, 377] on div "5" at bounding box center [650, 371] width 49 height 29
click at [641, 154] on div "5" at bounding box center [650, 154] width 49 height 29
click at [1098, 151] on div "5" at bounding box center [1107, 154] width 49 height 29
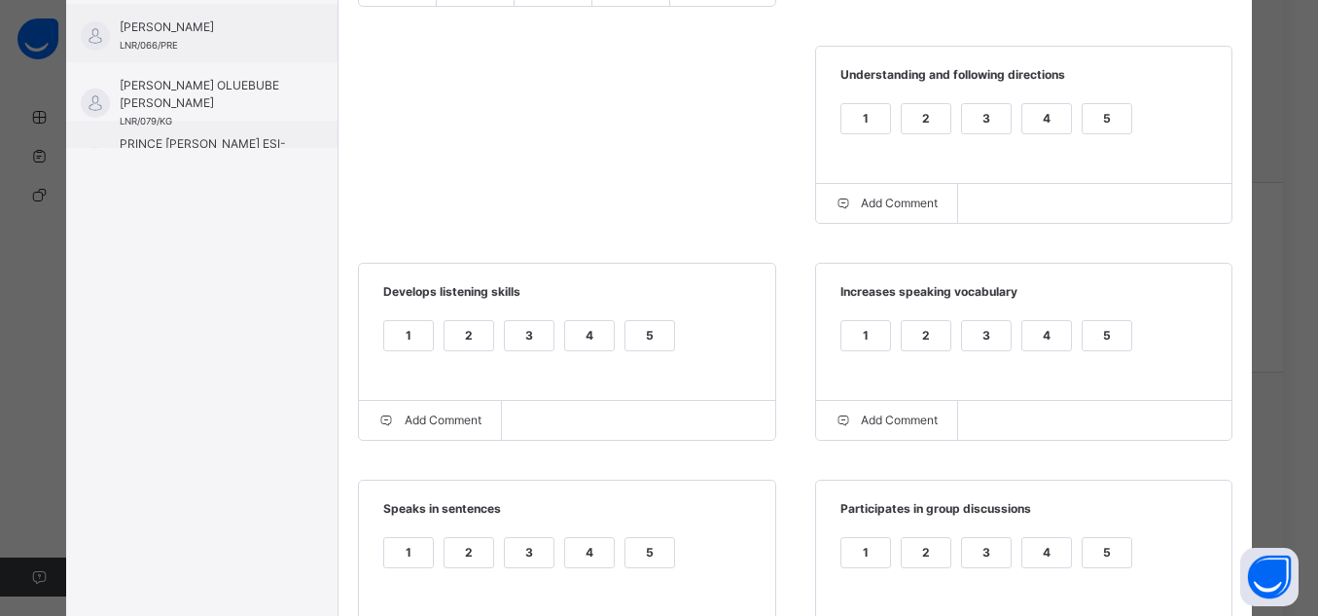
scroll to position [448, 0]
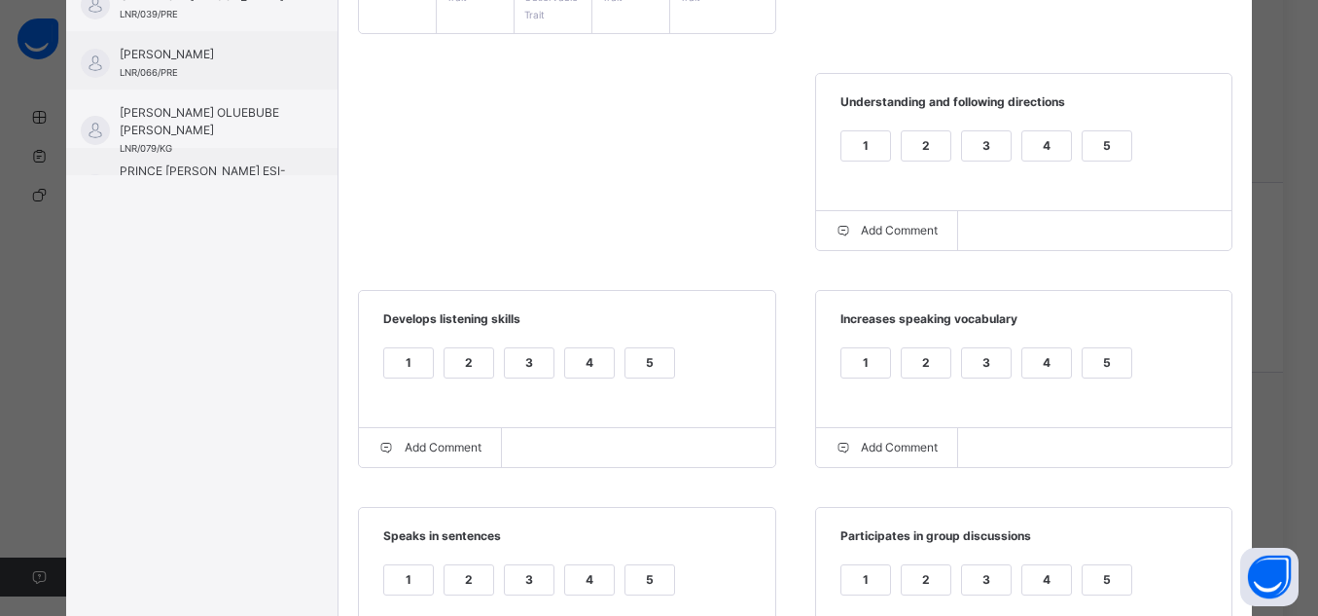
click at [1115, 147] on div "5" at bounding box center [1107, 145] width 49 height 29
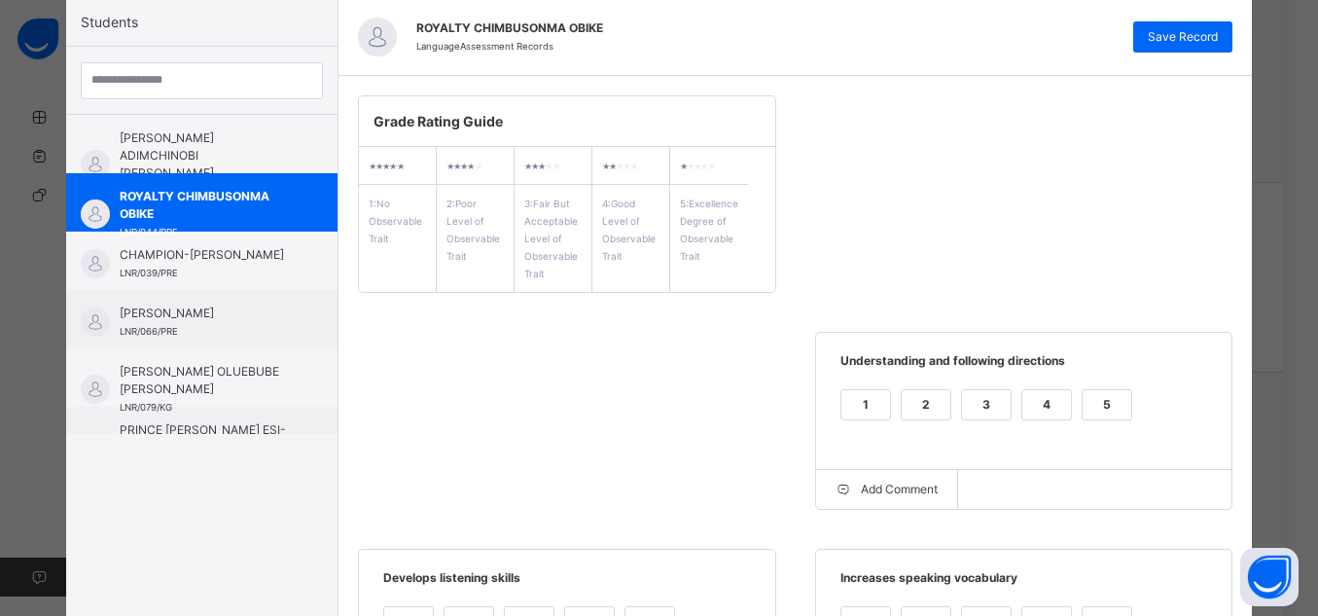
scroll to position [183, 0]
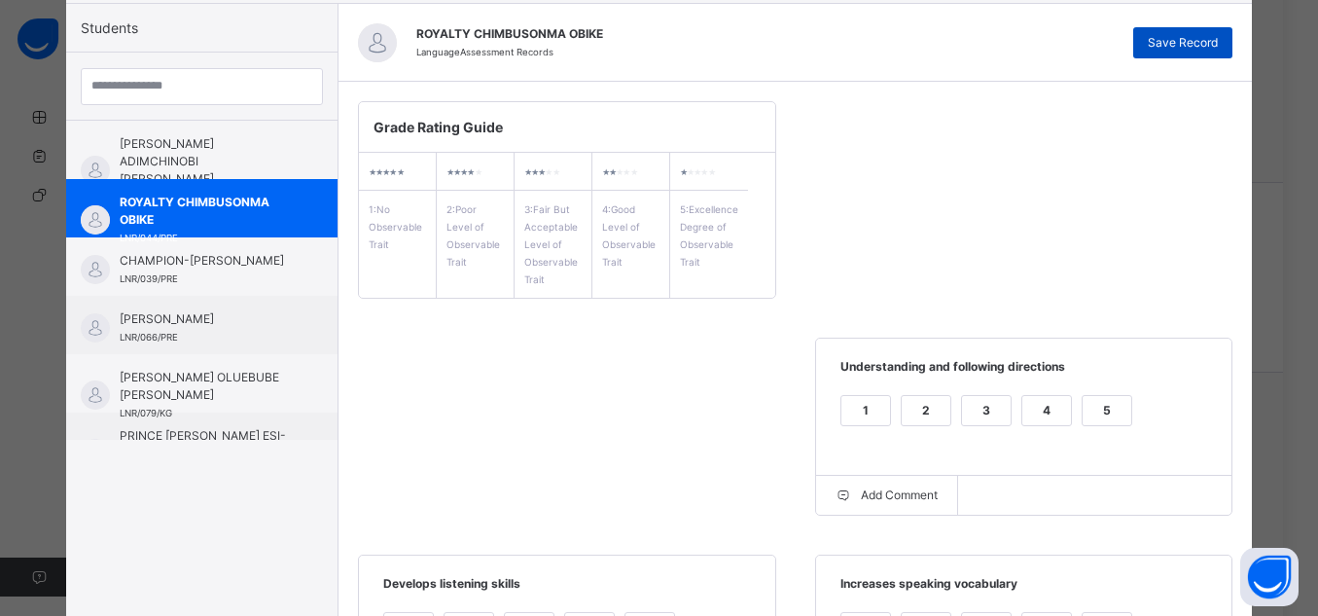
click at [1198, 36] on span "Save Record" at bounding box center [1183, 43] width 70 height 18
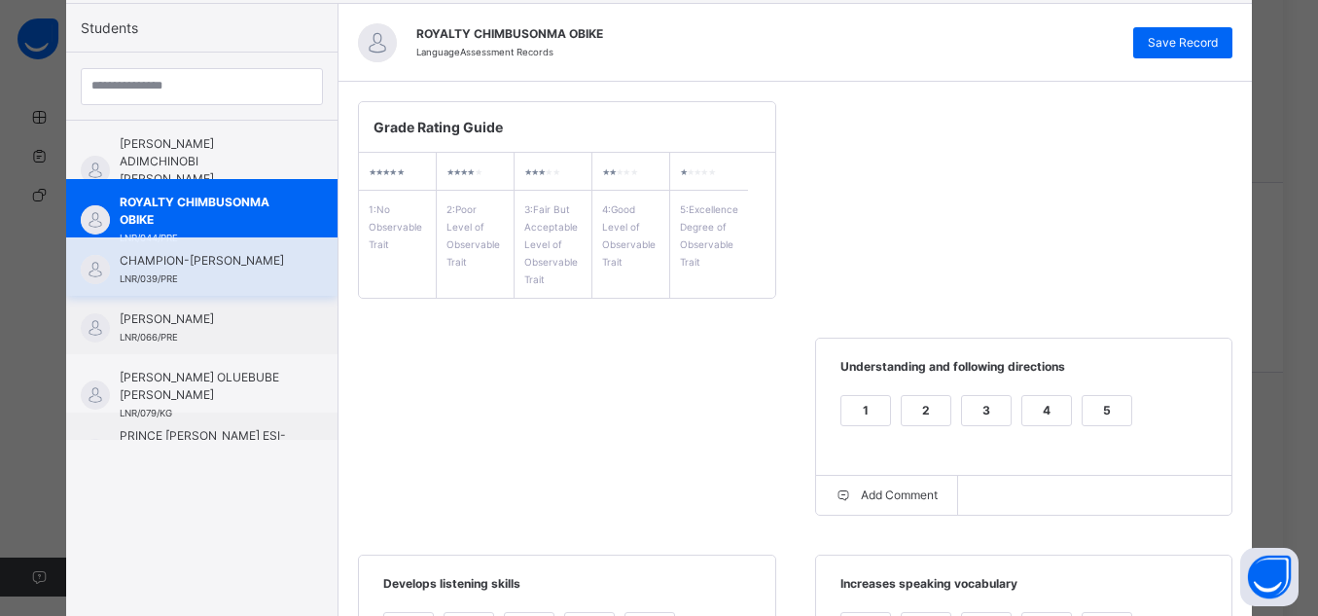
click at [274, 260] on div "CHAMPION-ANGEL CHIMTURUMUGO CHUKWUEMEKA LNR/039/PRE" at bounding box center [201, 266] width 271 height 58
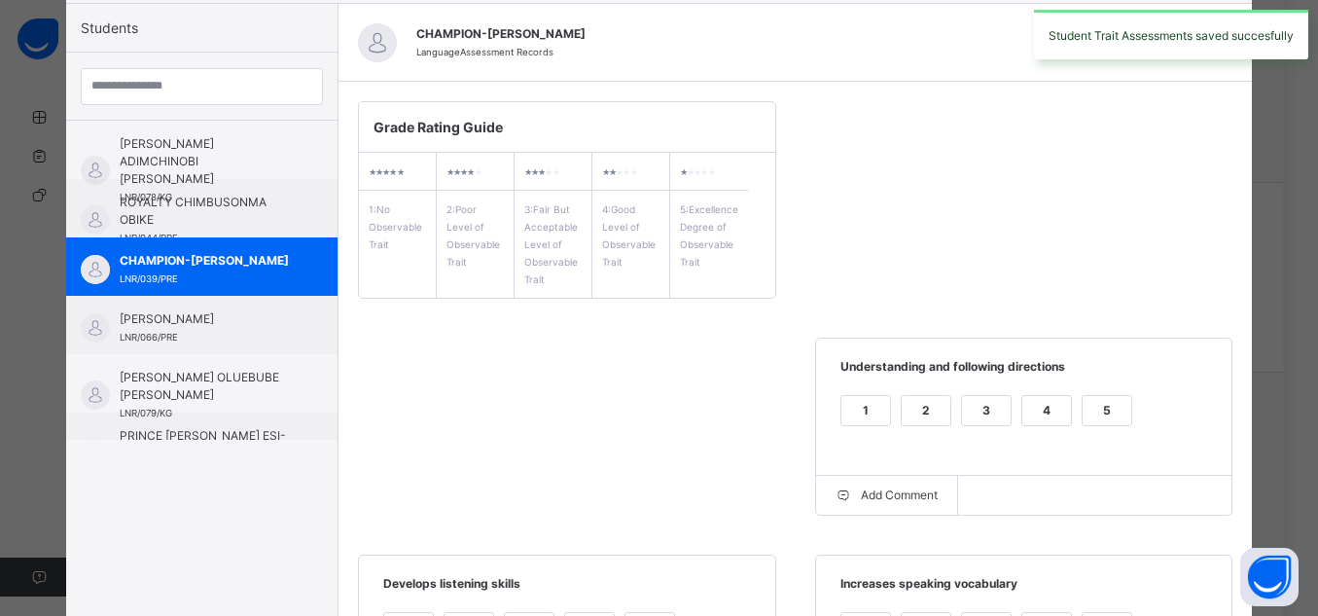
click at [1106, 402] on div "5" at bounding box center [1107, 410] width 49 height 29
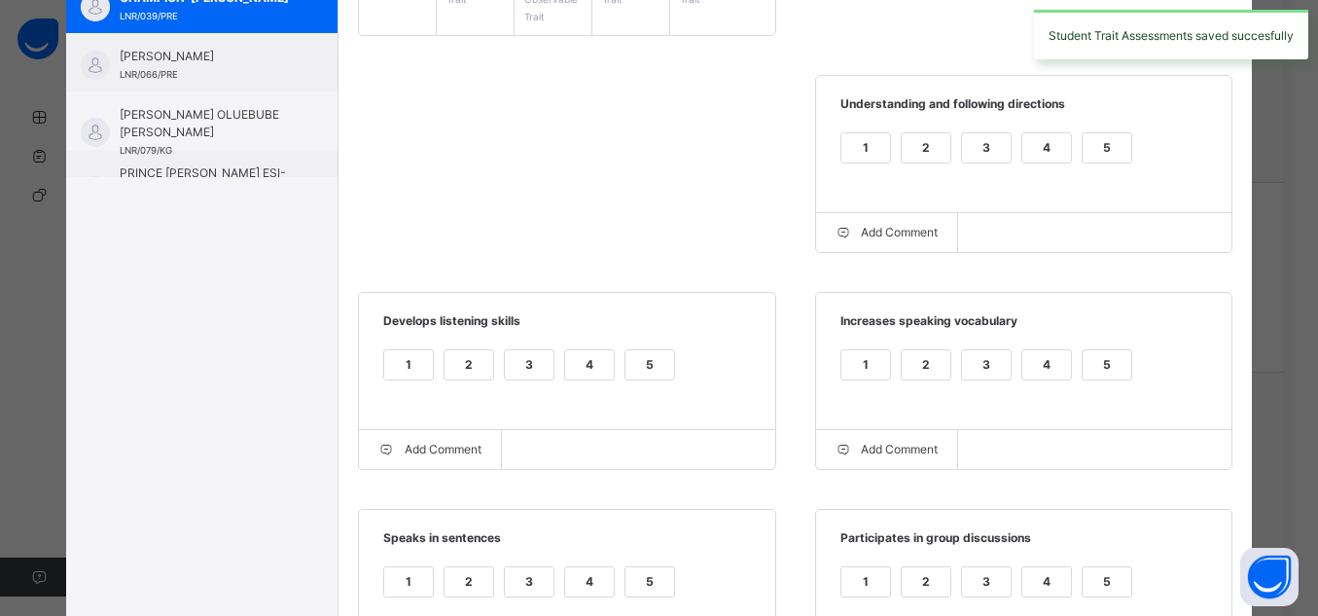
scroll to position [447, 0]
click at [1101, 348] on div "1 2 3 4 5" at bounding box center [1025, 375] width 378 height 65
click at [1104, 370] on div "5" at bounding box center [1107, 363] width 49 height 29
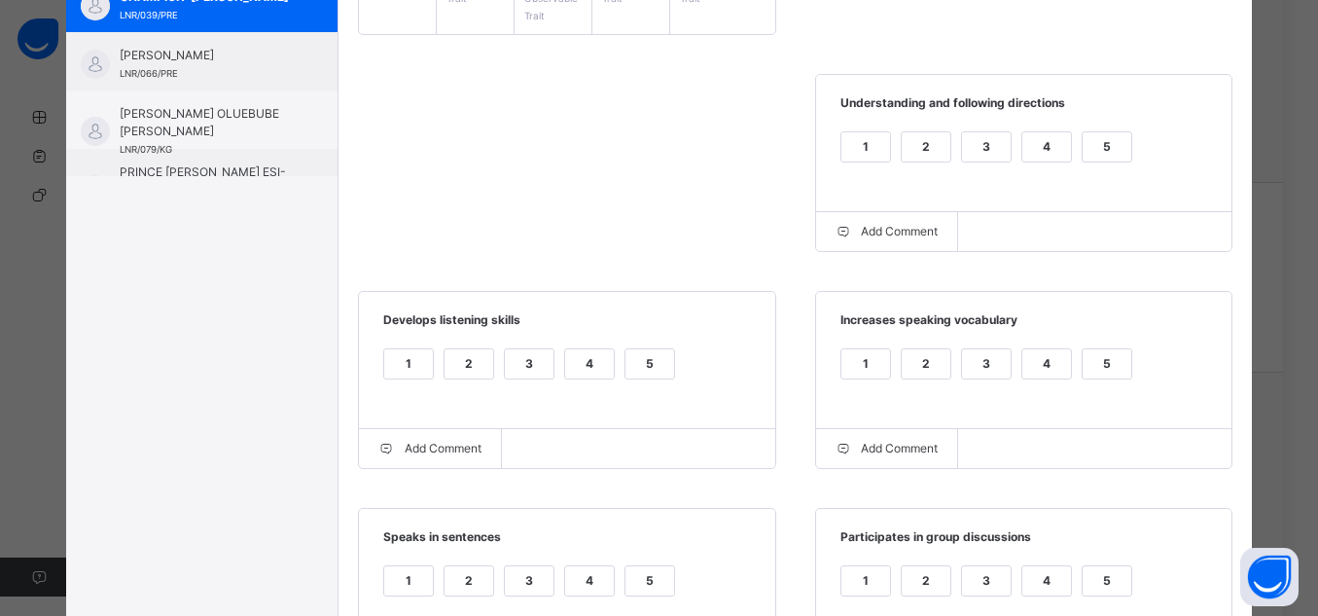
click at [635, 362] on div "5" at bounding box center [650, 363] width 49 height 29
click at [645, 585] on div "5" at bounding box center [650, 580] width 49 height 29
click at [1116, 591] on div "5" at bounding box center [1107, 580] width 49 height 29
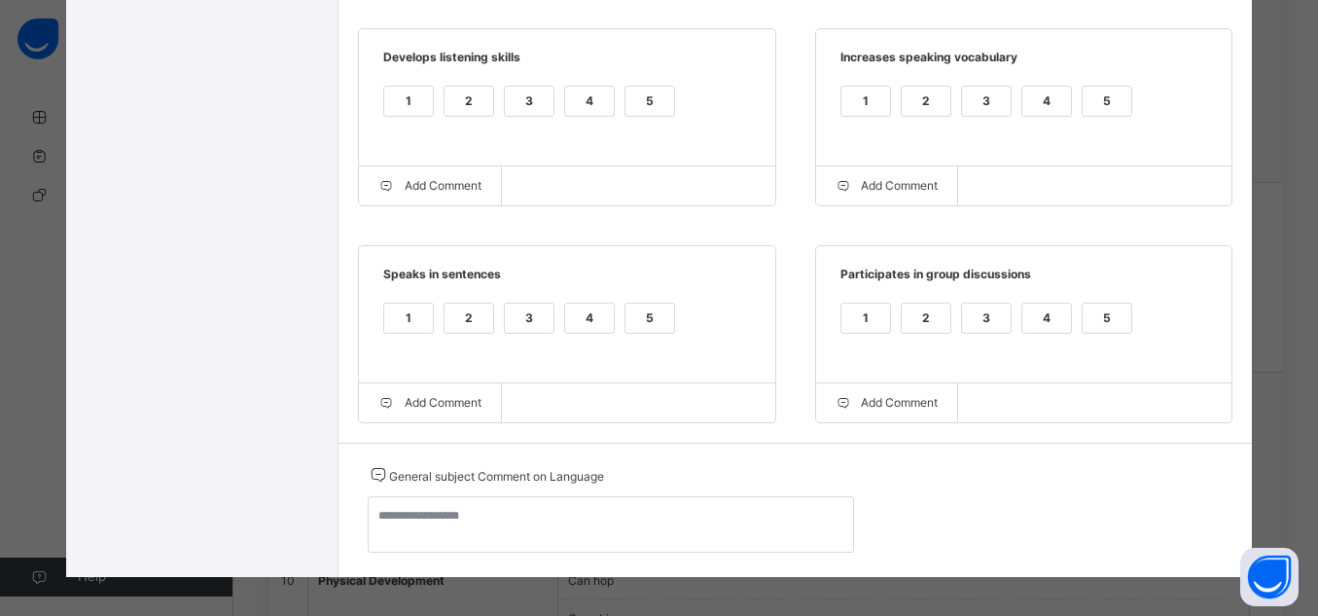
scroll to position [719, 0]
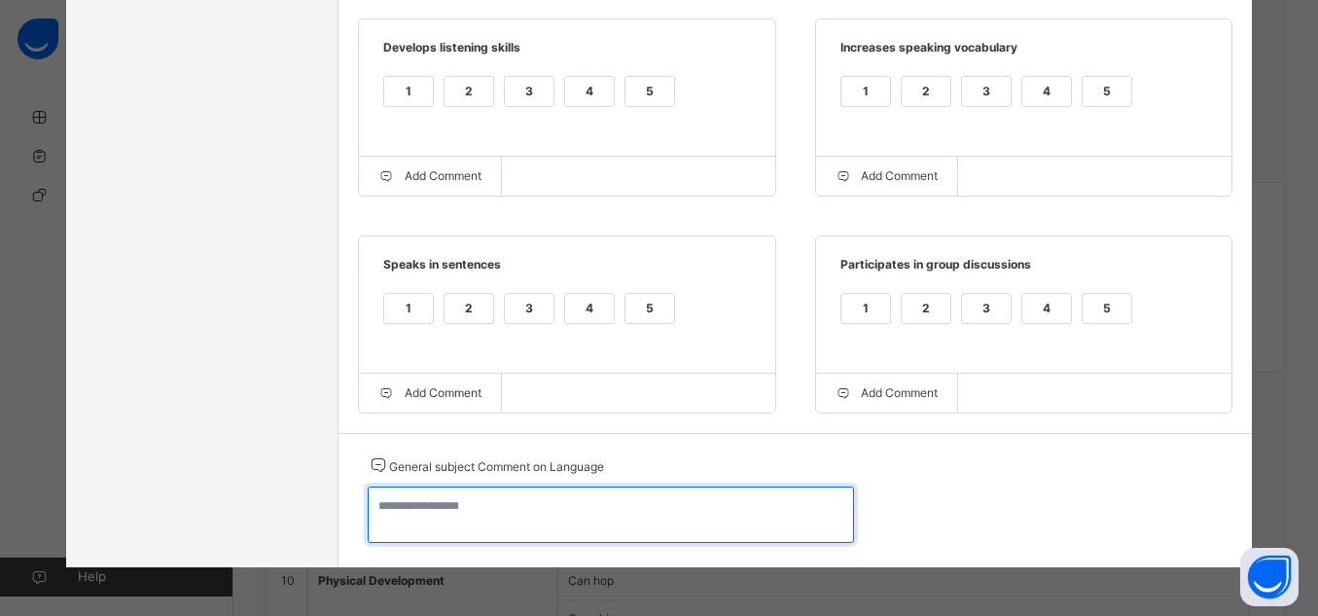
click at [688, 509] on textarea at bounding box center [611, 514] width 486 height 56
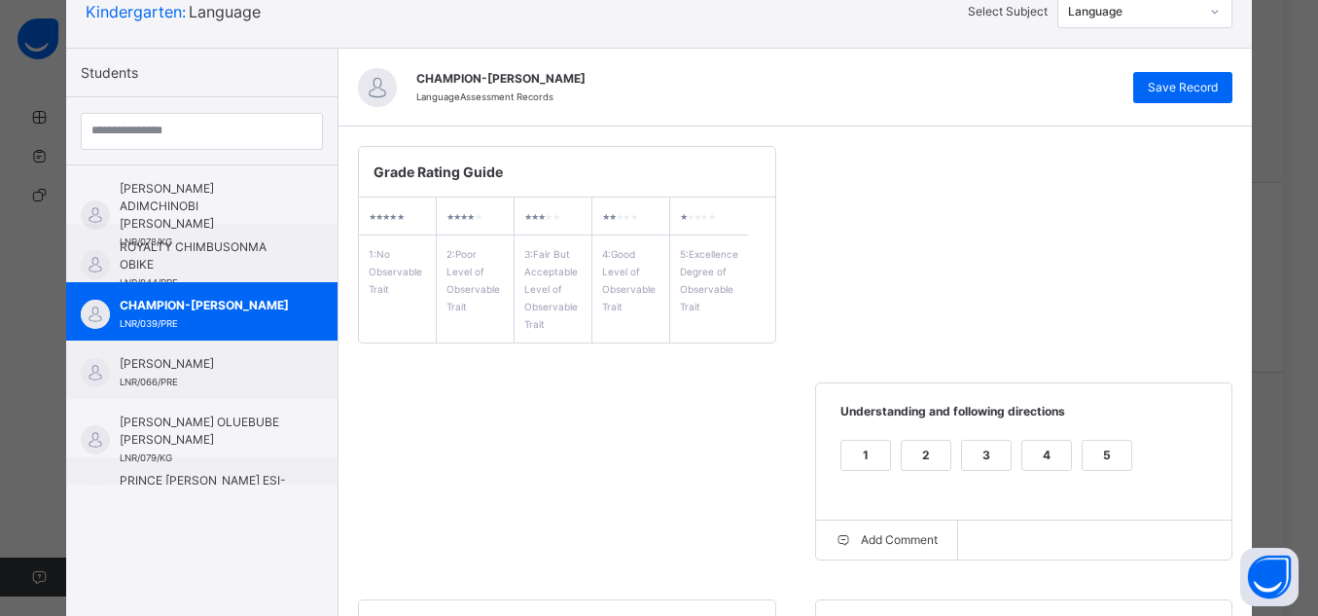
scroll to position [108, 0]
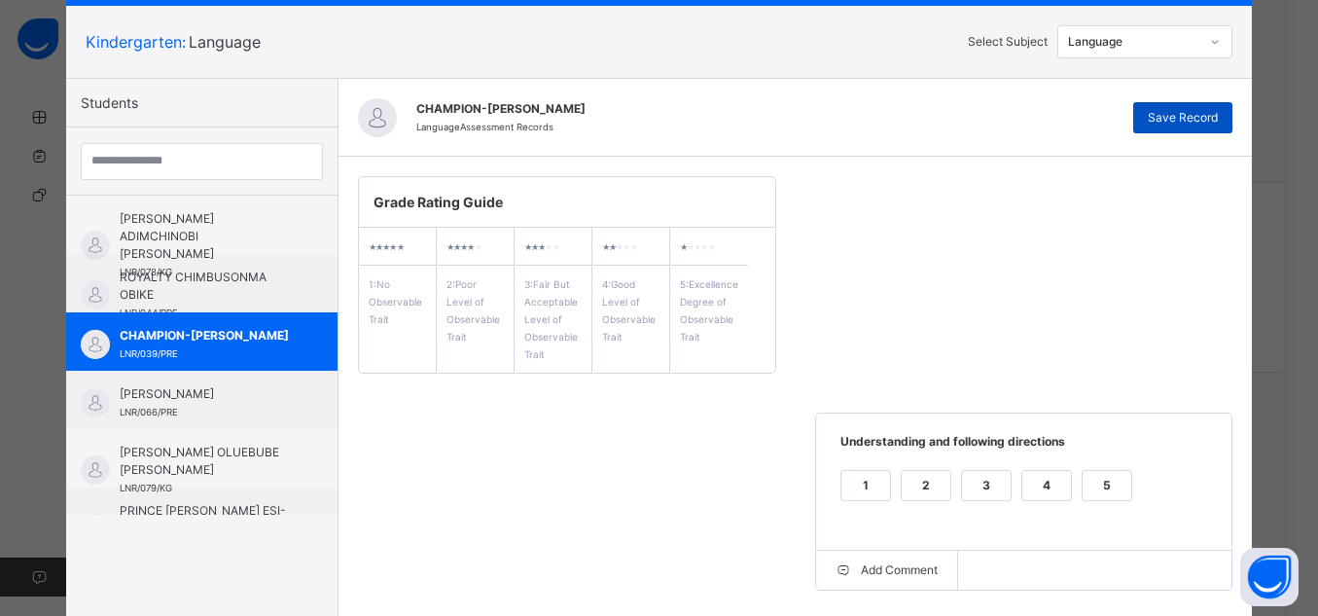
type textarea "**********"
click at [1210, 120] on span "Save Record" at bounding box center [1183, 118] width 70 height 18
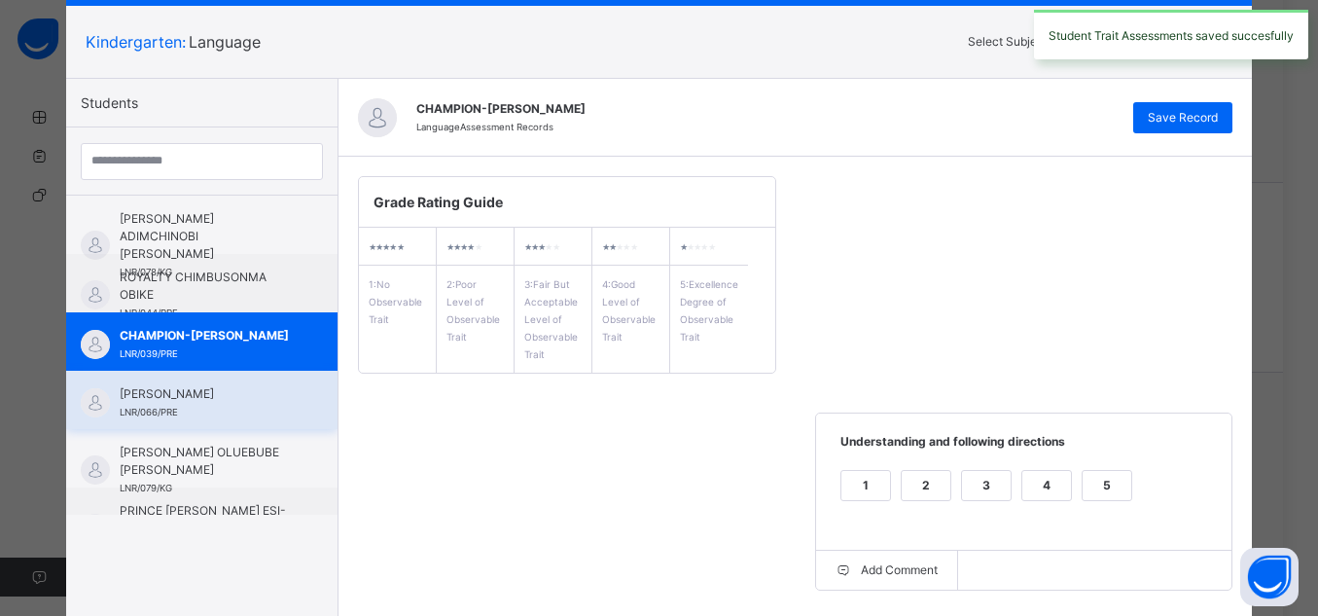
click at [248, 415] on div "[PERSON_NAME] LNR/066/PRE" at bounding box center [207, 402] width 174 height 35
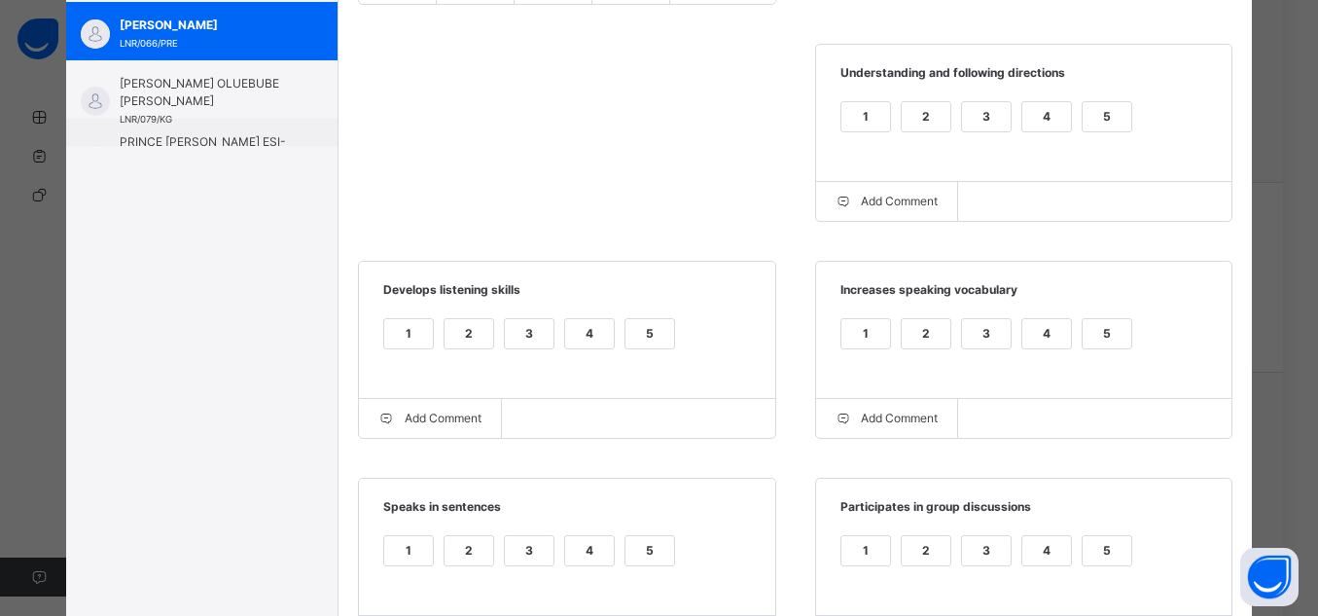
scroll to position [529, 0]
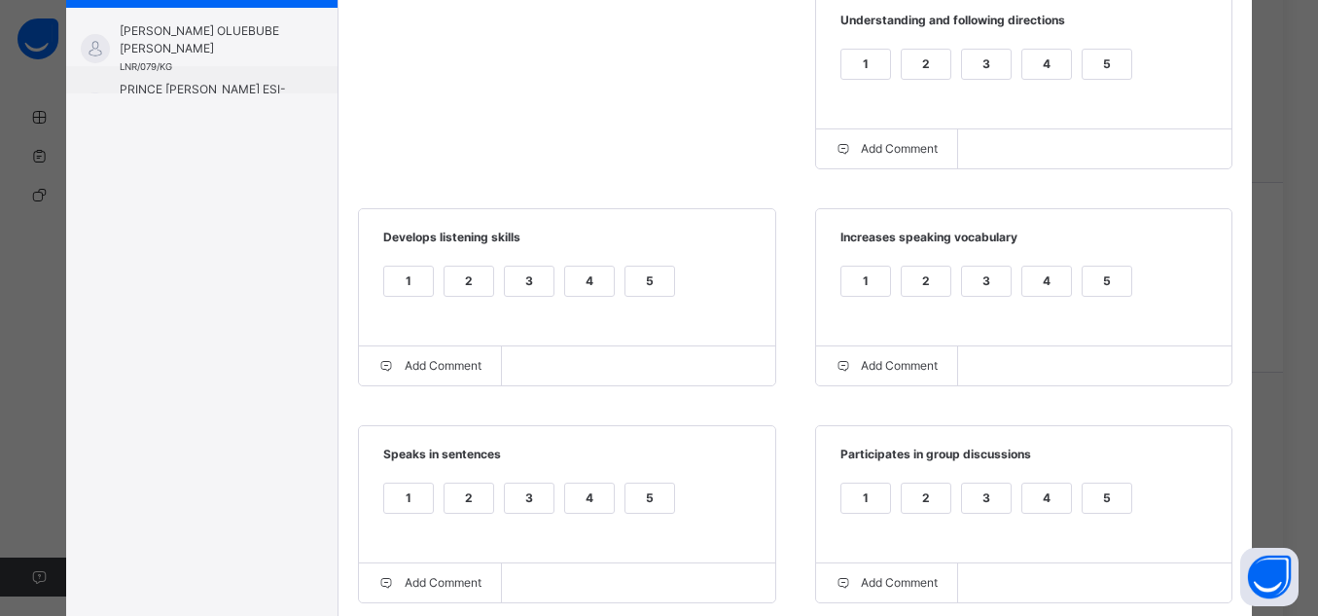
click at [1120, 67] on div "5" at bounding box center [1107, 64] width 49 height 29
click at [1098, 288] on div "5" at bounding box center [1107, 281] width 49 height 29
click at [659, 271] on div "5" at bounding box center [650, 281] width 49 height 29
click at [636, 494] on div "5" at bounding box center [650, 498] width 49 height 29
click at [1109, 509] on div "5" at bounding box center [1107, 498] width 49 height 29
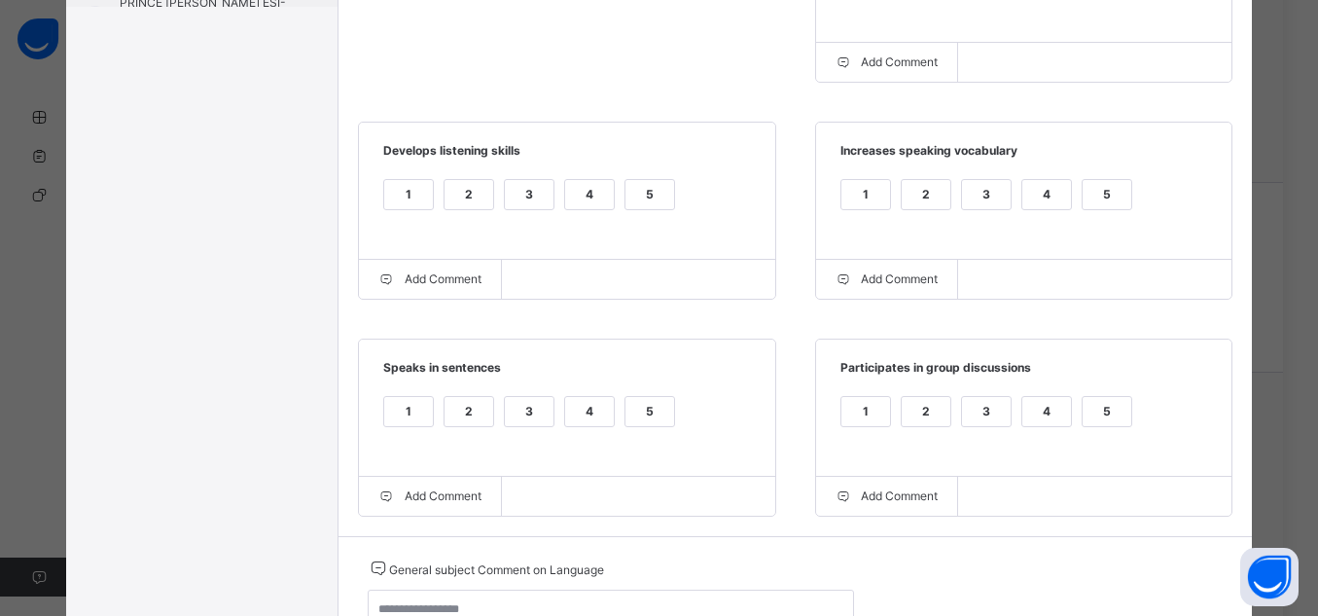
scroll to position [704, 0]
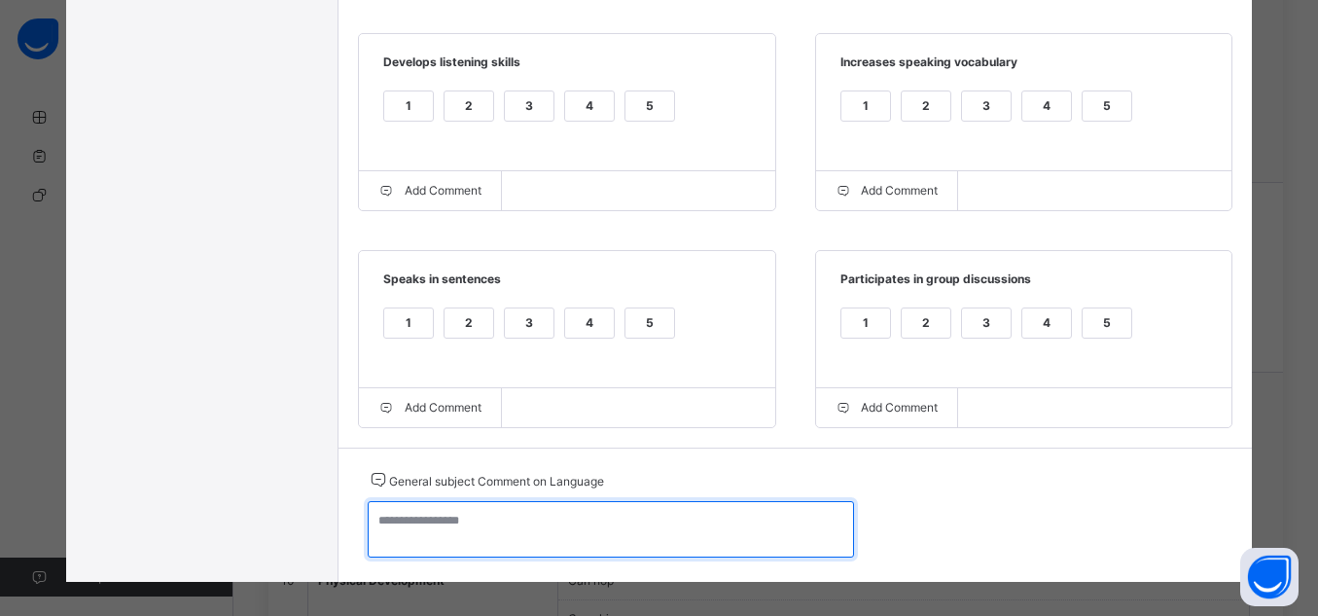
click at [791, 522] on textarea at bounding box center [611, 529] width 486 height 56
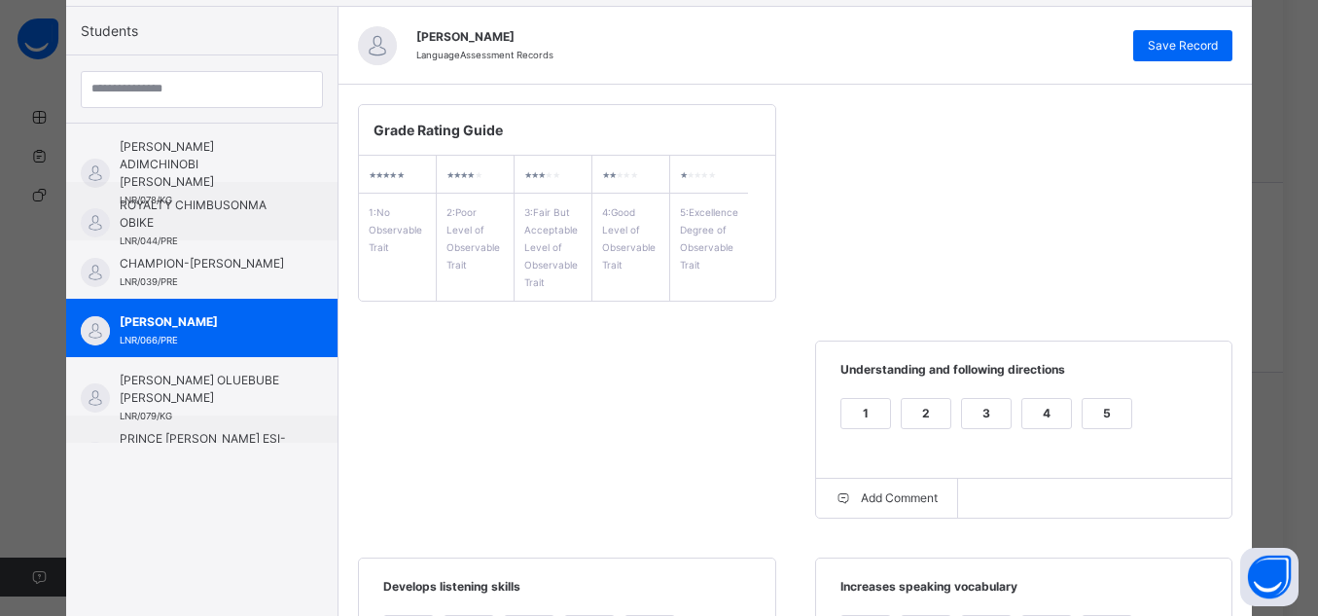
scroll to position [0, 0]
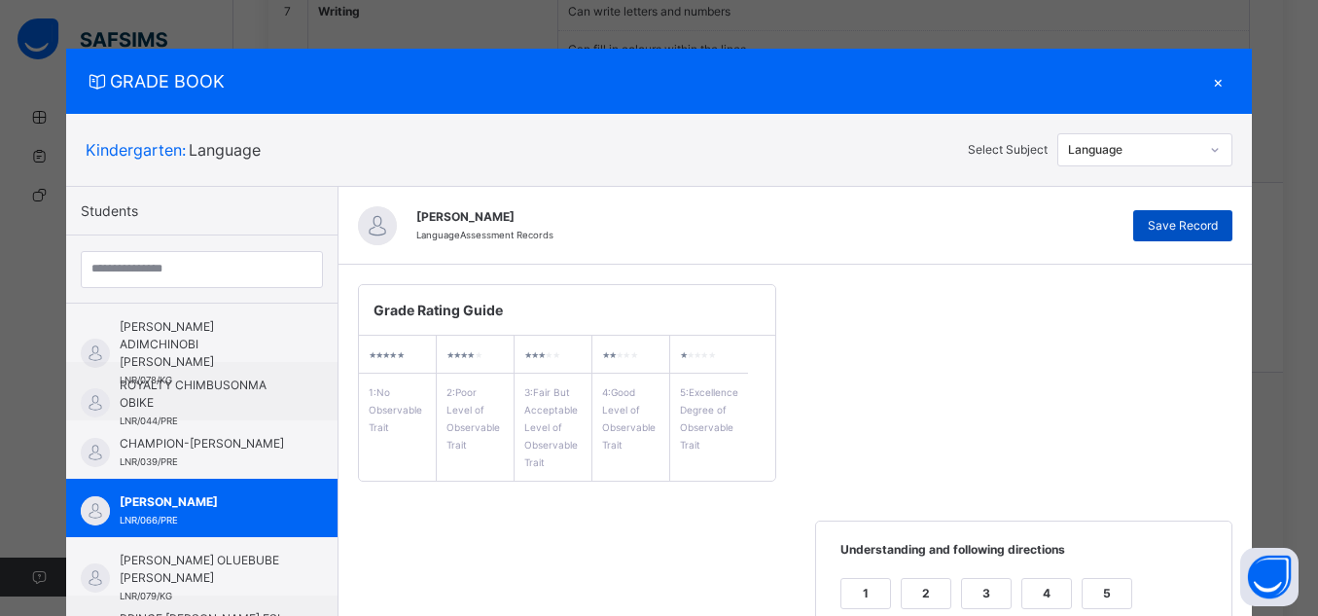
click at [1196, 226] on span "Save Record" at bounding box center [1183, 226] width 70 height 18
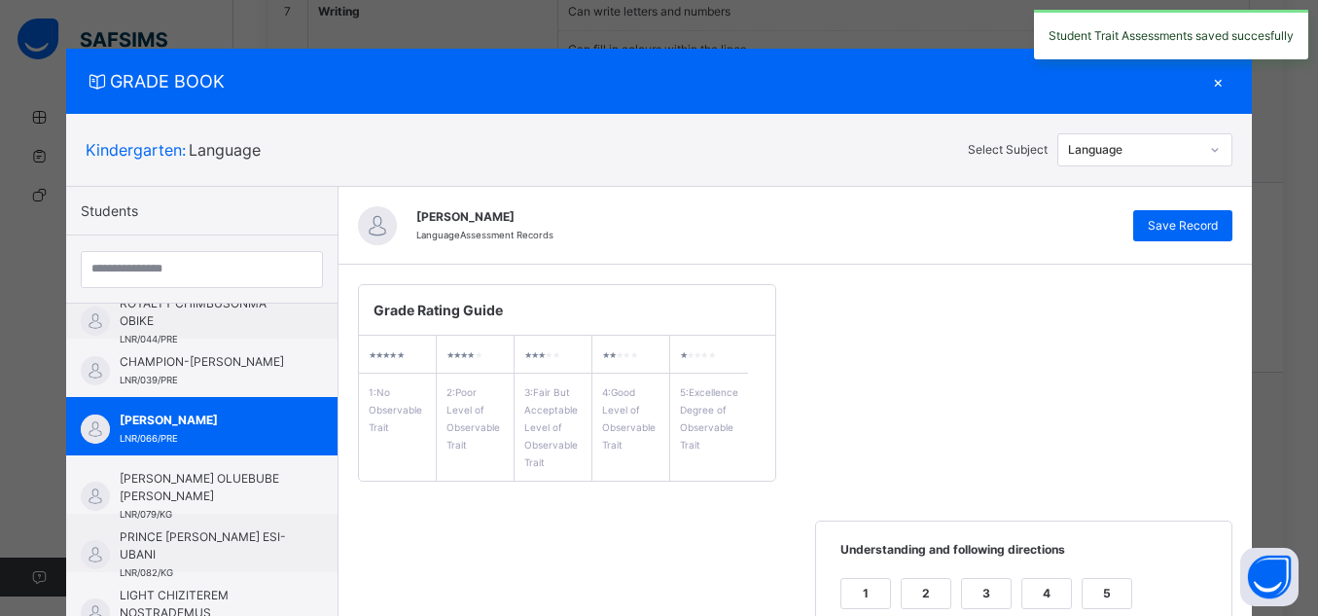
scroll to position [86, 0]
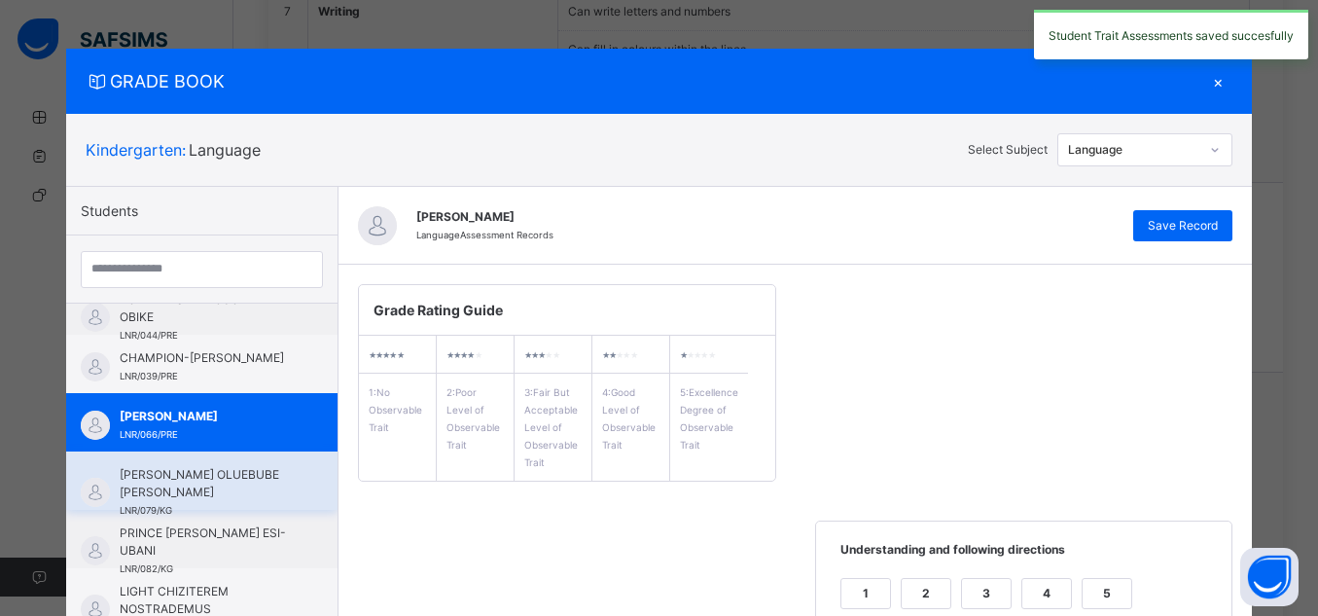
click at [237, 489] on span "[PERSON_NAME] OLUEBUBE [PERSON_NAME]" at bounding box center [207, 483] width 174 height 35
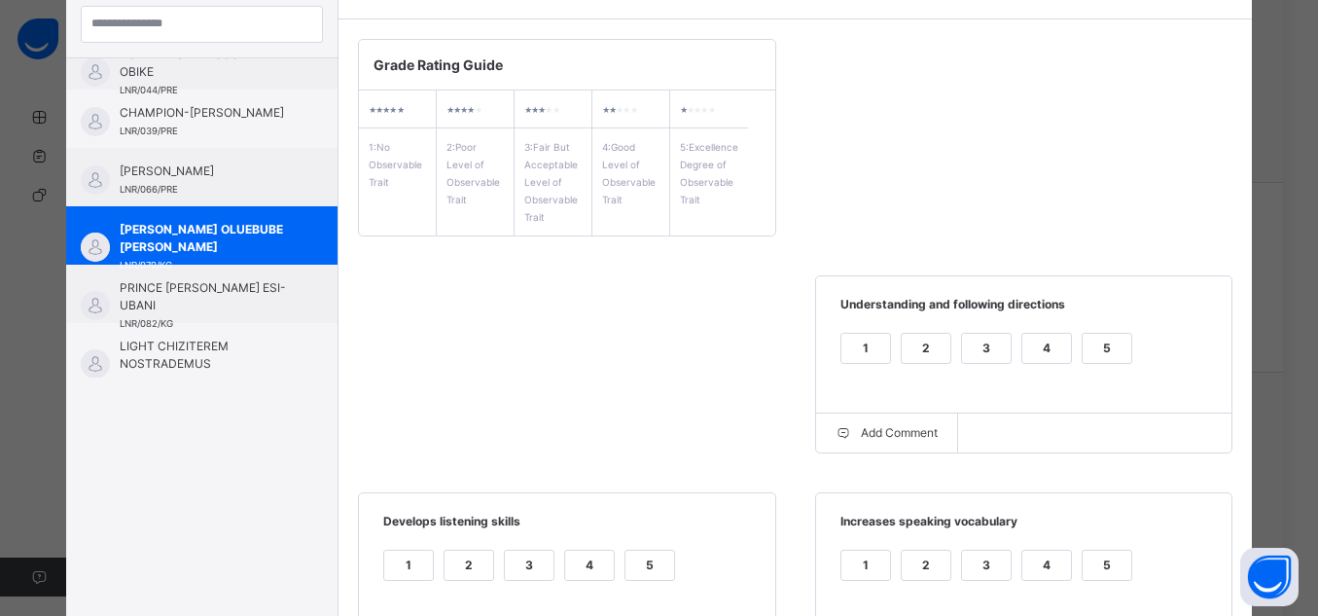
scroll to position [300, 0]
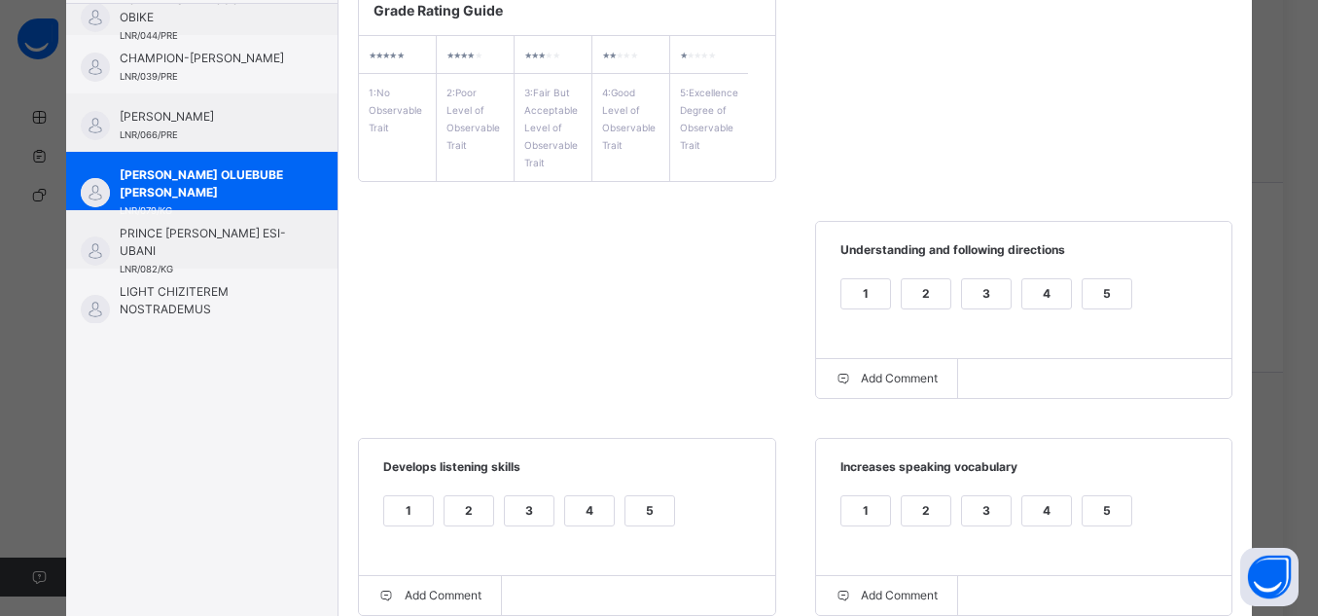
click at [1108, 297] on div "5" at bounding box center [1107, 293] width 49 height 29
click at [1116, 518] on div "5" at bounding box center [1107, 510] width 49 height 29
click at [626, 518] on div "5" at bounding box center [650, 510] width 49 height 29
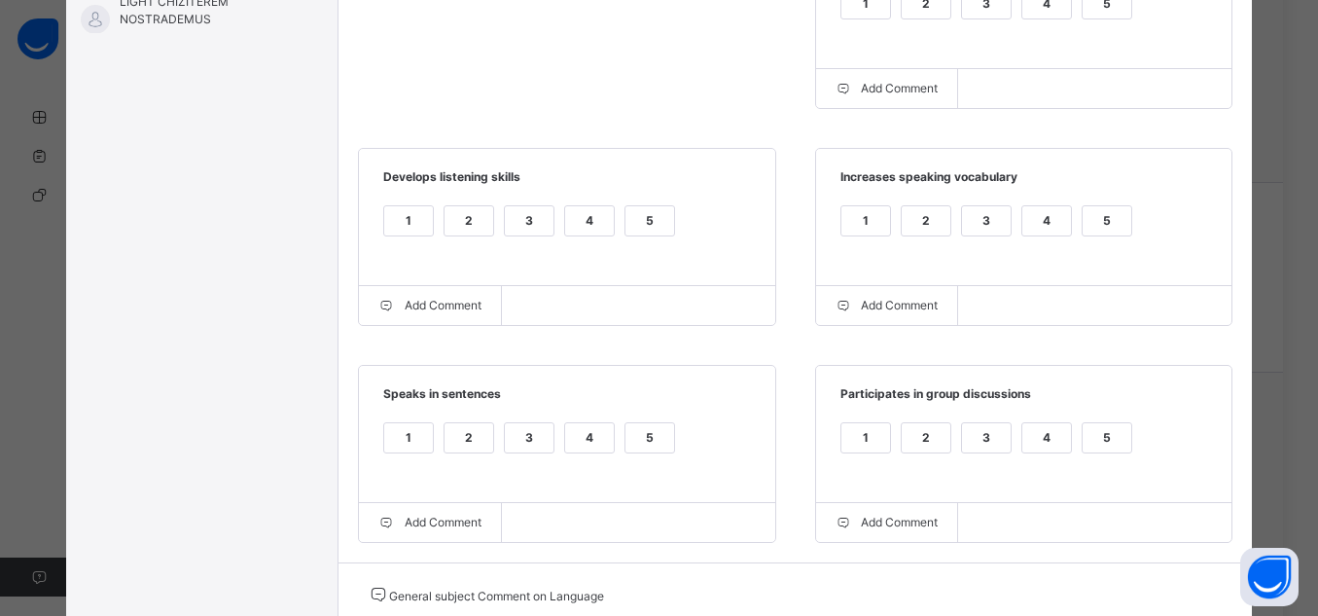
scroll to position [636, 0]
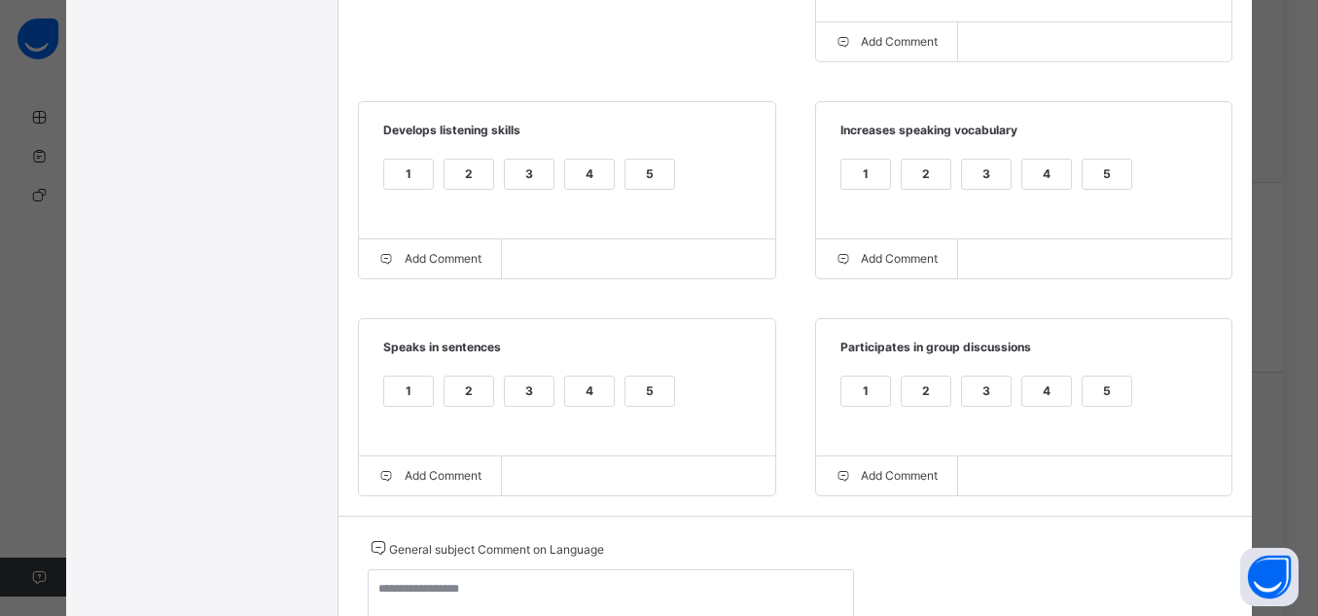
click at [1087, 402] on div "5" at bounding box center [1107, 391] width 49 height 29
click at [626, 386] on div "5" at bounding box center [650, 391] width 49 height 29
click at [543, 591] on textarea at bounding box center [611, 597] width 486 height 56
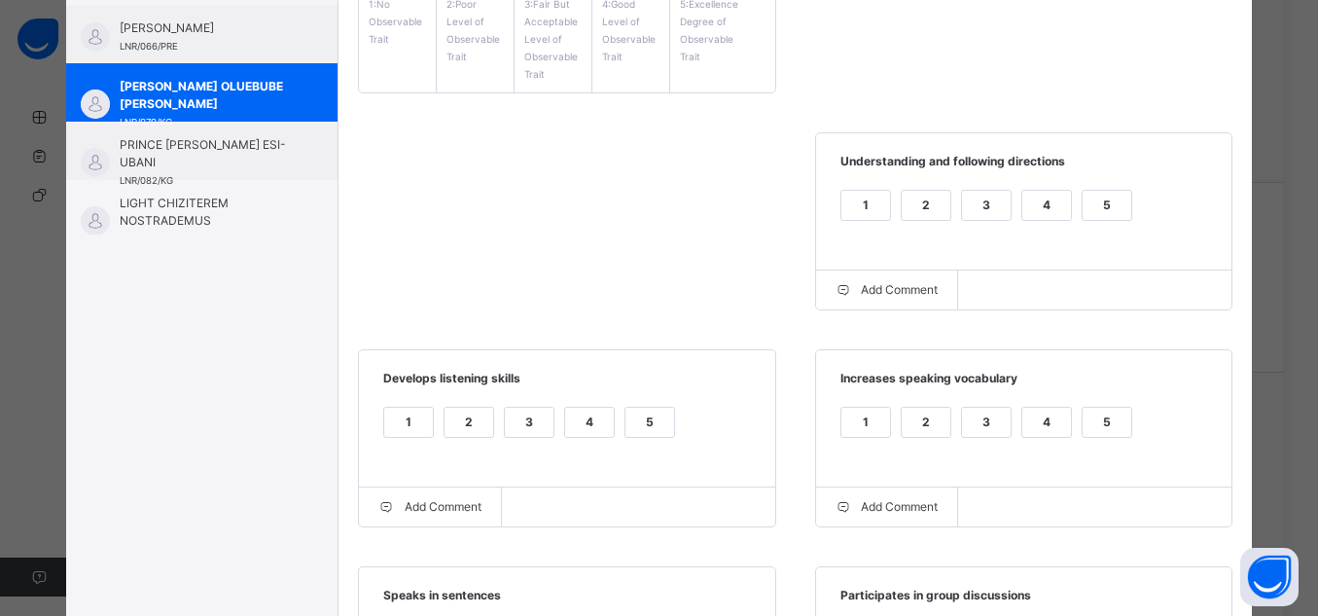
scroll to position [237, 0]
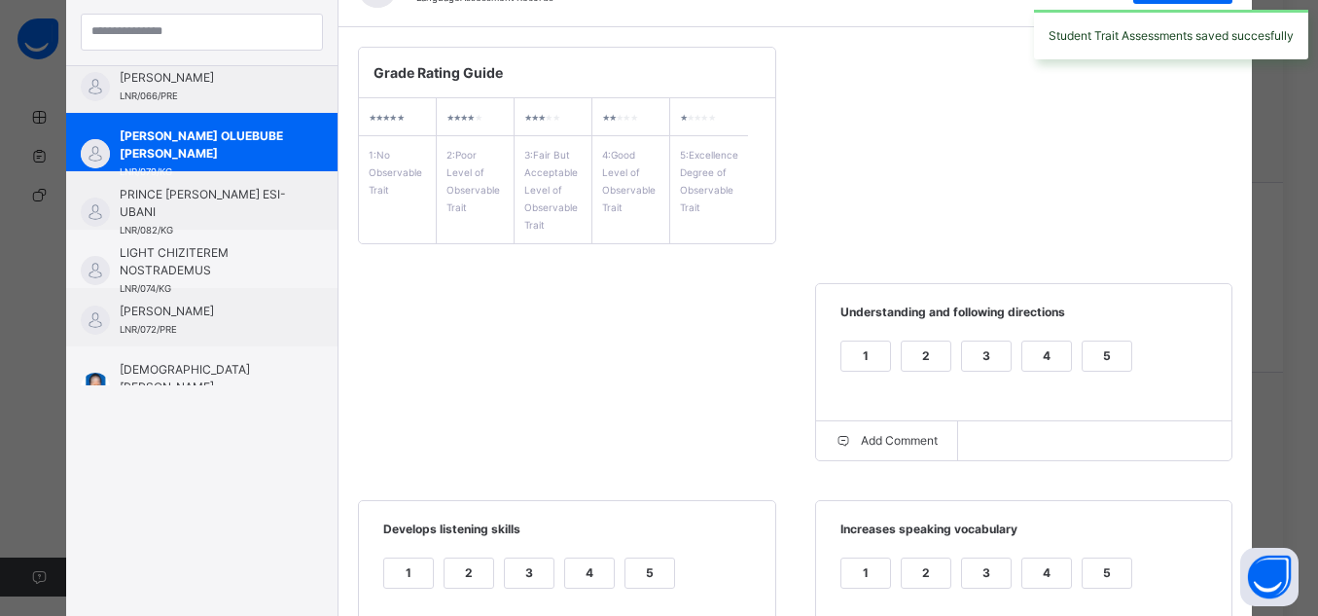
scroll to position [189, 0]
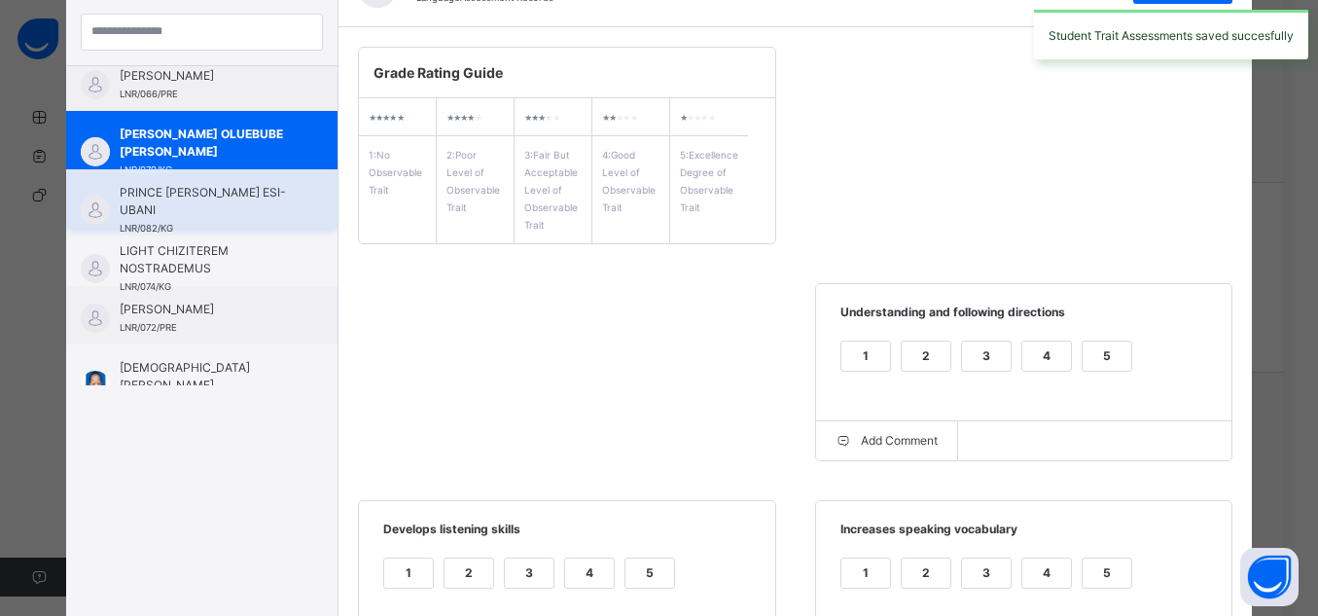
click at [211, 206] on span "PRINCE [PERSON_NAME] ESI-UBANI" at bounding box center [207, 201] width 174 height 35
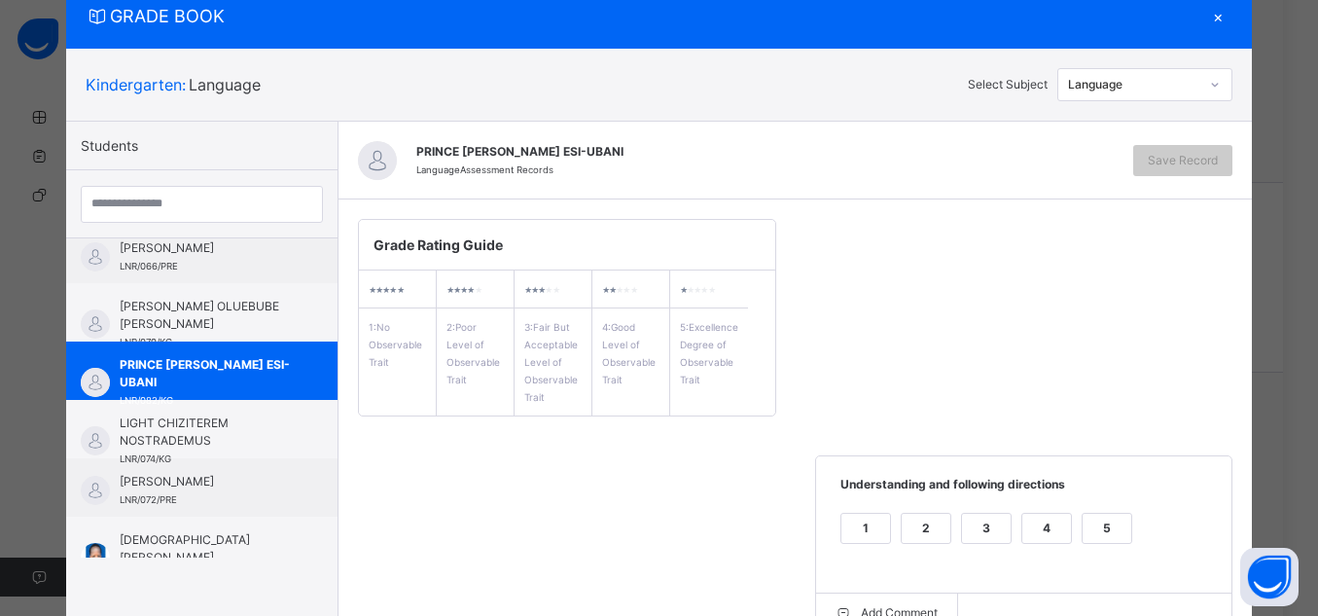
scroll to position [237, 0]
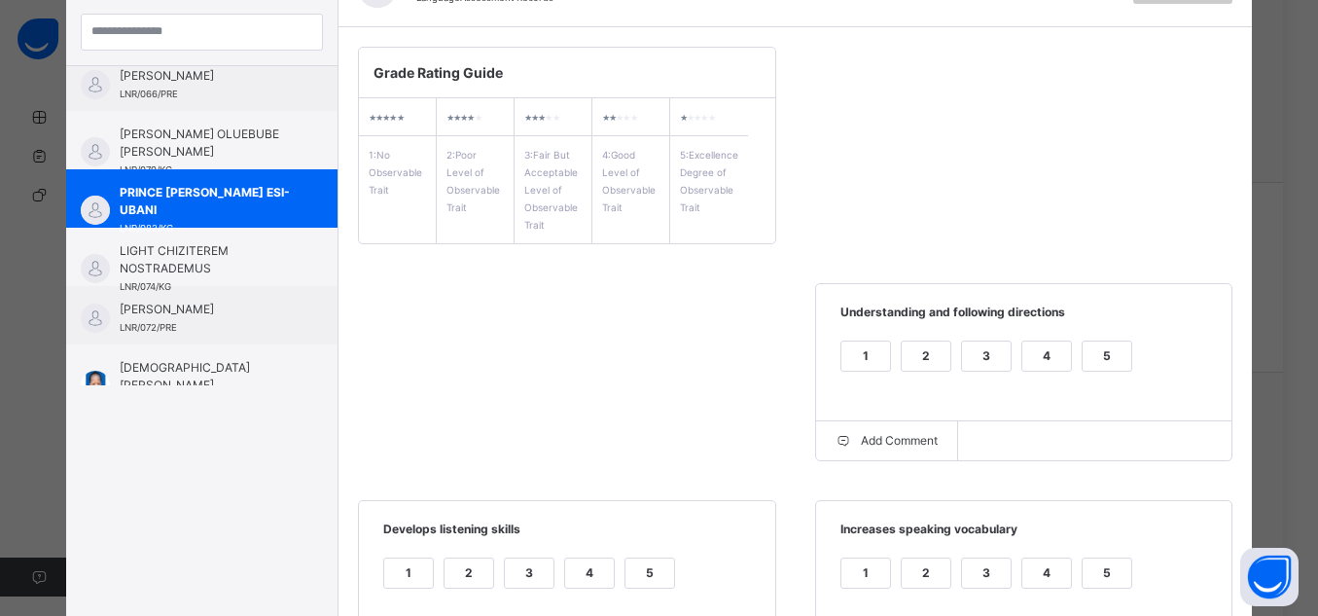
click at [1123, 347] on div "5" at bounding box center [1107, 356] width 49 height 29
click at [1109, 563] on div "5" at bounding box center [1107, 572] width 49 height 29
click at [653, 576] on div "5" at bounding box center [650, 572] width 49 height 29
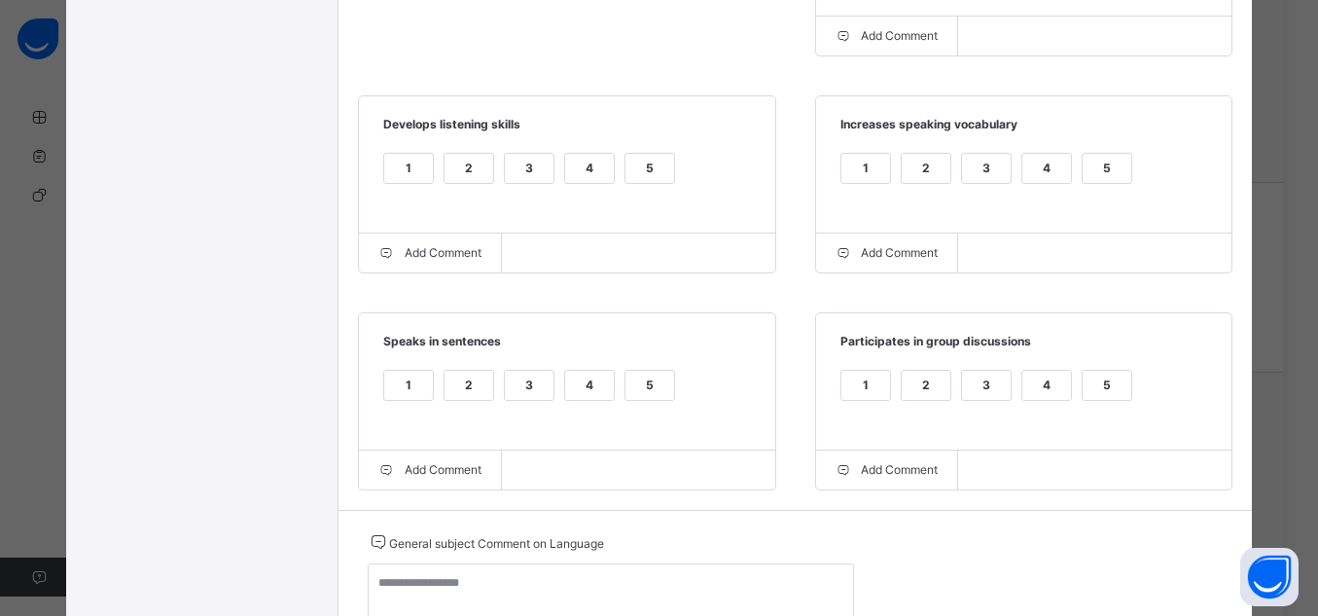
scroll to position [672, 0]
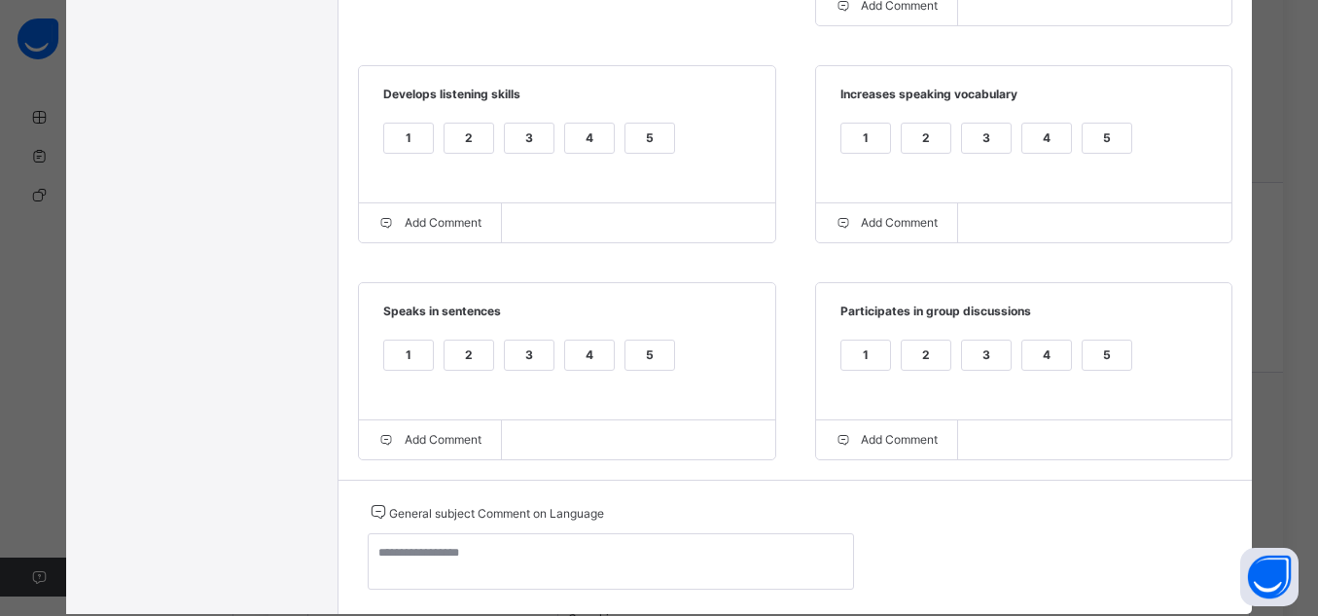
click at [1099, 352] on div "5" at bounding box center [1107, 355] width 49 height 29
click at [588, 350] on div "4" at bounding box center [589, 355] width 49 height 29
click at [732, 359] on div "1 2 3 4 5" at bounding box center [567, 367] width 378 height 65
click at [645, 361] on div "5" at bounding box center [650, 355] width 49 height 29
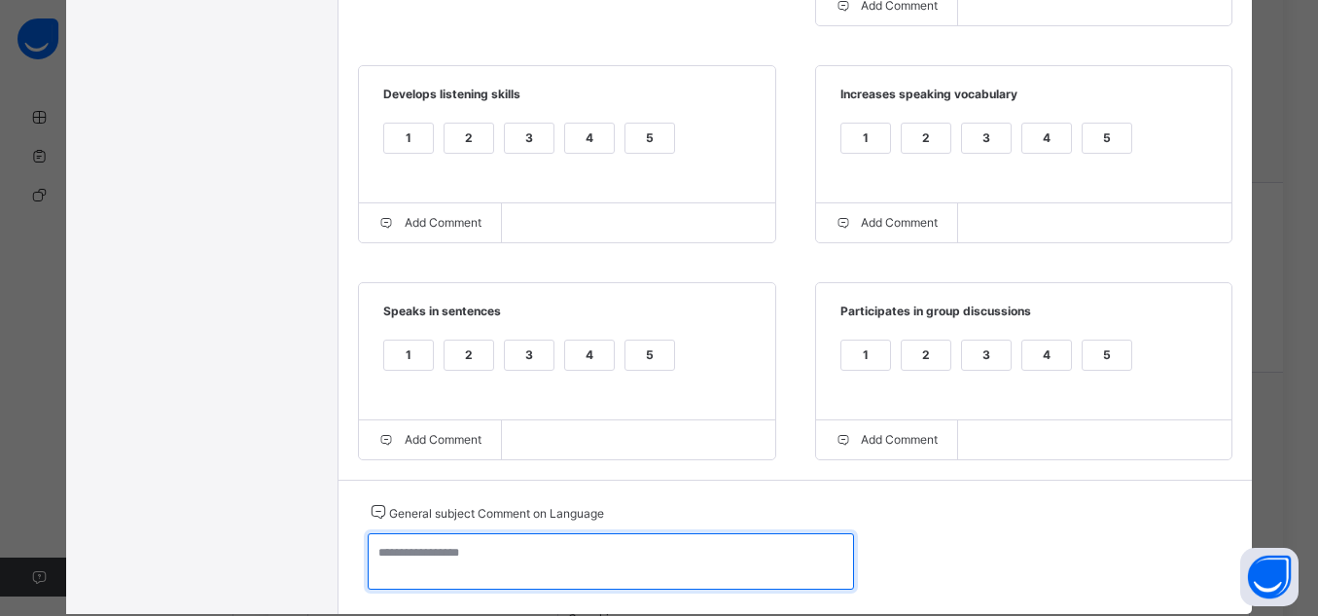
click at [710, 578] on textarea at bounding box center [611, 561] width 486 height 56
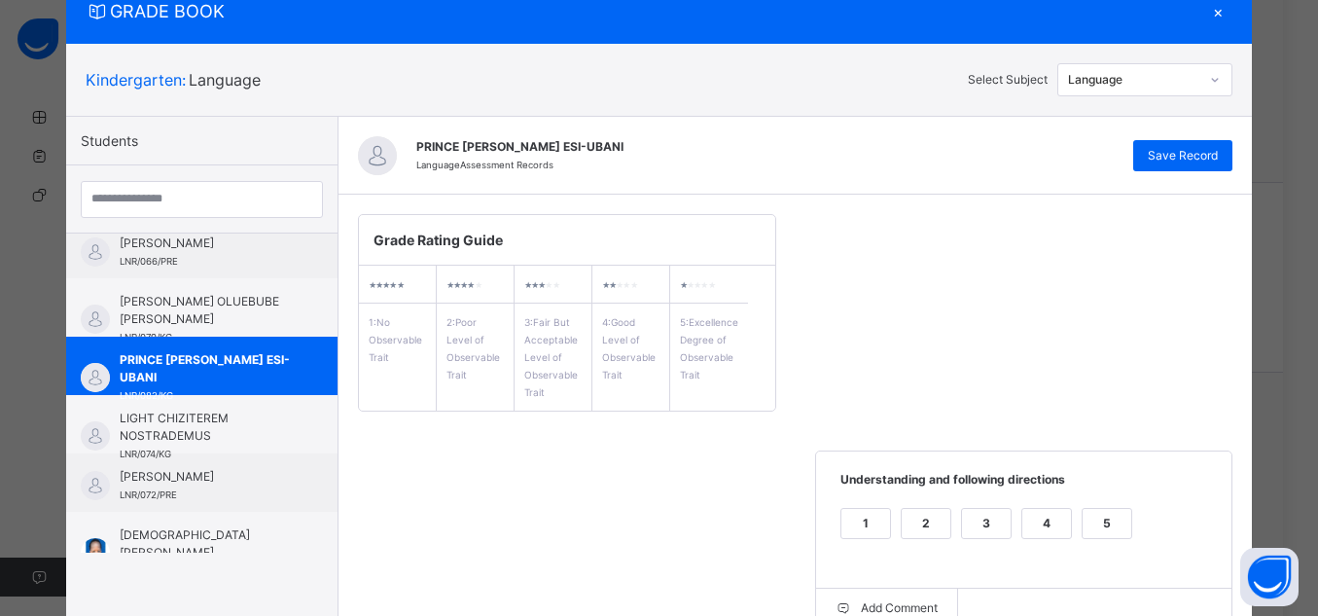
scroll to position [23, 0]
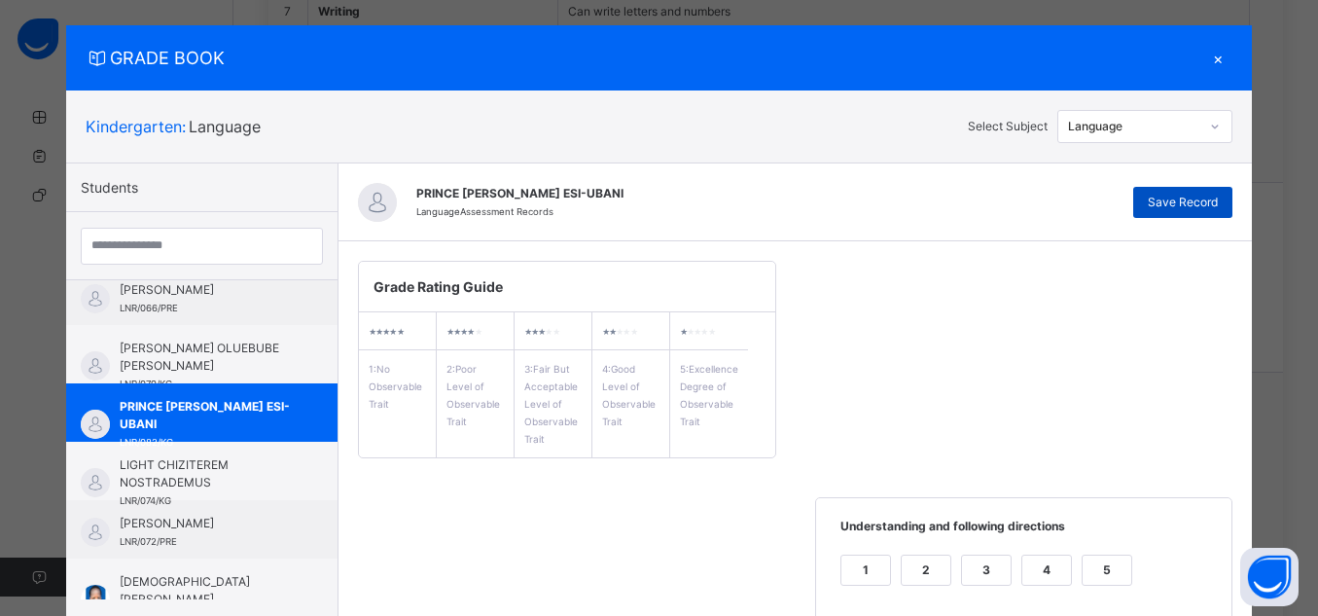
click at [1167, 199] on span "Save Record" at bounding box center [1183, 203] width 70 height 18
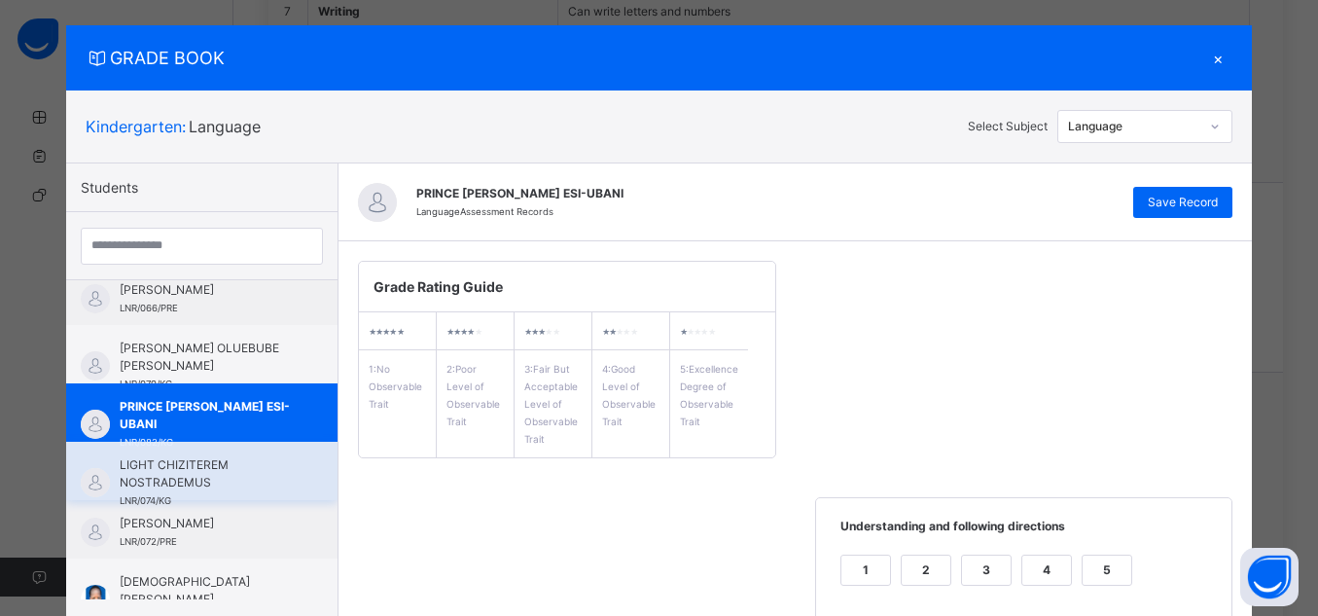
click at [207, 458] on span "LIGHT CHIZITEREM NOSTRADEMUS" at bounding box center [207, 473] width 174 height 35
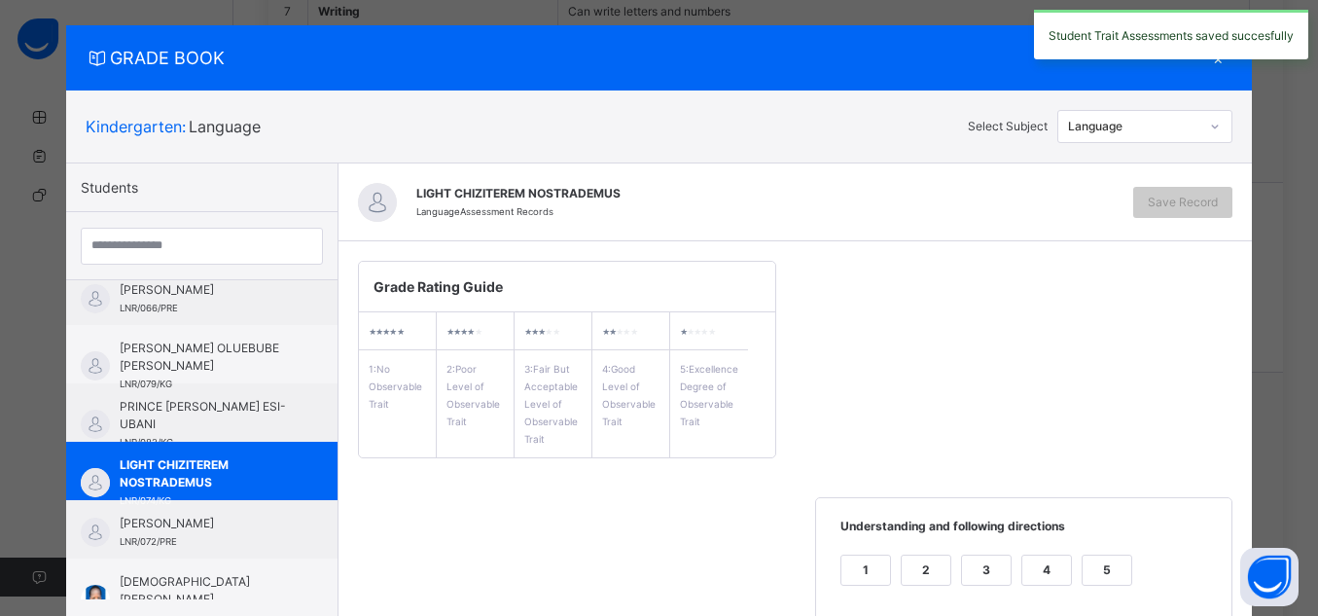
click at [1102, 557] on div "5" at bounding box center [1107, 570] width 49 height 29
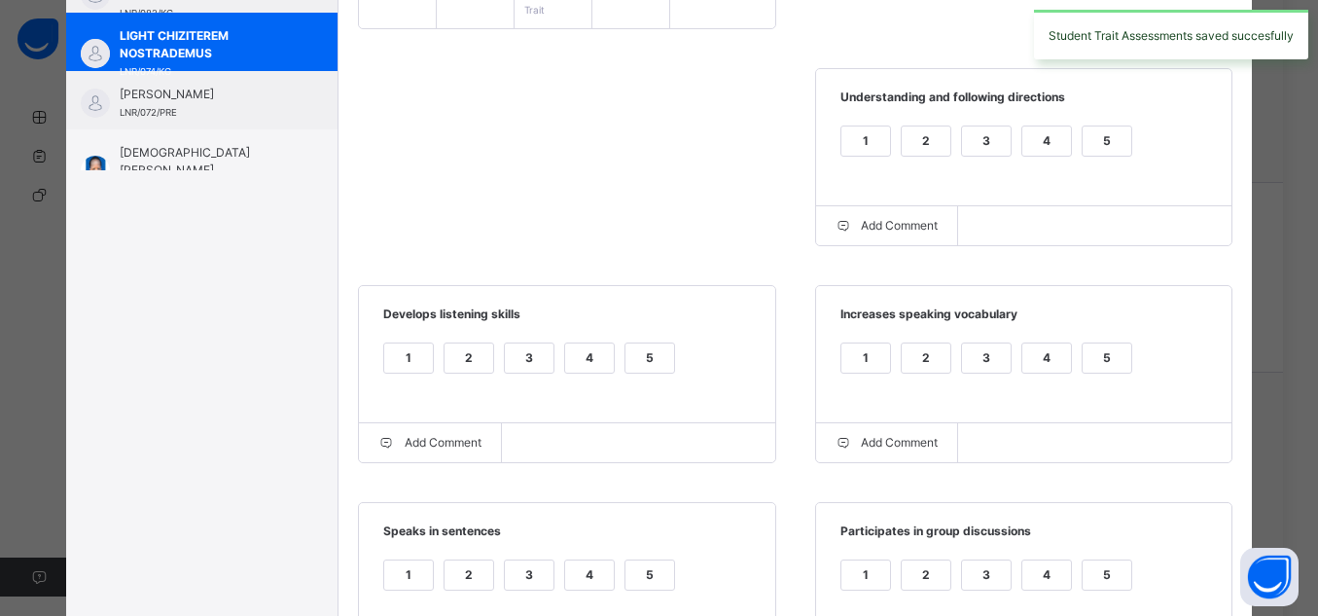
scroll to position [460, 0]
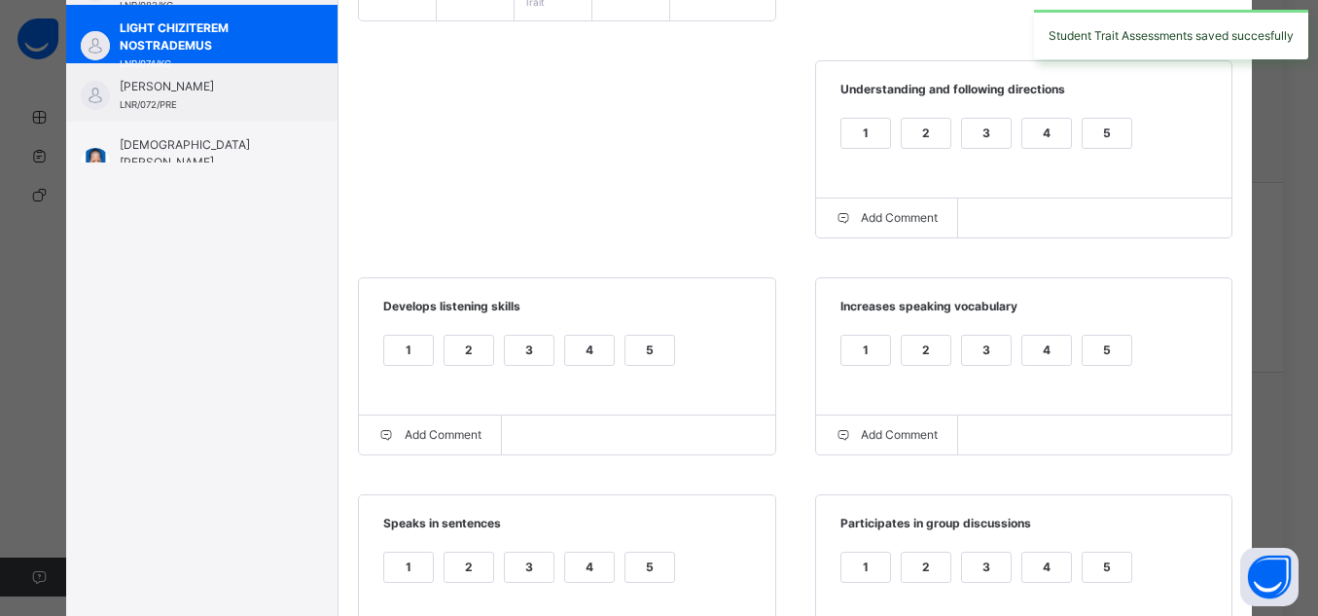
click at [1104, 356] on div "5" at bounding box center [1107, 350] width 49 height 29
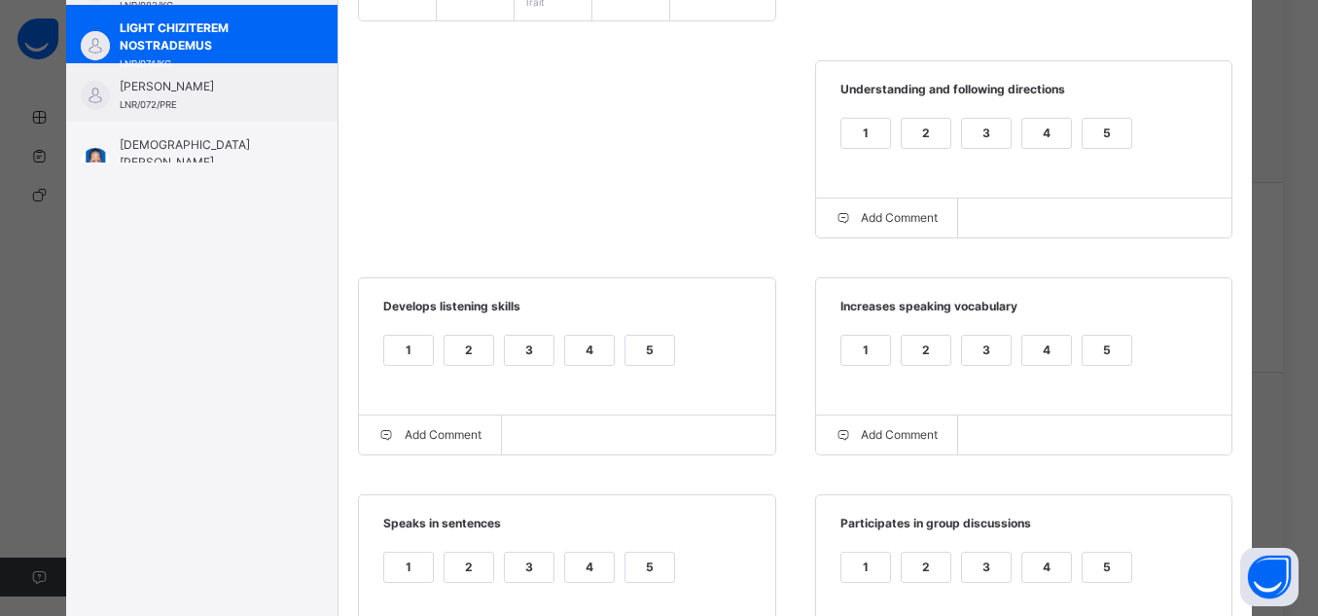
click at [663, 340] on div "5" at bounding box center [650, 350] width 49 height 29
click at [659, 582] on div "5" at bounding box center [650, 567] width 49 height 29
click at [1098, 563] on div "5" at bounding box center [1107, 567] width 49 height 29
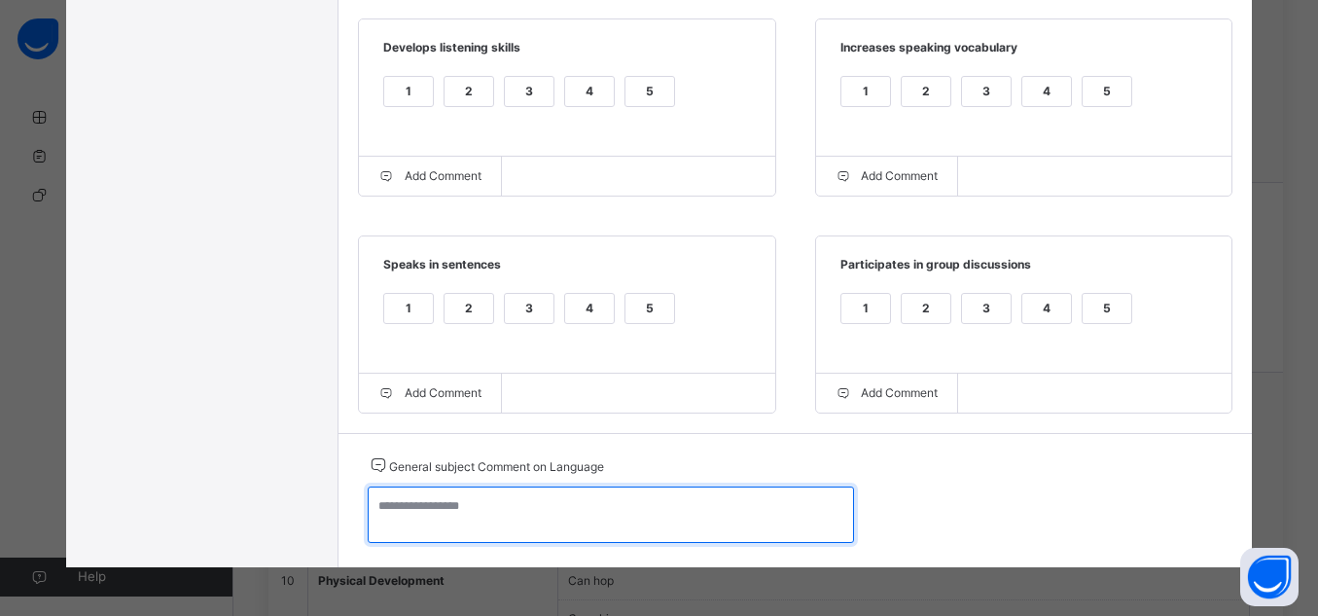
click at [552, 520] on textarea at bounding box center [611, 514] width 486 height 56
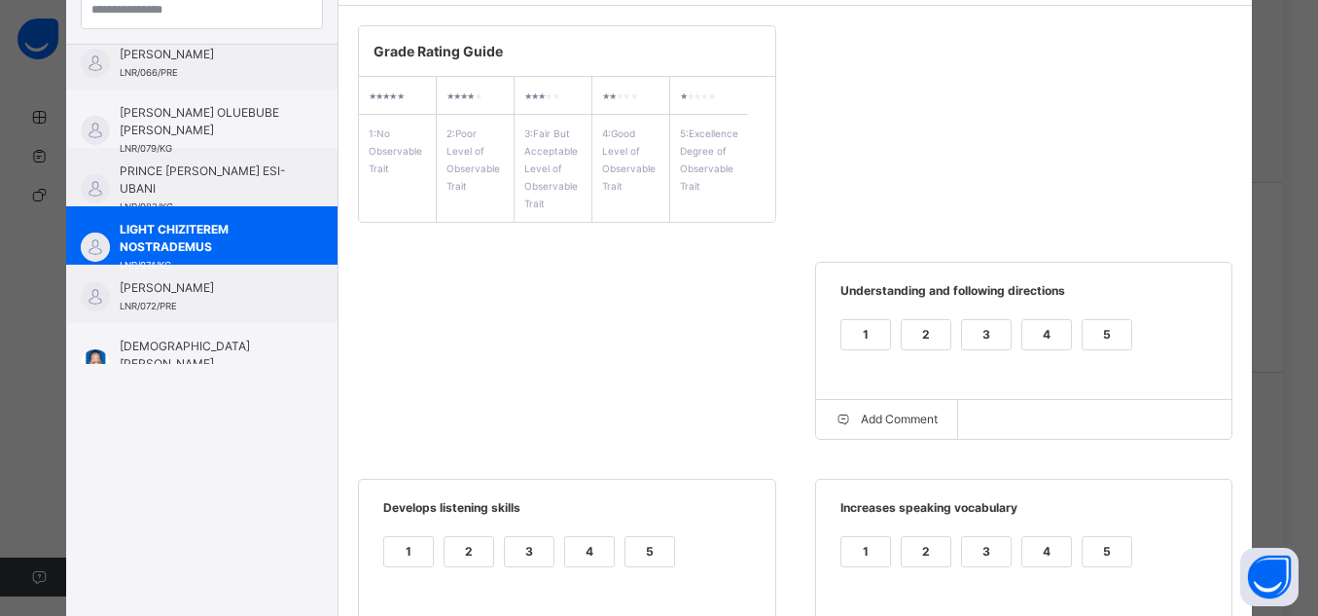
scroll to position [129, 0]
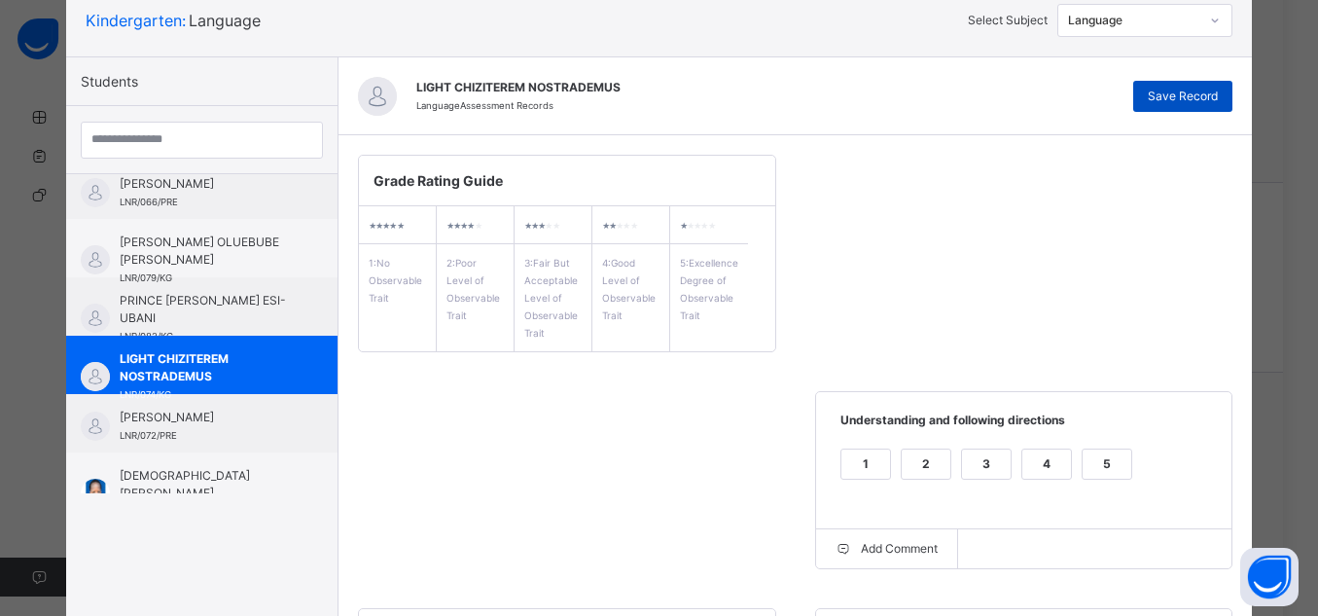
click at [1173, 91] on span "Save Record" at bounding box center [1183, 97] width 70 height 18
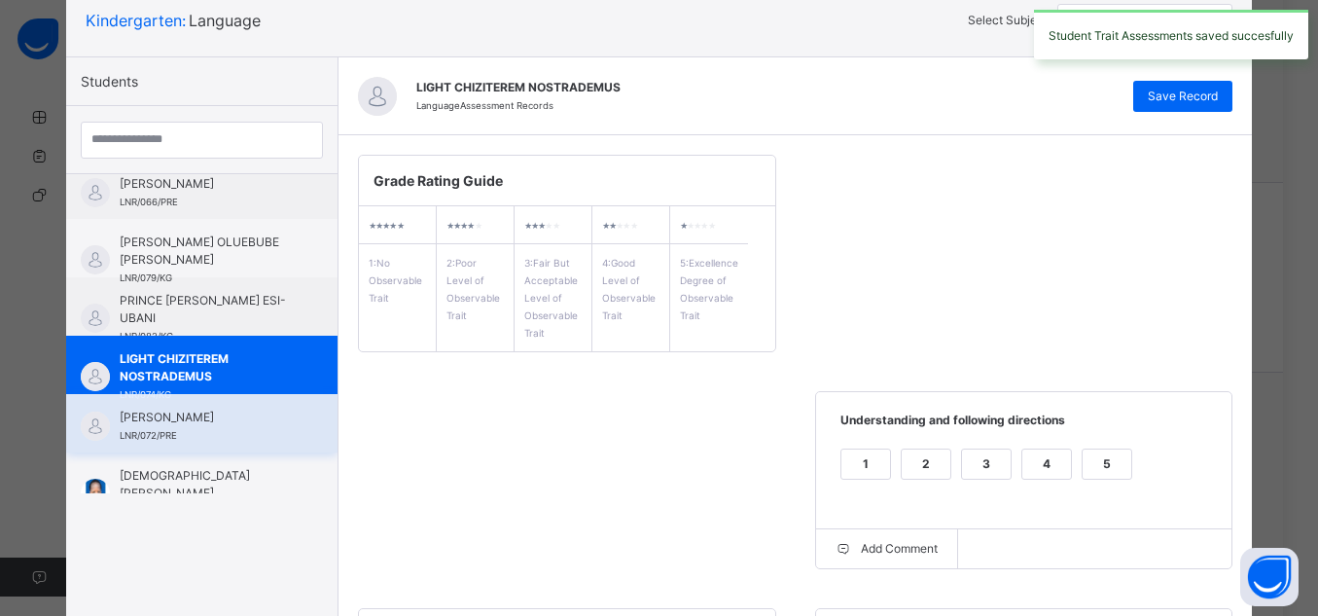
click at [156, 421] on span "[PERSON_NAME]" at bounding box center [207, 418] width 174 height 18
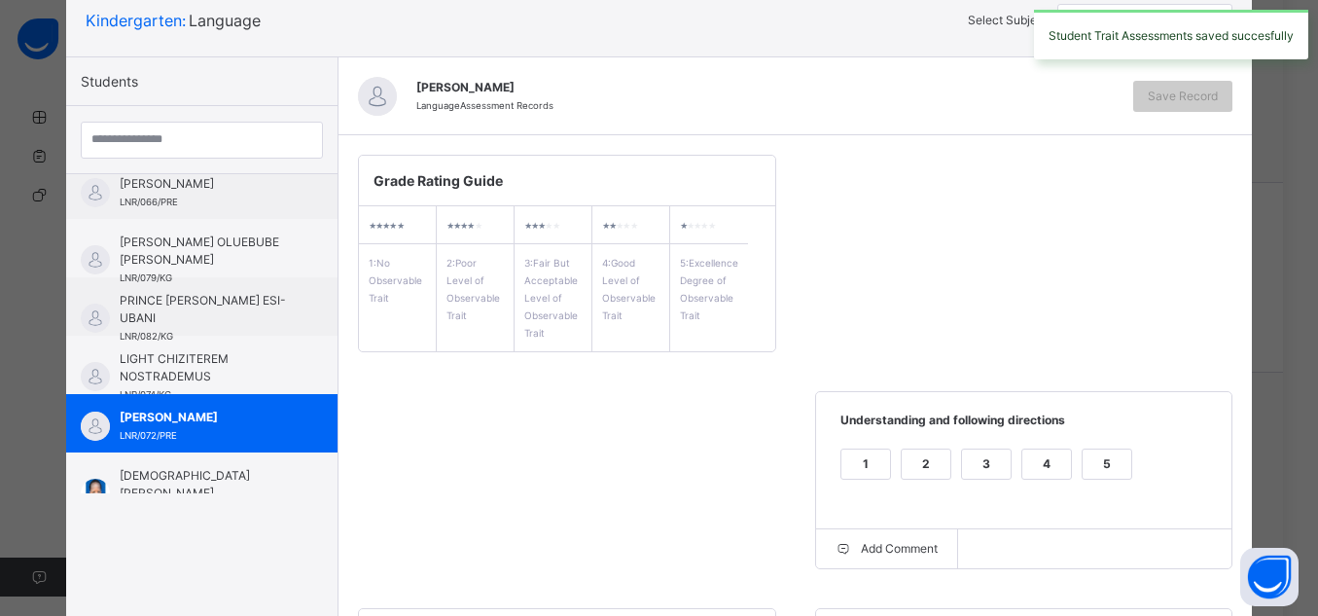
click at [1114, 465] on div "5" at bounding box center [1107, 464] width 49 height 29
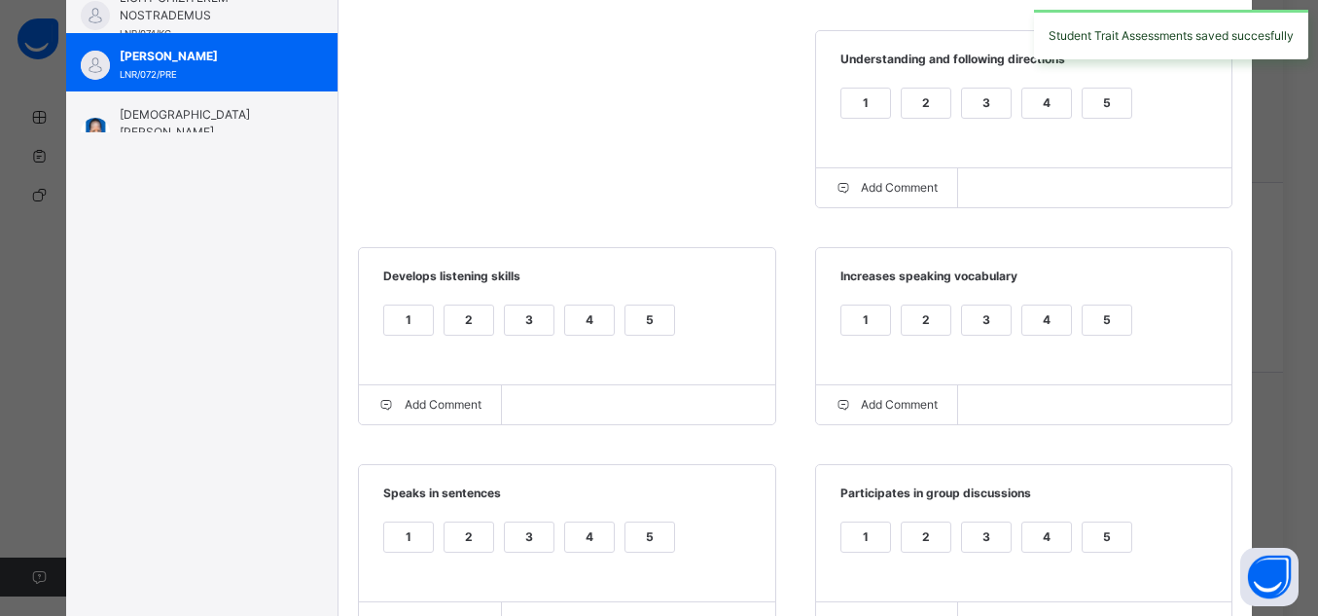
scroll to position [596, 0]
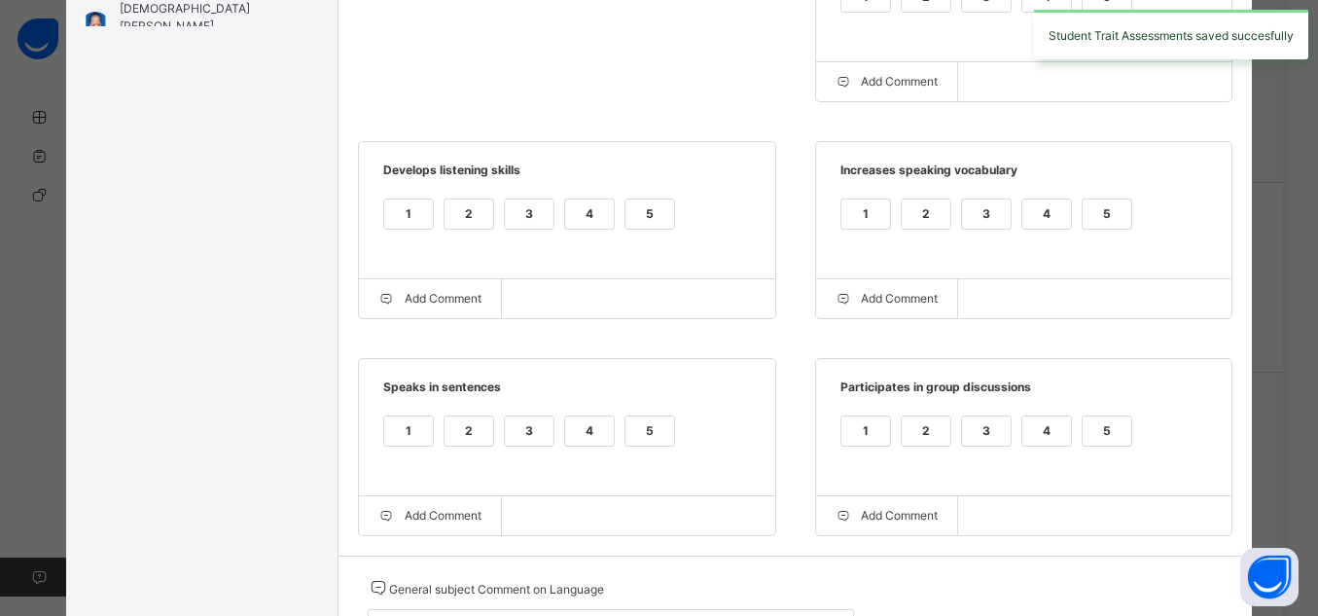
click at [1111, 461] on div "5" at bounding box center [1107, 442] width 51 height 55
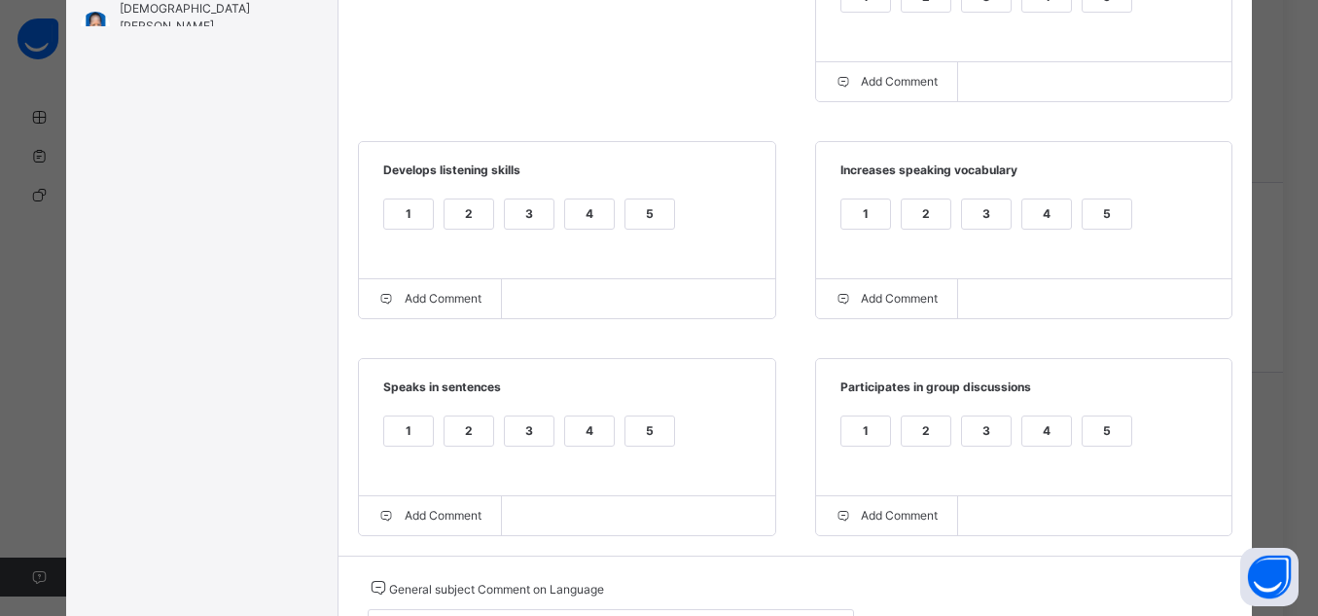
click at [1106, 447] on label "5" at bounding box center [1107, 430] width 51 height 31
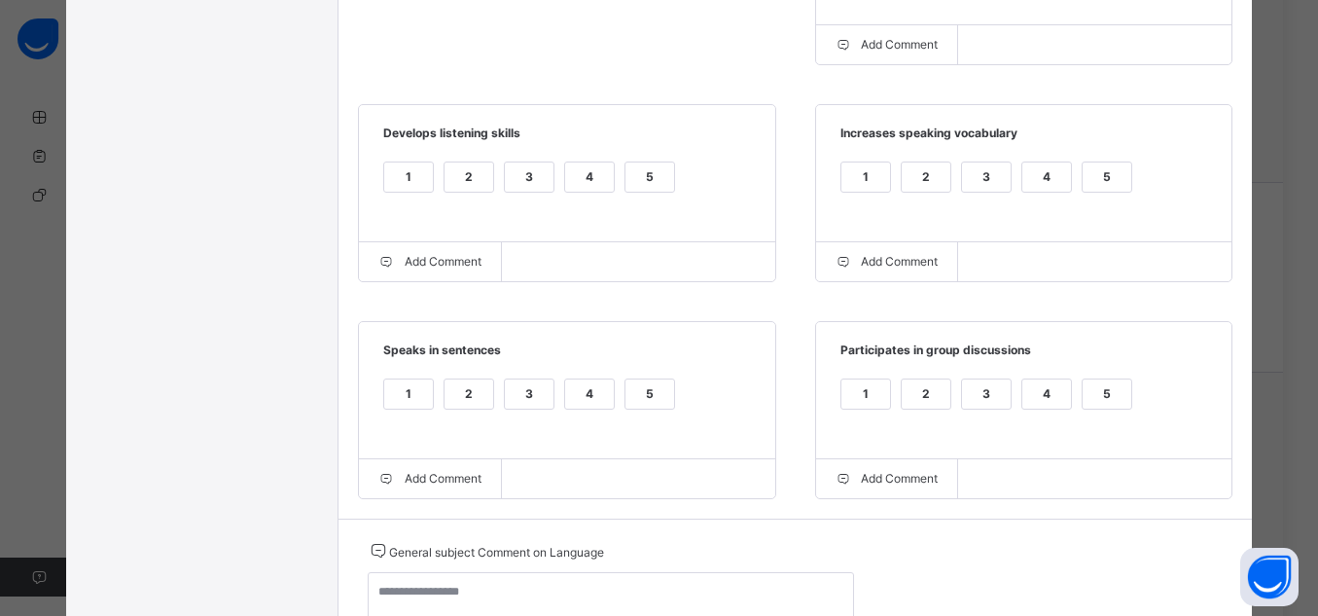
scroll to position [635, 0]
click at [795, 585] on textarea at bounding box center [611, 598] width 486 height 56
click at [626, 391] on div "5" at bounding box center [650, 392] width 49 height 29
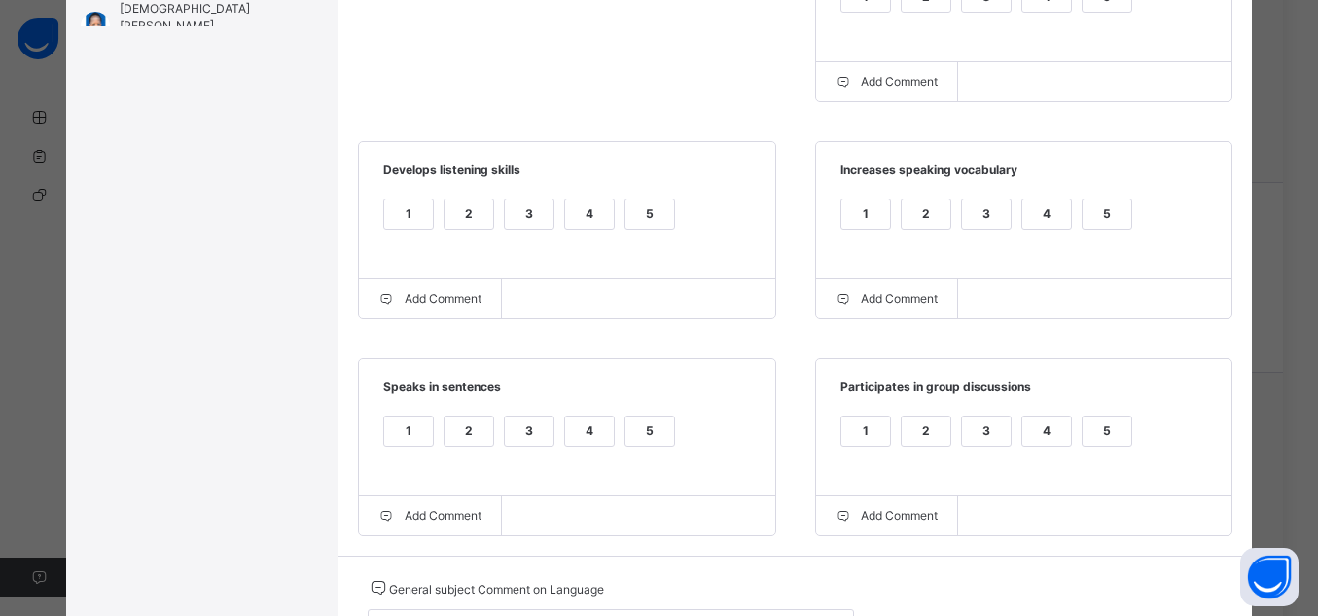
scroll to position [558, 0]
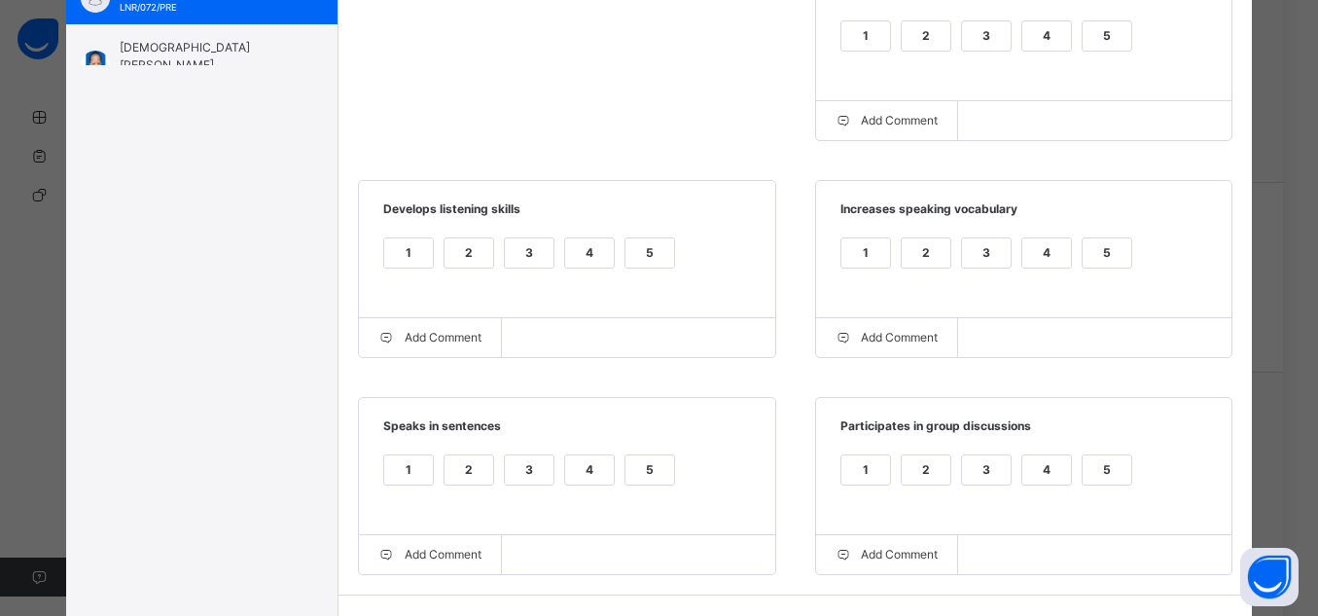
click at [1120, 254] on div "5" at bounding box center [1107, 252] width 49 height 29
click at [656, 255] on div "5" at bounding box center [650, 252] width 49 height 29
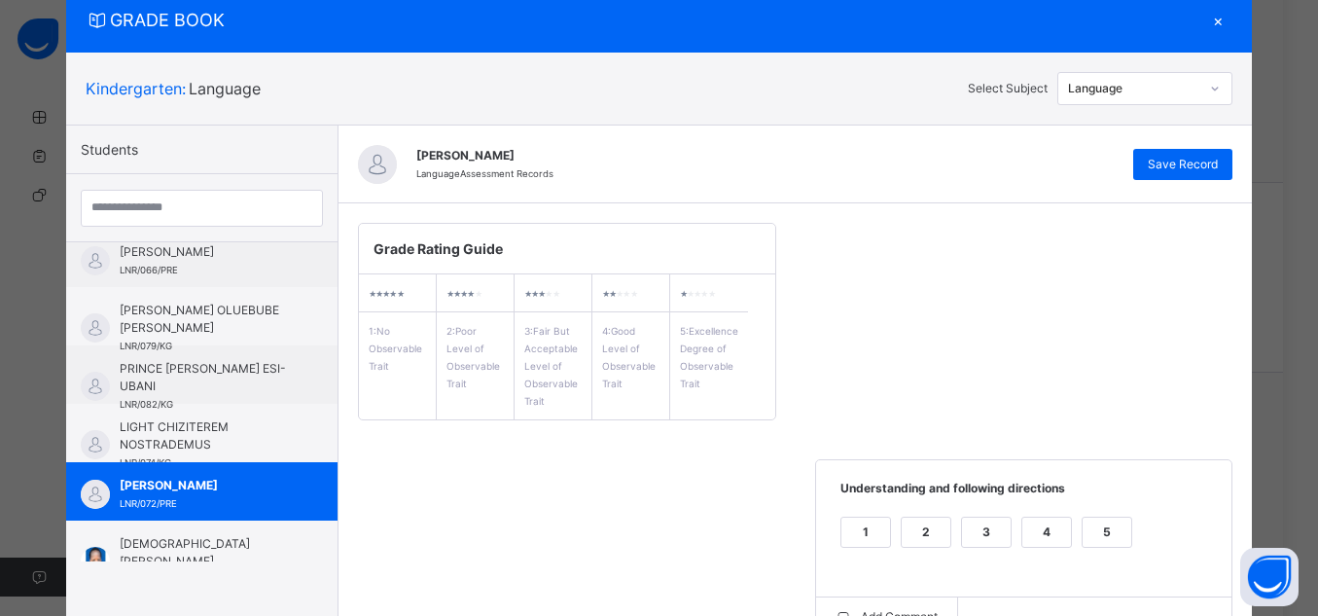
scroll to position [52, 0]
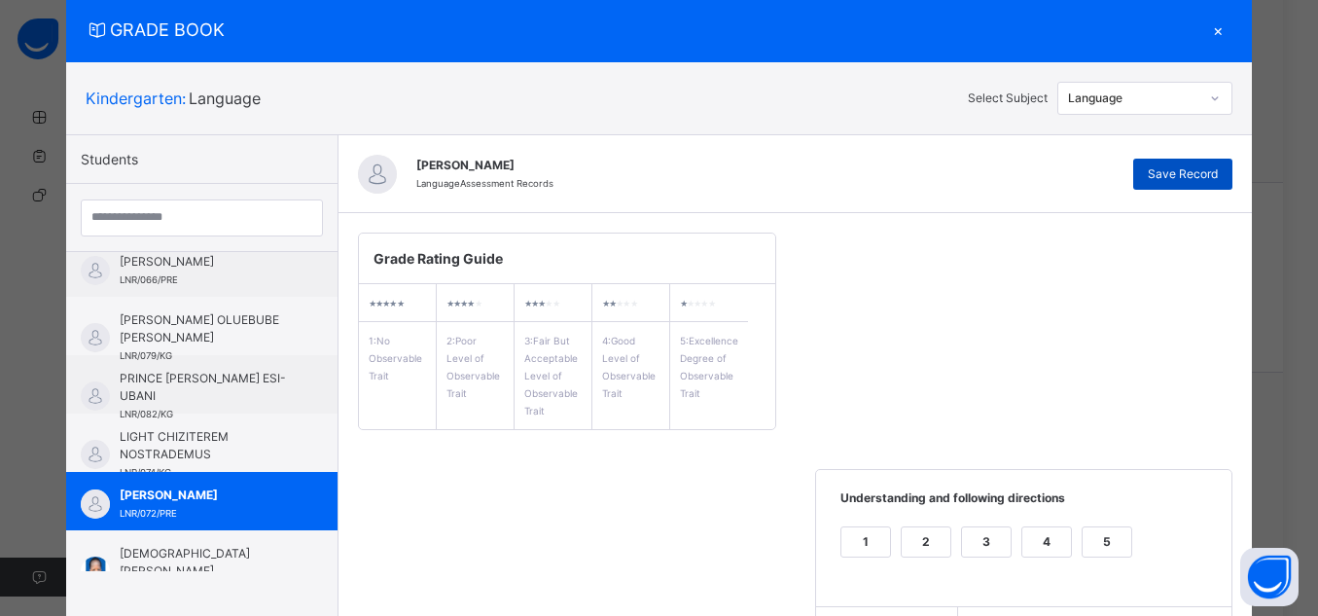
click at [1178, 165] on span "Save Record" at bounding box center [1183, 174] width 70 height 18
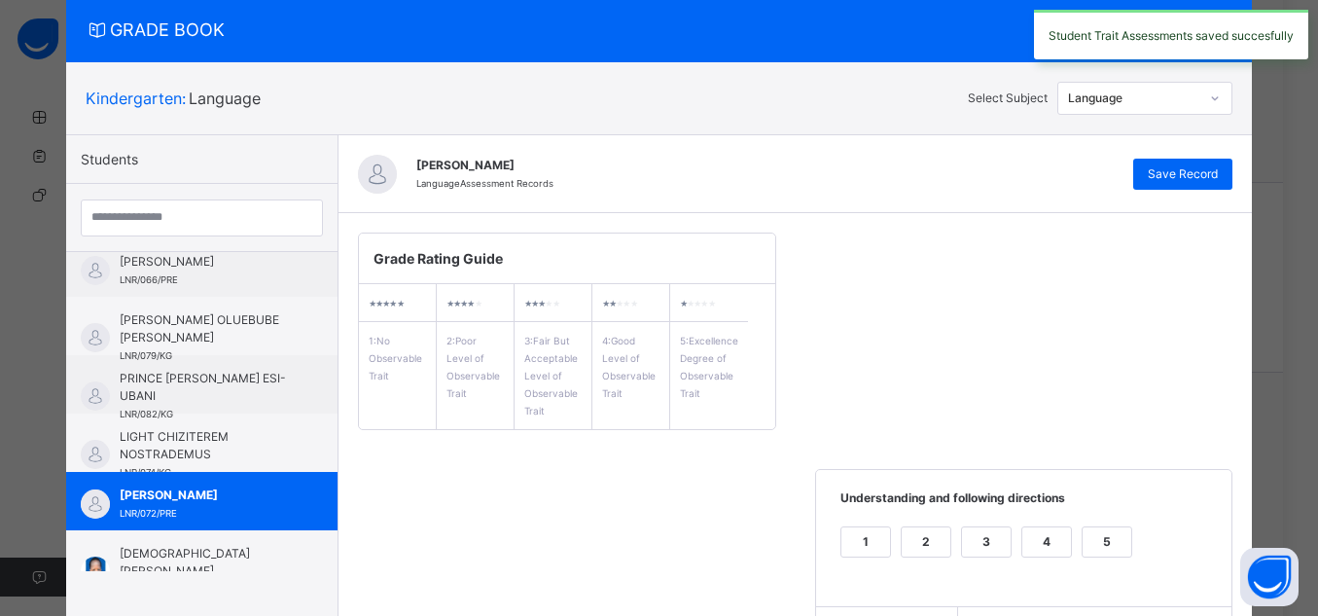
click at [320, 421] on div "[PERSON_NAME] ADIMCHINOBI [PERSON_NAME] LNR/078/KG ROYALTY CHIMBUSONMA OBIKE LN…" at bounding box center [201, 411] width 271 height 319
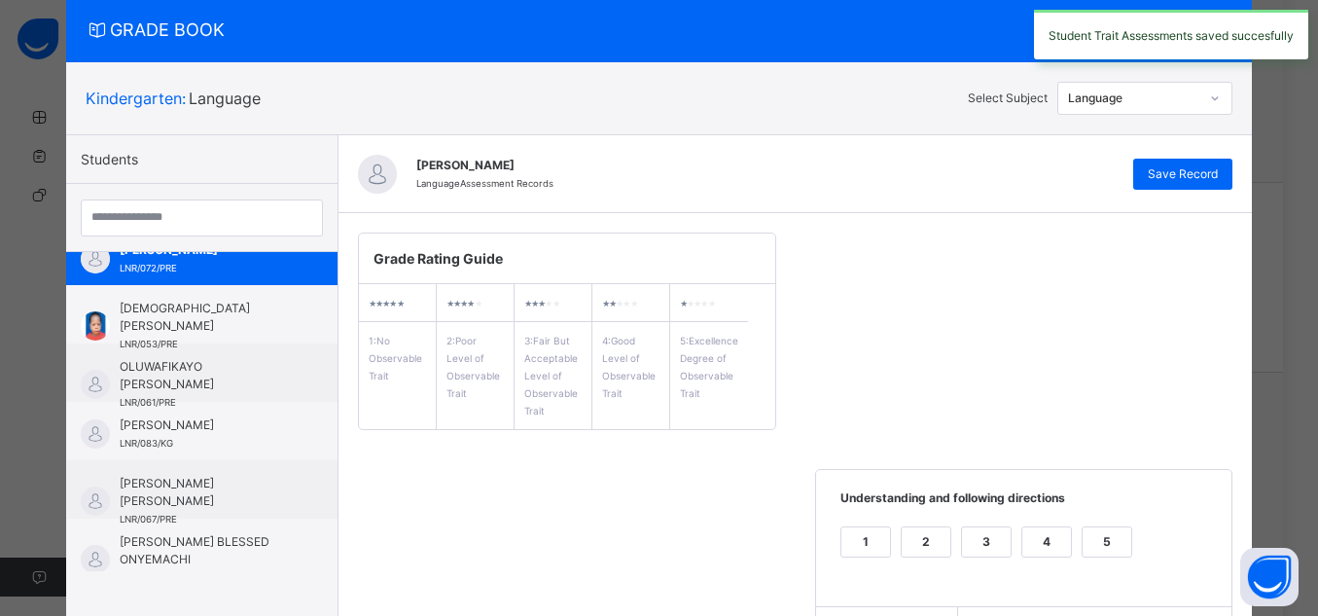
scroll to position [446, 0]
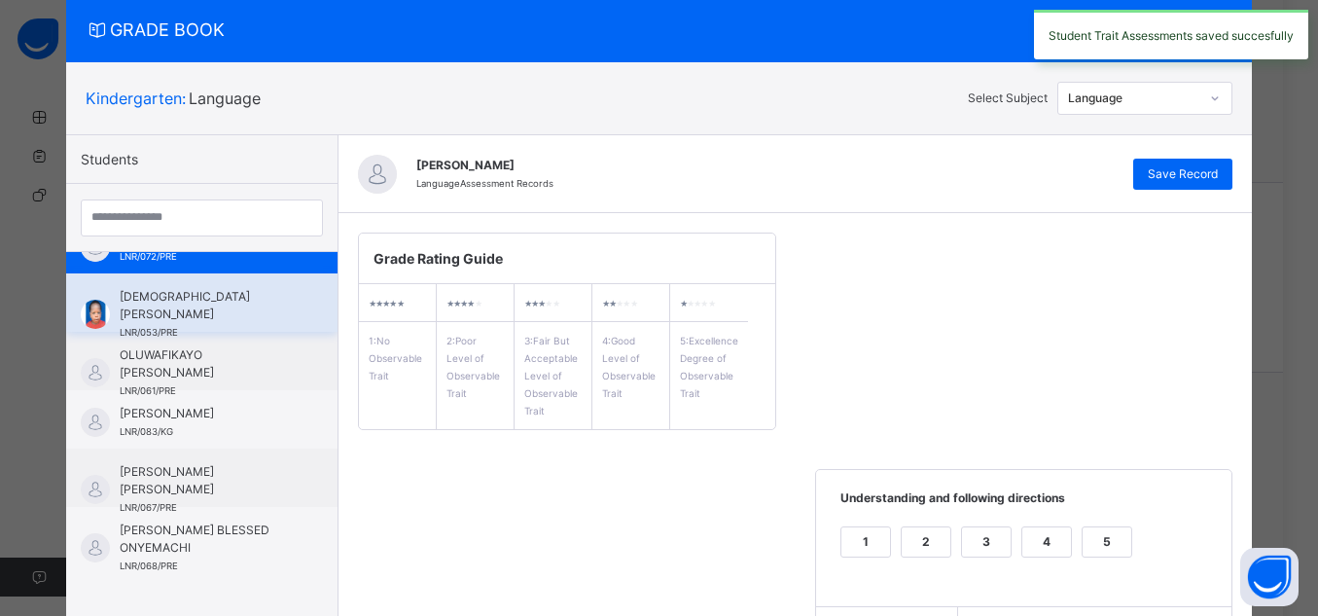
click at [226, 314] on span "[DEMOGRAPHIC_DATA] [PERSON_NAME]" at bounding box center [207, 305] width 174 height 35
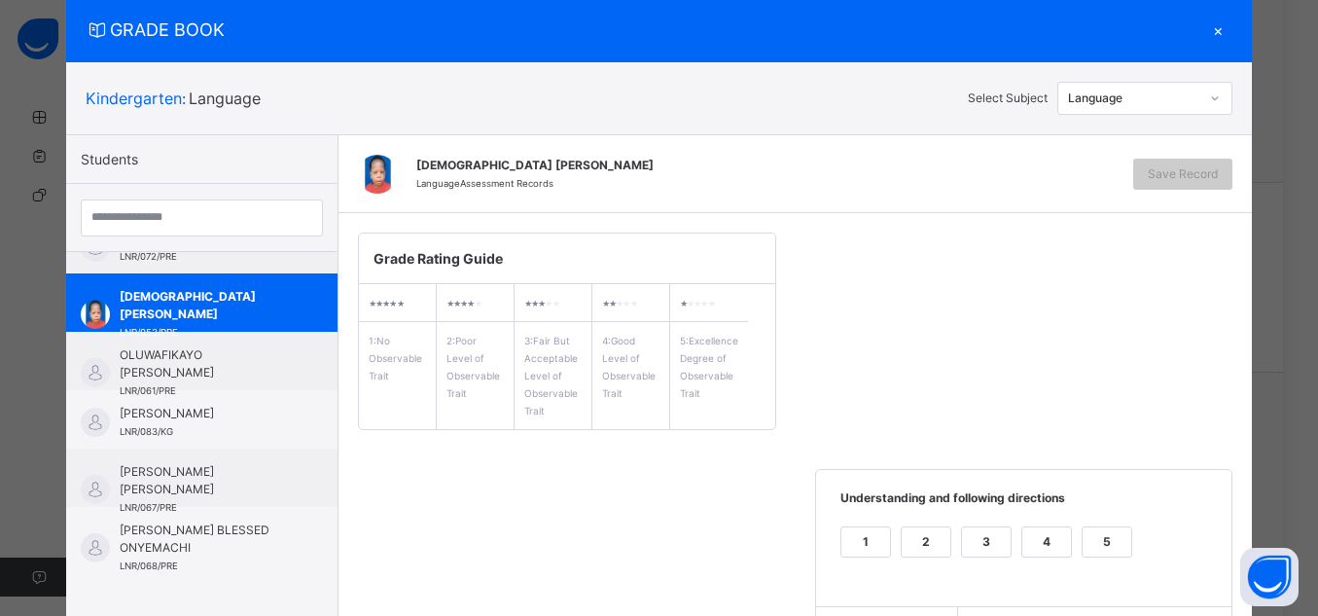
click at [1099, 532] on div "5" at bounding box center [1107, 541] width 49 height 29
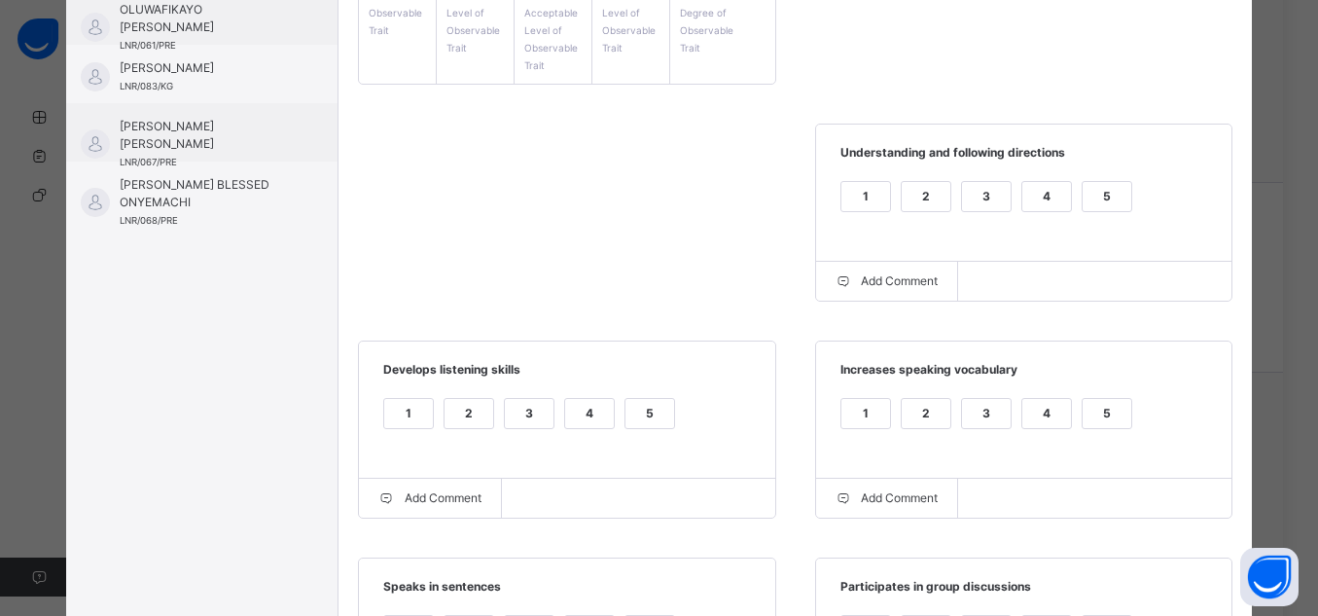
scroll to position [402, 0]
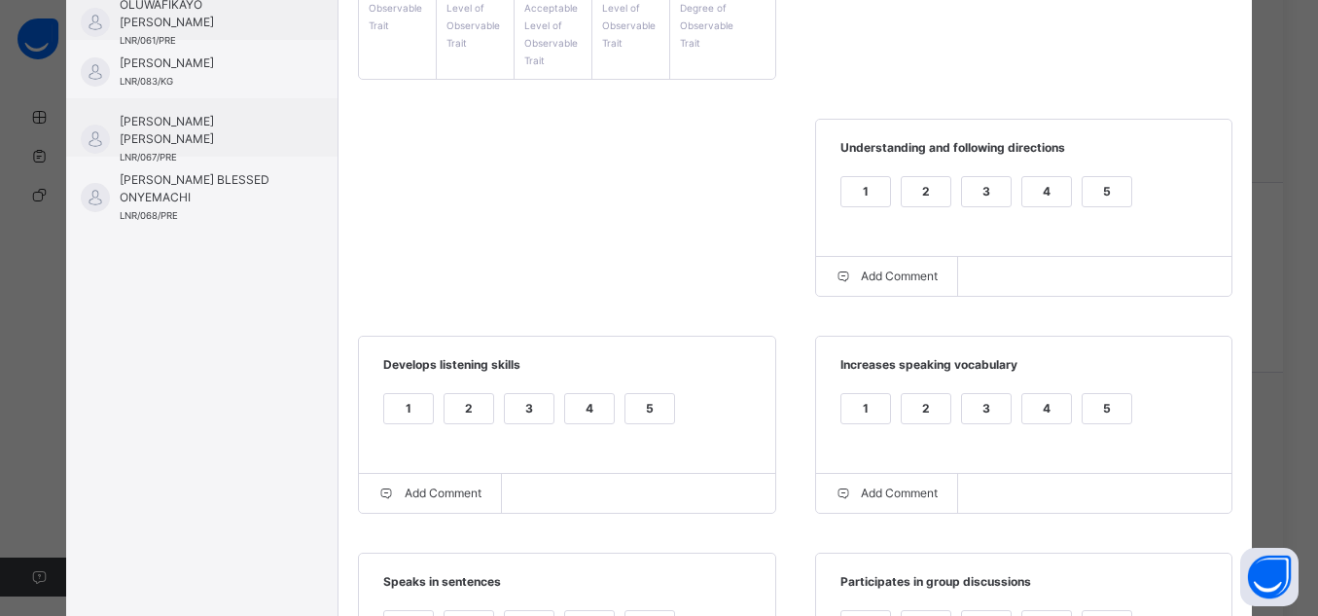
click at [1098, 415] on div "5" at bounding box center [1107, 408] width 49 height 29
click at [652, 410] on div "5" at bounding box center [650, 408] width 49 height 29
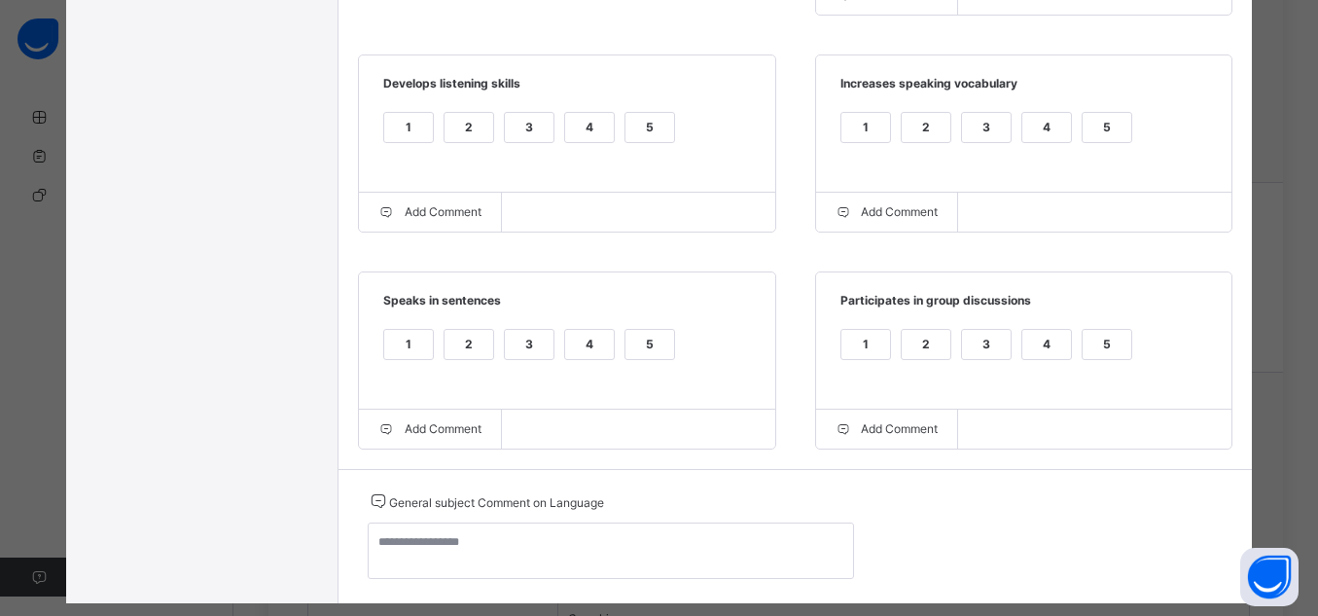
scroll to position [713, 0]
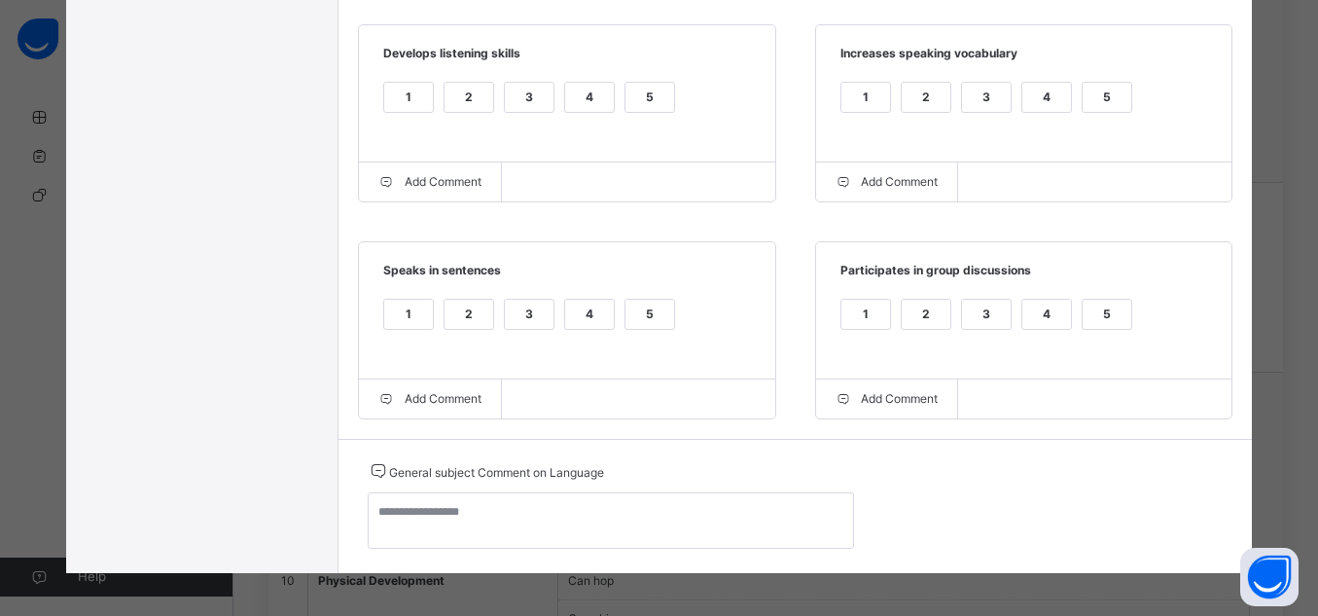
click at [641, 318] on div "5" at bounding box center [650, 314] width 49 height 29
click at [1114, 310] on div "5" at bounding box center [1107, 314] width 49 height 29
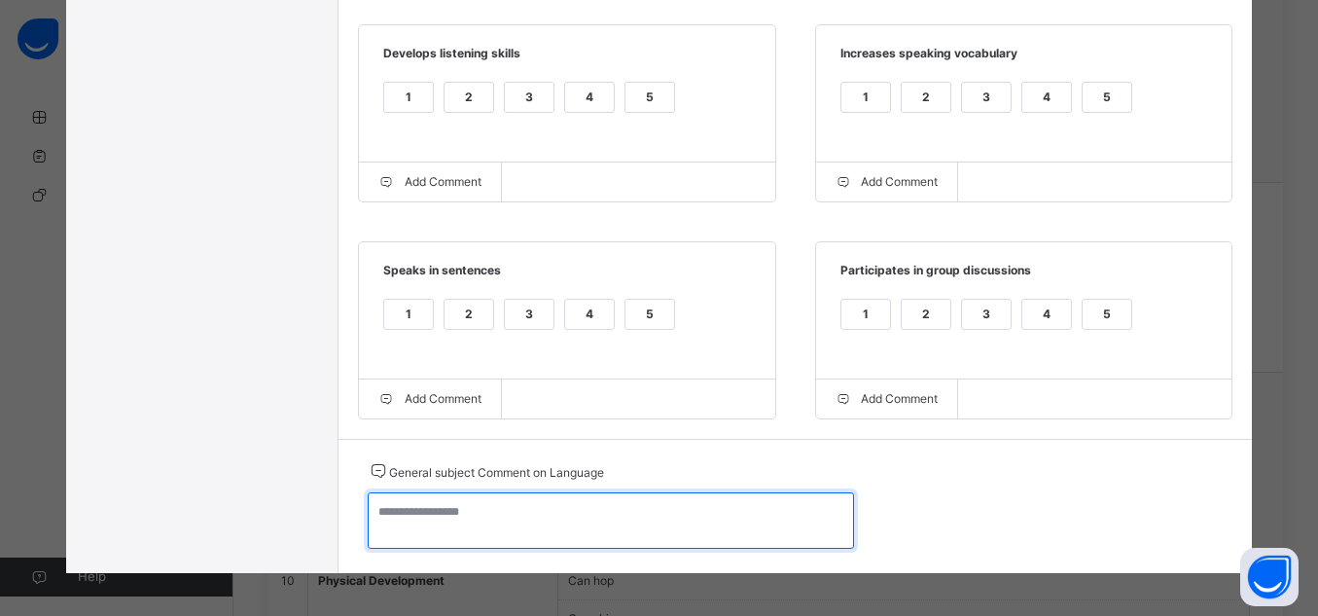
click at [738, 549] on textarea at bounding box center [611, 520] width 486 height 56
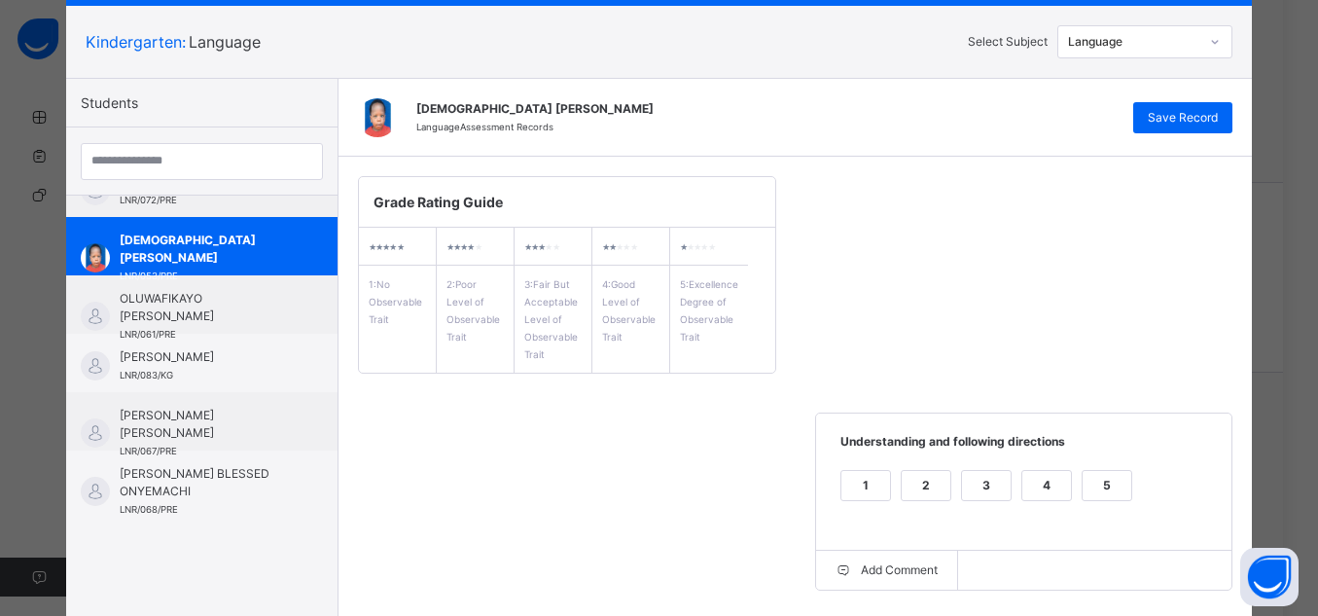
scroll to position [0, 0]
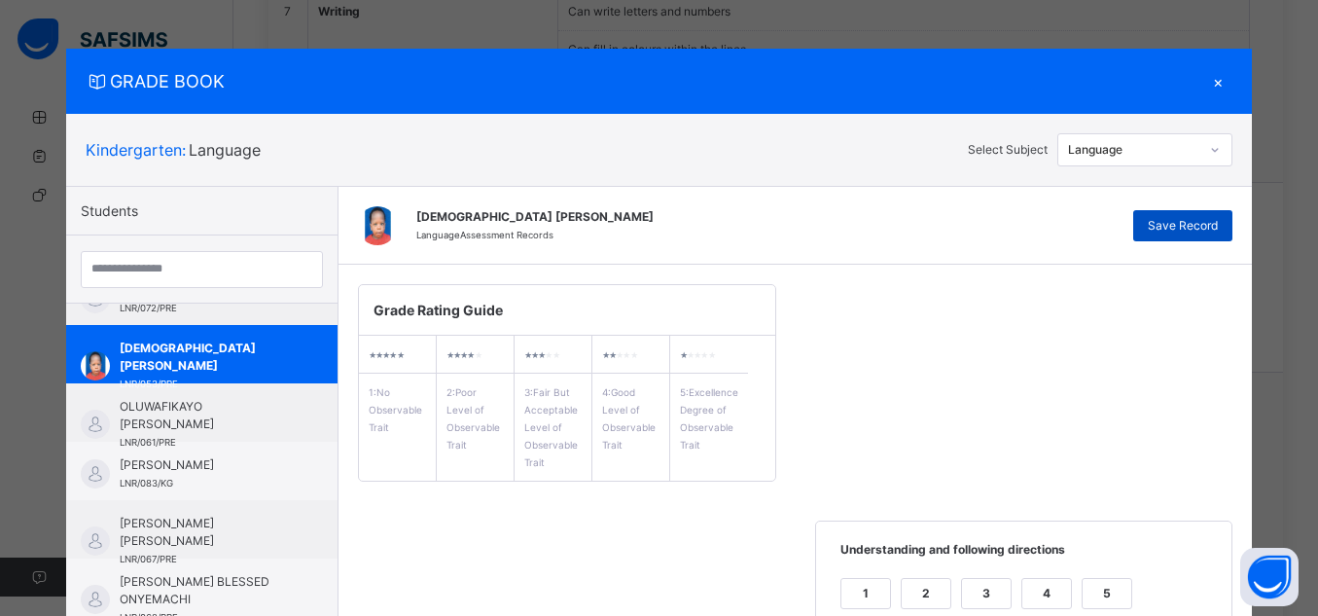
click at [1183, 221] on span "Save Record" at bounding box center [1183, 226] width 70 height 18
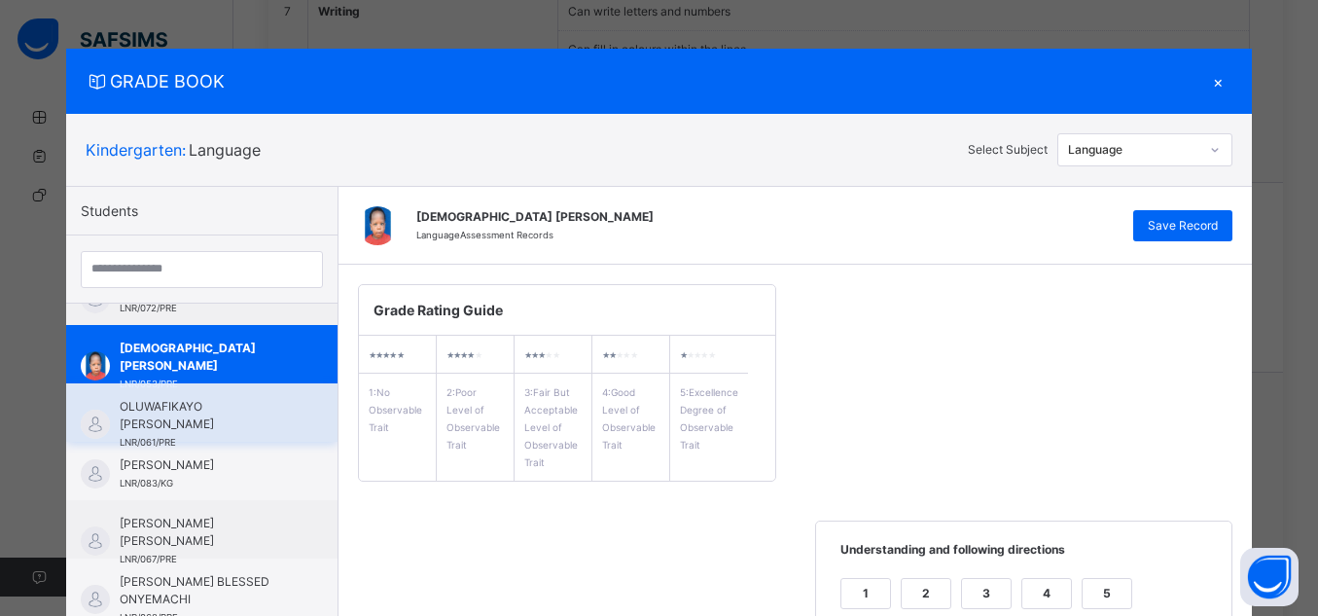
click at [255, 415] on span "OLUWAFIKAYO [PERSON_NAME]" at bounding box center [207, 415] width 174 height 35
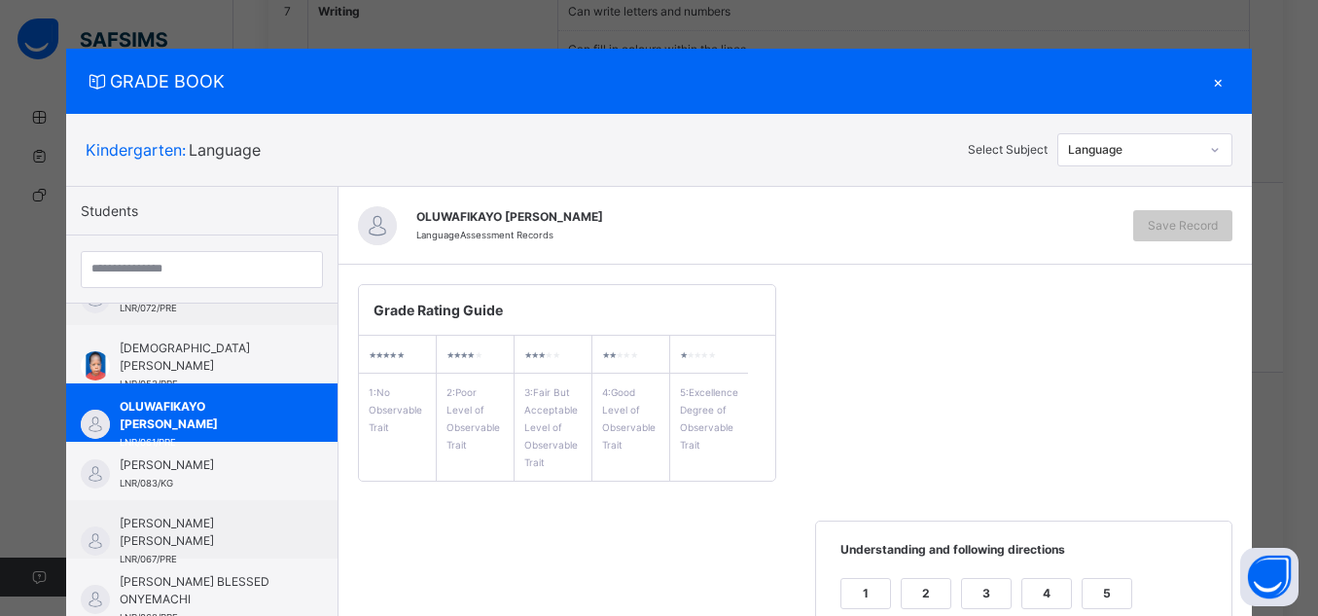
click at [1103, 581] on div "5" at bounding box center [1107, 593] width 49 height 29
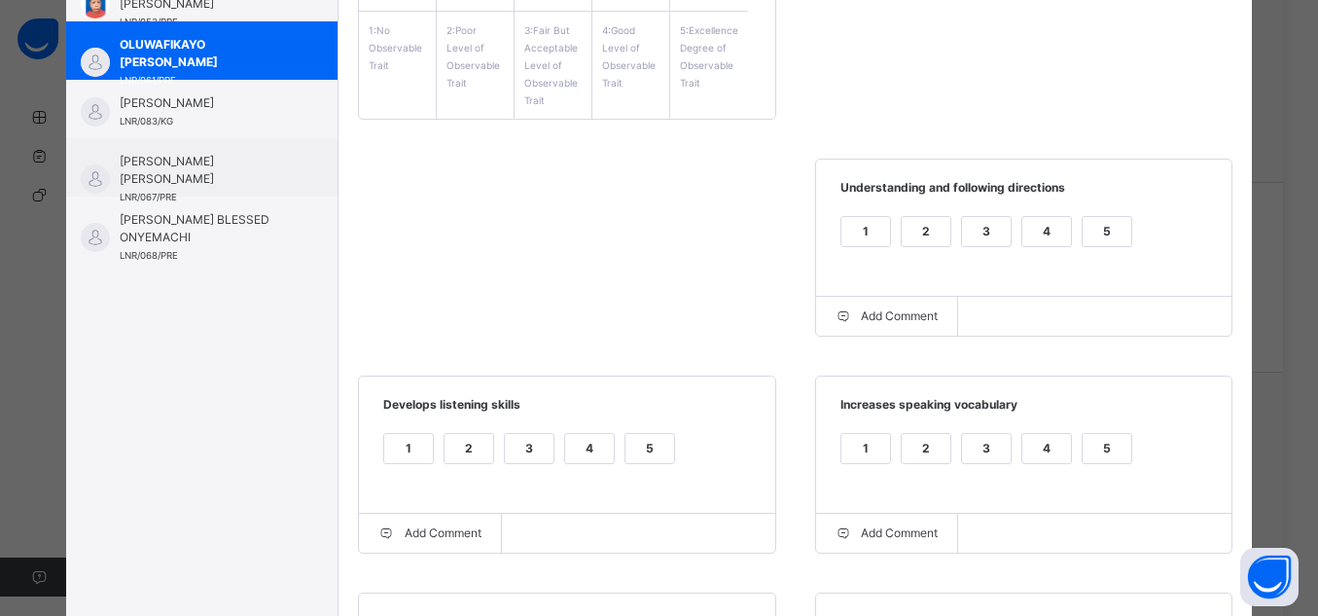
scroll to position [506, 0]
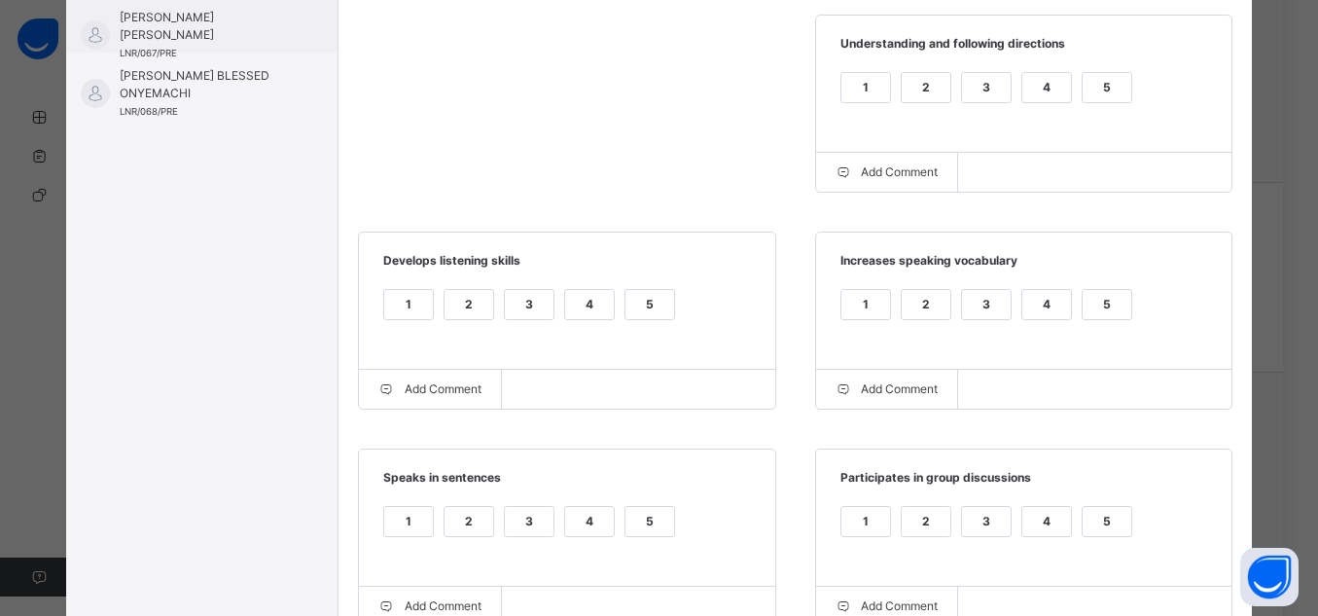
click at [1101, 545] on div "5" at bounding box center [1107, 533] width 51 height 55
click at [1098, 525] on div "5" at bounding box center [1107, 521] width 49 height 29
click at [665, 517] on label "5" at bounding box center [650, 521] width 51 height 31
click at [651, 303] on div "5" at bounding box center [650, 304] width 49 height 29
click at [1098, 308] on div "5" at bounding box center [1107, 304] width 49 height 29
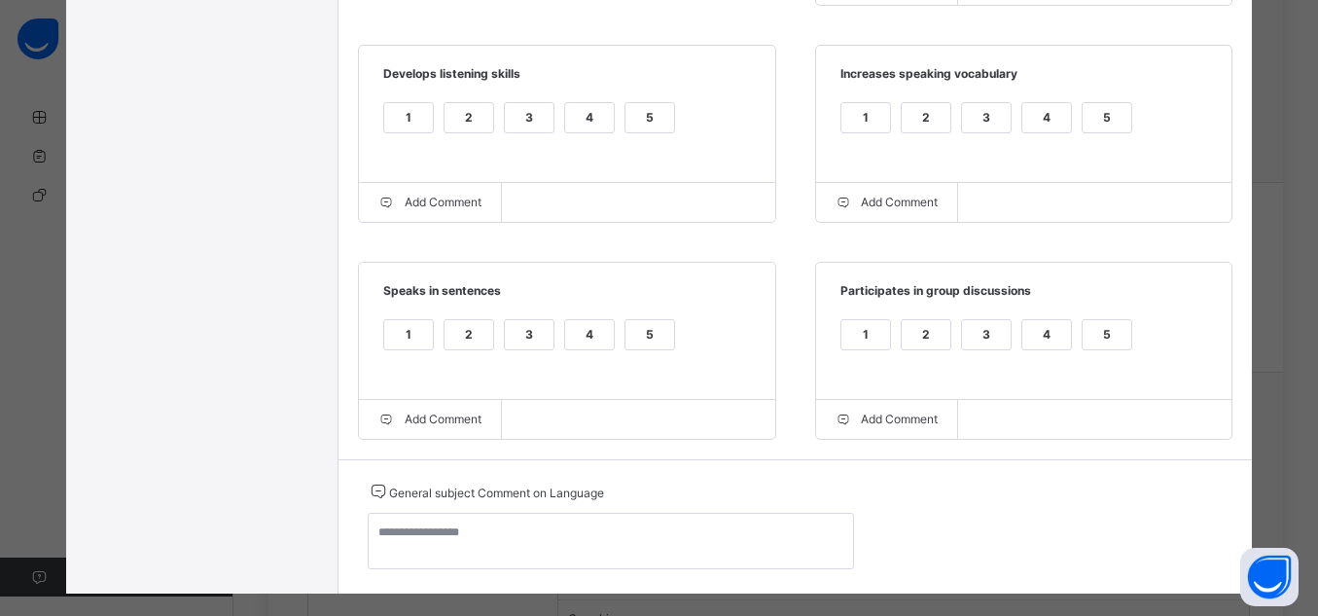
scroll to position [728, 0]
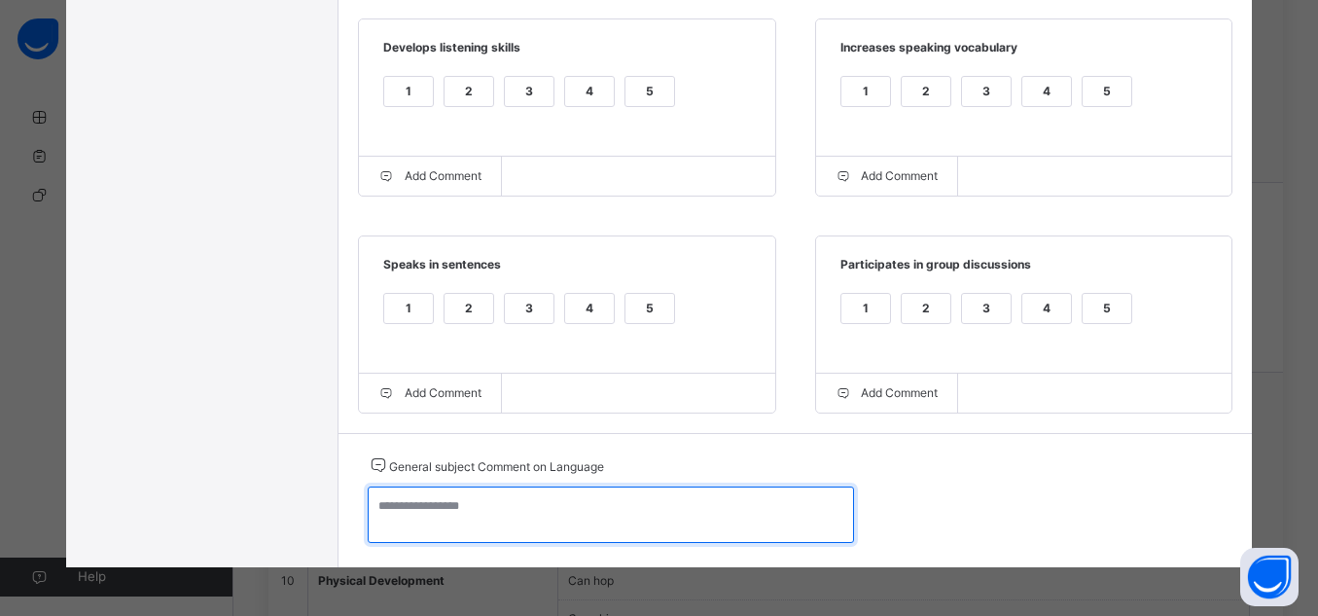
click at [732, 503] on textarea at bounding box center [611, 514] width 486 height 56
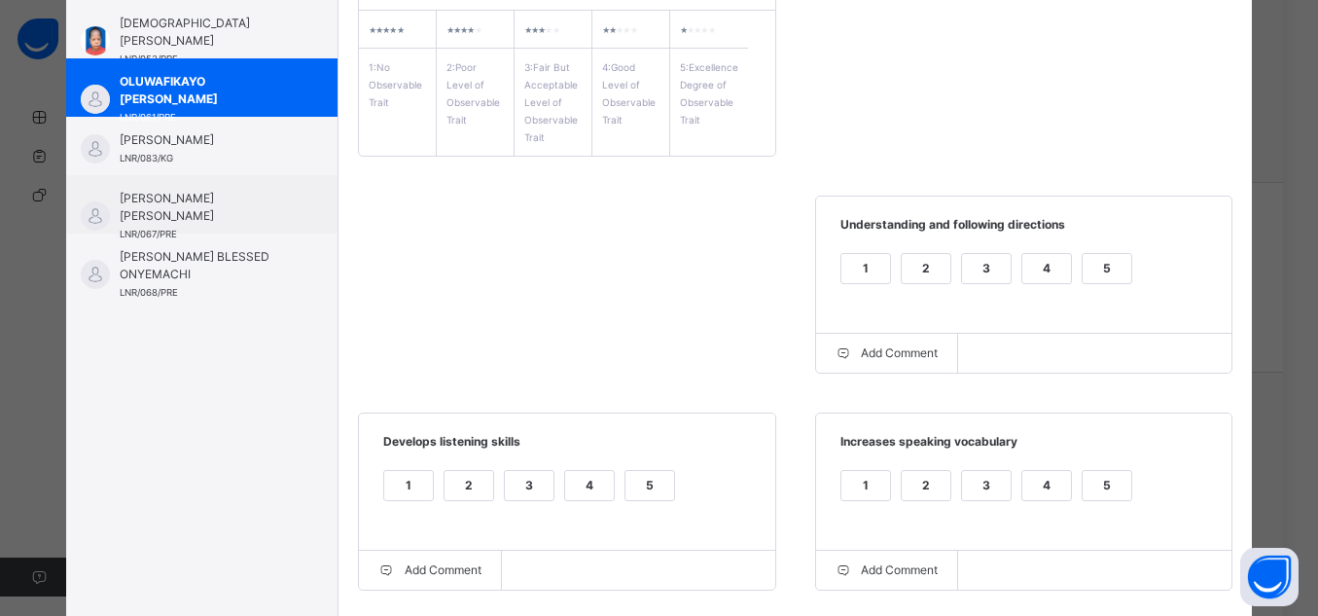
scroll to position [0, 0]
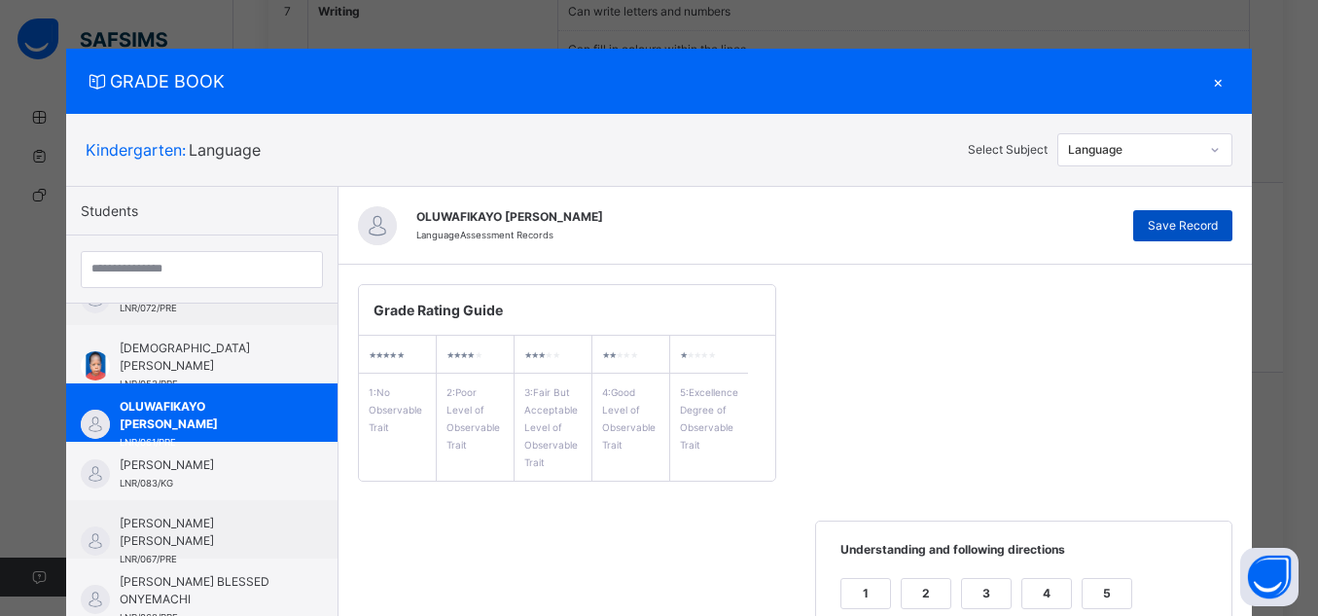
click at [1178, 236] on div "Save Record" at bounding box center [1183, 225] width 99 height 31
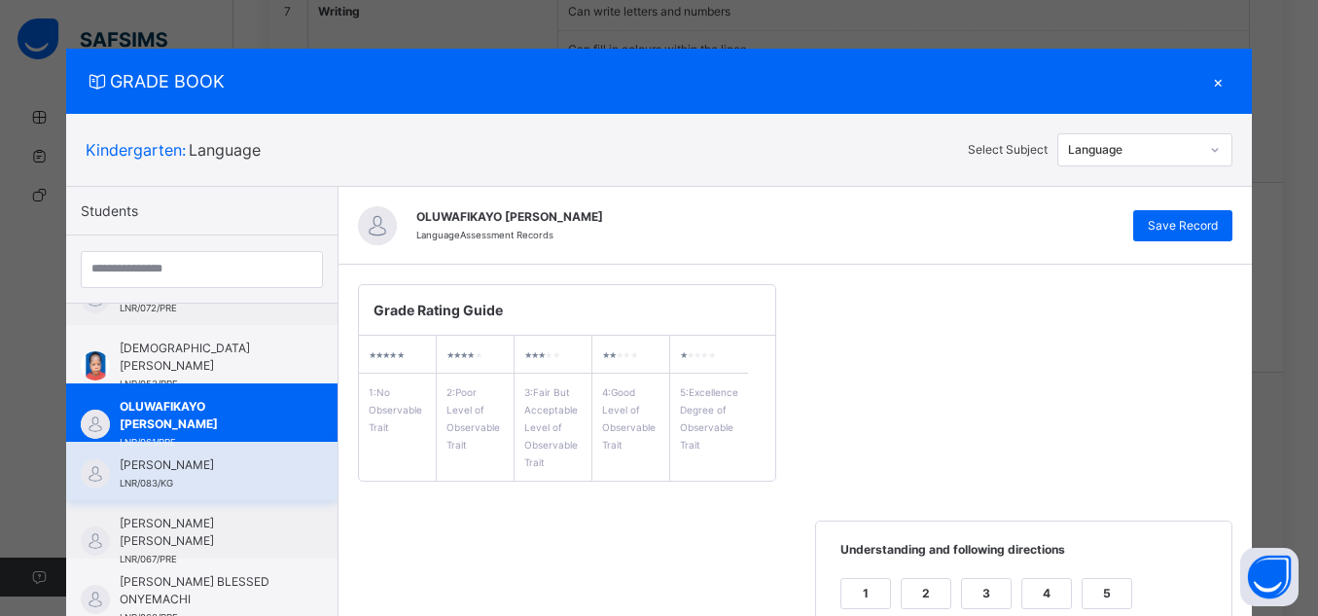
click at [244, 487] on div "[PERSON_NAME] LNR/083/KG" at bounding box center [207, 473] width 174 height 35
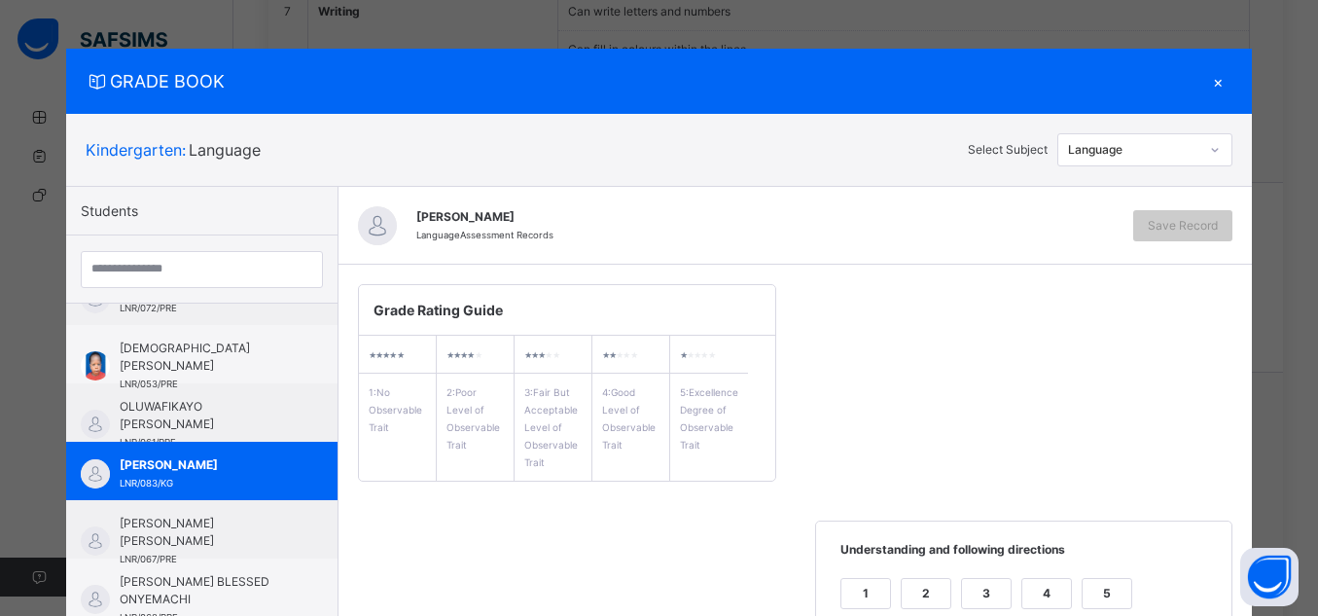
click at [1107, 587] on div "5" at bounding box center [1107, 593] width 49 height 29
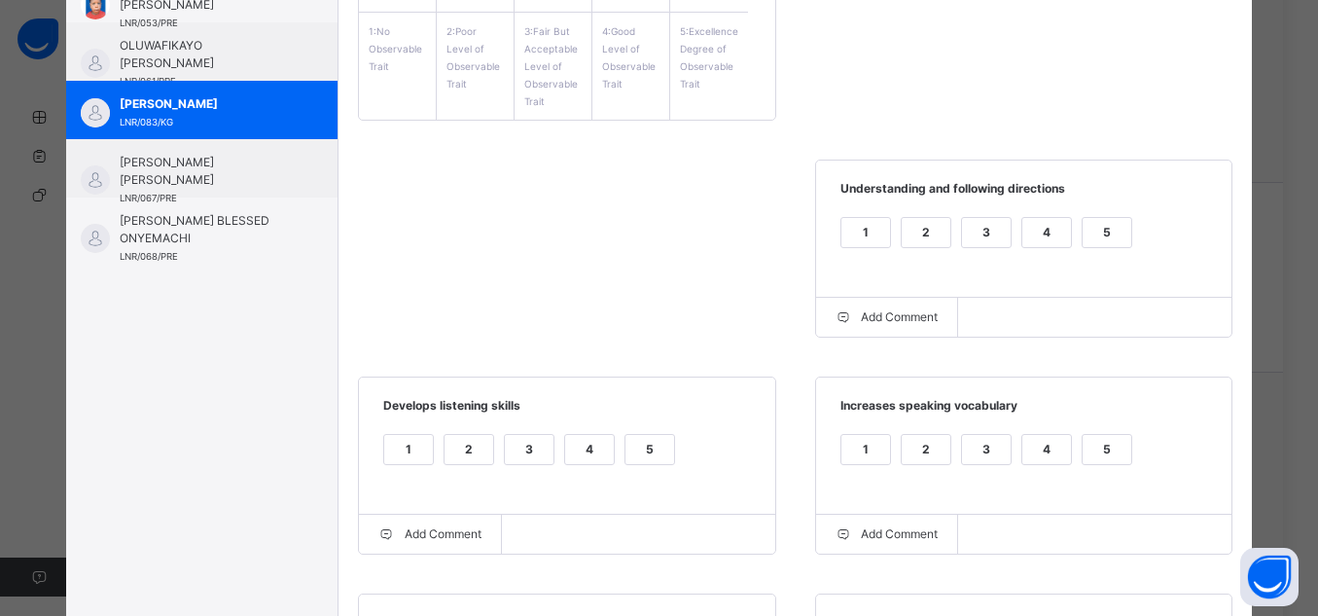
scroll to position [397, 0]
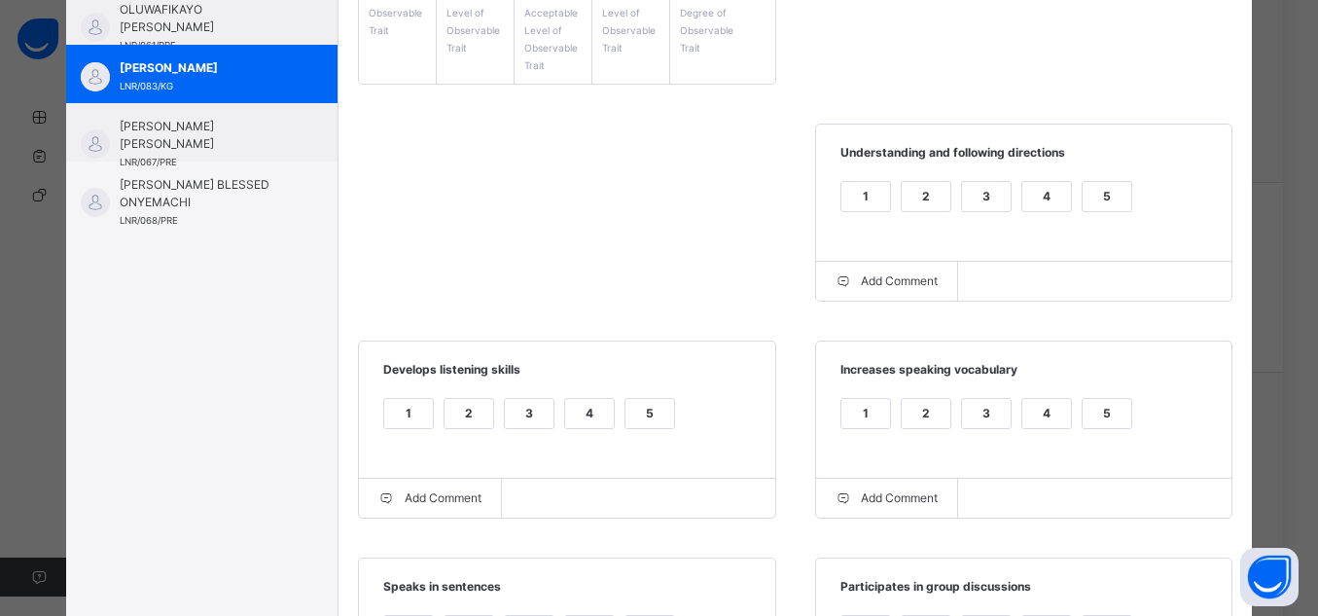
click at [1102, 418] on div "5" at bounding box center [1107, 413] width 49 height 29
click at [639, 414] on div "5" at bounding box center [650, 413] width 49 height 29
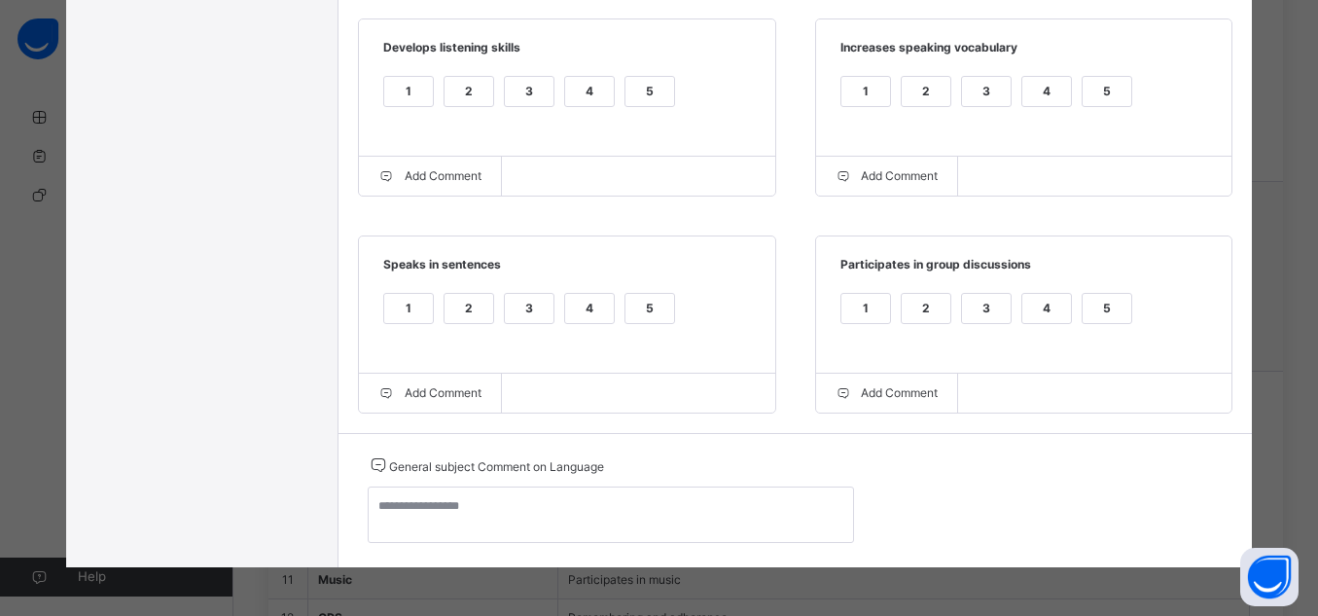
scroll to position [1575, 0]
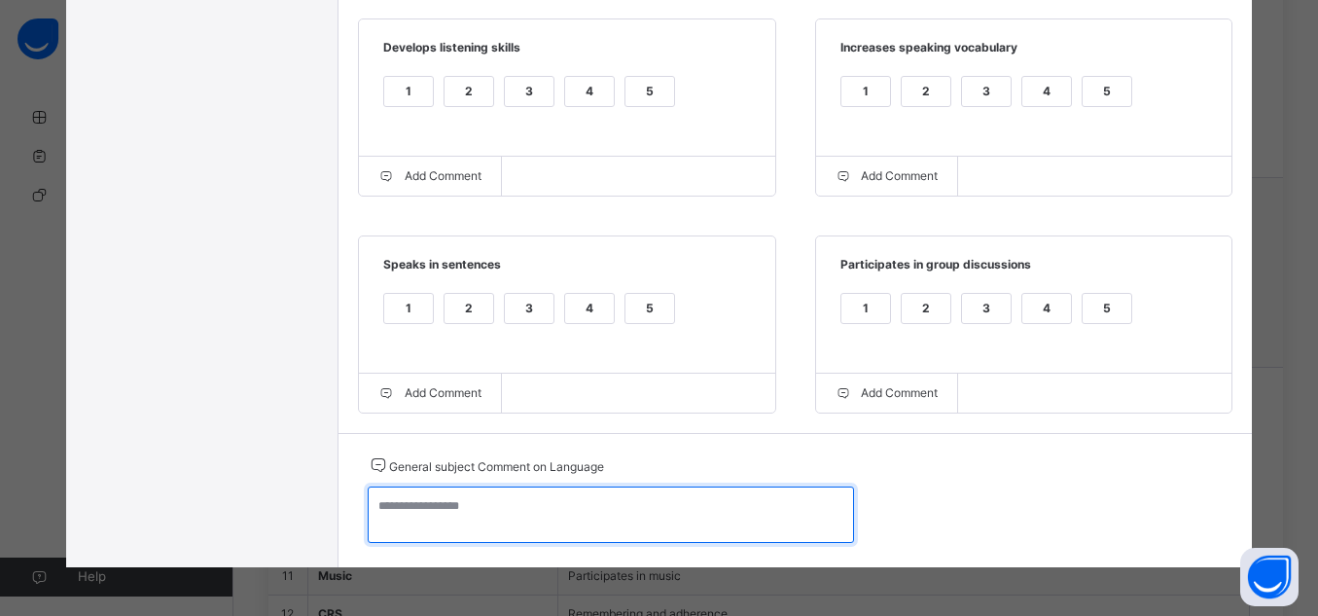
click at [644, 497] on textarea at bounding box center [611, 514] width 486 height 56
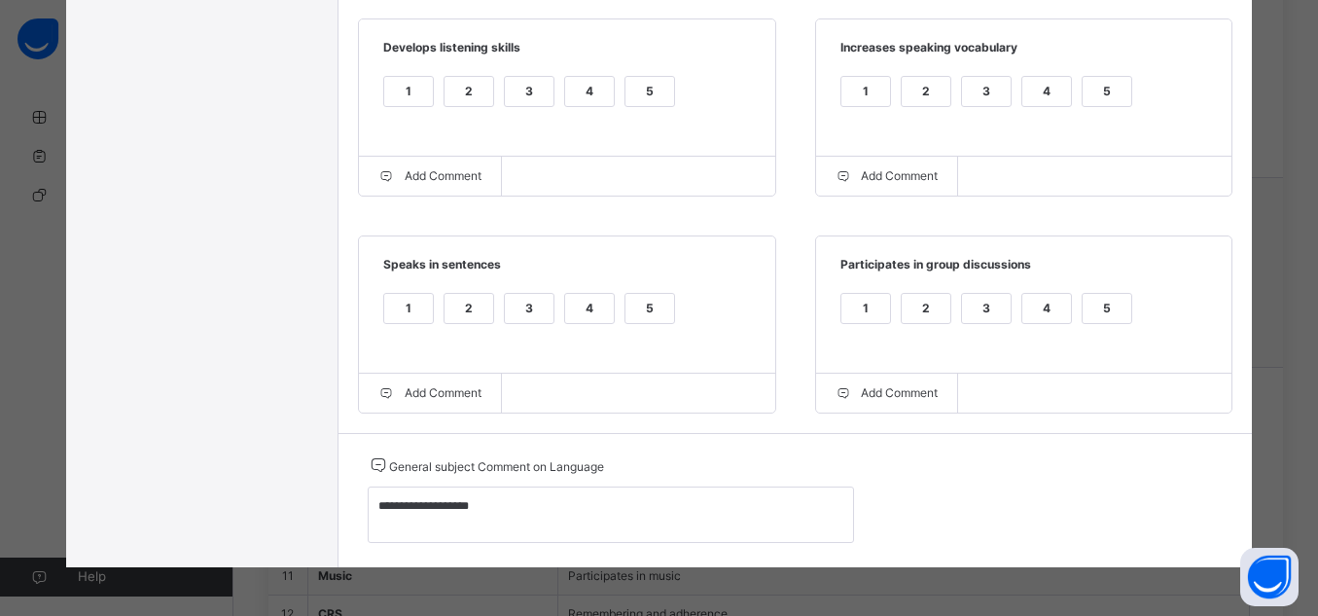
click at [1097, 296] on div "5" at bounding box center [1107, 308] width 49 height 29
click at [644, 299] on div "5" at bounding box center [650, 308] width 49 height 29
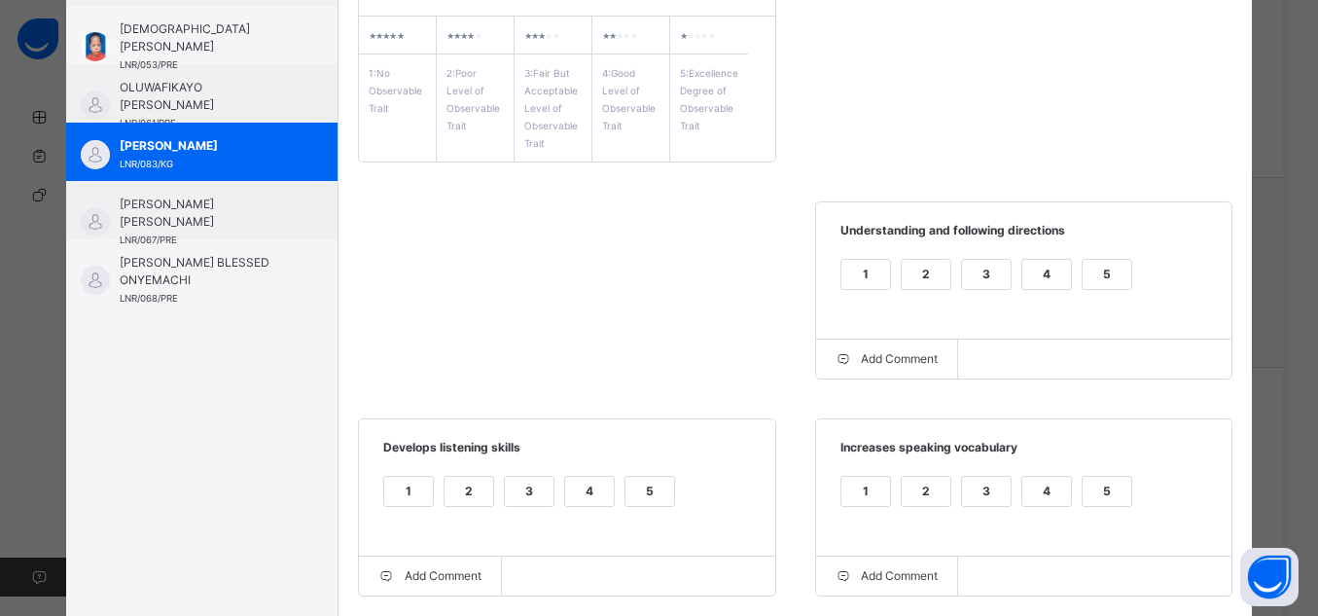
scroll to position [159, 0]
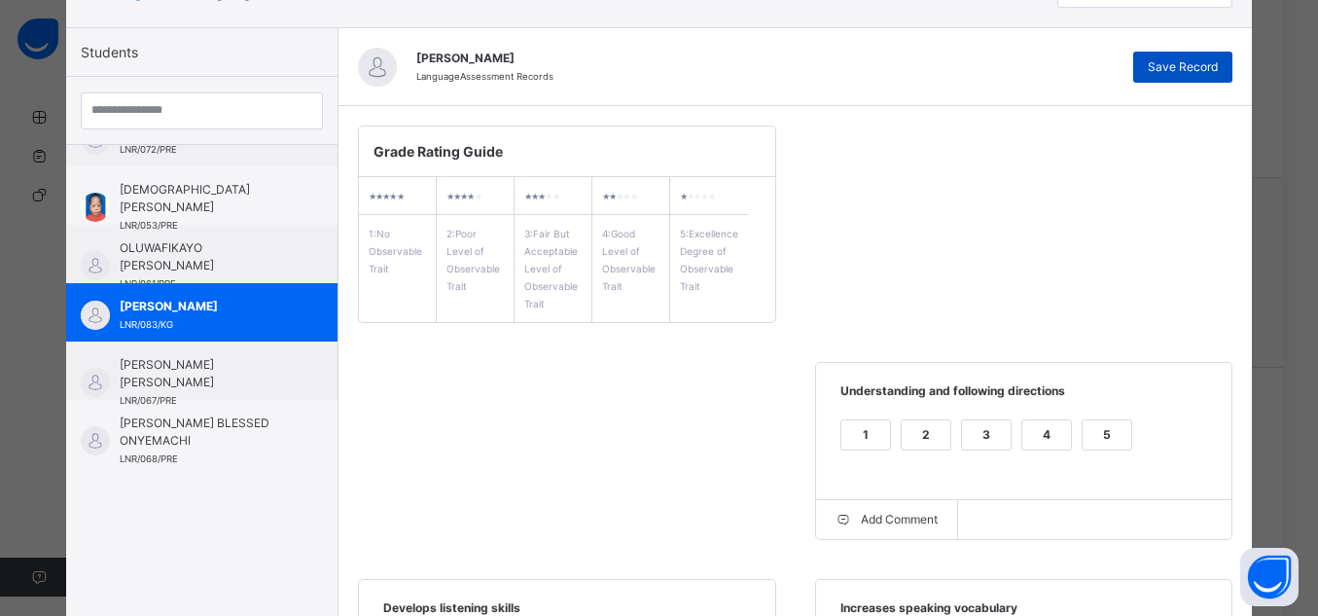
click at [1205, 56] on div "Save Record" at bounding box center [1183, 67] width 99 height 31
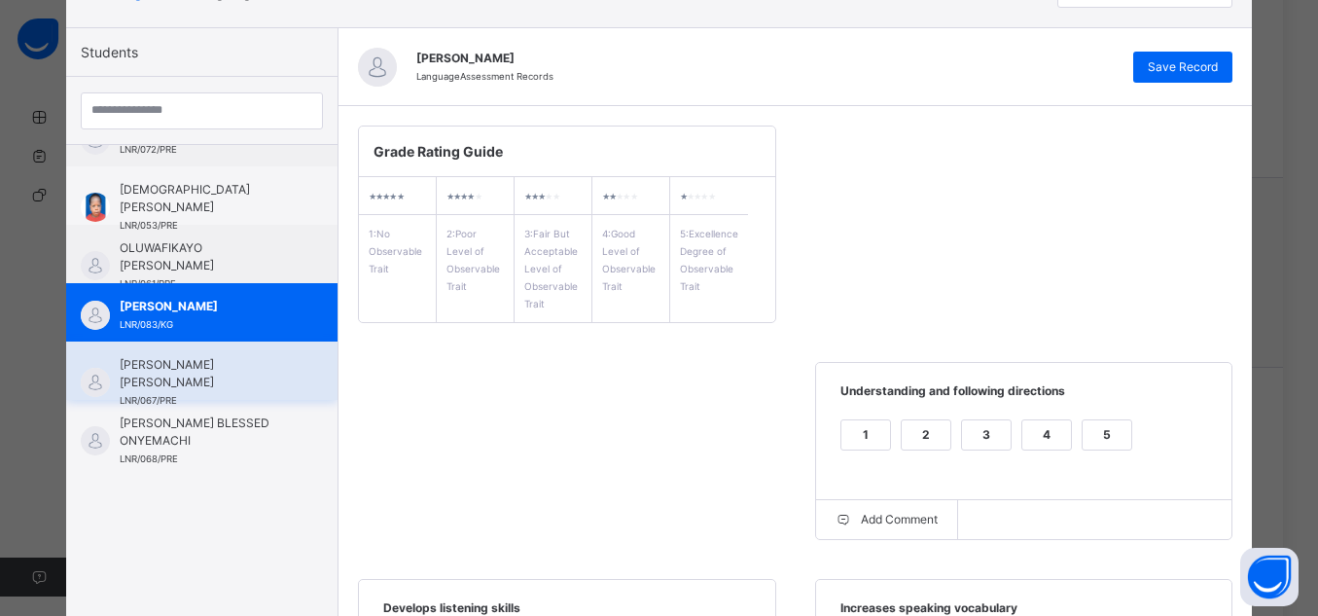
click at [213, 383] on span "[PERSON_NAME] [PERSON_NAME]" at bounding box center [207, 373] width 174 height 35
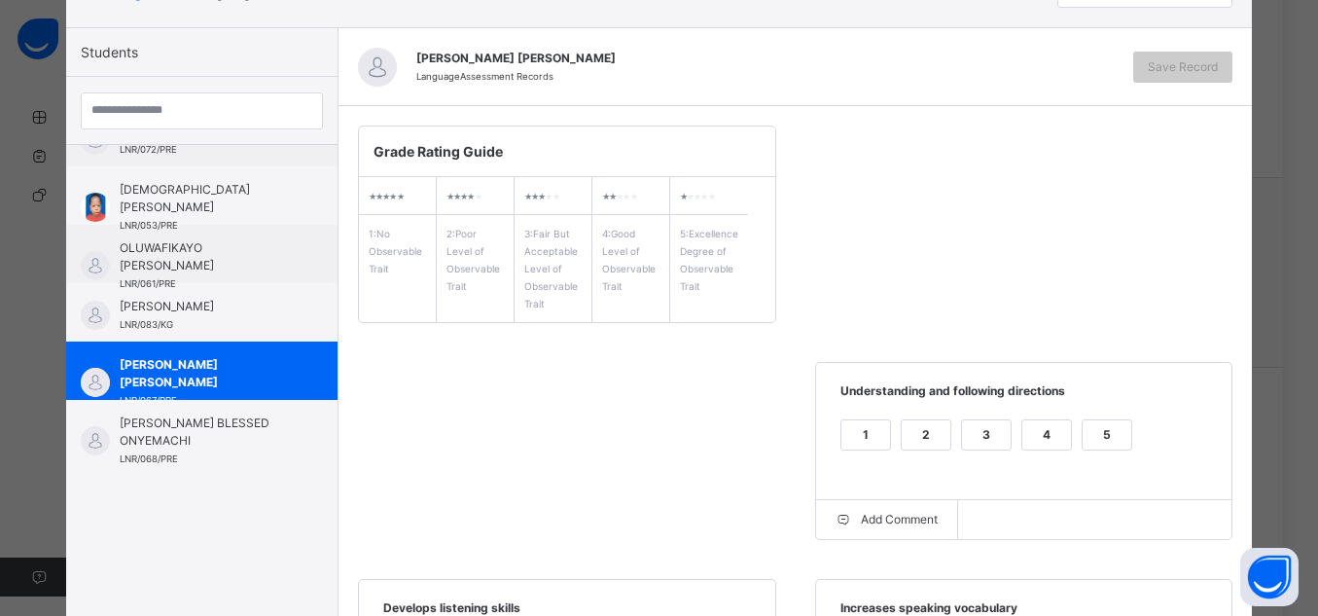
click at [1083, 430] on div "5" at bounding box center [1107, 434] width 49 height 29
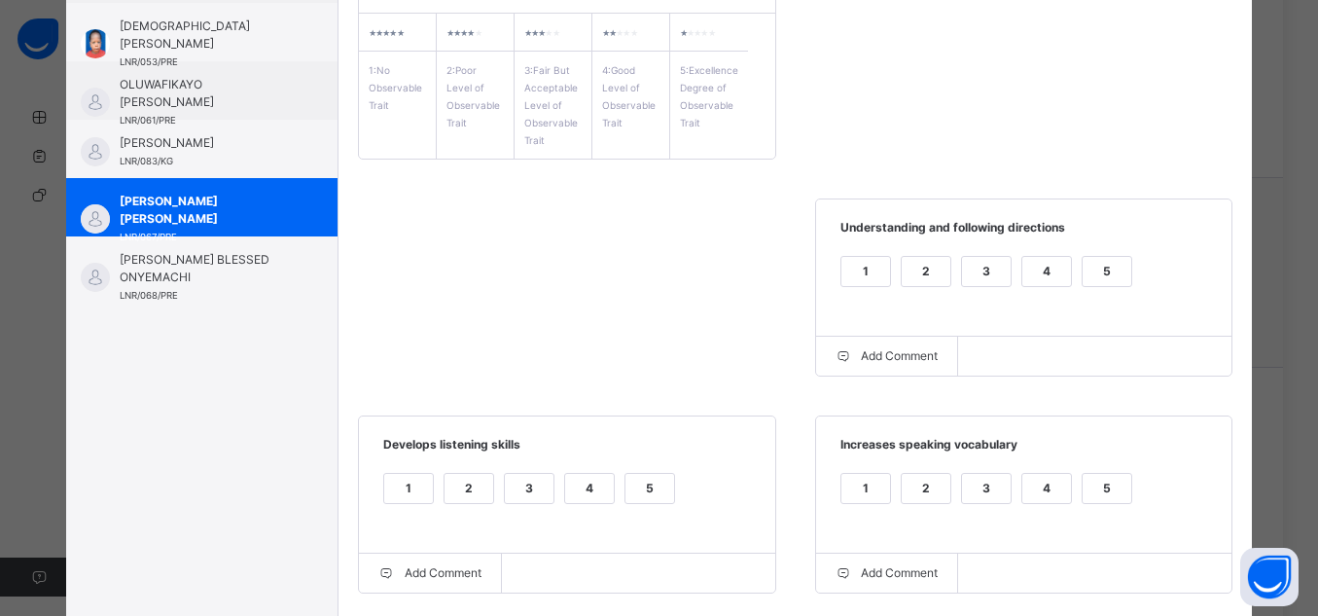
scroll to position [470, 0]
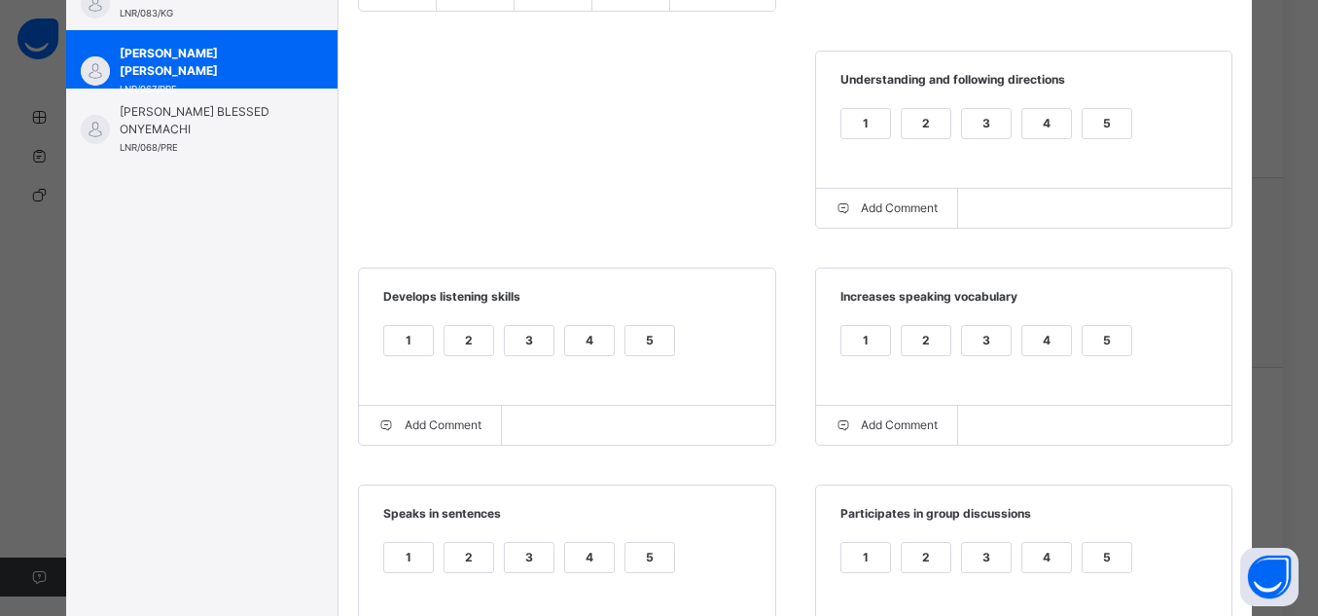
click at [1087, 350] on div "5" at bounding box center [1107, 340] width 49 height 29
click at [632, 342] on div "5" at bounding box center [650, 340] width 49 height 29
click at [628, 563] on div "5" at bounding box center [650, 557] width 49 height 29
click at [1109, 568] on div "5" at bounding box center [1107, 557] width 49 height 29
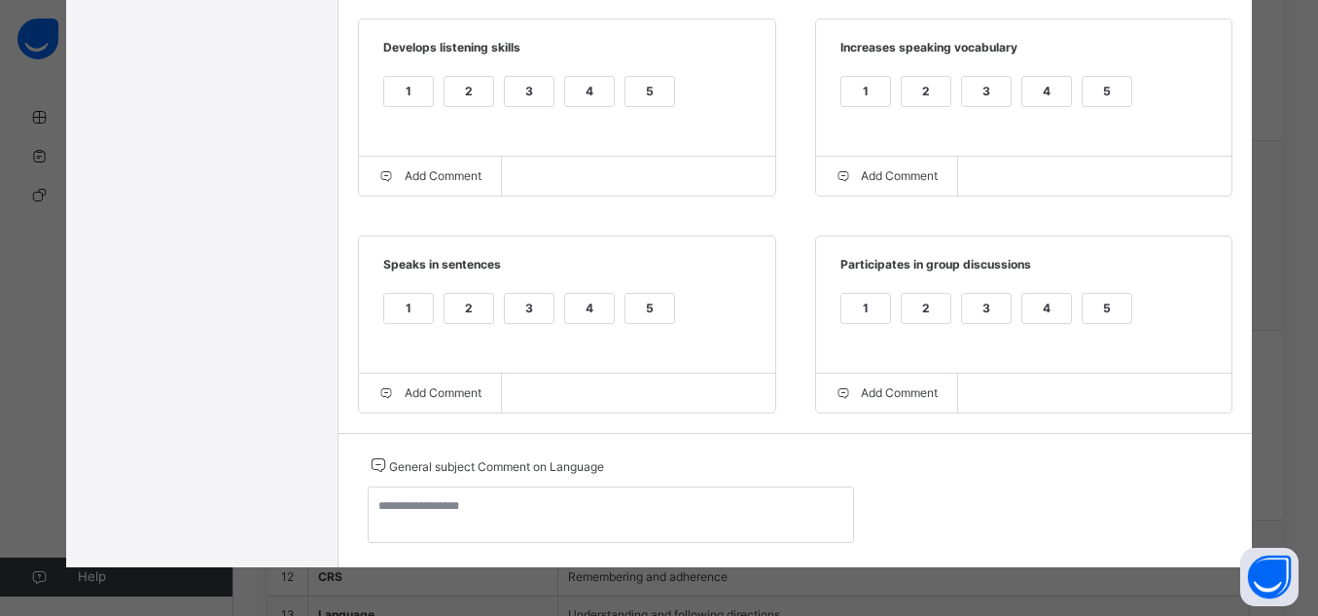
scroll to position [1614, 0]
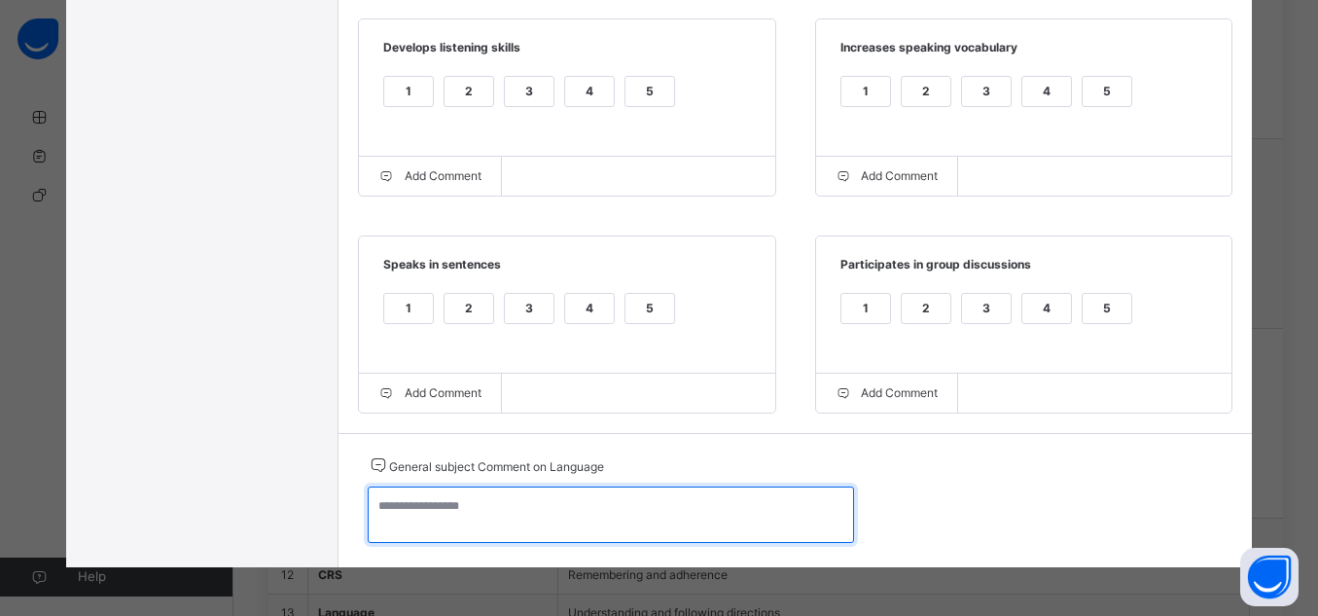
click at [795, 530] on textarea at bounding box center [611, 514] width 486 height 56
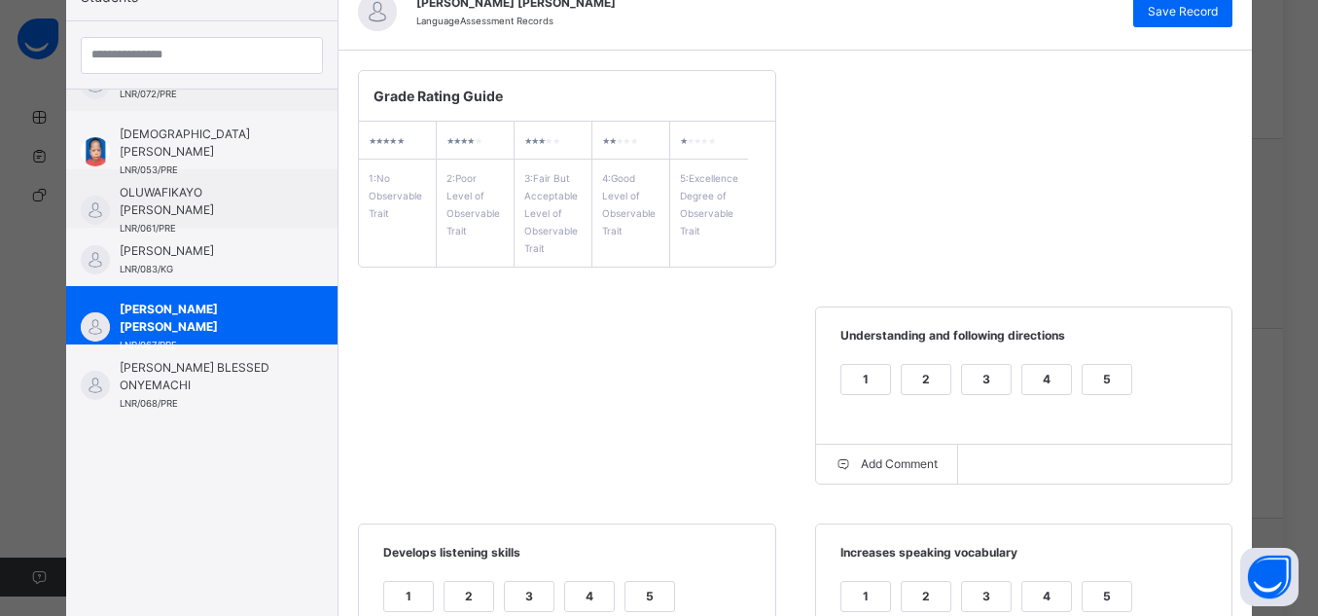
scroll to position [97, 0]
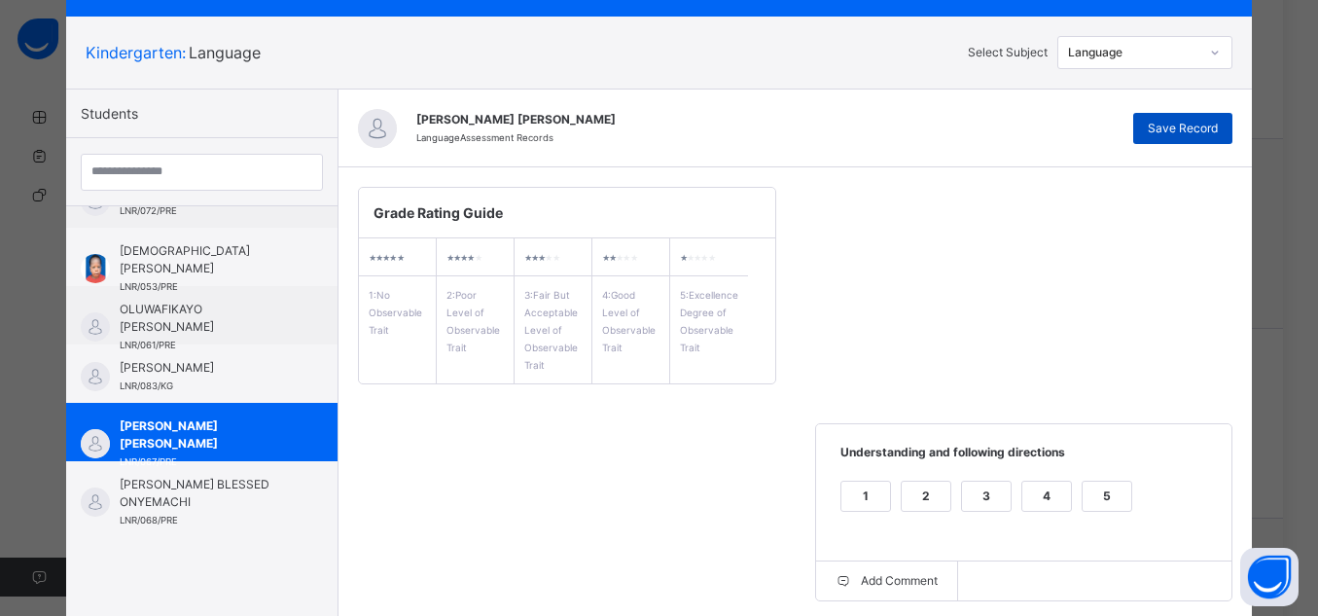
click at [1202, 124] on span "Save Record" at bounding box center [1183, 129] width 70 height 18
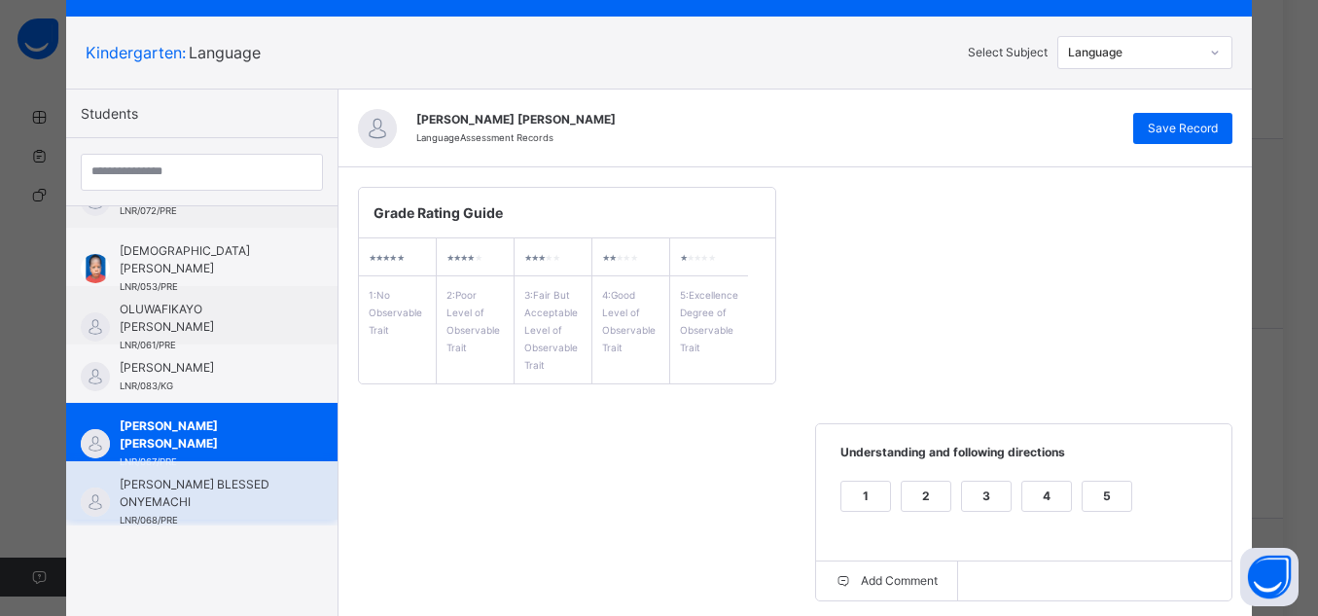
click at [194, 487] on span "[PERSON_NAME] BLESSED ONYEMACHI" at bounding box center [207, 493] width 174 height 35
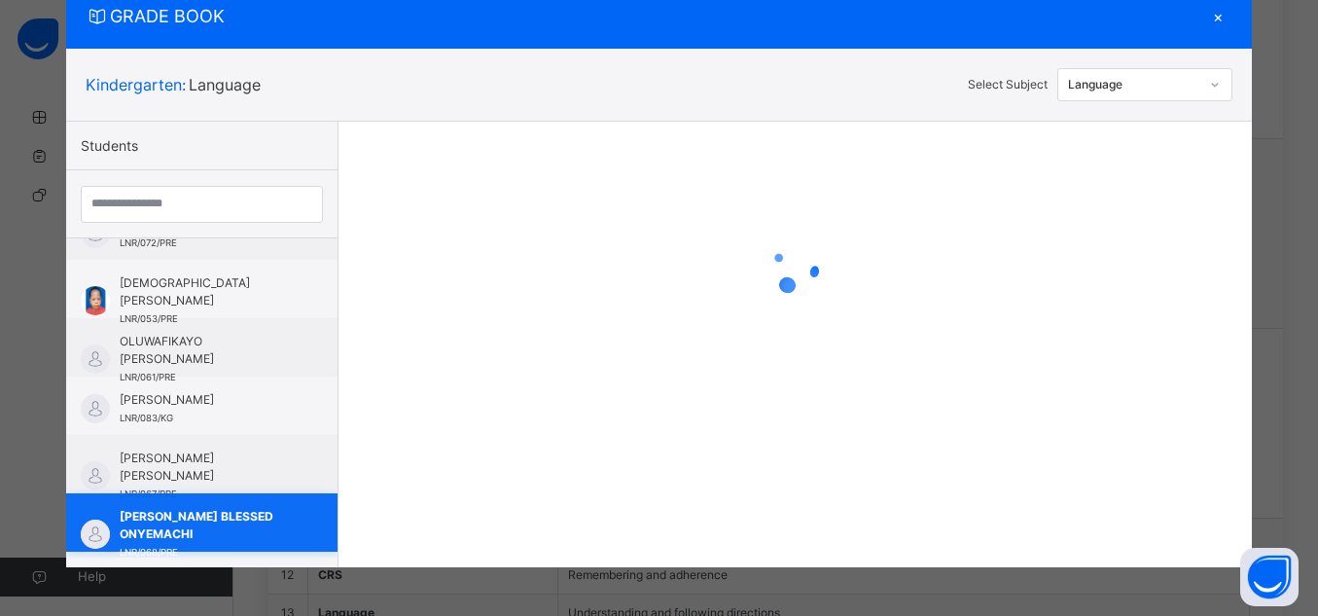
scroll to position [65, 0]
click at [194, 487] on div "[PERSON_NAME] [PERSON_NAME] LNR/067/PRE" at bounding box center [207, 476] width 174 height 53
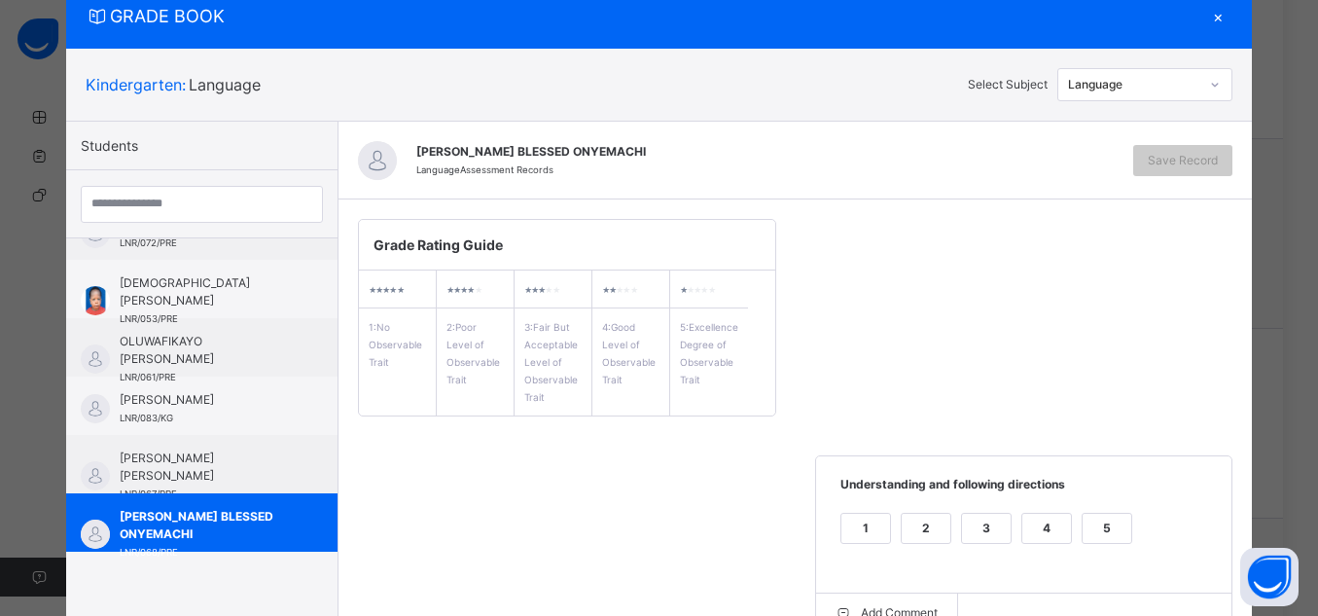
scroll to position [97, 0]
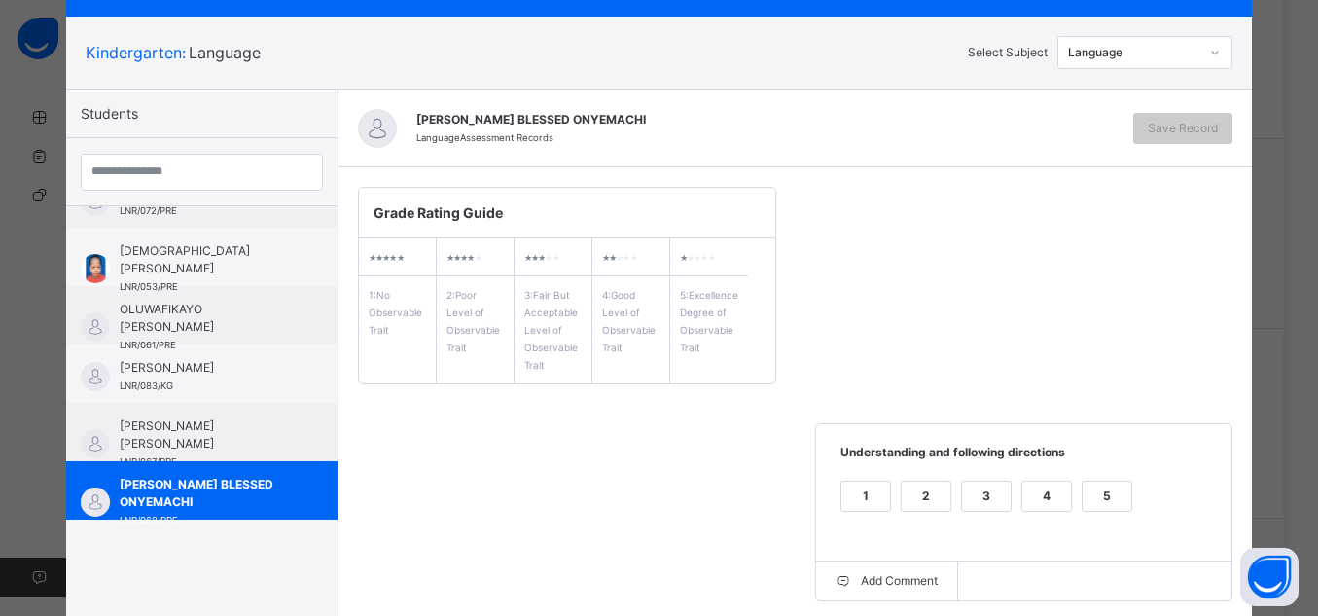
click at [1104, 486] on div "5" at bounding box center [1107, 496] width 49 height 29
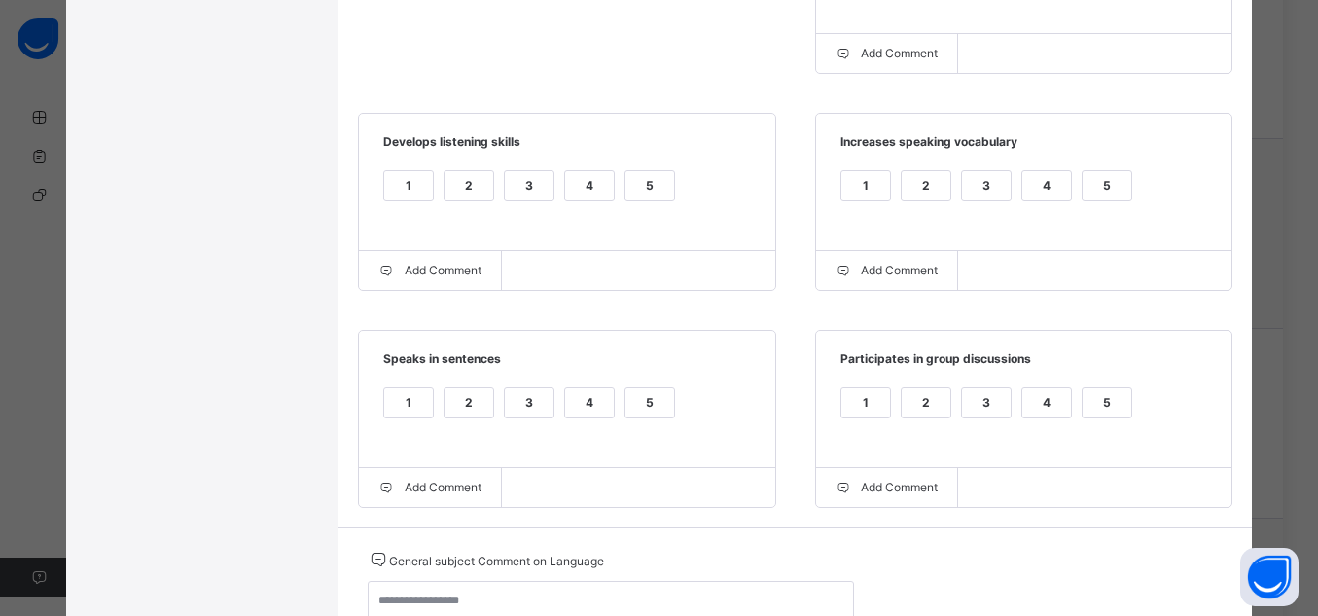
scroll to position [663, 0]
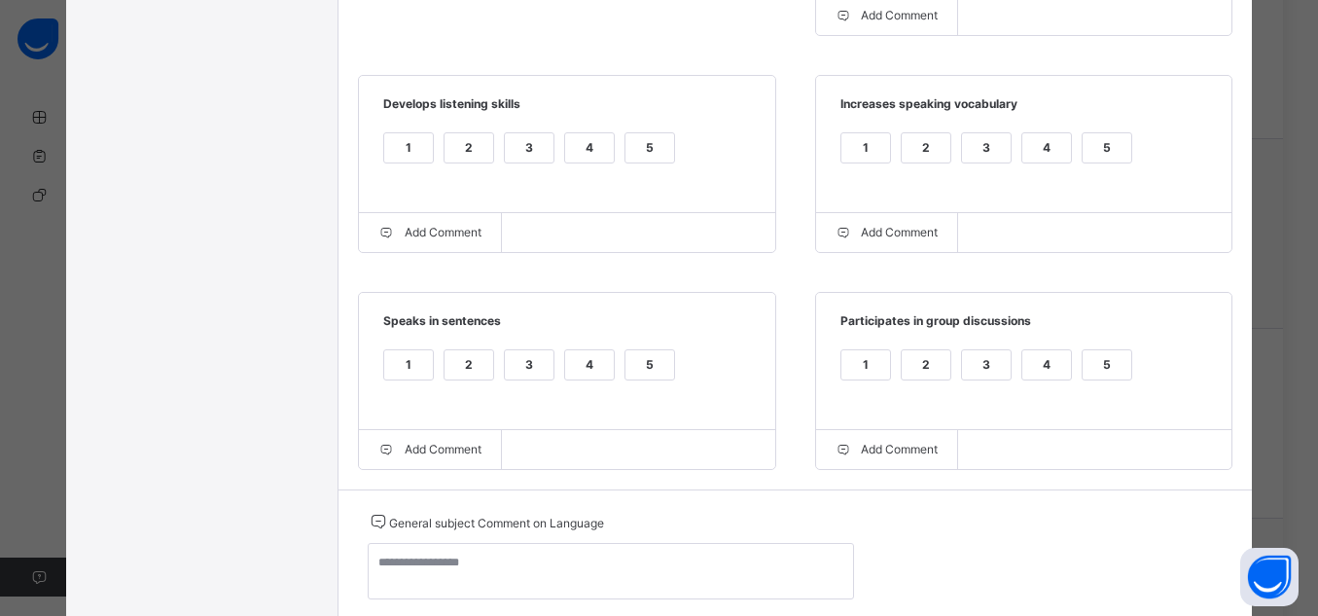
click at [1117, 374] on div "5" at bounding box center [1107, 364] width 49 height 29
click at [635, 361] on div "5" at bounding box center [650, 364] width 49 height 29
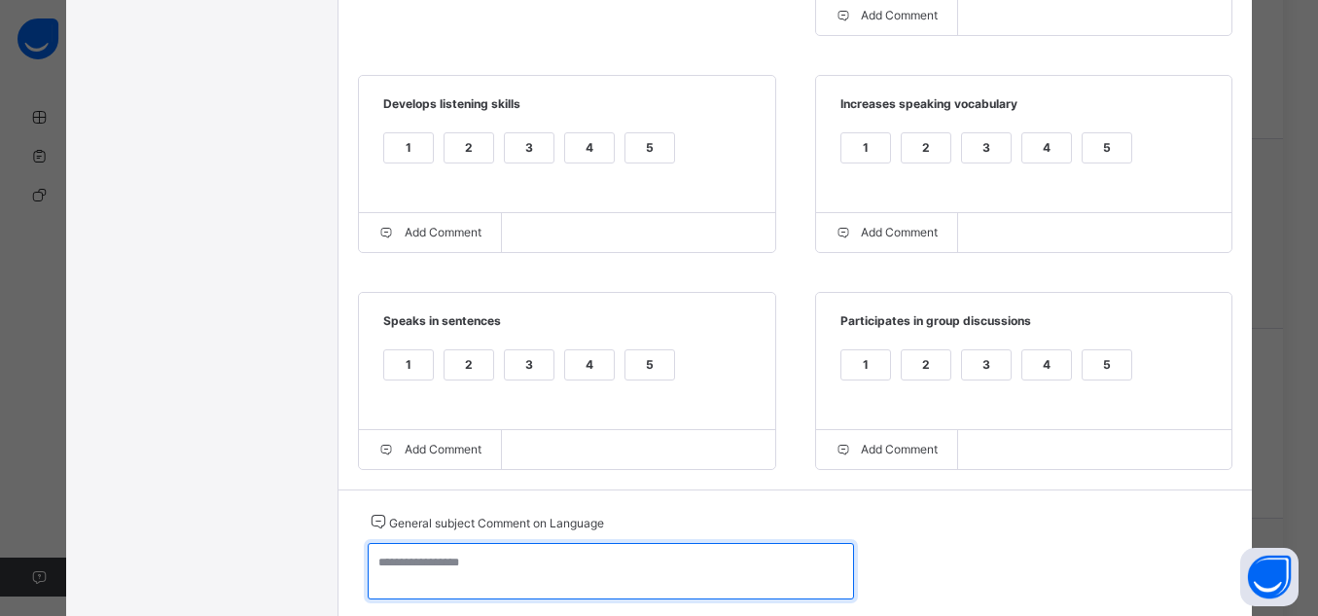
click at [683, 572] on textarea at bounding box center [611, 571] width 486 height 56
paste textarea "**********"
type textarea "**********"
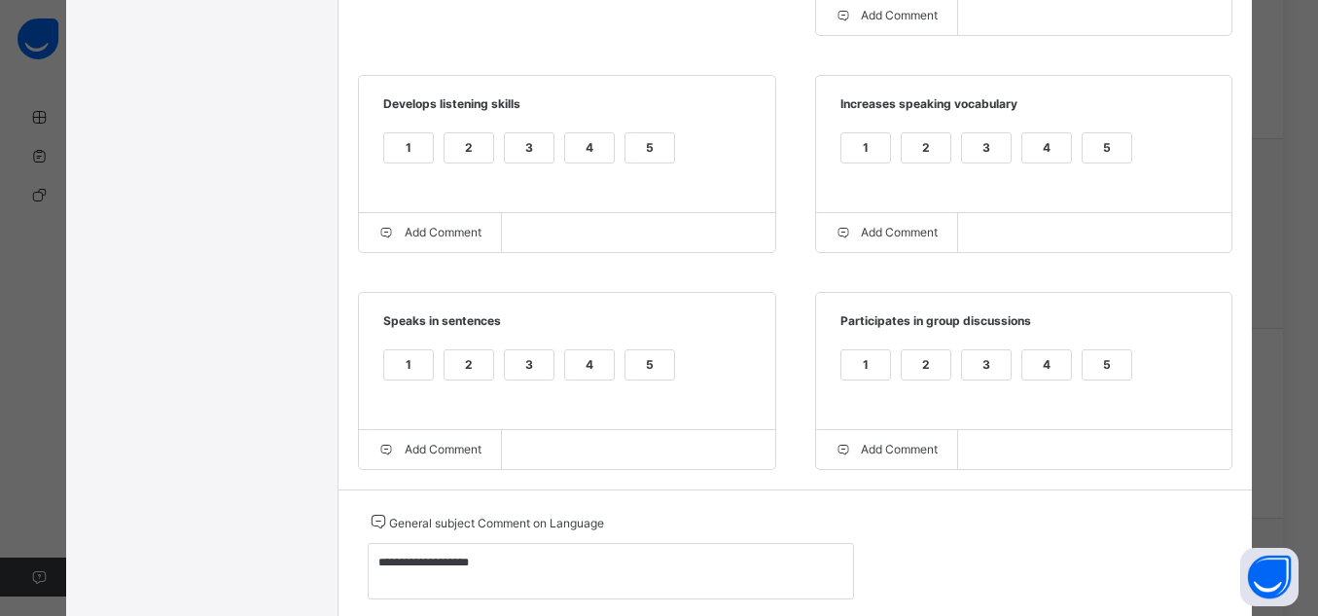
click at [653, 150] on div "5" at bounding box center [650, 147] width 49 height 29
click at [1090, 153] on div "5" at bounding box center [1107, 147] width 49 height 29
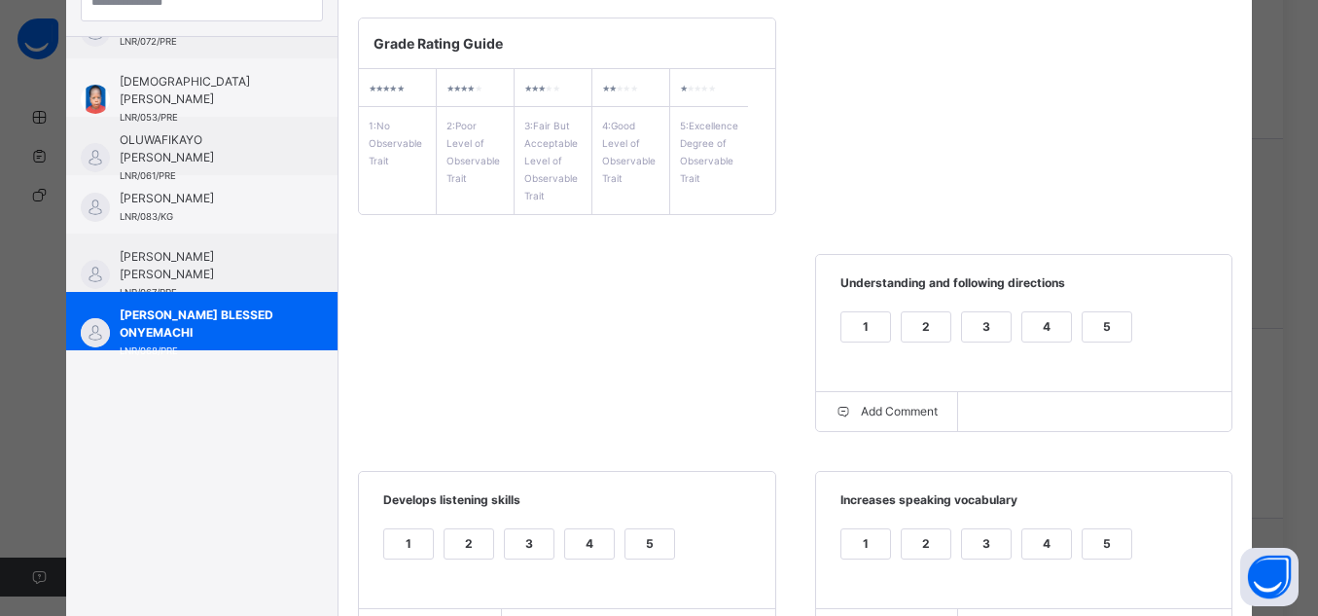
scroll to position [232, 0]
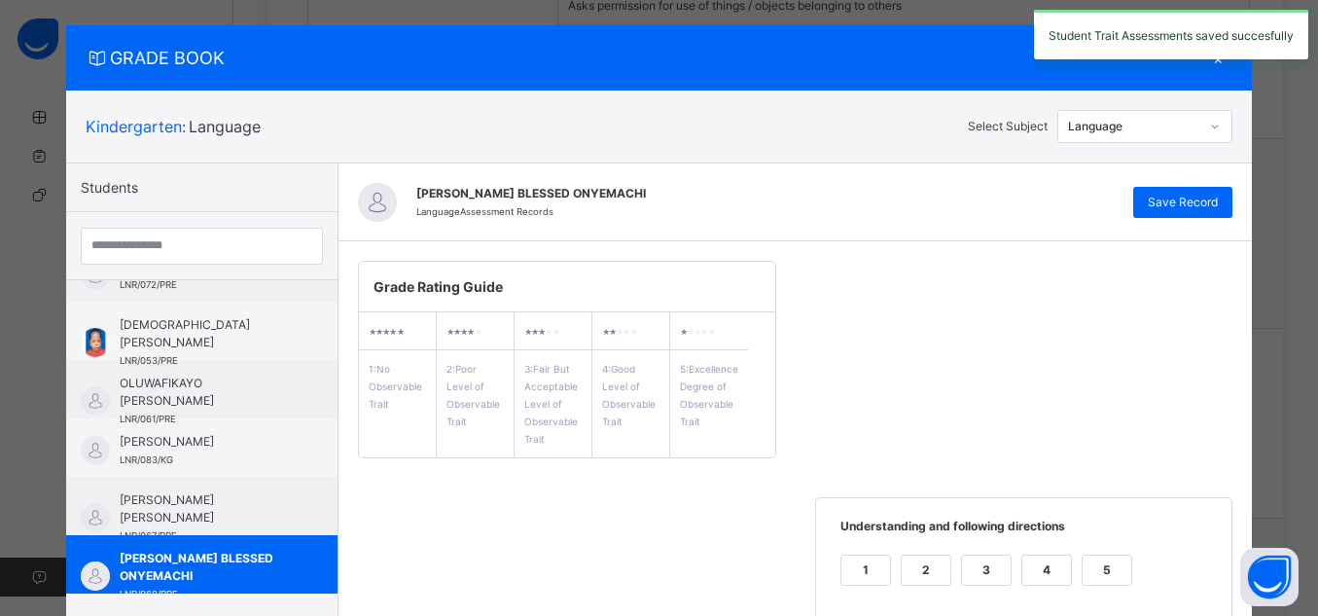
scroll to position [0, 0]
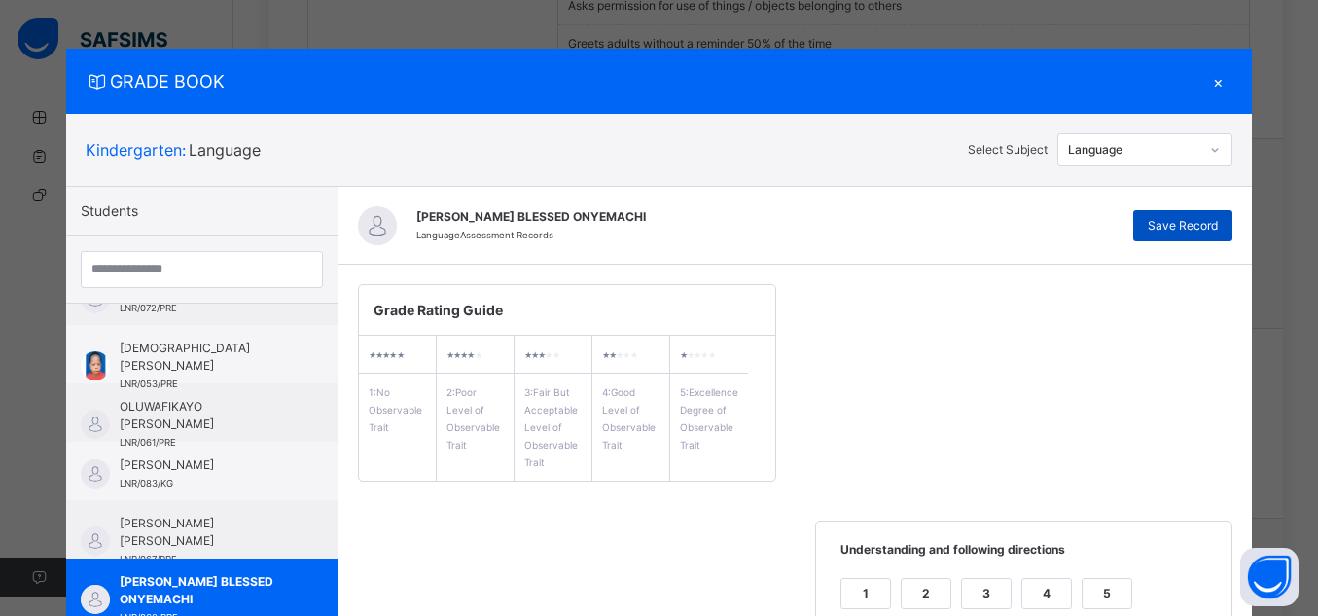
click at [1211, 228] on span "Save Record" at bounding box center [1183, 226] width 70 height 18
click at [1223, 84] on div "×" at bounding box center [1218, 81] width 29 height 26
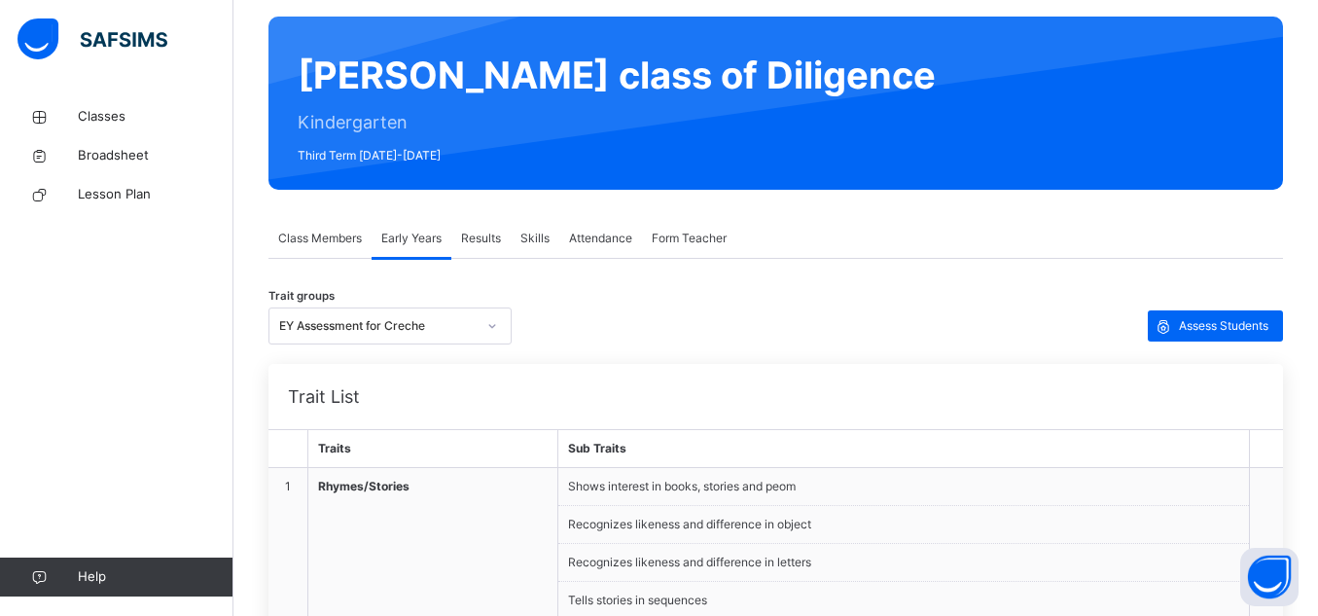
scroll to position [143, 0]
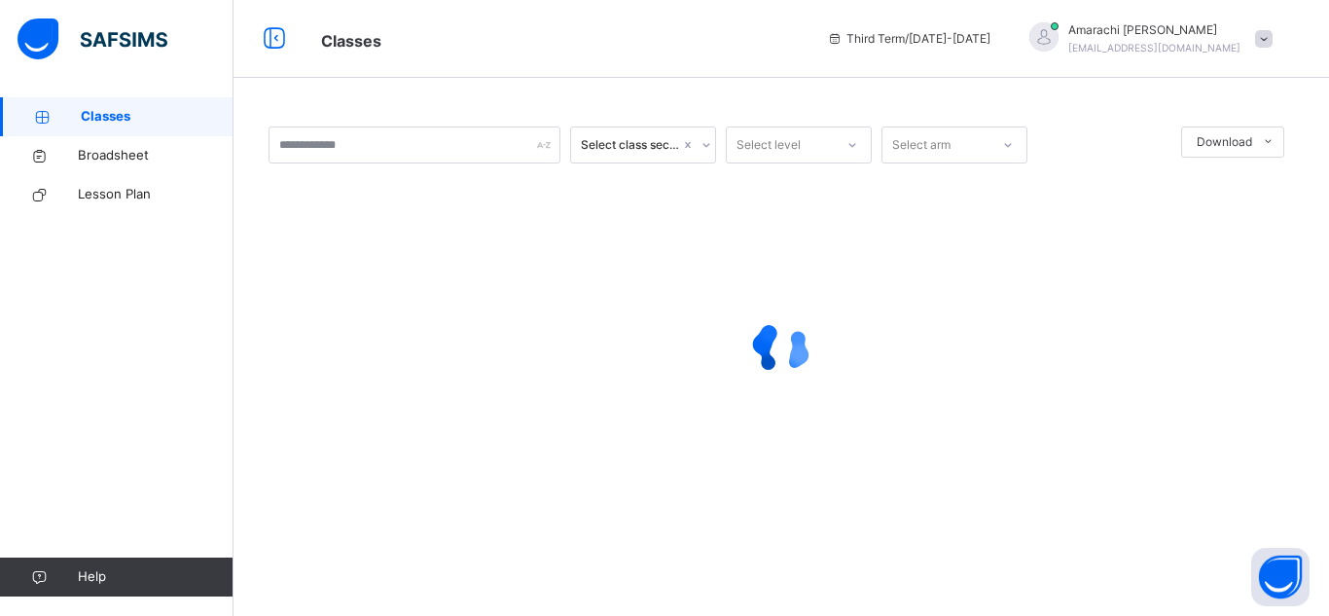
click at [1265, 47] on span at bounding box center [1264, 39] width 18 height 18
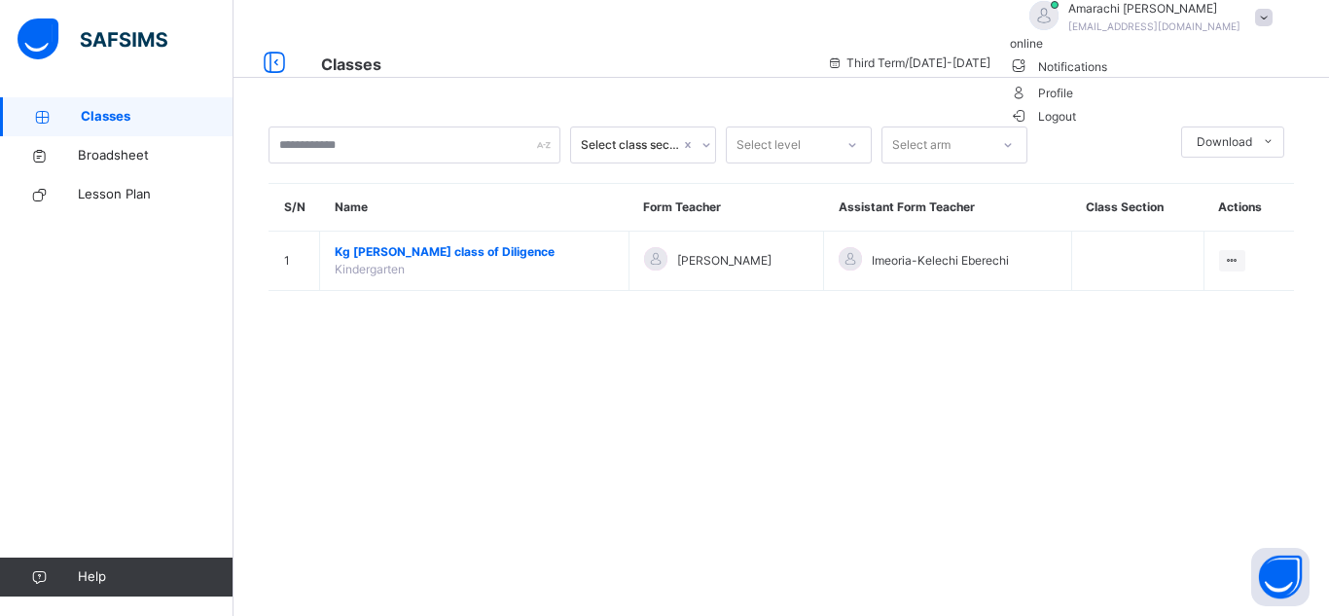
click at [1077, 126] on span "Logout" at bounding box center [1043, 116] width 67 height 20
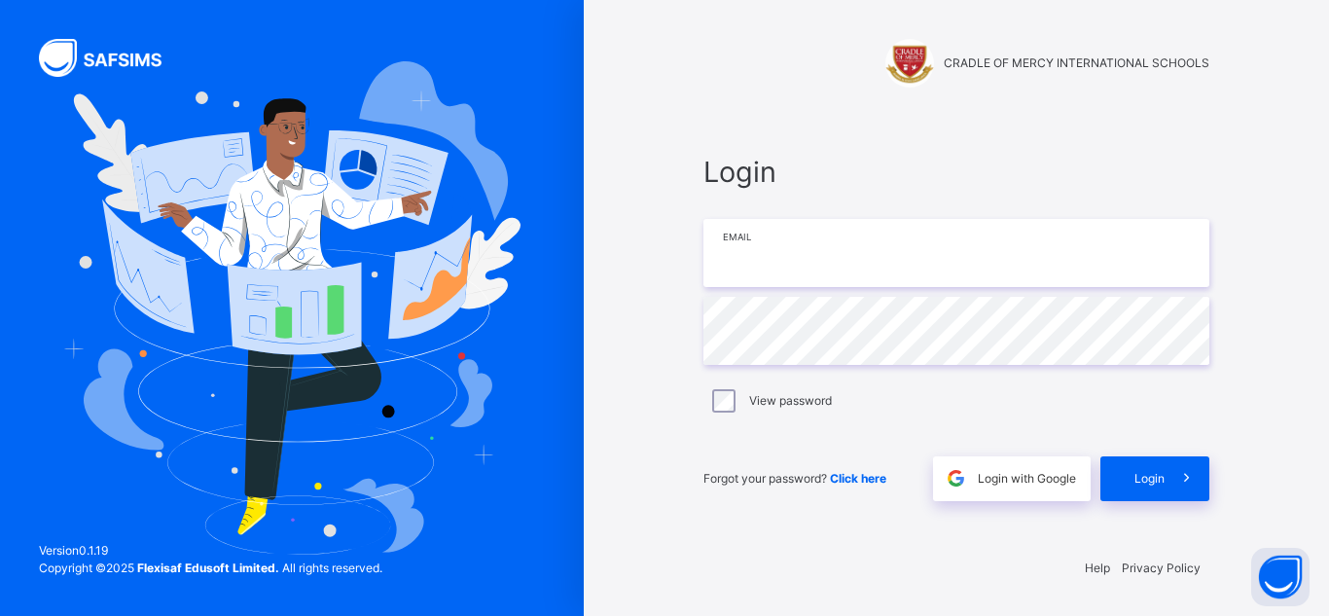
type input "**********"
drag, startPoint x: 947, startPoint y: 269, endPoint x: 750, endPoint y: 263, distance: 196.6
click at [754, 264] on input "**********" at bounding box center [956, 253] width 506 height 68
drag, startPoint x: 715, startPoint y: 261, endPoint x: 927, endPoint y: 257, distance: 212.1
click at [927, 257] on input "**********" at bounding box center [956, 253] width 506 height 68
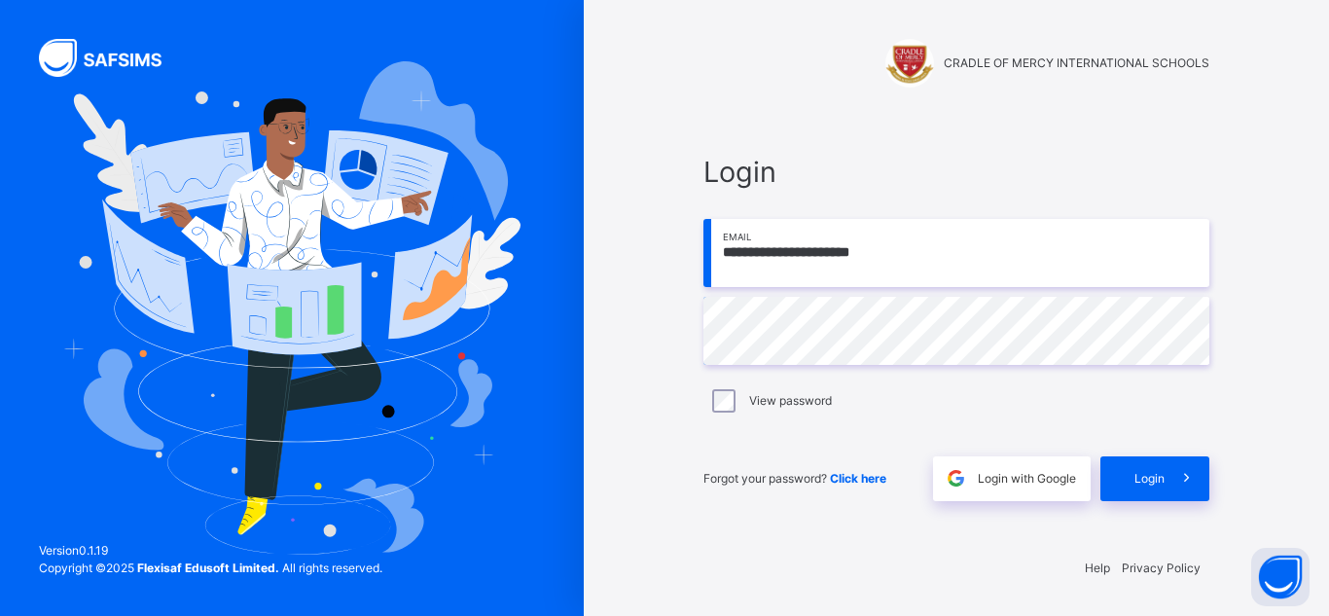
type input "**********"
click at [1139, 493] on div "Login" at bounding box center [1154, 478] width 109 height 45
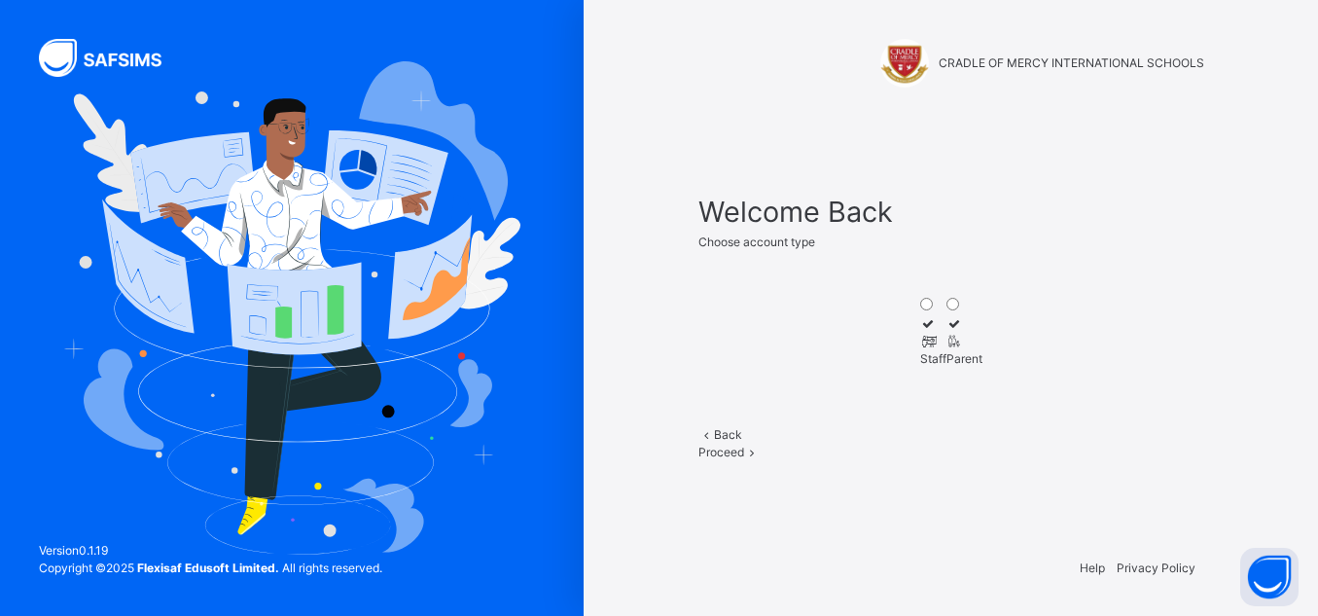
click at [1203, 278] on div "Staff Parent" at bounding box center [952, 333] width 506 height 128
click at [920, 368] on div "Staff" at bounding box center [933, 359] width 26 height 18
click at [744, 459] on span "Proceed" at bounding box center [722, 452] width 46 height 15
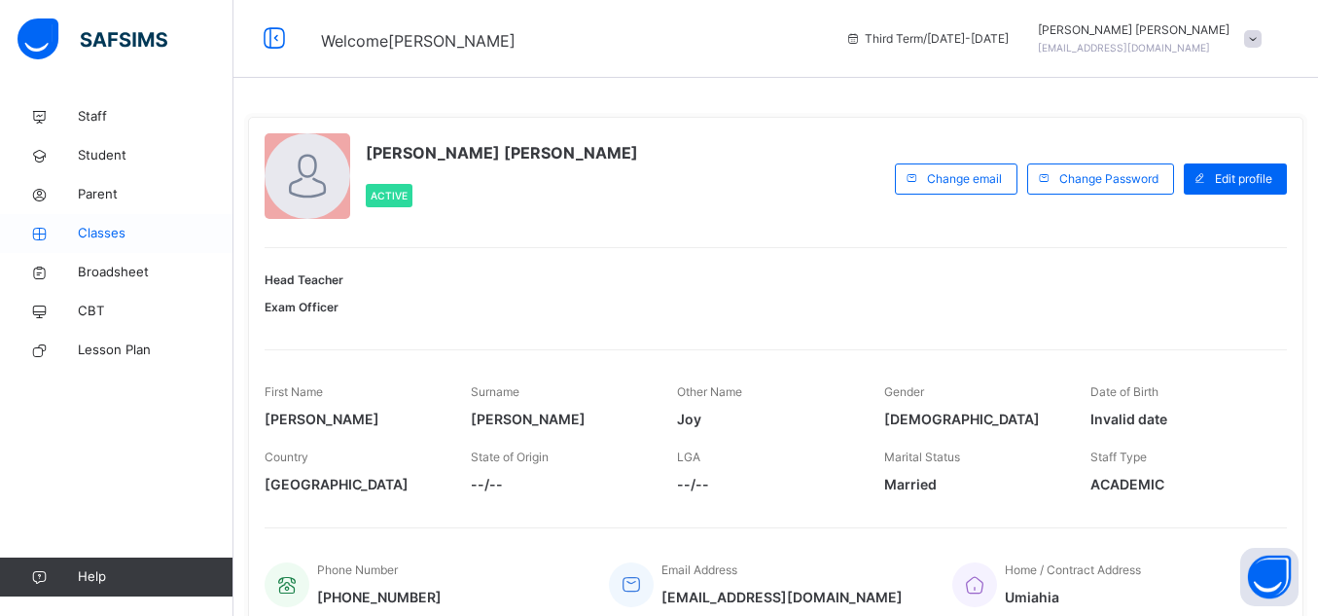
click at [123, 243] on link "Classes" at bounding box center [117, 233] width 234 height 39
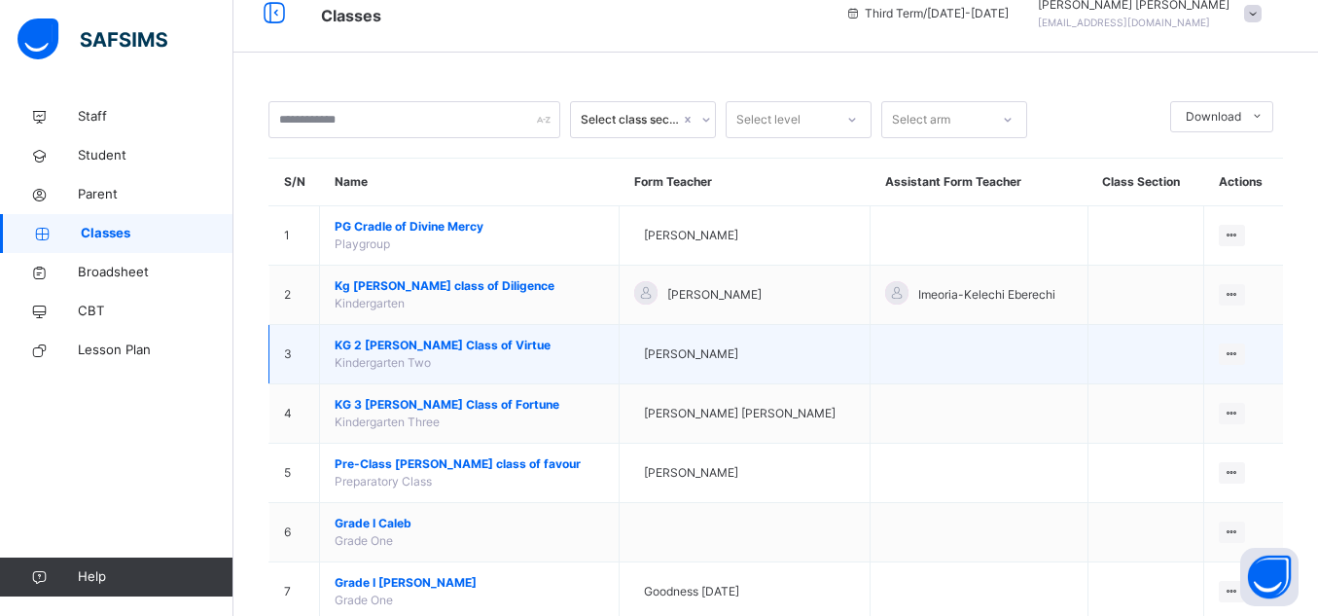
scroll to position [30, 0]
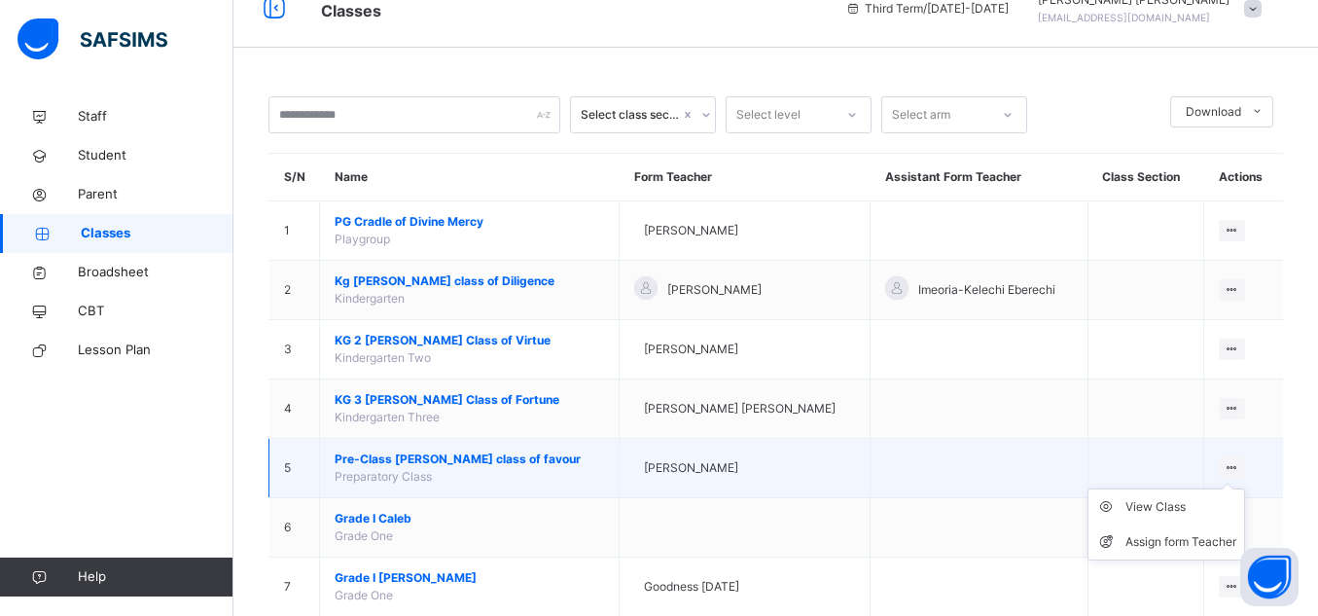
click at [1236, 488] on ul "View Class Assign form Teacher" at bounding box center [1167, 524] width 158 height 72
click at [1166, 506] on div "View Class" at bounding box center [1181, 506] width 111 height 19
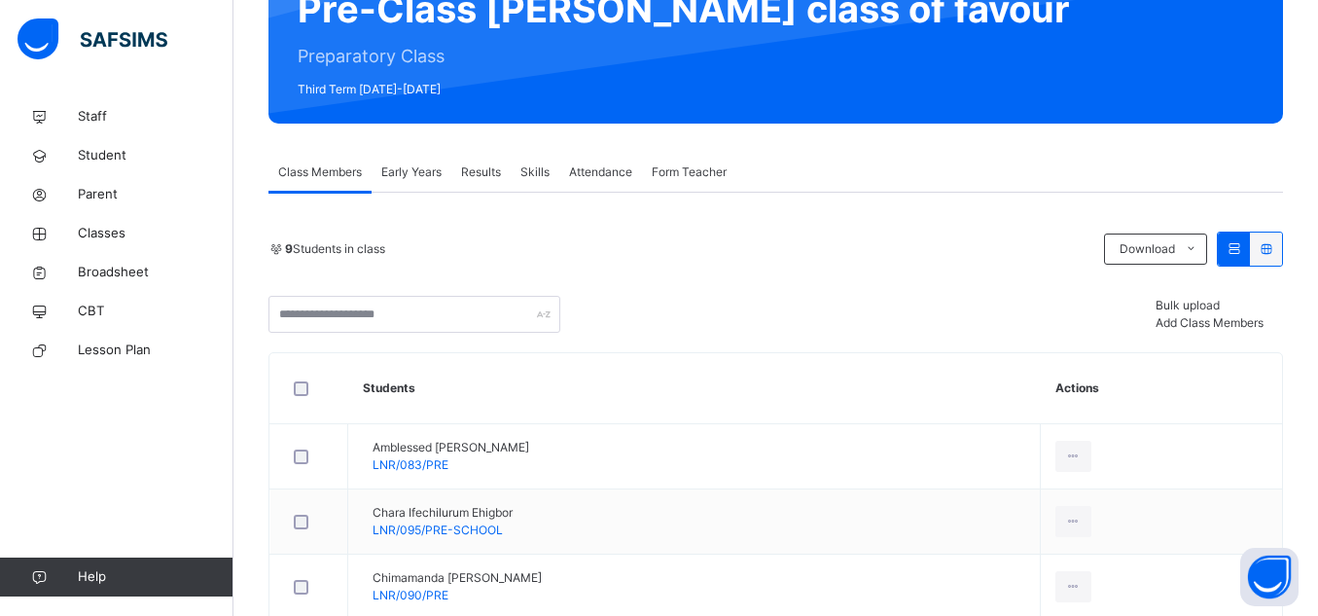
scroll to position [218, 0]
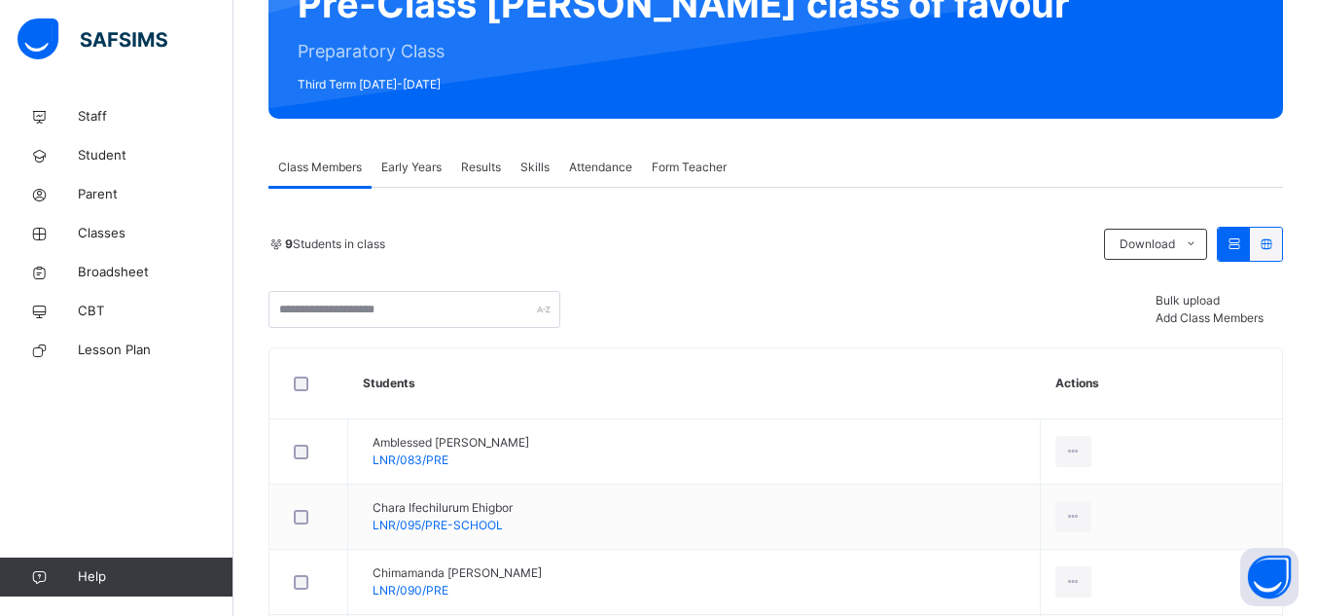
click at [411, 169] on span "Early Years" at bounding box center [411, 168] width 60 height 18
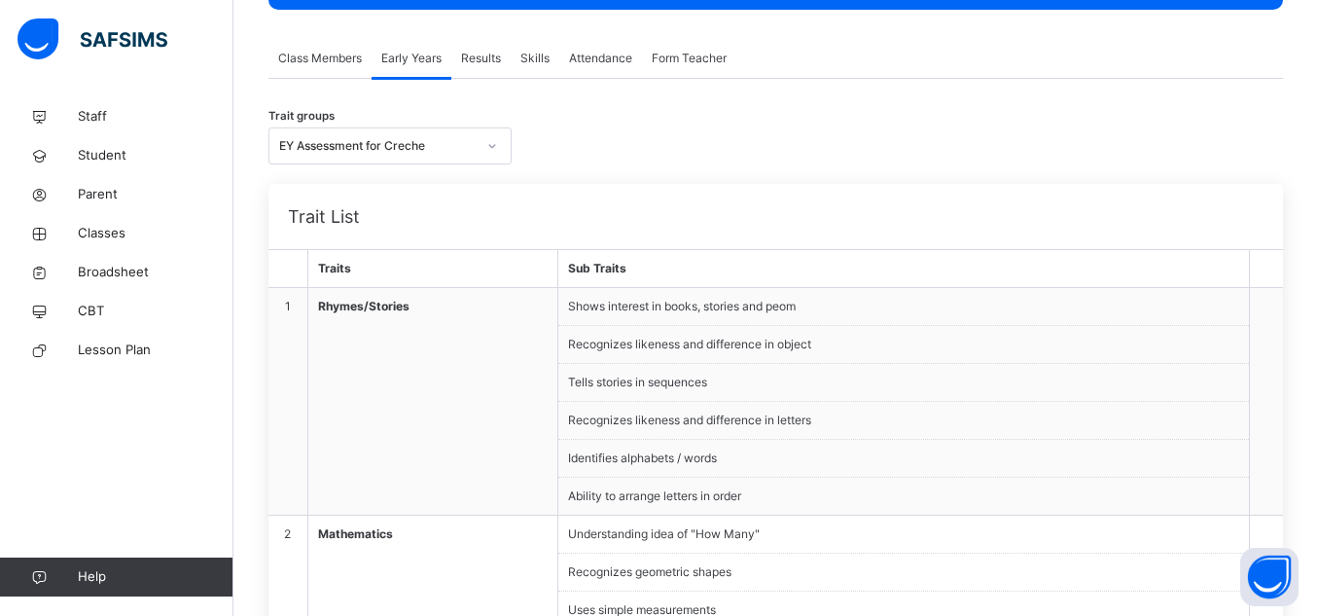
scroll to position [318, 0]
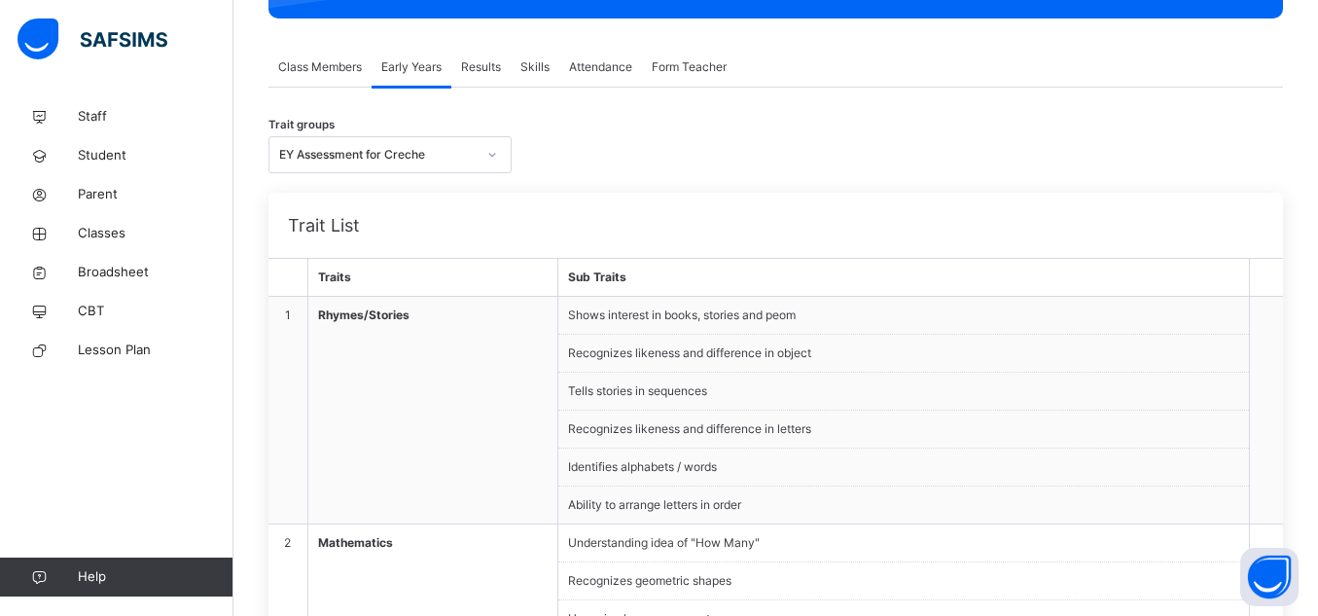
click at [504, 69] on div "Results" at bounding box center [480, 67] width 59 height 39
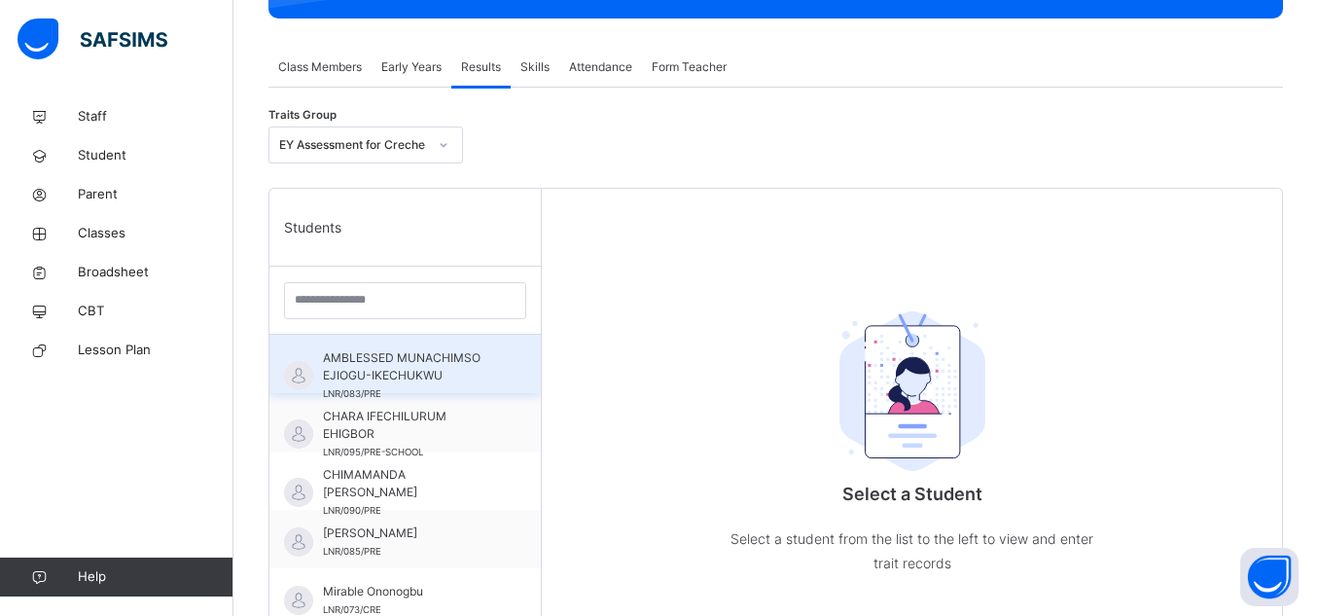
click at [442, 378] on span "AMBLESSED MUNACHIMSO EJIOGU-IKECHUKWU" at bounding box center [410, 366] width 174 height 35
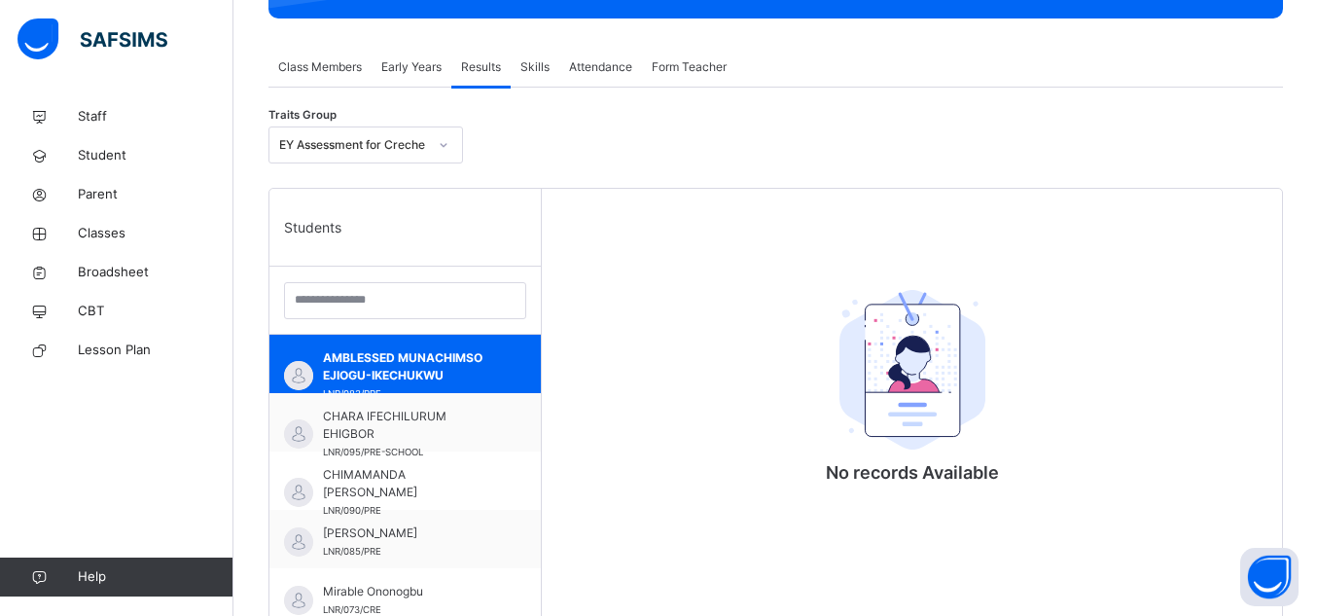
click at [424, 70] on span "Early Years" at bounding box center [411, 67] width 60 height 18
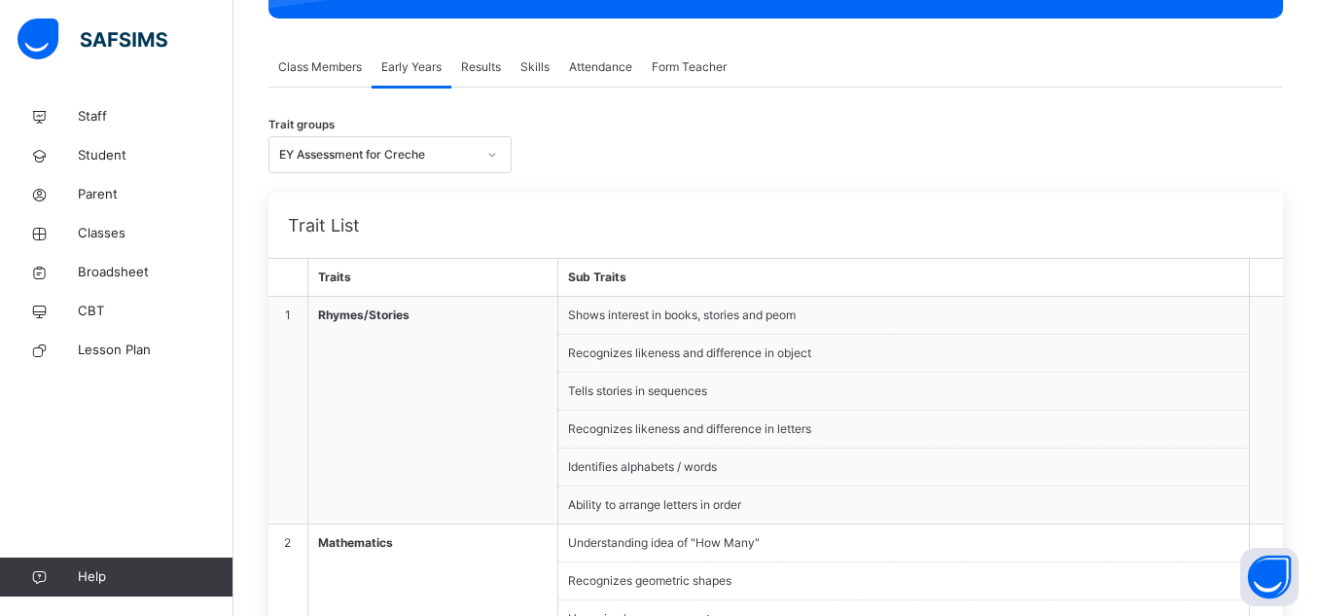
click at [615, 322] on li "Shows interest in books, stories and peom" at bounding box center [903, 316] width 691 height 38
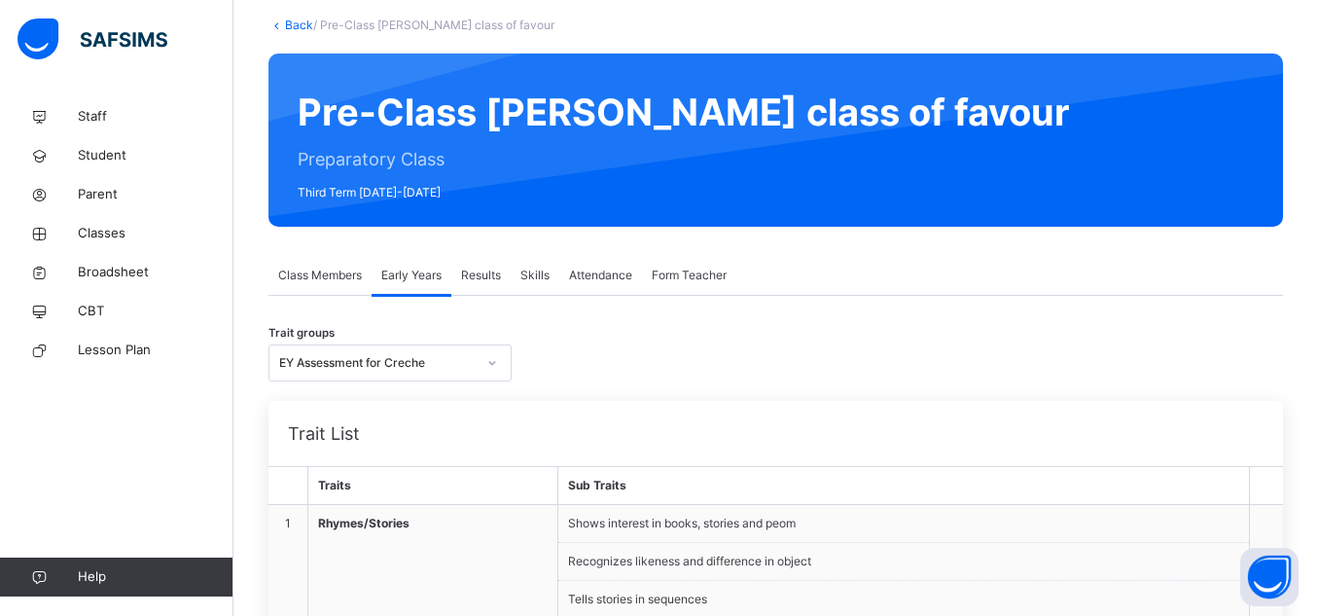
scroll to position [111, 0]
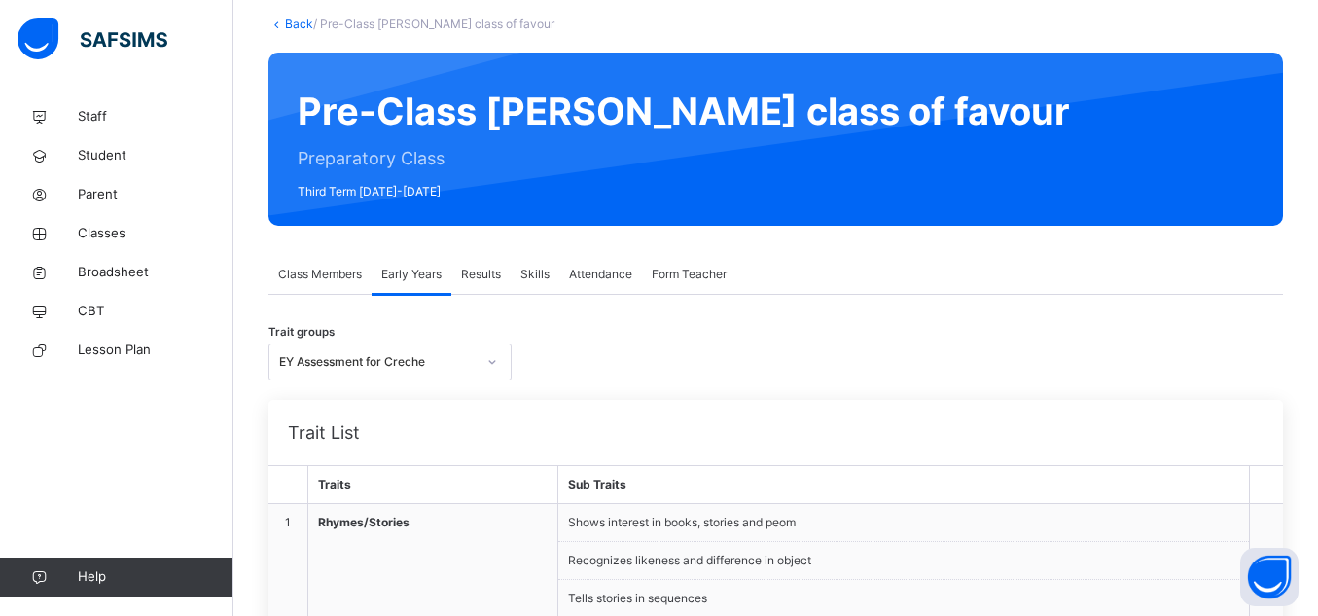
click at [772, 518] on li "Shows interest in books, stories and peom" at bounding box center [903, 523] width 691 height 38
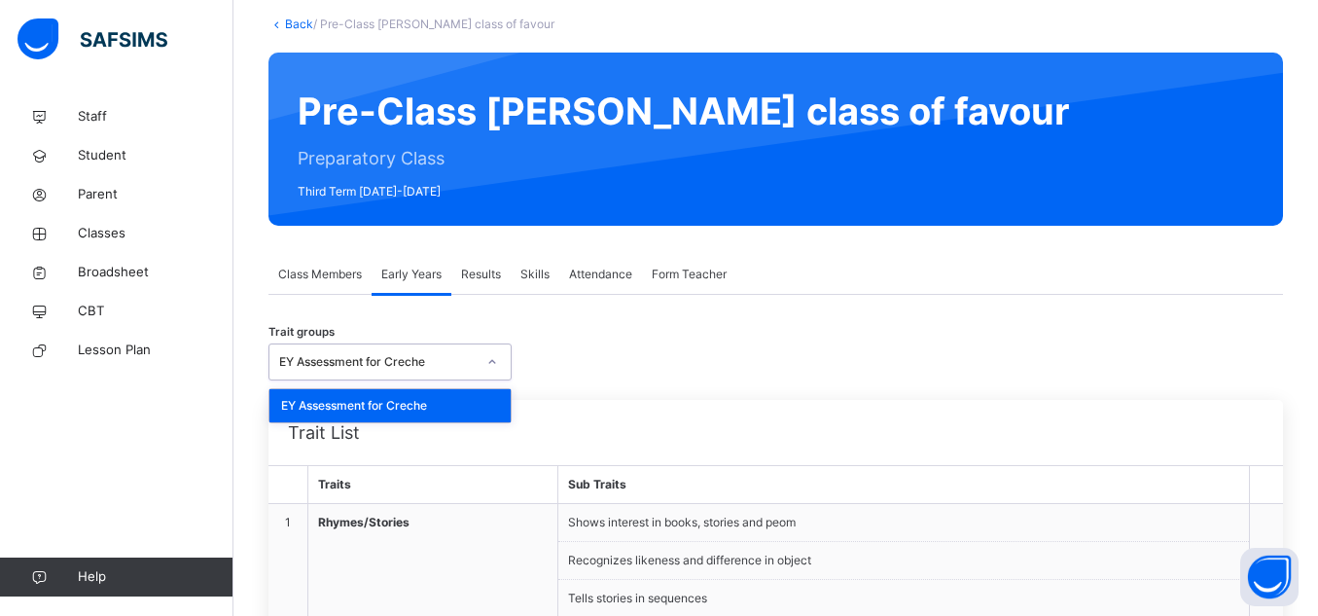
click at [490, 364] on icon at bounding box center [492, 361] width 12 height 19
click at [480, 401] on div "EY Assessment for Creche" at bounding box center [390, 405] width 241 height 33
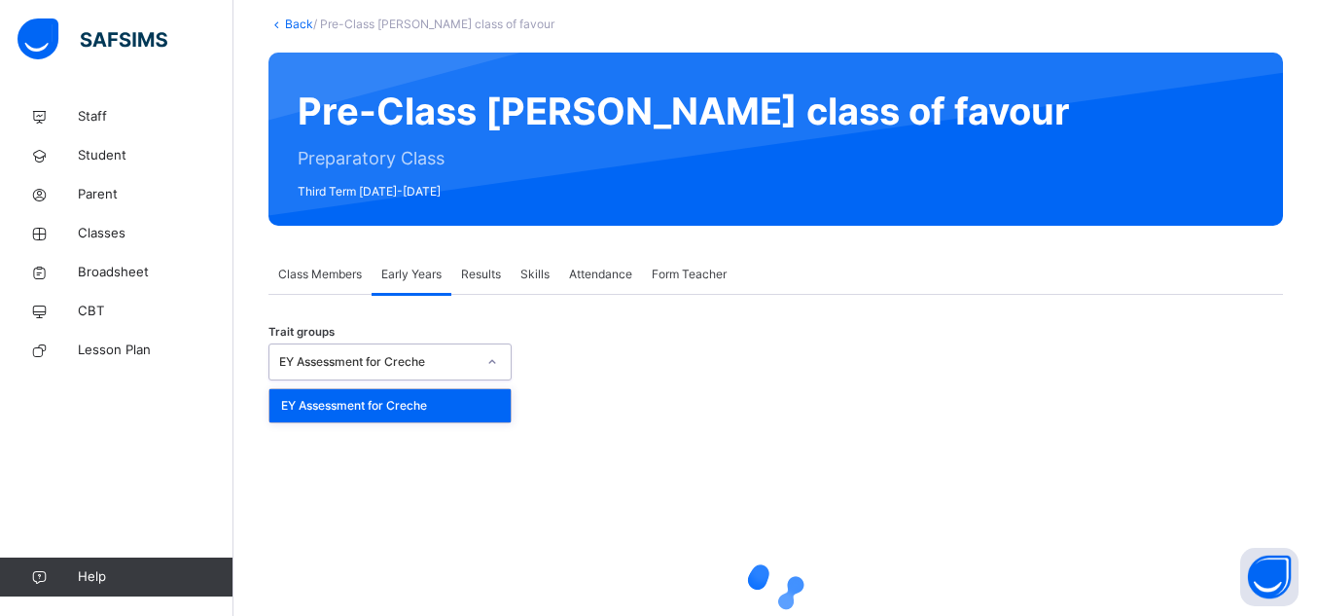
click at [495, 372] on div at bounding box center [492, 361] width 33 height 31
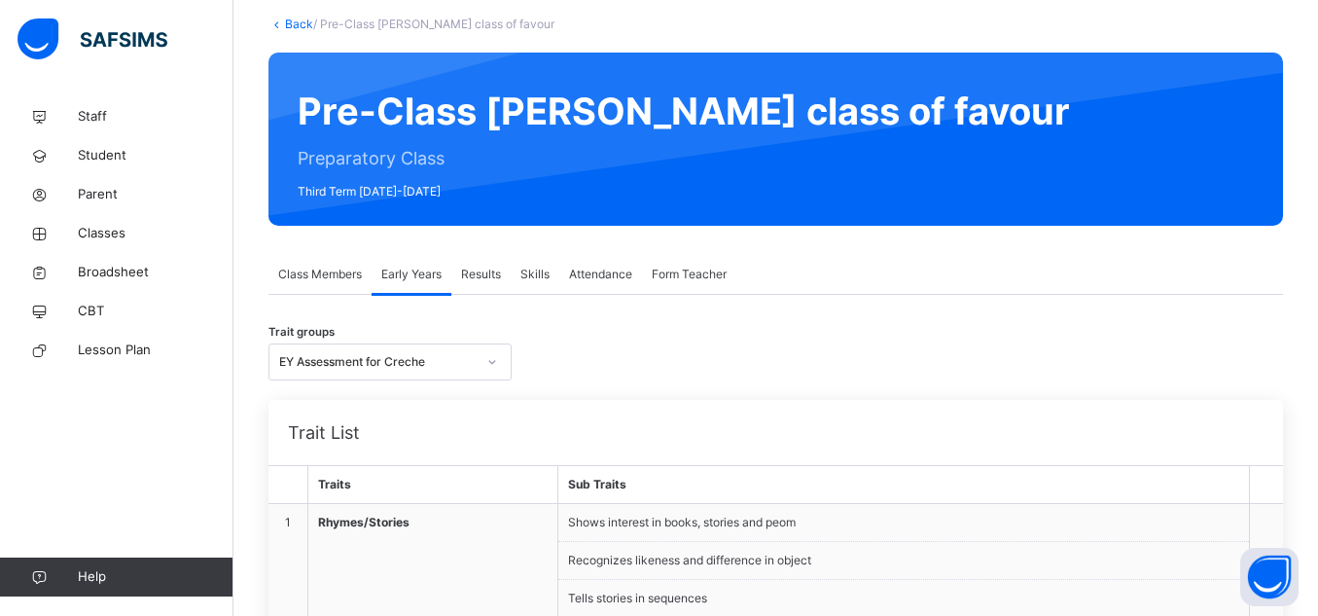
click at [563, 378] on div "Trait groups EY Assessment for Creche" at bounding box center [776, 361] width 1015 height 37
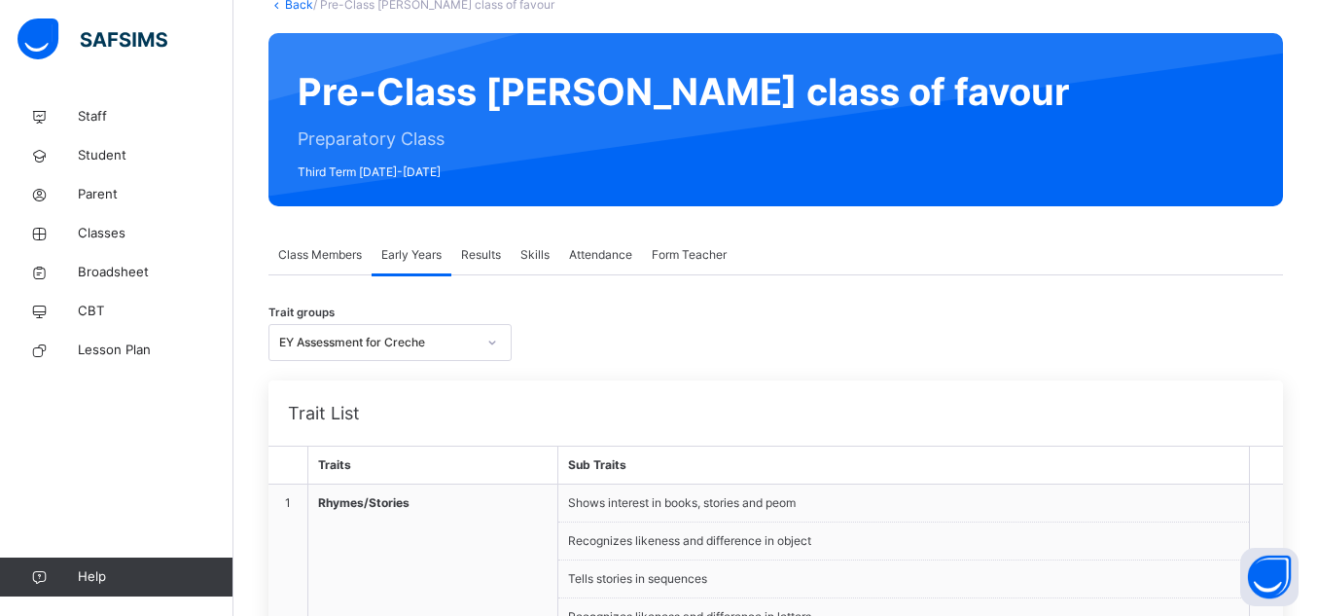
scroll to position [141, 0]
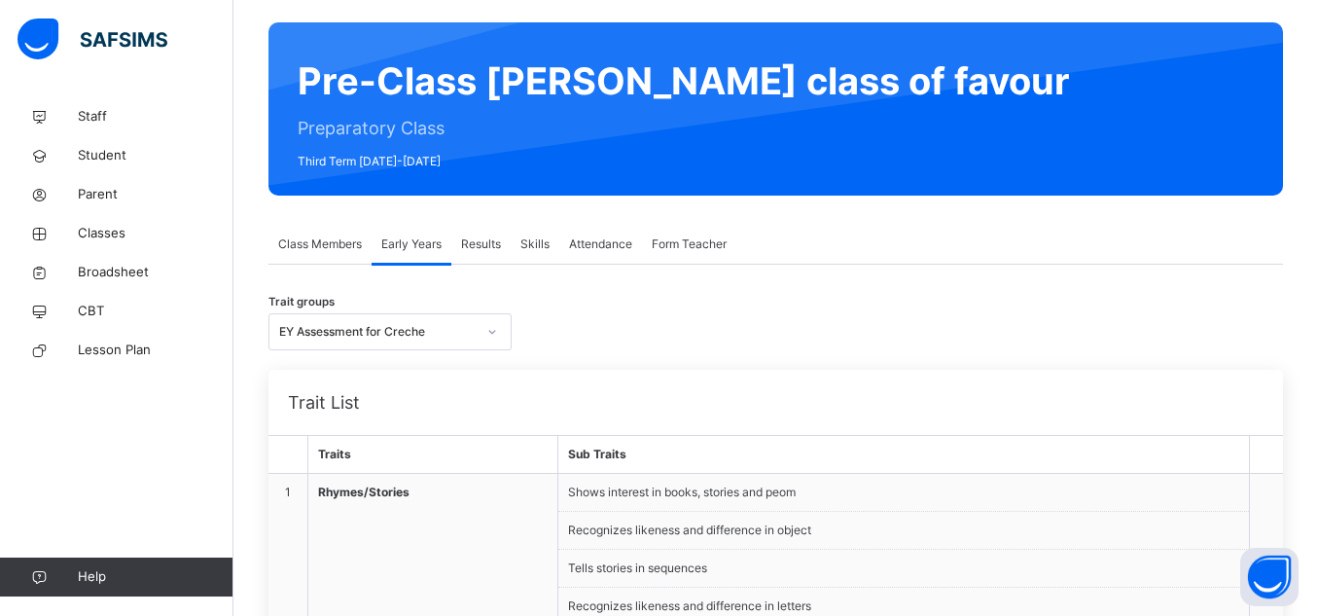
click at [705, 243] on span "Form Teacher" at bounding box center [689, 244] width 75 height 18
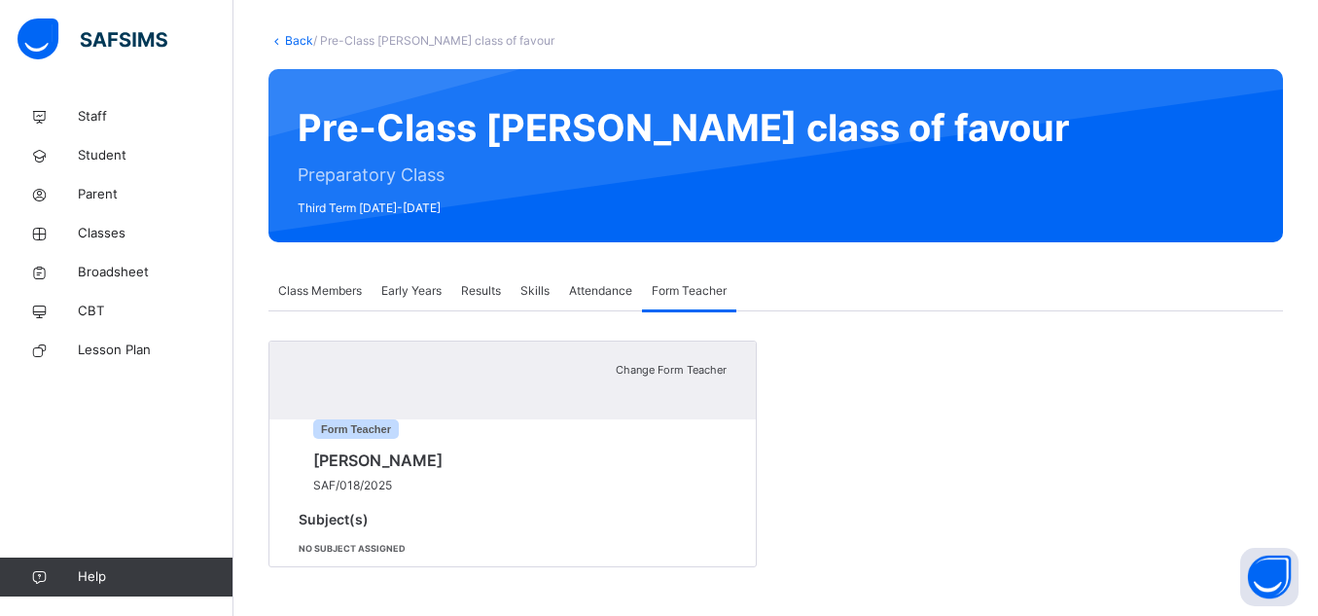
scroll to position [123, 0]
click at [407, 282] on span "Early Years" at bounding box center [411, 291] width 60 height 18
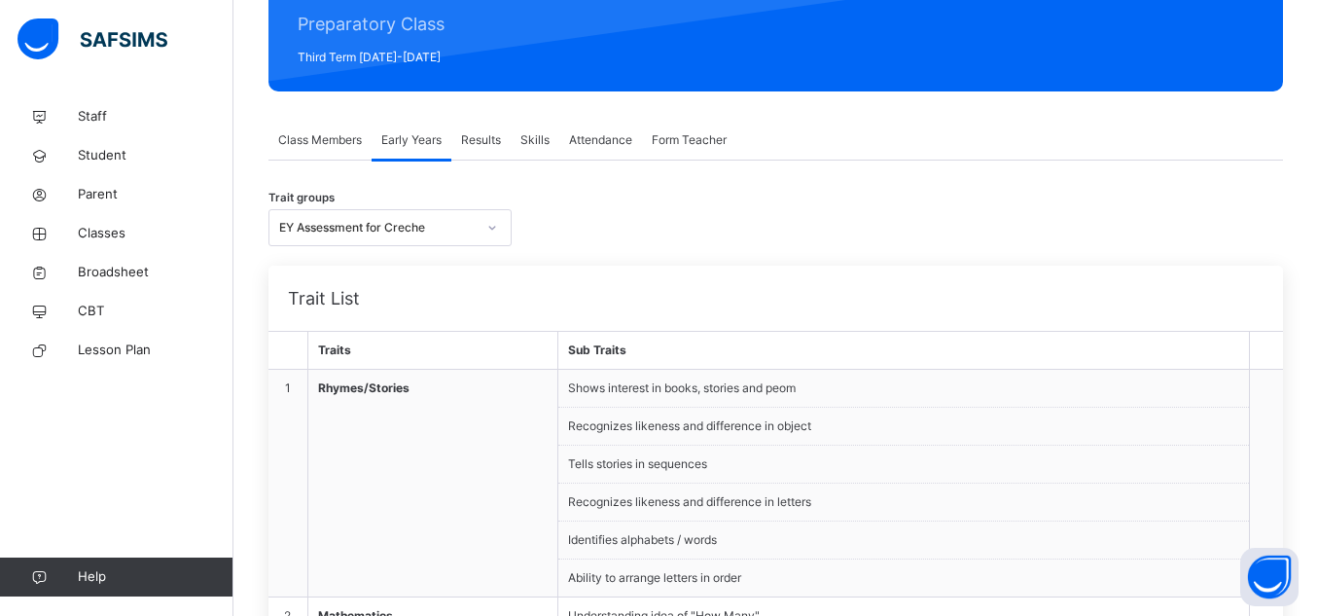
scroll to position [48, 0]
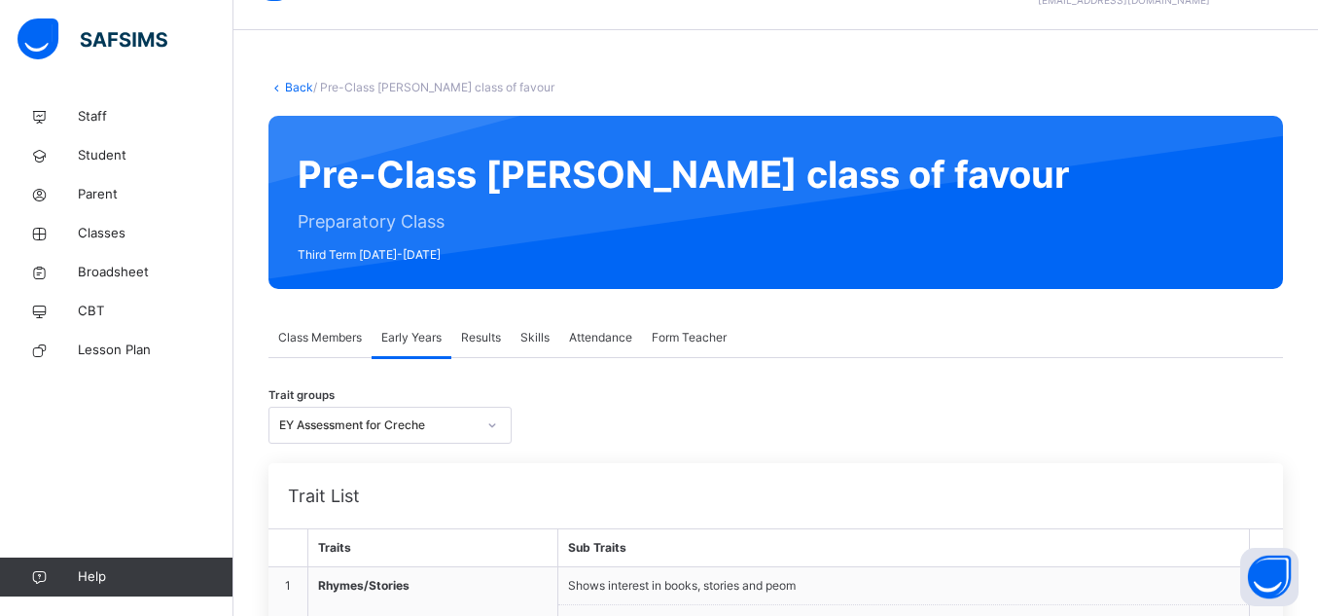
click at [331, 340] on span "Class Members" at bounding box center [320, 338] width 84 height 18
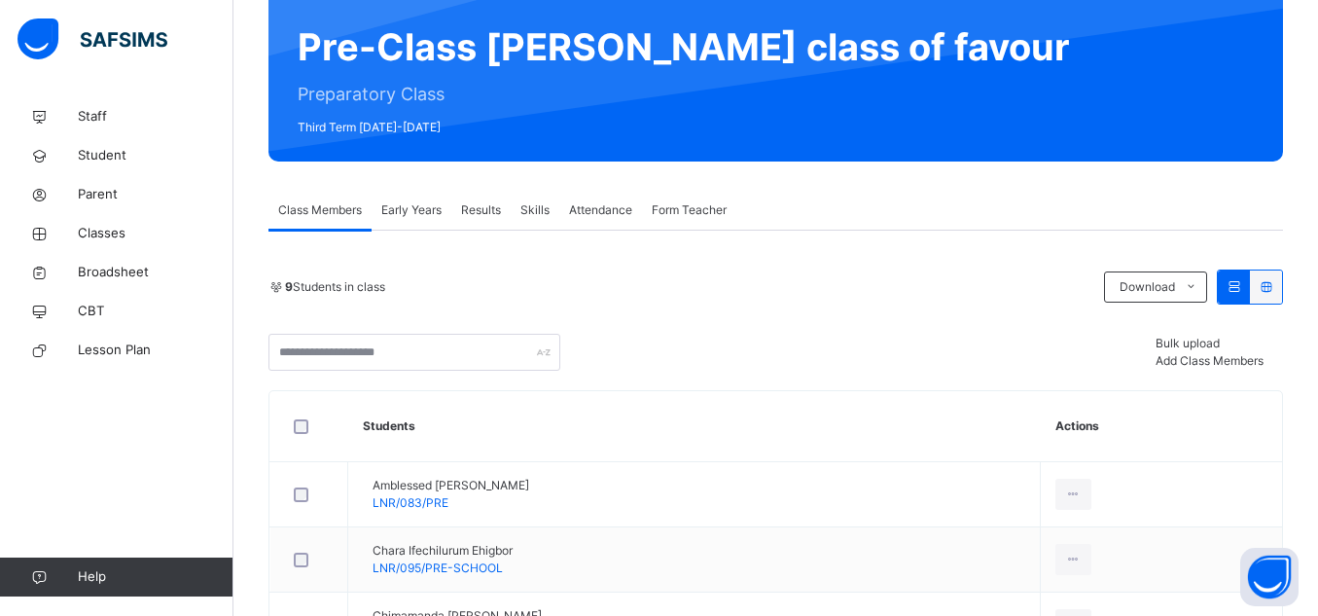
scroll to position [181, 0]
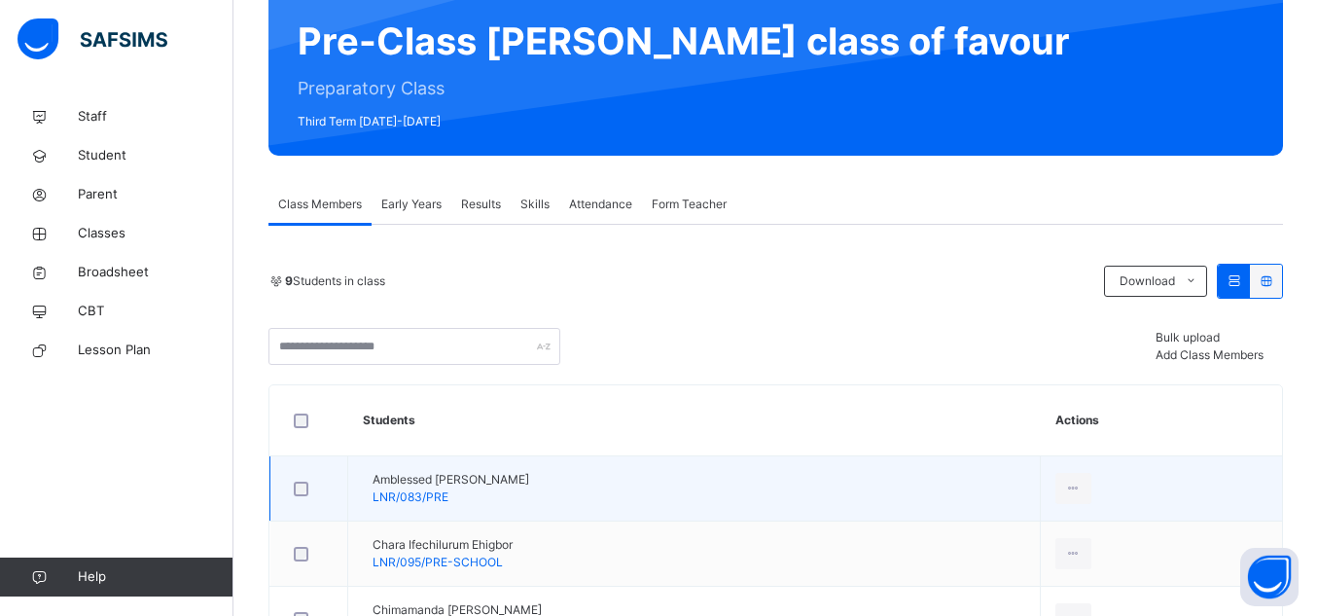
click at [449, 494] on span "LNR/083/PRE" at bounding box center [411, 496] width 76 height 15
click at [512, 482] on span "Amblessed Munachimso Ejiogu-ikechukwu" at bounding box center [451, 480] width 157 height 18
click at [1082, 487] on icon at bounding box center [1073, 489] width 17 height 18
click at [1083, 529] on div "View Profile" at bounding box center [1030, 531] width 105 height 19
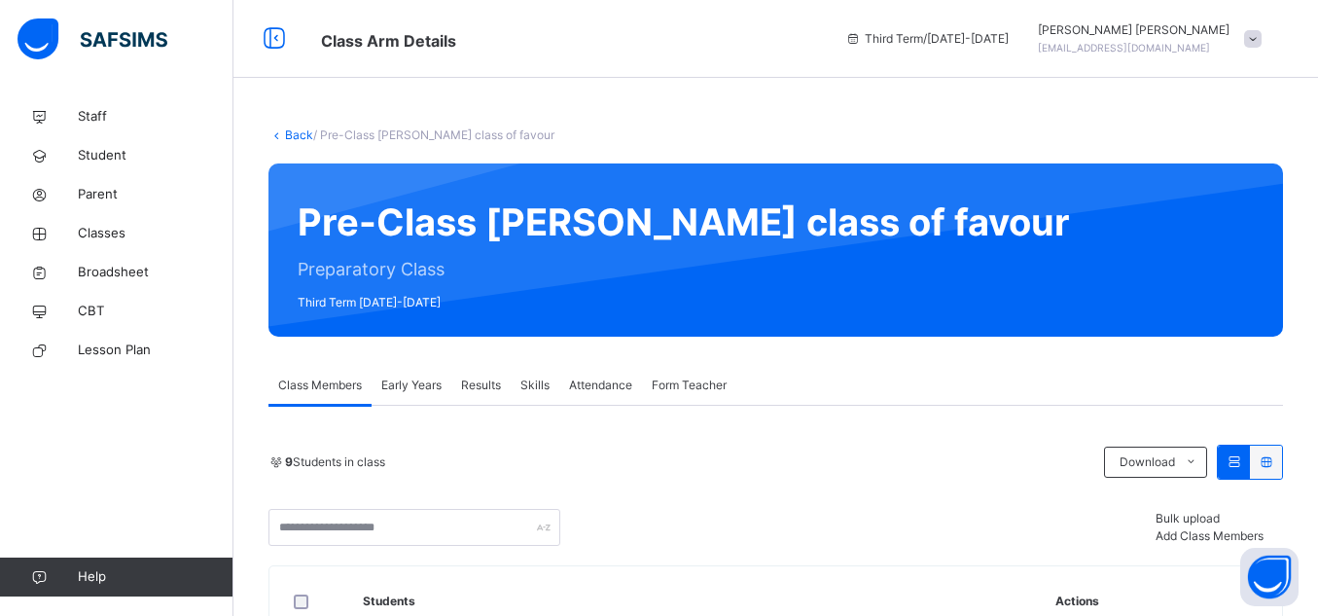
click at [415, 386] on span "Early Years" at bounding box center [411, 386] width 60 height 18
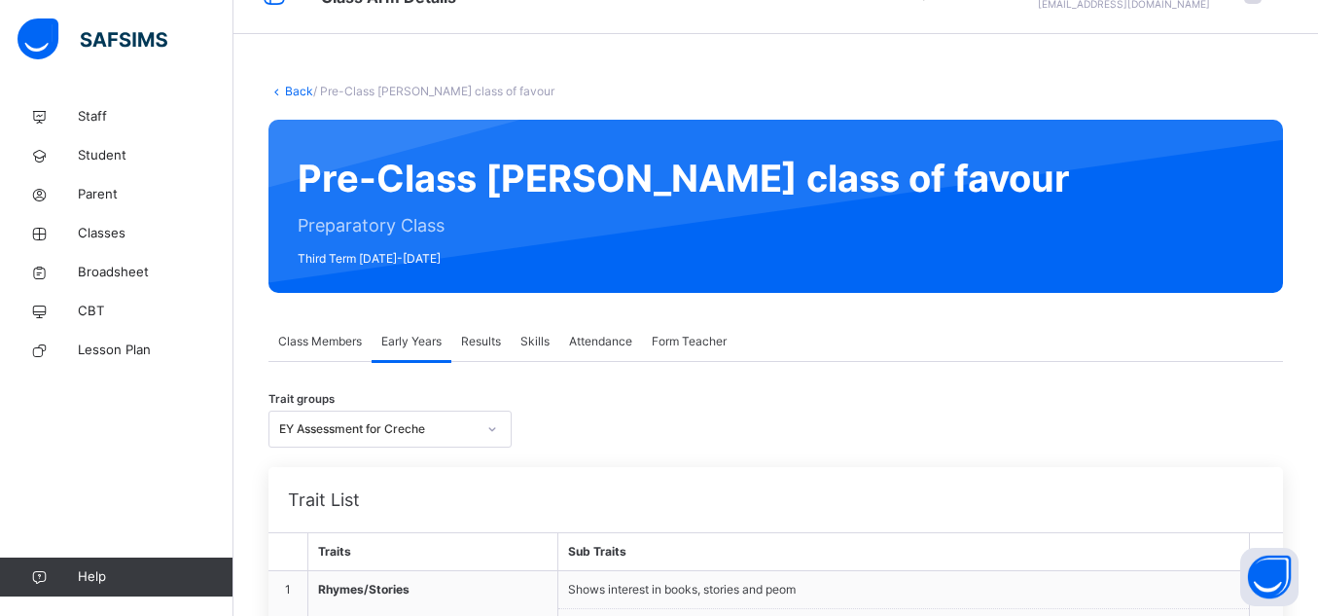
scroll to position [54, 0]
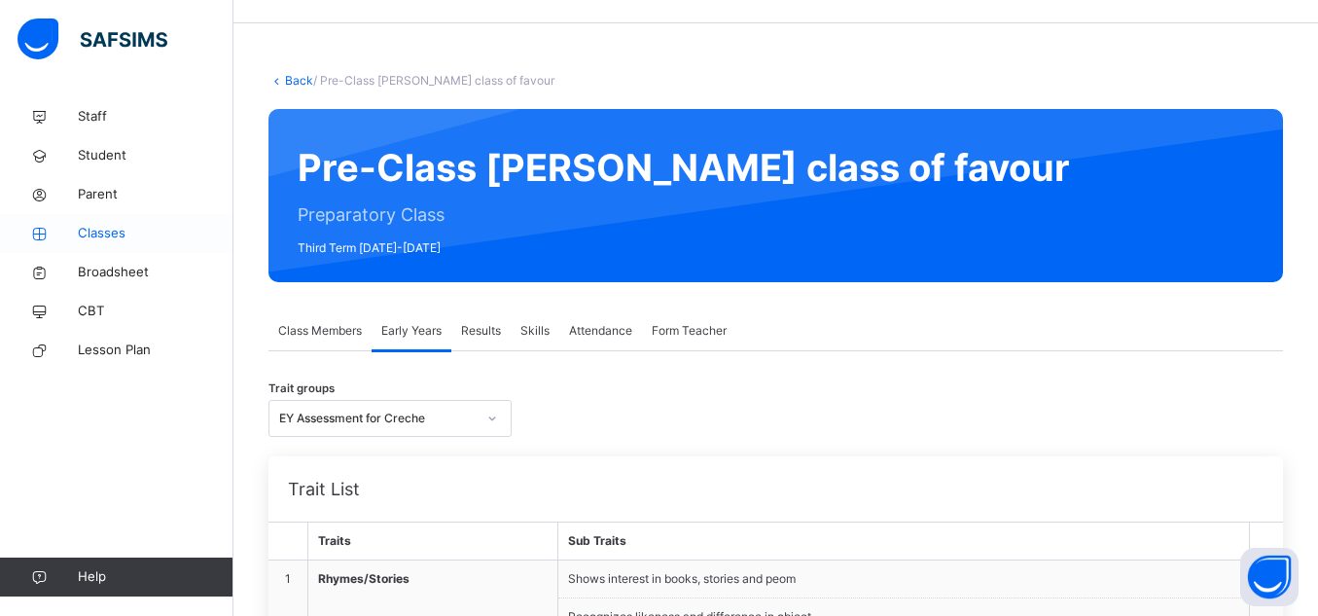
click at [117, 247] on link "Classes" at bounding box center [117, 233] width 234 height 39
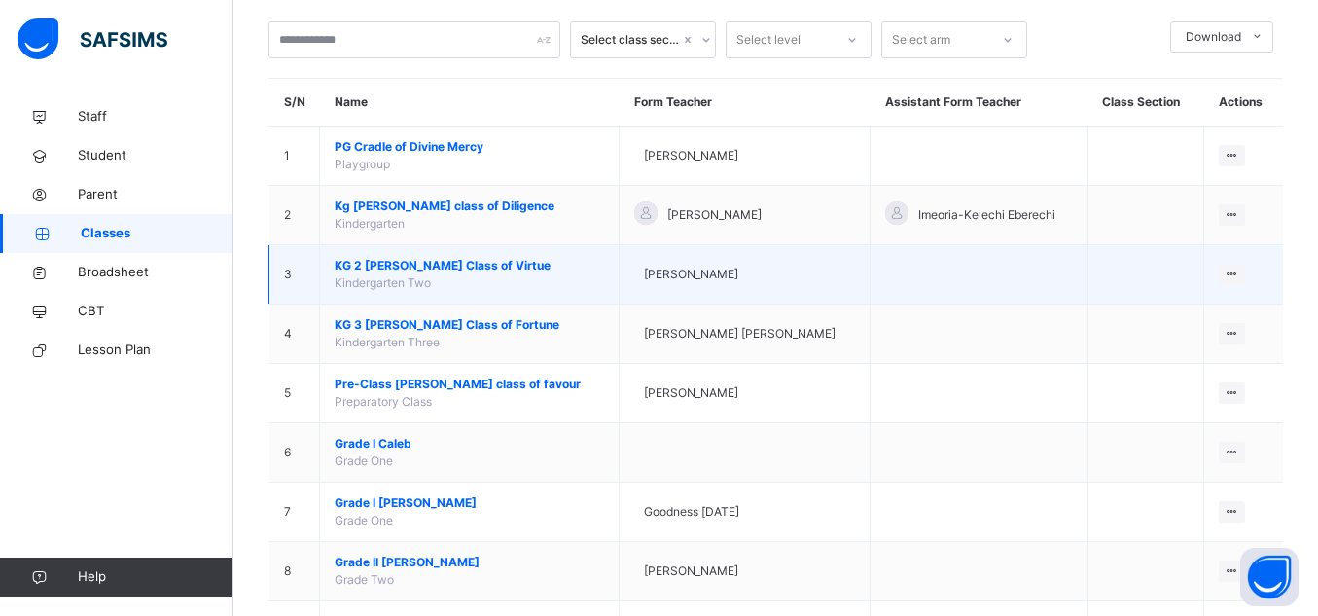
scroll to position [104, 0]
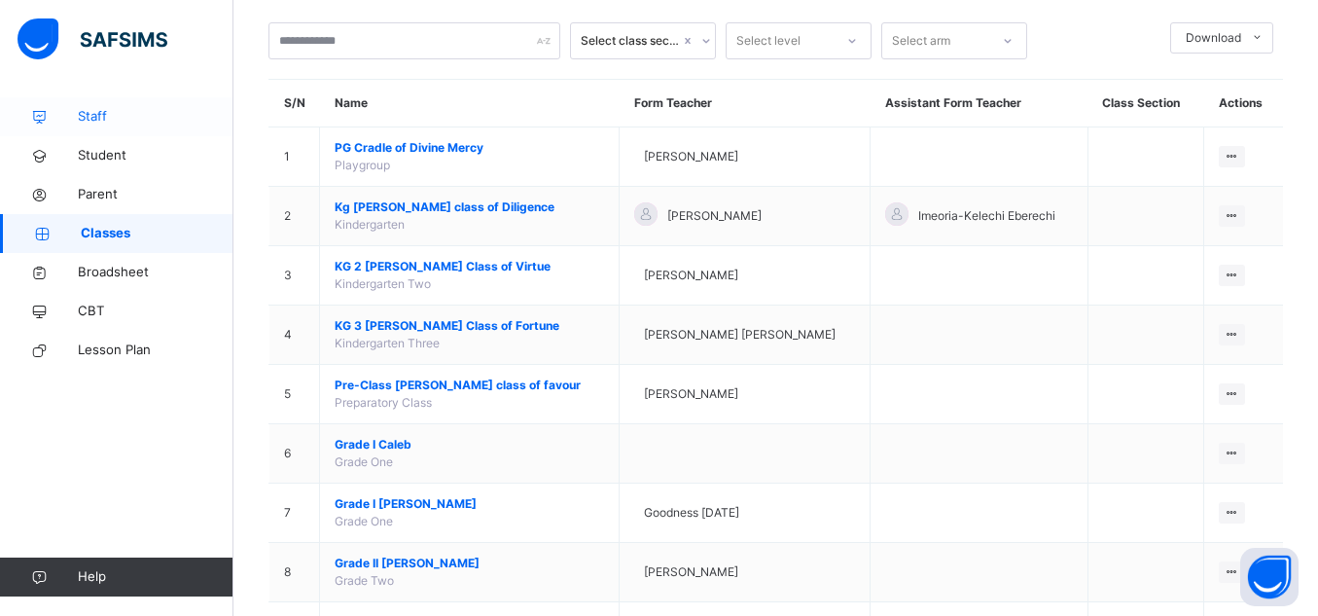
click at [101, 118] on span "Staff" at bounding box center [156, 116] width 156 height 19
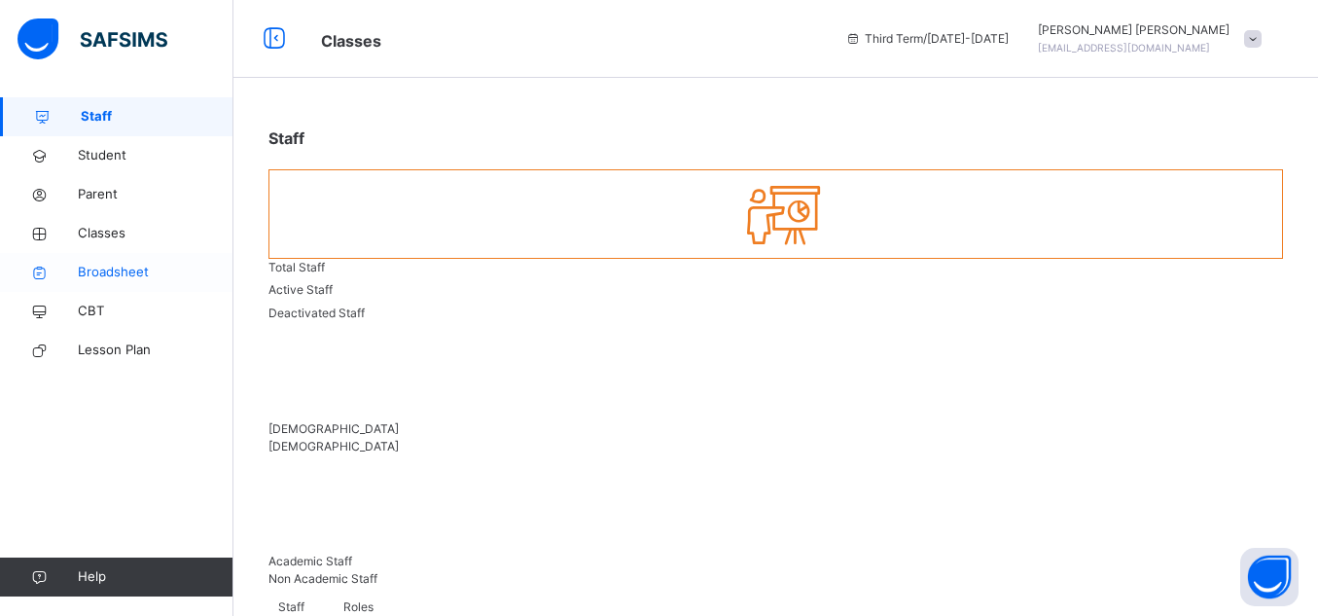
click at [128, 270] on span "Broadsheet" at bounding box center [156, 272] width 156 height 19
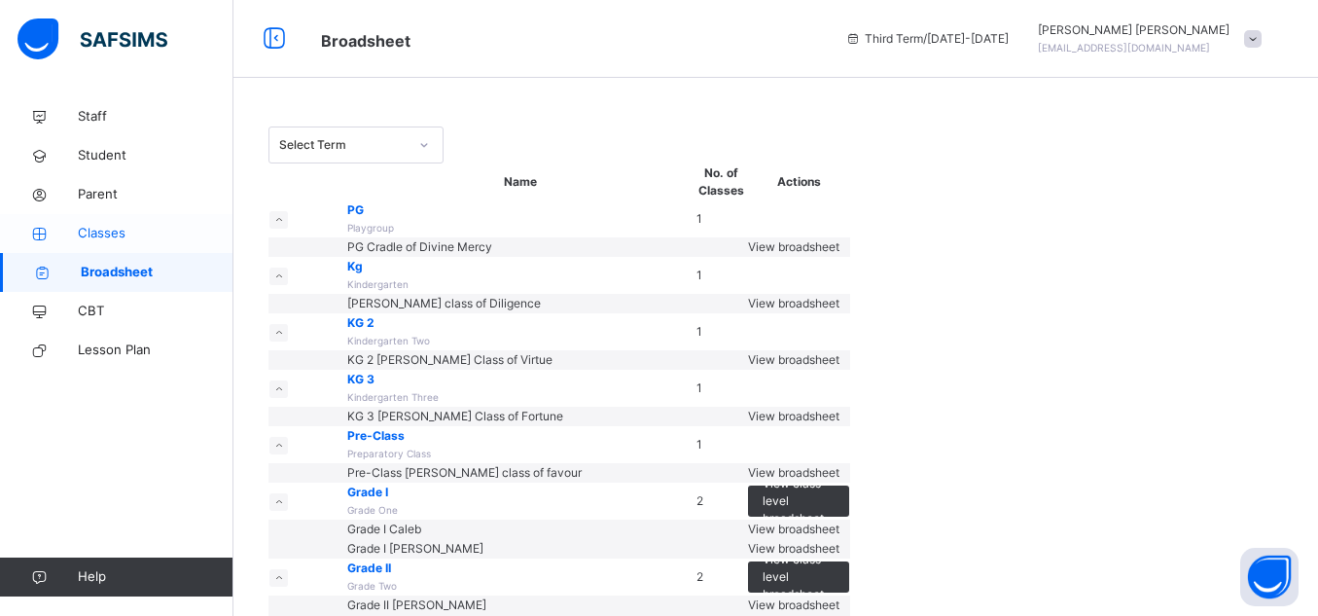
click at [103, 234] on span "Classes" at bounding box center [156, 233] width 156 height 19
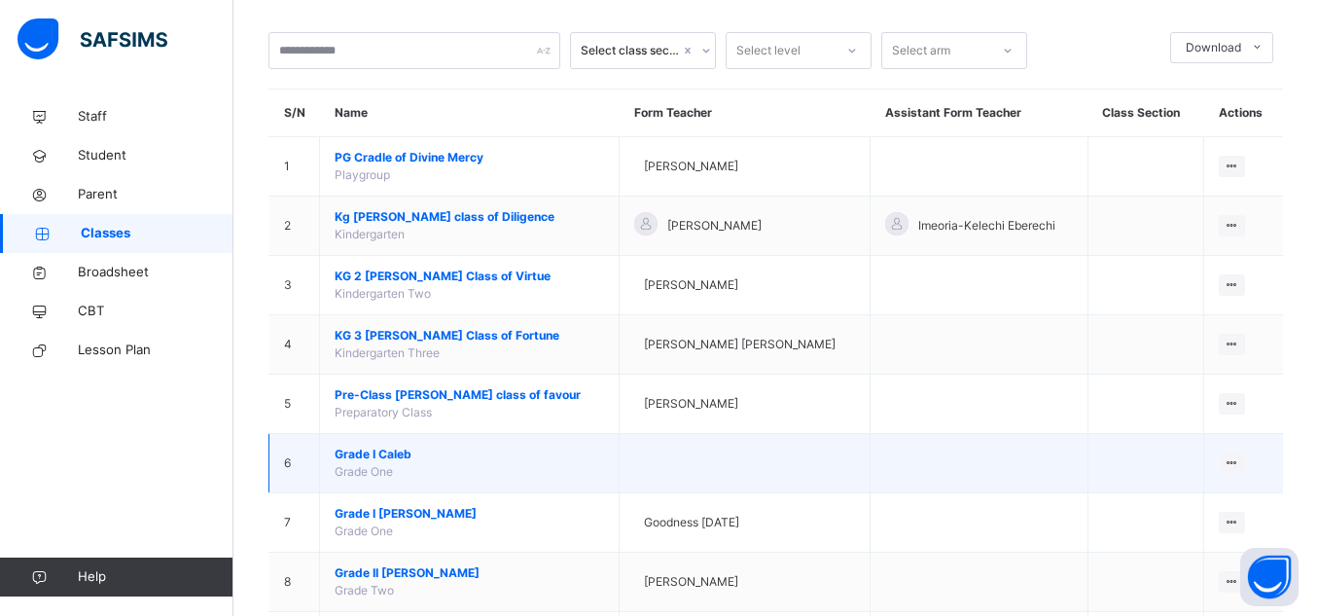
scroll to position [90, 0]
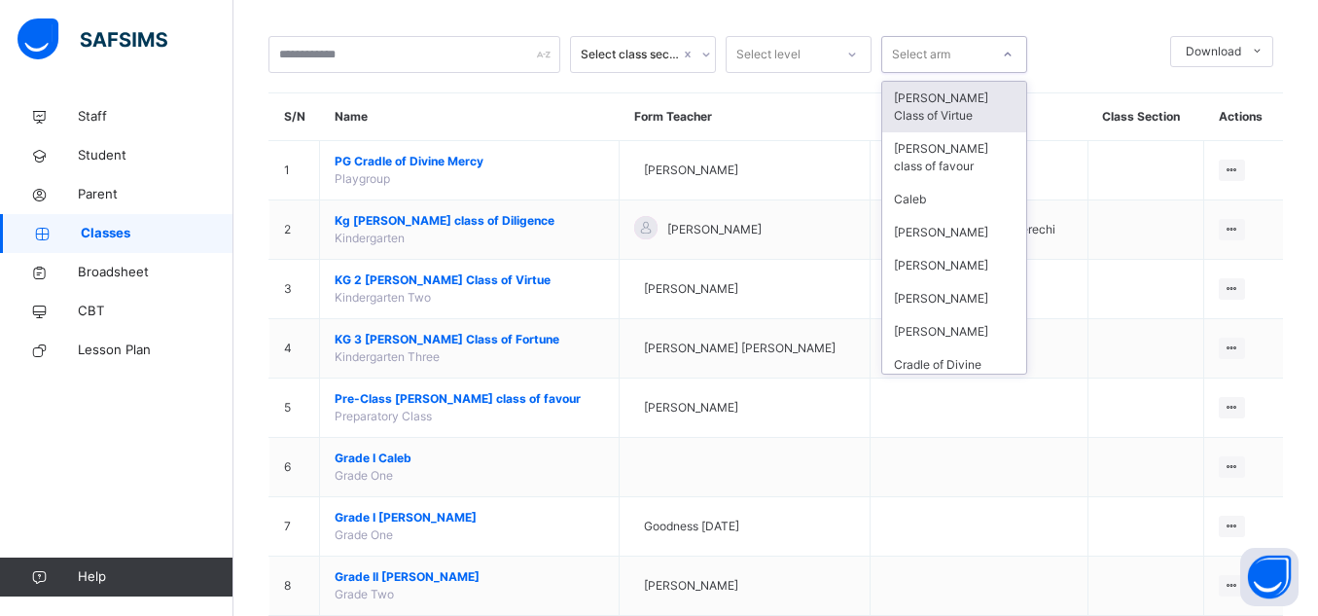
click at [1010, 60] on icon at bounding box center [1008, 54] width 12 height 19
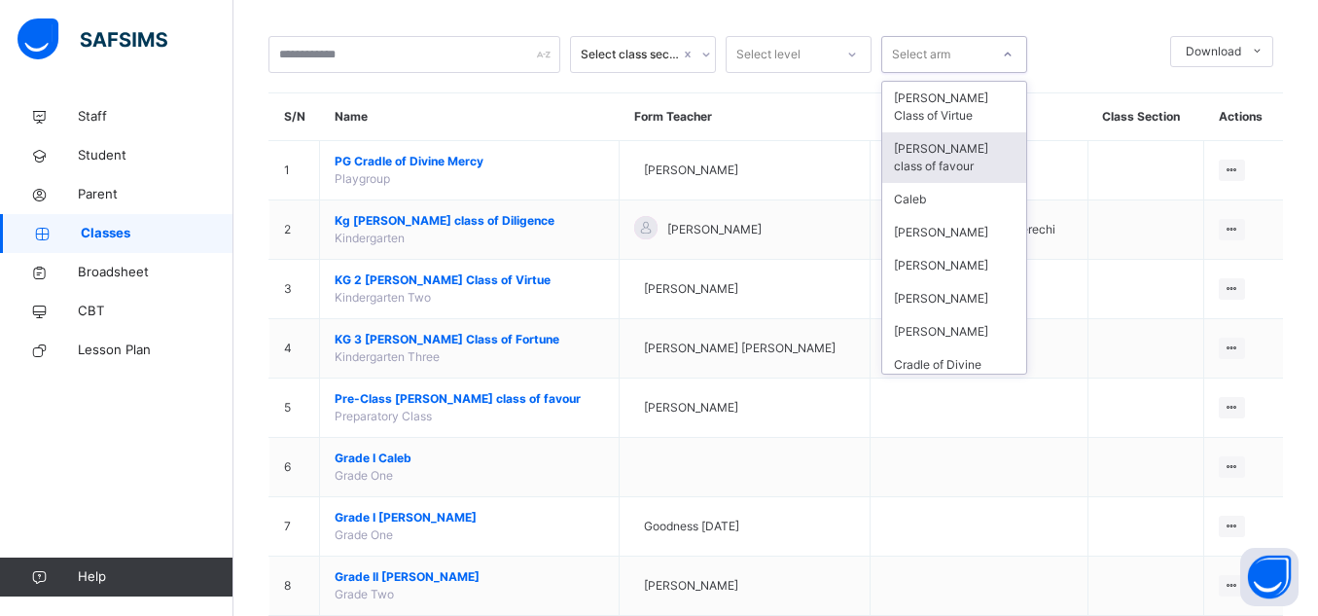
click at [923, 163] on div "[PERSON_NAME] class of favour" at bounding box center [954, 157] width 144 height 51
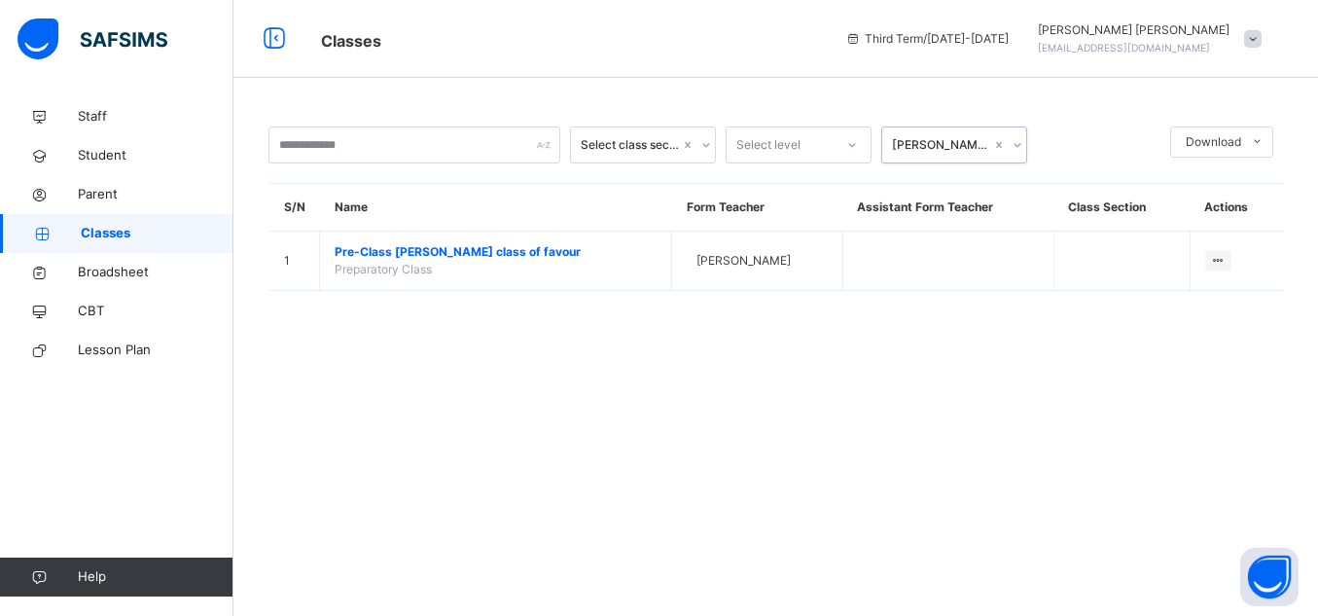
scroll to position [0, 0]
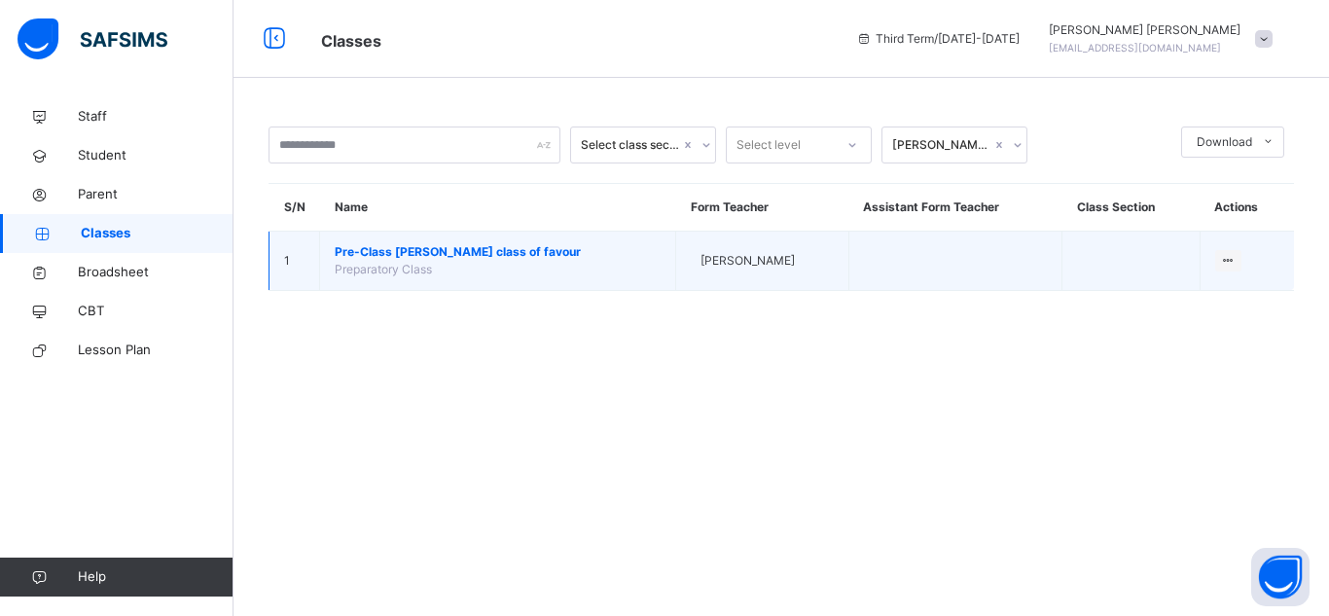
click at [395, 264] on span "Preparatory Class" at bounding box center [383, 269] width 97 height 15
click at [396, 252] on span "Pre-Class Esther class of favour" at bounding box center [498, 252] width 326 height 18
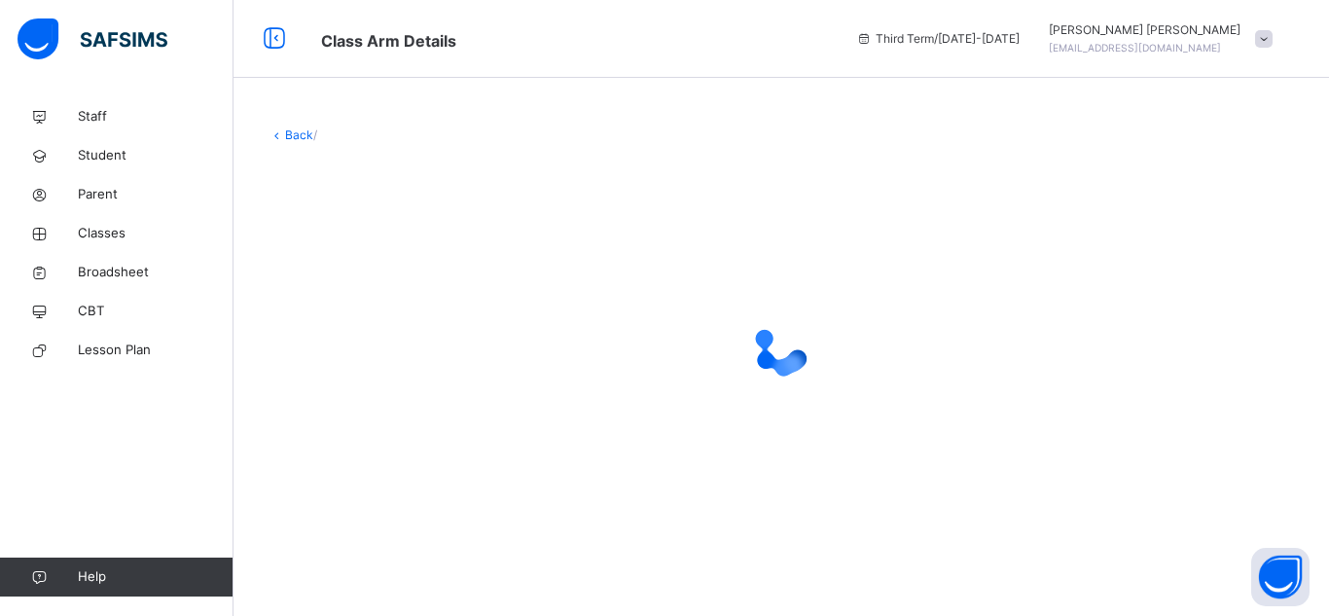
click at [396, 252] on div at bounding box center [782, 348] width 1026 height 370
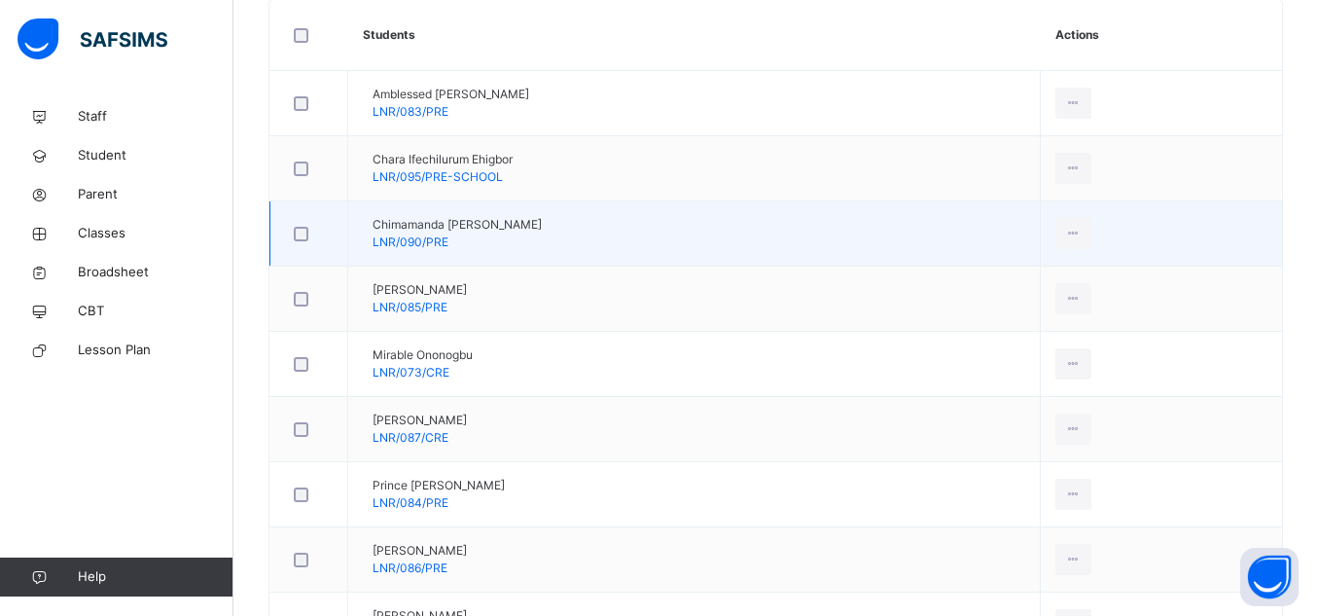
scroll to position [561, 0]
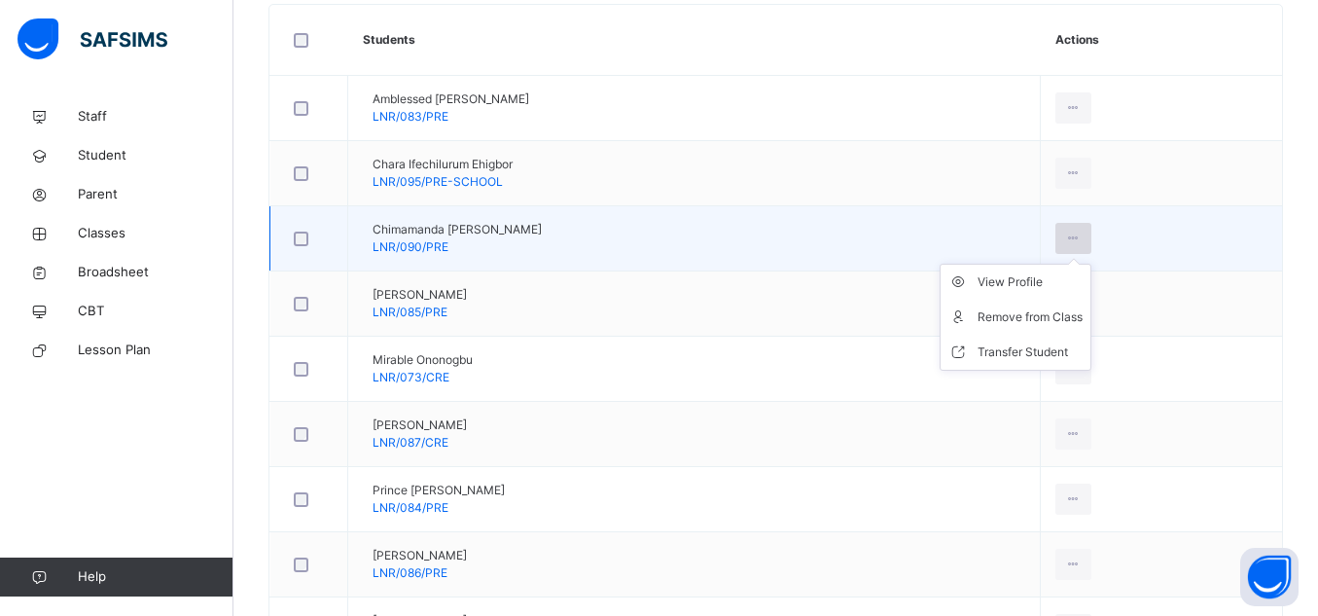
click at [1082, 235] on icon at bounding box center [1073, 239] width 17 height 18
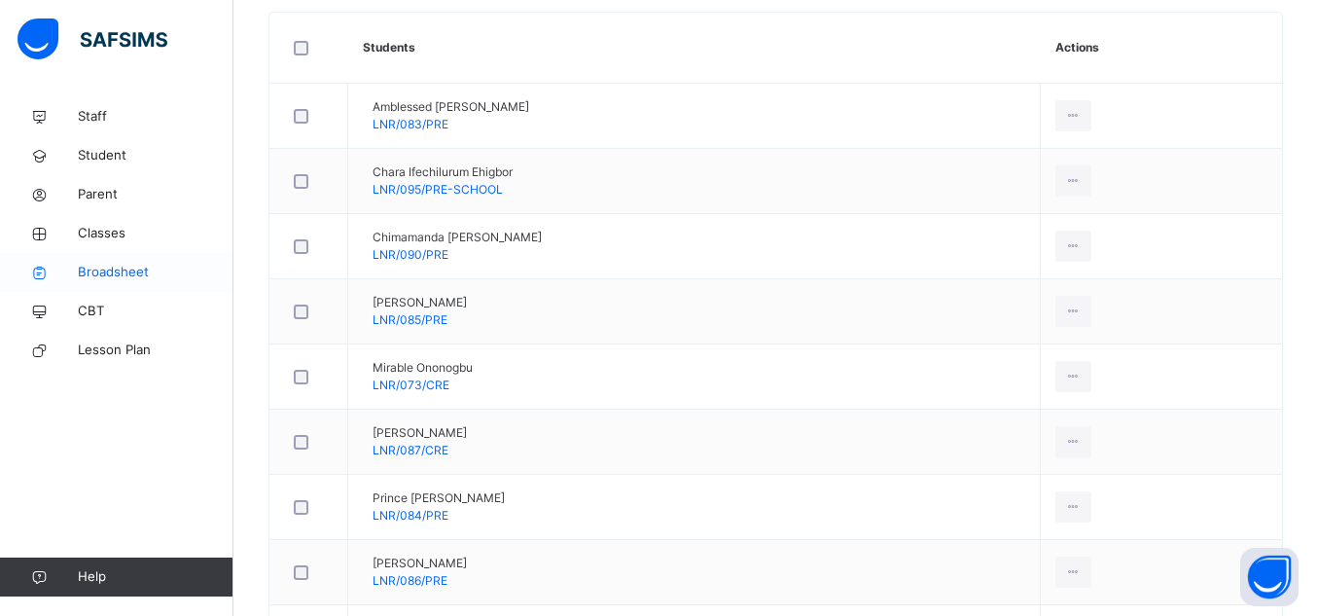
scroll to position [552, 0]
drag, startPoint x: 128, startPoint y: 236, endPoint x: 126, endPoint y: 248, distance: 11.8
click at [128, 237] on span "Classes" at bounding box center [156, 233] width 156 height 19
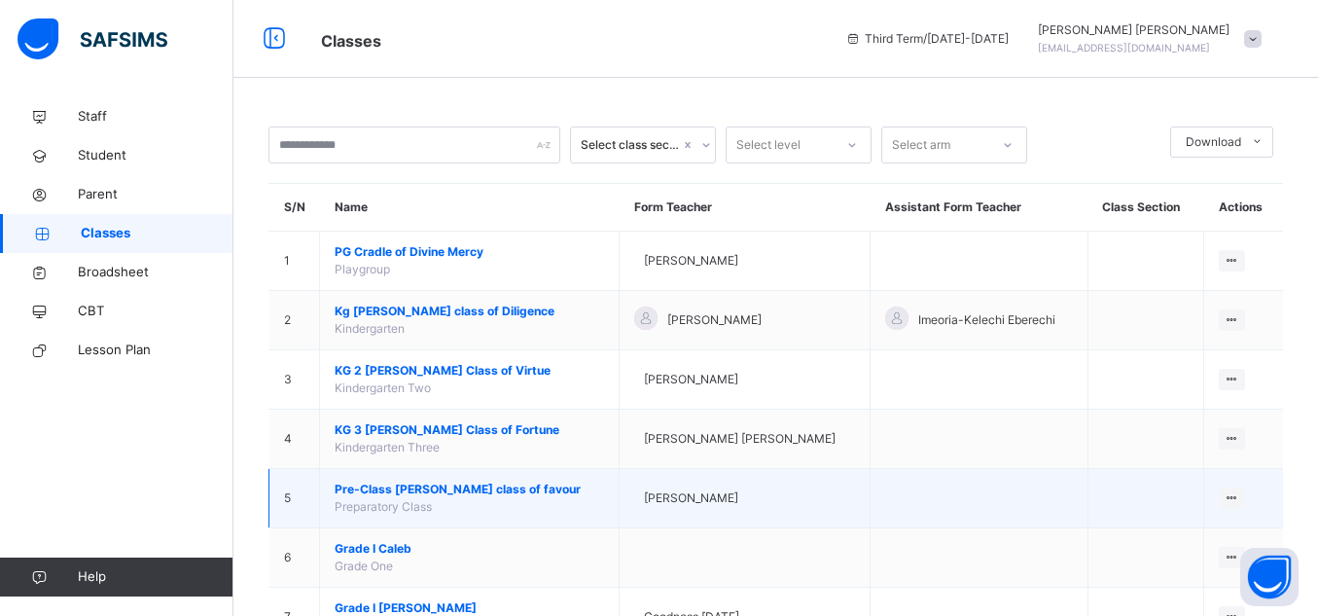
click at [510, 492] on span "Pre-Class Esther class of favour" at bounding box center [470, 490] width 270 height 18
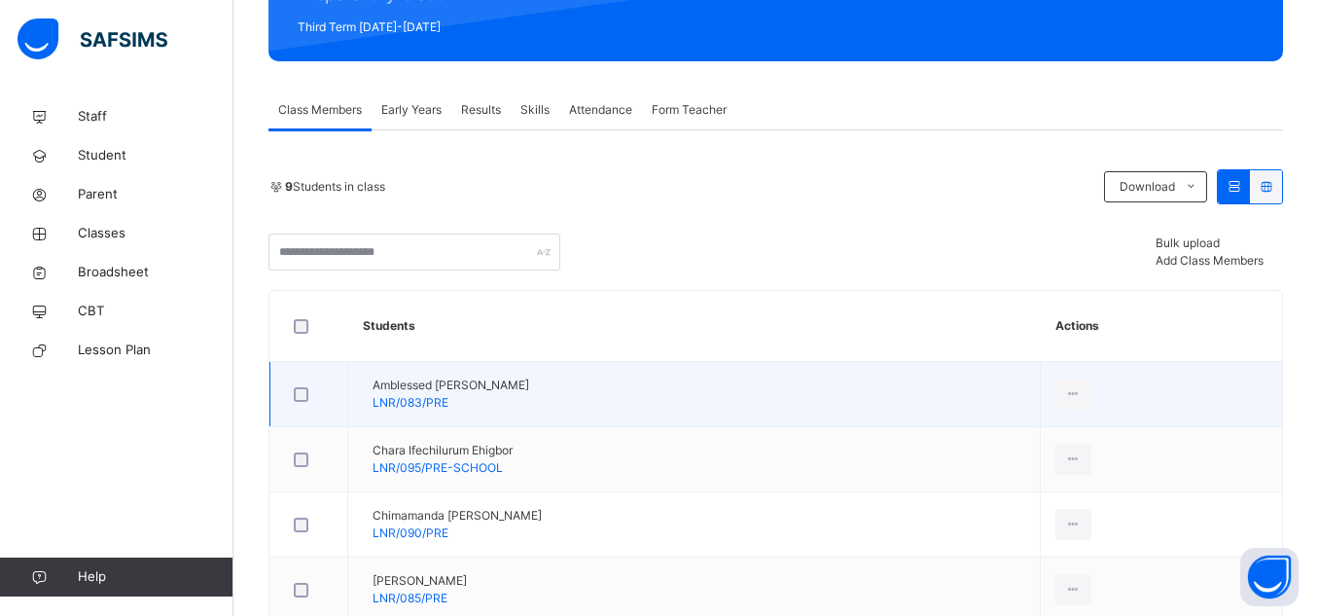
scroll to position [283, 0]
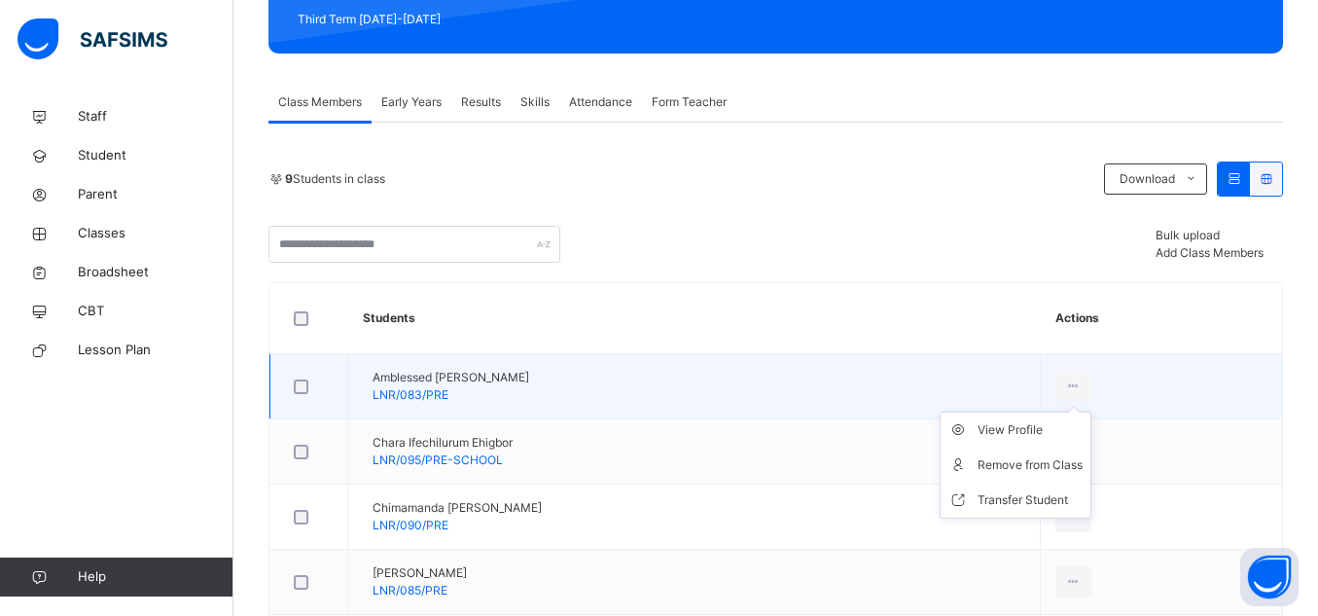
click at [956, 391] on tr "Amblessed Munachimso Ejiogu-ikechukwu LNR/083/PRE View Profile Remove from Clas…" at bounding box center [776, 386] width 1013 height 65
click at [1082, 388] on icon at bounding box center [1073, 387] width 17 height 18
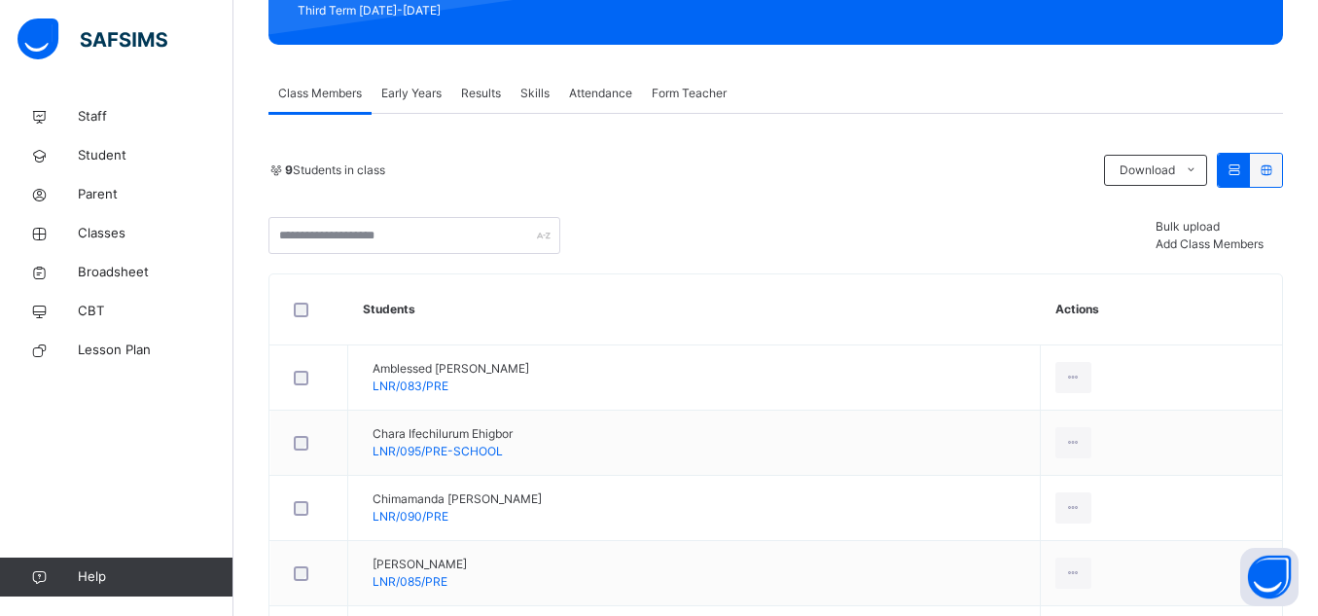
scroll to position [294, 0]
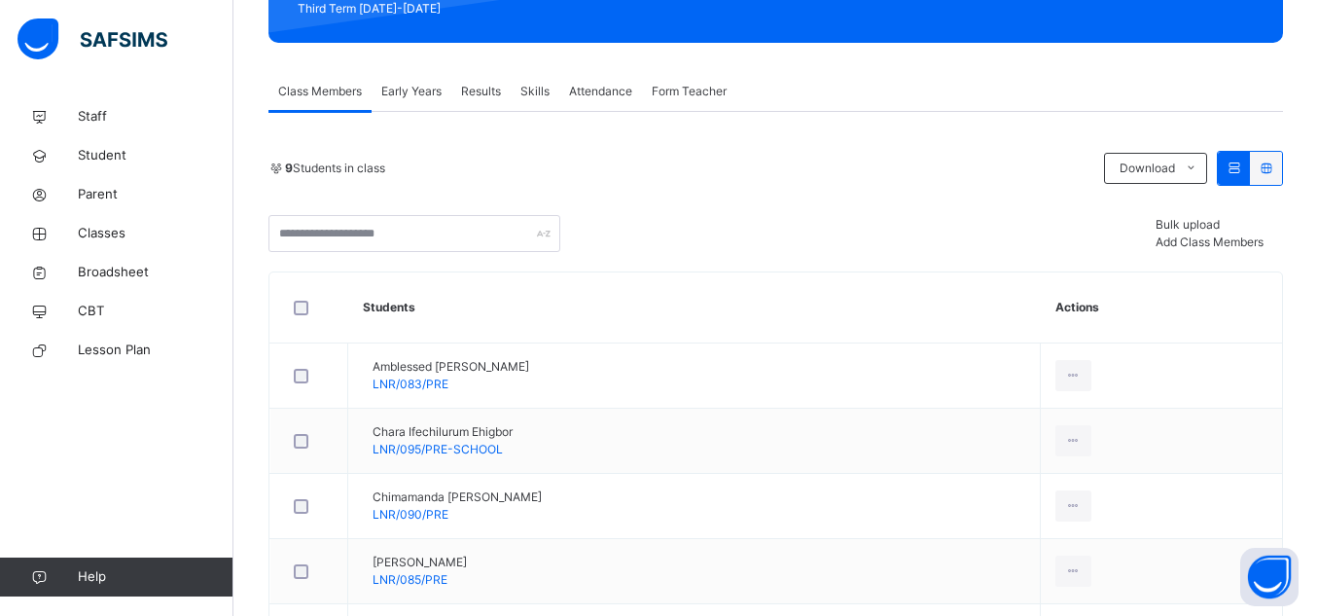
click at [421, 93] on span "Early Years" at bounding box center [411, 92] width 60 height 18
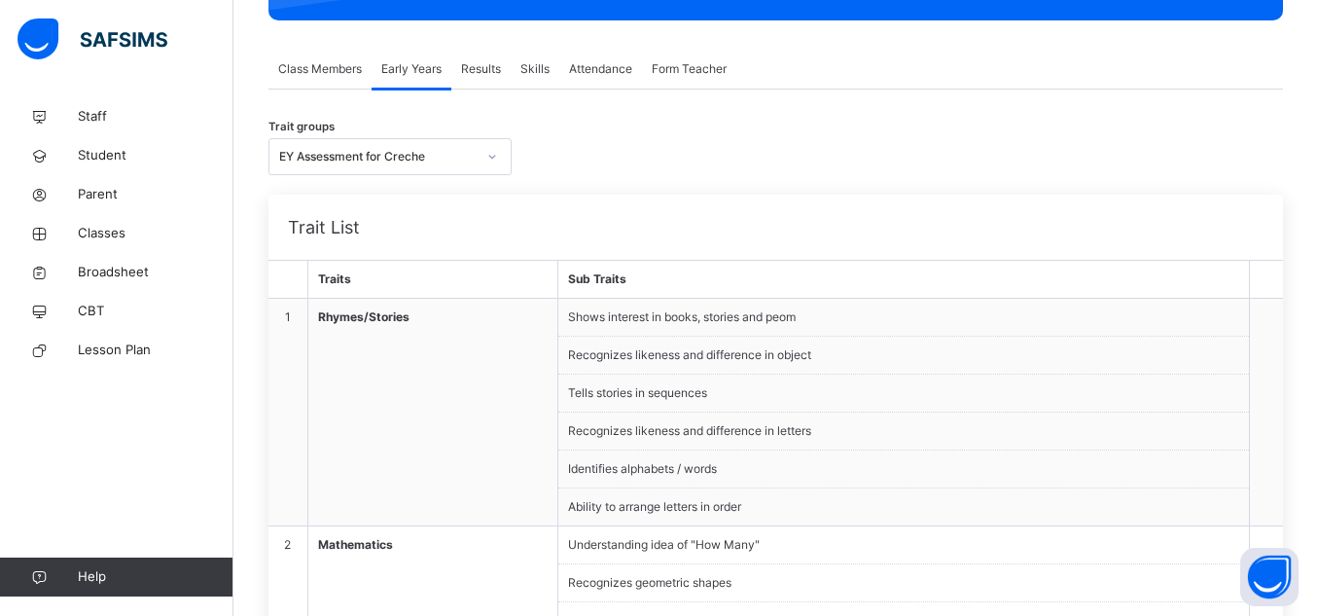
scroll to position [382, 0]
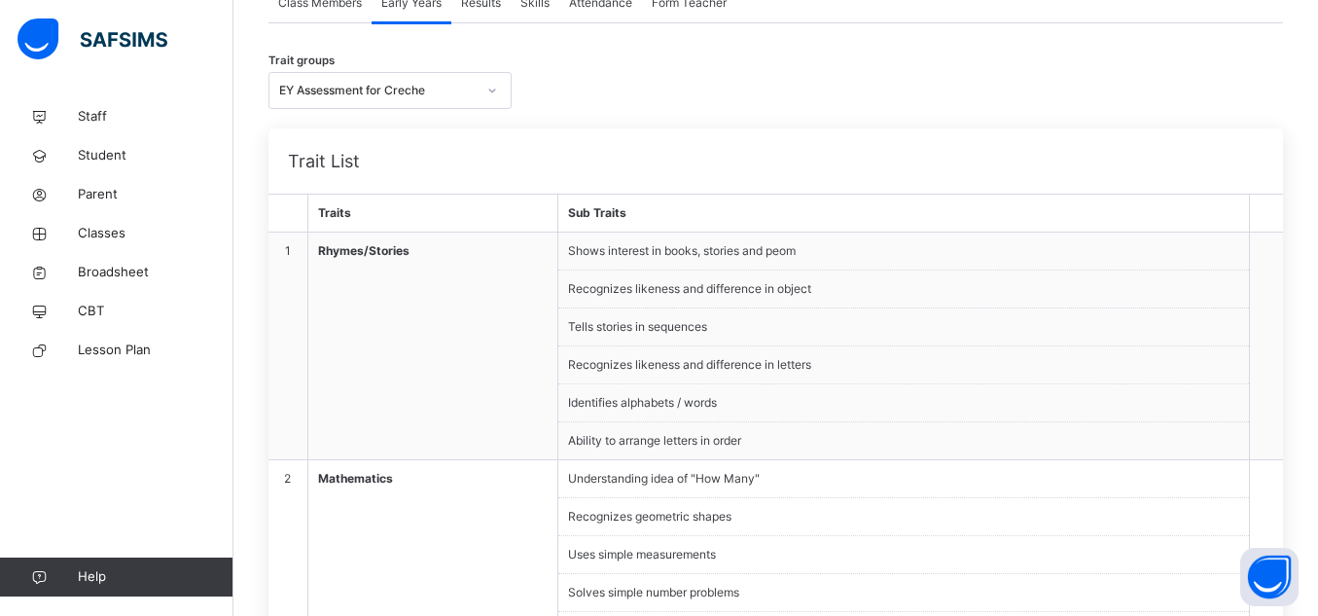
click at [492, 85] on icon at bounding box center [492, 90] width 12 height 19
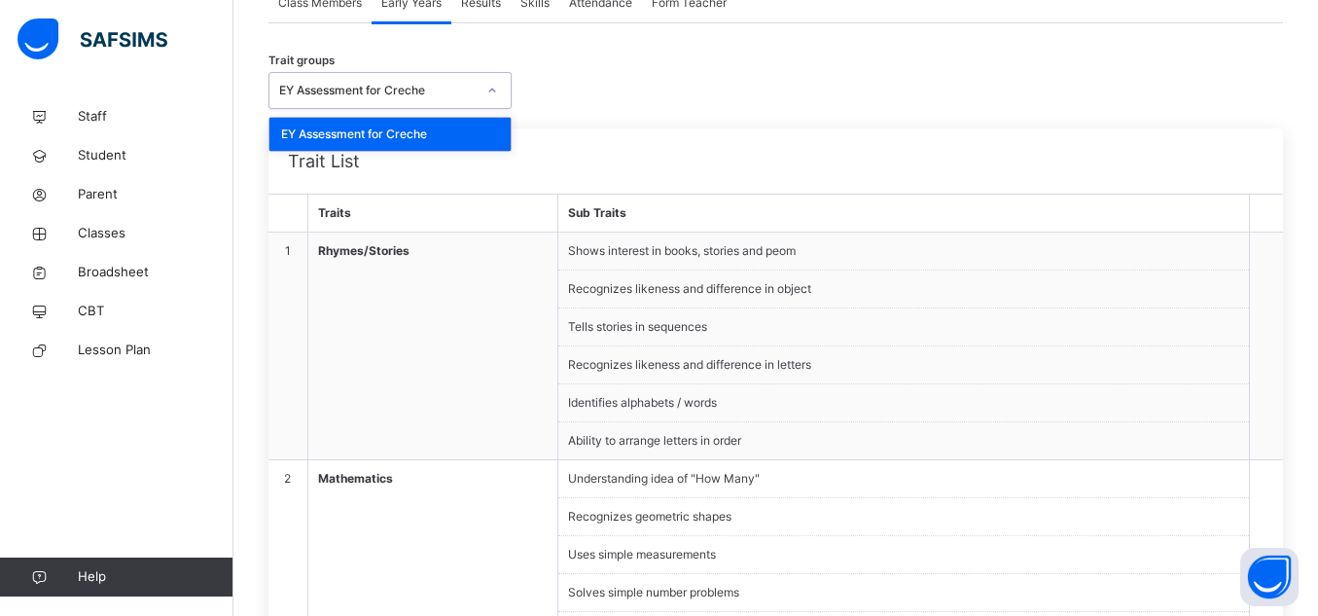
click at [478, 119] on div "EY Assessment for Creche" at bounding box center [390, 134] width 241 height 33
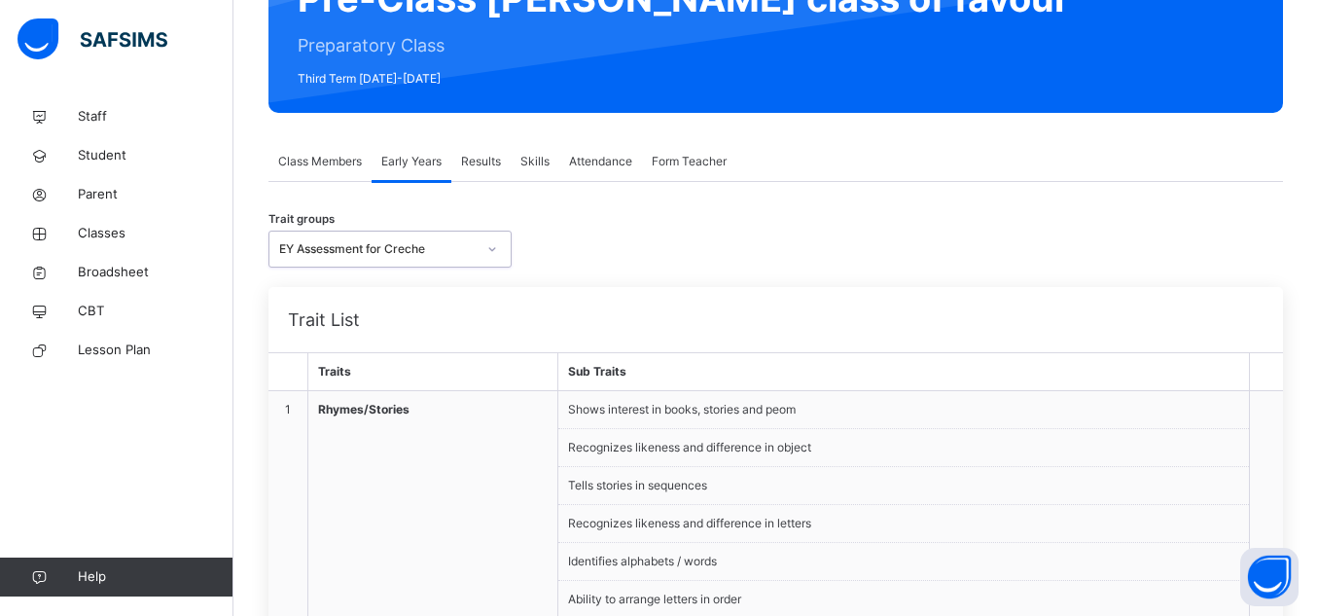
scroll to position [222, 0]
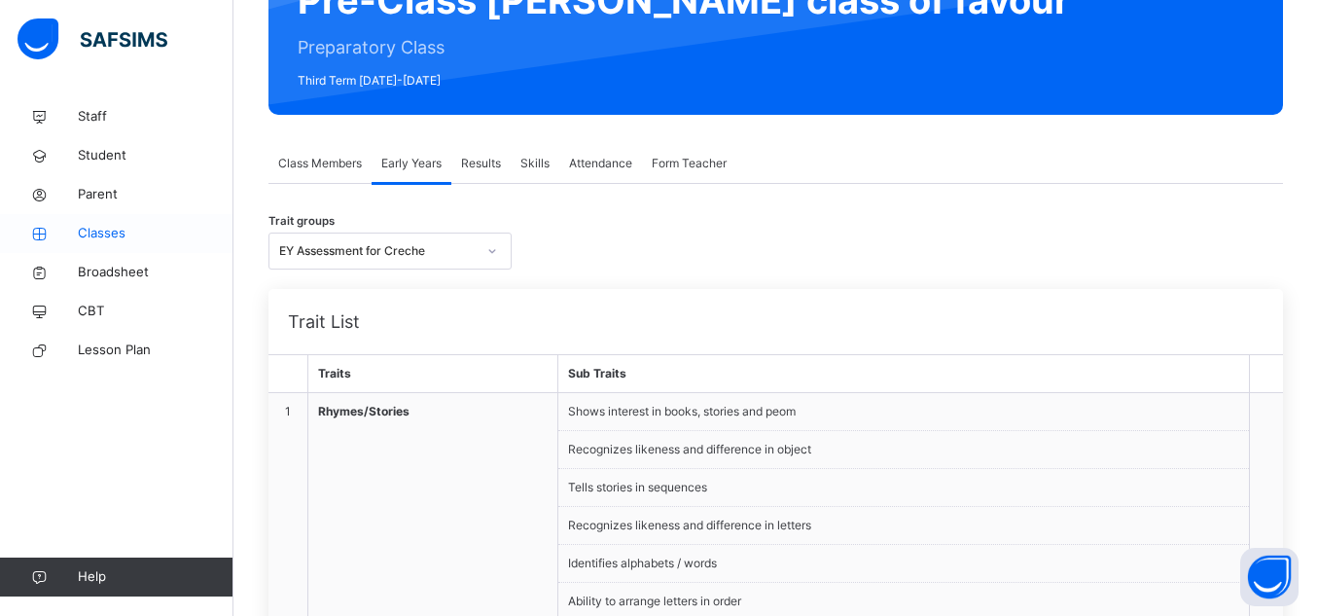
click at [138, 237] on span "Classes" at bounding box center [156, 233] width 156 height 19
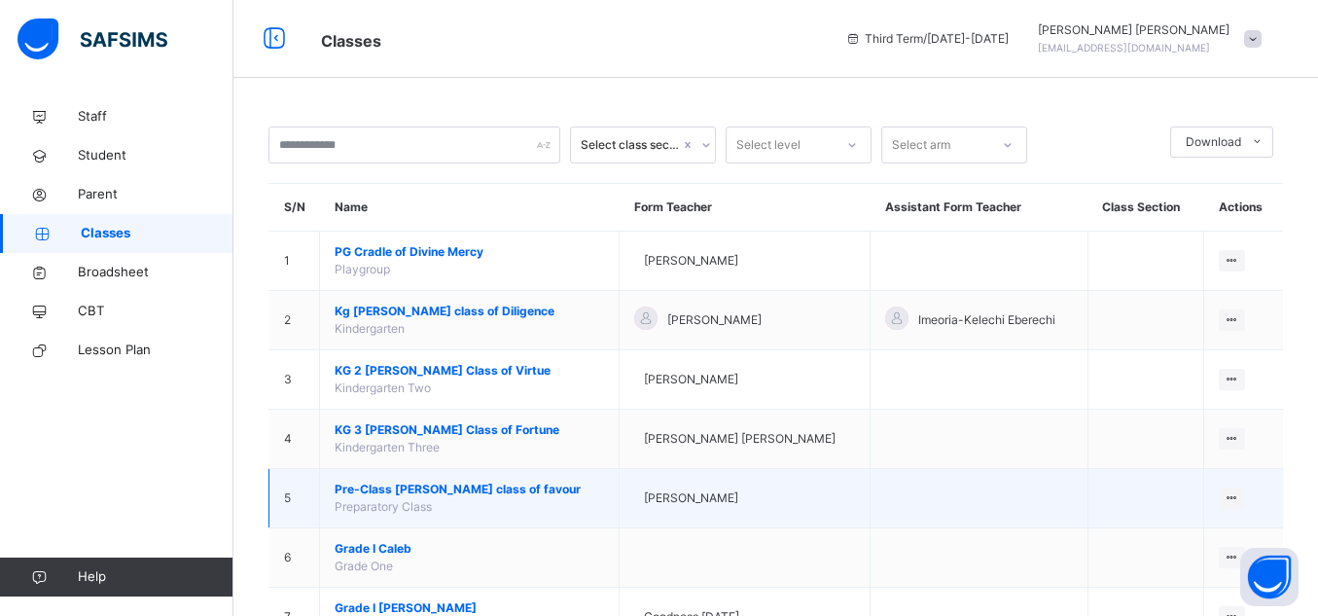
click at [497, 488] on span "Pre-Class Esther class of favour" at bounding box center [470, 490] width 270 height 18
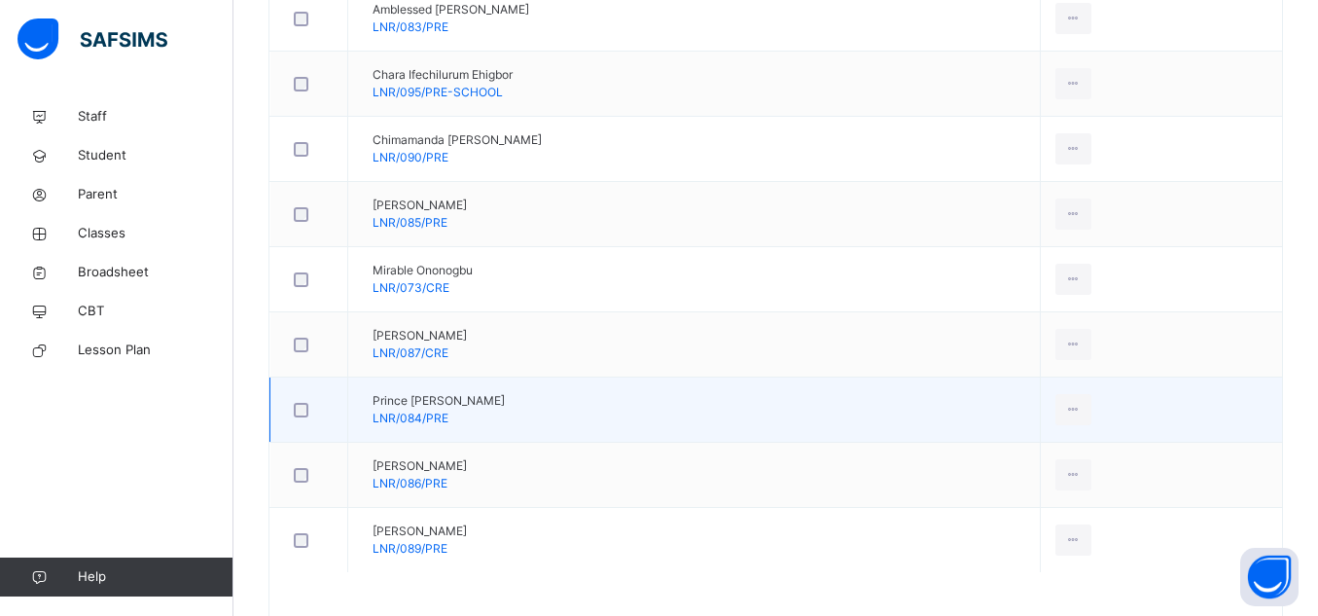
scroll to position [715, 0]
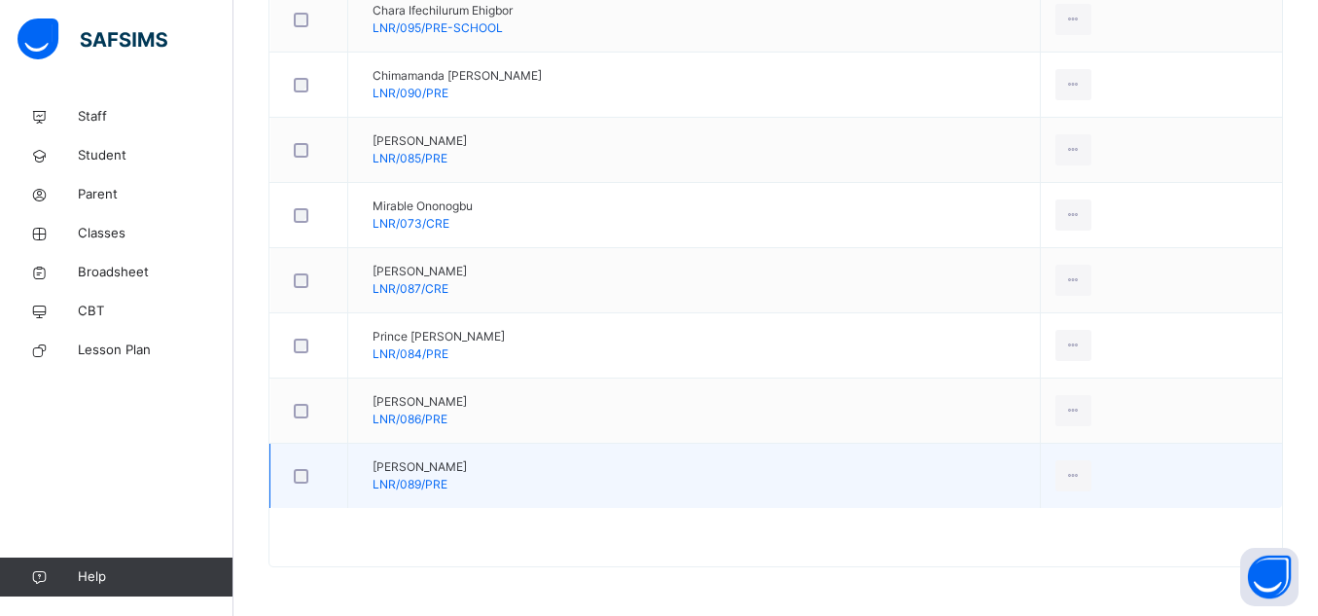
click at [467, 480] on div "Uchechukwu Mbachu LNR/089/PRE" at bounding box center [420, 475] width 94 height 35
click at [467, 482] on div "Uchechukwu Mbachu LNR/089/PRE" at bounding box center [420, 475] width 94 height 35
click at [467, 473] on span "Uchechukwu Mbachu" at bounding box center [420, 467] width 94 height 18
click at [465, 472] on span "Uchechukwu Mbachu" at bounding box center [420, 467] width 94 height 18
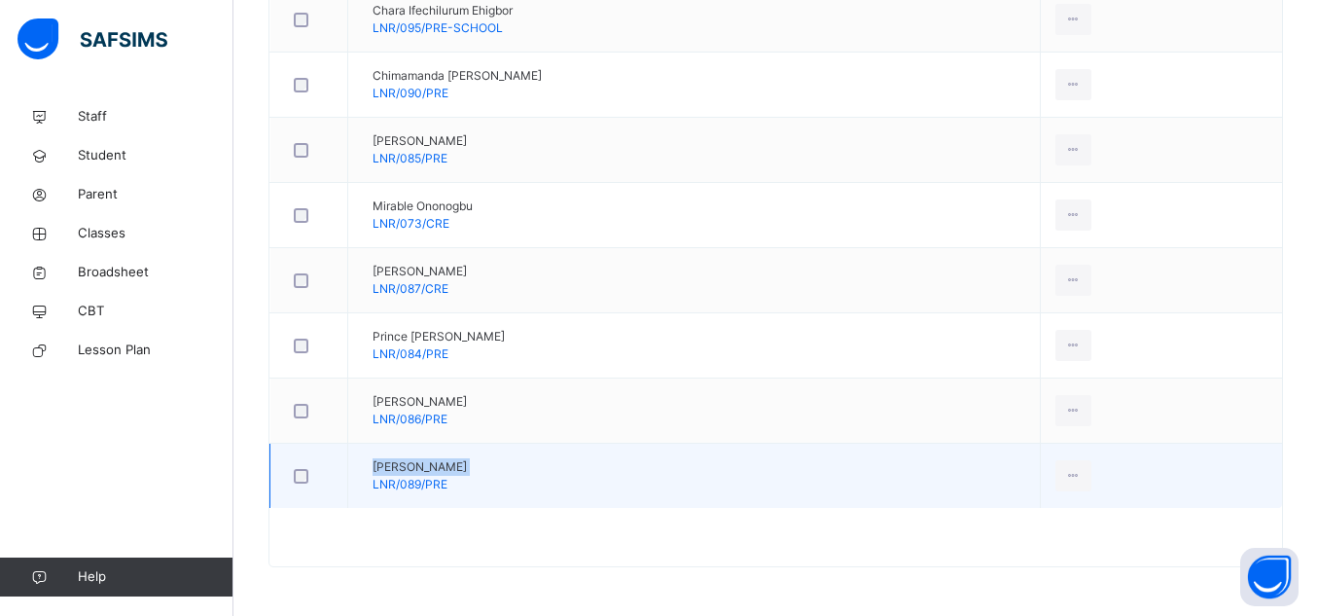
click at [465, 472] on span "Uchechukwu Mbachu" at bounding box center [420, 467] width 94 height 18
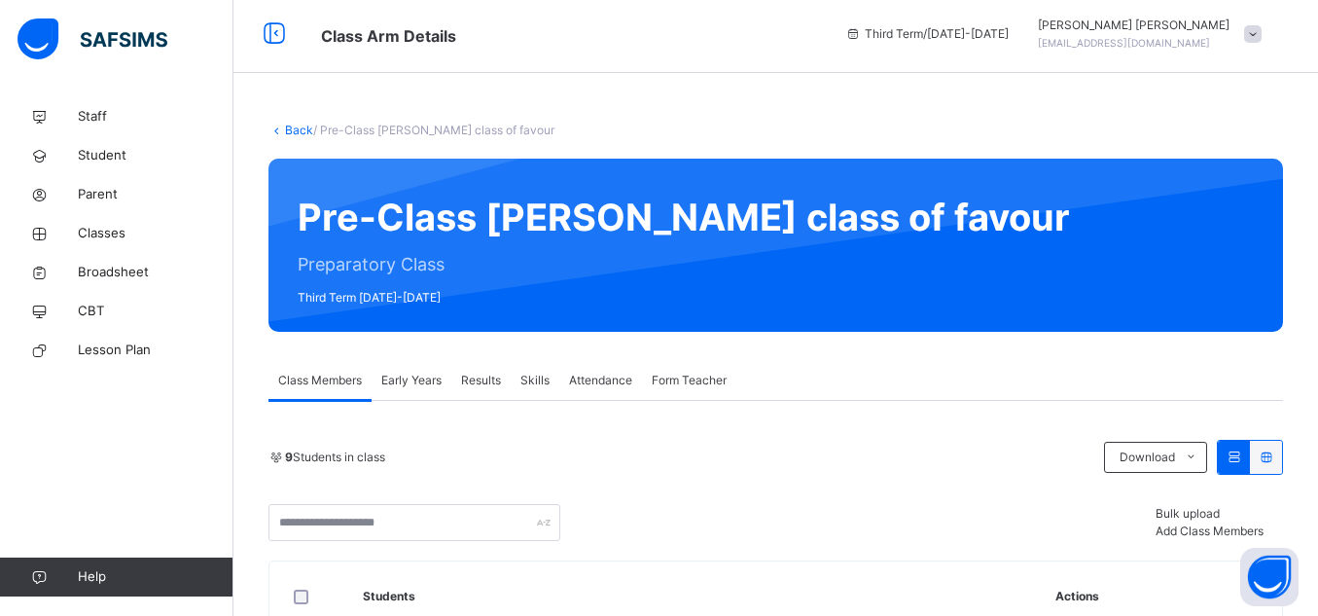
scroll to position [0, 0]
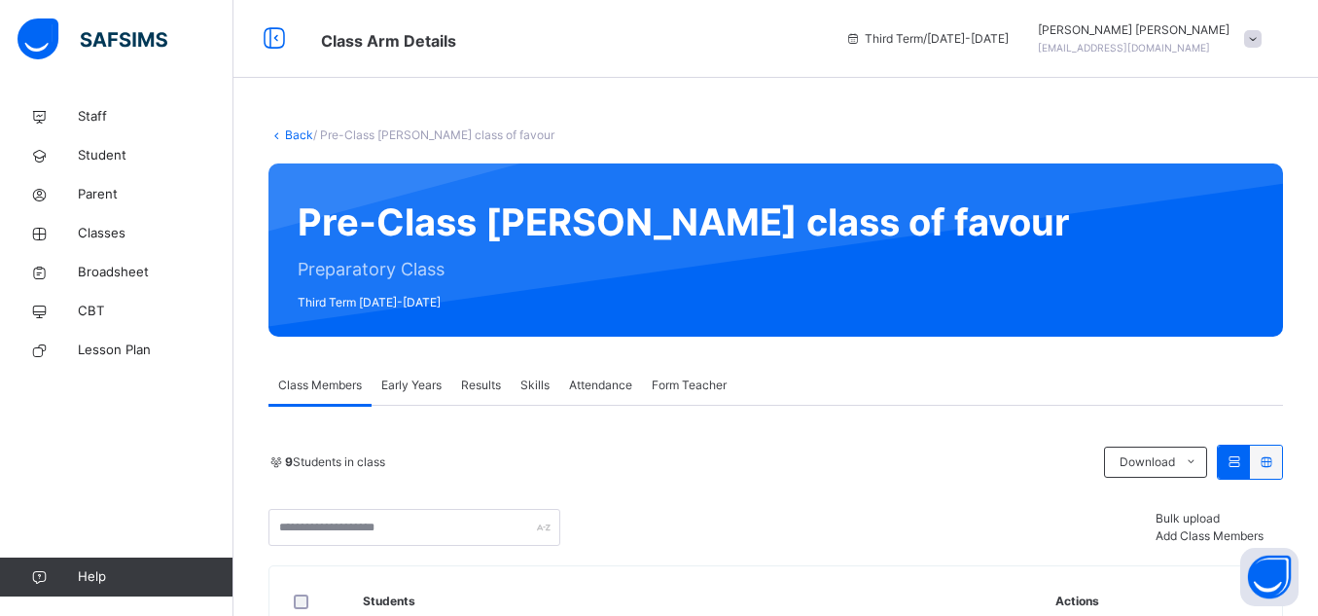
click at [439, 391] on span "Early Years" at bounding box center [411, 386] width 60 height 18
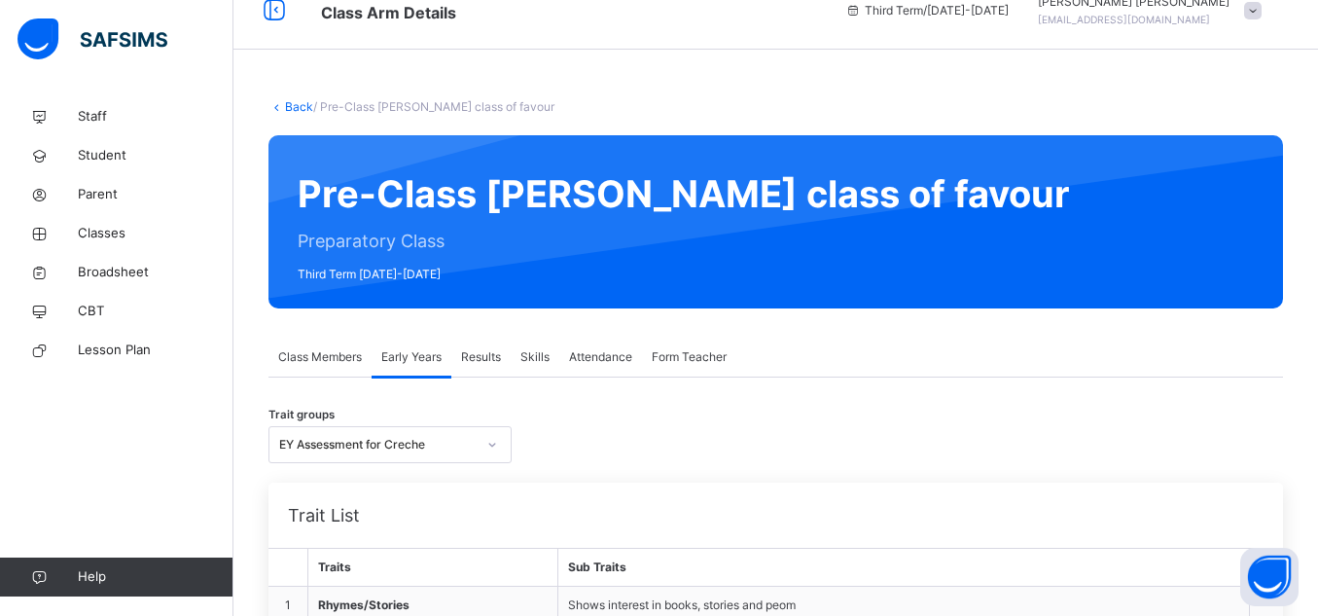
scroll to position [87, 0]
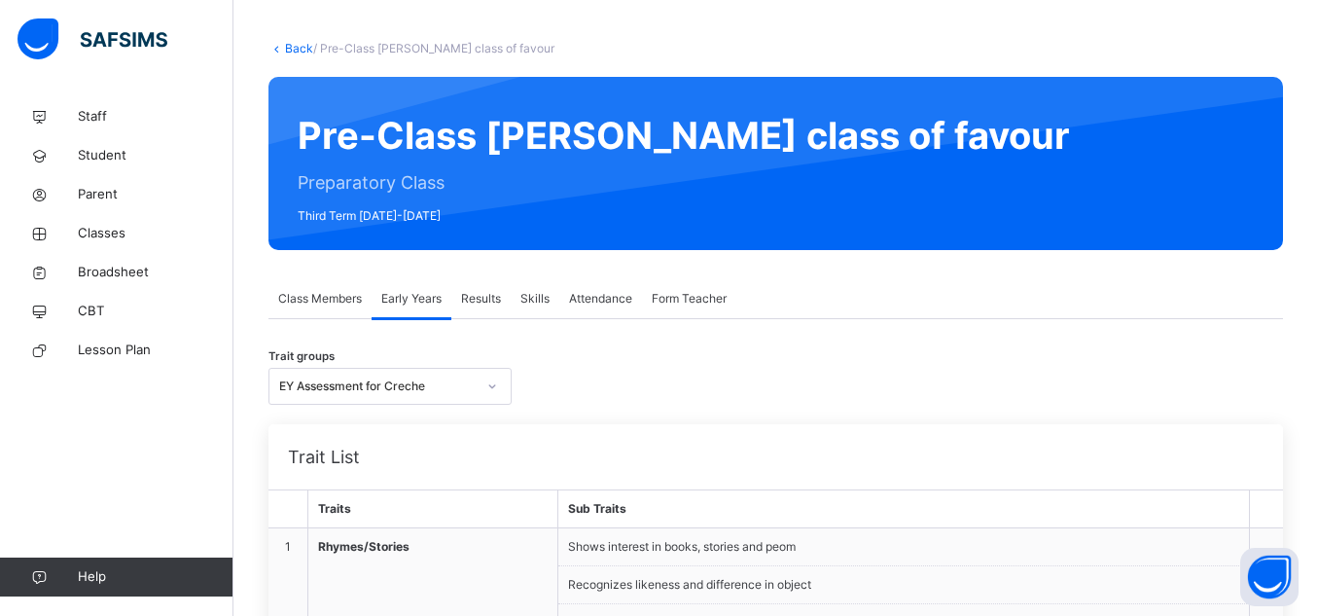
click at [336, 294] on span "Class Members" at bounding box center [320, 299] width 84 height 18
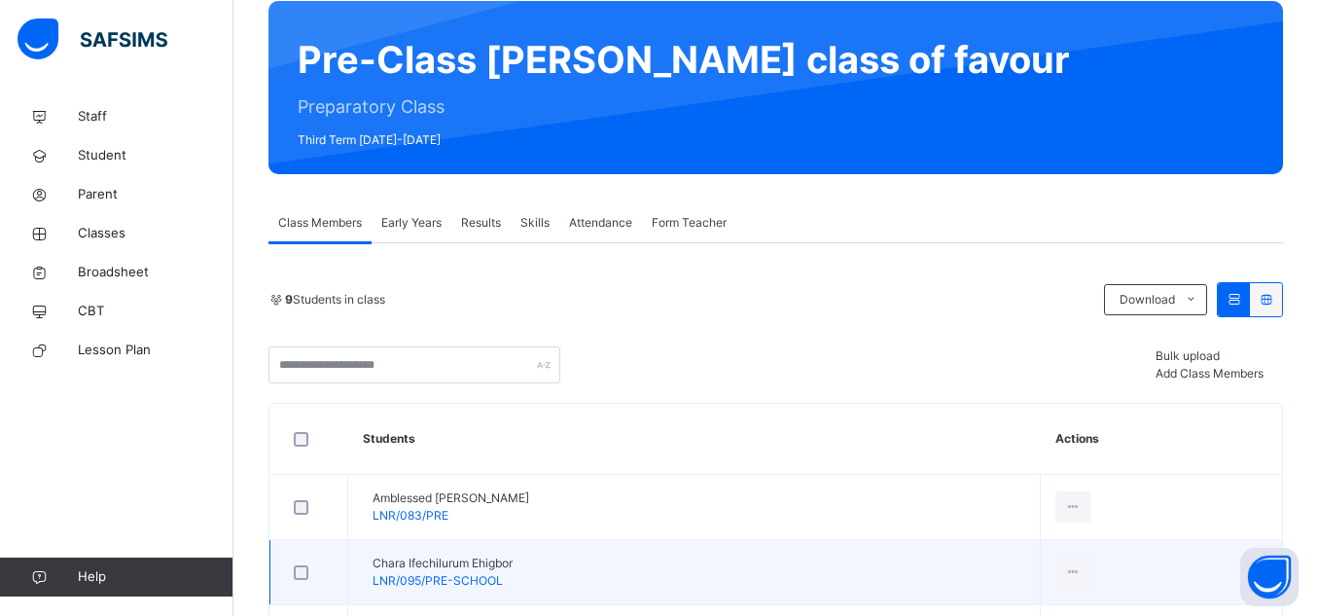
scroll to position [186, 0]
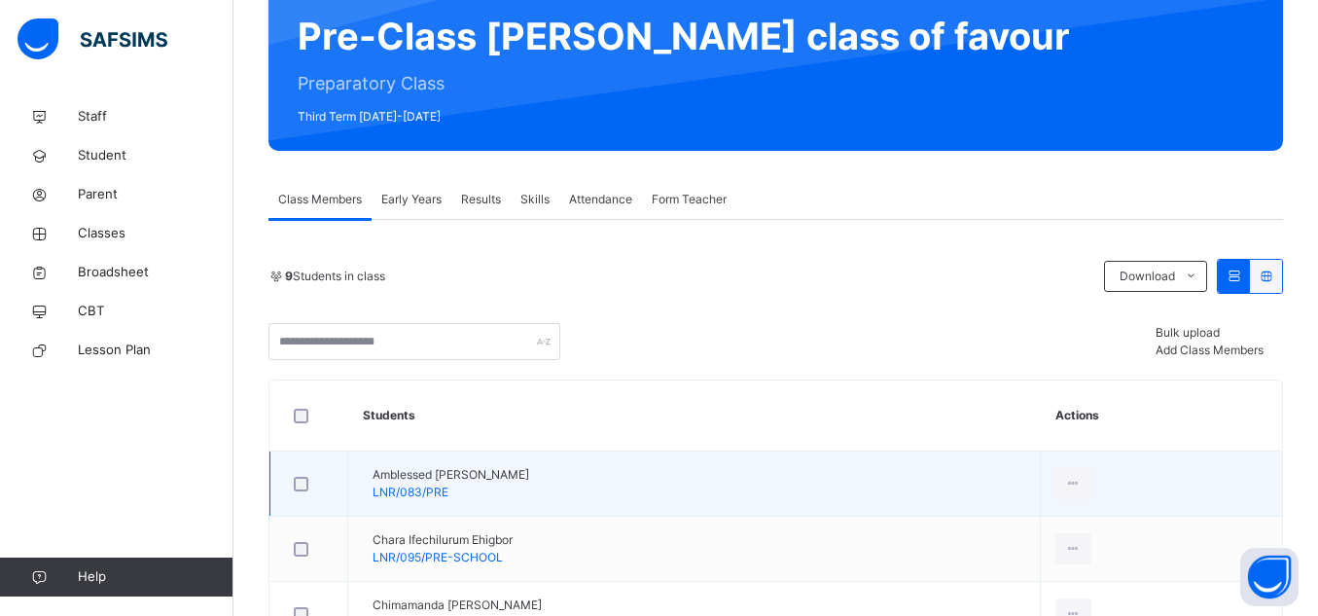
click at [483, 482] on span "Amblessed Munachimso Ejiogu-ikechukwu" at bounding box center [451, 475] width 157 height 18
click at [480, 480] on span "Amblessed Munachimso Ejiogu-ikechukwu" at bounding box center [451, 475] width 157 height 18
click at [479, 480] on span "Amblessed Munachimso Ejiogu-ikechukwu" at bounding box center [451, 475] width 157 height 18
click at [449, 486] on span "LNR/083/PRE" at bounding box center [411, 492] width 76 height 15
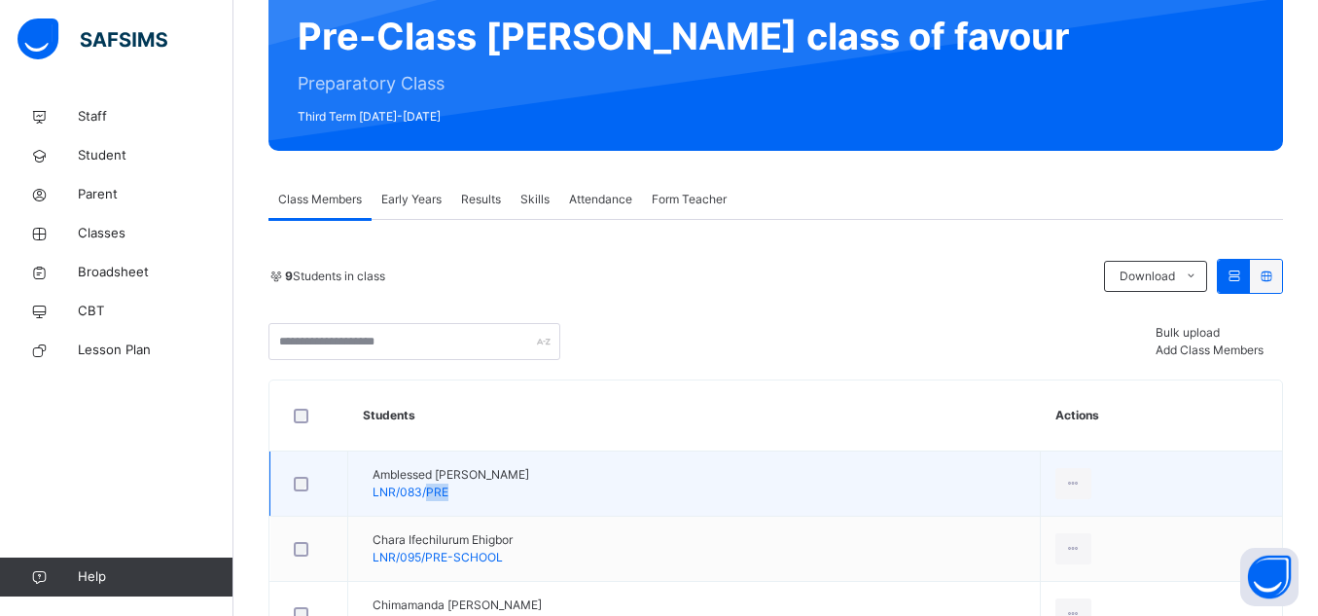
click at [449, 486] on span "LNR/083/PRE" at bounding box center [411, 492] width 76 height 15
click at [529, 489] on div "Amblessed Munachimso Ejiogu-ikechukwu LNR/083/PRE" at bounding box center [451, 483] width 157 height 35
click at [529, 486] on div "Amblessed Munachimso Ejiogu-ikechukwu LNR/083/PRE" at bounding box center [451, 483] width 157 height 35
click at [1082, 486] on icon at bounding box center [1073, 484] width 17 height 18
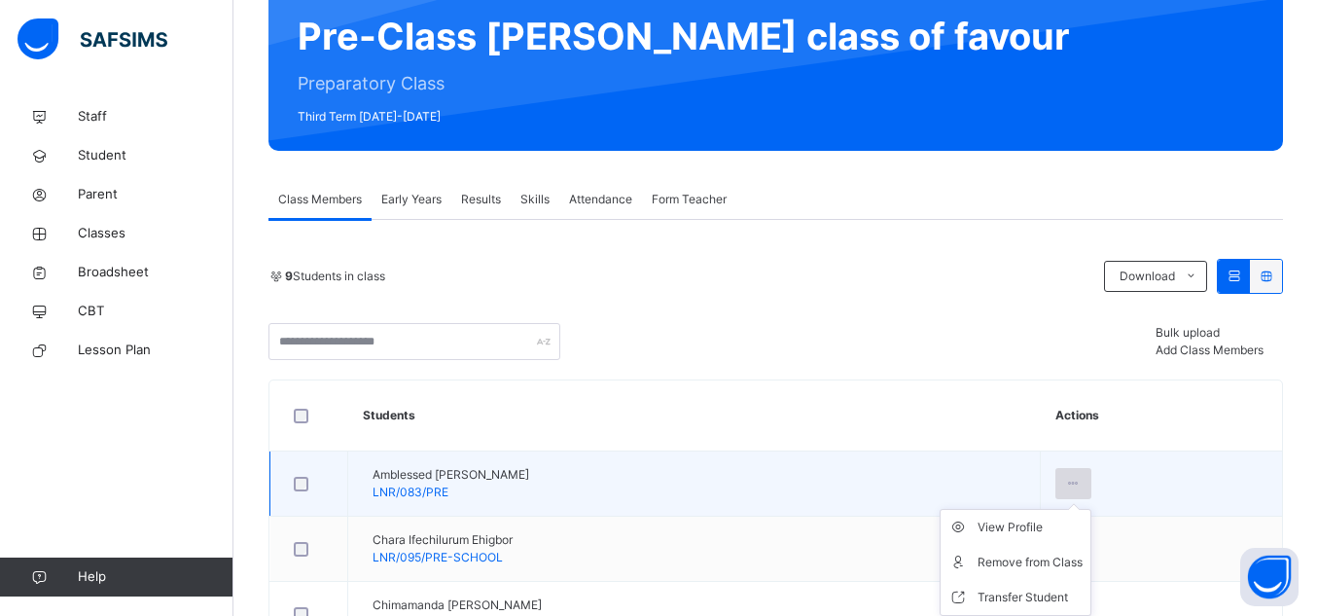
click at [1082, 486] on icon at bounding box center [1073, 484] width 17 height 18
click at [1083, 526] on div "View Profile" at bounding box center [1030, 527] width 105 height 19
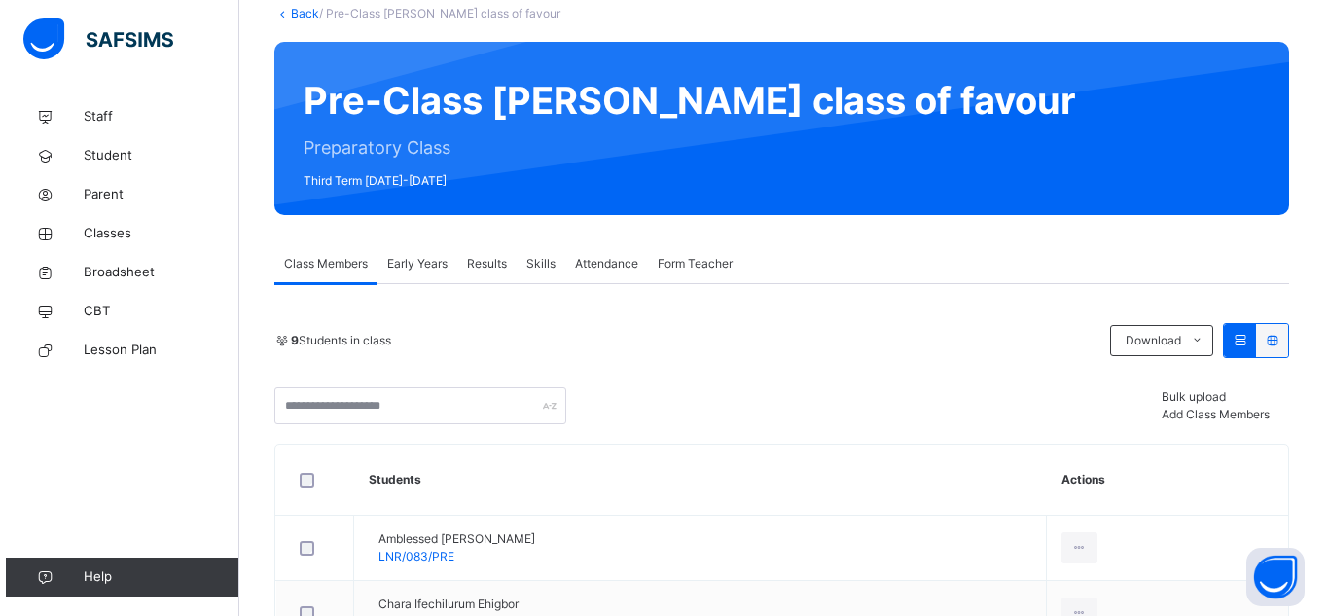
scroll to position [119, 0]
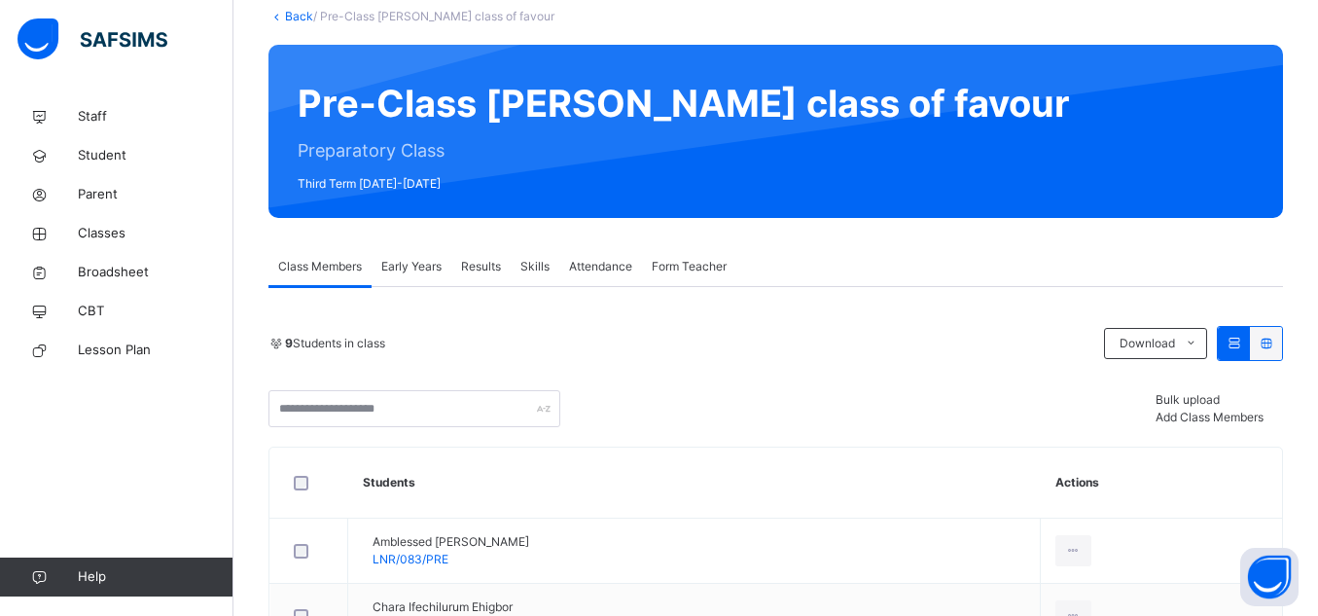
click at [1272, 362] on div "9 Students in class Download Pdf Report Excel Report Bulk upload Add Class Memb…" at bounding box center [776, 376] width 1015 height 101
click at [1276, 360] on div at bounding box center [1250, 343] width 66 height 35
click at [1274, 340] on icon at bounding box center [1266, 343] width 17 height 15
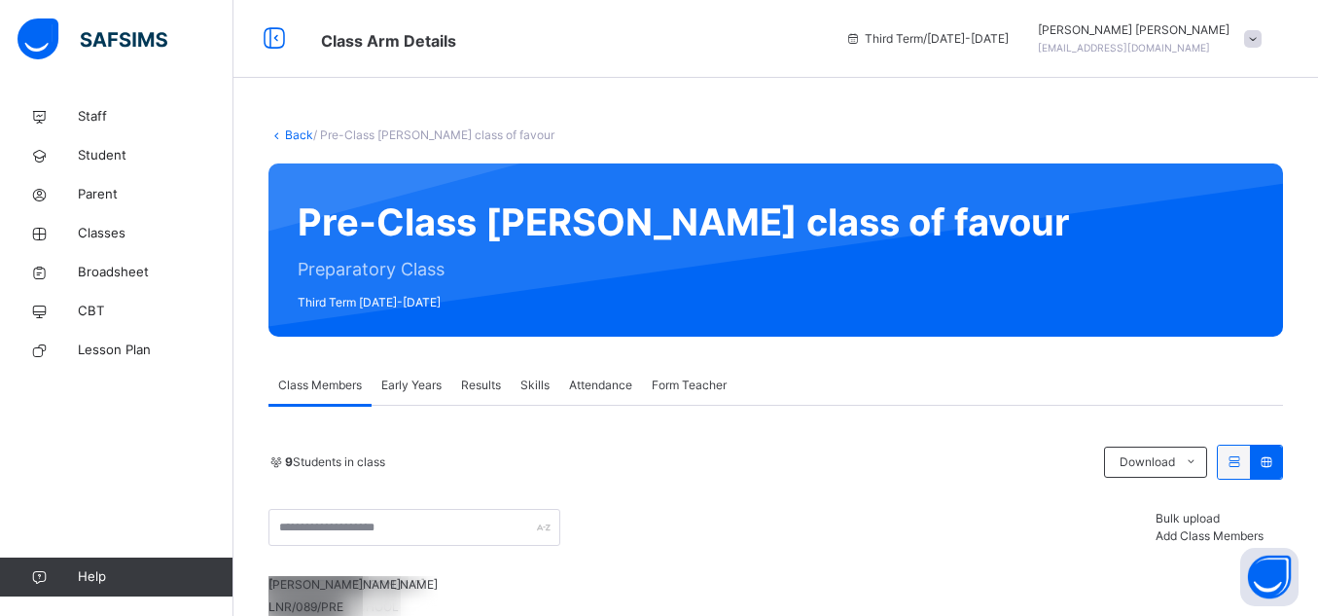
click at [1235, 446] on div at bounding box center [1234, 462] width 32 height 33
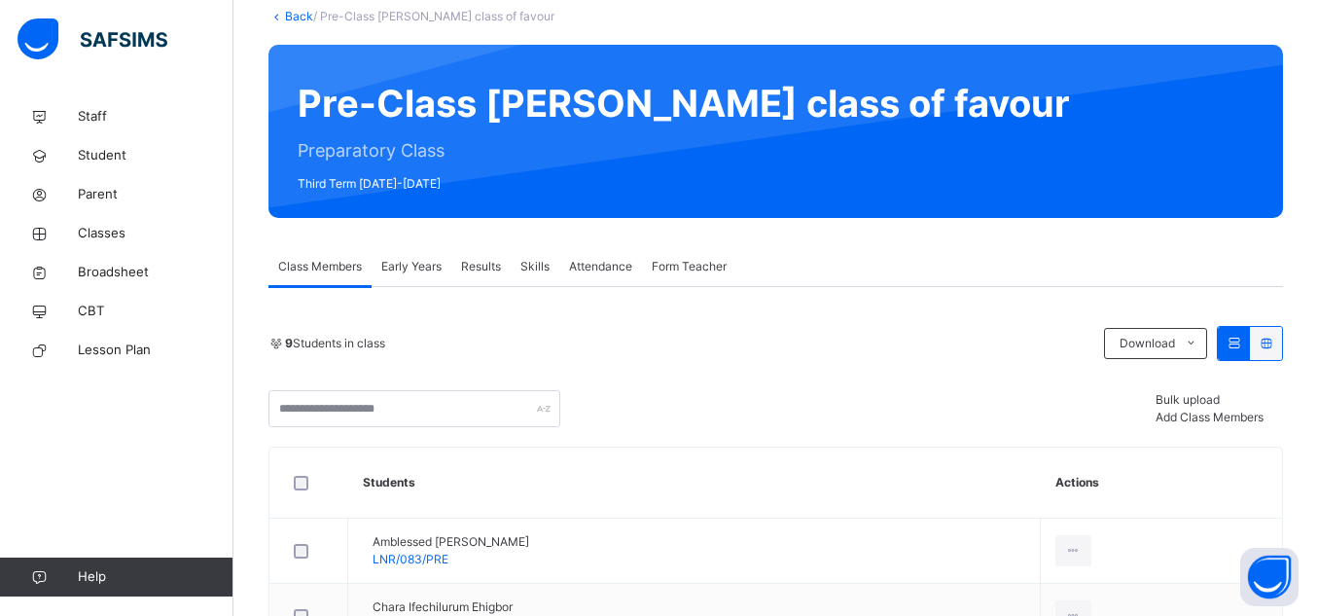
click at [1156, 407] on span "Bulk upload" at bounding box center [1188, 399] width 64 height 15
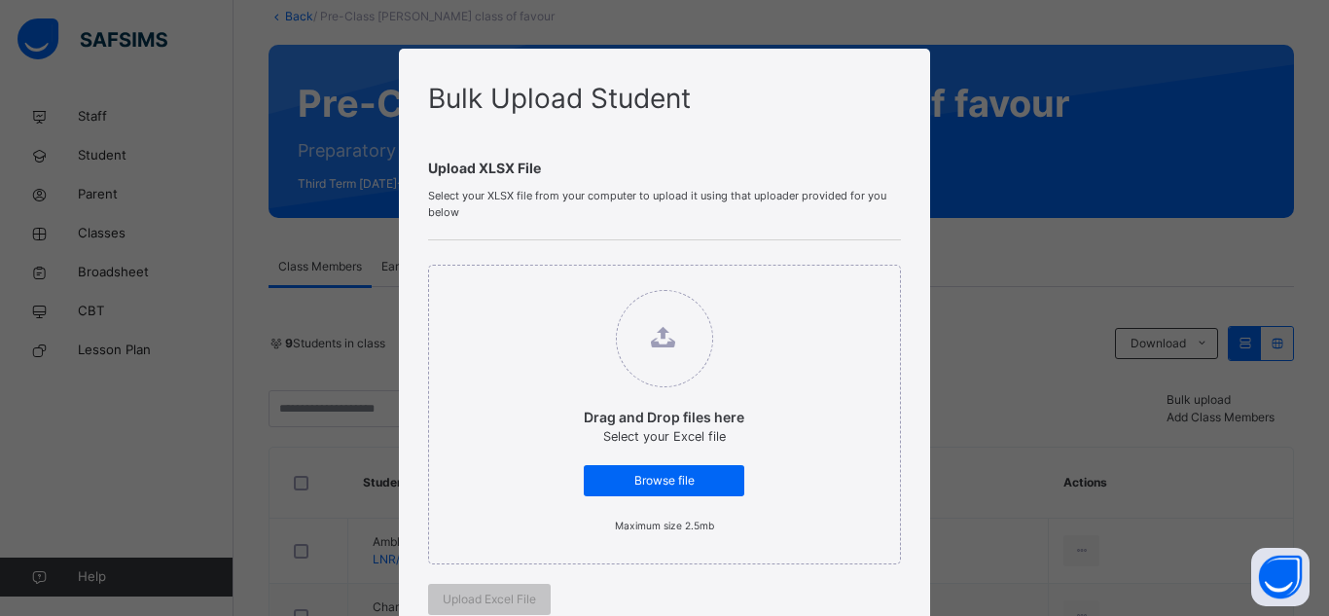
click at [1084, 224] on div "Bulk Upload Student Upload XLSX File Select your XLSX file from your computer t…" at bounding box center [664, 308] width 1329 height 616
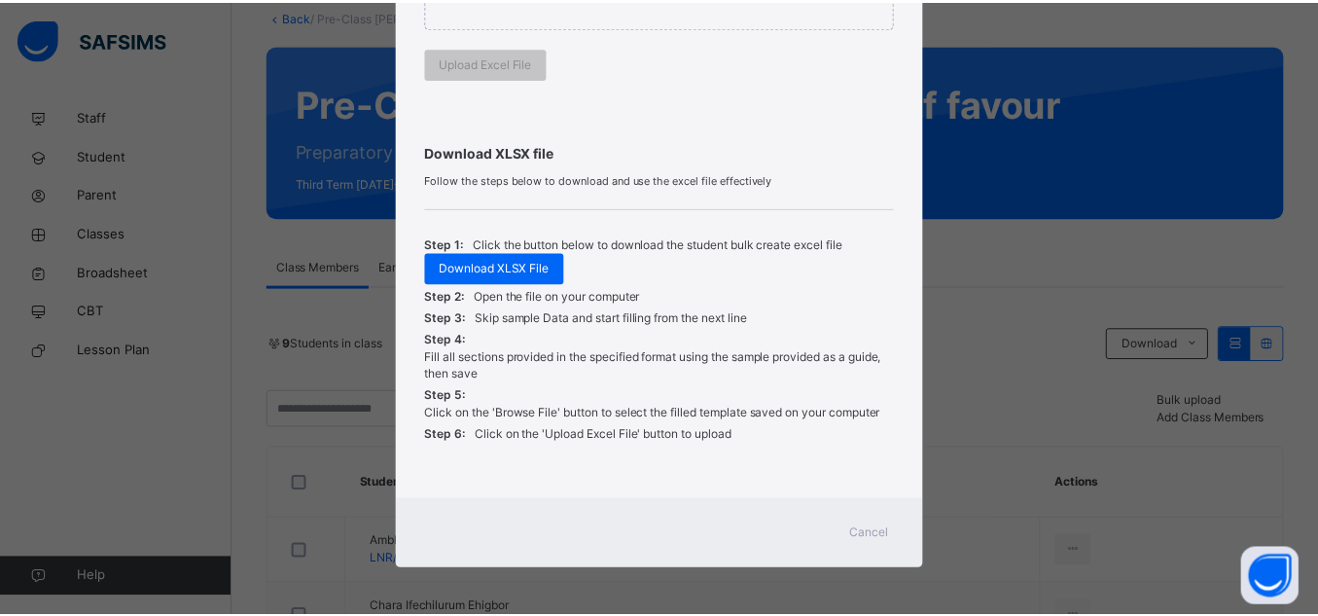
scroll to position [538, 0]
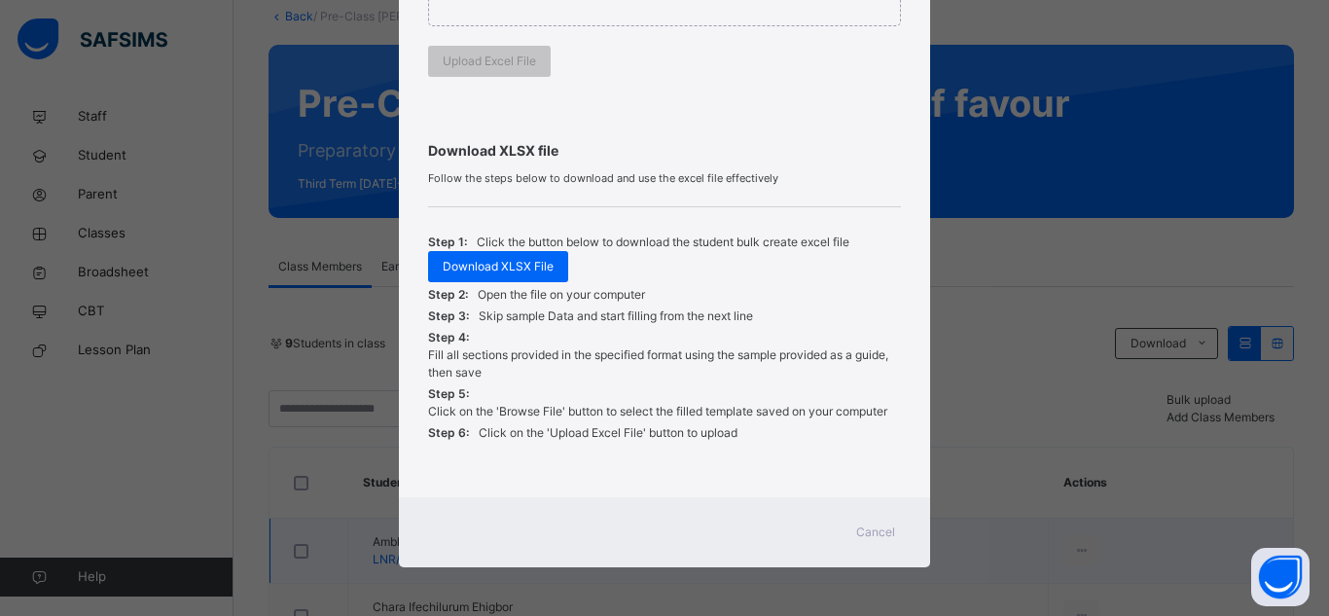
drag, startPoint x: 891, startPoint y: 522, endPoint x: 882, endPoint y: 530, distance: 12.4
click at [888, 525] on div "Cancel" at bounding box center [876, 532] width 70 height 31
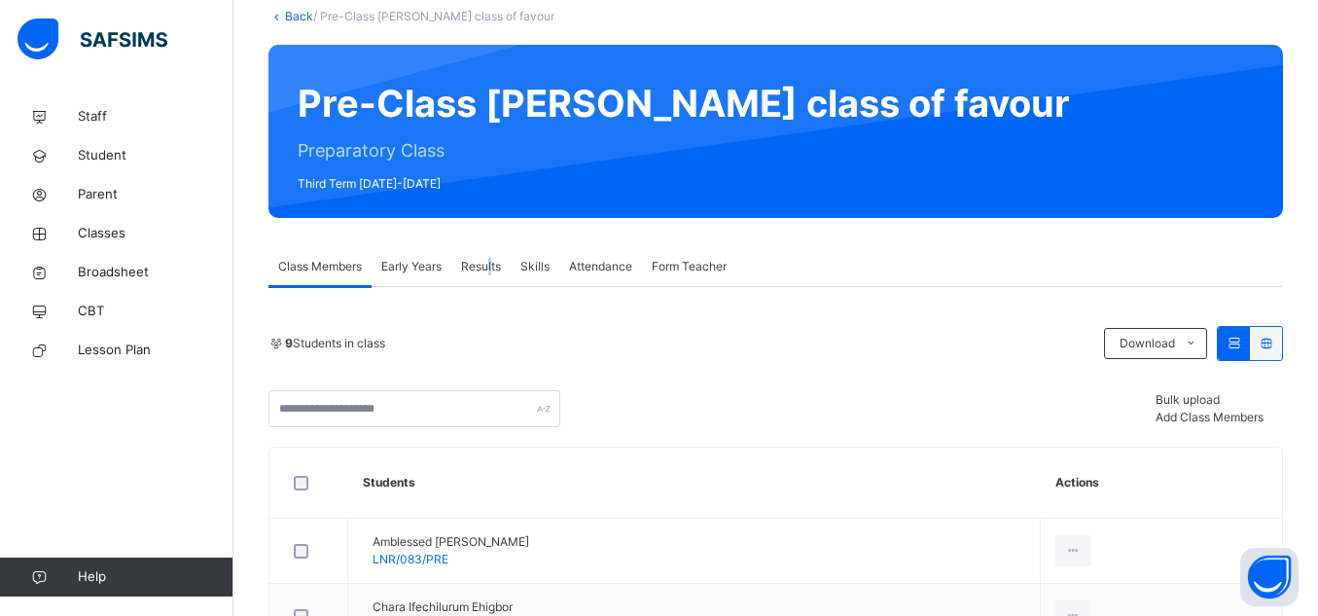
click at [491, 267] on span "Results" at bounding box center [481, 267] width 40 height 18
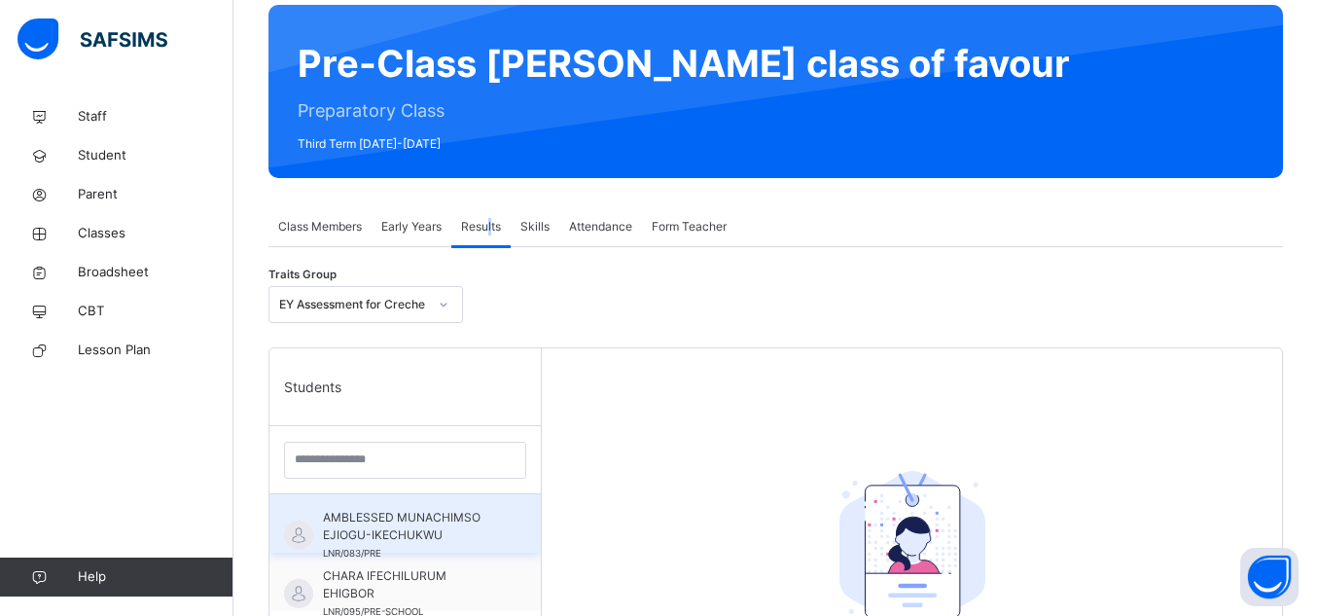
scroll to position [162, 0]
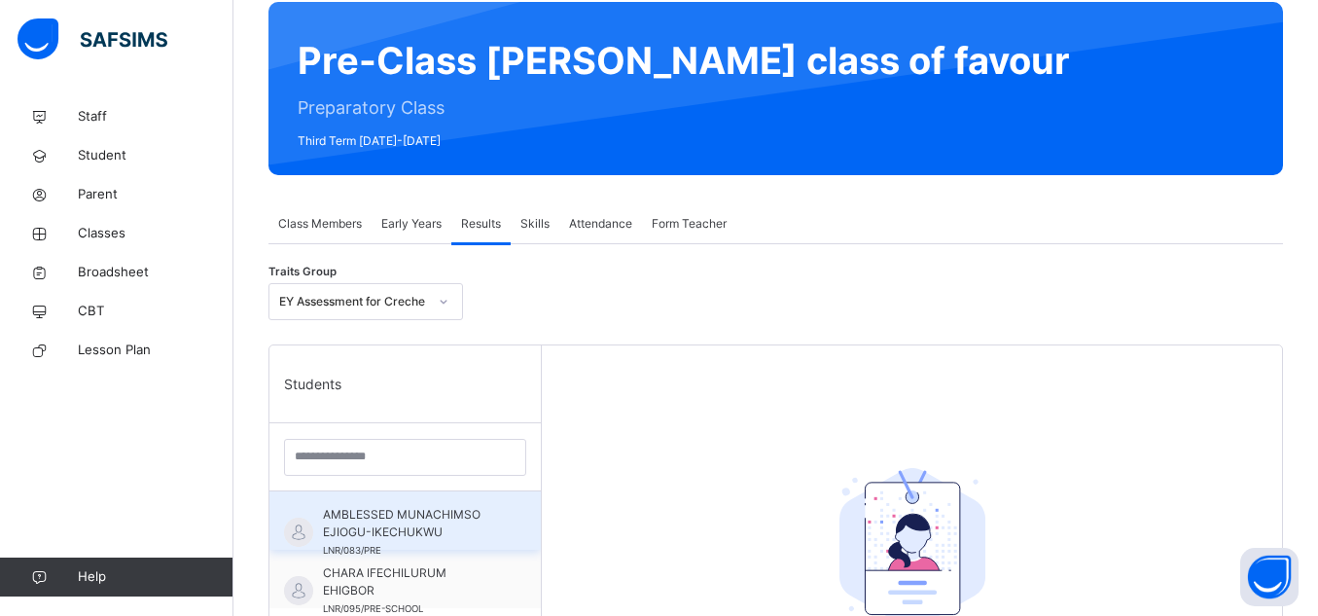
click at [438, 518] on span "AMBLESSED MUNACHIMSO EJIOGU-IKECHUKWU" at bounding box center [410, 523] width 174 height 35
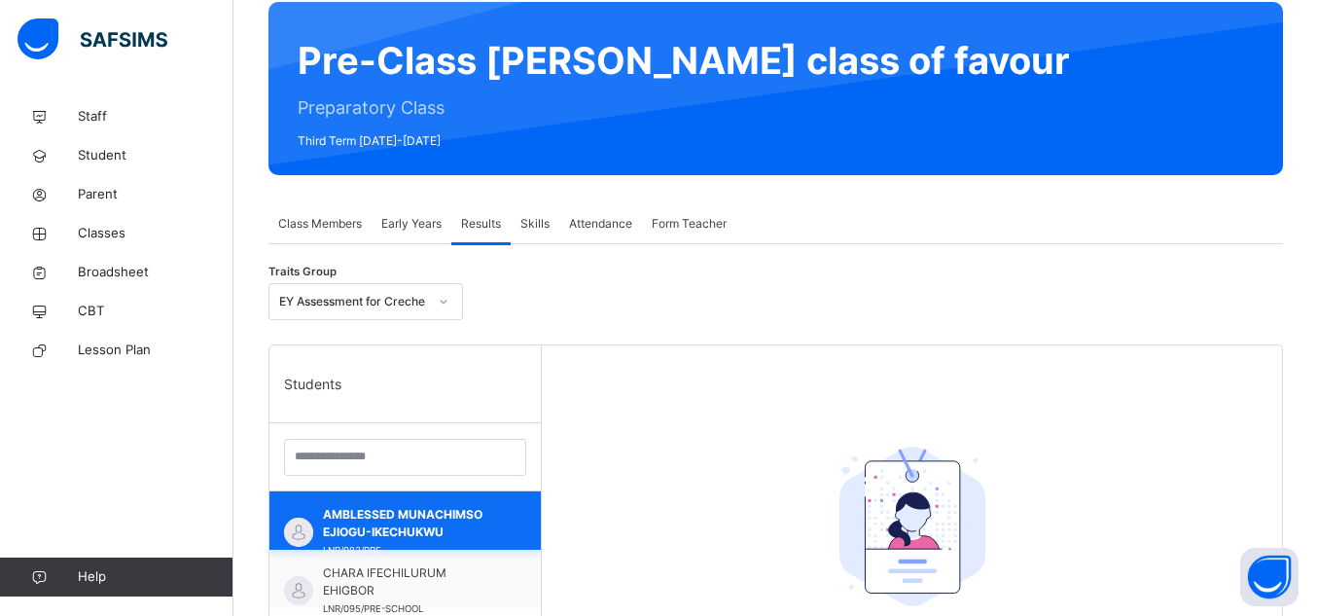
drag, startPoint x: 457, startPoint y: 506, endPoint x: 474, endPoint y: 517, distance: 19.7
click at [459, 507] on span "AMBLESSED MUNACHIMSO EJIOGU-IKECHUKWU" at bounding box center [410, 523] width 174 height 35
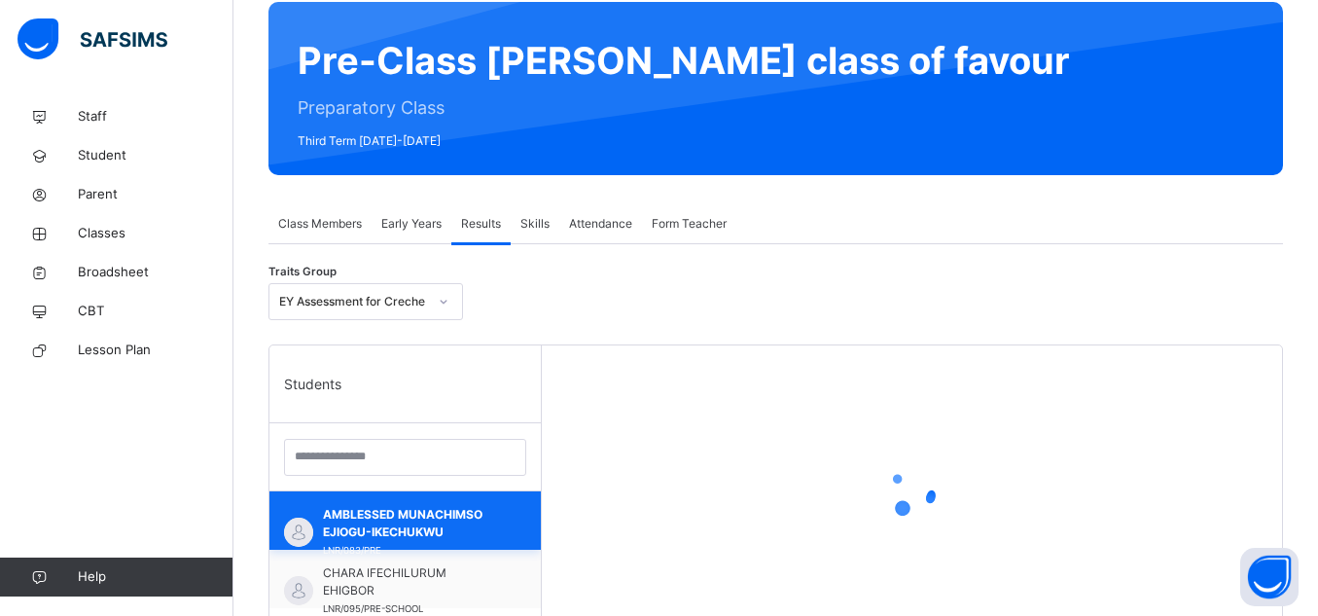
click at [475, 517] on span "AMBLESSED MUNACHIMSO EJIOGU-IKECHUKWU" at bounding box center [410, 523] width 174 height 35
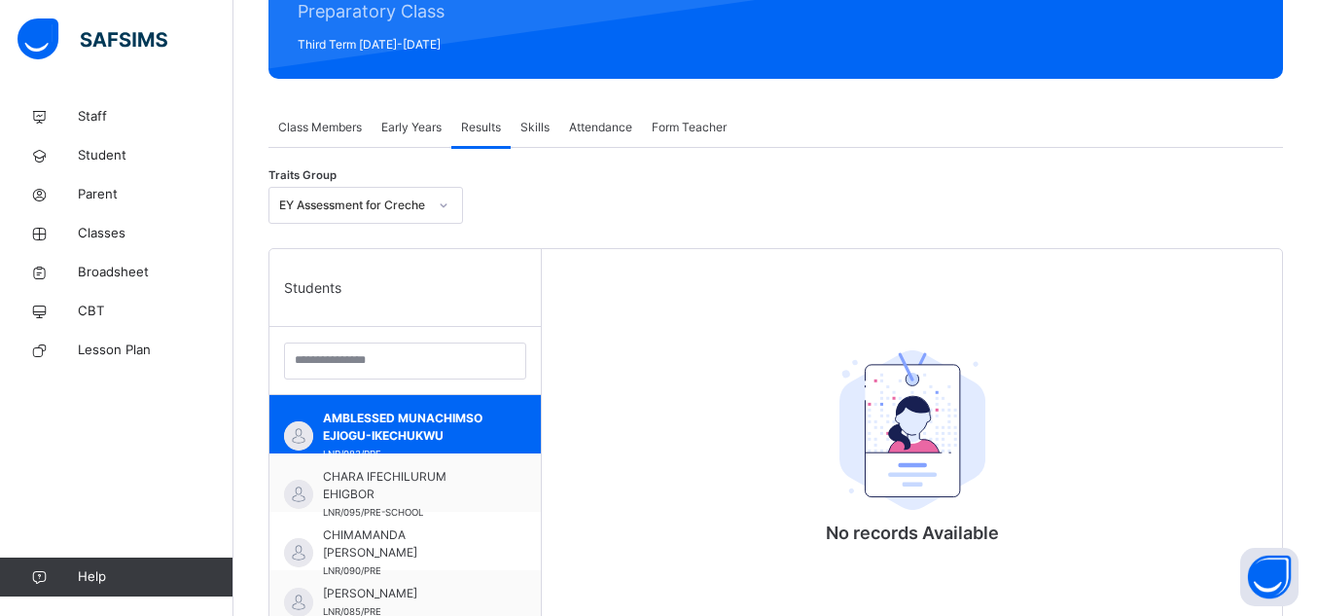
scroll to position [309, 0]
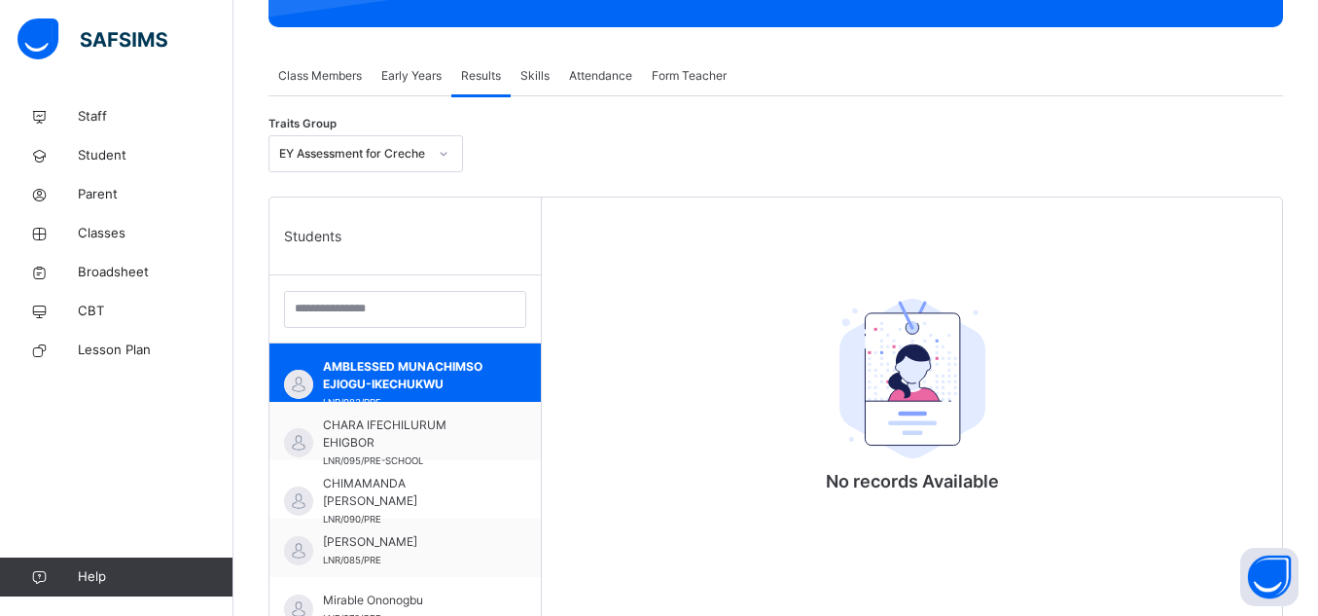
click at [415, 80] on span "Early Years" at bounding box center [411, 76] width 60 height 18
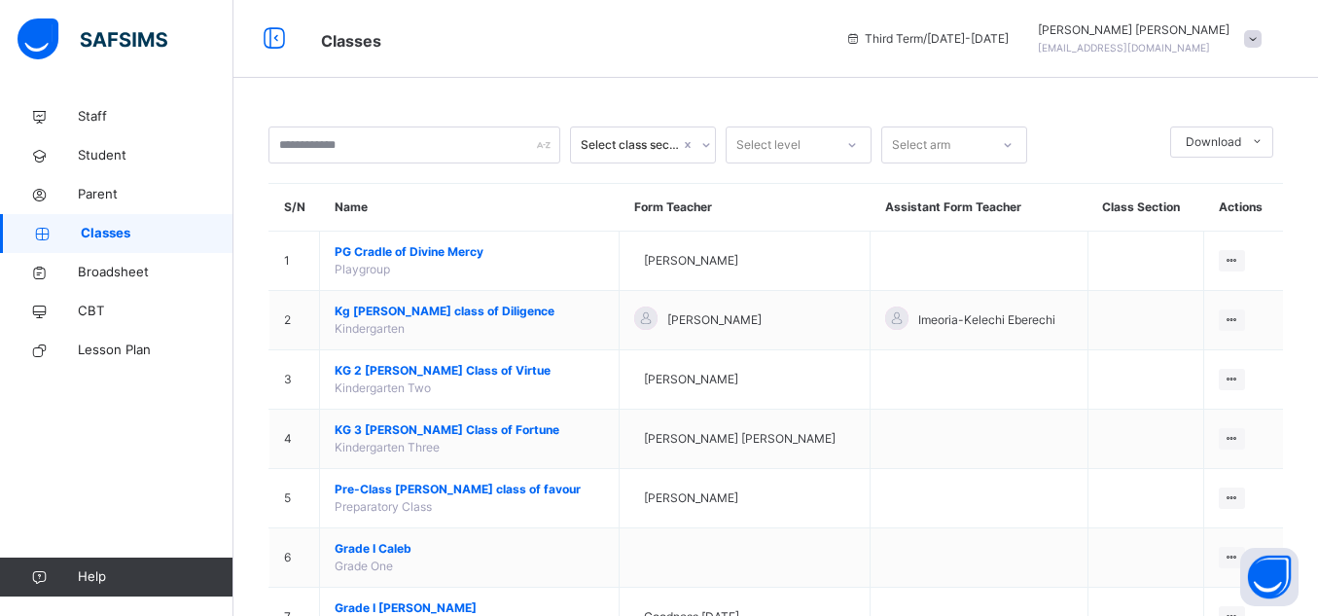
click at [1133, 31] on span "Onuoha Jude" at bounding box center [1134, 30] width 192 height 18
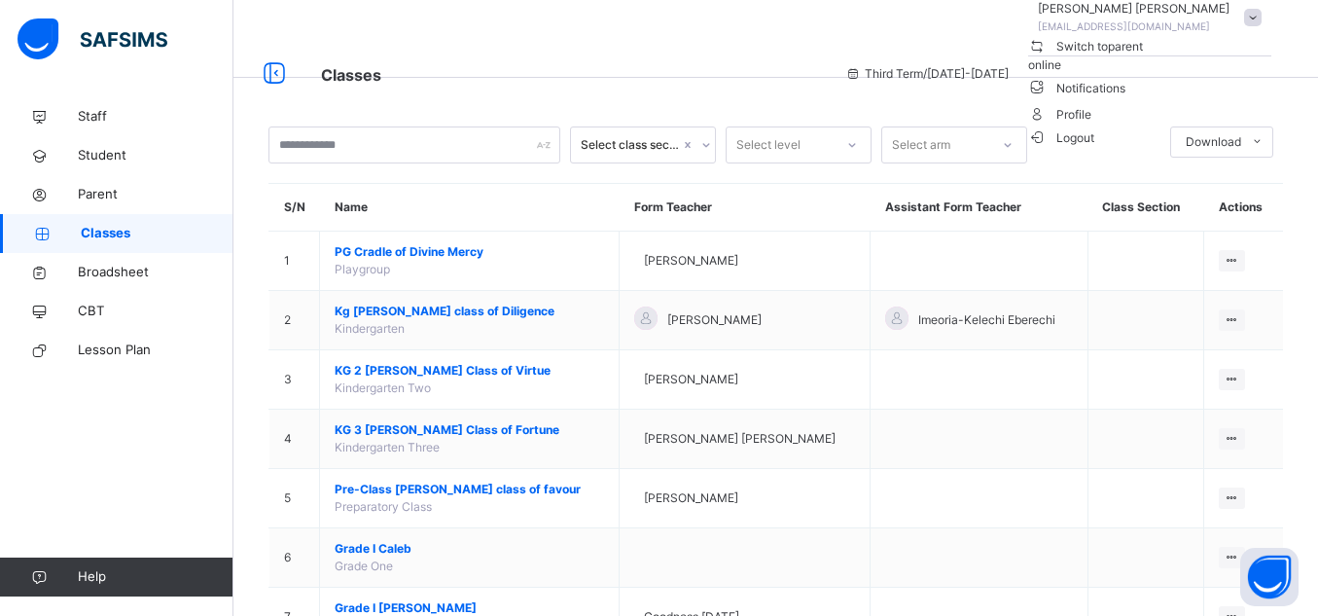
click at [1096, 148] on span "Logout" at bounding box center [1061, 137] width 67 height 20
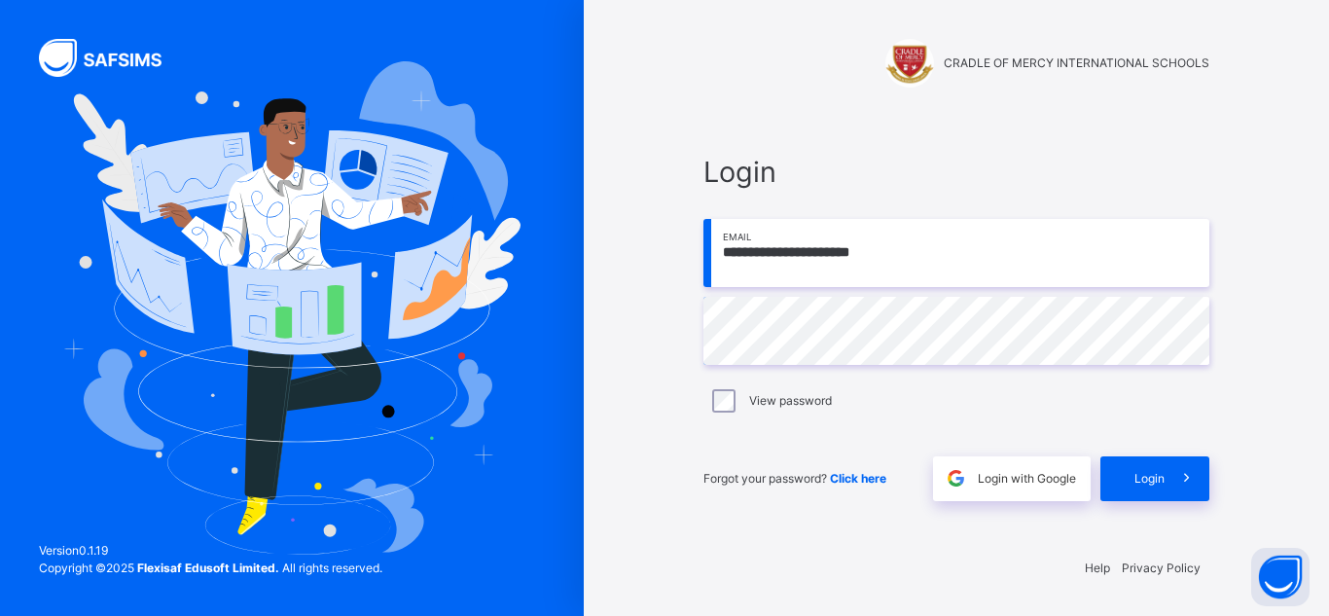
drag, startPoint x: 923, startPoint y: 251, endPoint x: 666, endPoint y: 245, distance: 256.9
click at [666, 245] on div "**********" at bounding box center [957, 308] width 584 height 616
click at [676, 560] on div "**********" at bounding box center [957, 308] width 584 height 616
click at [958, 276] on input "**********" at bounding box center [956, 253] width 506 height 68
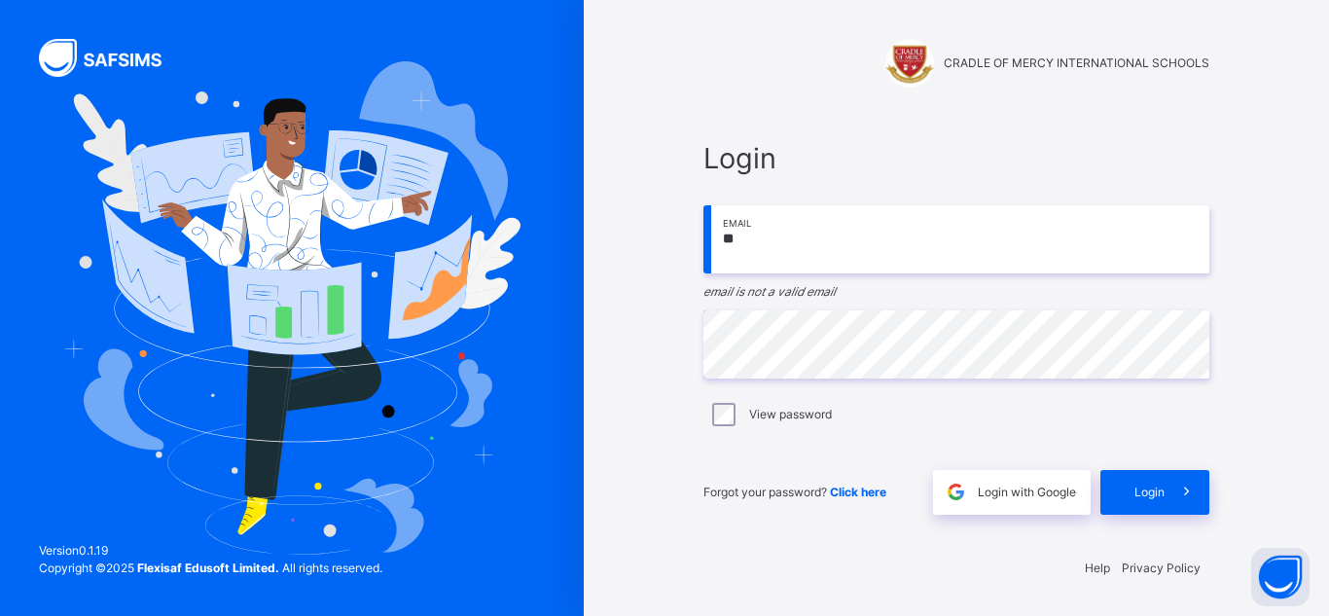
type input "*"
type input "**********"
click at [1171, 492] on span at bounding box center [1187, 492] width 45 height 45
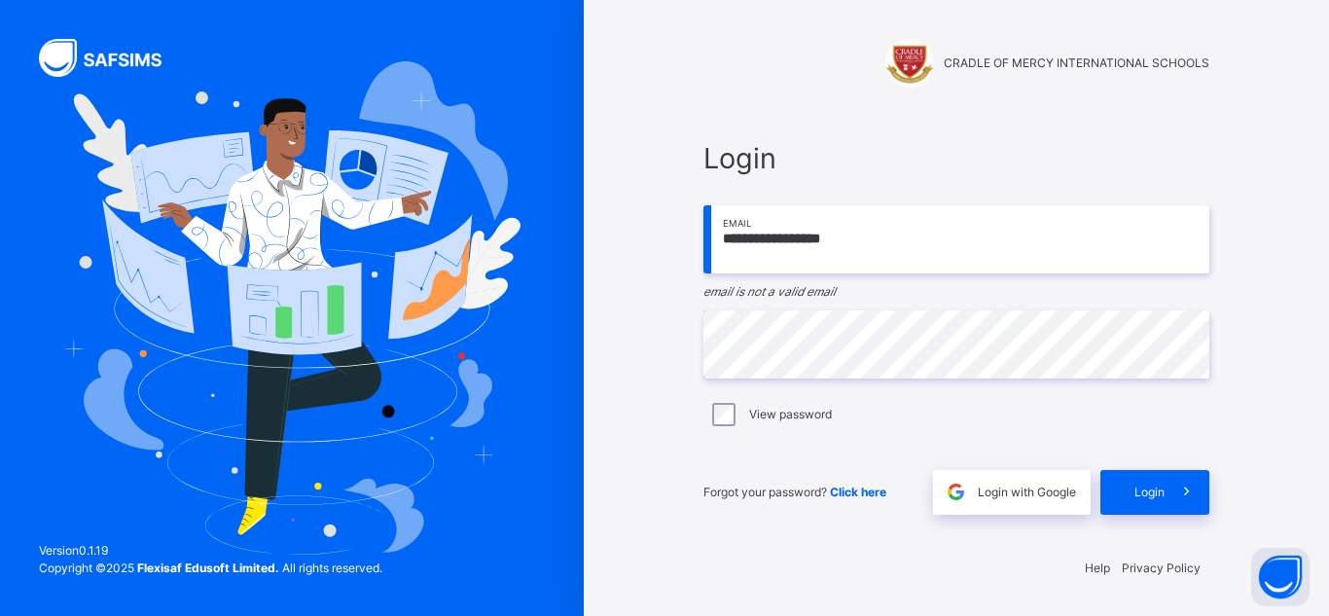
click at [1278, 400] on div "**********" at bounding box center [956, 308] width 745 height 616
click at [1151, 492] on span "Login" at bounding box center [1149, 493] width 30 height 18
click at [1189, 496] on icon at bounding box center [1186, 492] width 20 height 22
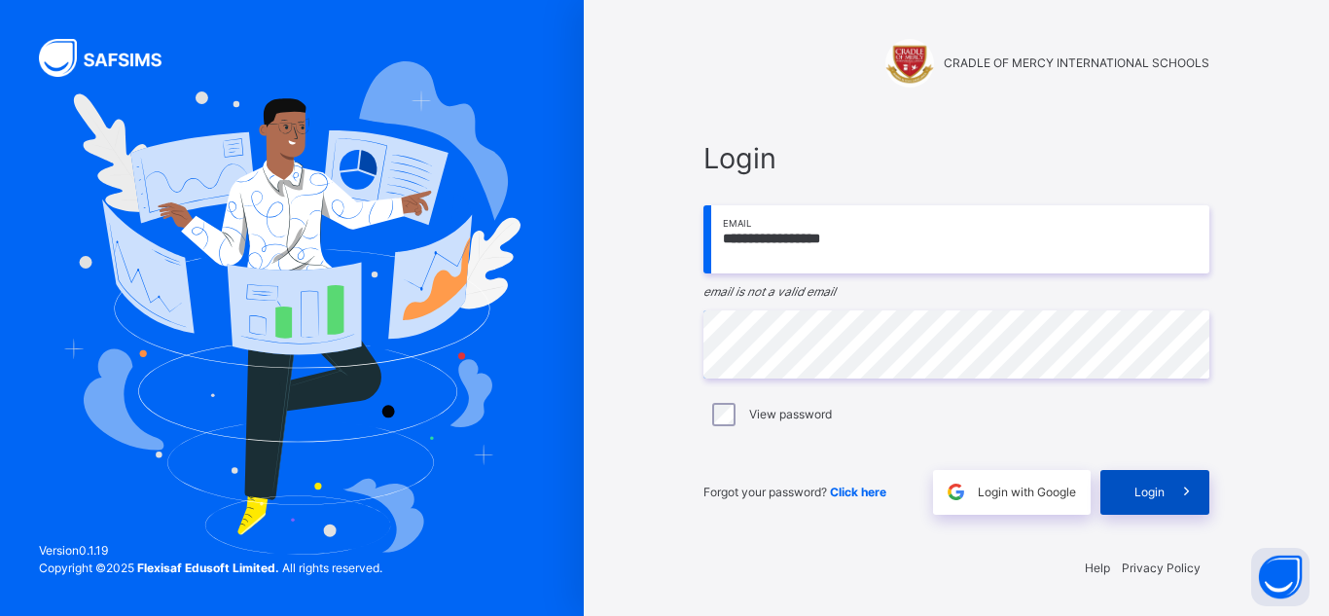
click at [1189, 496] on icon at bounding box center [1186, 492] width 20 height 22
click at [1185, 494] on icon at bounding box center [1186, 492] width 20 height 22
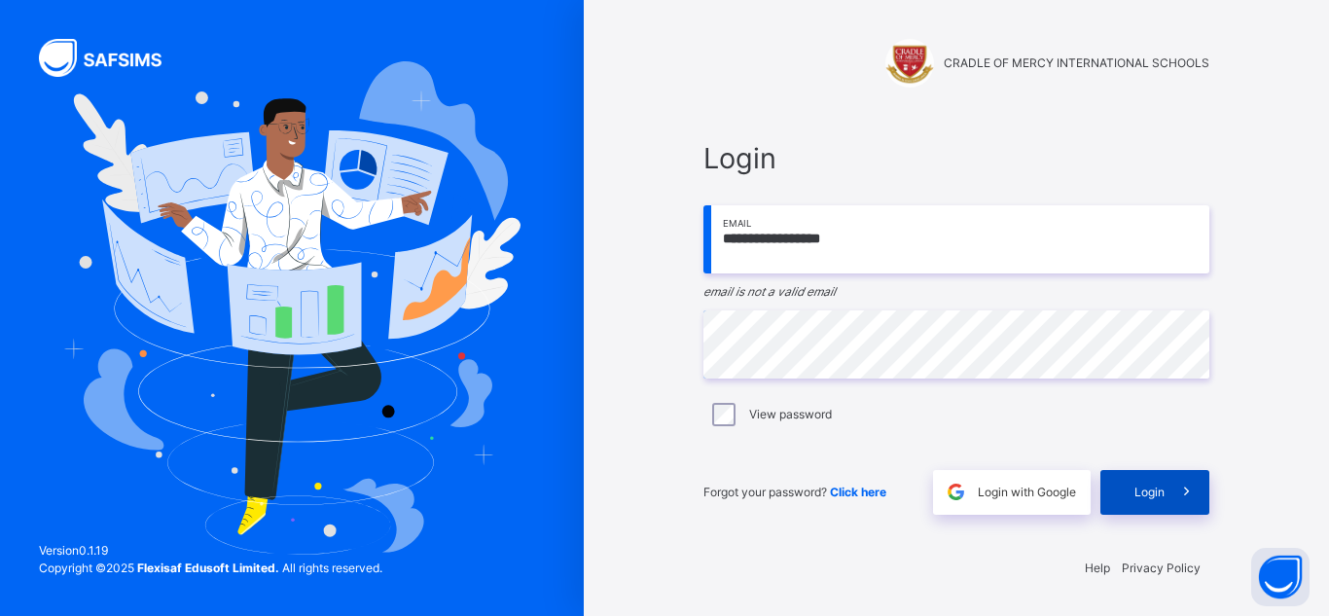
click at [1185, 494] on icon at bounding box center [1186, 492] width 20 height 22
click at [1170, 487] on span at bounding box center [1187, 492] width 45 height 45
click at [1180, 511] on span at bounding box center [1187, 492] width 45 height 45
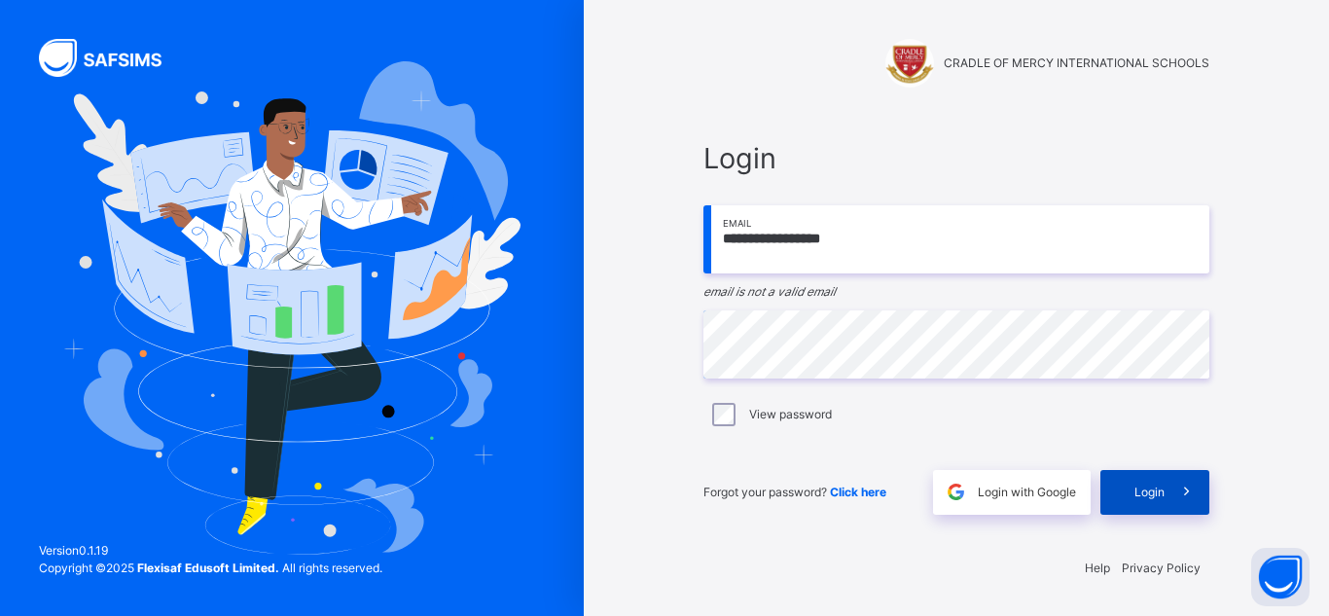
click at [1180, 511] on span at bounding box center [1187, 492] width 45 height 45
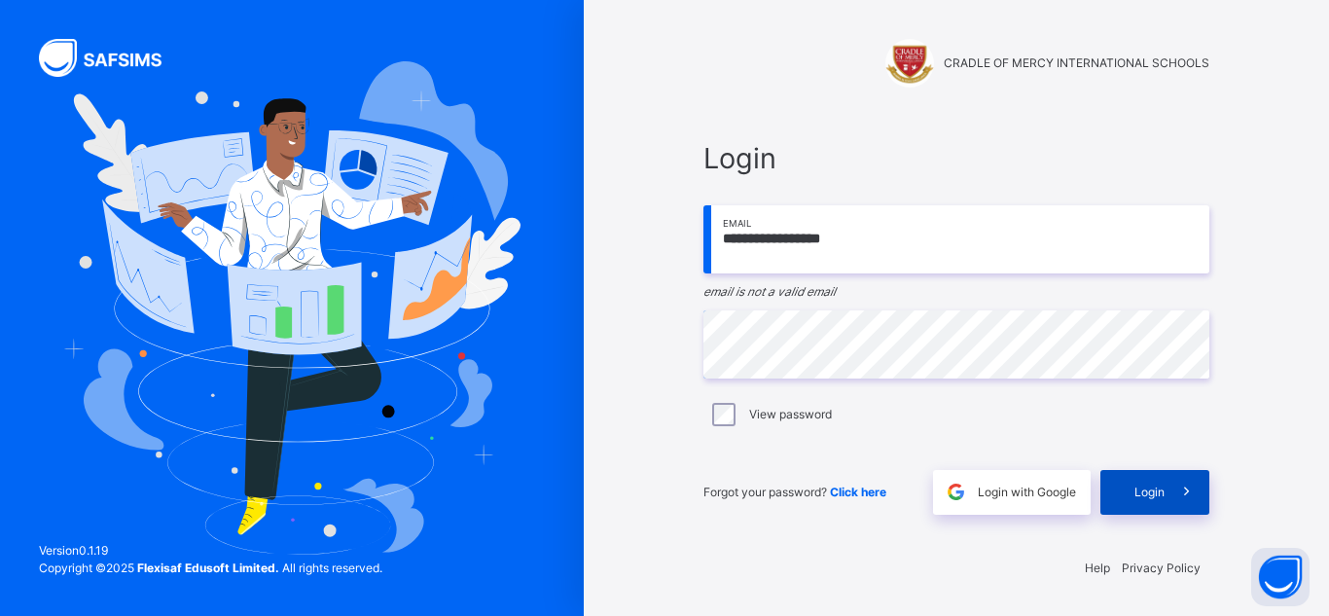
click at [1180, 511] on span at bounding box center [1187, 492] width 45 height 45
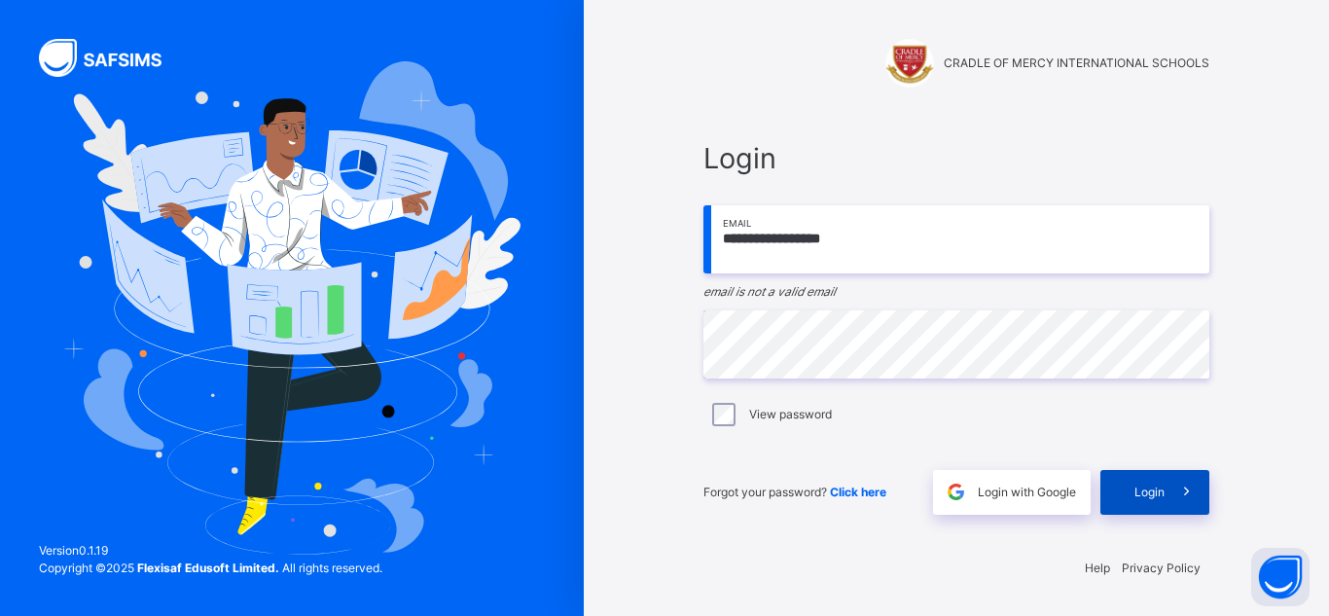
click at [1180, 511] on span at bounding box center [1187, 492] width 45 height 45
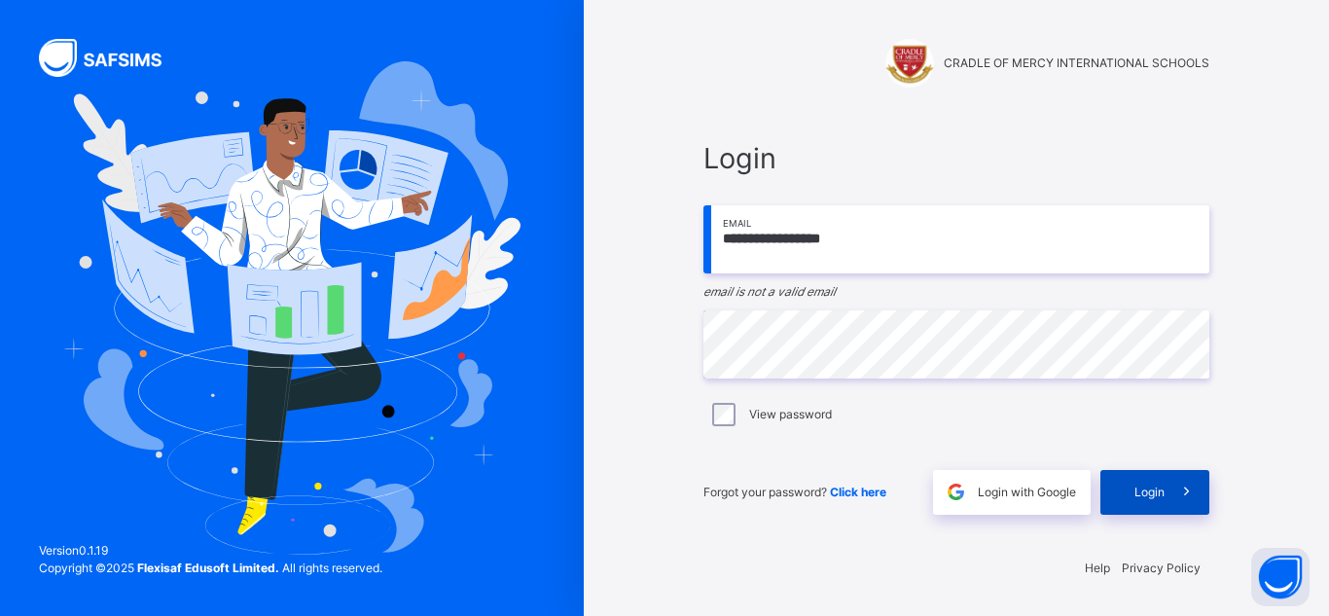
click at [1180, 511] on span at bounding box center [1187, 492] width 45 height 45
click at [862, 492] on span "Click here" at bounding box center [858, 492] width 56 height 15
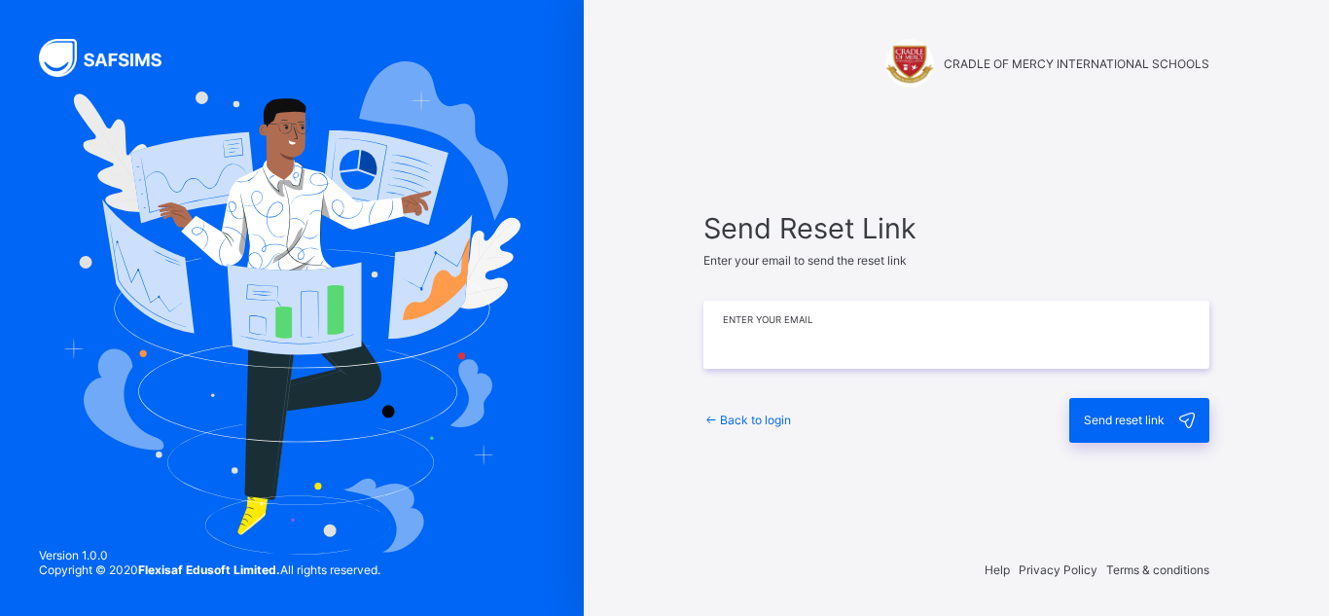
click at [867, 345] on input "email" at bounding box center [956, 335] width 506 height 68
click at [733, 331] on input "email" at bounding box center [956, 335] width 506 height 68
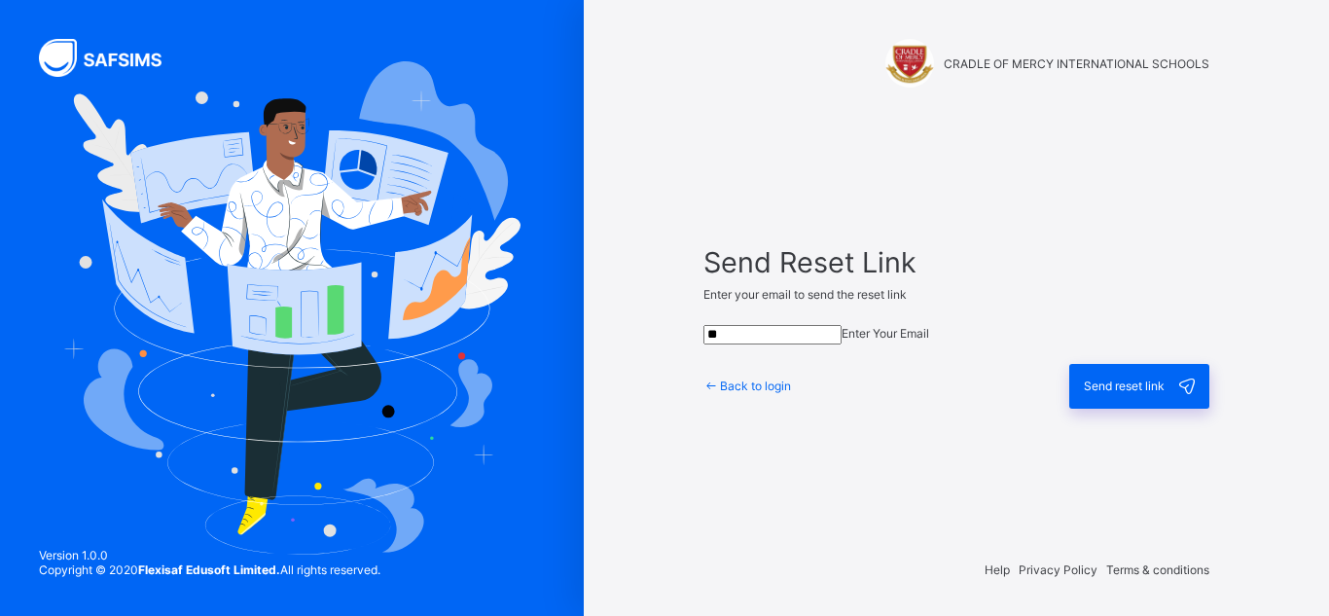
type input "*"
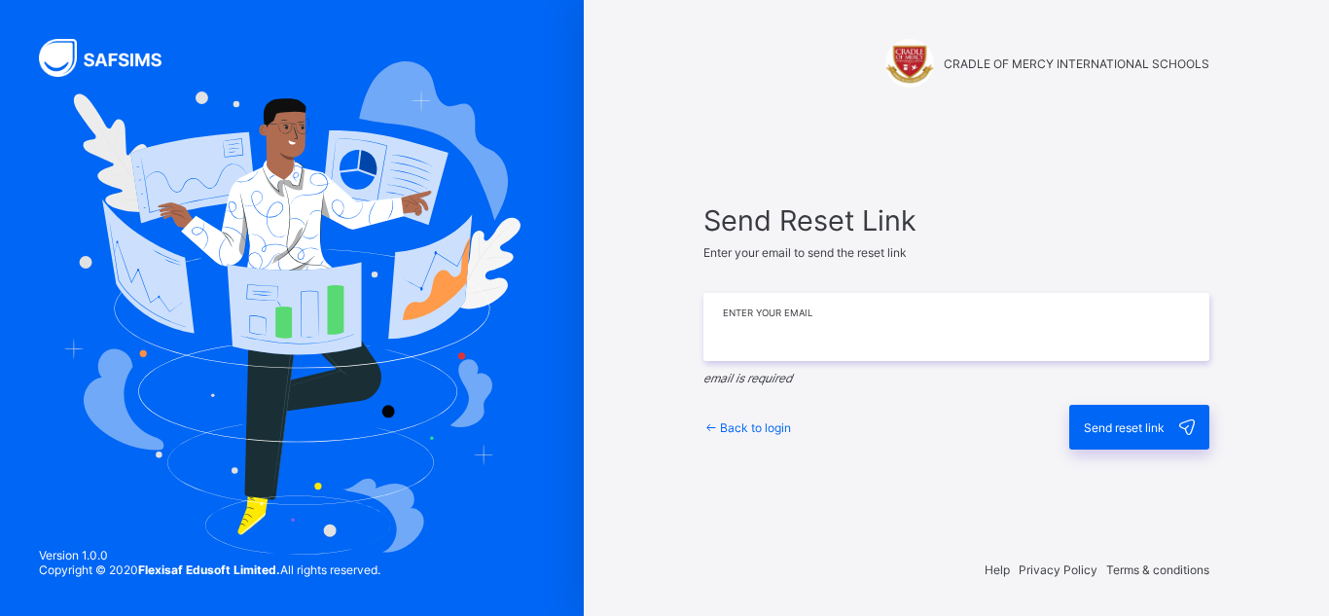
type input "*"
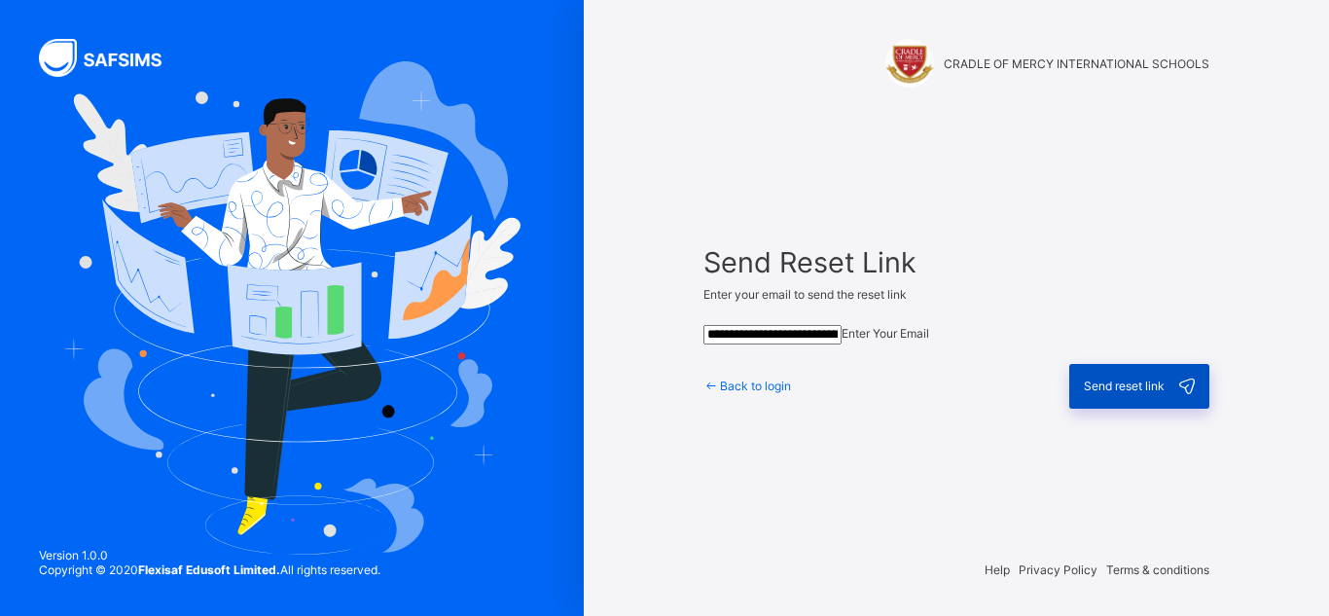
type input "**********"
click at [1114, 393] on span "Send reset link" at bounding box center [1124, 385] width 81 height 15
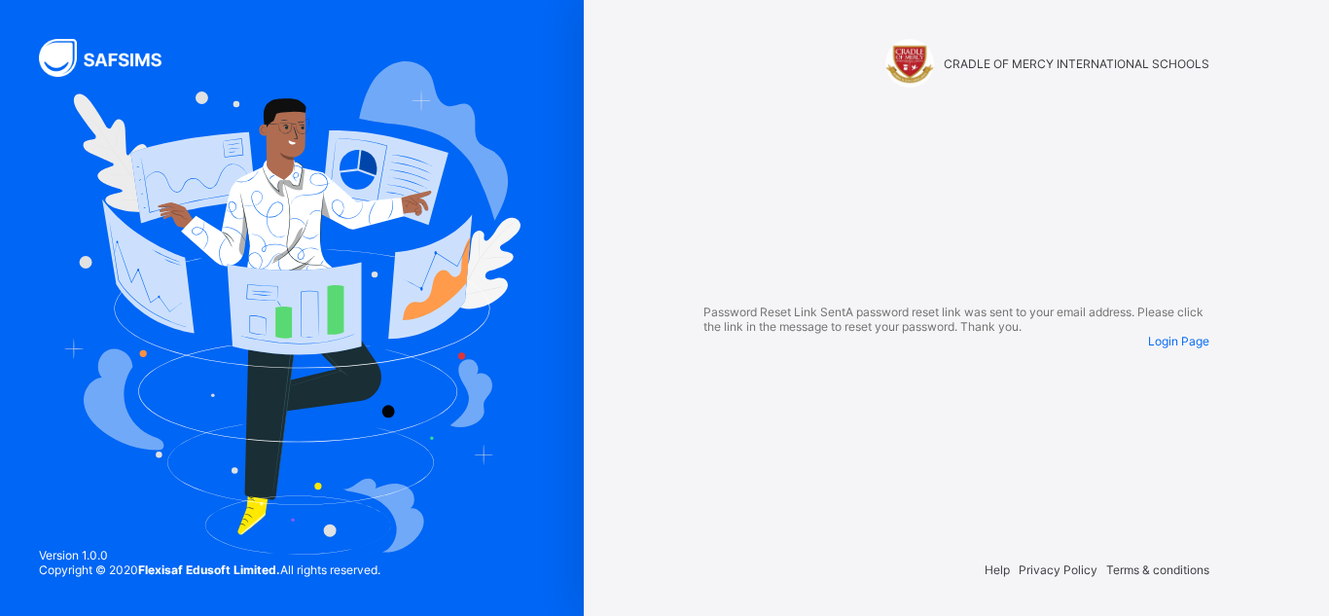
click at [1161, 348] on span "Login Page" at bounding box center [1178, 341] width 61 height 15
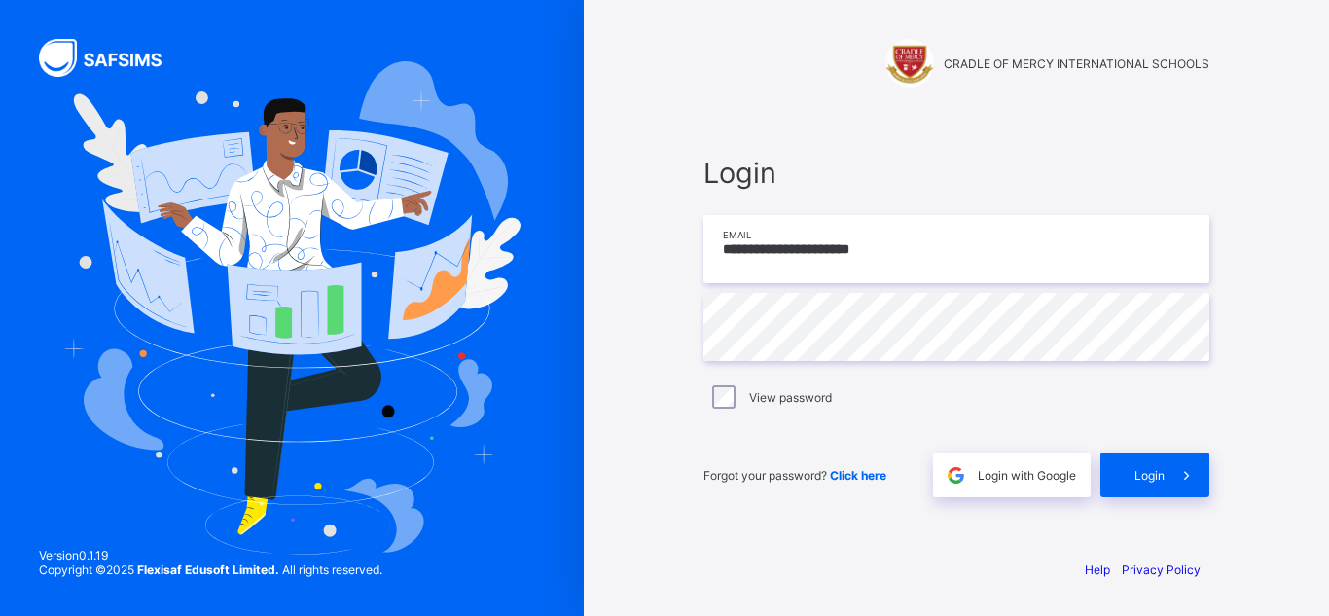
click at [908, 229] on input "**********" at bounding box center [956, 249] width 506 height 68
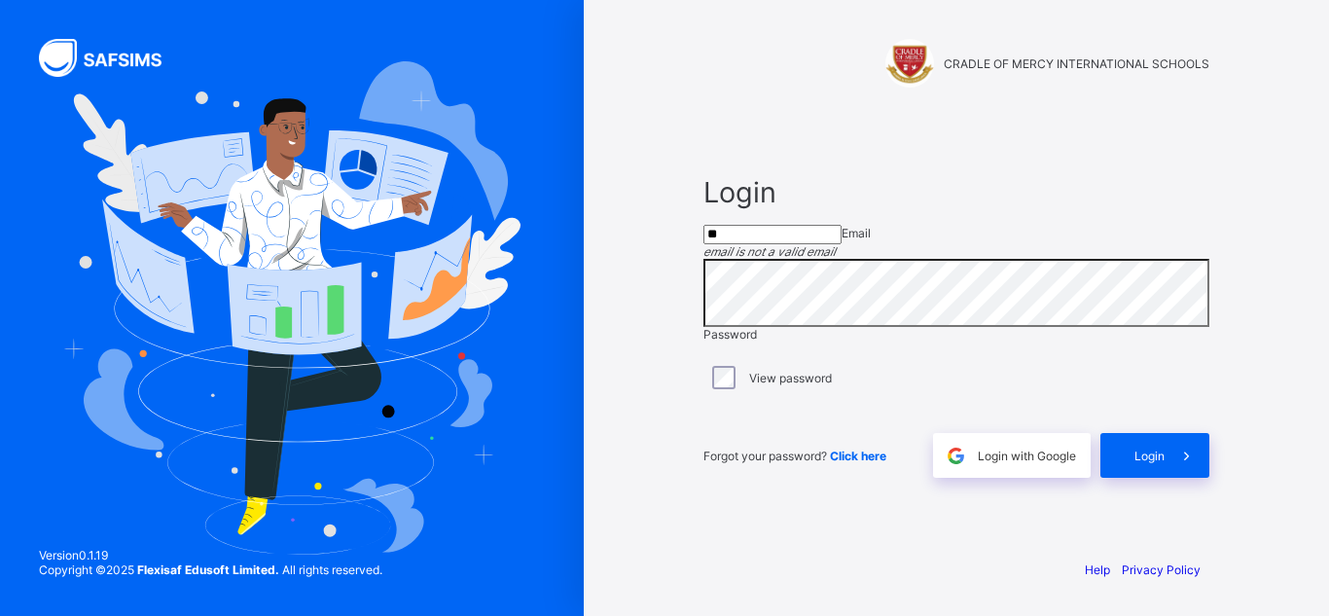
type input "*"
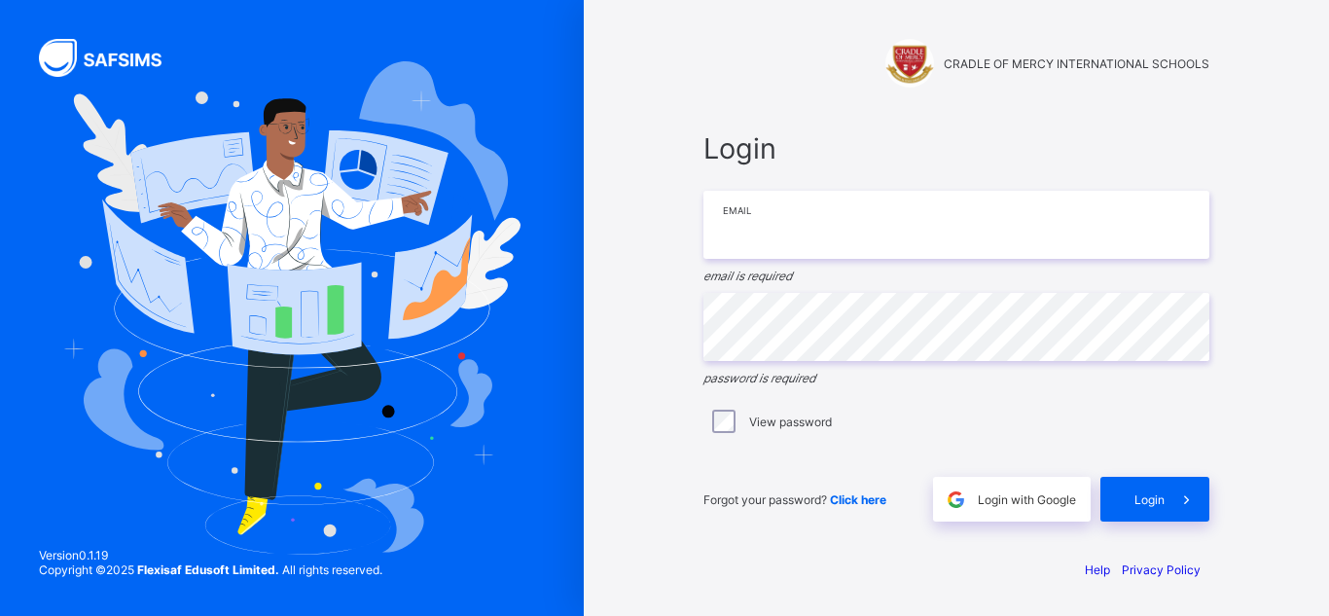
click at [774, 224] on input "email" at bounding box center [956, 225] width 506 height 68
click at [671, 410] on div "CRADLE OF MERCY INTERNATIONAL SCHOOLS Login Email email is required Password pa…" at bounding box center [957, 308] width 584 height 616
click at [854, 223] on input "email" at bounding box center [956, 225] width 506 height 68
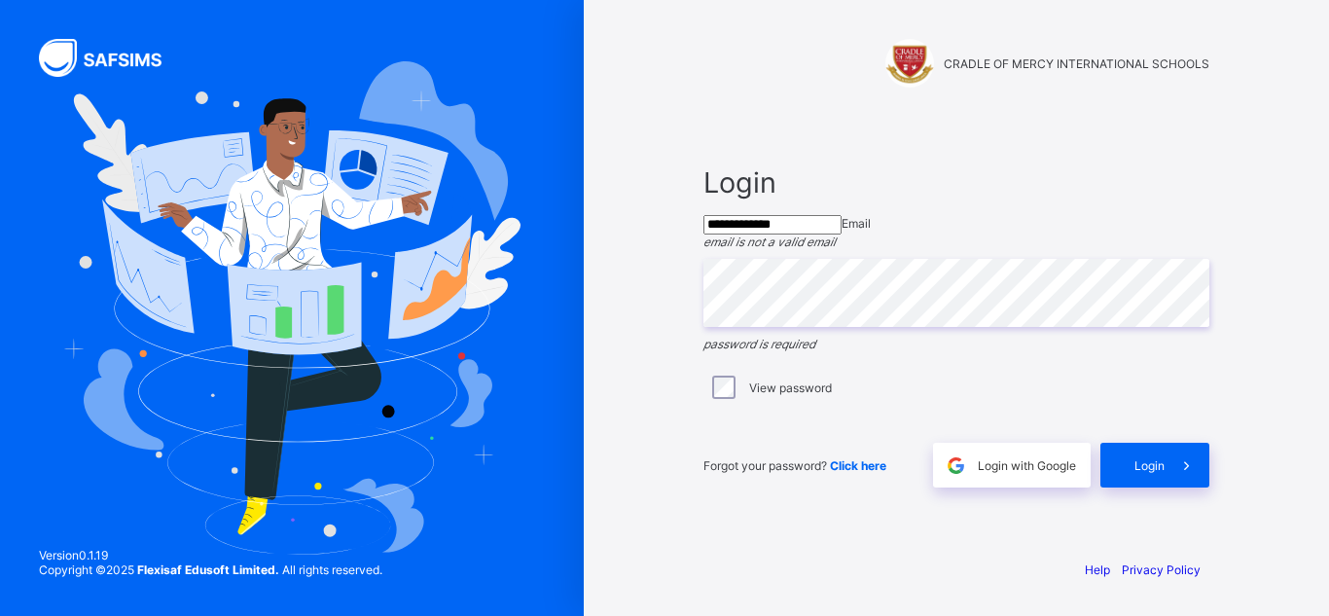
type input "**********"
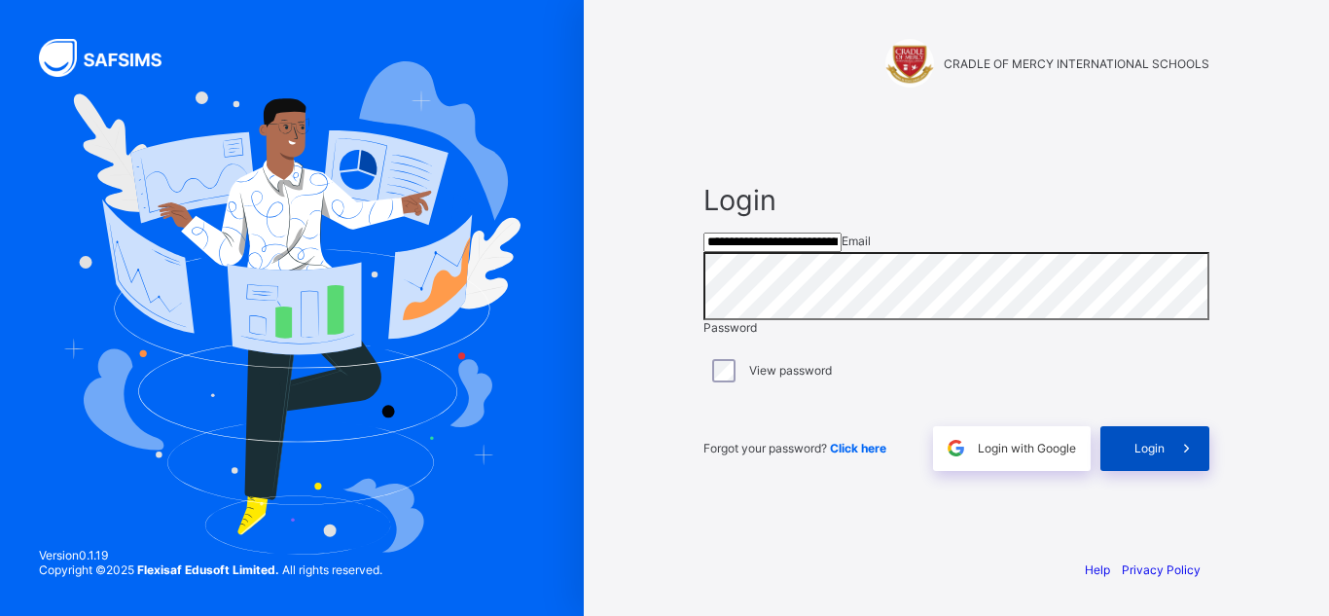
click at [1152, 455] on span "Login" at bounding box center [1149, 448] width 30 height 15
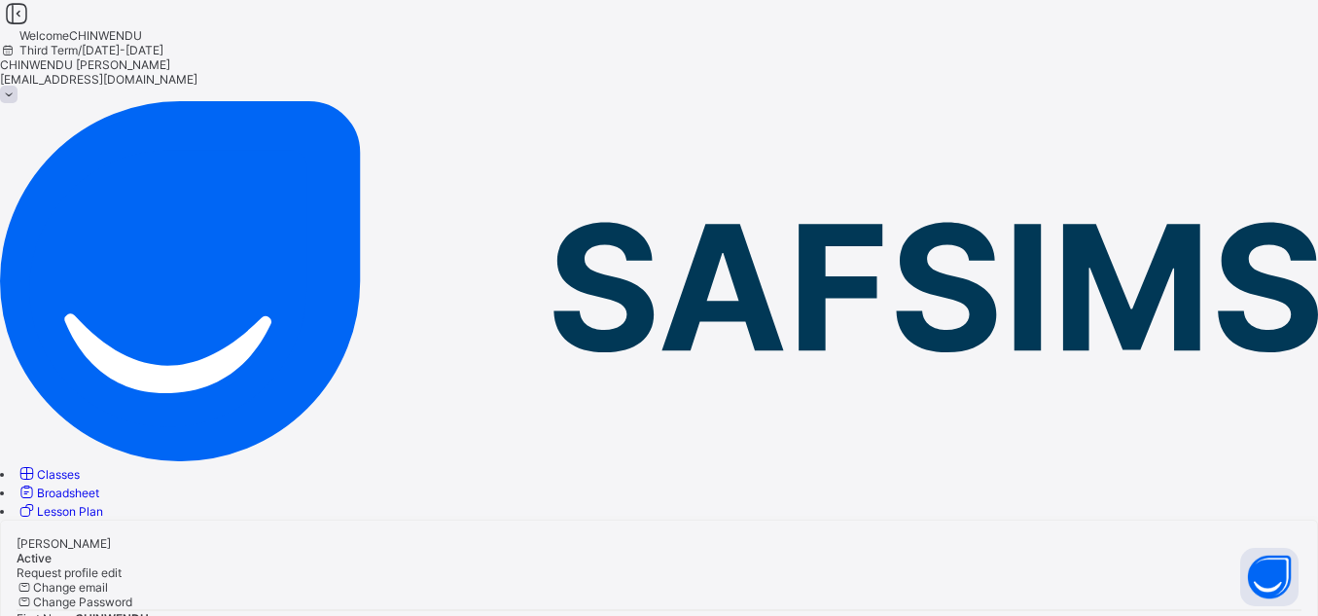
click at [65, 467] on link "Classes" at bounding box center [48, 474] width 63 height 15
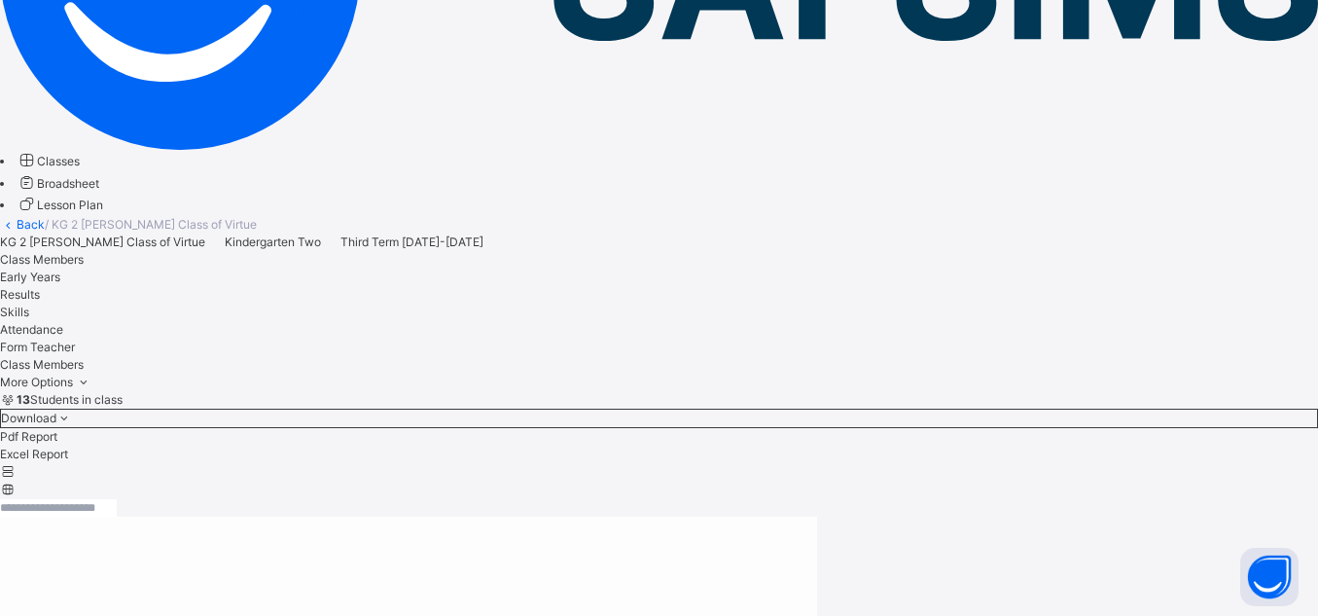
scroll to position [304, 0]
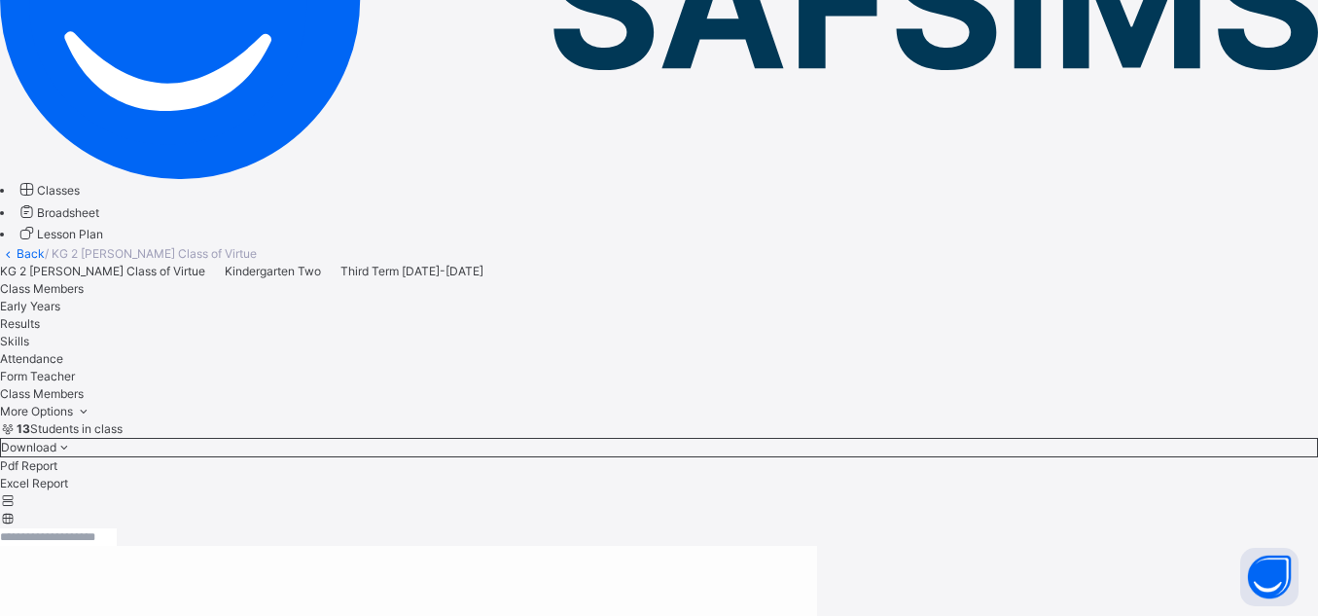
click at [60, 299] on span "Early Years" at bounding box center [30, 306] width 60 height 15
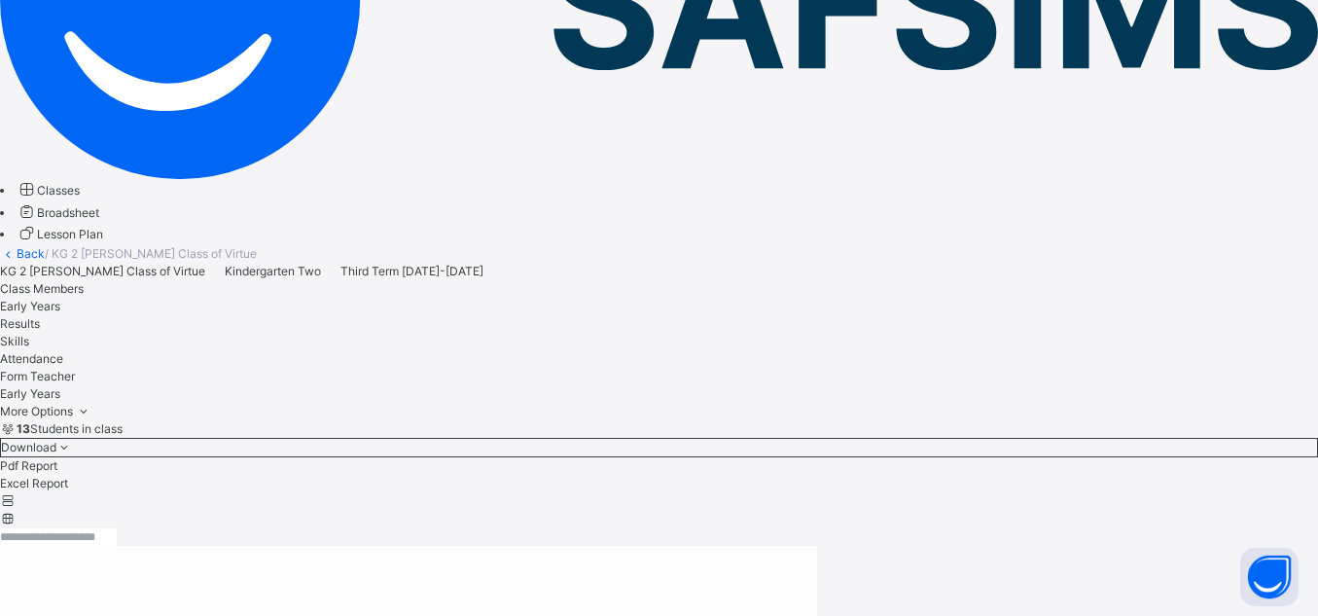
scroll to position [0, 0]
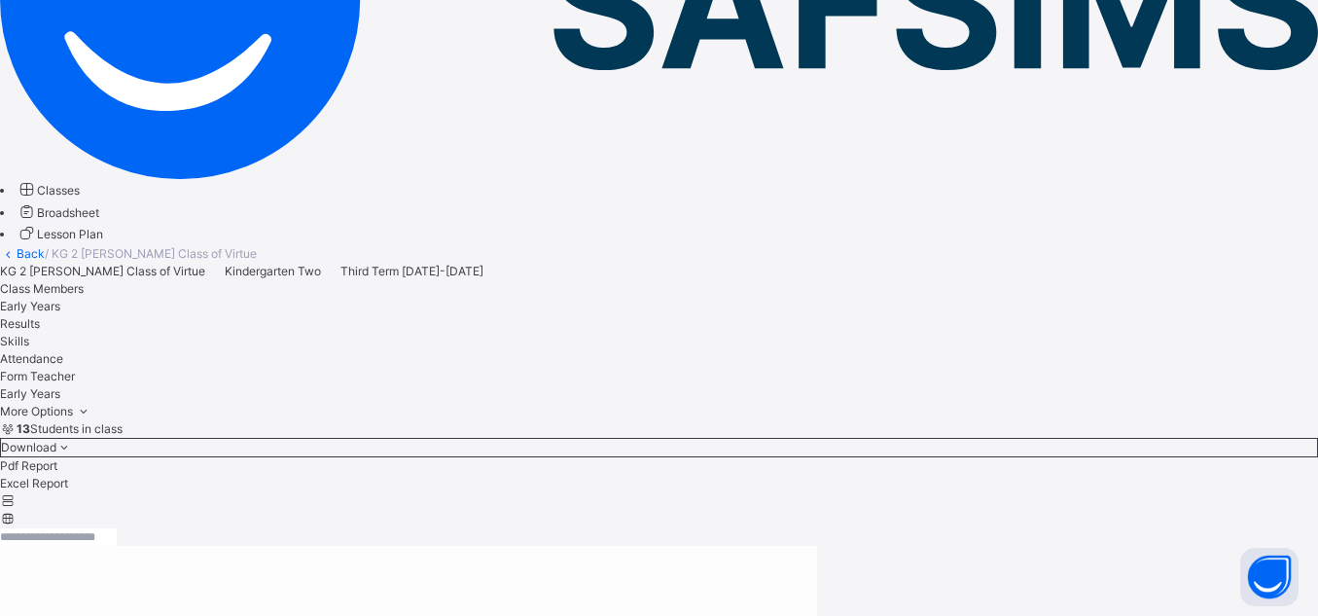
drag, startPoint x: 540, startPoint y: 507, endPoint x: 360, endPoint y: 509, distance: 180.0
drag, startPoint x: 540, startPoint y: 508, endPoint x: 357, endPoint y: 502, distance: 183.0
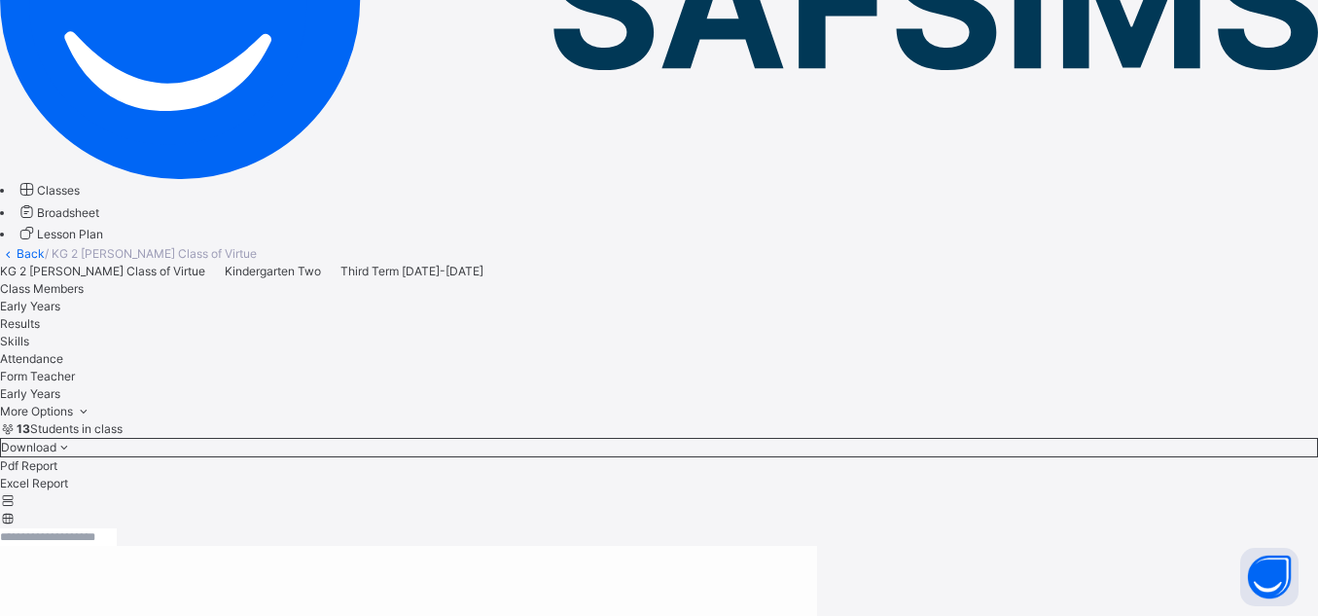
type textarea "**********"
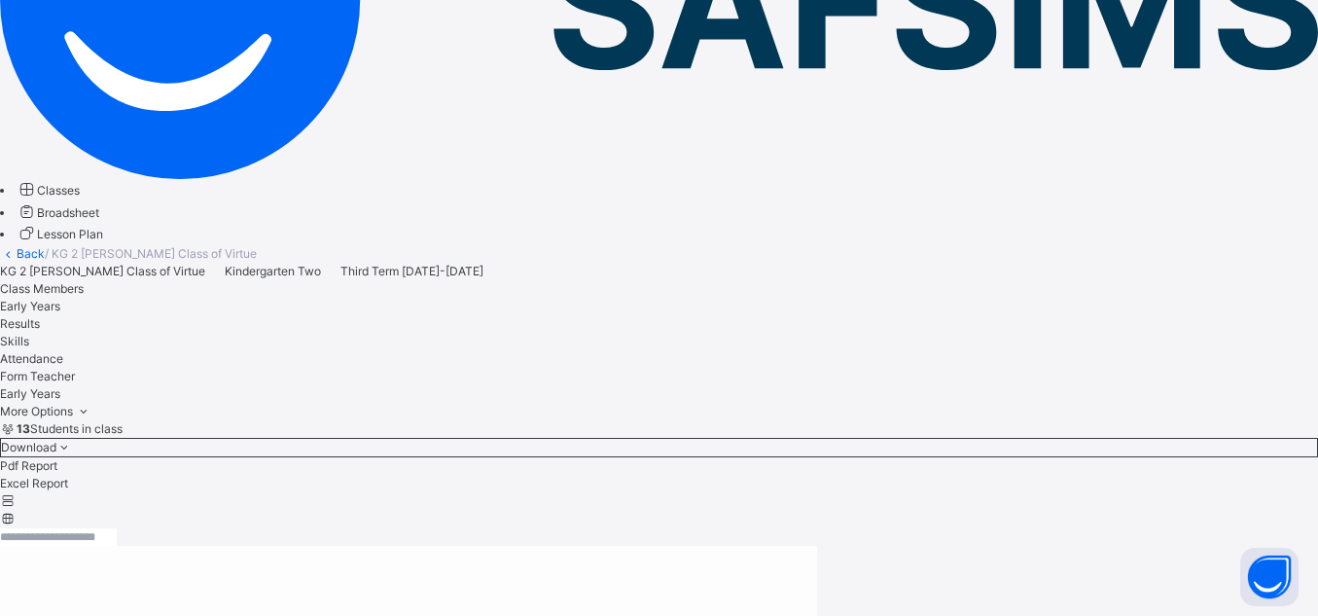
scroll to position [395, 0]
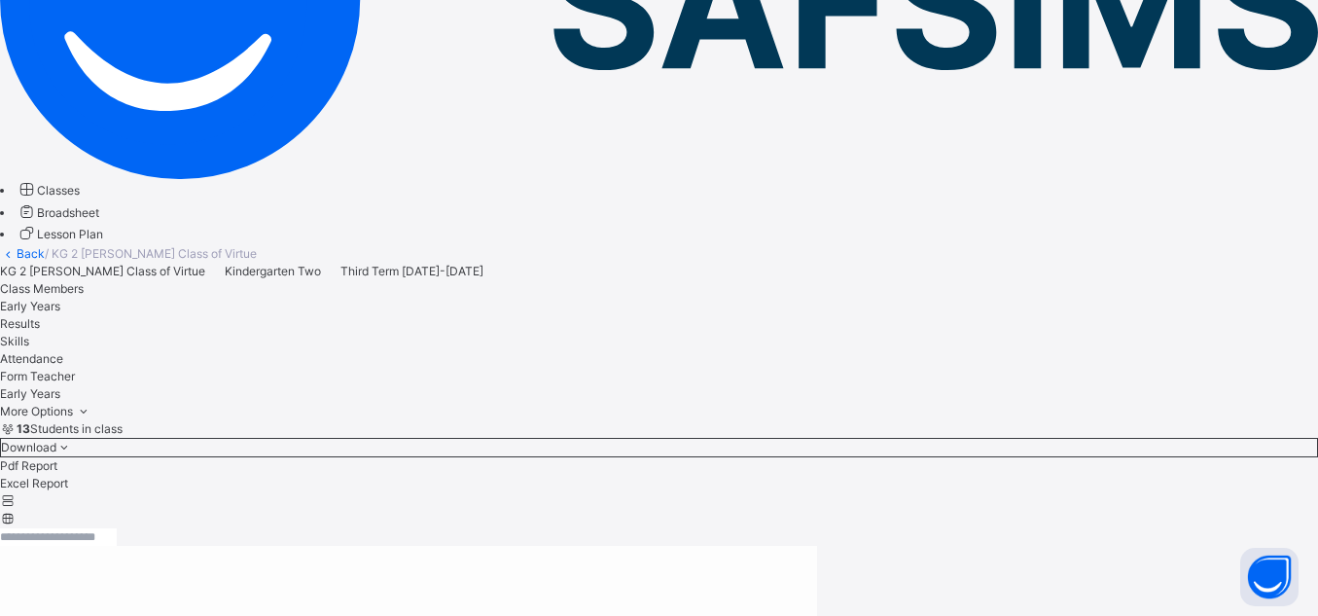
paste textarea "**********"
type textarea "**********"
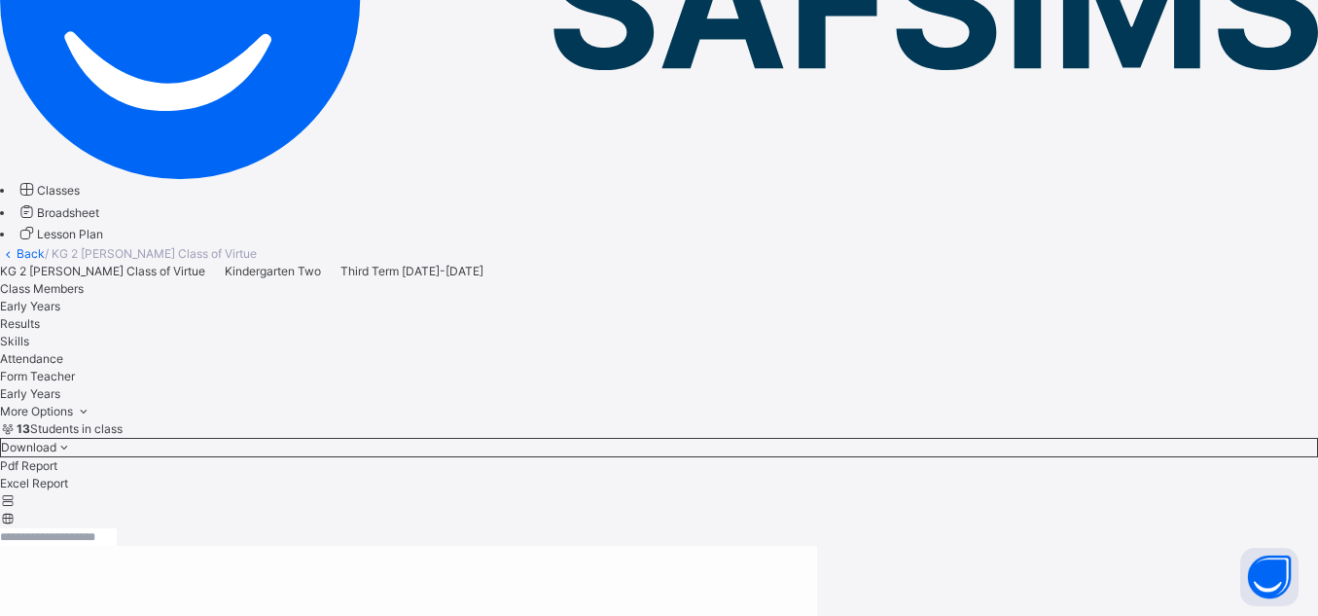
scroll to position [764, 0]
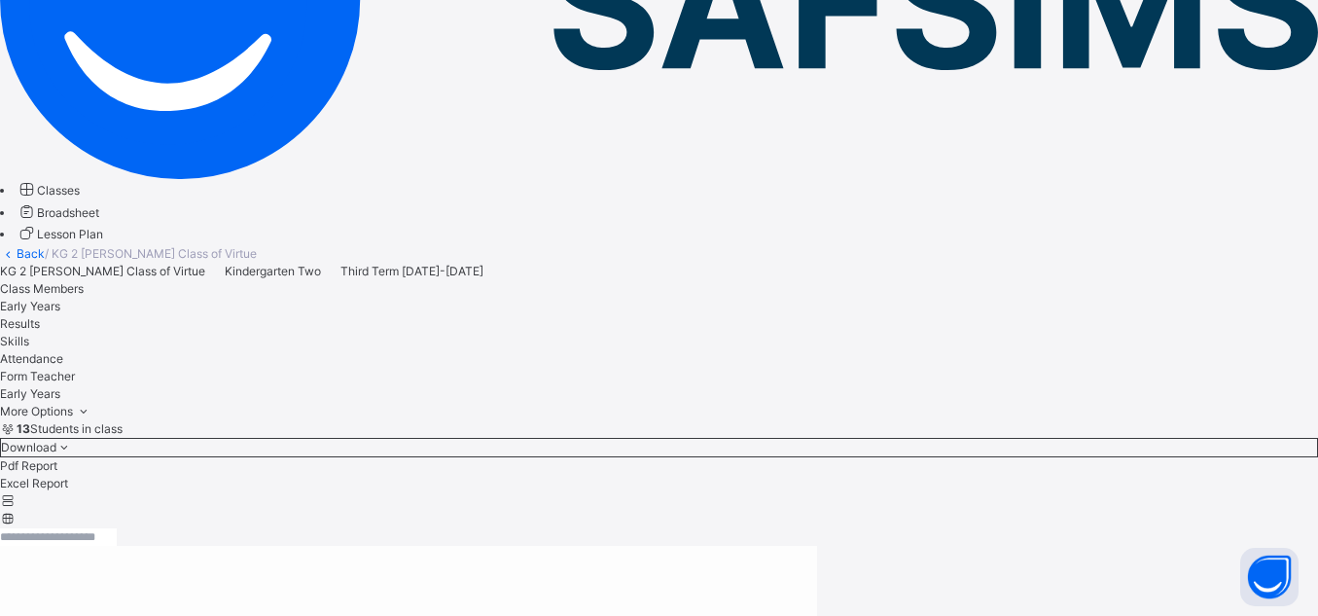
paste textarea "**********"
type textarea "**********"
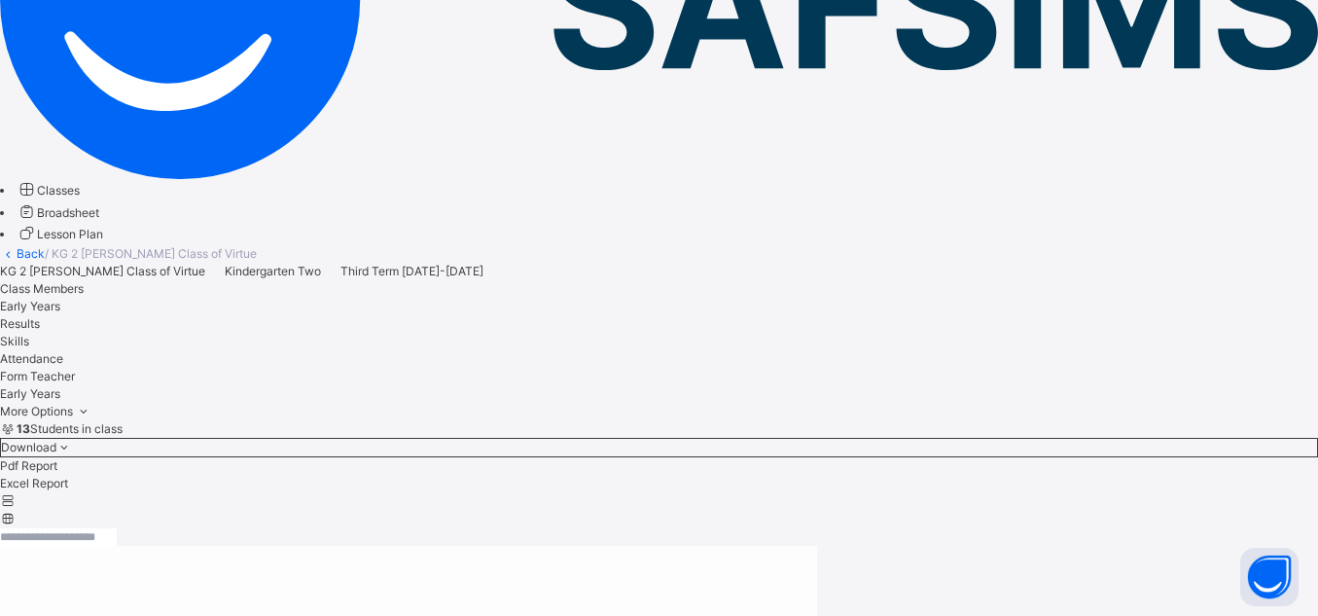
scroll to position [806, 0]
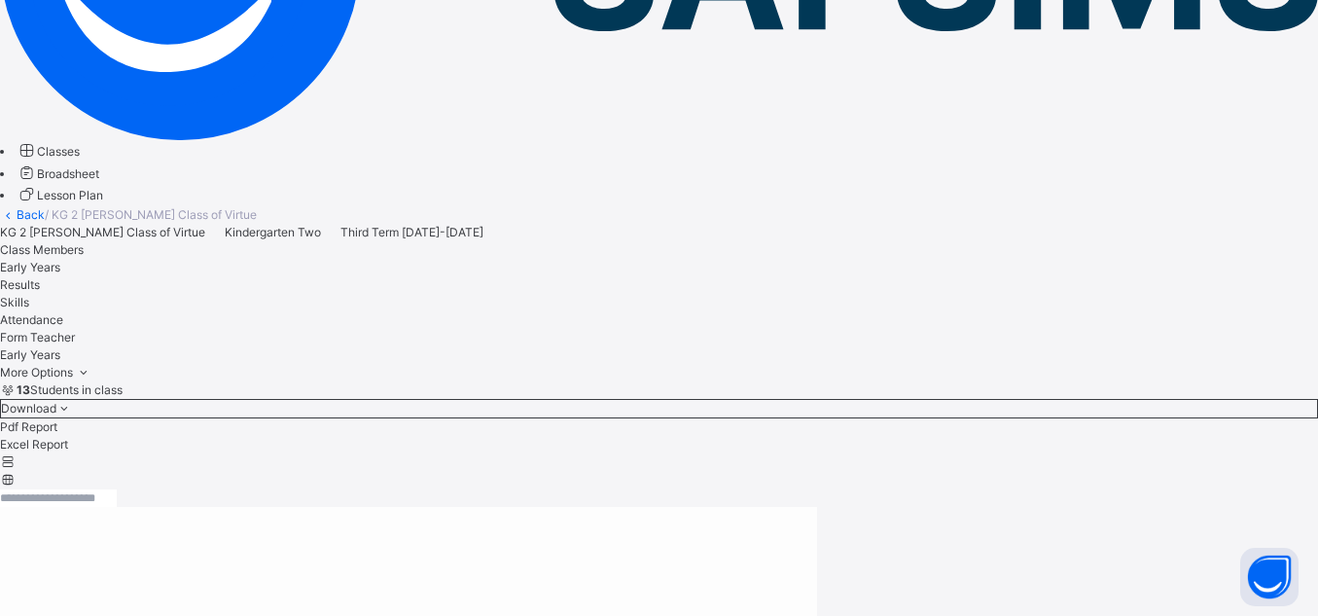
scroll to position [948, 0]
type textarea "*"
drag, startPoint x: 486, startPoint y: 507, endPoint x: 362, endPoint y: 512, distance: 124.6
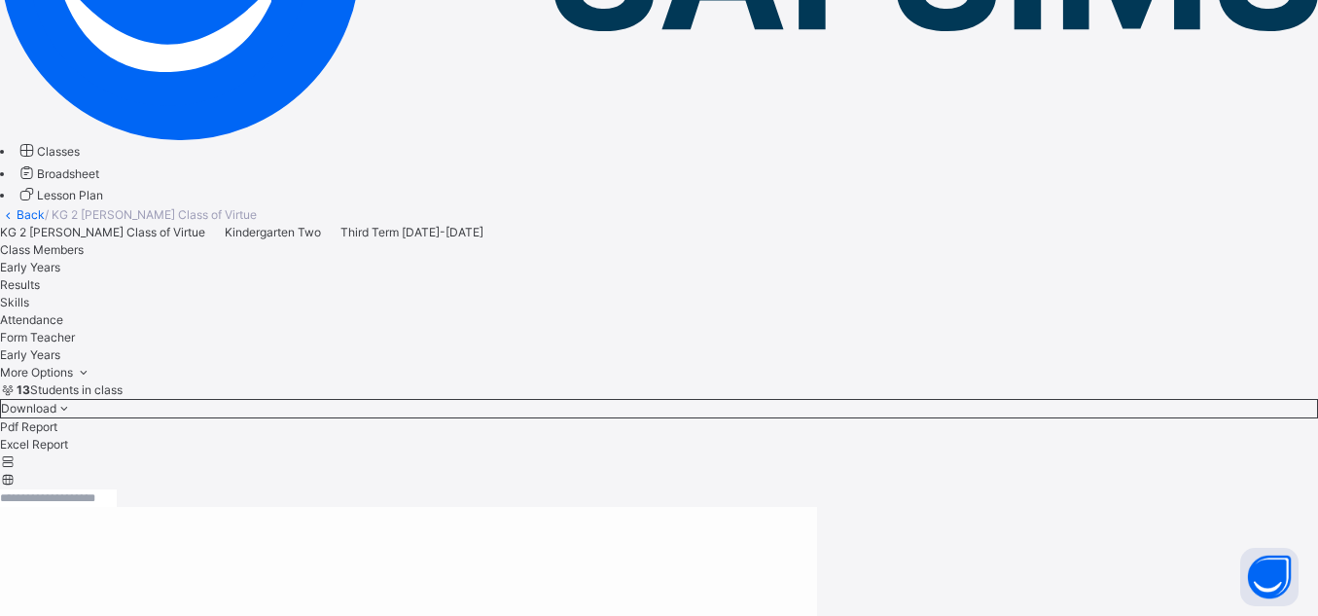
drag, startPoint x: 533, startPoint y: 504, endPoint x: 359, endPoint y: 517, distance: 174.6
type textarea "**********"
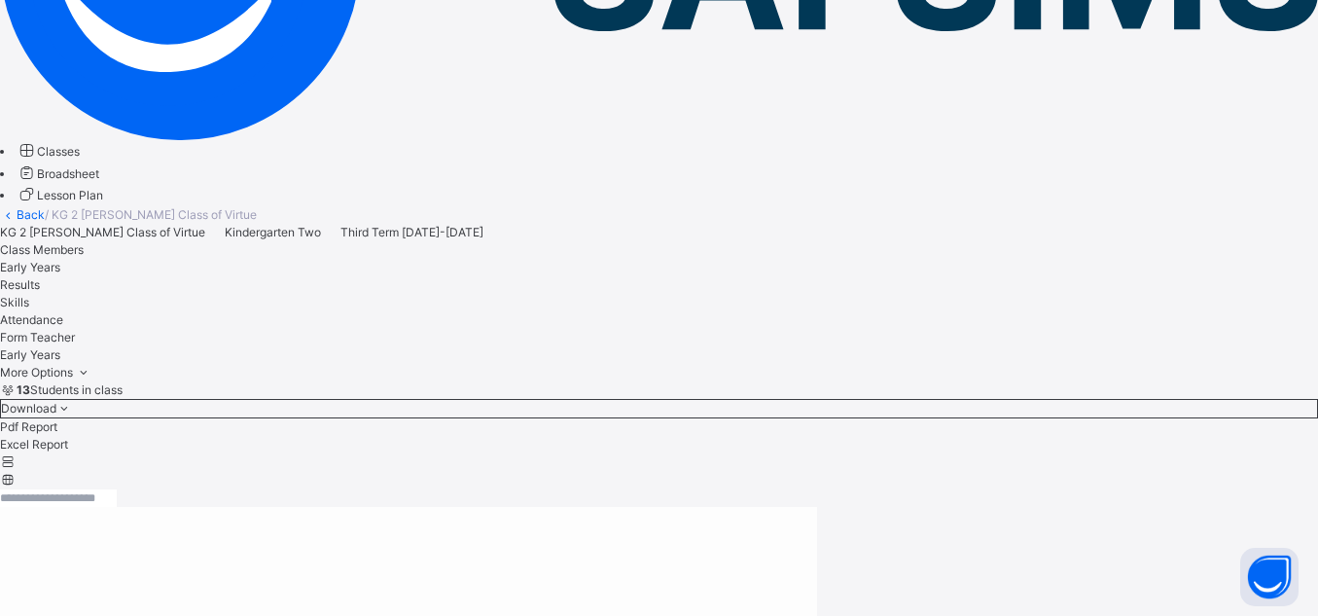
scroll to position [515, 0]
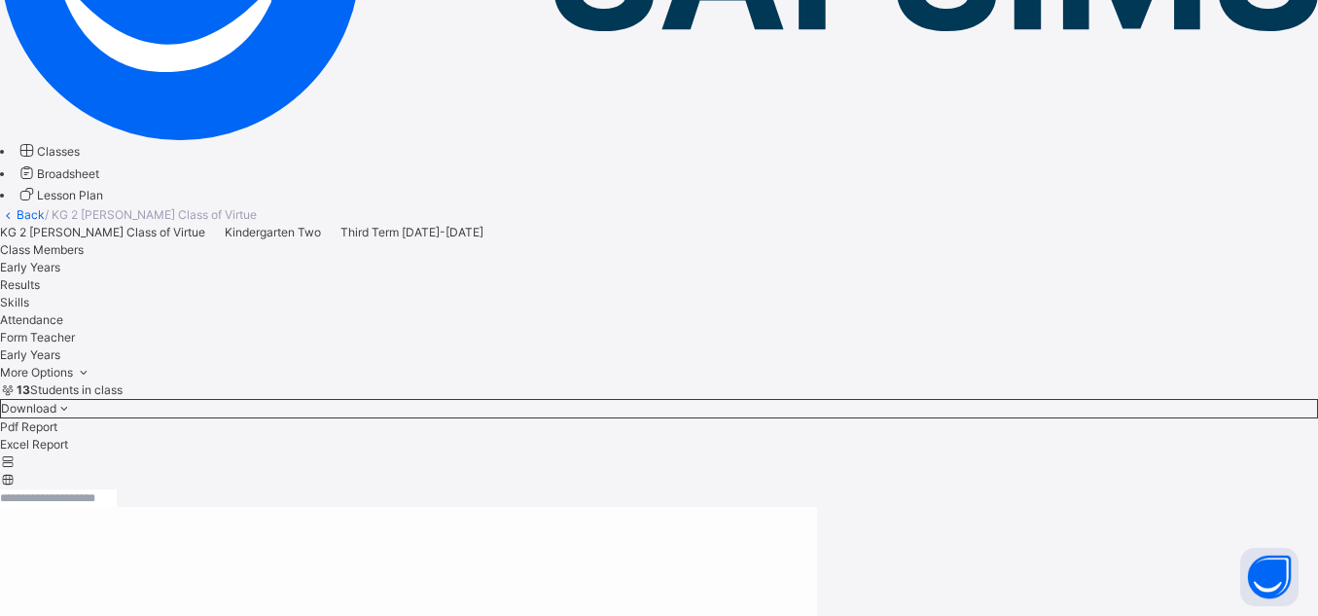
scroll to position [945, 0]
paste textarea "**********"
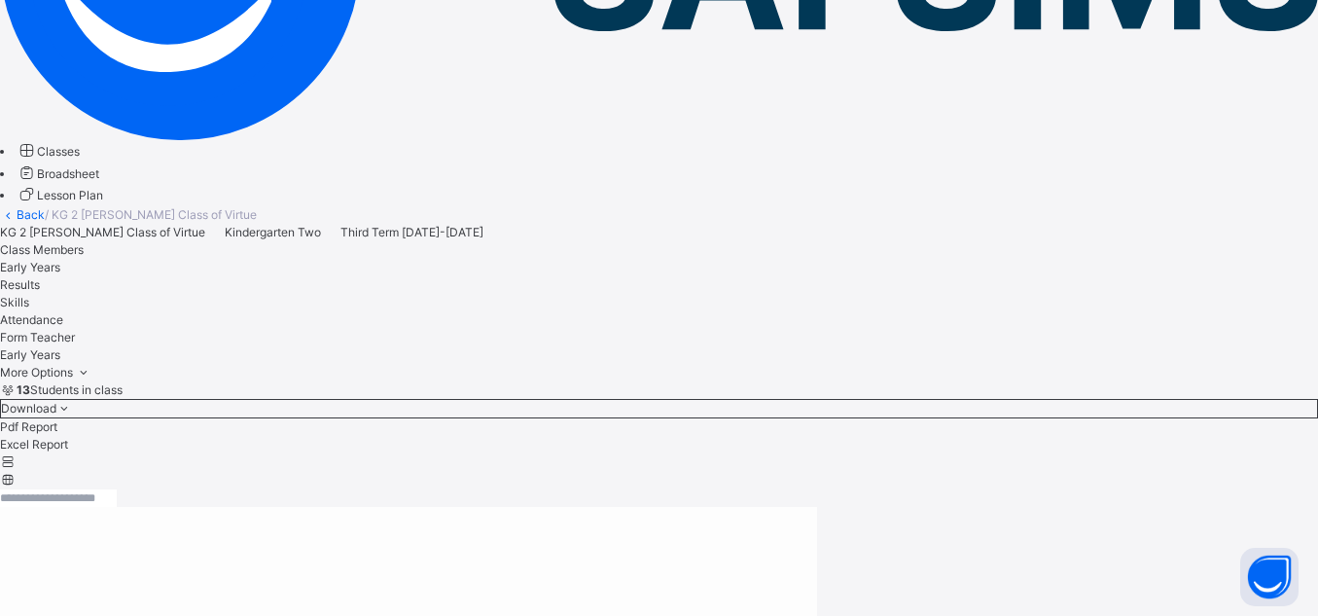
type textarea "**********"
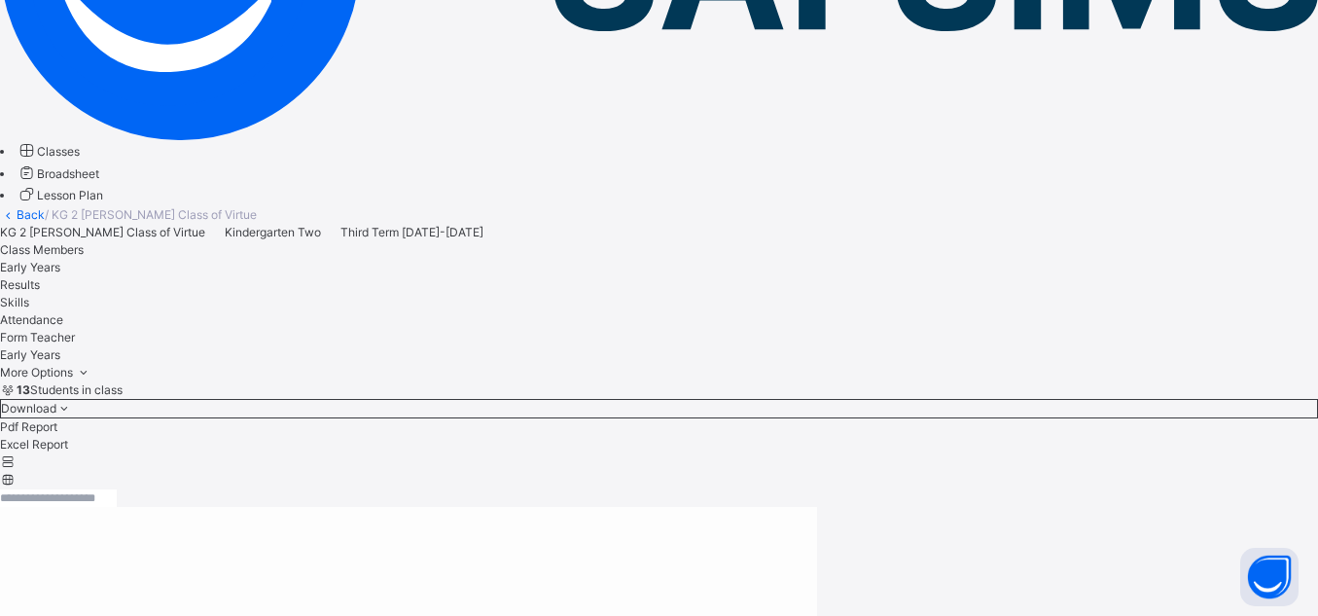
type textarea "**********"
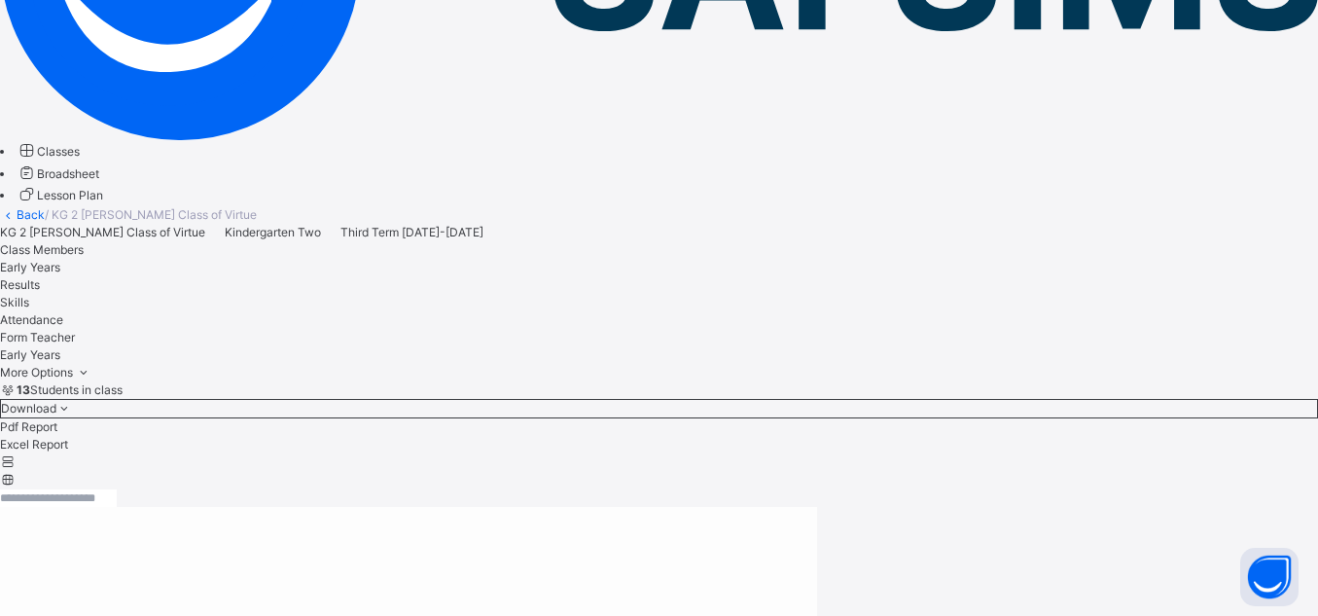
scroll to position [400, 0]
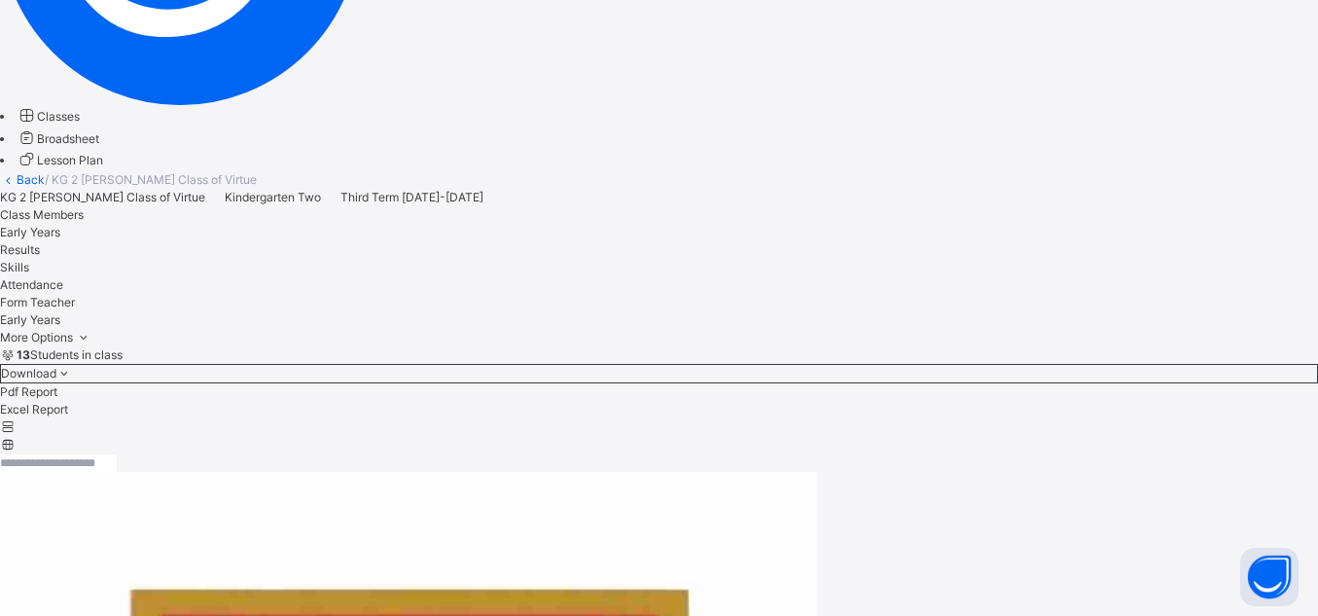
scroll to position [381, 0]
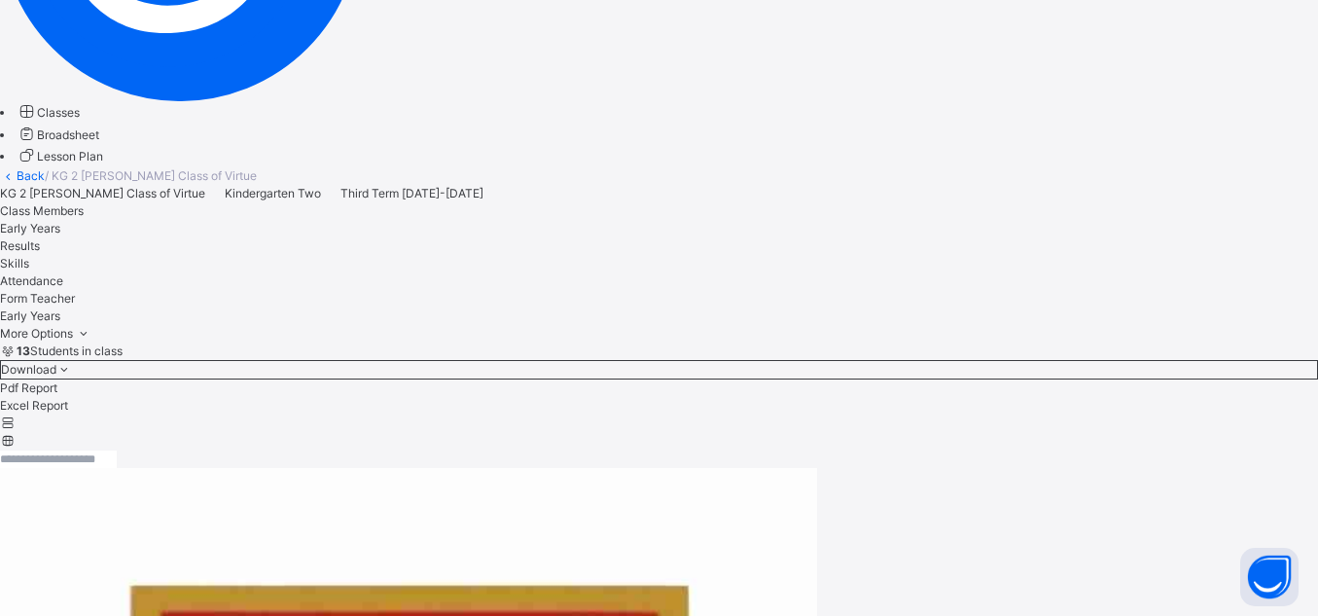
paste textarea "**********"
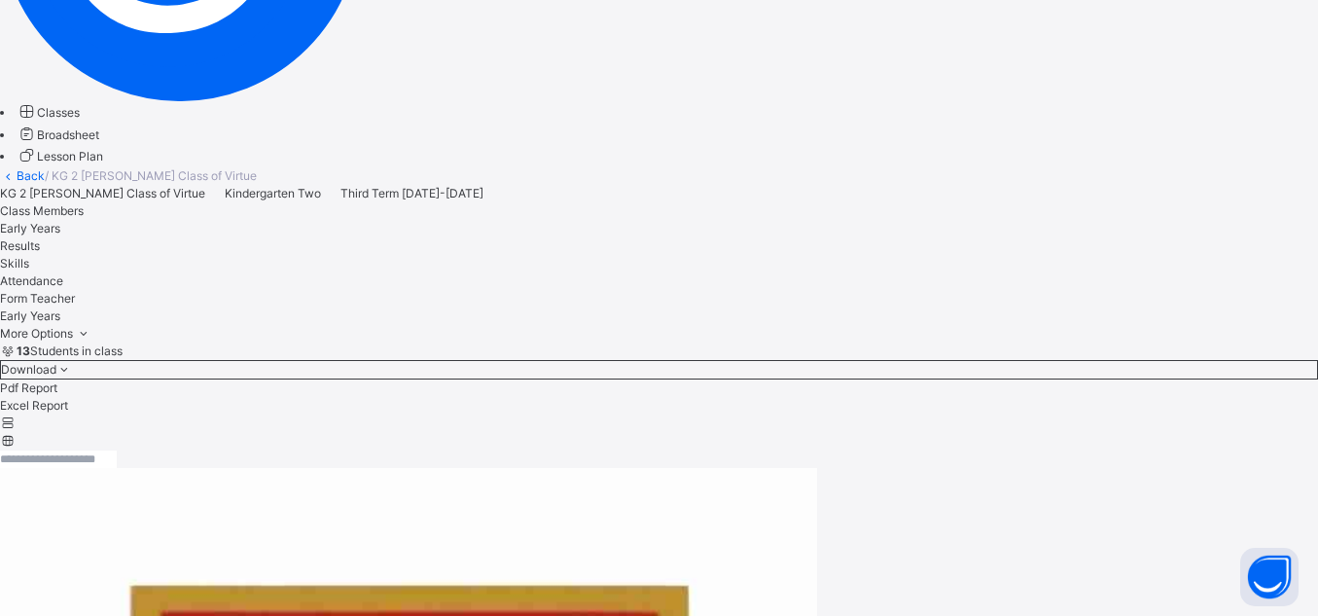
scroll to position [79, 0]
type textarea "**********"
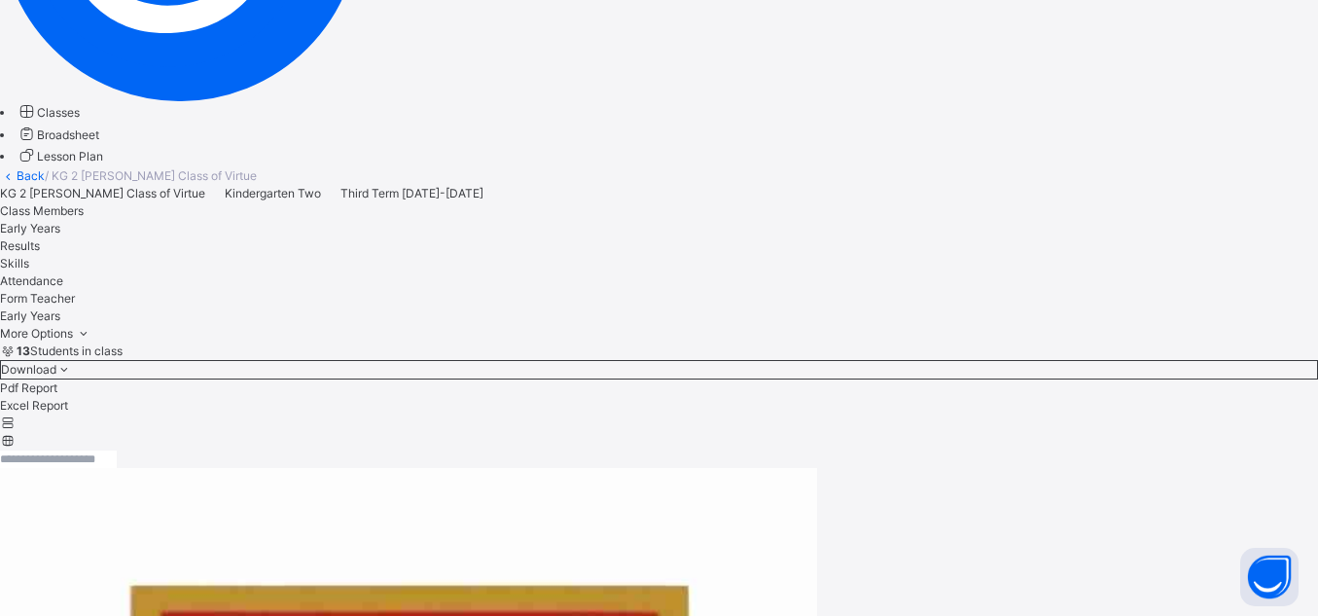
drag, startPoint x: 413, startPoint y: 136, endPoint x: 569, endPoint y: 122, distance: 157.3
drag, startPoint x: 396, startPoint y: 135, endPoint x: 511, endPoint y: 140, distance: 114.9
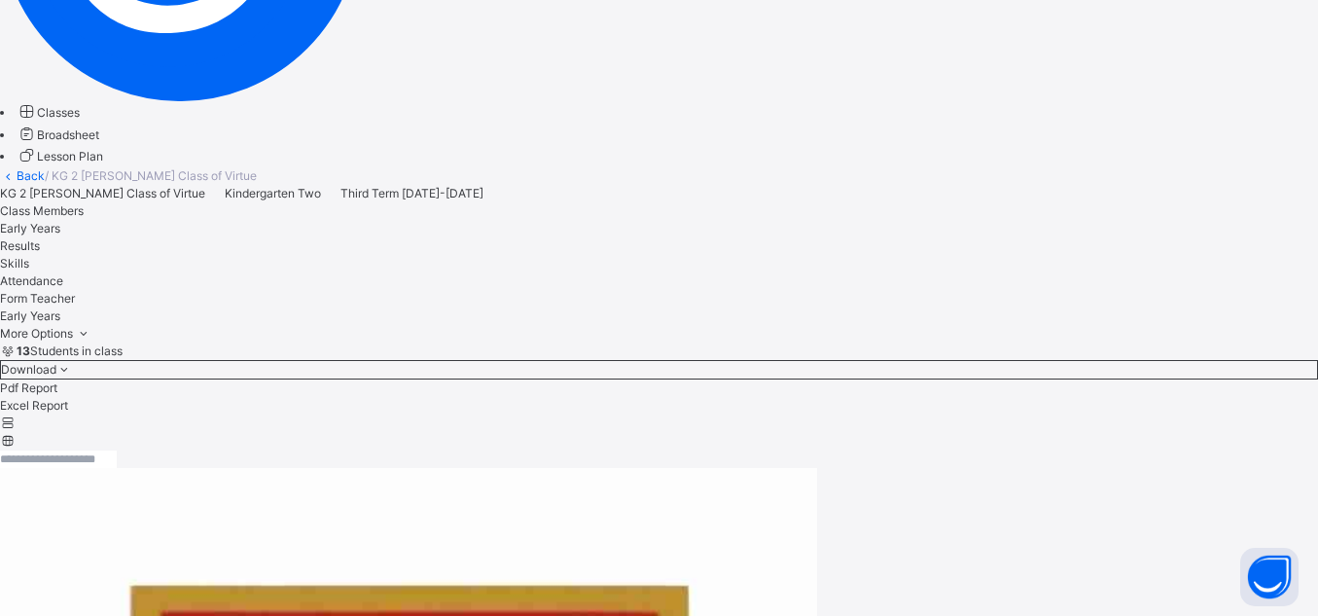
scroll to position [489, 0]
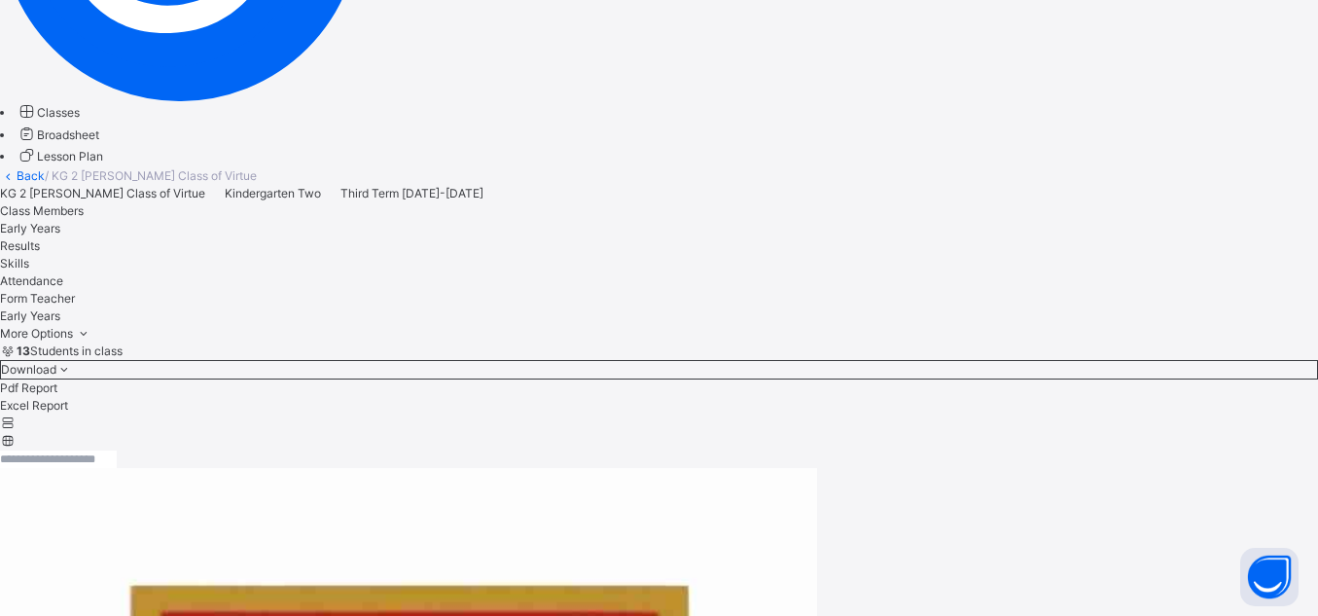
scroll to position [945, 0]
paste textarea "**********"
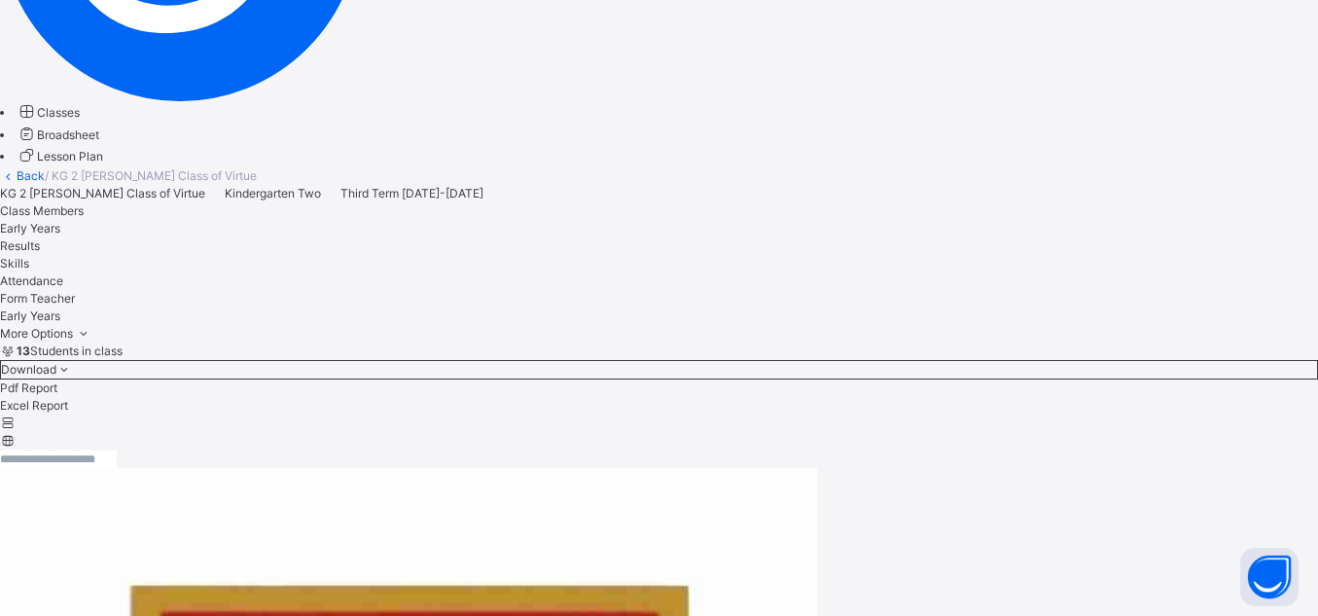
scroll to position [948, 0]
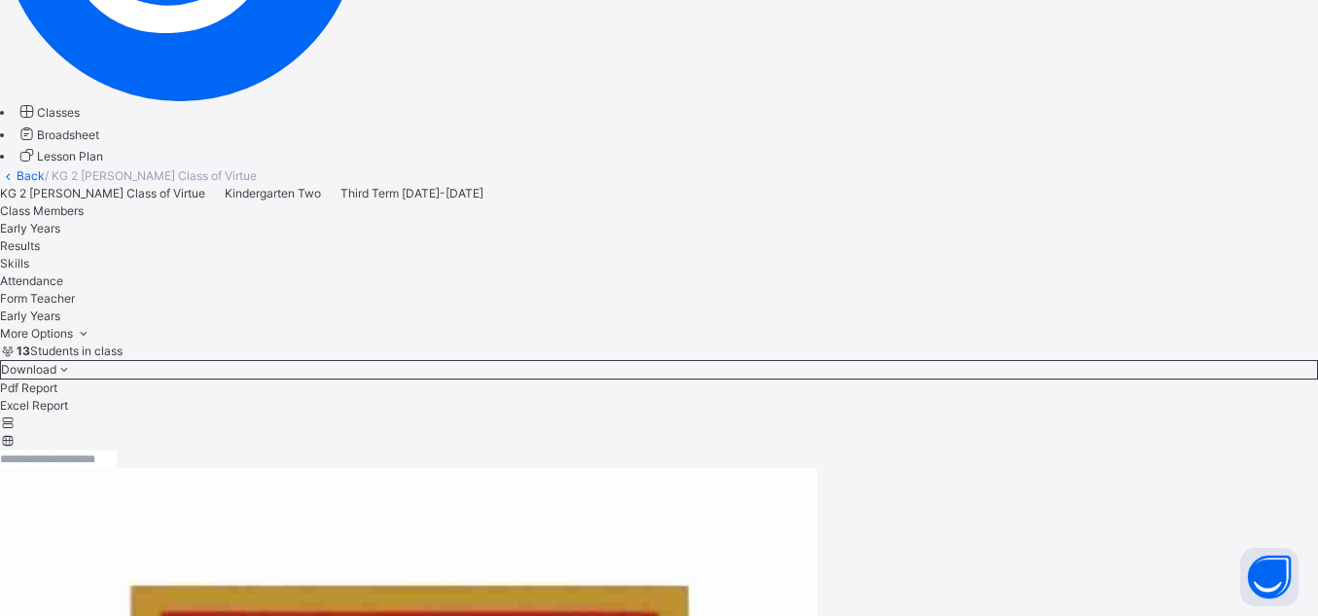
drag, startPoint x: 577, startPoint y: 505, endPoint x: 366, endPoint y: 510, distance: 211.2
type textarea "**********"
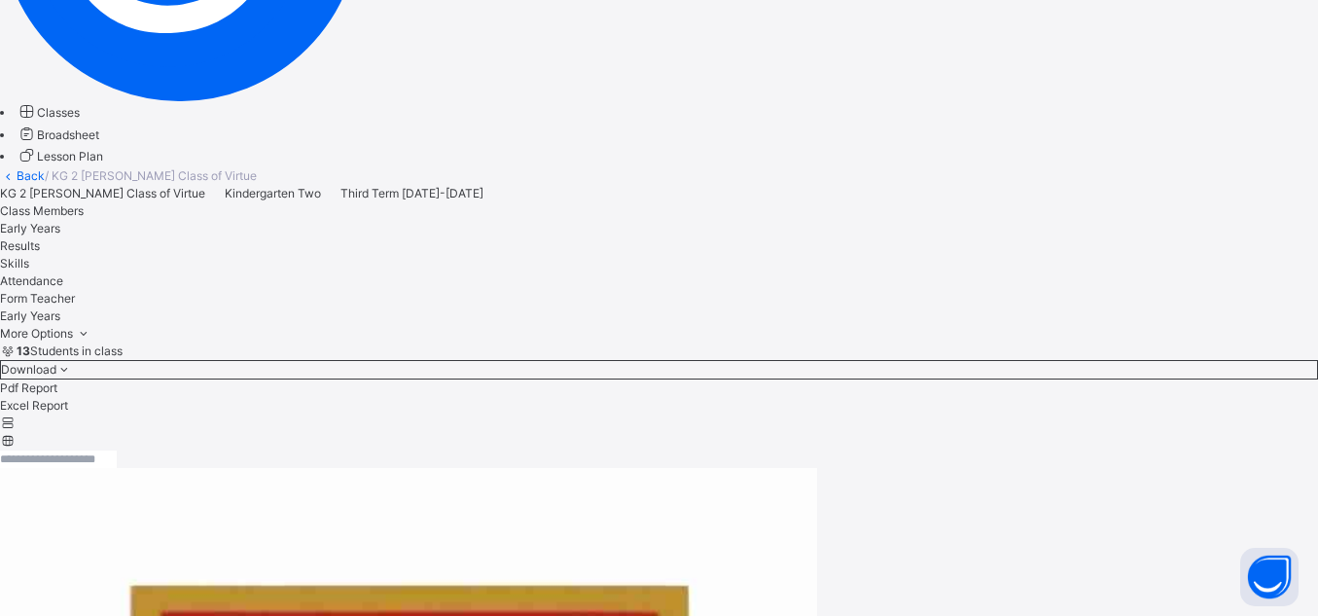
paste textarea "**********"
type textarea "**********"
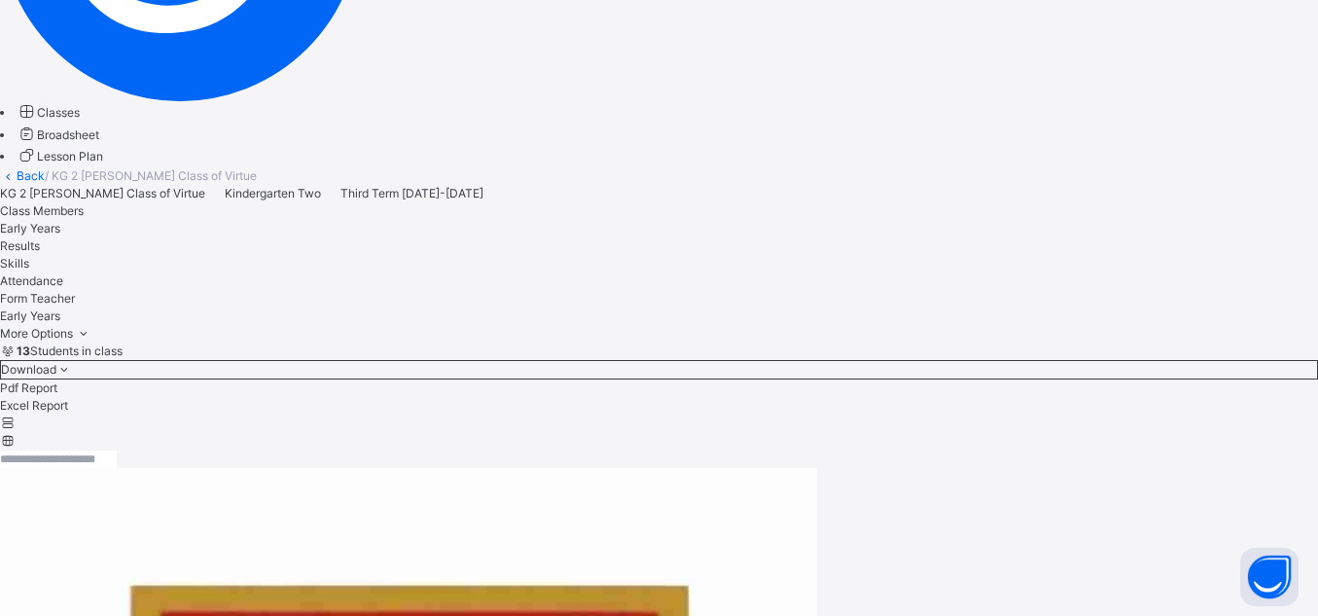
paste textarea "**********"
type textarea "**********"
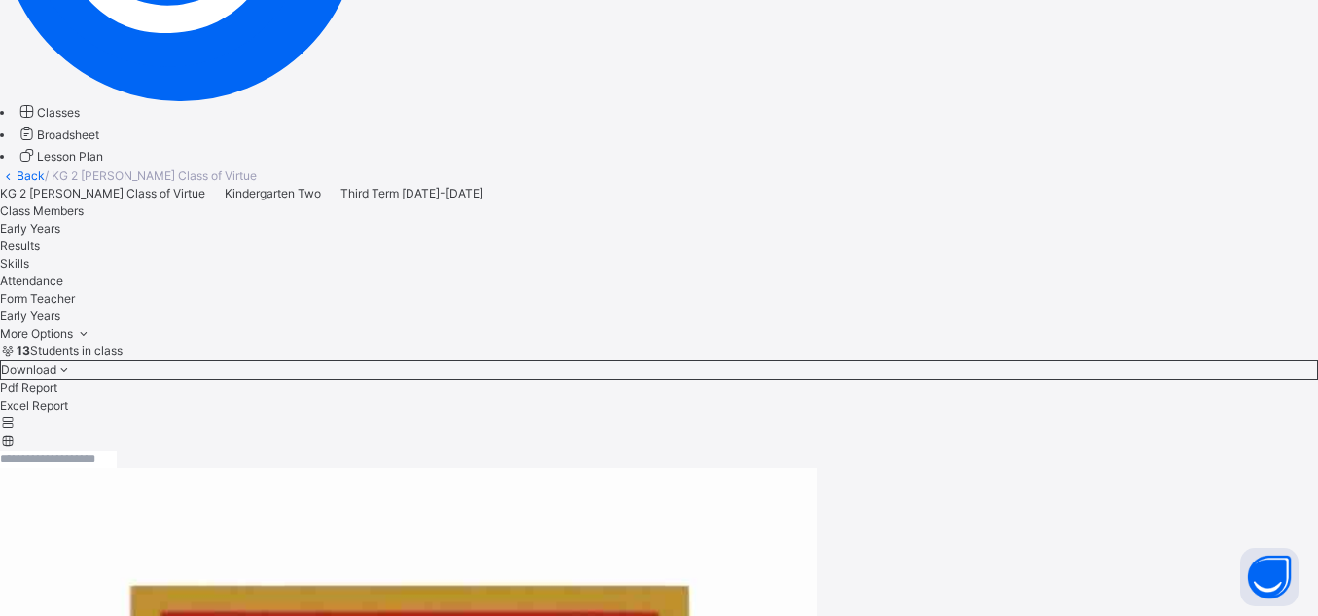
scroll to position [760, 0]
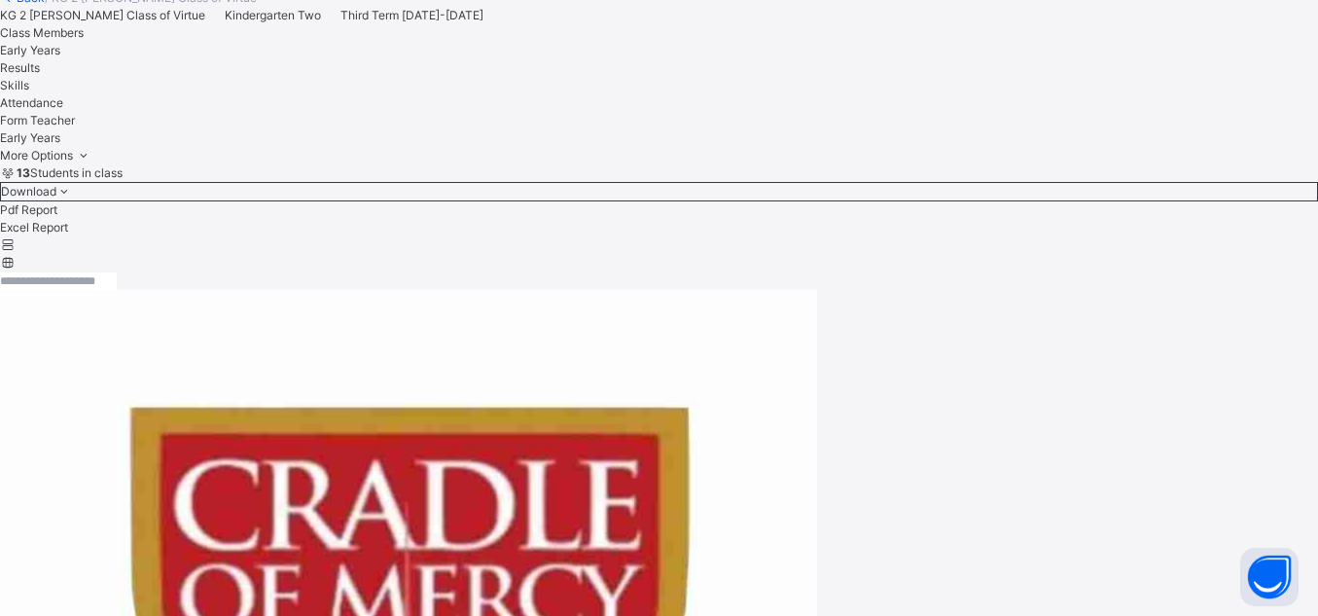
scroll to position [654, 0]
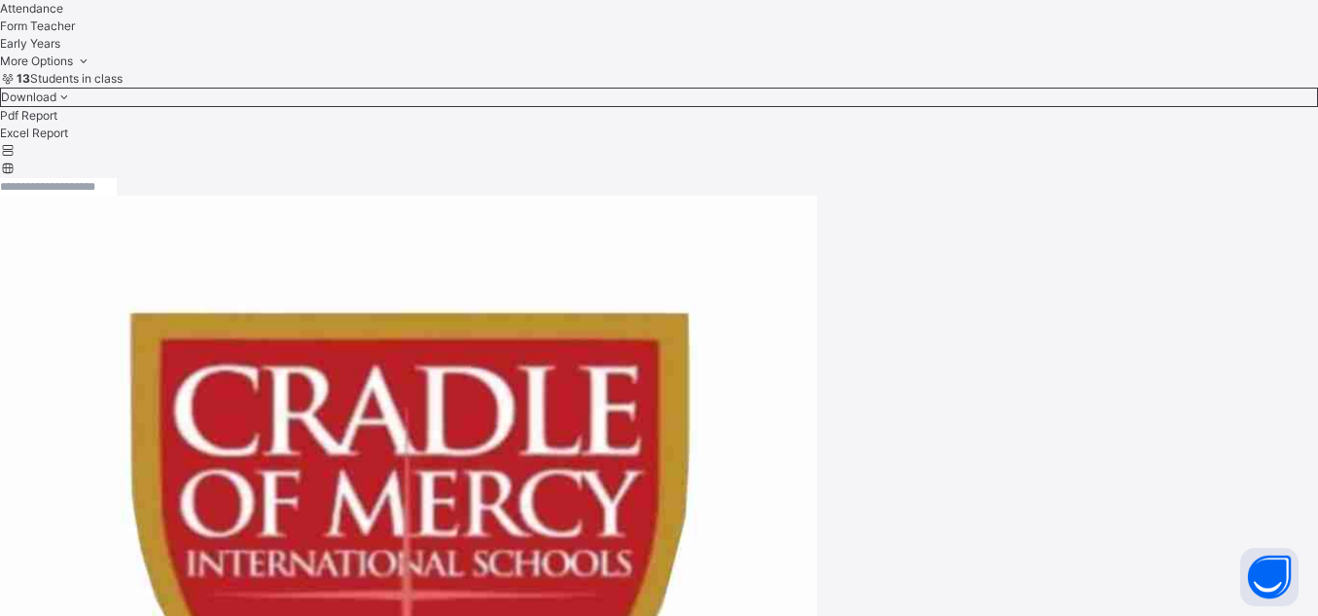
paste textarea "**********"
type textarea "**********"
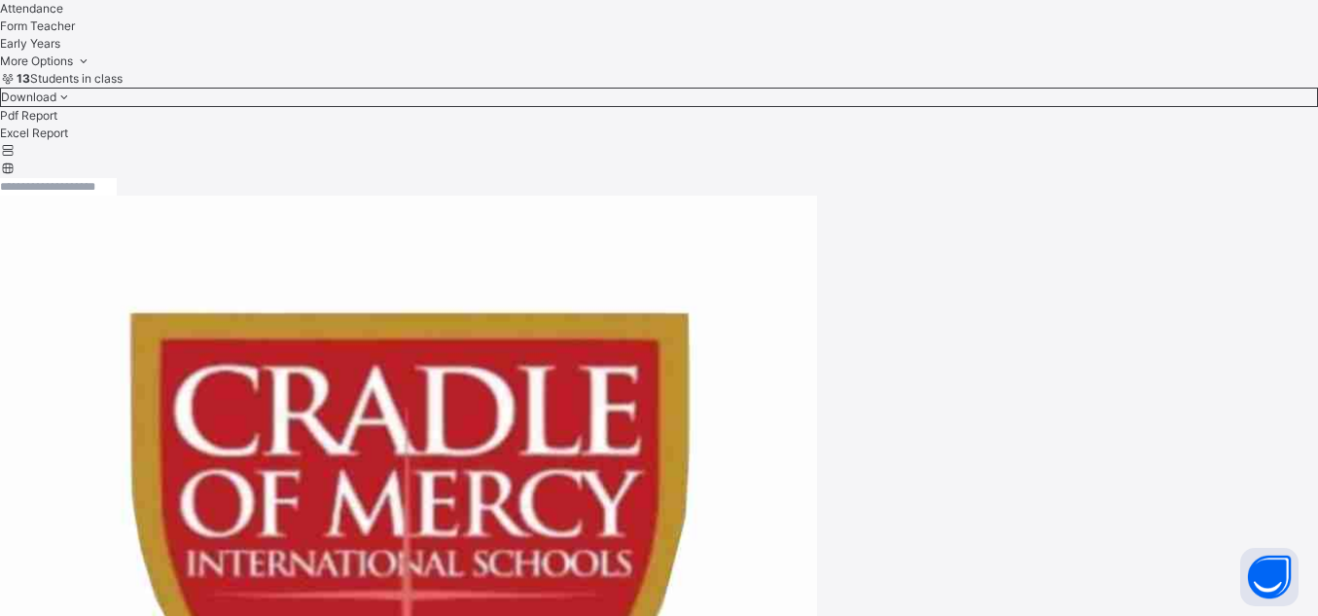
scroll to position [333, 0]
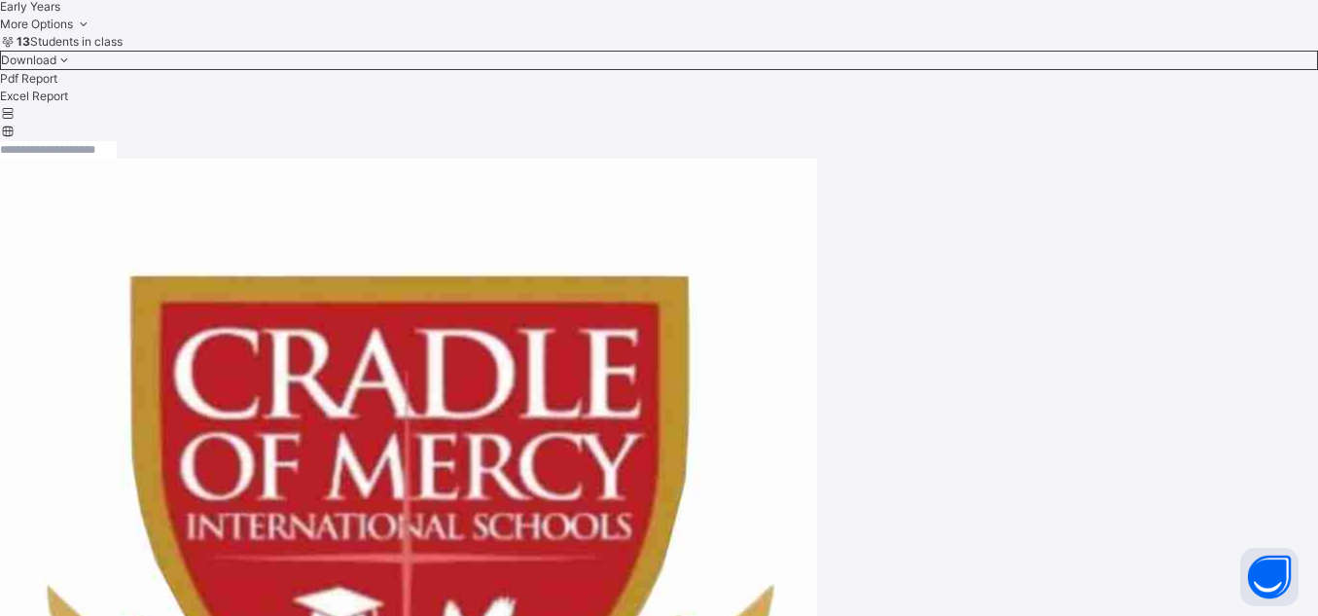
scroll to position [693, 0]
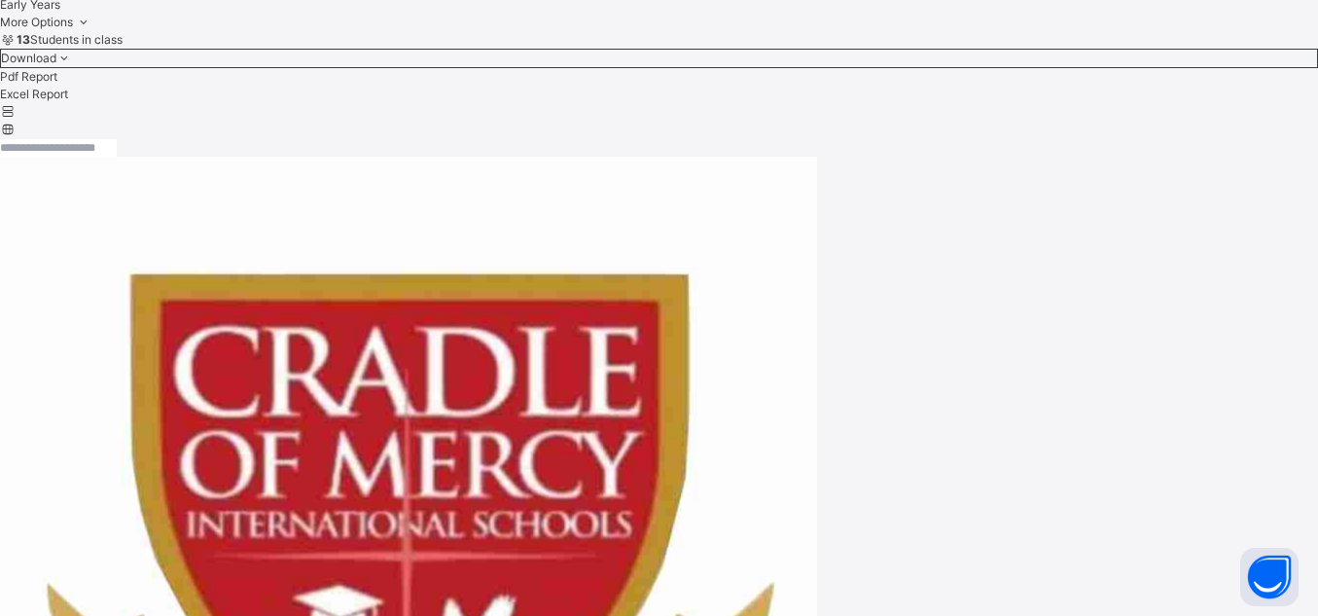
paste textarea "**********"
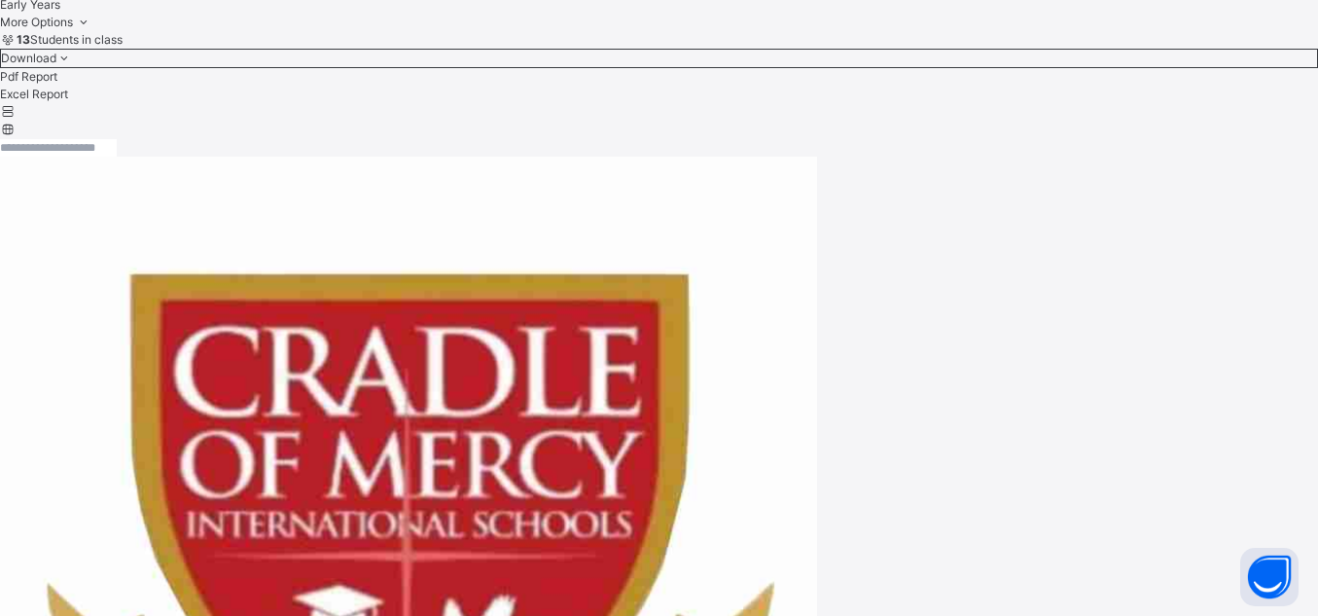
paste textarea "**********"
type textarea "*"
paste textarea "**********"
type textarea "**********"
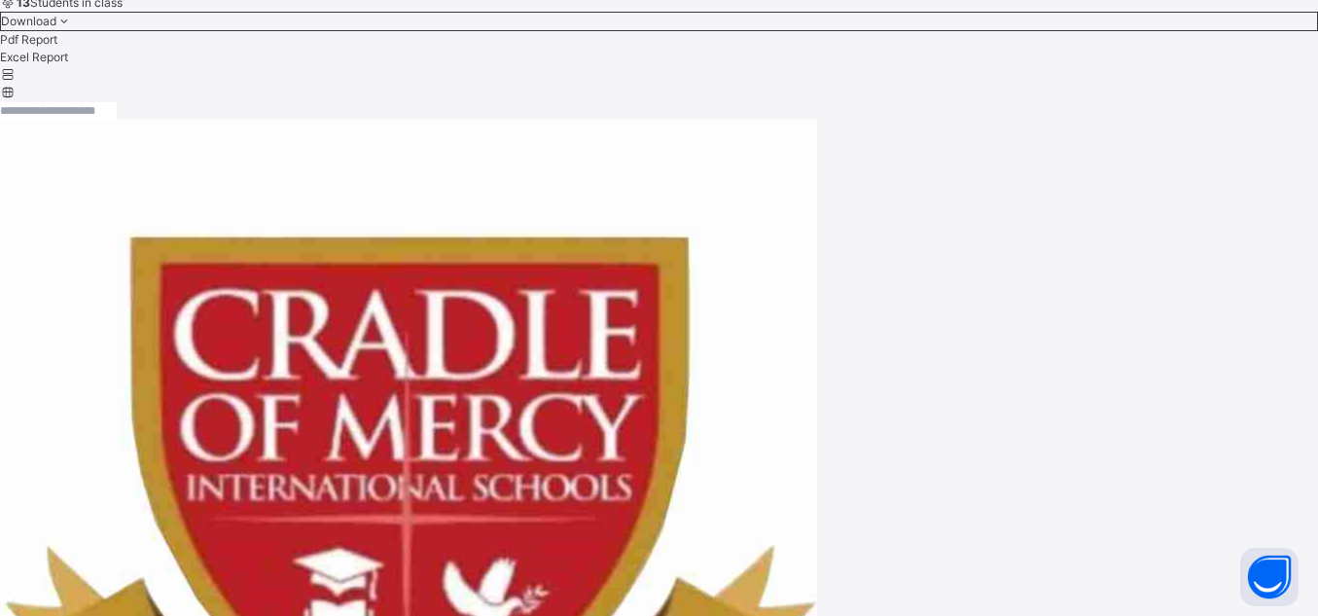
scroll to position [732, 0]
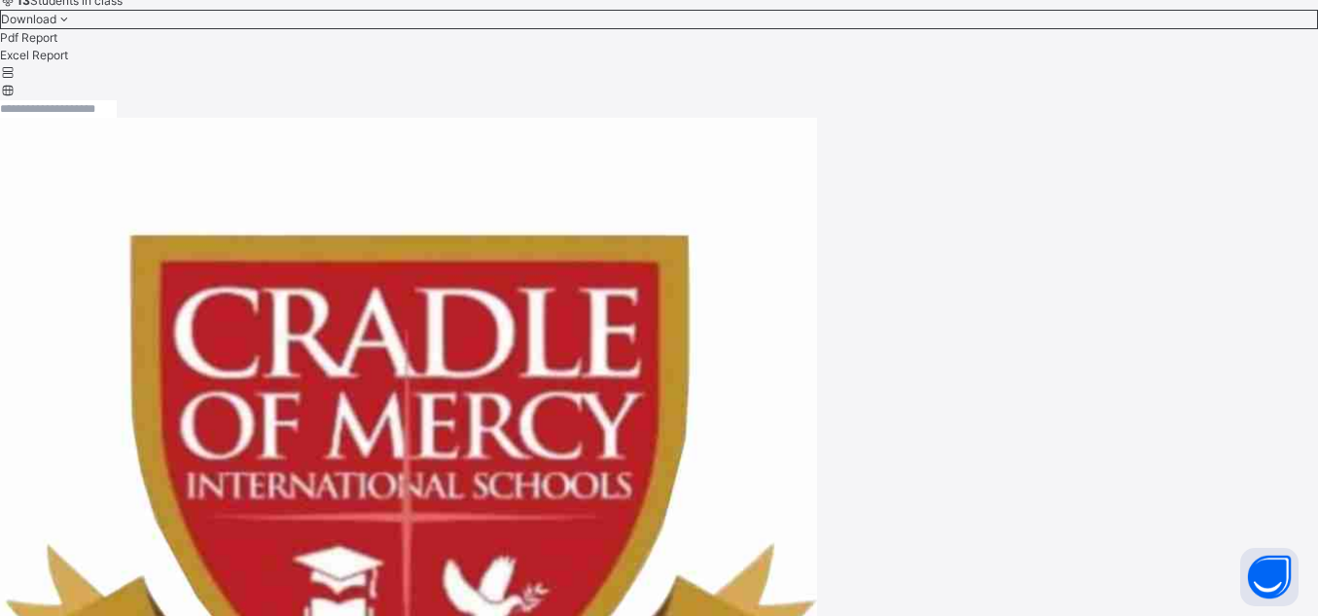
paste textarea "**********"
type textarea "**********"
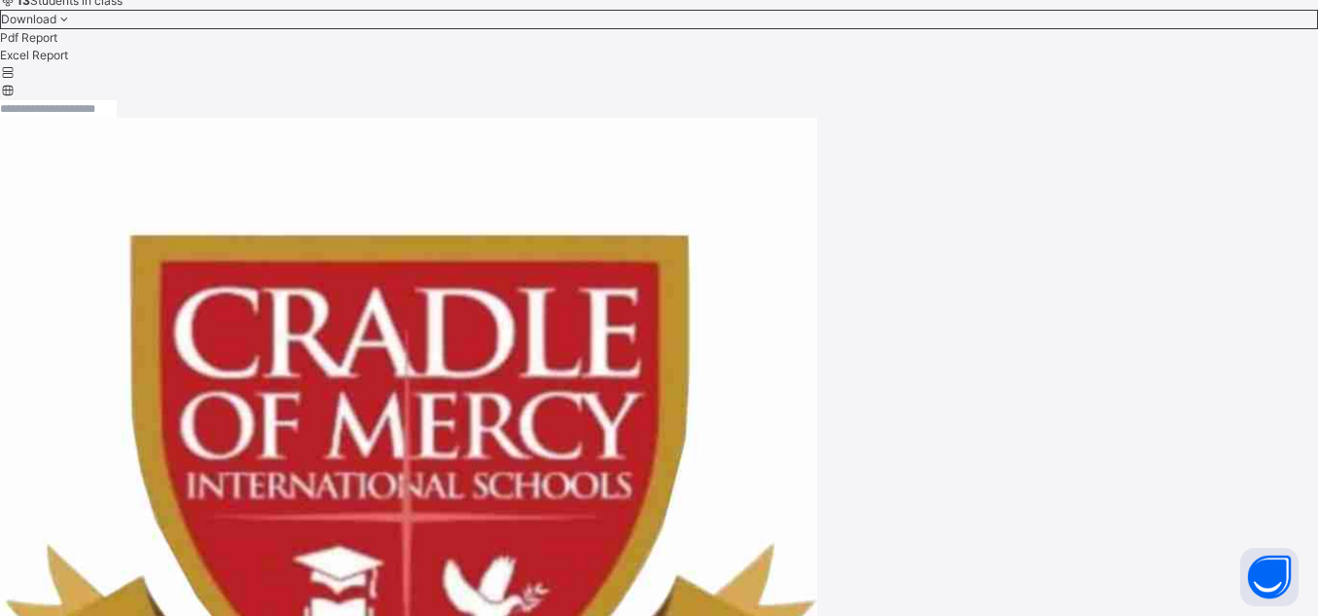
scroll to position [37, 0]
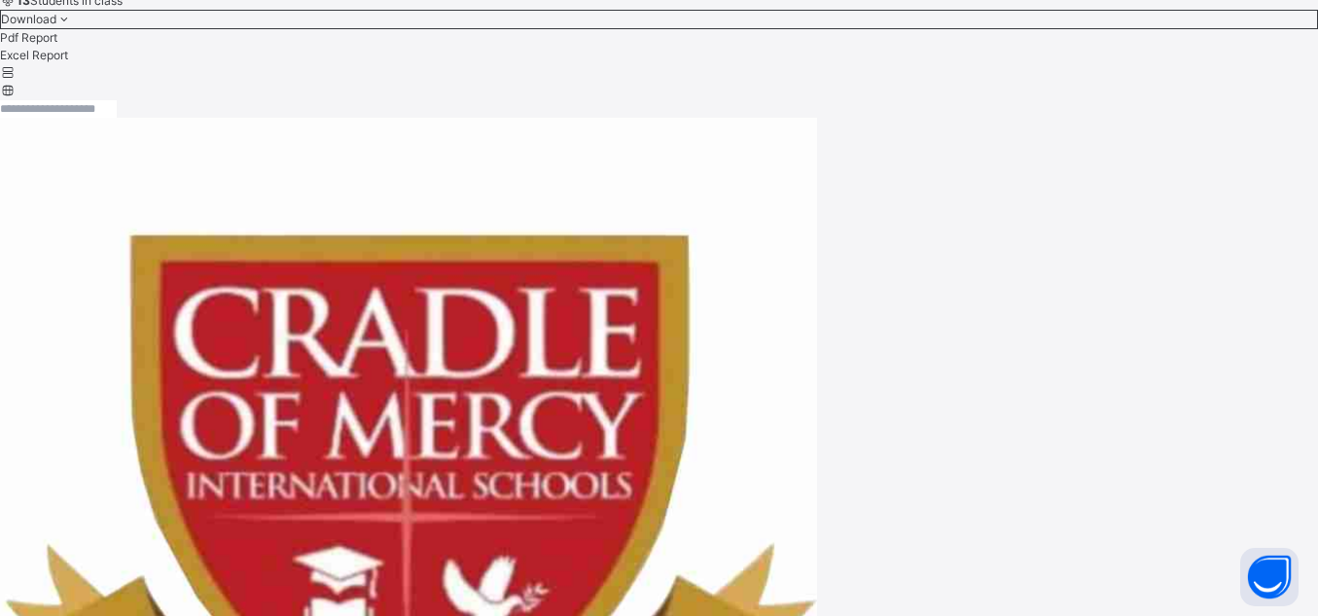
paste textarea "**********"
type textarea "**********"
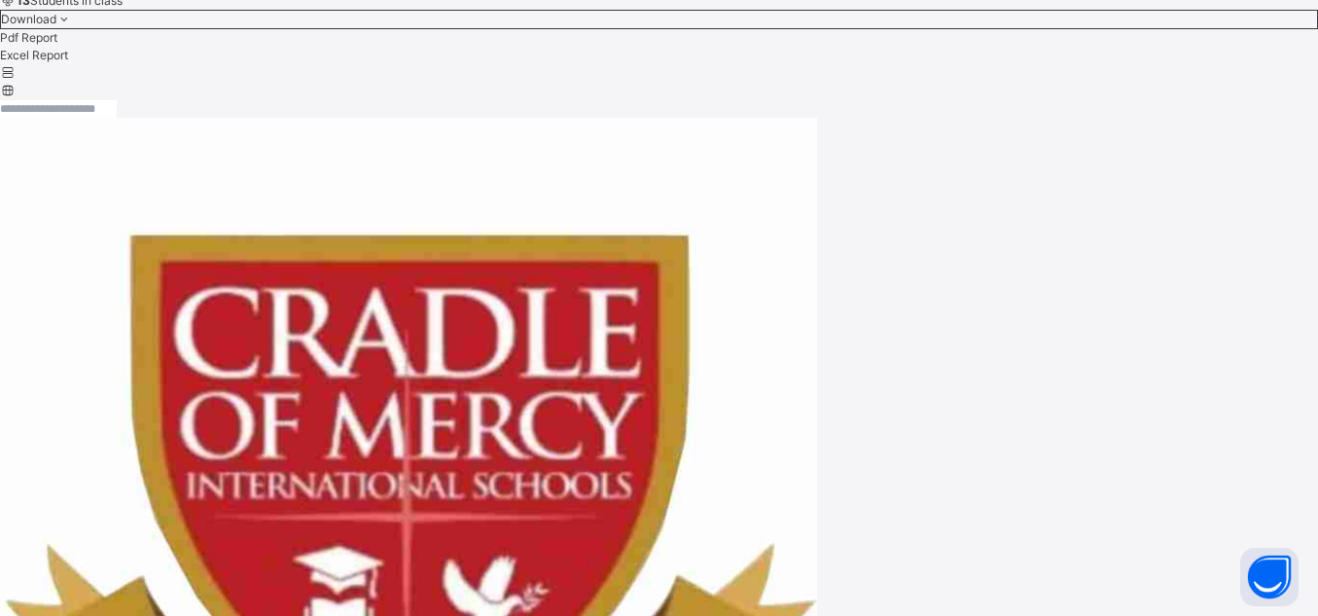
scroll to position [96, 0]
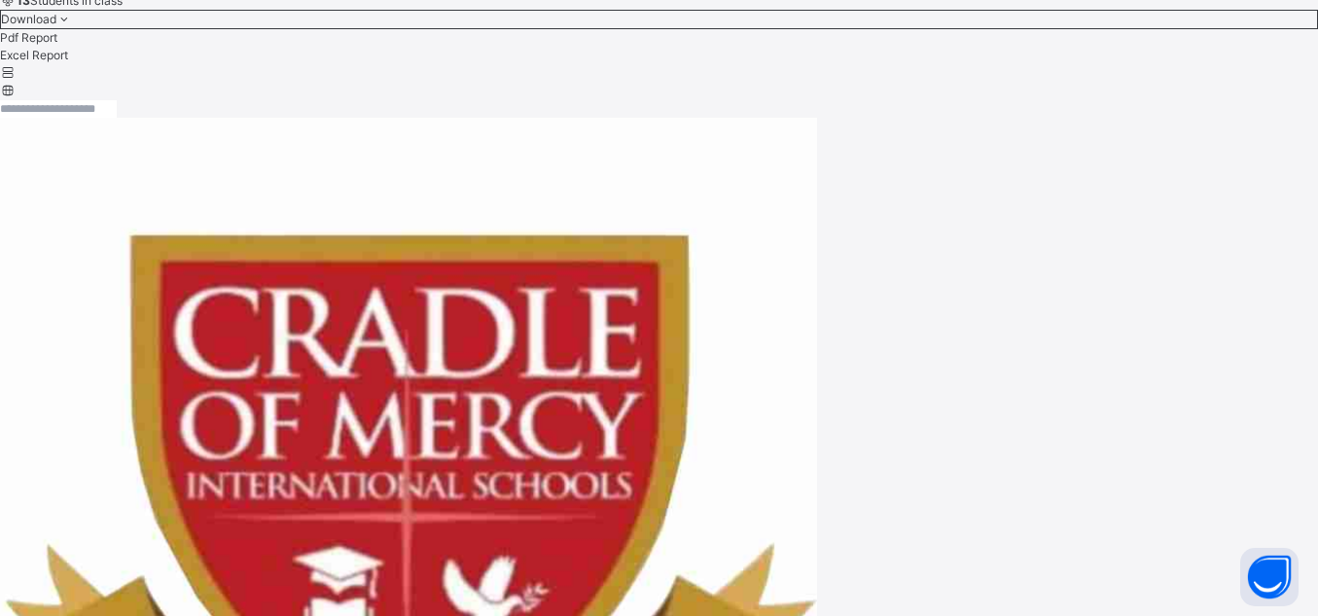
paste textarea "**********"
type textarea "*"
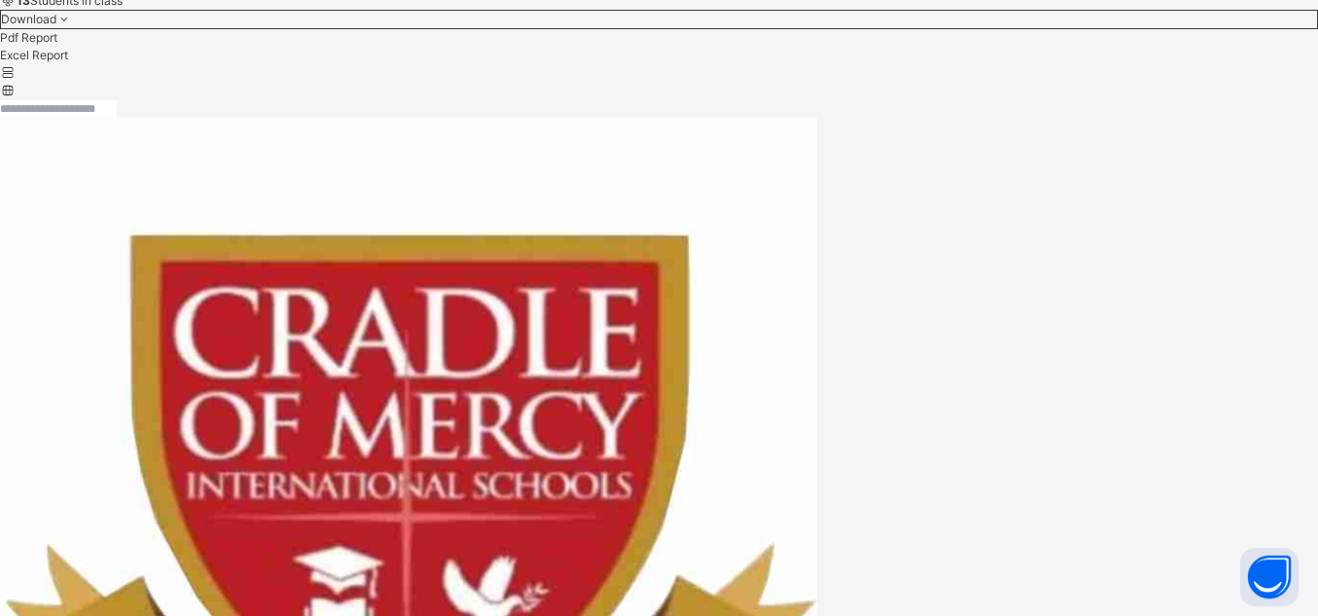
paste textarea "**********"
type textarea "**********"
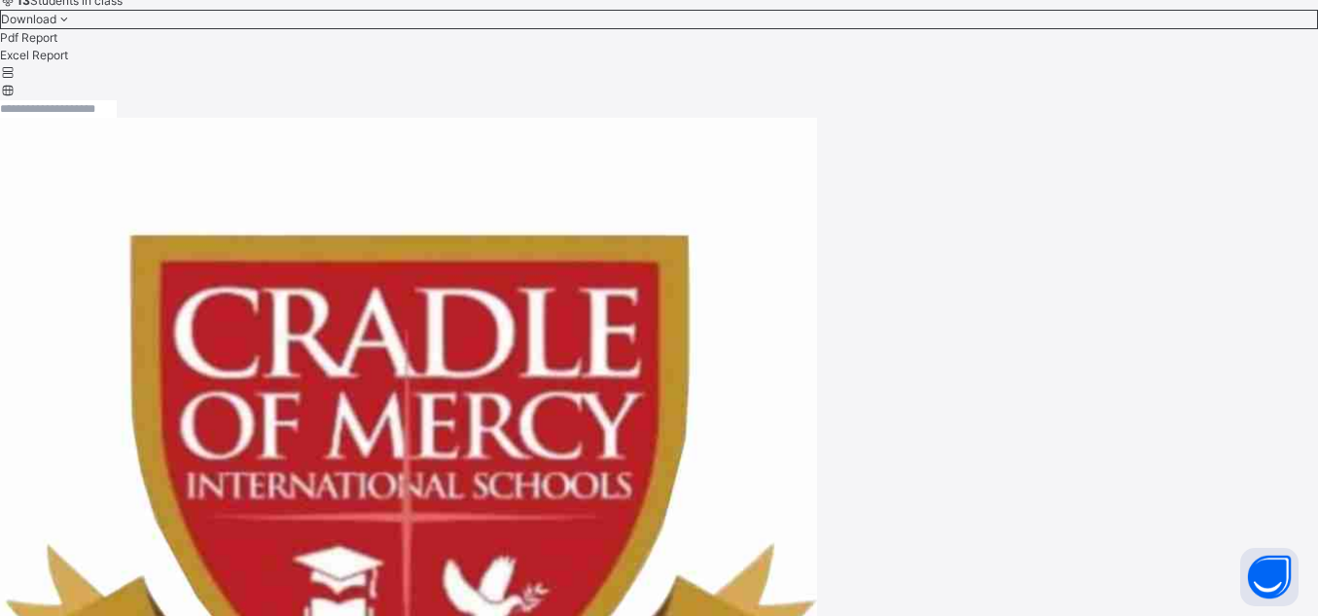
scroll to position [76, 0]
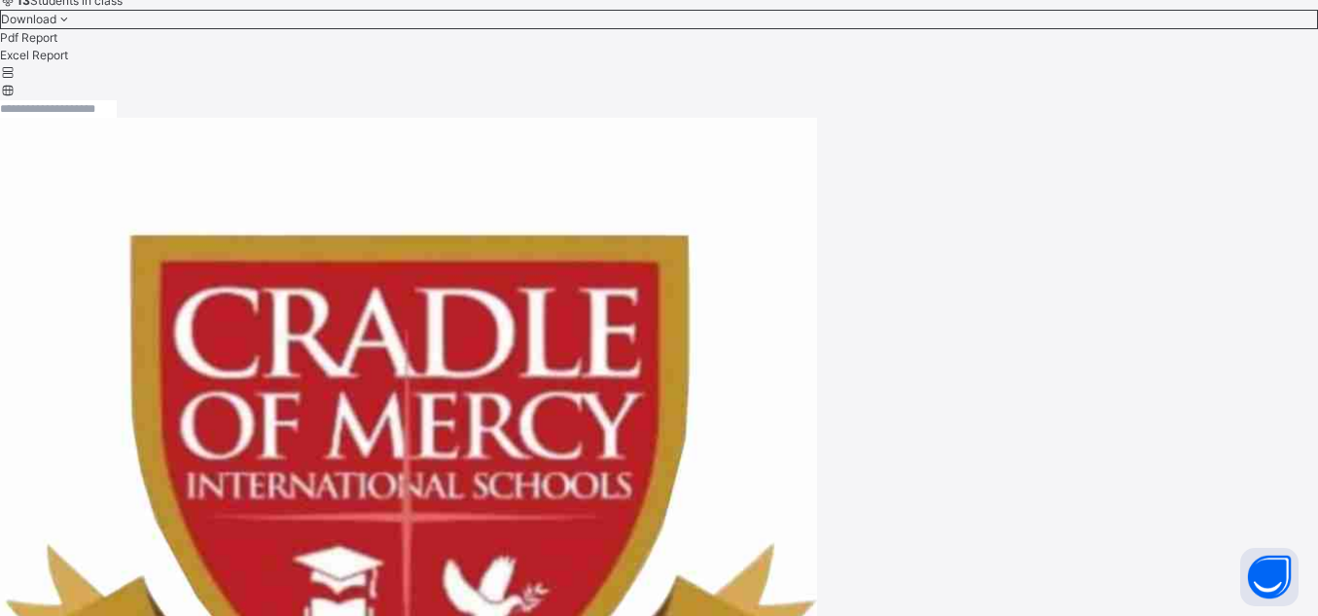
scroll to position [649, 0]
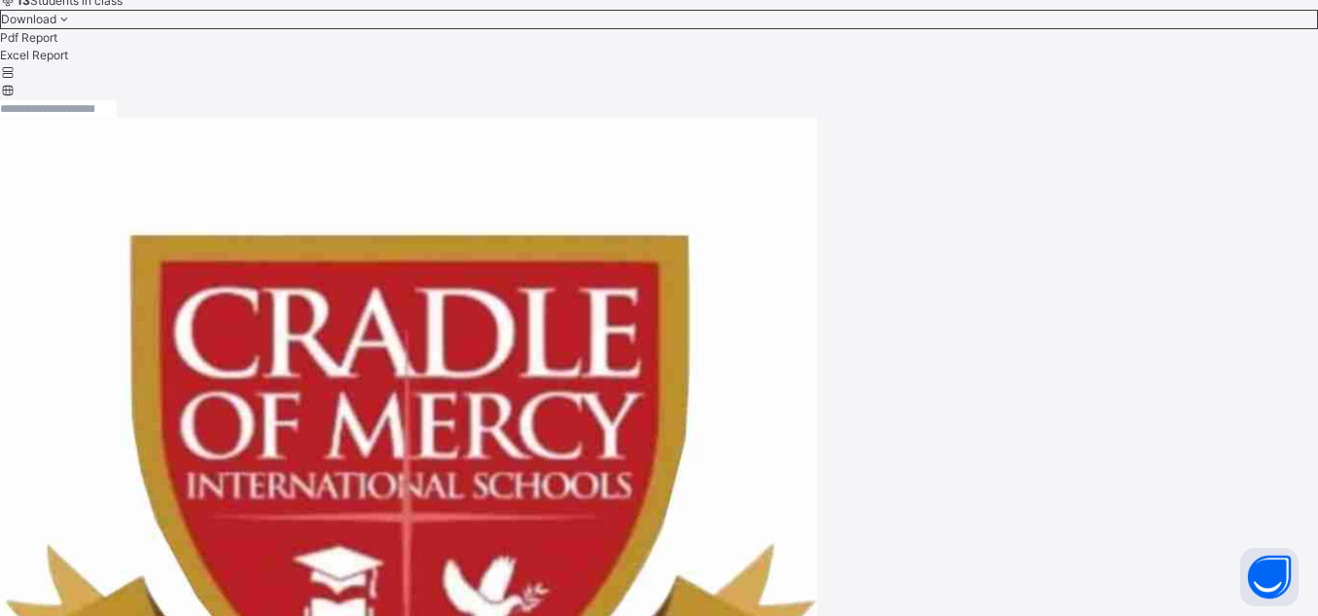
paste textarea "**********"
type textarea "**********"
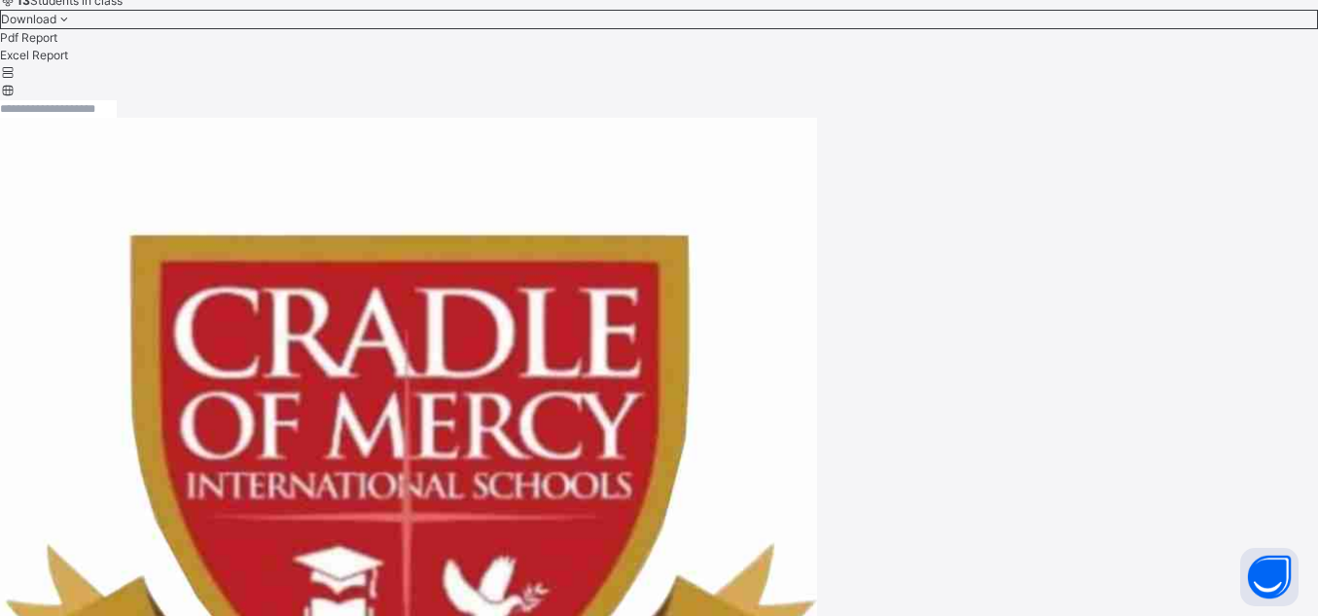
scroll to position [0, 0]
